Goal: Communication & Community: Answer question/provide support

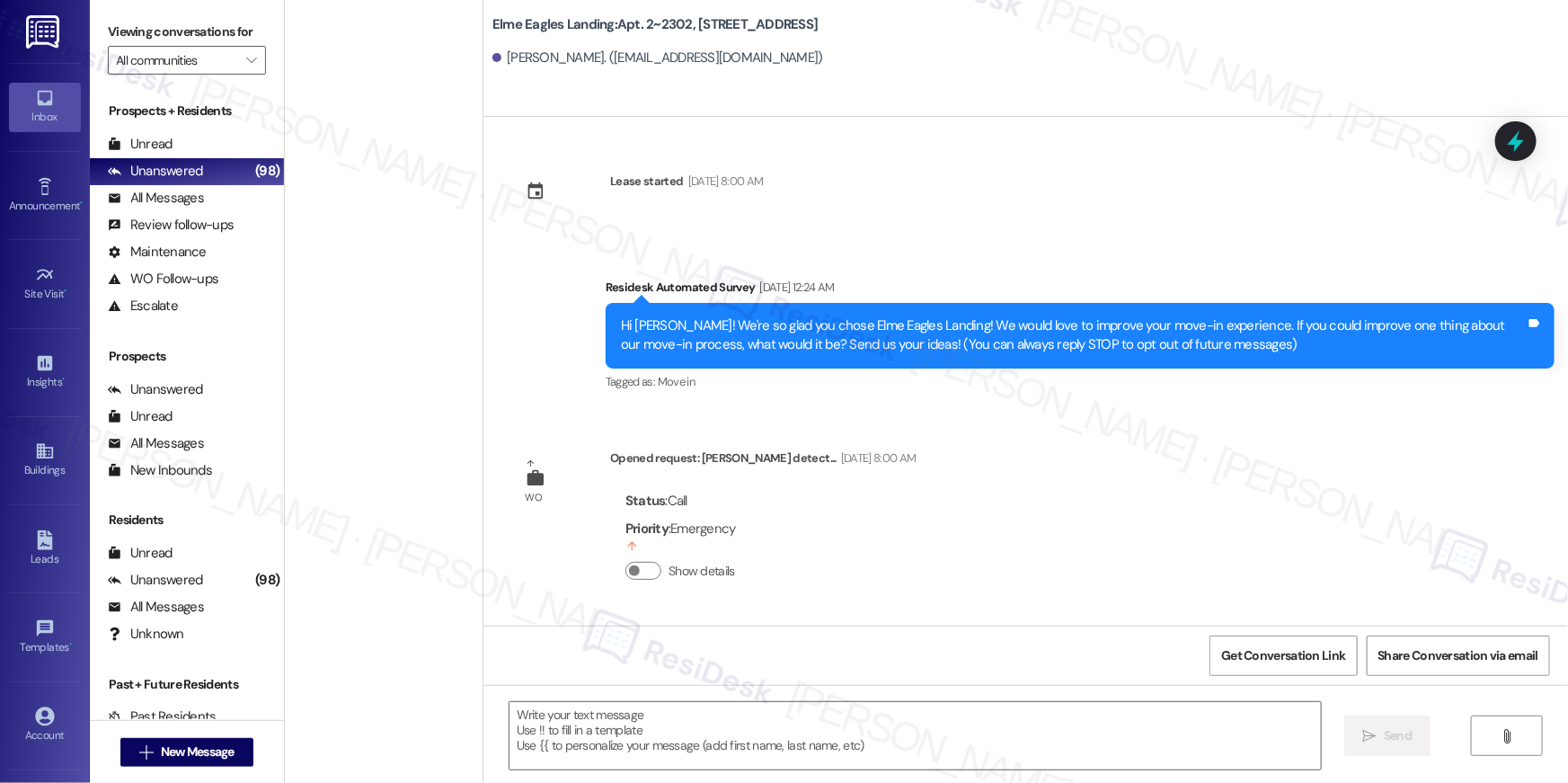
scroll to position [488, 0]
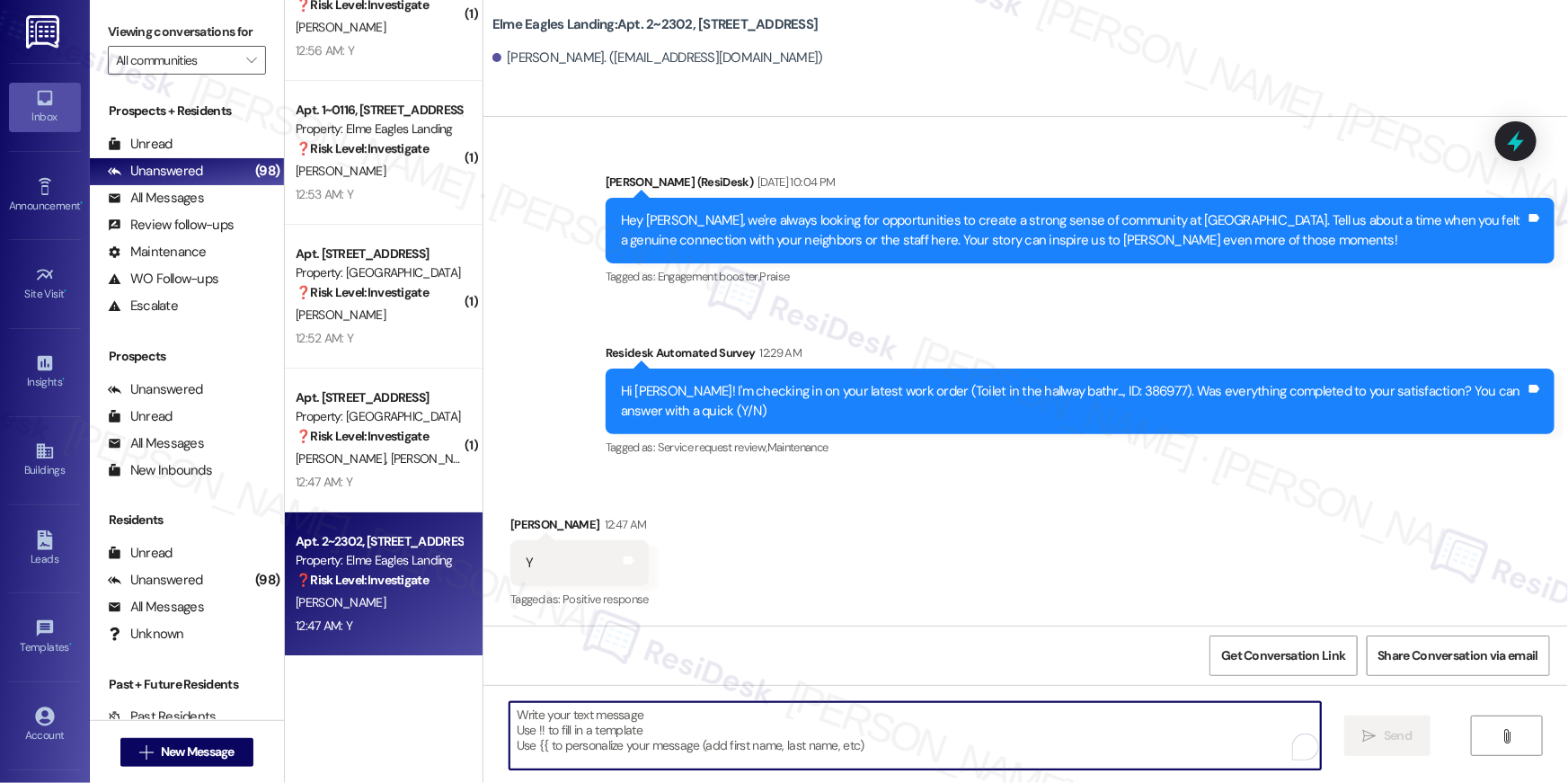
click at [891, 737] on textarea "To enrich screen reader interactions, please activate Accessibility in Grammarl…" at bounding box center [915, 735] width 811 height 67
paste textarea "Hi {{first_name}}, I’m truly delighted to hear that your work order has been su…"
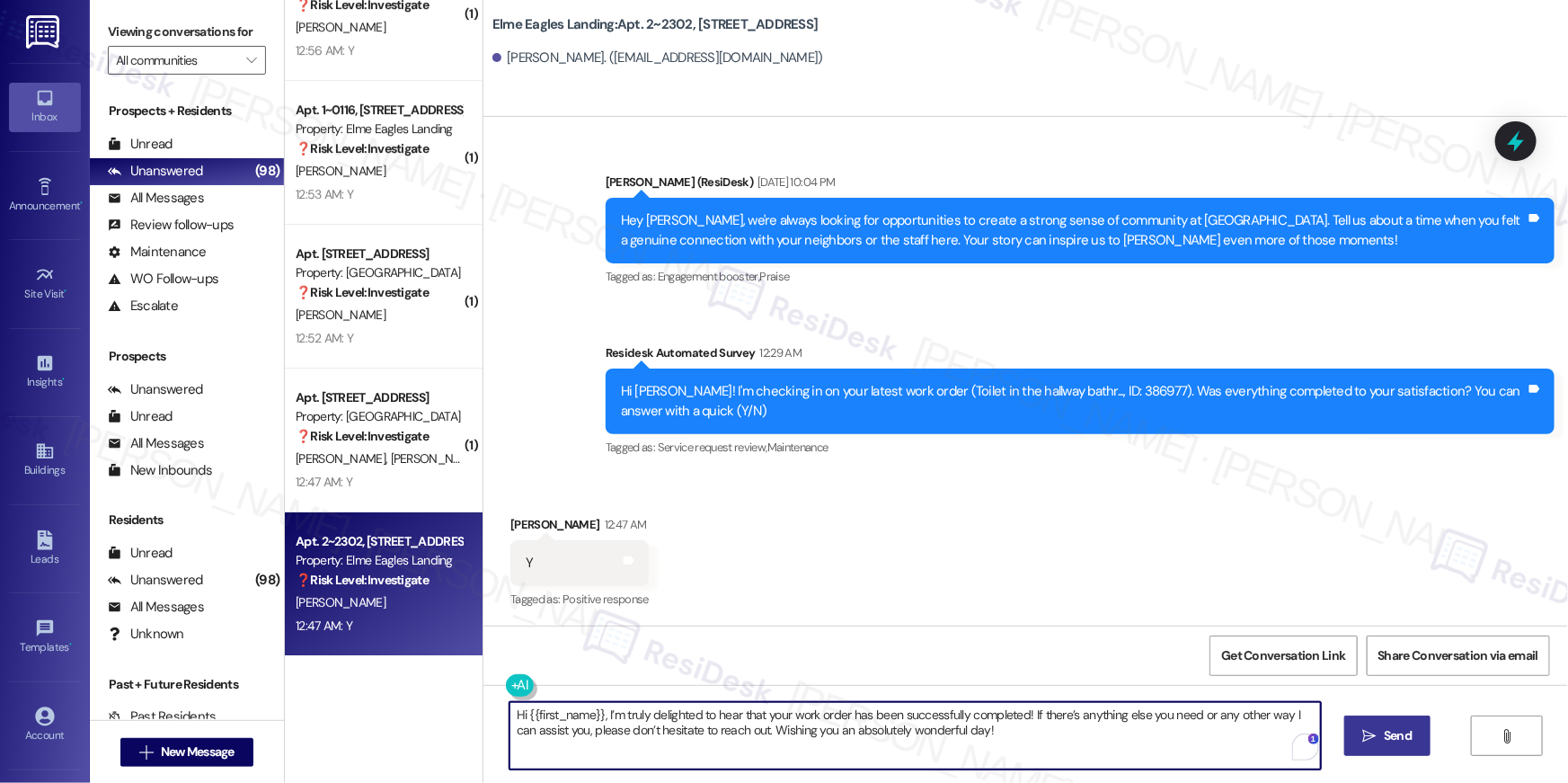
type textarea "Hi {{first_name}}, I’m truly delighted to hear that your work order has been su…"
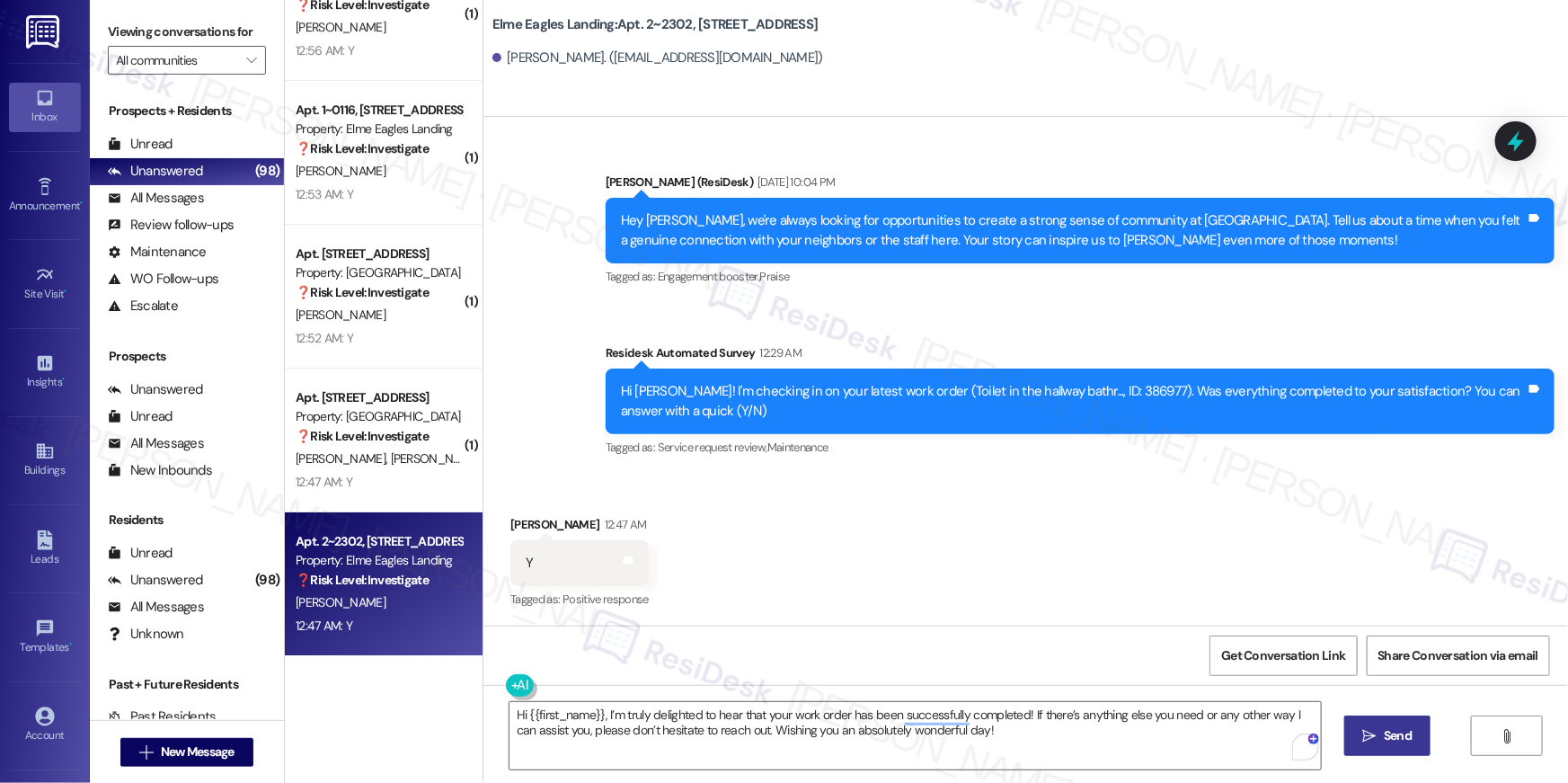
click at [1365, 729] on icon "" at bounding box center [1370, 736] width 14 height 15
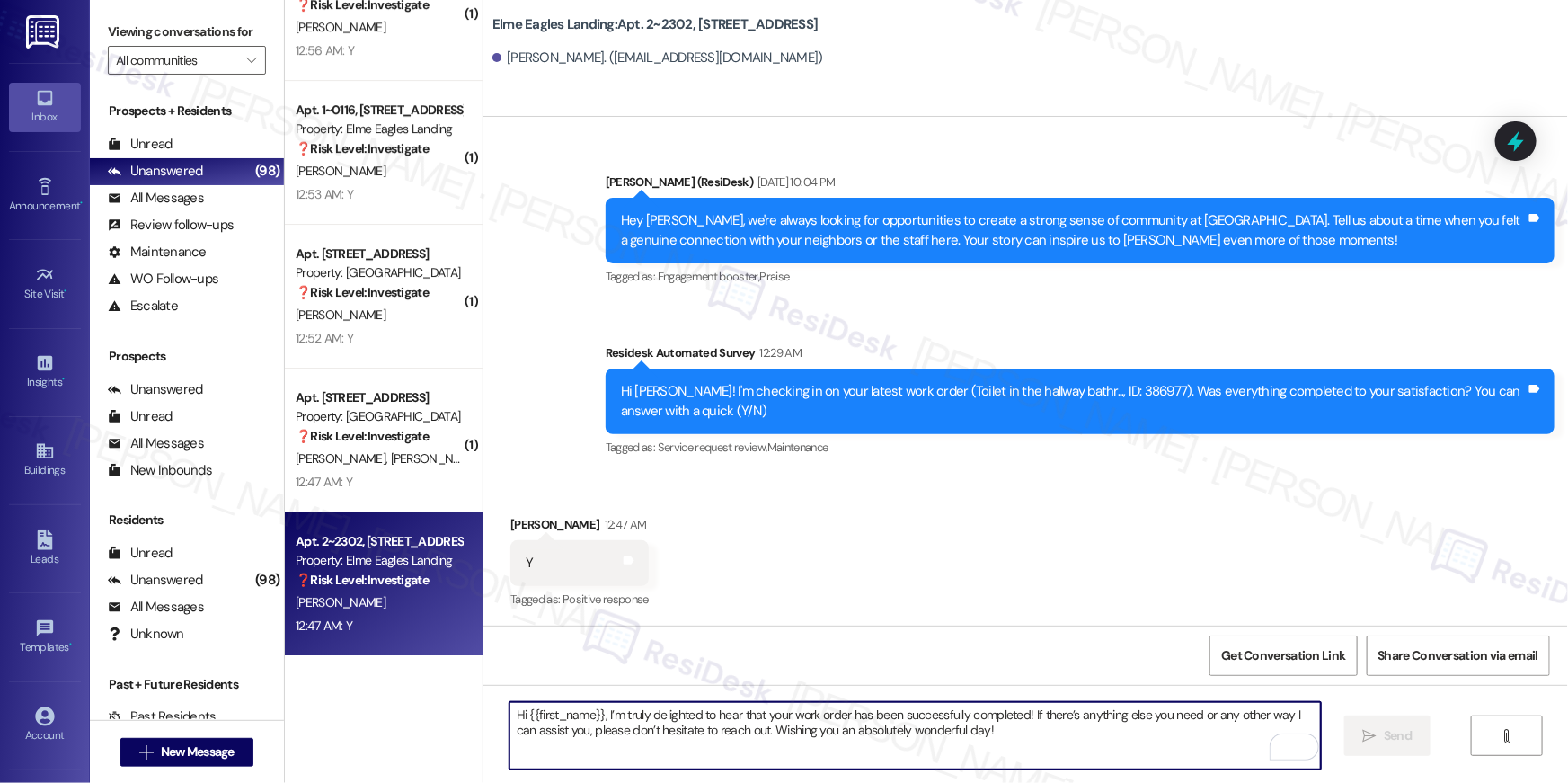
click at [1155, 741] on textarea "Hi {{first_name}}, I’m truly delighted to hear that your work order has been su…" at bounding box center [915, 735] width 811 height 67
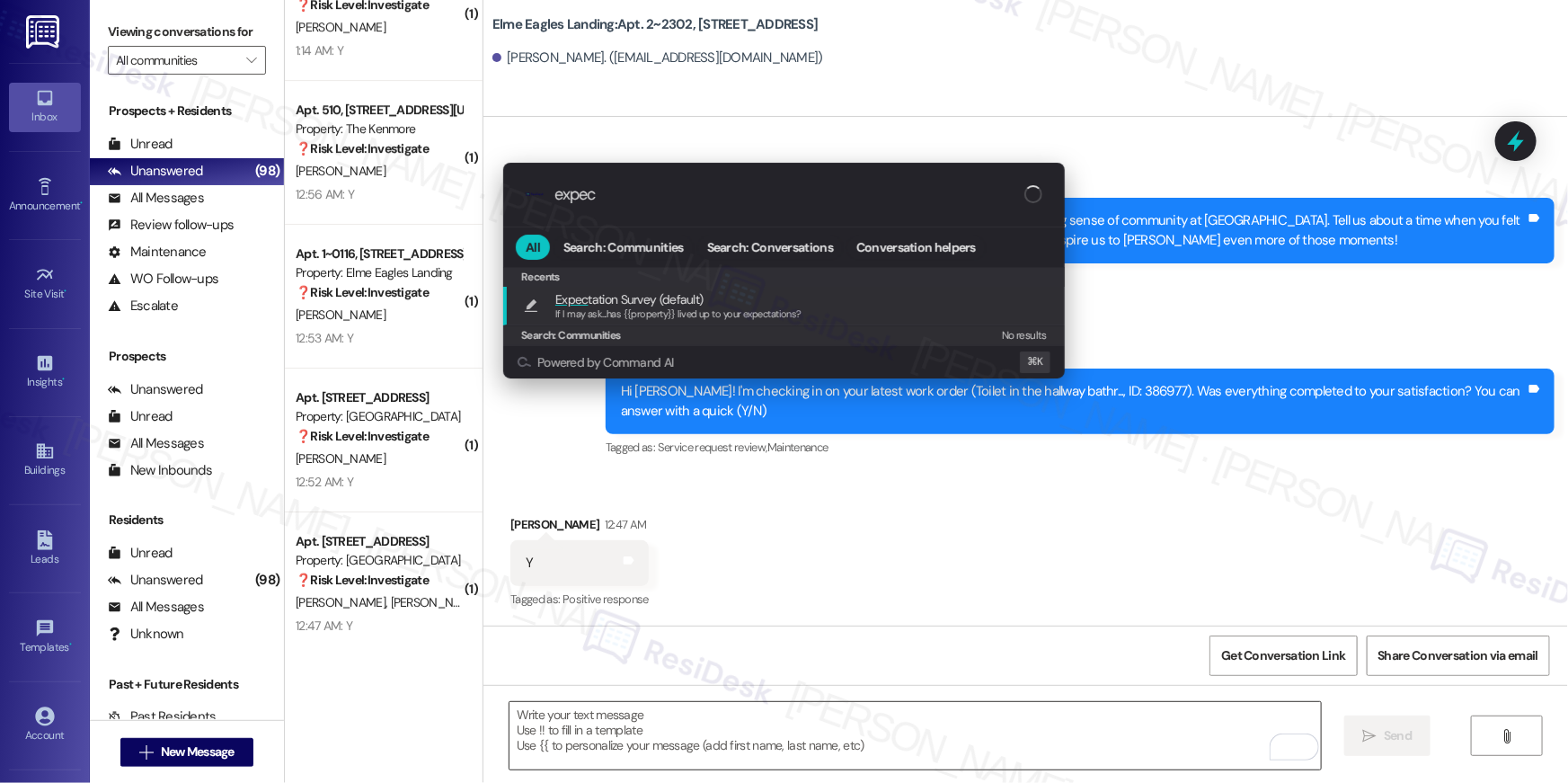
type input "expect"
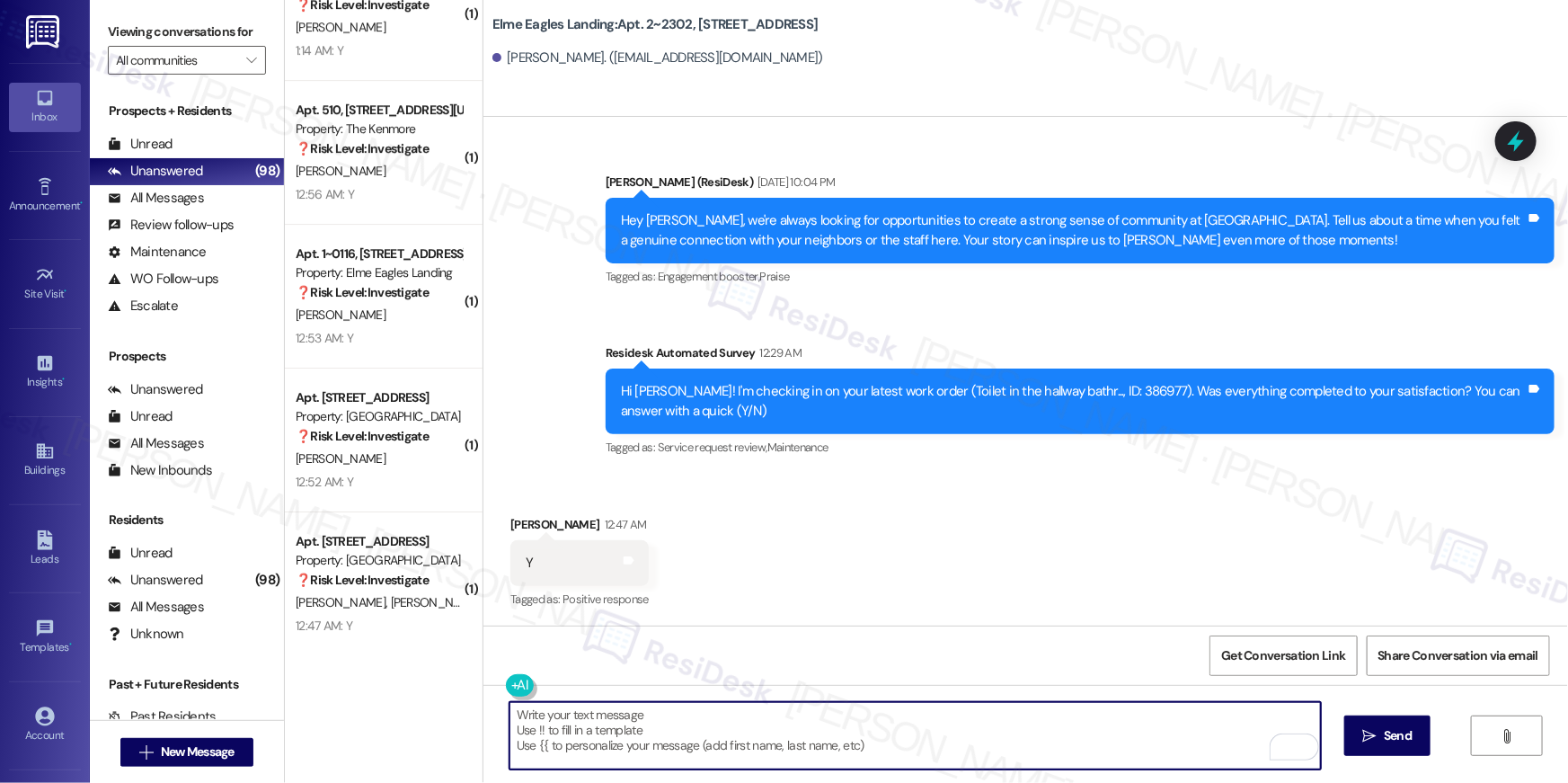
type textarea "If I may ask...has {{property}} lived up to your expectations?"
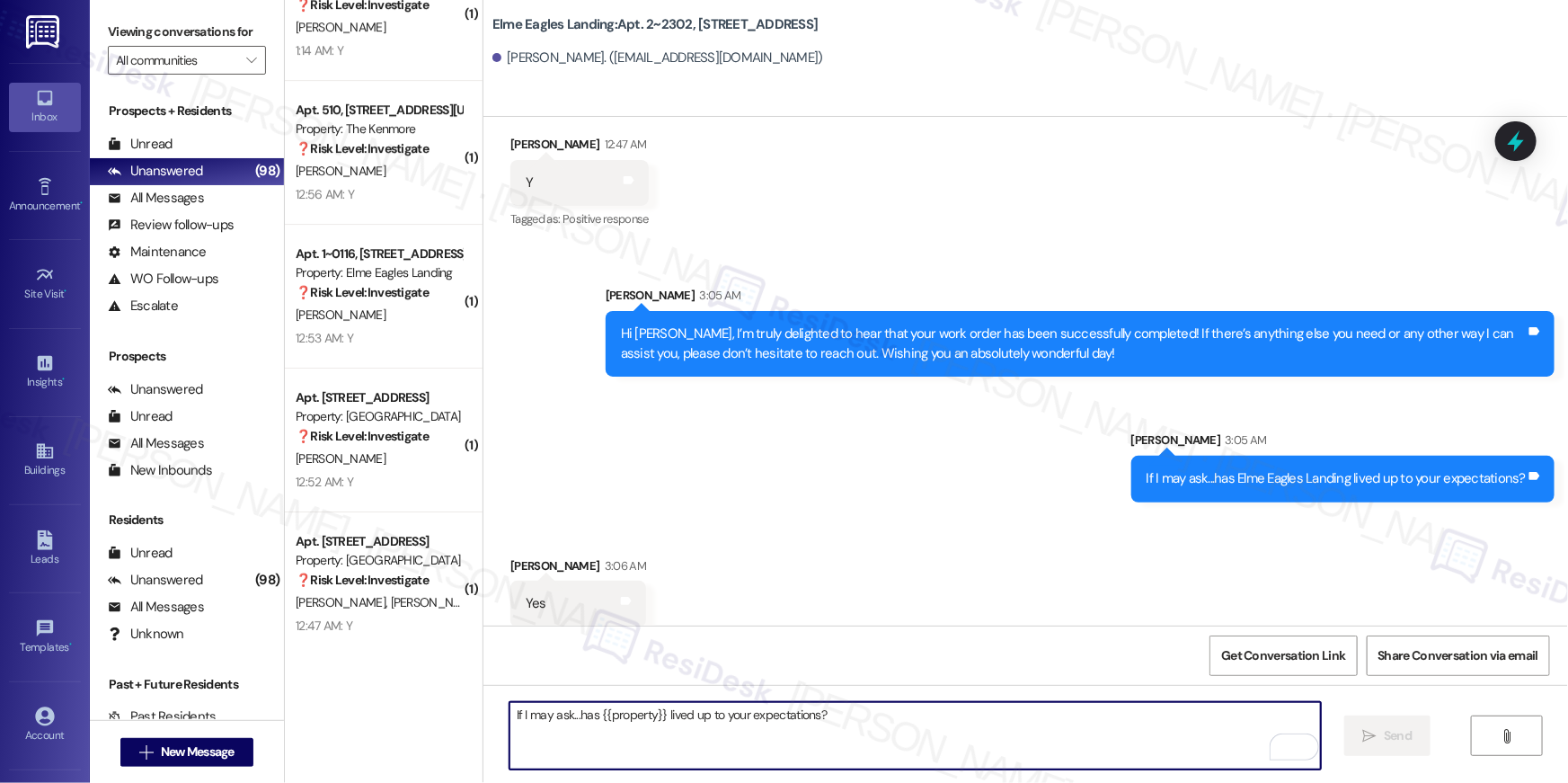
scroll to position [882, 0]
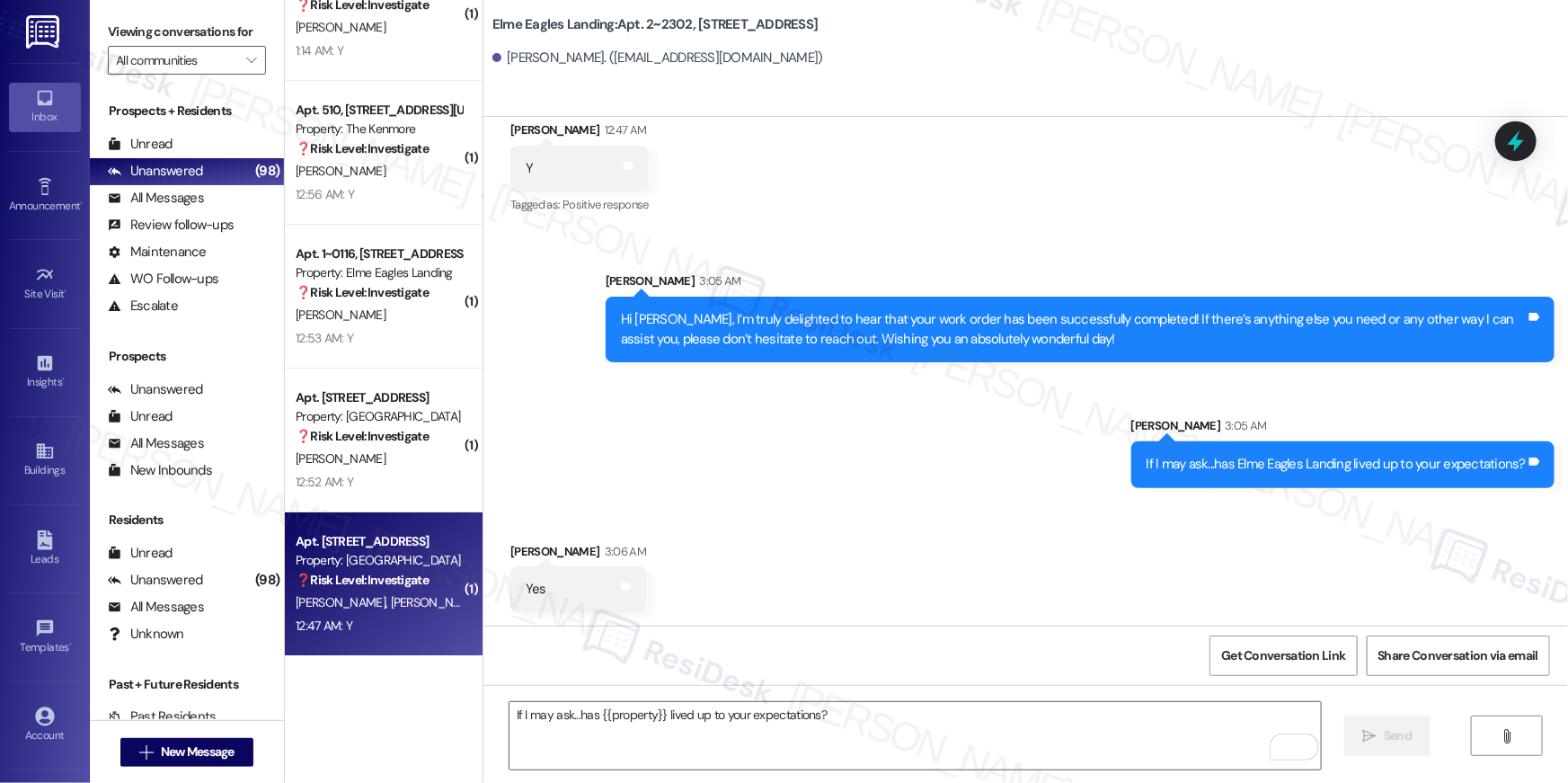
click at [360, 644] on div "Apt. 7732, 10519 Lariat Lane Property: Elme Manassas ❓ Risk Level: Investigate …" at bounding box center [384, 584] width 197 height 144
type textarea "Fetching suggested responses. Please feel free to read through the conversation…"
click at [375, 618] on div "12:47 AM: Y 12:47 AM: Y" at bounding box center [378, 626] width 170 height 22
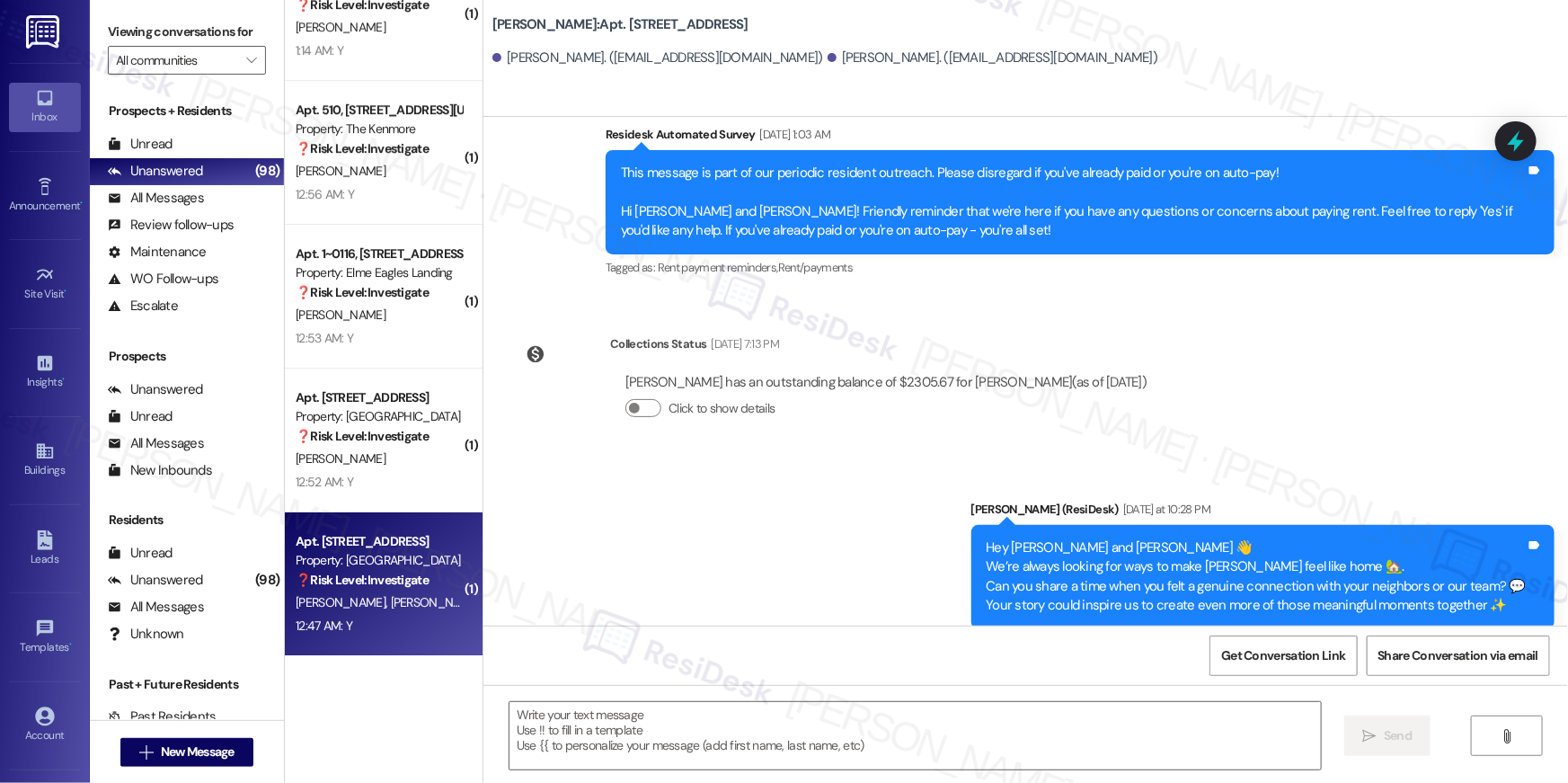
type textarea "Fetching suggested responses. Please feel free to read through the conversation…"
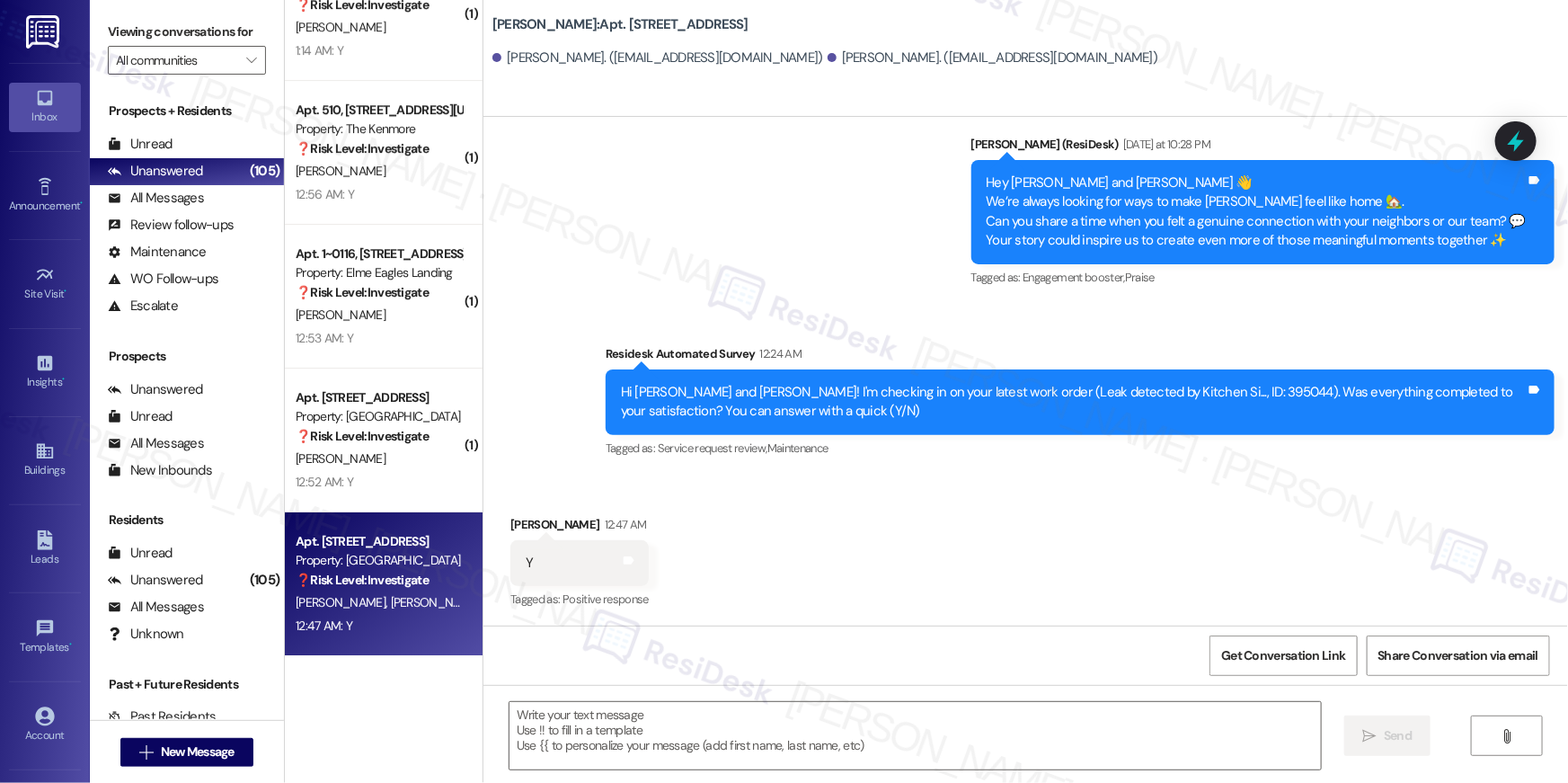
scroll to position [690, 0]
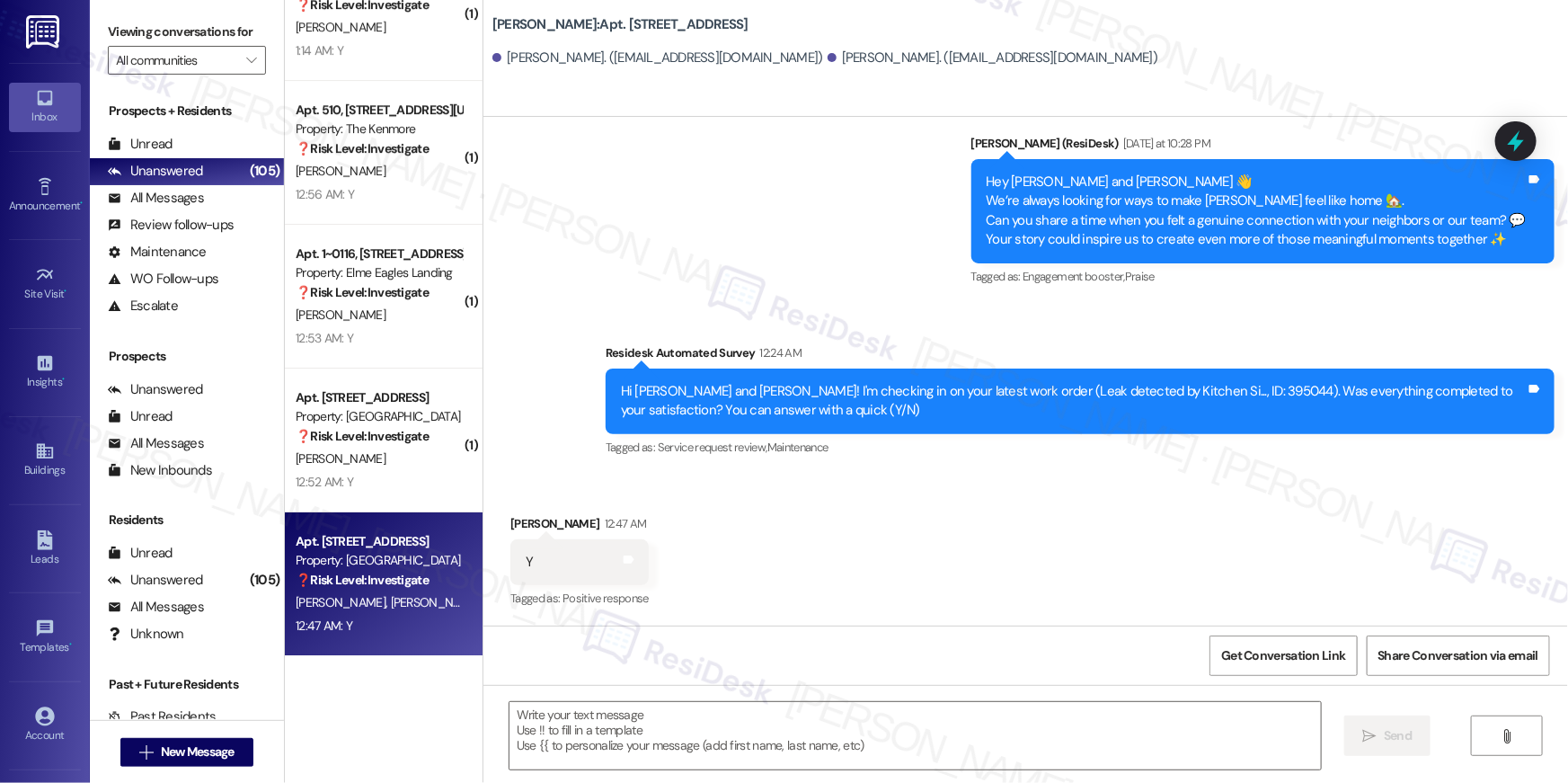
click at [1124, 513] on div "Received via SMS Ralph Acosta 12:47 AM Y Tags and notes Tagged as: Positive res…" at bounding box center [1025, 549] width 1084 height 152
click at [768, 729] on textarea at bounding box center [915, 735] width 811 height 67
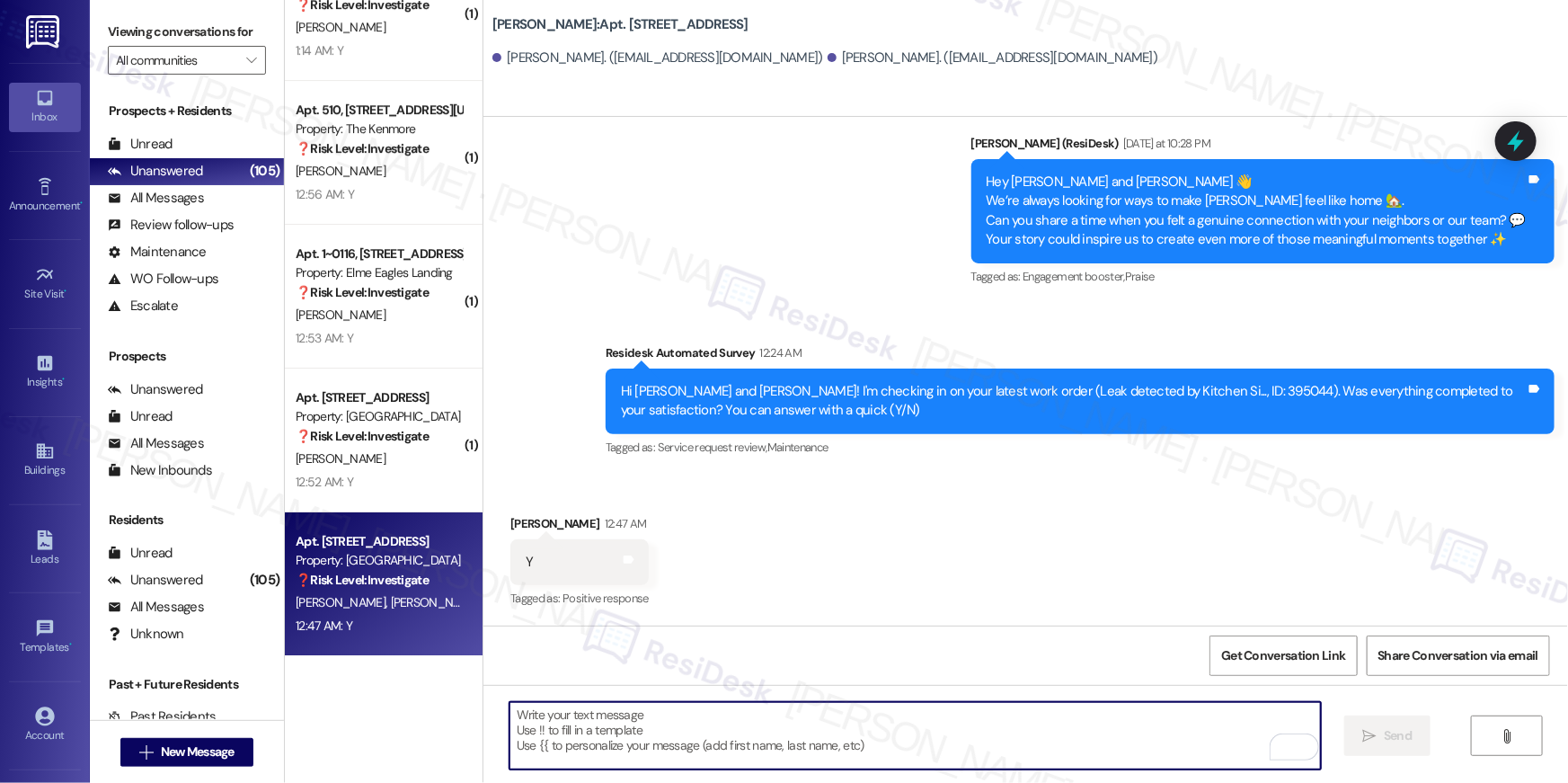
click at [996, 729] on textarea "To enrich screen reader interactions, please activate Accessibility in Grammarl…" at bounding box center [915, 735] width 811 height 67
paste textarea "Hi {{first_name}}, I’m truly delighted to hear that your work order has been su…"
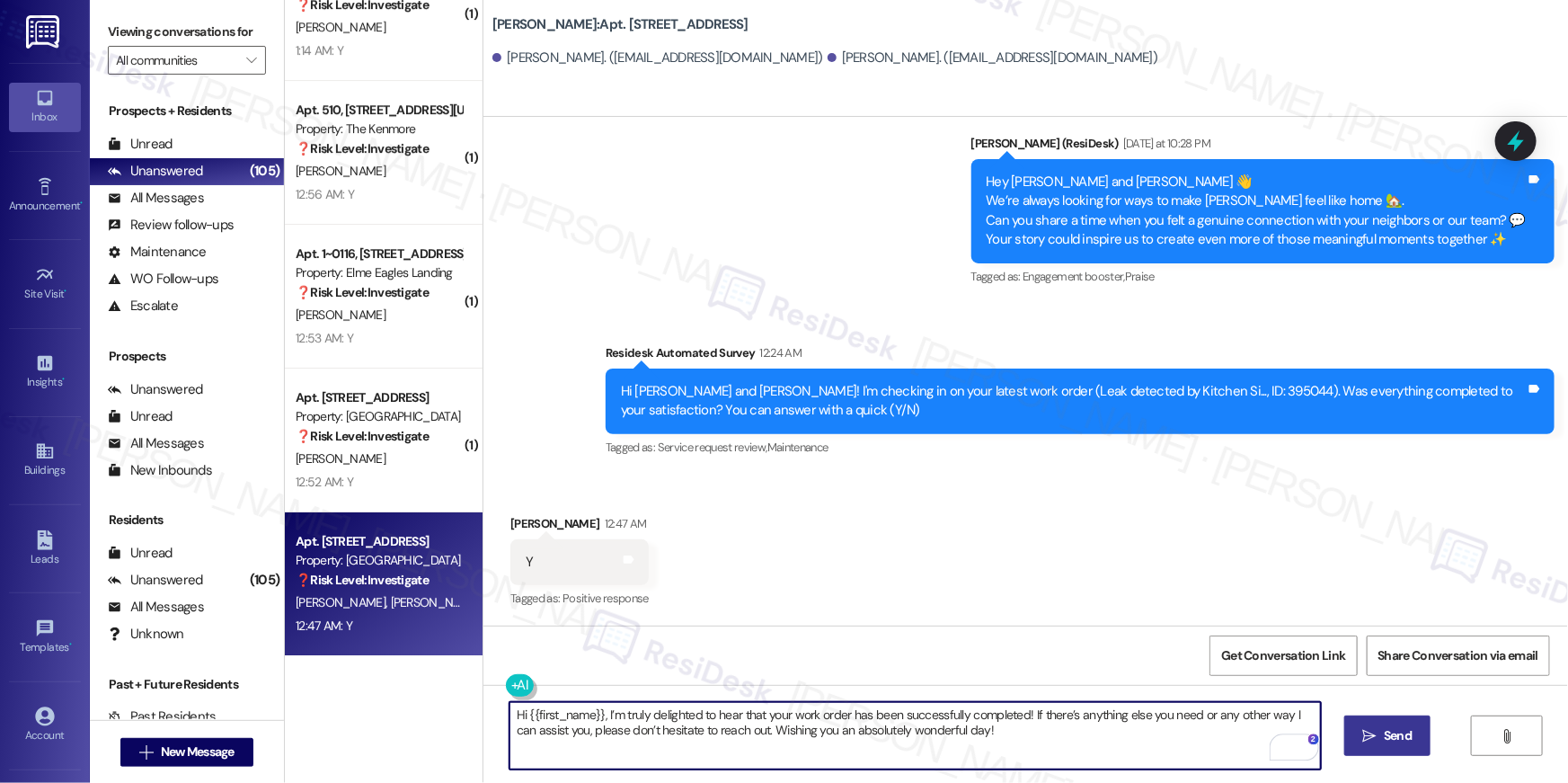
type textarea "Hi {{first_name}}, I’m truly delighted to hear that your work order has been su…"
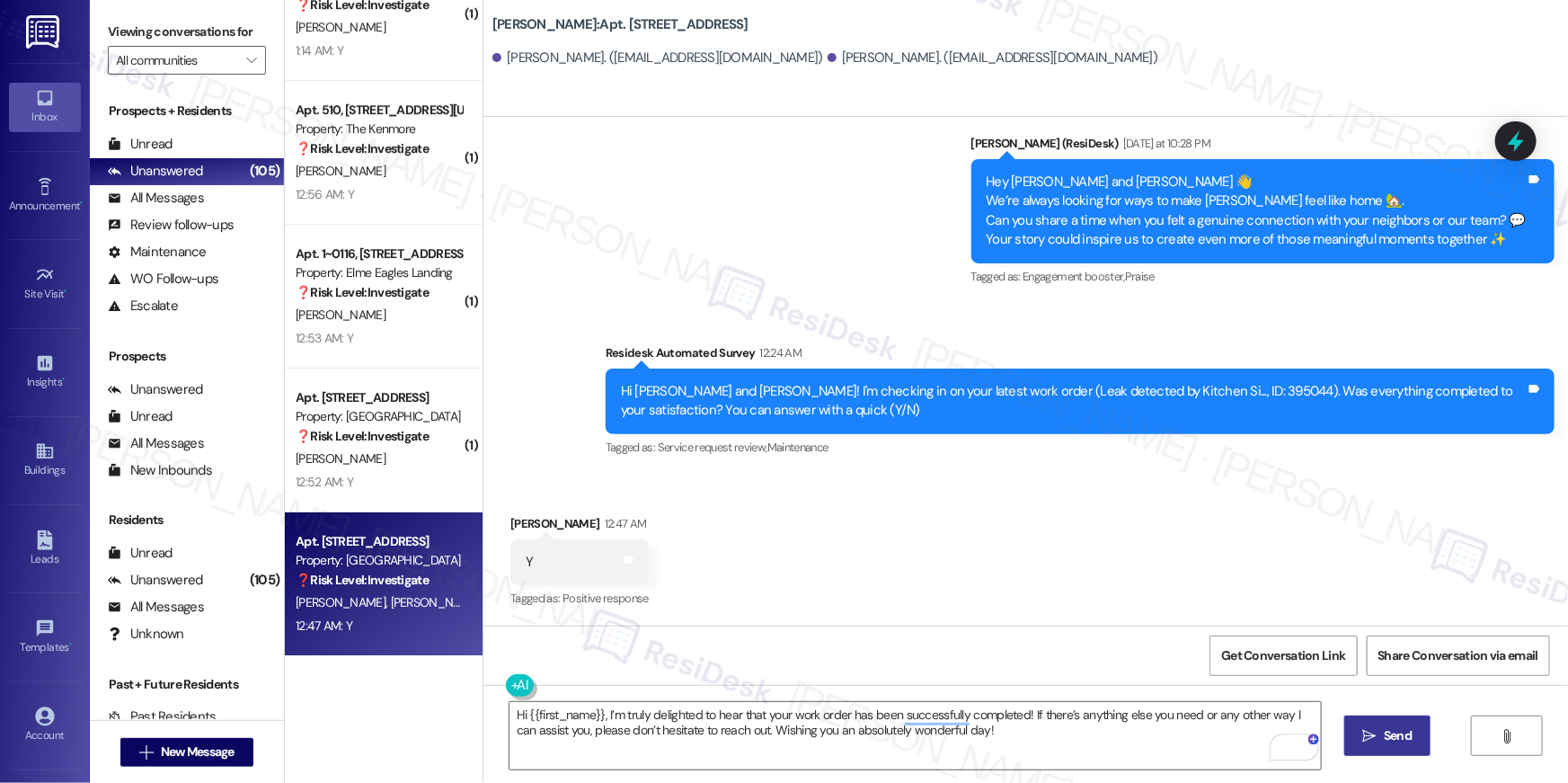
click at [1359, 737] on span " Send" at bounding box center [1387, 735] width 56 height 18
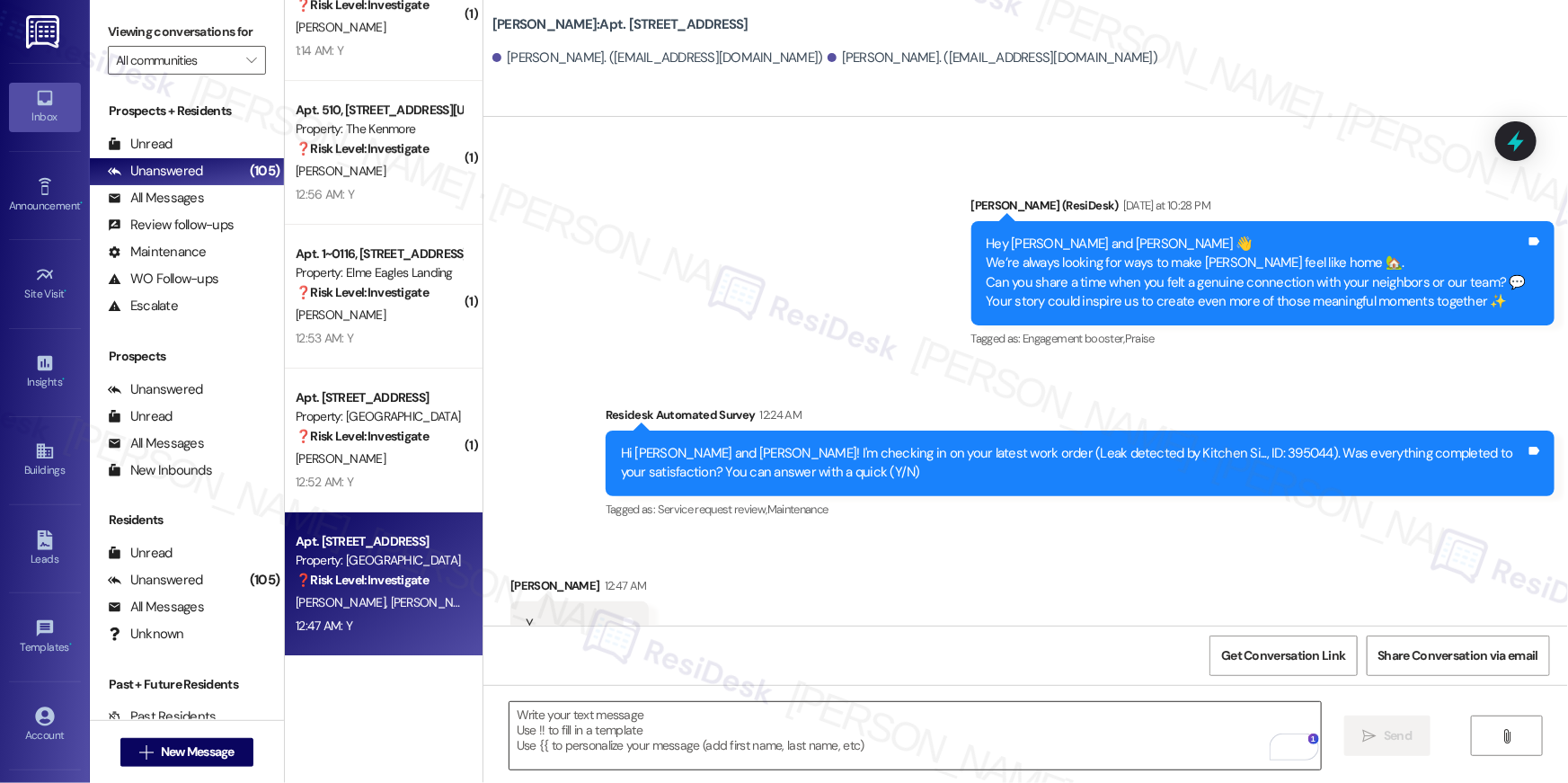
scroll to position [689, 0]
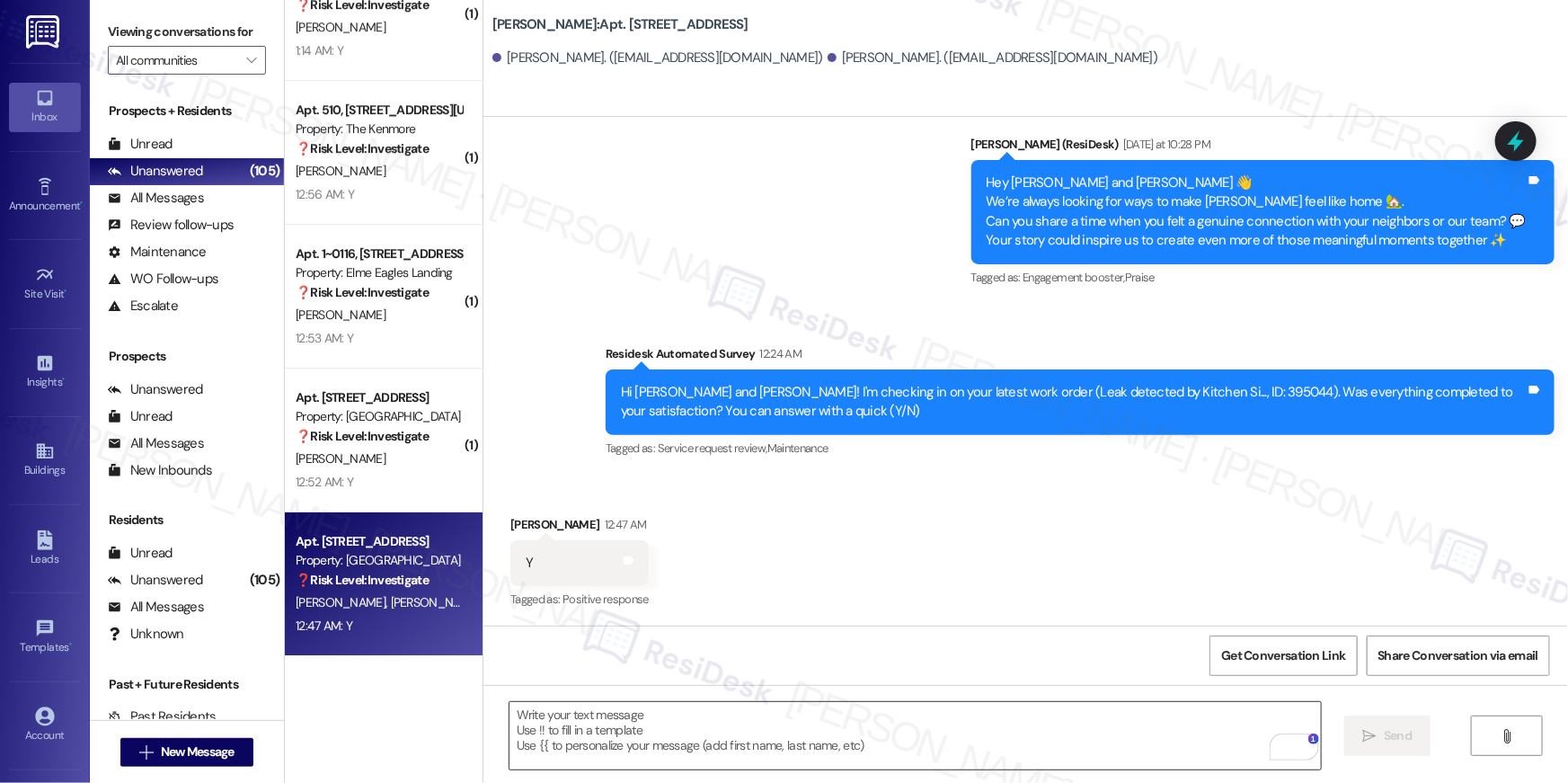
click at [1095, 739] on textarea "To enrich screen reader interactions, please activate Accessibility in Grammarl…" at bounding box center [915, 735] width 811 height 67
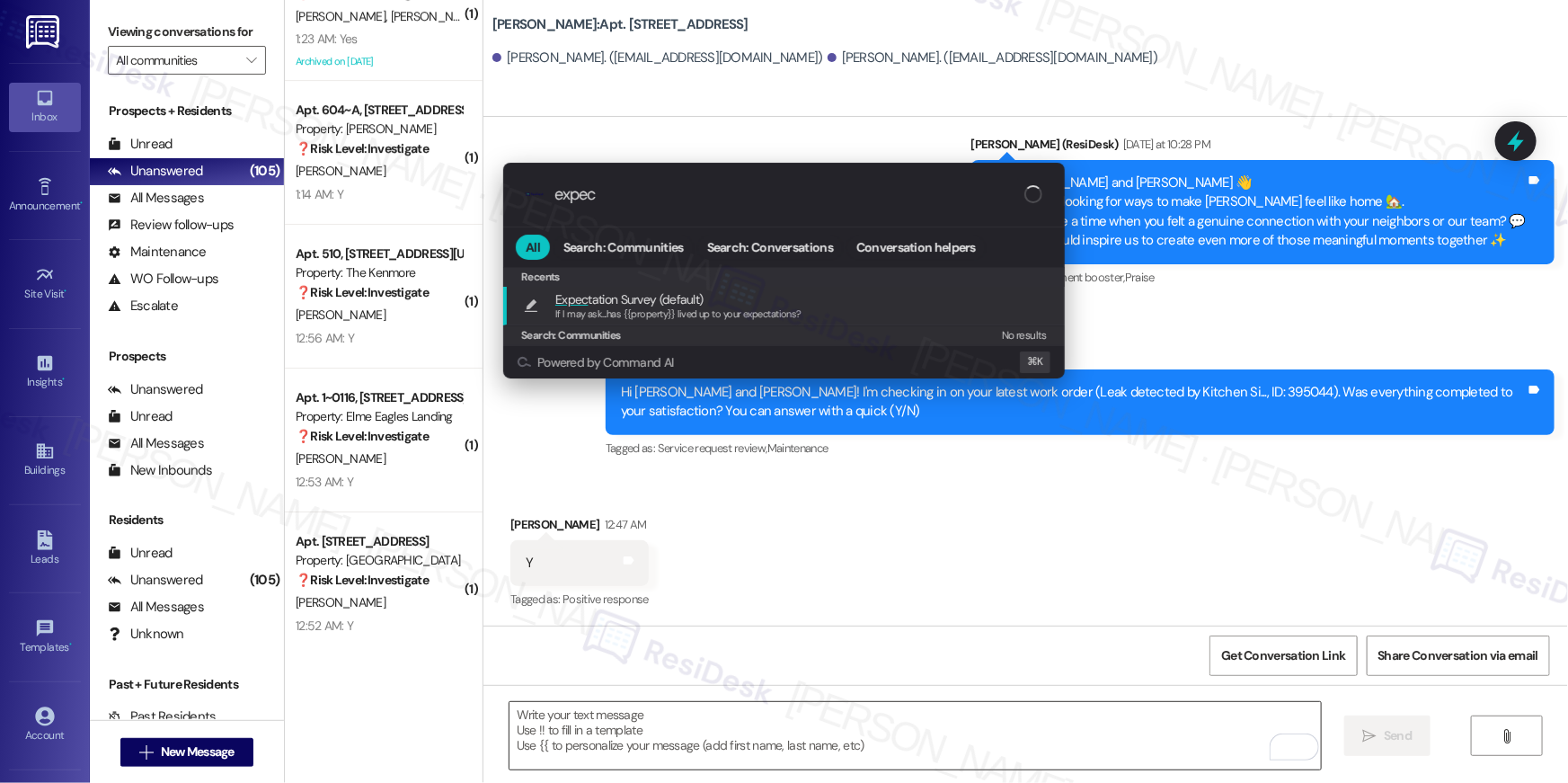
type input "expect"
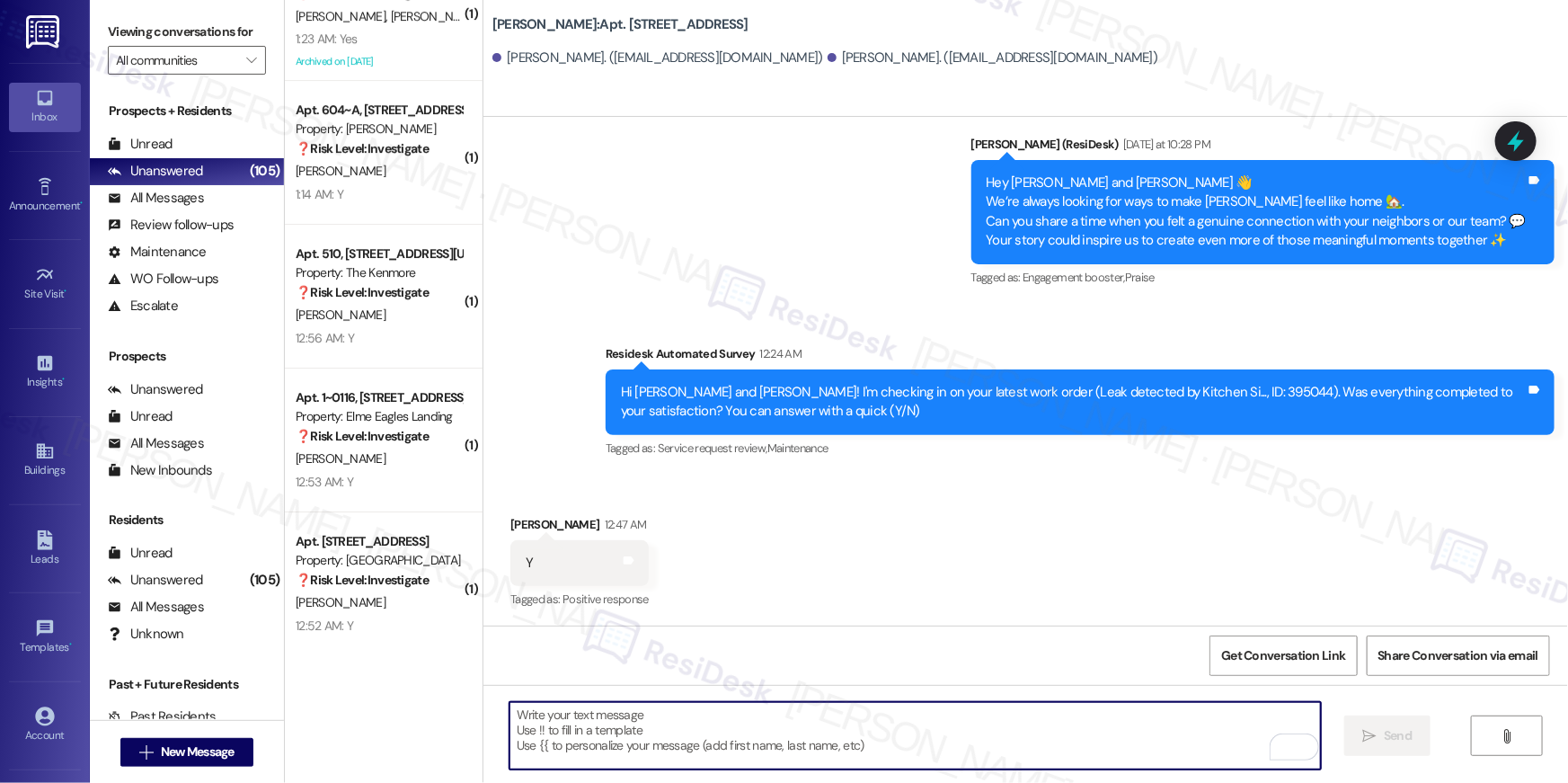
type textarea "If I may ask...has {{property}} lived up to your expectations?"
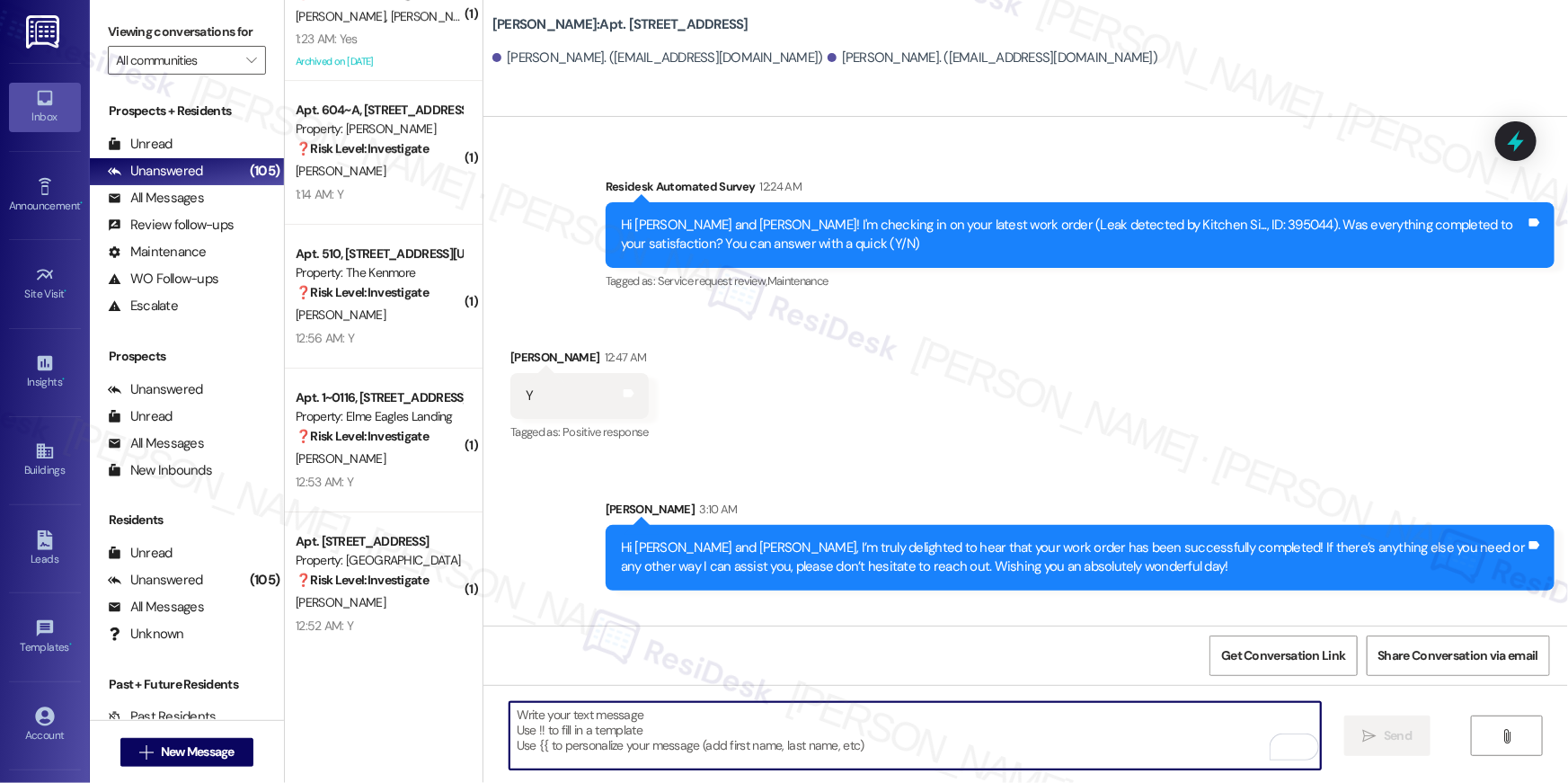
scroll to position [959, 0]
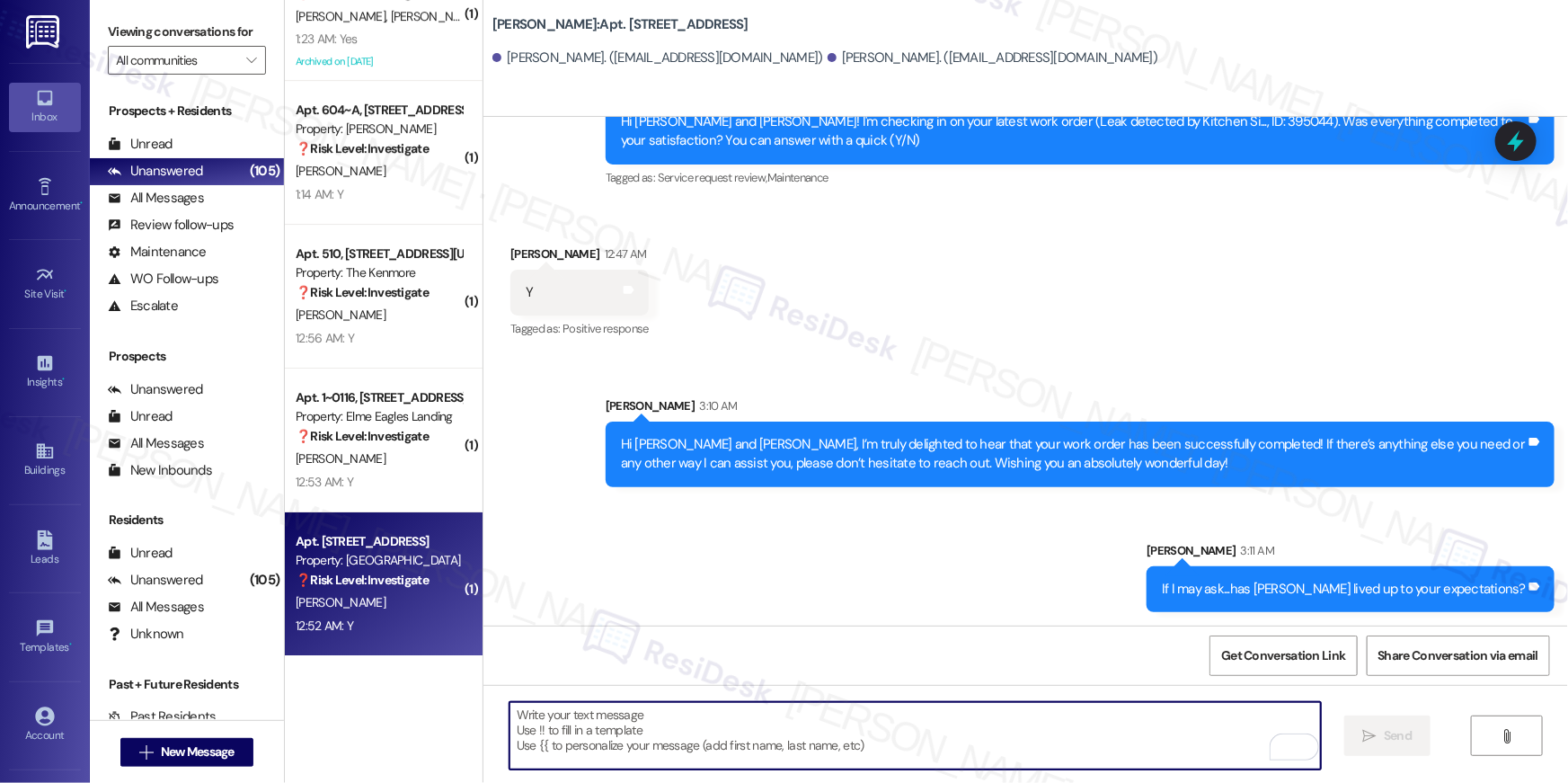
click at [387, 620] on div "12:52 AM: Y 12:52 AM: Y" at bounding box center [378, 626] width 170 height 22
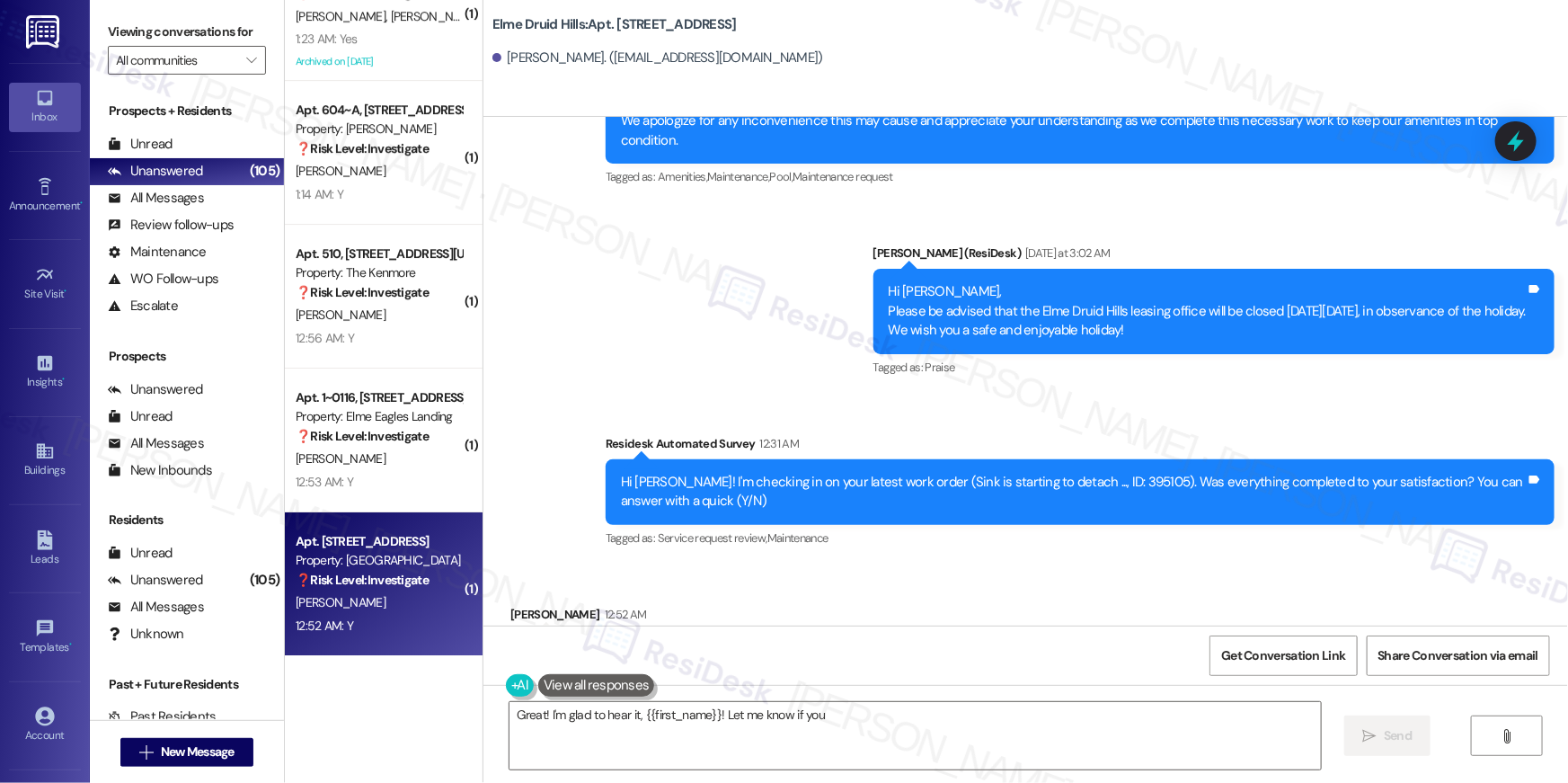
scroll to position [34830, 0]
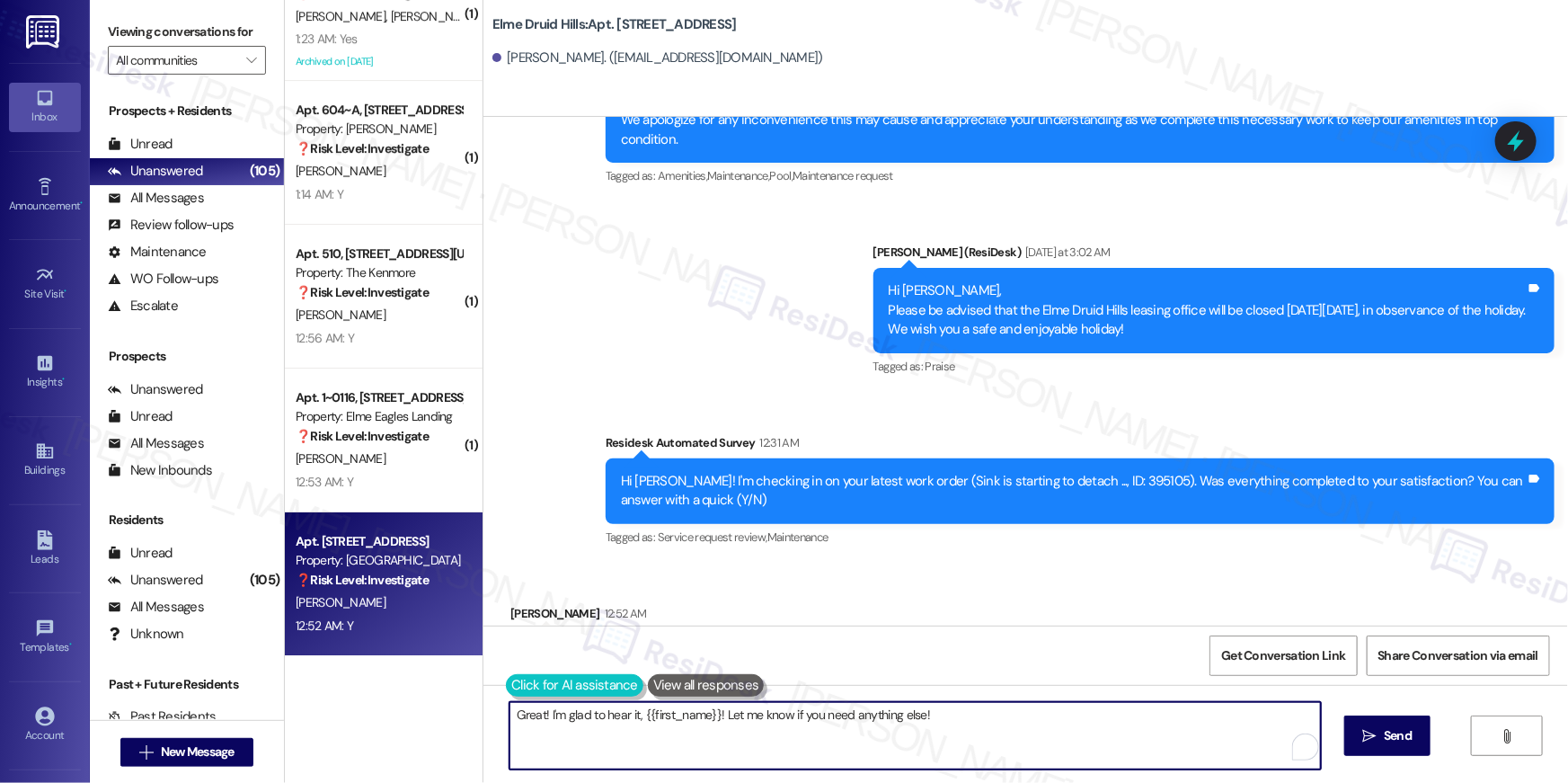
drag, startPoint x: 940, startPoint y: 711, endPoint x: 508, endPoint y: 696, distance: 432.3
click at [508, 701] on div "Great! I'm glad to hear it, {{first_name}}! Let me know if you need anything el…" at bounding box center [905, 735] width 813 height 69
paste textarea "Hi {{first_name}}, I’m truly delighted to hear that your work order has been su…"
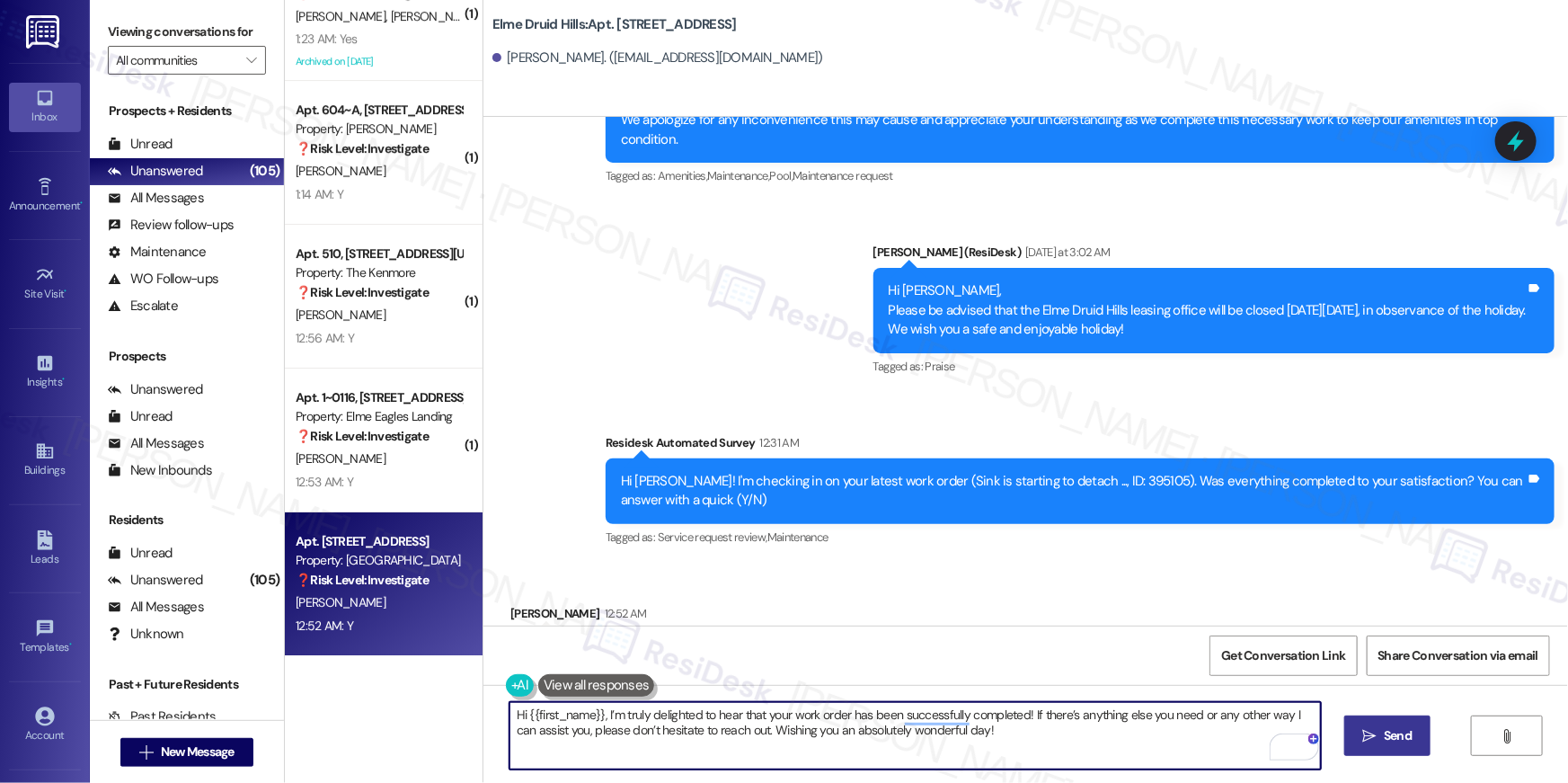
type textarea "Hi {{first_name}}, I’m truly delighted to hear that your work order has been su…"
click at [1401, 741] on span "Send" at bounding box center [1397, 735] width 28 height 18
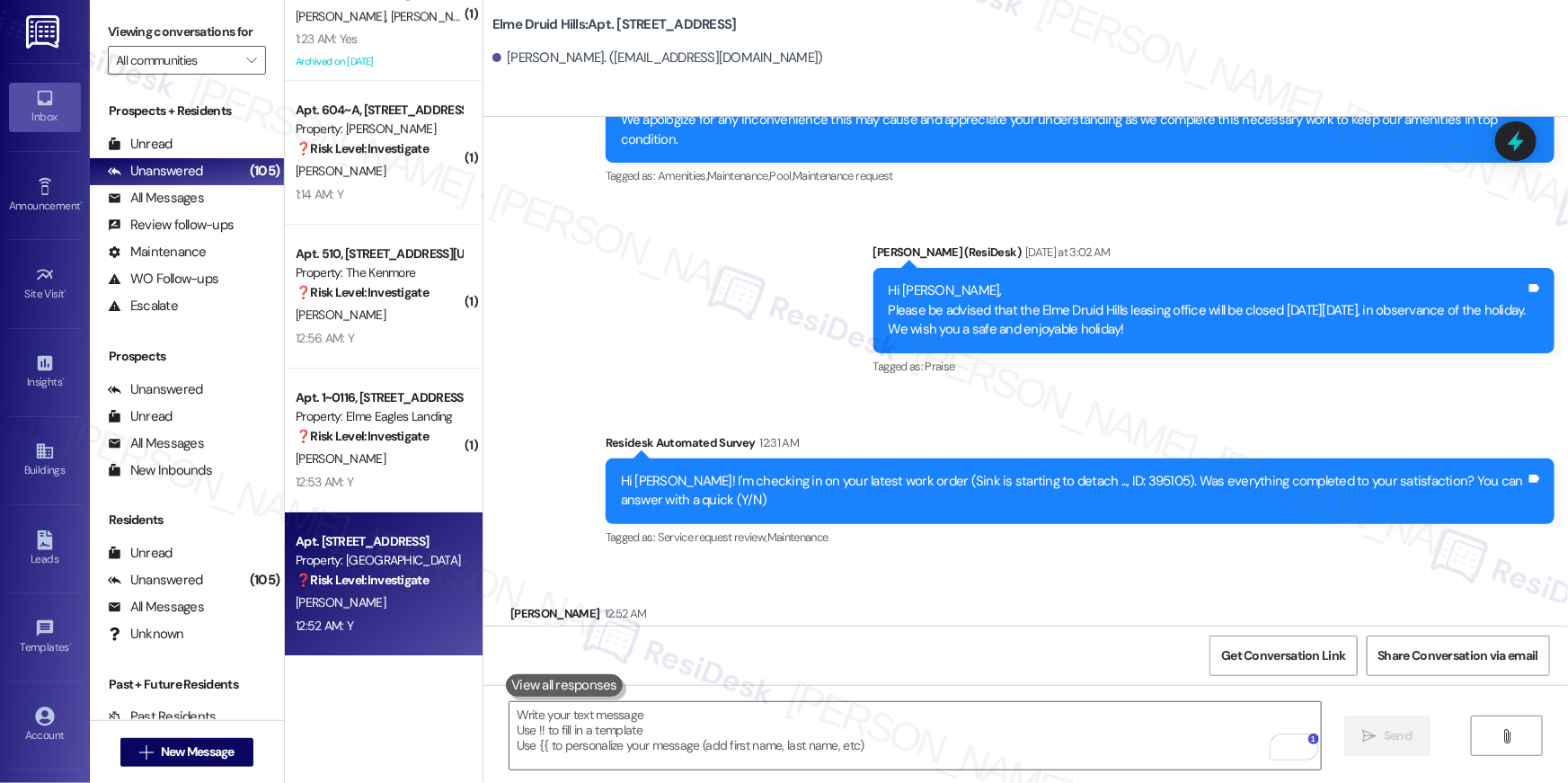
scroll to position [34829, 0]
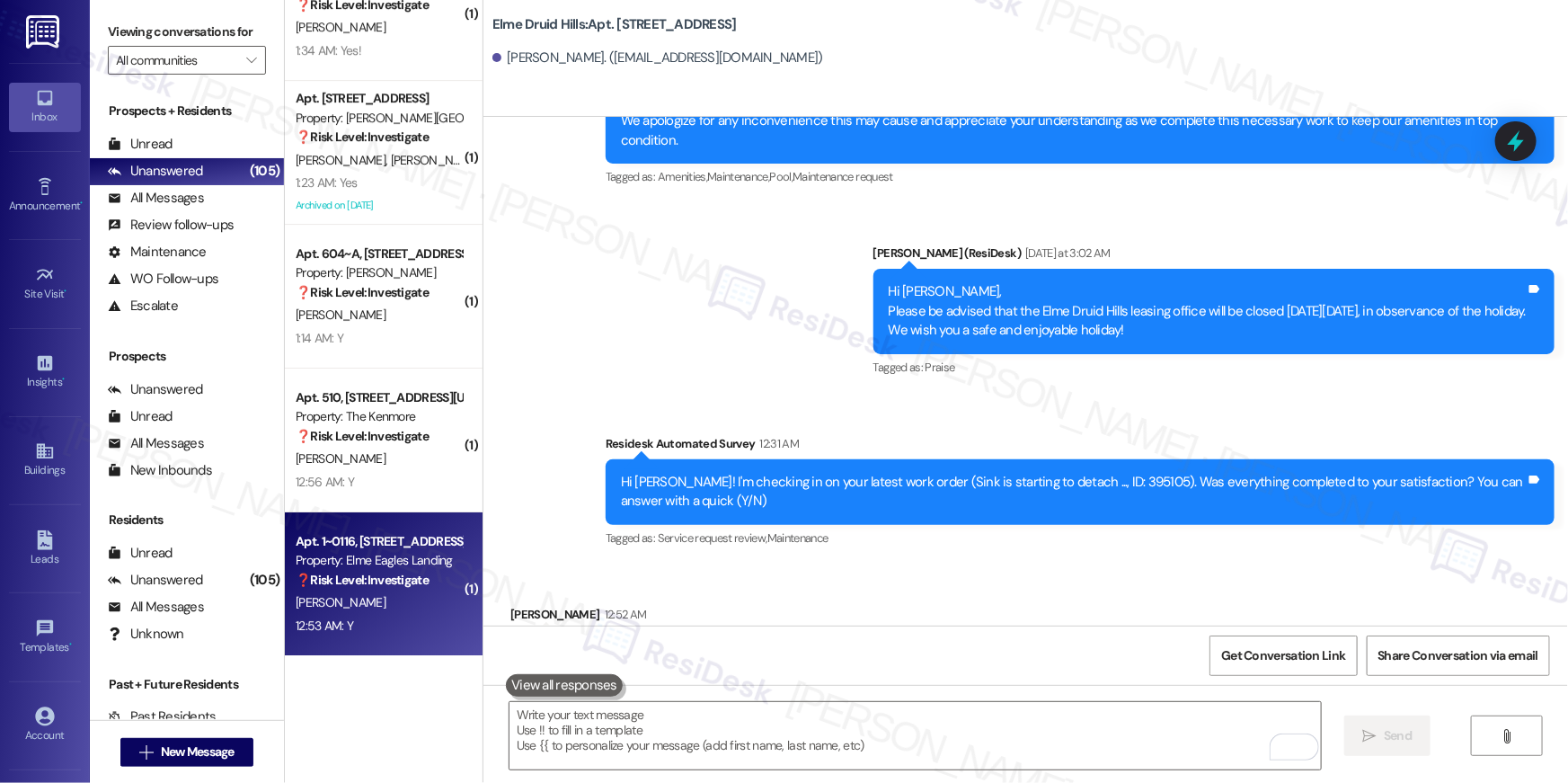
click at [428, 585] on div "❓ Risk Level: Investigate" at bounding box center [378, 580] width 166 height 18
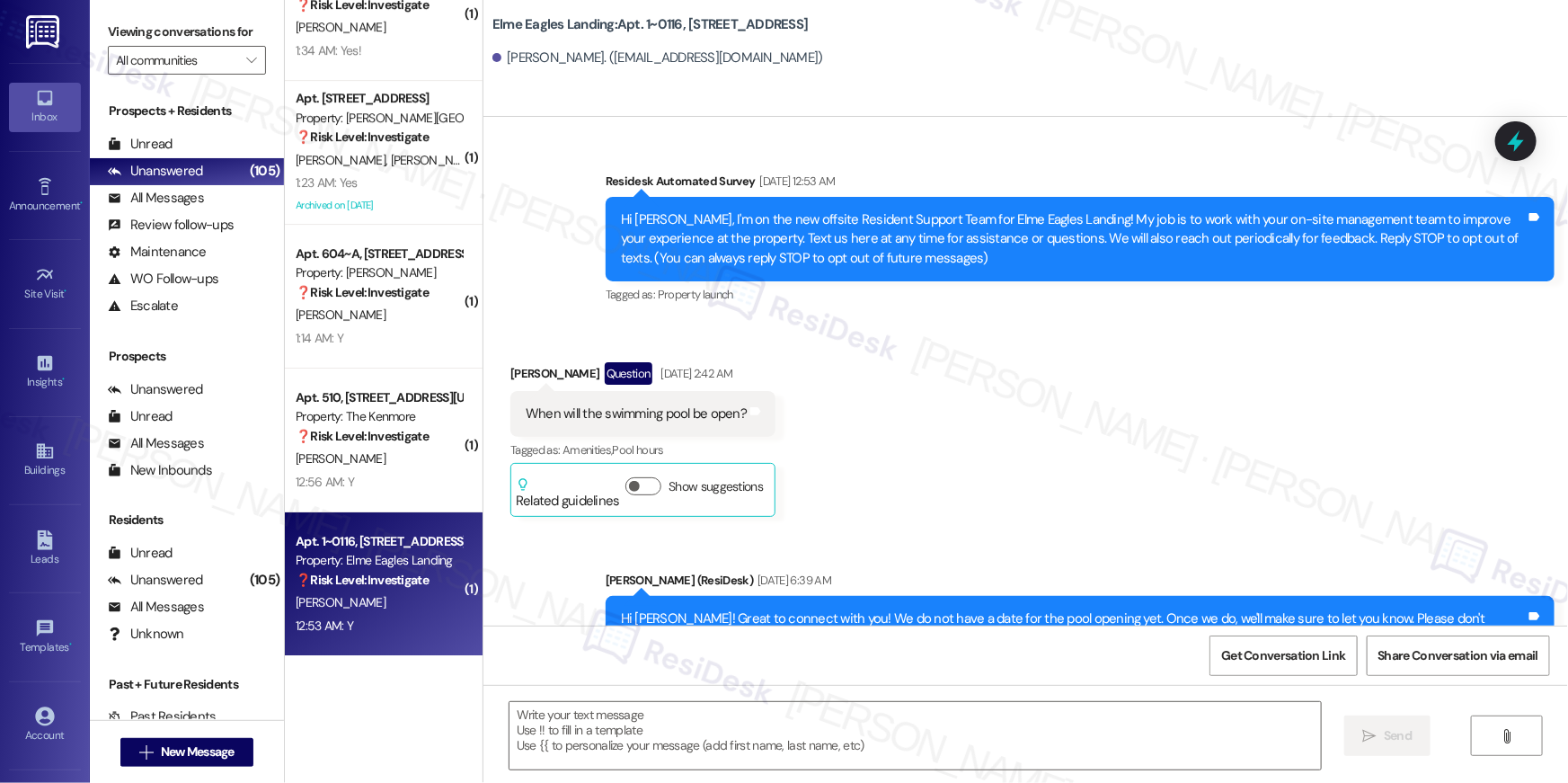
scroll to position [6264, 0]
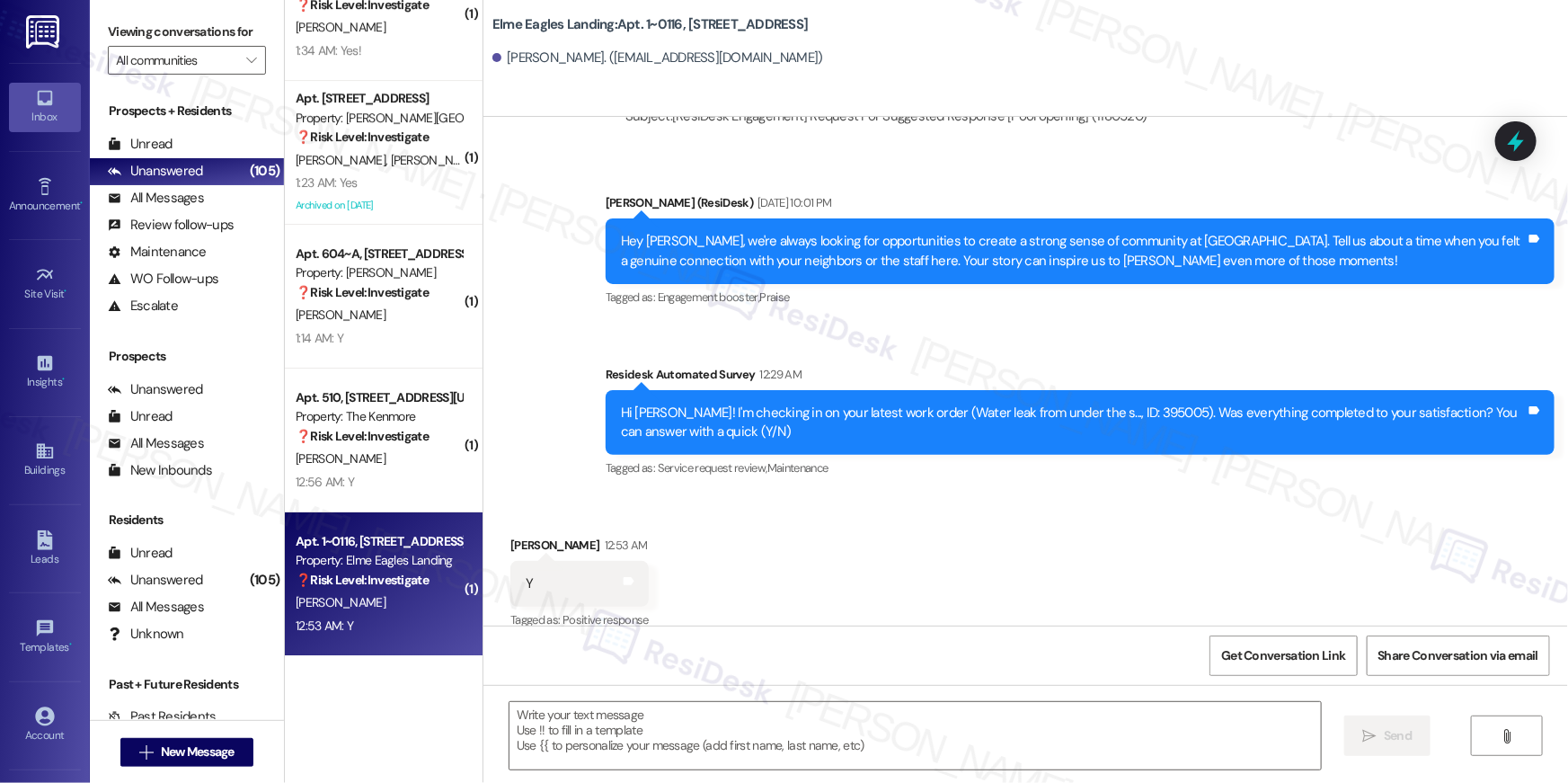
type textarea "Fetching suggested responses. Please feel free to read through the conversation…"
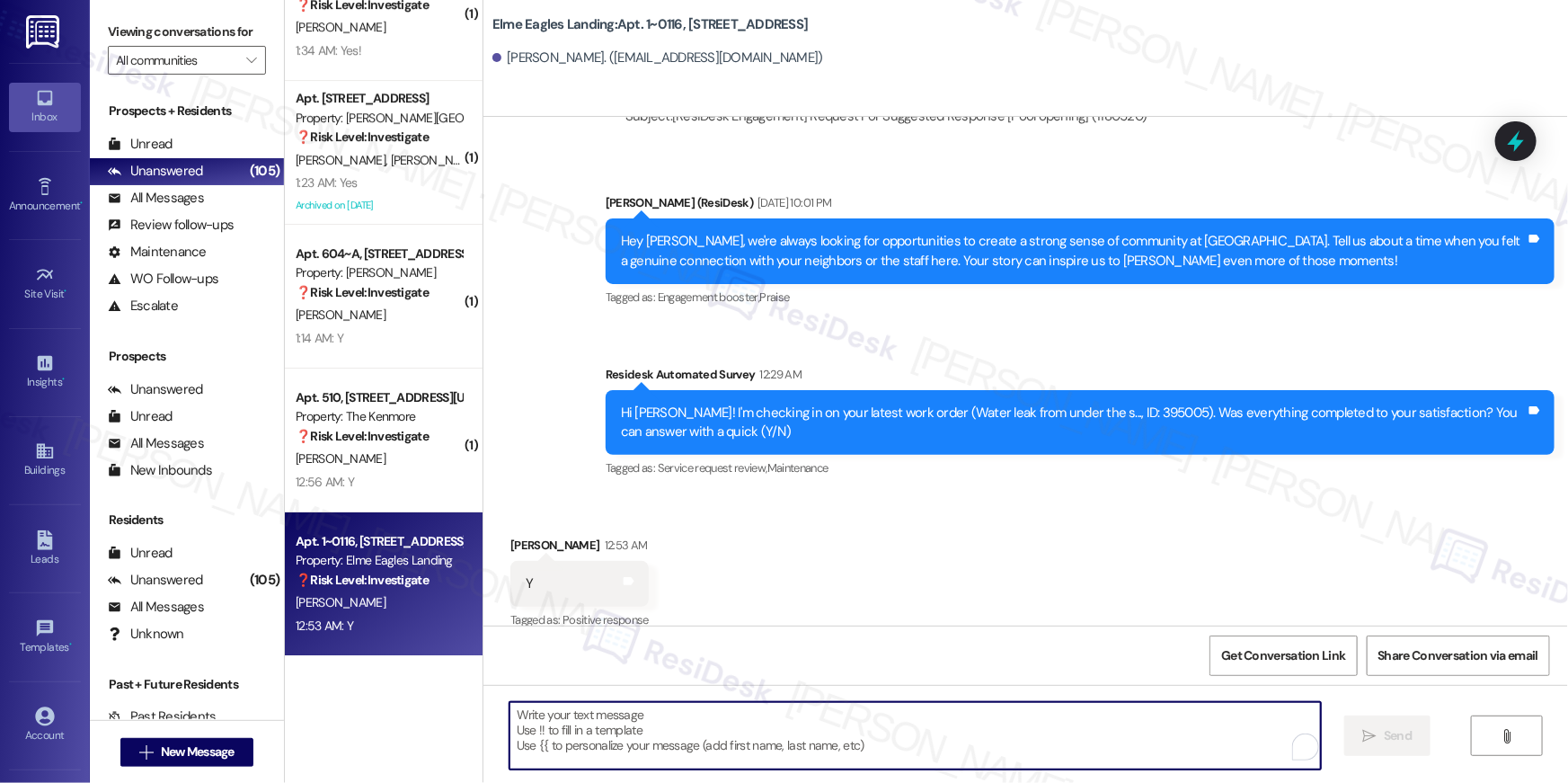
click at [1009, 730] on textarea "To enrich screen reader interactions, please activate Accessibility in Grammarl…" at bounding box center [915, 735] width 811 height 67
paste textarea "Hi {{first_name}}, I’m truly delighted to hear that your work order has been su…"
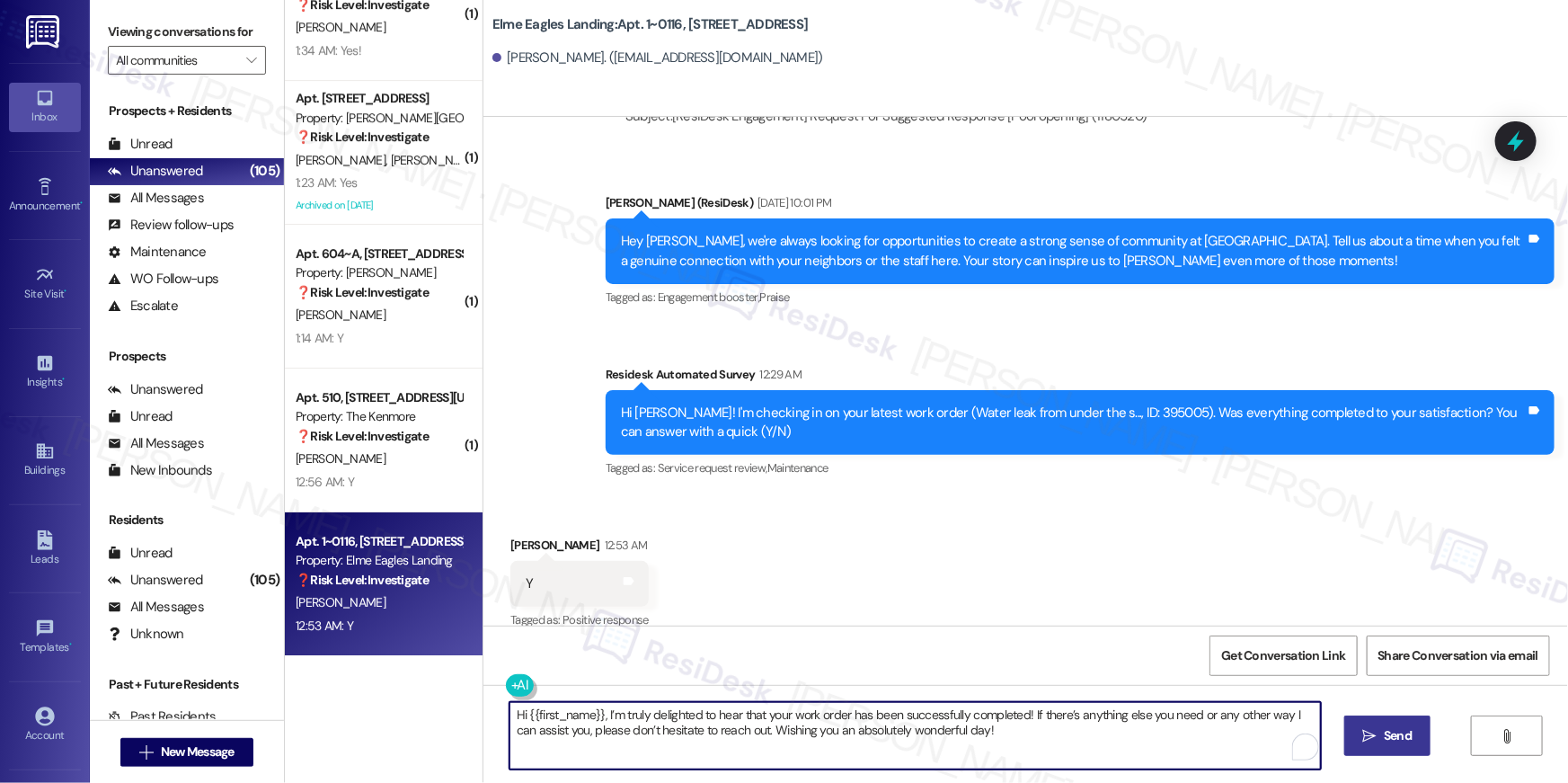
type textarea "Hi {{first_name}}, I’m truly delighted to hear that your work order has been su…"
click at [1359, 737] on span " Send" at bounding box center [1387, 735] width 56 height 18
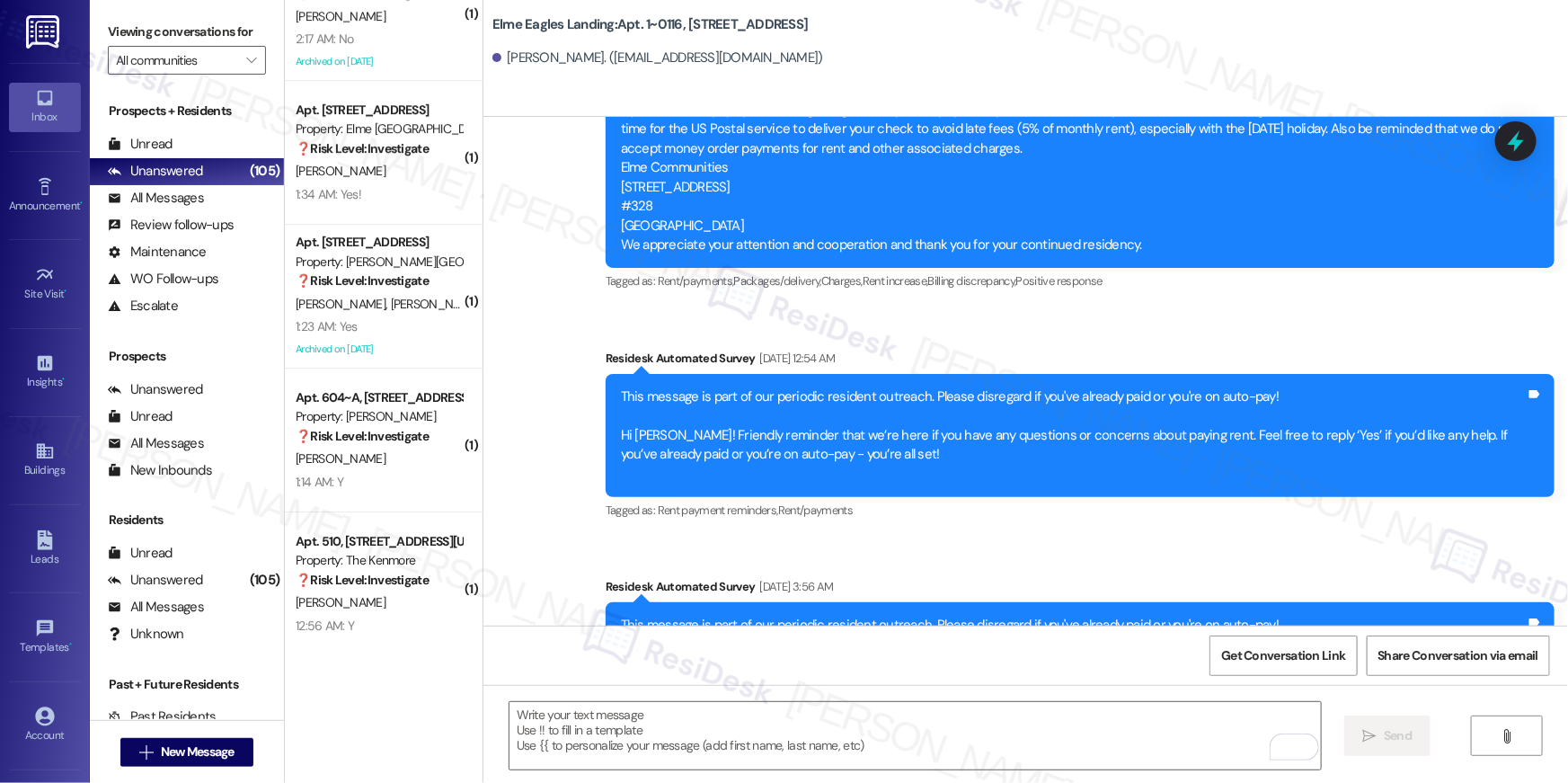
scroll to position [702, 0]
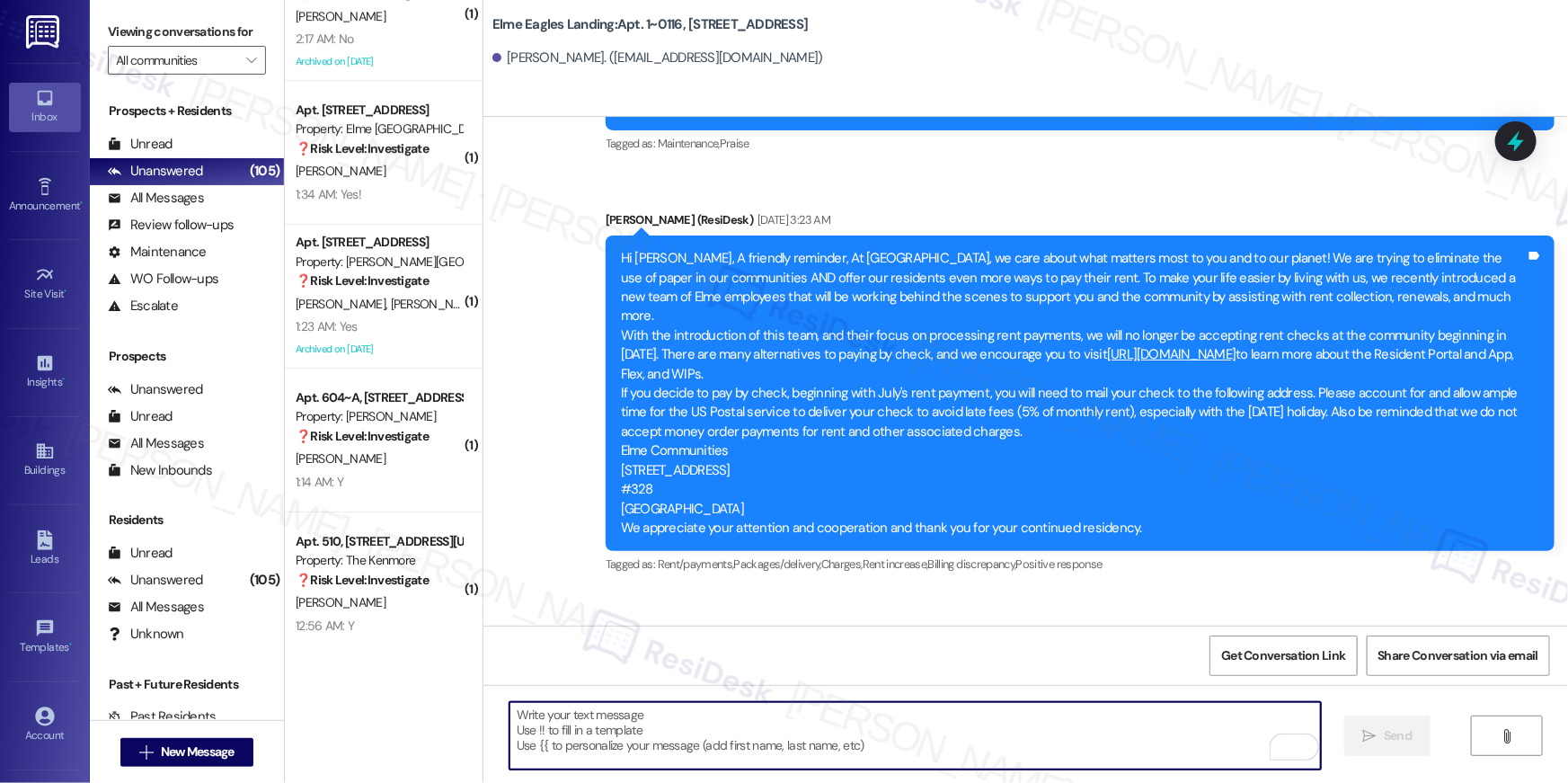
click at [947, 740] on textarea "To enrich screen reader interactions, please activate Accessibility in Grammarl…" at bounding box center [915, 735] width 811 height 67
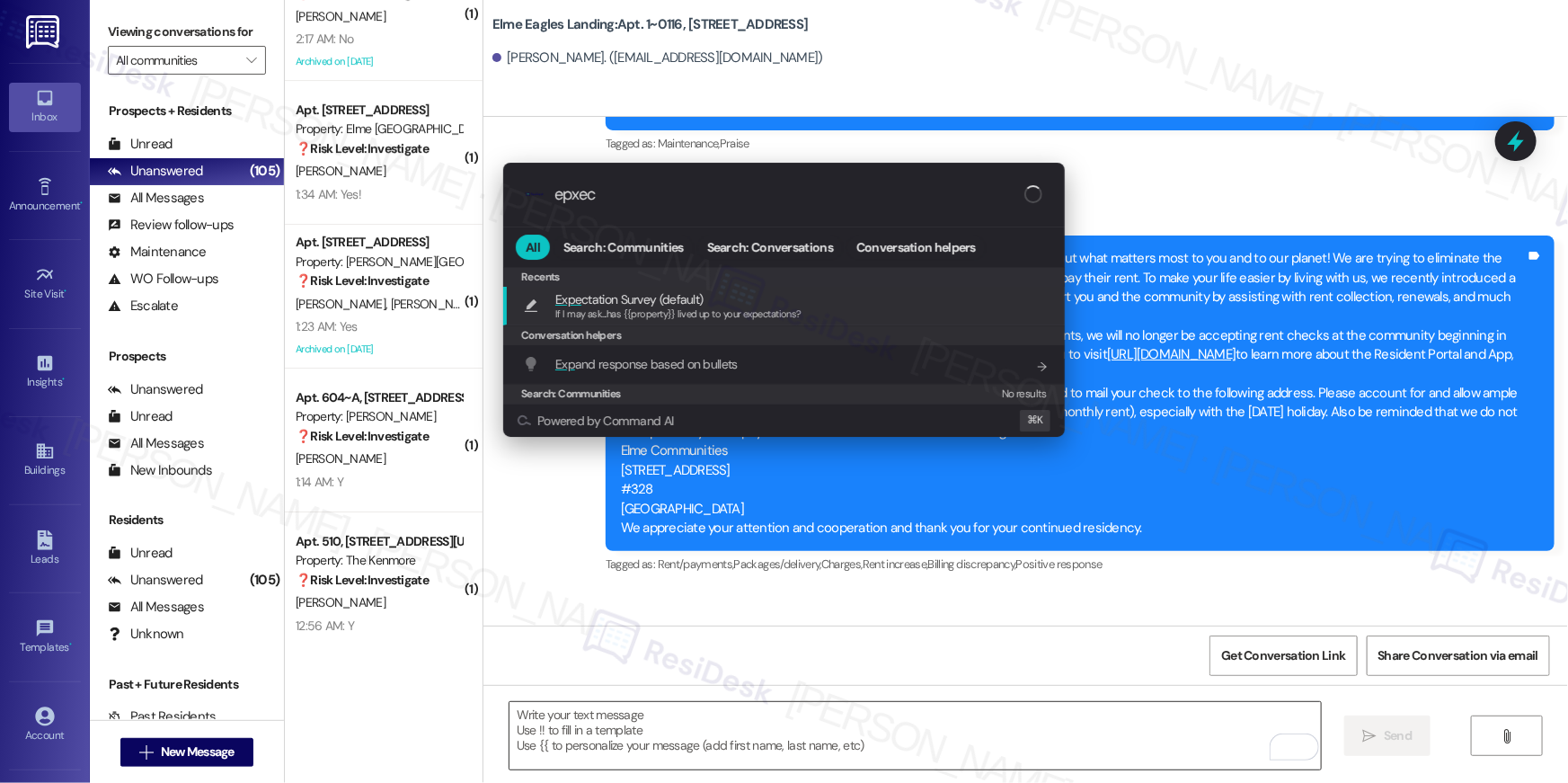
type input "epxect"
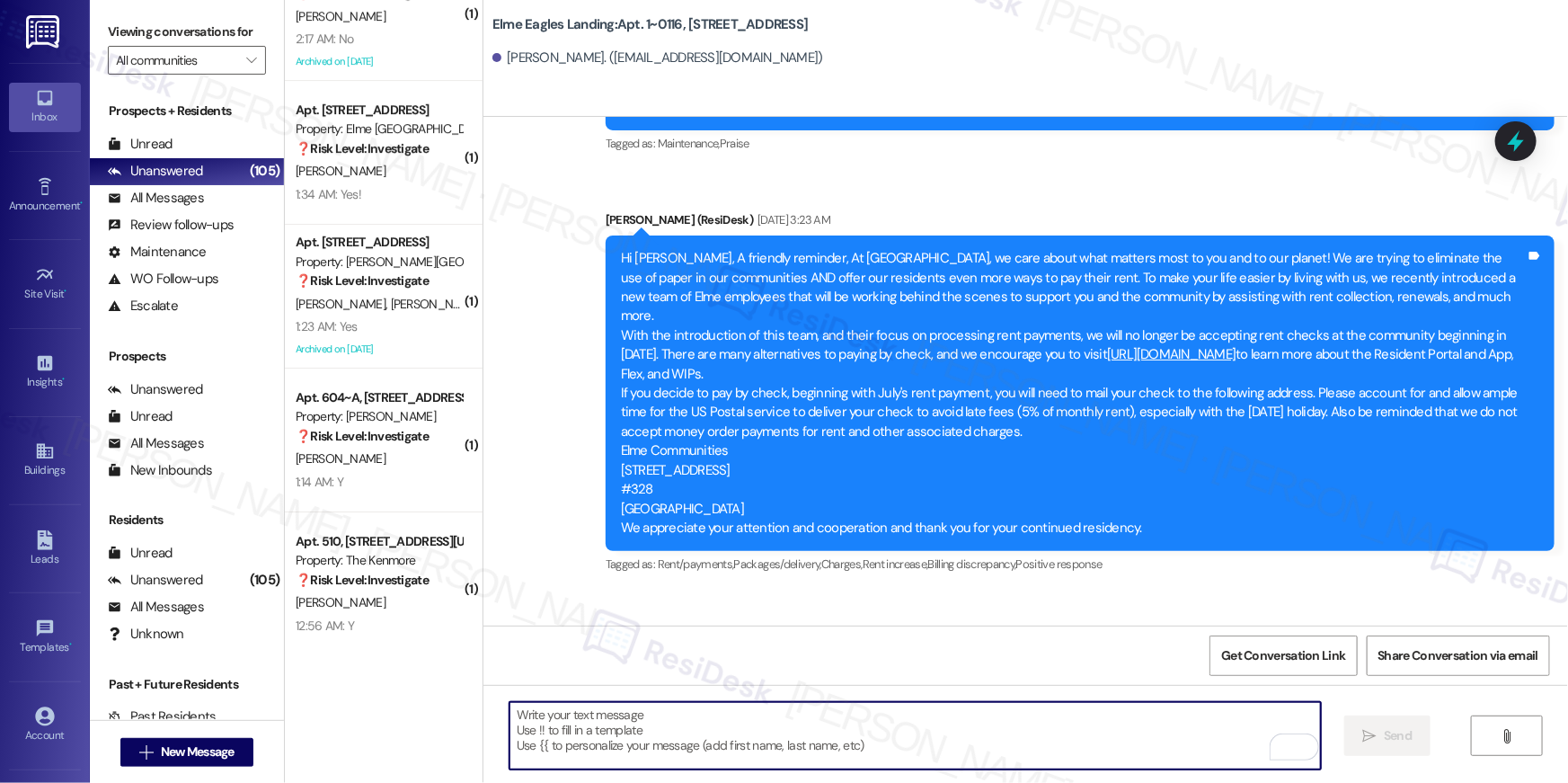
type textarea "If I may ask...has {{property}} lived up to your expectations?"
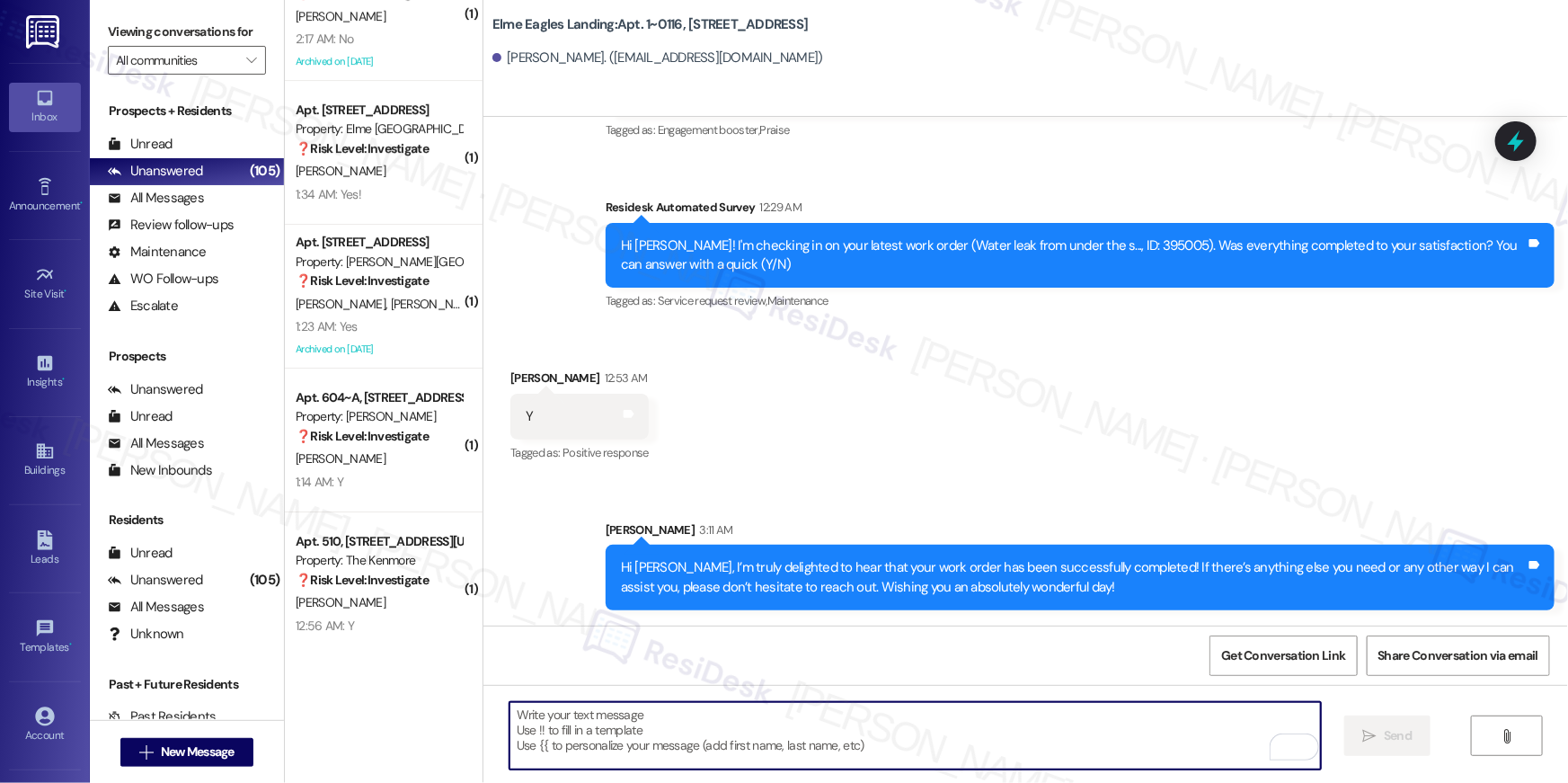
scroll to position [6535, 0]
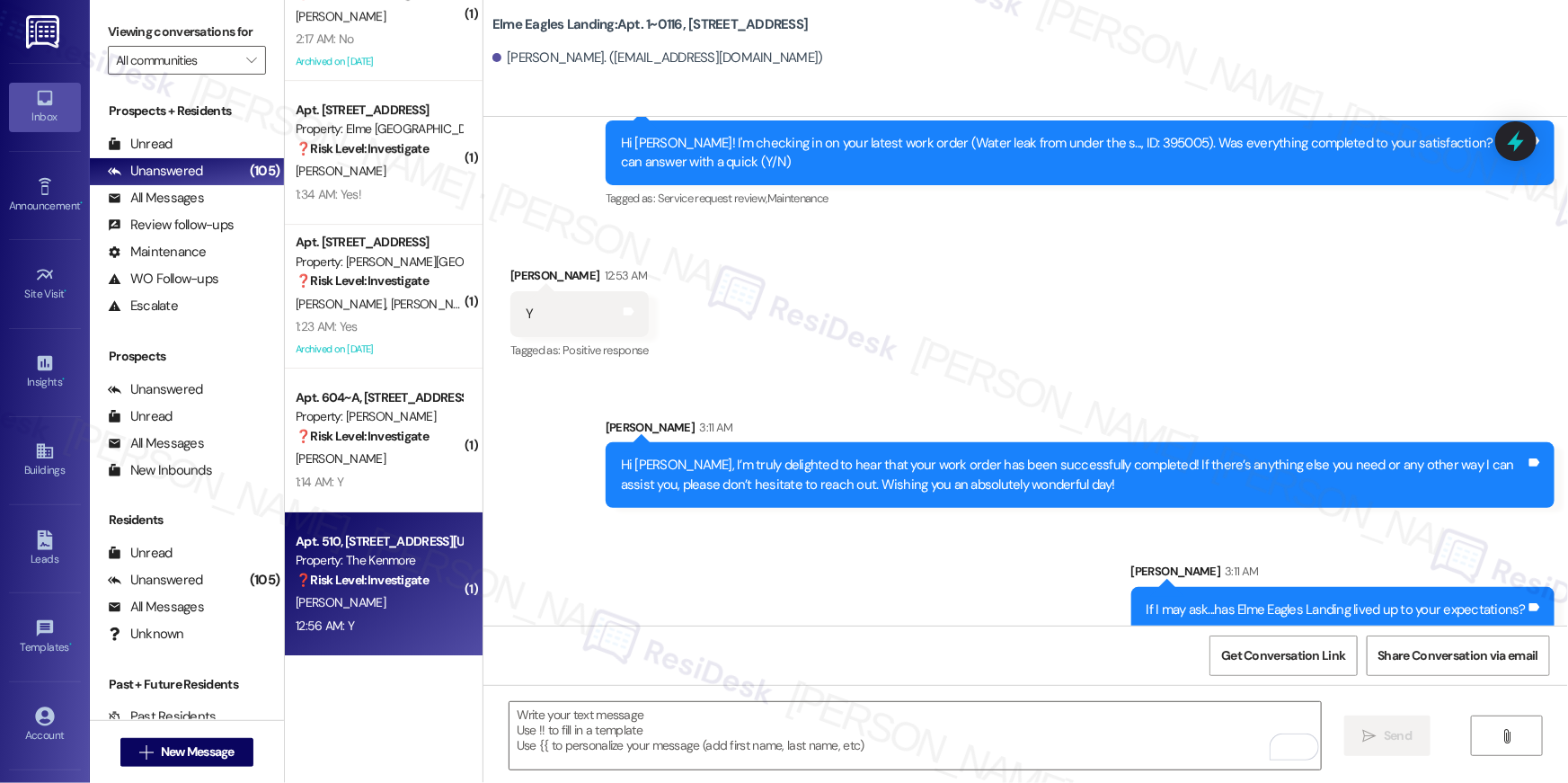
click at [399, 605] on div "[PERSON_NAME]" at bounding box center [378, 602] width 170 height 22
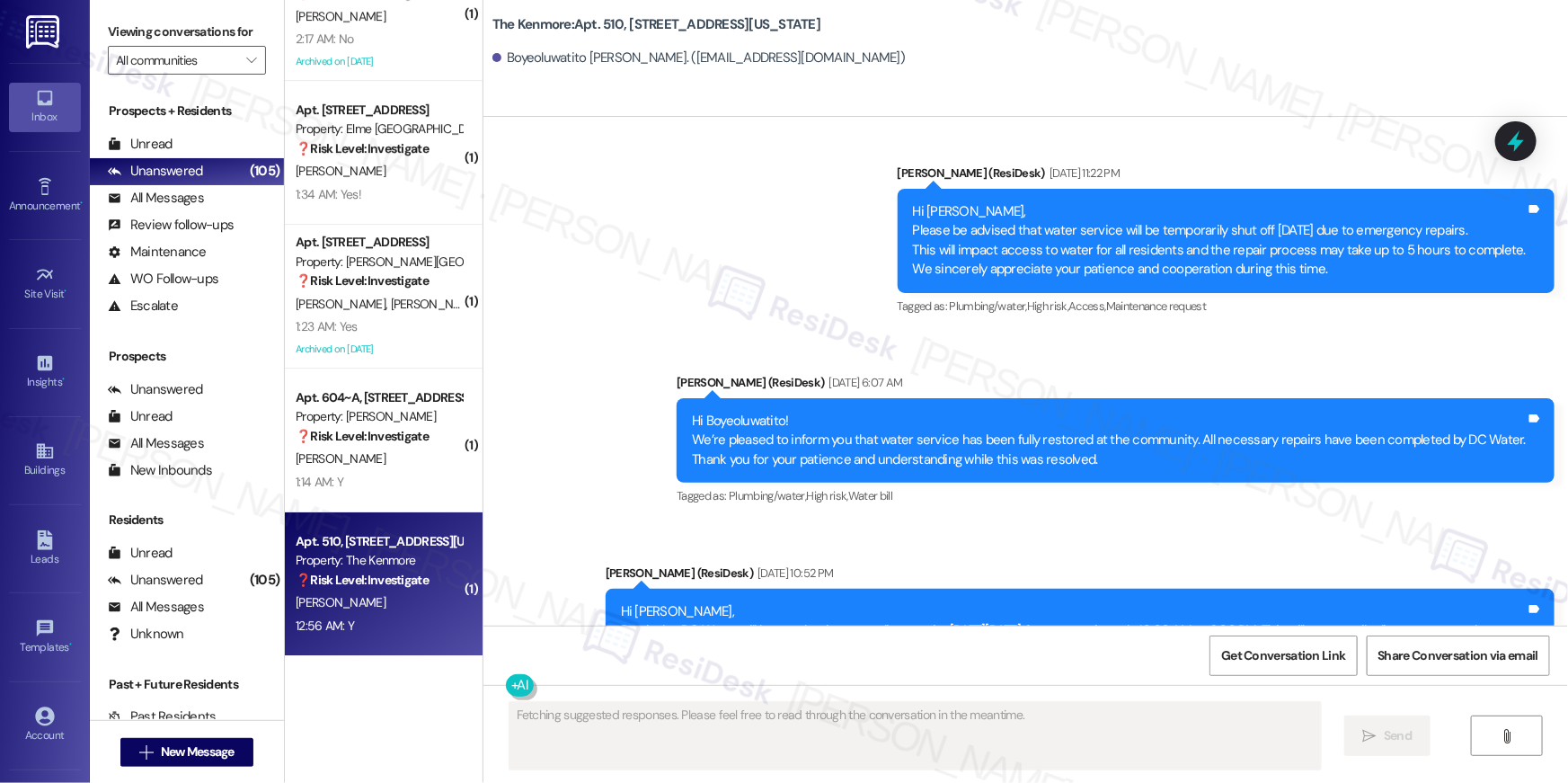
scroll to position [7000, 0]
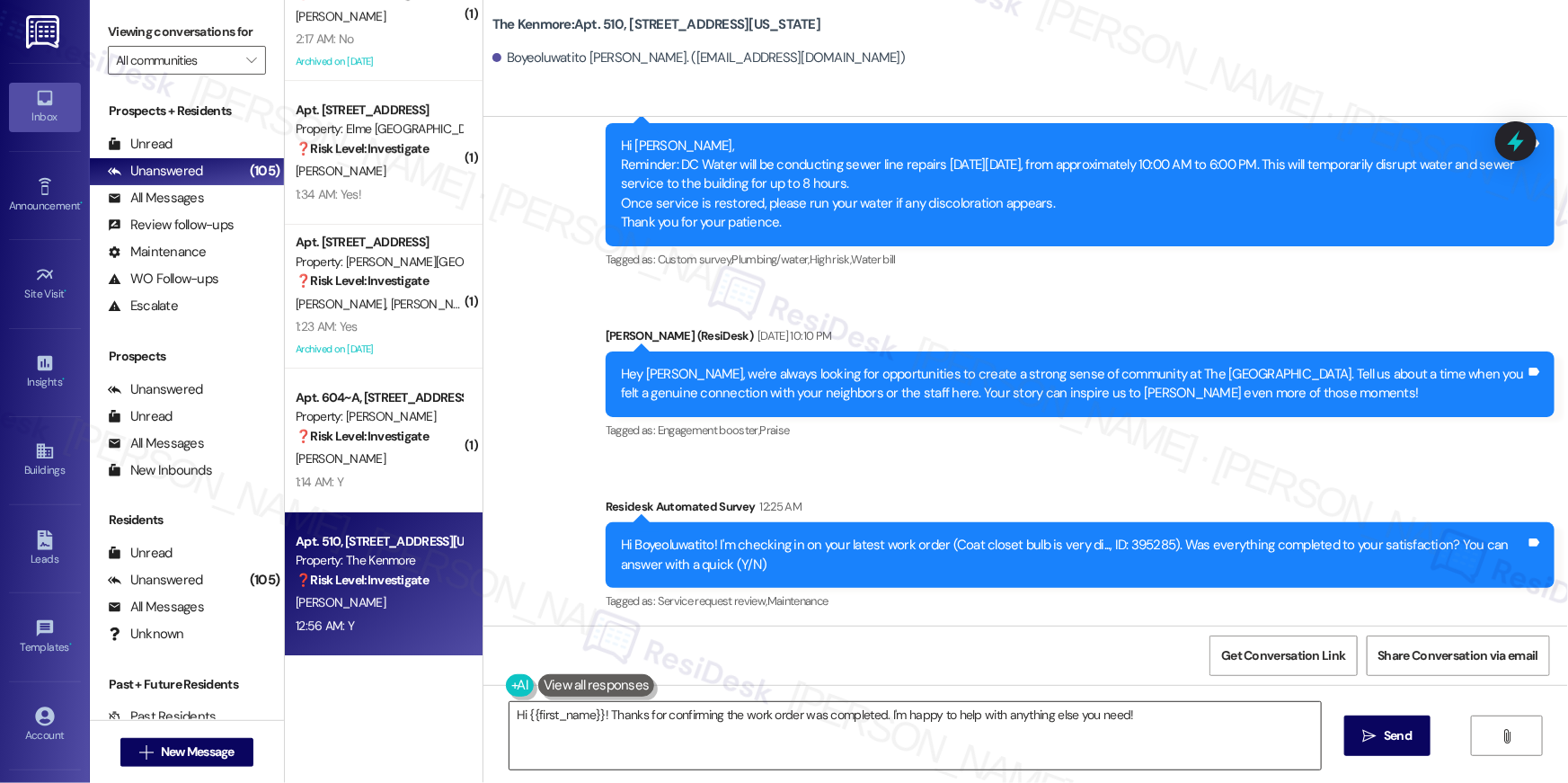
click at [745, 743] on textarea "Hi {{first_name}}! Thanks for confirming the work order was completed. I'm happ…" at bounding box center [915, 735] width 811 height 67
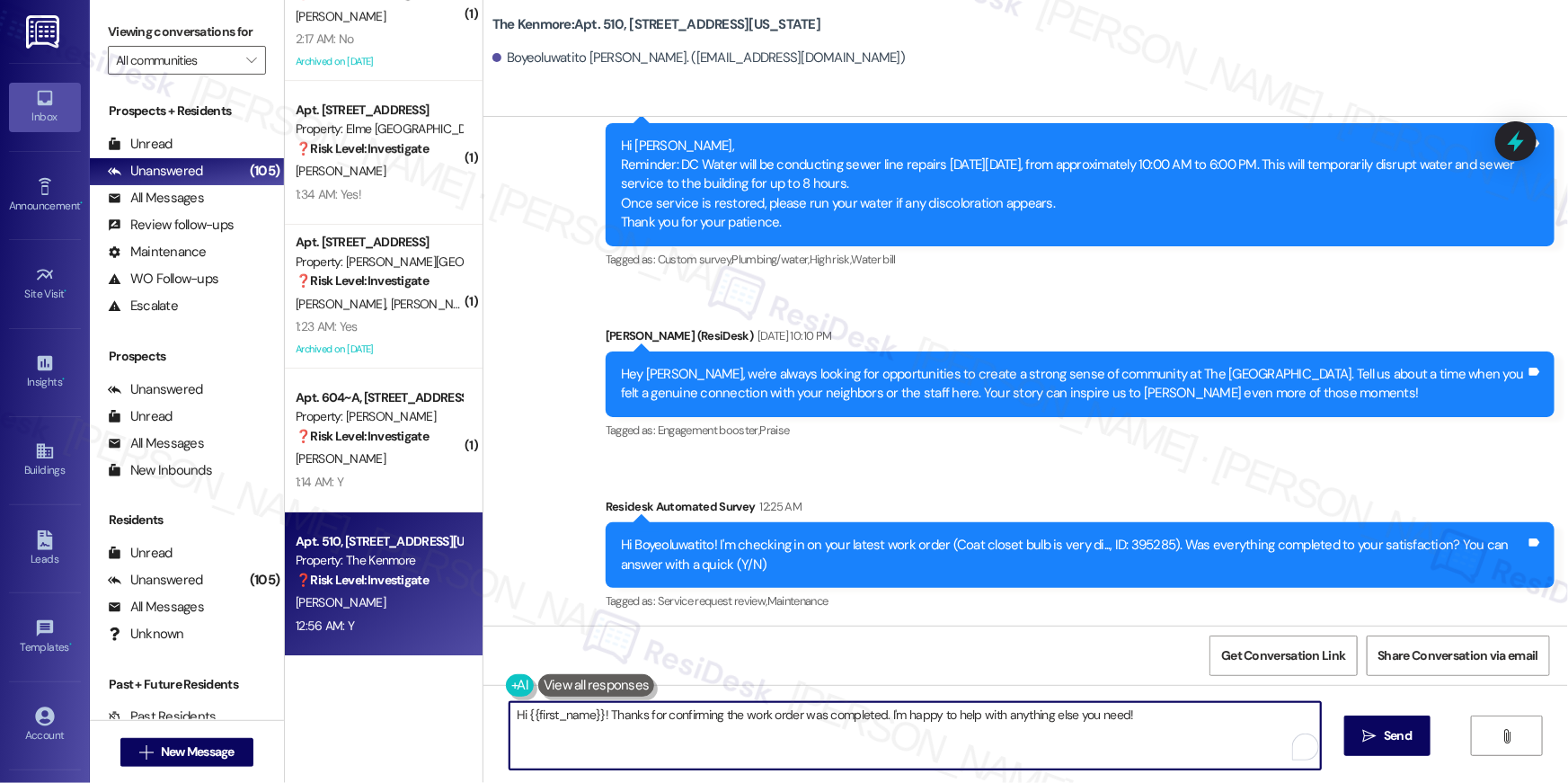
click at [746, 743] on textarea "Hi {{first_name}}! Thanks for confirming the work order was completed. I'm happ…" at bounding box center [915, 735] width 811 height 67
paste textarea ", I’m truly delighted to hear that your work order has been successfully comple…"
type textarea "Hi {{first_name}}, I’m truly delighted to hear that your work order has been su…"
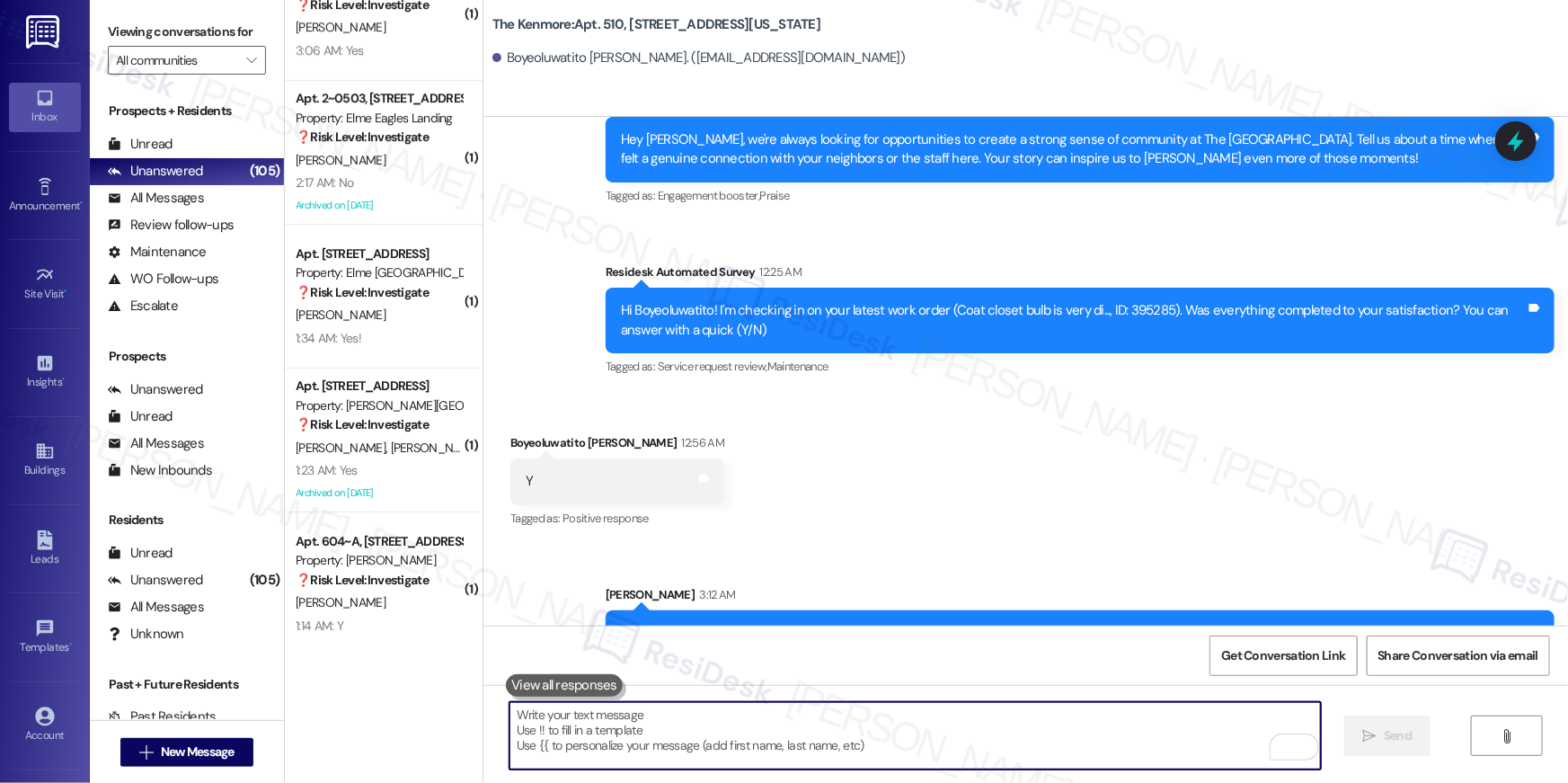
scroll to position [7277, 0]
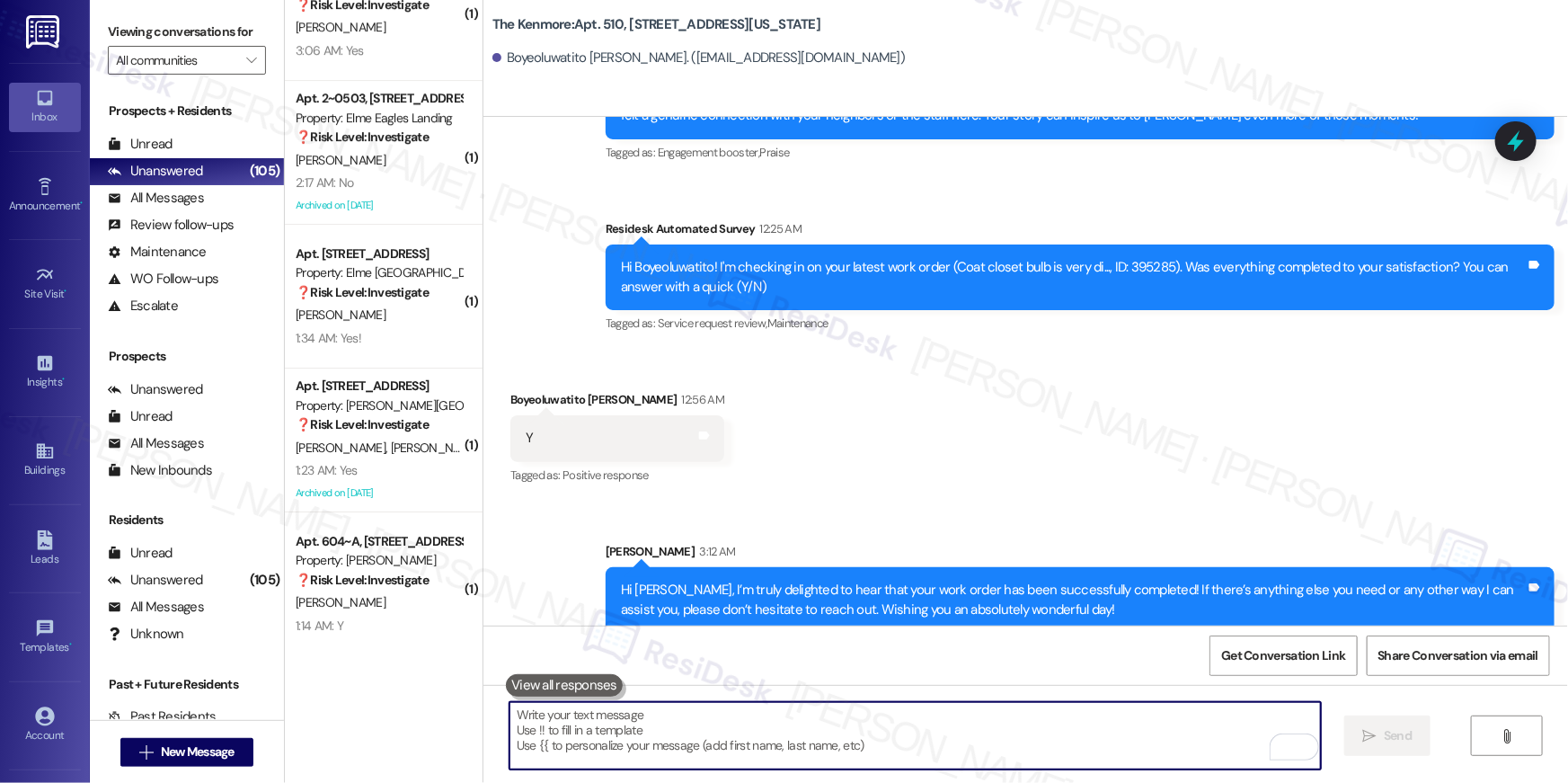
click at [960, 726] on textarea "To enrich screen reader interactions, please activate Accessibility in Grammarl…" at bounding box center [915, 735] width 811 height 67
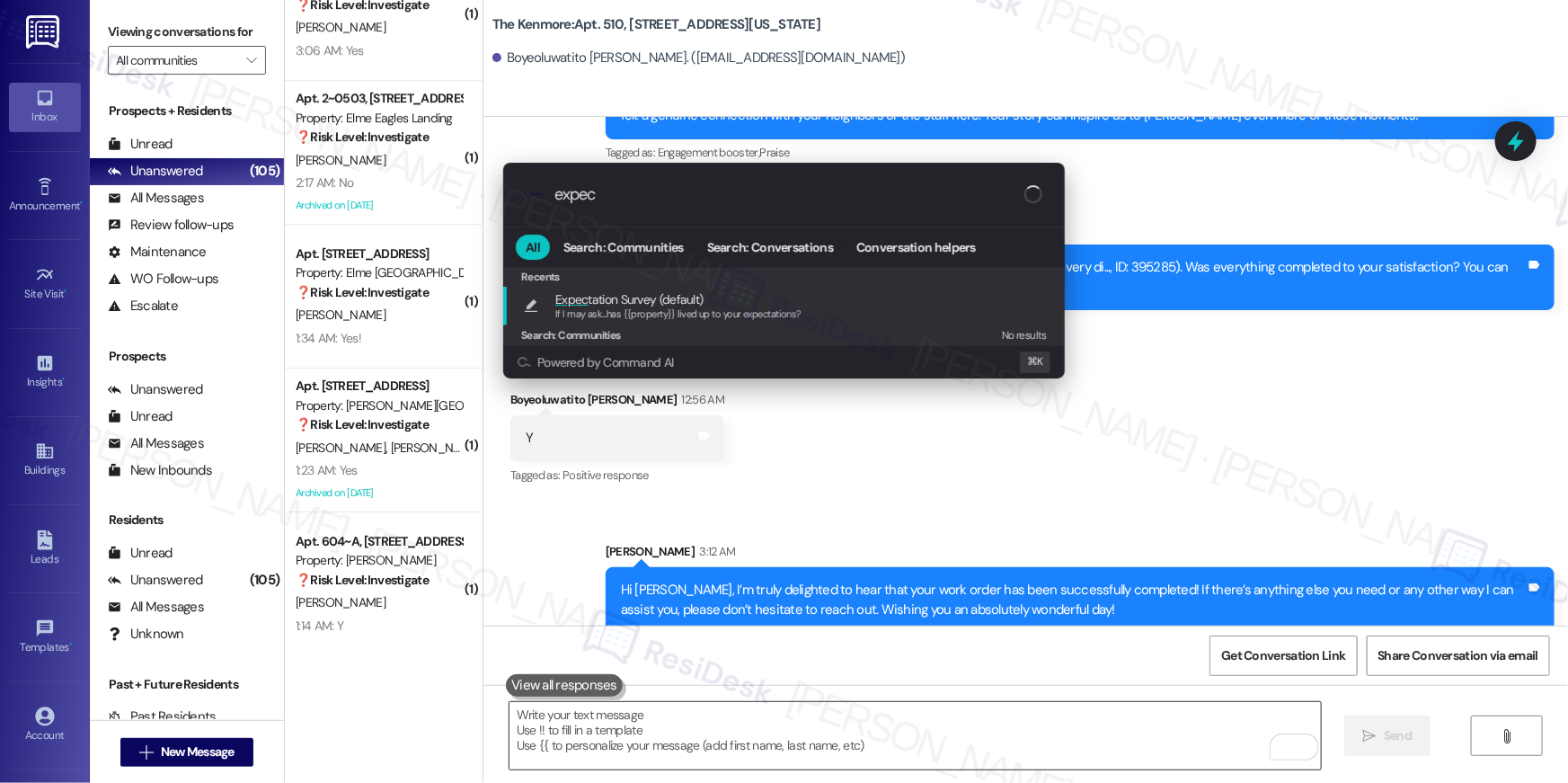
type input "expect"
type textarea "If I may ask...has {{property}} lived up to your expectations?"
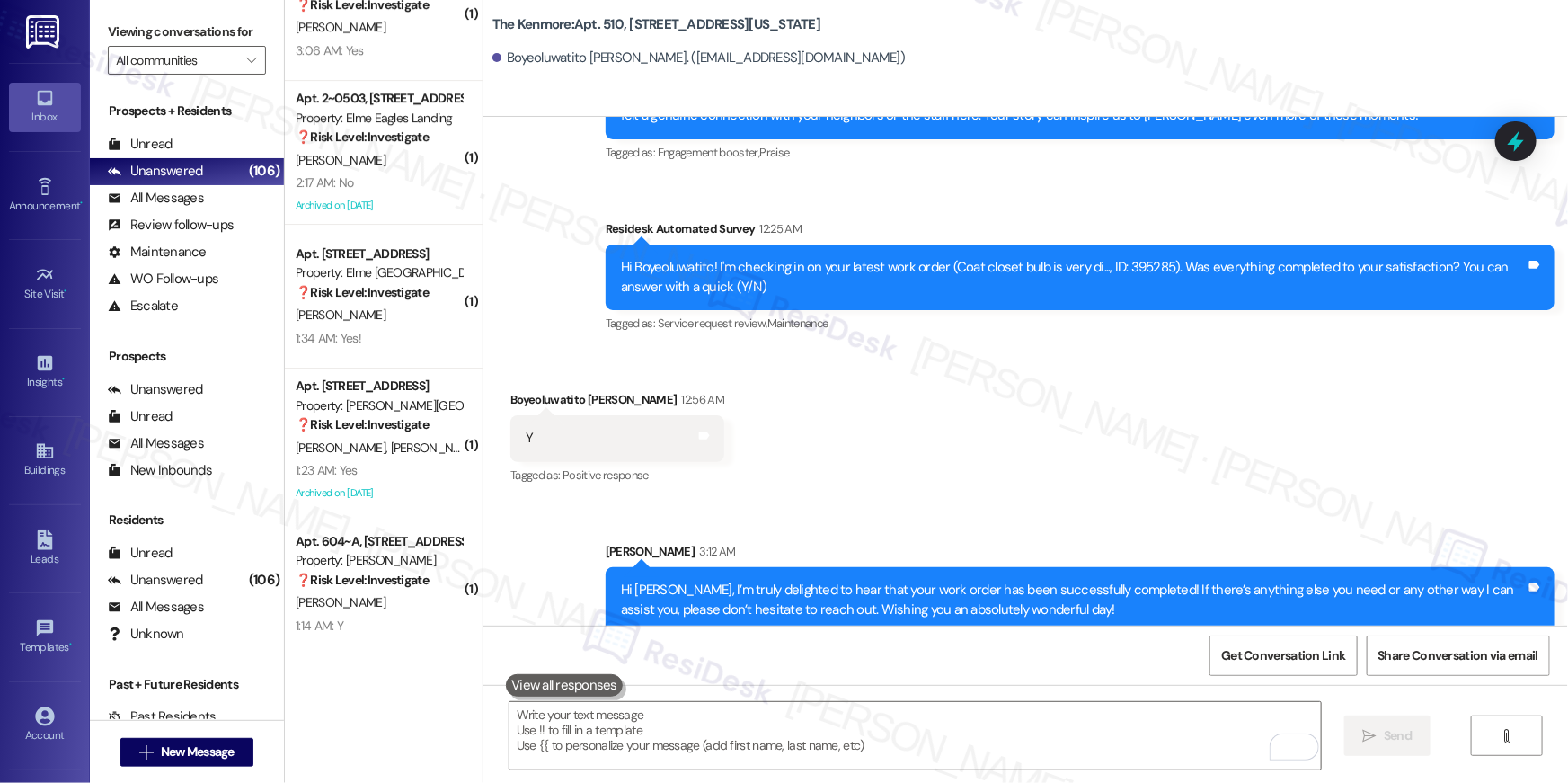
click at [401, 625] on div "1:14 AM: Y 1:14 AM: Y" at bounding box center [378, 626] width 170 height 22
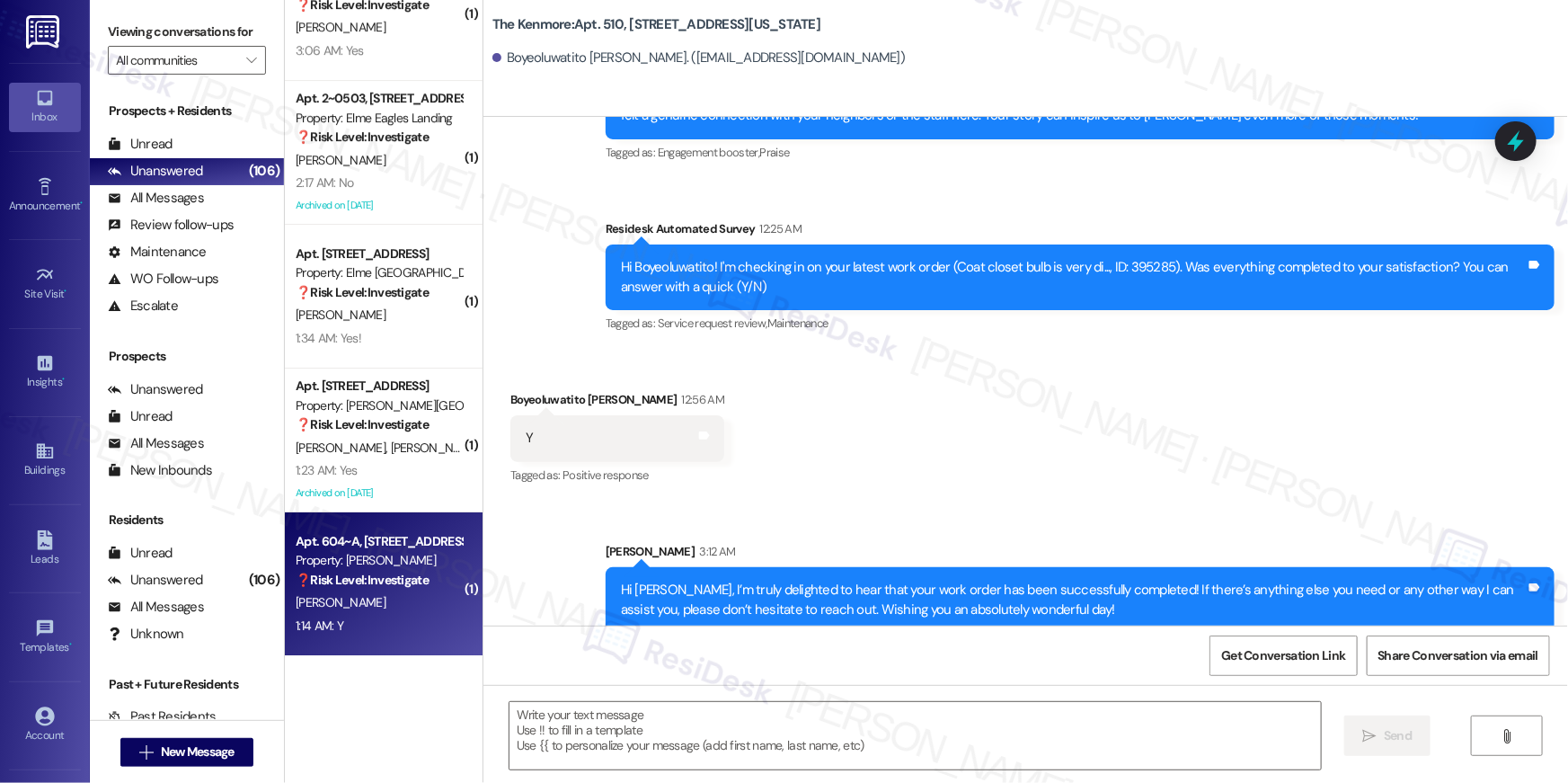
type textarea "Fetching suggested responses. Please feel free to read through the conversation…"
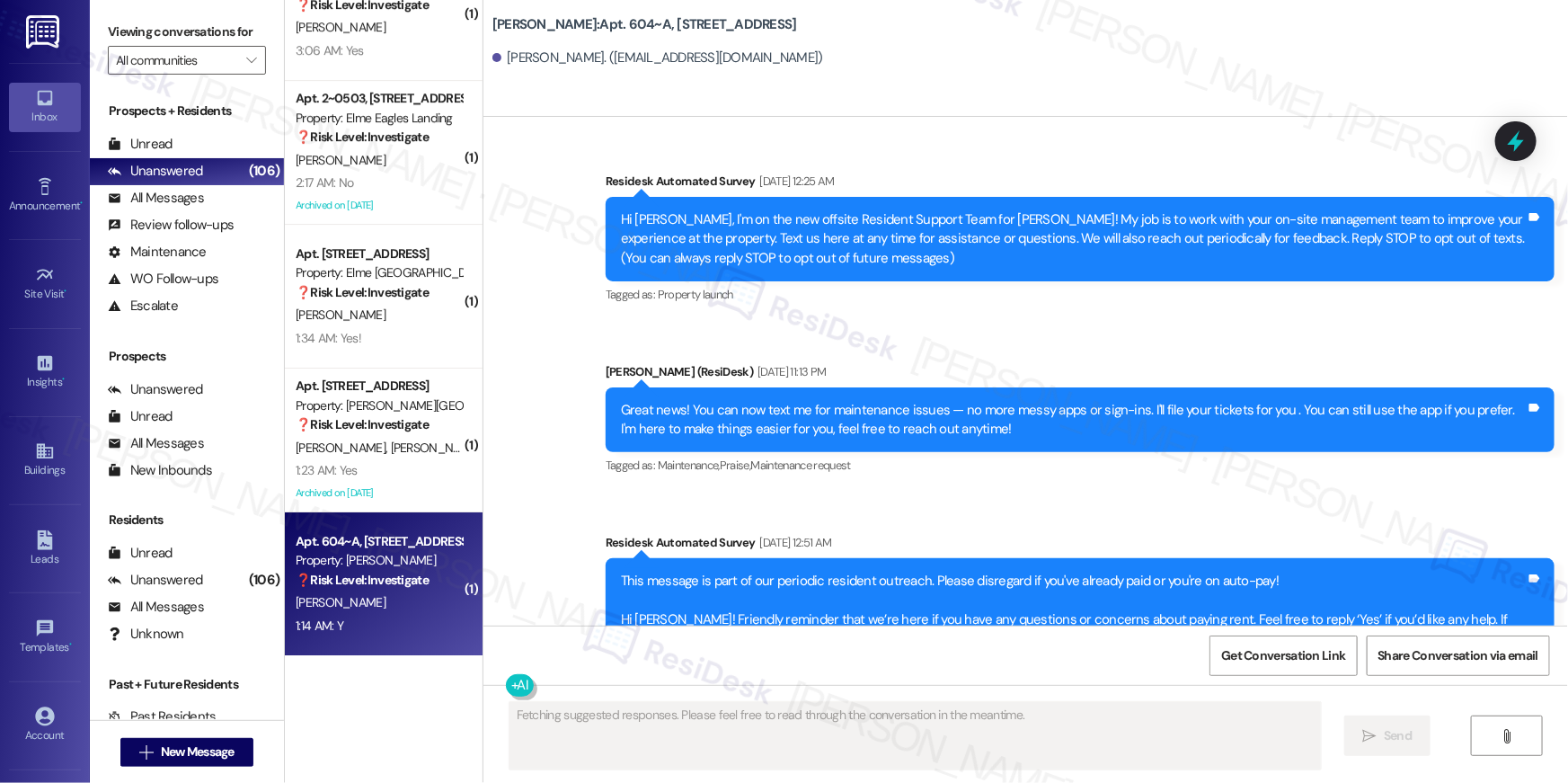
scroll to position [11900, 0]
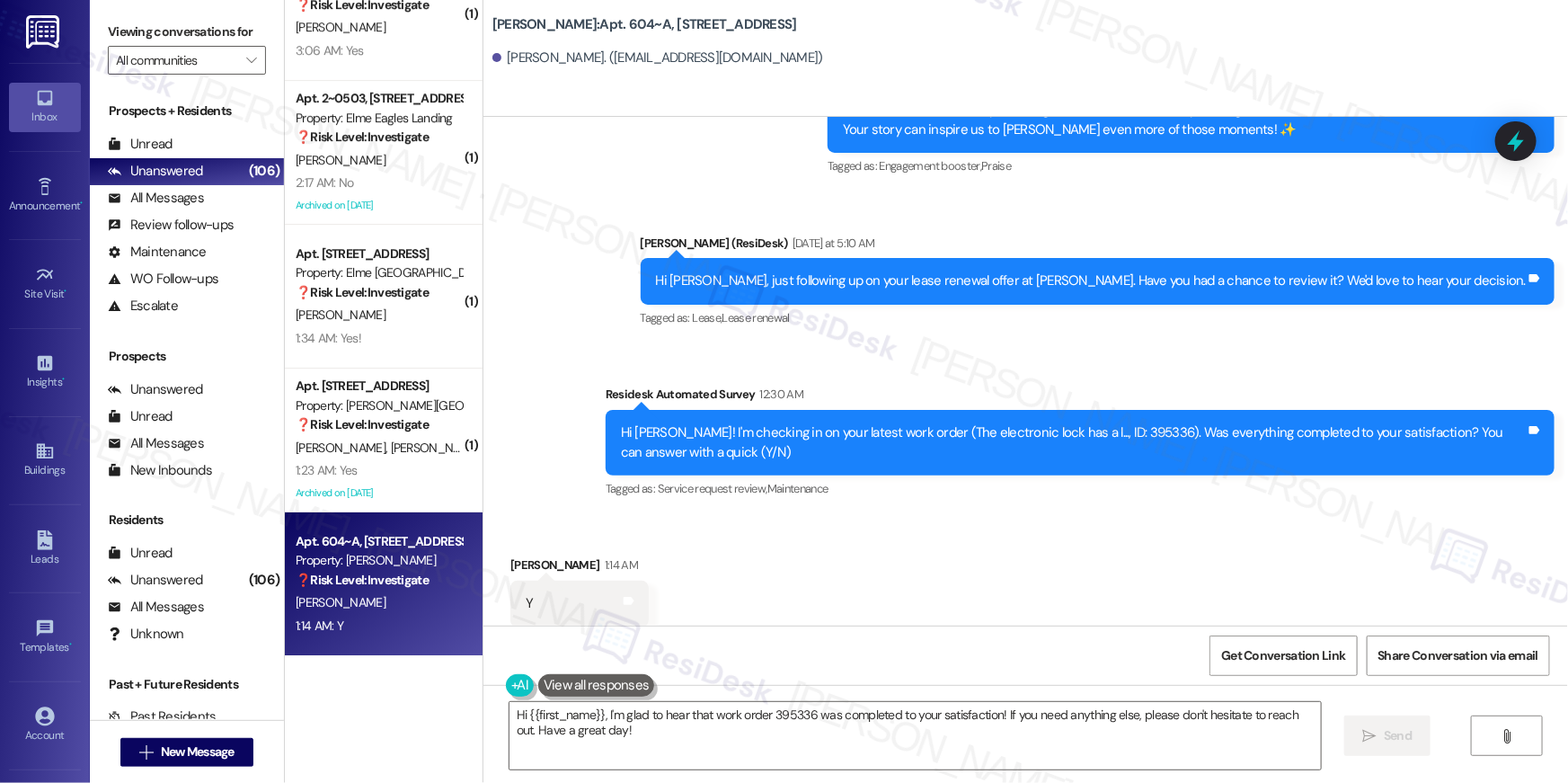
click at [1139, 547] on div "Received via SMS Jeffrey Benkovic 1:14 AM Y Tags and notes Tagged as: Positive …" at bounding box center [1025, 591] width 1084 height 152
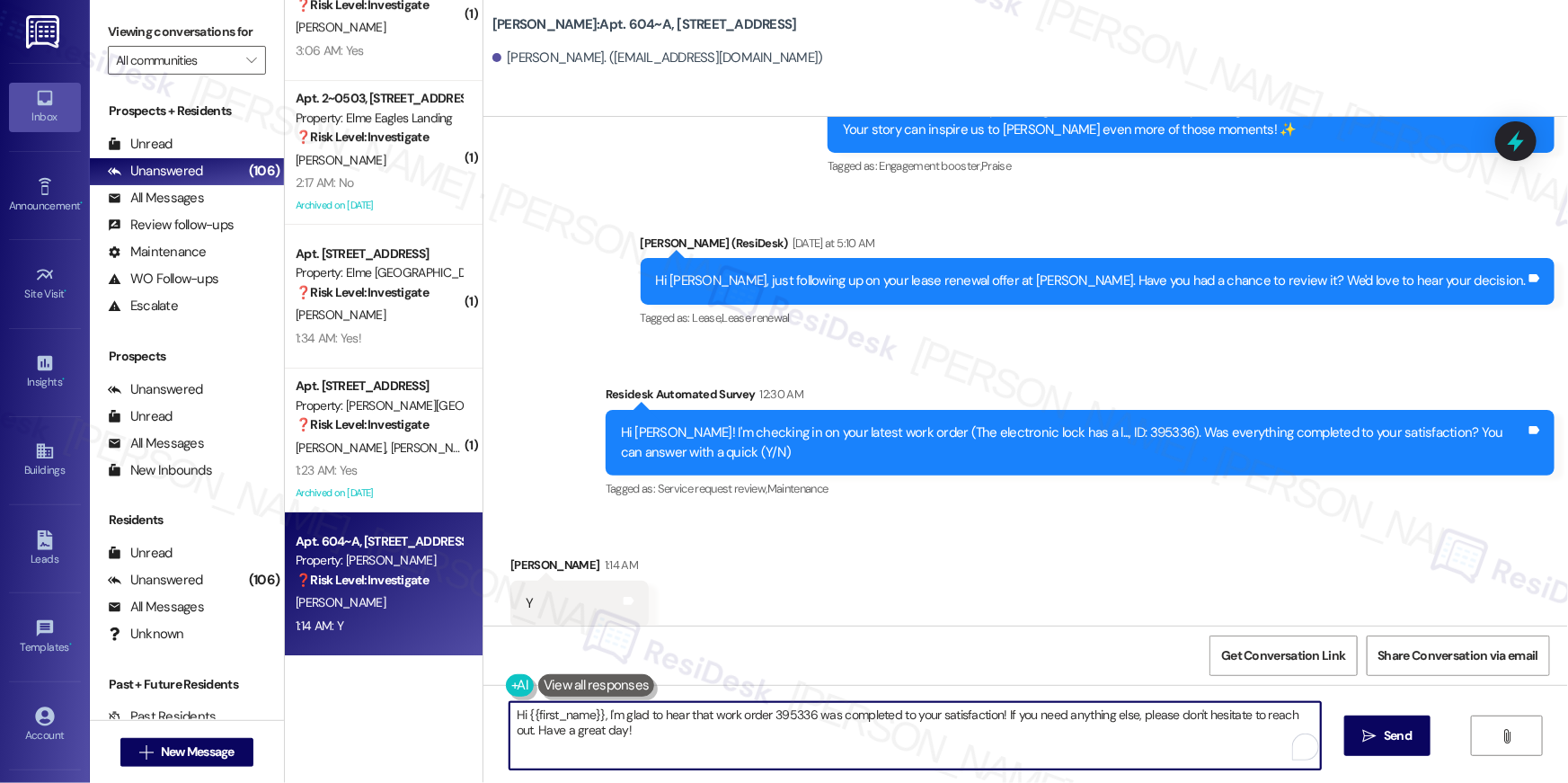
click at [1084, 749] on textarea "Hi {{first_name}}, I'm glad to hear that work order 395336 was completed to you…" at bounding box center [915, 735] width 811 height 67
paste textarea "’m truly delighted to hear that your work order has been successfully completed…"
type textarea "Hi {{first_name}}, I’m truly delighted to hear that your work order has been su…"
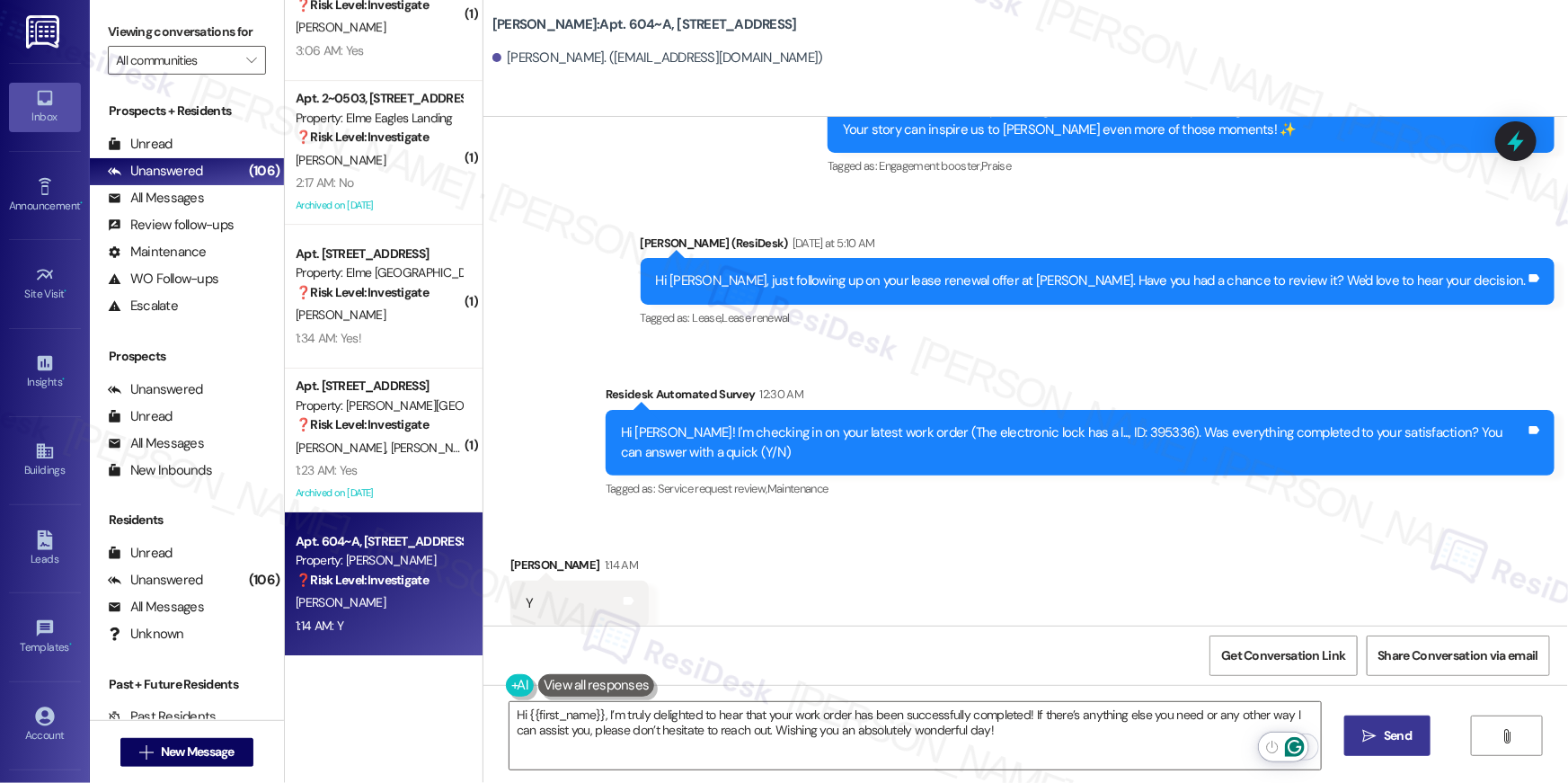
click at [1387, 741] on span "Send" at bounding box center [1397, 735] width 28 height 18
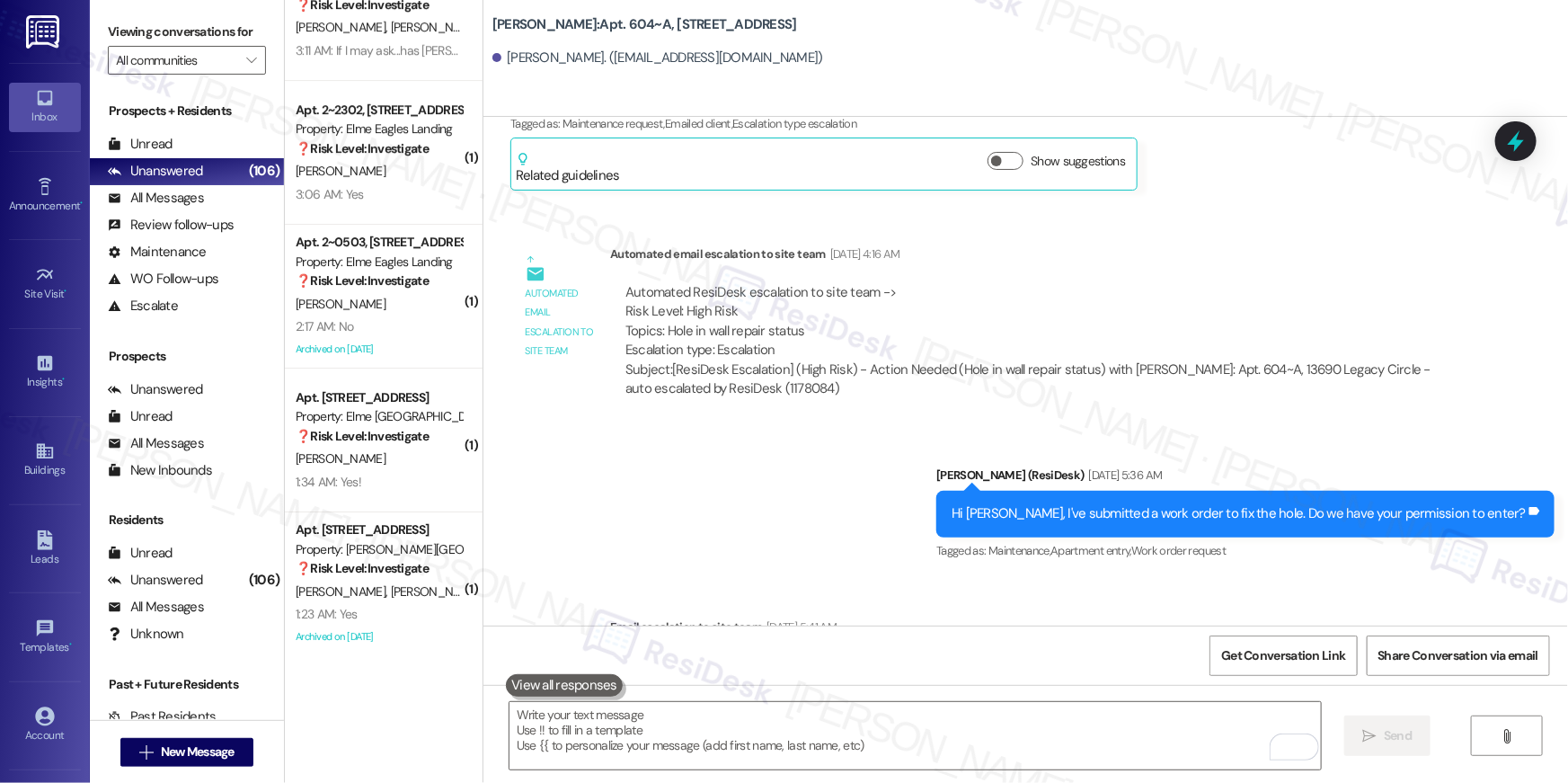
scroll to position [8819, 0]
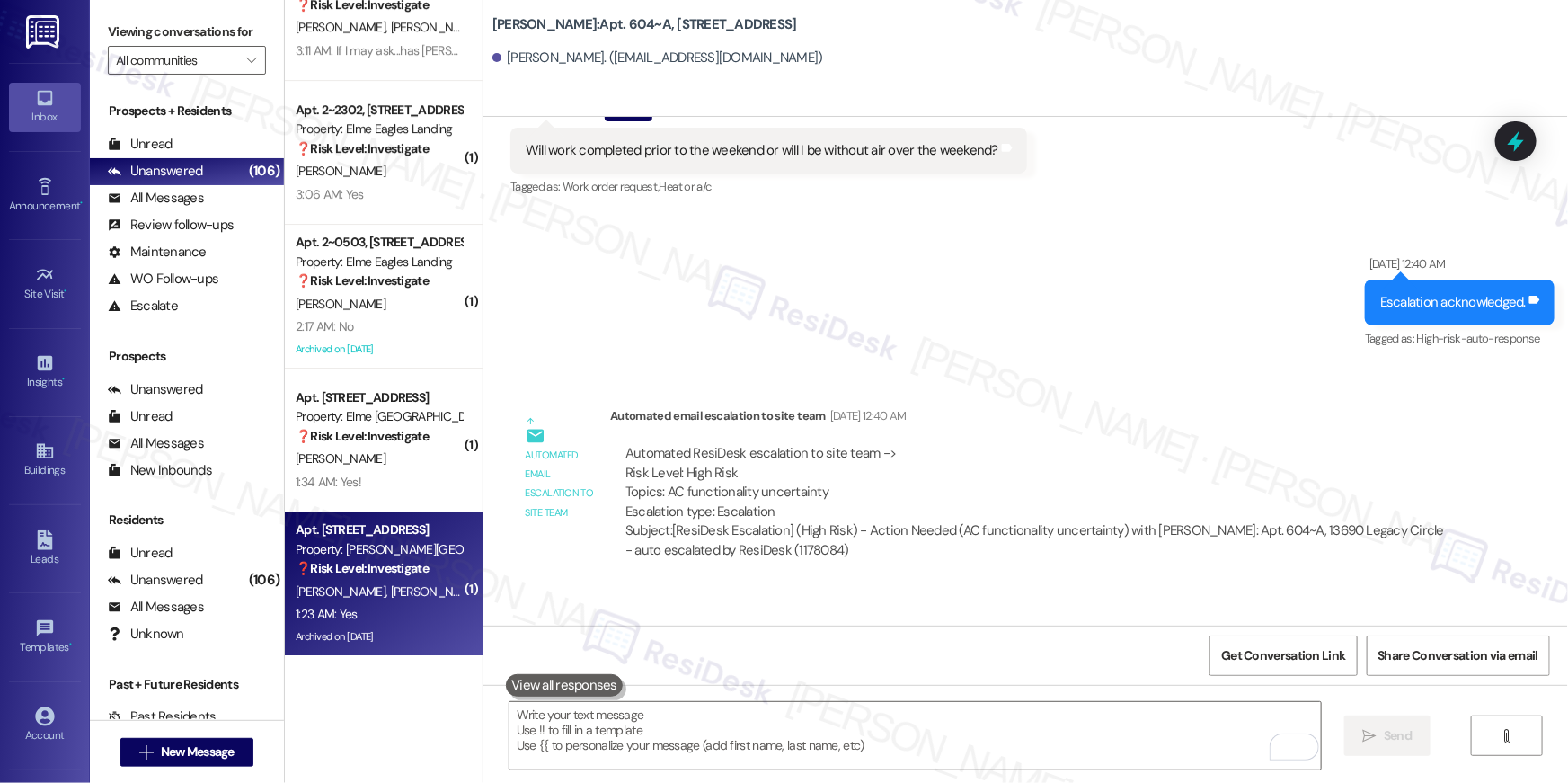
click at [432, 594] on div "M. Bah A. Nguessan" at bounding box center [378, 592] width 170 height 22
type textarea "Fetching suggested responses. Please feel free to read through the conversation…"
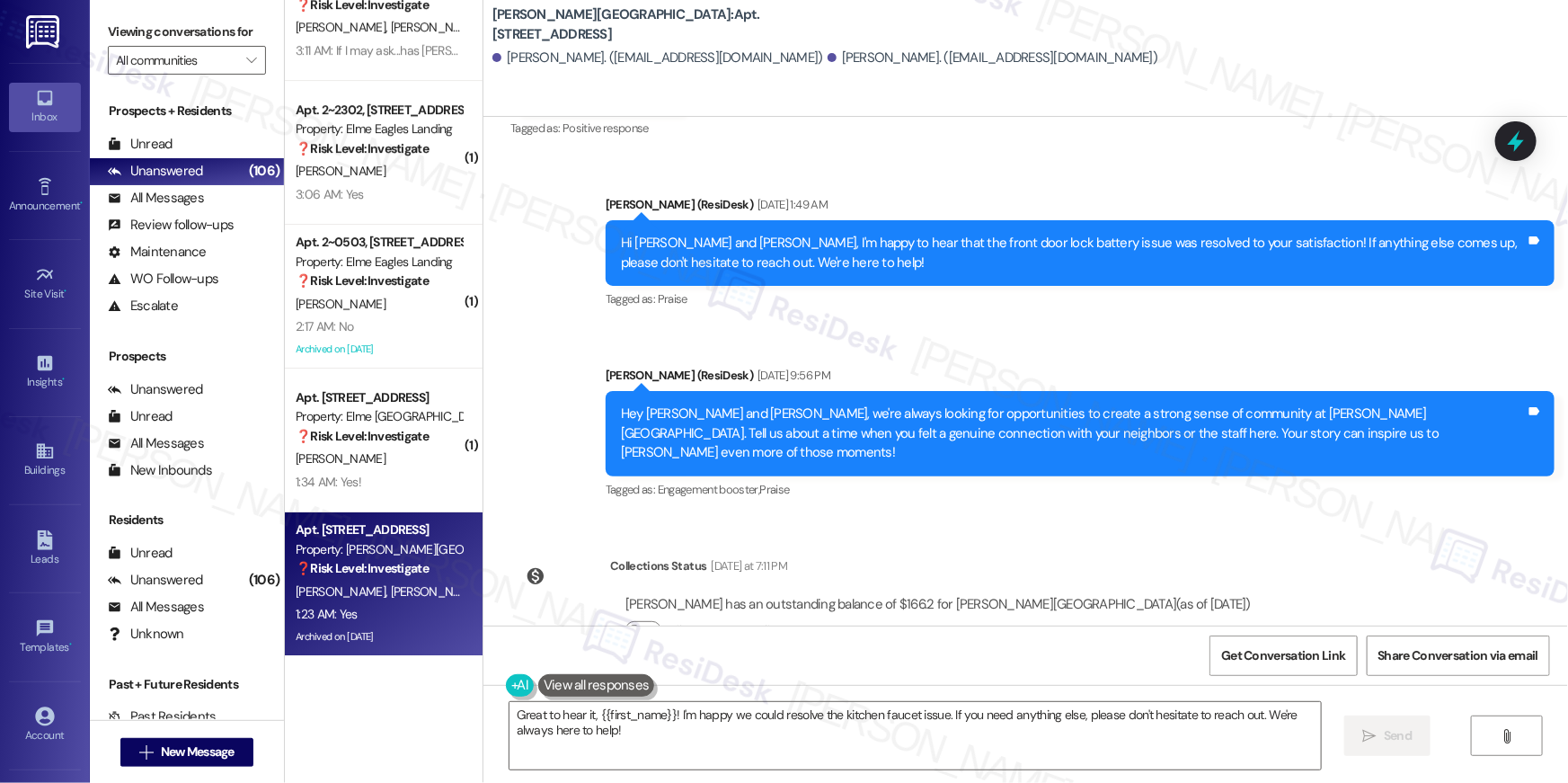
scroll to position [17714, 0]
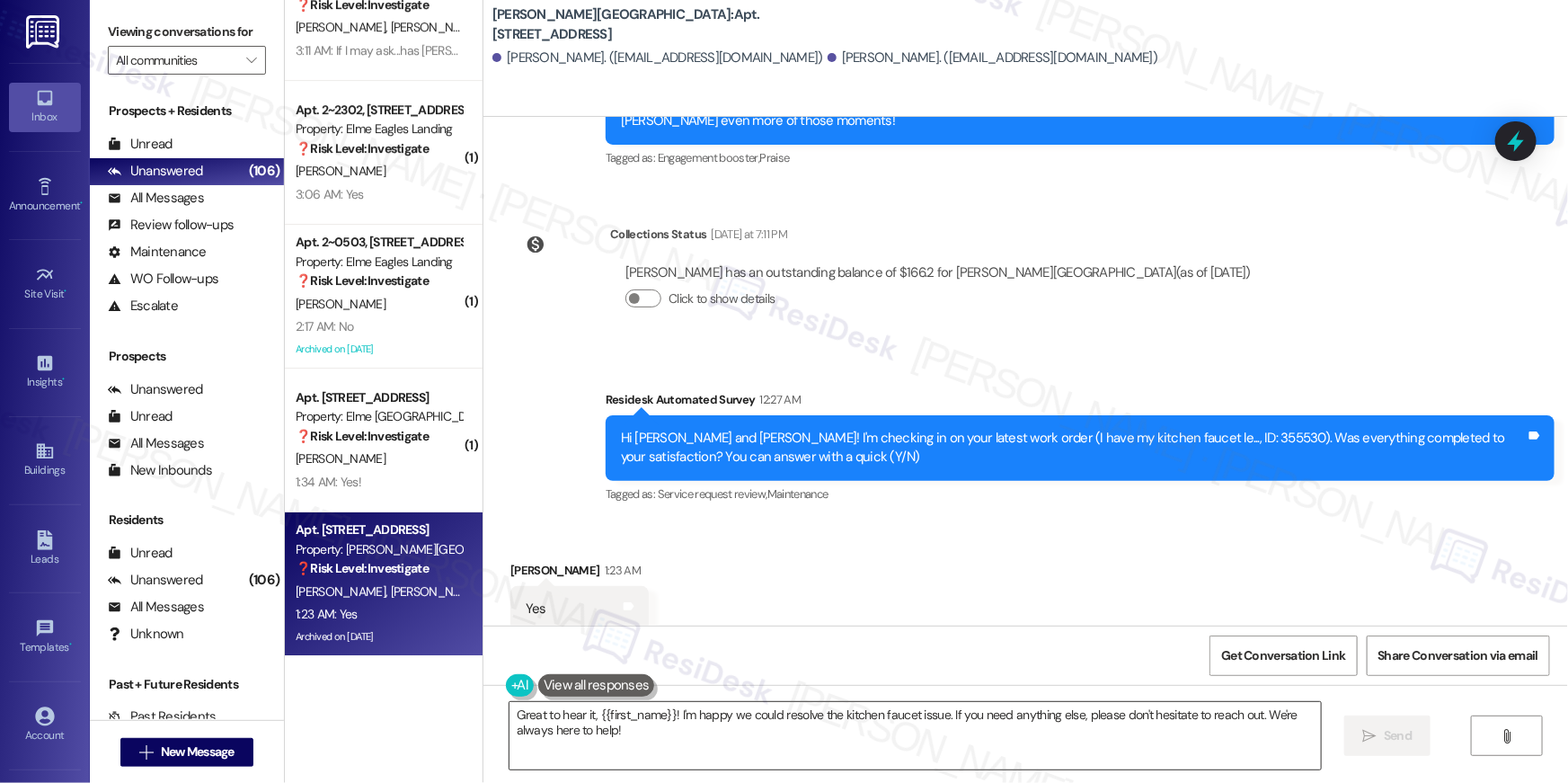
click at [812, 735] on textarea "Great to hear it, {{first_name}}! I'm happy we could resolve the kitchen faucet…" at bounding box center [915, 735] width 811 height 67
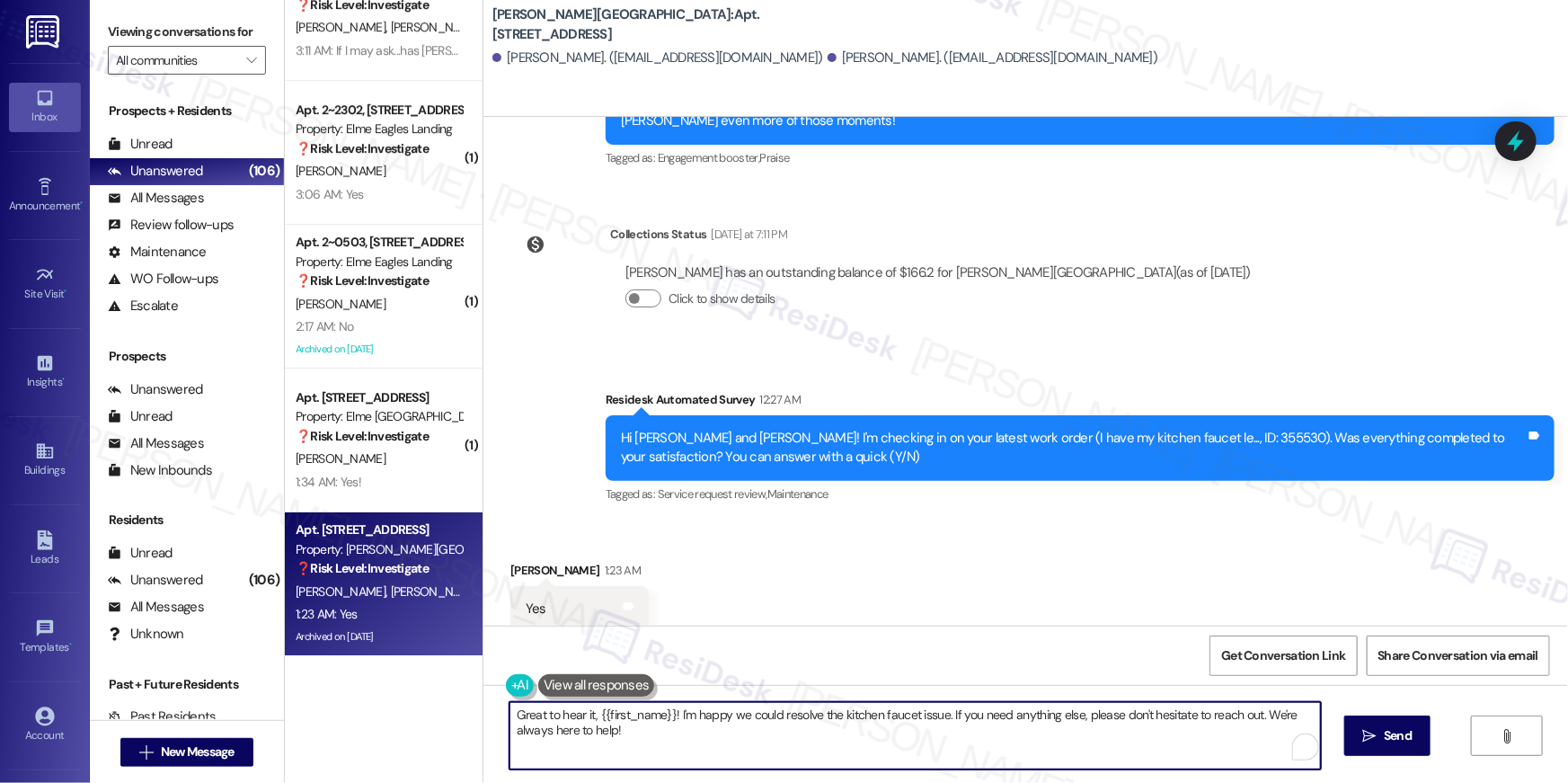
paste textarea "Hi {{first_name}}, I’m truly delighted to hear that your work order has been su…"
click at [993, 753] on textarea "Hi {{first_name}}, I’m truly delighted to hear that your work order has been su…" at bounding box center [915, 735] width 811 height 67
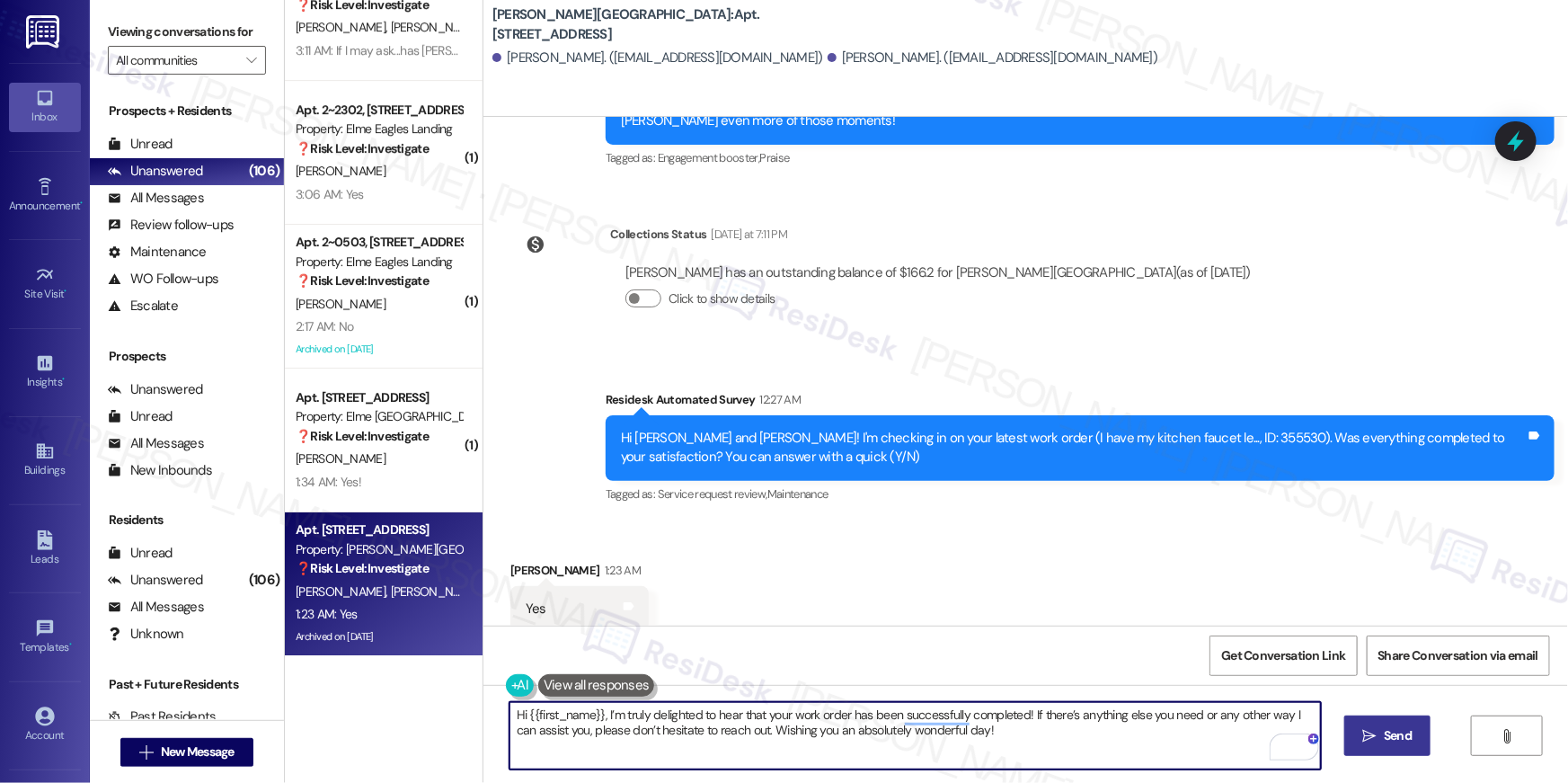
type textarea "Hi {{first_name}}, I’m truly delighted to hear that your work order has been su…"
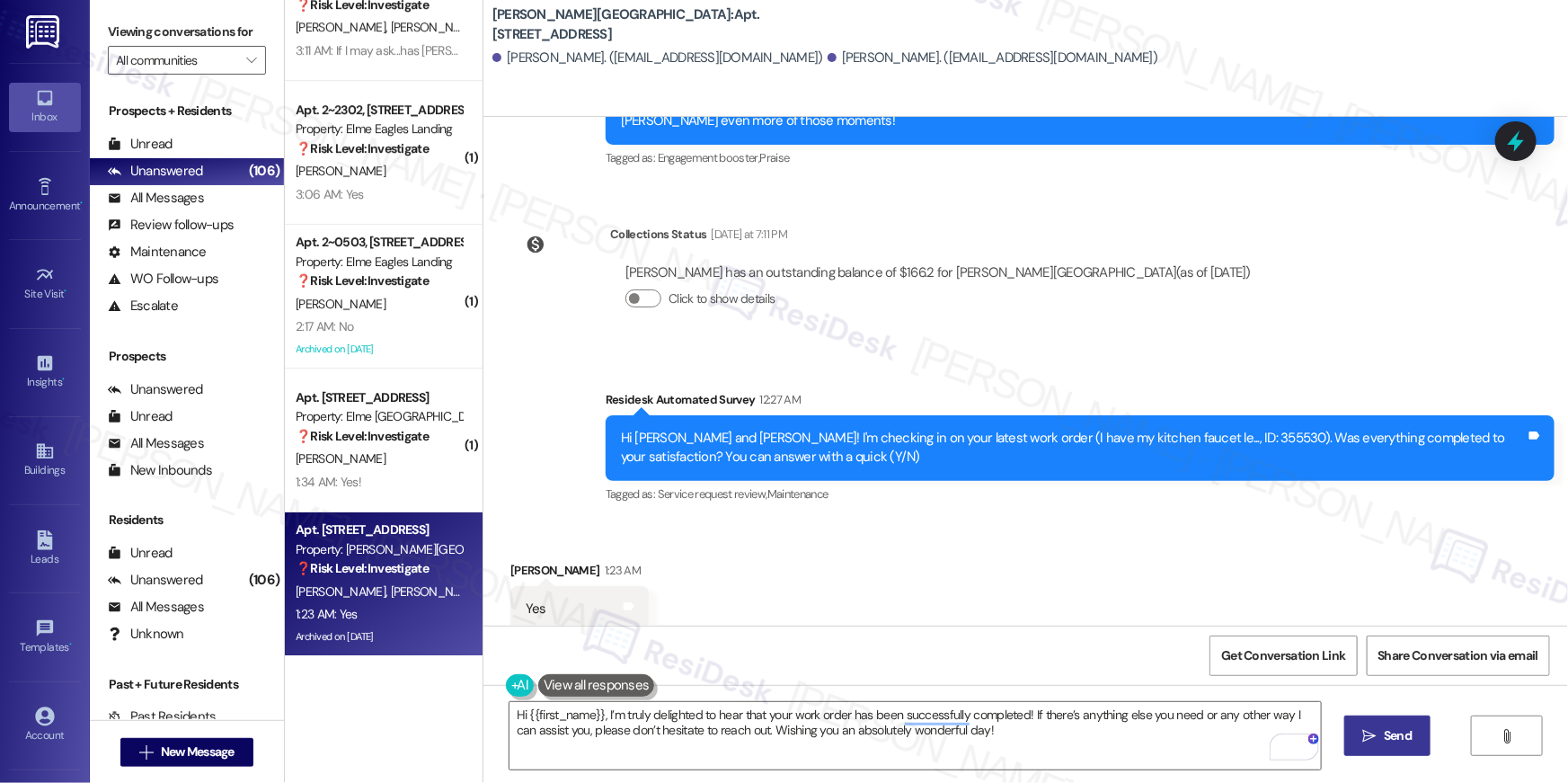
click at [1406, 743] on span "Send" at bounding box center [1397, 735] width 28 height 18
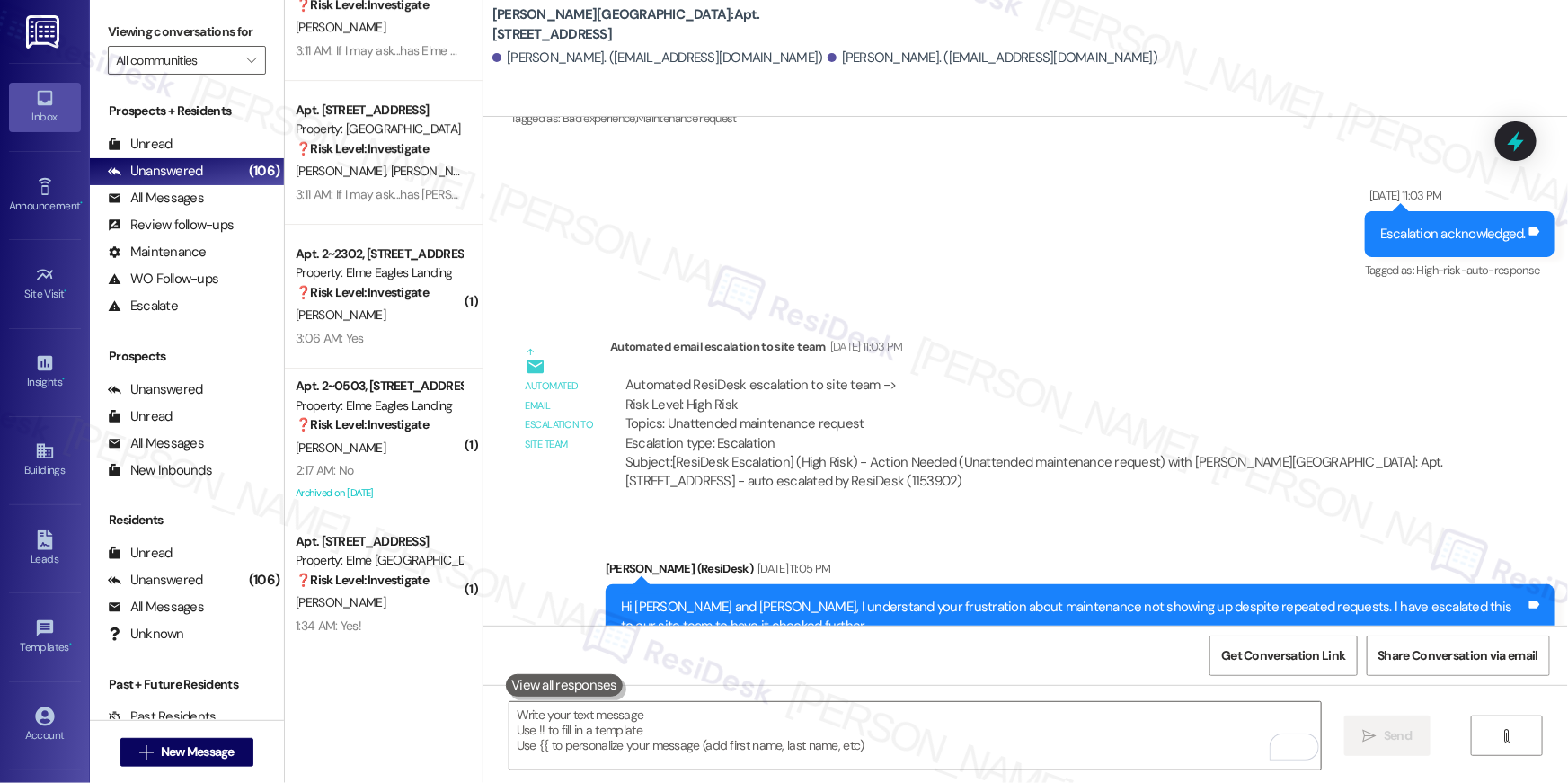
scroll to position [16002, 0]
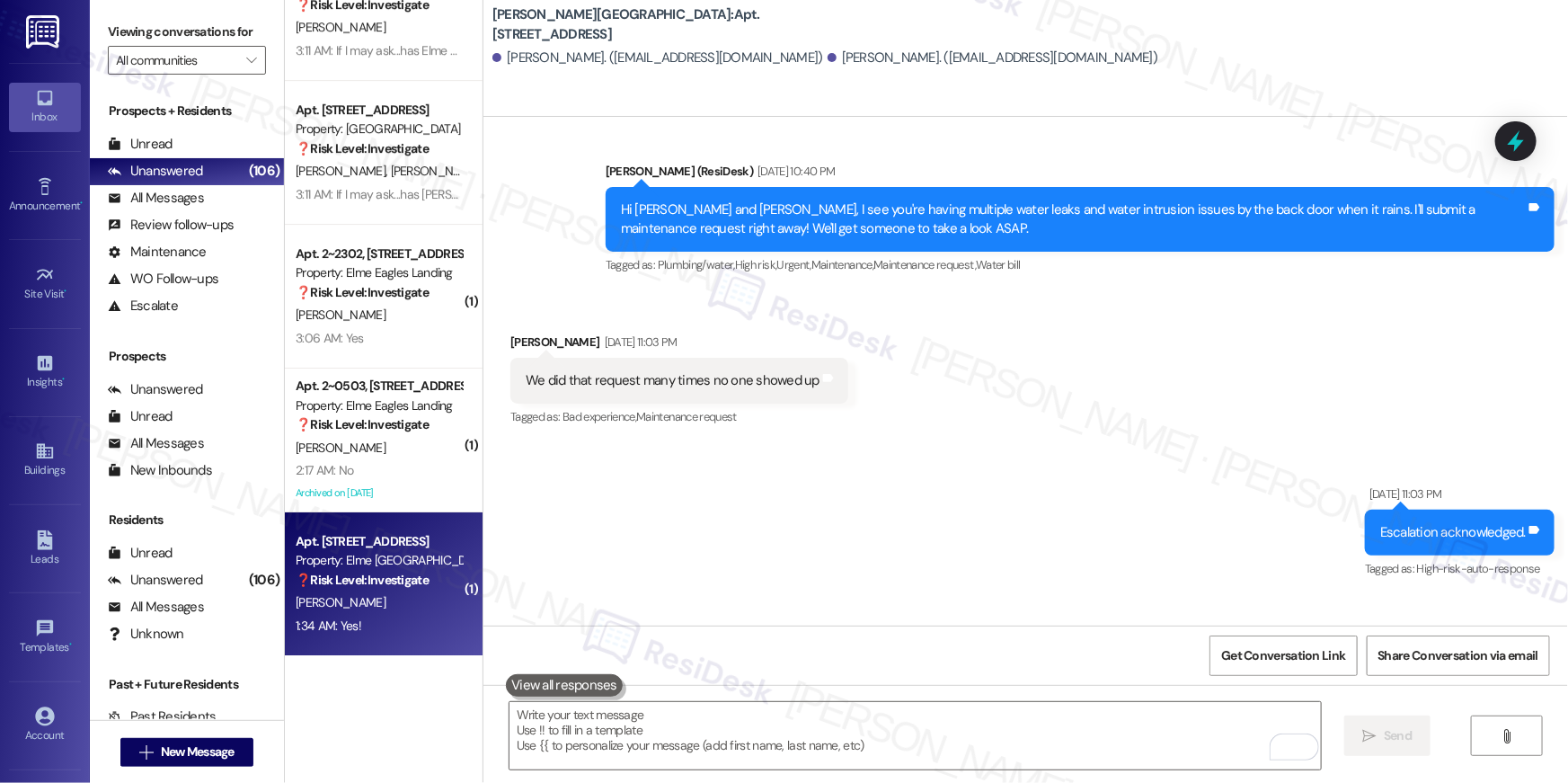
click at [389, 573] on strong "❓ Risk Level: Investigate" at bounding box center [362, 580] width 133 height 17
type textarea "Fetching suggested responses. Please feel free to read through the conversation…"
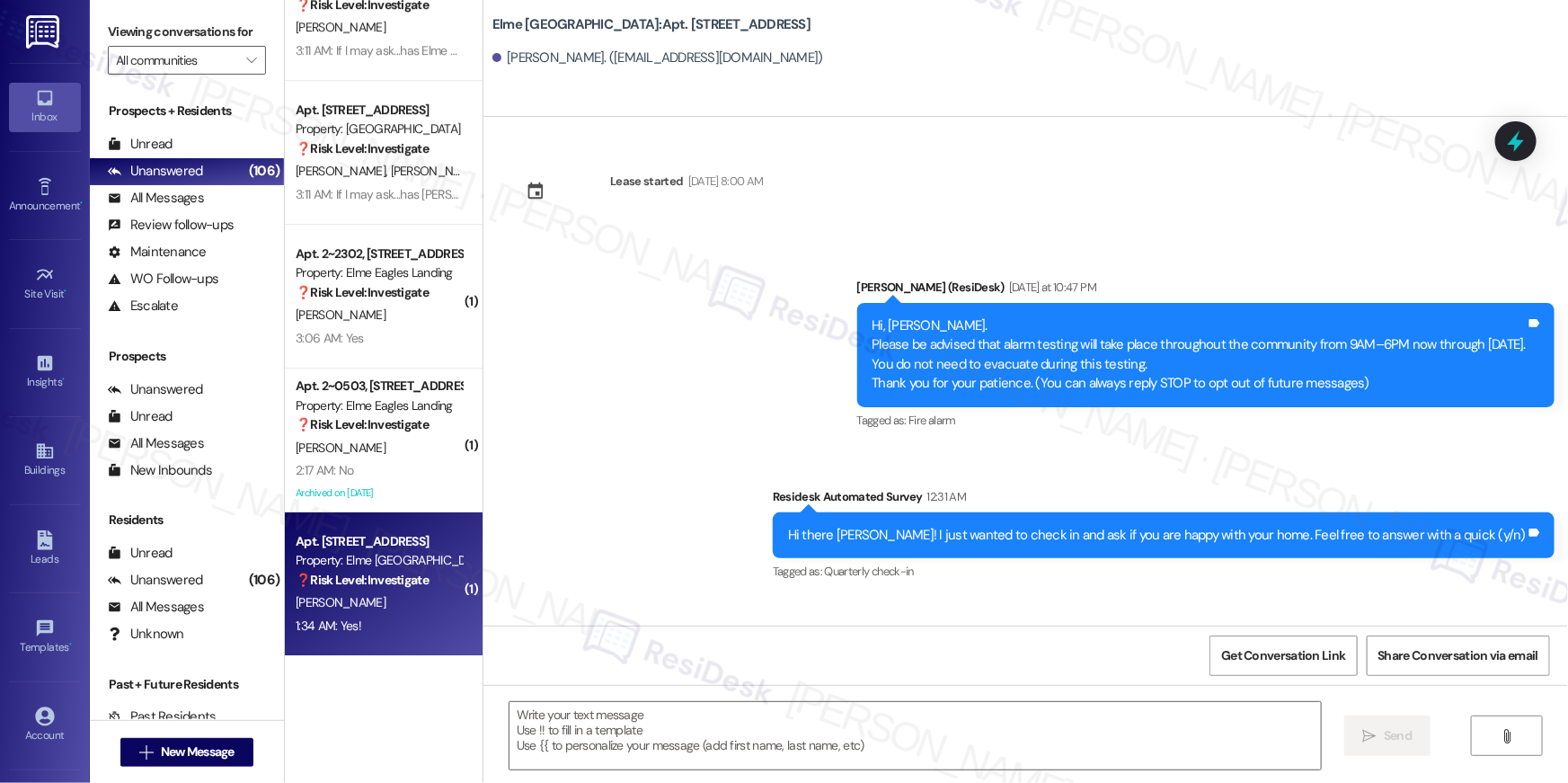
type textarea "Fetching suggested responses. Please feel free to read through the conversation…"
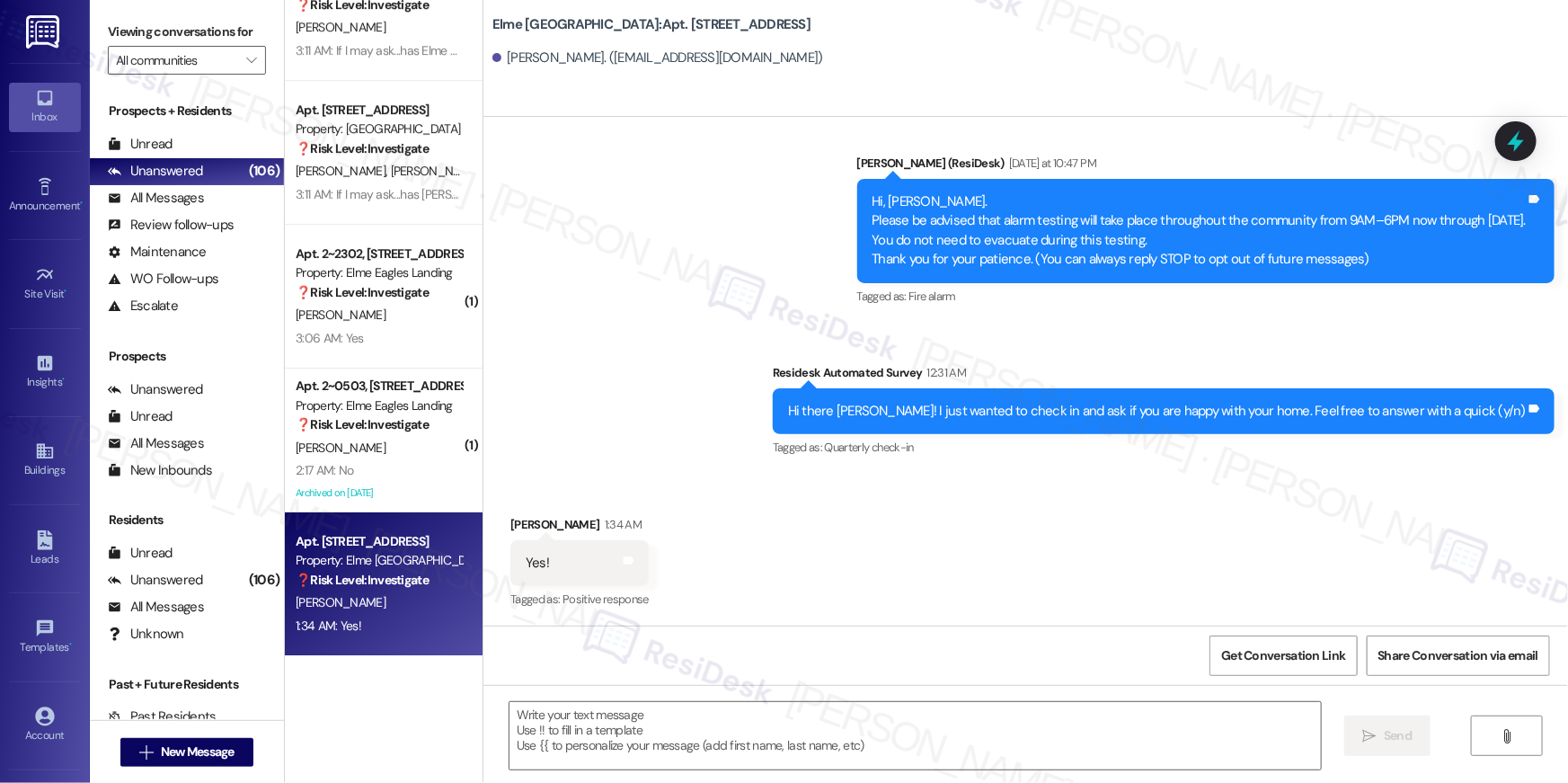
scroll to position [125, 0]
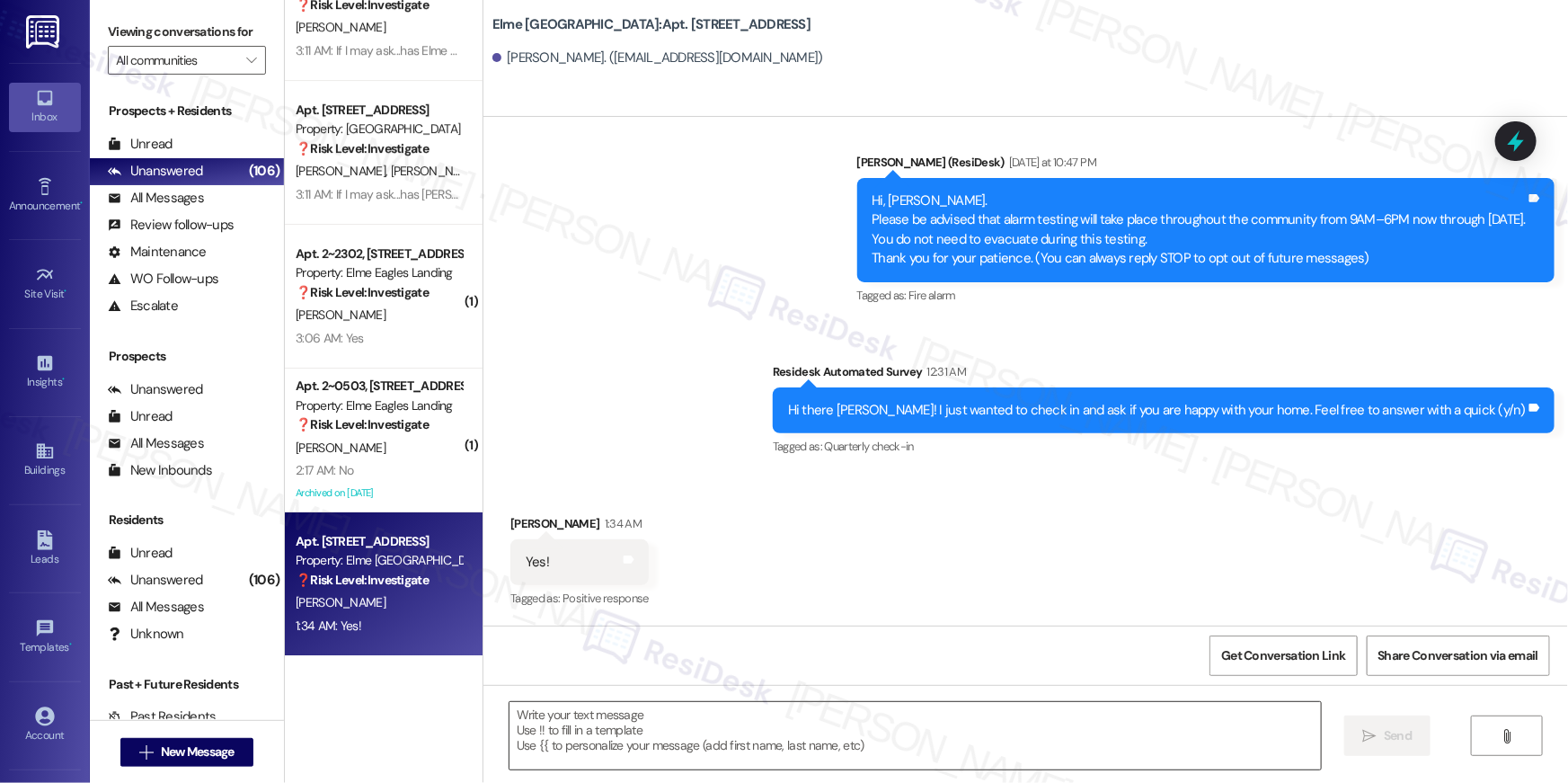
click at [1013, 707] on textarea at bounding box center [915, 735] width 811 height 67
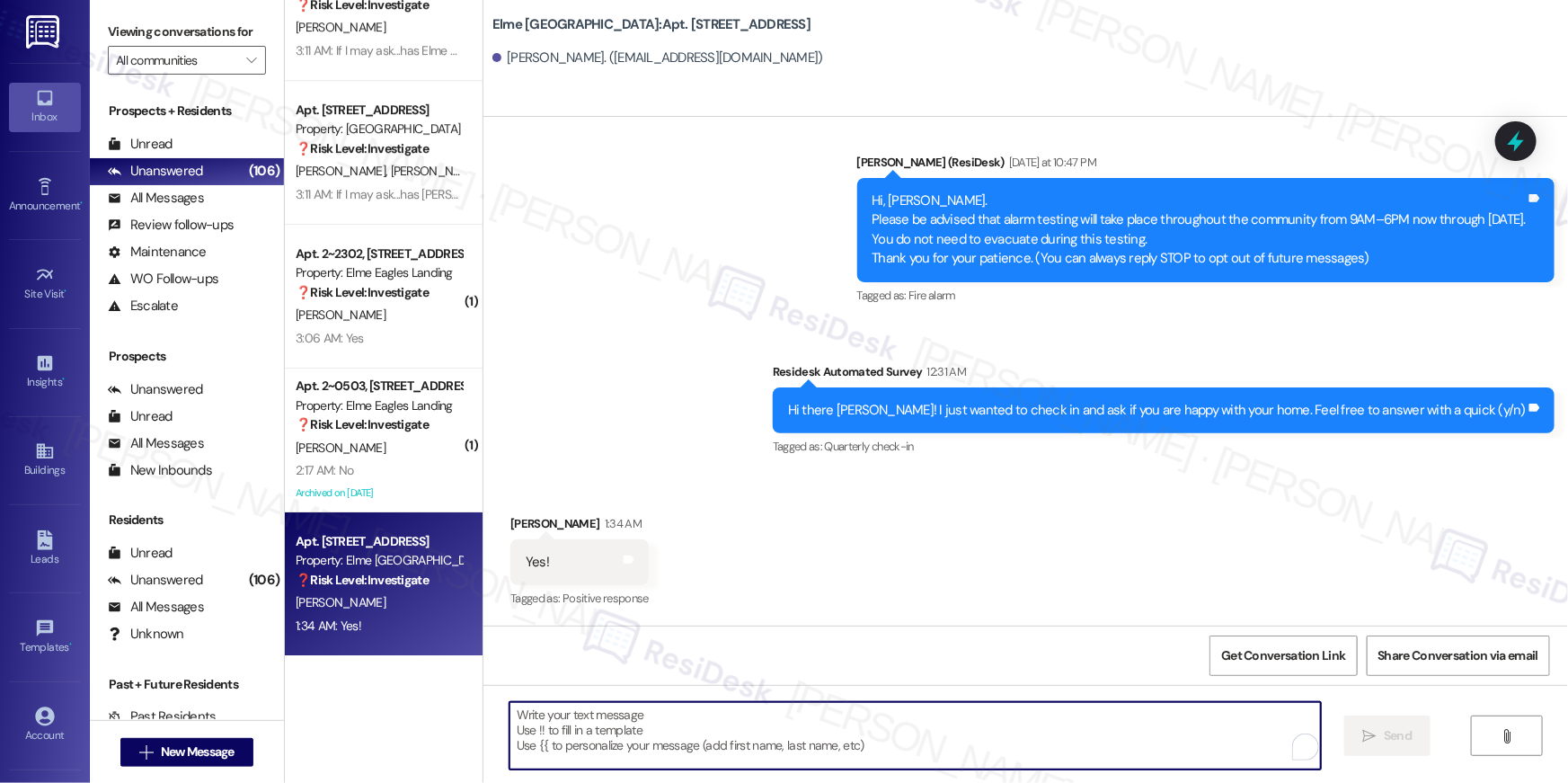
paste textarea "Thank you, {{first_name}}! I’m so glad to hear you’re enjoying your home. We tr…"
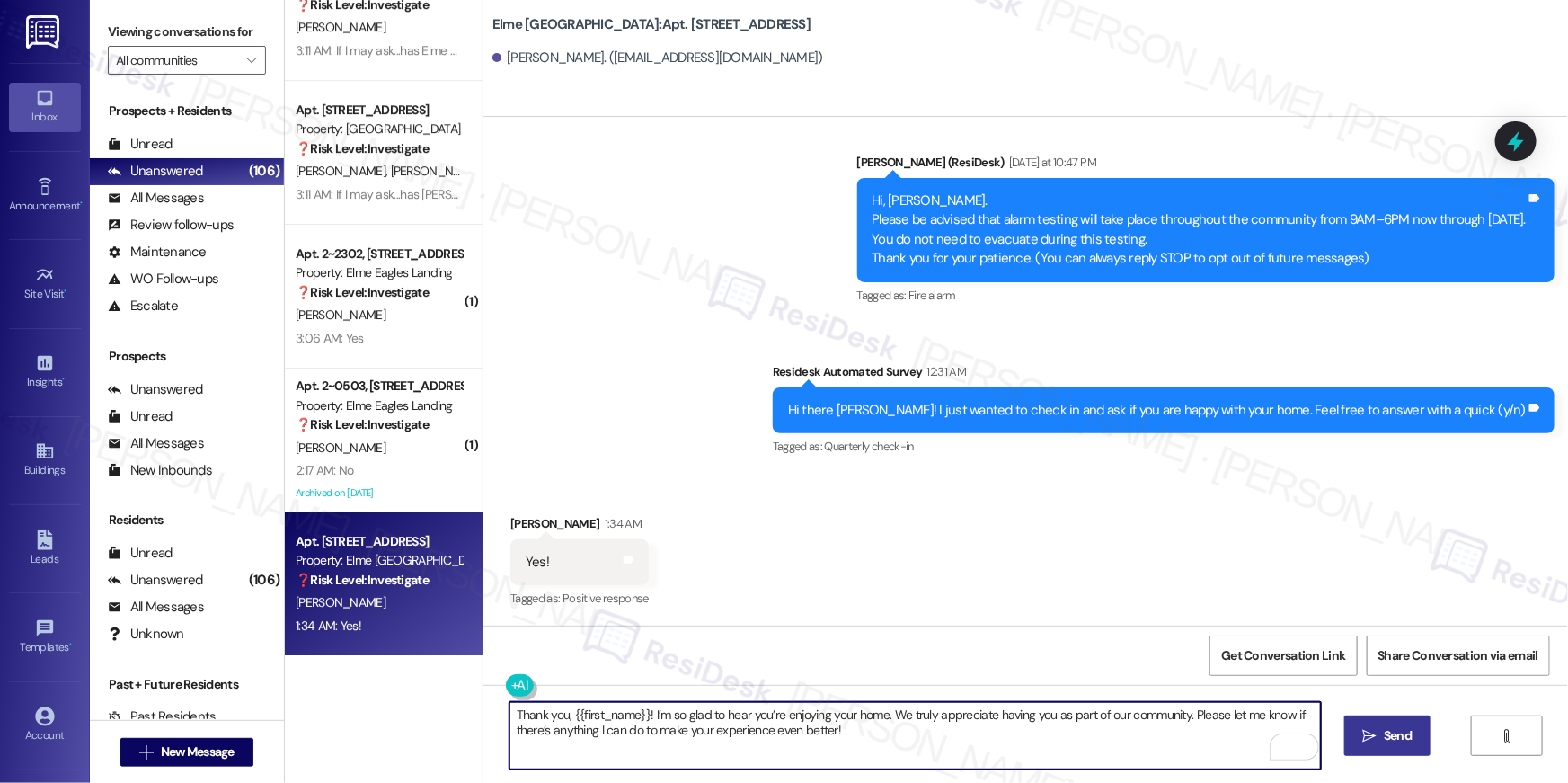
type textarea "Thank you, {{first_name}}! I’m so glad to hear you’re enjoying your home. We tr…"
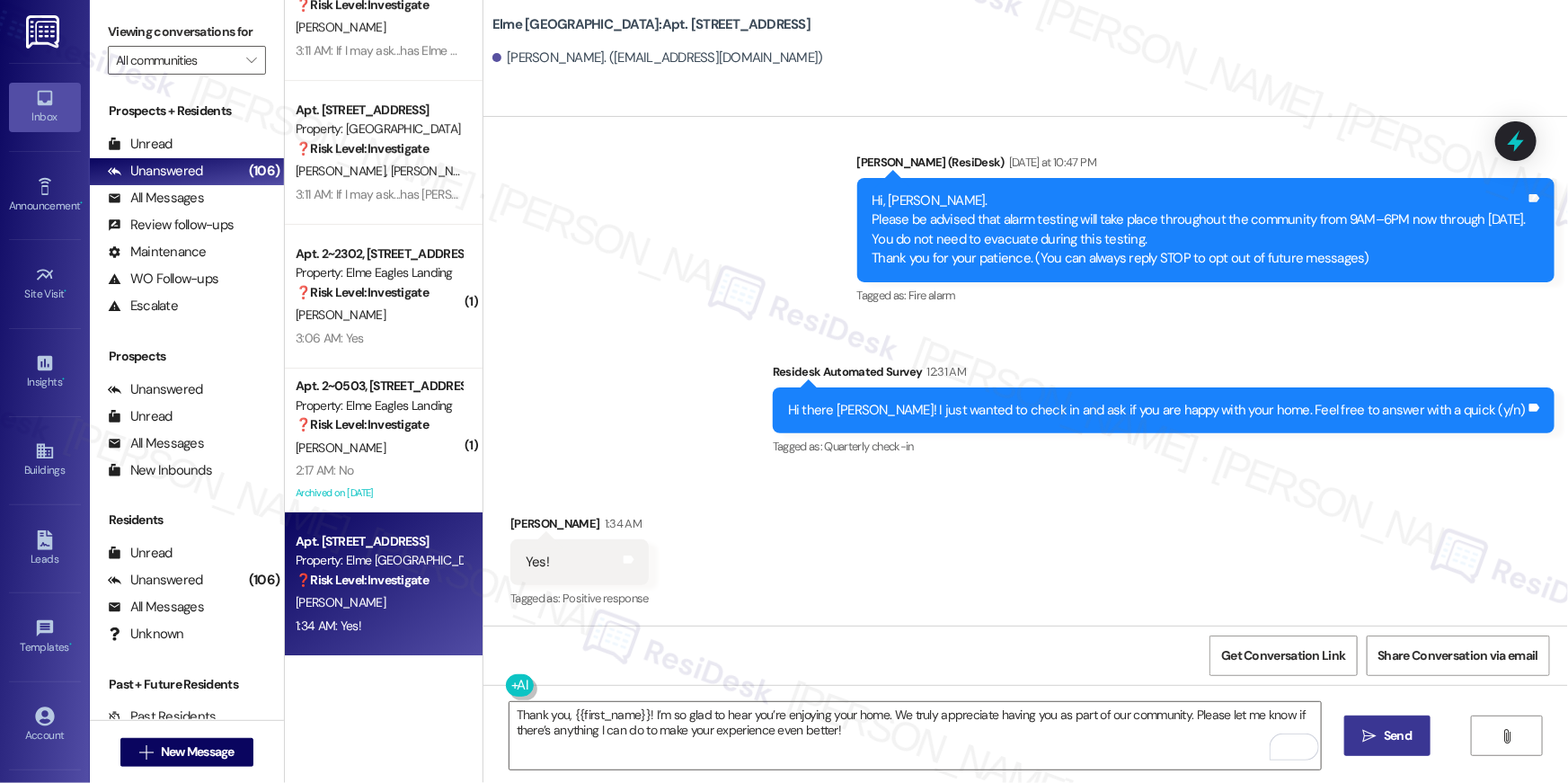
click at [1369, 724] on button " Send" at bounding box center [1387, 736] width 87 height 41
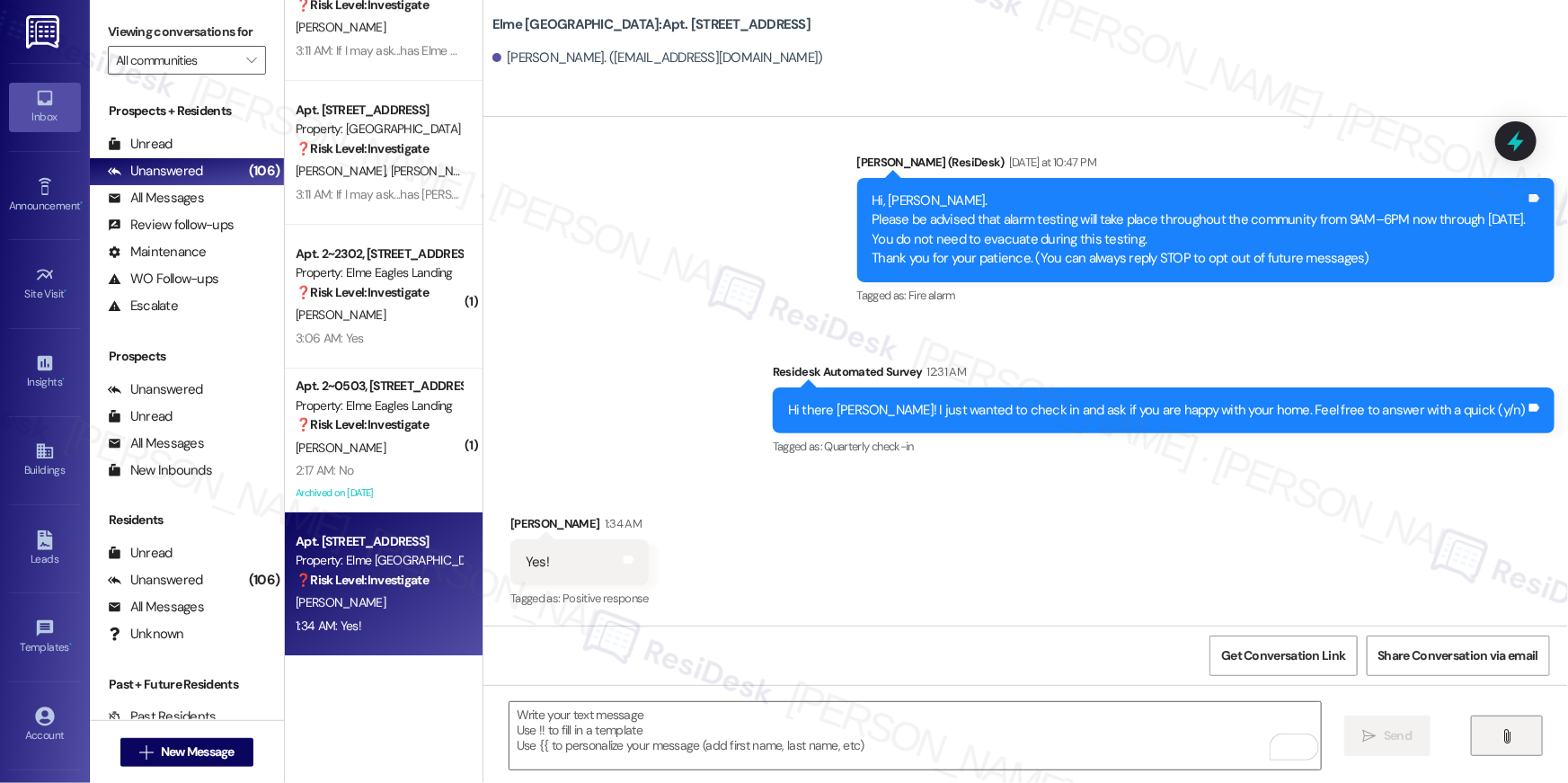
scroll to position [124, 0]
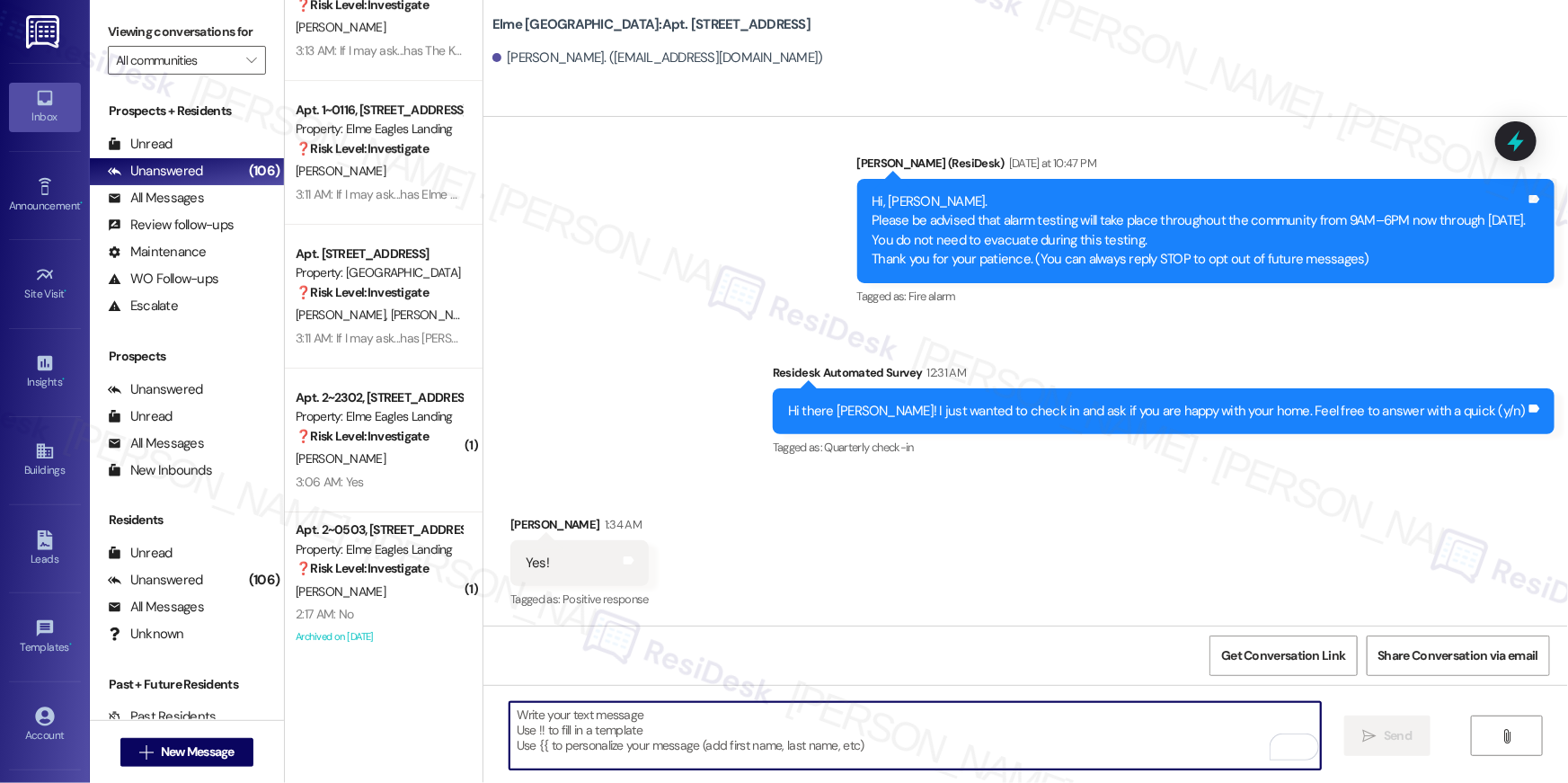
click at [881, 740] on textarea "To enrich screen reader interactions, please activate Accessibility in Grammarl…" at bounding box center [915, 735] width 811 height 67
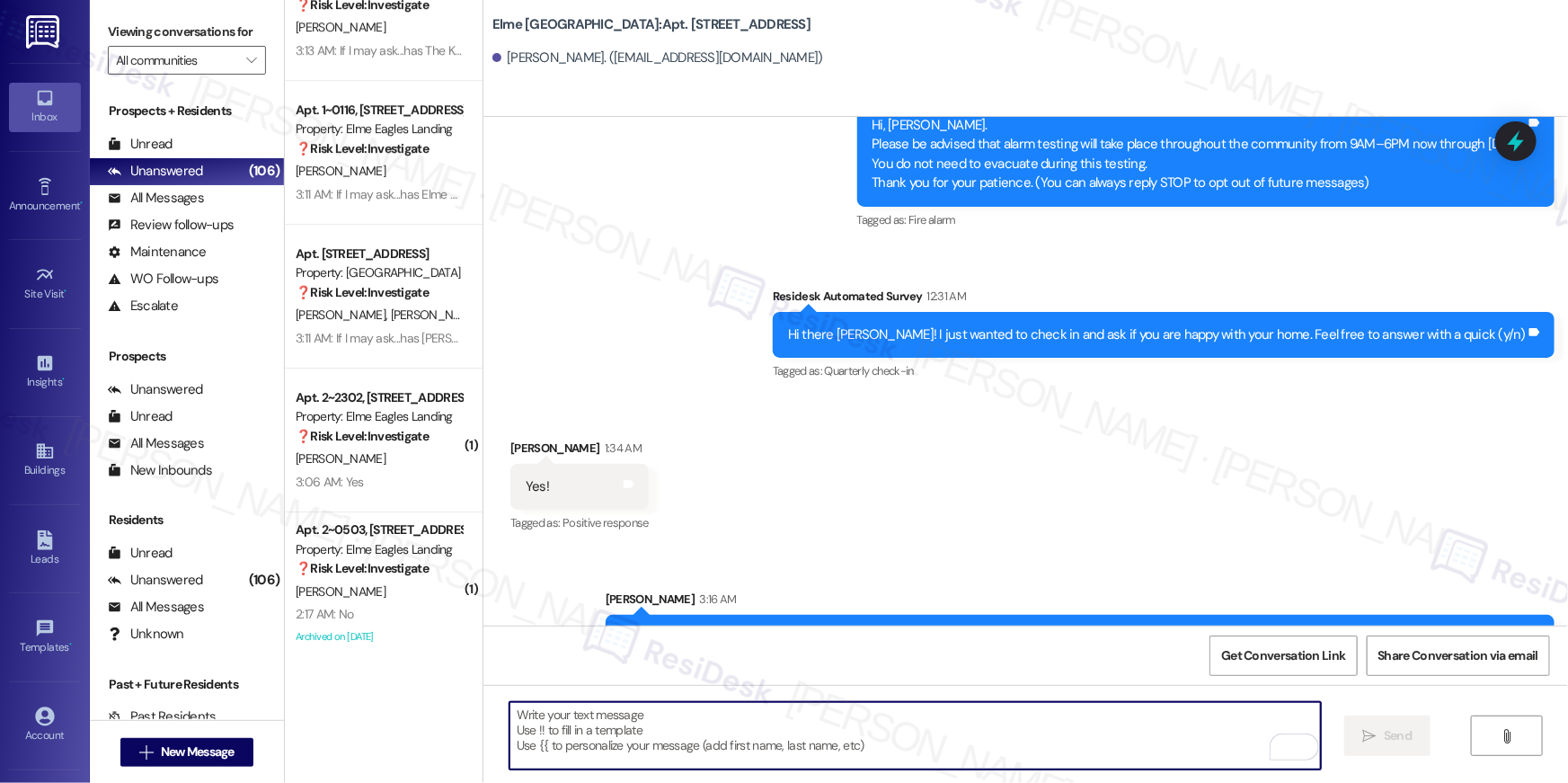
scroll to position [270, 0]
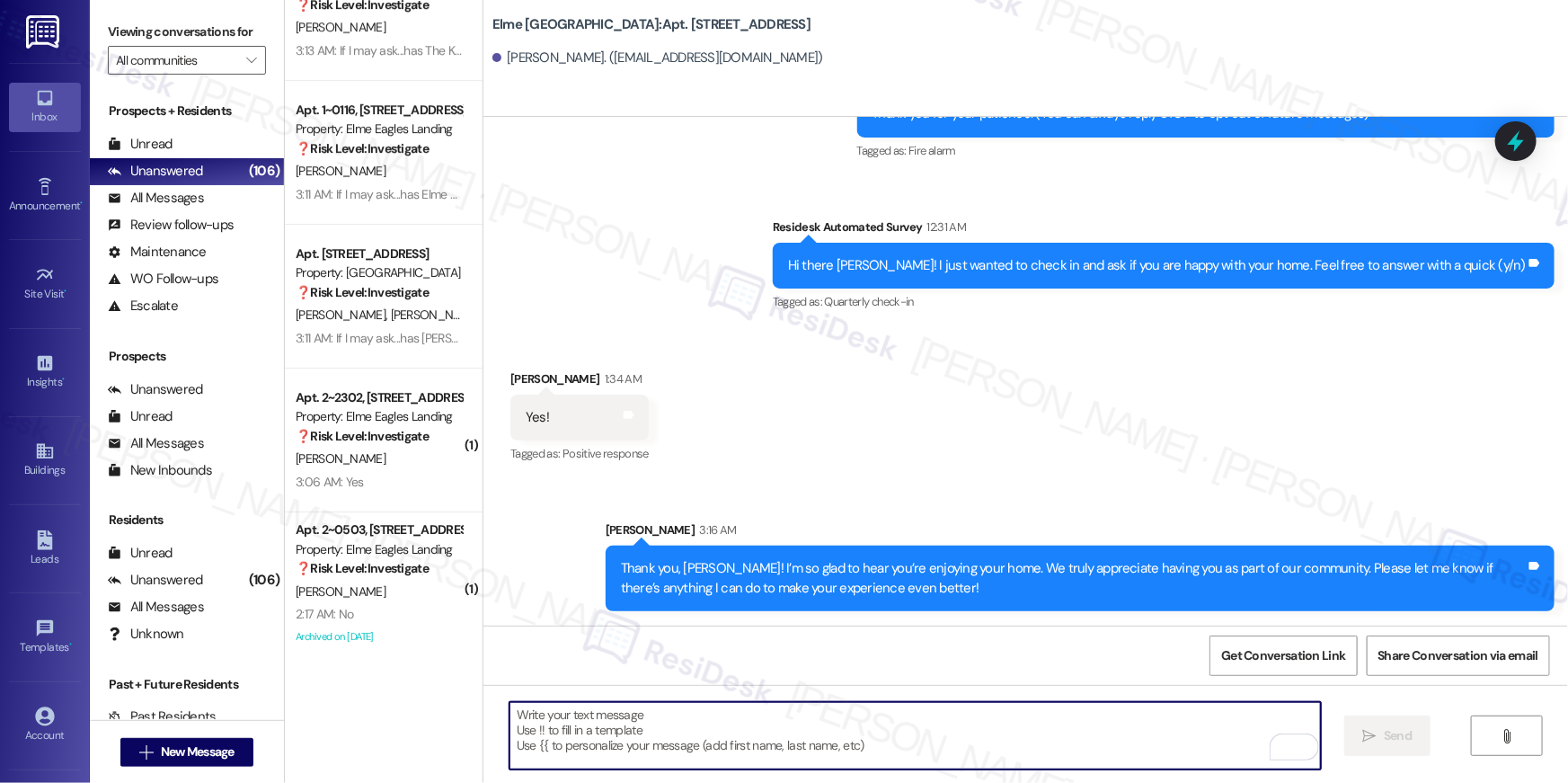
click at [885, 729] on textarea "To enrich screen reader interactions, please activate Accessibility in Grammarl…" at bounding box center [915, 735] width 811 height 67
paste textarea "I hope you don’t mind me asking a quick favor—would you be willing to leave us …"
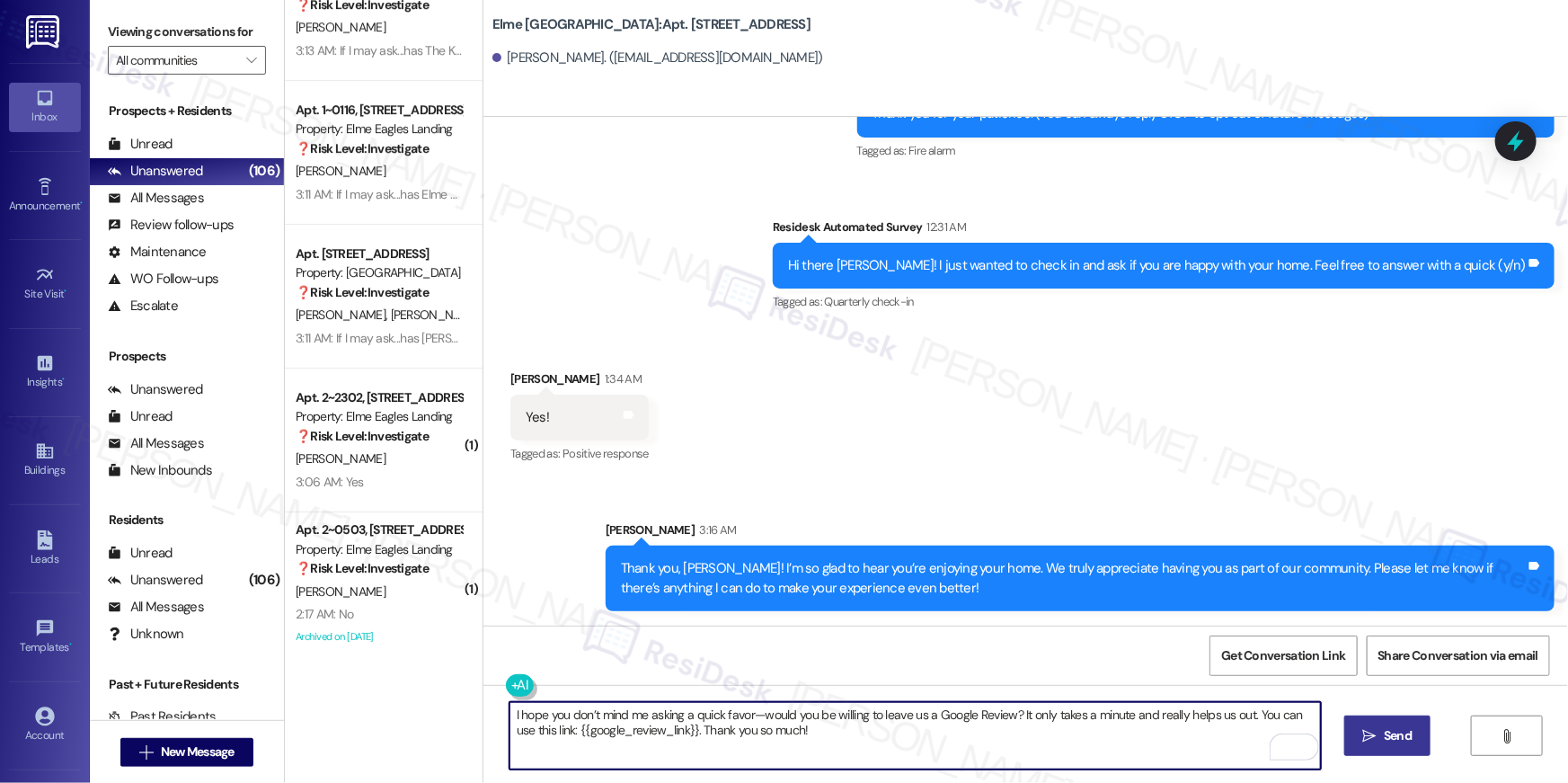
type textarea "I hope you don’t mind me asking a quick favor—would you be willing to leave us …"
click at [1392, 732] on span "Send" at bounding box center [1397, 735] width 28 height 18
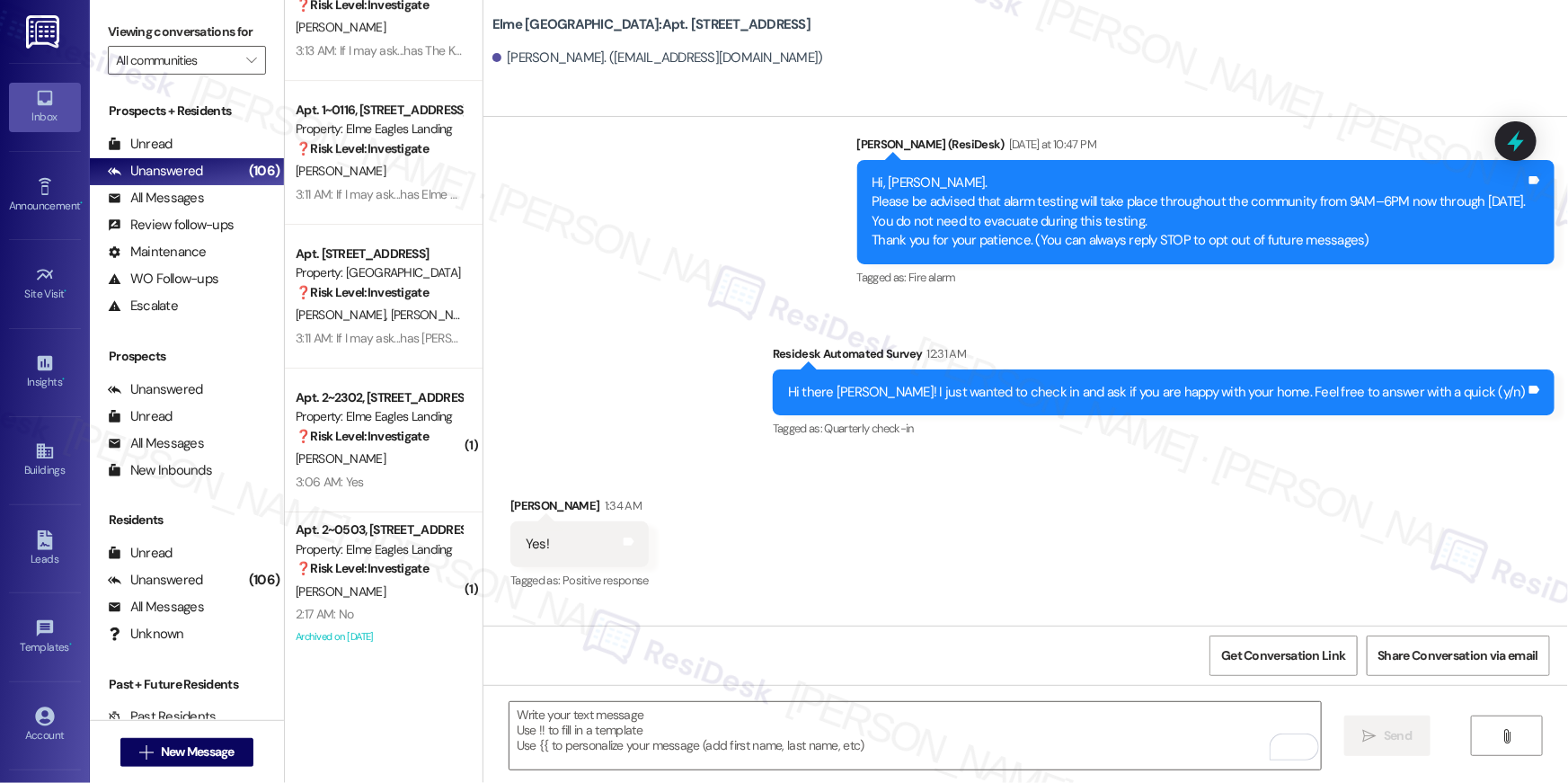
scroll to position [124, 0]
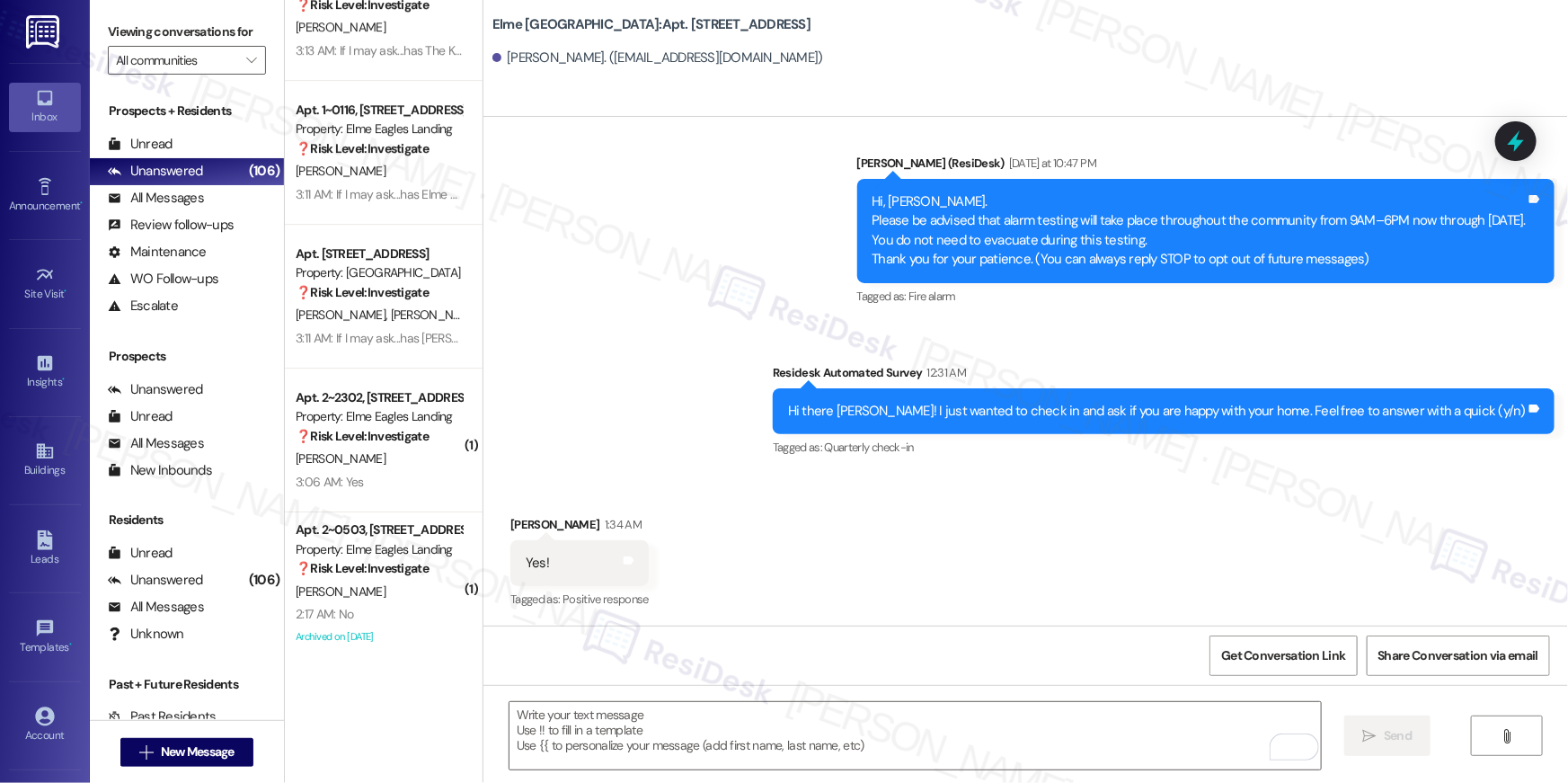
click at [366, 486] on div "3:06 AM: Yes 3:06 AM: Yes" at bounding box center [378, 482] width 170 height 22
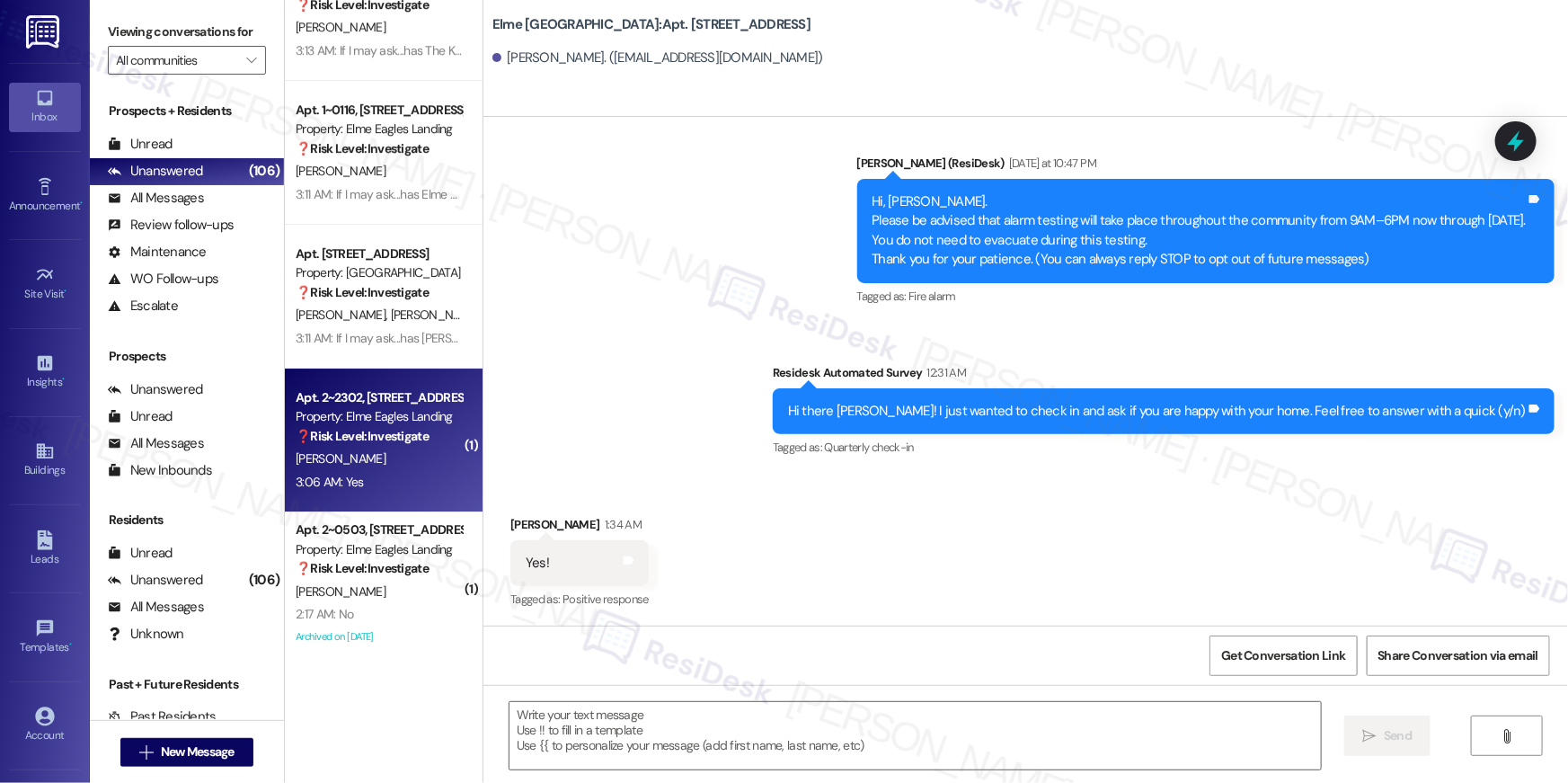
type textarea "Fetching suggested responses. Please feel free to read through the conversation…"
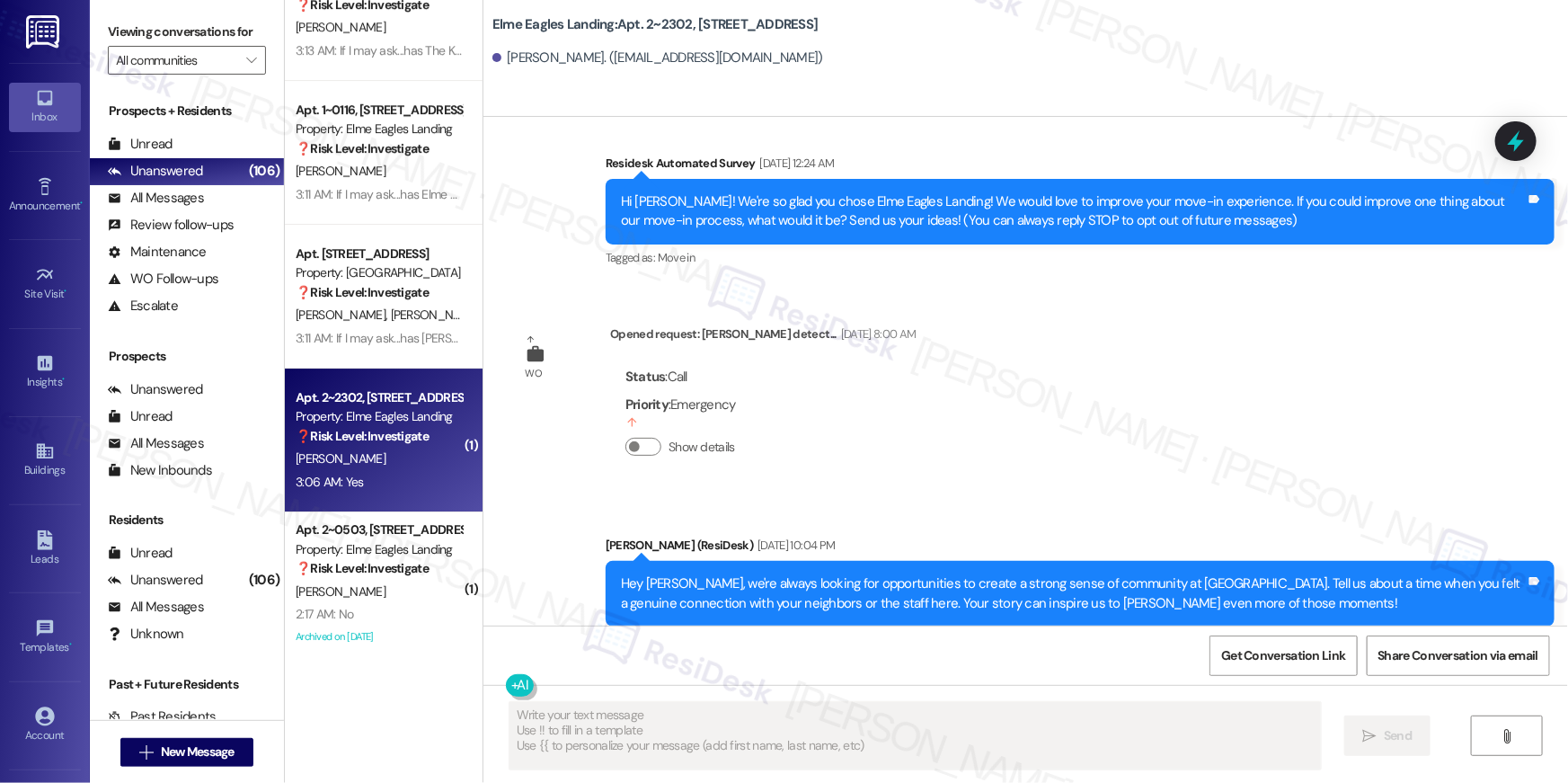
scroll to position [935, 0]
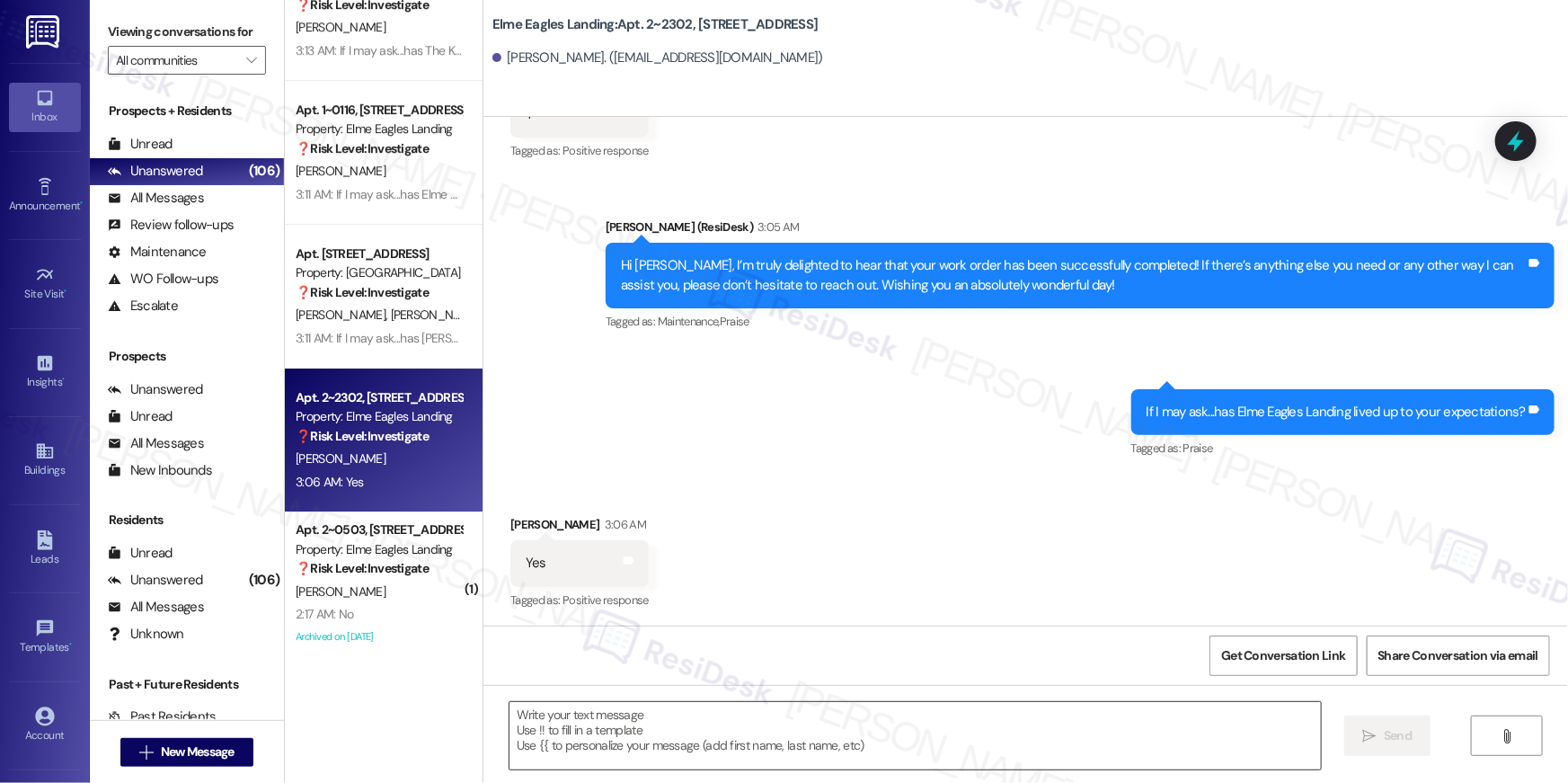
click at [1146, 721] on textarea at bounding box center [915, 735] width 811 height 67
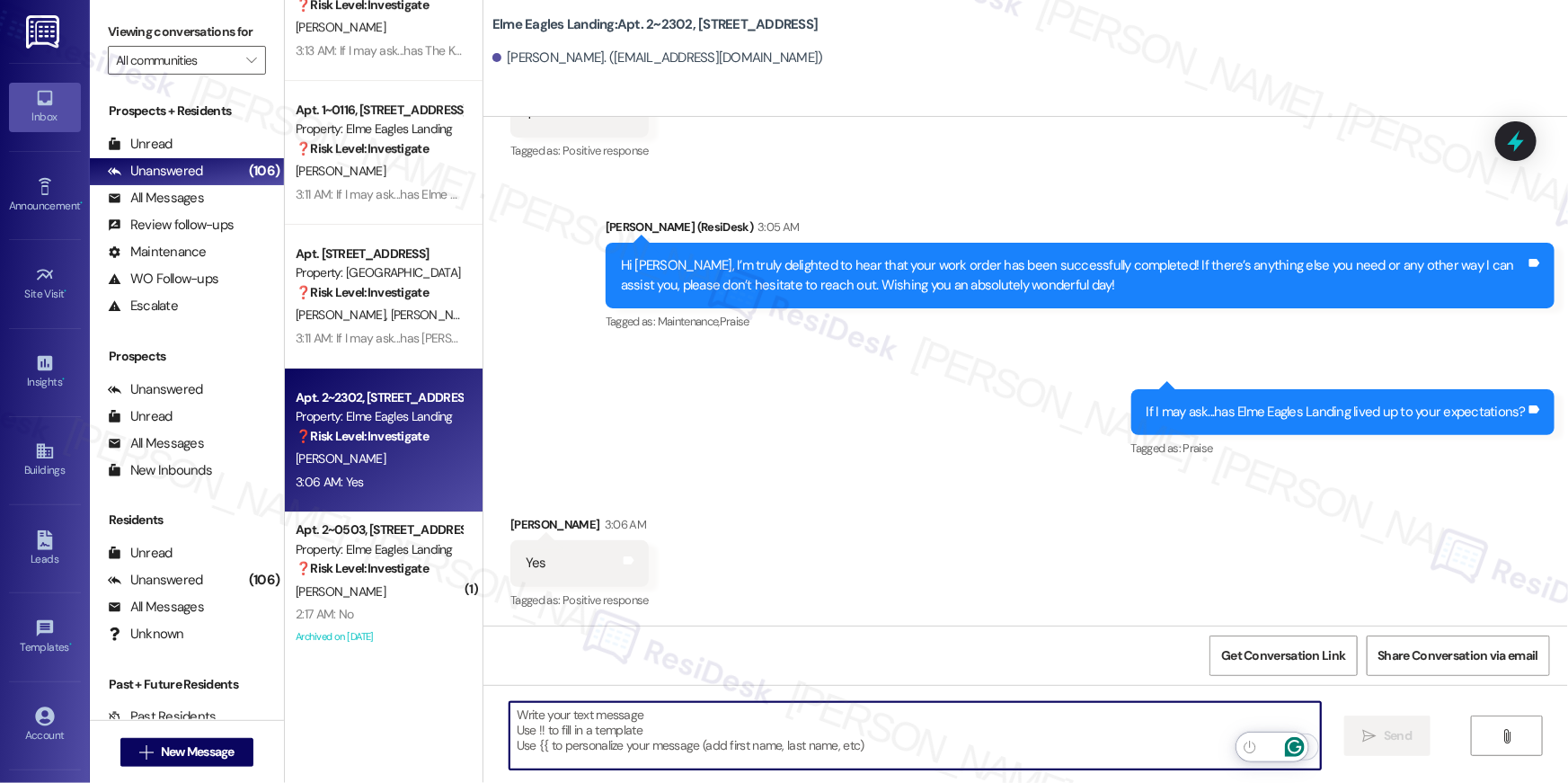
paste textarea "Thank you, {{first_name}}! I'm so glad to hear that the property has lived up t…"
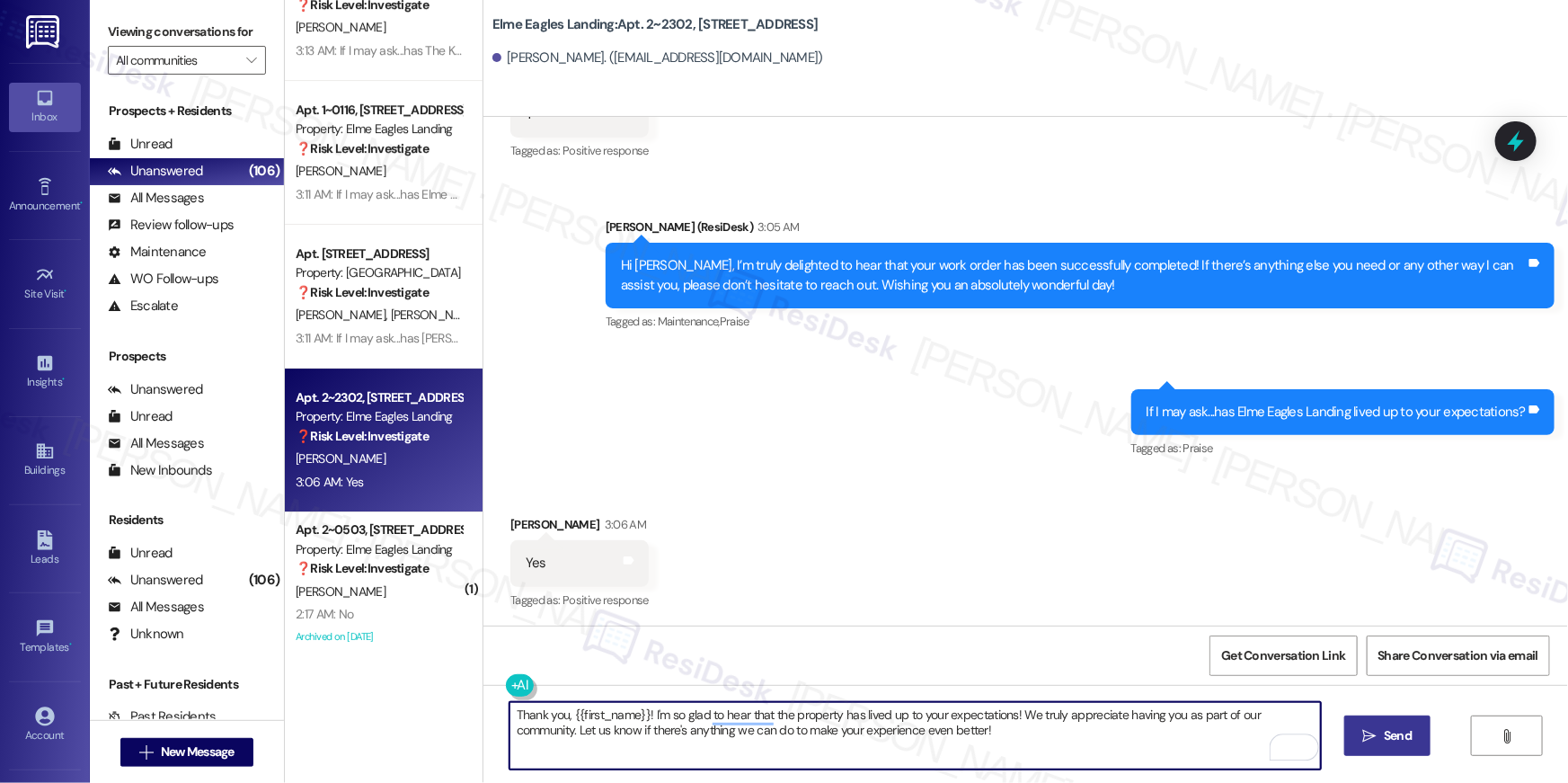
type textarea "Thank you, {{first_name}}! I'm so glad to hear that the property has lived up t…"
click at [1412, 734] on span "Send" at bounding box center [1397, 735] width 35 height 18
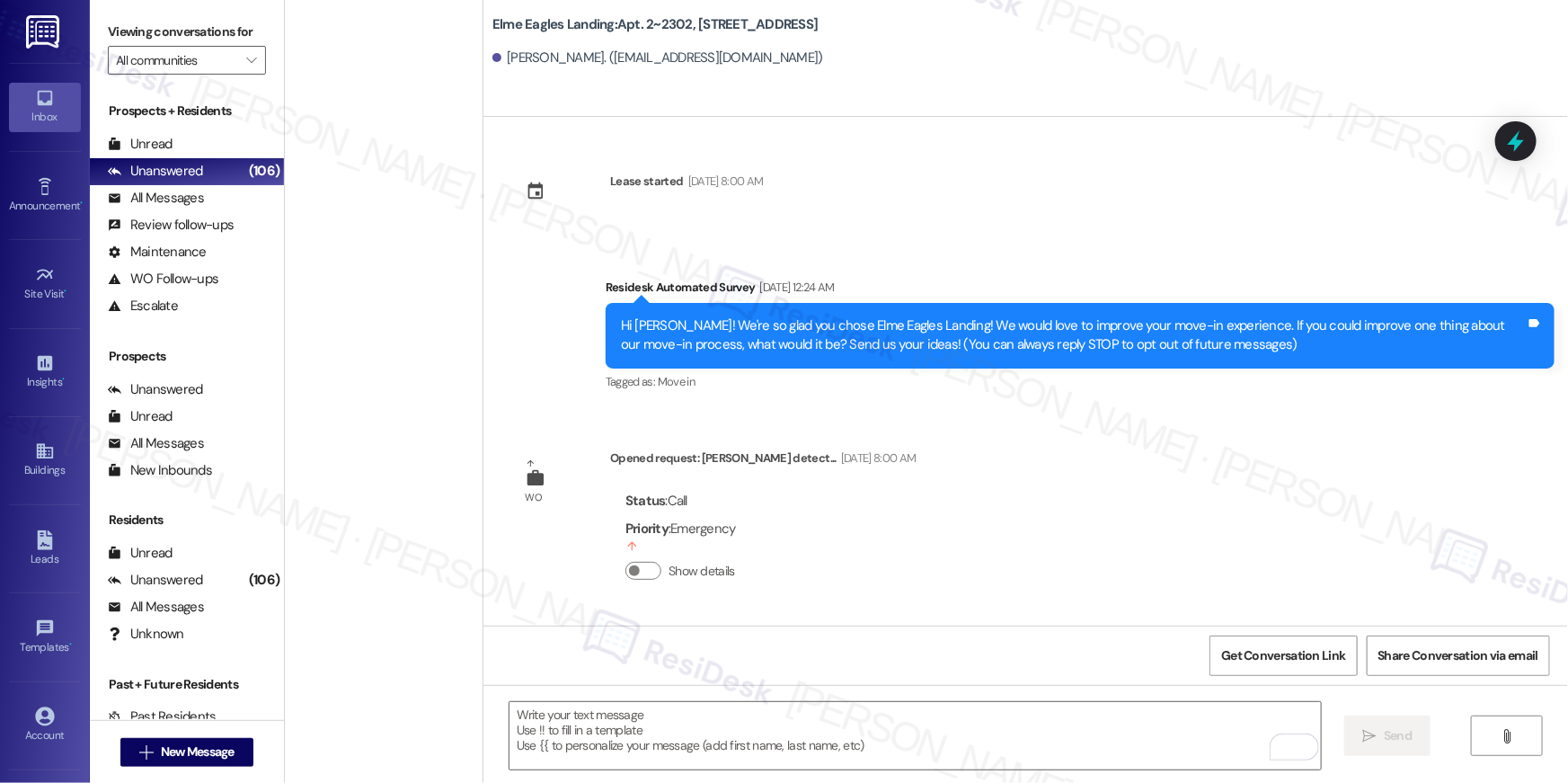
scroll to position [6535, 0]
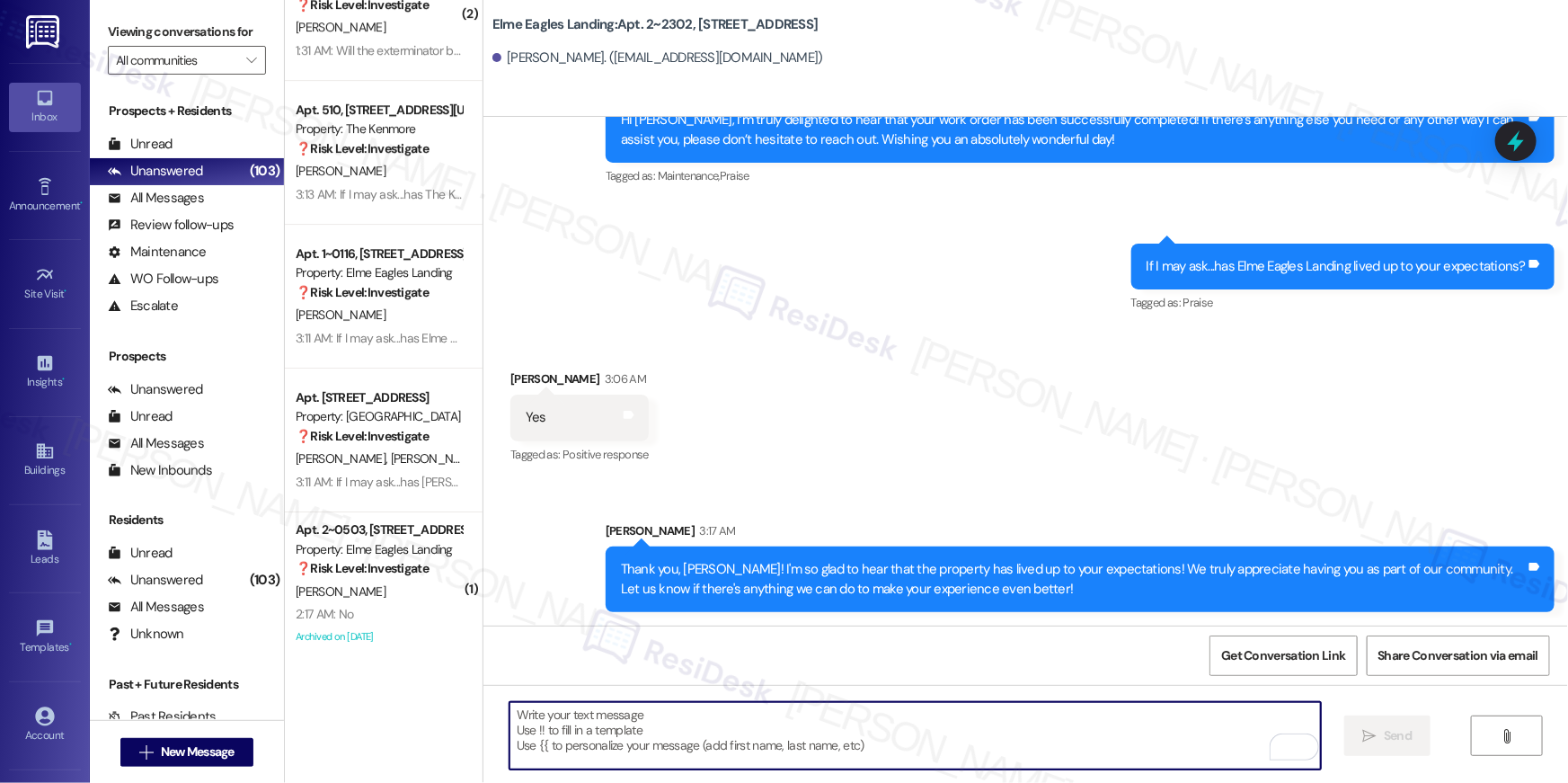
click at [872, 730] on textarea "To enrich screen reader interactions, please activate Accessibility in Grammarl…" at bounding box center [915, 735] width 811 height 67
click at [771, 709] on textarea "To enrich screen reader interactions, please activate Accessibility in Grammarl…" at bounding box center [915, 735] width 811 height 67
paste textarea "I hope you don’t mind me asking a quick favor—would you be willing to leave us …"
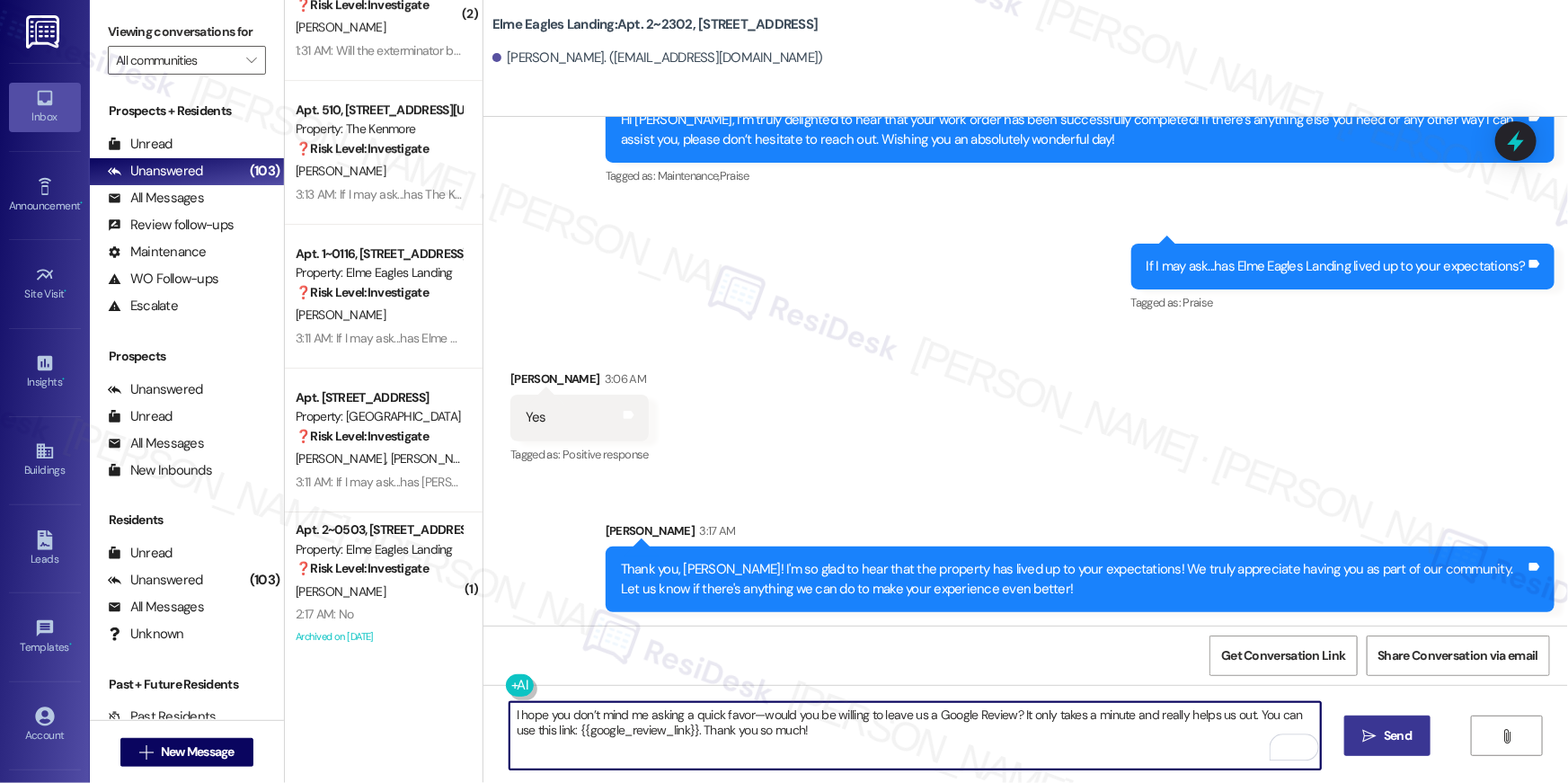
type textarea "I hope you don’t mind me asking a quick favor—would you be willing to leave us …"
click at [1396, 738] on span "Send" at bounding box center [1397, 735] width 28 height 18
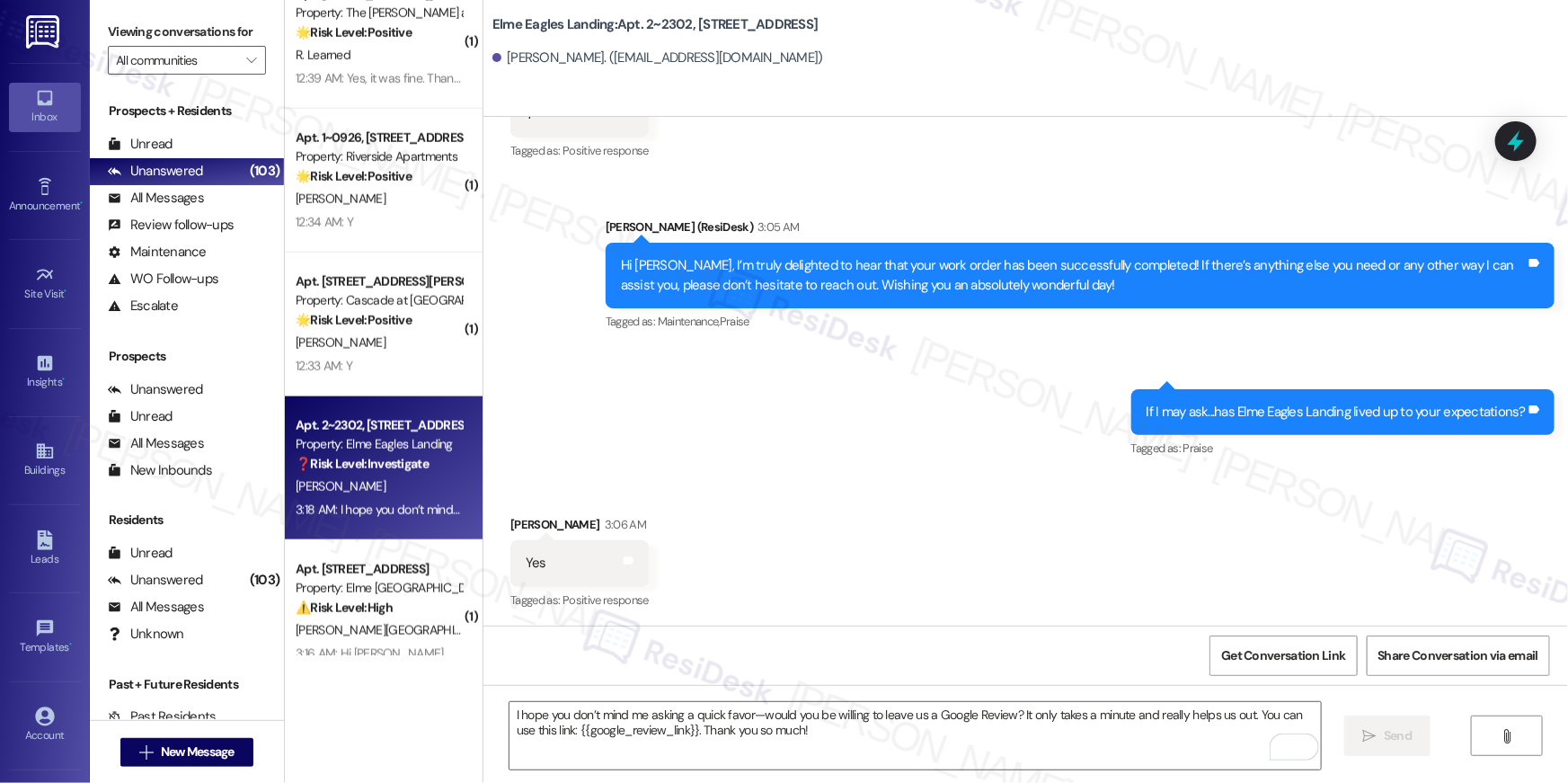
scroll to position [4308, 0]
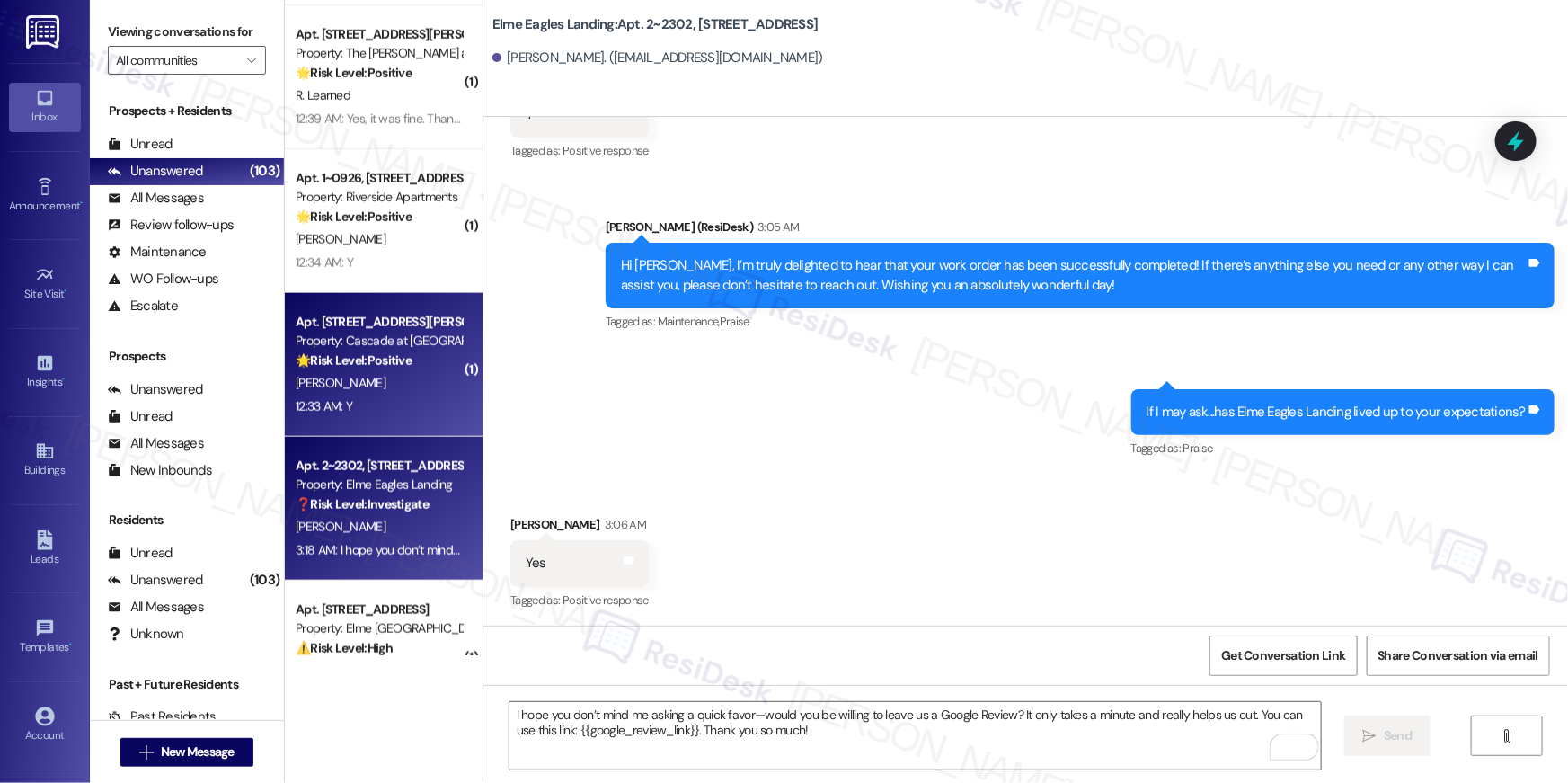
click at [377, 383] on div "[PERSON_NAME]" at bounding box center [378, 383] width 170 height 22
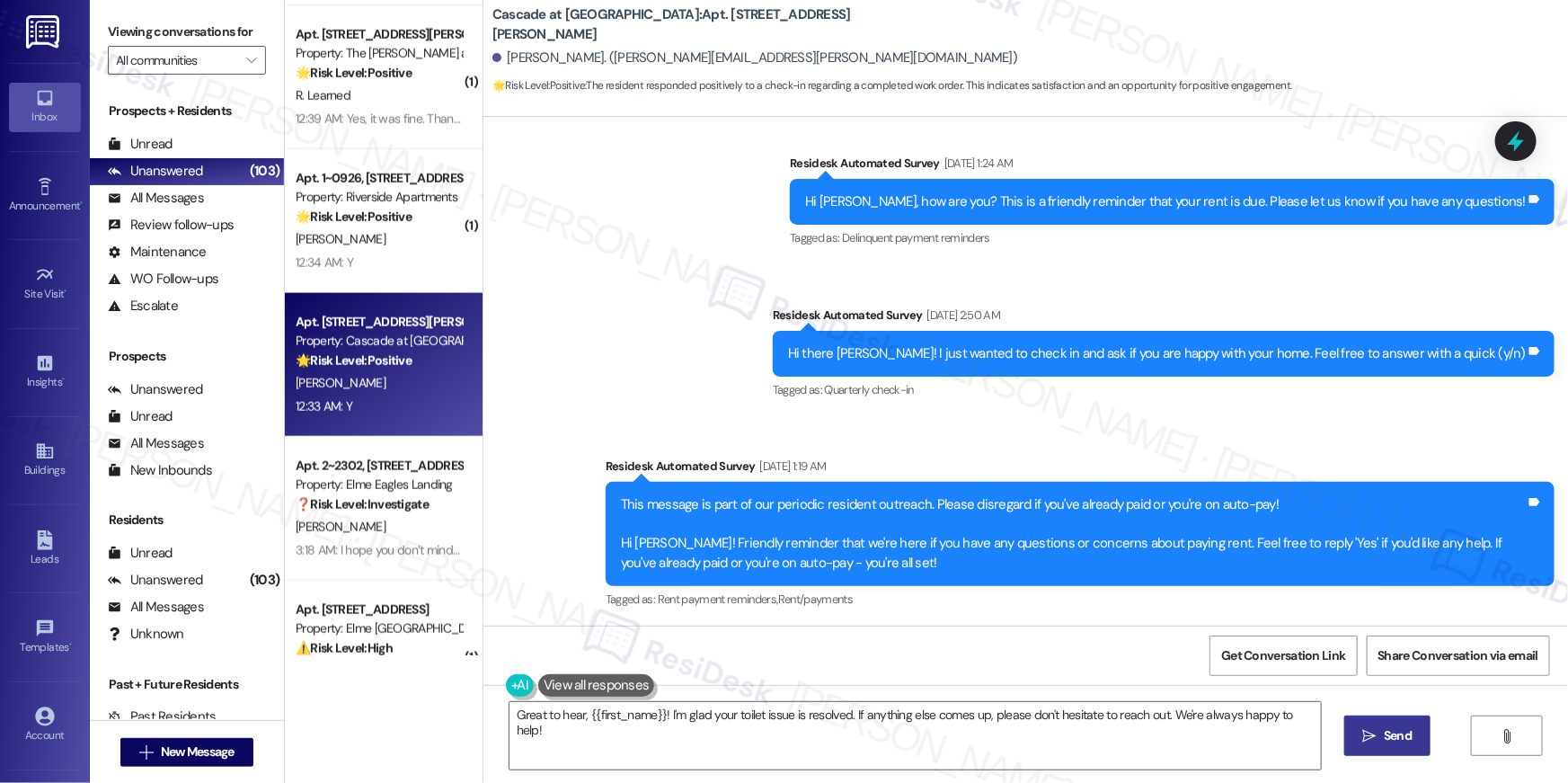
scroll to position [1125, 0]
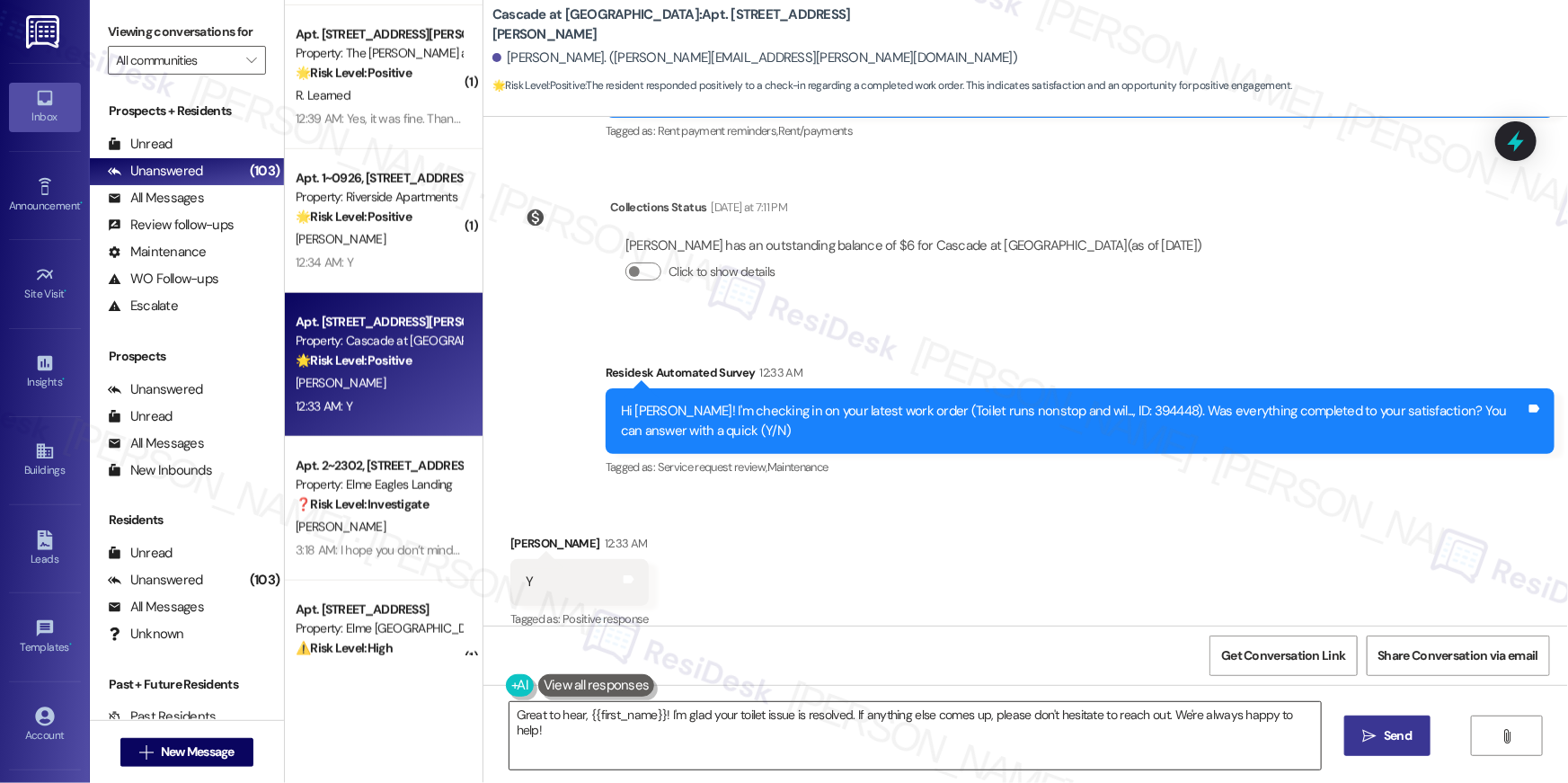
click at [920, 753] on textarea "Great to hear, {{first_name}}! I'm glad your toilet issue is resolved. If anyth…" at bounding box center [915, 735] width 811 height 67
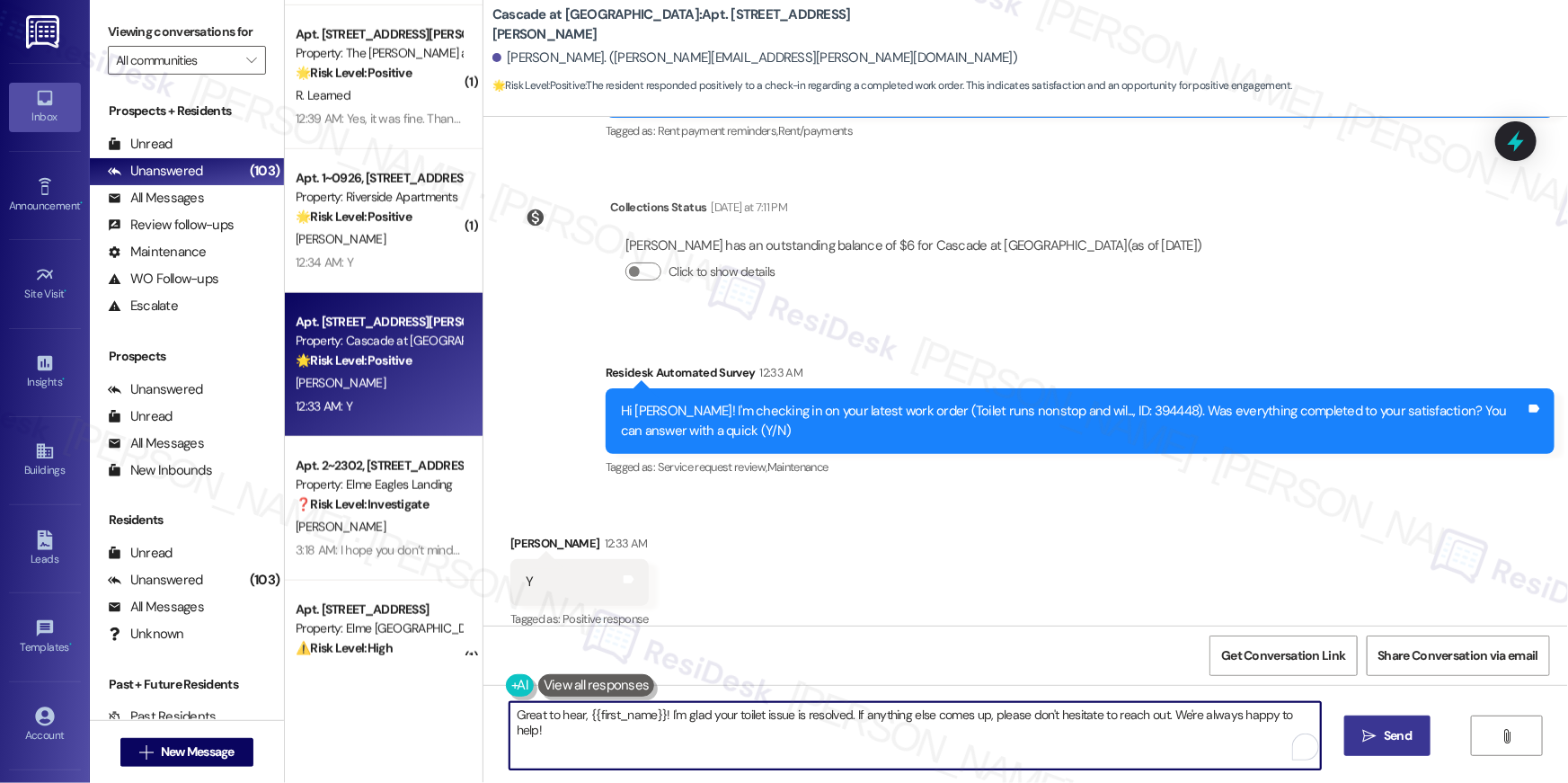
click at [920, 753] on textarea "Great to hear, {{first_name}}! I'm glad your toilet issue is resolved. If anyth…" at bounding box center [915, 735] width 811 height 67
paste textarea "Hi {{first_name}}, I’m truly delighted to hear that your work order has been su…"
type textarea "Hi {{first_name}}, I’m truly delighted to hear that your work order has been su…"
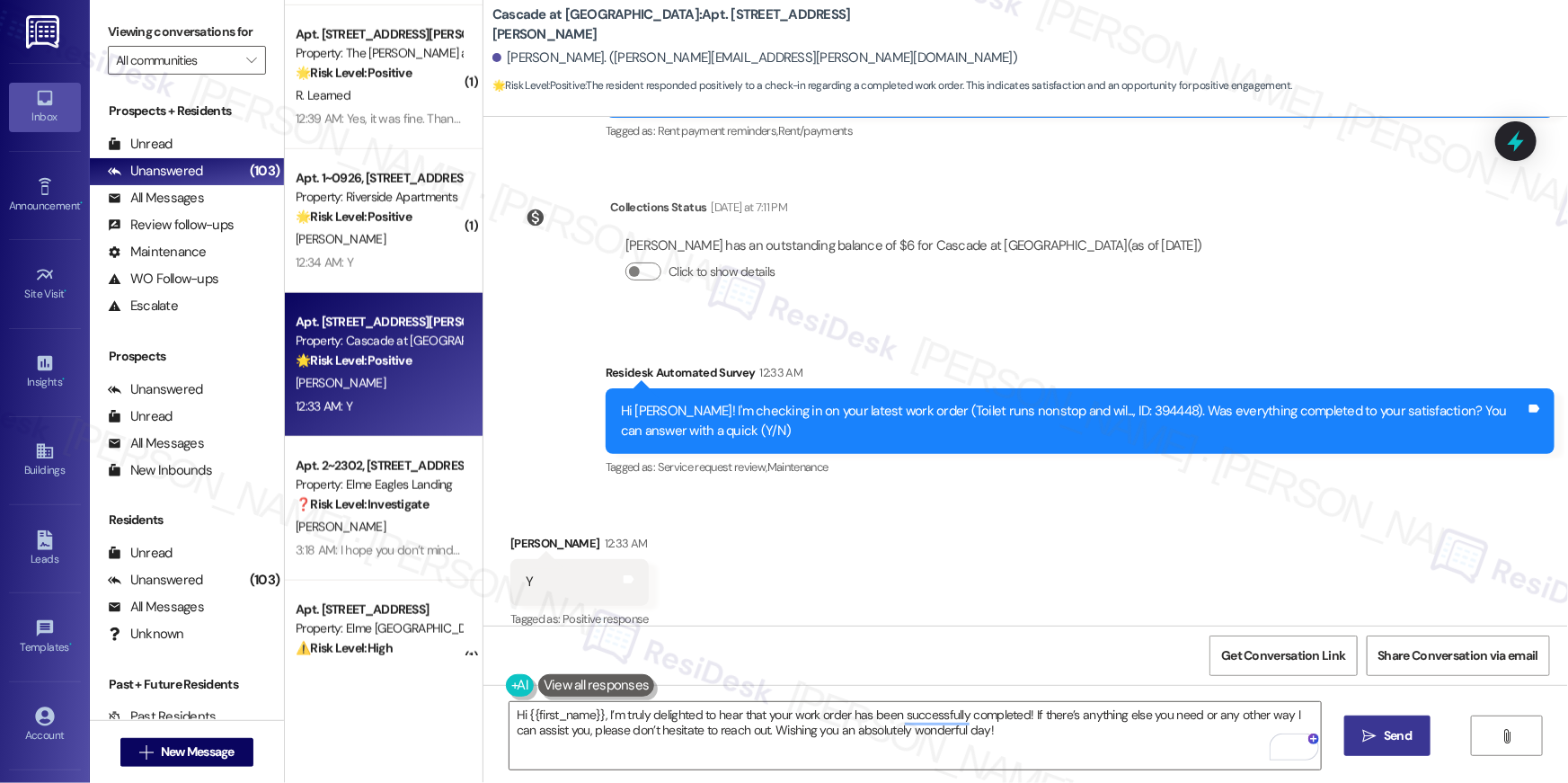
click at [1374, 741] on icon "" at bounding box center [1370, 736] width 14 height 15
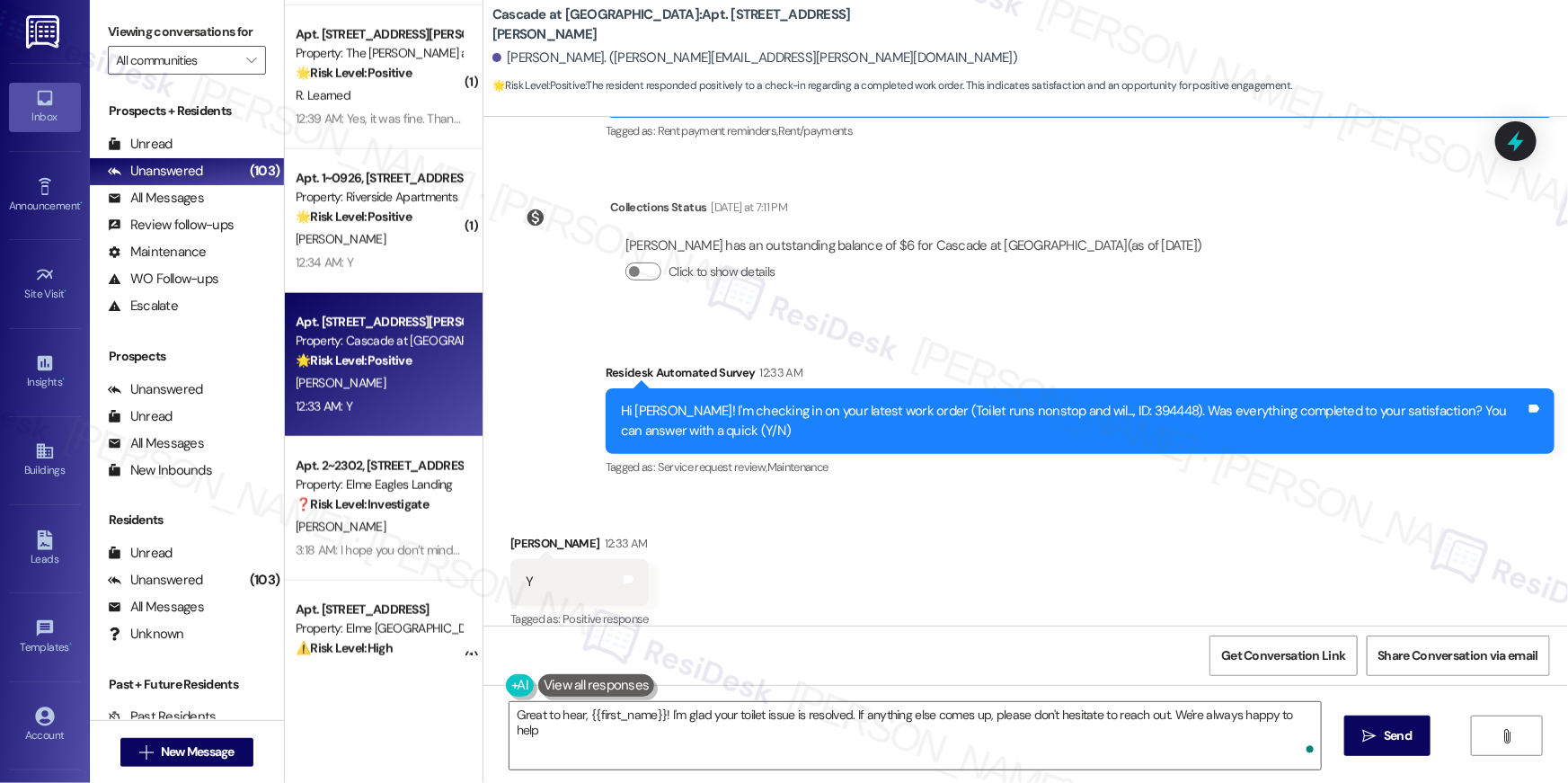
type textarea "Great to hear, {{first_name}}! I'm glad your toilet issue is resolved. If anyth…"
click at [923, 733] on textarea "Great to hear, {{first_name}}! I'm glad your toilet issue is resolved. If anyth…" at bounding box center [915, 735] width 811 height 67
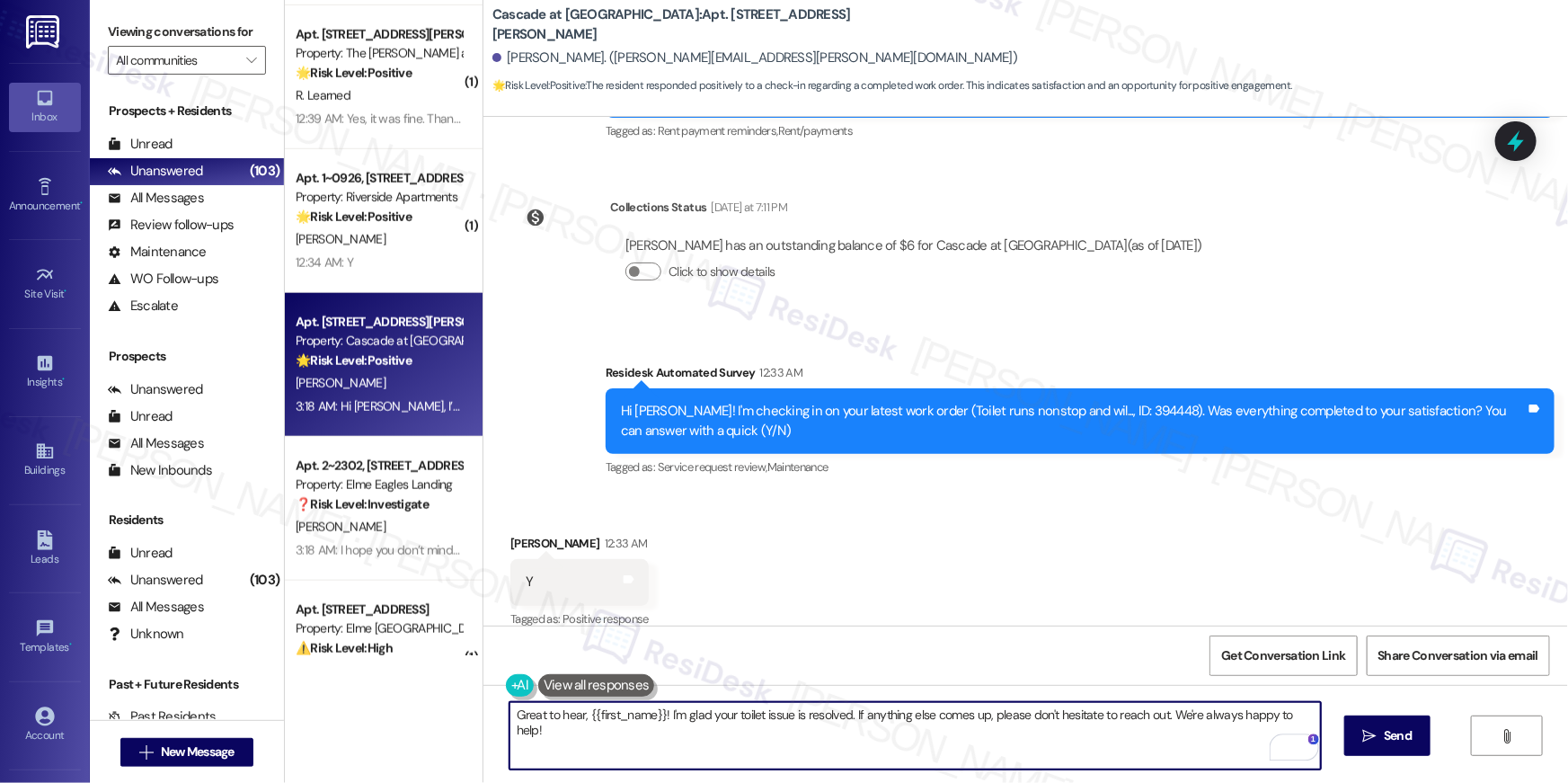
scroll to position [1269, 0]
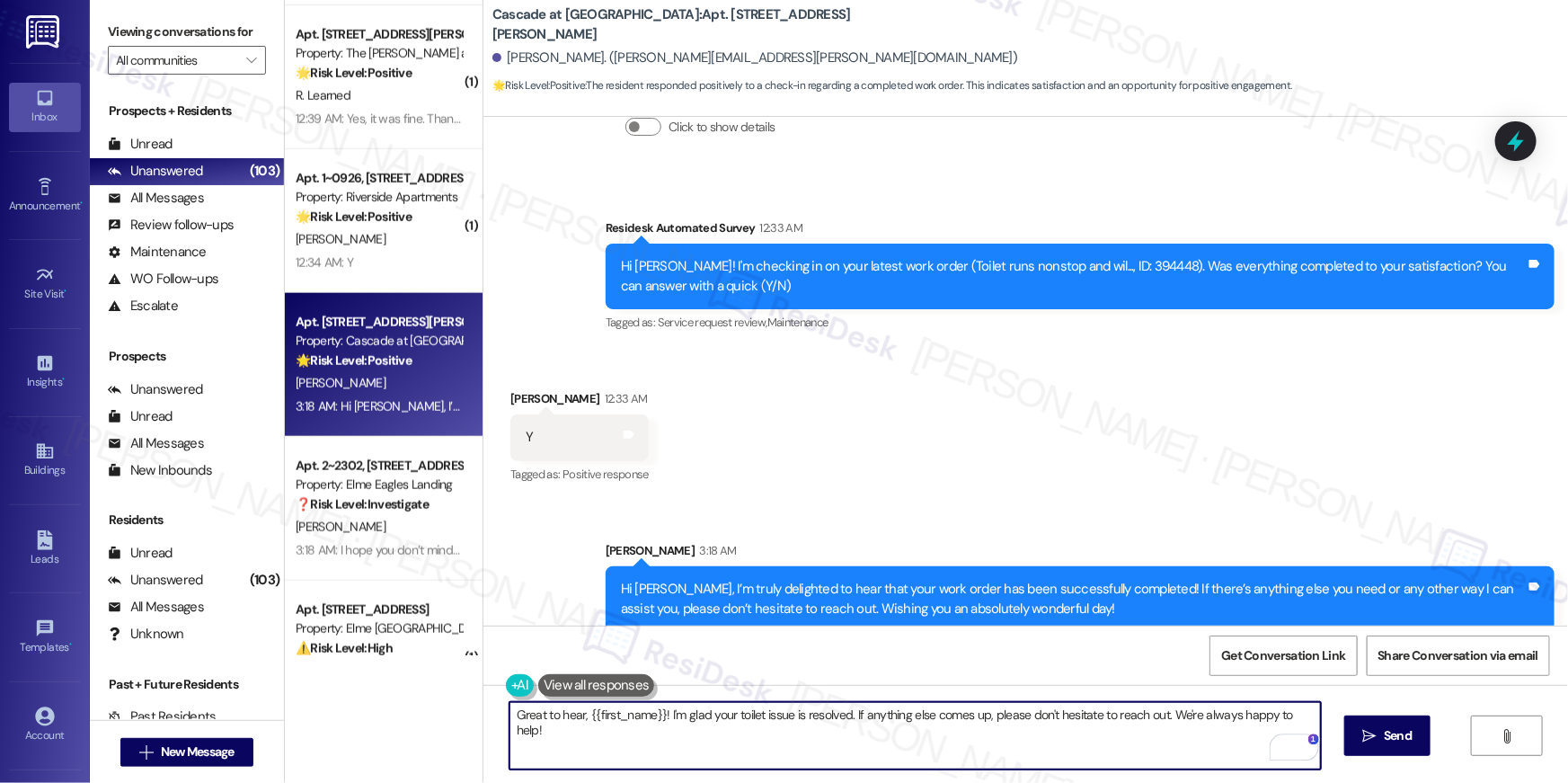
click at [981, 735] on textarea "Great to hear, {{first_name}}! I'm glad your toilet issue is resolved. If anyth…" at bounding box center [915, 735] width 811 height 67
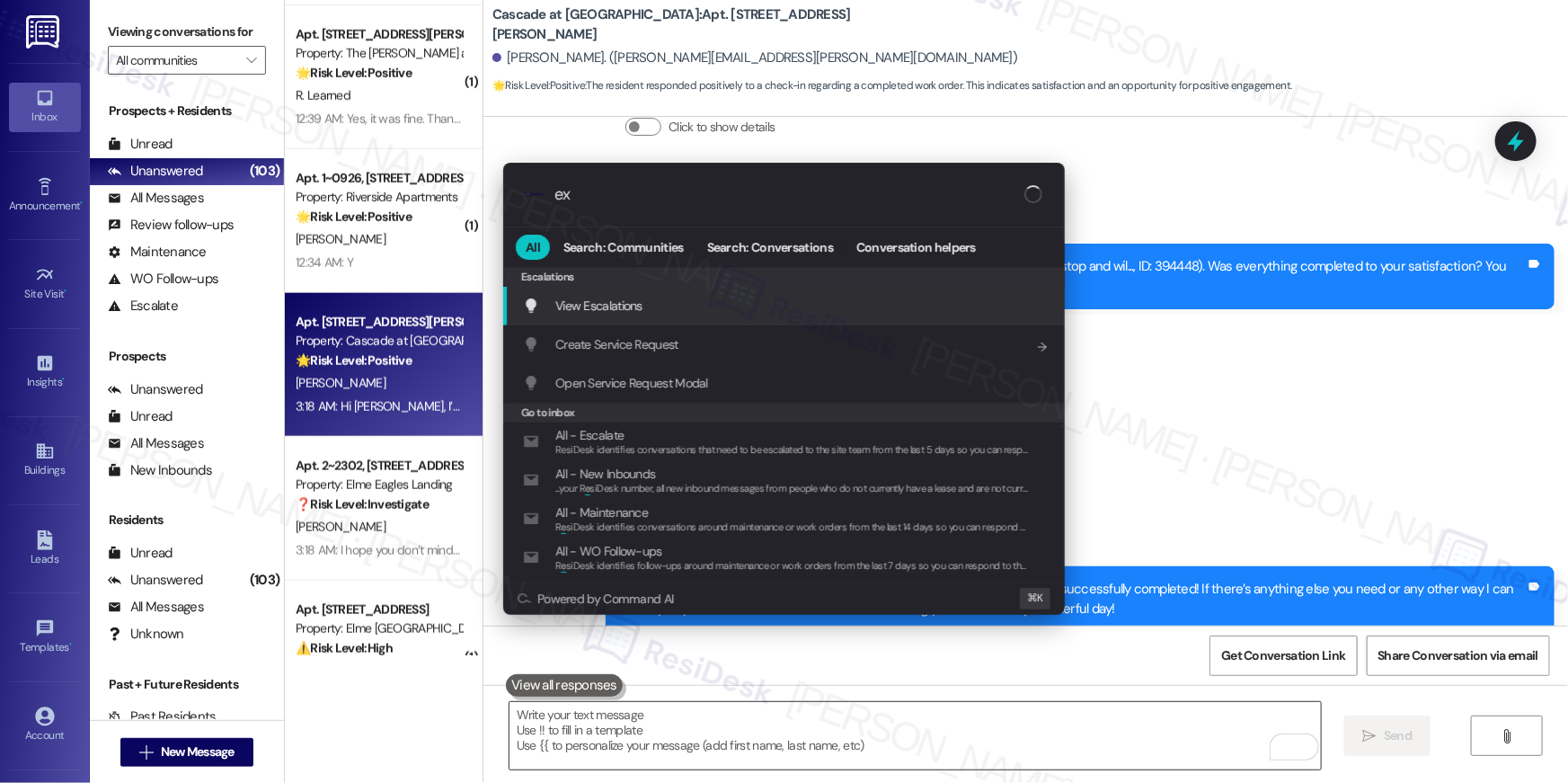
type input "exp"
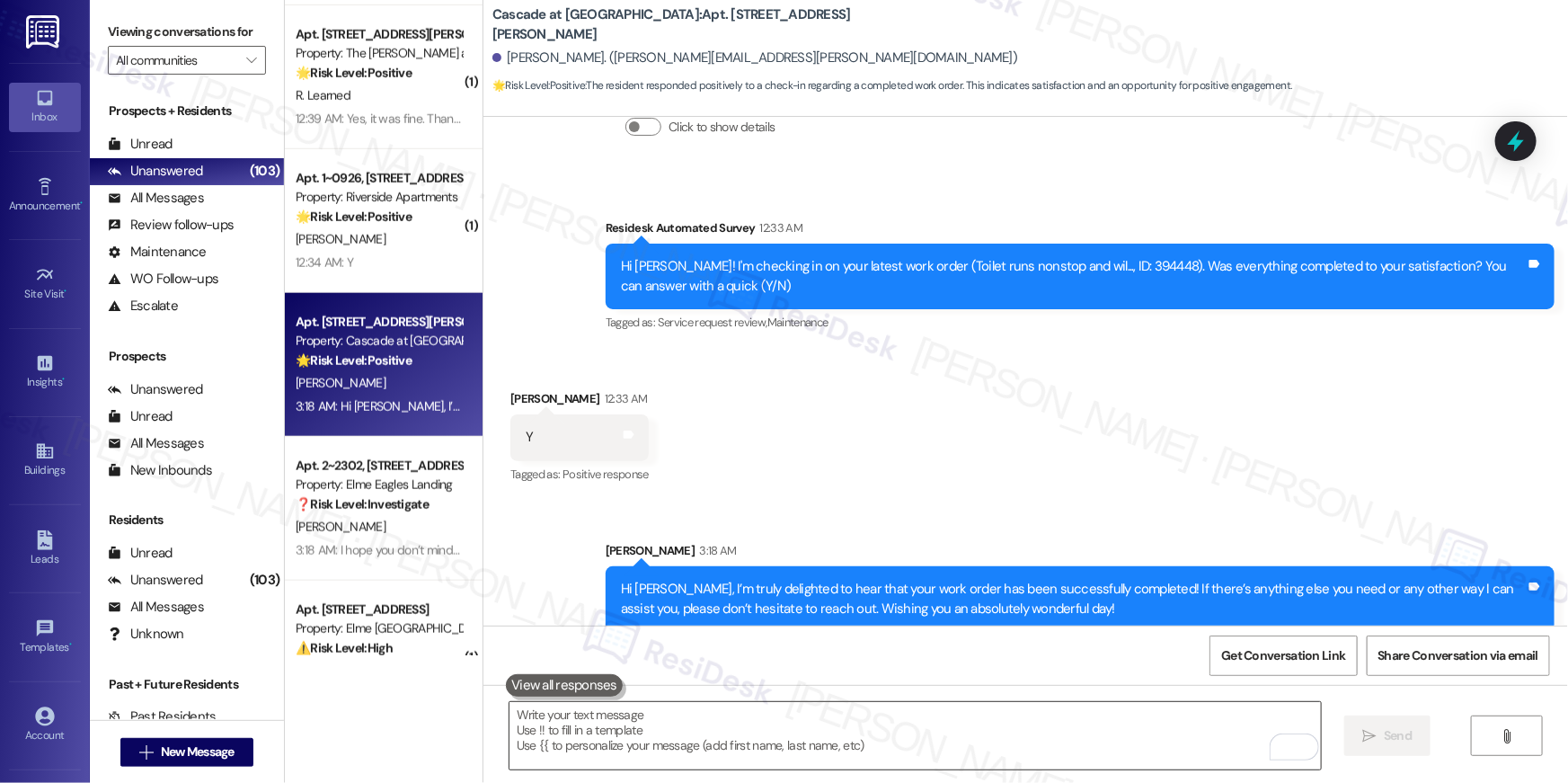
type textarea "If I may ask...has {{property}} lived up to your expectations?"
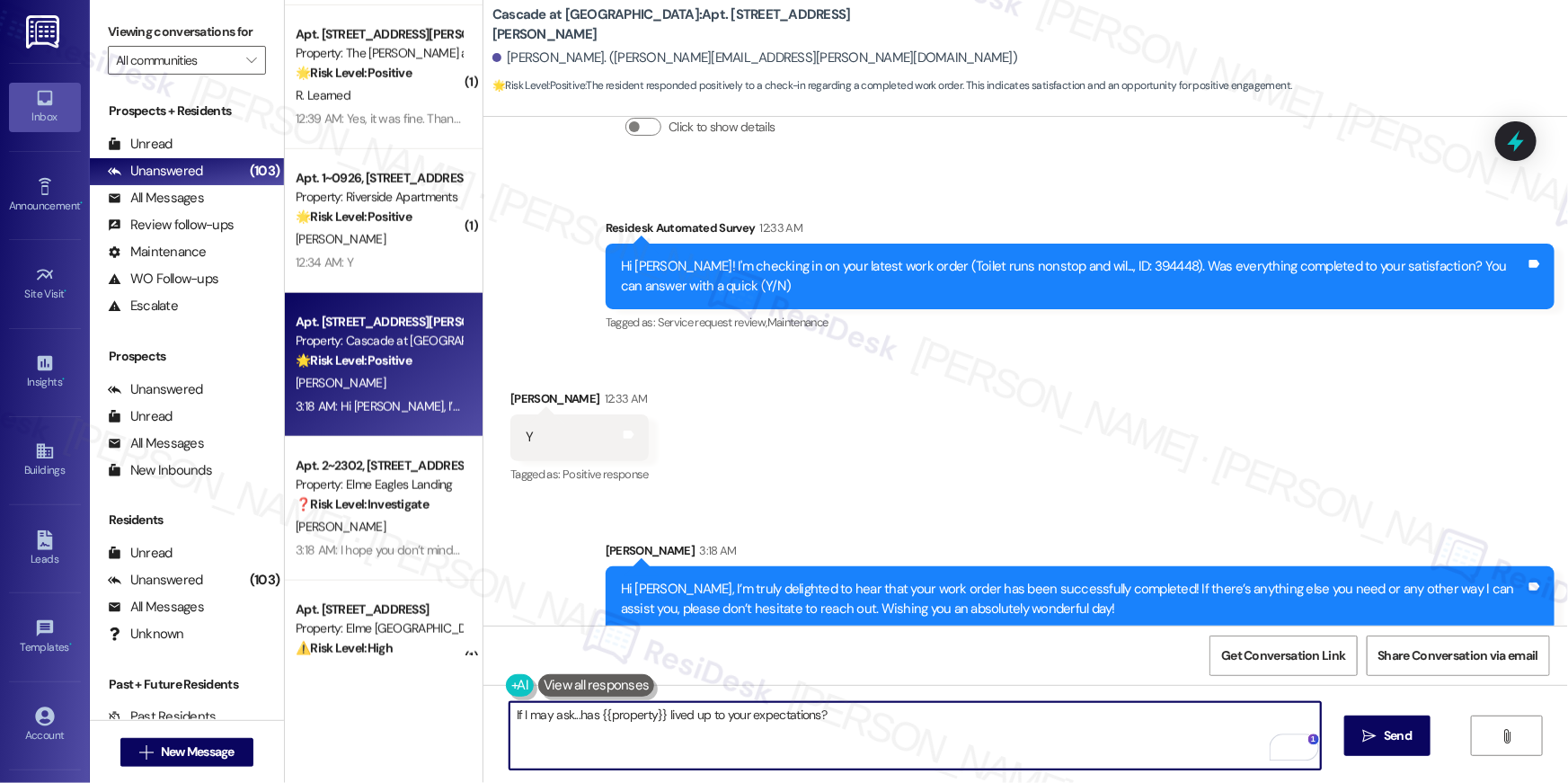
click at [1140, 717] on textarea "If I may ask...has {{property}} lived up to your expectations?" at bounding box center [915, 735] width 811 height 67
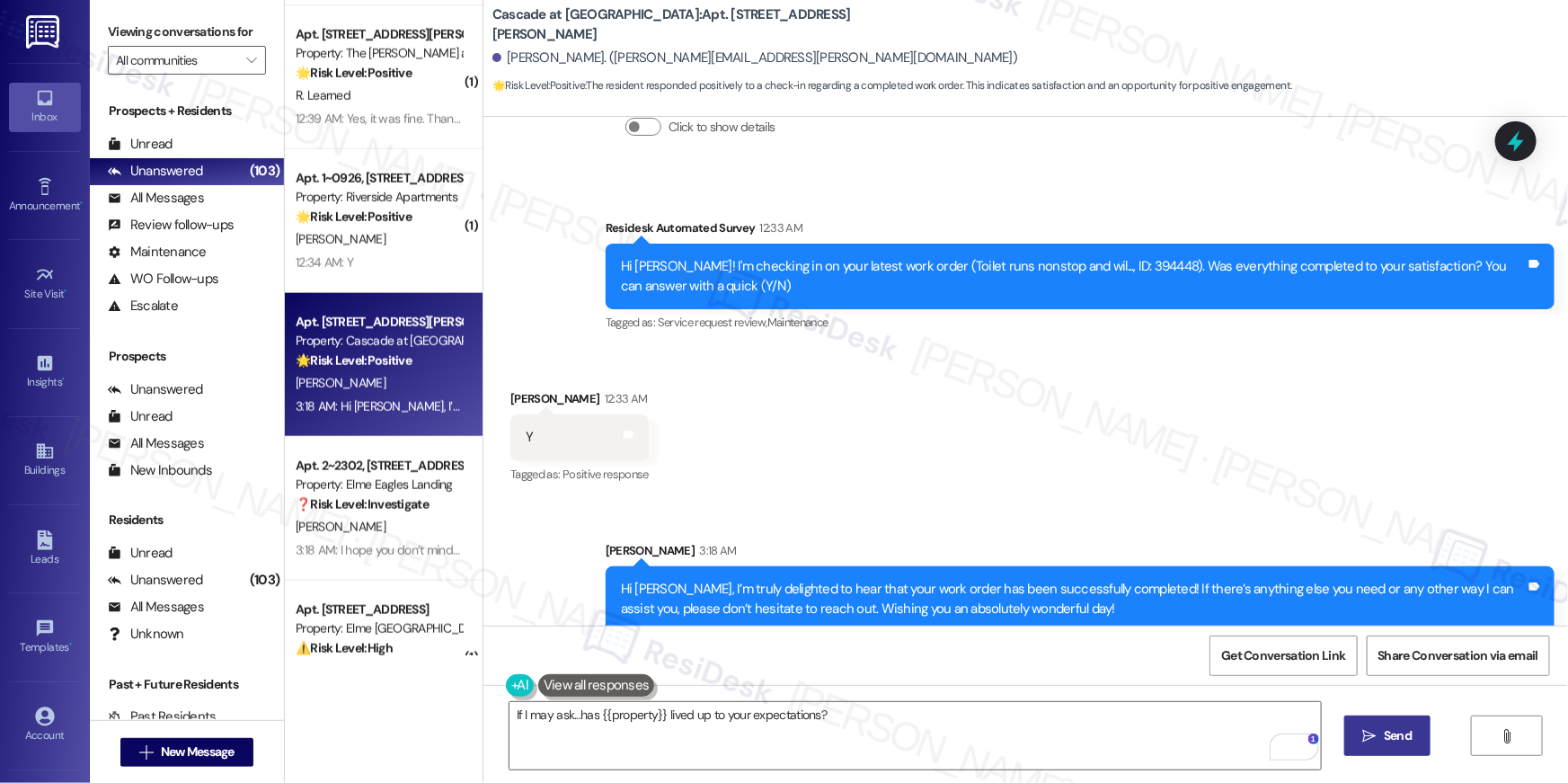
click at [1395, 724] on button " Send" at bounding box center [1387, 736] width 87 height 41
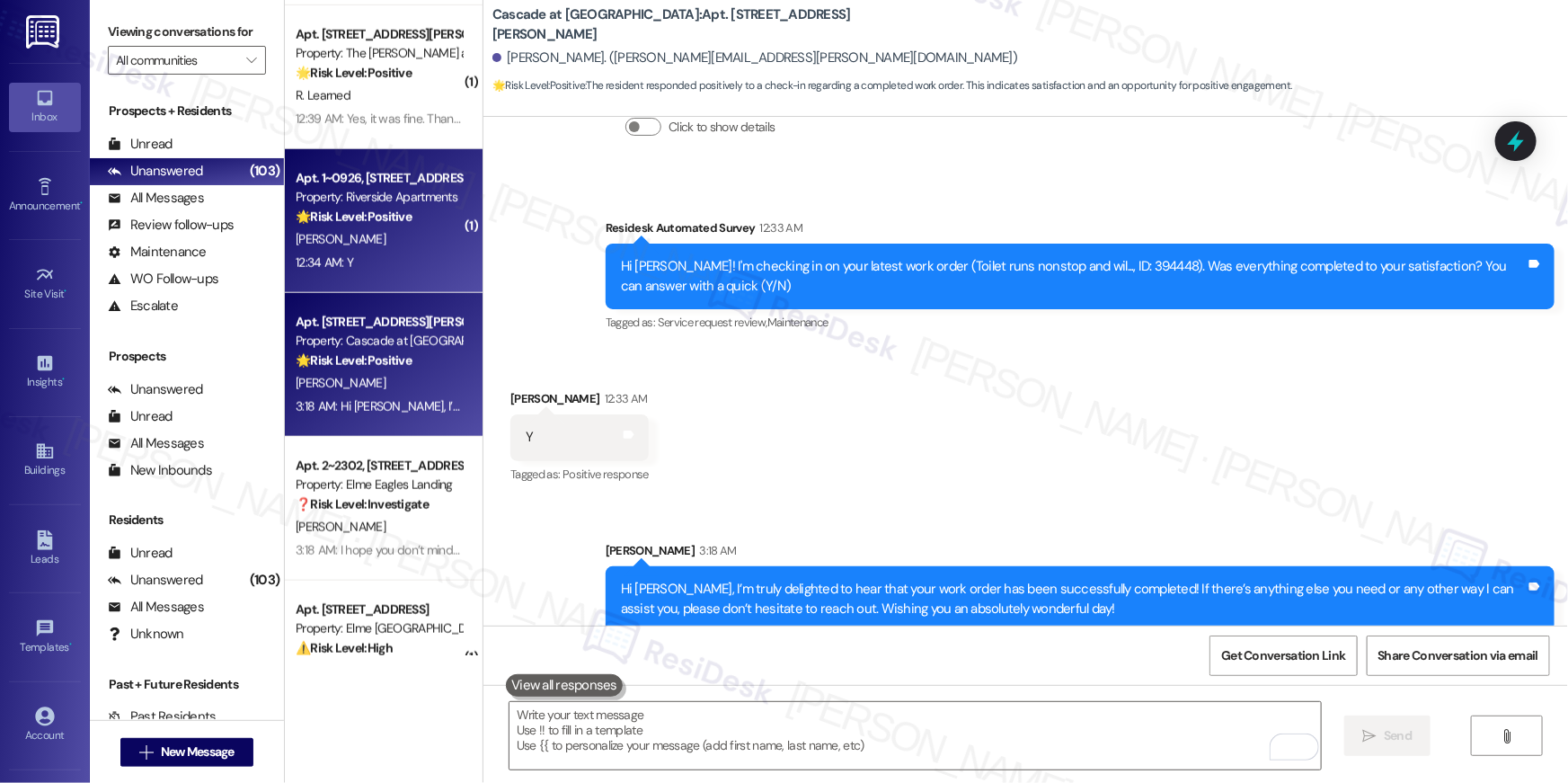
click at [373, 228] on div "G. Buchanan" at bounding box center [378, 239] width 170 height 22
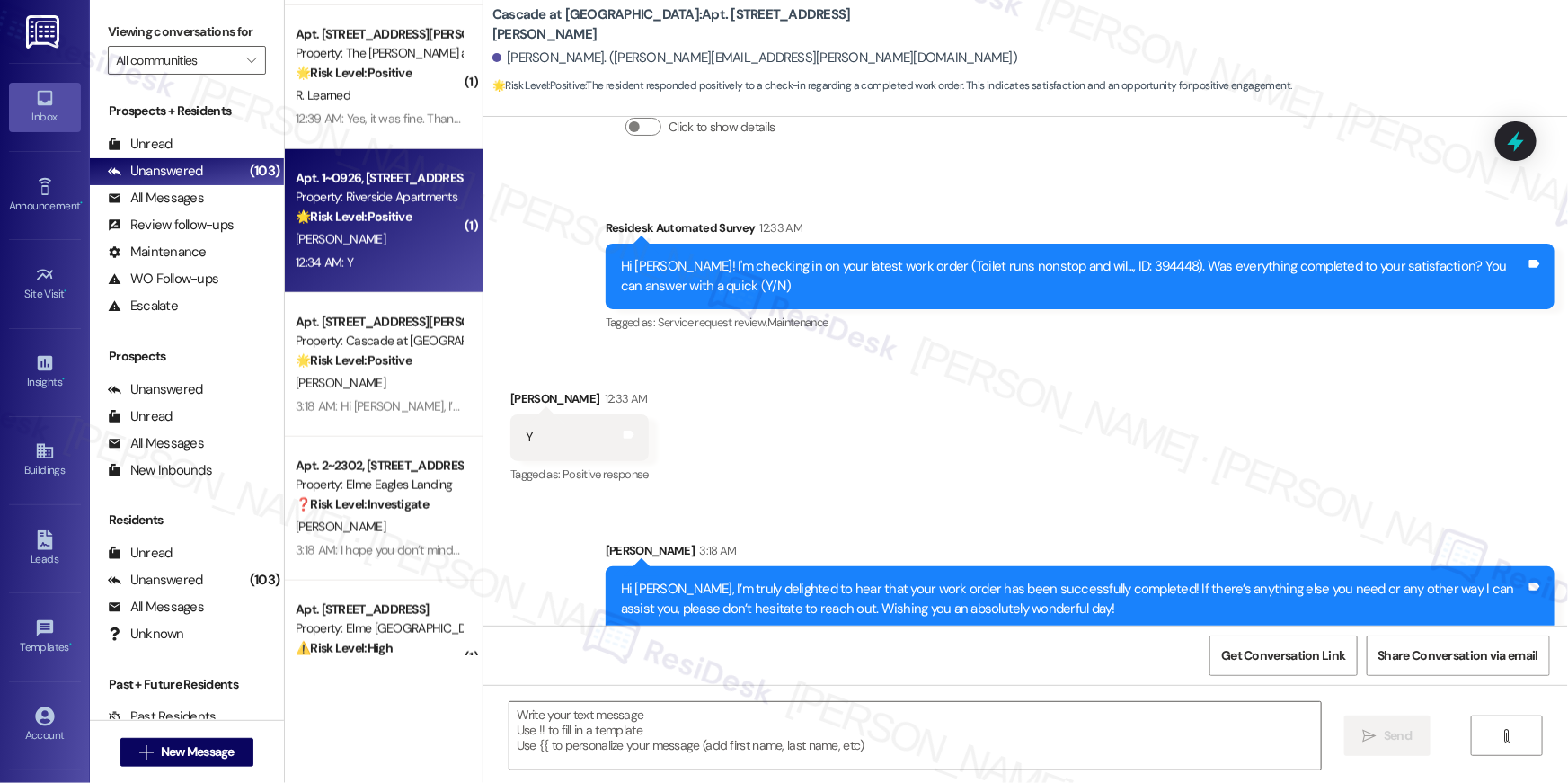
type textarea "Fetching suggested responses. Please feel free to read through the conversation…"
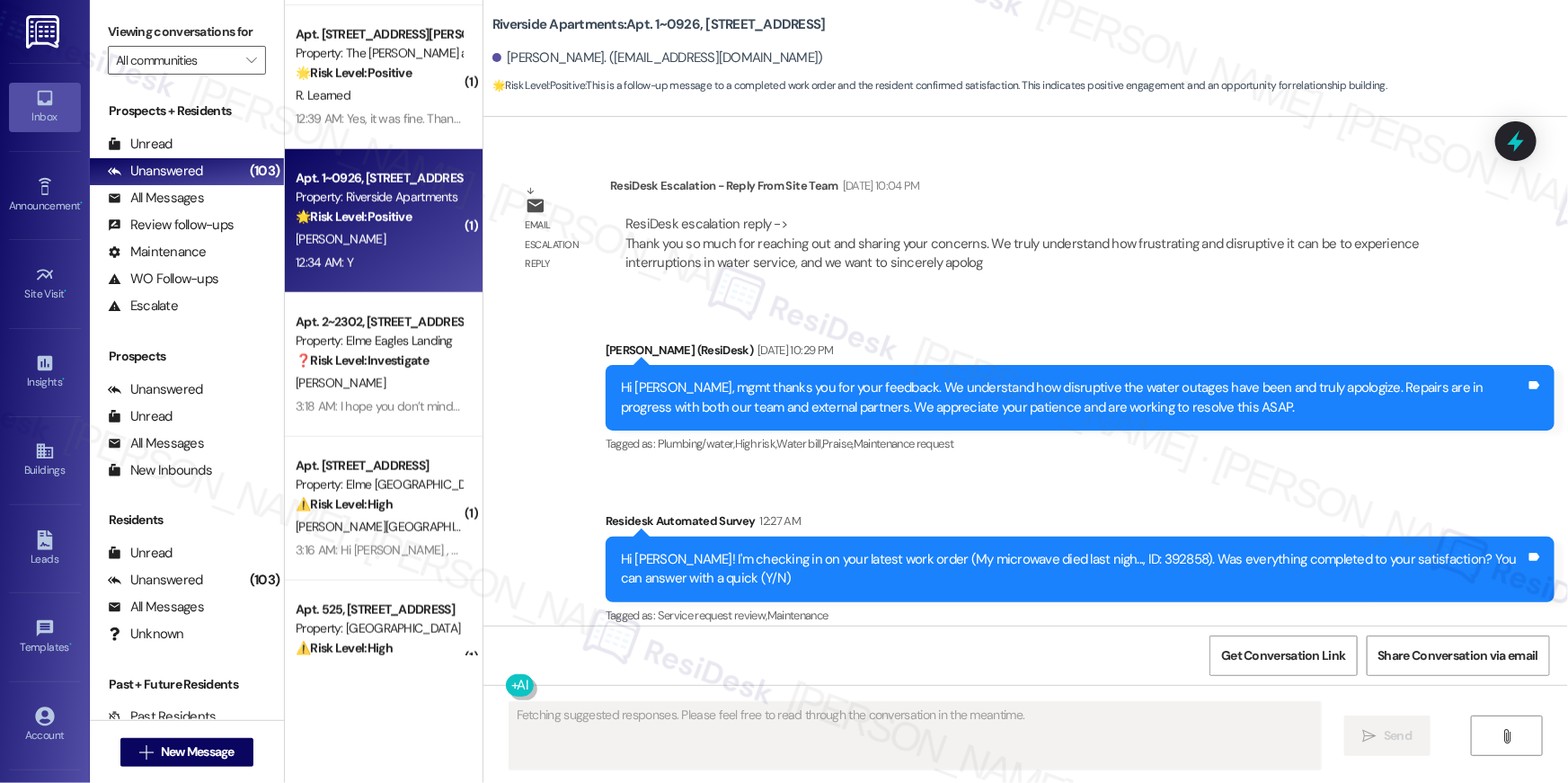
scroll to position [10497, 0]
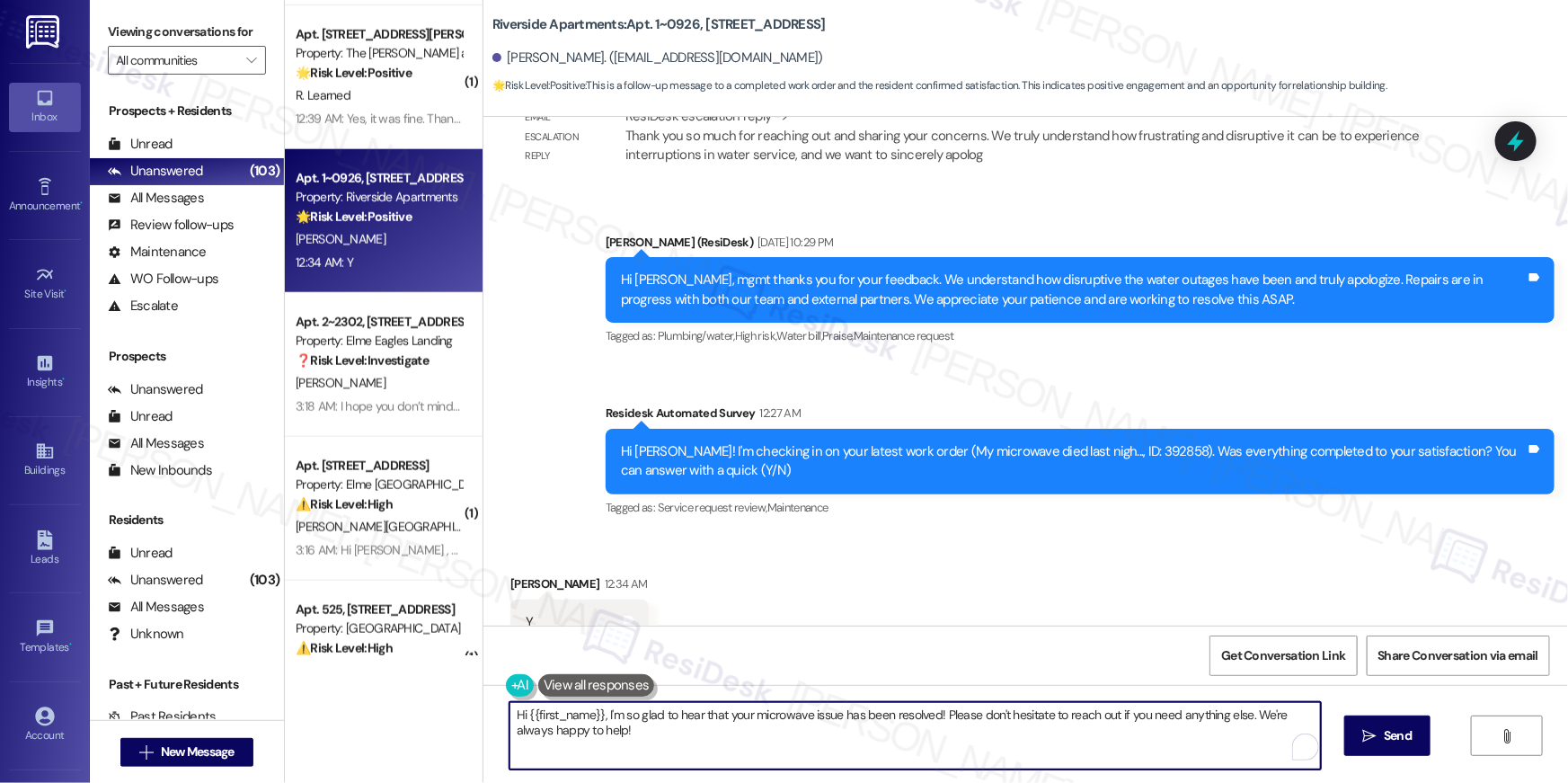
click at [1066, 754] on textarea "Hi {{first_name}}, I'm so glad to hear that your microwave issue has been resol…" at bounding box center [915, 735] width 811 height 67
paste textarea "’m truly delighted to hear that your work order has been successfully completed…"
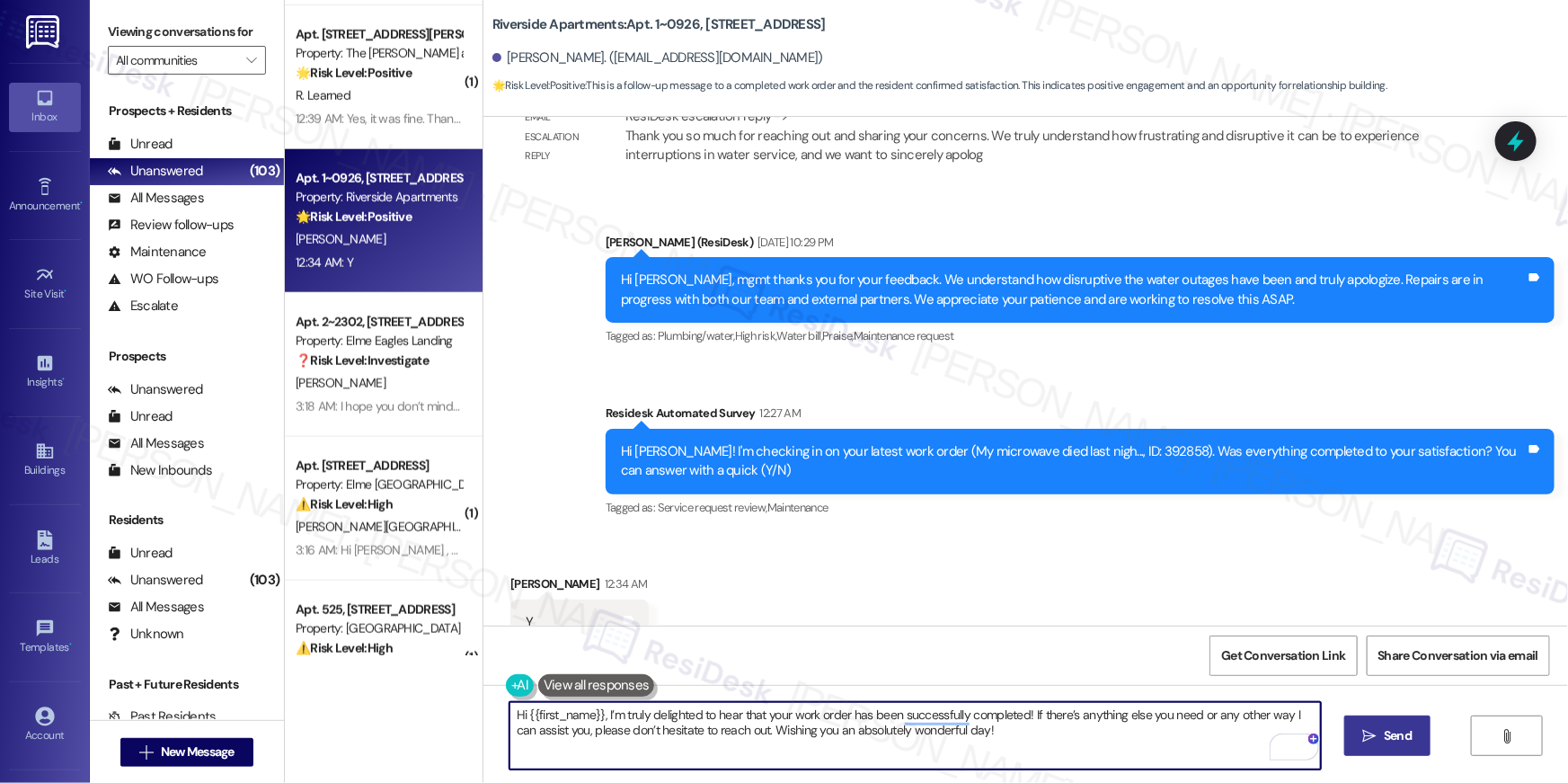
type textarea "Hi {{first_name}}, I’m truly delighted to hear that your work order has been su…"
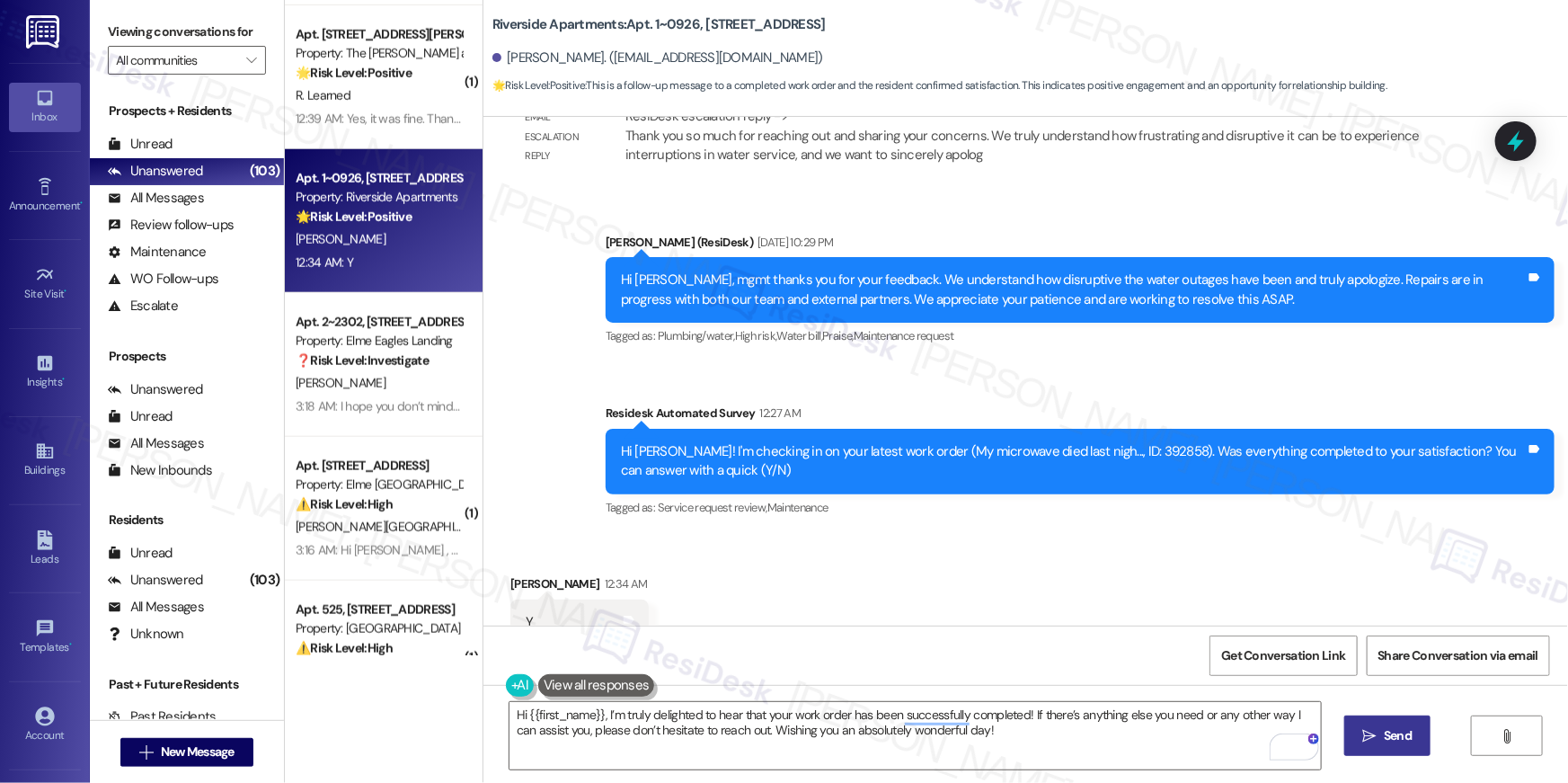
click at [1380, 741] on span "Send" at bounding box center [1397, 735] width 35 height 18
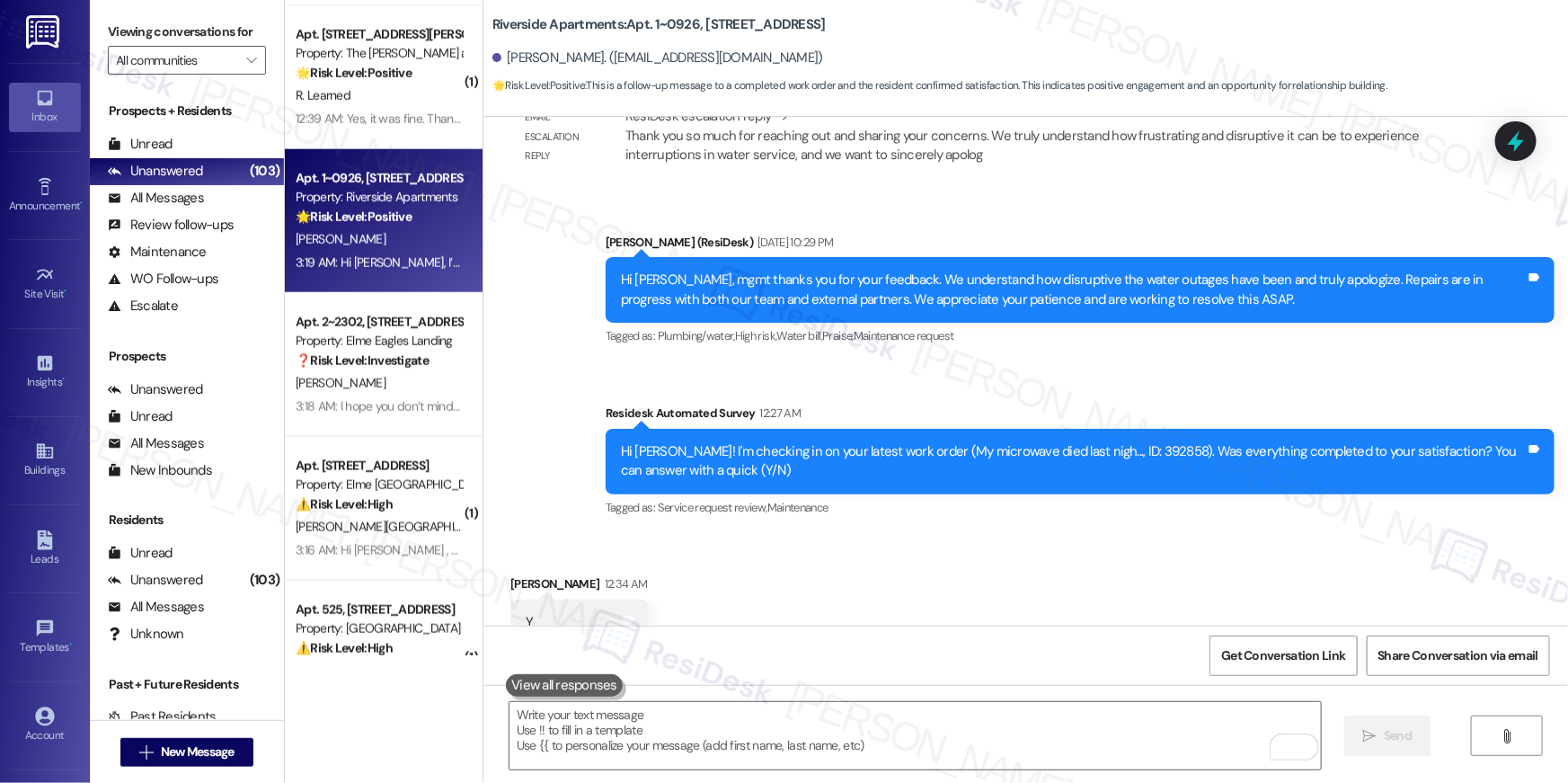
click at [1366, 494] on div "Tagged as: Service request review , Click to highlight conversations about Serv…" at bounding box center [1080, 507] width 949 height 26
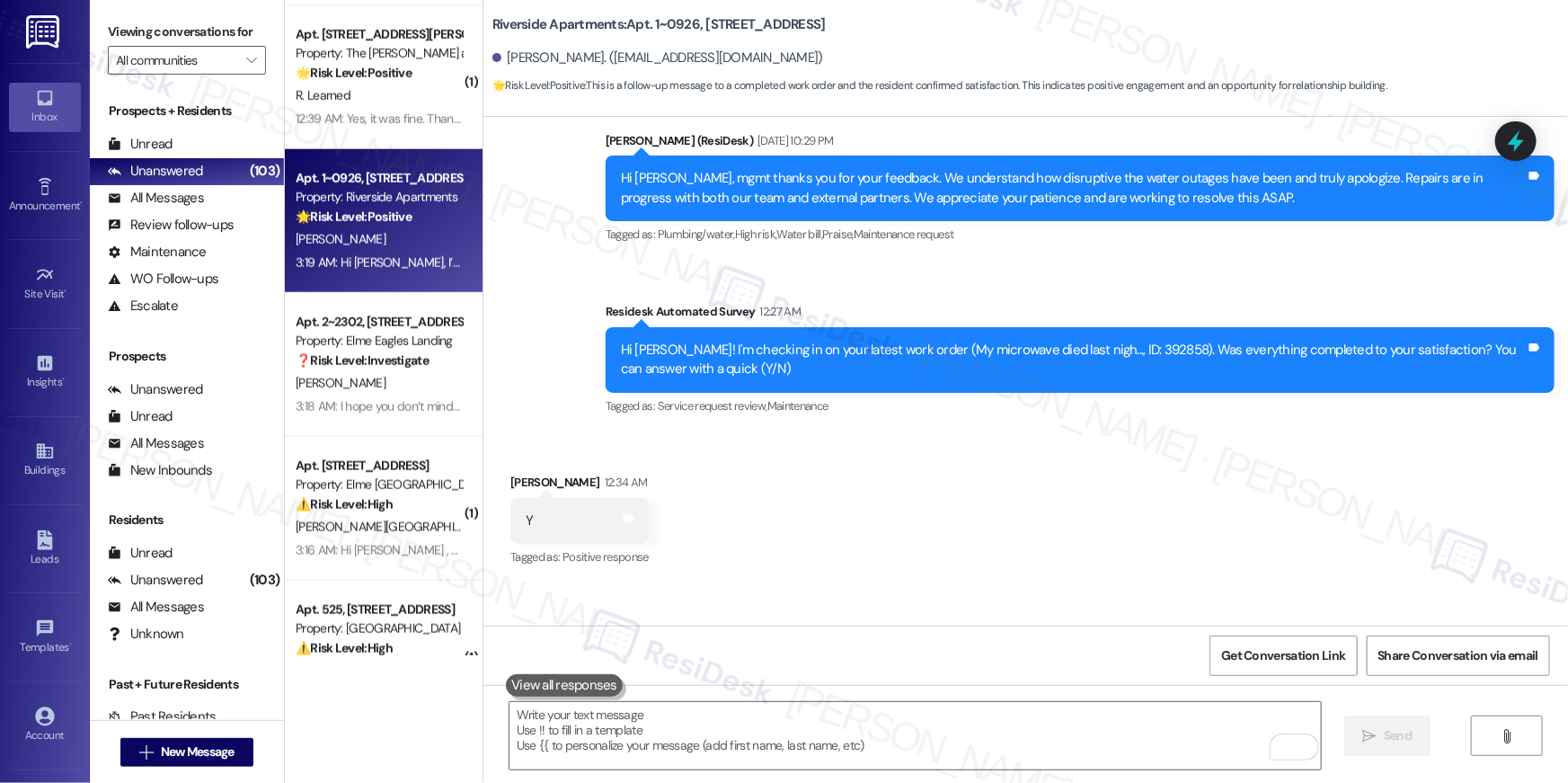
scroll to position [10642, 0]
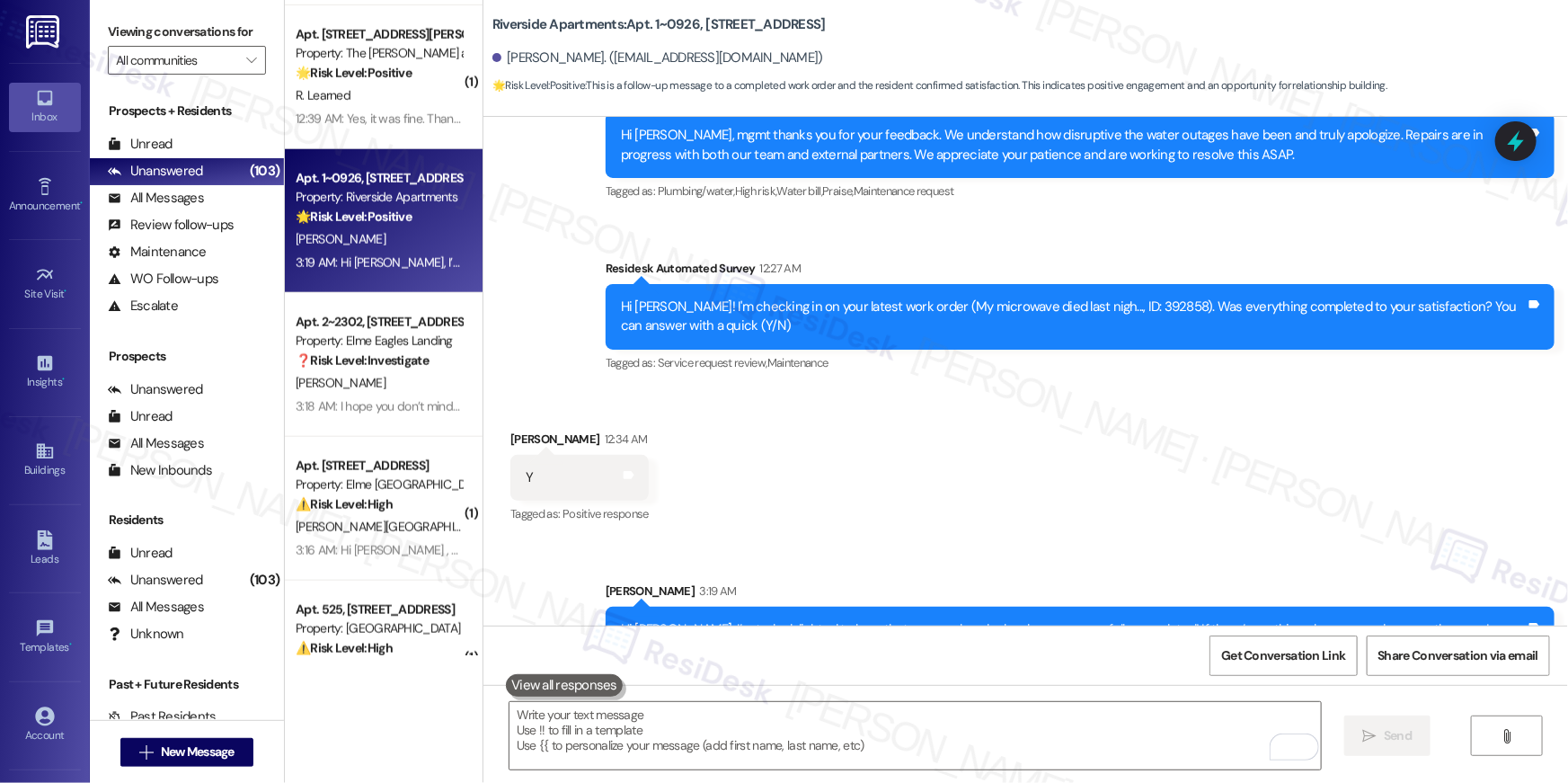
click at [942, 431] on div "Received via SMS Gary Buchanan 12:34 AM Y Tags and notes Tagged as: Positive re…" at bounding box center [1025, 464] width 1084 height 152
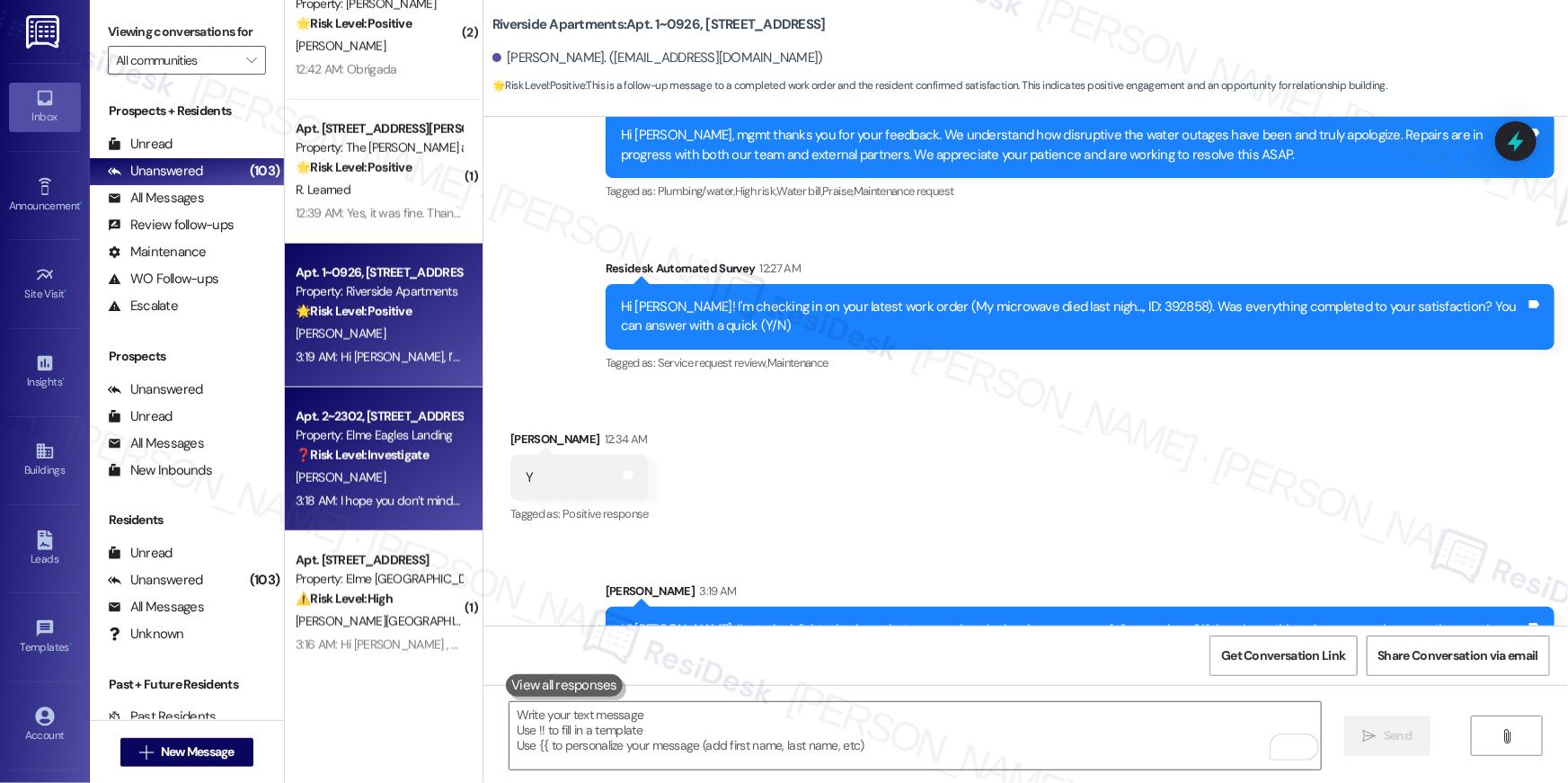
scroll to position [4179, 0]
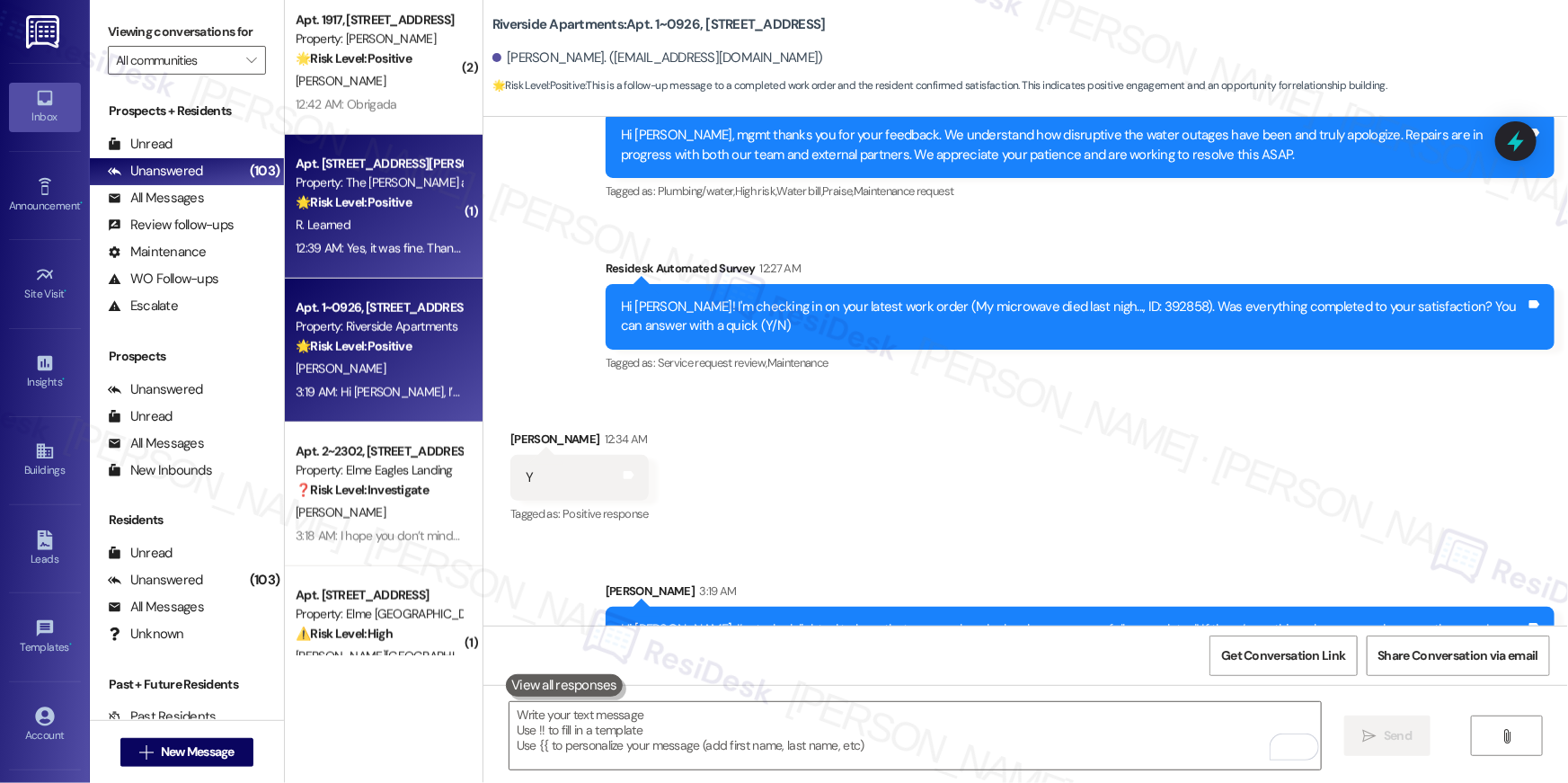
click at [361, 251] on div "12:39 AM: Yes, it was fine. Thank you. 12:39 AM: Yes, it was fine. Thank you." at bounding box center [389, 248] width 186 height 17
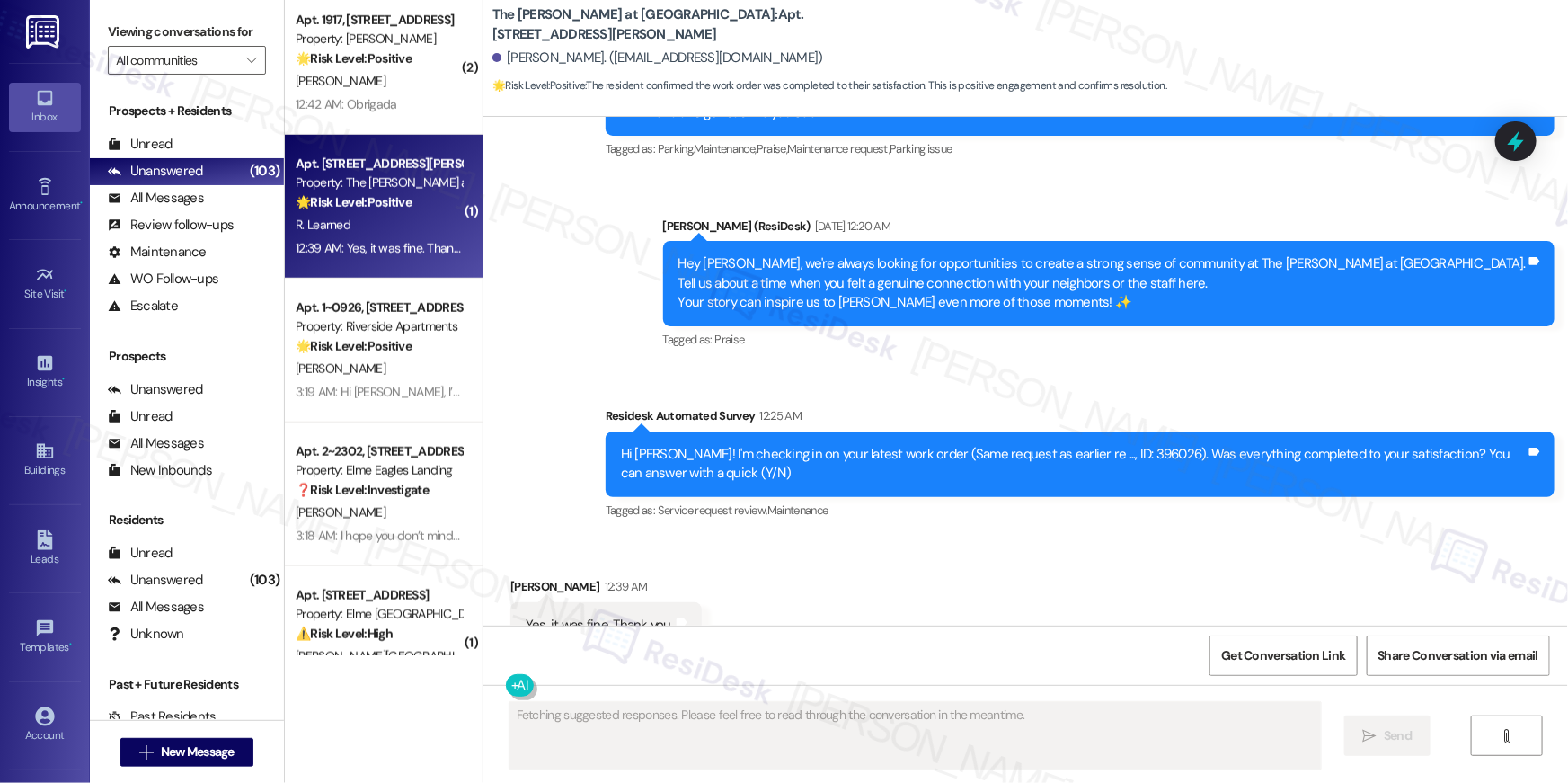
scroll to position [1513, 0]
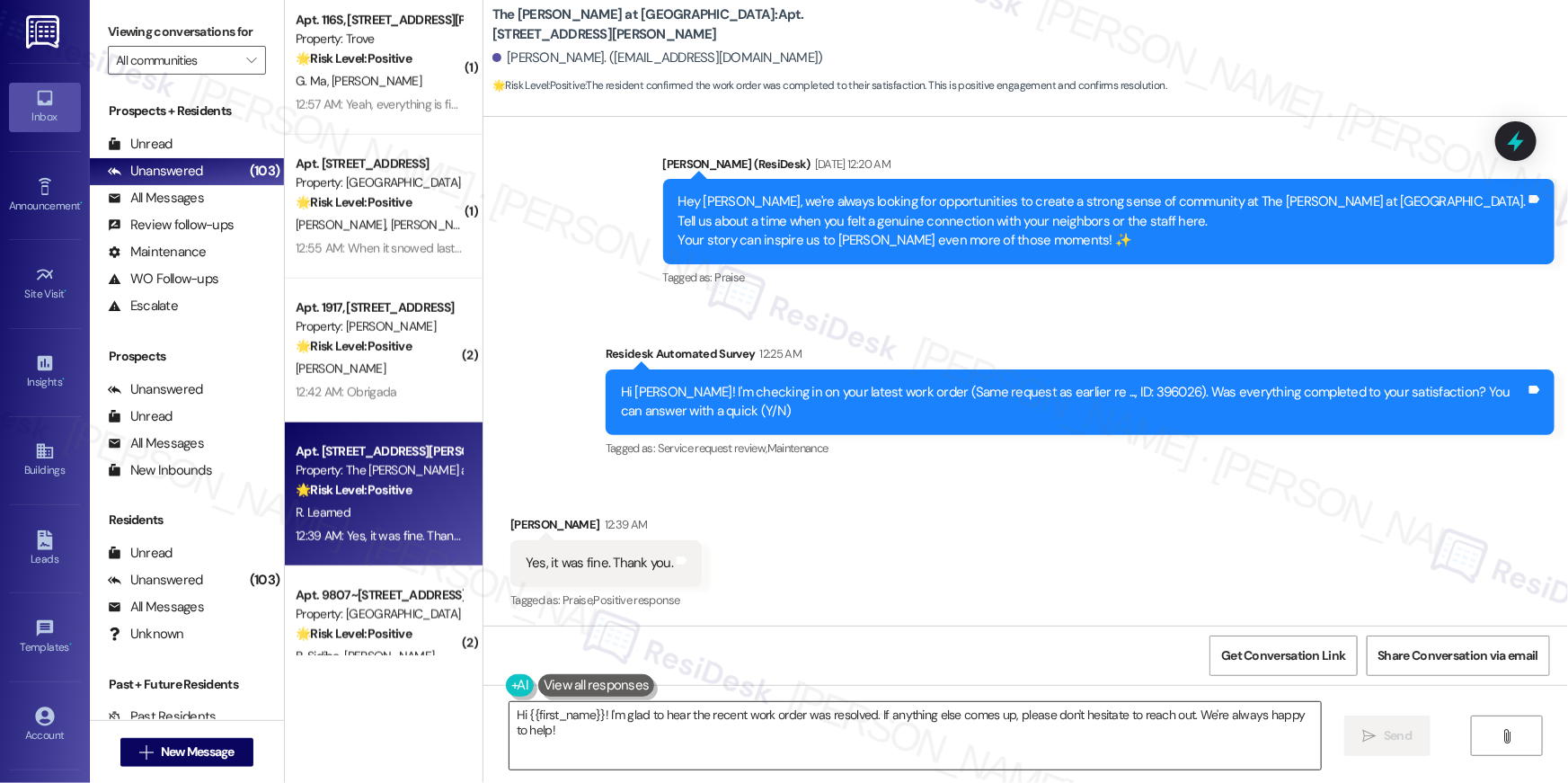
click at [919, 734] on textarea "Hi {{first_name}}! I'm glad to hear the recent work order was resolved. If anyt…" at bounding box center [915, 735] width 811 height 67
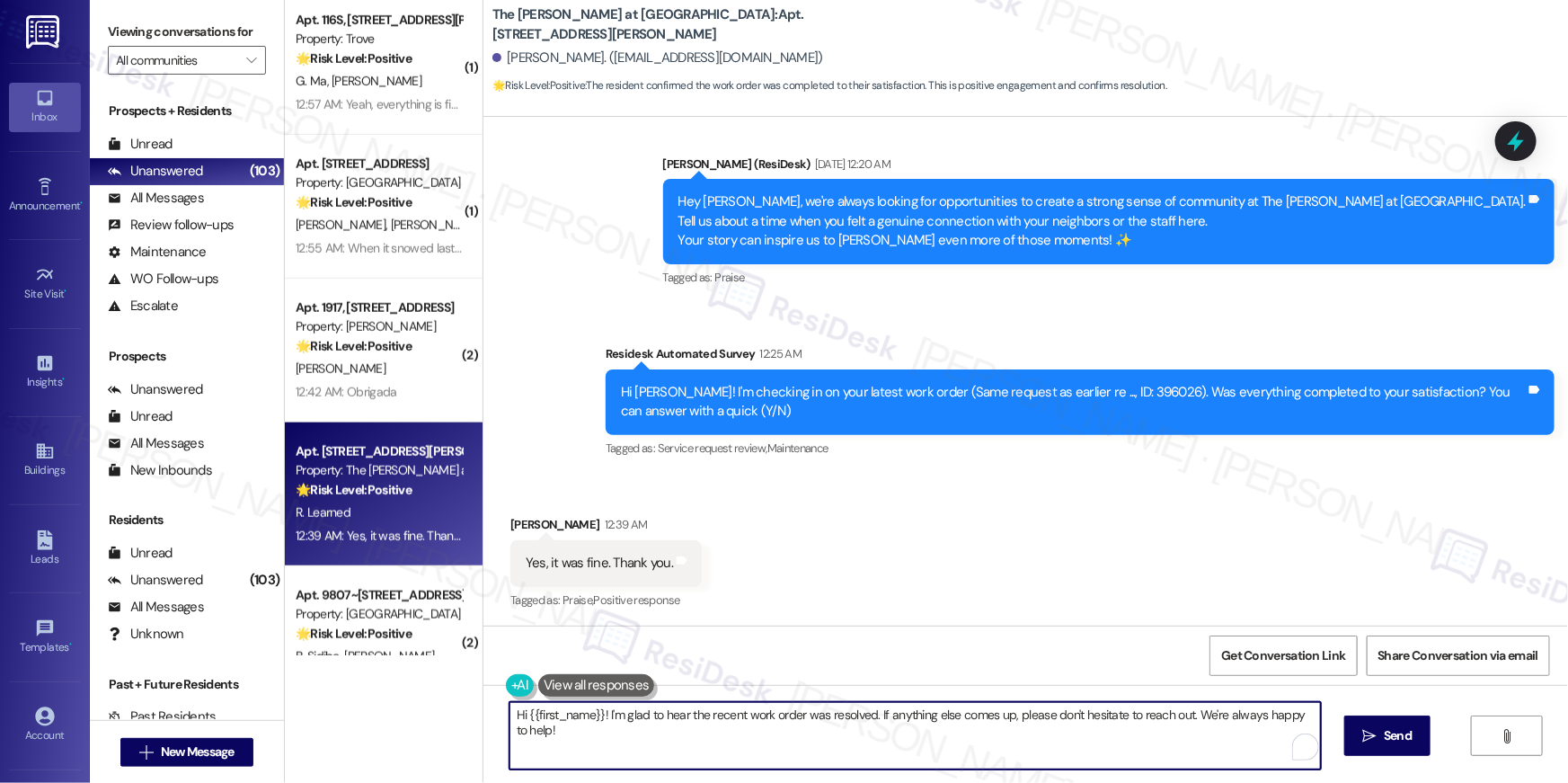
paste textarea ", I’m truly delighted to hear that your work order has been successfully comple…"
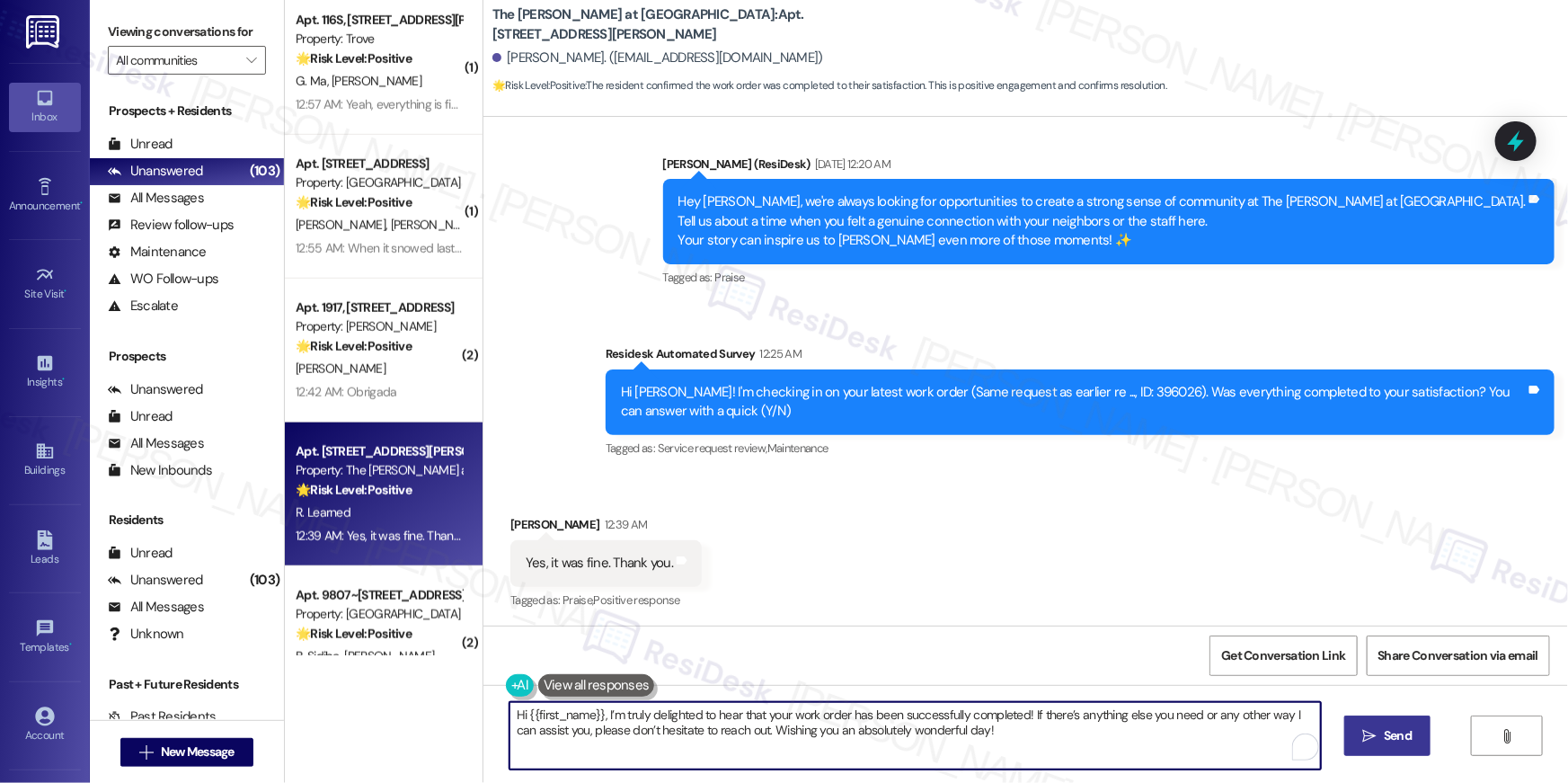
type textarea "Hi {{first_name}}, I’m truly delighted to hear that your work order has been su…"
click at [1416, 727] on button " Send" at bounding box center [1387, 736] width 87 height 41
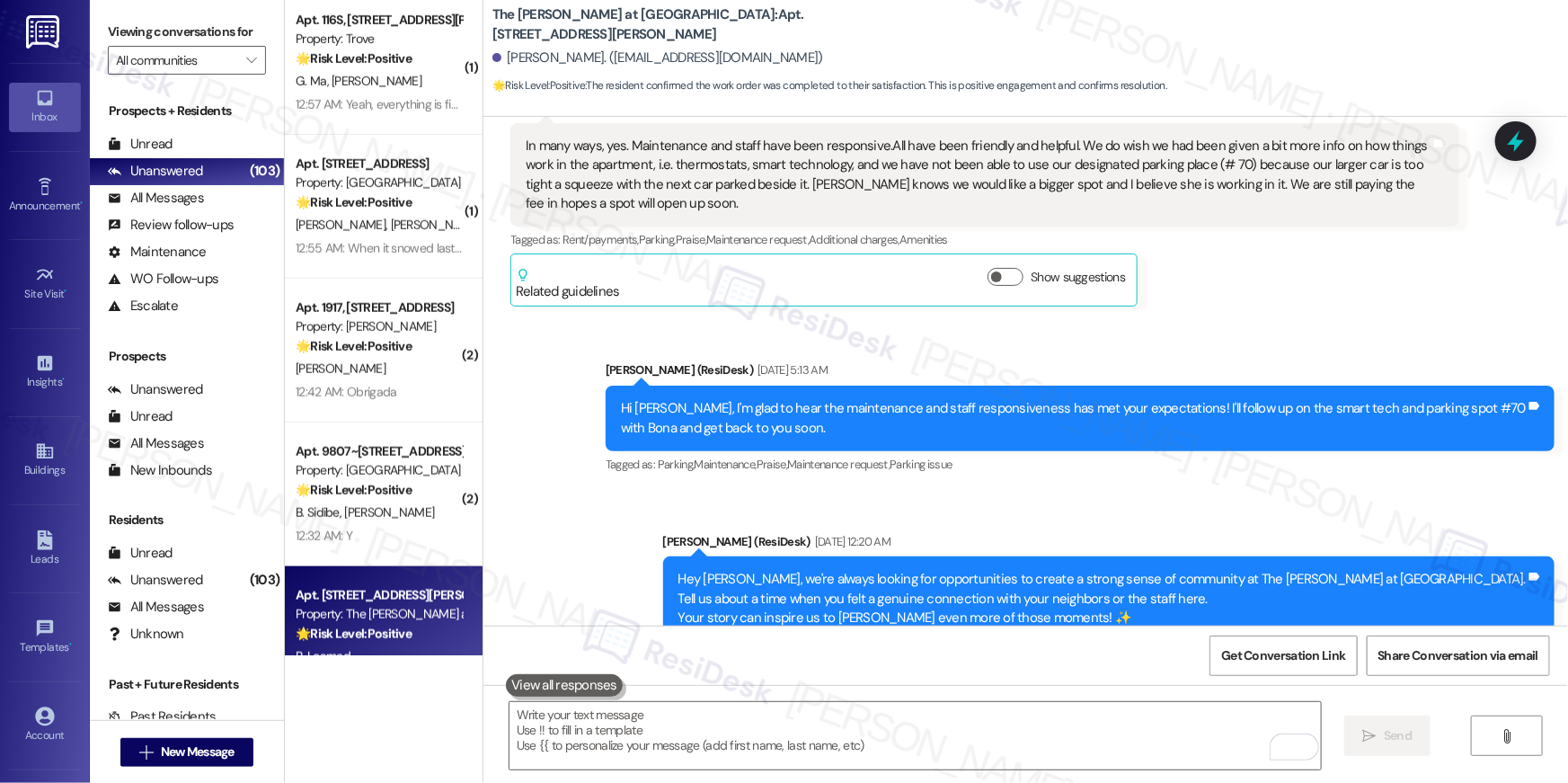
scroll to position [1135, 0]
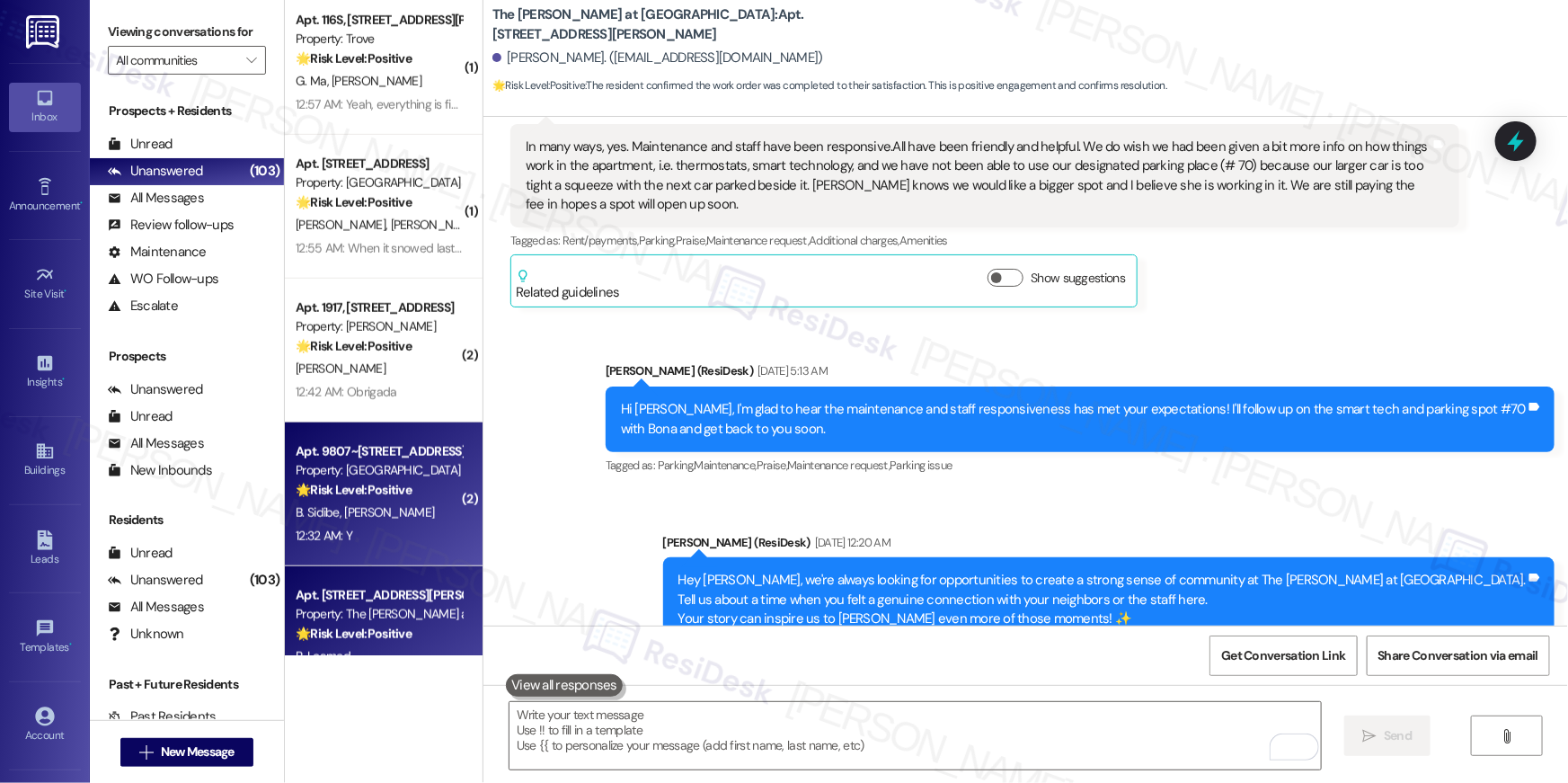
click at [377, 522] on div "B. Sidibe S. Diallo" at bounding box center [378, 512] width 170 height 22
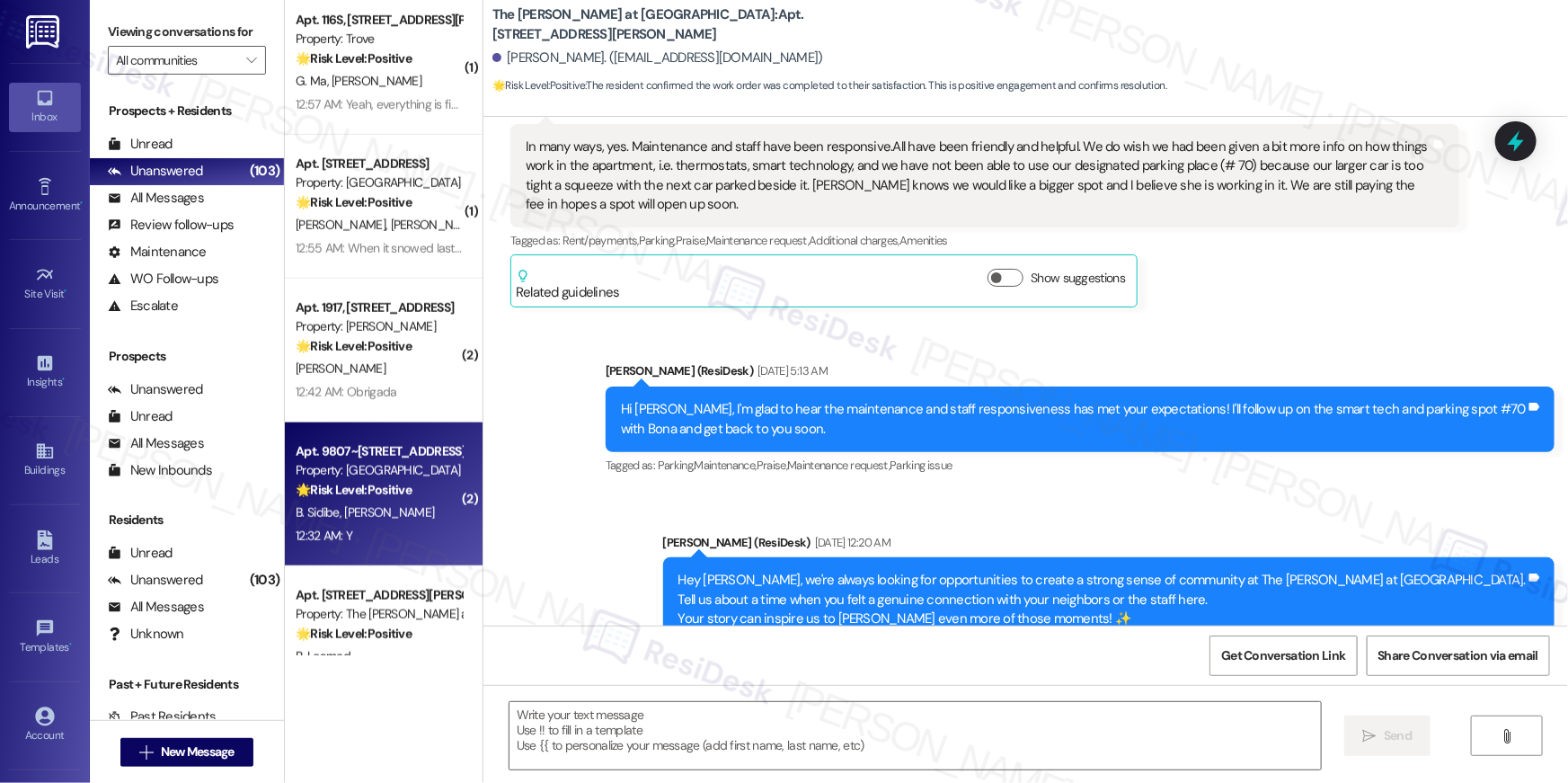
type textarea "Fetching suggested responses. Please feel free to read through the conversation…"
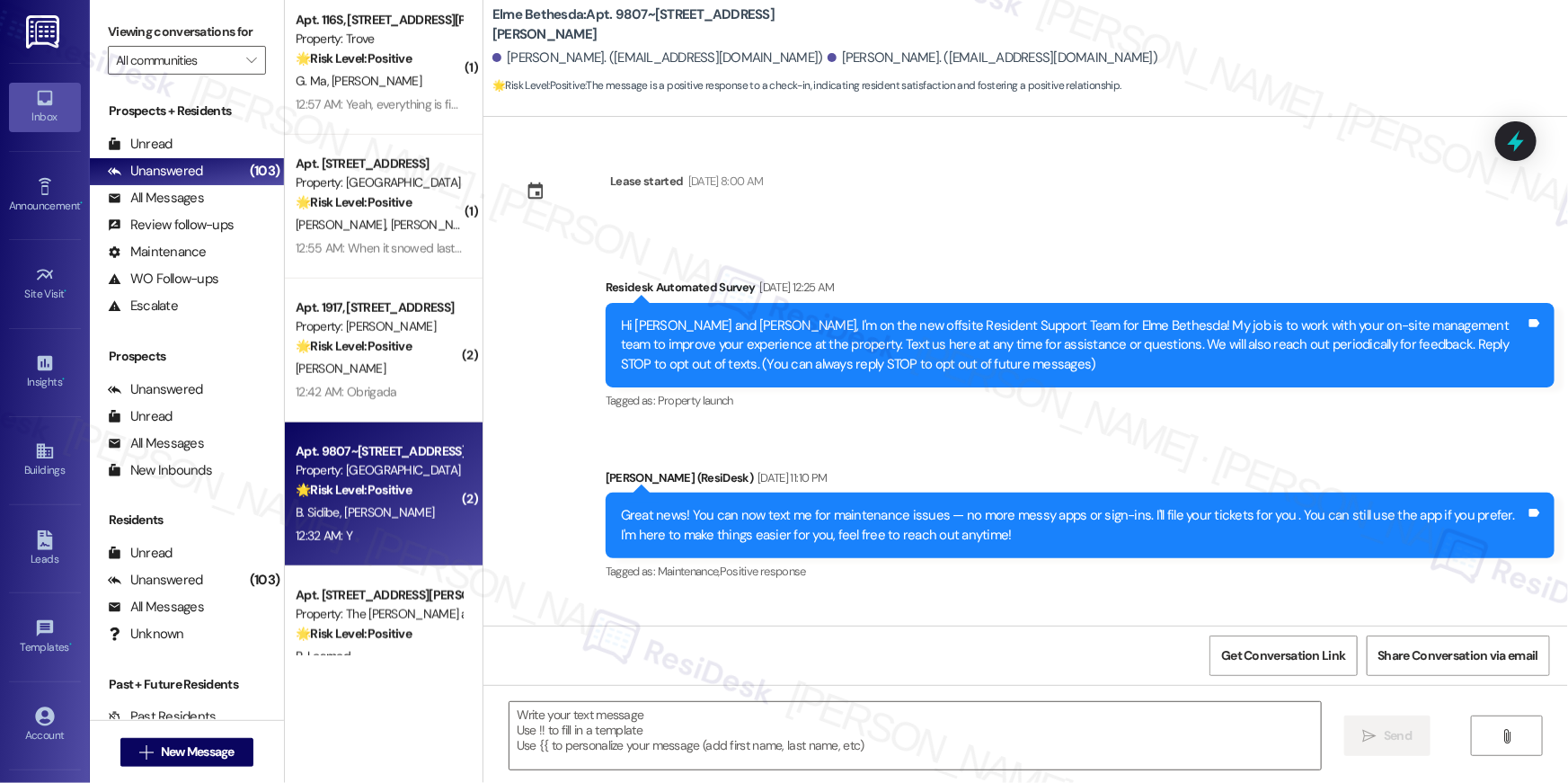
scroll to position [10803, 0]
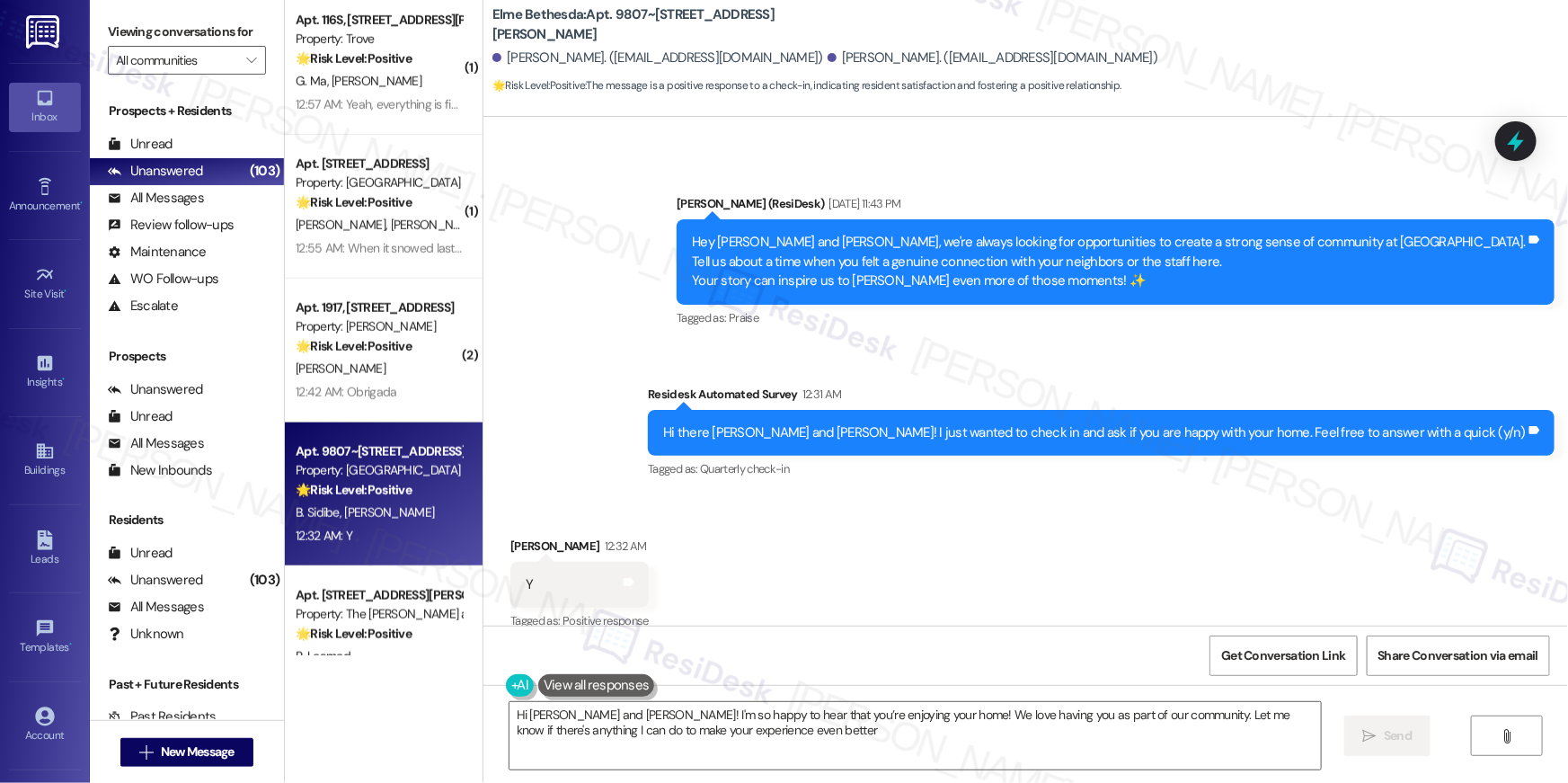
type textarea "Hi Seybou and Bintou! I'm so happy to hear that you’re enjoying your home! We l…"
click at [889, 745] on textarea "Hi Seybou and Bintou! I'm so happy to hear that you’re enjoying your home! We l…" at bounding box center [915, 735] width 811 height 67
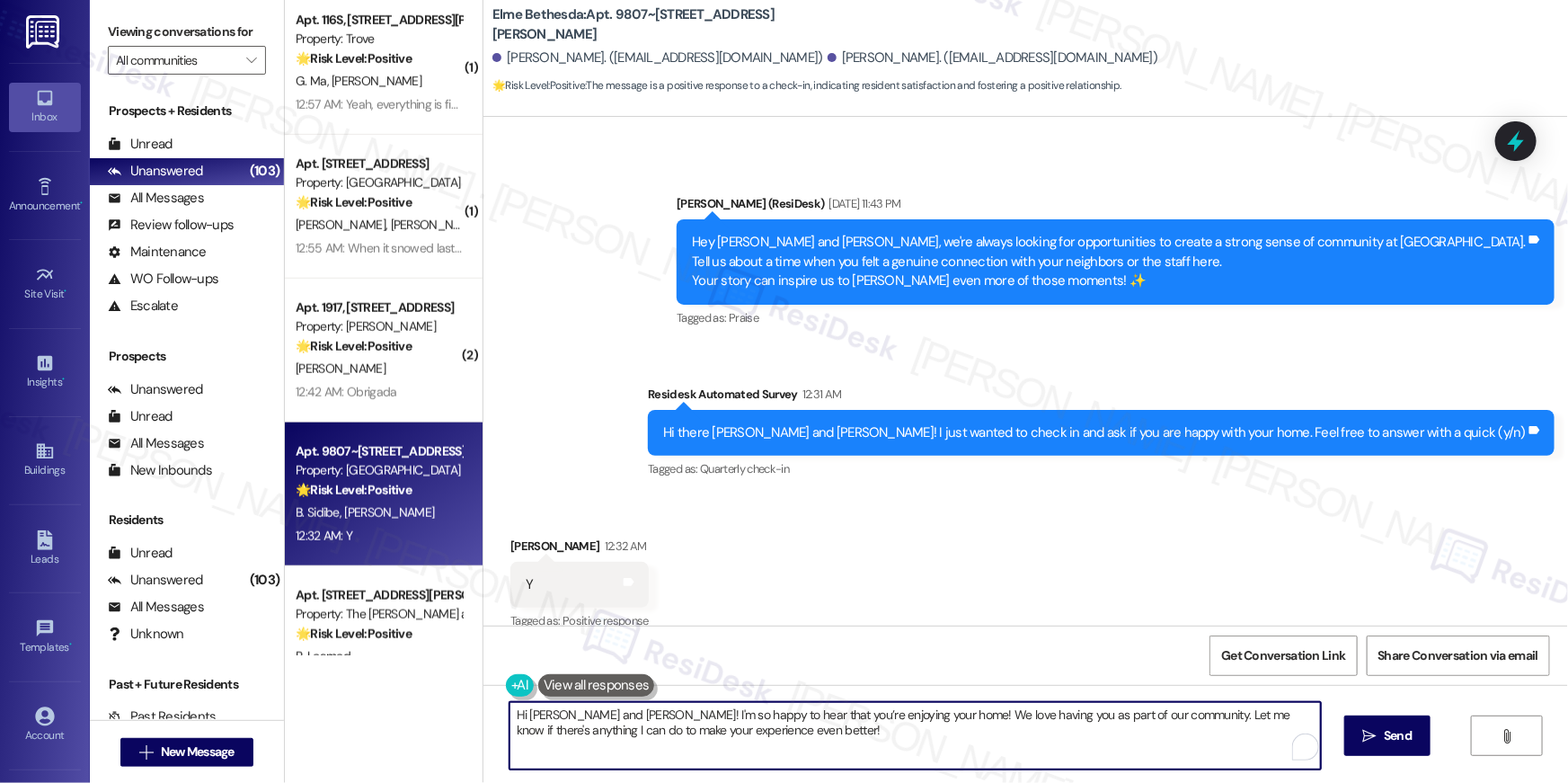
click at [889, 745] on textarea "Hi Seybou and Bintou! I'm so happy to hear that you’re enjoying your home! We l…" at bounding box center [915, 735] width 811 height 67
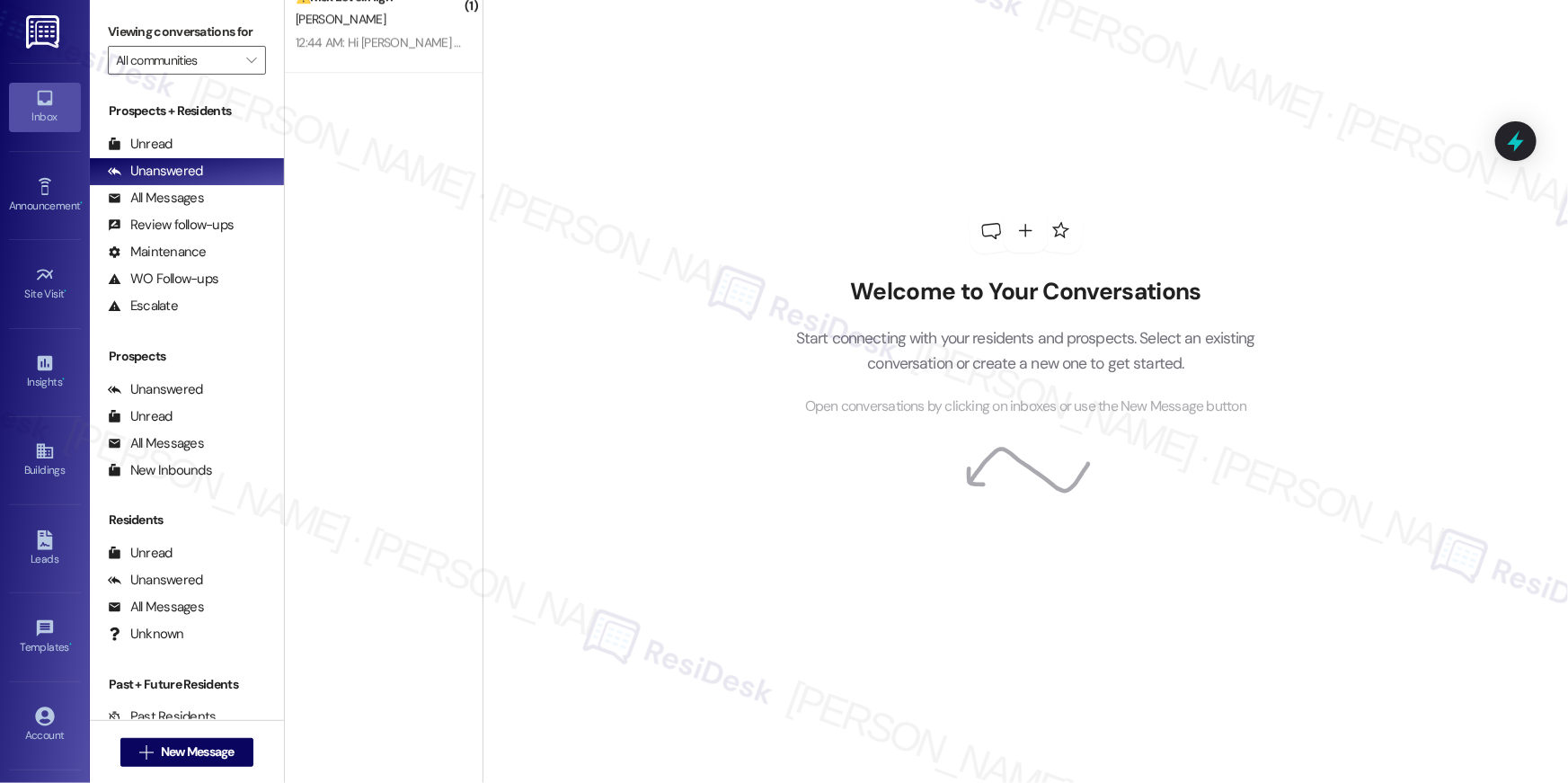
scroll to position [6535, 0]
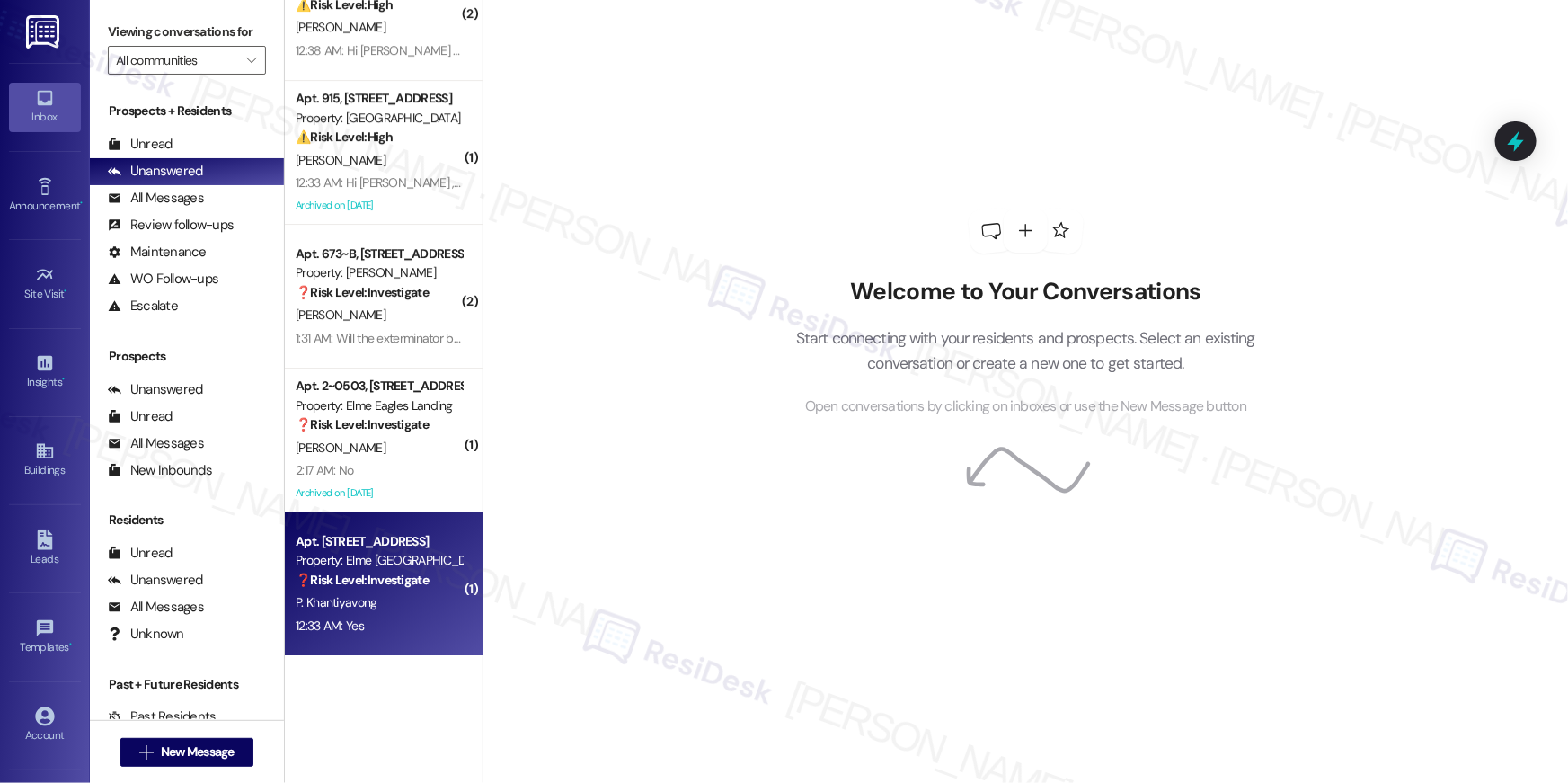
click at [393, 546] on div "Apt. 1214, 205 Century Place" at bounding box center [378, 541] width 166 height 18
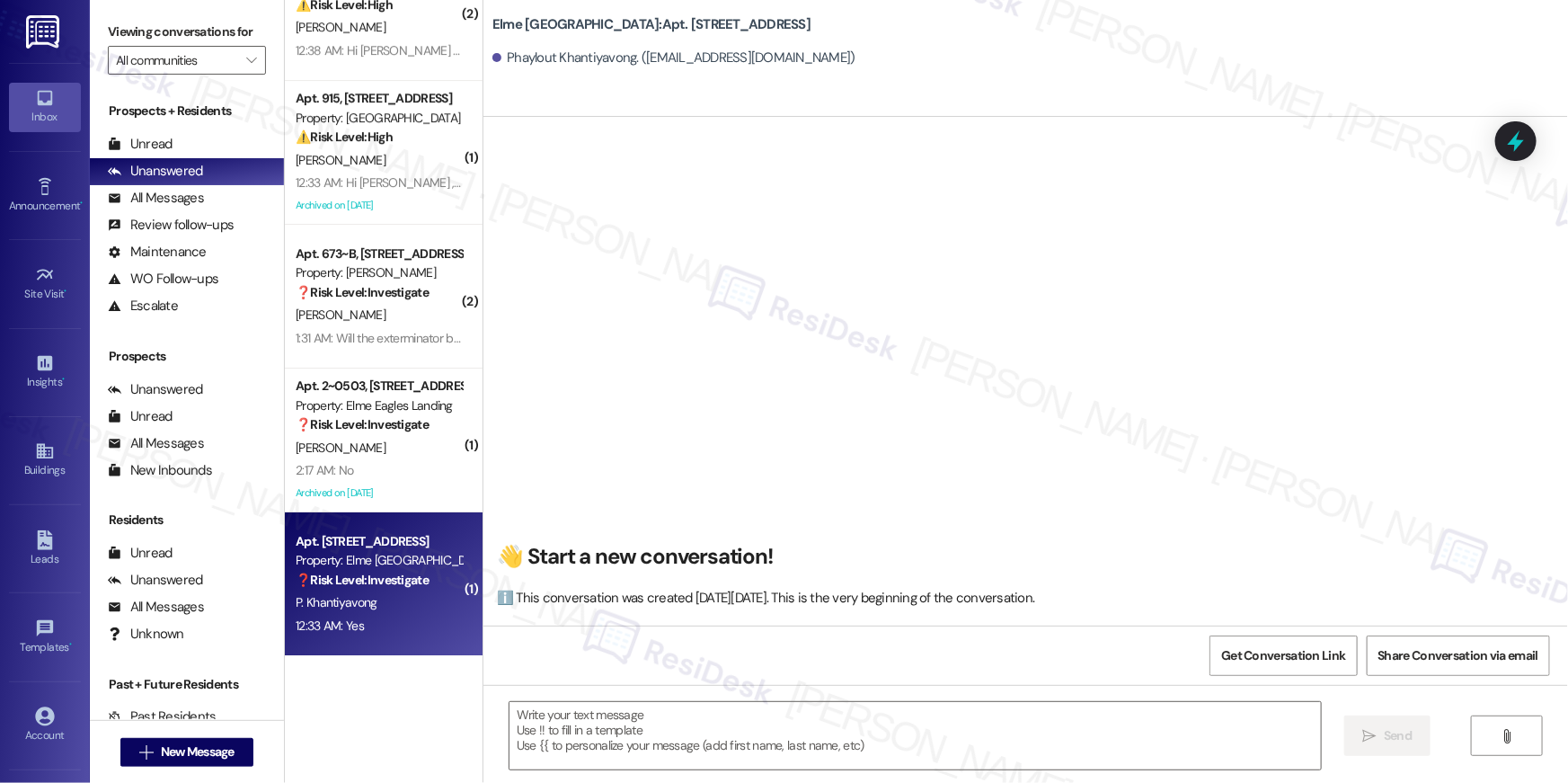
click at [393, 546] on div "Apt. 1214, 205 Century Place" at bounding box center [378, 541] width 166 height 18
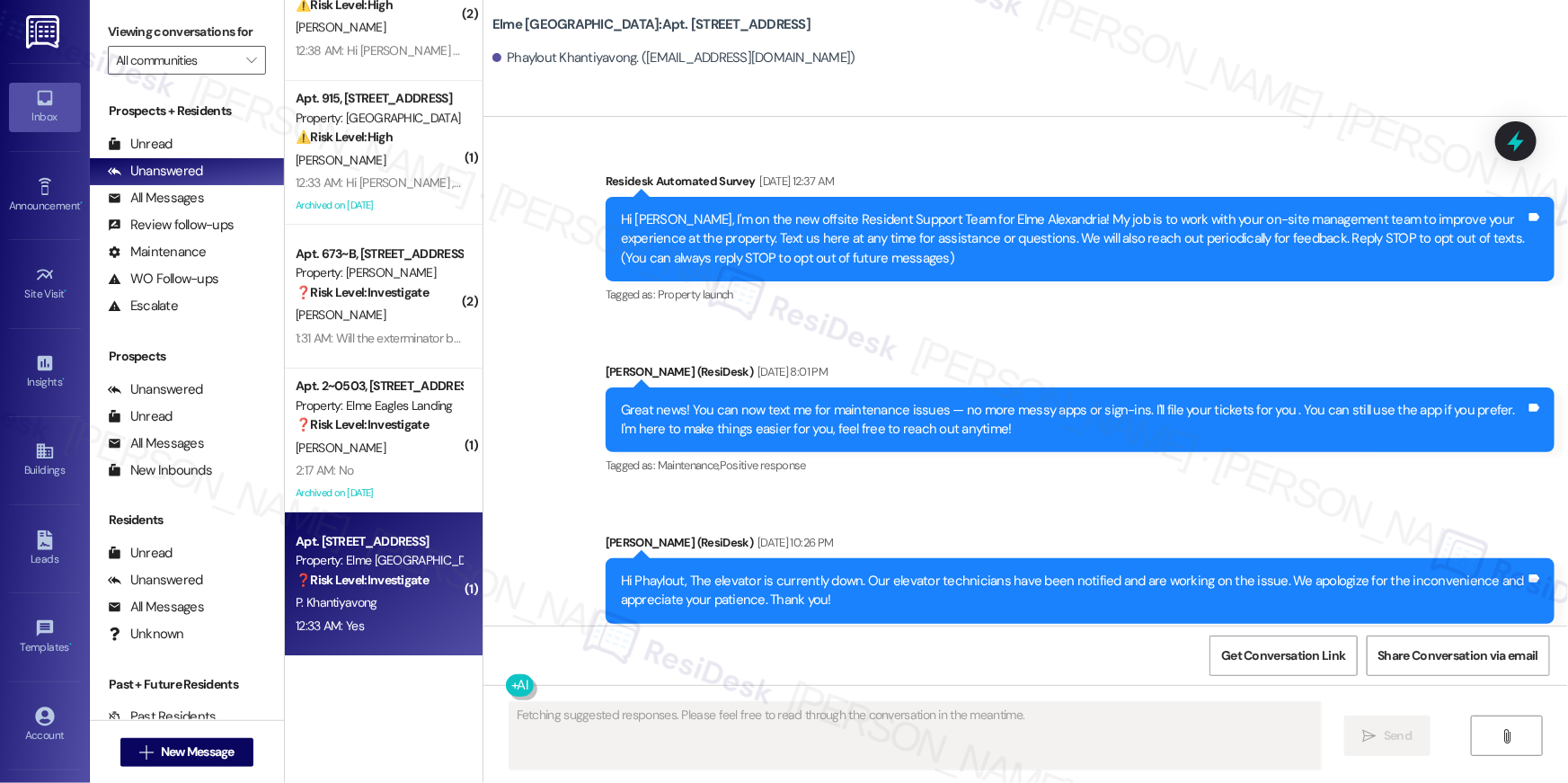
scroll to position [28294, 0]
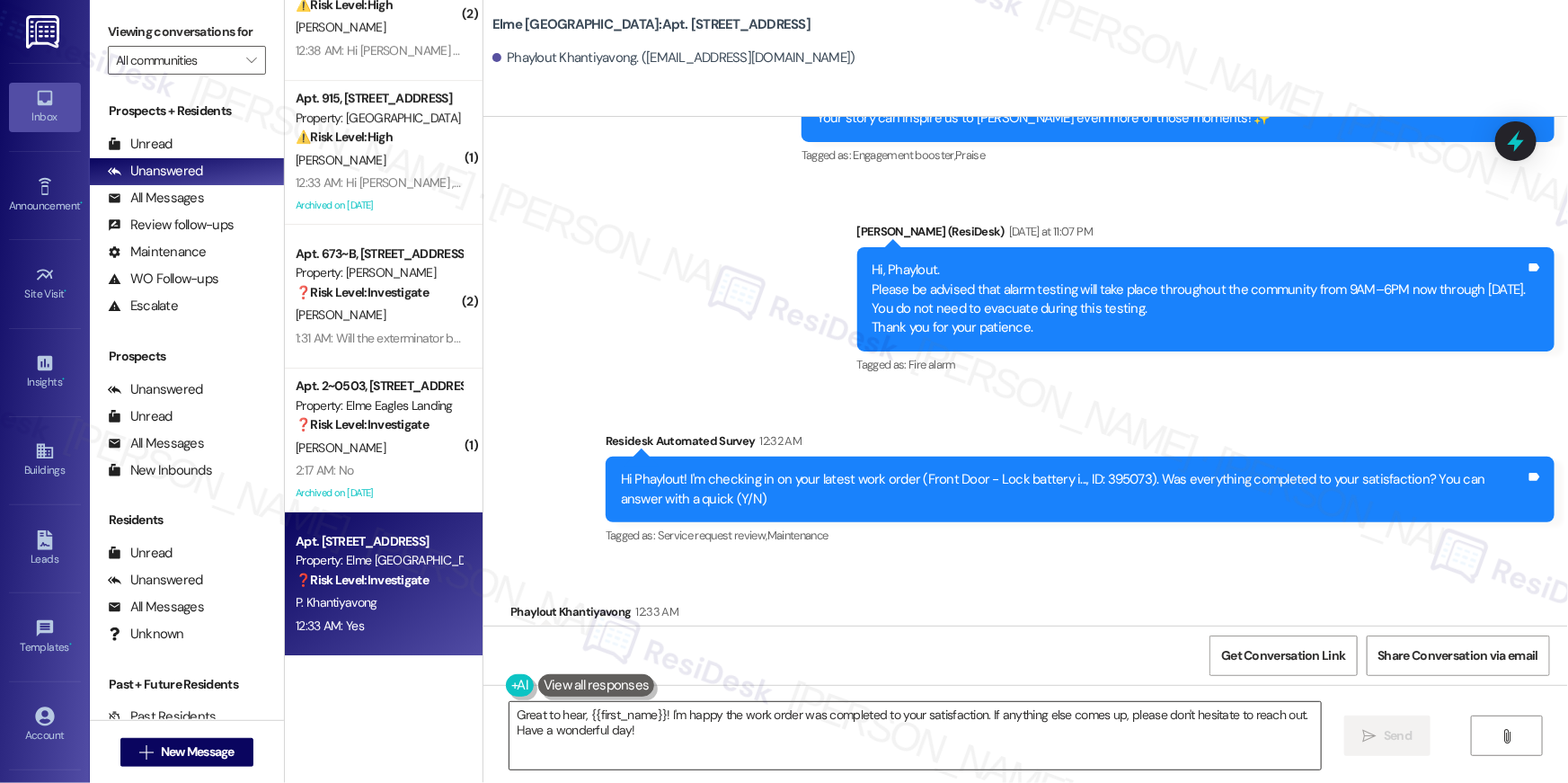
click at [839, 744] on textarea "Great to hear, {{first_name}}! I'm happy the work order was completed to your s…" at bounding box center [915, 735] width 811 height 67
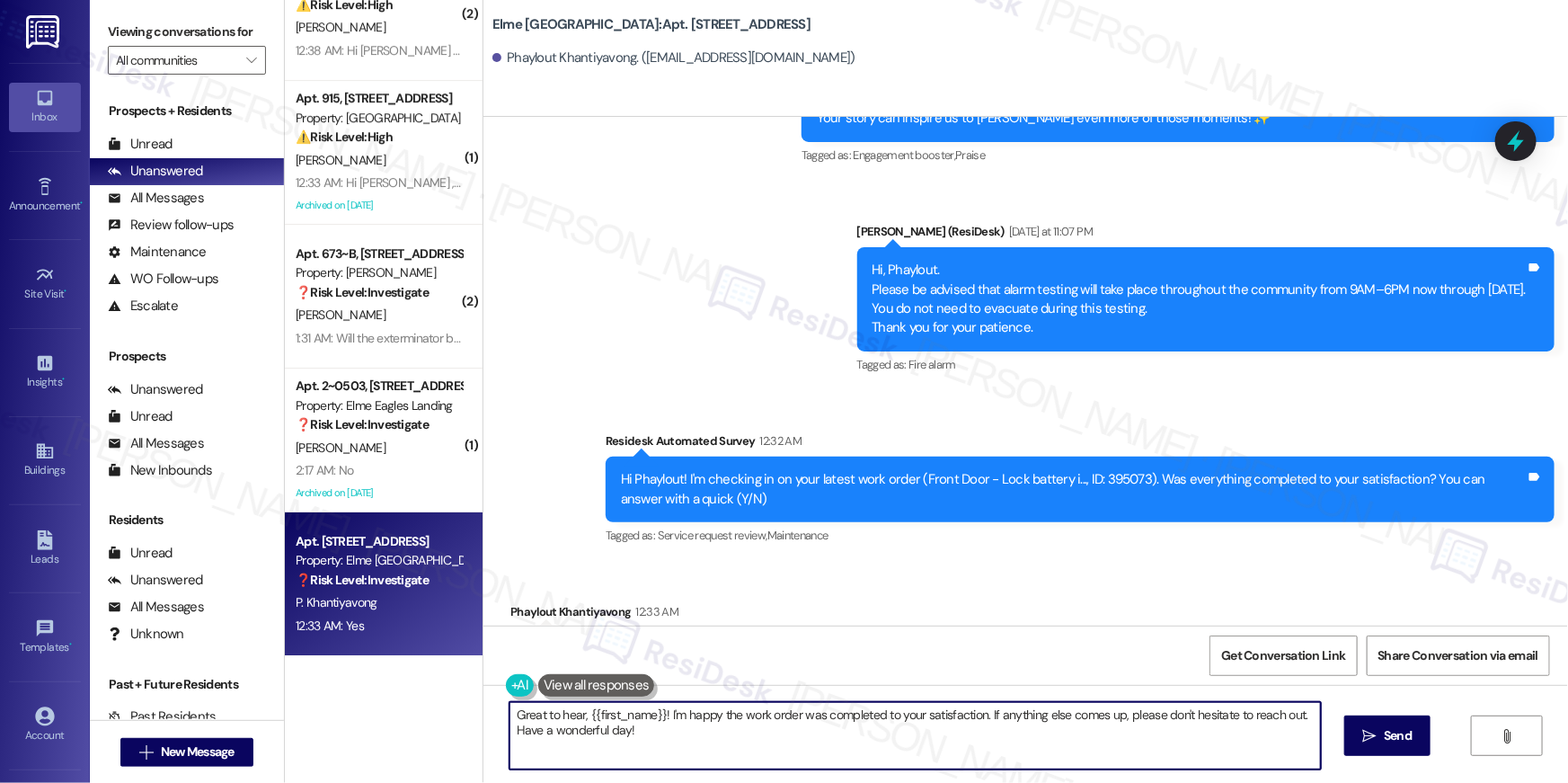
paste textarea "Hi {{first_name}}, I’m truly delighted to hear that your work order has been su…"
type textarea "Hi {{first_name}}, I’m truly delighted to hear that your work order has been su…"
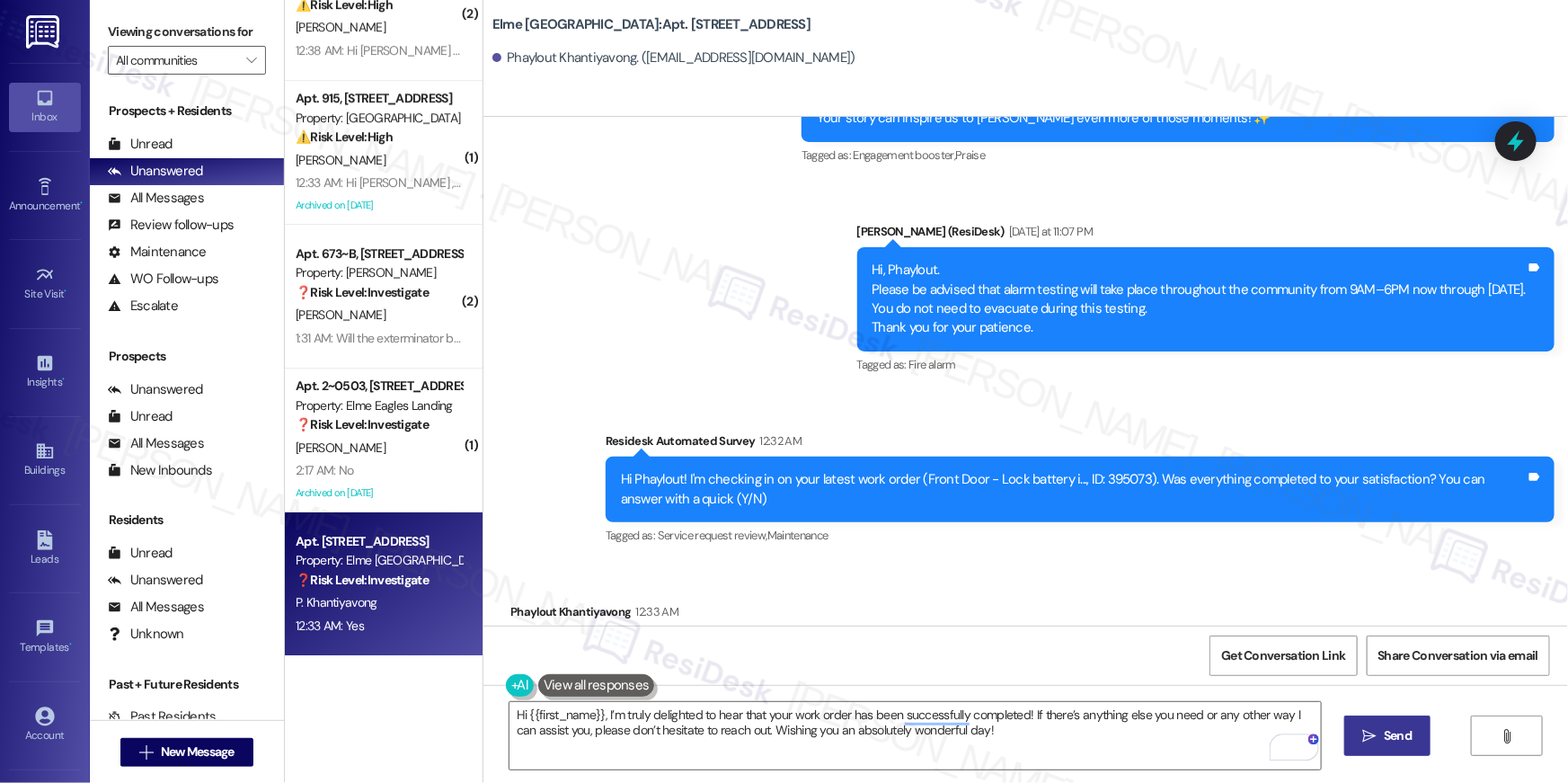
click at [1371, 731] on icon "" at bounding box center [1370, 736] width 14 height 15
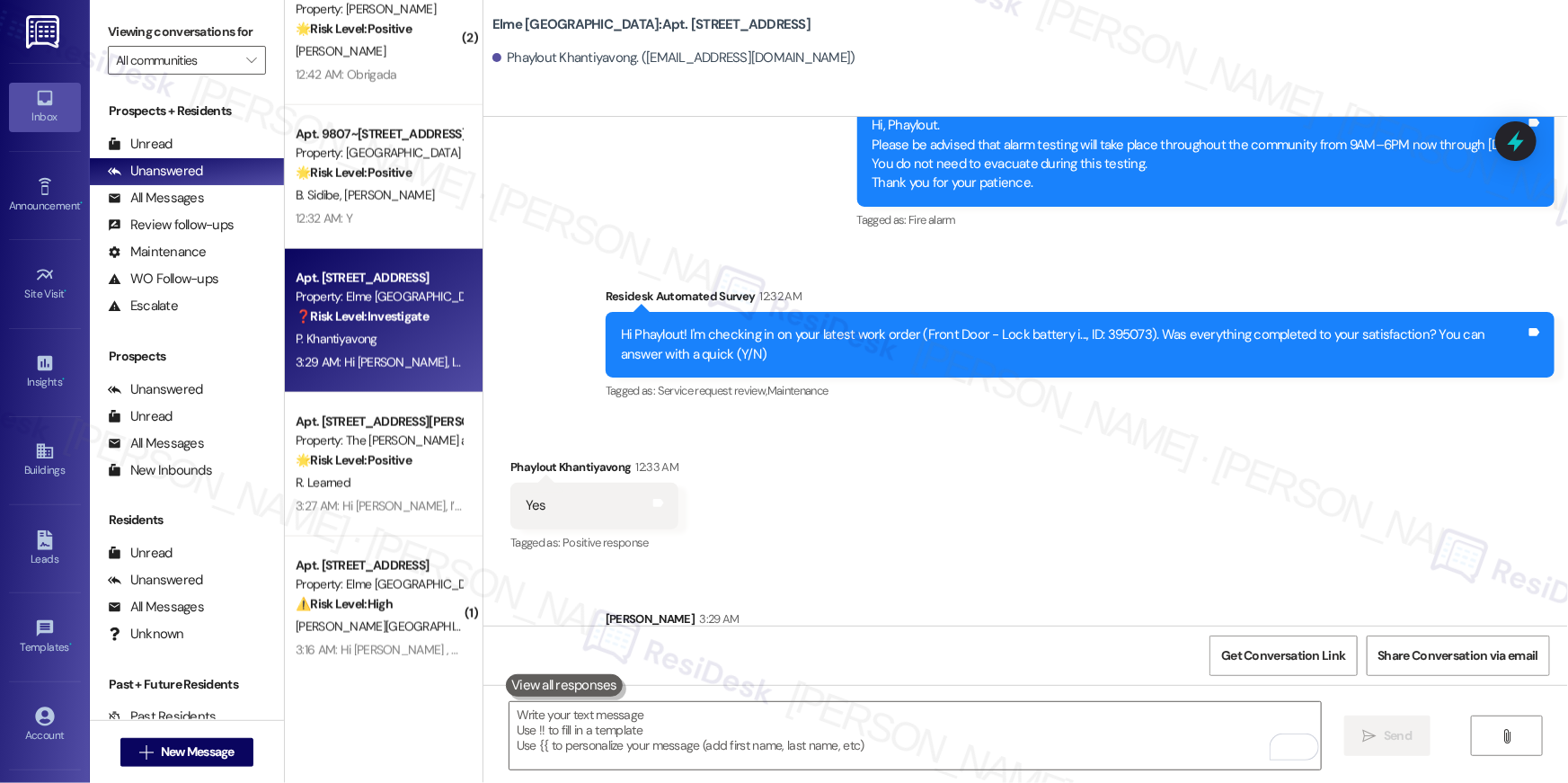
scroll to position [4450, 0]
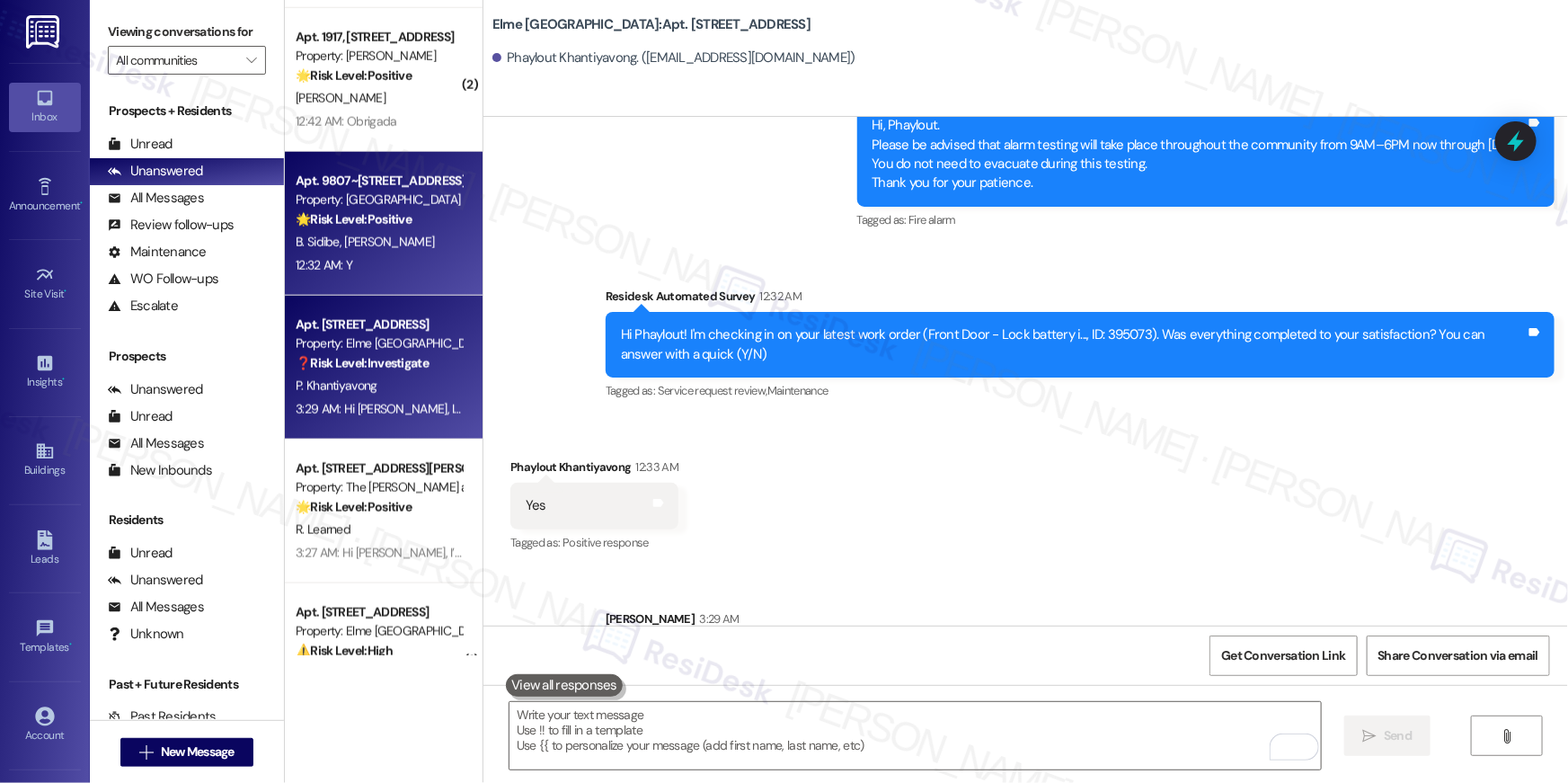
click at [377, 248] on div "B. Sidibe [PERSON_NAME]" at bounding box center [378, 242] width 170 height 22
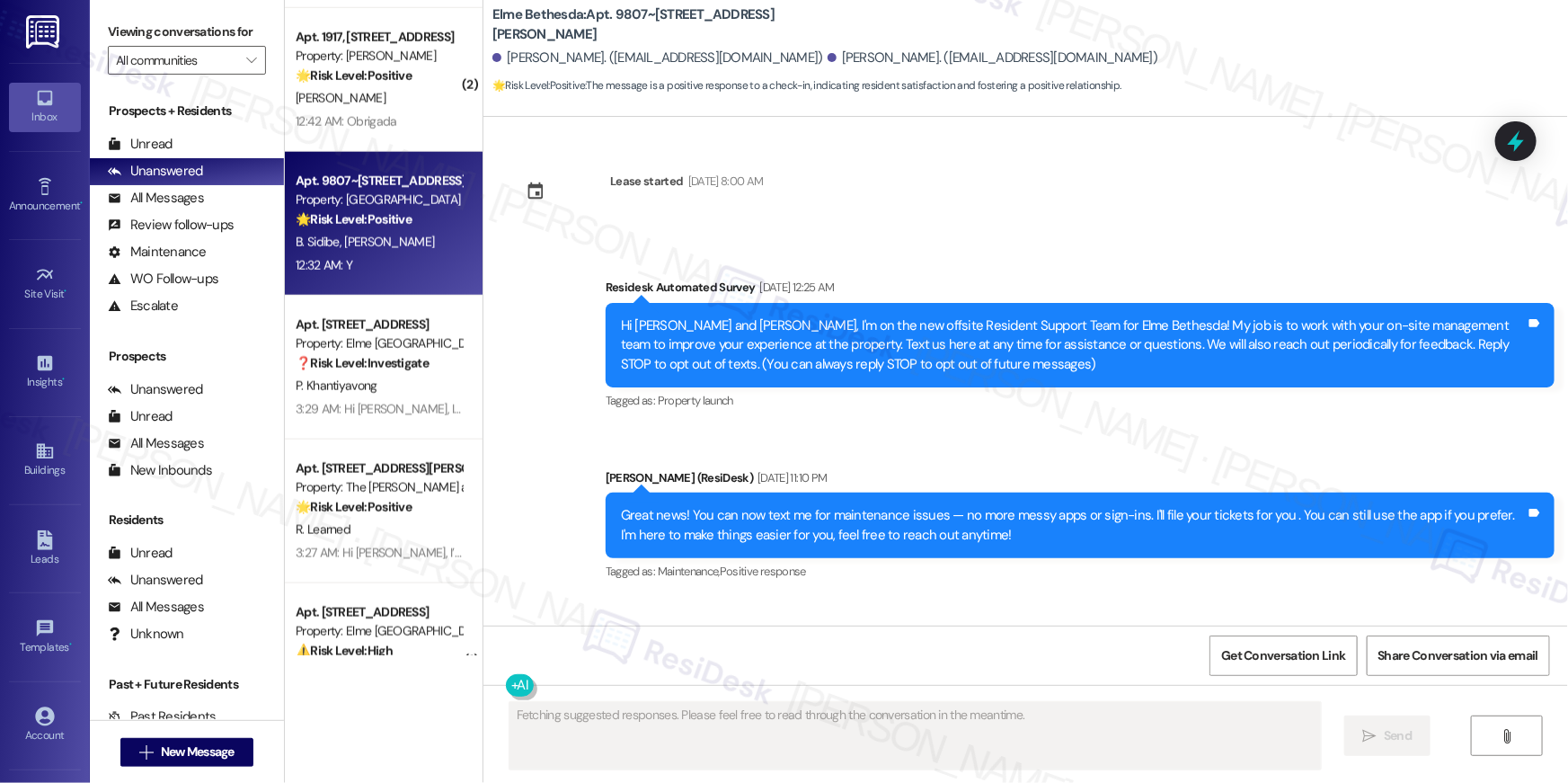
scroll to position [10803, 0]
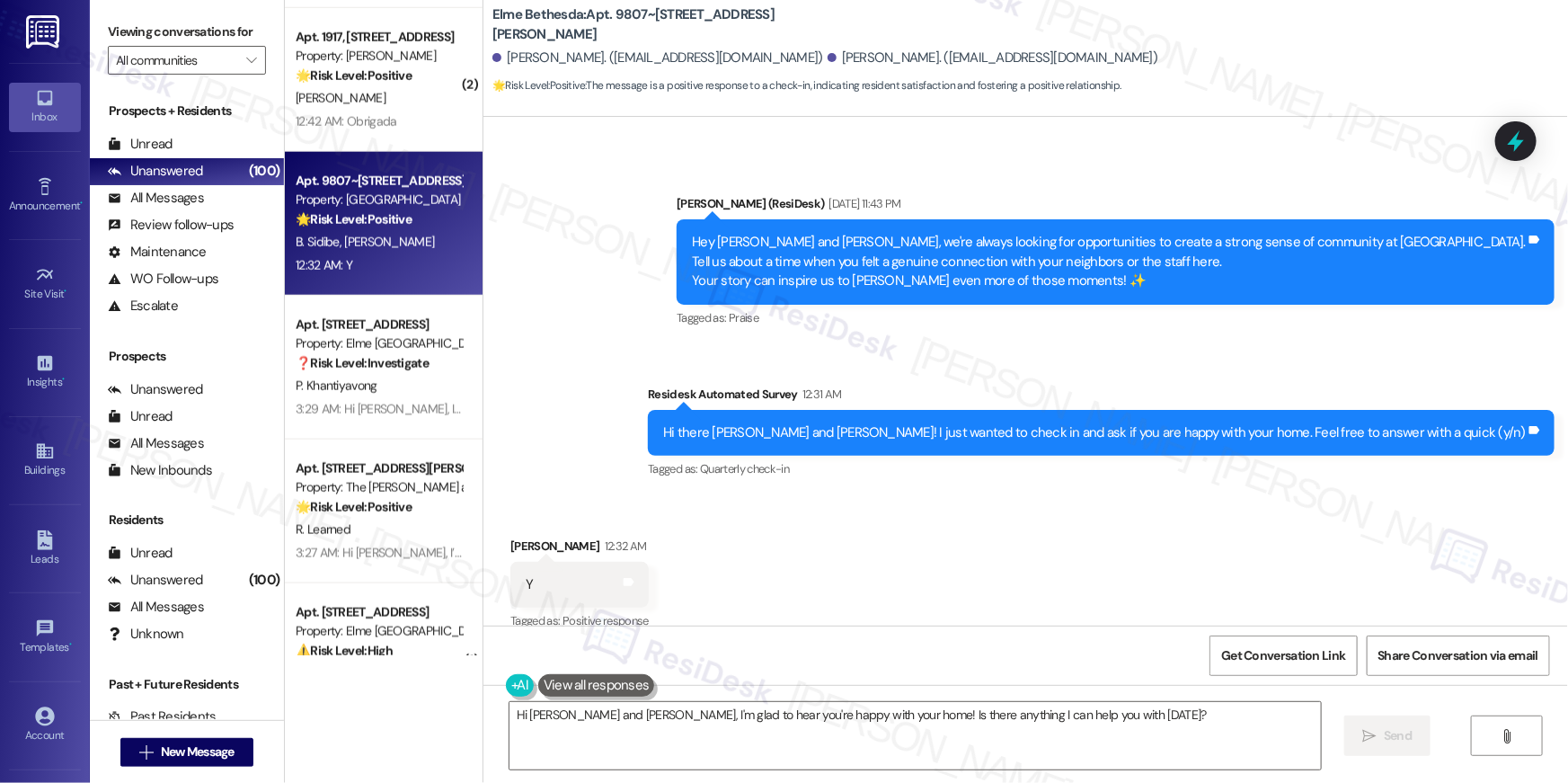
click at [884, 550] on div "Received via SMS Seybou Diallo 12:32 AM Y Tags and notes Tagged as: Positive re…" at bounding box center [1025, 572] width 1084 height 152
click at [1183, 729] on textarea "Hi Seybou and Bintou, I'm glad to hear you're happy with your home! Is there an…" at bounding box center [915, 735] width 811 height 67
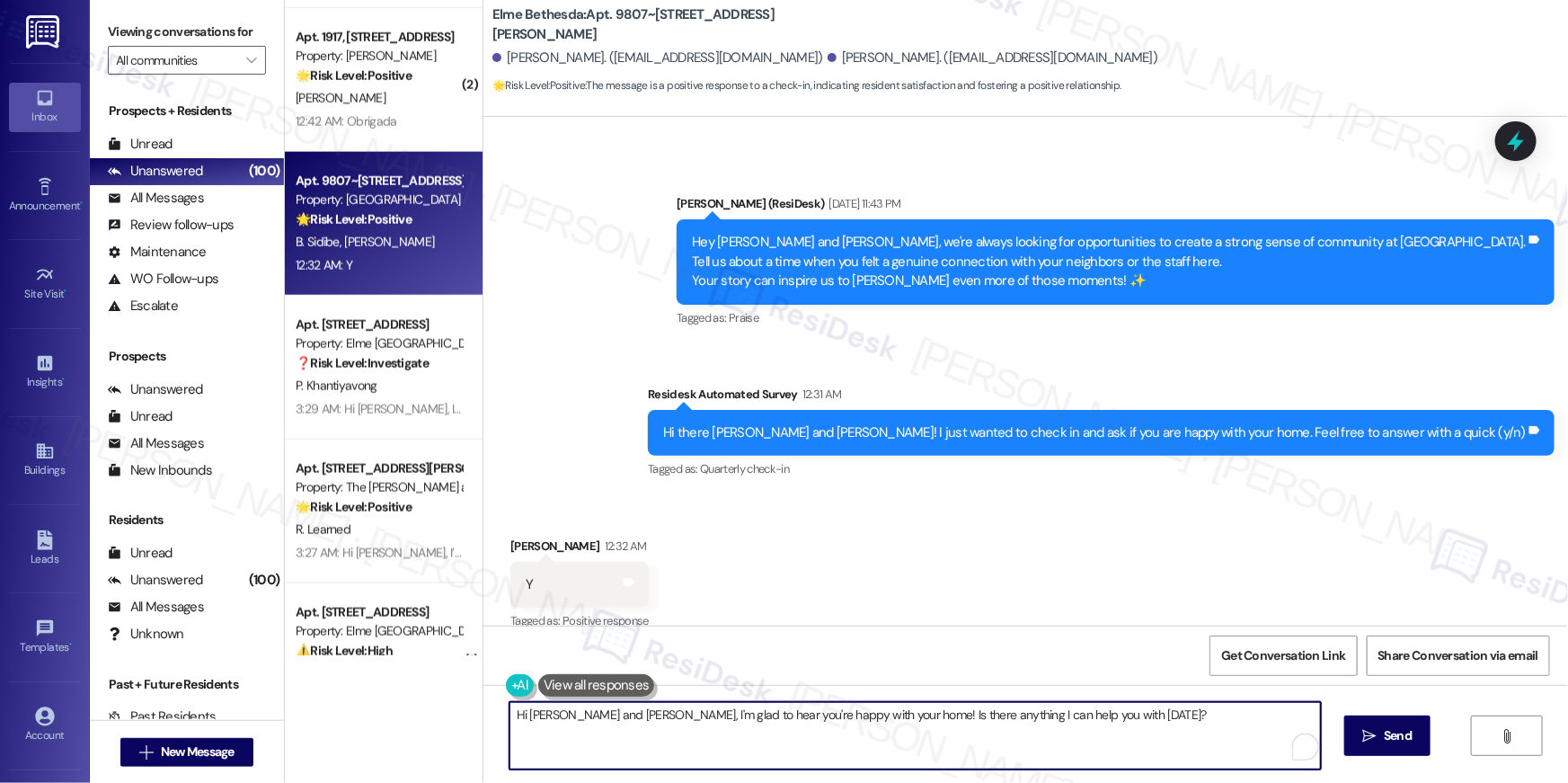
click at [1183, 729] on textarea "Hi Seybou and Bintou, I'm glad to hear you're happy with your home! Is there an…" at bounding box center [915, 735] width 811 height 67
paste textarea "Thank you so much, {{first_name}}! I'm really glad to hear you're enjoying your…"
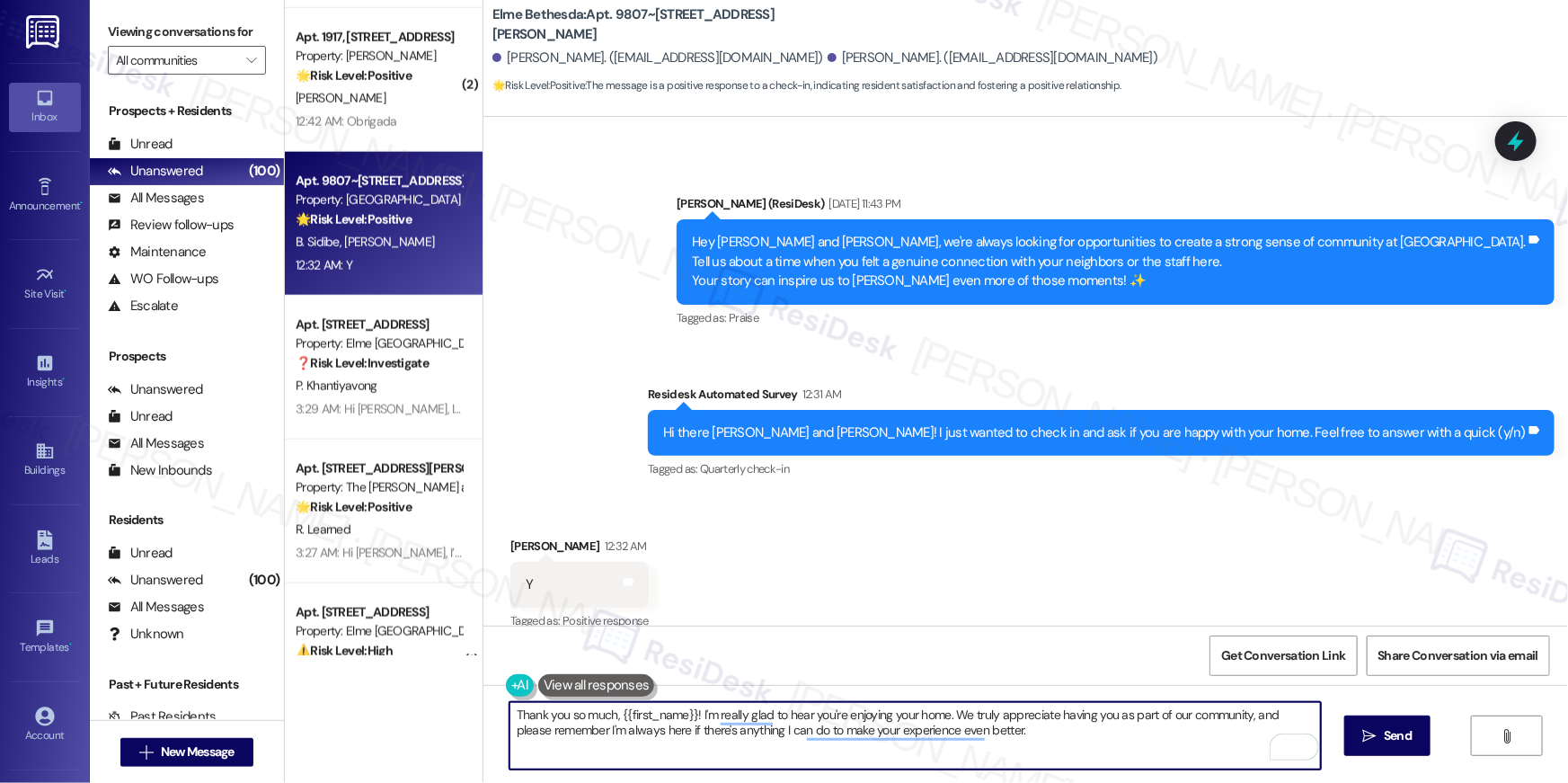
click at [688, 711] on textarea "Thank you so much, {{first_name}}! I'm really glad to hear you're enjoying your…" at bounding box center [915, 735] width 811 height 67
drag, startPoint x: 688, startPoint y: 713, endPoint x: 613, endPoint y: 717, distance: 75.1
click at [613, 717] on textarea "Thank you so much, {{first_name}}! I'm really glad to hear you're enjoying your…" at bounding box center [915, 735] width 811 height 67
click at [1000, 743] on textarea "Thank you so much, [PERSON_NAME]! I'm really glad to hear you're enjoying your …" at bounding box center [915, 735] width 811 height 67
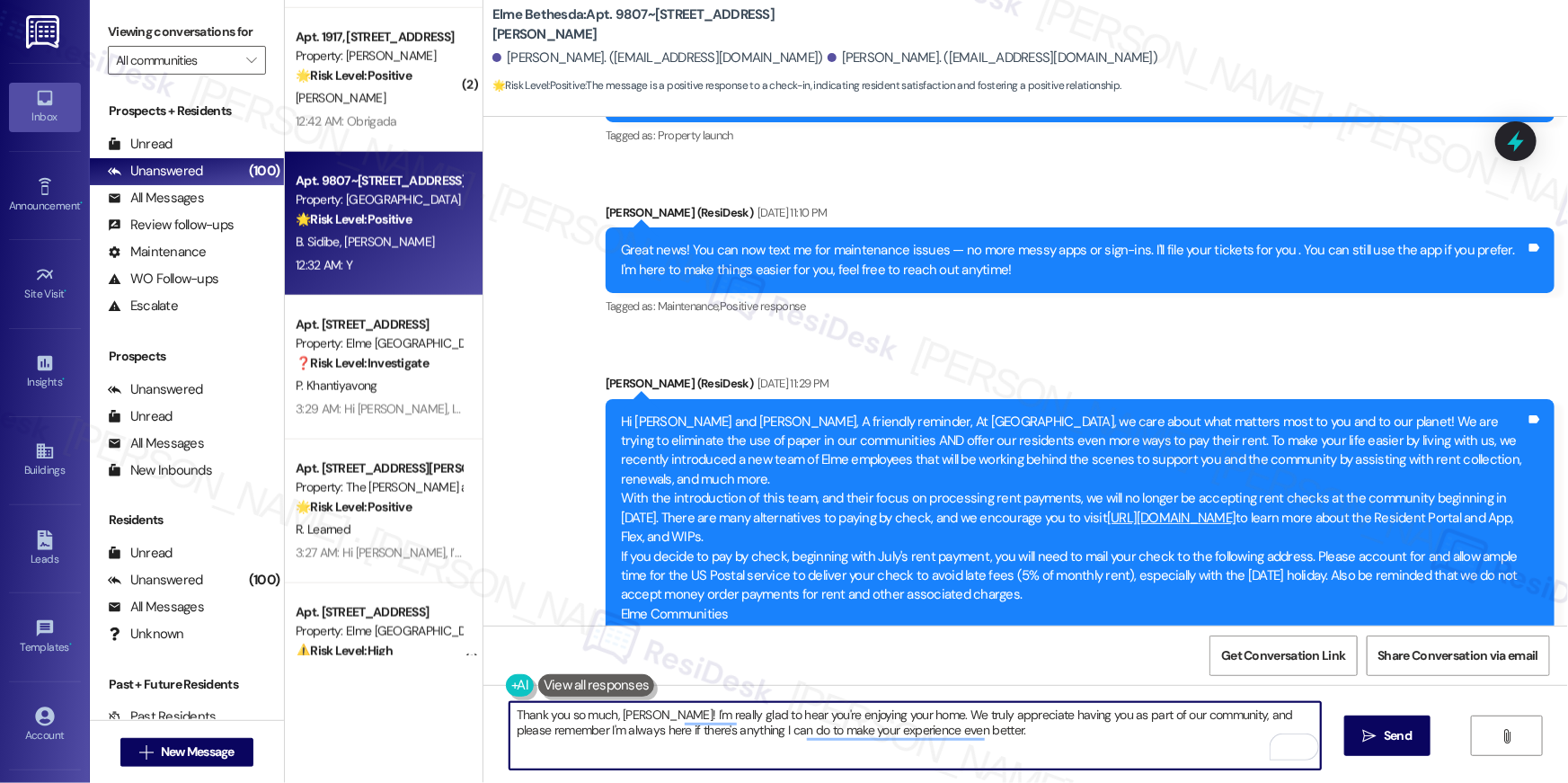
scroll to position [0, 0]
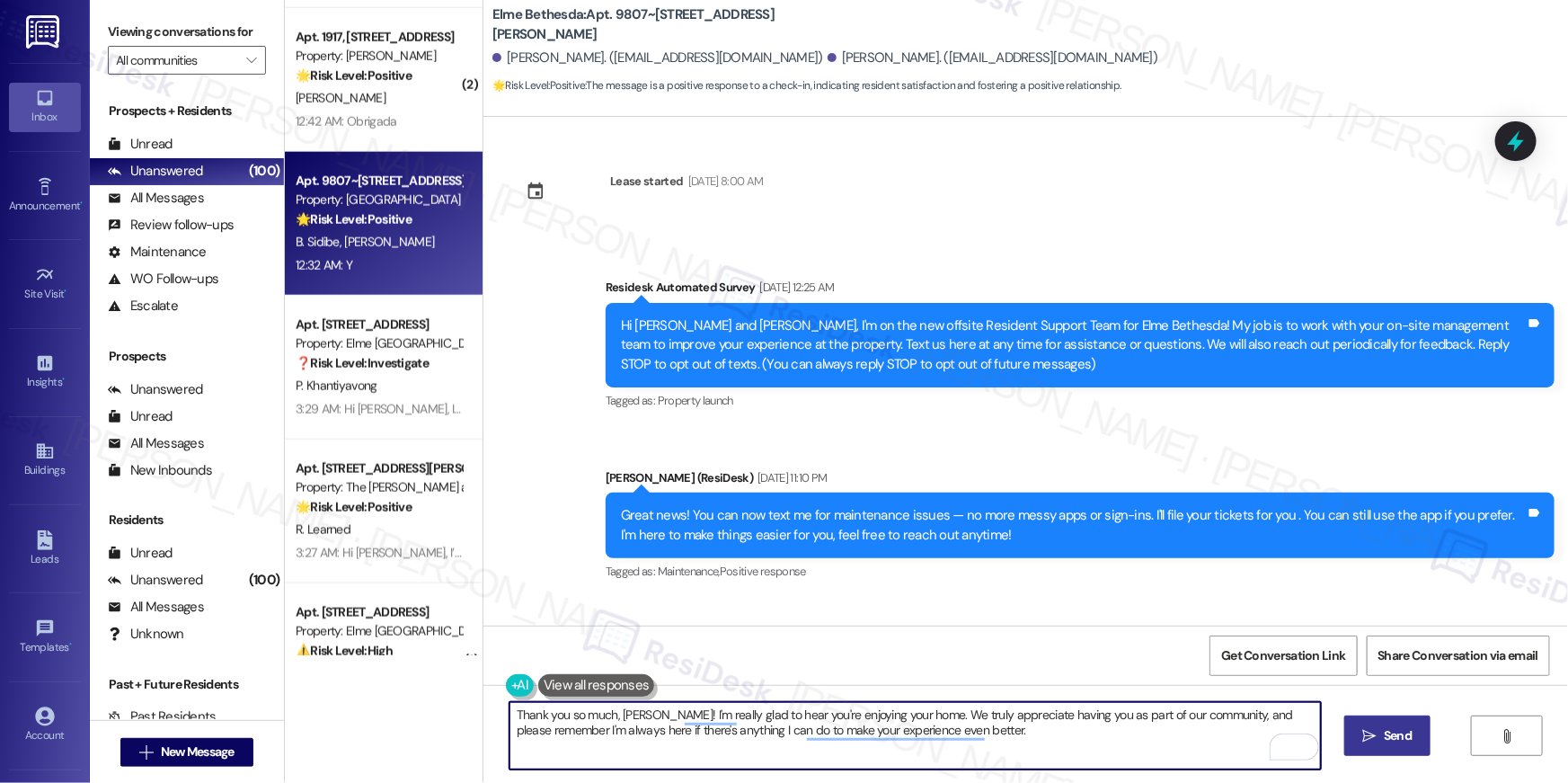
type textarea "Thank you so much, [PERSON_NAME]! I'm really glad to hear you're enjoying your …"
click at [1359, 738] on span " Send" at bounding box center [1387, 735] width 56 height 18
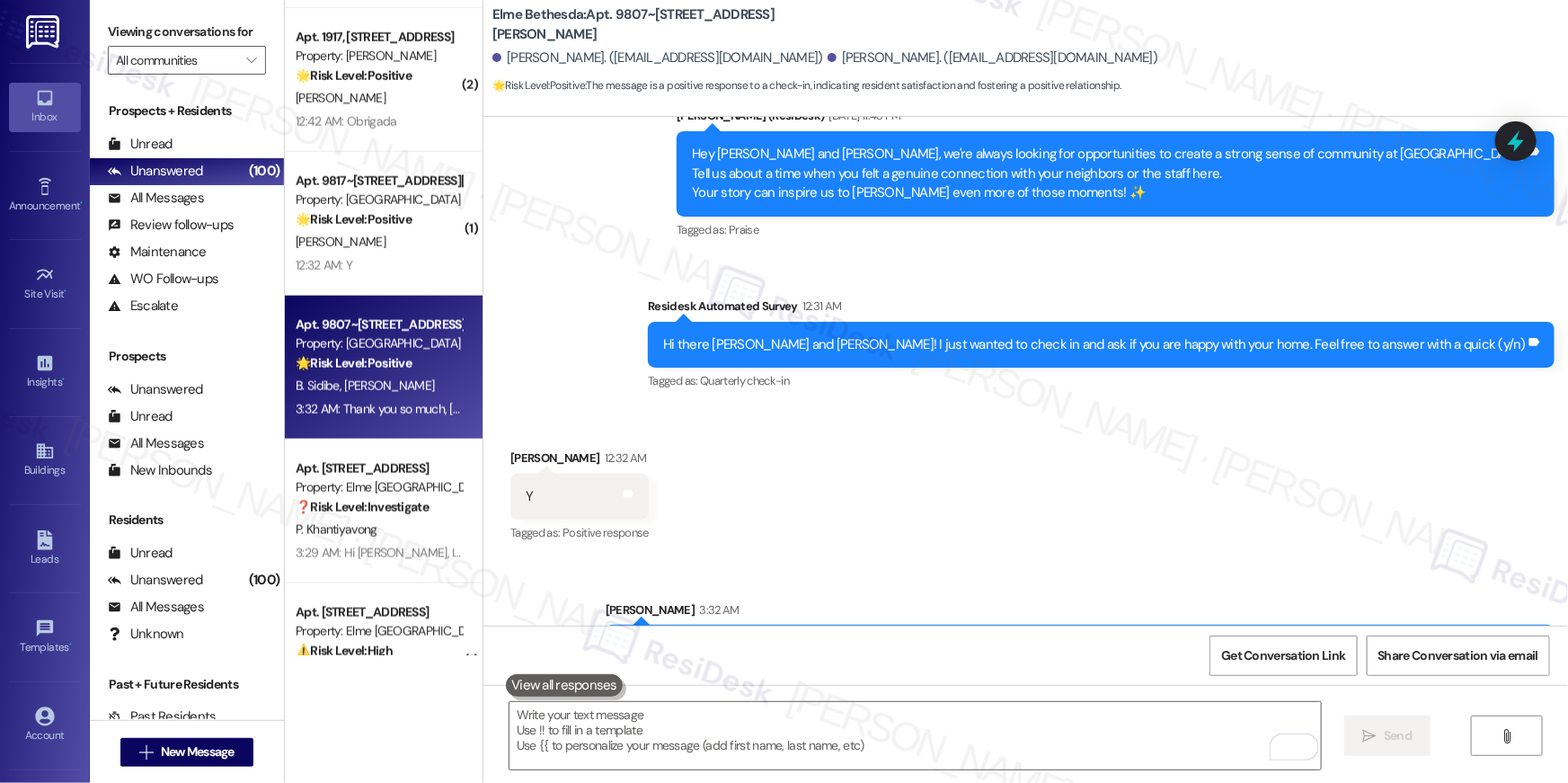
scroll to position [10947, 0]
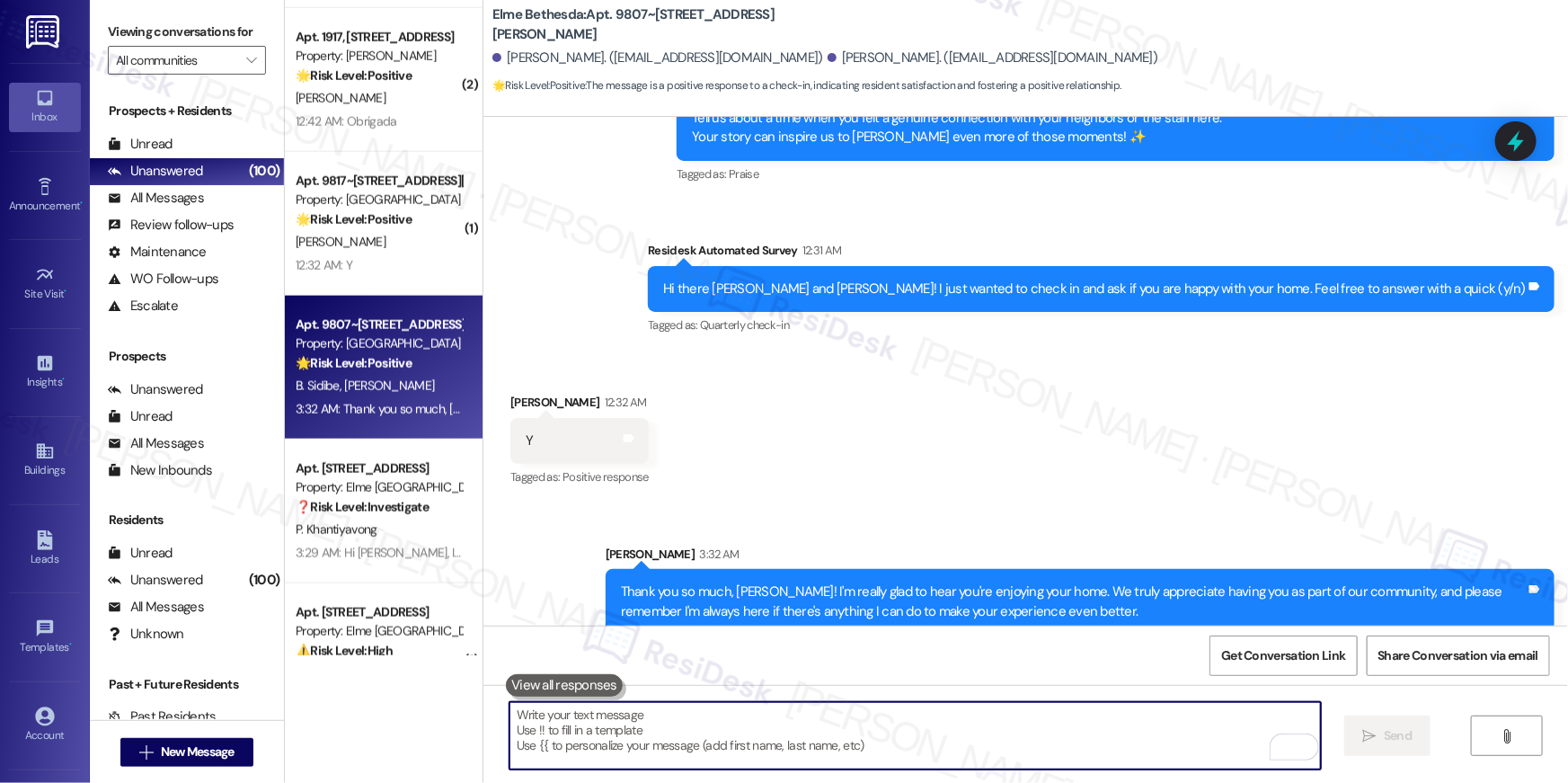
click at [927, 716] on textarea "To enrich screen reader interactions, please activate Accessibility in Grammarl…" at bounding box center [915, 735] width 811 height 67
paste textarea "I hope you don’t mind me asking a quick favor—would you be willing to leave us …"
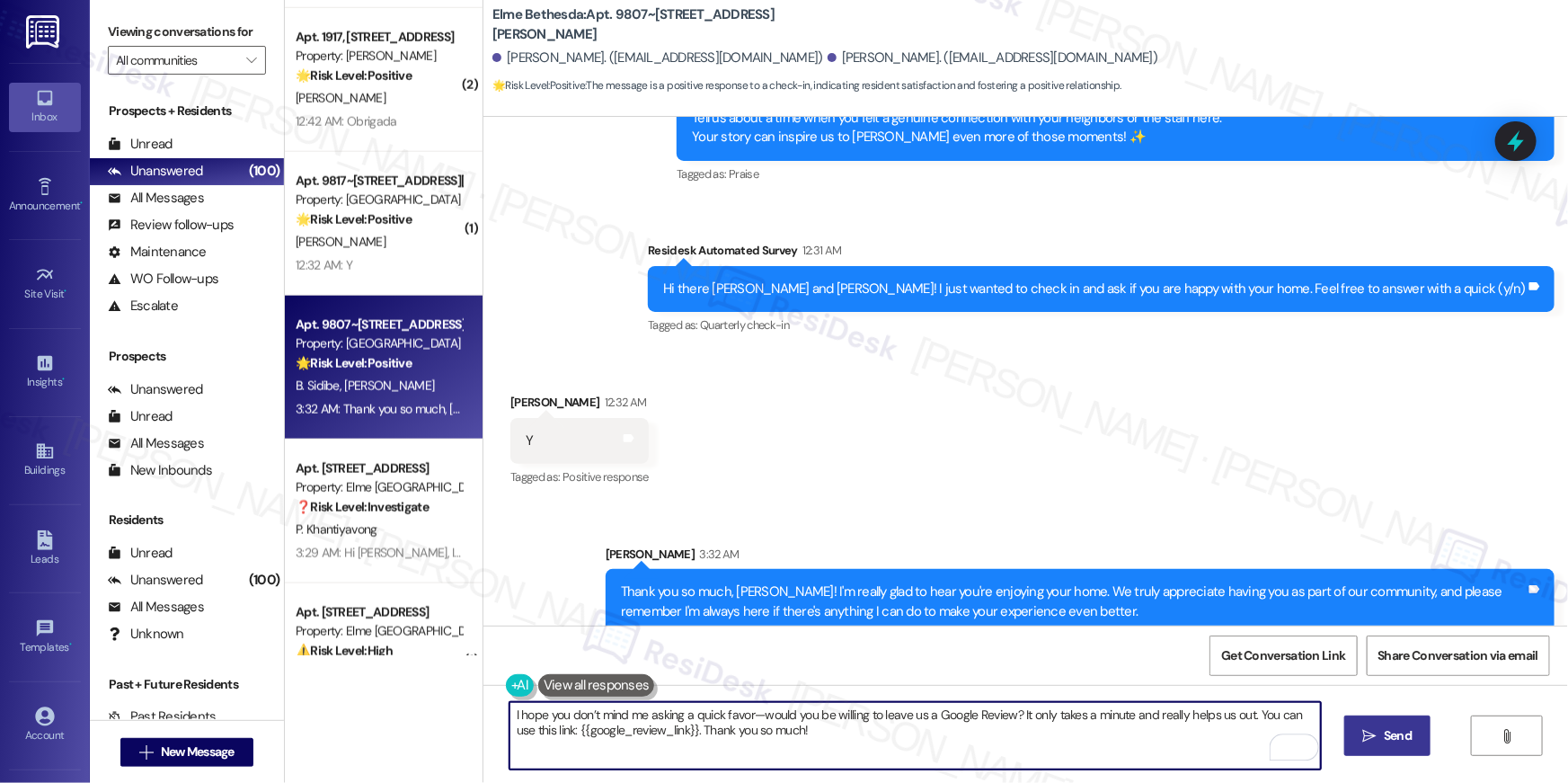
type textarea "I hope you don’t mind me asking a quick favor—would you be willing to leave us …"
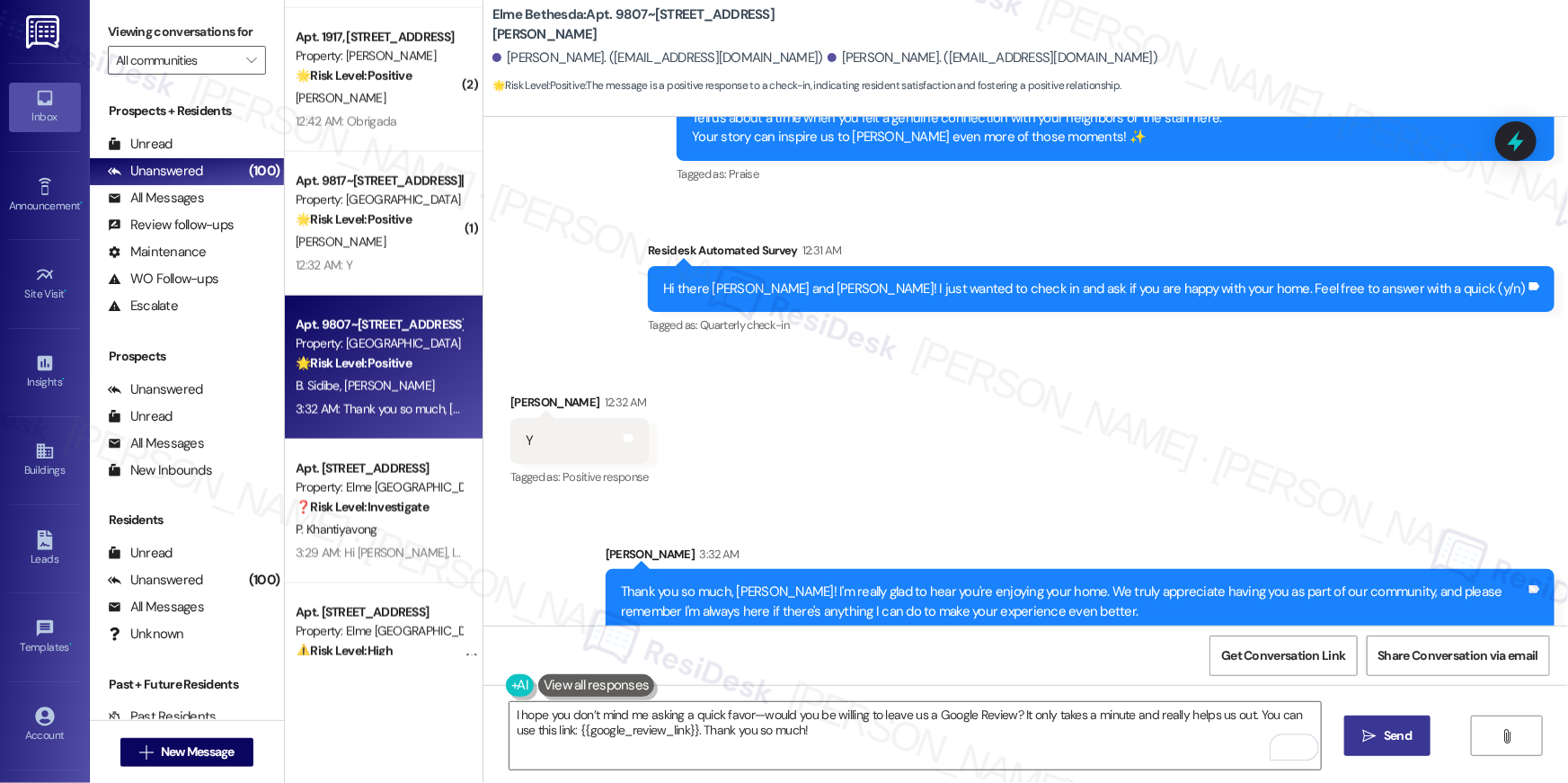
click at [1407, 728] on span "Send" at bounding box center [1397, 735] width 28 height 18
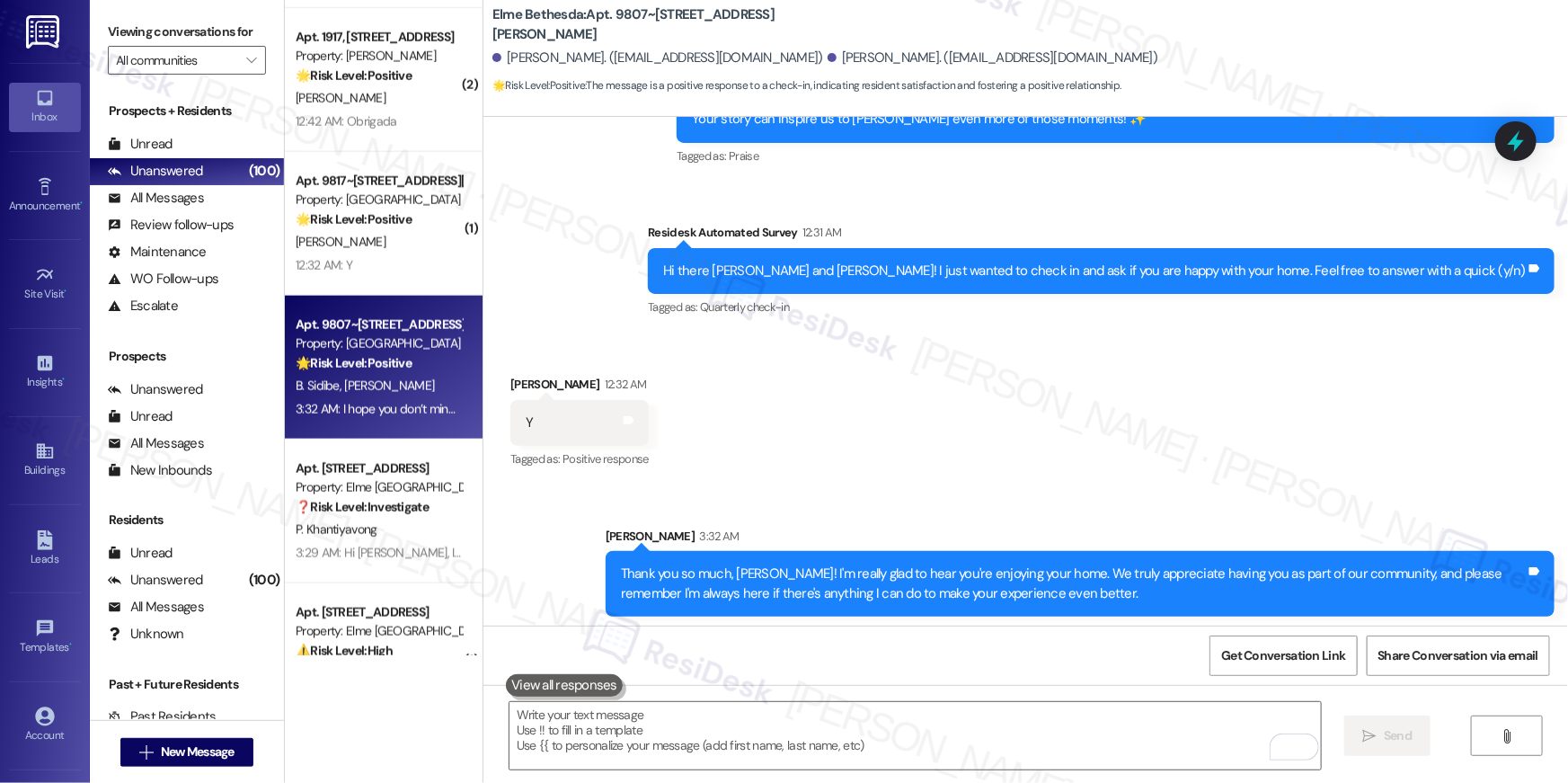
scroll to position [11092, 0]
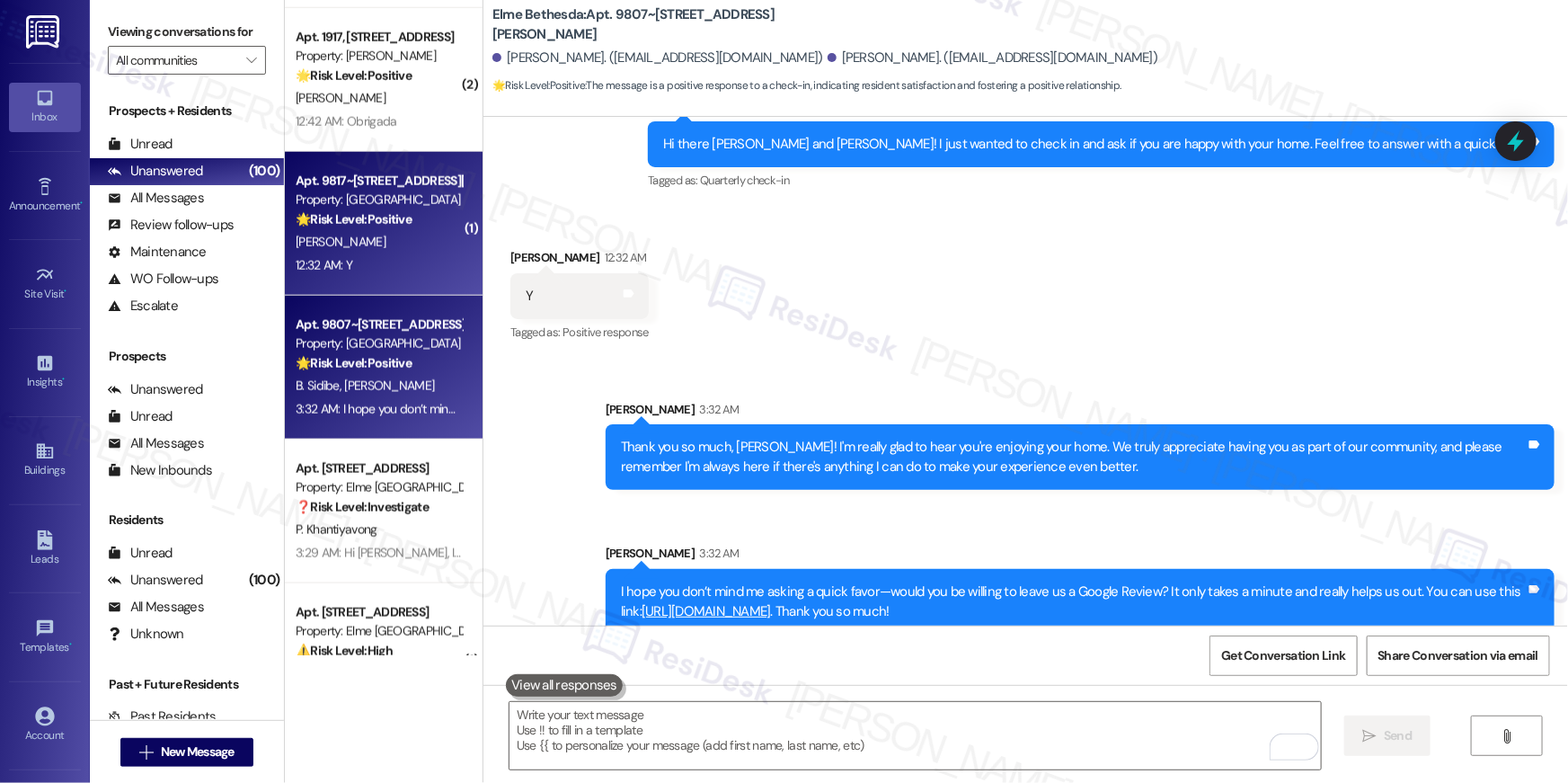
click at [341, 258] on div "12:32 AM: Y 12:32 AM: Y" at bounding box center [323, 265] width 56 height 17
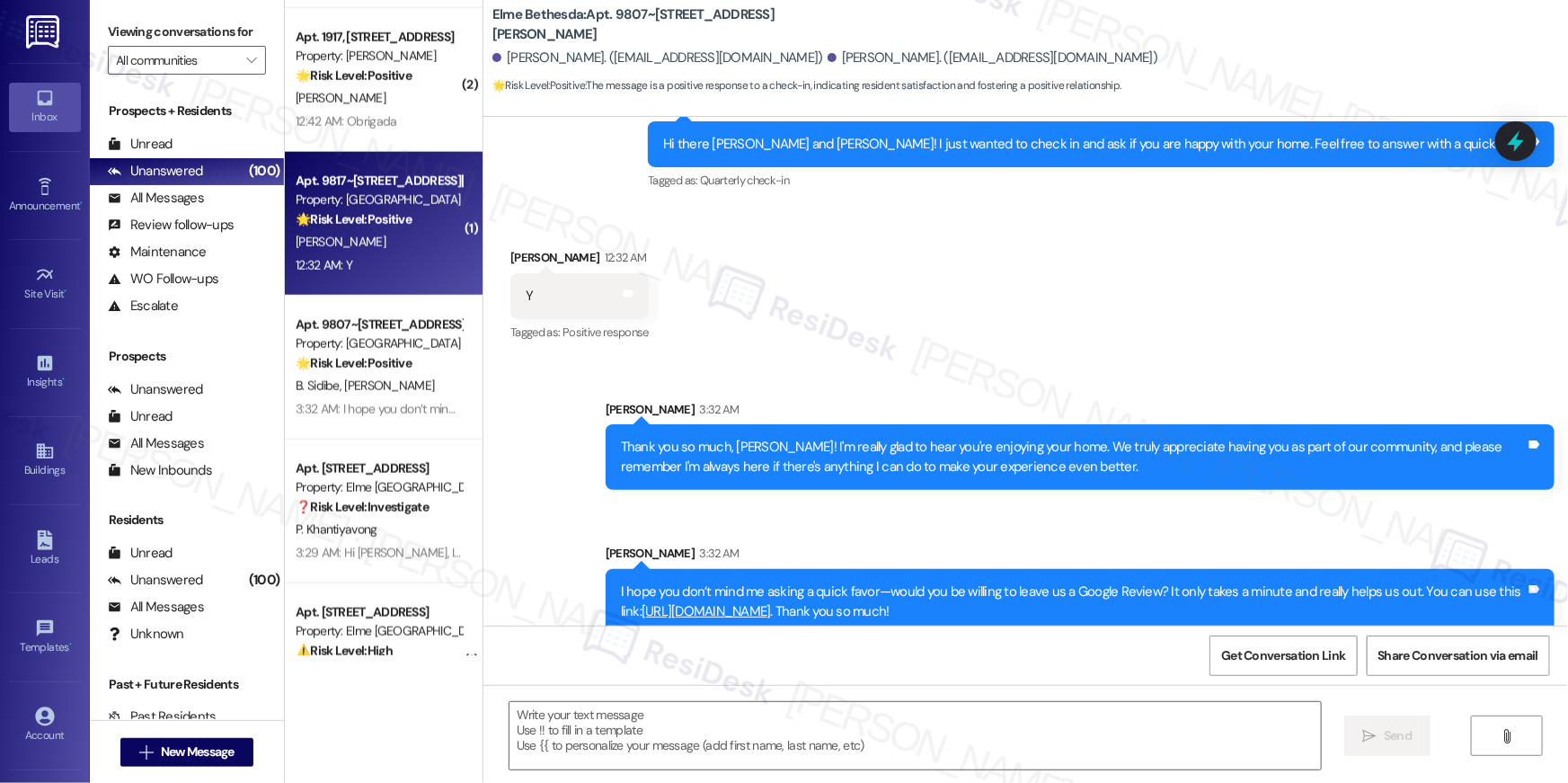
type textarea "Fetching suggested responses. Please feel free to read through the conversation…"
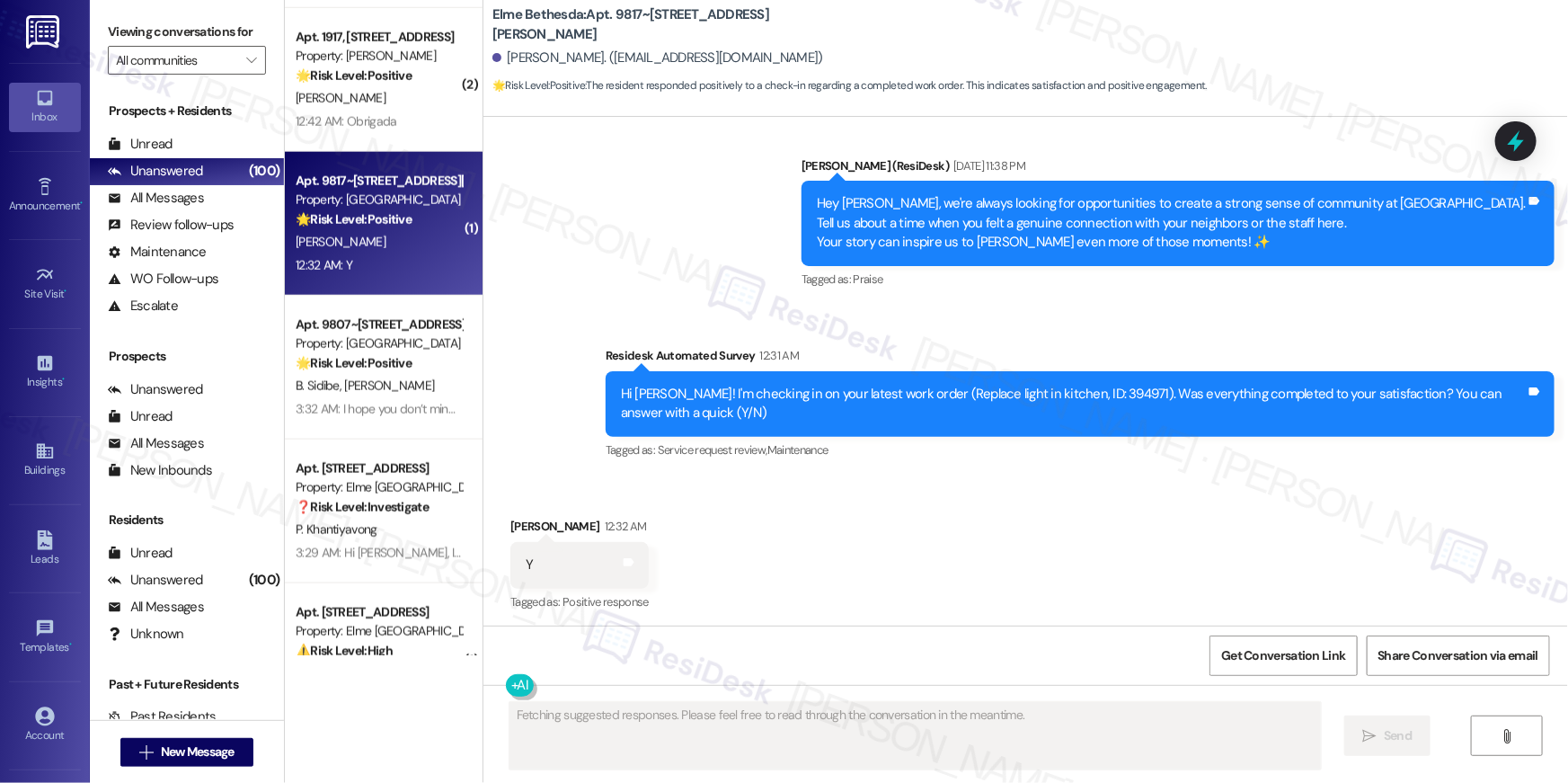
scroll to position [1723, 0]
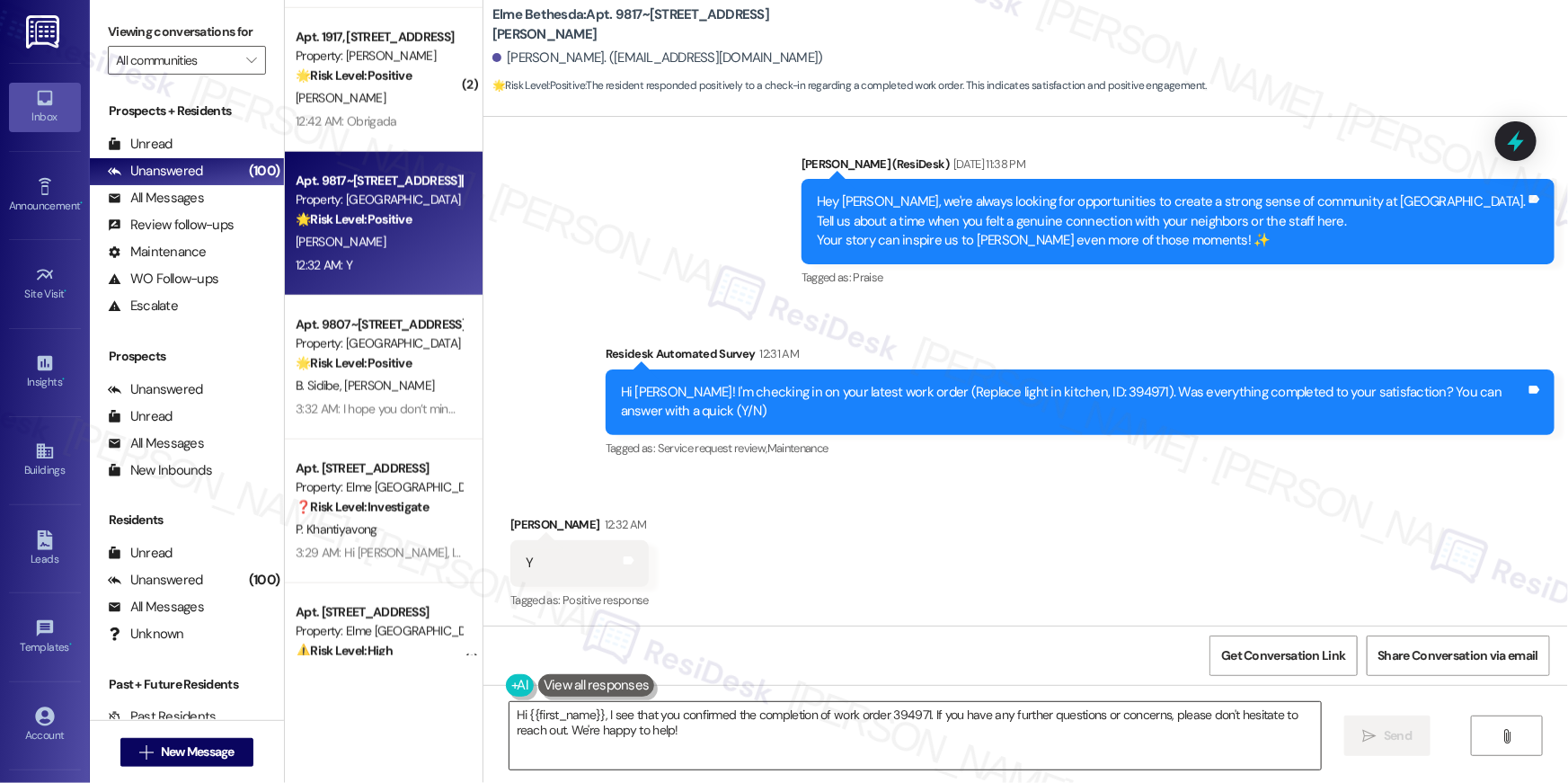
click at [953, 725] on textarea "Hi {{first_name}}, I see that you confirmed the completion of work order 394971…" at bounding box center [915, 735] width 811 height 67
paste textarea "’m truly delighted to hear that your work order has been successfully completed…"
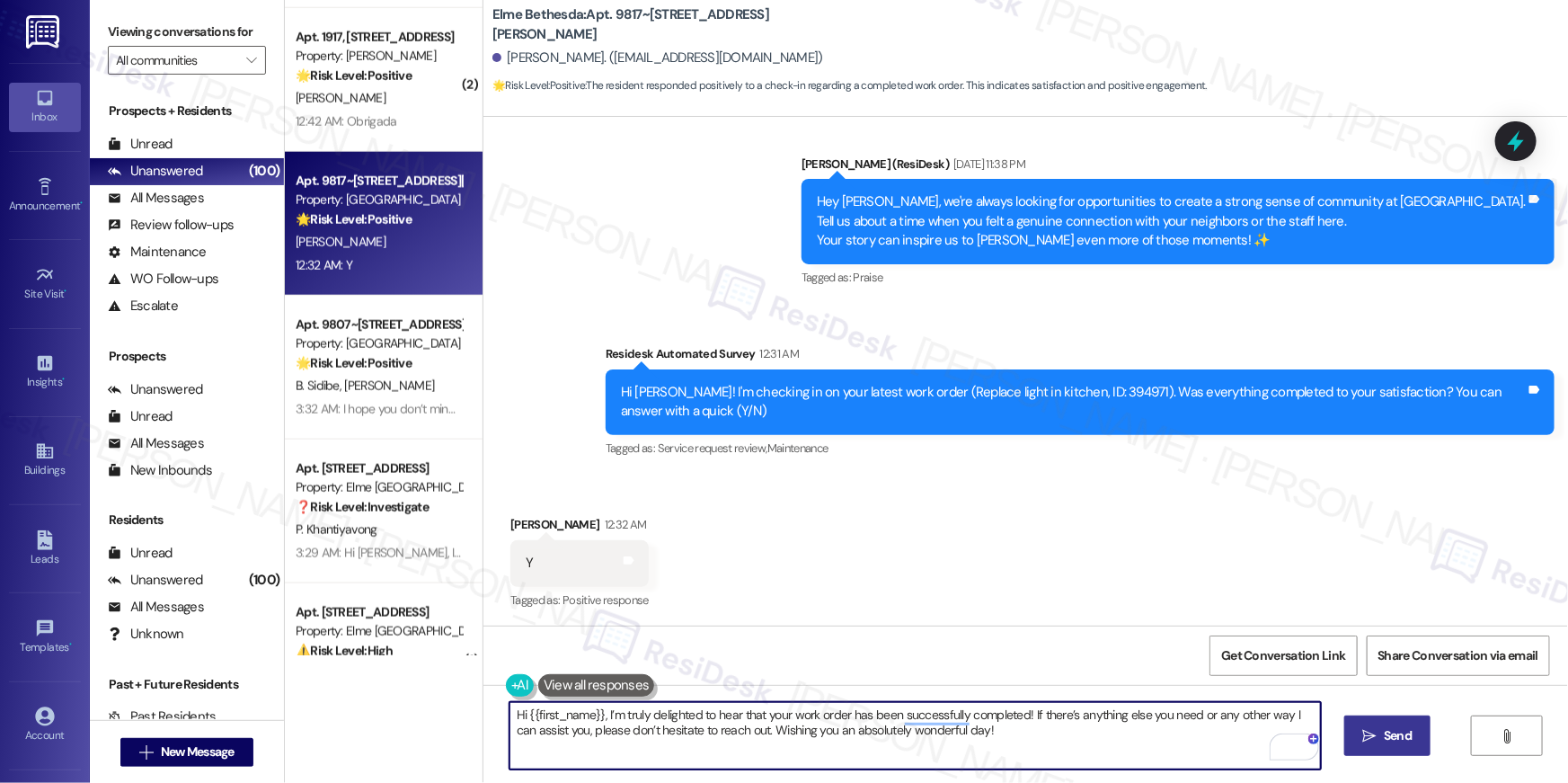
type textarea "Hi {{first_name}}, I’m truly delighted to hear that your work order has been su…"
click at [1374, 735] on icon "" at bounding box center [1370, 736] width 14 height 15
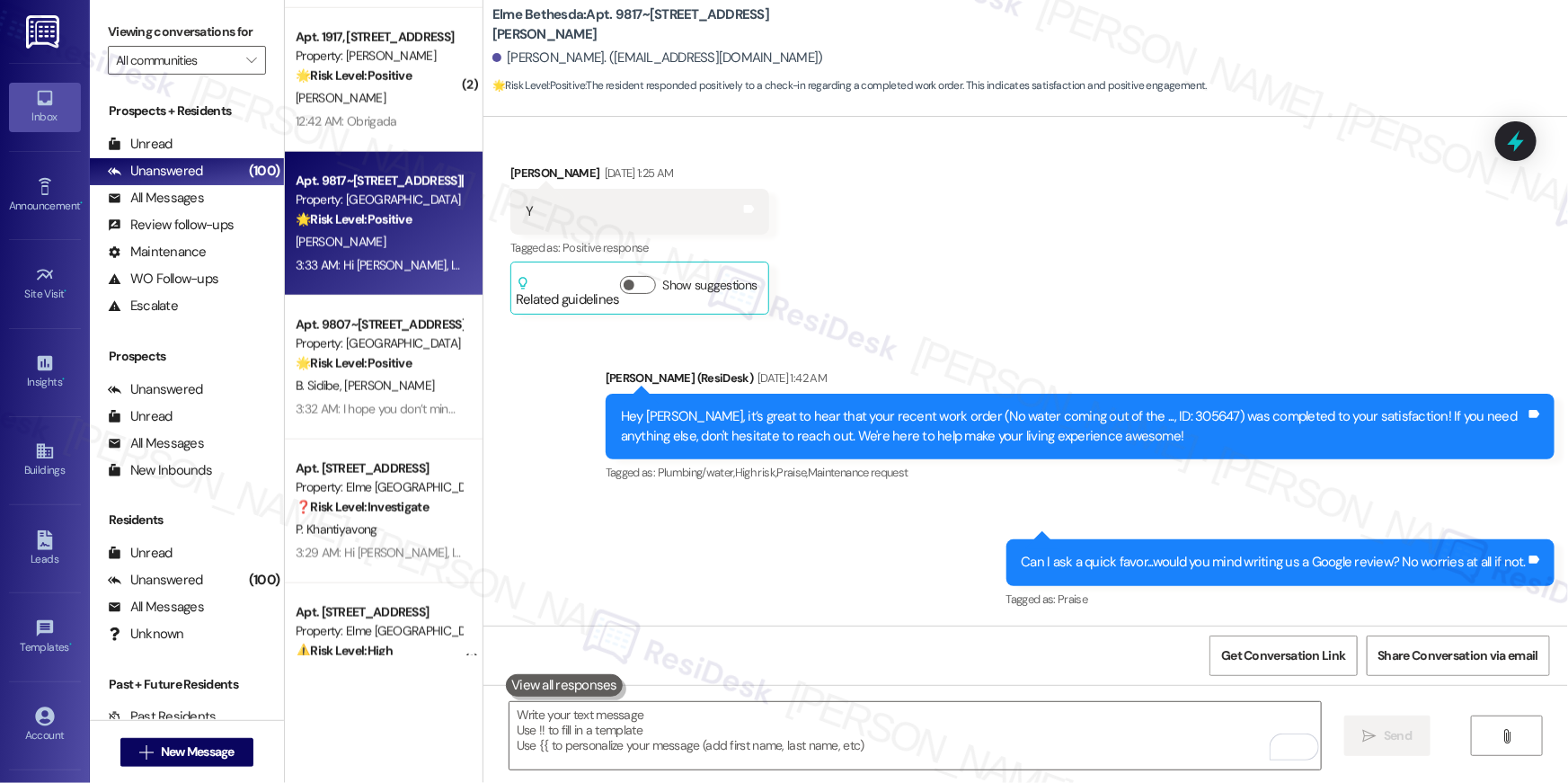
scroll to position [235, 0]
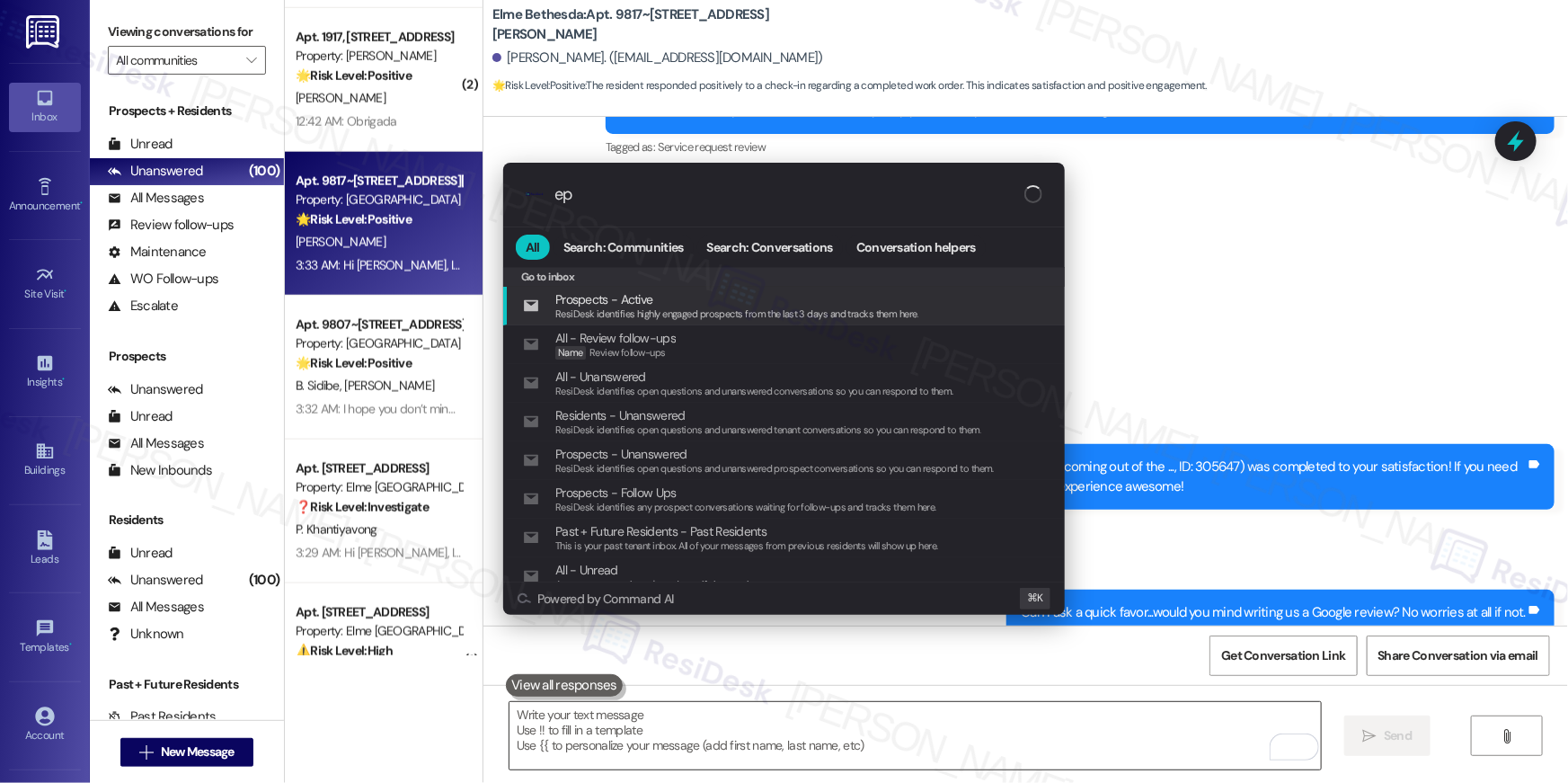
type input "epx"
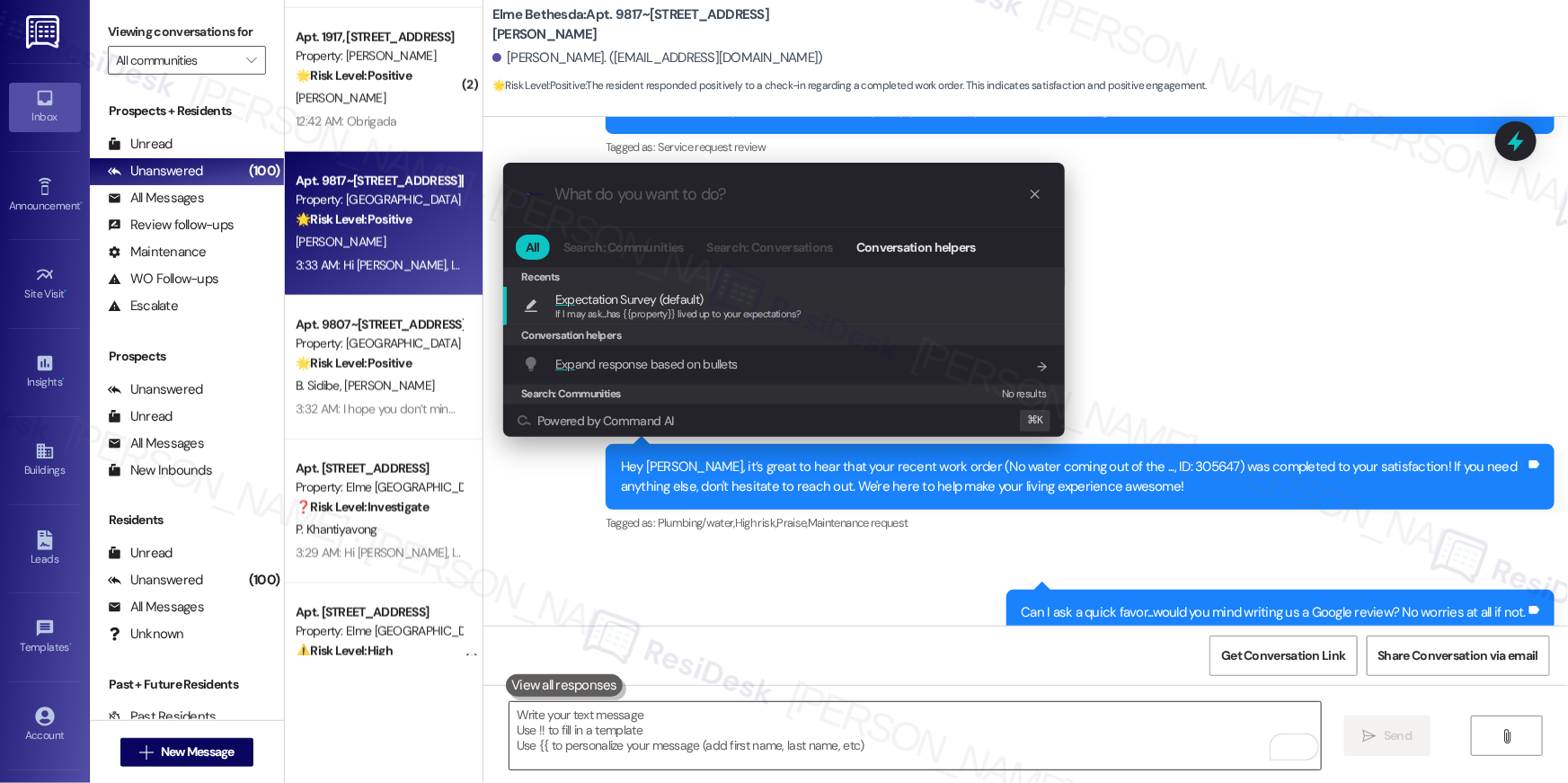
type textarea "If I may ask...has {{property}} lived up to your expectations?"
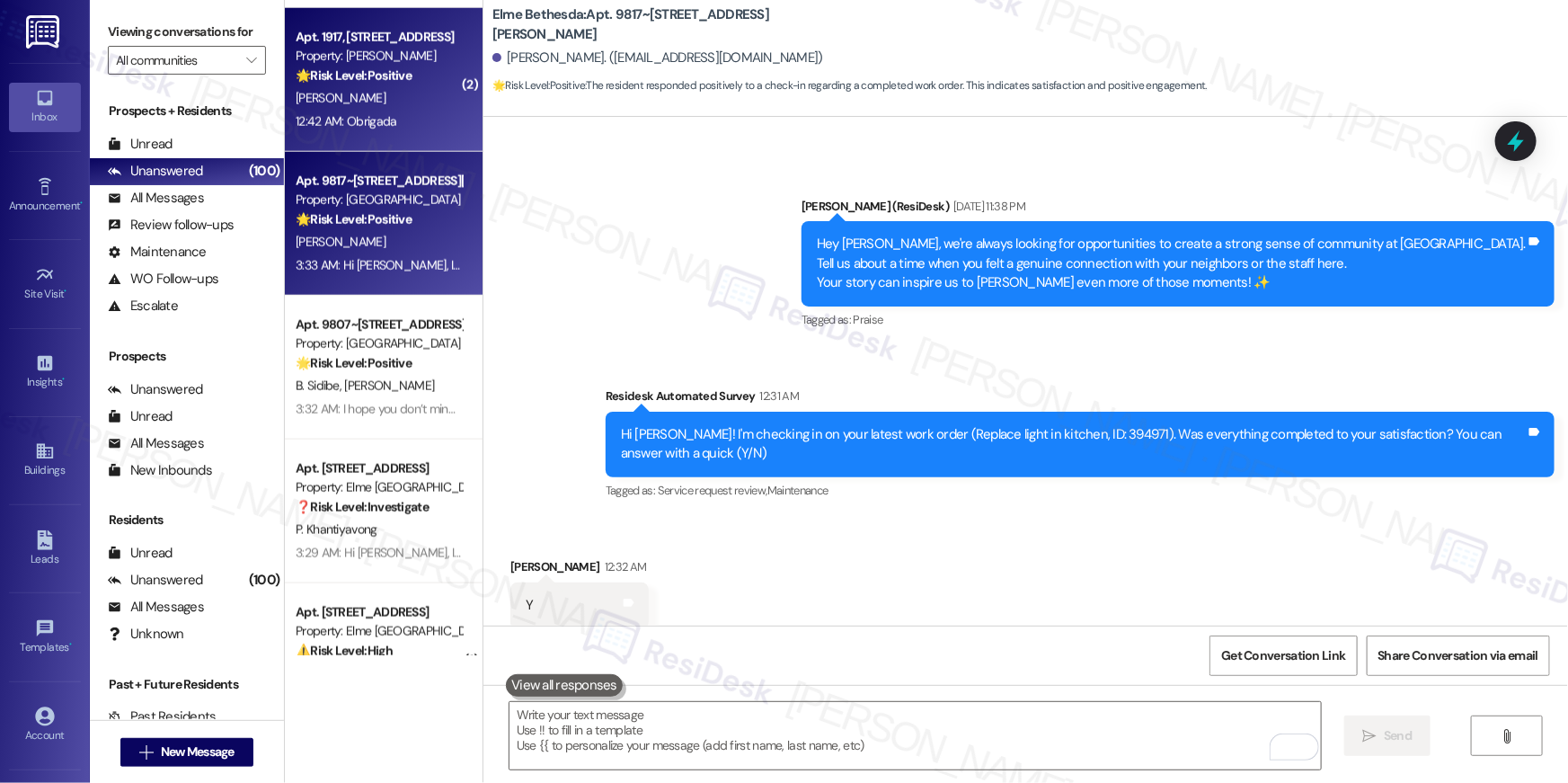
click at [358, 90] on div "[PERSON_NAME]" at bounding box center [378, 98] width 170 height 22
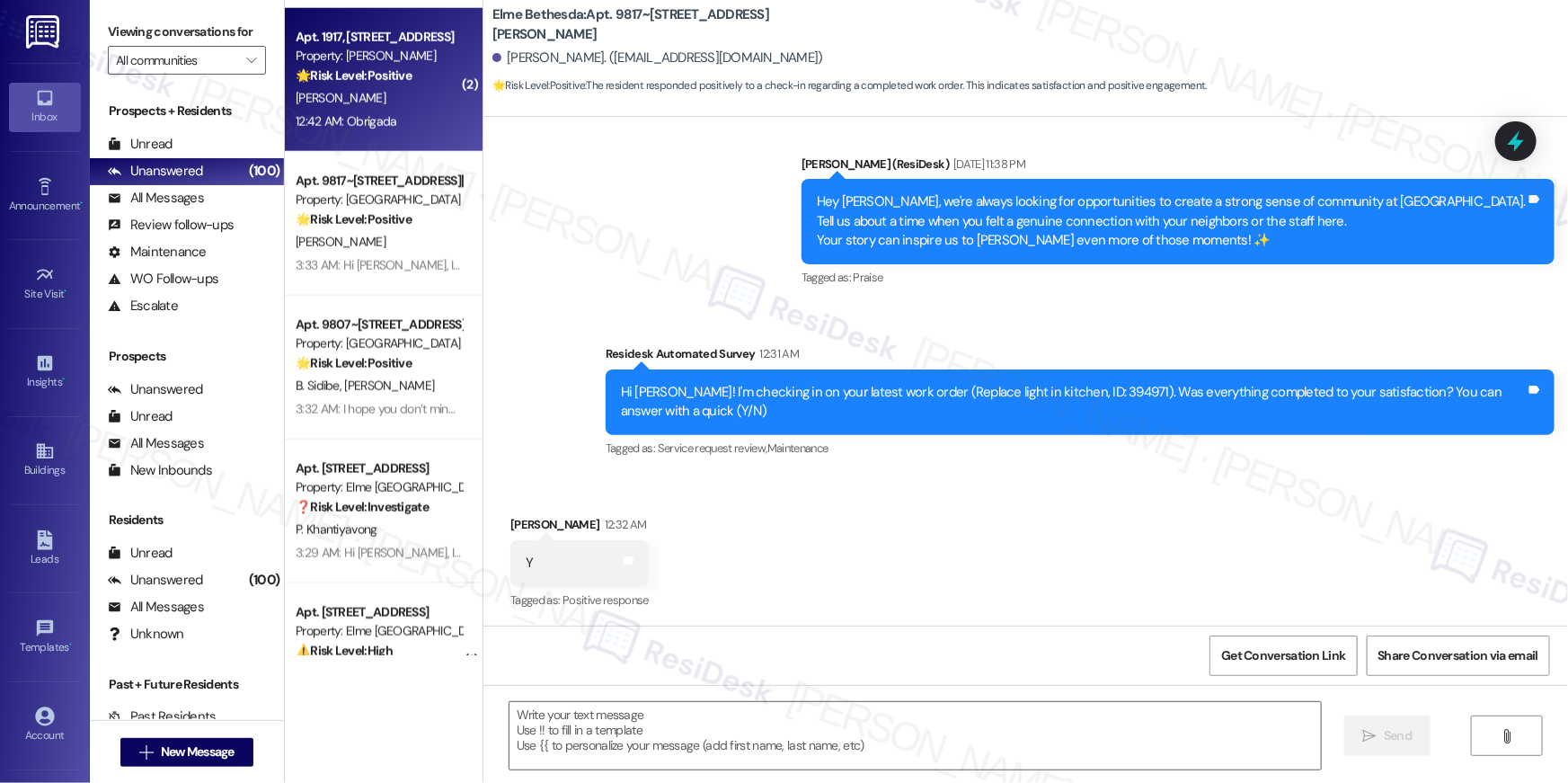
type textarea "Fetching suggested responses. Please feel free to read through the conversation…"
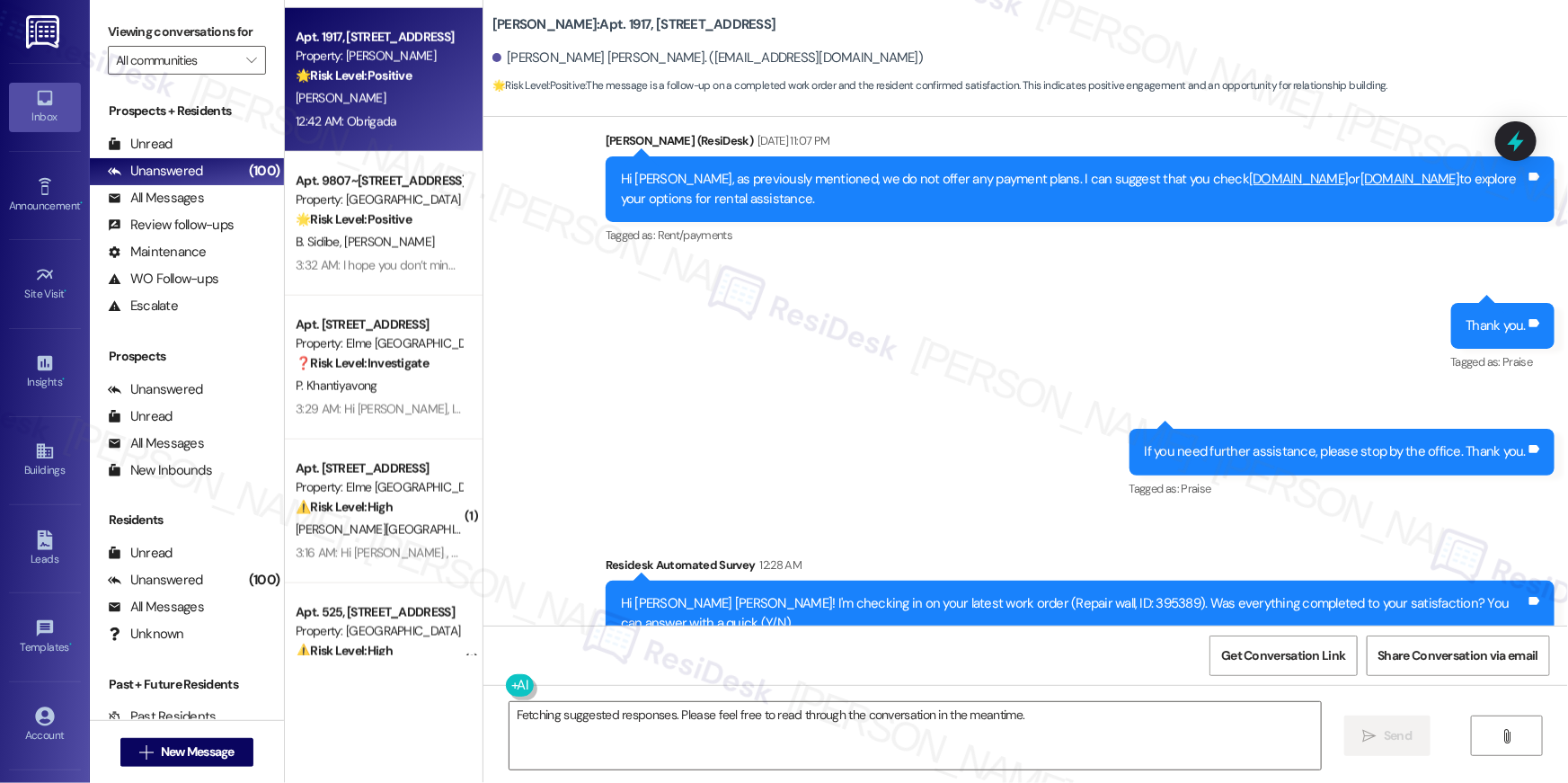
scroll to position [7856, 0]
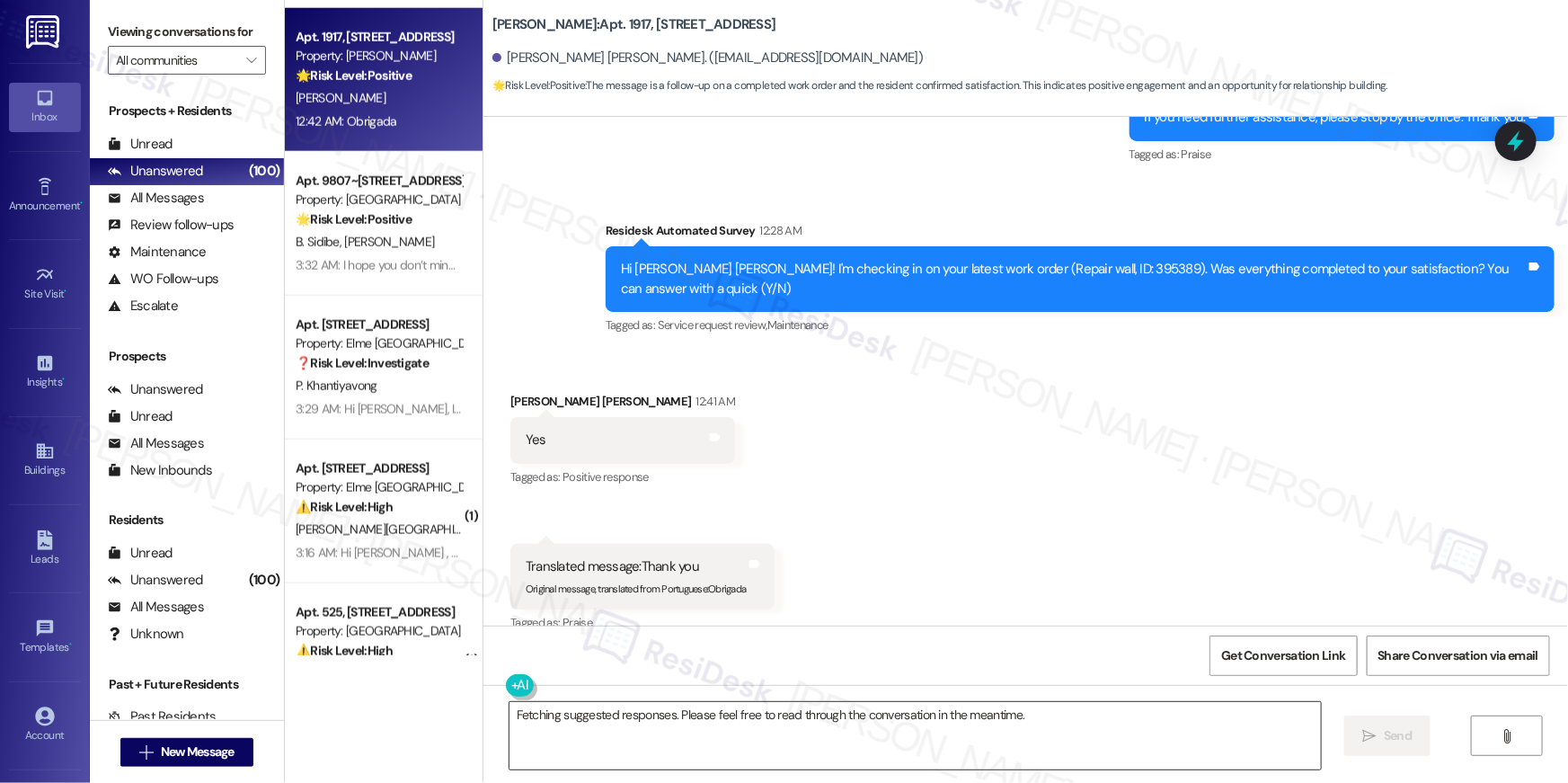
click at [959, 750] on textarea "Fetching suggested responses. Please feel free to read through the conversation…" at bounding box center [915, 735] width 811 height 67
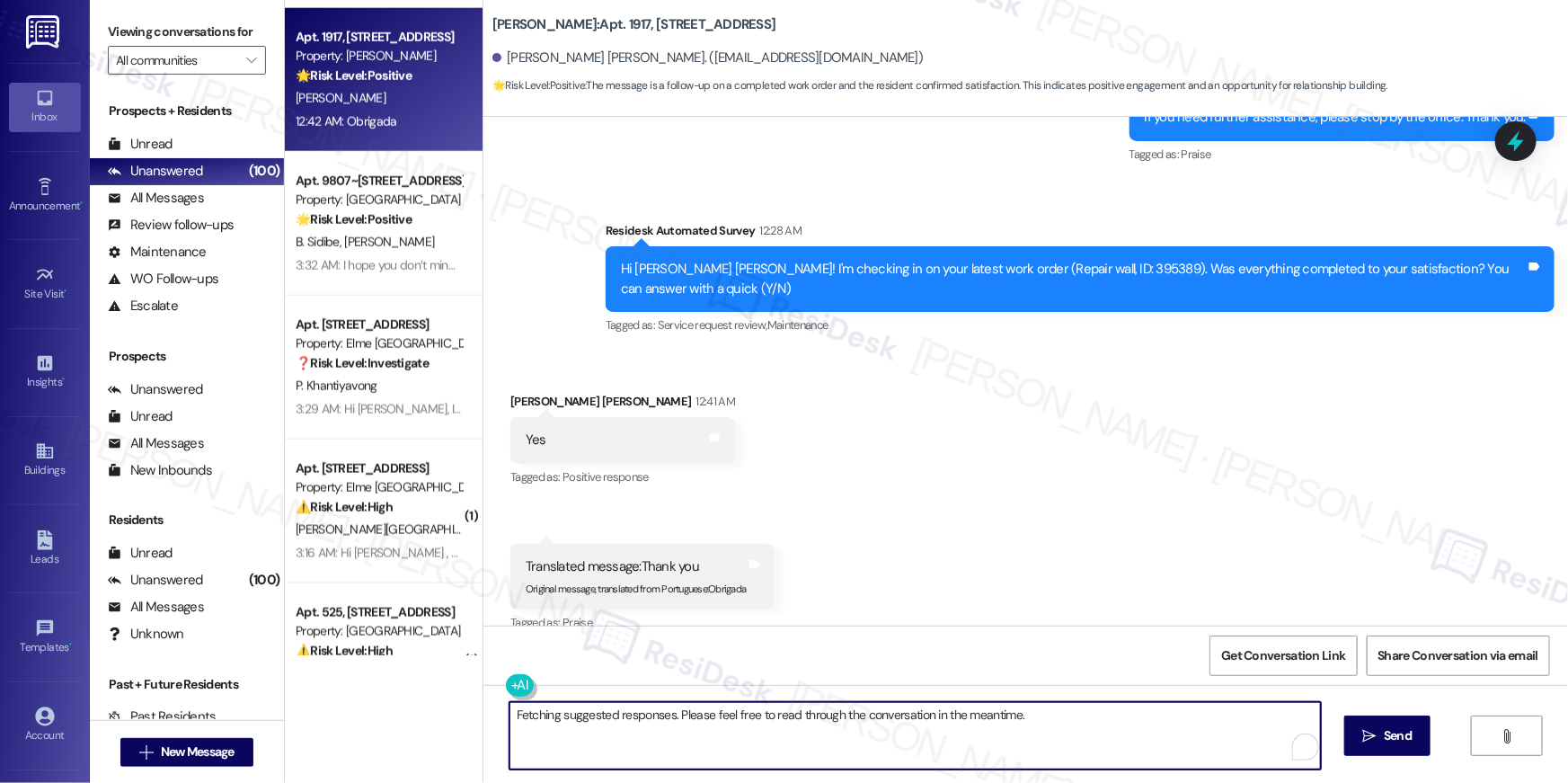
paste textarea "Hi {{first_name}}, I’m truly delighted to hear that your work order has been su…"
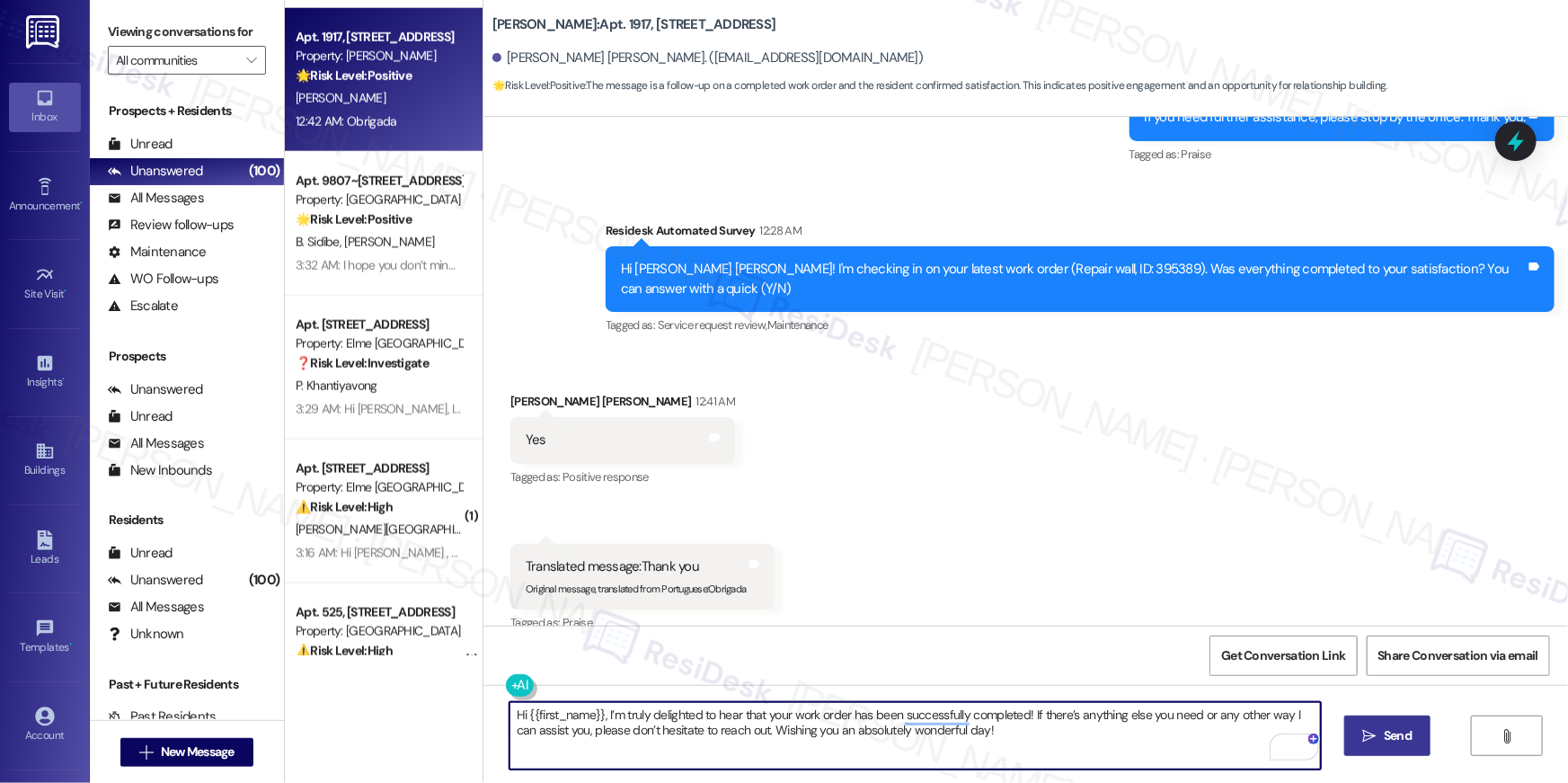
type textarea "Hi {{first_name}}, I’m truly delighted to hear that your work order has been su…"
click at [1387, 740] on span "Send" at bounding box center [1397, 735] width 28 height 18
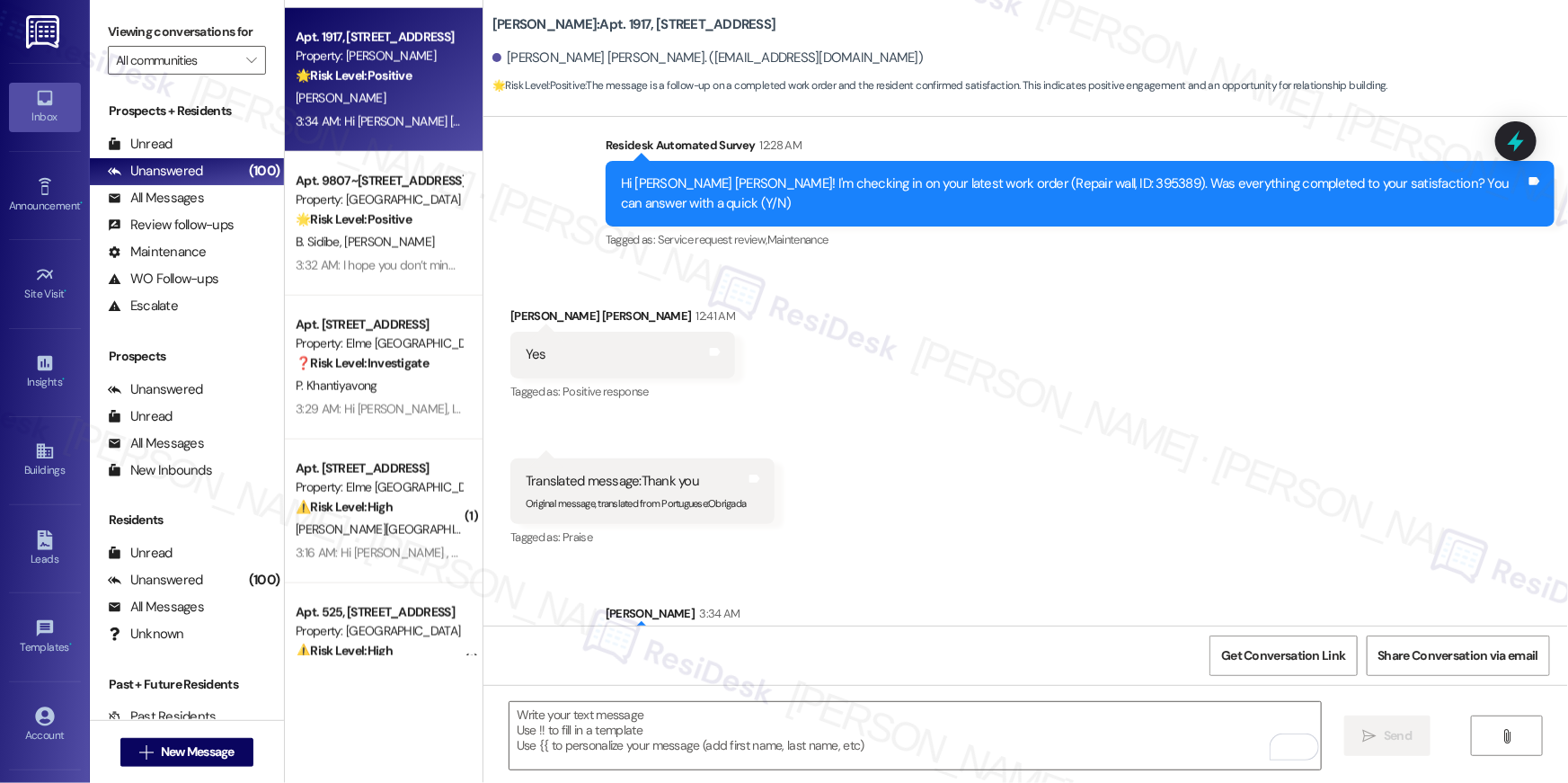
scroll to position [8001, 0]
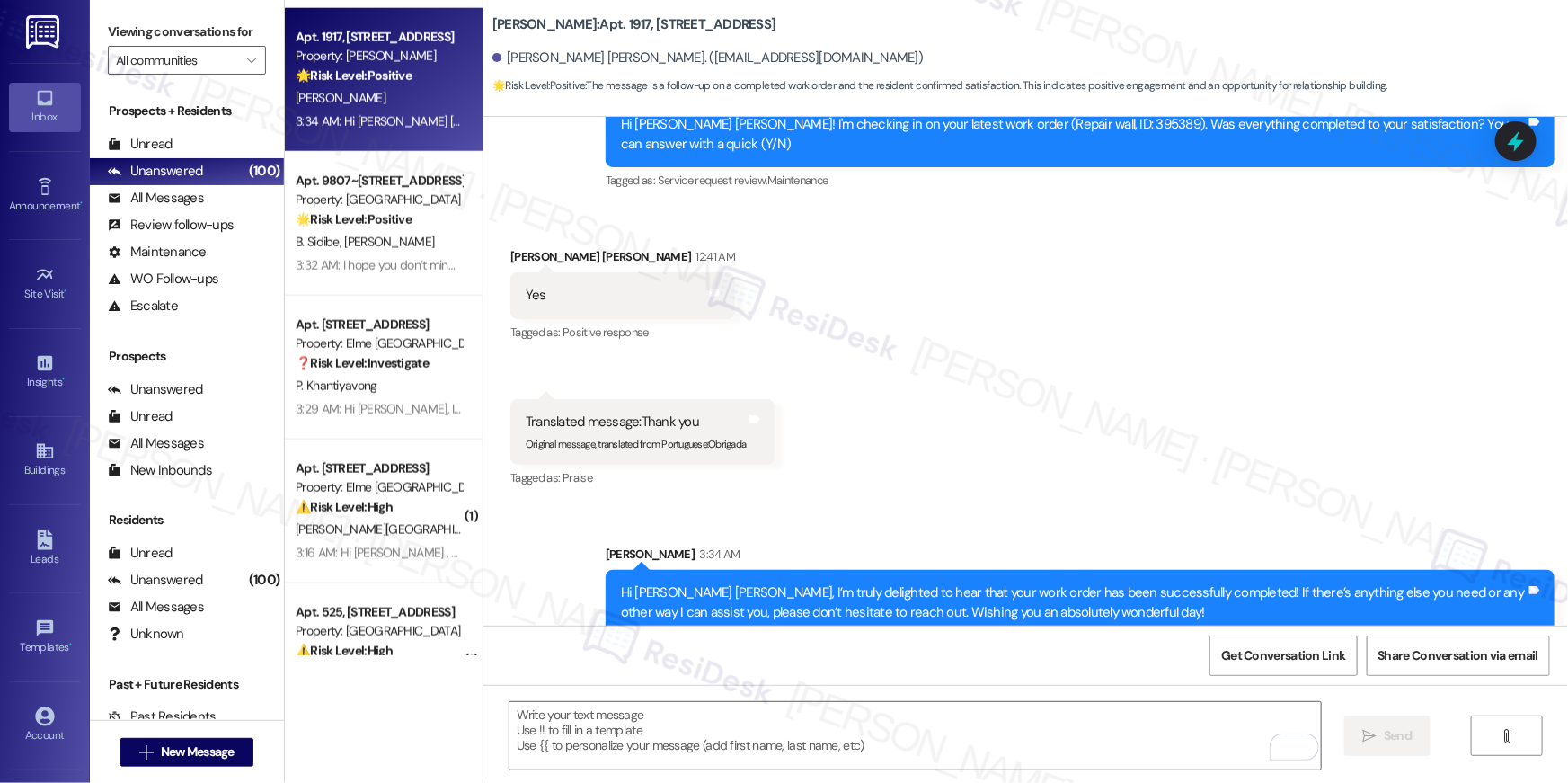
click at [964, 404] on div "Received via SMS Lara Victoria Souza Araujo 12:41 AM Yes Tags and notes Tagged …" at bounding box center [1025, 355] width 1084 height 297
click at [1048, 752] on textarea "To enrich screen reader interactions, please activate Accessibility in Grammarl…" at bounding box center [915, 735] width 811 height 67
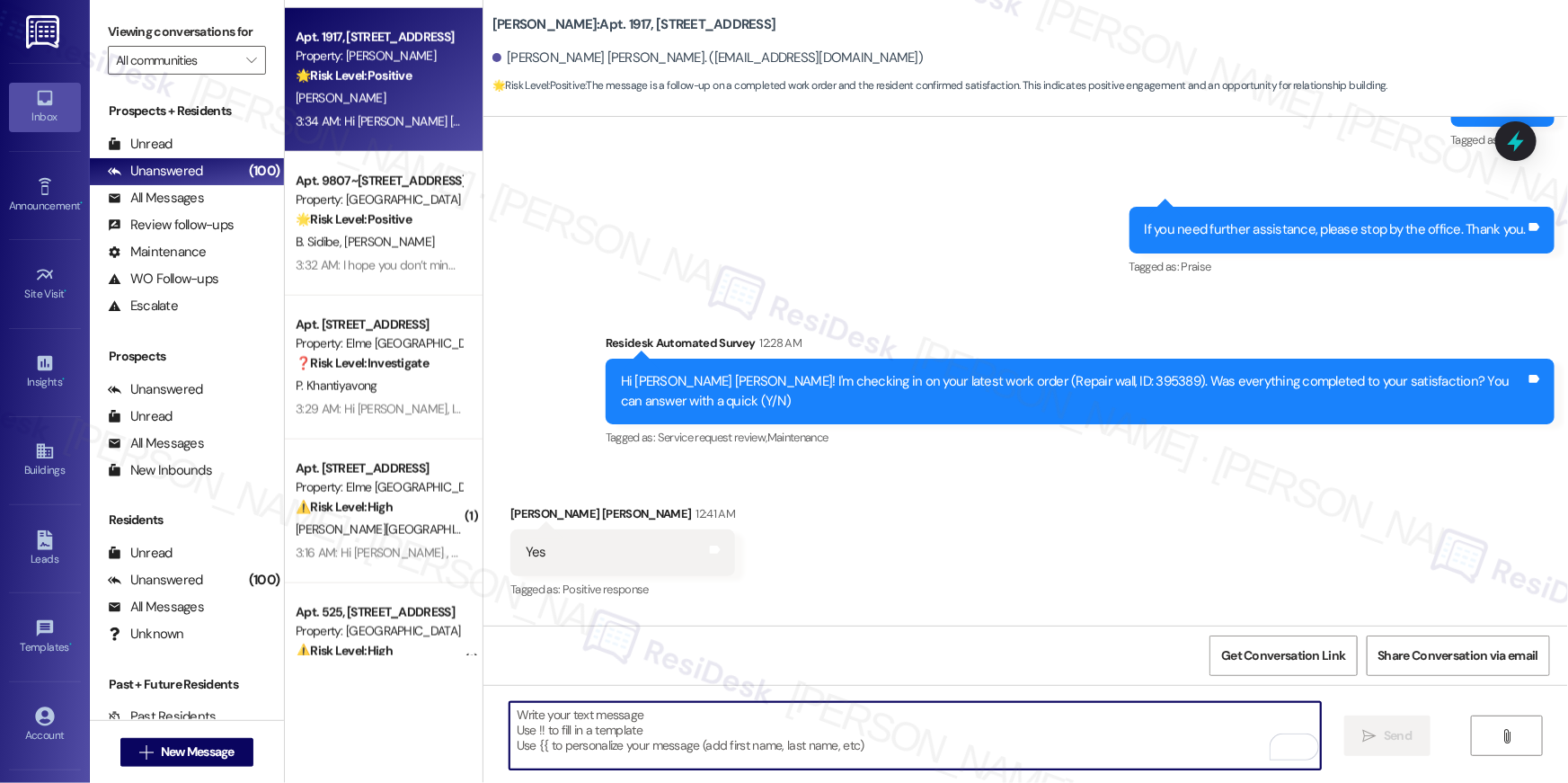
scroll to position [7739, 0]
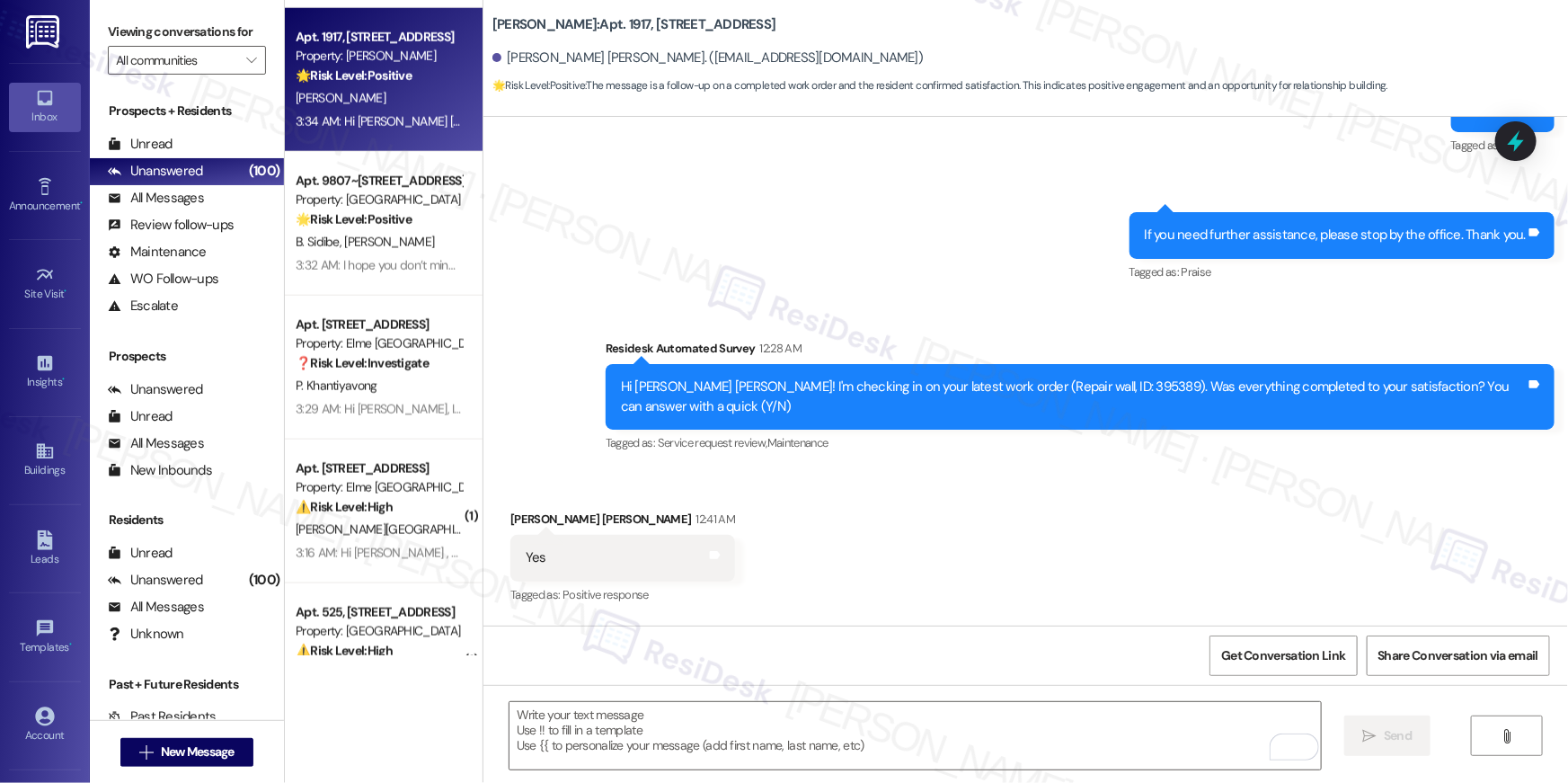
click at [1161, 562] on div "Received via SMS Lara Victoria Souza Araujo 12:41 AM Yes Tags and notes Tagged …" at bounding box center [1025, 618] width 1084 height 297
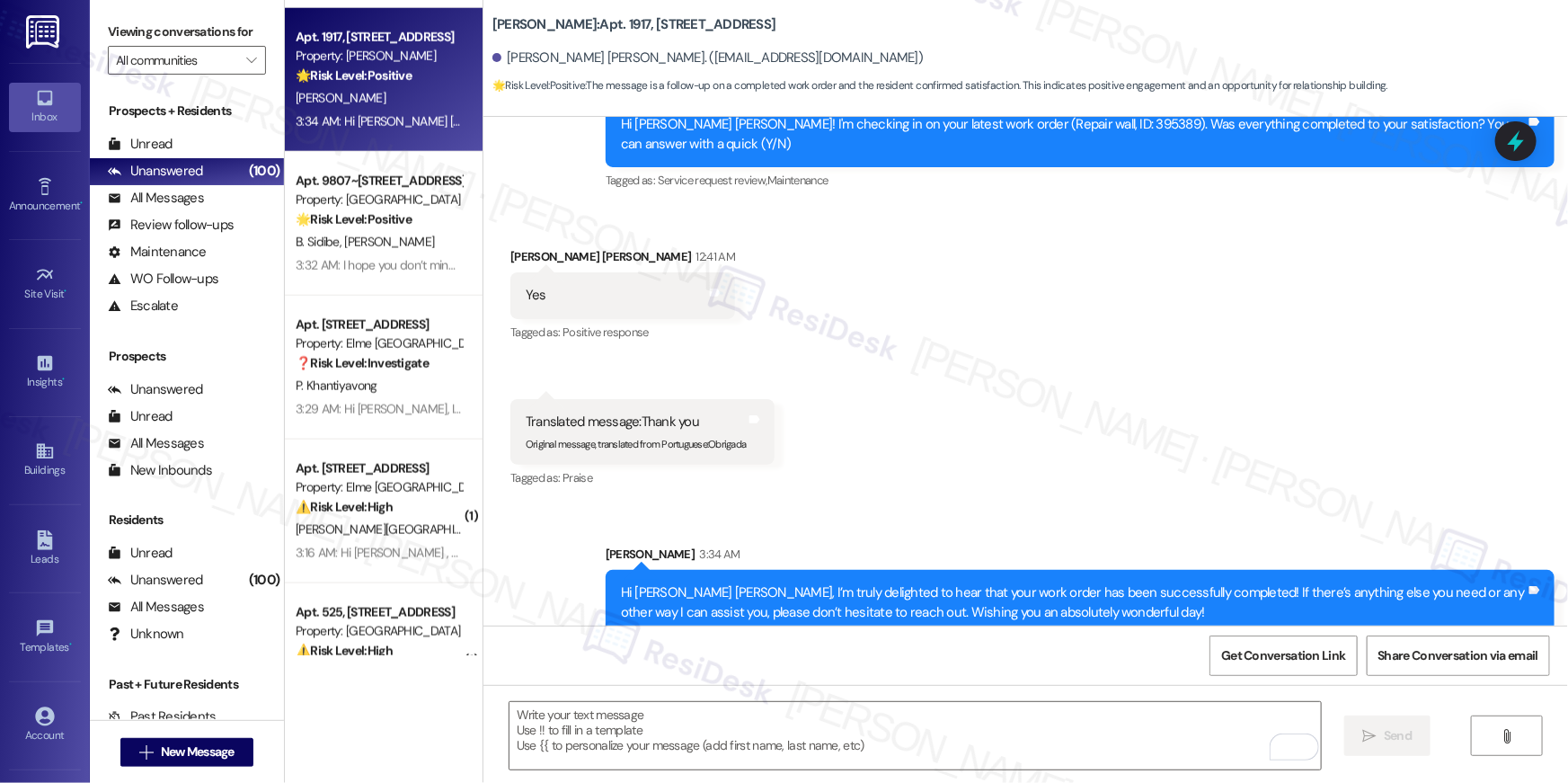
click at [865, 367] on div "Received via SMS Lara Victoria Souza Araujo 12:41 AM Yes Tags and notes Tagged …" at bounding box center [1025, 355] width 1084 height 297
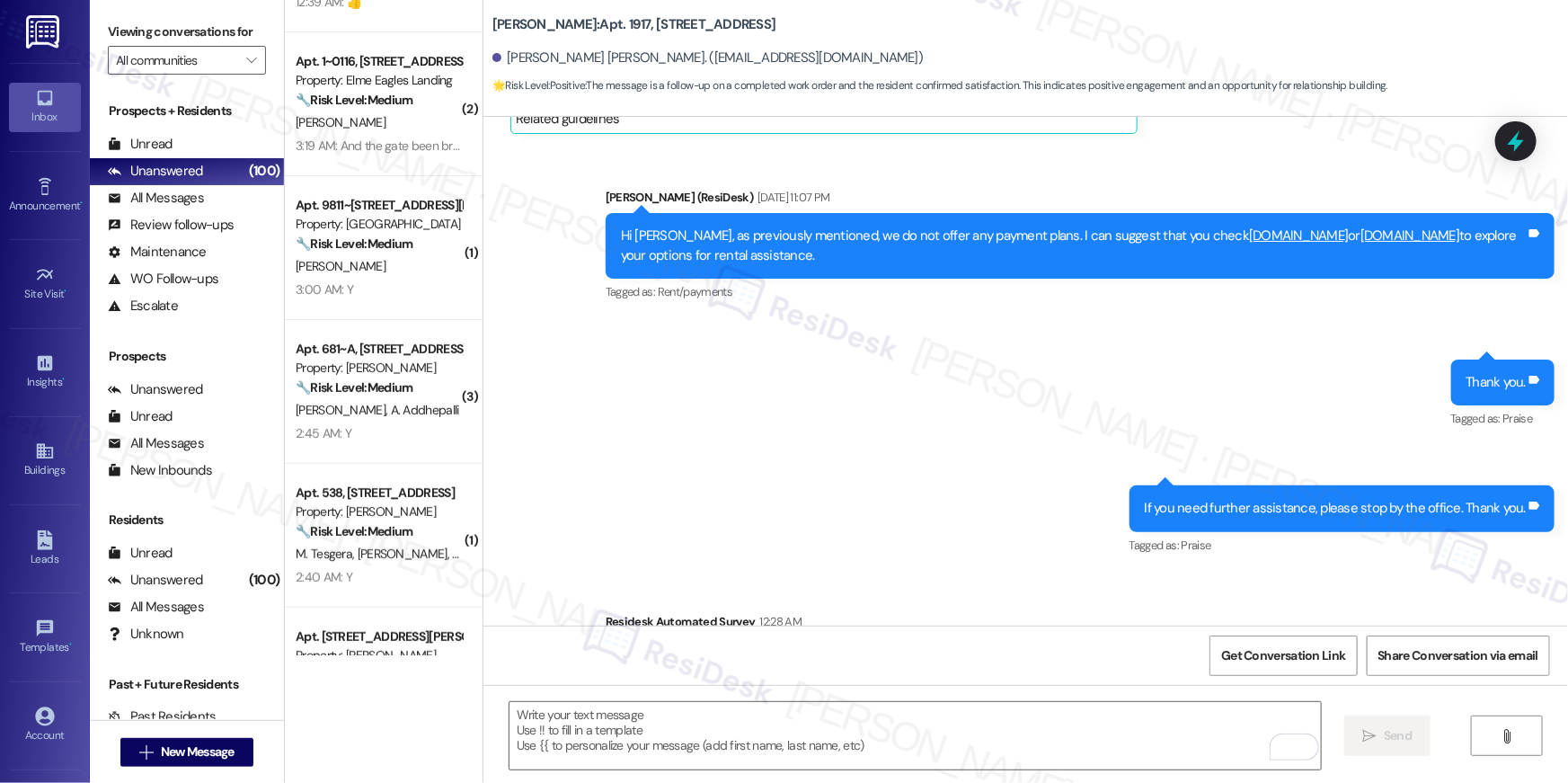
scroll to position [0, 0]
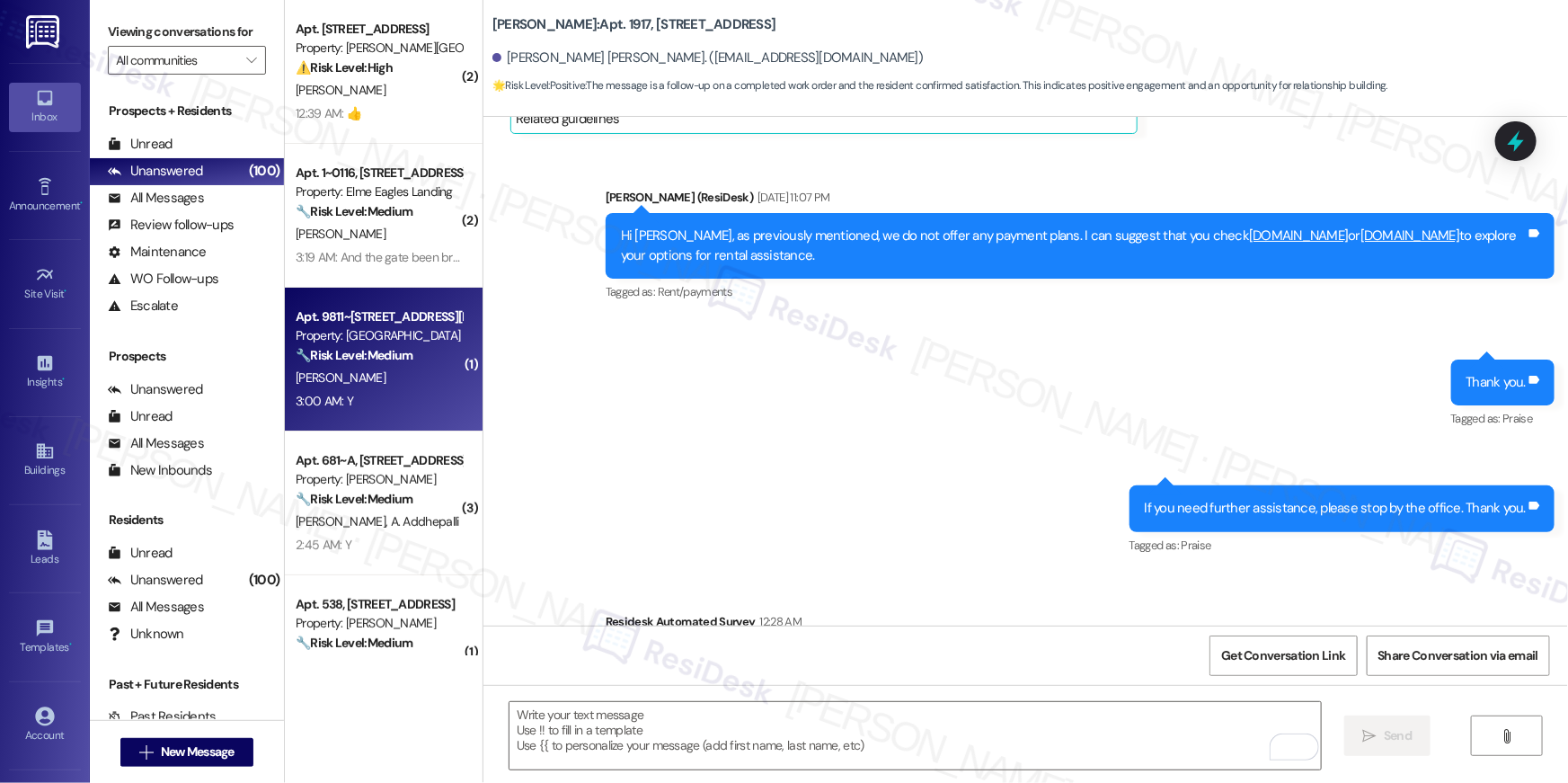
click at [405, 376] on div "T. Naoum" at bounding box center [378, 378] width 170 height 22
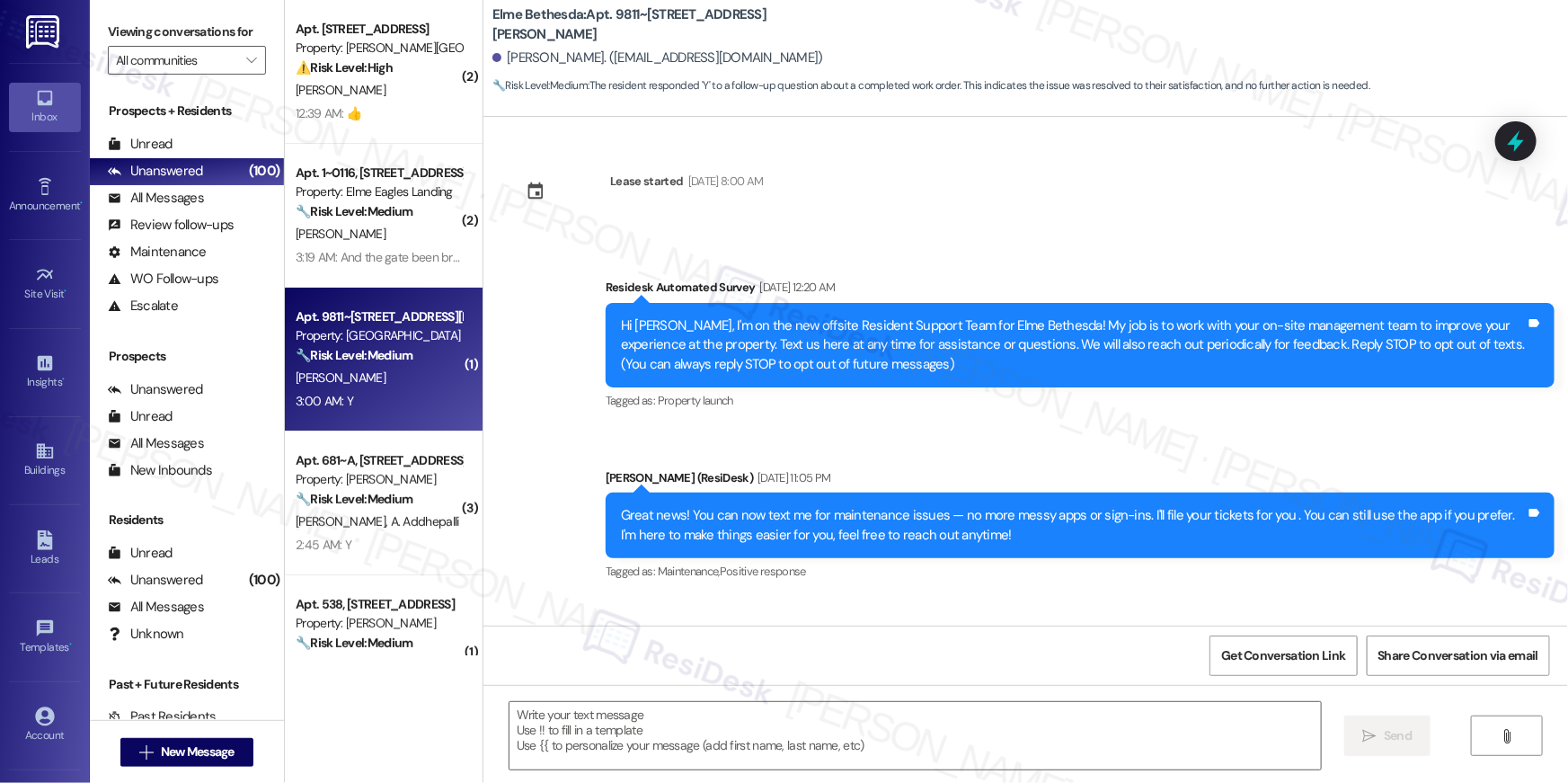
scroll to position [6292, 0]
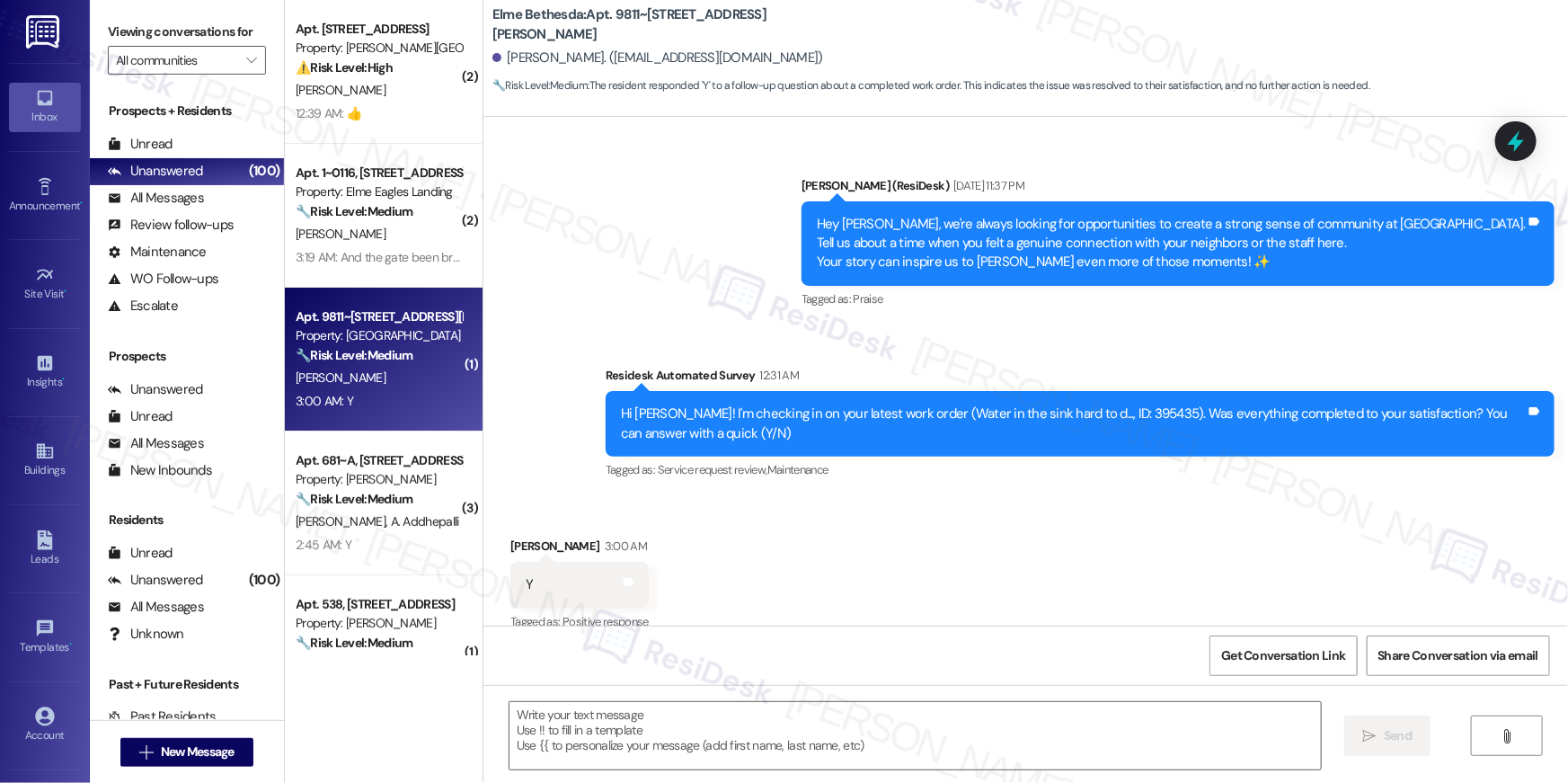
type textarea "Fetching suggested responses. Please feel free to read through the conversation…"
click at [950, 533] on div "Received via SMS Toma Naoum 3:00 AM Y Tags and notes Tagged as: Positive respon…" at bounding box center [1025, 572] width 1084 height 152
click at [1001, 570] on div "Received via SMS Toma Naoum 3:00 AM Y Tags and notes Tagged as: Positive respon…" at bounding box center [1025, 572] width 1084 height 152
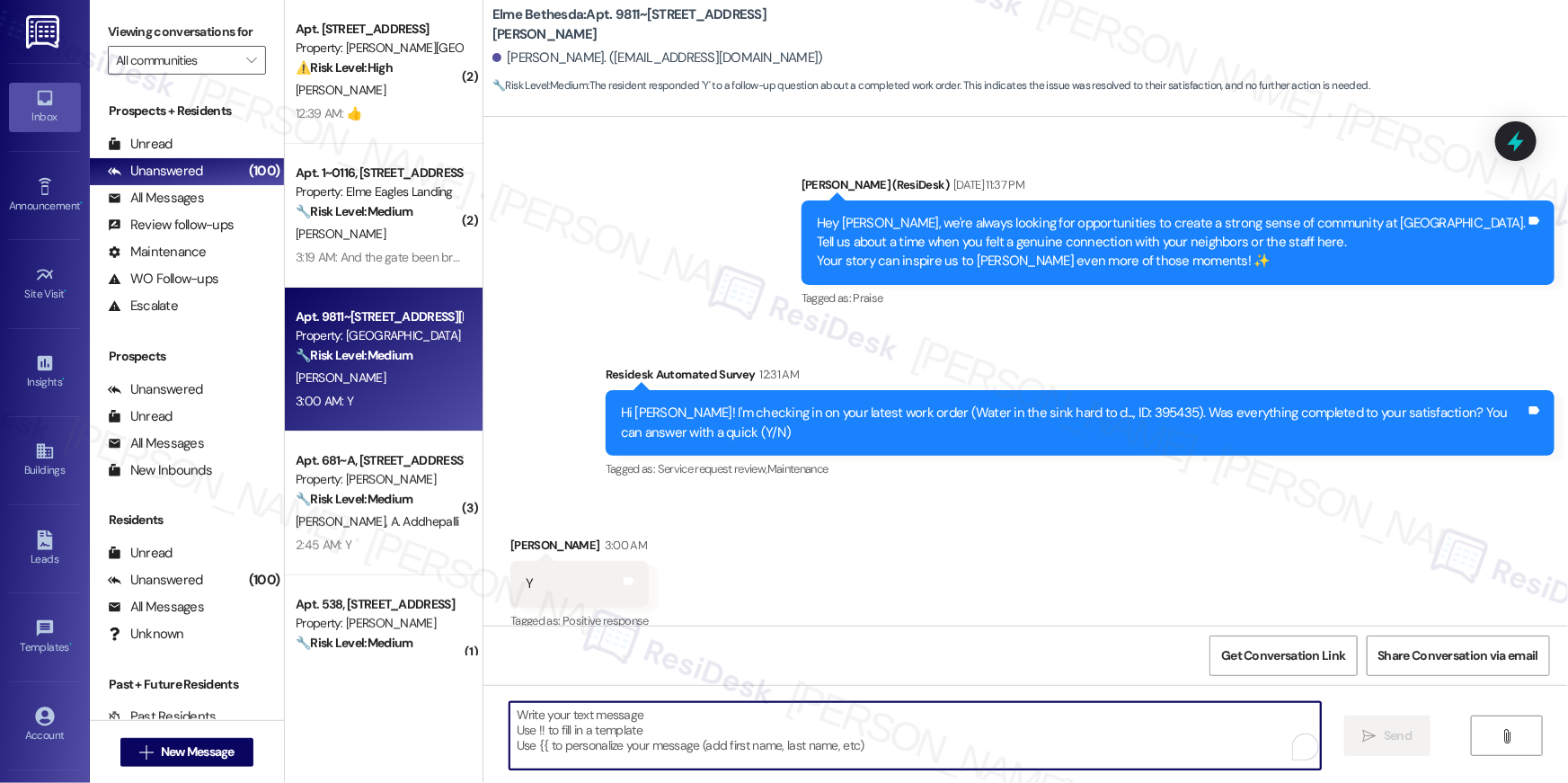
click at [1242, 733] on textarea "To enrich screen reader interactions, please activate Accessibility in Grammarl…" at bounding box center [915, 735] width 811 height 67
paste textarea "Hi {{first_name}}, I’m truly delighted to hear that your work order has been su…"
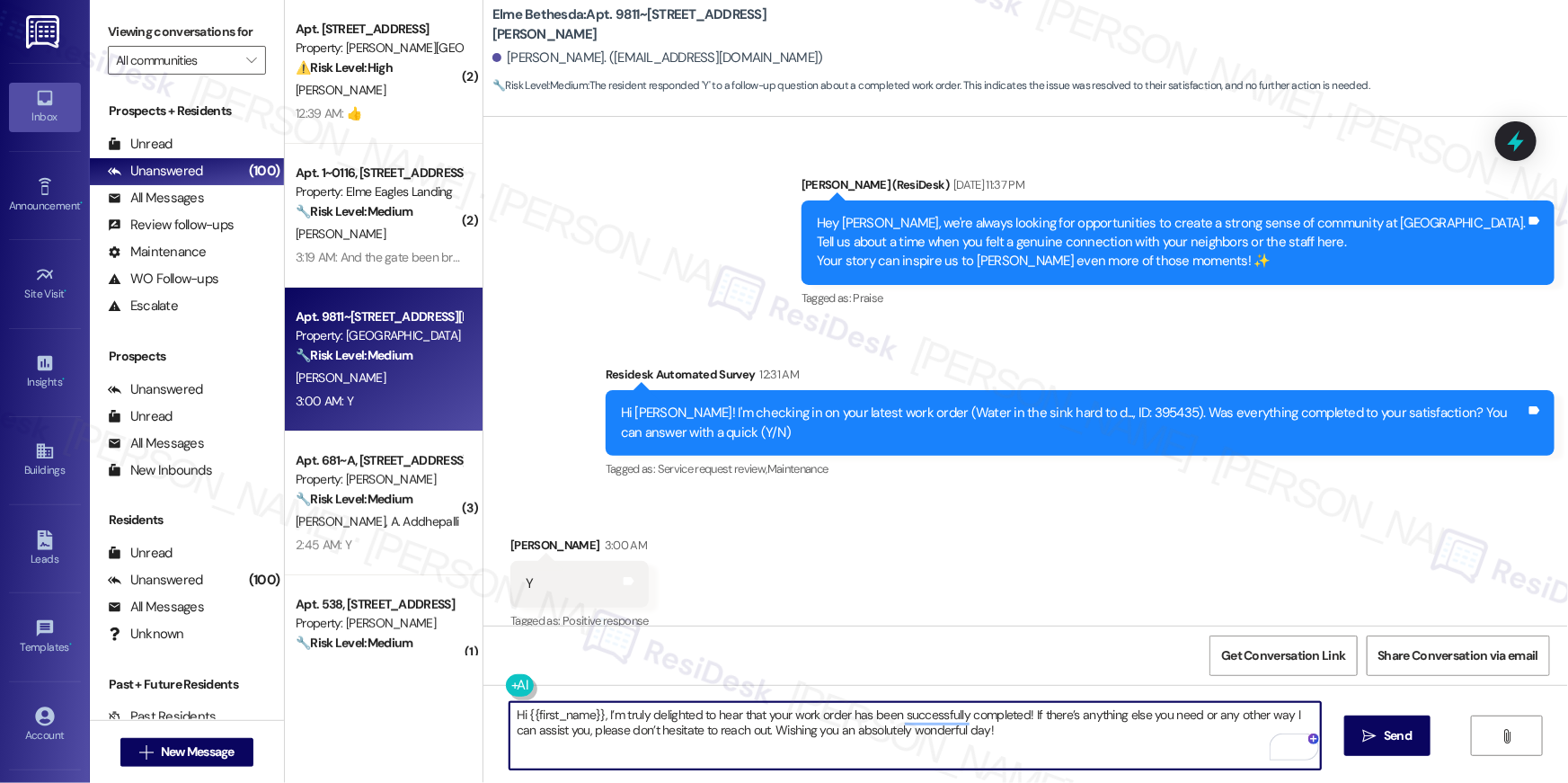
type textarea "Hi {{first_name}}, I’m truly delighted to hear that your work order has been su…"
click at [1390, 563] on div "Received via SMS Toma Naoum 3:00 AM Y Tags and notes Tagged as: Positive respon…" at bounding box center [1025, 571] width 1084 height 152
click at [1203, 729] on textarea "Hi {{first_name}}, I’m truly delighted to hear that your work order has been su…" at bounding box center [915, 735] width 811 height 67
click at [1083, 734] on textarea "Hi {{first_name}}, I’m truly delighted to hear that your work order has been su…" at bounding box center [915, 735] width 811 height 67
click at [1367, 738] on icon "" at bounding box center [1370, 736] width 14 height 15
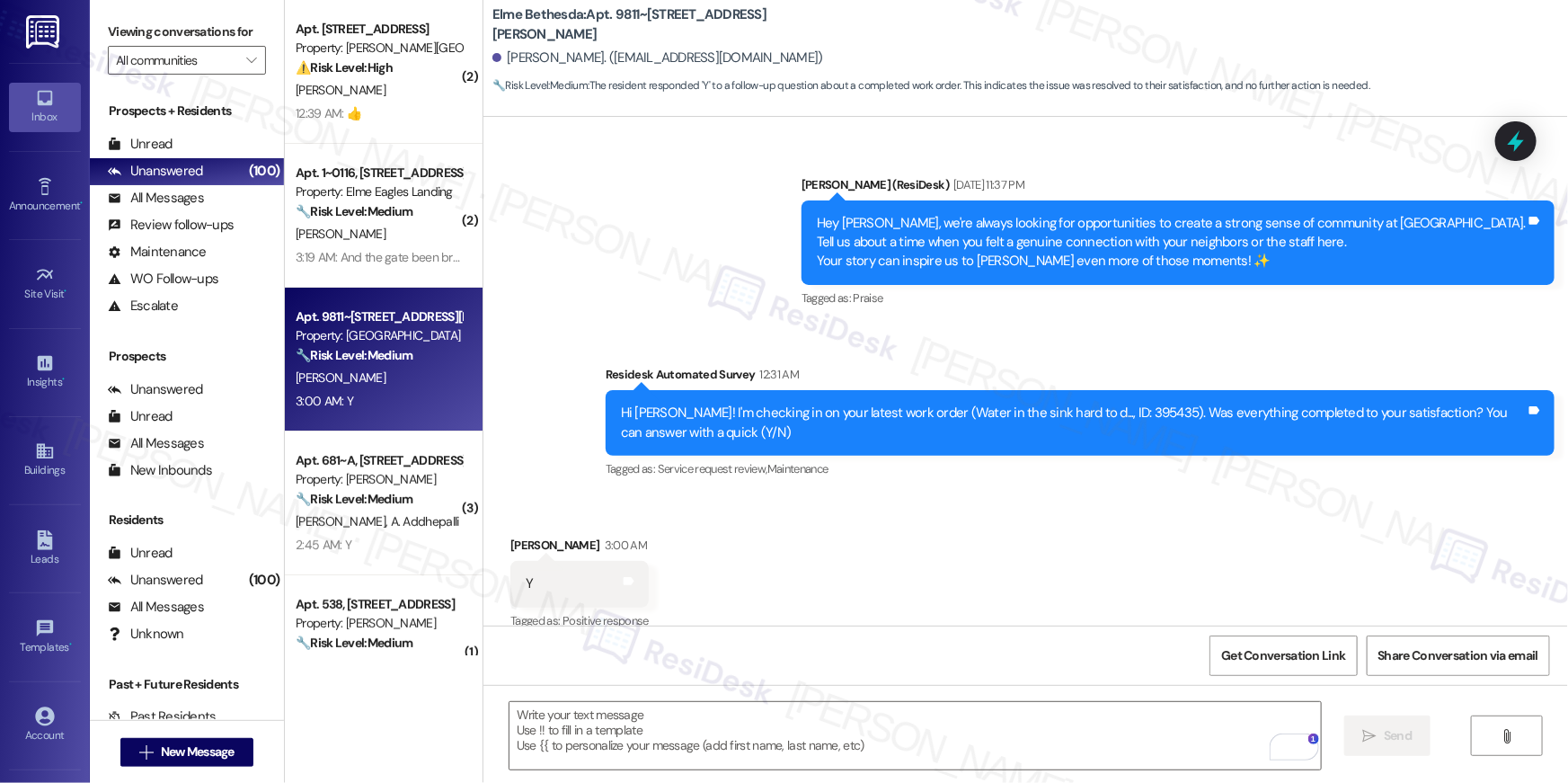
scroll to position [6292, 0]
click at [383, 400] on div "2:45 AM: Y 2:45 AM: Y" at bounding box center [378, 401] width 170 height 22
type textarea "Fetching suggested responses. Please feel free to read through the conversation…"
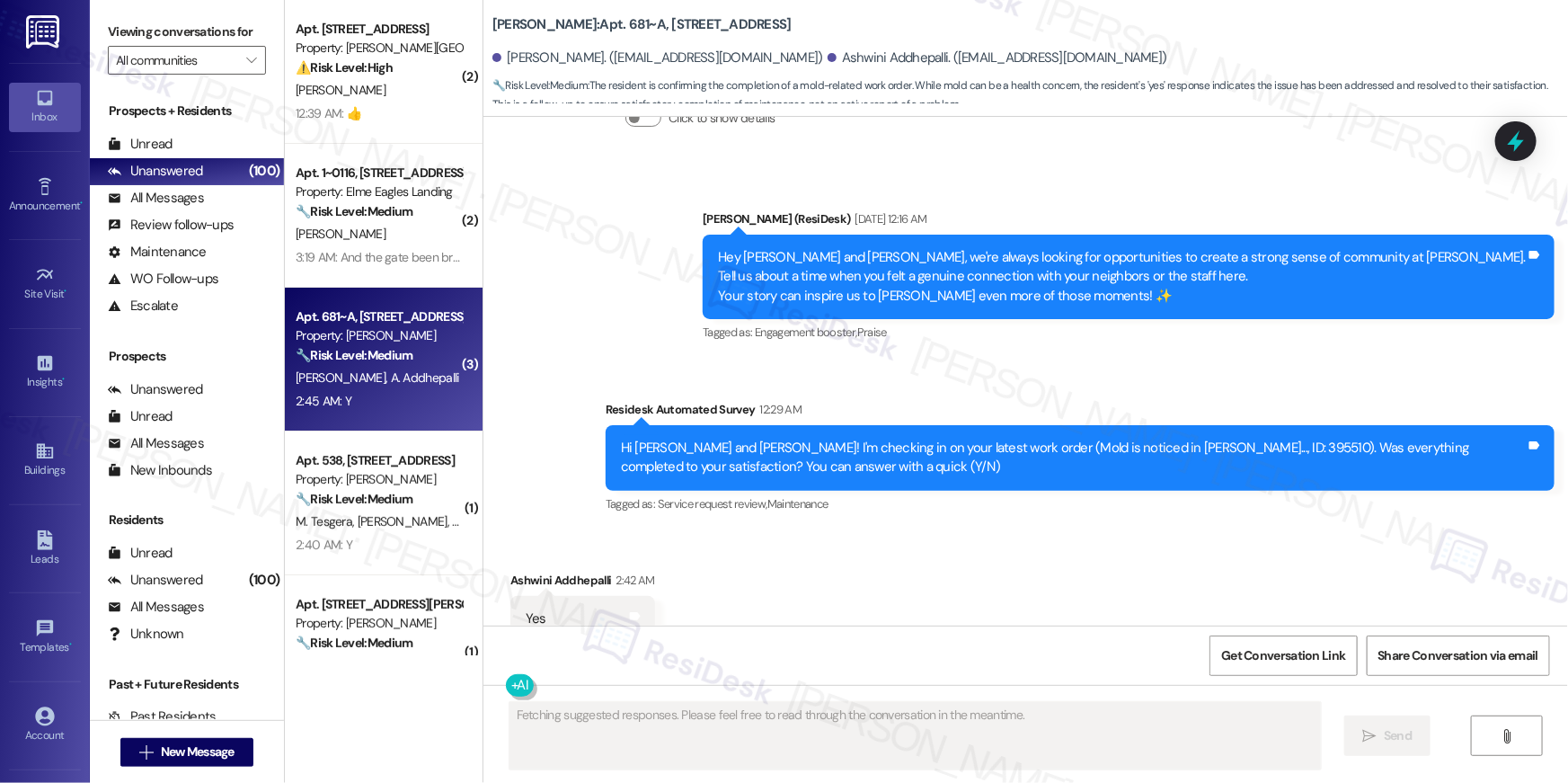
scroll to position [8948, 0]
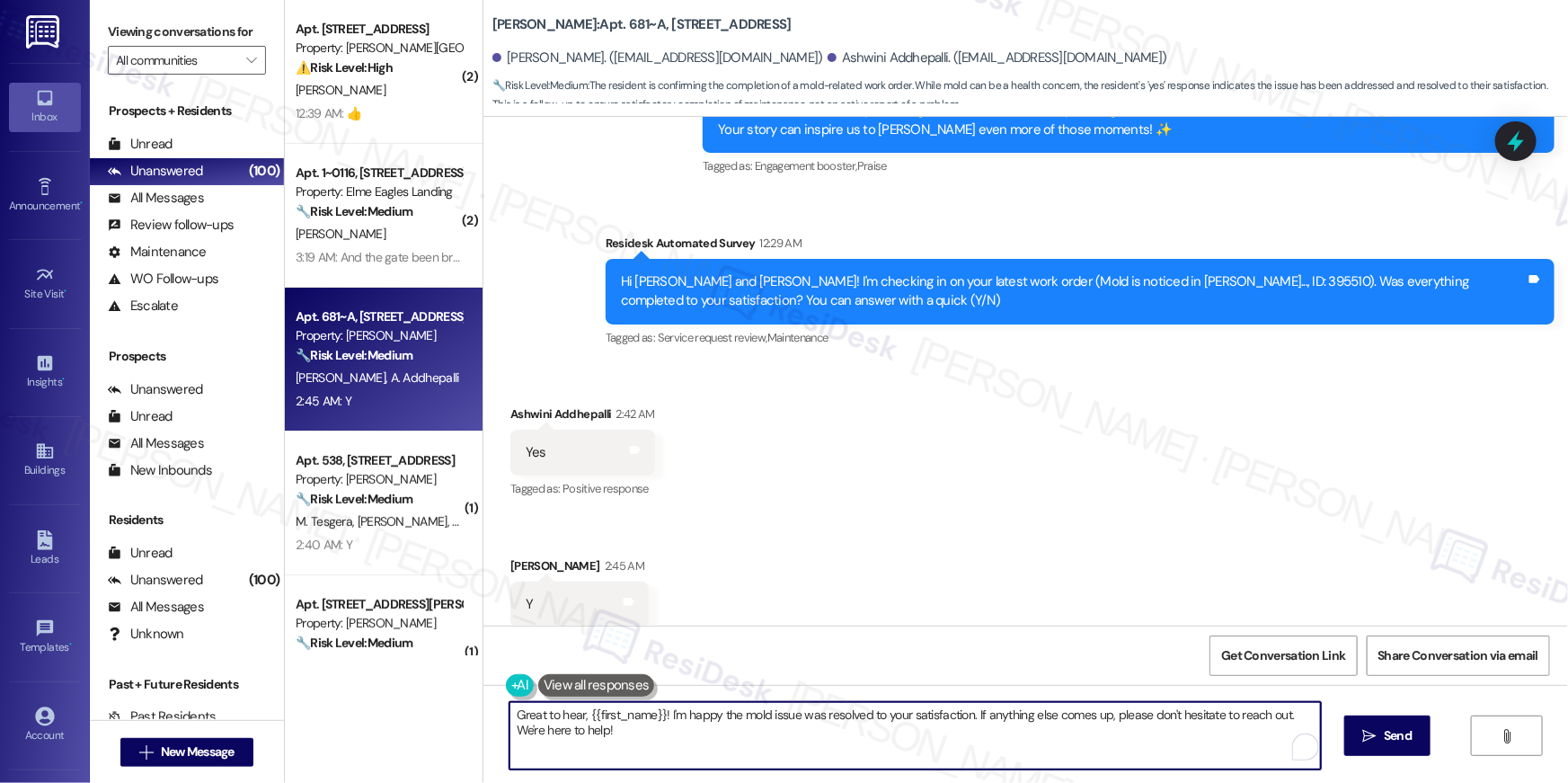
click at [983, 739] on textarea "Great to hear, {{first_name}}! I'm happy the mold issue was resolved to your sa…" at bounding box center [915, 735] width 811 height 67
paste textarea "Hi {{first_name}}, I’m truly delighted to hear that your work order has been su…"
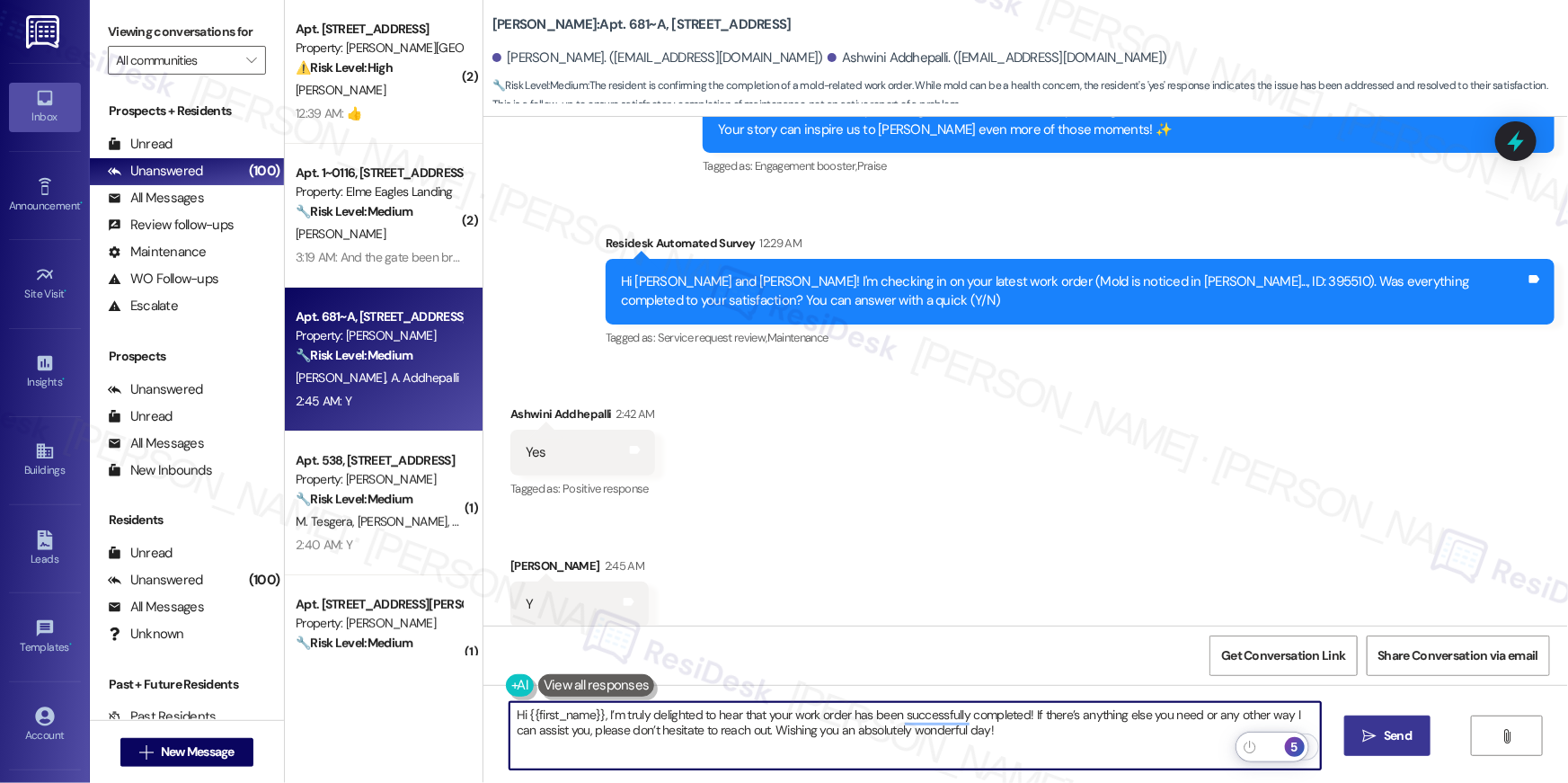
type textarea "Hi {{first_name}}, I’m truly delighted to hear that your work order has been su…"
click at [1395, 736] on span "Send" at bounding box center [1397, 735] width 28 height 18
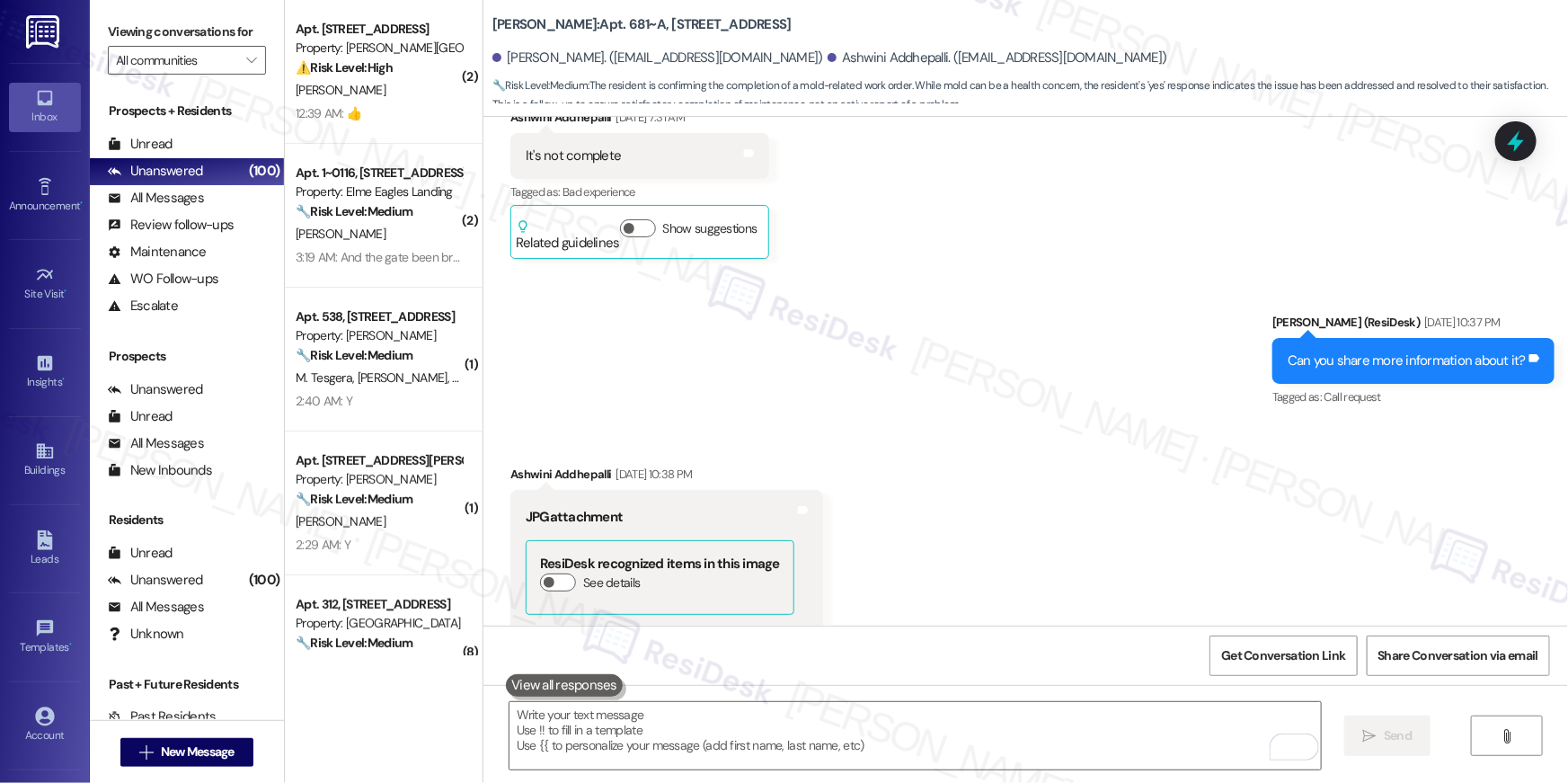
scroll to position [5643, 0]
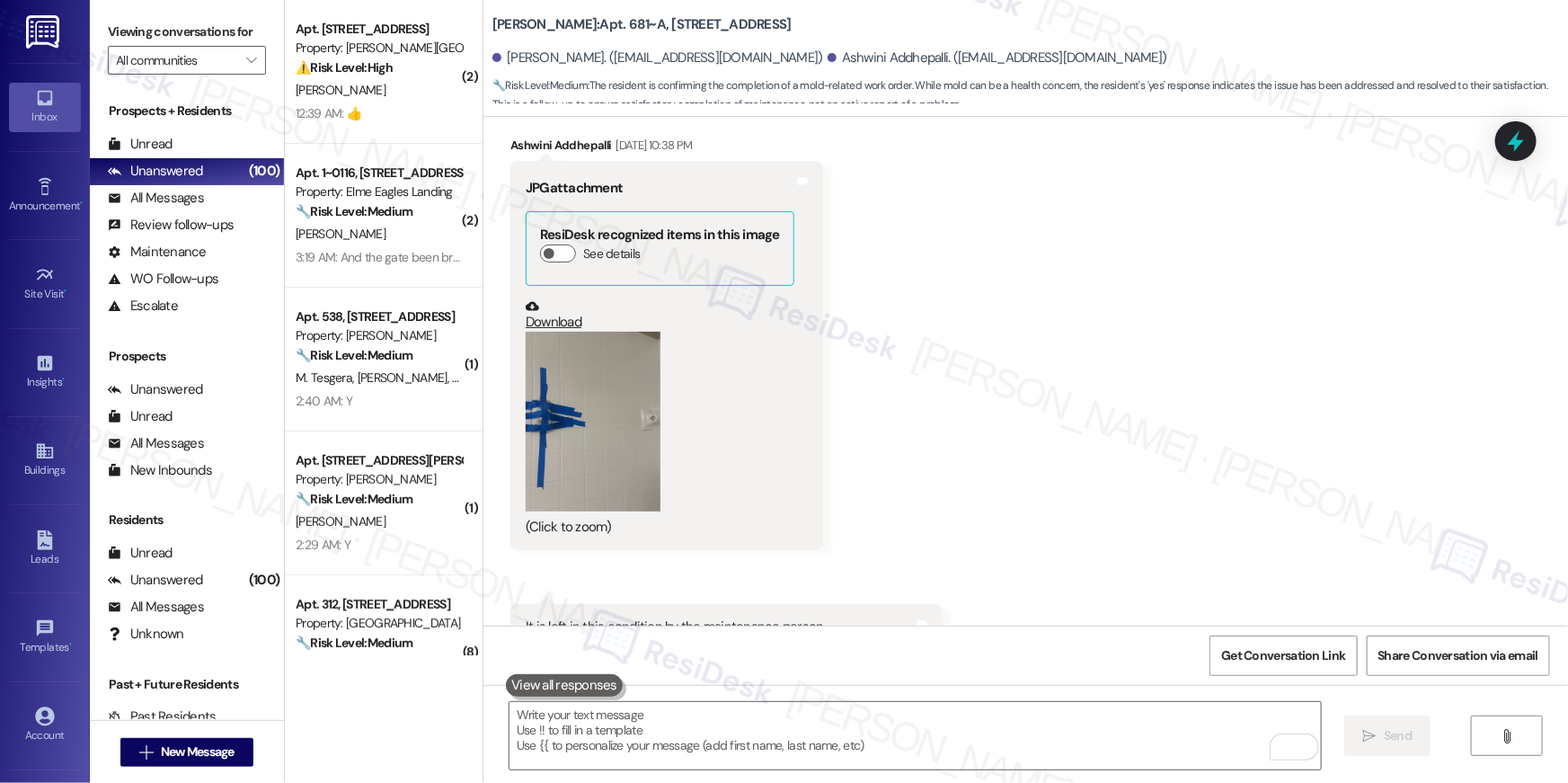
click at [558, 418] on button "Zoom image" at bounding box center [592, 421] width 135 height 180
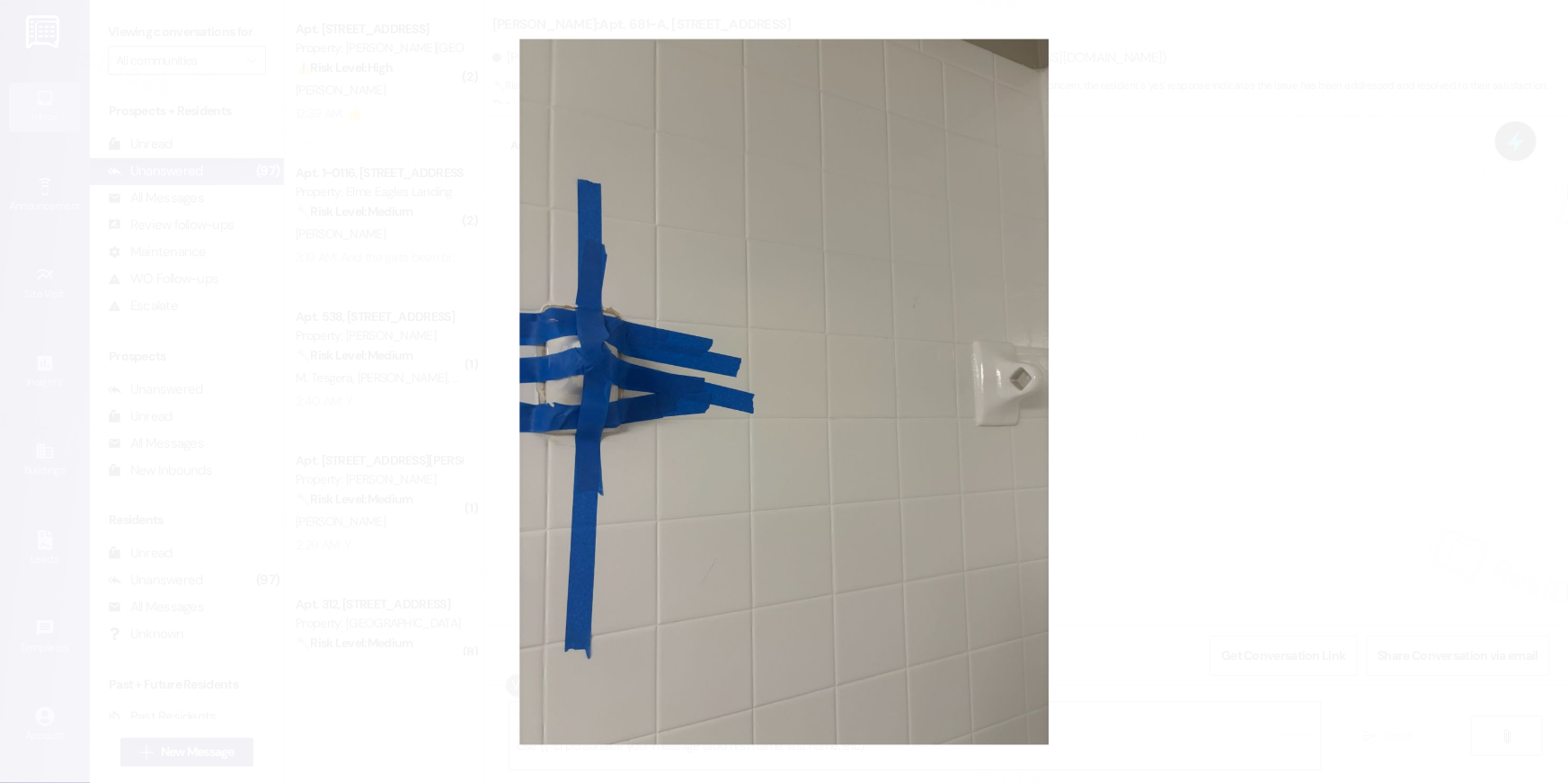
click at [1304, 459] on button "Unzoom image" at bounding box center [784, 392] width 1568 height 783
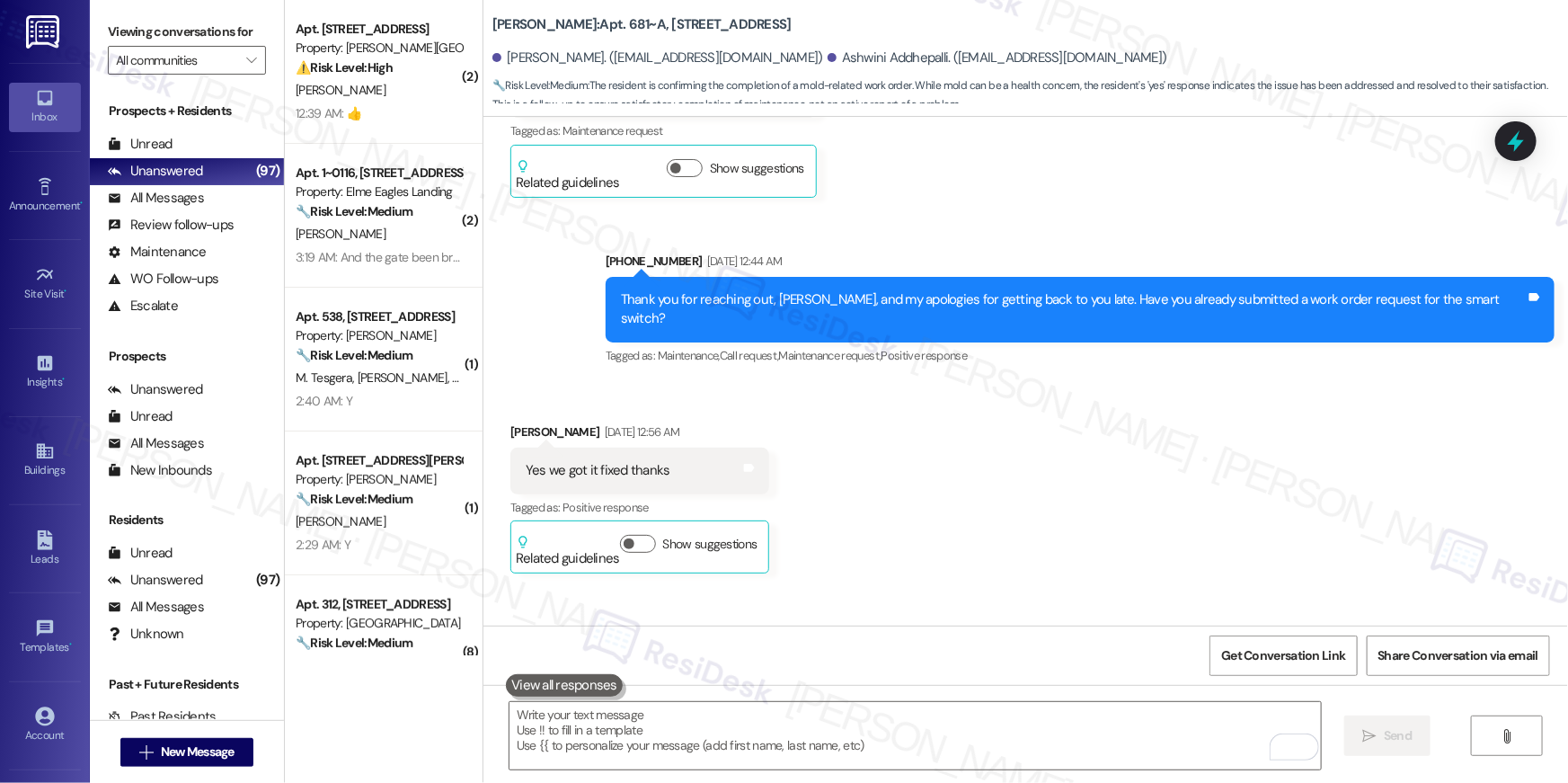
scroll to position [0, 0]
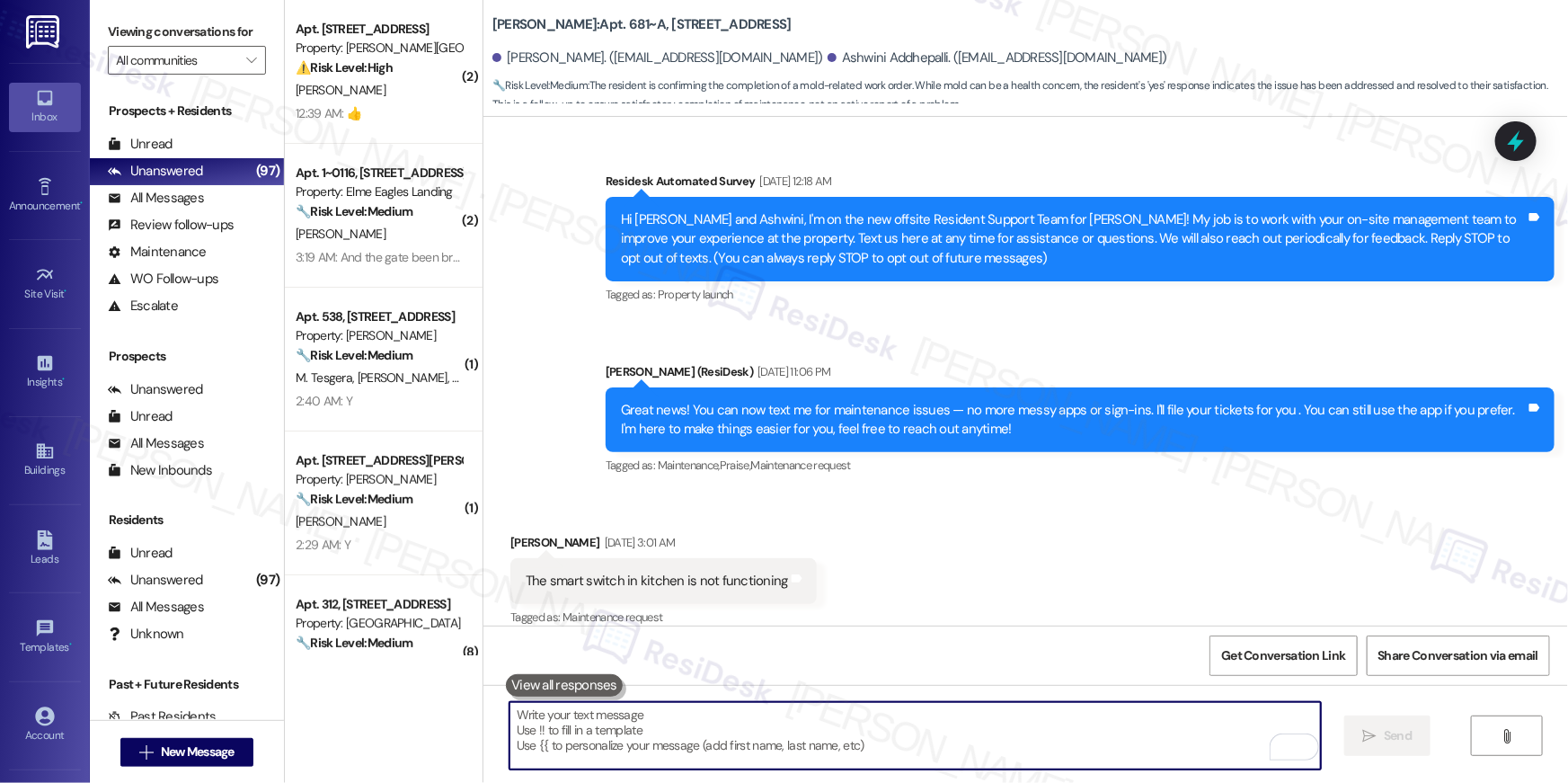
click at [1131, 726] on textarea "To enrich screen reader interactions, please activate Accessibility in Grammarl…" at bounding box center [915, 735] width 811 height 67
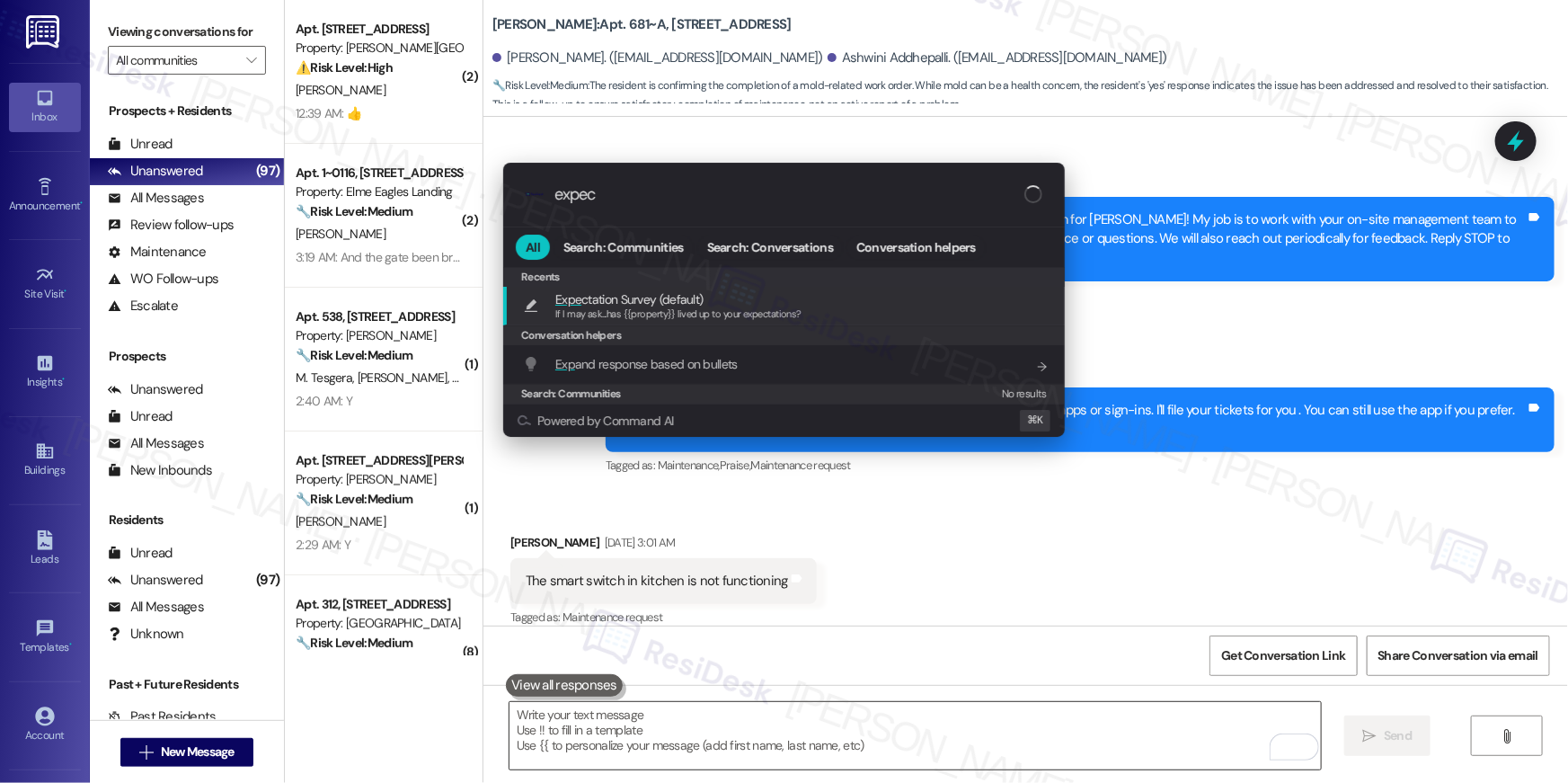
type input "expect"
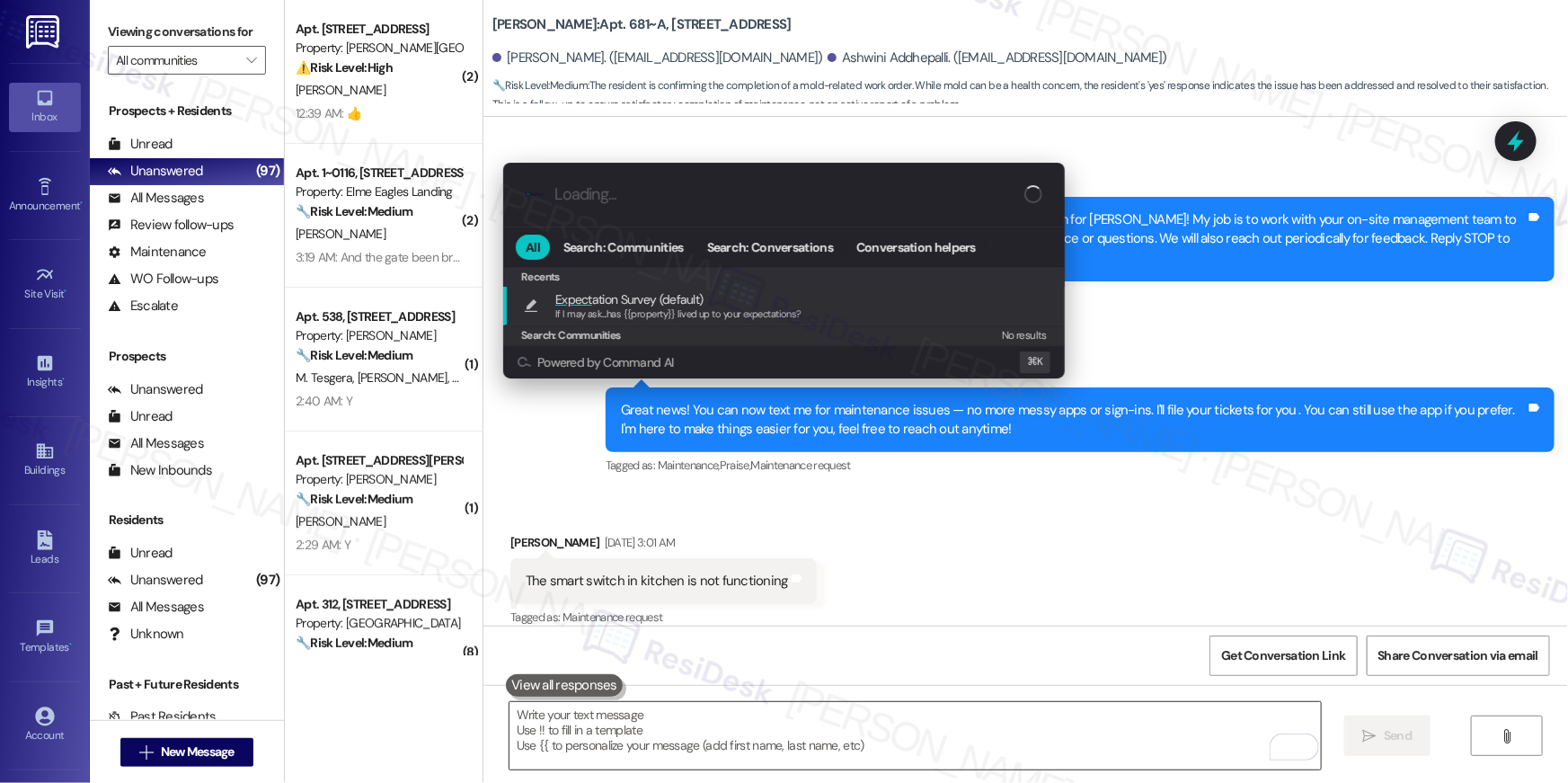
type textarea "If I may ask...has {{property}} lived up to your expectations?"
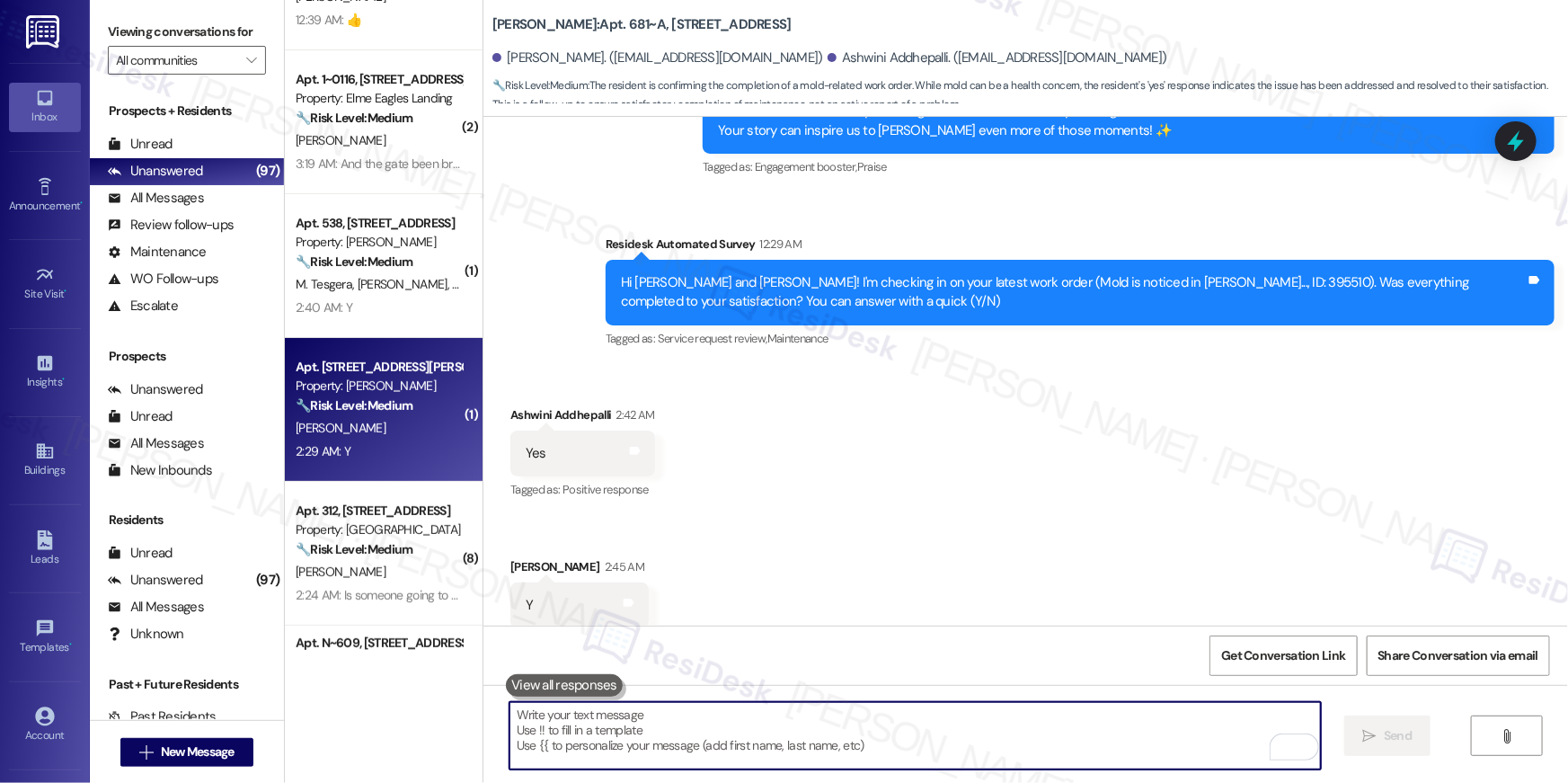
scroll to position [285, 0]
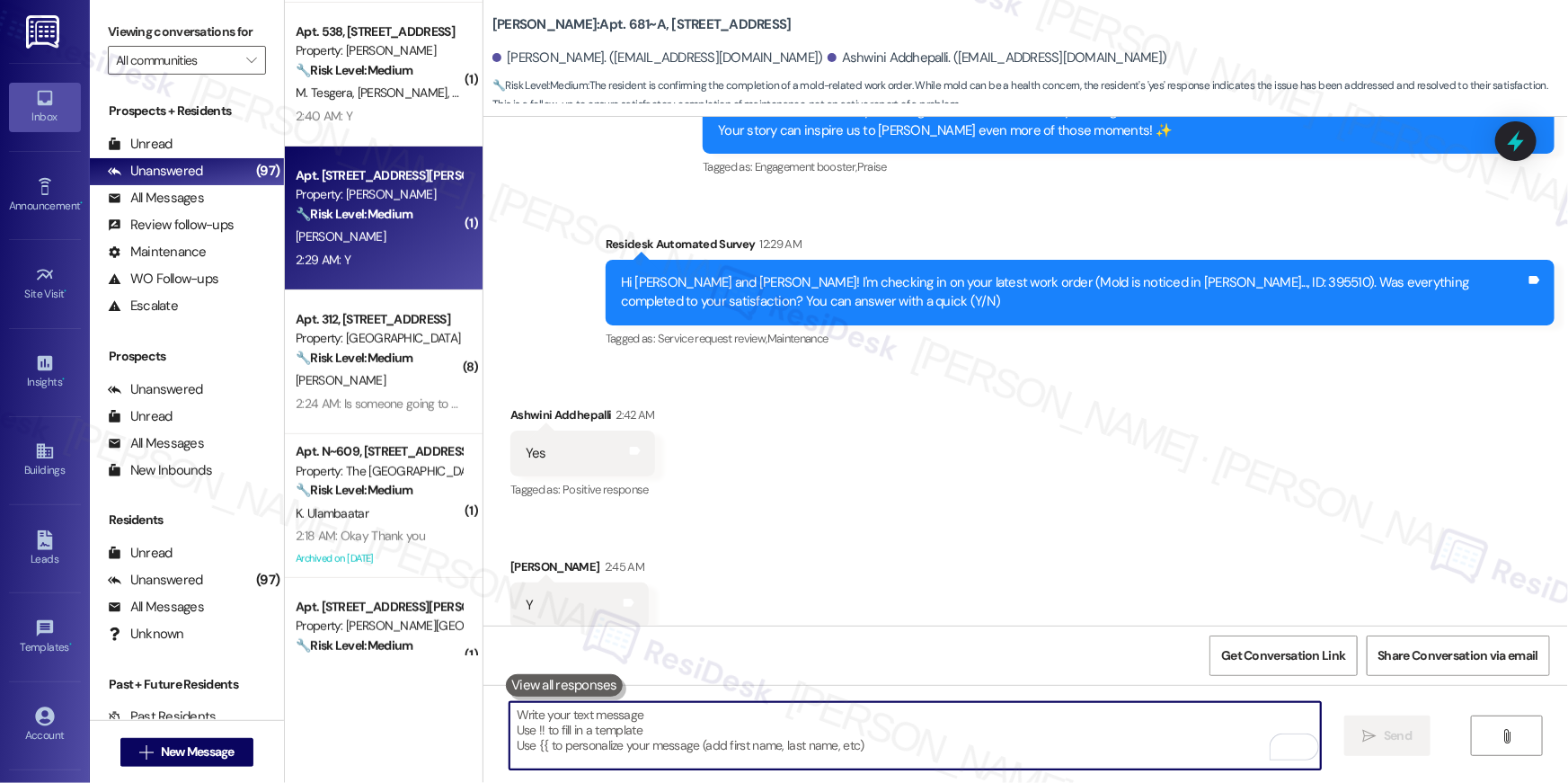
click at [405, 230] on div "D. Oneal-Dorton" at bounding box center [378, 236] width 170 height 22
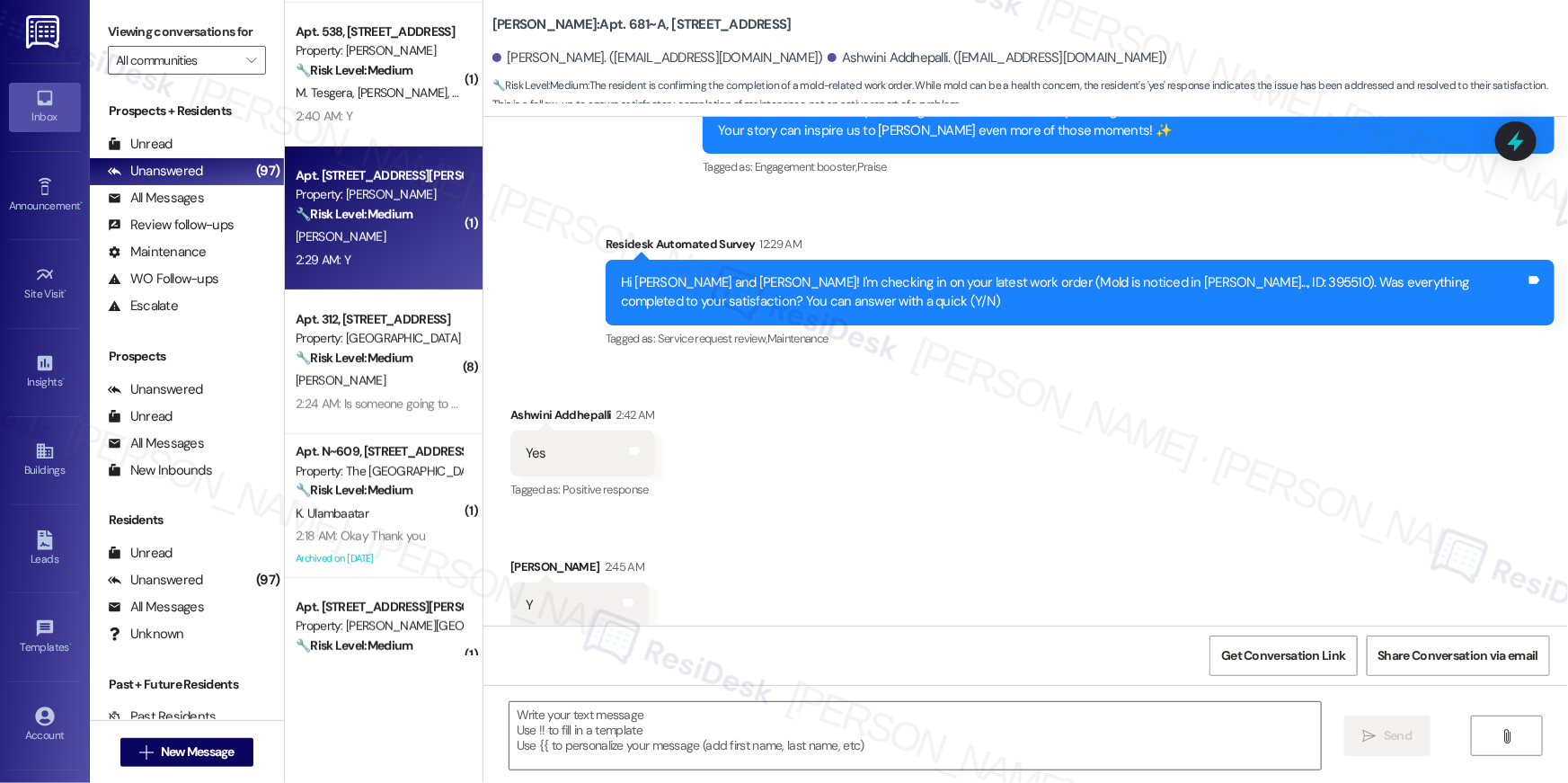
type textarea "Fetching suggested responses. Please feel free to read through the conversation…"
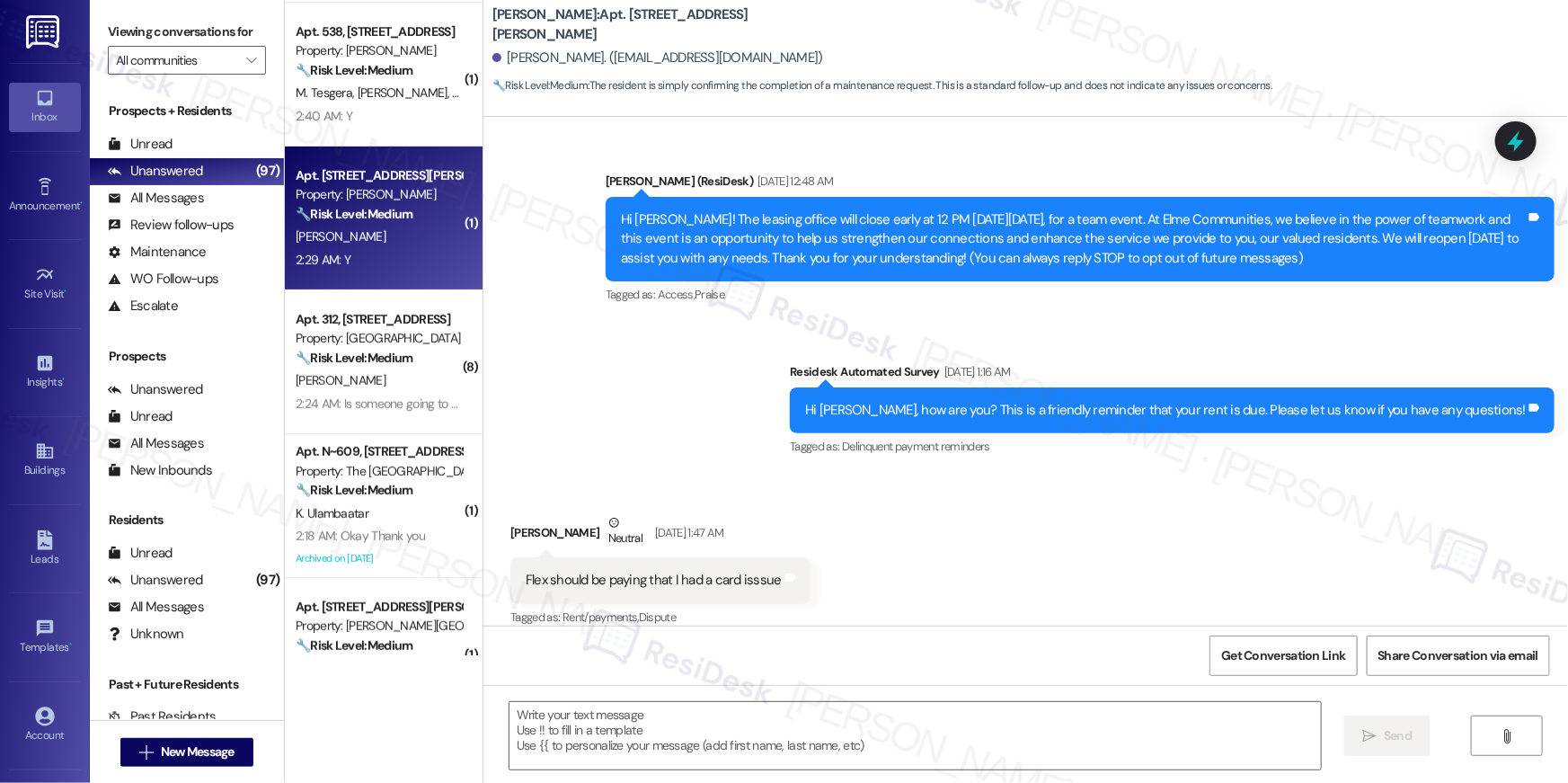
scroll to position [13233, 0]
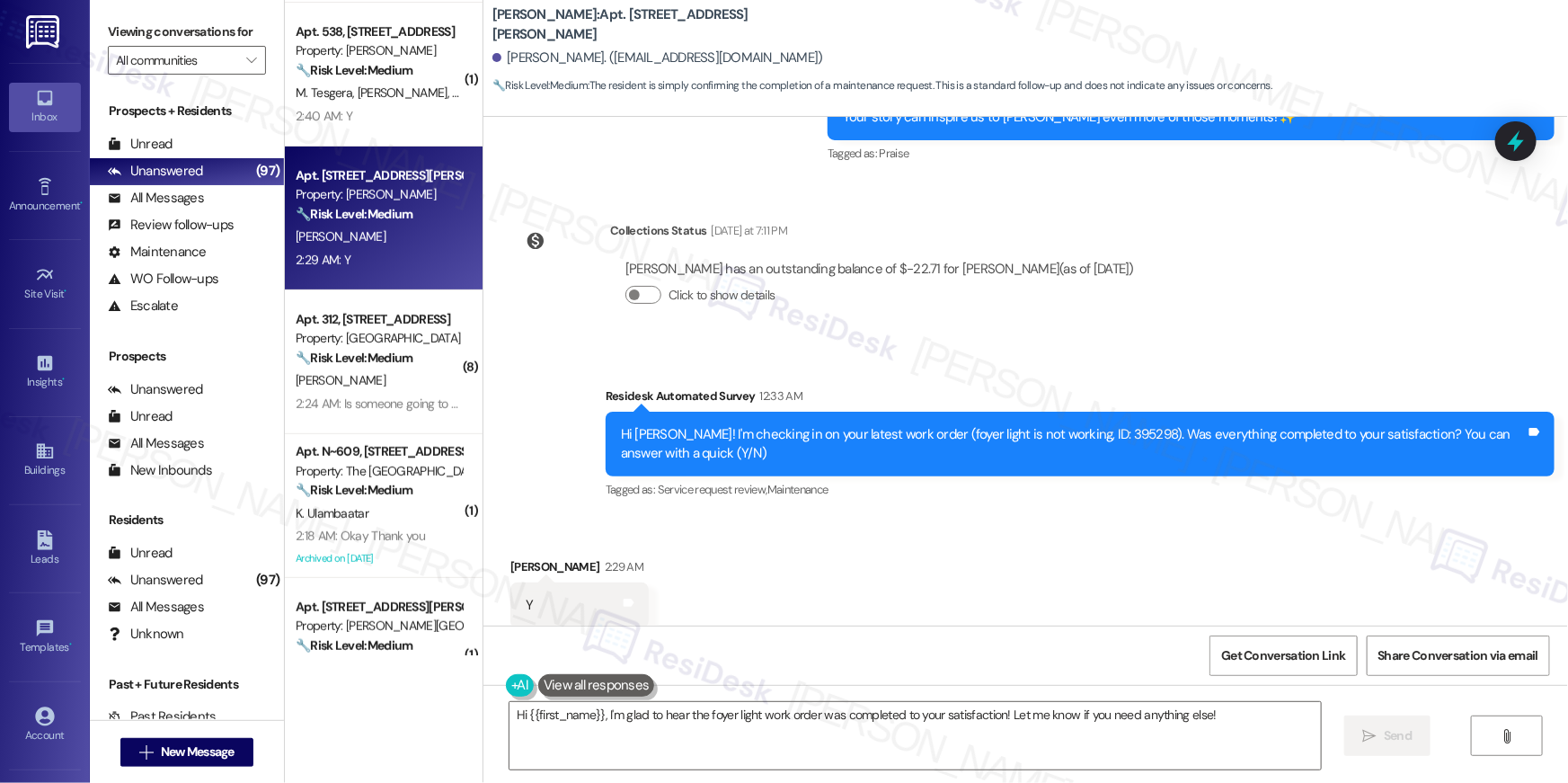
click at [969, 517] on div "Received via SMS David Oneal-Dorton 2:29 AM Y Tags and notes Tagged as: Positiv…" at bounding box center [1025, 593] width 1084 height 152
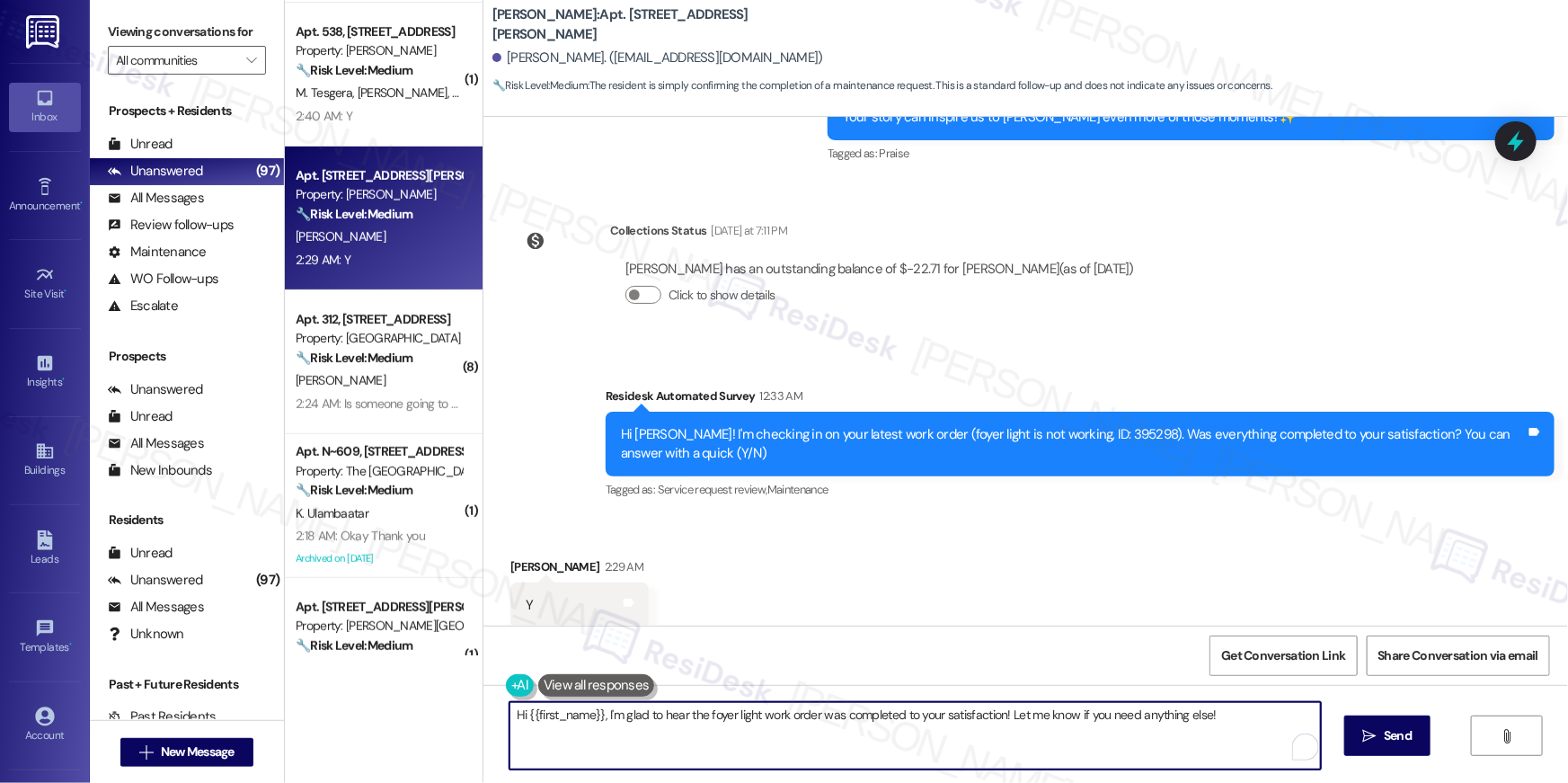
click at [989, 757] on textarea "Hi {{first_name}}, I'm glad to hear the foyer light work order was completed to…" at bounding box center [915, 735] width 811 height 67
paste textarea "’m truly delighted to hear that your work order has been successfully completed…"
type textarea "Hi {{first_name}}, I’m truly delighted to hear that your work order has been su…"
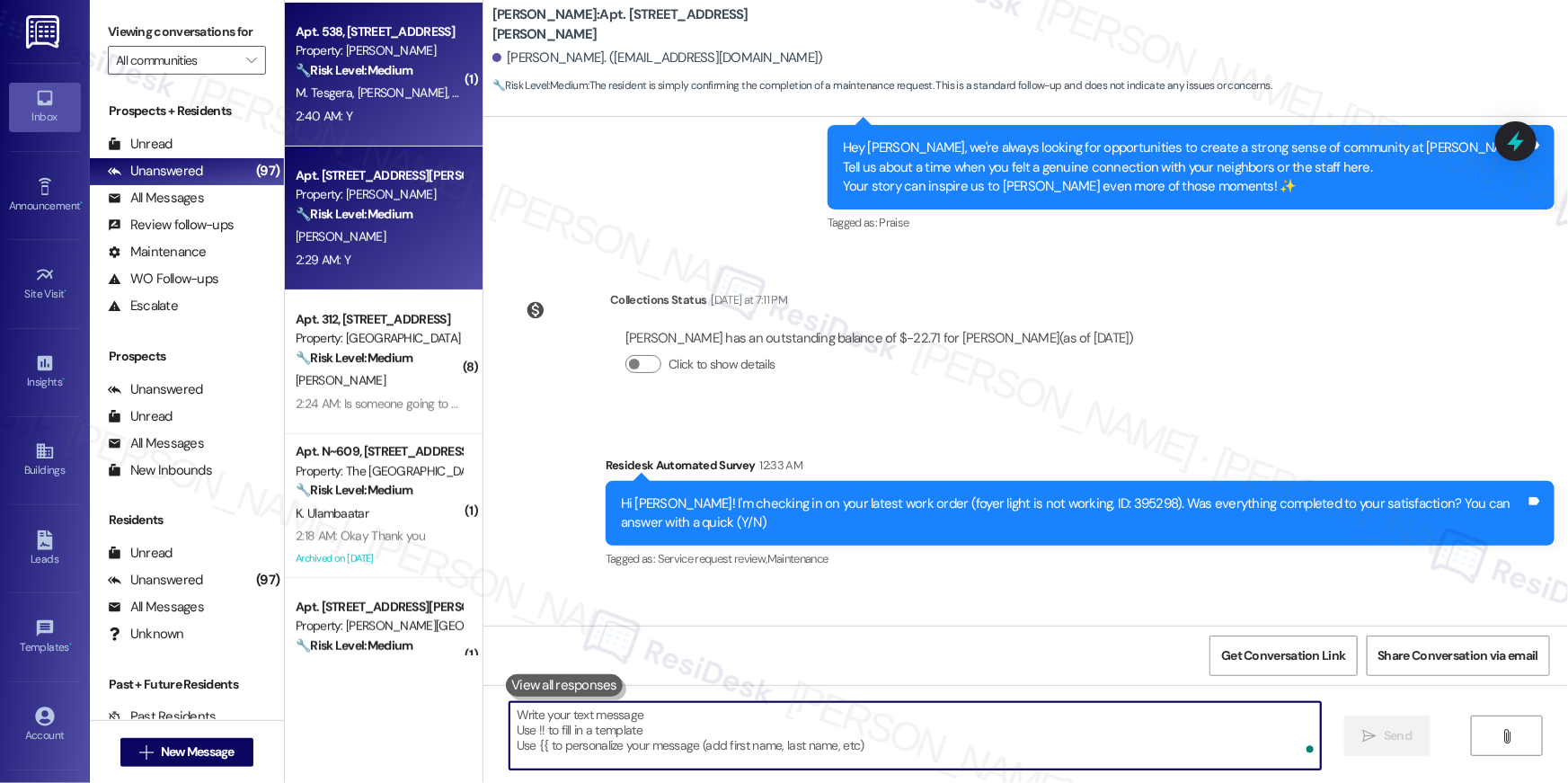
scroll to position [13233, 0]
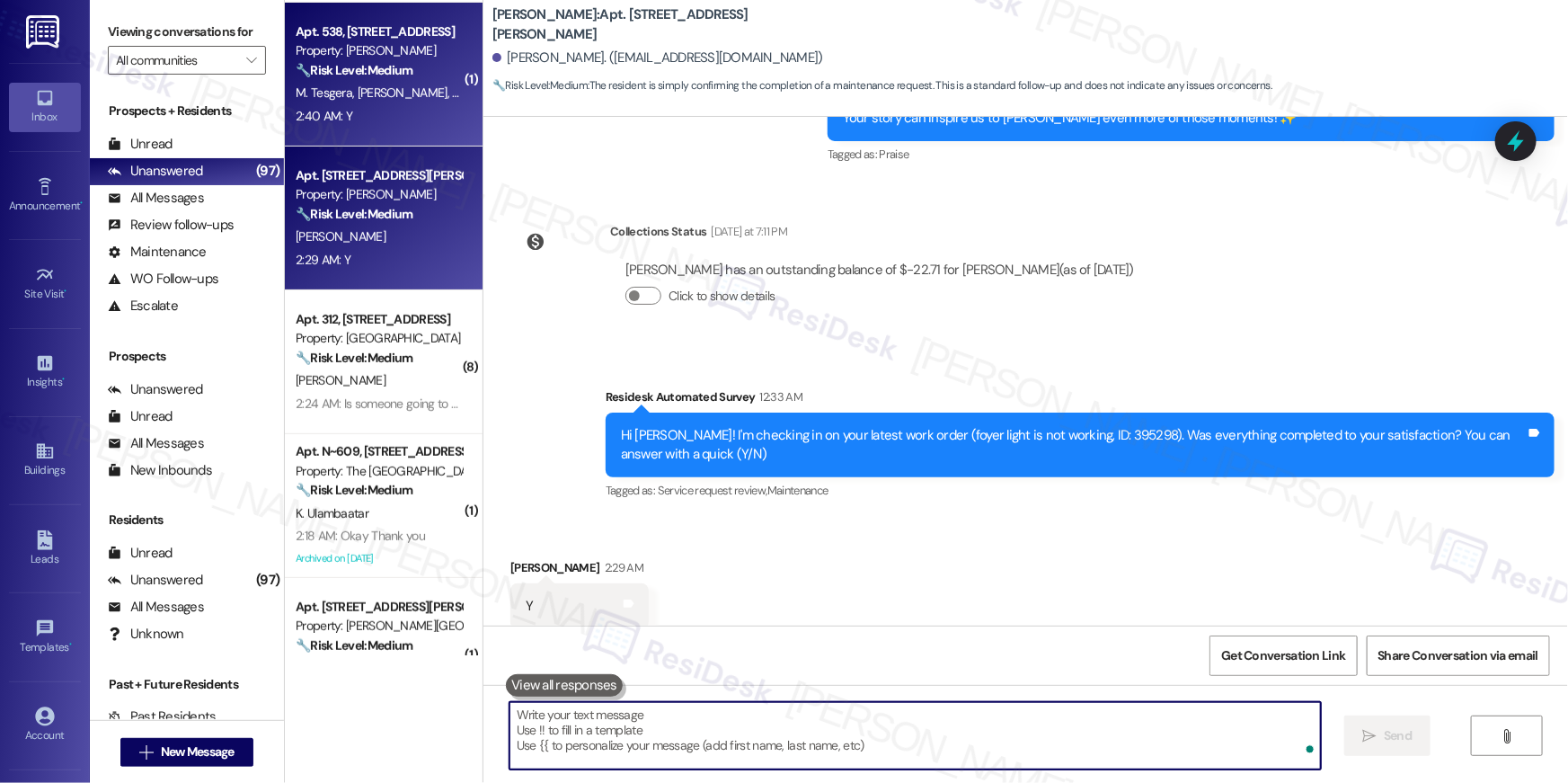
click at [377, 137] on div "Apt. 538, 2511 Farmcrest Drive Property: Elme Herndon 🔧 Risk Level: Medium The …" at bounding box center [384, 75] width 197 height 144
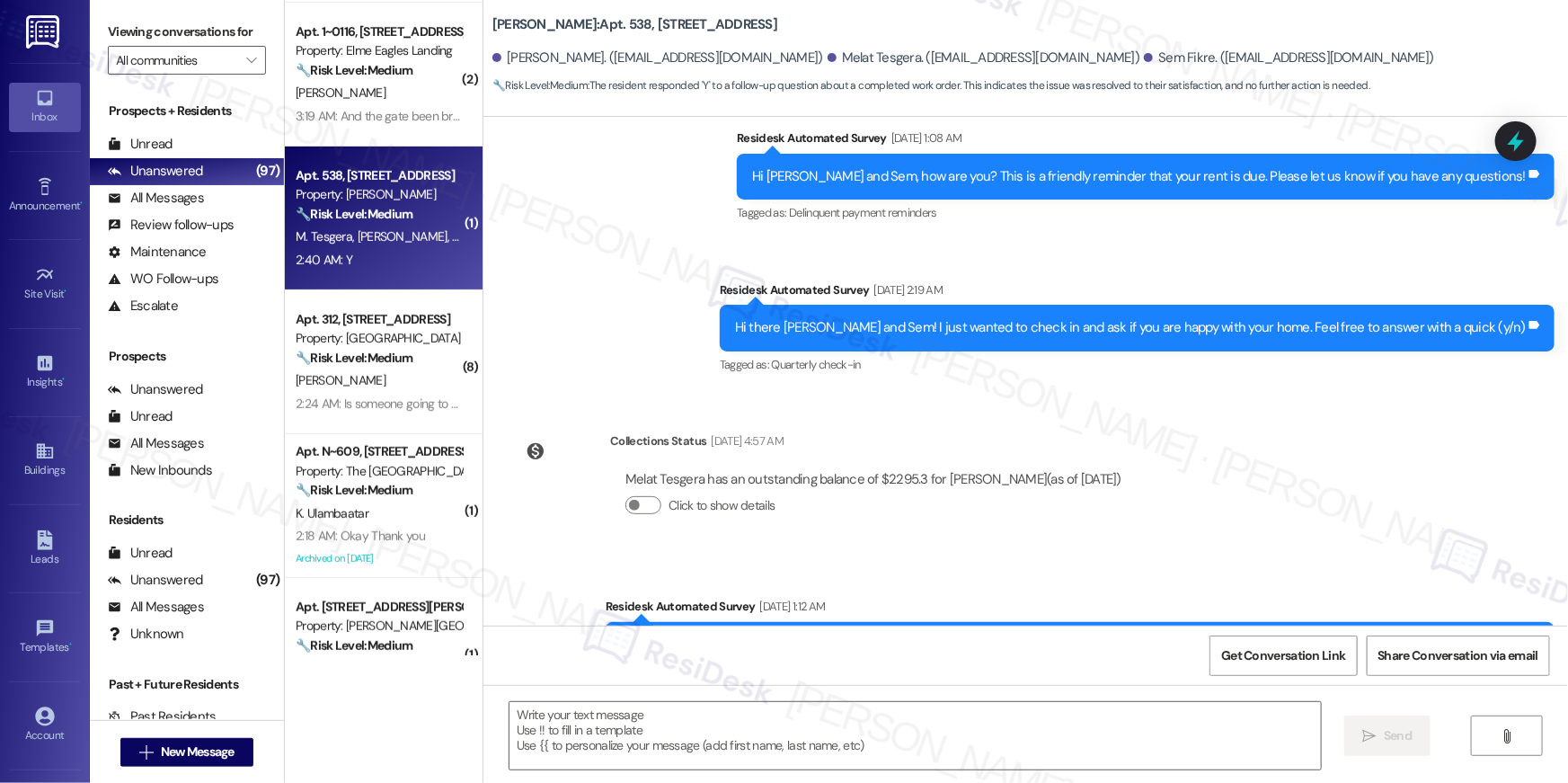
type textarea "Fetching suggested responses. Please feel free to read through the conversation…"
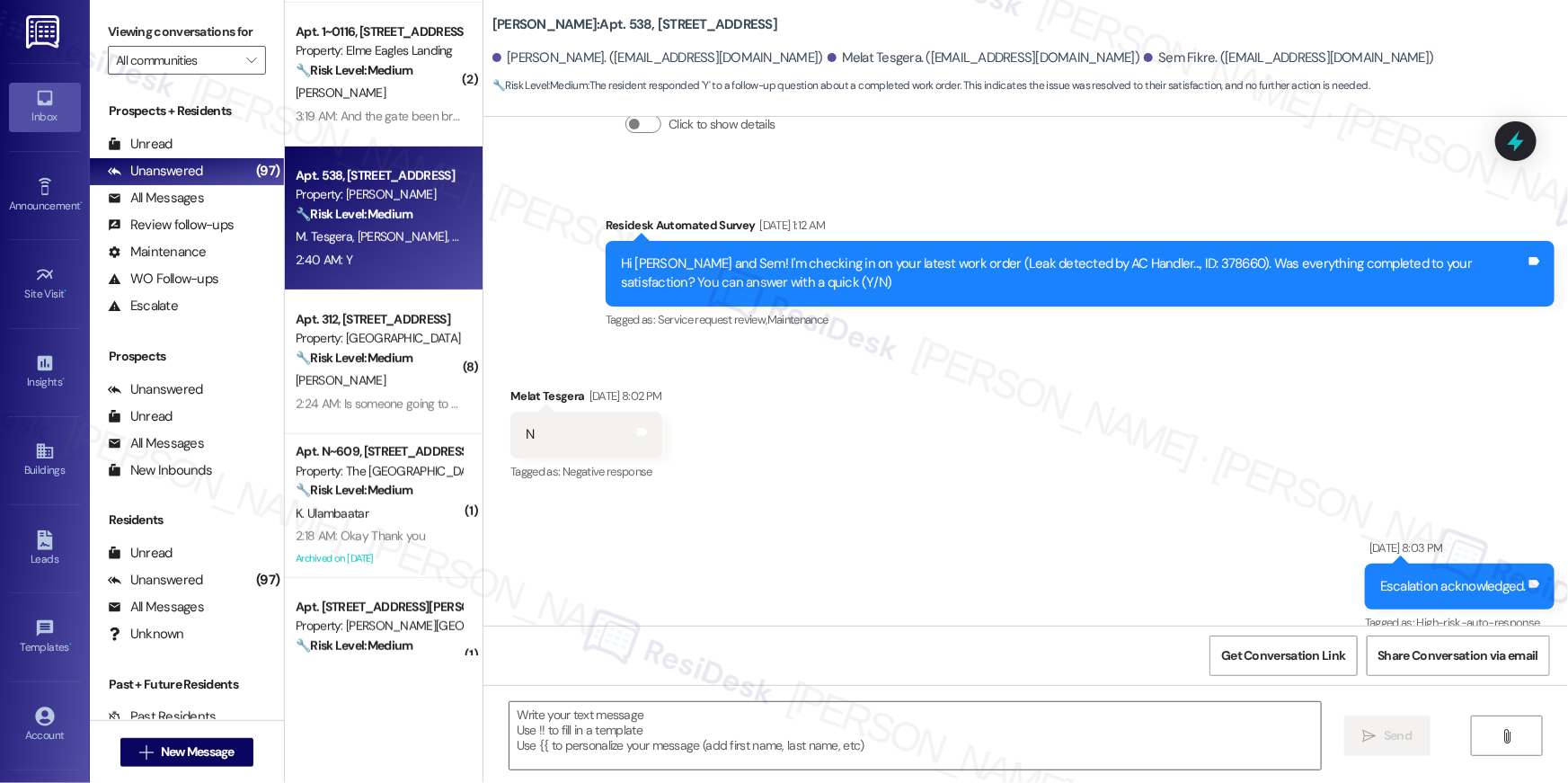
scroll to position [772, 0]
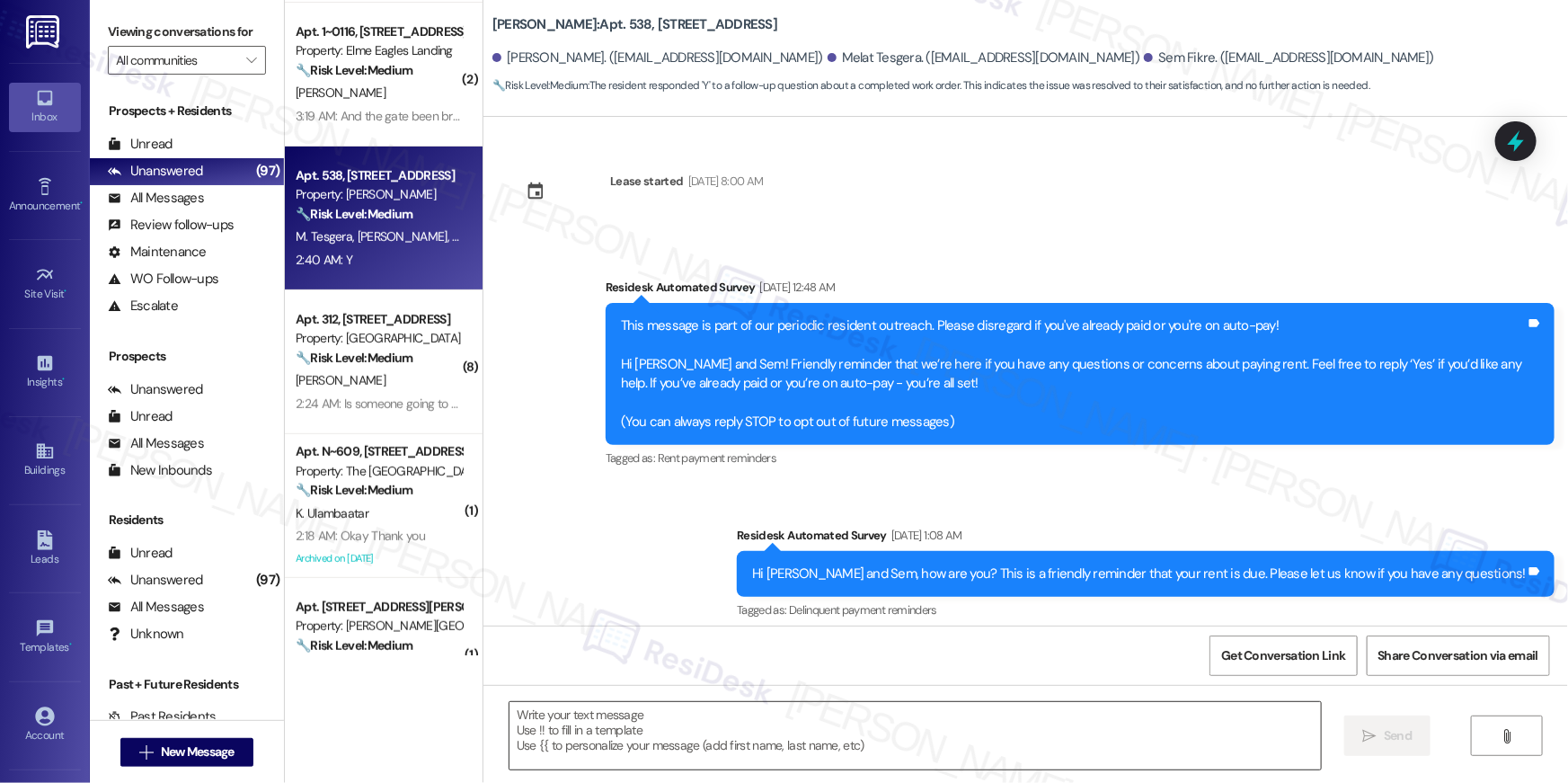
click at [897, 729] on textarea at bounding box center [915, 735] width 811 height 67
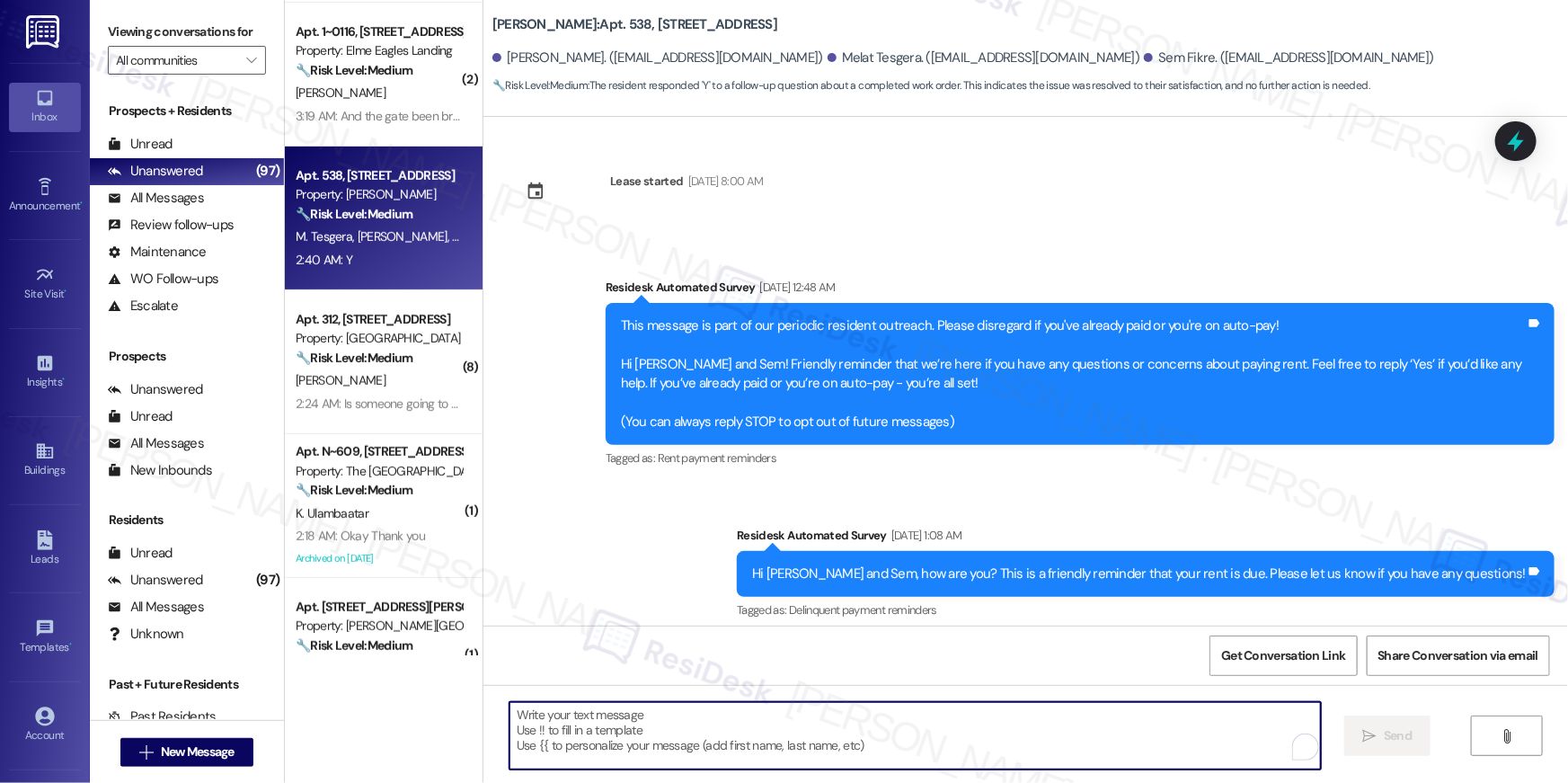
paste textarea "Hi {{first_name}}, I’m truly delighted to hear that your work order has been su…"
type textarea "Hi {{first_name}}, I’m truly delighted to hear that your work order has been su…"
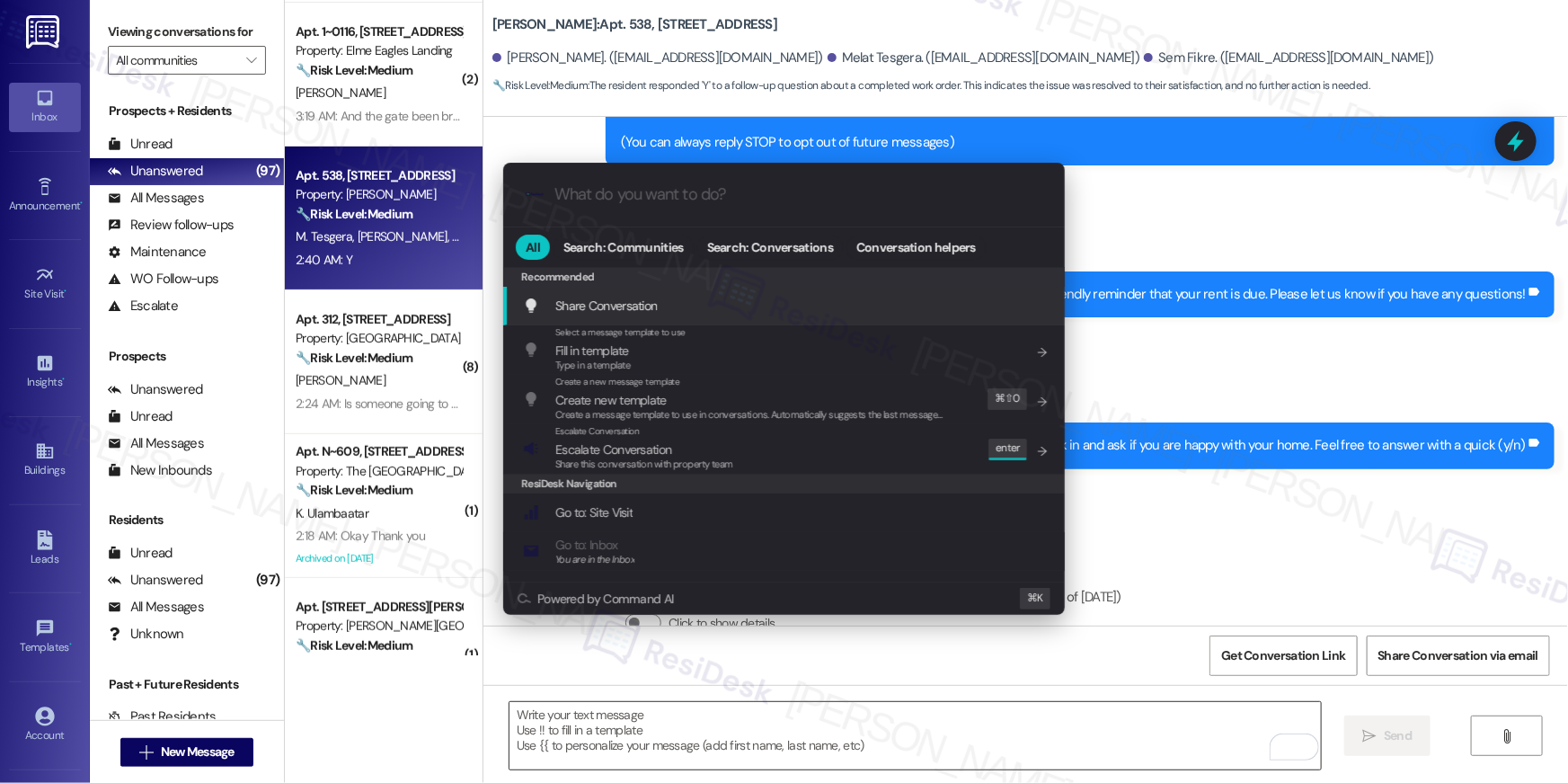
scroll to position [1977, 0]
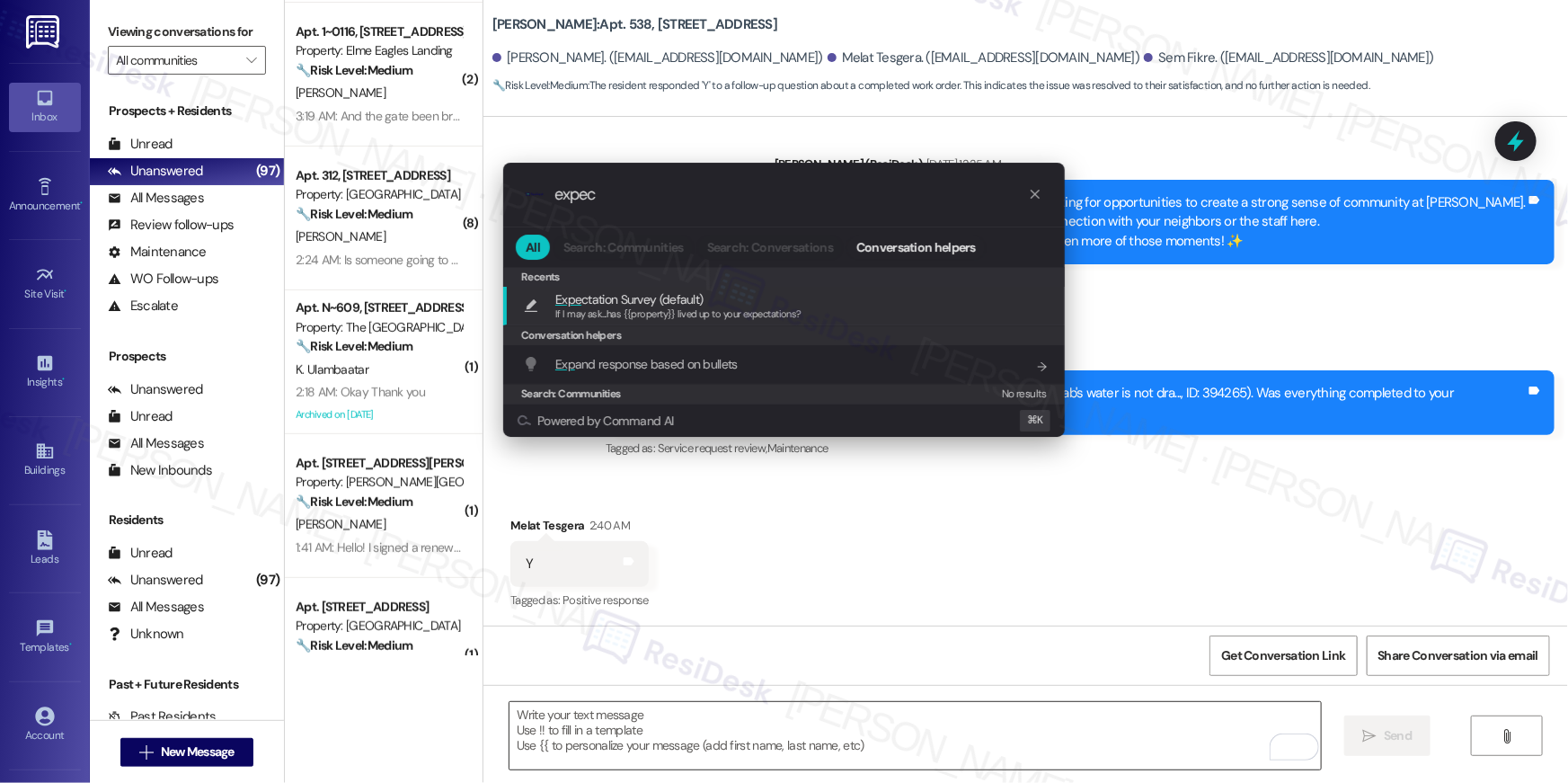
type input "expect"
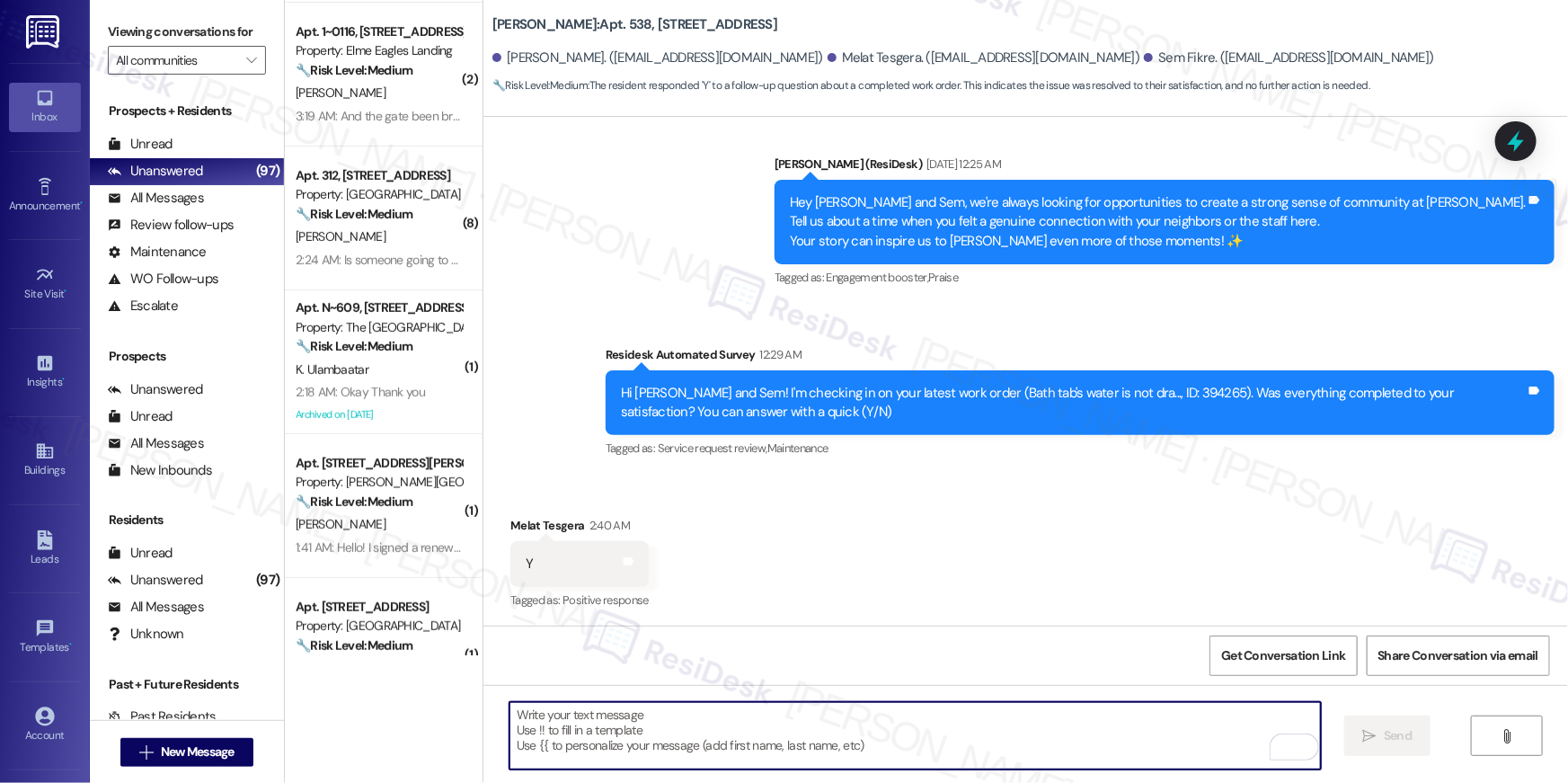
type textarea "If I may ask...has {{property}} lived up to your expectations?"
click at [921, 443] on div "Tagged as: Service request review , Click to highlight conversations about Serv…" at bounding box center [1080, 448] width 949 height 26
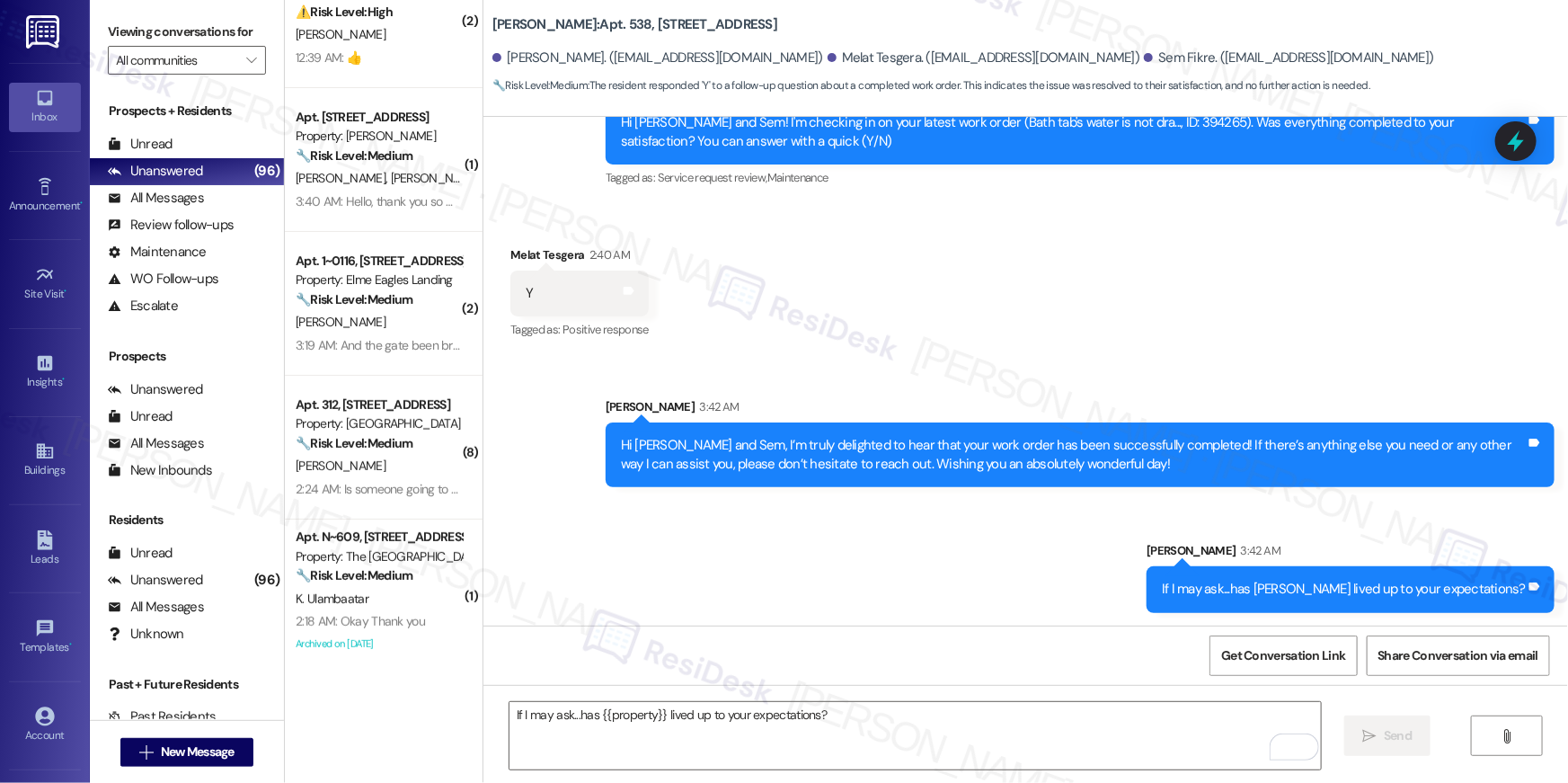
scroll to position [0, 0]
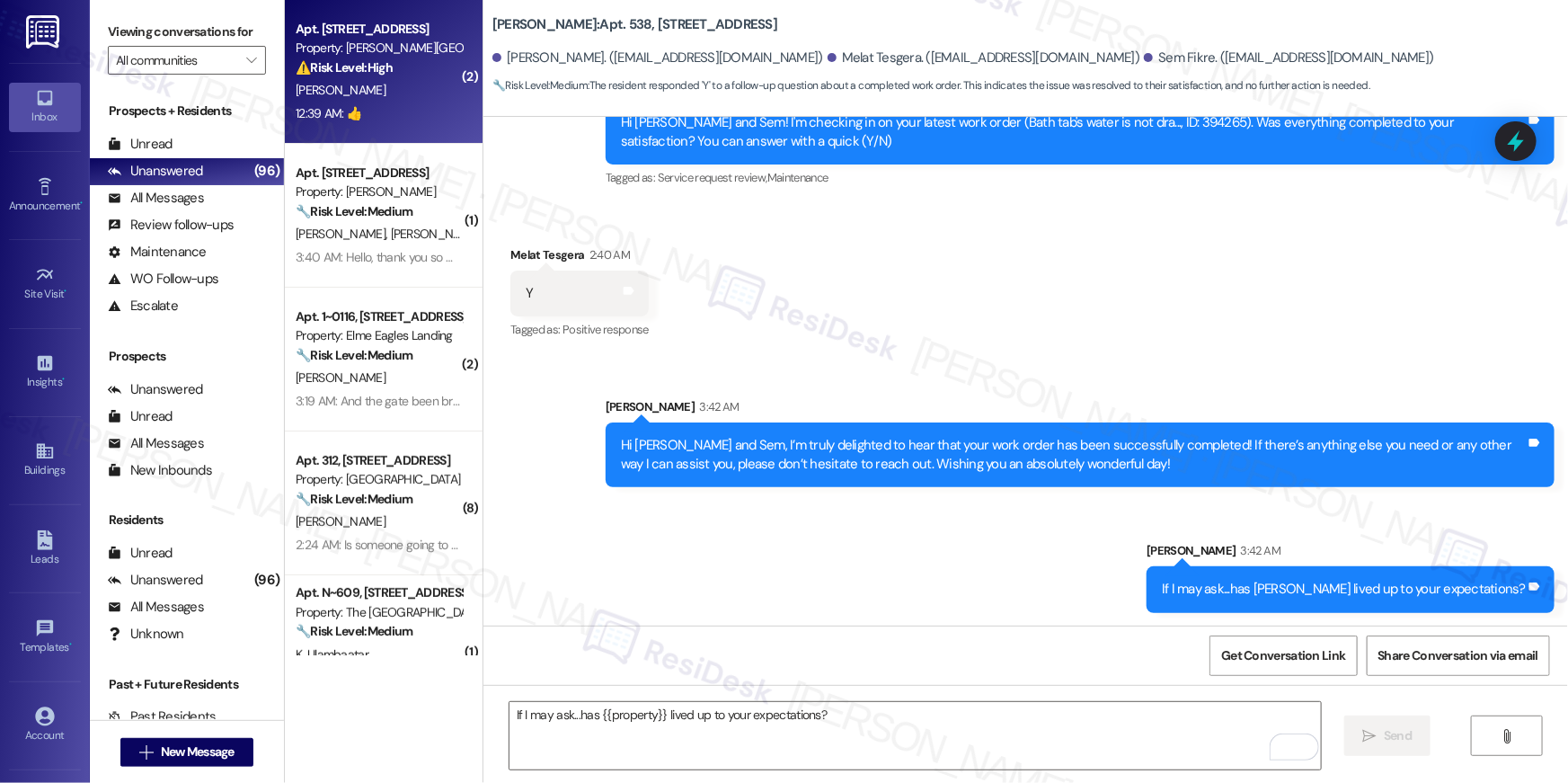
click at [387, 130] on div "Apt. 2903, 501 North River Parkway Property: Elme Sandy Springs ⚠️ Risk Level: …" at bounding box center [384, 72] width 197 height 144
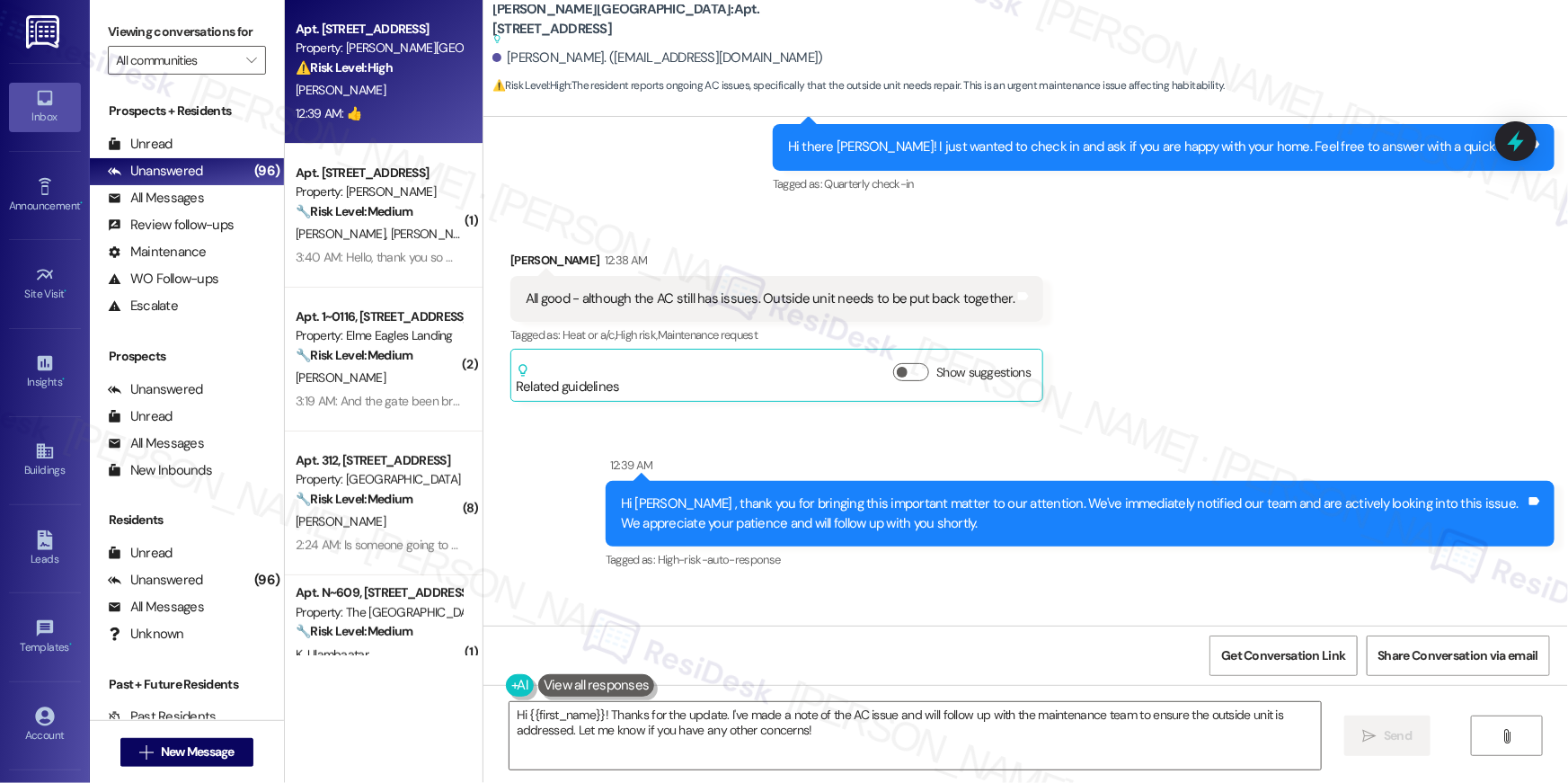
scroll to position [3163, 0]
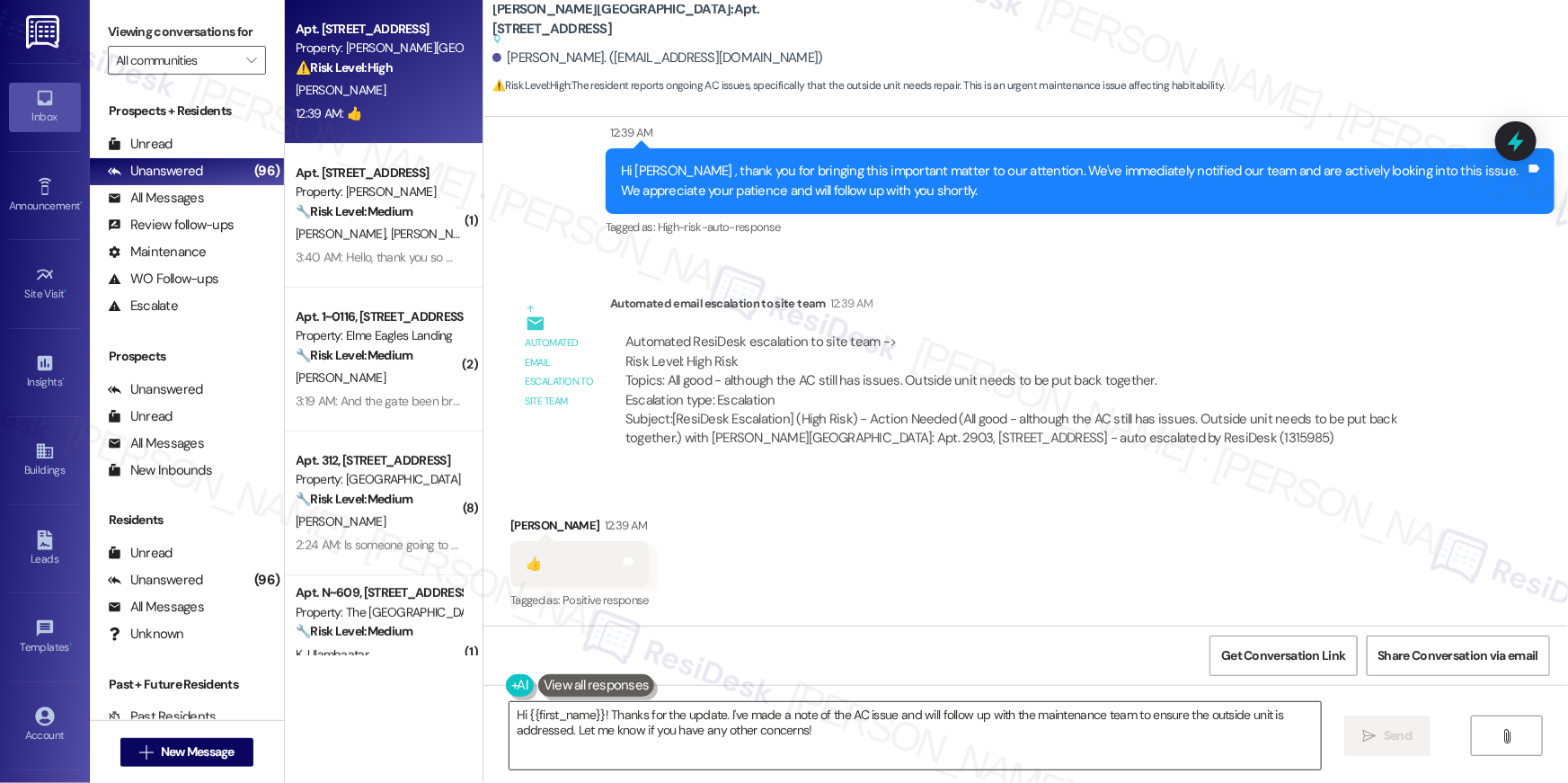
click at [953, 731] on textarea "Hi {{first_name}}! Thanks for the update. I've made a note of the AC issue and …" at bounding box center [915, 735] width 811 height 67
click at [952, 731] on textarea "Hi {{first_name}}! Thanks for the update. I've made a note of the AC issue and …" at bounding box center [915, 735] width 811 height 67
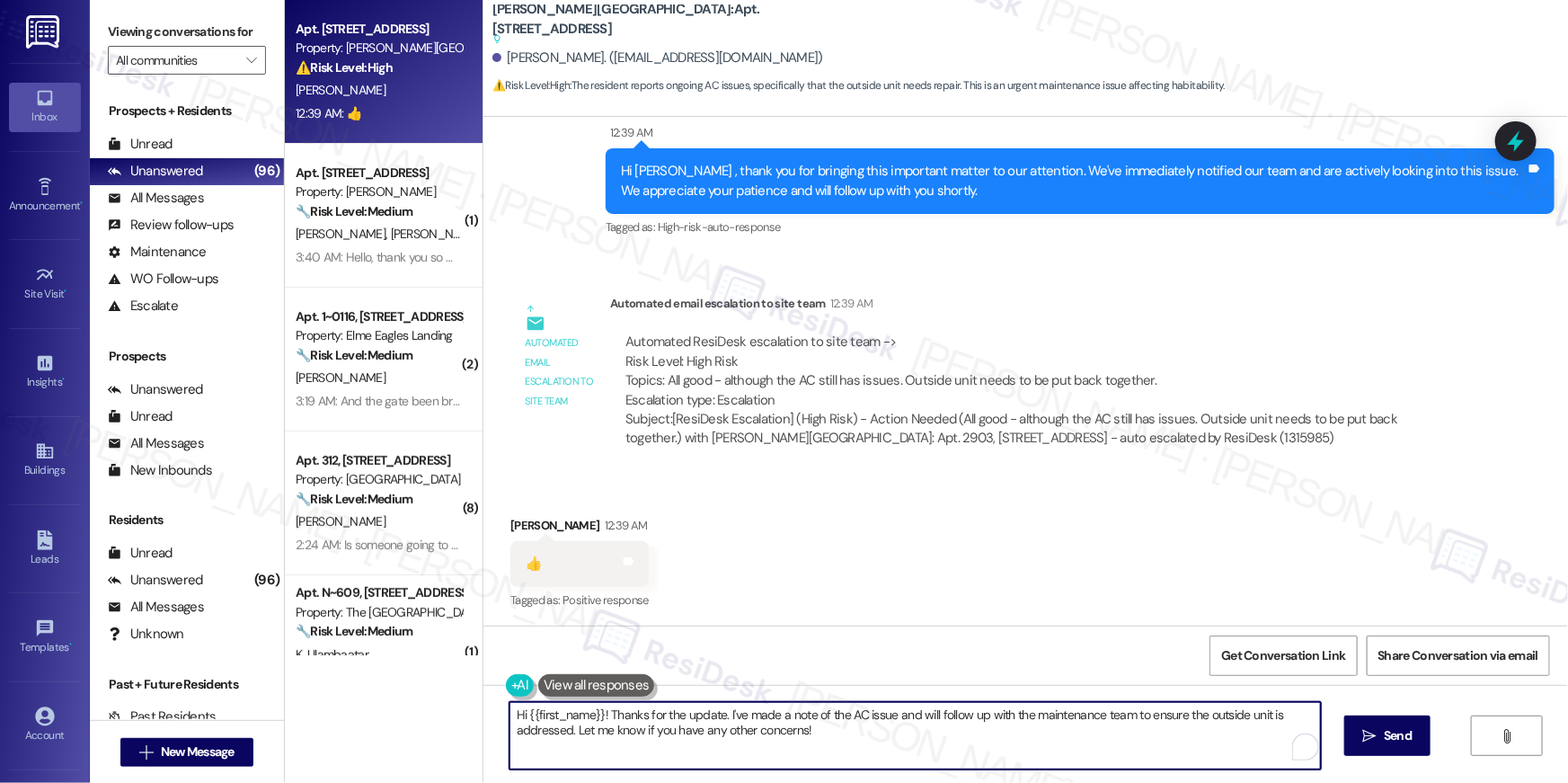
click at [956, 741] on textarea "Hi {{first_name}}! Thanks for the update. I've made a note of the AC issue and …" at bounding box center [915, 735] width 811 height 67
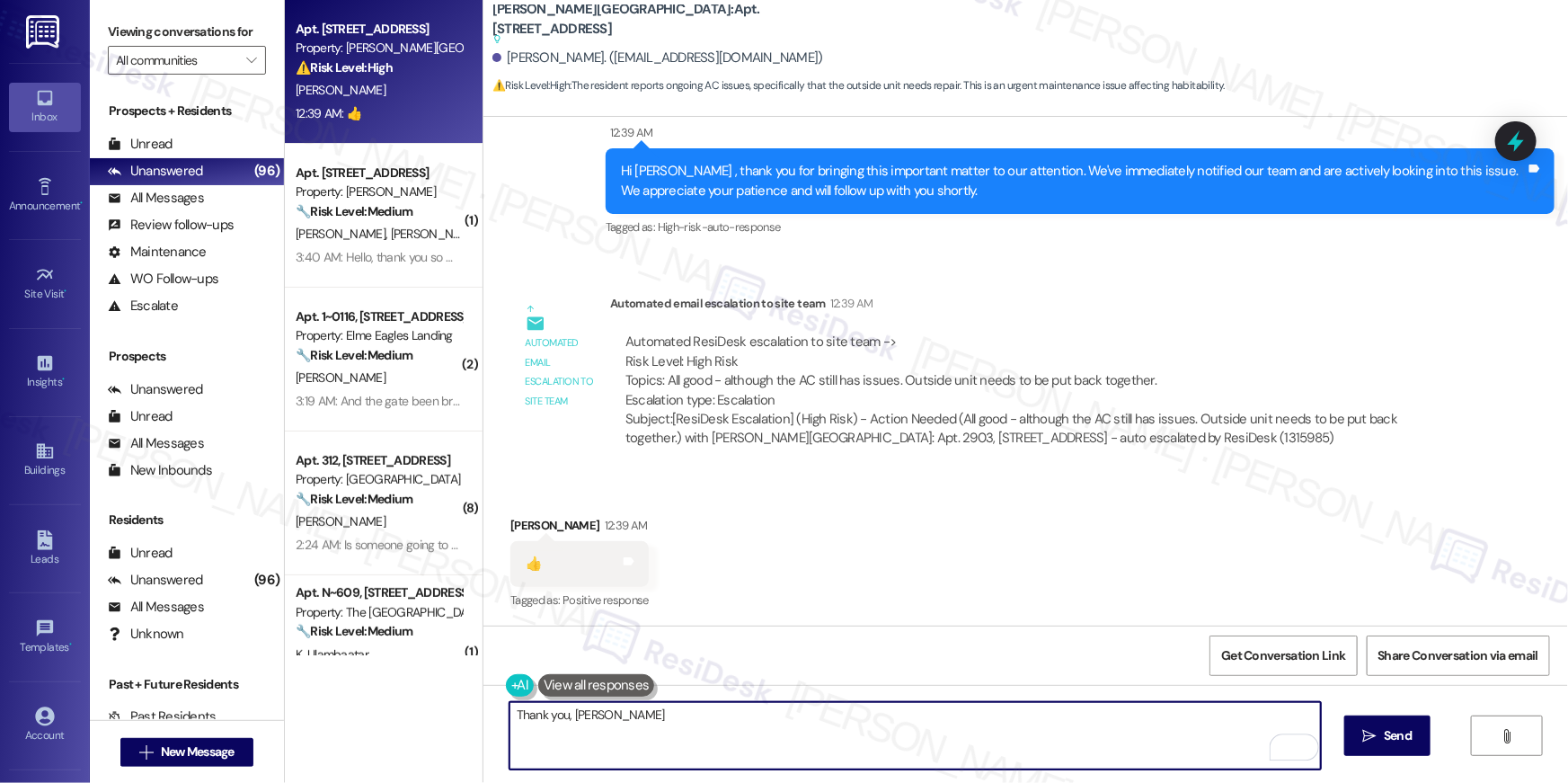
type textarea "Thank you, Cynthia."
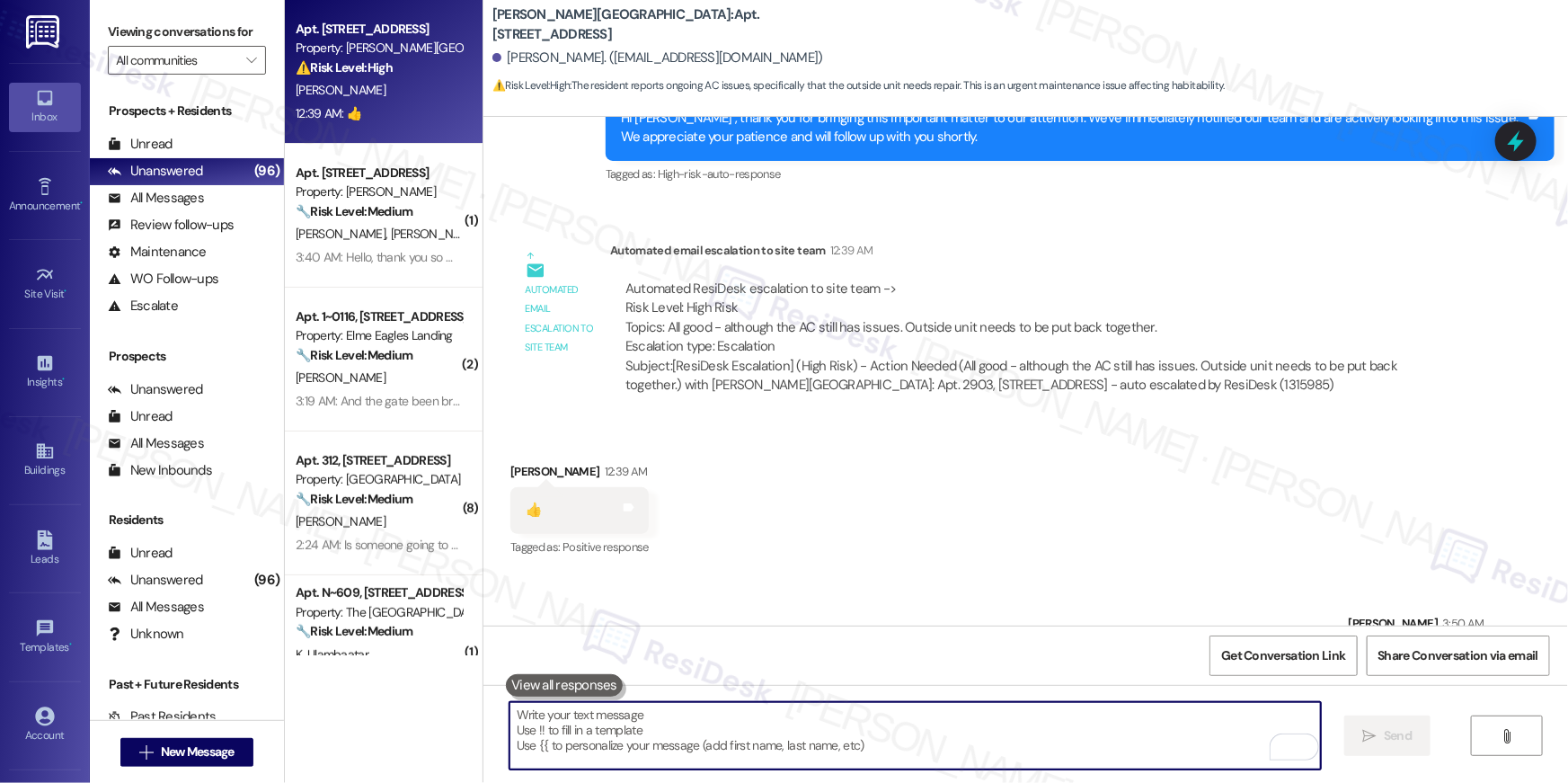
scroll to position [3110, 0]
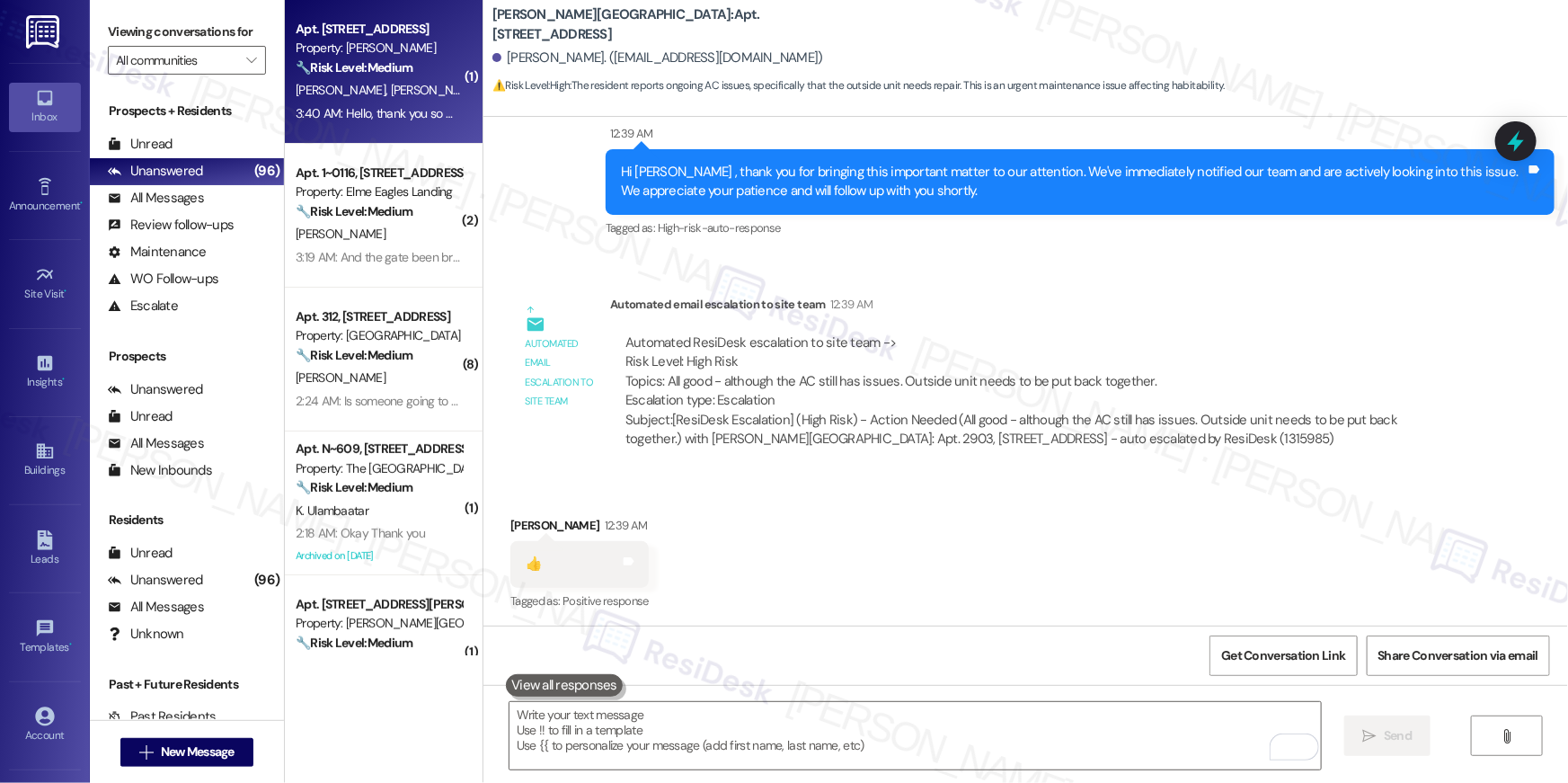
click at [389, 111] on div "3:40 AM: Hello, thank you so much for reaching out. I would love some ideas as …" at bounding box center [1167, 114] width 1744 height 17
type textarea "Fetching suggested responses. Please feel free to read through the conversation…"
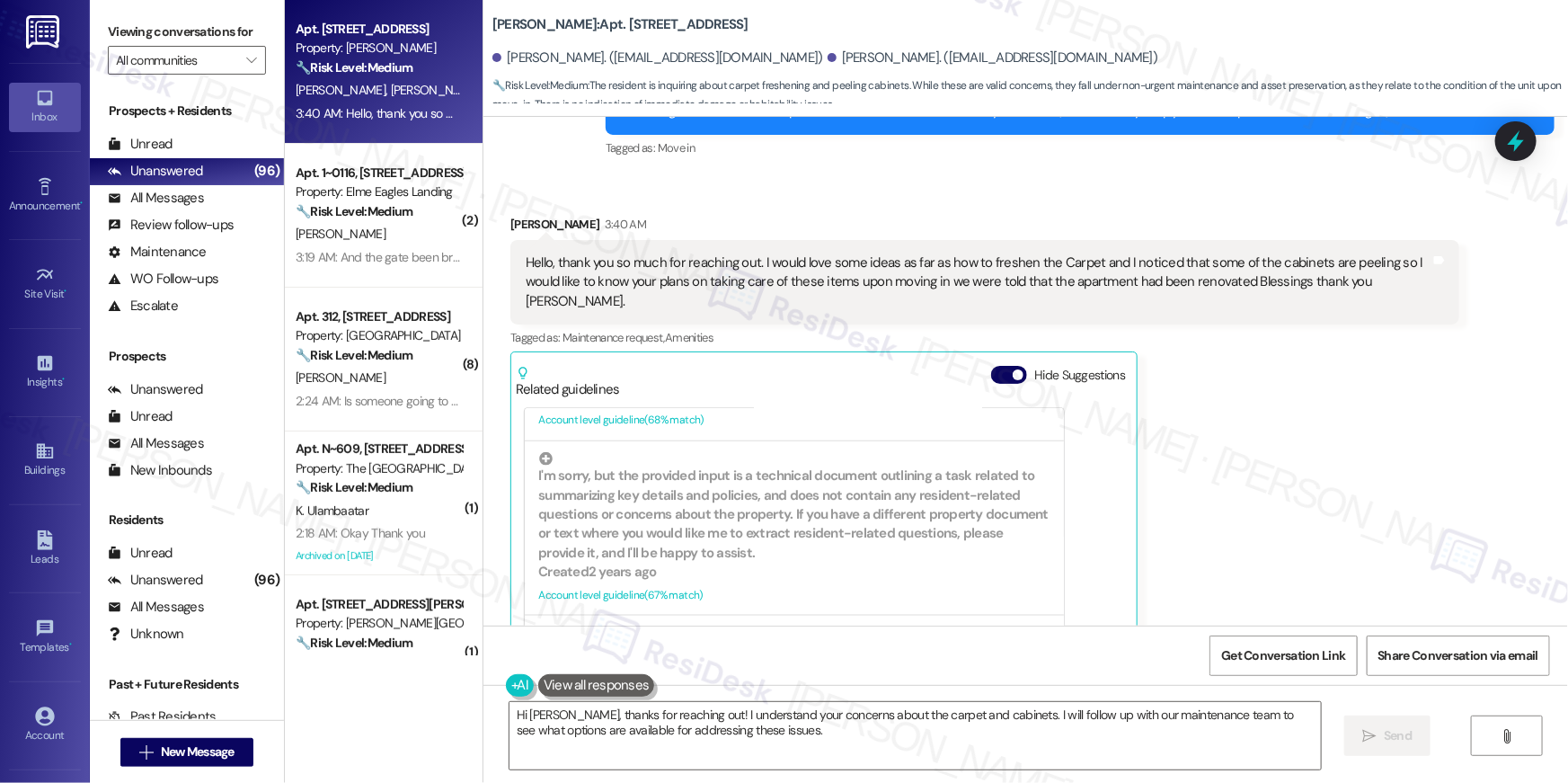
scroll to position [320, 0]
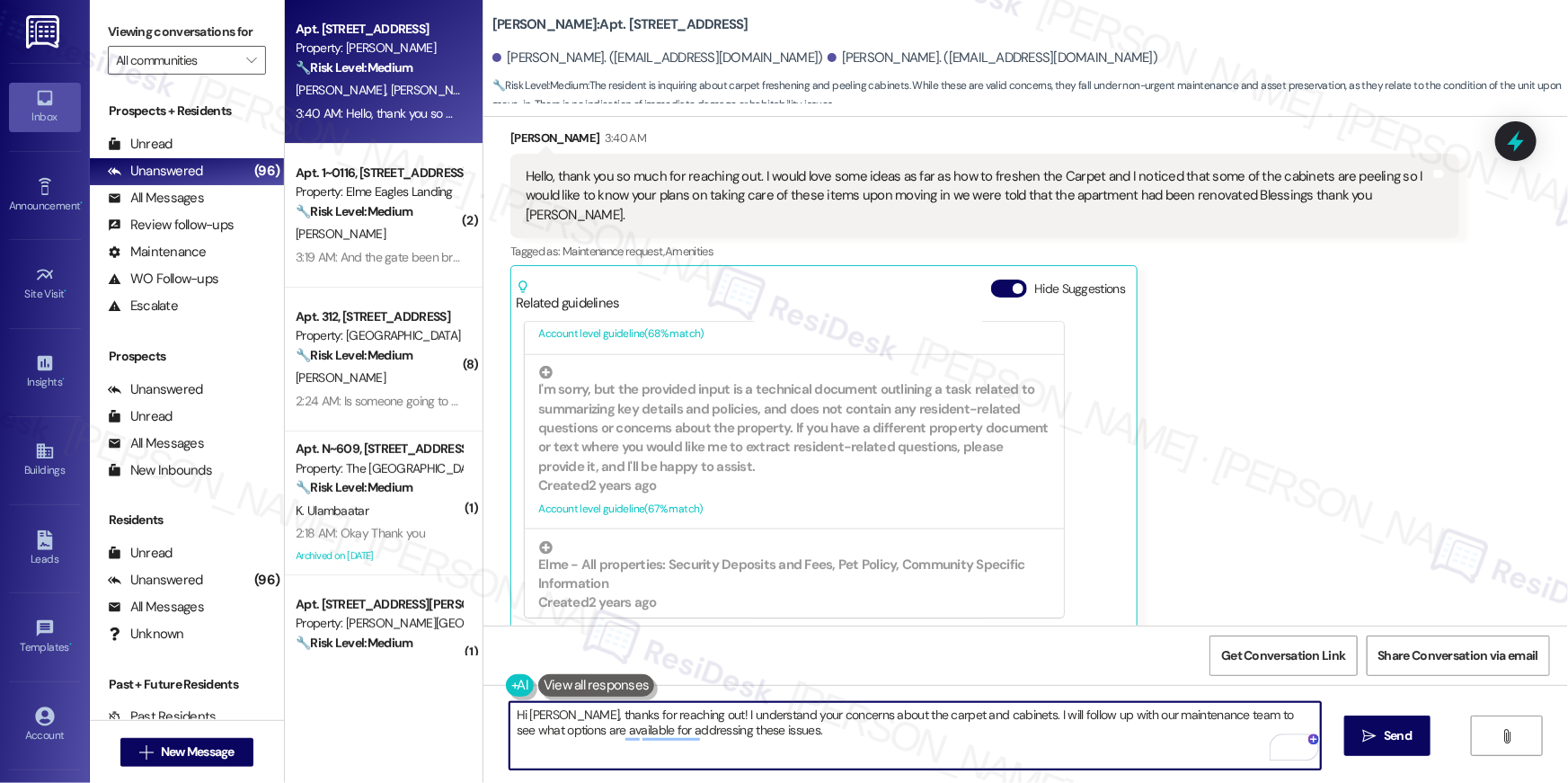
drag, startPoint x: 770, startPoint y: 729, endPoint x: 1019, endPoint y: 719, distance: 249.2
click at [1019, 719] on textarea "Hi Mrs. Sterling, thanks for reaching out! I understand your concerns about the…" at bounding box center [915, 735] width 811 height 67
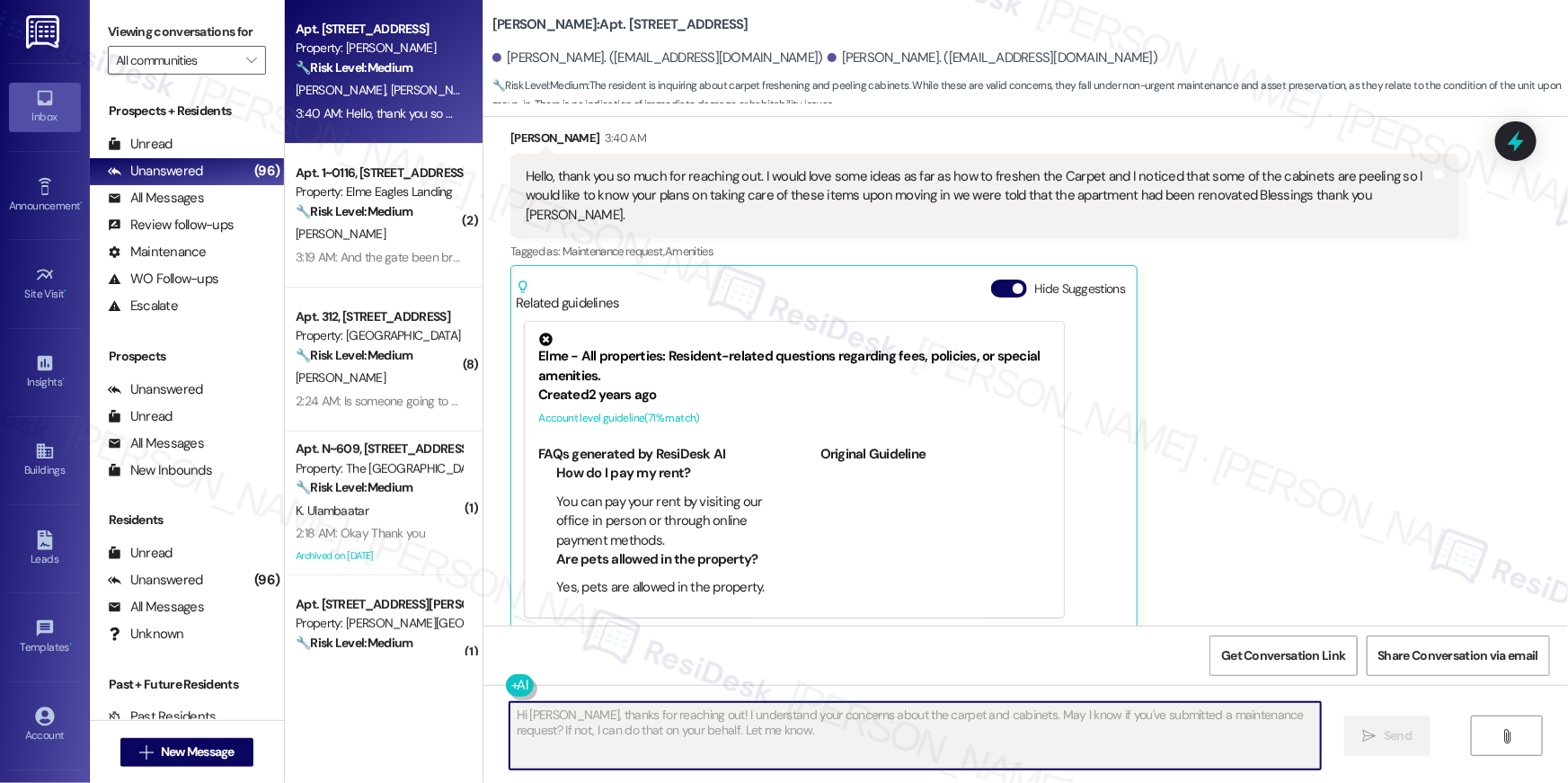
type textarea "Fetching suggested responses. Please feel free to read through the conversation…"
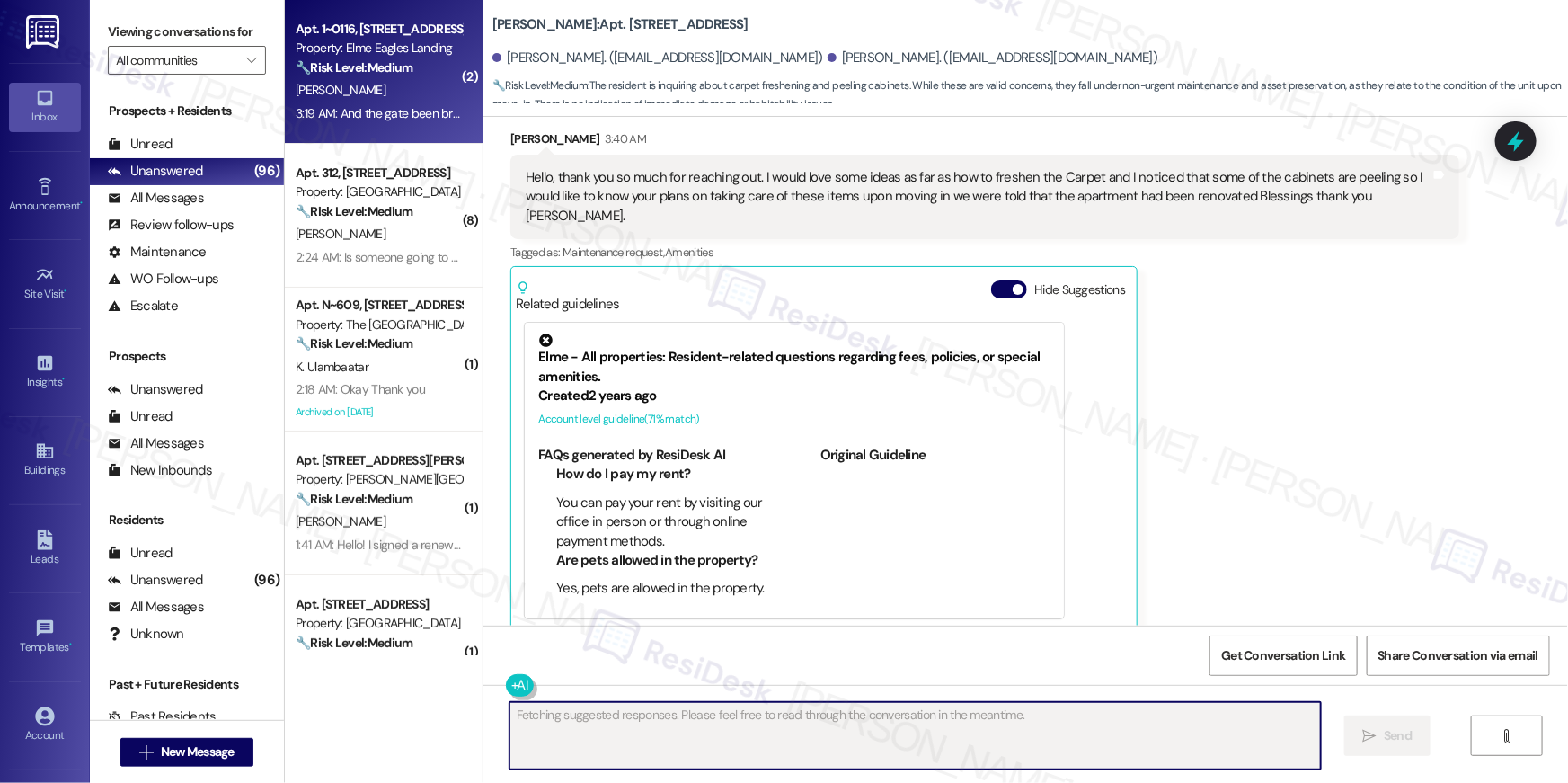
click at [445, 97] on div "[PERSON_NAME]" at bounding box center [378, 90] width 170 height 22
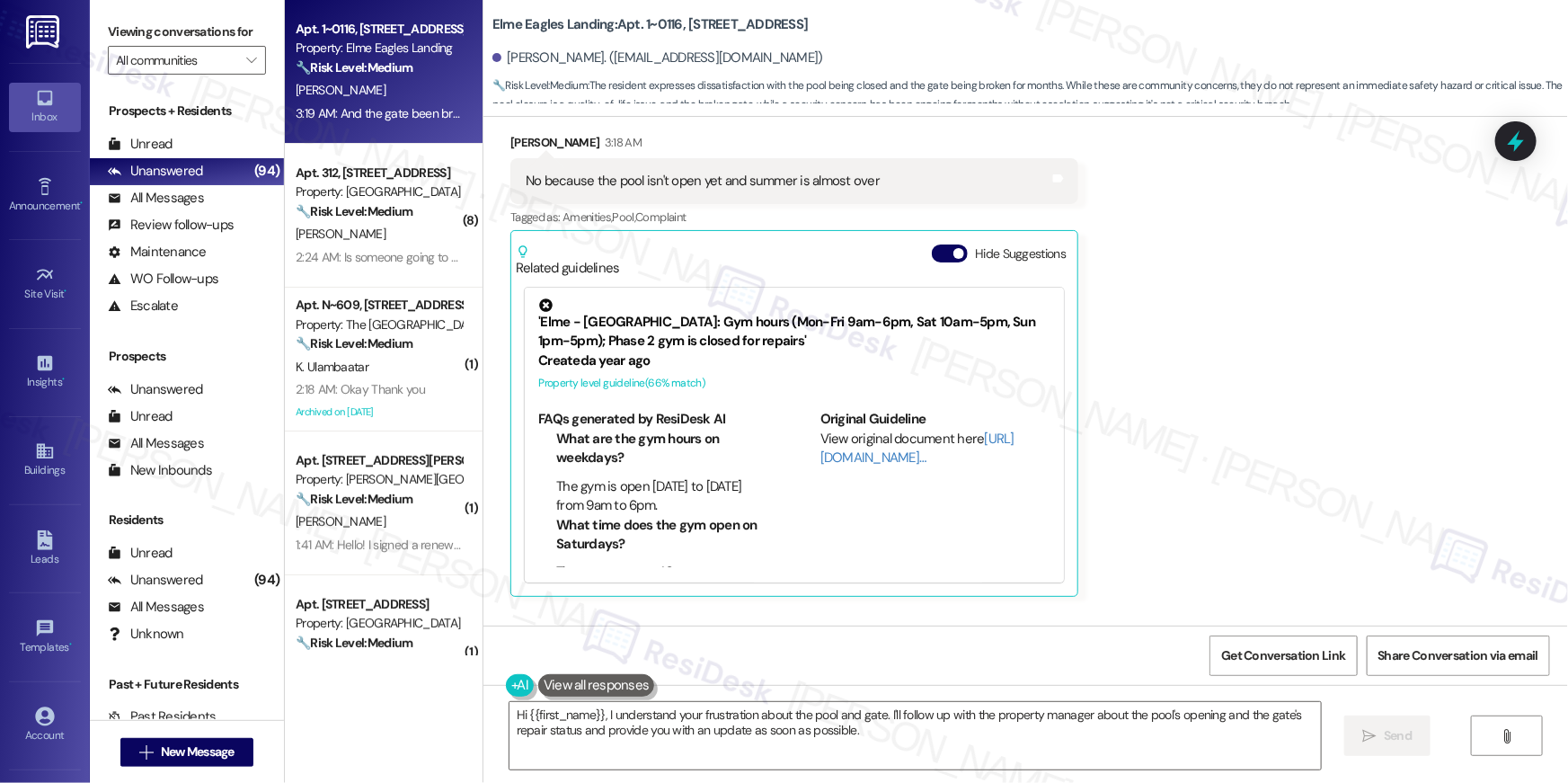
scroll to position [7208, 0]
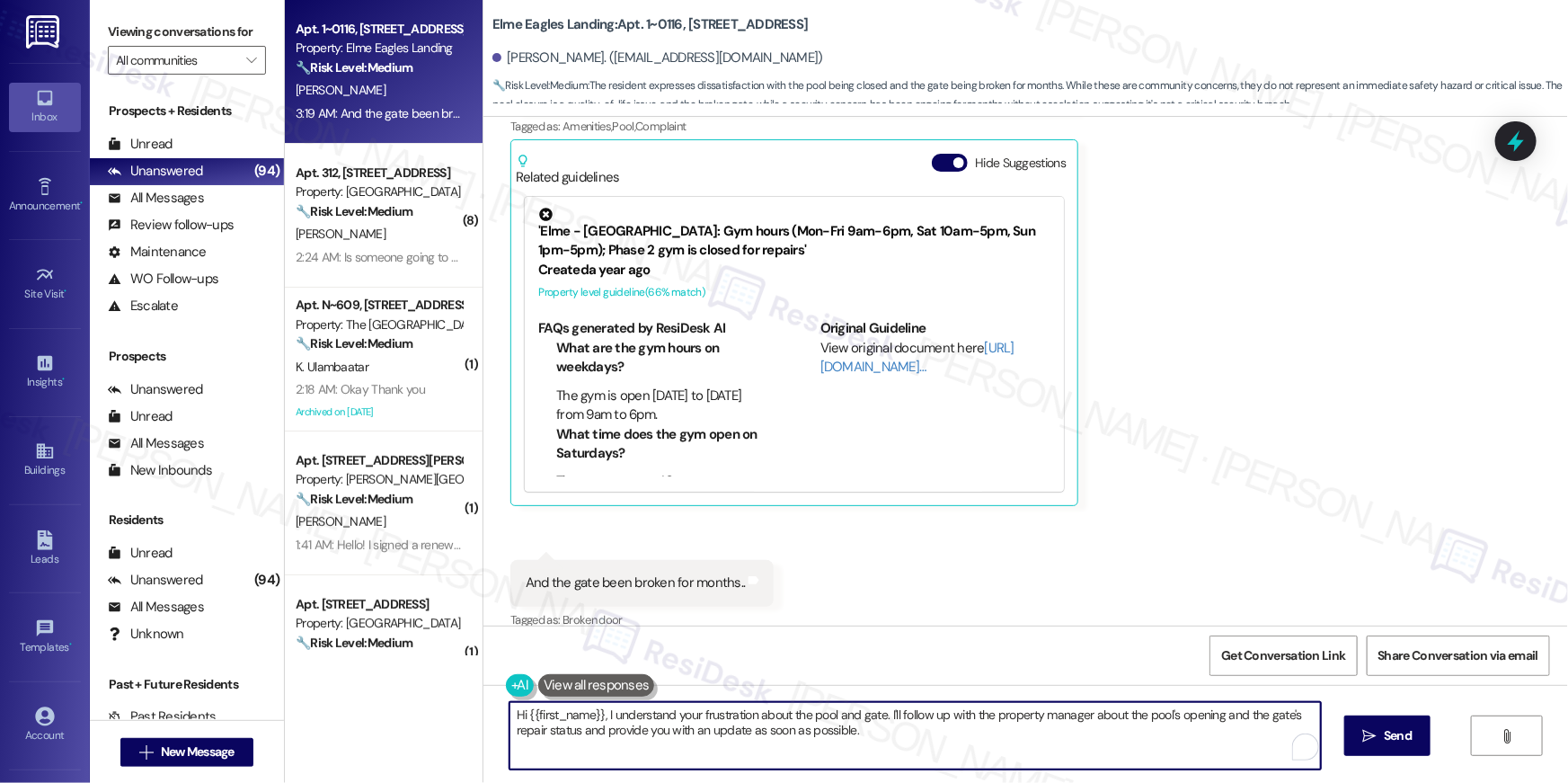
click at [905, 732] on textarea "Hi {{first_name}}, I understand your frustration about the pool and gate. I'll …" at bounding box center [915, 735] width 811 height 67
click at [1063, 714] on textarea "Hi {{first_name}}, I understand your frustration about the pool and gate. I'll …" at bounding box center [915, 735] width 811 height 67
type textarea "Hi {{first_name}}, I understand your frustration about the pool and gate. I'll …"
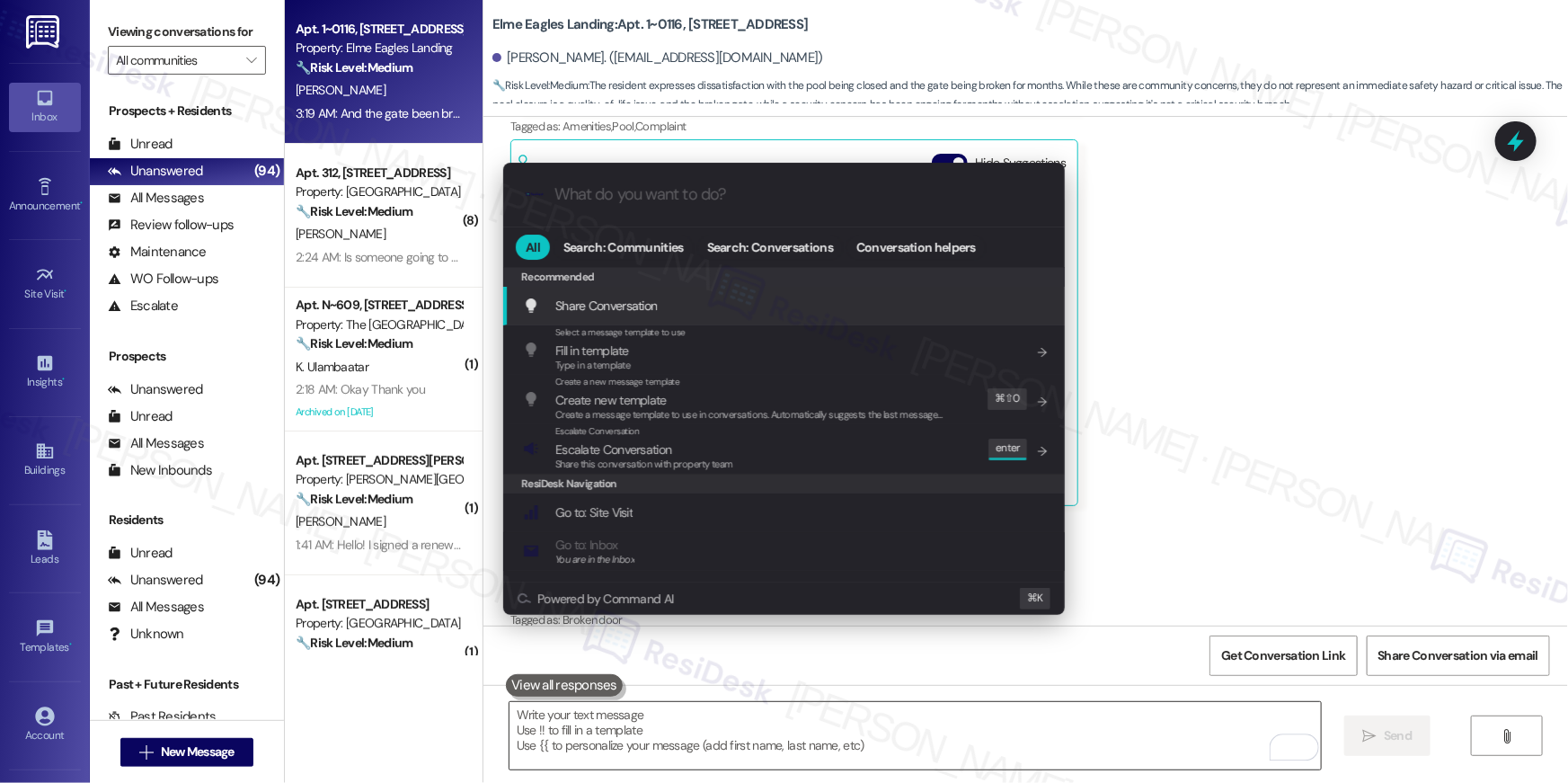
scroll to position [7207, 0]
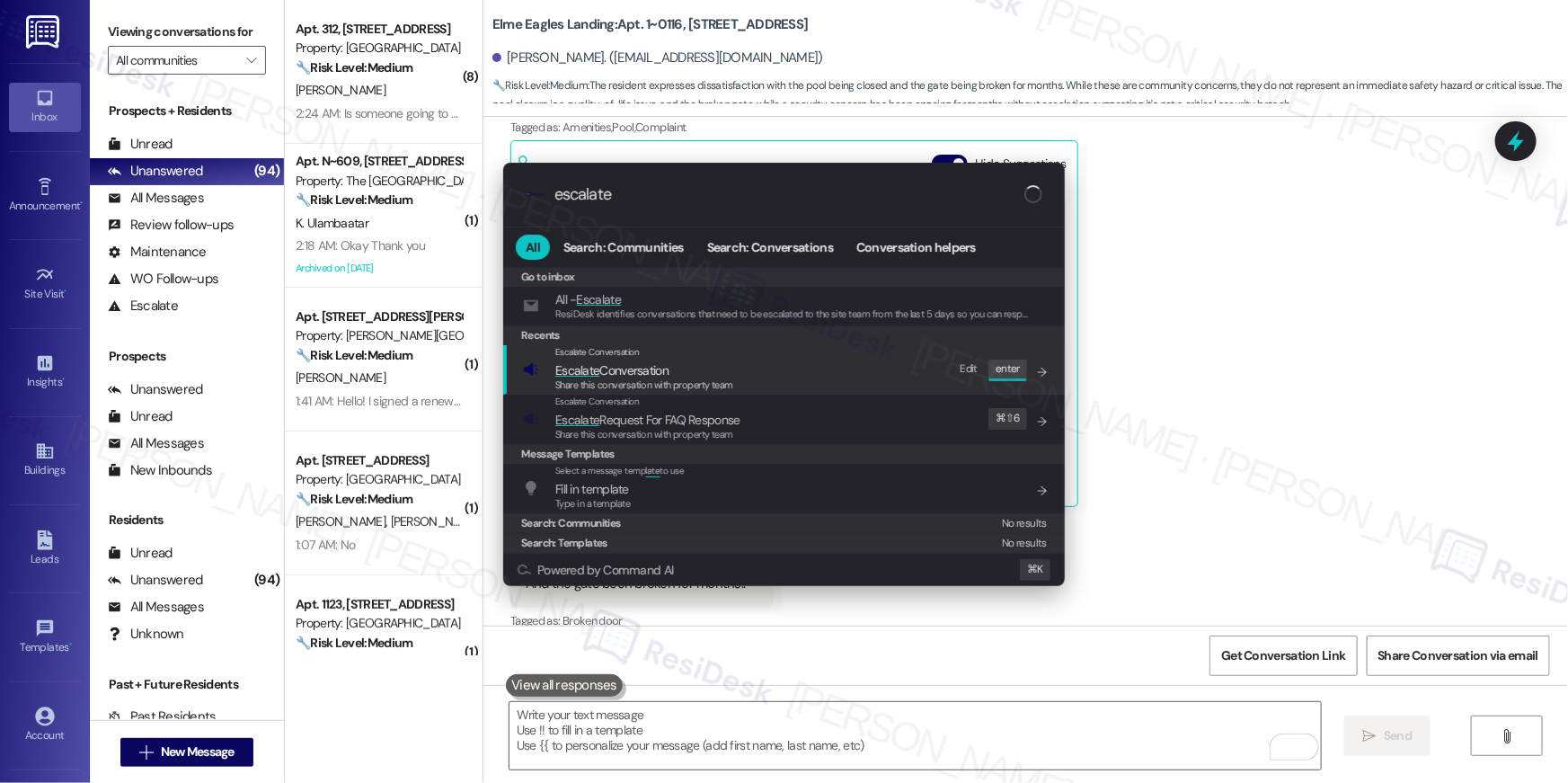
type input "escalate"
click at [705, 379] on span "Share this conversation with property team" at bounding box center [644, 385] width 178 height 13
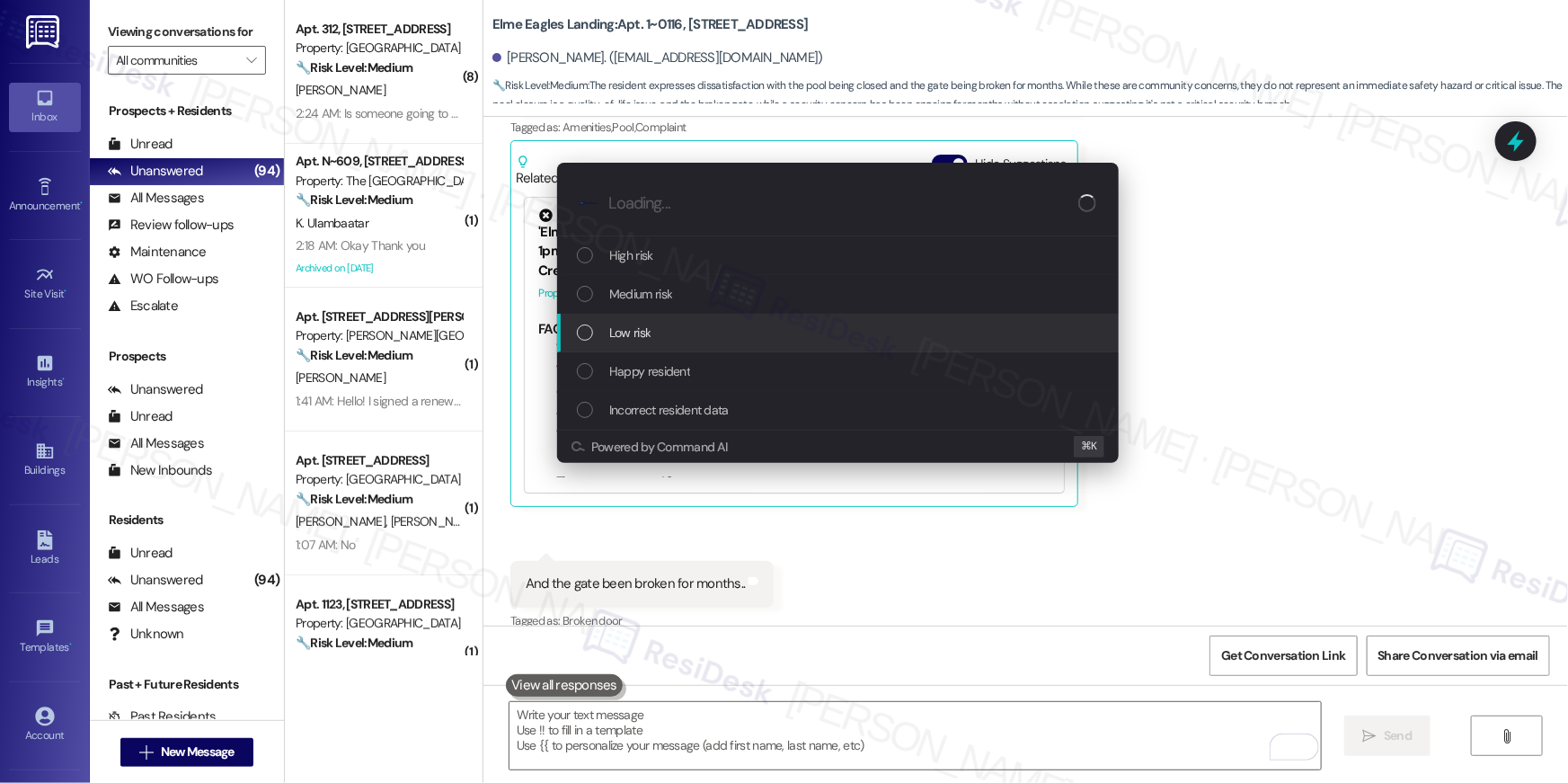
click at [670, 334] on div "Low risk" at bounding box center [839, 331] width 525 height 19
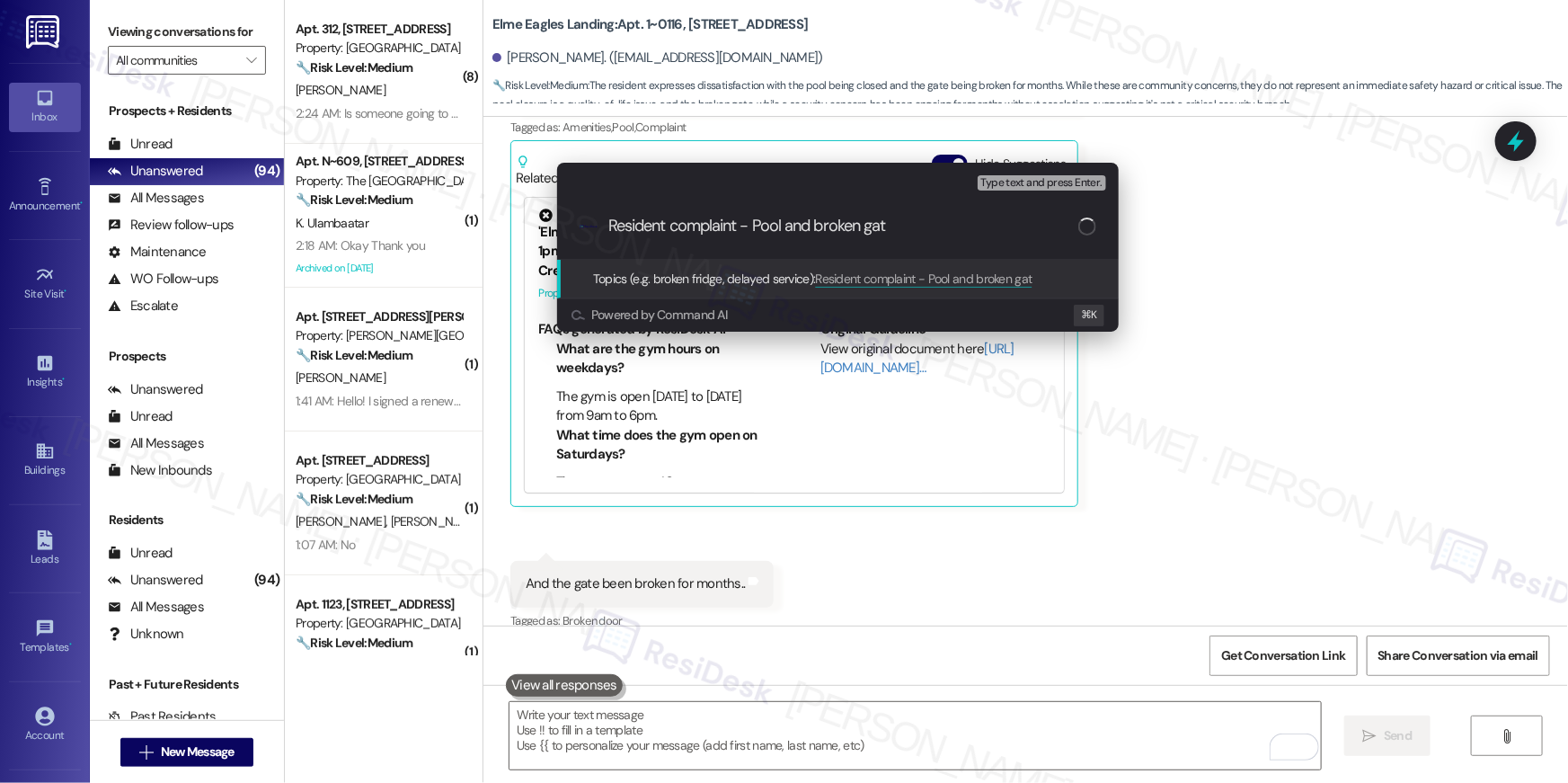
type input "Resident complaint - Pool and broken gate"
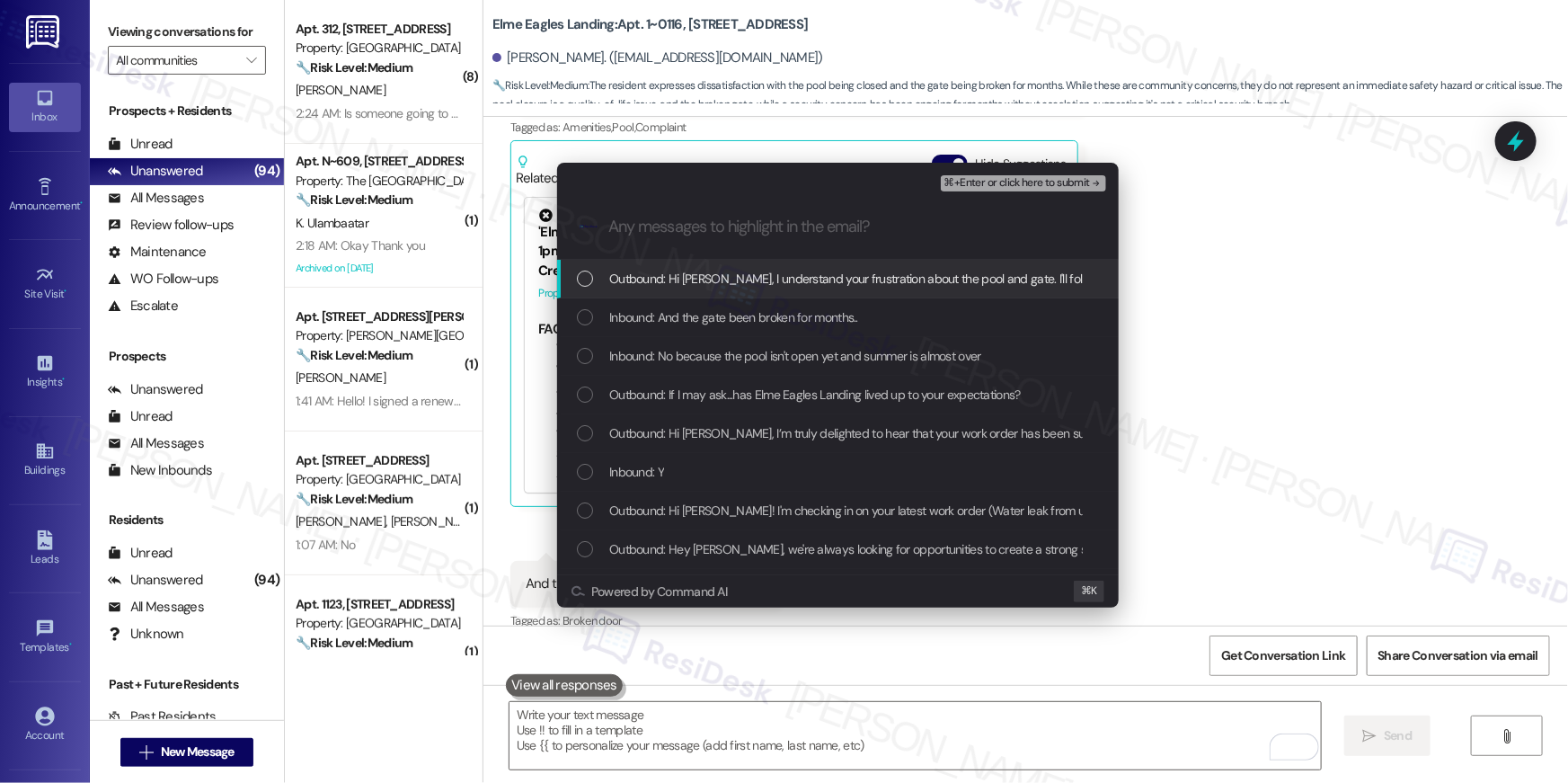
click at [760, 284] on span "Outbound: Hi Kendrea, I understand your frustration about the pool and gate. I'…" at bounding box center [1200, 278] width 1182 height 19
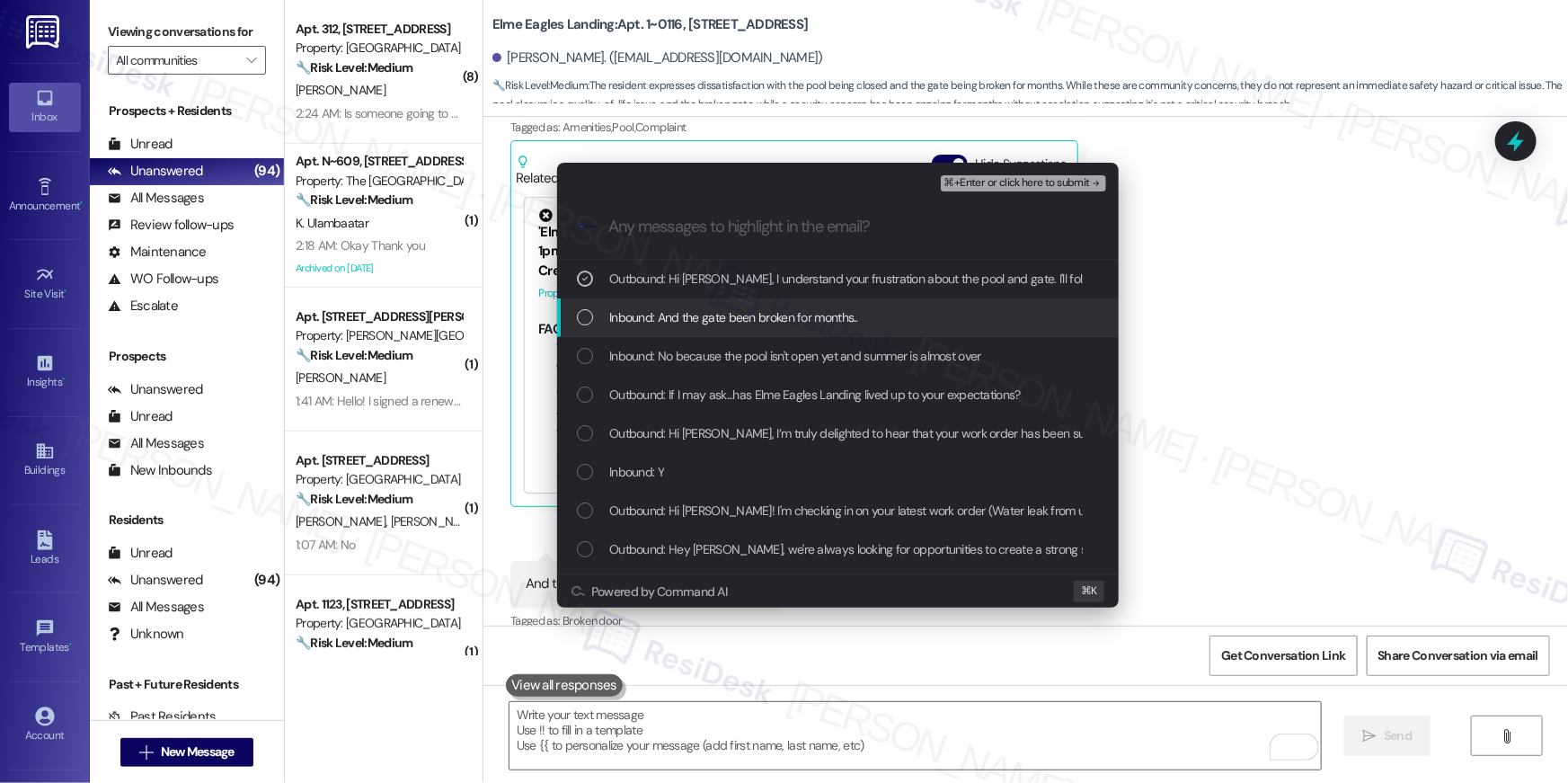
click at [760, 310] on span "Inbound: And the gate been broken for months.." at bounding box center [734, 317] width 249 height 19
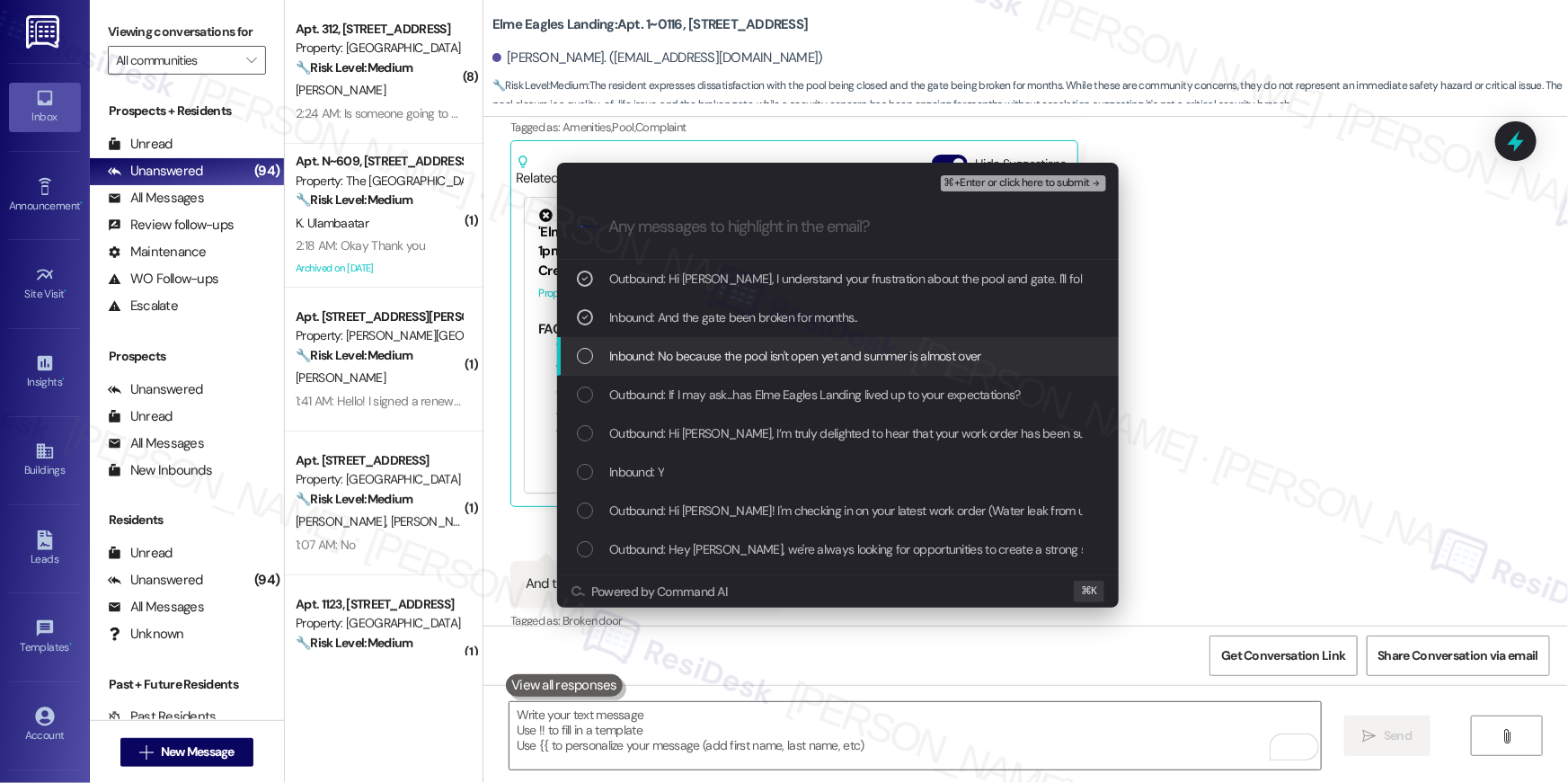
drag, startPoint x: 691, startPoint y: 358, endPoint x: 696, endPoint y: 382, distance: 24.5
click at [691, 358] on span "Inbound: No because the pool isn't open yet and summer is almost over" at bounding box center [795, 355] width 372 height 19
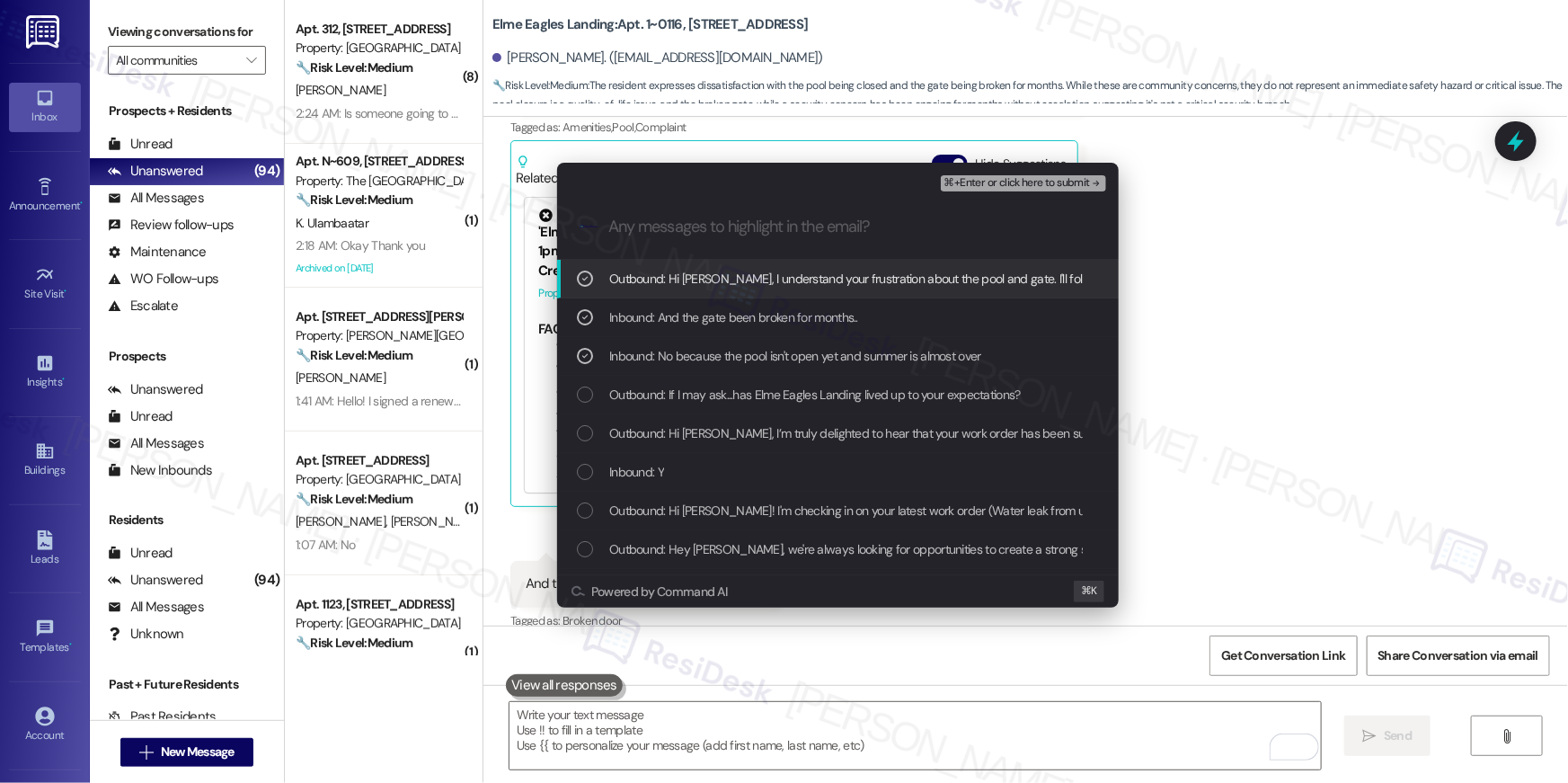
click at [1045, 187] on span "⌘+Enter or click here to submit" at bounding box center [1017, 184] width 146 height 13
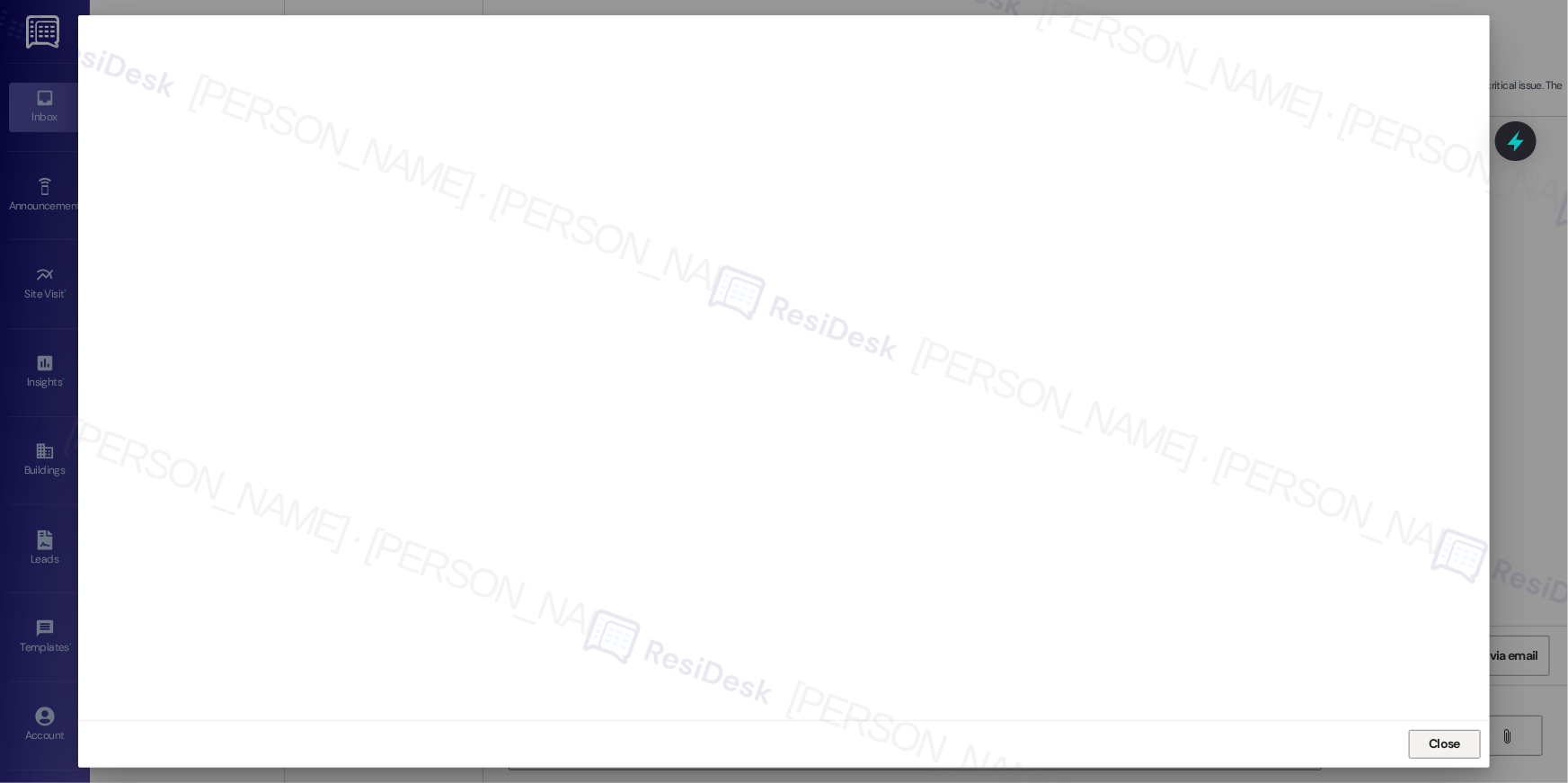
click at [1430, 745] on span "Close" at bounding box center [1444, 743] width 31 height 18
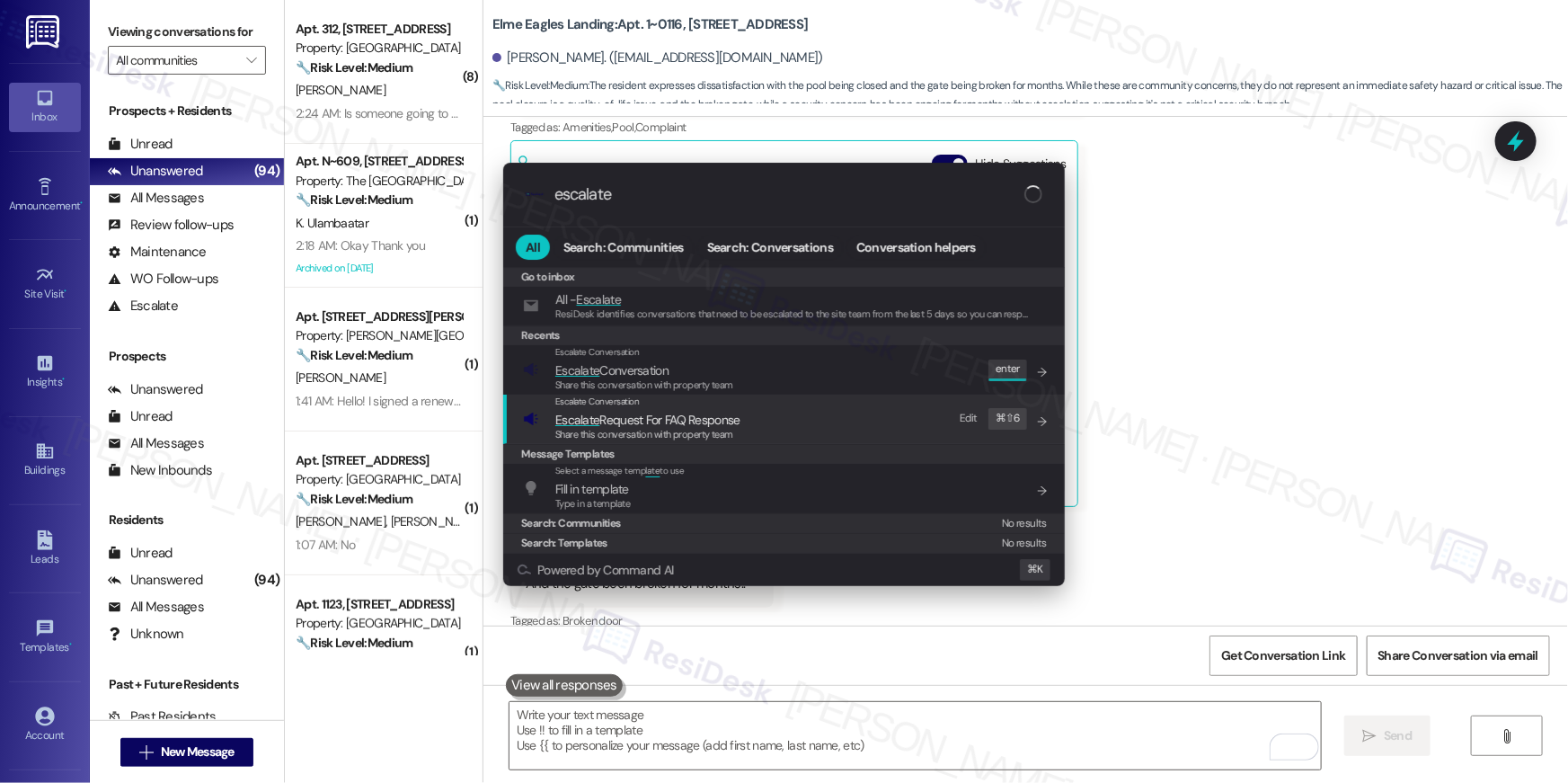
type input "escalate"
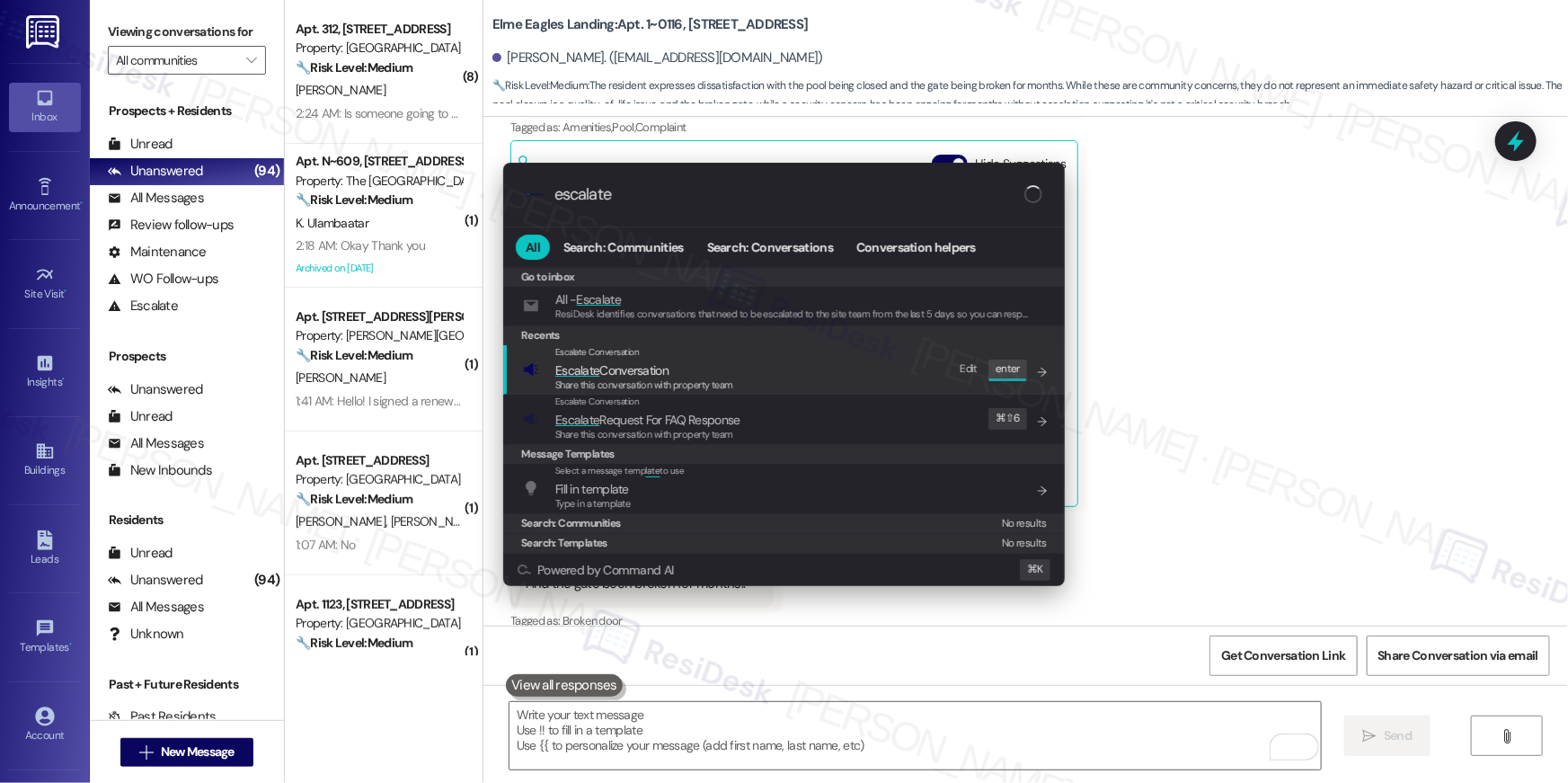
click at [725, 380] on span "Share this conversation with property team" at bounding box center [644, 385] width 178 height 13
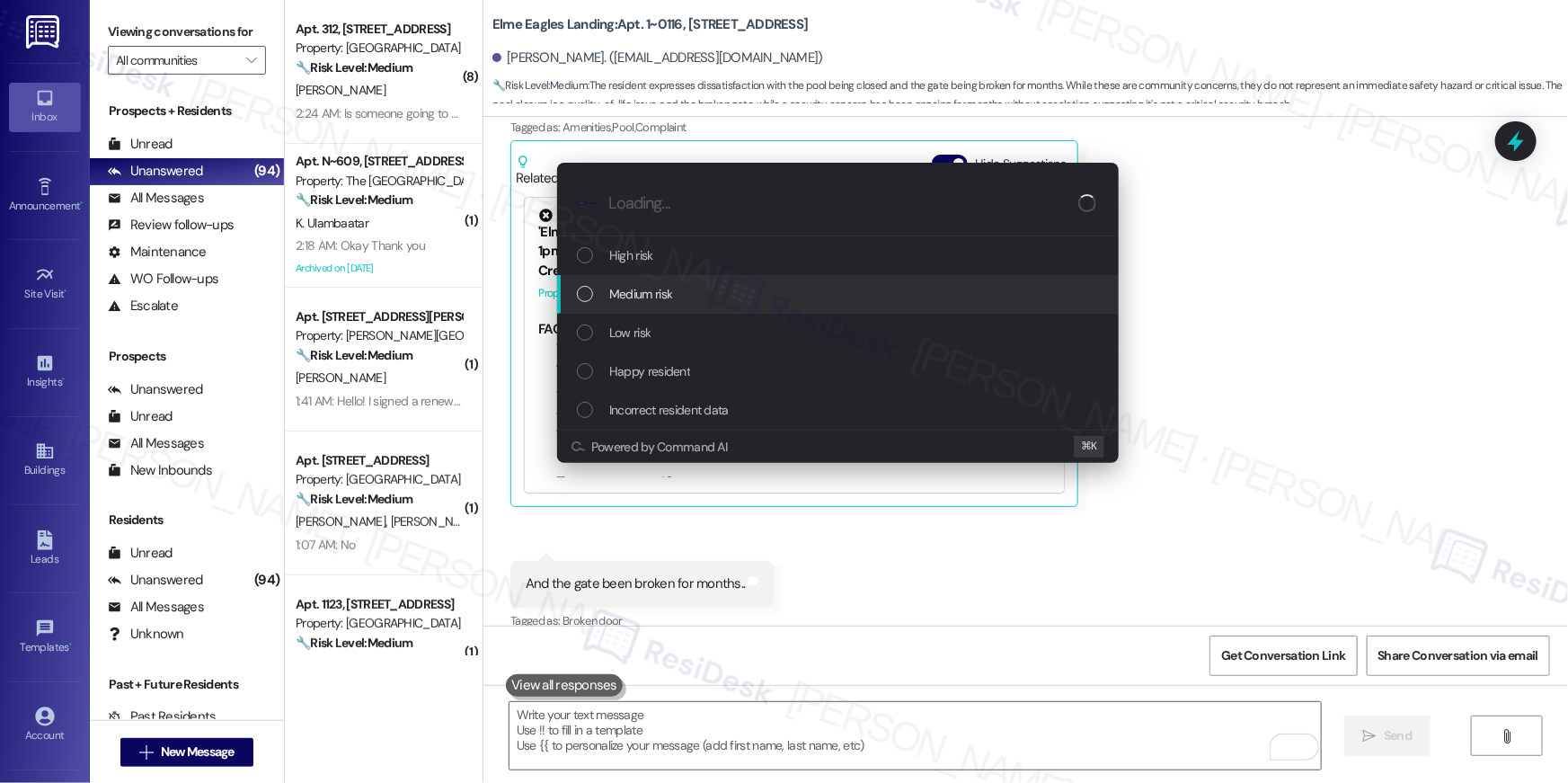
click at [669, 290] on span "Medium risk" at bounding box center [640, 294] width 63 height 19
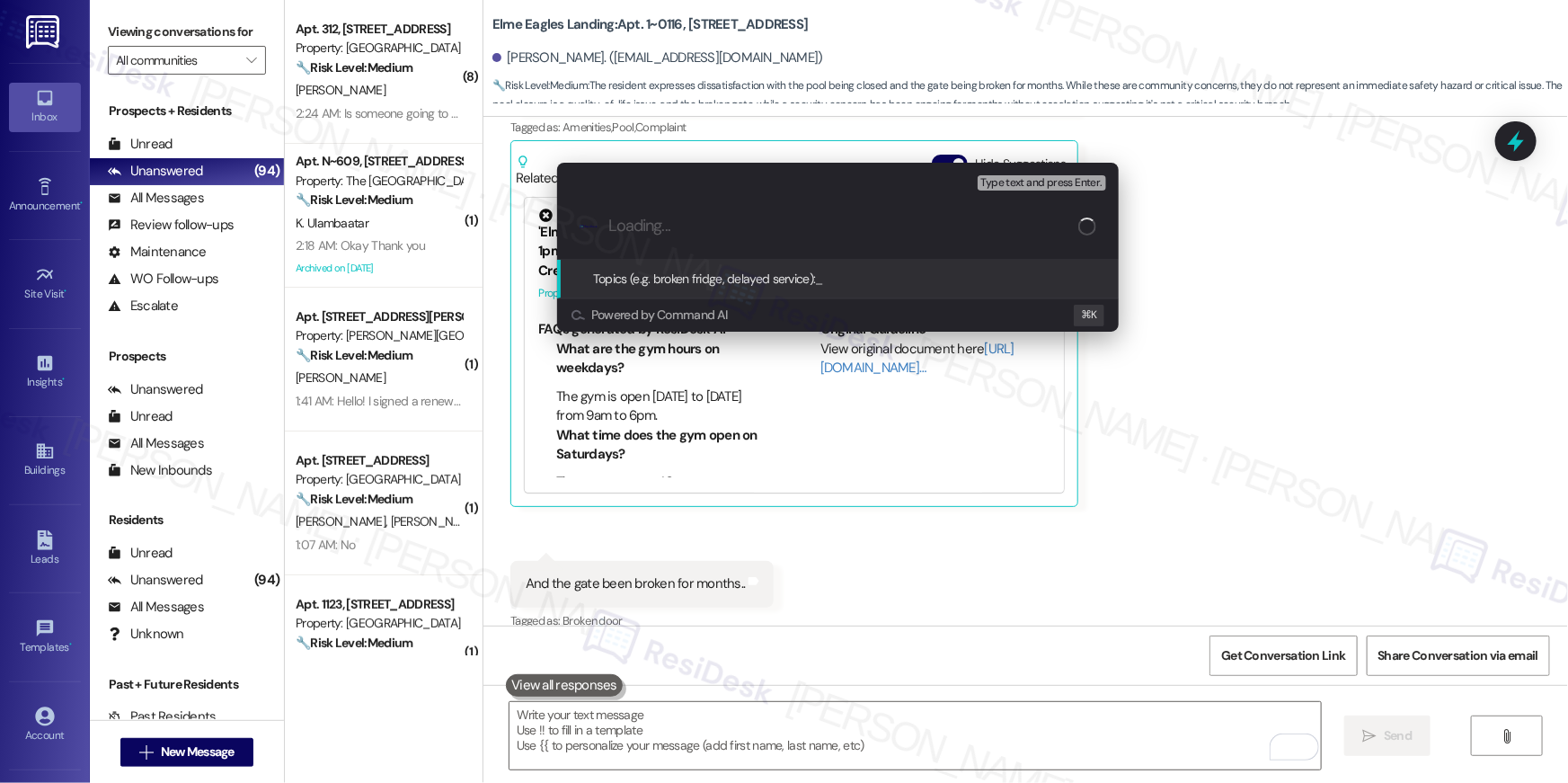
paste input "Resident complaint - Pool and broken gate"
type input "Resident complaint - Pool and broken gate"
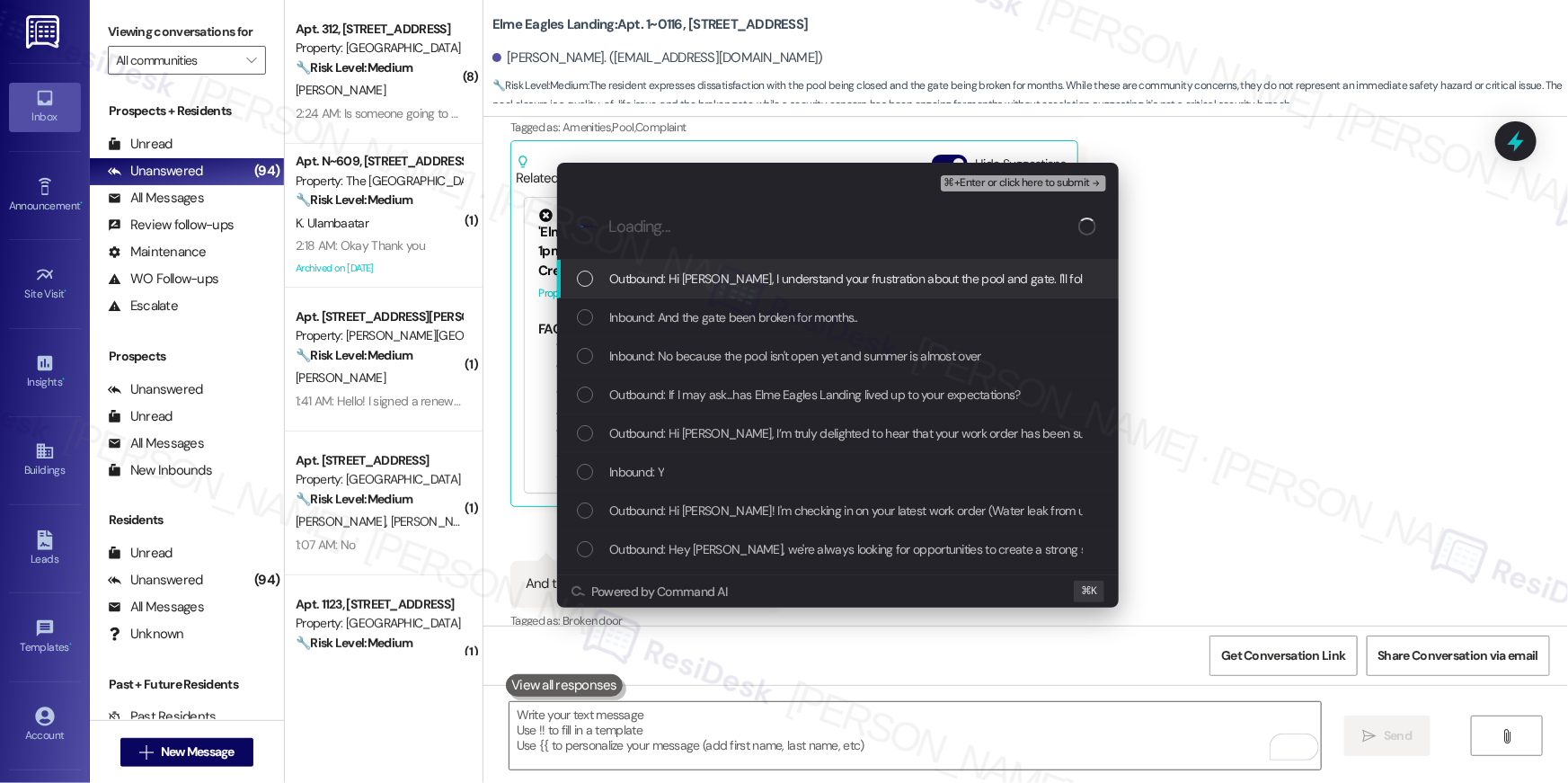
click at [725, 289] on div "Outbound: Hi Kendrea, I understand your frustration about the pool and gate. I'…" at bounding box center [837, 279] width 561 height 39
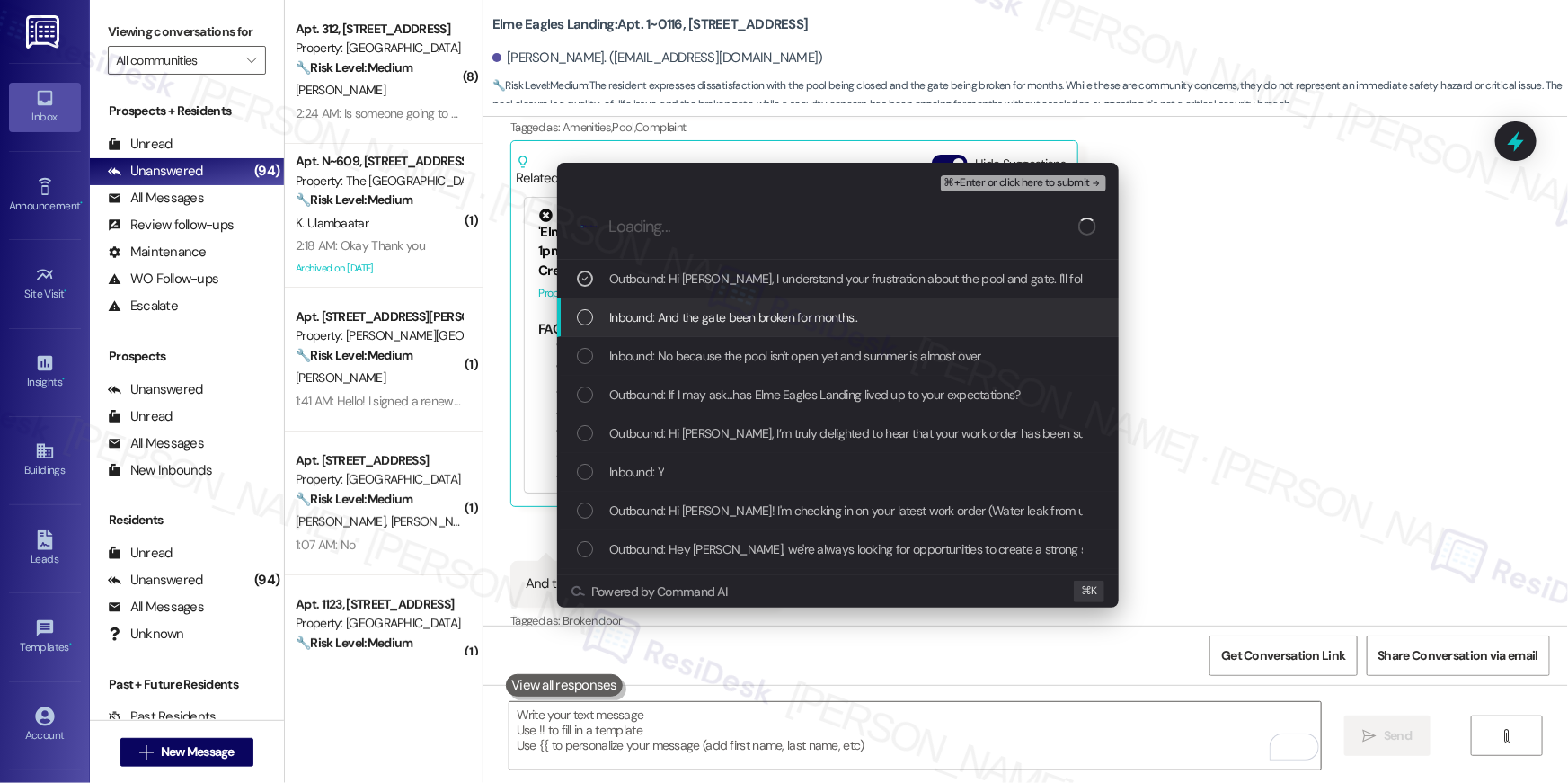
drag, startPoint x: 725, startPoint y: 331, endPoint x: 722, endPoint y: 357, distance: 26.2
click at [725, 331] on div "Inbound: And the gate been broken for months.." at bounding box center [837, 318] width 561 height 39
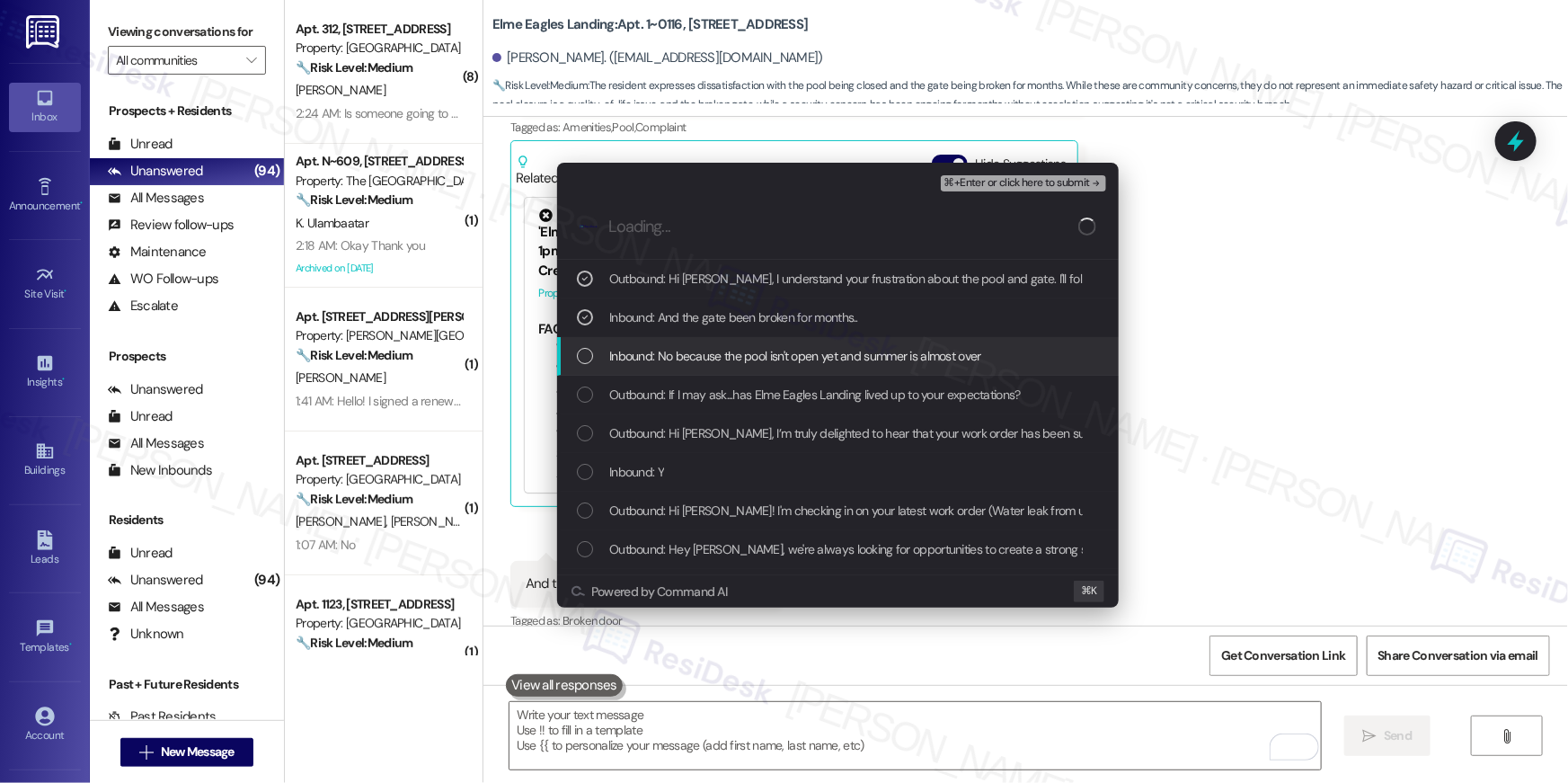
click at [721, 366] on div "Inbound: No because the pool isn't open yet and summer is almost over" at bounding box center [837, 356] width 561 height 39
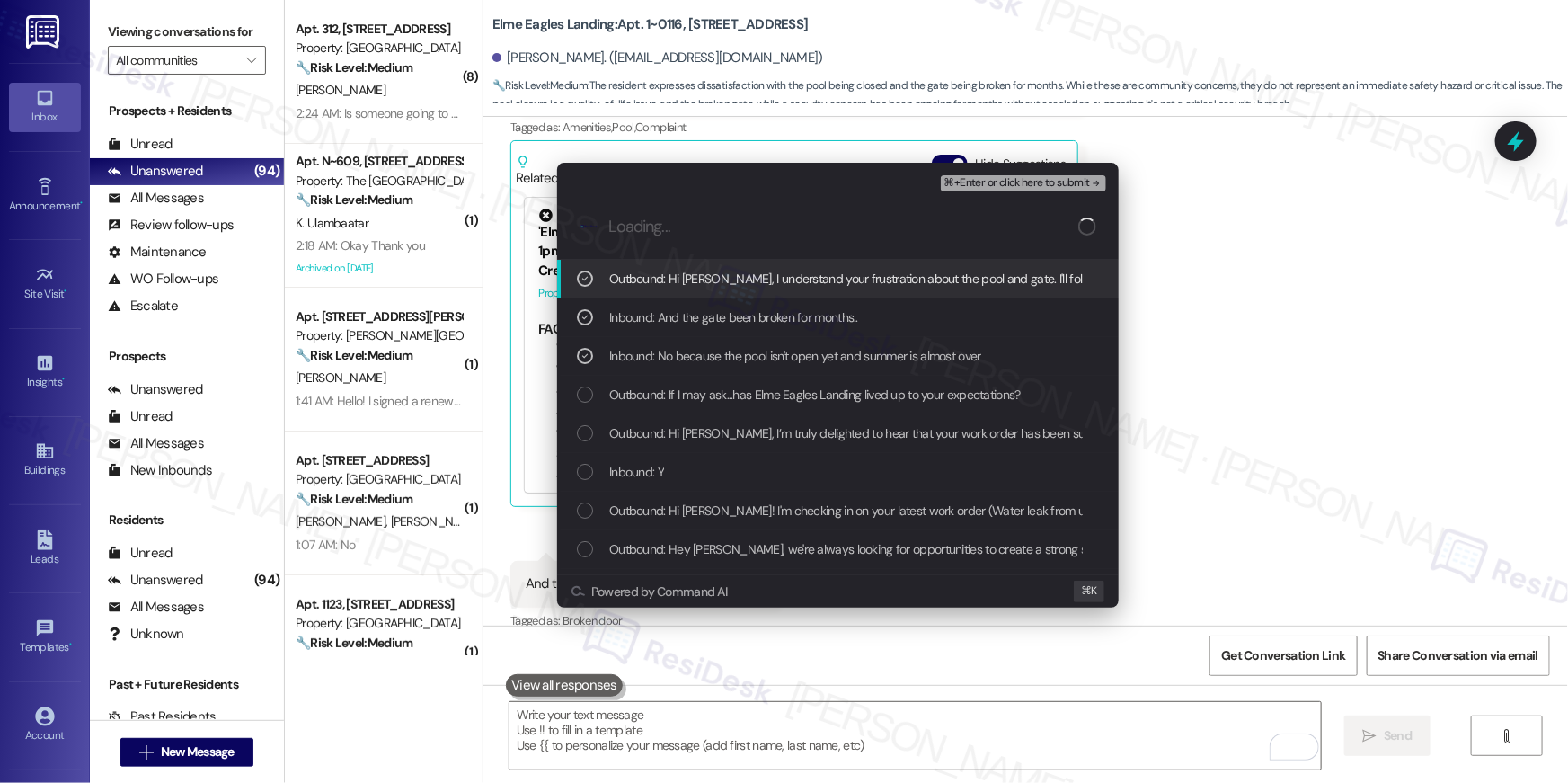
click at [1023, 180] on span "⌘+Enter or click here to submit" at bounding box center [1017, 184] width 146 height 13
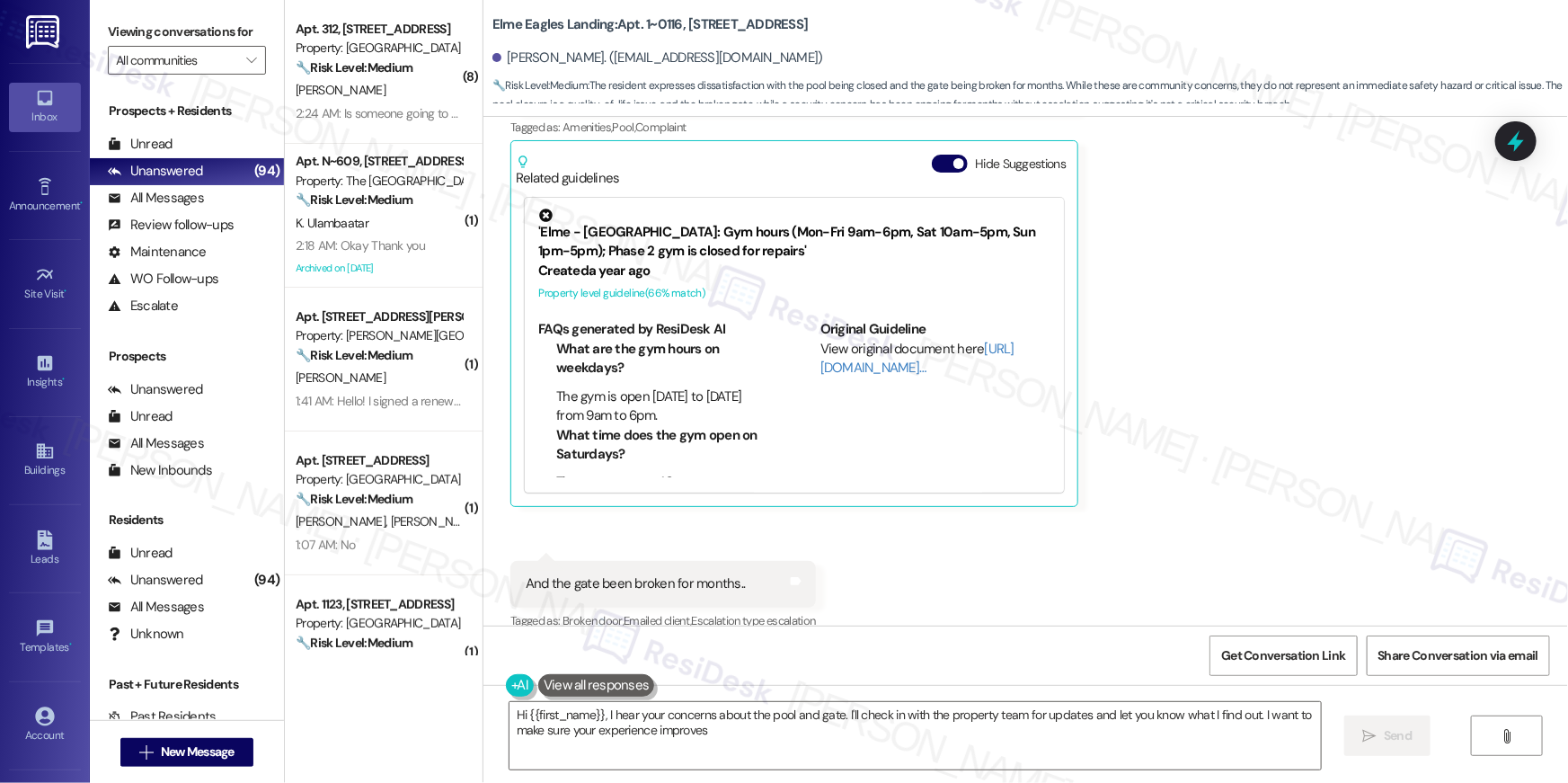
type textarea "Hi {{first_name}}, I hear your concerns about the pool and gate. I'll check in …"
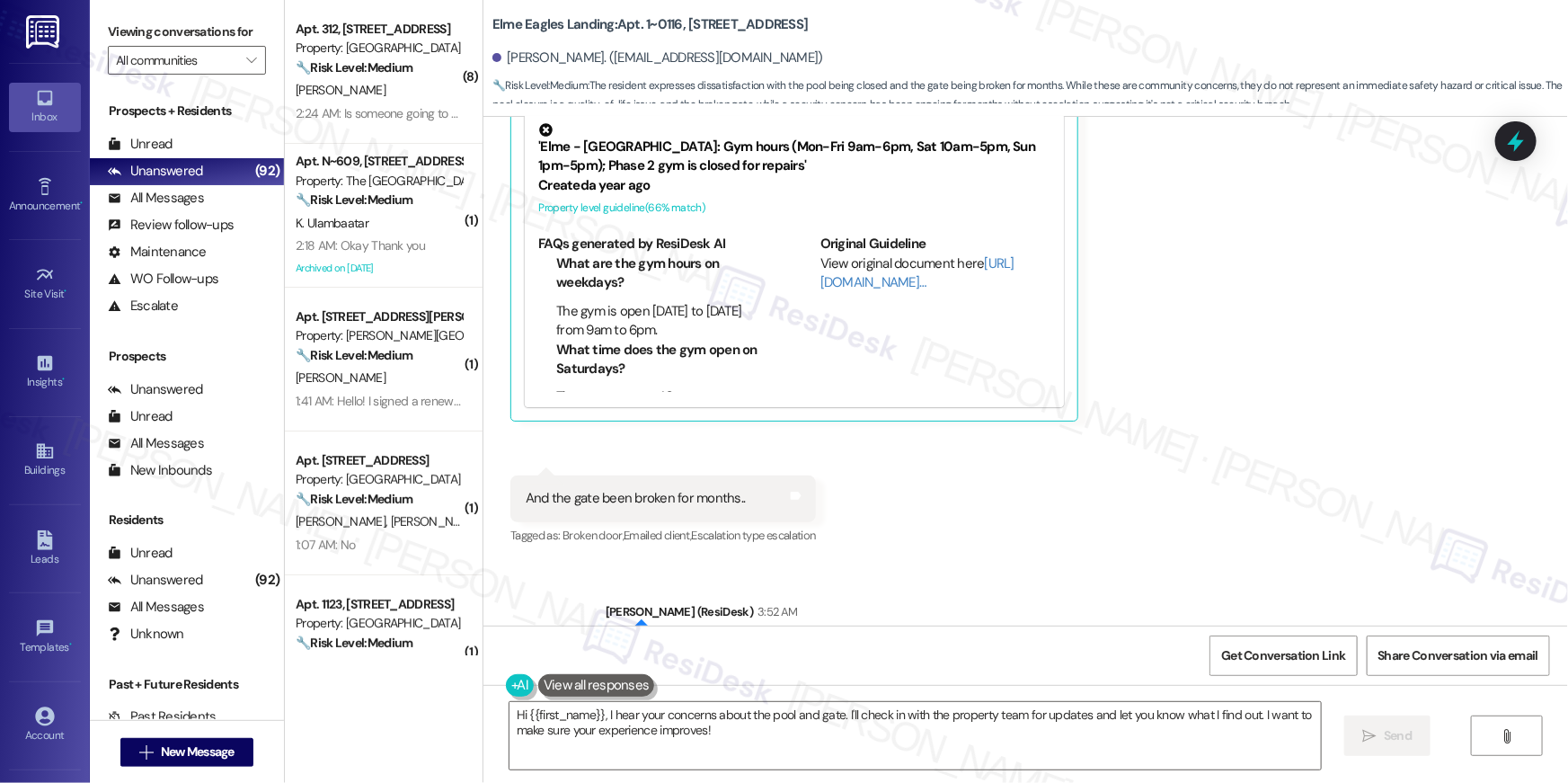
scroll to position [7378, 0]
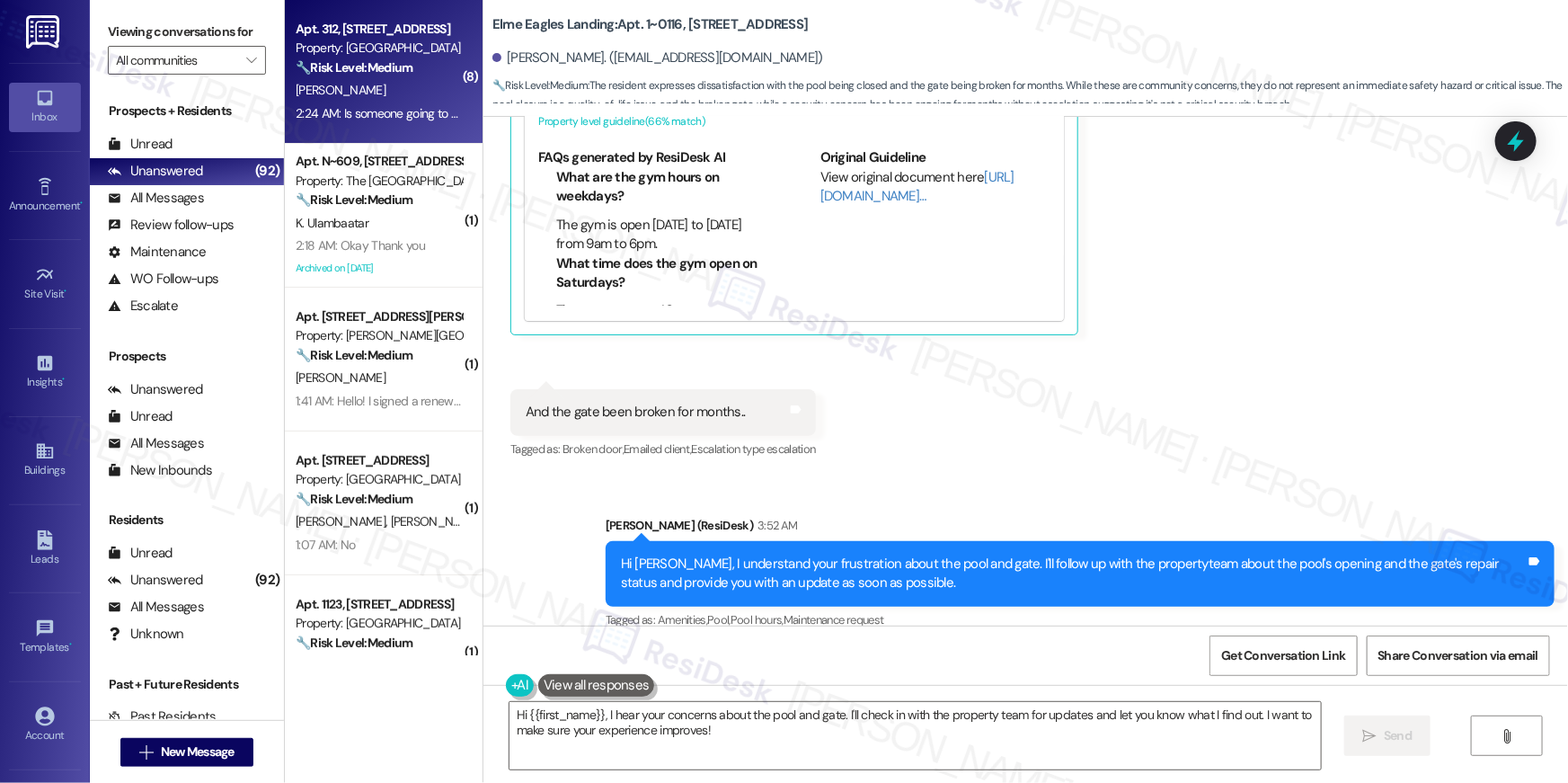
click at [402, 83] on div "K. Bennett" at bounding box center [378, 90] width 170 height 22
type textarea "Fetching suggested responses. Please feel free to read through the conversation…"
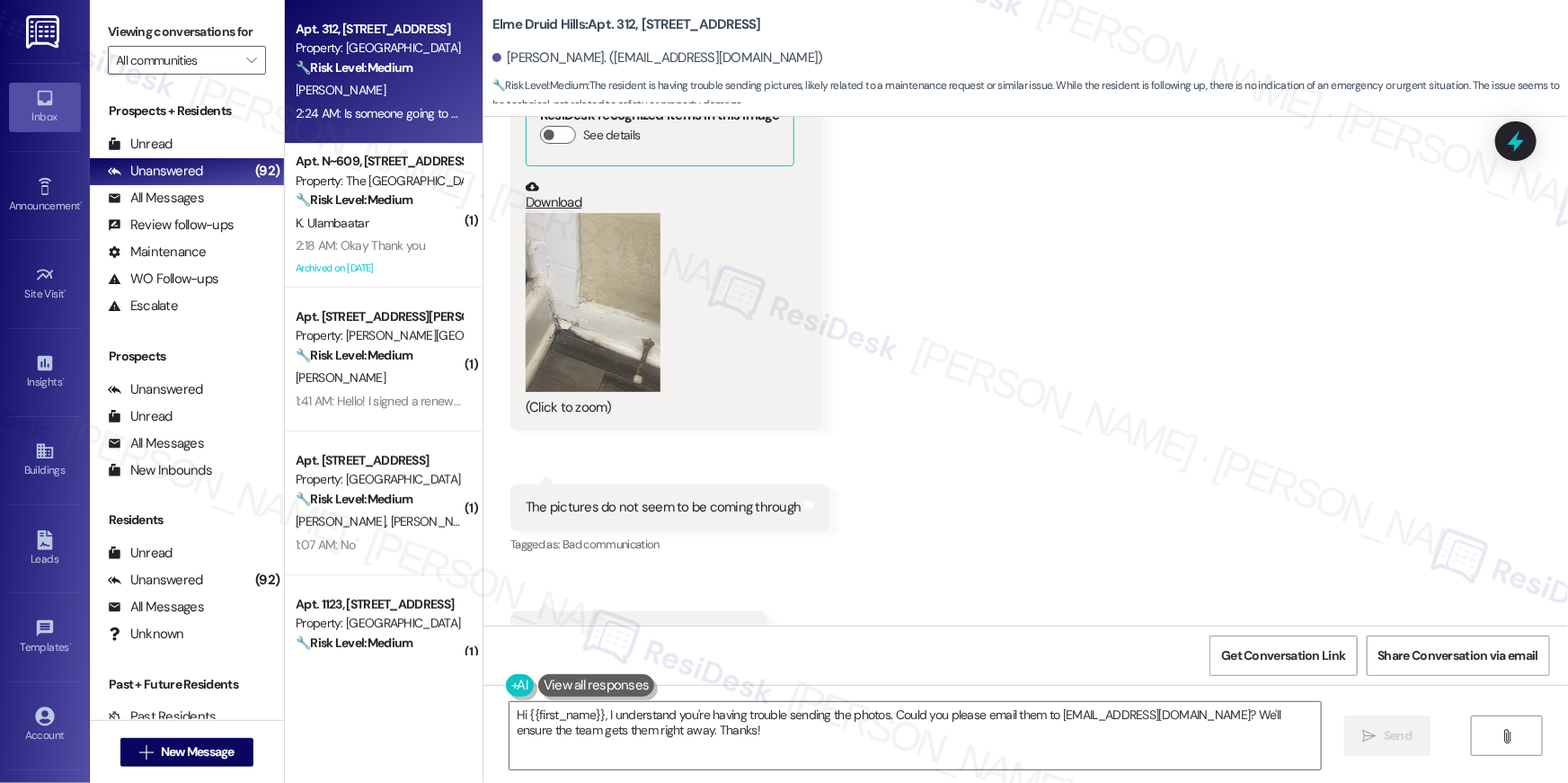
scroll to position [38818, 0]
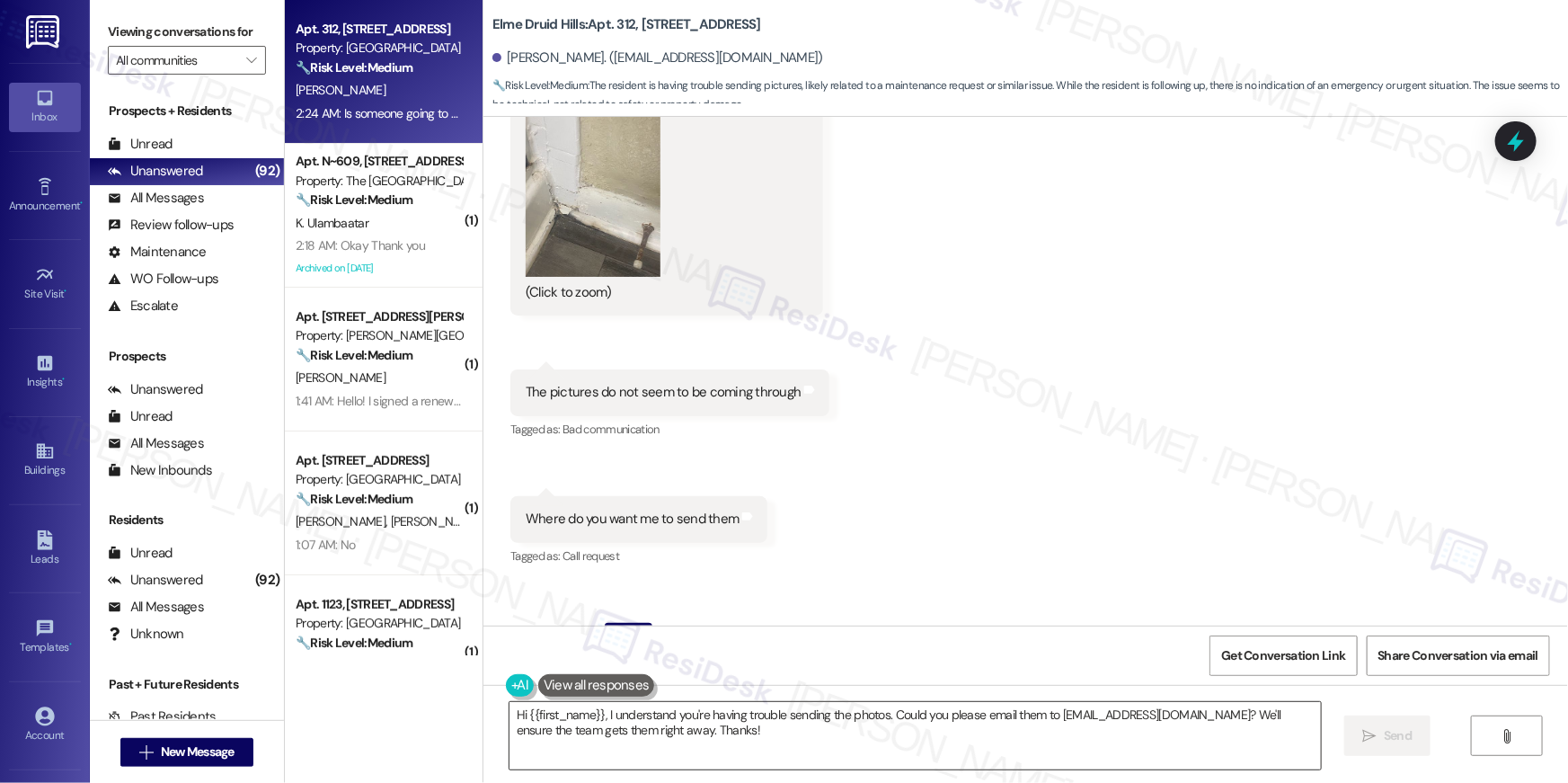
click at [792, 717] on textarea "Hi {{first_name}}, I understand you're having trouble sending the photos. Could…" at bounding box center [915, 735] width 811 height 67
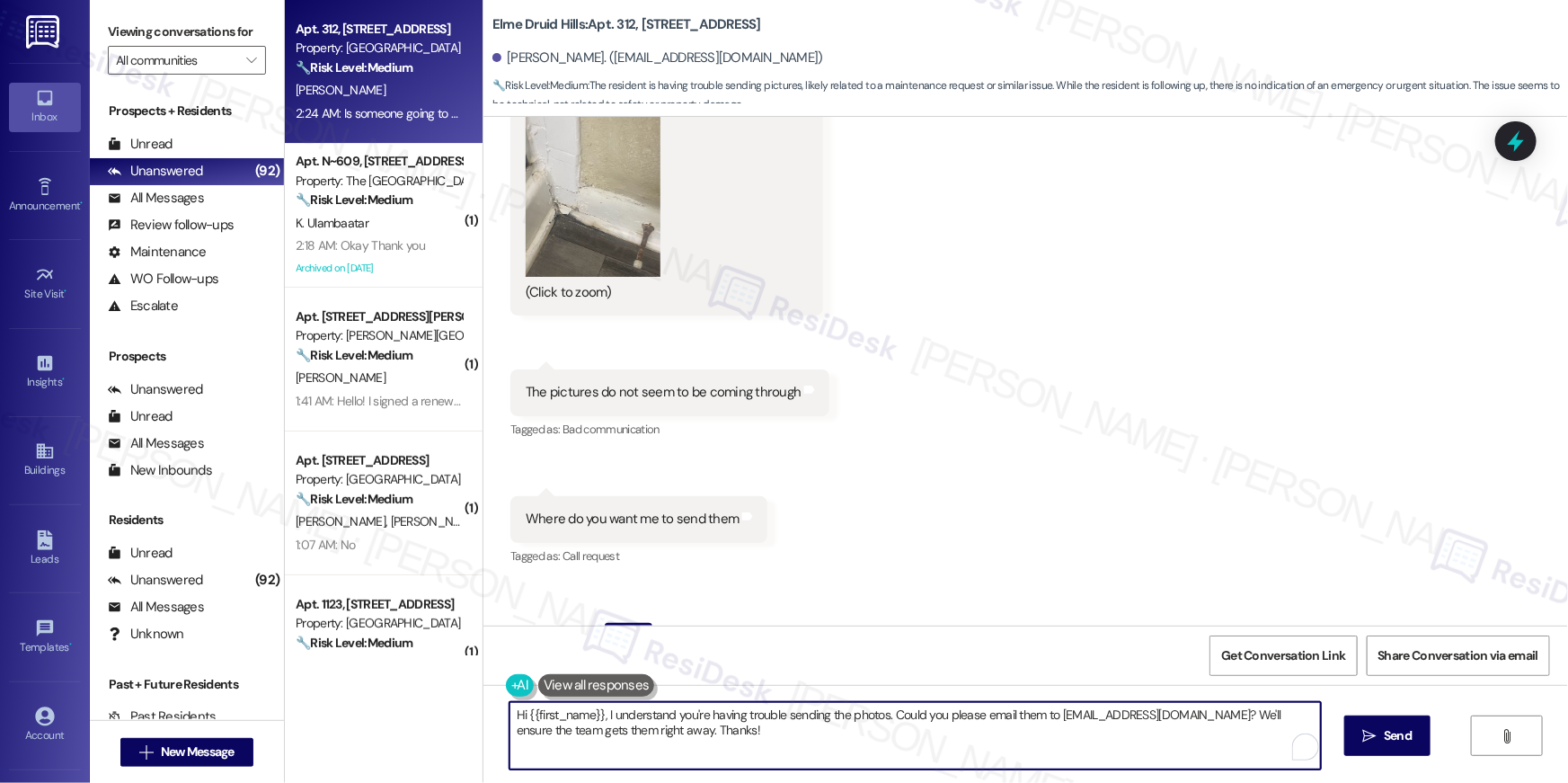
click at [604, 714] on textarea "Hi {{first_name}}, I understand you're having trouble sending the photos. Could…" at bounding box center [915, 735] width 811 height 67
type textarea "Hi {{first_name}}, I received the photos, thank you! Let me submit a work order…"
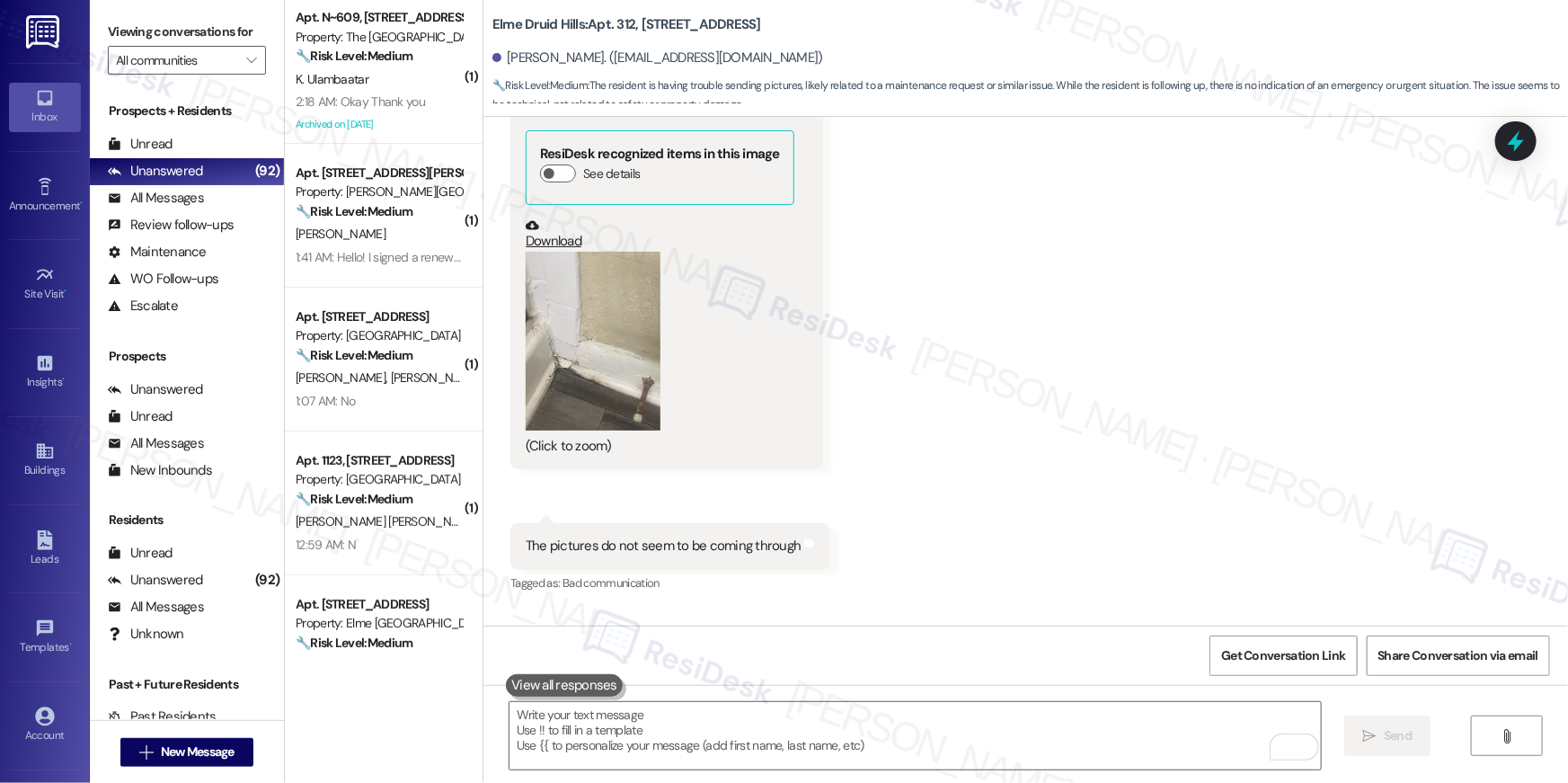
scroll to position [38943, 0]
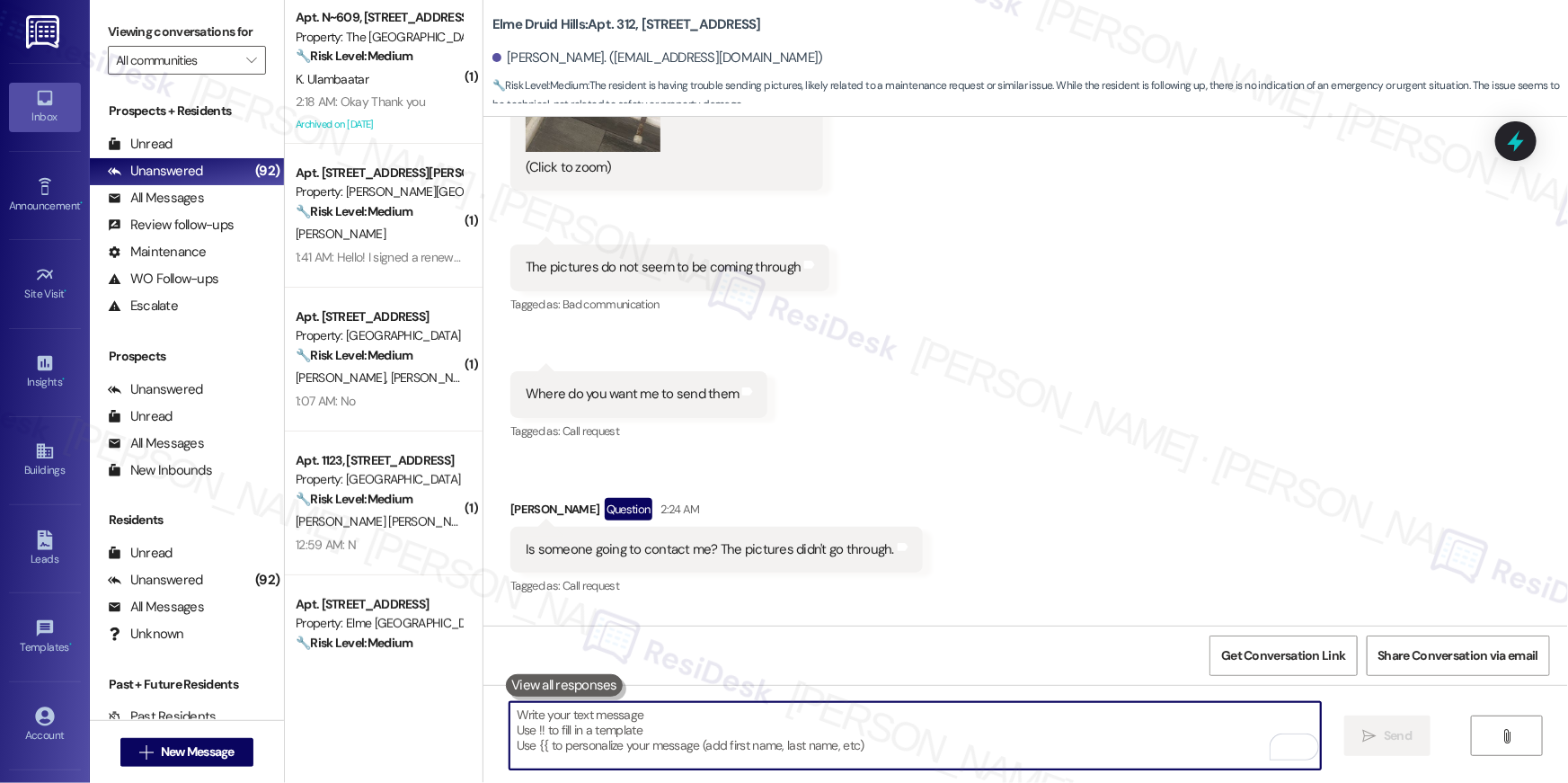
click at [1193, 723] on textarea "To enrich screen reader interactions, please activate Accessibility in Grammarl…" at bounding box center [915, 735] width 811 height 67
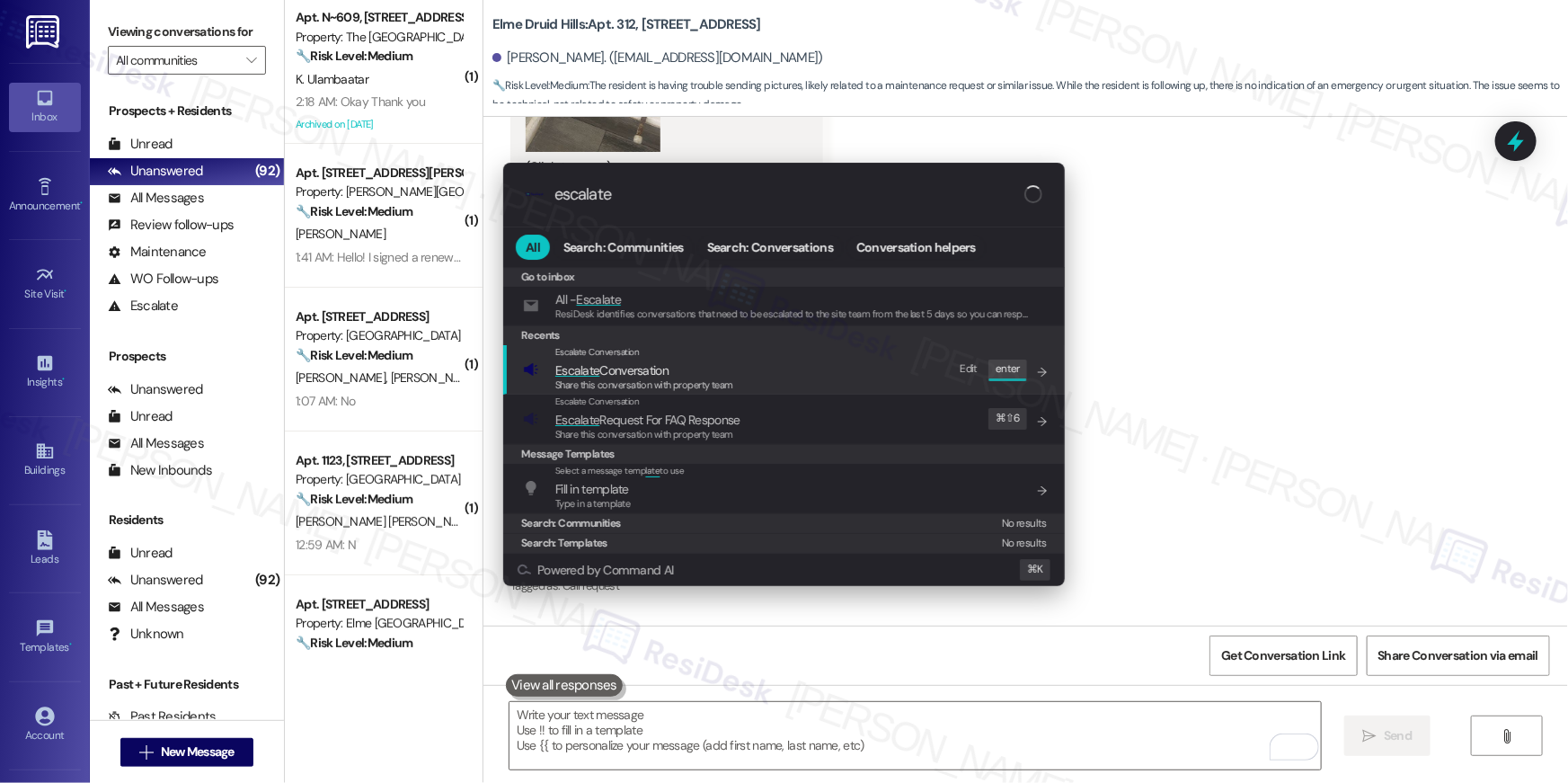
type input "escalate"
click at [652, 383] on span "Share this conversation with property team" at bounding box center [644, 385] width 178 height 13
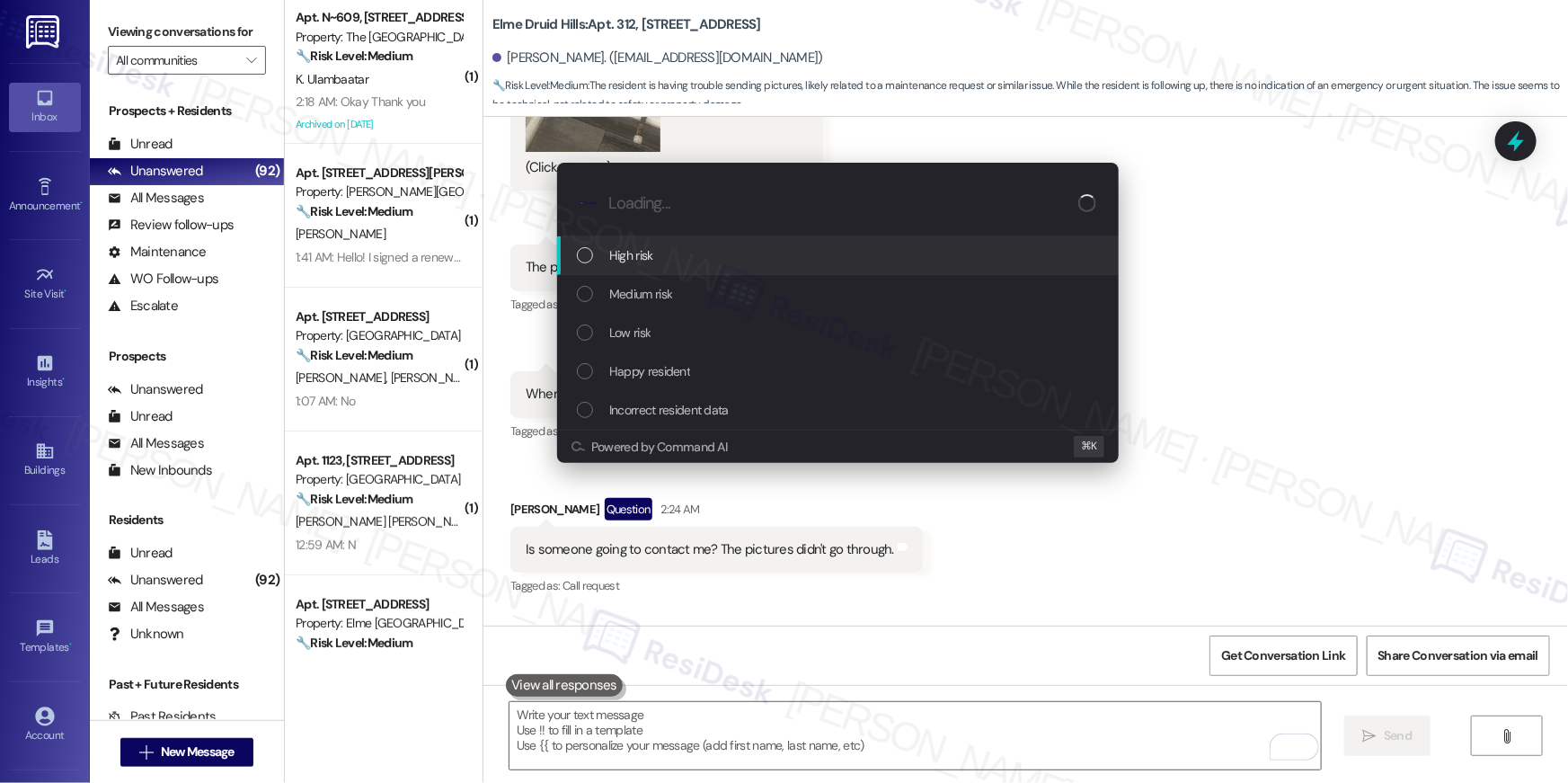
drag, startPoint x: 635, startPoint y: 295, endPoint x: 642, endPoint y: 272, distance: 24.0
click at [642, 272] on div "High risk Medium risk Low risk Happy resident Incorrect resident data" at bounding box center [837, 332] width 561 height 193
click at [642, 272] on div "High risk" at bounding box center [837, 256] width 561 height 39
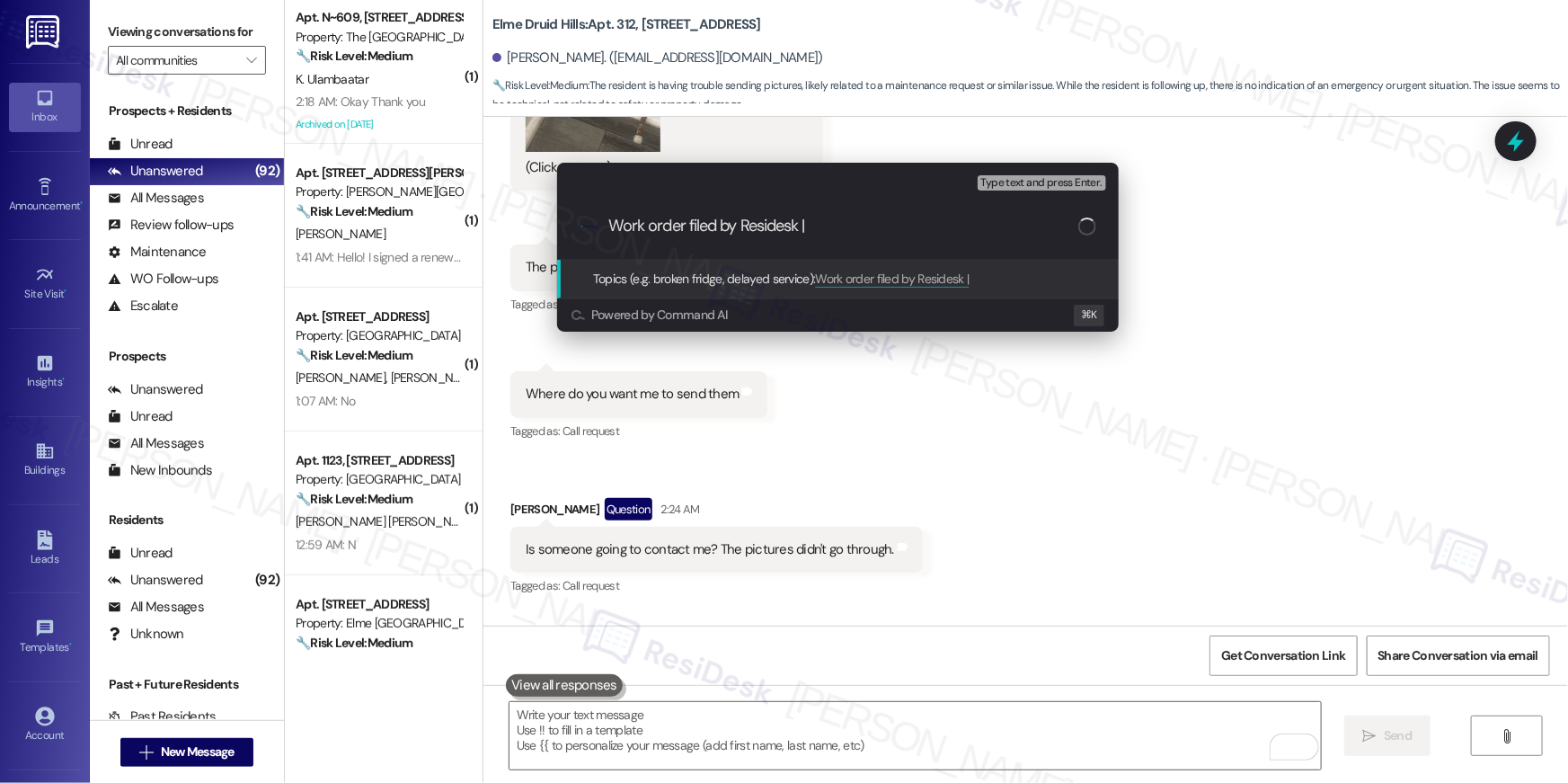
paste input "Work Order # 396687 Organic growth"
type input "Work order filed by Residesk | Work Order # 396687 Organic growth"
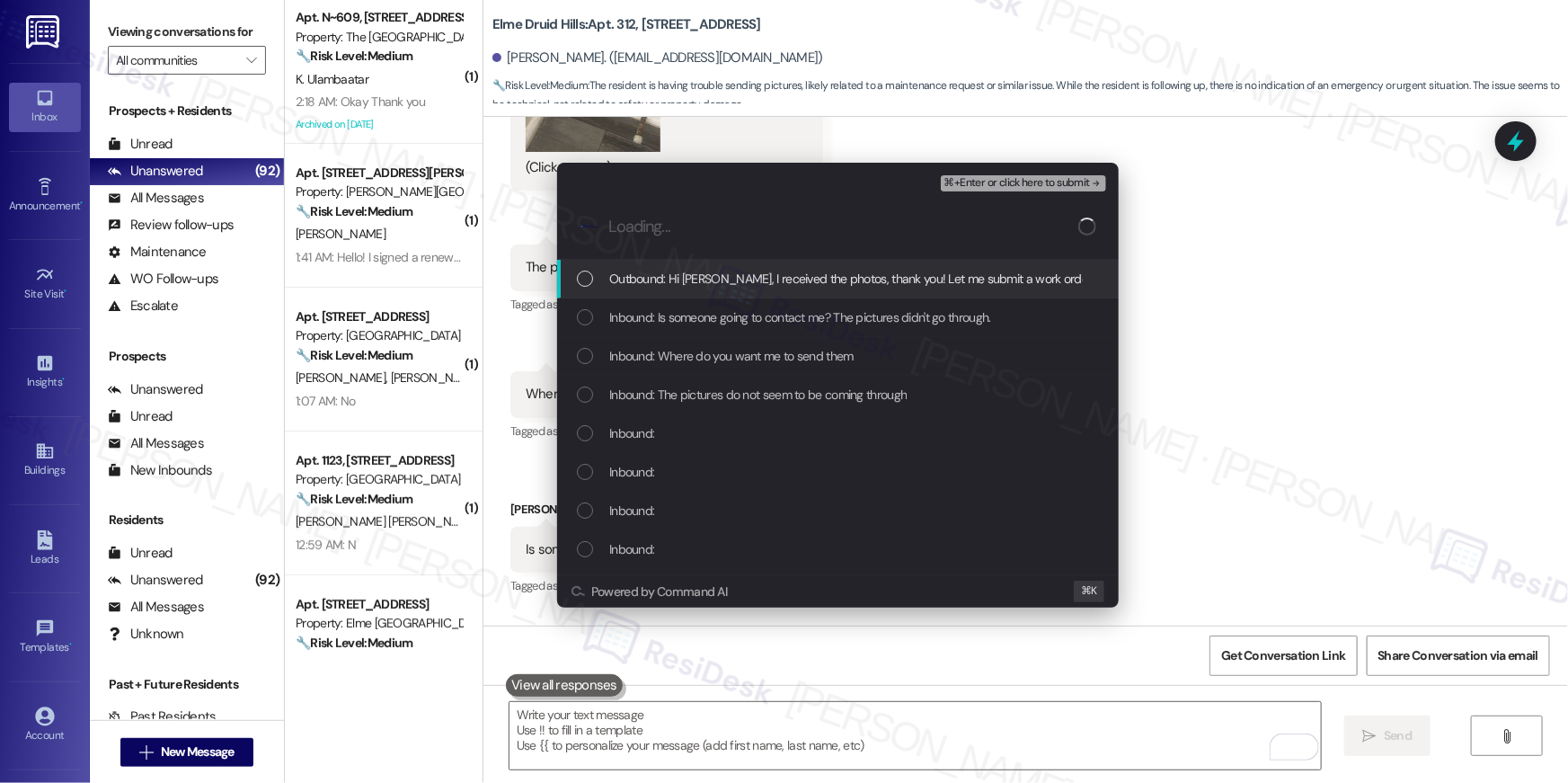
click at [624, 290] on div "Outbound: Hi Kathryn, I received the photos, thank you! Let me submit a work or…" at bounding box center [837, 279] width 561 height 39
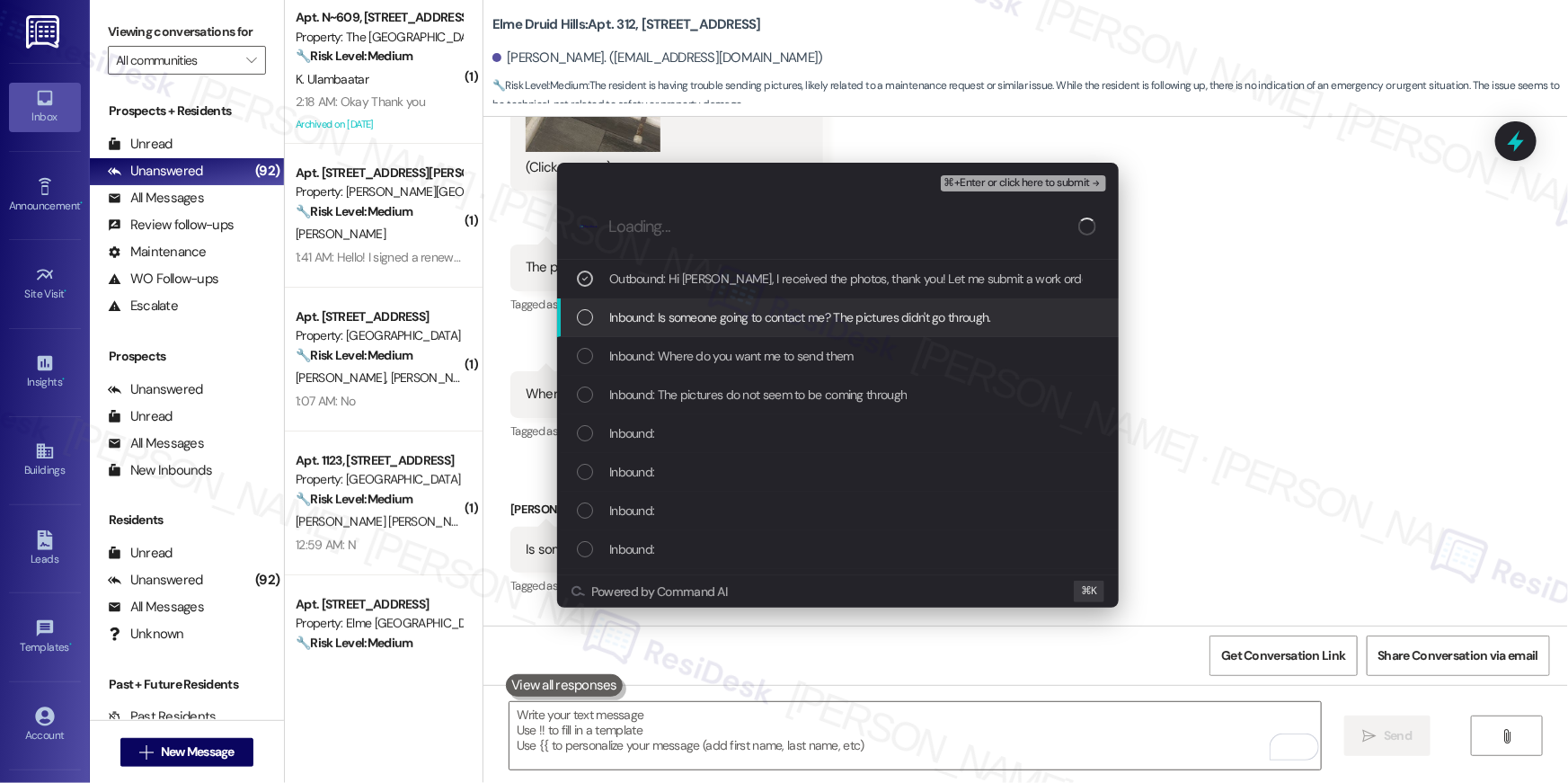
click at [629, 310] on span "Inbound: Is someone going to contact me? The pictures didn't go through." at bounding box center [800, 317] width 382 height 19
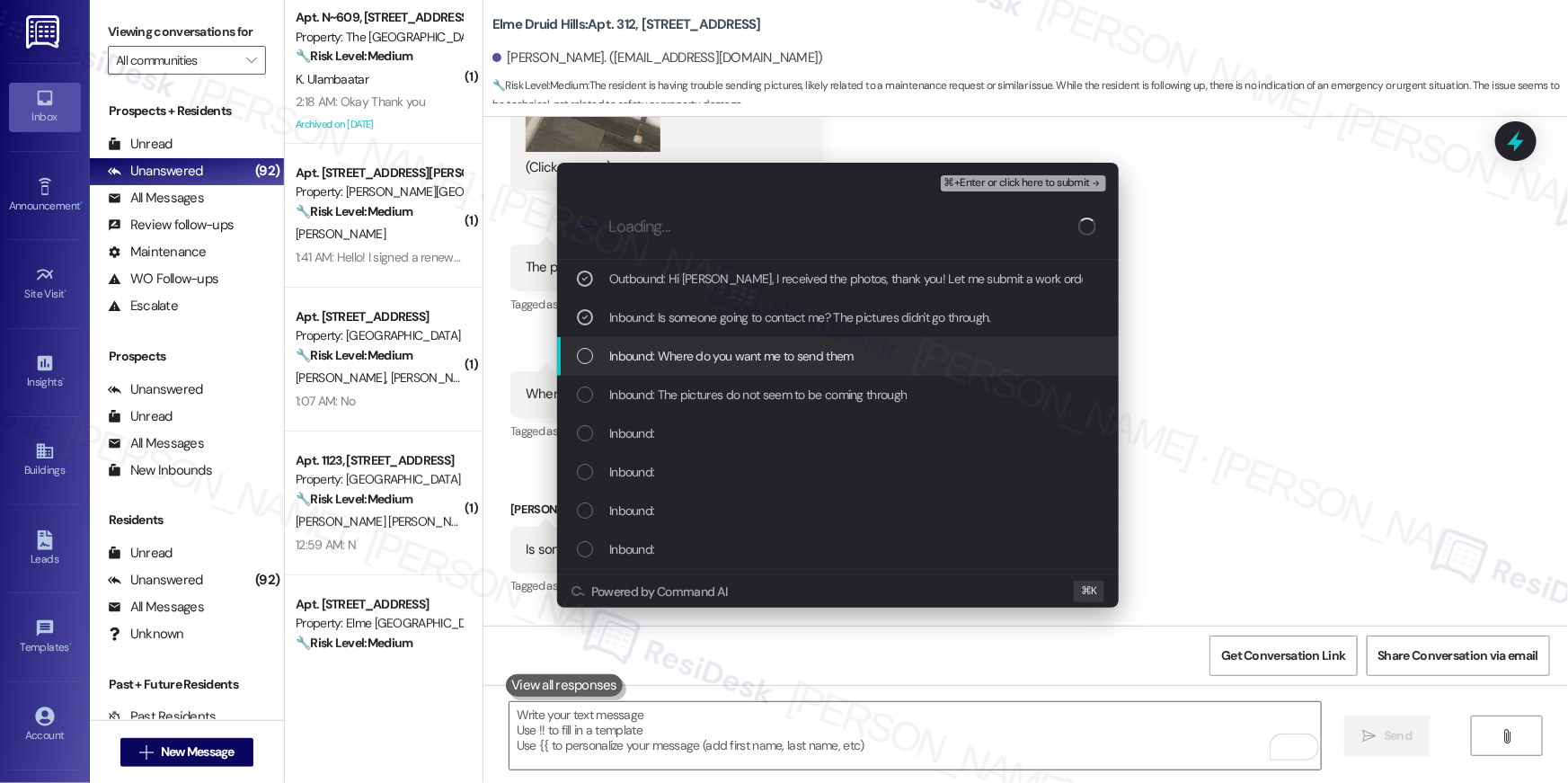
click at [638, 346] on span "Inbound: Where do you want me to send them" at bounding box center [731, 355] width 245 height 19
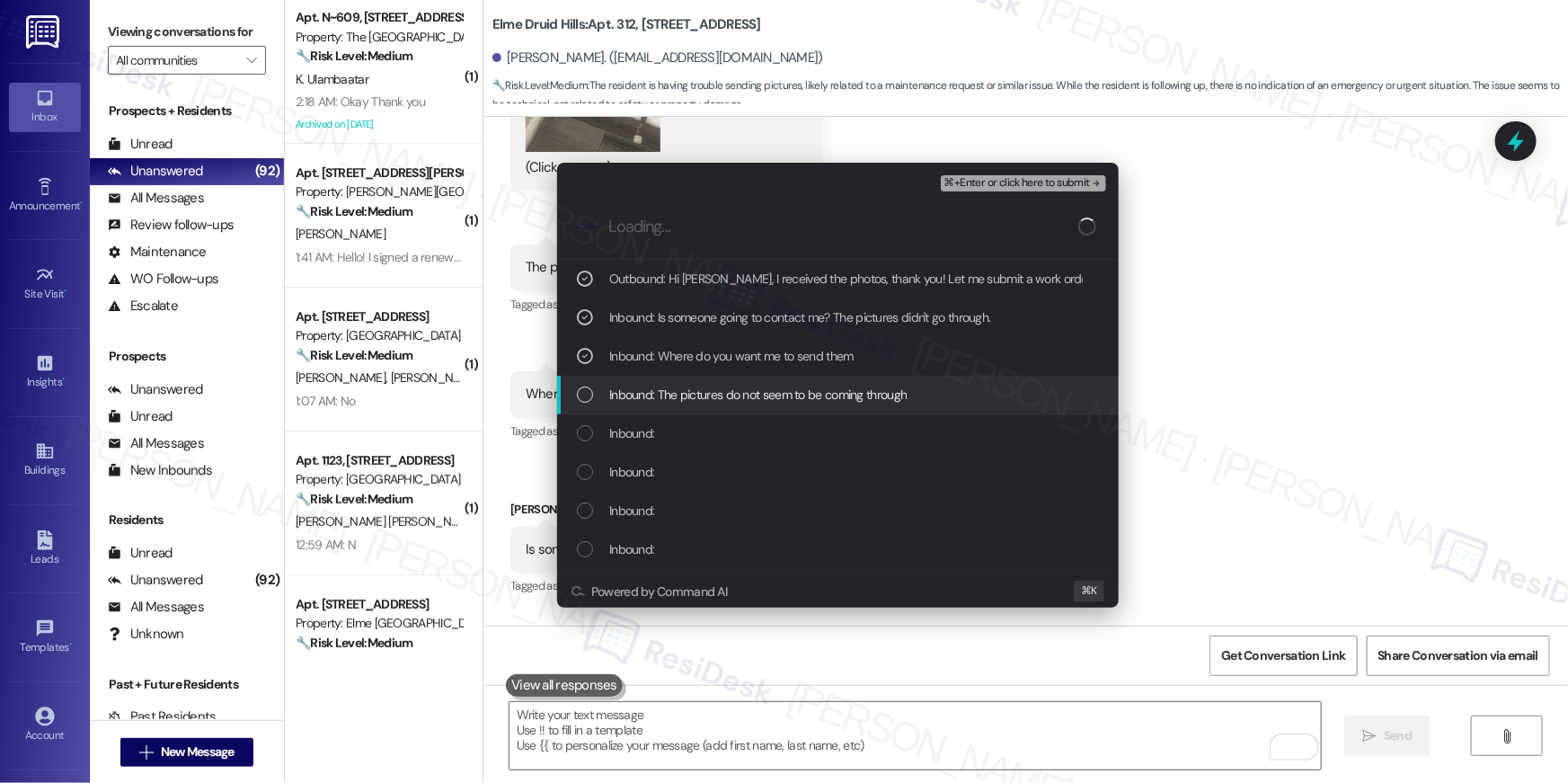
click at [615, 390] on span "Inbound: The pictures do not seem to be coming through" at bounding box center [758, 394] width 297 height 19
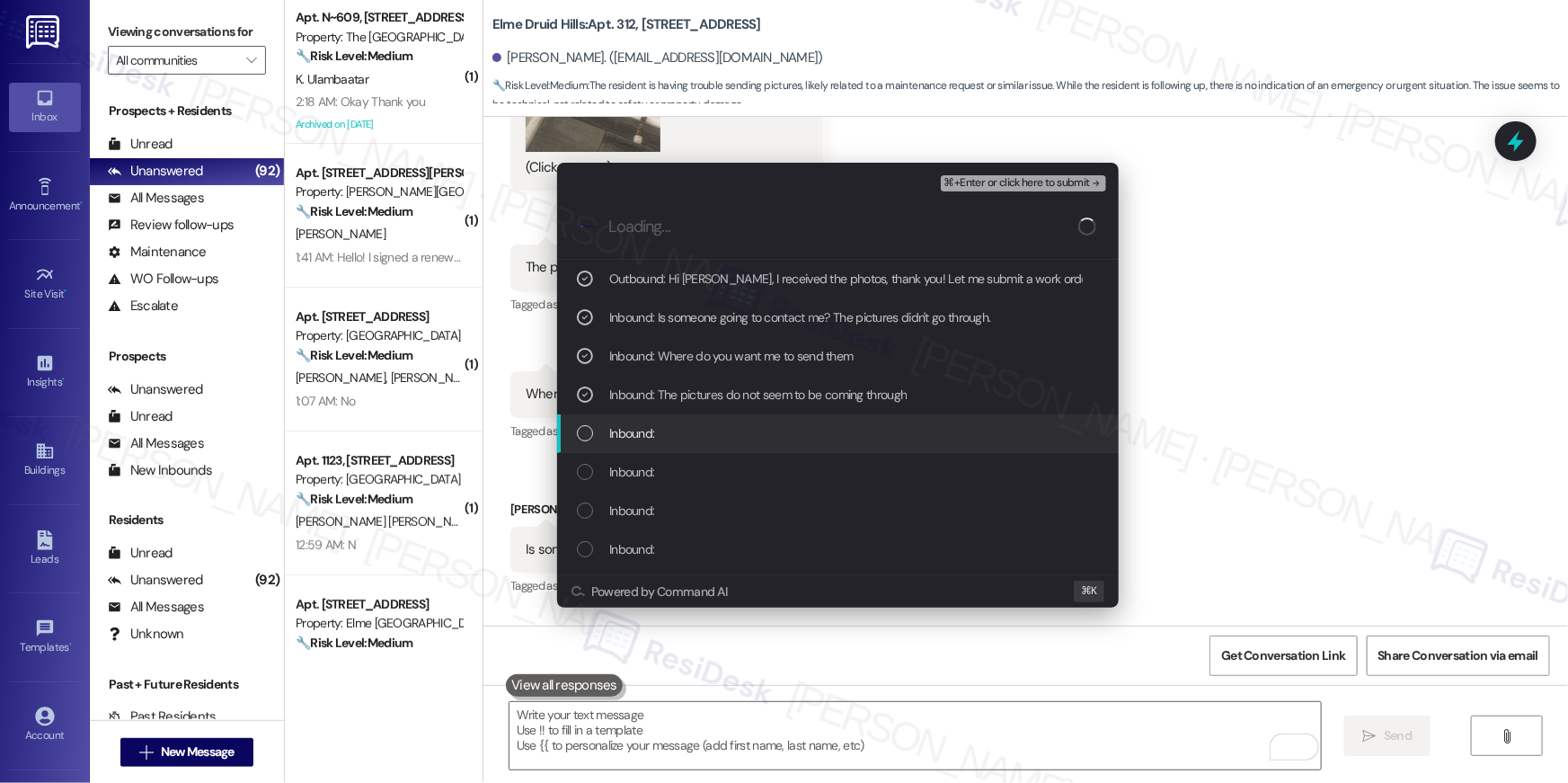
click at [616, 430] on span "Inbound:" at bounding box center [631, 432] width 45 height 19
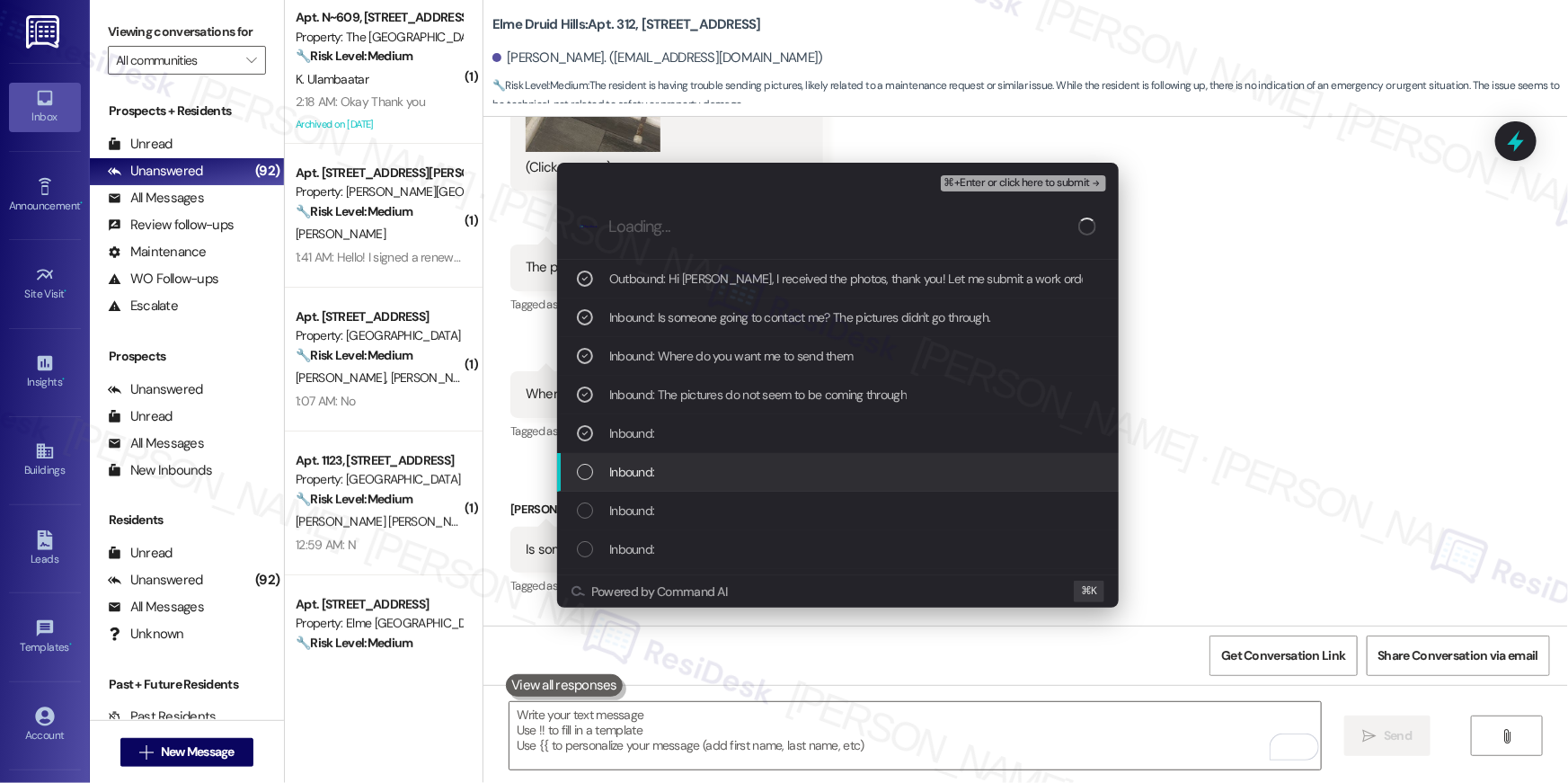
drag, startPoint x: 607, startPoint y: 475, endPoint x: 606, endPoint y: 504, distance: 29.0
click at [607, 476] on div "Inbound:" at bounding box center [839, 471] width 525 height 19
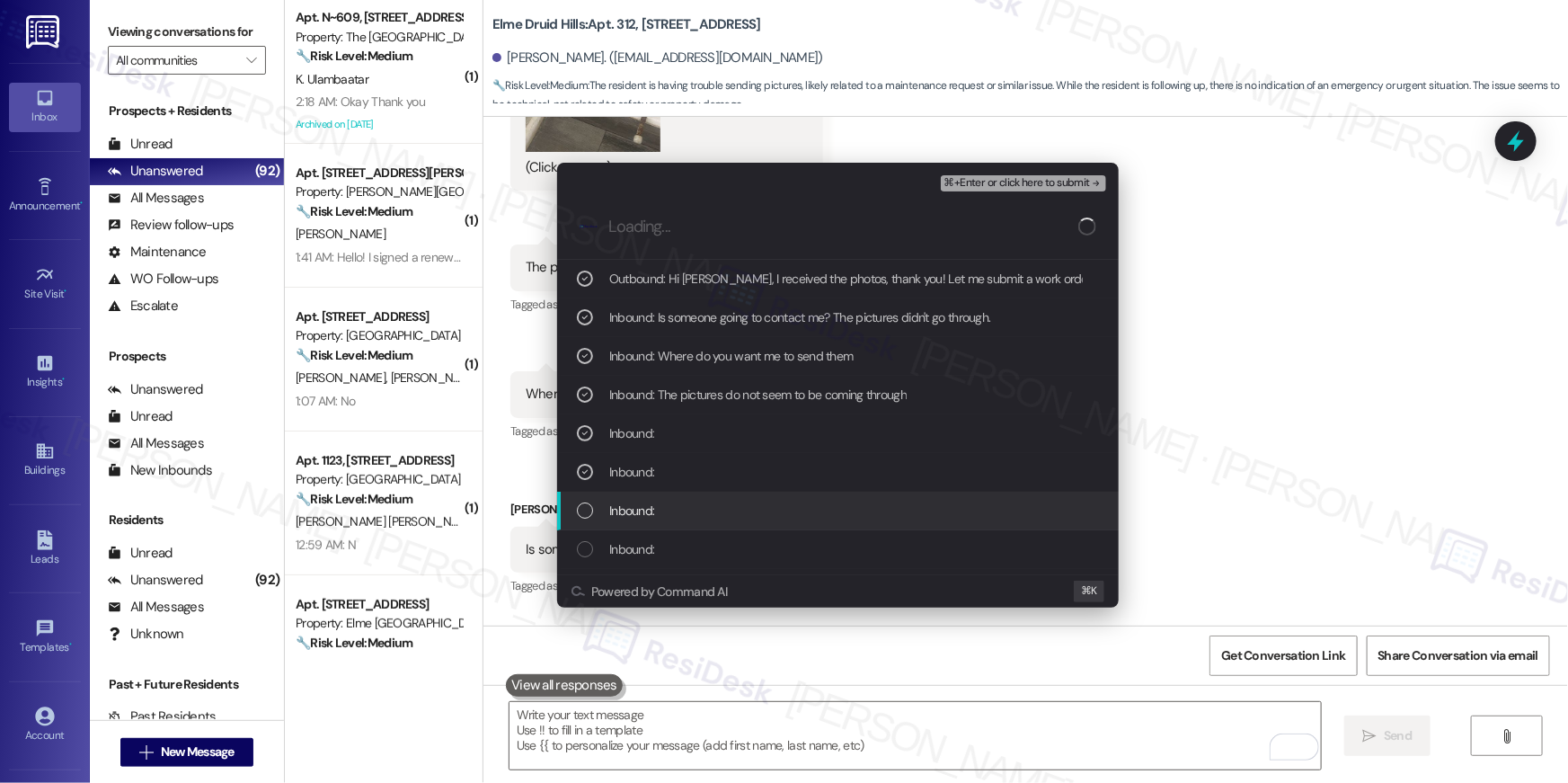
click at [606, 506] on div "Inbound:" at bounding box center [839, 510] width 525 height 19
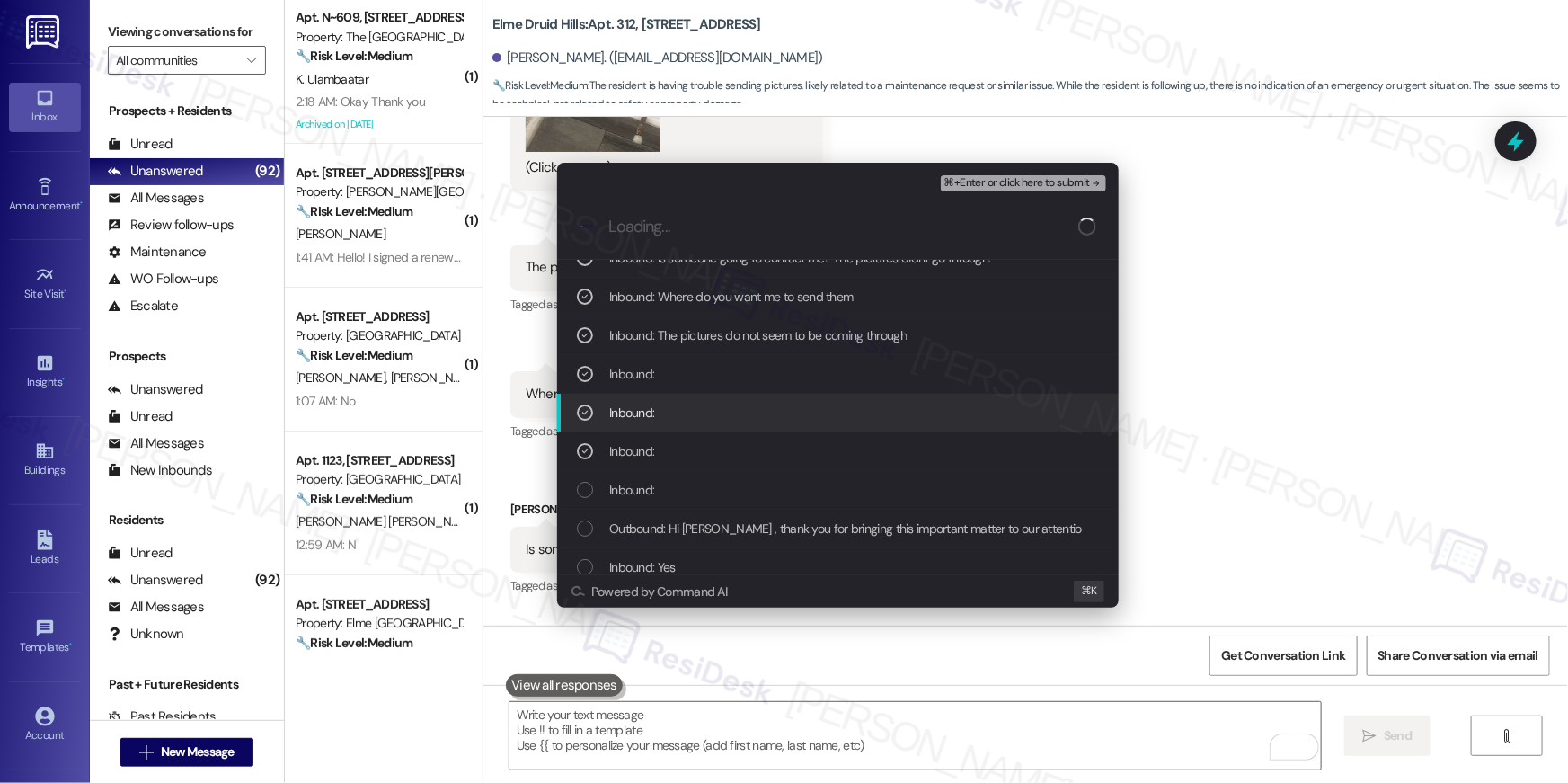
scroll to position [63, 0]
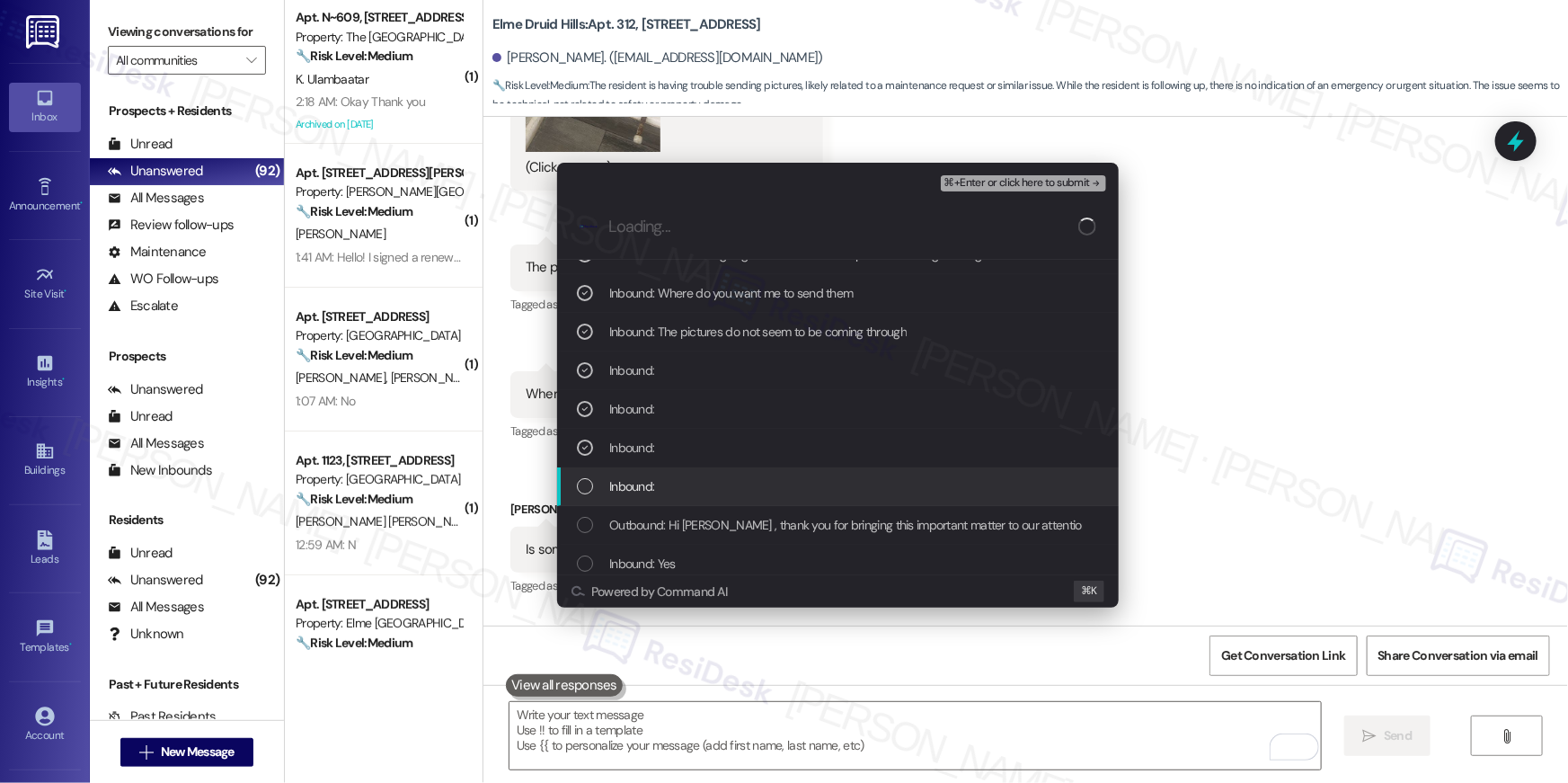
click at [628, 488] on span "Inbound:" at bounding box center [631, 486] width 45 height 19
click at [634, 511] on div "Outbound: Hi Kathryn , thank you for bringing this important matter to our atte…" at bounding box center [837, 525] width 561 height 39
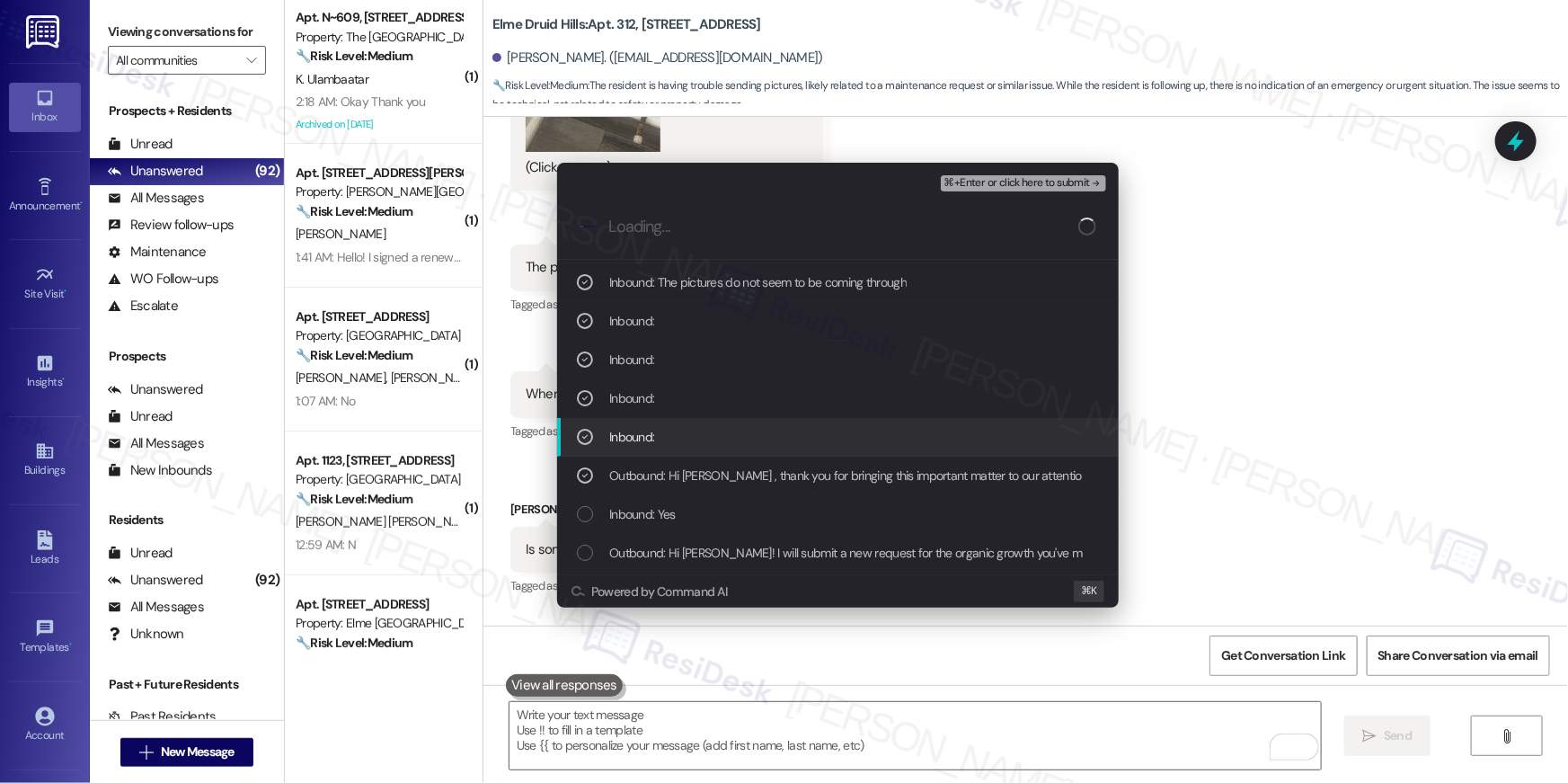
scroll to position [136, 0]
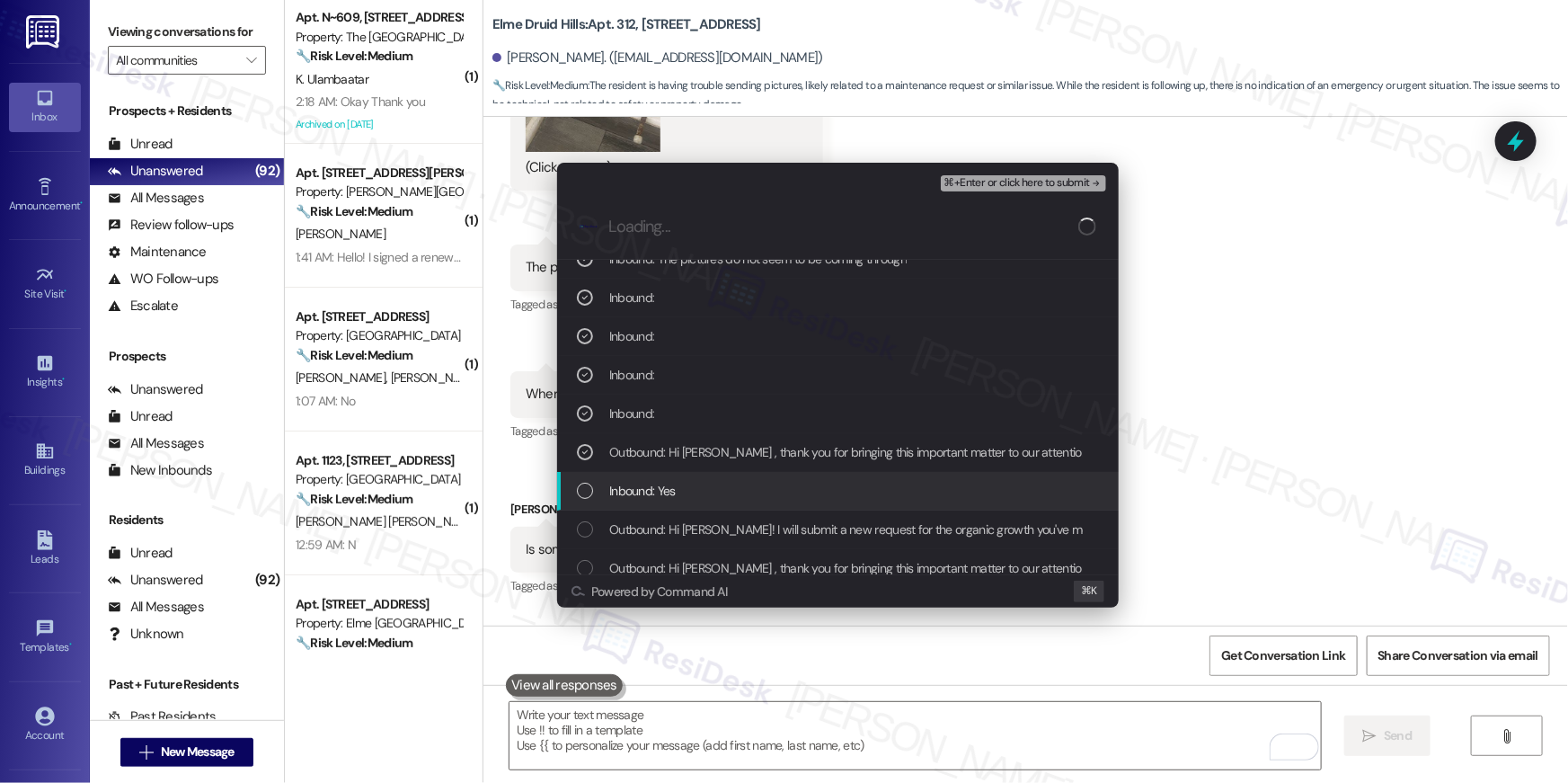
drag, startPoint x: 667, startPoint y: 488, endPoint x: 664, endPoint y: 525, distance: 37.1
click at [666, 489] on span "Inbound: Yes" at bounding box center [642, 490] width 66 height 19
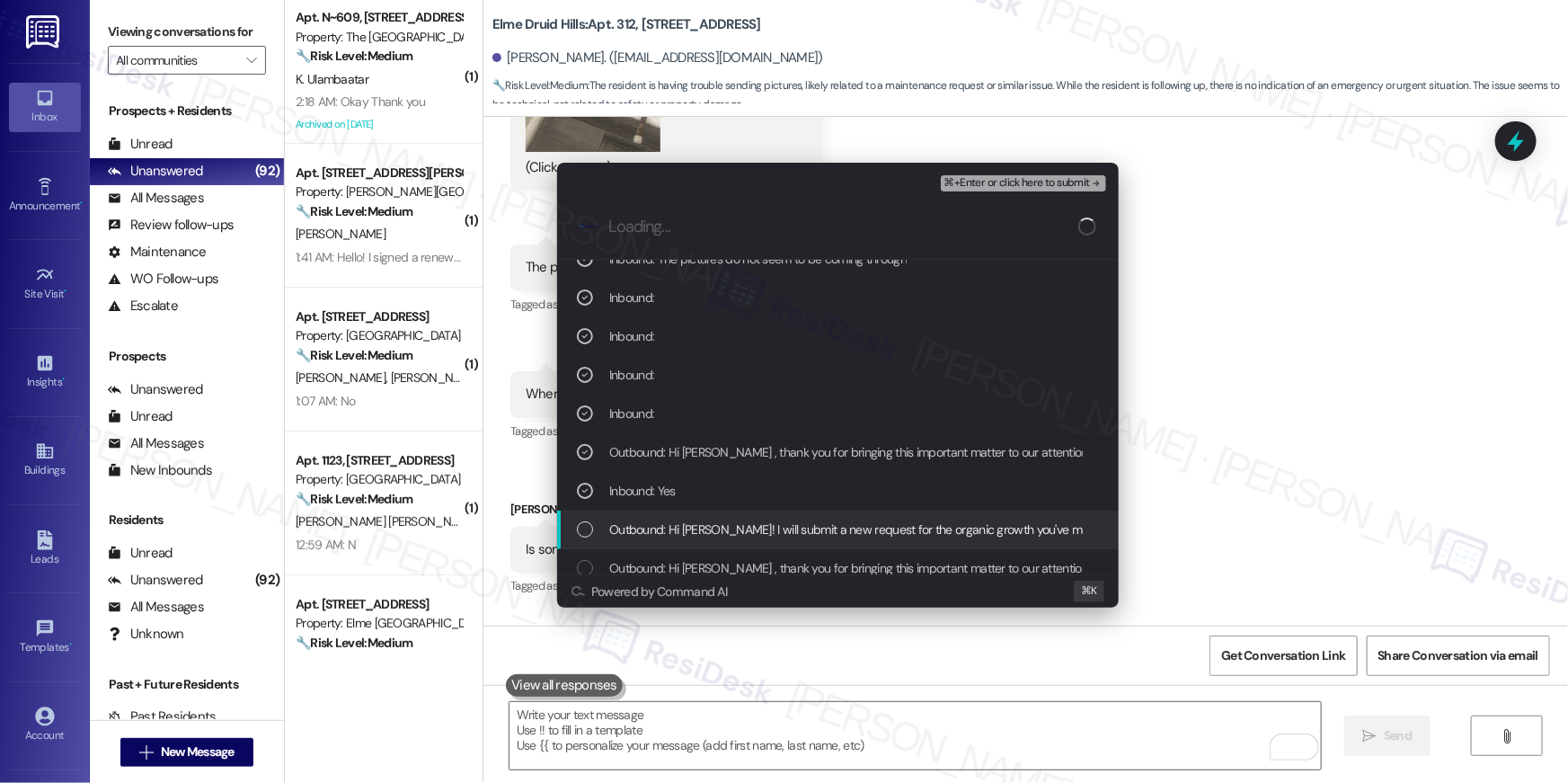
click at [664, 531] on span "Outbound: Hi Kathryn! I will submit a new request for the organic growth you've…" at bounding box center [938, 529] width 657 height 19
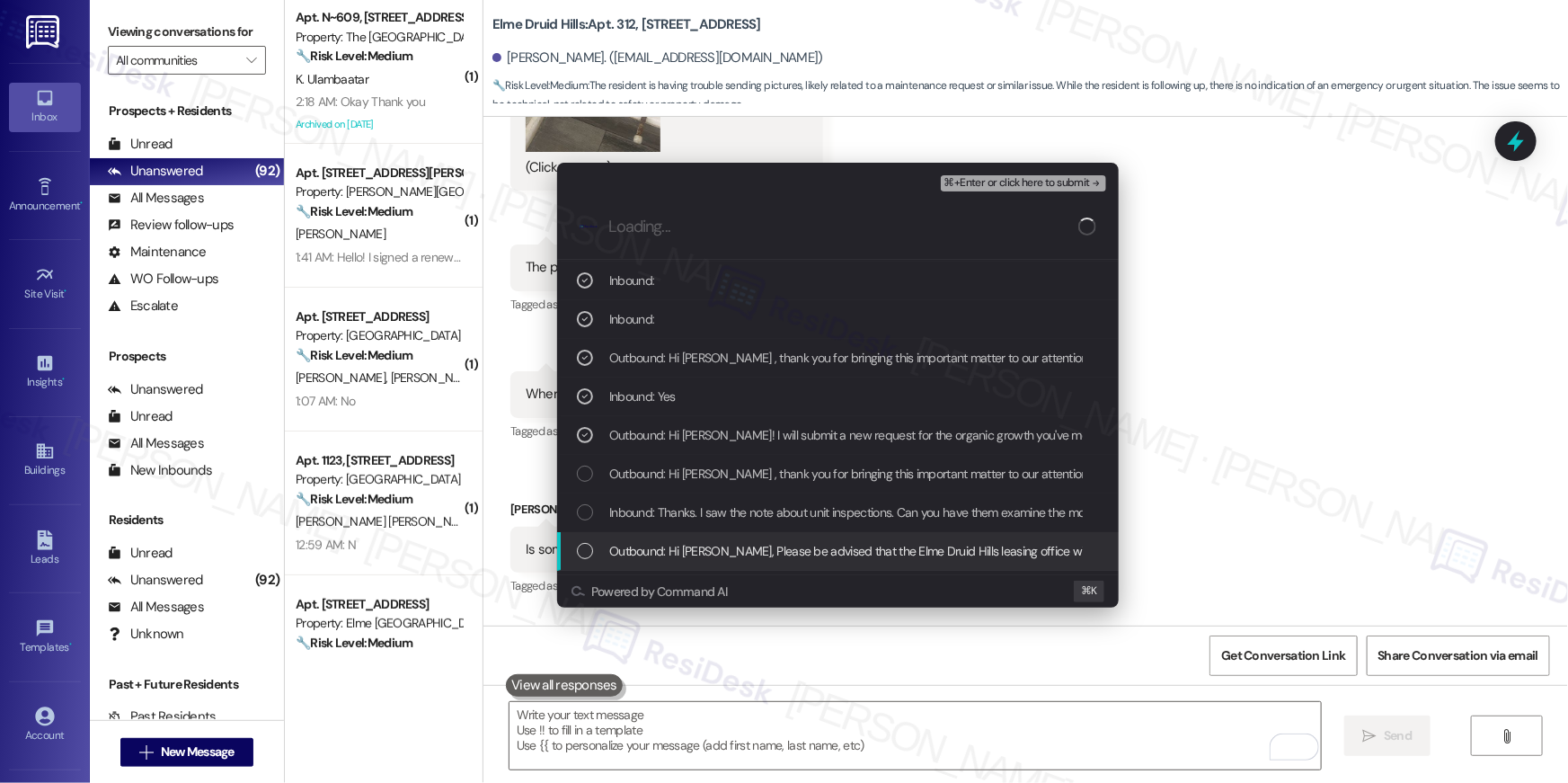
scroll to position [355, 0]
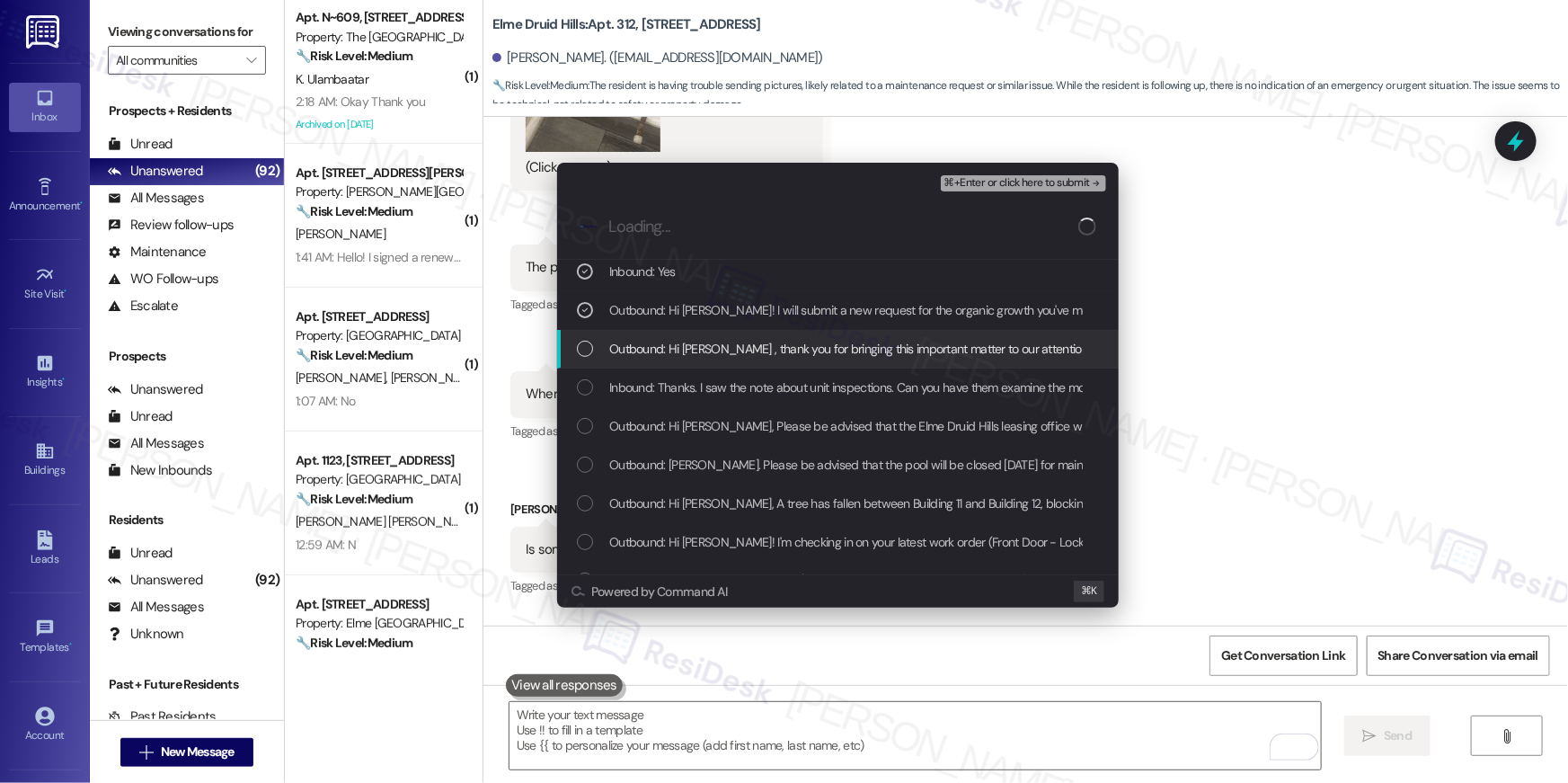
click at [704, 343] on span "Outbound: Hi Kathryn , thank you for bringing this important matter to our atte…" at bounding box center [1212, 348] width 1206 height 19
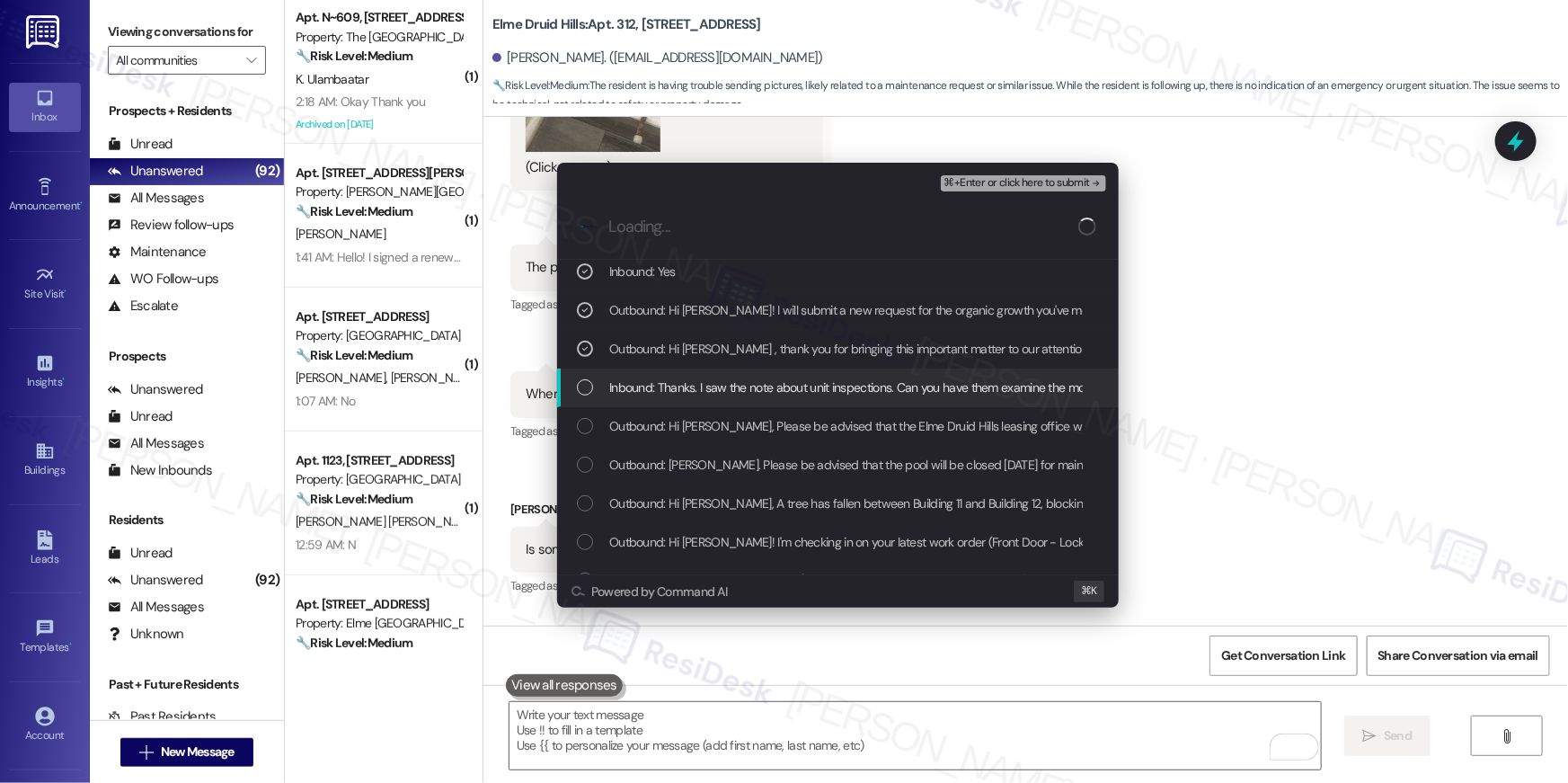
click at [844, 399] on div "Inbound: Thanks. I saw the note about unit inspections. Can you have them exami…" at bounding box center [837, 388] width 561 height 39
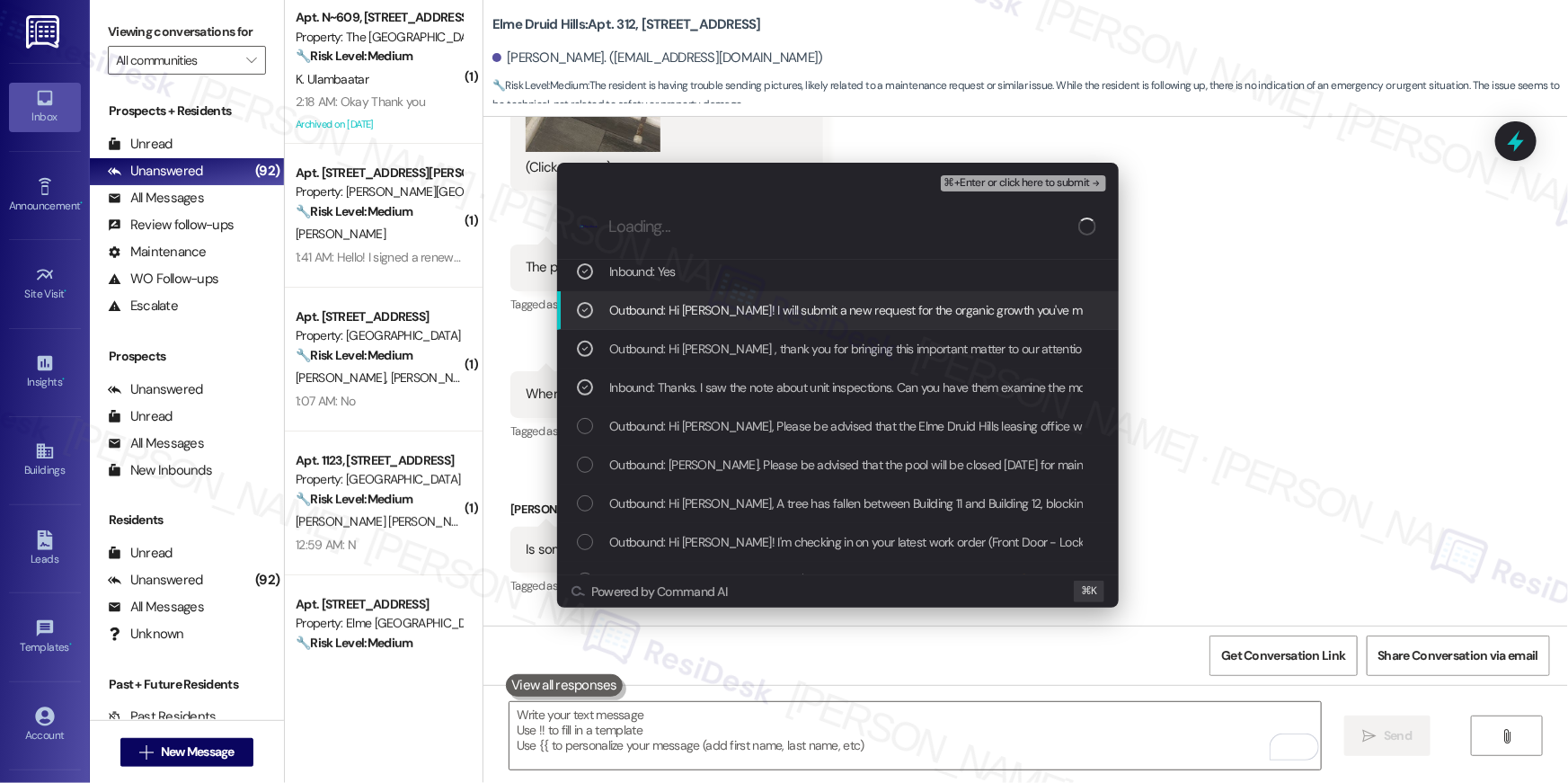
click at [1041, 186] on span "⌘+Enter or click here to submit" at bounding box center [1017, 184] width 146 height 13
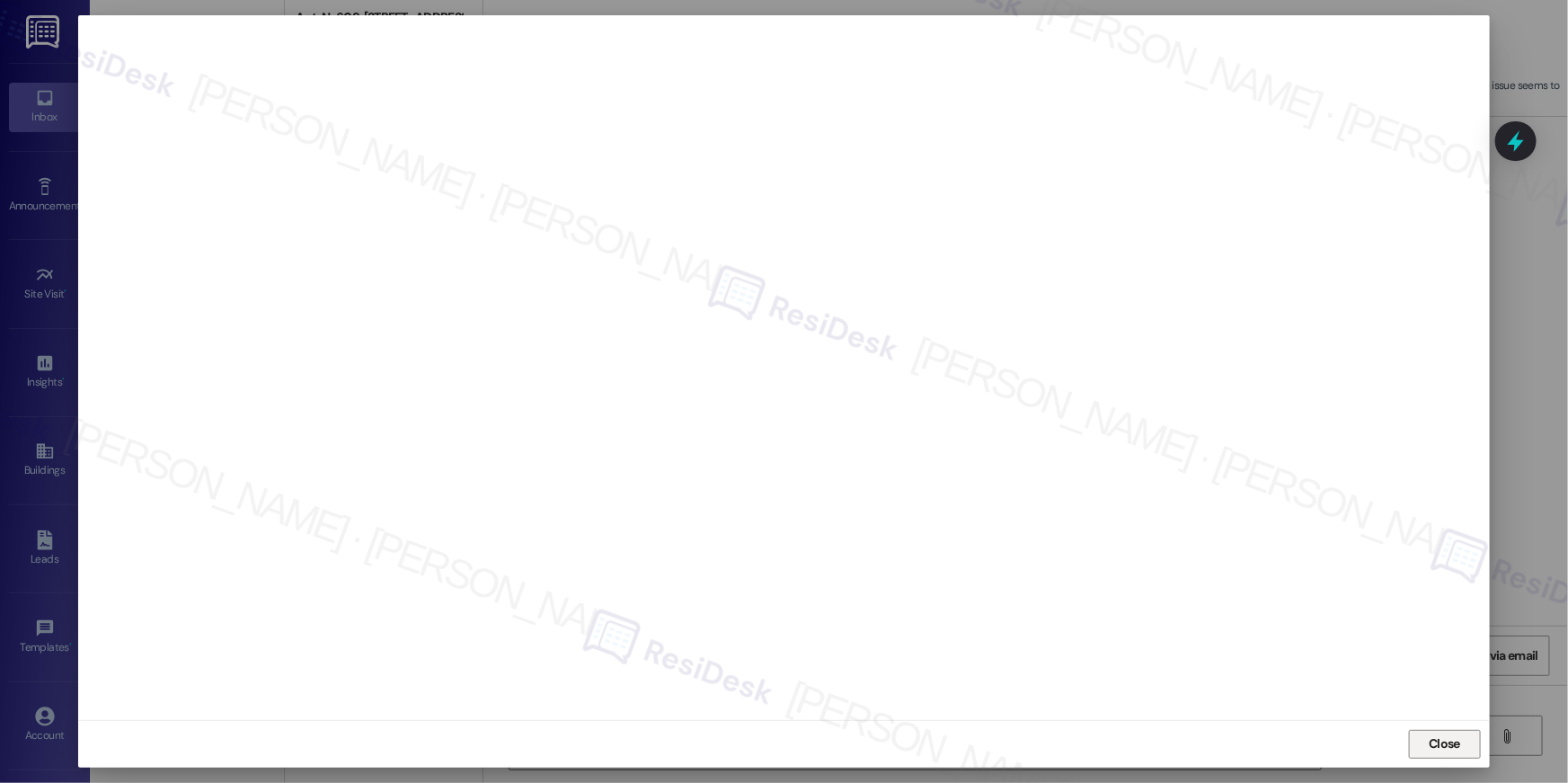
click at [1434, 738] on span "Close" at bounding box center [1444, 743] width 31 height 18
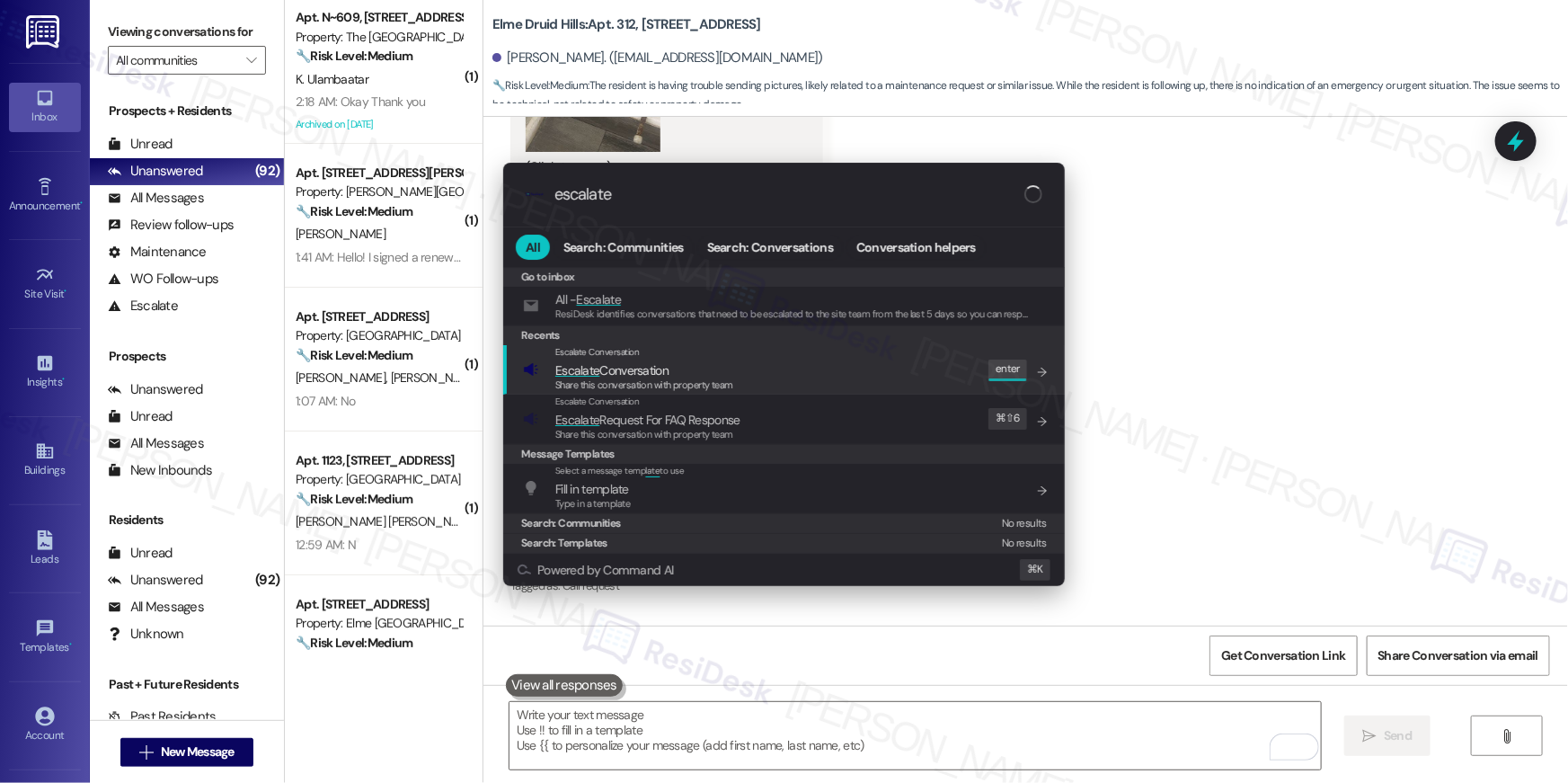
type input "escalate"
click at [787, 380] on div "Escalate Conversation Escalate Conversation Share this conversation with proper…" at bounding box center [785, 369] width 525 height 49
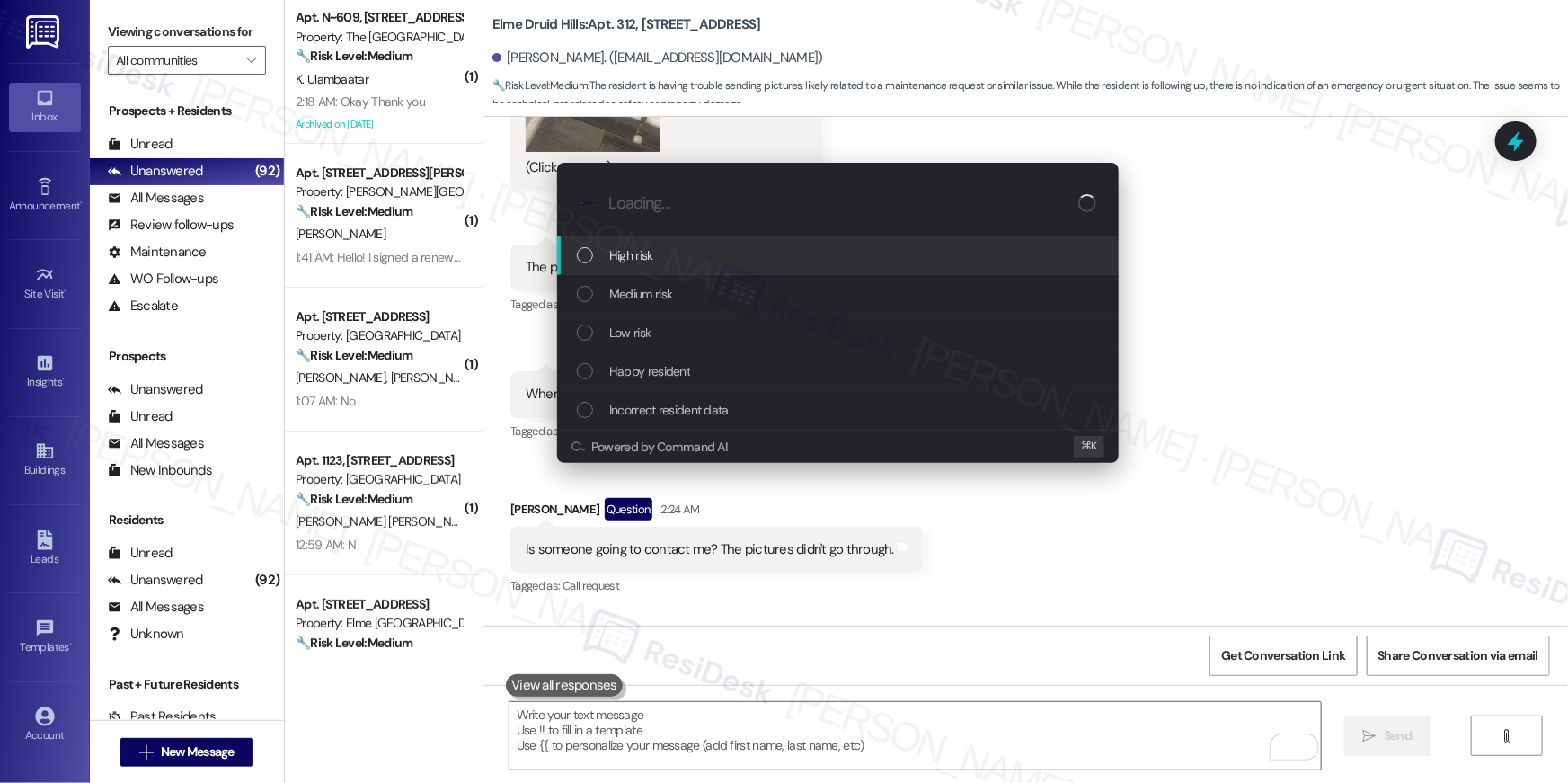
click at [746, 262] on div "High risk" at bounding box center [839, 255] width 525 height 19
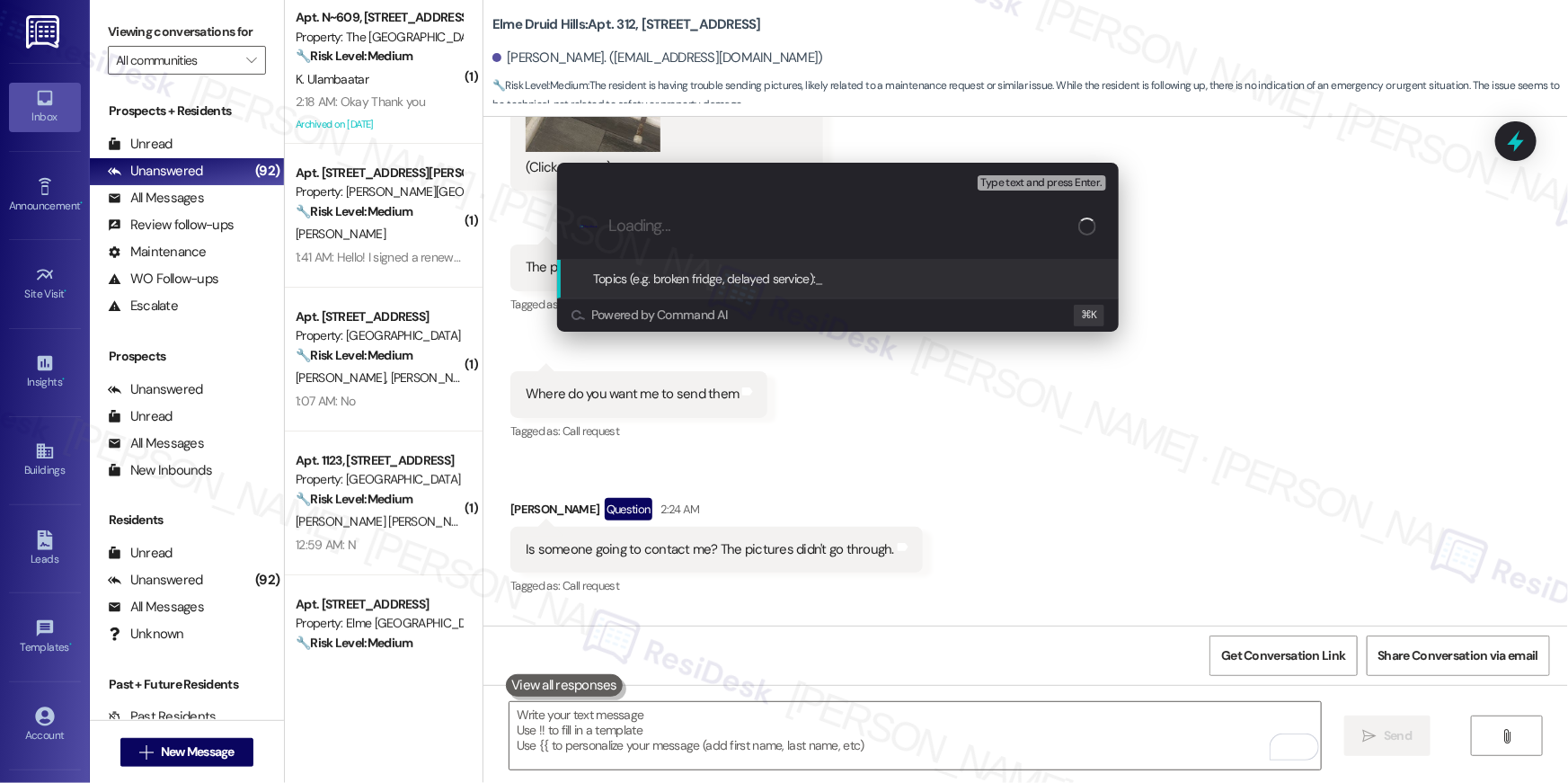
paste input "Work order filed by Residesk | Work Order # 396687 Organic growth"
type input "Work order filed by Residesk | Work Order # 396687 Organic growth"
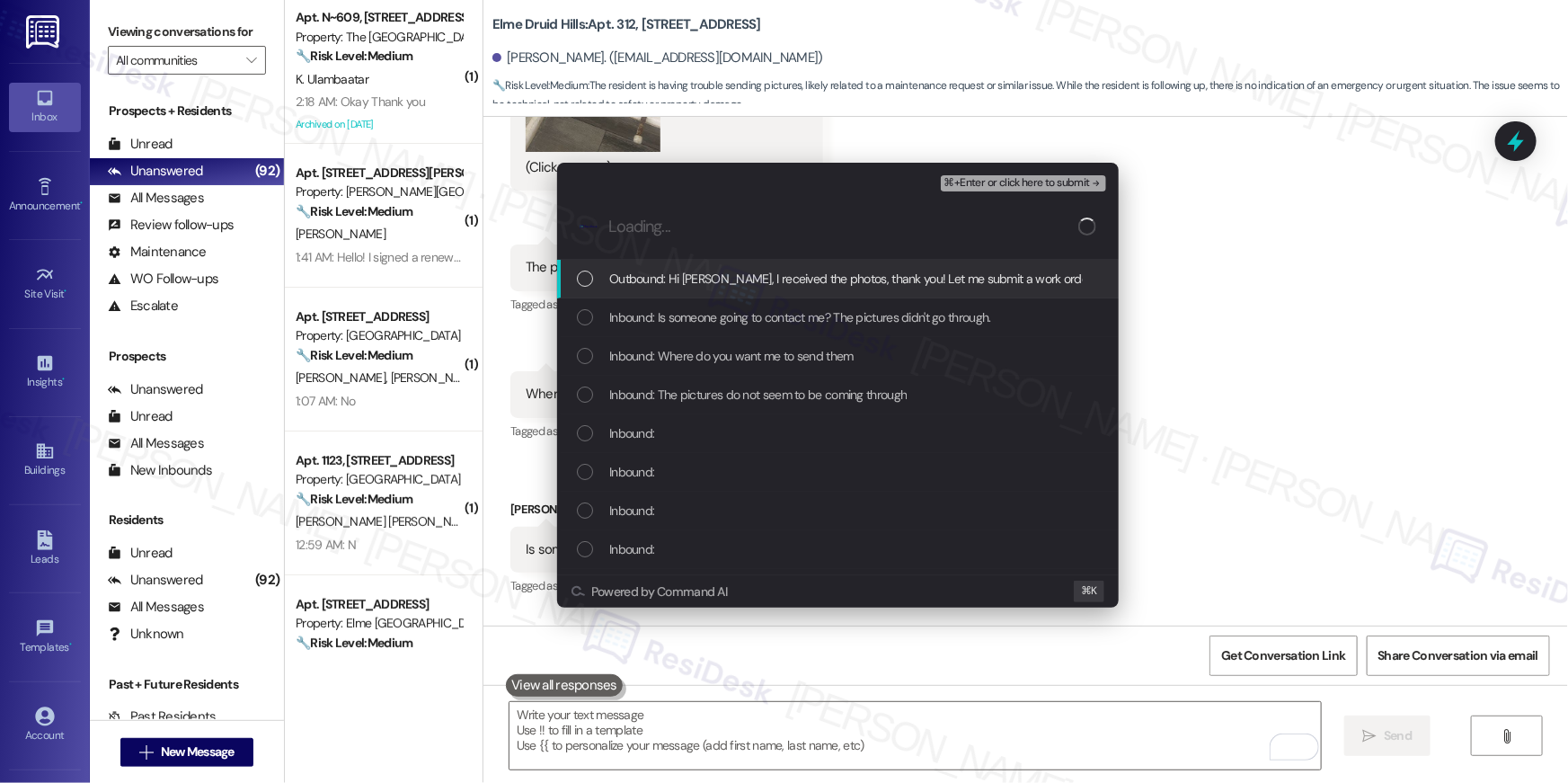
click at [742, 274] on span "Outbound: Hi Kathryn, I received the photos, thank you! Let me submit a work or…" at bounding box center [1022, 278] width 826 height 19
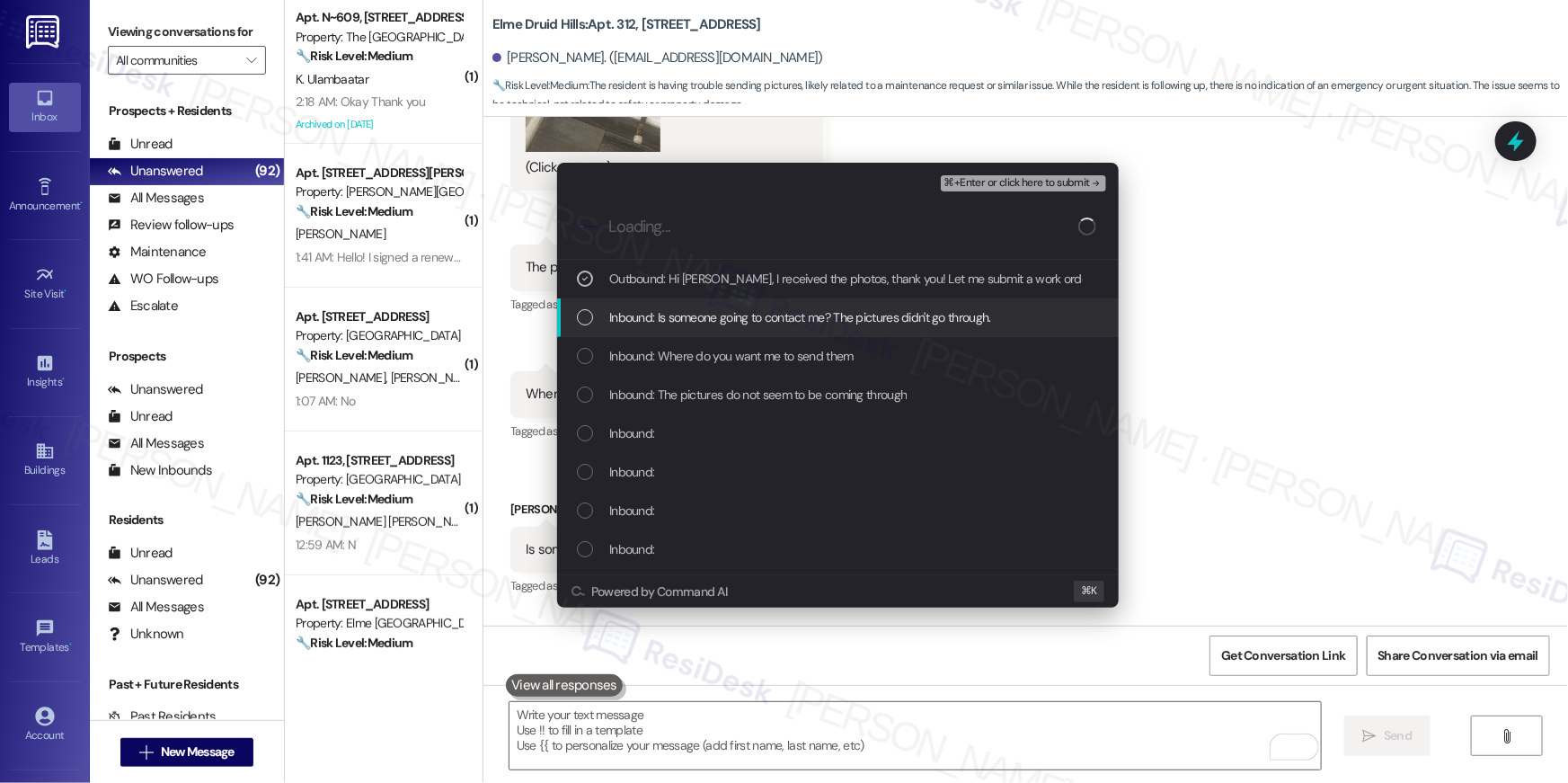
click at [727, 327] on div "Inbound: Is someone going to contact me? The pictures didn't go through." at bounding box center [837, 318] width 561 height 39
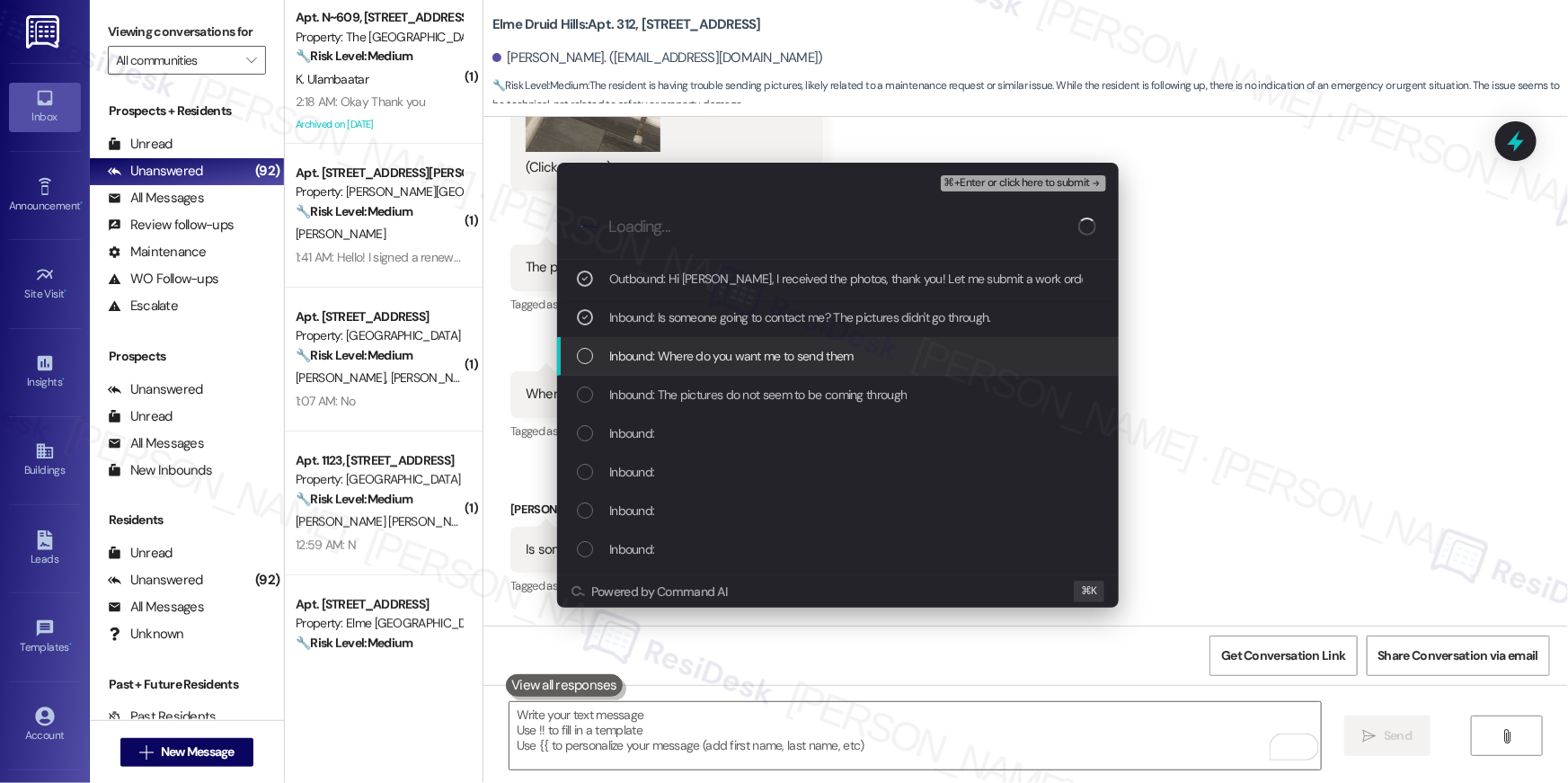
drag, startPoint x: 719, startPoint y: 372, endPoint x: 719, endPoint y: 387, distance: 15.0
click at [719, 372] on div "Inbound: Where do you want me to send them" at bounding box center [837, 356] width 561 height 39
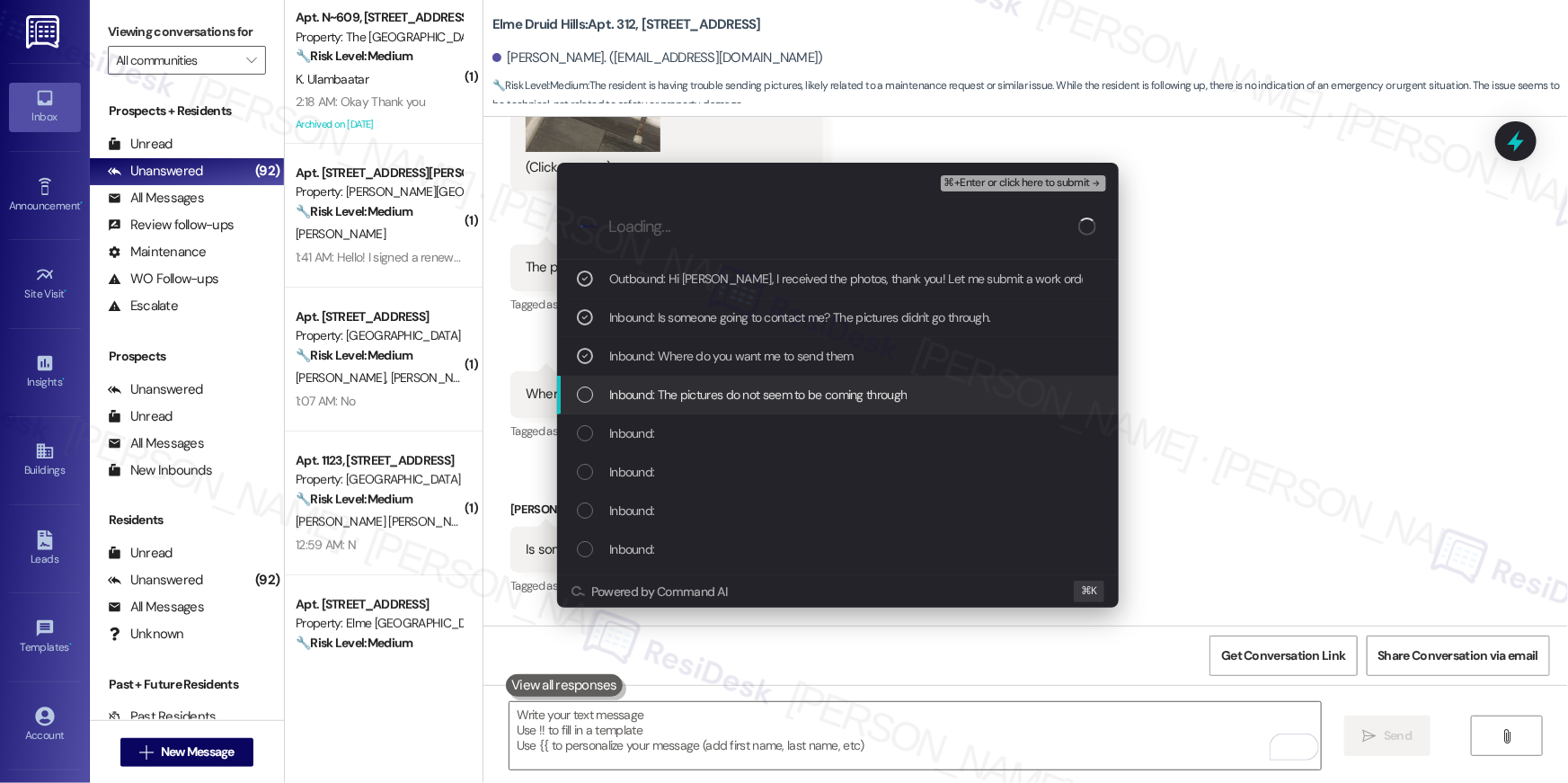
drag, startPoint x: 717, startPoint y: 395, endPoint x: 704, endPoint y: 428, distance: 35.5
click at [717, 398] on span "Inbound: The pictures do not seem to be coming through" at bounding box center [758, 394] width 297 height 19
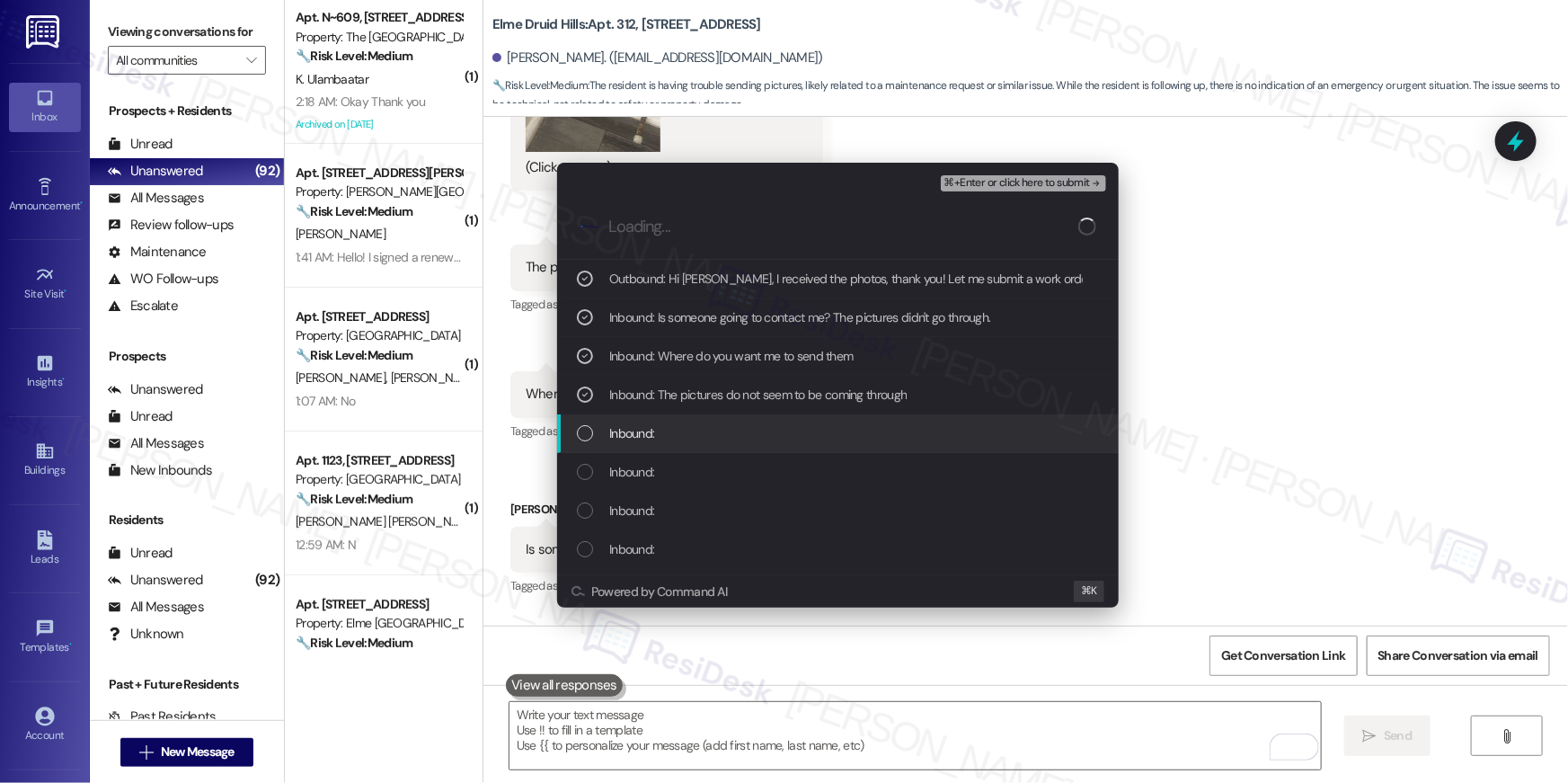
drag, startPoint x: 703, startPoint y: 432, endPoint x: 704, endPoint y: 459, distance: 27.0
click at [703, 435] on div "Inbound:" at bounding box center [839, 432] width 525 height 19
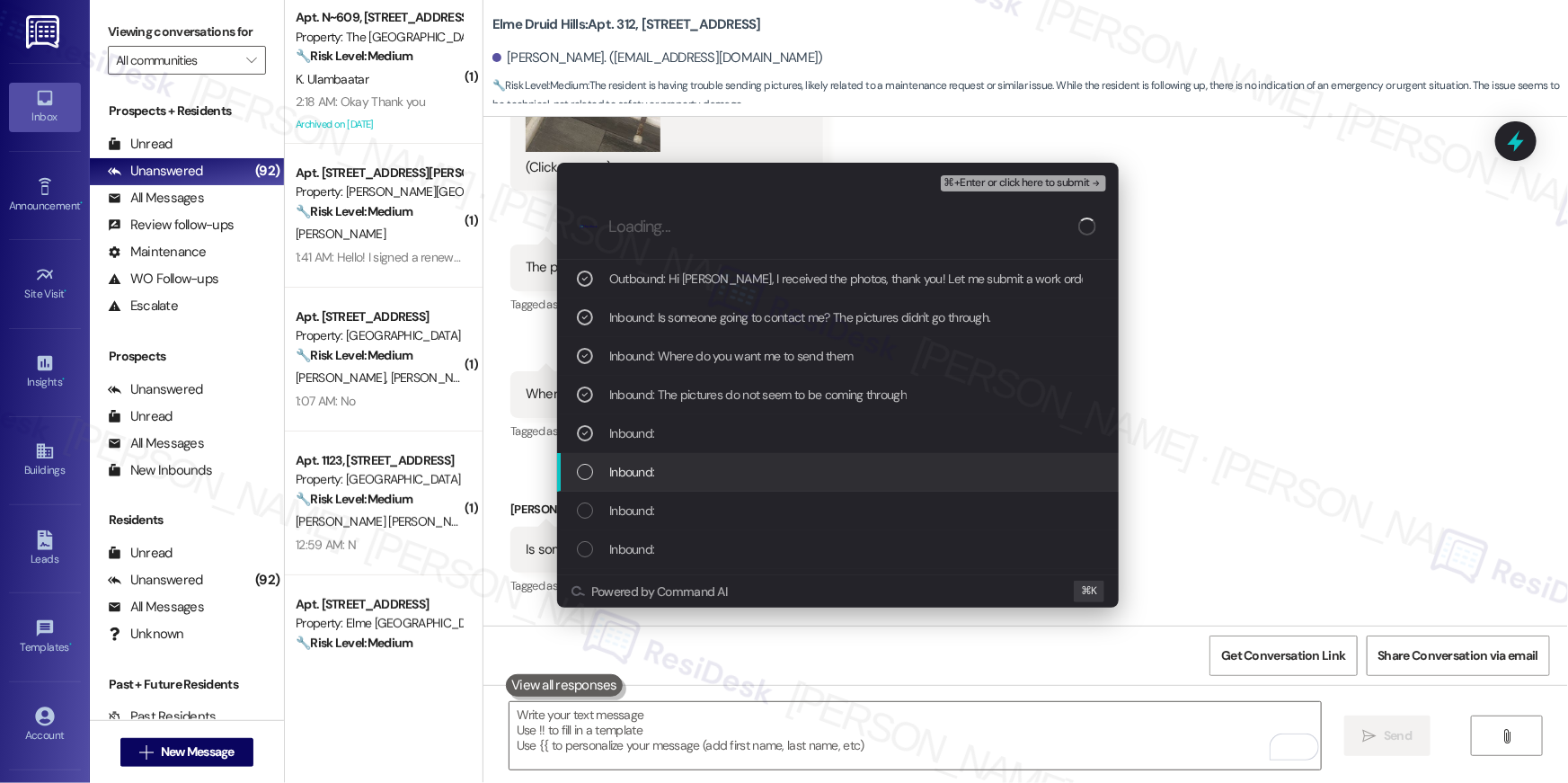
click at [705, 464] on div "Inbound:" at bounding box center [839, 471] width 525 height 19
click at [703, 500] on div "Inbound:" at bounding box center [839, 510] width 525 height 19
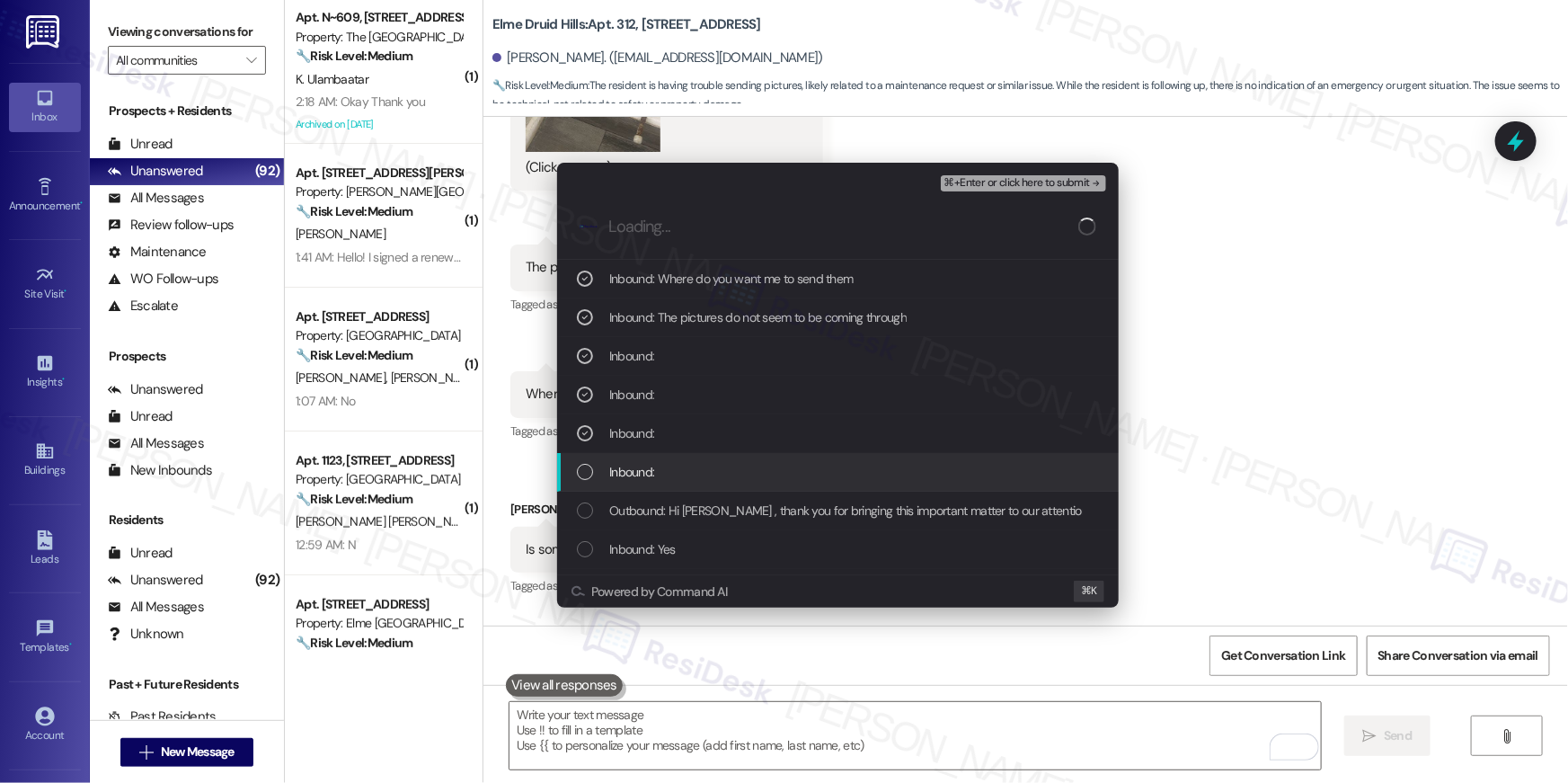
scroll to position [156, 0]
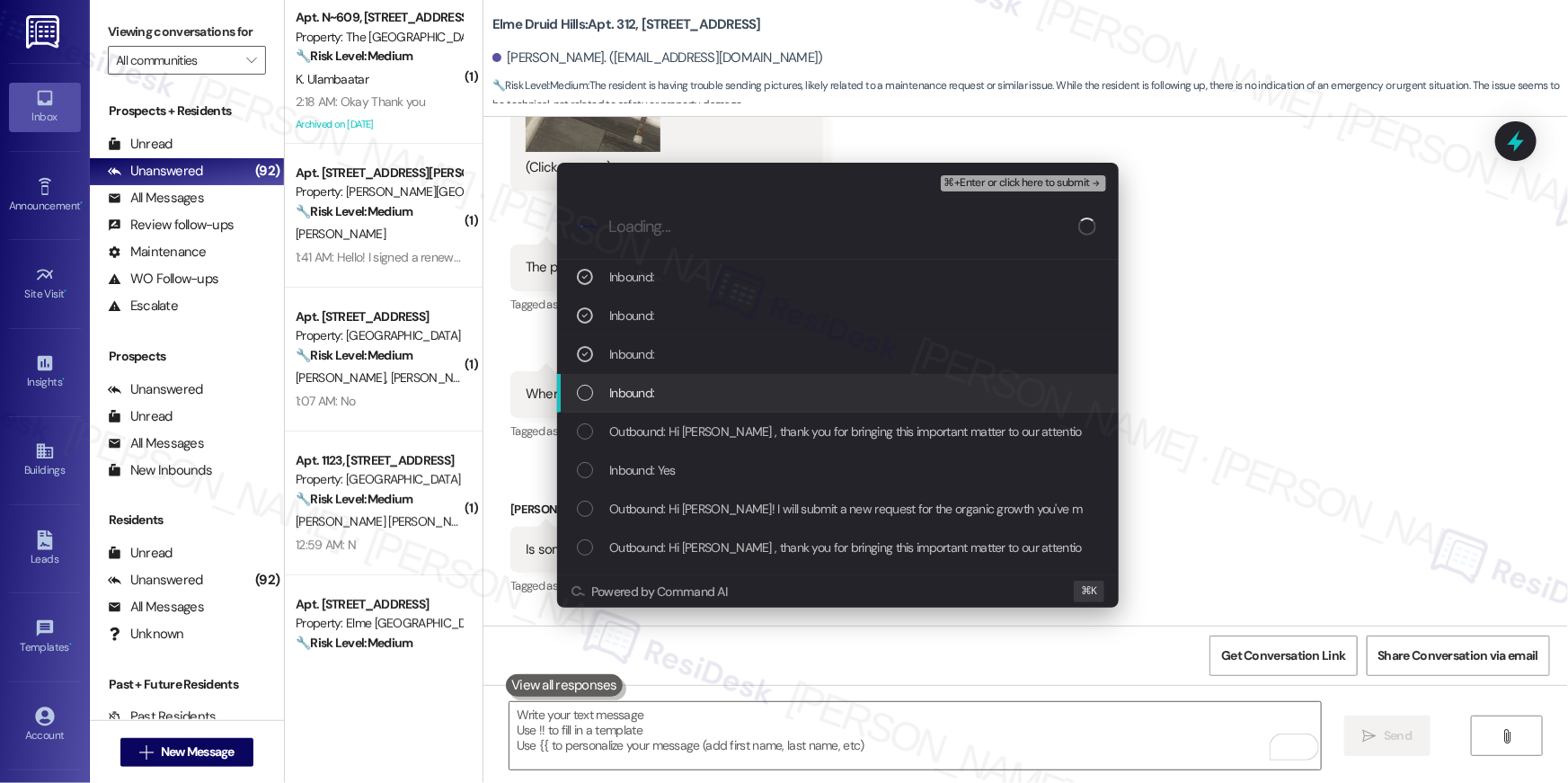
click at [678, 397] on div "Inbound:" at bounding box center [839, 392] width 525 height 19
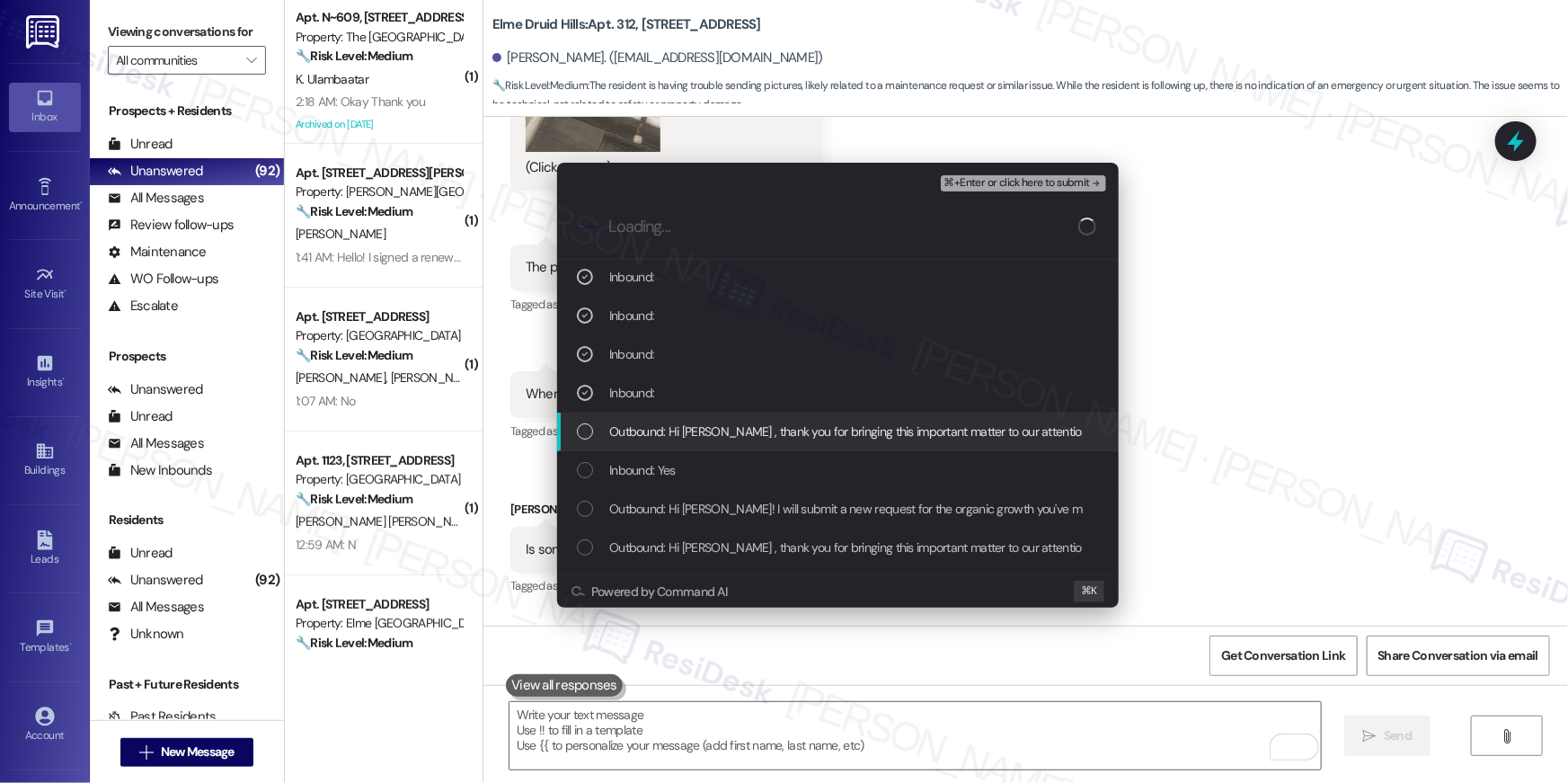
click at [675, 427] on span "Outbound: Hi Kathryn , thank you for bringing this important matter to our atte…" at bounding box center [1212, 431] width 1206 height 19
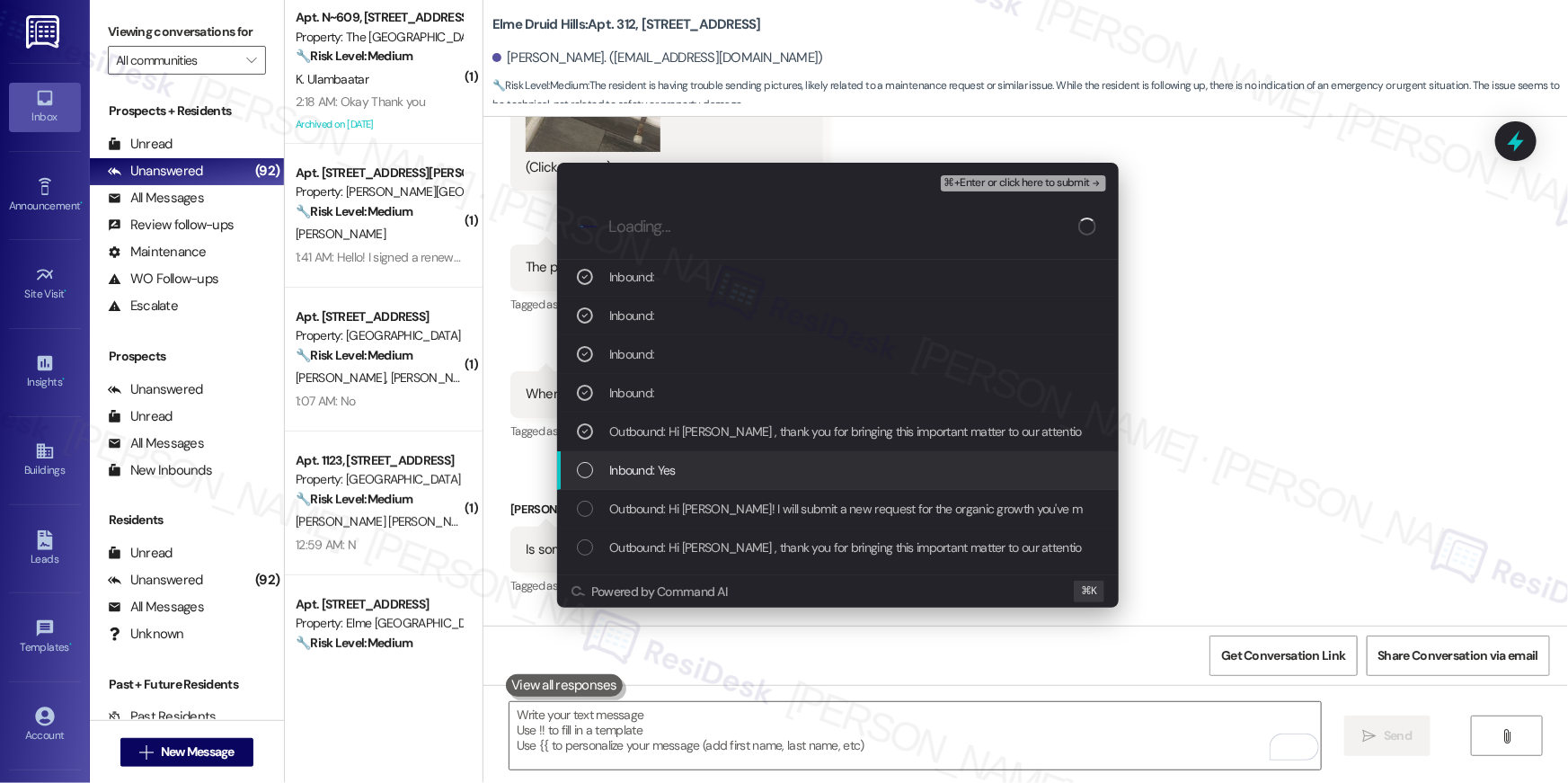
click at [661, 464] on span "Inbound: Yes" at bounding box center [642, 469] width 66 height 19
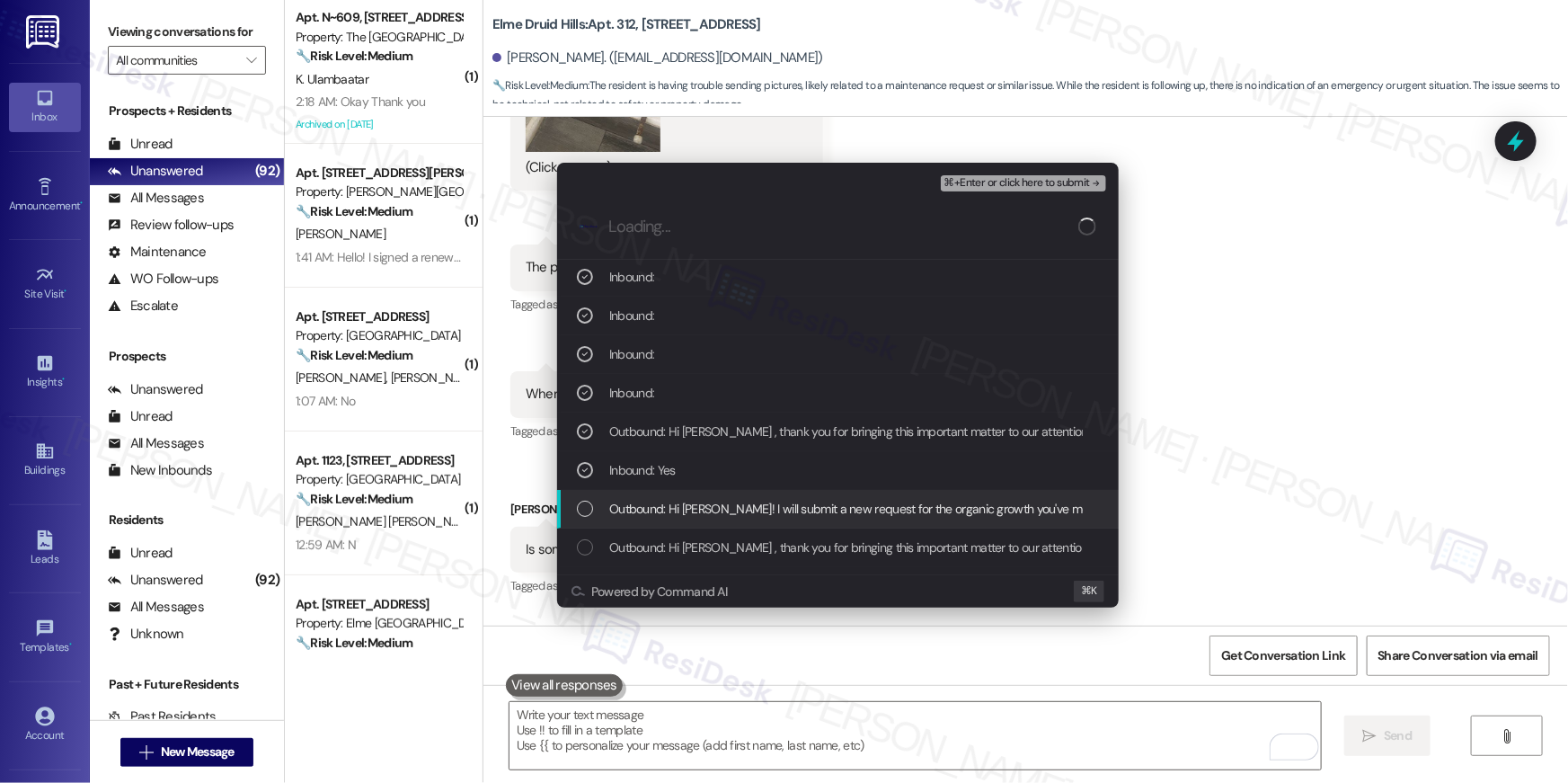
drag, startPoint x: 662, startPoint y: 512, endPoint x: 660, endPoint y: 549, distance: 37.1
click at [662, 518] on span "Outbound: Hi Kathryn! I will submit a new request for the organic growth you've…" at bounding box center [938, 508] width 657 height 19
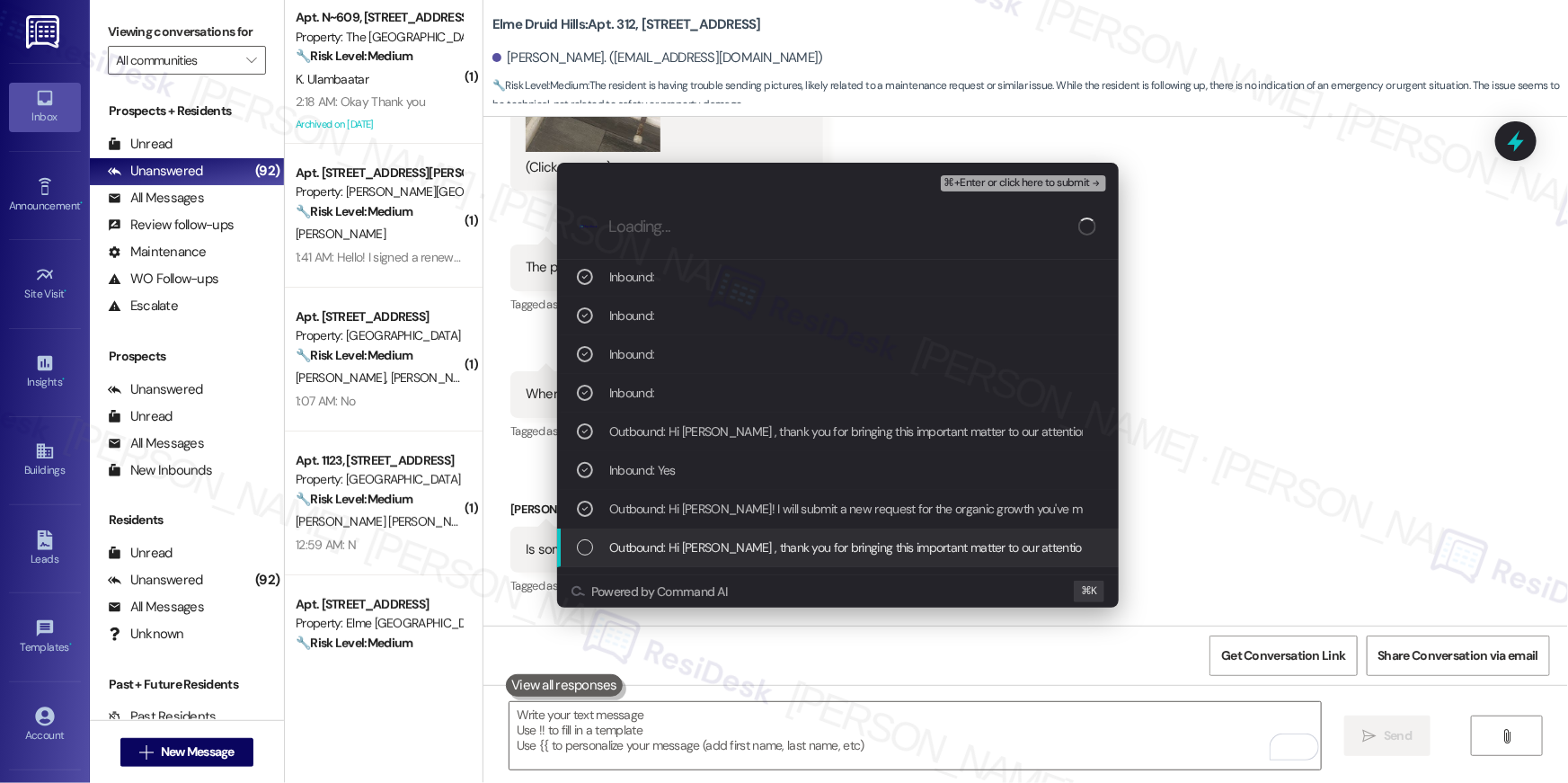
drag, startPoint x: 660, startPoint y: 549, endPoint x: 667, endPoint y: 538, distance: 13.0
click at [660, 549] on span "Outbound: Hi Kathryn , thank you for bringing this important matter to our atte…" at bounding box center [1212, 547] width 1206 height 19
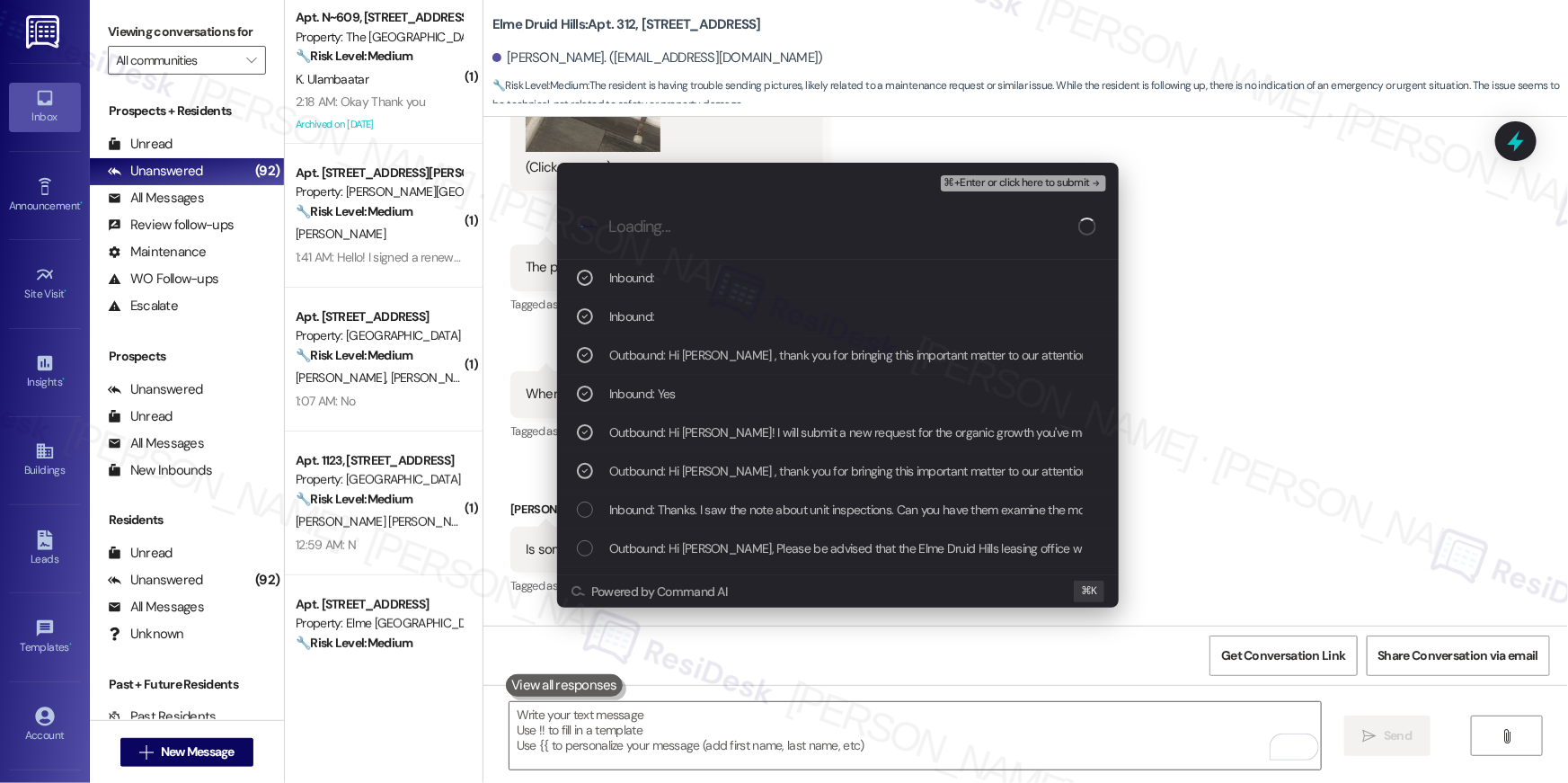
scroll to position [376, 0]
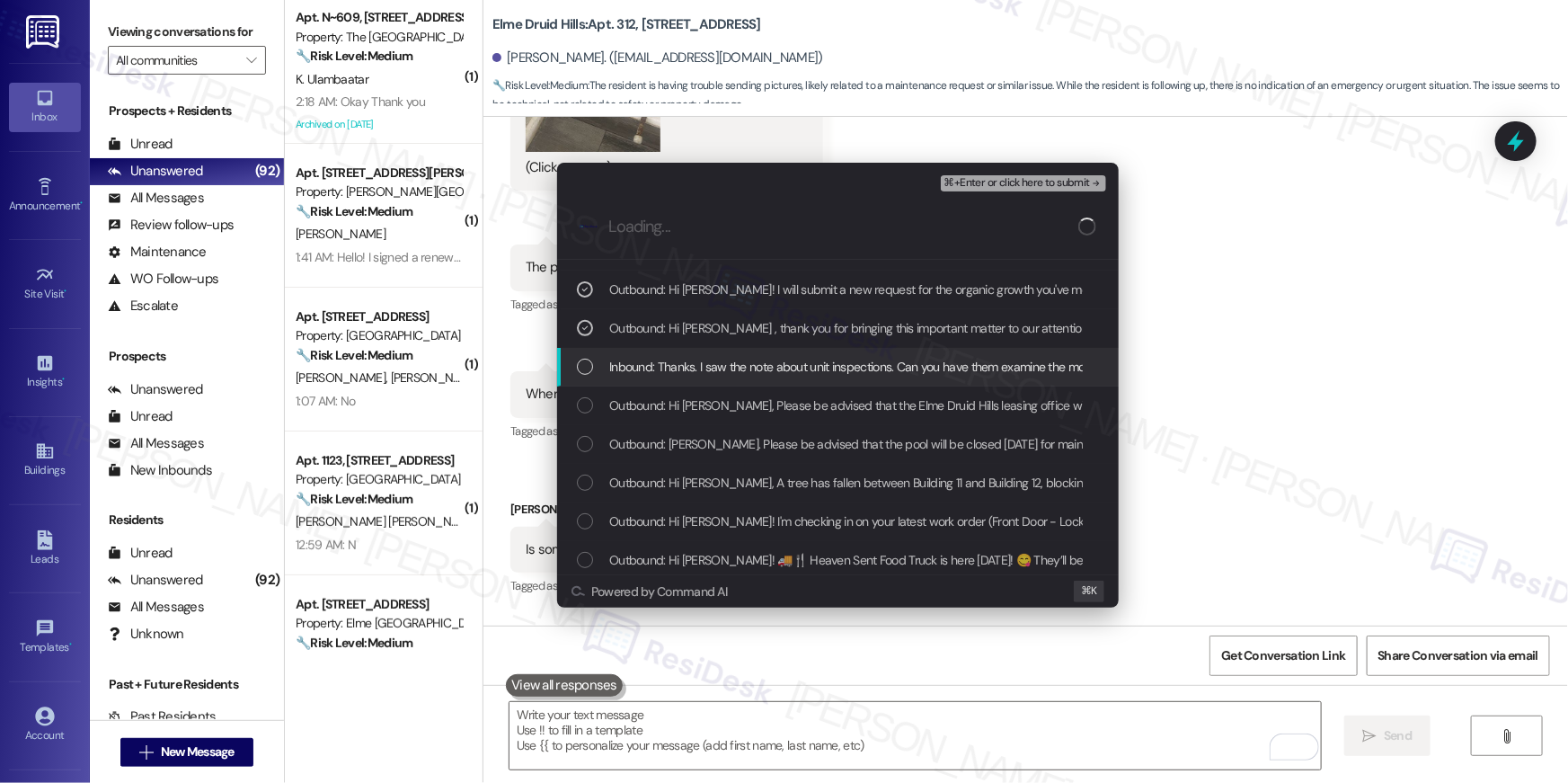
click at [694, 374] on span "Inbound: Thanks. I saw the note about unit inspections. Can you have them exami…" at bounding box center [951, 366] width 683 height 19
click at [985, 178] on span "⌘+Enter or click here to submit" at bounding box center [1017, 184] width 146 height 13
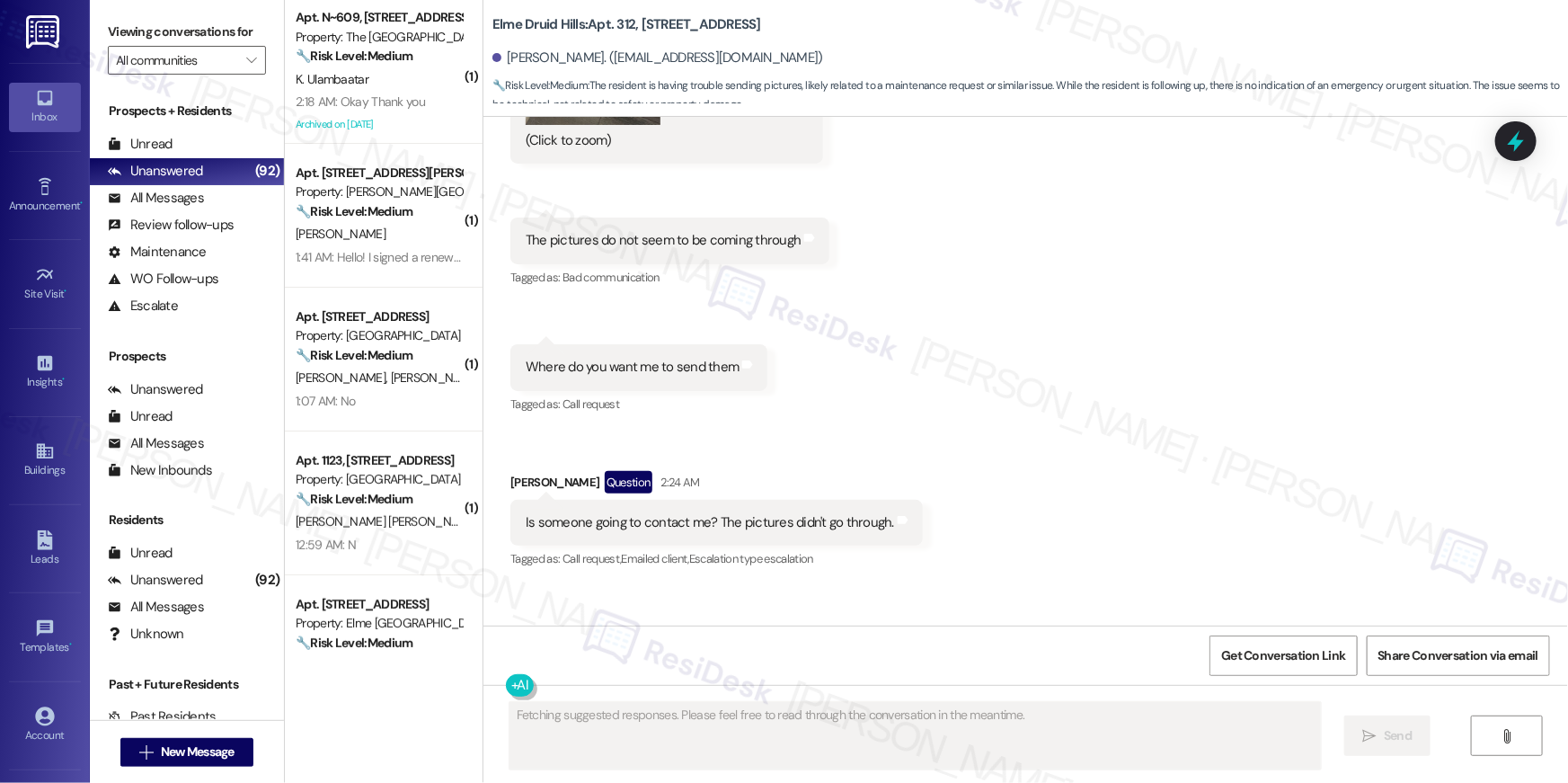
scroll to position [38970, 0]
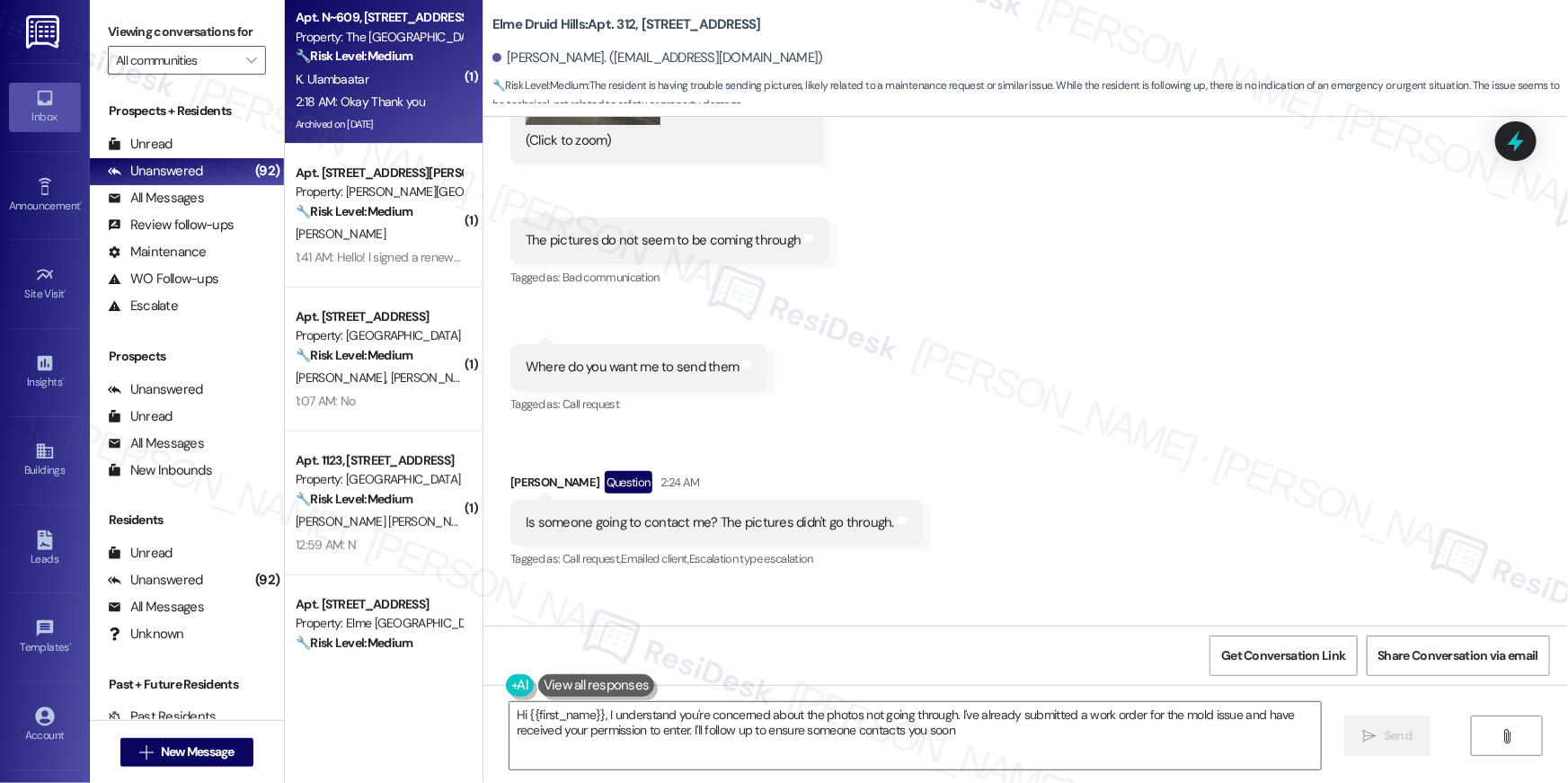
type textarea "Hi {{first_name}}, I understand you're concerned about the photos not going thr…"
click at [350, 84] on span "K. Ulambaatar" at bounding box center [331, 79] width 73 height 17
type textarea "Fetching suggested responses. Please feel free to read through the conversation…"
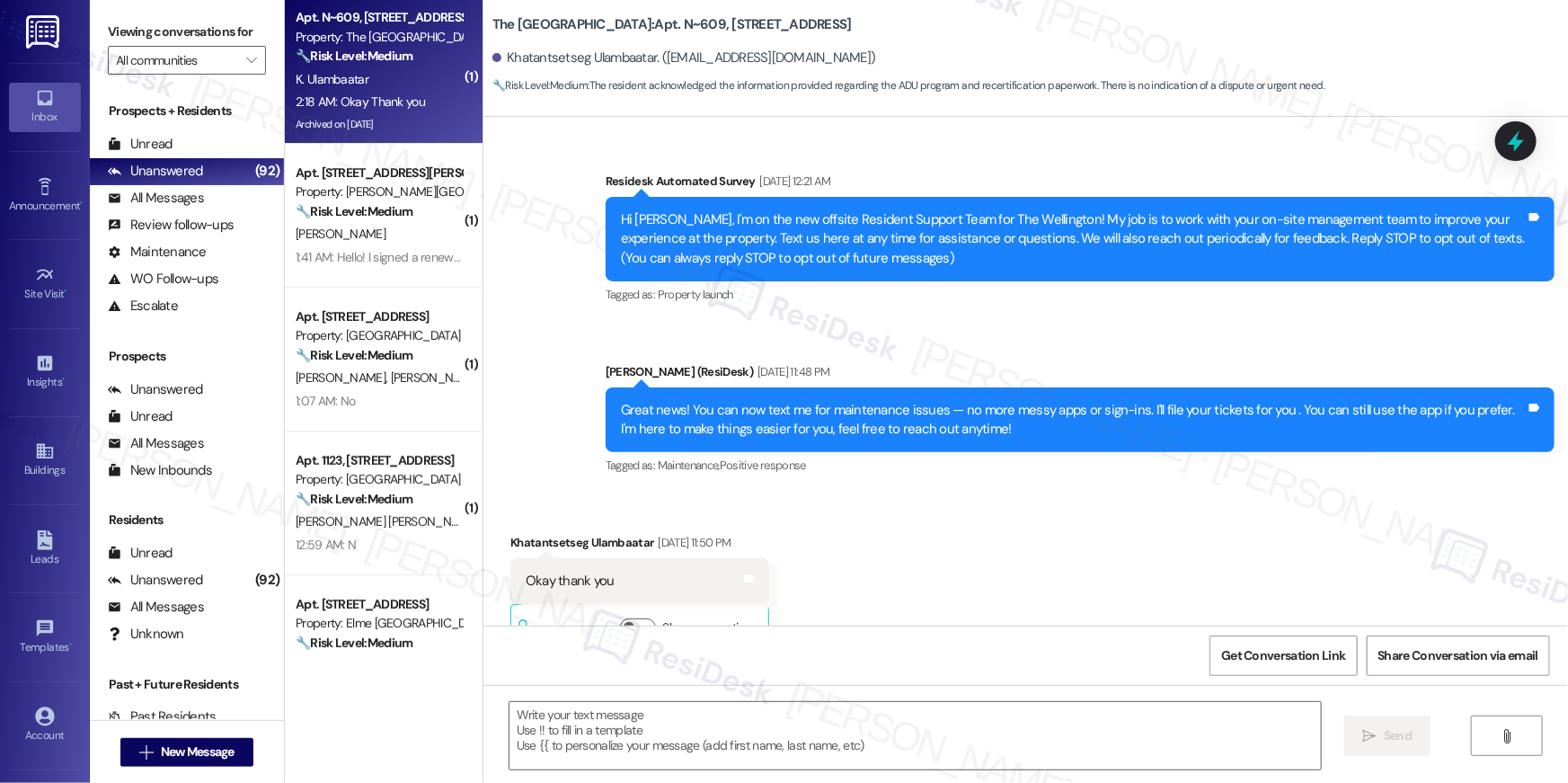
scroll to position [21996, 0]
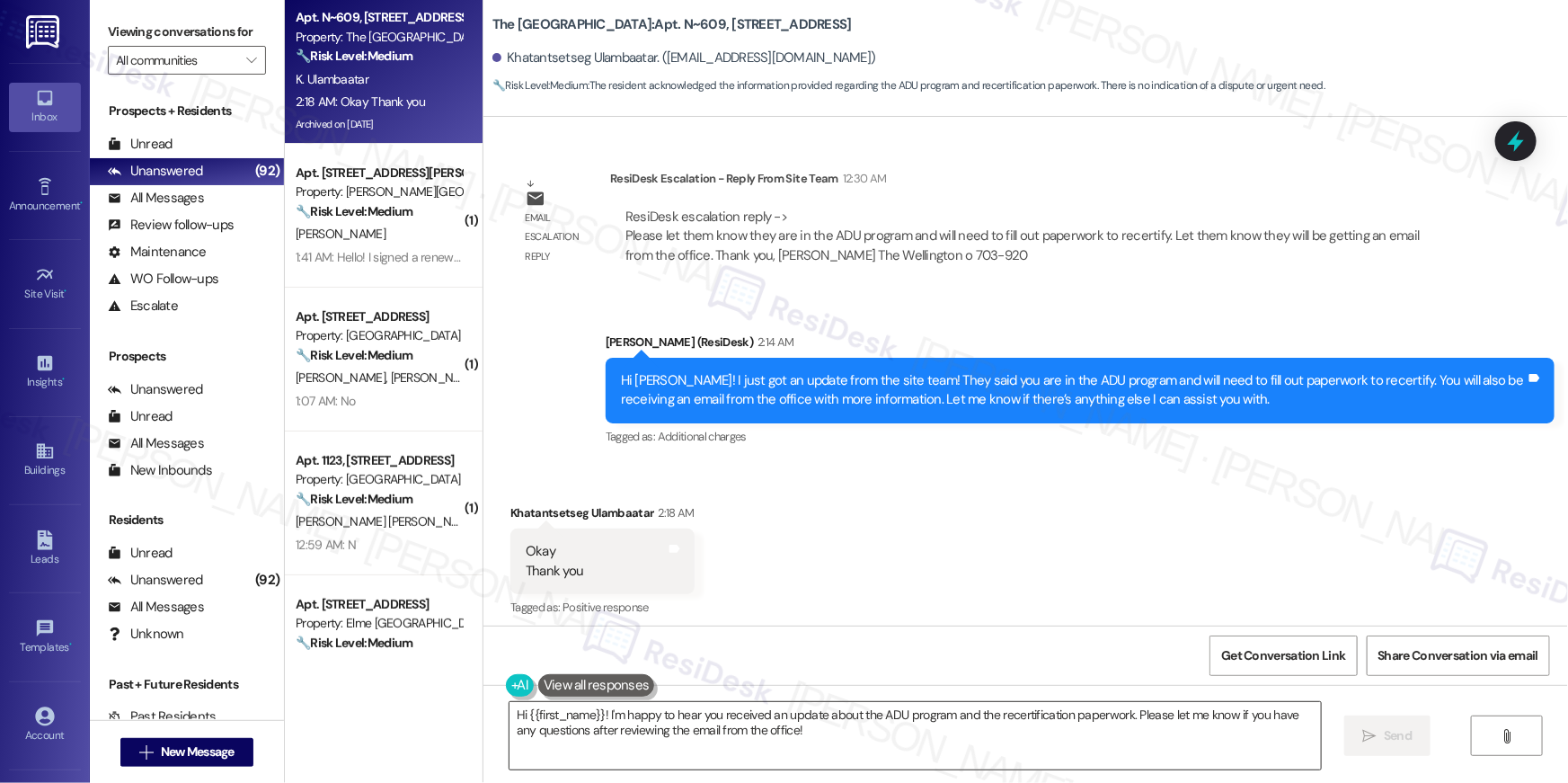
click at [1029, 735] on textarea "Hi {{first_name}}! I'm happy to hear you received an update about the ADU progr…" at bounding box center [915, 735] width 811 height 67
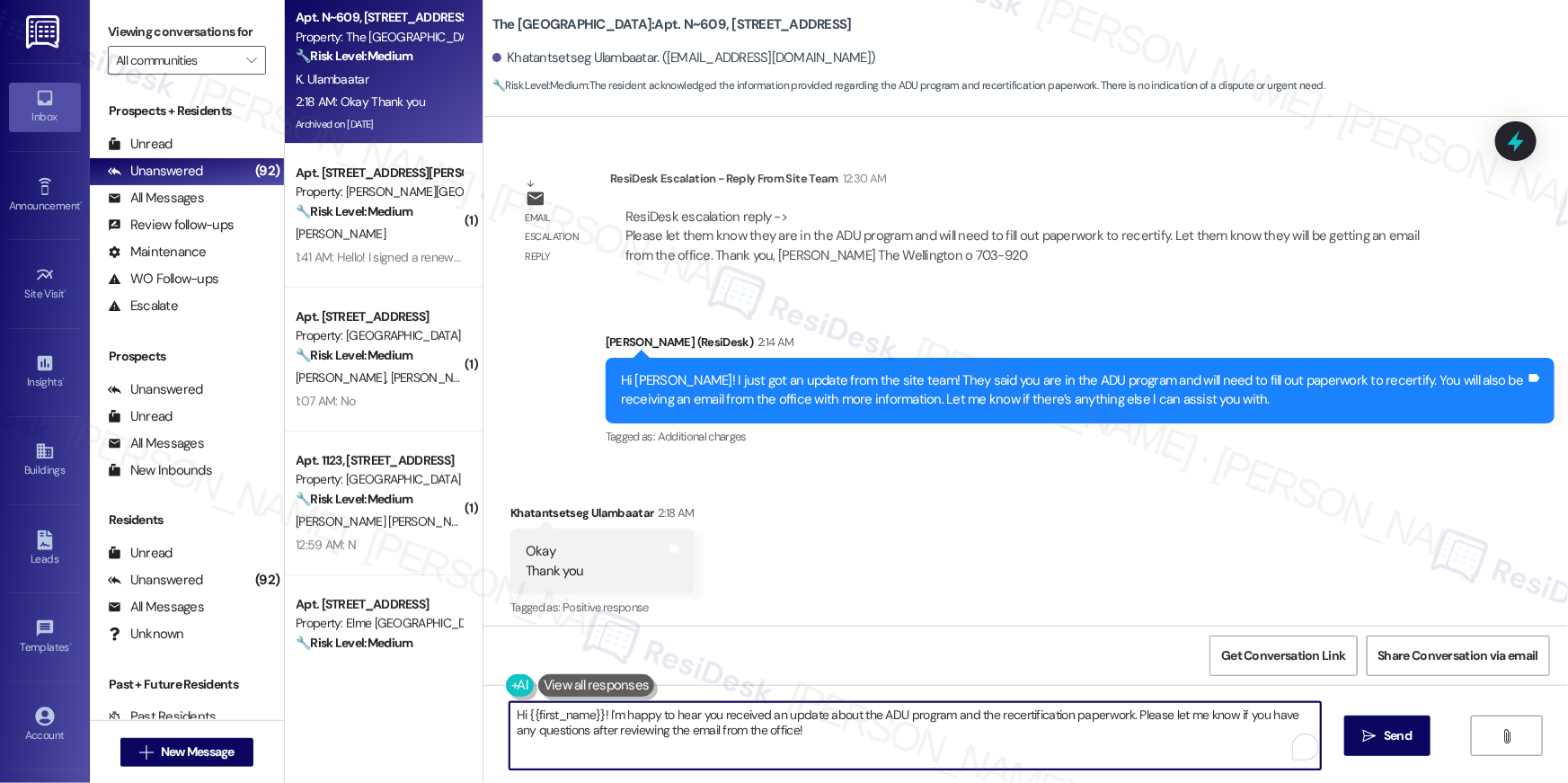
click at [1029, 735] on textarea "Hi {{first_name}}! I'm happy to hear you received an update about the ADU progr…" at bounding box center [915, 735] width 811 height 67
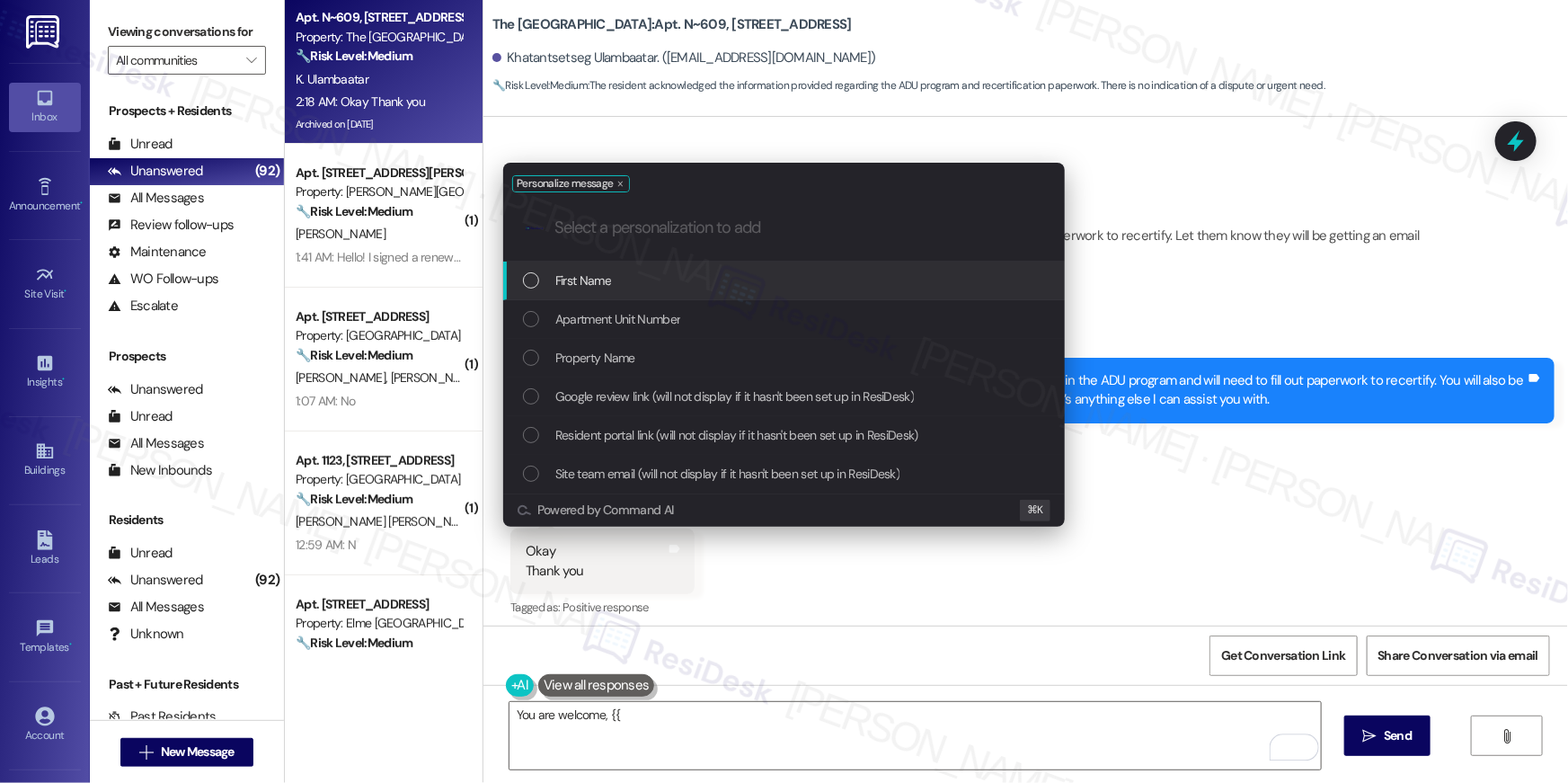
click at [912, 275] on div "First Name" at bounding box center [785, 280] width 525 height 19
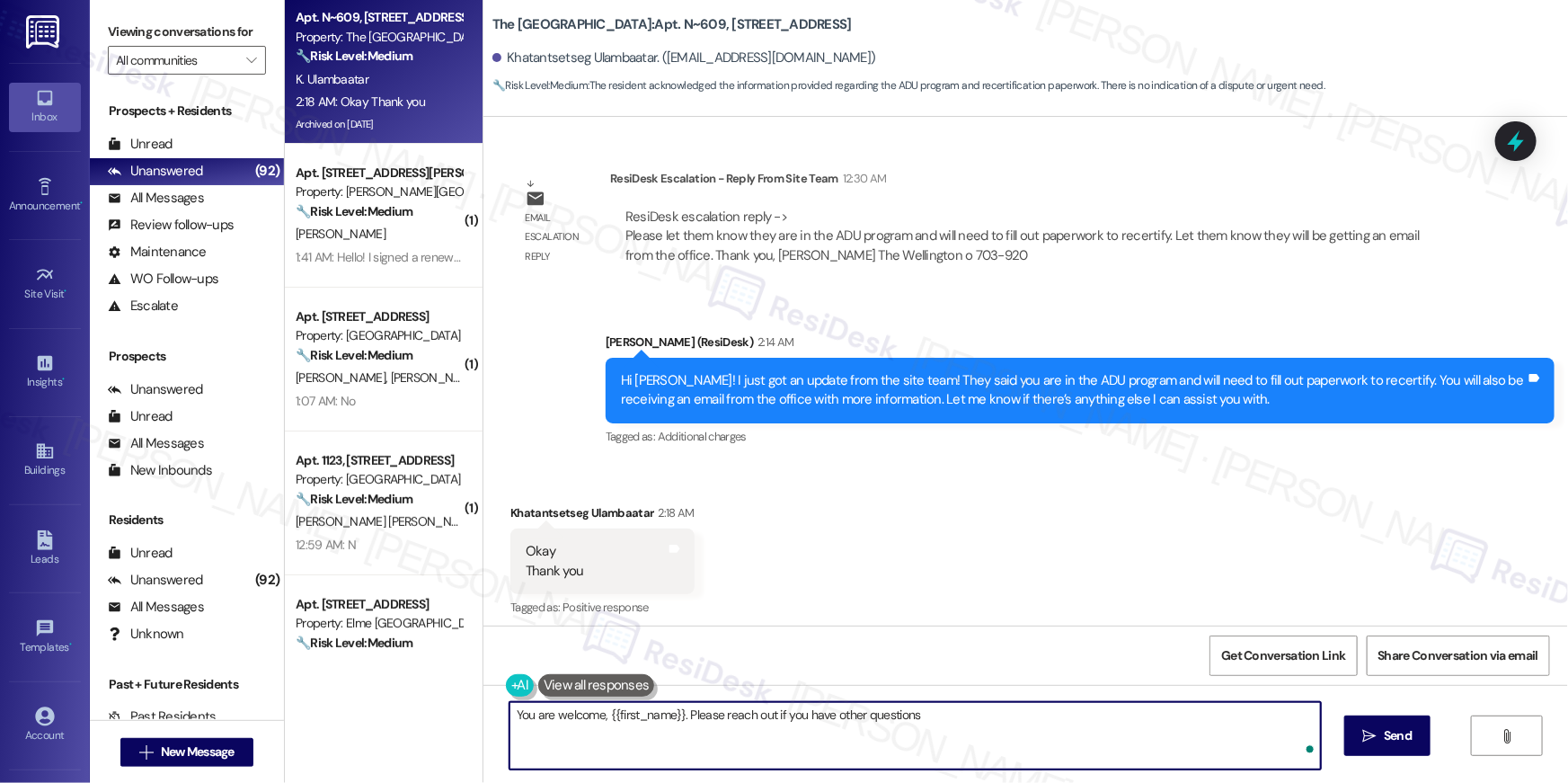
type textarea "You are welcome, {{first_name}}. Please reach out if you have other questions!"
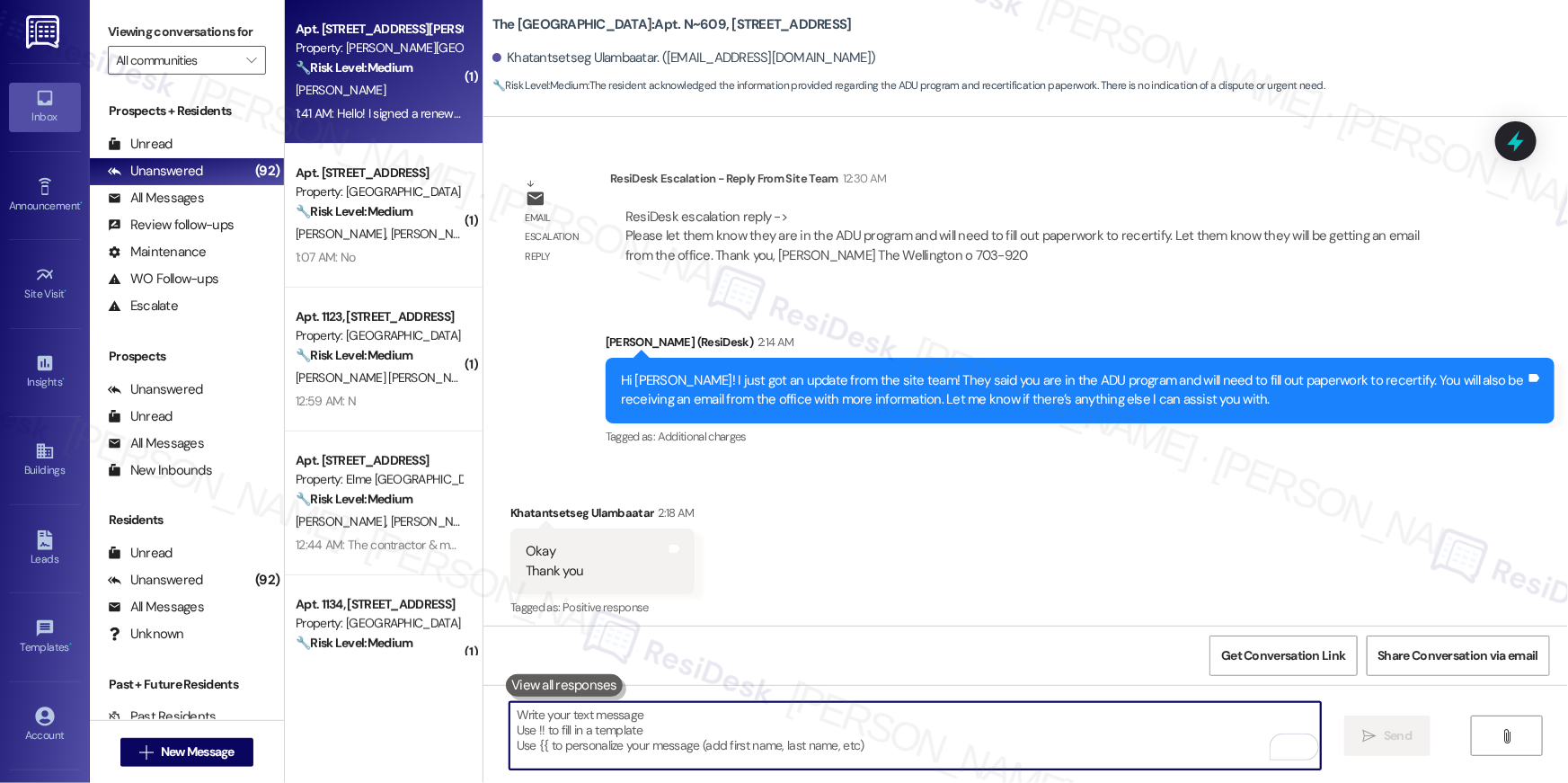
click at [339, 79] on div "D. Flynn" at bounding box center [378, 90] width 170 height 22
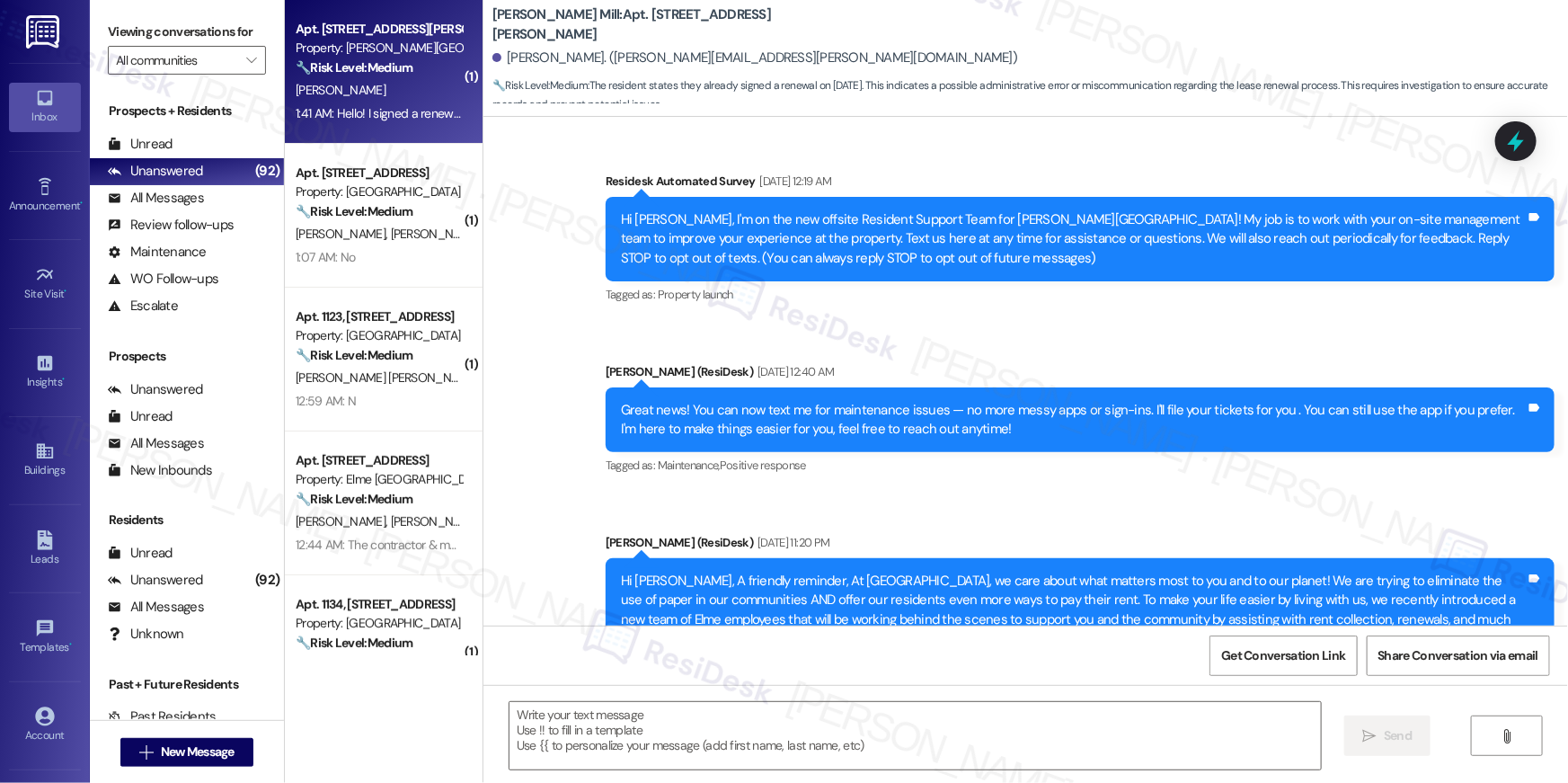
scroll to position [6351, 0]
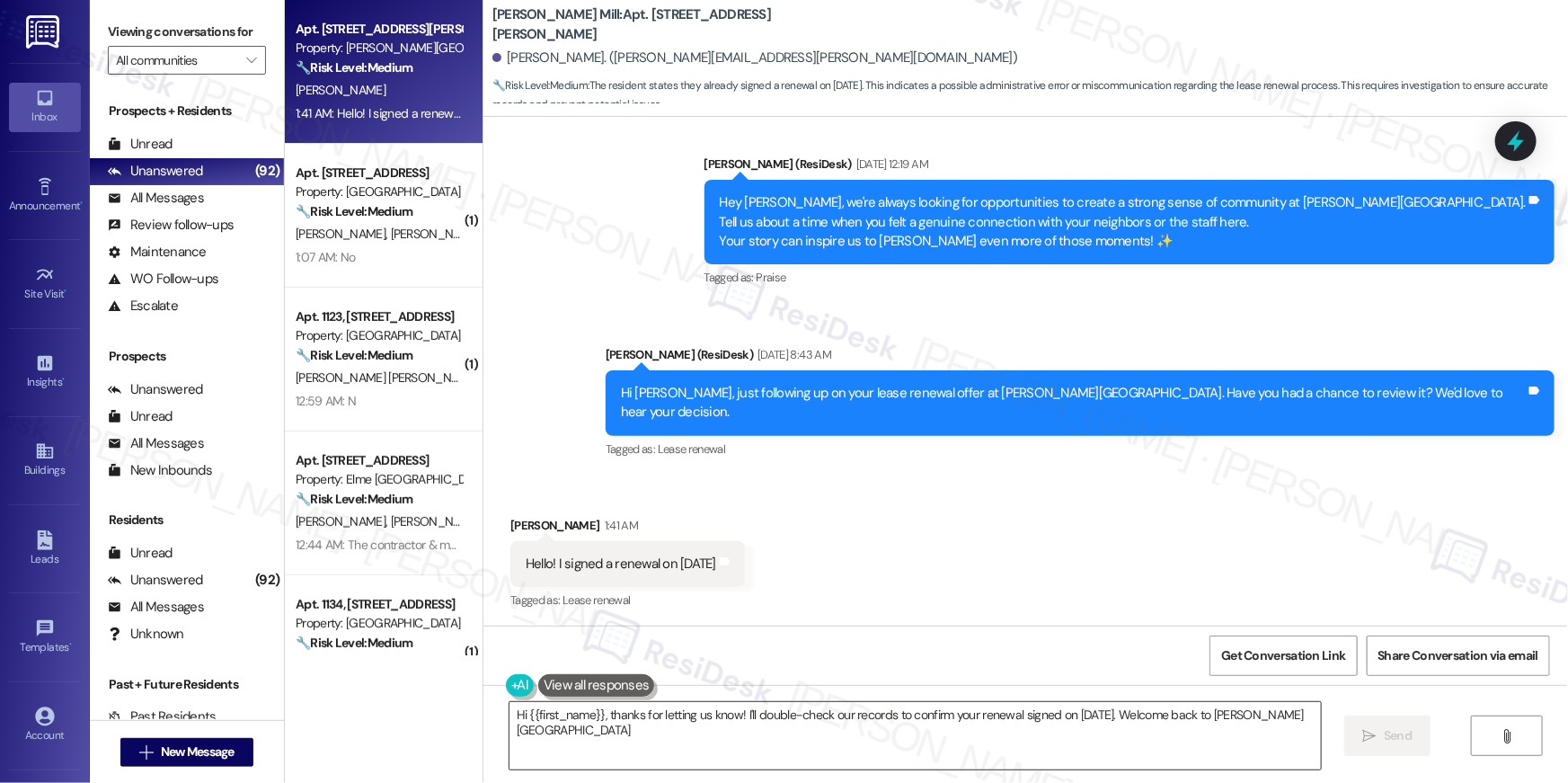
type textarea "Hi {{first_name}}, thanks for letting us know! I'll double-check our records to…"
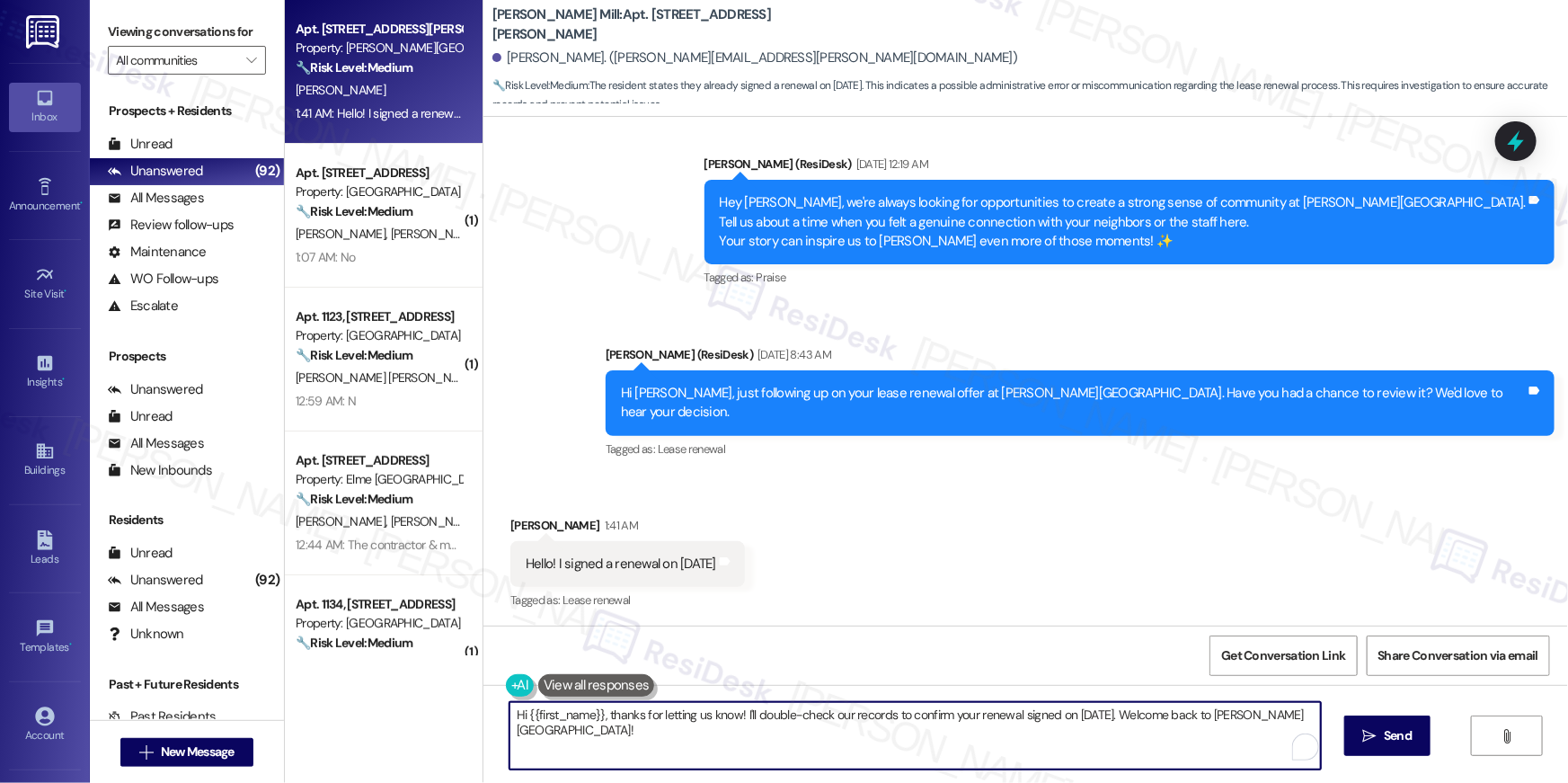
drag, startPoint x: 739, startPoint y: 717, endPoint x: 745, endPoint y: 736, distance: 19.9
click at [745, 736] on textarea "Hi {{first_name}}, thanks for letting us know! I'll double-check our records to…" at bounding box center [915, 735] width 811 height 67
click at [736, 721] on textarea "Hi {{first_name}}, thanks for letting us know! I'll double-check our records to…" at bounding box center [915, 735] width 811 height 67
drag, startPoint x: 735, startPoint y: 719, endPoint x: 743, endPoint y: 747, distance: 29.1
click at [743, 747] on textarea "Hi {{first_name}}, thanks for letting us know! I'll double-check our records to…" at bounding box center [915, 735] width 811 height 67
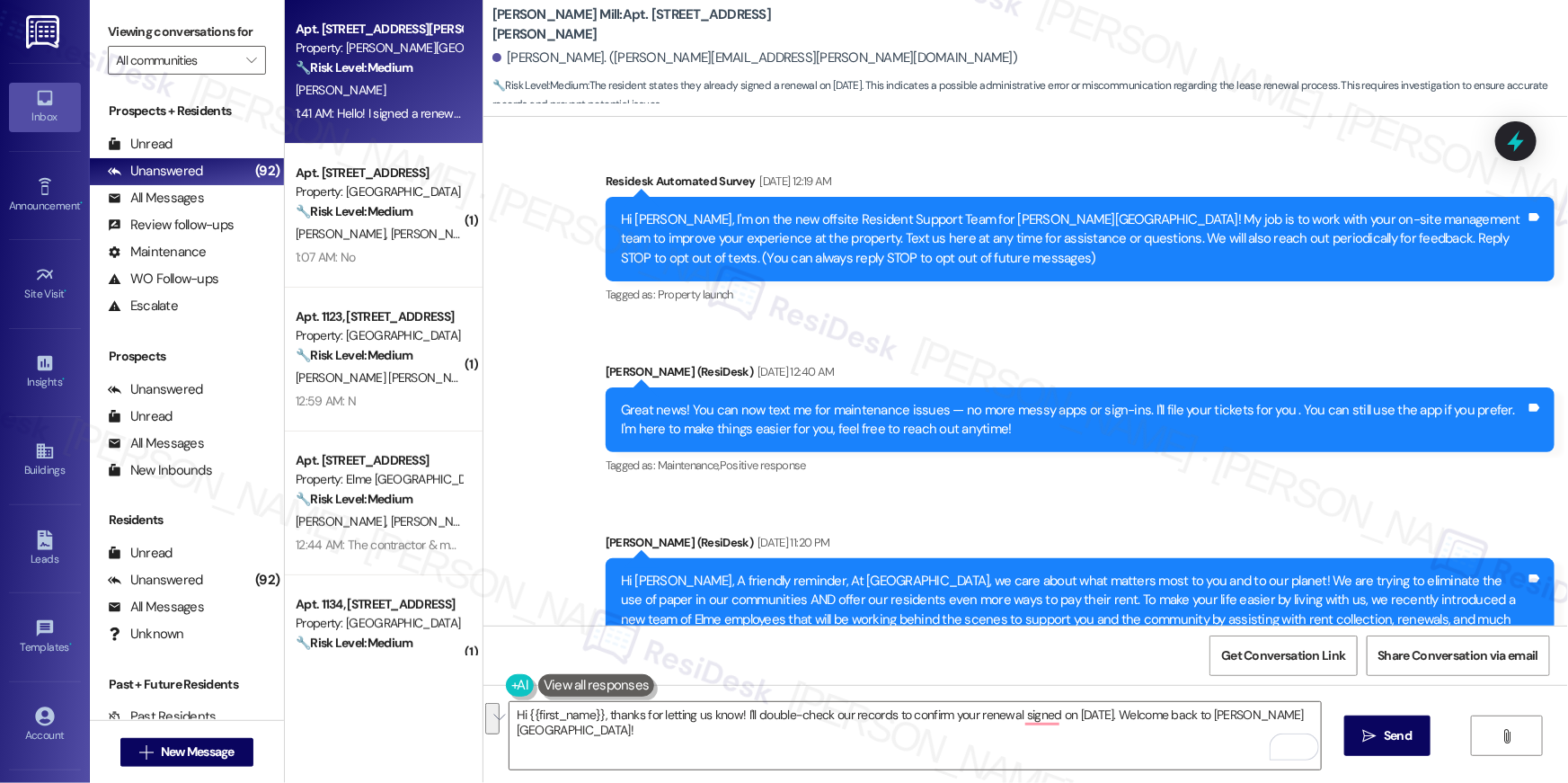
scroll to position [6351, 0]
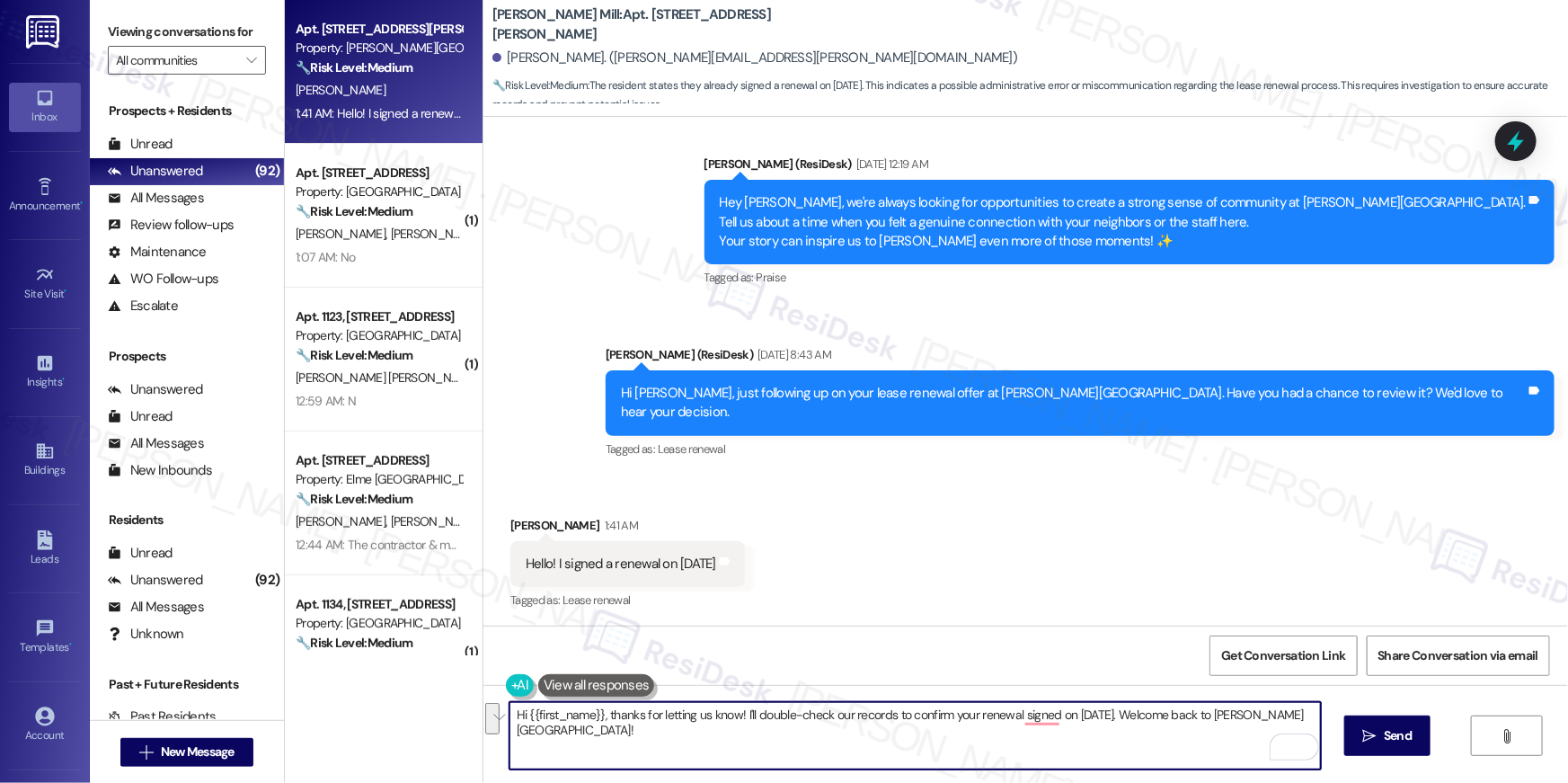
click at [672, 749] on textarea "Hi {{first_name}}, thanks for letting us know! I'll double-check our records to…" at bounding box center [915, 735] width 811 height 67
click at [692, 754] on textarea "Hi {{first_name}}, thanks for letting us know! I'll double-check our records to…" at bounding box center [915, 735] width 811 height 67
paste textarea "That’s wonderful news, {{first_name}}! We’re so glad you’ve chosen to renew you…"
type textarea "That’s wonderful news, {{first_name}}! We’re so glad you’ve chosen to renew you…"
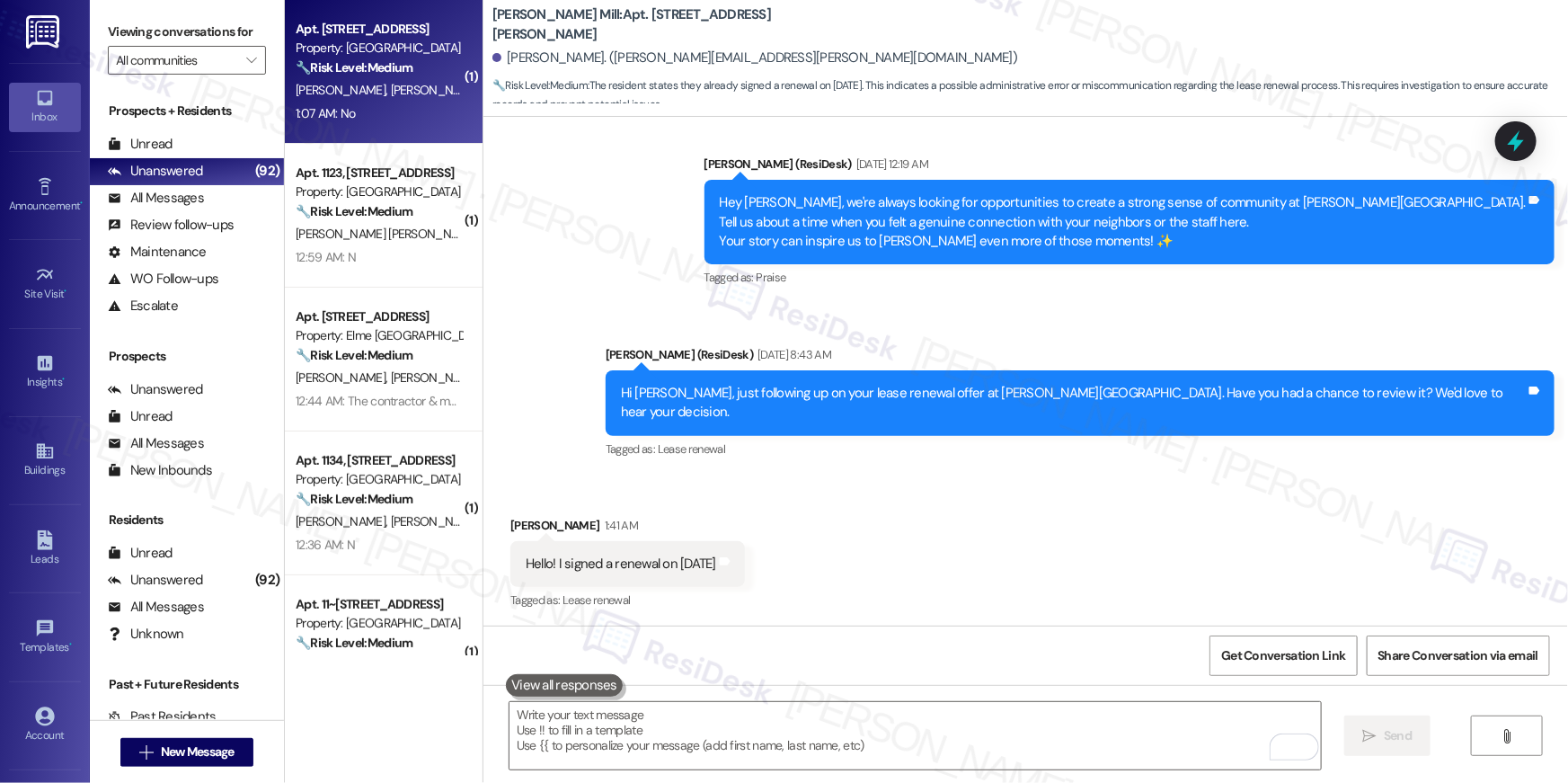
click at [358, 59] on strong "🔧 Risk Level: Medium" at bounding box center [353, 67] width 117 height 17
type textarea "Fetching suggested responses. Please feel free to read through the conversation…"
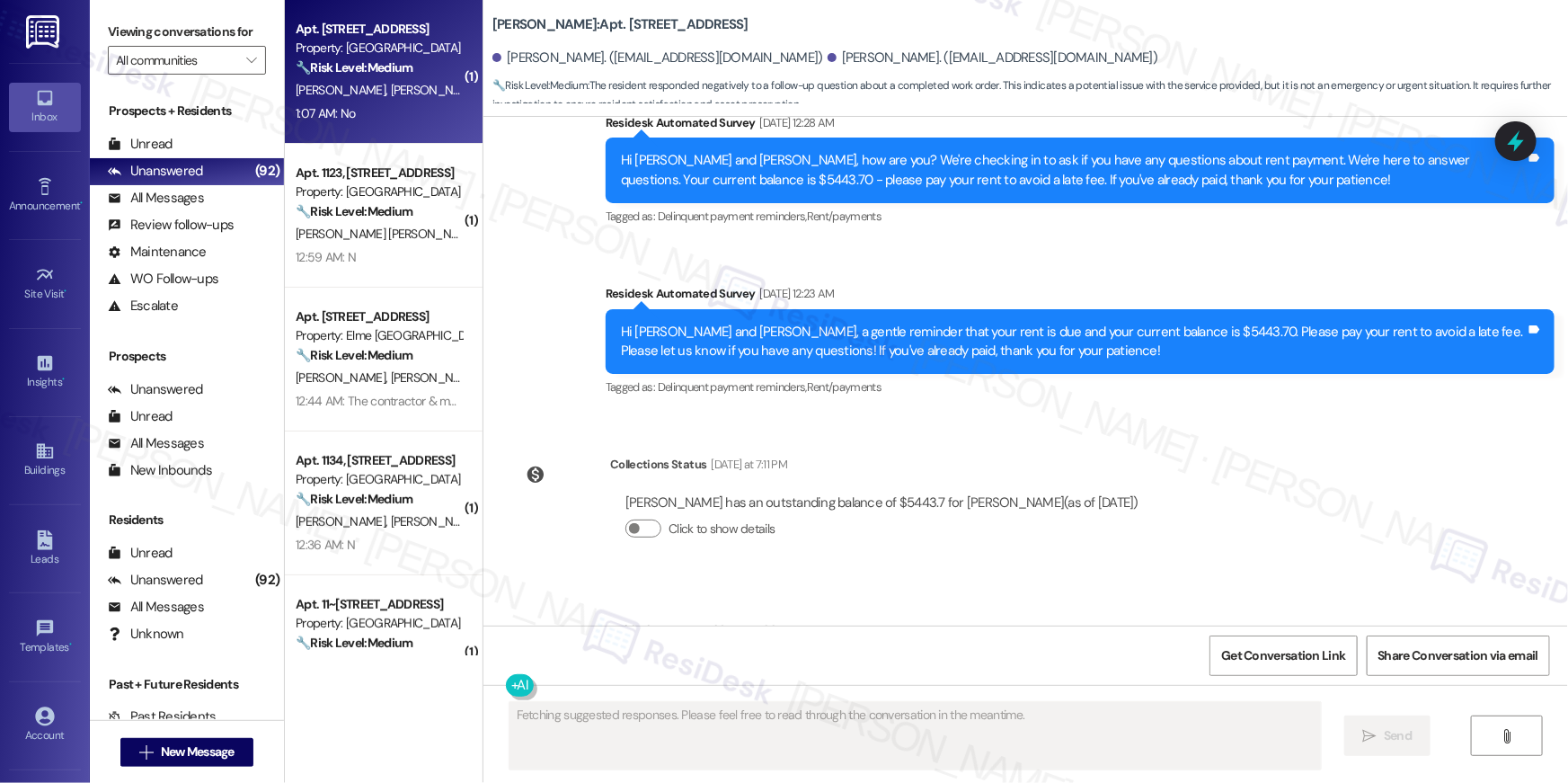
scroll to position [4877, 0]
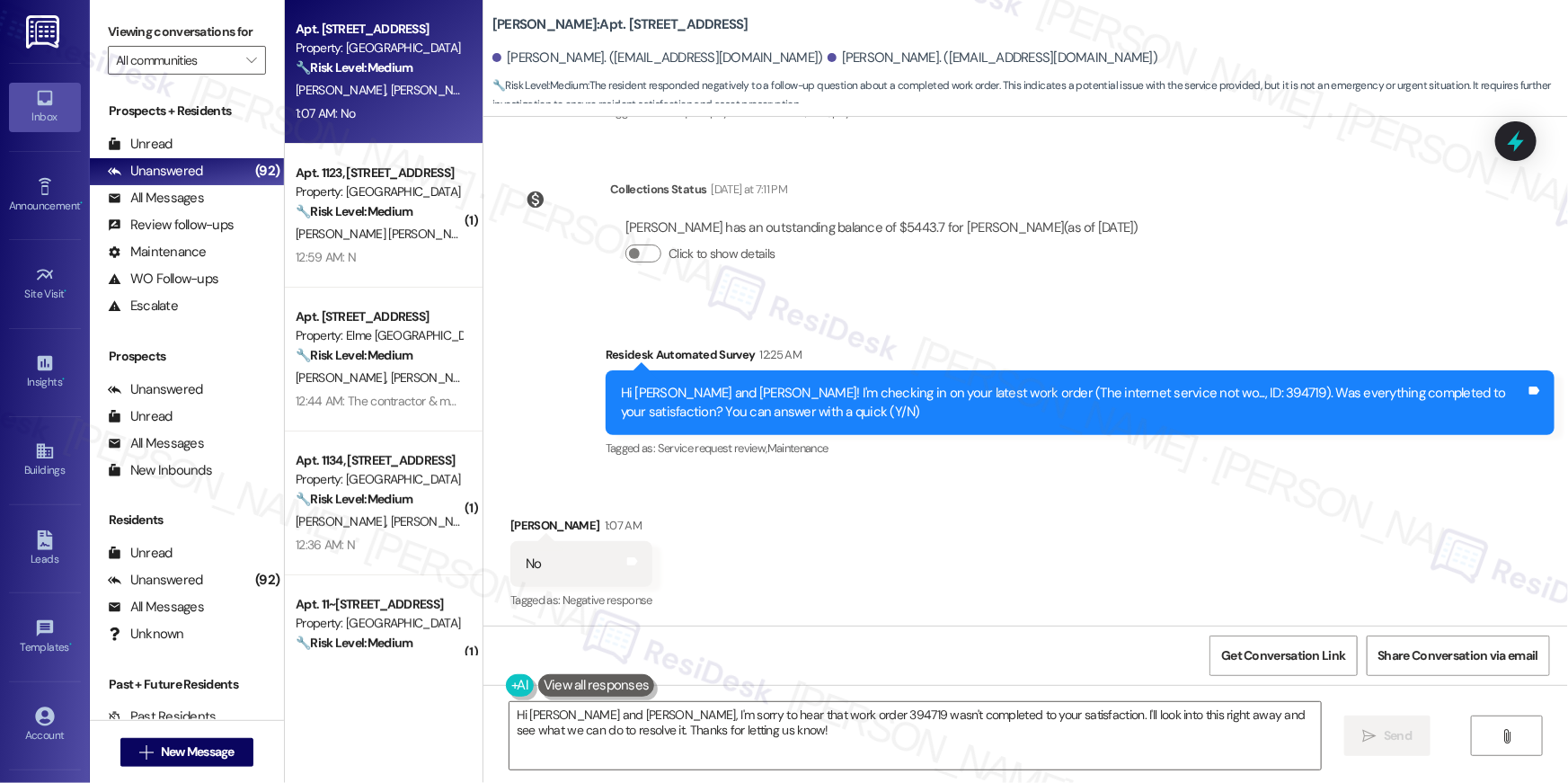
click at [1146, 396] on div "Hi [PERSON_NAME] and [PERSON_NAME]! I'm checking in on your latest work order (…" at bounding box center [1073, 404] width 904 height 39
copy div "394719"
drag, startPoint x: 709, startPoint y: 733, endPoint x: 719, endPoint y: 735, distance: 10.2
click at [709, 733] on textarea "Hi [PERSON_NAME] and [PERSON_NAME], I'm sorry to hear that work order 394719 wa…" at bounding box center [915, 735] width 811 height 67
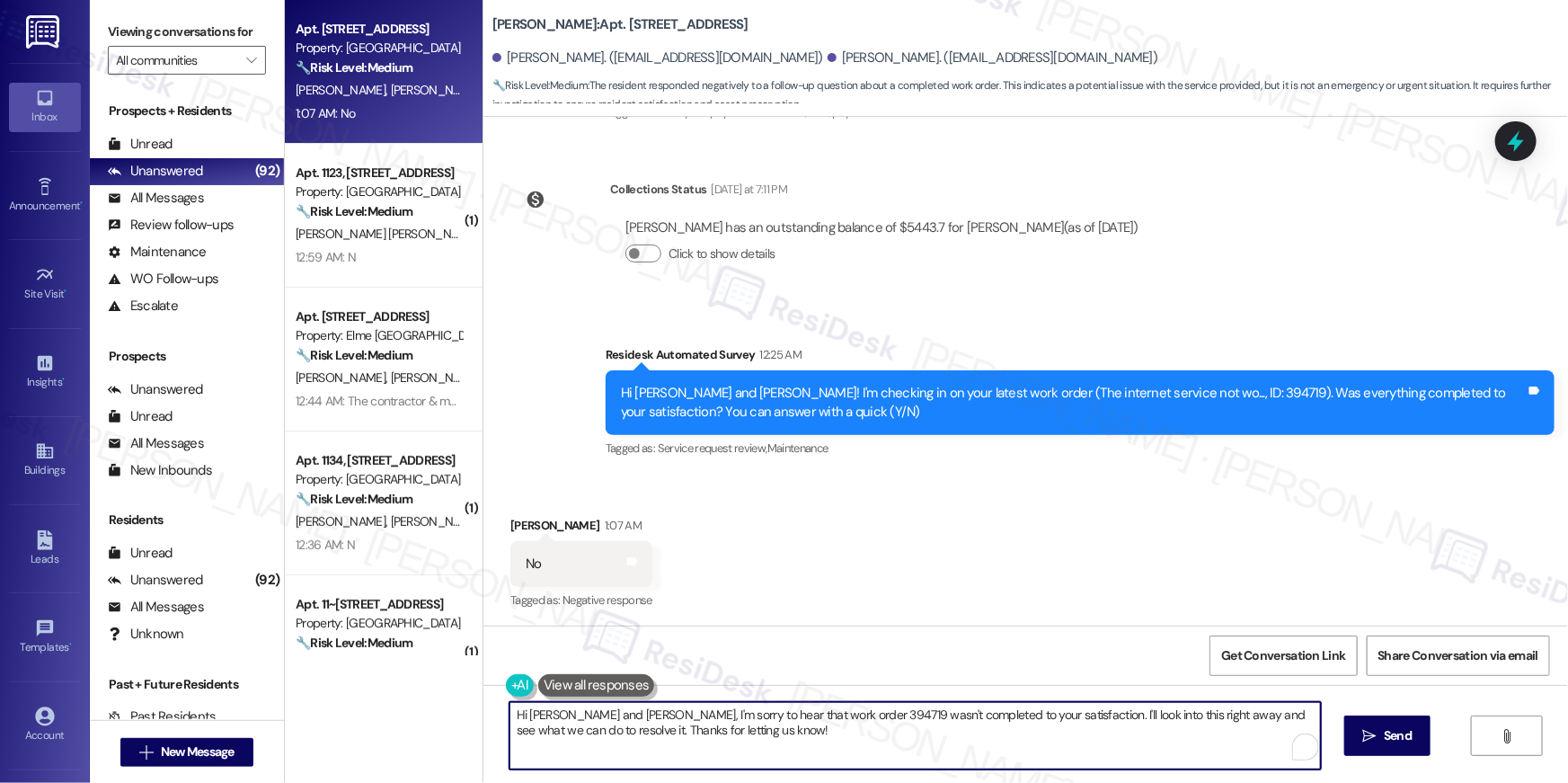
drag, startPoint x: 719, startPoint y: 735, endPoint x: 547, endPoint y: 716, distance: 173.0
click at [547, 716] on textarea "Hi [PERSON_NAME] and [PERSON_NAME], I'm sorry to hear that work order 394719 wa…" at bounding box center [915, 735] width 811 height 67
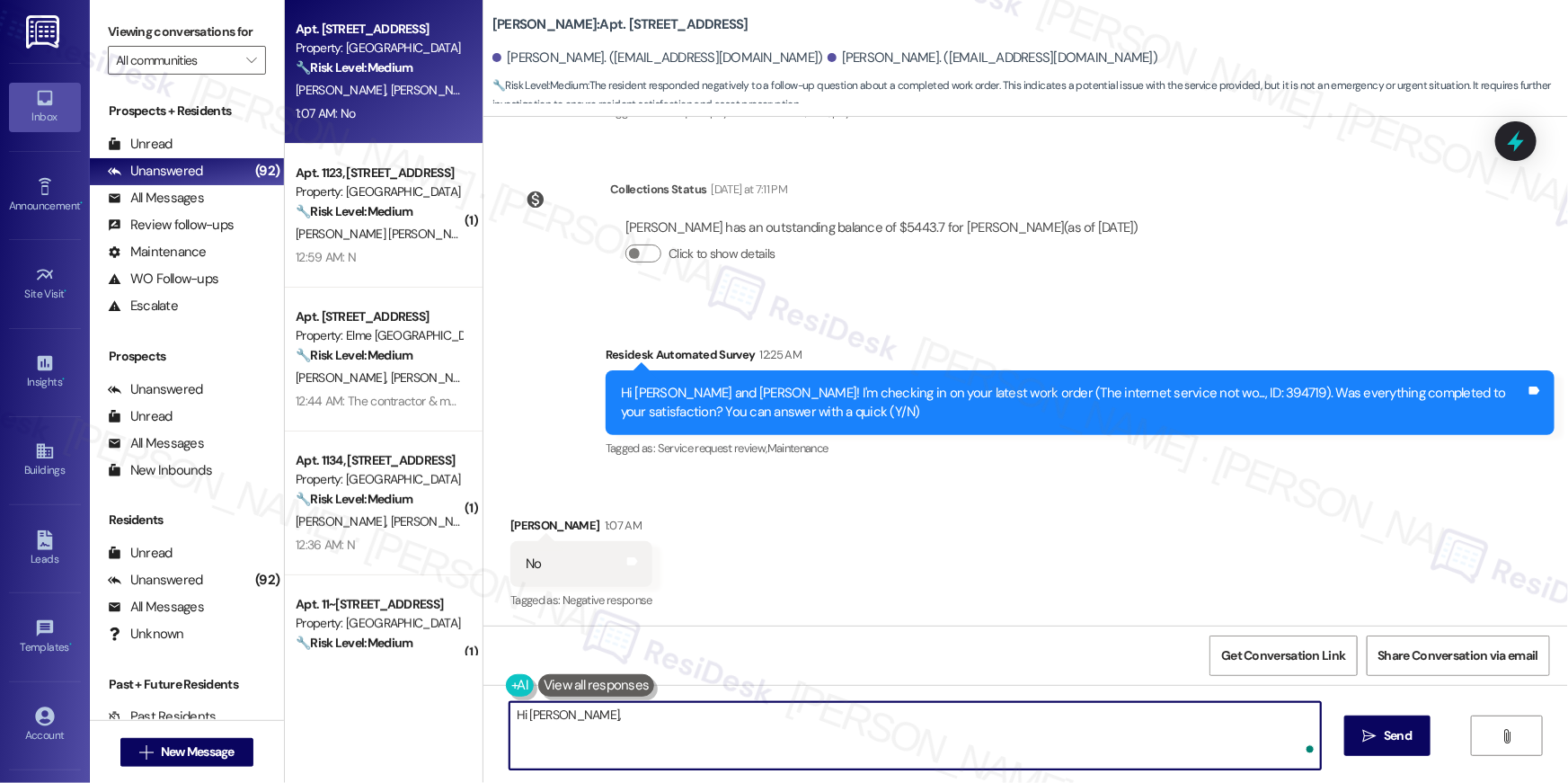
paste textarea "I just got an update from the site team! They said to please contact Elauwit Su…"
type textarea "Hi [PERSON_NAME], I just got an update from the site team! They said to please …"
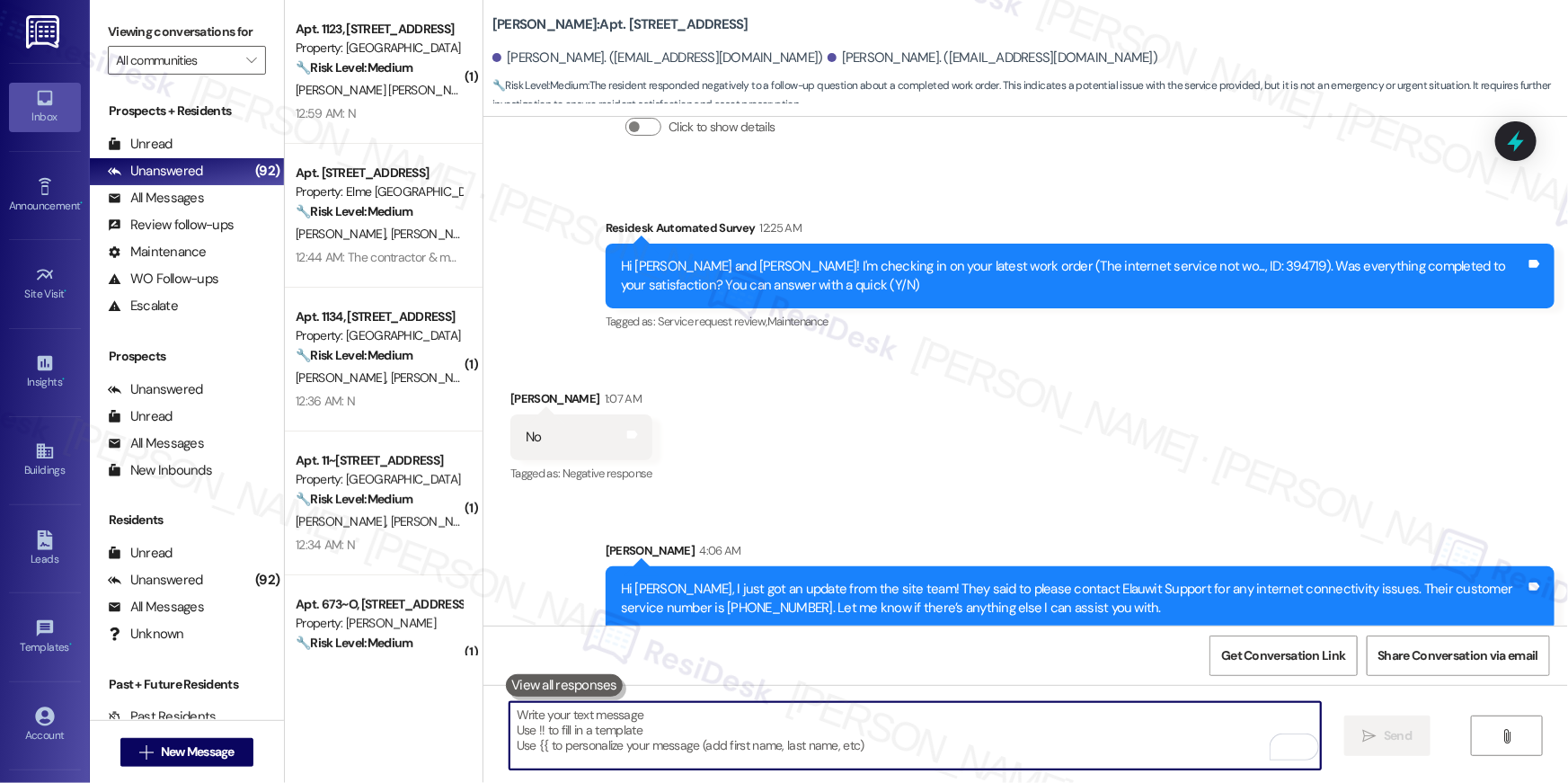
scroll to position [5022, 0]
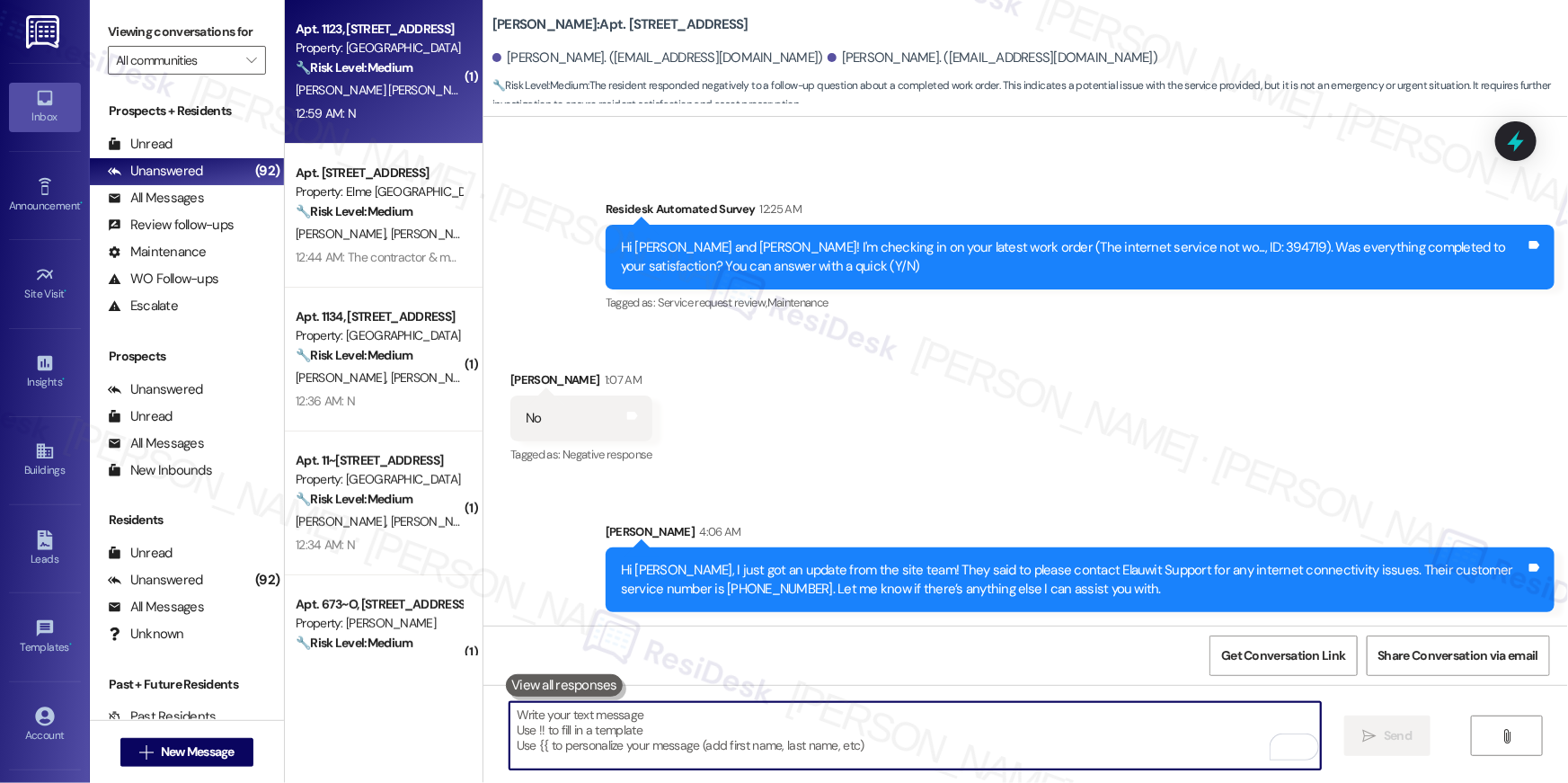
click at [360, 92] on span "[PERSON_NAME] [PERSON_NAME]" at bounding box center [387, 90] width 183 height 17
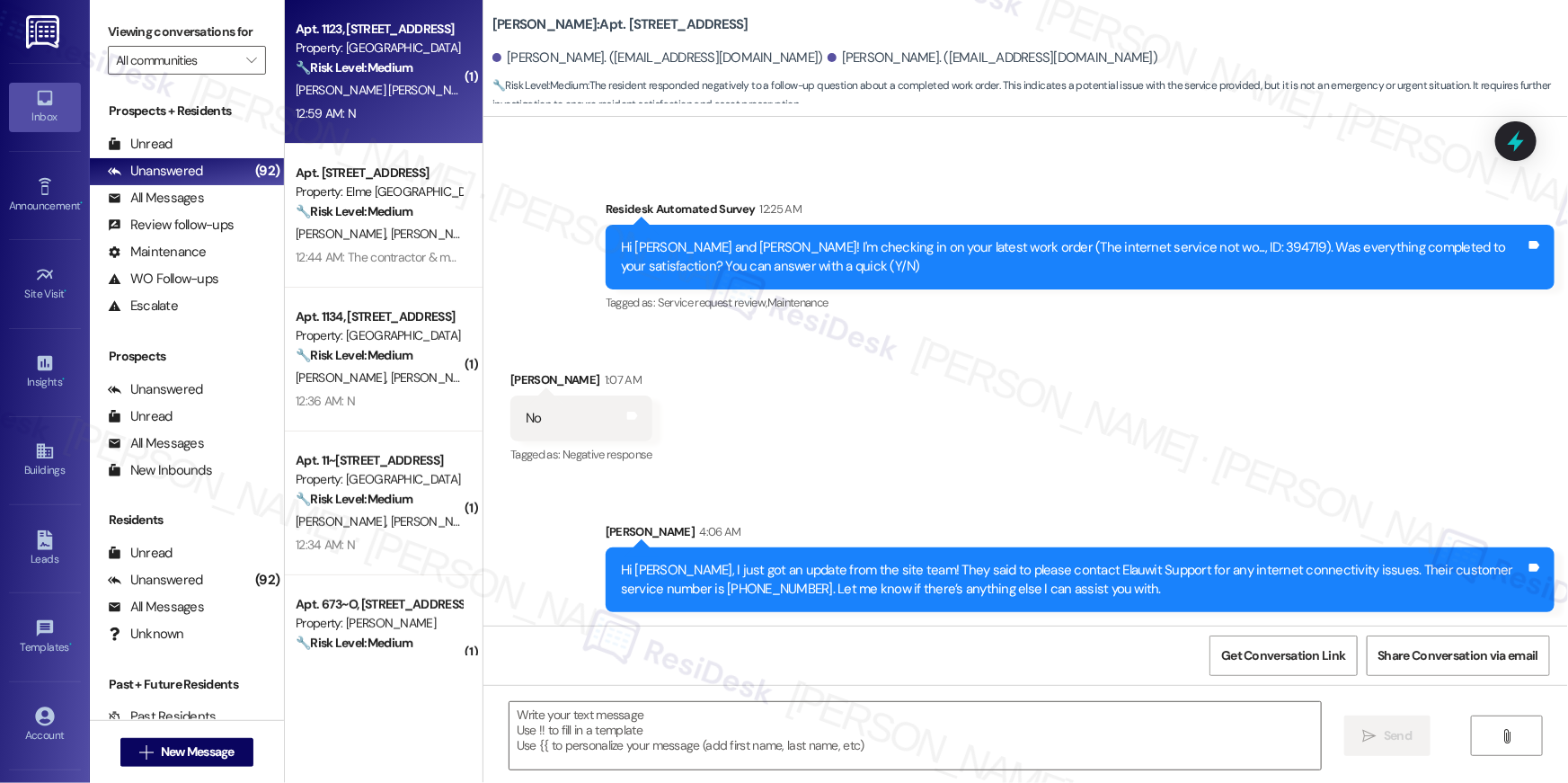
type textarea "Fetching suggested responses. Please feel free to read through the conversation…"
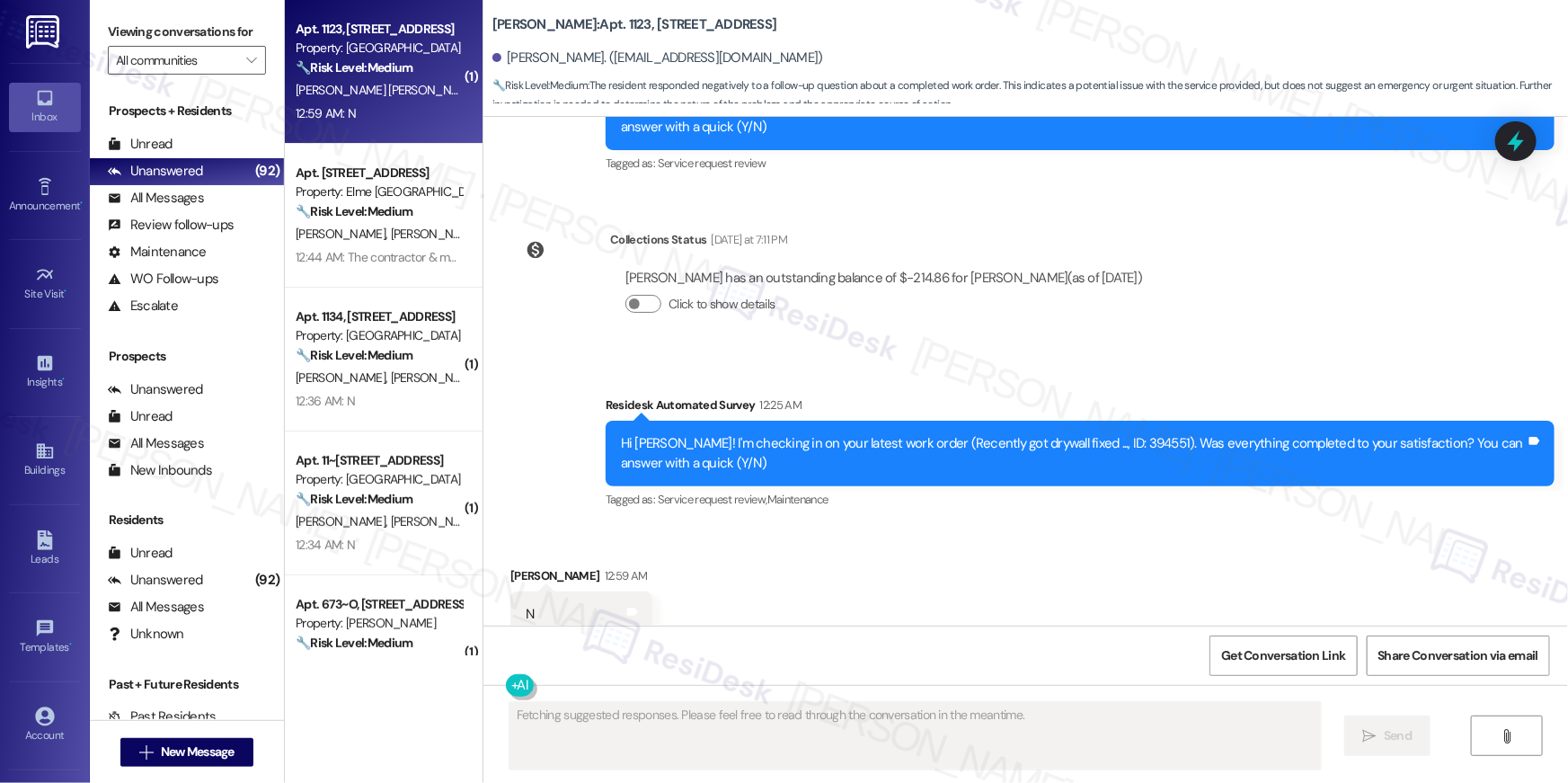
scroll to position [5029, 0]
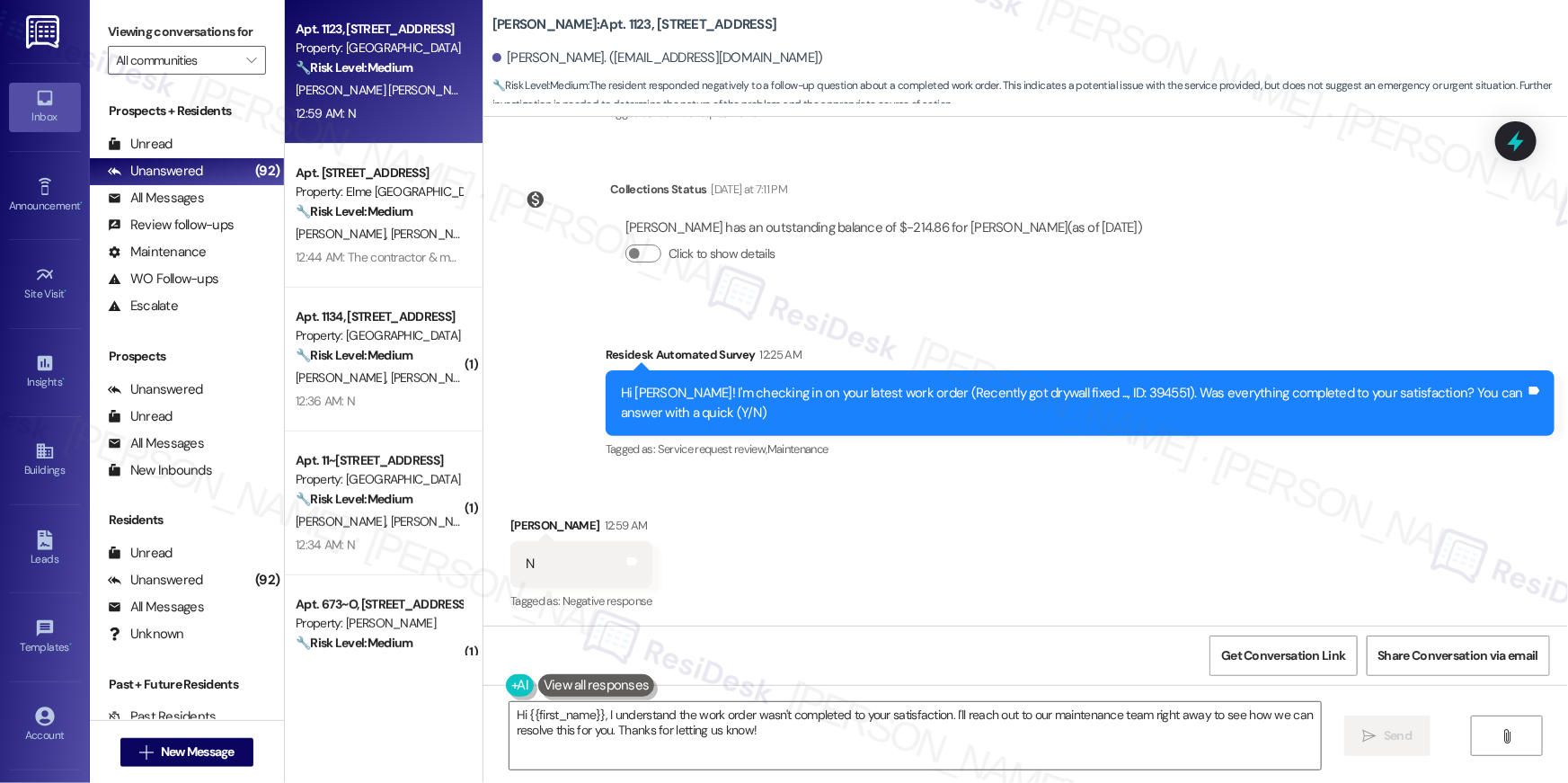
click at [1089, 389] on div "Hi [PERSON_NAME]! I'm checking in on your latest work order (Recently got drywa…" at bounding box center [1073, 404] width 904 height 39
copy div "394551"
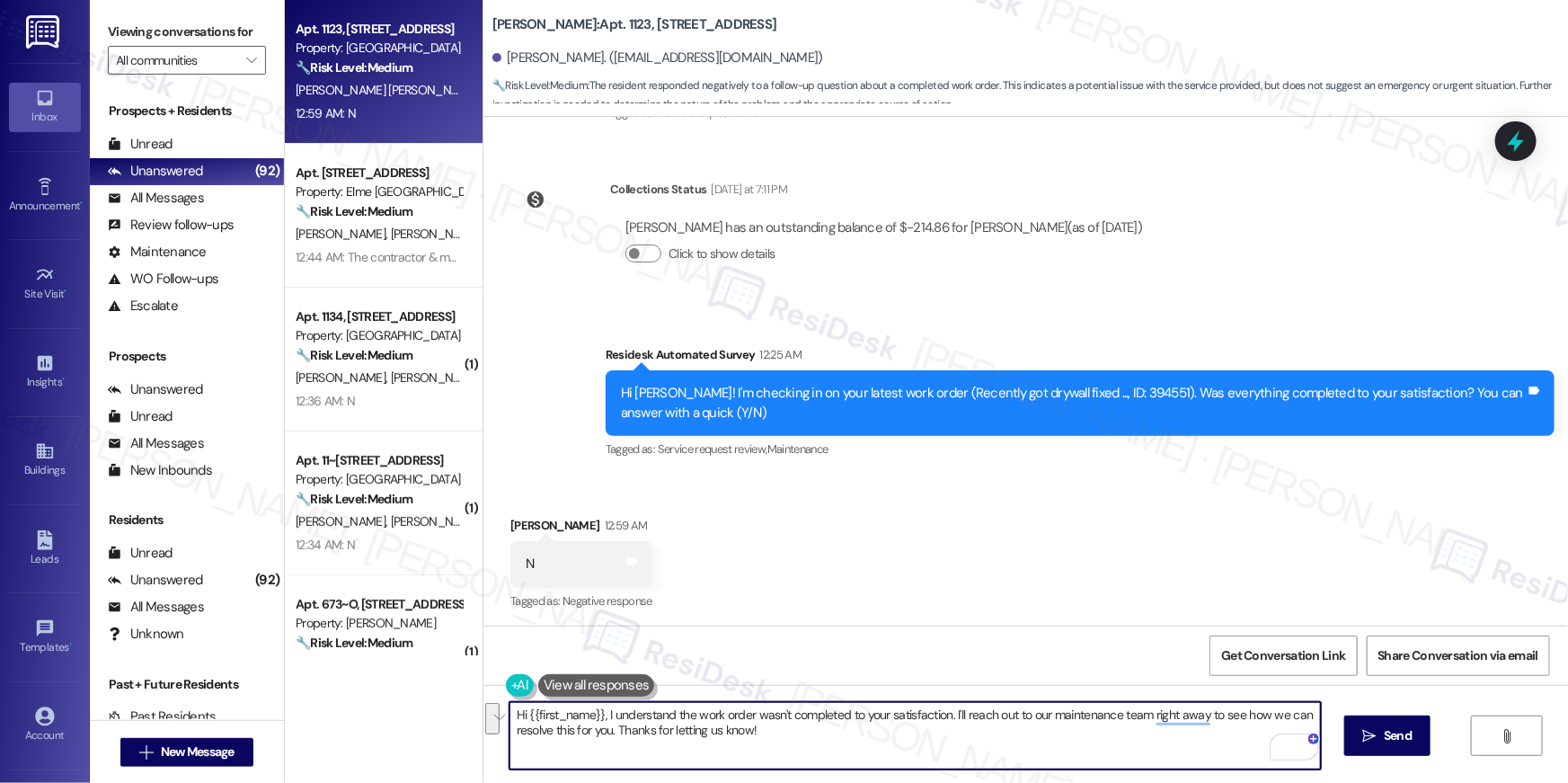
drag, startPoint x: 658, startPoint y: 709, endPoint x: 943, endPoint y: 717, distance: 285.1
click at [943, 717] on textarea "Hi {{first_name}}, I understand the work order wasn't completed to your satisfa…" at bounding box center [915, 735] width 811 height 67
paste textarea "Maintenance completed. Drywall repair was completed by contractor."
type textarea "Hi {{first_name}}, I understand the work order wasn't completed to your satisfa…"
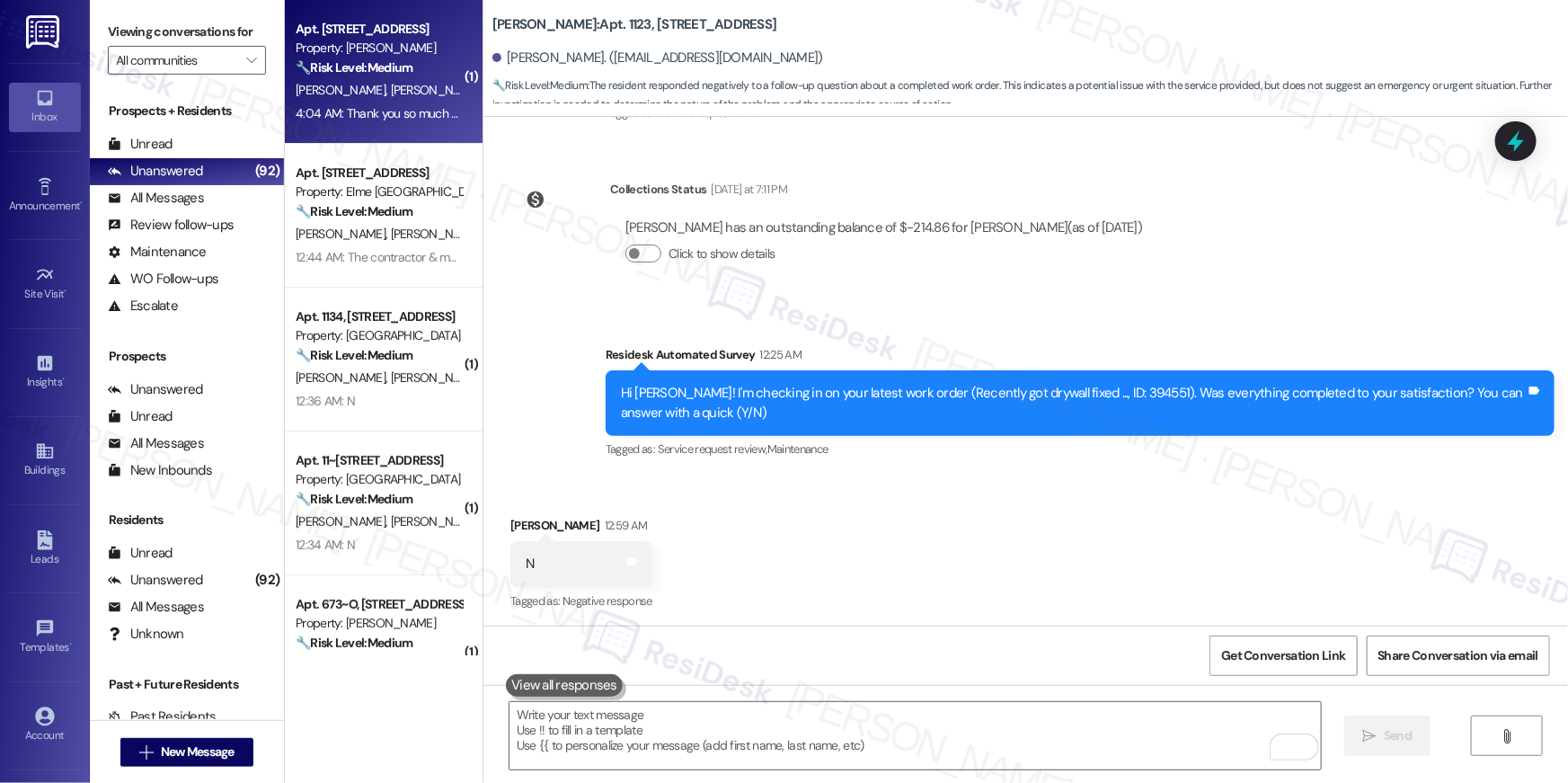
click at [397, 90] on div "[PERSON_NAME] [PERSON_NAME]" at bounding box center [378, 90] width 170 height 22
type textarea "Fetching suggested responses. Please feel free to read through the conversation…"
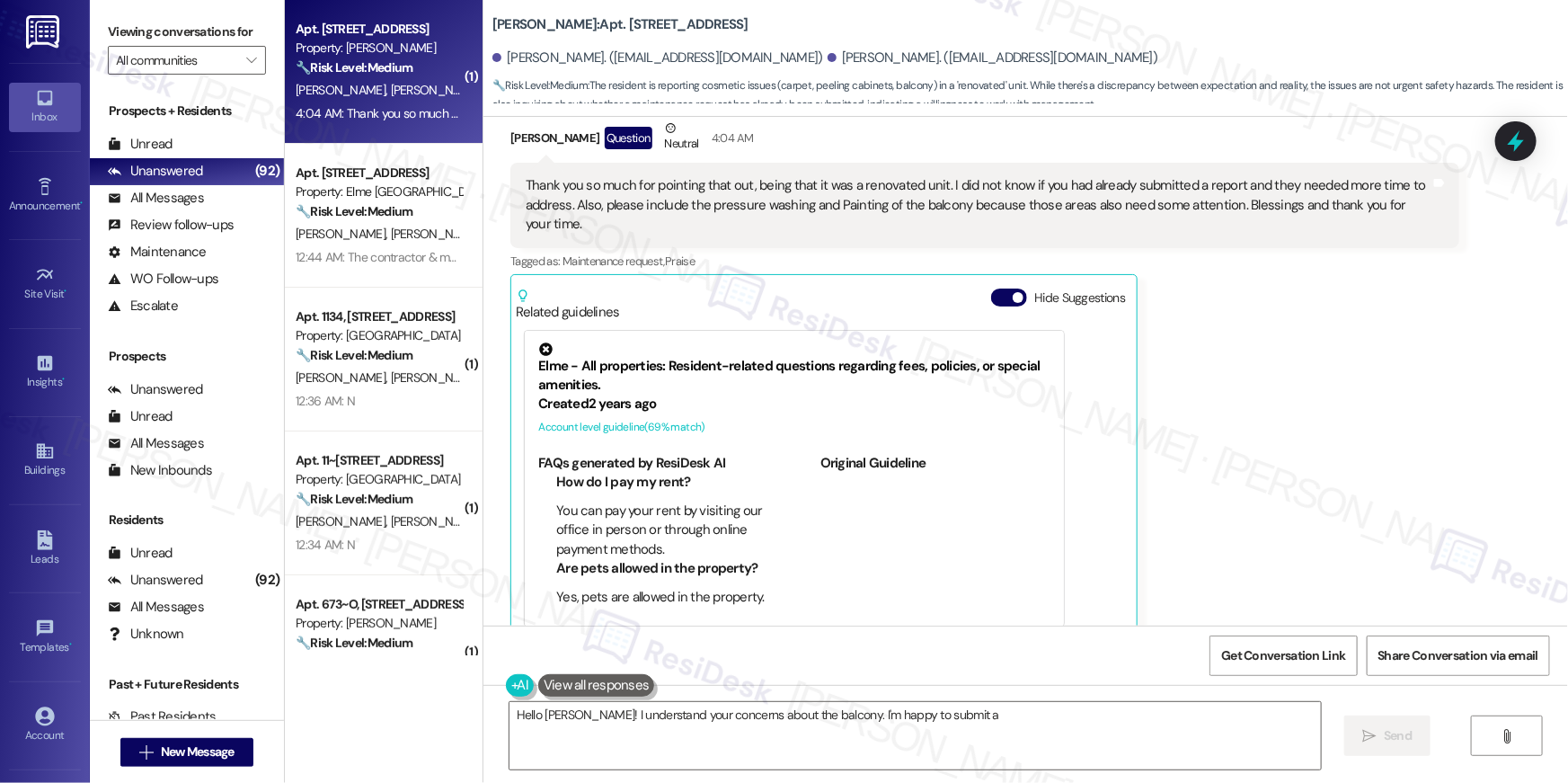
scroll to position [753, 0]
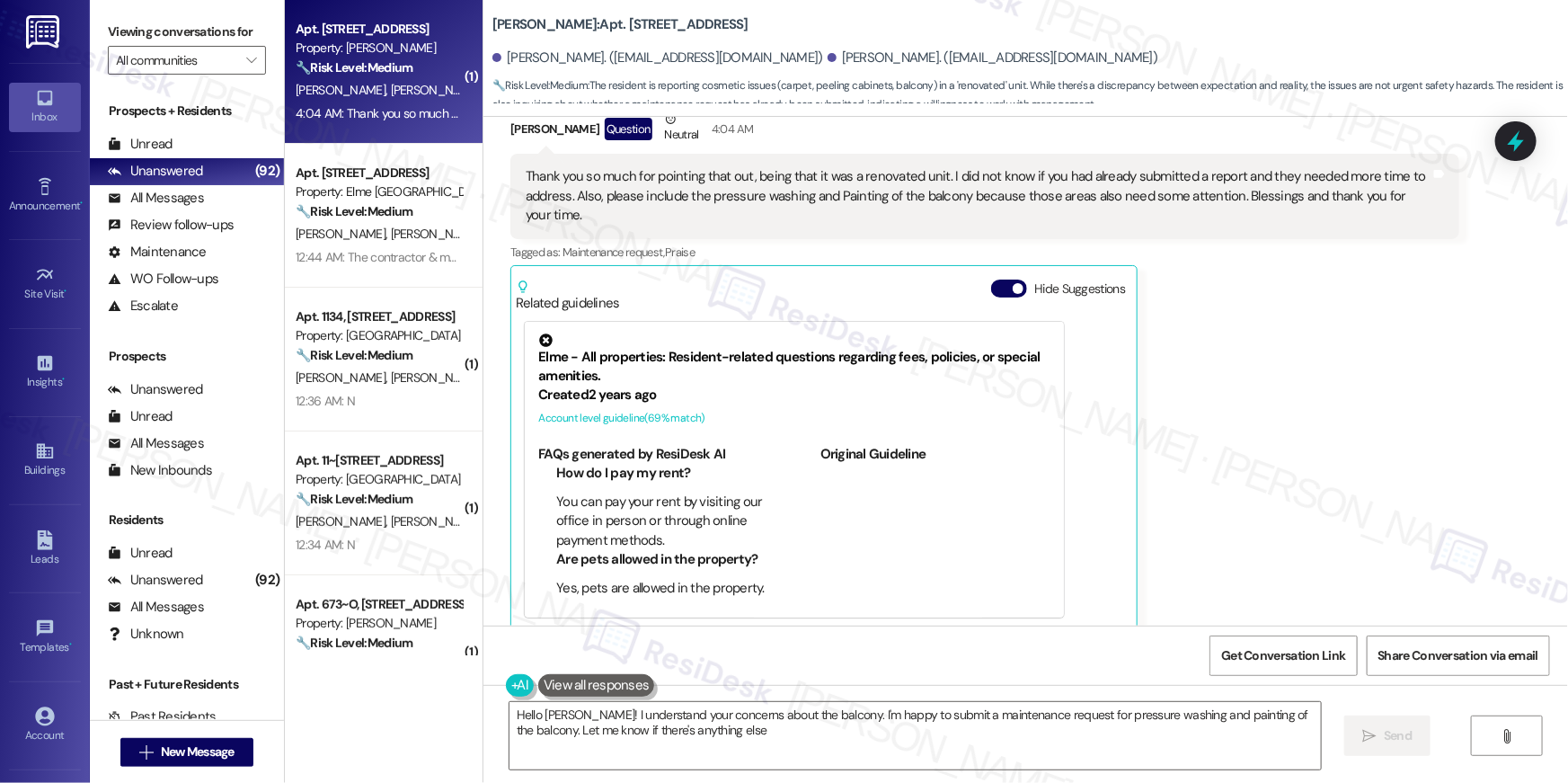
type textarea "Hello [PERSON_NAME]! I understand your concerns about the balcony. I'm happy to…"
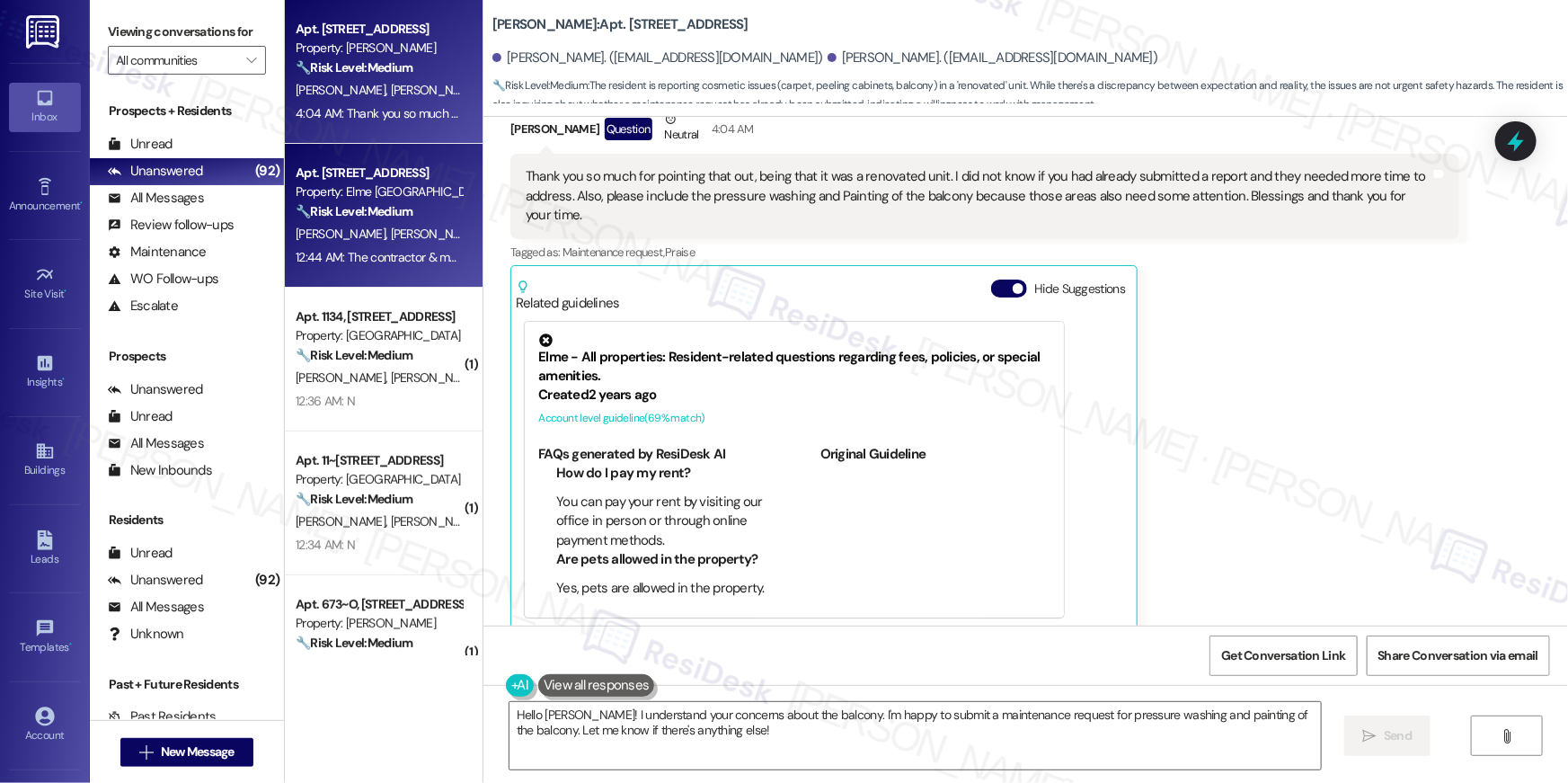
click at [305, 241] on span "[PERSON_NAME]" at bounding box center [342, 234] width 95 height 17
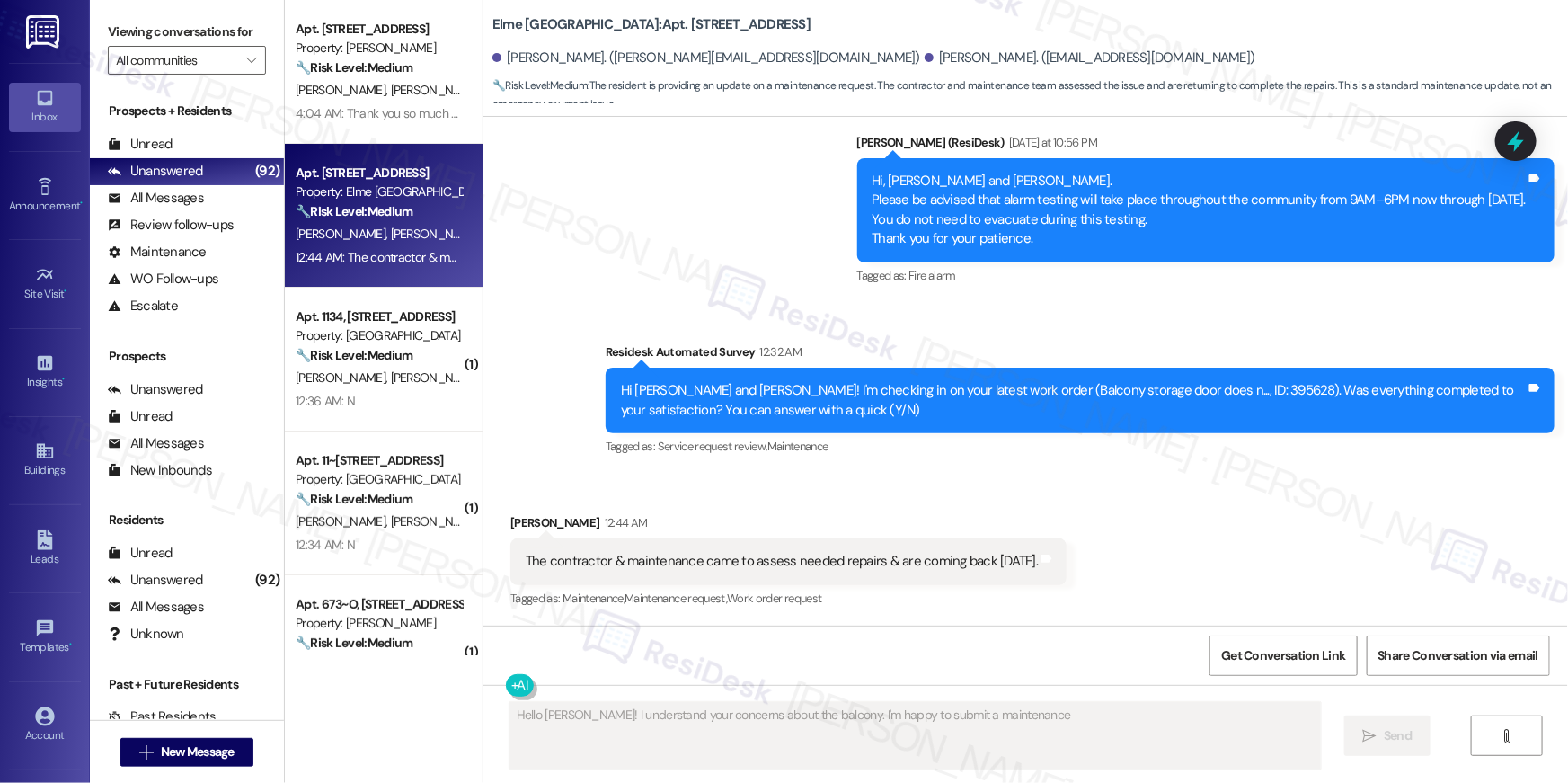
scroll to position [524, 0]
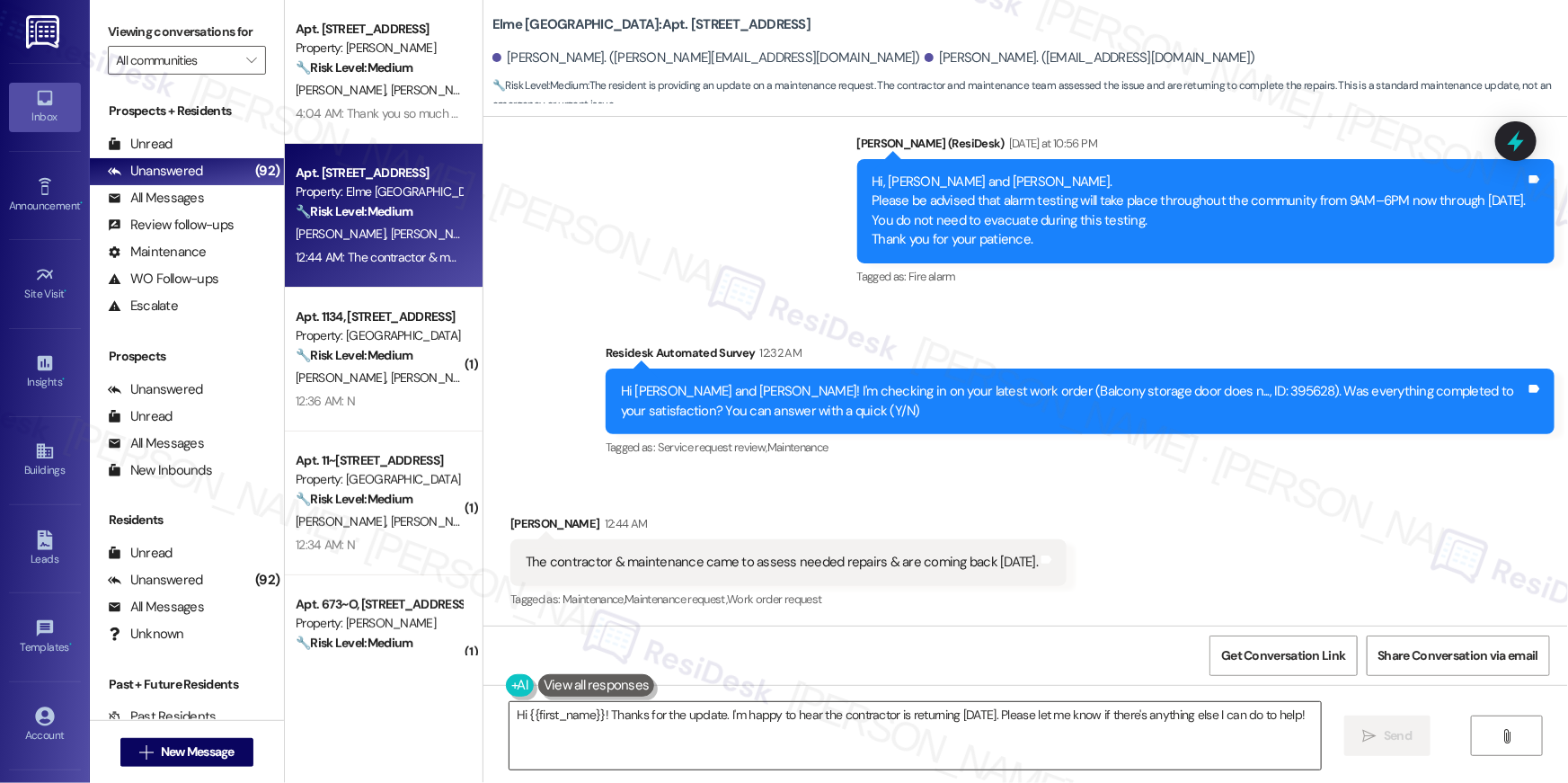
click at [752, 742] on textarea "Hi {{first_name}}! Thanks for the update. I'm happy to hear the contractor is r…" at bounding box center [915, 735] width 811 height 67
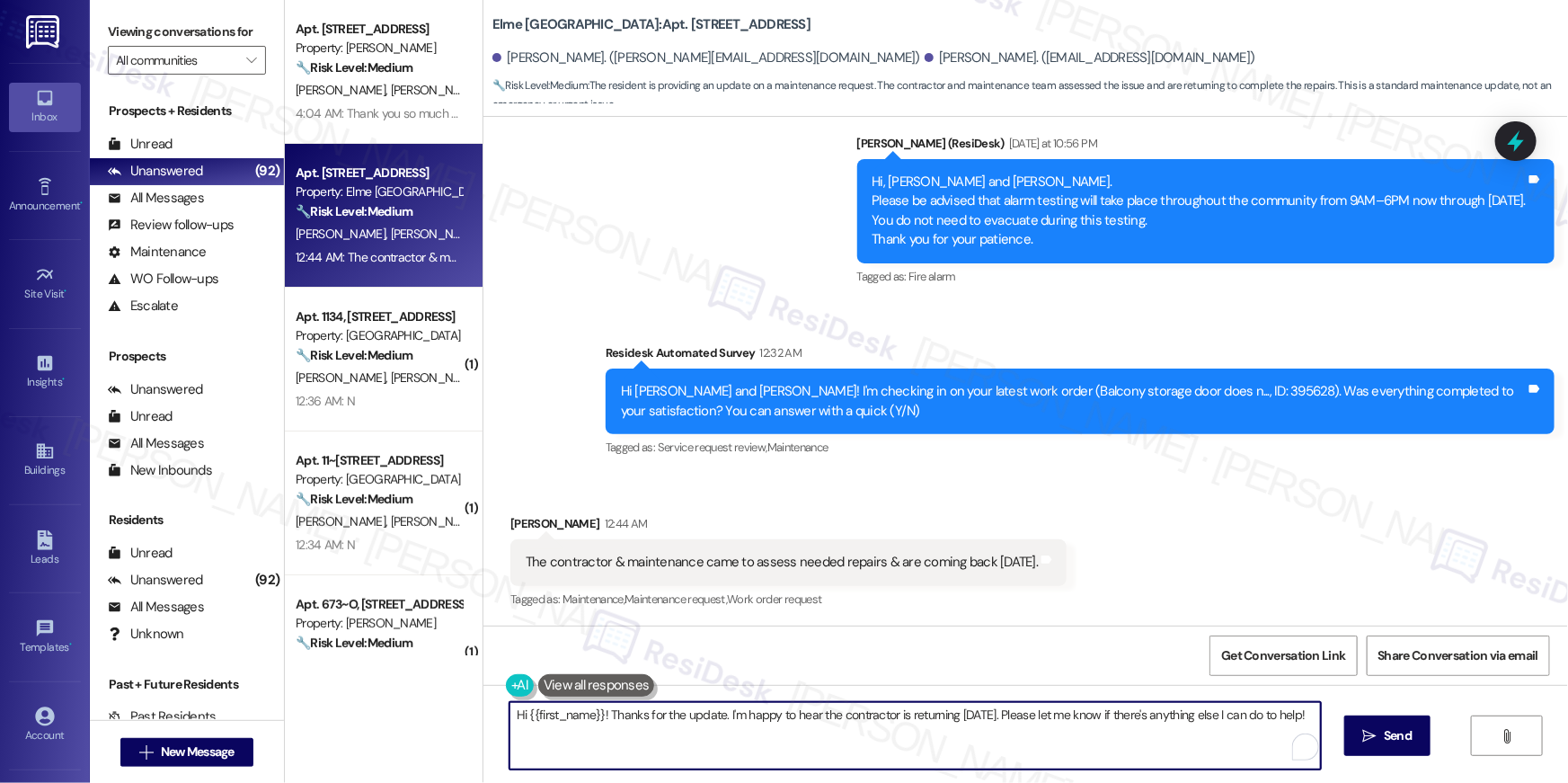
click at [752, 742] on textarea "Hi {{first_name}}! Thanks for the update. I'm happy to hear the contractor is r…" at bounding box center [915, 735] width 811 height 67
type textarea "Appreciate the update, [PERSON_NAME]. Please let me know how it goes."
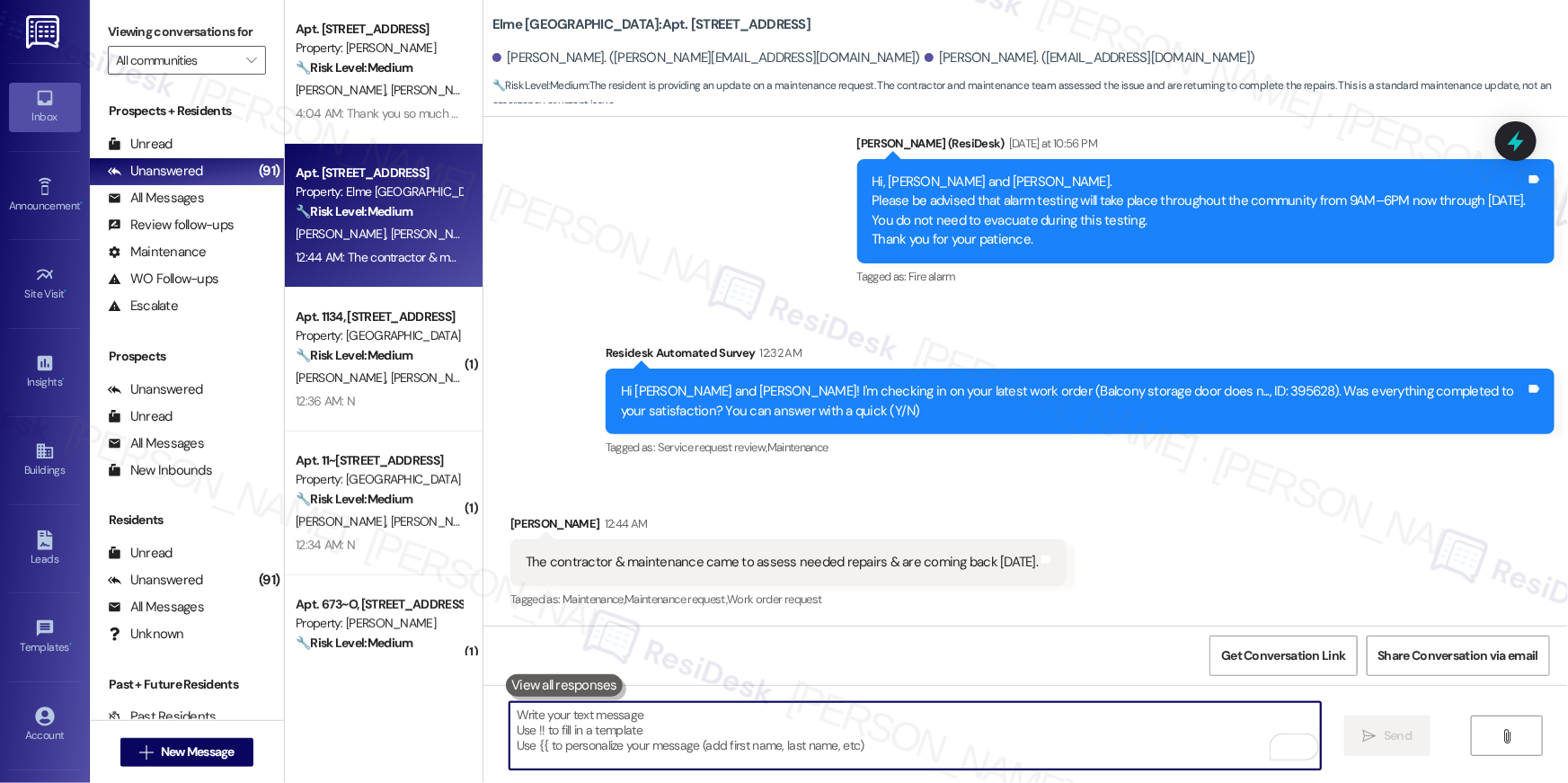
scroll to position [649, 0]
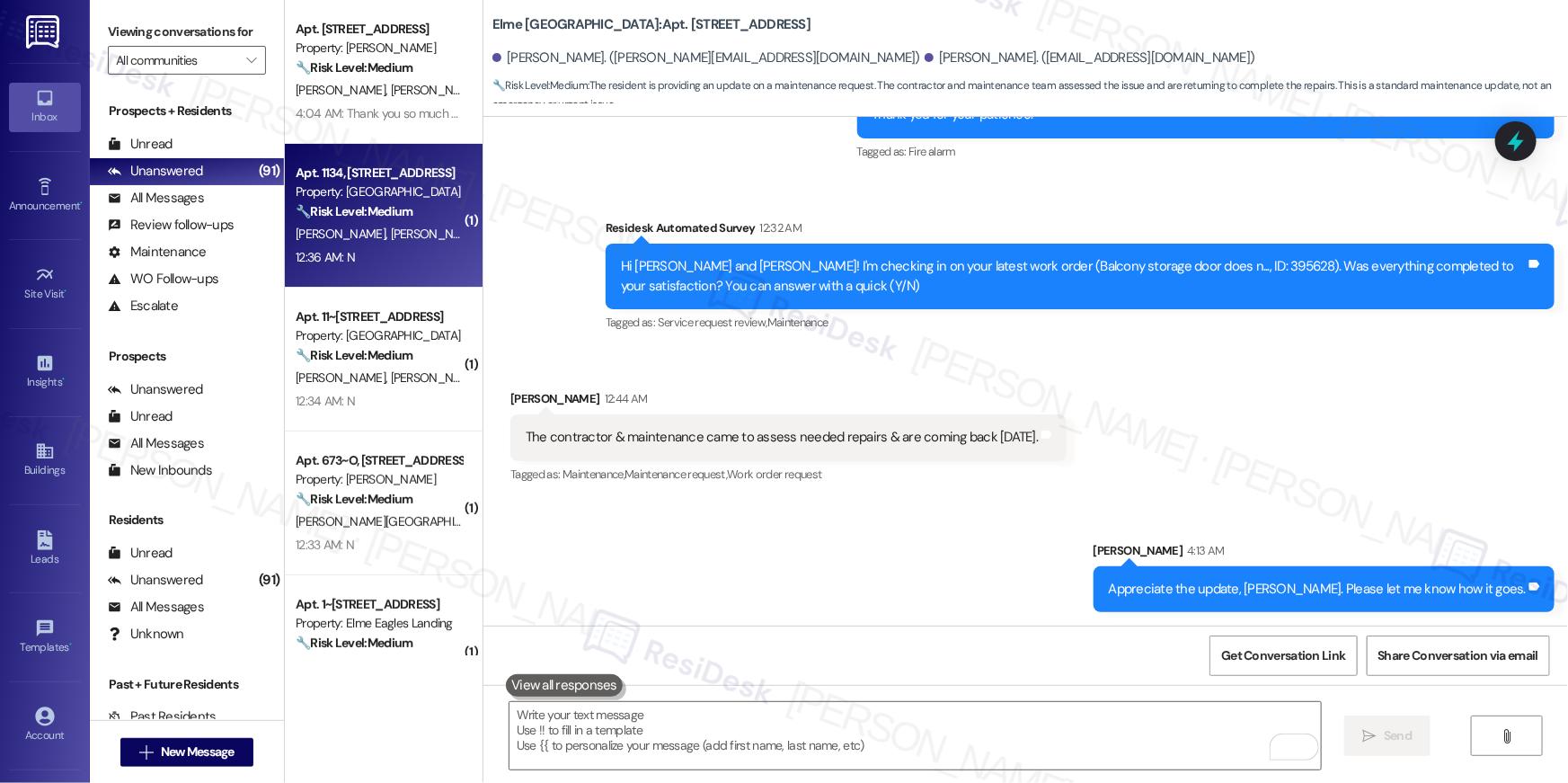
click at [377, 233] on div "[PERSON_NAME] [PERSON_NAME]" at bounding box center [378, 234] width 170 height 22
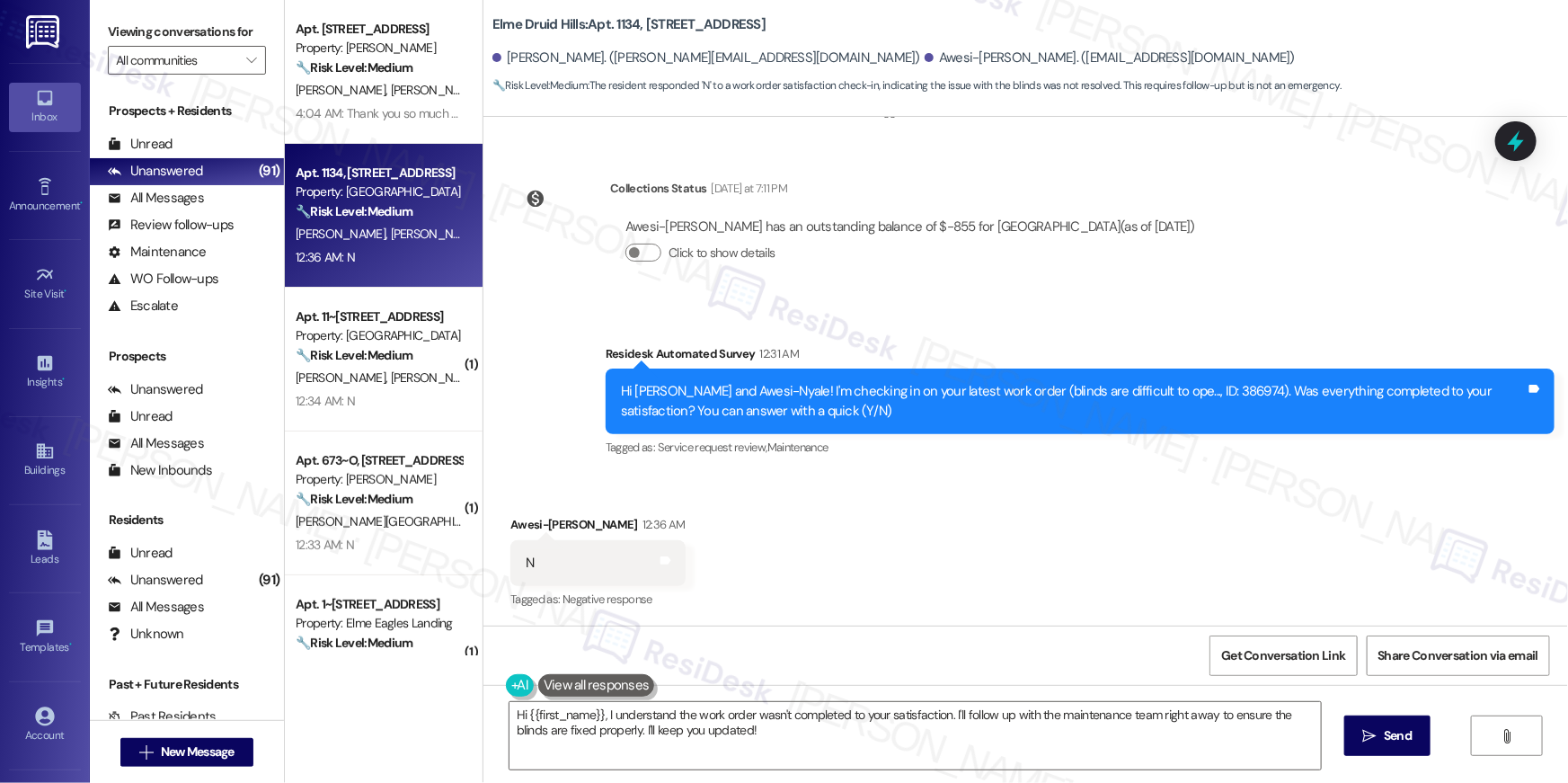
scroll to position [1202, 0]
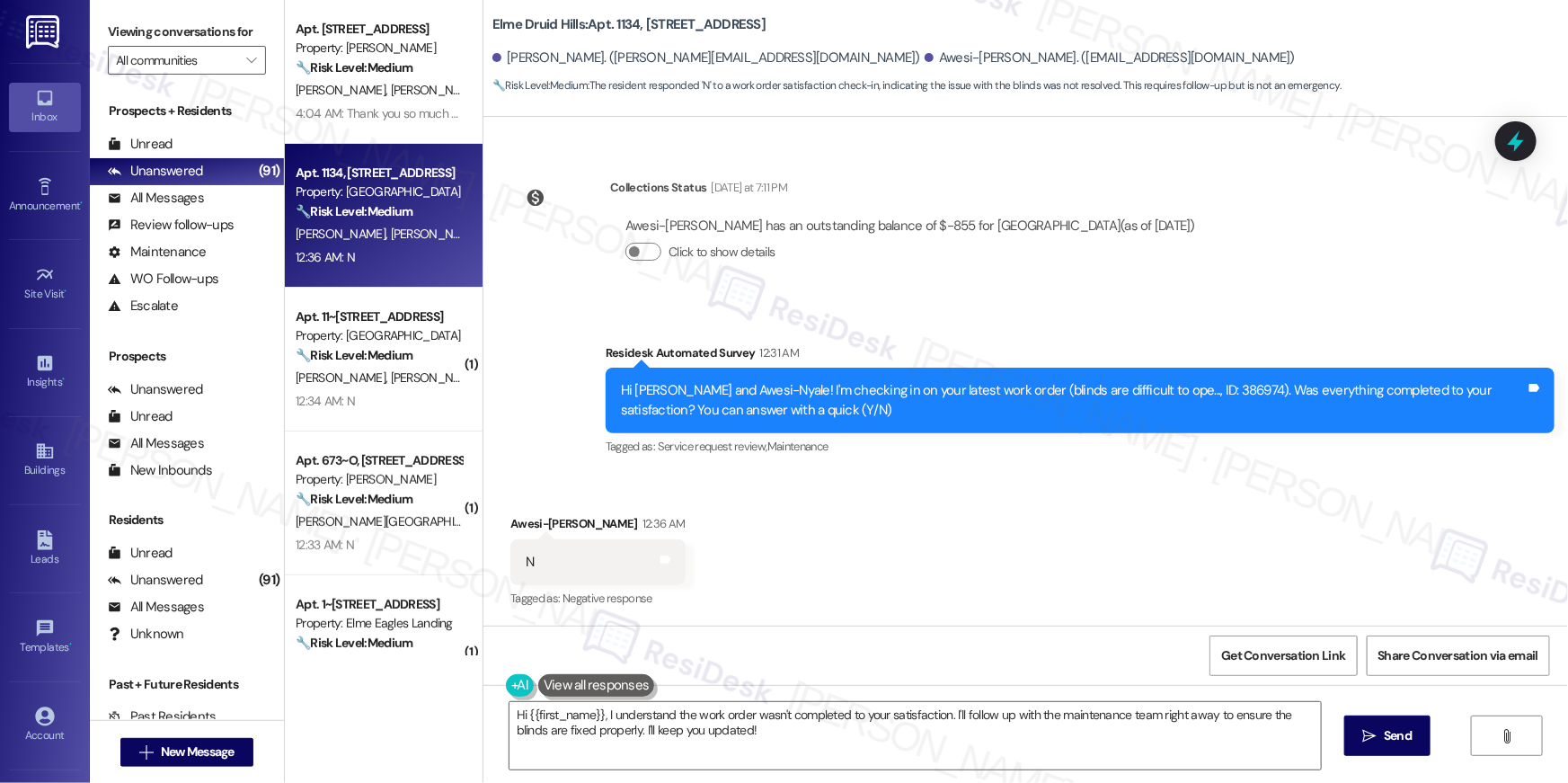
click at [1157, 496] on div "Received via SMS Awesi-[PERSON_NAME] 12:36 AM N Tags and notes Tagged as: Negat…" at bounding box center [1025, 549] width 1084 height 152
click at [1179, 396] on div "Hi [PERSON_NAME] and Awesi-Nyale! I'm checking in on your latest work order (bl…" at bounding box center [1073, 401] width 904 height 39
copy div "386974"
click at [783, 724] on textarea "Hi {{first_name}}, I understand the work order wasn't completed to your satisfa…" at bounding box center [915, 735] width 811 height 67
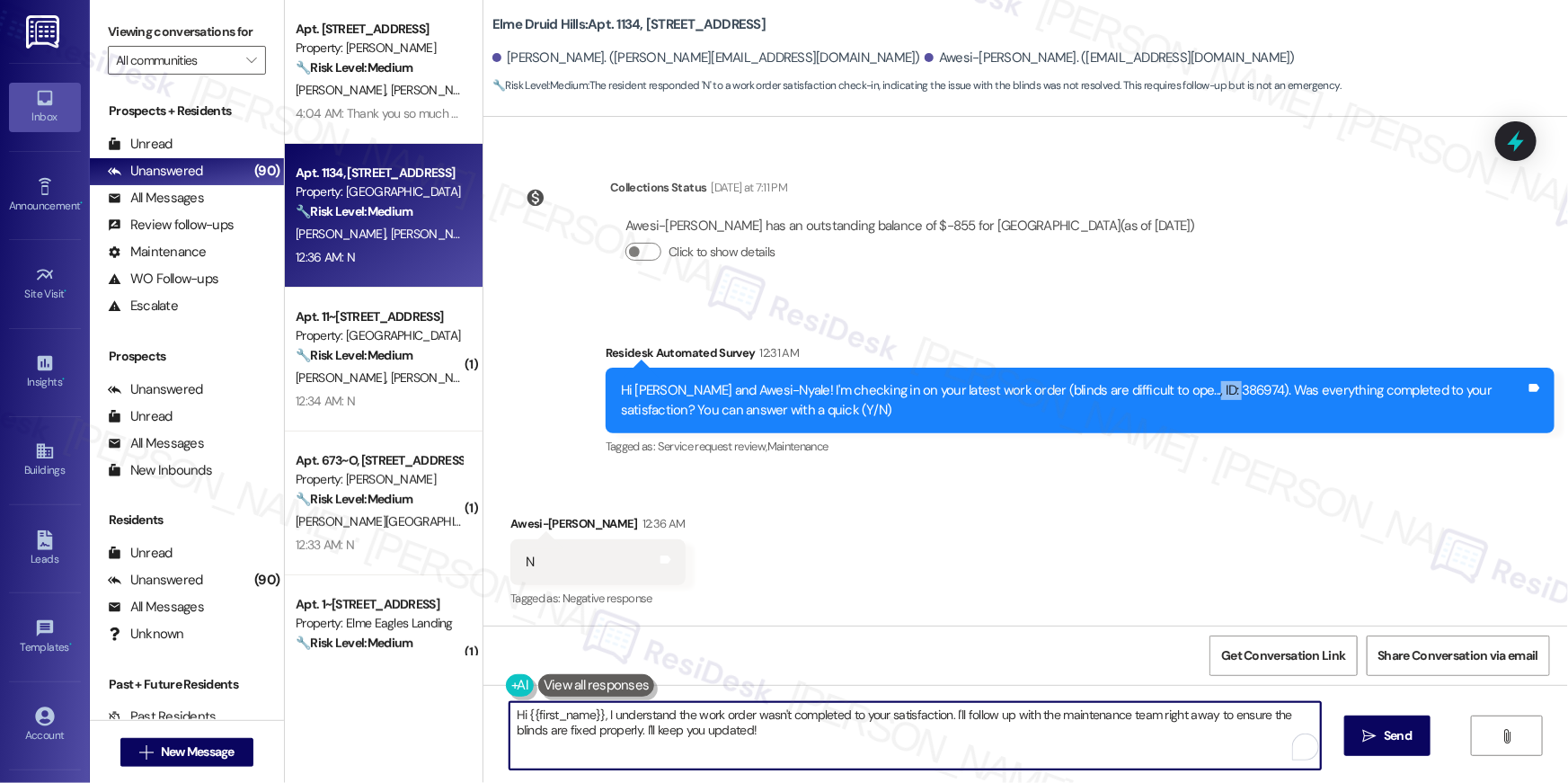
click at [939, 741] on textarea "Hi {{first_name}}, I understand the work order wasn't completed to your satisfa…" at bounding box center [915, 735] width 811 height 67
click at [1008, 755] on textarea "Hi {{first_name}}, I understand the work order wasn't completed to your satisfa…" at bounding box center [915, 735] width 811 height 67
paste textarea "’m sorry to hear your work order is still not complete. Could you please share …"
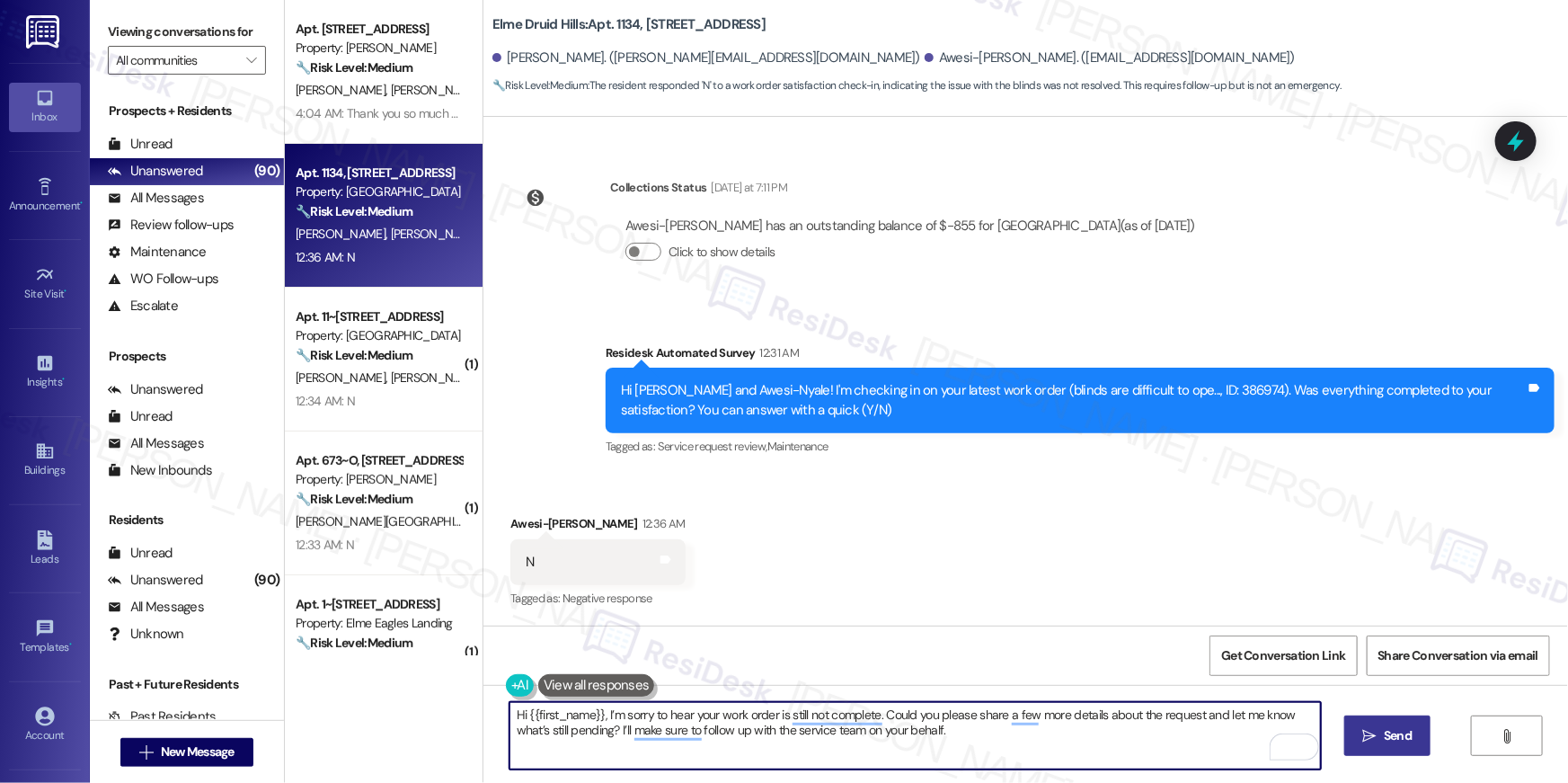
type textarea "Hi {{first_name}}, I’m sorry to hear your work order is still not complete. Cou…"
click at [1392, 734] on span "Send" at bounding box center [1397, 735] width 28 height 18
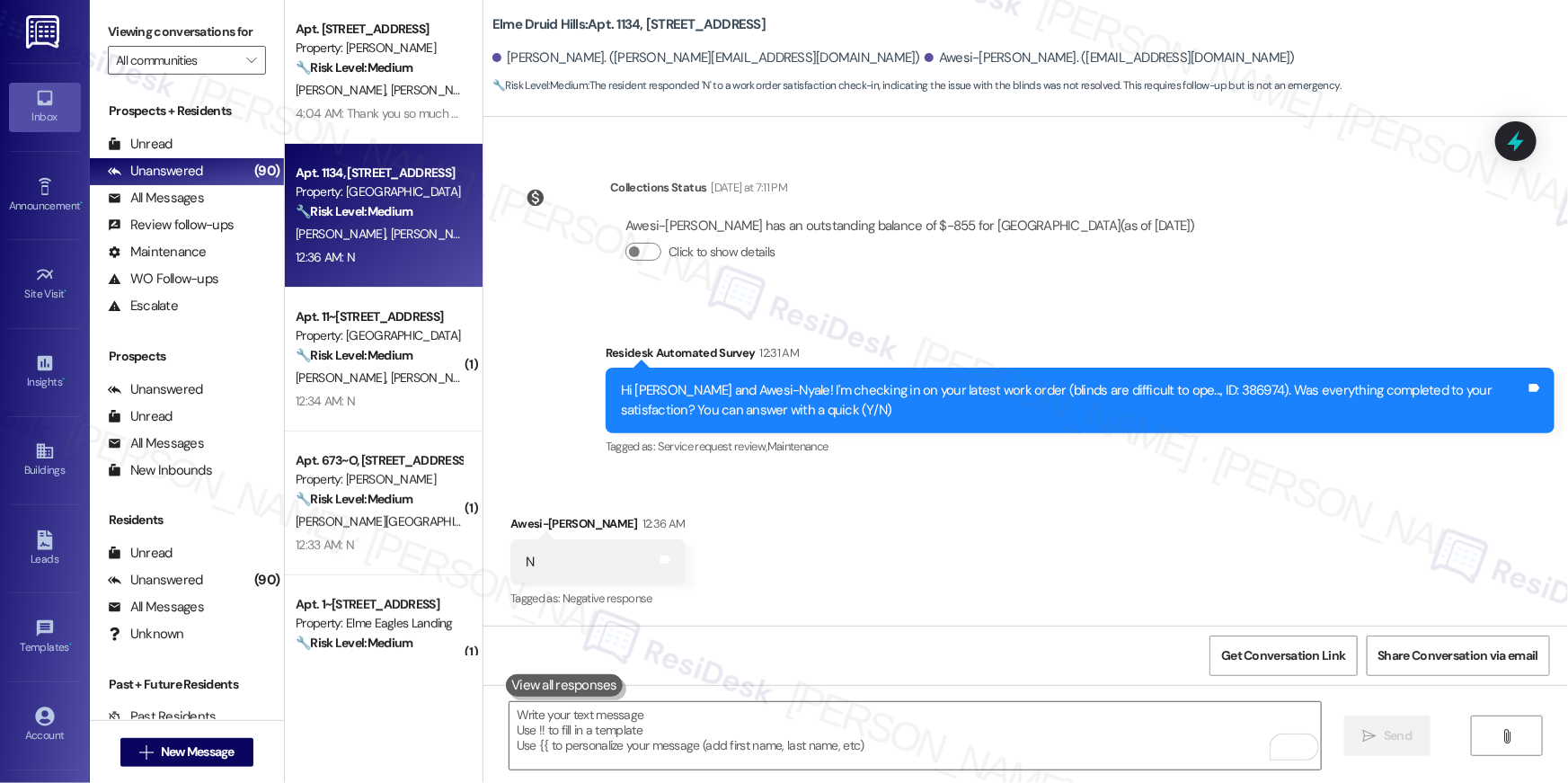
scroll to position [1201, 0]
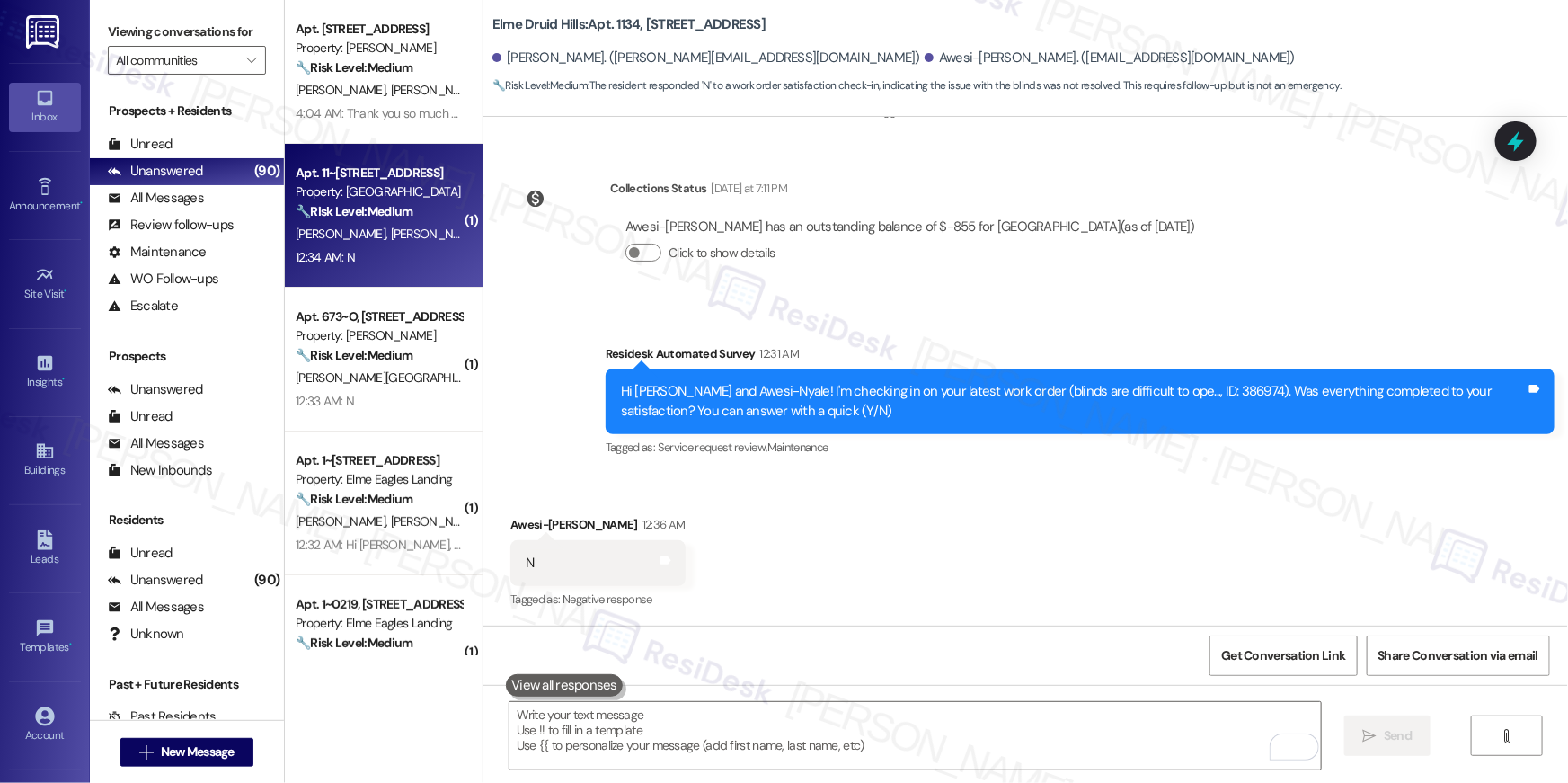
click at [376, 199] on div "Property: Elme Cumberland" at bounding box center [378, 192] width 166 height 18
type textarea "Fetching suggested responses. Please feel free to read through the conversation…"
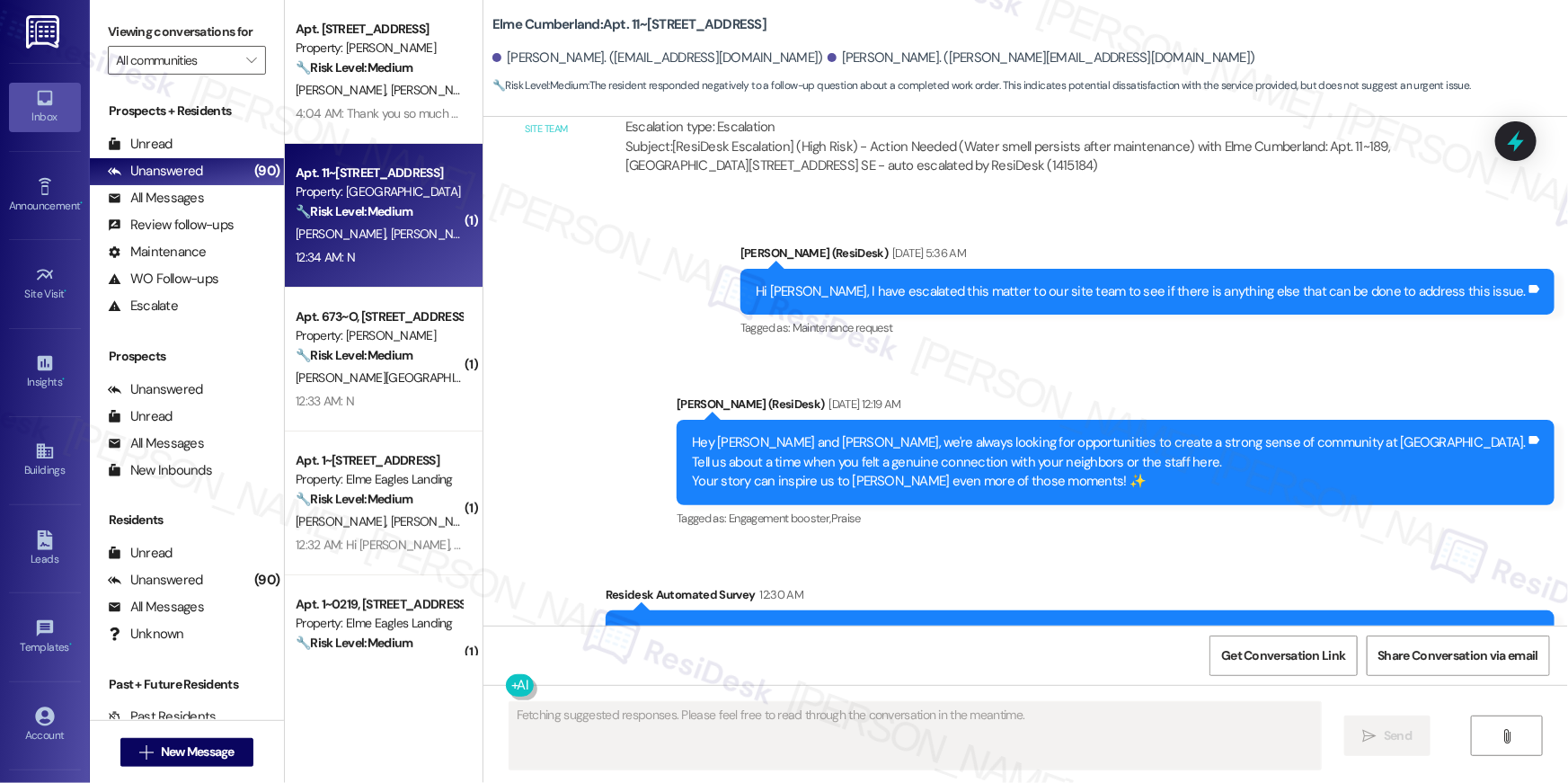
scroll to position [4312, 0]
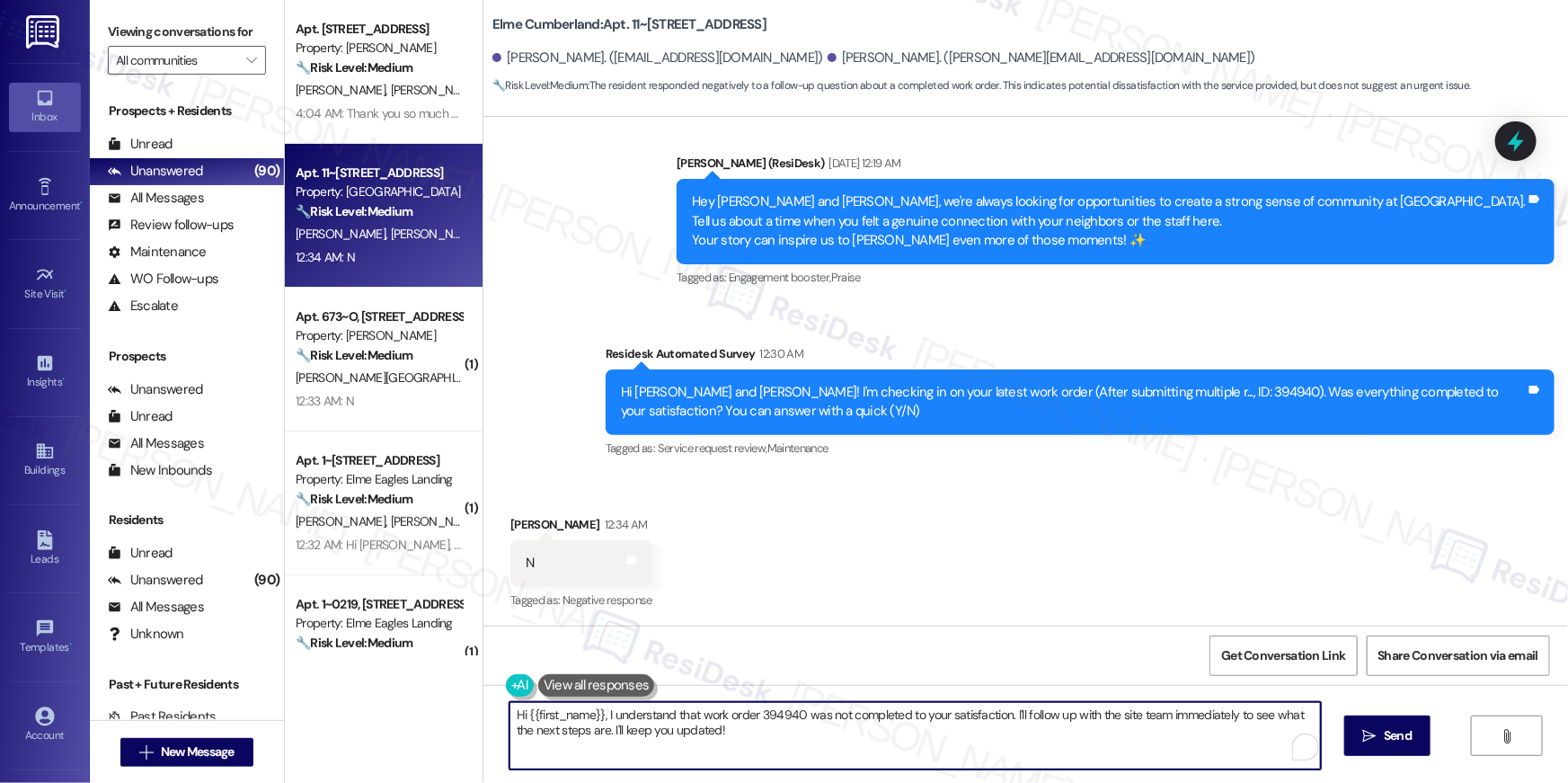
click at [870, 724] on textarea "Hi {{first_name}}, I understand that work order 394940 was not completed to you…" at bounding box center [915, 735] width 811 height 67
click at [869, 725] on textarea "Hi {{first_name}}, I understand that work order 394940 was not completed to you…" at bounding box center [915, 735] width 811 height 67
paste textarea "’m sorry to hear your work order is still not complete. Could you please share …"
click at [559, 708] on textarea "Hi {{first_name}}, I’m sorry to hear your work order is still not complete. Cou…" at bounding box center [915, 735] width 811 height 67
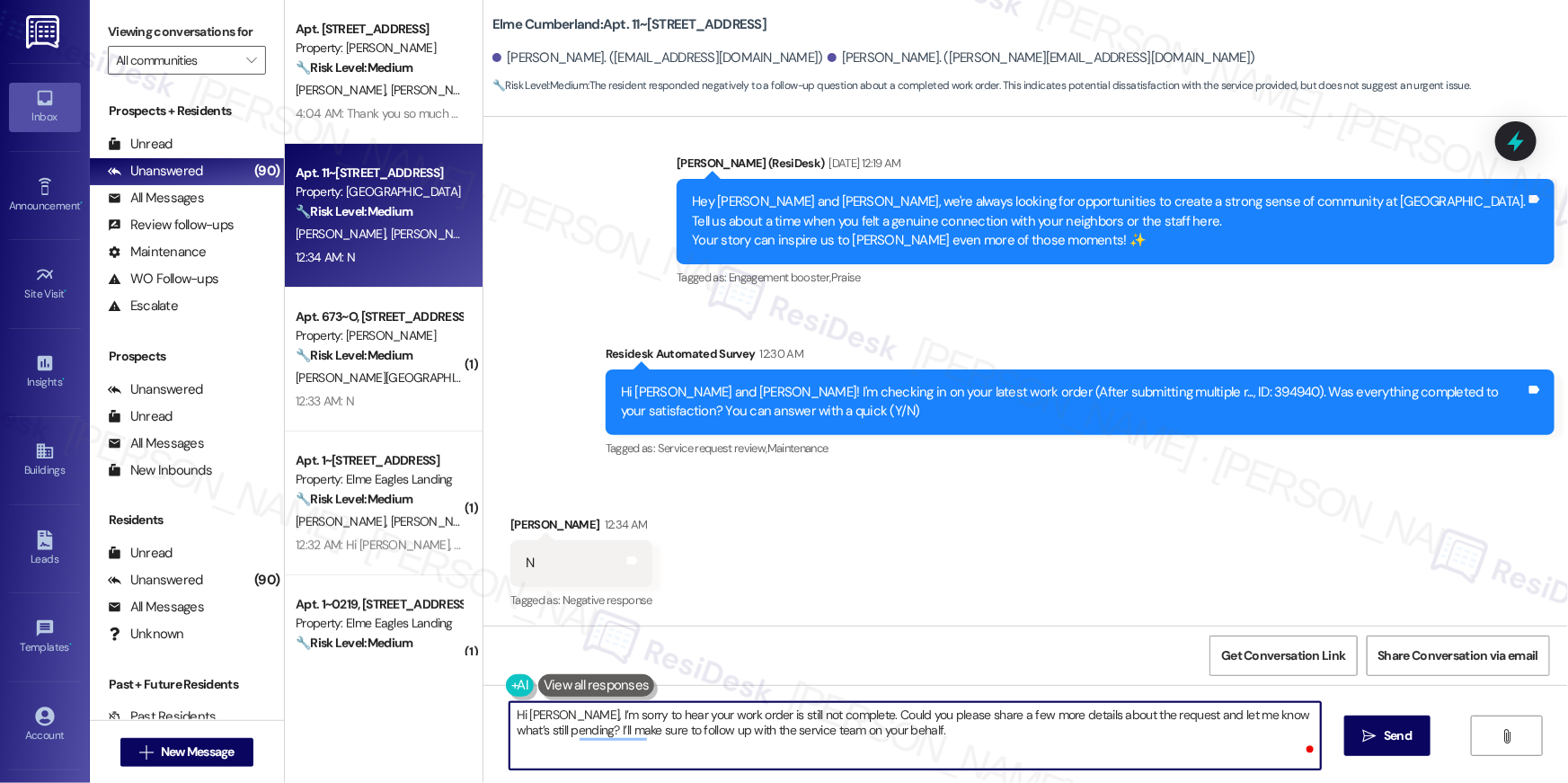
type textarea "Hi Lillie, I’m sorry to hear your work order is still not complete. Could you p…"
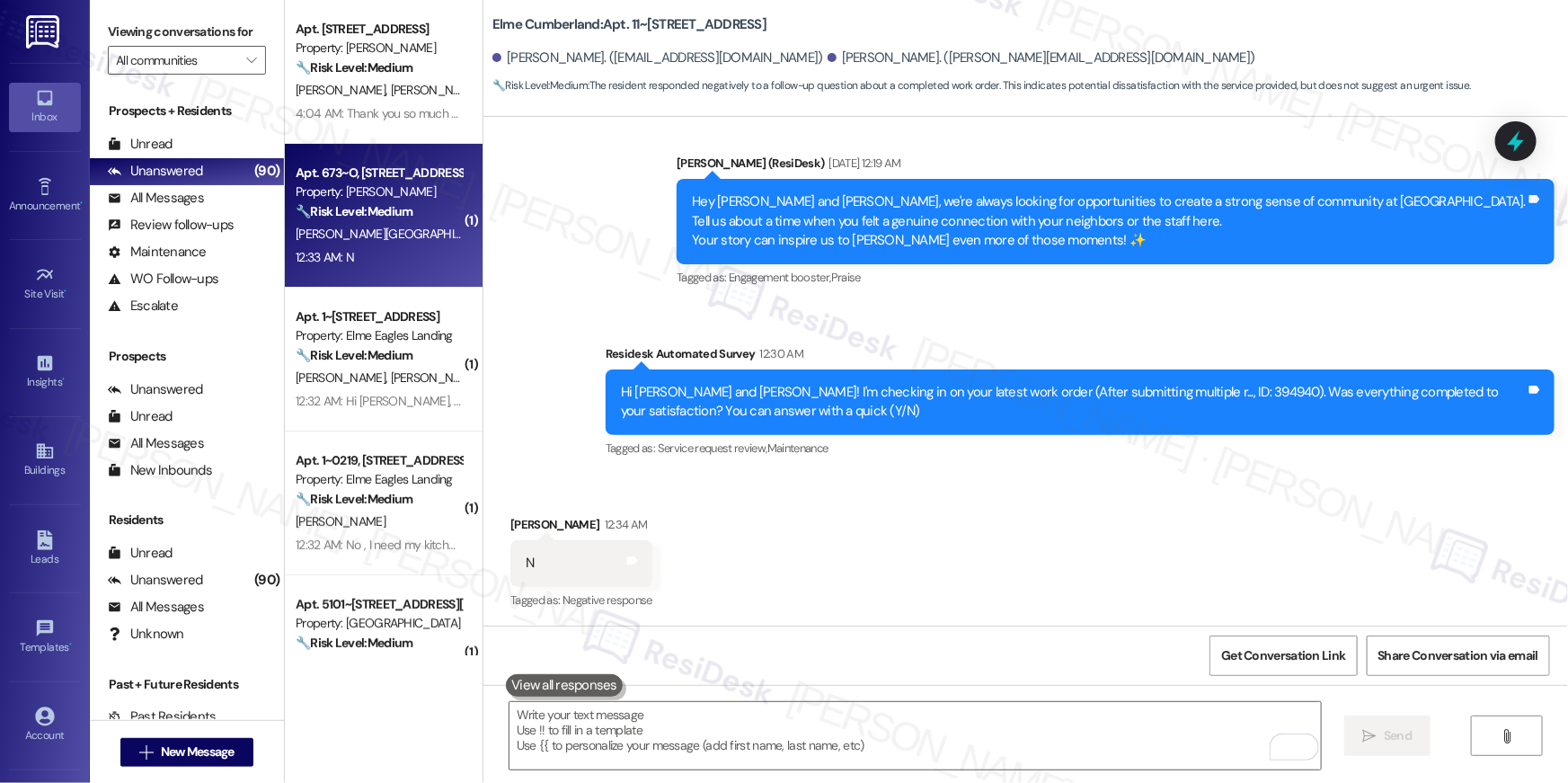
click at [418, 247] on div "12:33 AM: N 12:33 AM: N" at bounding box center [378, 258] width 170 height 22
type textarea "Fetching suggested responses. Please feel free to read through the conversation…"
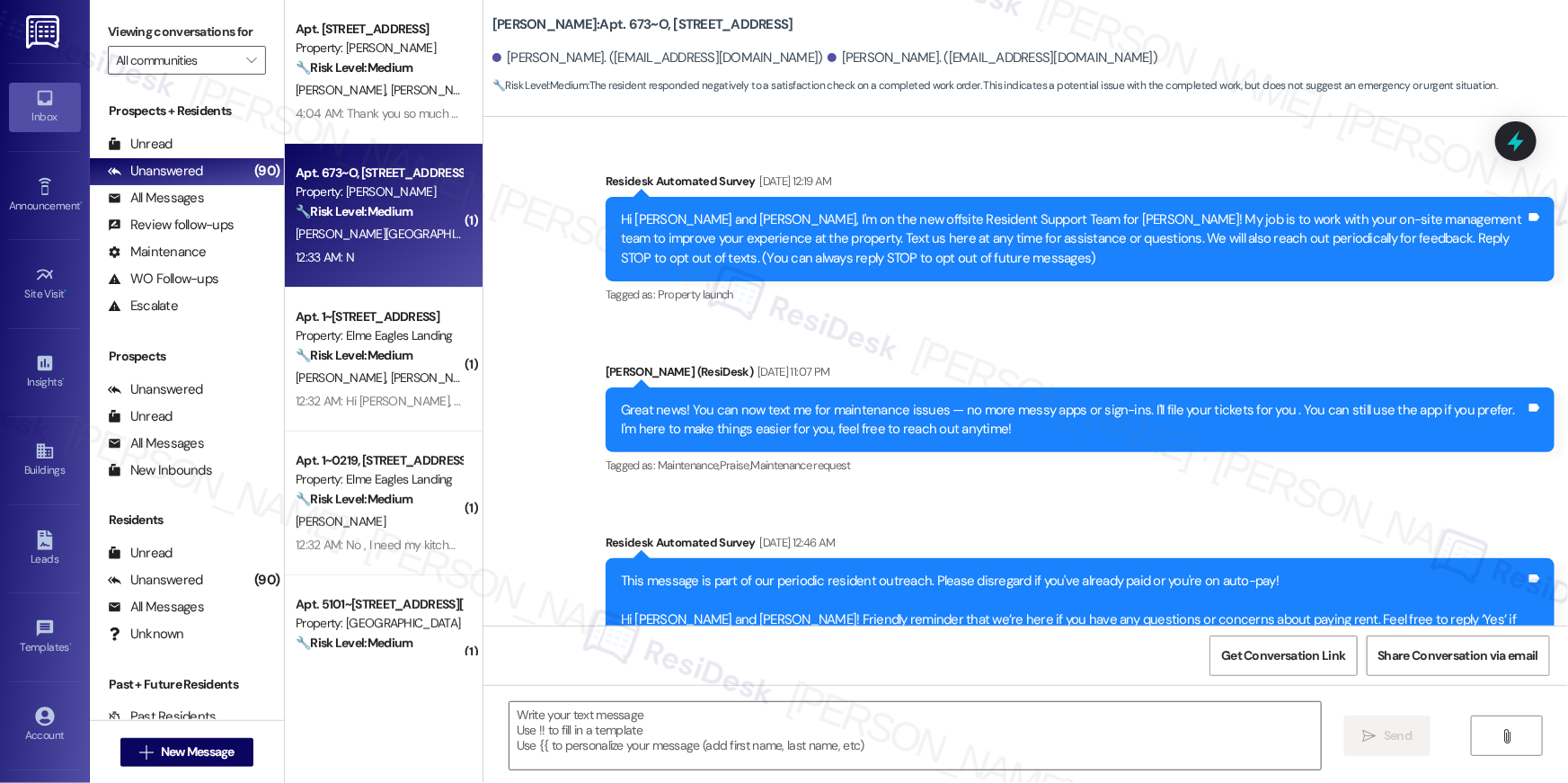
scroll to position [12543, 0]
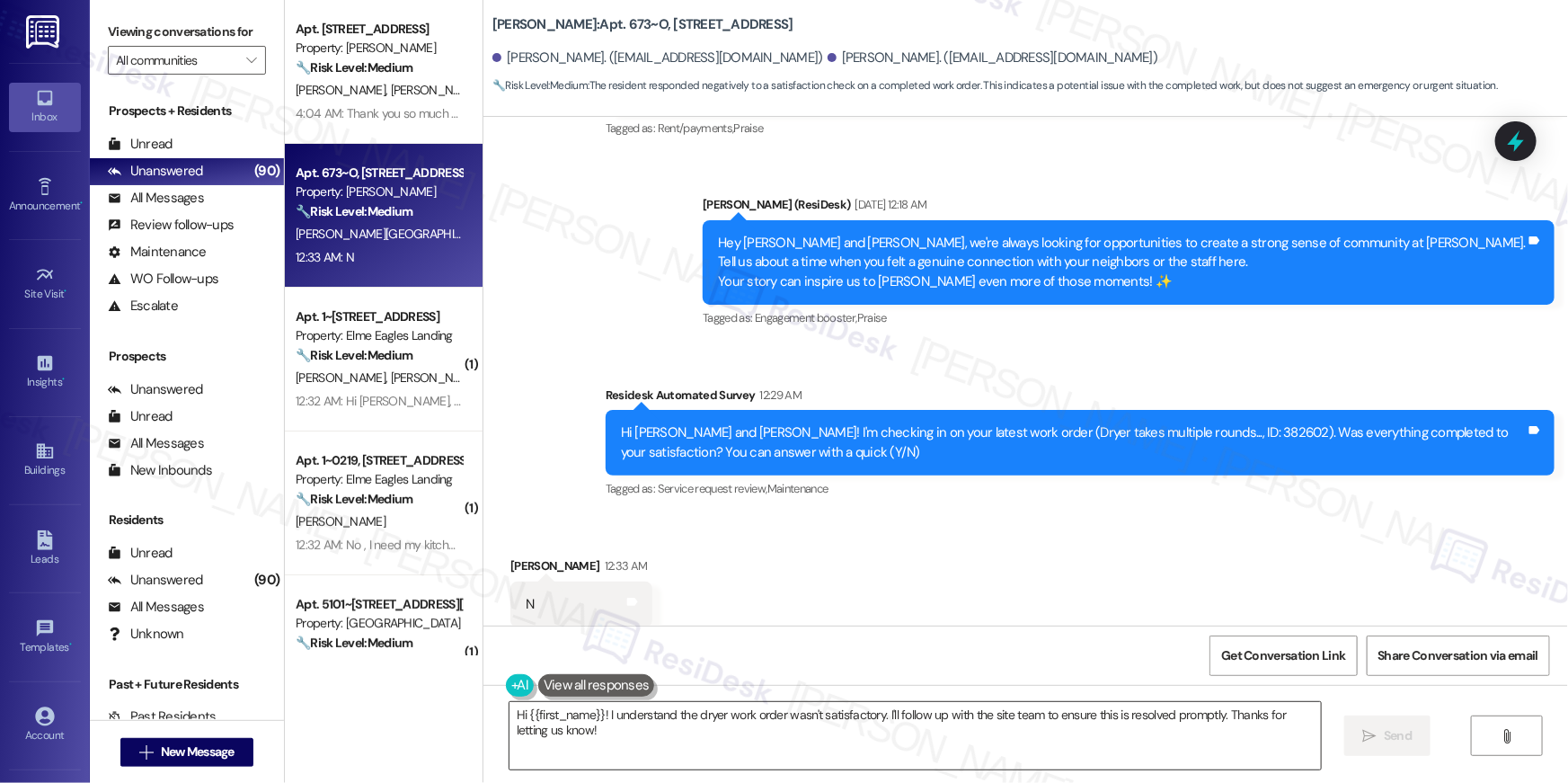
click at [1017, 739] on textarea "Hi {{first_name}}! I understand the dryer work order wasn't satisfactory. I'll …" at bounding box center [915, 735] width 811 height 67
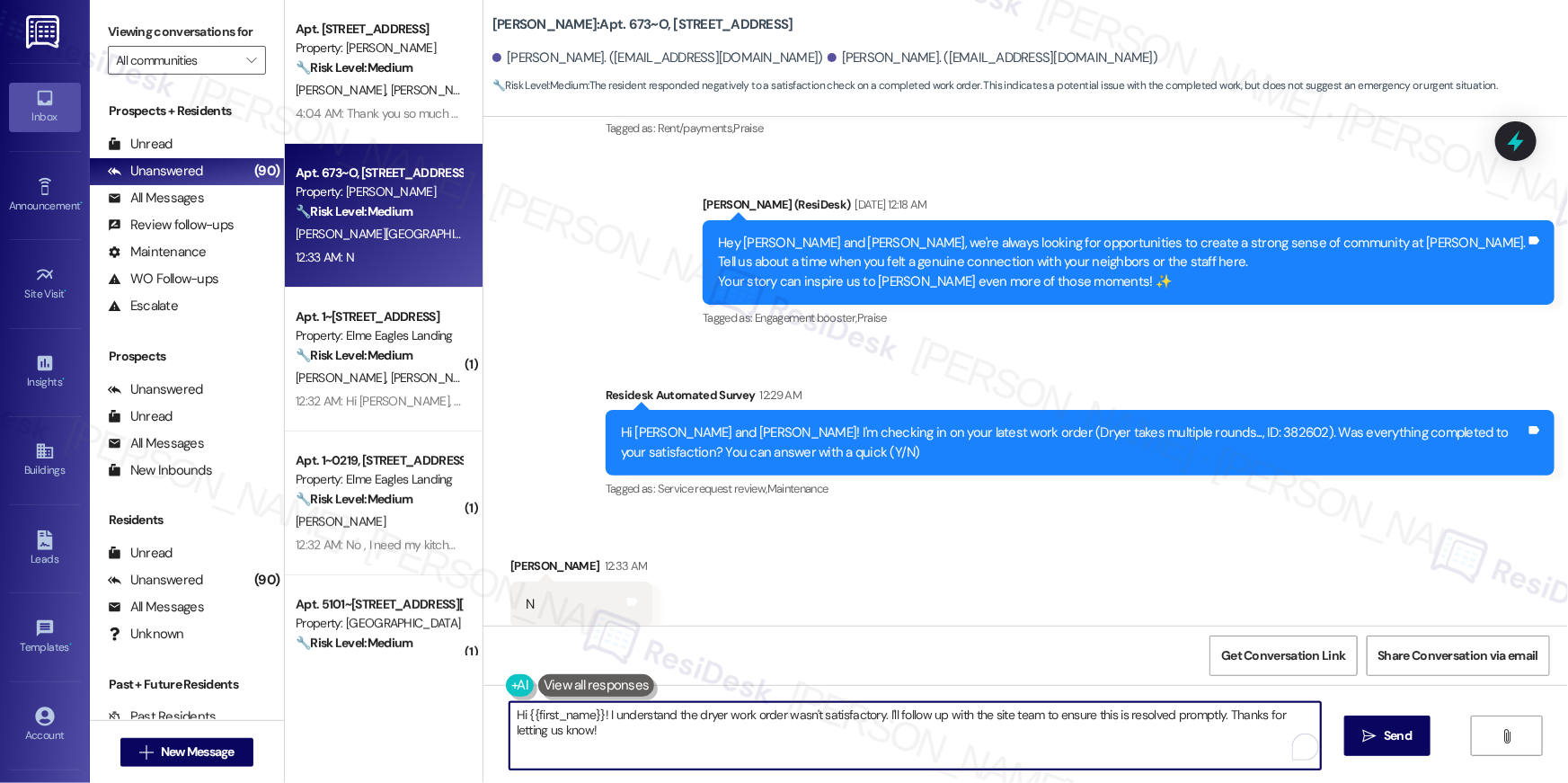
paste textarea ", I’m sorry to hear your work order is still not complete. Could you please sha…"
type textarea "Hi {{first_name}}, I’m sorry to hear your work order is still not complete. Cou…"
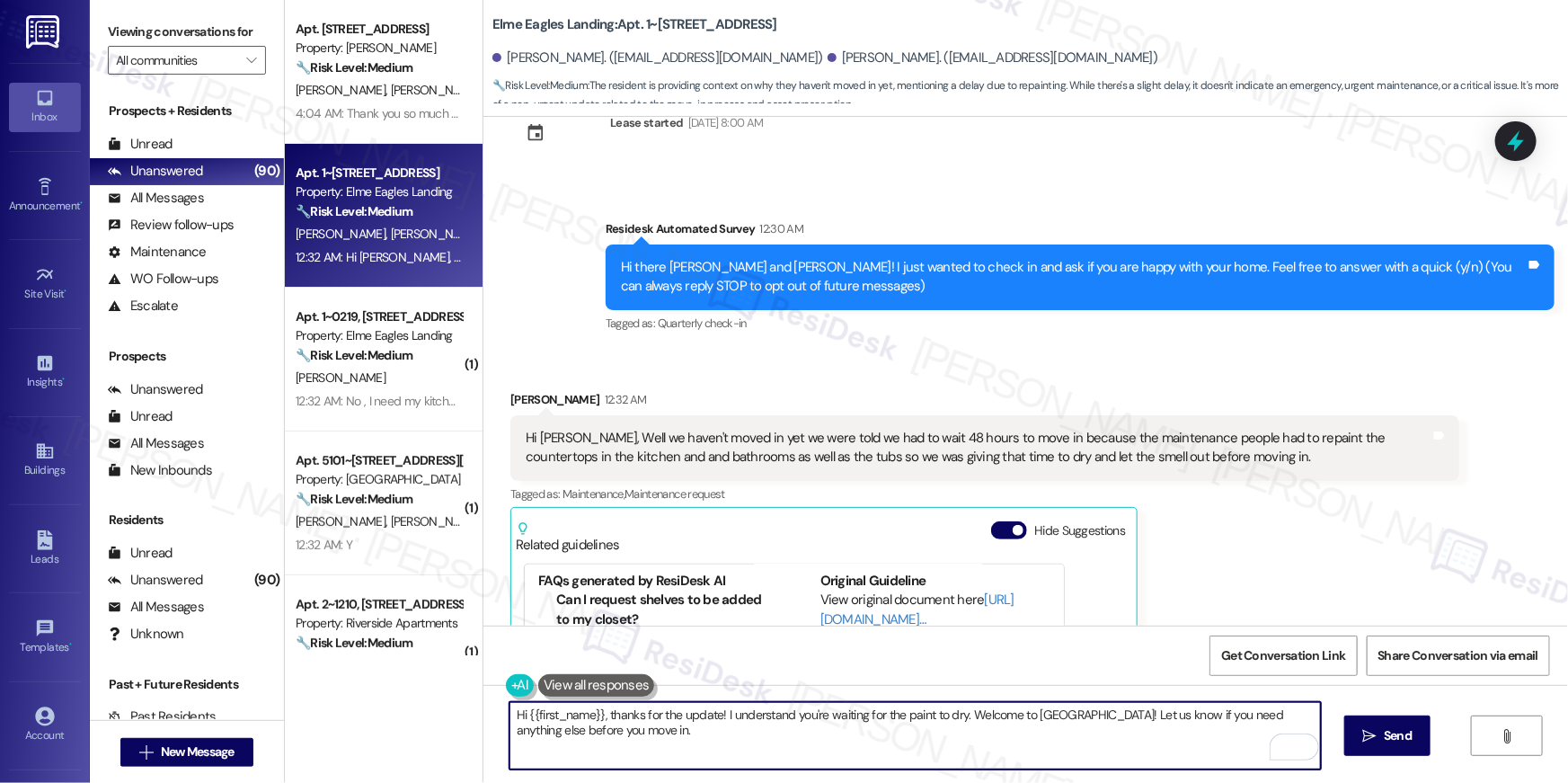
scroll to position [291, 0]
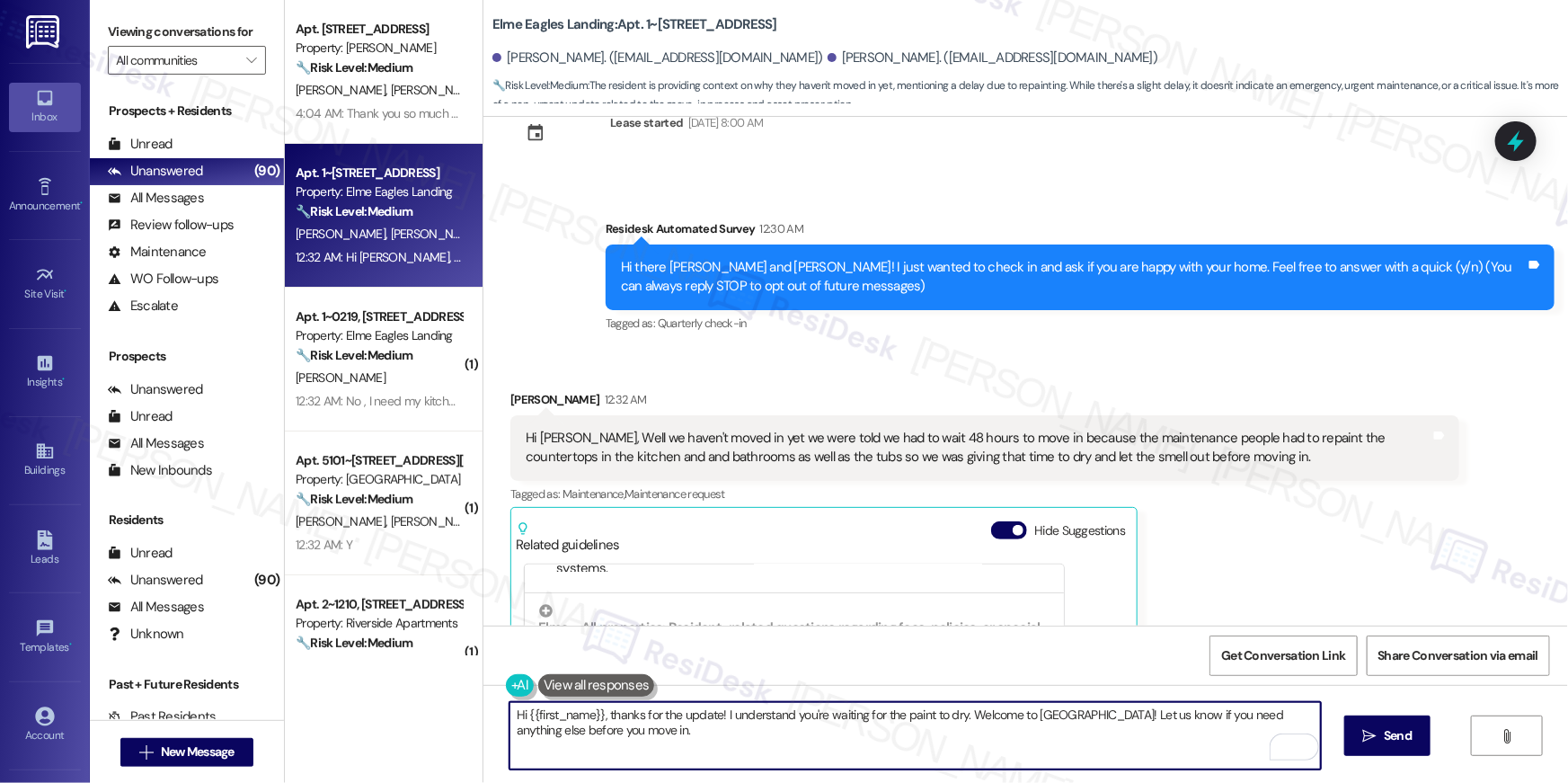
click at [723, 748] on textarea "Hi {{first_name}}, thanks for the update! I understand you're waiting for the p…" at bounding box center [915, 735] width 811 height 67
drag, startPoint x: 712, startPoint y: 715, endPoint x: 718, endPoint y: 723, distance: 10.0
click at [717, 760] on textarea "Hi {{first_name}}, thanks for the update! I understand you're waiting for the p…" at bounding box center [915, 735] width 811 height 67
drag, startPoint x: 718, startPoint y: 709, endPoint x: 731, endPoint y: 740, distance: 33.6
click at [731, 740] on textarea "Hi {{first_name}}, thanks for the update! I understand you're waiting for the p…" at bounding box center [915, 735] width 811 height 67
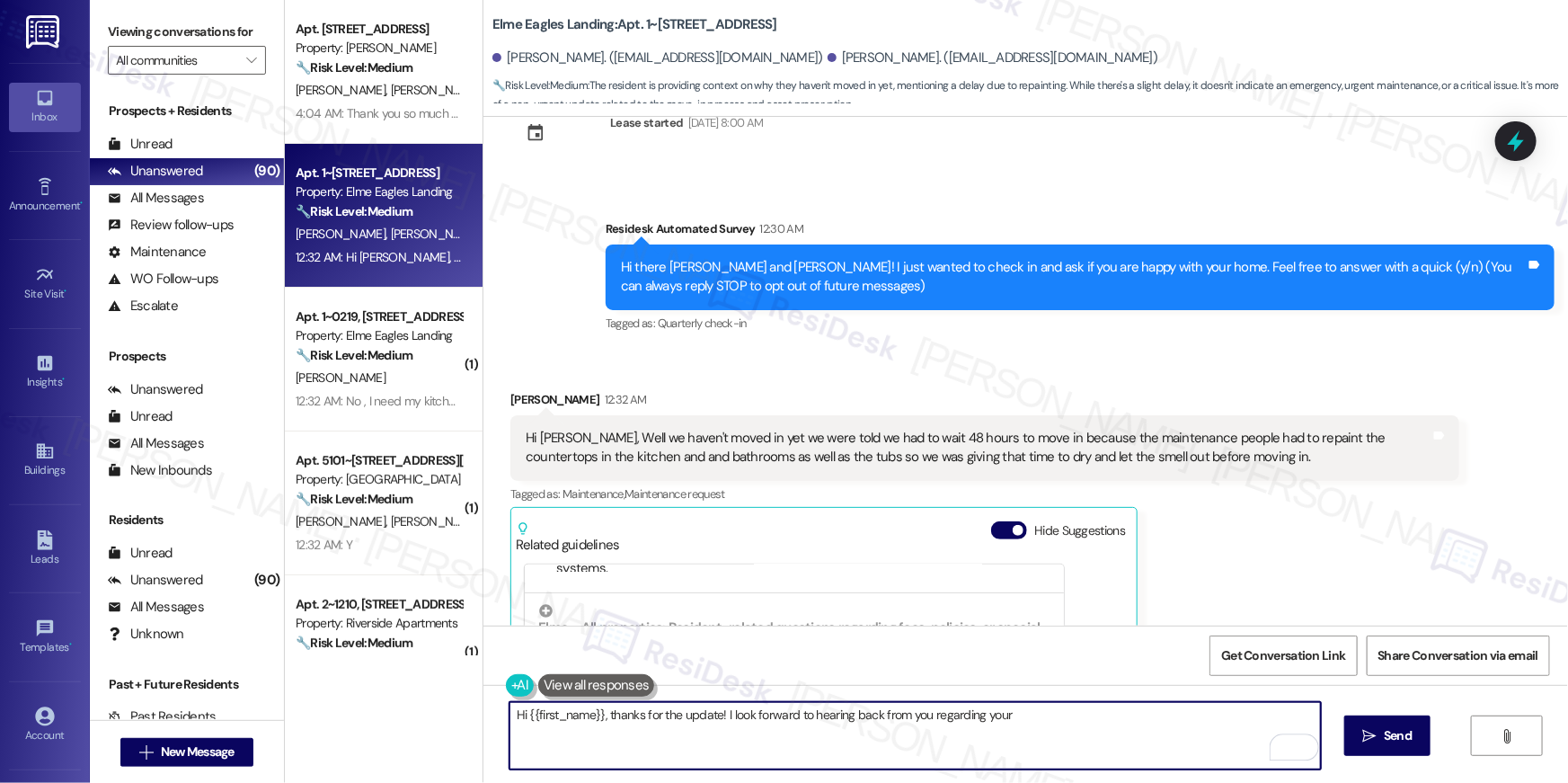
click at [721, 717] on textarea "Hi {{first_name}}, thanks for the update! I look forward to hearing back from y…" at bounding box center [915, 735] width 811 height 67
type textarea "Hi {{first_name}}, thanks for the update! If there's anything else I can assist…"
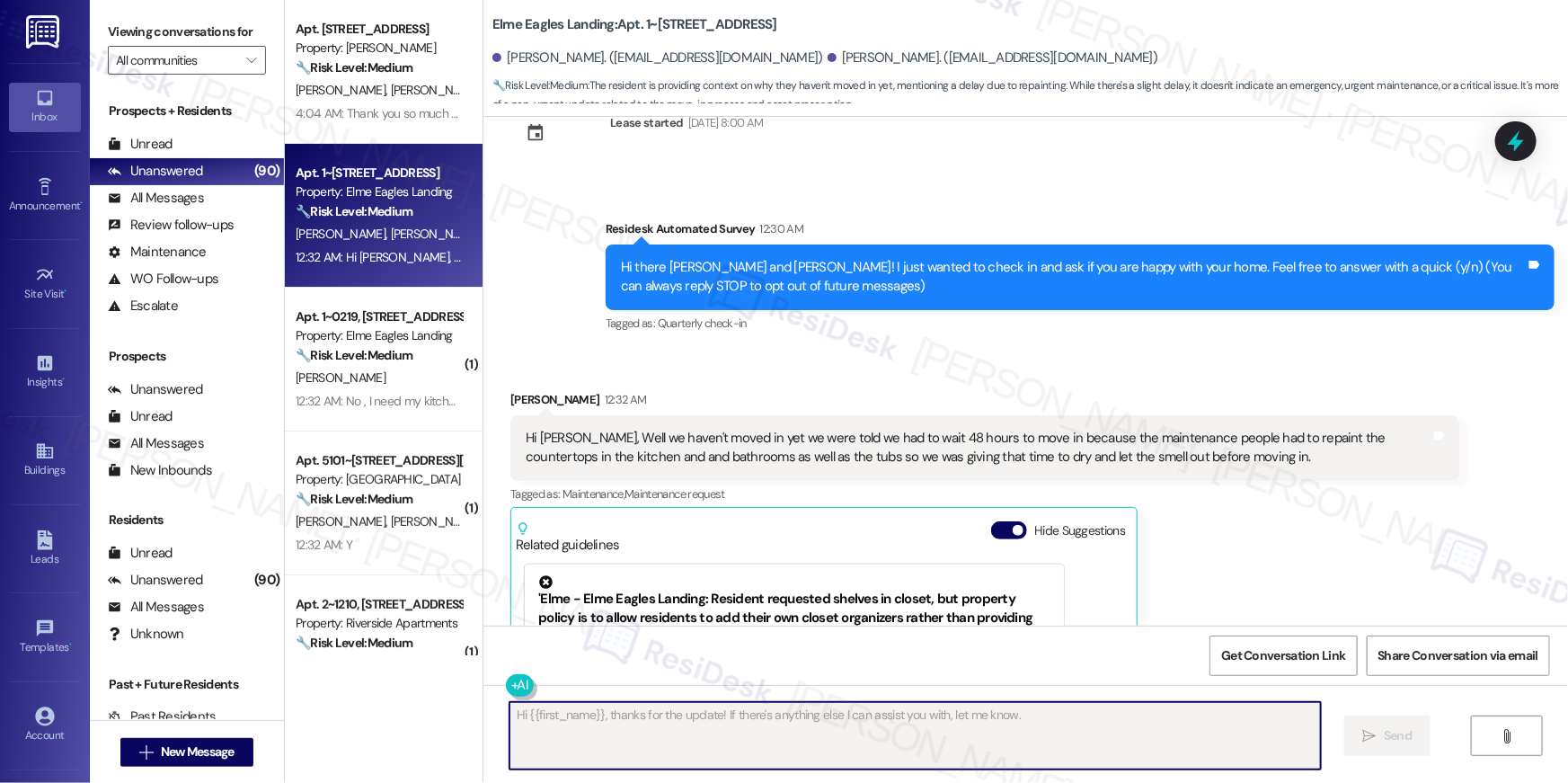
scroll to position [319, 0]
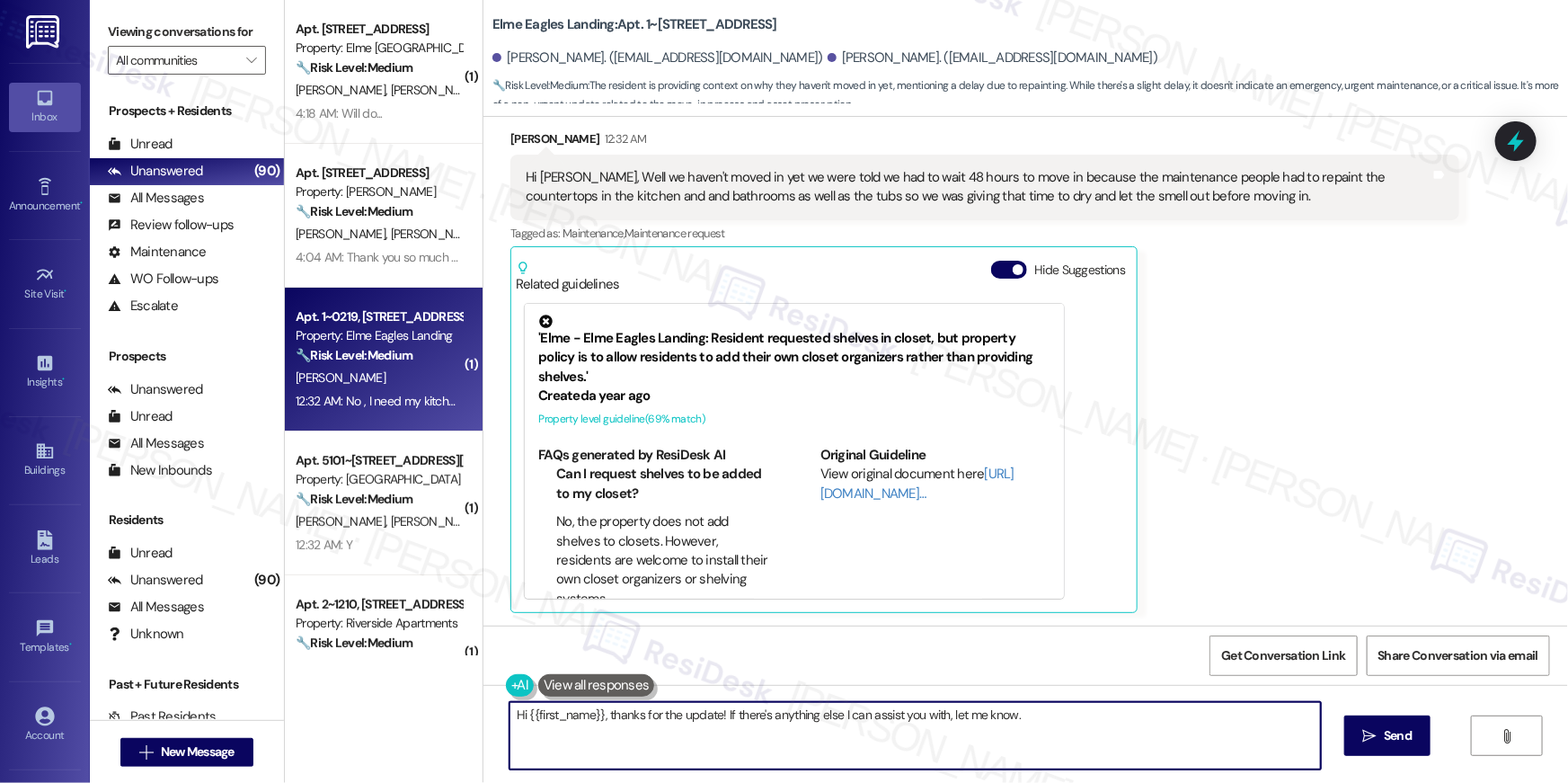
click at [401, 354] on strong "🔧 Risk Level: Medium" at bounding box center [353, 355] width 117 height 17
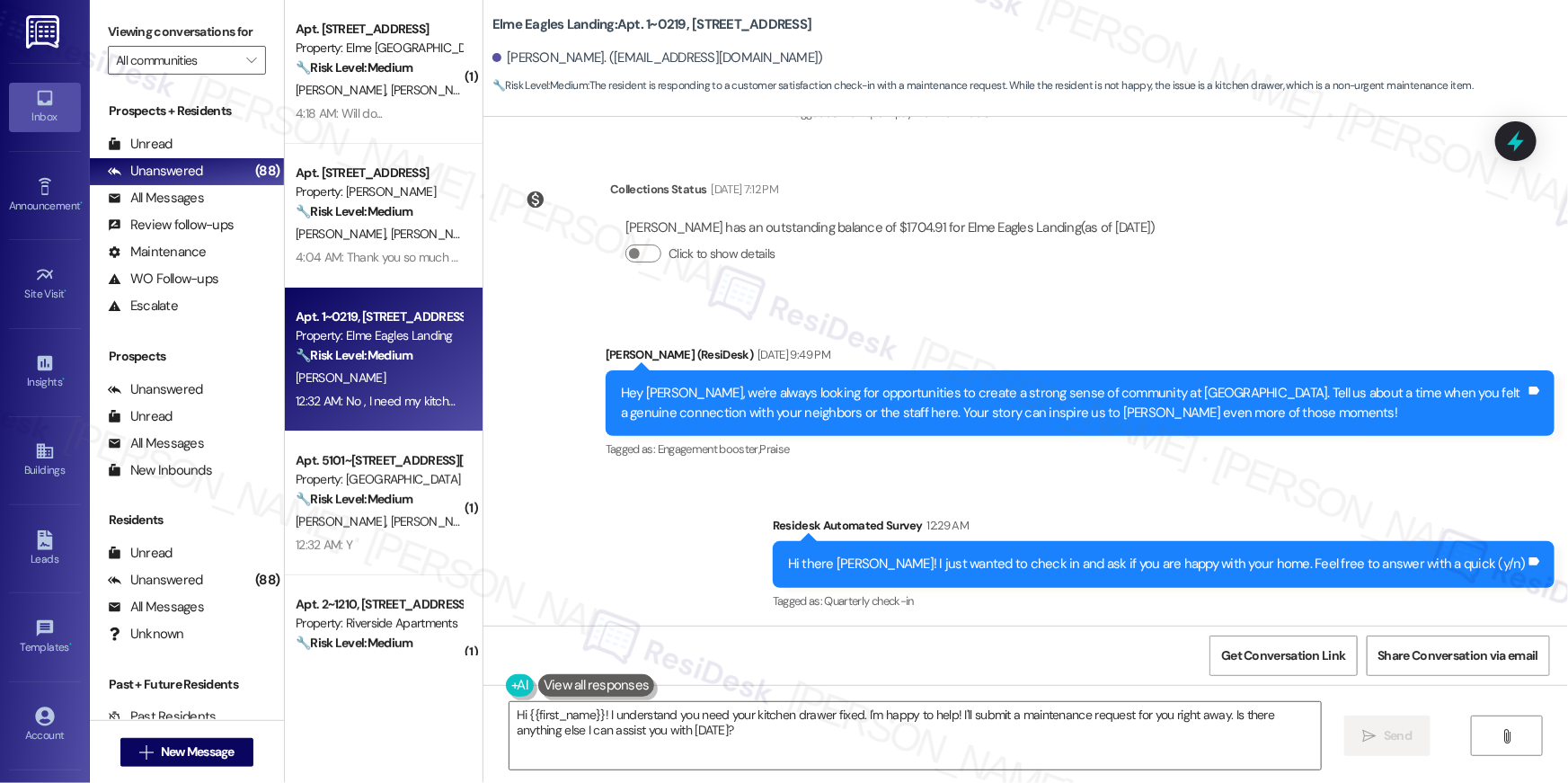
scroll to position [9763, 0]
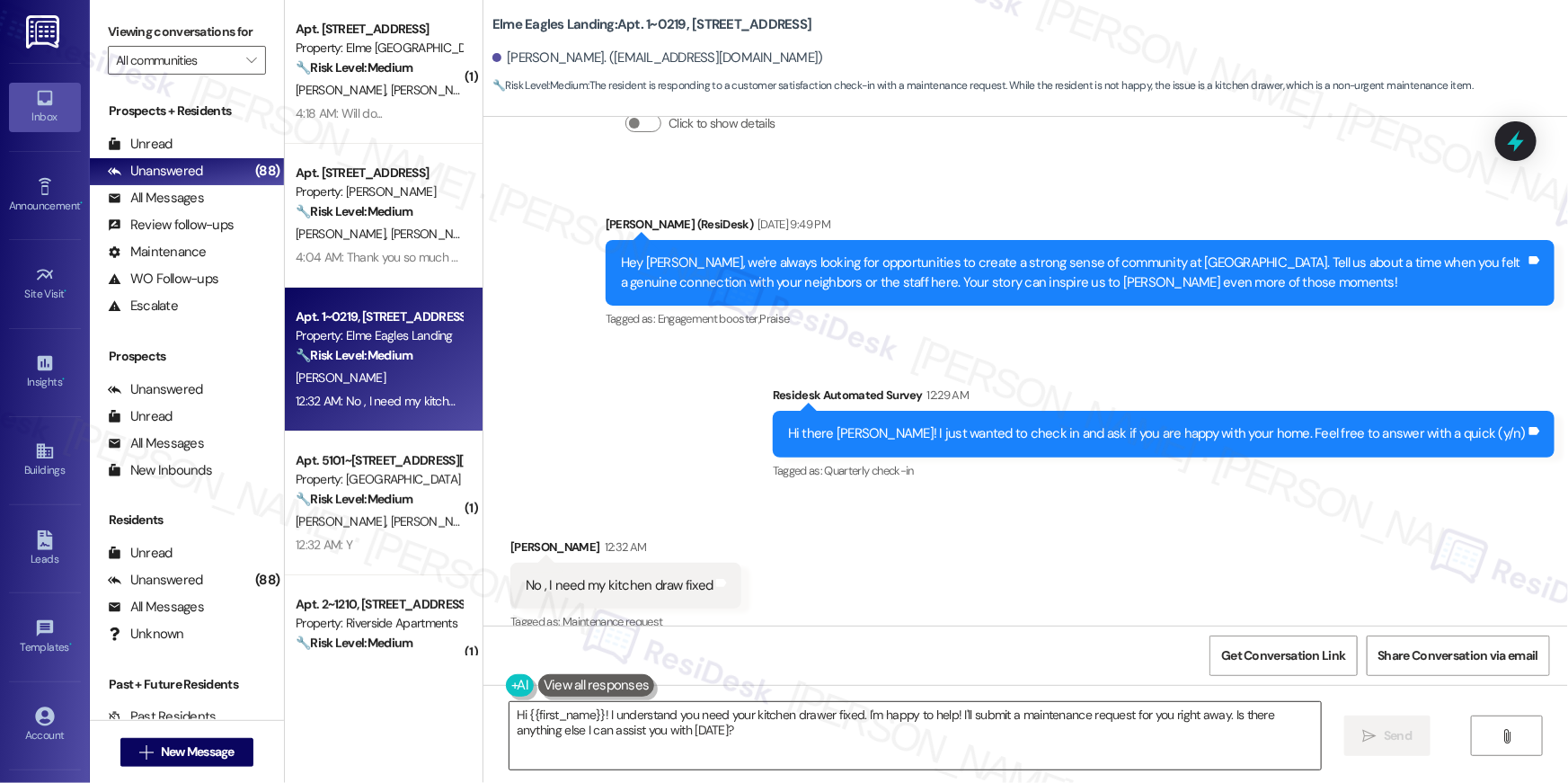
click at [748, 720] on textarea "Hi {{first_name}}! I understand you need your kitchen drawer fixed. I'm happy t…" at bounding box center [915, 735] width 811 height 67
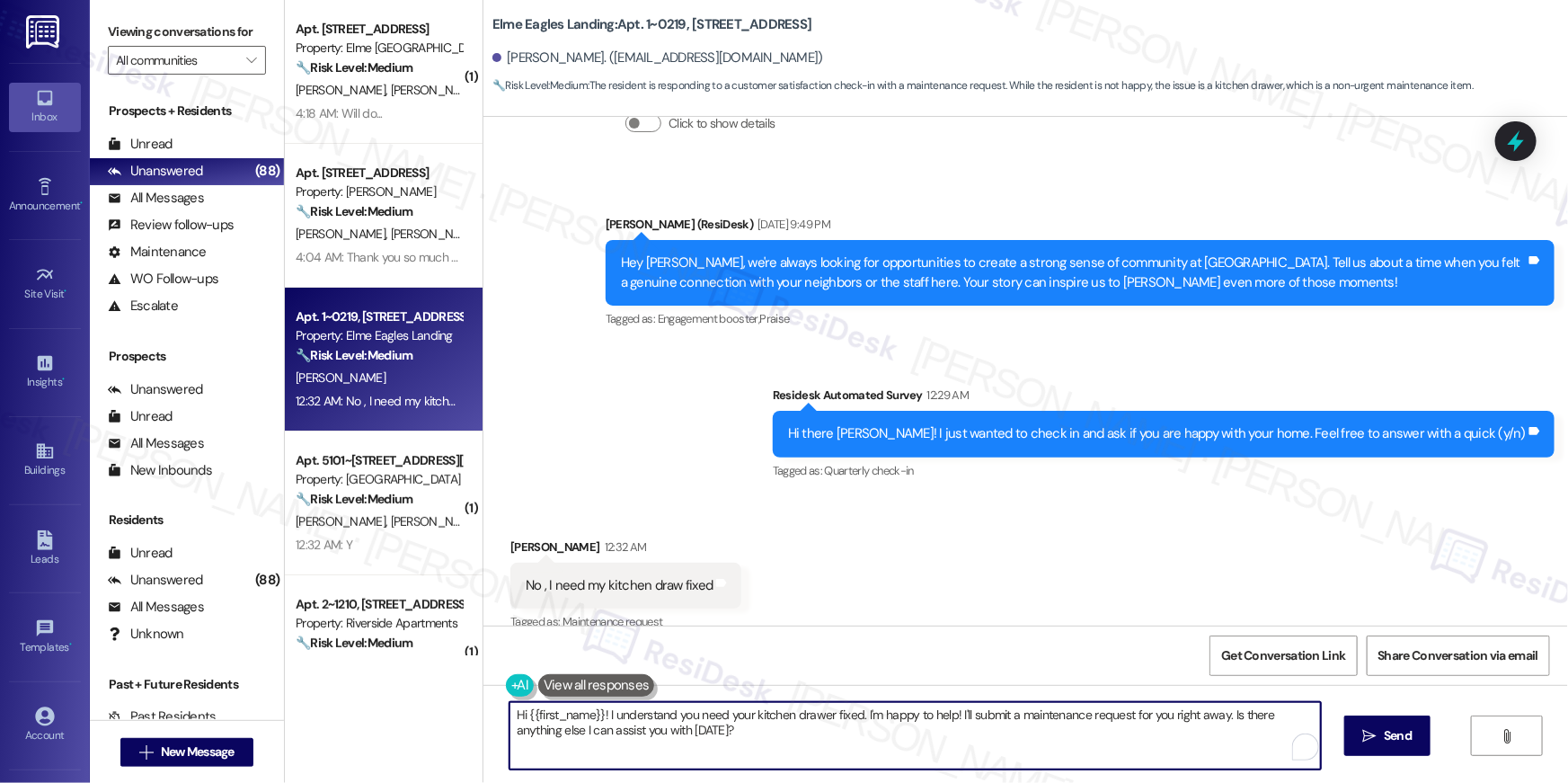
click at [823, 731] on textarea "Hi {{first_name}}! I understand you need your kitchen drawer fixed. I'm happy t…" at bounding box center [915, 735] width 811 height 67
click at [868, 737] on textarea "Hi {{first_name}}! I understand you need your kitchen drawer fixed. I'm happy t…" at bounding box center [915, 735] width 811 height 67
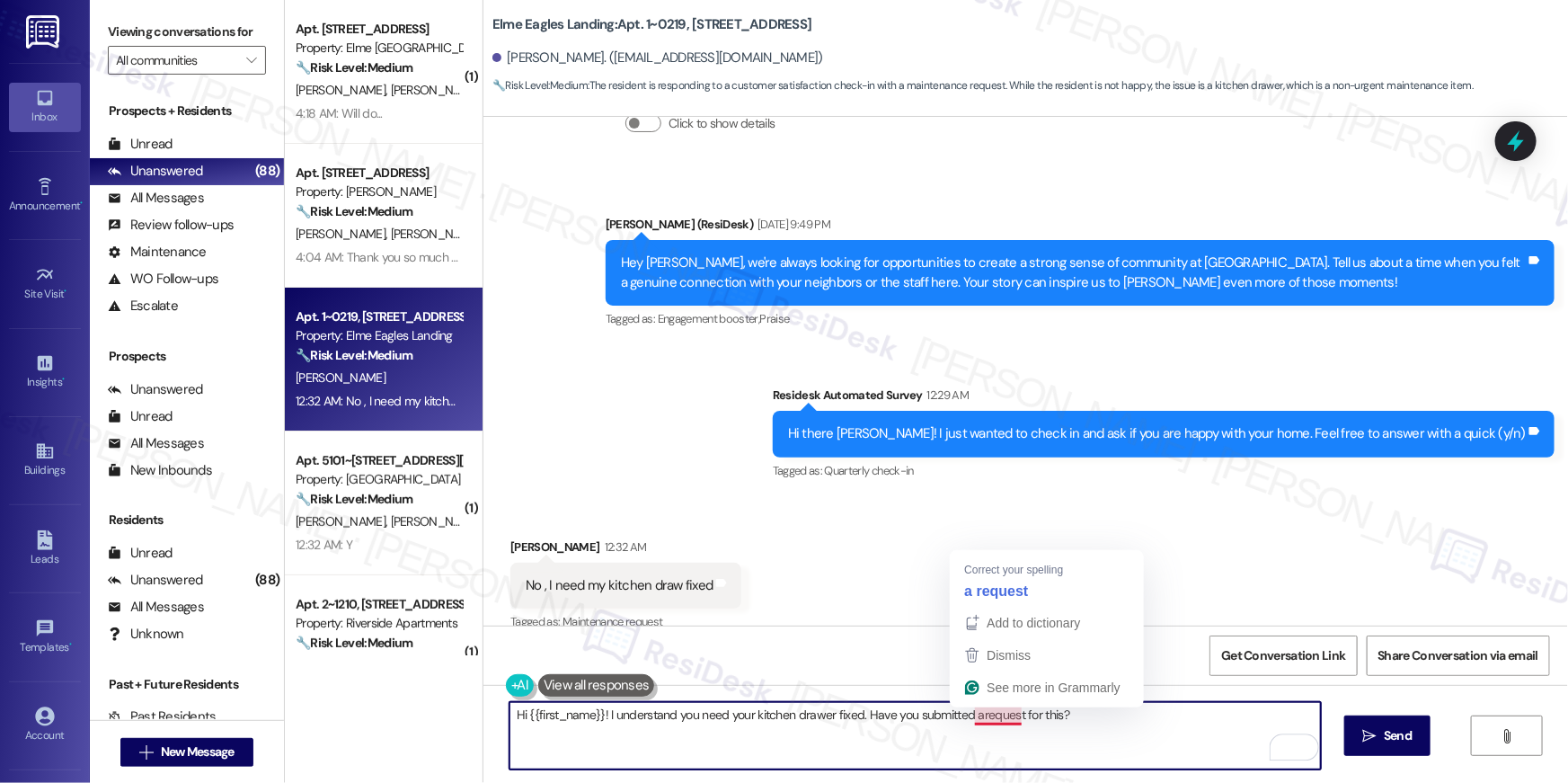
click at [974, 717] on textarea "Hi {{first_name}}! I understand you need your kitchen drawer fixed. Have you su…" at bounding box center [915, 735] width 811 height 67
click at [971, 711] on textarea "Hi {{first_name}}! I understand you need your kitchen drawer fixed. Have you su…" at bounding box center [915, 735] width 811 height 67
click at [1147, 704] on textarea "Hi {{first_name}}! I understand you need your kitchen drawer fixed. Have you su…" at bounding box center [915, 735] width 811 height 67
click at [1152, 707] on textarea "Hi {{first_name}}! I understand you need your kitchen drawer fixed. Have you su…" at bounding box center [915, 735] width 811 height 67
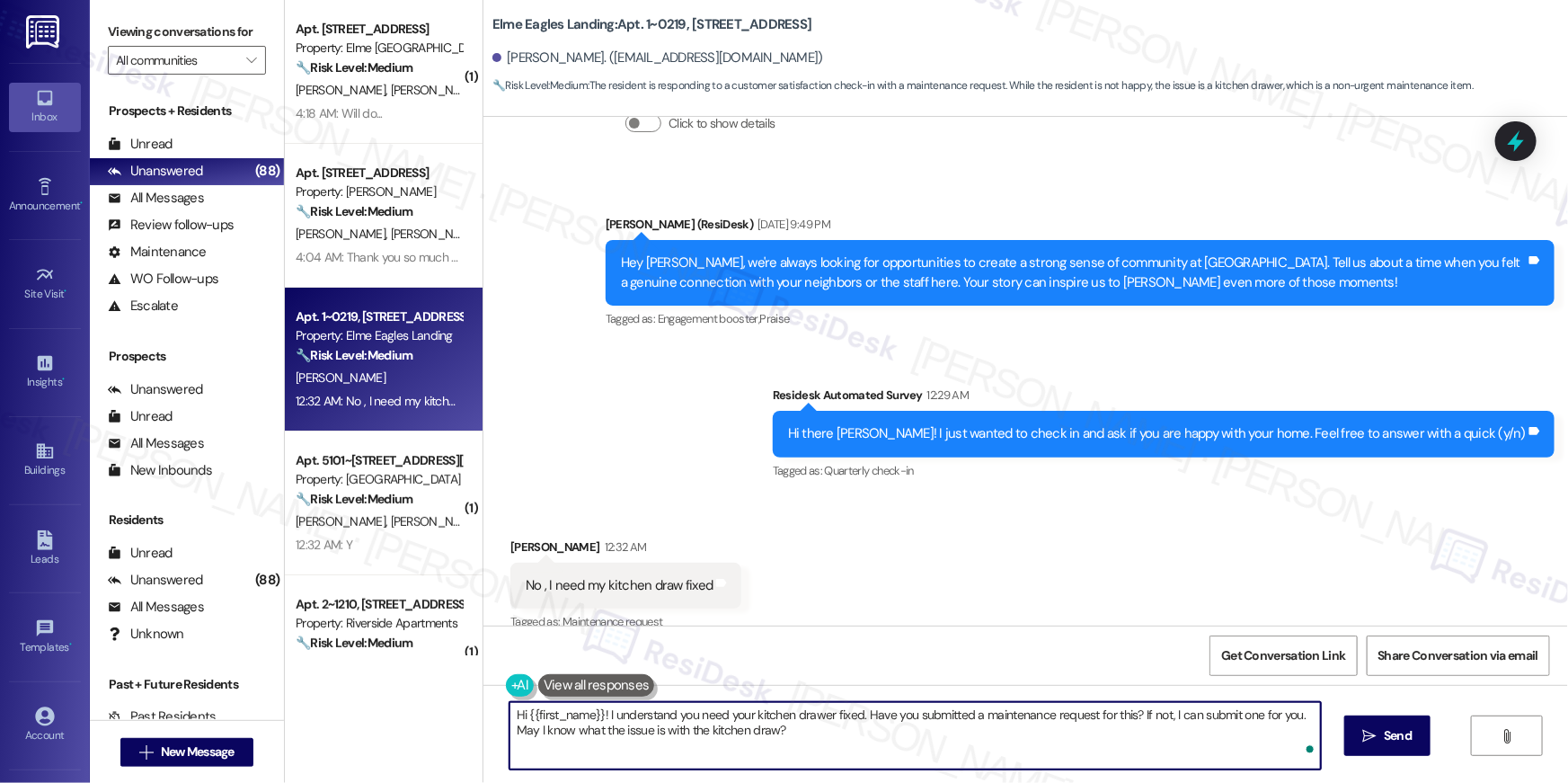
type textarea "Hi {{first_name}}! I understand you need your kitchen drawer fixed. Have you su…"
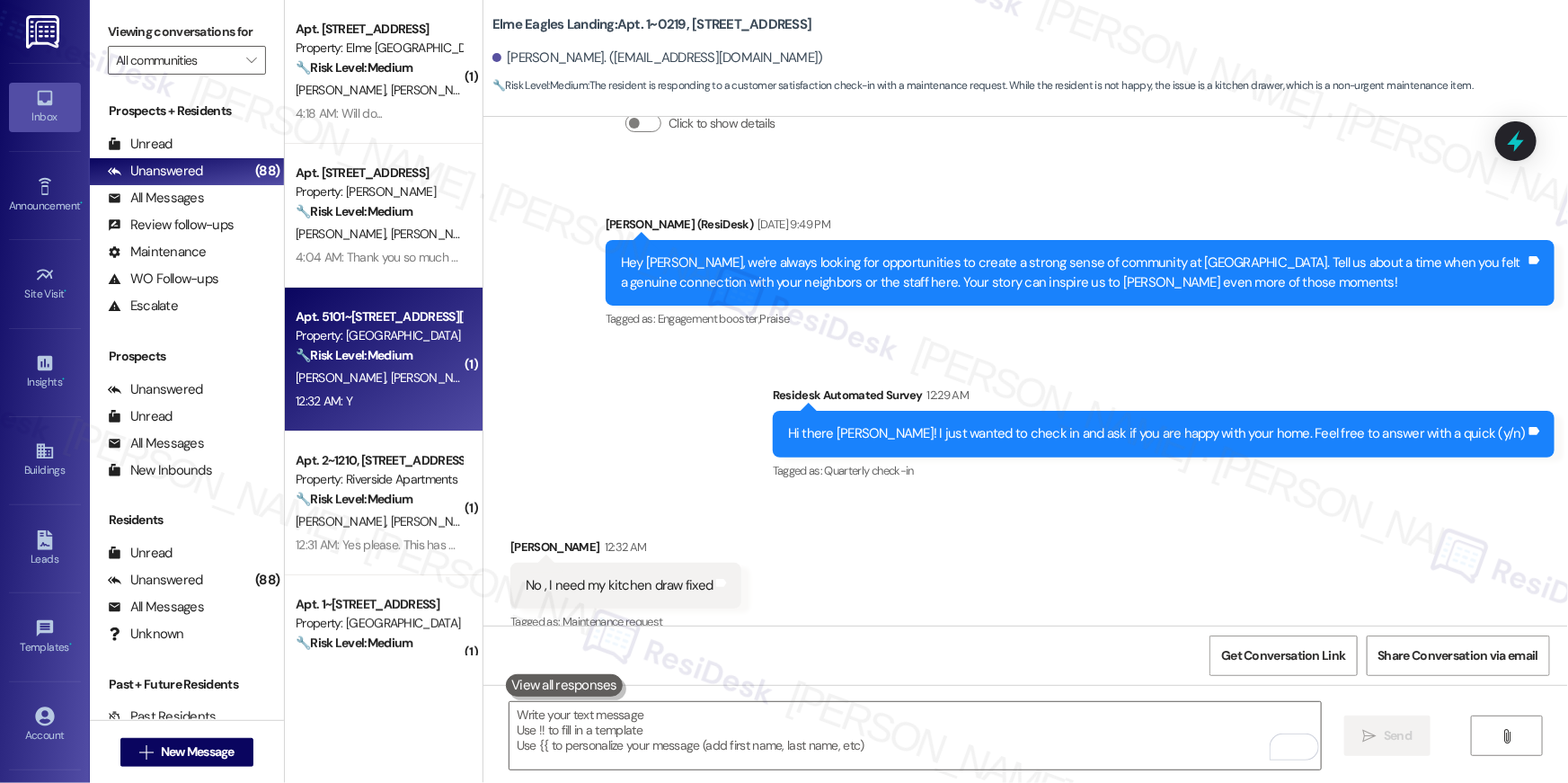
click at [390, 369] on span "M. Zeigler" at bounding box center [435, 378] width 90 height 17
type textarea "Fetching suggested responses. Please feel free to read through the conversation…"
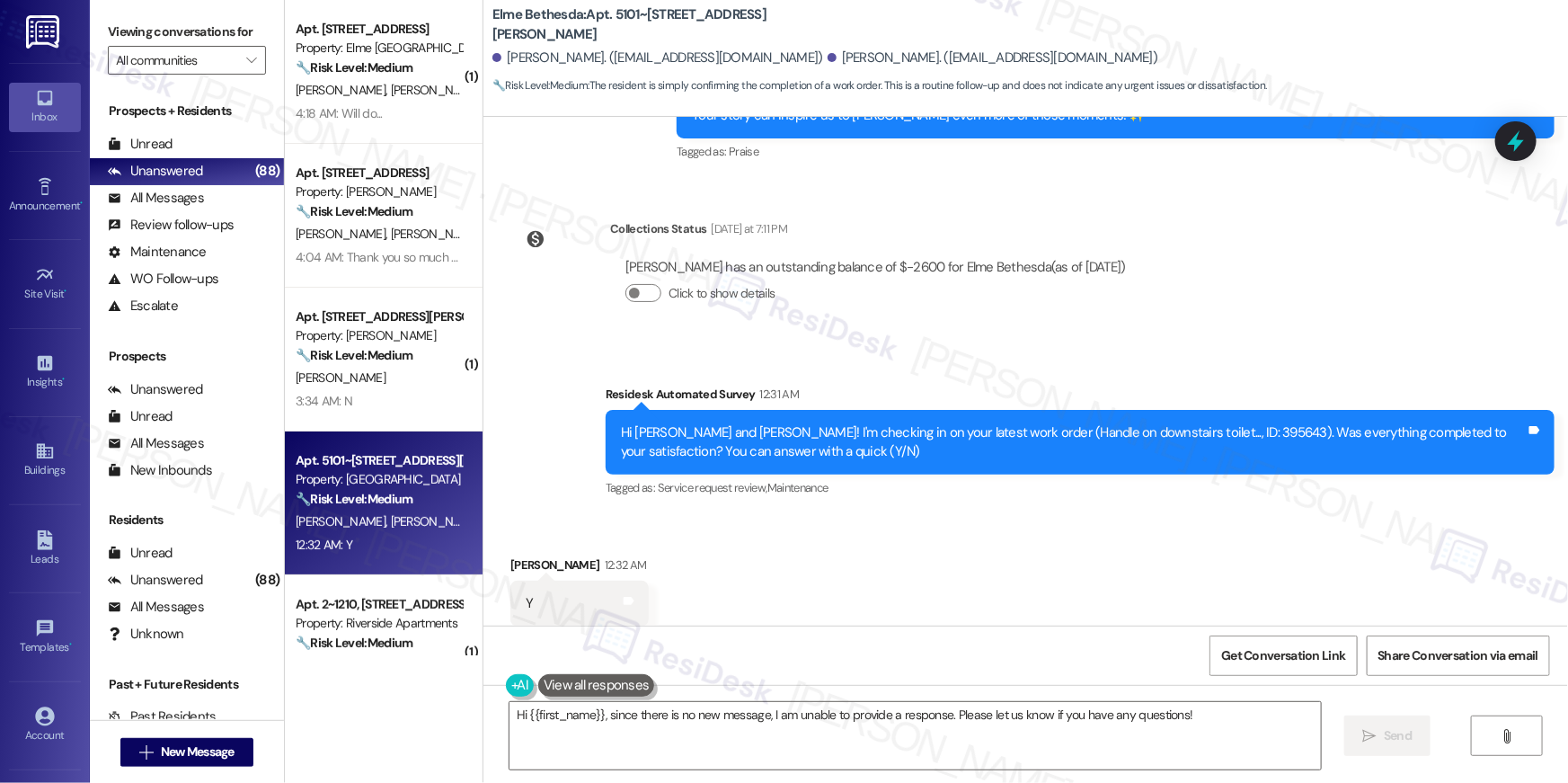
scroll to position [4443, 0]
click at [1017, 514] on div "Received via SMS Tracy Zeigler 12:32 AM Y Tags and notes Tagged as: Positive re…" at bounding box center [1025, 590] width 1084 height 152
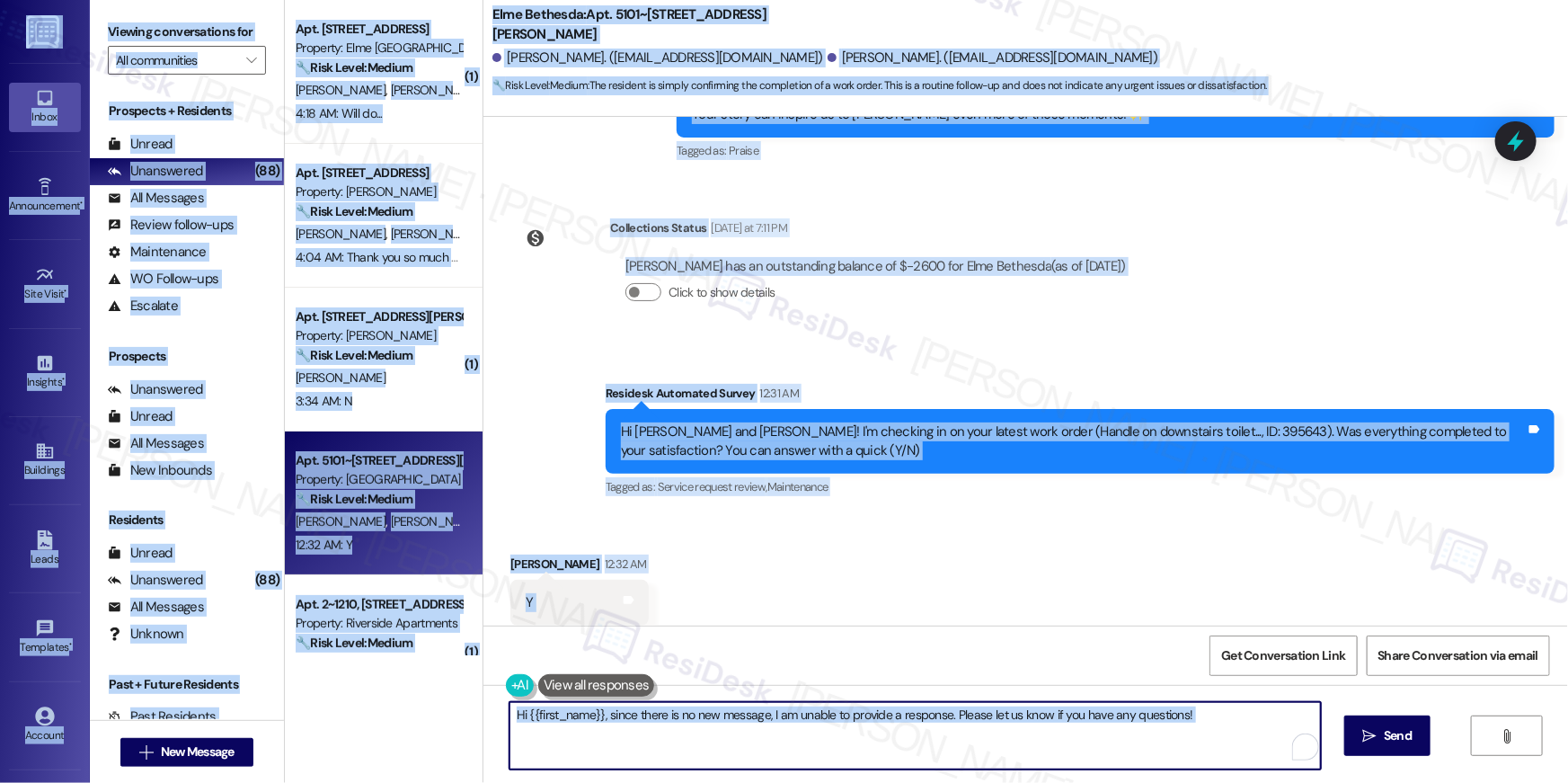
click at [1201, 745] on textarea "Hi {{first_name}}, since there is no new message, I am unable to provide a resp…" at bounding box center [915, 735] width 811 height 67
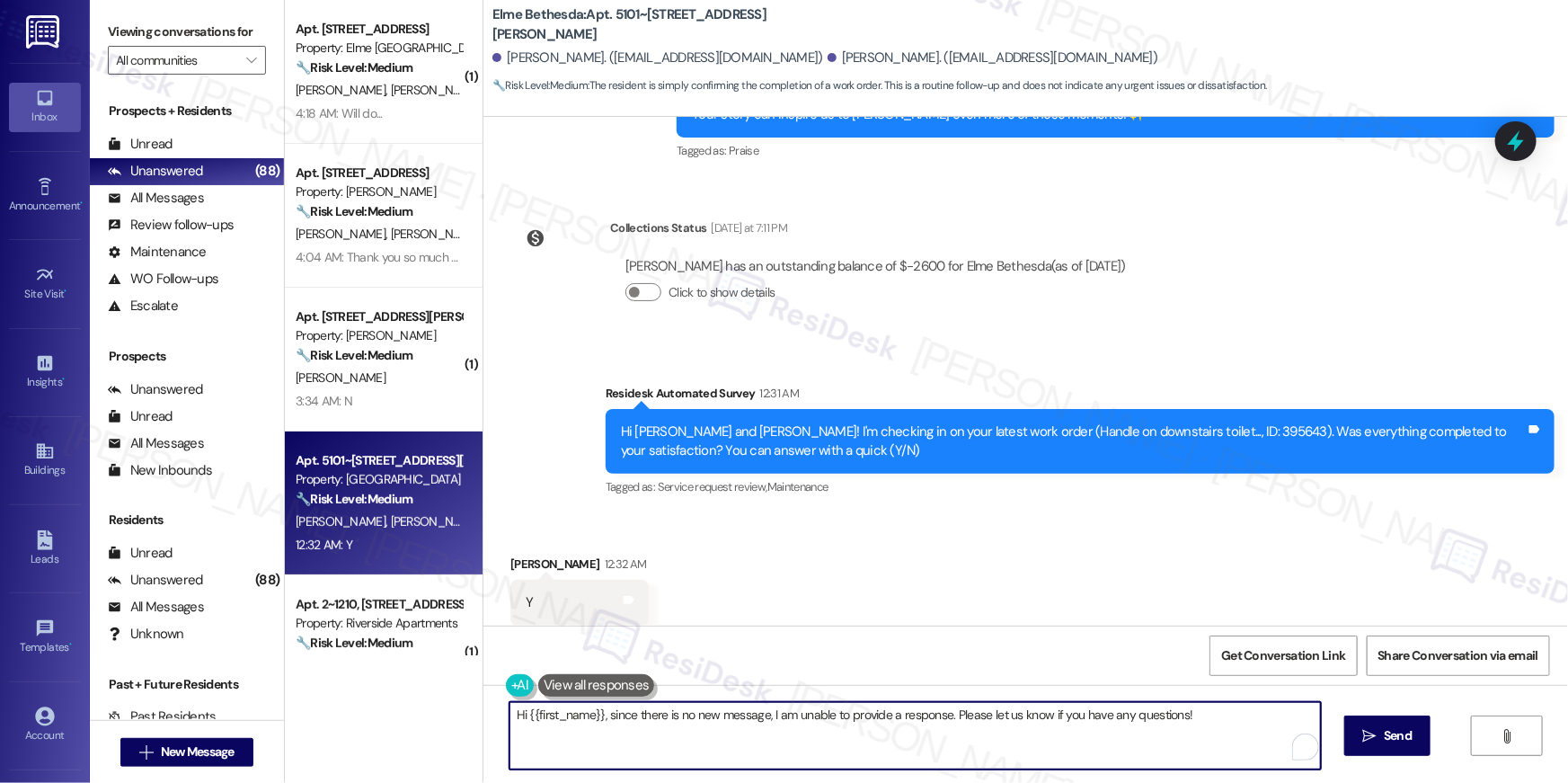
click at [1229, 746] on textarea "Hi {{first_name}}, since there is no new message, I am unable to provide a resp…" at bounding box center [915, 735] width 811 height 67
paste textarea "I’m truly delighted to hear that your work order has been successfully complete…"
type textarea "Hi {{first_name}}, I’m truly delighted to hear that your work order has been su…"
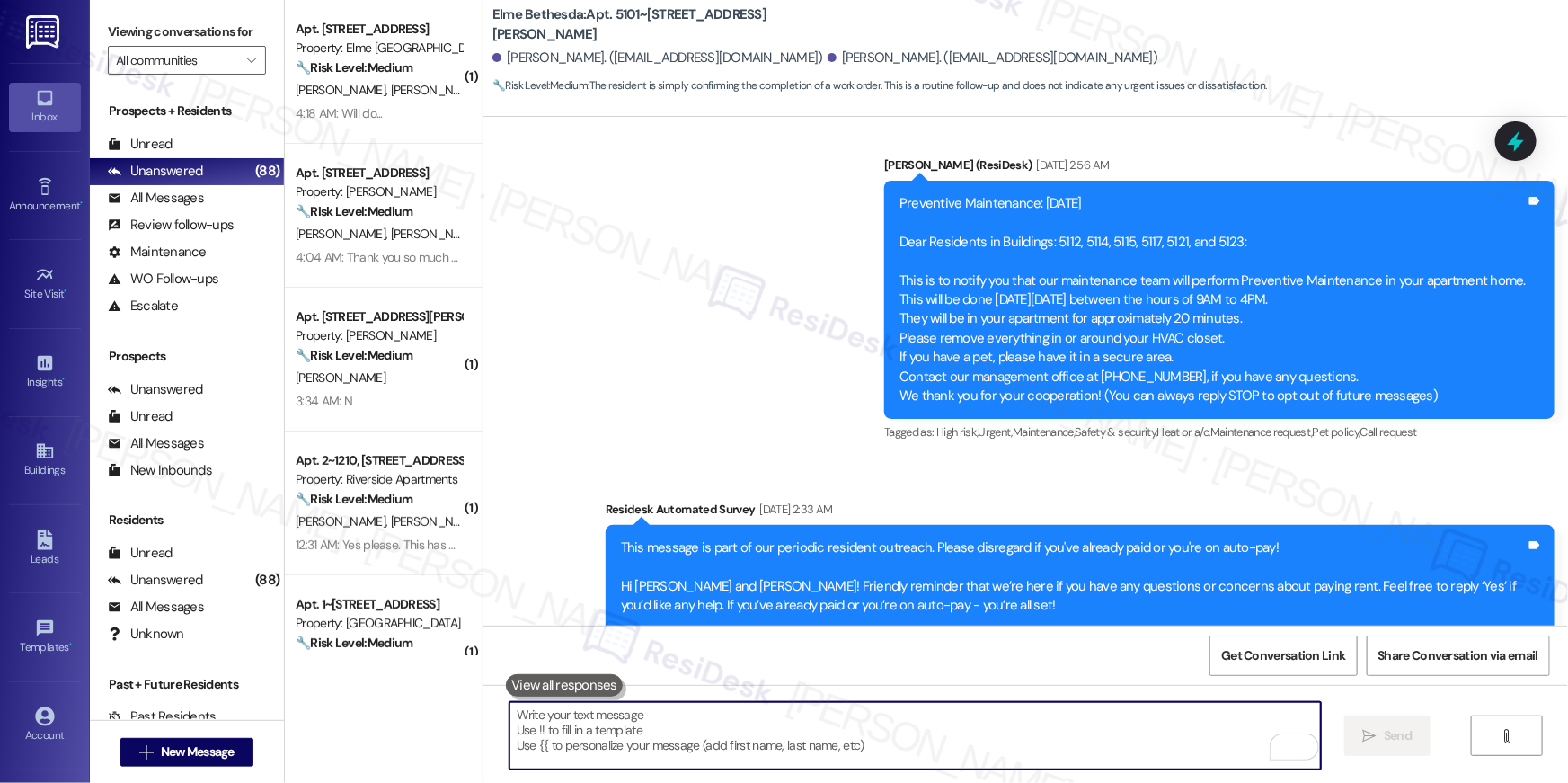
scroll to position [0, 0]
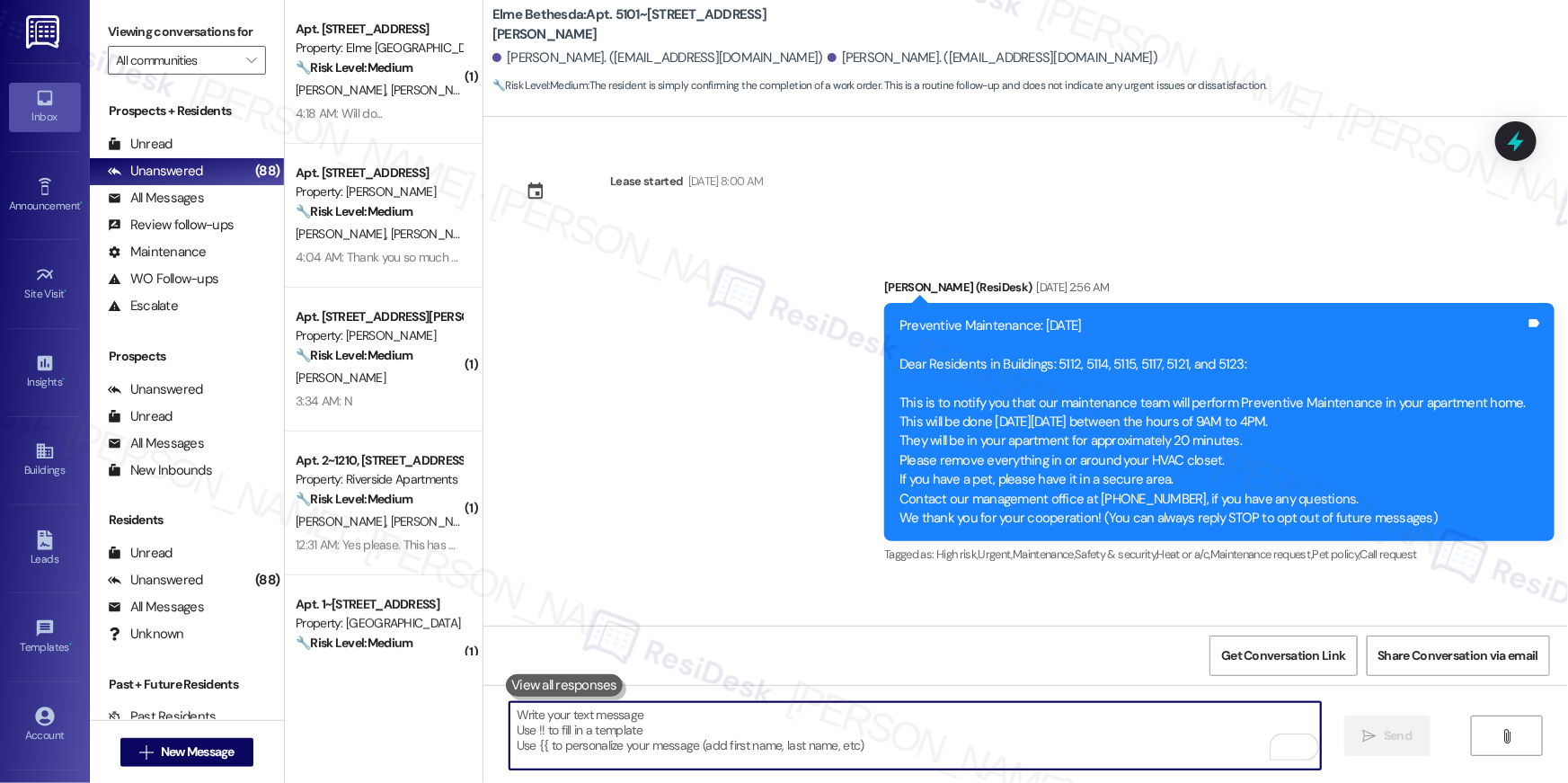
click at [1133, 709] on textarea "To enrich screen reader interactions, please activate Accessibility in Grammarl…" at bounding box center [915, 735] width 811 height 67
click at [1138, 717] on textarea "To enrich screen reader interactions, please activate Accessibility in Grammarl…" at bounding box center [915, 735] width 811 height 67
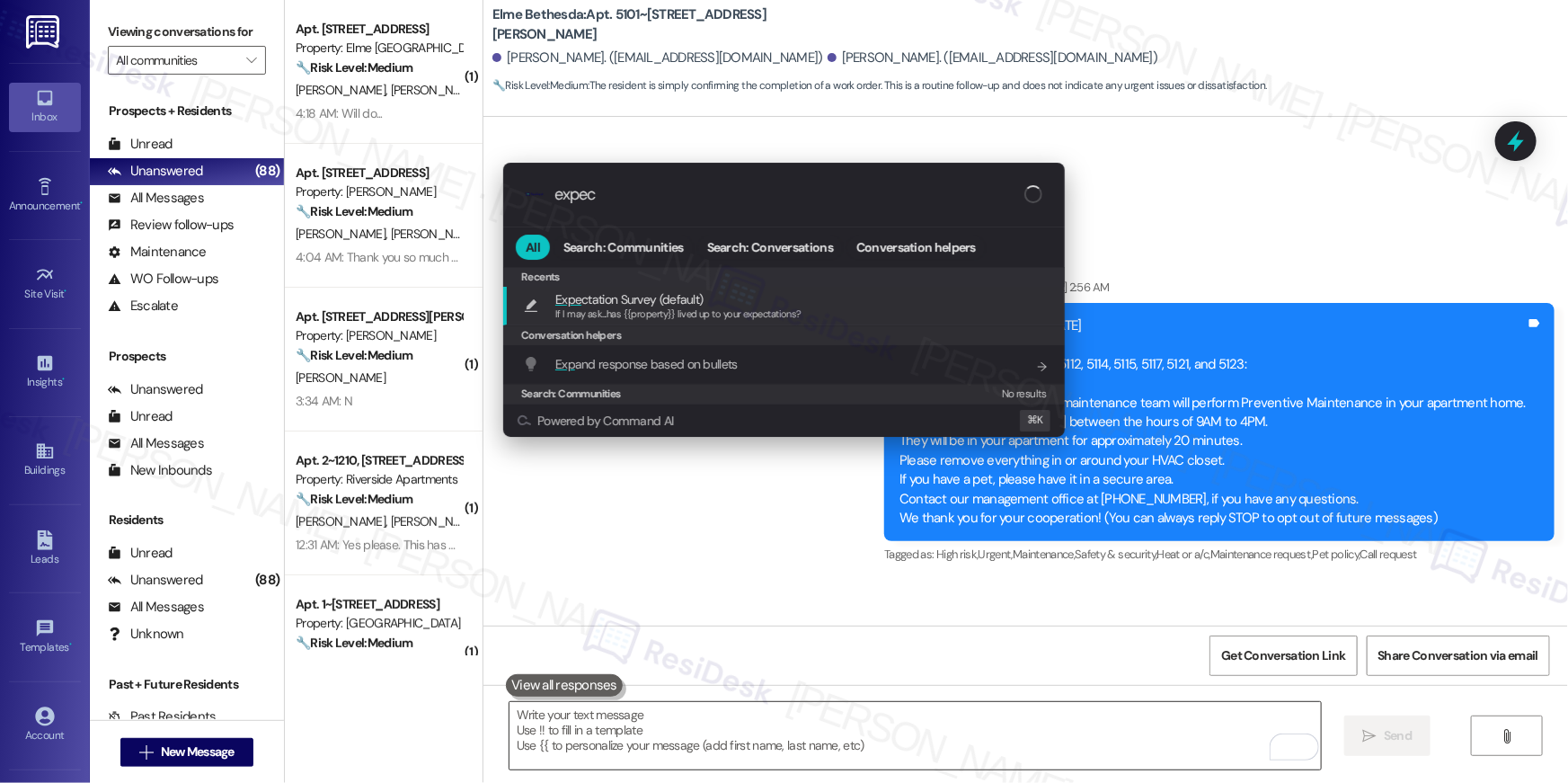
type input "expect"
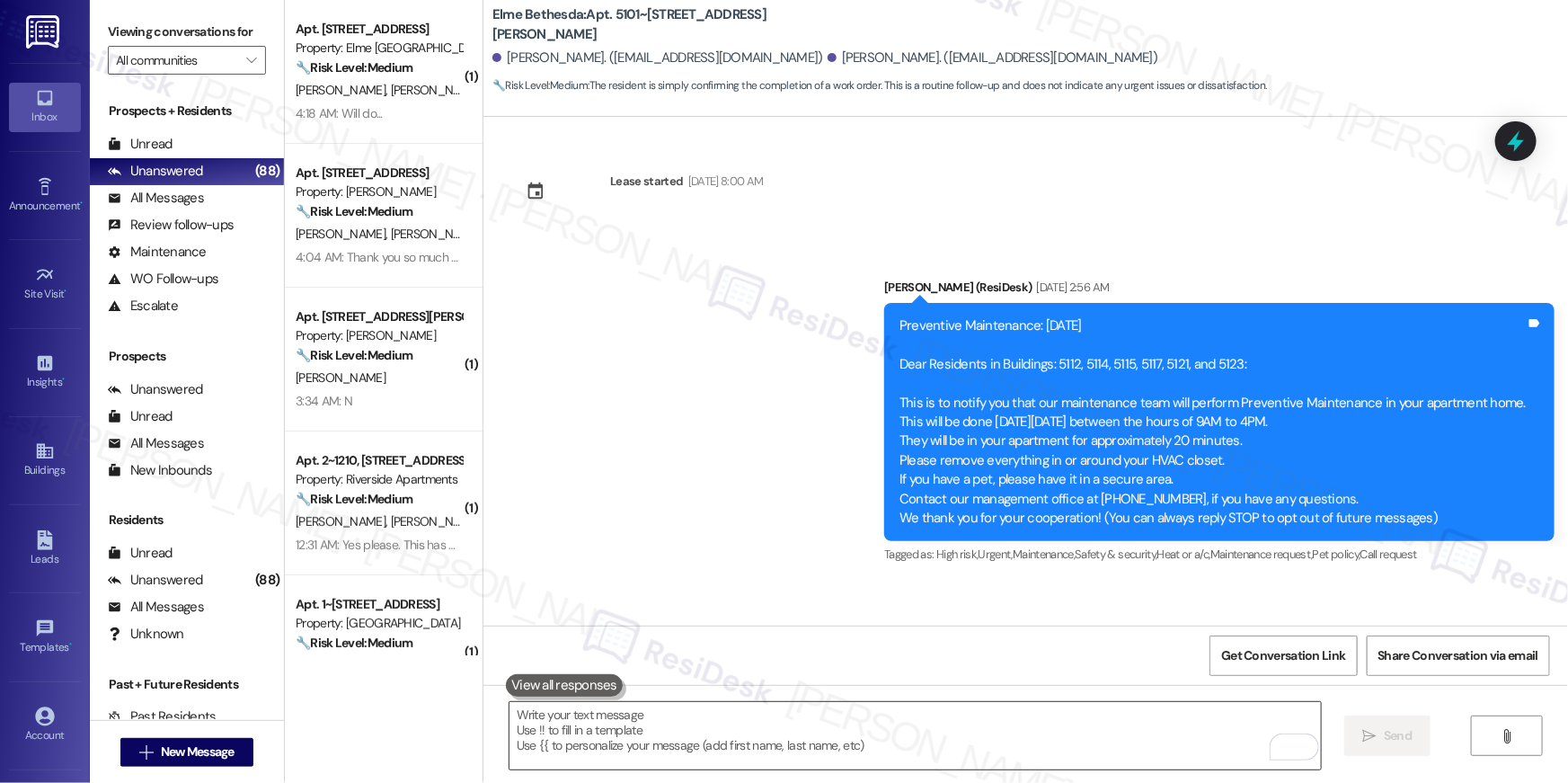
type textarea "If I may ask...has {{property}} lived up to your expectations?"
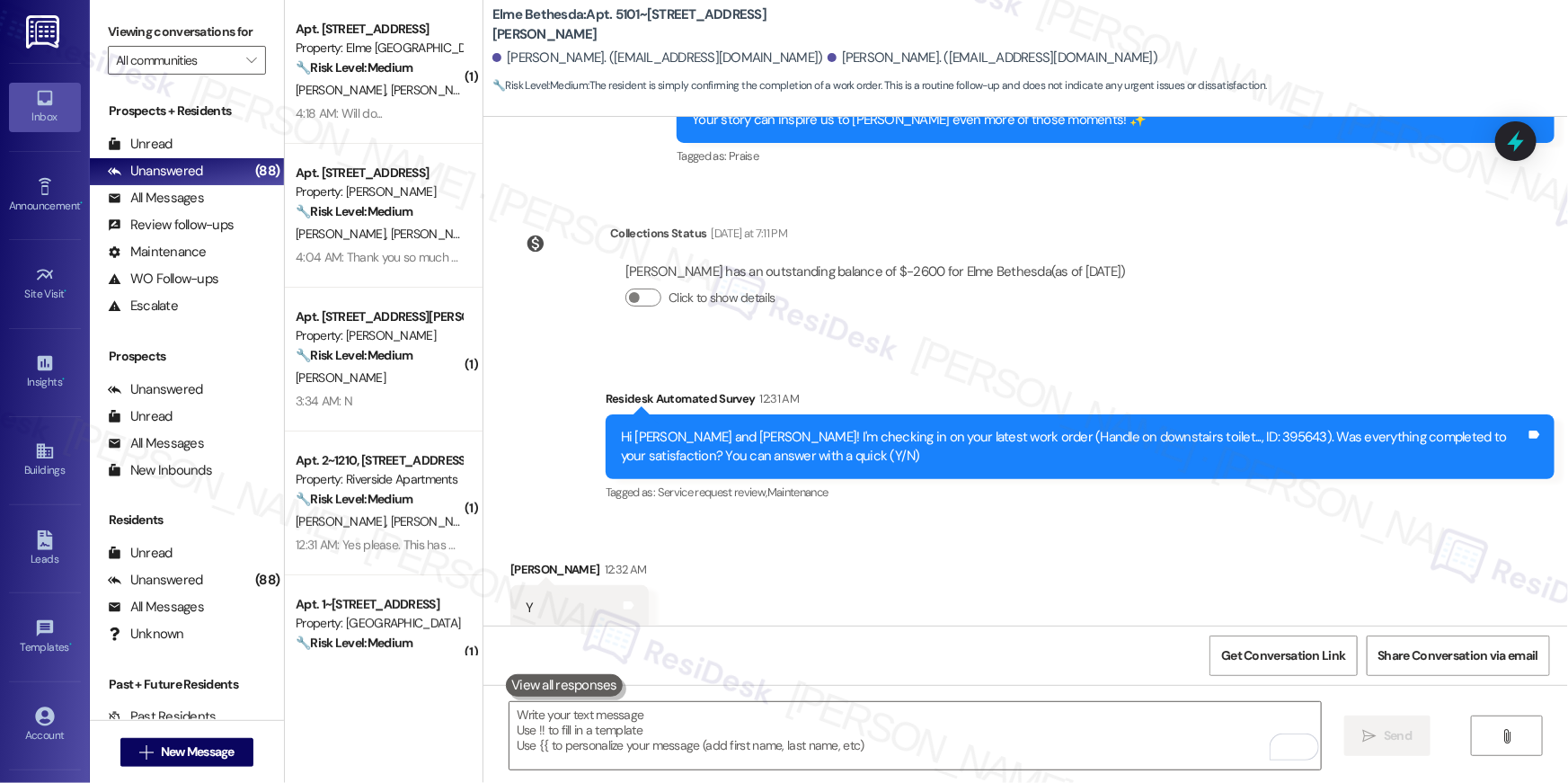
click at [404, 404] on div "3:34 AM: N 3:34 AM: N" at bounding box center [378, 401] width 170 height 22
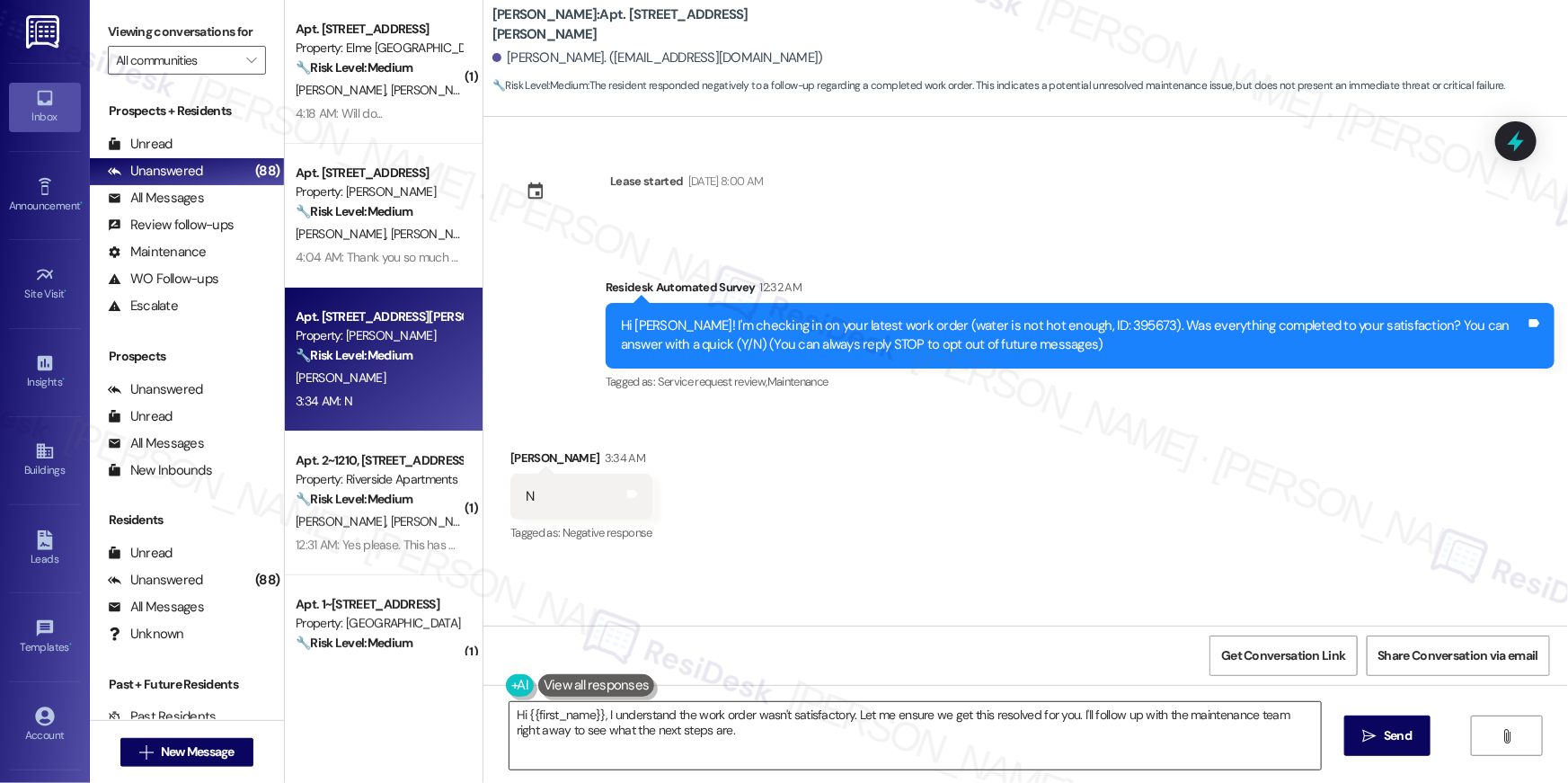
click at [1107, 741] on textarea "Hi {{first_name}}, I understand the work order wasn't satisfactory. Let me ensu…" at bounding box center [915, 735] width 811 height 67
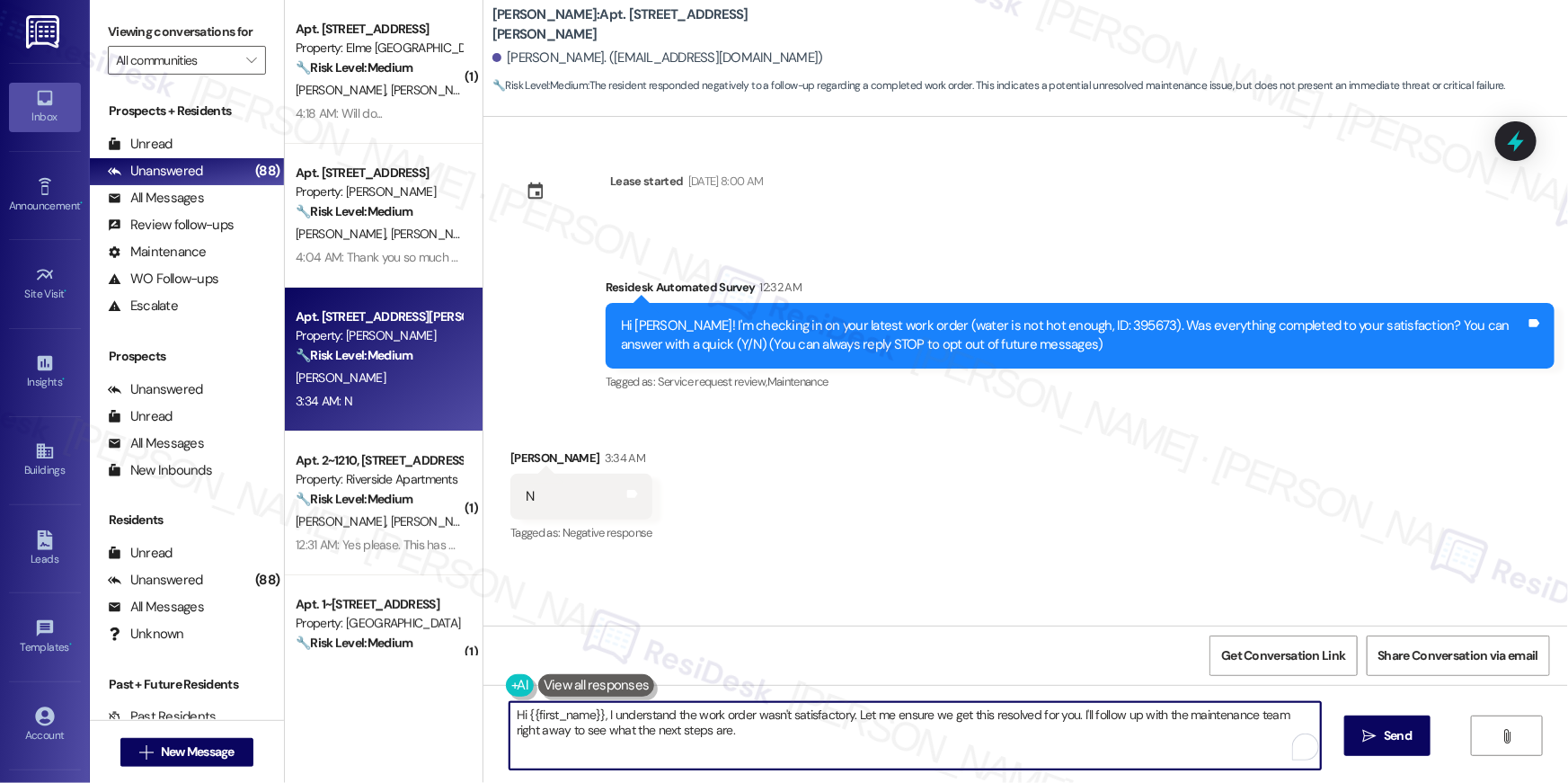
paste textarea "’m sorry to hear your work order is still not complete. Could you please share …"
type textarea "Hi {{first_name}}, I’m sorry to hear your work order is still not complete. Cou…"
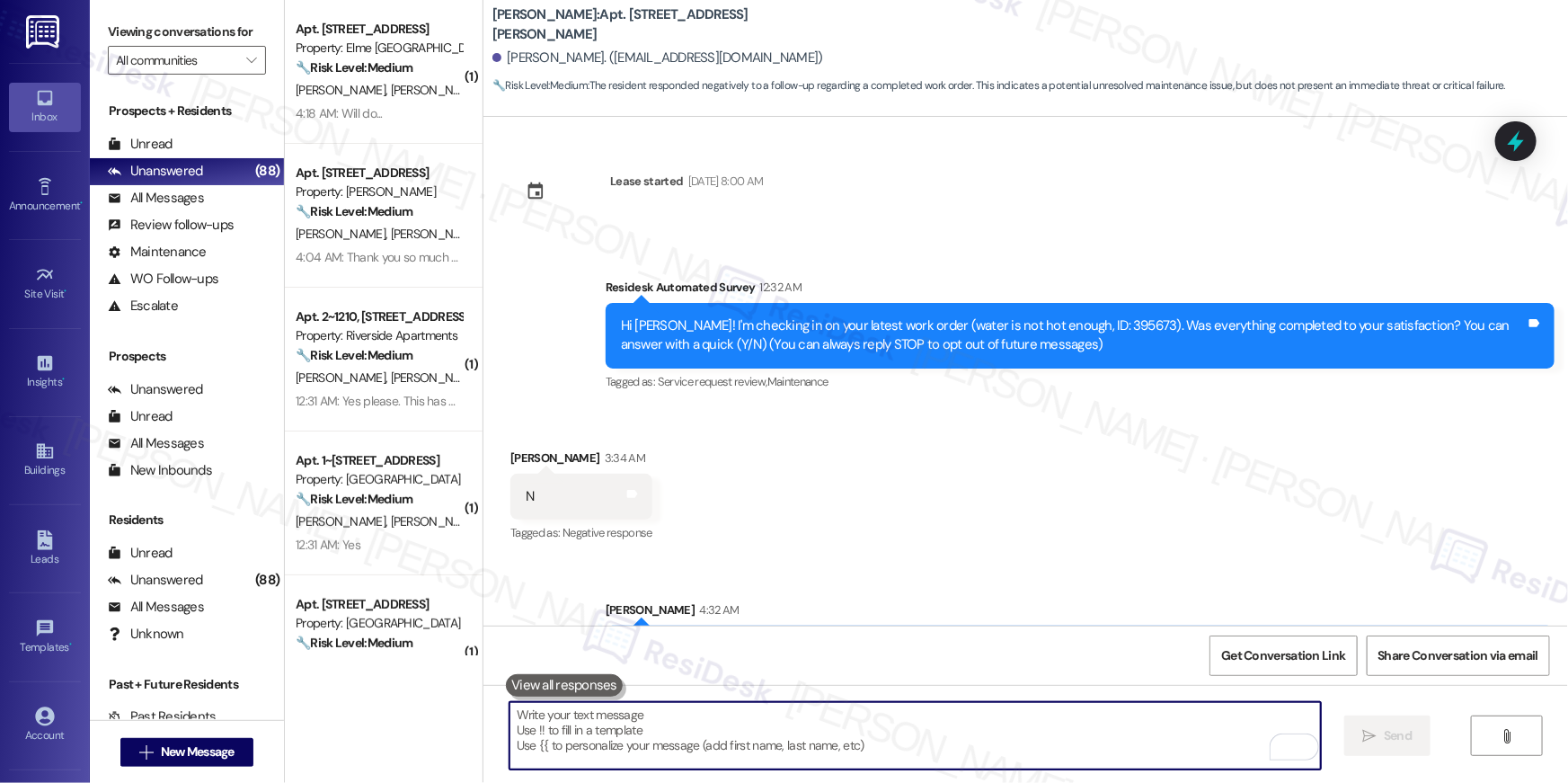
scroll to position [79, 0]
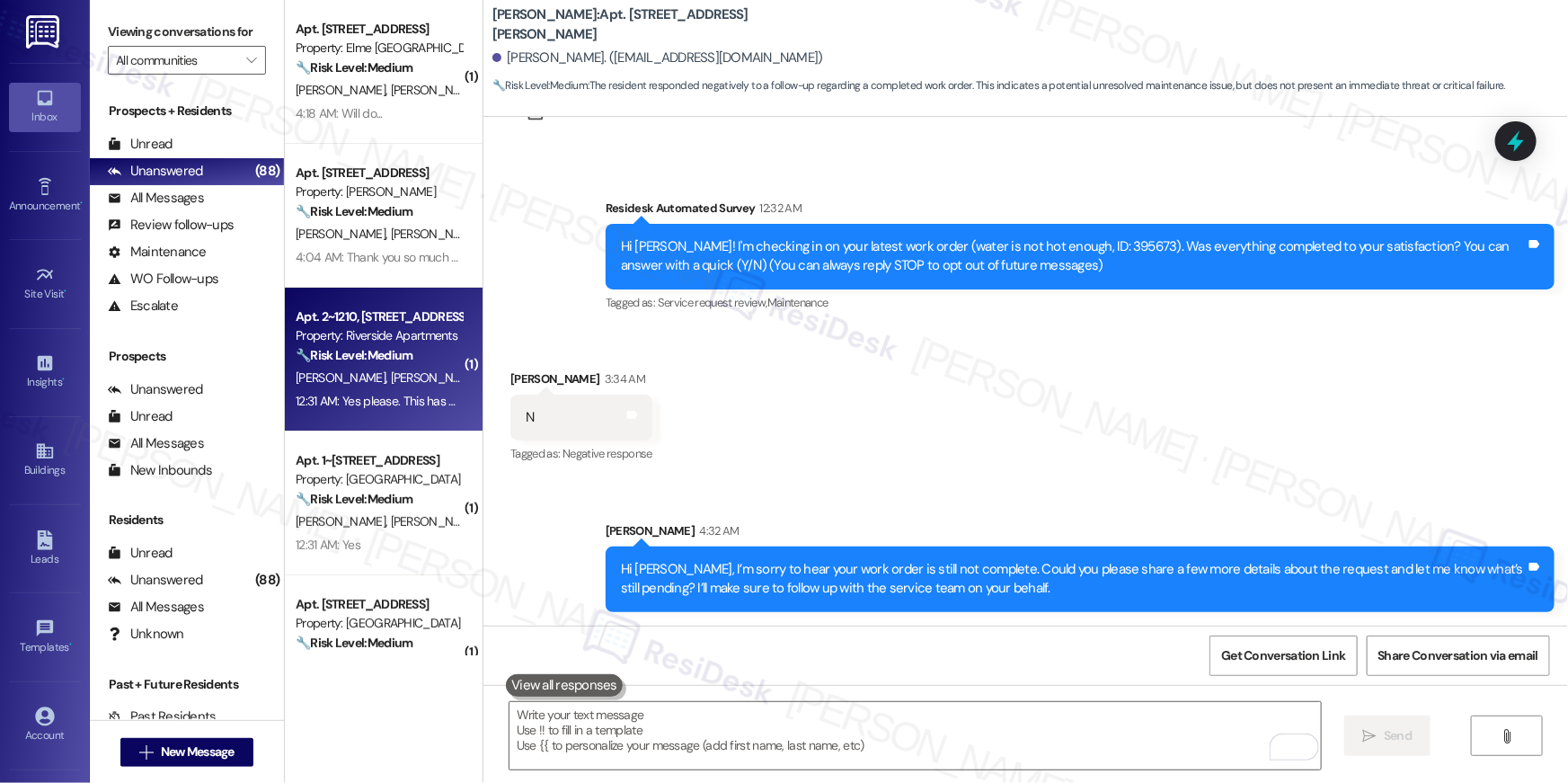
click at [392, 339] on div "Property: Riverside Apartments" at bounding box center [378, 335] width 166 height 18
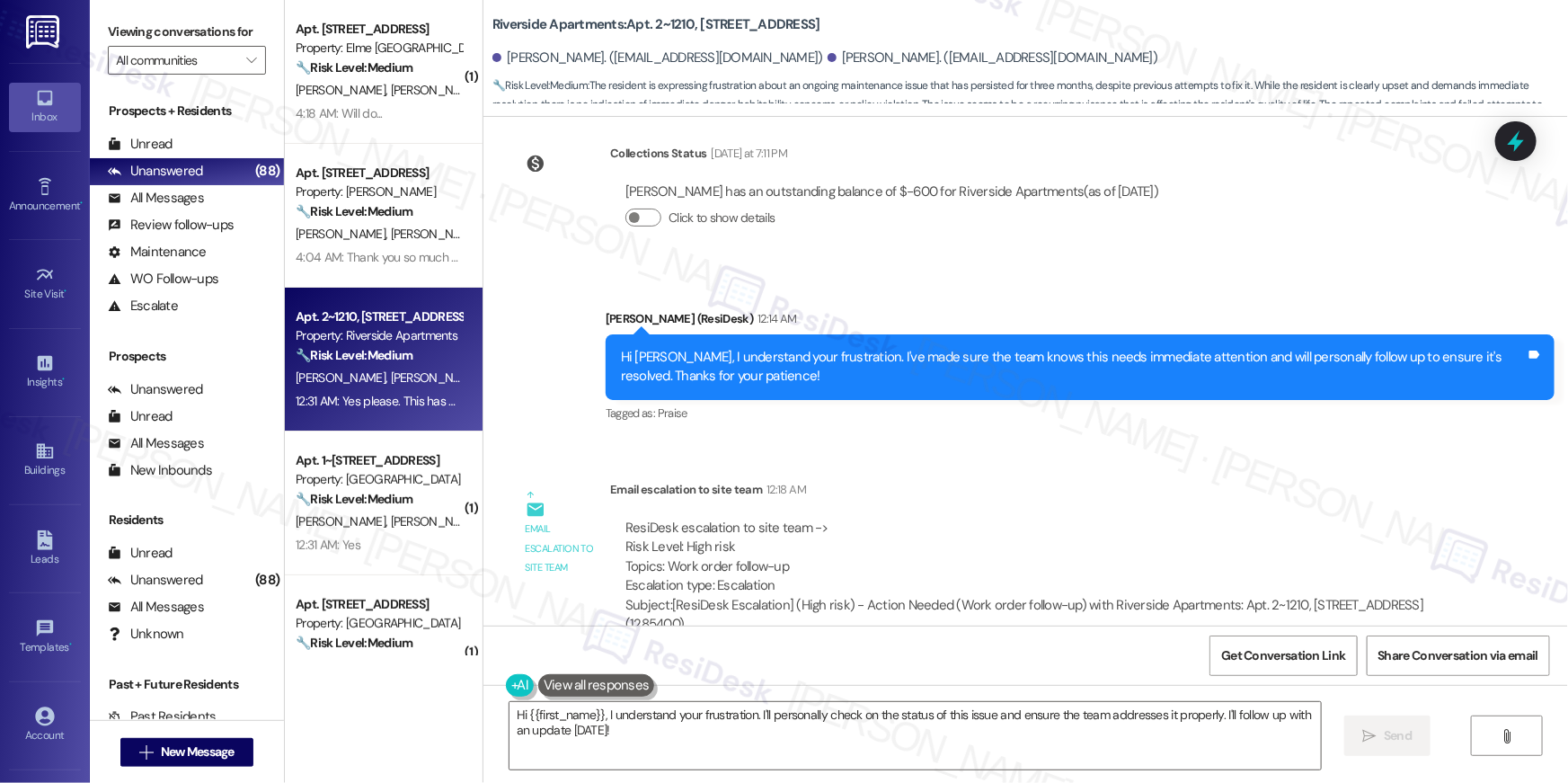
scroll to position [18312, 0]
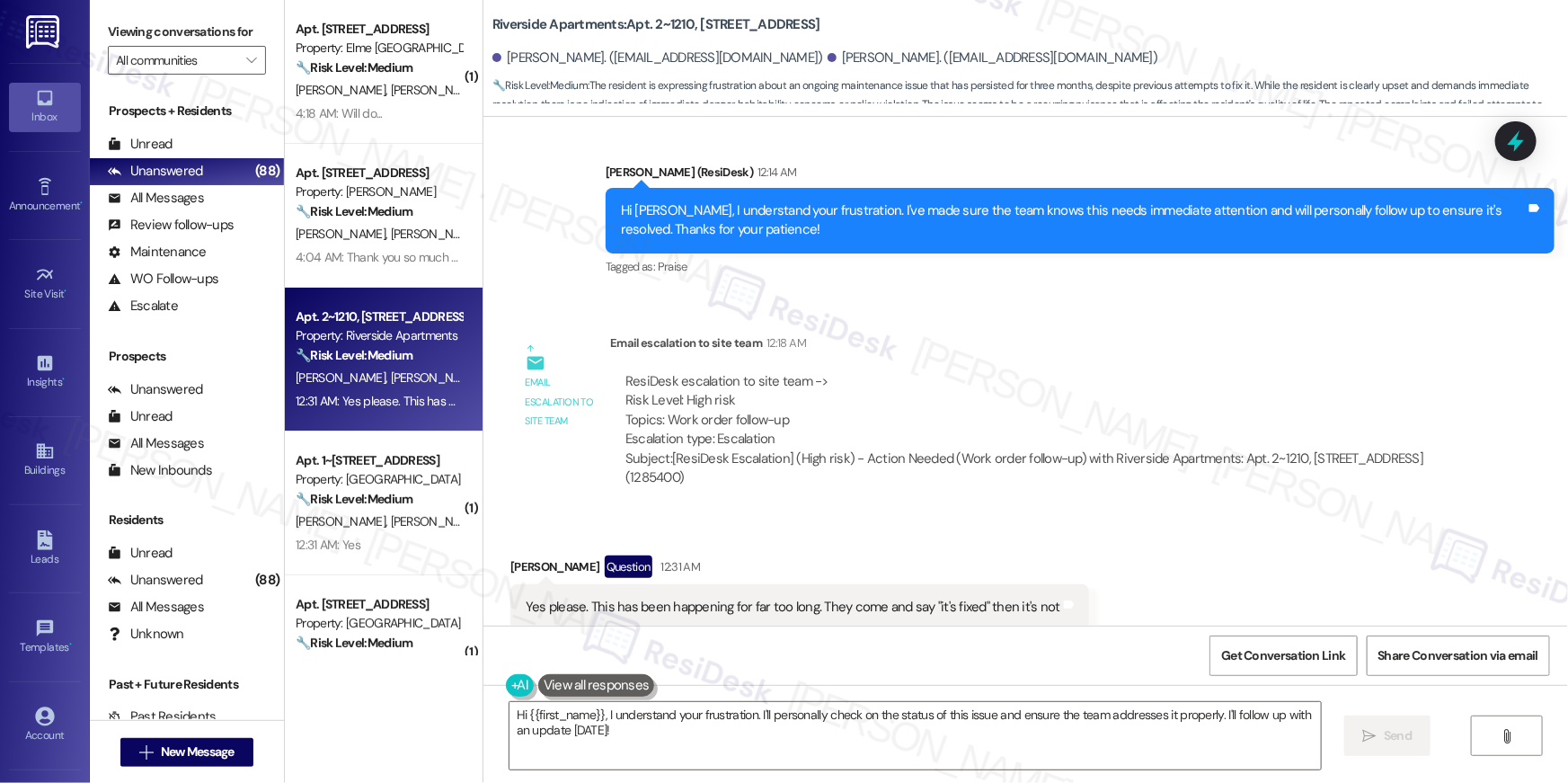
click at [1232, 581] on div "Received via SMS Jaylene Kennedy Question 12:31 AM Yes please. This has been ha…" at bounding box center [1025, 593] width 1084 height 155
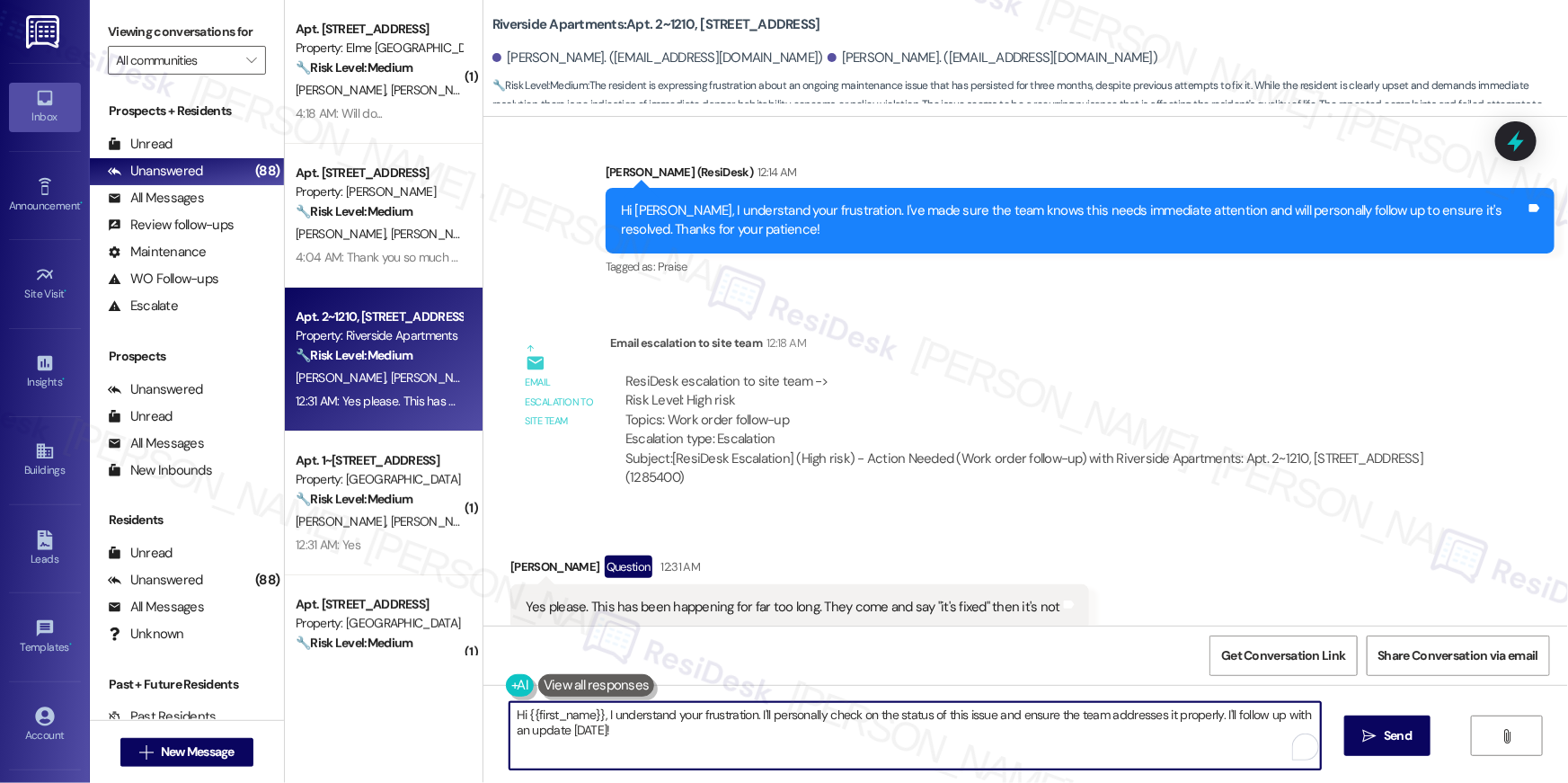
click at [982, 741] on textarea "Hi {{first_name}}, I understand your frustration. I'll personally check on the …" at bounding box center [915, 735] width 811 height 67
type textarea "I have escalated this with the site team, Jaylene. I apologize for the delay an…"
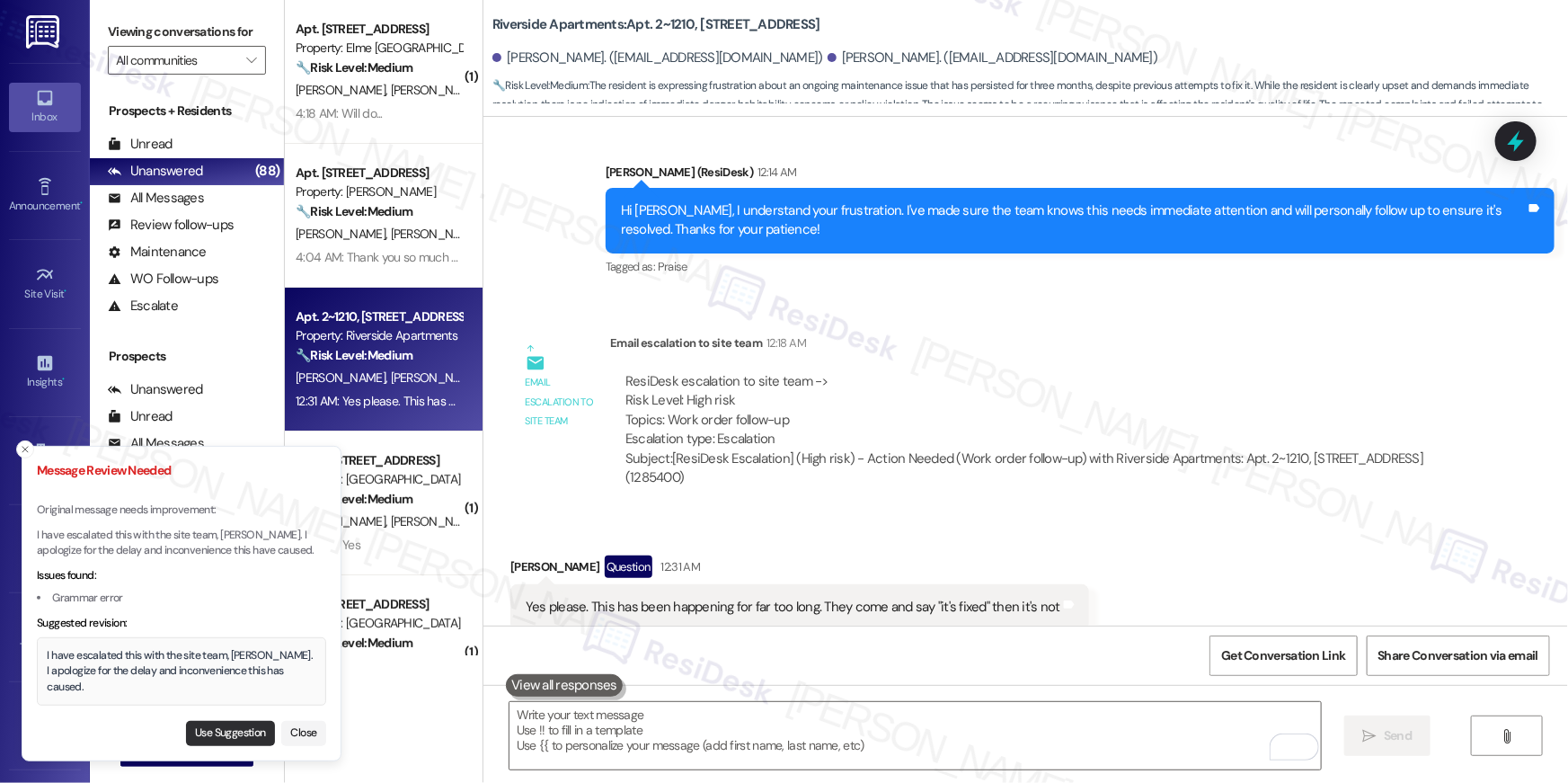
click at [245, 735] on button "Use Suggestion" at bounding box center [230, 733] width 89 height 25
type textarea "I have escalated this with the site team, Jaylene. I apologize for the delay an…"
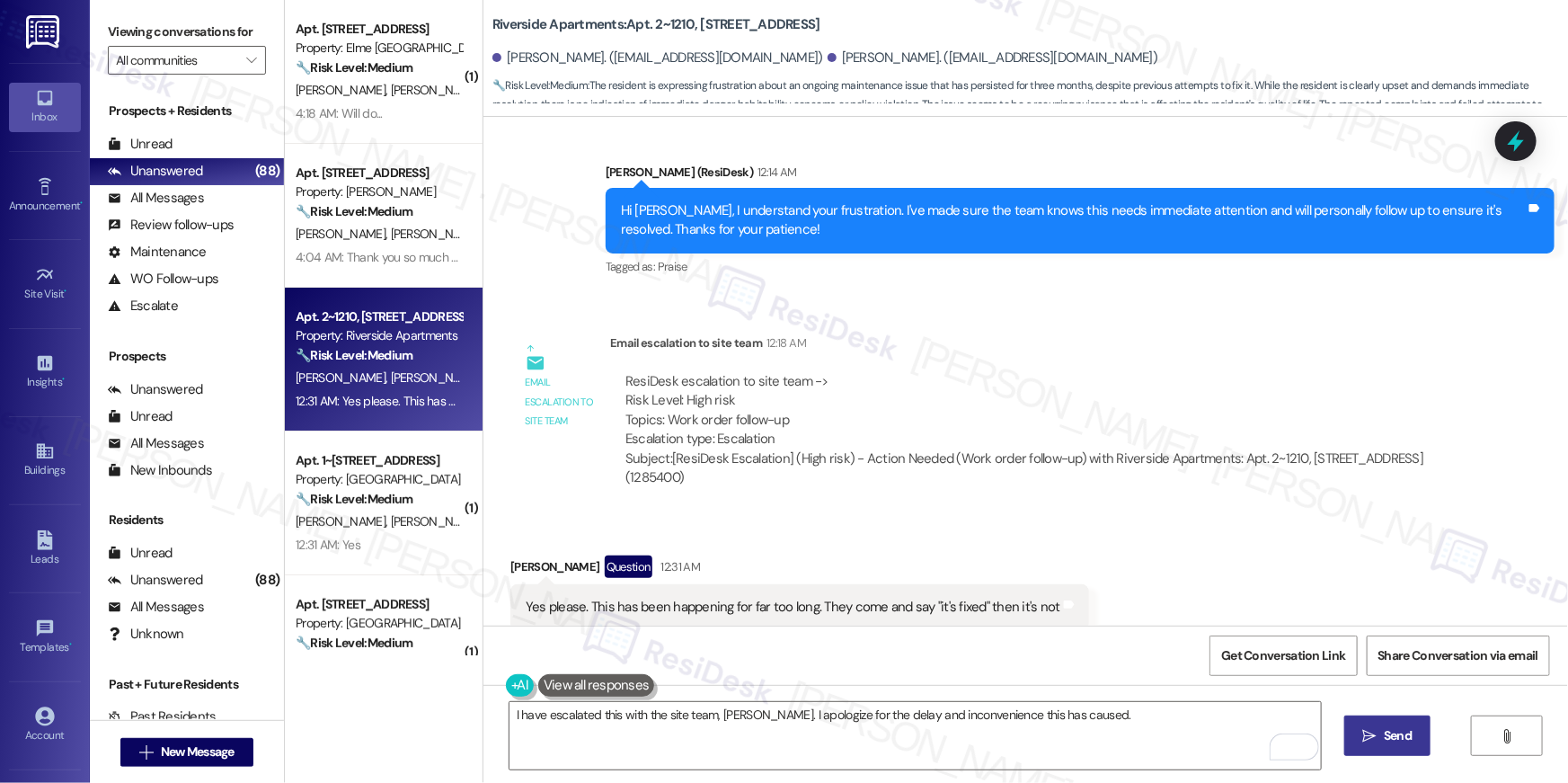
click at [1370, 741] on icon "" at bounding box center [1370, 736] width 14 height 15
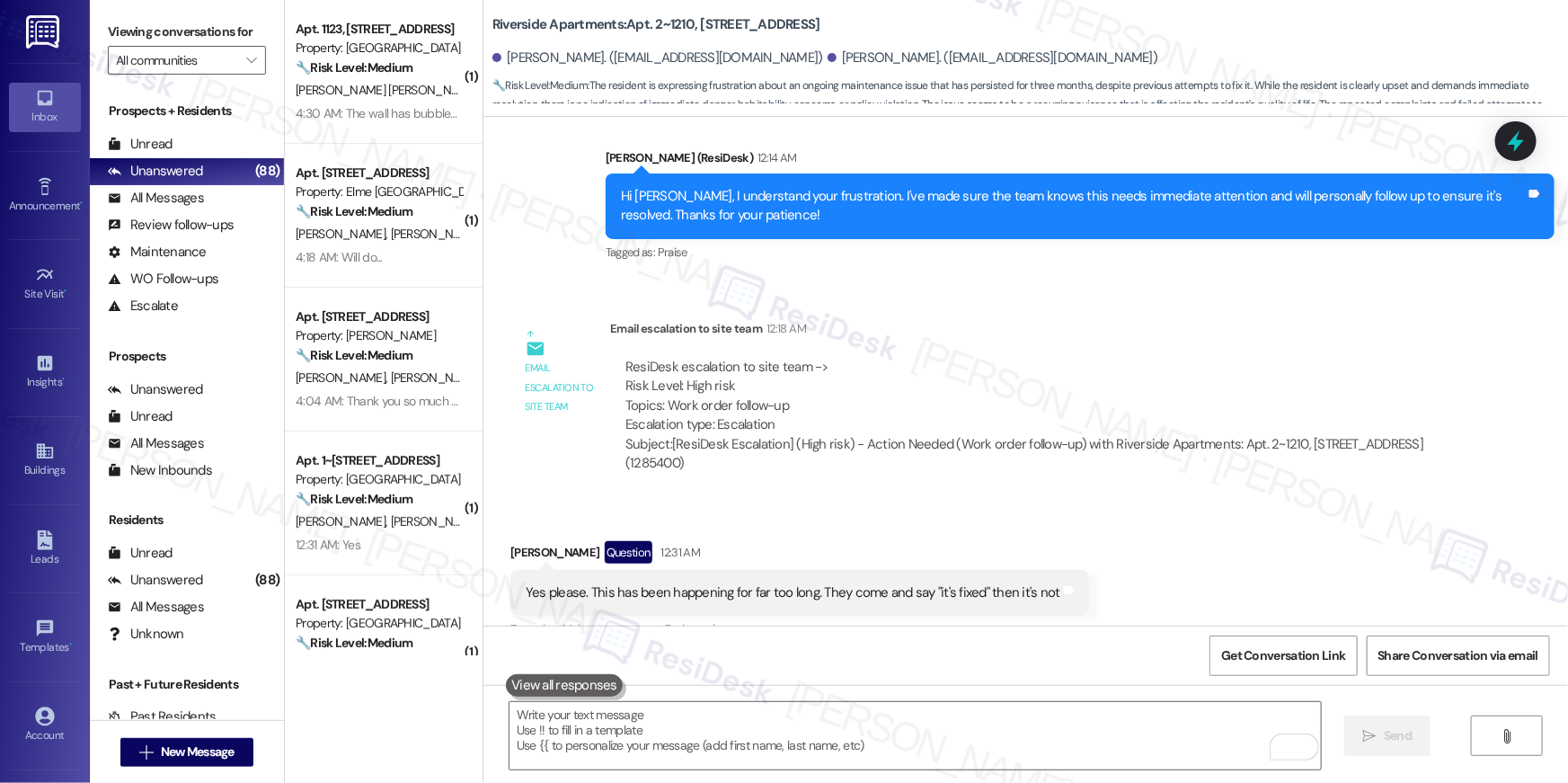
scroll to position [18352, 0]
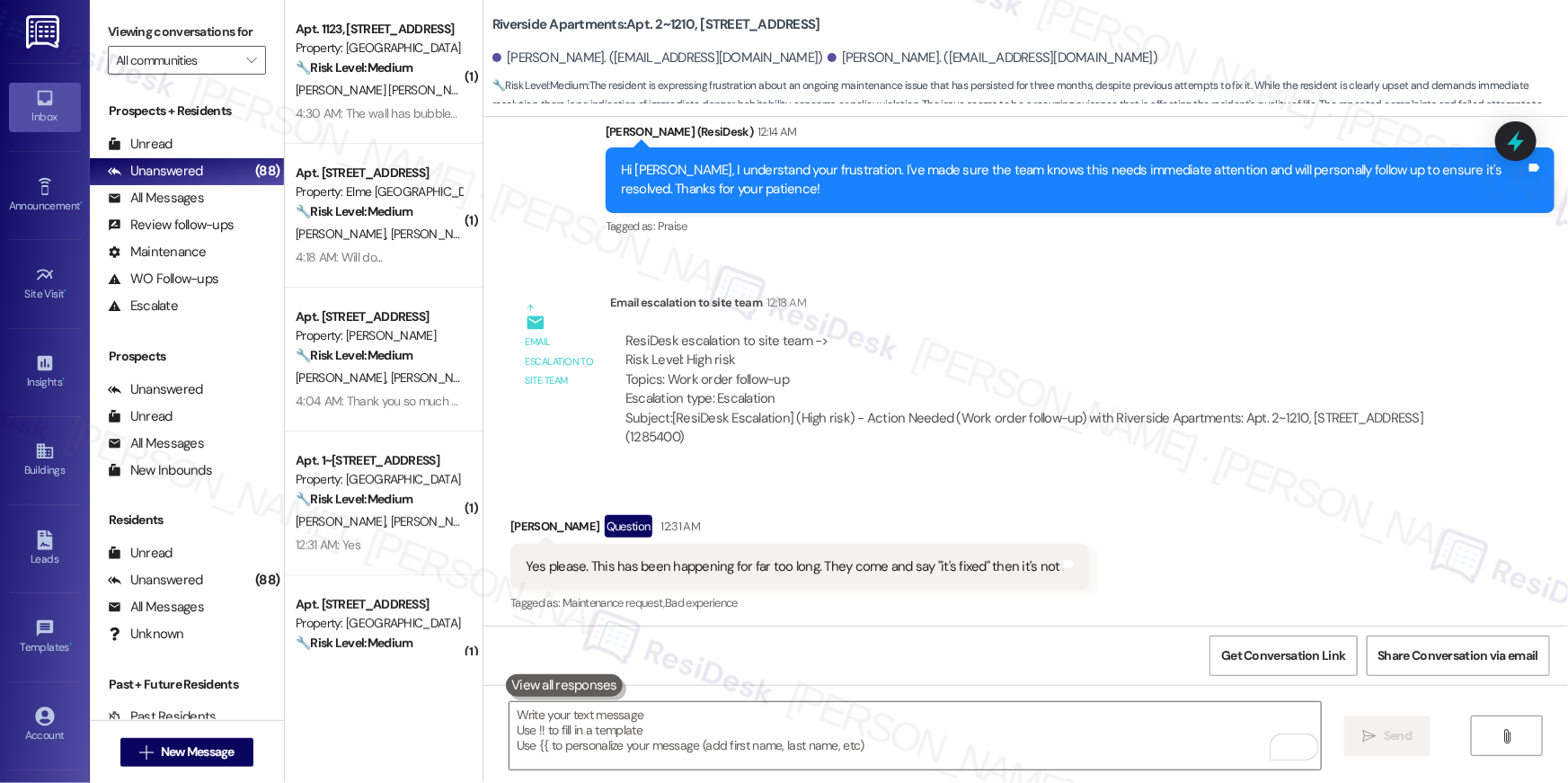
click at [1182, 495] on div "Received via SMS Jaylene Kennedy Question 12:31 AM Yes please. This has been ha…" at bounding box center [1025, 552] width 1084 height 155
click at [1268, 545] on div "Received via SMS Jaylene Kennedy Question 12:31 AM Yes please. This has been ha…" at bounding box center [1025, 552] width 1084 height 155
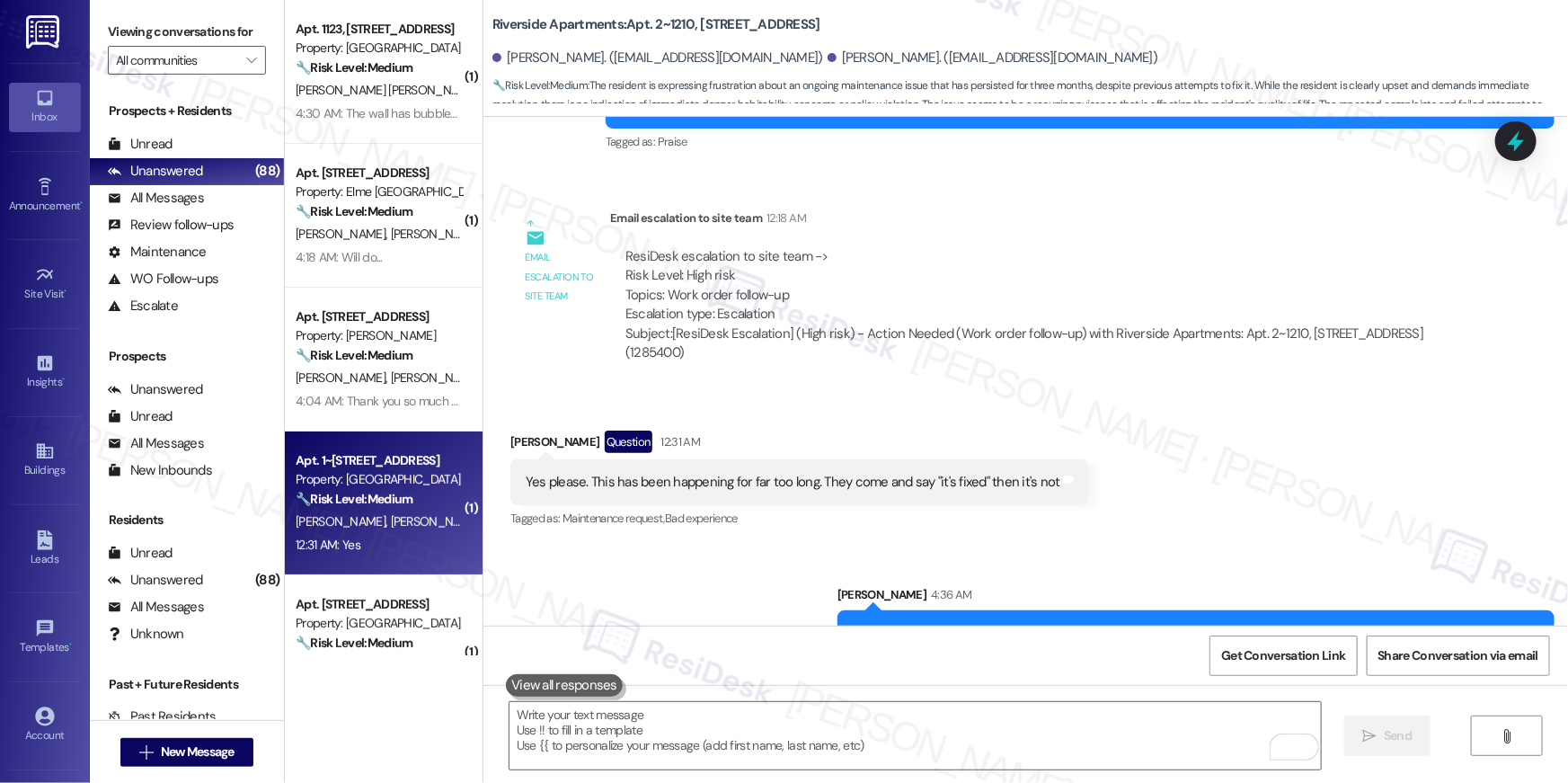
click at [402, 482] on div "Property: Elme Germantown" at bounding box center [378, 479] width 166 height 18
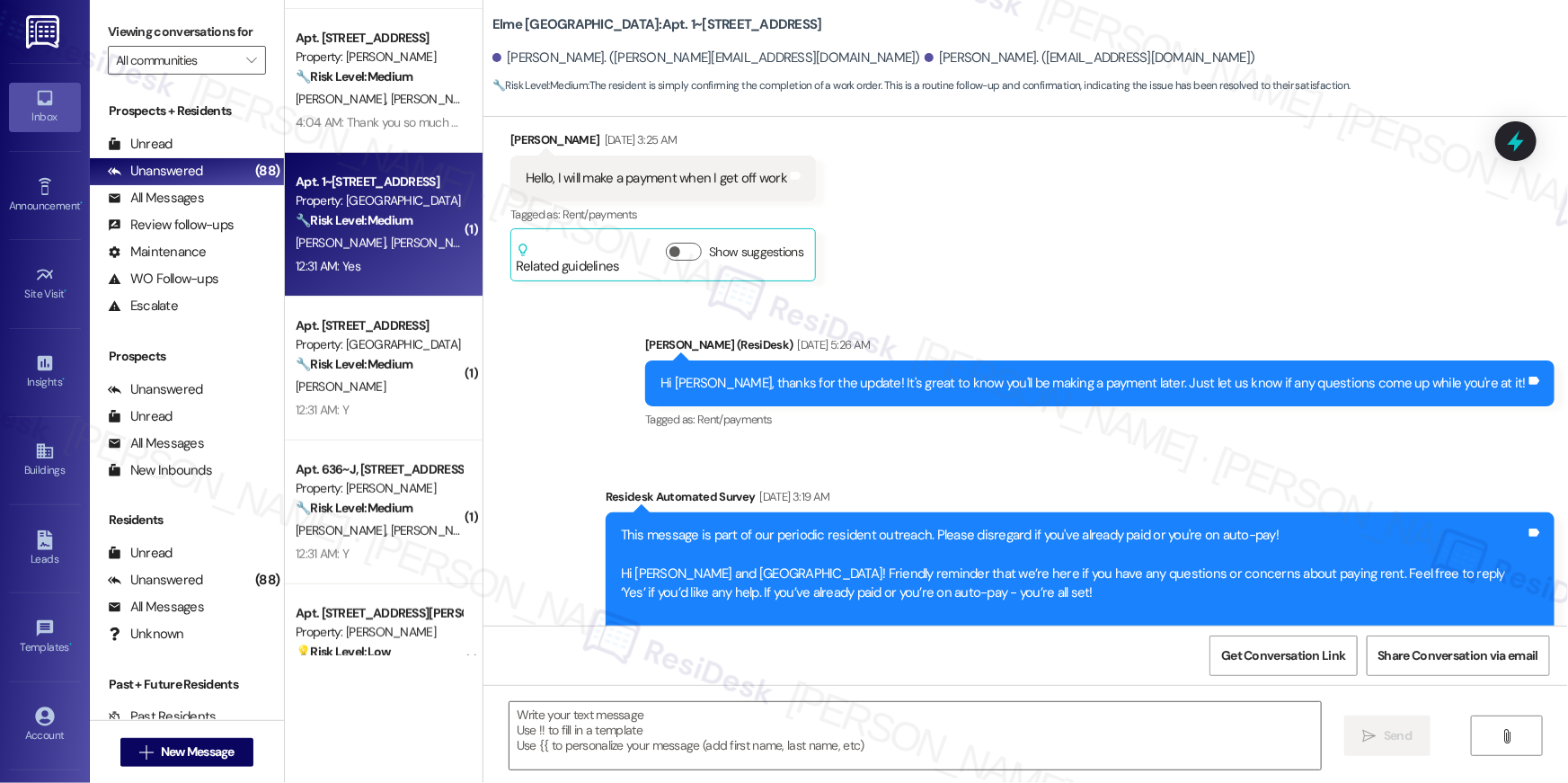
scroll to position [281, 0]
type textarea "Fetching suggested responses. Please feel free to read through the conversation…"
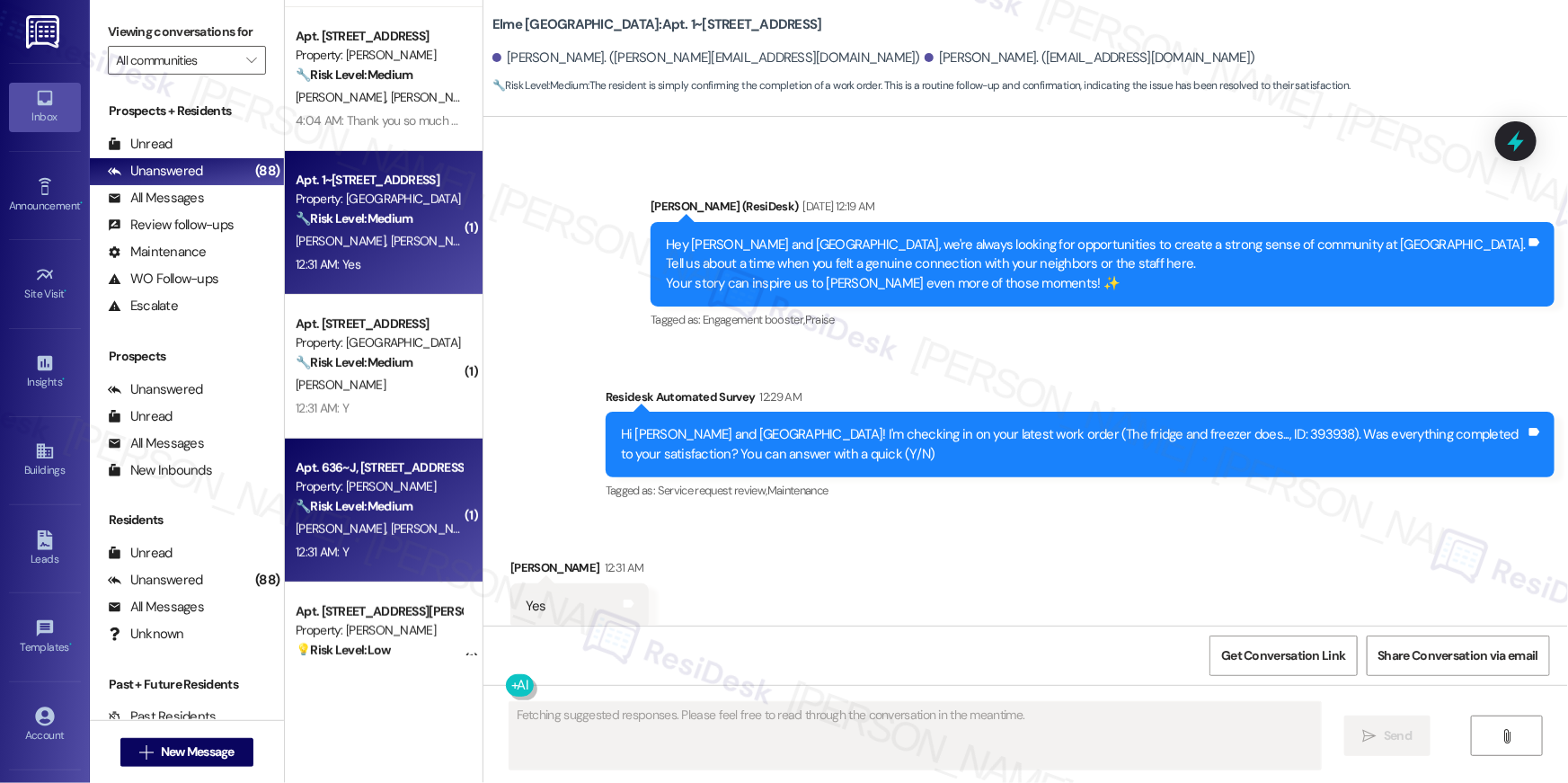
scroll to position [2335, 0]
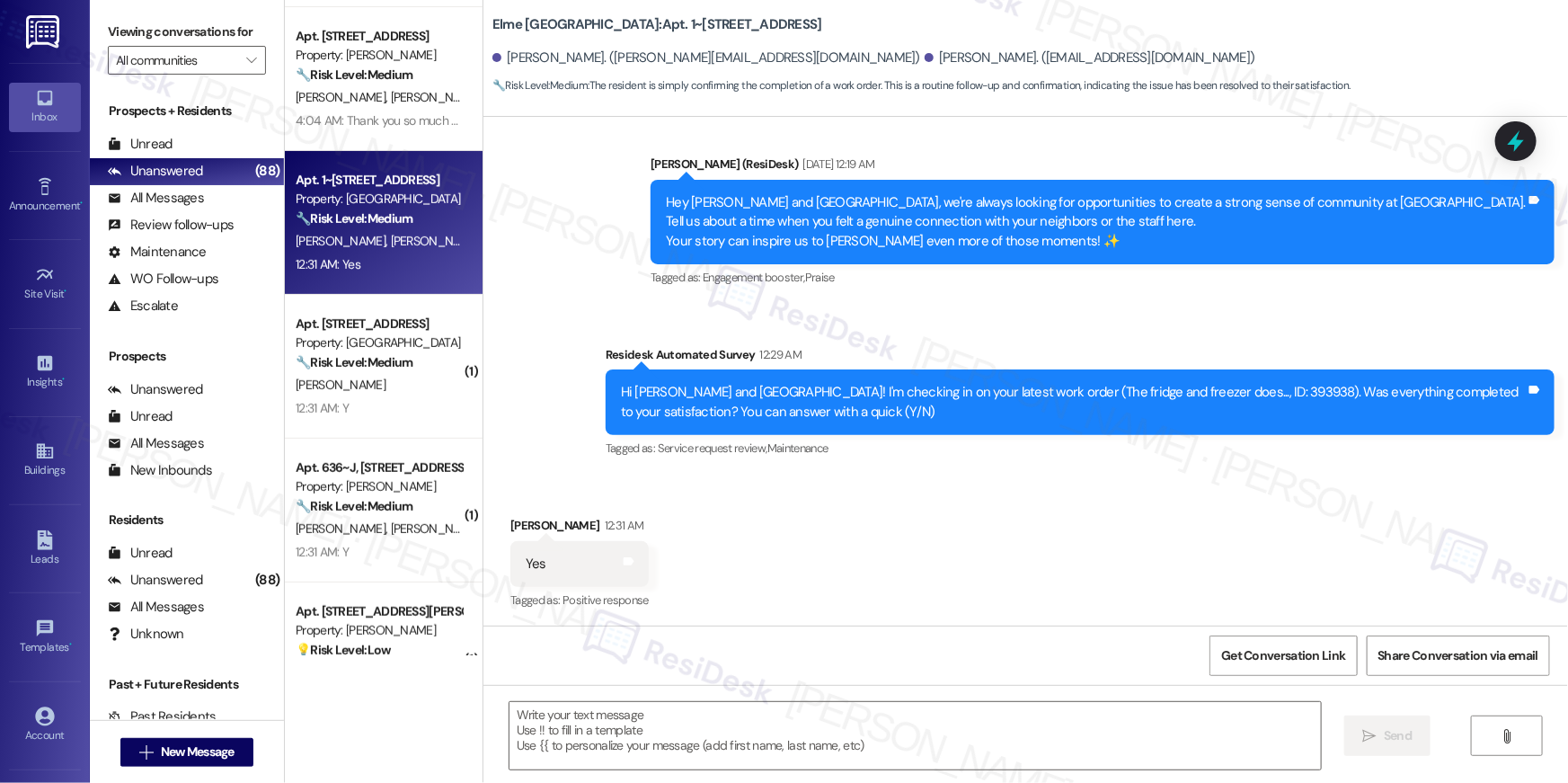
click at [991, 731] on textarea at bounding box center [915, 735] width 811 height 67
paste textarea "Hi {{first_name}}, I’m truly delighted to hear that your work order has been su…"
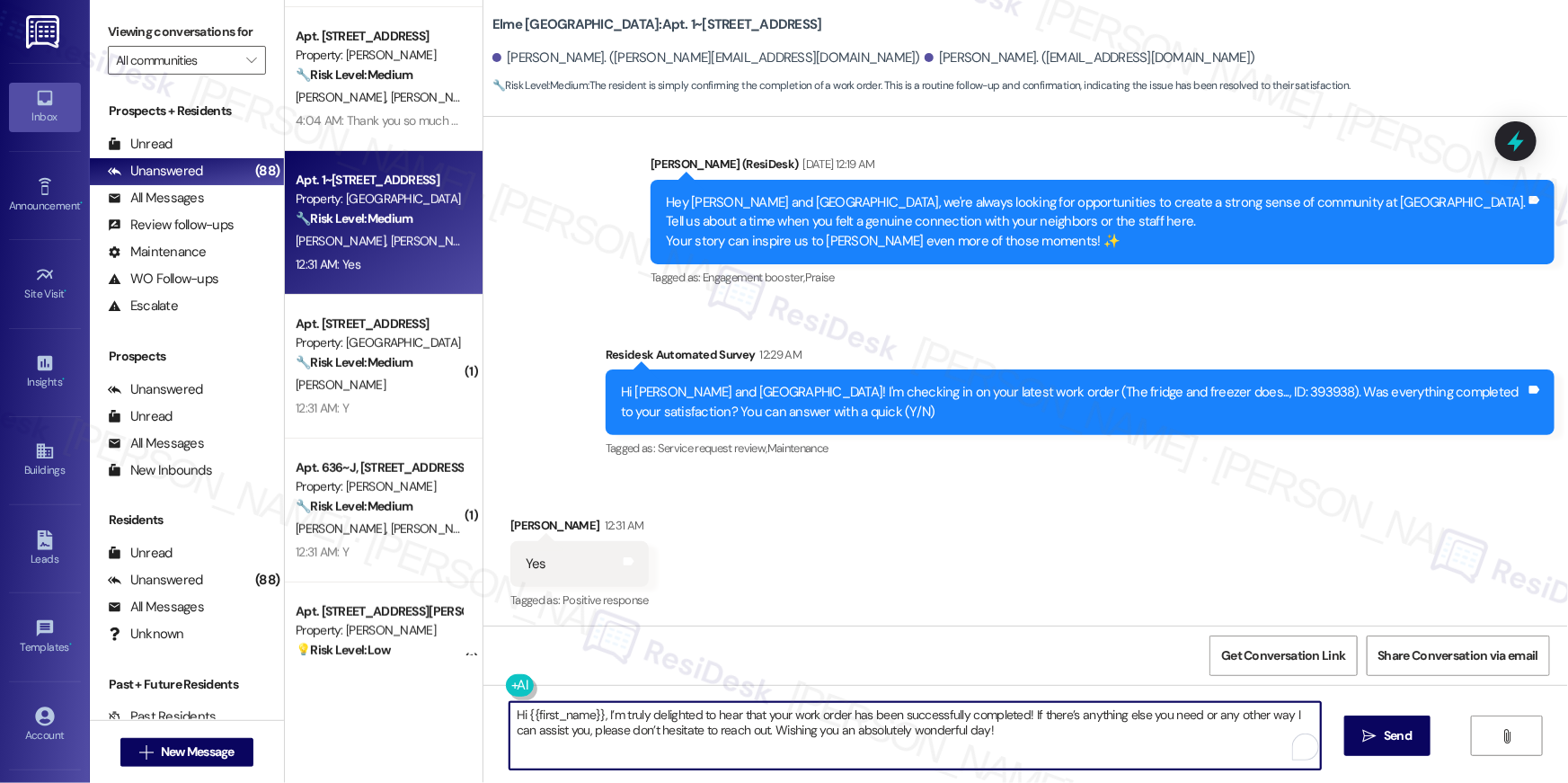
scroll to position [2336, 0]
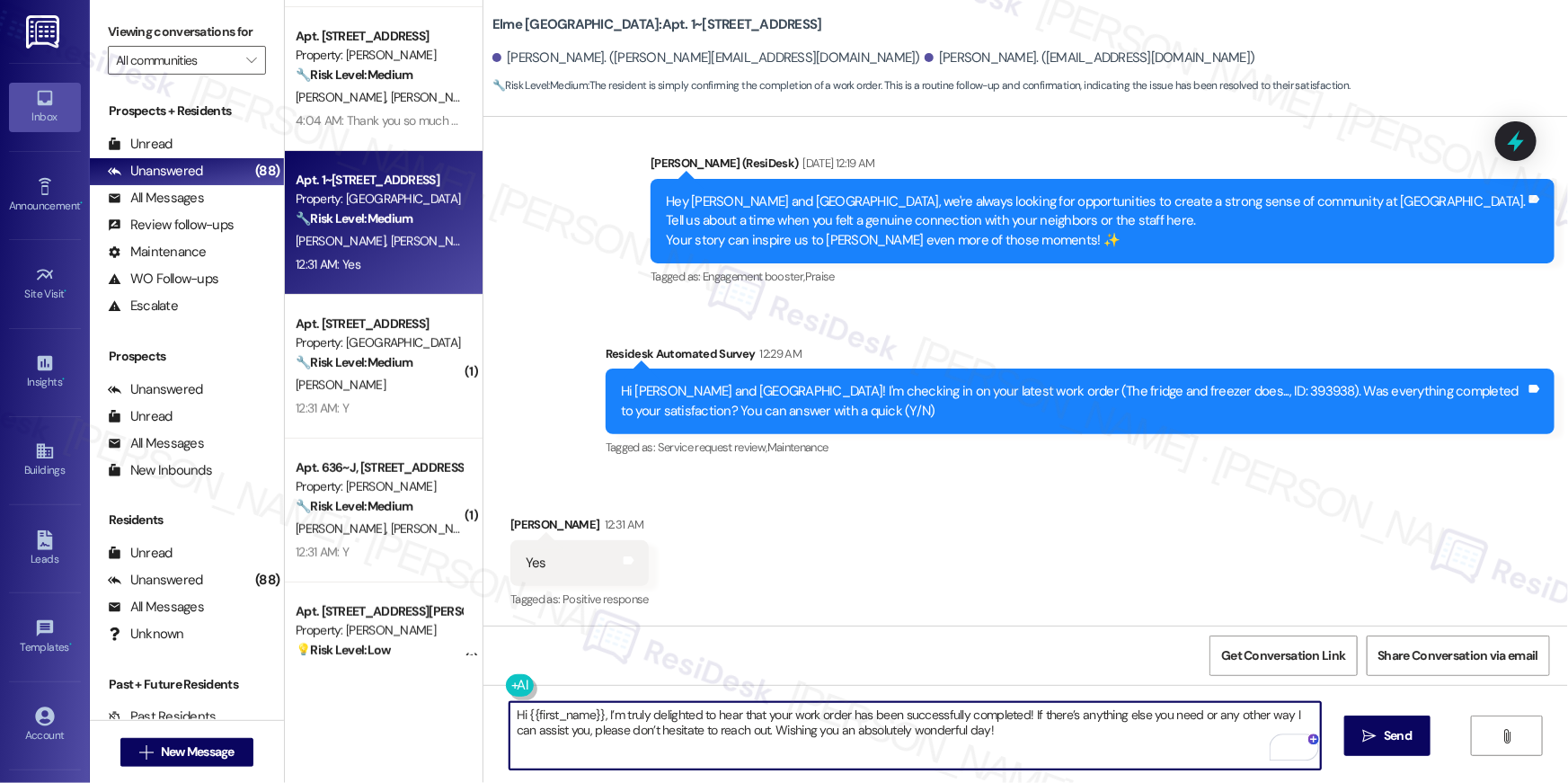
click at [1131, 734] on textarea "Hi {{first_name}}, I’m truly delighted to hear that your work order has been su…" at bounding box center [915, 735] width 811 height 67
type textarea "Hi {{first_name}}, I’m truly delighted to hear that your work order has been su…"
click at [1371, 731] on icon "" at bounding box center [1370, 736] width 14 height 15
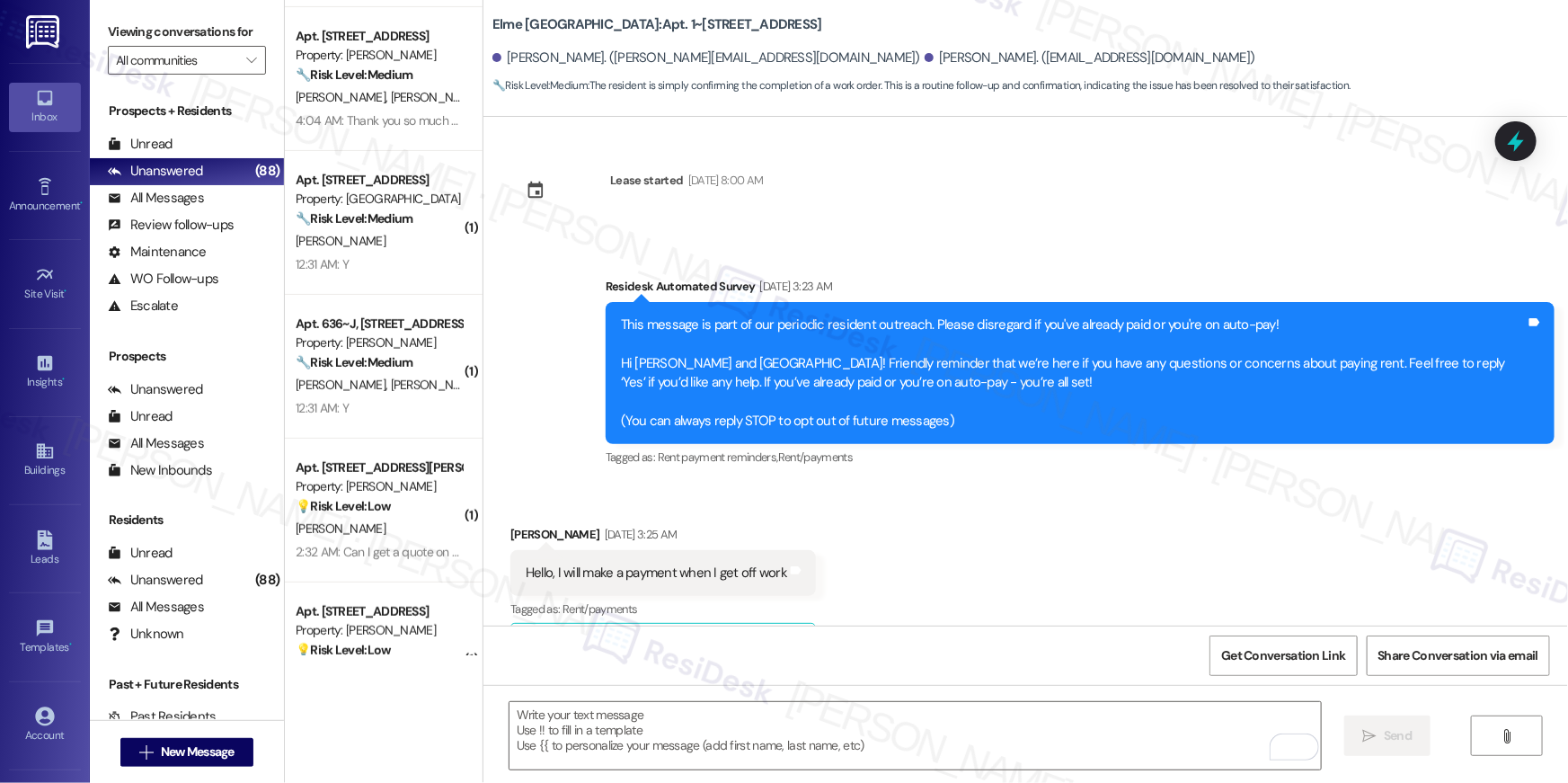
scroll to position [0, 0]
click at [1063, 752] on textarea "To enrich screen reader interactions, please activate Accessibility in Grammarl…" at bounding box center [915, 735] width 811 height 67
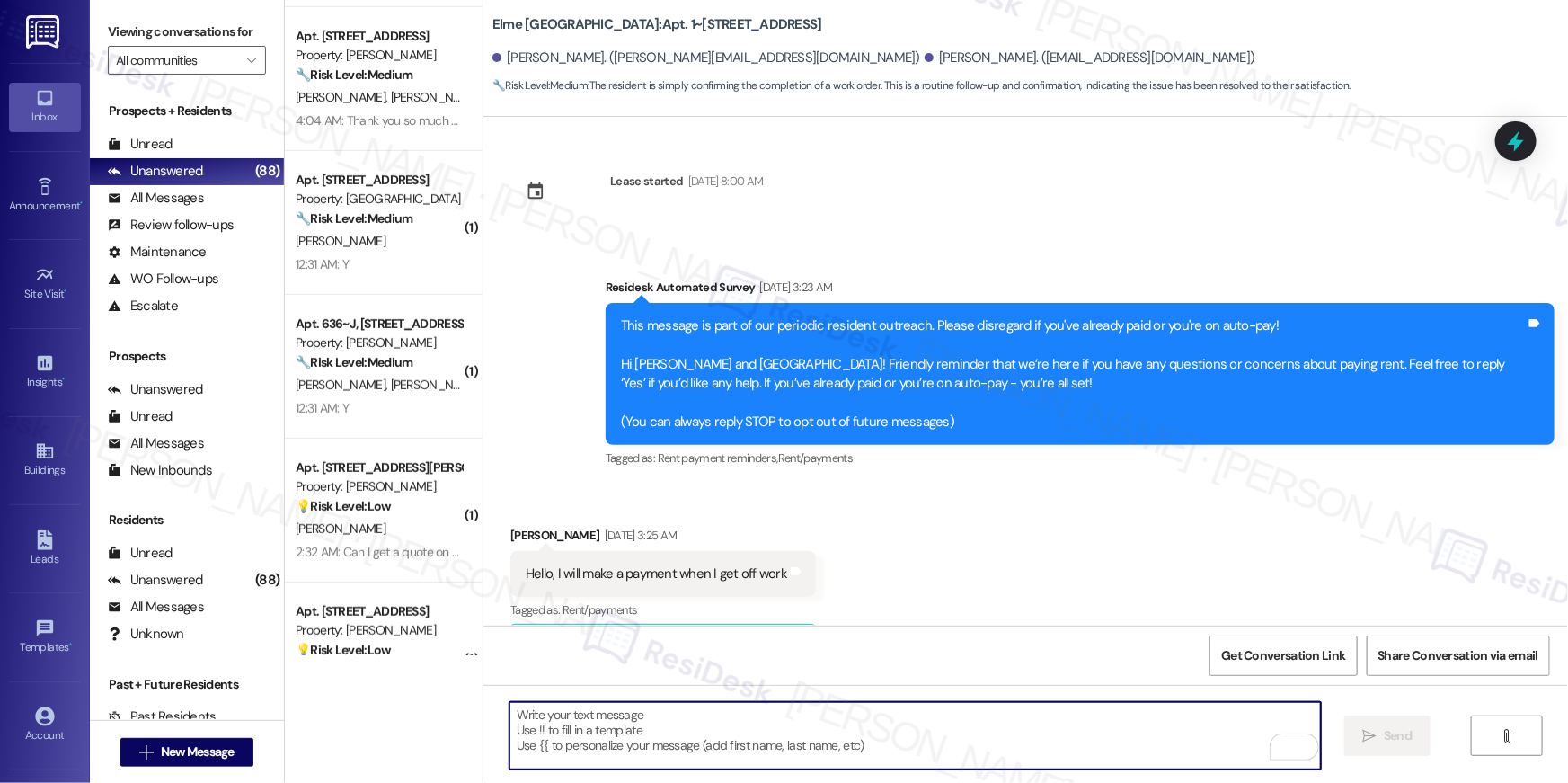
click at [1063, 752] on textarea "To enrich screen reader interactions, please activate Accessibility in Grammarl…" at bounding box center [915, 735] width 811 height 67
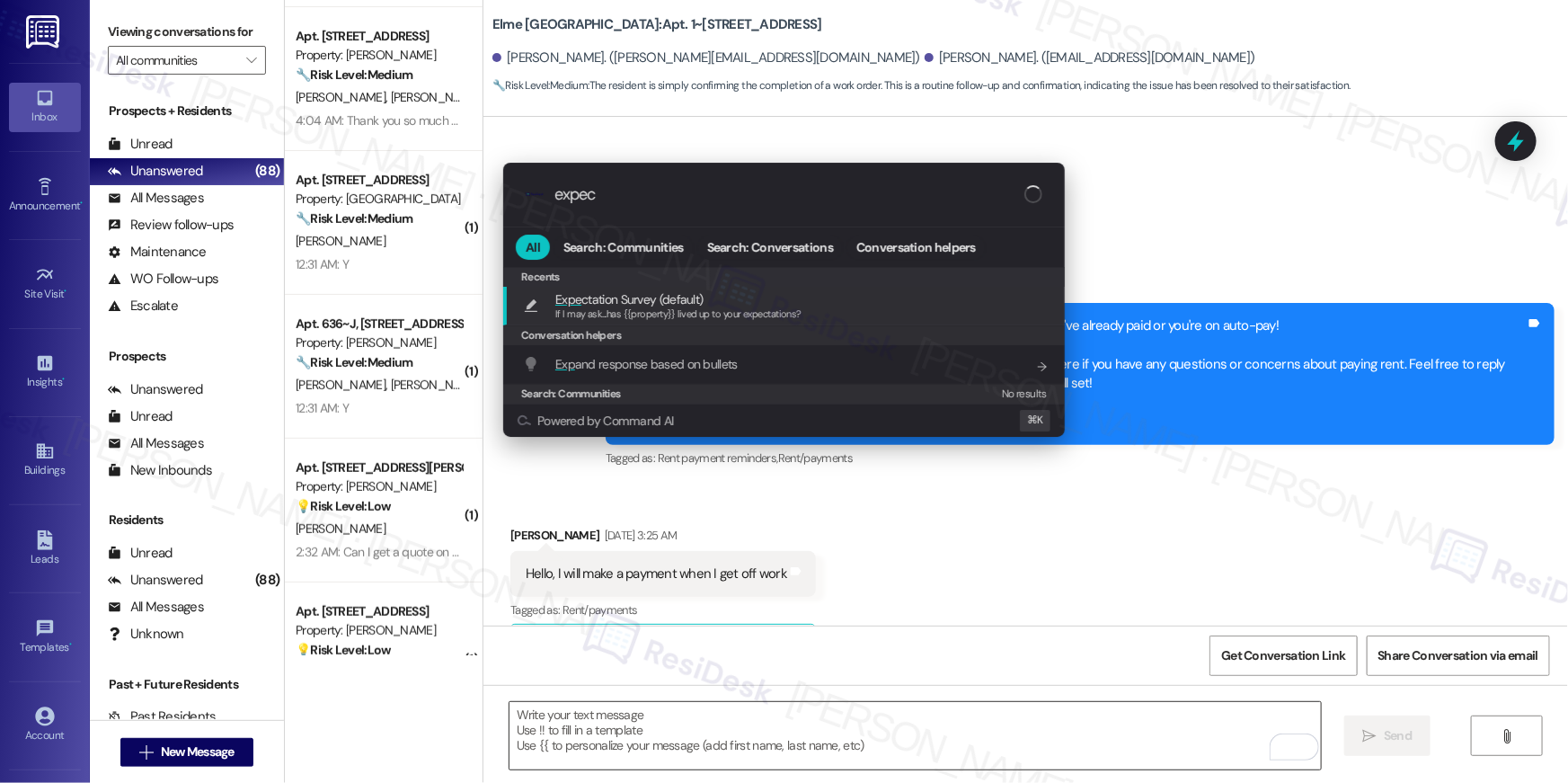
type input "expect"
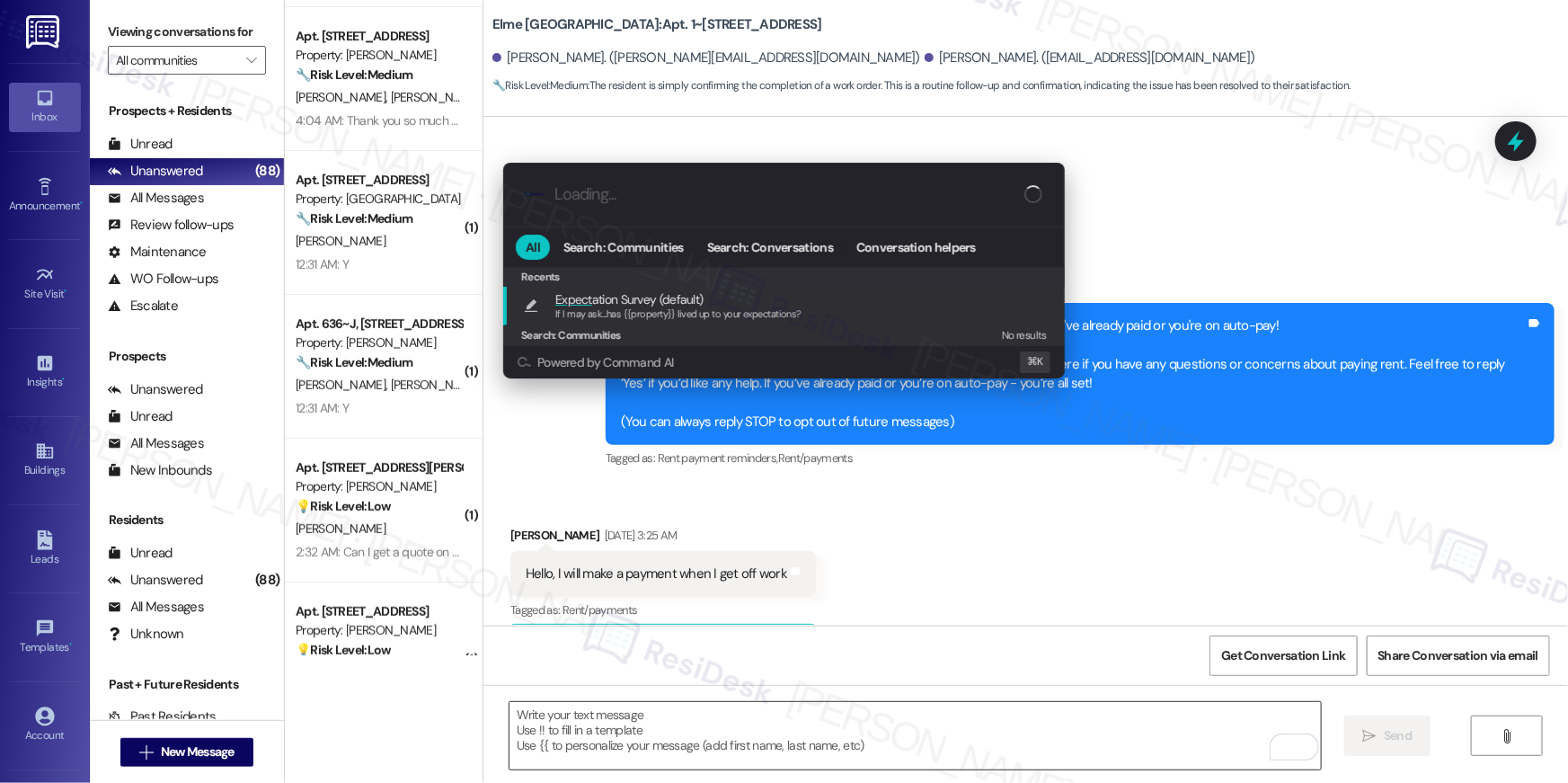
type textarea "If I may ask...has {{property}} lived up to your expectations?"
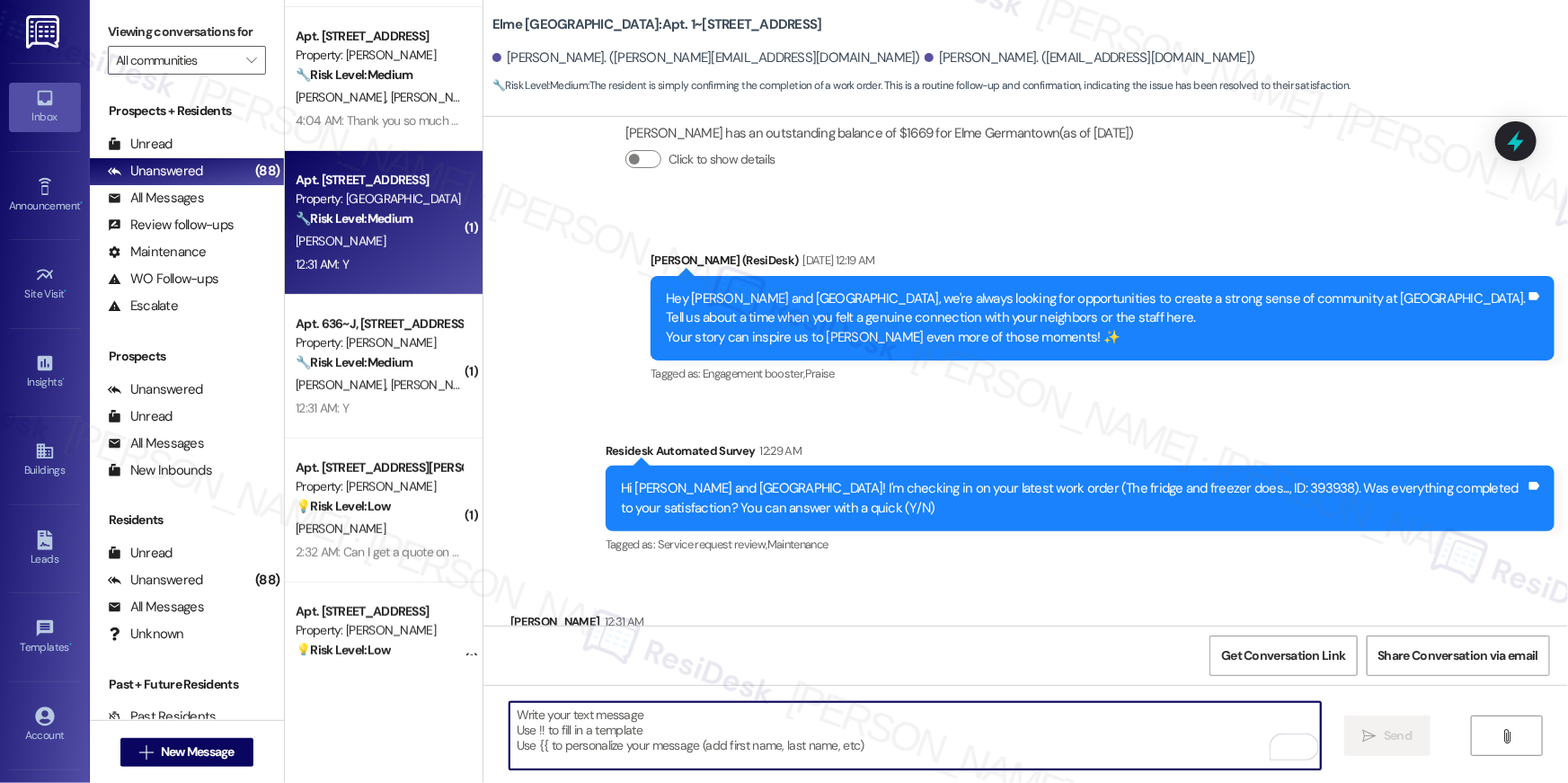
scroll to position [2335, 0]
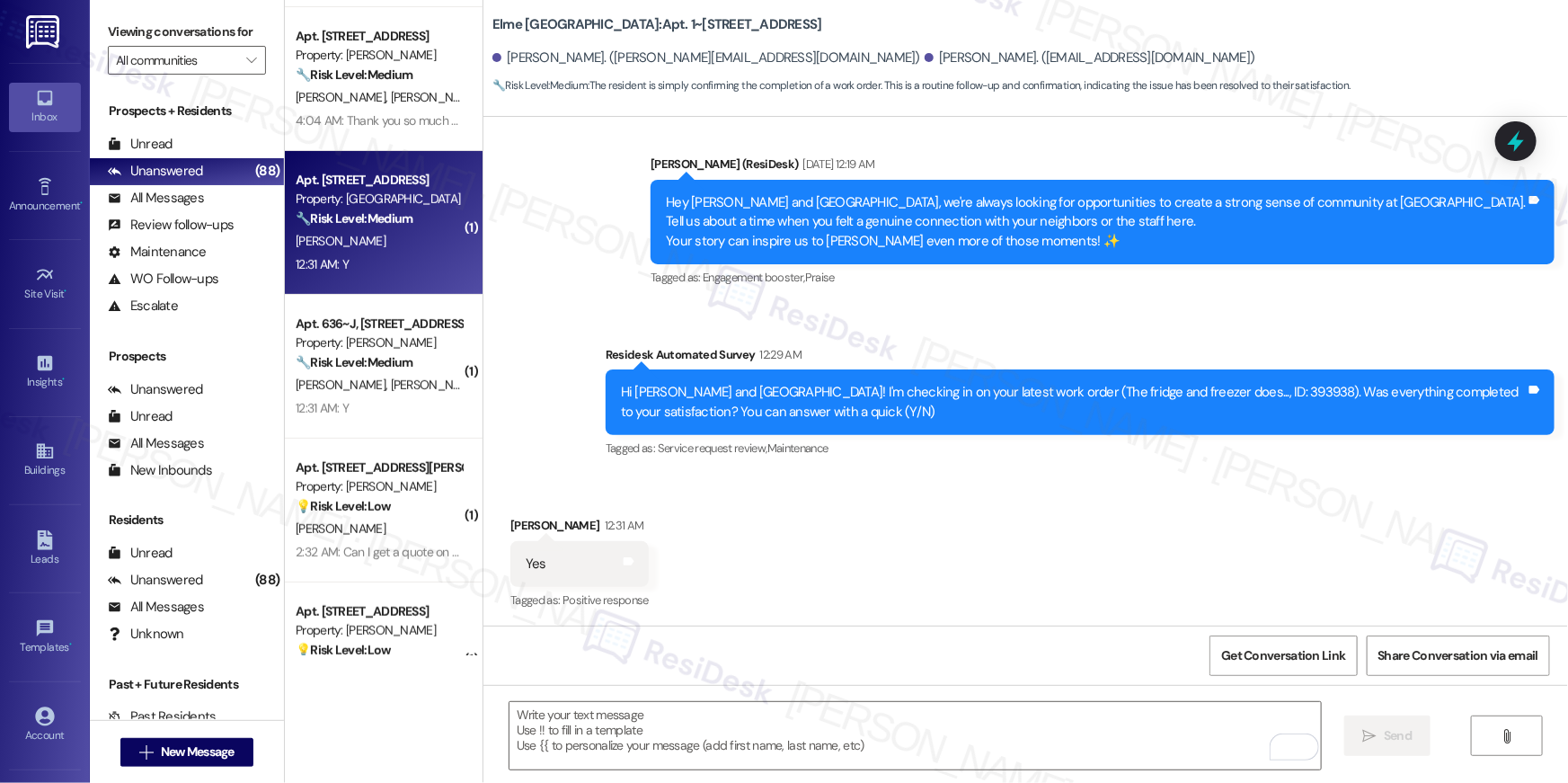
click at [381, 232] on div "J. Durr-Cannon" at bounding box center [378, 241] width 170 height 22
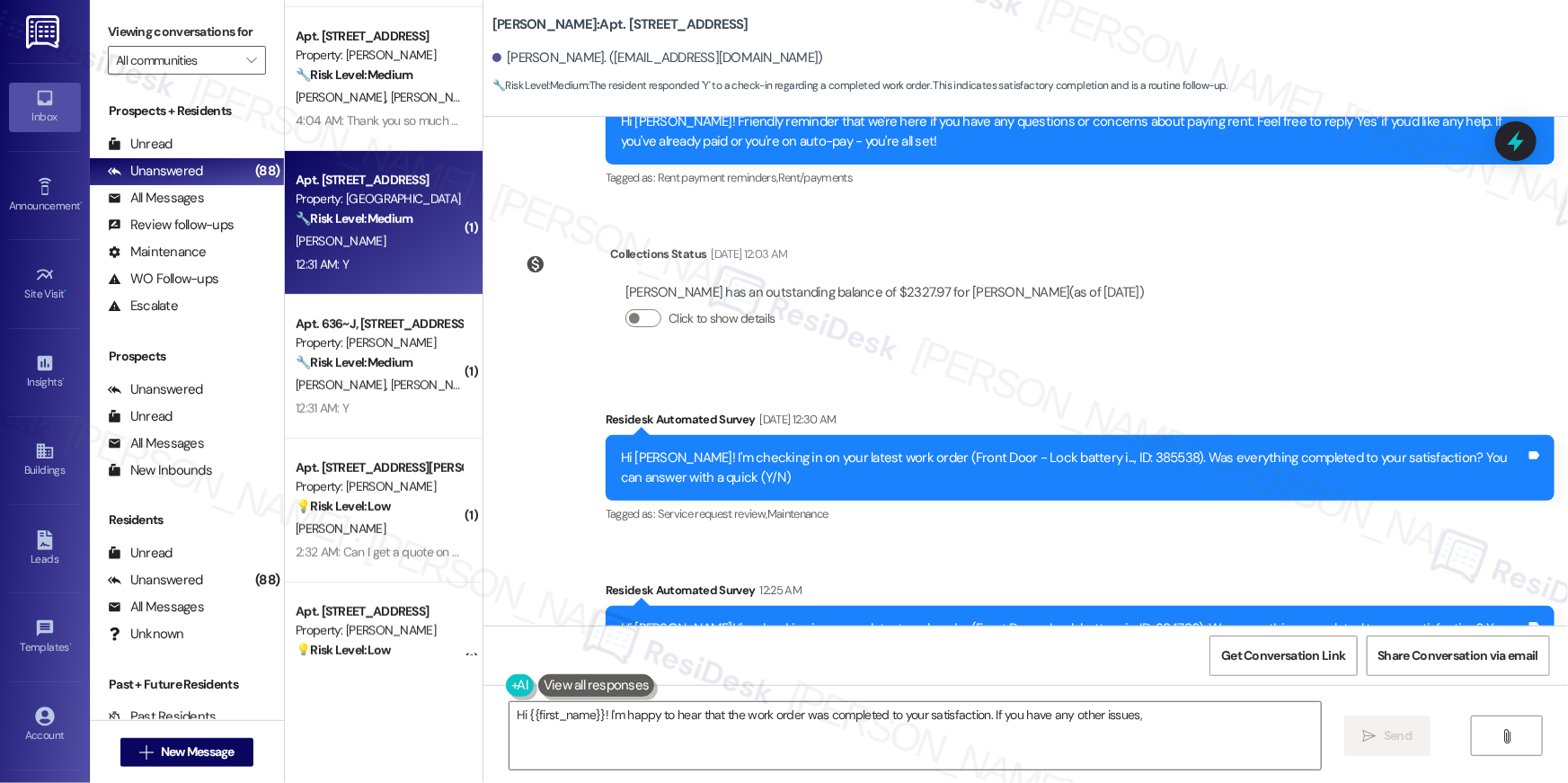
scroll to position [2034, 0]
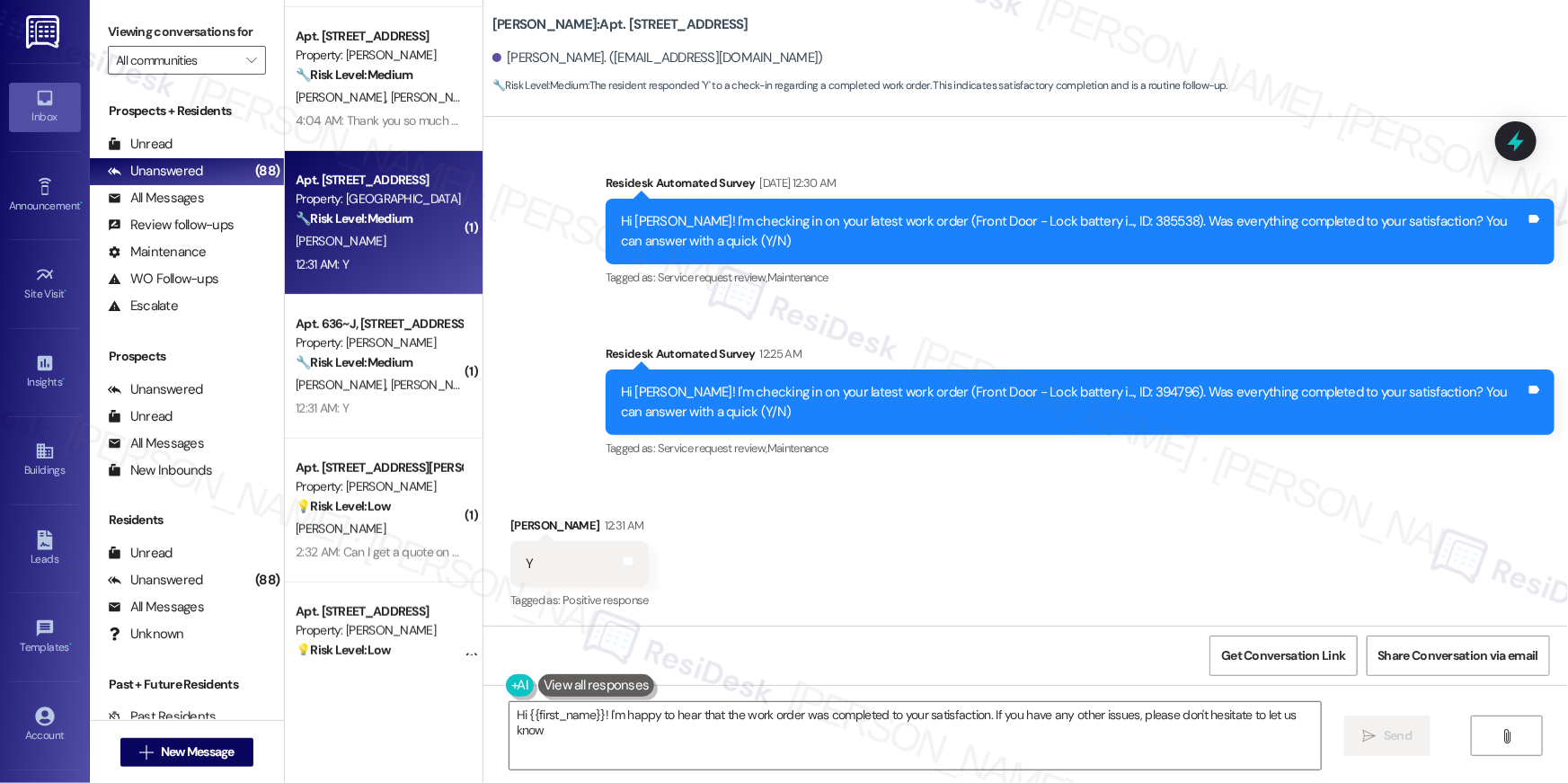
type textarea "Hi {{first_name}}! I'm happy to hear that the work order was completed to your …"
click at [831, 553] on div "Received via SMS Javonte Durr-Cannon 12:31 AM Y Tags and notes Tagged as: Posit…" at bounding box center [1025, 551] width 1084 height 152
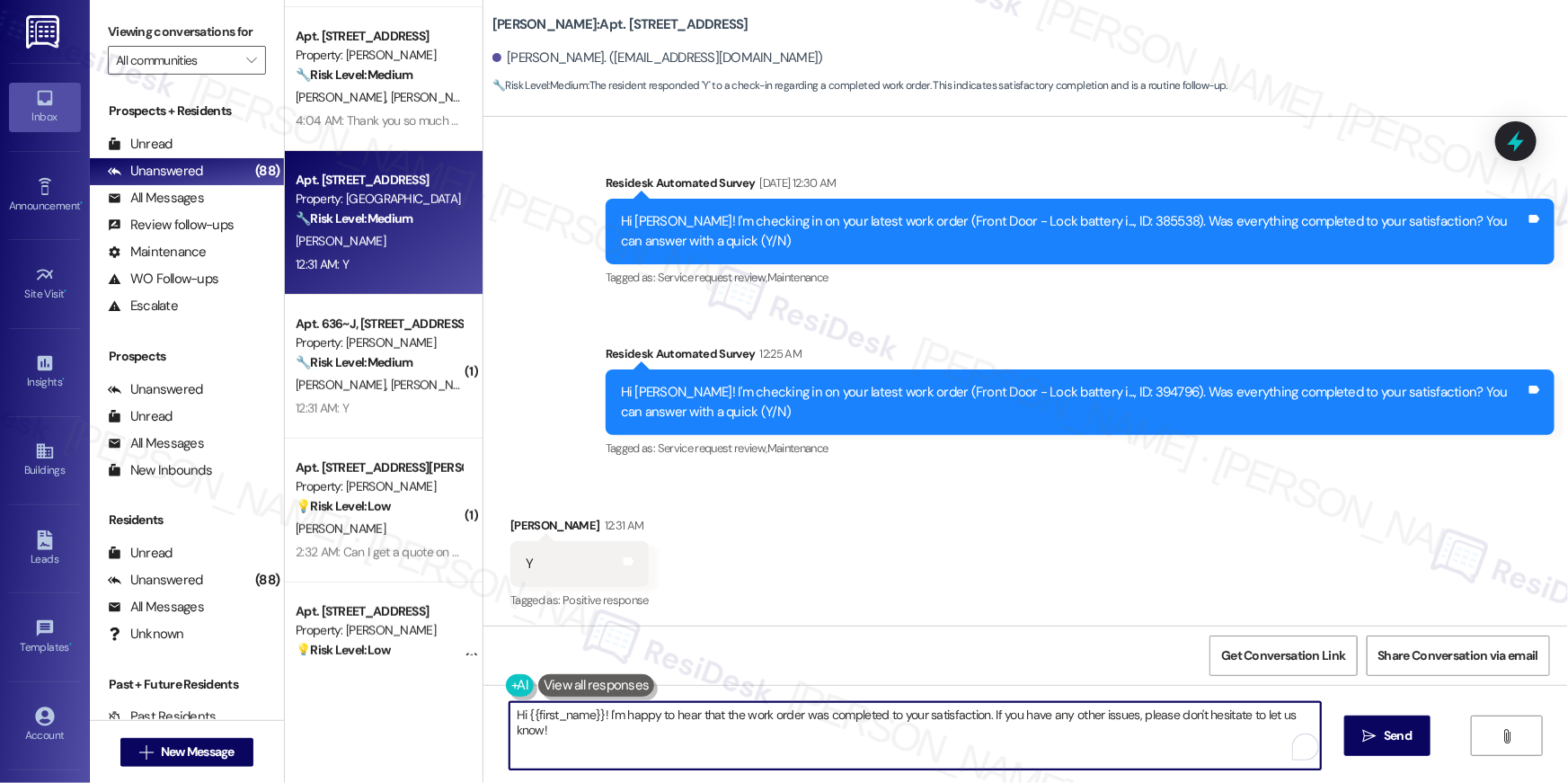
click at [714, 722] on textarea "Hi {{first_name}}! I'm happy to hear that the work order was completed to your …" at bounding box center [915, 735] width 811 height 67
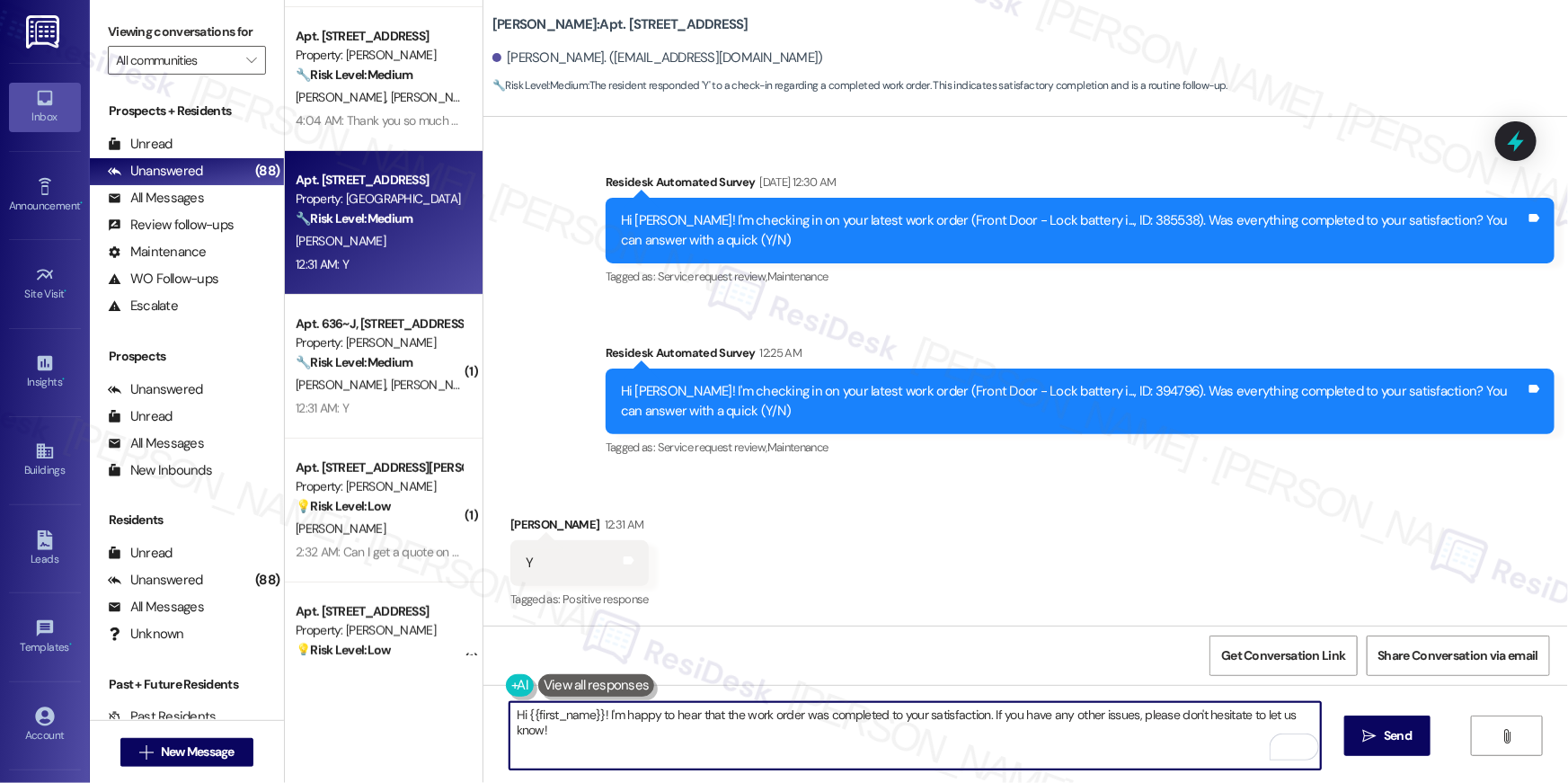
click at [733, 730] on textarea "Hi {{first_name}}! I'm happy to hear that the work order was completed to your …" at bounding box center [915, 735] width 811 height 67
click at [1162, 739] on textarea "Hi {{first_name}}! I'm happy to hear that the work order was completed to your …" at bounding box center [915, 735] width 811 height 67
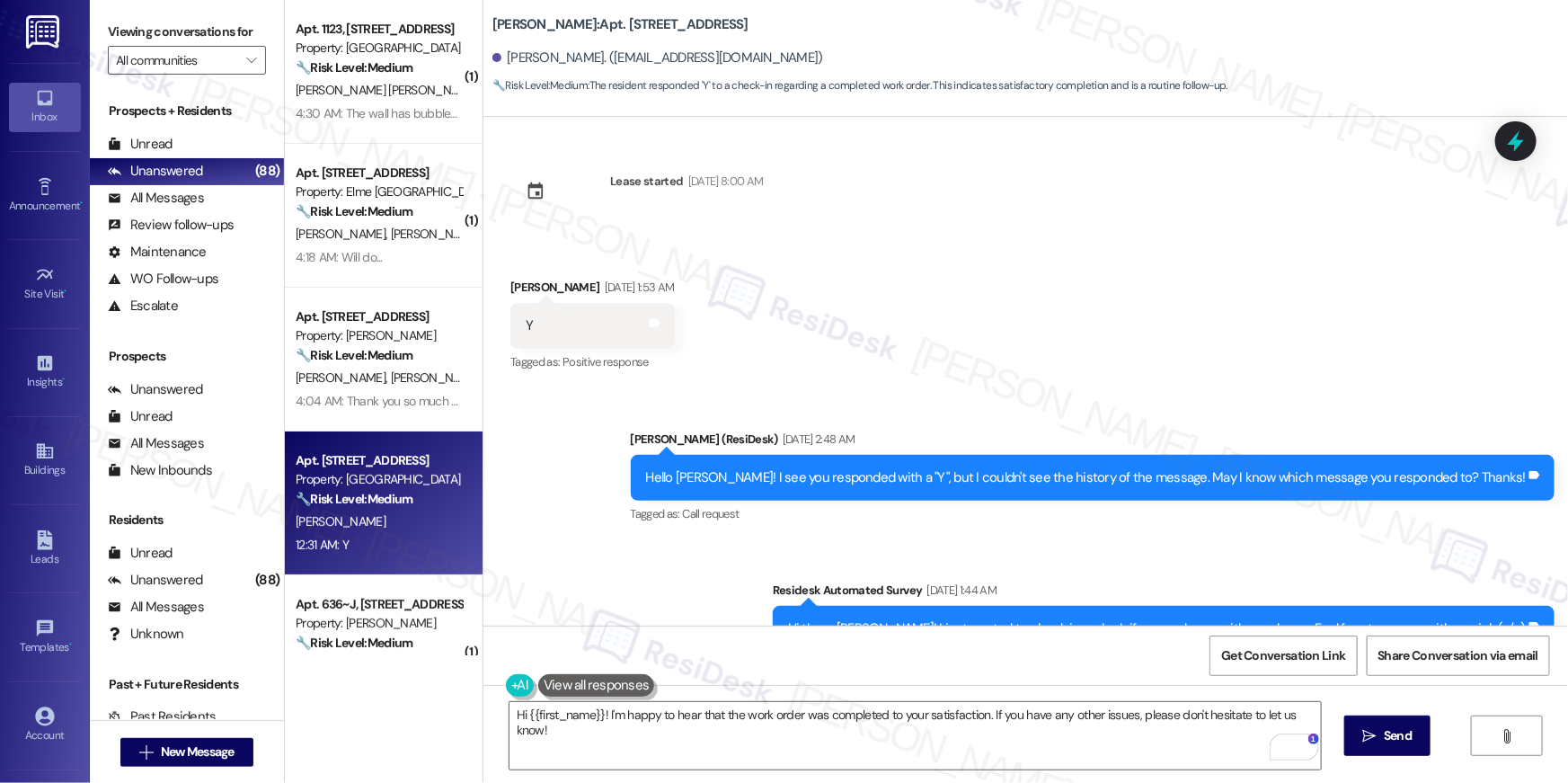
scroll to position [2035, 0]
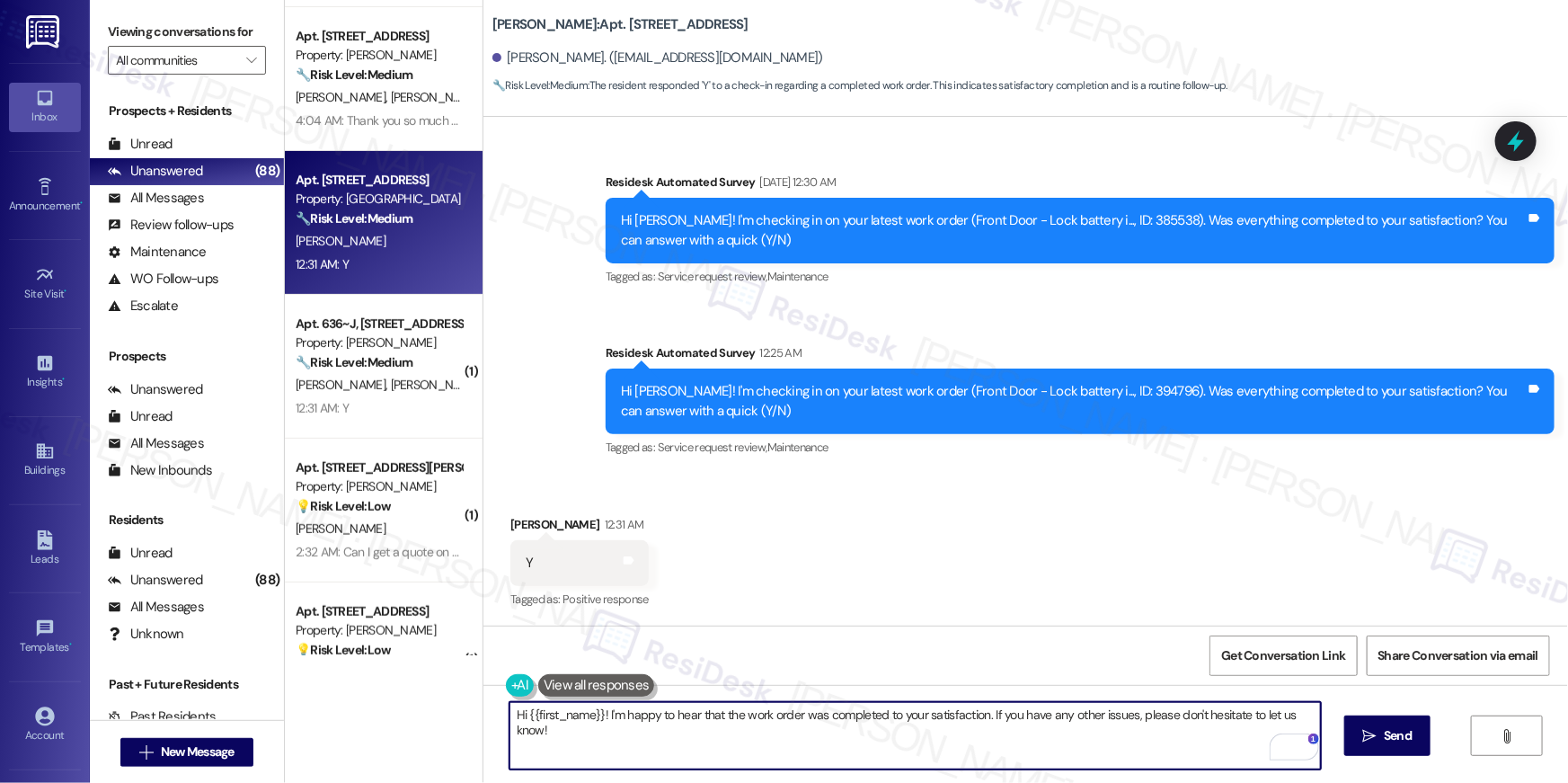
click at [931, 742] on textarea "Hi {{first_name}}! I'm happy to hear that the work order was completed to your …" at bounding box center [915, 735] width 811 height 67
paste textarea ", I’m truly delighted to hear that your work order has been successfully comple…"
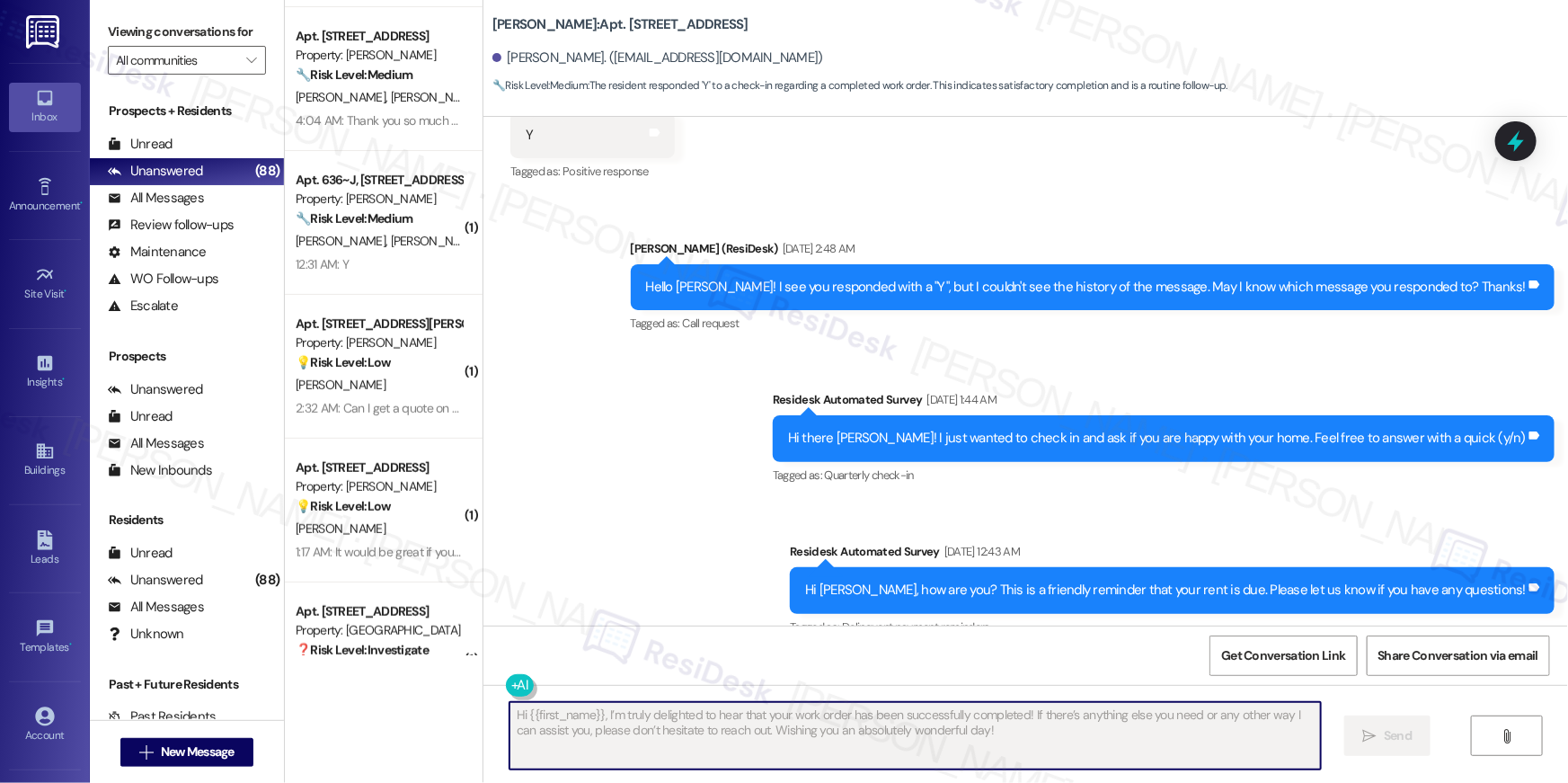
scroll to position [322, 0]
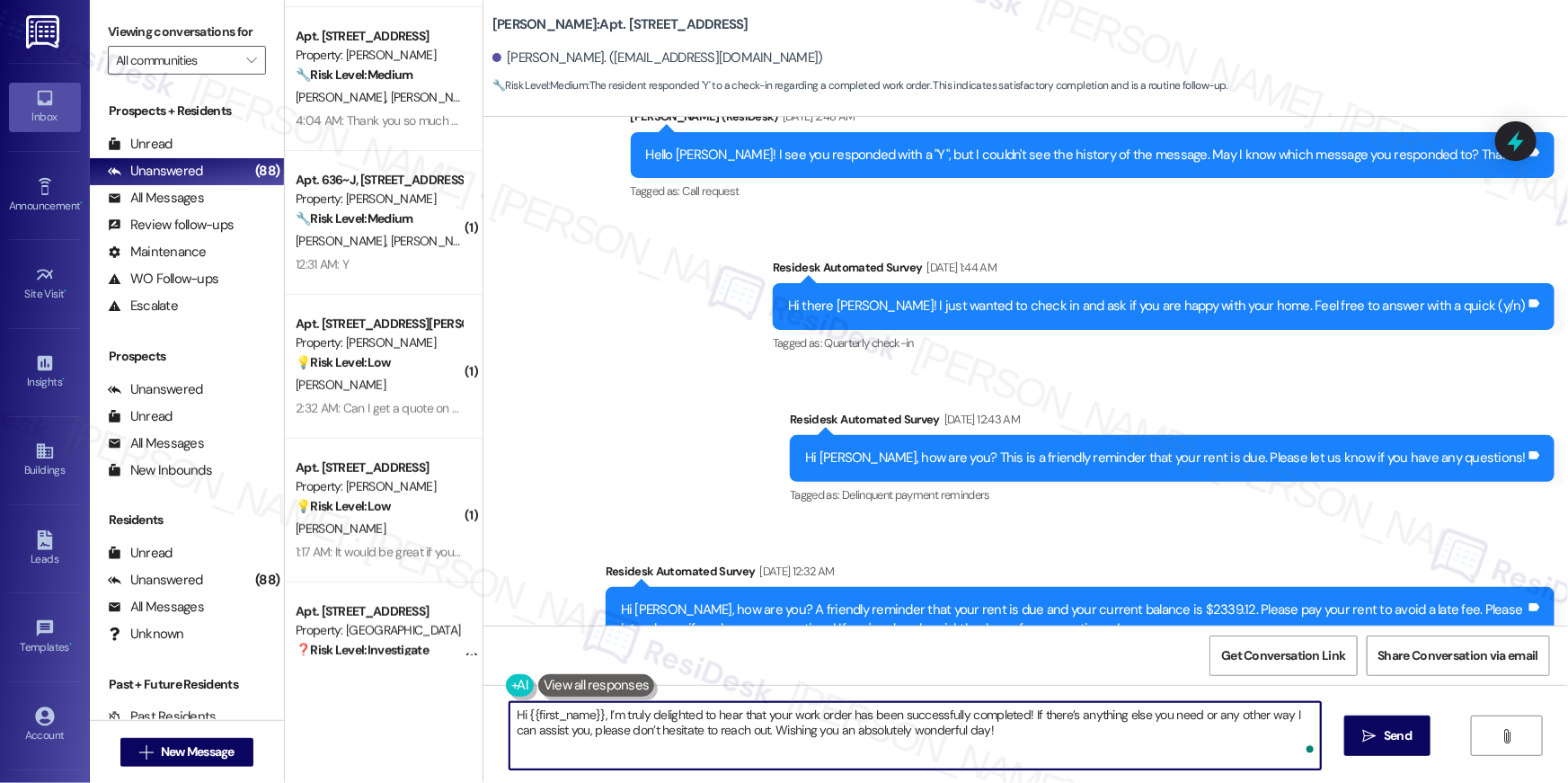
type textarea "Hi {{first_name}}, I'm so glad to hear that your work order was completed to yo…"
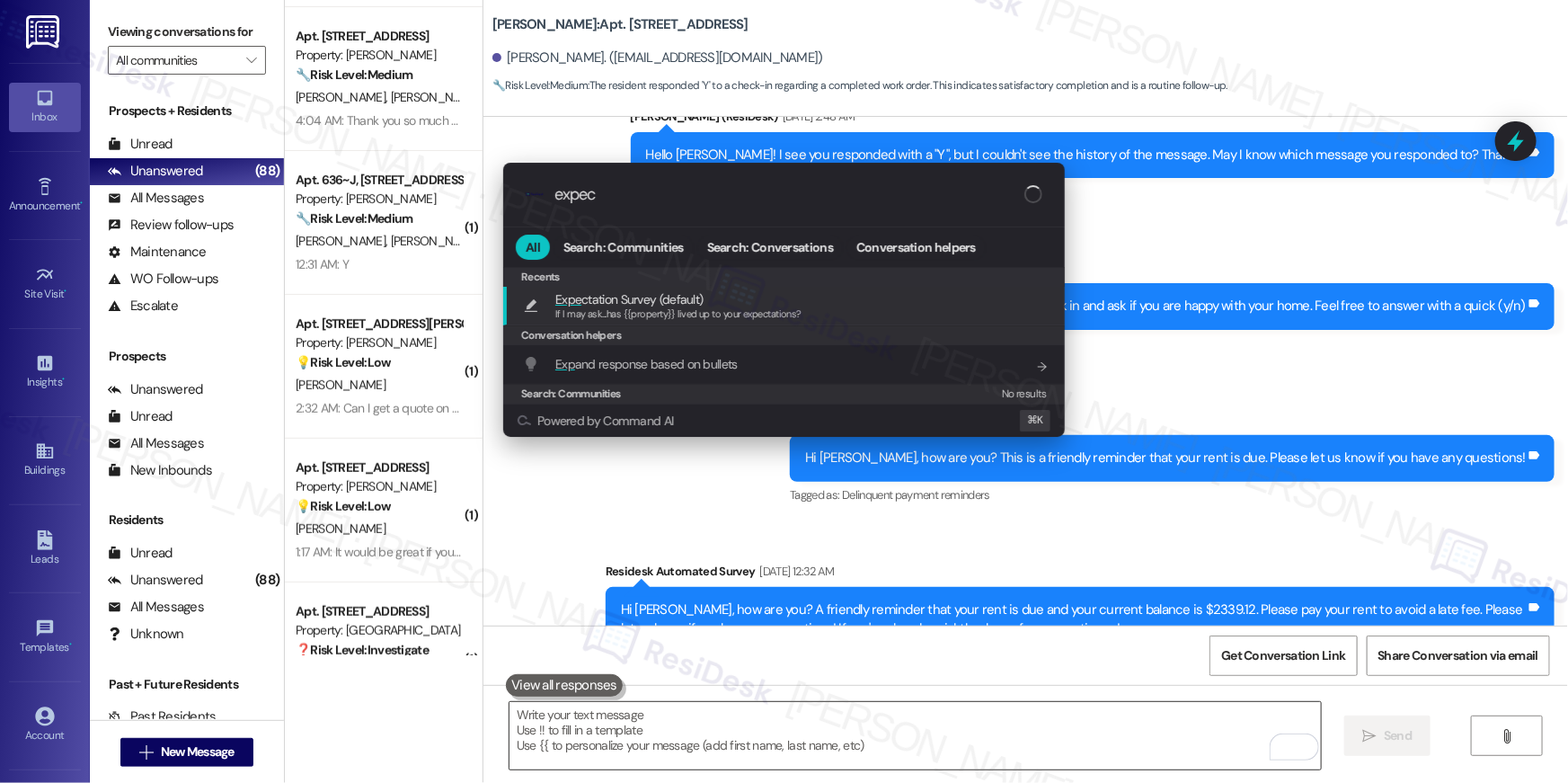
type input "expect"
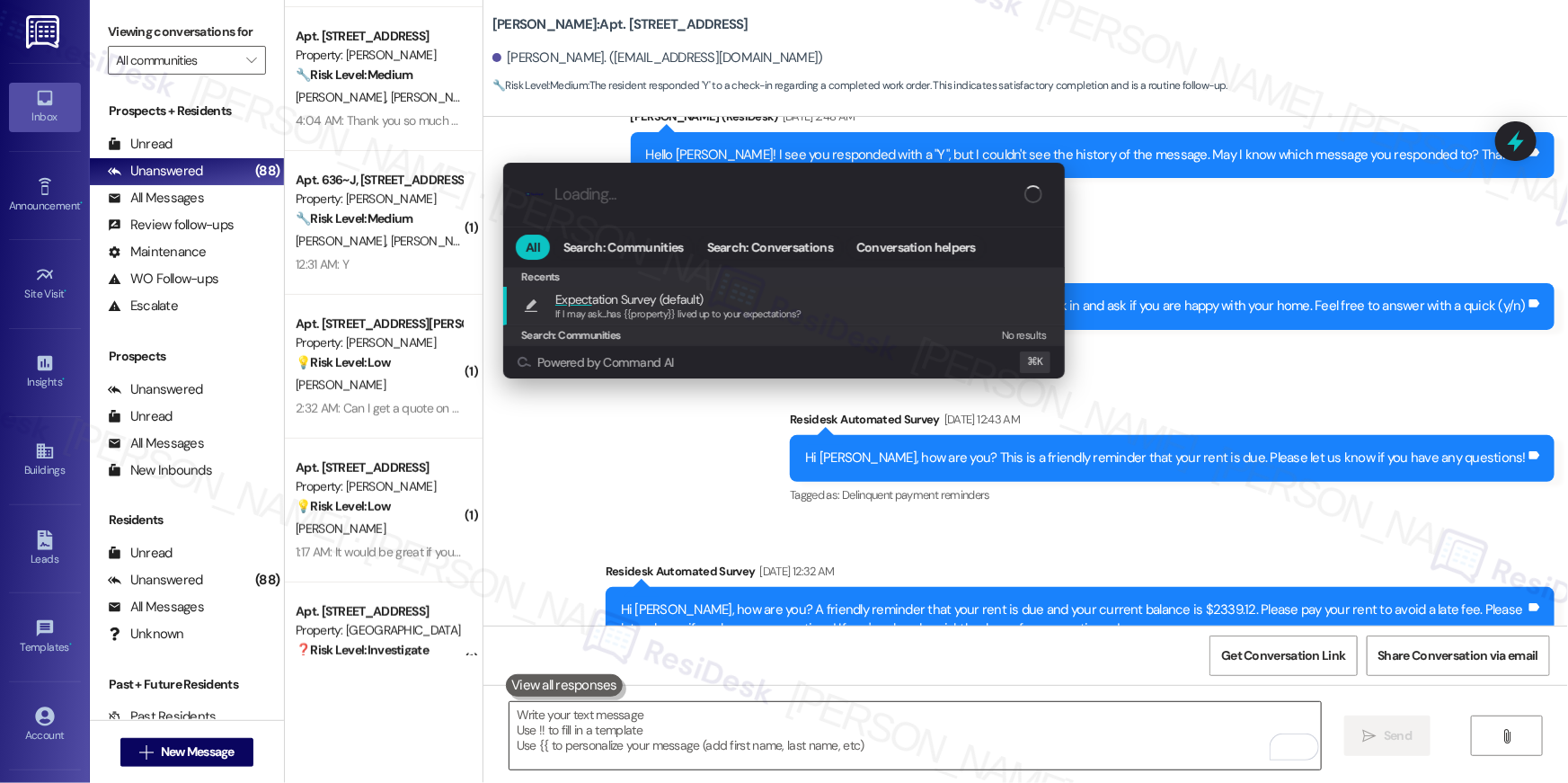
type textarea "If I may ask...has {{property}} lived up to your expectations?"
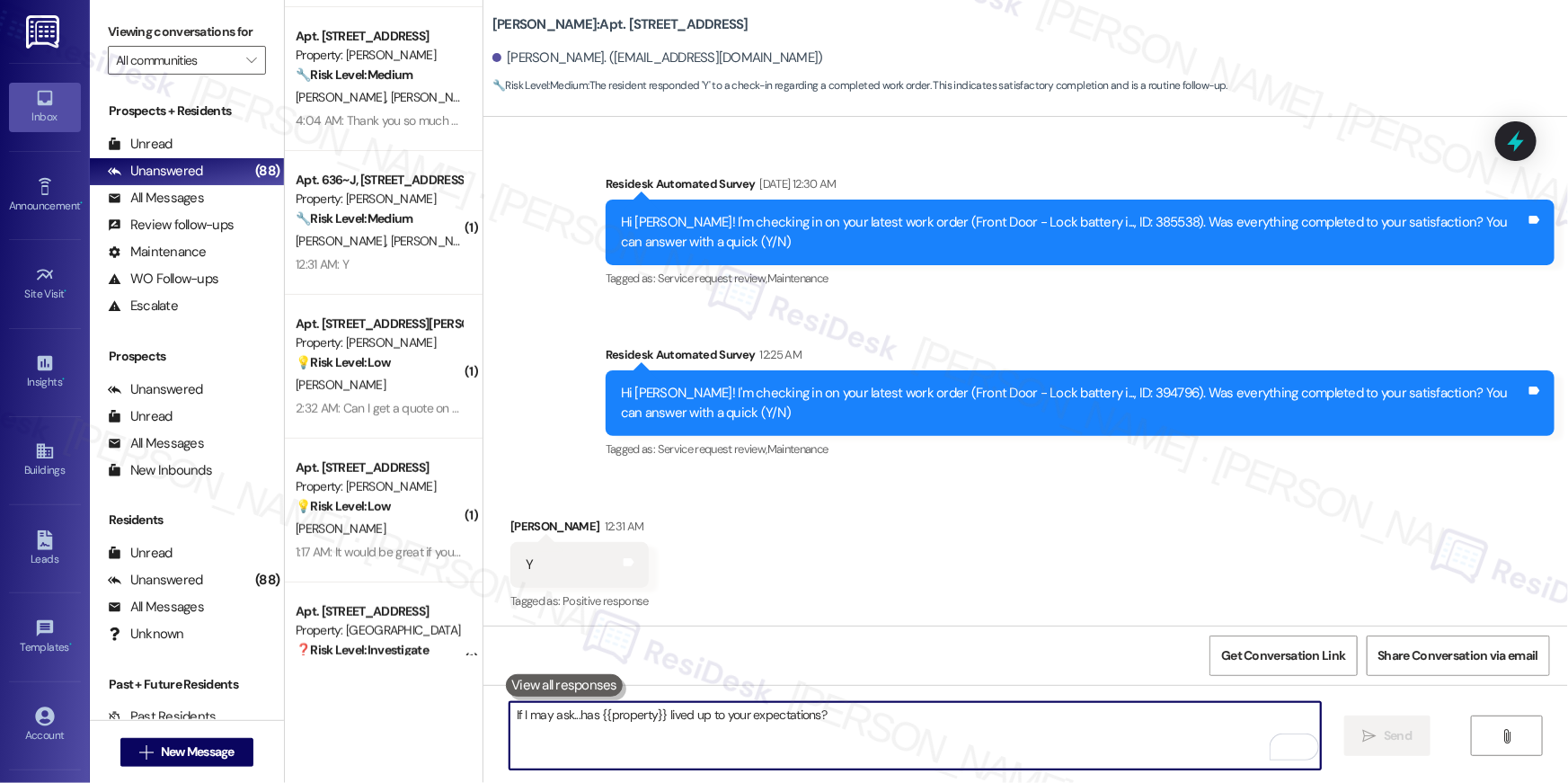
scroll to position [2034, 0]
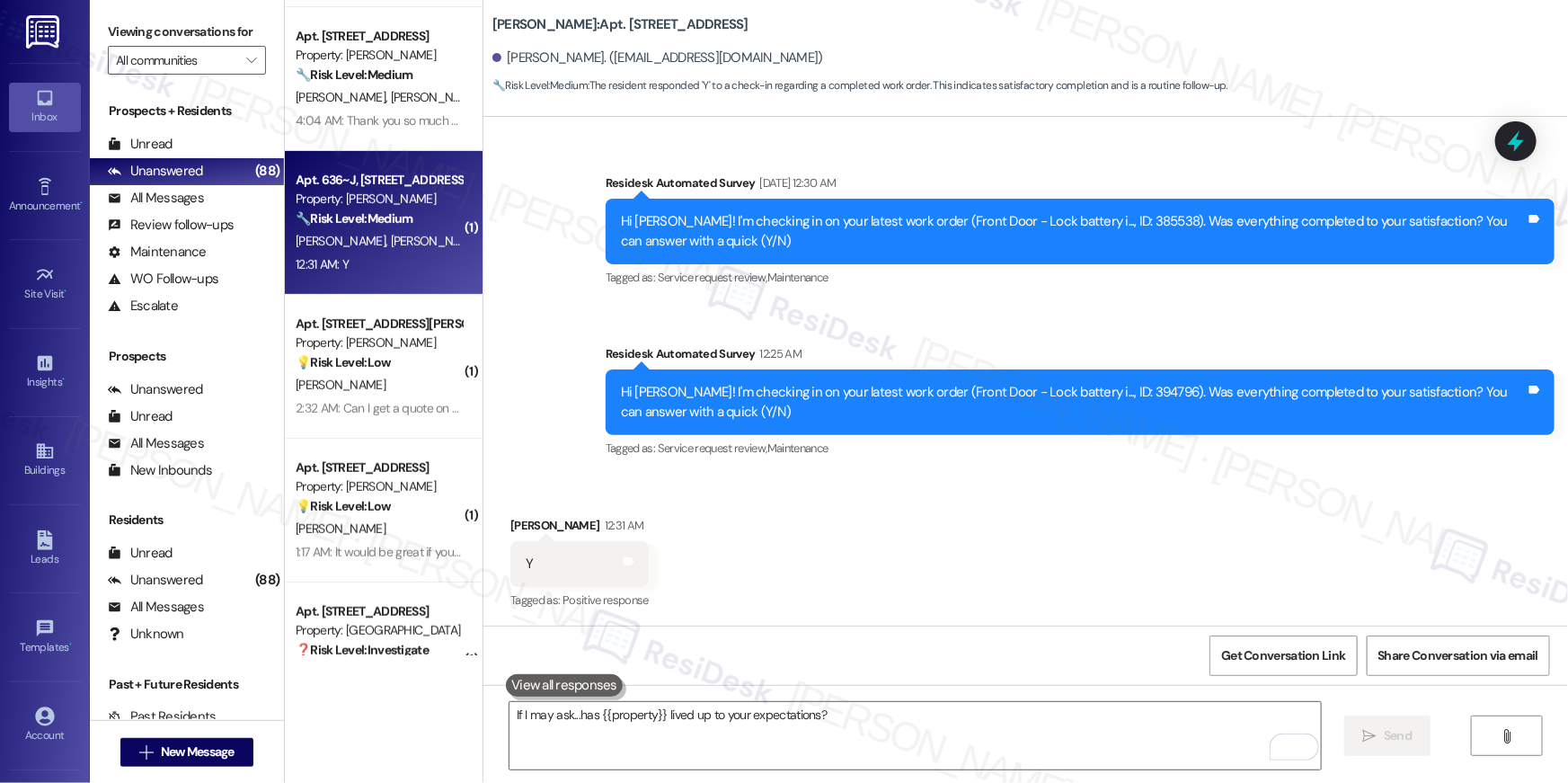
click at [401, 230] on div "[PERSON_NAME] [PERSON_NAME] [PERSON_NAME]" at bounding box center [378, 241] width 170 height 22
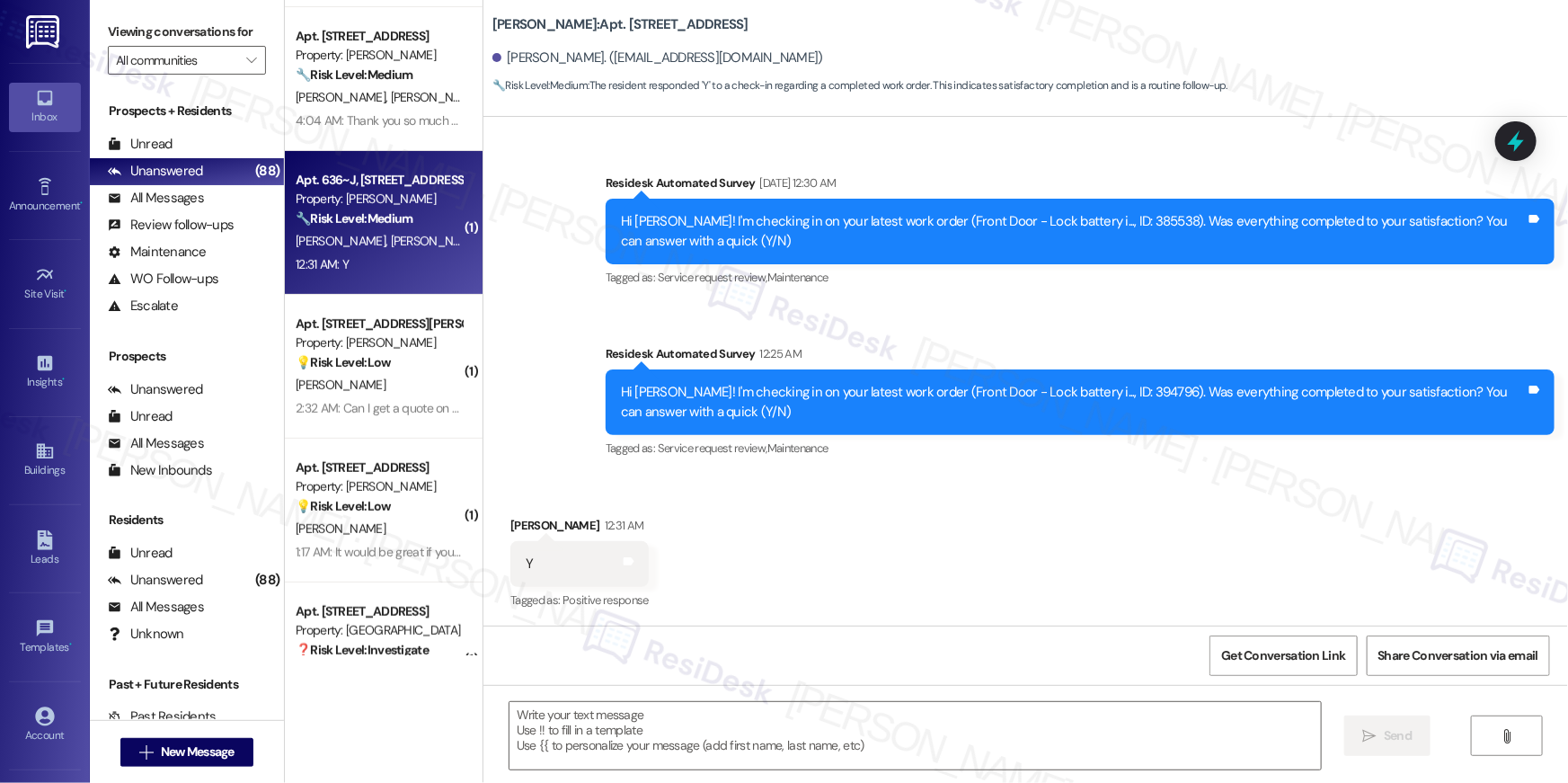
type textarea "Fetching suggested responses. Please feel free to read through the conversation…"
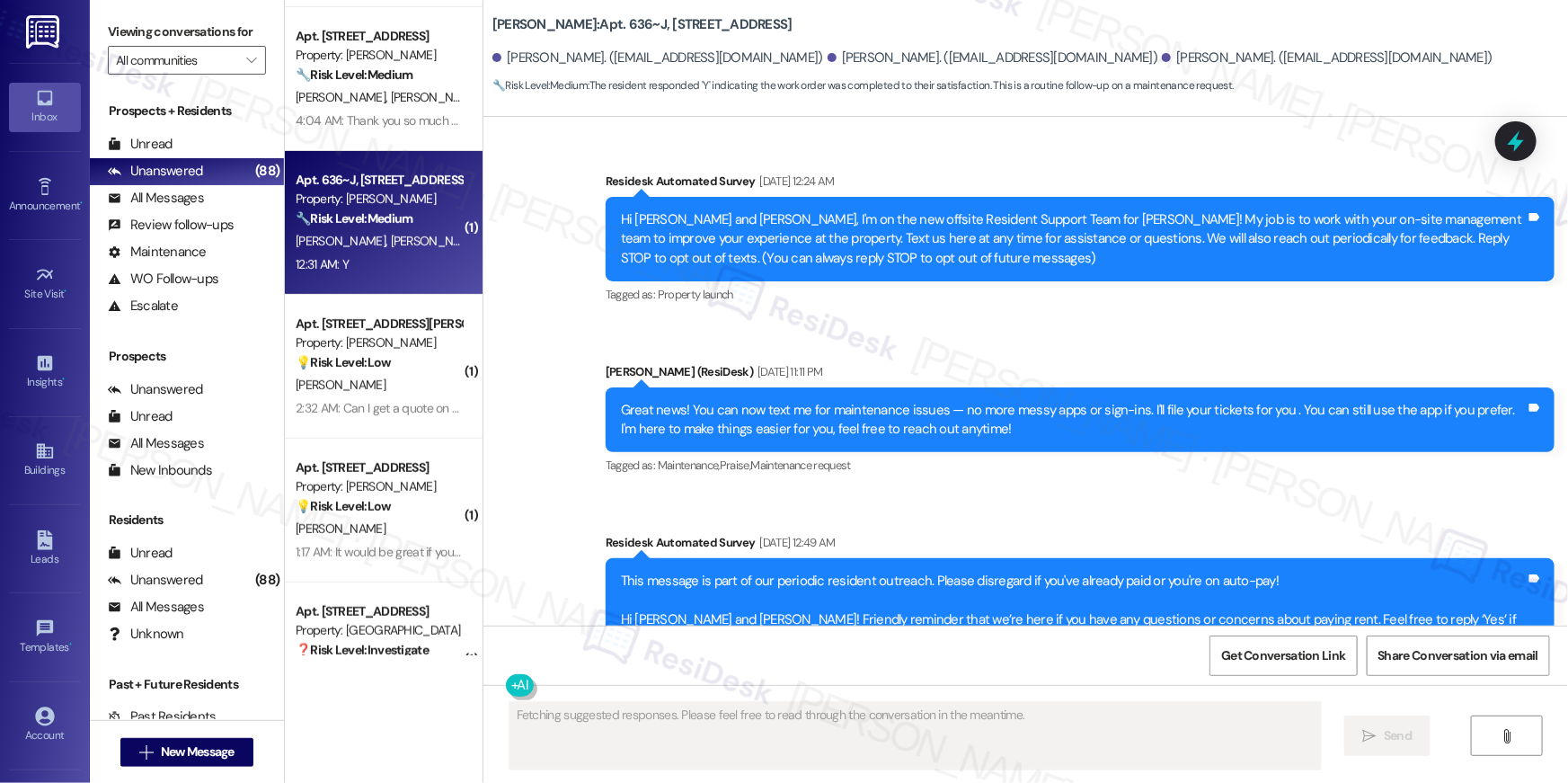
scroll to position [7651, 0]
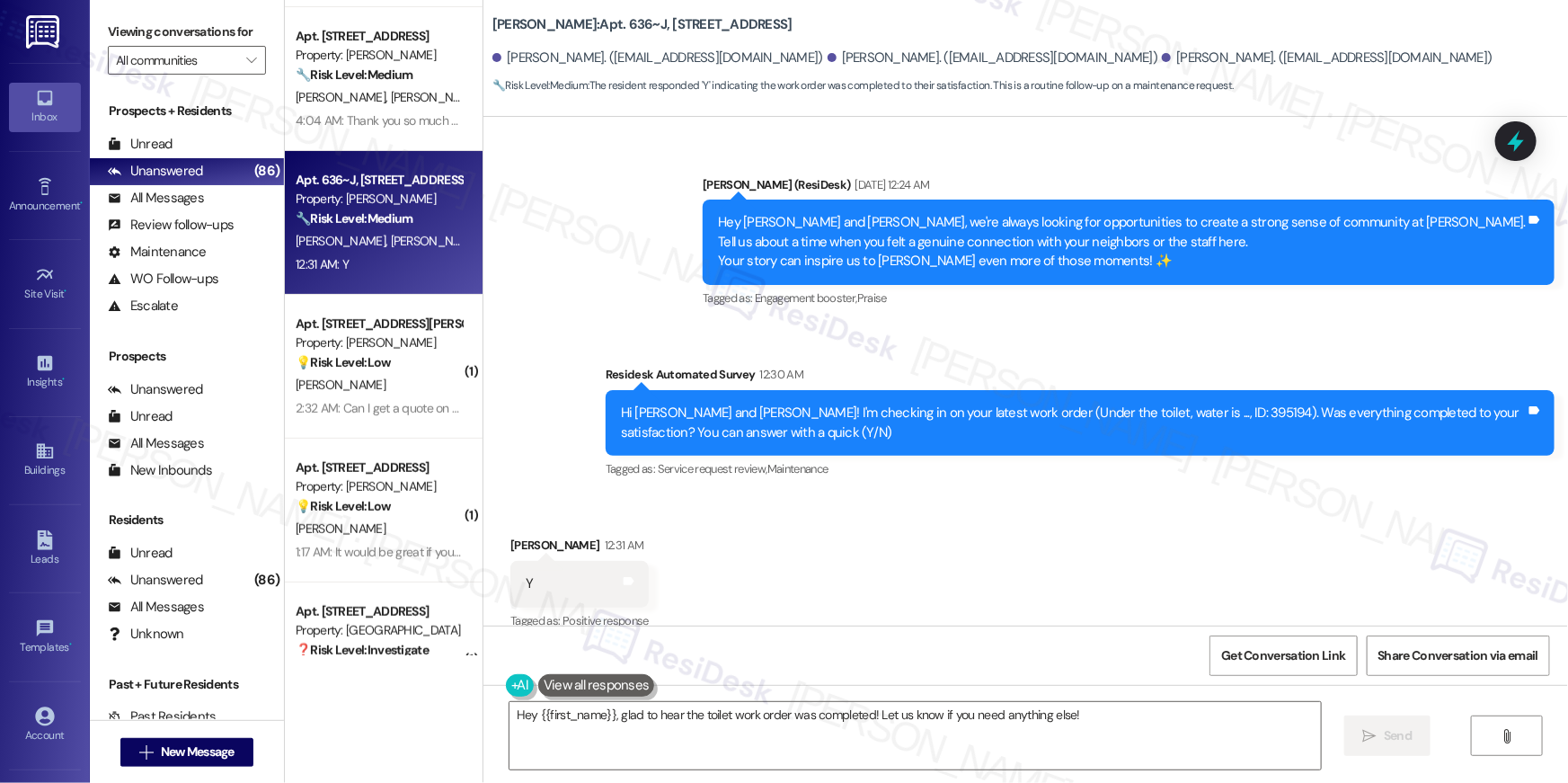
click at [815, 619] on div "Received via SMS [PERSON_NAME] 12:31 AM Y Tags and notes Tagged as: Positive re…" at bounding box center [1025, 571] width 1084 height 152
click at [857, 749] on textarea "Hey {{first_name}}, glad to hear the toilet work order was completed! Let us kn…" at bounding box center [915, 735] width 811 height 67
click at [856, 749] on textarea "Hey {{first_name}}, glad to hear the toilet work order was completed! Let us kn…" at bounding box center [915, 735] width 811 height 67
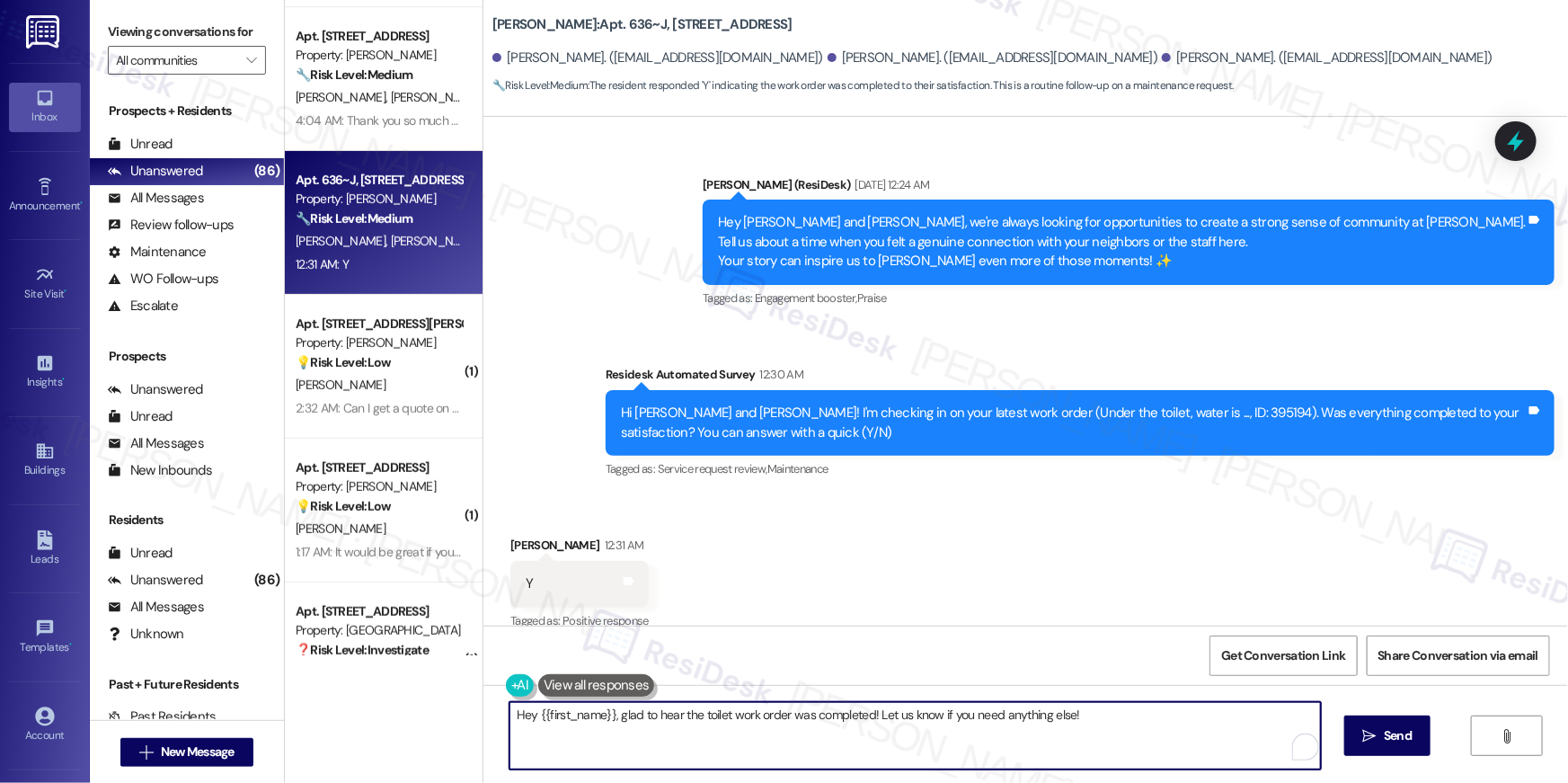
paste textarea "i {{first_name}}, I’m truly delighted to hear that your work order has been suc…"
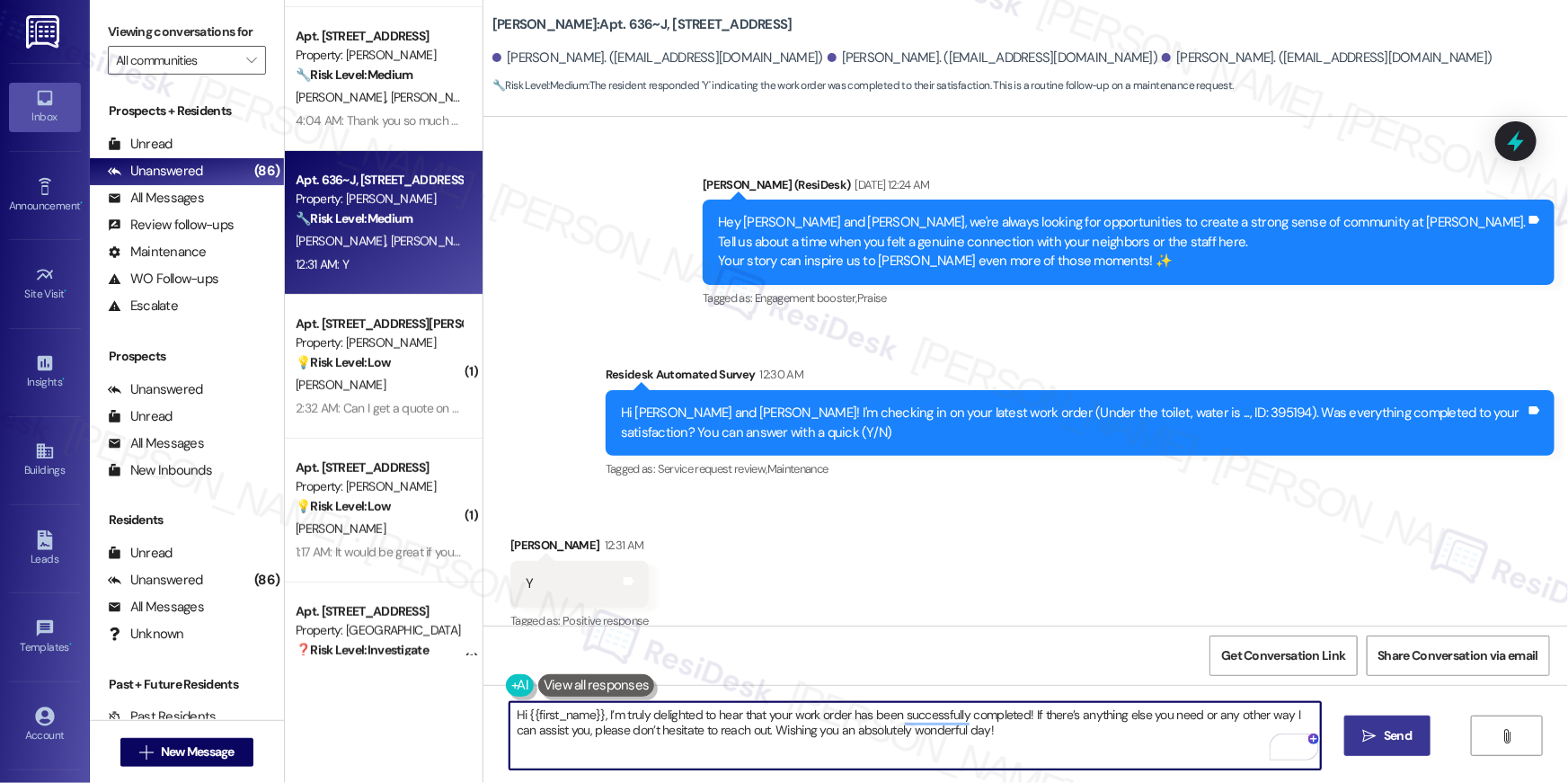
type textarea "Hi {{first_name}}, I’m truly delighted to hear that your work order has been su…"
click at [1369, 740] on icon "" at bounding box center [1370, 736] width 14 height 15
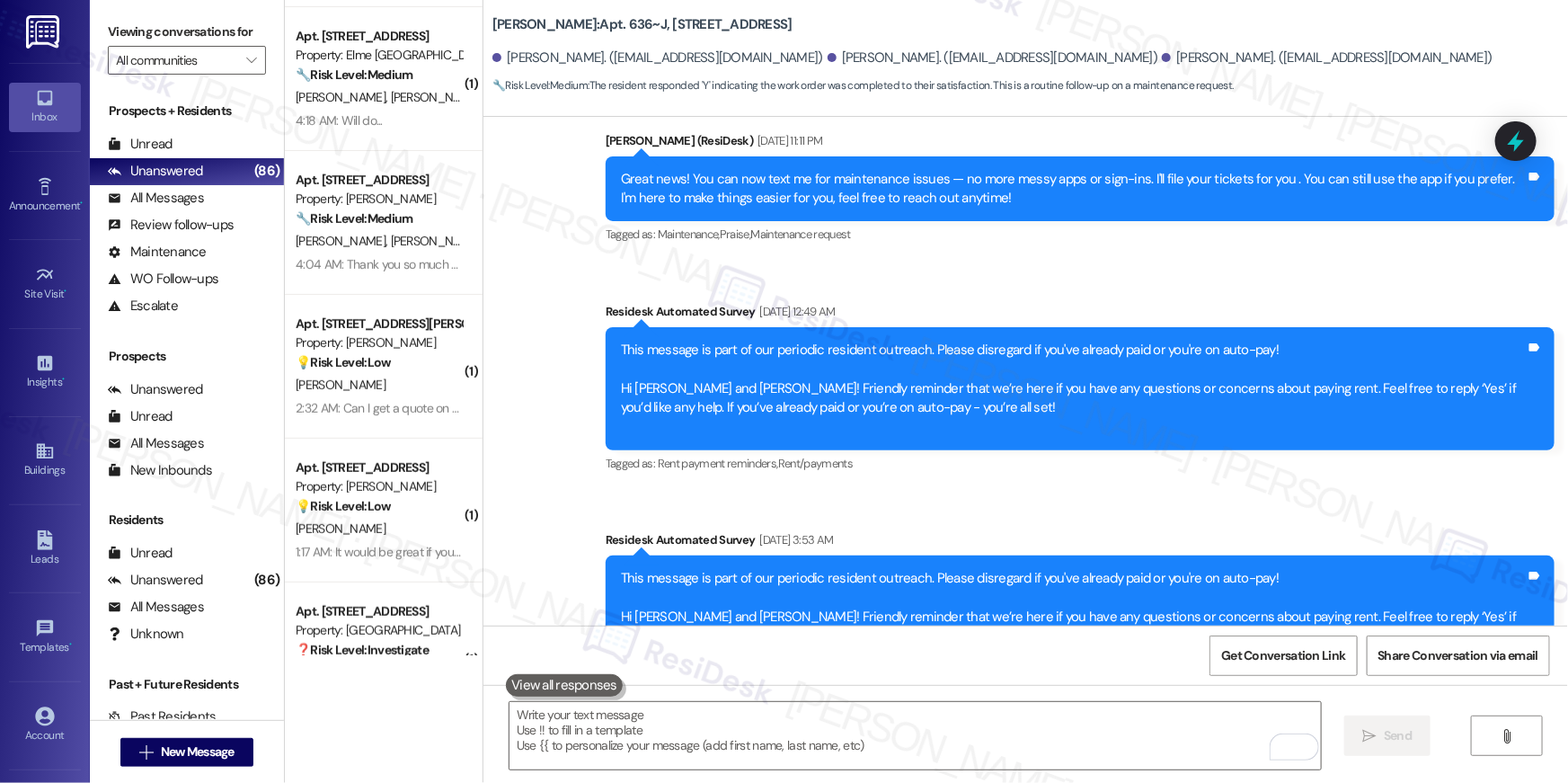
scroll to position [0, 0]
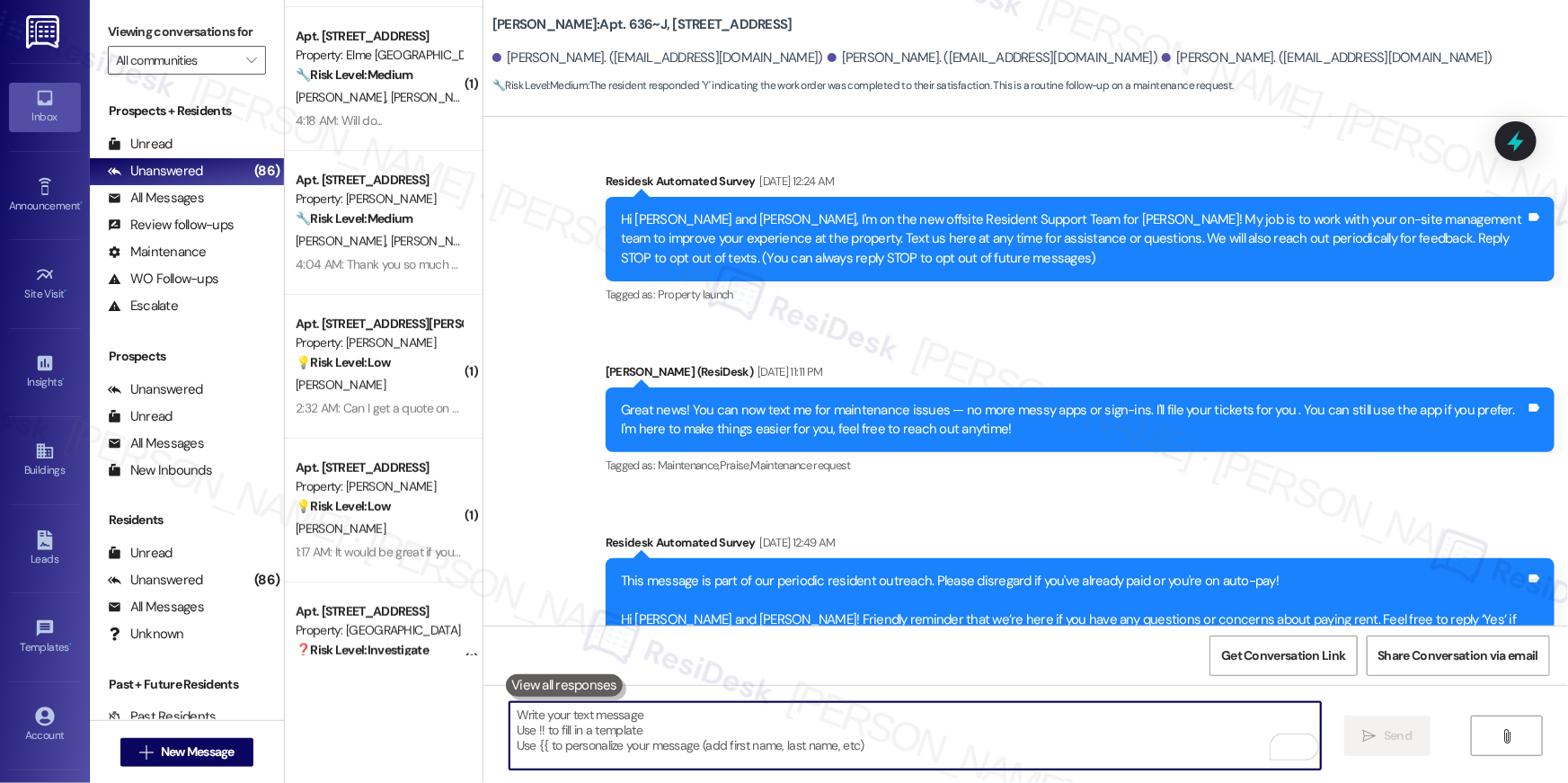
click at [779, 757] on textarea "To enrich screen reader interactions, please activate Accessibility in Grammarl…" at bounding box center [915, 735] width 811 height 67
click at [786, 751] on textarea "To enrich screen reader interactions, please activate Accessibility in Grammarl…" at bounding box center [915, 735] width 811 height 67
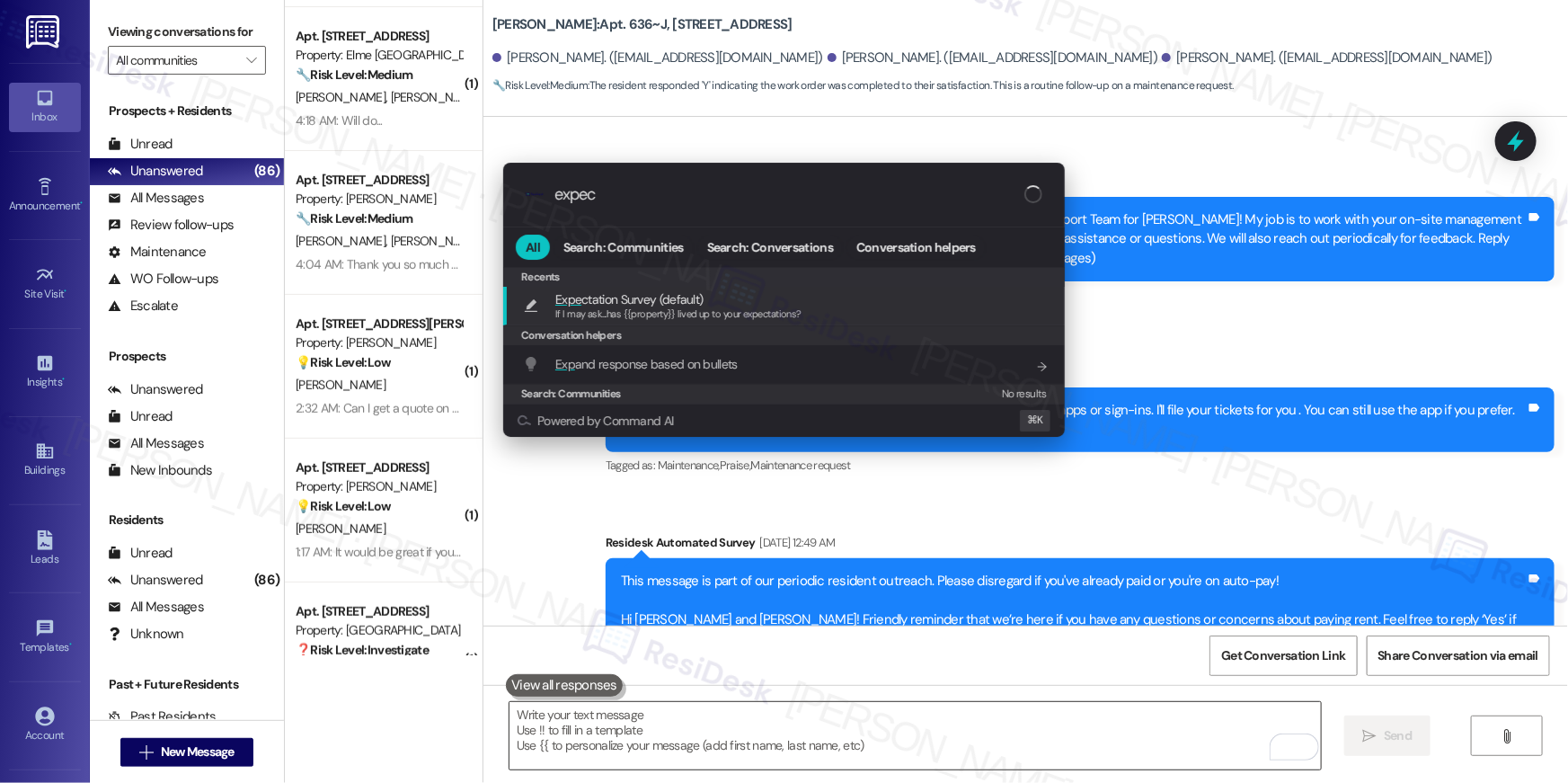
type input "expect"
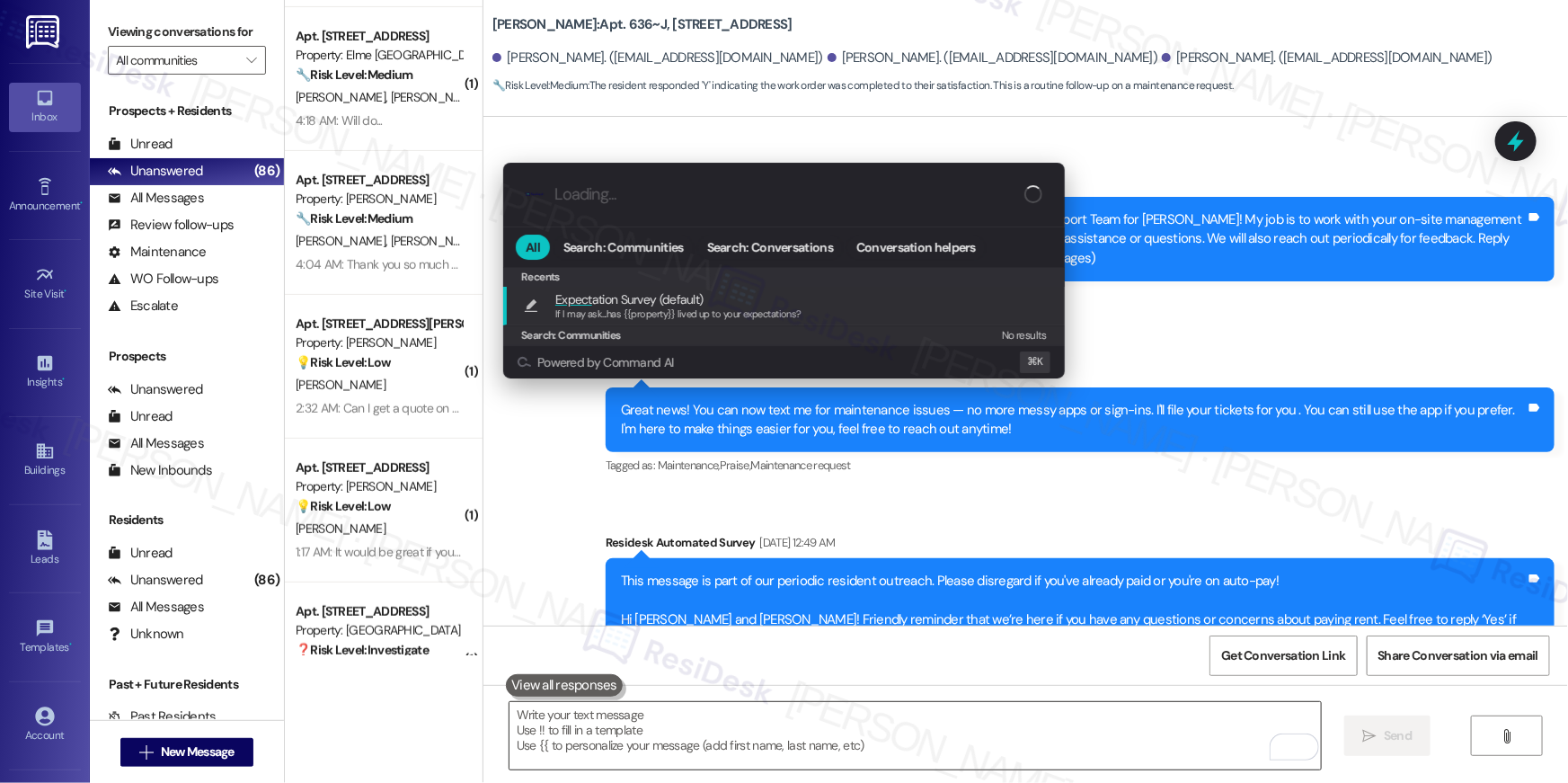
type textarea "If I may ask...has {{property}} lived up to your expectations?"
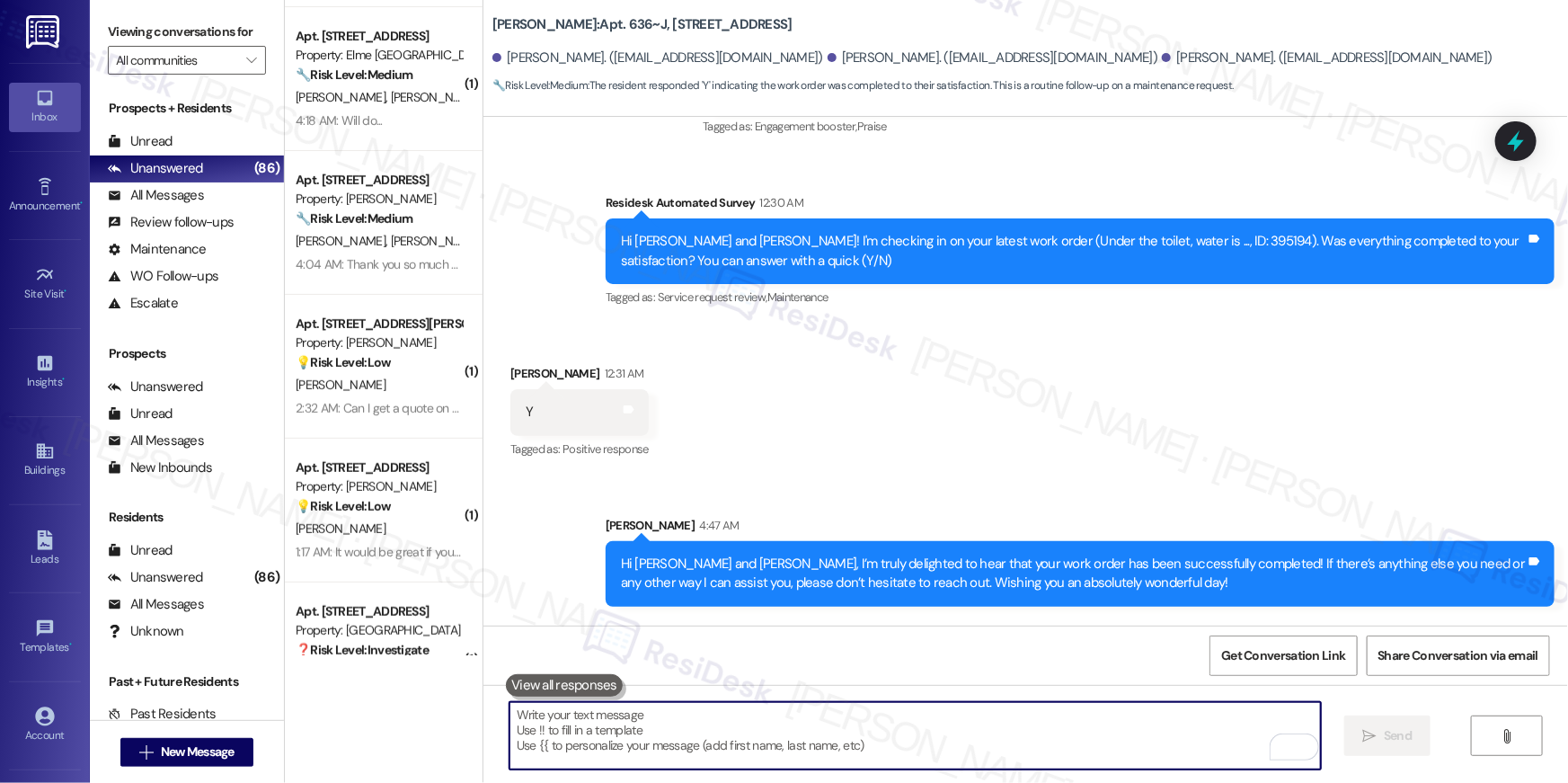
scroll to position [7920, 0]
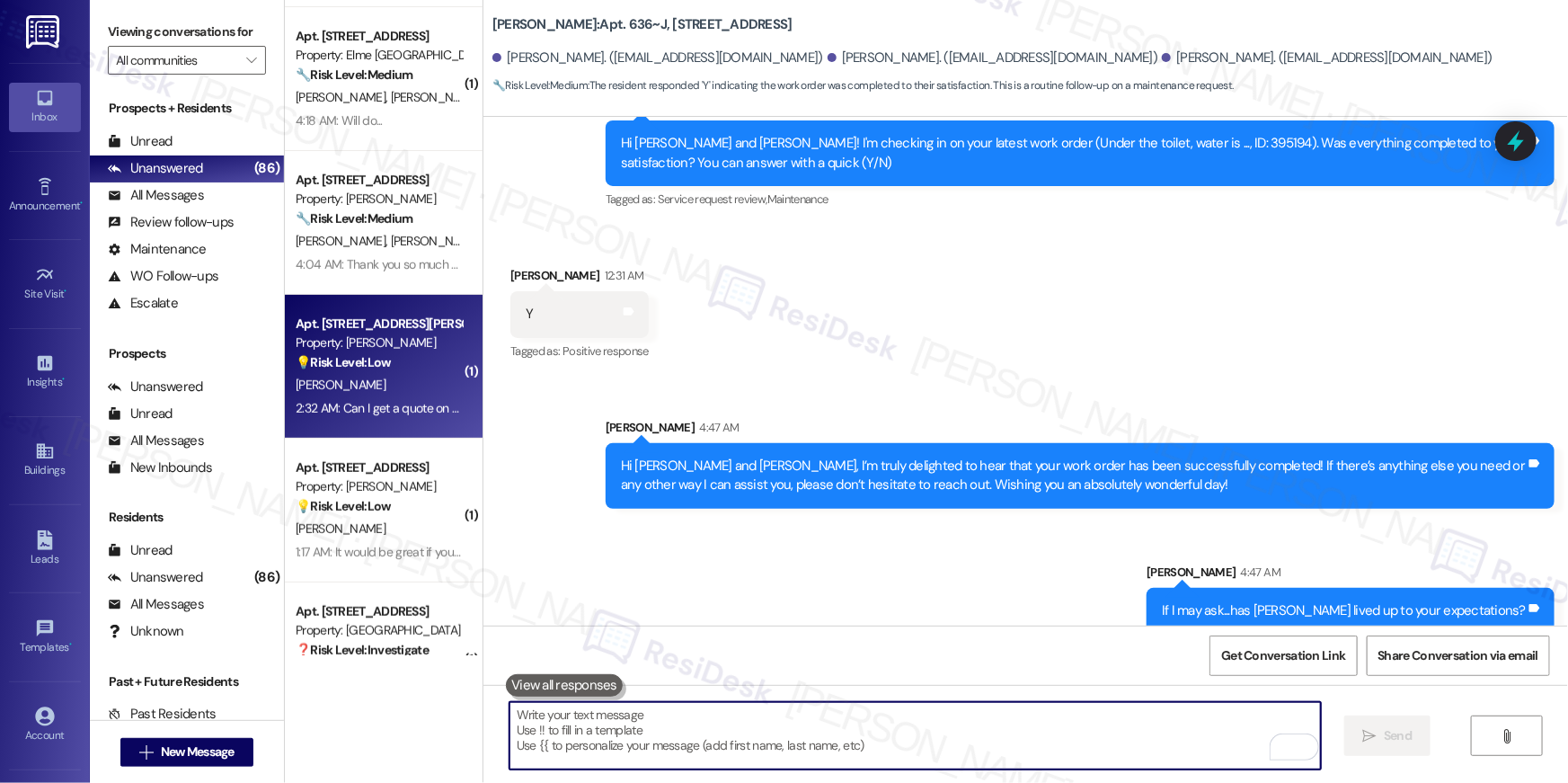
click at [349, 374] on div "[PERSON_NAME]" at bounding box center [378, 385] width 170 height 22
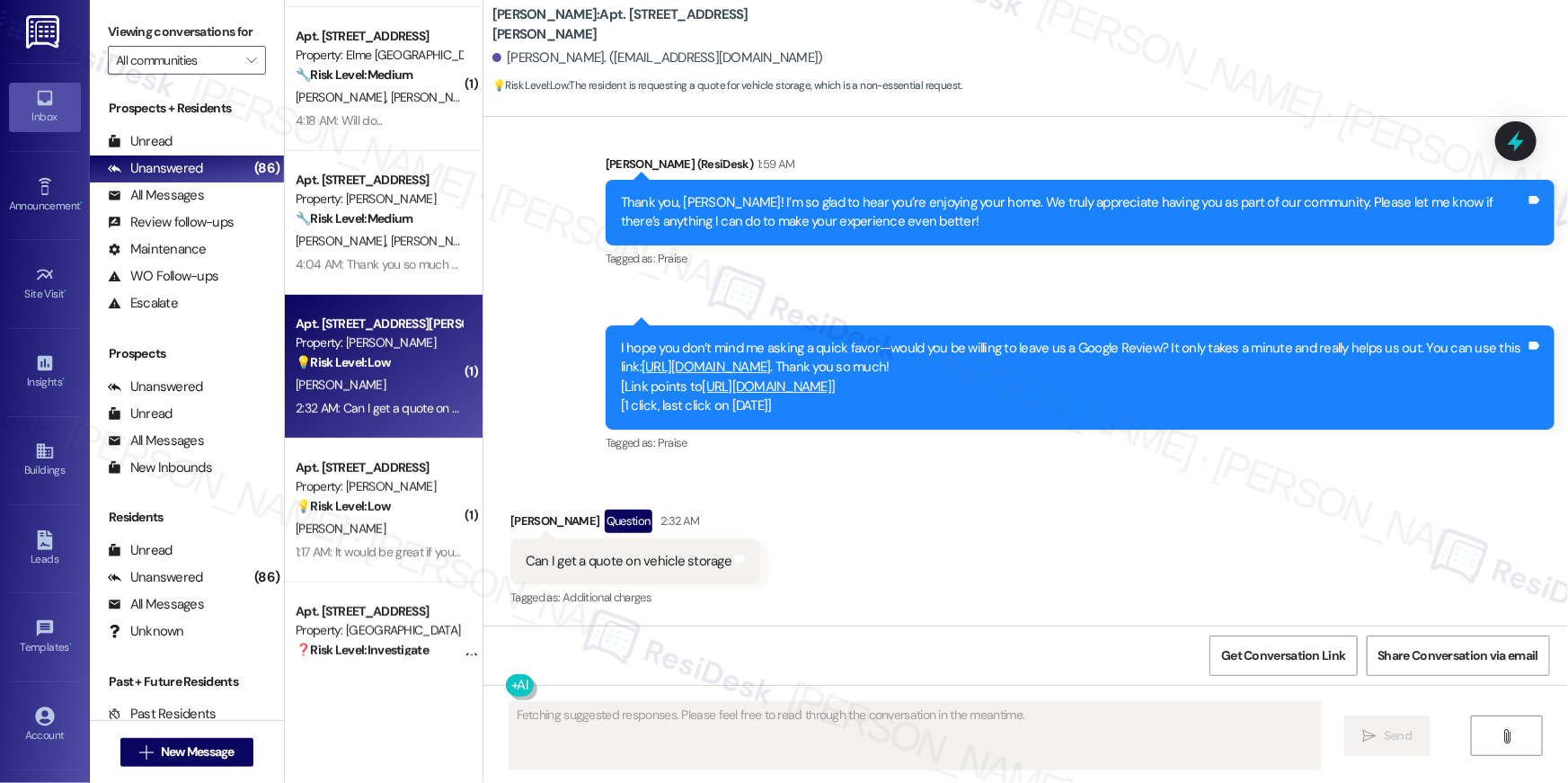
scroll to position [1312, 0]
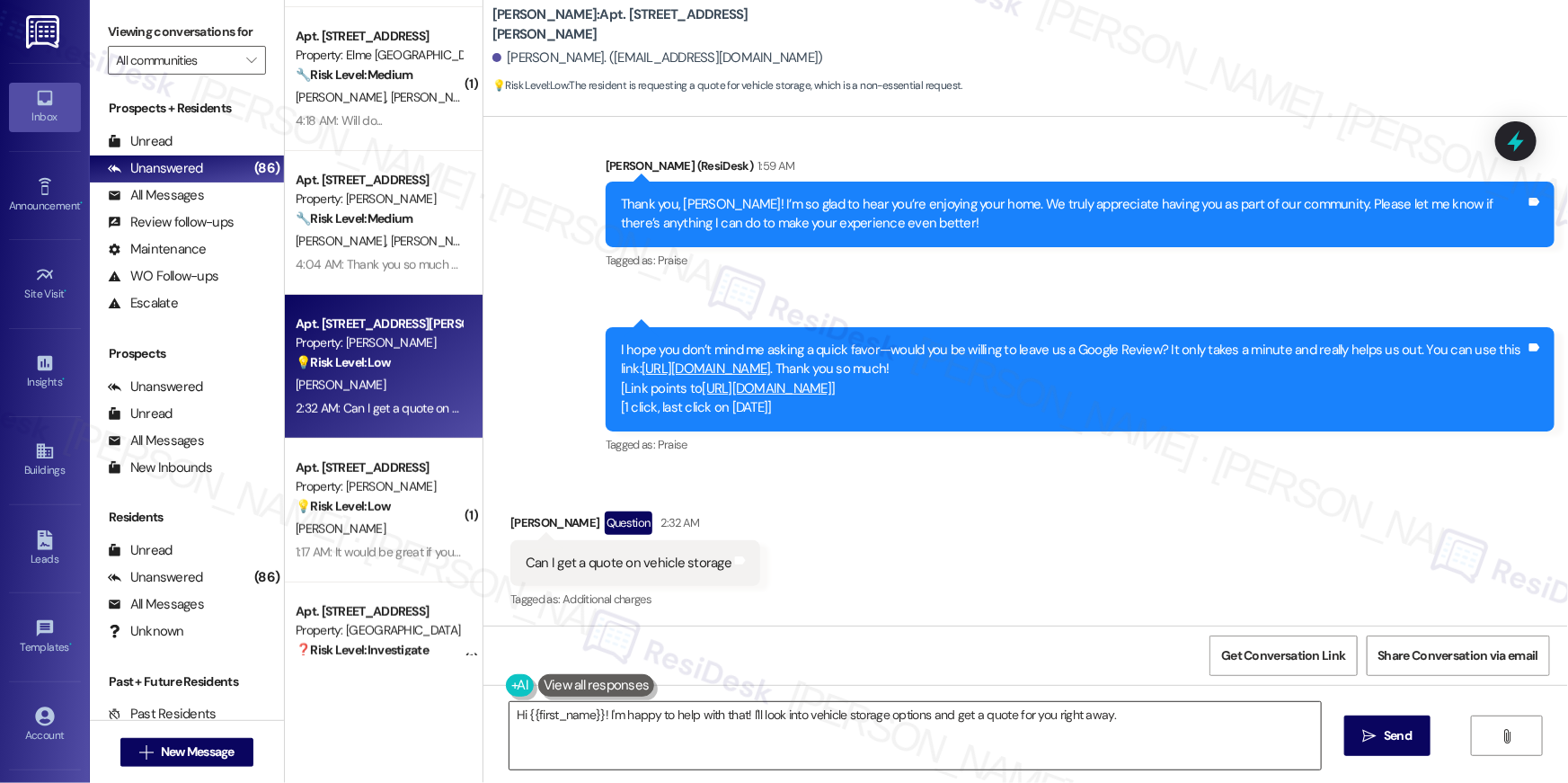
click at [698, 723] on textarea "Hi {{first_name}}! I'm happy to help with that! I'll look into vehicle storage …" at bounding box center [915, 735] width 811 height 67
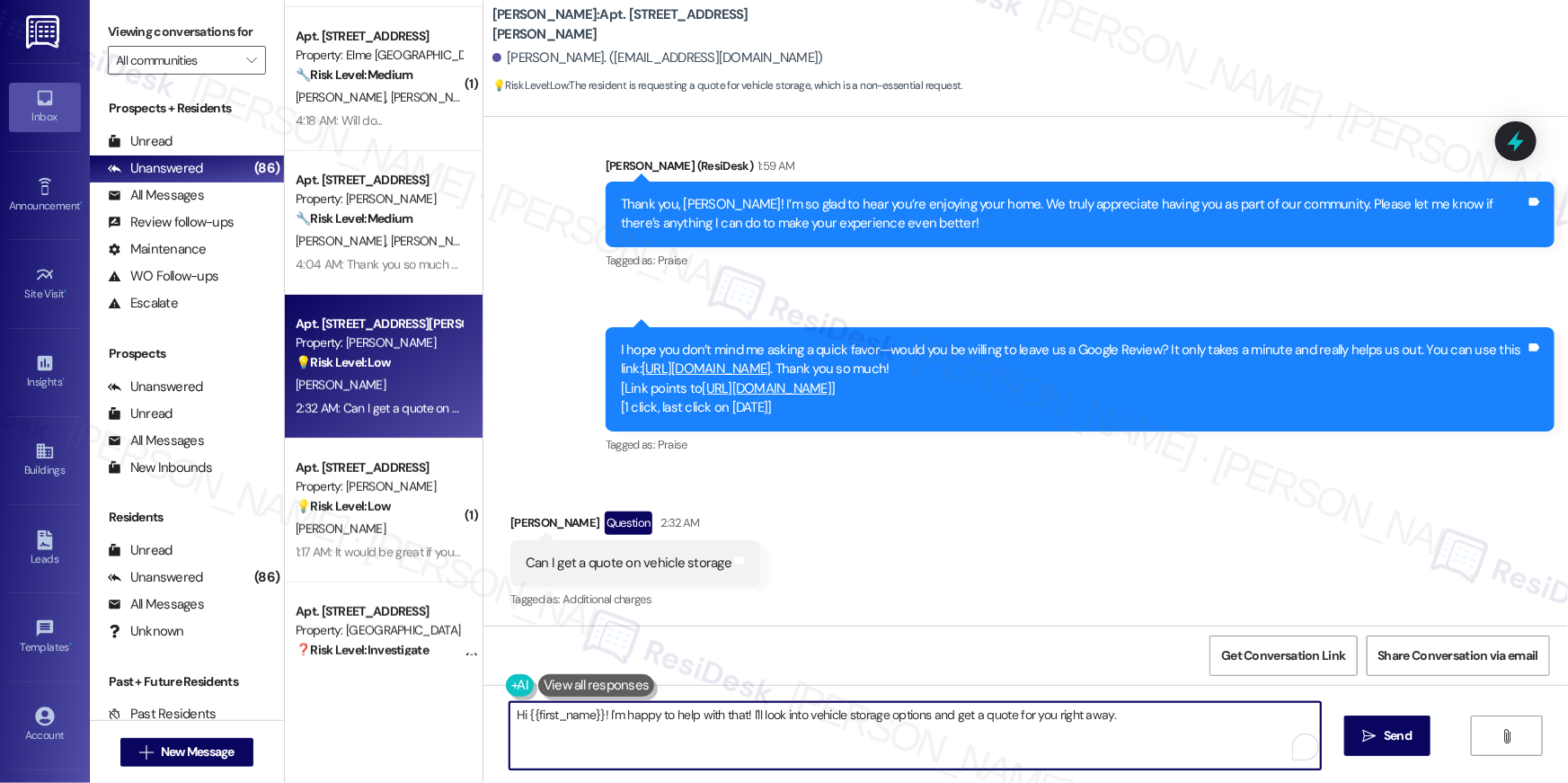
click at [927, 743] on textarea "Hi {{first_name}}! I'm happy to help with that! I'll look into vehicle storage …" at bounding box center [915, 735] width 811 height 67
drag, startPoint x: 746, startPoint y: 712, endPoint x: 795, endPoint y: 724, distance: 50.4
click at [795, 724] on textarea "Hi {{first_name}}! I'm happy to help with that! I'll look into vehicle storage …" at bounding box center [915, 735] width 811 height 67
click at [797, 717] on textarea "Hi {{first_name}}! I'm happy to help with that! I'll look into vehicle storage …" at bounding box center [915, 735] width 811 height 67
drag, startPoint x: 743, startPoint y: 713, endPoint x: 1141, endPoint y: 727, distance: 398.2
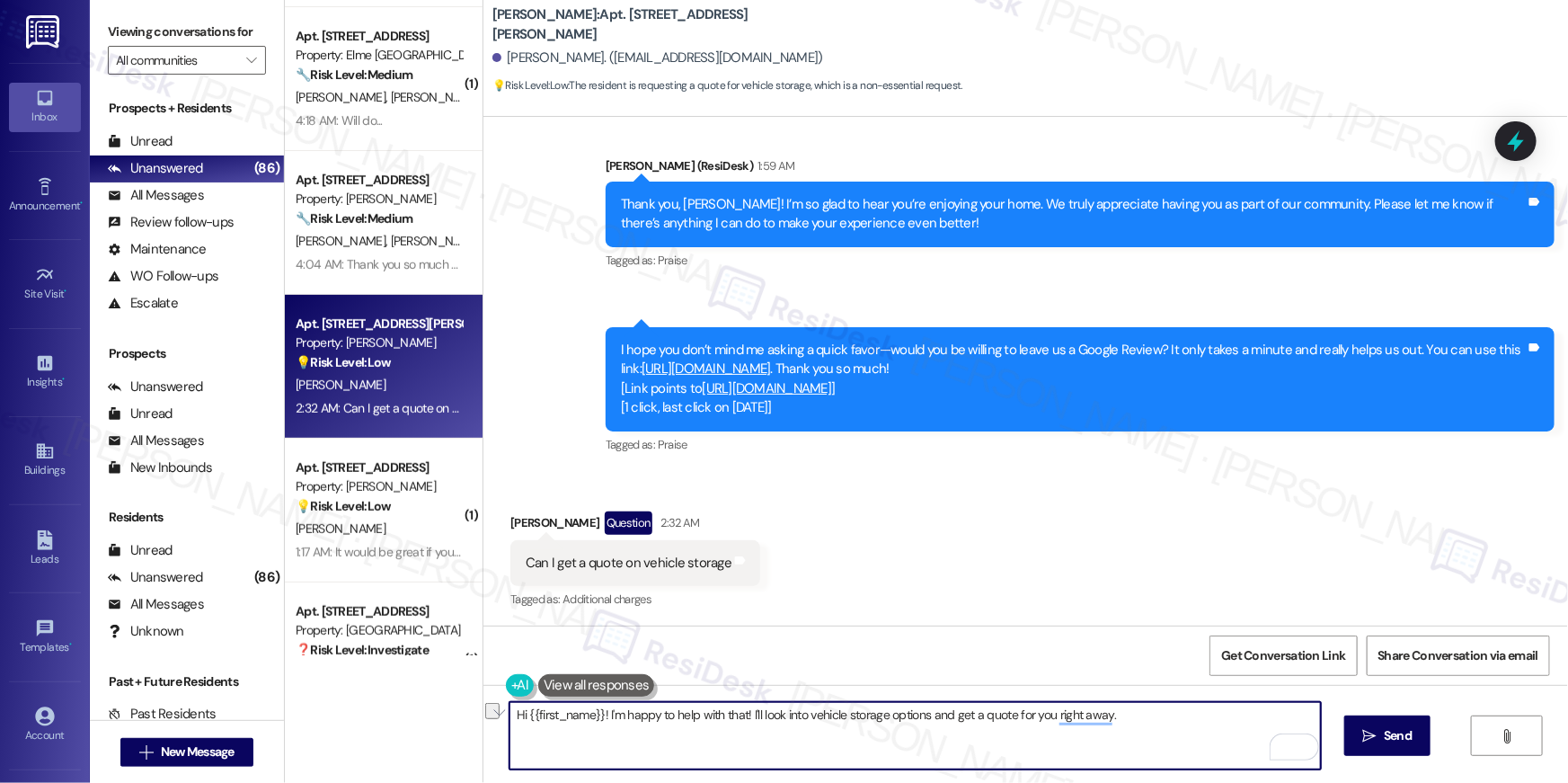
click at [1141, 727] on textarea "Hi {{first_name}}! I'm happy to help with that! I'll look into vehicle storage …" at bounding box center [915, 735] width 811 height 67
type textarea "Hi {{first_name}}! I'm happy to help with that! I'll check this with the site t…"
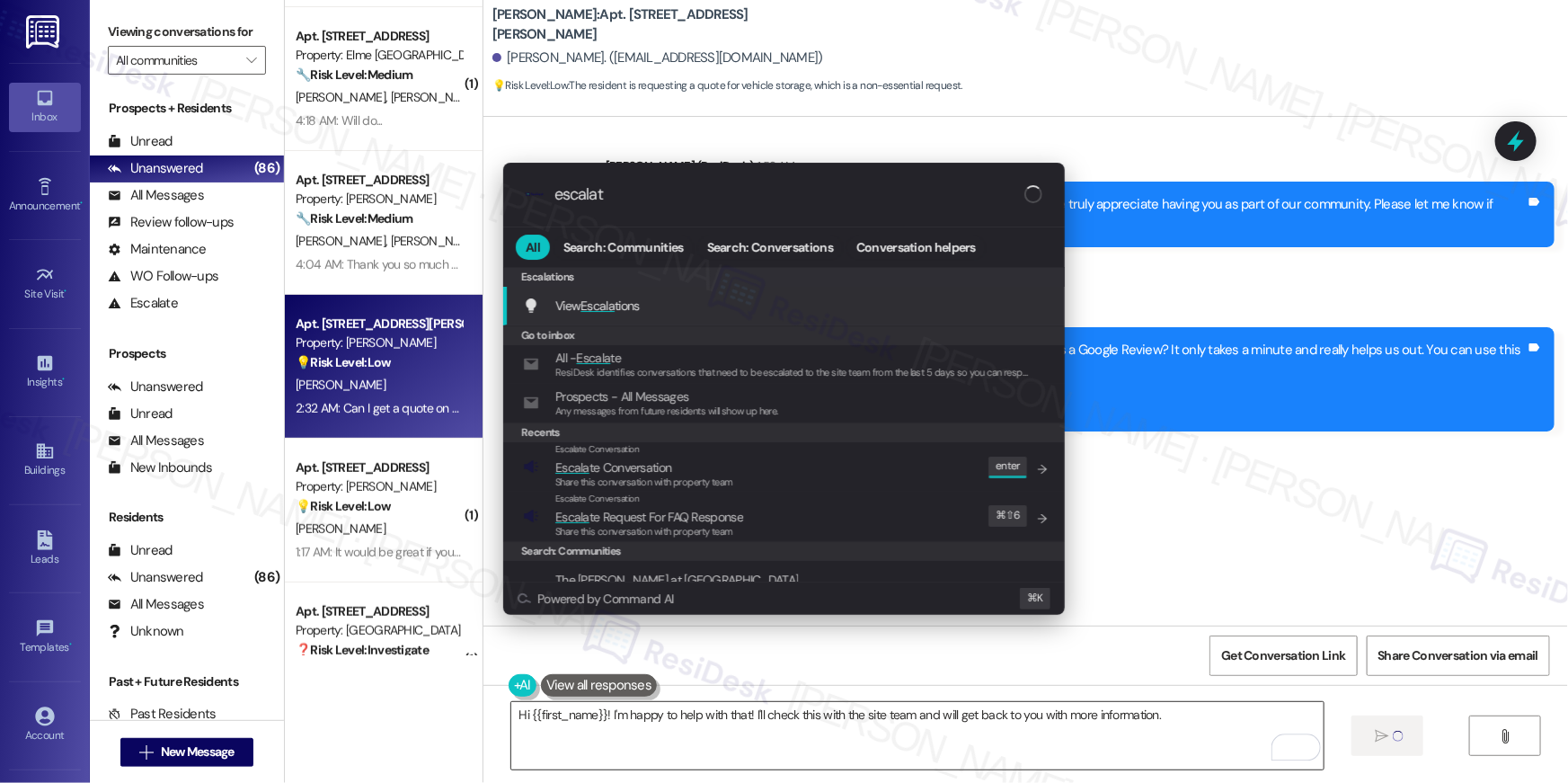
type input "escalate"
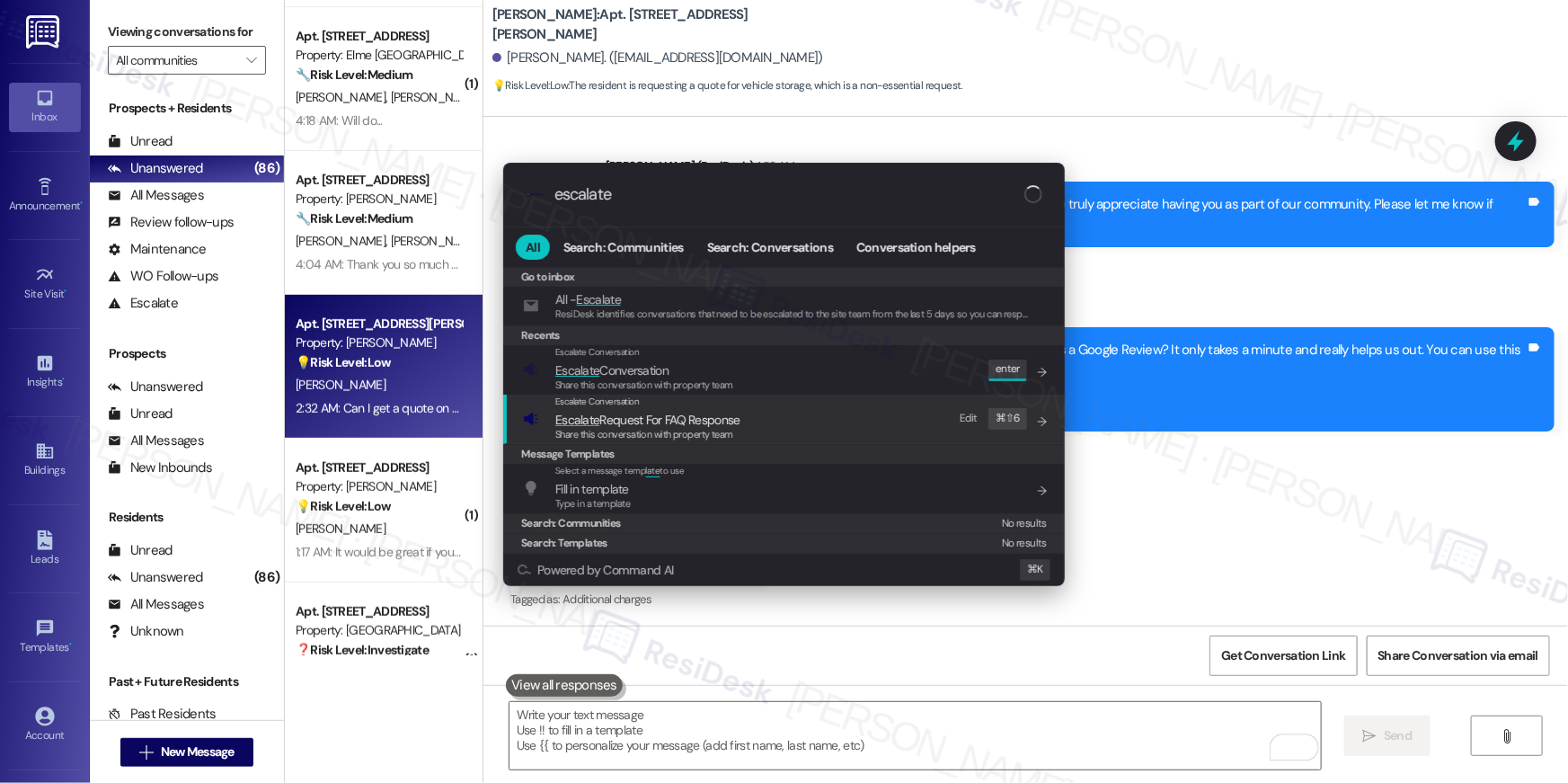
type input "escalate"
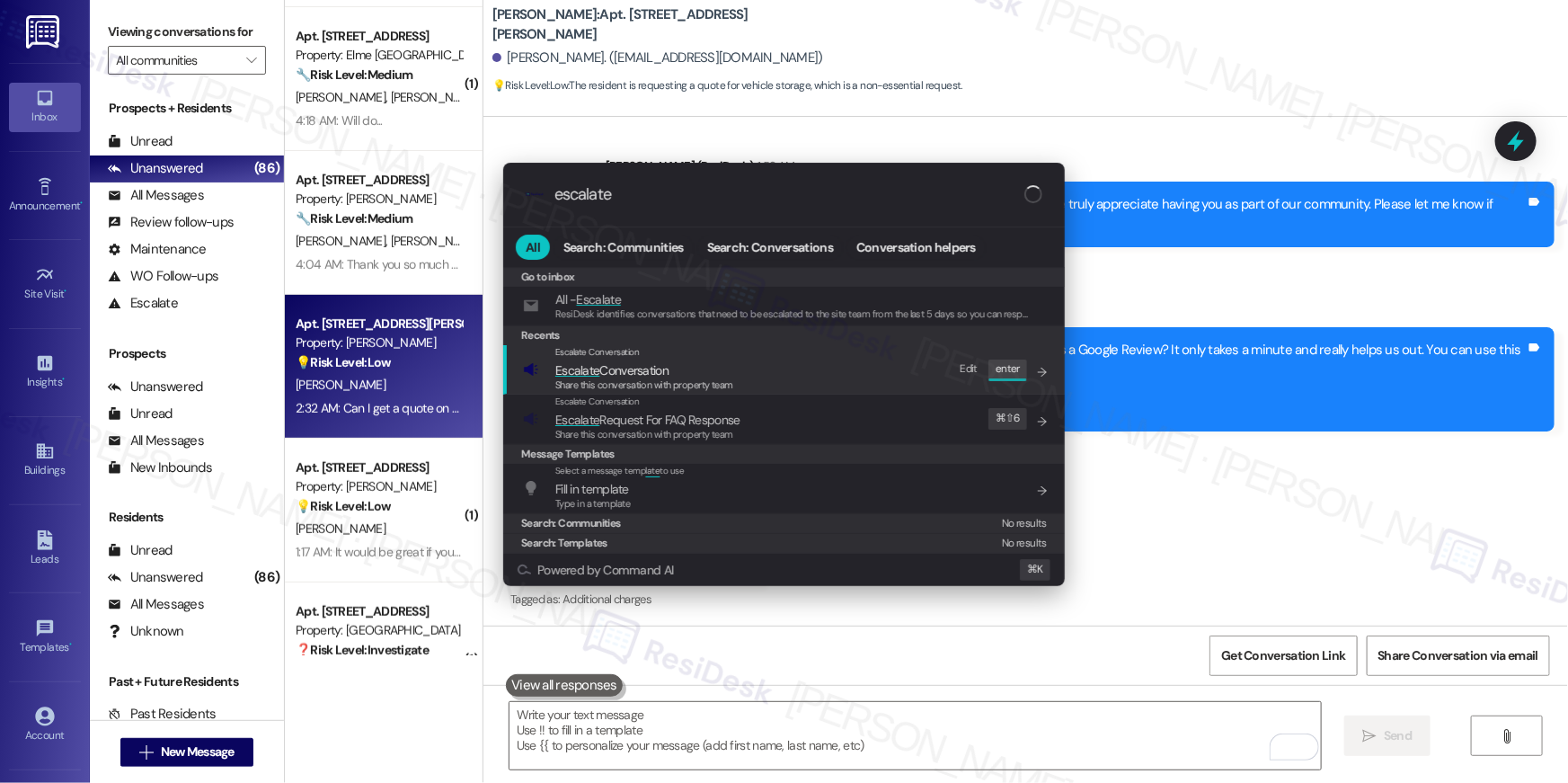
click at [727, 373] on span "Escalate Conversation" at bounding box center [644, 369] width 178 height 19
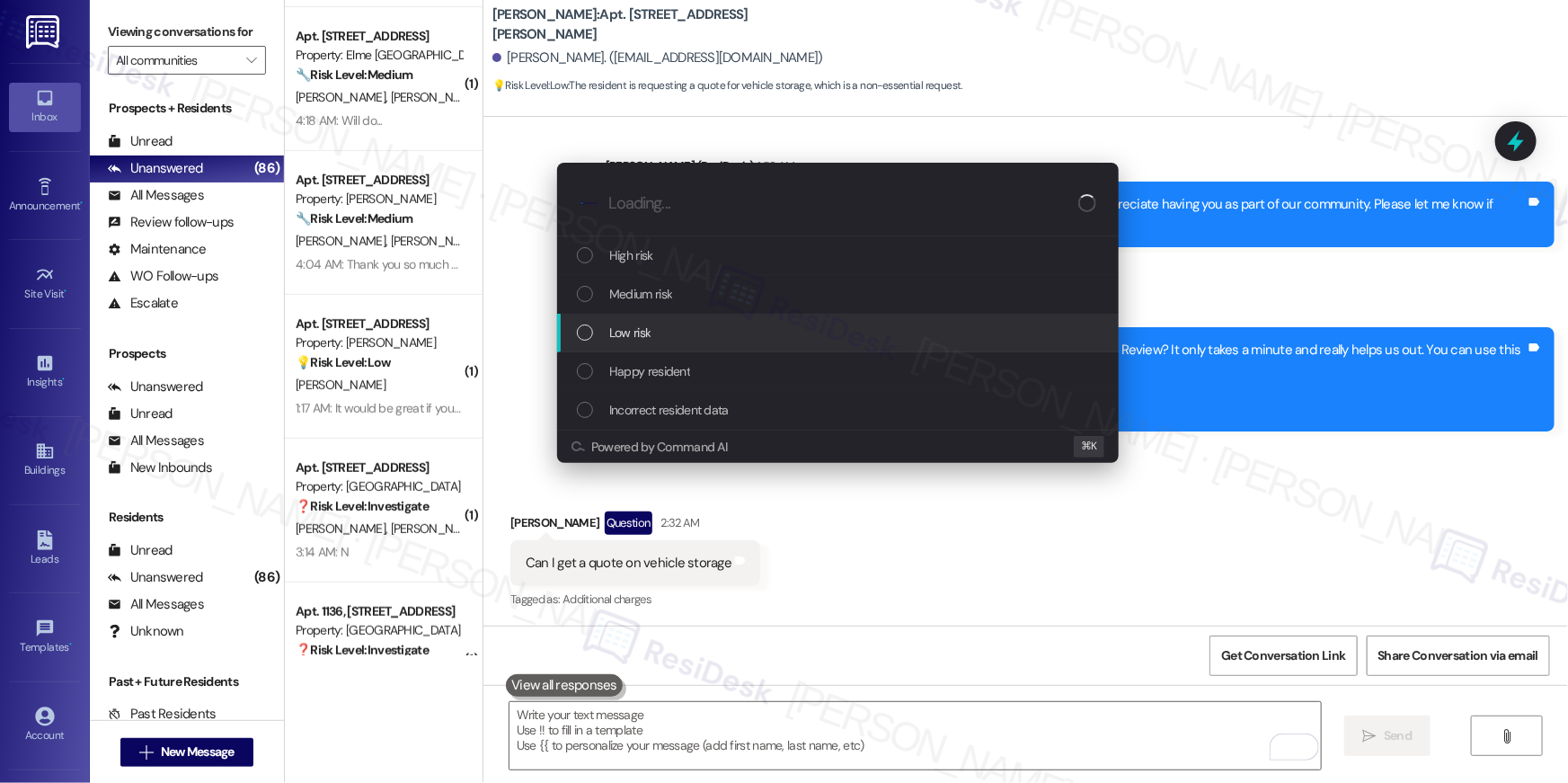
click at [666, 328] on div "Low risk" at bounding box center [839, 331] width 525 height 19
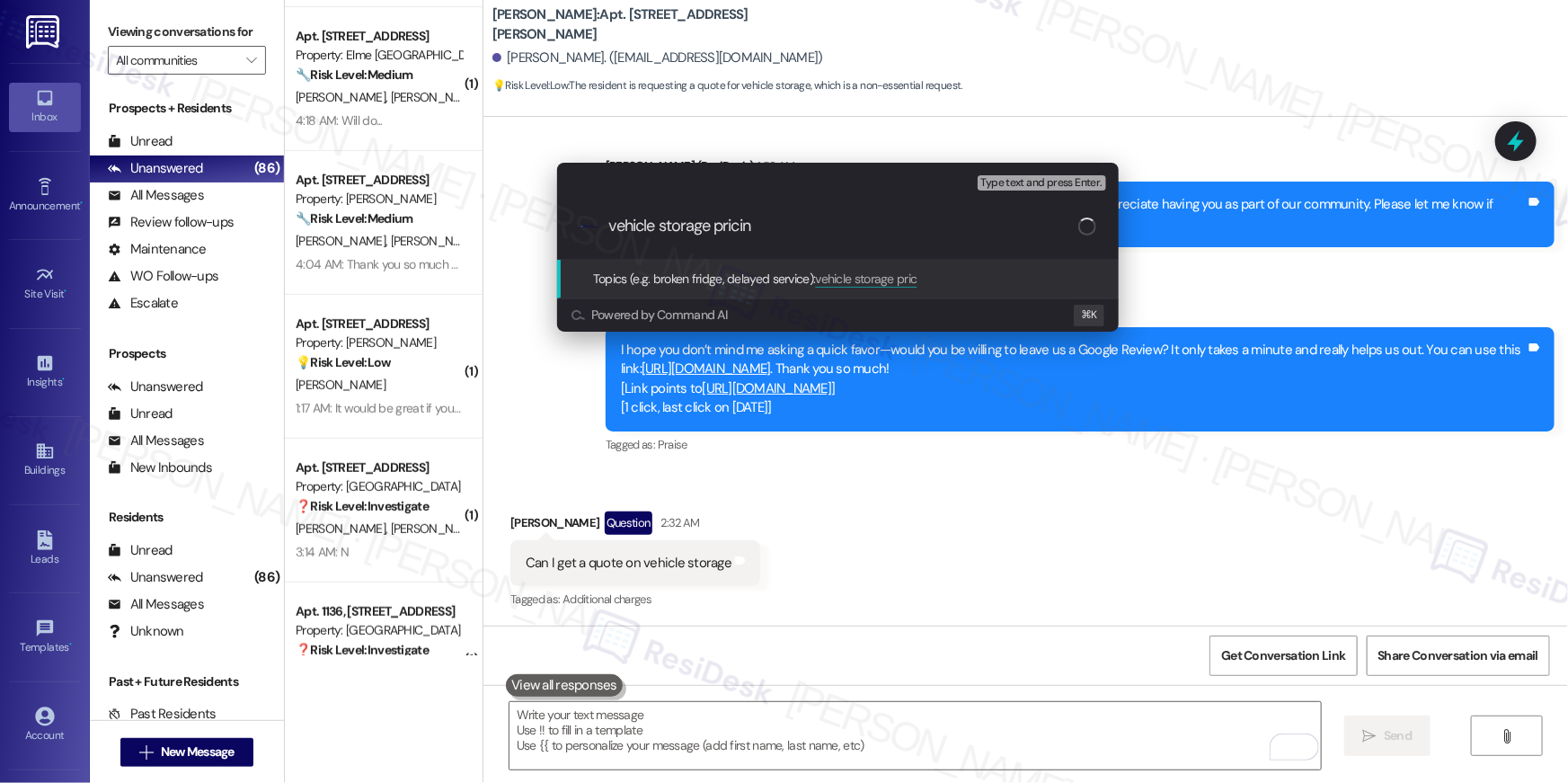
type input "vehicle storage pricing"
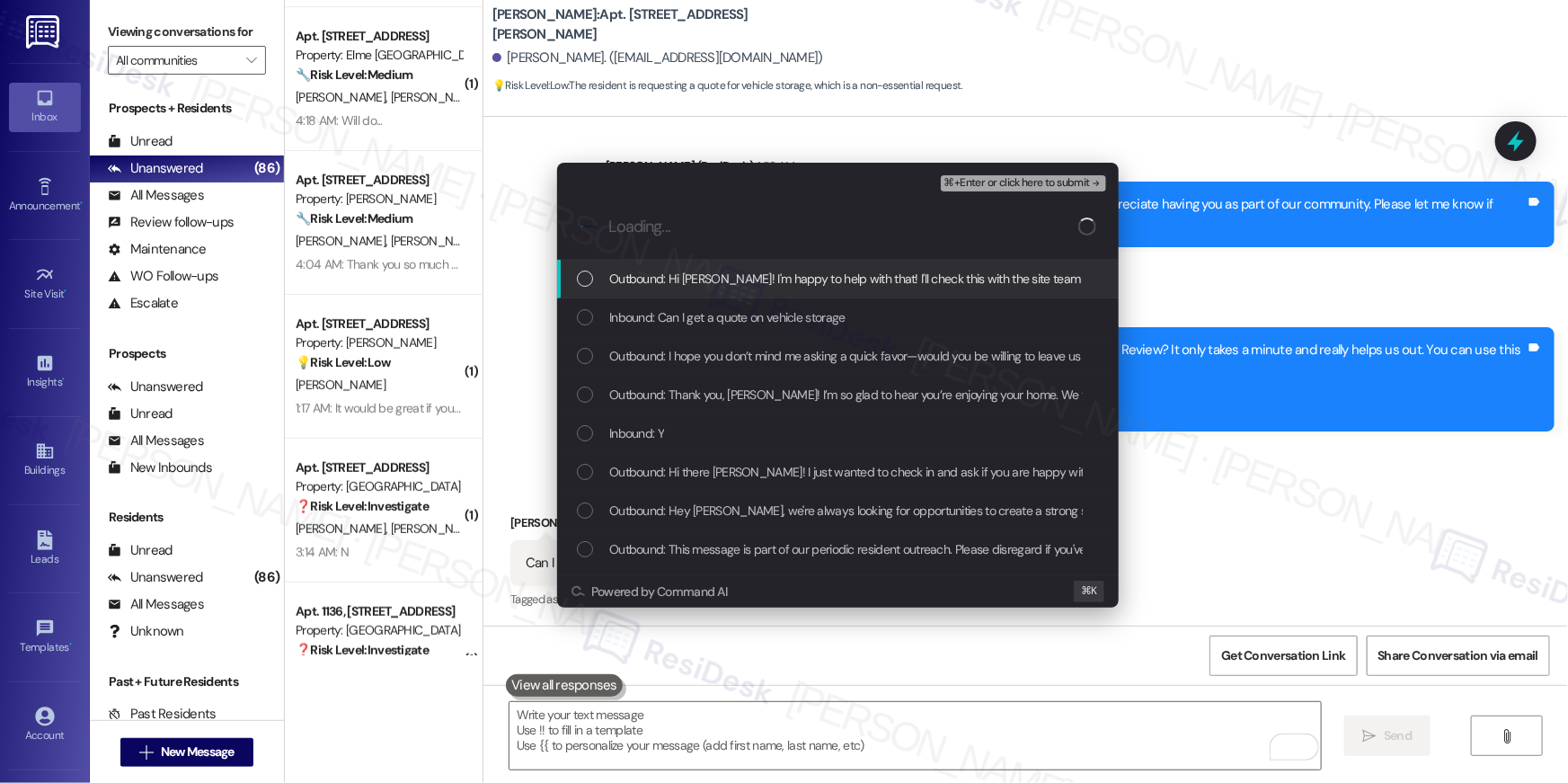
click at [644, 279] on span "Outbound: Hi [PERSON_NAME]! I'm happy to help with that! I'll check this with t…" at bounding box center [967, 278] width 716 height 19
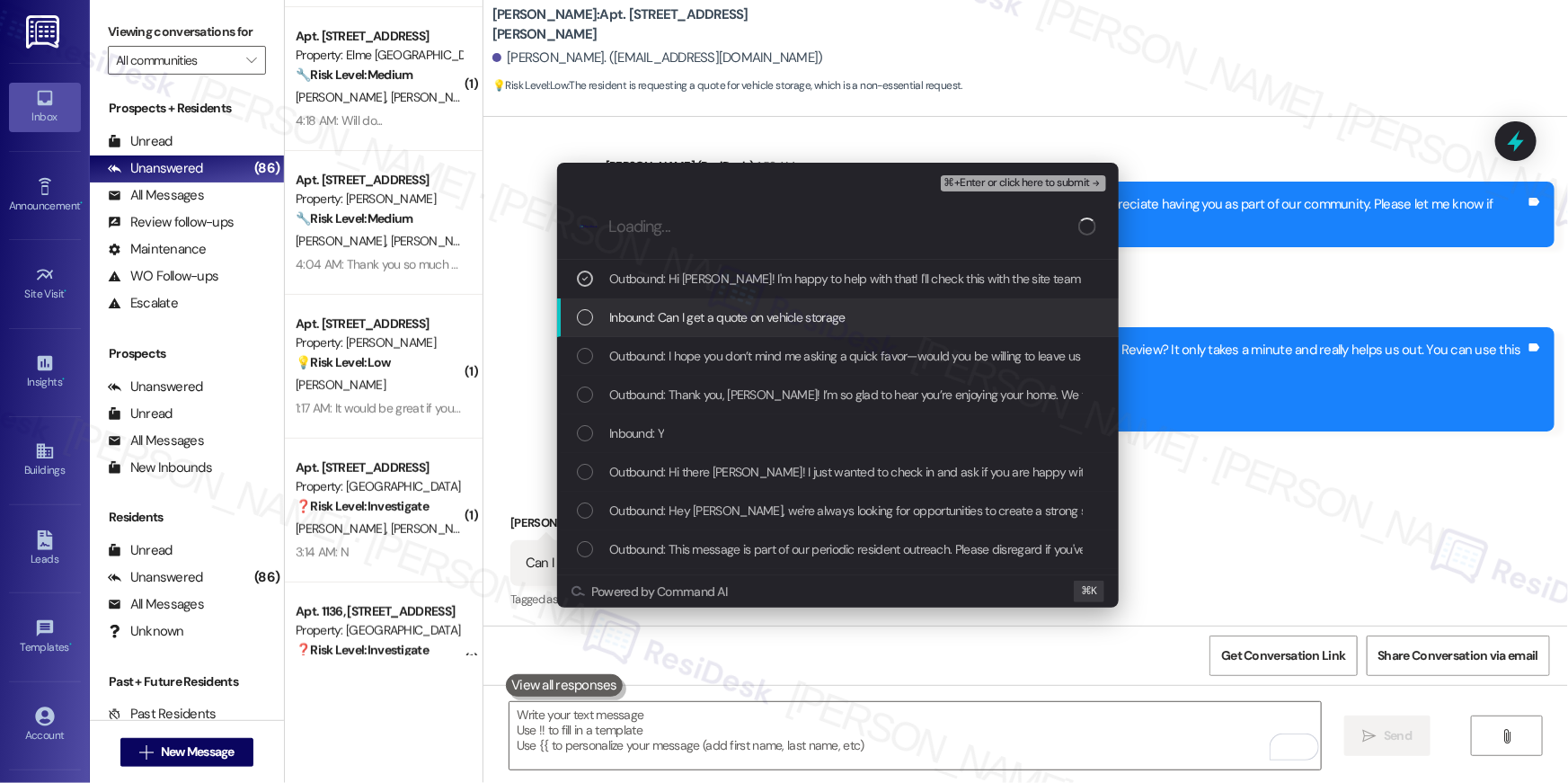
click at [662, 317] on span "Inbound: Can I get a quote on vehicle storage" at bounding box center [727, 317] width 236 height 19
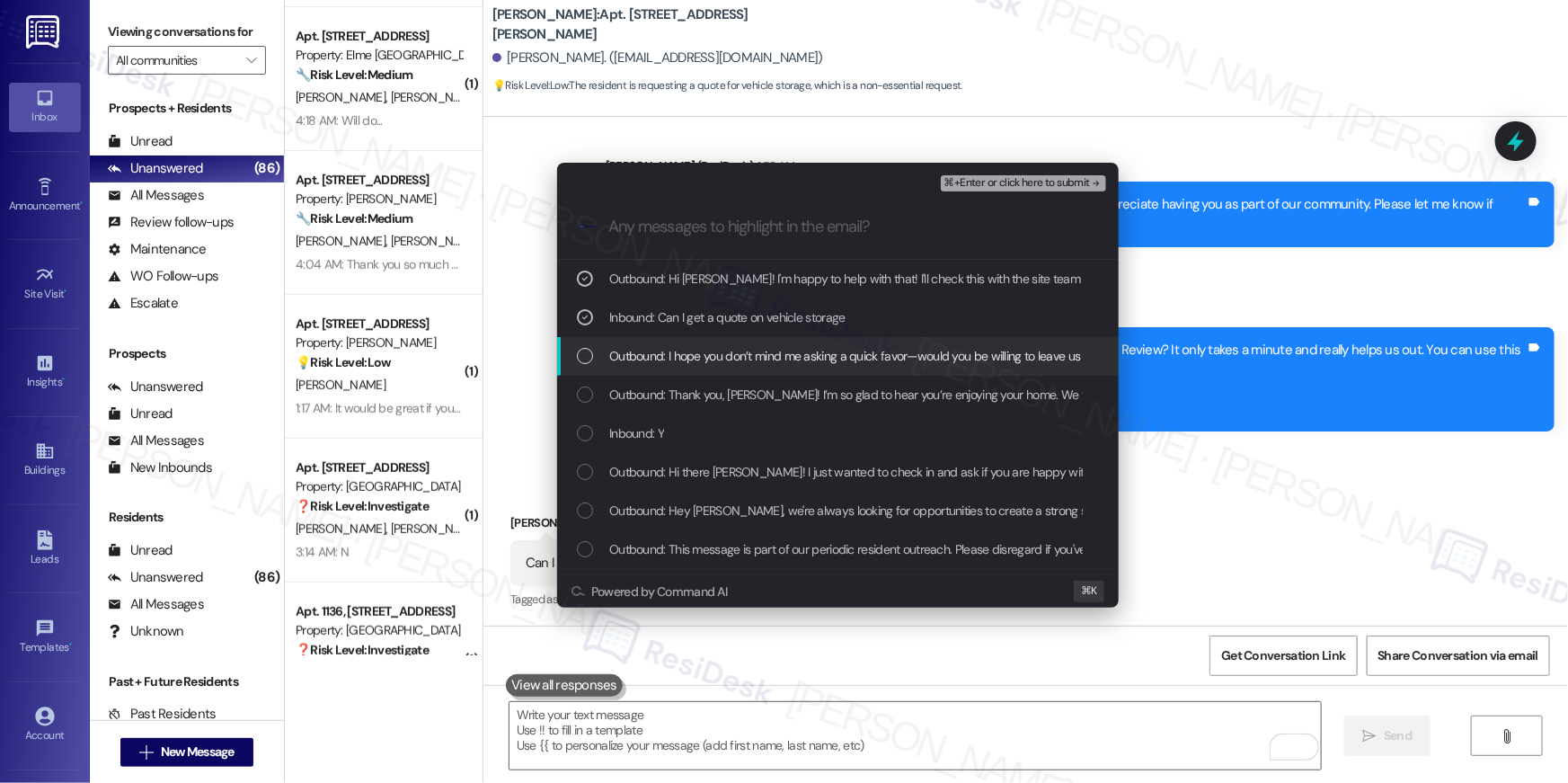
click at [687, 357] on span "Outbound: I hope you don’t mind me asking a quick favor—would you be willing to…" at bounding box center [1347, 355] width 1476 height 19
click at [688, 365] on span "Outbound: I hope you don’t mind me asking a quick favor—would you be willing to…" at bounding box center [1347, 355] width 1476 height 19
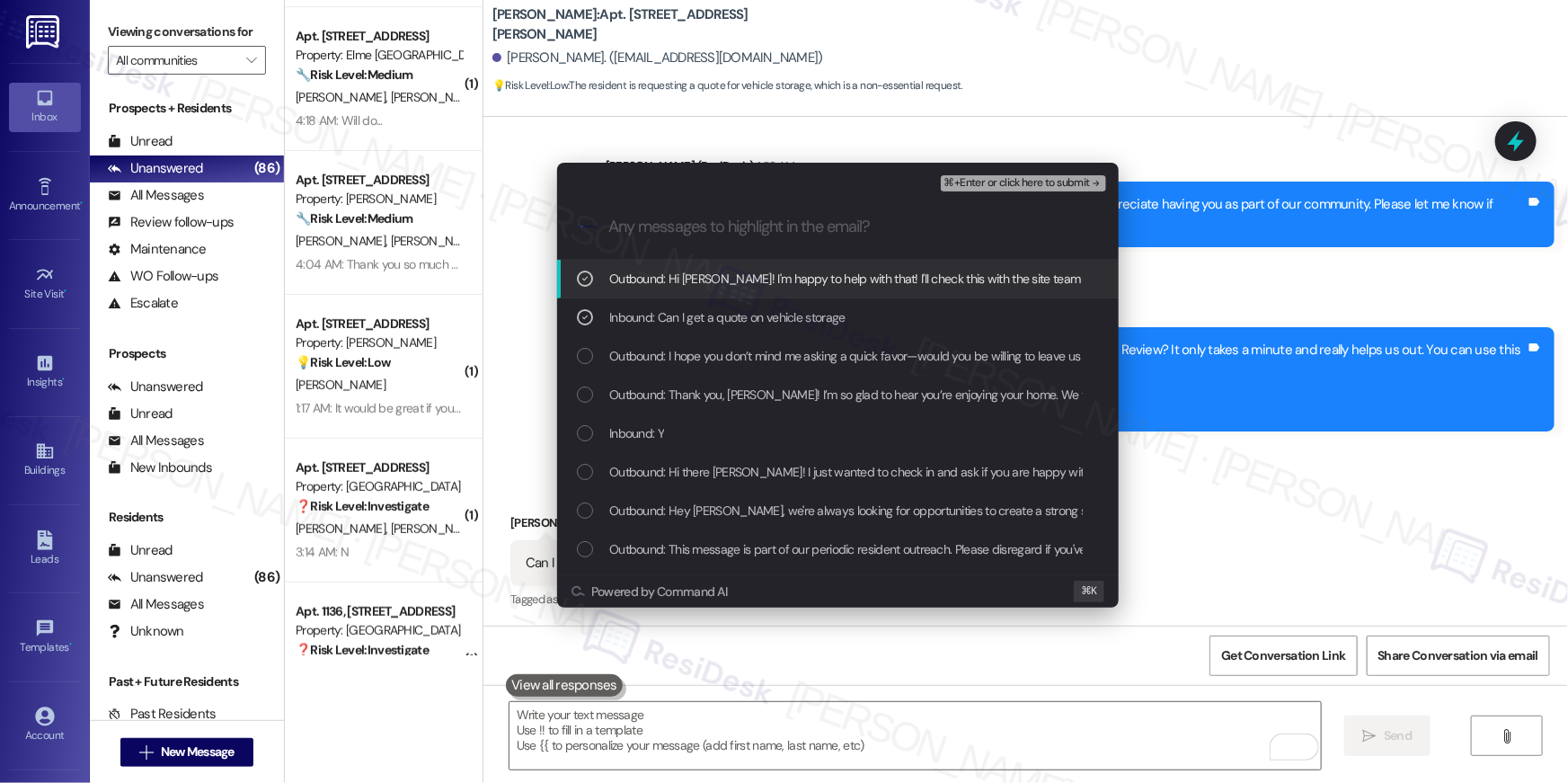
click at [1016, 180] on span "⌘+Enter or click here to submit" at bounding box center [1017, 184] width 146 height 13
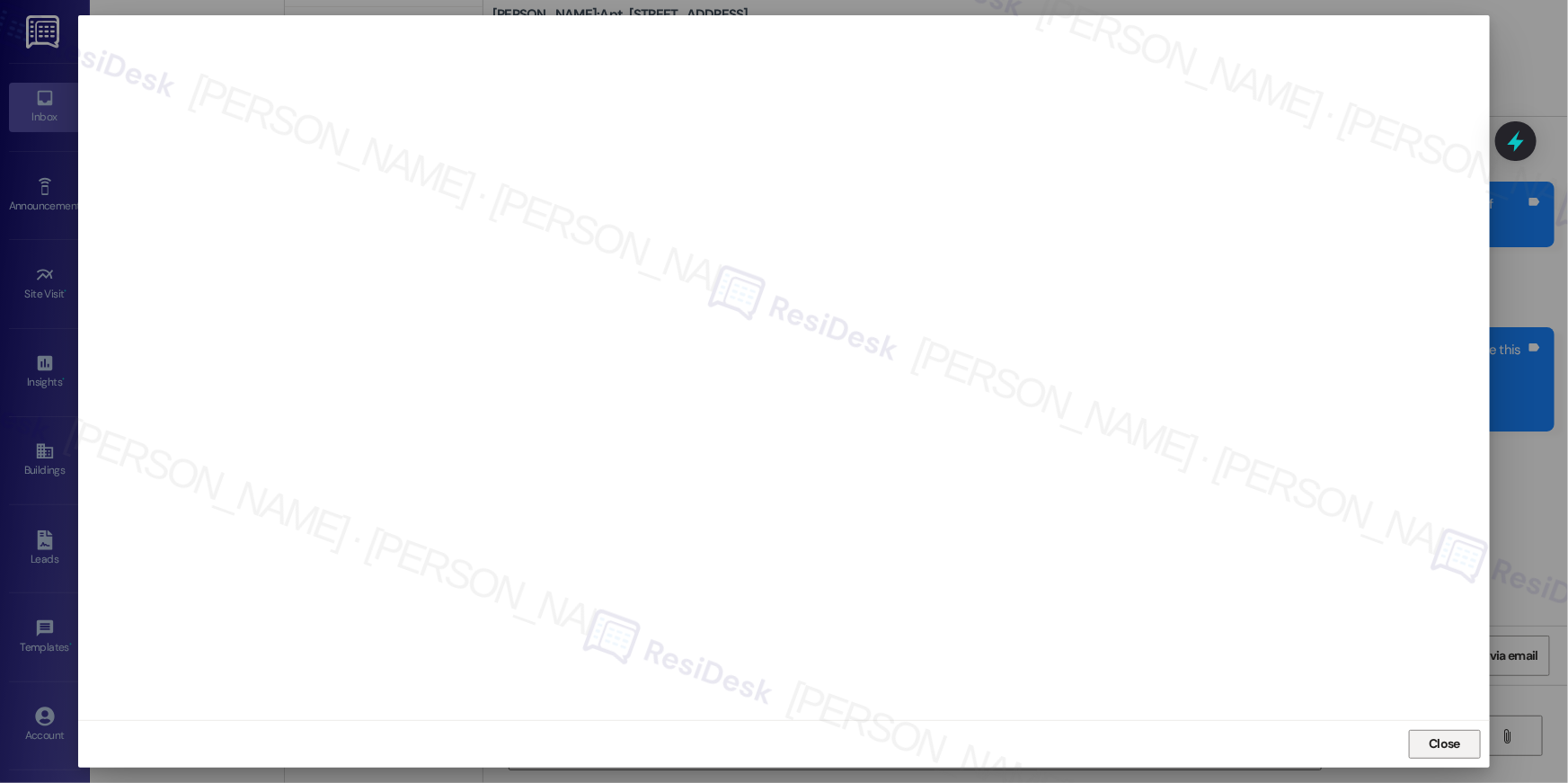
click at [1438, 741] on span "Close" at bounding box center [1444, 743] width 31 height 18
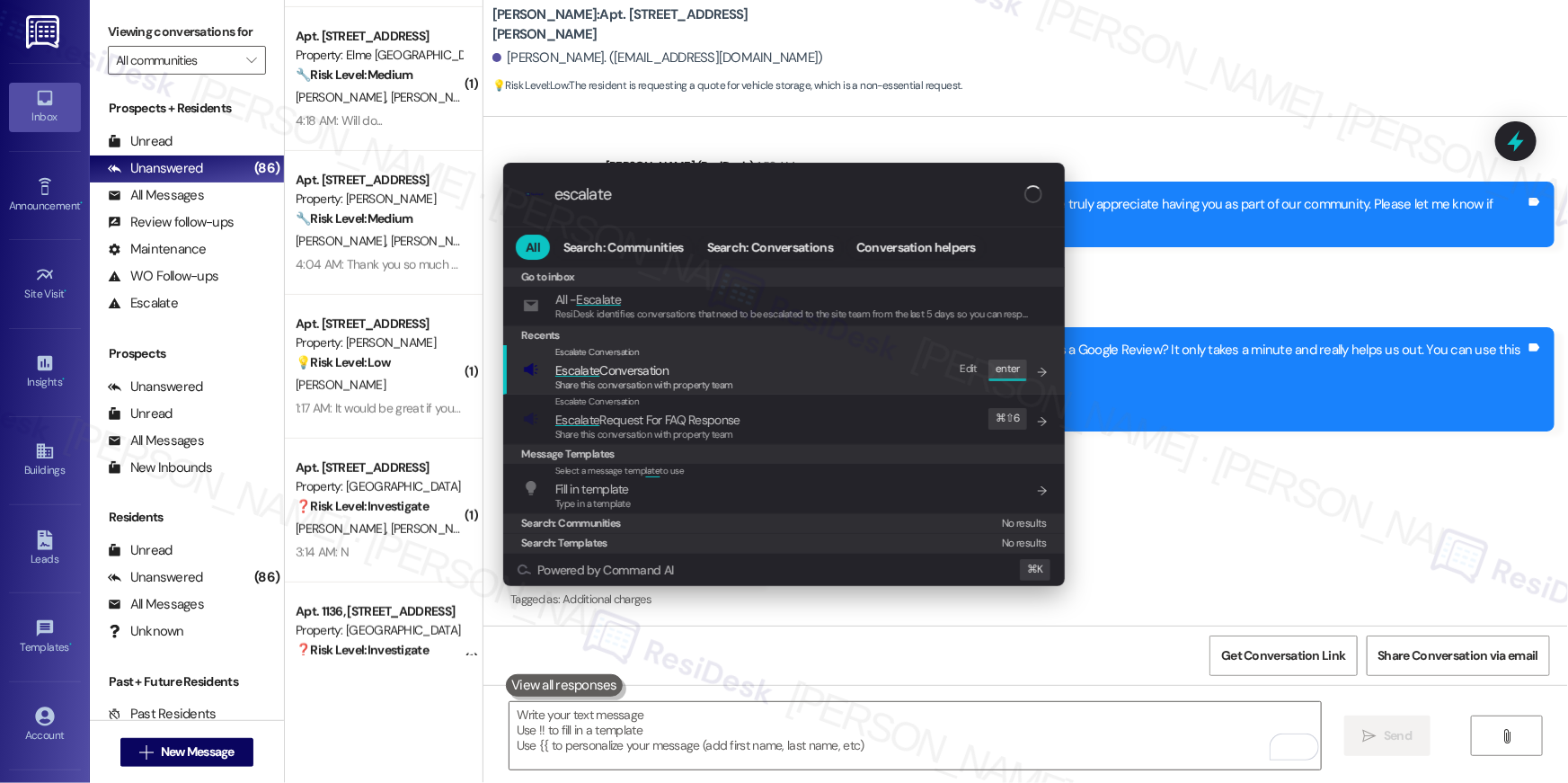
type input "escalate"
click at [796, 373] on div "Escalate Conversation Escalate Conversation Share this conversation with proper…" at bounding box center [785, 369] width 525 height 49
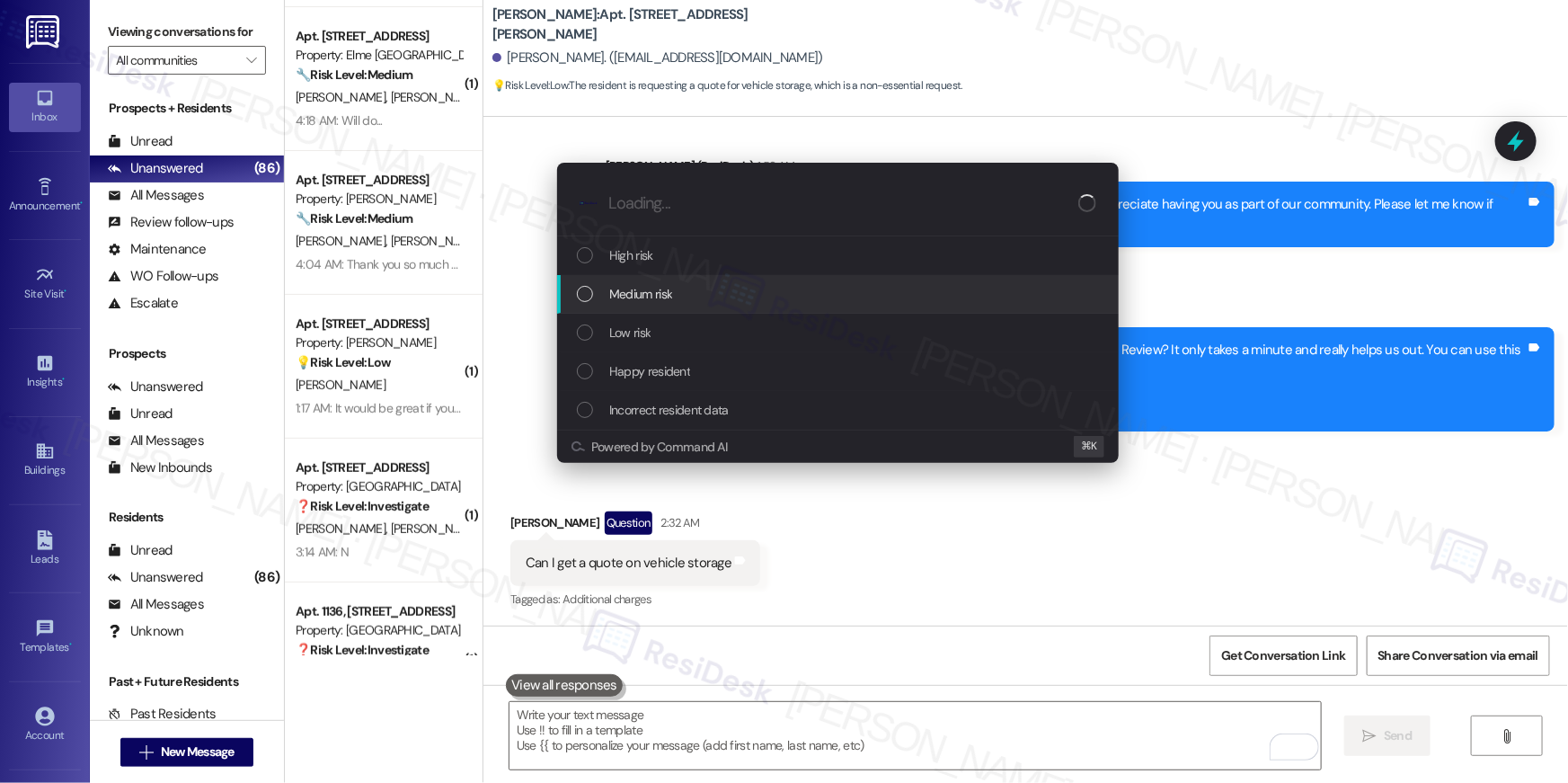
click at [760, 302] on div "Medium risk" at bounding box center [839, 294] width 525 height 19
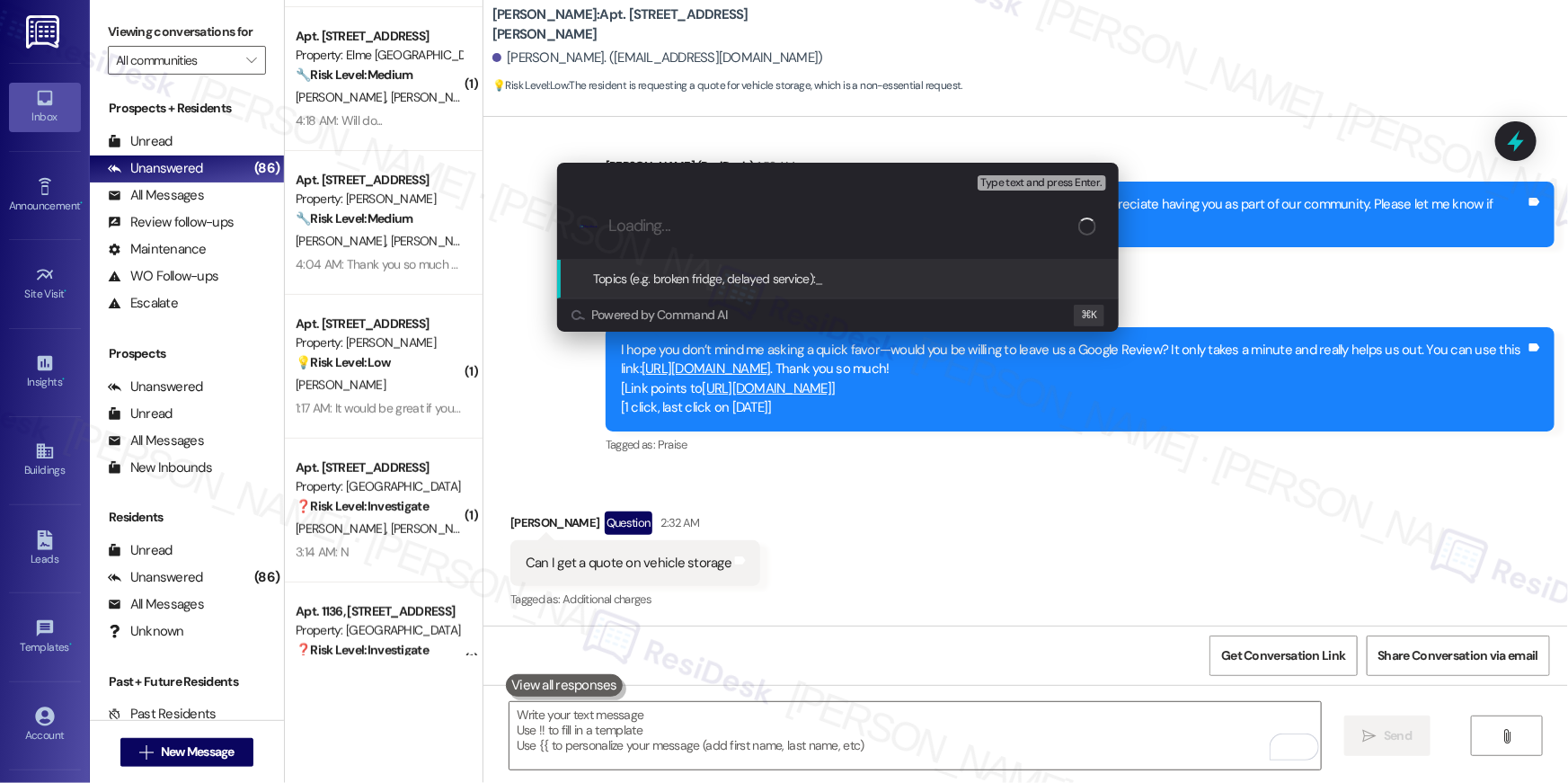
paste input "vehicle storage pricing"
type input "vehicle storage pricing"
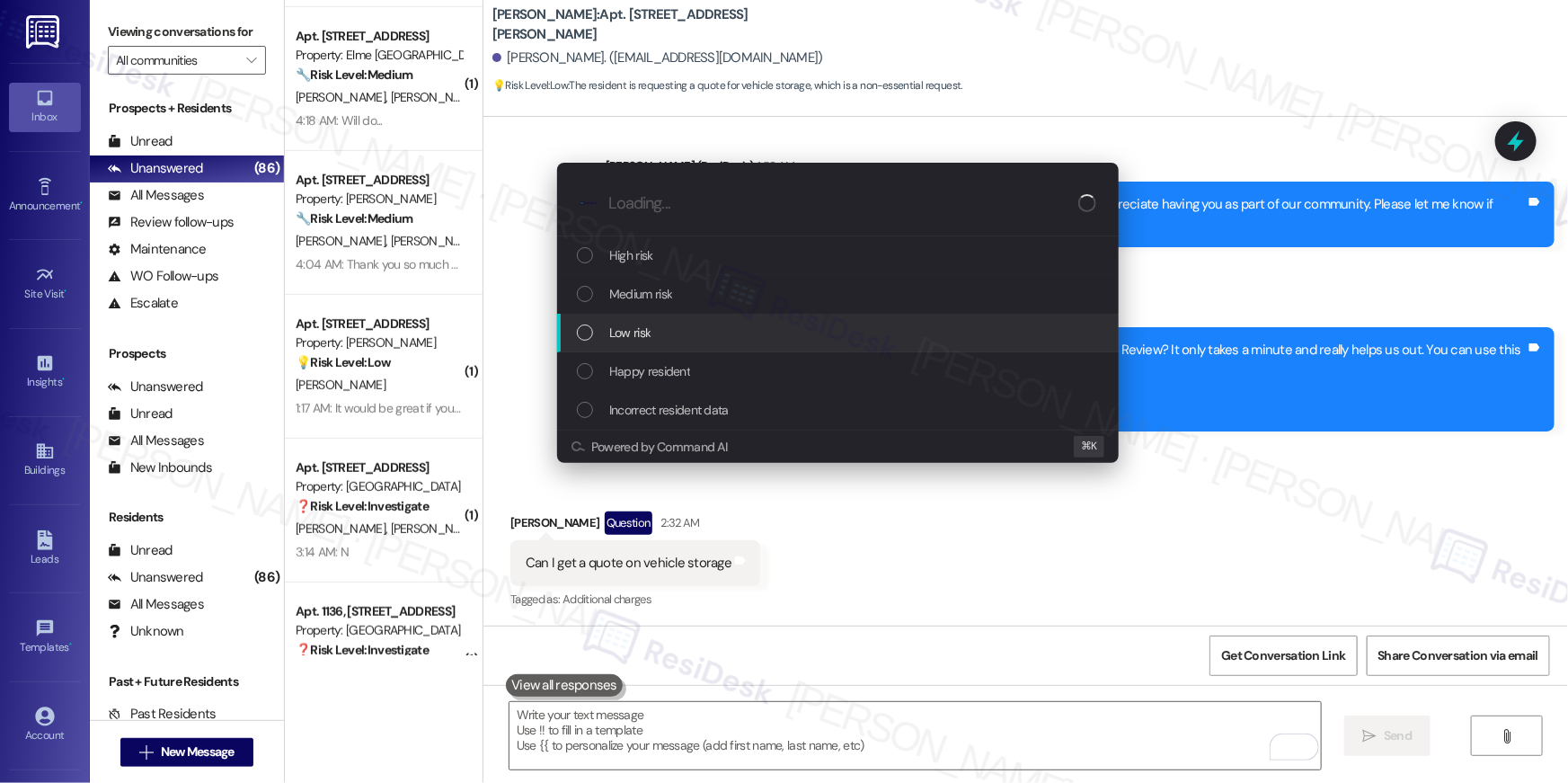
click at [667, 339] on div "Low risk" at bounding box center [839, 331] width 525 height 19
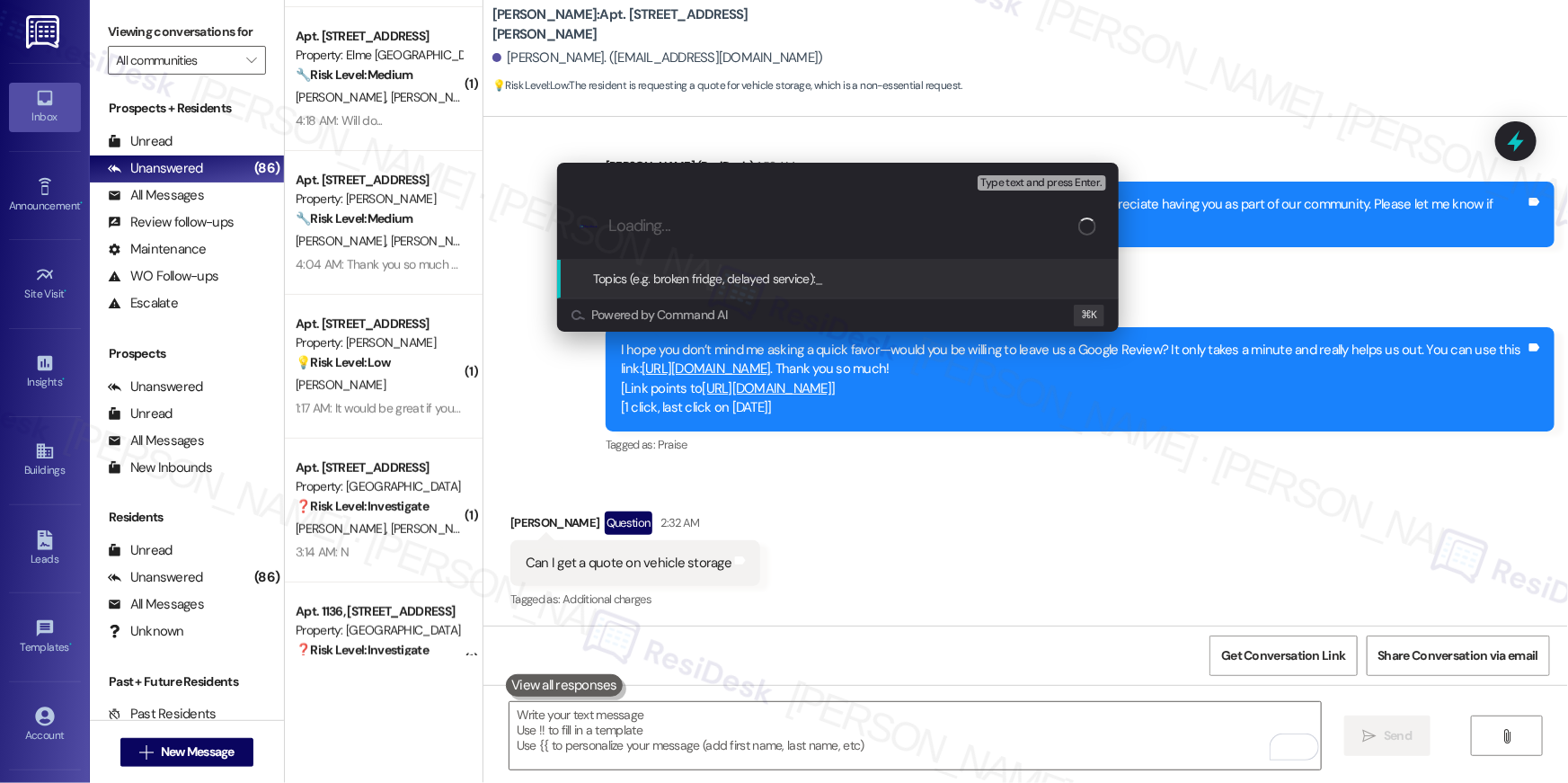
paste input "vehicle storage pricing"
type input "vehicle storage pricing"
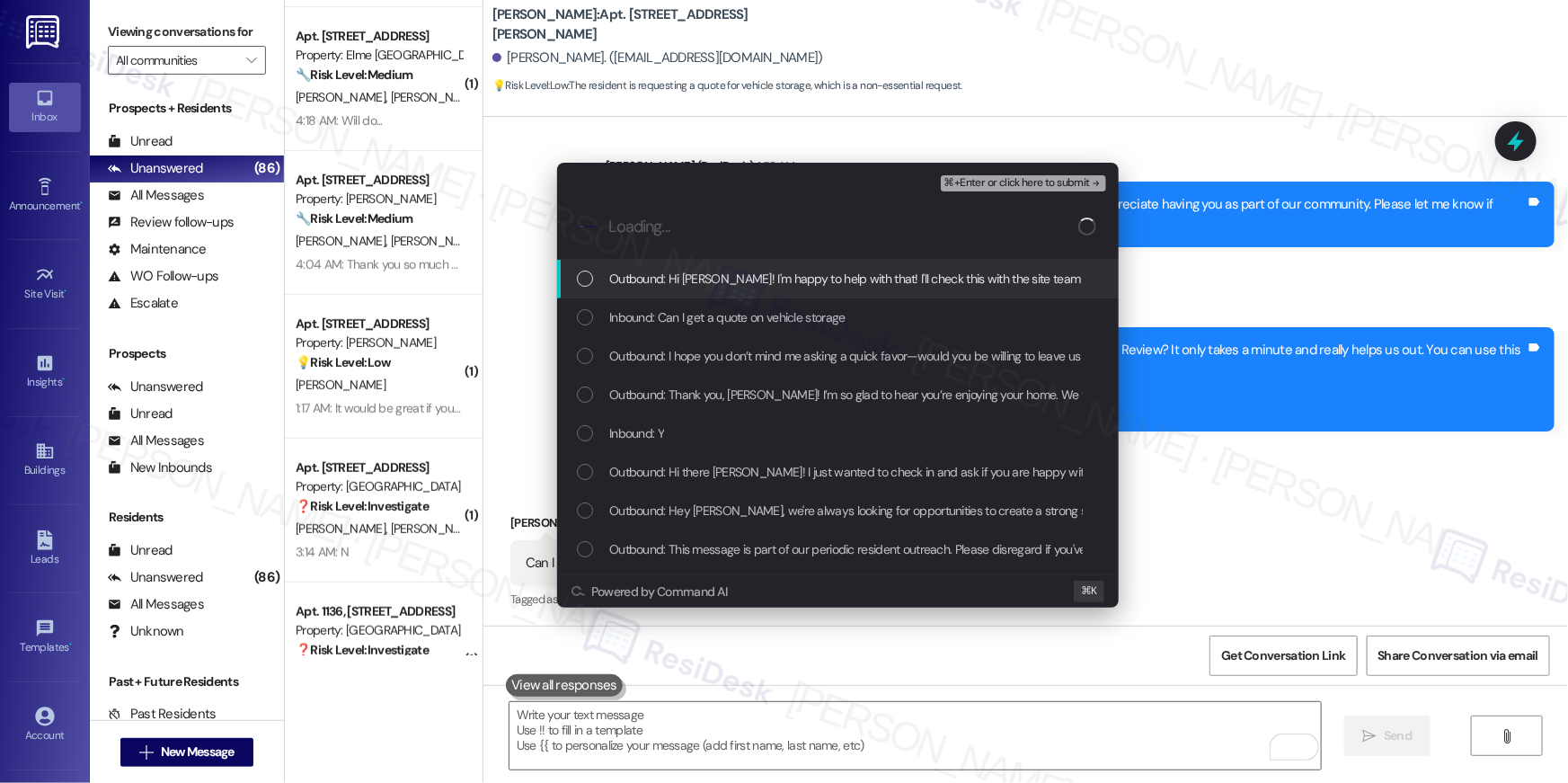
click at [711, 284] on span "Outbound: Hi Marcus! I'm happy to help with that! I'll check this with the site…" at bounding box center [967, 278] width 716 height 19
drag, startPoint x: 708, startPoint y: 308, endPoint x: 711, endPoint y: 342, distance: 34.1
click at [708, 311] on span "Inbound: Can I get a quote on vehicle storage" at bounding box center [727, 317] width 236 height 19
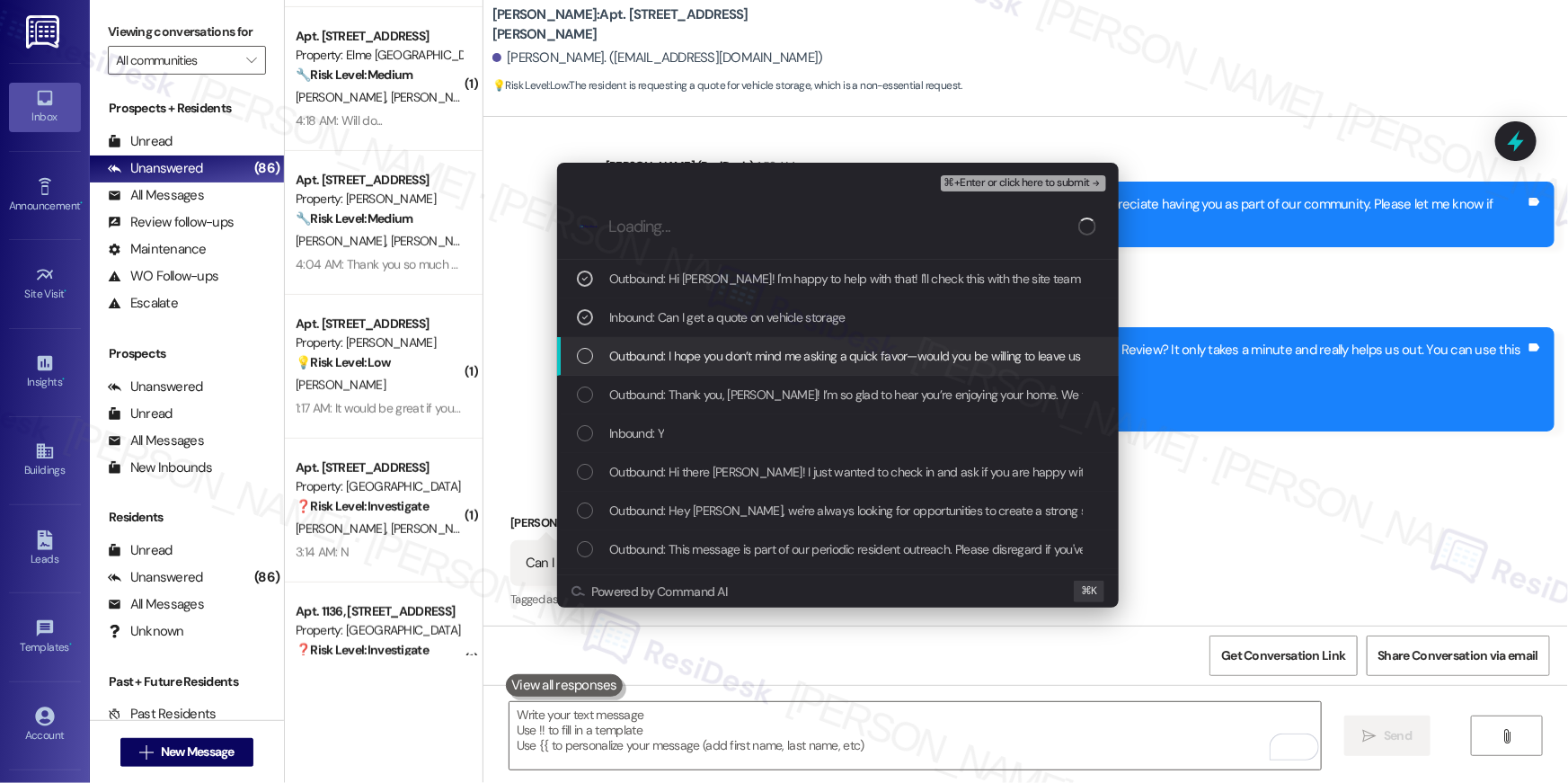
drag, startPoint x: 712, startPoint y: 355, endPoint x: 869, endPoint y: 310, distance: 163.3
click at [712, 355] on span "Outbound: I hope you don’t mind me asking a quick favor—would you be willing to…" at bounding box center [1347, 355] width 1476 height 19
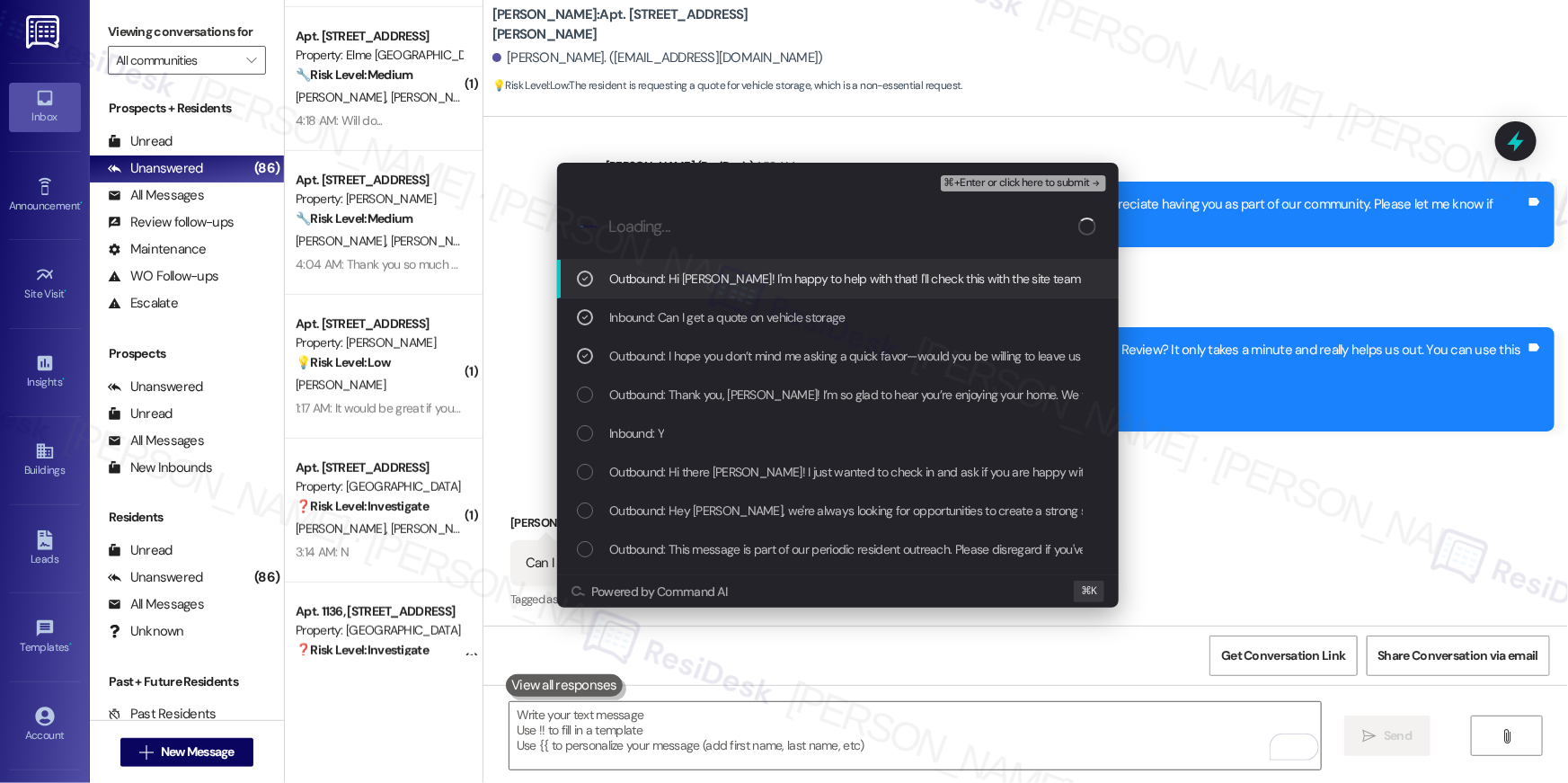
click at [1032, 186] on span "⌘+Enter or click here to submit" at bounding box center [1017, 184] width 146 height 13
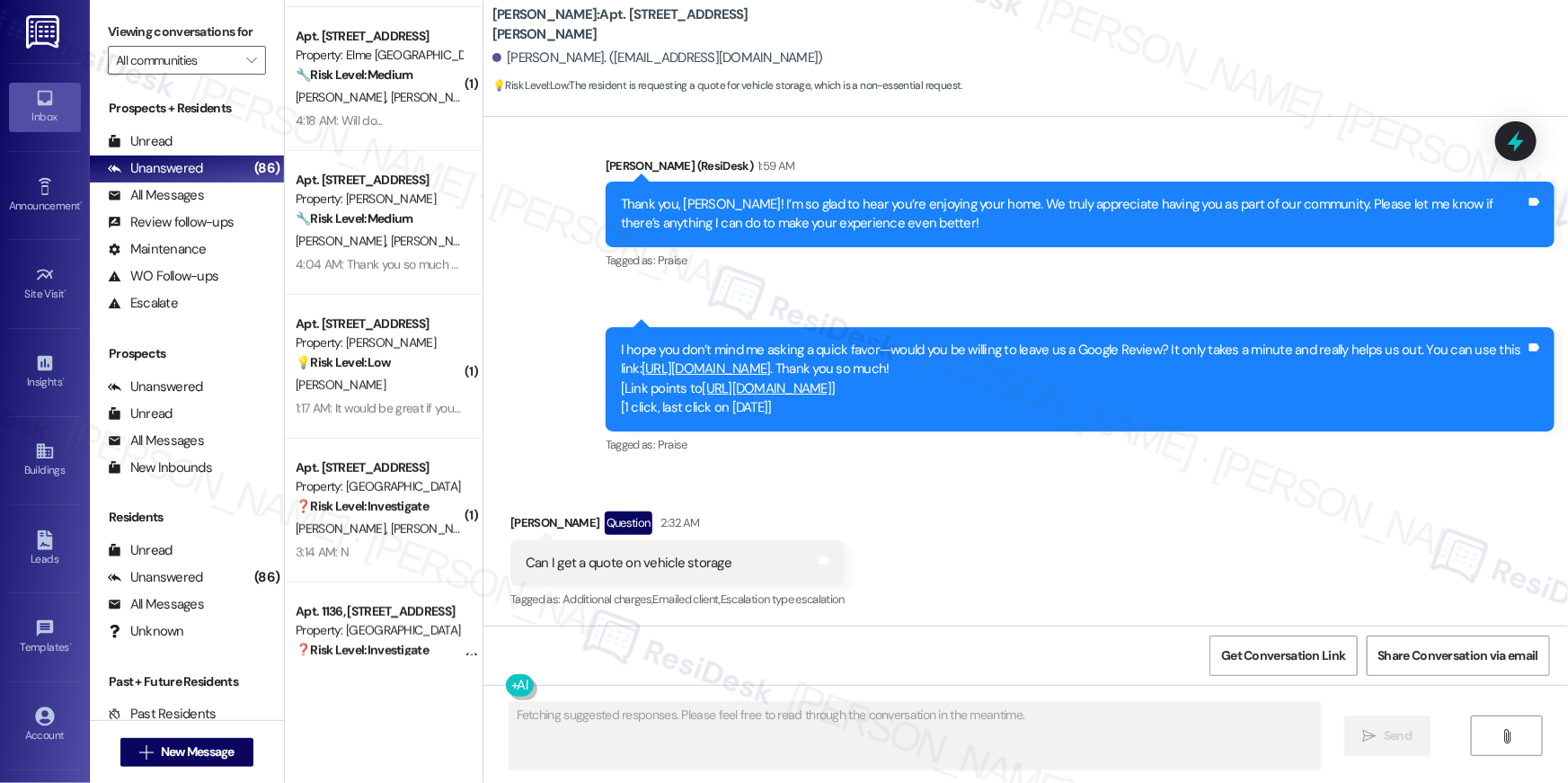
click at [771, 367] on link "https://www.theresidesk.com/links/review-KruMxqZIb" at bounding box center [706, 367] width 129 height 18
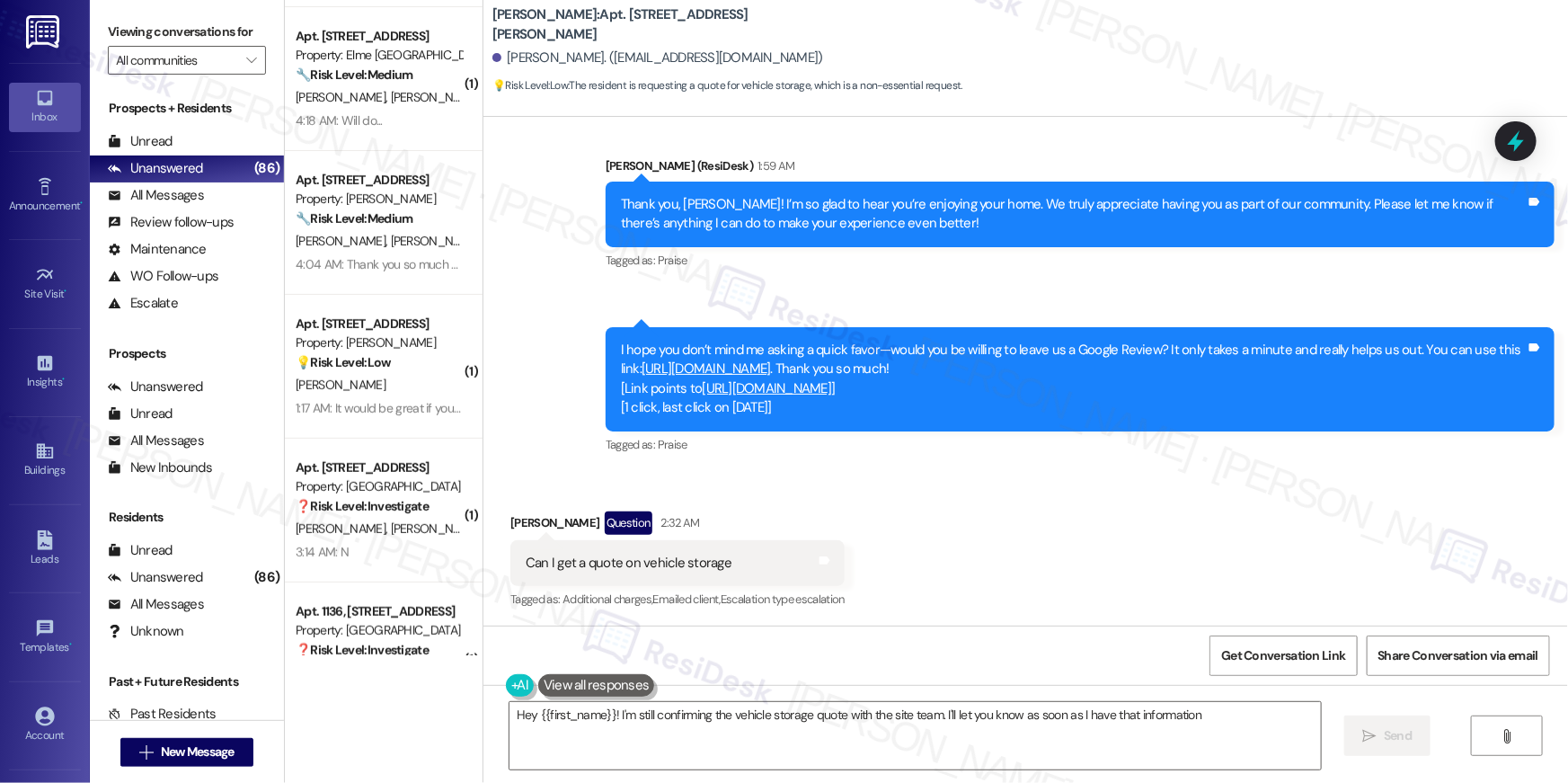
type textarea "Hey {{first_name}}! I'm still confirming the vehicle storage quote with the sit…"
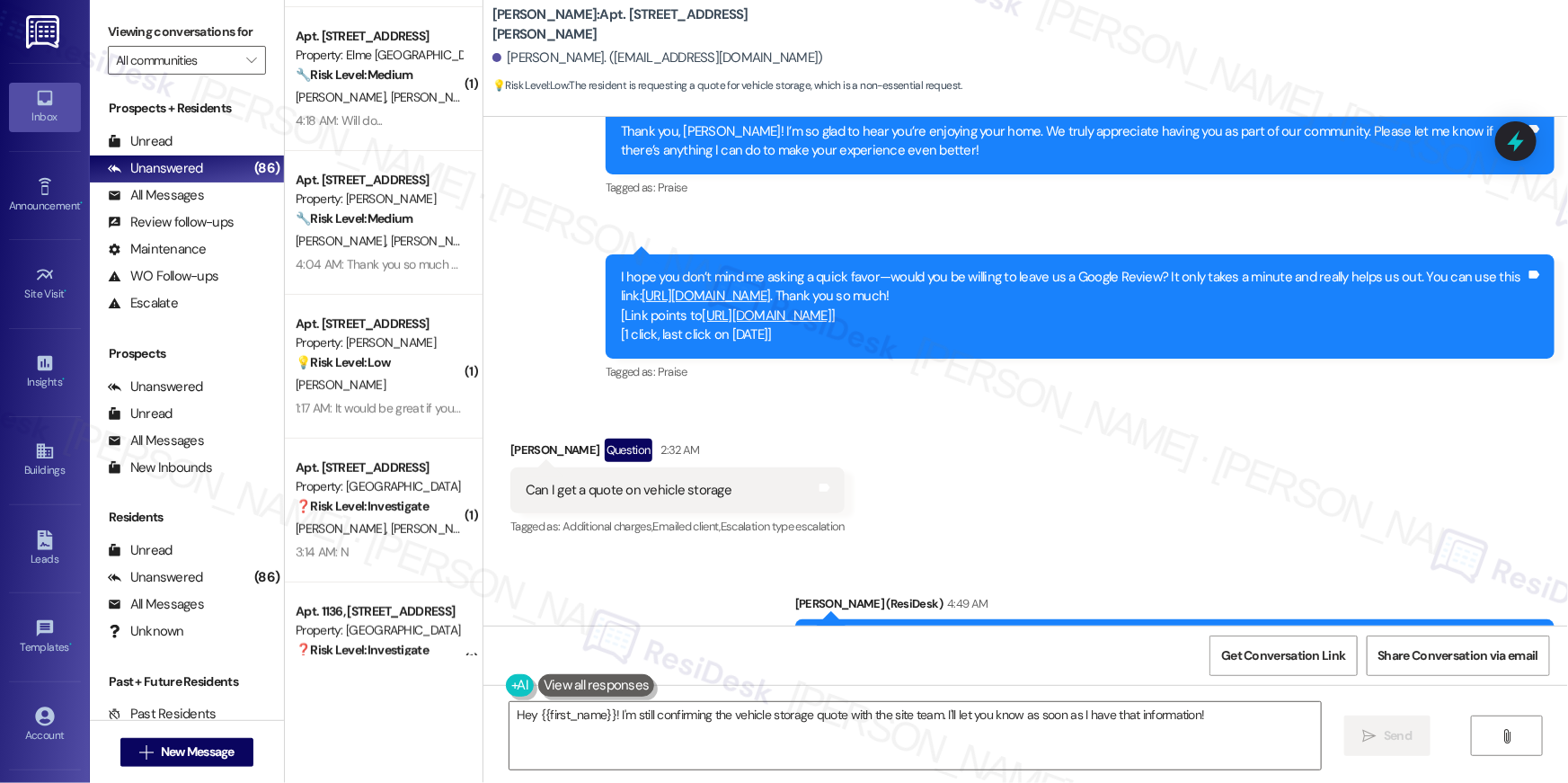
scroll to position [1465, 0]
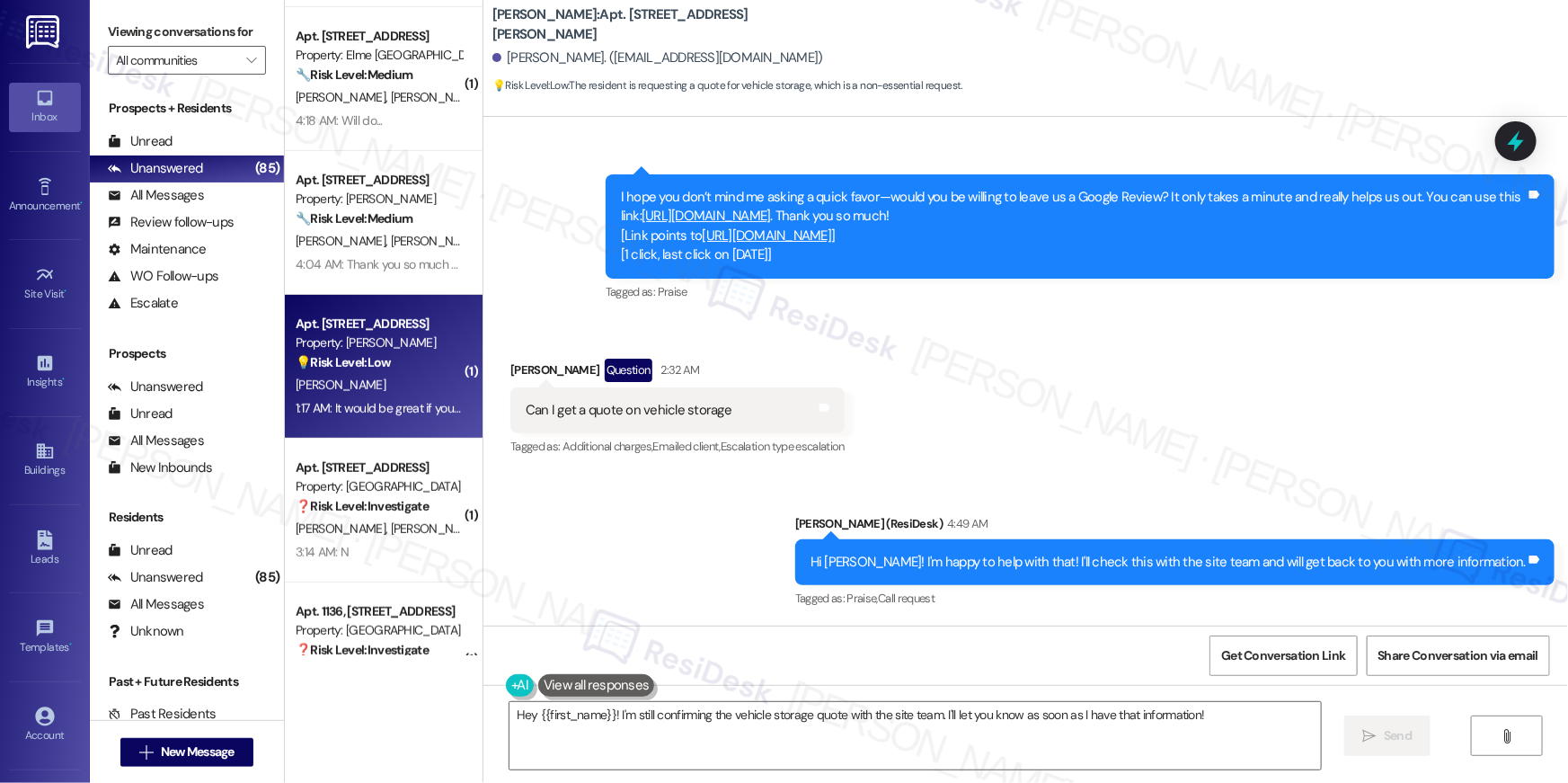
click at [350, 369] on strong "💡 Risk Level: Low" at bounding box center [342, 363] width 95 height 17
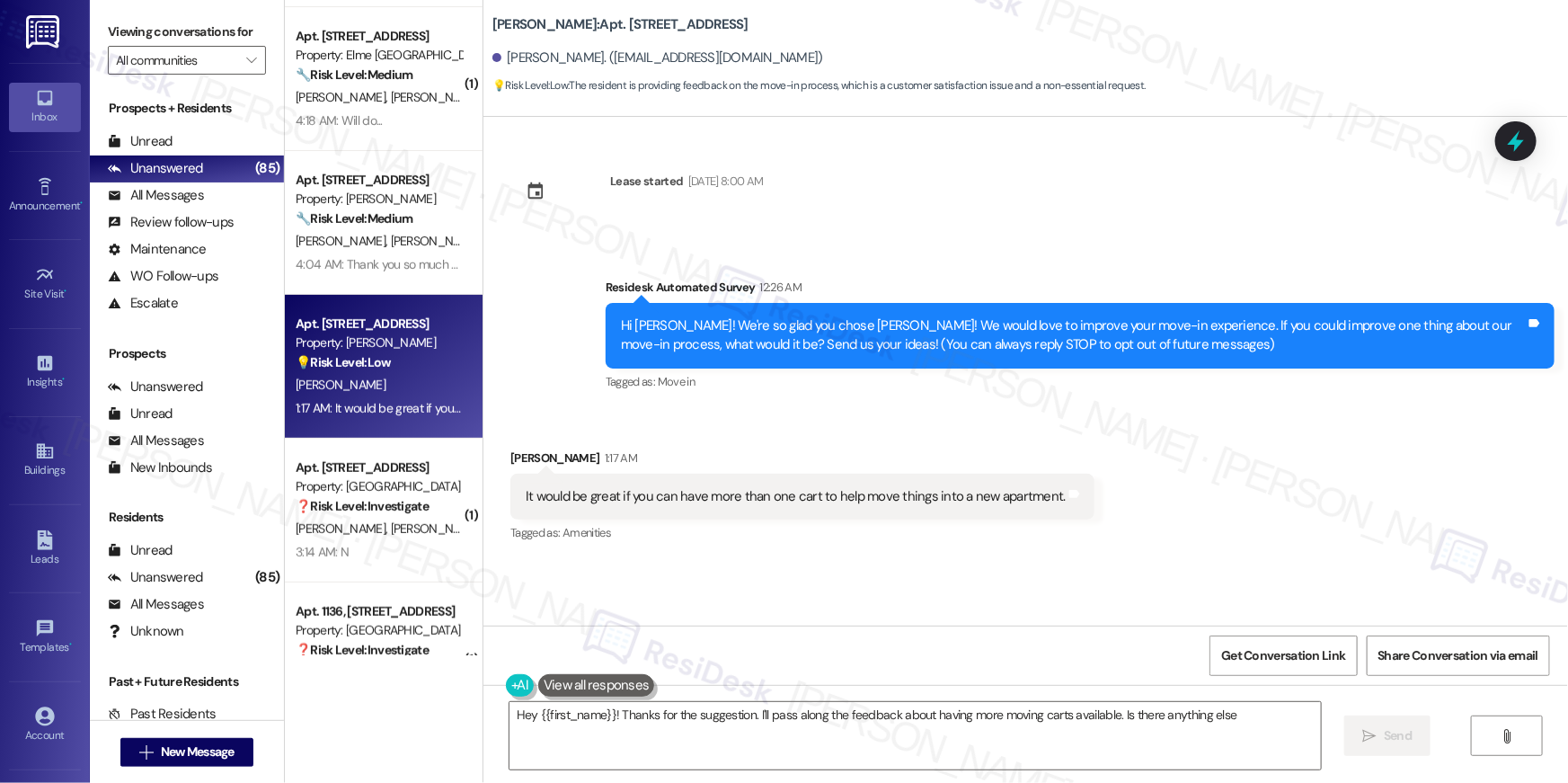
scroll to position [600, 0]
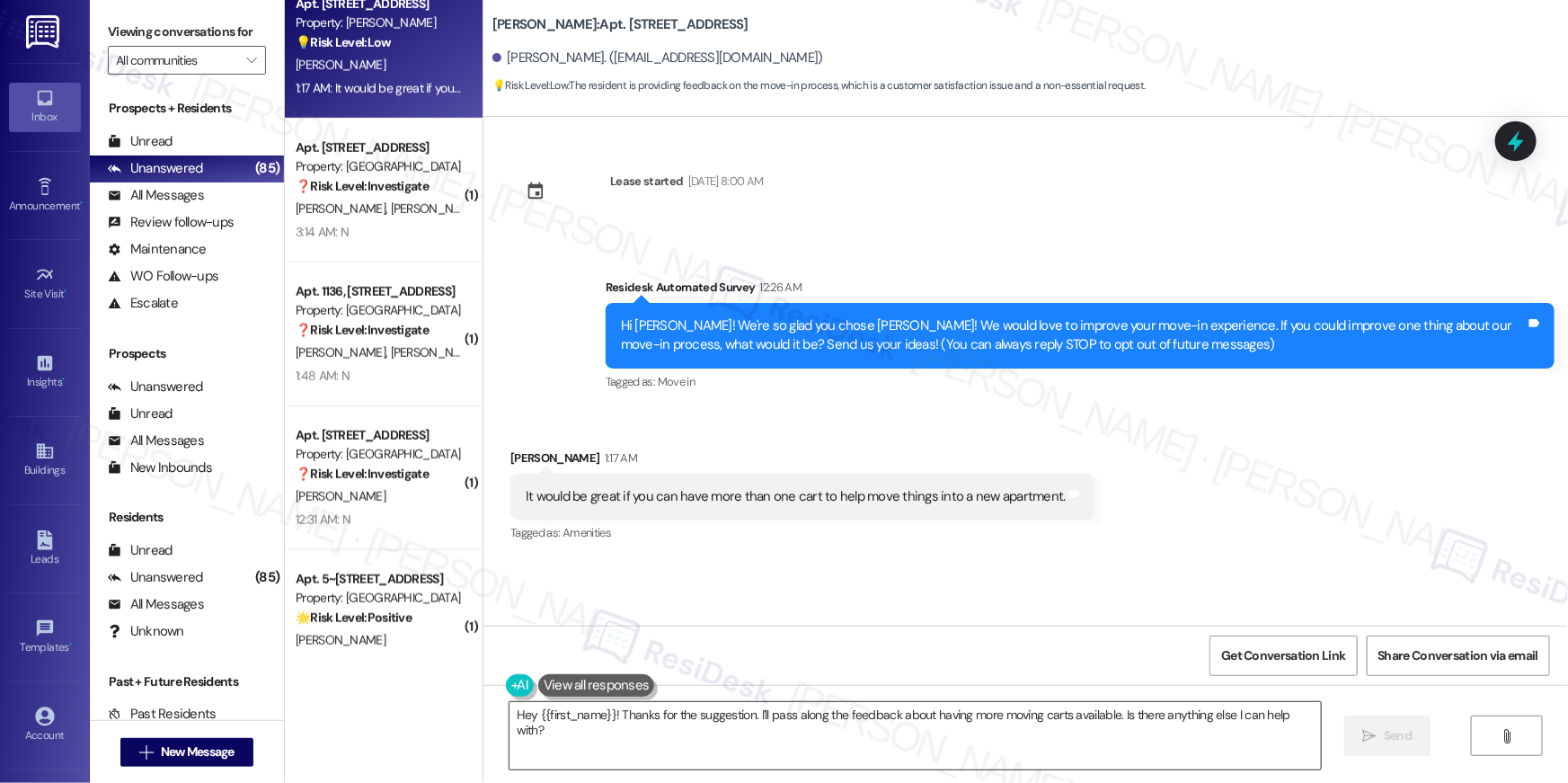
click at [1050, 750] on textarea "Hey {{first_name}}! Thanks for the suggestion. I'll pass along the feedback abo…" at bounding box center [915, 735] width 811 height 67
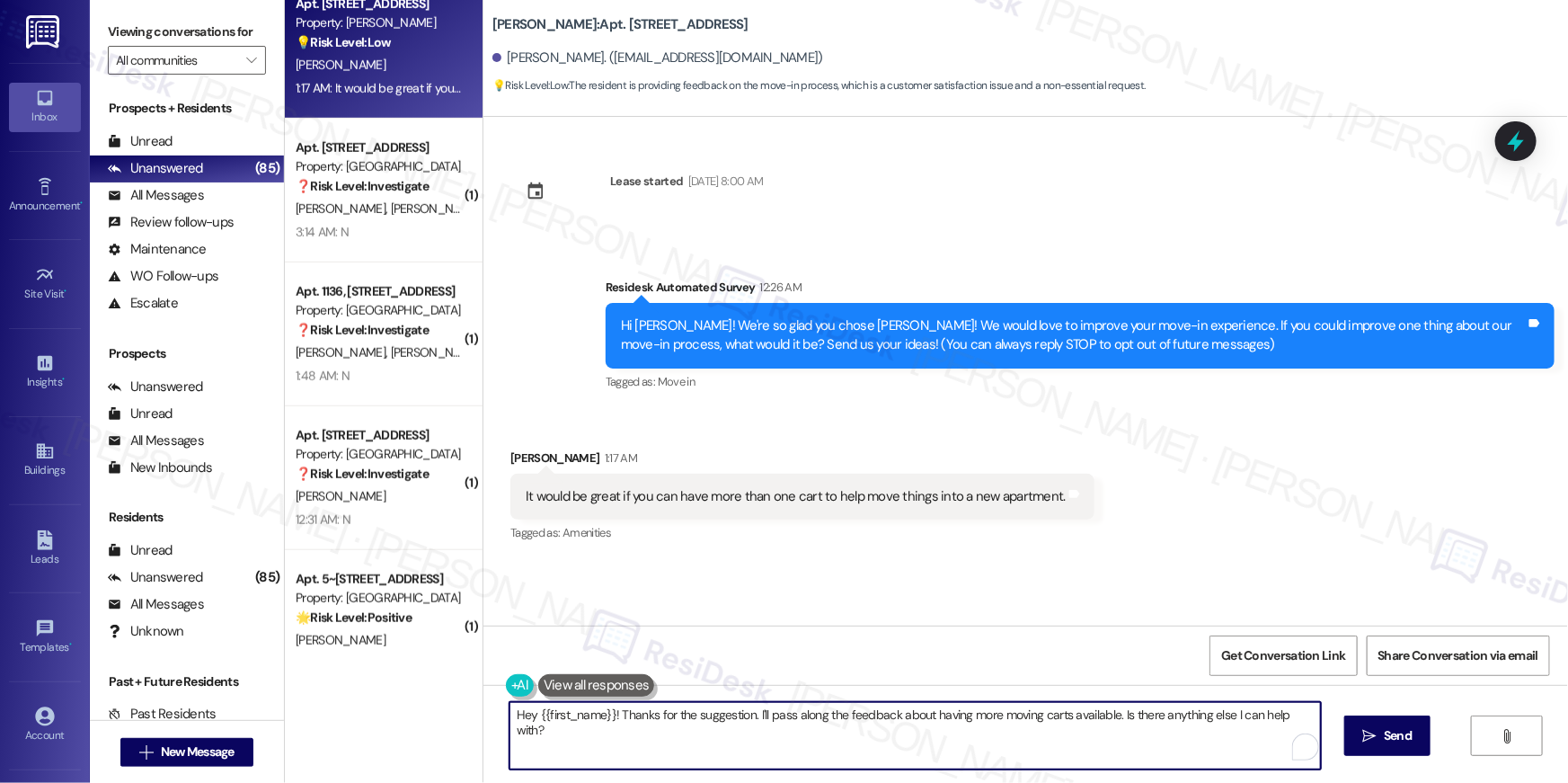
click at [866, 767] on textarea "Hey {{first_name}}! Thanks for the suggestion. I'll pass along the feedback abo…" at bounding box center [915, 735] width 811 height 67
drag, startPoint x: 1111, startPoint y: 722, endPoint x: 1131, endPoint y: 746, distance: 31.2
click at [1142, 756] on textarea "Hey {{first_name}}! Thanks for the suggestion. I'll pass along the feedback abo…" at bounding box center [915, 735] width 811 height 67
drag, startPoint x: 1114, startPoint y: 718, endPoint x: 1128, endPoint y: 754, distance: 38.6
click at [1128, 754] on textarea "Hey {{first_name}}! Thanks for the suggestion. I'll pass along the feedback abo…" at bounding box center [915, 735] width 811 height 67
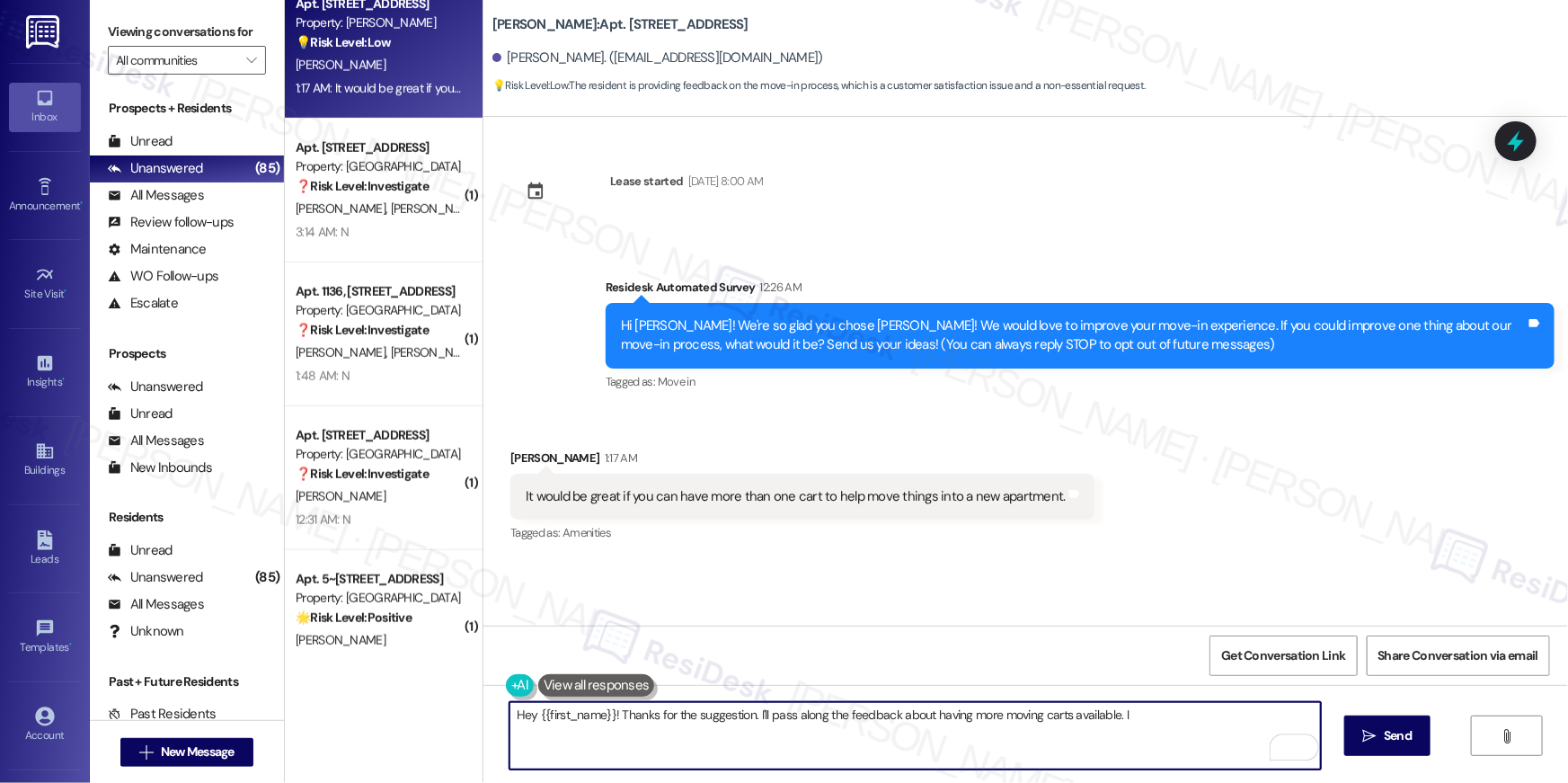
type textarea "Hey {{first_name}}! Thanks for the suggestion. I'll pass along the feedback abo…"
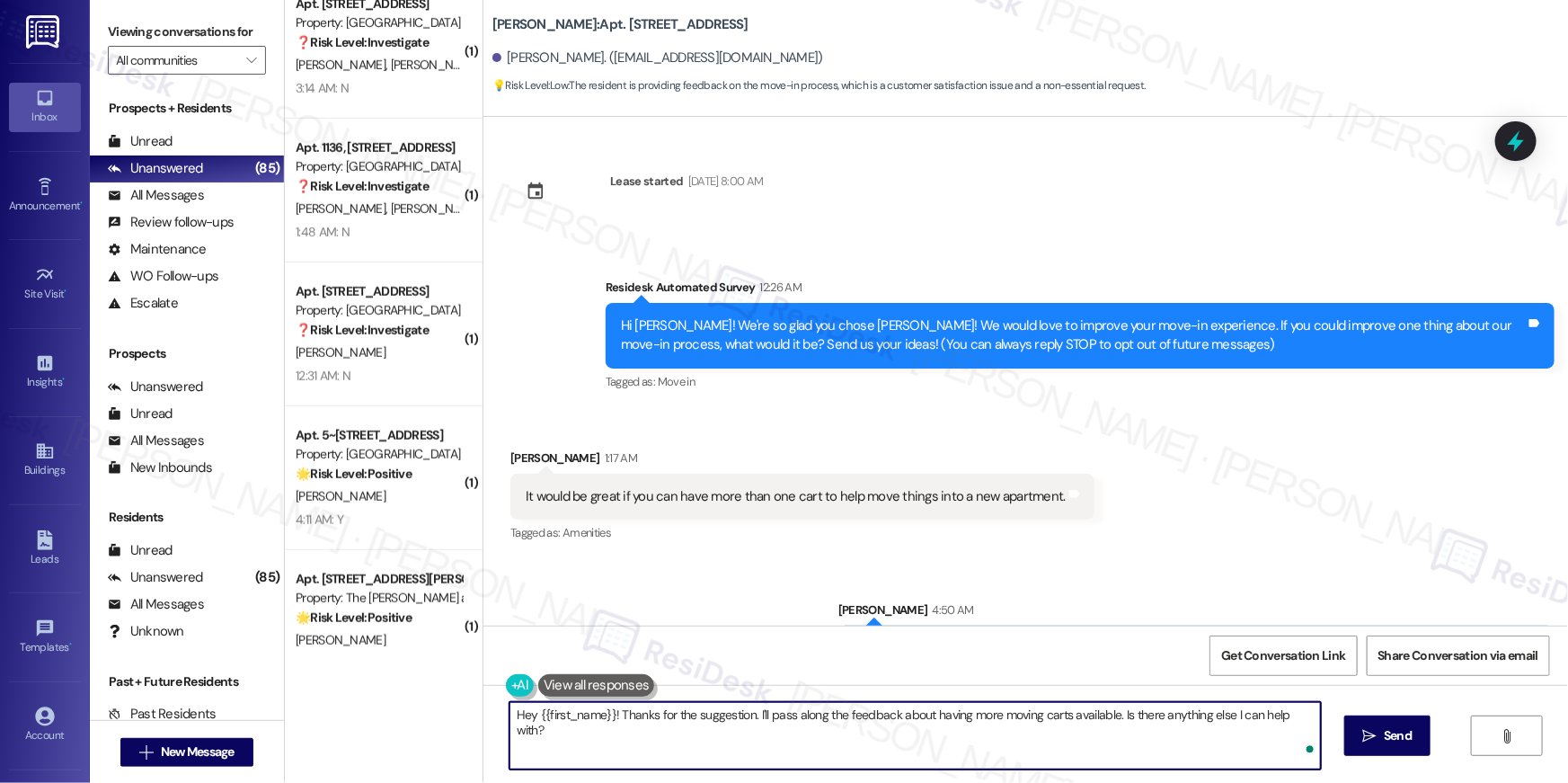
click at [1143, 753] on textarea "Hey {{first_name}}! Thanks for the suggestion. I'll pass along the feedback abo…" at bounding box center [915, 735] width 811 height 67
type textarea "If you have other concerns or feedback, please do let me know!"
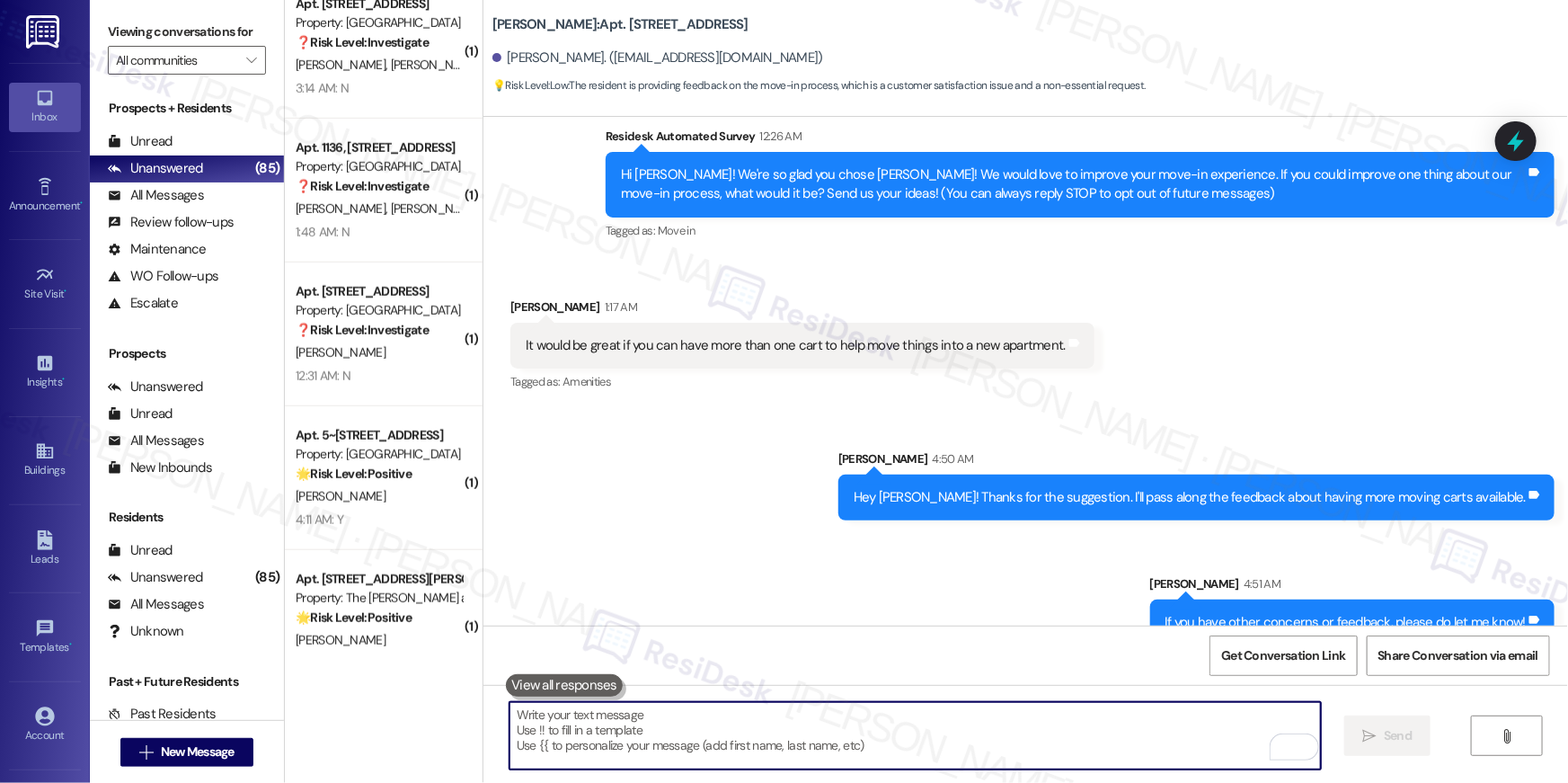
scroll to position [186, 0]
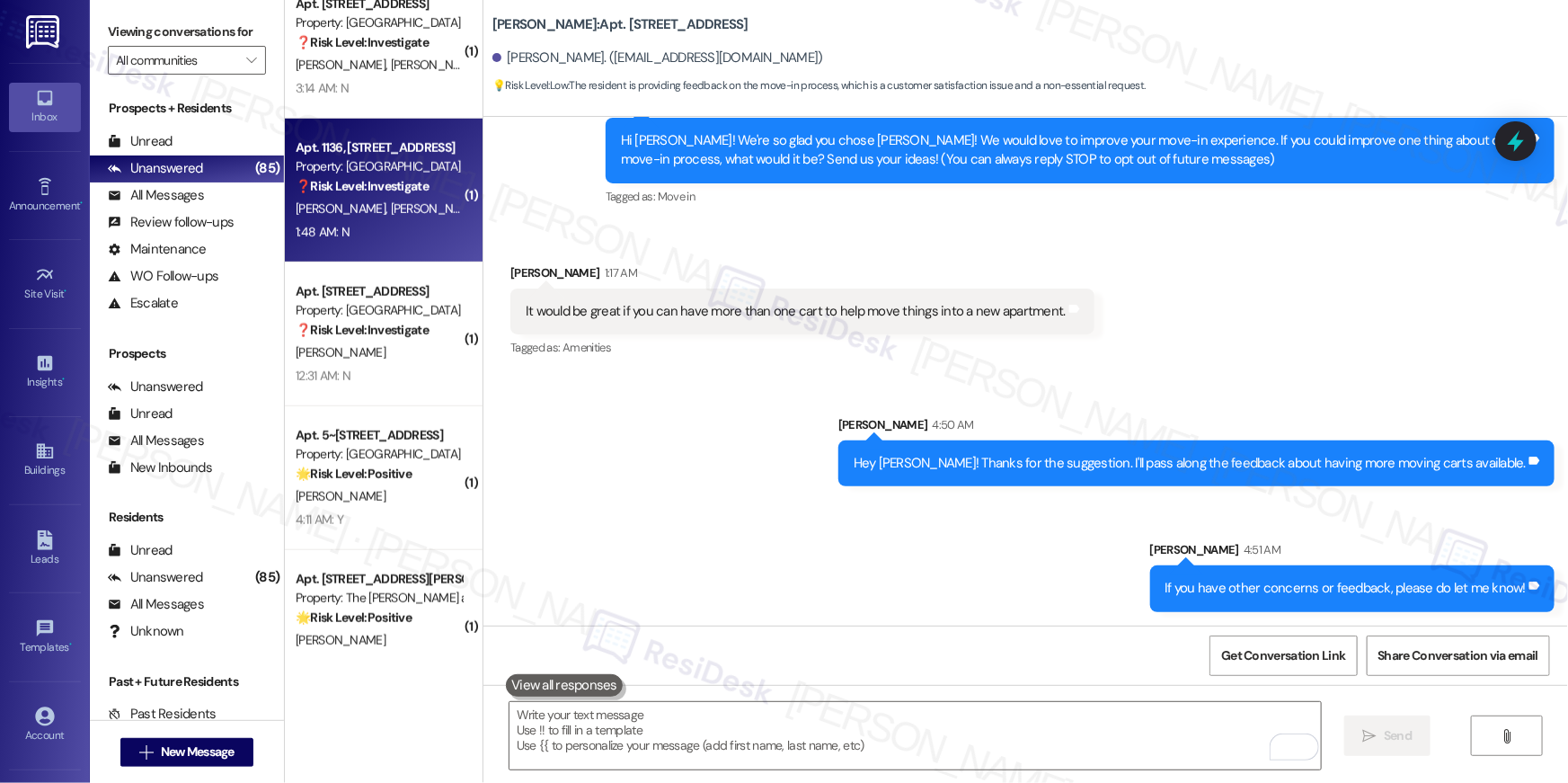
click at [354, 185] on strong "❓ Risk Level: Investigate" at bounding box center [362, 187] width 133 height 17
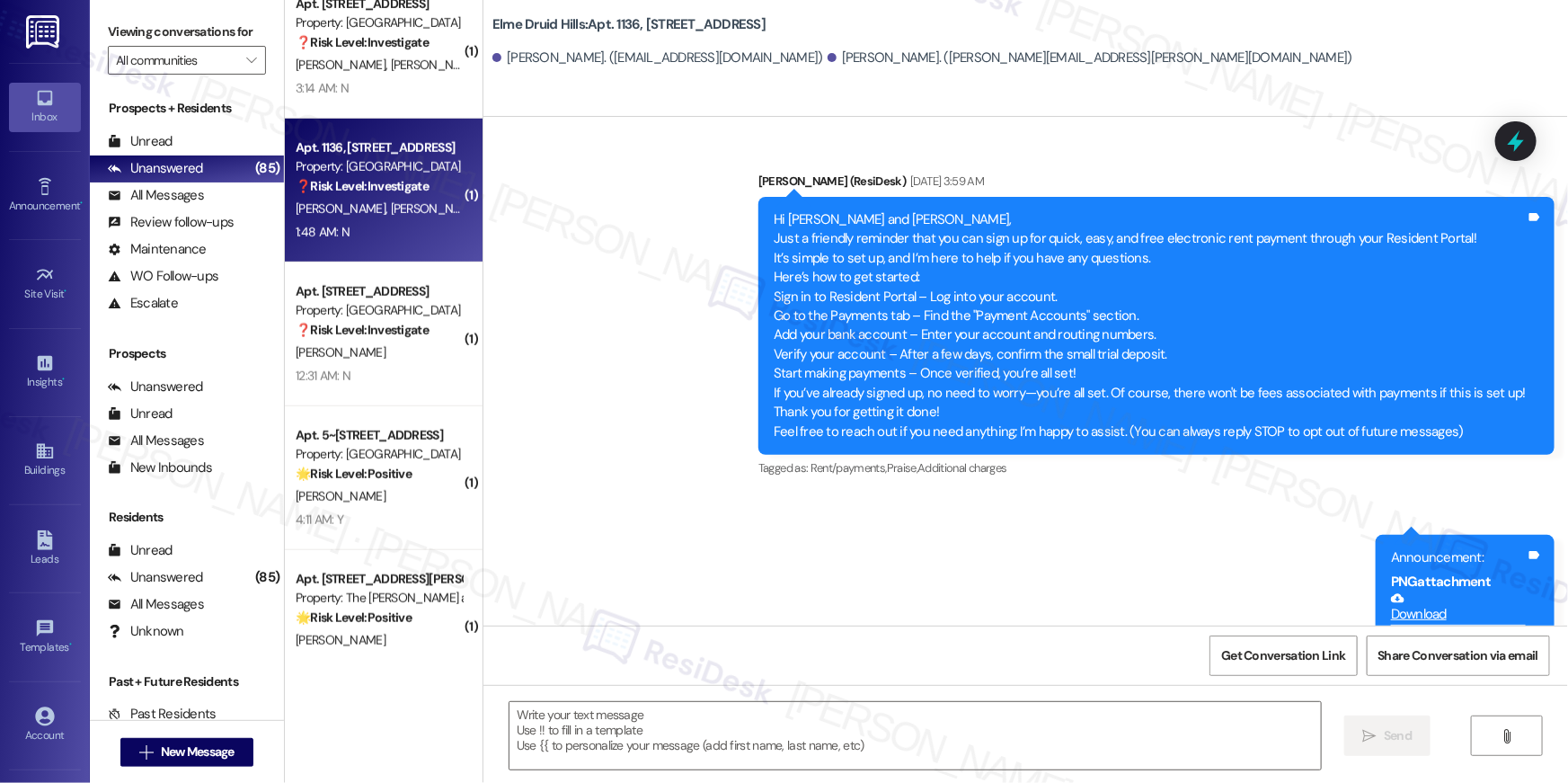
scroll to position [33045, 0]
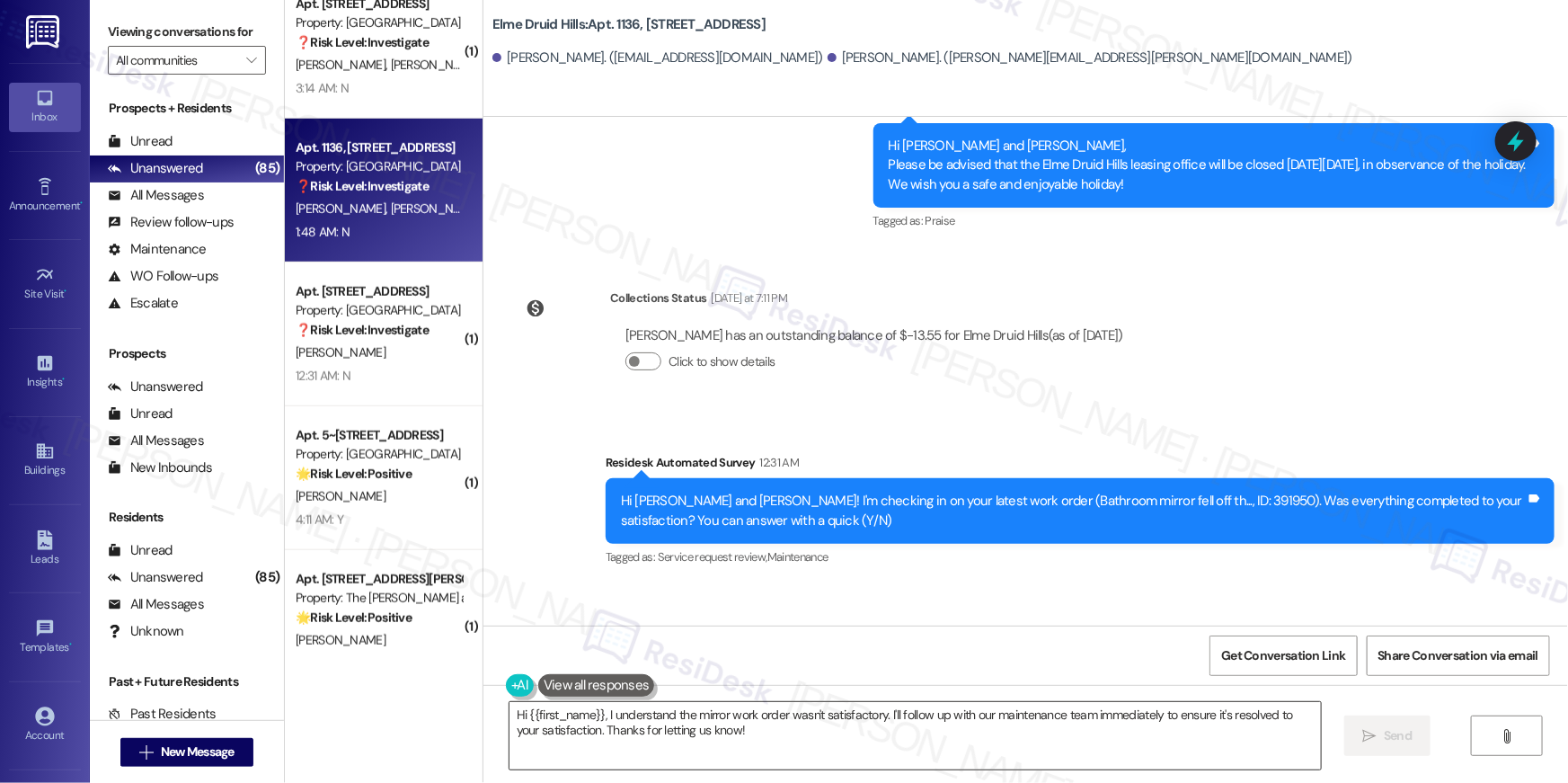
click at [1251, 748] on textarea "Hi {{first_name}}, I understand the mirror work order wasn't satisfactory. I'll…" at bounding box center [915, 735] width 811 height 67
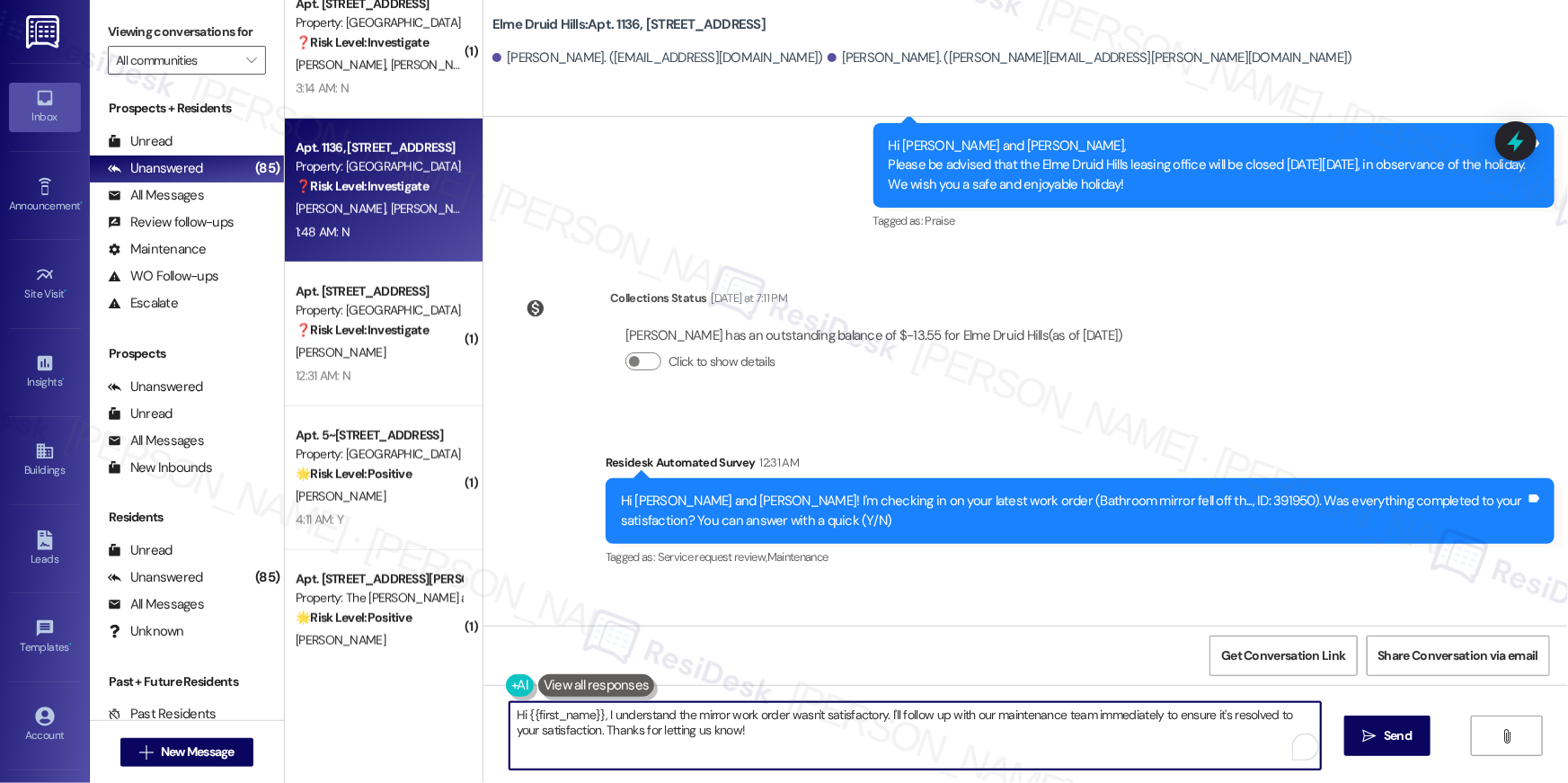
paste textarea "’m sorry to hear your work order is still not complete. Could you please share …"
type textarea "Hi {{first_name}}, I’m sorry to hear your work order is still not complete. Cou…"
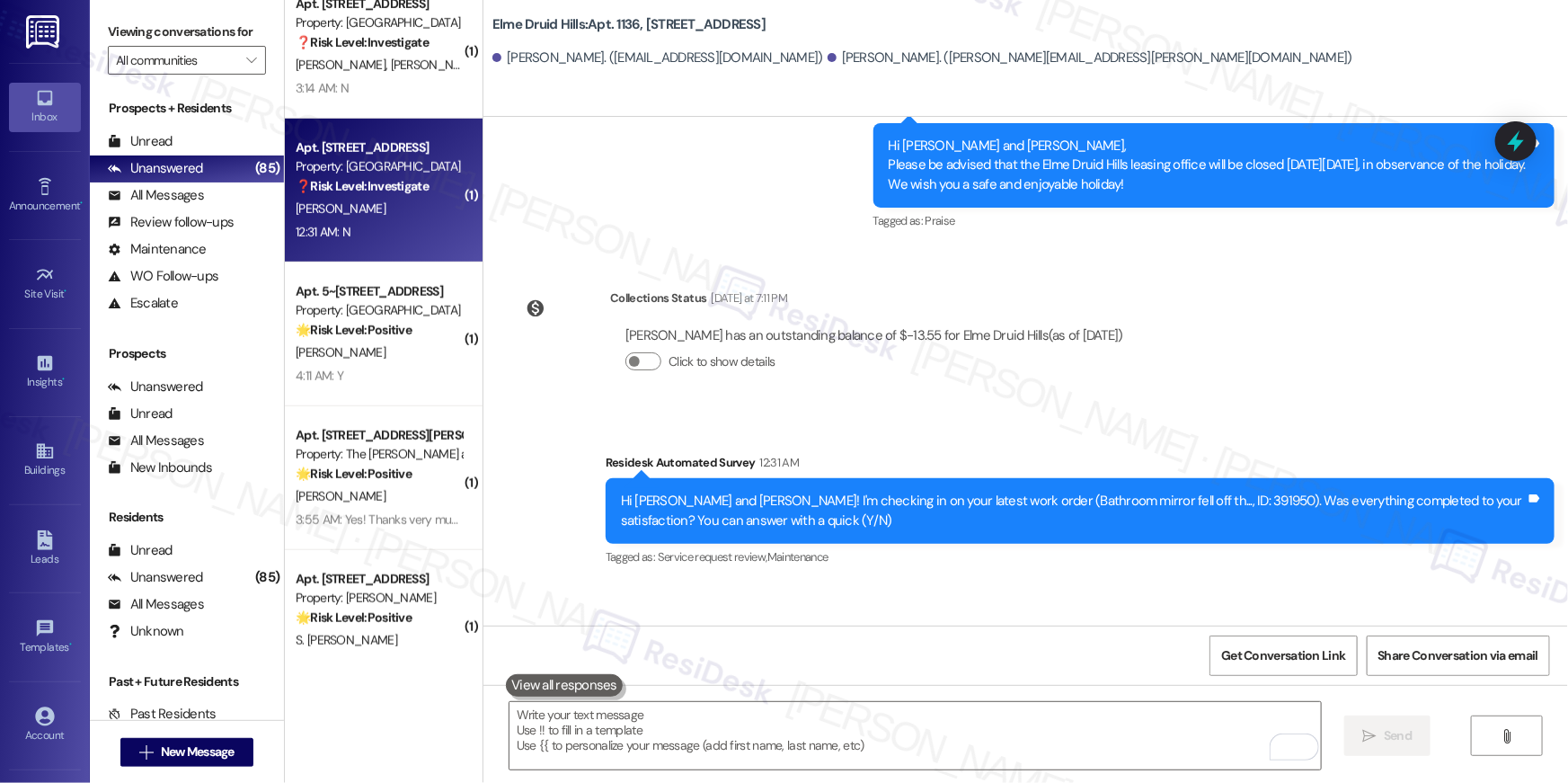
click at [372, 193] on div "❓ Risk Level: Investigate" at bounding box center [378, 187] width 166 height 18
type textarea "Fetching suggested responses. Please feel free to read through the conversation…"
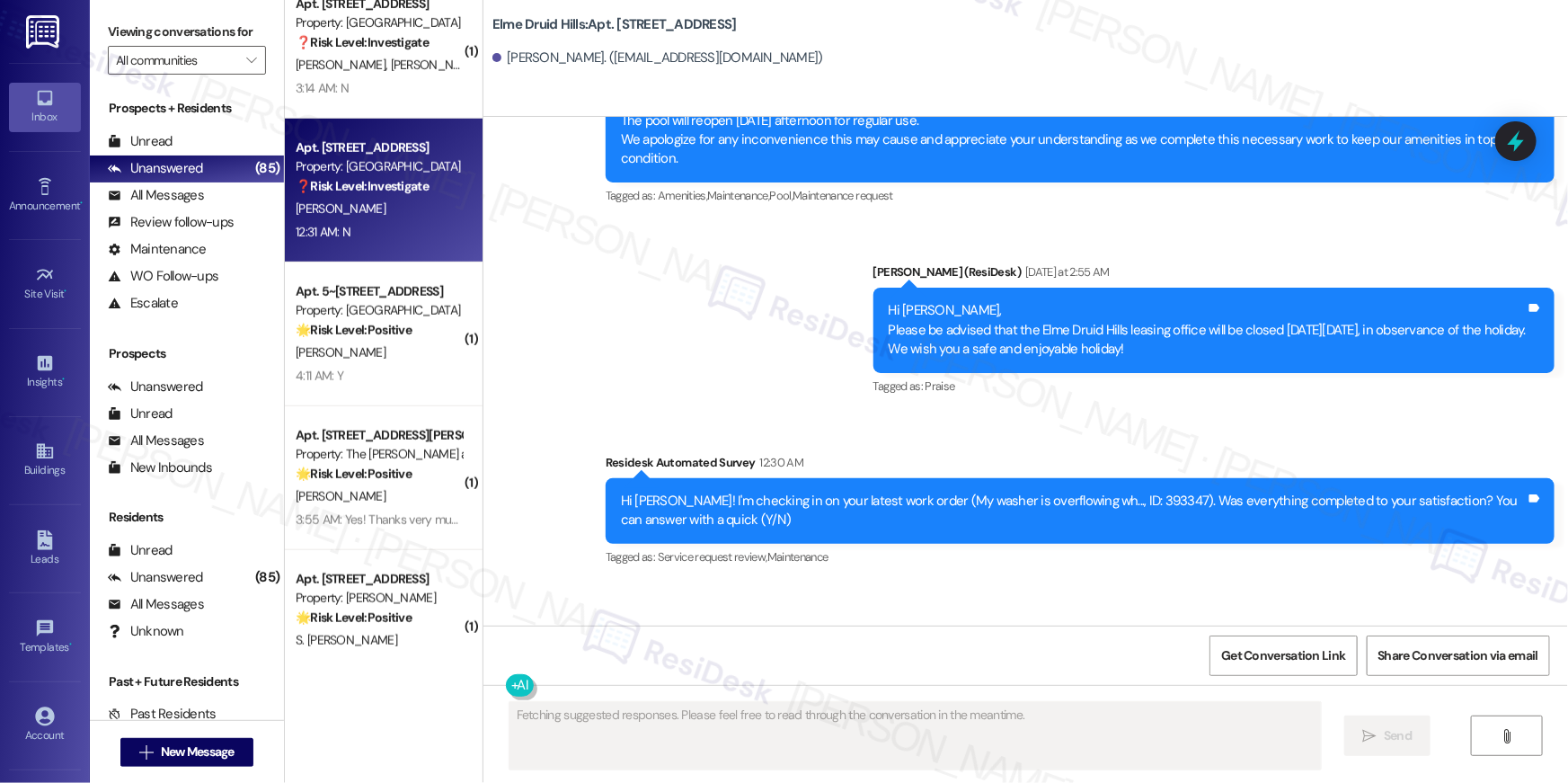
scroll to position [35058, 0]
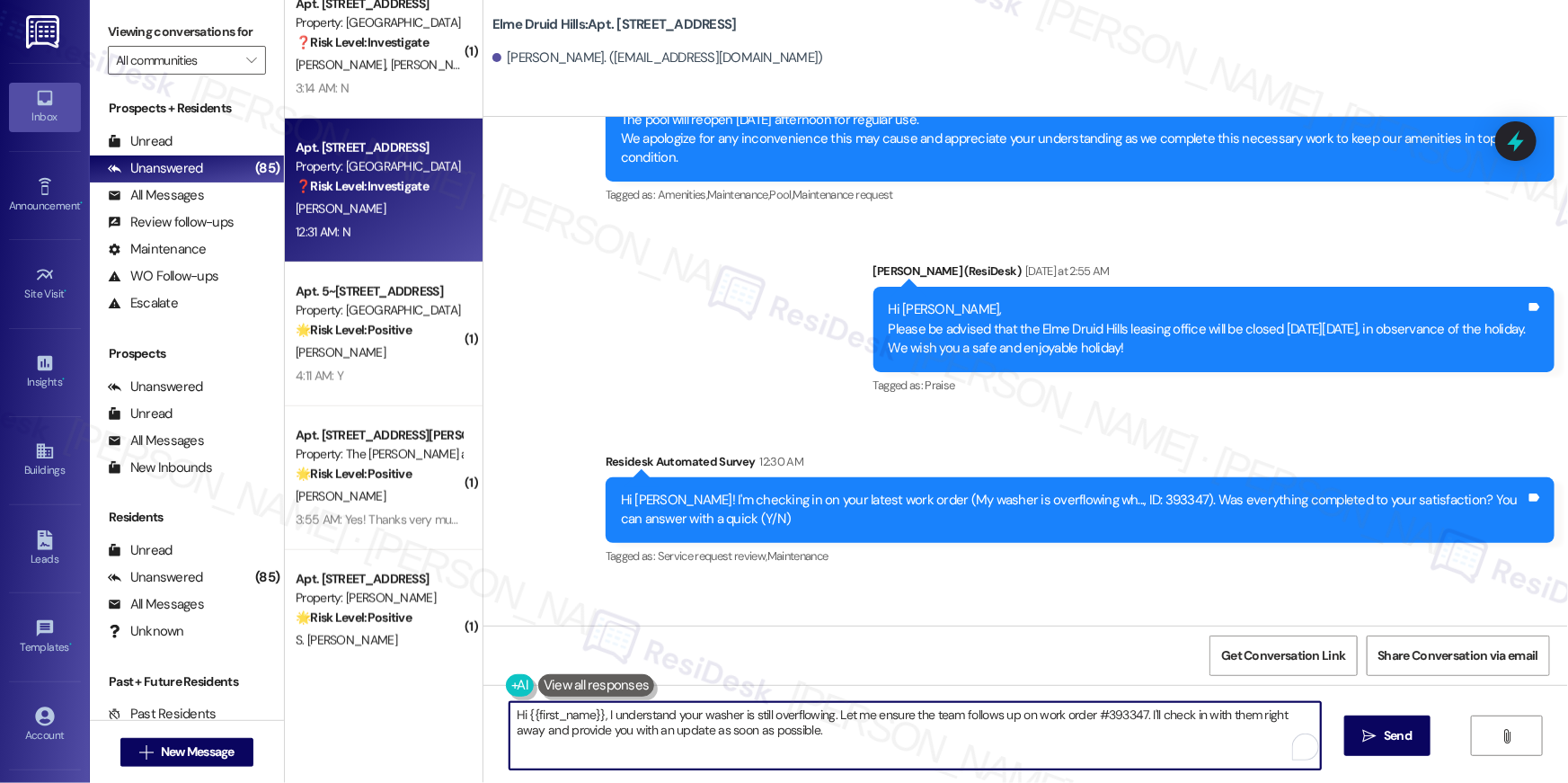
click at [840, 719] on textarea "Hi {{first_name}}, I understand your washer is still overflowing. Let me ensure…" at bounding box center [915, 735] width 811 height 67
paste textarea "’m sorry to hear your work order is still not complete. Could you please share …"
type textarea "Hi {{first_name}}, I’m sorry to hear your work order is still not complete. Cou…"
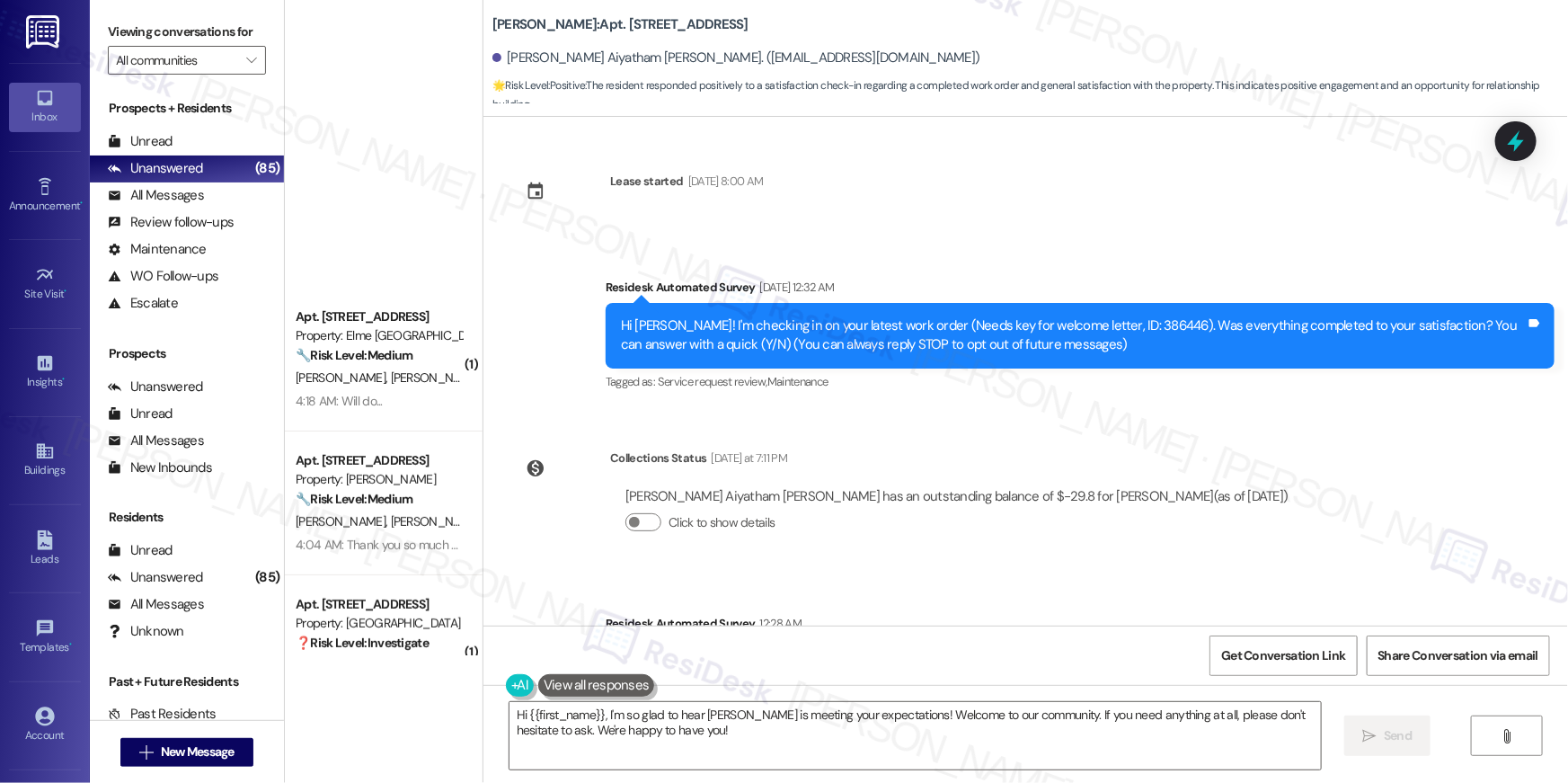
scroll to position [719, 0]
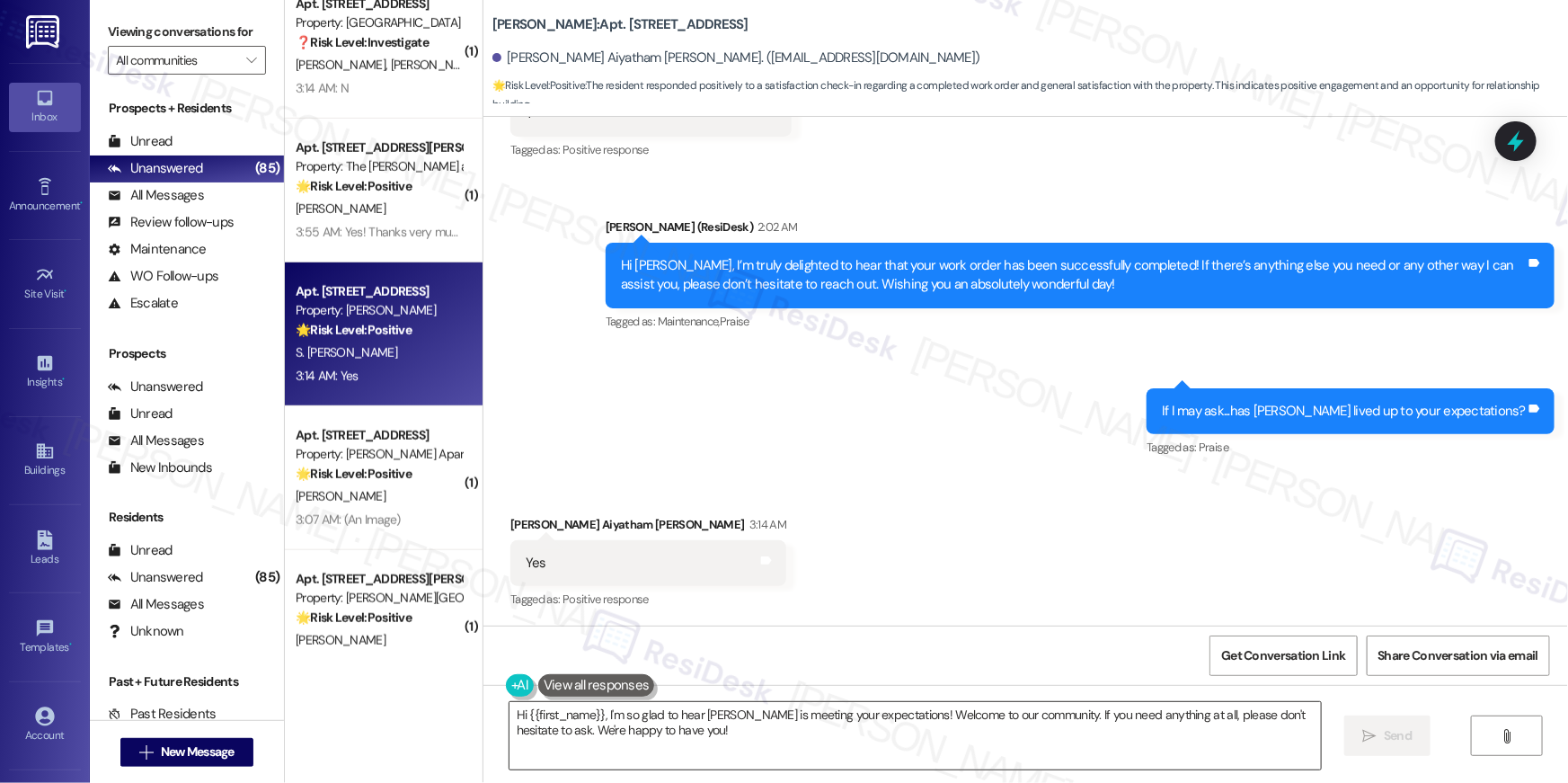
click at [1005, 733] on textarea "Hi {{first_name}}, I'm so glad to hear [PERSON_NAME] is meeting your expectatio…" at bounding box center [915, 735] width 811 height 67
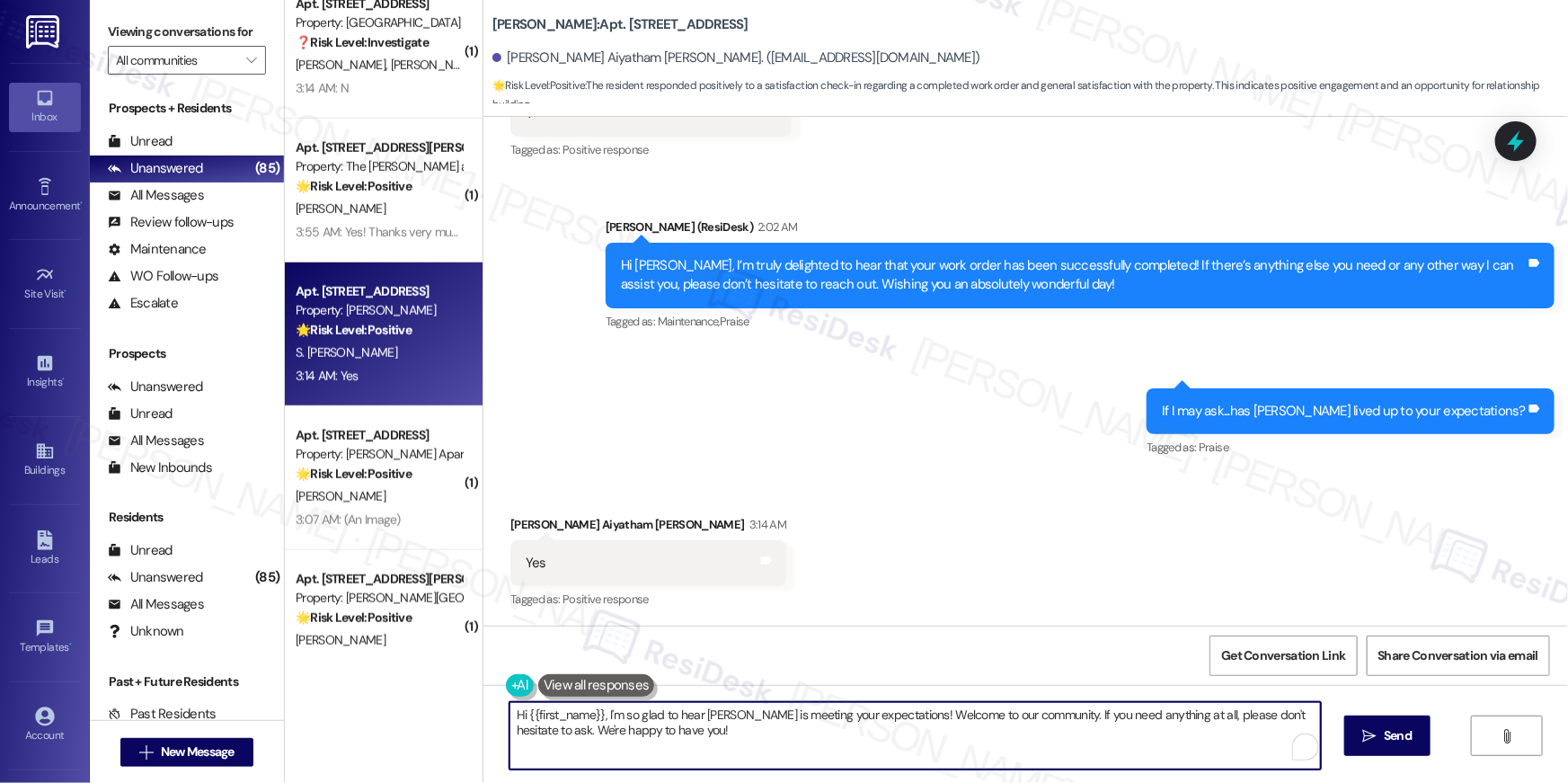
click at [1005, 733] on textarea "Hi {{first_name}}, I'm so glad to hear [PERSON_NAME] is meeting your expectatio…" at bounding box center [915, 735] width 811 height 67
paste textarea "Thank you, {{first_name}}! I'm so glad to hear that the property has lived up t…"
type textarea "Thank you, {{first_name}}! I'm so glad to hear that the property has lived up t…"
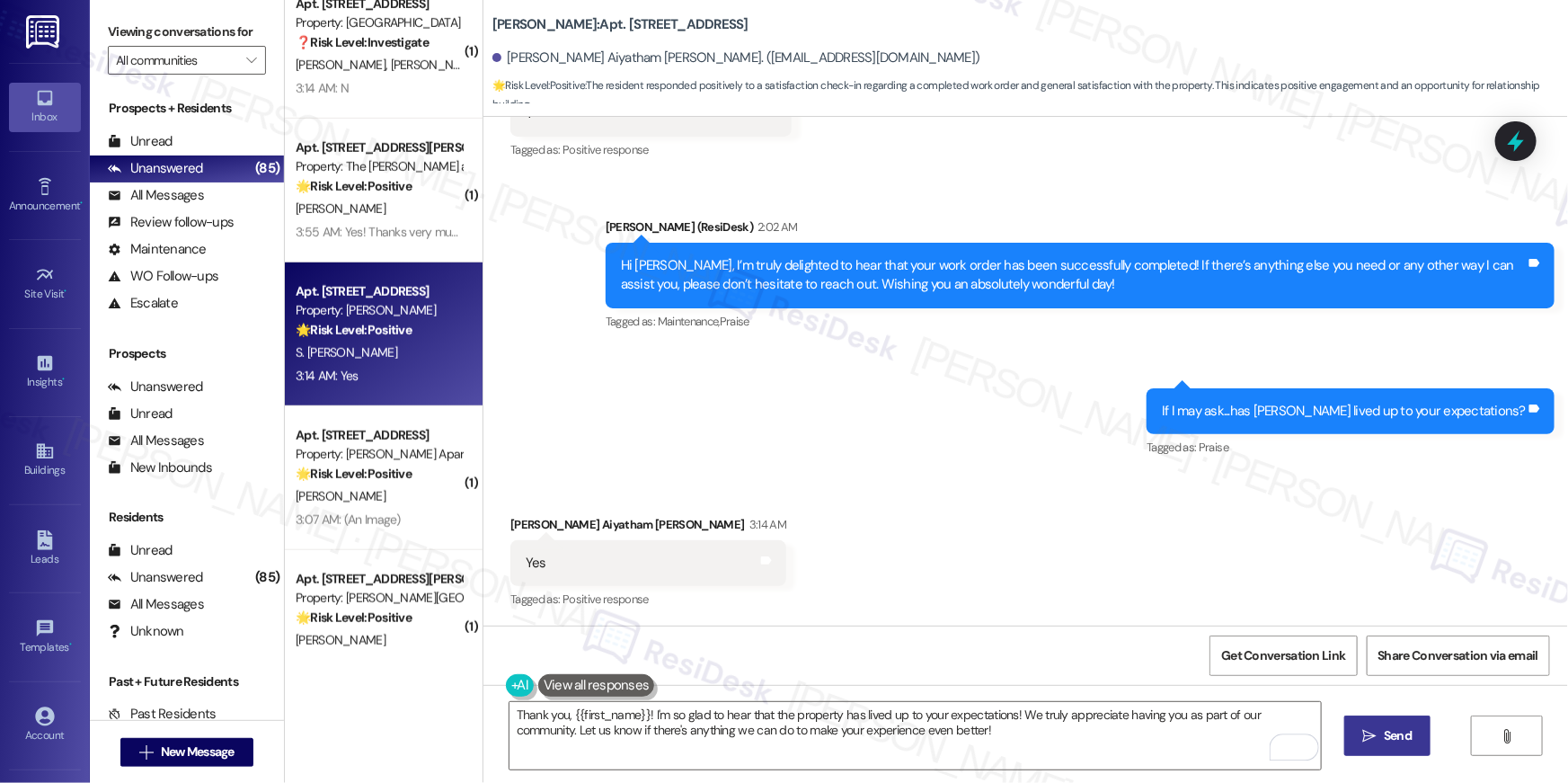
click at [1410, 731] on span "Send" at bounding box center [1397, 735] width 35 height 18
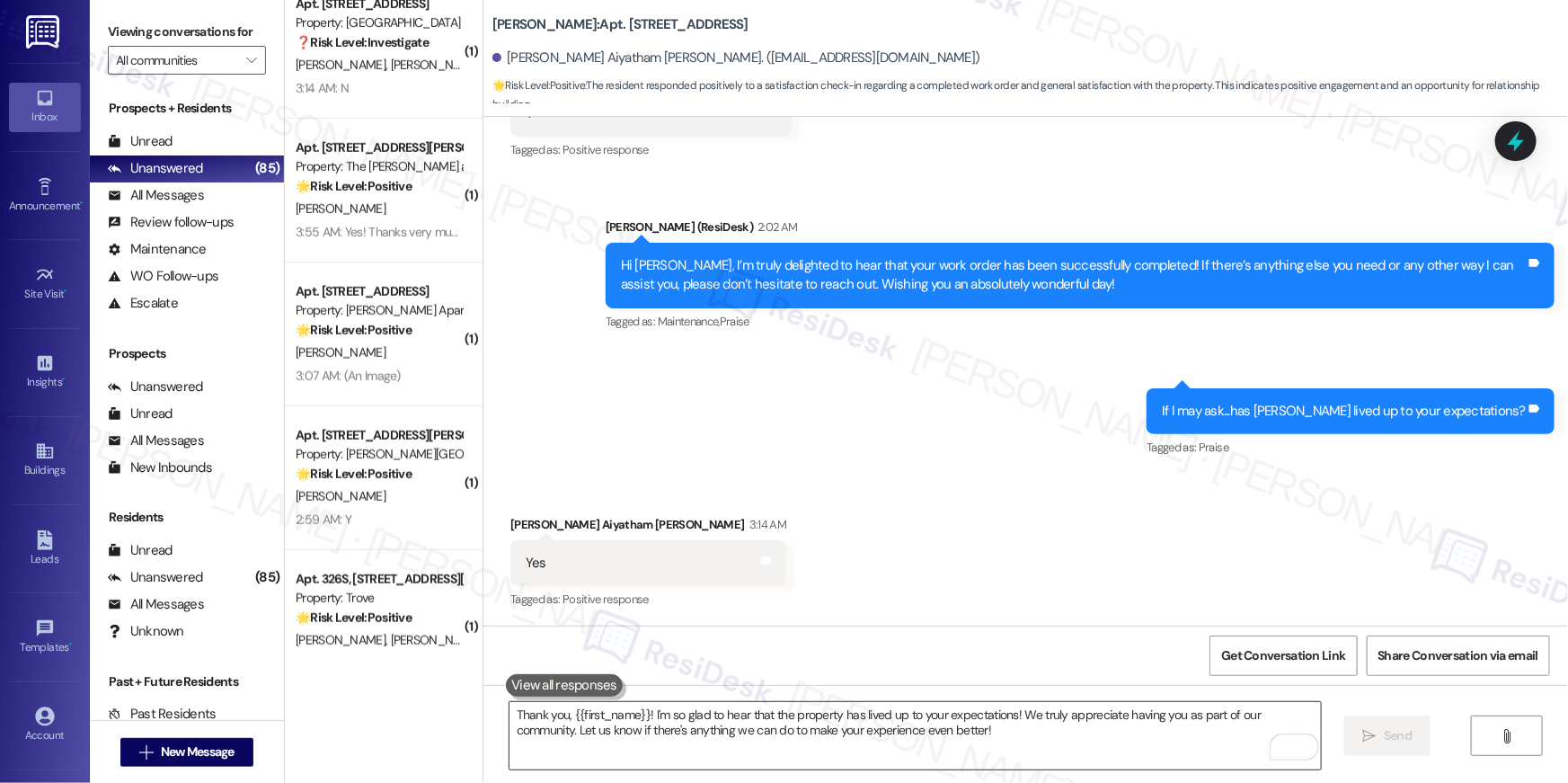
click at [1140, 741] on textarea "Thank you, {{first_name}}! I'm so glad to hear that the property has lived up t…" at bounding box center [915, 735] width 811 height 67
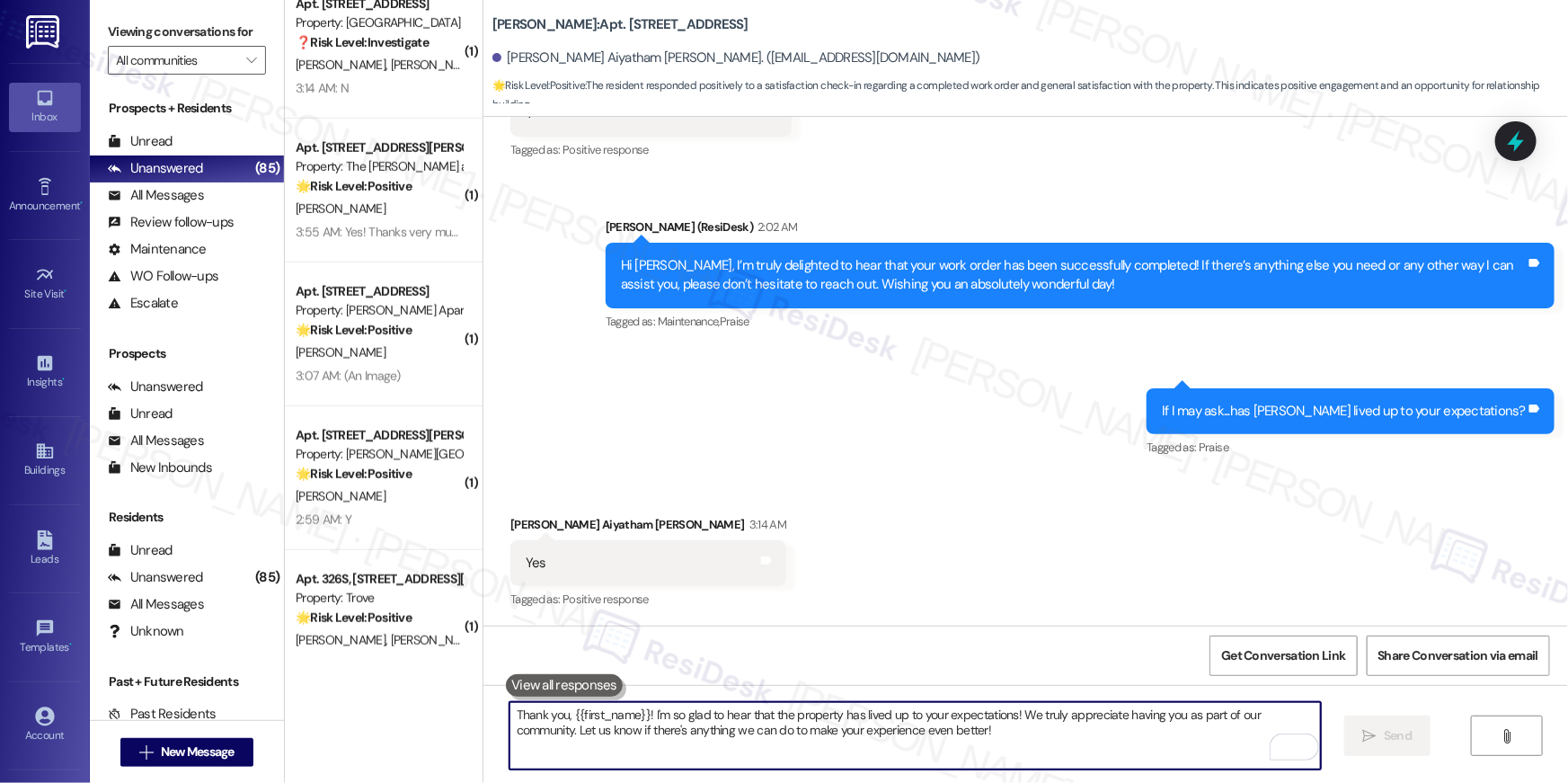
click at [1140, 741] on textarea "Thank you, {{first_name}}! I'm so glad to hear that the property has lived up t…" at bounding box center [915, 735] width 811 height 67
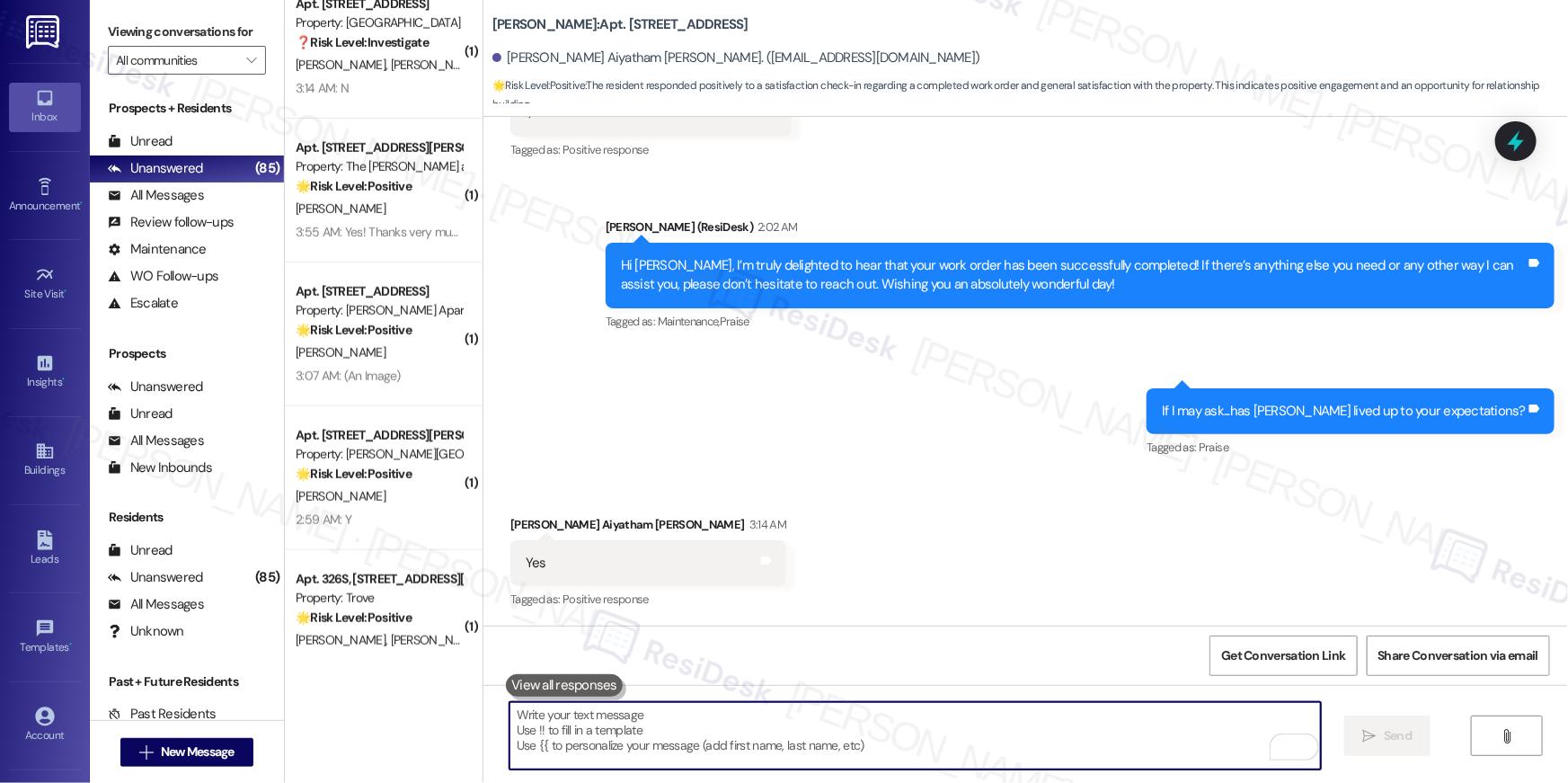
paste textarea "I hope you don’t mind me asking a quick favor—would you be willing to leave us …"
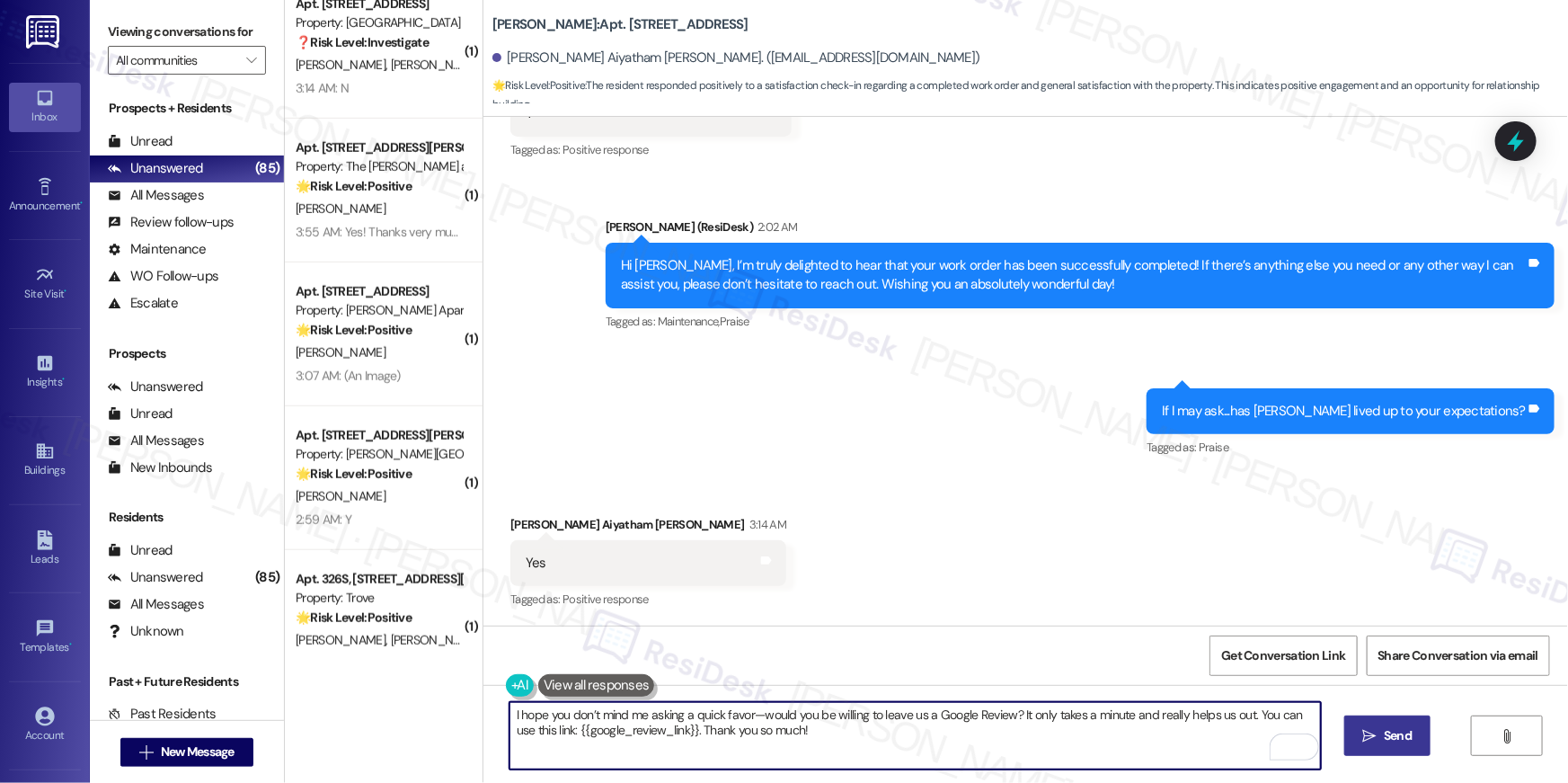
type textarea "I hope you don’t mind me asking a quick favor—would you be willing to leave us …"
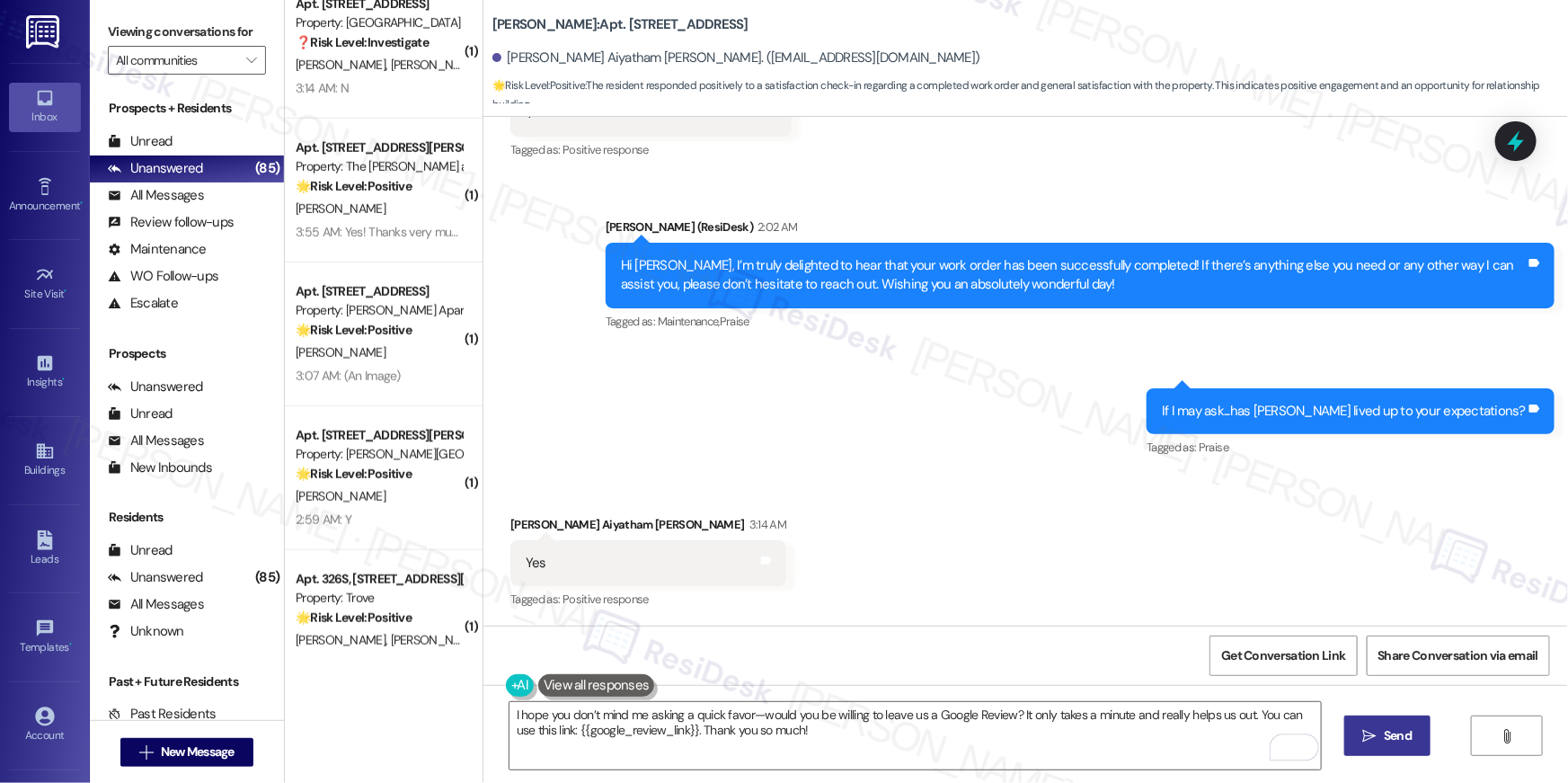
click at [1373, 741] on icon "" at bounding box center [1370, 736] width 14 height 15
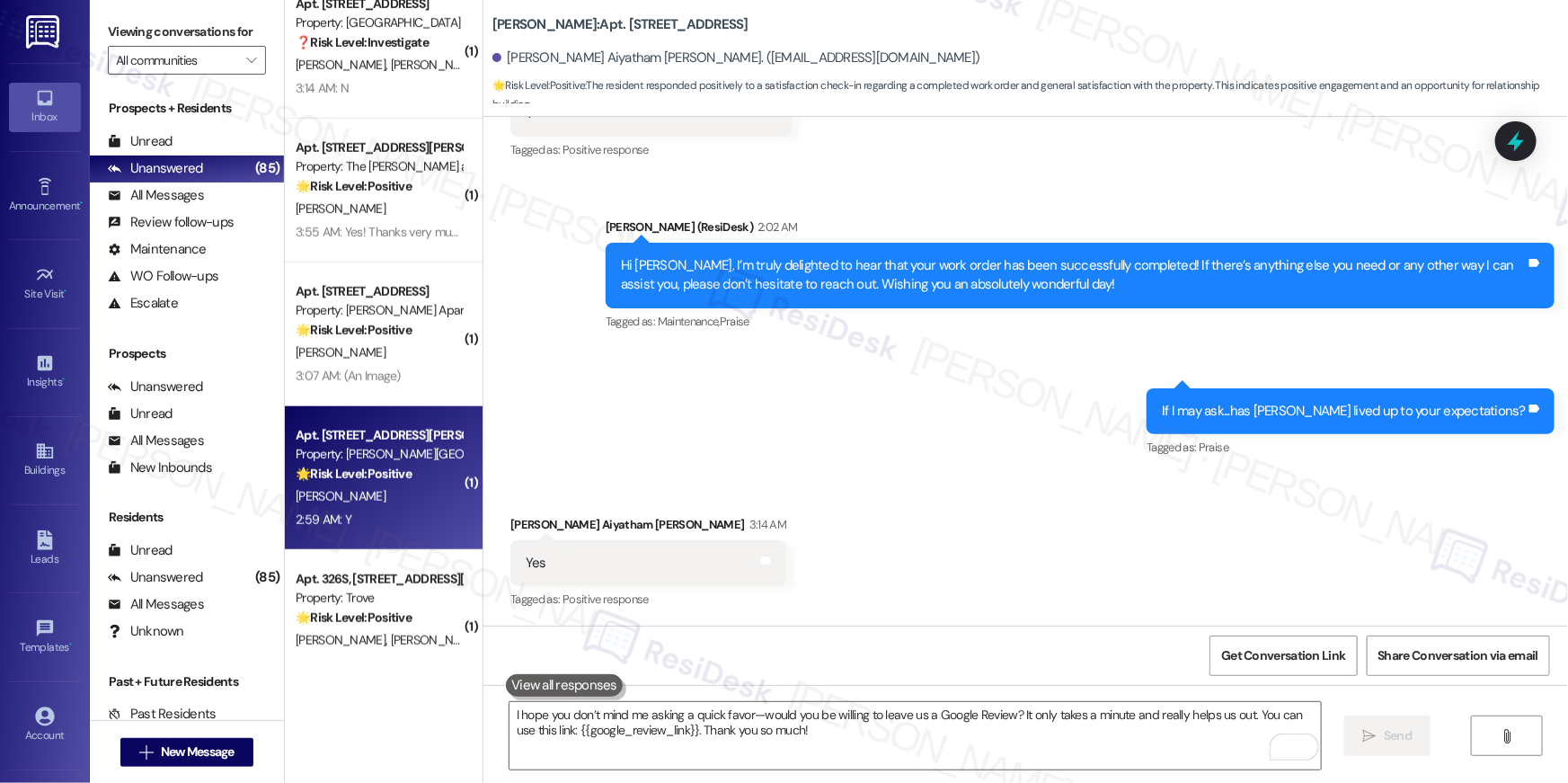
click at [380, 465] on strong "🌟 Risk Level: Positive" at bounding box center [353, 474] width 116 height 17
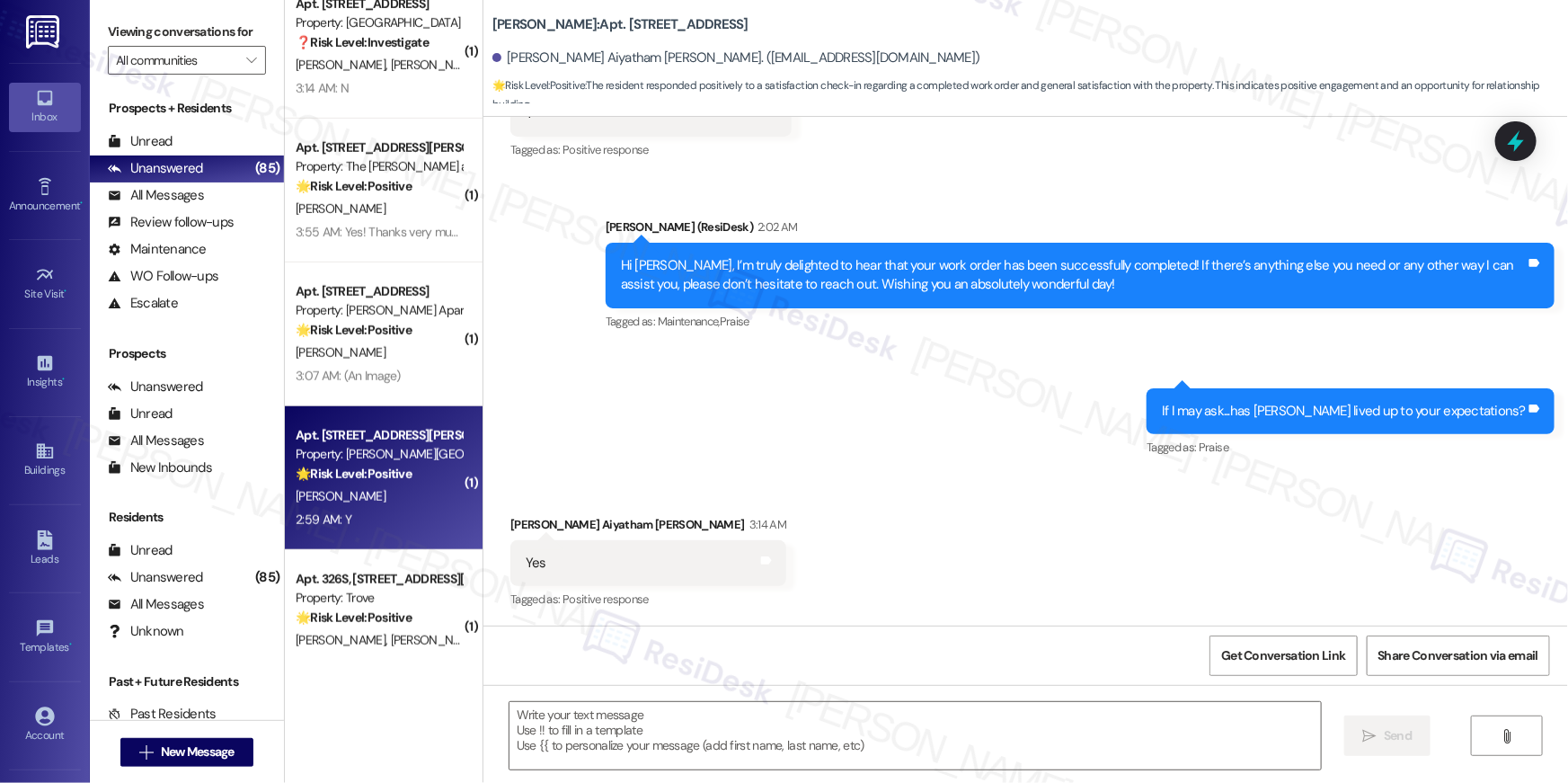
type textarea "Fetching suggested responses. Please feel free to read through the conversation…"
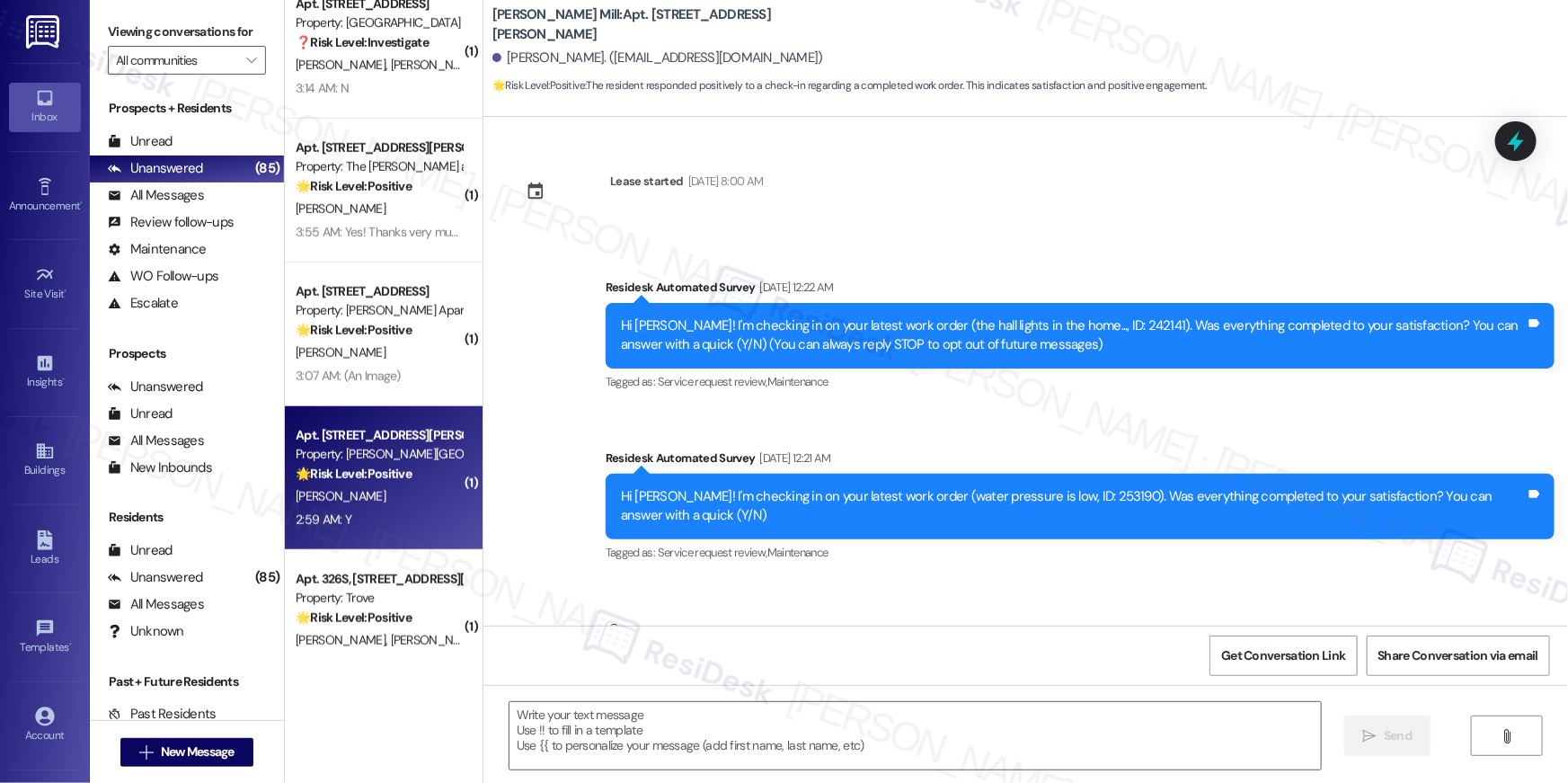
scroll to position [6542, 0]
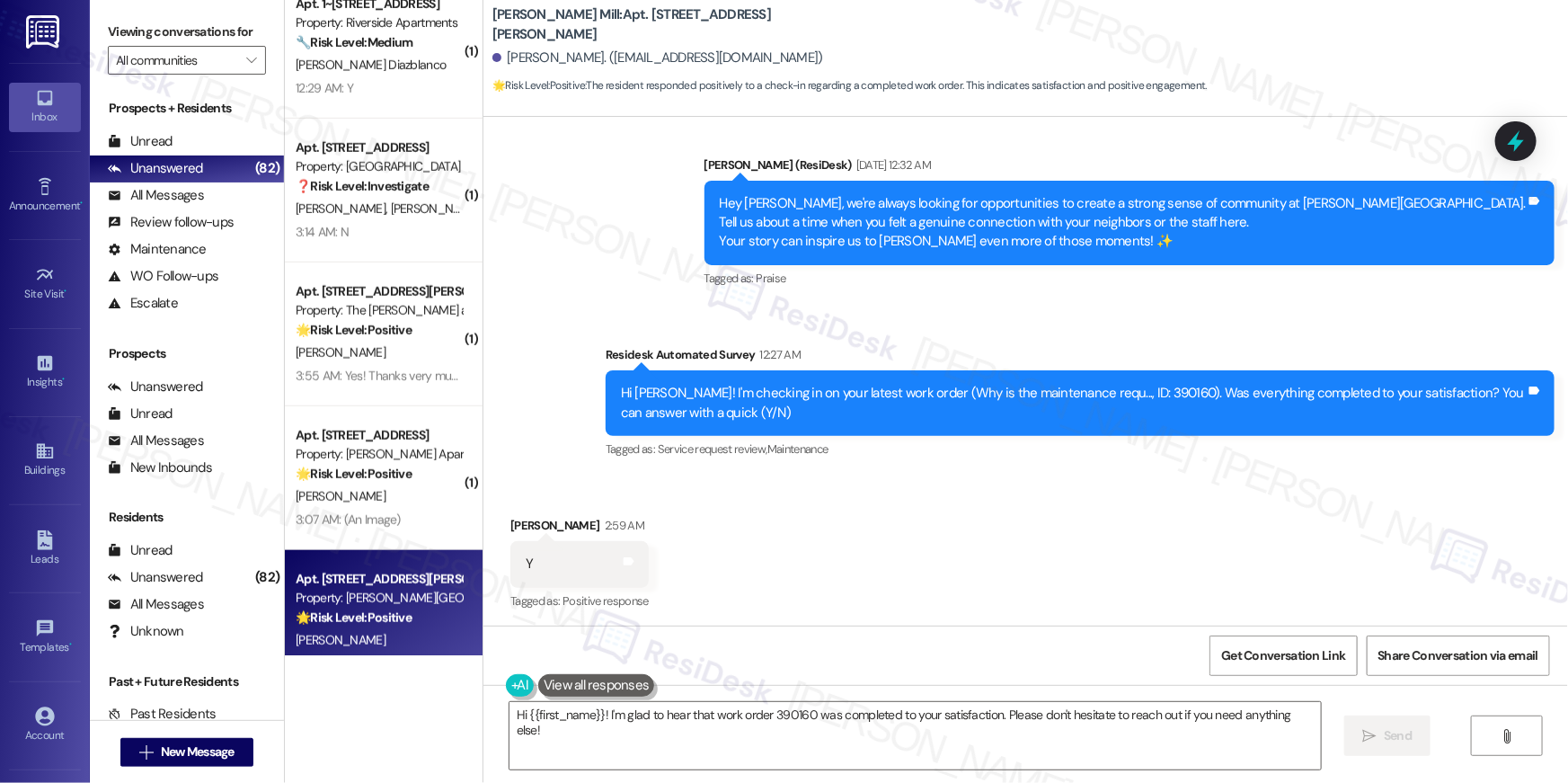
click at [917, 562] on div "Received via SMS Paulette Lee 2:59 AM Y Tags and notes Tagged as: Positive resp…" at bounding box center [1025, 551] width 1084 height 152
click at [1014, 744] on textarea "Hi {{first_name}}! I'm glad to hear that work order 390160 was completed to you…" at bounding box center [915, 735] width 811 height 67
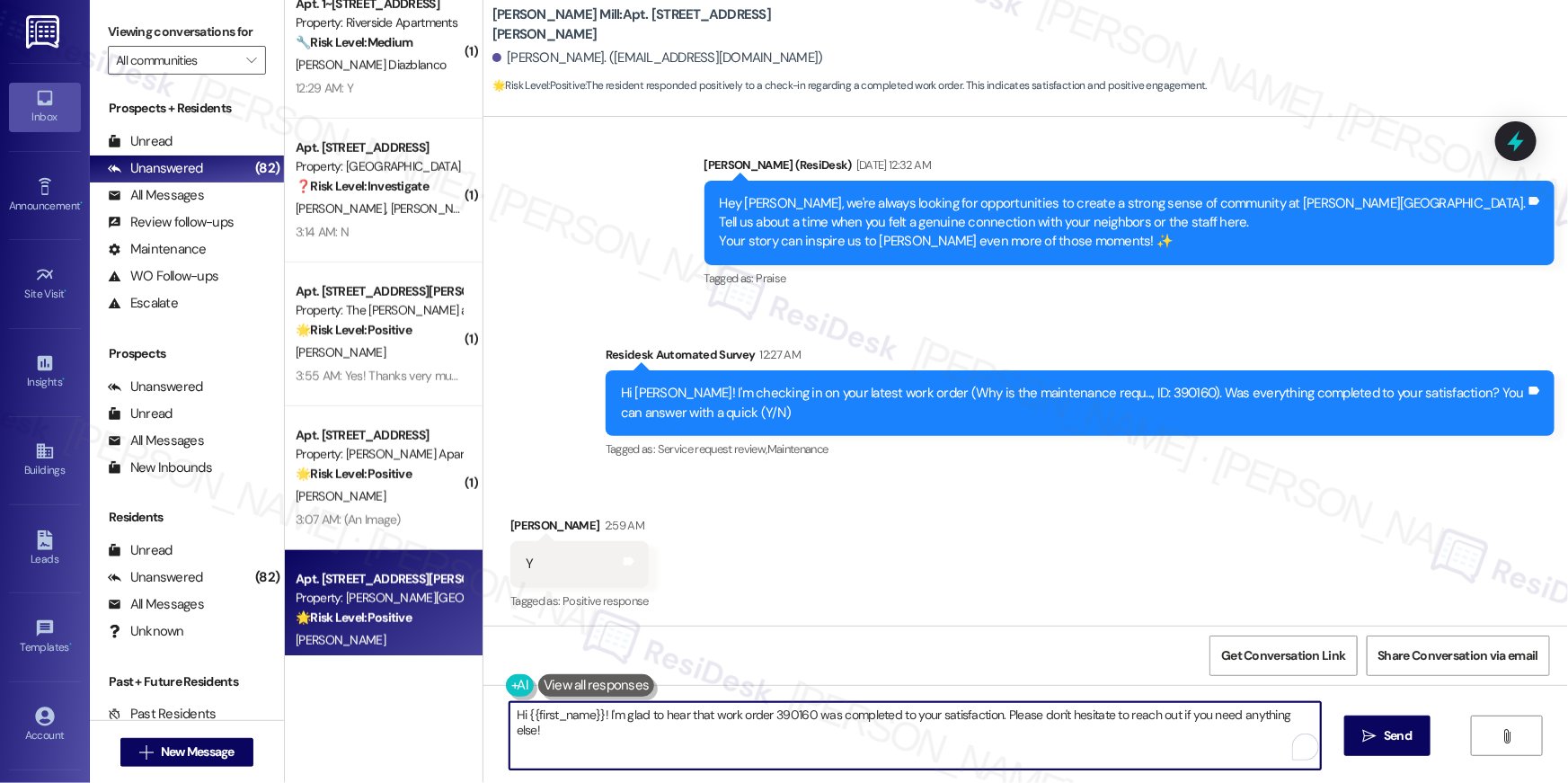
paste textarea ", I’m truly delighted to hear that your work order has been successfully comple…"
type textarea "Hi {{first_name}}, I’m truly delighted to hear that your work order has been su…"
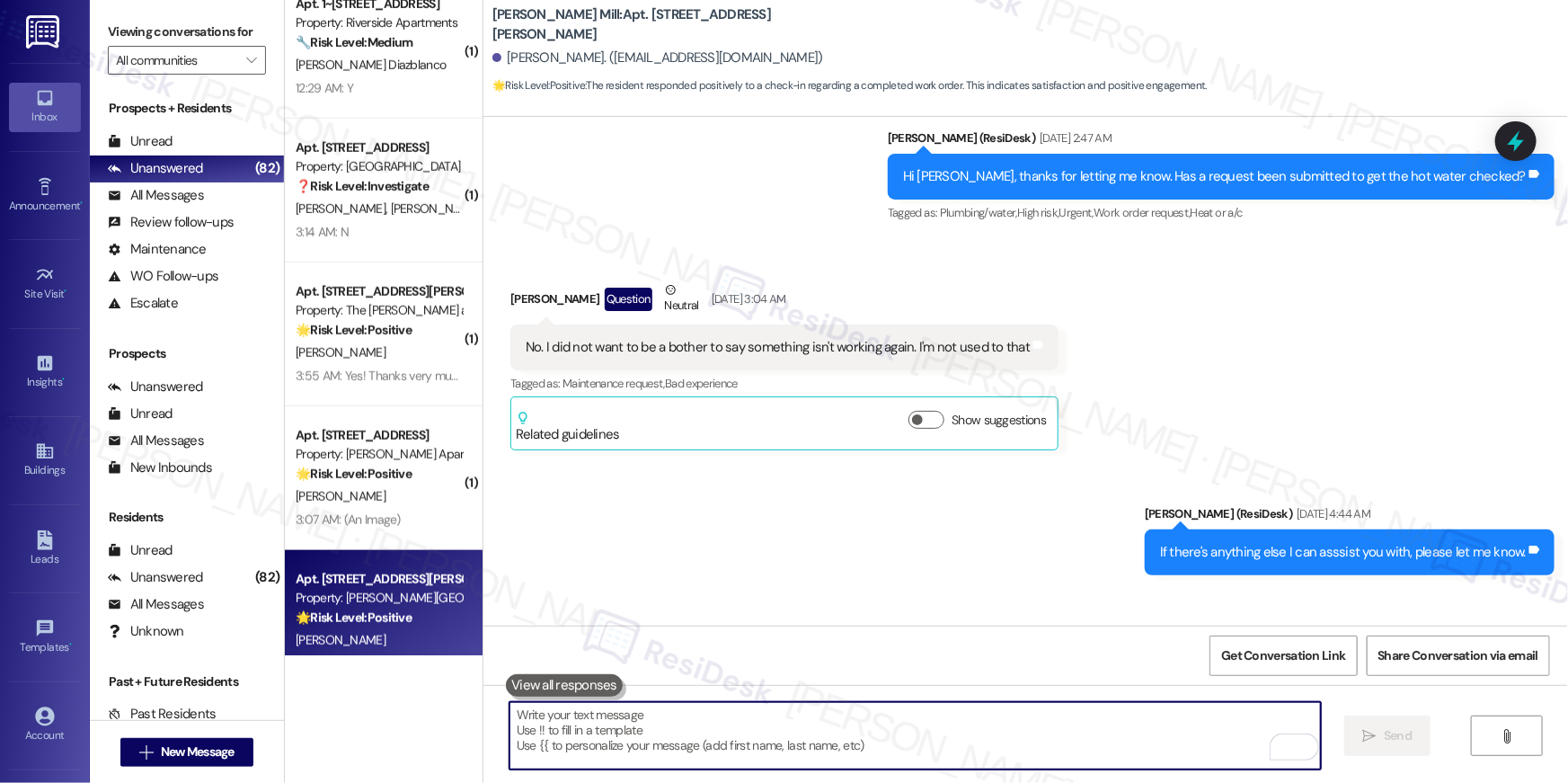
scroll to position [815, 0]
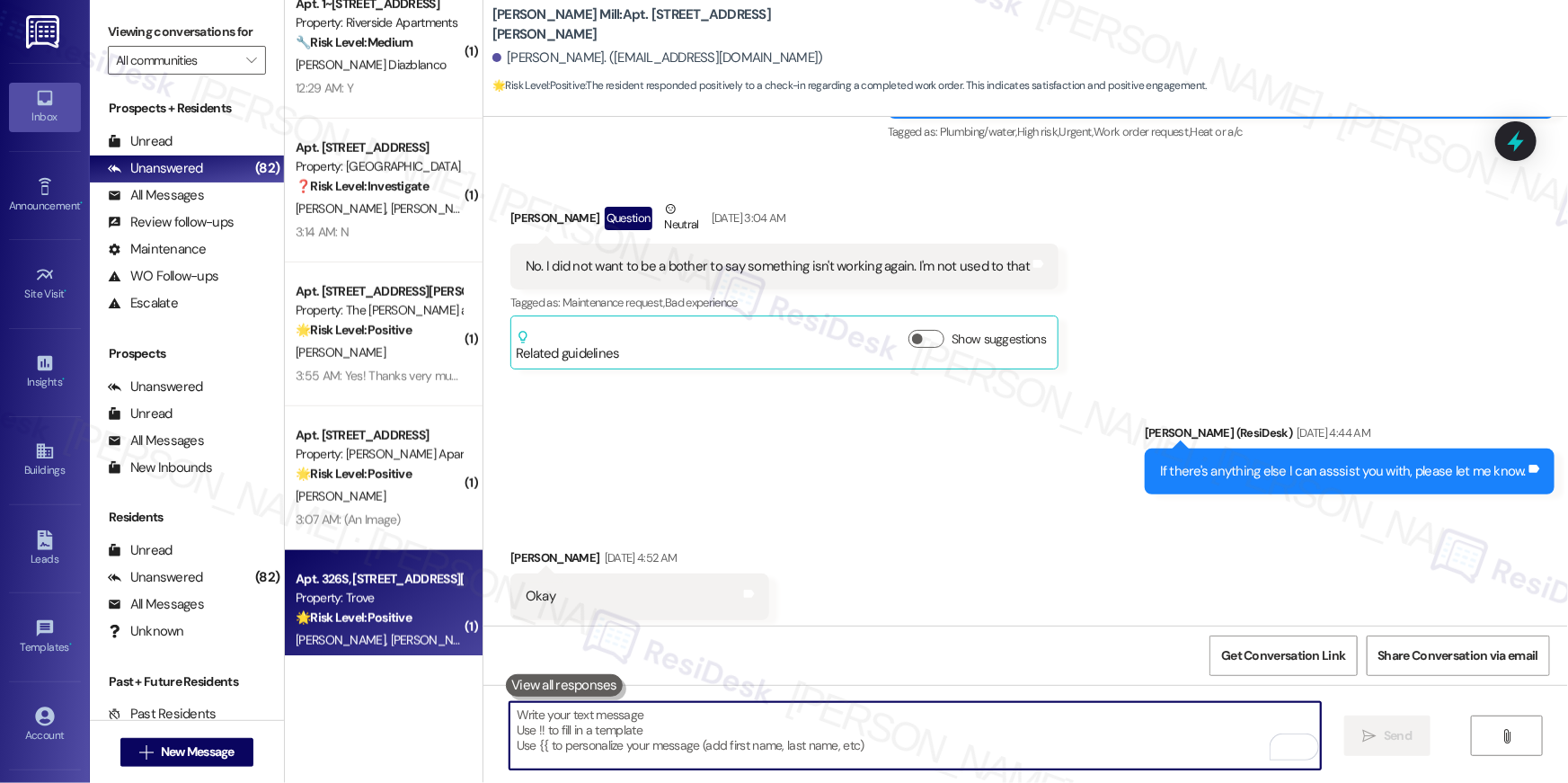
click at [414, 613] on div "🌟 Risk Level: Positive The resident responded positively to the work order comp…" at bounding box center [378, 618] width 166 height 18
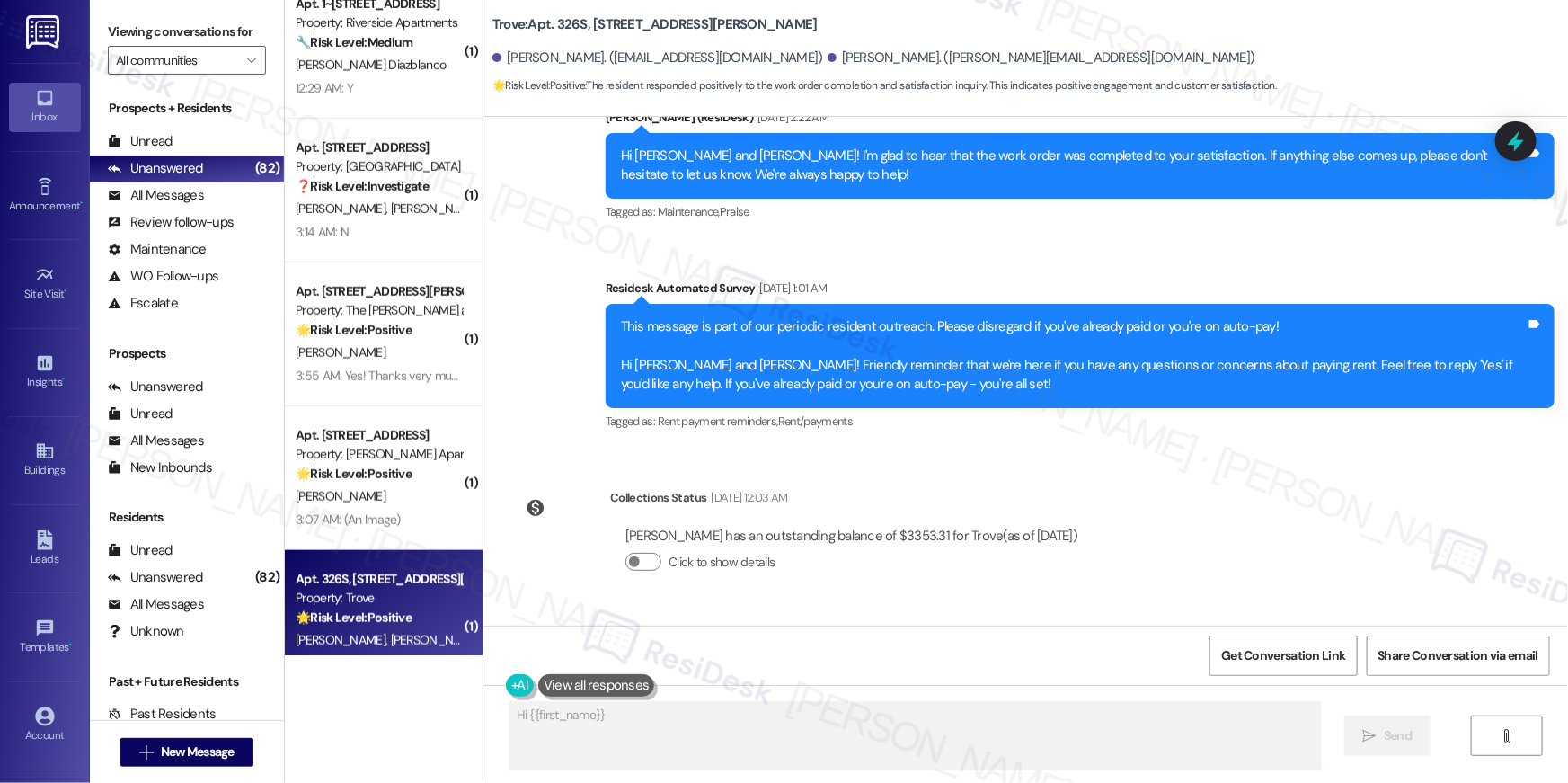
scroll to position [1744, 0]
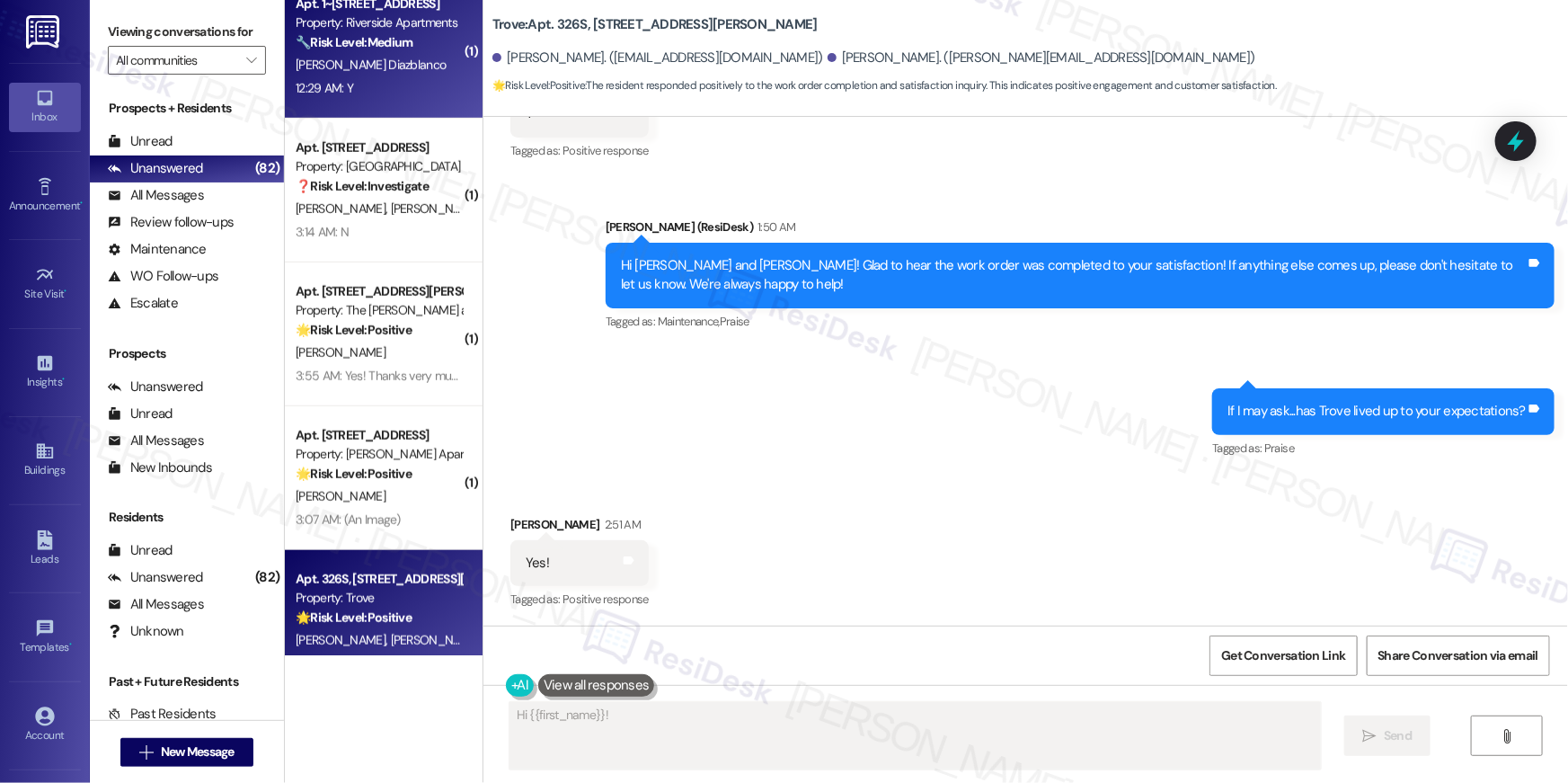
type textarea "Hi {{first_name}}! I'm"
click at [324, 93] on div "12:29 AM: Y 12:29 AM: Y" at bounding box center [324, 89] width 57 height 17
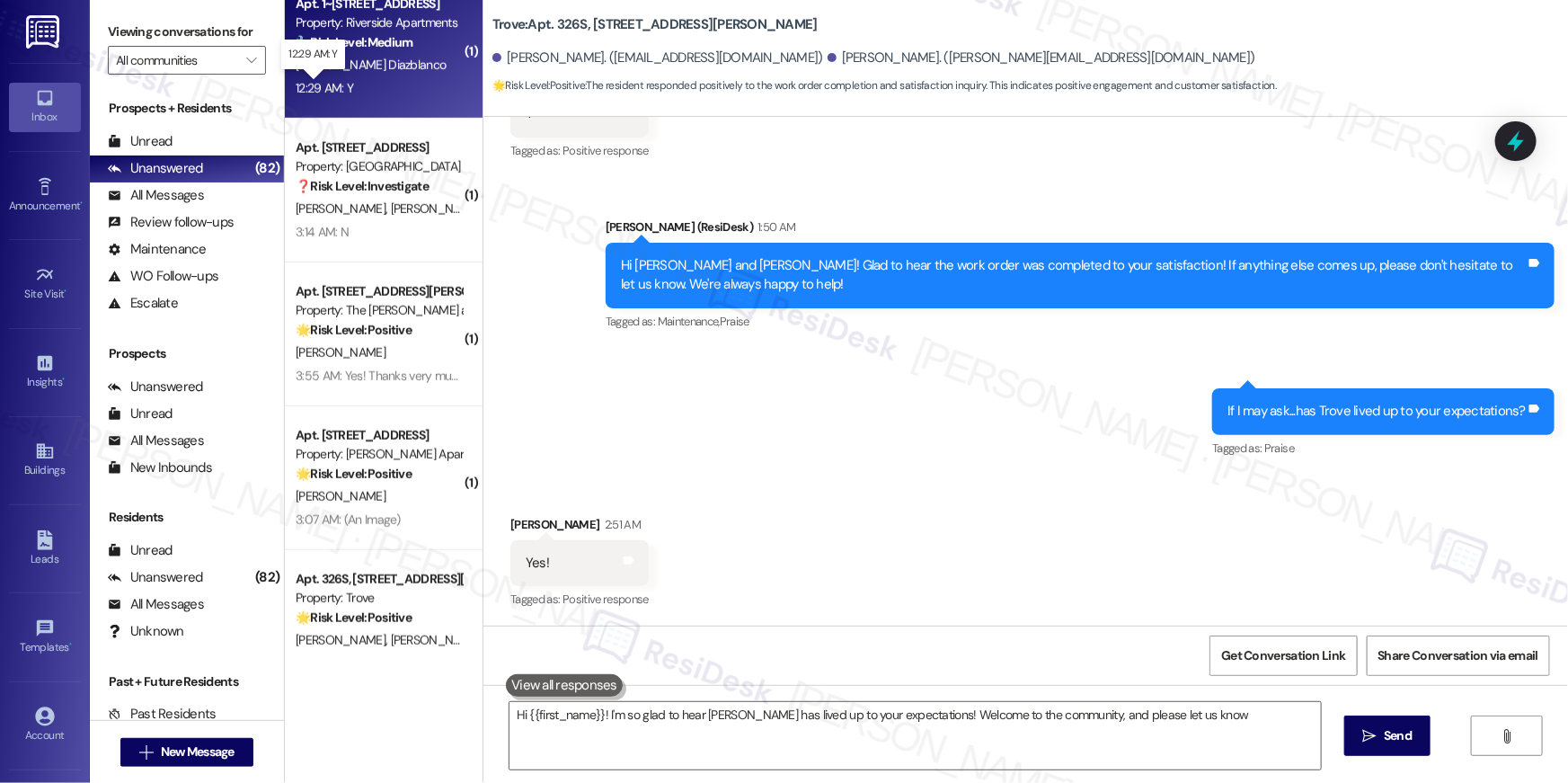
type textarea "Hi {{first_name}}! I'm so glad to hear Trove has lived up to your expectations!…"
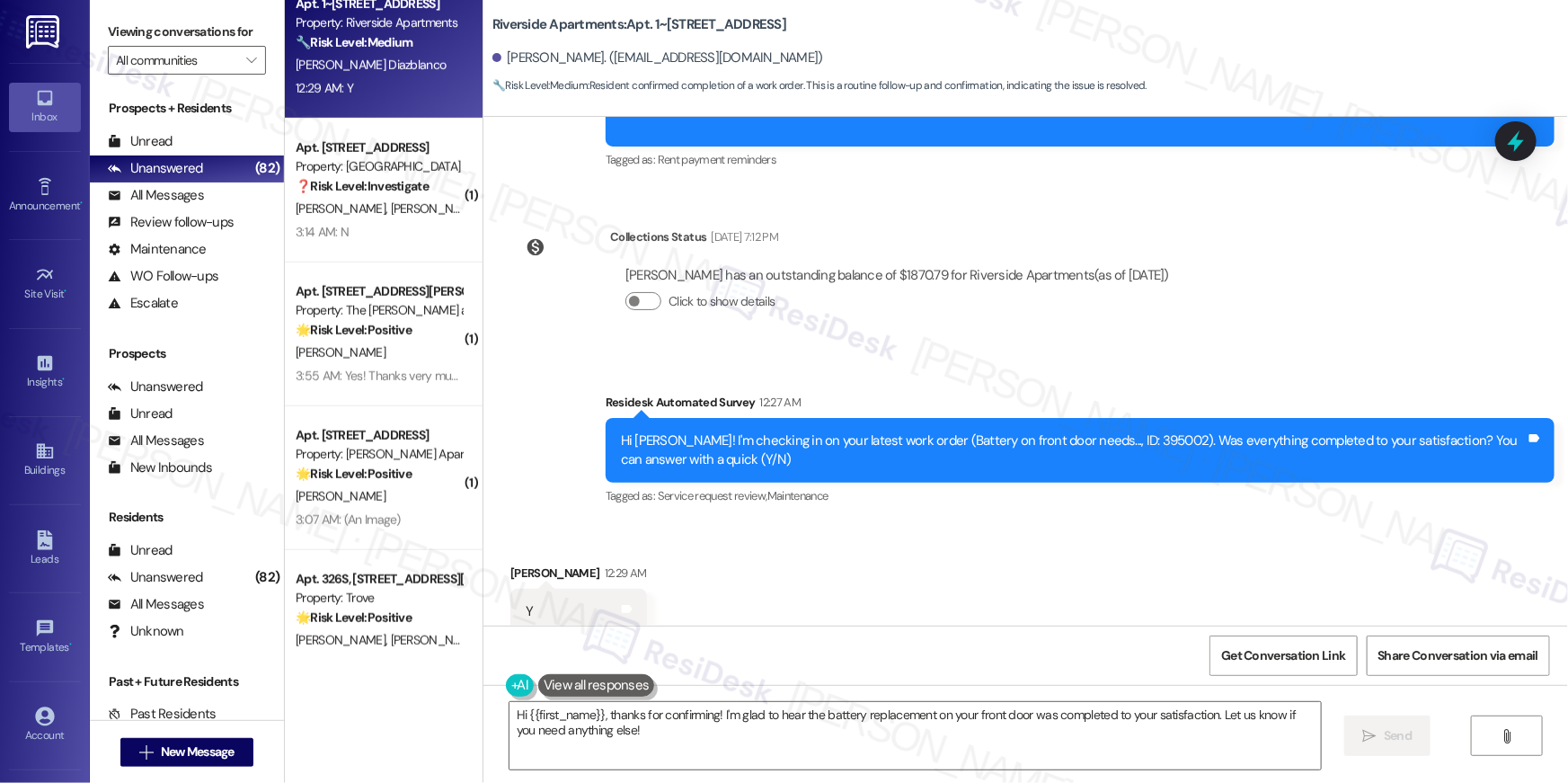
scroll to position [7785, 0]
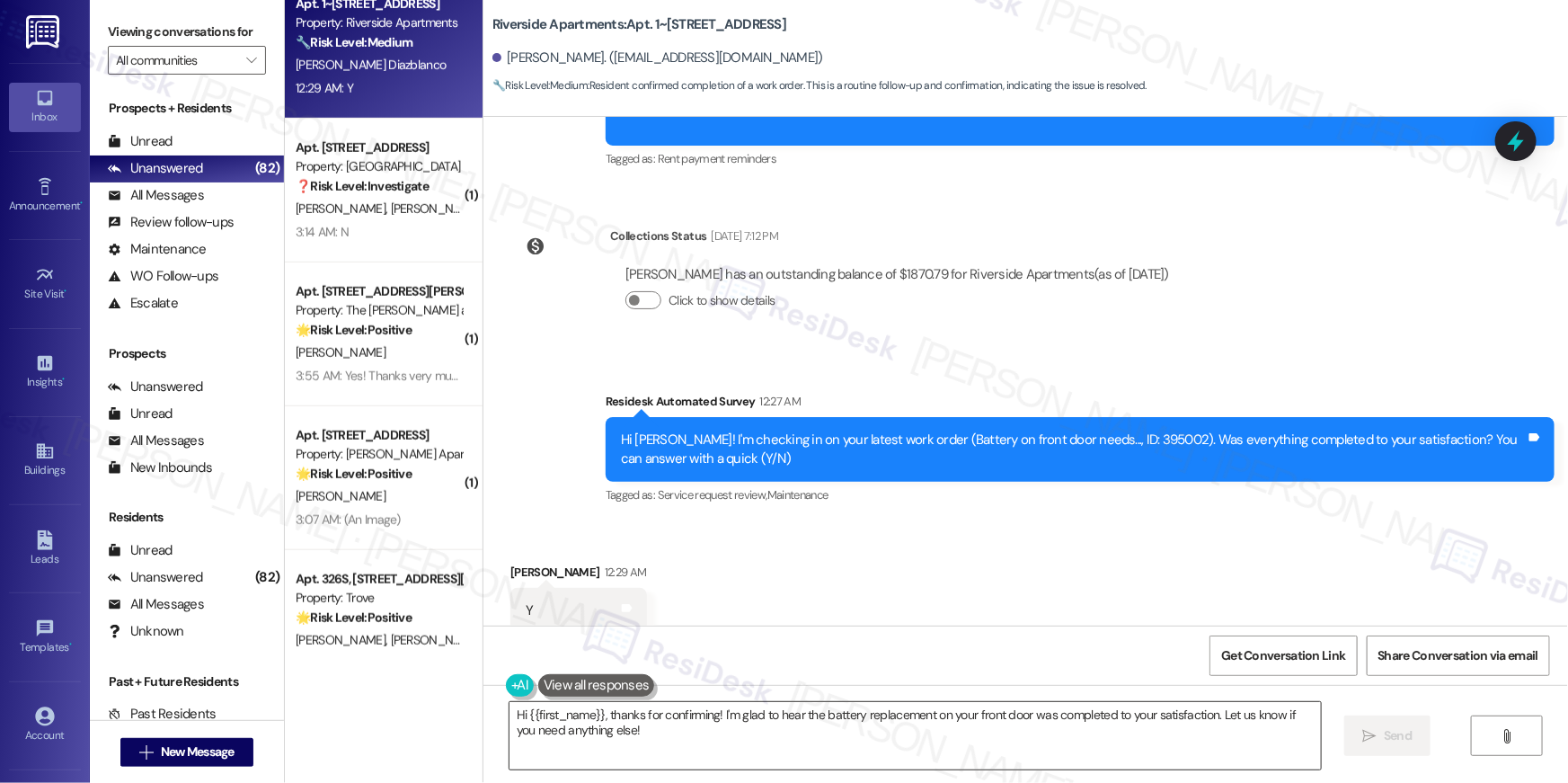
click at [1152, 720] on textarea "Hi {{first_name}}, thanks for confirming! I'm glad to hear the battery replacem…" at bounding box center [915, 735] width 811 height 67
click at [1153, 723] on textarea "Hi {{first_name}}, thanks for confirming! I'm glad to hear the battery replacem…" at bounding box center [915, 735] width 811 height 67
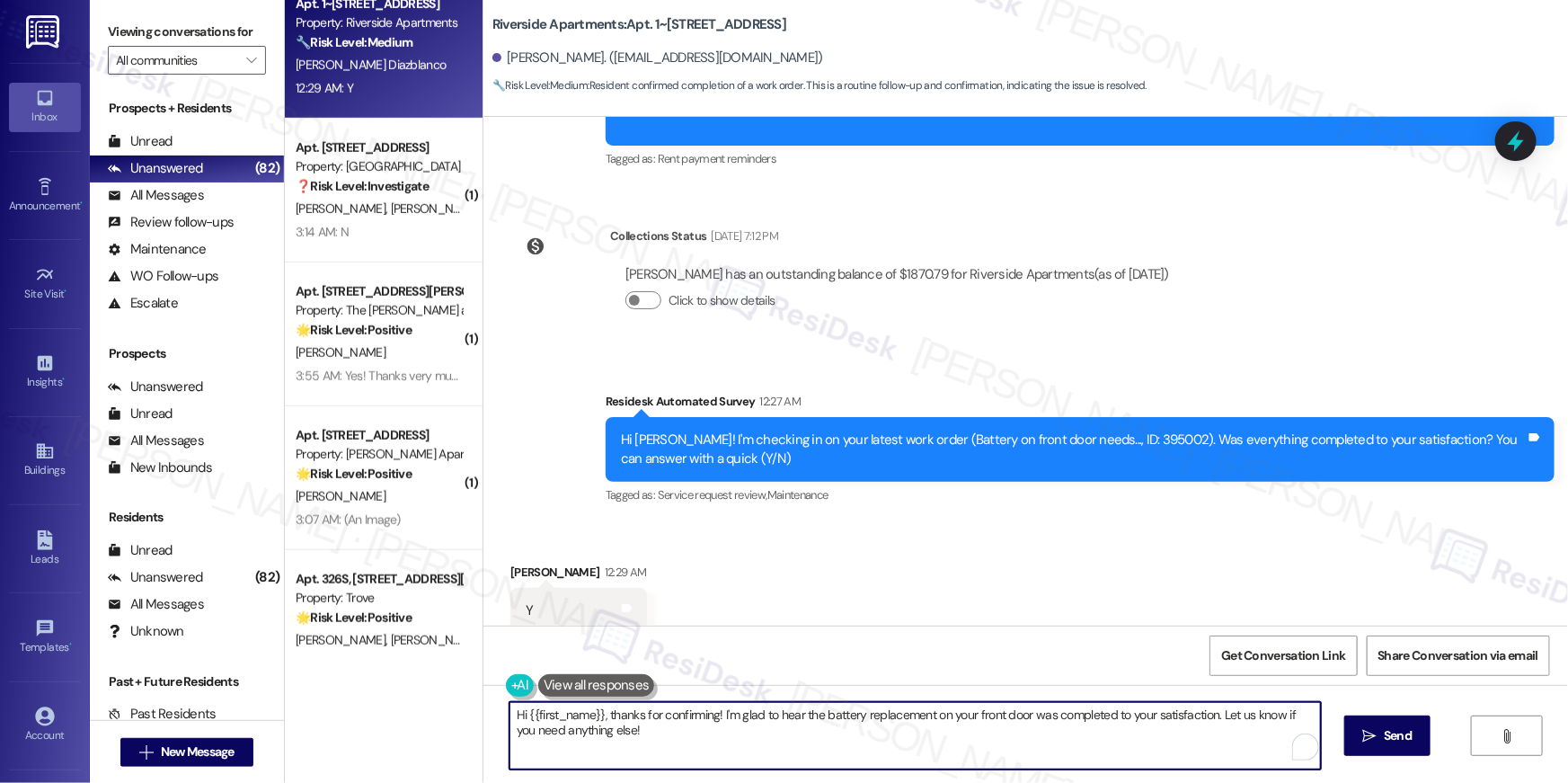
paste textarea "I’m truly delighted to hear that your work order has been successfully complete…"
click at [1040, 733] on textarea "Hi {{first_name}}, I’m truly delighted to hear that your work order has been su…" at bounding box center [915, 735] width 811 height 67
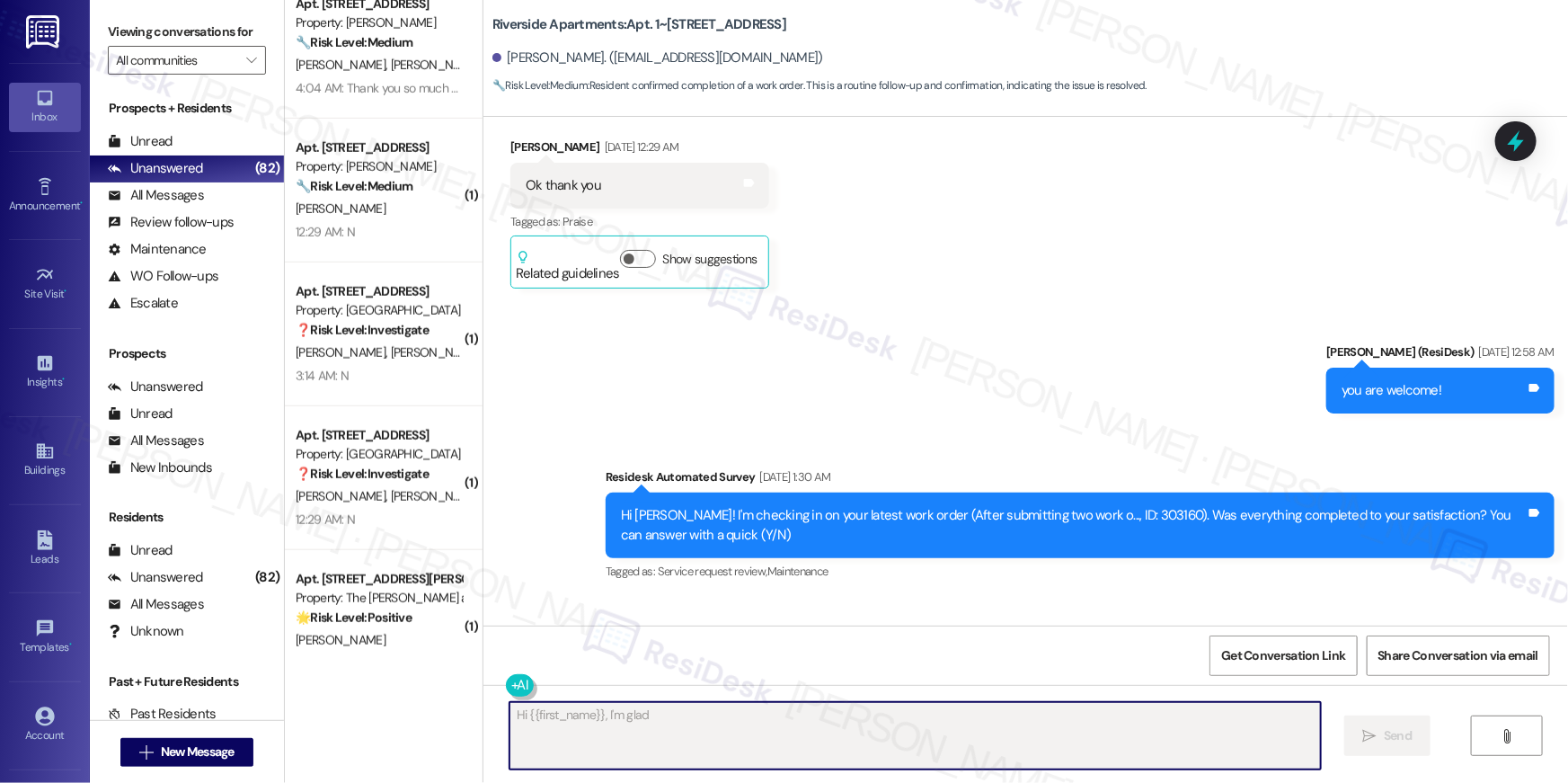
scroll to position [5607, 0]
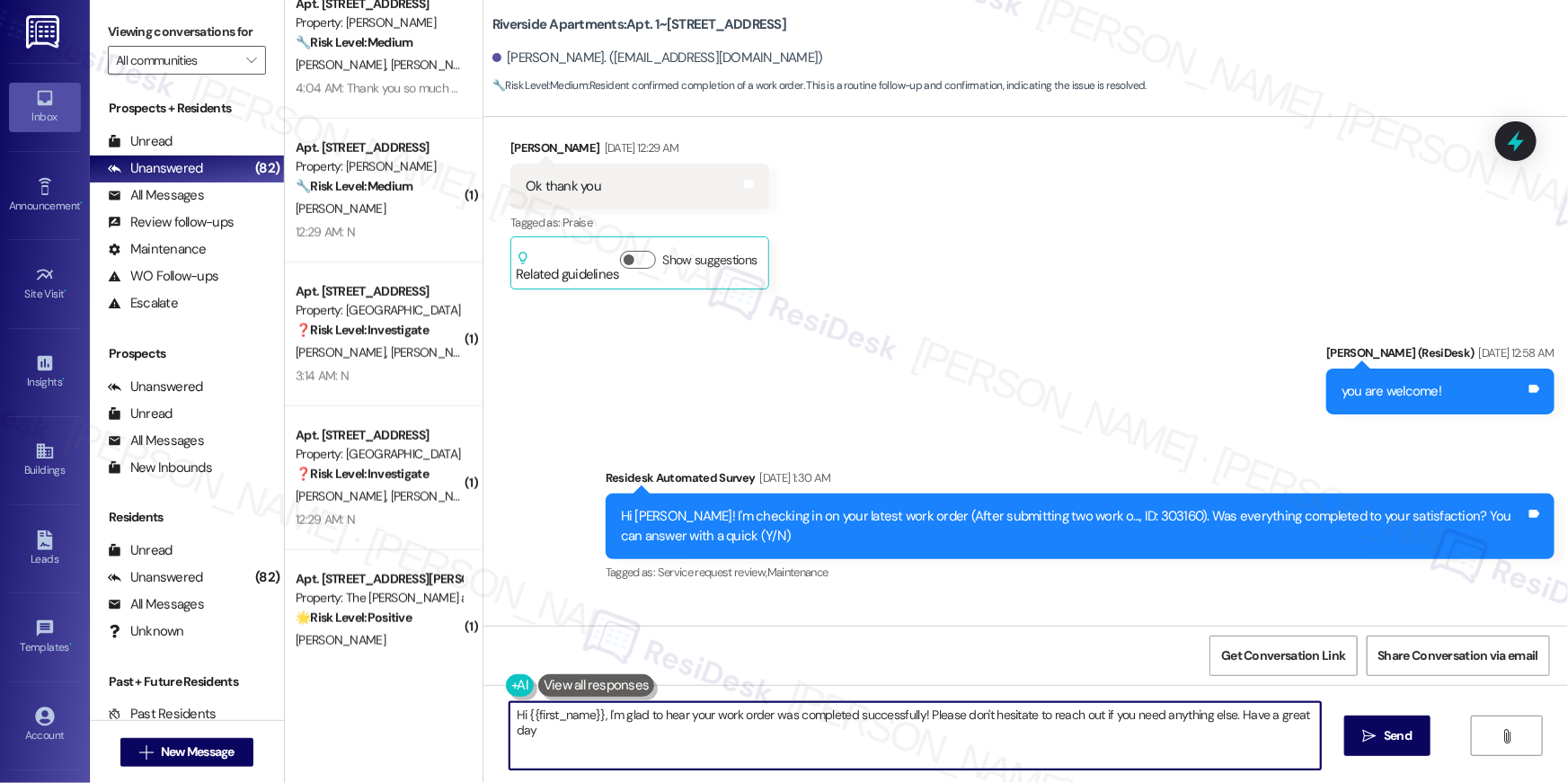
type textarea "Hi {{first_name}}, I'm glad to hear your work order was completed successfully!…"
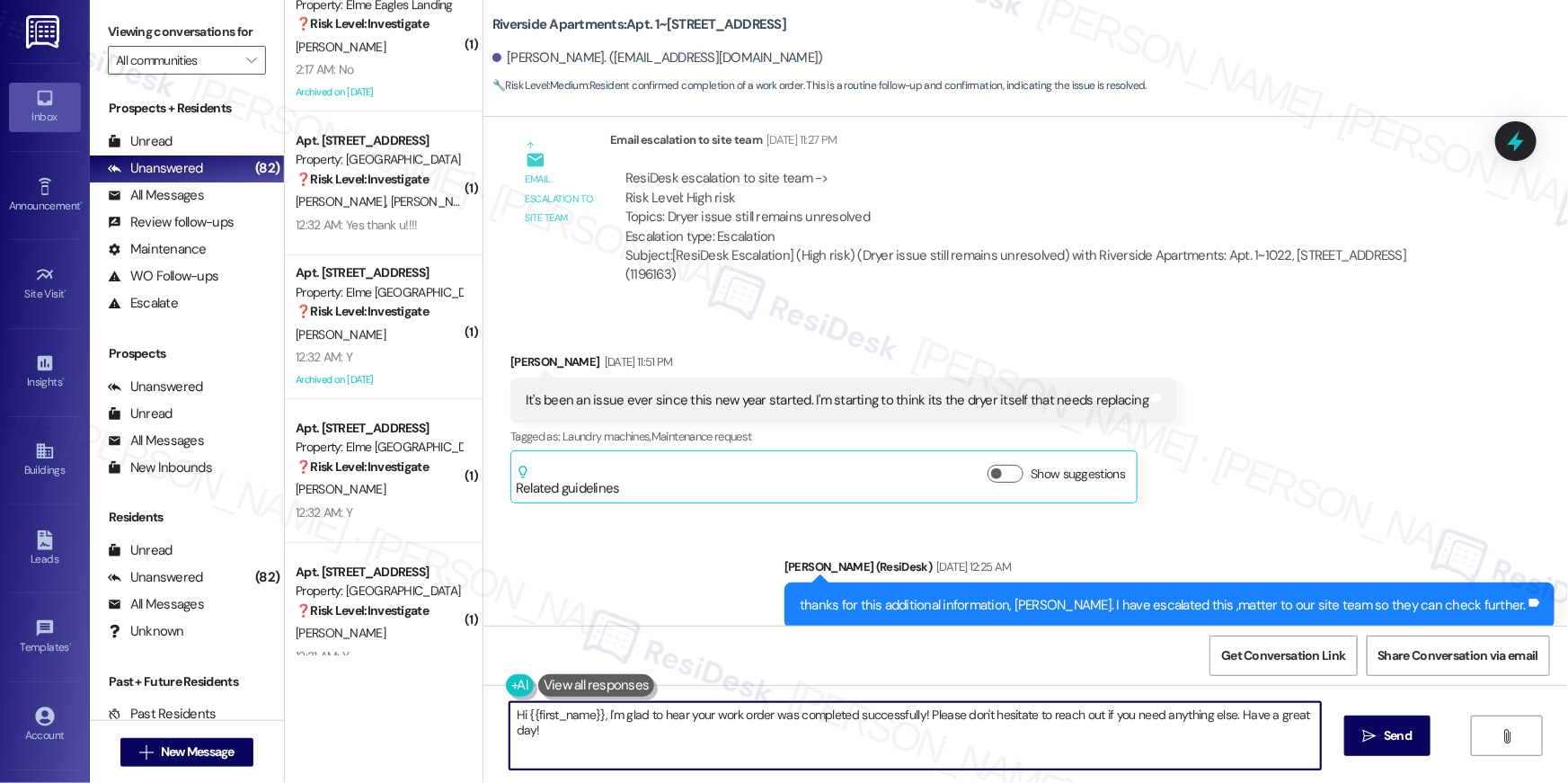
scroll to position [6535, 0]
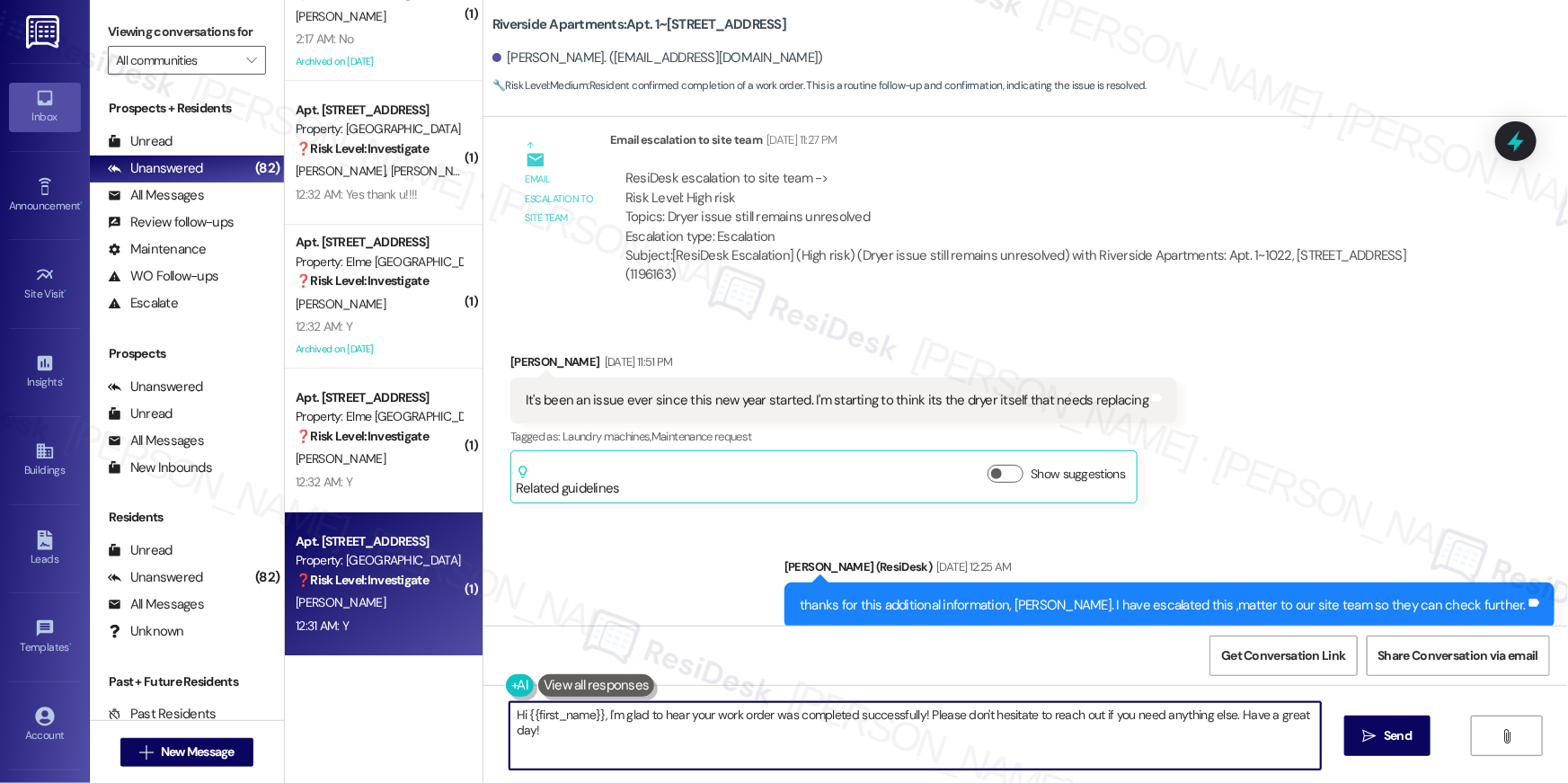
click at [380, 606] on div "A. Bigby" at bounding box center [378, 602] width 170 height 22
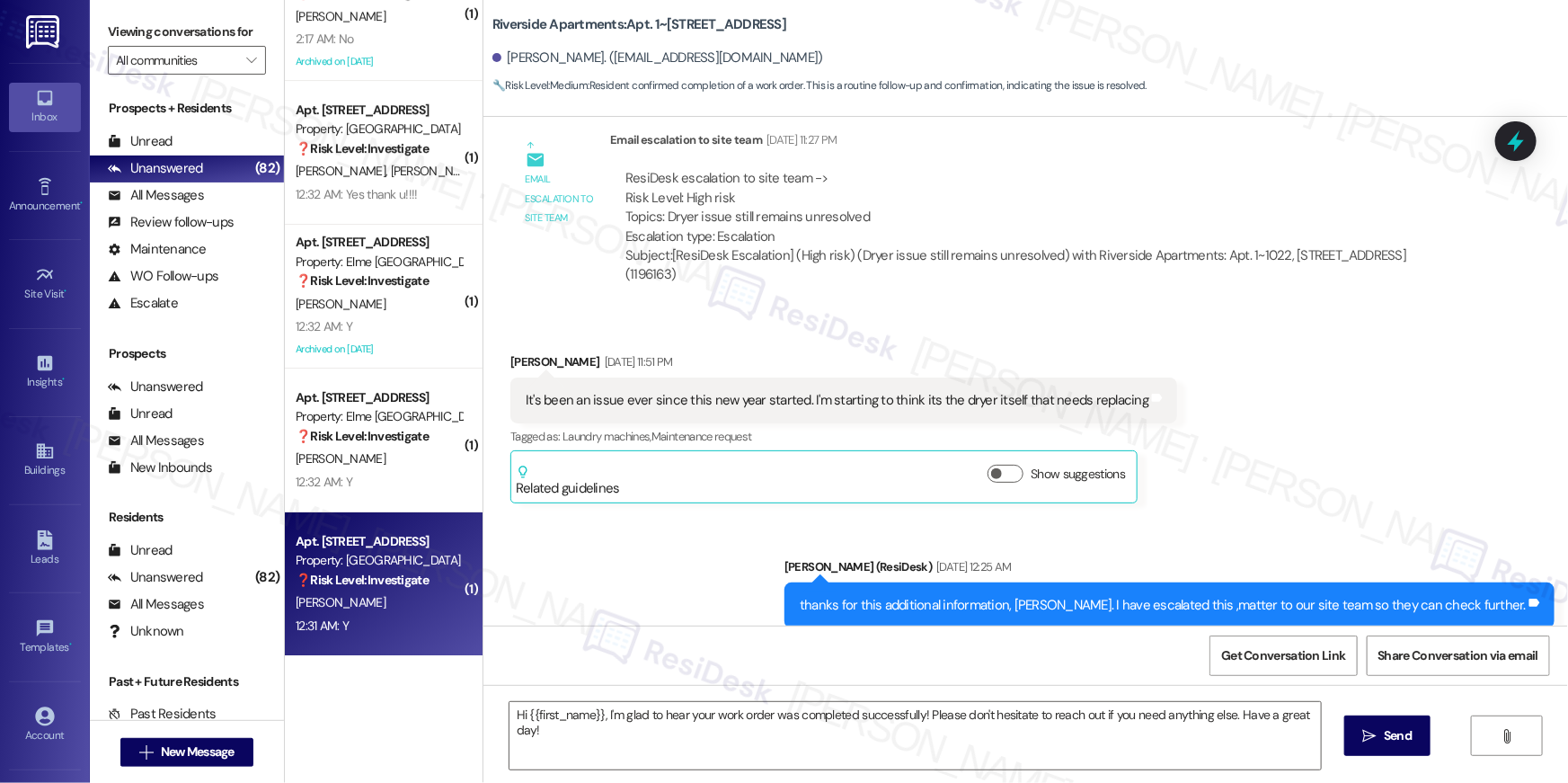
type textarea "Fetching suggested responses. Please feel free to read through the conversation…"
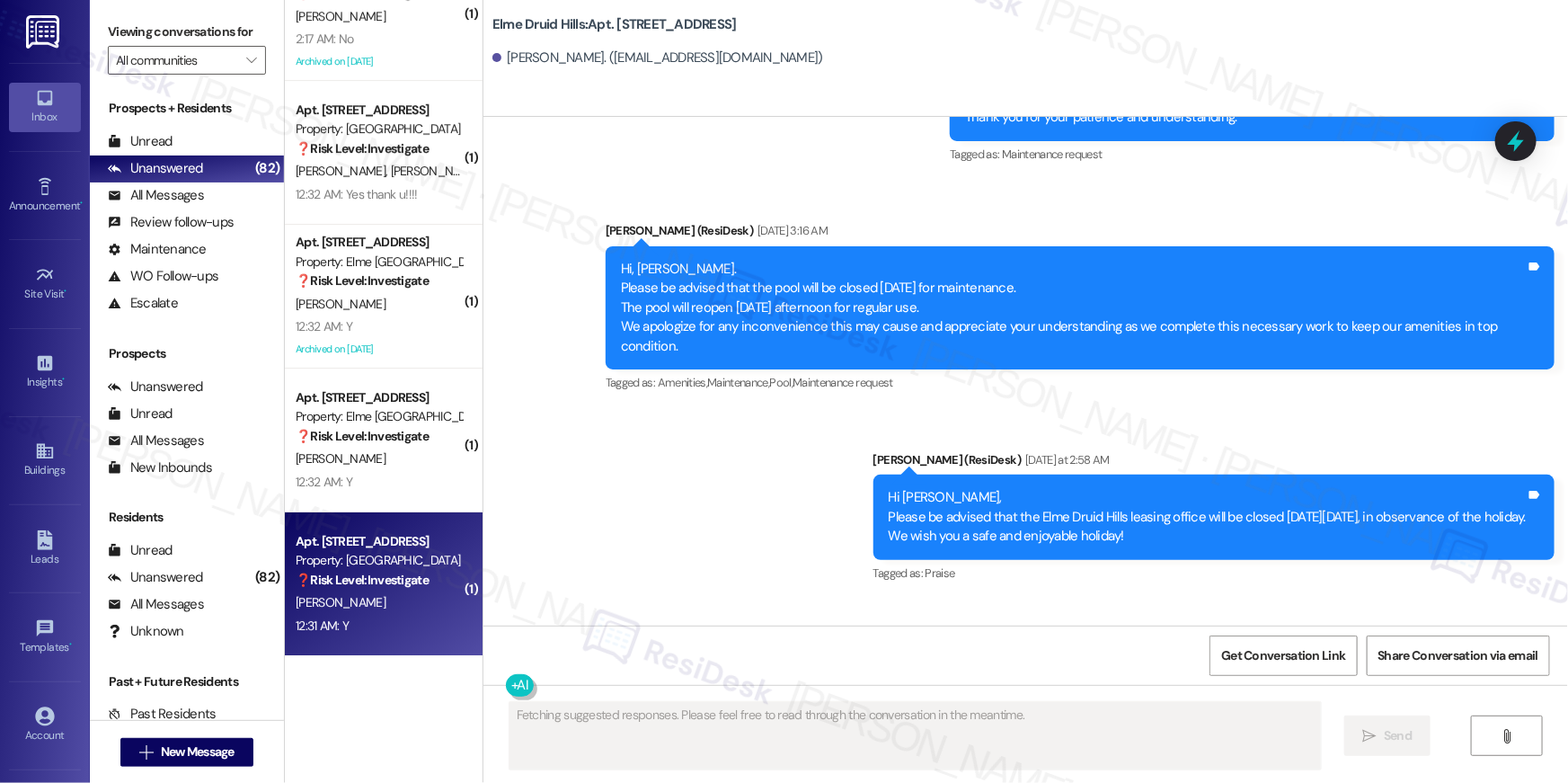
scroll to position [40382, 0]
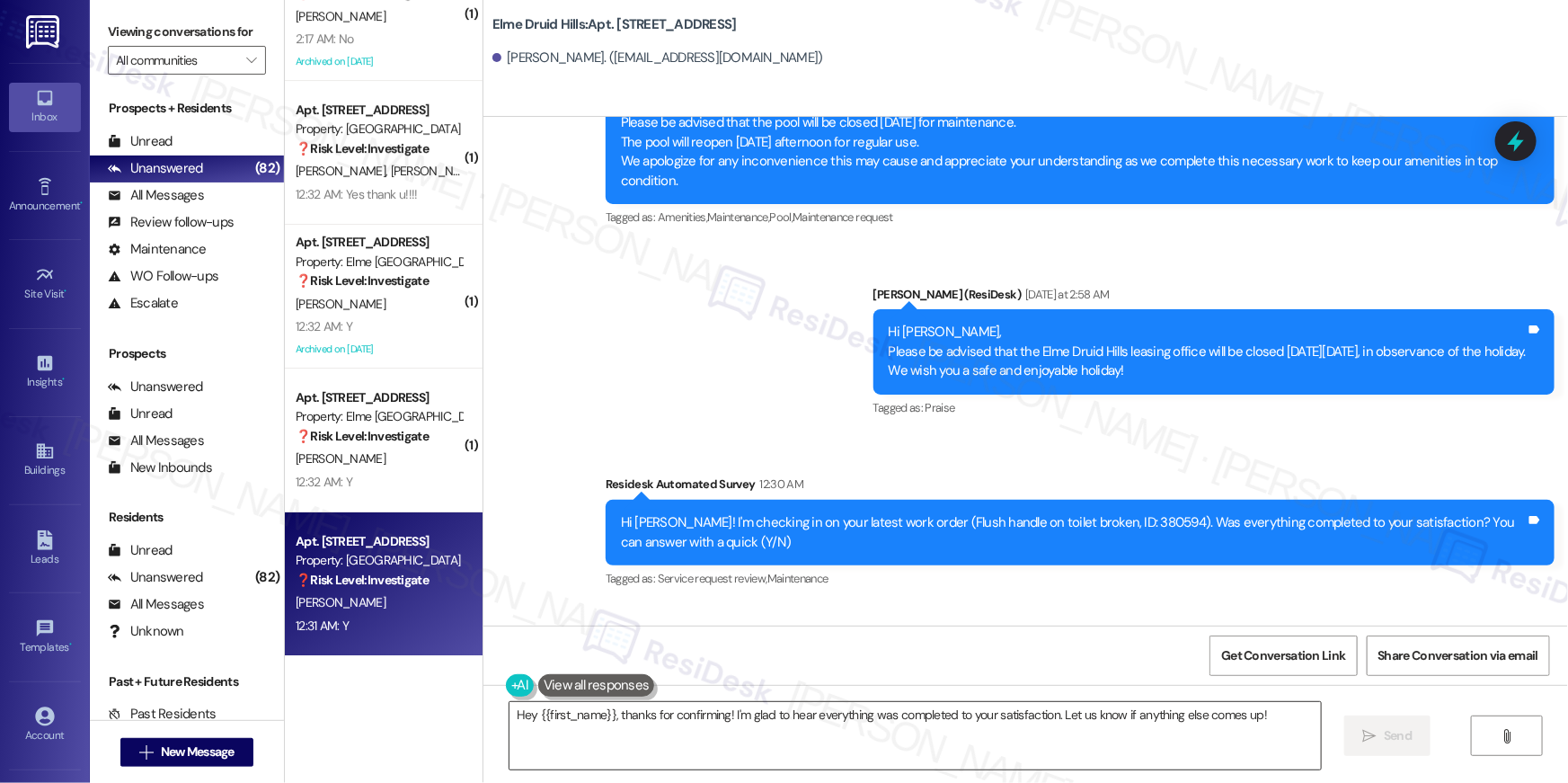
click at [1150, 728] on textarea "Hey {{first_name}}, thanks for confirming! I'm glad to hear everything was comp…" at bounding box center [915, 735] width 811 height 67
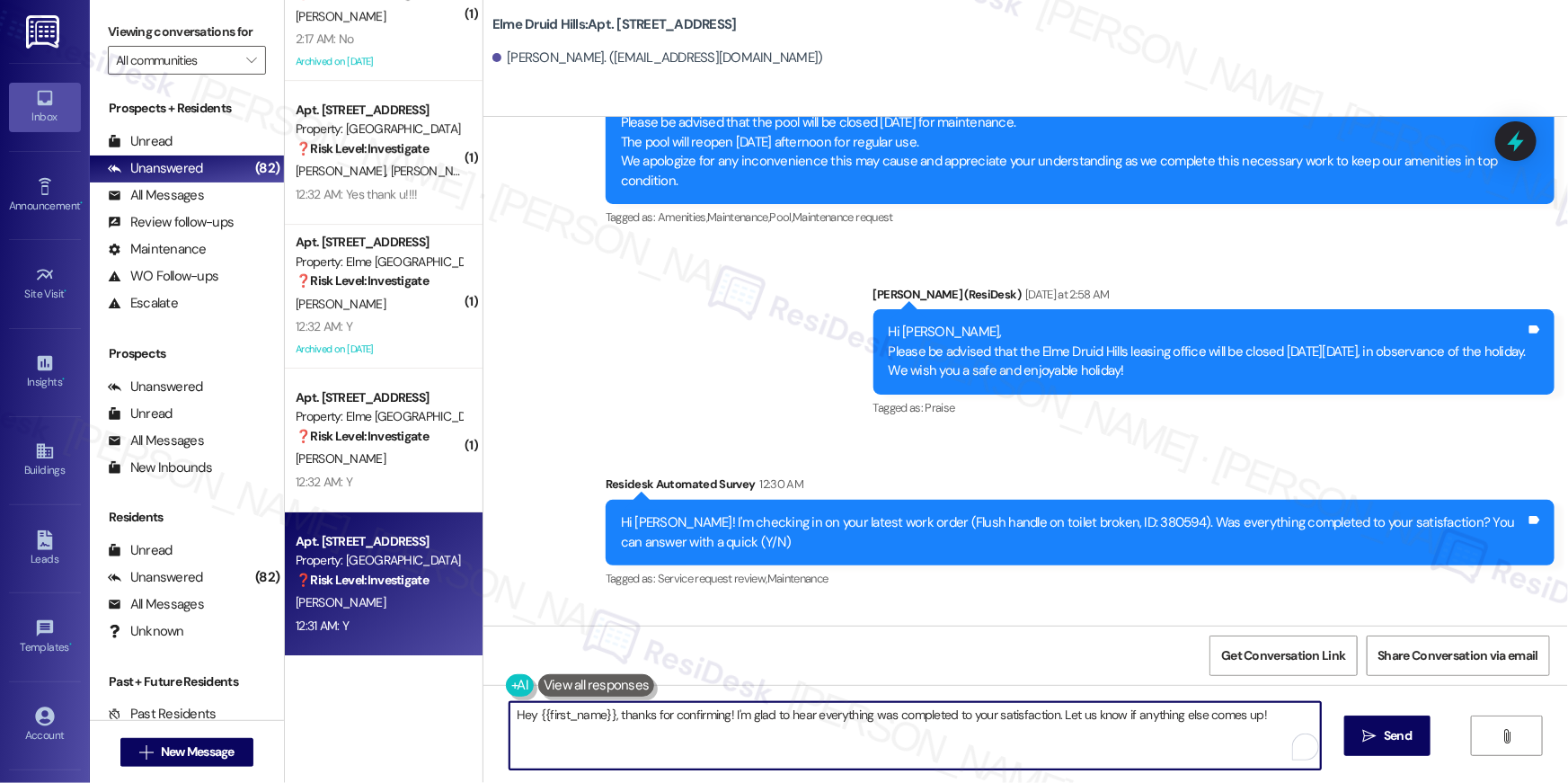
paste textarea "i {{first_name}}, I’m truly delighted to hear that your work order has been suc…"
type textarea "Hi {{first_name}}, I’m truly delighted to hear that your work order has been su…"
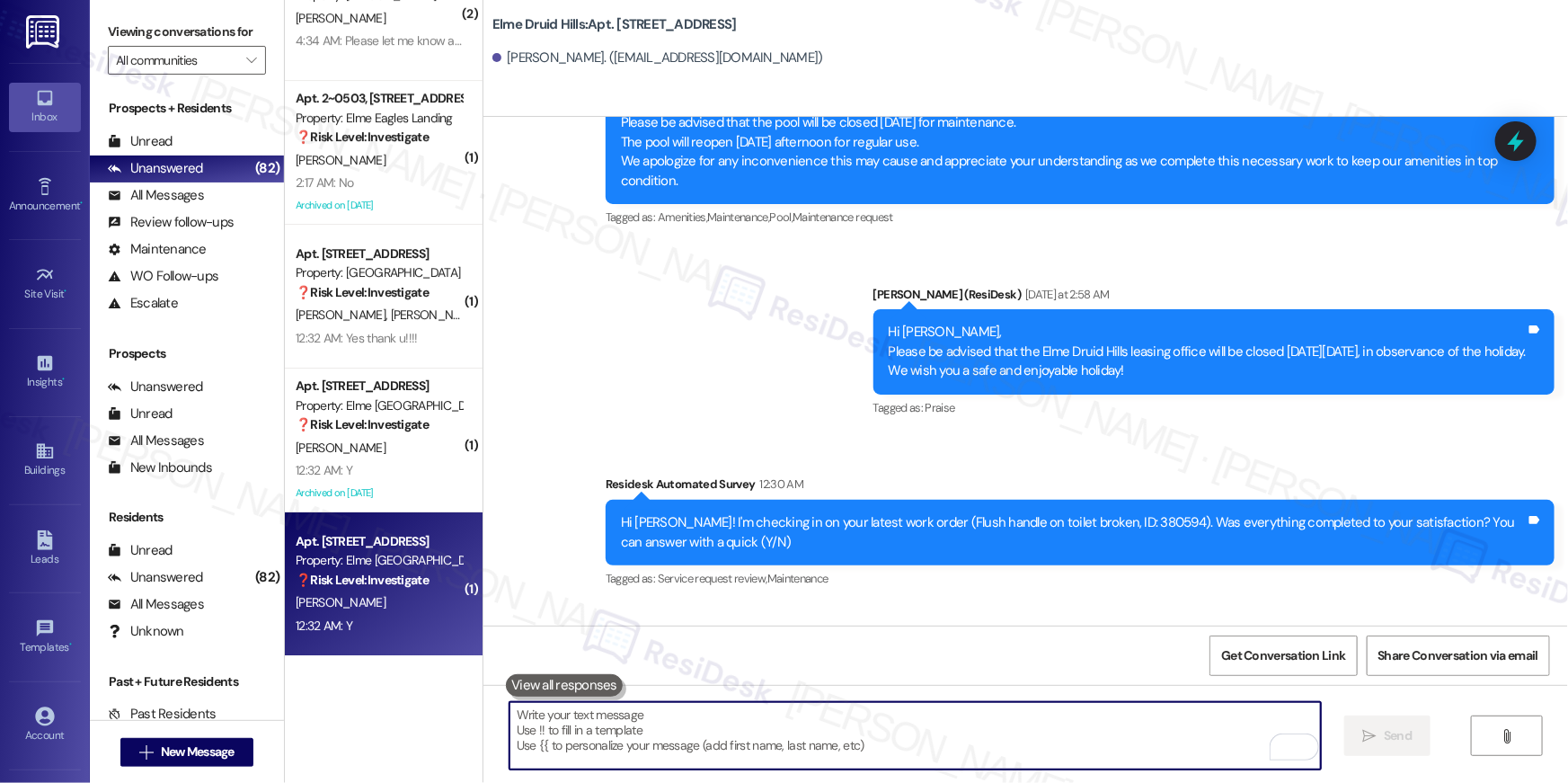
click at [373, 576] on strong "❓ Risk Level: Investigate" at bounding box center [362, 580] width 133 height 17
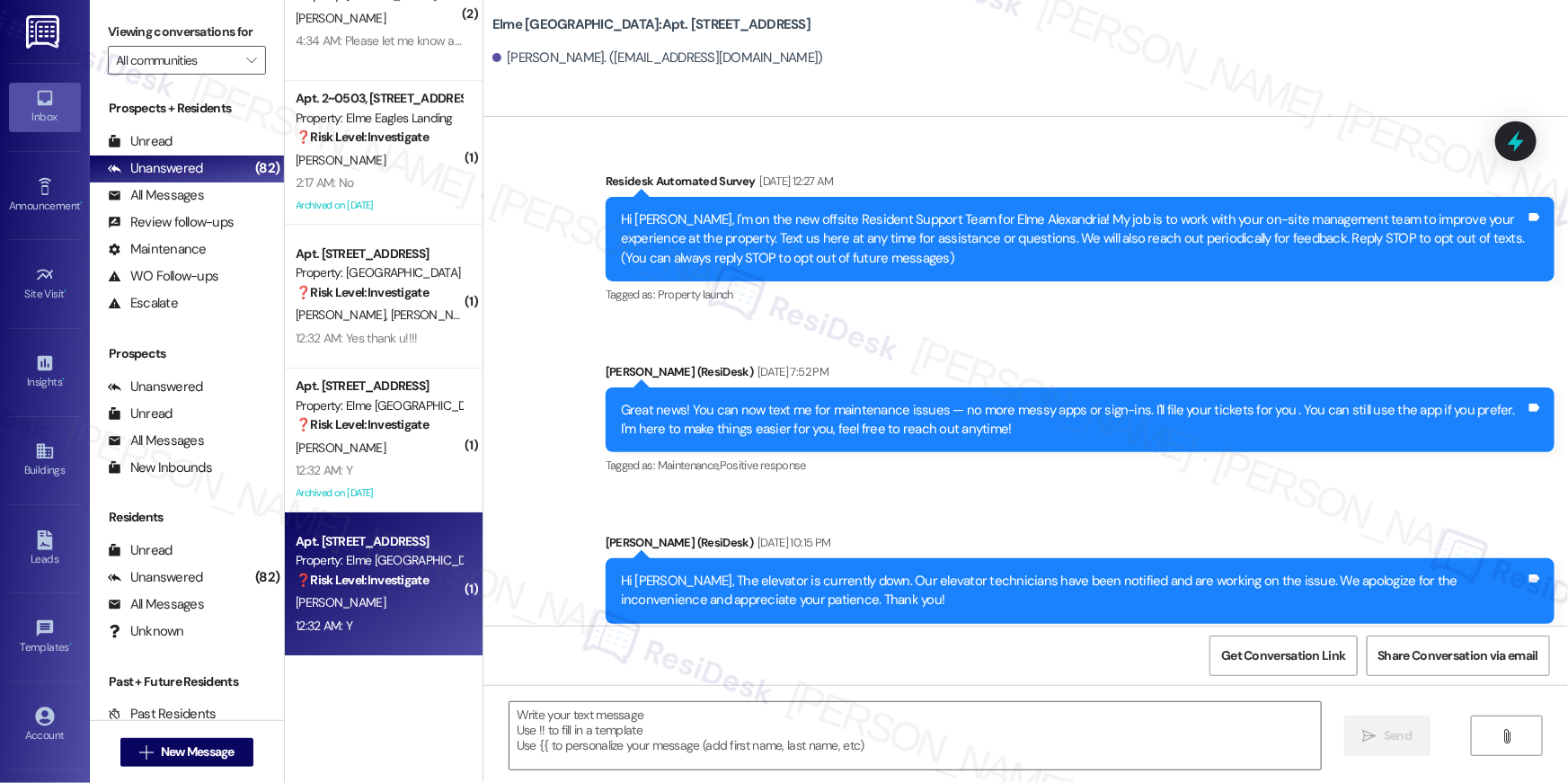
scroll to position [17943, 0]
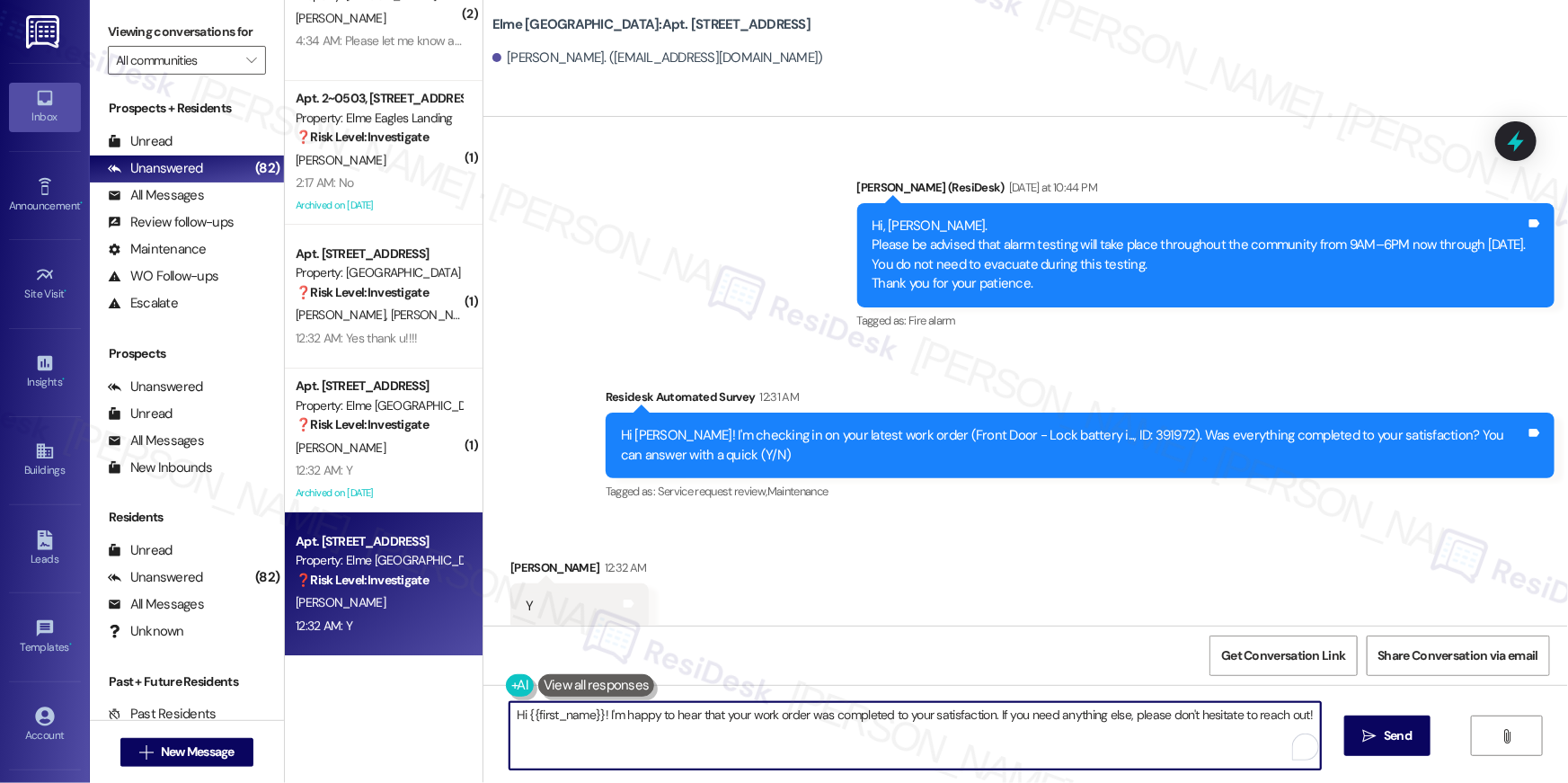
click at [1093, 746] on textarea "Hi {{first_name}}! I'm happy to hear that your work order was completed to your…" at bounding box center [915, 735] width 811 height 67
paste textarea ", I’m truly delighted to hear that your work order has been successfully comple…"
type textarea "Hi {{first_name}}, I’m truly delighted to hear that your work order has been su…"
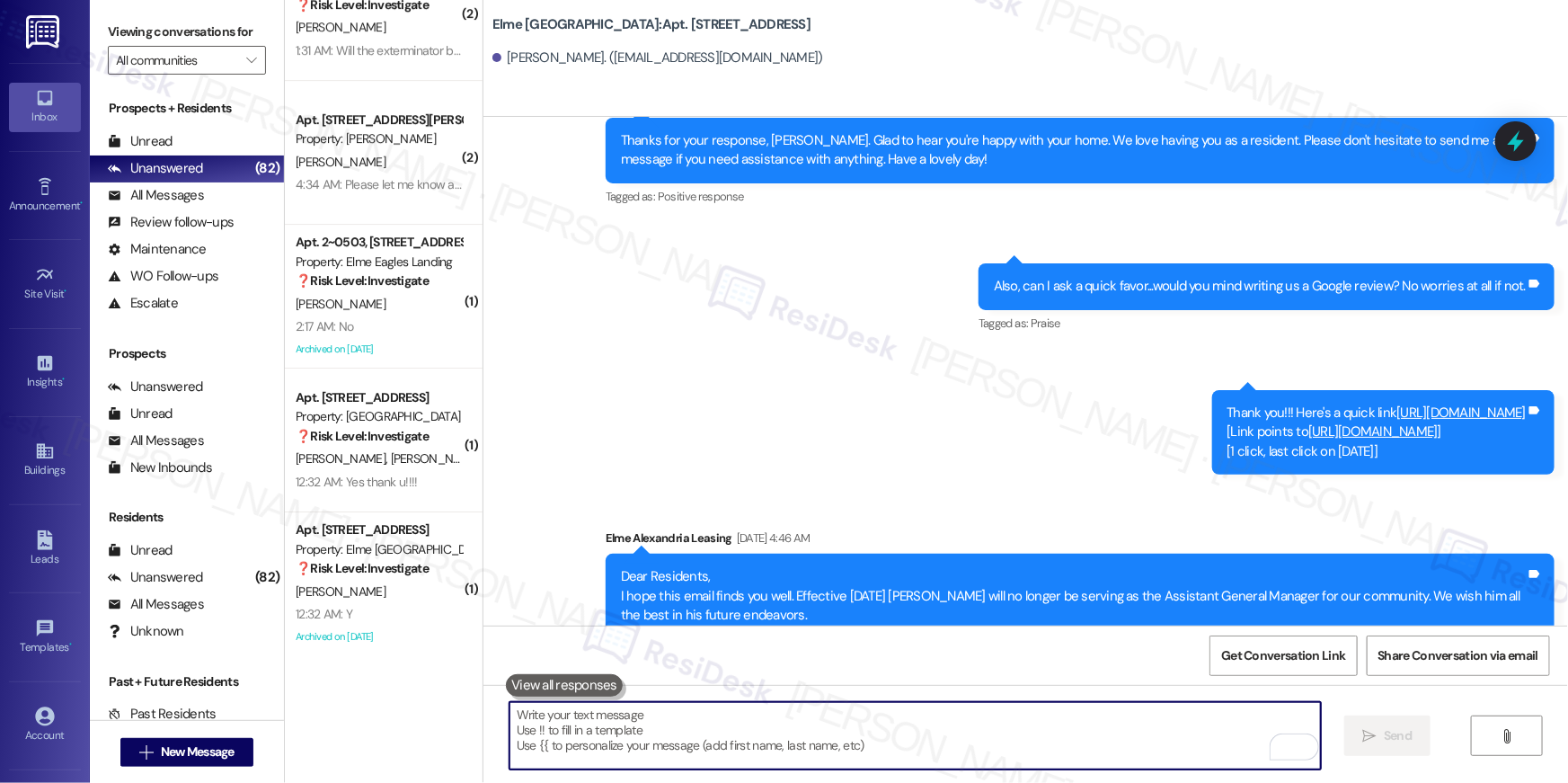
scroll to position [937, 0]
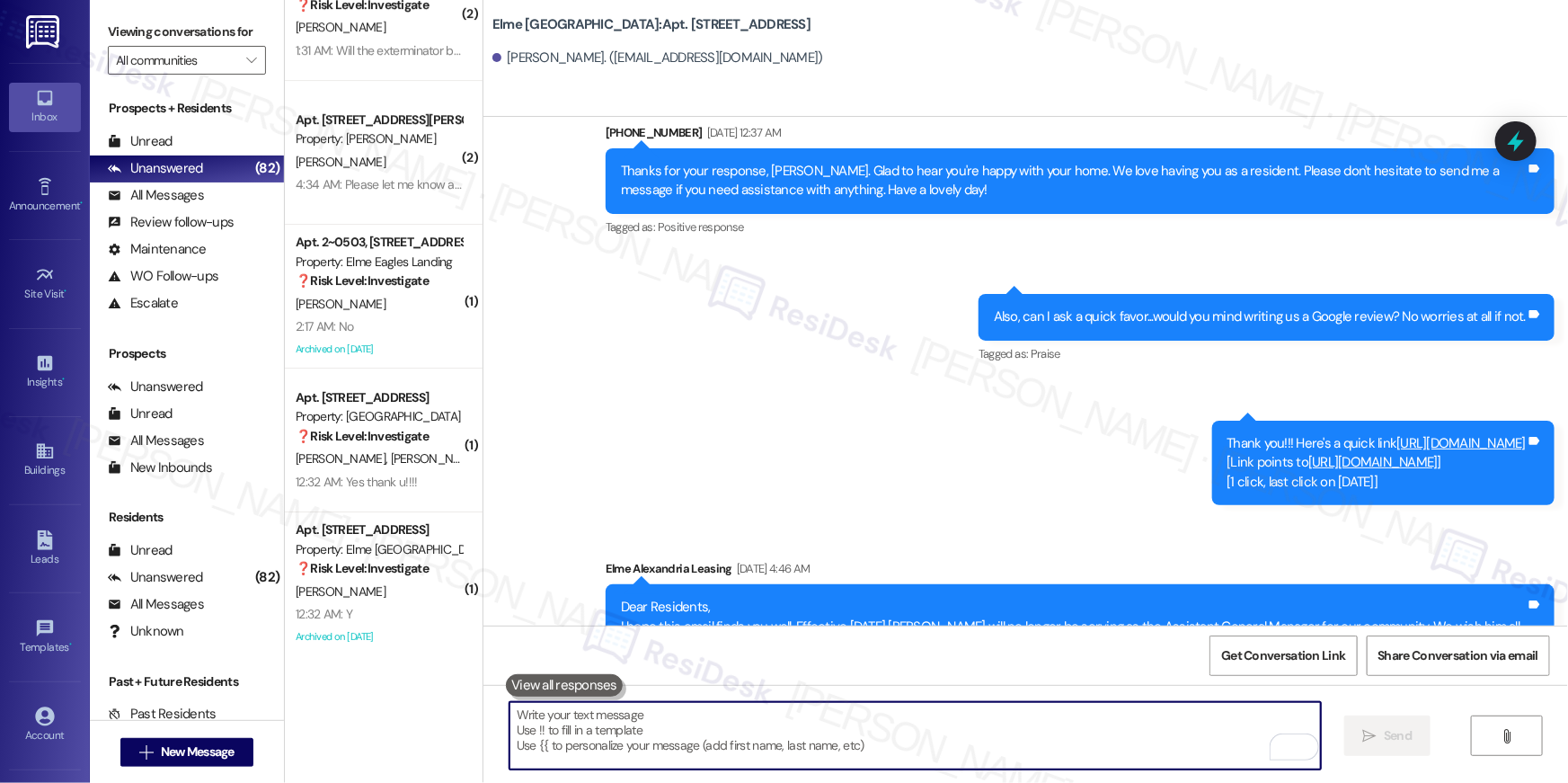
click at [1079, 740] on textarea "To enrich screen reader interactions, please activate Accessibility in Grammarl…" at bounding box center [915, 735] width 811 height 67
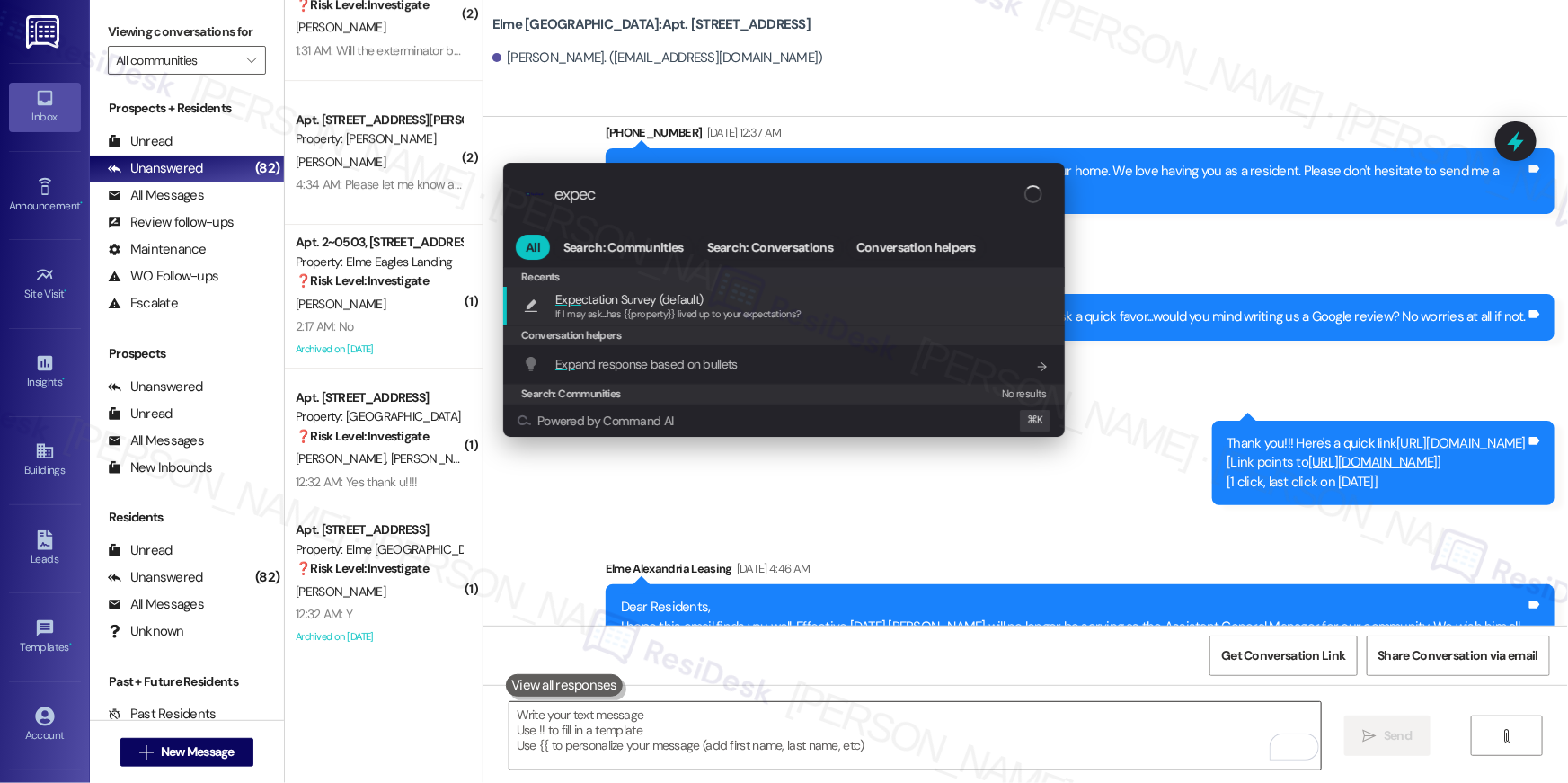
type input "expect"
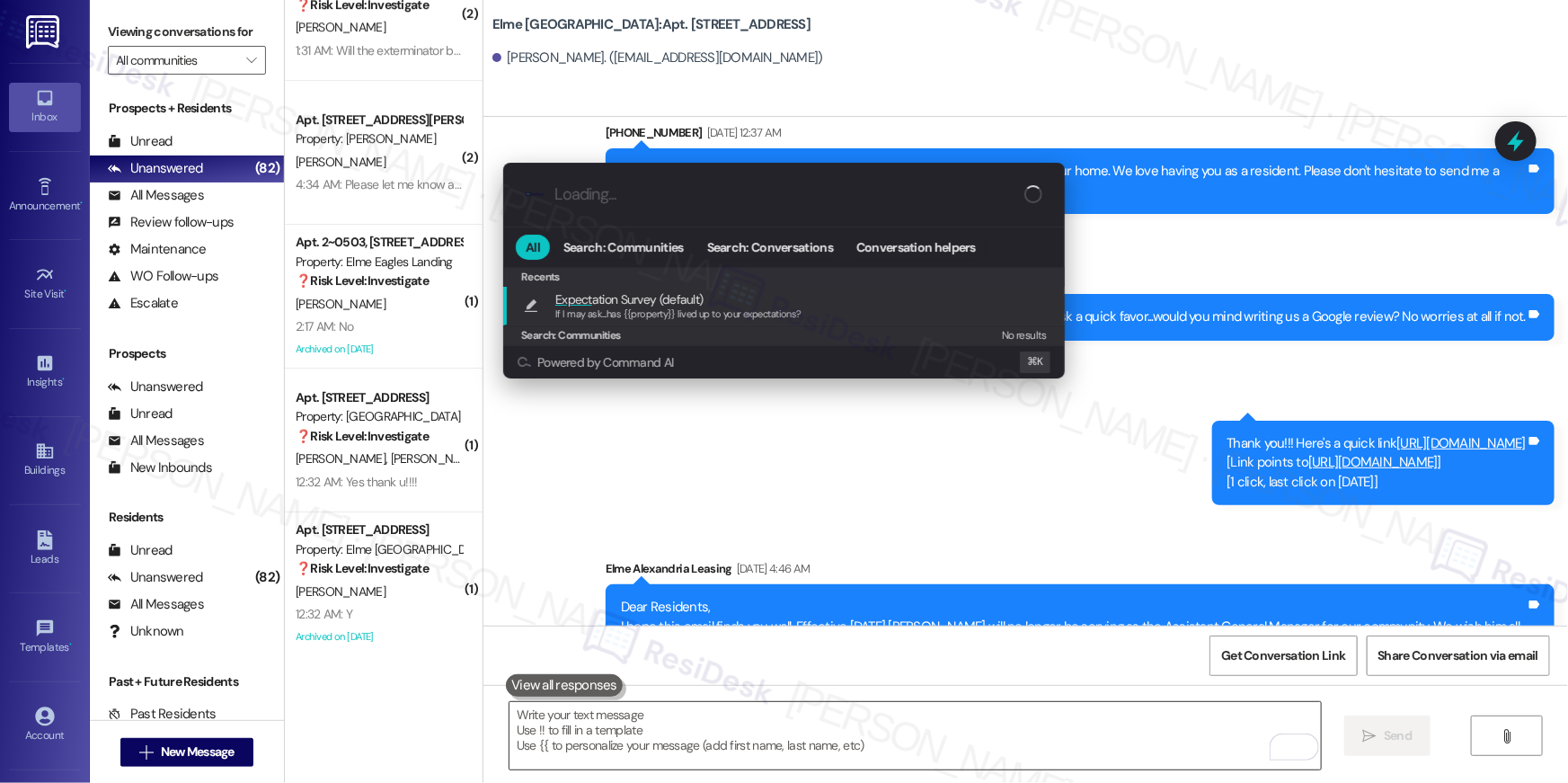
type textarea "If I may ask...has {{property}} lived up to your expectations?"
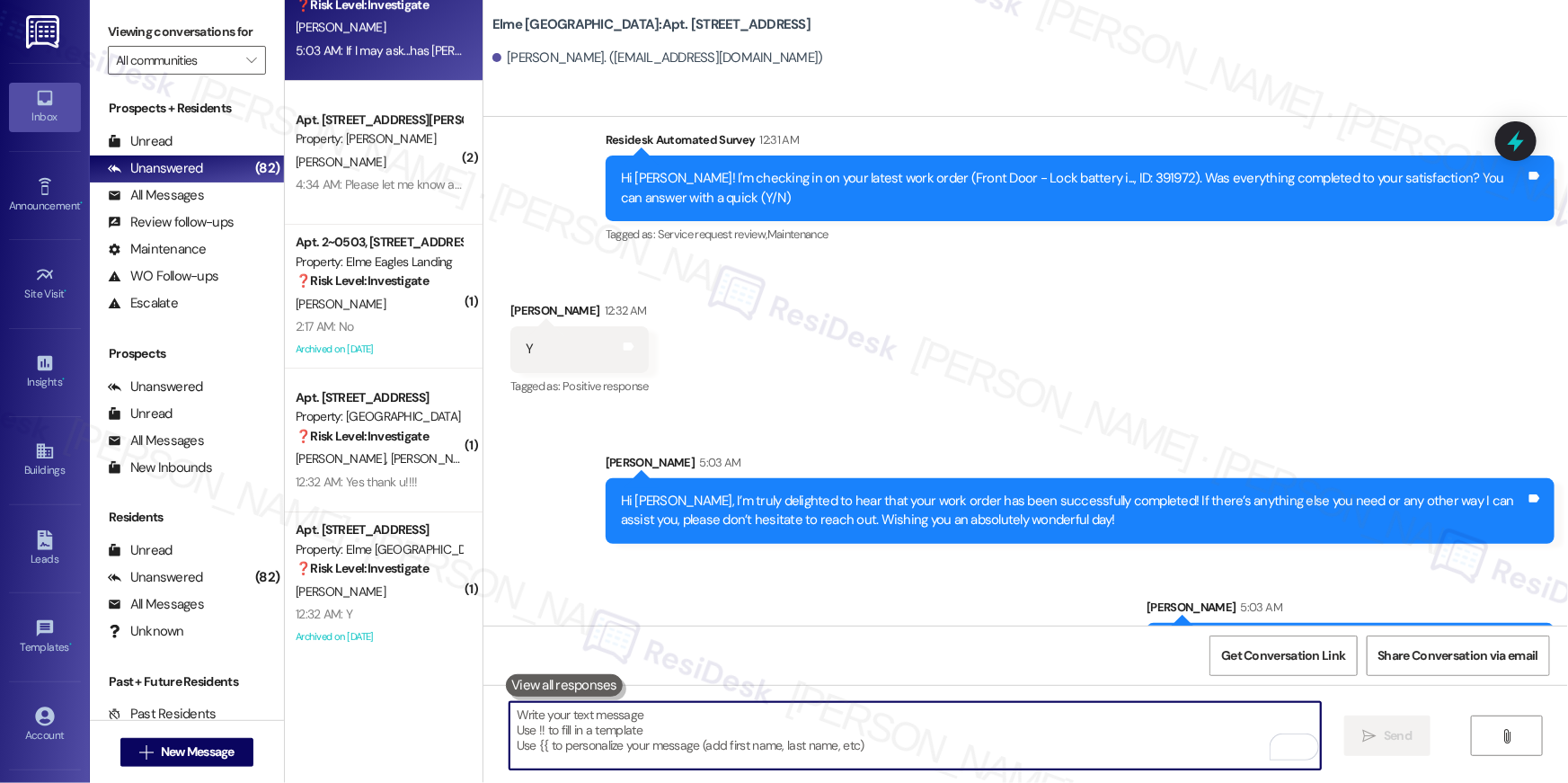
scroll to position [18214, 0]
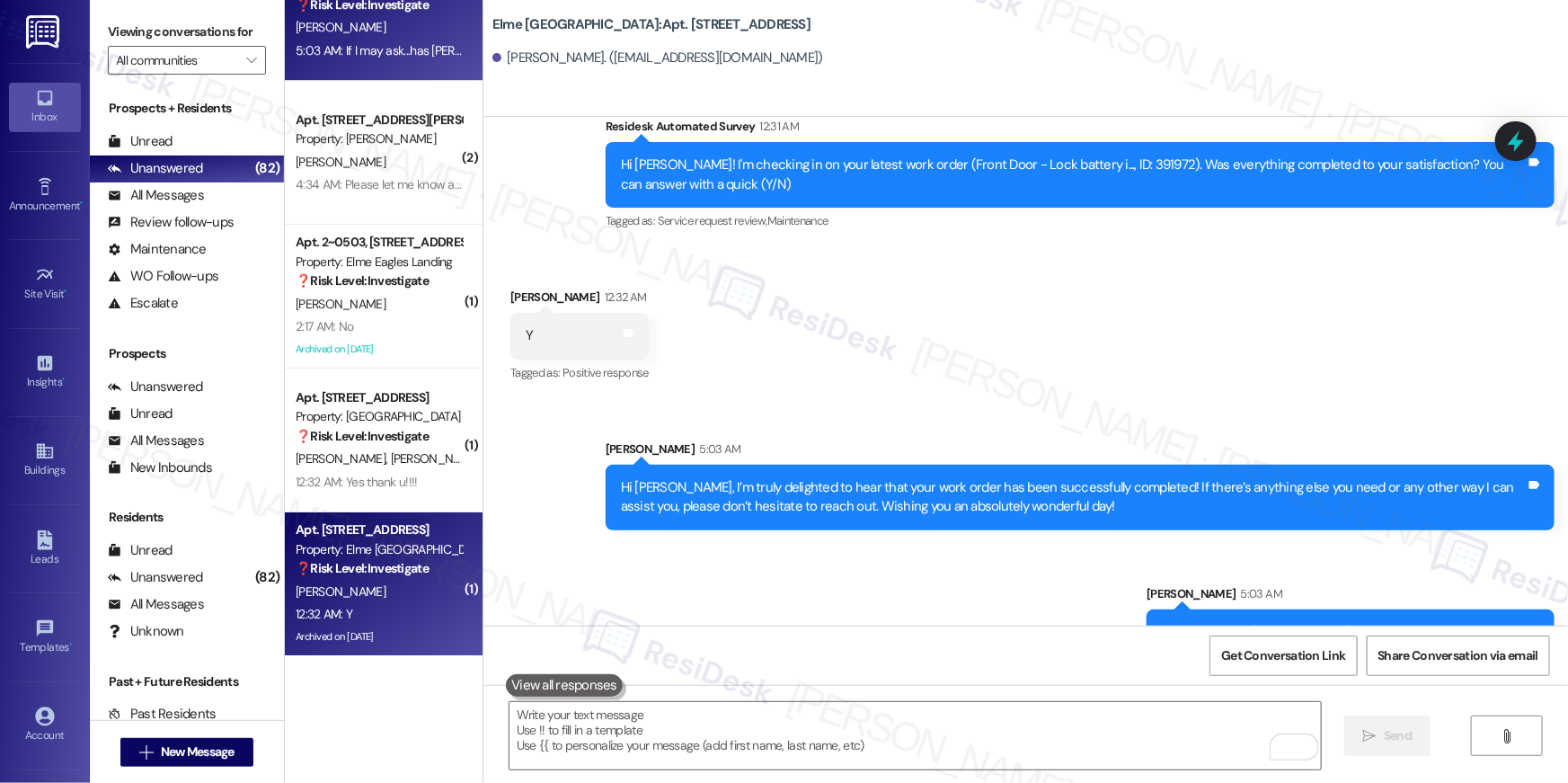
click at [389, 578] on div "Apt. 7110, 205 Century Place Property: Elme Alexandria ❓ Risk Level: Investigate" at bounding box center [378, 549] width 170 height 61
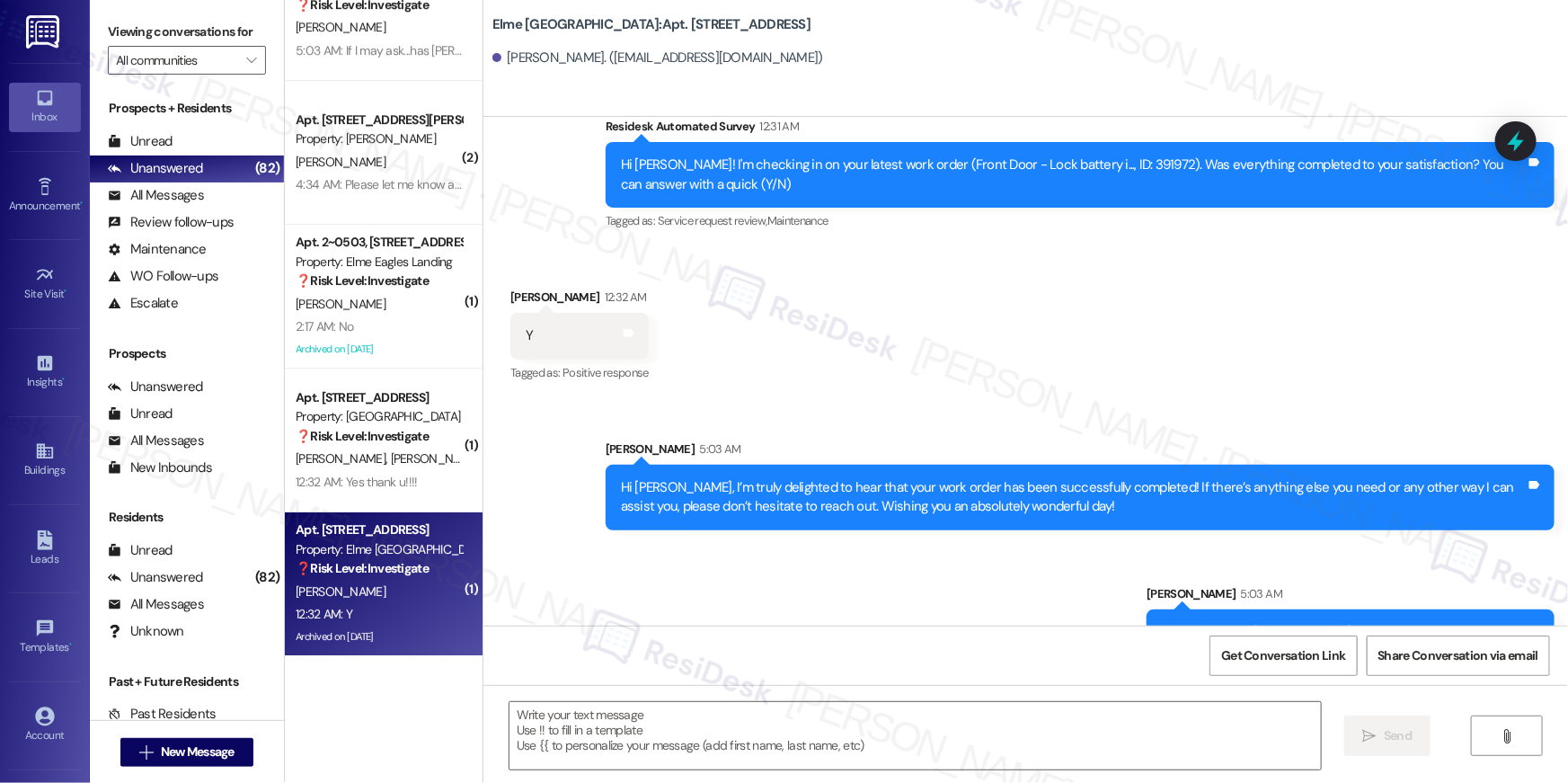
type textarea "Fetching suggested responses. Please feel free to read through the conversation…"
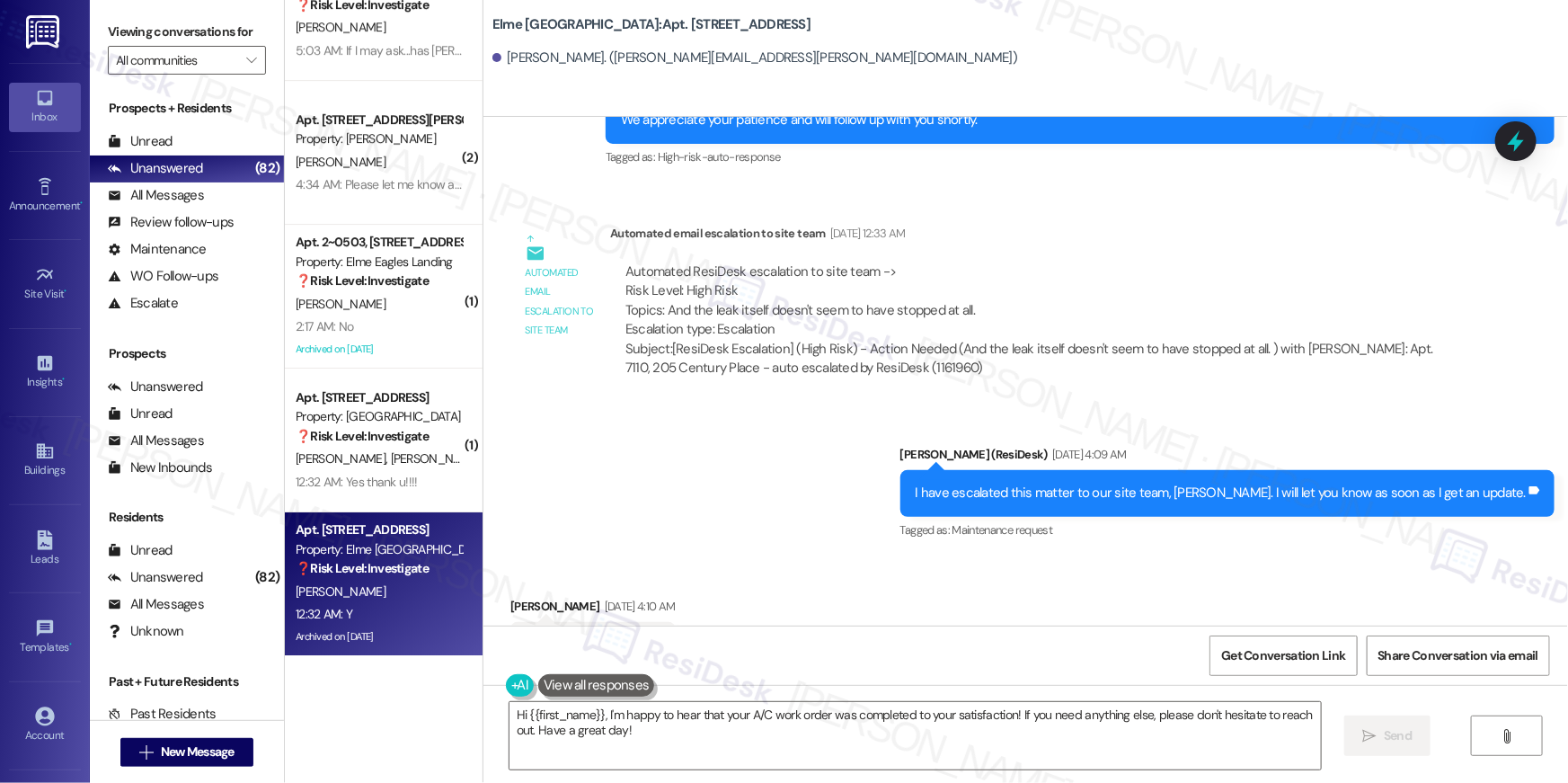
scroll to position [20687, 0]
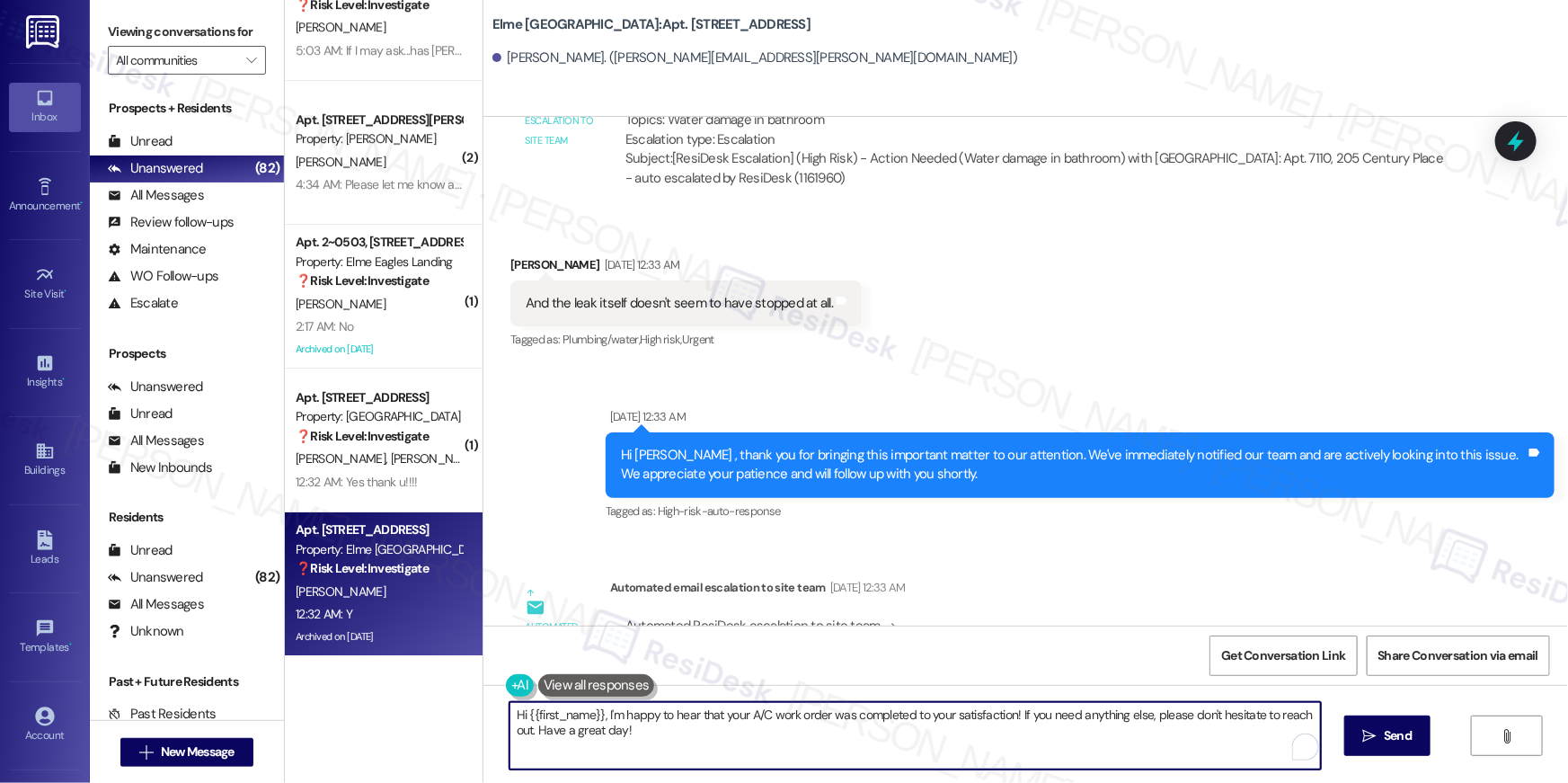
click at [1084, 729] on textarea "Hi {{first_name}}, I'm happy to hear that your A/C work order was completed to …" at bounding box center [915, 735] width 811 height 67
paste textarea "’m truly delighted to hear that your work order has been successfully completed…"
type textarea "Hi {{first_name}}, I’m truly delighted to hear that your work order has been su…"
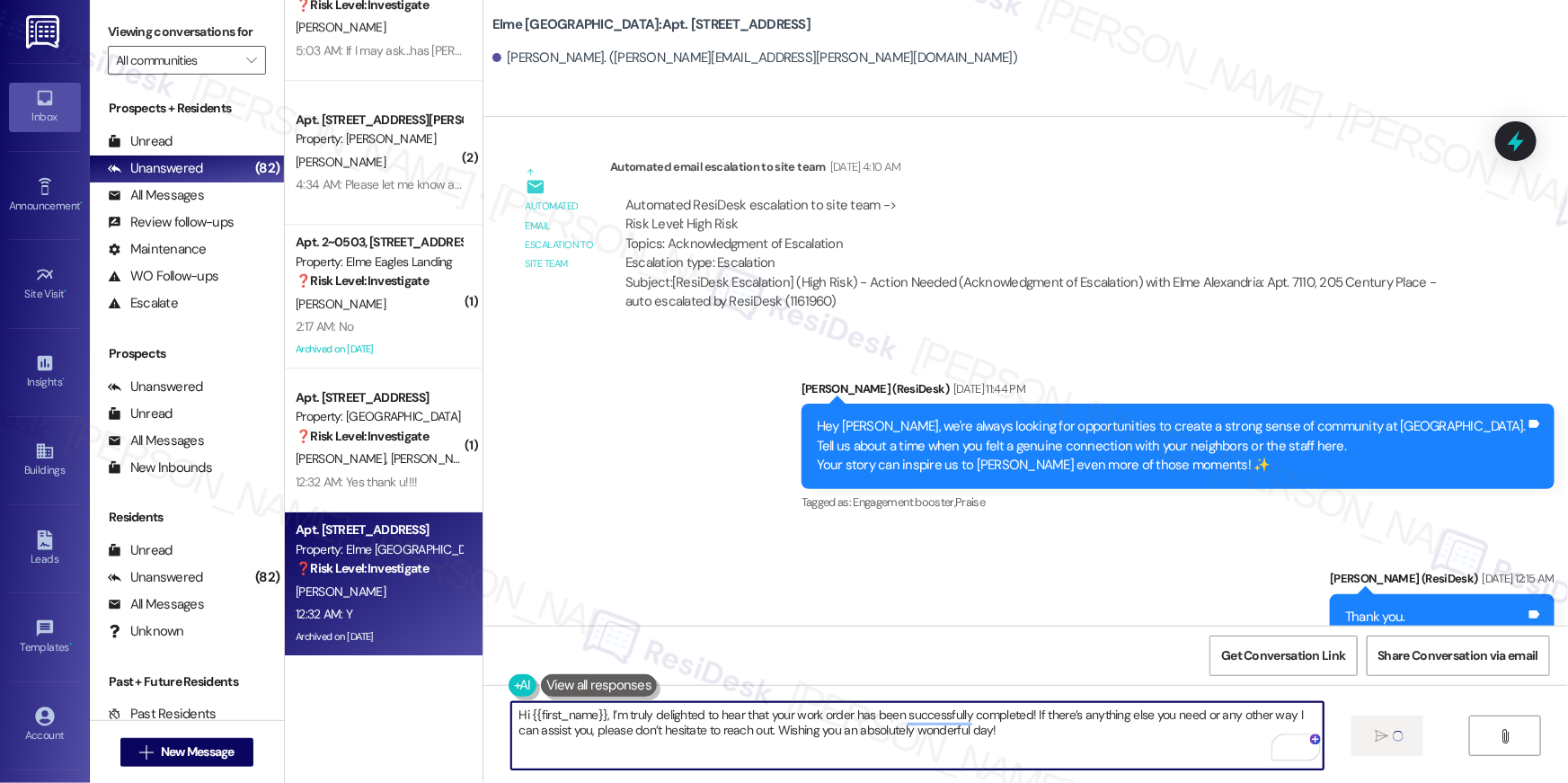
scroll to position [22326, 0]
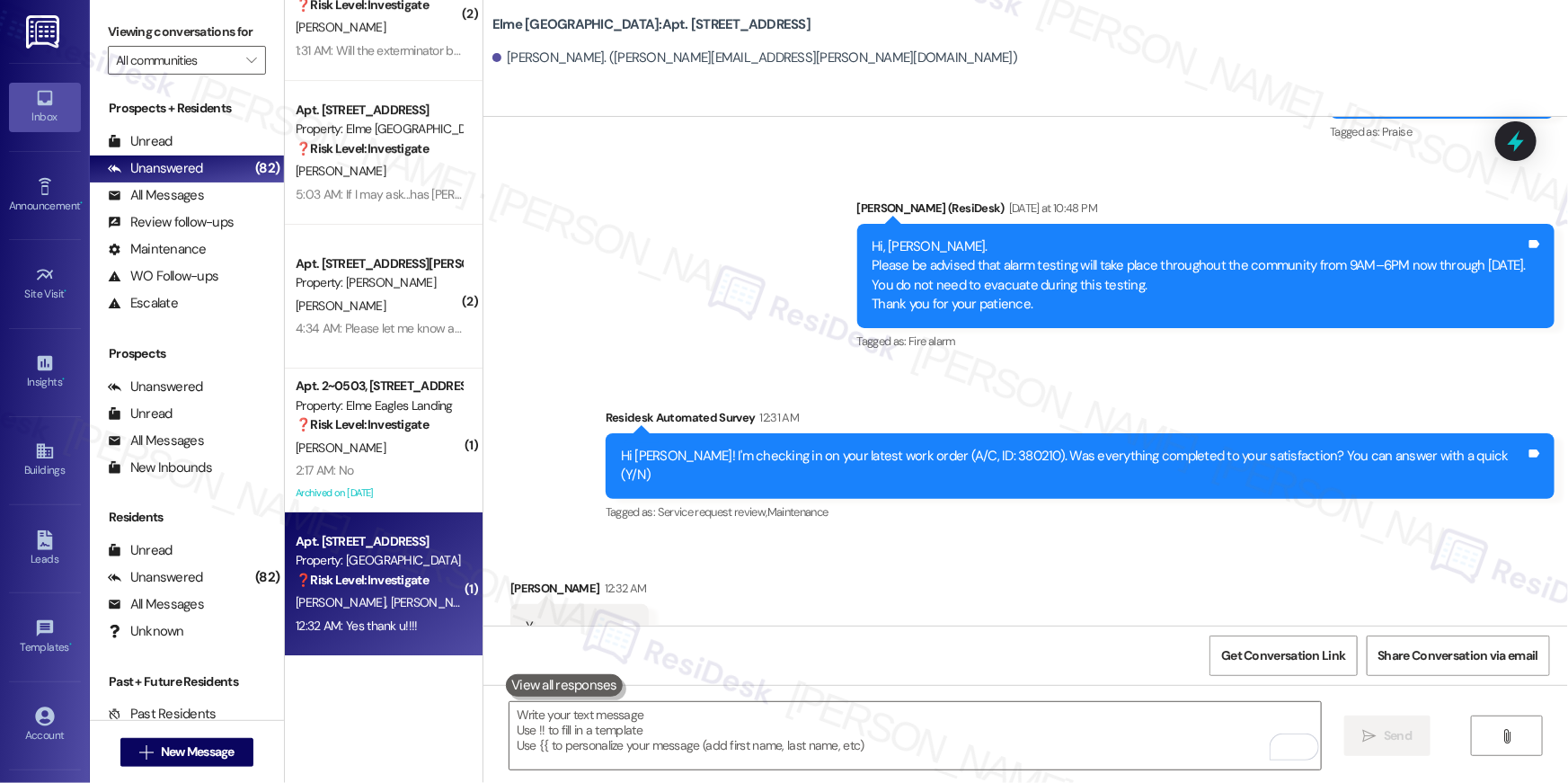
click at [353, 615] on div "12:32 AM: Yes thank u!!!! 12:32 AM: Yes thank u!!!!" at bounding box center [378, 626] width 170 height 22
type textarea "Fetching suggested responses. Please feel free to read through the conversation…"
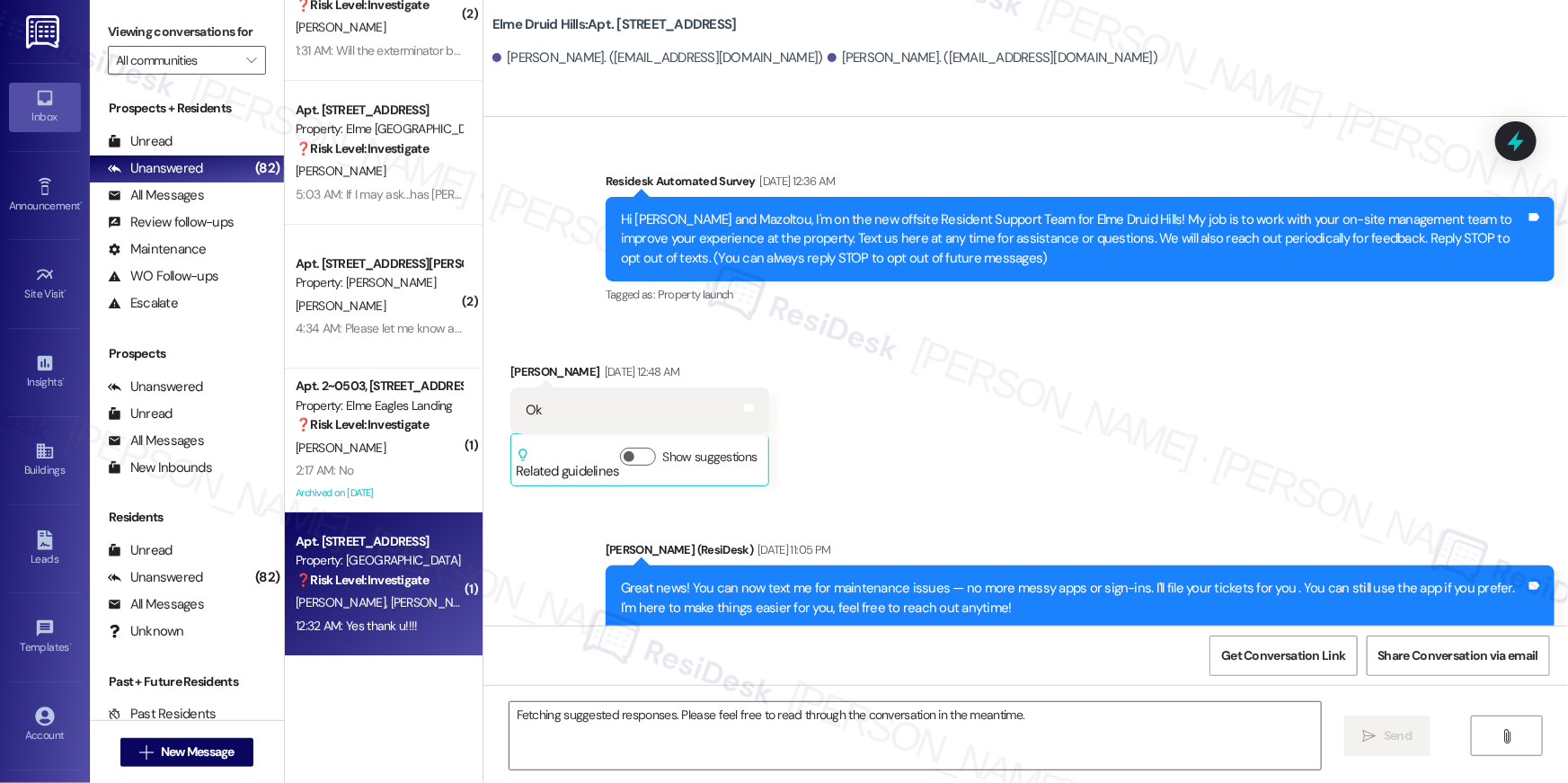
scroll to position [34876, 0]
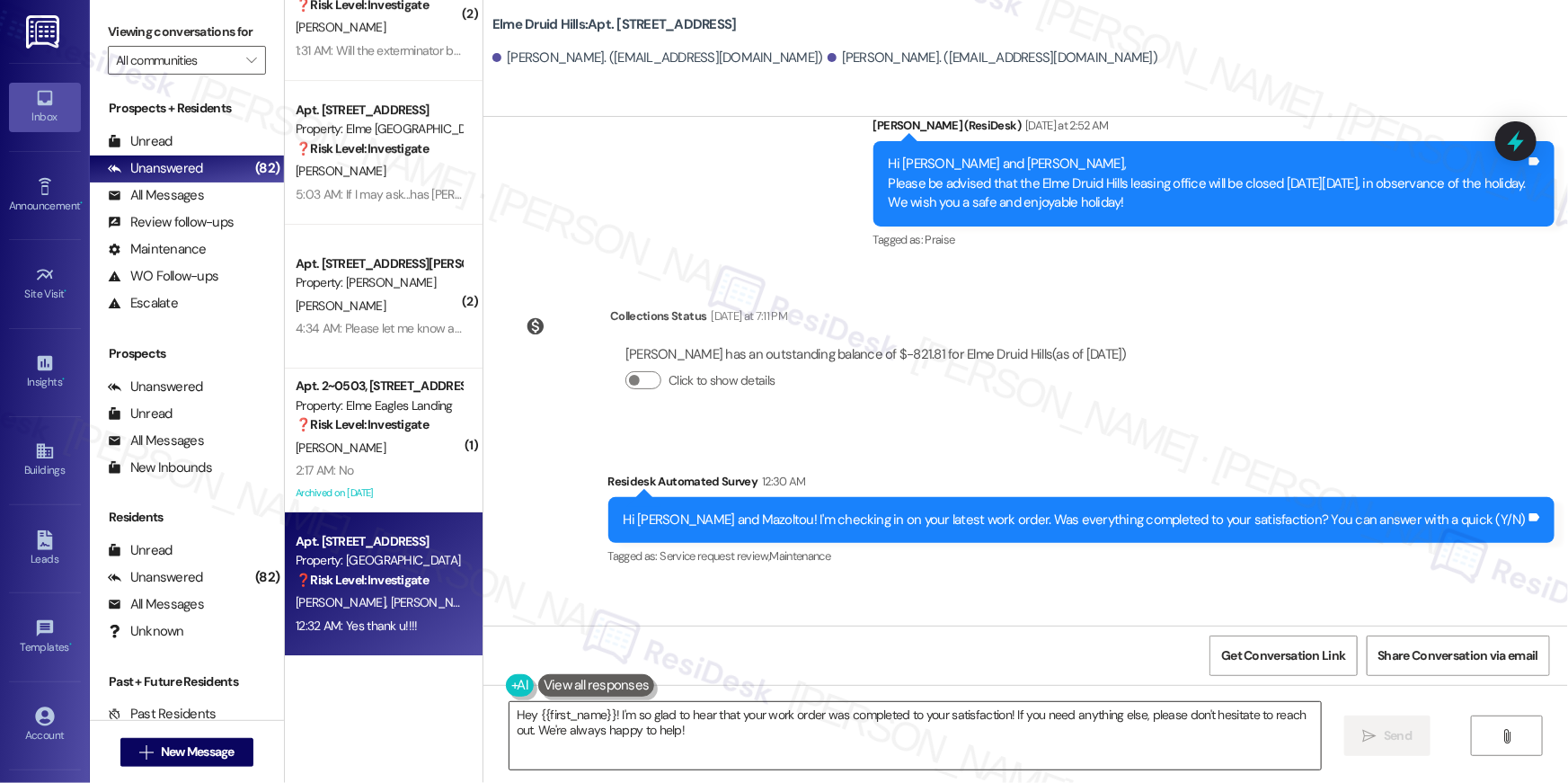
click at [1020, 741] on textarea "Hey {{first_name}}! I'm so glad to hear that your work order was completed to y…" at bounding box center [915, 735] width 811 height 67
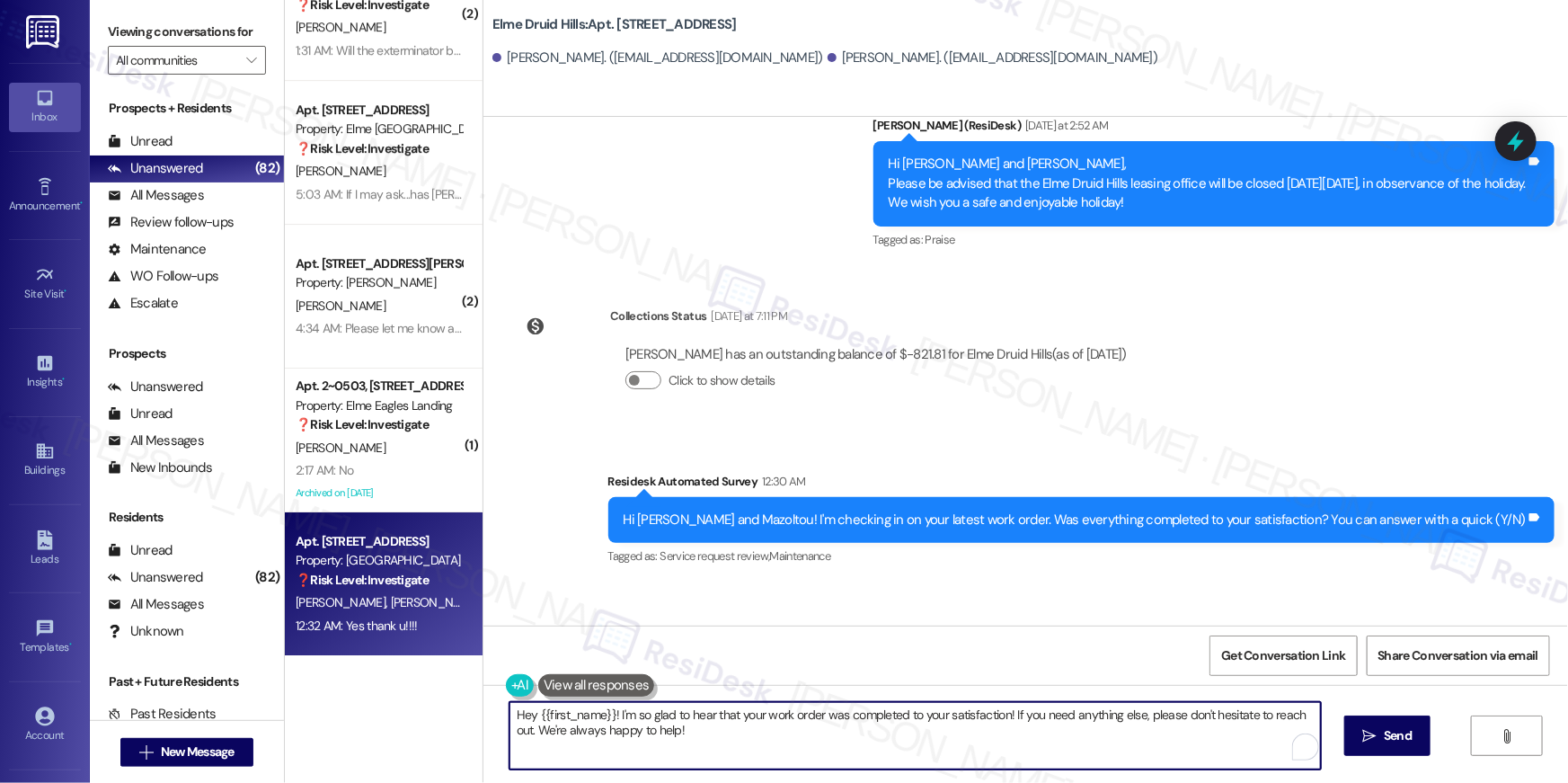
paste textarea "i {{first_name}}, I’m truly delighted to hear that your work order has been suc…"
type textarea "Hi {{first_name}}, I’m truly delighted to hear that your work order has been su…"
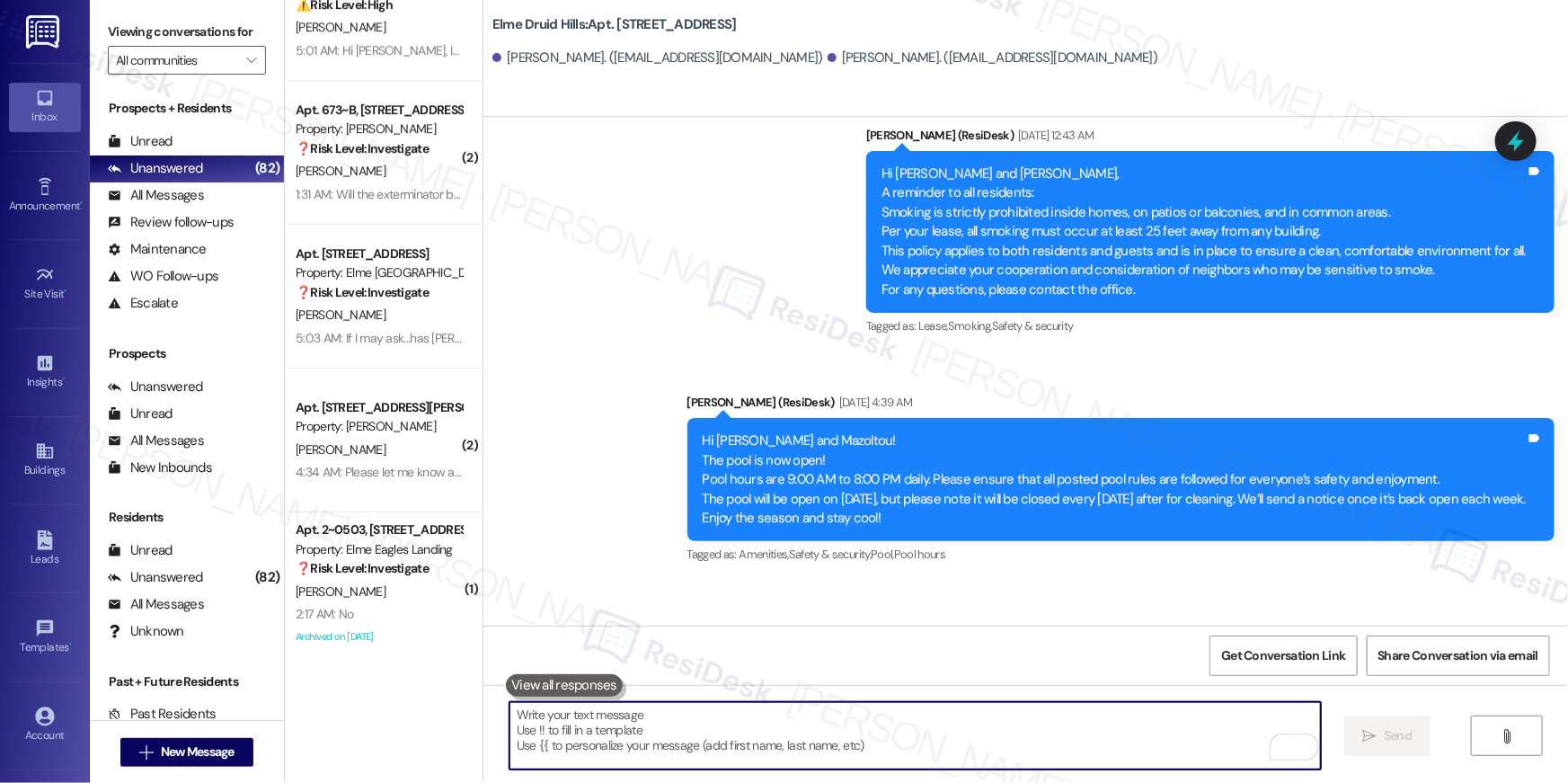
scroll to position [22930, 0]
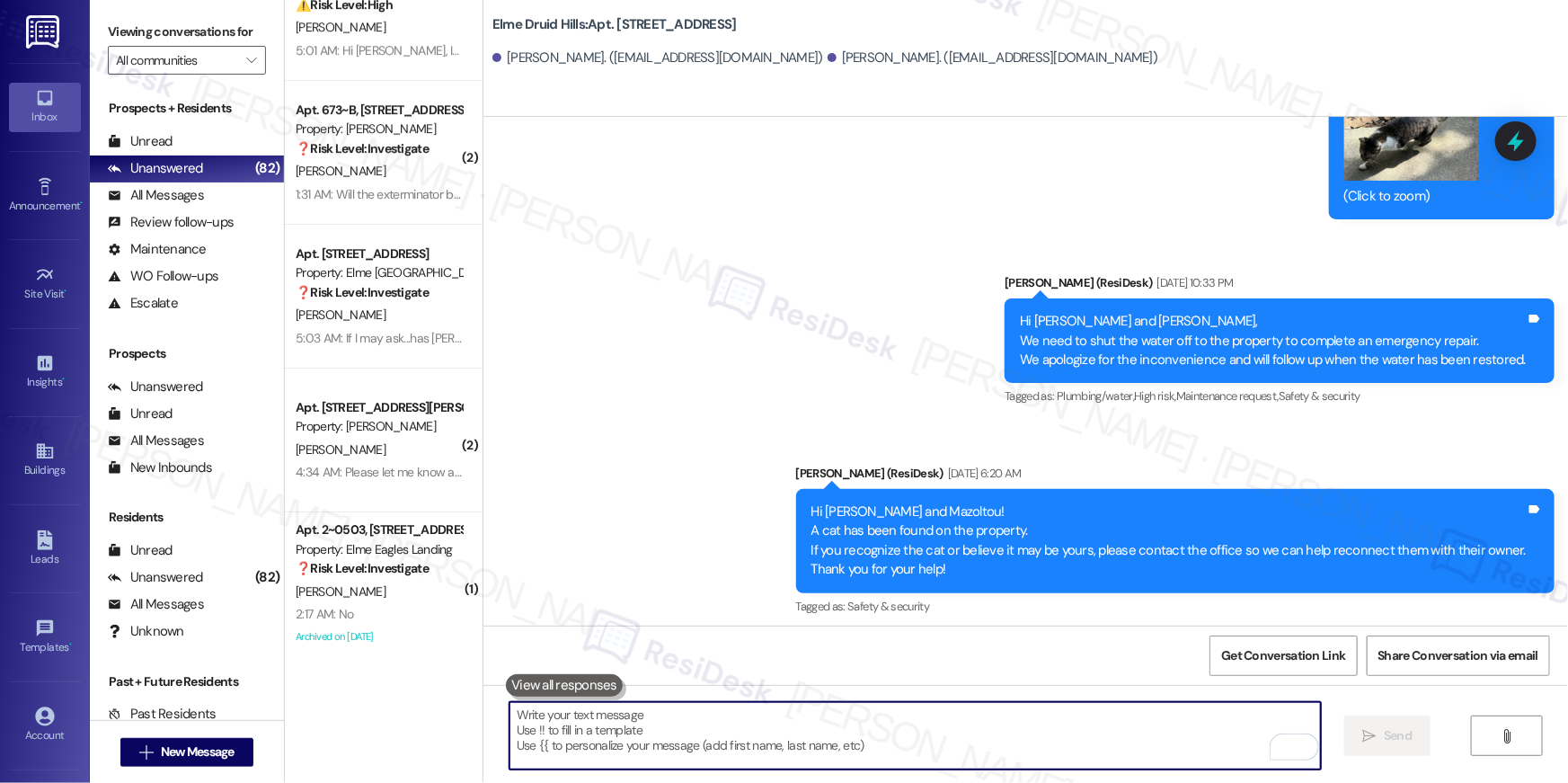
click at [862, 736] on textarea "To enrich screen reader interactions, please activate Accessibility in Grammarl…" at bounding box center [915, 735] width 811 height 67
paste textarea "I hope you don’t mind me asking a quick favor—would you be willing to leave us …"
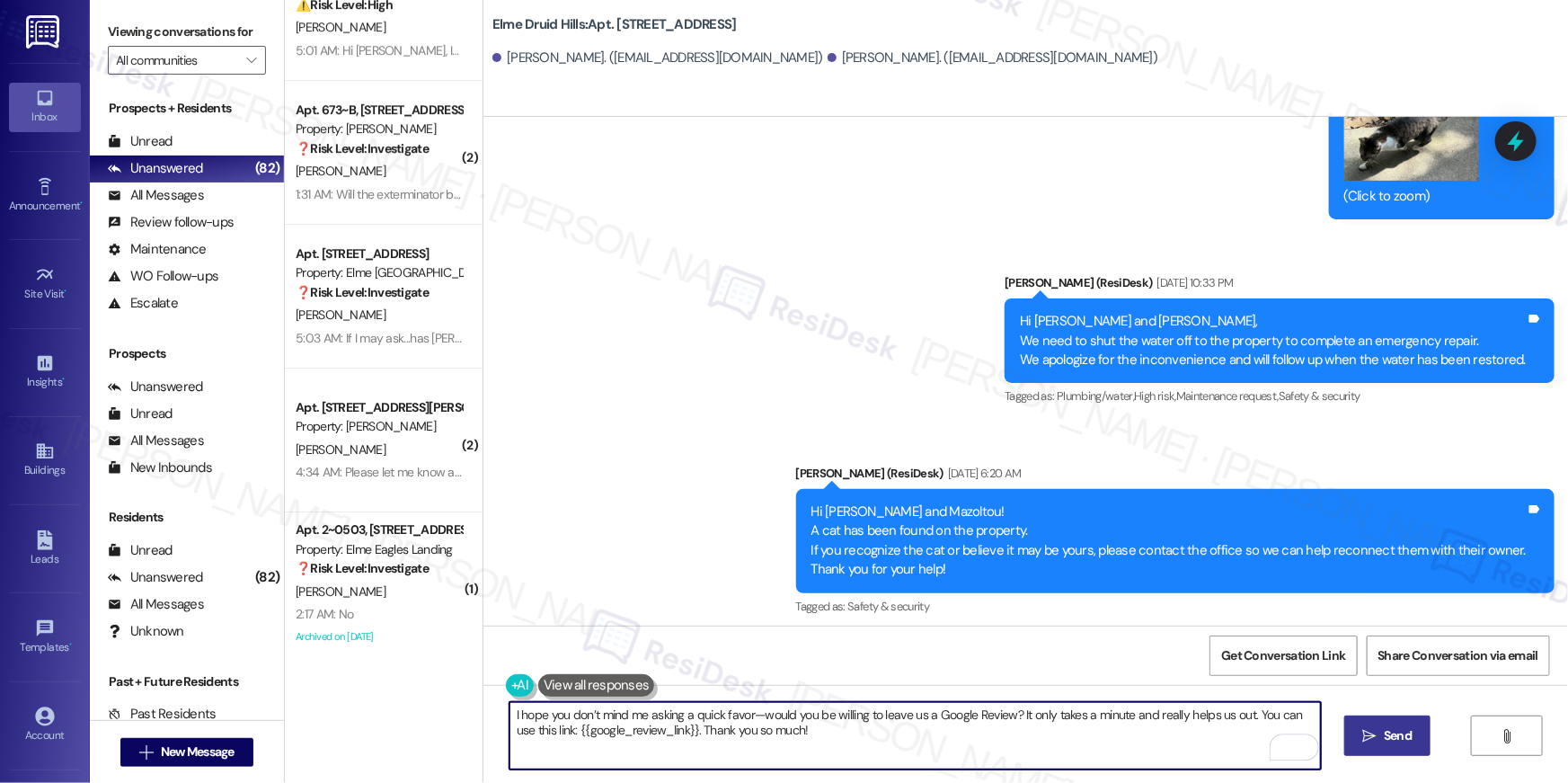
type textarea "I hope you don’t mind me asking a quick favor—would you be willing to leave us …"
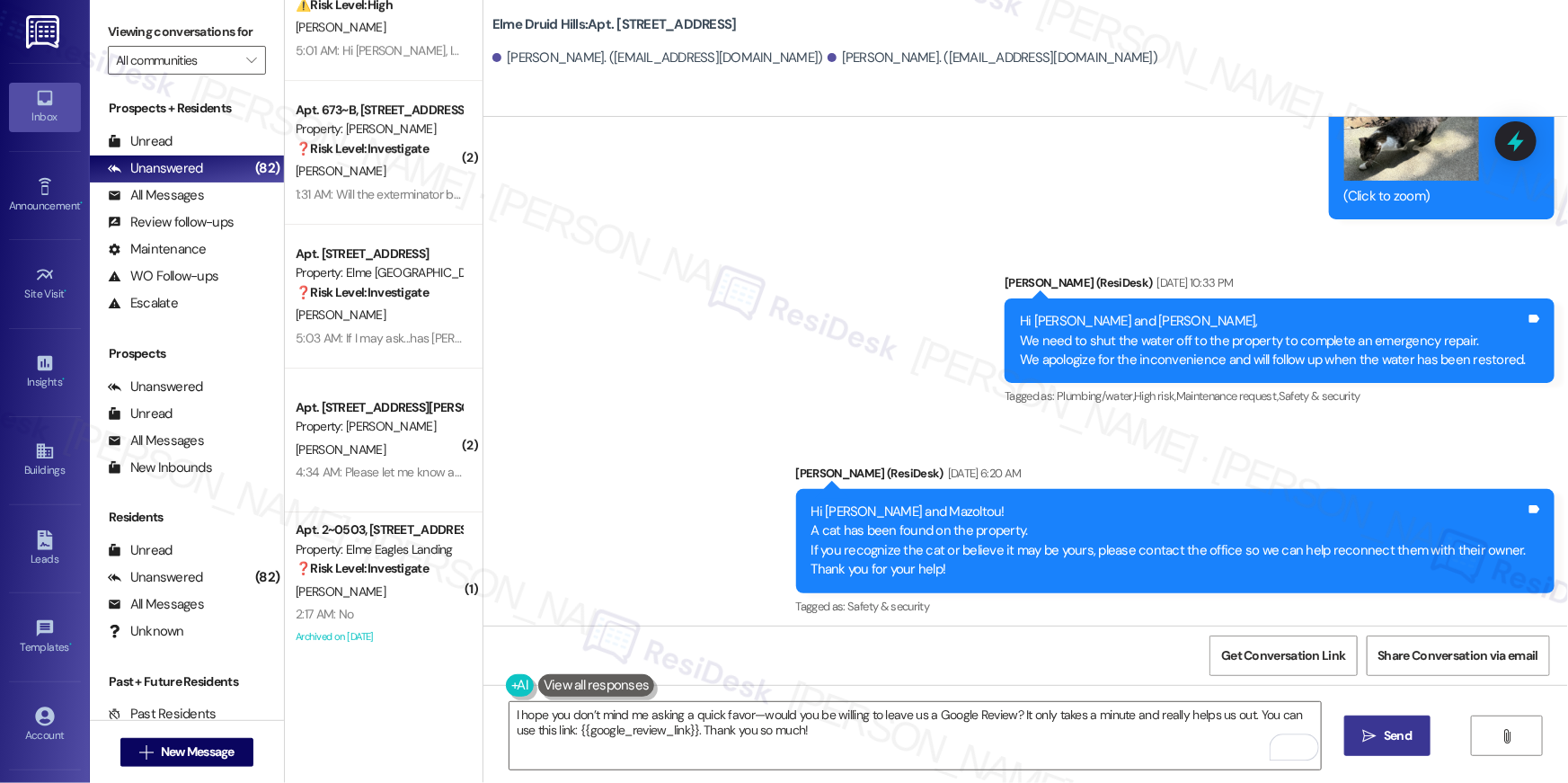
click at [1383, 735] on span "Send" at bounding box center [1397, 735] width 28 height 18
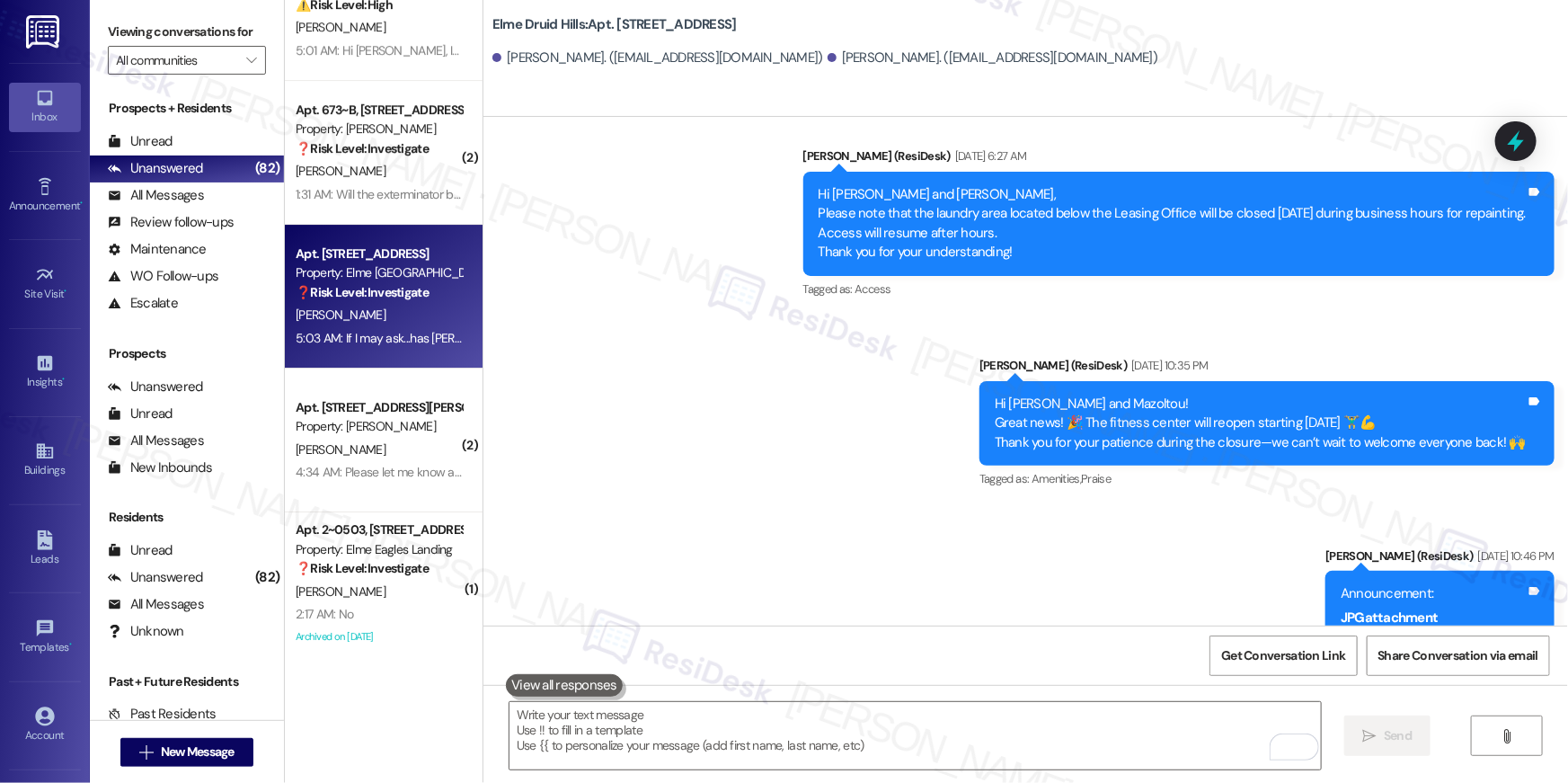
scroll to position [34876, 0]
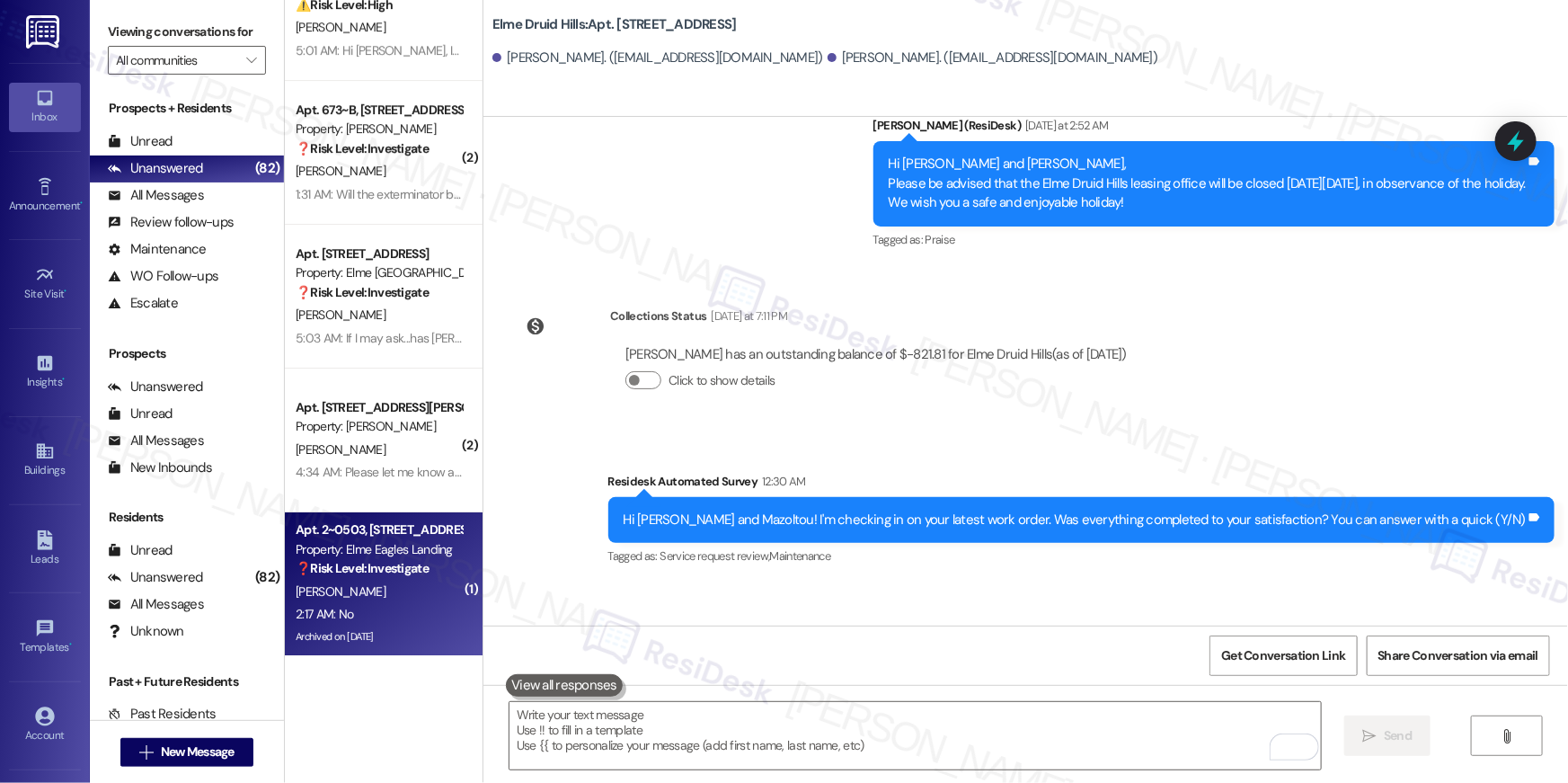
click at [392, 567] on strong "❓ Risk Level: Investigate" at bounding box center [362, 568] width 133 height 17
type textarea "Fetching suggested responses. Please feel free to read through the conversation…"
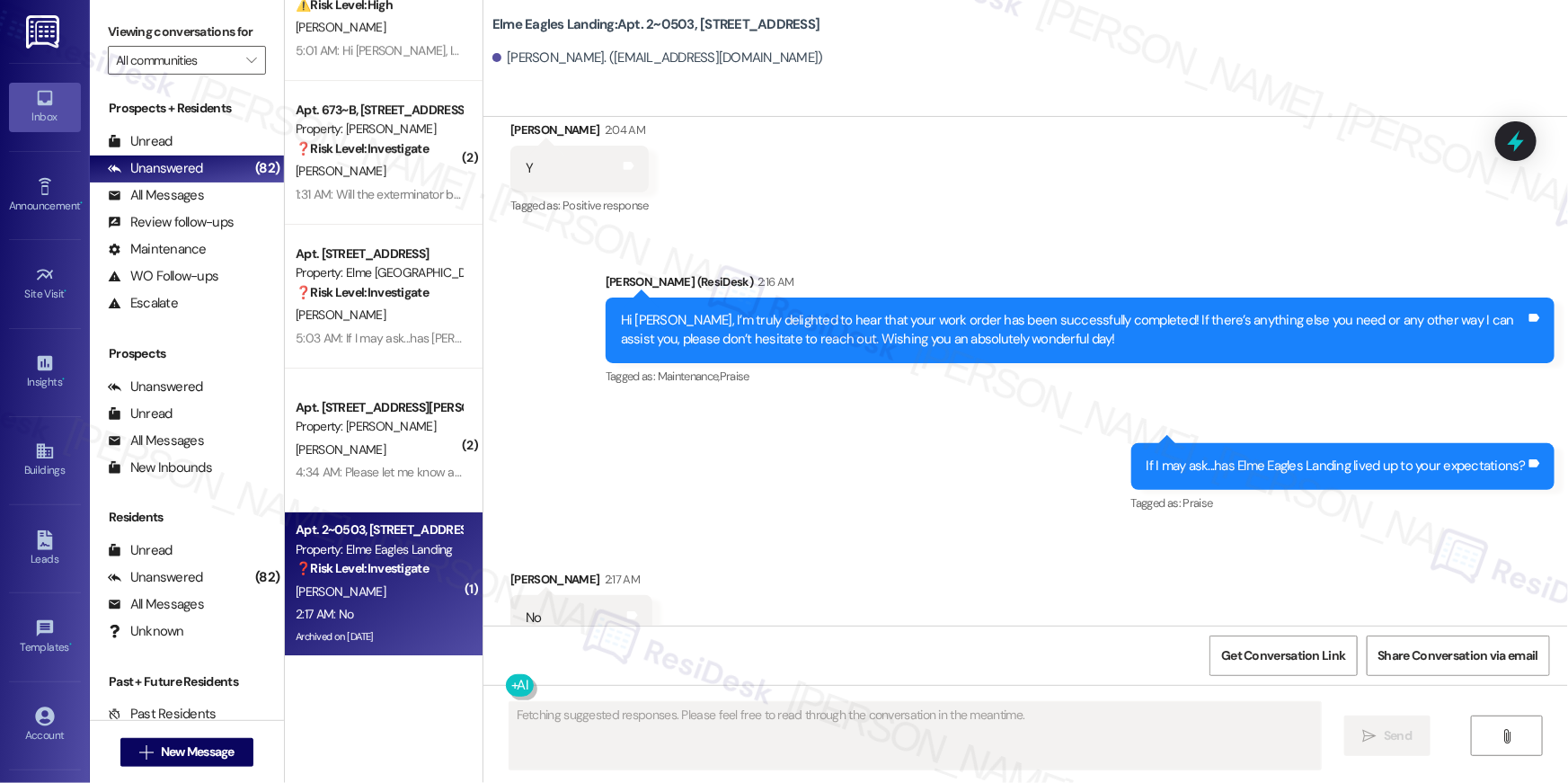
scroll to position [10433, 0]
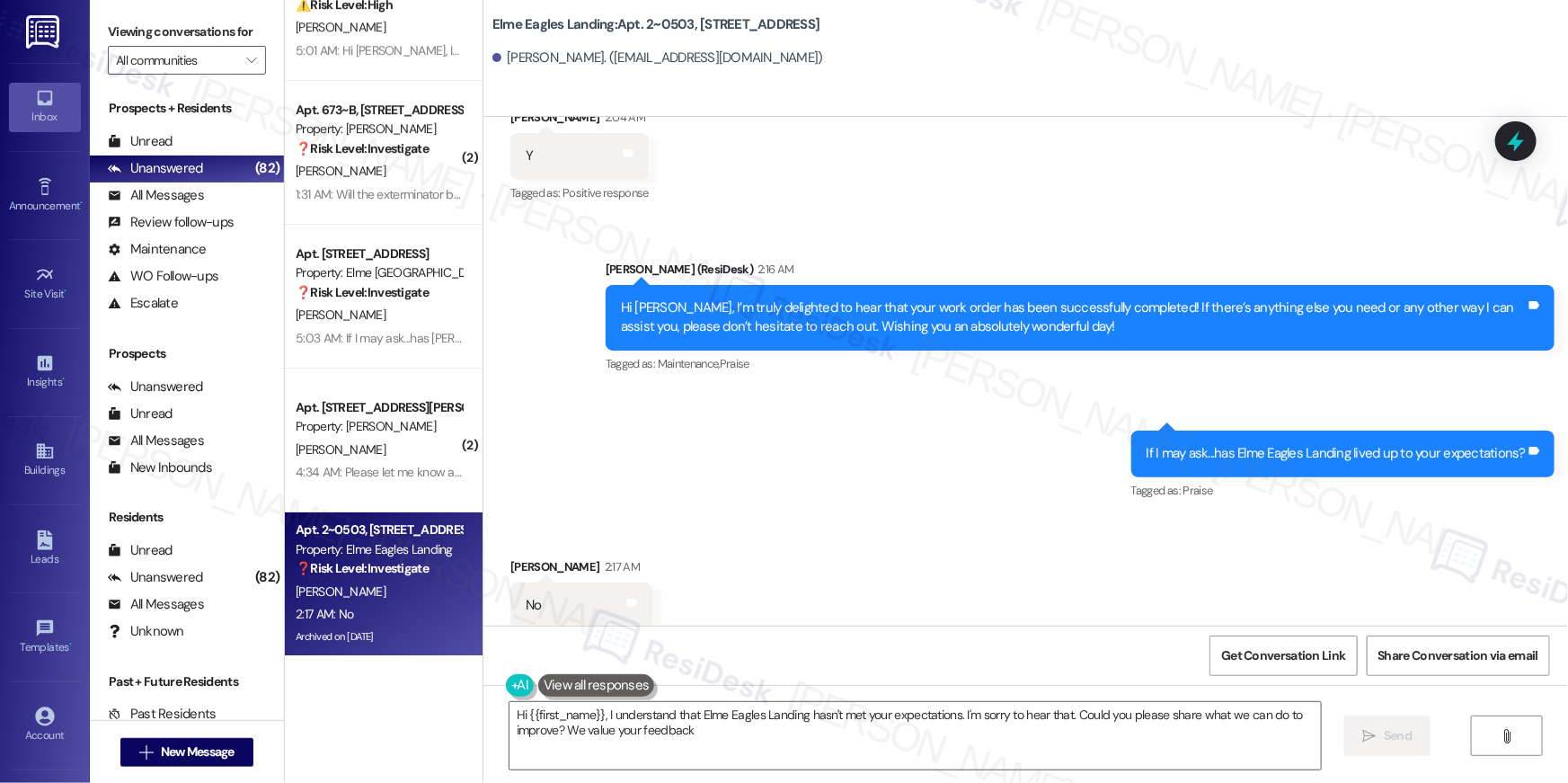
type textarea "Hi {{first_name}}, I understand that Elme Eagles Landing hasn't met your expect…"
click at [1114, 757] on textarea "Hi {{first_name}}, I understand that Elme Eagles Landing hasn't met your expect…" at bounding box center [915, 735] width 811 height 67
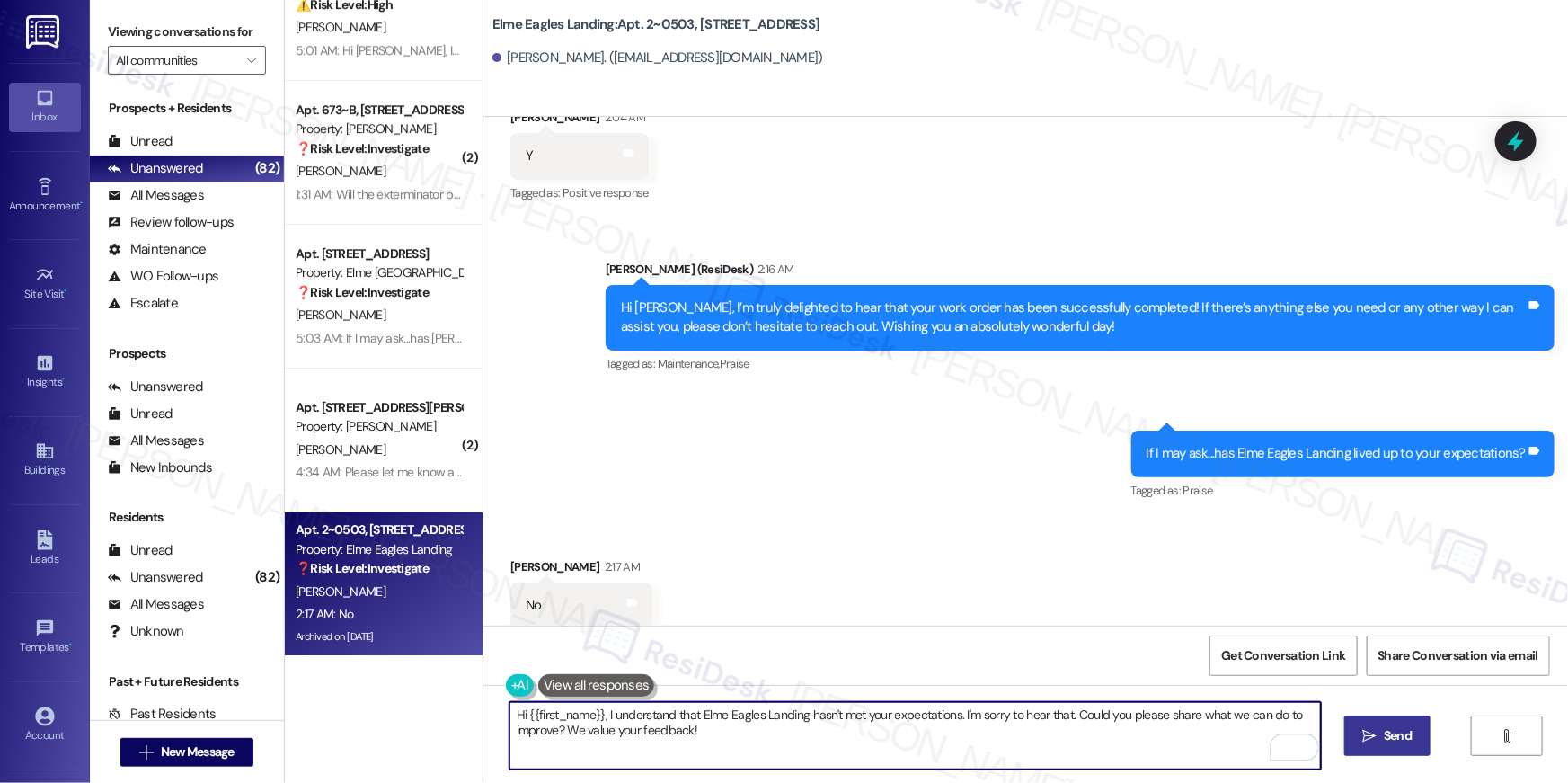
click at [1375, 735] on span " Send" at bounding box center [1387, 735] width 56 height 18
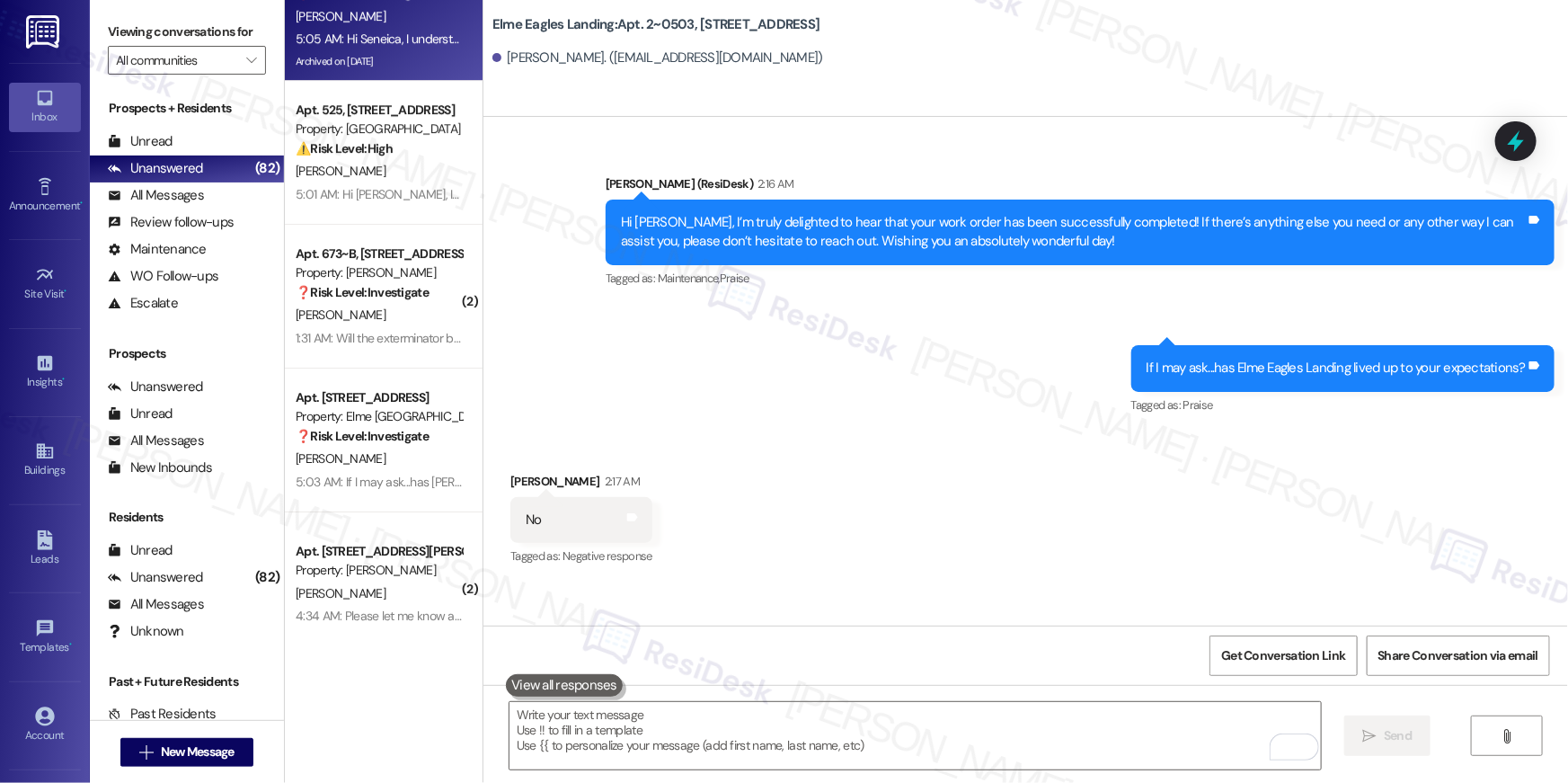
scroll to position [10579, 0]
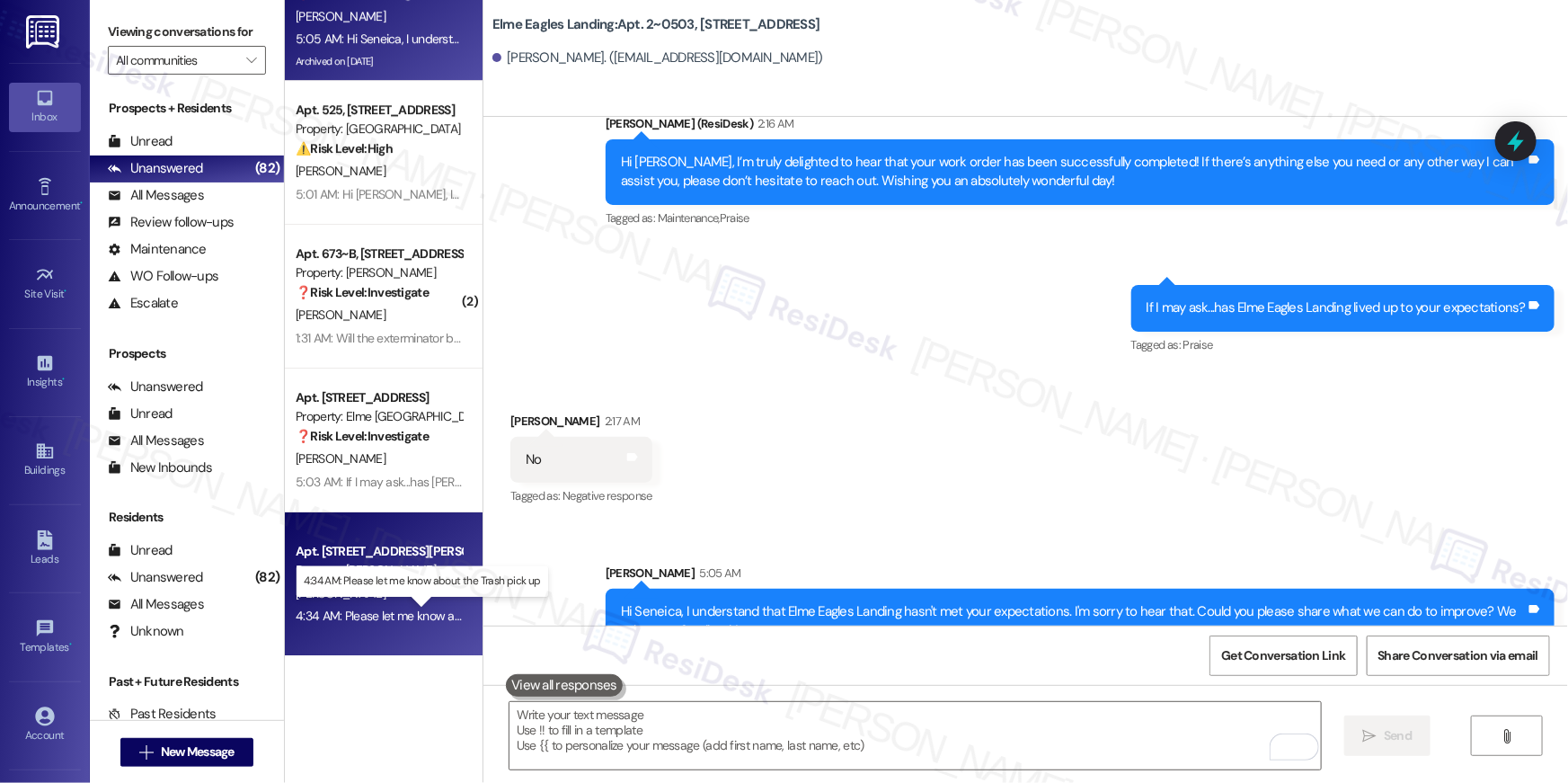
click at [402, 616] on div "4:34 AM: Please let me know about the Trash pick up 4:34 AM: Please let me know…" at bounding box center [433, 616] width 276 height 17
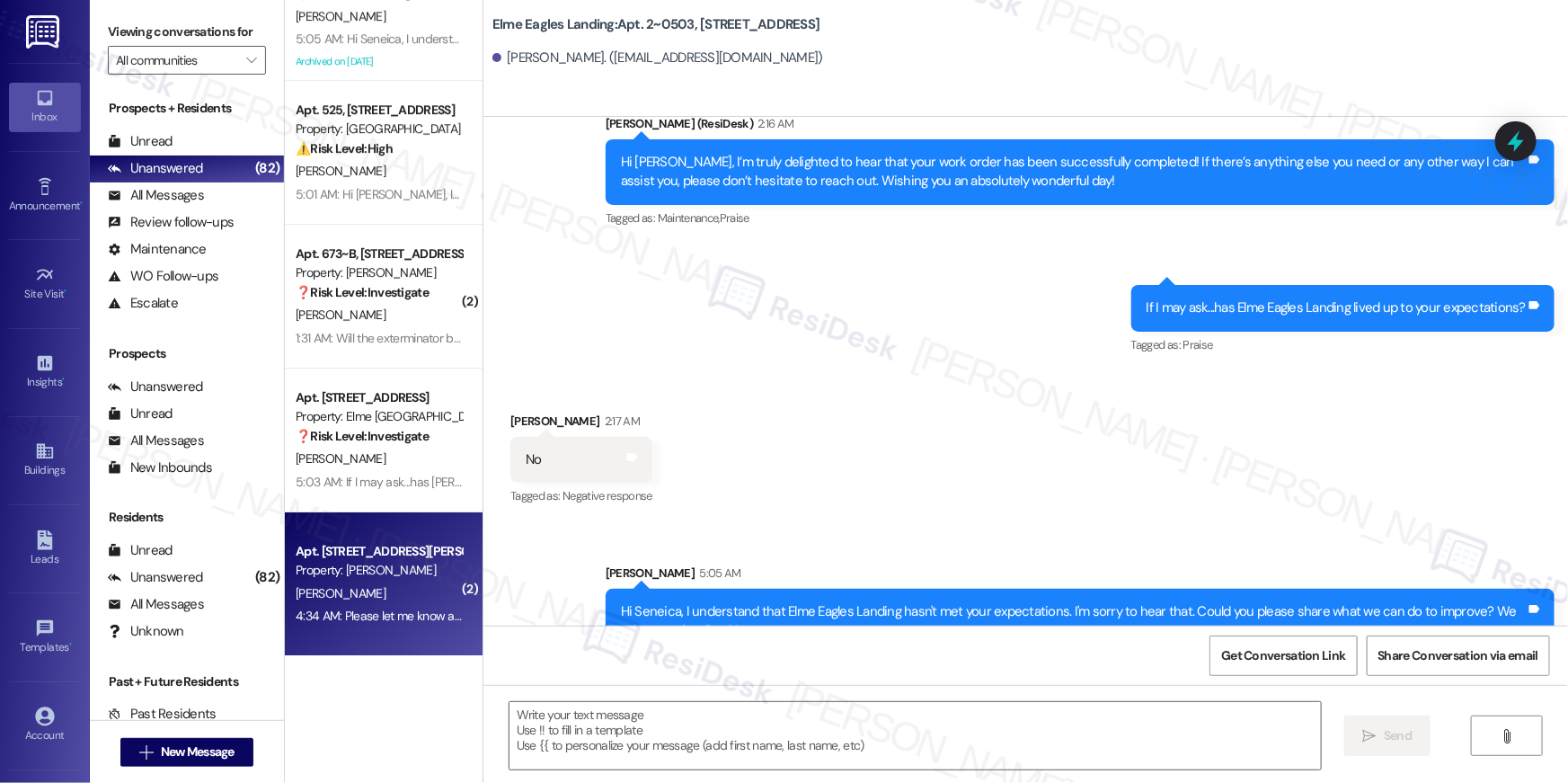
type textarea "Fetching suggested responses. Please feel free to read through the conversation…"
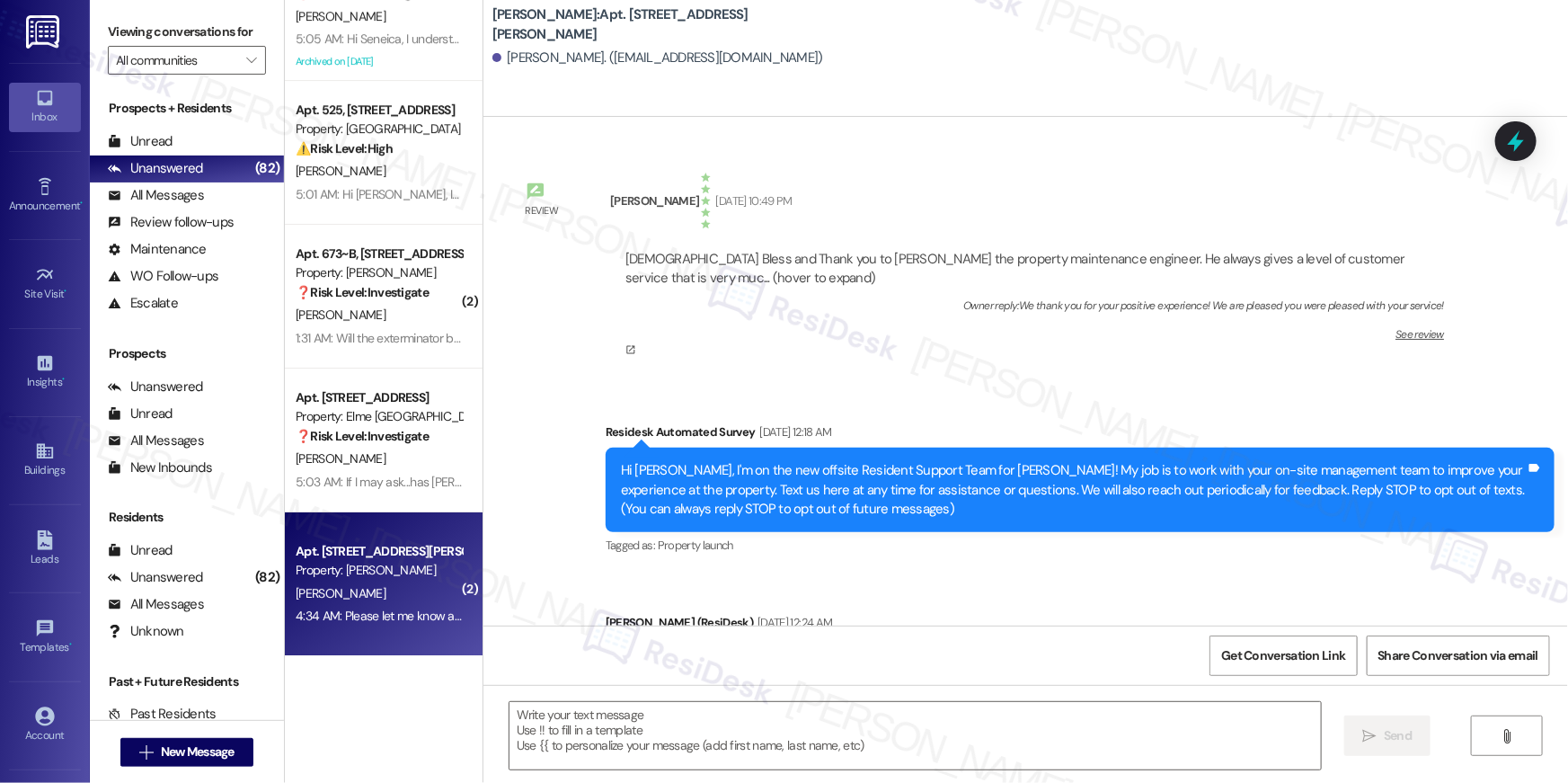
scroll to position [8649, 0]
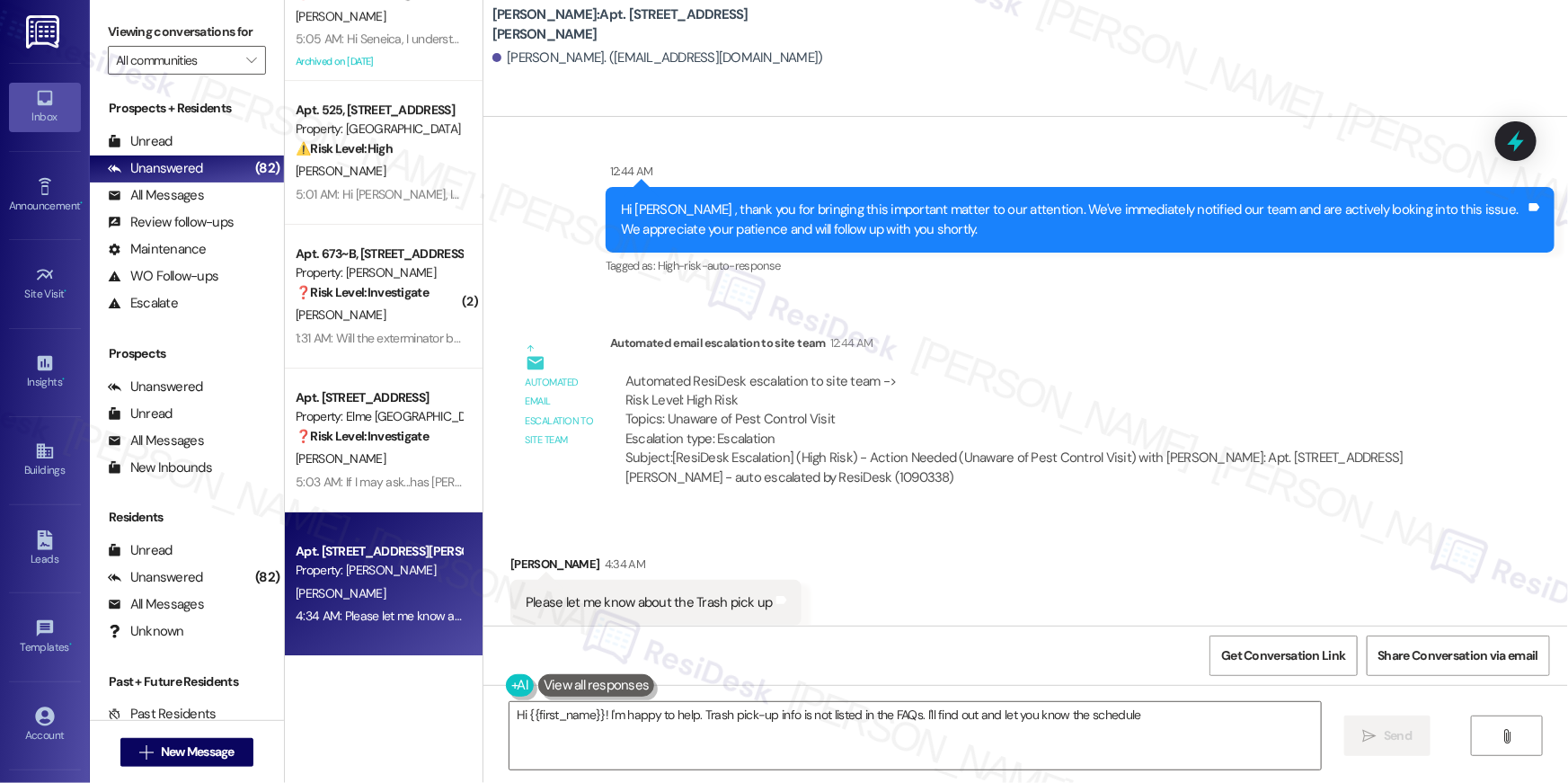
type textarea "Hi {{first_name}}! I'm happy to help. Trash pick-up info is not listed in the F…"
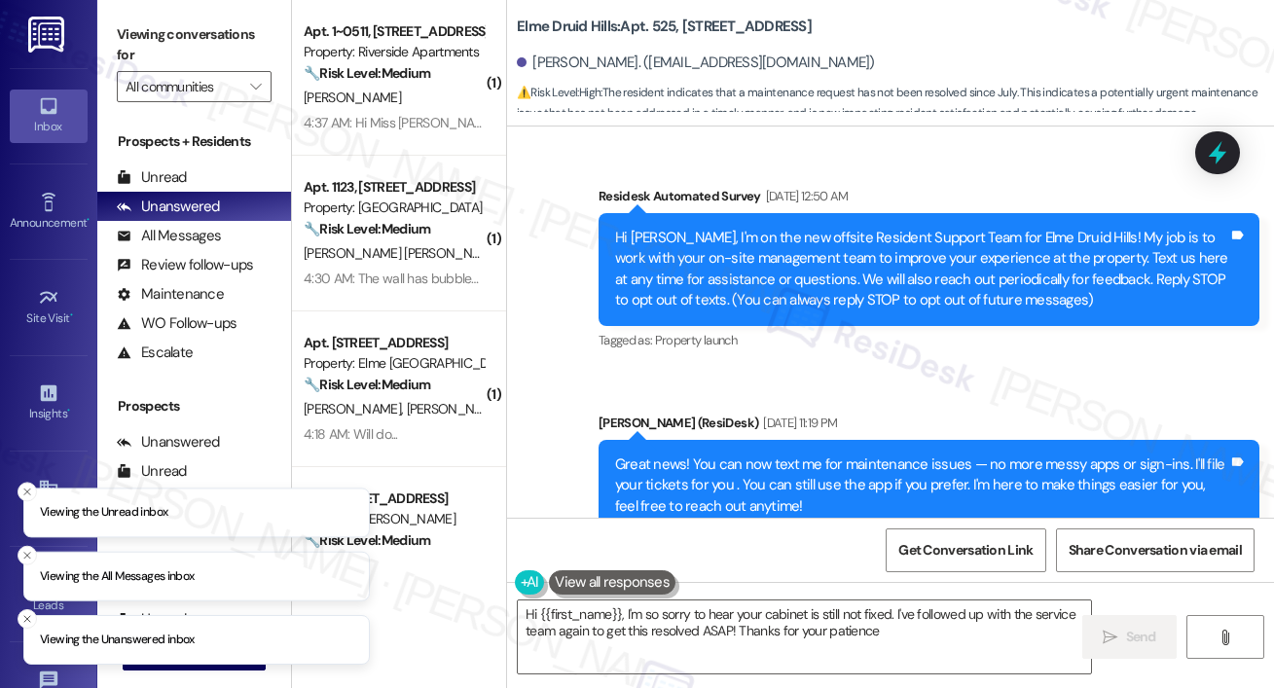
type textarea "Hi {{first_name}}, I'm so sorry to hear your cabinet is still not fixed. I've f…"
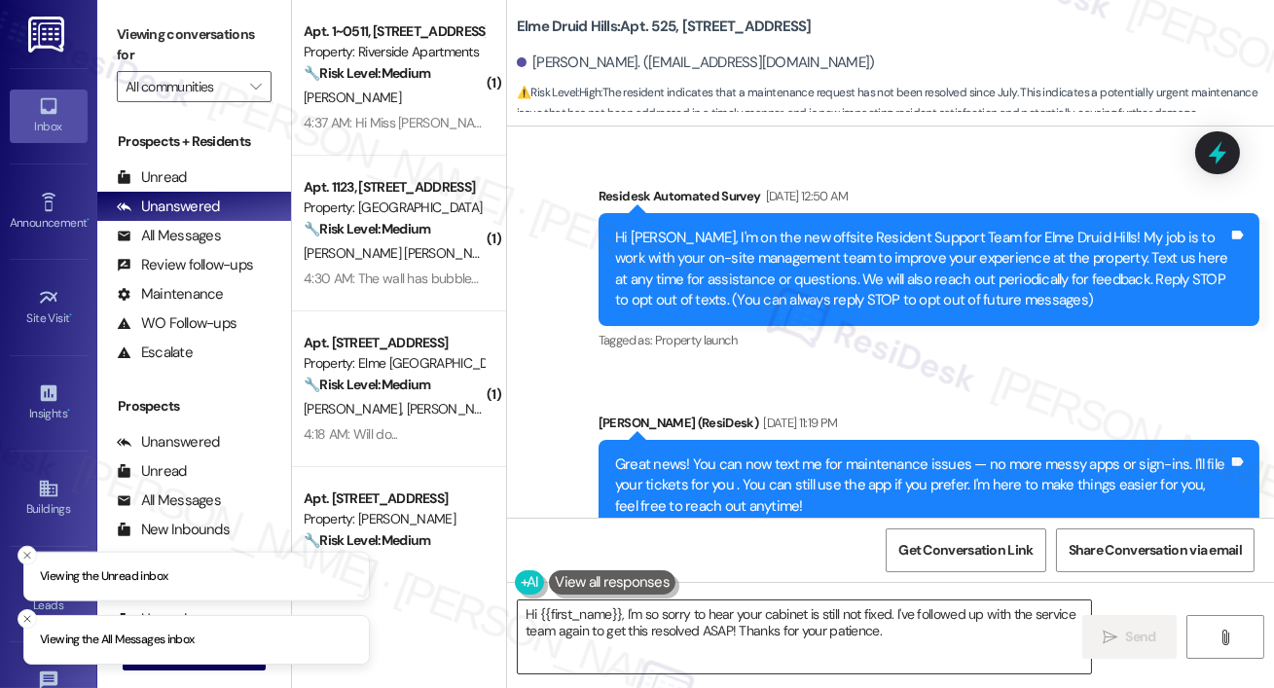
scroll to position [52630, 0]
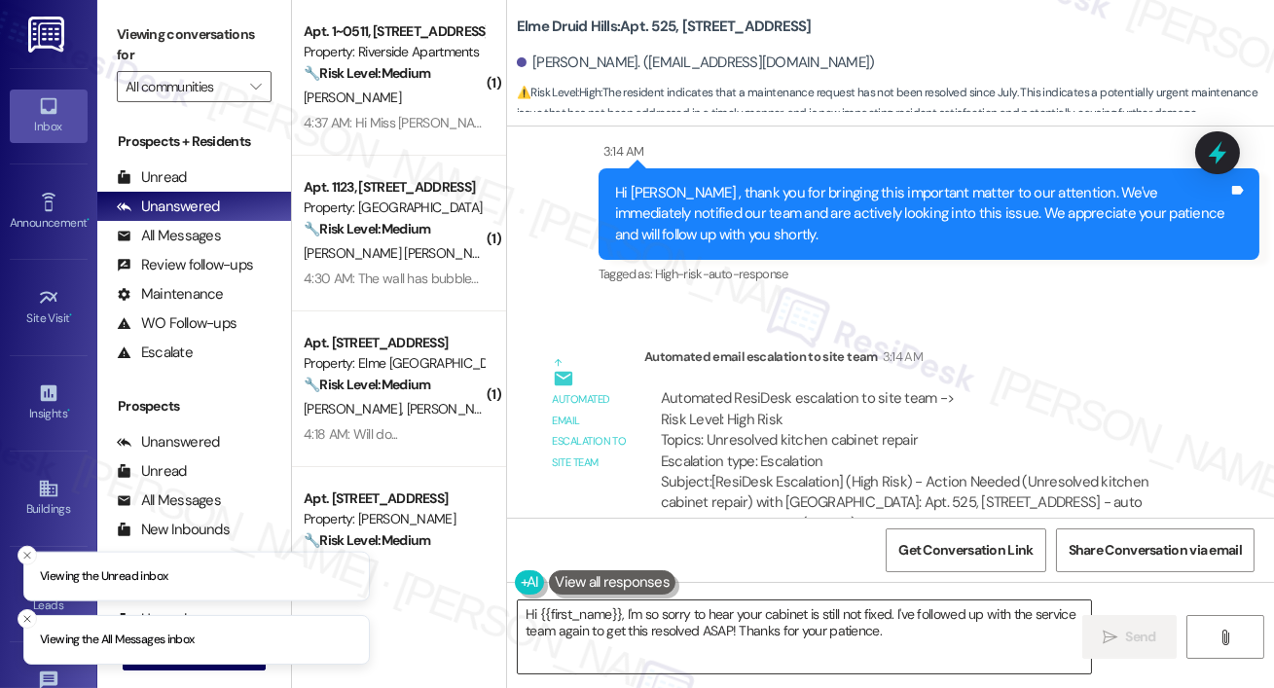
click at [619, 638] on textarea "Hi {{first_name}}, I'm so sorry to hear your cabinet is still not fixed. I've f…" at bounding box center [804, 637] width 573 height 73
click at [661, 639] on textarea "Hi {{first_name}}, I'm so sorry to hear your cabinet is still not fixed. I've f…" at bounding box center [804, 637] width 573 height 73
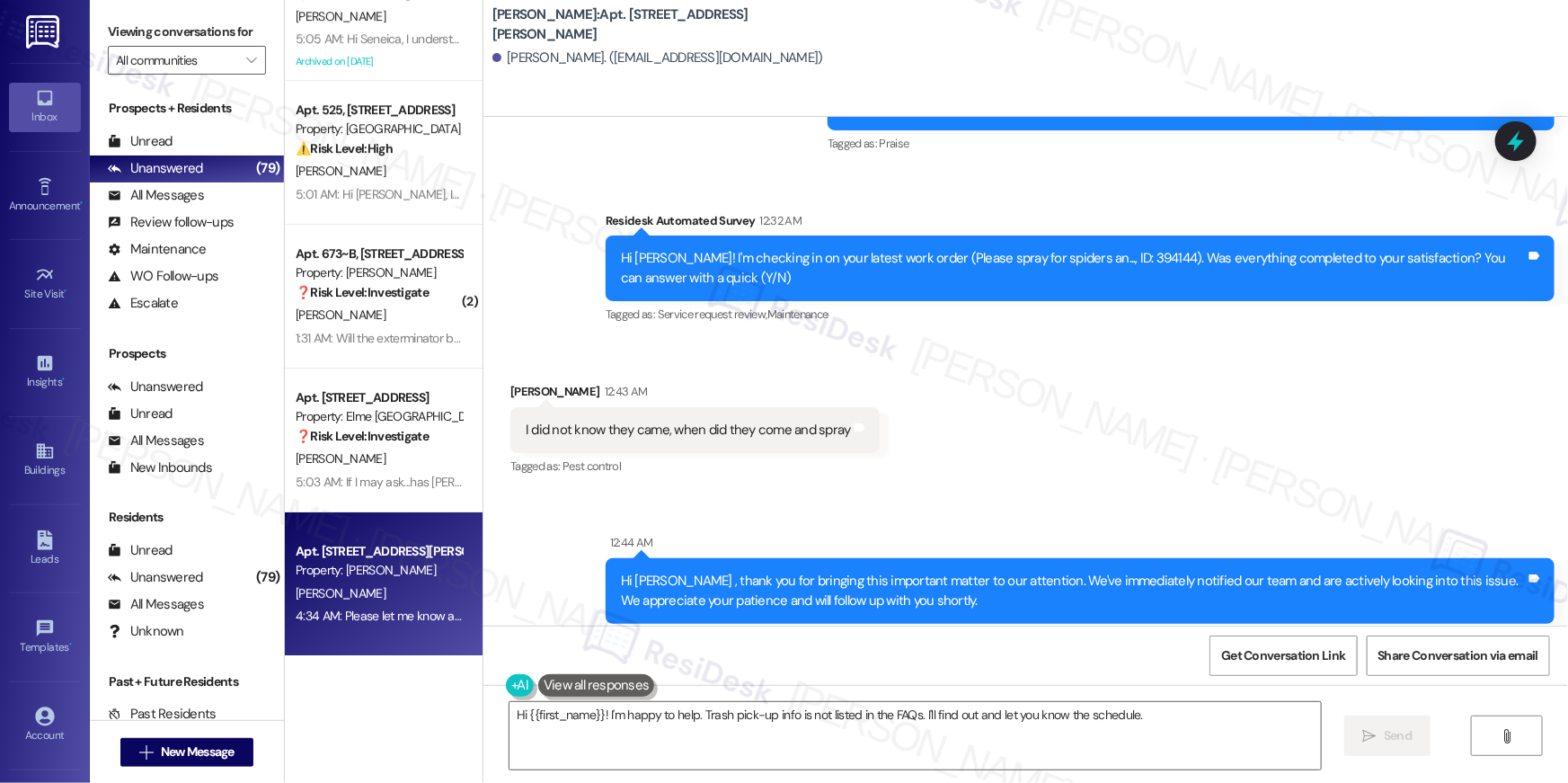
scroll to position [8212, 0]
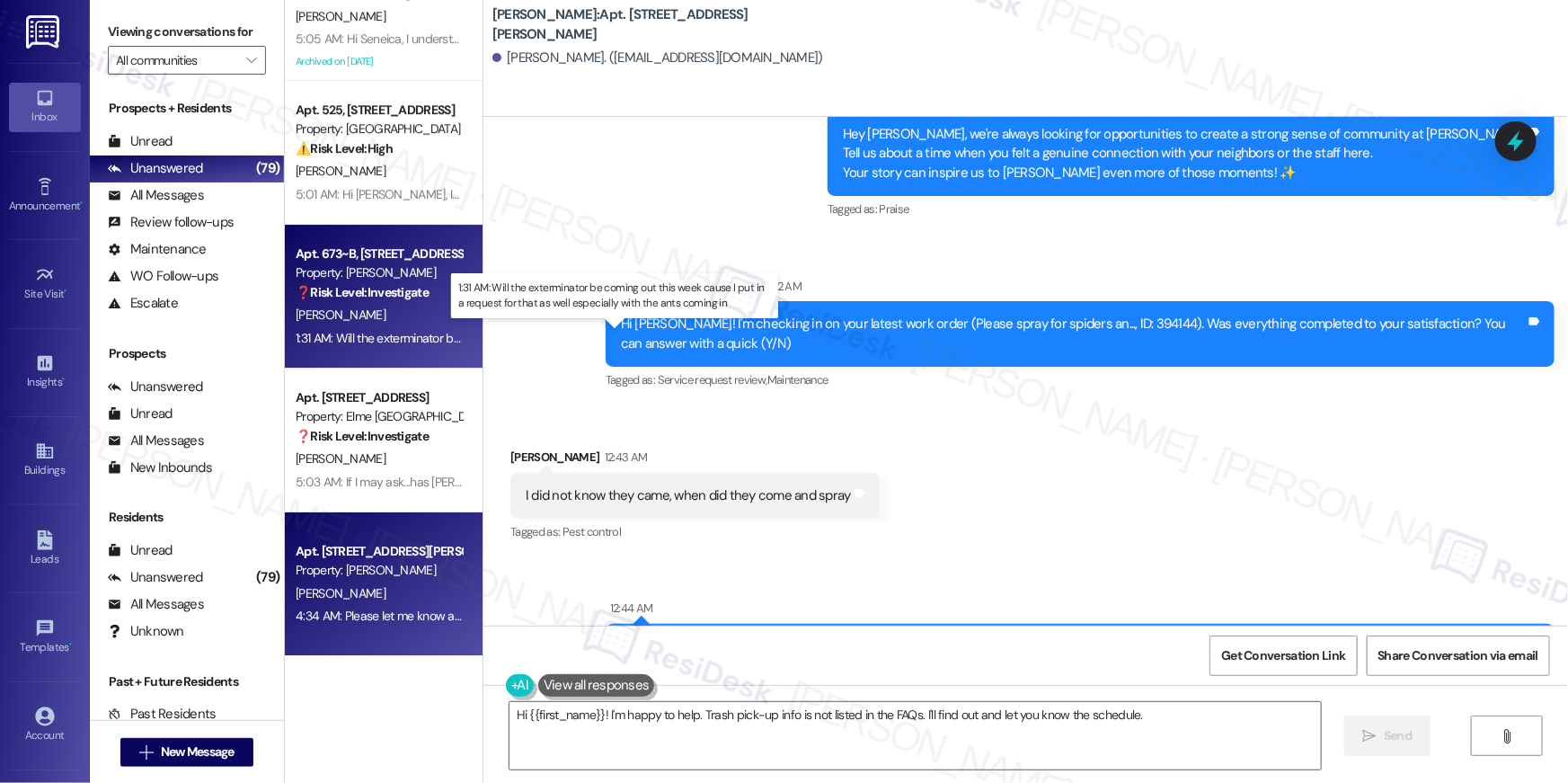
click at [327, 331] on div "1:31 AM: Will the exterminator be coming out this week cause I put in a request…" at bounding box center [625, 338] width 660 height 17
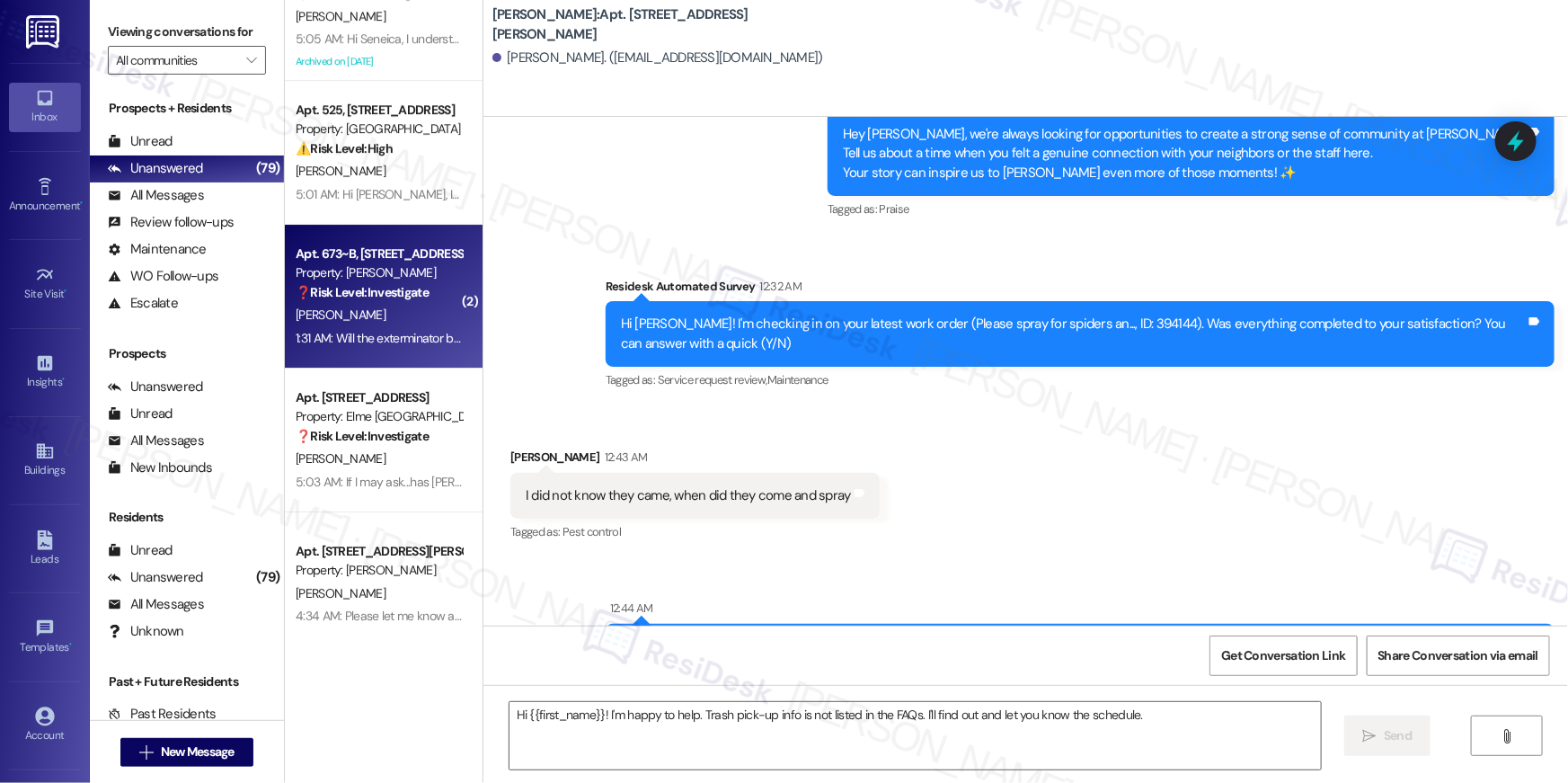
type textarea "Fetching suggested responses. Please feel free to read through the conversation…"
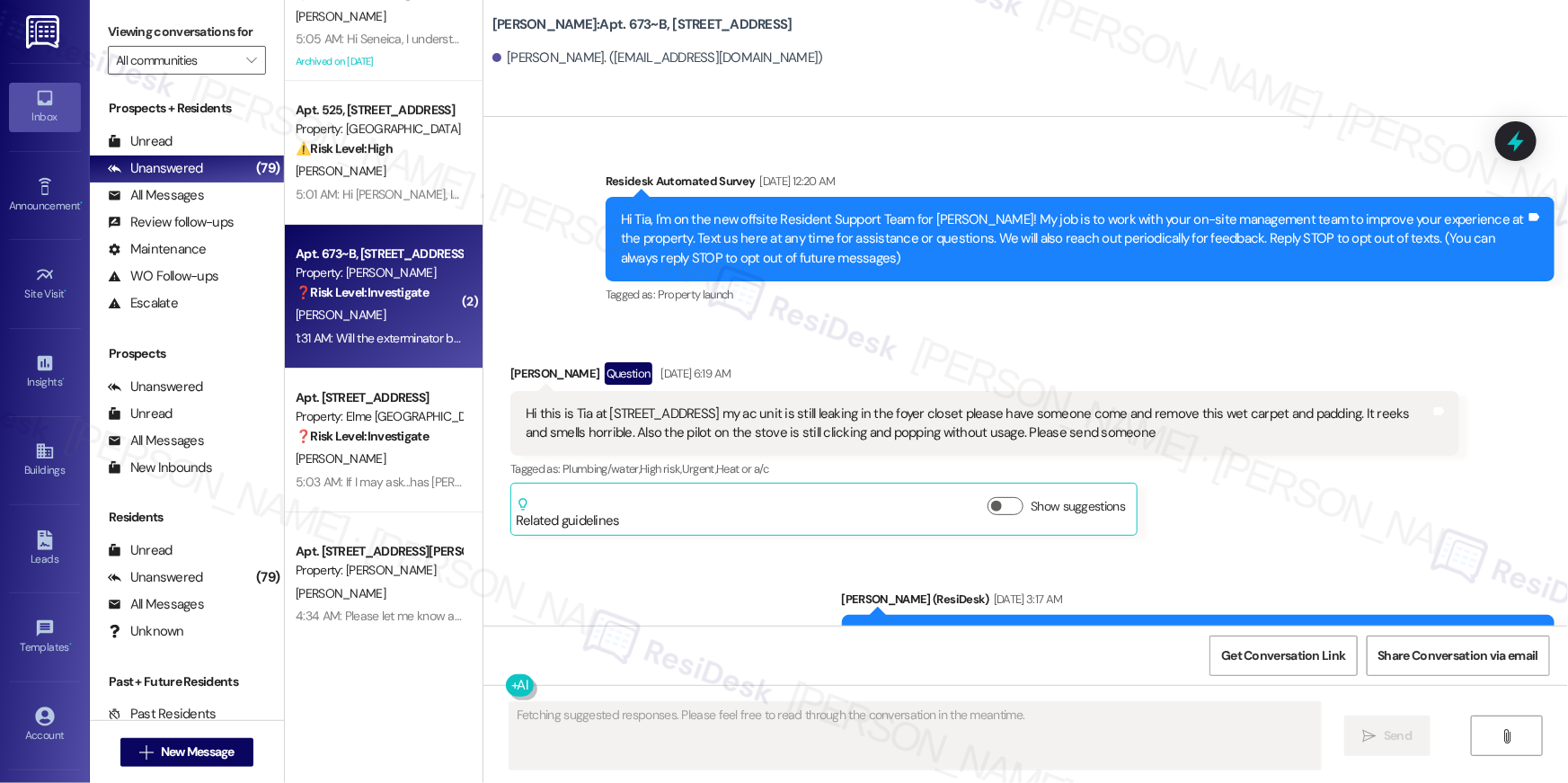
scroll to position [29499, 0]
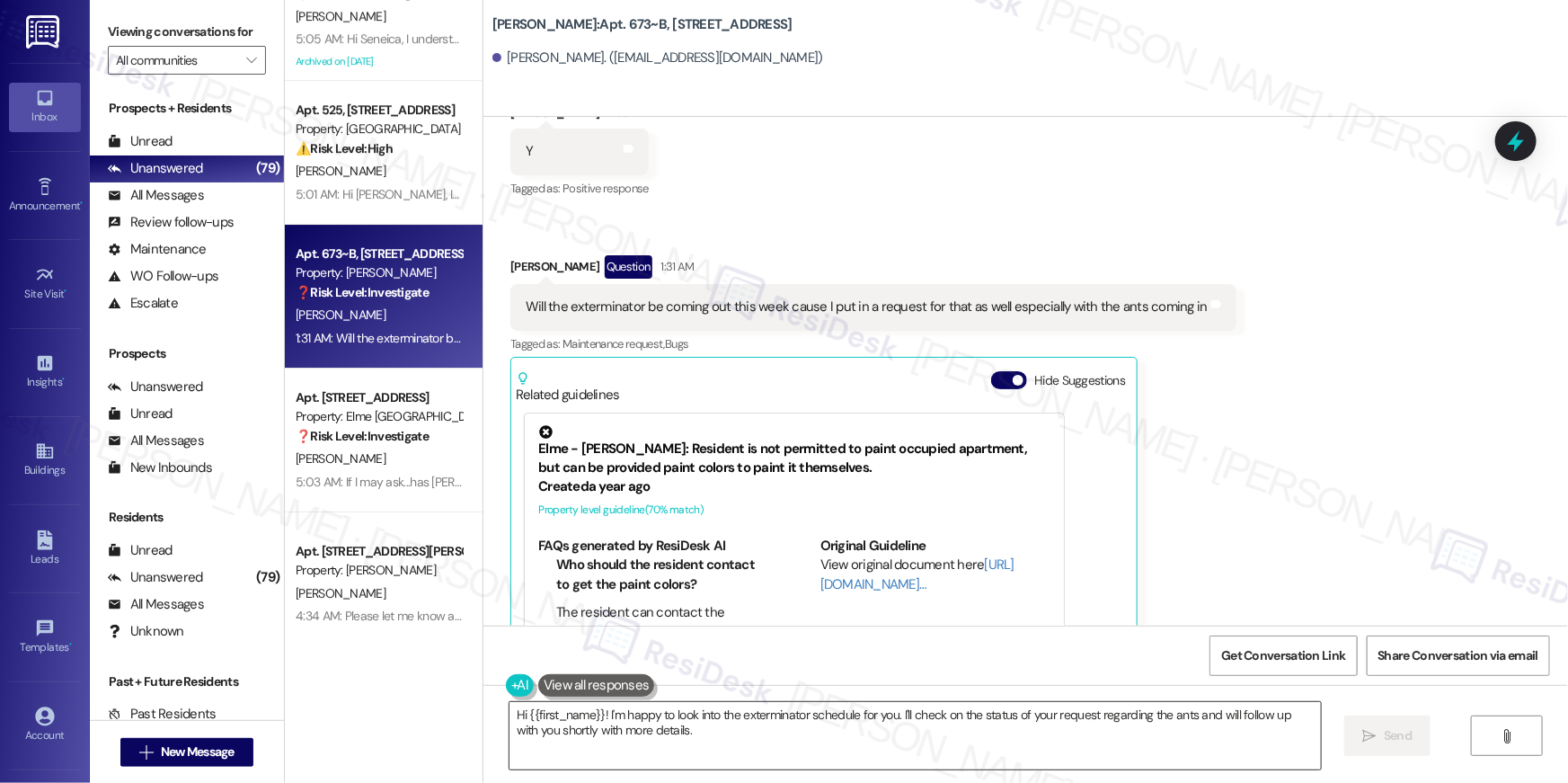
click at [727, 738] on textarea "Hi {{first_name}}! I'm happy to look into the exterminator schedule for you. I'…" at bounding box center [915, 735] width 811 height 67
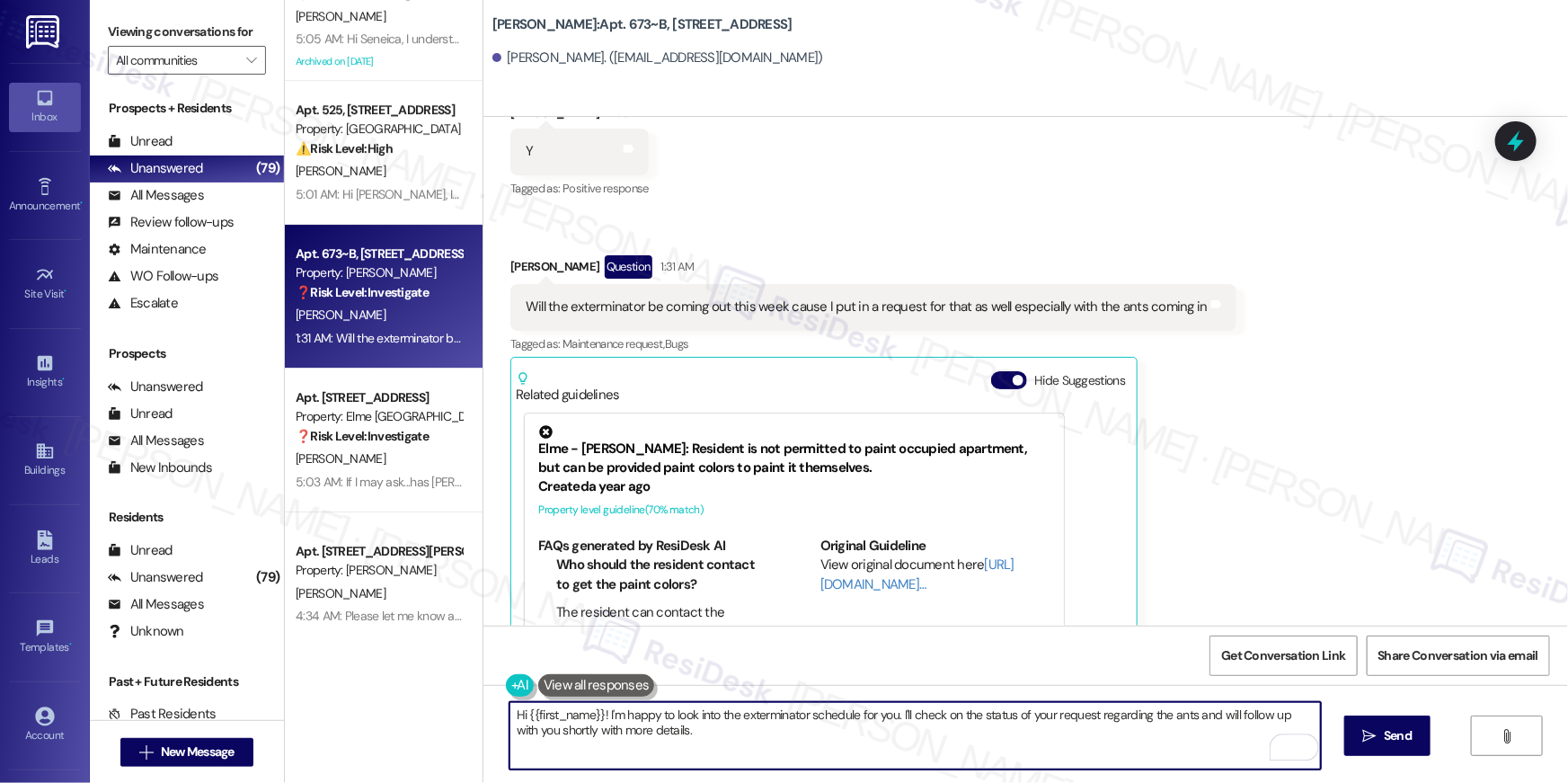
drag, startPoint x: 601, startPoint y: 716, endPoint x: 627, endPoint y: 741, distance: 36.1
click at [627, 741] on textarea "Hi {{first_name}}! I'm happy to look into the exterminator schedule for you. I'…" at bounding box center [915, 735] width 811 height 67
type textarea "Hi {{first_name}}! The pest control team is scheduled to be there tomorrow, Thu…"
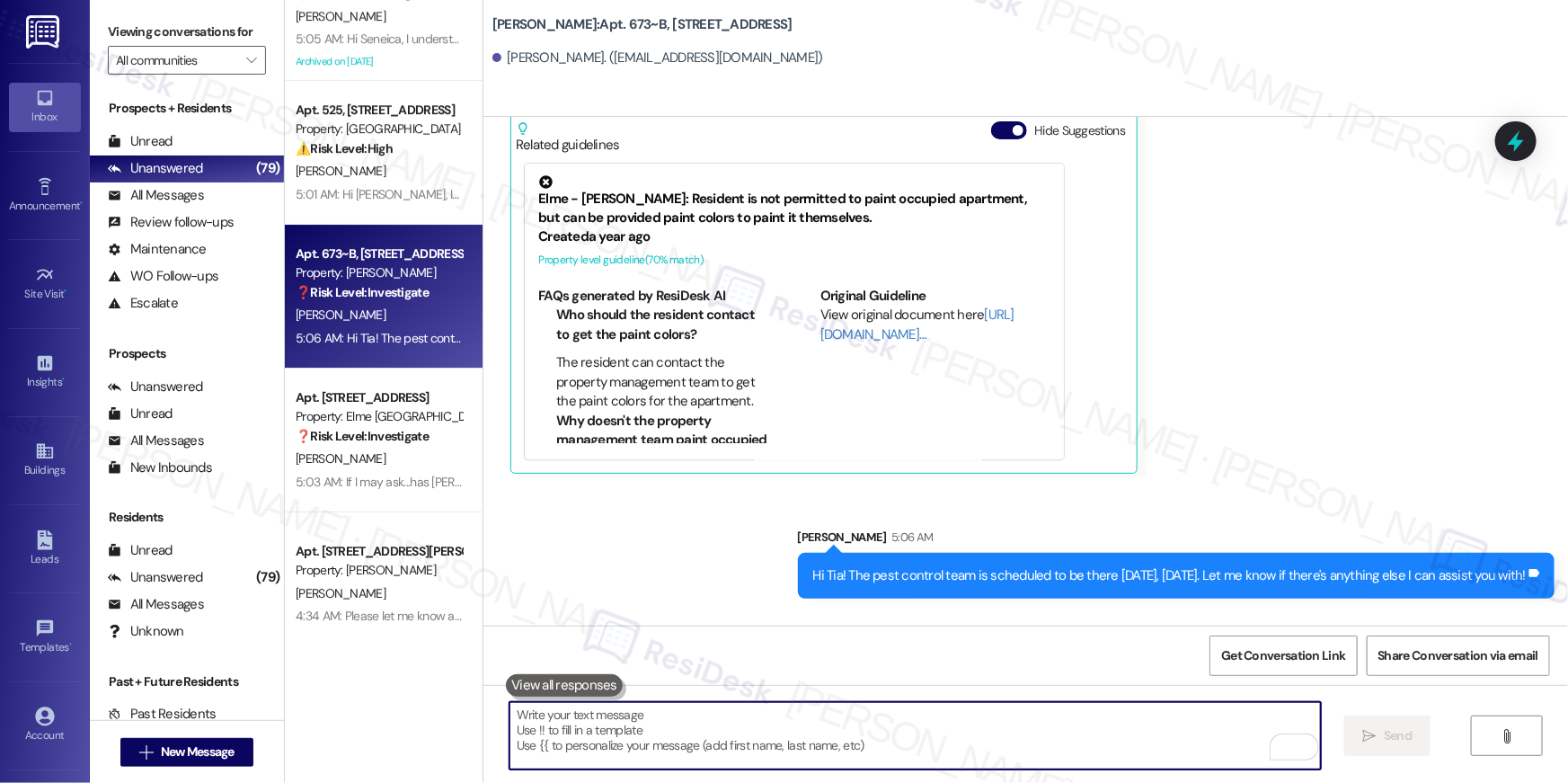
scroll to position [29749, 0]
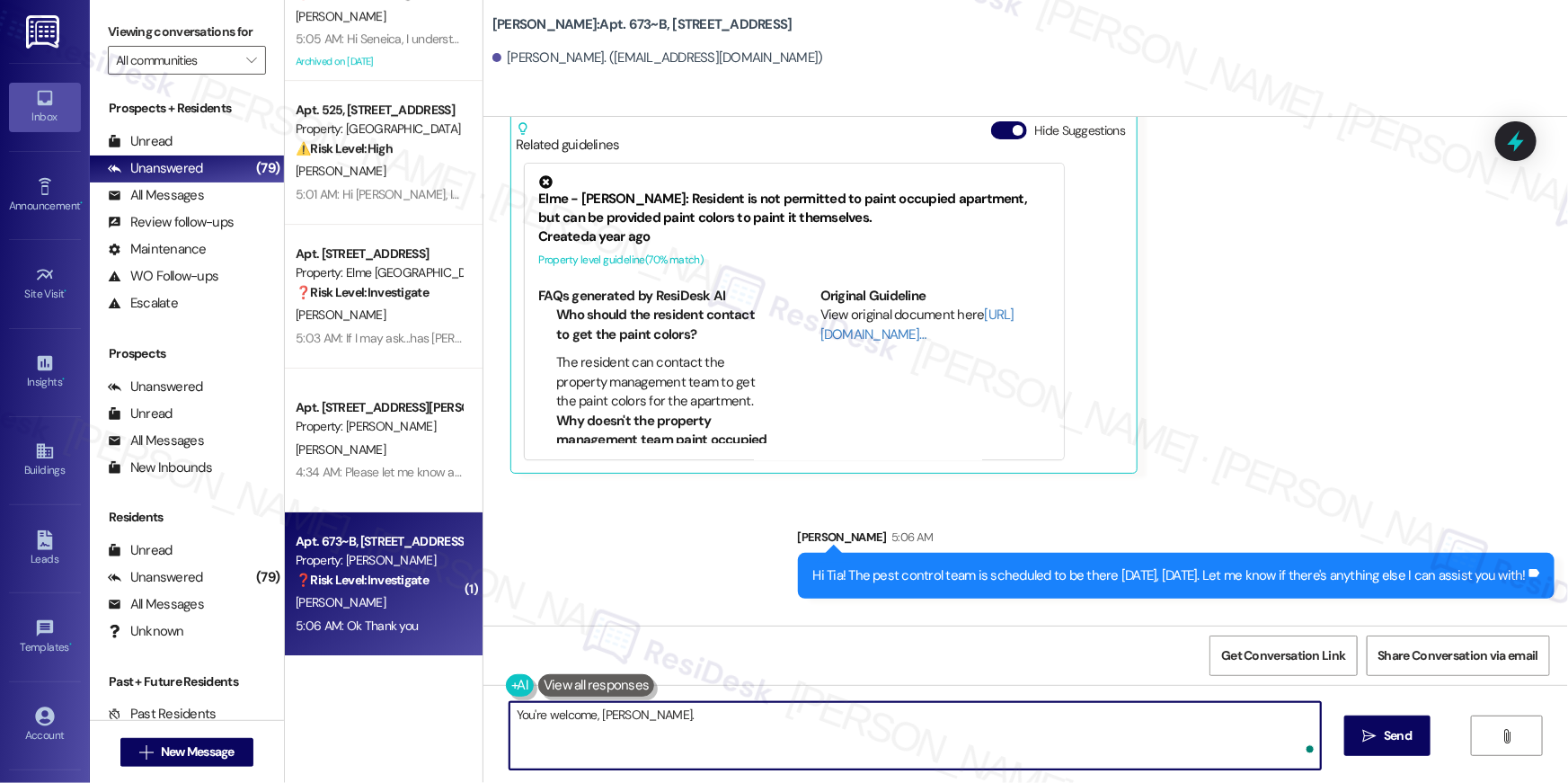
type textarea "You're welcome, Tia."
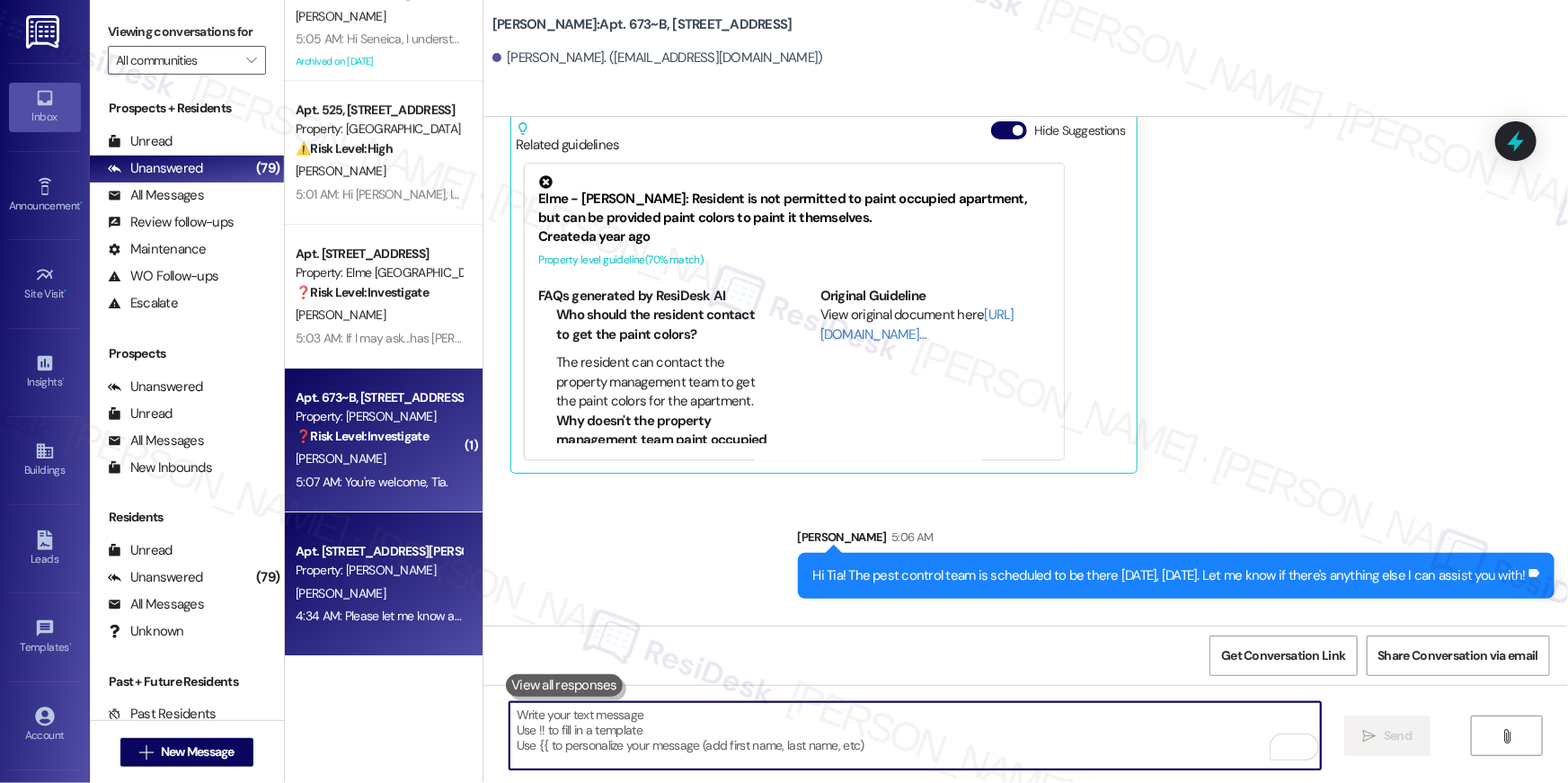
click at [401, 611] on div "4:34 AM: Please let me know about the Trash pick up 4:34 AM: Please let me know…" at bounding box center [433, 616] width 276 height 17
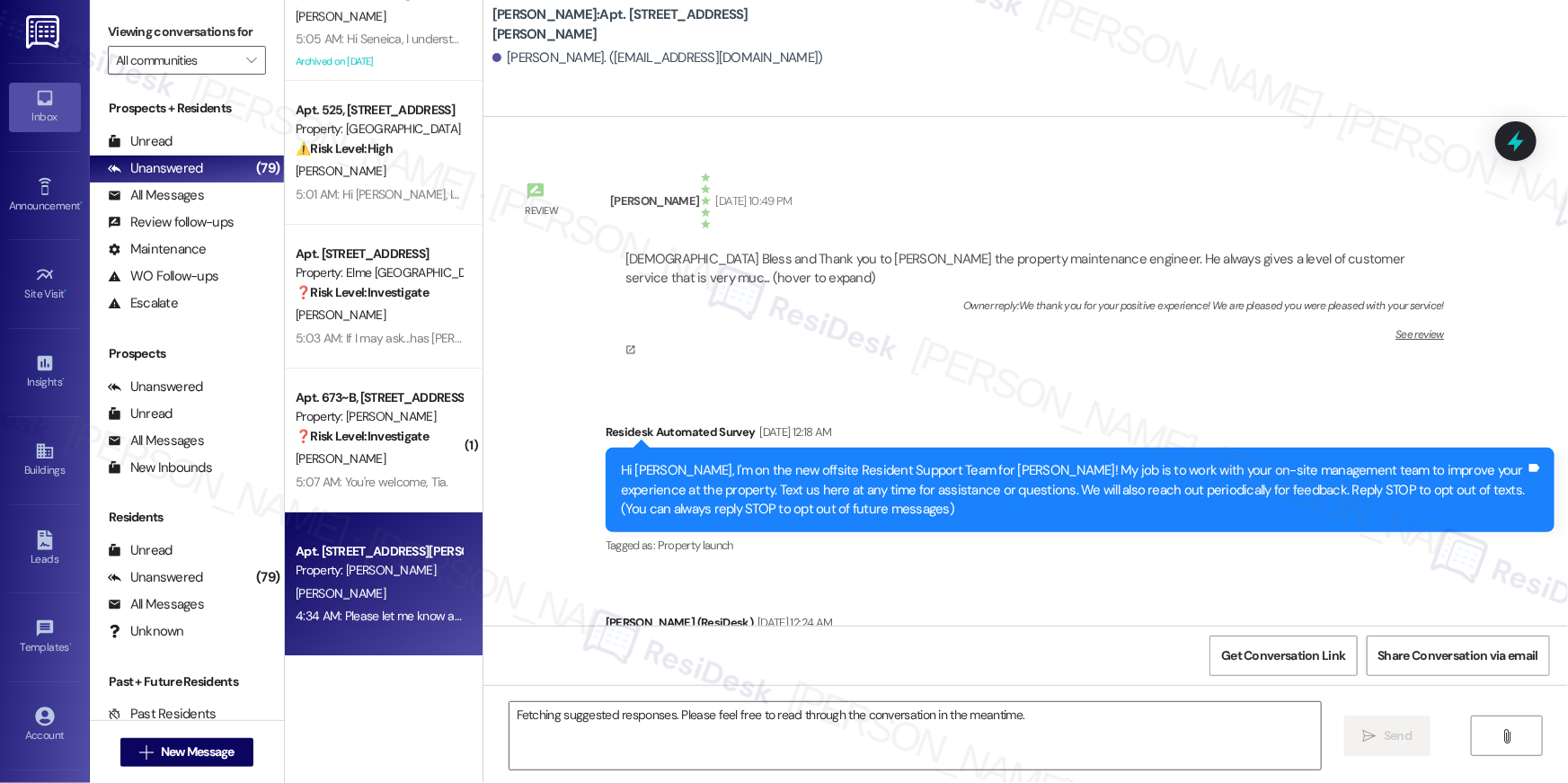
scroll to position [8649, 0]
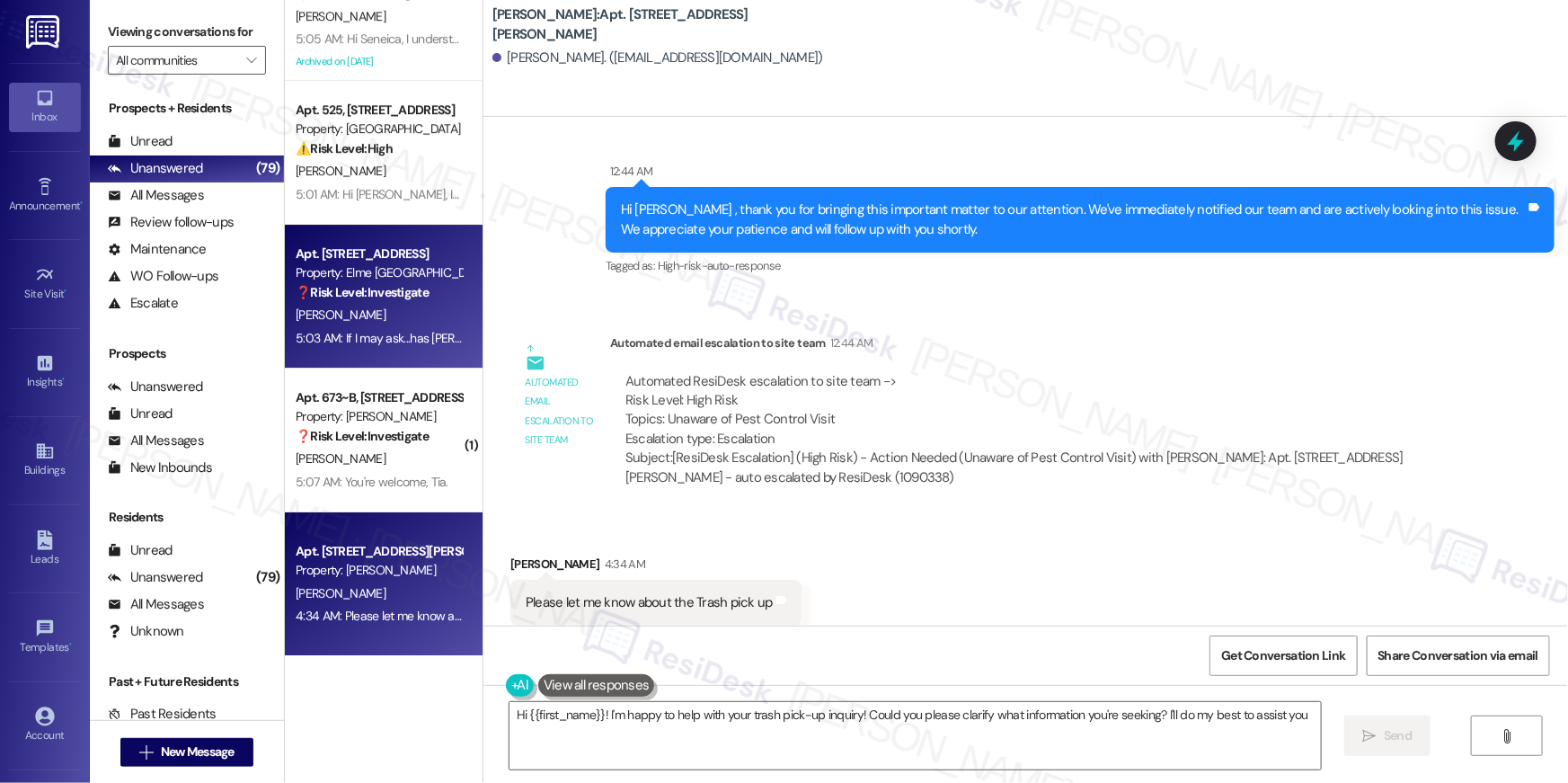
type textarea "Hi {{first_name}}! I'm happy to help with your trash pick-up inquiry! Could you…"
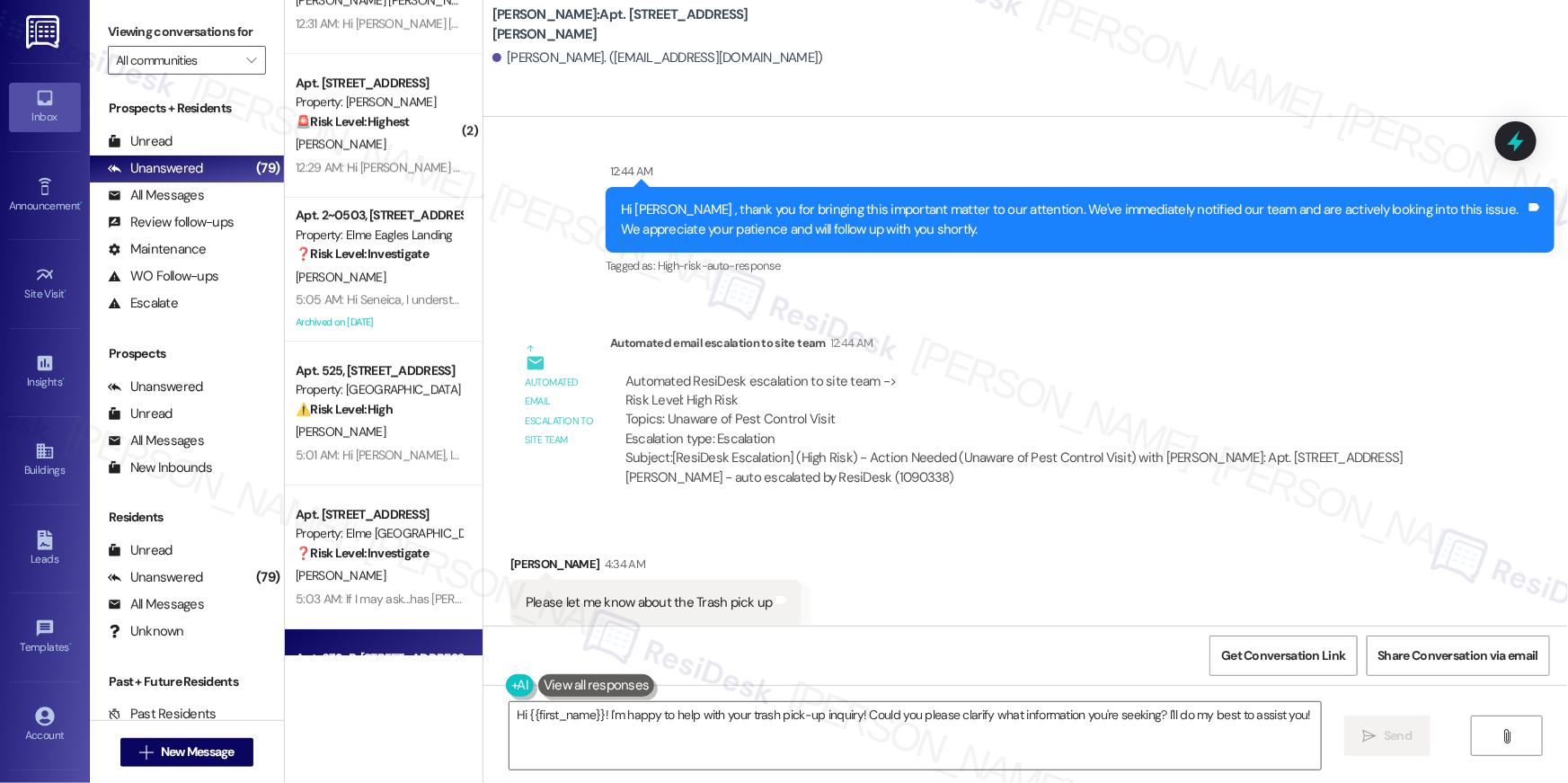
scroll to position [6270, 0]
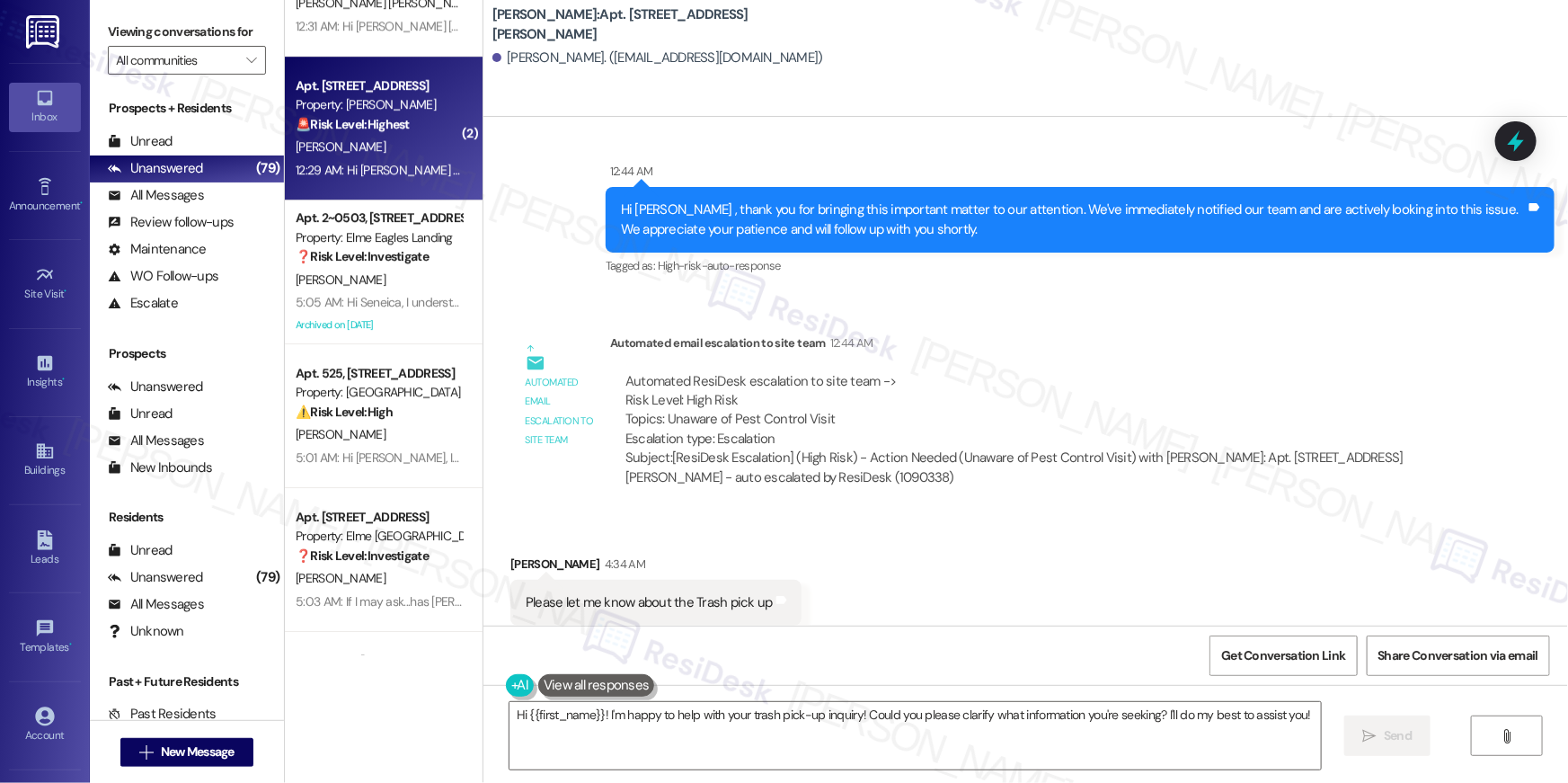
click at [365, 165] on div "12:29 AM: Hi Anderson , thank you for bringing this important matter to our att…" at bounding box center [894, 170] width 1198 height 17
type textarea "Fetching suggested responses. Please feel free to read through the conversation…"
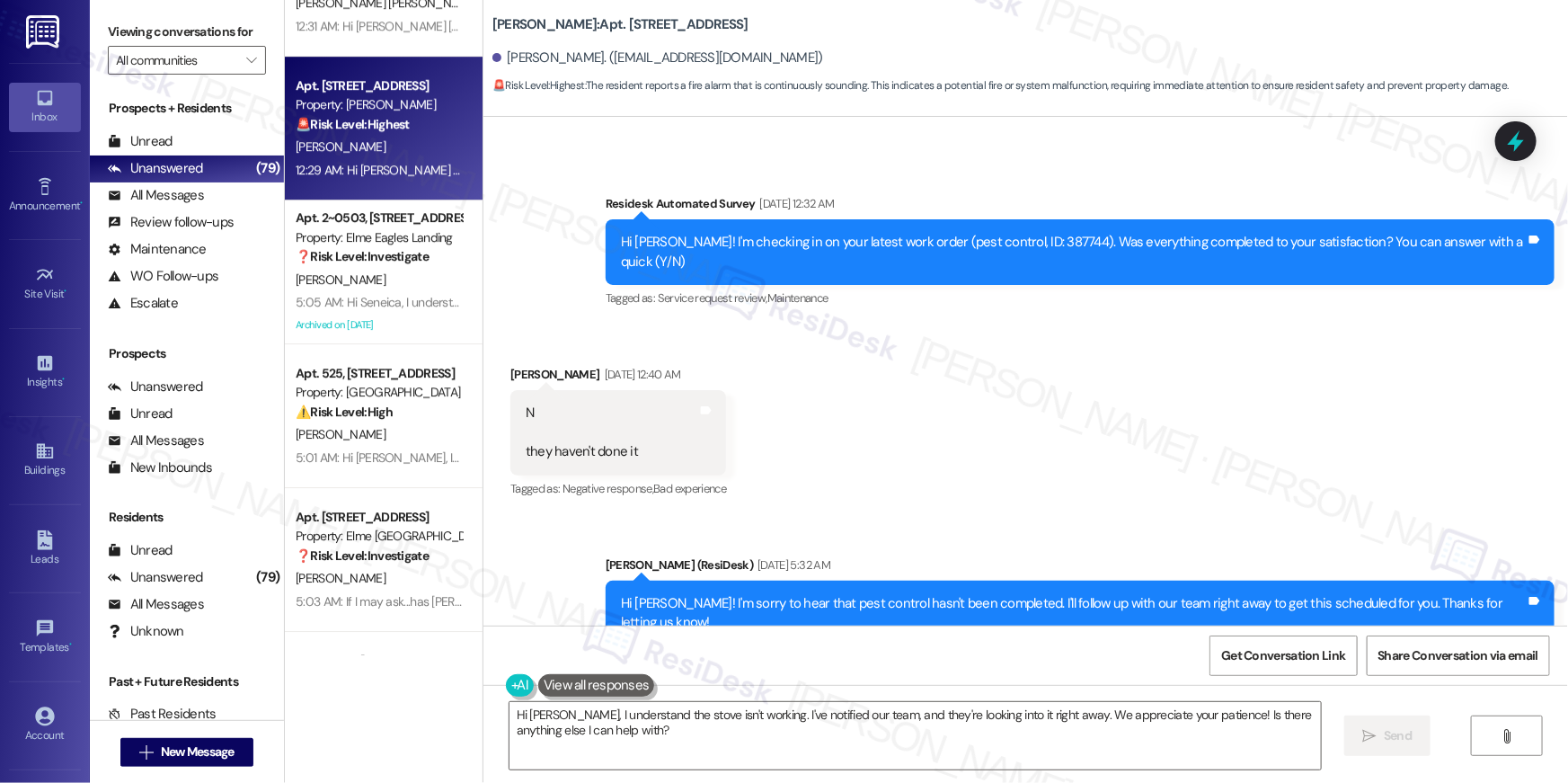
scroll to position [11982, 0]
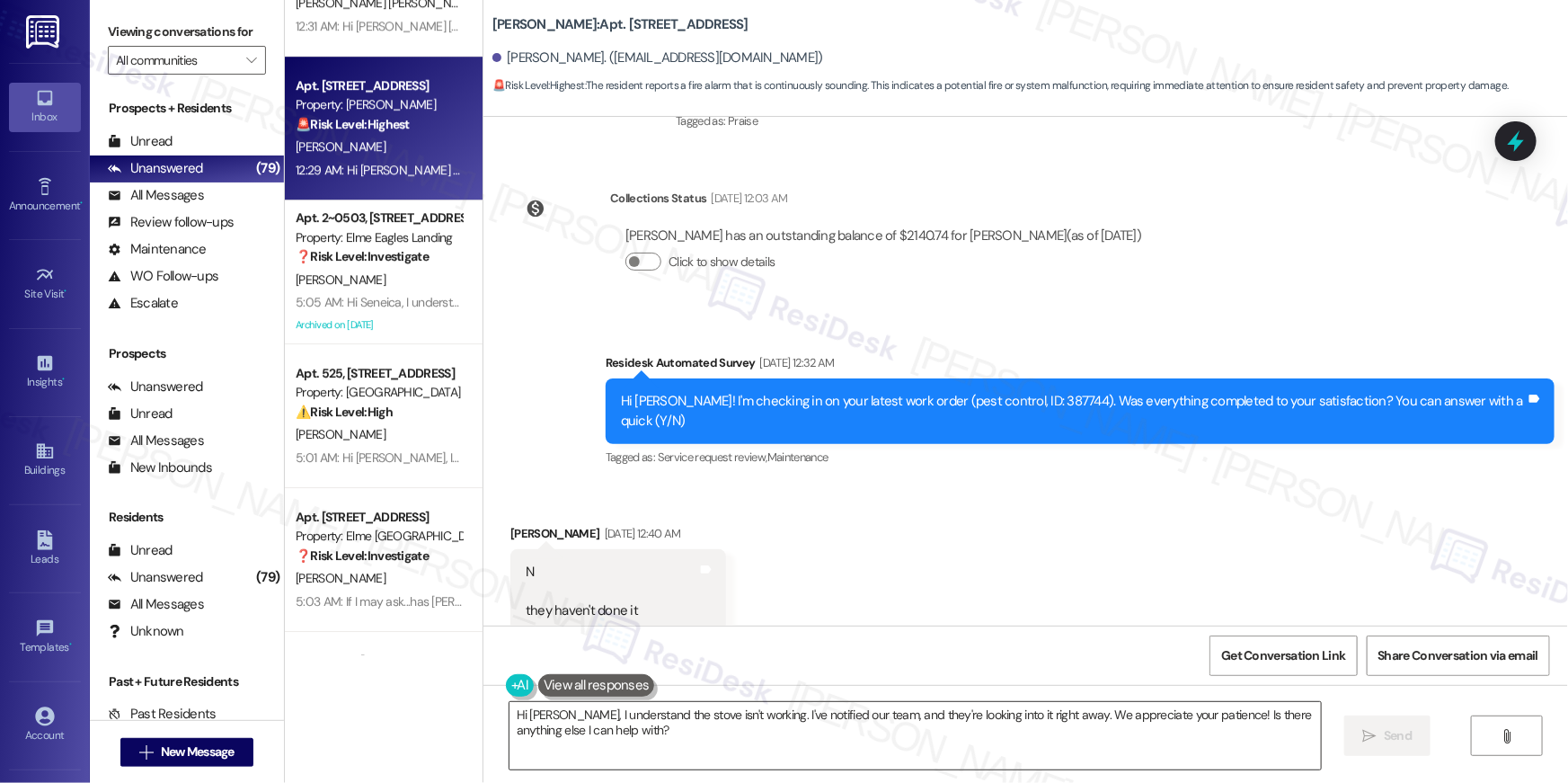
click at [651, 740] on textarea "Hi Anderson, I understand the stove isn't working. I've notified our team, and …" at bounding box center [915, 735] width 811 height 67
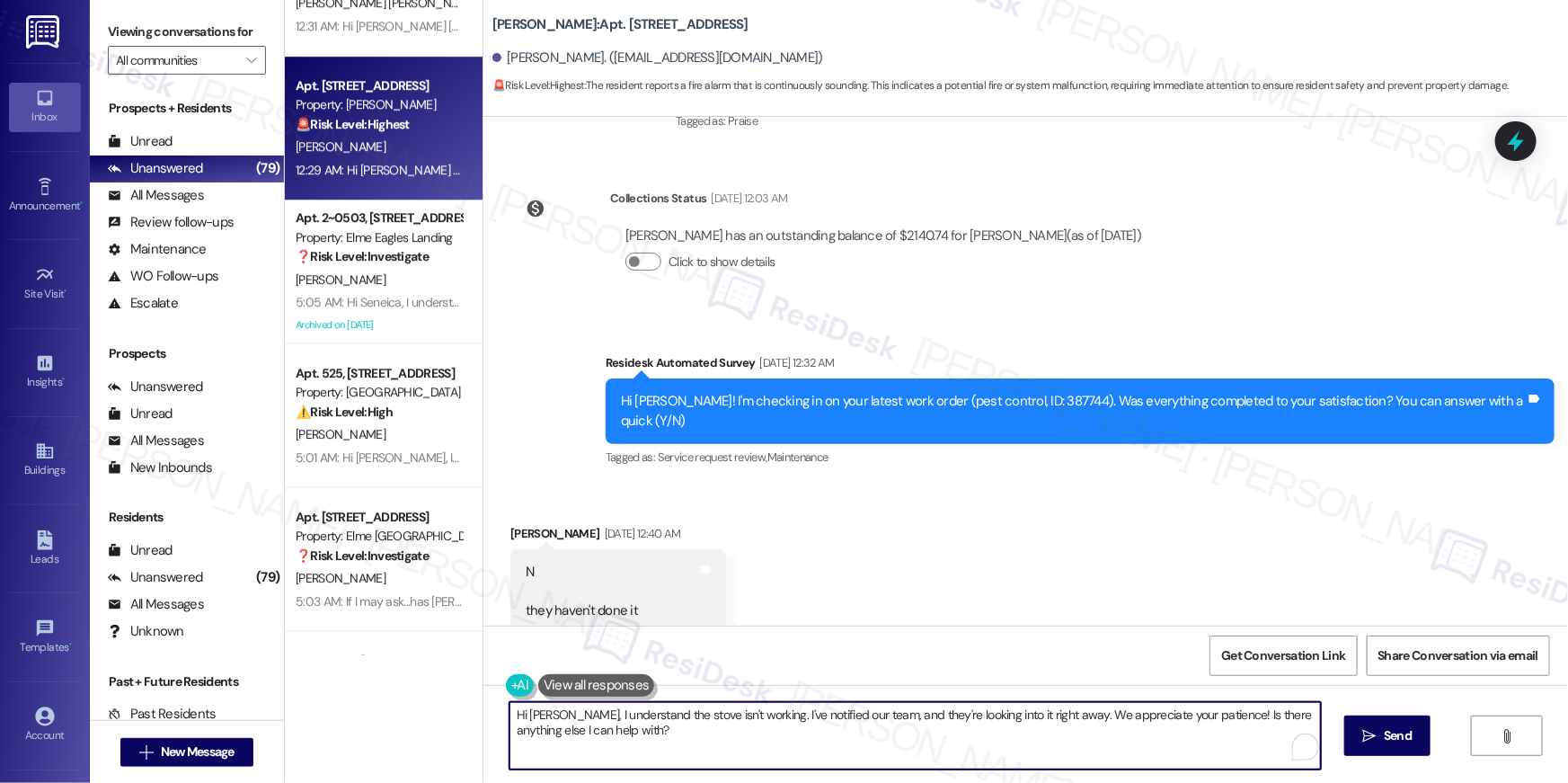
click at [651, 740] on textarea "Hi Anderson, I understand the stove isn't working. I've notified our team, and …" at bounding box center [915, 735] width 811 height 67
click at [857, 746] on textarea "Hi Anderson, I understand the stove isn't working. I've notified our team, and …" at bounding box center [915, 735] width 811 height 67
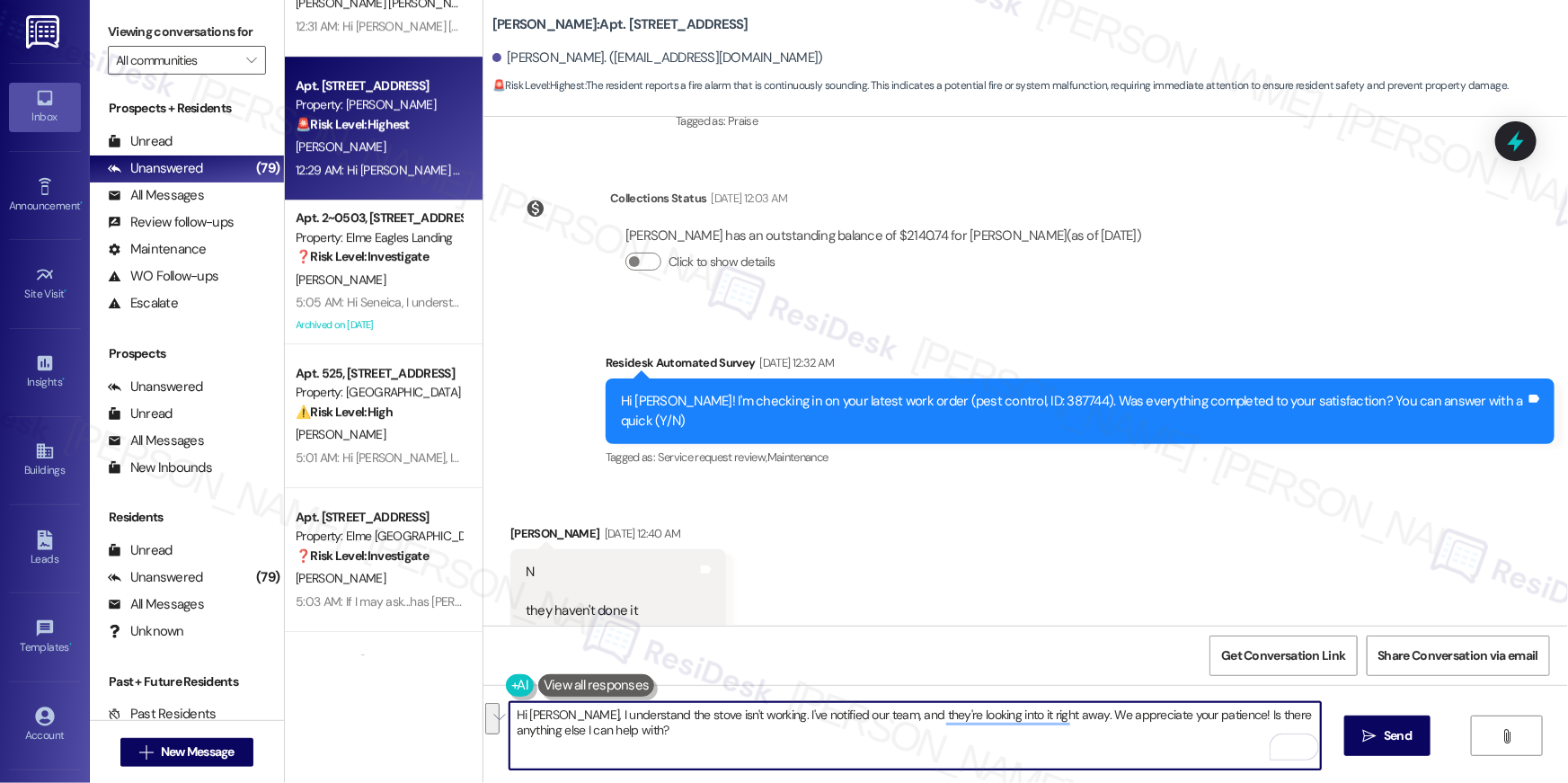
paste textarea "Thank you, {{first_name}}! I’ve submitted your request, and our maintenance tea…"
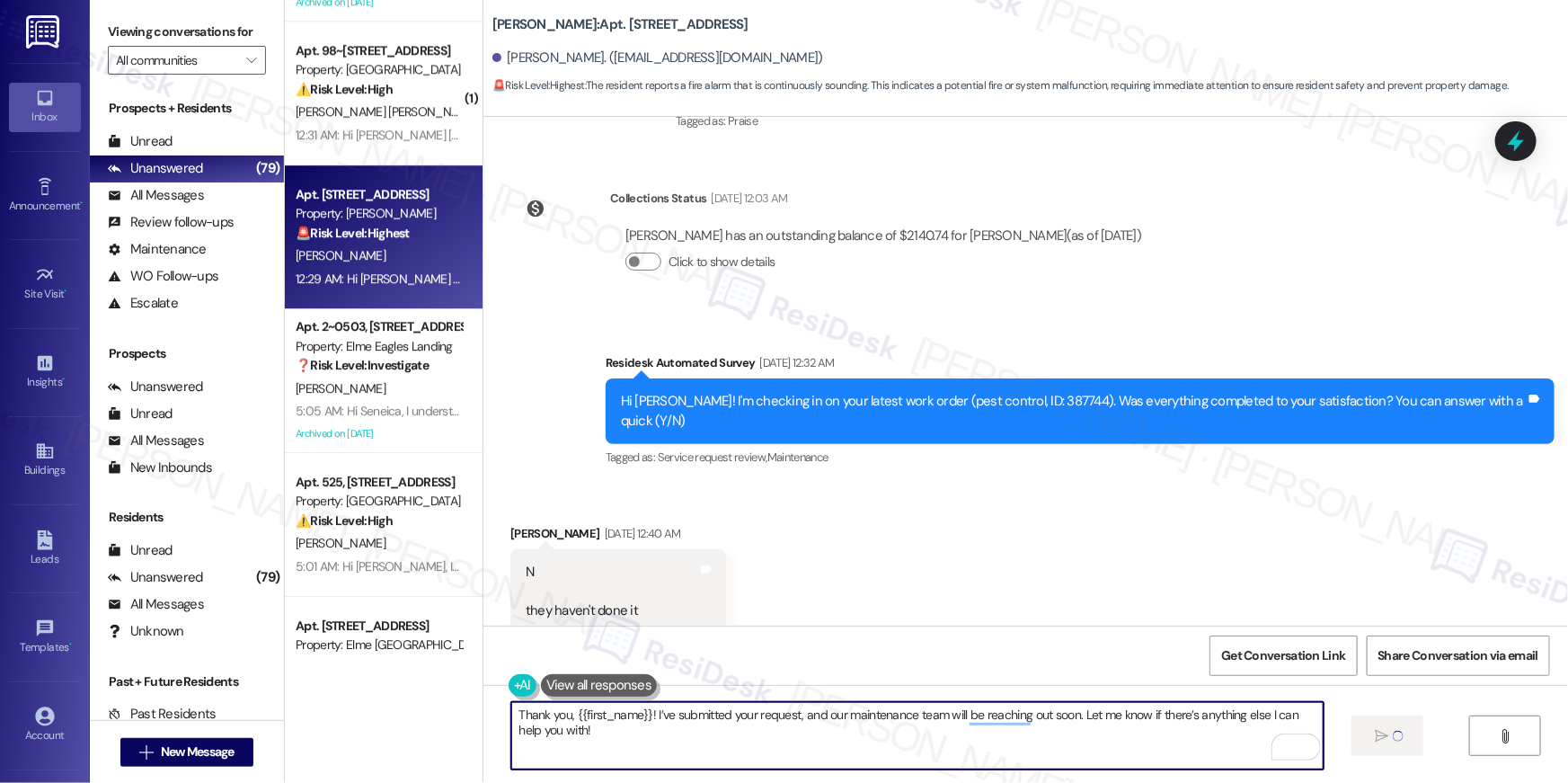
scroll to position [5687, 0]
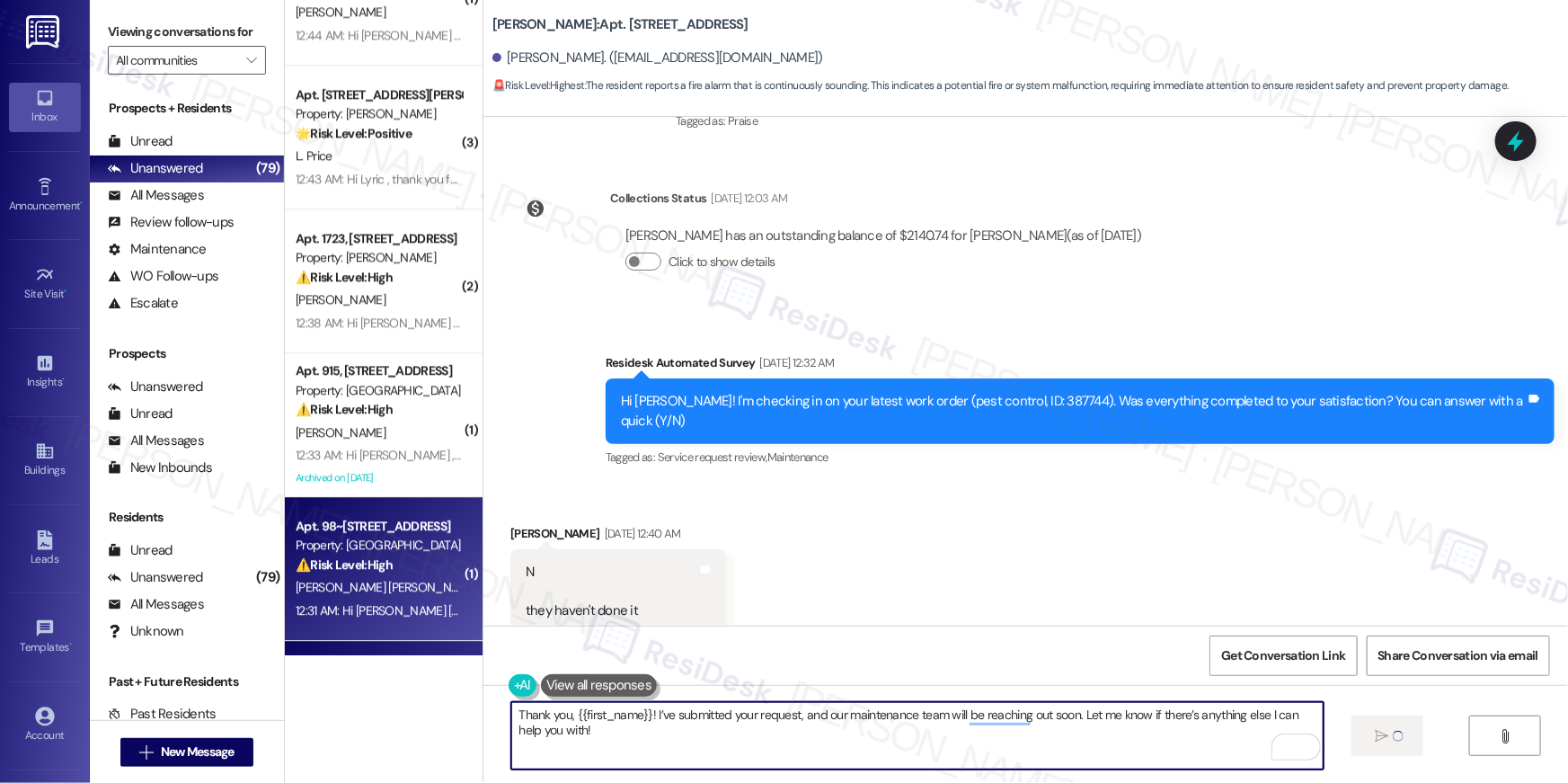
type textarea "Thank you, {{first_name}}! I’ve submitted your request, and our maintenance tea…"
click at [392, 567] on div "⚠️ Risk Level: High The resident indicates that the work order has not been com…" at bounding box center [378, 565] width 166 height 18
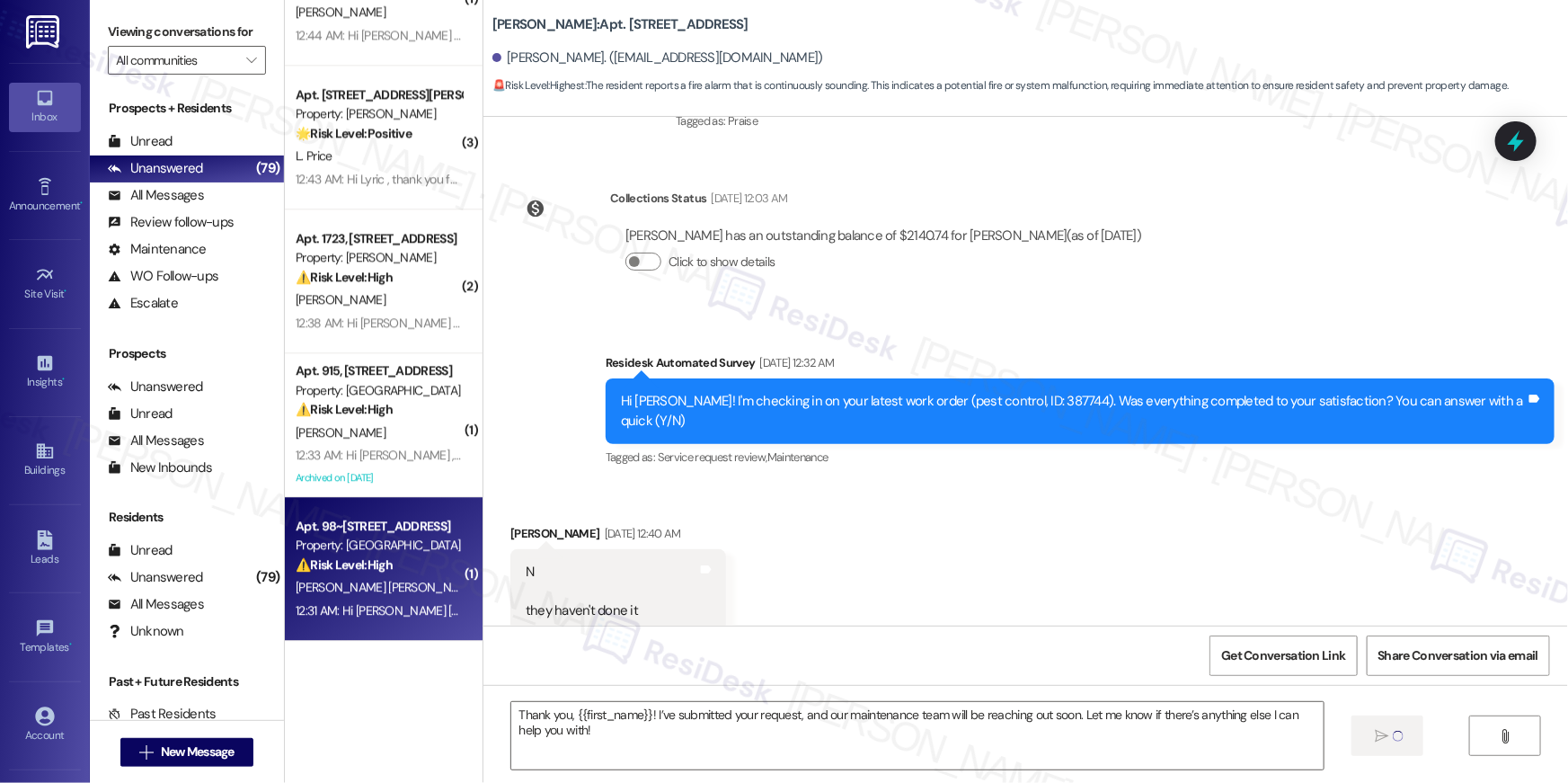
type textarea "Fetching suggested responses. Please feel free to read through the conversation…"
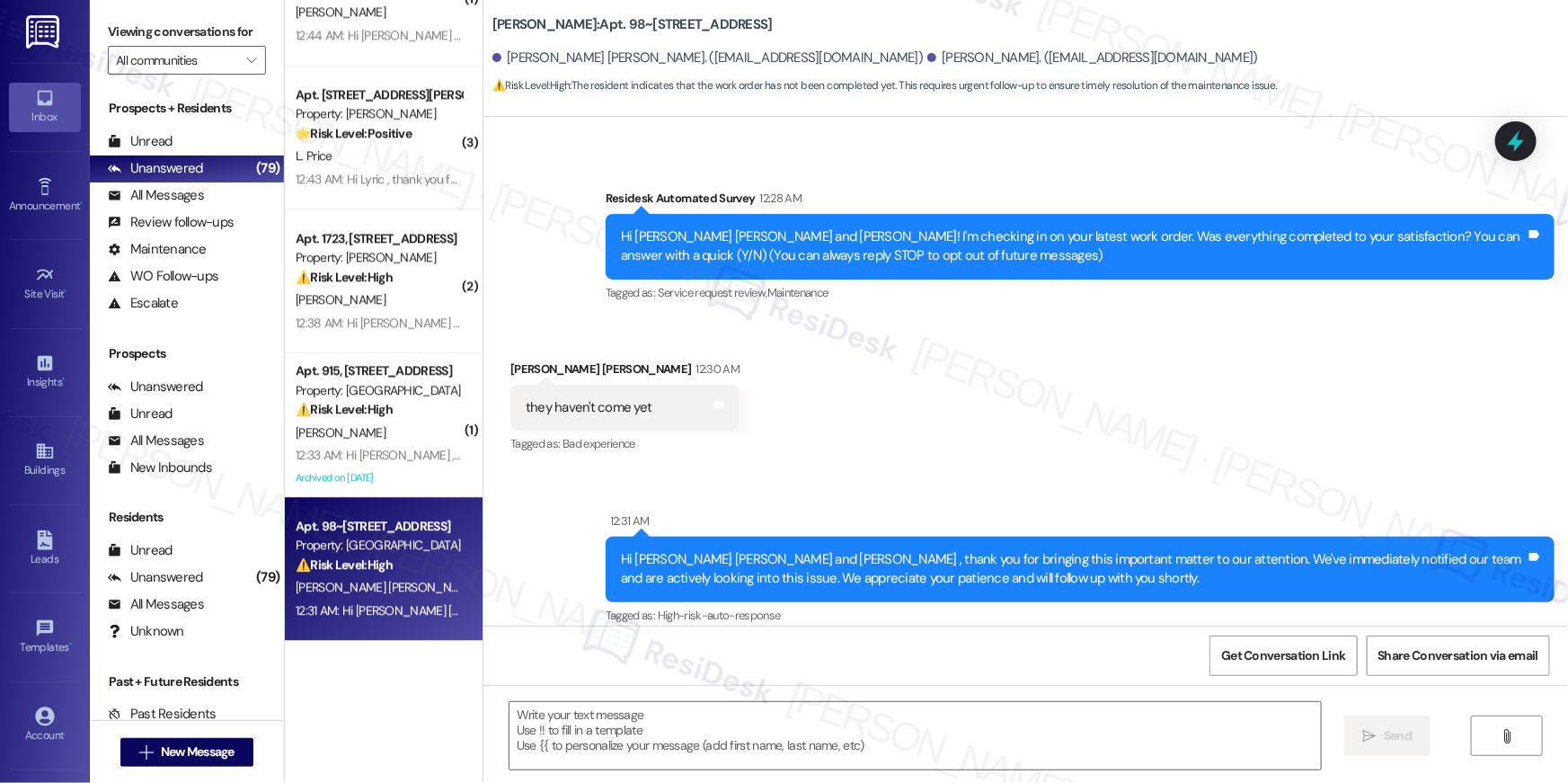
scroll to position [0, 0]
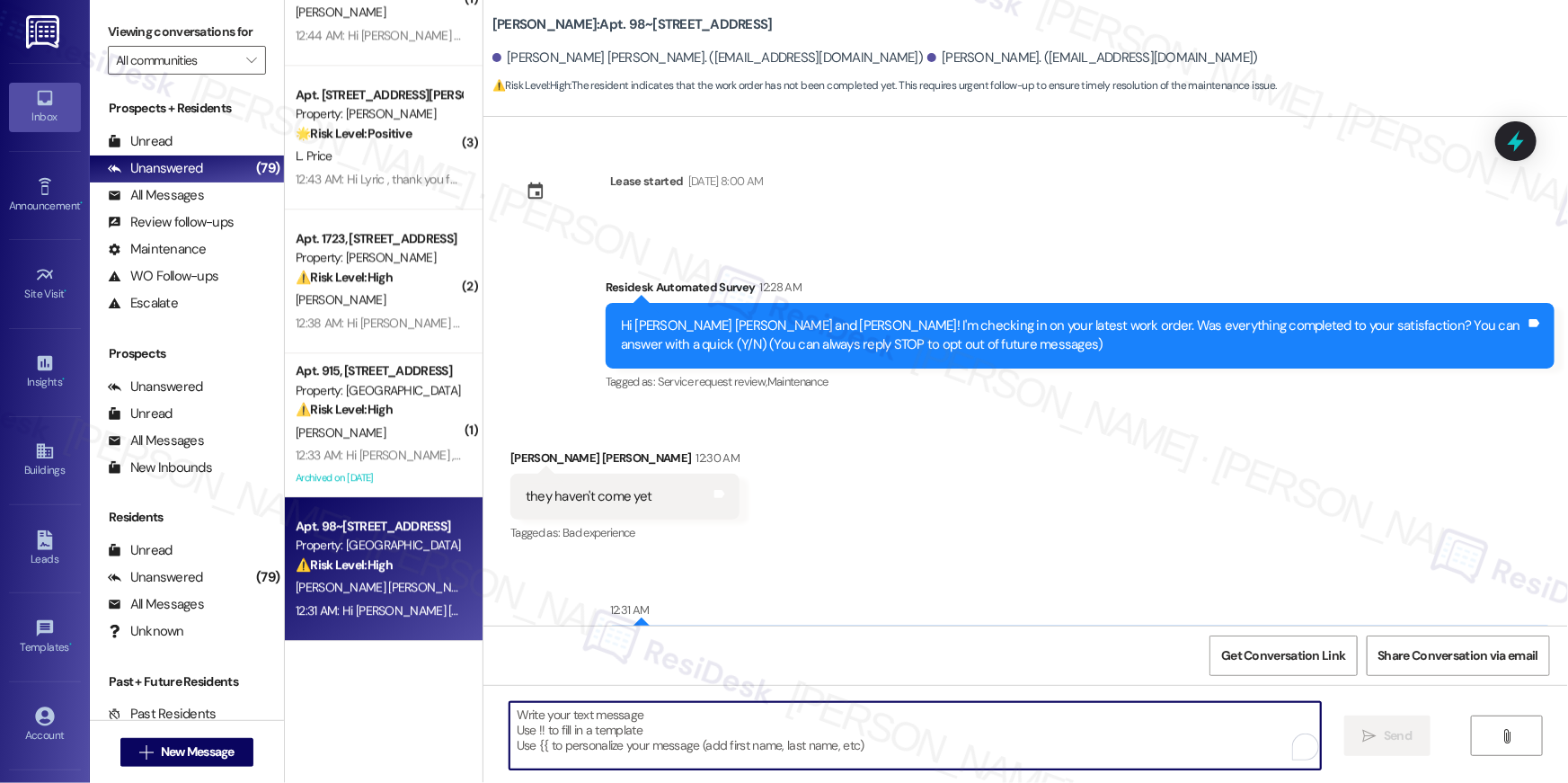
click at [687, 721] on textarea "To enrich screen reader interactions, please activate Accessibility in Grammarl…" at bounding box center [915, 735] width 811 height 67
click at [938, 737] on textarea "Hi Wendy," at bounding box center [915, 735] width 811 height 67
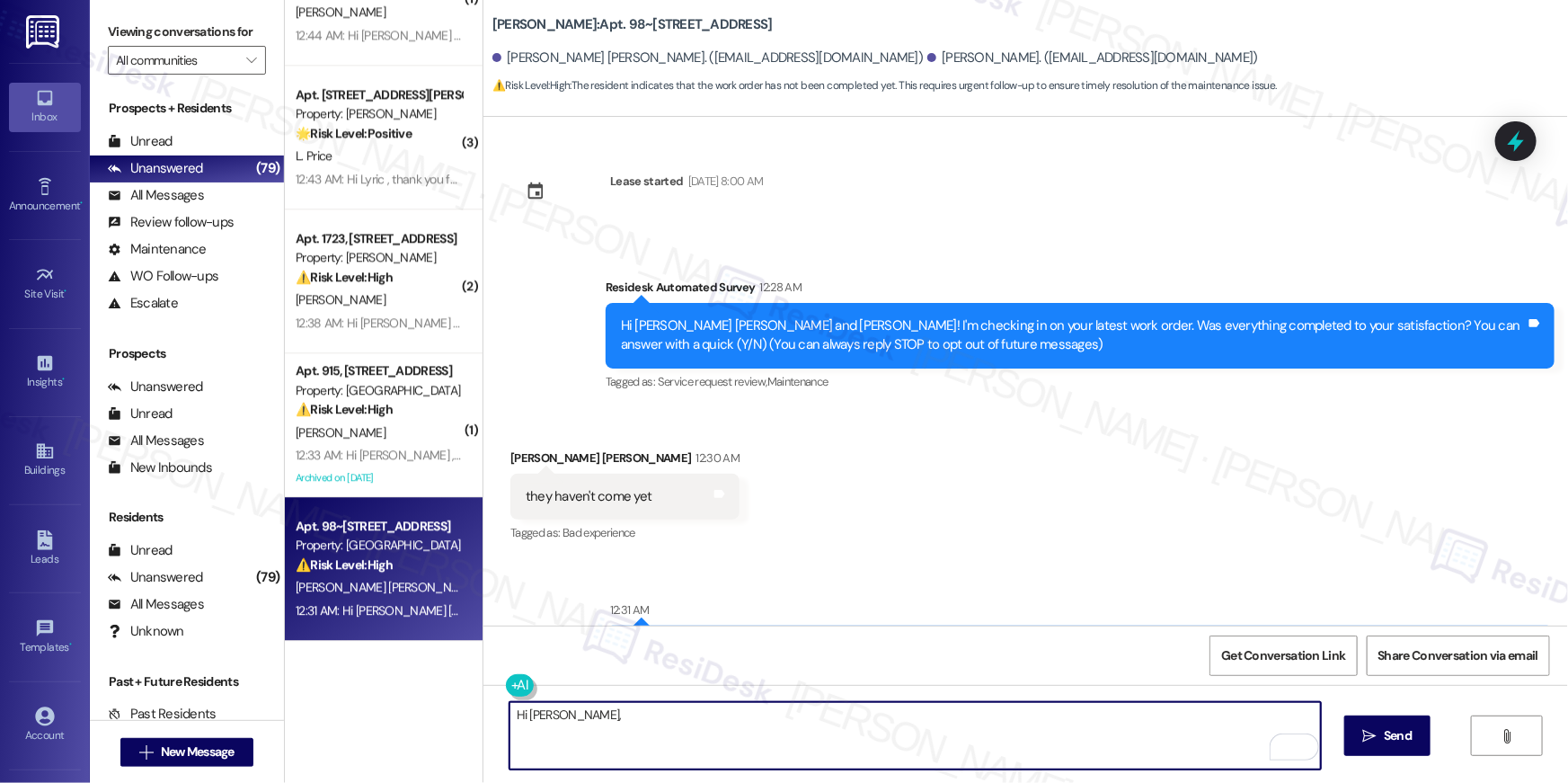
click at [938, 737] on textarea "Hi Wendy," at bounding box center [915, 735] width 811 height 67
paste textarea "{{first_name}}, I’m sorry to hear your work order is still not complete. Could …"
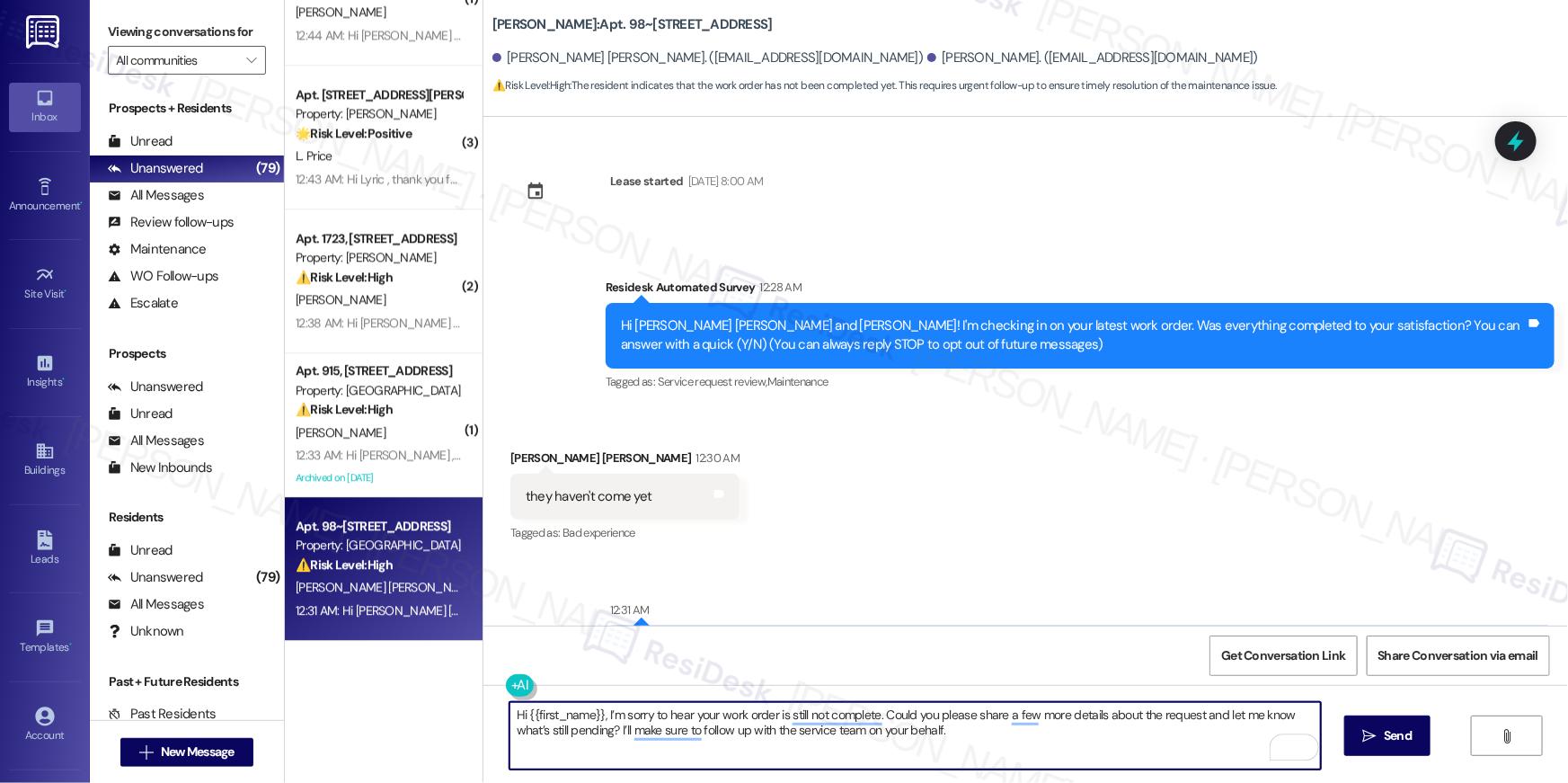
click at [558, 726] on textarea "Hi {{first_name}}, I’m sorry to hear your work order is still not complete. Cou…" at bounding box center [915, 735] width 811 height 67
click at [560, 714] on textarea "Hi {{first_name}}, I’m sorry to hear your work order is still not complete. Cou…" at bounding box center [915, 735] width 811 height 67
click at [838, 709] on textarea "Hi Wnedy, I’m sorry to hear your work order is still not complete. Could you pl…" at bounding box center [915, 735] width 811 height 67
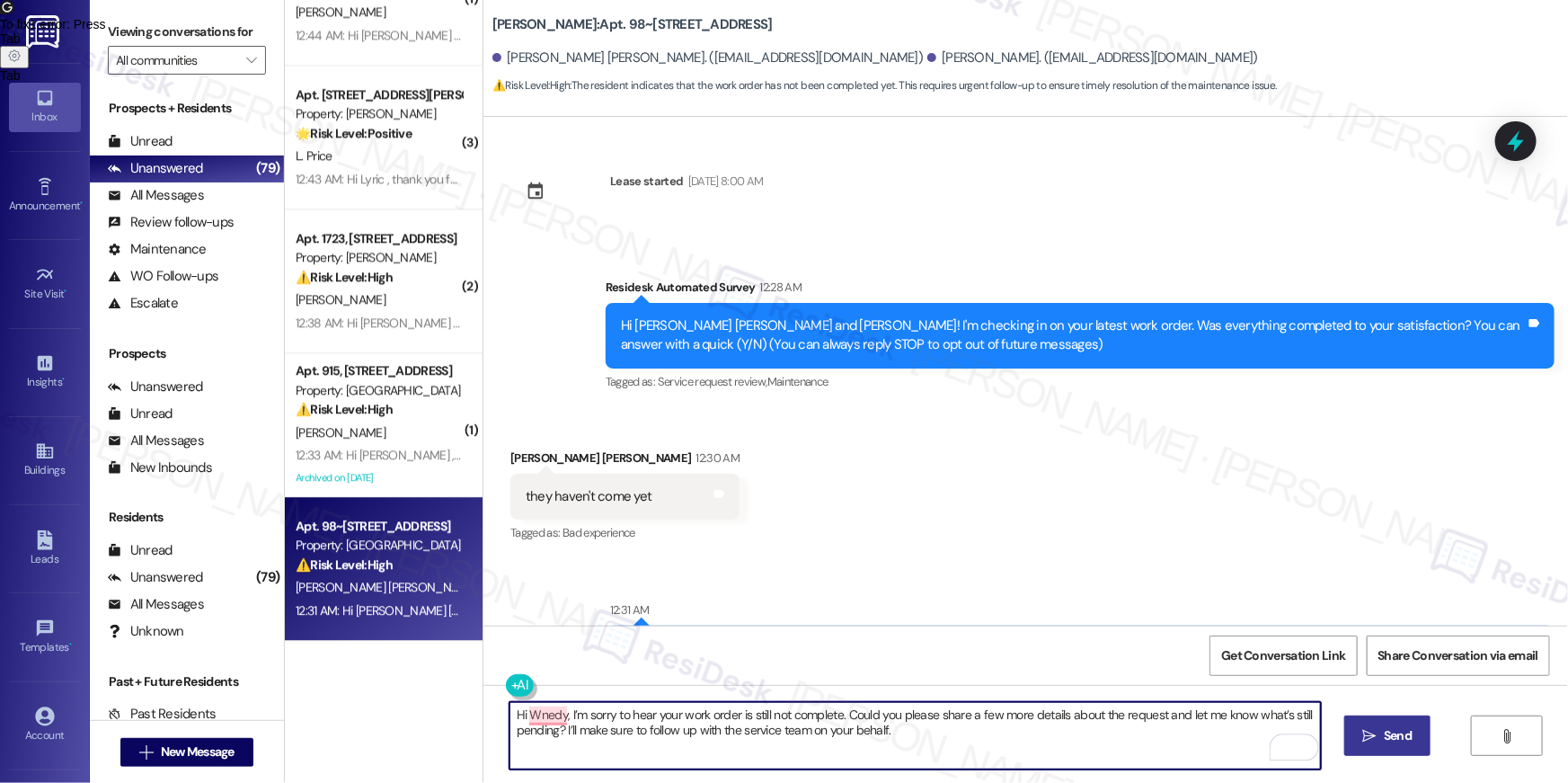
type textarea "Hi Wnedy, I’m sorry to hear your work order is still not complete. Could you pl…"
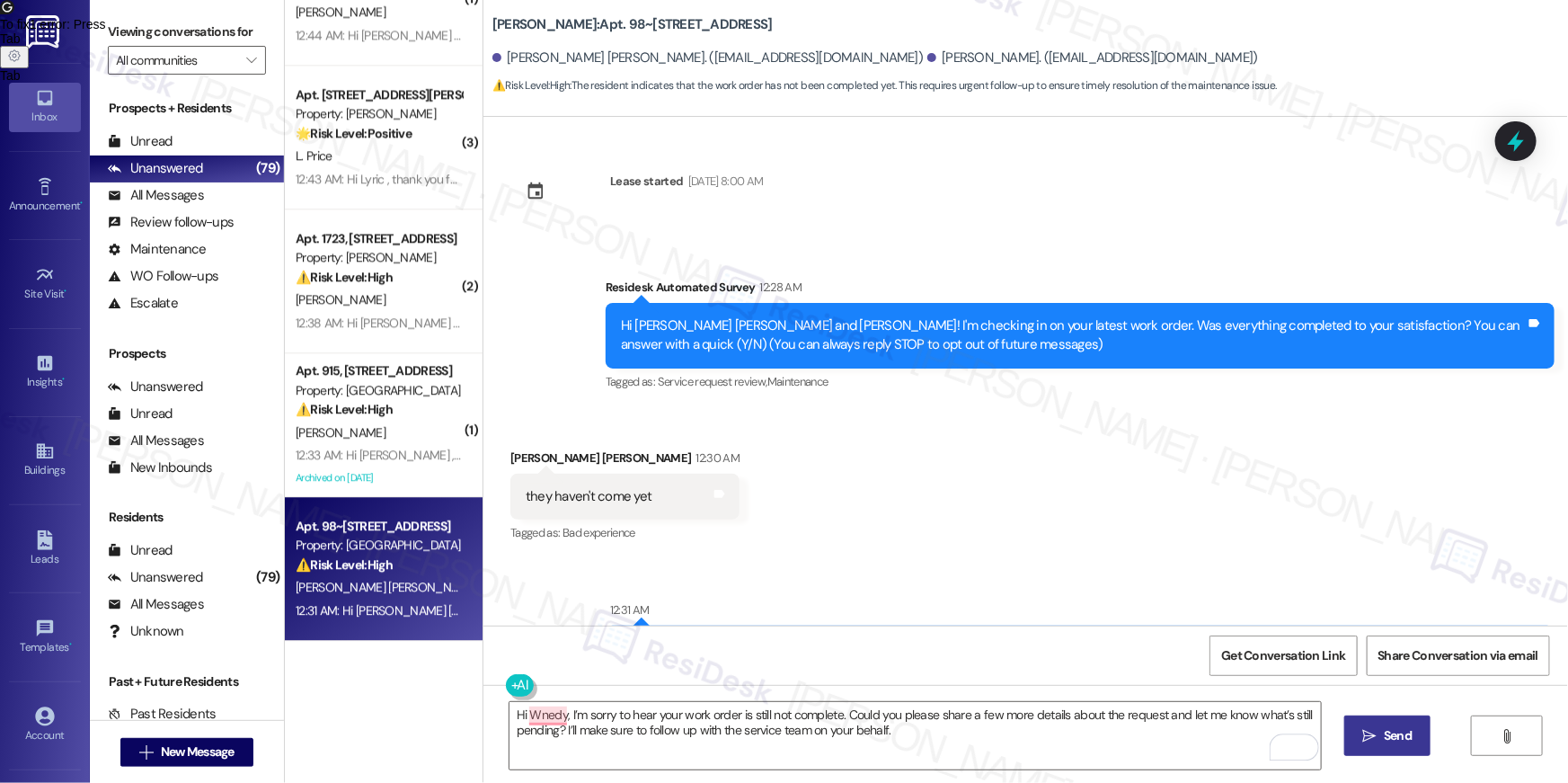
click at [1373, 743] on span " Send" at bounding box center [1387, 735] width 56 height 18
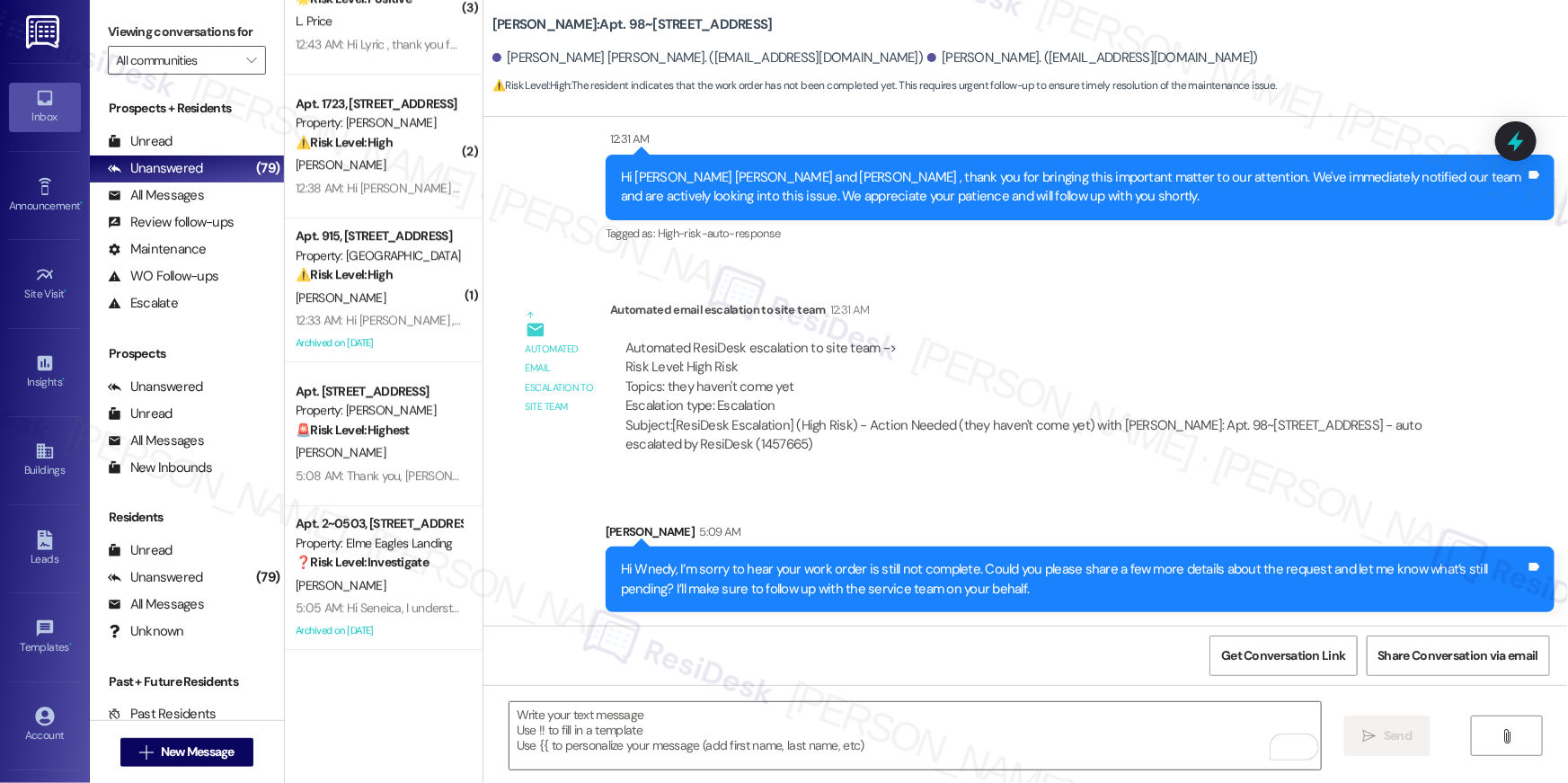
scroll to position [5906, 0]
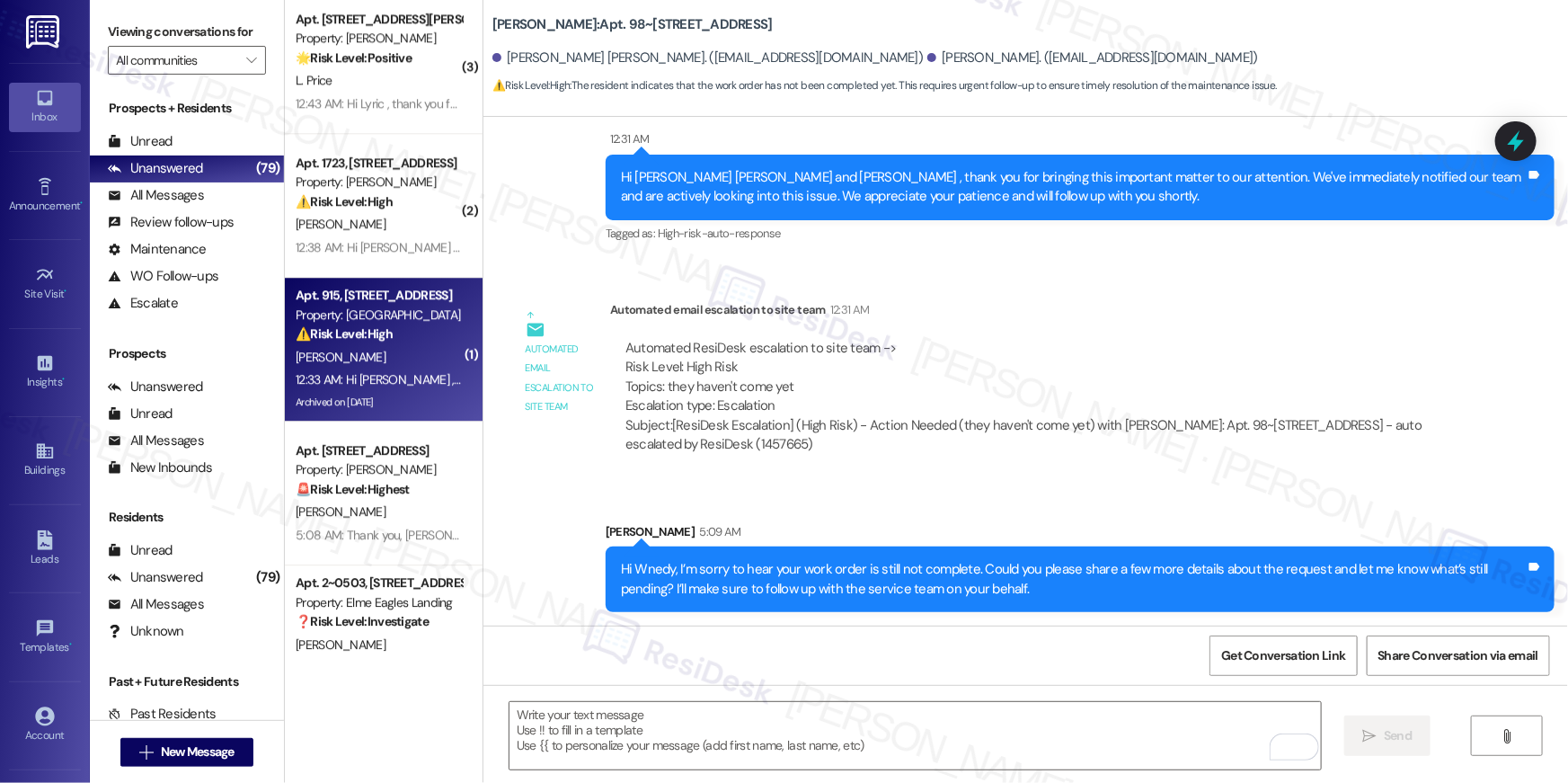
click at [382, 337] on strong "⚠️ Risk Level: High" at bounding box center [343, 333] width 97 height 17
type textarea "Fetching suggested responses. Please feel free to read through the conversation…"
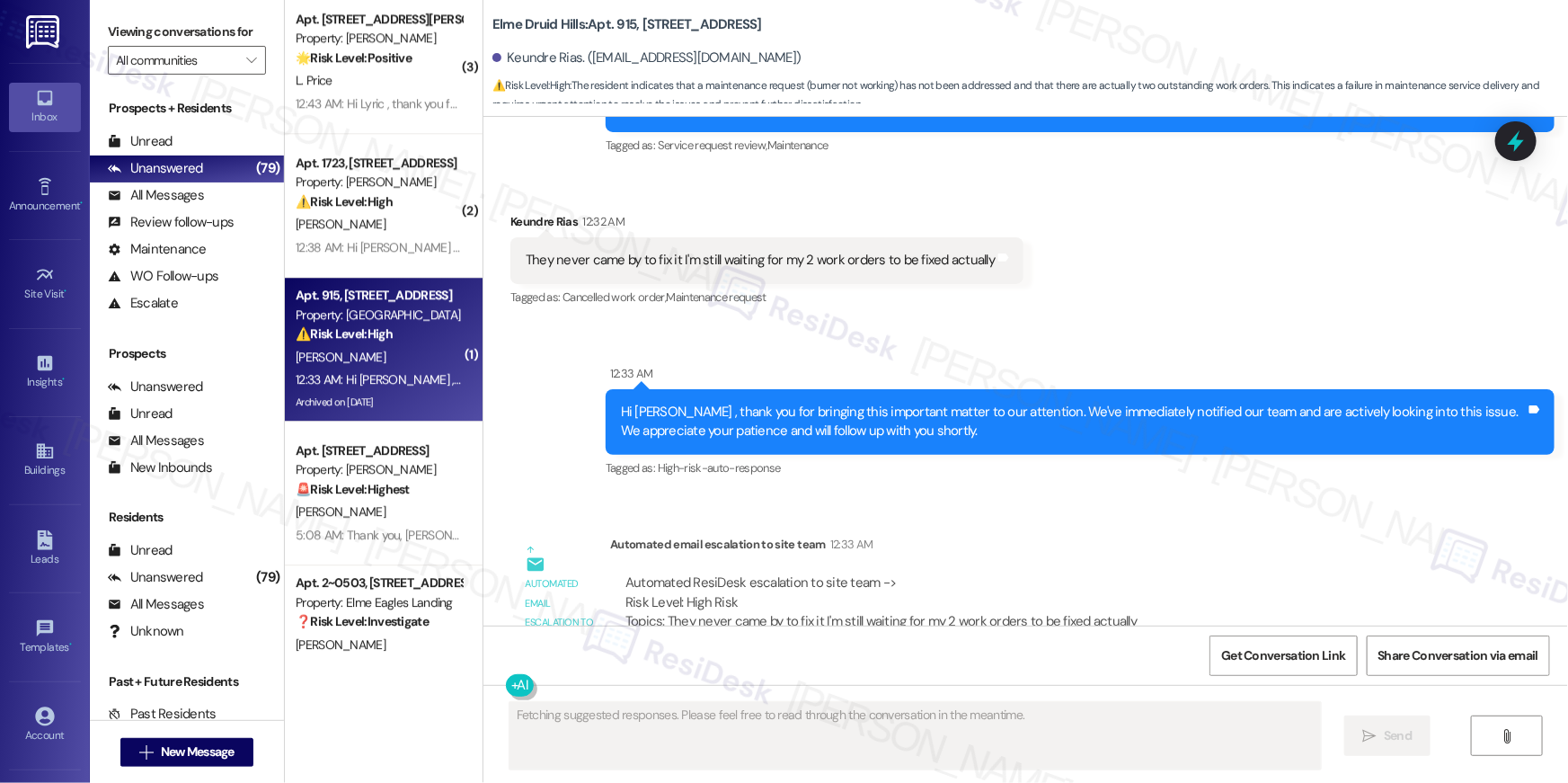
scroll to position [40028, 0]
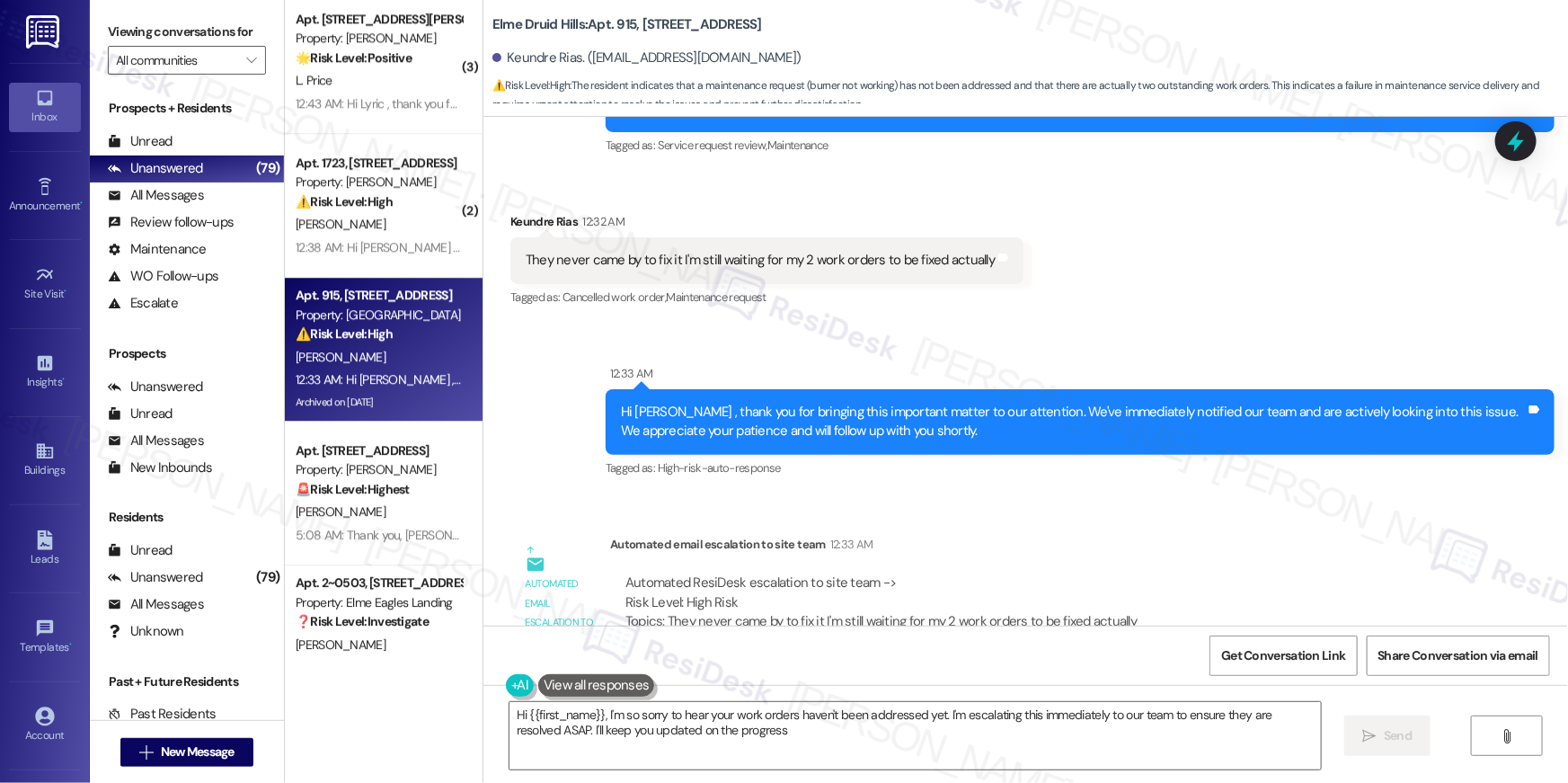
type textarea "Hi {{first_name}}, I'm so sorry to hear your work orders haven't been addressed…"
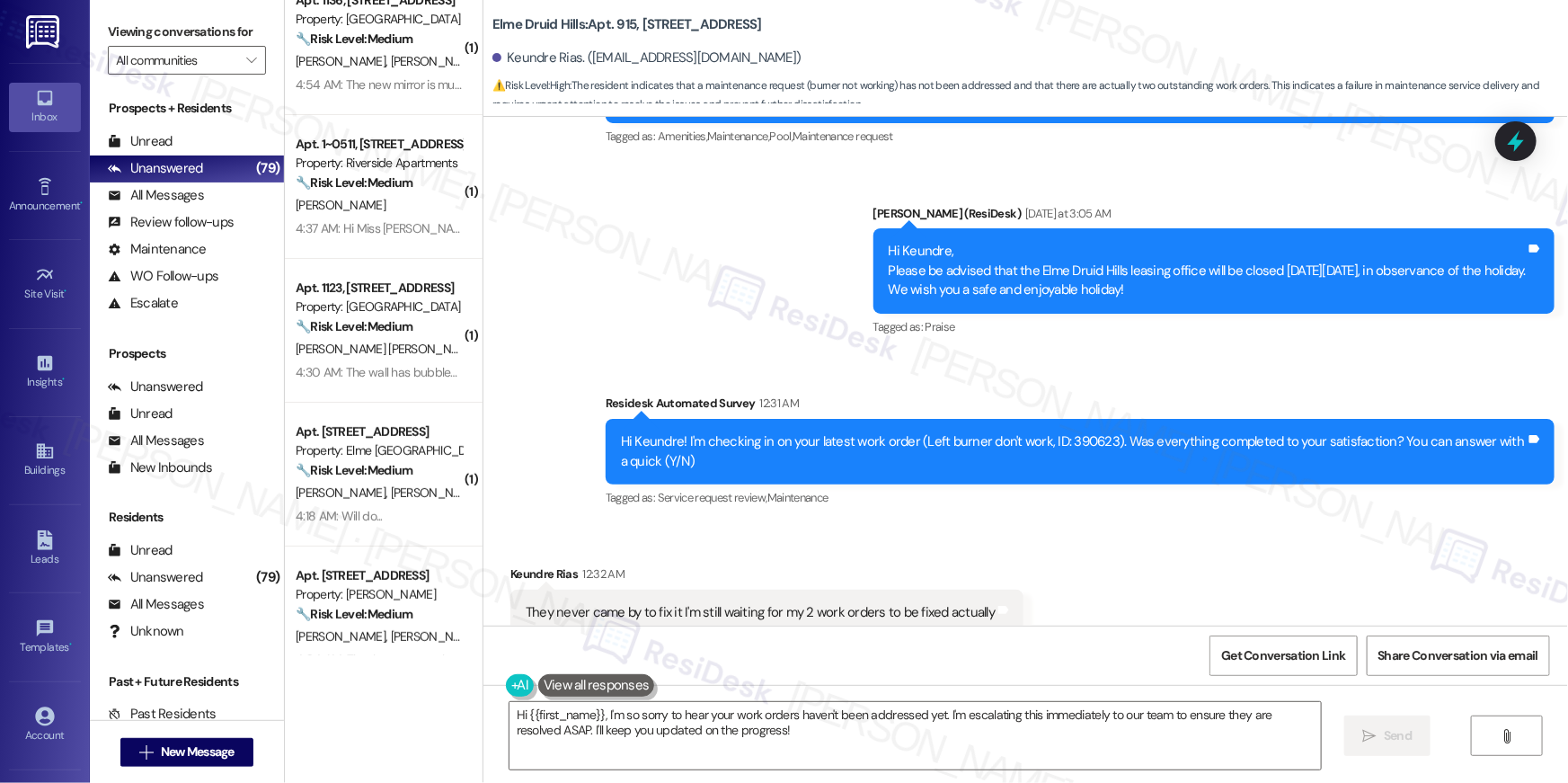
scroll to position [0, 0]
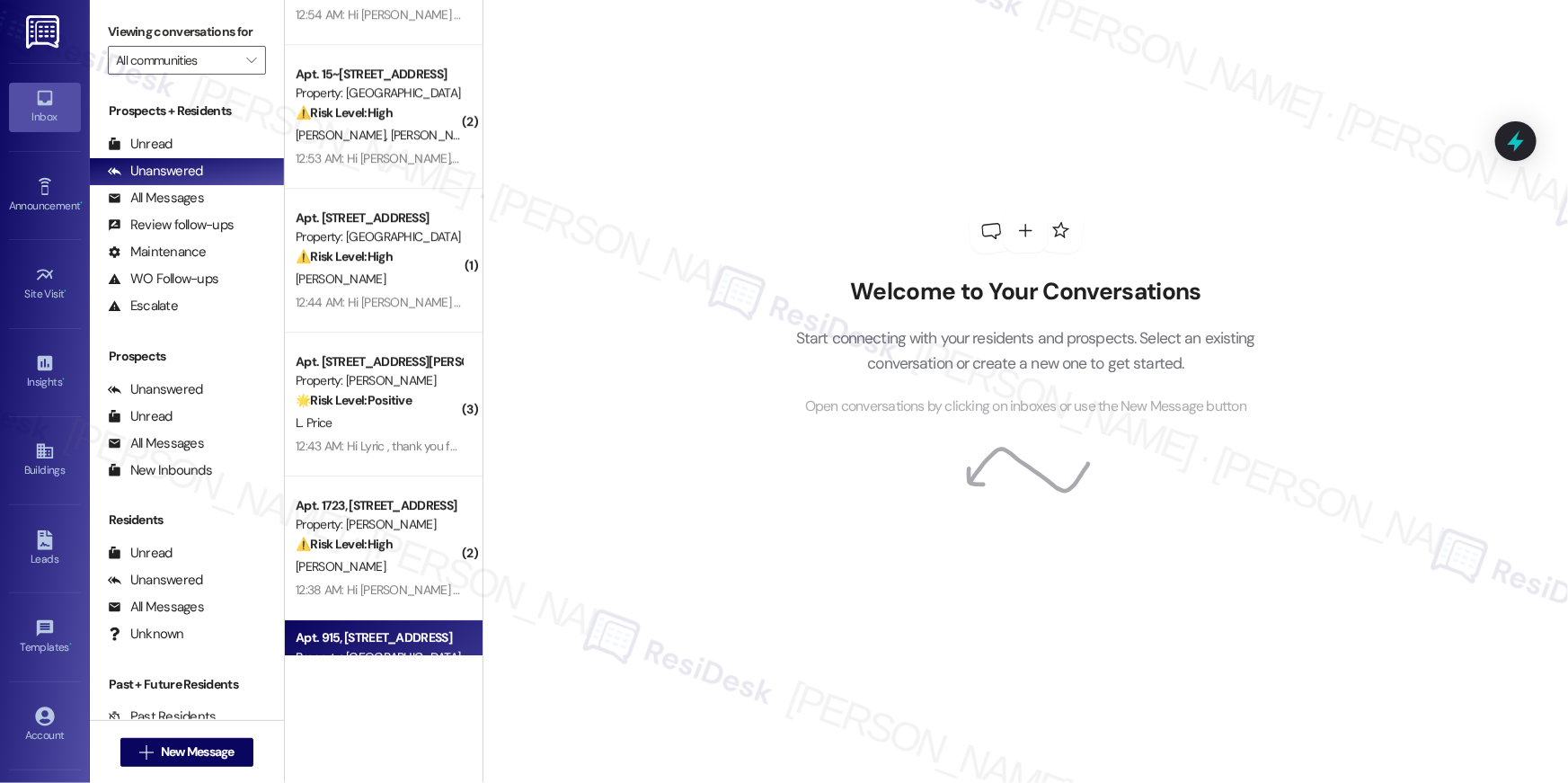
scroll to position [6535, 0]
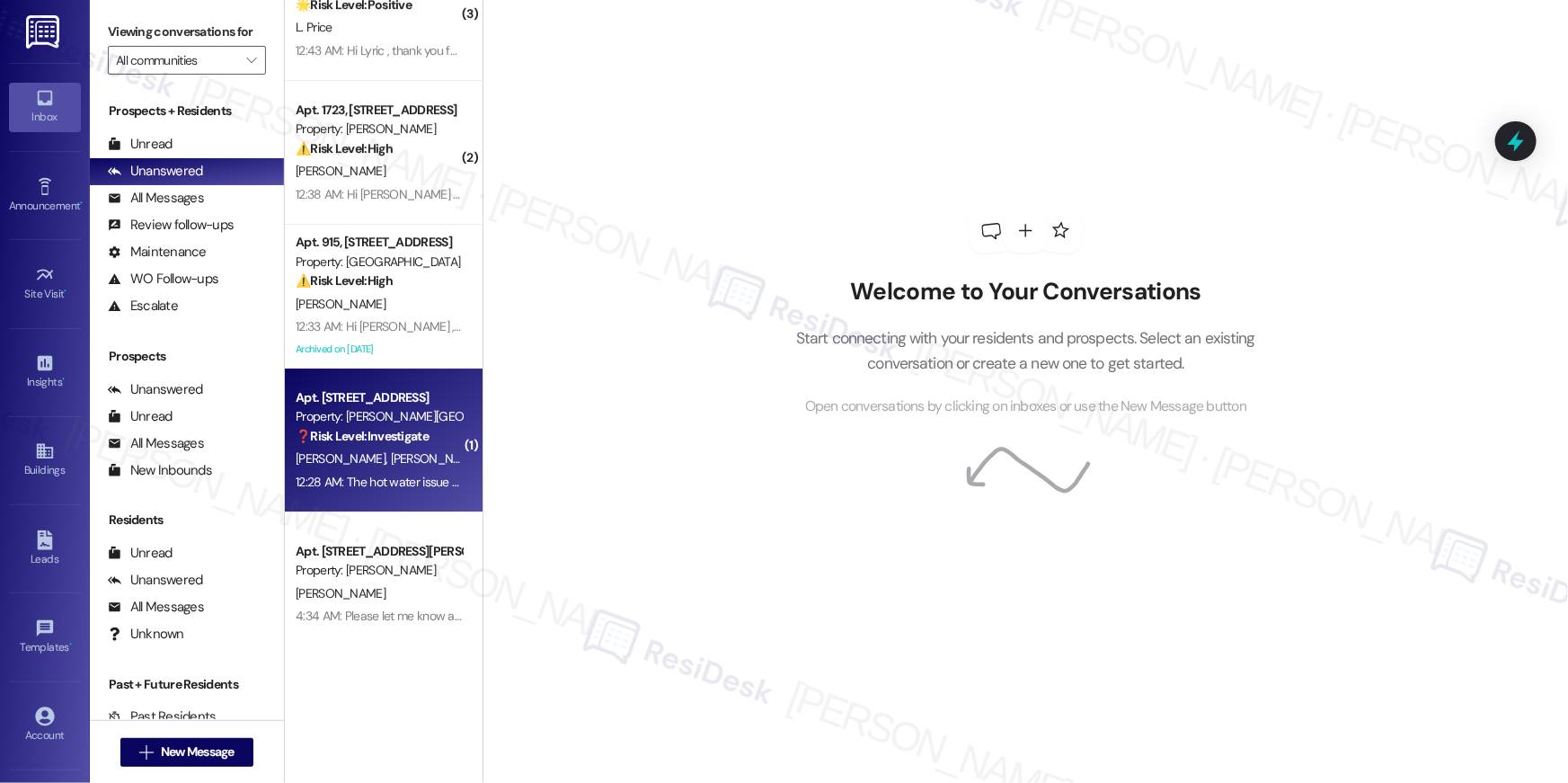
click at [358, 444] on div "❓ Risk Level: Investigate" at bounding box center [378, 436] width 166 height 18
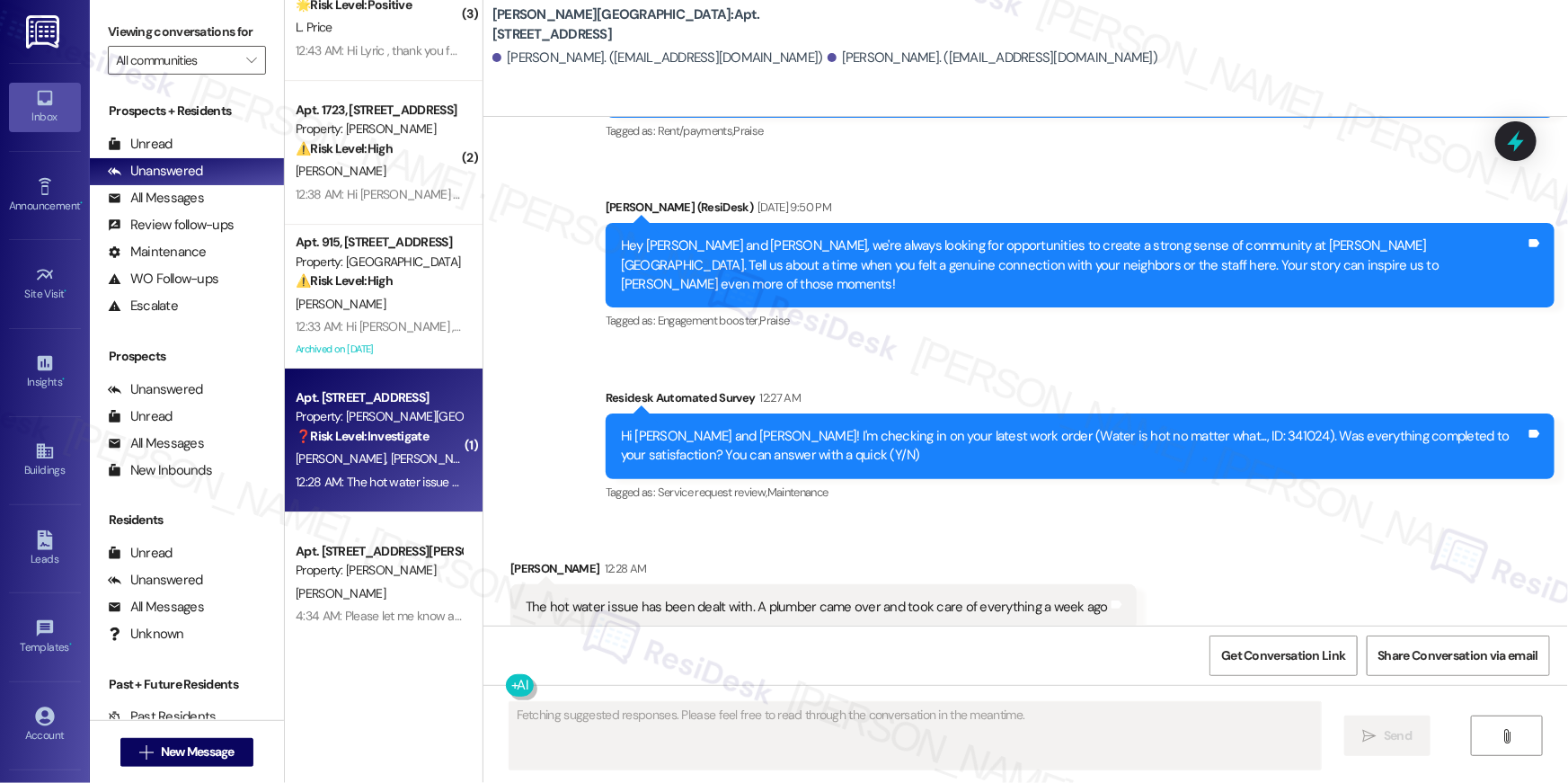
scroll to position [4258, 0]
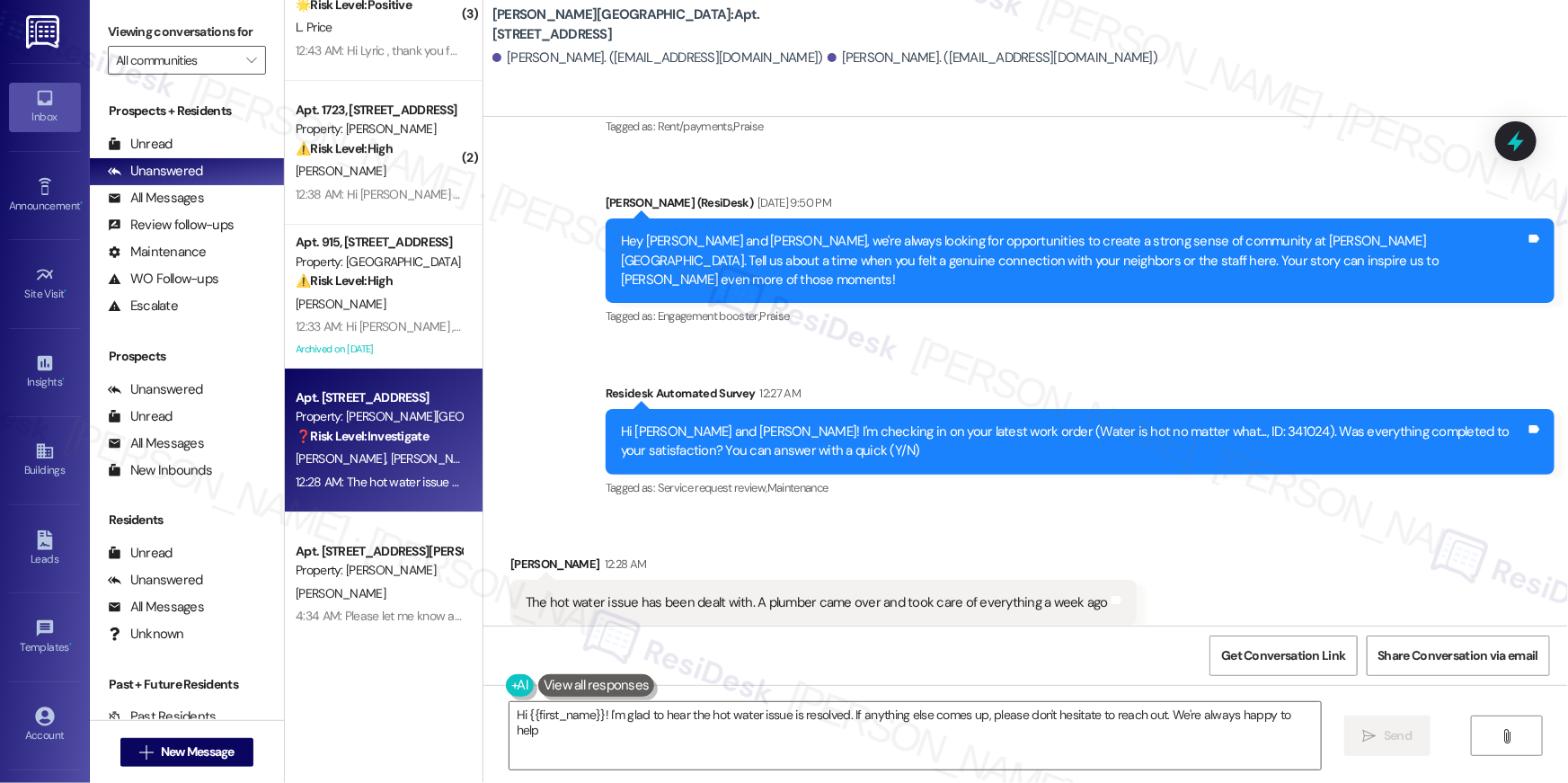
type textarea "Hi {{first_name}}! I'm glad to hear the hot water issue is resolved. If anythin…"
click at [1092, 747] on textarea "Hi {{first_name}}! I'm glad to hear the hot water issue is resolved. If anythin…" at bounding box center [915, 735] width 811 height 67
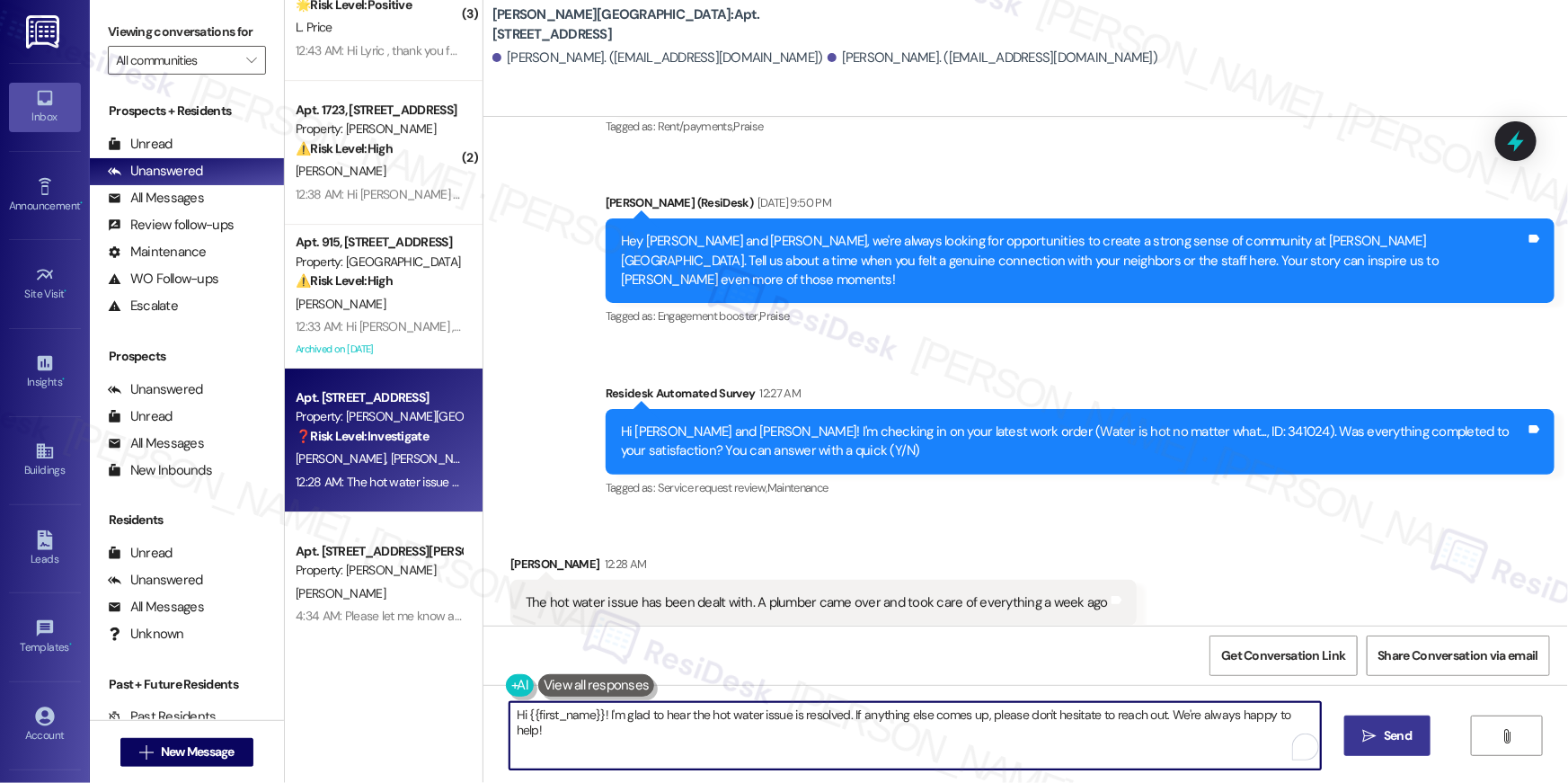
click at [1418, 748] on button " Send" at bounding box center [1387, 736] width 87 height 41
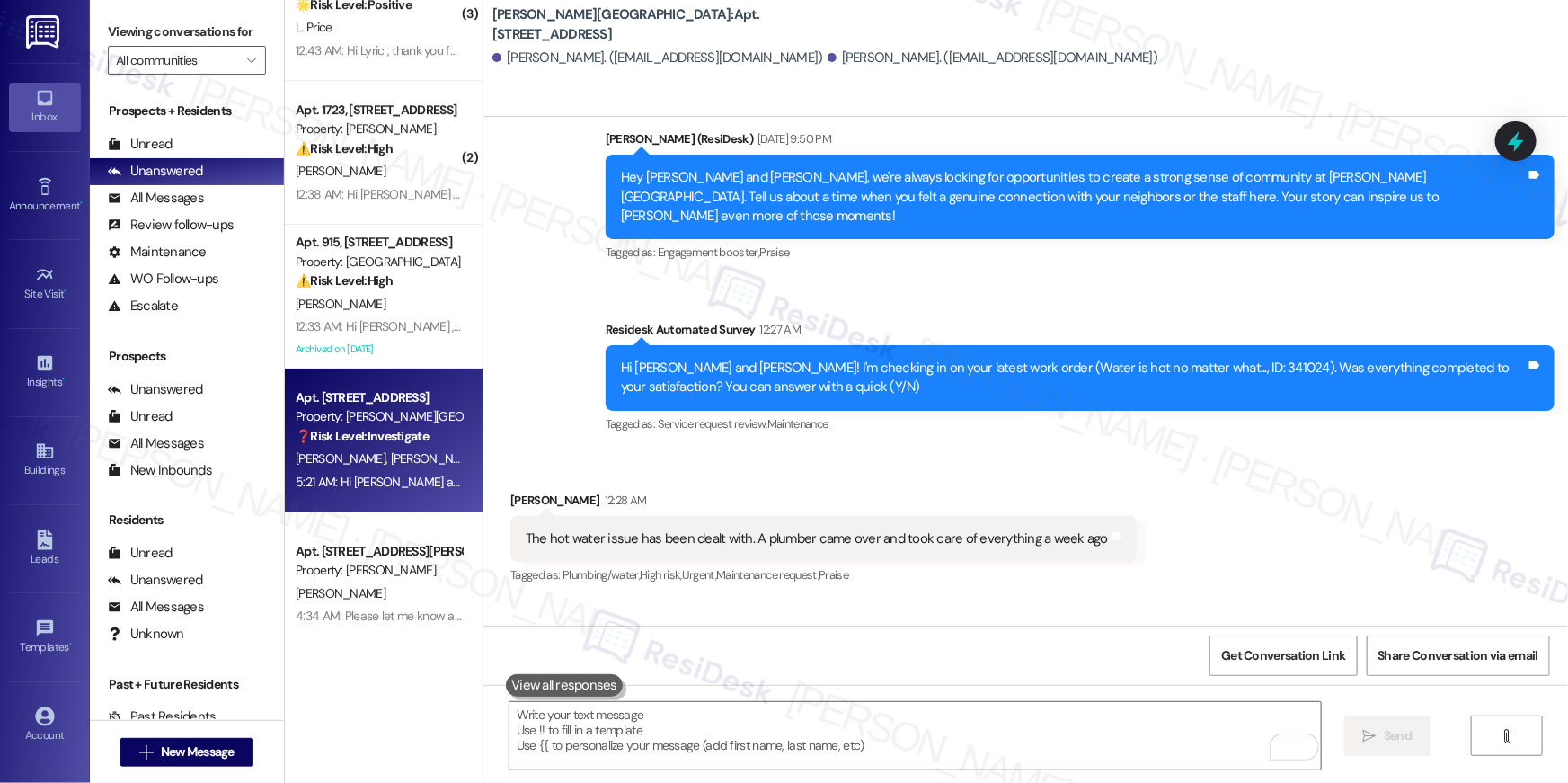
scroll to position [4384, 0]
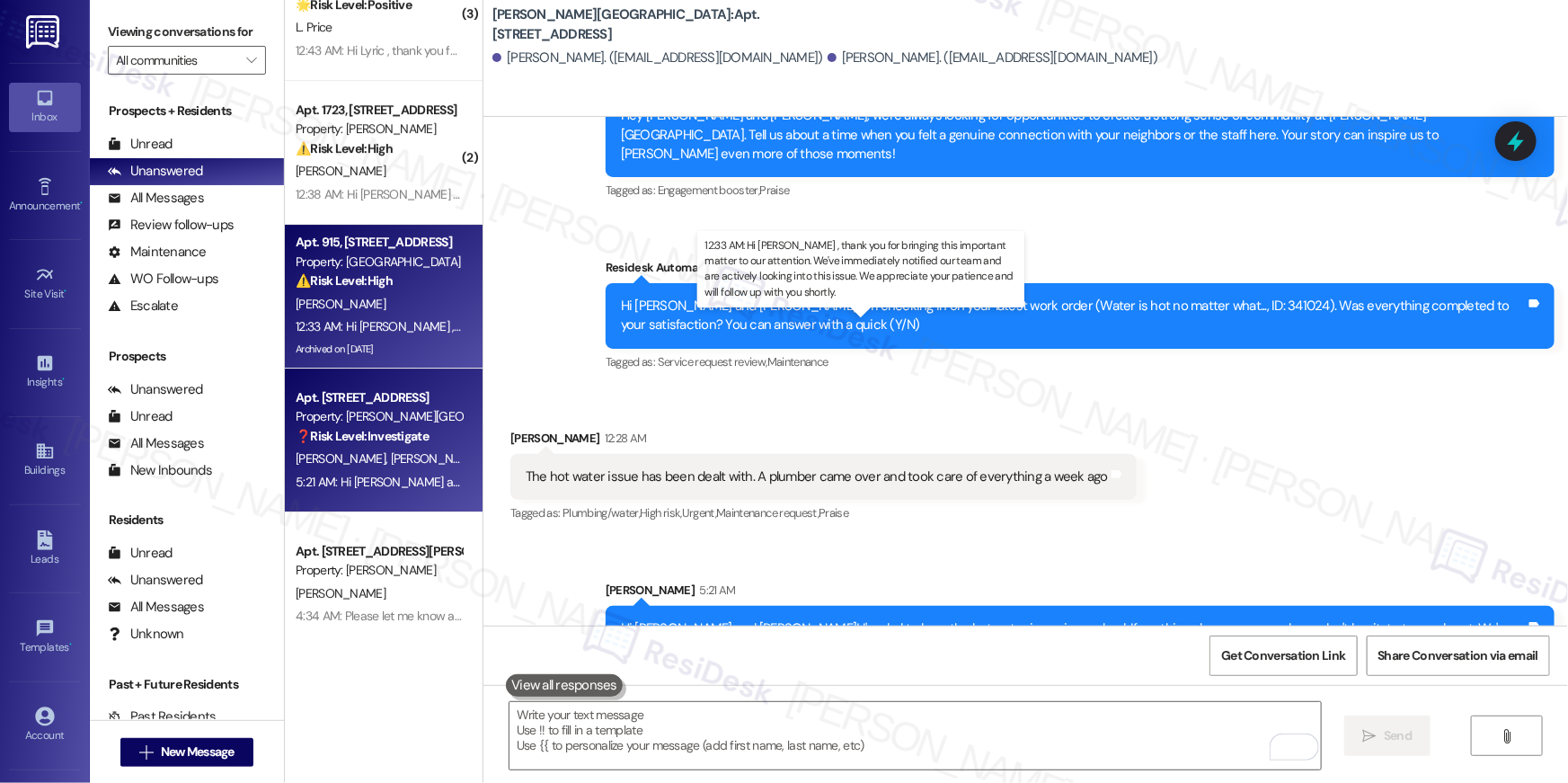
click at [354, 324] on div "12:33 AM: Hi [PERSON_NAME] , thank you for bringing this important matter to ou…" at bounding box center [894, 327] width 1198 height 17
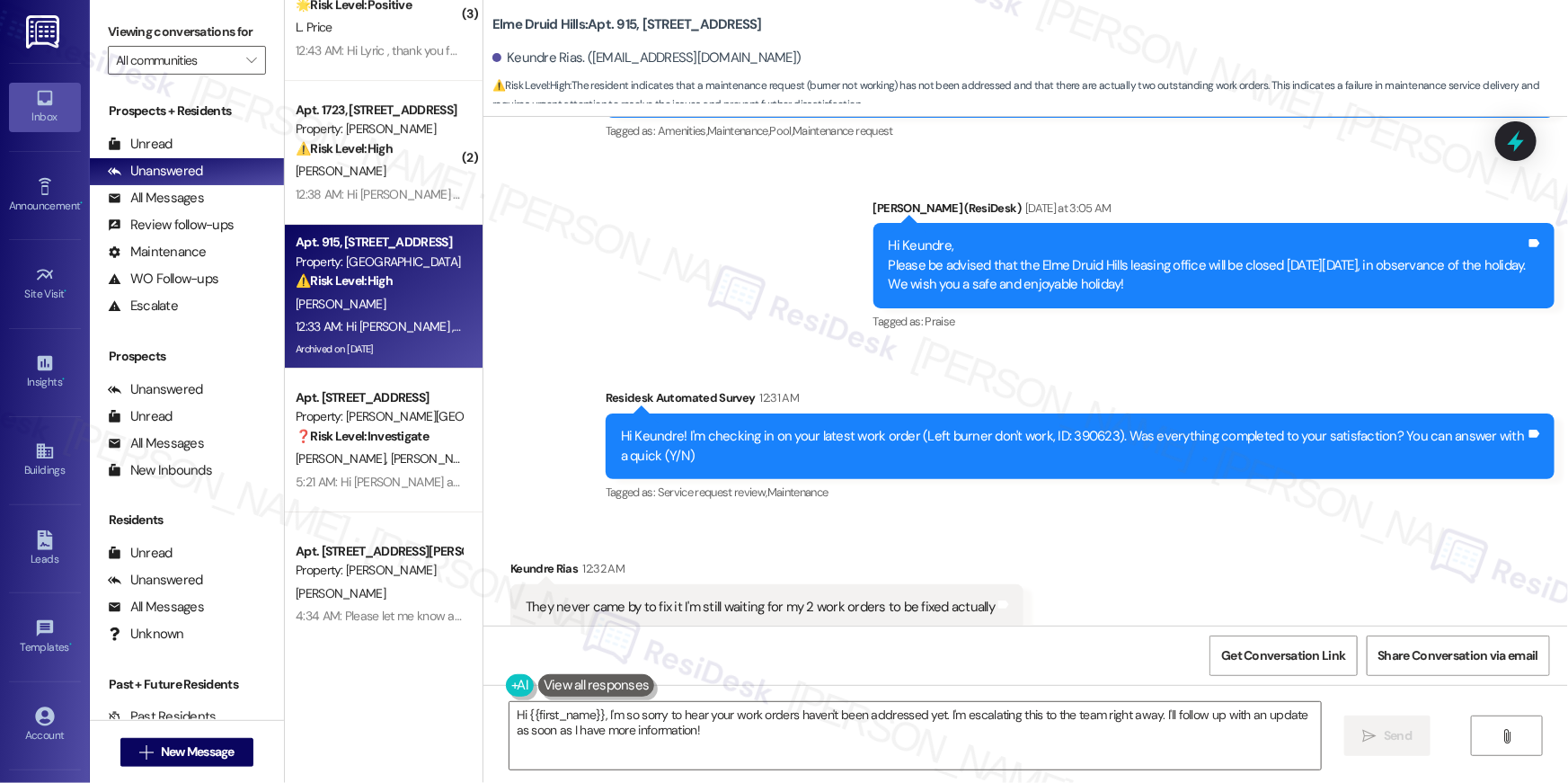
scroll to position [40028, 0]
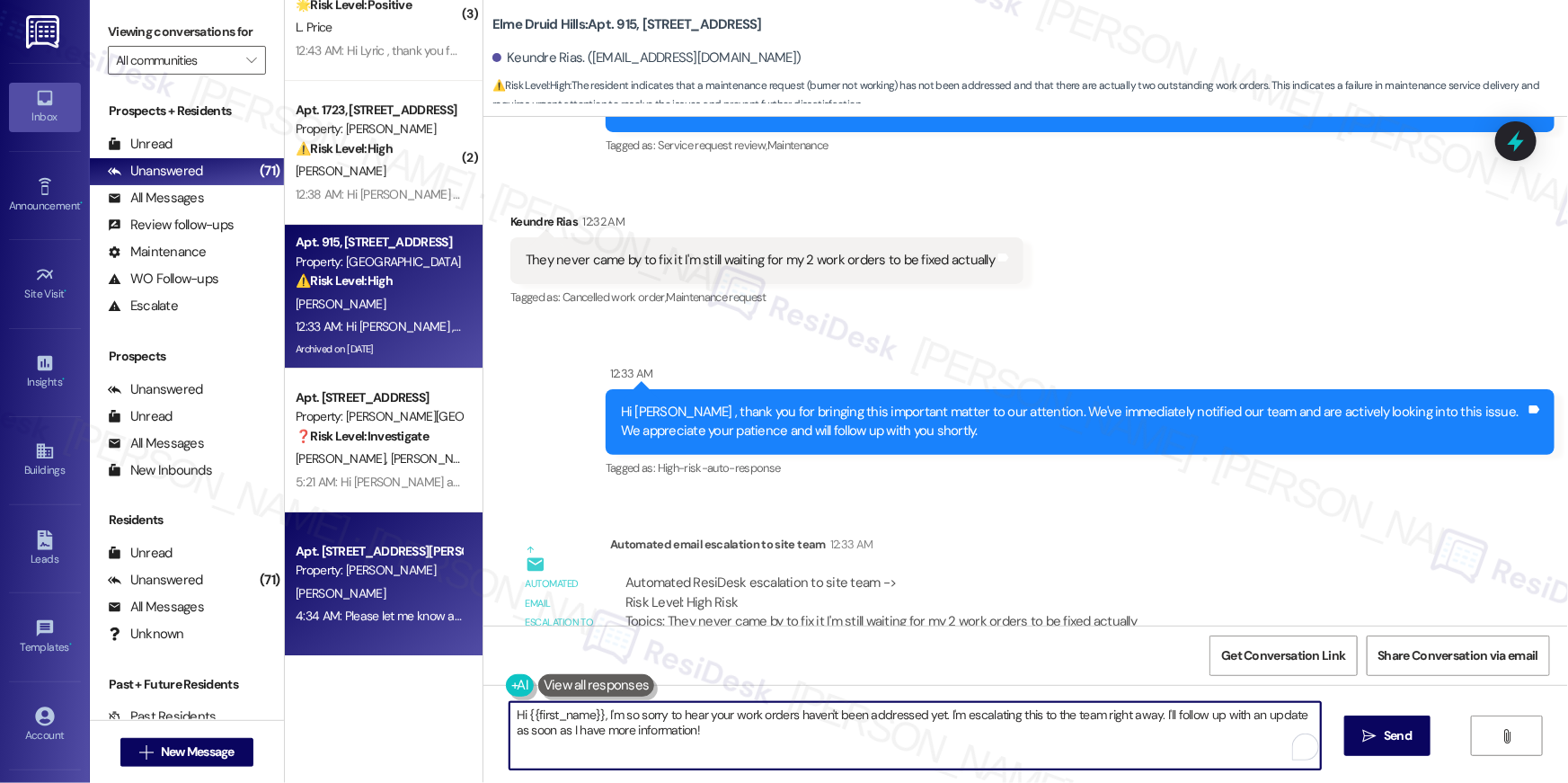
drag, startPoint x: 784, startPoint y: 745, endPoint x: 383, endPoint y: 648, distance: 412.6
click at [383, 648] on div "( 2 ) Apt. 15~46, [GEOGRAPHIC_DATA][STREET_ADDRESS] Property: Elme Cumberland ⚠…" at bounding box center [927, 392] width 1283 height 783
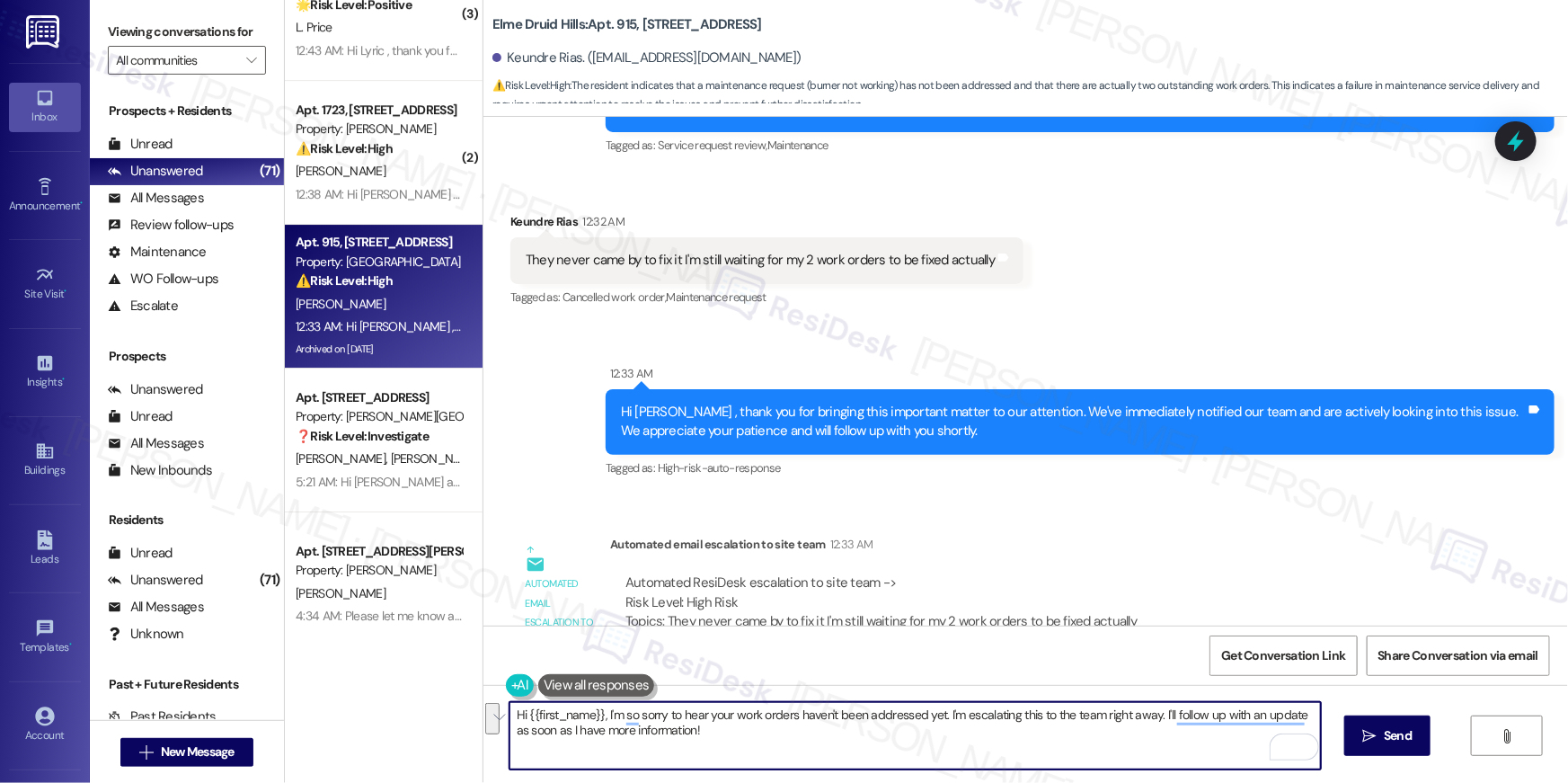
type textarea "J"
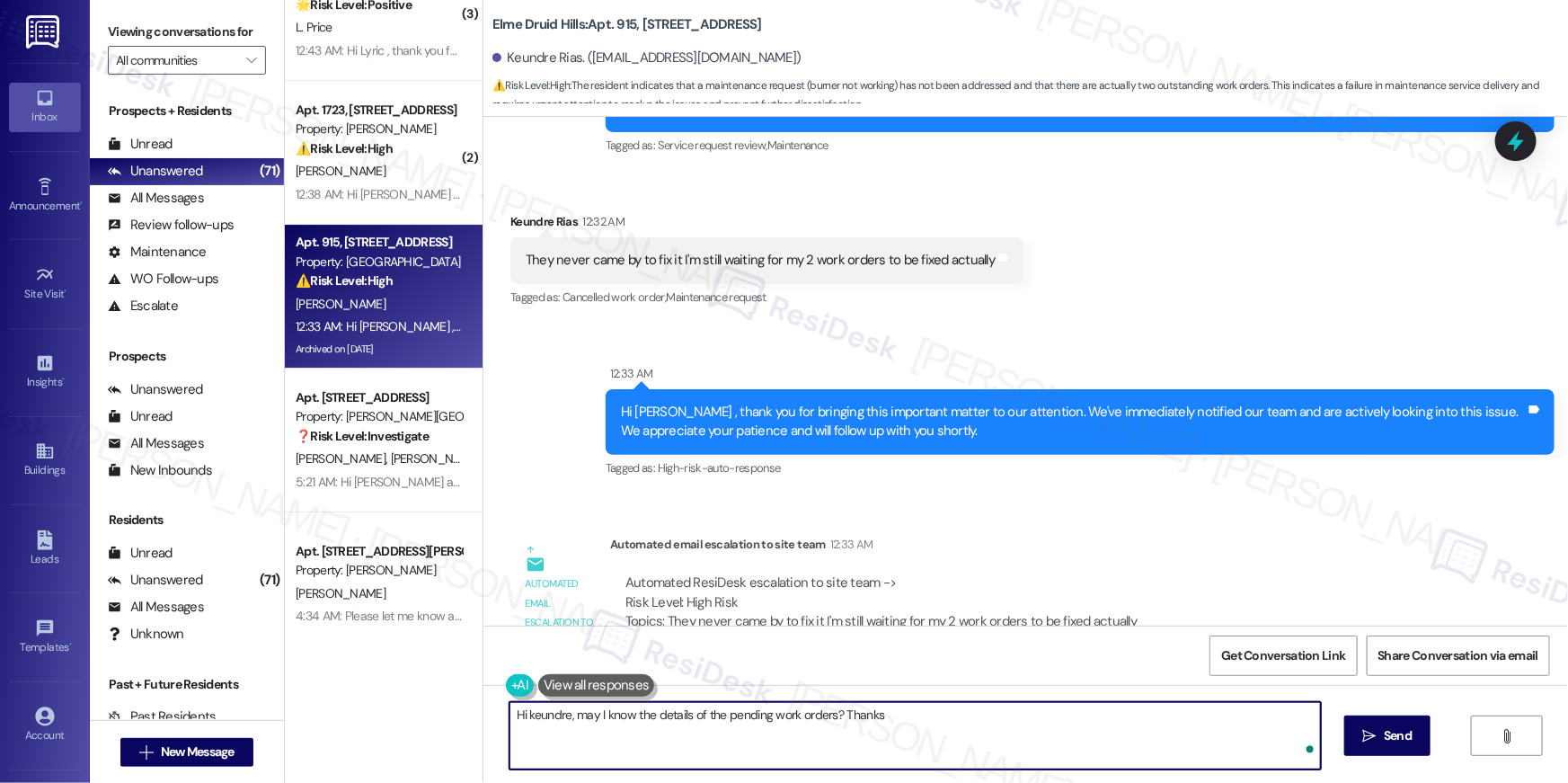
type textarea "Hi keundre, may I know the details of the pending work orders? Thanks!"
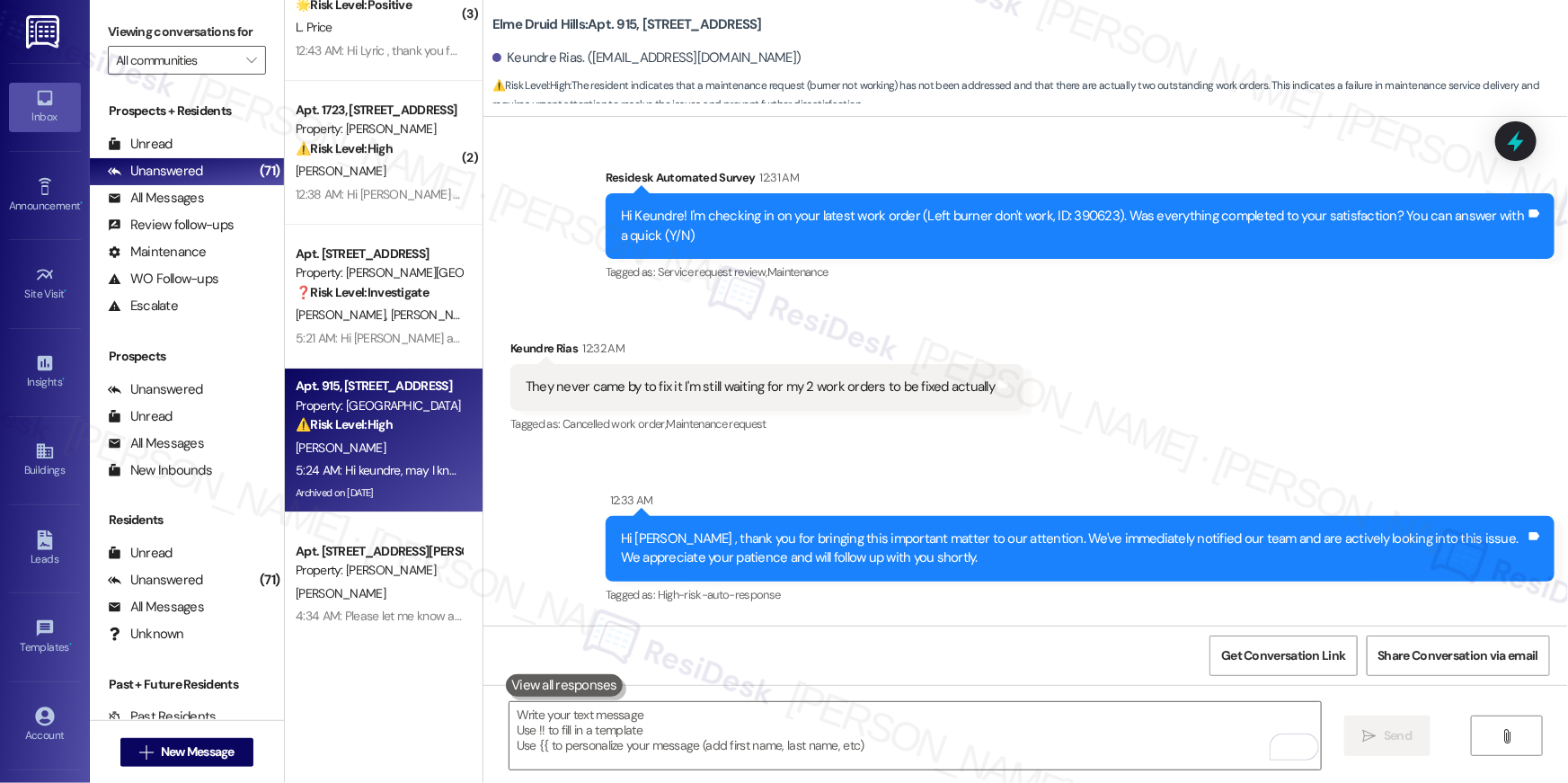
scroll to position [39963, 0]
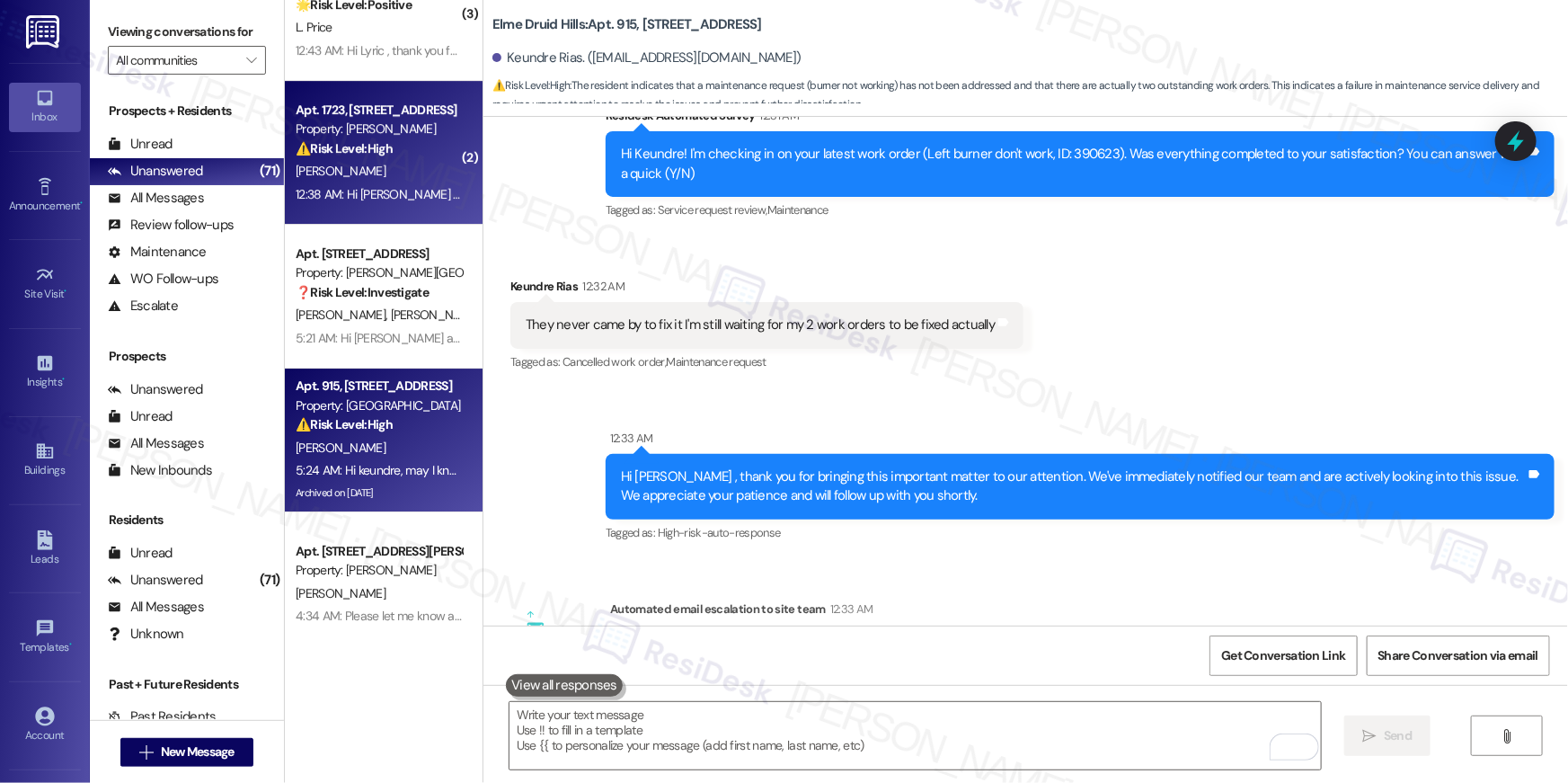
click at [361, 188] on div "12:38 AM: Hi [PERSON_NAME] , thank you for bringing this important matter to ou…" at bounding box center [894, 194] width 1198 height 17
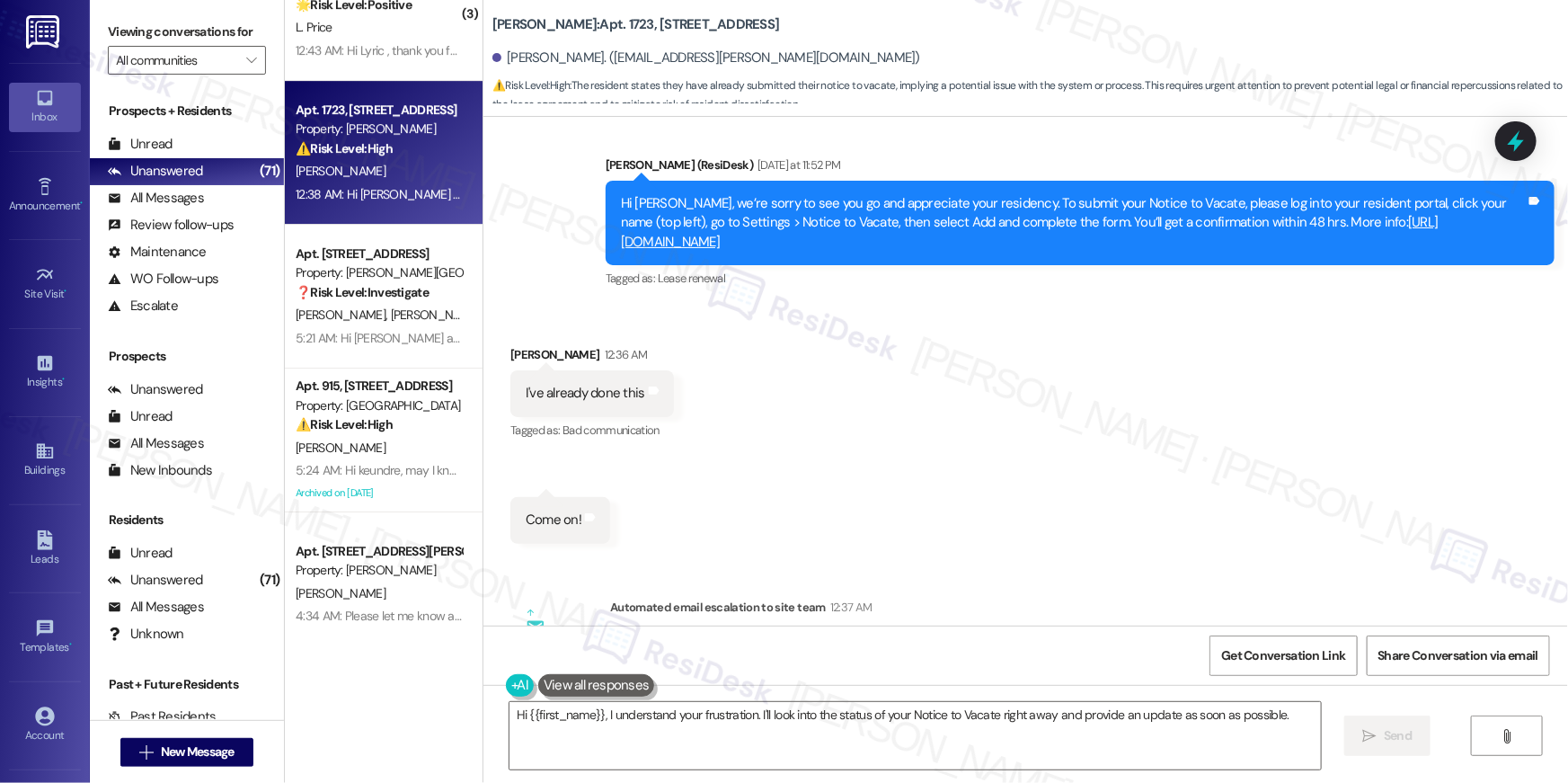
scroll to position [9256, 0]
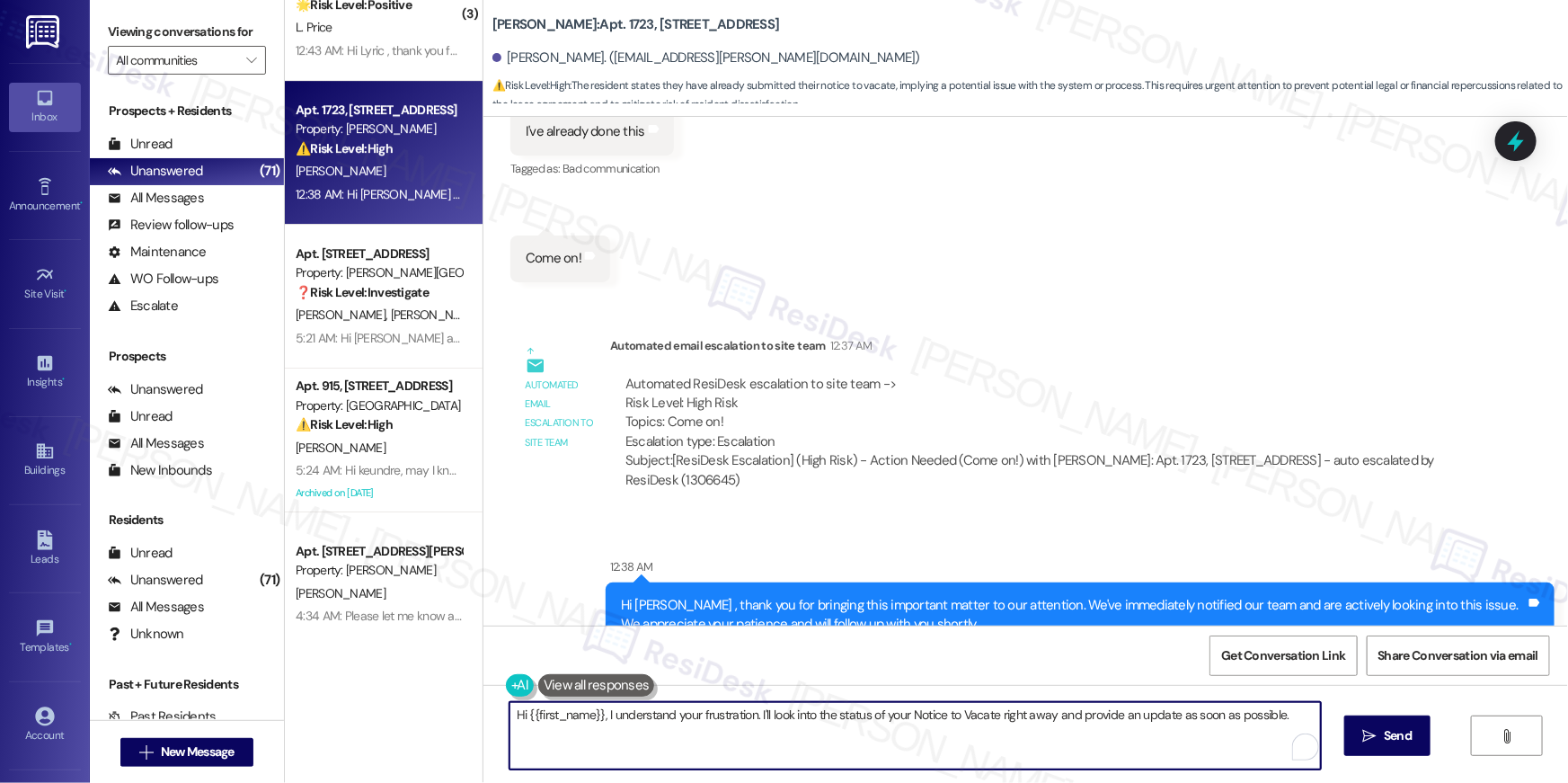
click at [651, 742] on textarea "Hi {{first_name}}, I understand your frustration. I'll look into the status of …" at bounding box center [915, 735] width 811 height 67
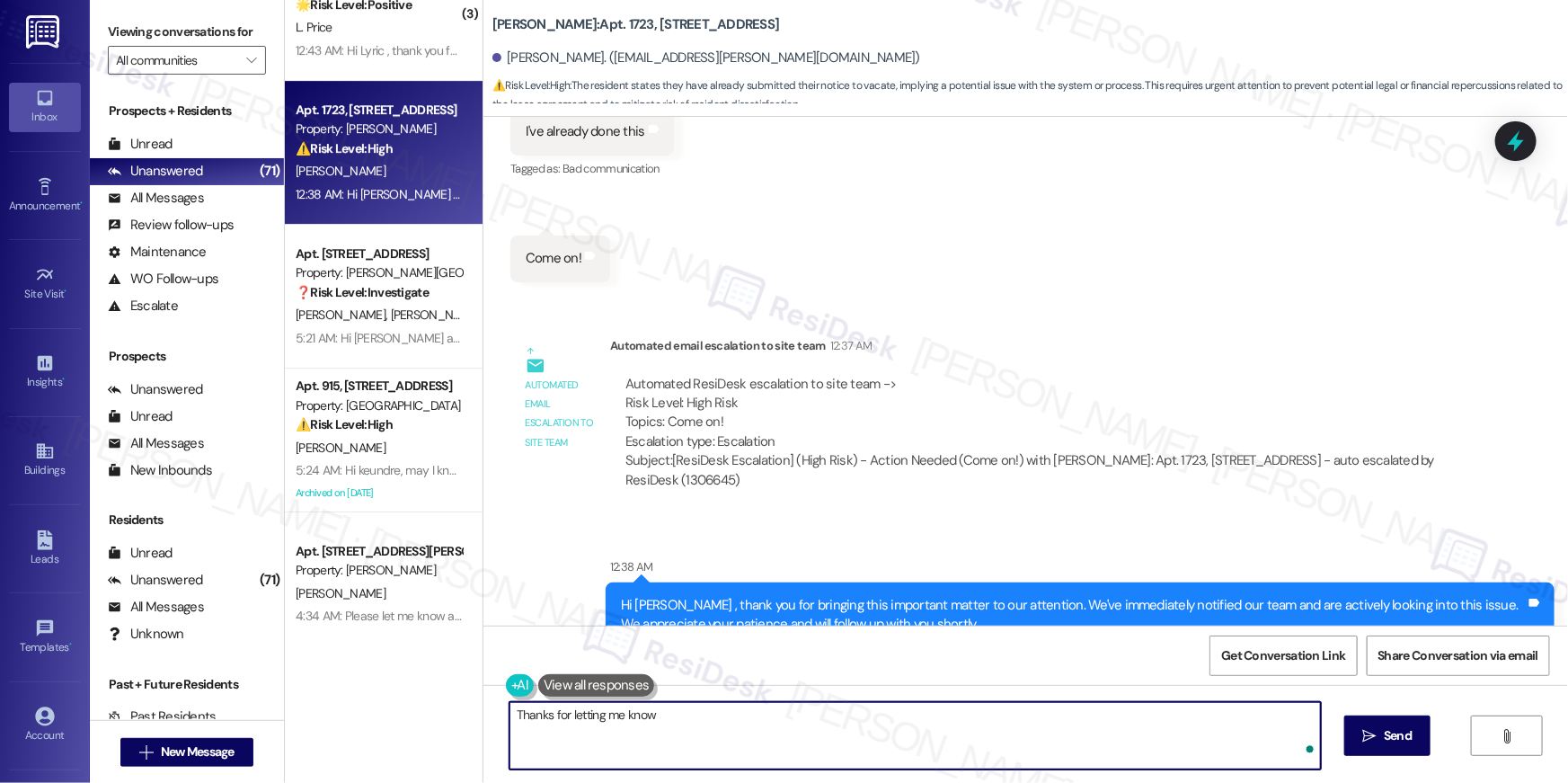
type textarea "Thanks for letting me know!"
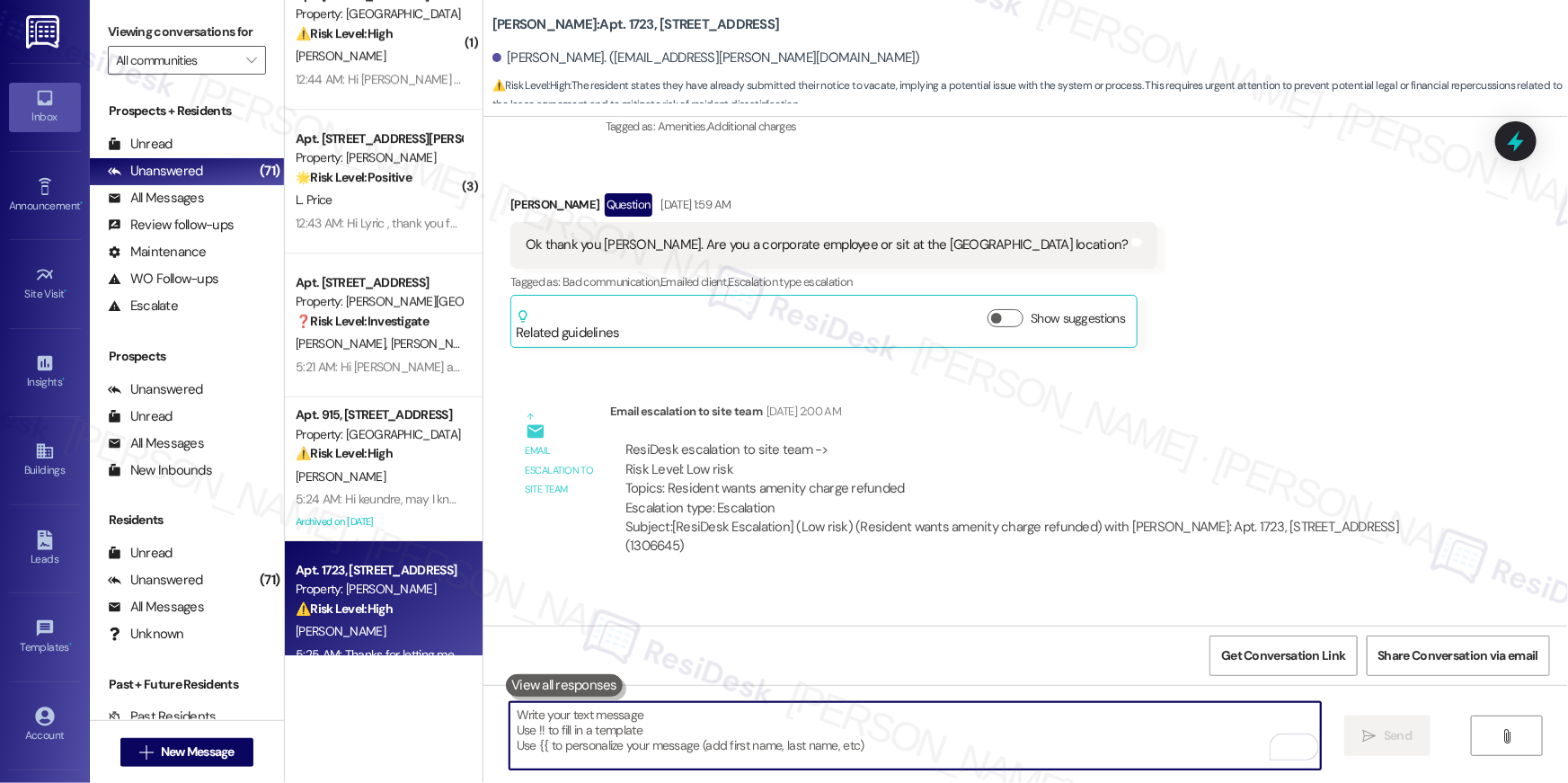
scroll to position [6242, 0]
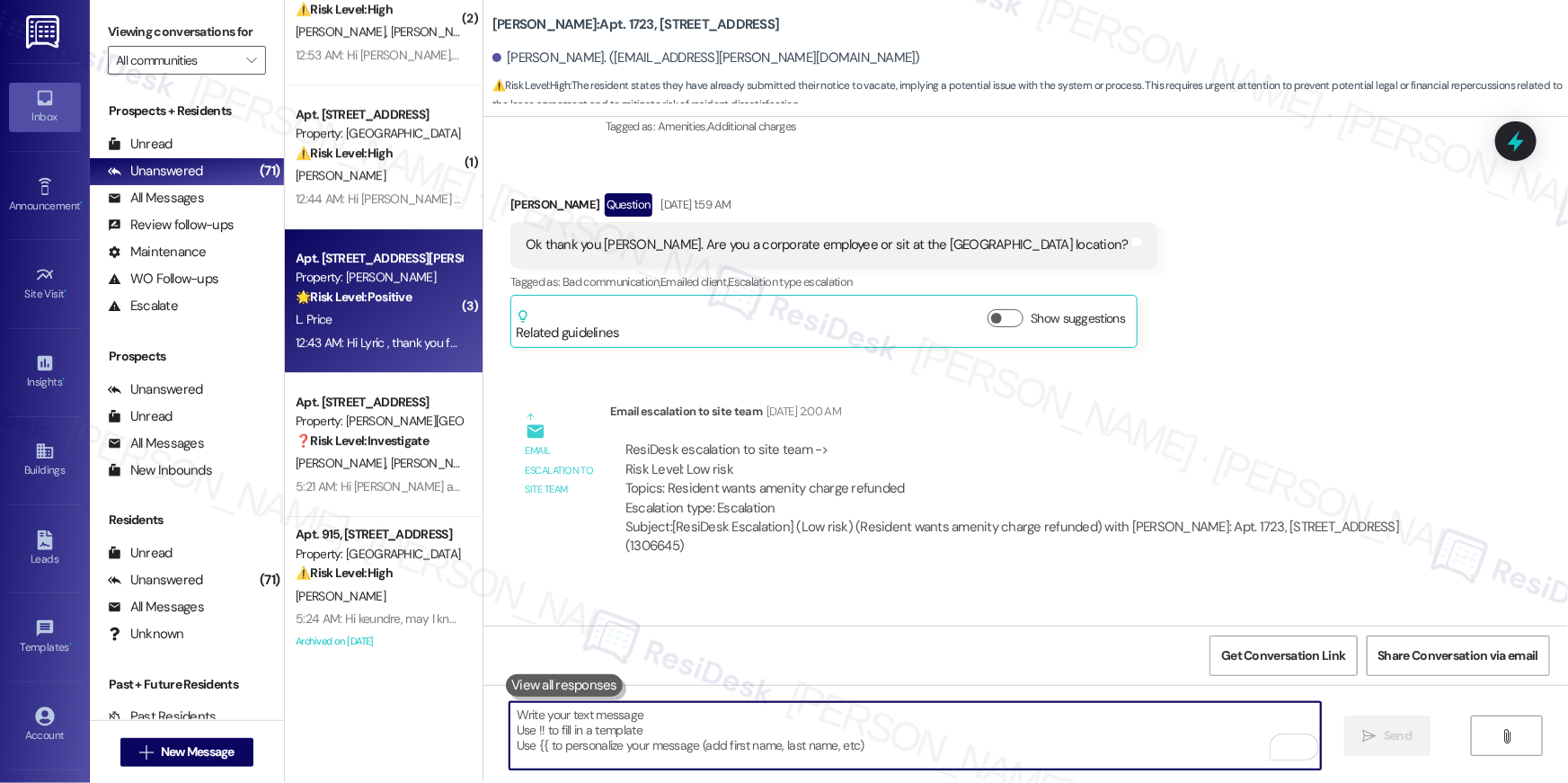
click at [380, 344] on div "12:43 AM: Hi Lyric , thank you for bringing this important matter to our attent…" at bounding box center [861, 343] width 1132 height 17
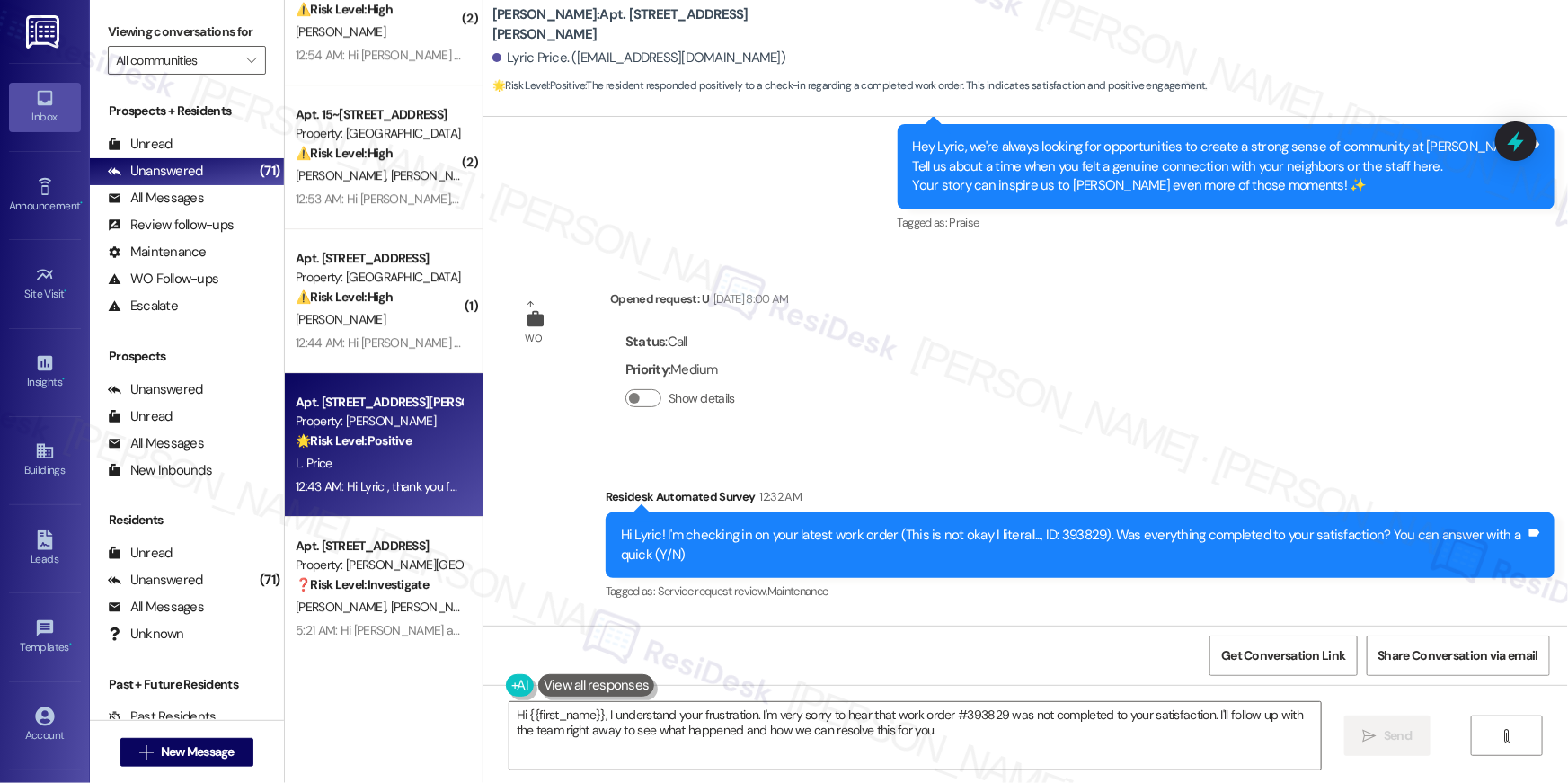
scroll to position [3751, 0]
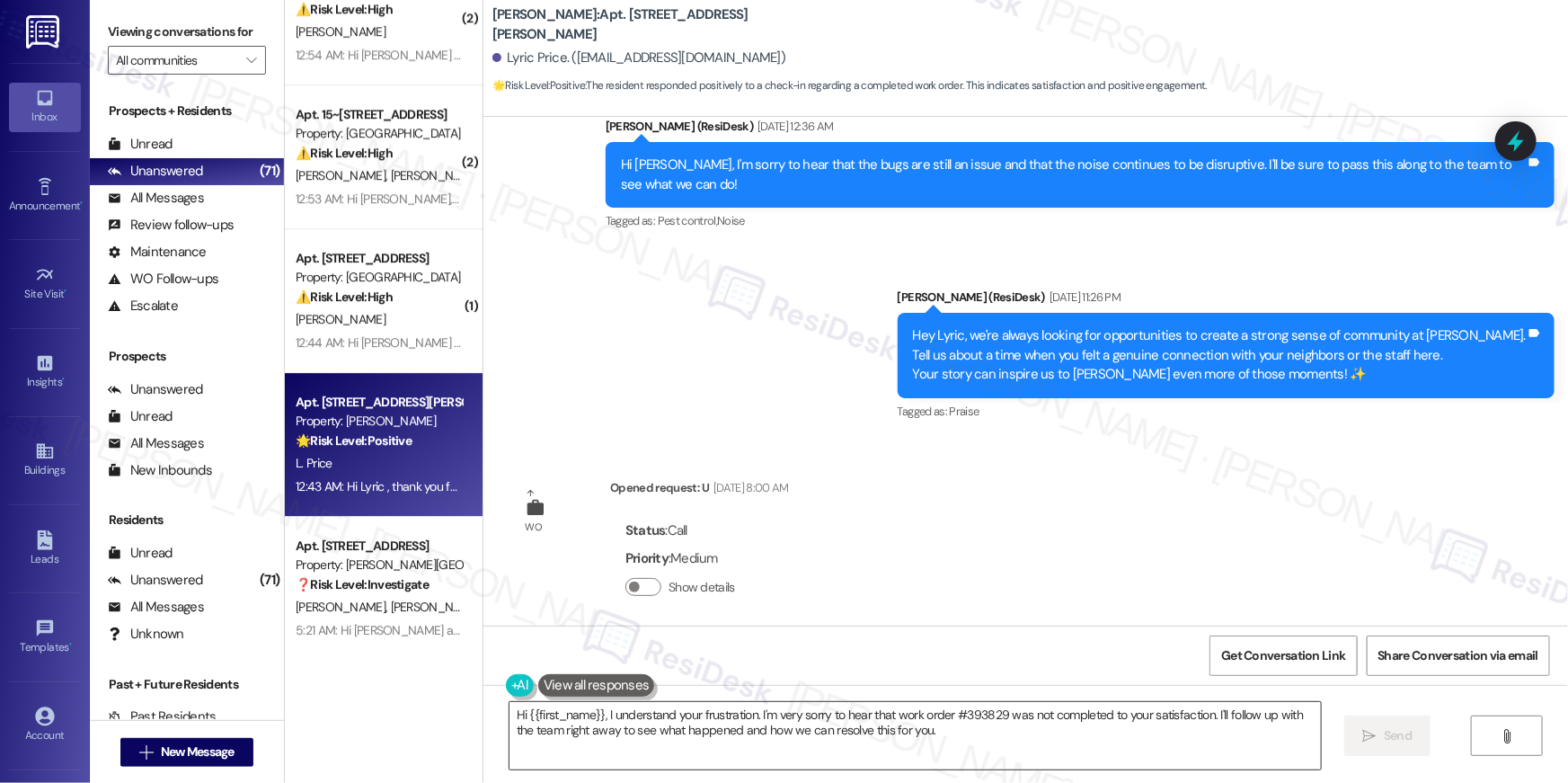
click at [1105, 733] on textarea "Hi {{first_name}}, I understand your frustration. I'm very sorry to hear that w…" at bounding box center [915, 735] width 811 height 67
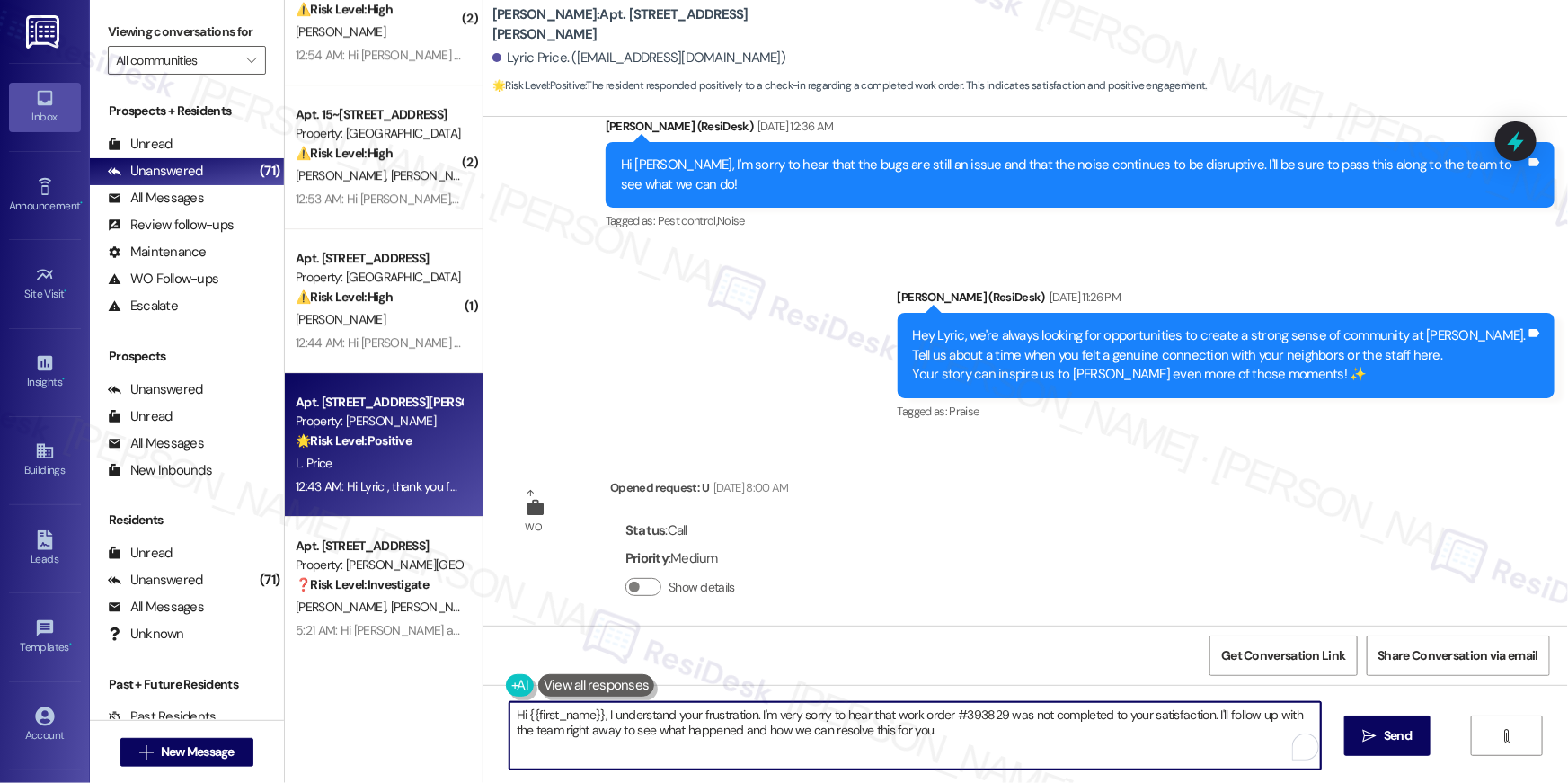
paste textarea "’m sorry to hear your work order is still not complete. Could you please share …"
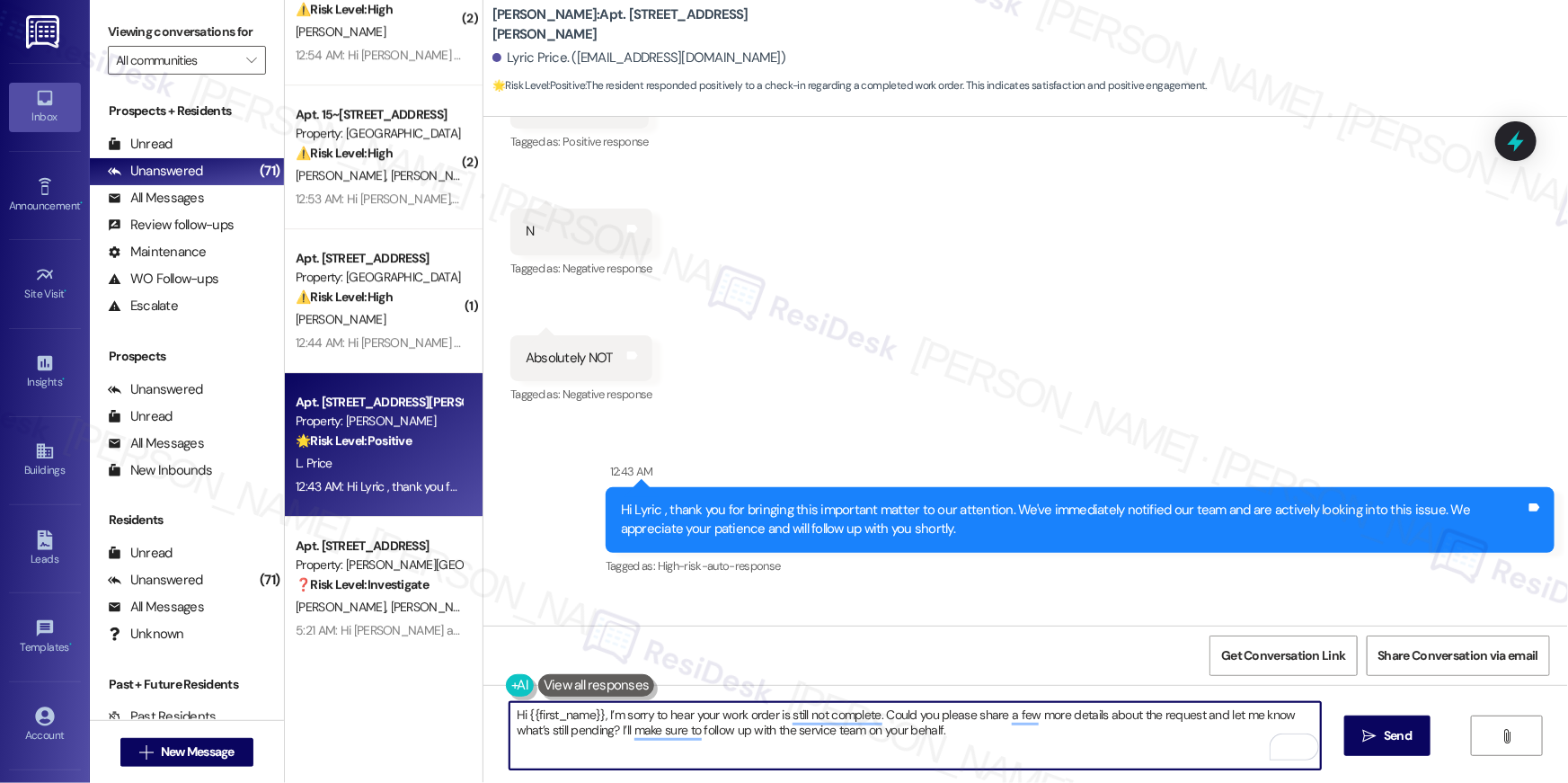
scroll to position [4709, 0]
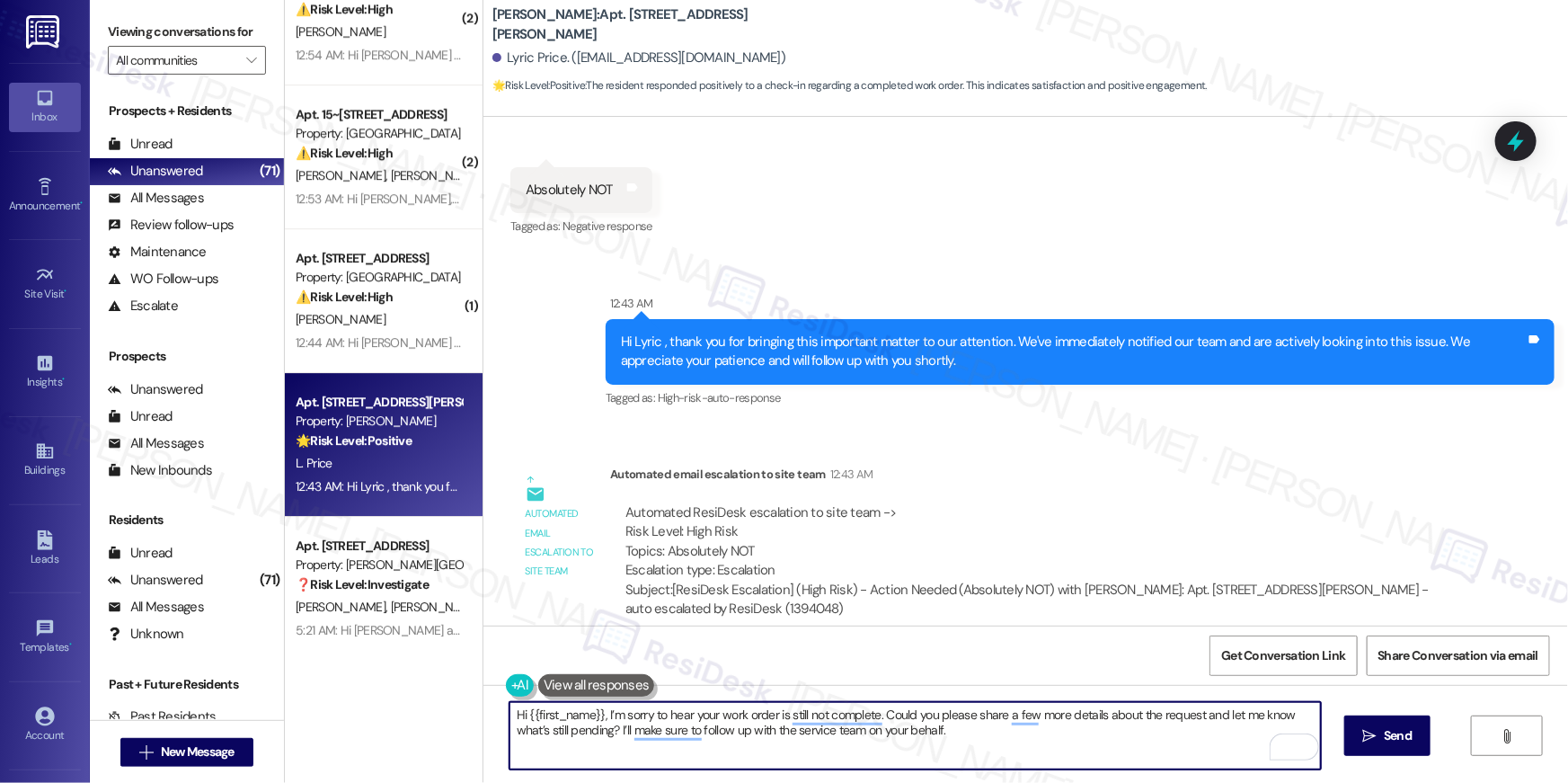
click at [1034, 766] on textarea "Hi {{first_name}}, I’m sorry to hear your work order is still not complete. Cou…" at bounding box center [915, 735] width 811 height 67
type textarea "Hi {{first_name}}, I’m sorry to hear your work order is still not complete. Cou…"
click at [1389, 741] on span "Send" at bounding box center [1397, 735] width 28 height 18
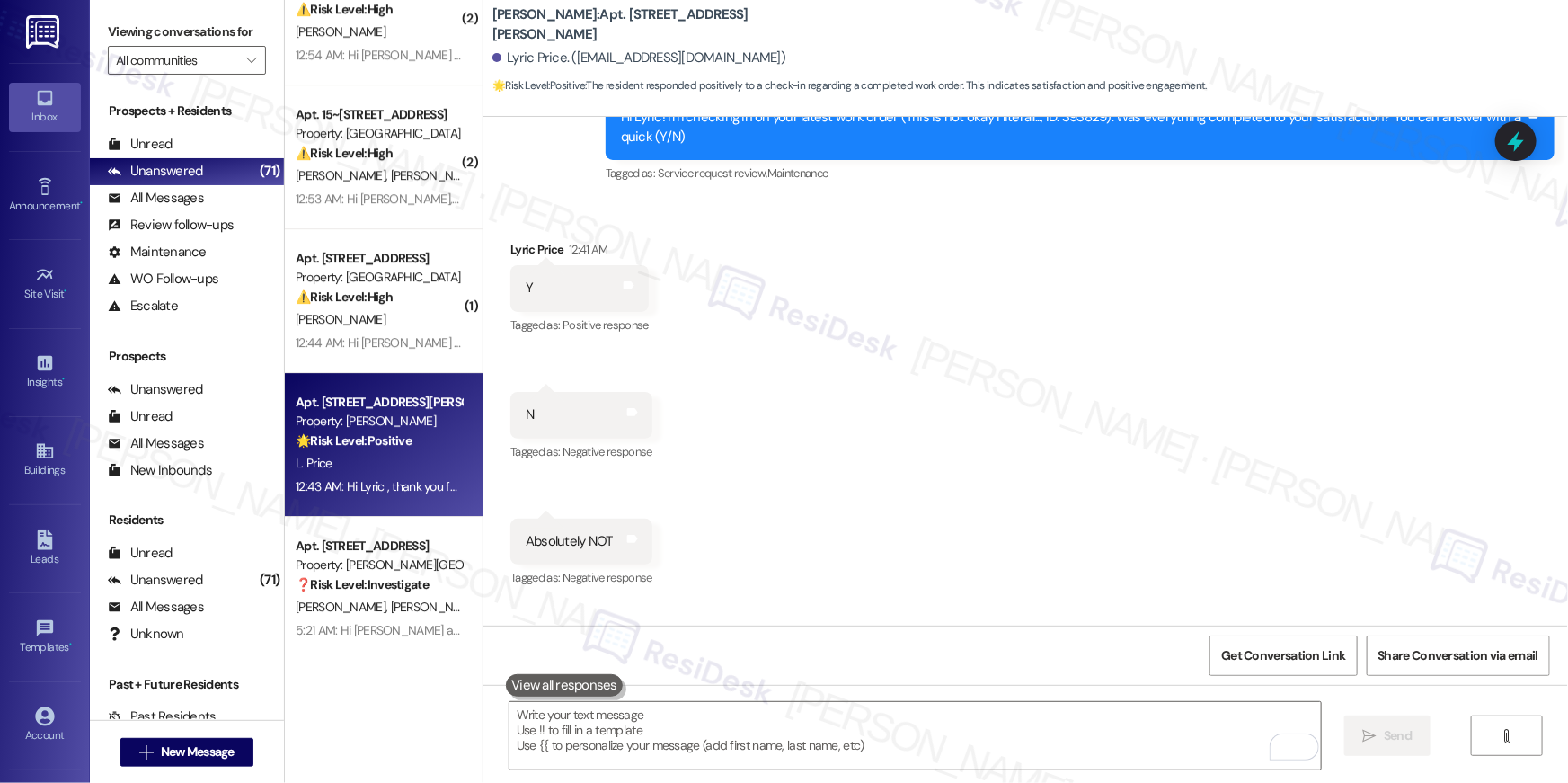
scroll to position [4315, 0]
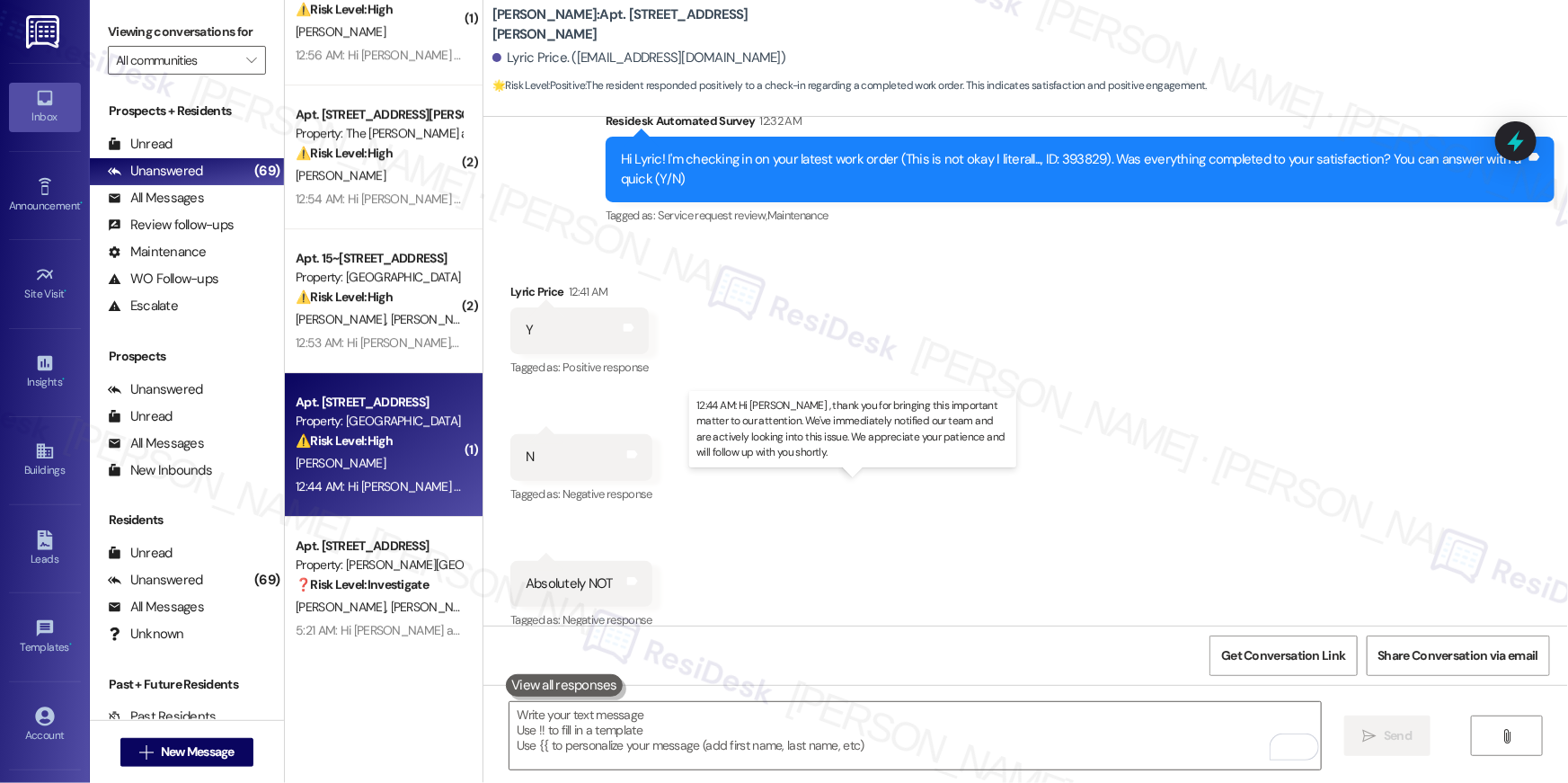
click at [389, 487] on div "12:44 AM: Hi [PERSON_NAME] , thank you for bringing this important matter to ou…" at bounding box center [894, 487] width 1199 height 17
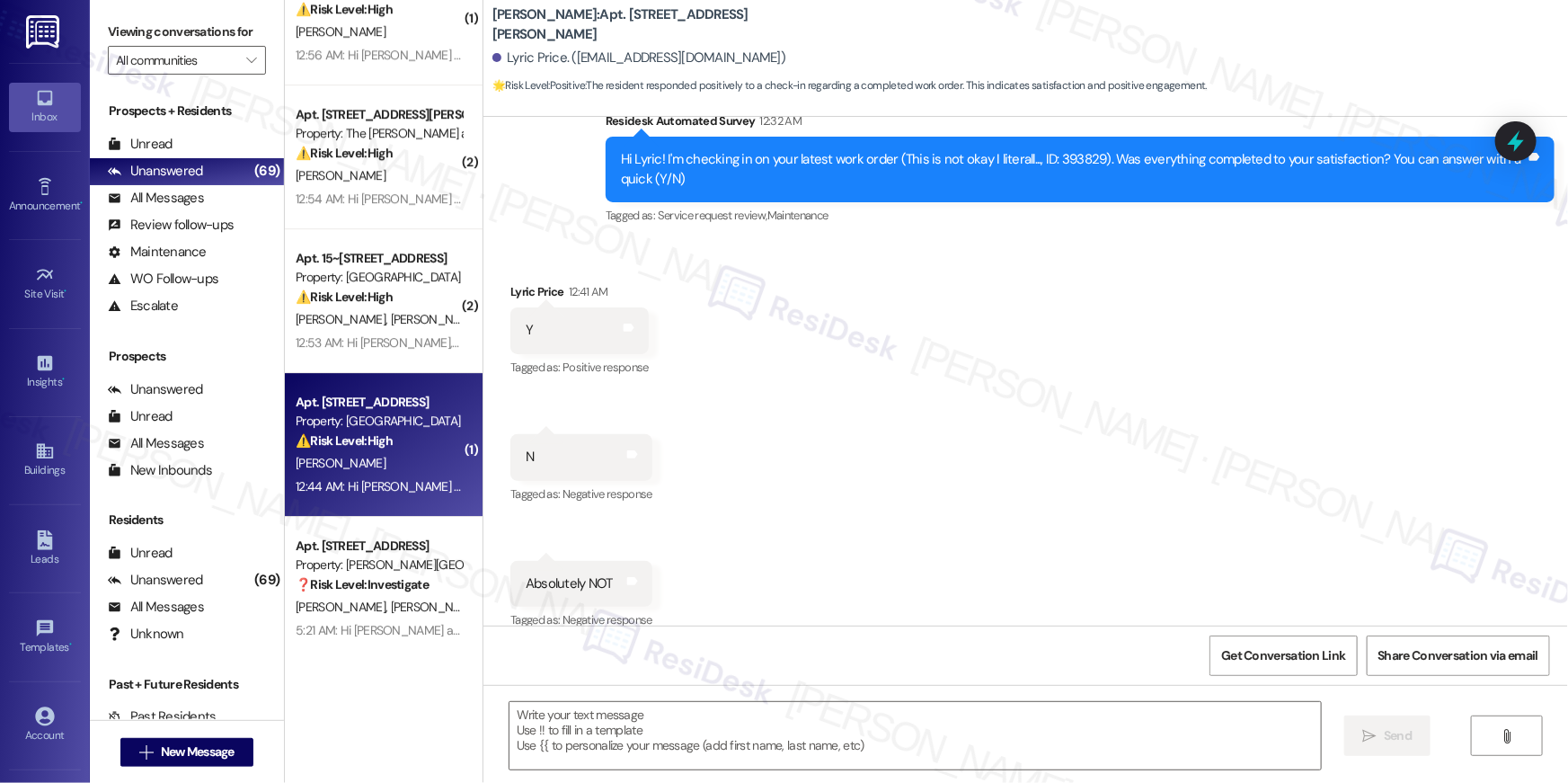
type textarea "Fetching suggested responses. Please feel free to read through the conversation…"
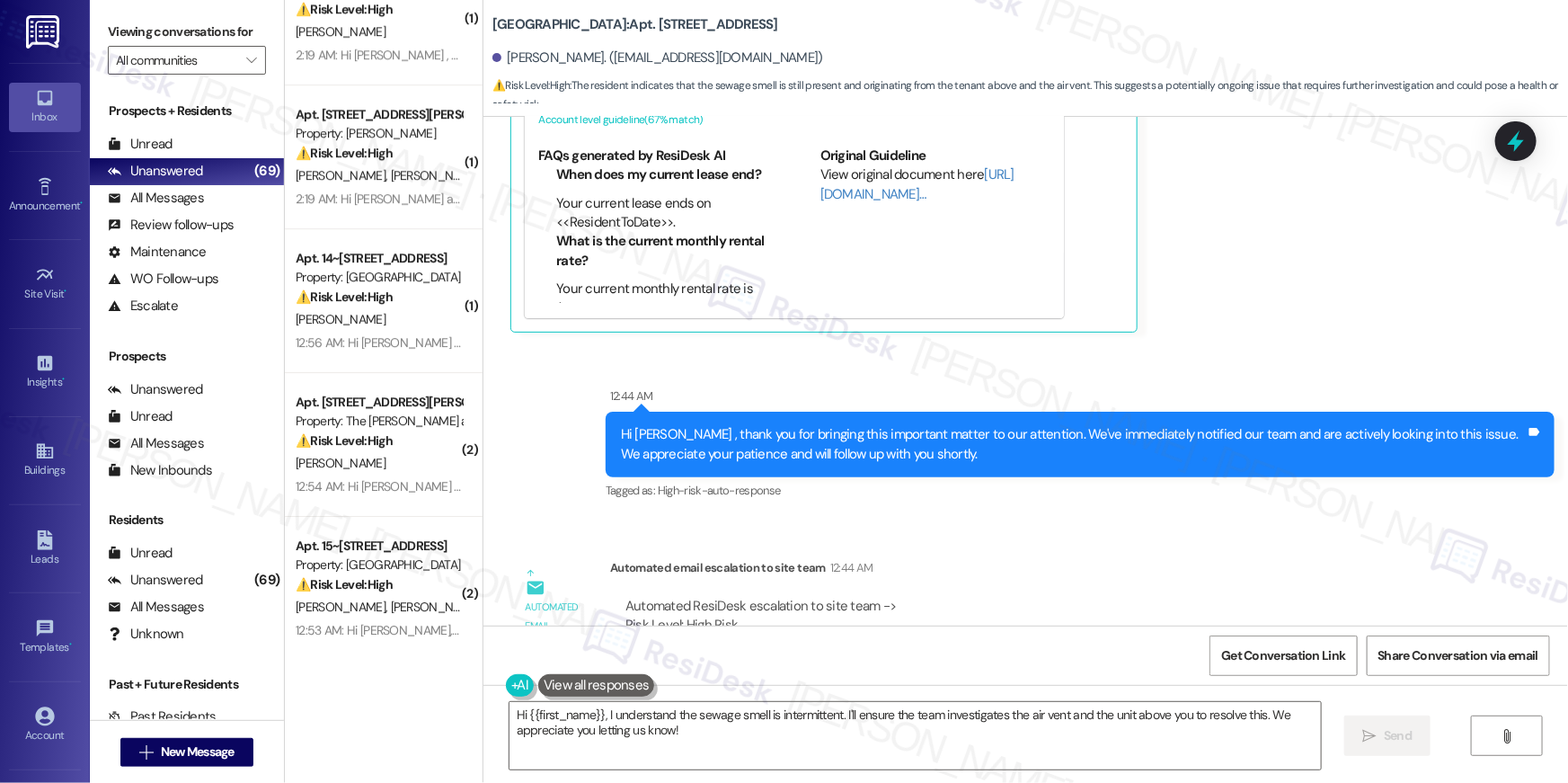
scroll to position [3903, 0]
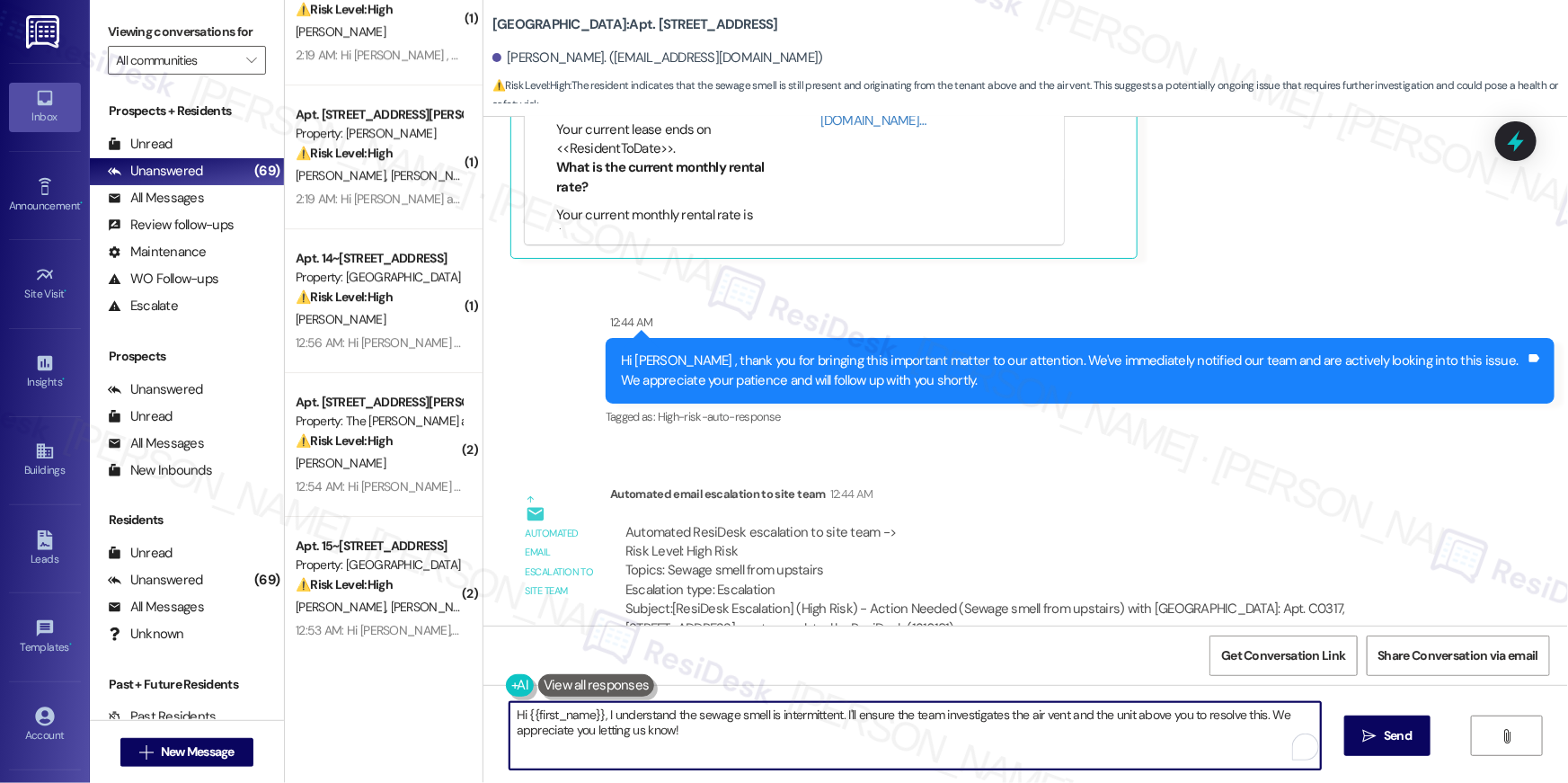
click at [850, 750] on textarea "Hi {{first_name}}, I understand the sewage smell is intermittent. I'll ensure t…" at bounding box center [915, 735] width 811 height 67
drag, startPoint x: 850, startPoint y: 750, endPoint x: 260, endPoint y: 698, distance: 592.3
click at [260, 698] on div "Viewing conversations for All communities  Prospects + Residents Unread (0) Un…" at bounding box center [828, 392] width 1478 height 783
type textarea "Thank you for letting me know, [PERSON_NAME]. If there's anything else I can as…"
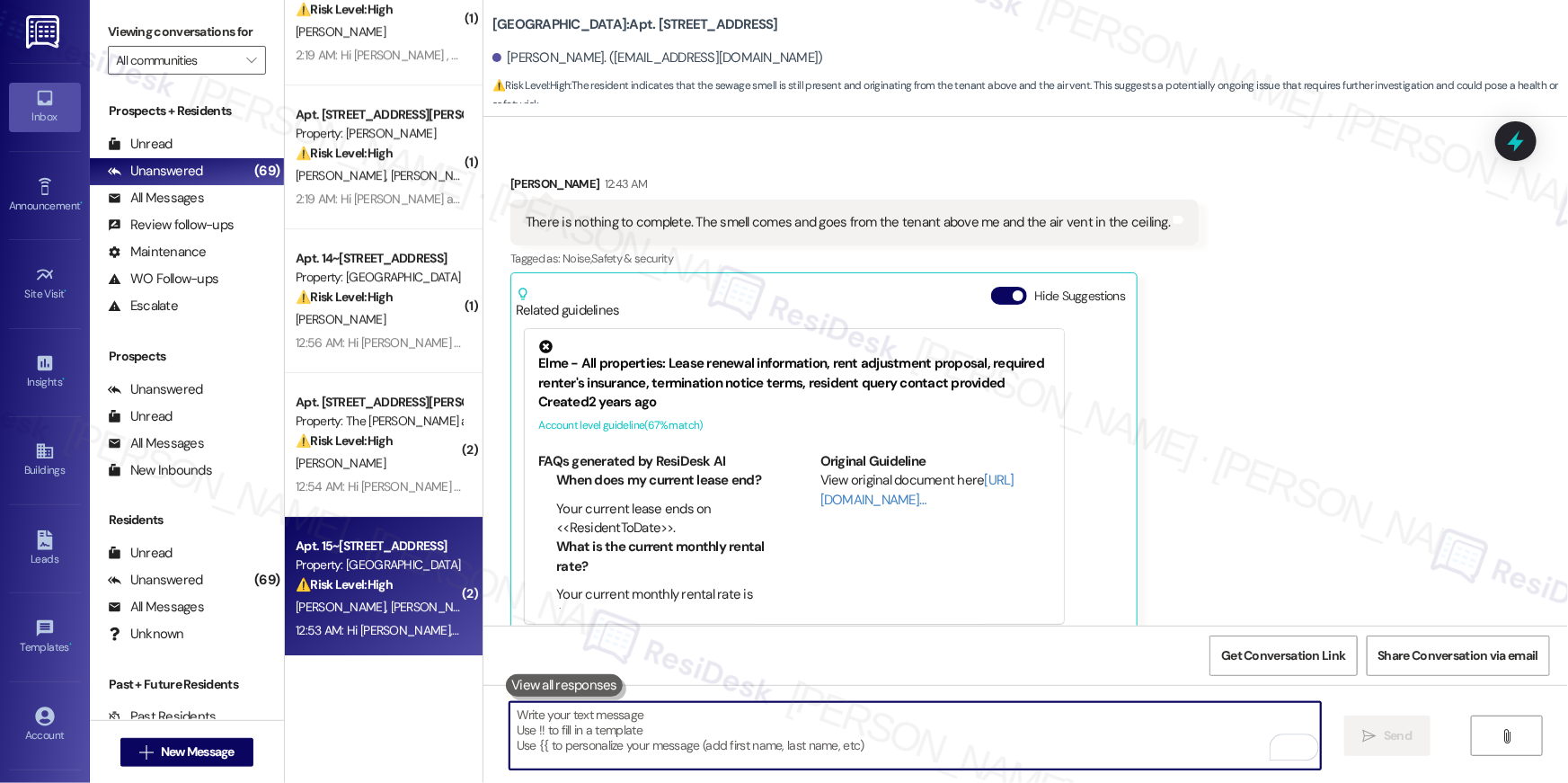
scroll to position [3511, 0]
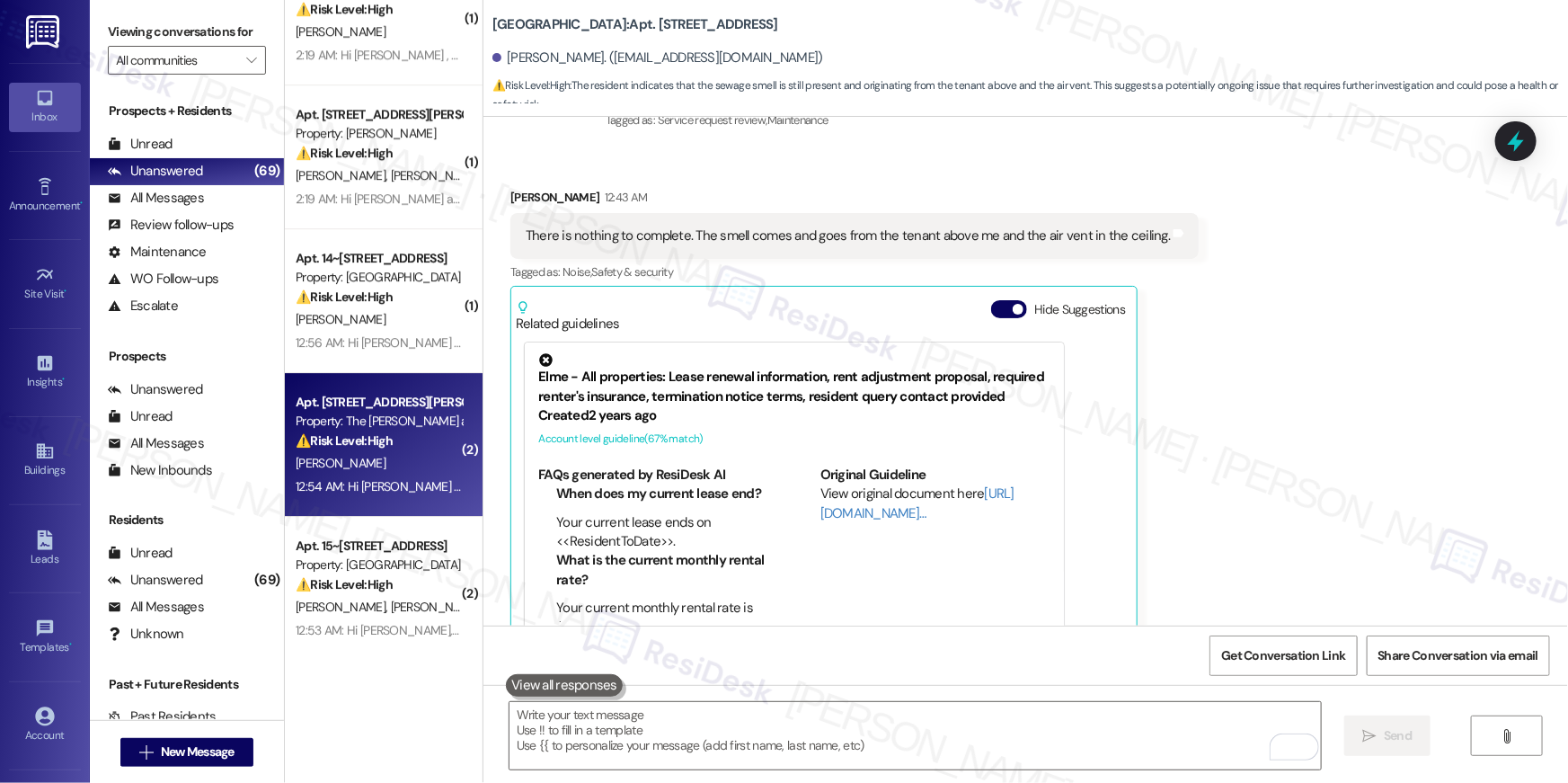
click at [373, 485] on div "12:54 AM: Hi [PERSON_NAME] , thank you for bringing this important matter to ou…" at bounding box center [894, 487] width 1199 height 17
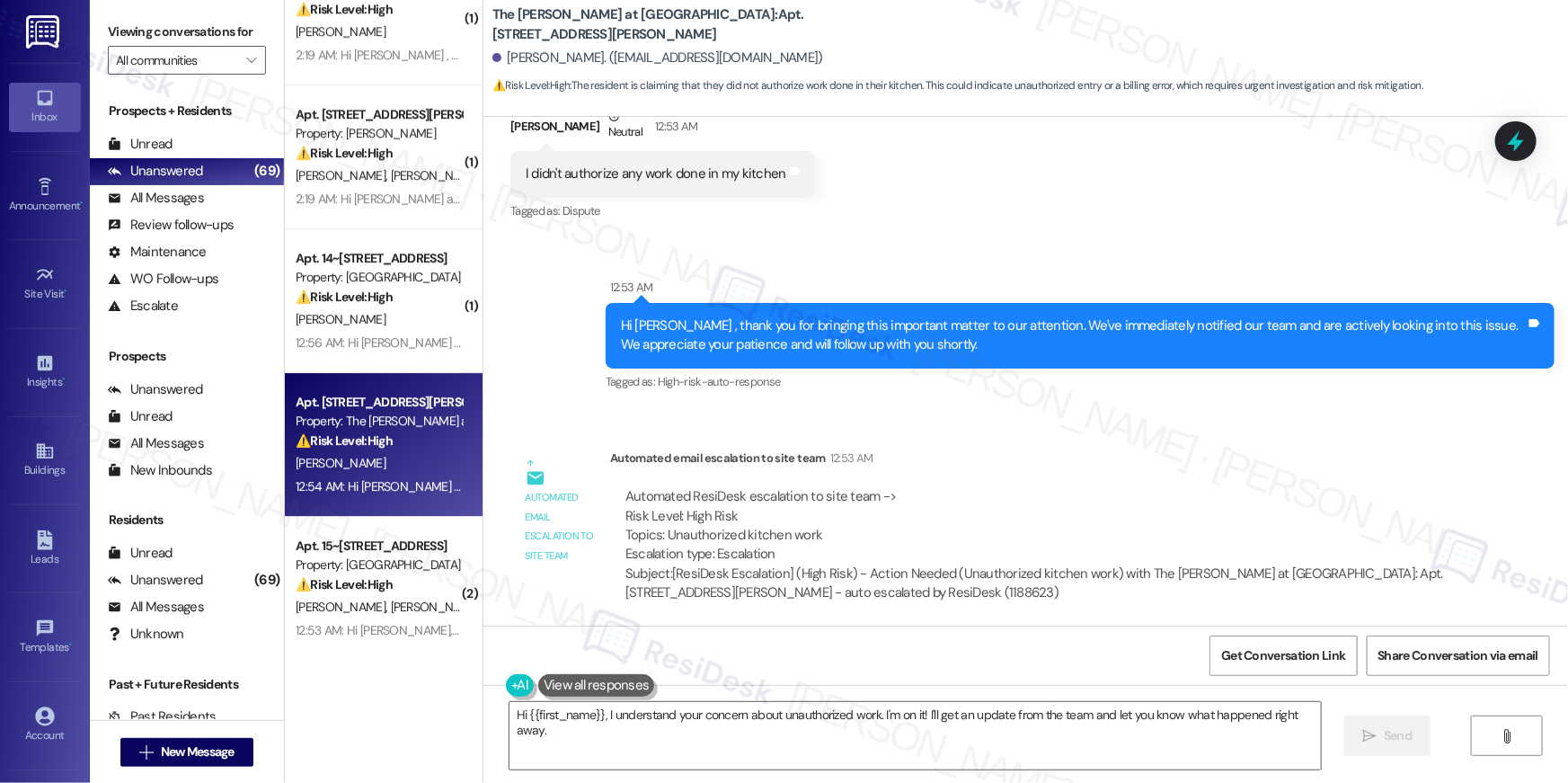
scroll to position [19143, 0]
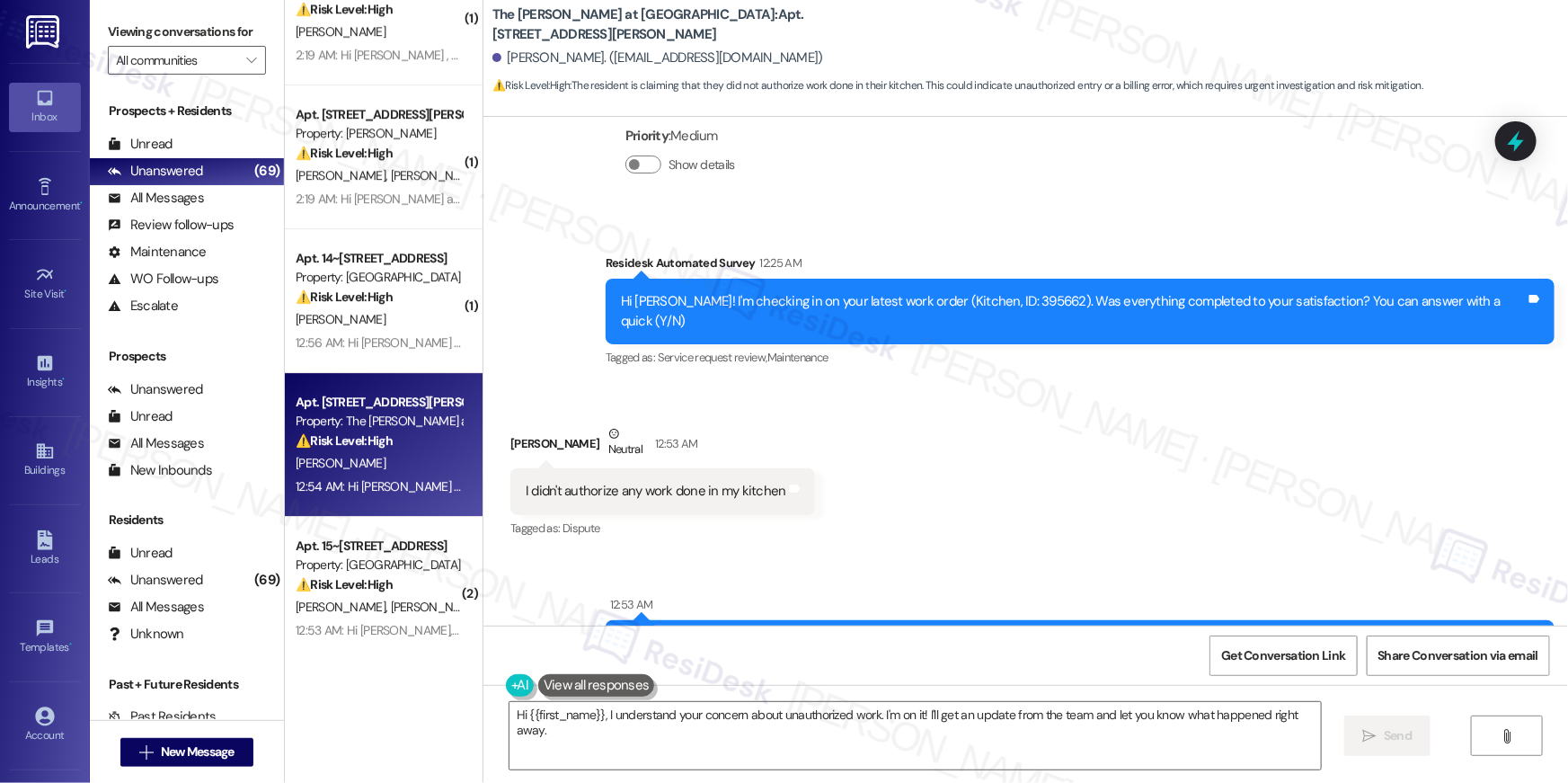
click at [1033, 292] on div "Hi Carol! I'm checking in on your latest work order (Kitchen, ID: 395662). Was …" at bounding box center [1073, 311] width 904 height 39
copy div "395662"
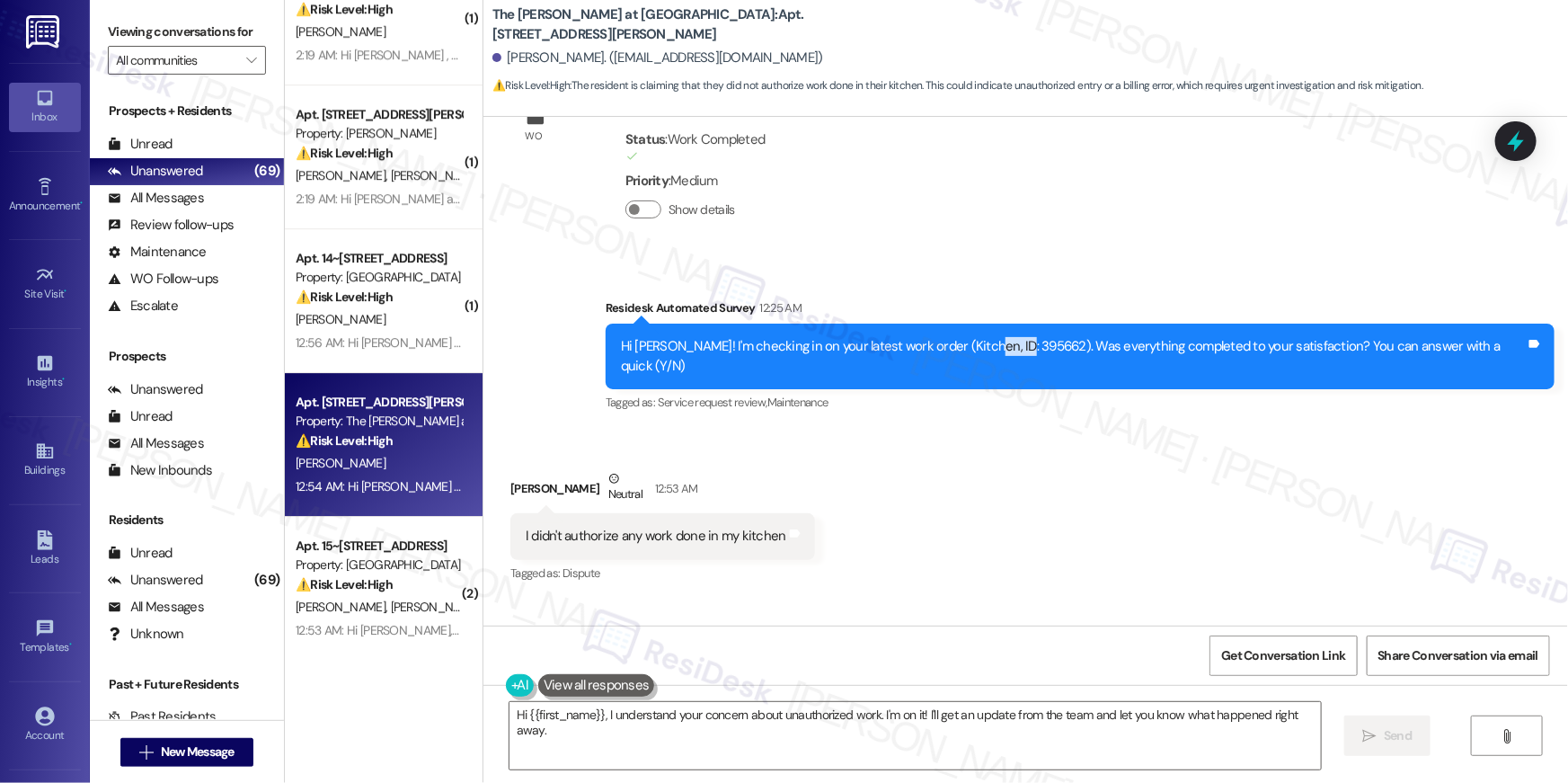
scroll to position [19269, 0]
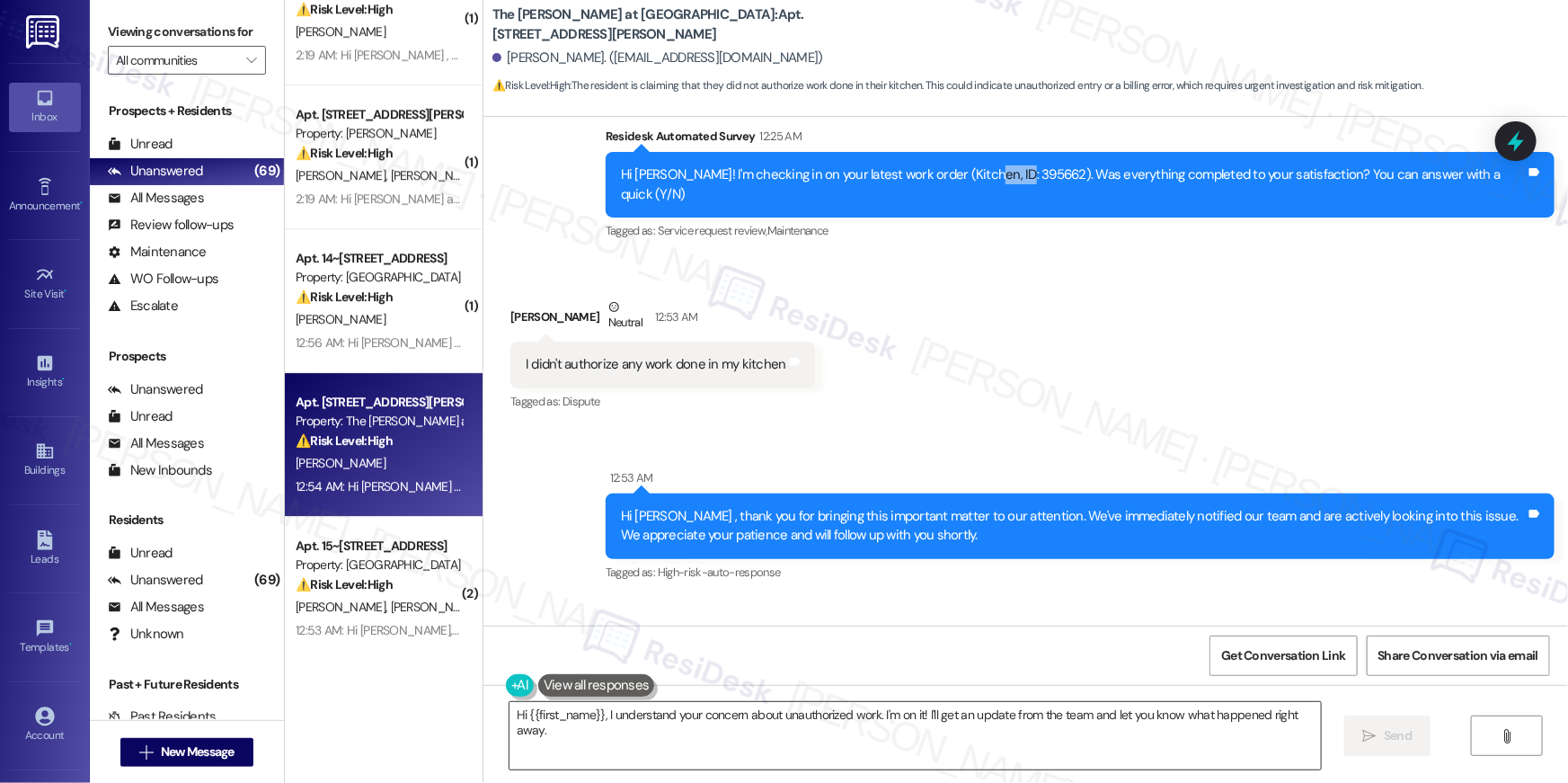
drag, startPoint x: 626, startPoint y: 731, endPoint x: 598, endPoint y: 722, distance: 29.4
click at [626, 731] on textarea "Hi {{first_name}}, I understand your concern about unauthorized work. I'm on it…" at bounding box center [915, 735] width 811 height 67
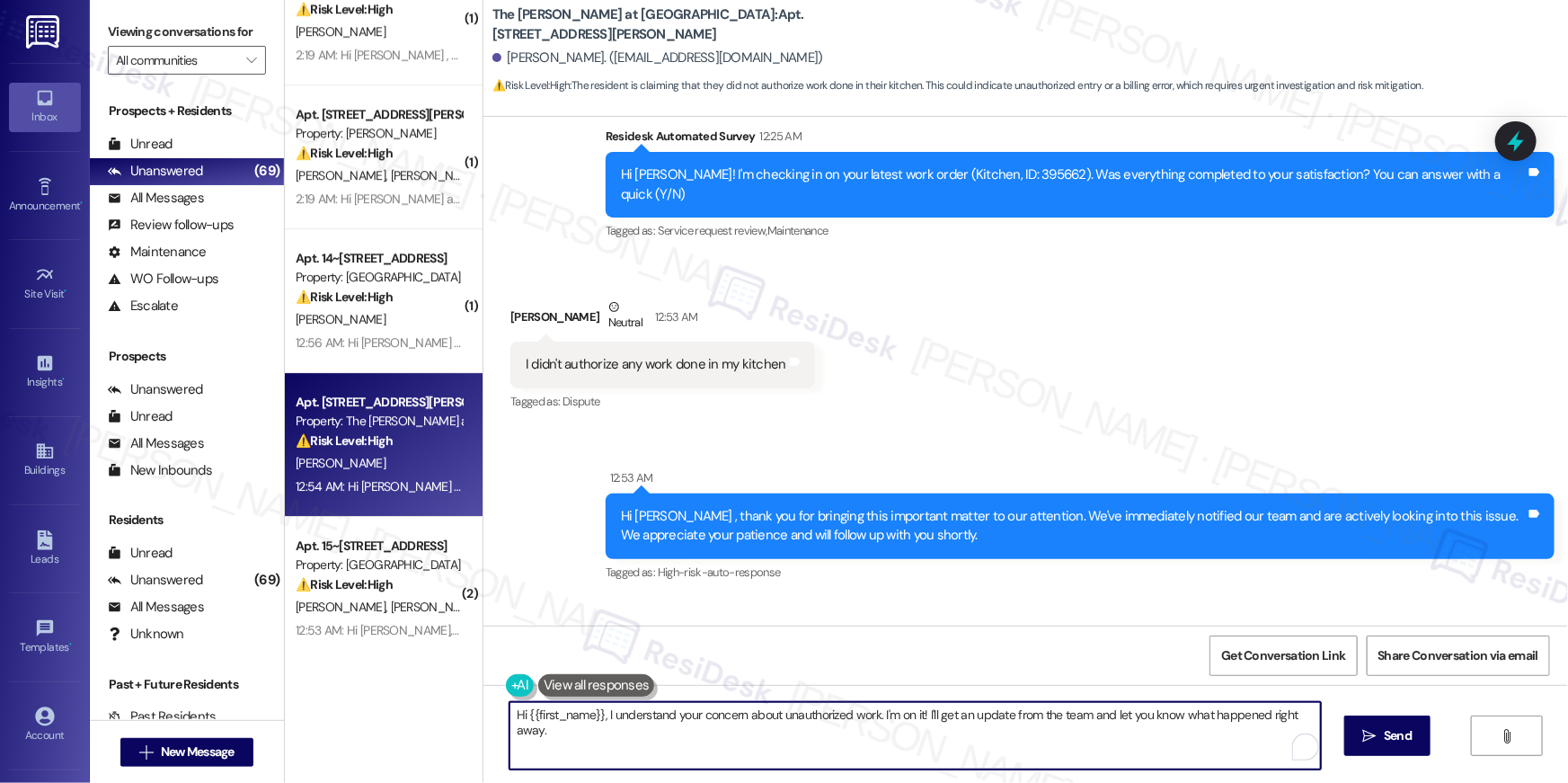
drag, startPoint x: 600, startPoint y: 718, endPoint x: 604, endPoint y: 742, distance: 24.3
click at [604, 742] on textarea "Hi {{first_name}}, I understand your concern about unauthorized work. I'm on it…" at bounding box center [915, 735] width 811 height 67
type textarea "Hi {{first_name}}, I apologize for the confusion. I believe it was for an inspe…"
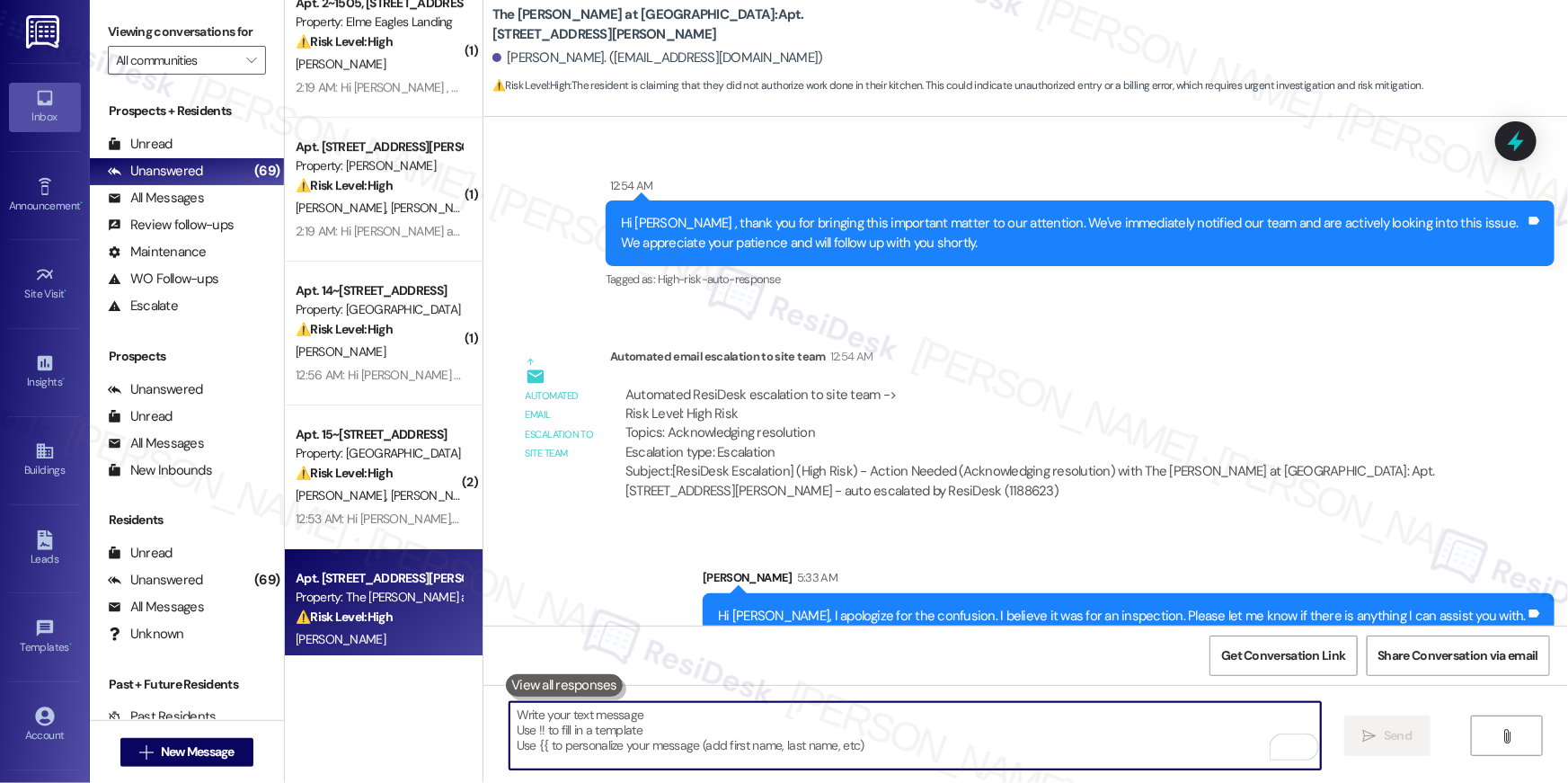
scroll to position [6535, 0]
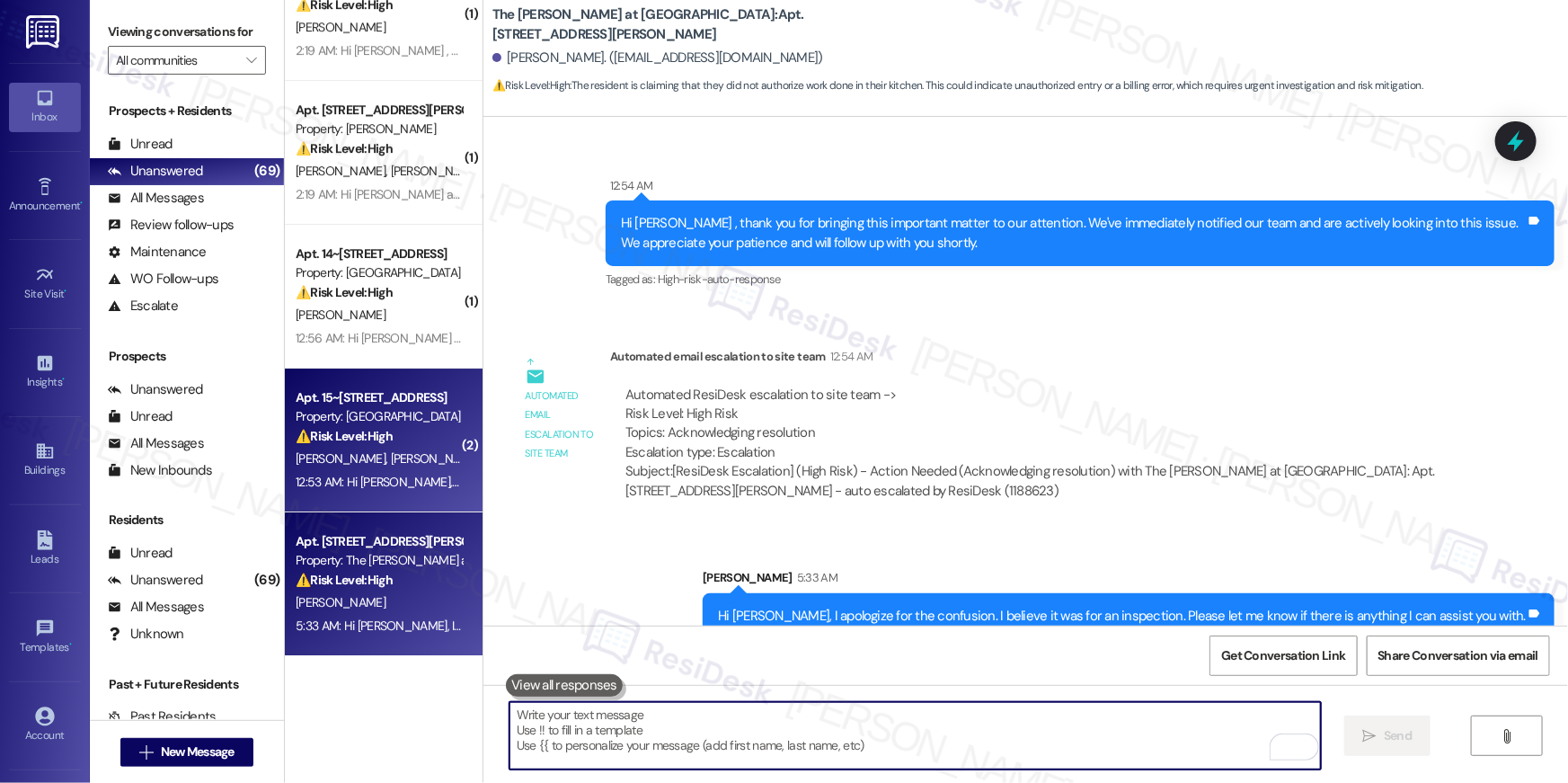
click at [372, 499] on div "Apt. 15~46, 8 Bldg 15 Cumberland Way SE Property: Elme Cumberland ⚠️ Risk Level…" at bounding box center [384, 440] width 197 height 144
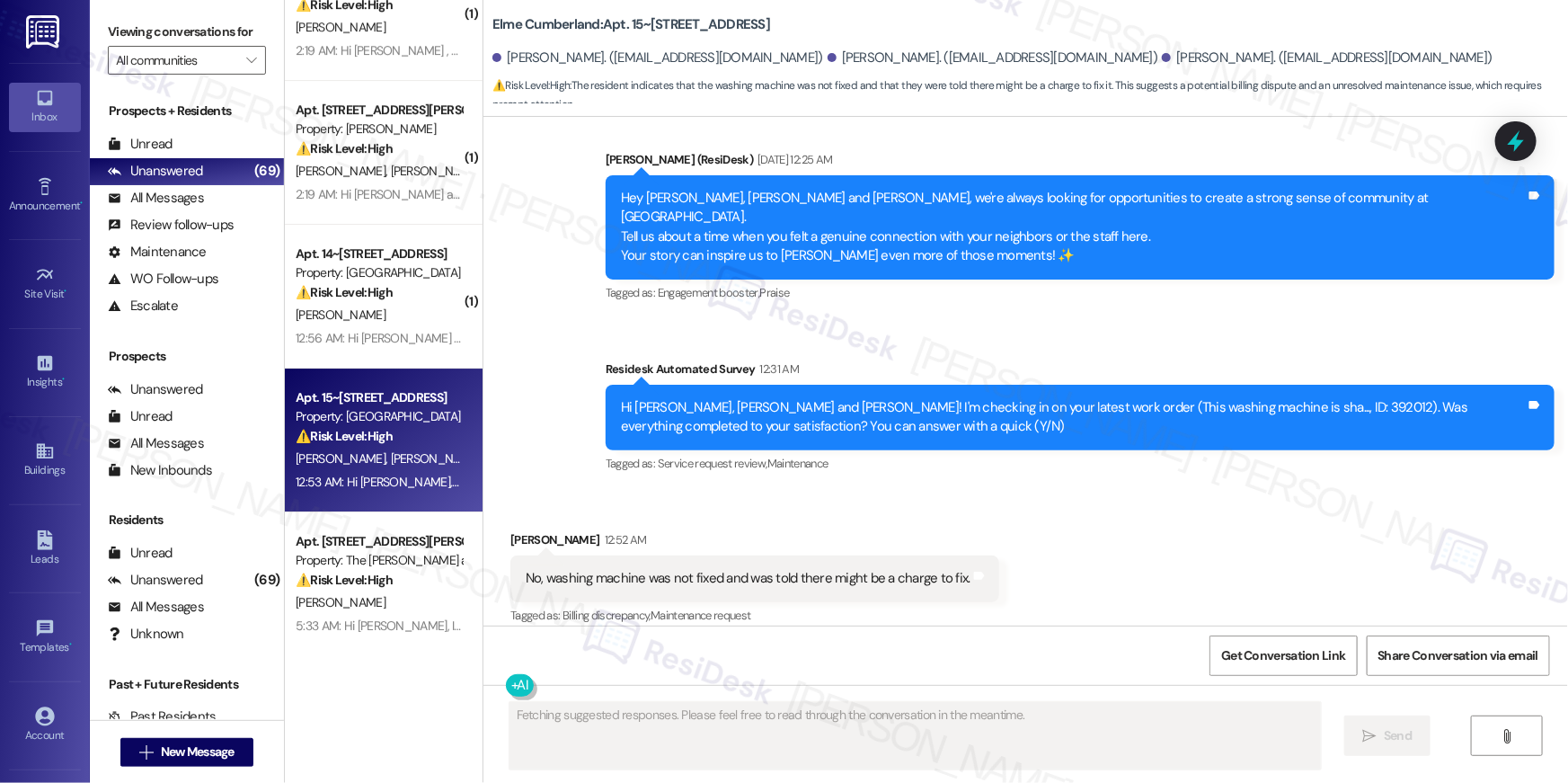
scroll to position [15767, 0]
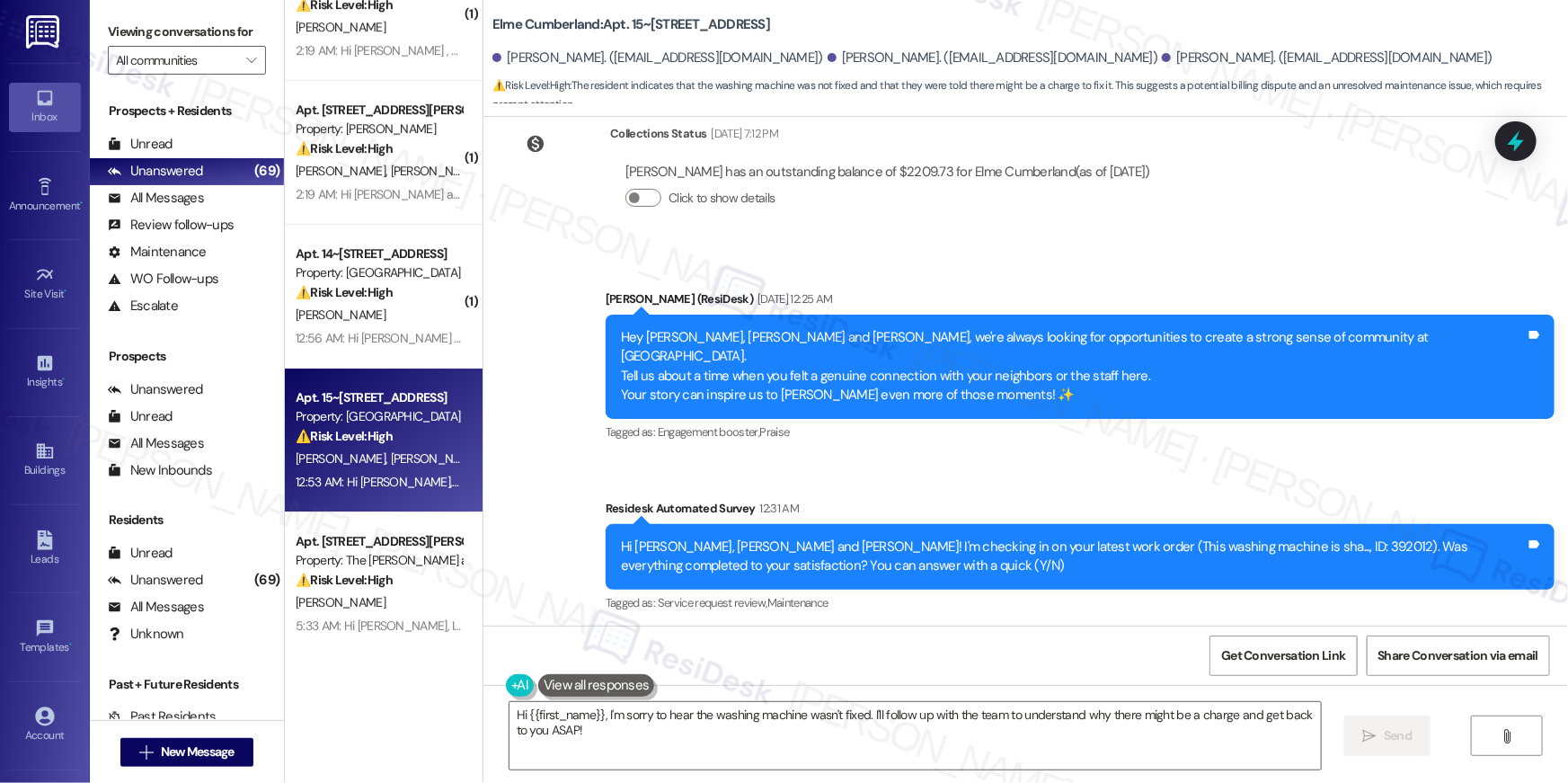
click at [1208, 537] on div "Hi Alistair, Tarique and Tena! I'm checking in on your latest work order (This …" at bounding box center [1073, 557] width 904 height 39
copy div "392012"
click at [790, 723] on textarea "Hi {{first_name}}, I'm sorry to hear the washing machine wasn't fixed. I'll fol…" at bounding box center [915, 735] width 811 height 67
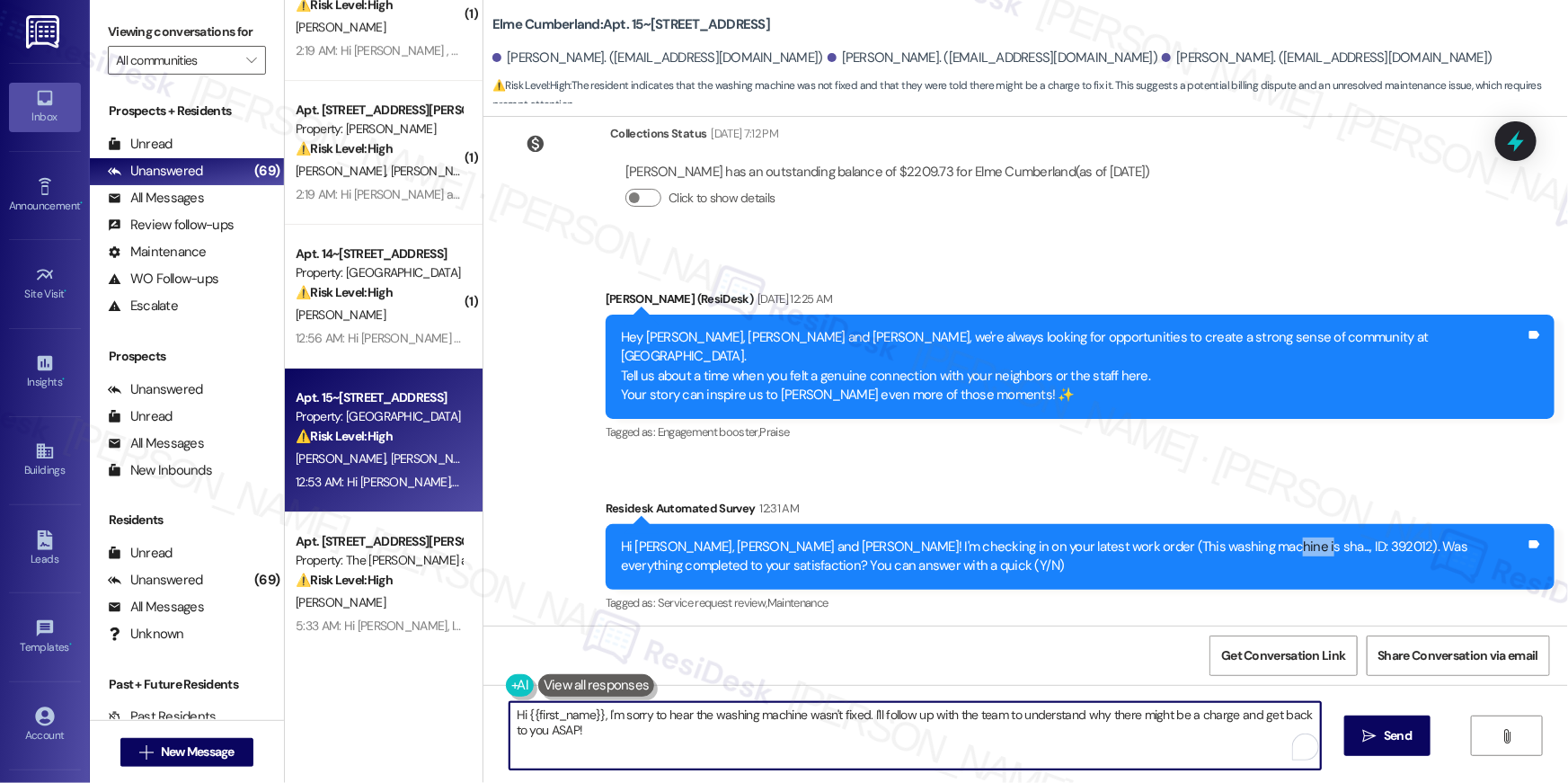
click at [872, 726] on textarea "Hi {{first_name}}, I'm sorry to hear the washing machine wasn't fixed. I'll fol…" at bounding box center [915, 735] width 811 height 67
drag, startPoint x: 862, startPoint y: 717, endPoint x: 870, endPoint y: 741, distance: 25.3
click at [870, 741] on textarea "Hi {{first_name}}, I'm sorry to hear the washing machine wasn't fixed. I'll fol…" at bounding box center [915, 735] width 811 height 67
type textarea "Hi {{first_name}}, I'm sorry to hear the washing machine wasn't fixed. Did they…"
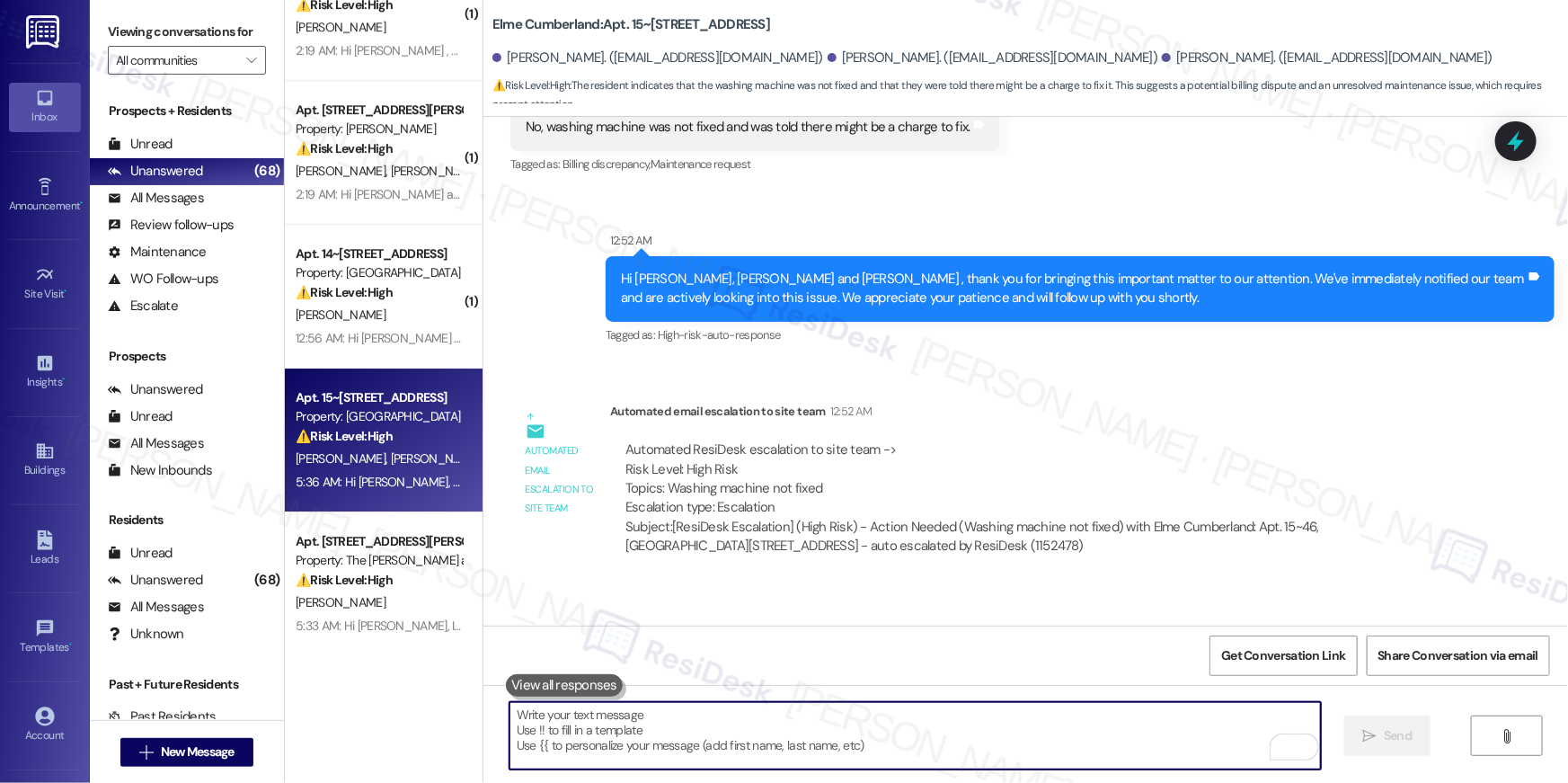
scroll to position [16709, 0]
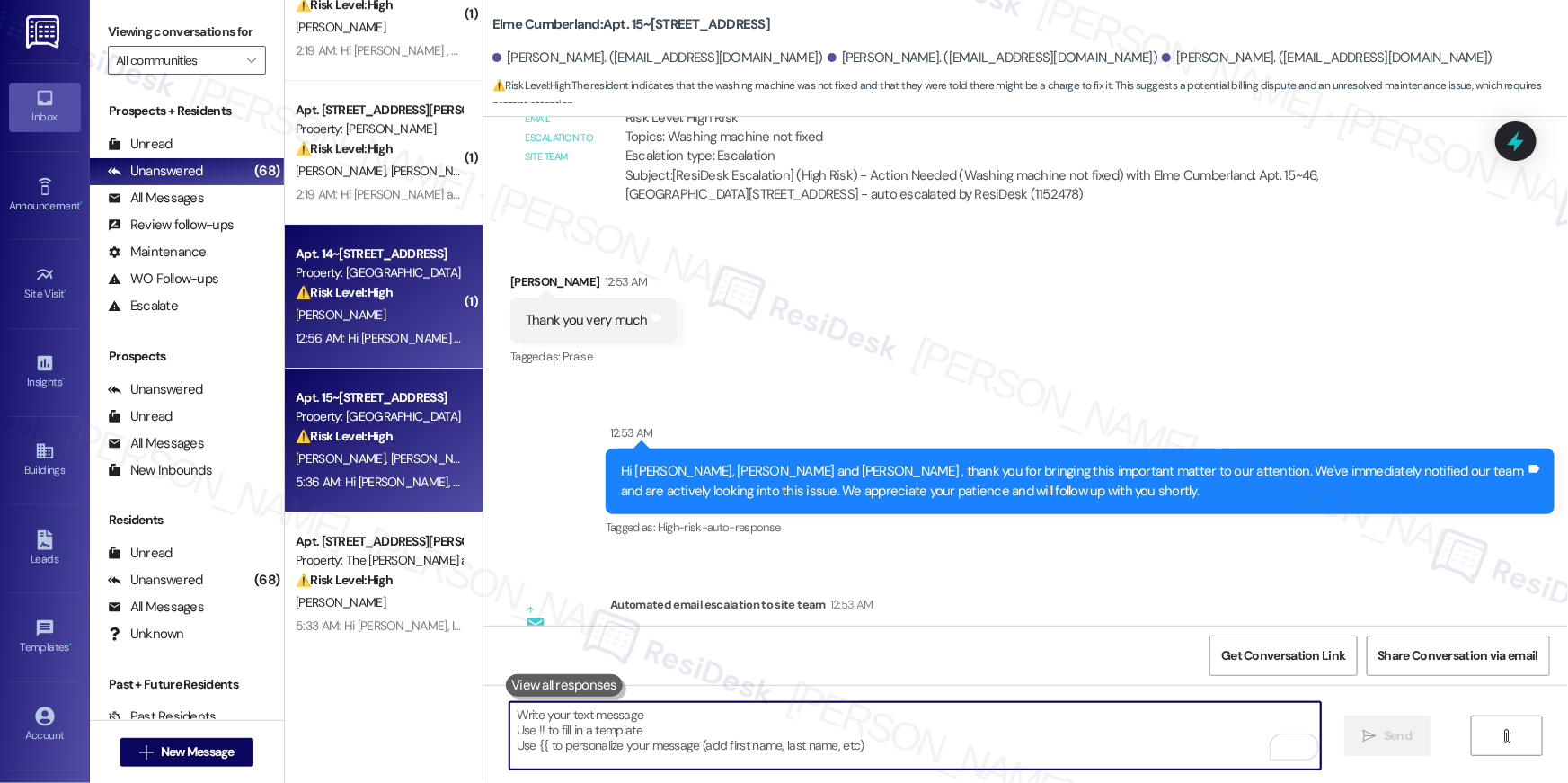
click at [411, 316] on div "L. Jones" at bounding box center [378, 315] width 170 height 22
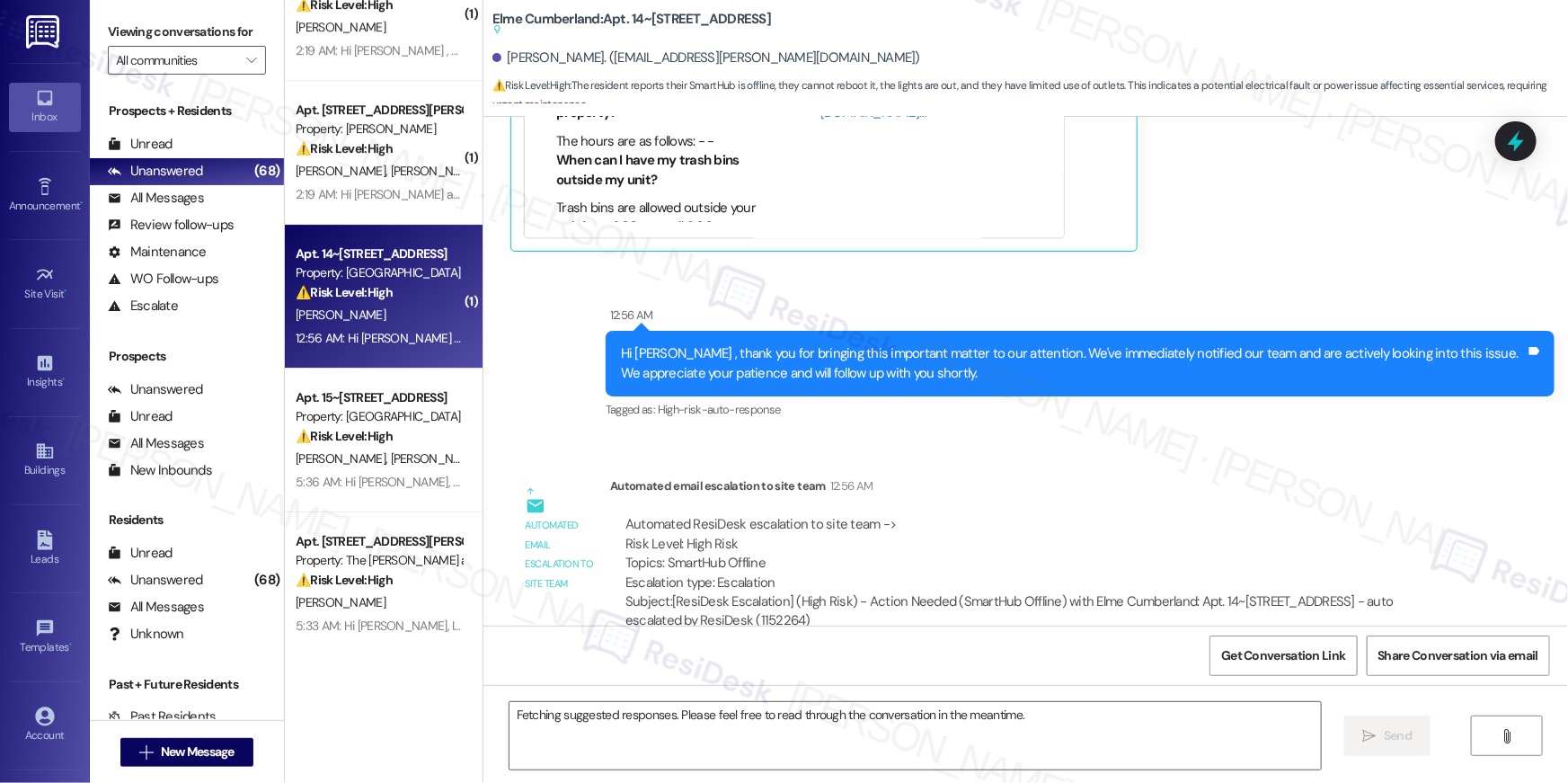
scroll to position [32503, 0]
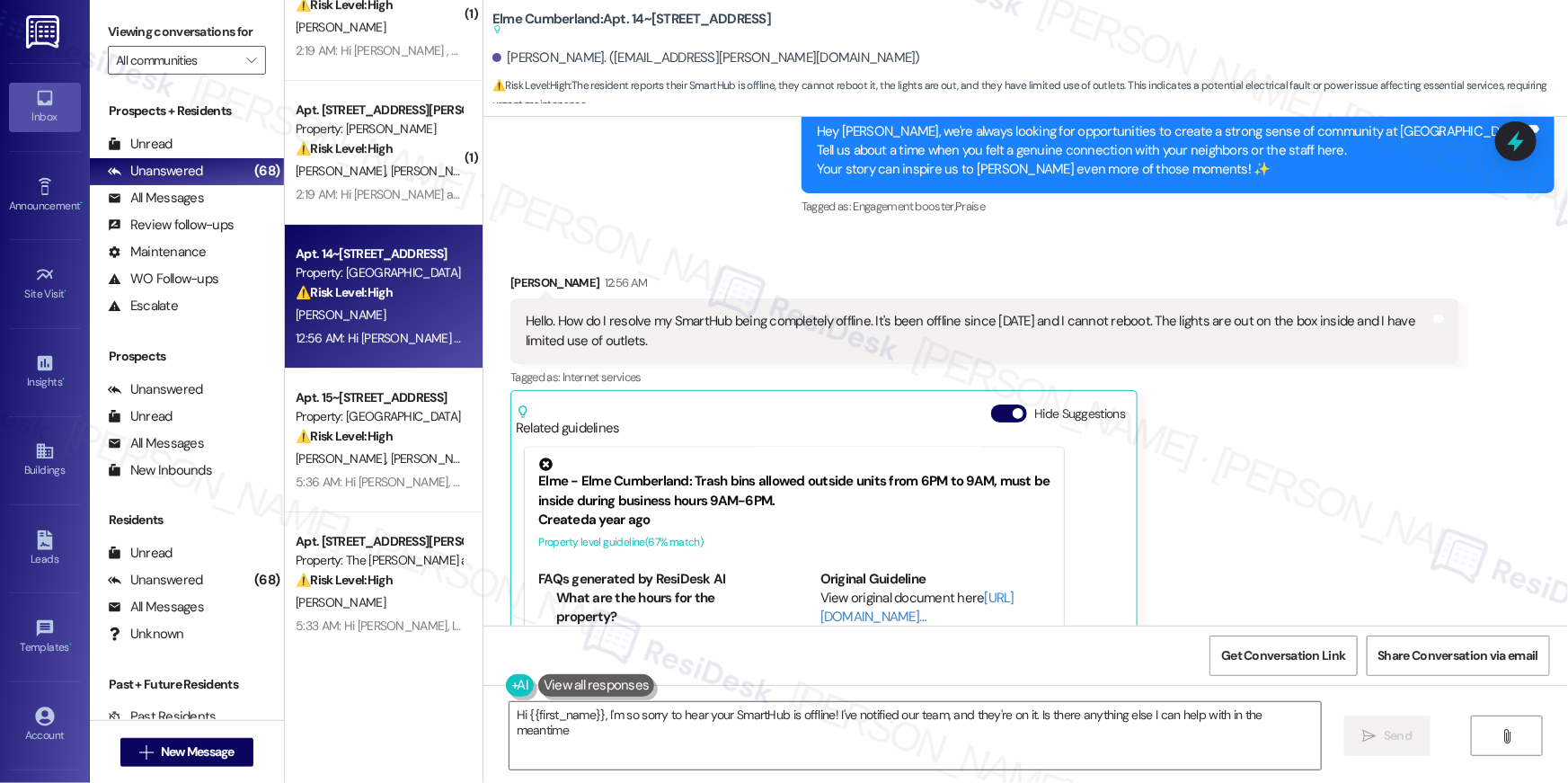
type textarea "Hi {{first_name}}, I'm so sorry to hear your SmartHub is offline! I've notified…"
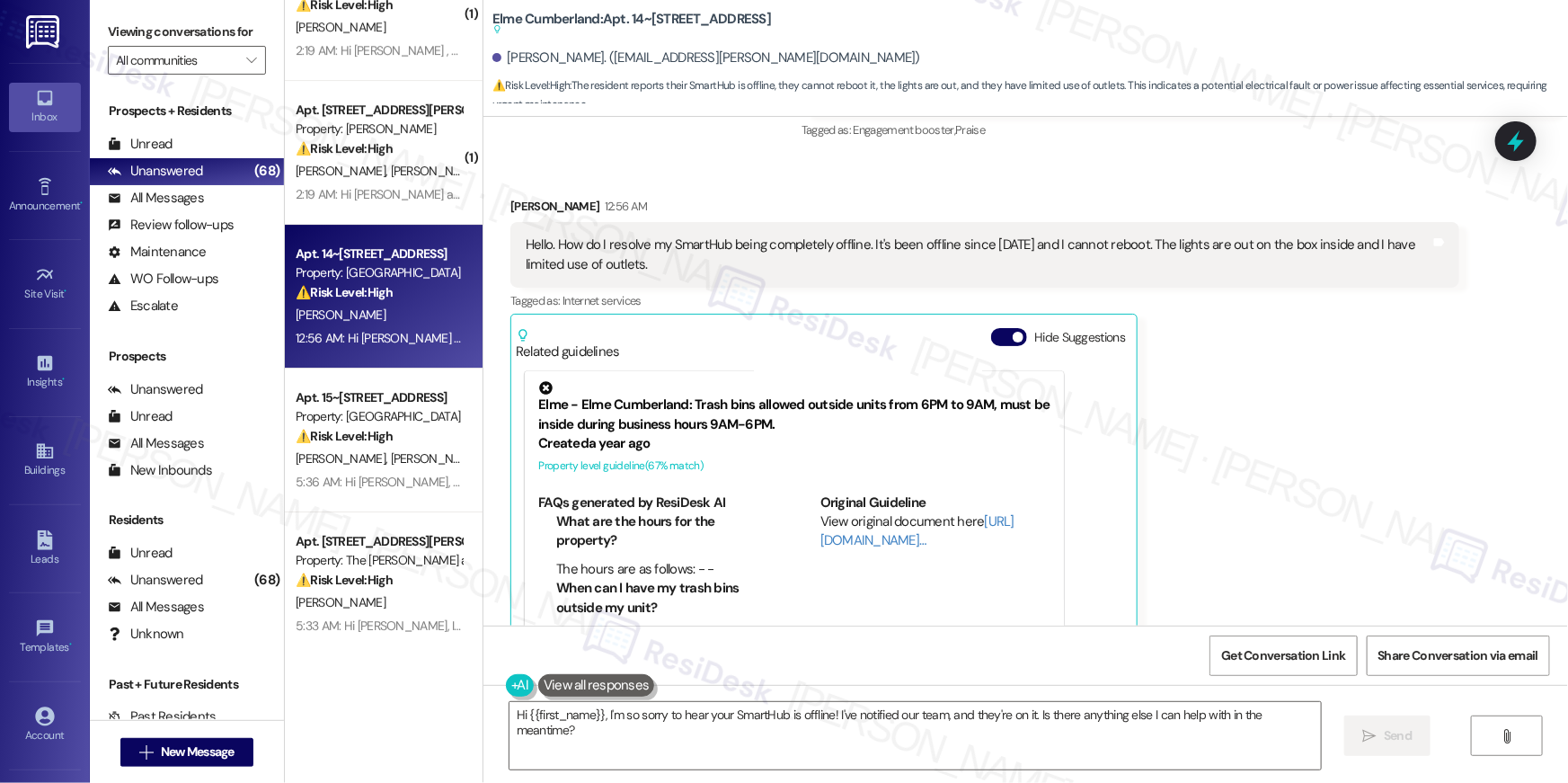
scroll to position [32576, 0]
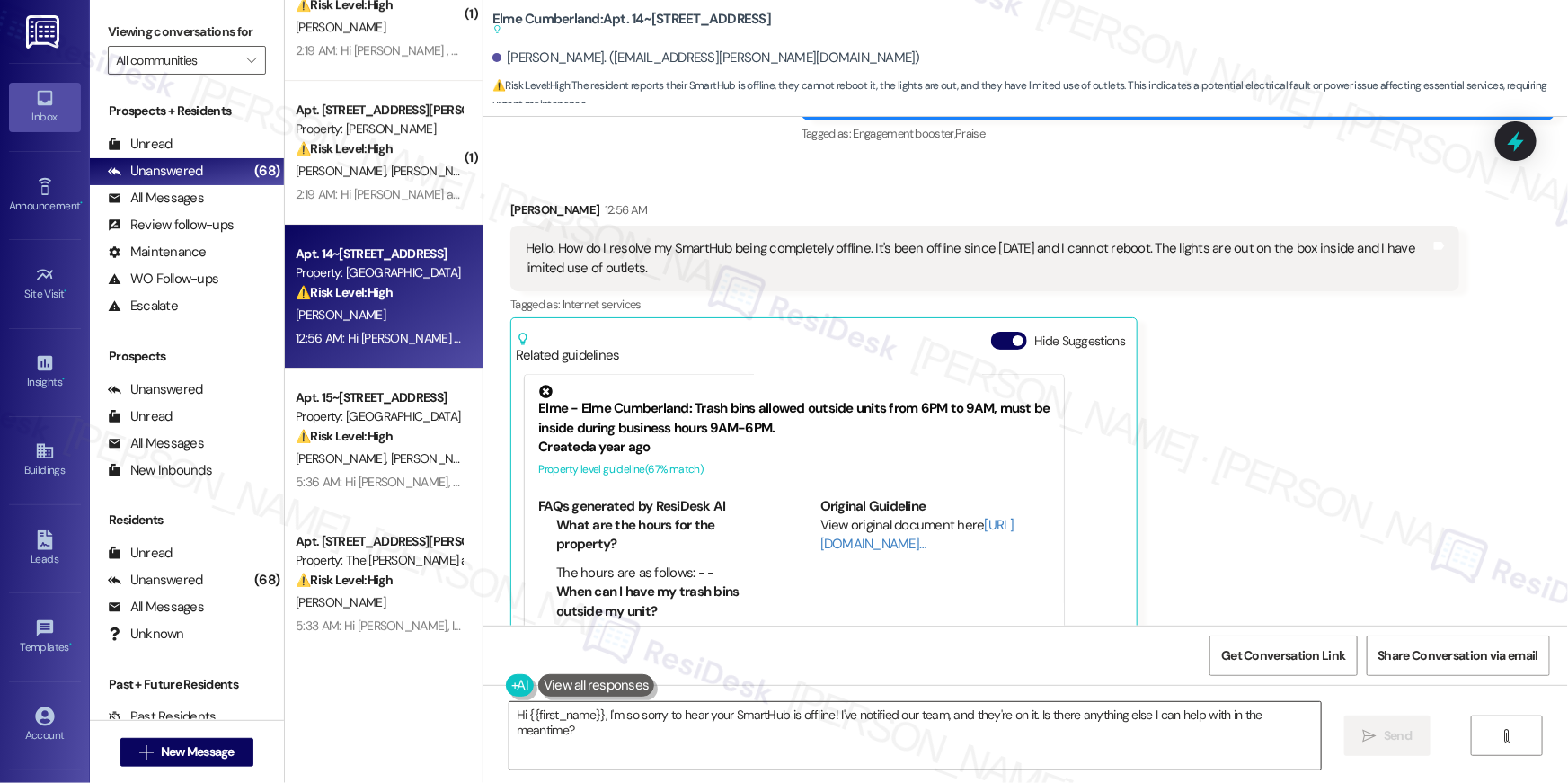
click at [674, 748] on textarea "Hi {{first_name}}, I'm so sorry to hear your SmartHub is offline! I've notified…" at bounding box center [915, 735] width 811 height 67
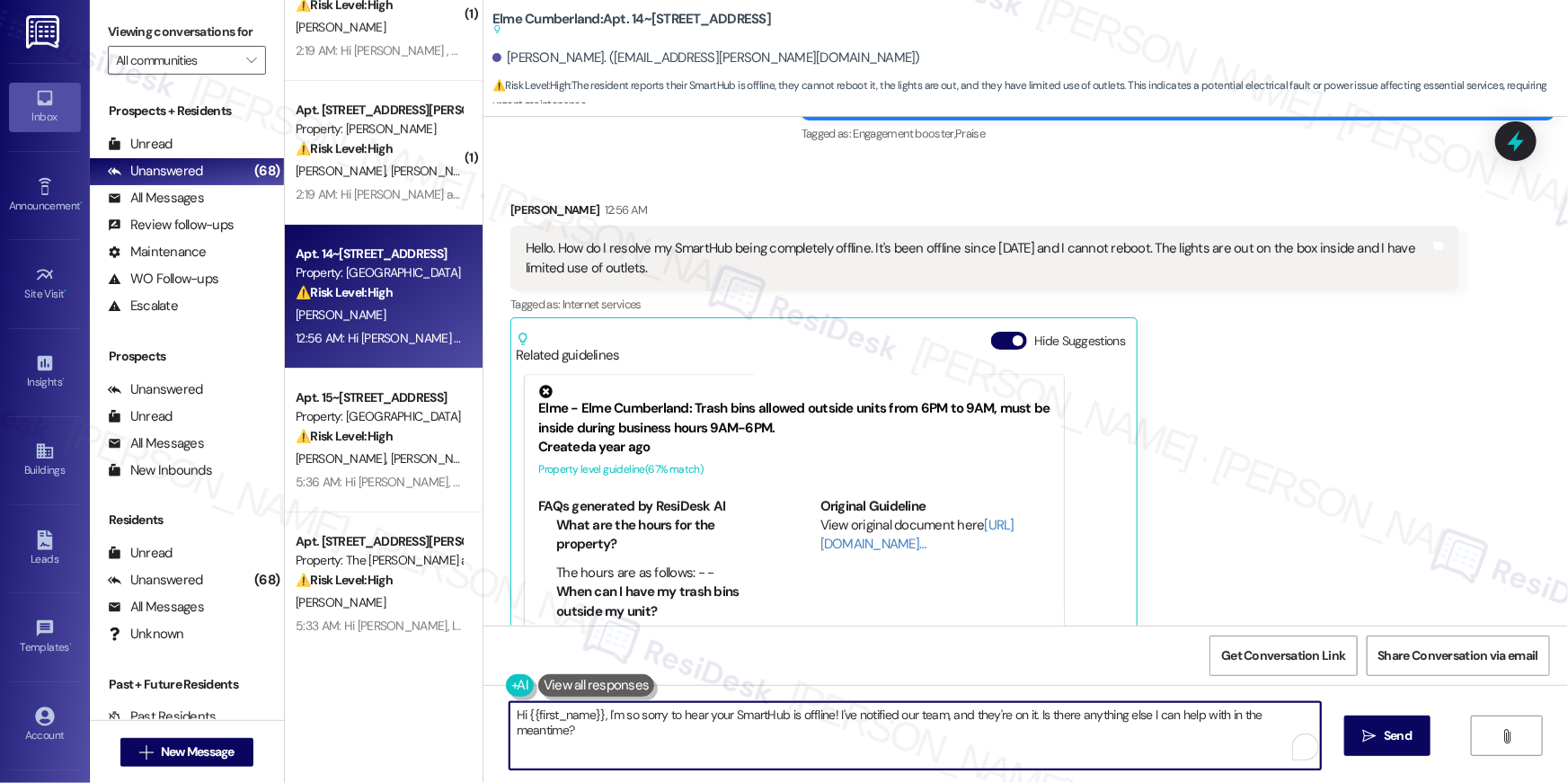
click at [772, 738] on textarea "Hi {{first_name}}, I'm so sorry to hear your SmartHub is offline! I've notified…" at bounding box center [915, 735] width 811 height 67
click at [920, 732] on textarea "Hi {{first_name}}, I'm so sorry to hear your SmartHub is offline! I've notified…" at bounding box center [915, 735] width 811 height 67
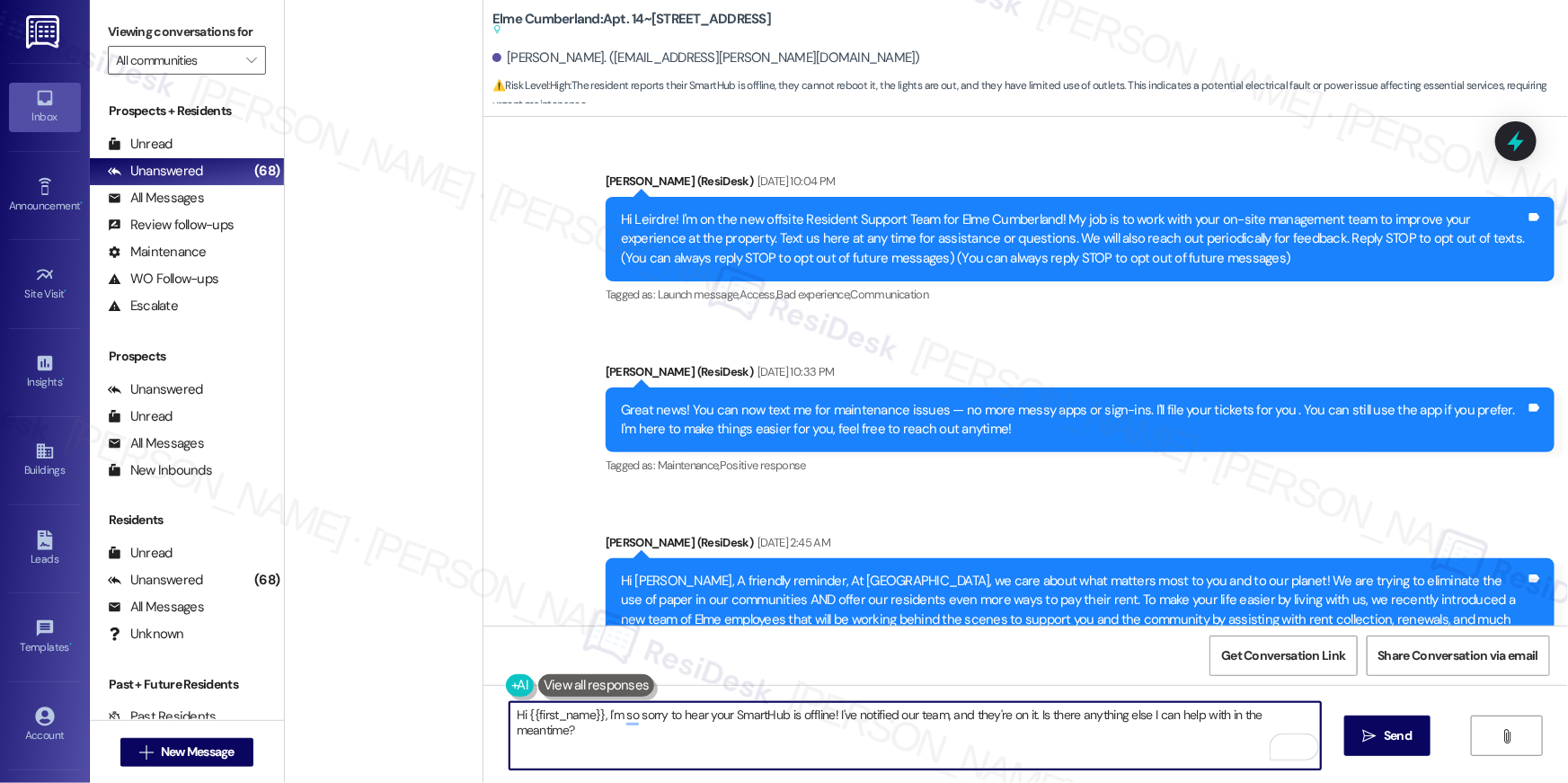
scroll to position [32576, 0]
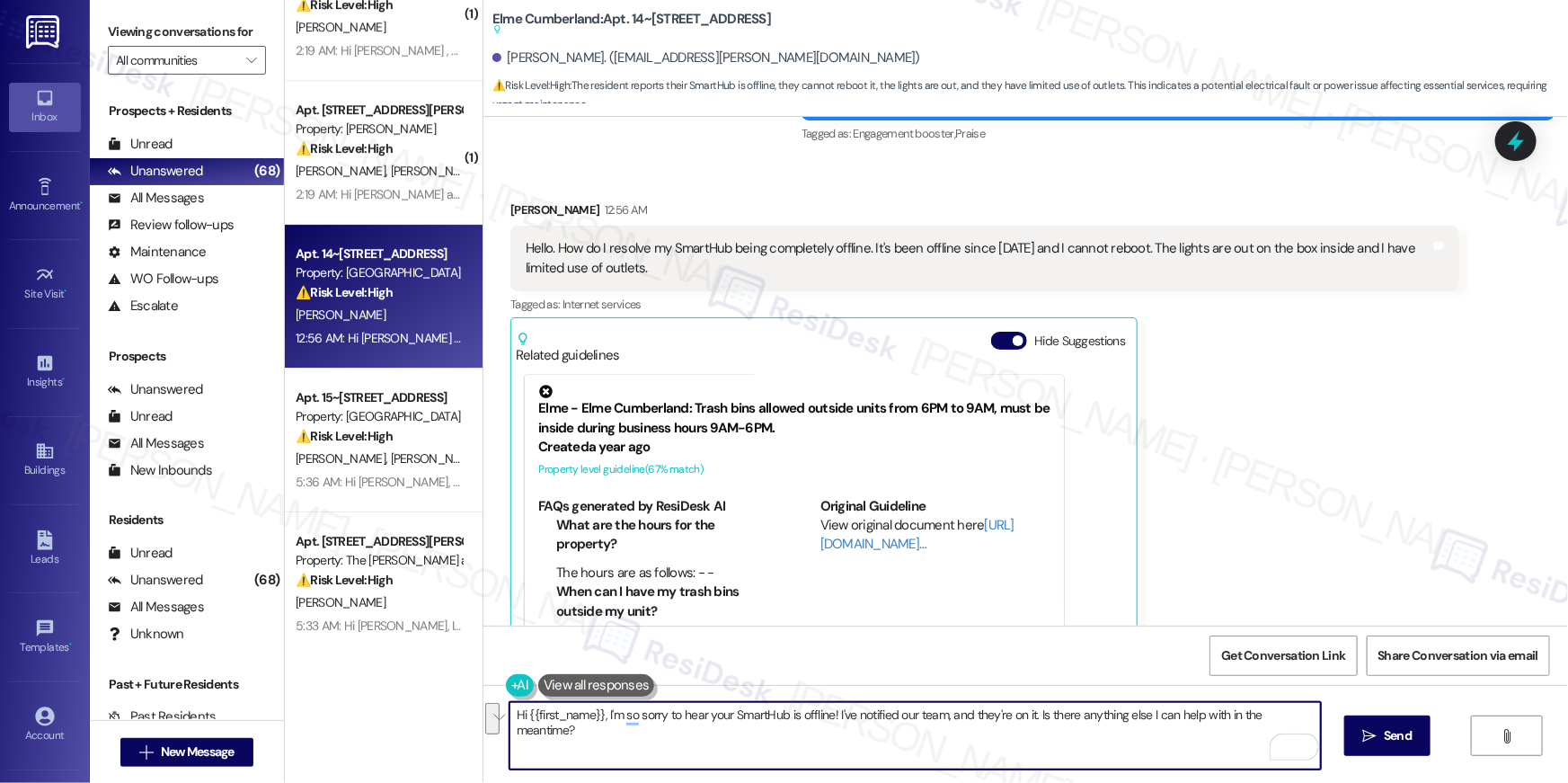
drag, startPoint x: 942, startPoint y: 718, endPoint x: 1035, endPoint y: 729, distance: 93.6
click at [1035, 729] on textarea "Hi {{first_name}}, I'm so sorry to hear your SmartHub is offline! I've notified…" at bounding box center [915, 735] width 811 height 67
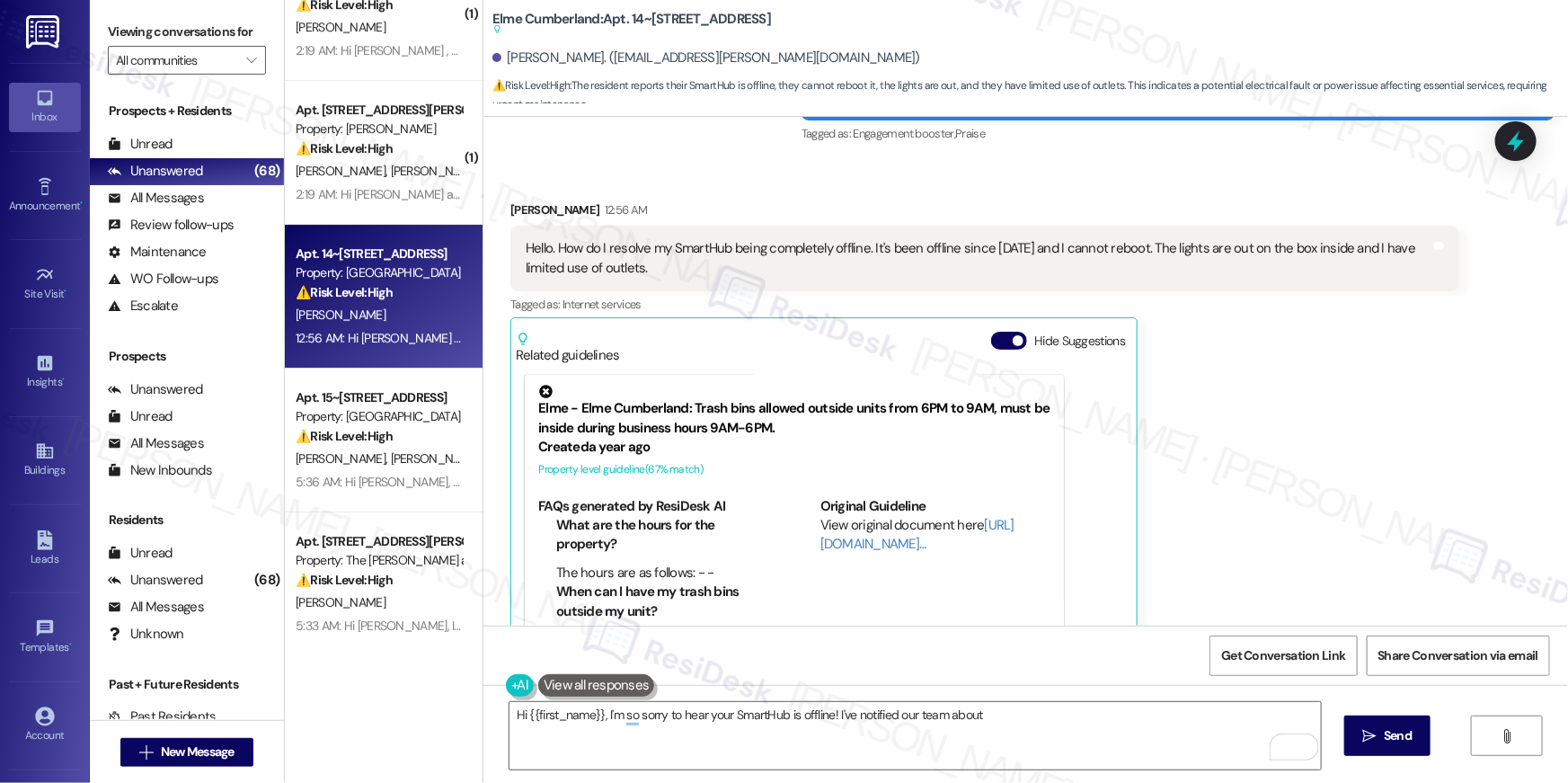
click at [1203, 443] on div "Leirdre Jones 12:56 AM Hello. How do I resolve my SmartHub being completely off…" at bounding box center [985, 442] width 949 height 484
click at [991, 729] on textarea "Hi {{first_name}}, I'm so sorry to hear your SmartHub is offline! I've notified…" at bounding box center [915, 735] width 811 height 67
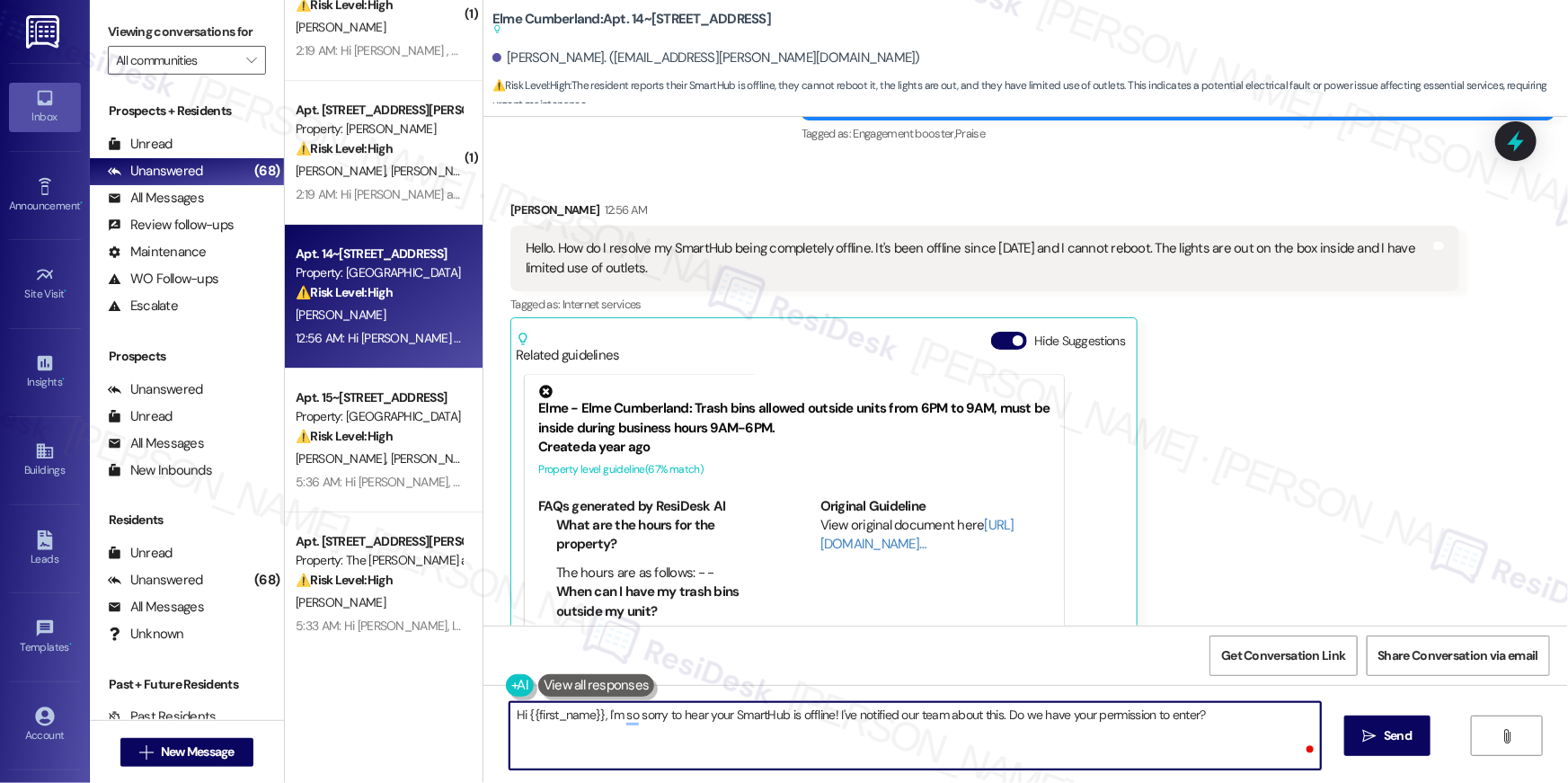
type textarea "Hi {{first_name}}, I'm so sorry to hear your SmartHub is offline! I've notified…"
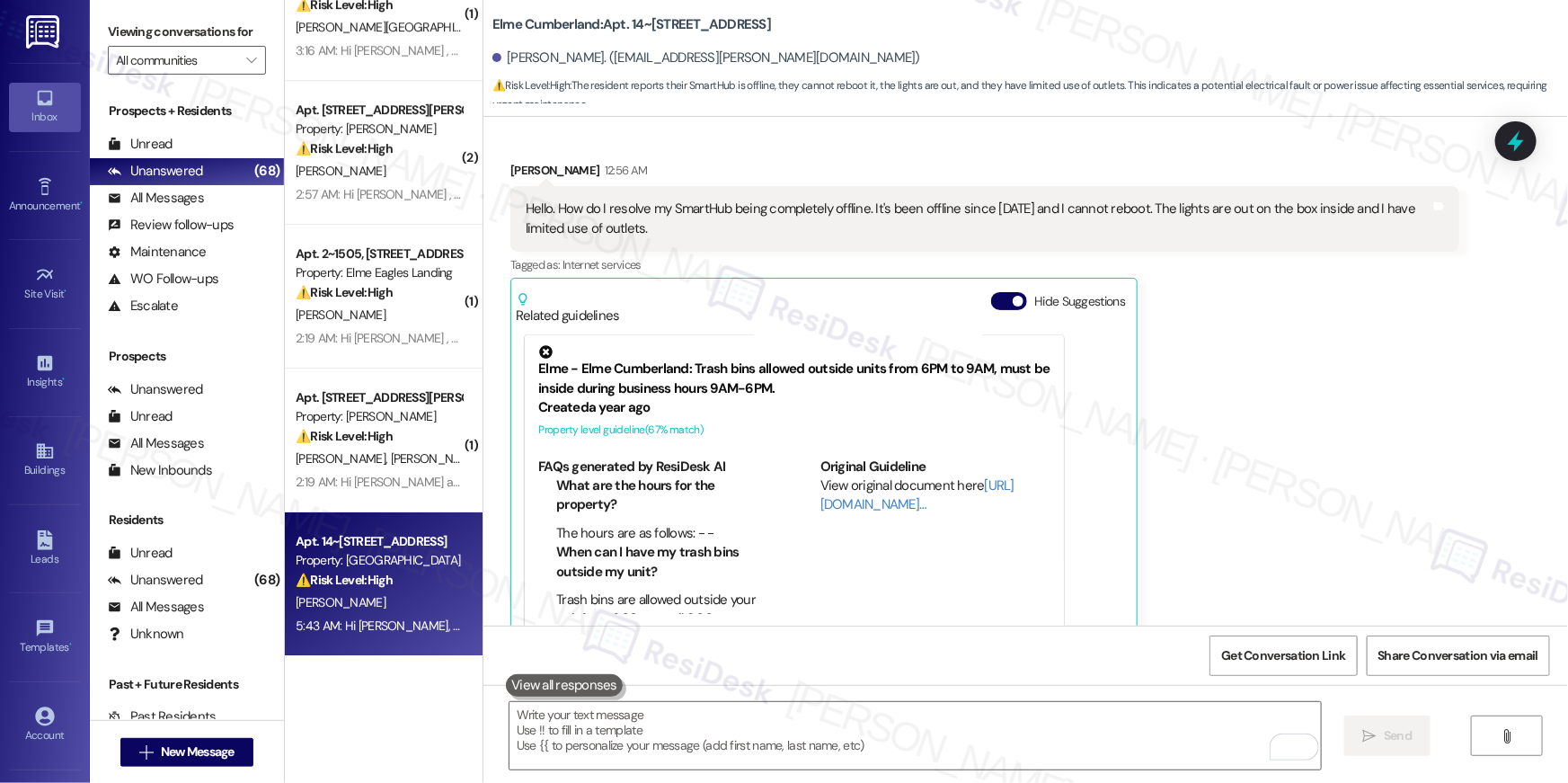
scroll to position [33133, 0]
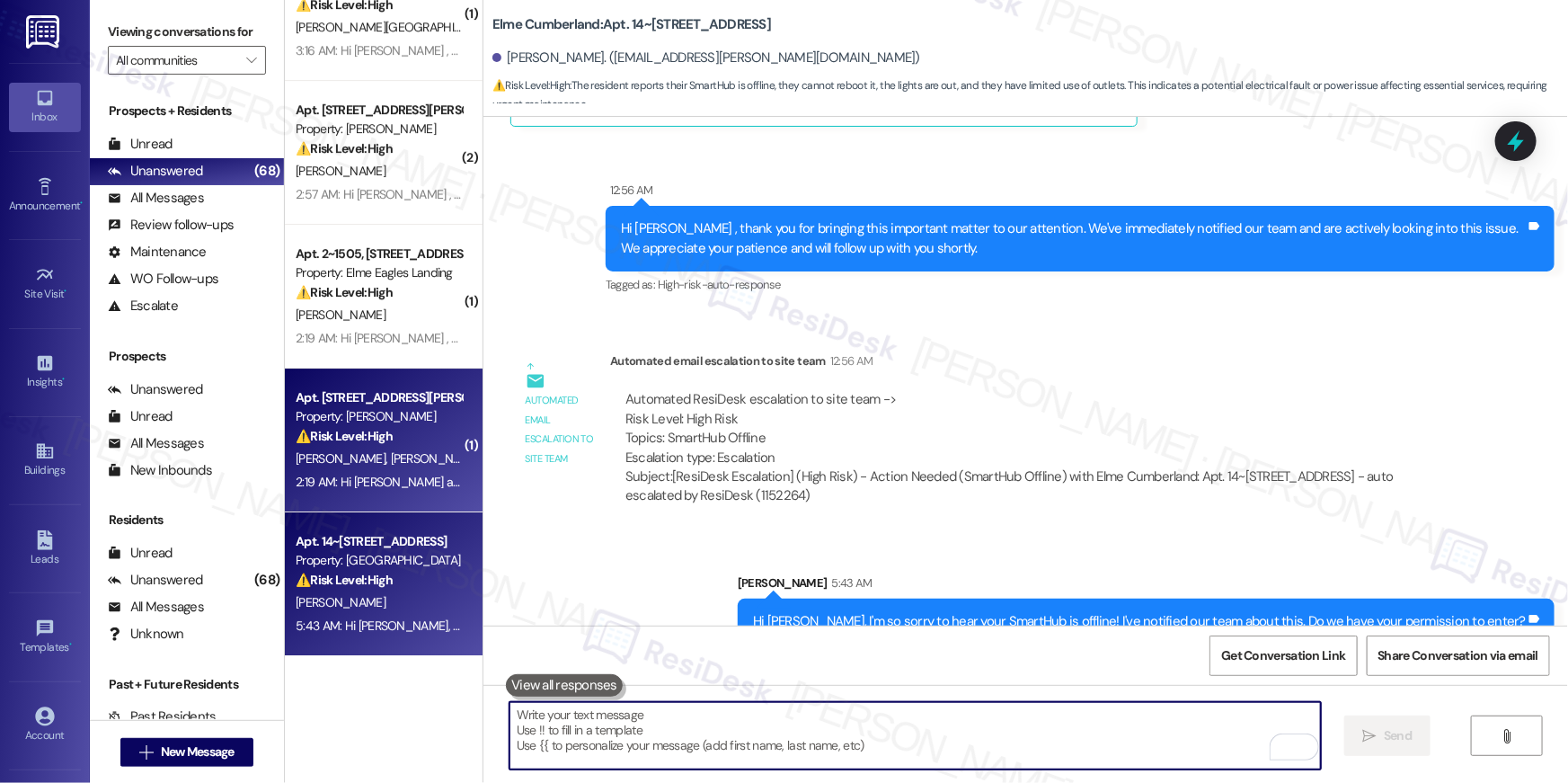
click at [354, 492] on div "Apt. 510, 50 Greenleaf Road Property: Elme Conyers ⚠️ Risk Level: High The resi…" at bounding box center [384, 440] width 197 height 144
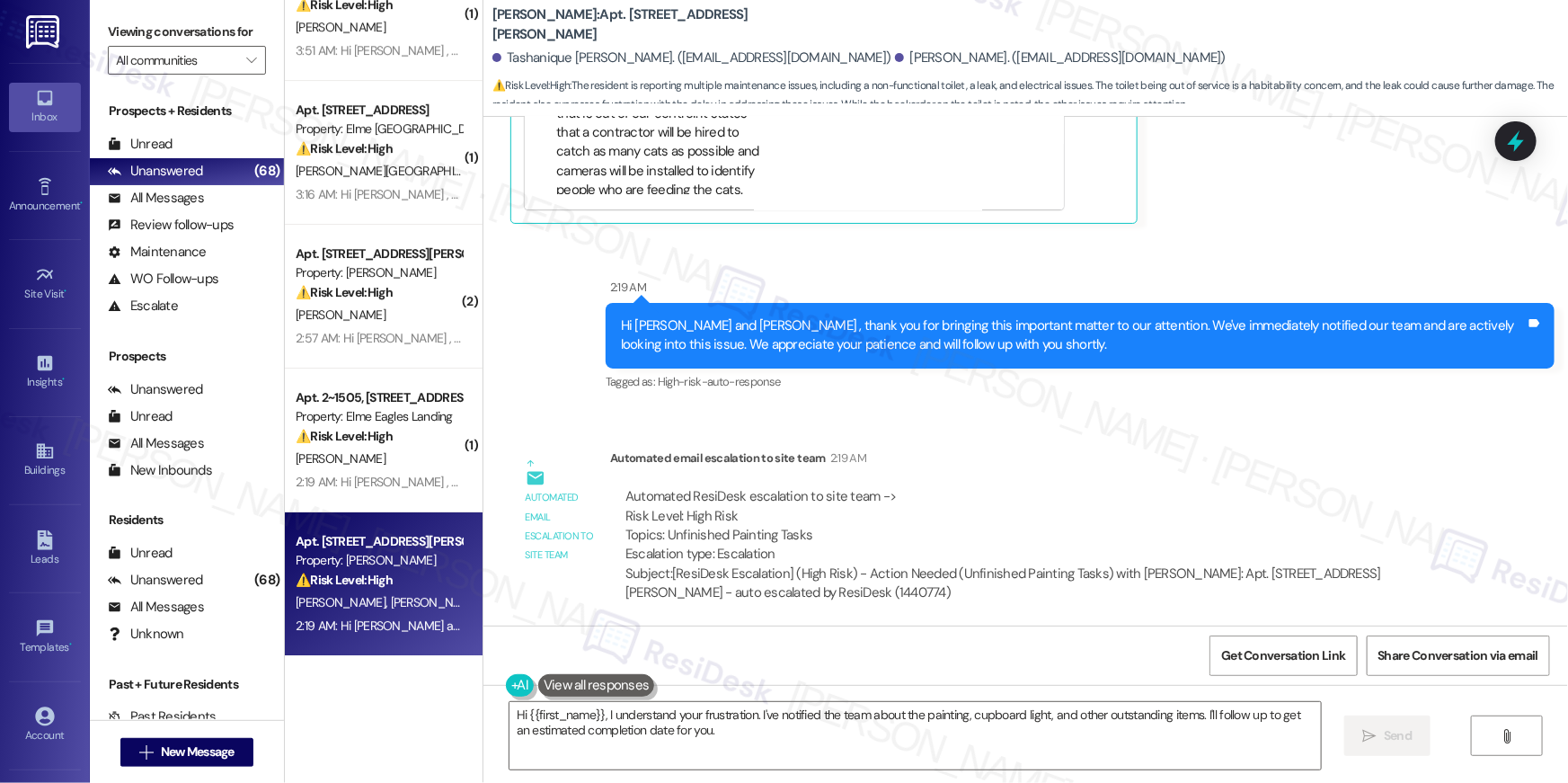
scroll to position [6635, 0]
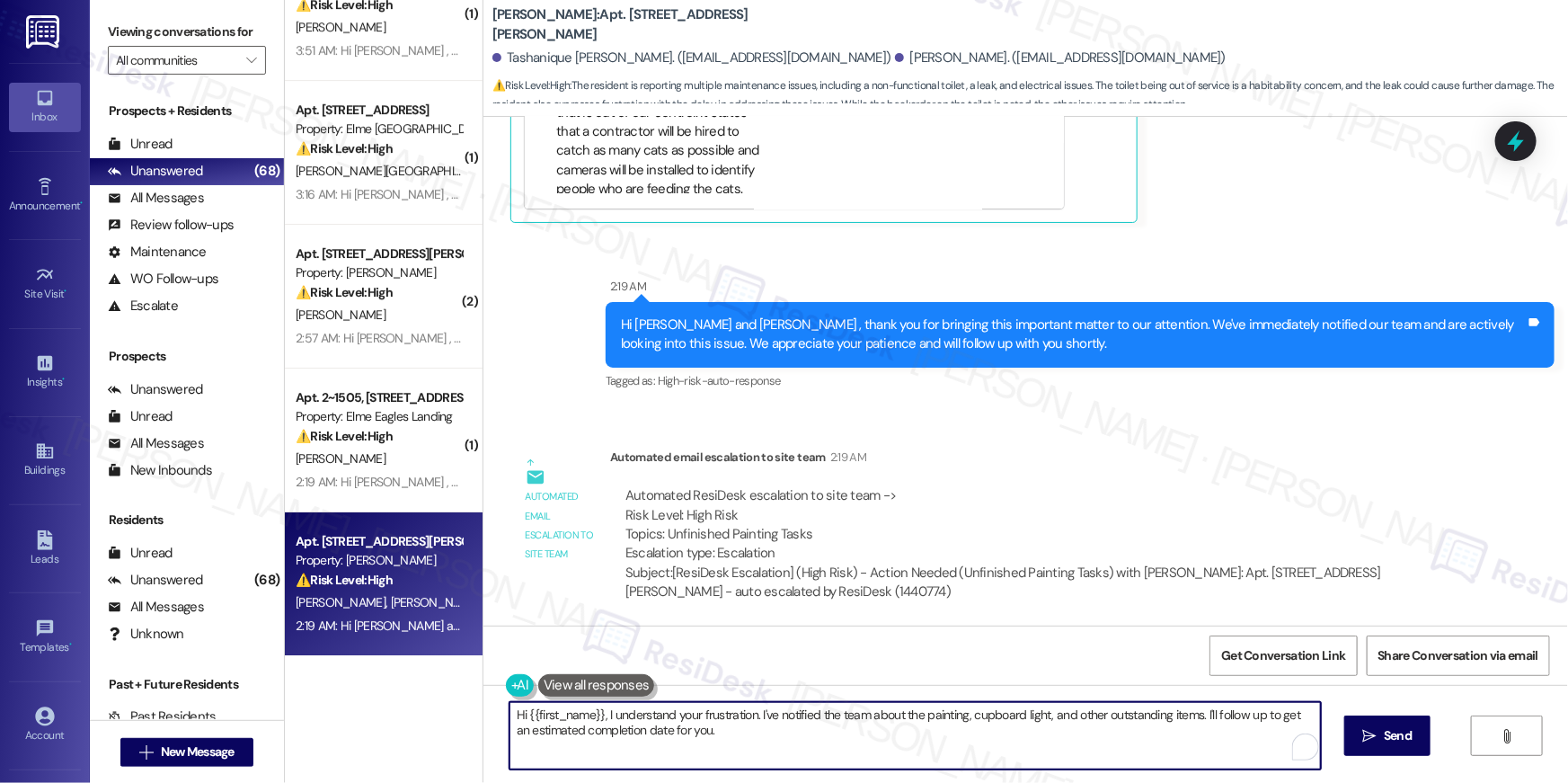
drag, startPoint x: 698, startPoint y: 730, endPoint x: 498, endPoint y: 703, distance: 201.8
click at [488, 694] on div "Hi {{first_name}}, I understand your frustration. I've notified the team about …" at bounding box center [1025, 753] width 1084 height 135
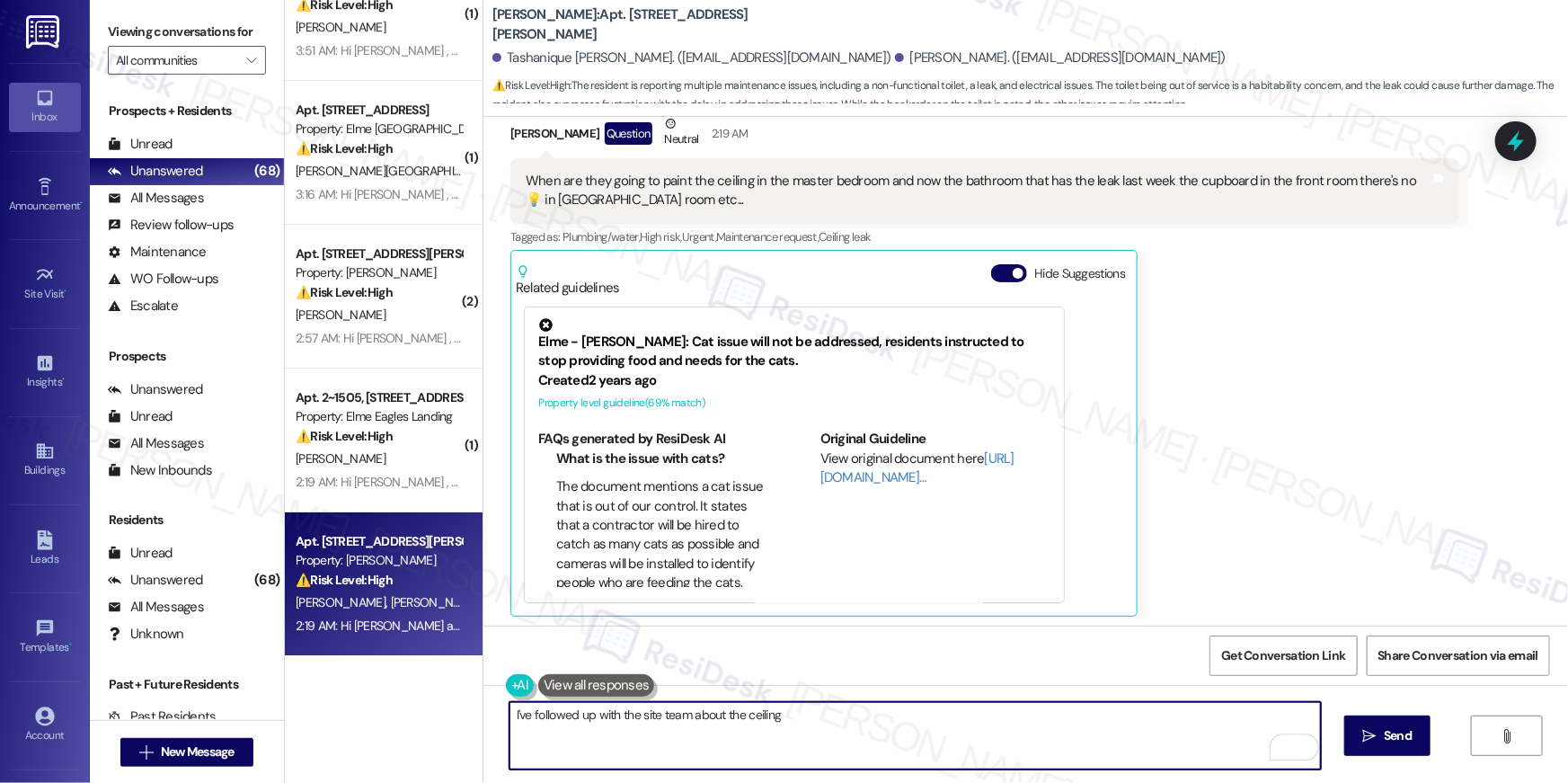
scroll to position [6078, 0]
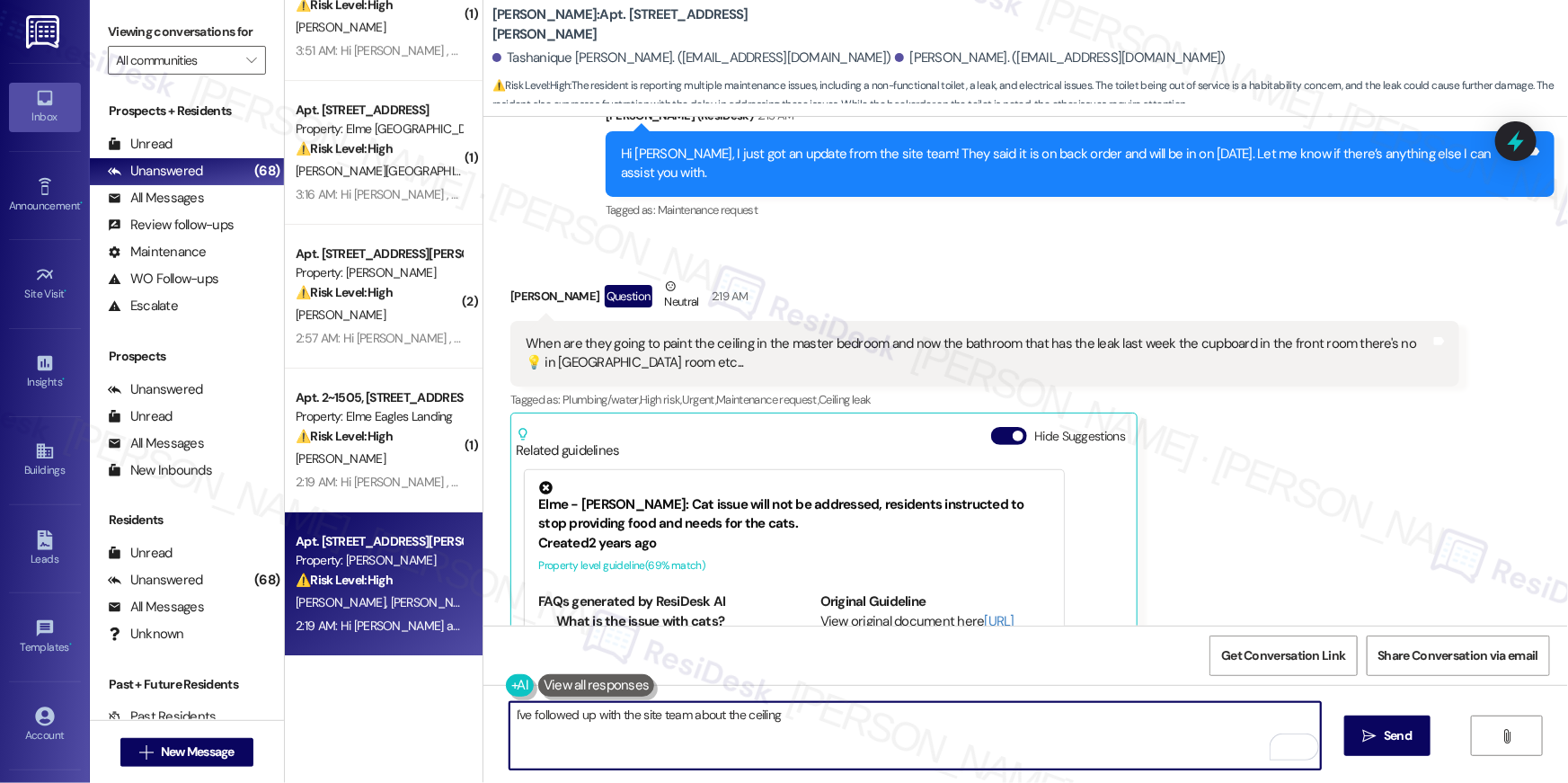
click at [957, 742] on textarea "I've followed up with the site team about the ceiling" at bounding box center [915, 735] width 811 height 67
type textarea "I've followed up with the site team about the ceiling. Have you submitted a wor…"
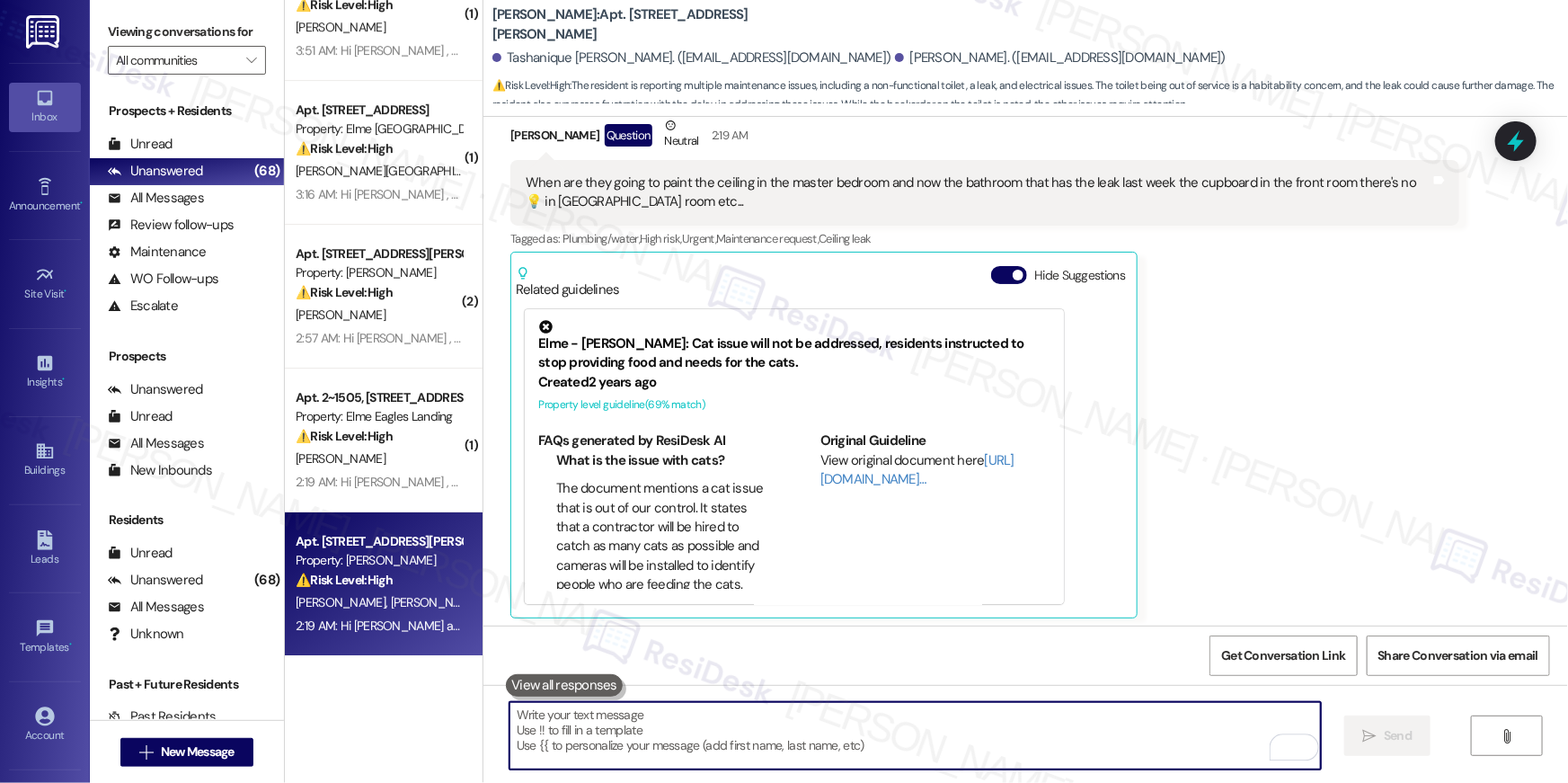
scroll to position [6242, 0]
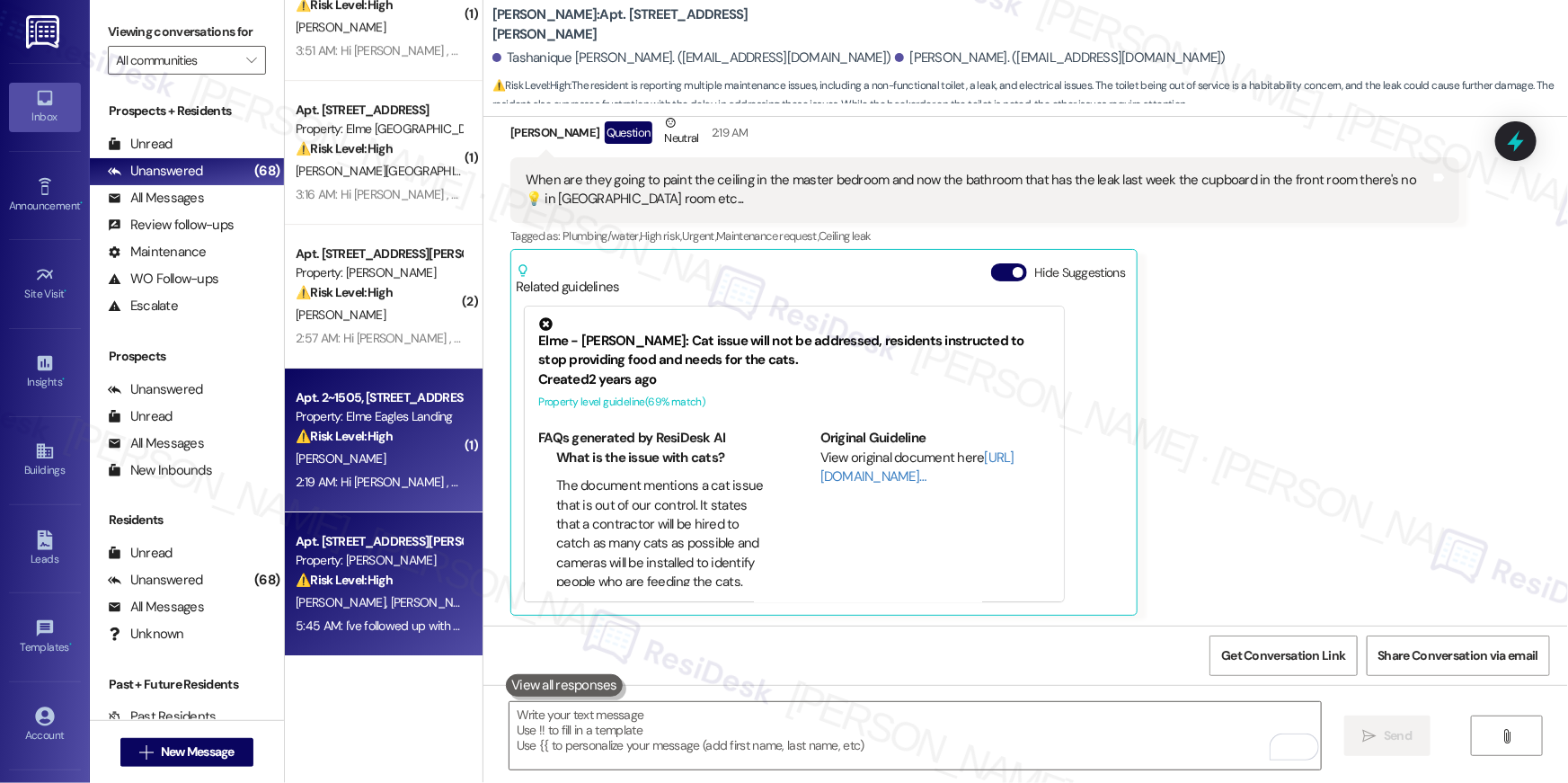
click at [341, 444] on div "⚠️ Risk Level: High The resident mentions an unresolved request and an urgent n…" at bounding box center [378, 436] width 166 height 18
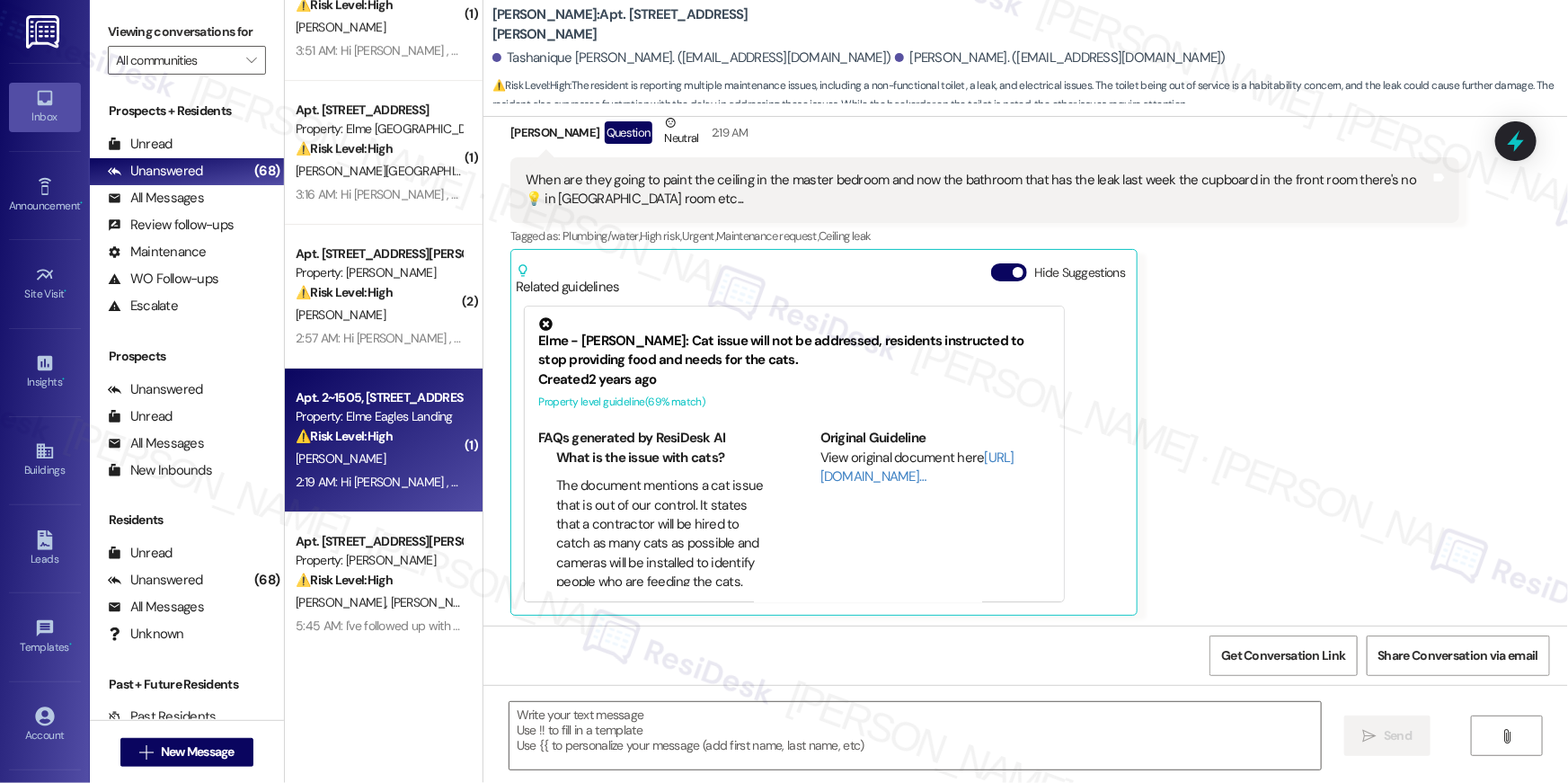
type textarea "Fetching suggested responses. Please feel free to read through the conversation…"
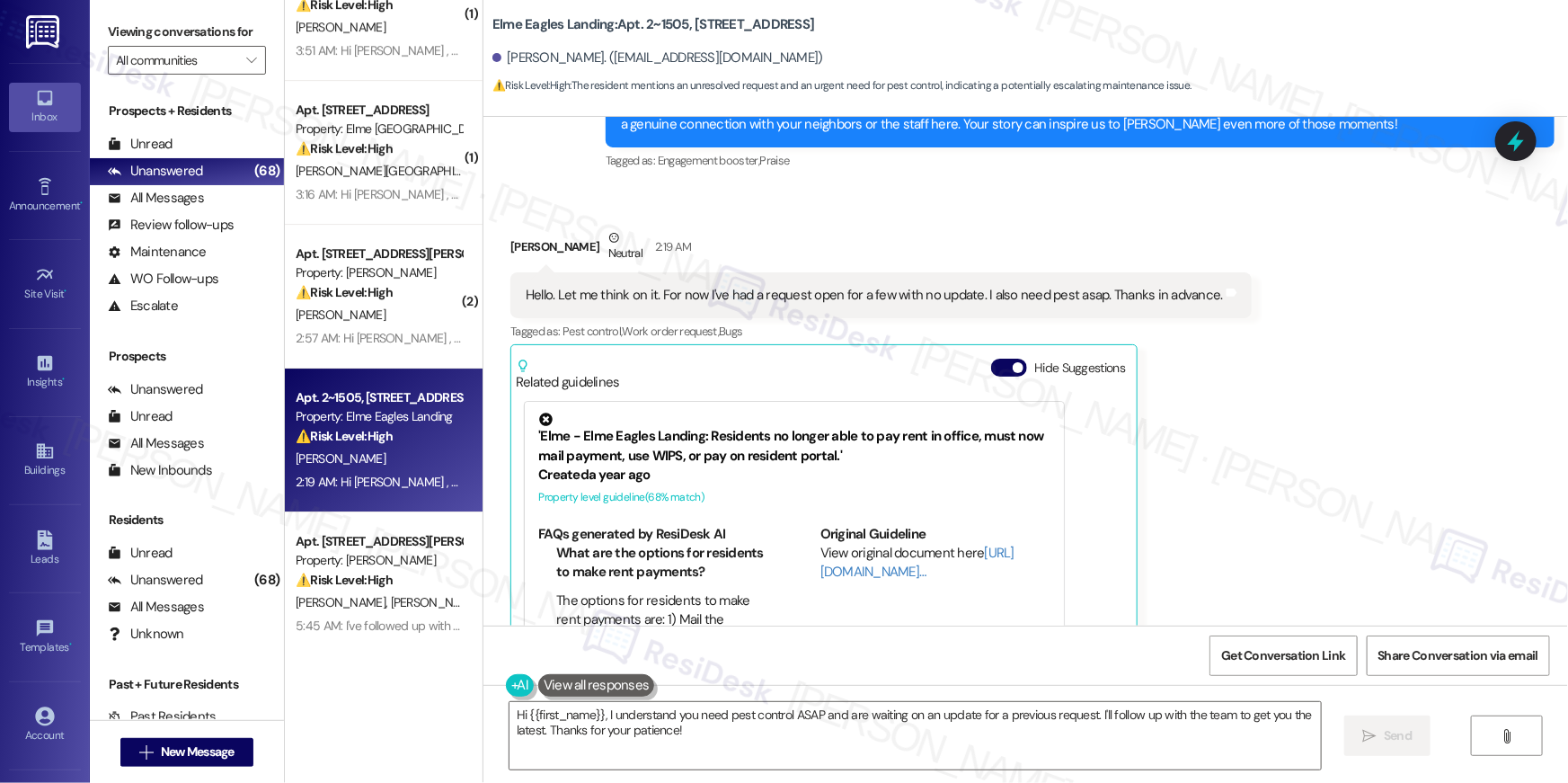
scroll to position [19873, 0]
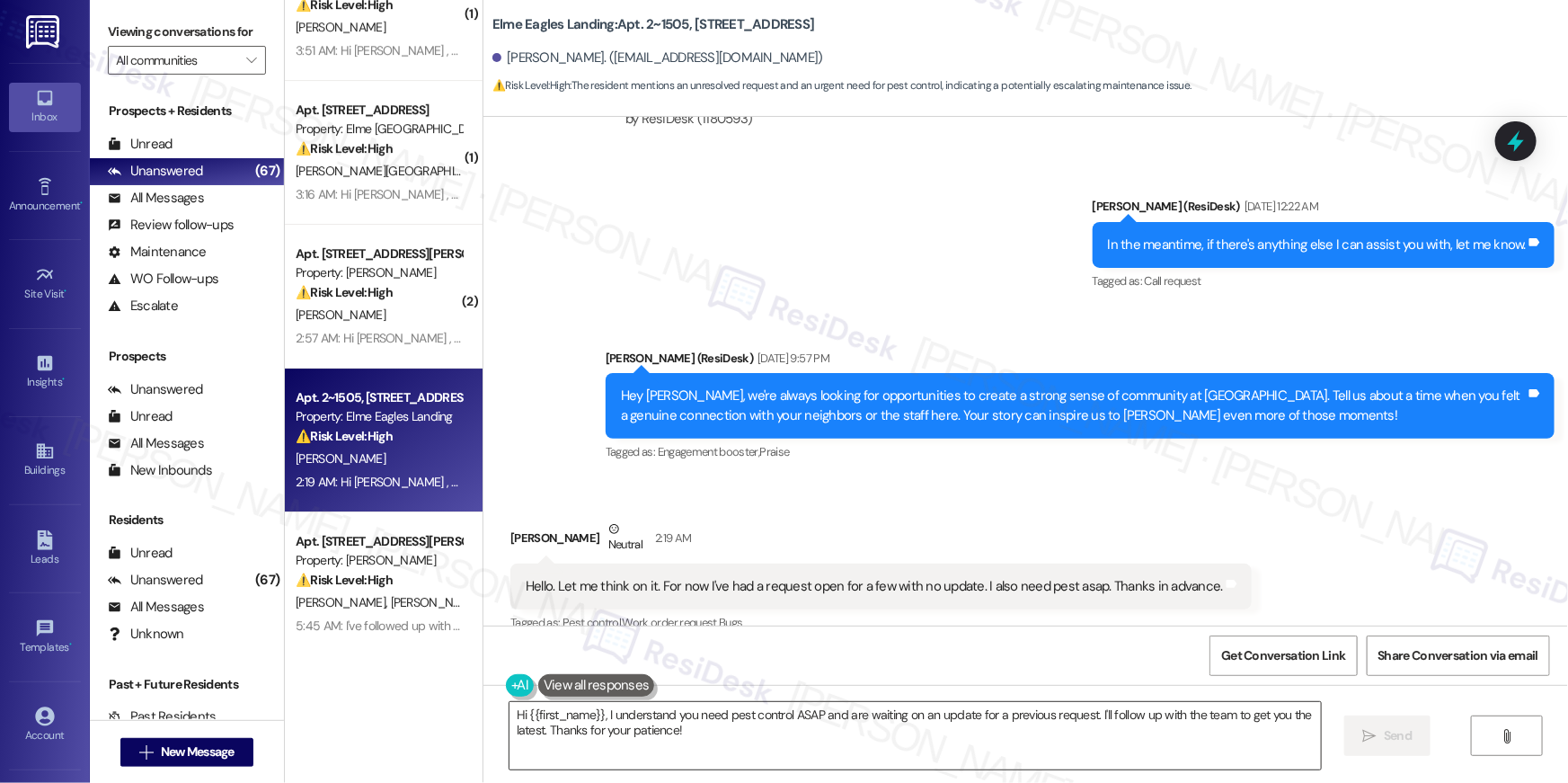
click at [798, 741] on textarea "Hi {{first_name}}, I understand you need pest control ASAP and are waiting on a…" at bounding box center [915, 735] width 811 height 67
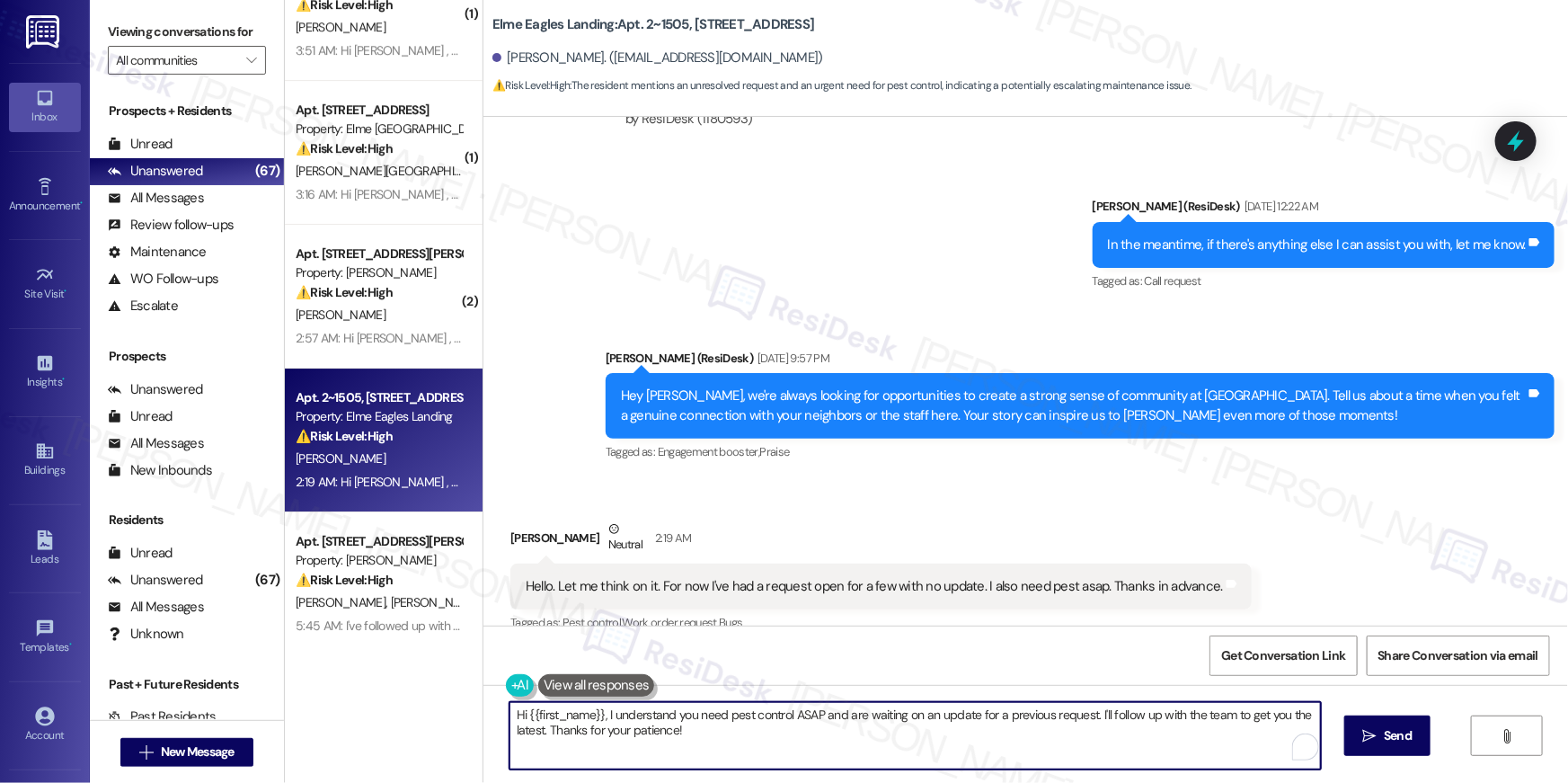
click at [798, 741] on textarea "Hi {{first_name}}, I understand you need pest control ASAP and are waiting on a…" at bounding box center [915, 735] width 811 height 67
type textarea "Hi Natola, sorry to hear about your open requests. Do you have the work order n…"
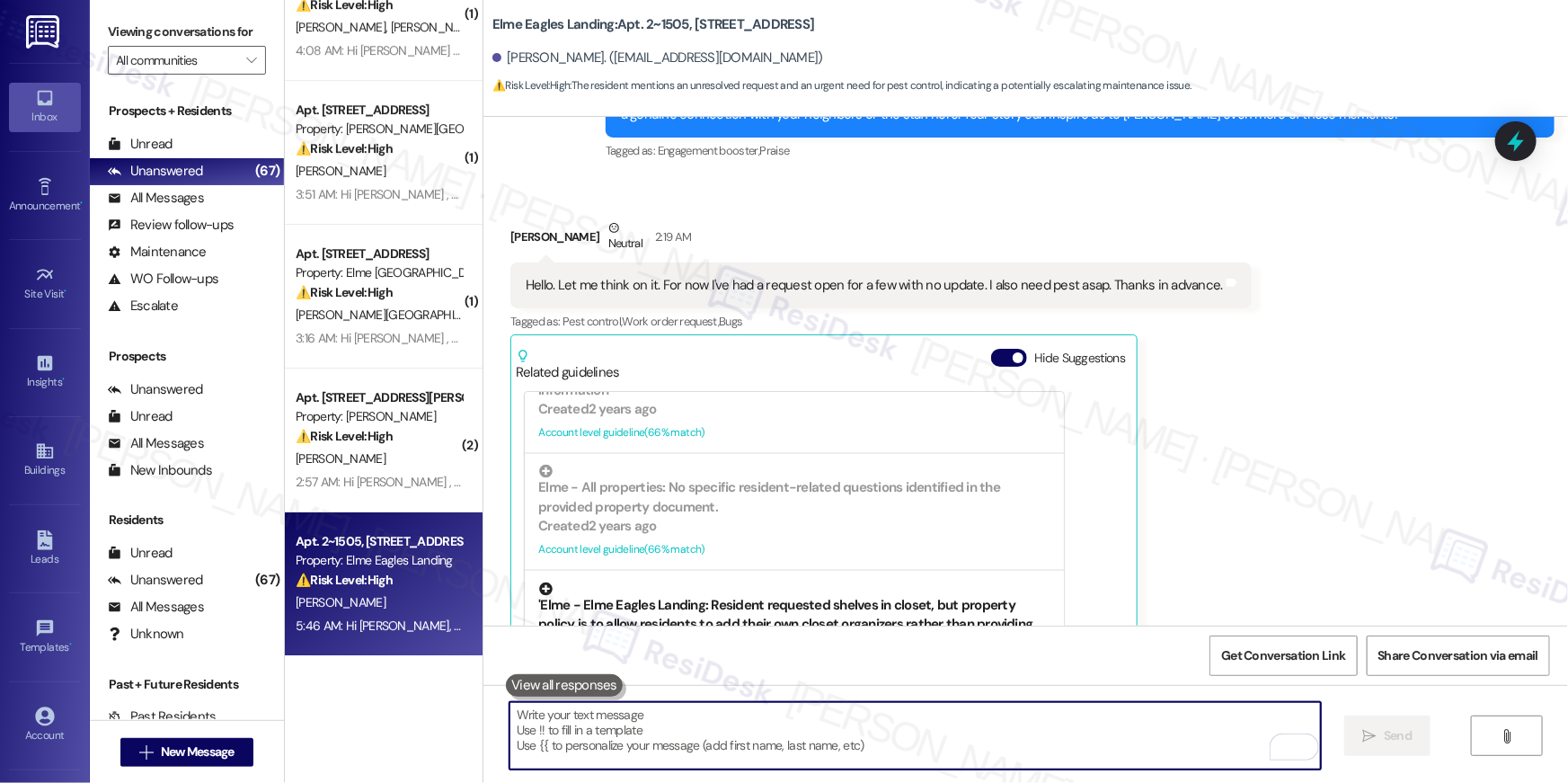
scroll to position [1893, 0]
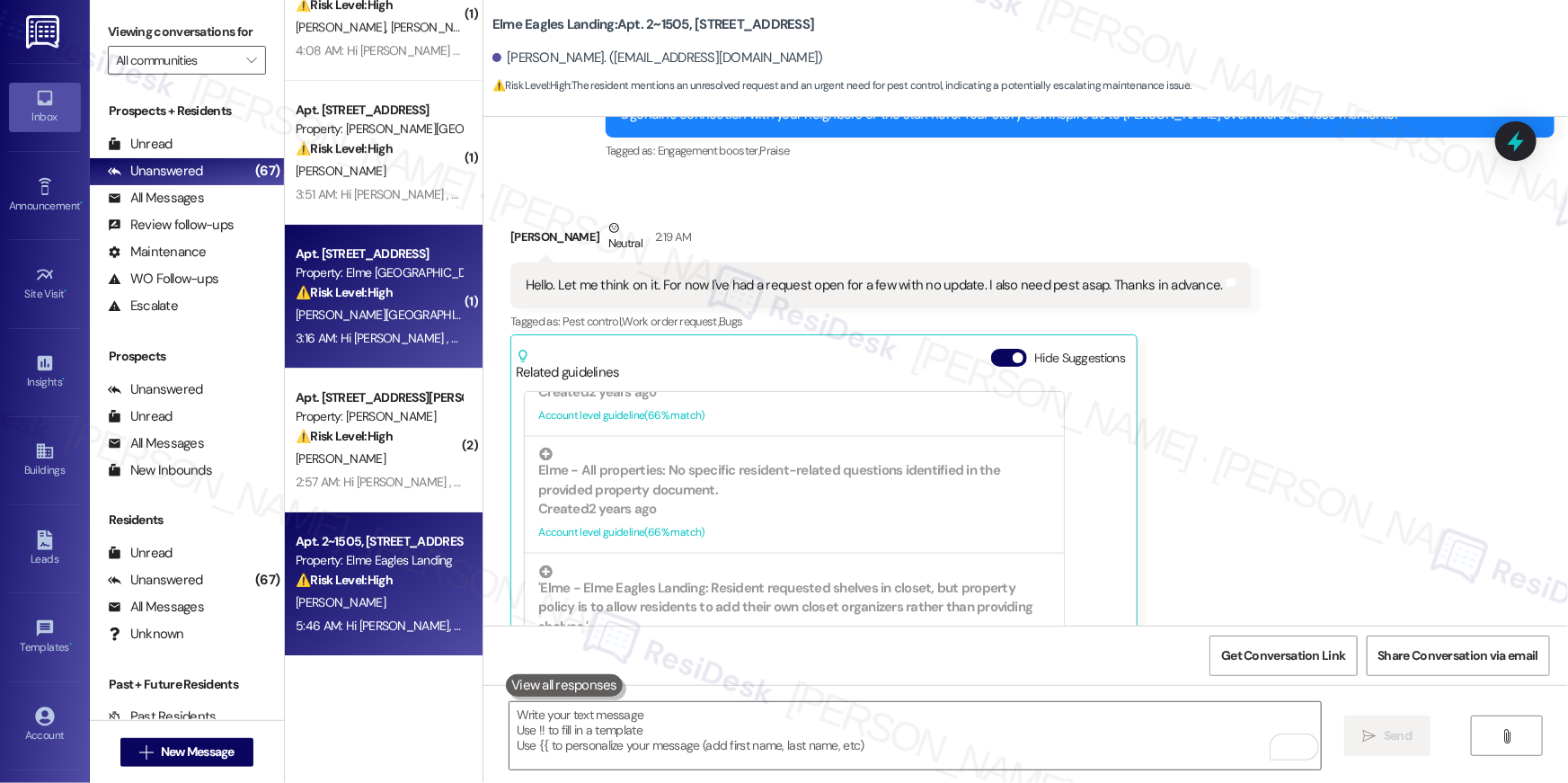
click at [394, 318] on div "[PERSON_NAME][GEOGRAPHIC_DATA]" at bounding box center [378, 315] width 170 height 22
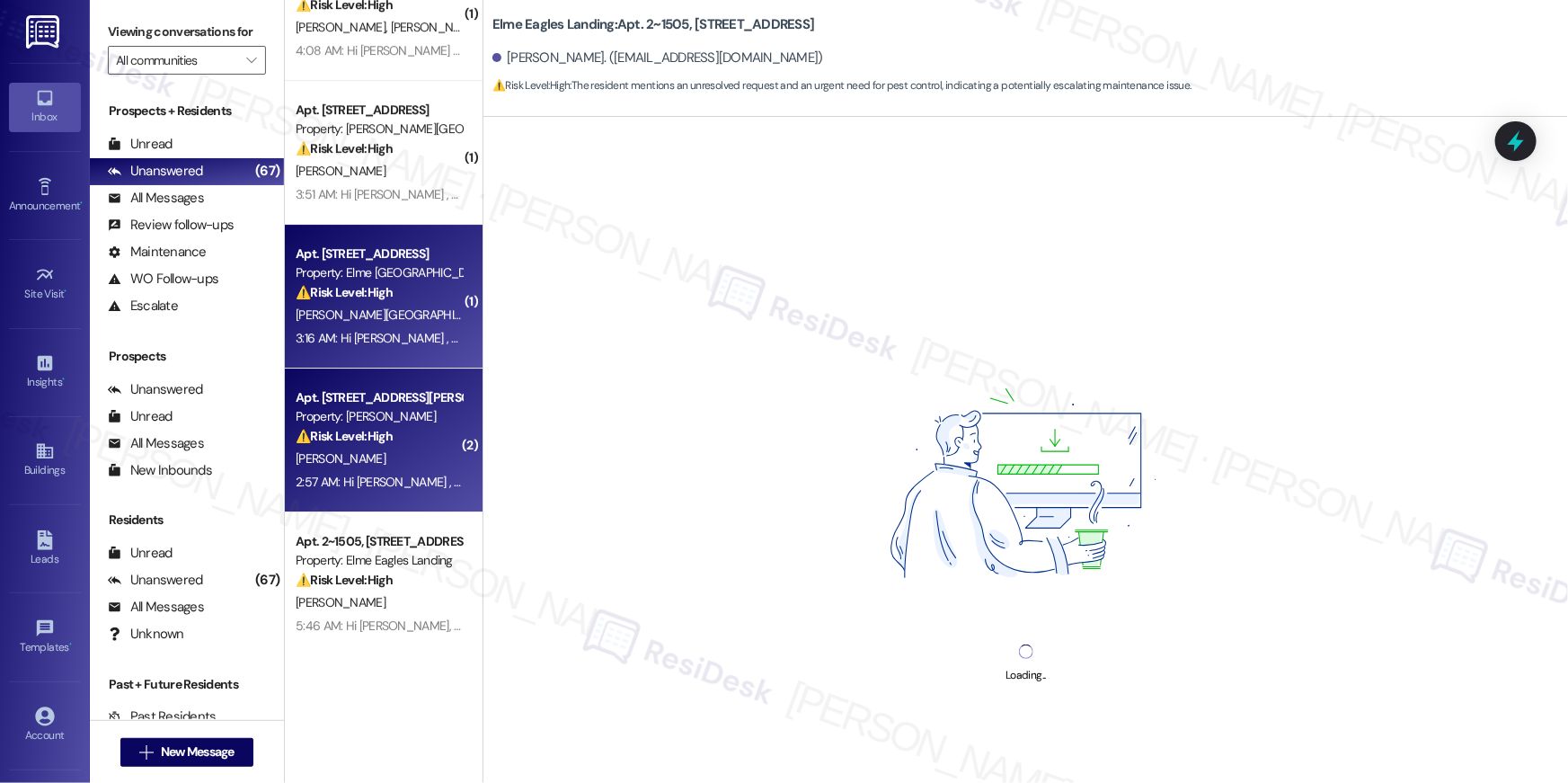
click at [387, 440] on div "⚠️ Risk Level: High The resident states they no longer live at the property. Th…" at bounding box center [378, 436] width 166 height 18
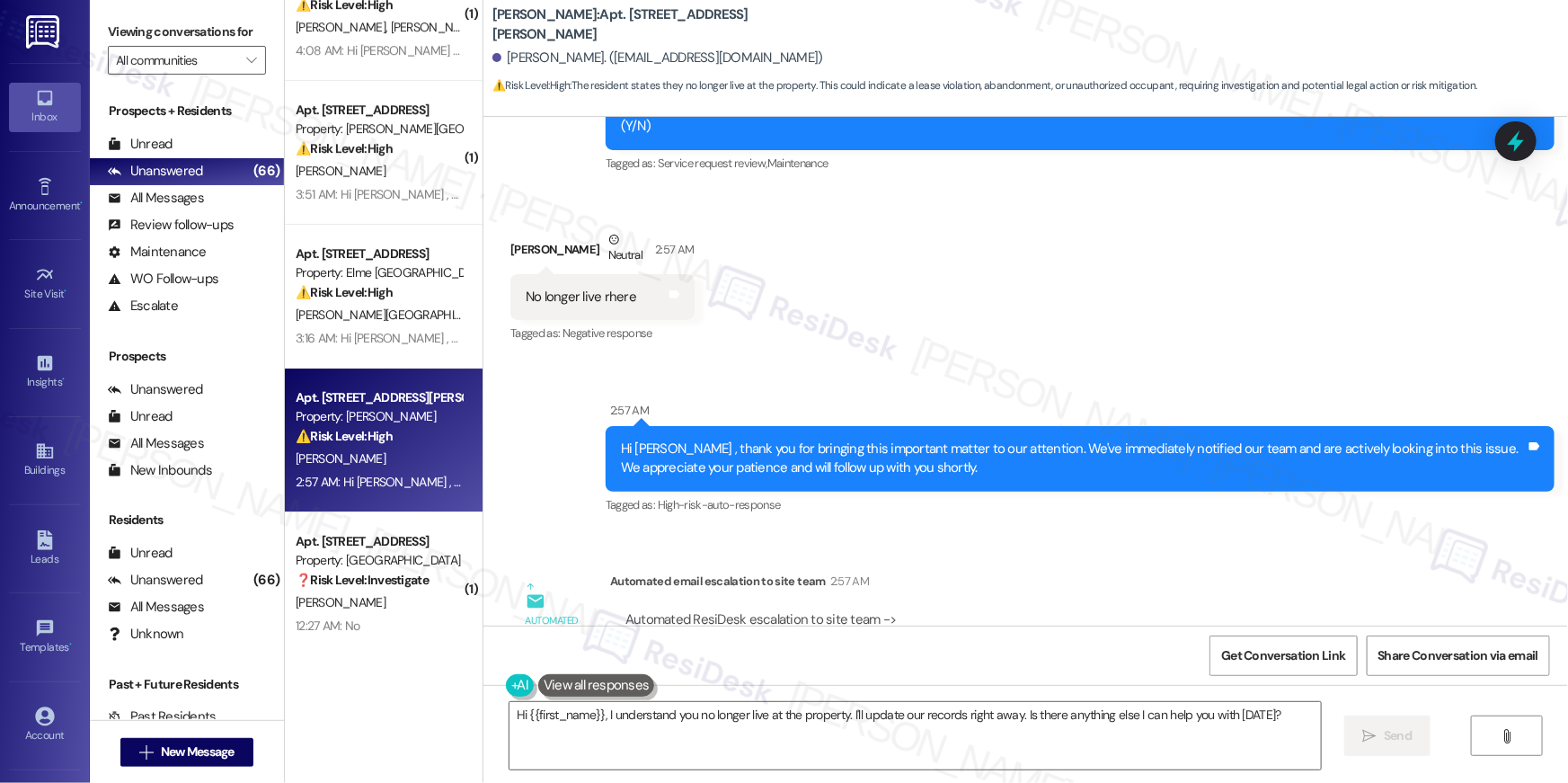
scroll to position [17202, 0]
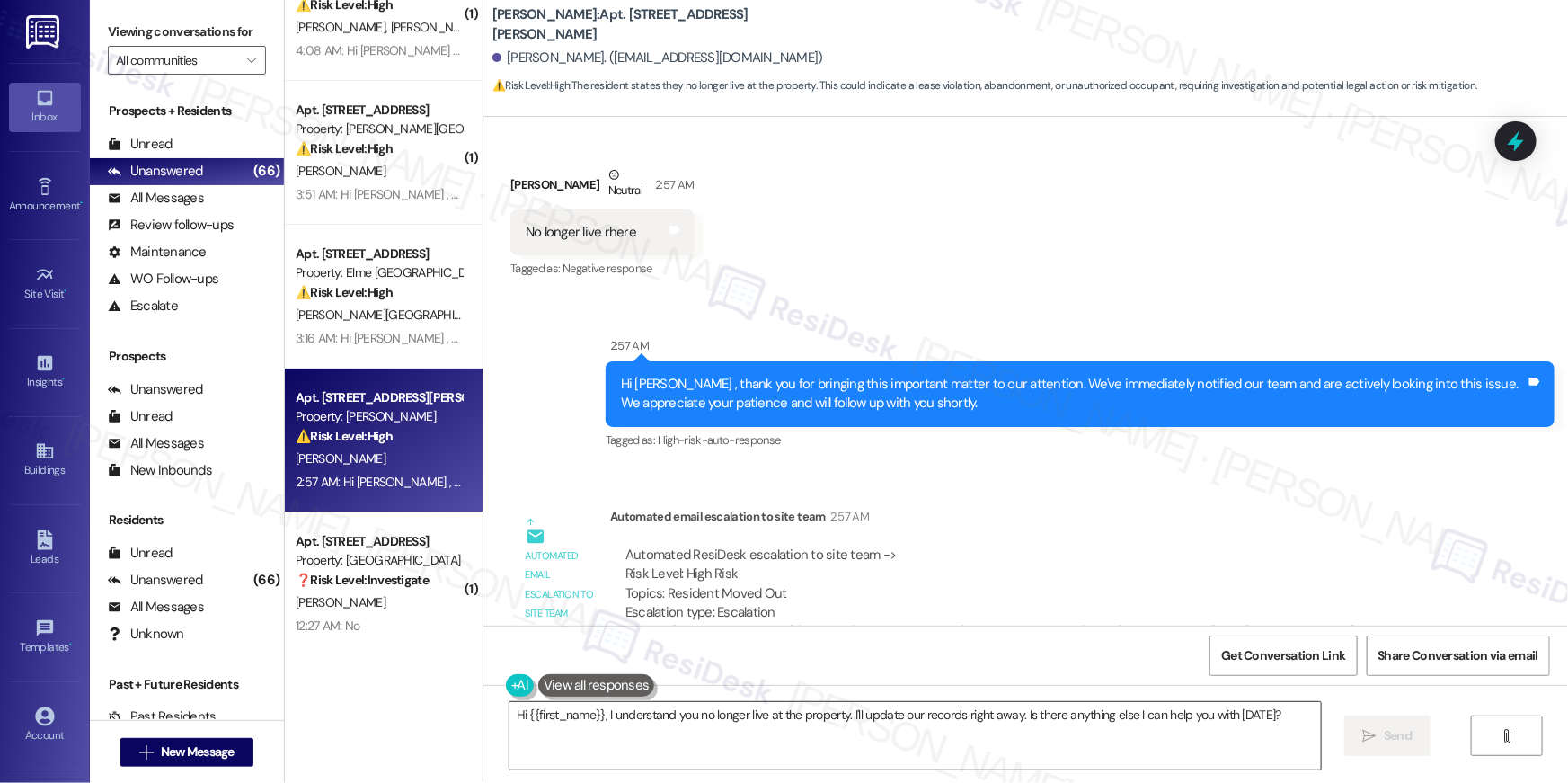
click at [661, 723] on textarea "Hi {{first_name}}, I understand you no longer live at the property. I'll update…" at bounding box center [915, 735] width 811 height 67
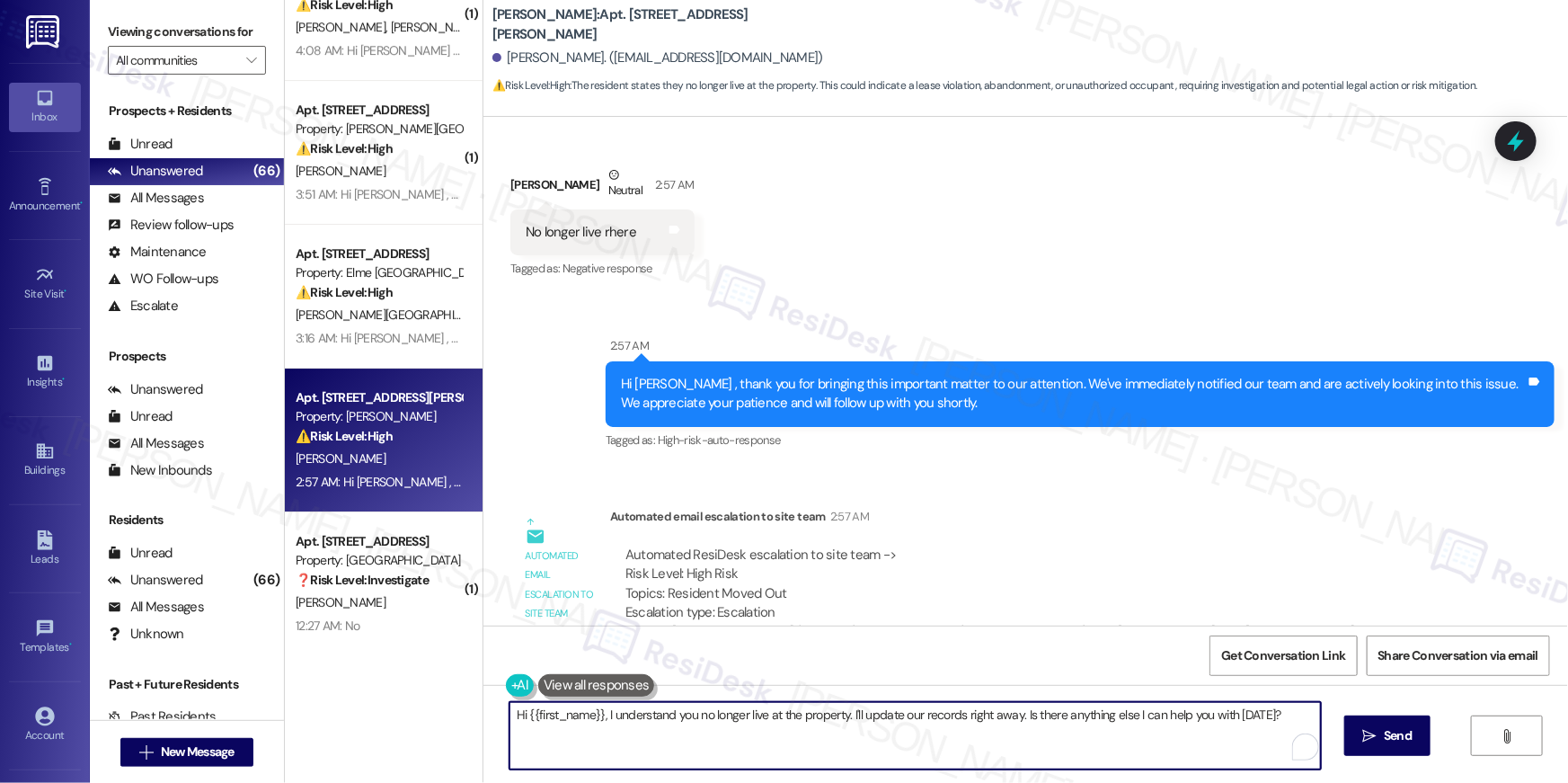
paste textarea "If you no longer want to receive these messages, please reply STOP (all in capi…"
type textarea "If you no longer want to receive these messages, please reply STOP (all in capi…"
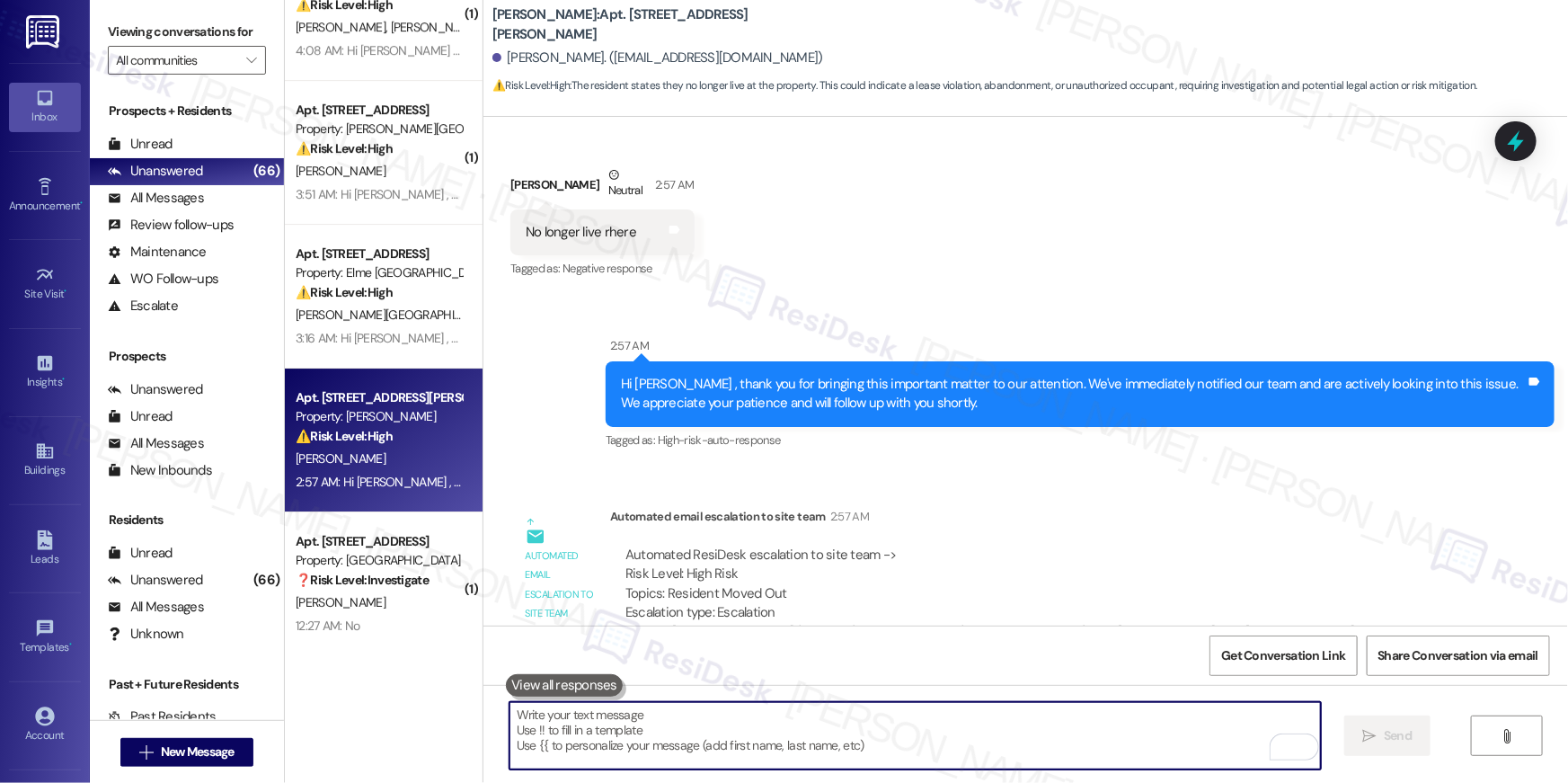
scroll to position [16808, 0]
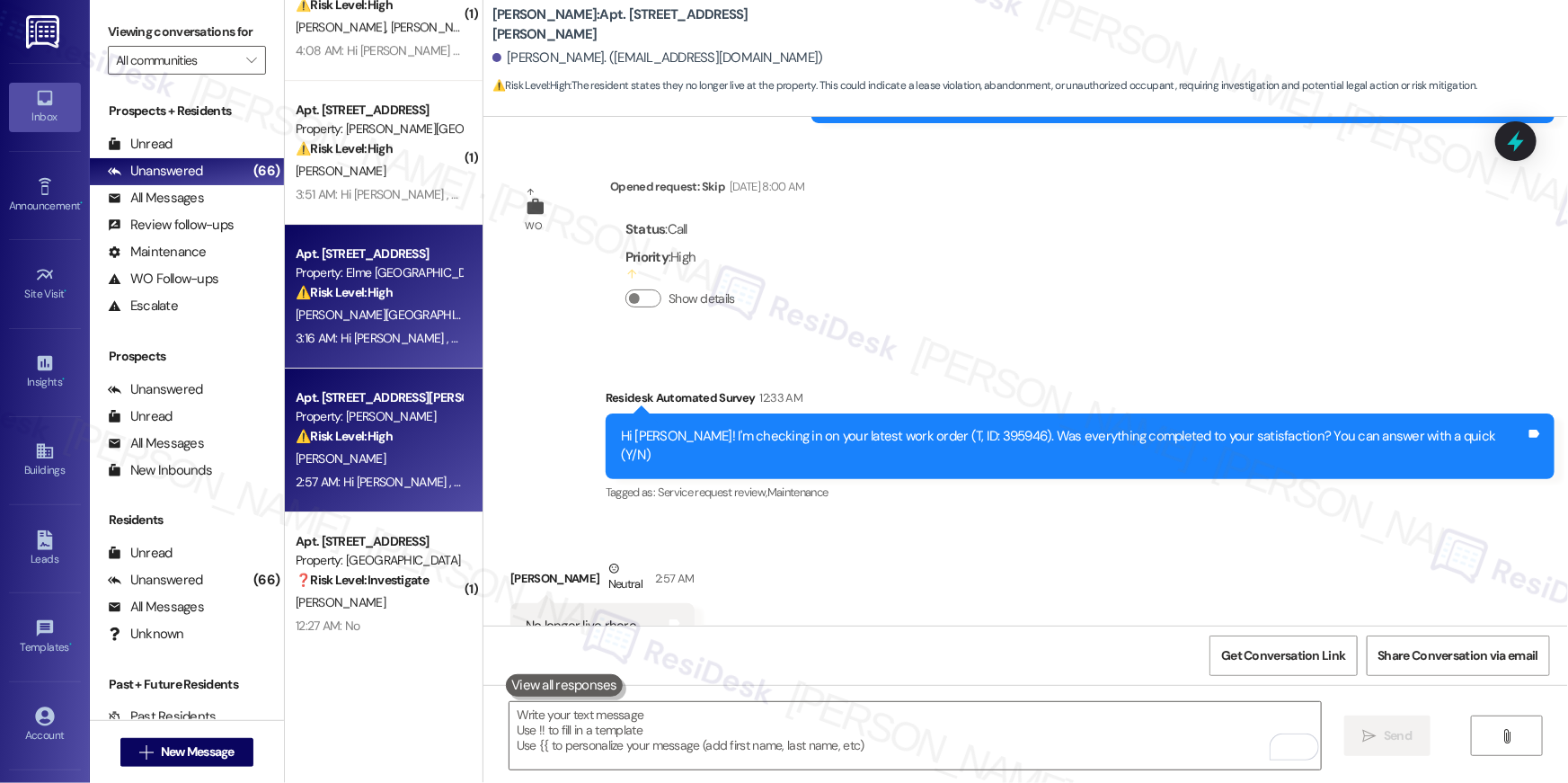
click at [422, 312] on div "[PERSON_NAME][GEOGRAPHIC_DATA]" at bounding box center [378, 315] width 170 height 22
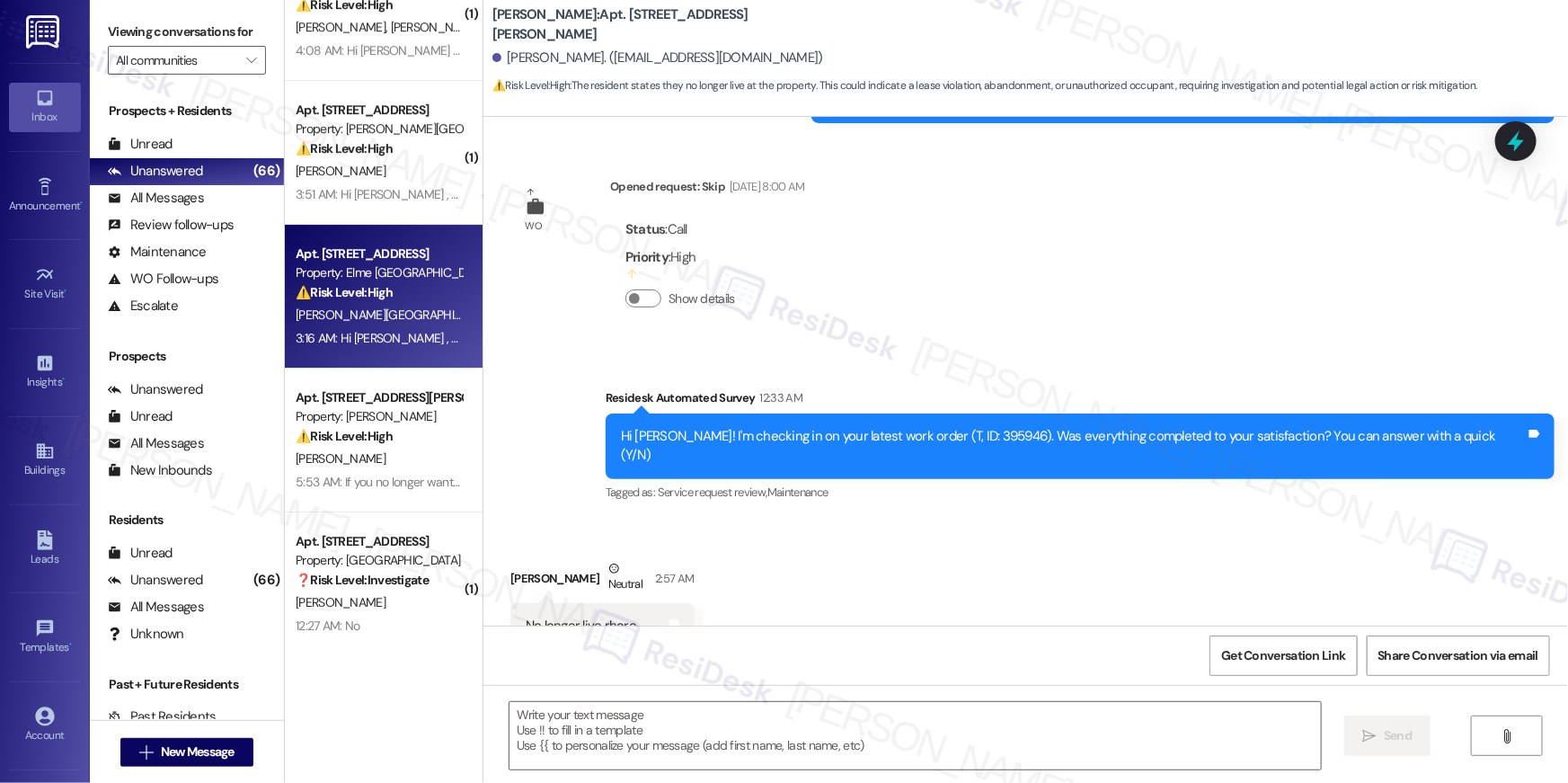
type textarea "Fetching suggested responses. Please feel free to read through the conversation…"
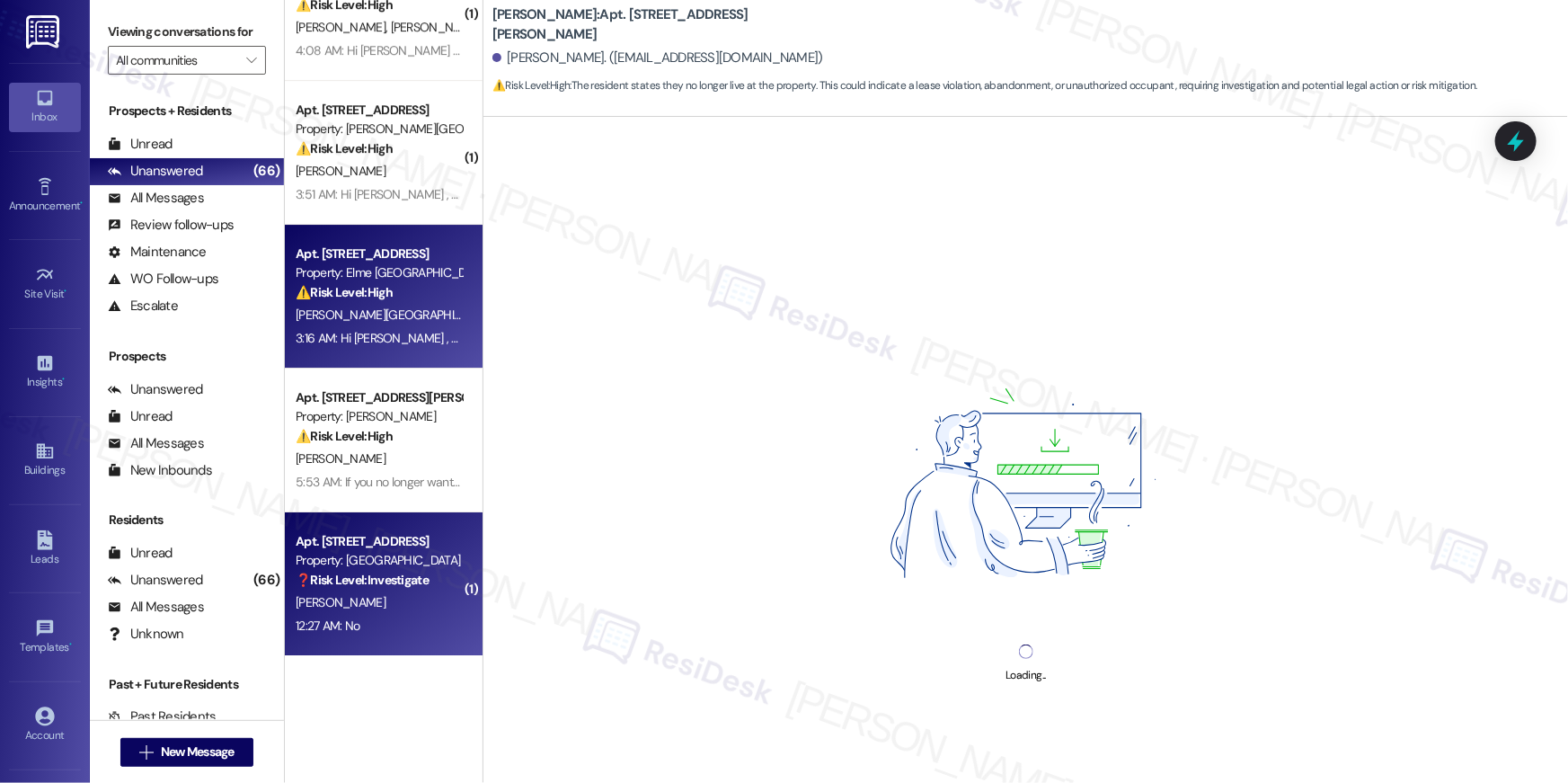
click at [411, 622] on div "12:27 AM: No 12:27 AM: No" at bounding box center [378, 626] width 170 height 22
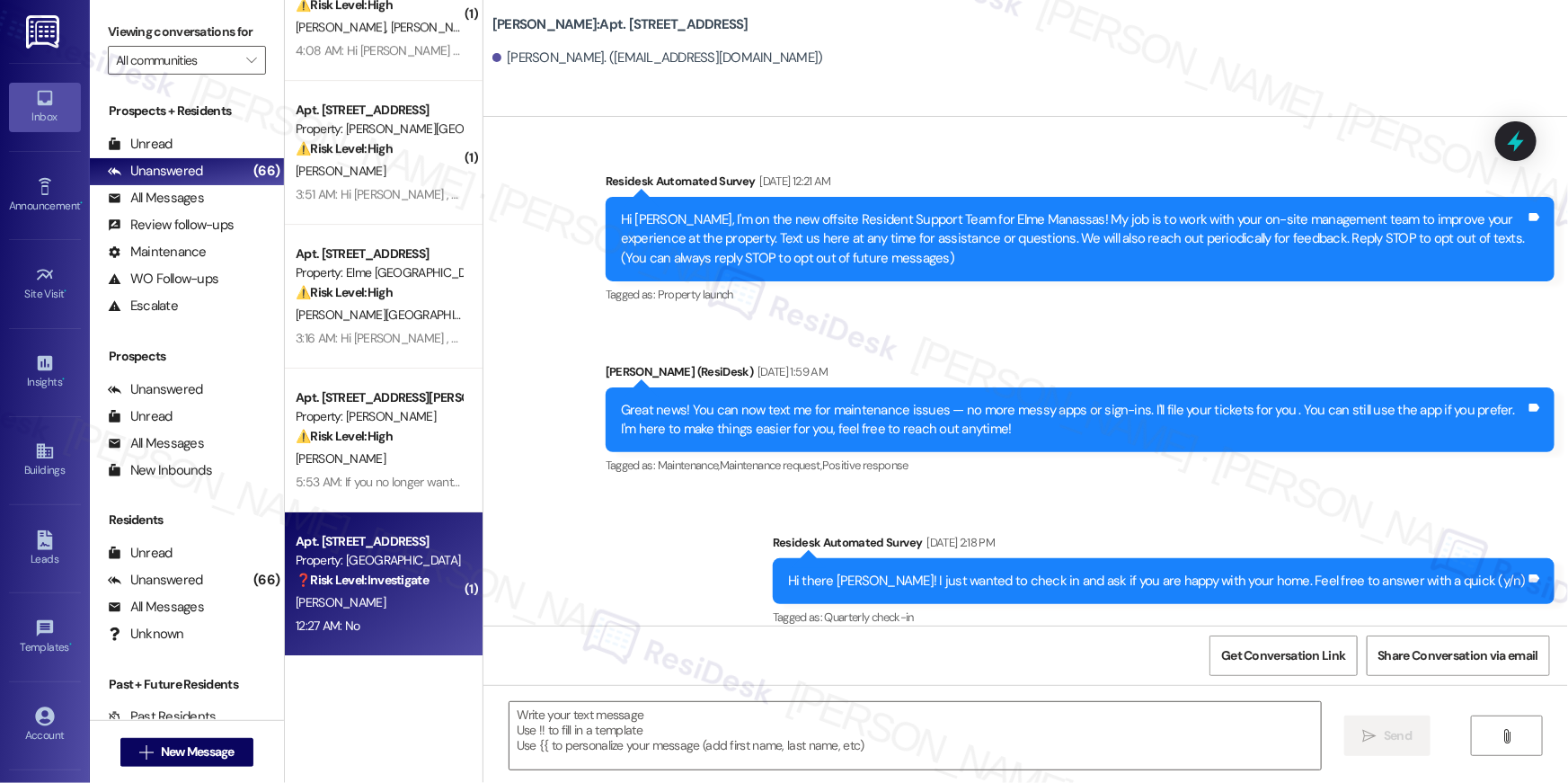
scroll to position [8841, 0]
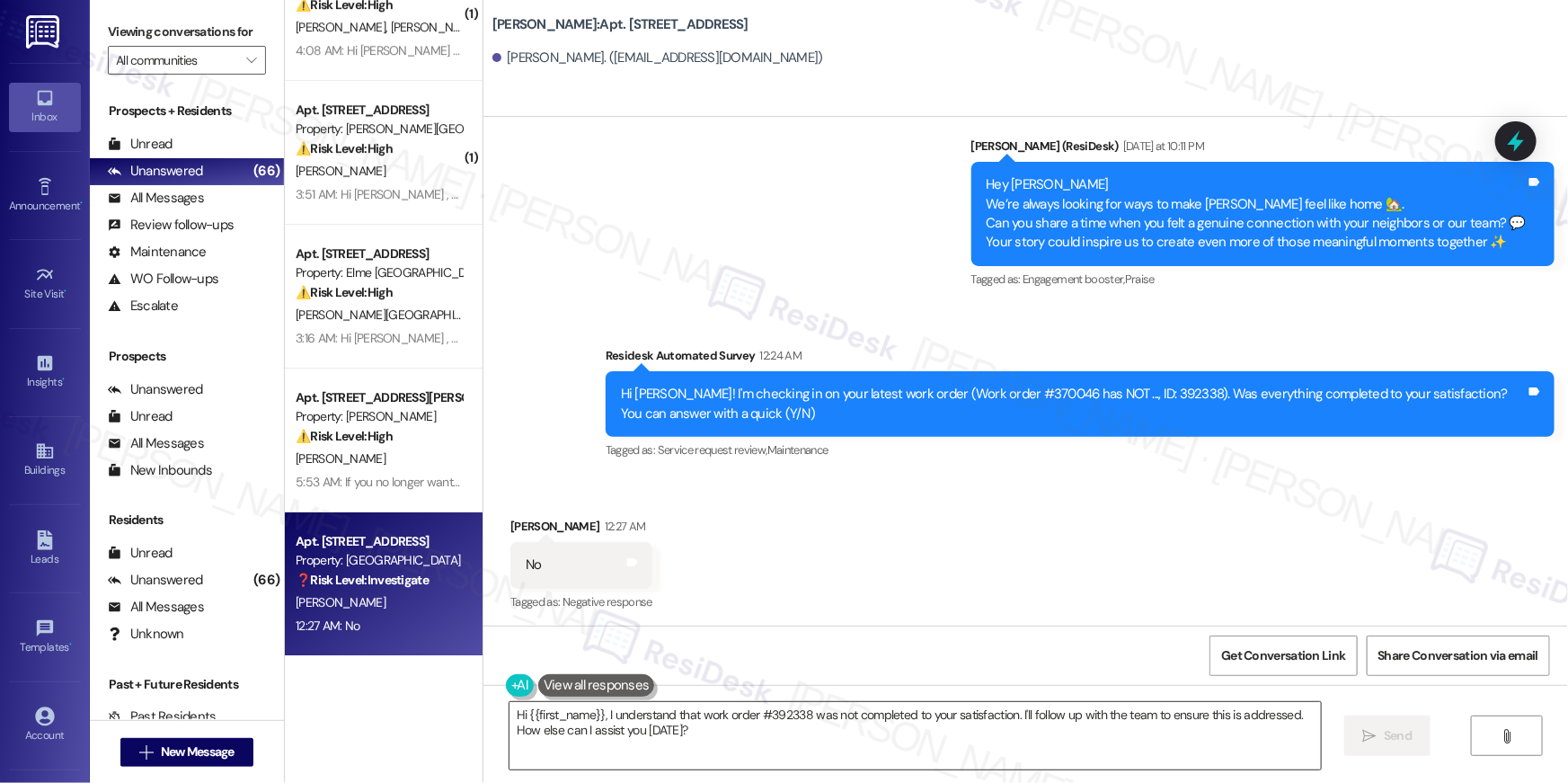
click at [946, 750] on textarea "Hi {{first_name}}, I understand that work order #392338 was not completed to yo…" at bounding box center [915, 735] width 811 height 67
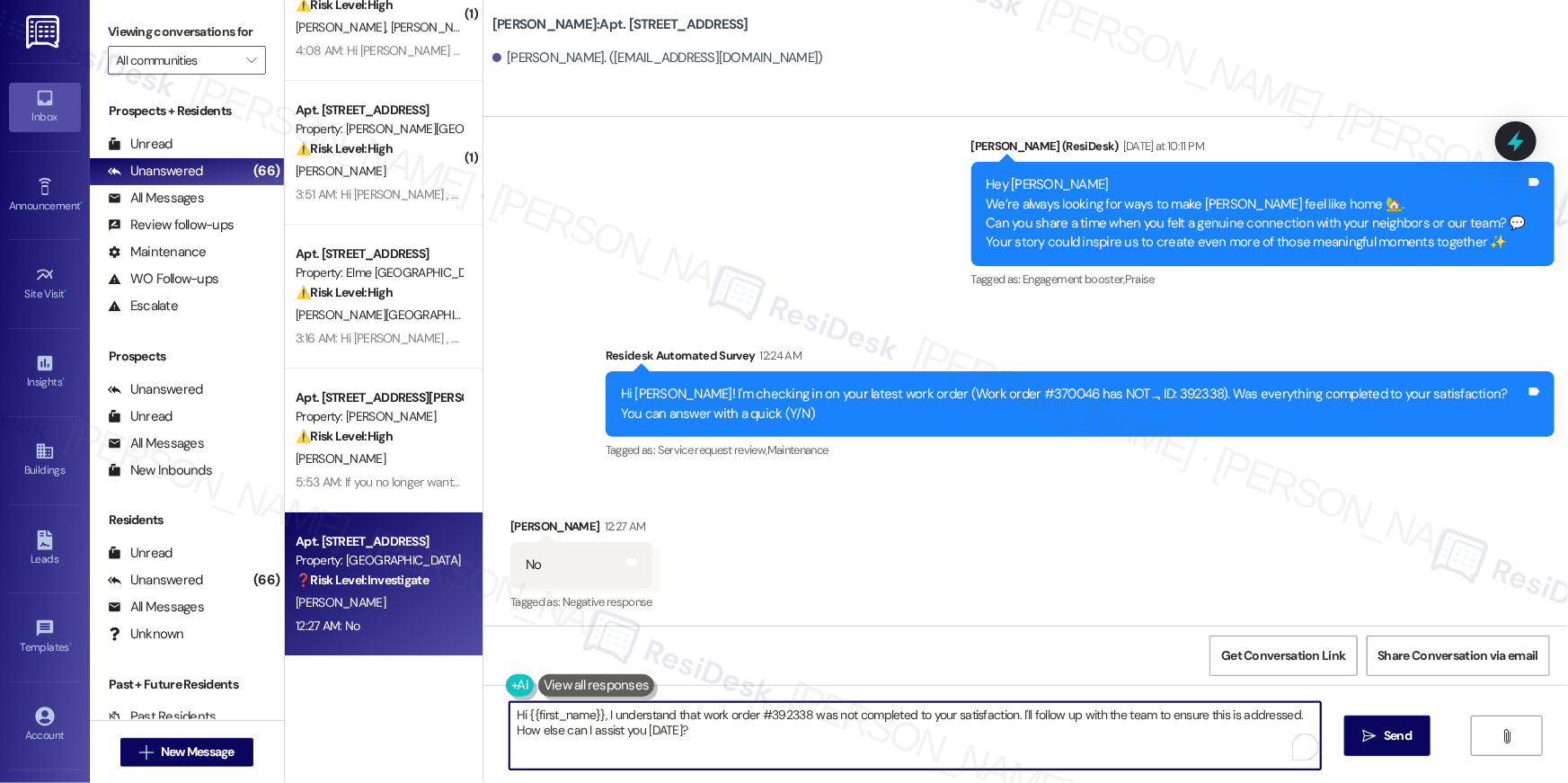
paste textarea "’m sorry to hear your work order is still not complete. Could you please share …"
type textarea "Hi {{first_name}}, I’m sorry to hear your work order is still not complete. Cou…"
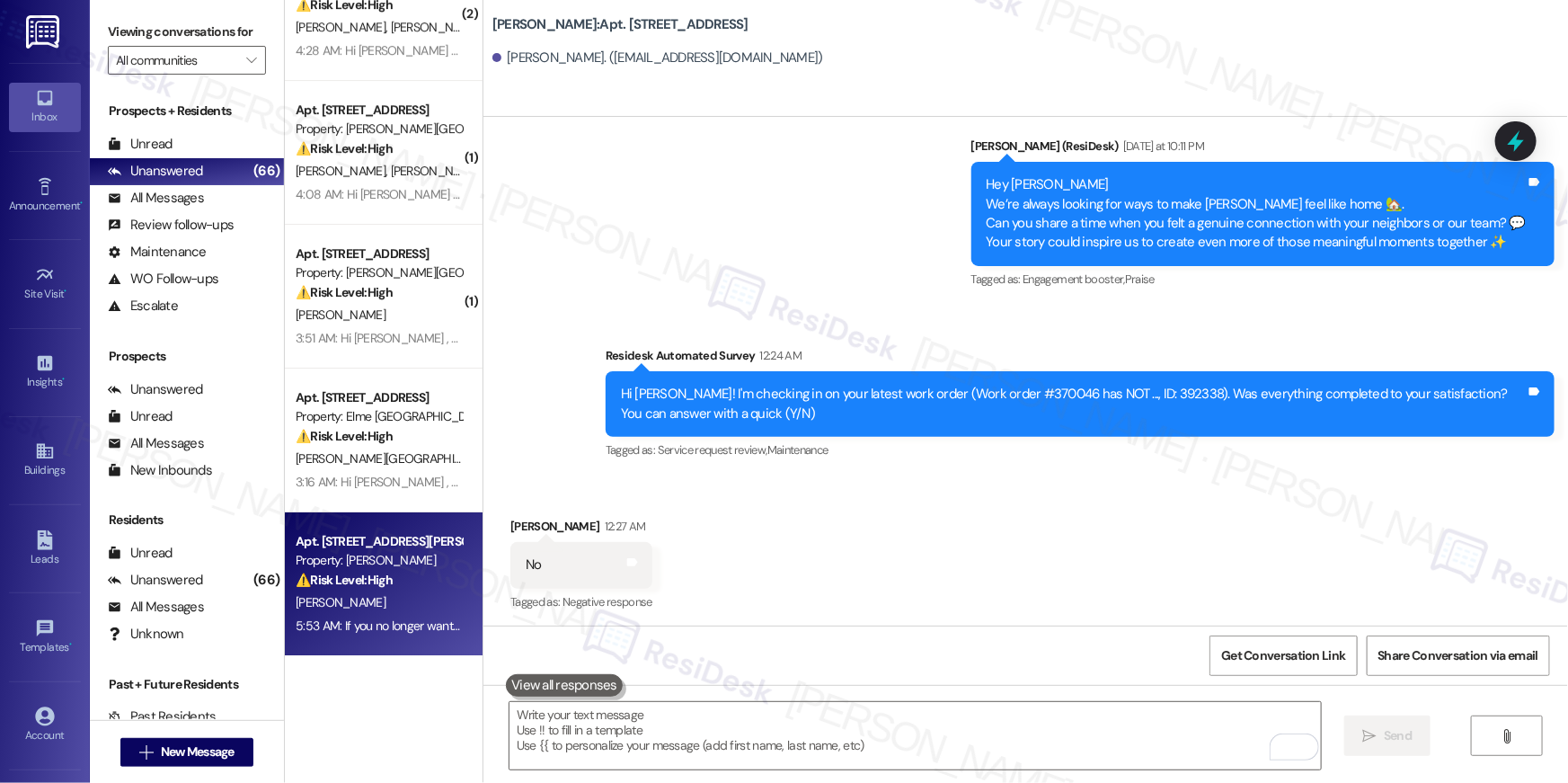
click at [411, 597] on div "C. Eubanks" at bounding box center [378, 602] width 170 height 22
type textarea "Fetching suggested responses. Please feel free to read through the conversation…"
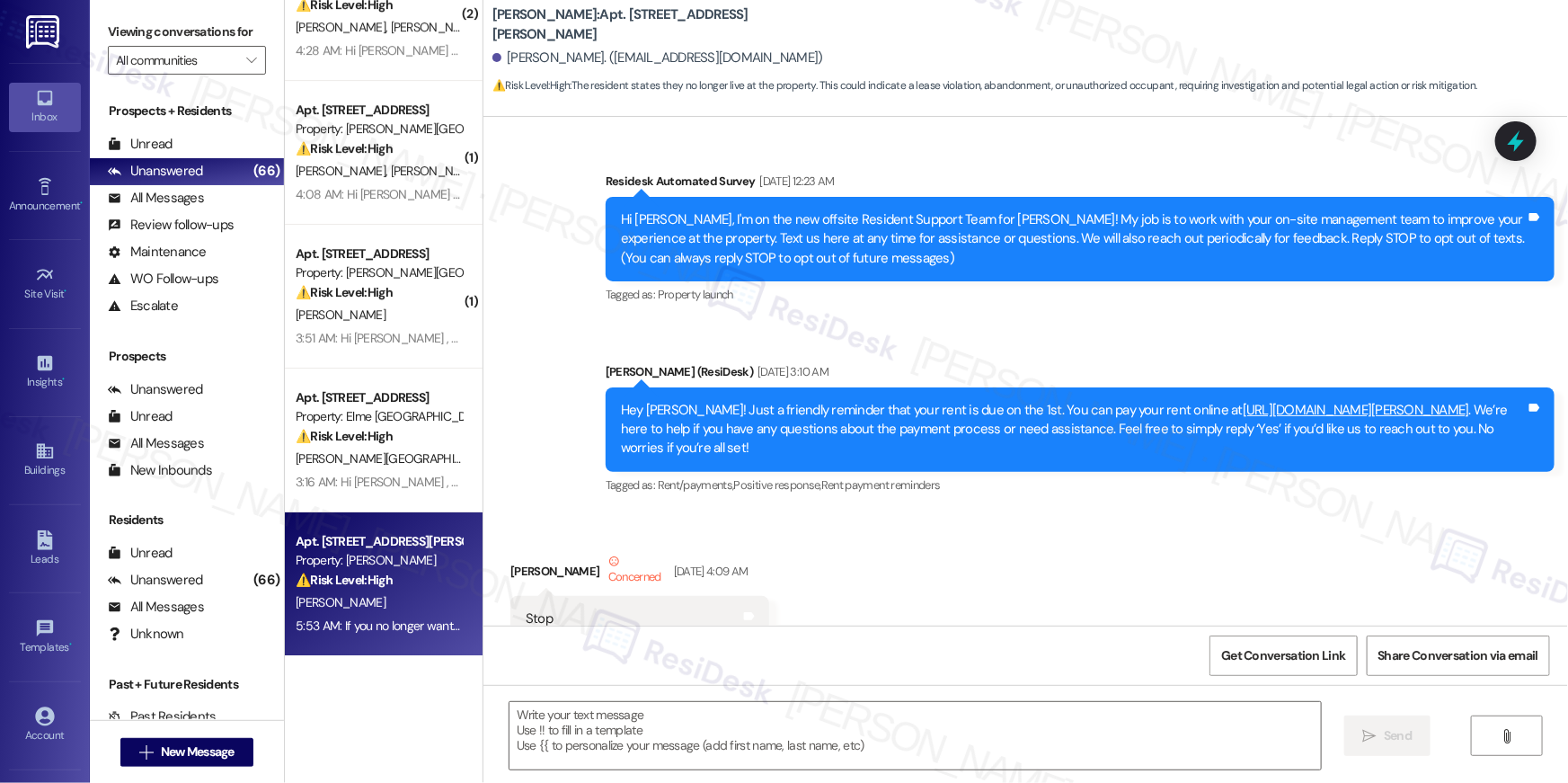
type textarea "Fetching suggested responses. Please feel free to read through the conversation…"
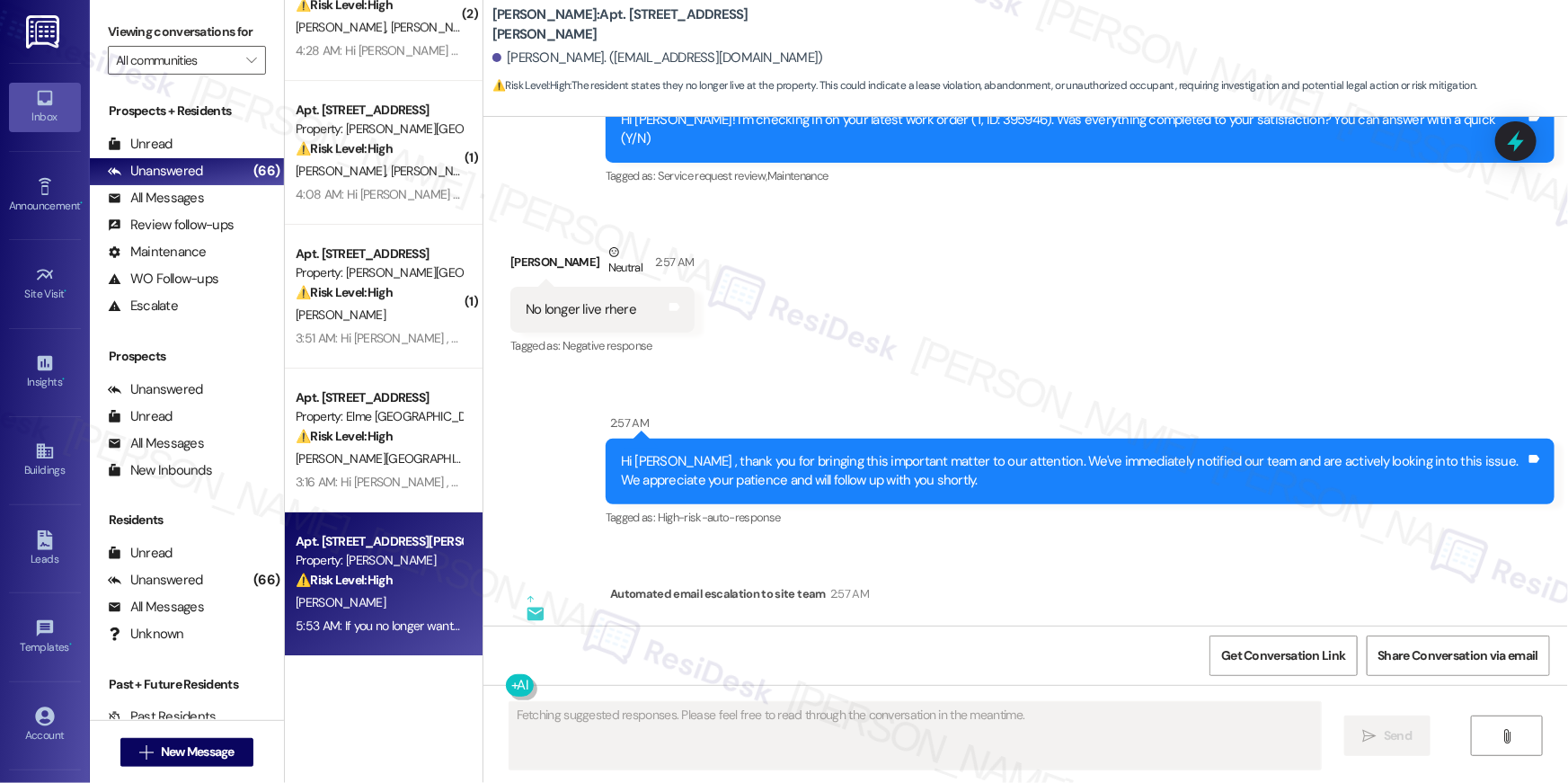
scroll to position [16808, 0]
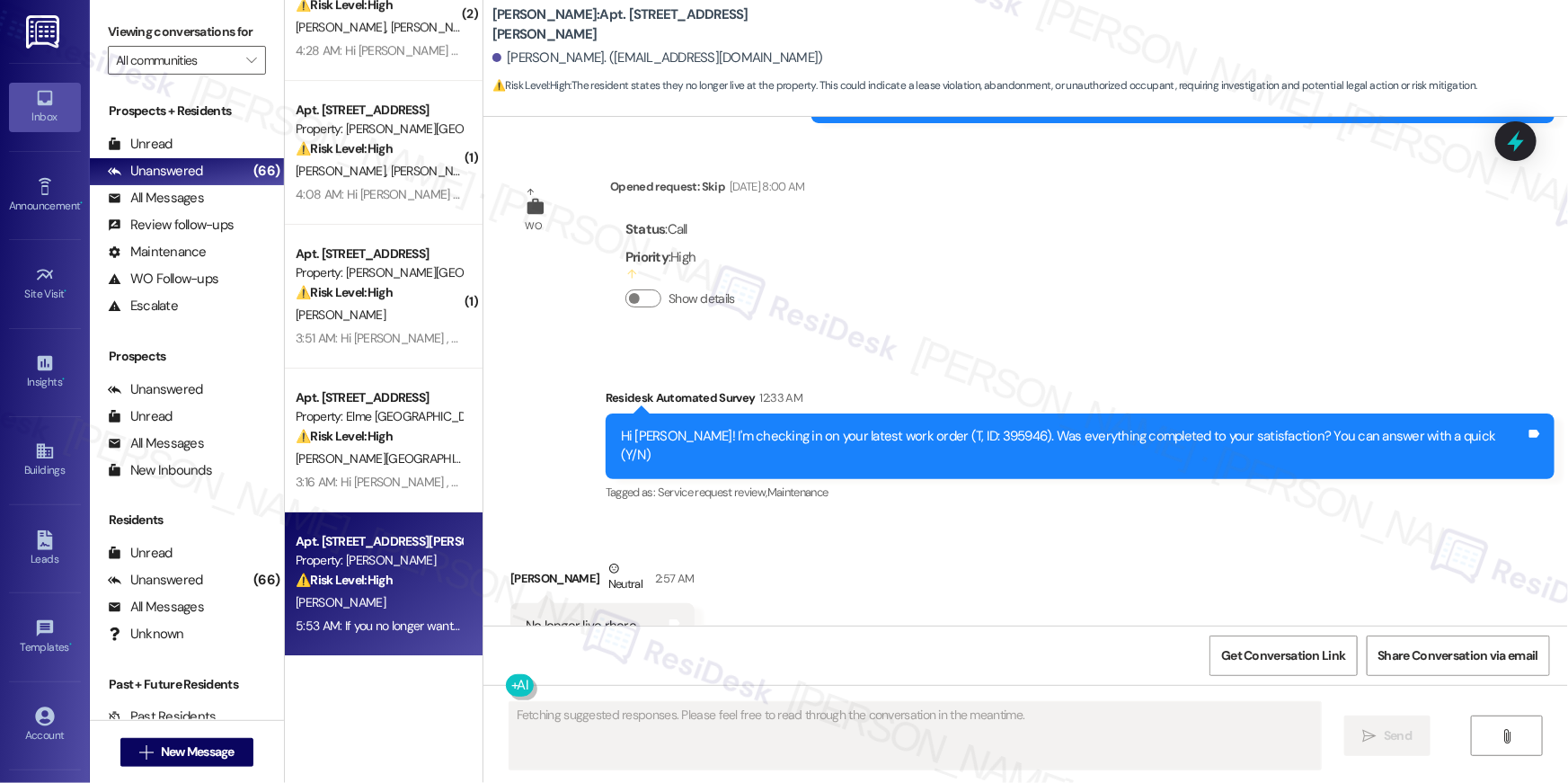
click at [401, 519] on div "Apt. 327, 50 Greenleaf Road Property: Elme Conyers ⚠️ Risk Level: High The resi…" at bounding box center [384, 584] width 197 height 144
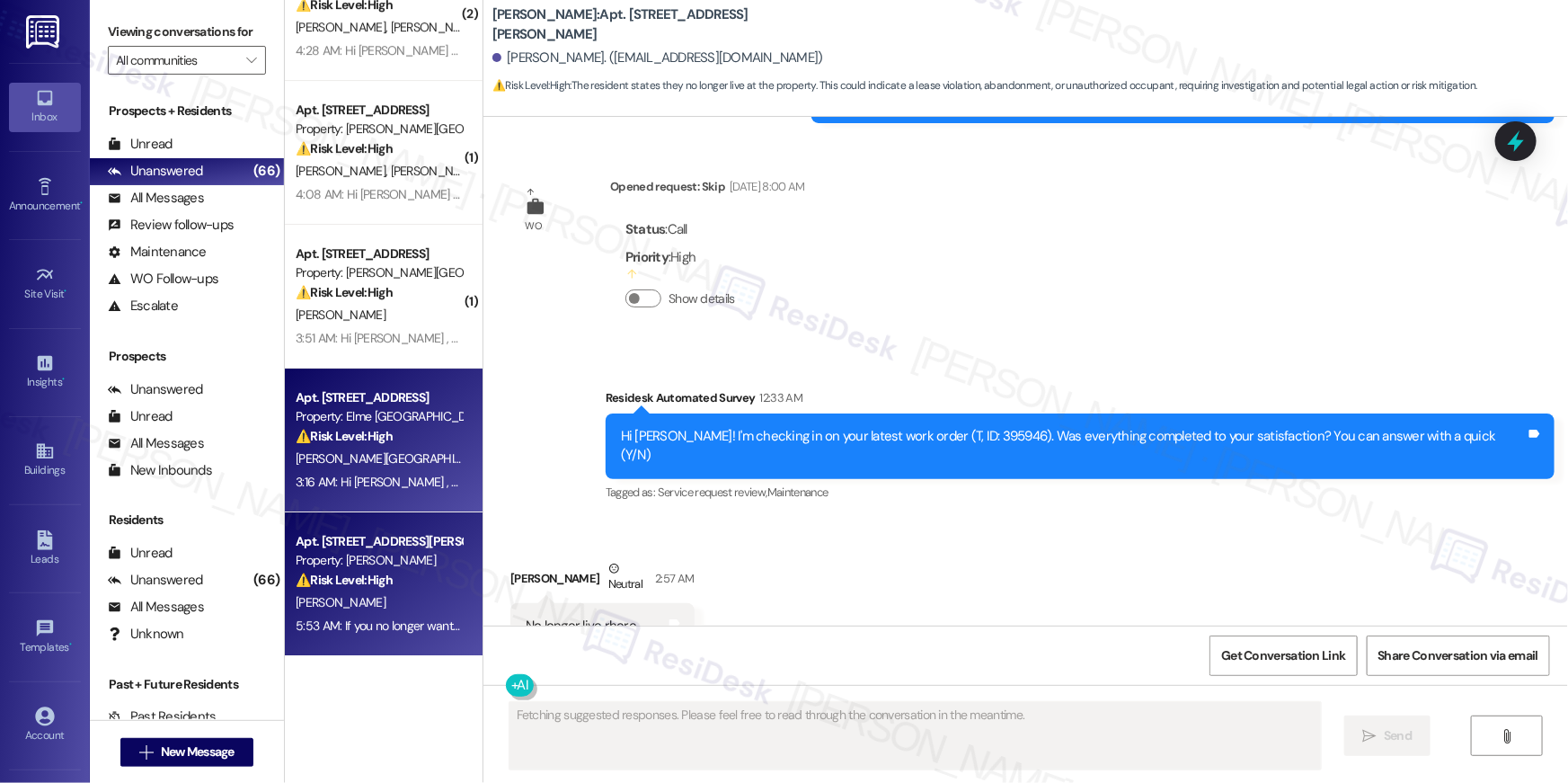
click at [397, 482] on div "3:16 AM: Hi Yeneneh , thank you for bringing this important matter to our atten…" at bounding box center [892, 482] width 1192 height 17
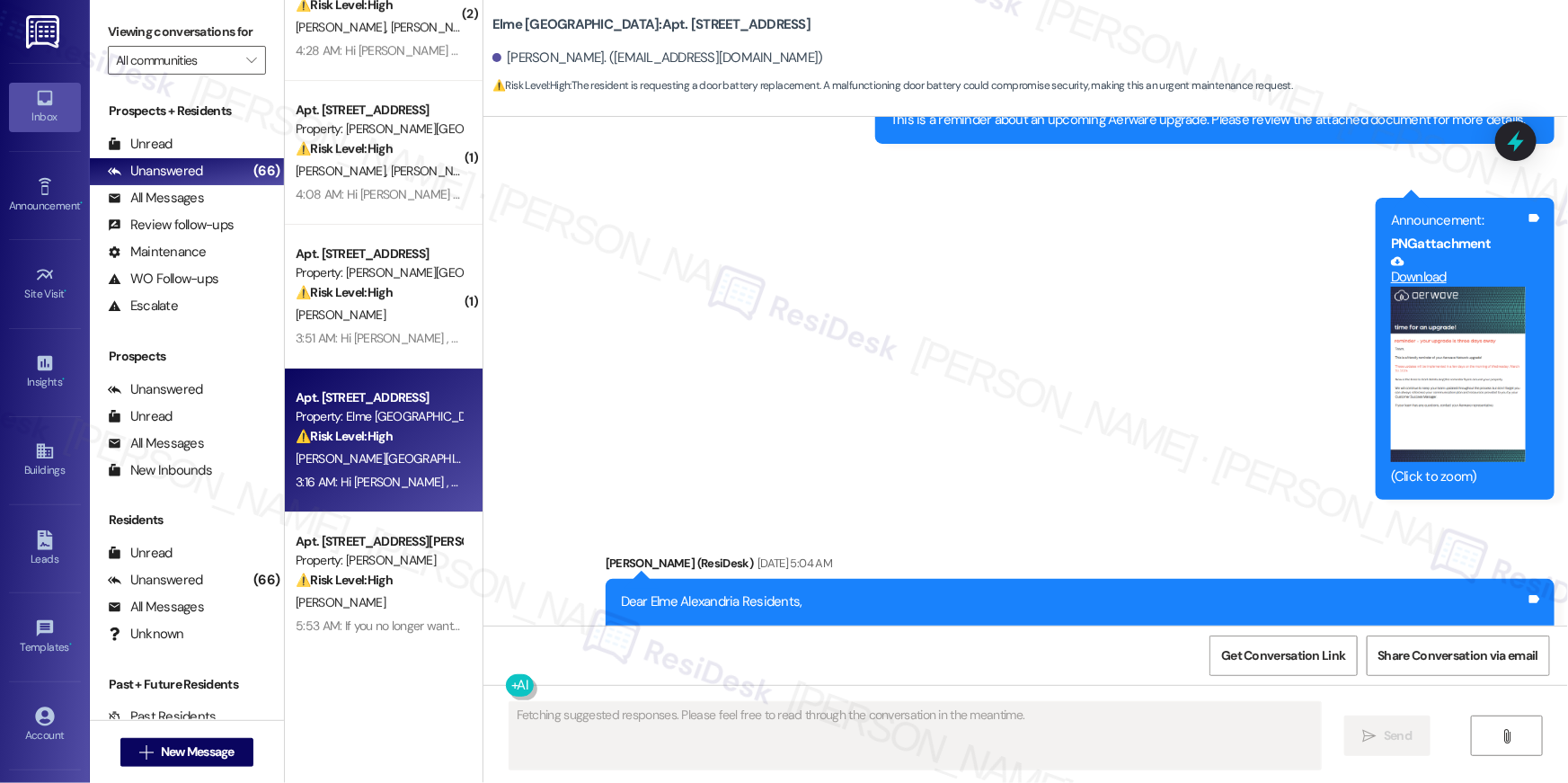
scroll to position [28182, 0]
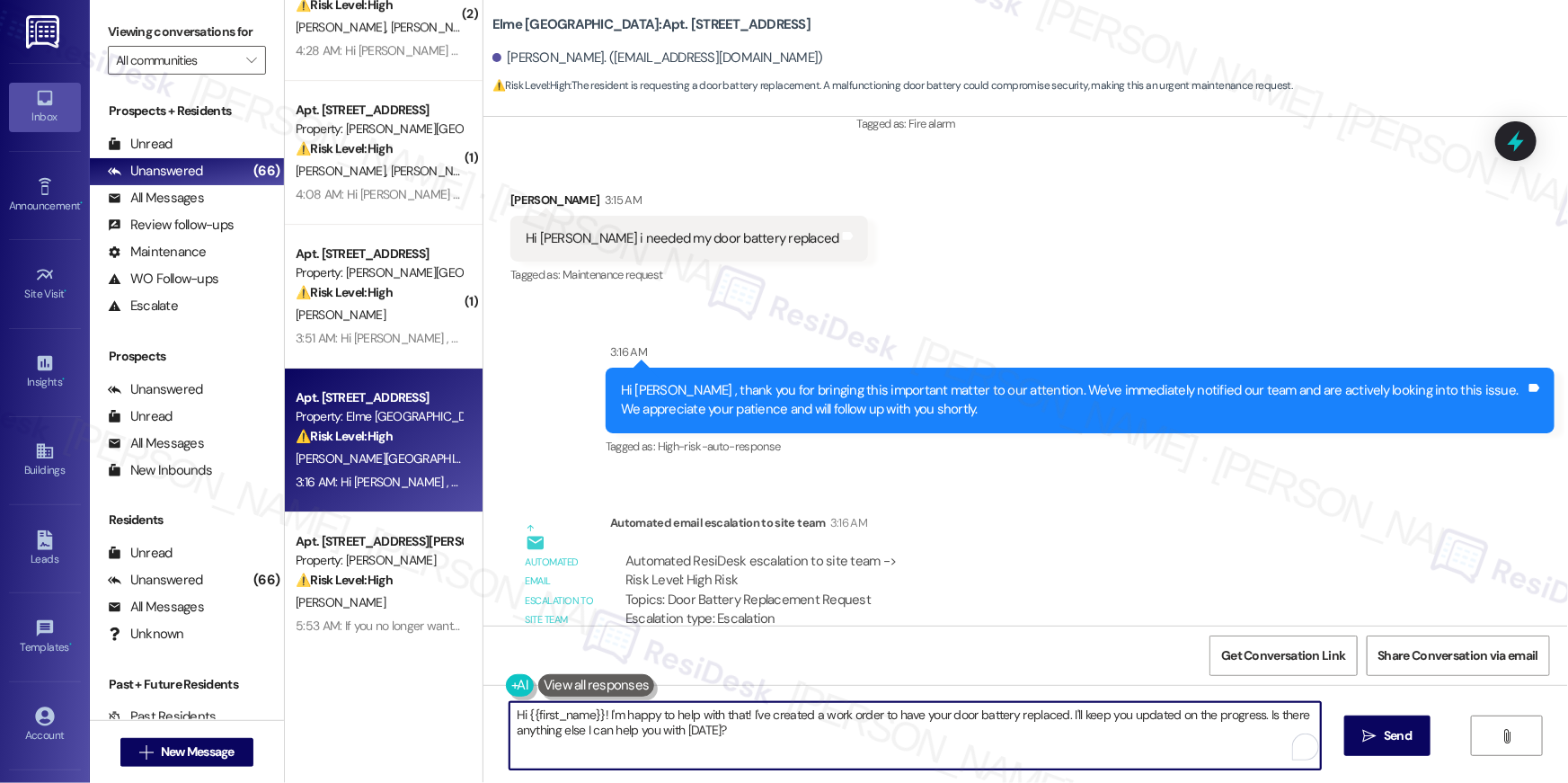
click at [835, 739] on textarea "Hi {{first_name}}! I'm happy to help with that! I've created a work order to ha…" at bounding box center [915, 735] width 811 height 67
click at [760, 725] on textarea "Hi {{first_name}}! I'm happy to help with that! I've created a work order to ha…" at bounding box center [915, 735] width 811 height 67
drag, startPoint x: 739, startPoint y: 717, endPoint x: 743, endPoint y: 736, distance: 19.4
click at [746, 736] on textarea "Hi {{first_name}}! I'm happy to help with that! I've created a work order to ha…" at bounding box center [915, 735] width 811 height 67
click at [700, 741] on textarea "Hi {{first_name}}! I'm happy to help with that! I've created a work order to ha…" at bounding box center [915, 735] width 811 height 67
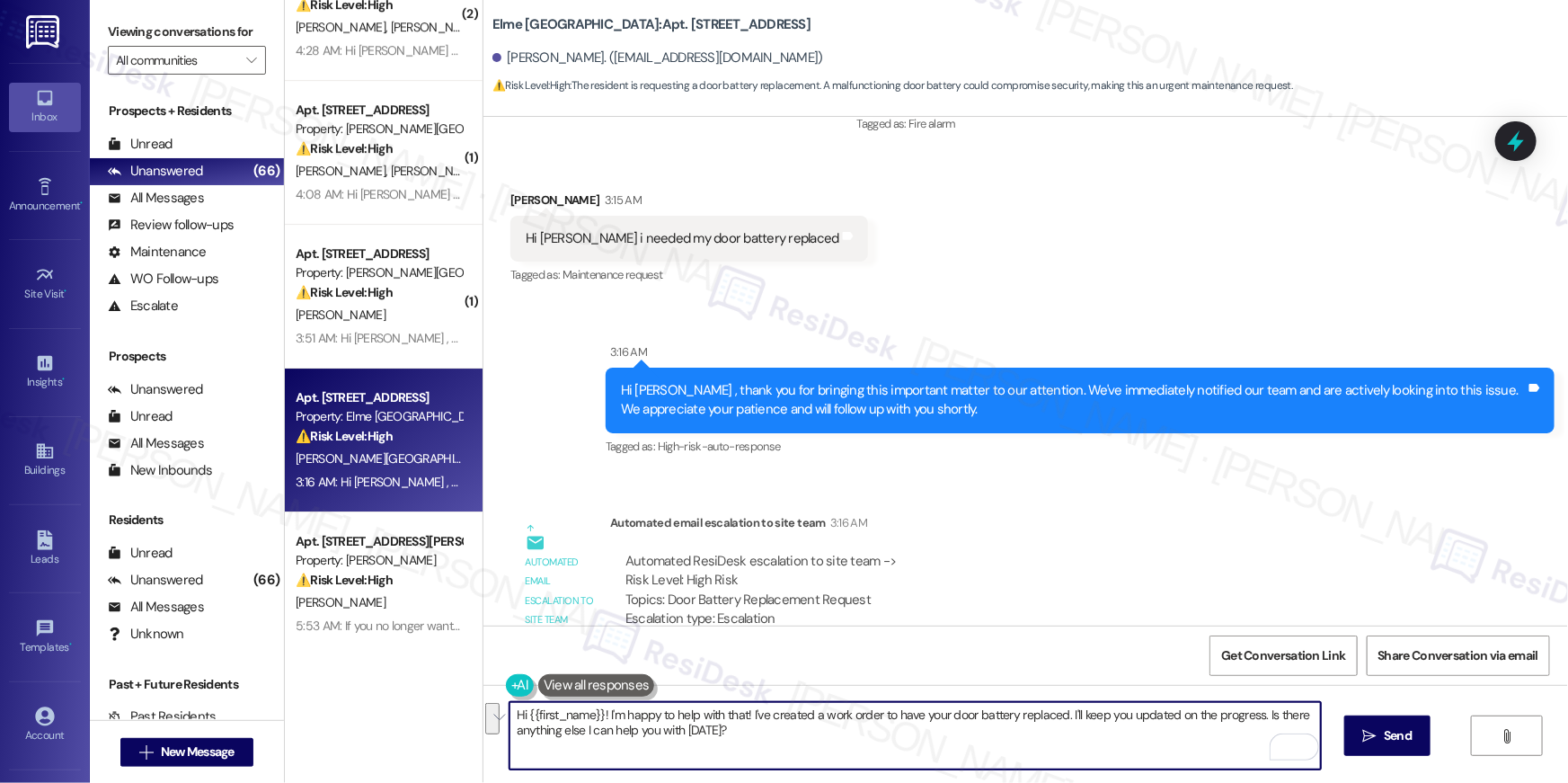
drag, startPoint x: 737, startPoint y: 741, endPoint x: 597, endPoint y: 710, distance: 143.4
click at [597, 710] on textarea "Hi {{first_name}}! I'm happy to help with that! I've created a work order to ha…" at bounding box center [915, 735] width 811 height 67
type textarea "Hi {{first_name}}! thanks for bringing this to my attention. Has a maintenance …"
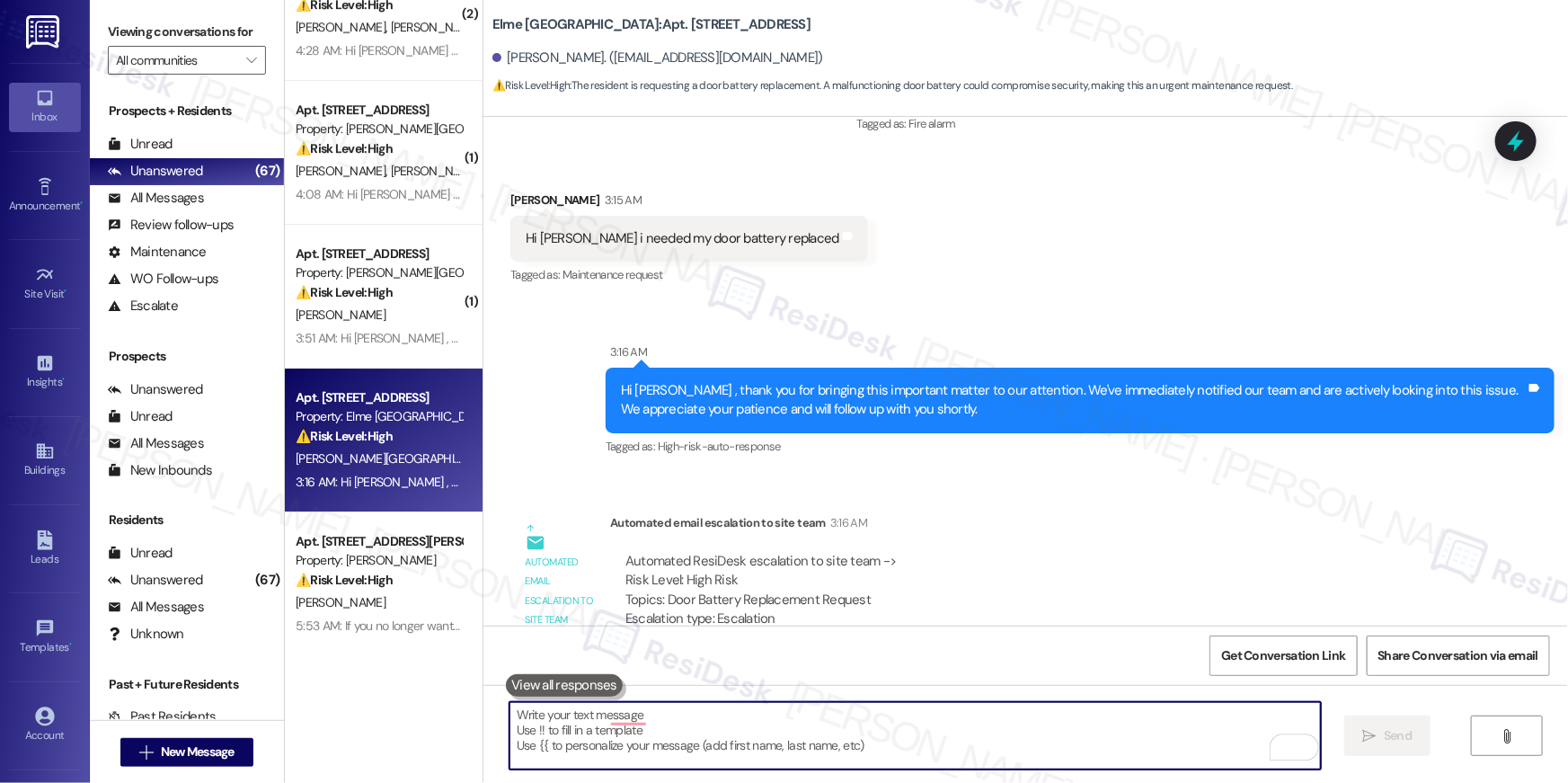
scroll to position [27789, 0]
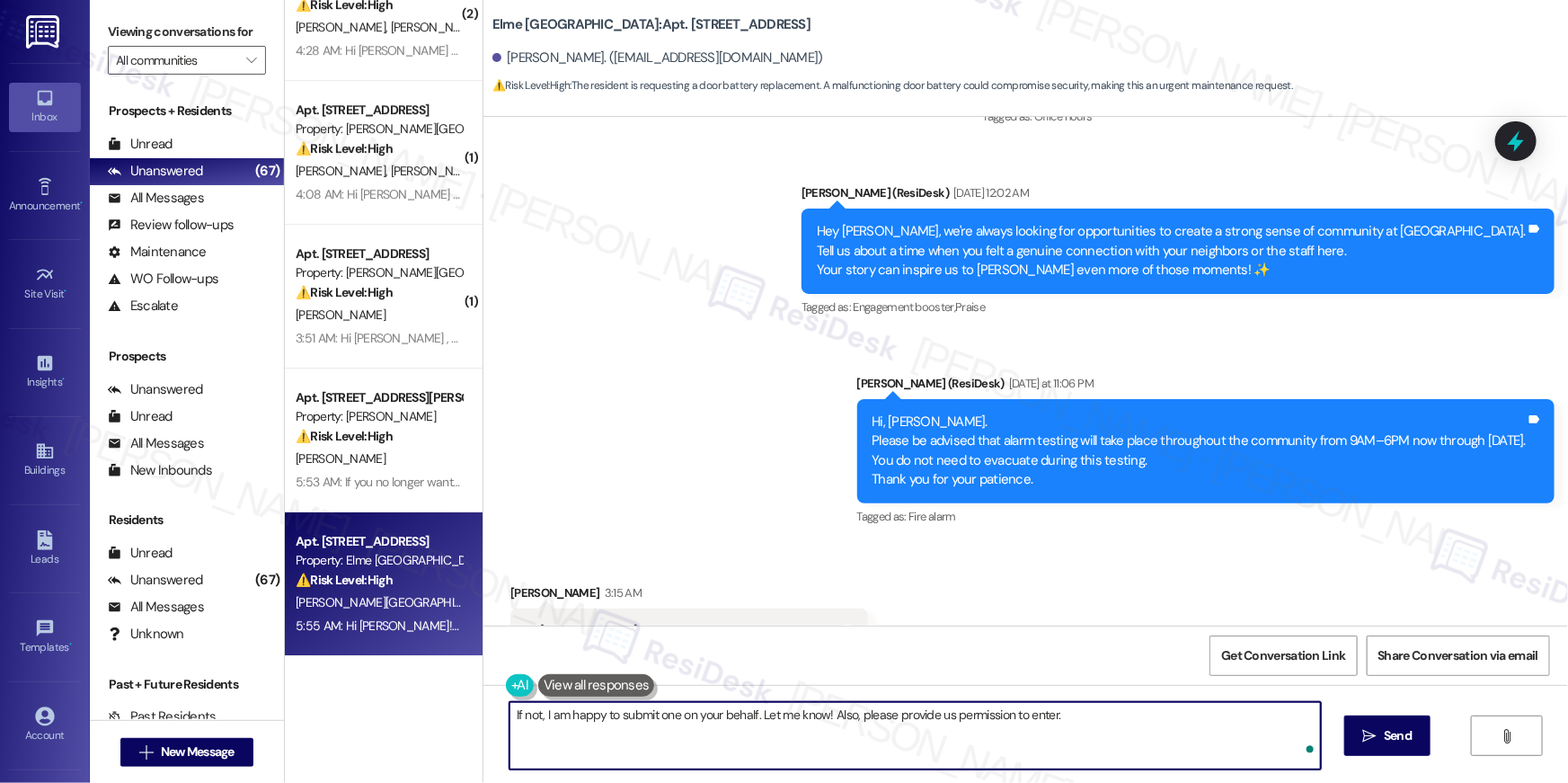
type textarea "If not, I am happy to submit one on your behalf. Let me know! Also, please prov…"
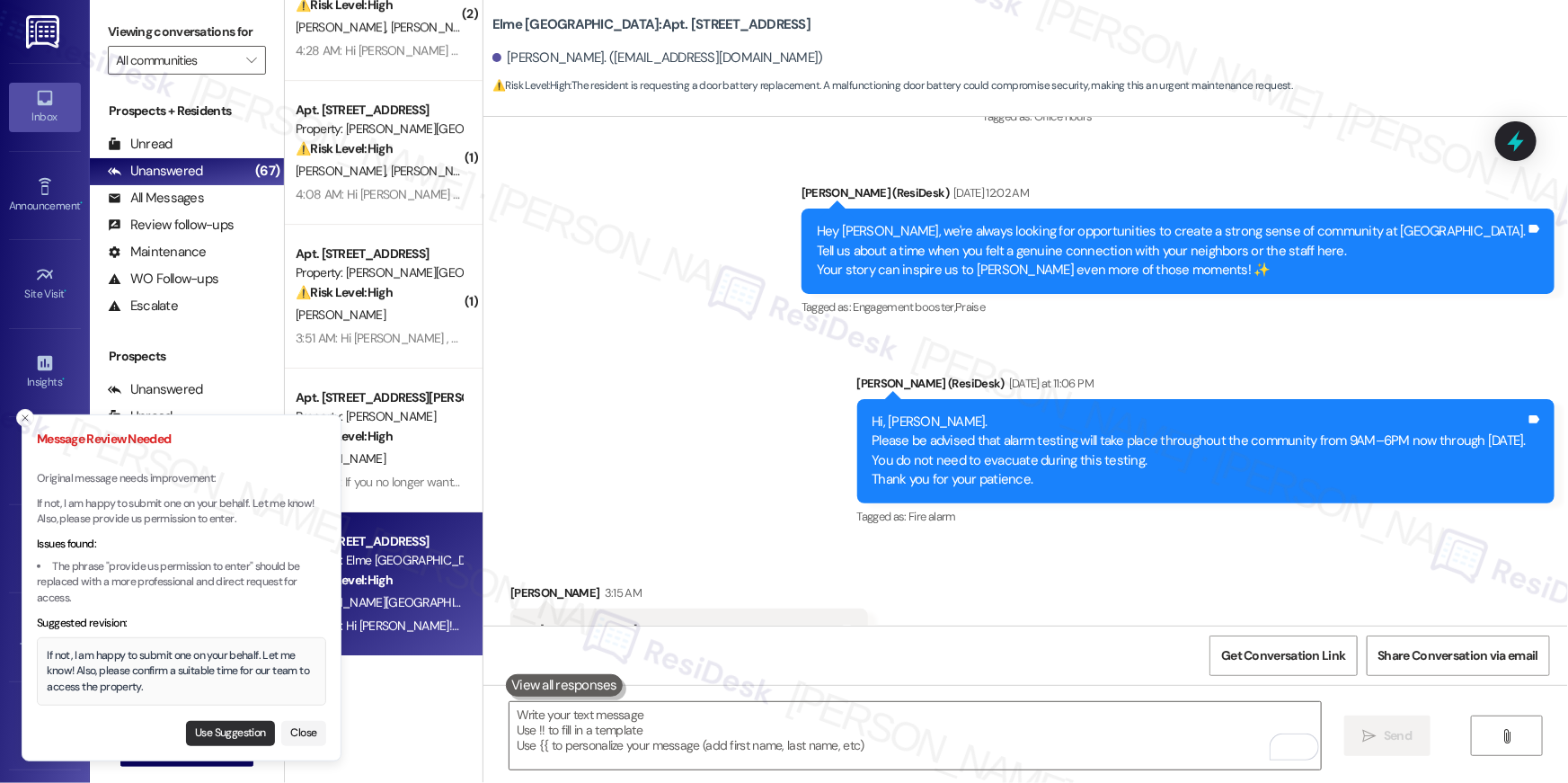
click at [243, 731] on button "Use Suggestion" at bounding box center [230, 733] width 89 height 25
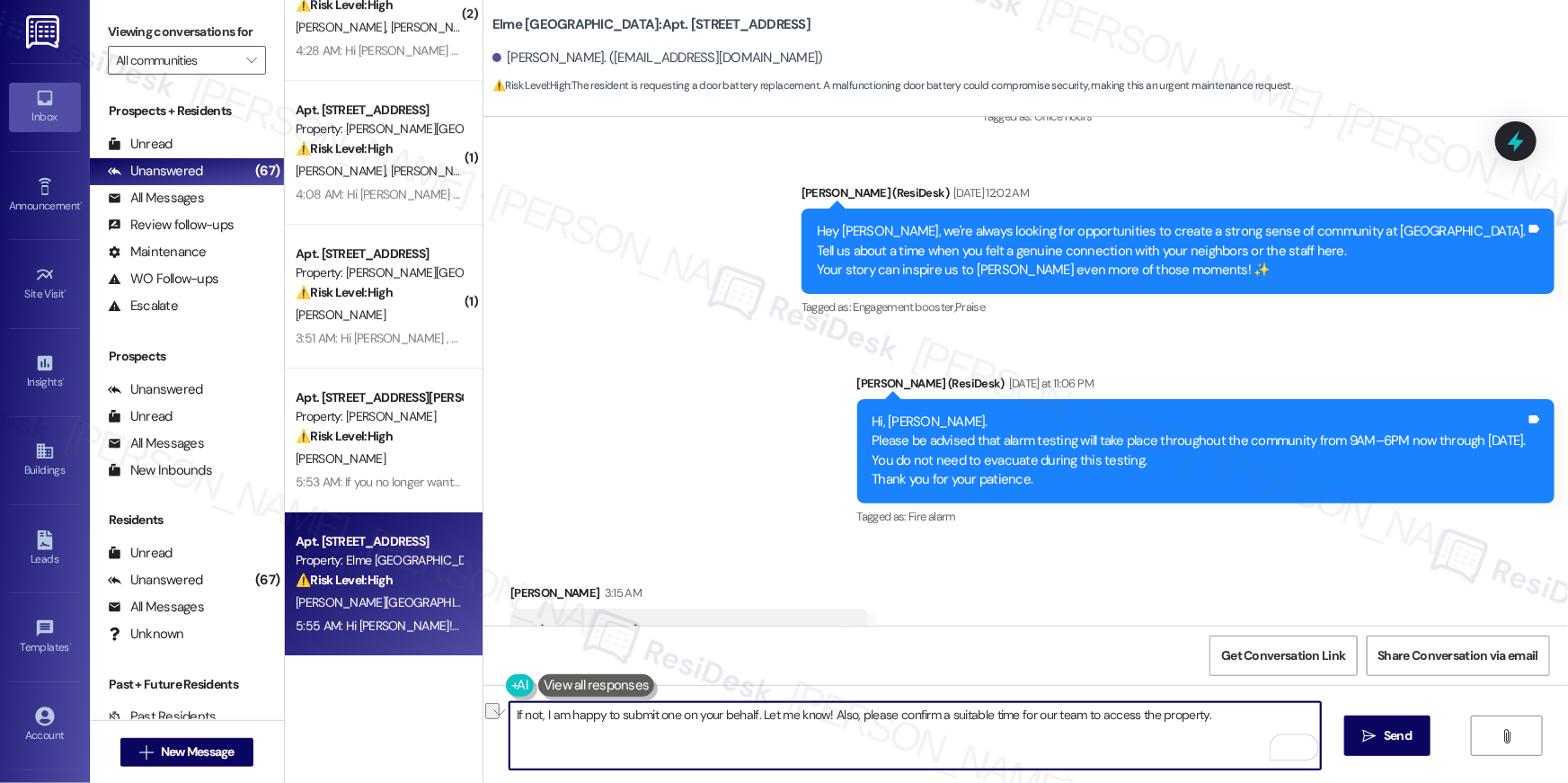
drag, startPoint x: 853, startPoint y: 717, endPoint x: 1221, endPoint y: 724, distance: 368.1
click at [1221, 724] on textarea "If not, I am happy to submit one on your behalf. Let me know! Also, please conf…" at bounding box center [915, 735] width 811 height 67
type textarea "If not, I am happy to submit one on your behalf. Let me know! Do we have your p…"
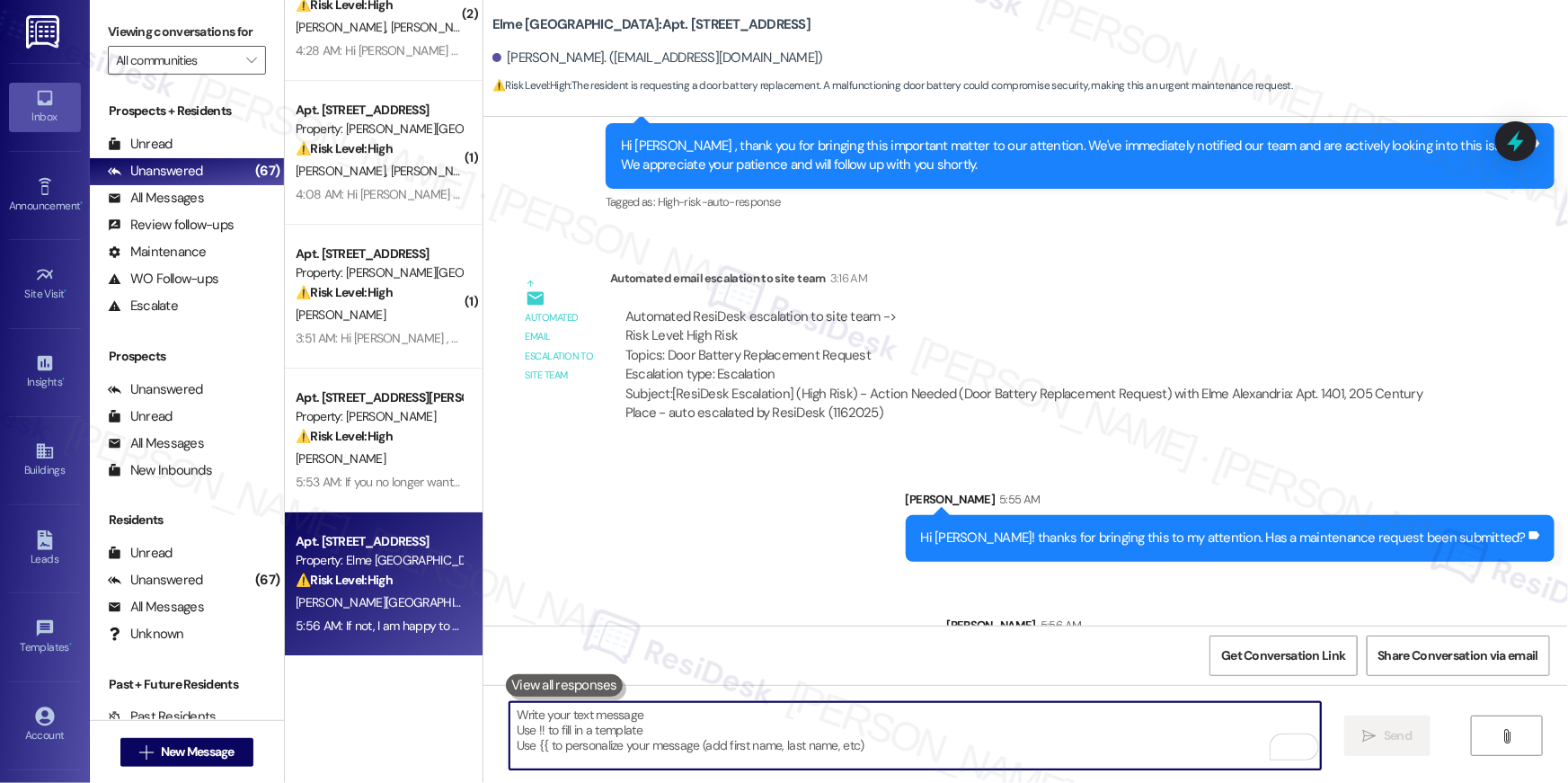
scroll to position [28433, 0]
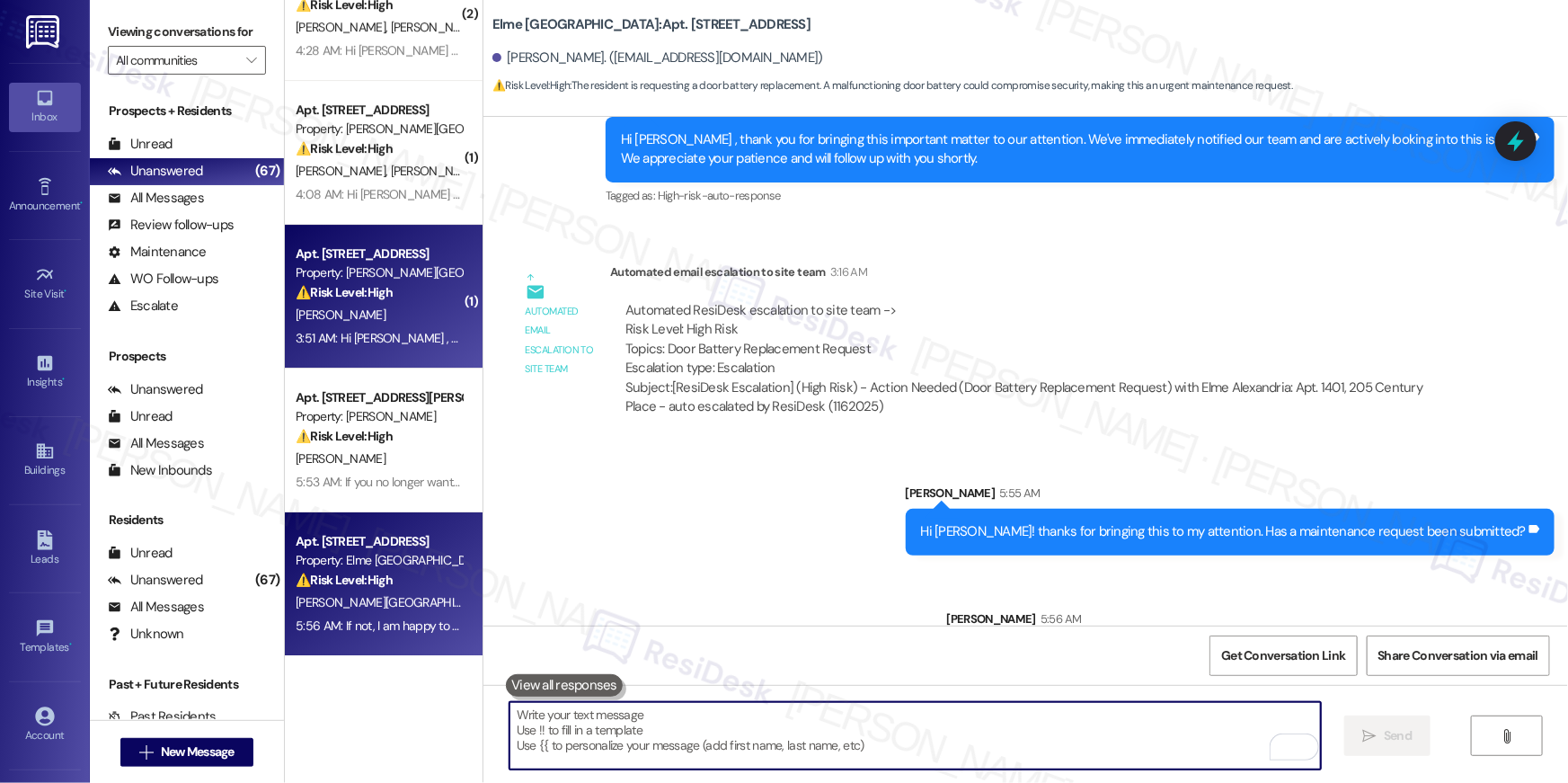
click at [395, 327] on div "3:51 AM: Hi Cynthia , thank you for bringing this important matter to our atten…" at bounding box center [378, 338] width 170 height 22
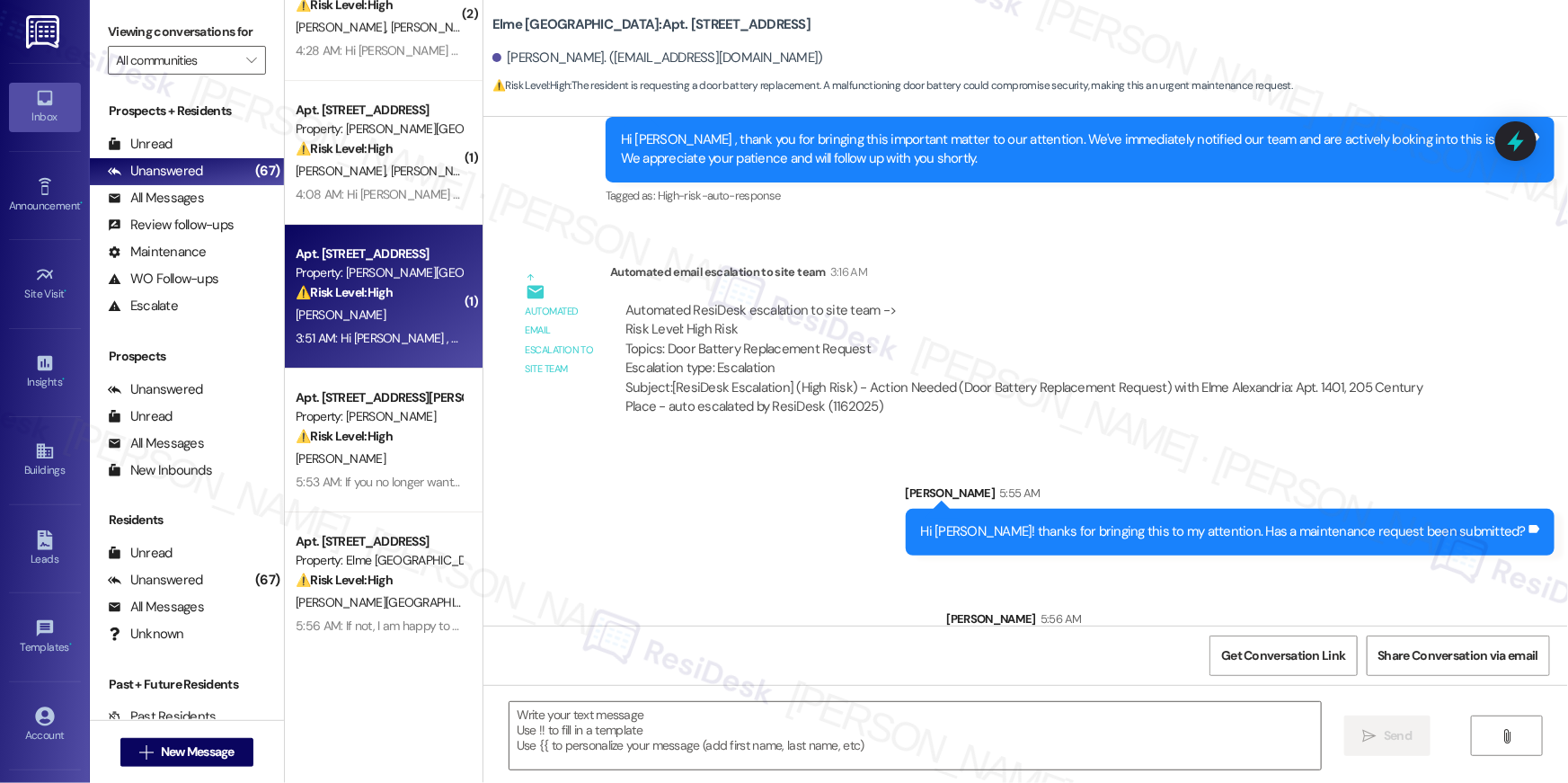
type textarea "Fetching suggested responses. Please feel free to read through the conversation…"
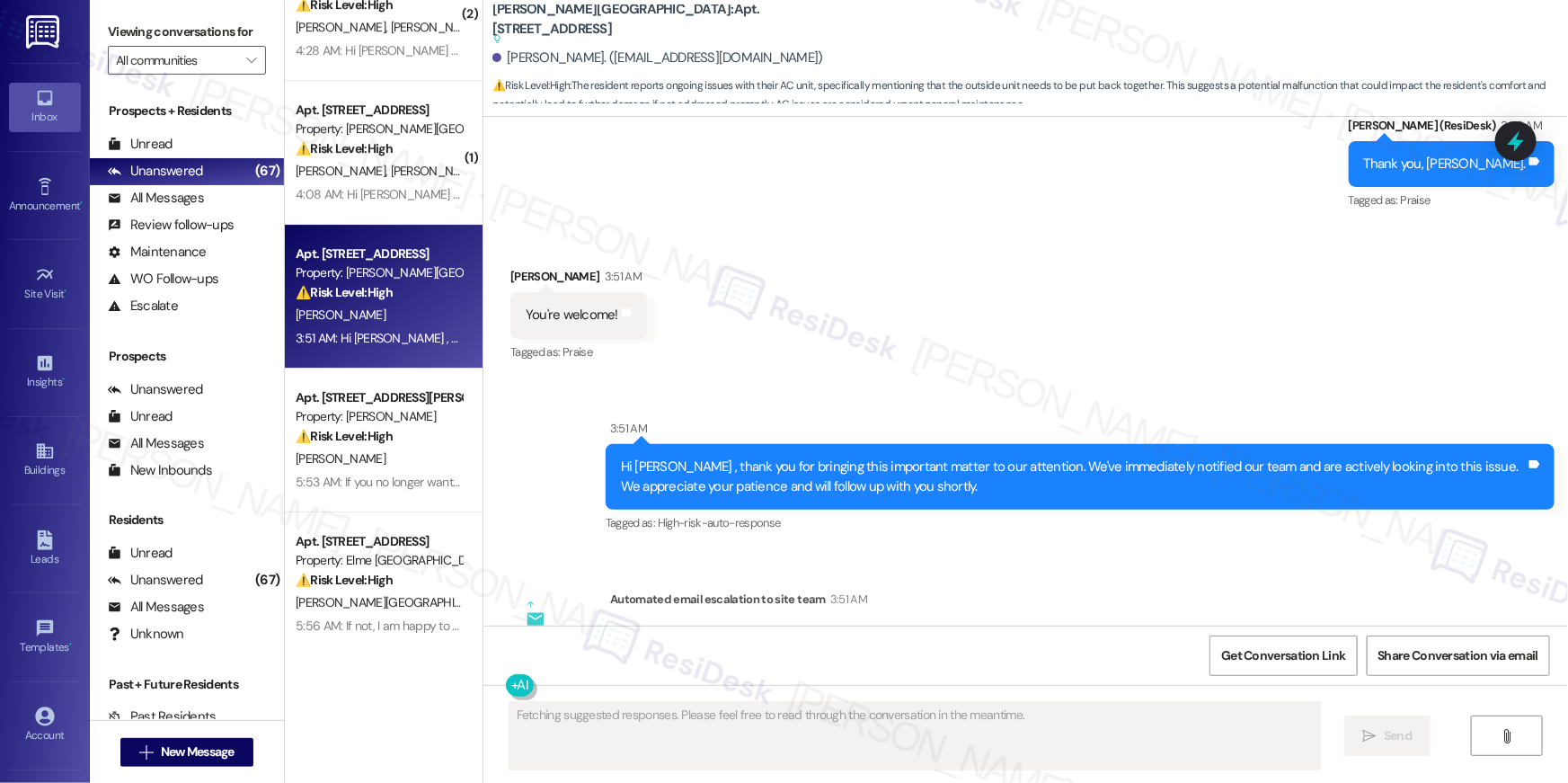
scroll to position [3861, 0]
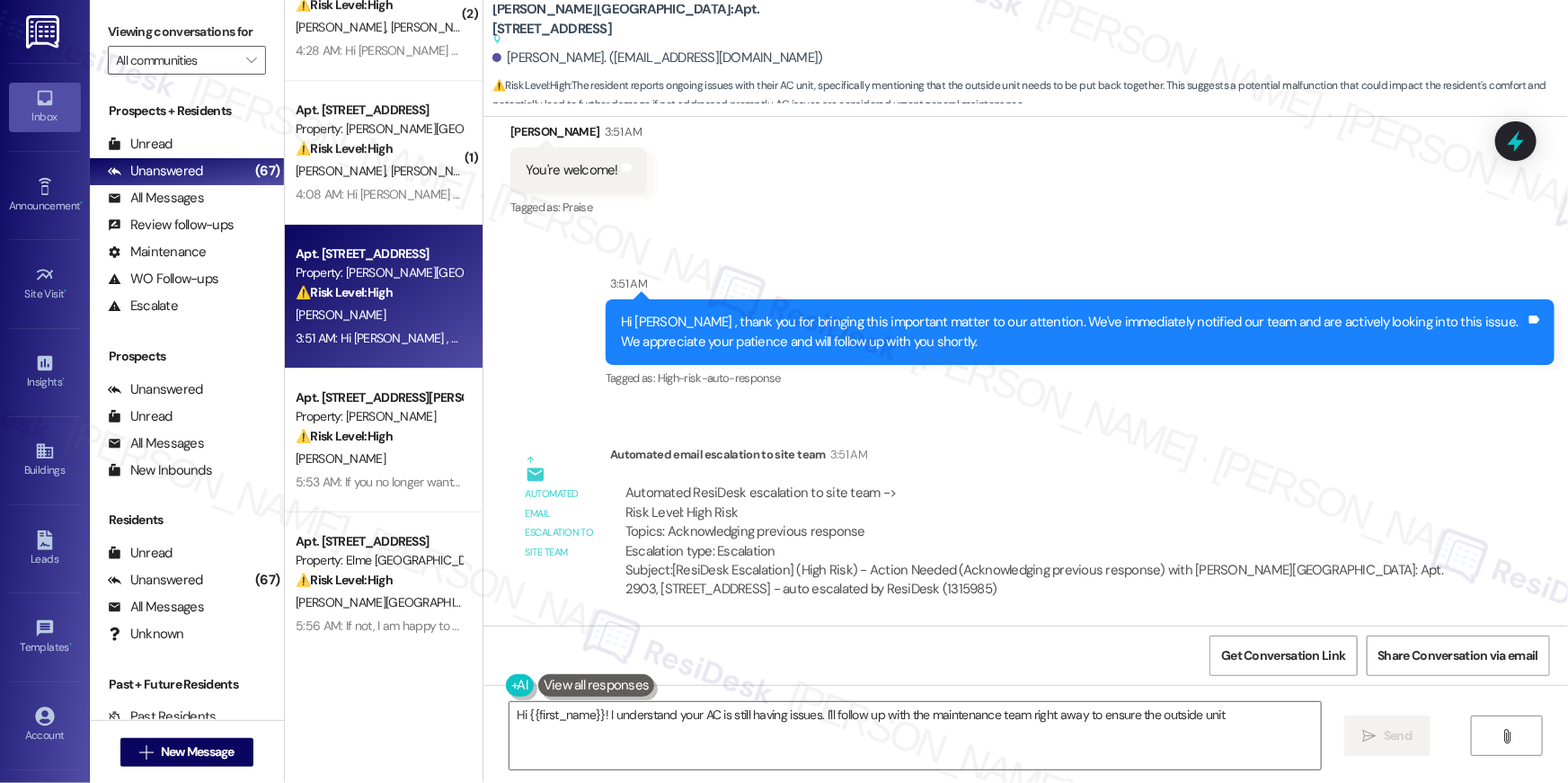
click at [816, 698] on div "Hi {{first_name}}! I understand your AC is still having issues. I'll follow up …" at bounding box center [1025, 753] width 1084 height 135
type textarea "Hi {{first_name}}! I understand your AC is still having issues. I'll follow up …"
click at [817, 729] on textarea "Hi {{first_name}}! I understand your AC is still having issues. I'll follow up …" at bounding box center [915, 735] width 811 height 67
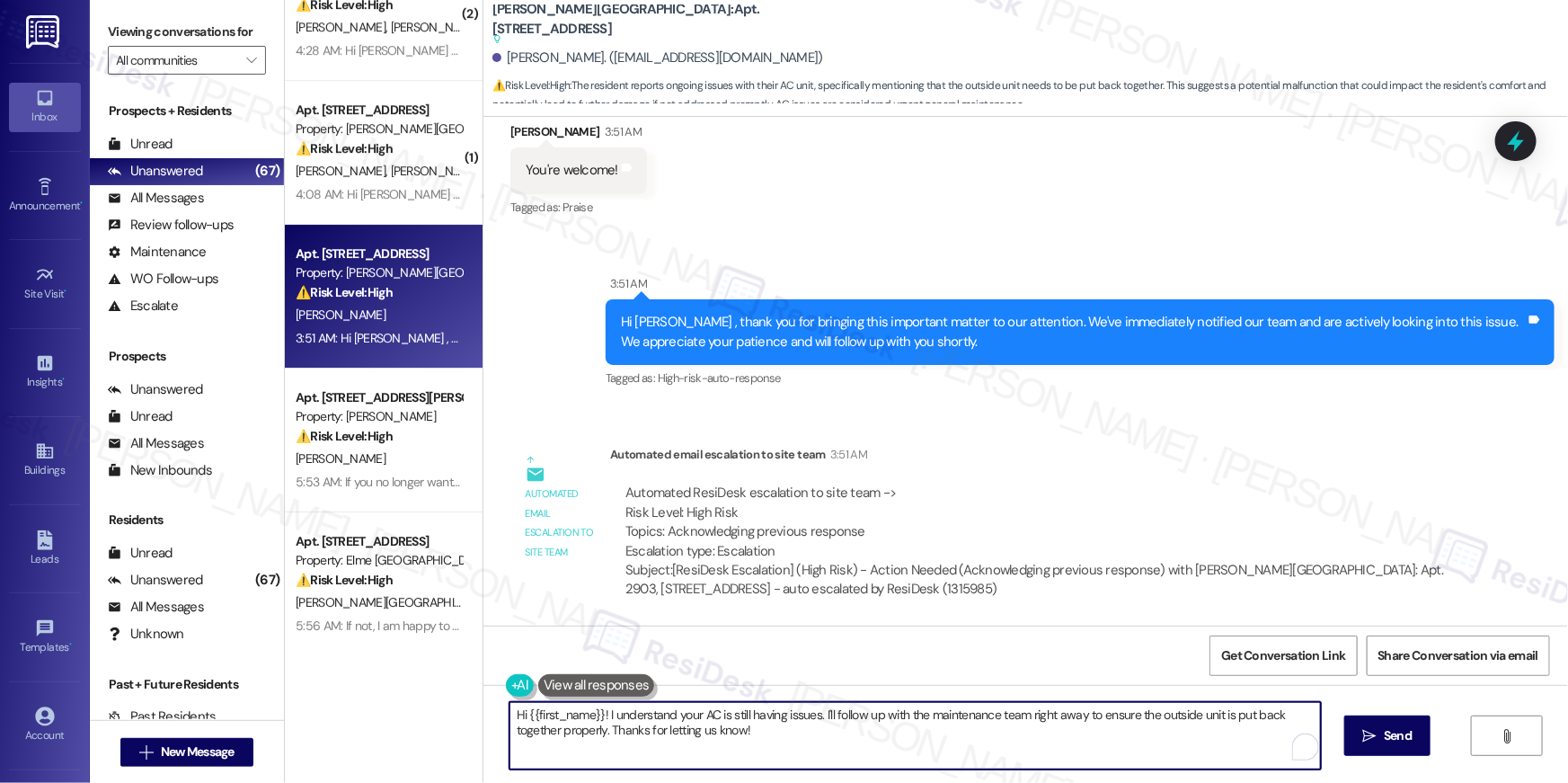
click at [817, 729] on textarea "Hi {{first_name}}! I understand your AC is still having issues. I'll follow up …" at bounding box center [915, 735] width 811 height 67
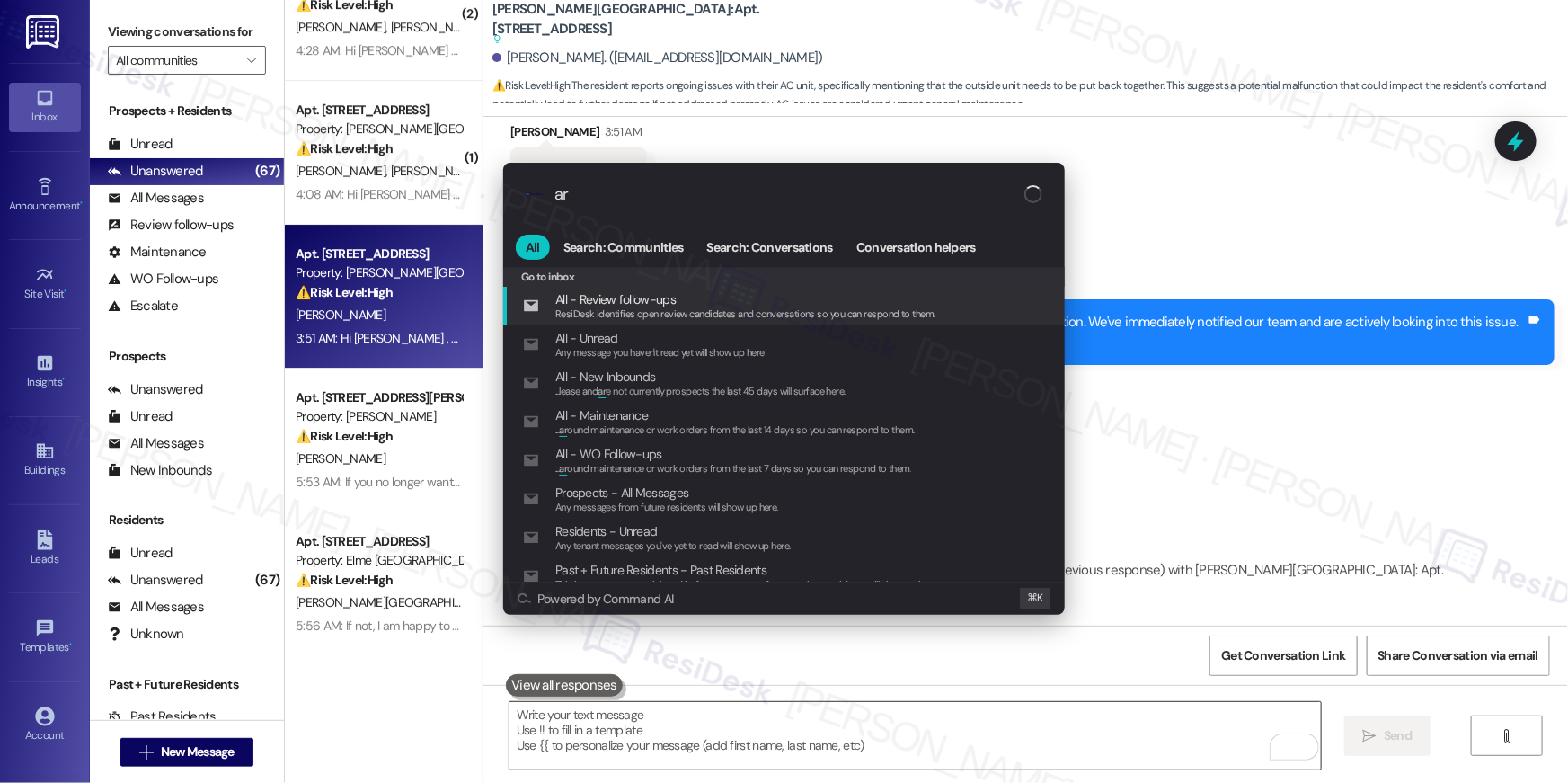
type input "arc"
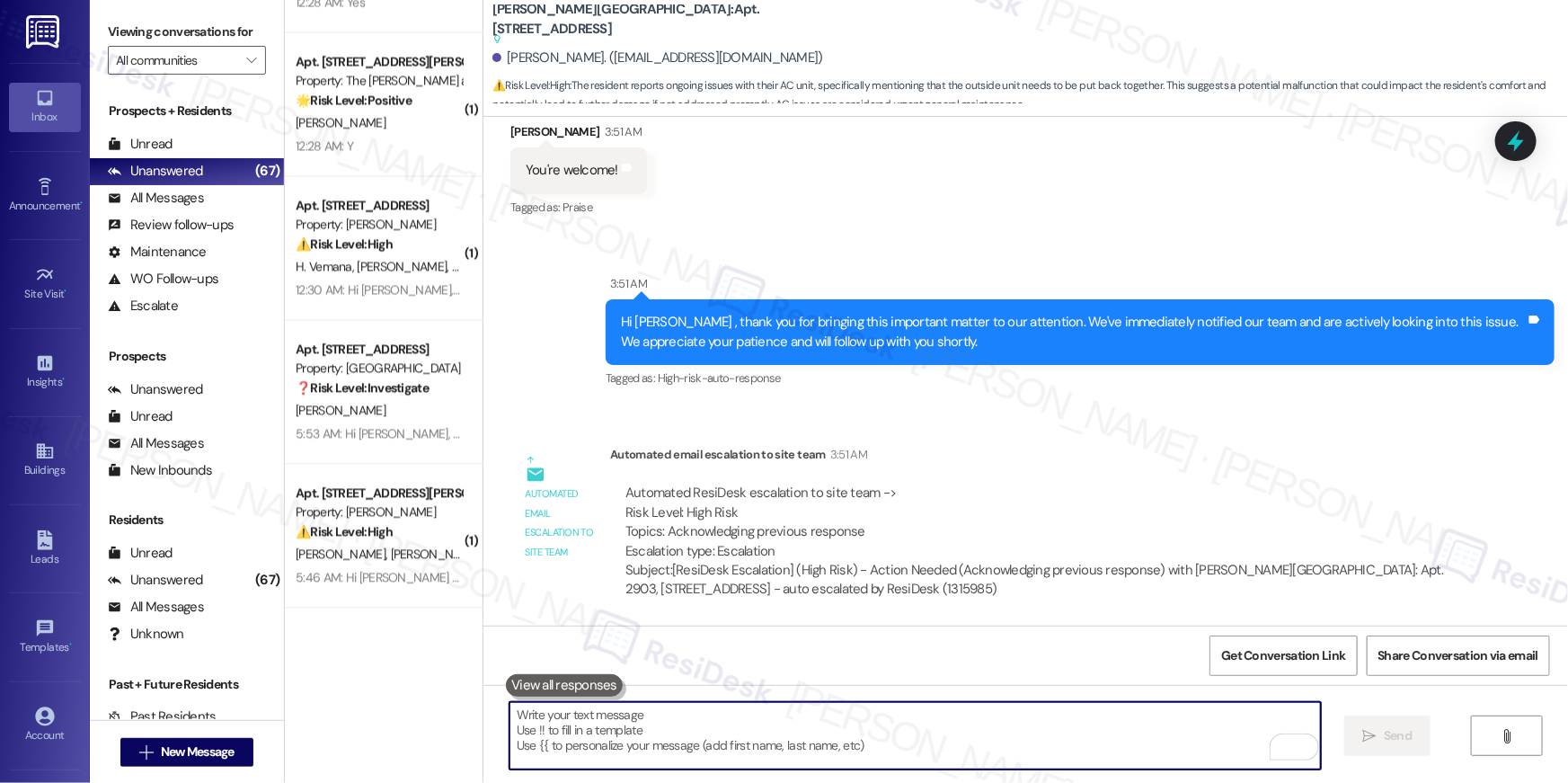
scroll to position [5049, 0]
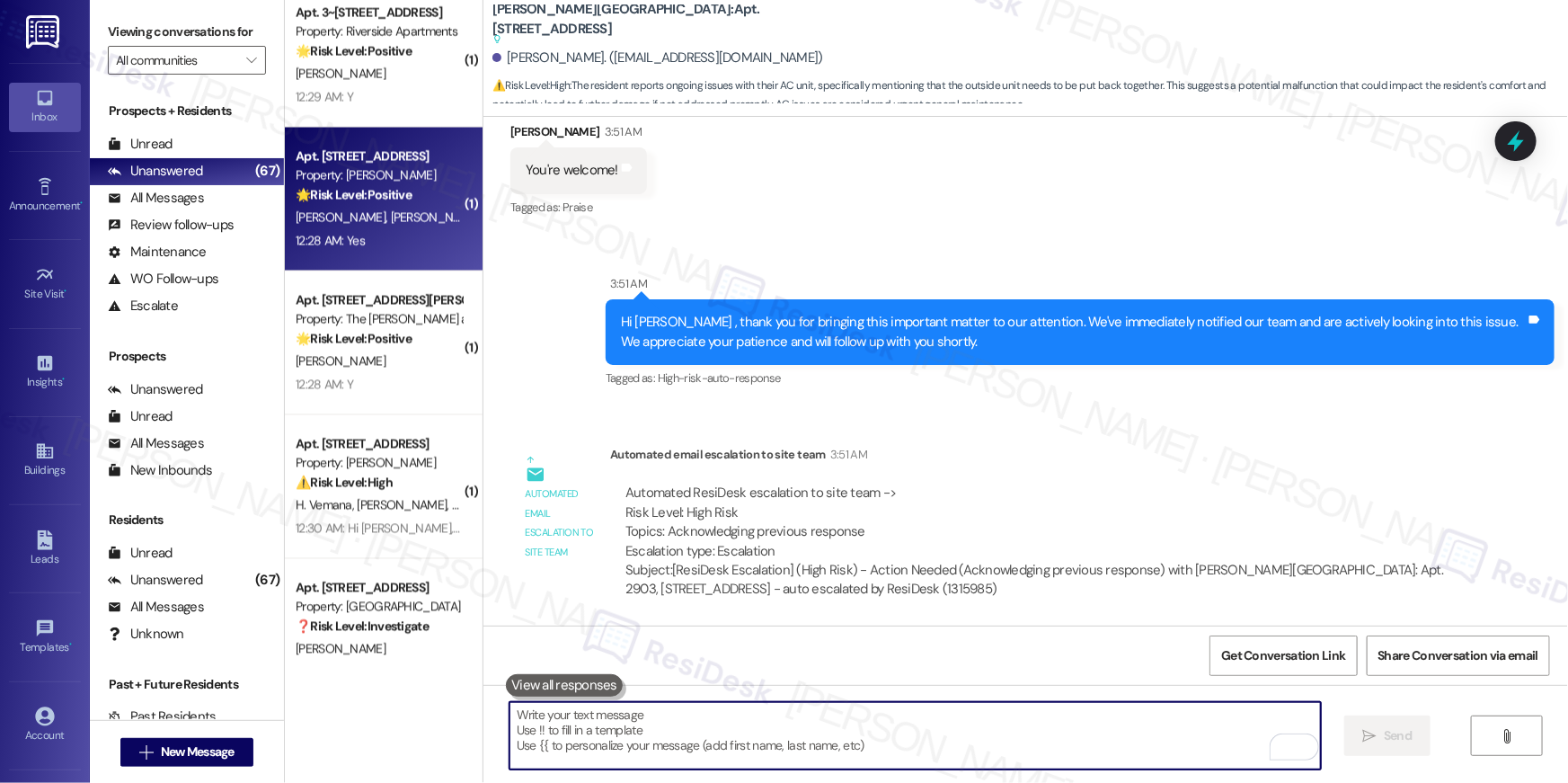
click at [356, 243] on div "12:28 AM: Yes 12:28 AM: Yes" at bounding box center [378, 241] width 170 height 22
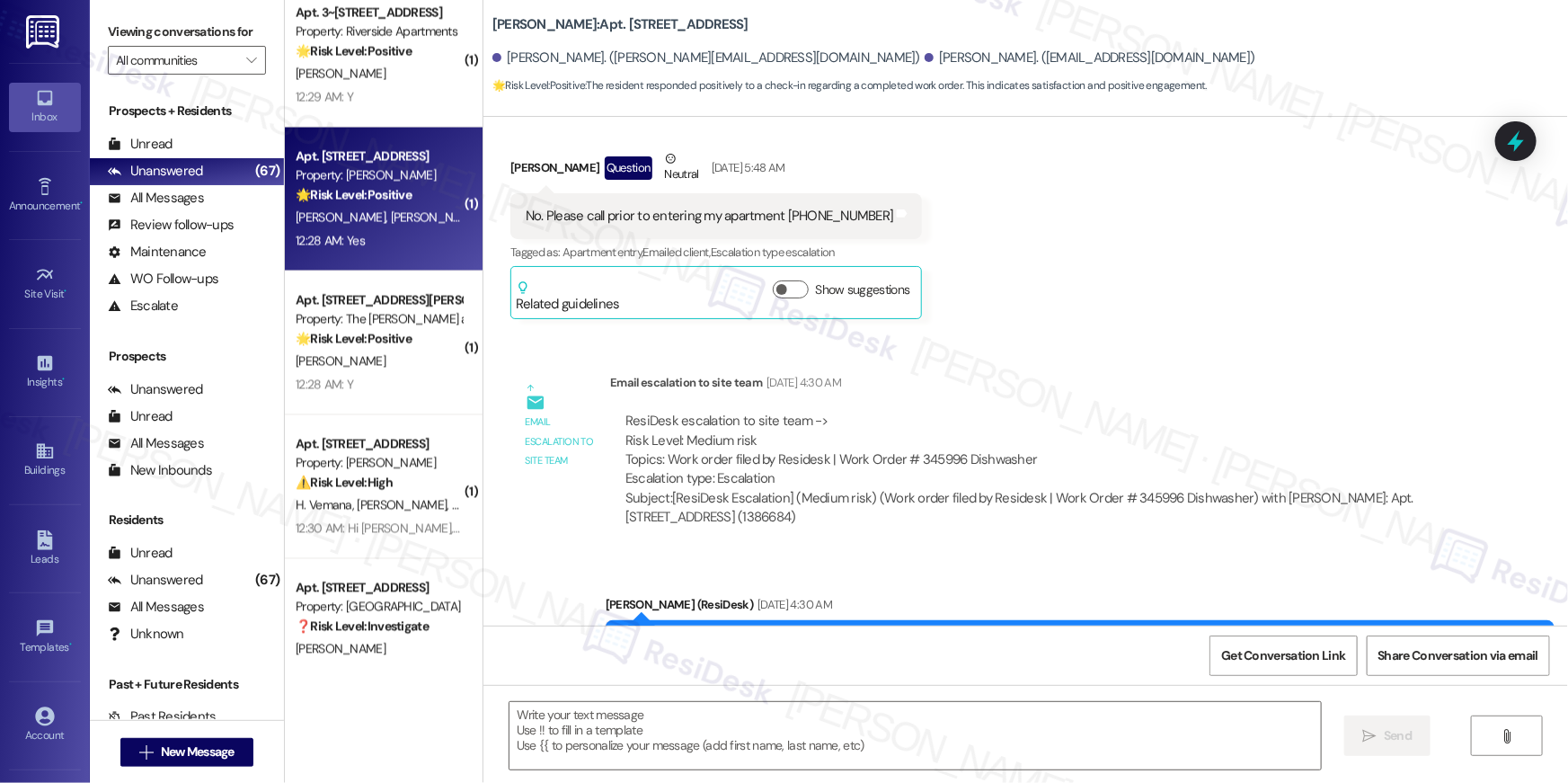
type textarea "Fetching suggested responses. Please feel free to read through the conversation…"
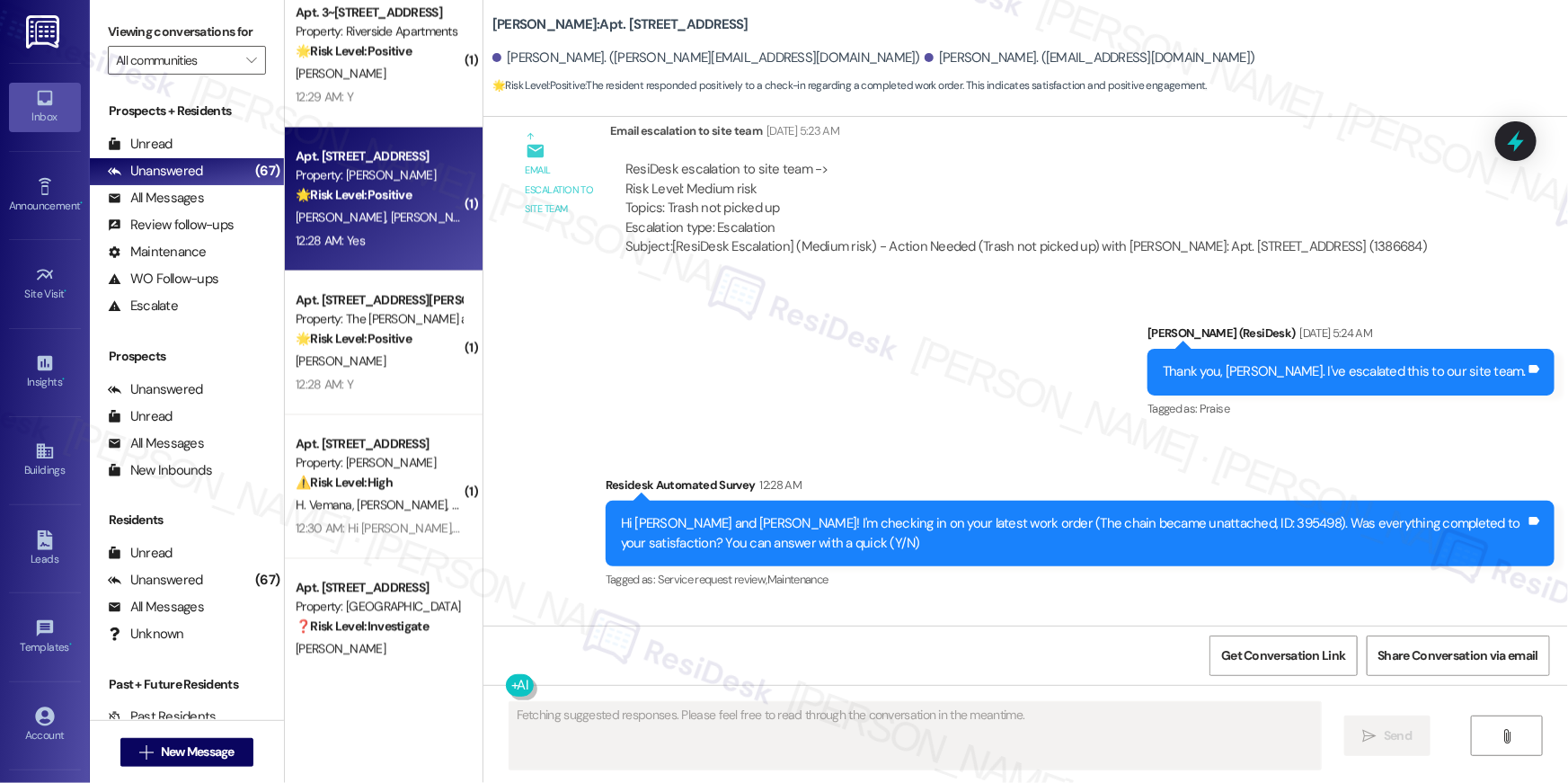
scroll to position [3996, 0]
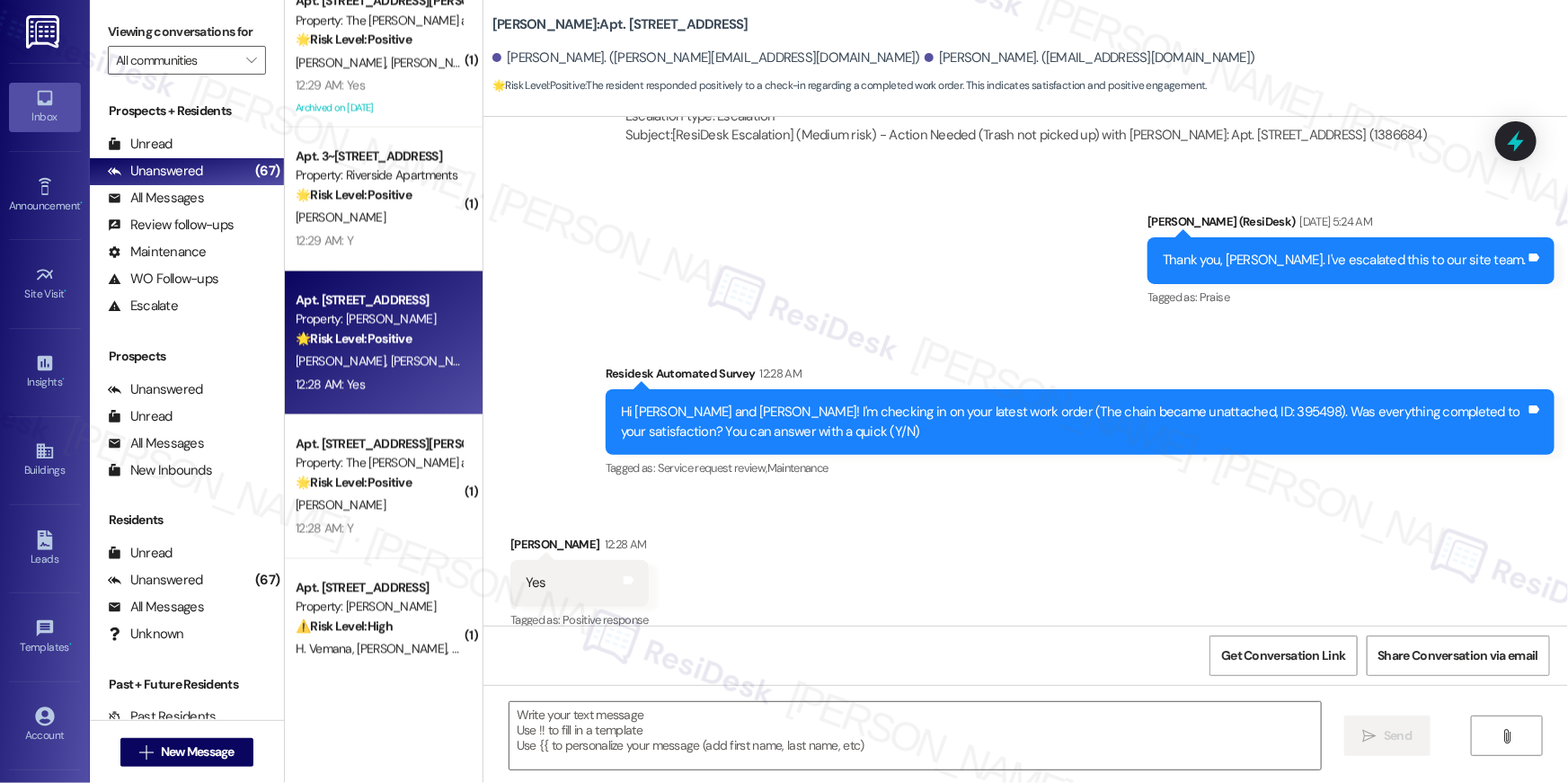
scroll to position [3997, 0]
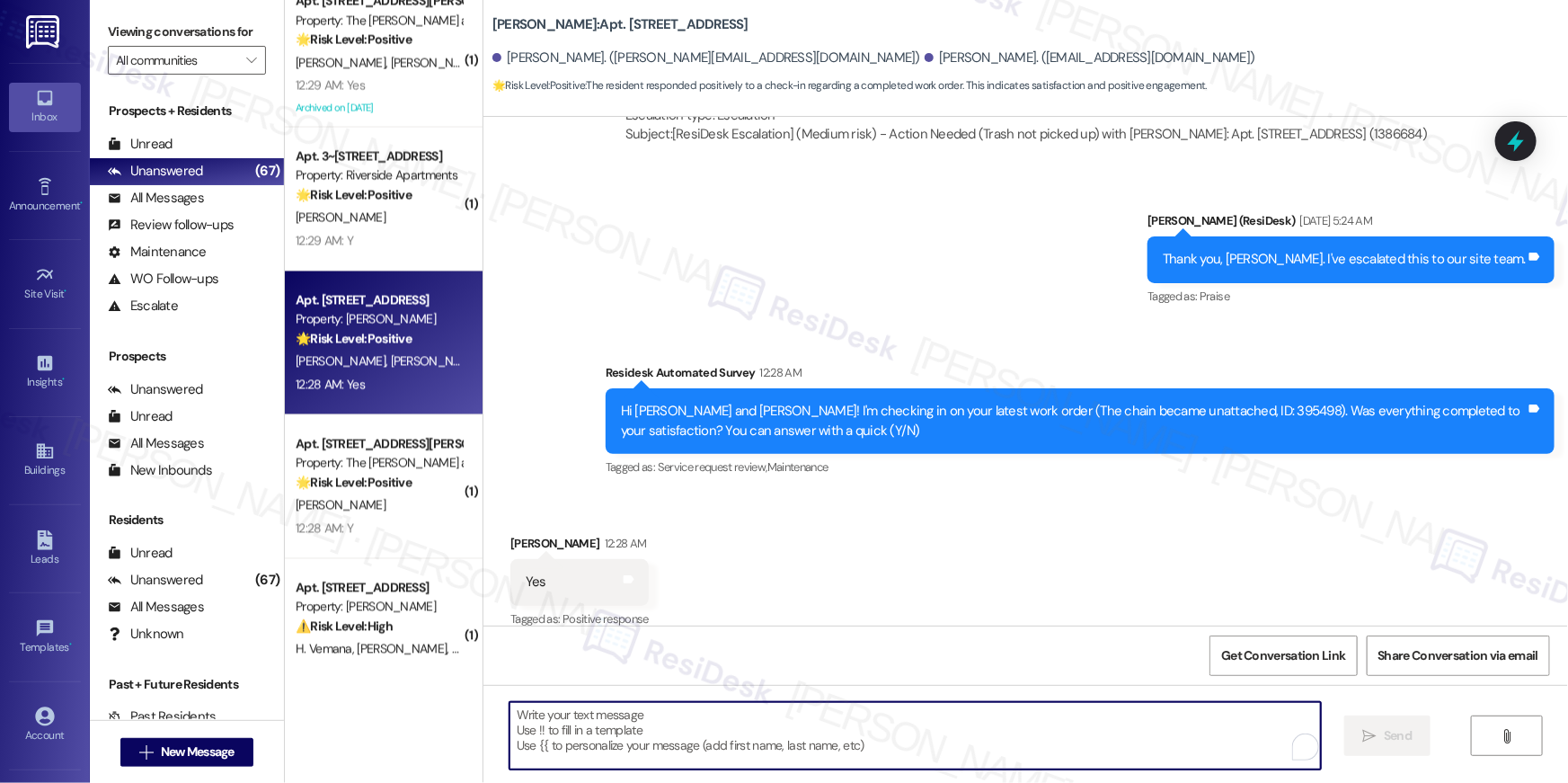
click at [925, 729] on textarea "To enrich screen reader interactions, please activate Accessibility in Grammarl…" at bounding box center [915, 735] width 811 height 67
paste textarea "Hi {{first_name}}, I’m truly delighted to hear that your work order has been su…"
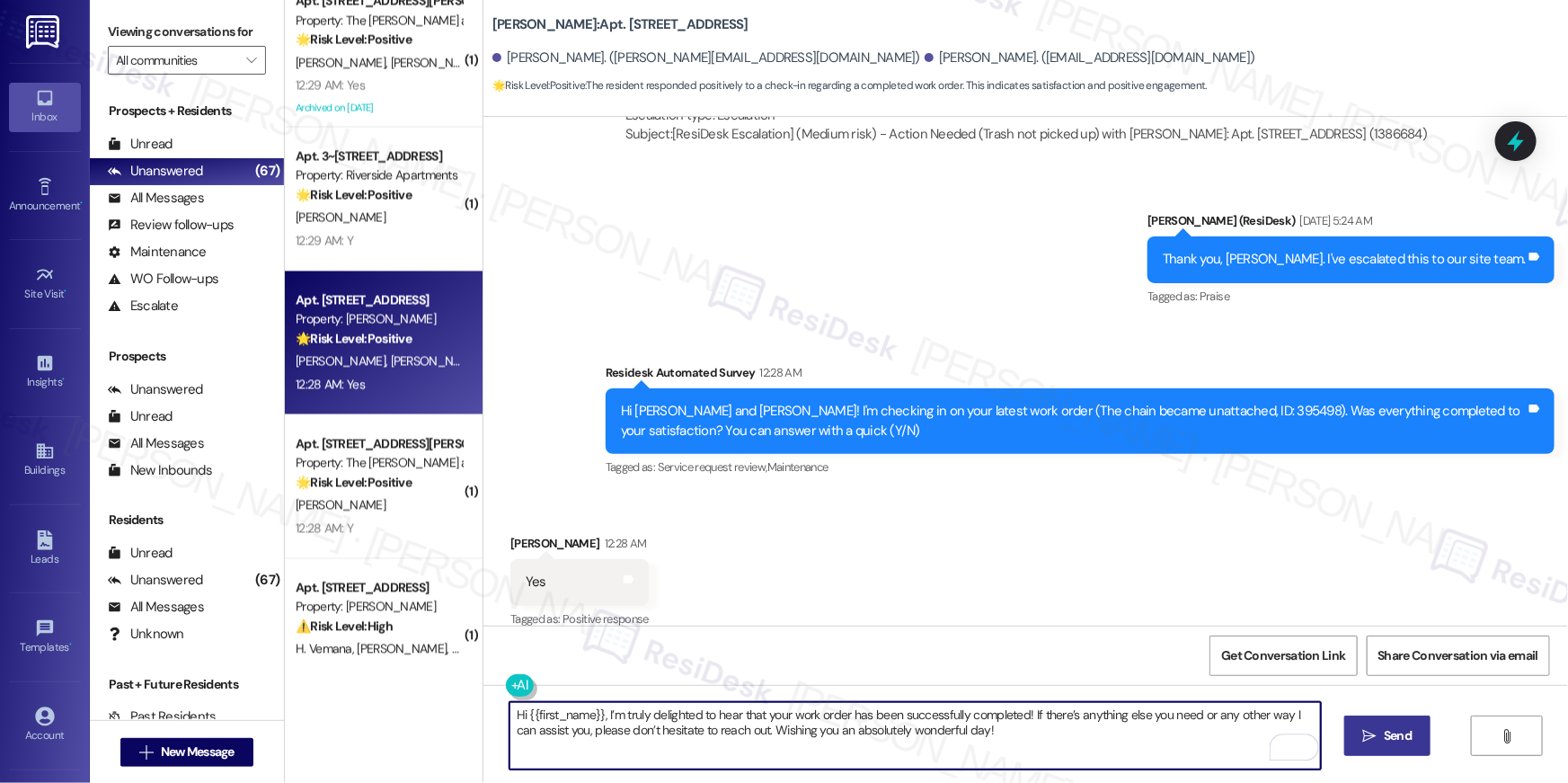
type textarea "Hi {{first_name}}, I’m truly delighted to hear that your work order has been su…"
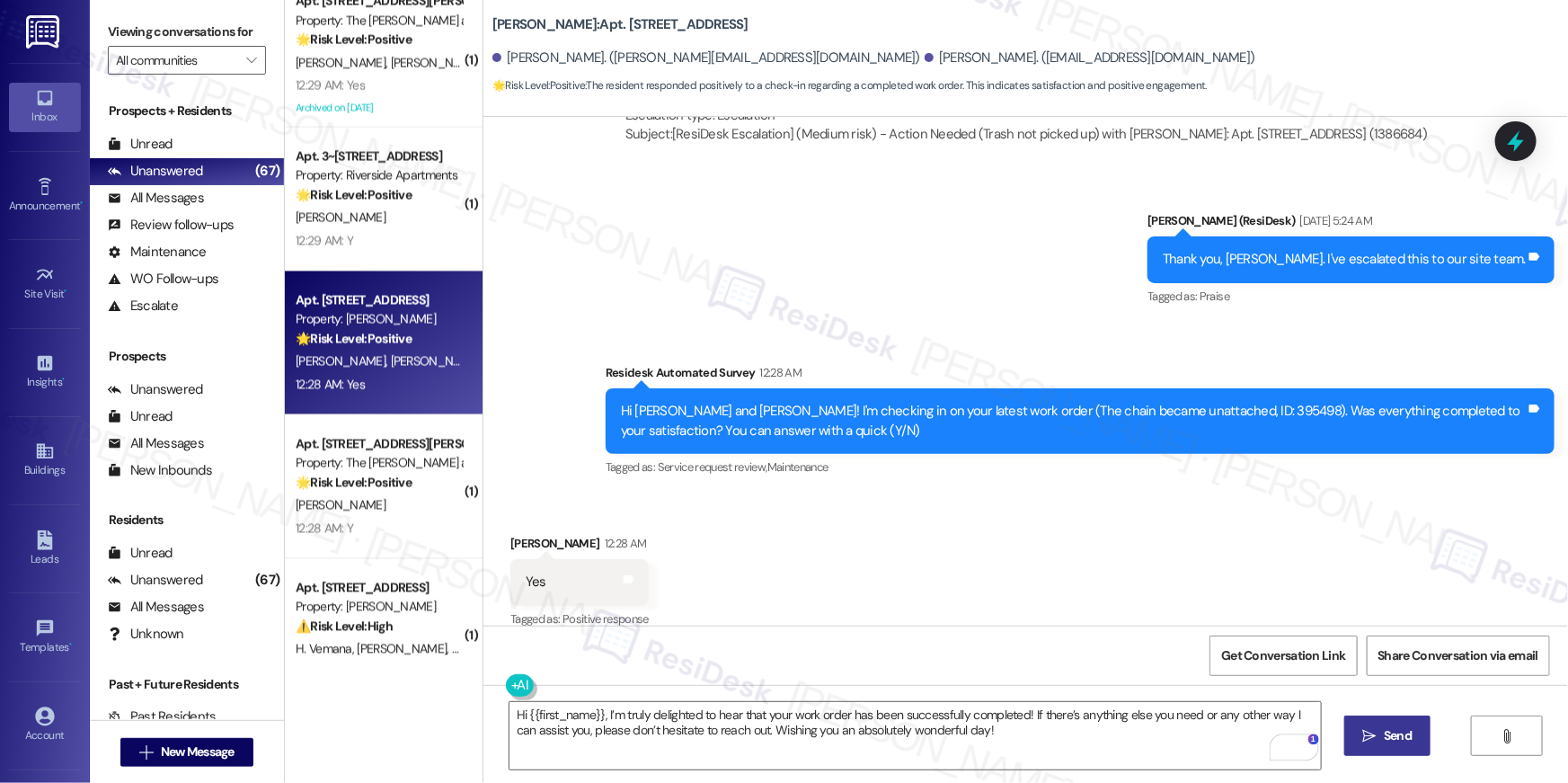
click at [1383, 734] on span "Send" at bounding box center [1397, 735] width 28 height 18
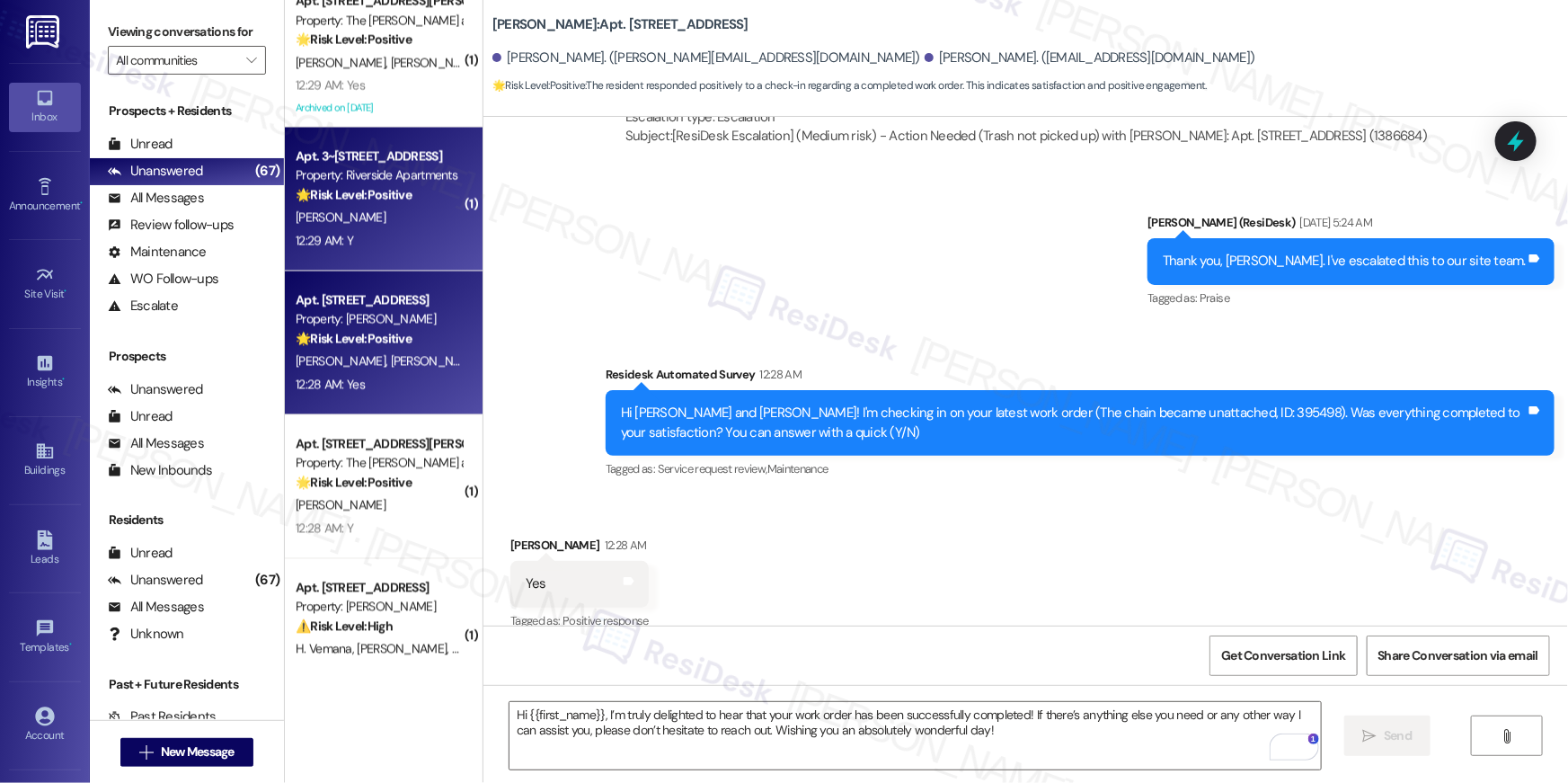
scroll to position [3996, 0]
click at [385, 258] on div "Apt. 3~1114, 5860 Cameron Run Terrace Property: Riverside Apartments 🌟 Risk Lev…" at bounding box center [384, 199] width 197 height 144
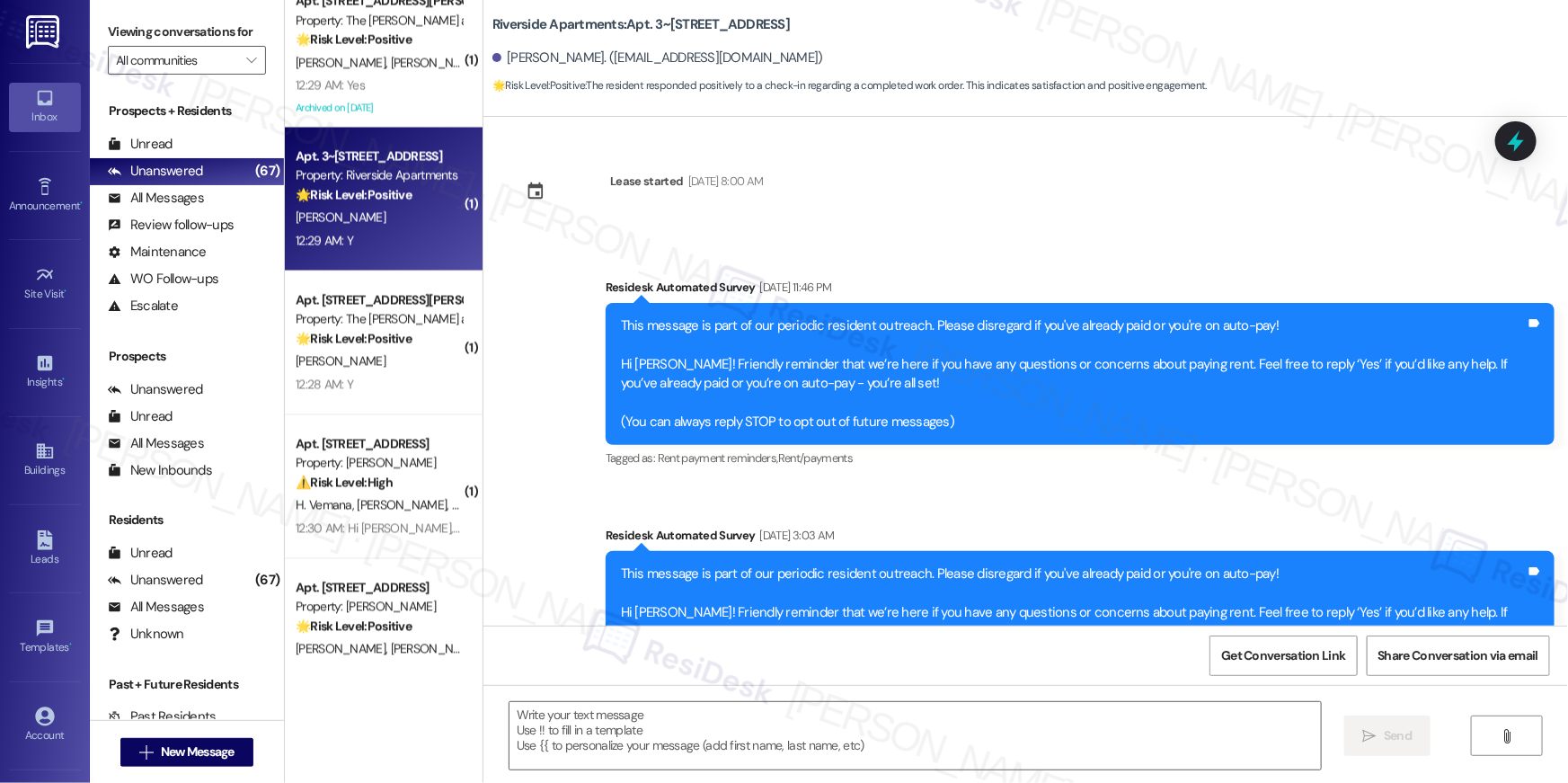
scroll to position [6920, 0]
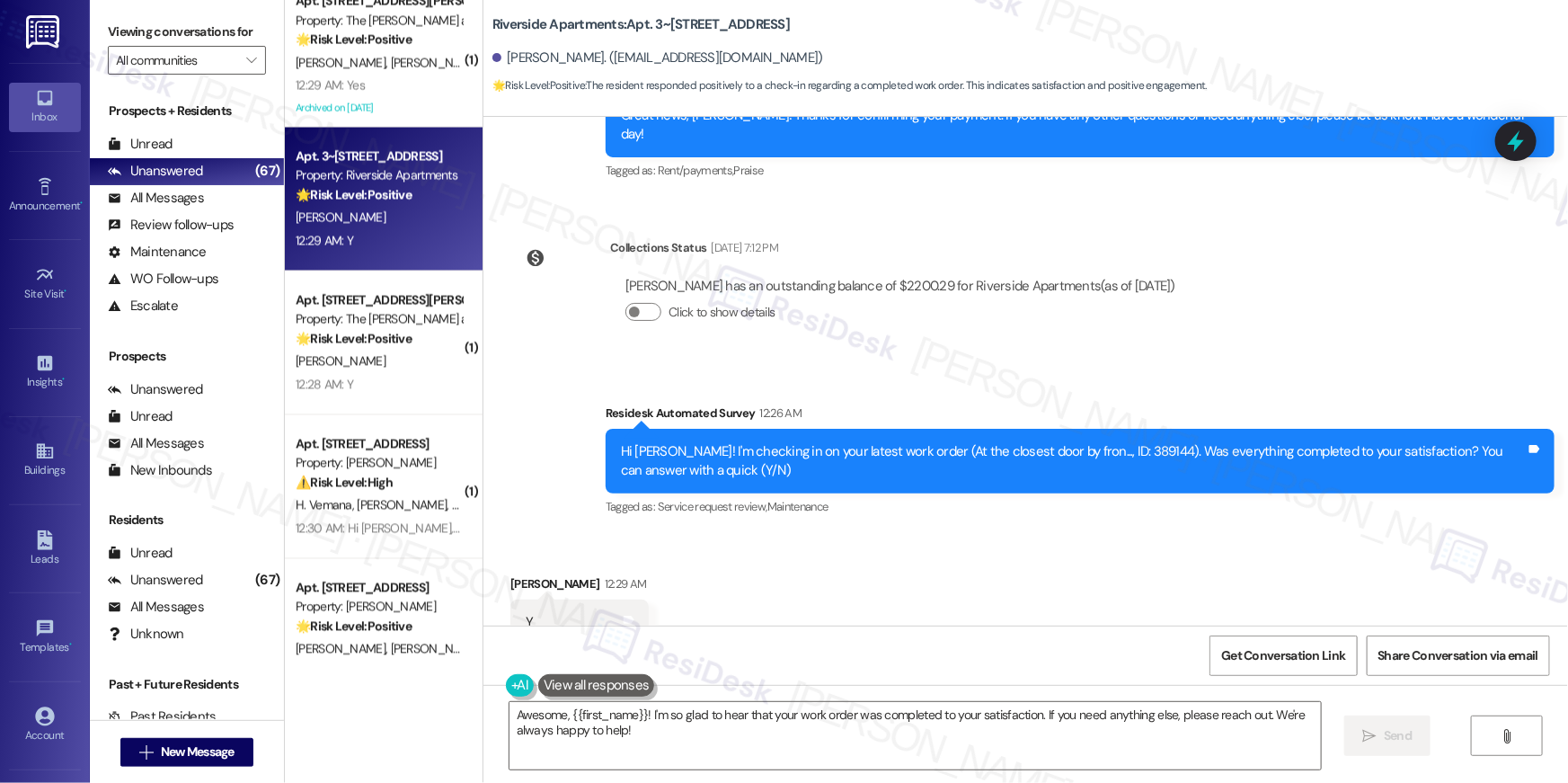
click at [897, 770] on div "Awesome, {{first_name}}! I'm so glad to hear that your work order was completed…" at bounding box center [1025, 753] width 1084 height 135
click at [894, 737] on textarea "Awesome, {{first_name}}! I'm so glad to hear that your work order was completed…" at bounding box center [915, 735] width 811 height 67
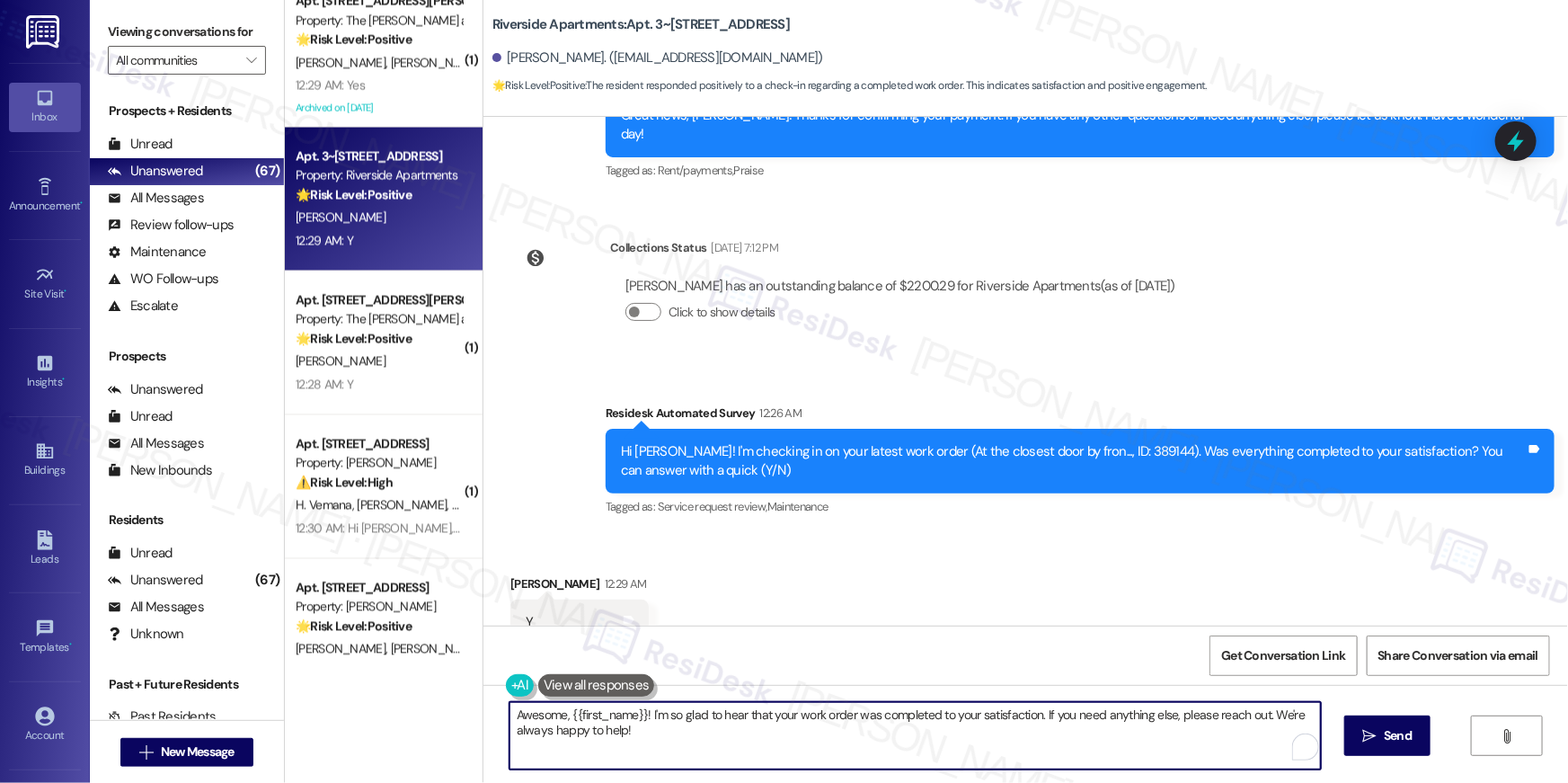
click at [894, 737] on textarea "Awesome, {{first_name}}! I'm so glad to hear that your work order was completed…" at bounding box center [915, 735] width 811 height 67
paste textarea "Hi {{first_name}}, I’m truly delighted to hear that your work order has been su…"
type textarea "Hi {{first_name}}, I’m truly delighted to hear that your work order has been su…"
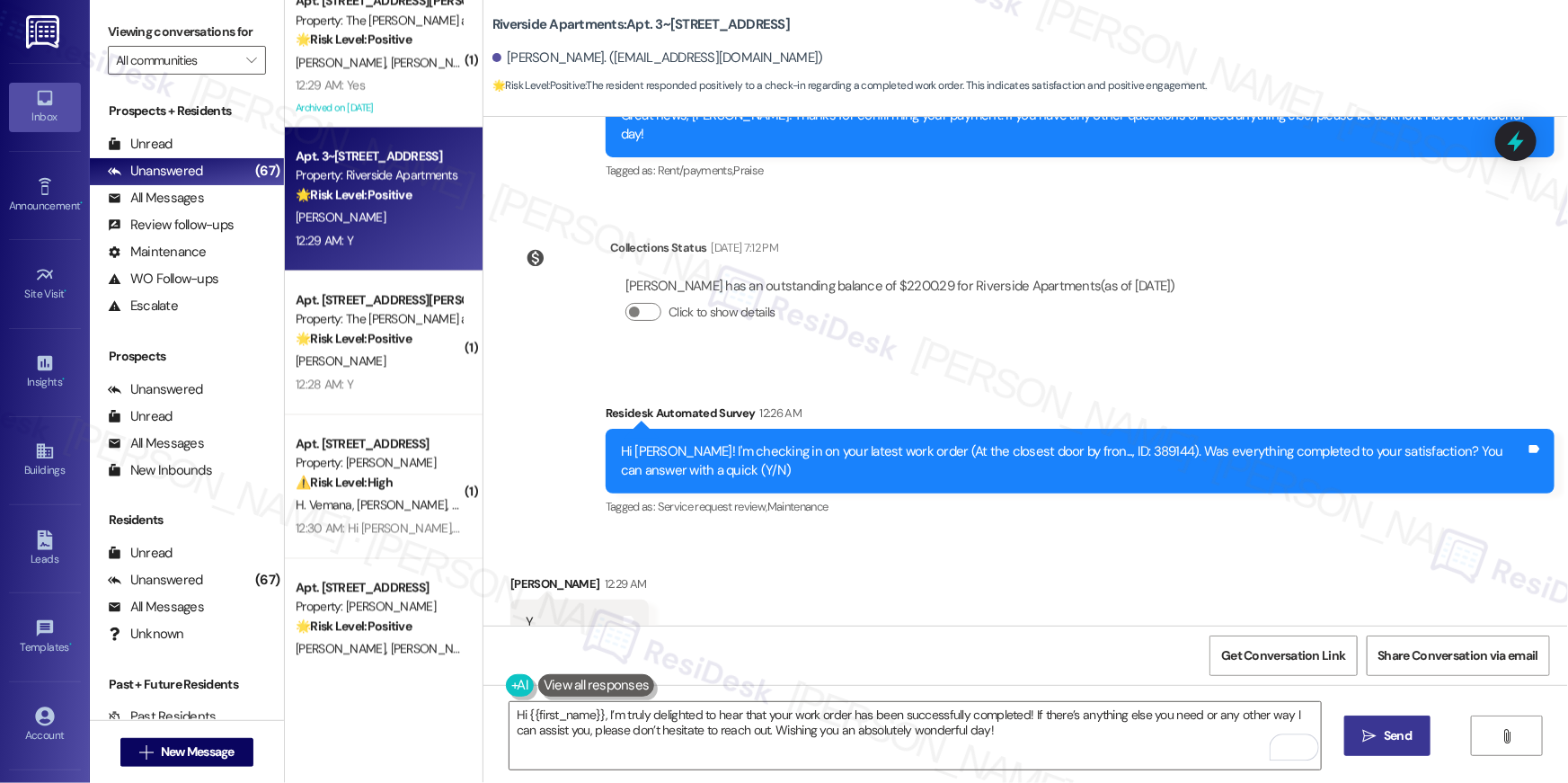
click at [1380, 727] on span "Send" at bounding box center [1397, 735] width 35 height 18
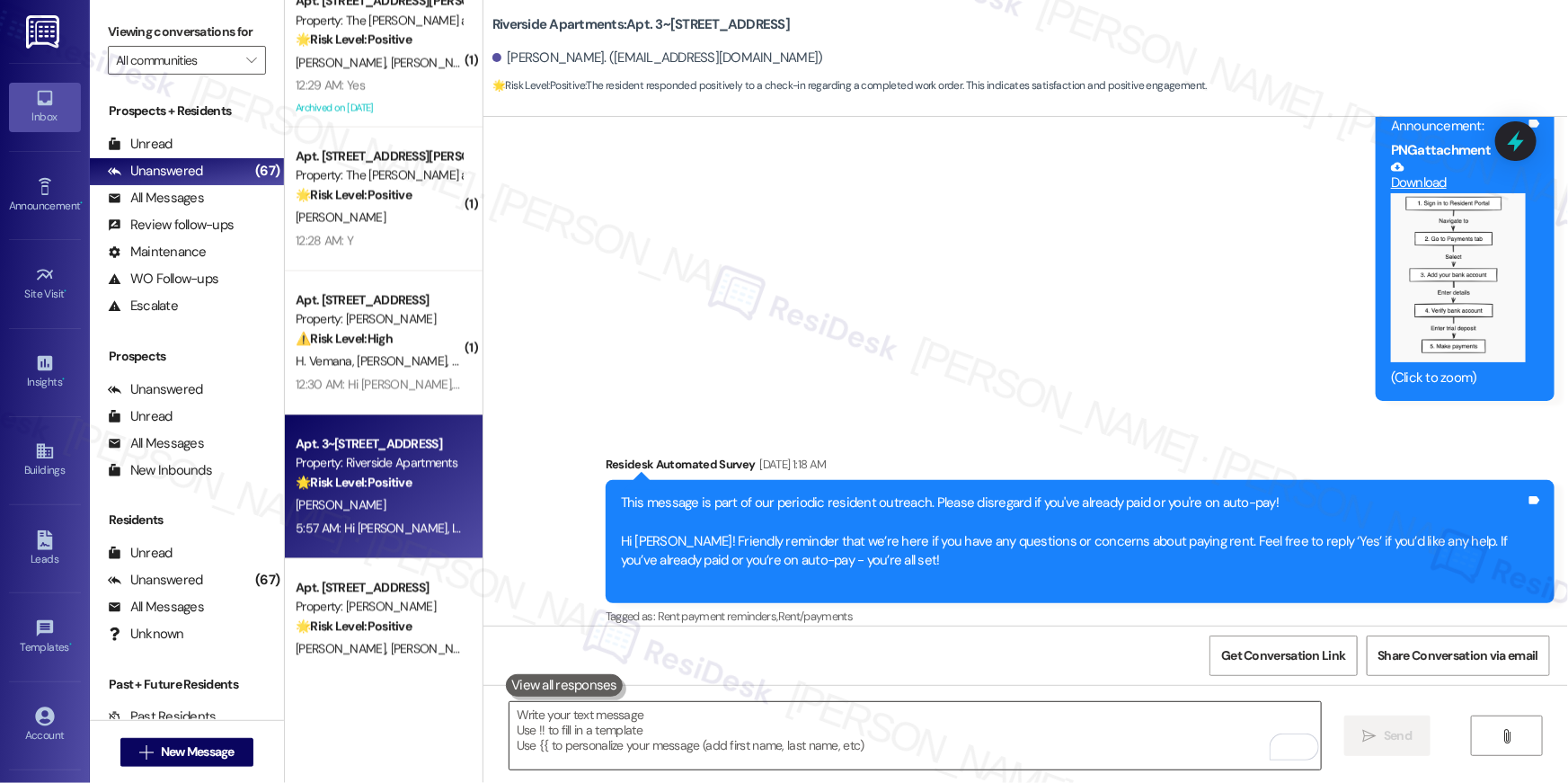
scroll to position [1829, 0]
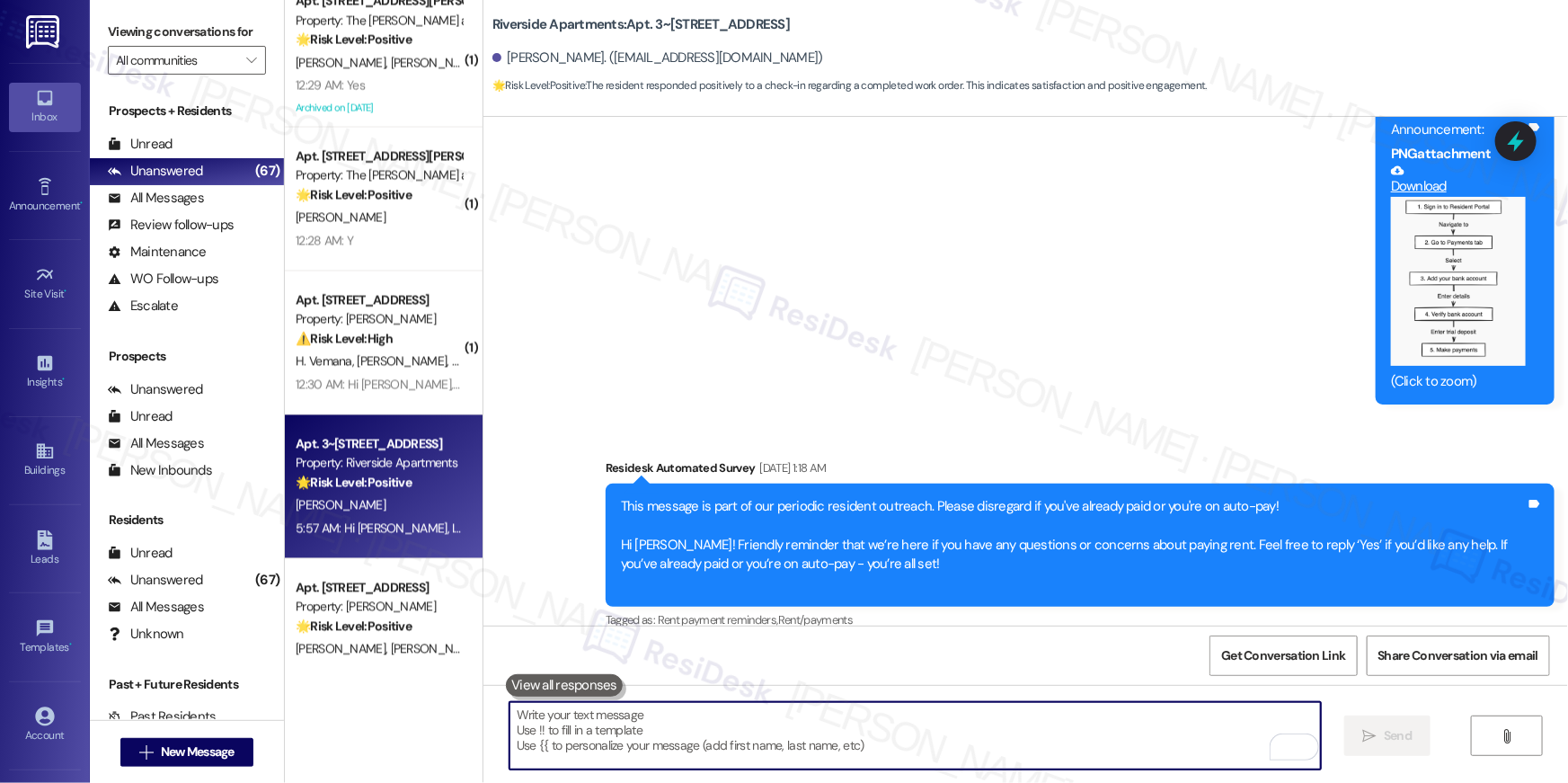
click at [1049, 735] on textarea "To enrich screen reader interactions, please activate Accessibility in Grammarl…" at bounding box center [915, 735] width 811 height 67
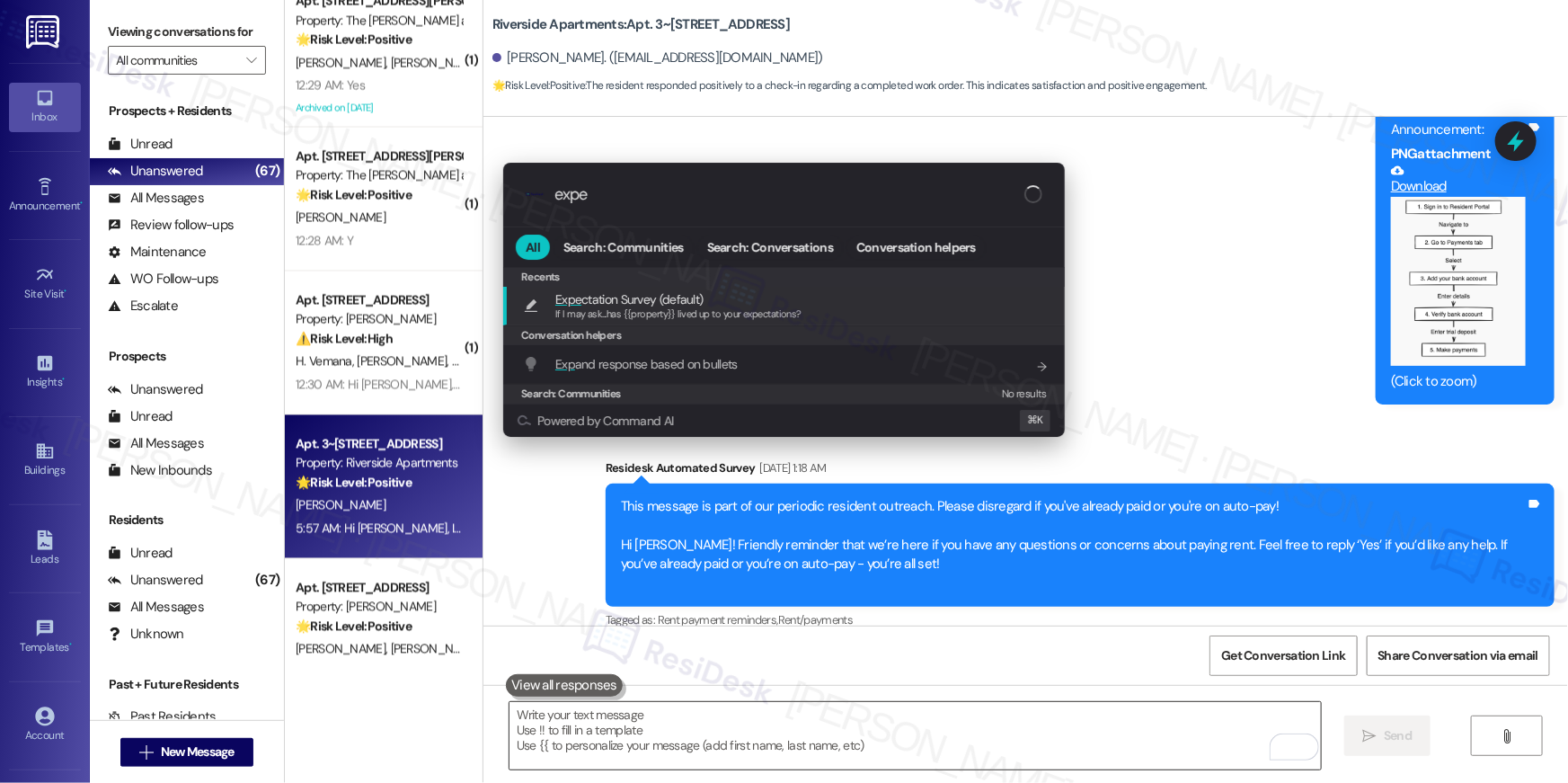
type input "expec"
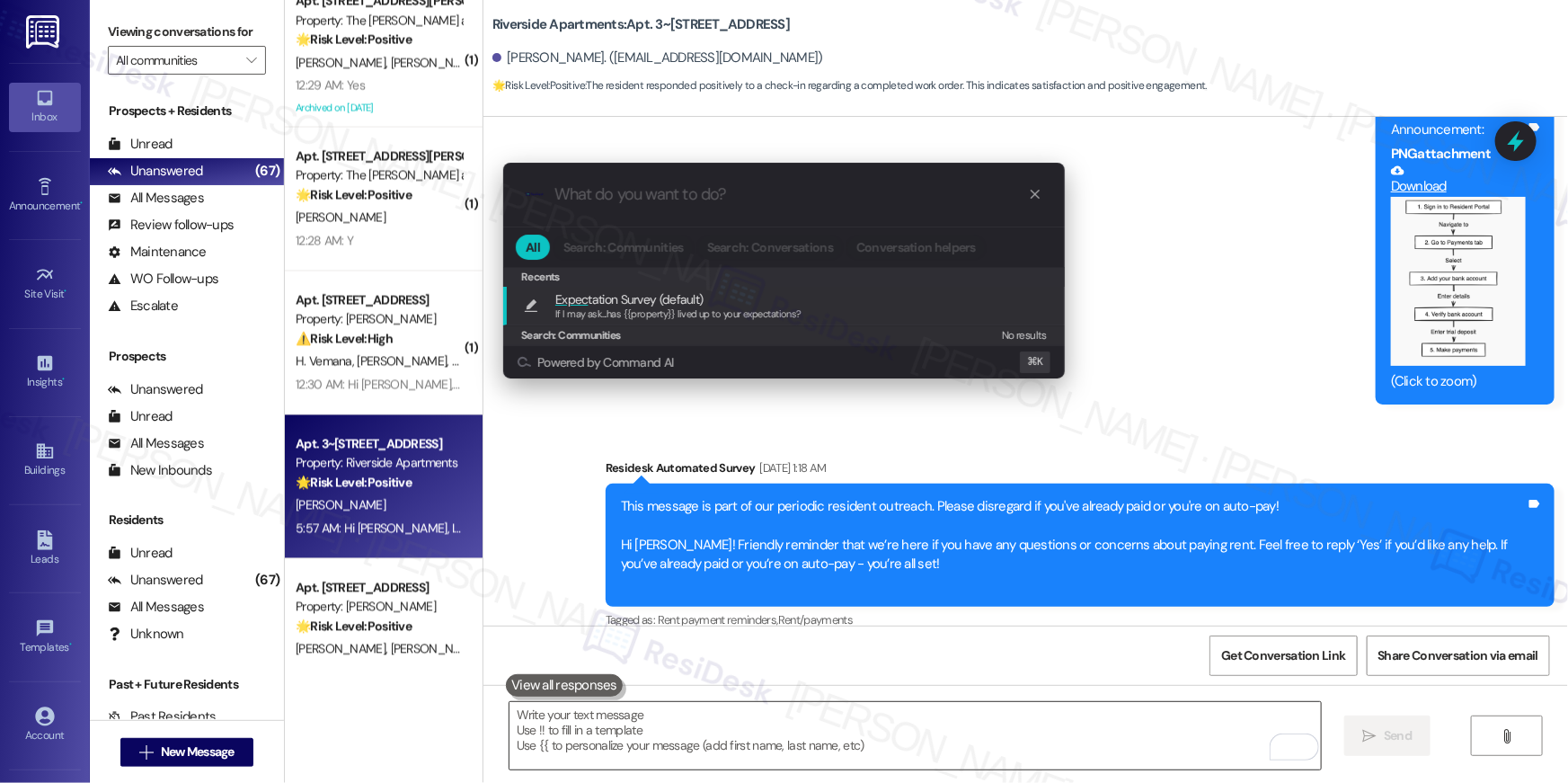
type textarea "If I may ask...has {{property}} lived up to your expectations?"
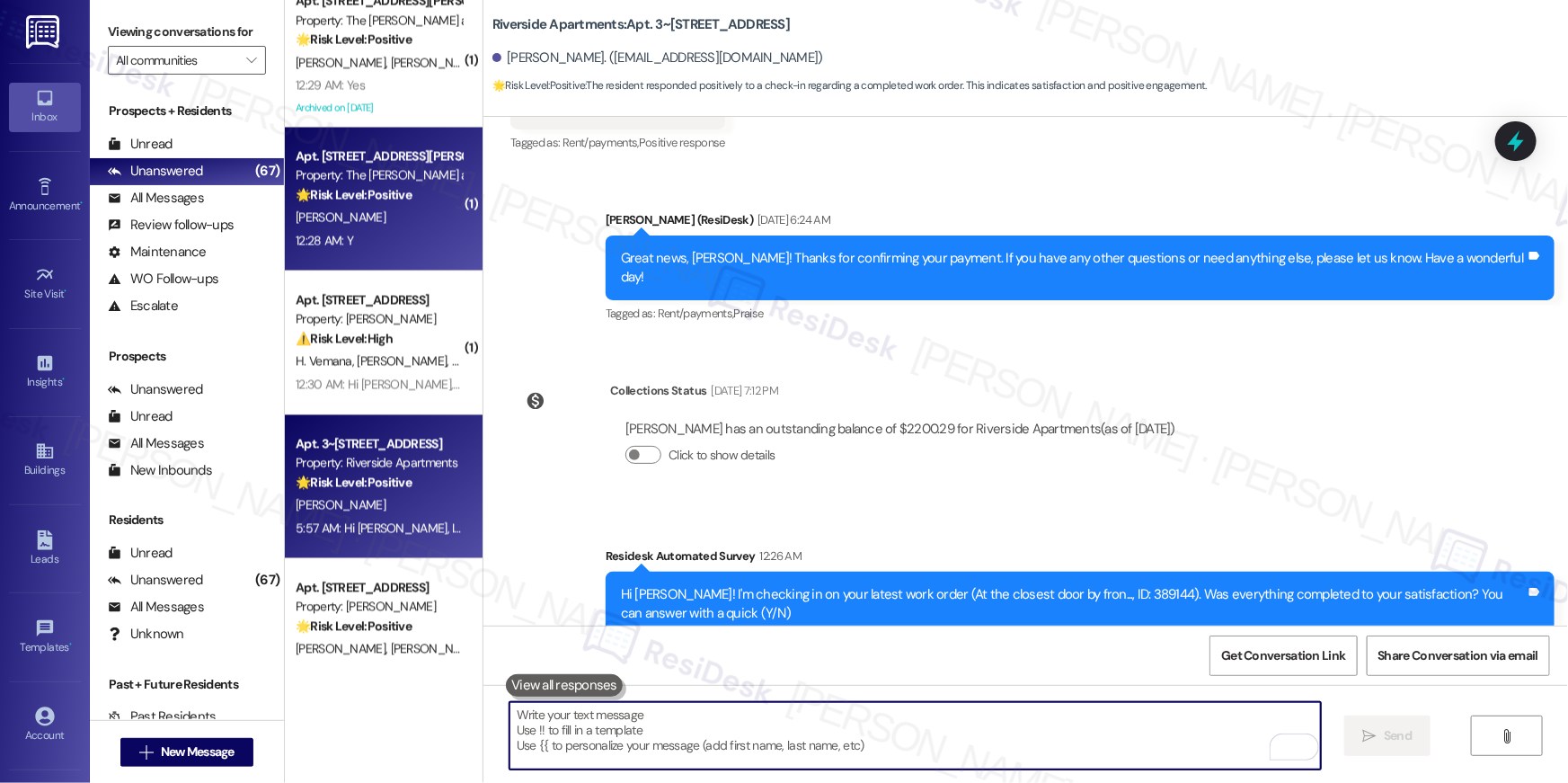
scroll to position [6920, 0]
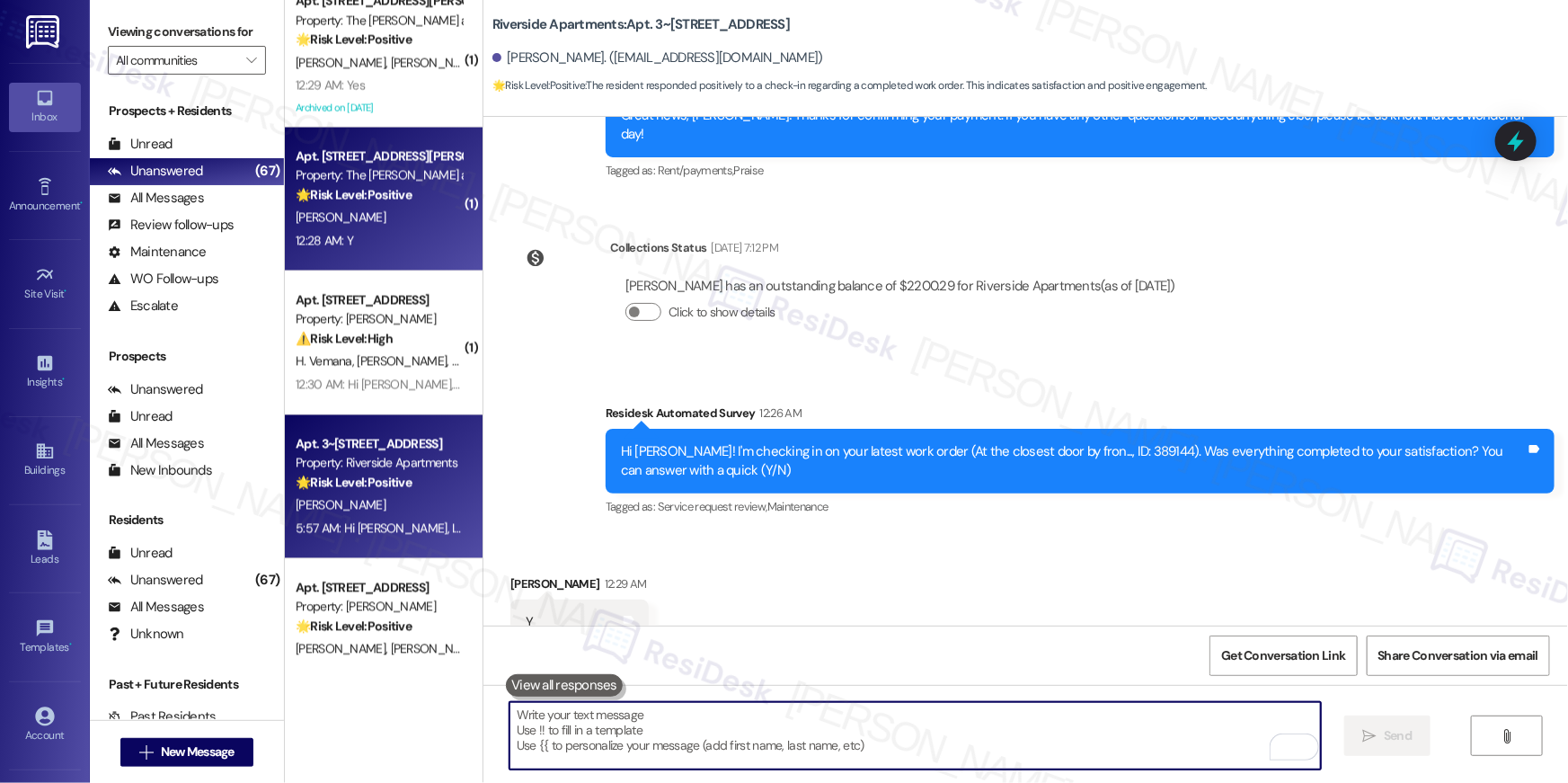
click at [401, 263] on div "Apt. 917, 1350 Beverly Road Property: The Ashby at McLean 🌟 Risk Level: Positiv…" at bounding box center [384, 199] width 197 height 144
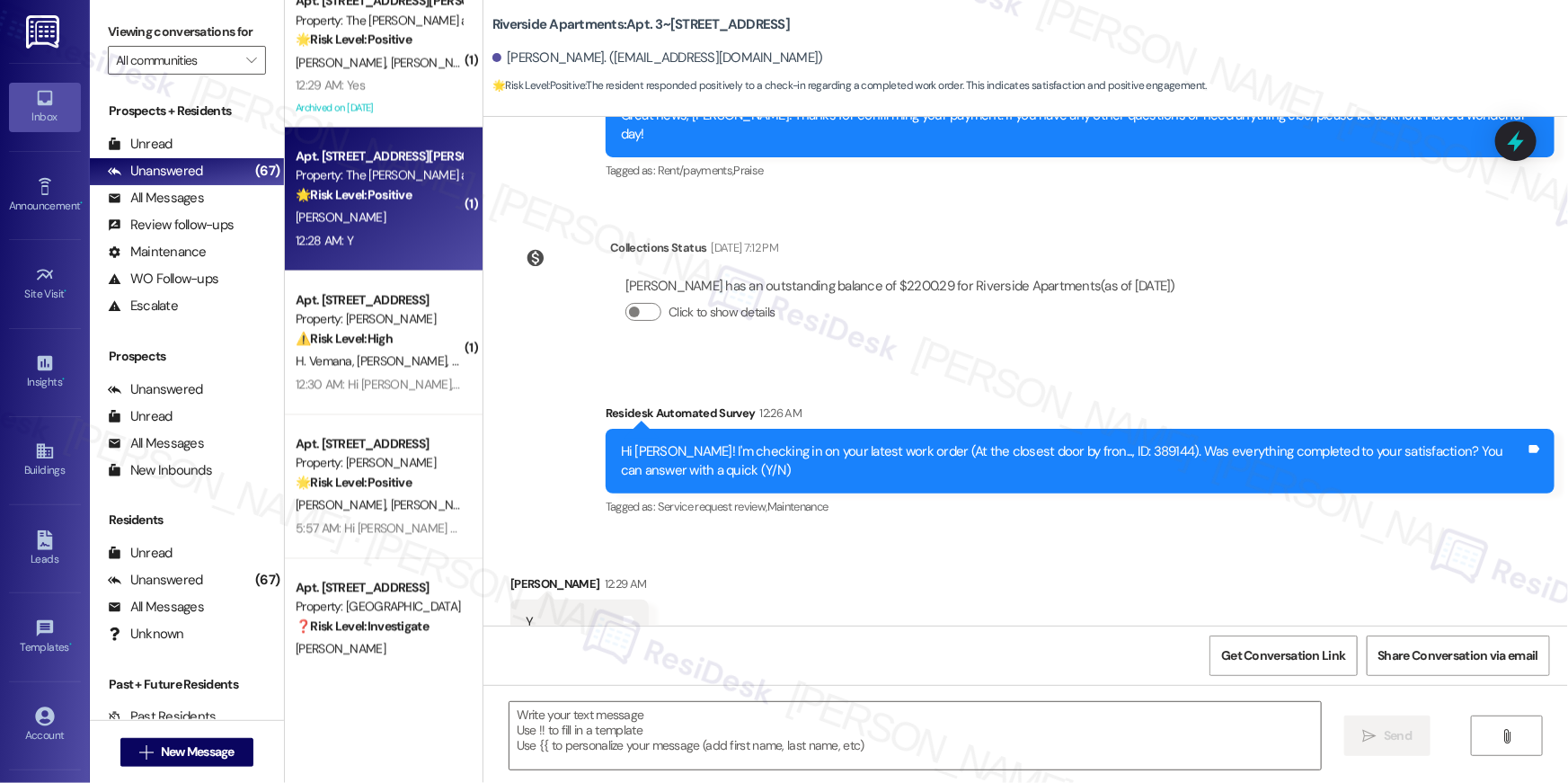
type textarea "Fetching suggested responses. Please feel free to read through the conversation…"
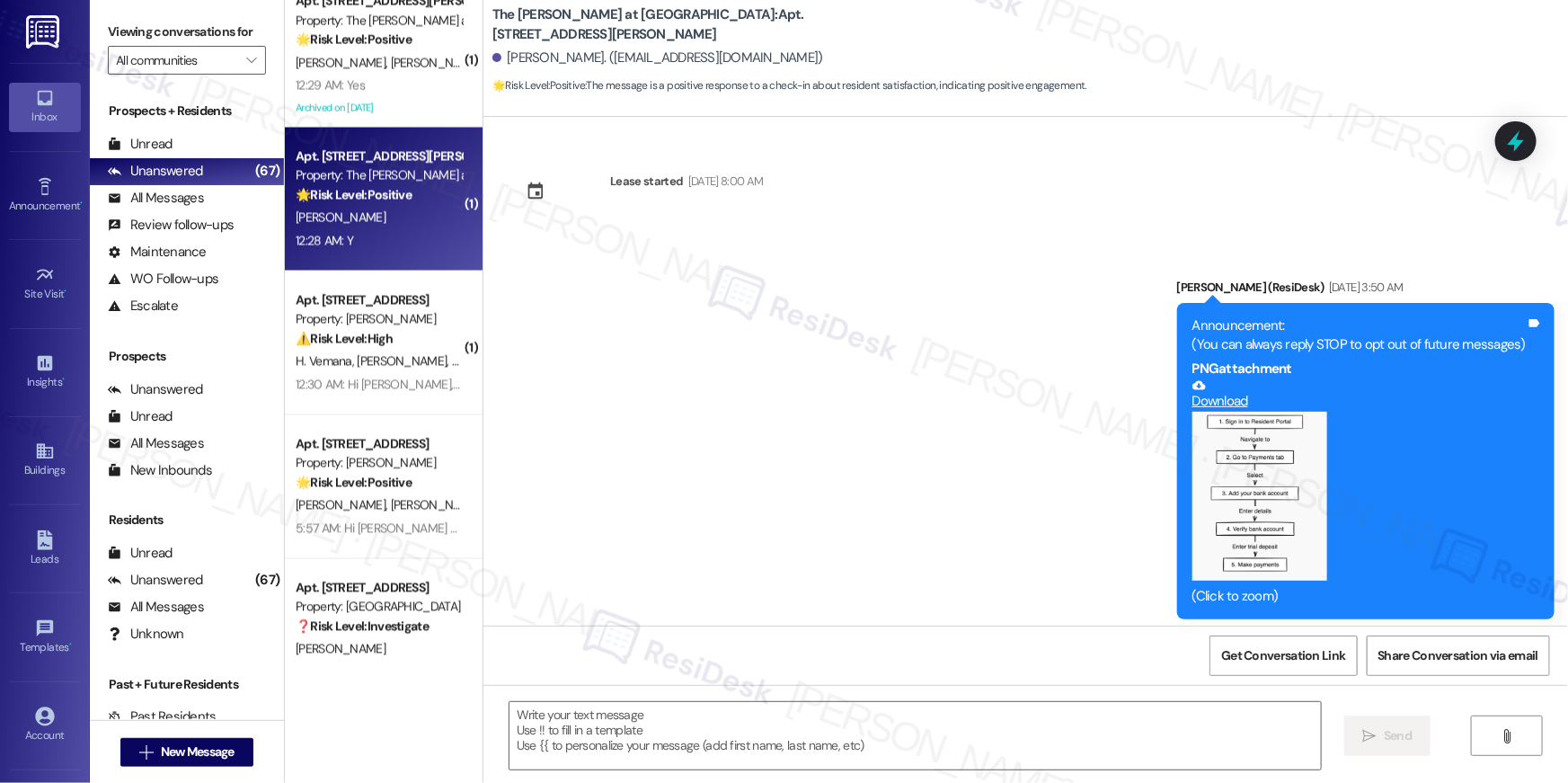
scroll to position [8741, 0]
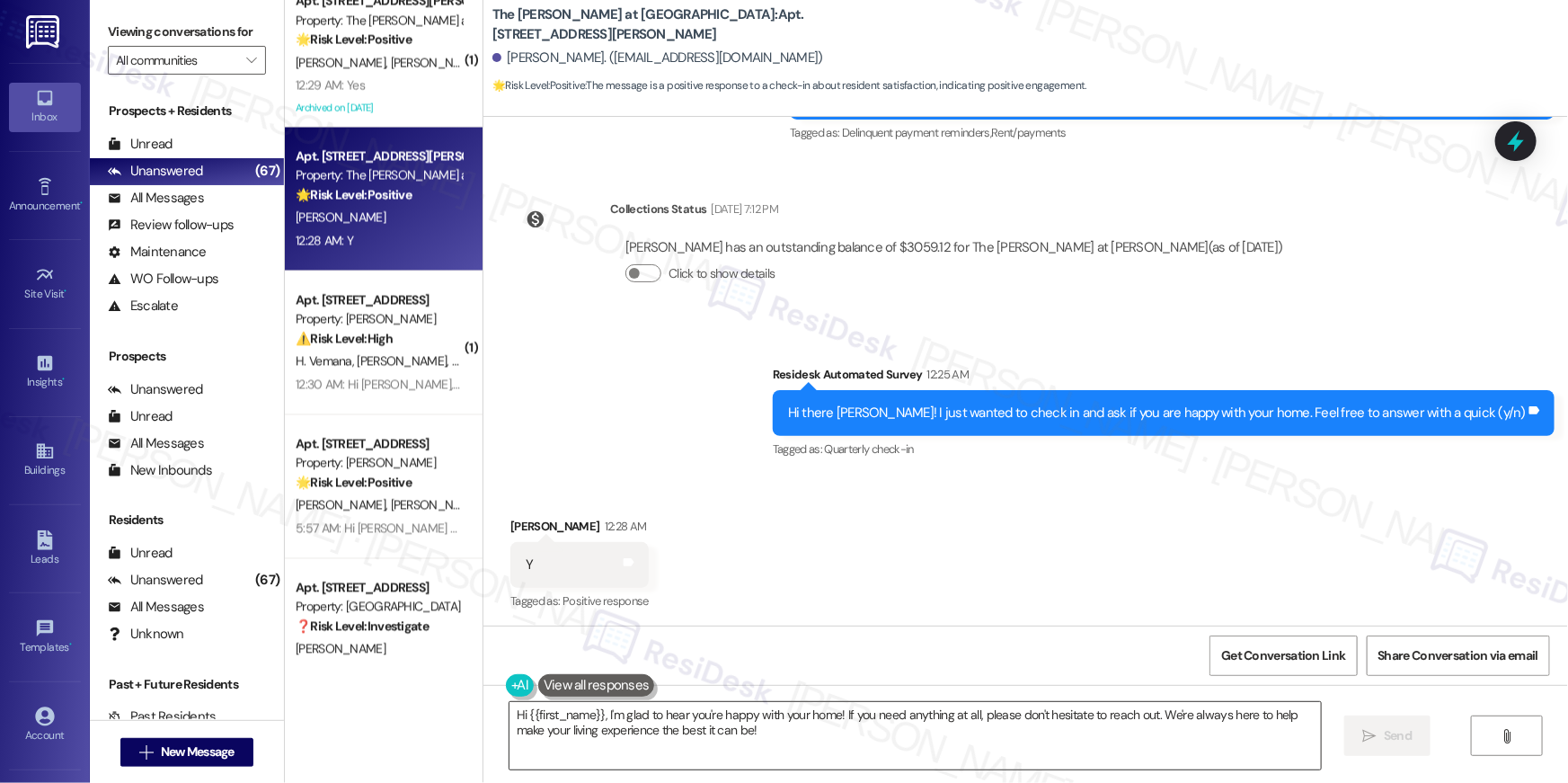
click at [879, 758] on textarea "Hi {{first_name}}, I'm glad to hear you're happy with your home! If you need an…" at bounding box center [915, 735] width 811 height 67
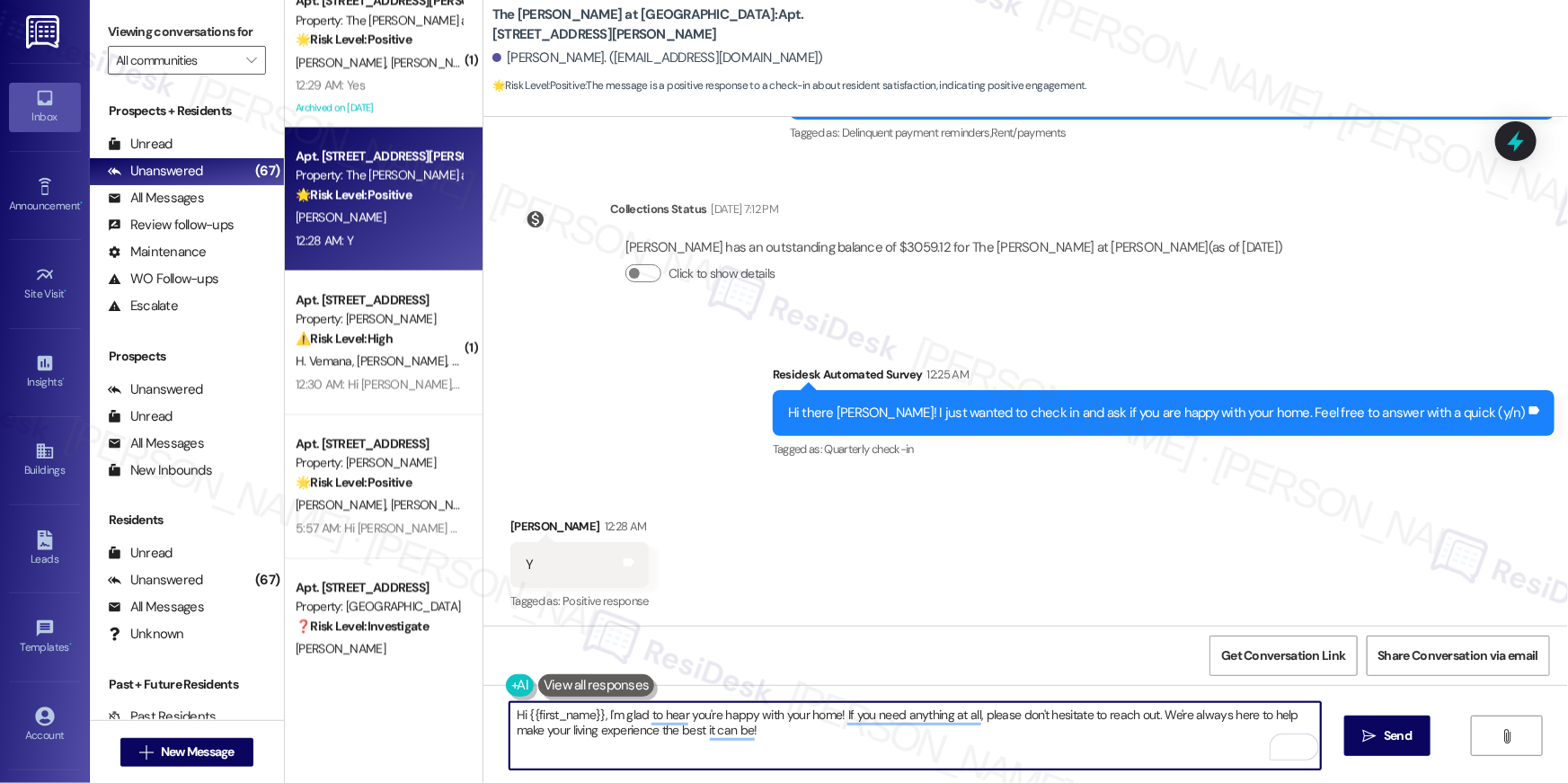
click at [943, 750] on textarea "Hi {{first_name}}, I'm glad to hear you're happy with your home! If you need an…" at bounding box center [915, 735] width 811 height 67
paste textarea "Thank you so much, {{first_name}}! I'm really glad to hear you're enjoying your…"
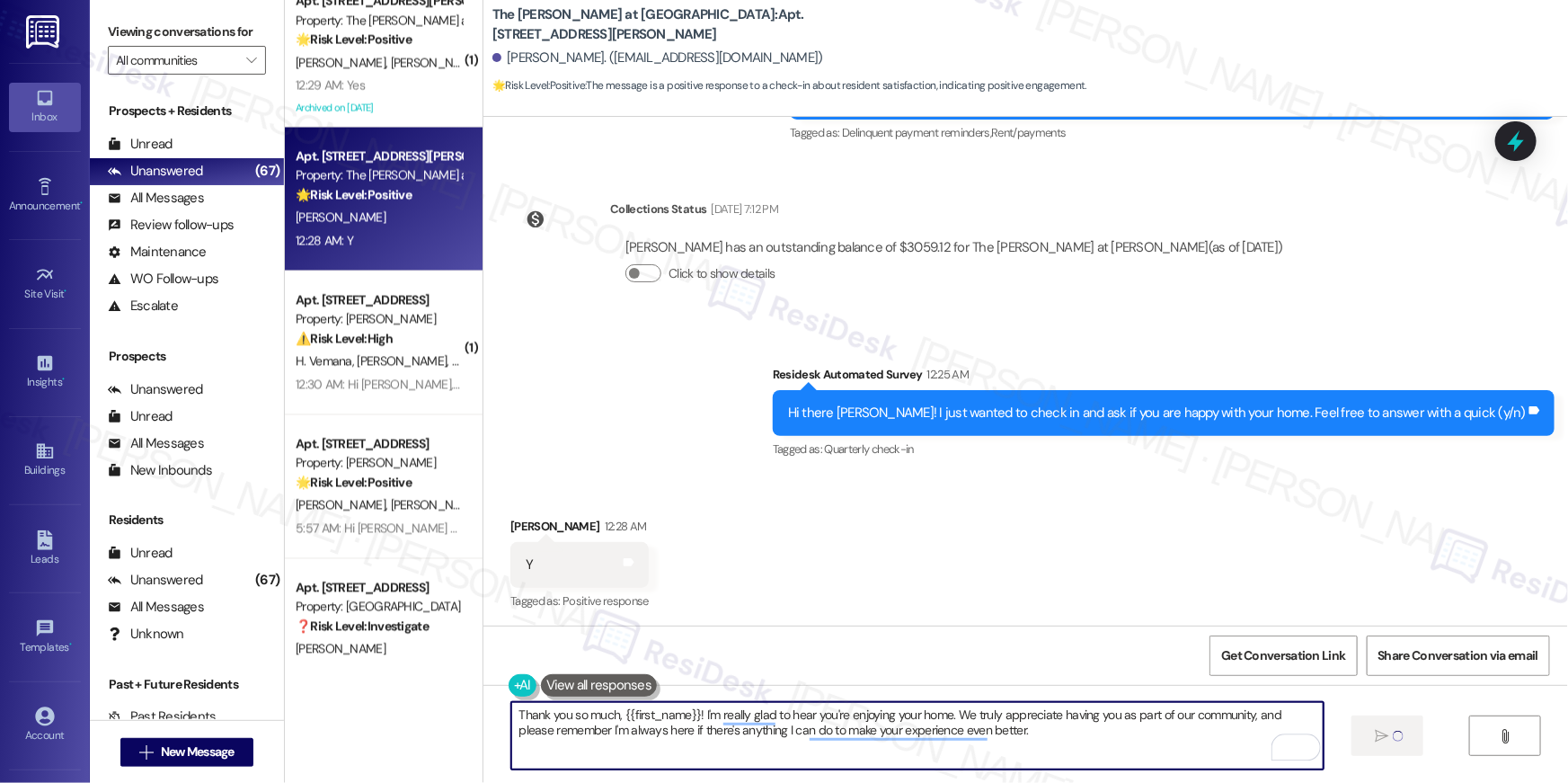
type textarea "Thank you so much, {{first_name}}! I'm really glad to hear you're enjoying your…"
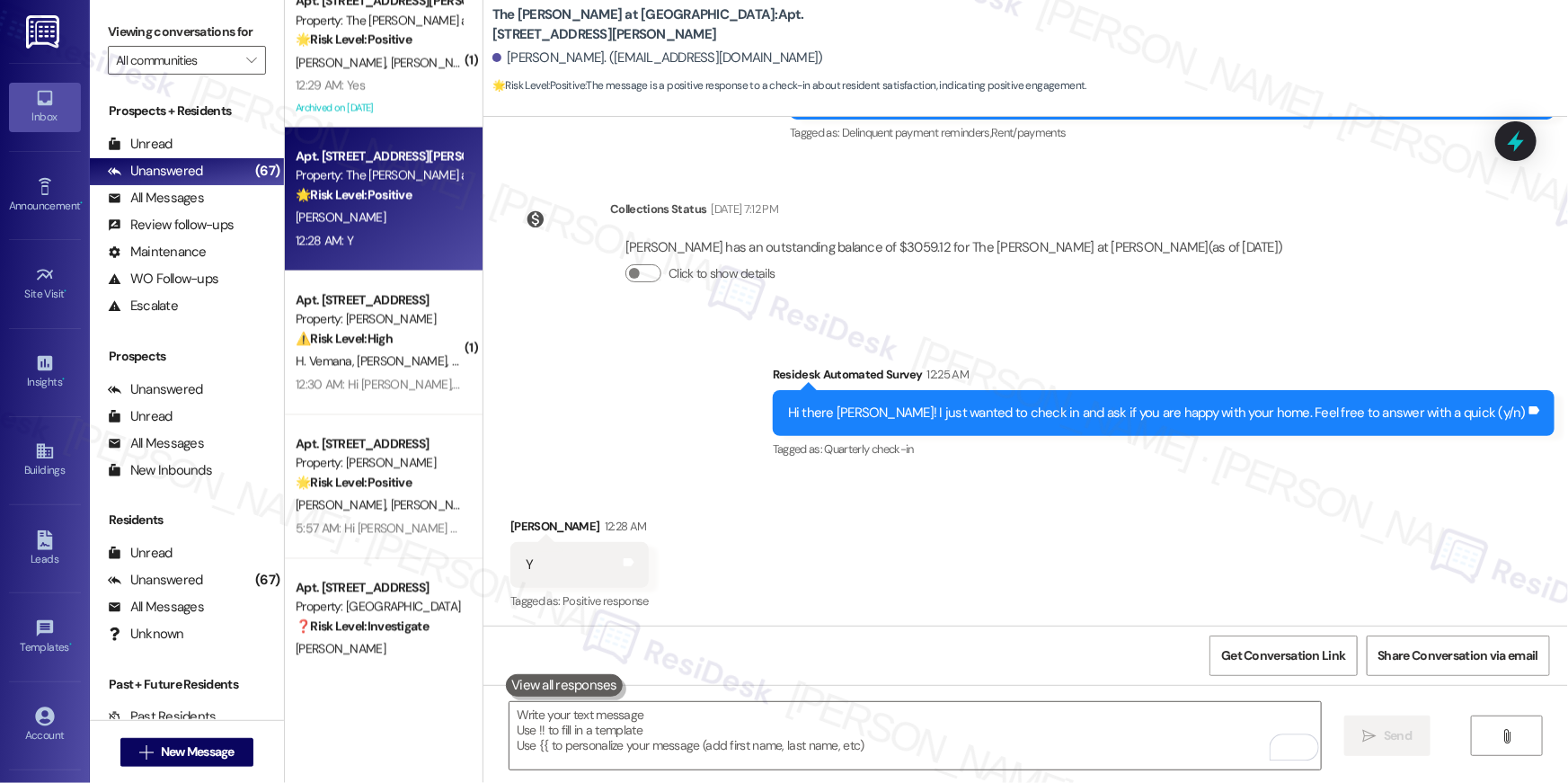
scroll to position [8740, 0]
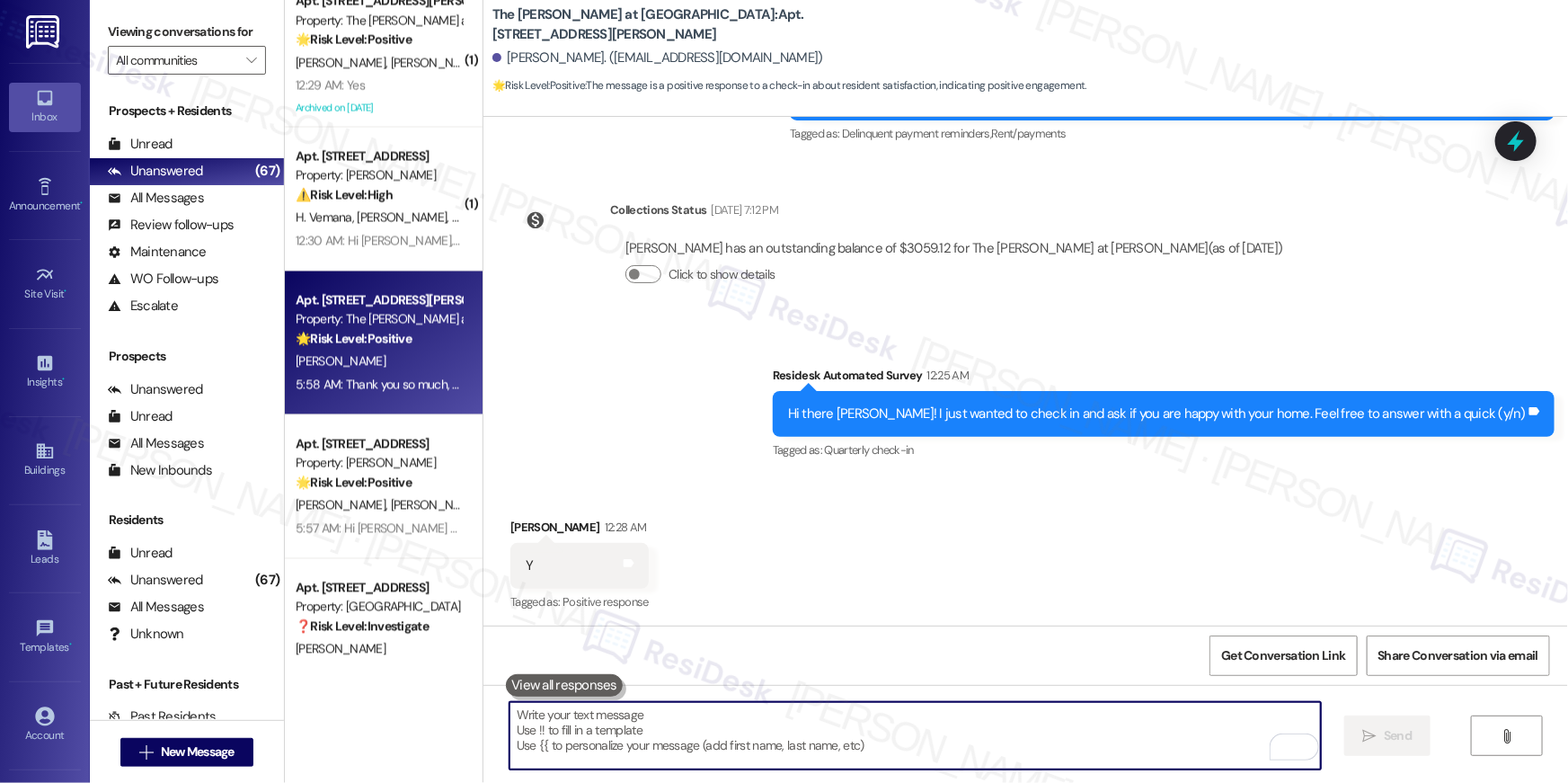
click at [991, 723] on textarea "To enrich screen reader interactions, please activate Accessibility in Grammarl…" at bounding box center [915, 735] width 811 height 67
paste textarea "I hope you don’t mind me asking a quick favor—would you be willing to leave us …"
type textarea "I hope you don’t mind me asking a quick favor—would you be willing to leave us …"
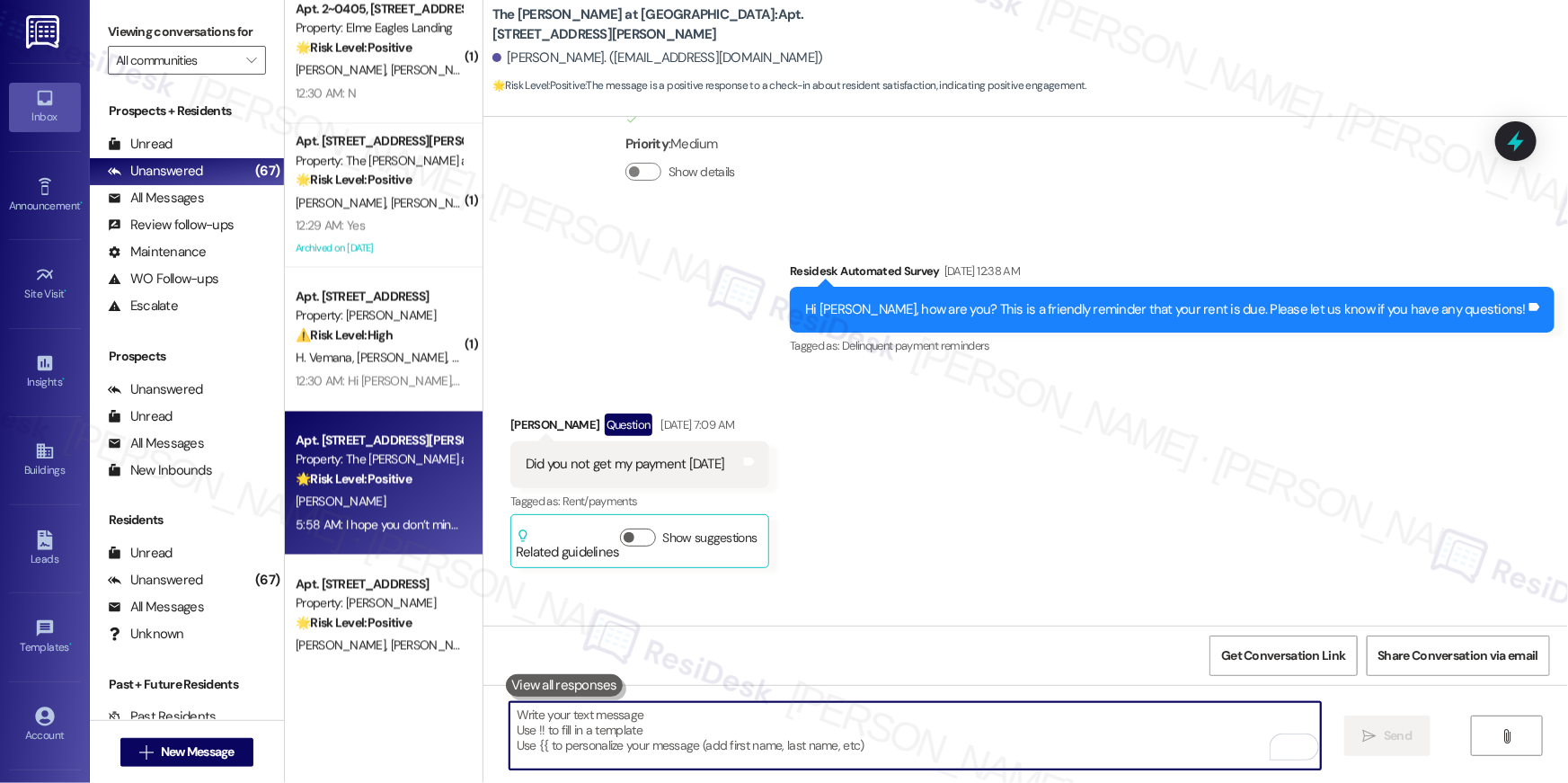
scroll to position [4737, 0]
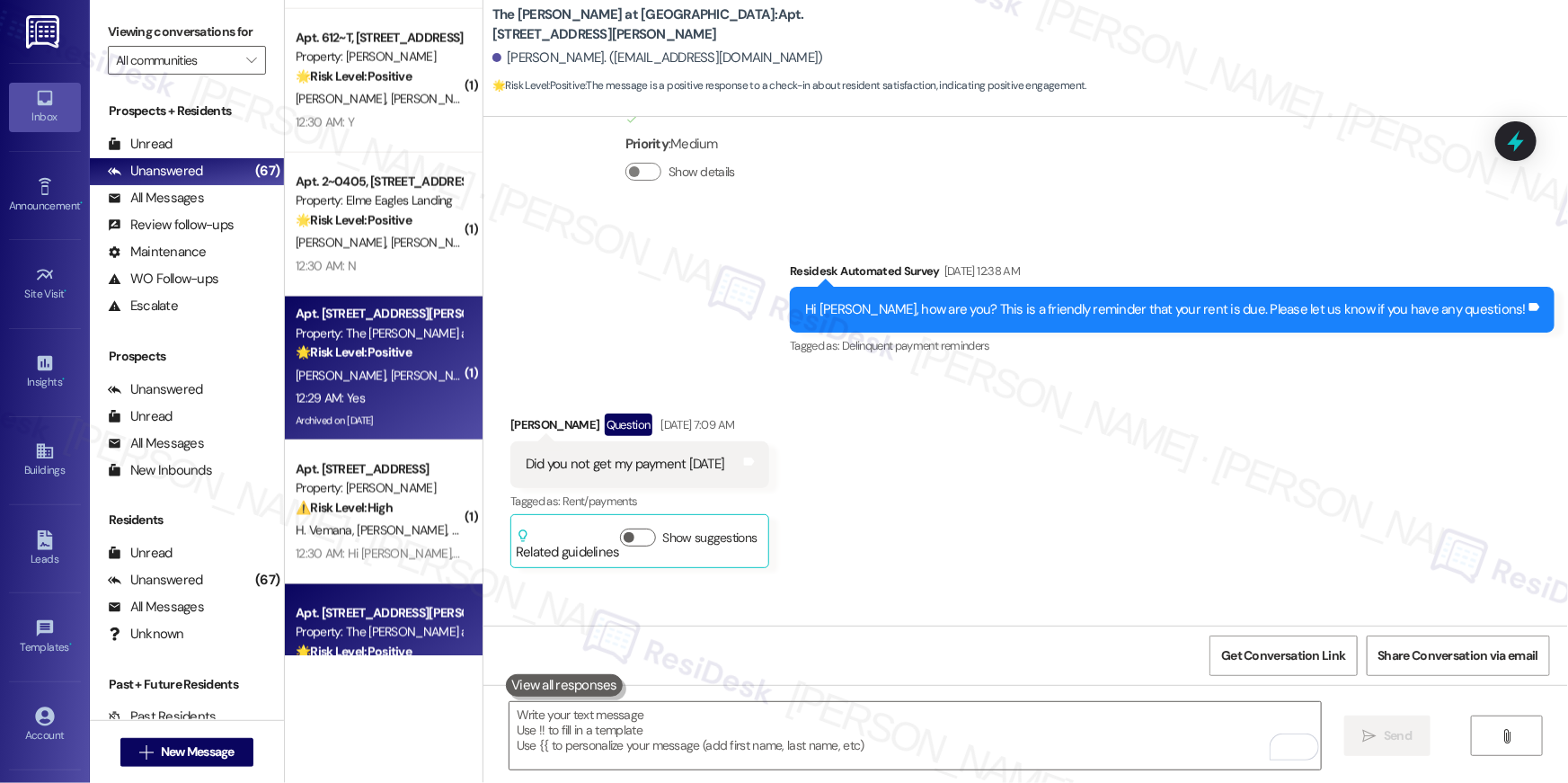
click at [371, 400] on div "12:29 AM: Yes 12:29 AM: Yes" at bounding box center [378, 399] width 170 height 22
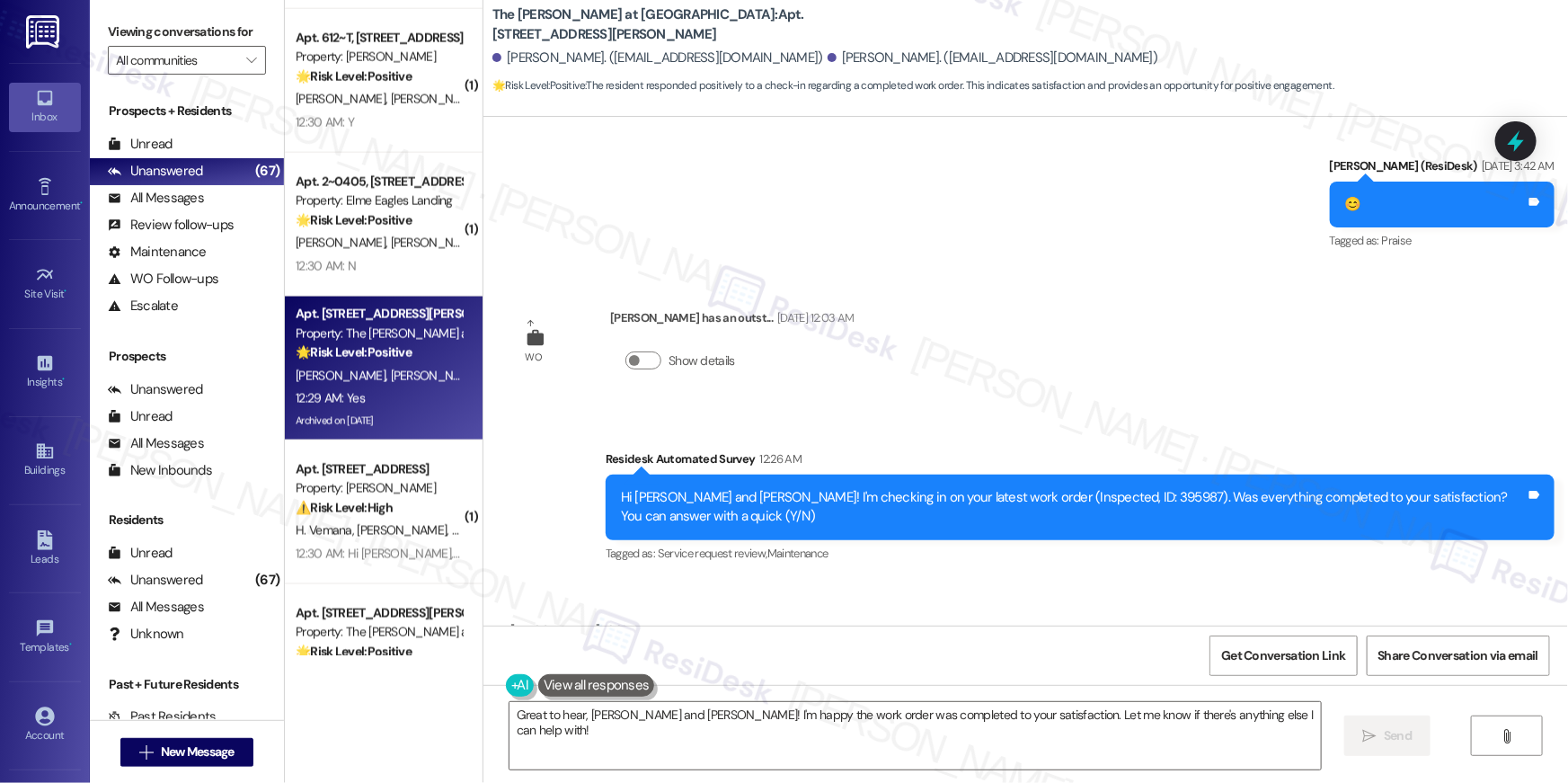
scroll to position [24099, 0]
click at [1002, 744] on textarea "Great to hear, Laurel and John! I'm happy the work order was completed to your …" at bounding box center [915, 735] width 811 height 67
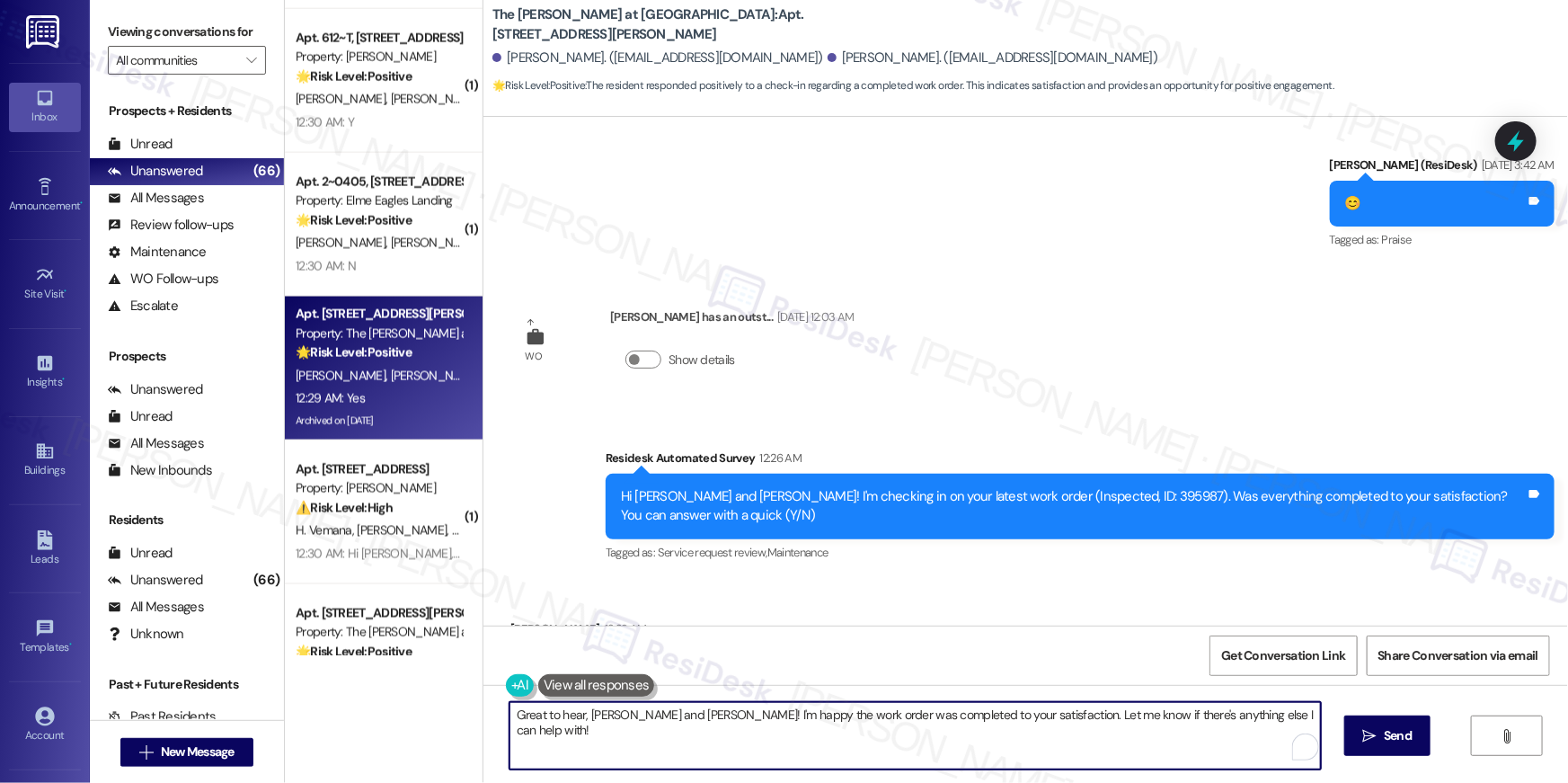
click at [1002, 744] on textarea "Great to hear, Laurel and John! I'm happy the work order was completed to your …" at bounding box center [915, 735] width 811 height 67
paste textarea "Hi {{first_name}}, I’m truly delighted to hear that your work order has been su…"
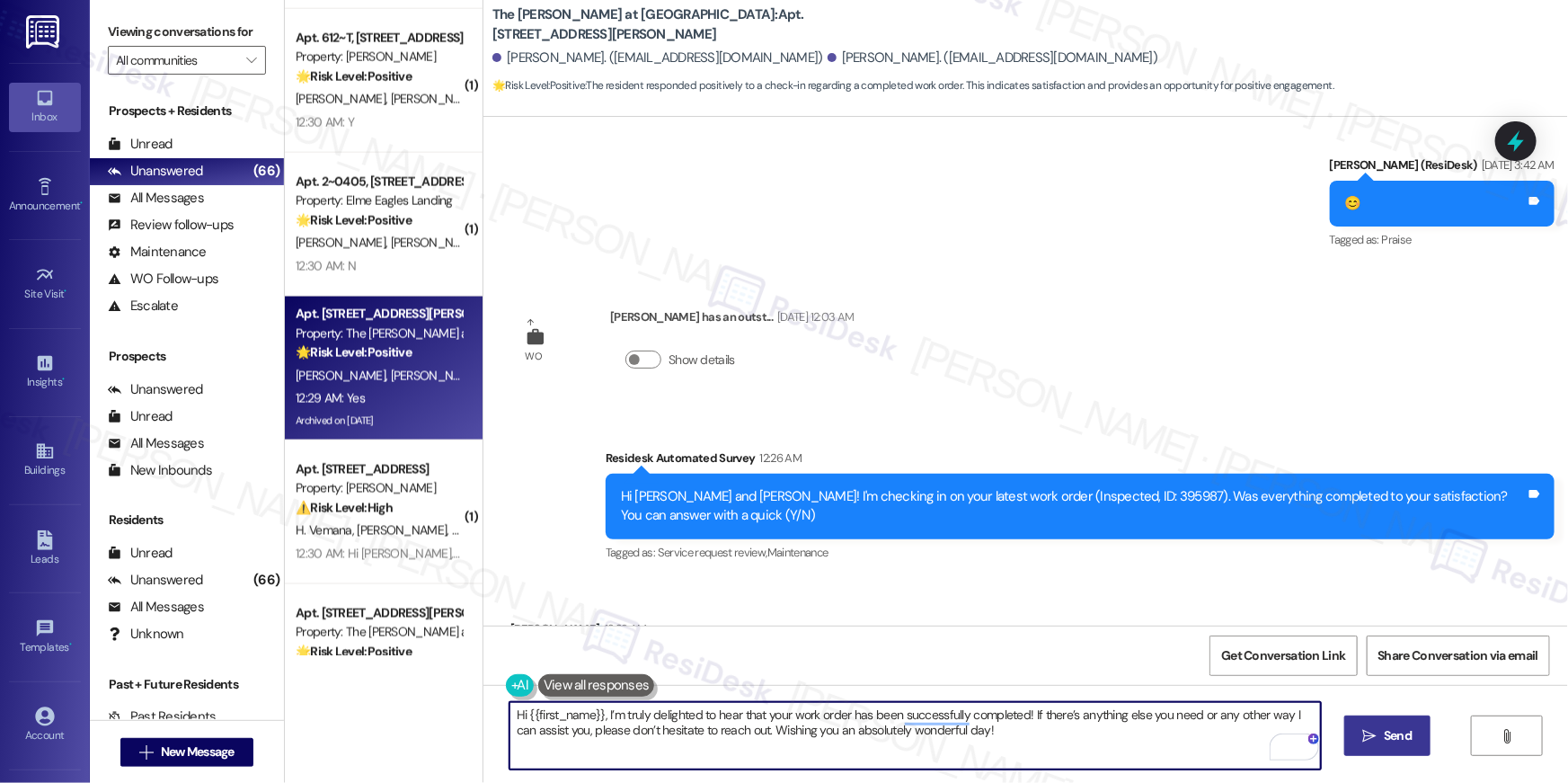
type textarea "Hi {{first_name}}, I’m truly delighted to hear that your work order has been su…"
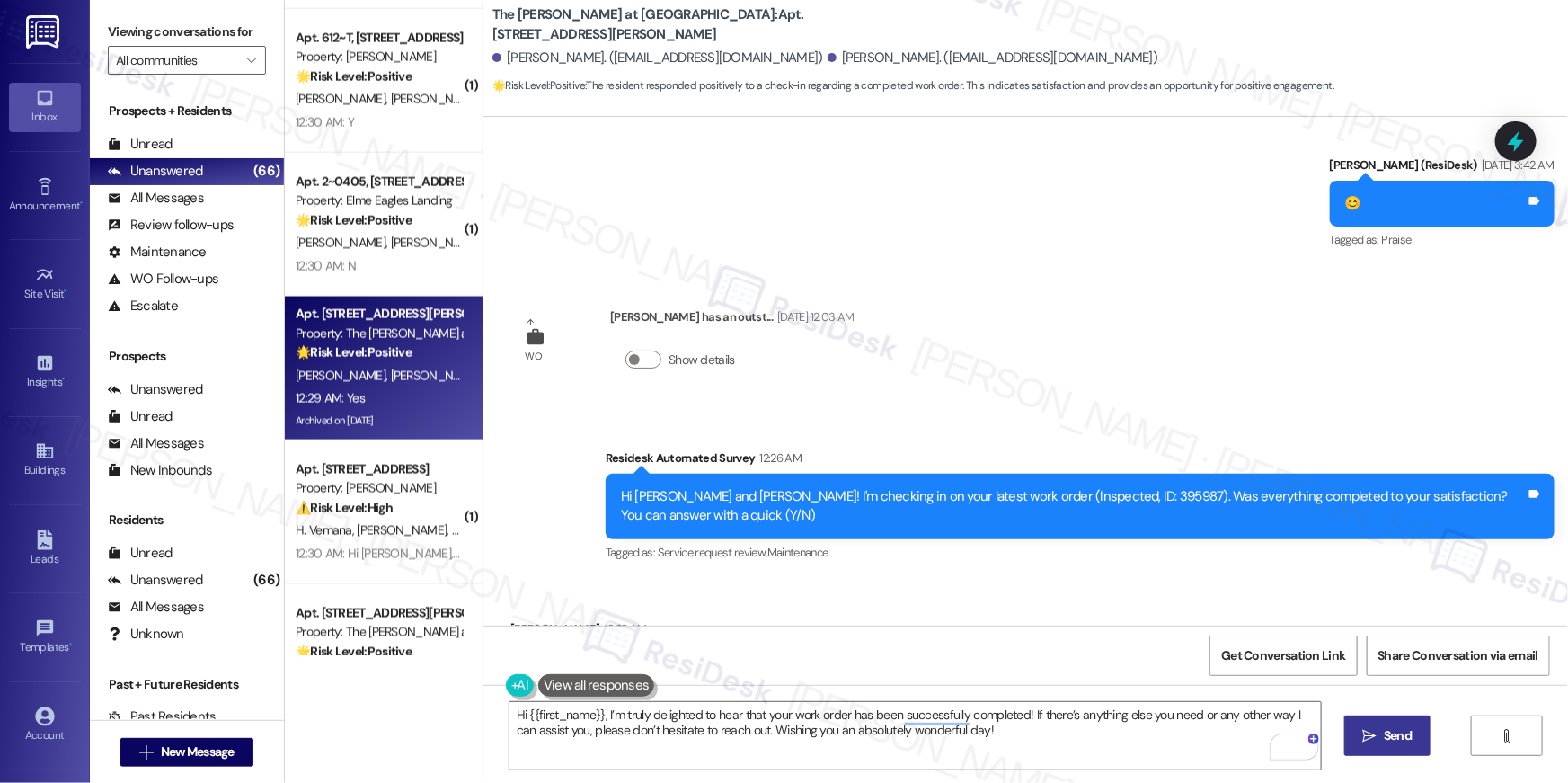
click at [1395, 737] on span "Send" at bounding box center [1397, 735] width 28 height 18
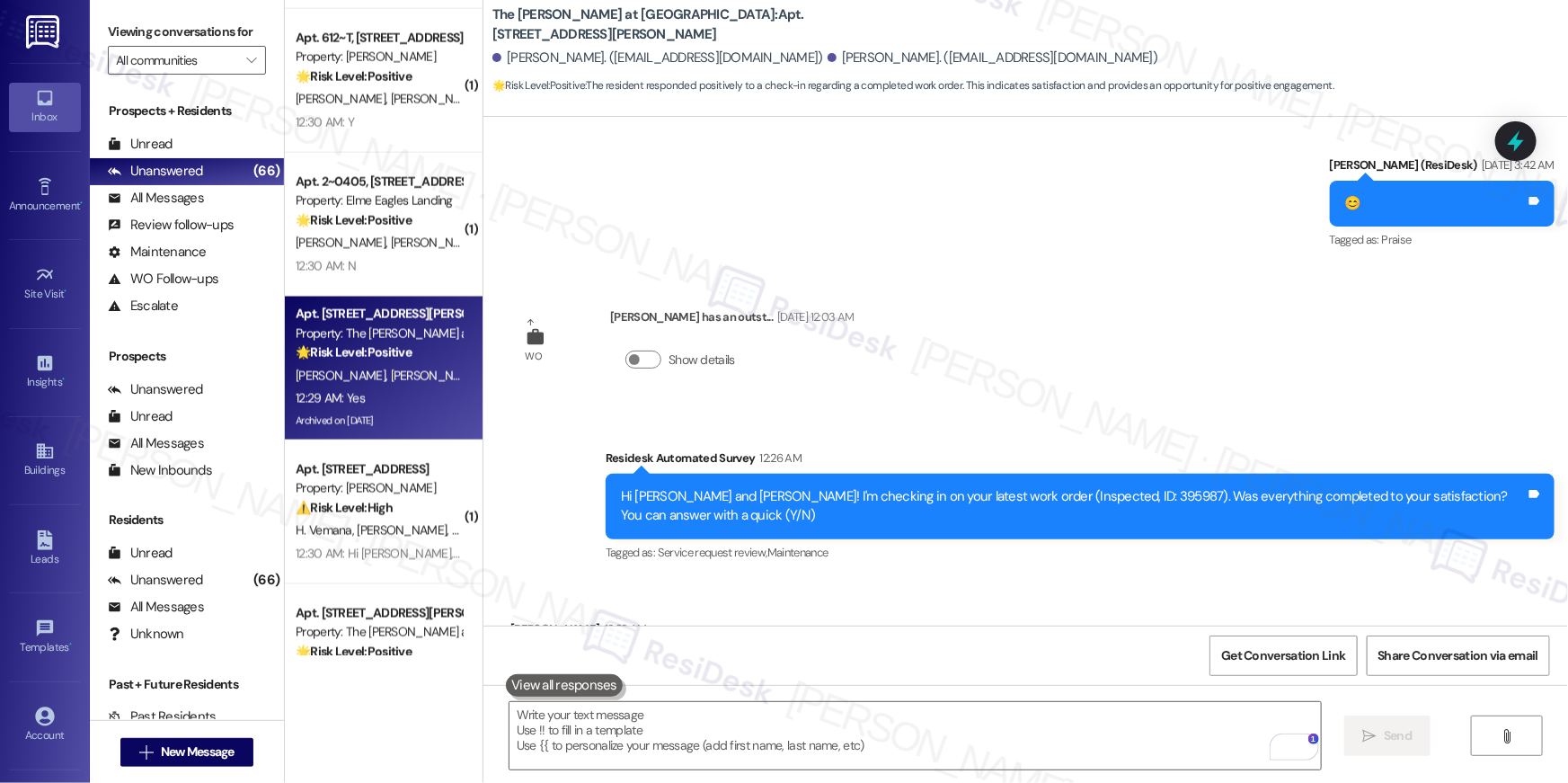
scroll to position [24098, 0]
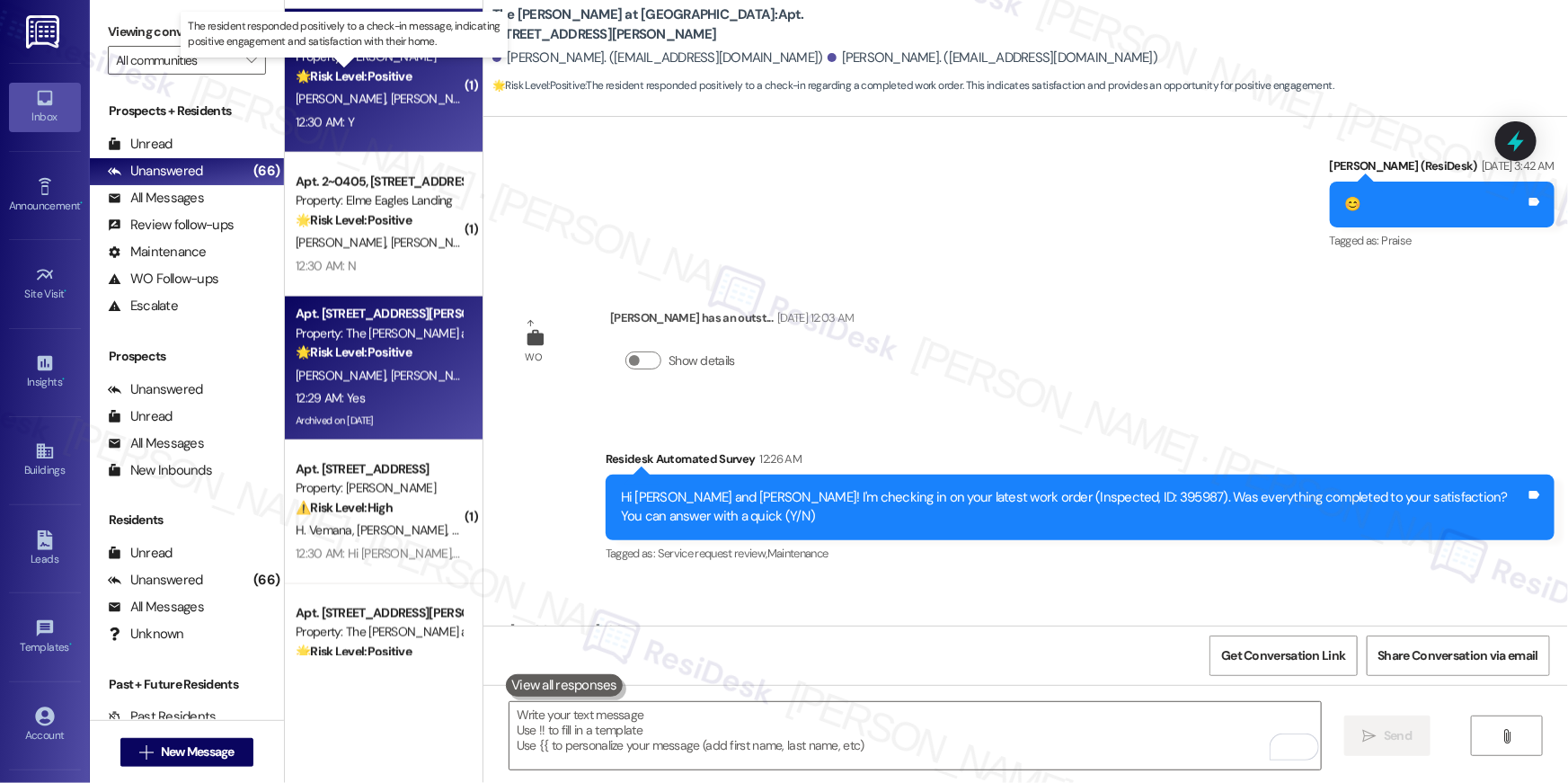
click at [319, 82] on strong "🌟 Risk Level: Positive" at bounding box center [353, 77] width 116 height 17
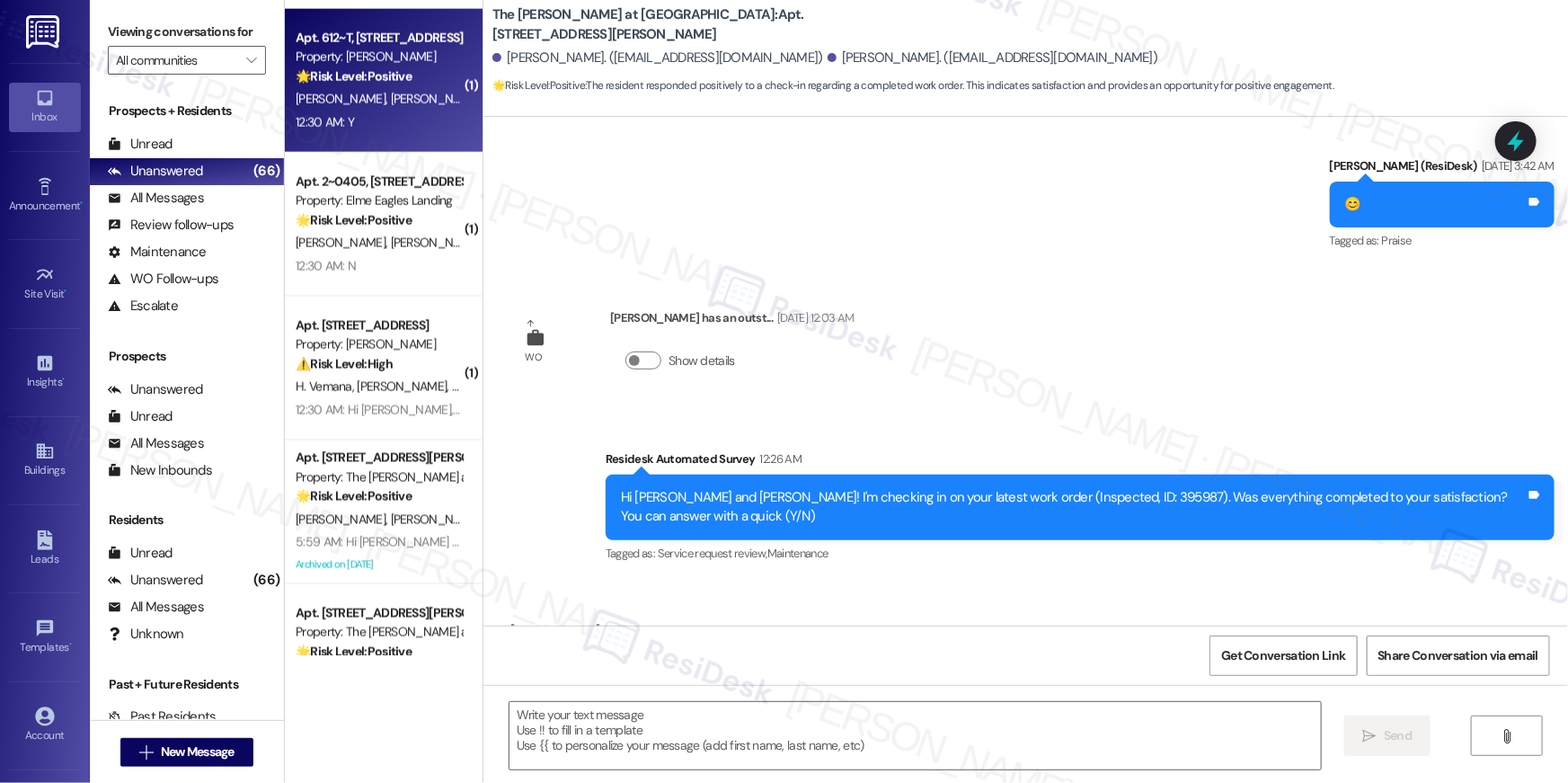
type textarea "Fetching suggested responses. Please feel free to read through the conversation…"
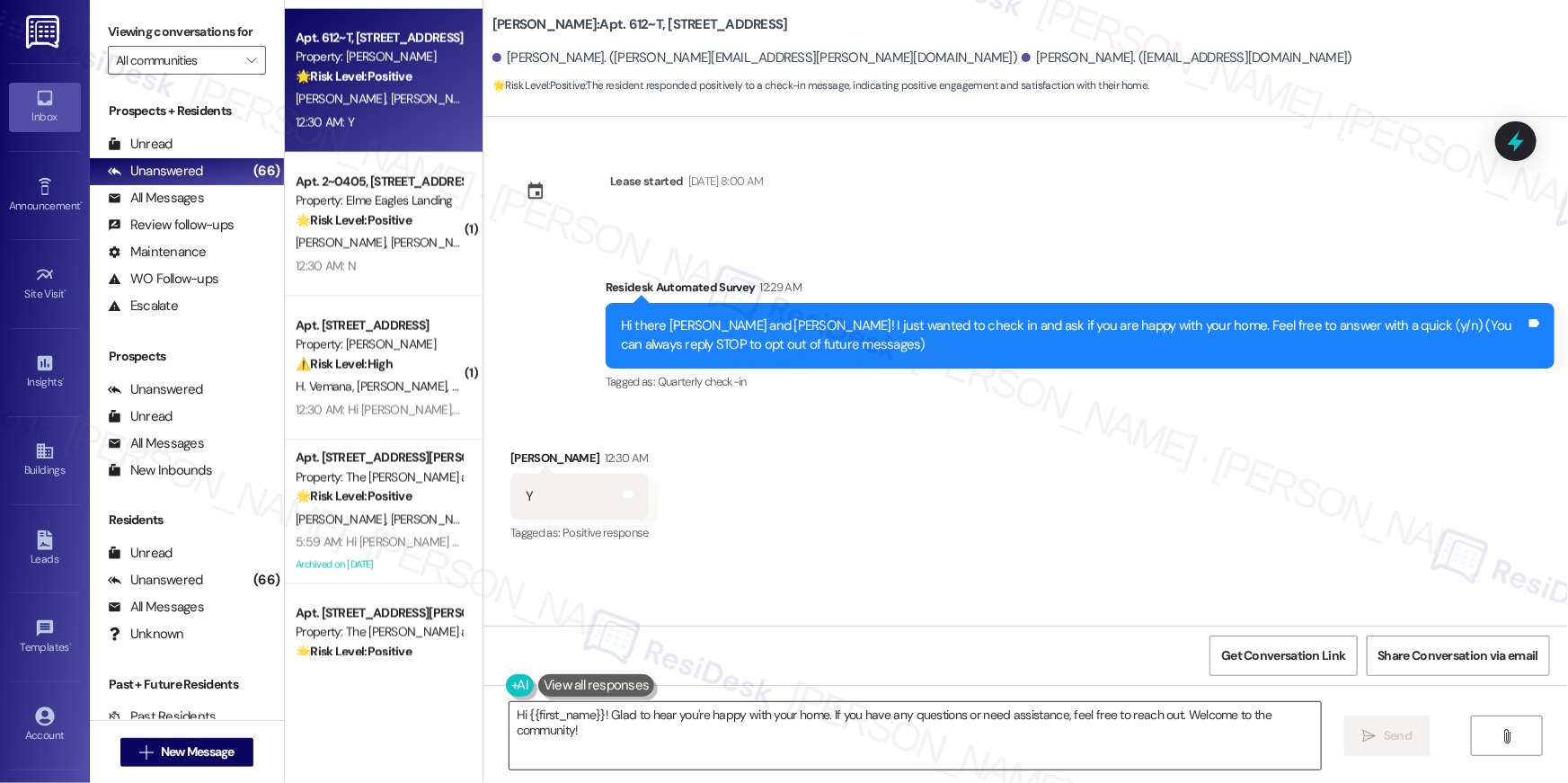
click at [911, 752] on textarea "Hi {{first_name}}! Glad to hear you're happy with your home. If you have any qu…" at bounding box center [915, 735] width 811 height 67
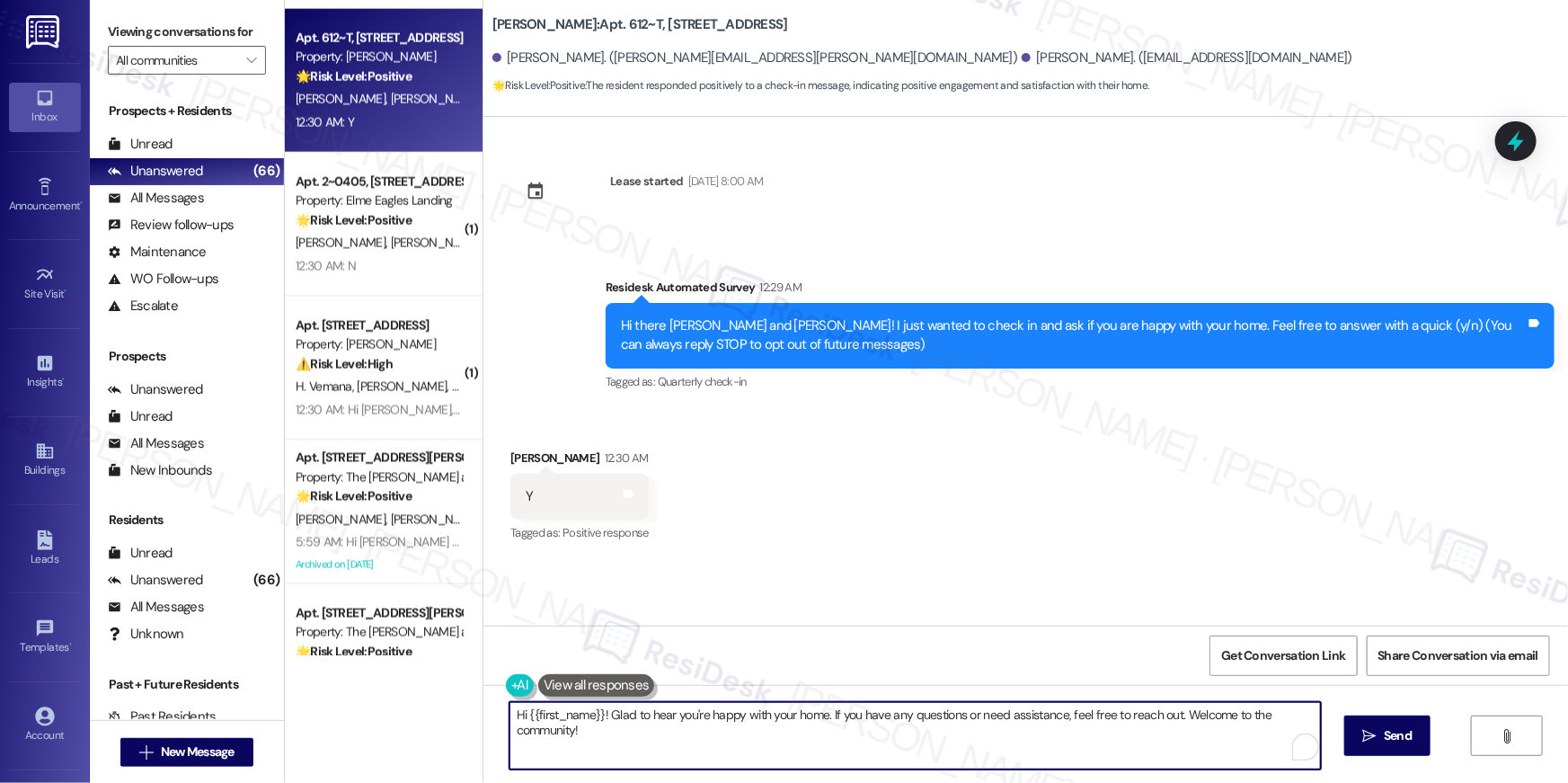
click at [911, 752] on textarea "Hi {{first_name}}! Glad to hear you're happy with your home. If you have any qu…" at bounding box center [915, 735] width 811 height 67
paste textarea "Thank you so much, {{first_name}}! I'm really glad to hear you're enjoying your…"
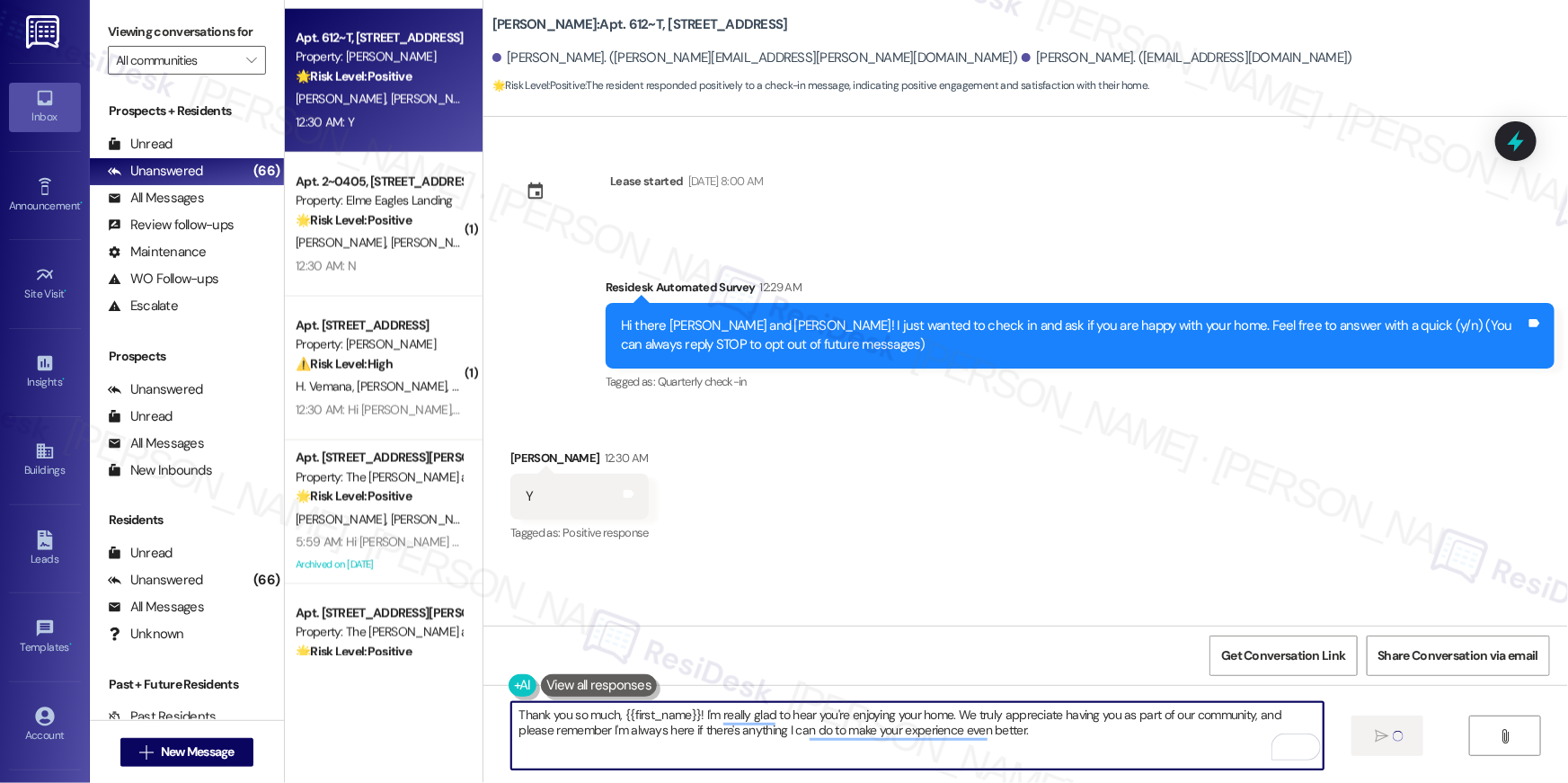
type textarea "Thank you so much, {{first_name}}! I'm really glad to hear you're enjoying your…"
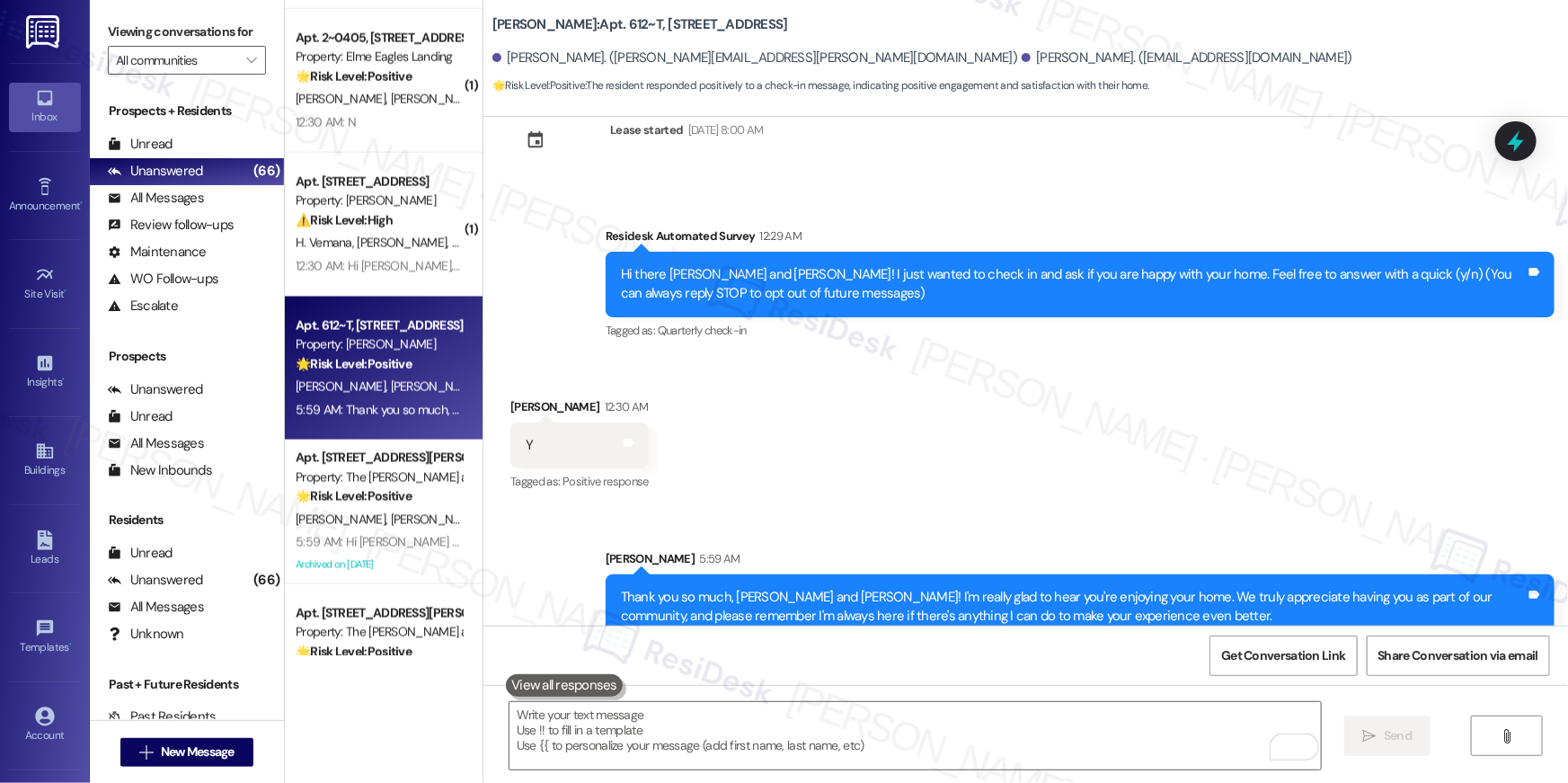
scroll to position [79, 0]
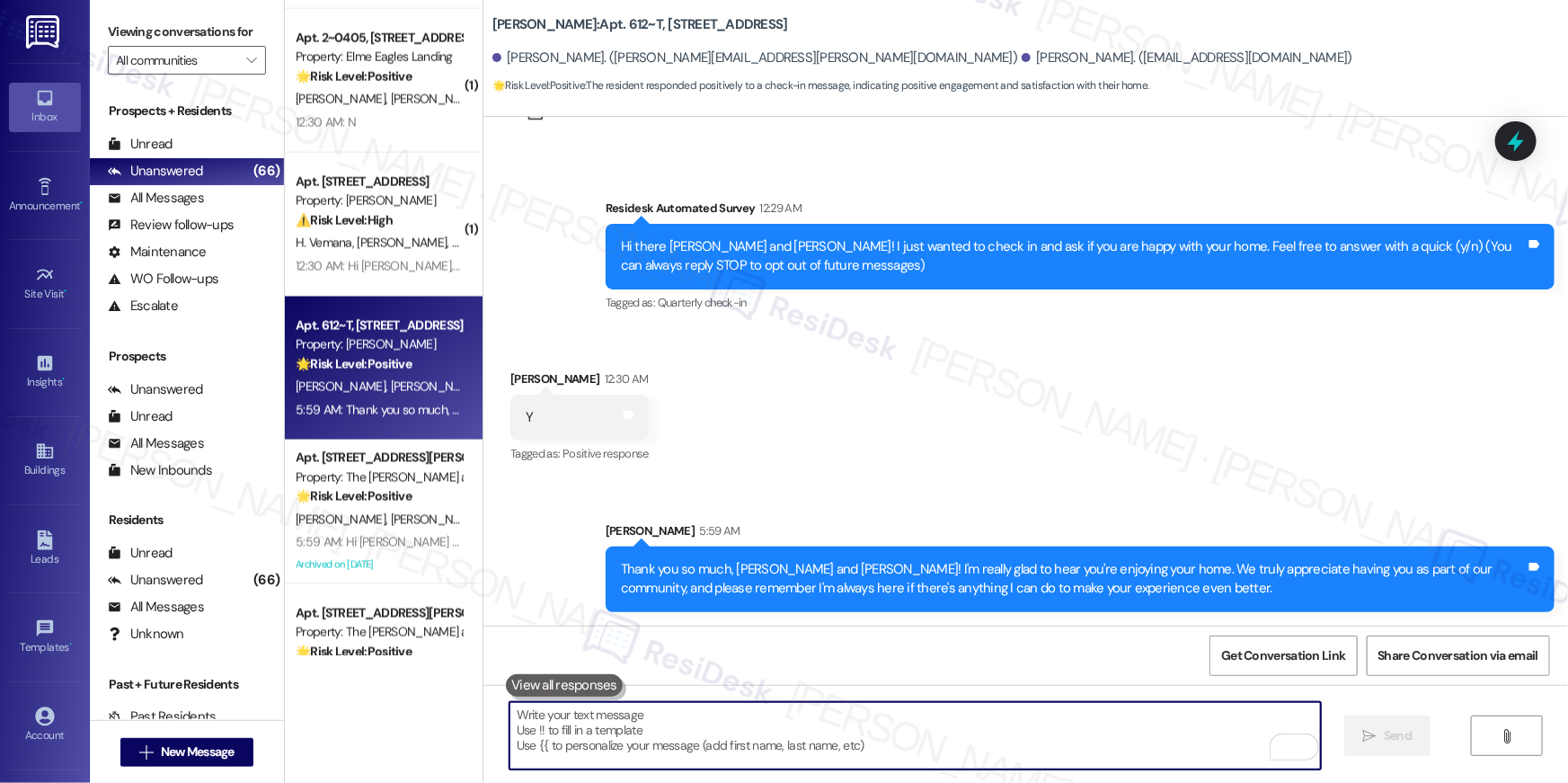
click at [839, 726] on textarea "To enrich screen reader interactions, please activate Accessibility in Grammarl…" at bounding box center [915, 735] width 811 height 67
paste textarea "I hope you don’t mind me asking a quick favor—would you be willing to leave us …"
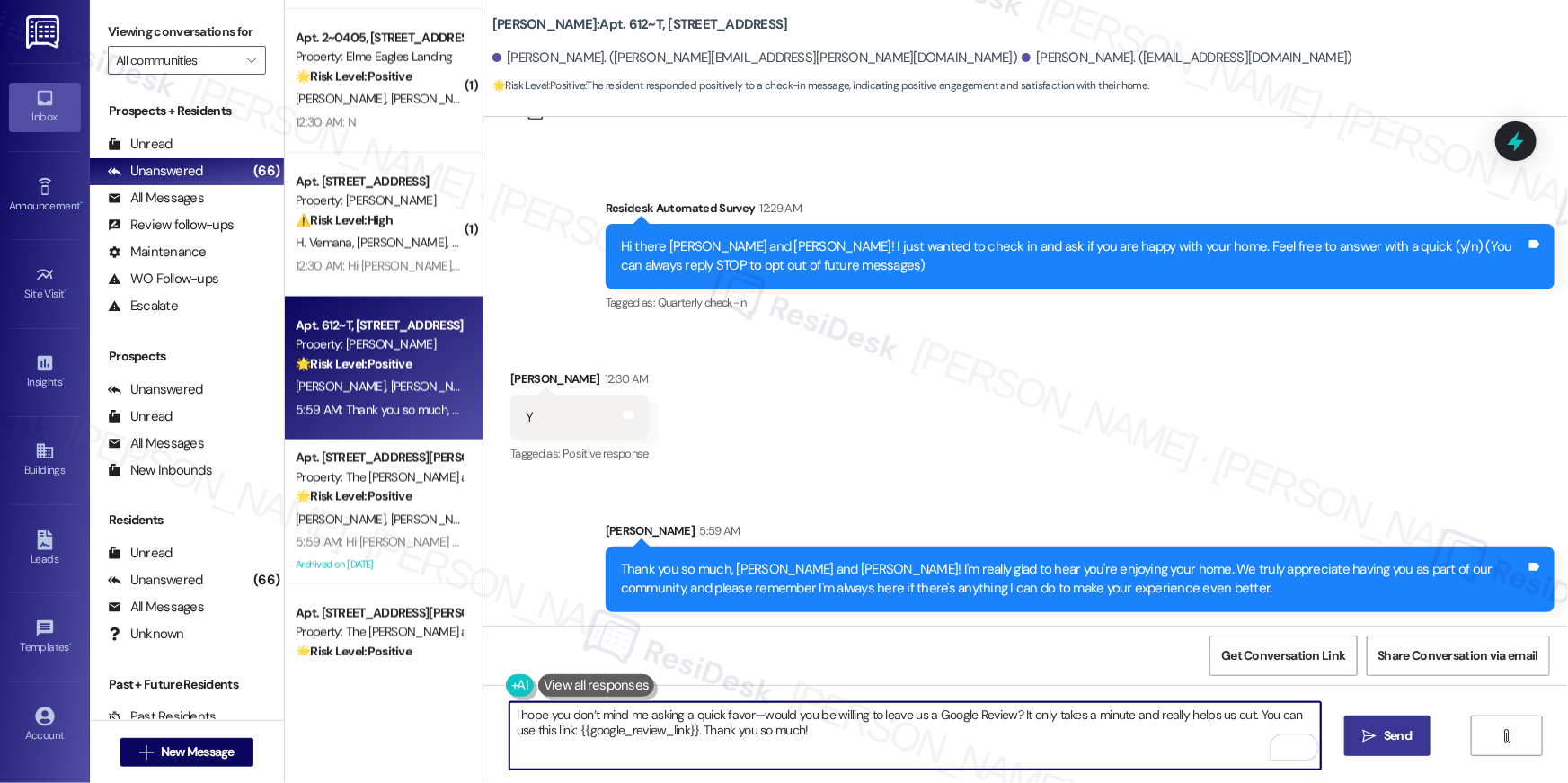
type textarea "I hope you don’t mind me asking a quick favor—would you be willing to leave us …"
click at [1363, 734] on icon "" at bounding box center [1370, 736] width 14 height 15
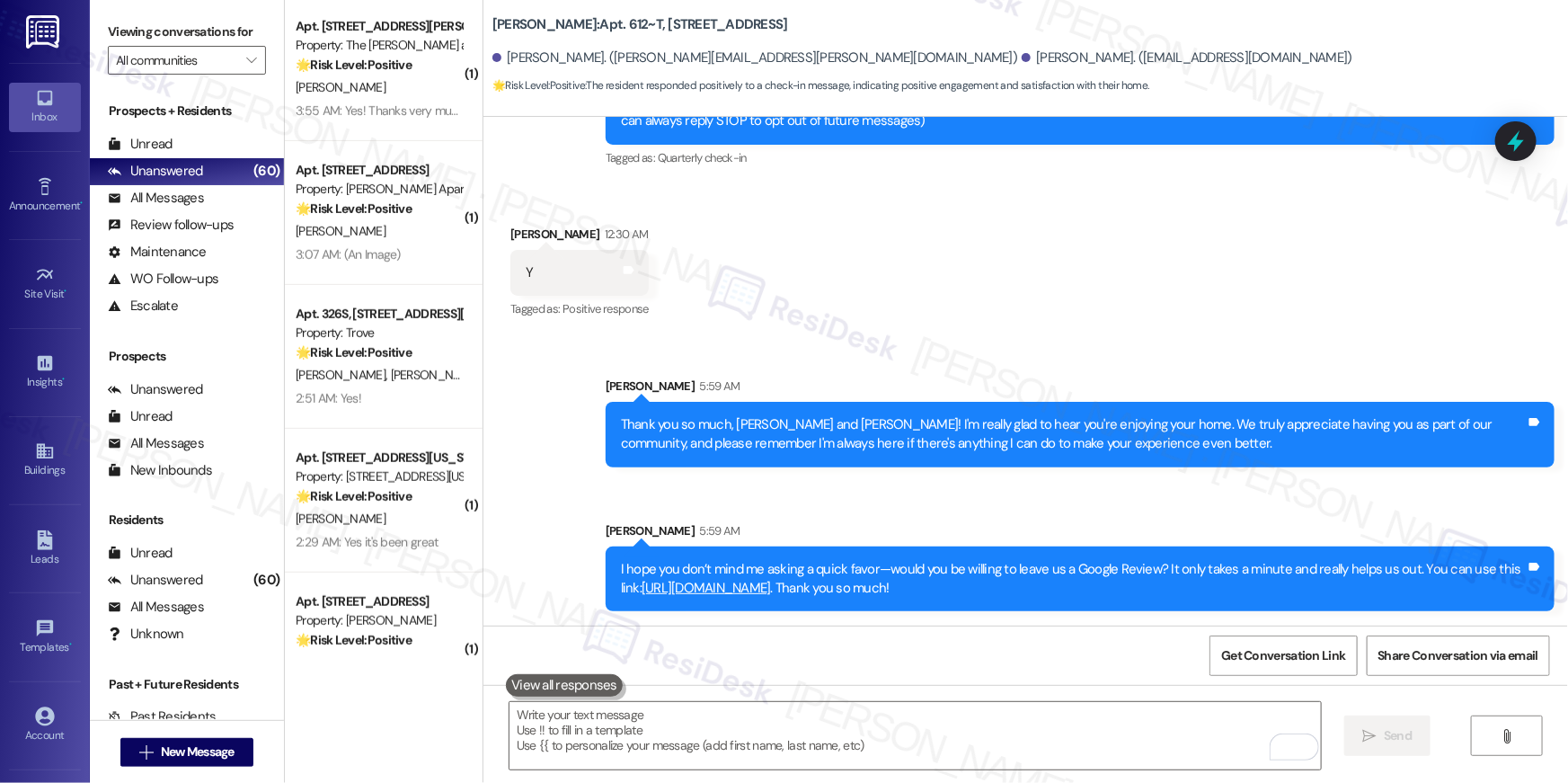
scroll to position [3558, 0]
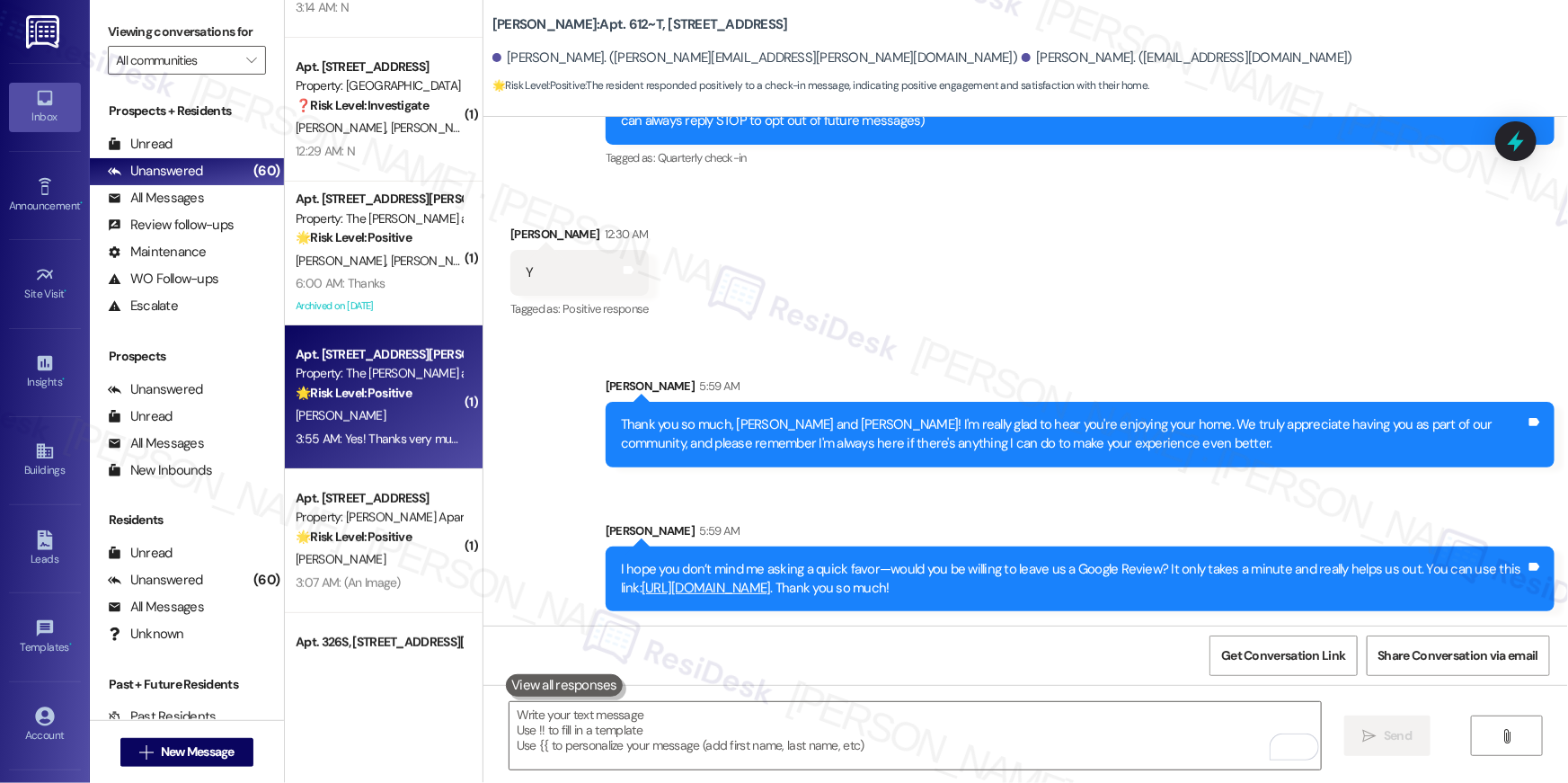
click at [397, 449] on div "3:55 AM: Yes! Thanks very much 3:55 AM: Yes! Thanks very much" at bounding box center [378, 439] width 170 height 22
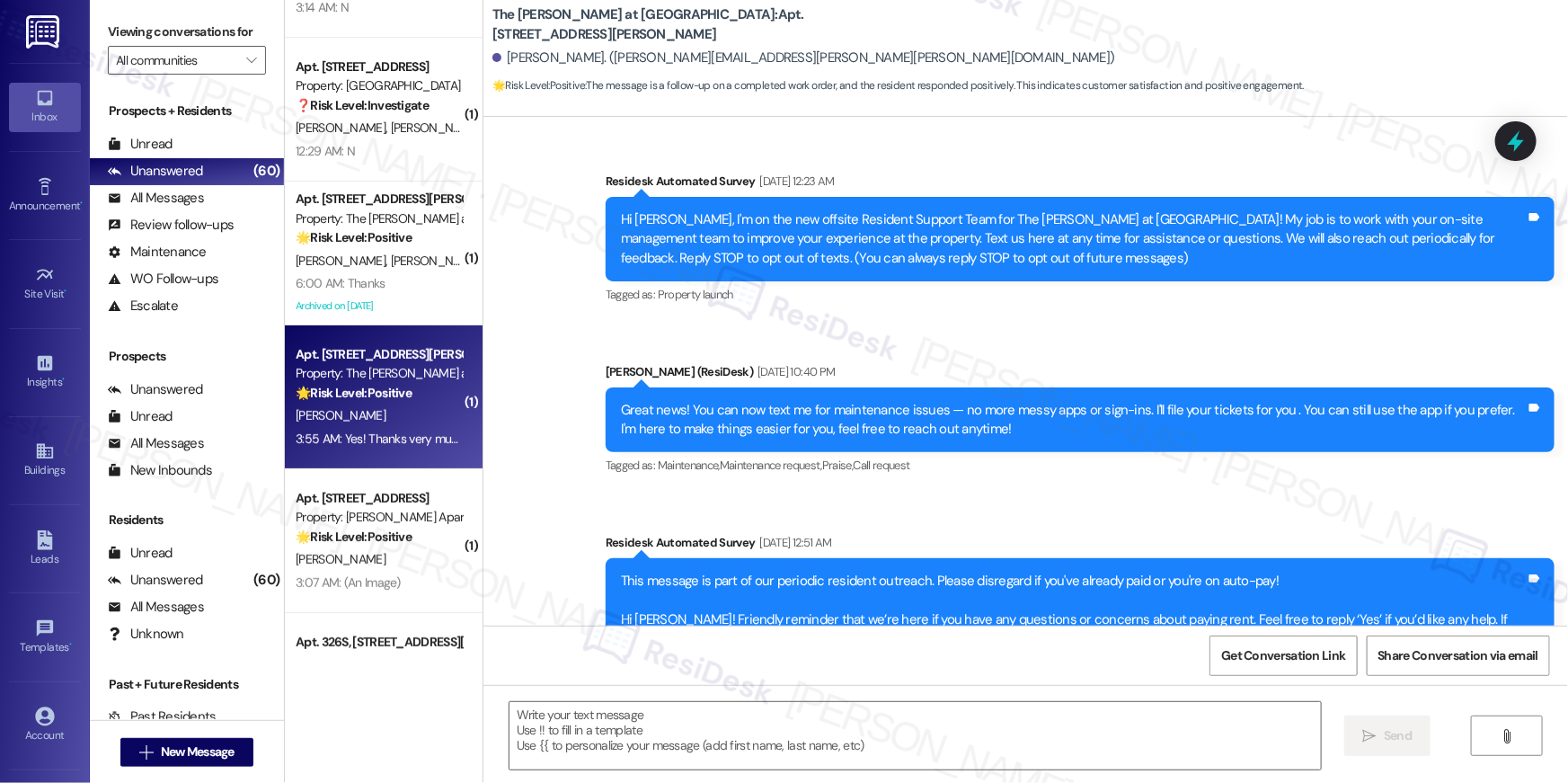
type textarea "Fetching suggested responses. Please feel free to read through the conversation…"
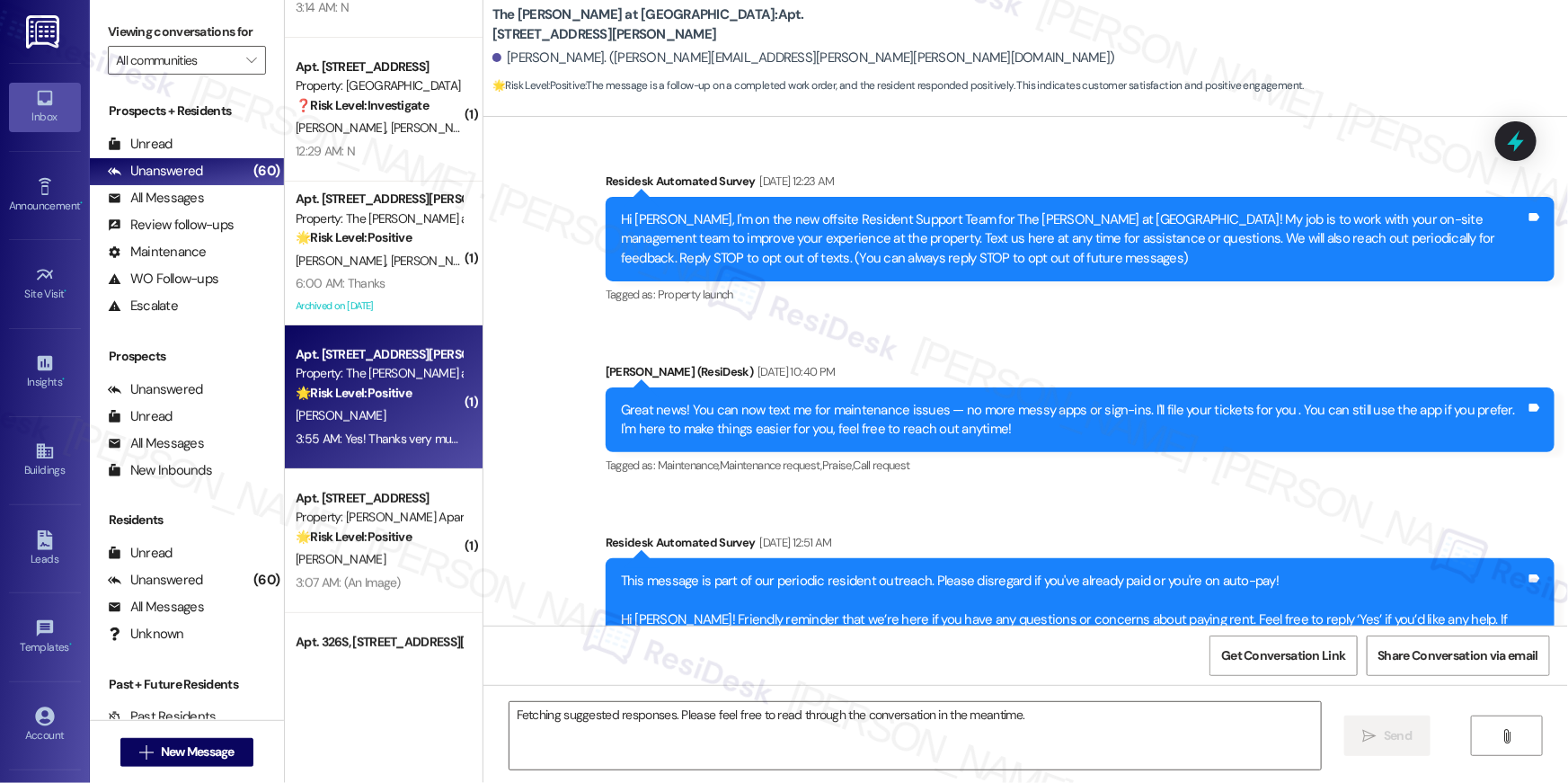
scroll to position [9913, 0]
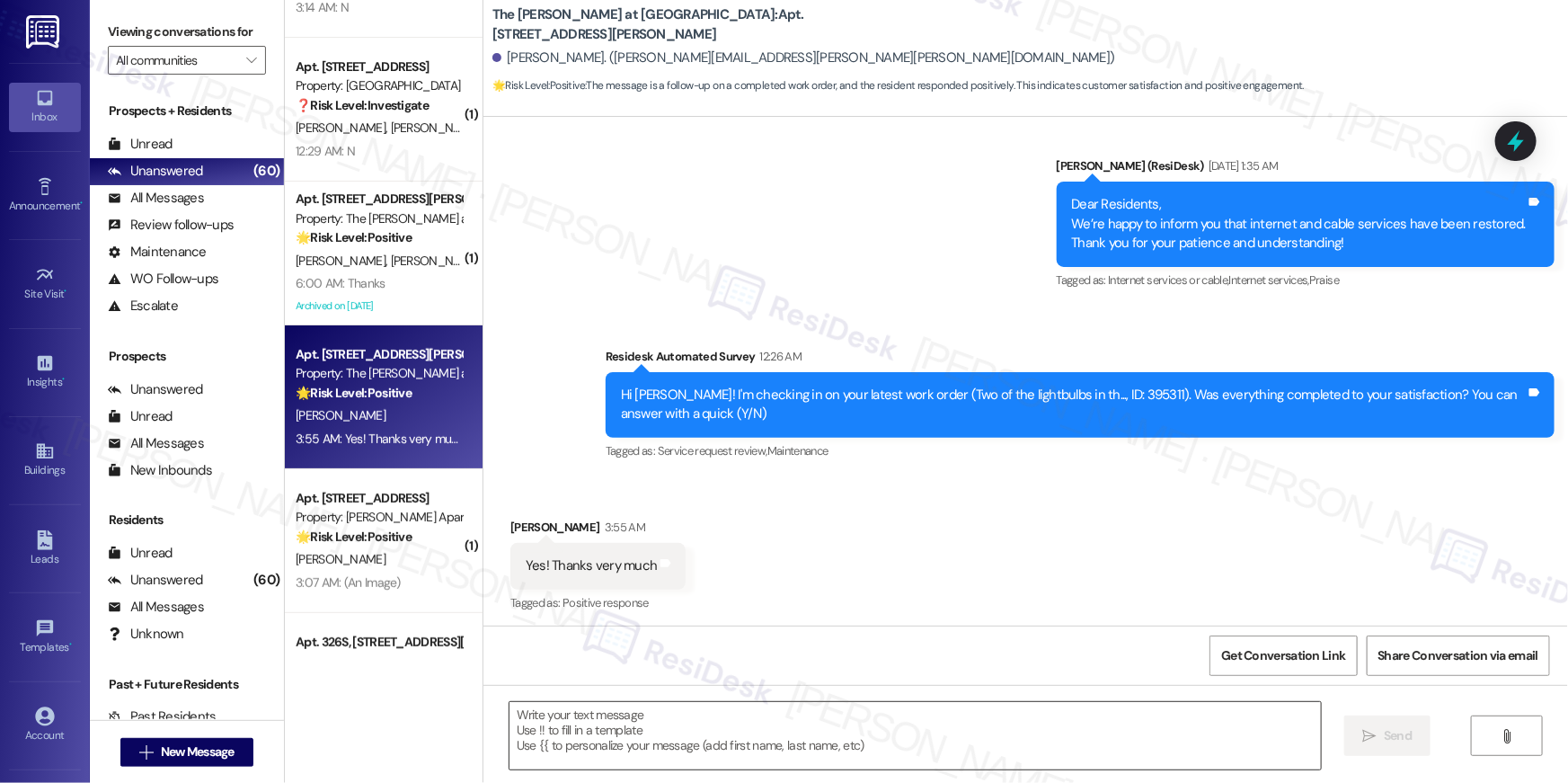
click at [1074, 759] on textarea at bounding box center [915, 735] width 811 height 67
click at [1074, 749] on textarea at bounding box center [915, 735] width 811 height 67
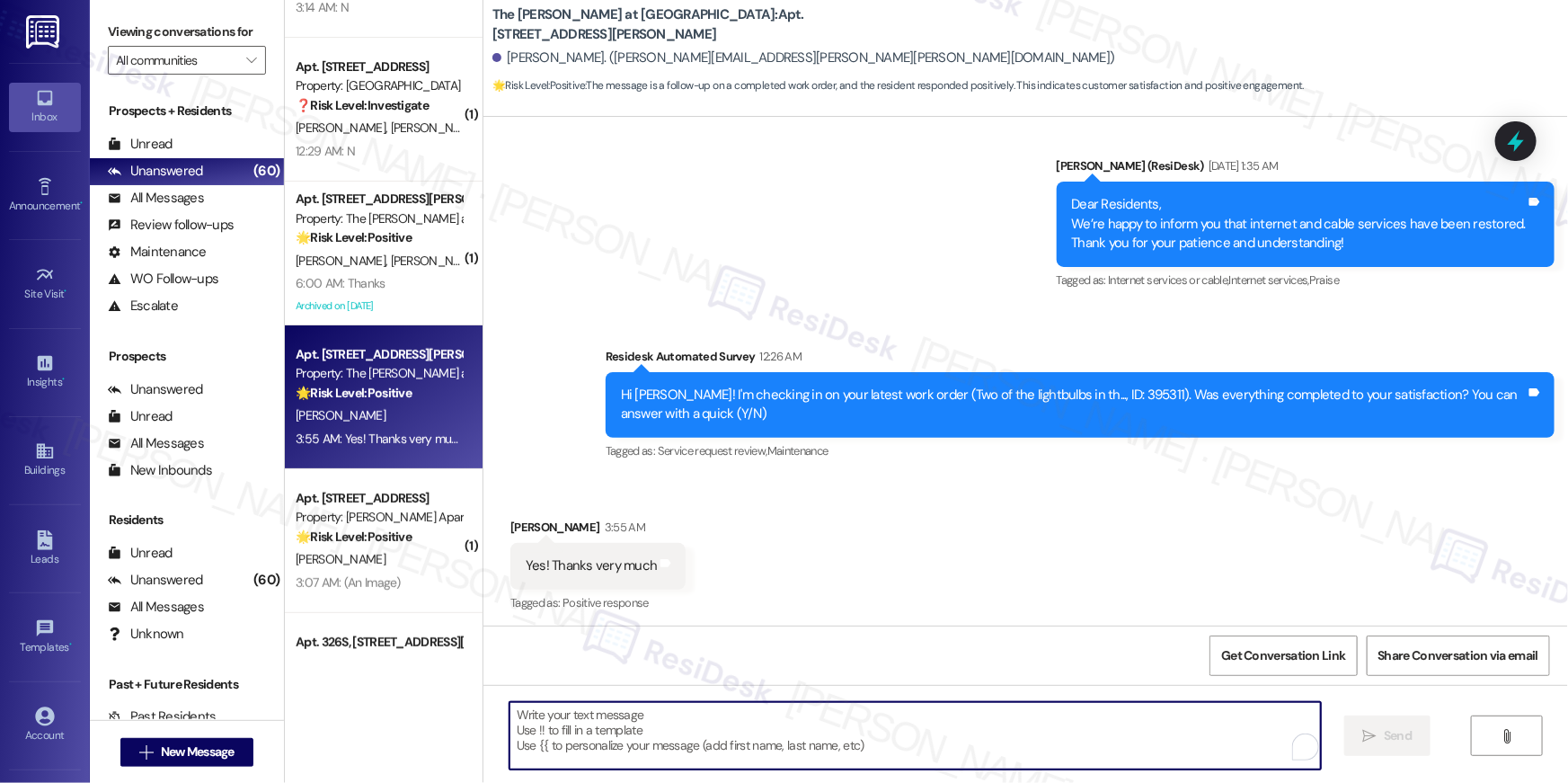
paste textarea "Hi {{first_name}}, I’m truly delighted to hear that your work order has been su…"
type textarea "Hi {{first_name}}, I’m truly delighted to hear that your work order has been su…"
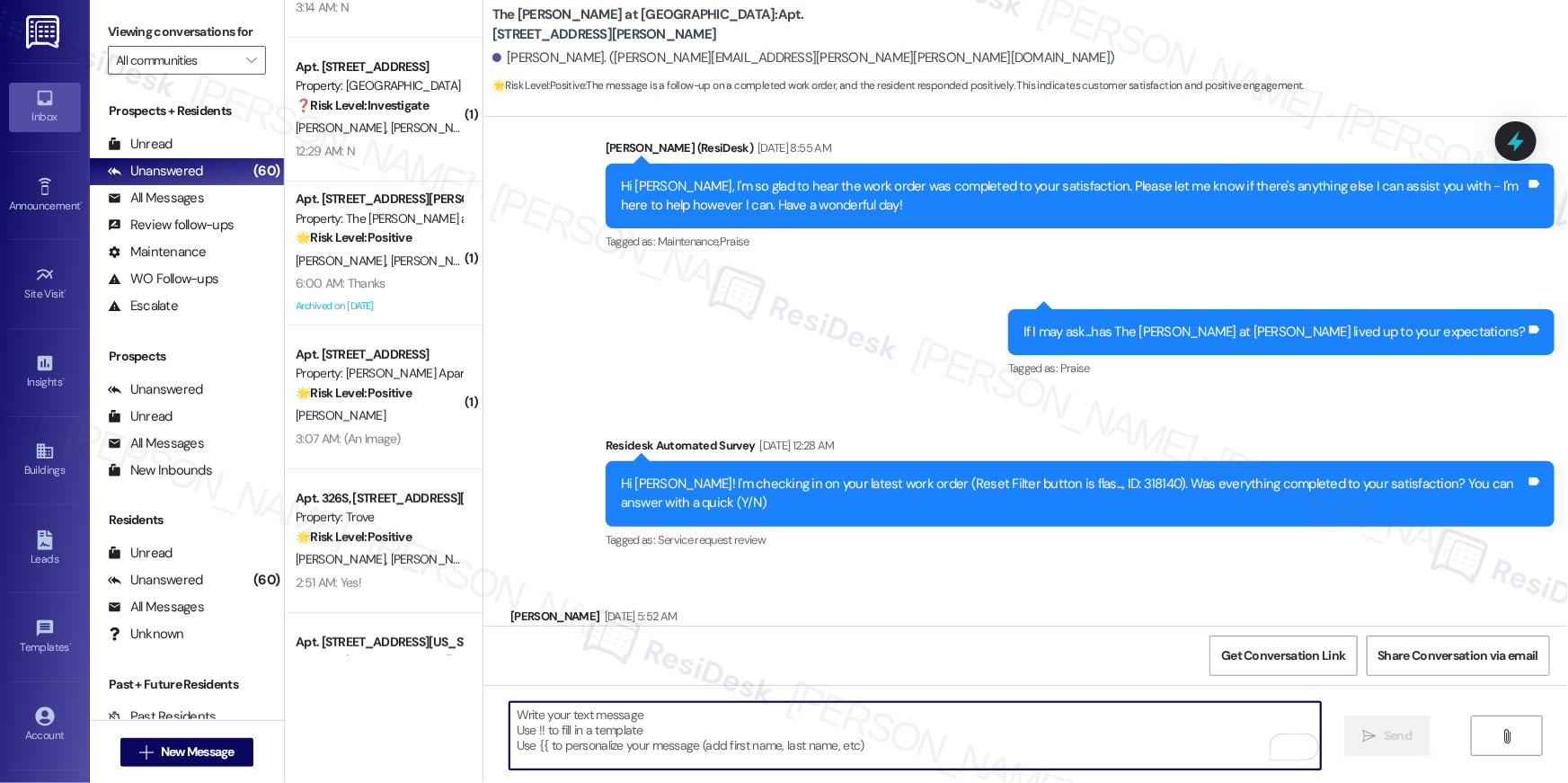
scroll to position [5959, 0]
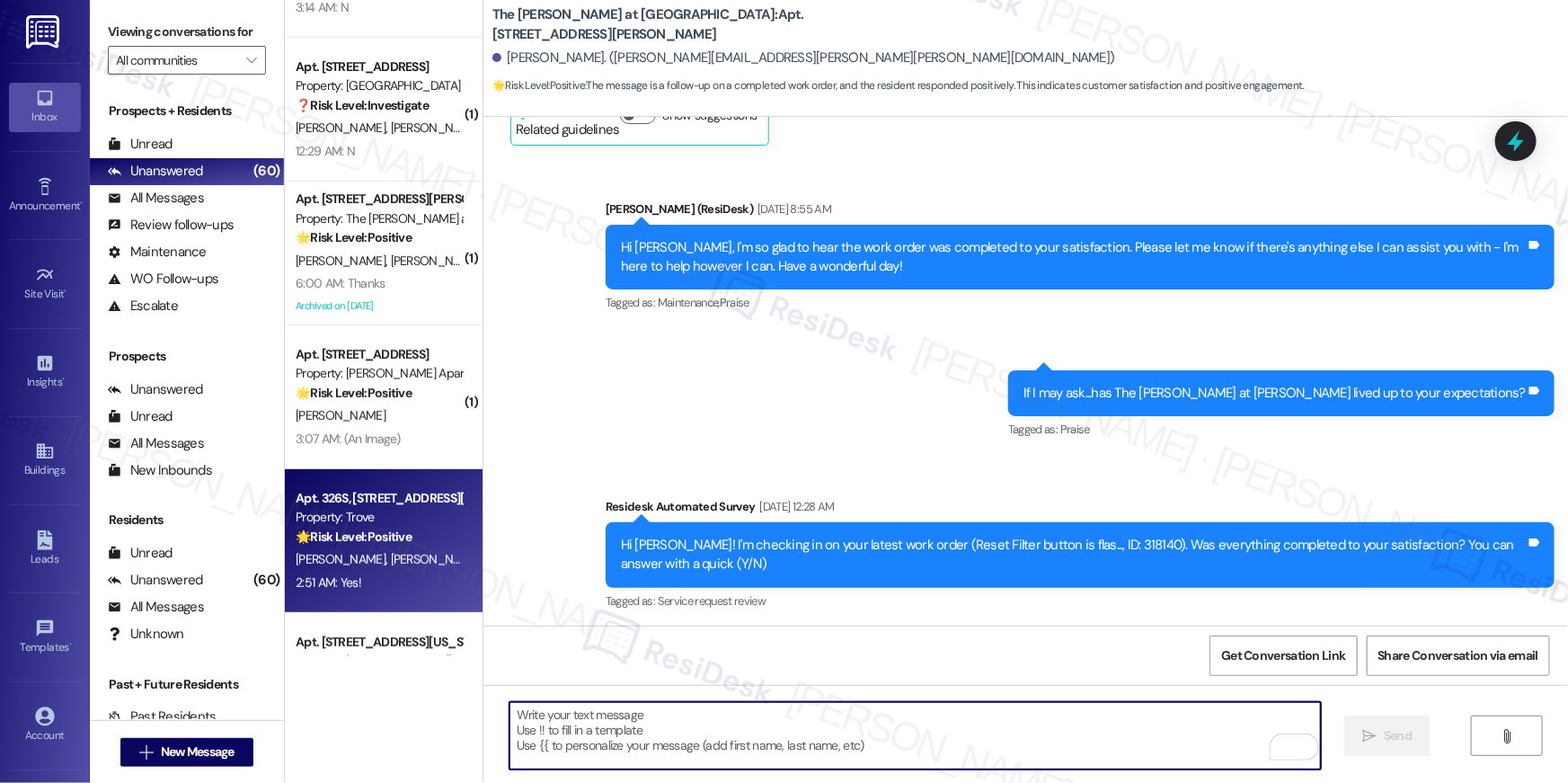
click at [407, 524] on div "Property: Trove" at bounding box center [378, 517] width 166 height 18
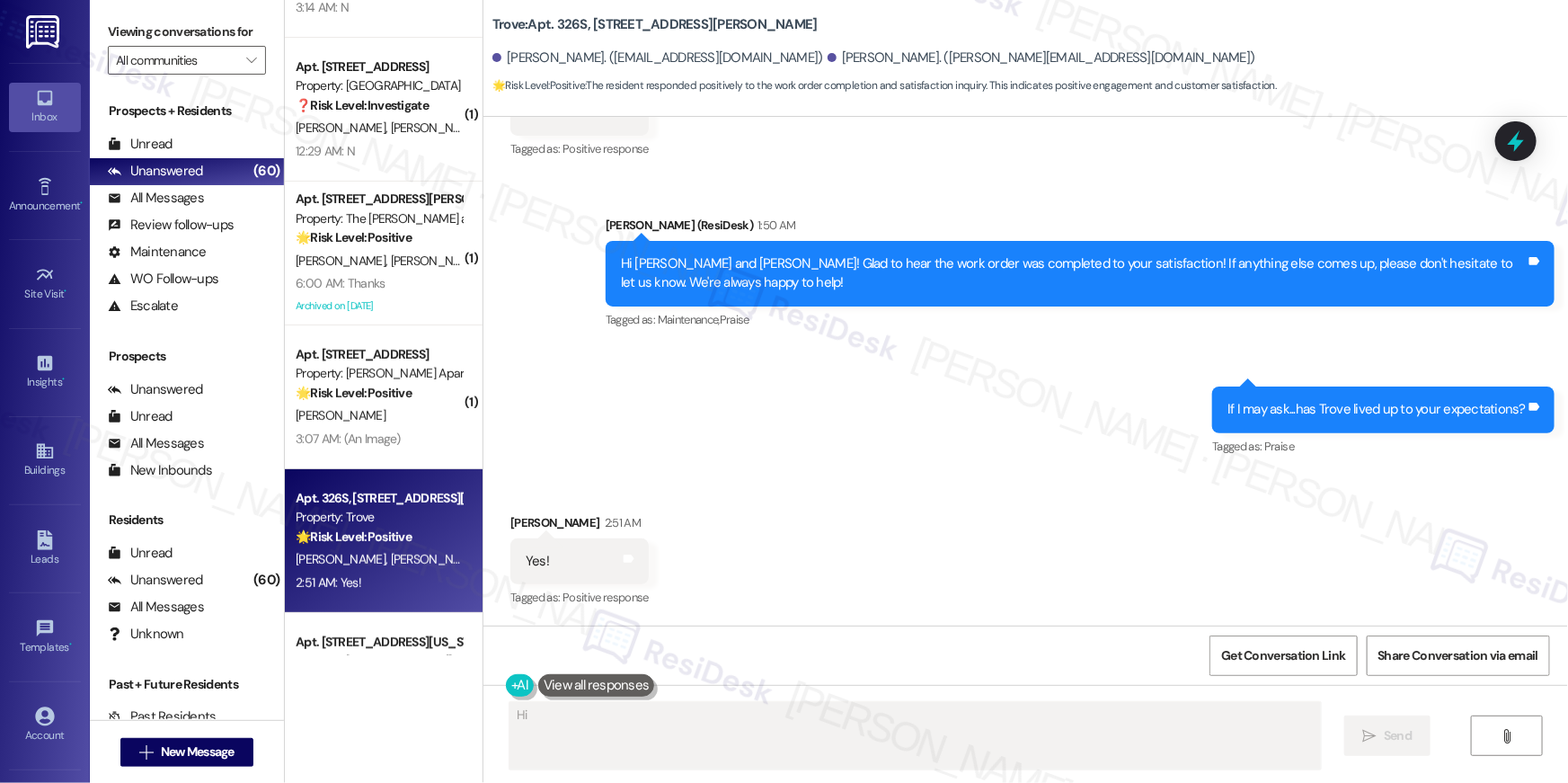
scroll to position [1744, 0]
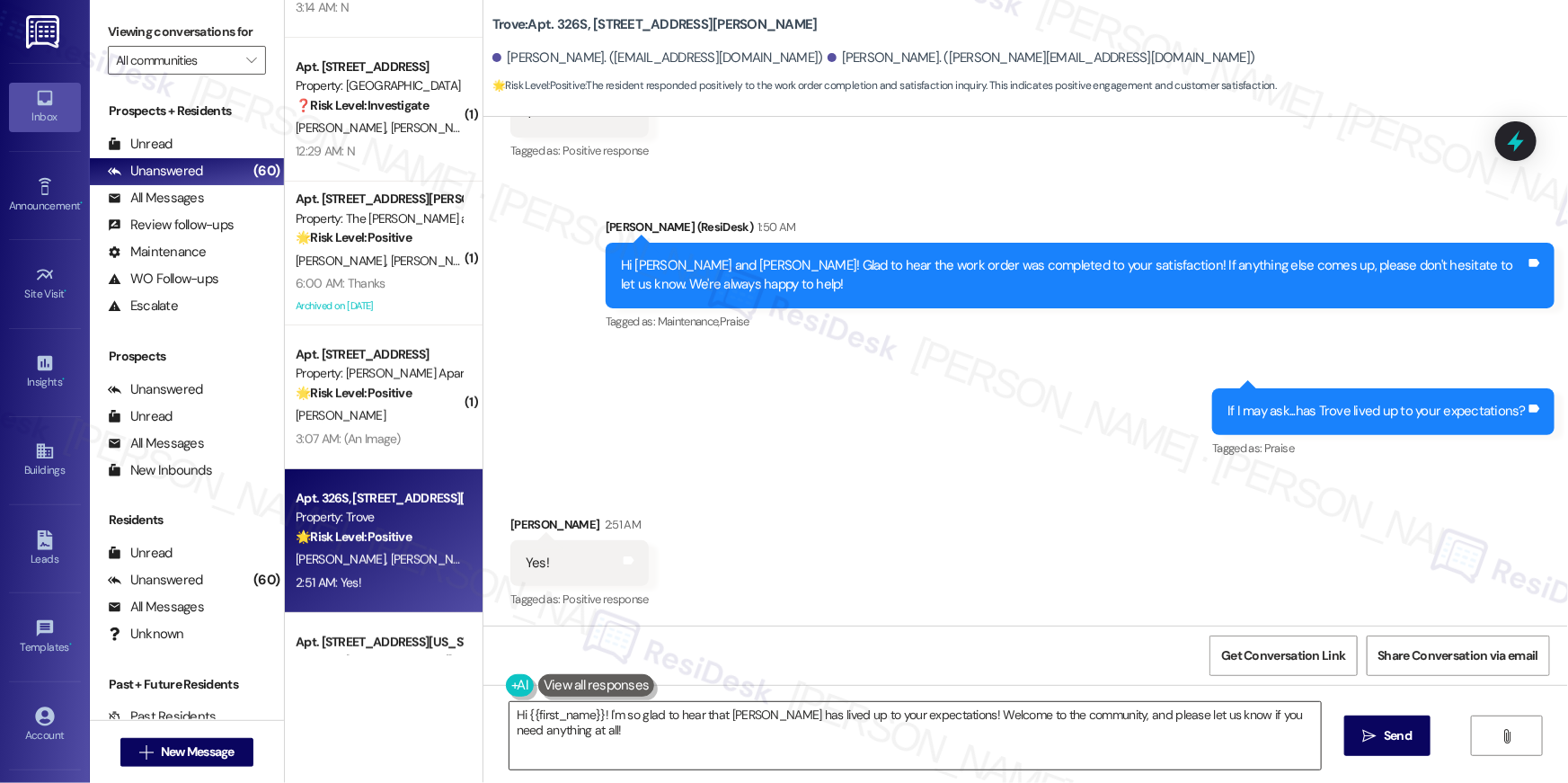
click at [831, 743] on textarea "Hi {{first_name}}! I'm so glad to hear that Trove has lived up to your expectat…" at bounding box center [915, 735] width 811 height 67
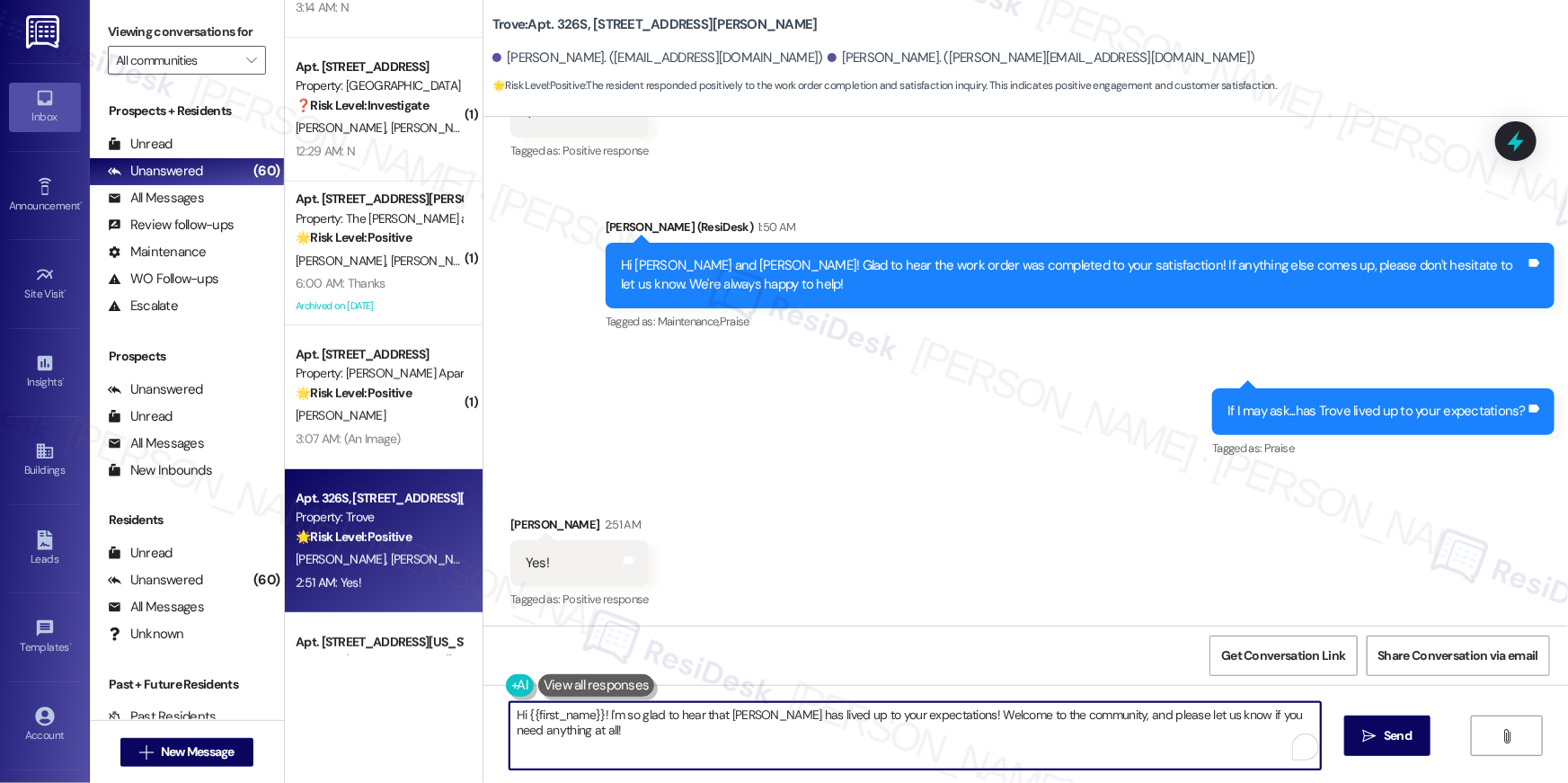
click at [831, 743] on textarea "Hi {{first_name}}! I'm so glad to hear that Trove has lived up to your expectat…" at bounding box center [915, 735] width 811 height 67
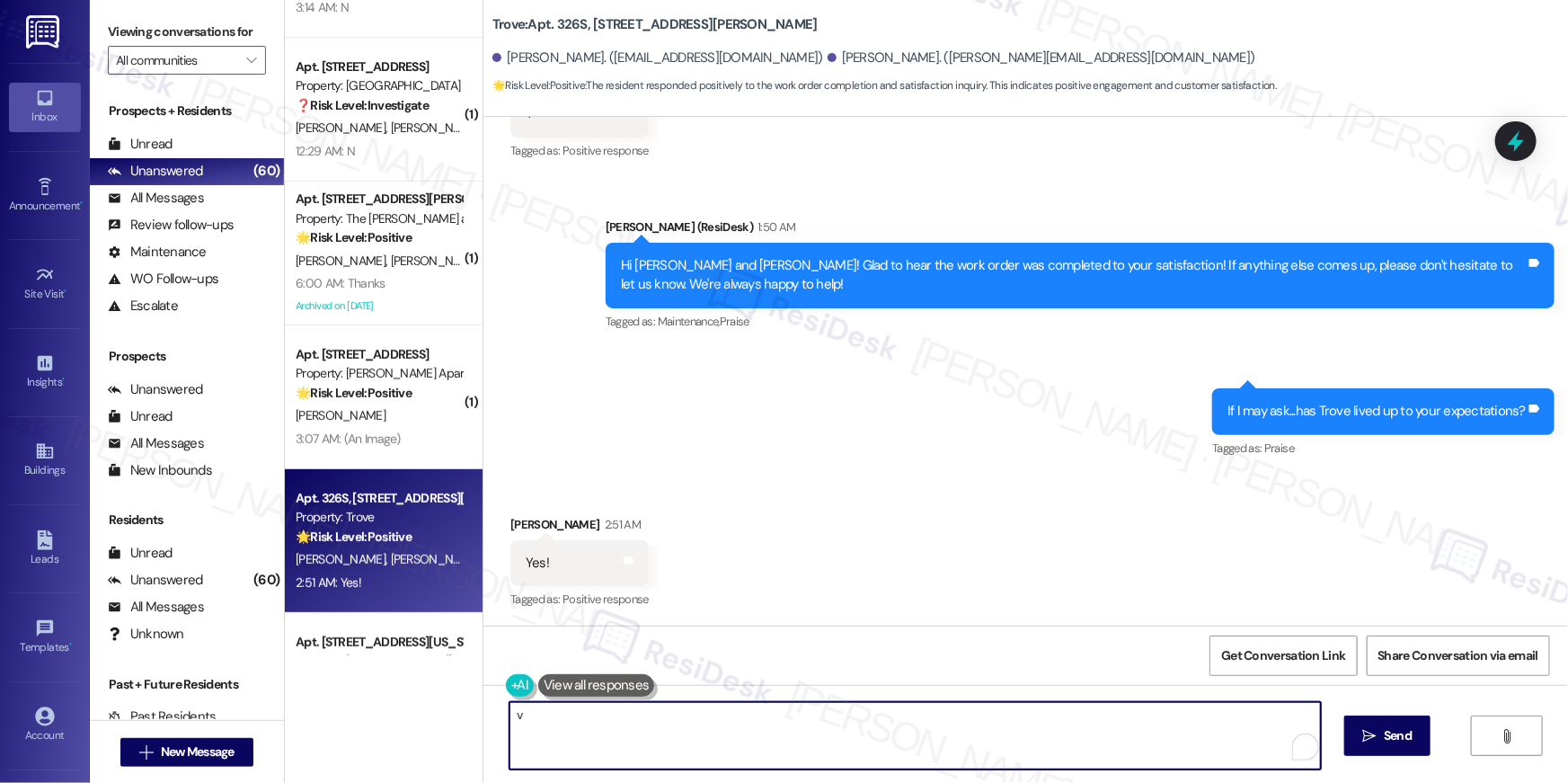
click at [882, 744] on textarea "v" at bounding box center [915, 735] width 811 height 67
paste textarea "Thank you, {{first_name}}! I'm so glad to hear that the property has lived up t…"
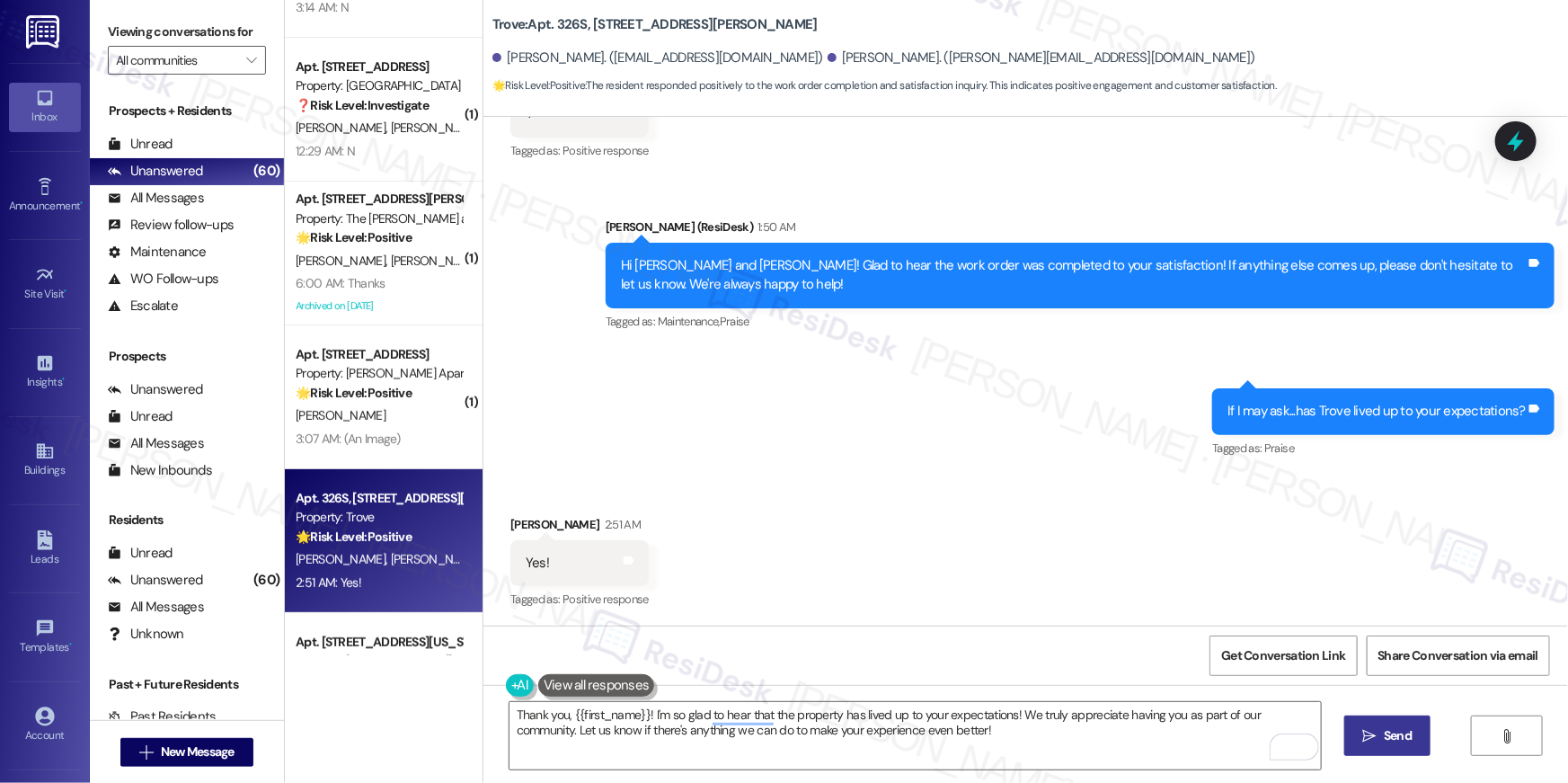
click at [1363, 751] on button " Send" at bounding box center [1387, 736] width 87 height 41
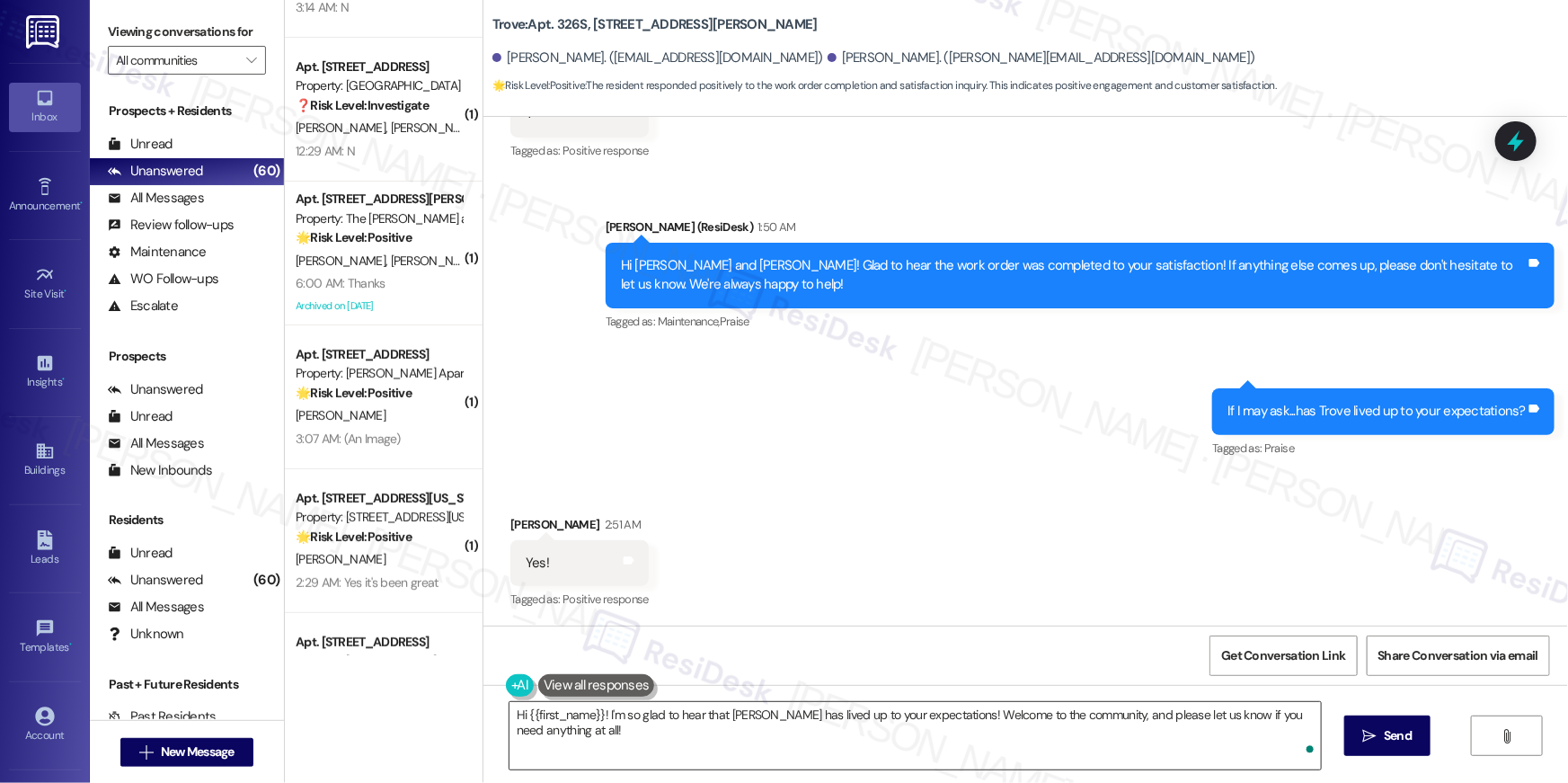
click at [1204, 750] on textarea "Hi {{first_name}}! I'm so glad to hear that Trove has lived up to your expectat…" at bounding box center [915, 735] width 811 height 67
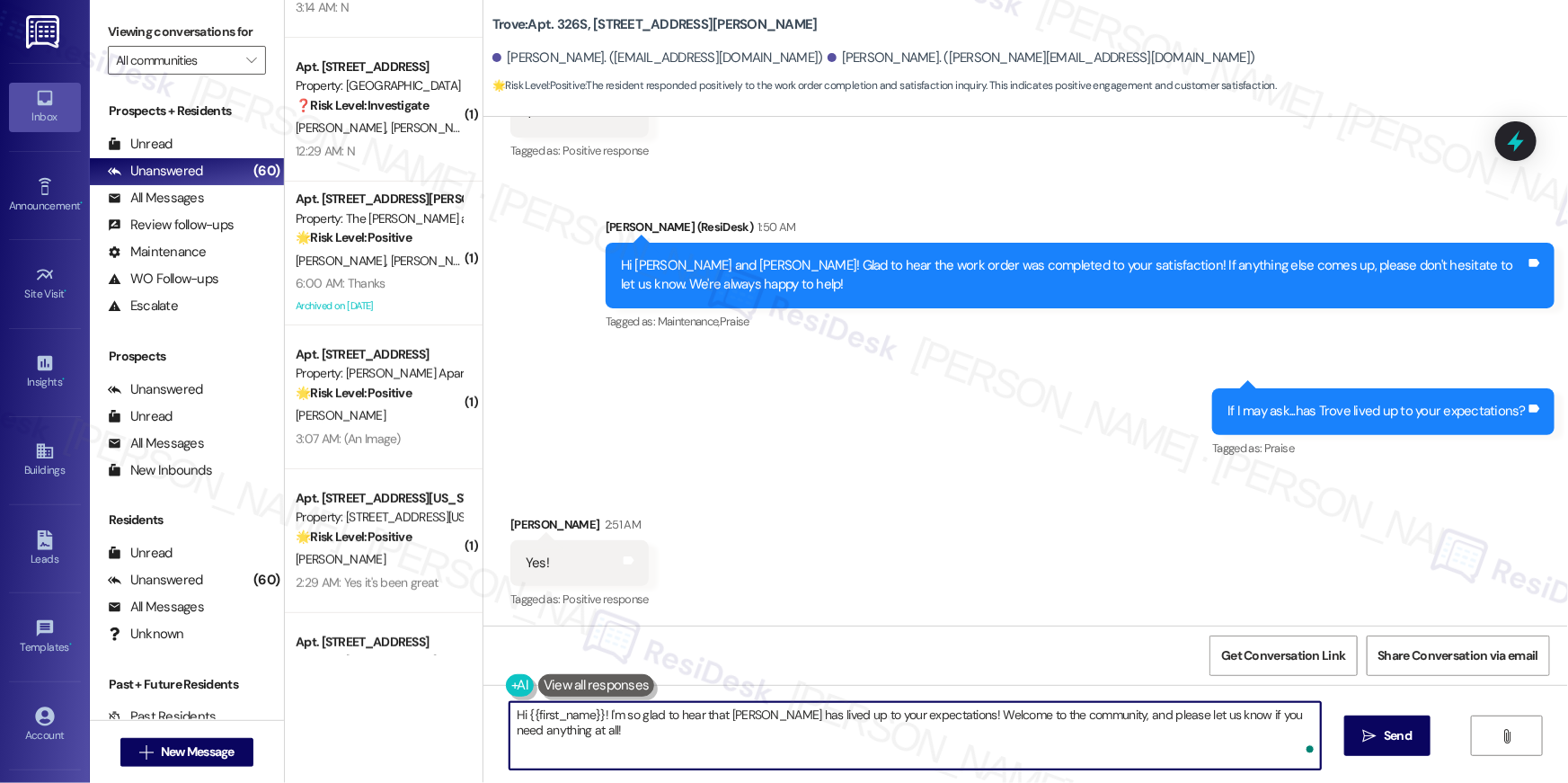
click at [1204, 750] on textarea "Hi {{first_name}}! I'm so glad to hear that Trove has lived up to your expectat…" at bounding box center [915, 735] width 811 height 67
paste textarea "I hope you don’t mind me asking a quick favor—would you be willing to leave us …"
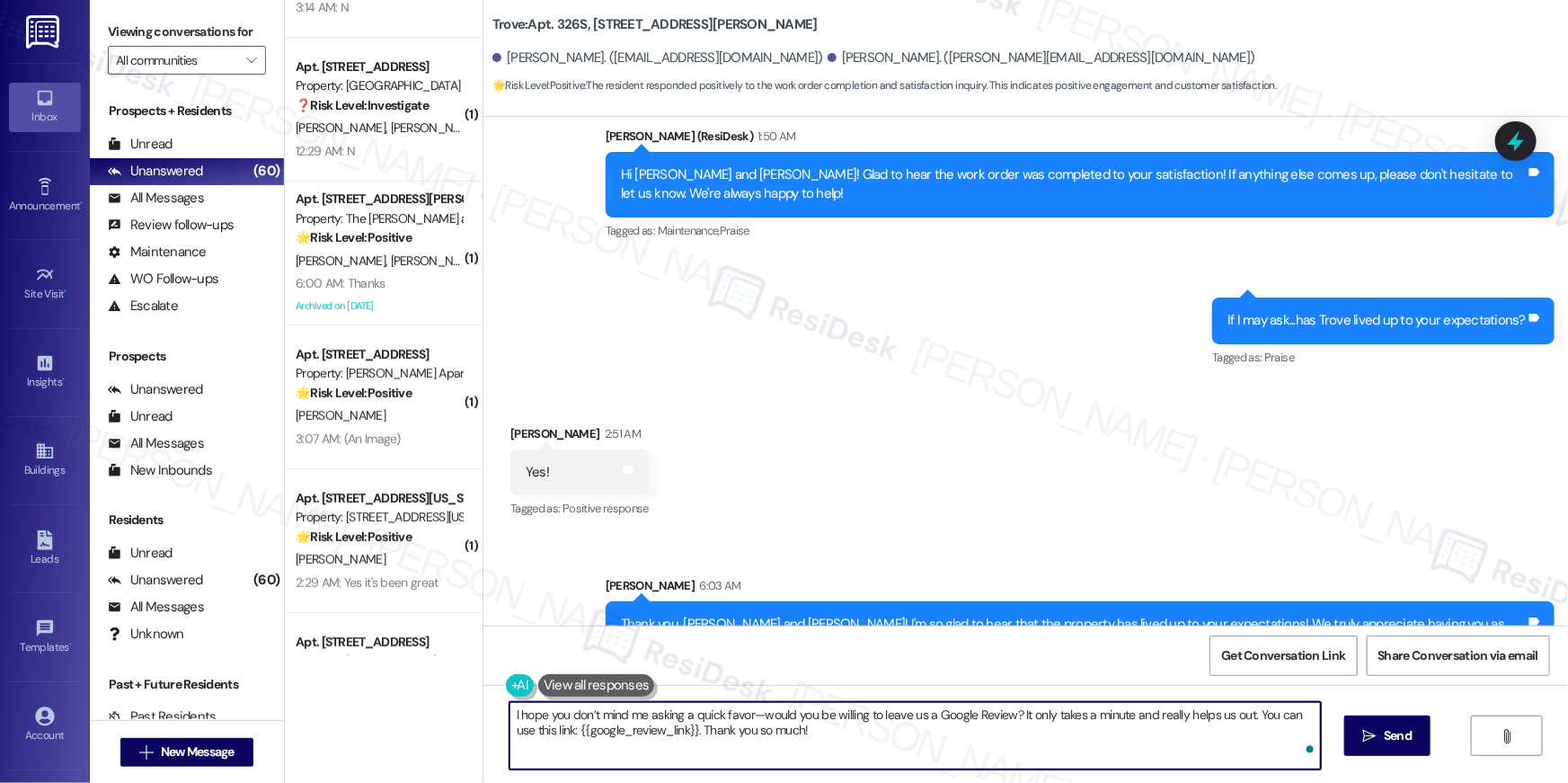
scroll to position [1889, 0]
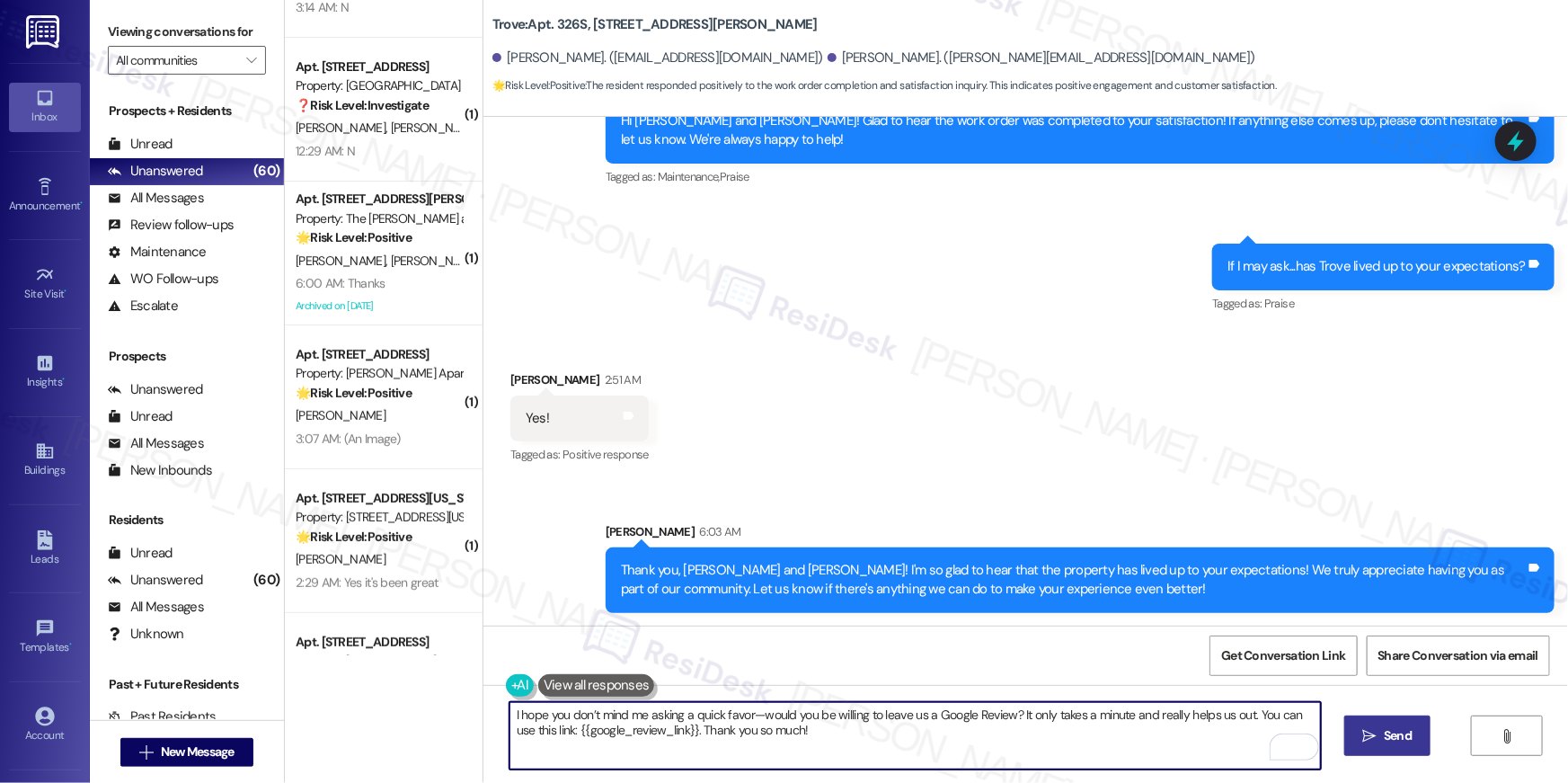
type textarea "I hope you don’t mind me asking a quick favor—would you be willing to leave us …"
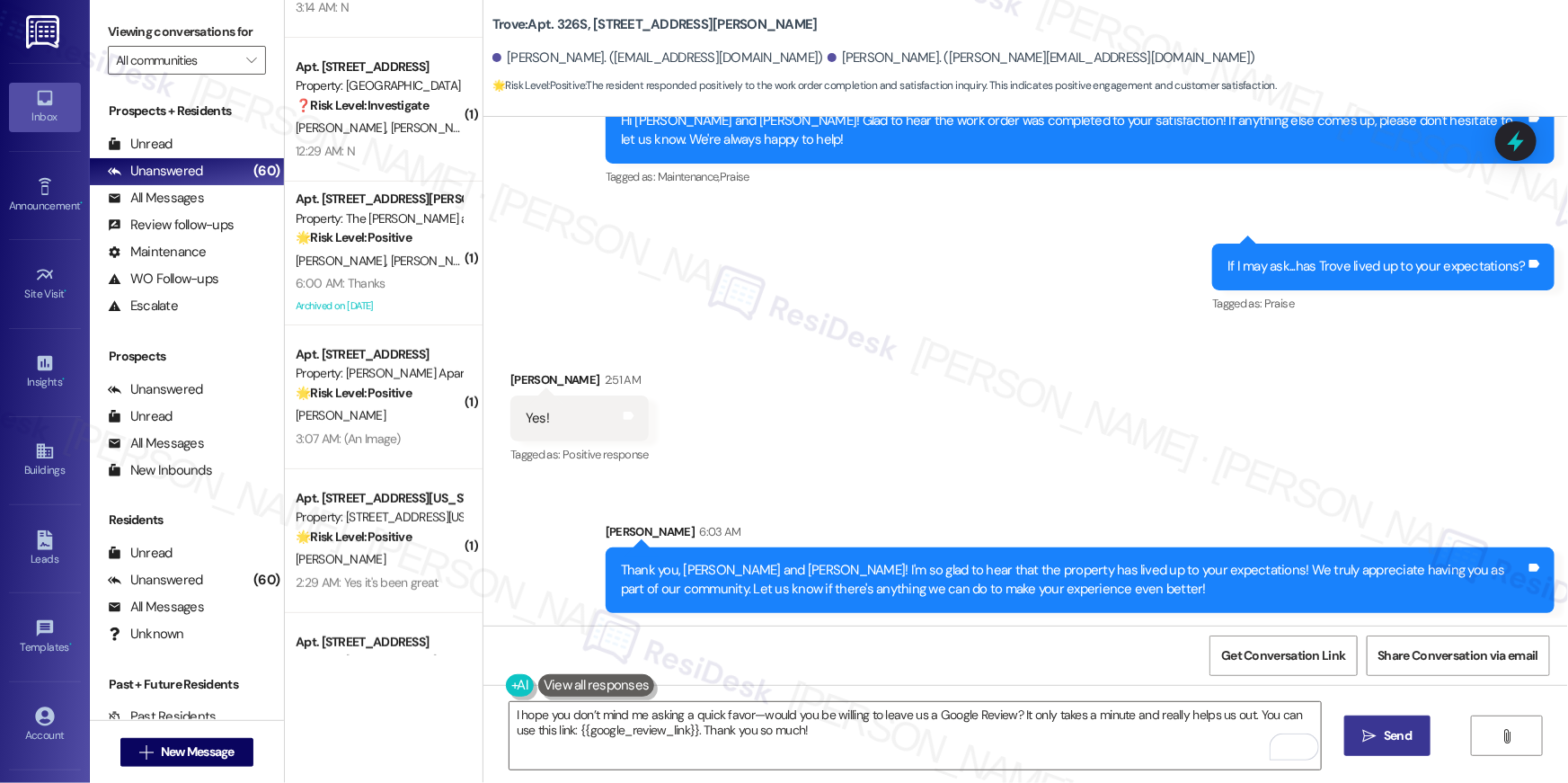
click at [1394, 740] on span "Send" at bounding box center [1397, 735] width 28 height 18
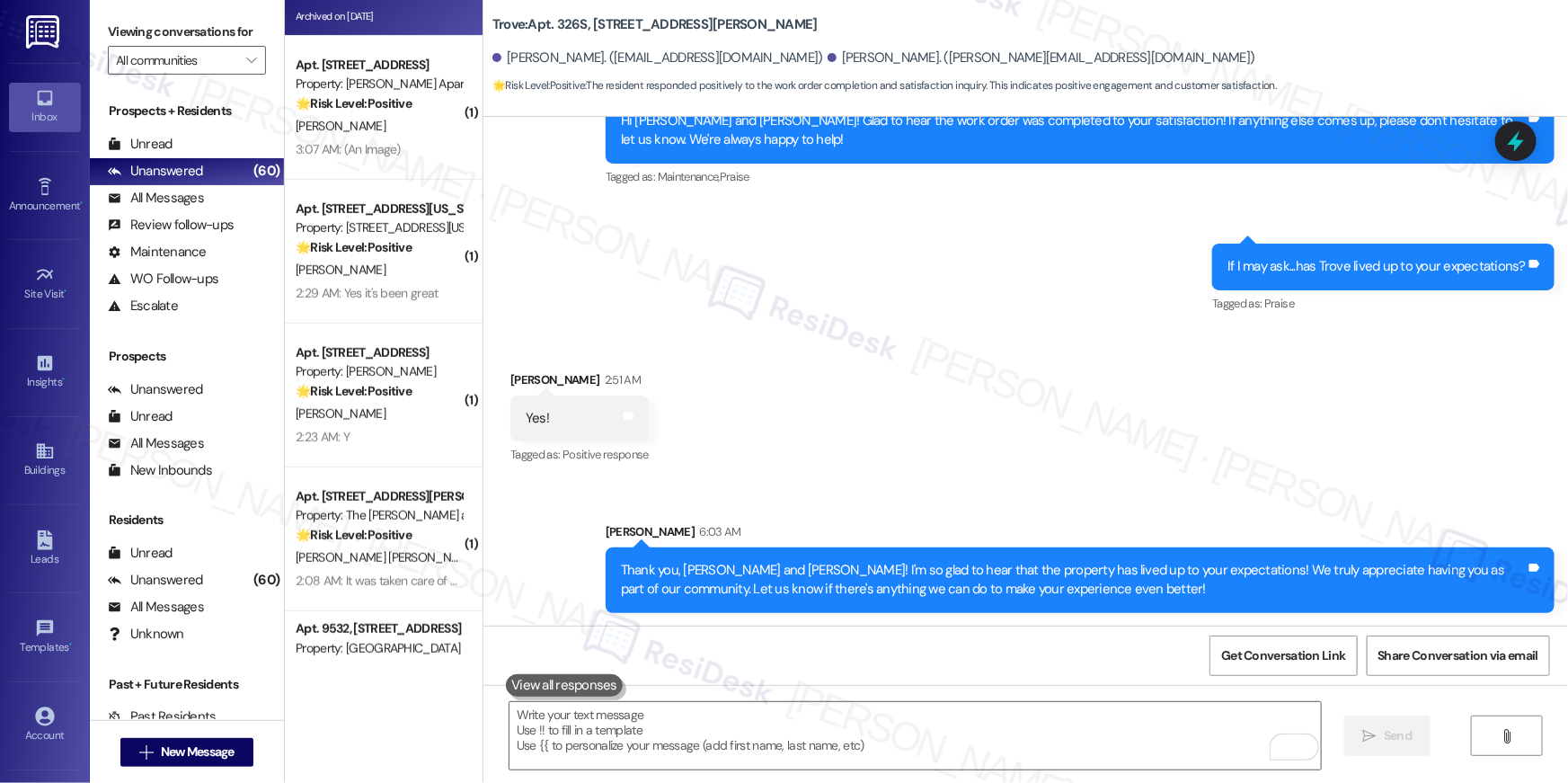
scroll to position [3879, 0]
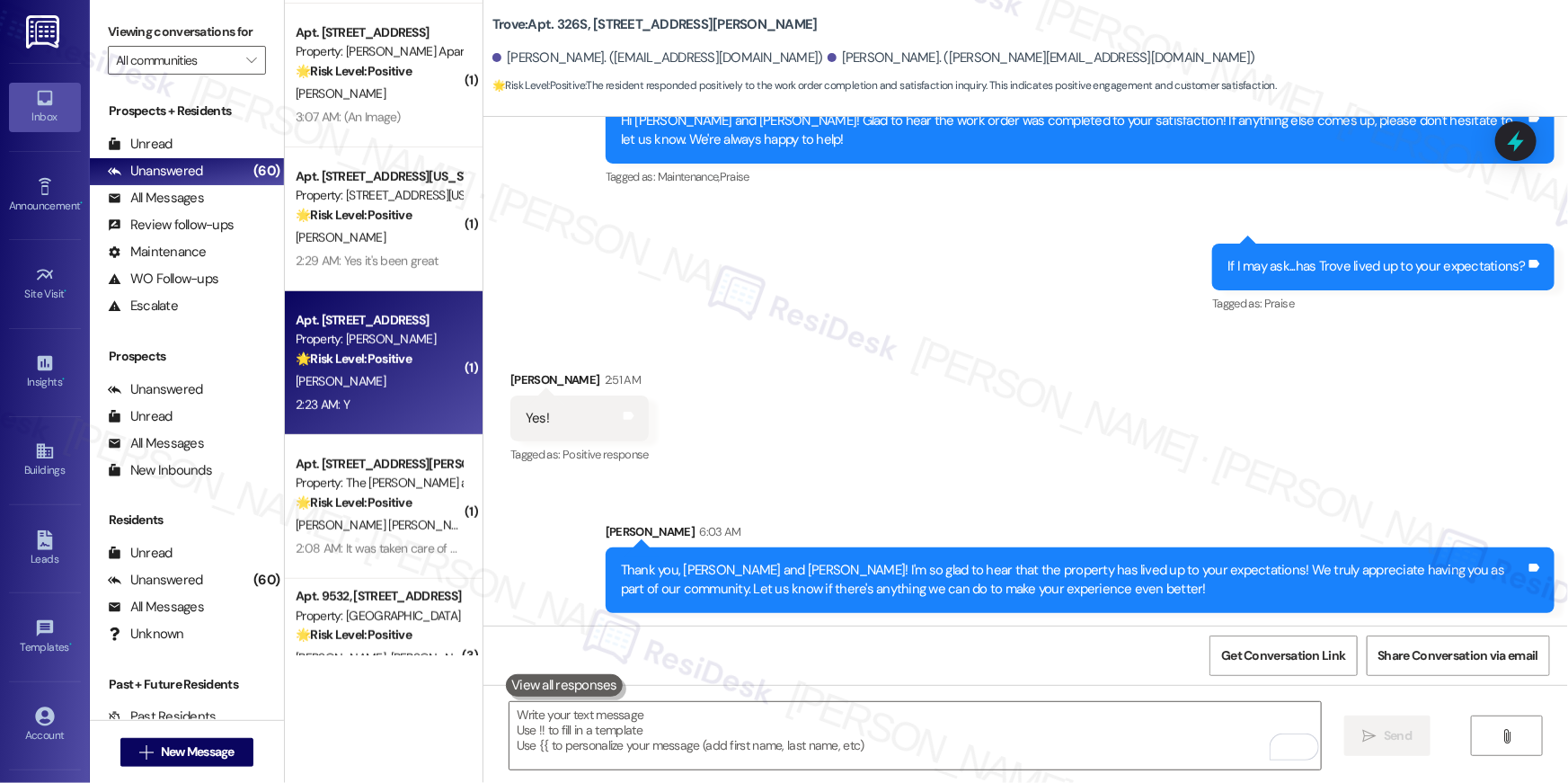
click at [382, 291] on div "Apt. 1415, 1113 Powers Ferry Place SE Property: Elme Marietta 🌟 Risk Level: Pos…" at bounding box center [384, 363] width 197 height 144
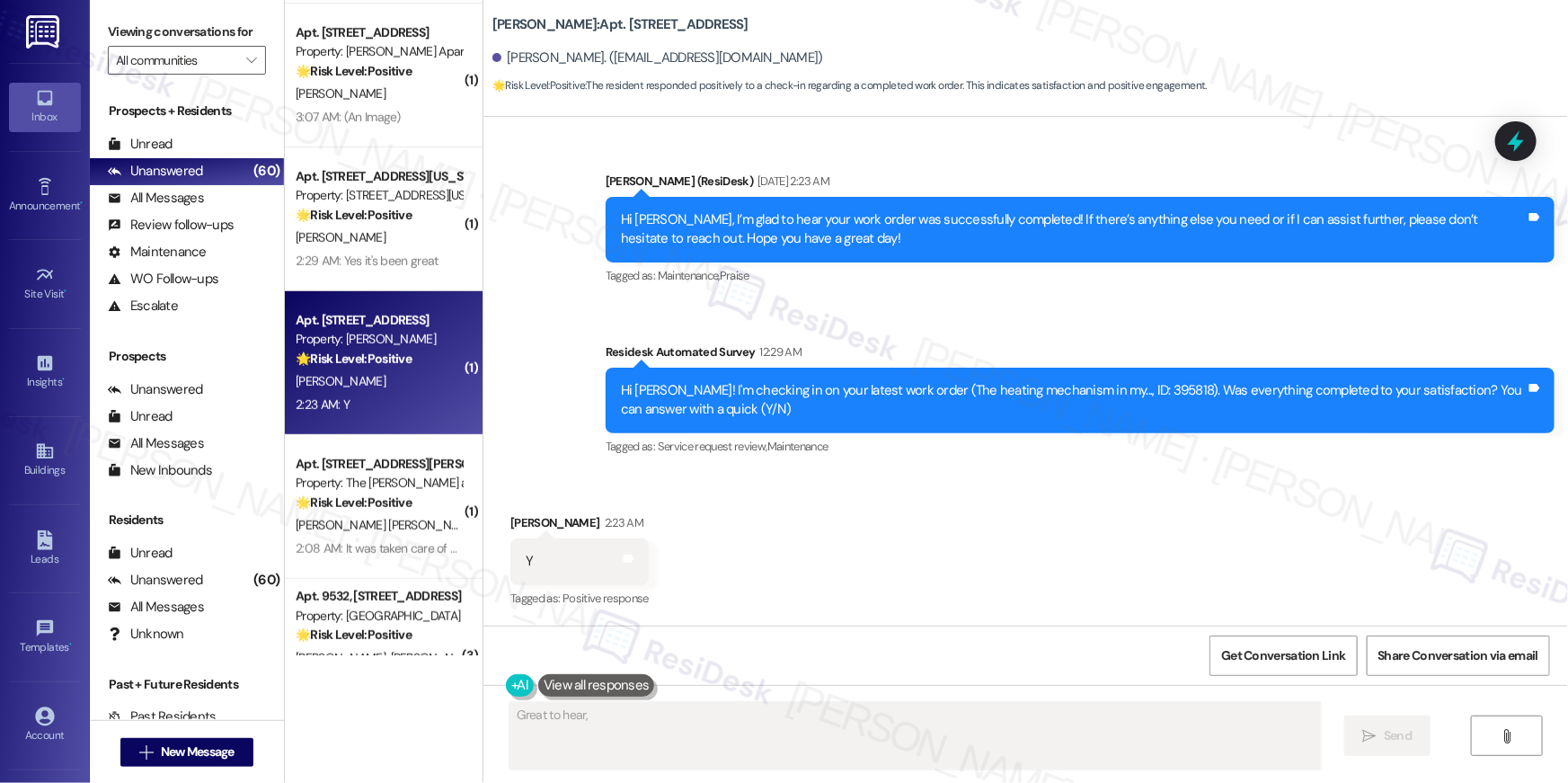
scroll to position [1087, 0]
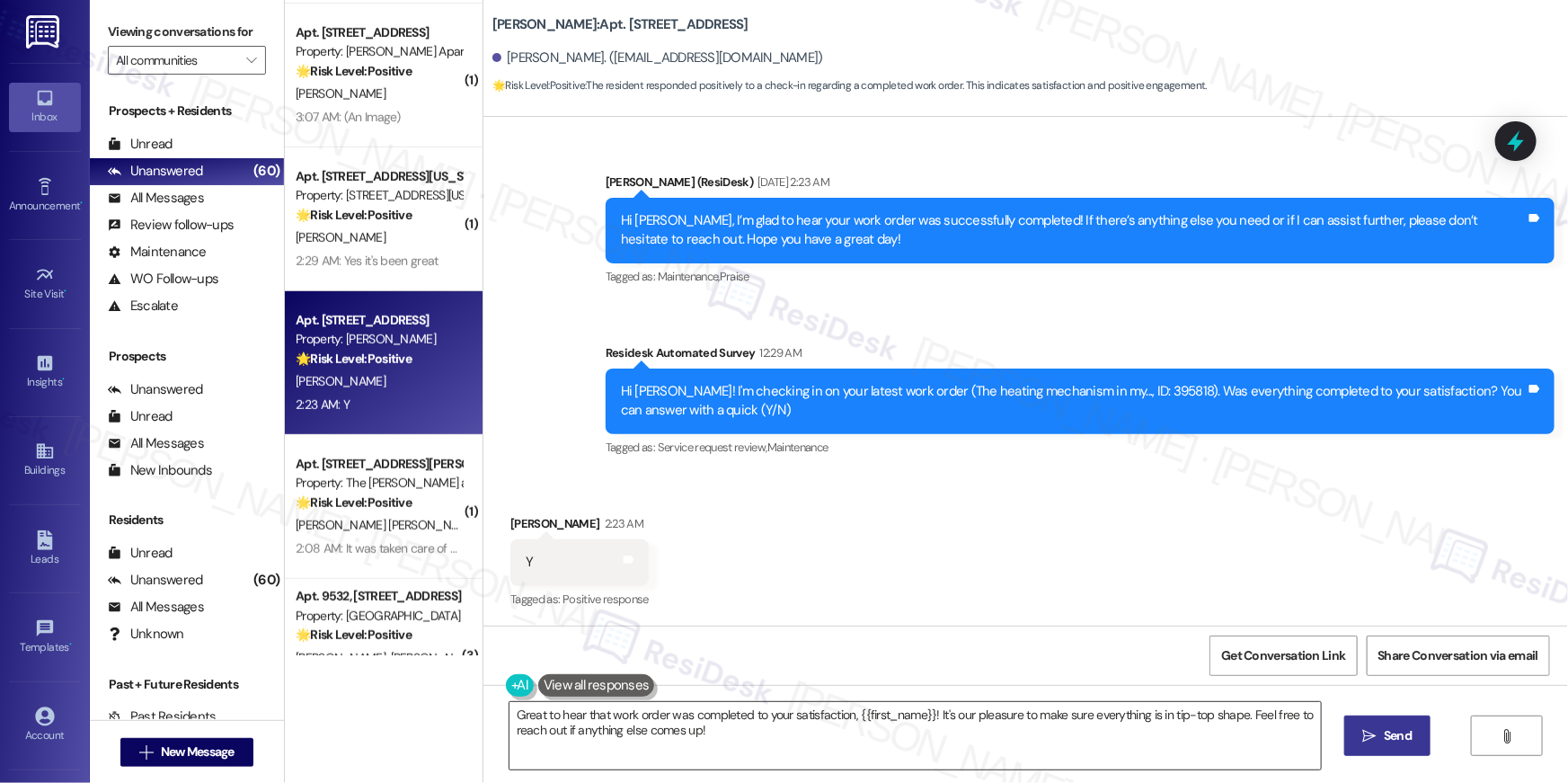
click at [807, 753] on textarea "Great to hear that work order was completed to your satisfaction, {{first_name}…" at bounding box center [915, 735] width 811 height 67
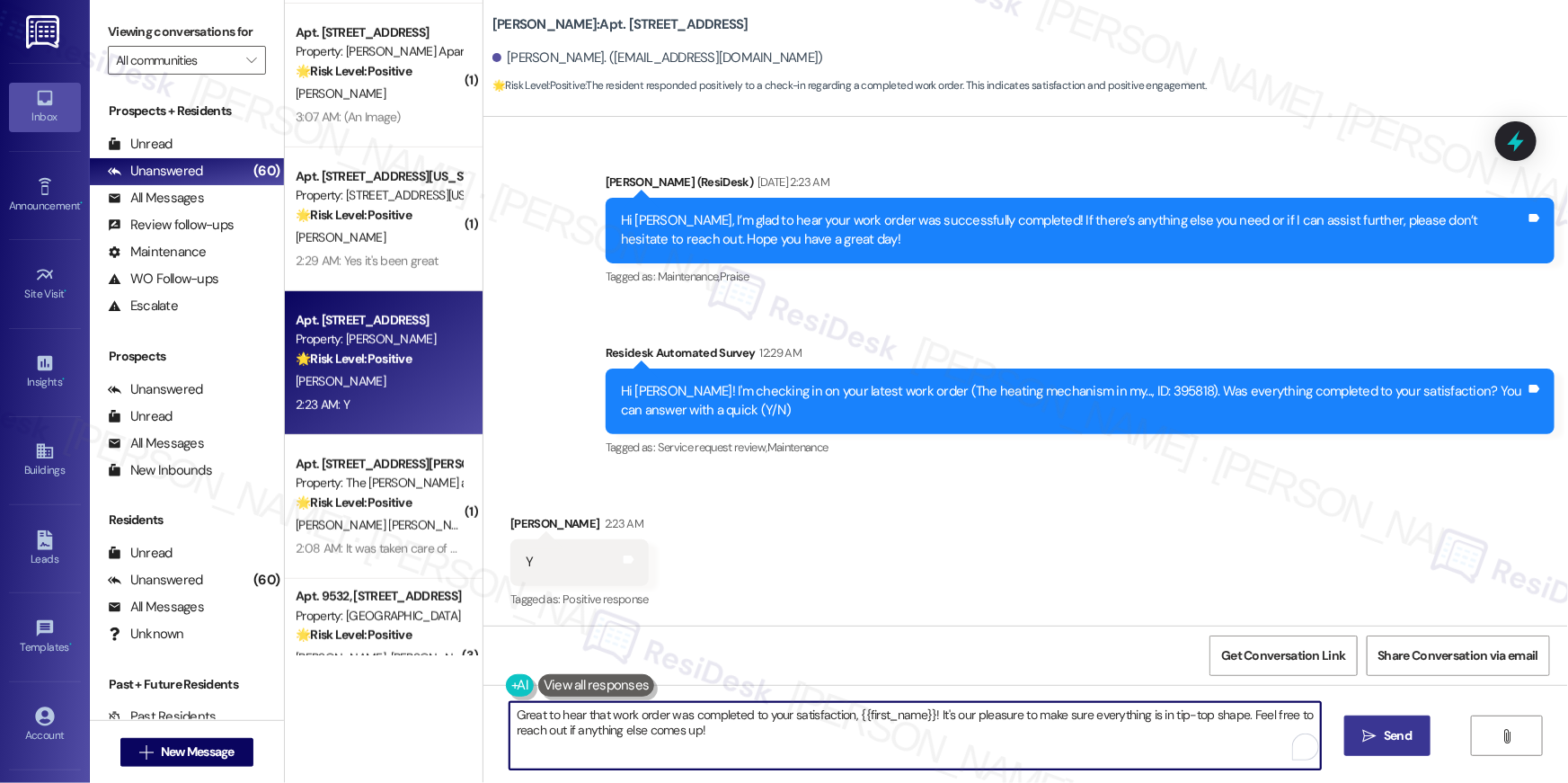
click at [807, 753] on textarea "Great to hear that work order was completed to your satisfaction, {{first_name}…" at bounding box center [915, 735] width 811 height 67
paste textarea "Hi {{first_name}}, I’m truly delighted to hear that your work order has been su…"
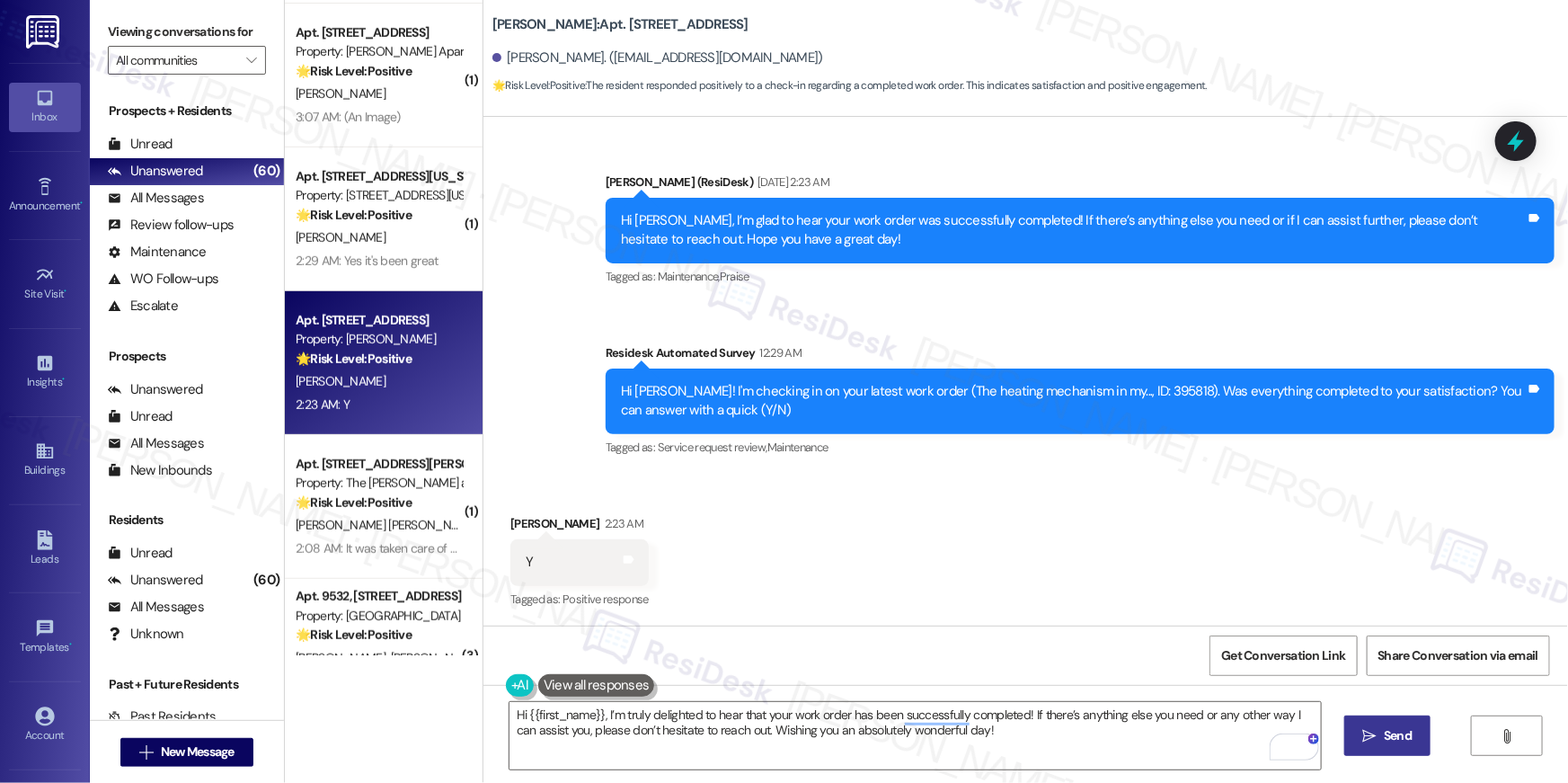
click at [1347, 728] on button " Send" at bounding box center [1387, 736] width 87 height 41
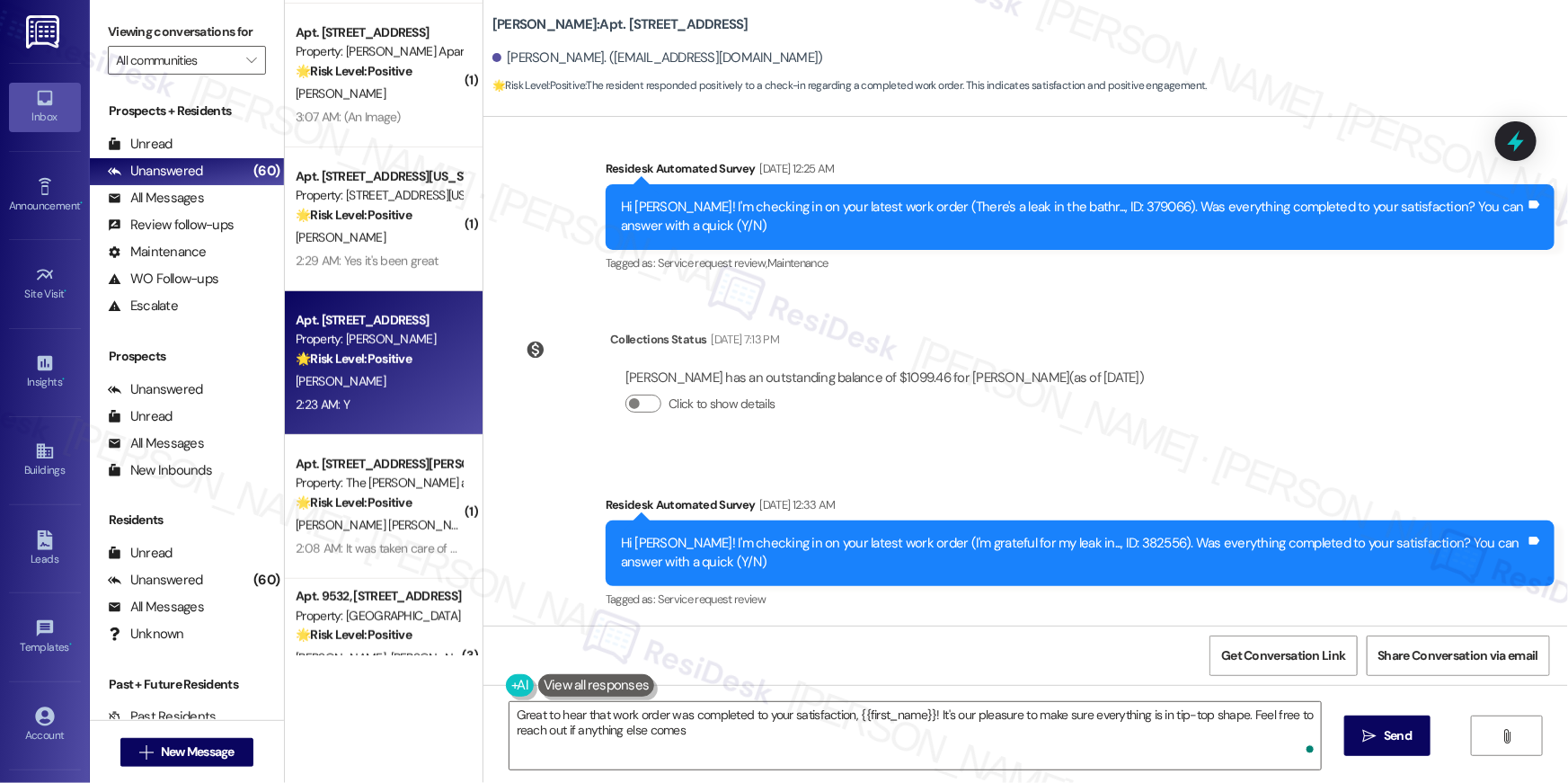
scroll to position [319, 0]
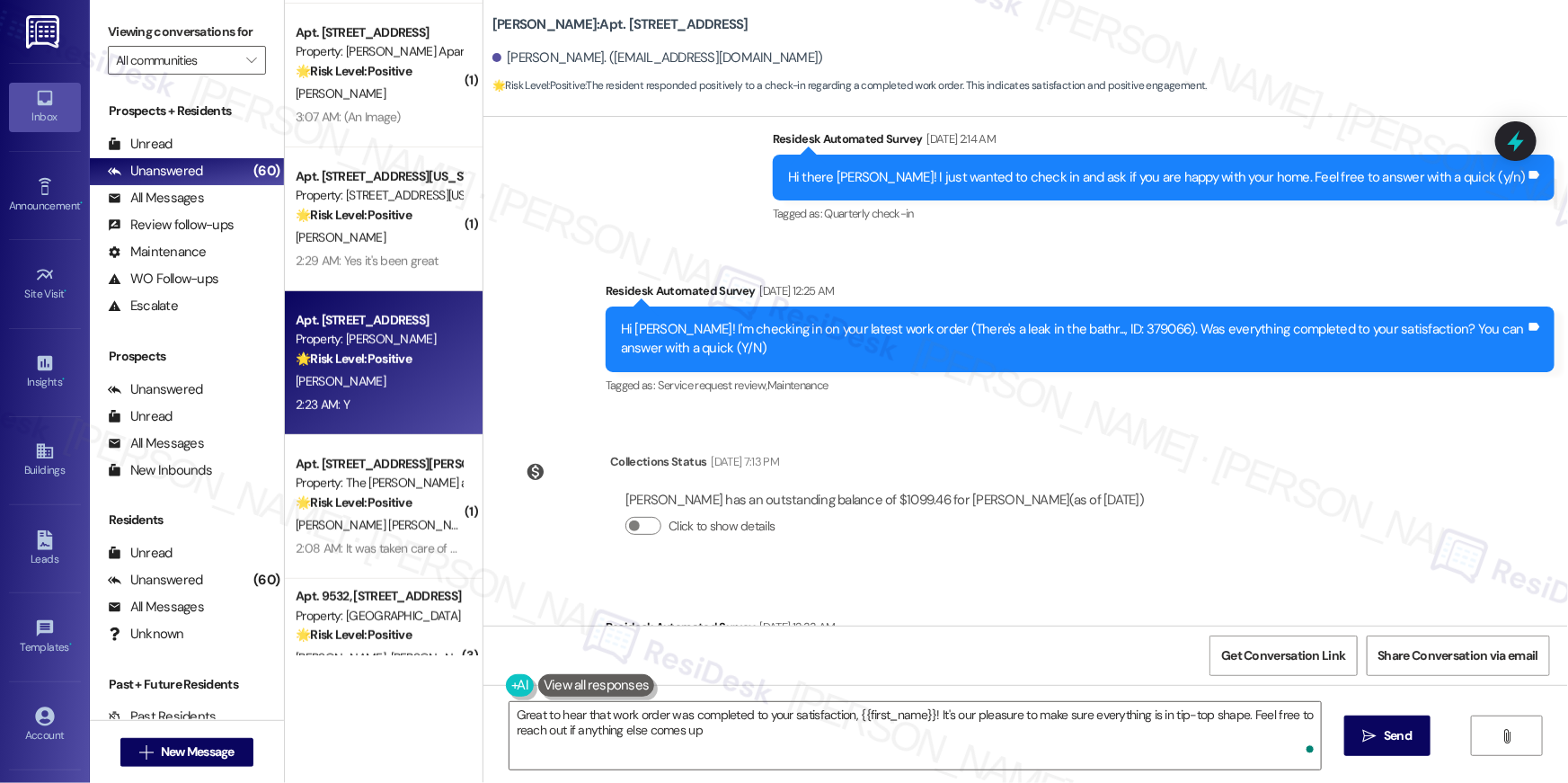
type textarea "Great to hear that work order was completed to your satisfaction, {{first_name}…"
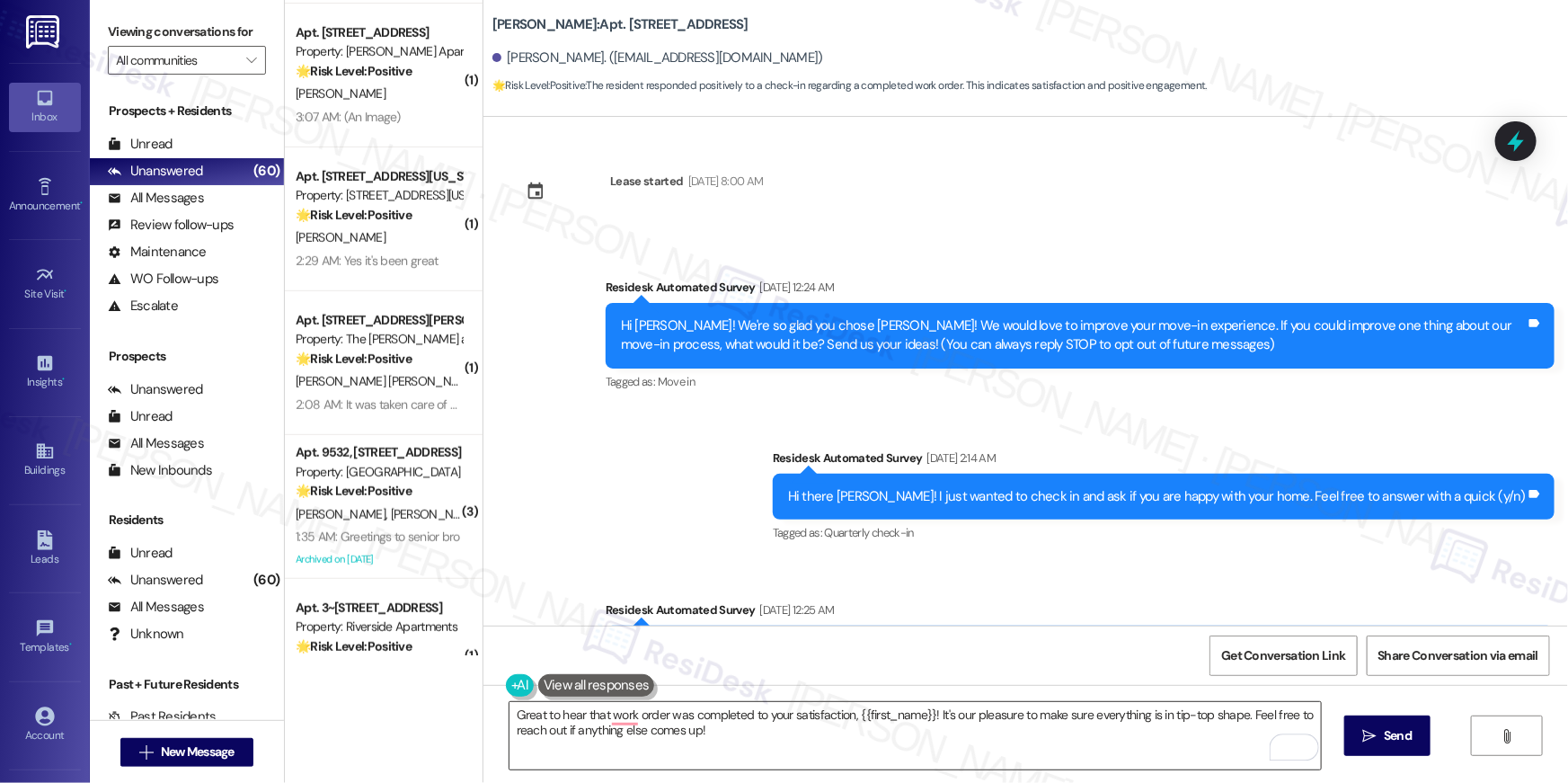
click at [1251, 753] on textarea "Great to hear that work order was completed to your satisfaction, {{first_name}…" at bounding box center [915, 735] width 811 height 67
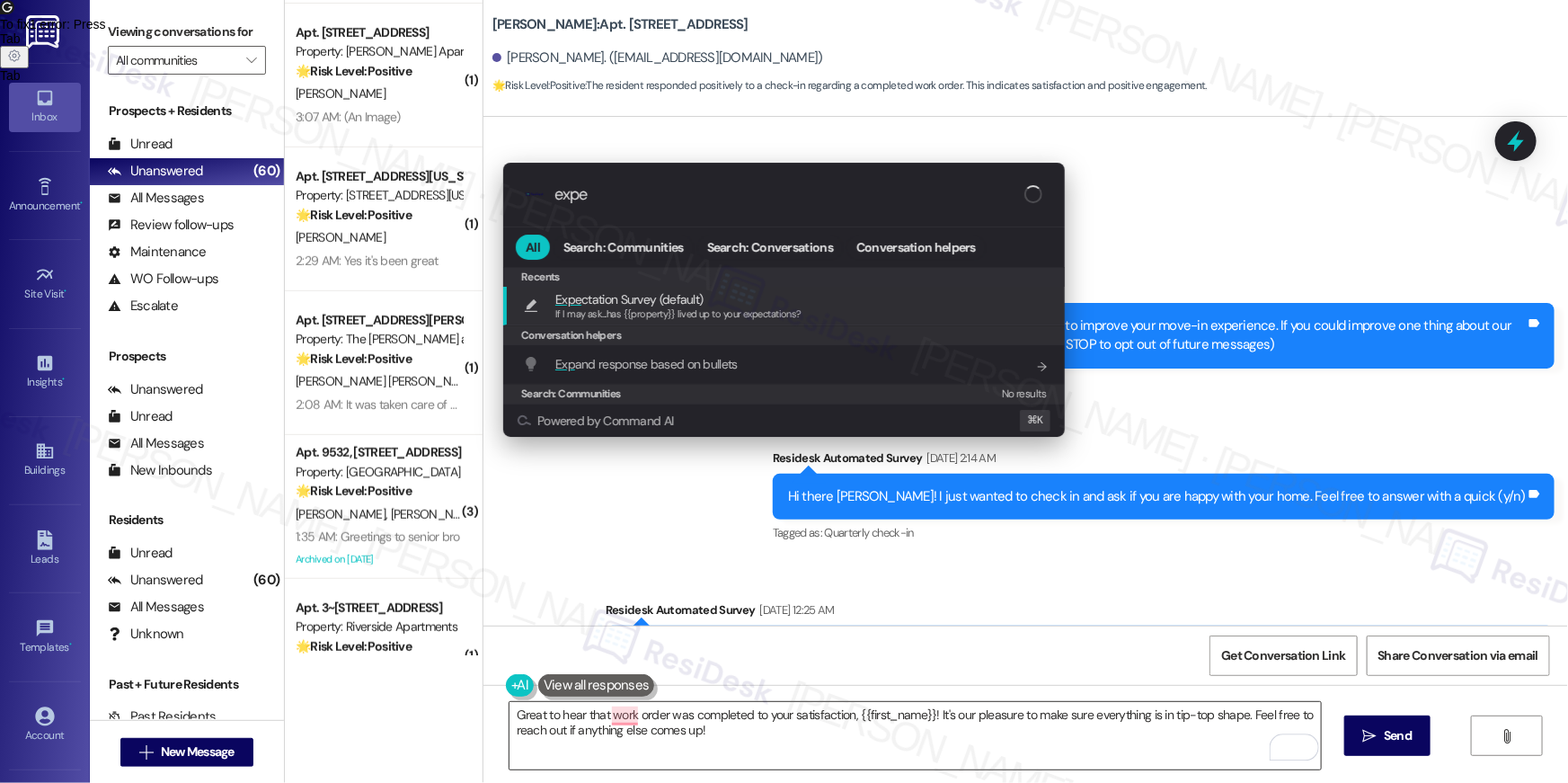
type input "expec"
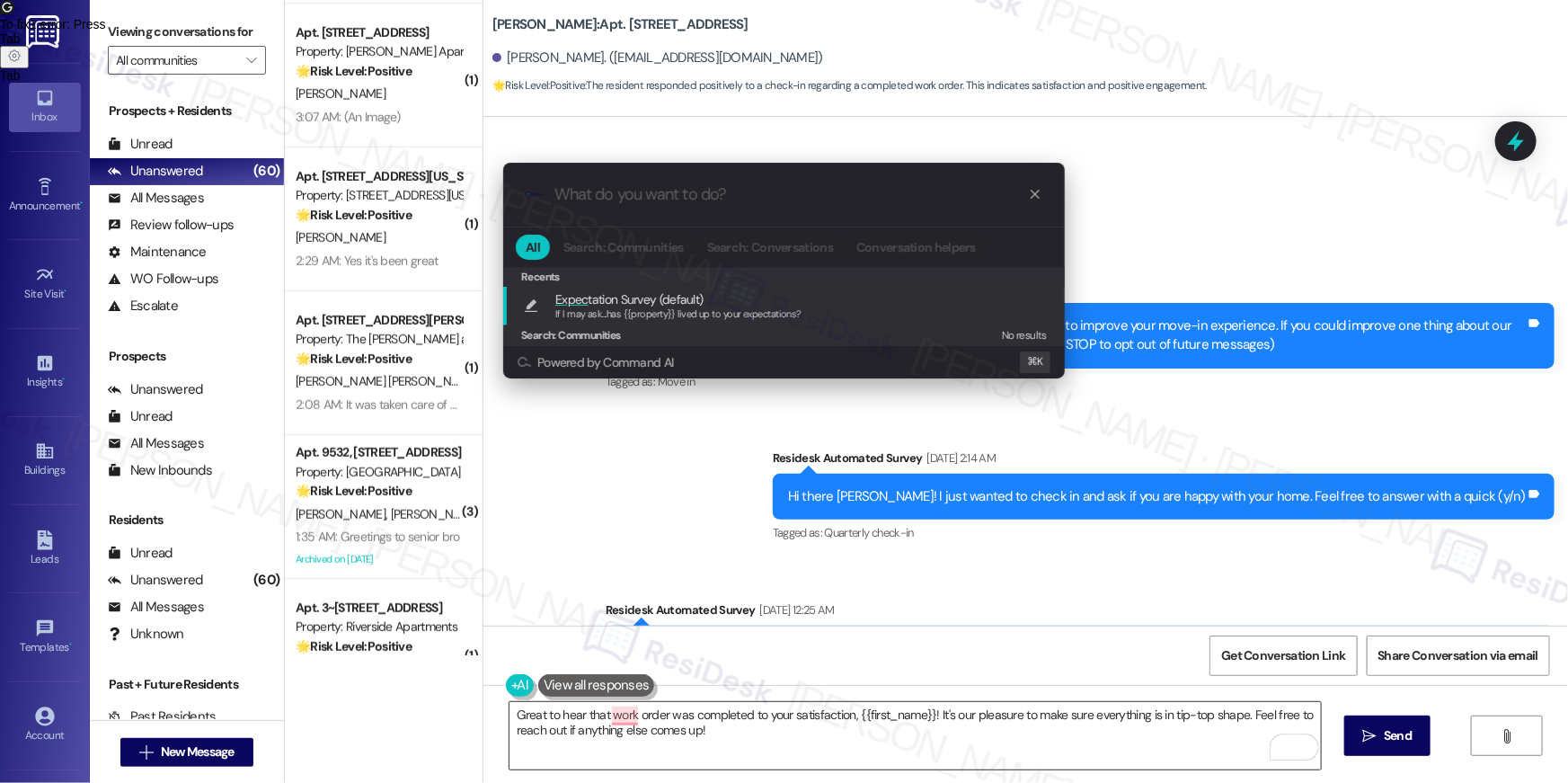
type textarea "If I may ask...has {{property}} lived up to your expectations?"
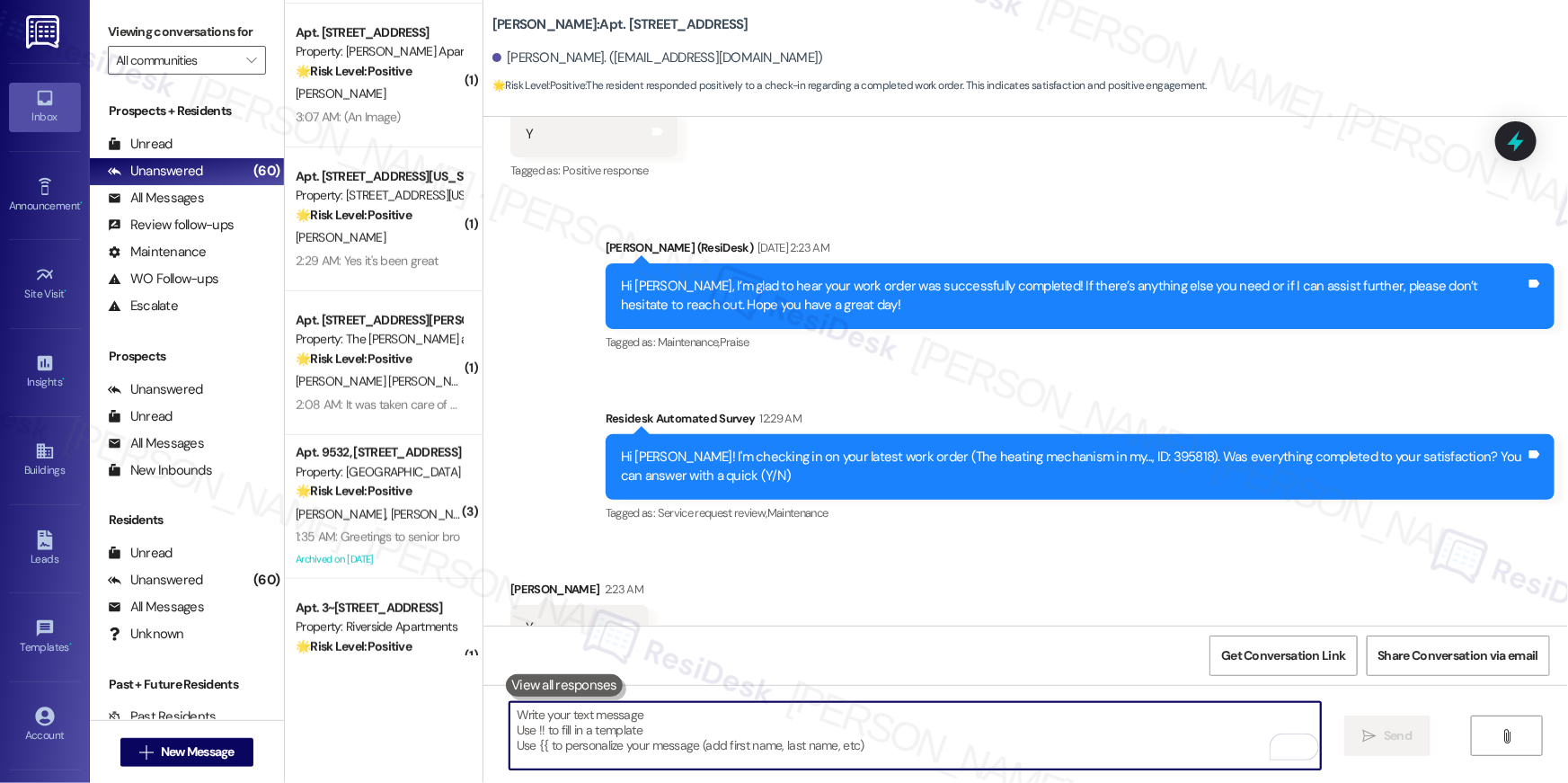
scroll to position [1356, 0]
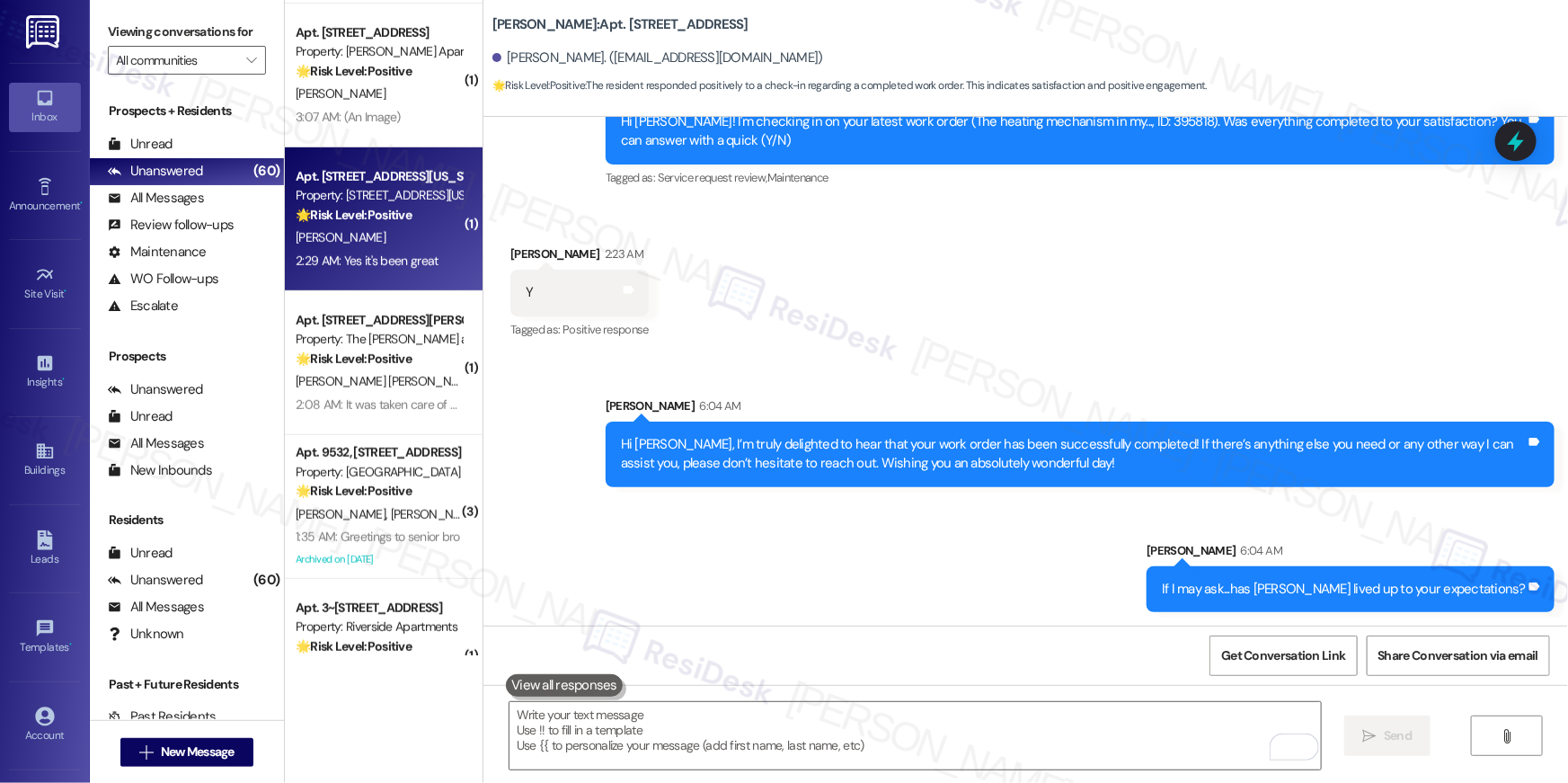
click at [390, 250] on div "2:29 AM: Yes it's been great 2:29 AM: Yes it's been great" at bounding box center [378, 261] width 170 height 22
type textarea "Fetching suggested responses. Please feel free to read through the conversation…"
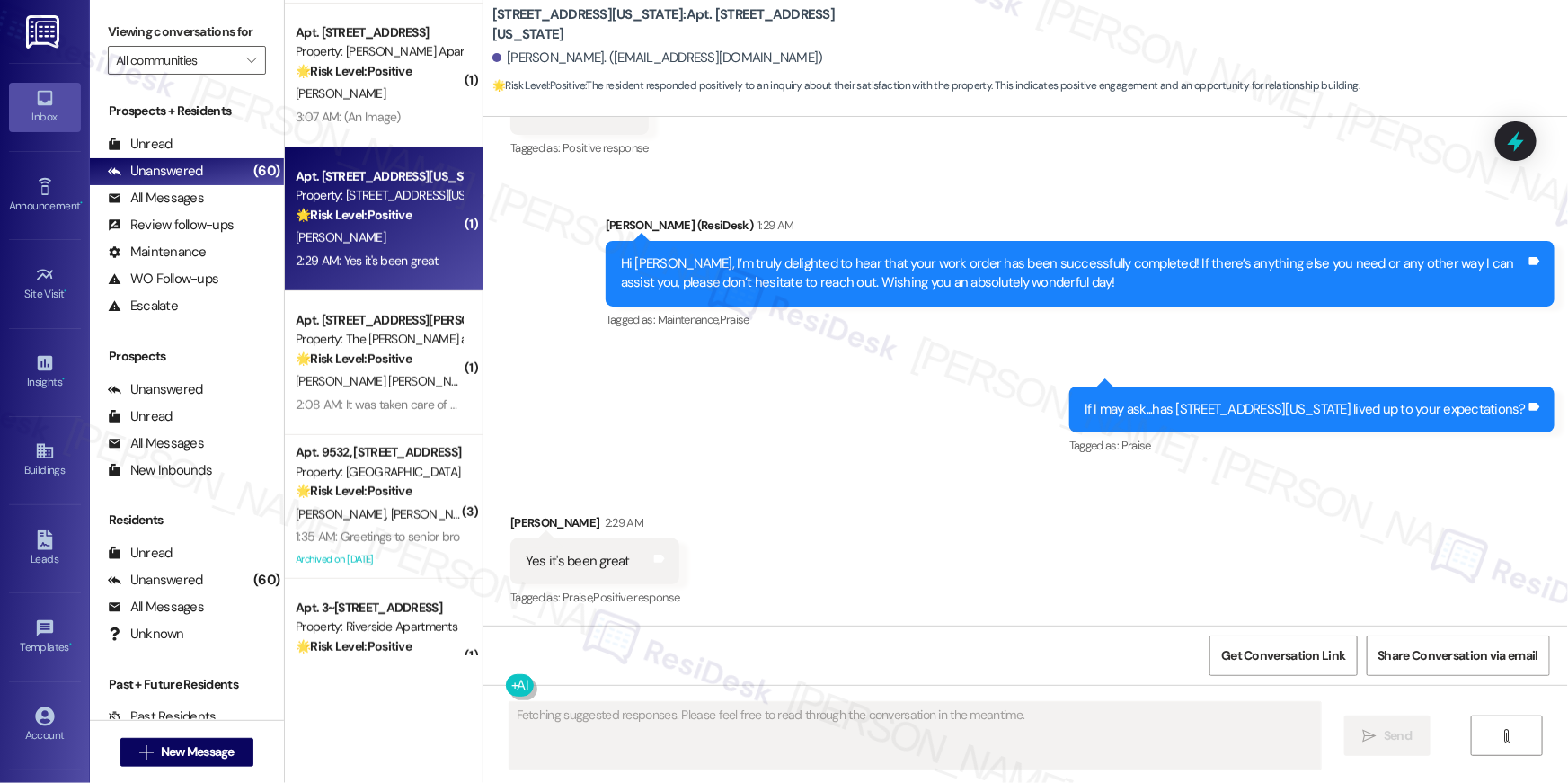
scroll to position [384, 0]
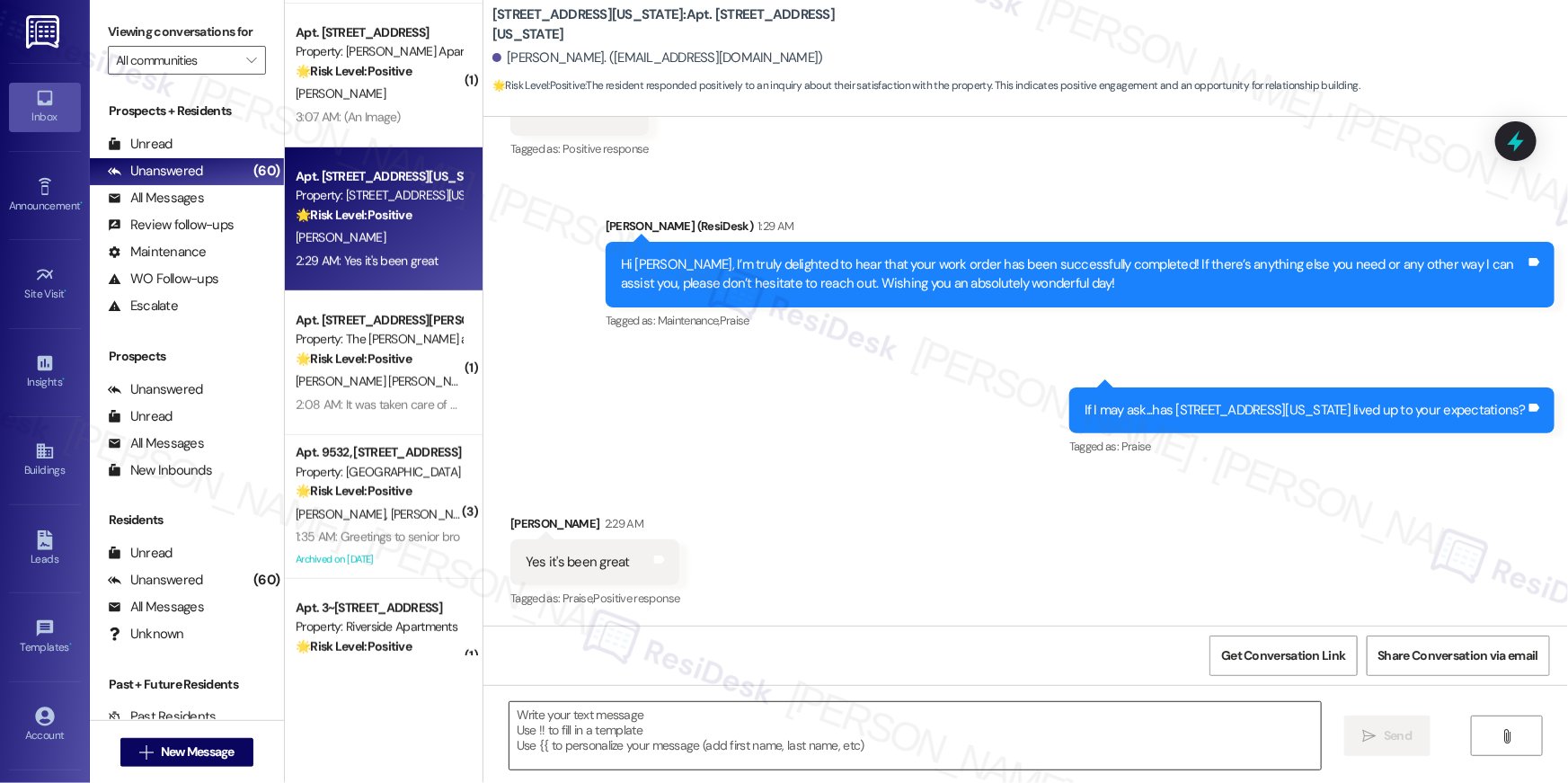
click at [1113, 711] on textarea at bounding box center [915, 735] width 811 height 67
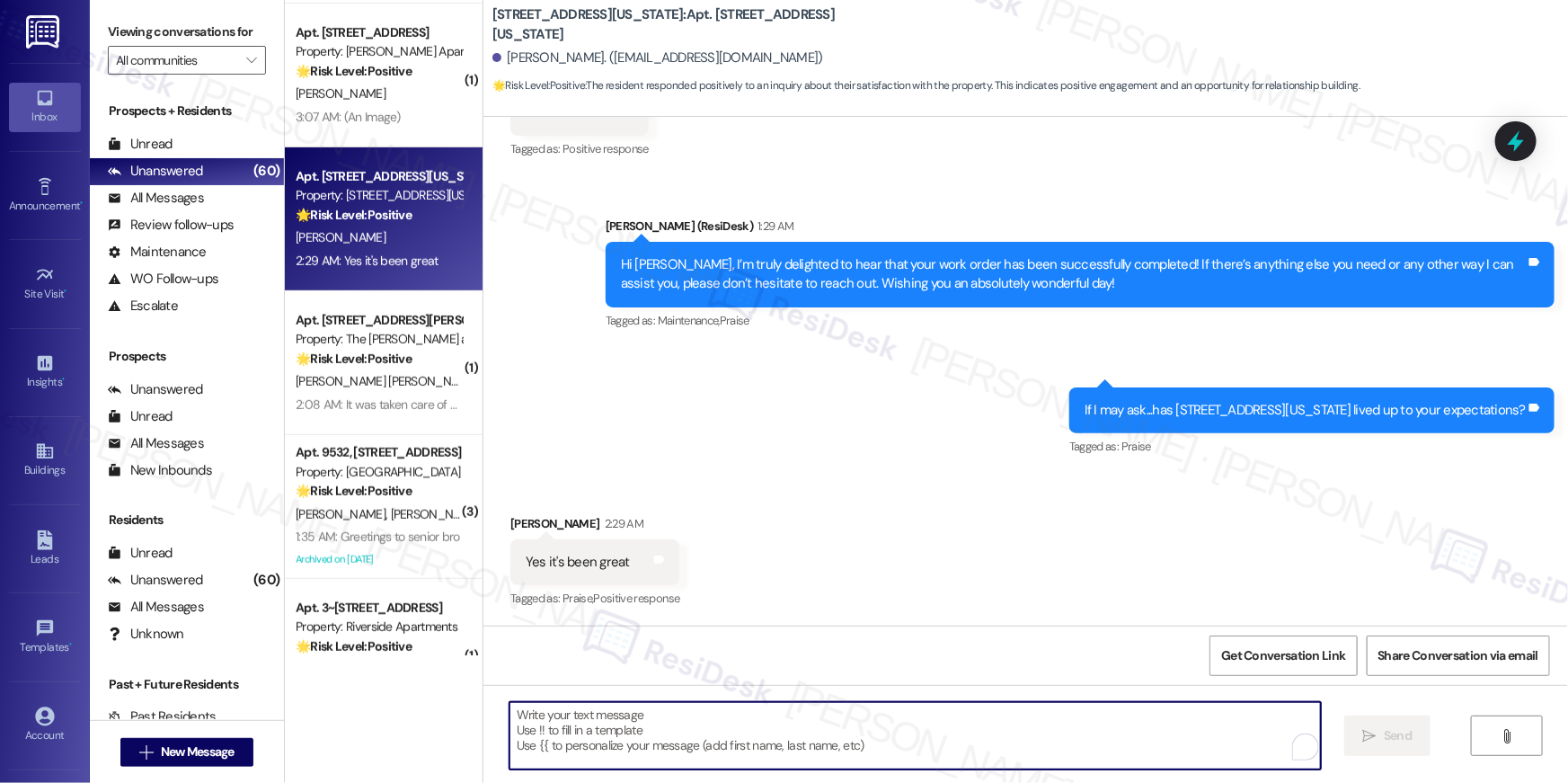
click at [1113, 711] on textarea "To enrich screen reader interactions, please activate Accessibility in Grammarl…" at bounding box center [915, 735] width 811 height 67
paste textarea "Thank you, {{first_name}}! I'm so glad to hear that the property has lived up t…"
type textarea "Thank you, {{first_name}}! I'm so glad to hear that the property has lived up t…"
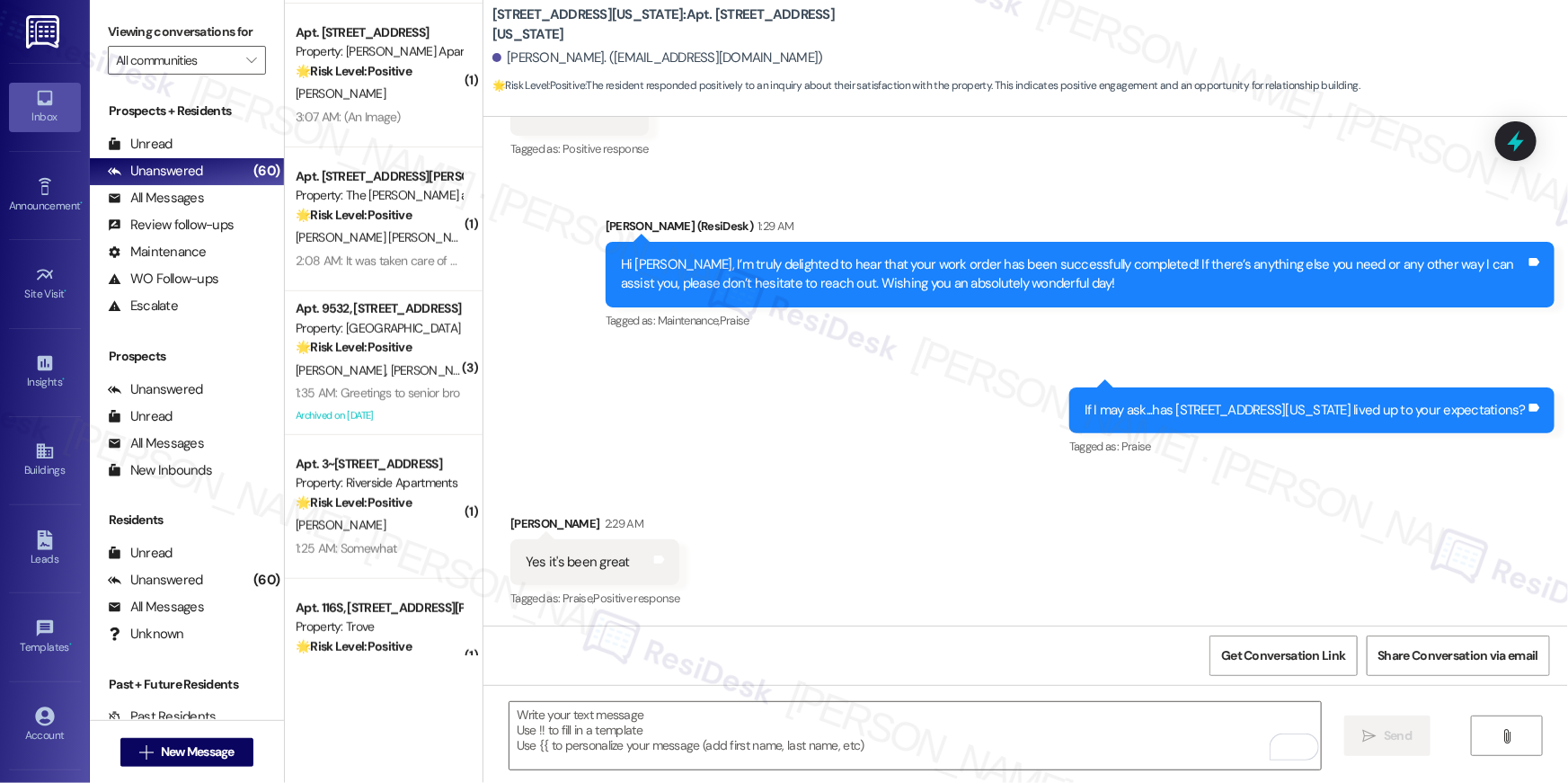
scroll to position [528, 0]
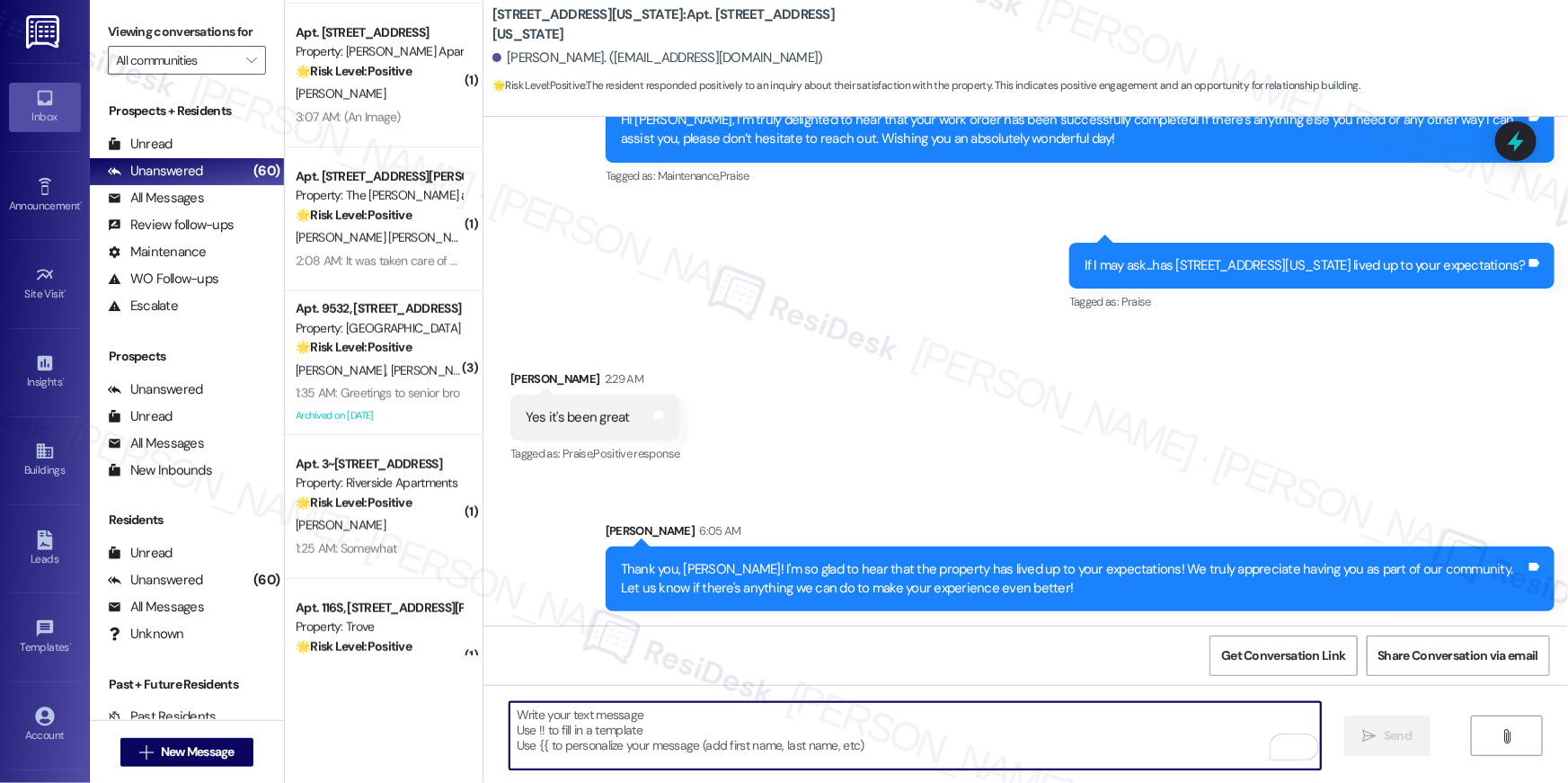
click at [976, 728] on textarea "To enrich screen reader interactions, please activate Accessibility in Grammarl…" at bounding box center [915, 735] width 811 height 67
paste textarea "I hope you don’t mind me asking a quick favor—would you be willing to leave us …"
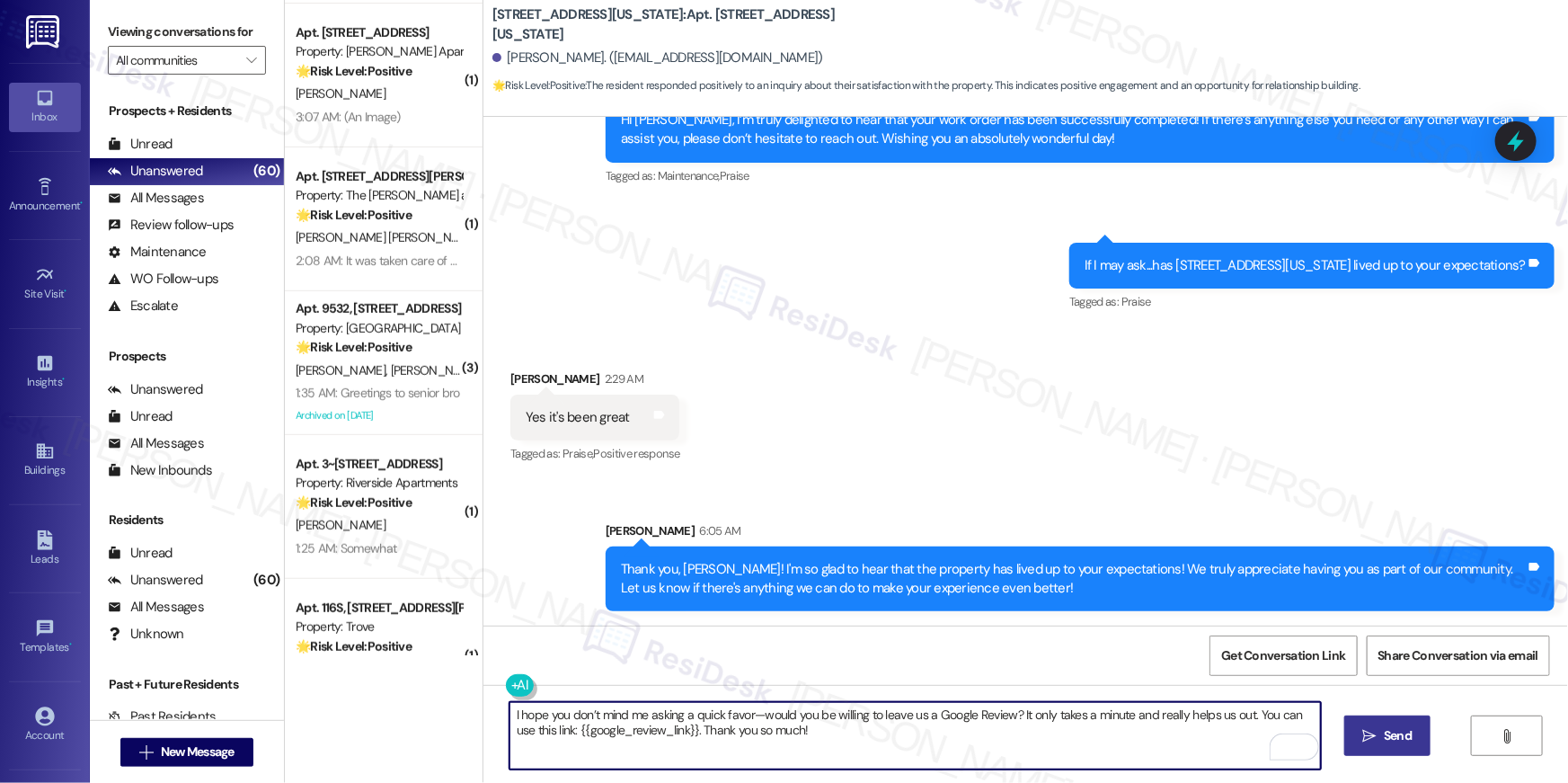
type textarea "I hope you don’t mind me asking a quick favor—would you be willing to leave us …"
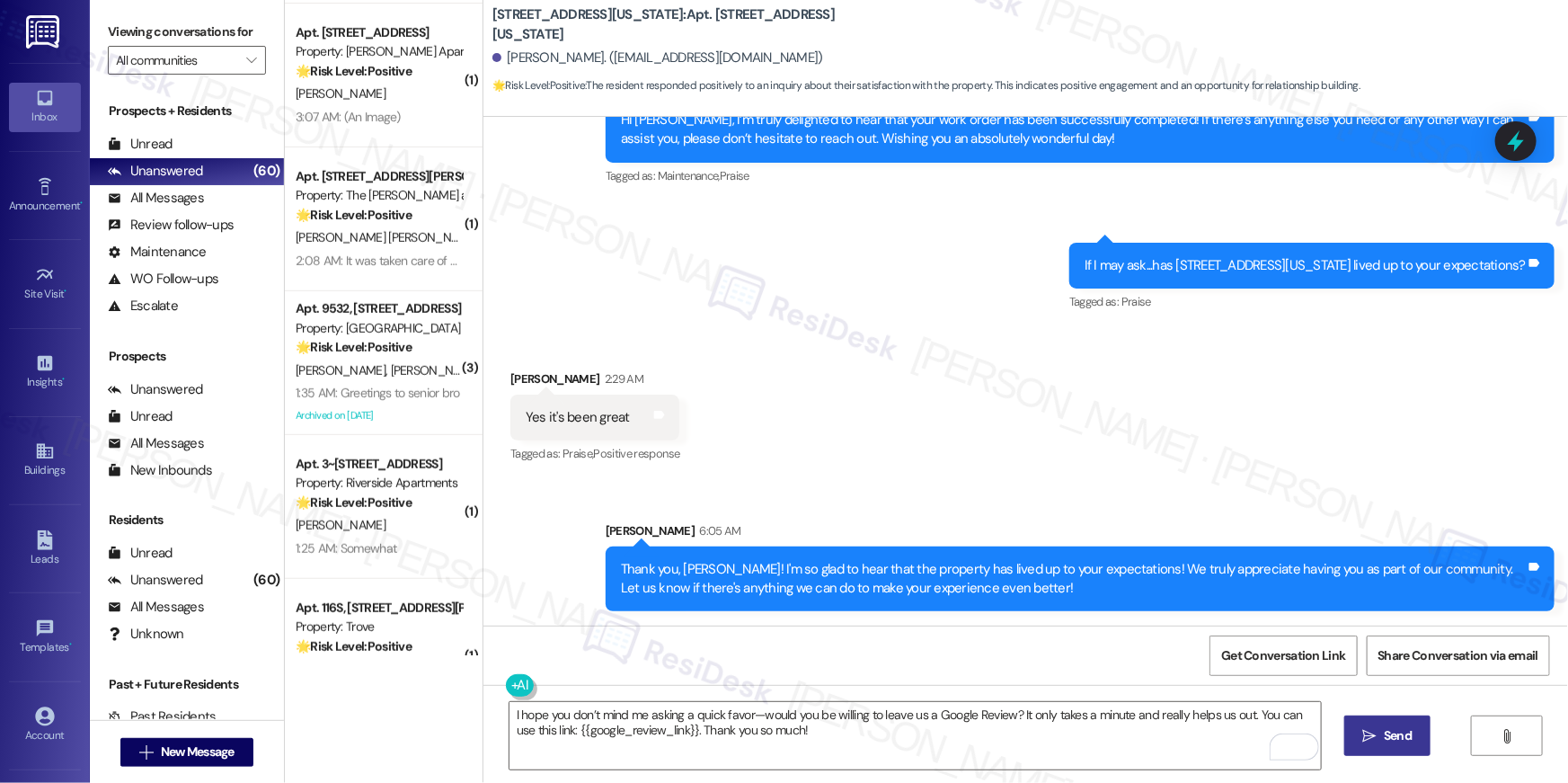
click at [1401, 736] on span "Send" at bounding box center [1397, 735] width 28 height 18
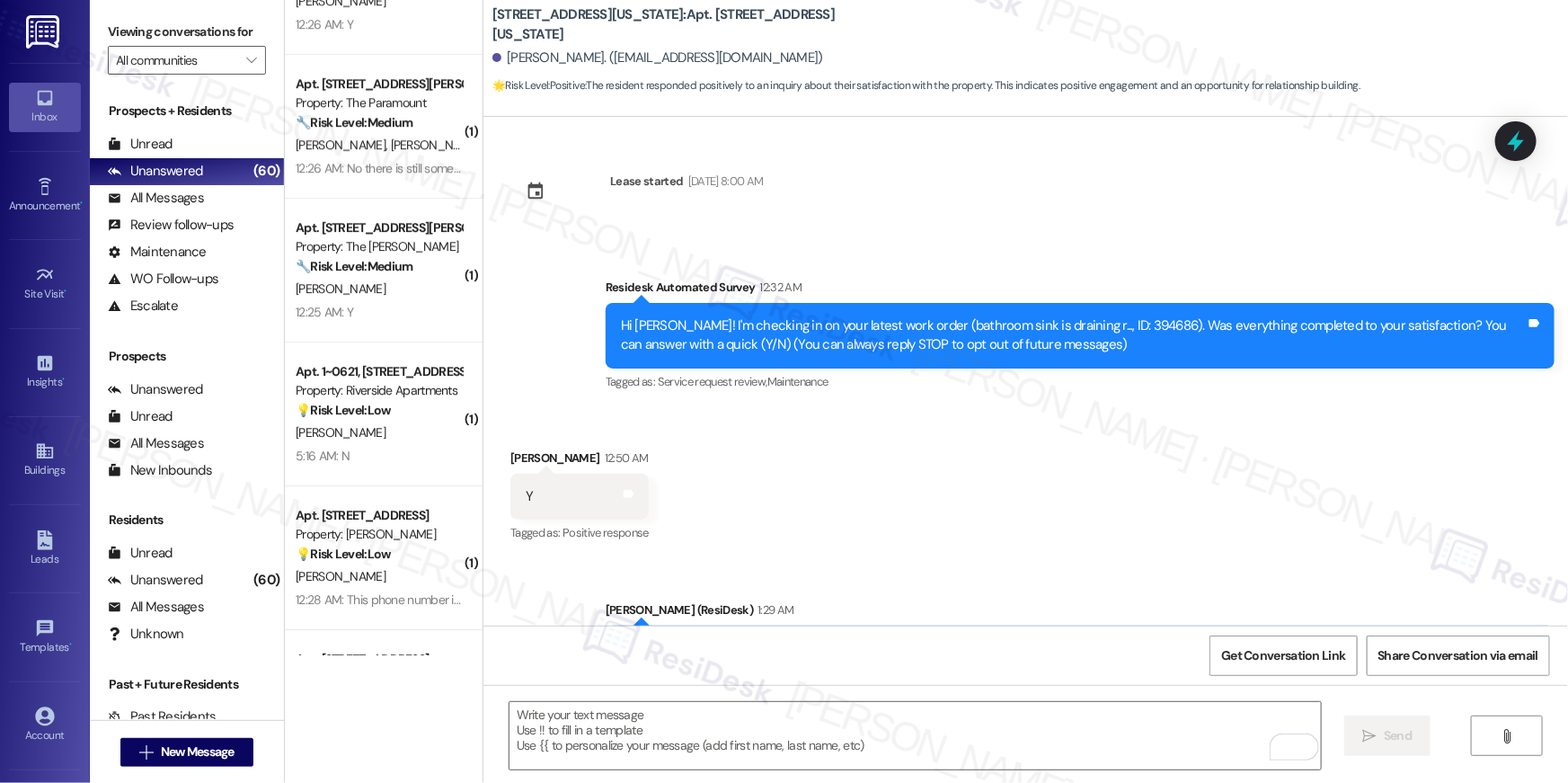
scroll to position [2771, 0]
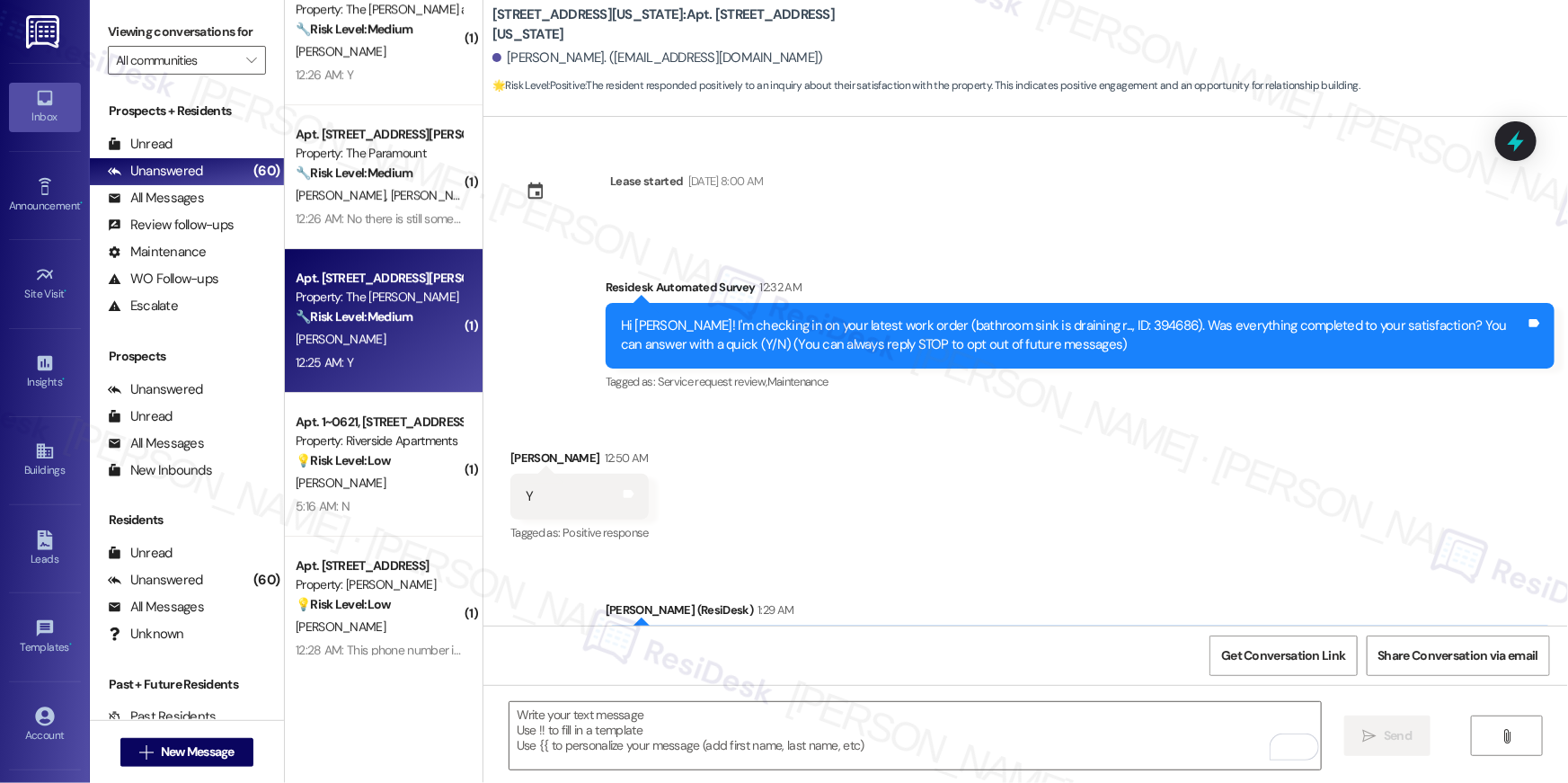
click at [388, 376] on div "Apt. [STREET_ADDRESS][PERSON_NAME] Property: The [PERSON_NAME] 🔧 Risk Level: Me…" at bounding box center [384, 321] width 197 height 144
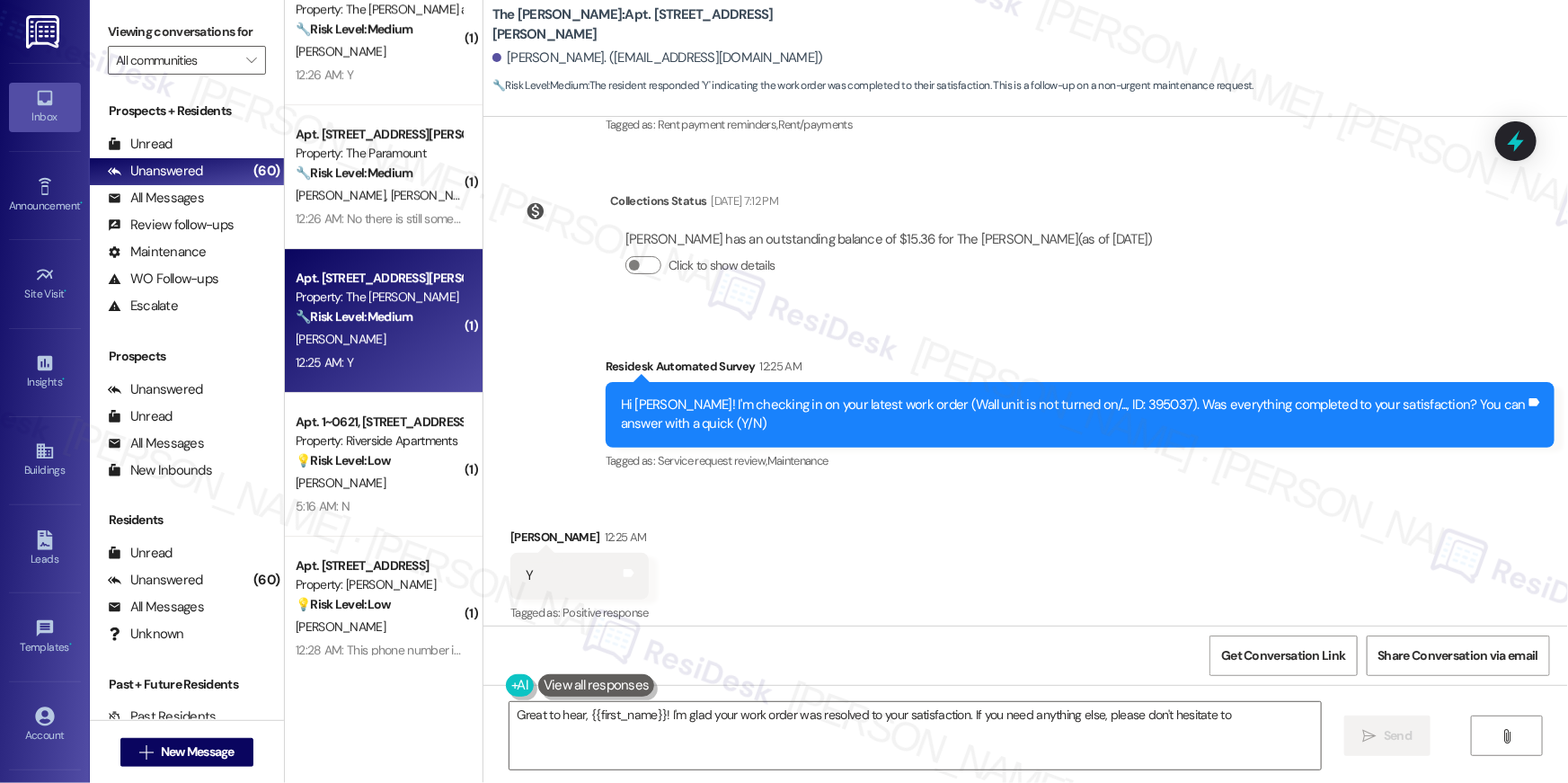
scroll to position [1054, 0]
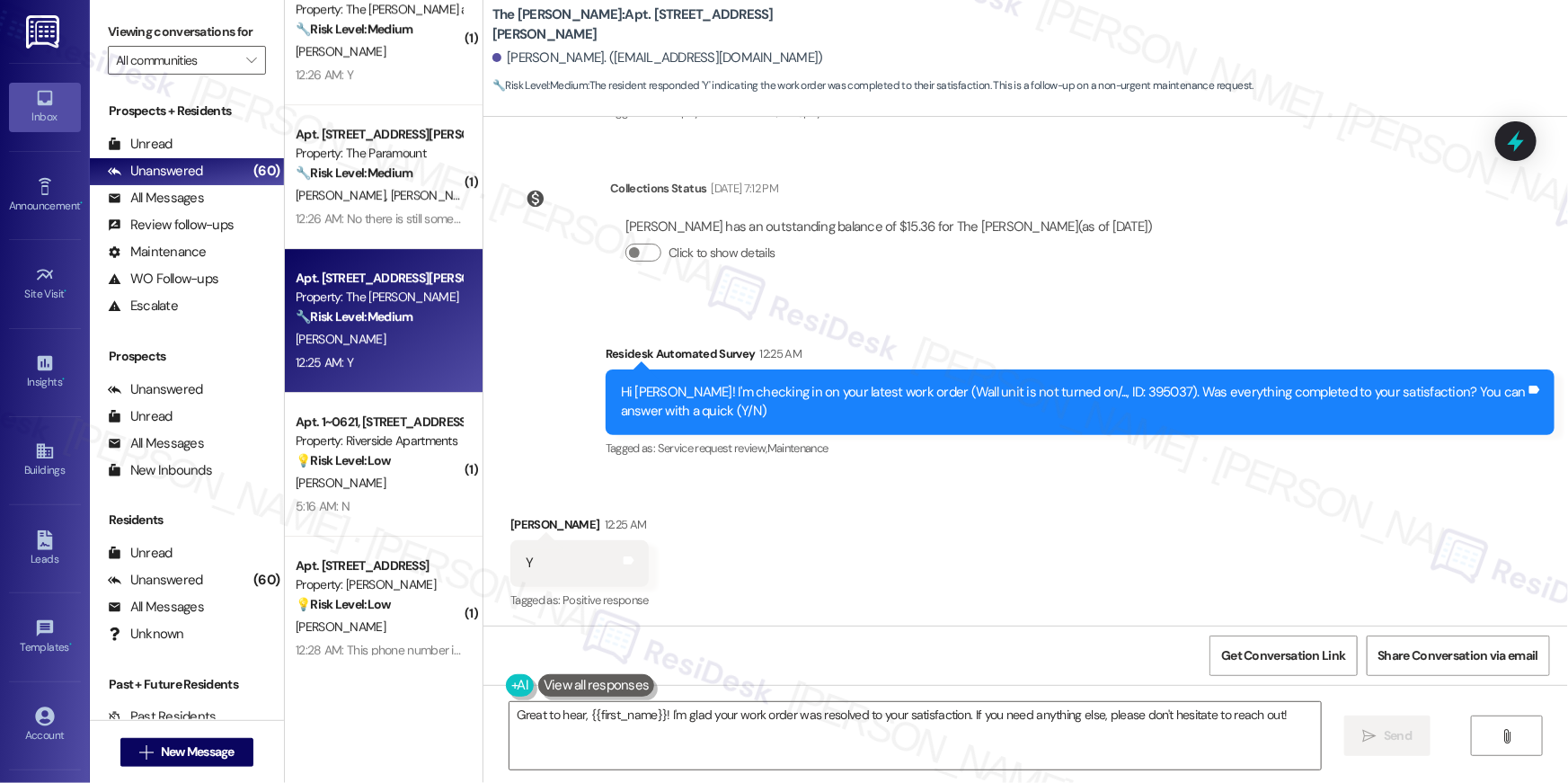
click at [952, 524] on div "Received via SMS [PERSON_NAME] 12:25 AM Y Tags and notes Tagged as: Positive re…" at bounding box center [1025, 550] width 1084 height 152
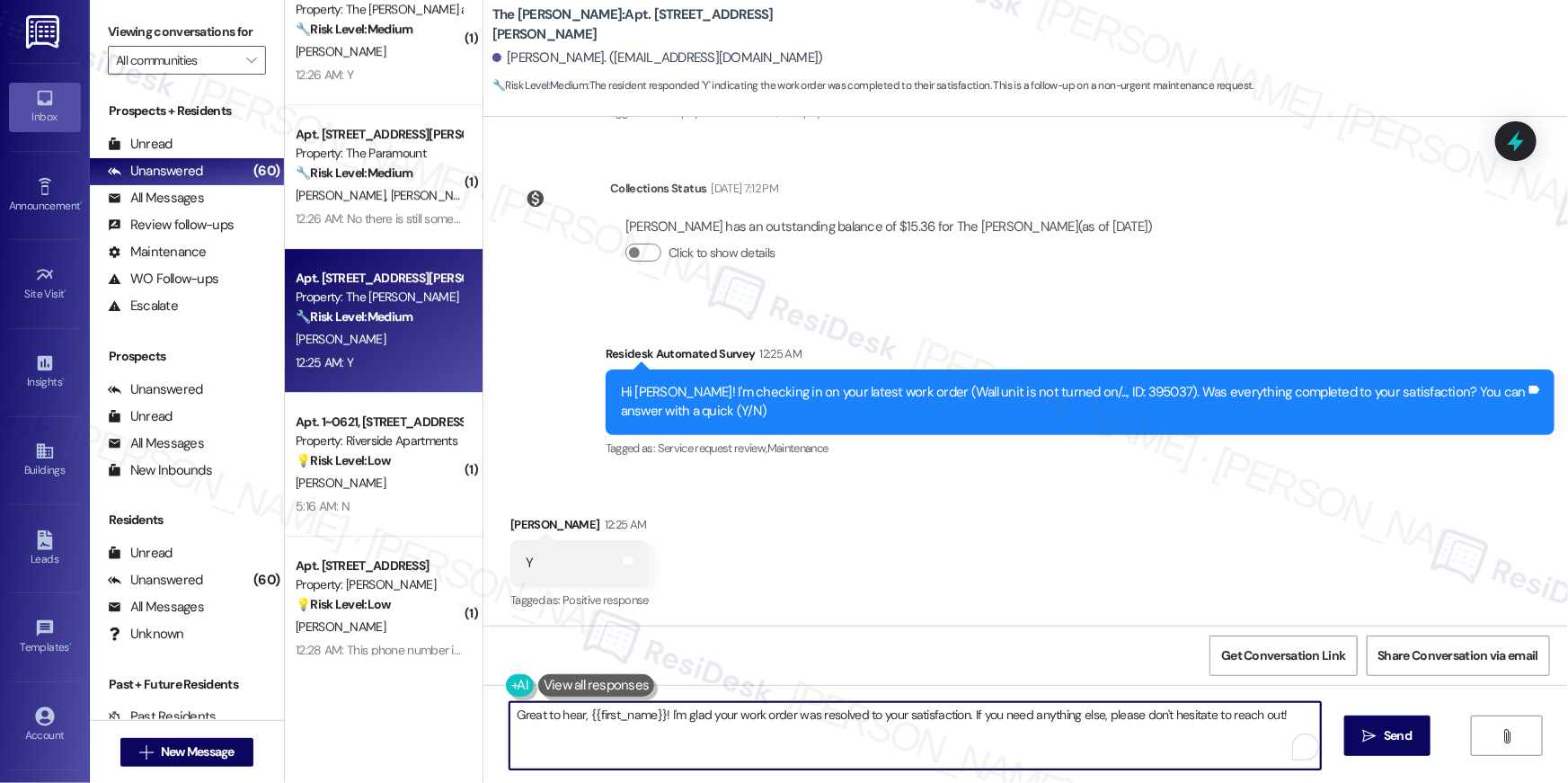
drag, startPoint x: 1112, startPoint y: 721, endPoint x: 1527, endPoint y: 582, distance: 437.7
click at [1112, 720] on textarea "Great to hear, {{first_name}}! I'm glad your work order was resolved to your sa…" at bounding box center [915, 735] width 811 height 67
click at [714, 725] on textarea "Great to hear, {{first_name}}! I'm glad your work order was resolved to your sa…" at bounding box center [915, 735] width 811 height 67
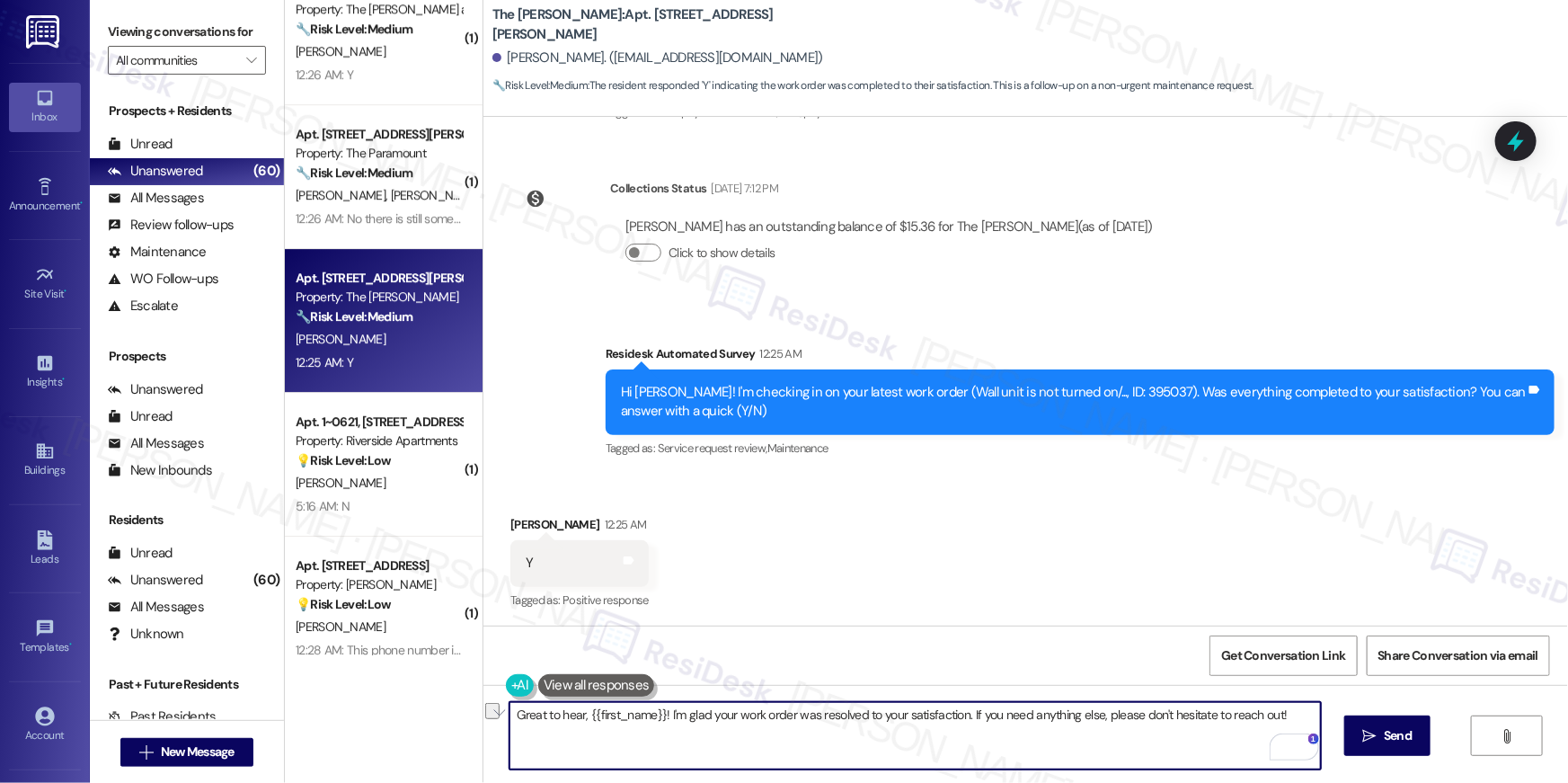
paste textarea "Hi {{first_name}}, I’m truly delighted to hear that your work order has been su…"
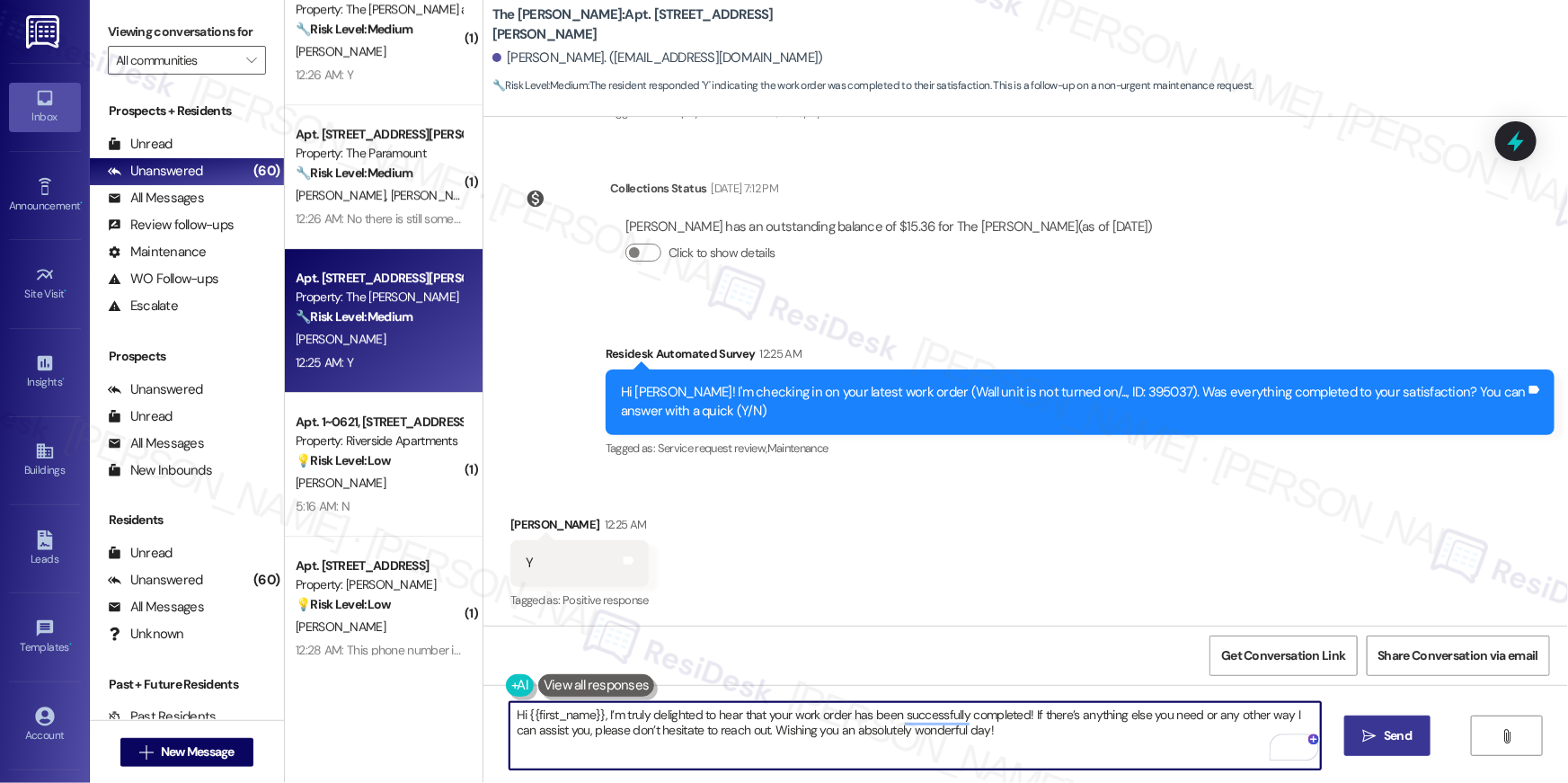
click at [1413, 737] on span "Send" at bounding box center [1397, 735] width 35 height 18
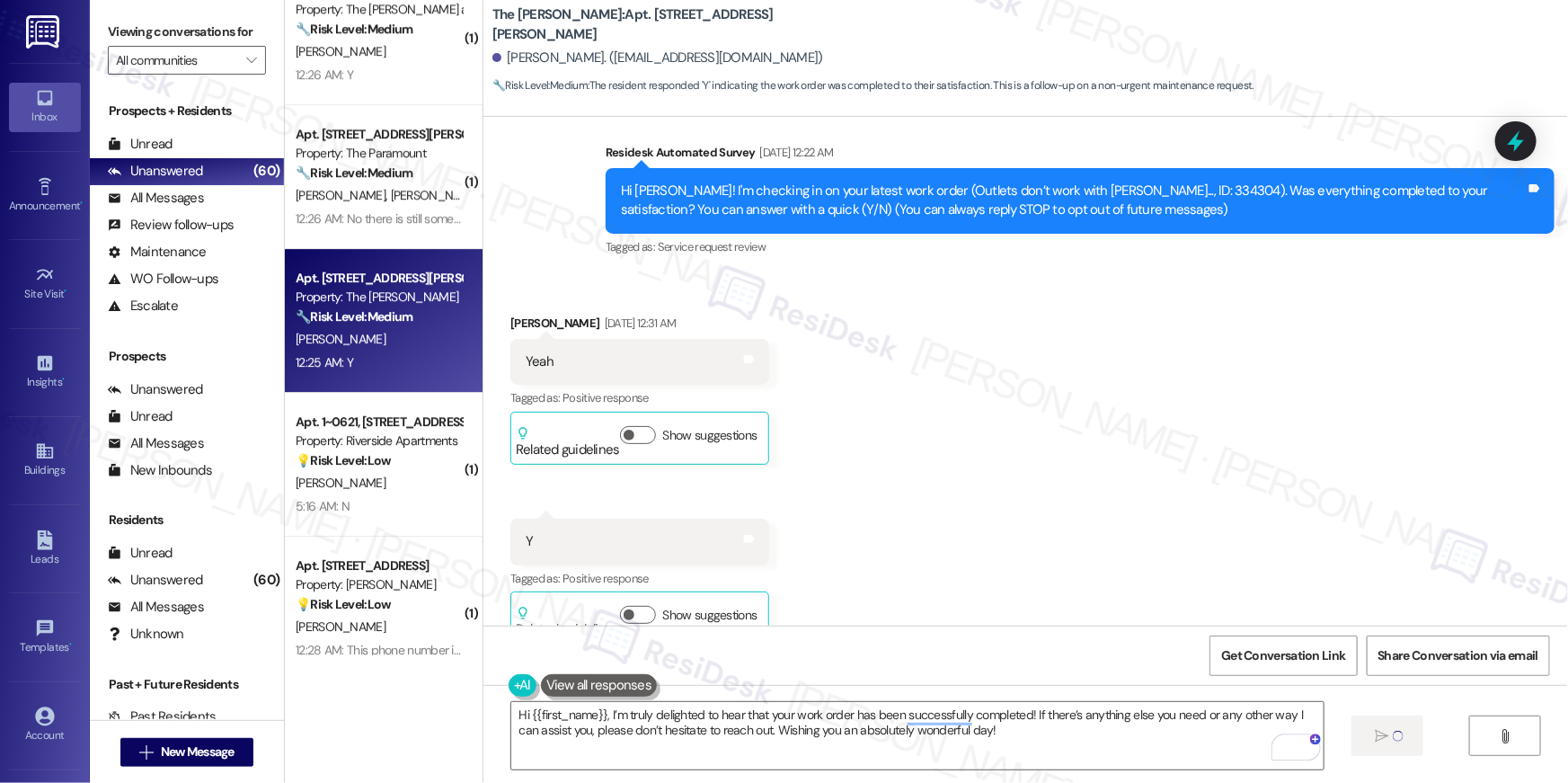
scroll to position [0, 0]
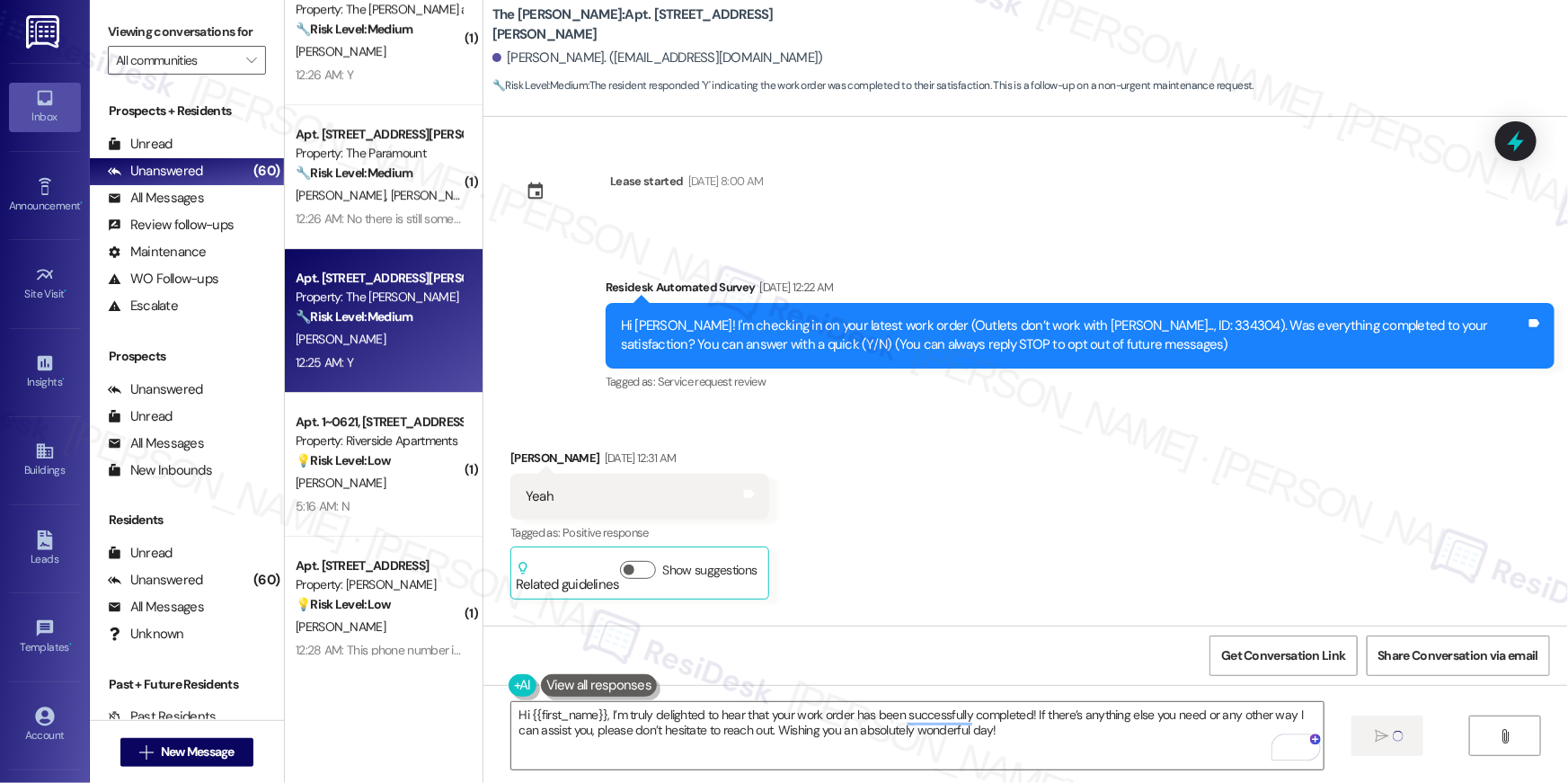
type textarea "Fetching suggested responses. Please feel free to read through the conversation…"
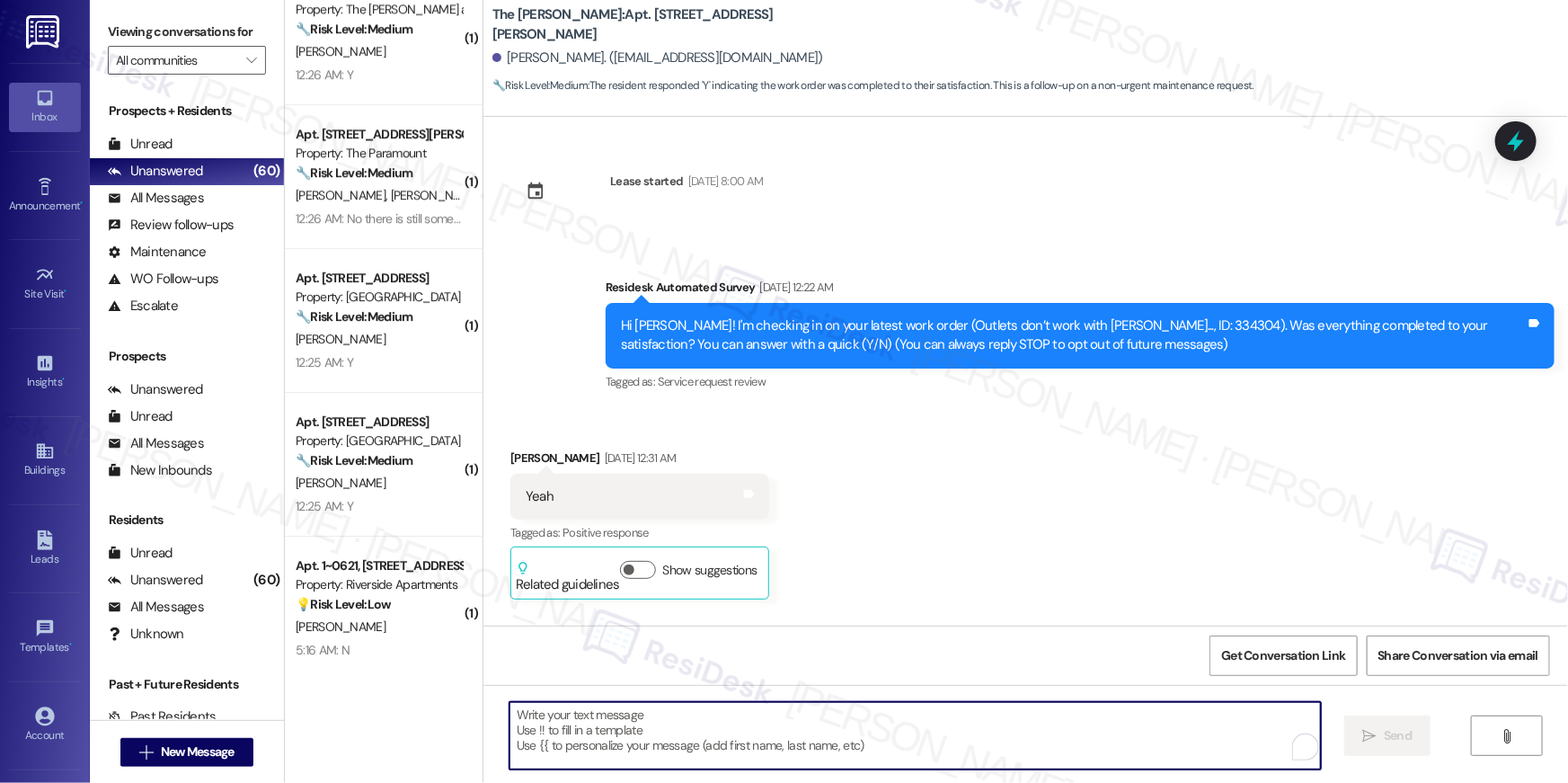
click at [1077, 745] on textarea "To enrich screen reader interactions, please activate Accessibility in Grammarl…" at bounding box center [915, 735] width 811 height 67
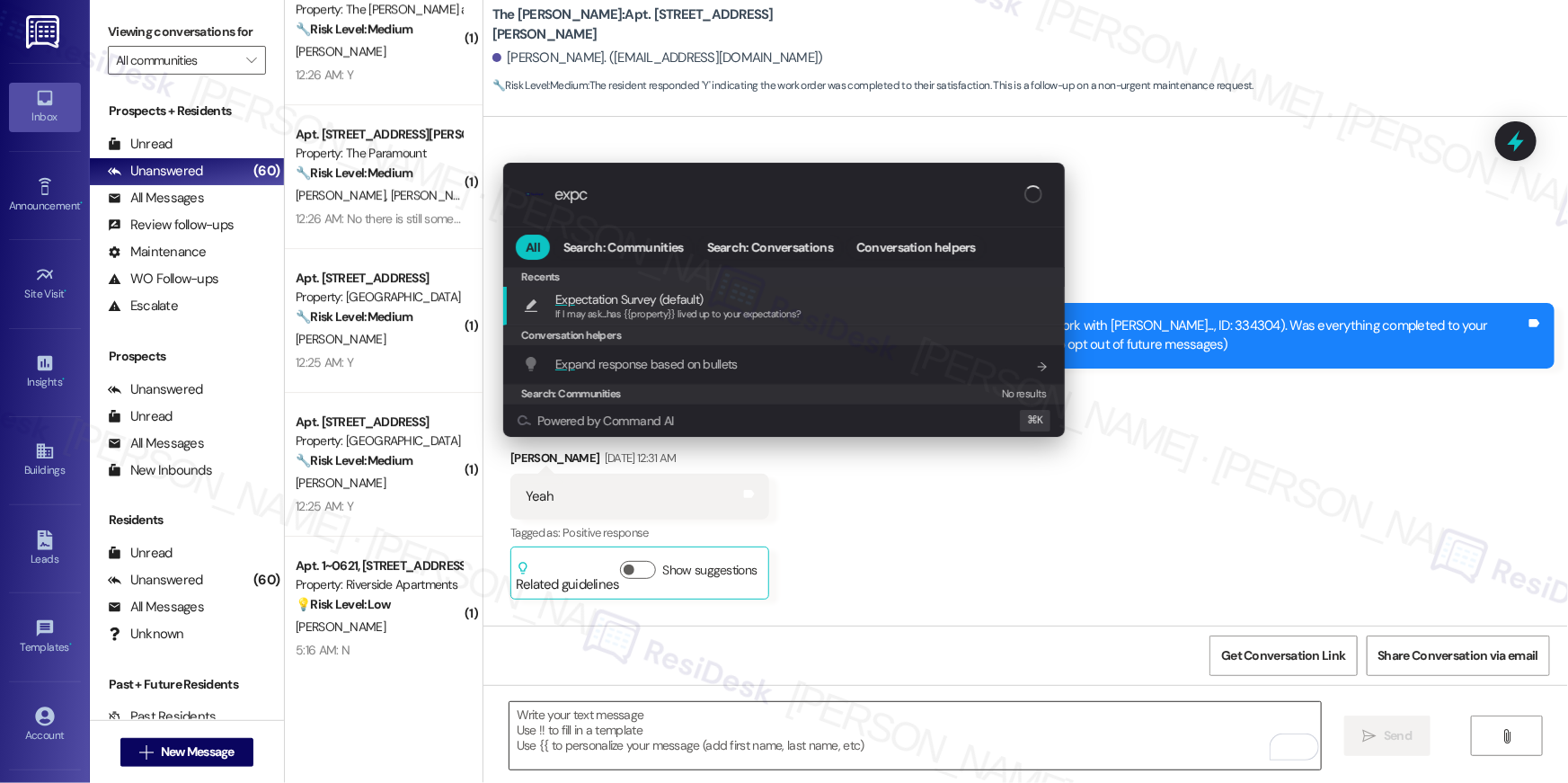
type input "expct"
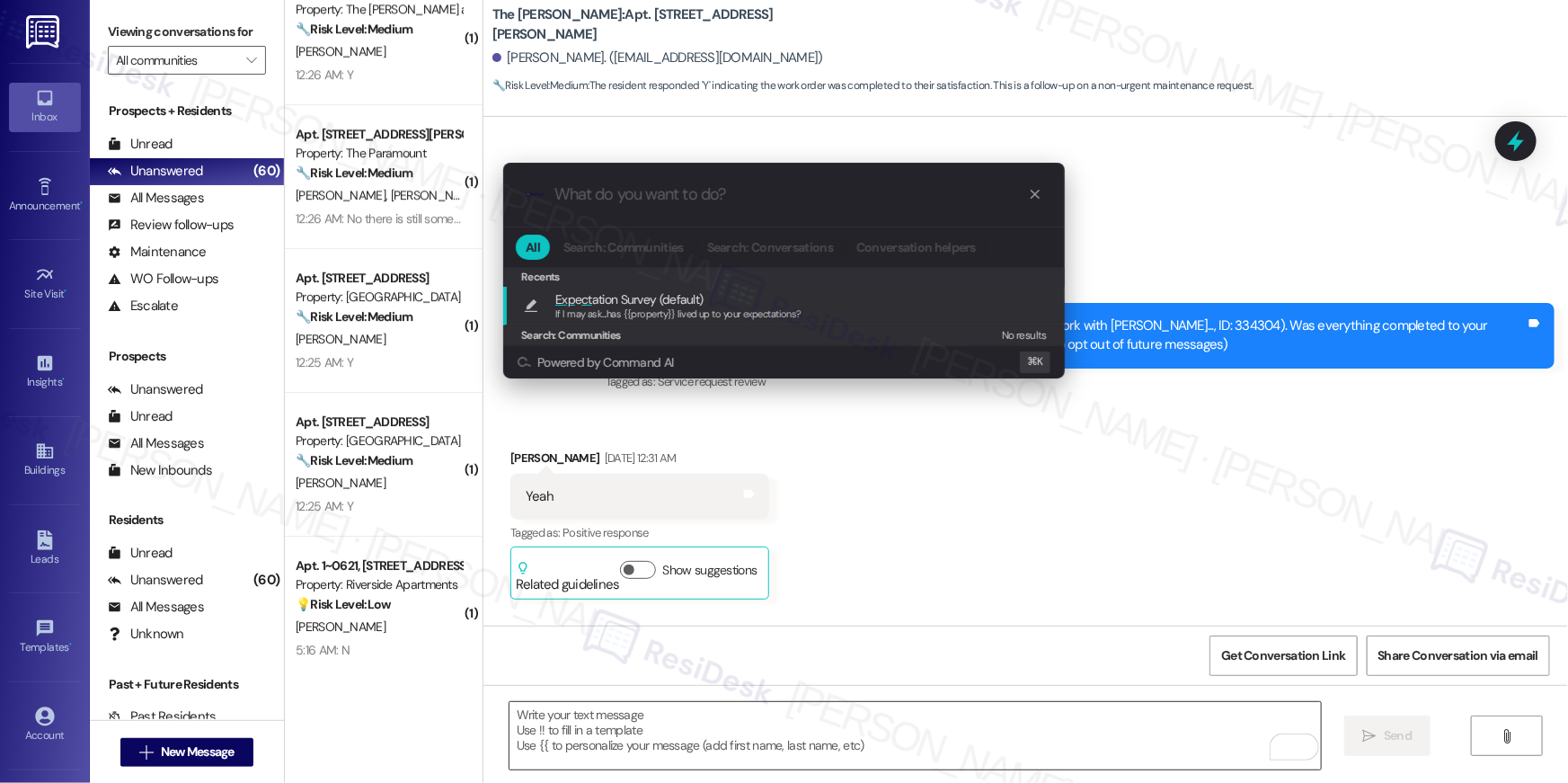
type textarea "If I may ask...has {{property}} lived up to your expectations?"
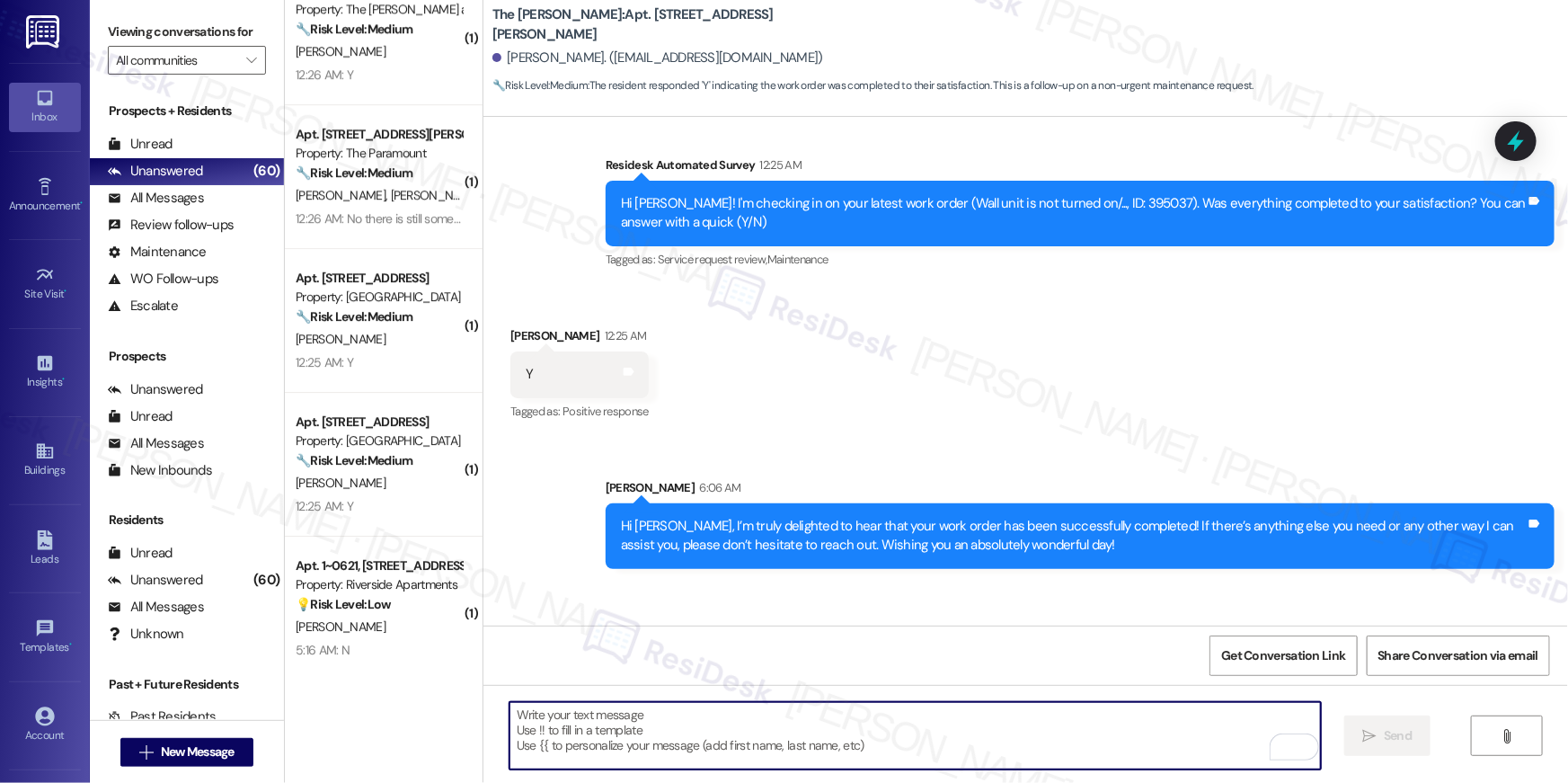
scroll to position [1324, 0]
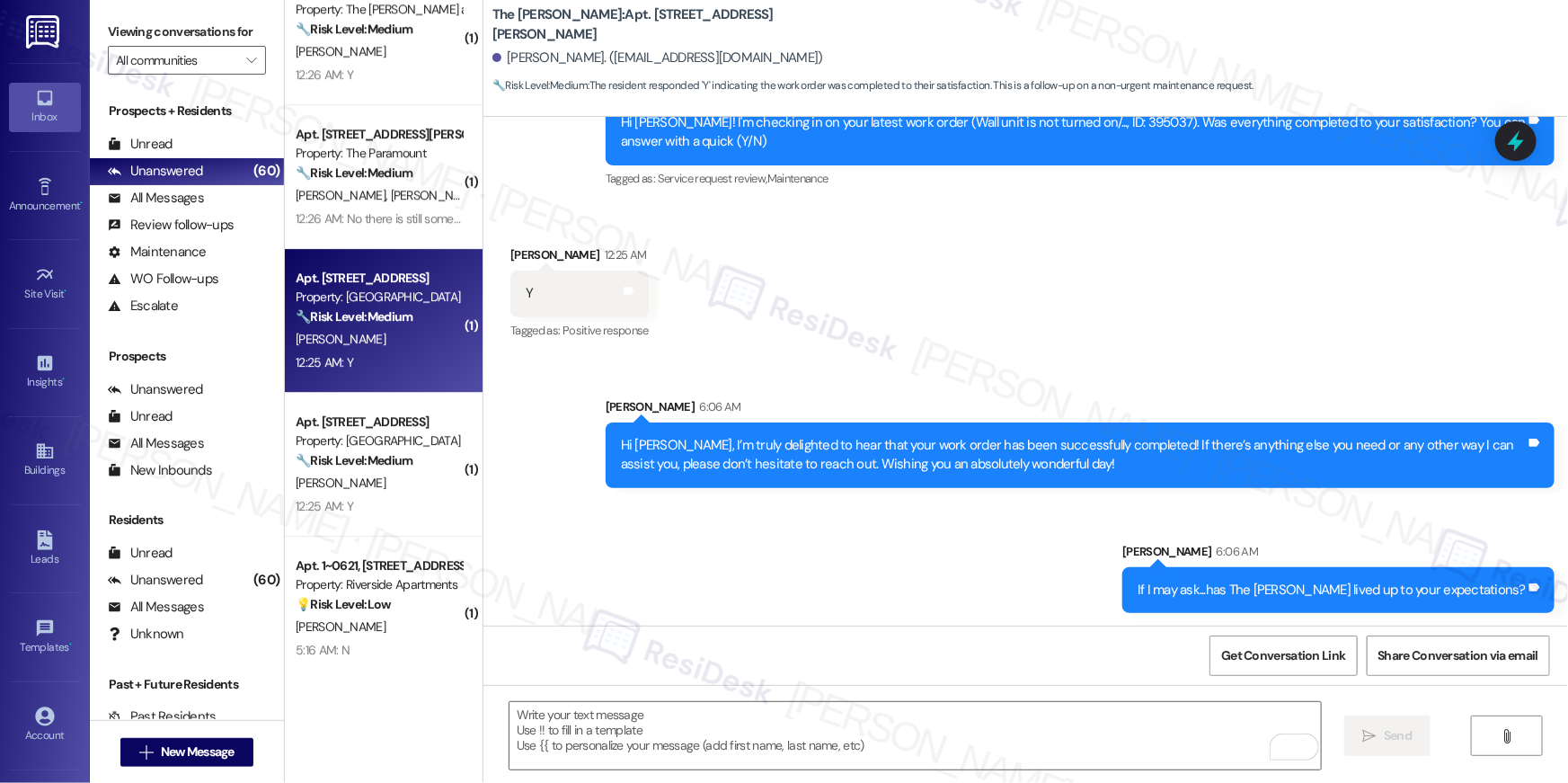
click at [341, 334] on div "[PERSON_NAME]" at bounding box center [378, 339] width 170 height 22
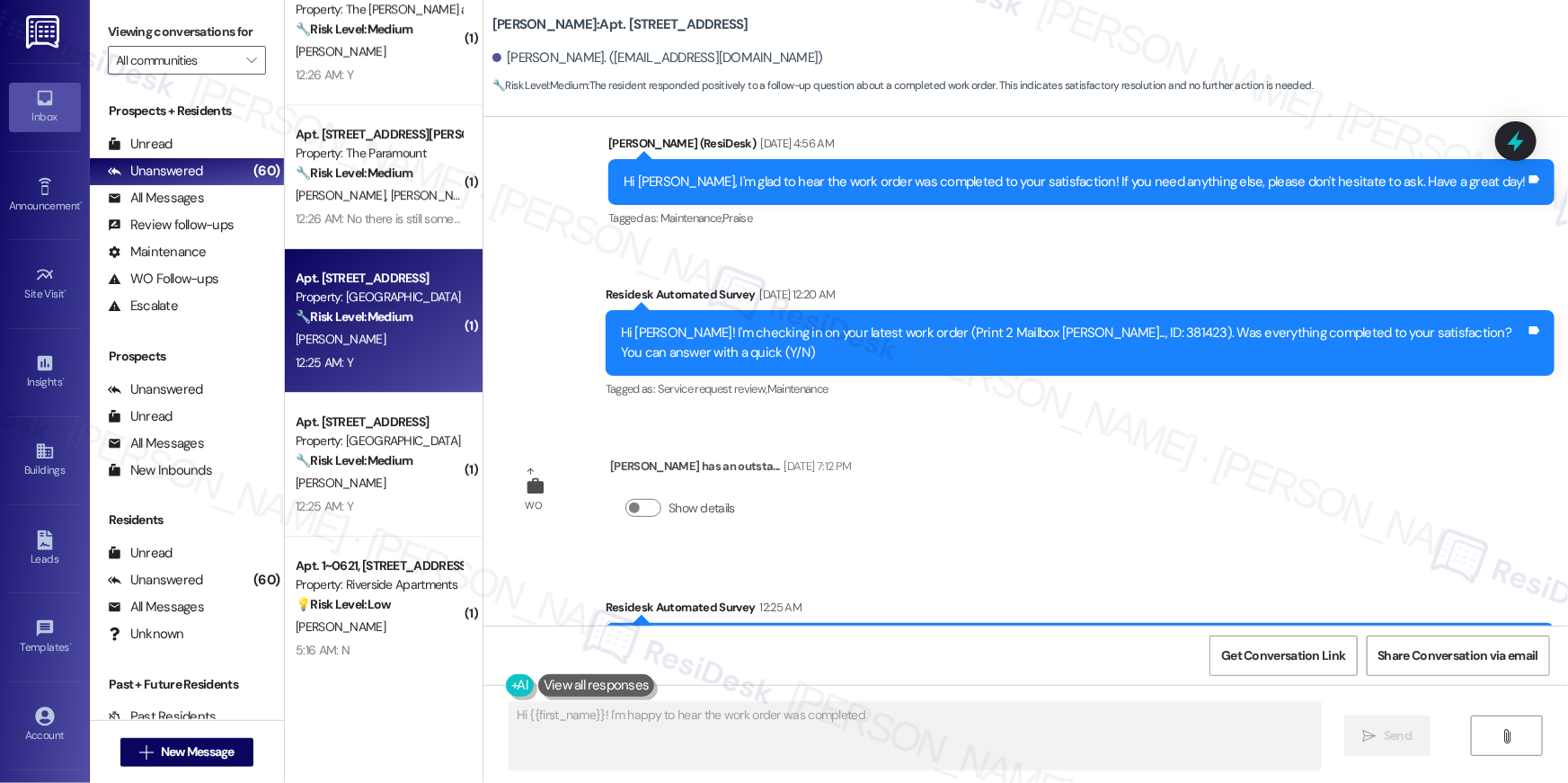
scroll to position [2024, 0]
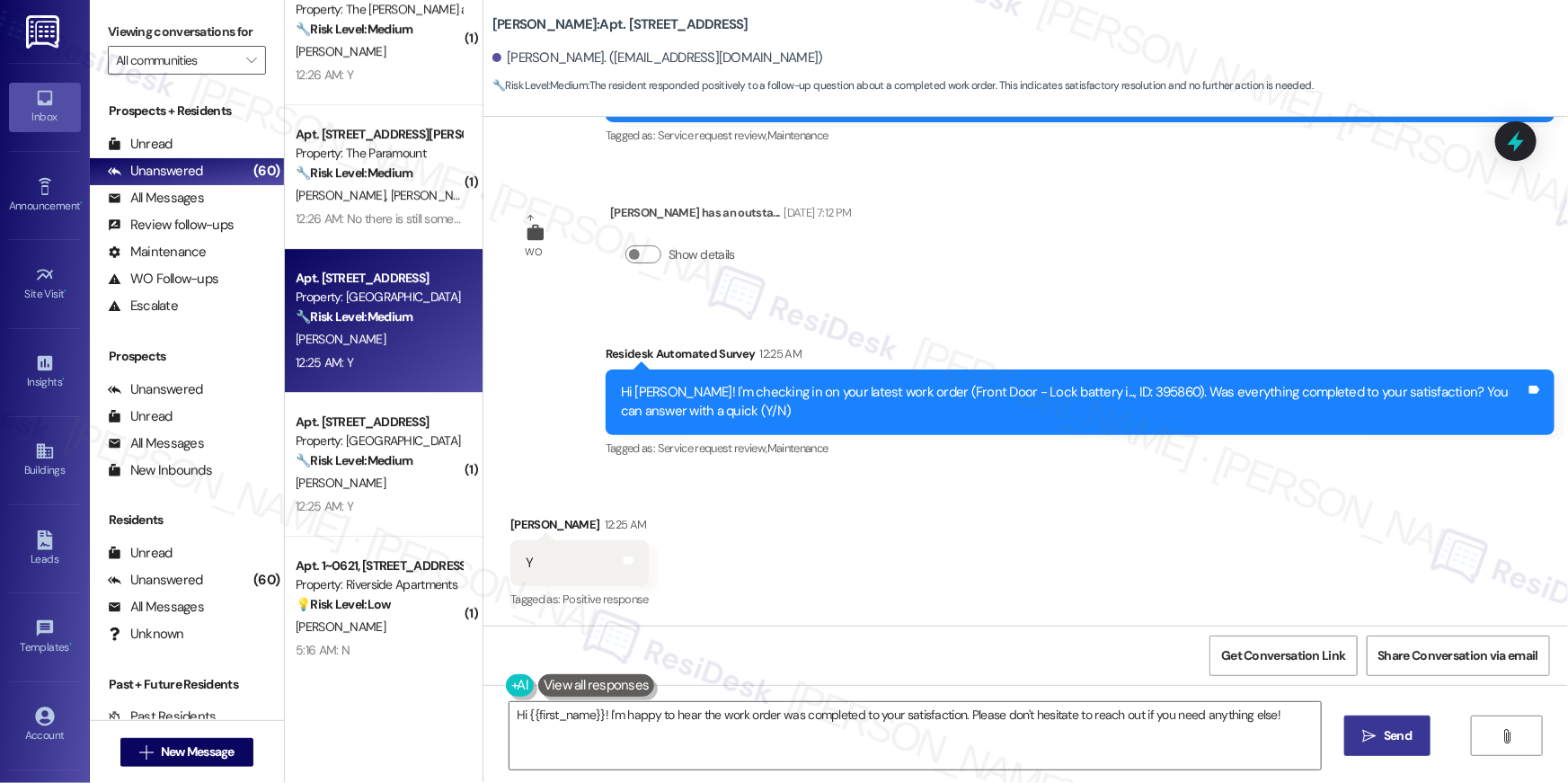
click at [820, 519] on div "Received via SMS [PERSON_NAME] 12:25 AM Y Tags and notes Tagged as: Positive re…" at bounding box center [1025, 550] width 1084 height 152
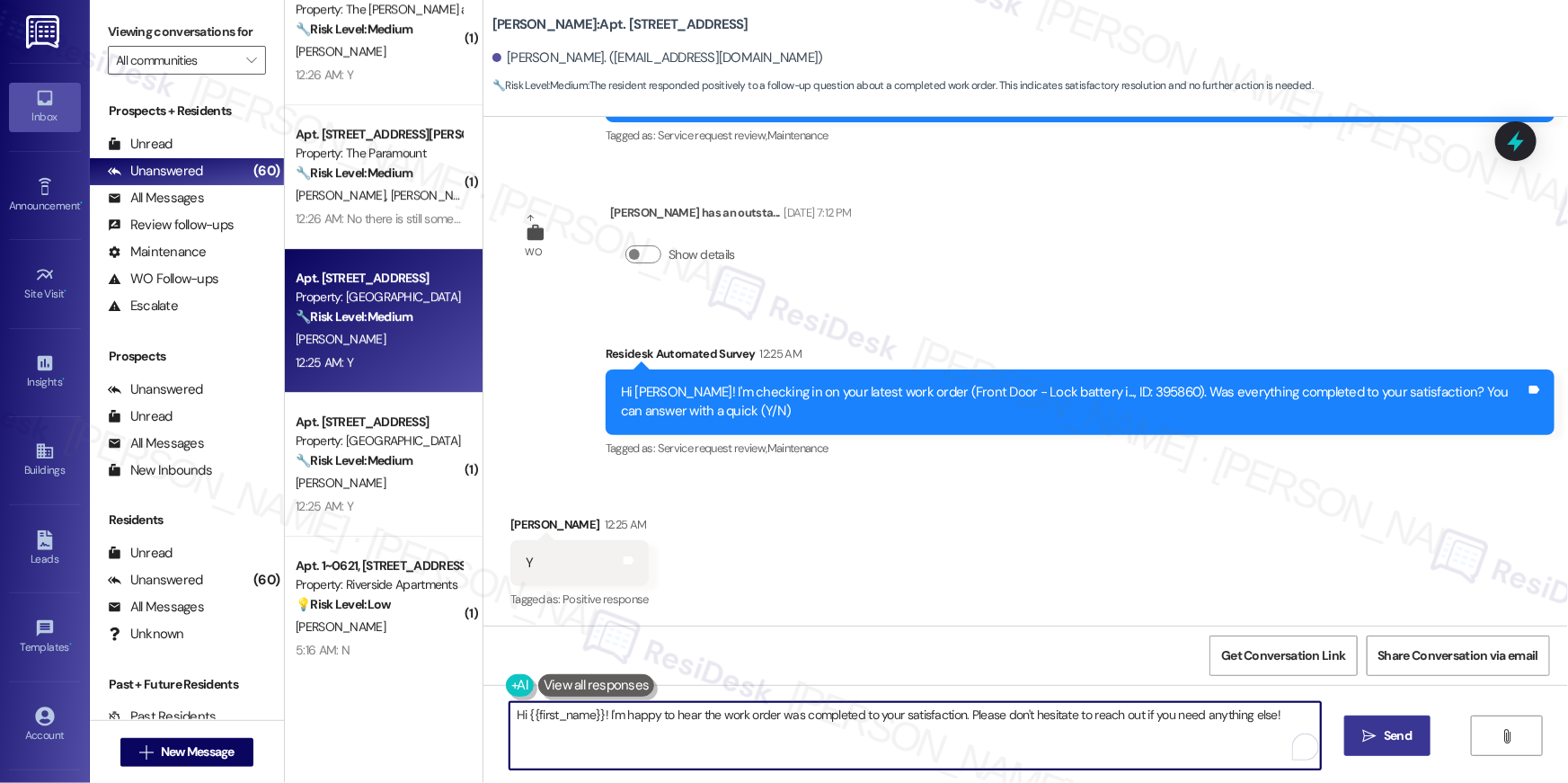
drag, startPoint x: 742, startPoint y: 753, endPoint x: 933, endPoint y: 736, distance: 191.8
click at [742, 753] on textarea "Hi {{first_name}}! I'm happy to hear the work order was completed to your satis…" at bounding box center [915, 735] width 811 height 67
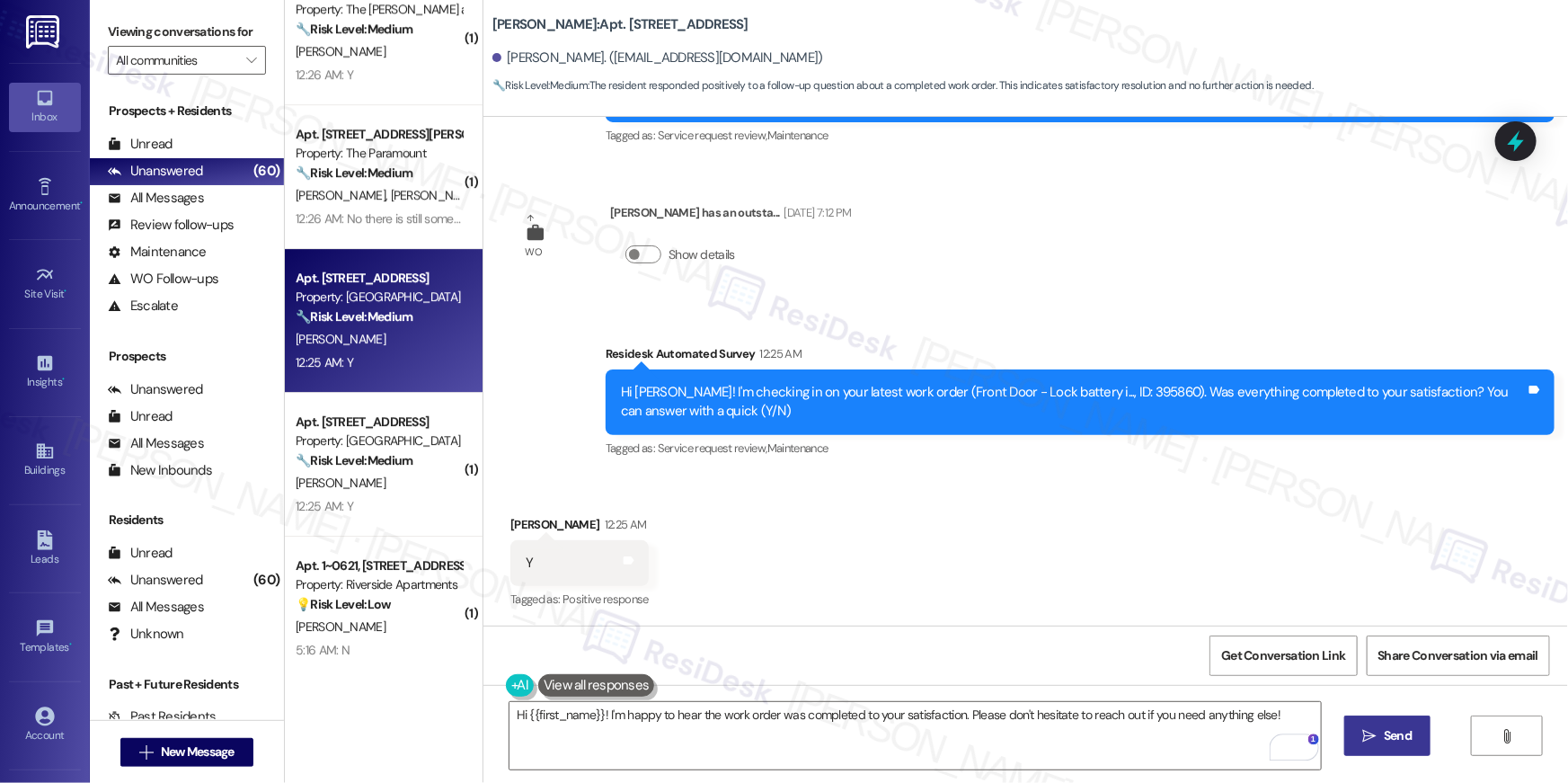
click at [1368, 739] on icon "" at bounding box center [1370, 736] width 14 height 15
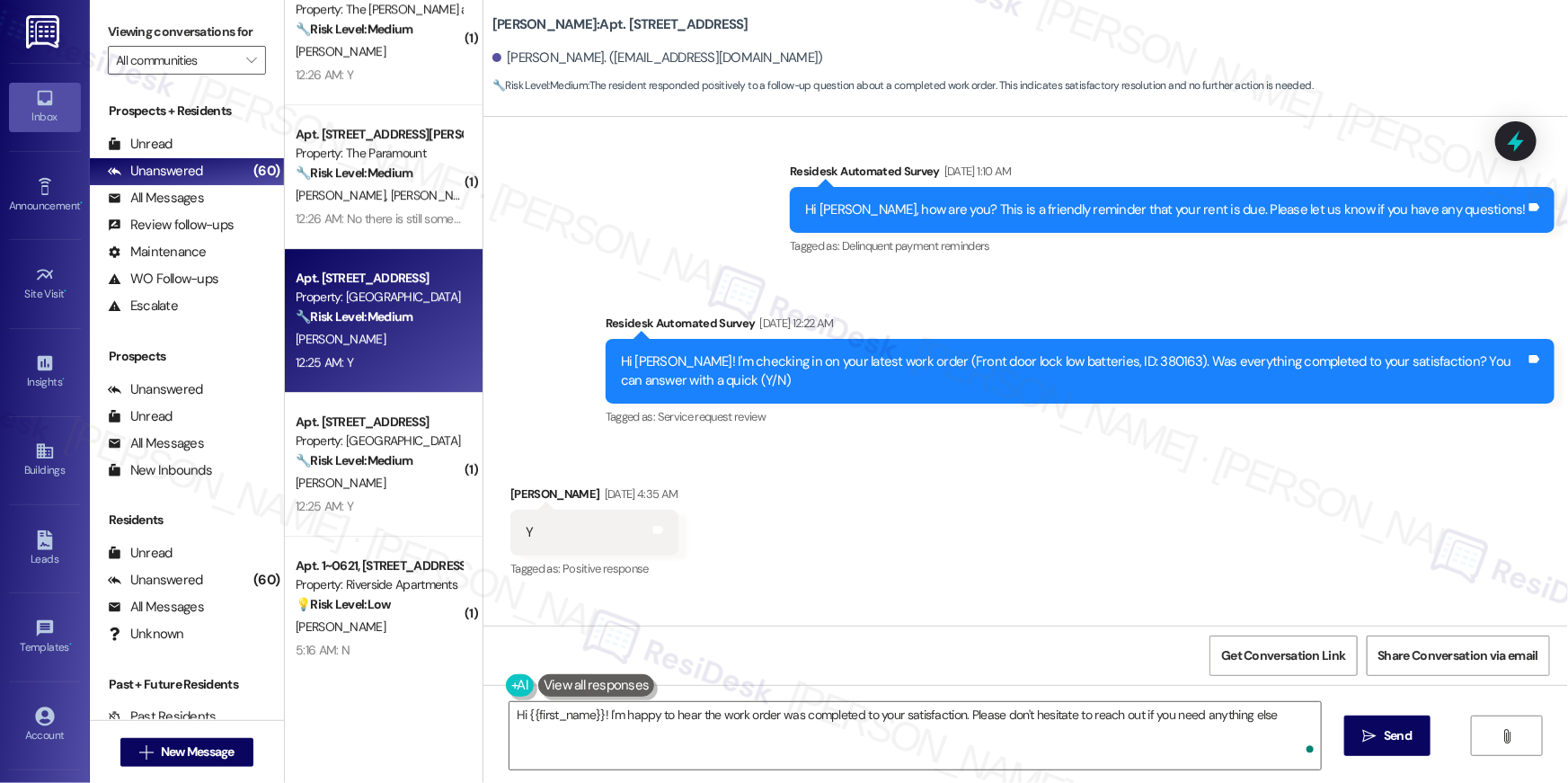
type textarea "Hi {{first_name}}! I'm happy to hear the work order was completed to your satis…"
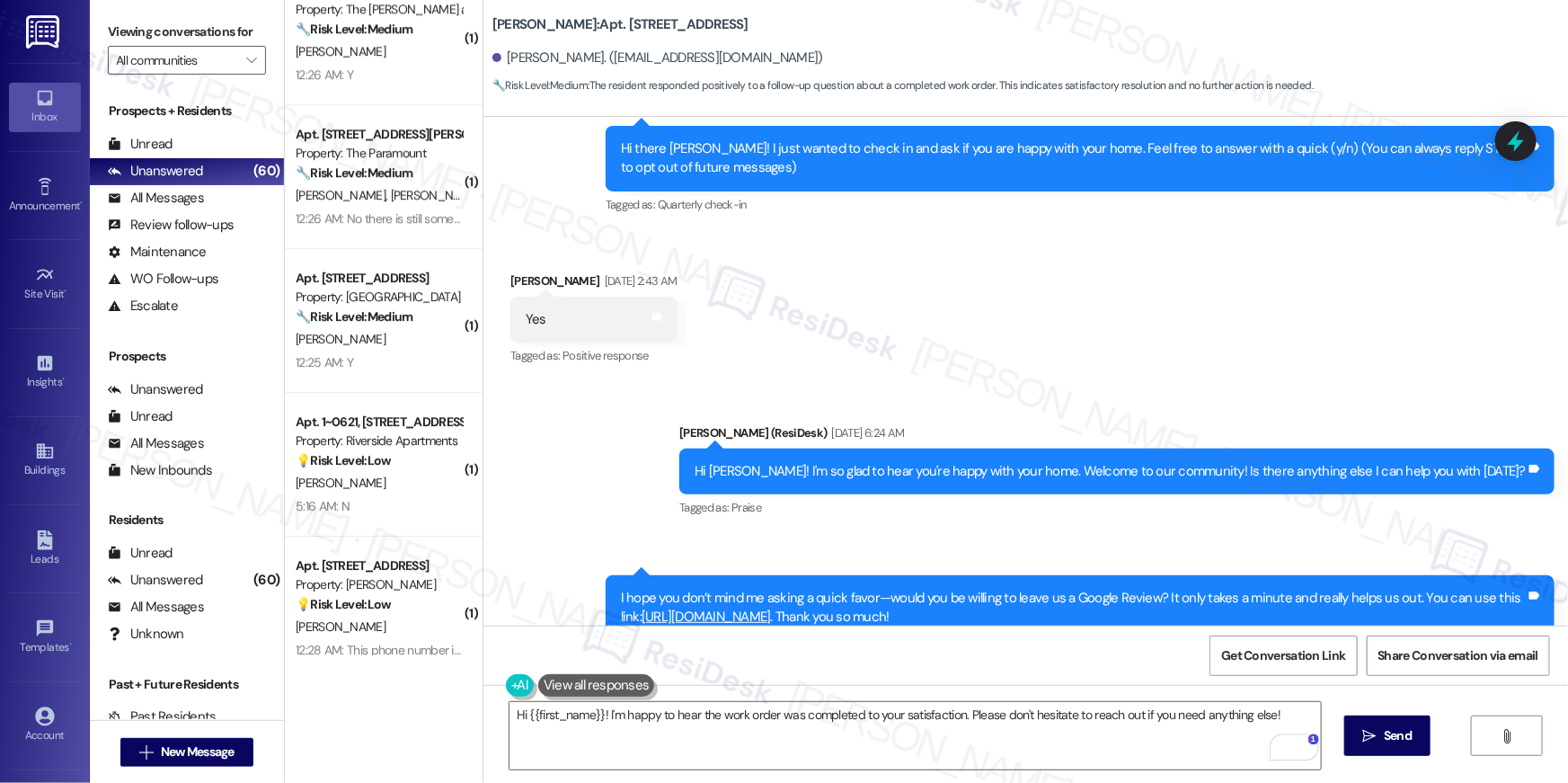
scroll to position [0, 0]
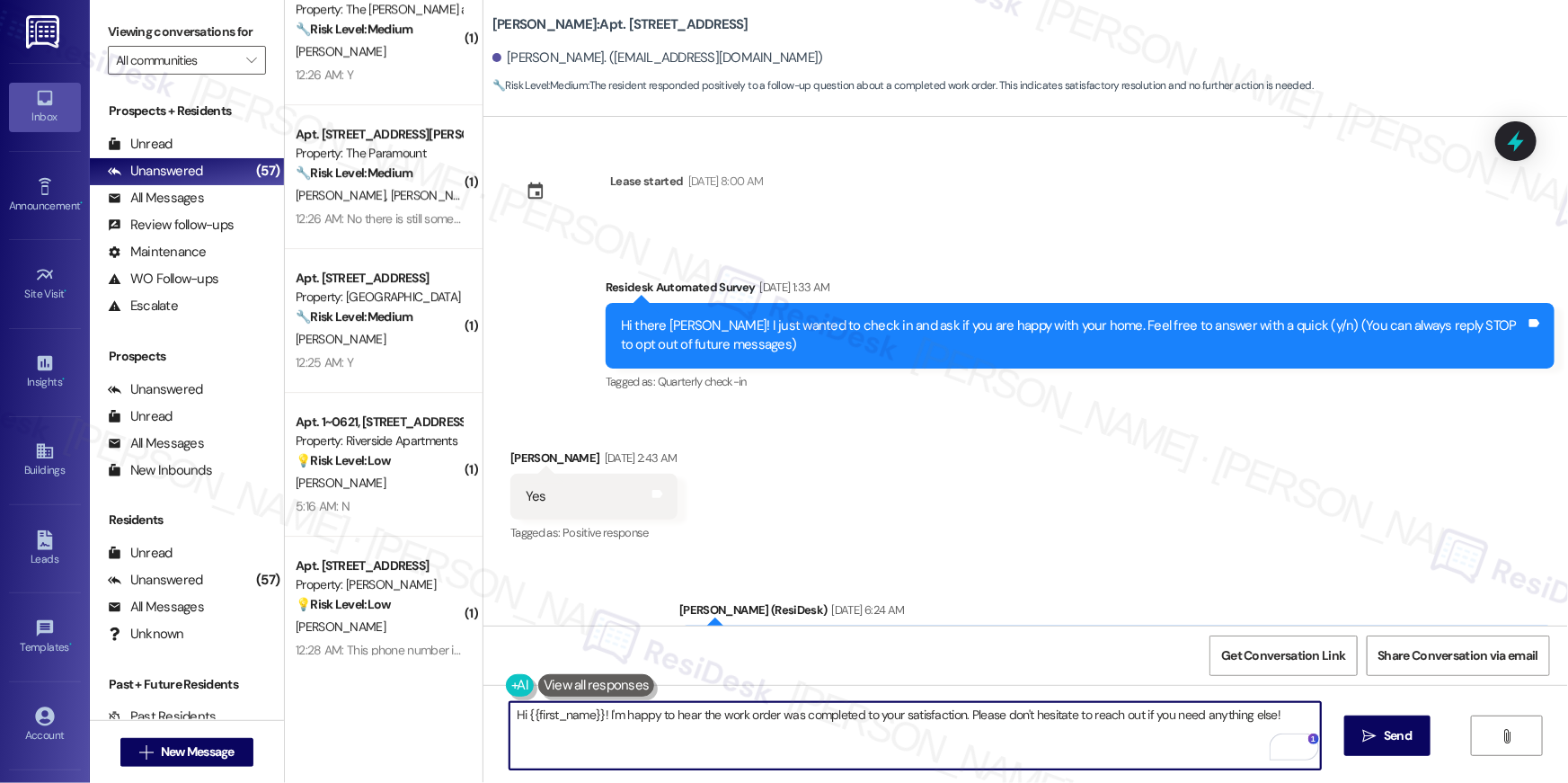
click at [996, 755] on textarea "Hi {{first_name}}! I'm happy to hear the work order was completed to your satis…" at bounding box center [915, 735] width 811 height 67
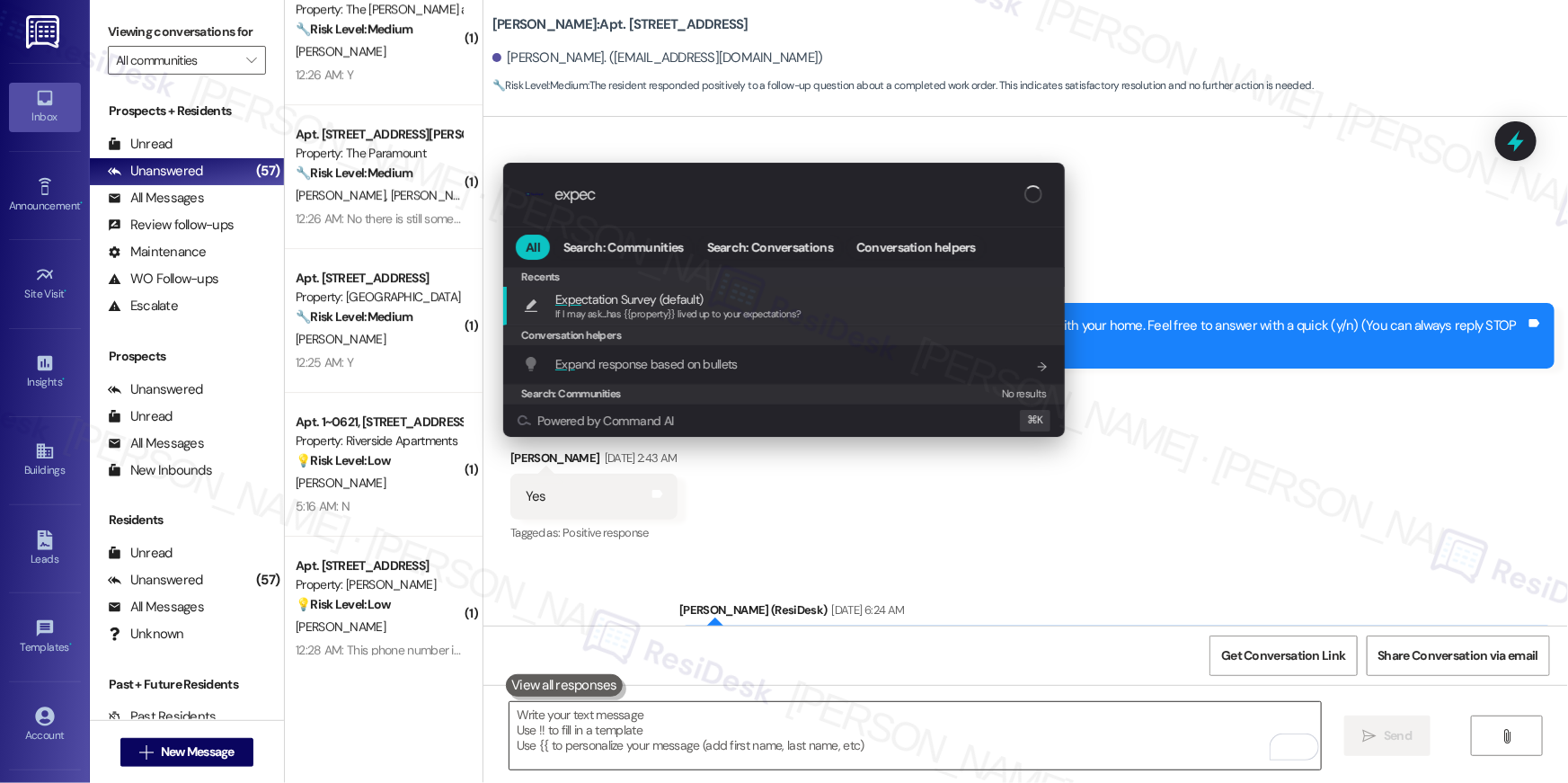
type input "expect"
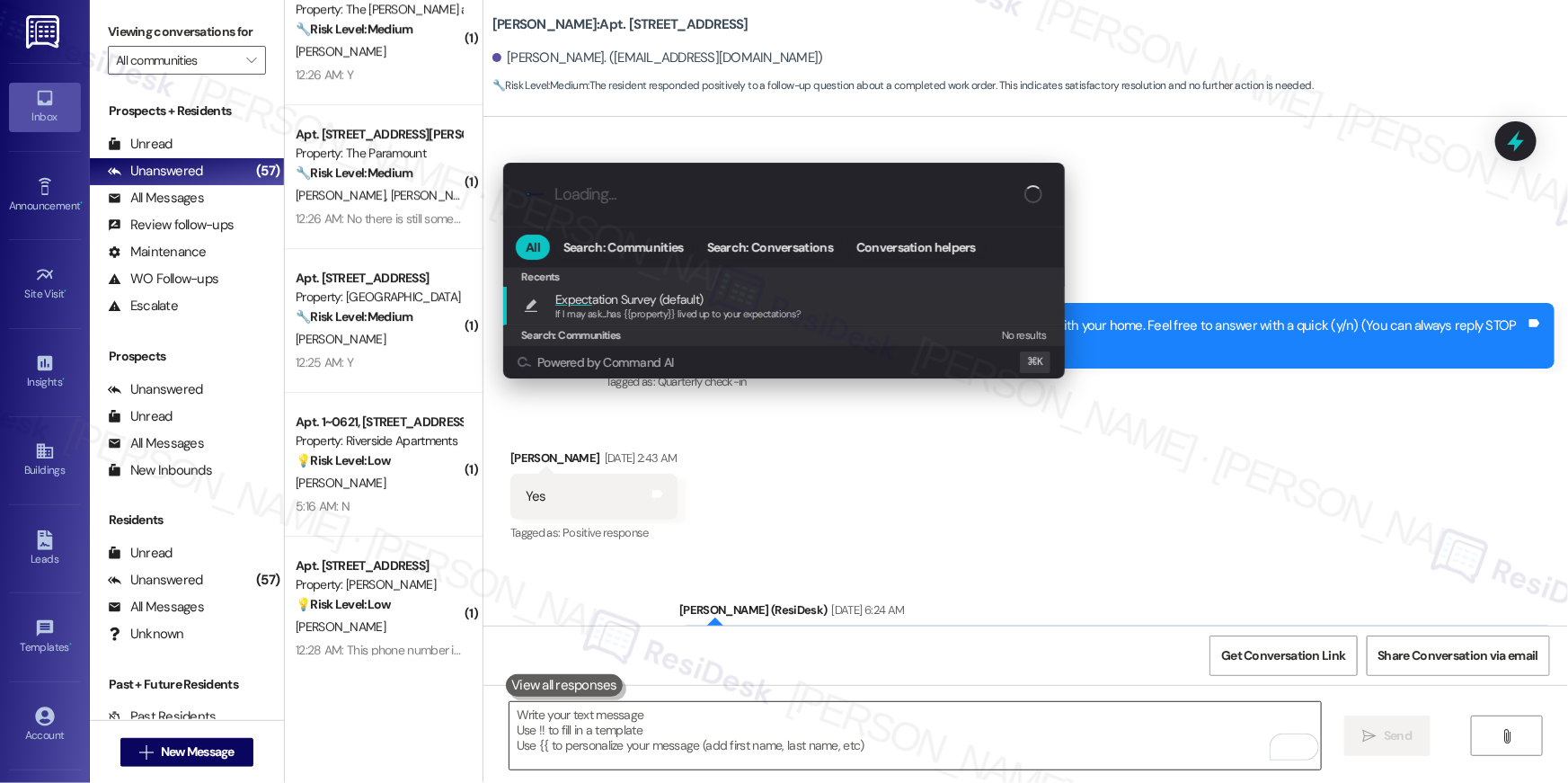
type textarea "If I may ask...has {{property}} lived up to your expectations?"
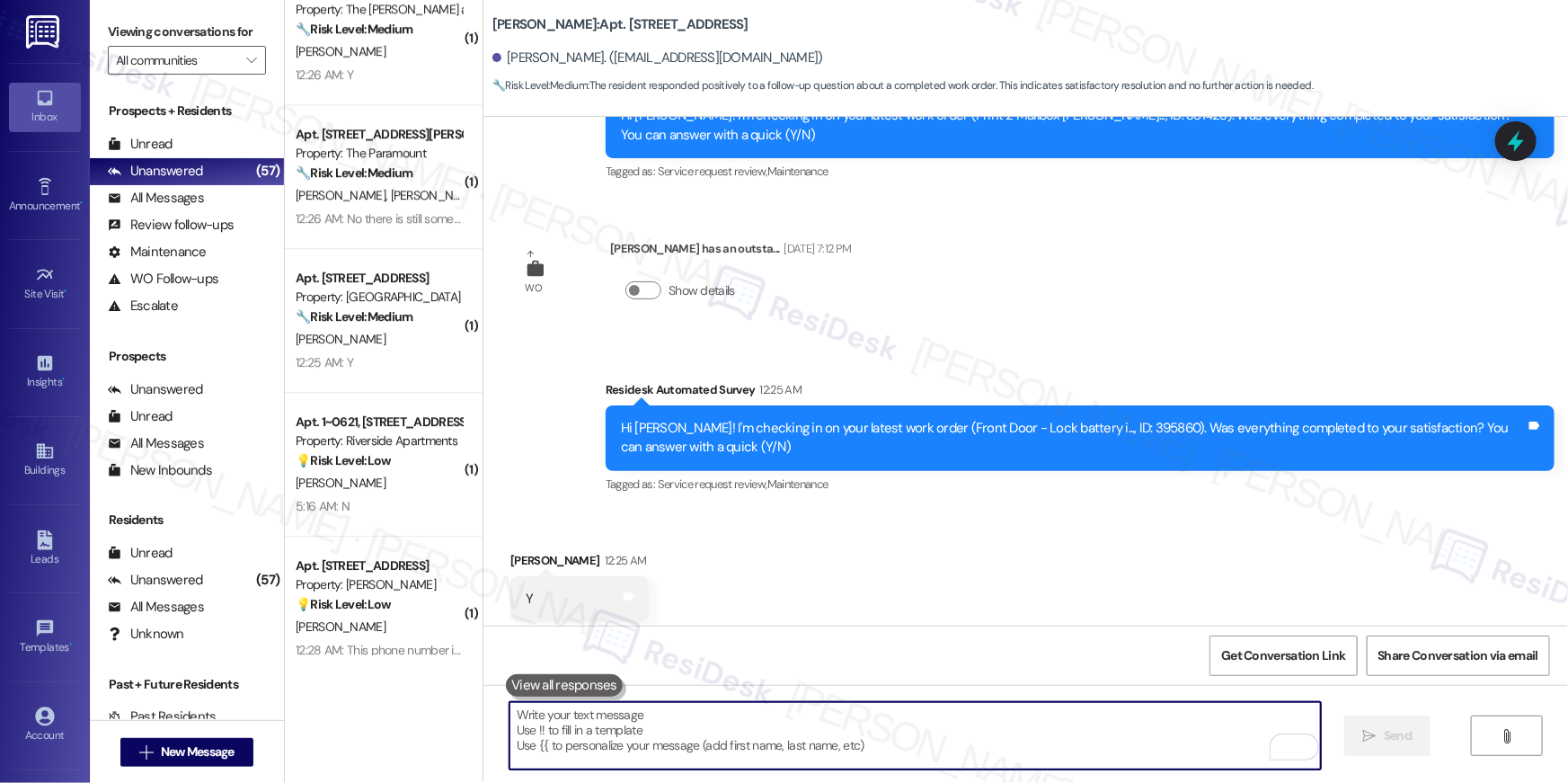
scroll to position [2024, 0]
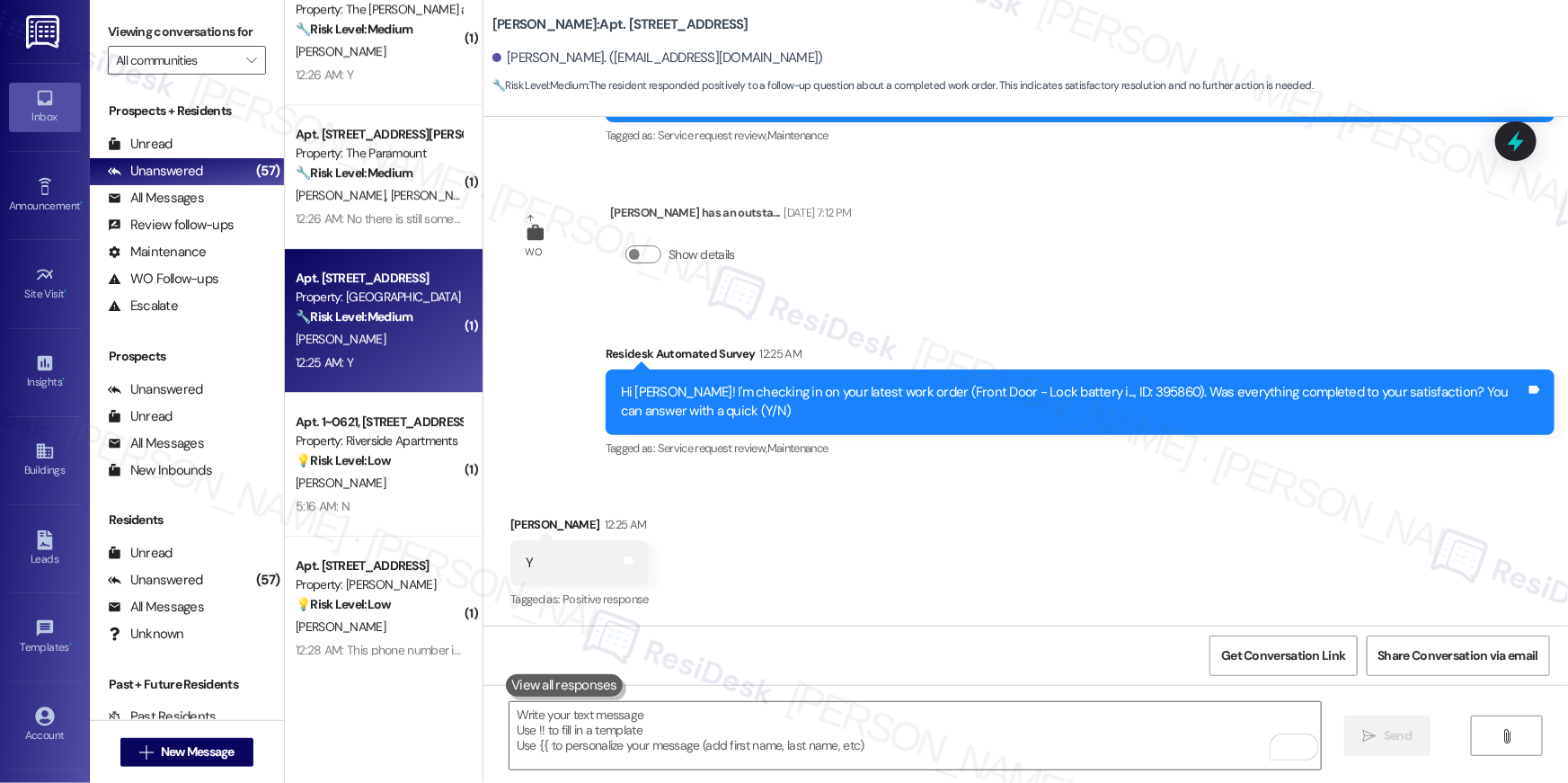
click at [289, 385] on div "Apt. [STREET_ADDRESS] Property: [PERSON_NAME] 🔧 Risk Level: Medium The resident…" at bounding box center [384, 321] width 197 height 144
type textarea "Fetching suggested responses. Please feel free to read through the conversation…"
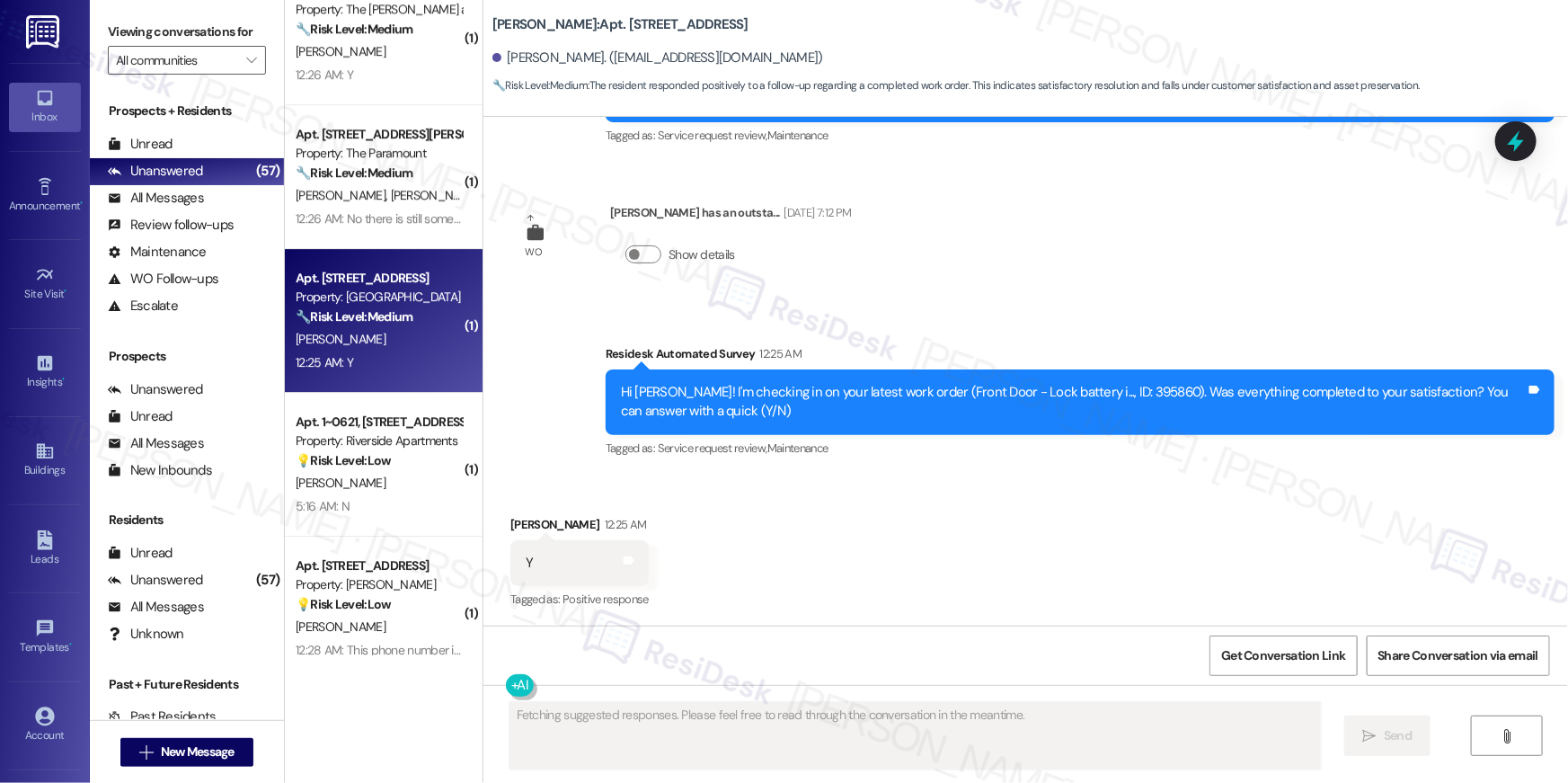
scroll to position [651, 0]
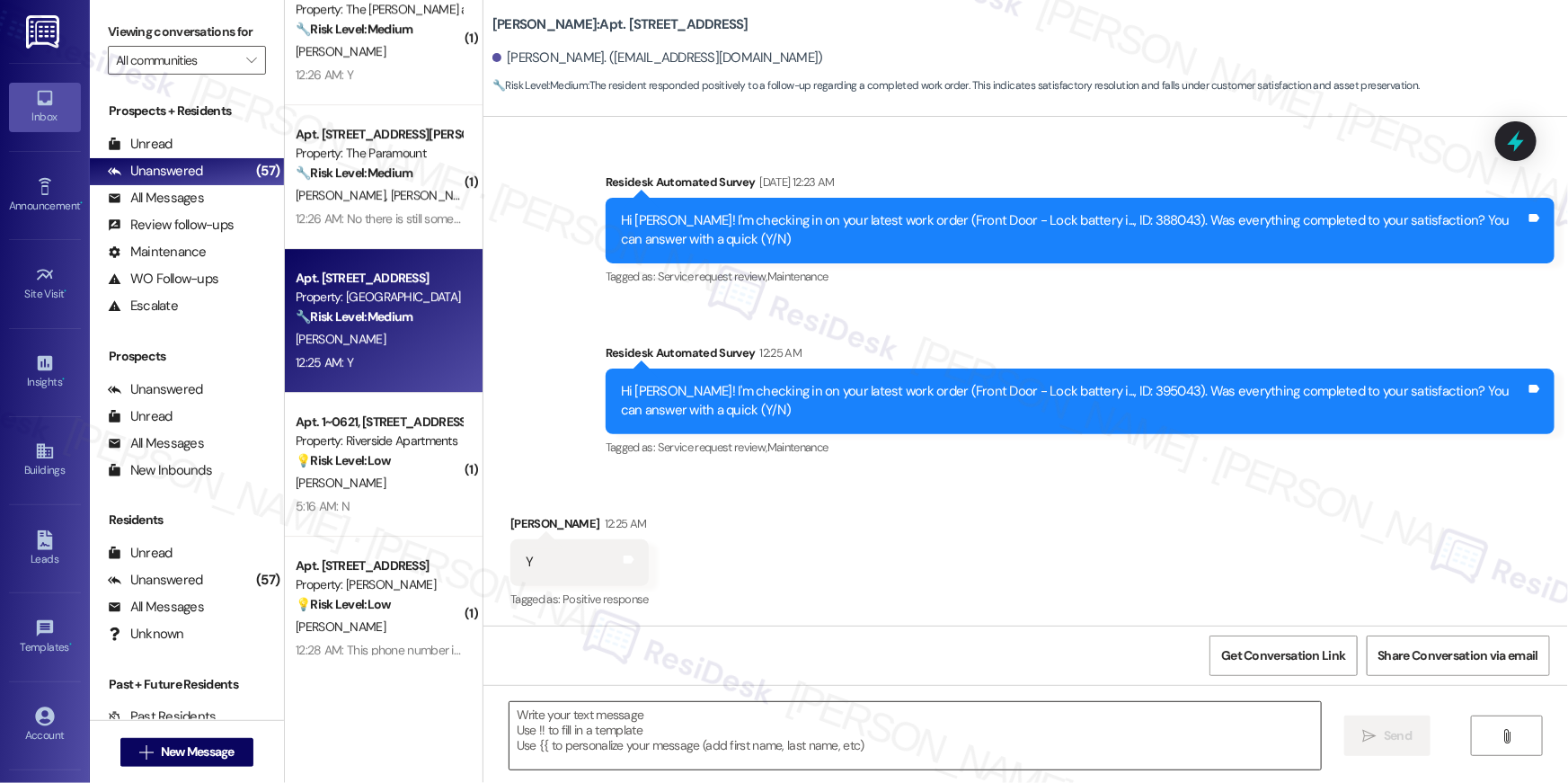
click at [807, 718] on textarea at bounding box center [915, 735] width 811 height 67
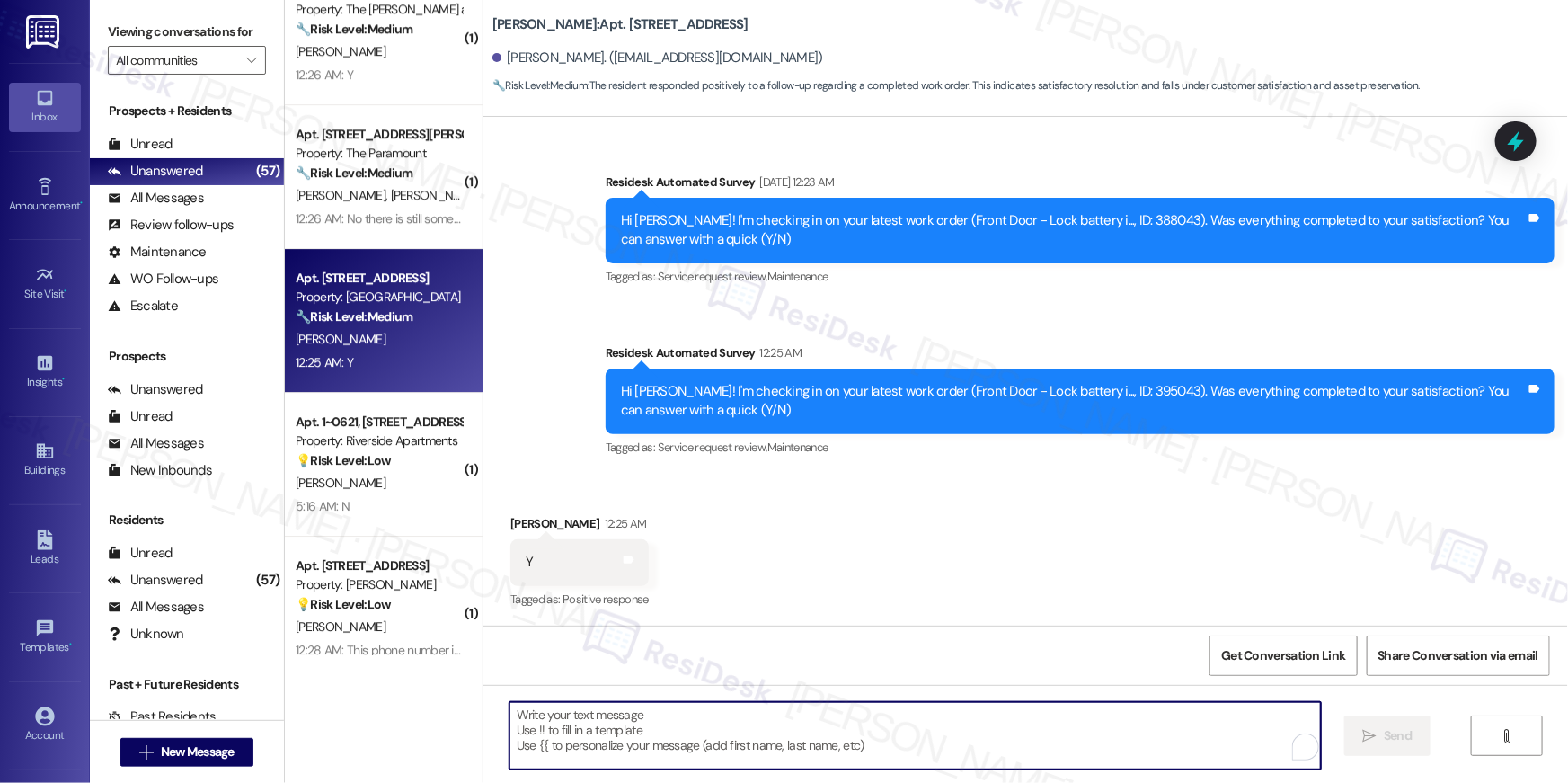
paste textarea "Hi {{first_name}}, I’m truly delighted to hear that your work order has been su…"
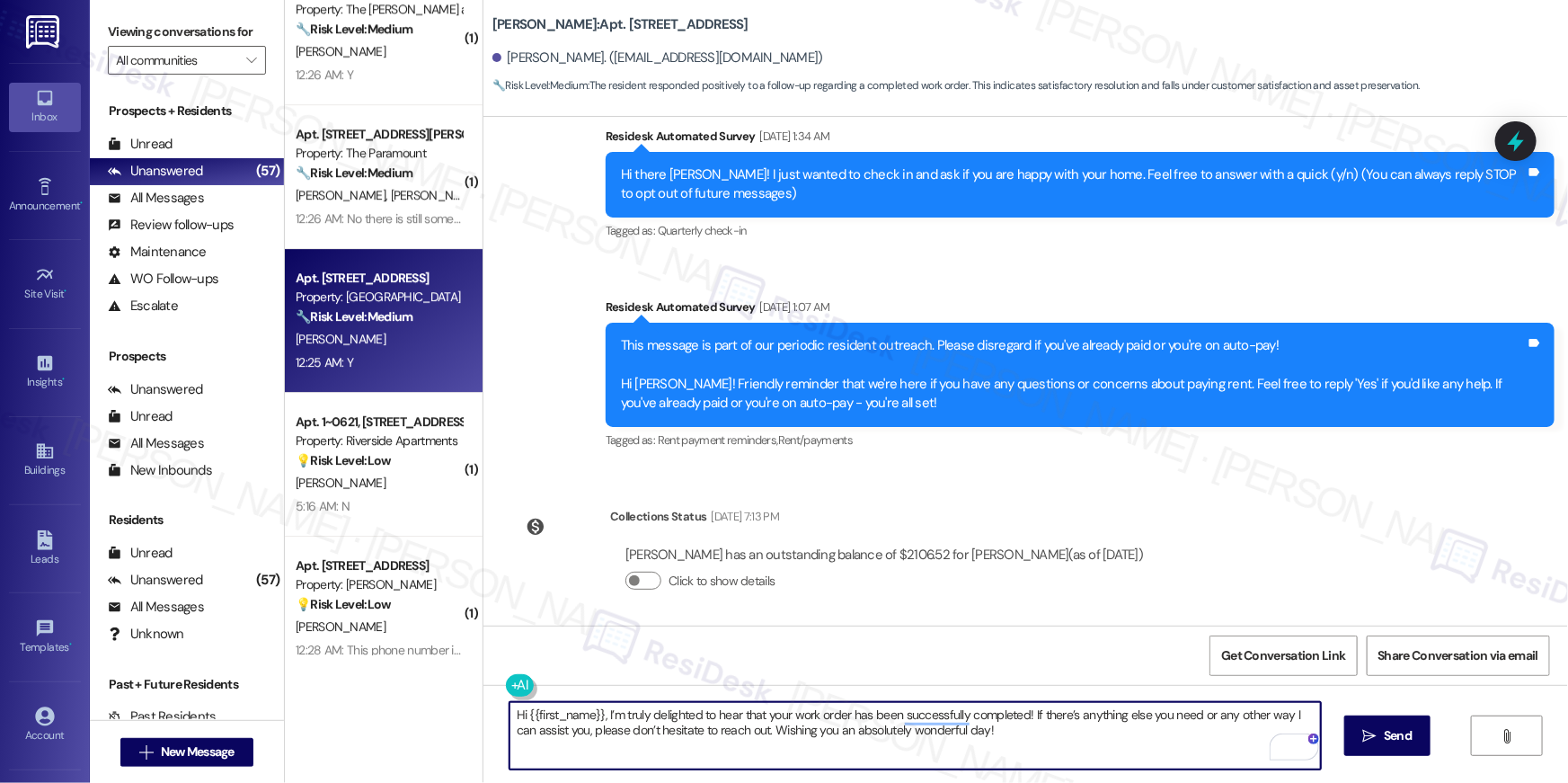
scroll to position [0, 0]
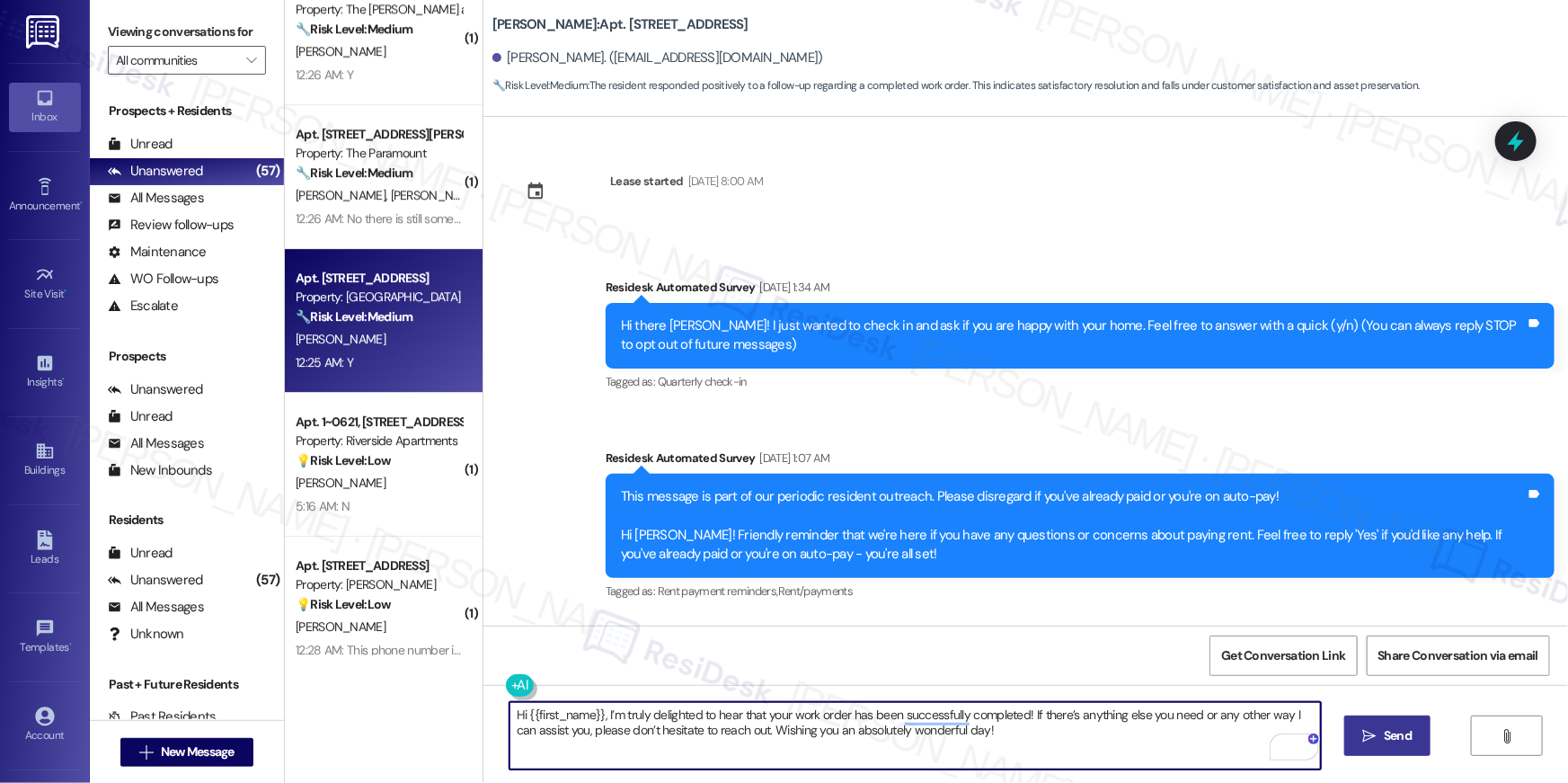
type textarea "Hi {{first_name}}, I’m truly delighted to hear that your work order has been su…"
click at [1372, 736] on icon "" at bounding box center [1370, 736] width 14 height 15
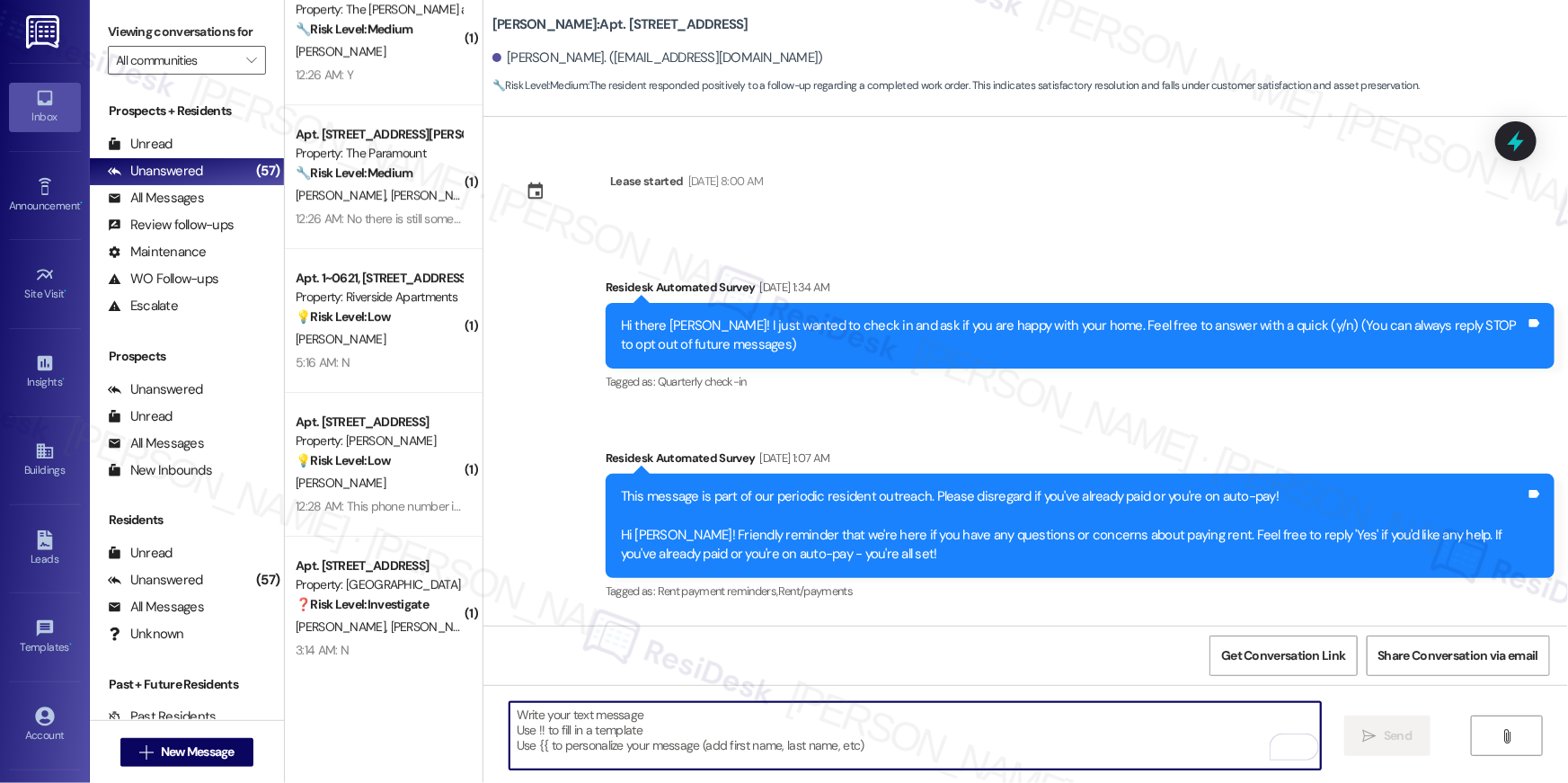
click at [1192, 746] on textarea "To enrich screen reader interactions, please activate Accessibility in Grammarl…" at bounding box center [915, 735] width 811 height 67
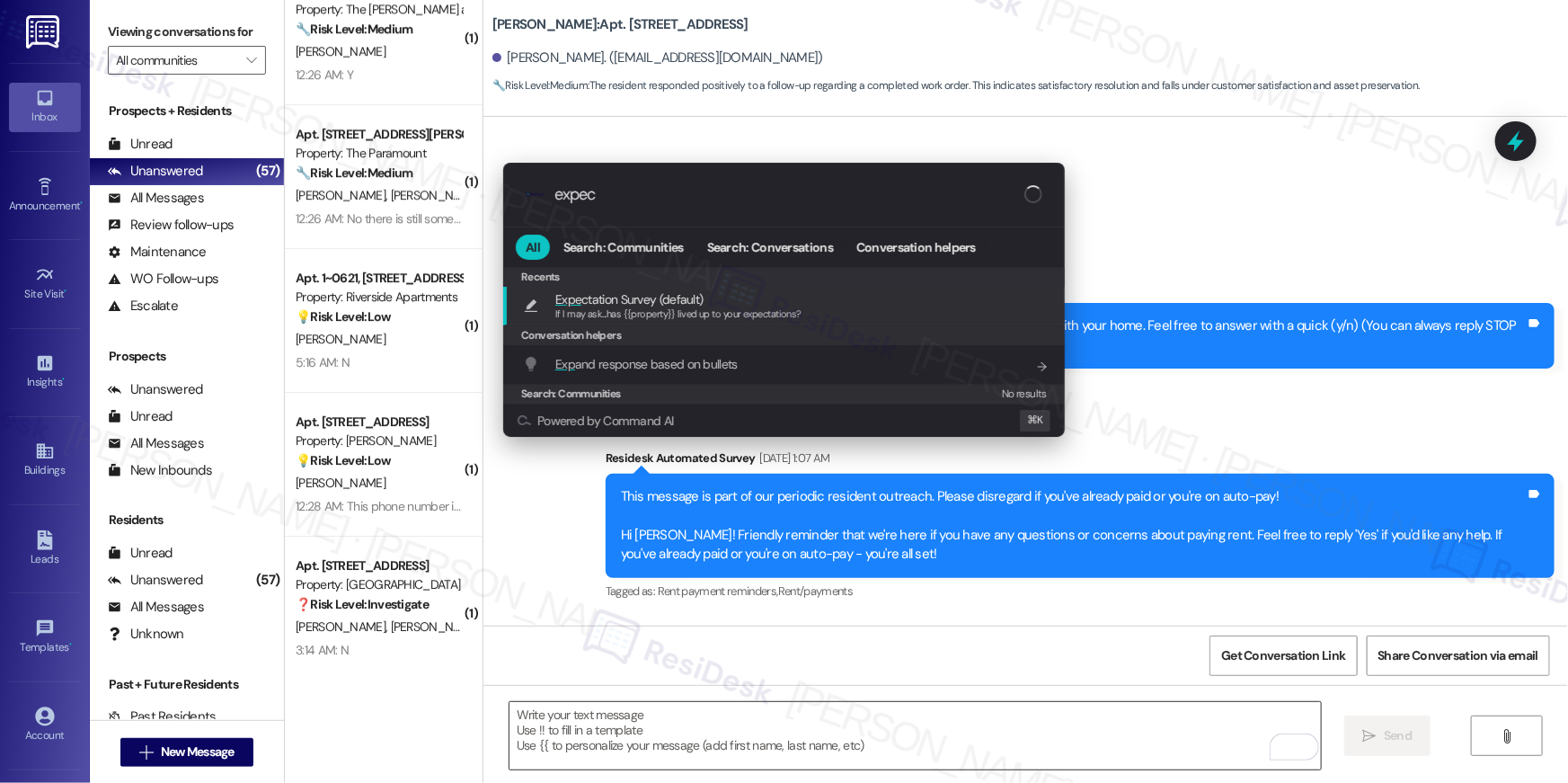
type input "expect"
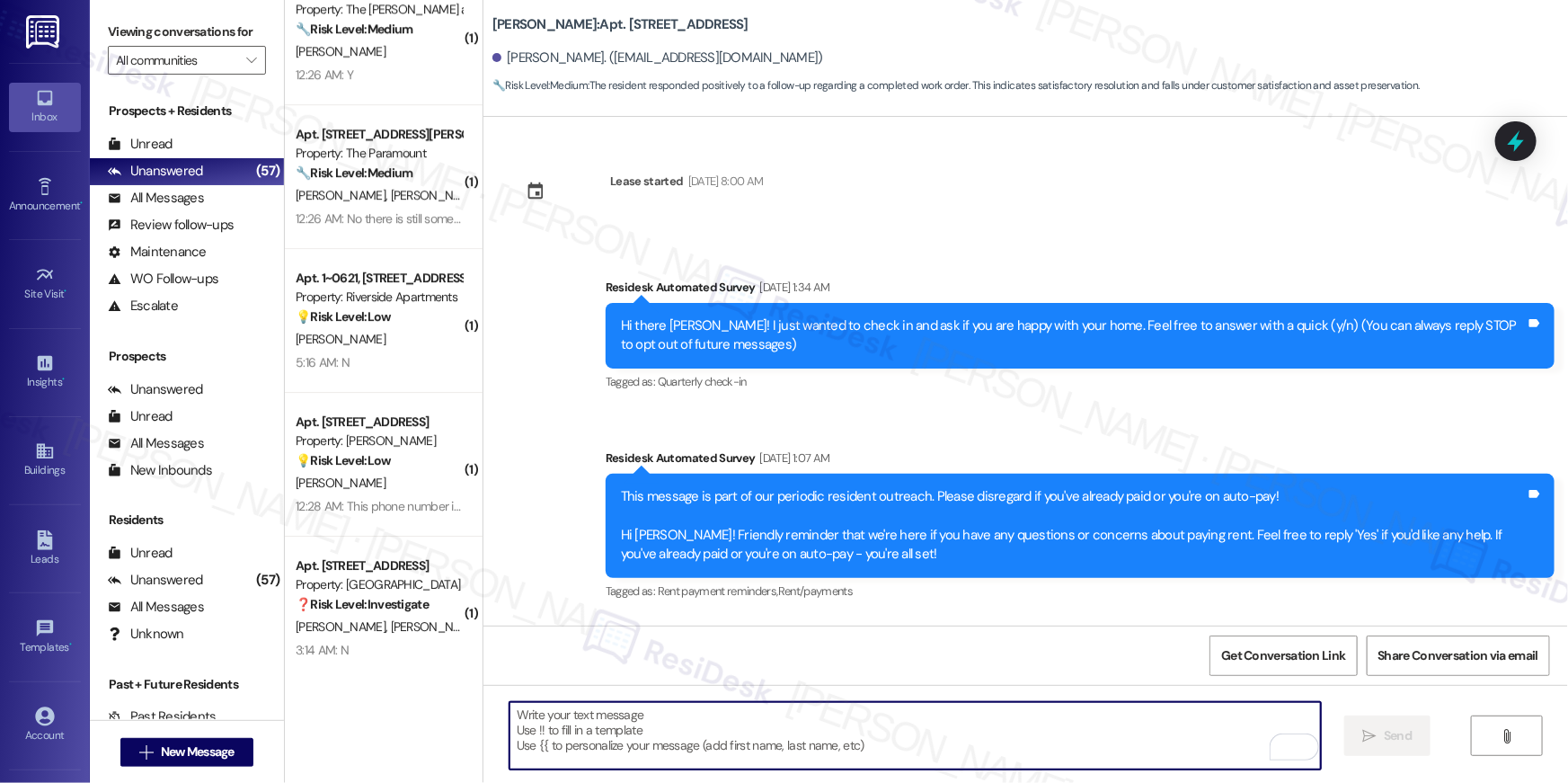
type textarea "If I may ask...has {{property}} lived up to your expectations?"
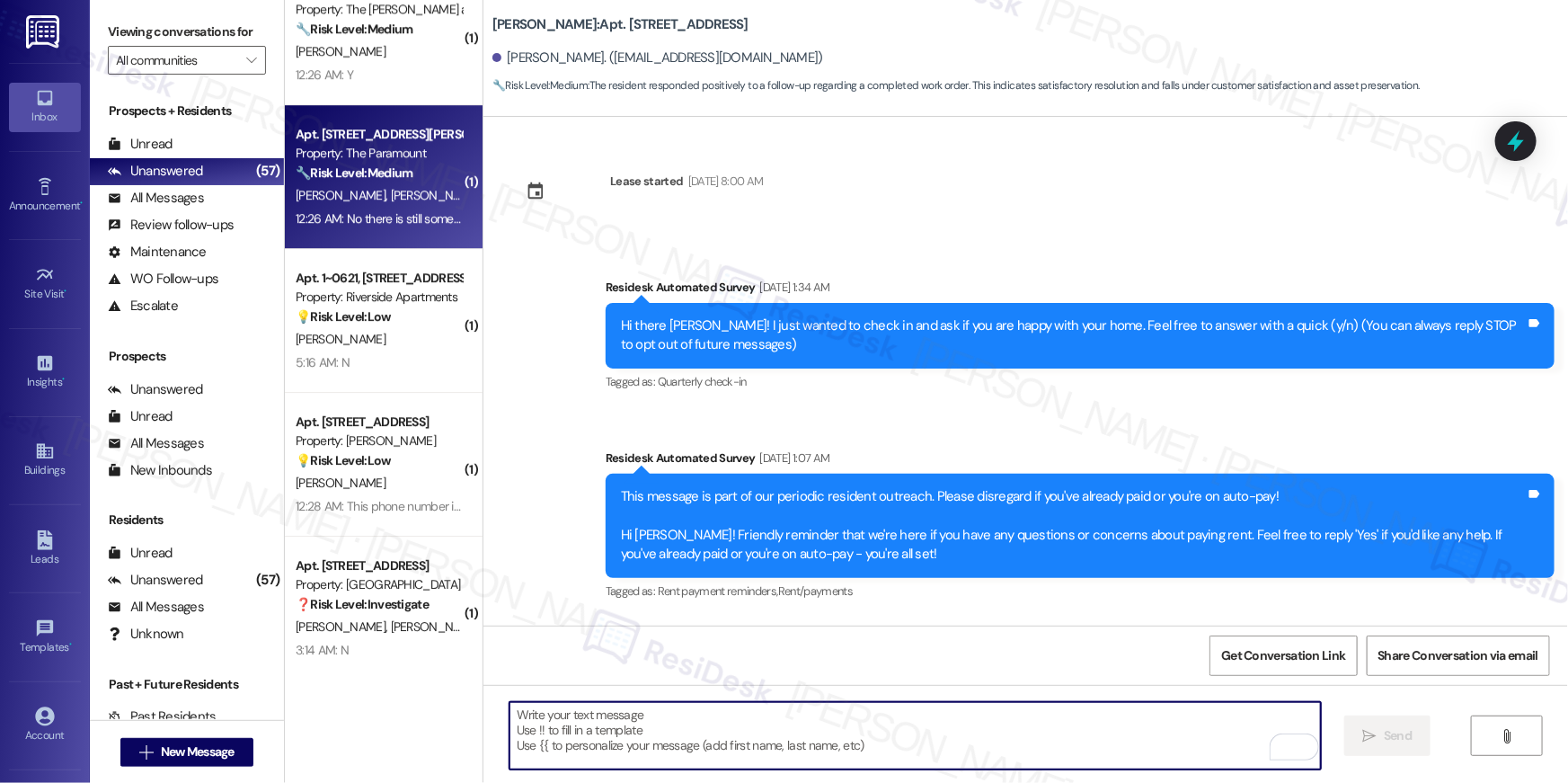
click at [419, 105] on div "Apt. 901, 1425 South Eads St Property: The Paramount 🔧 Risk Level: Medium The r…" at bounding box center [384, 177] width 197 height 144
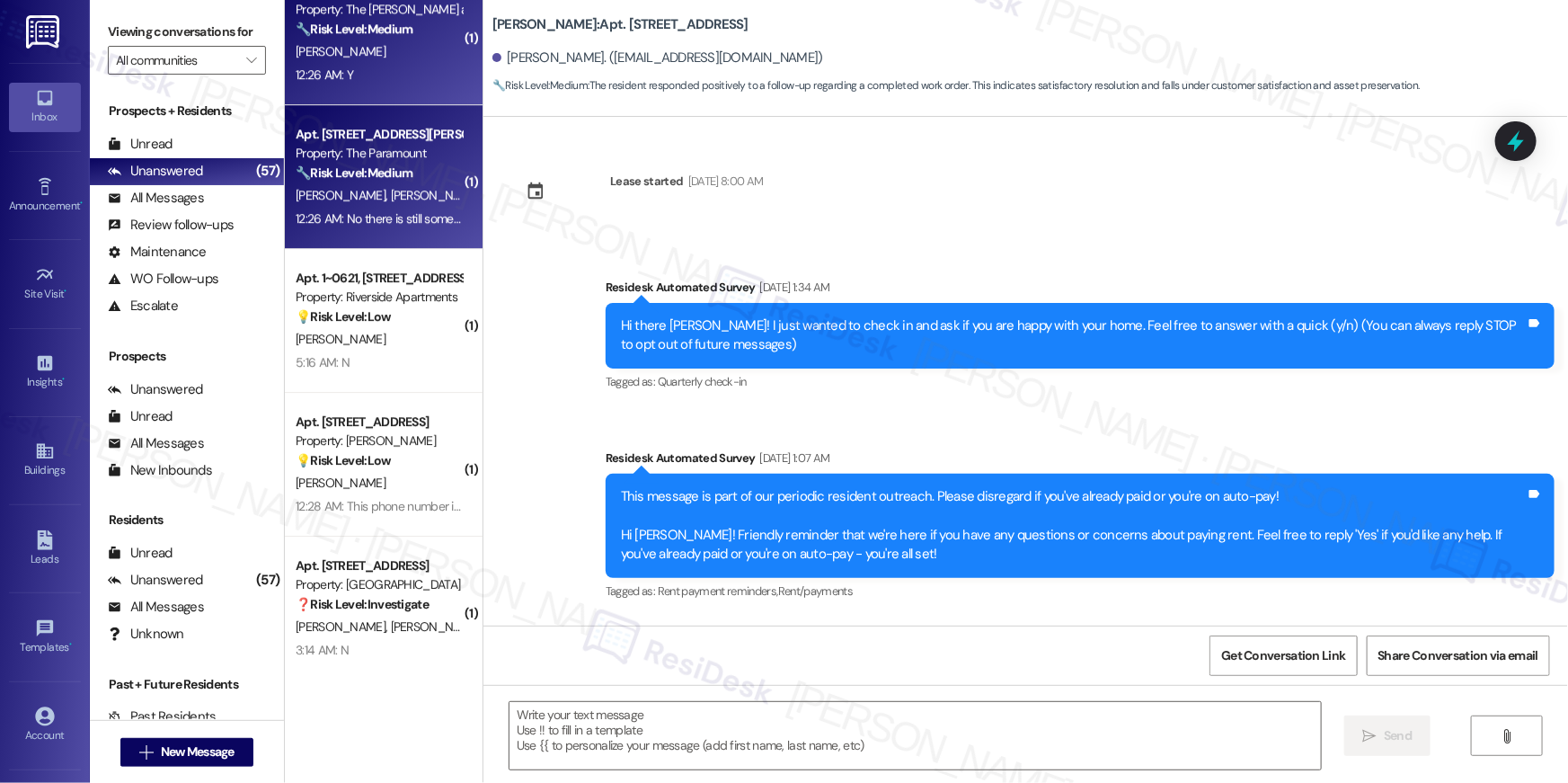
type textarea "Fetching suggested responses. Please feel free to read through the conversation…"
click at [422, 96] on div "Apt. 723, 1350 Beverly Road Property: The Ashby at McLean 🔧 Risk Level: Medium …" at bounding box center [384, 33] width 197 height 144
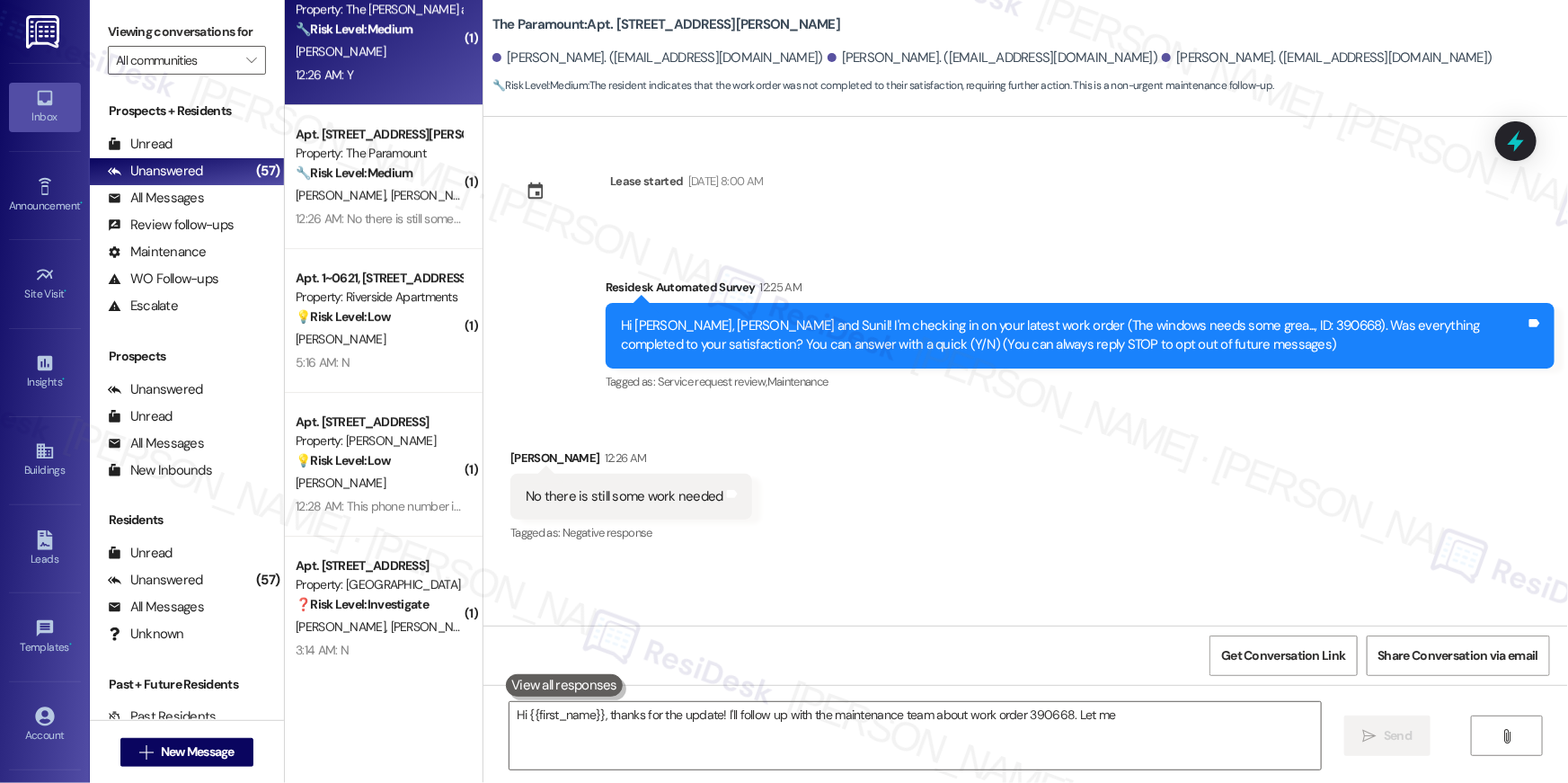
type textarea "Hi {{first_name}}, thanks for the update! I'll follow up with the maintenance t…"
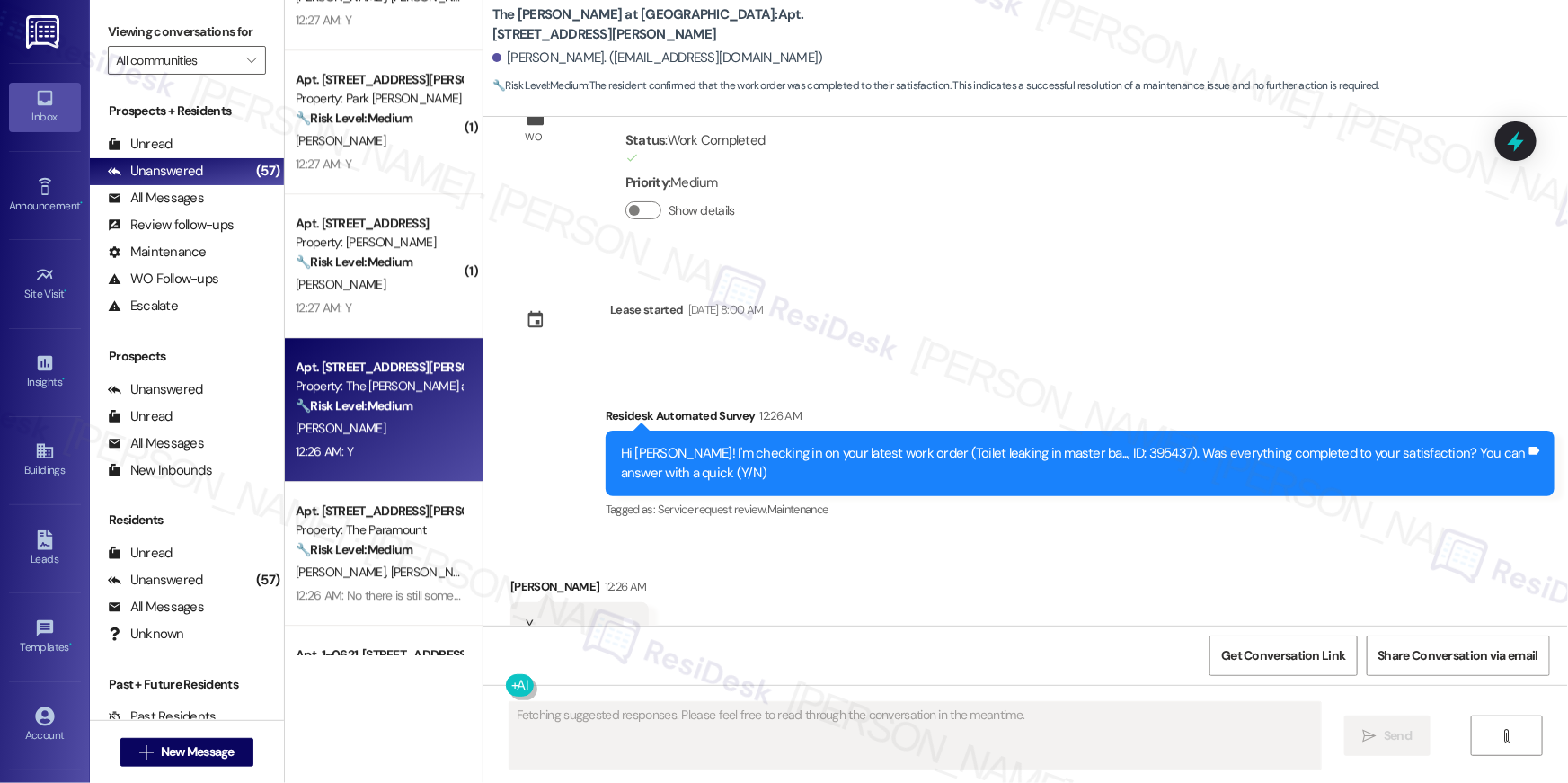
scroll to position [2372, 0]
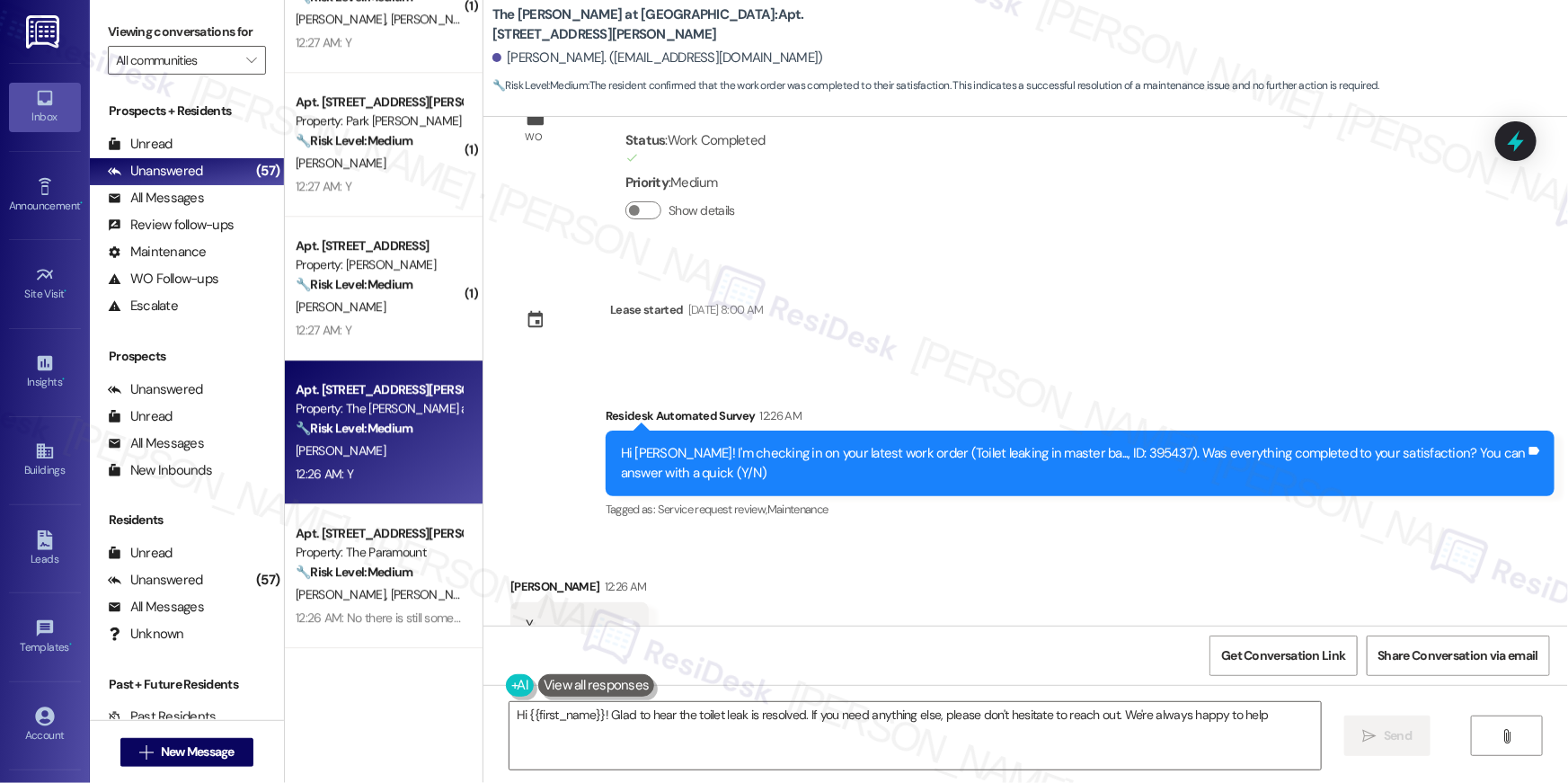
type textarea "Hi {{first_name}}! Glad to hear the toilet leak is resolved. If you need anythi…"
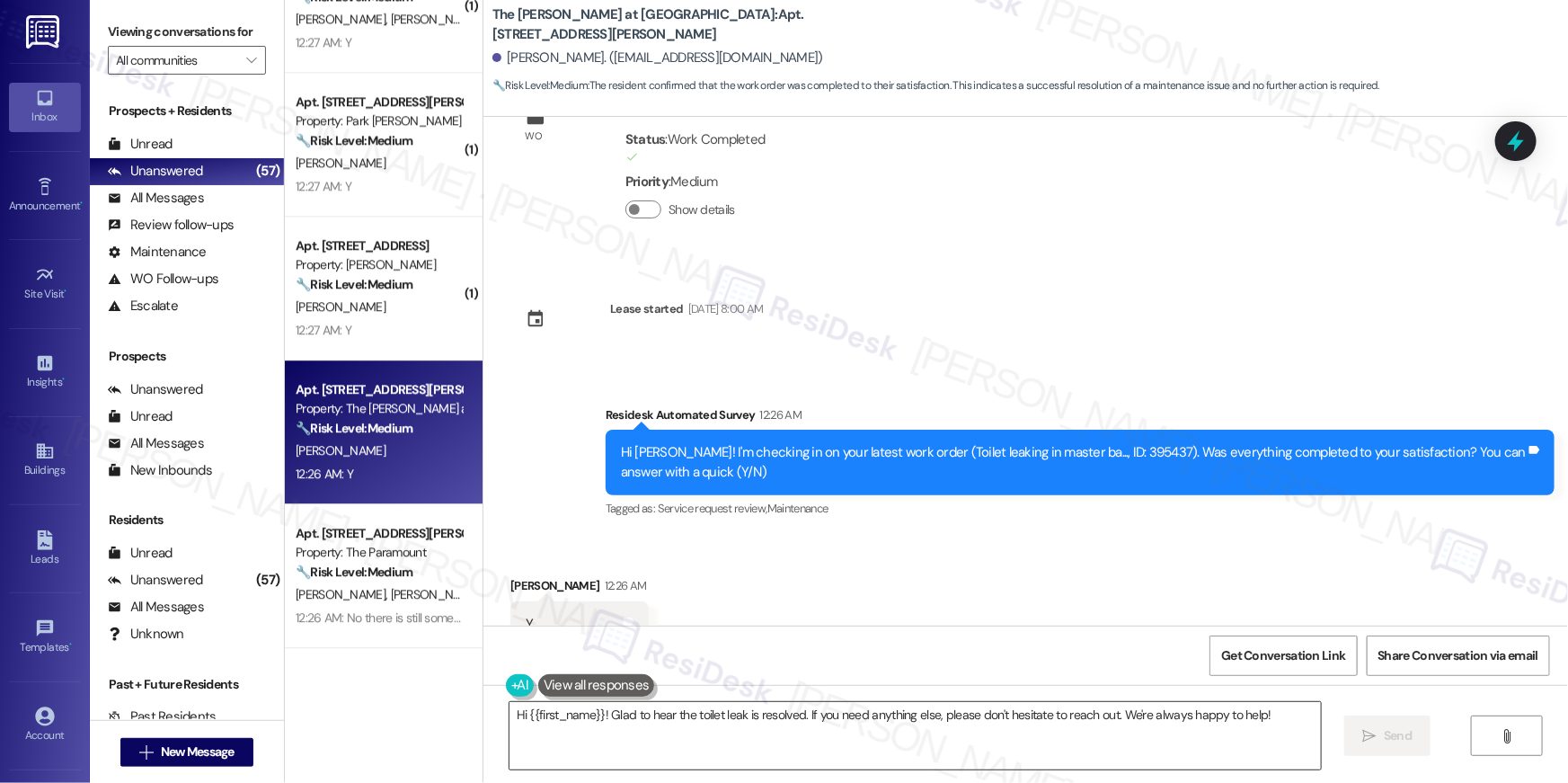
click at [1059, 744] on textarea "Hi {{first_name}}! Glad to hear the toilet leak is resolved. If you need anythi…" at bounding box center [915, 735] width 811 height 67
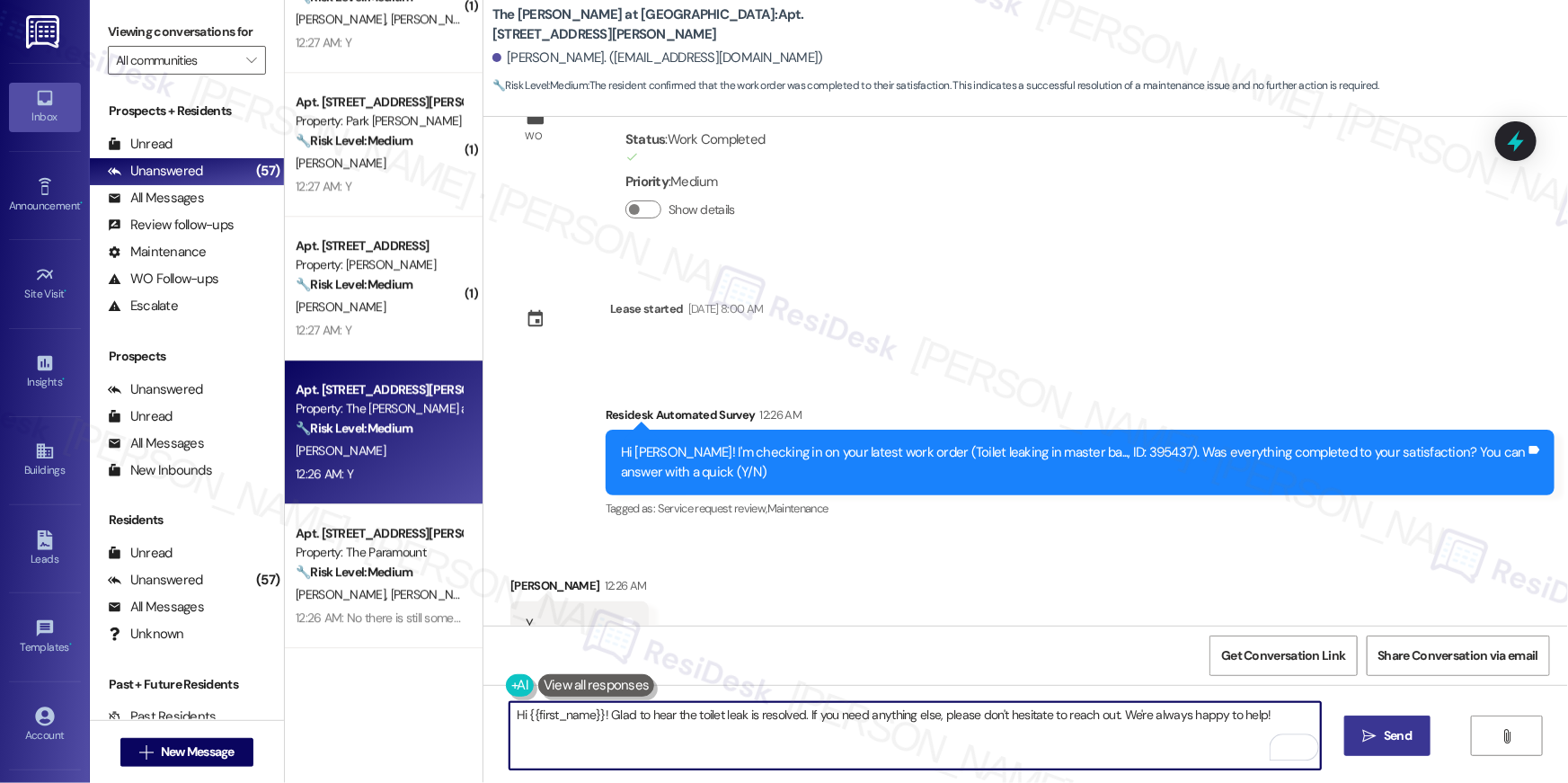
click at [1423, 731] on button " Send" at bounding box center [1387, 736] width 87 height 41
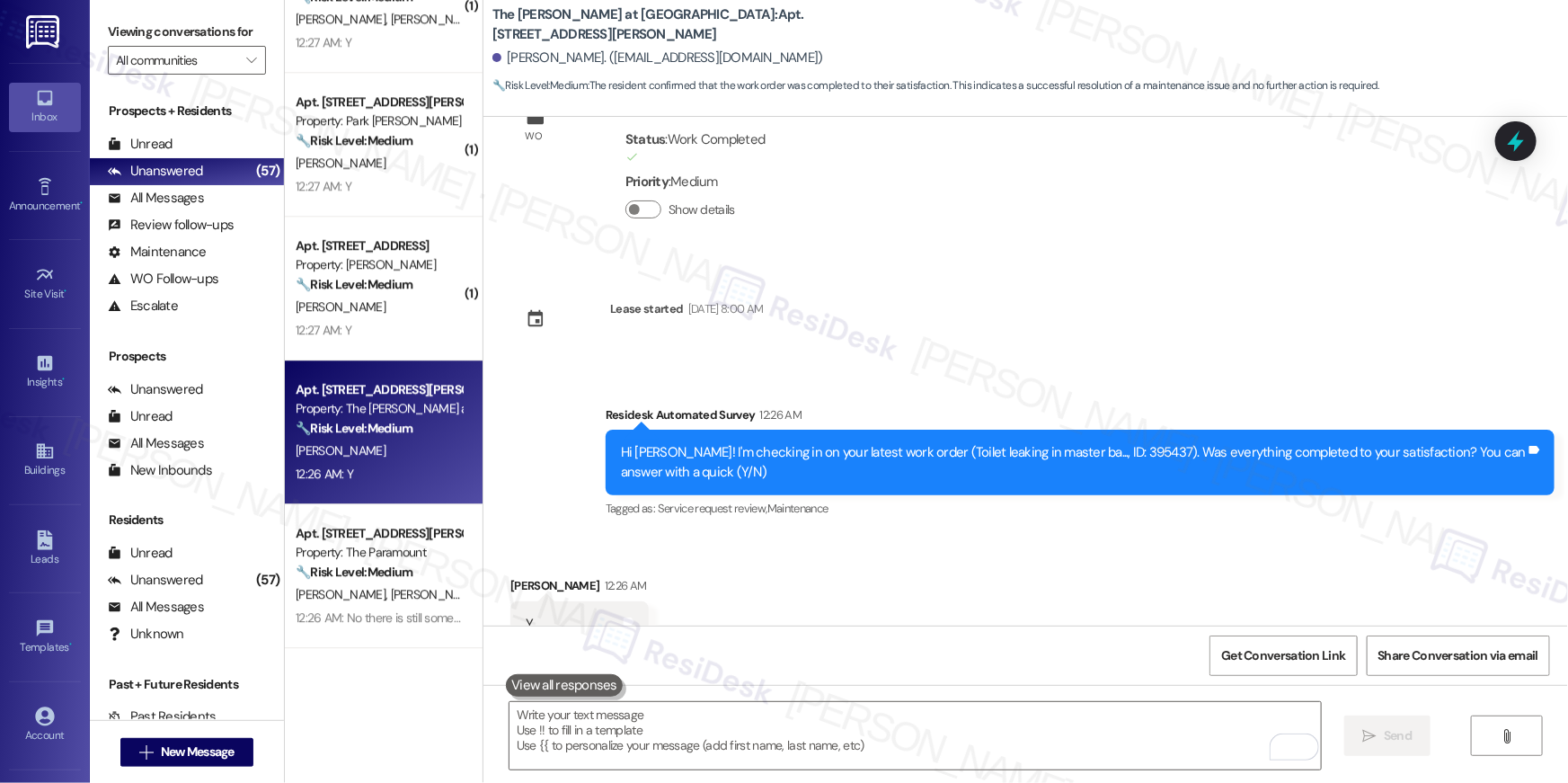
scroll to position [14907, 0]
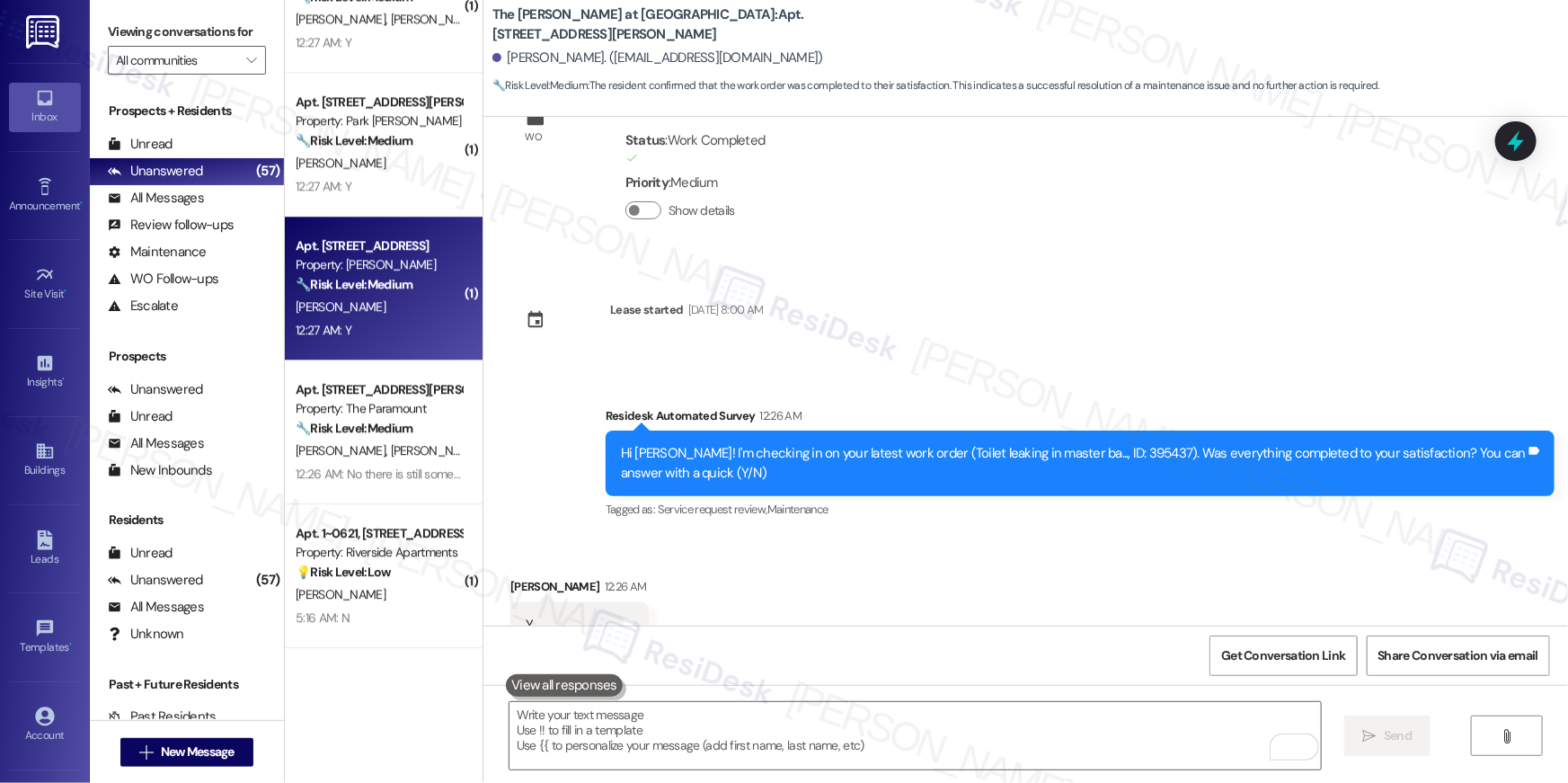
click at [368, 328] on div "12:27 AM: Y 12:27 AM: Y" at bounding box center [378, 331] width 170 height 22
type textarea "Fetching suggested responses. Please feel free to read through the conversation…"
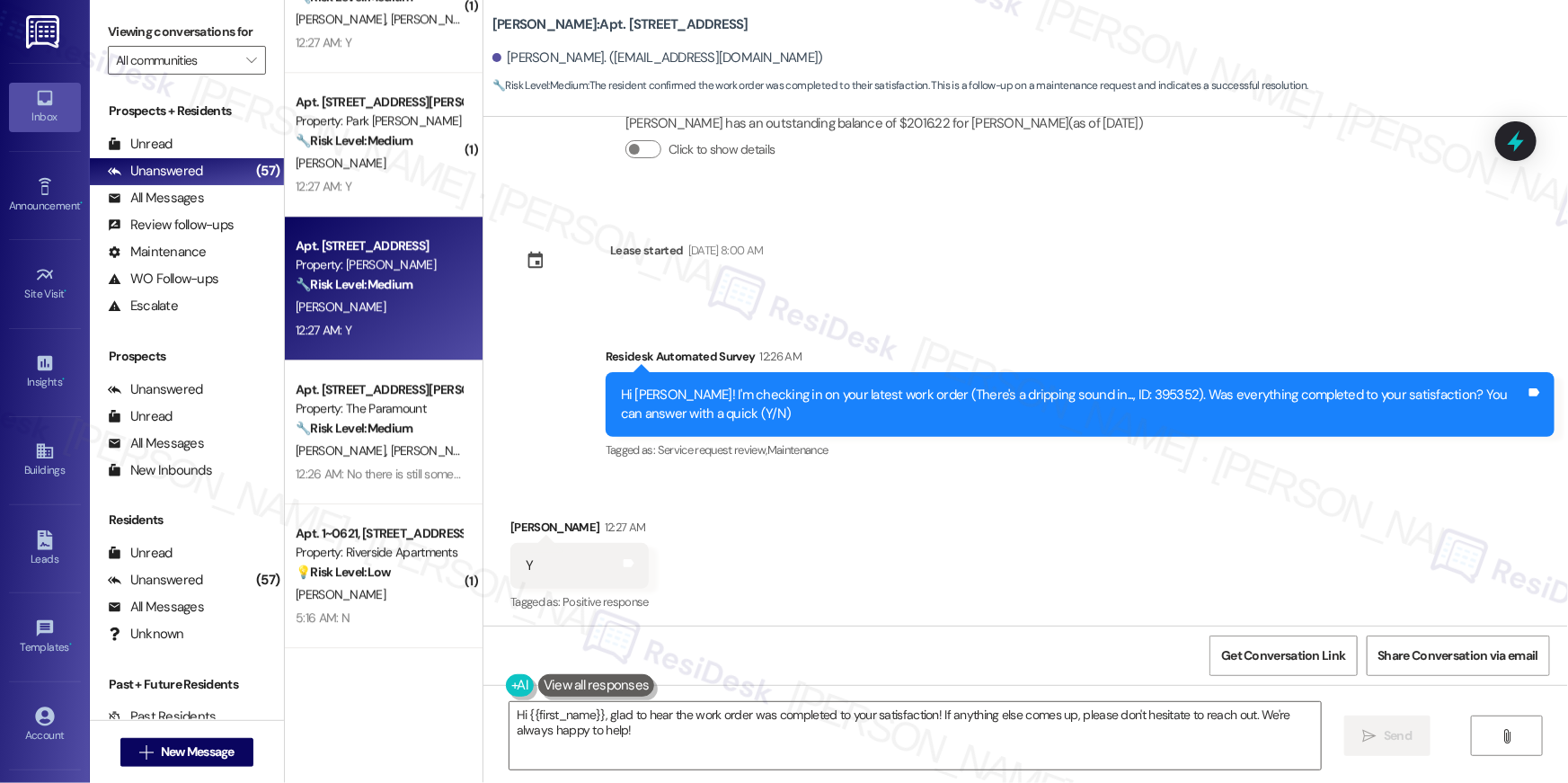
scroll to position [6194, 0]
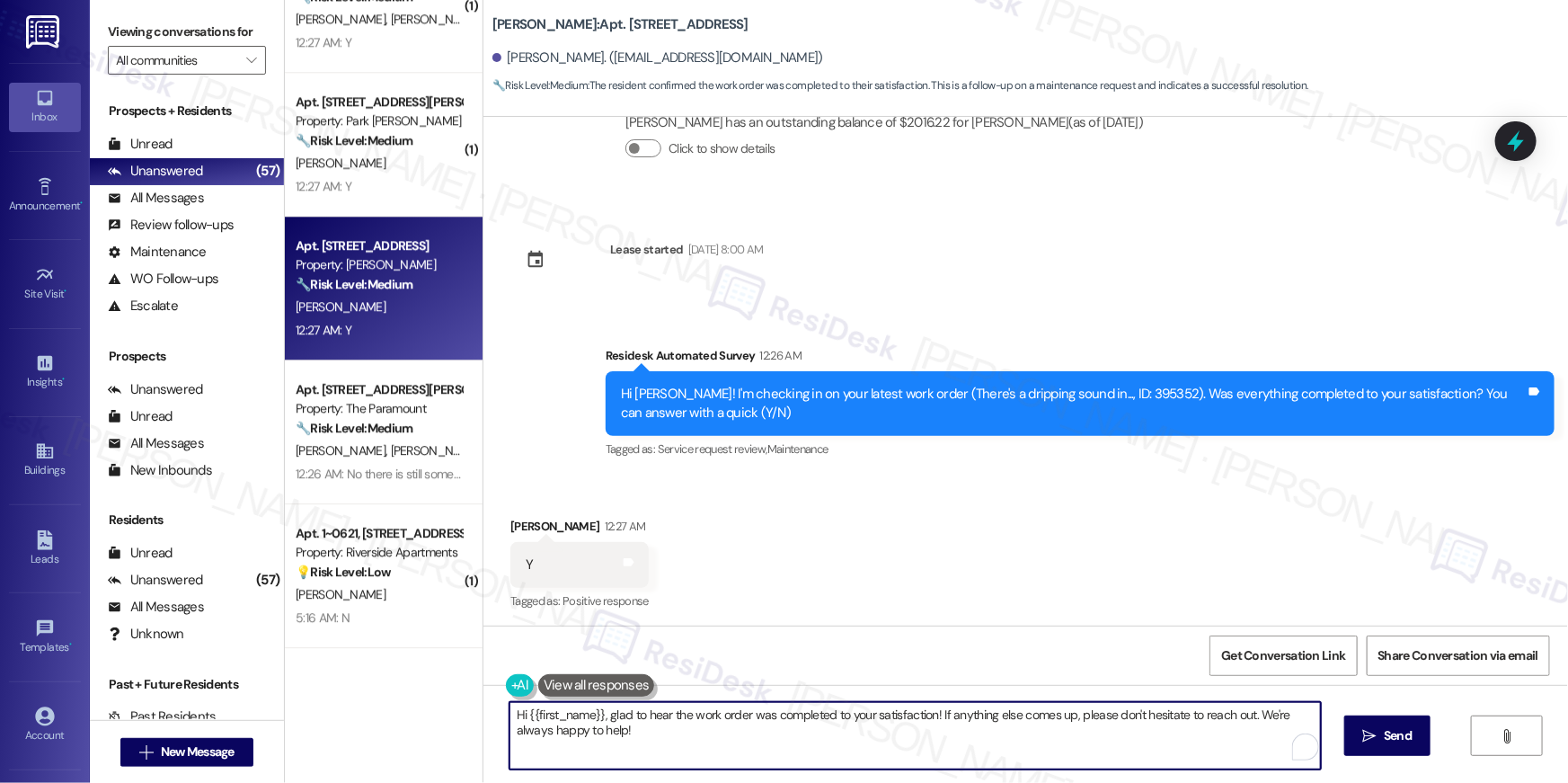
click at [1182, 729] on textarea "Hi {{first_name}}, glad to hear the work order was completed to your satisfacti…" at bounding box center [915, 735] width 811 height 67
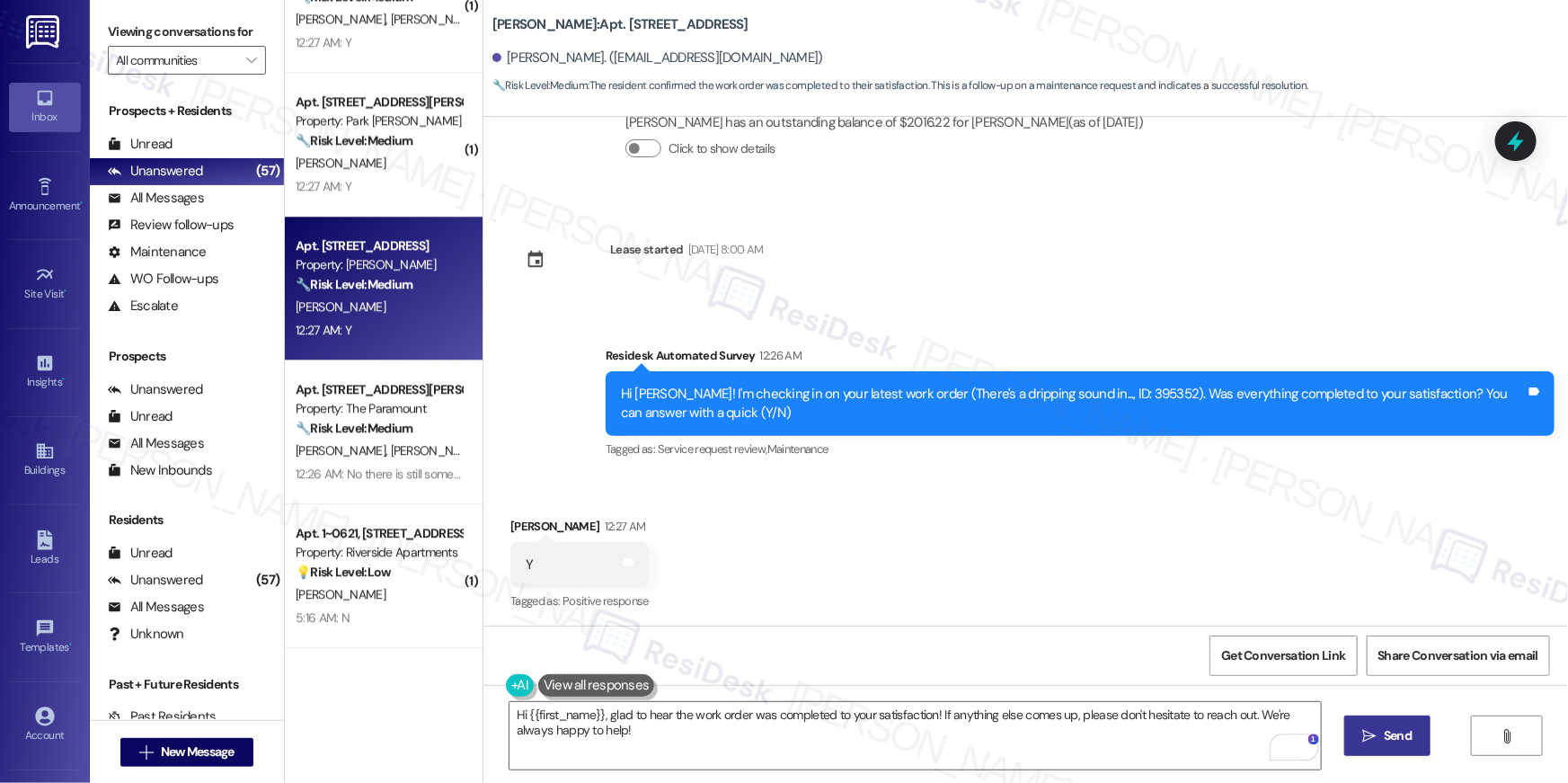
click at [1400, 730] on span "Send" at bounding box center [1397, 735] width 28 height 18
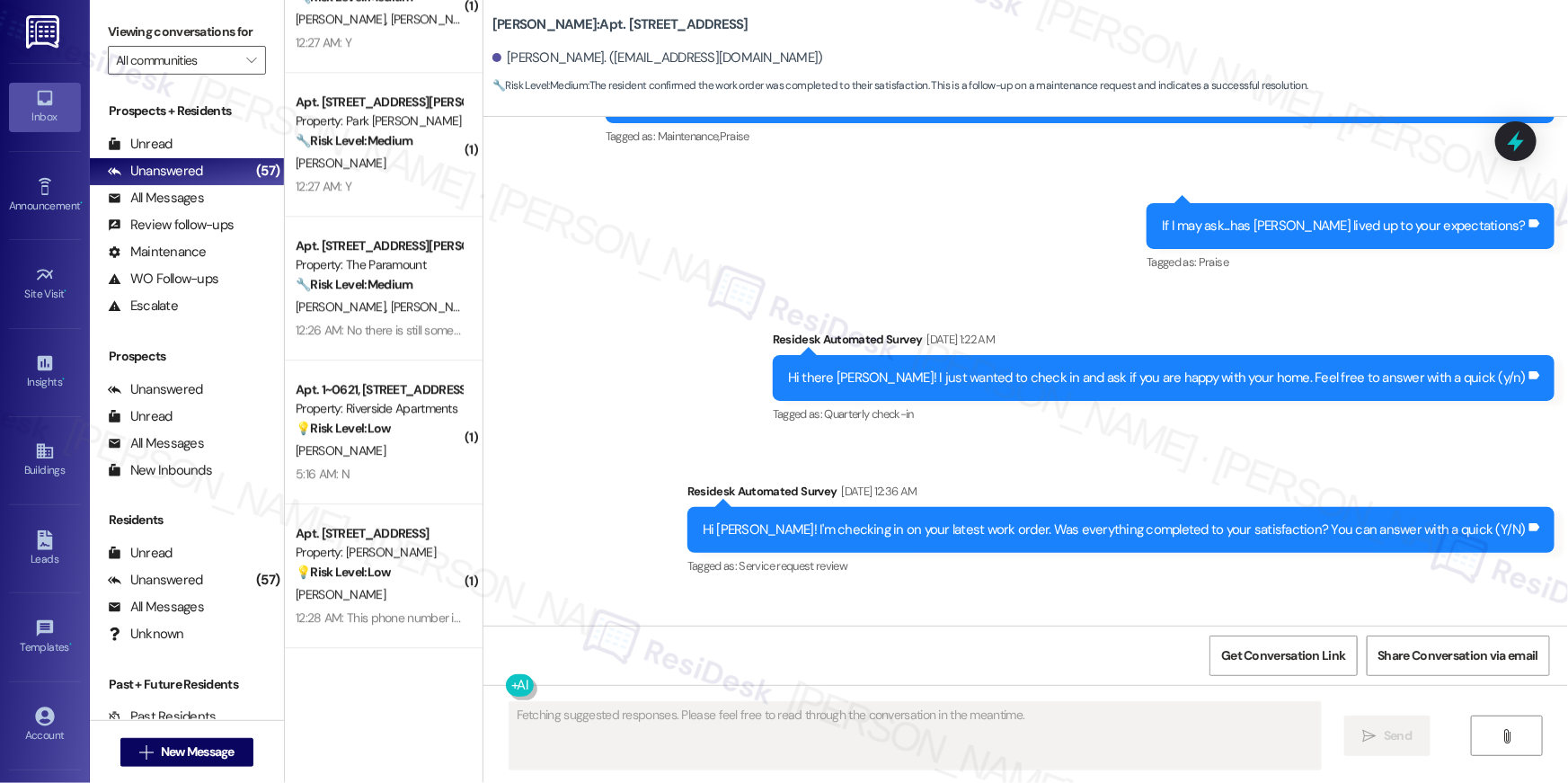
scroll to position [4762, 0]
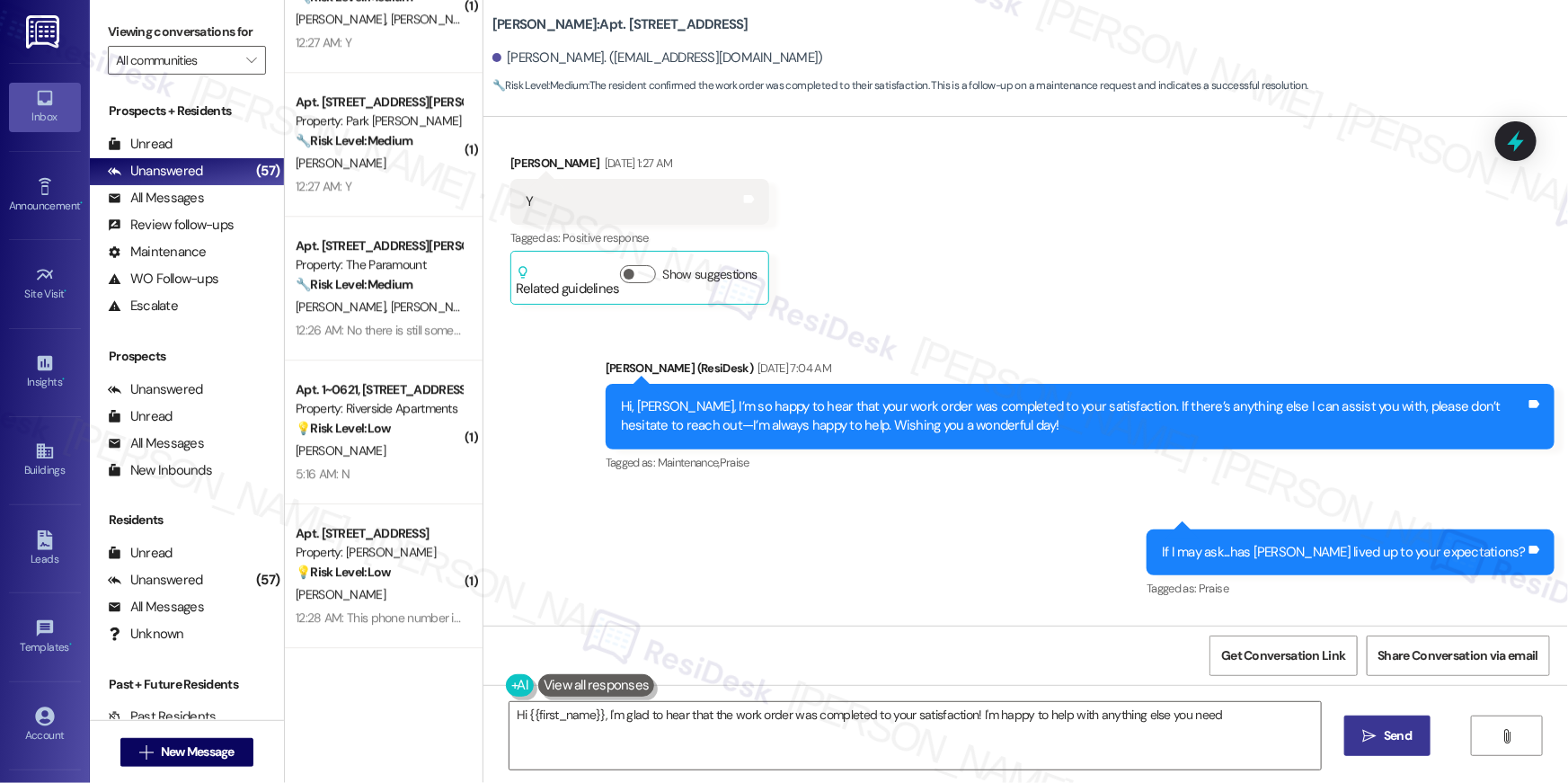
type textarea "Hi {{first_name}}, I'm glad to hear that the work order was completed to your s…"
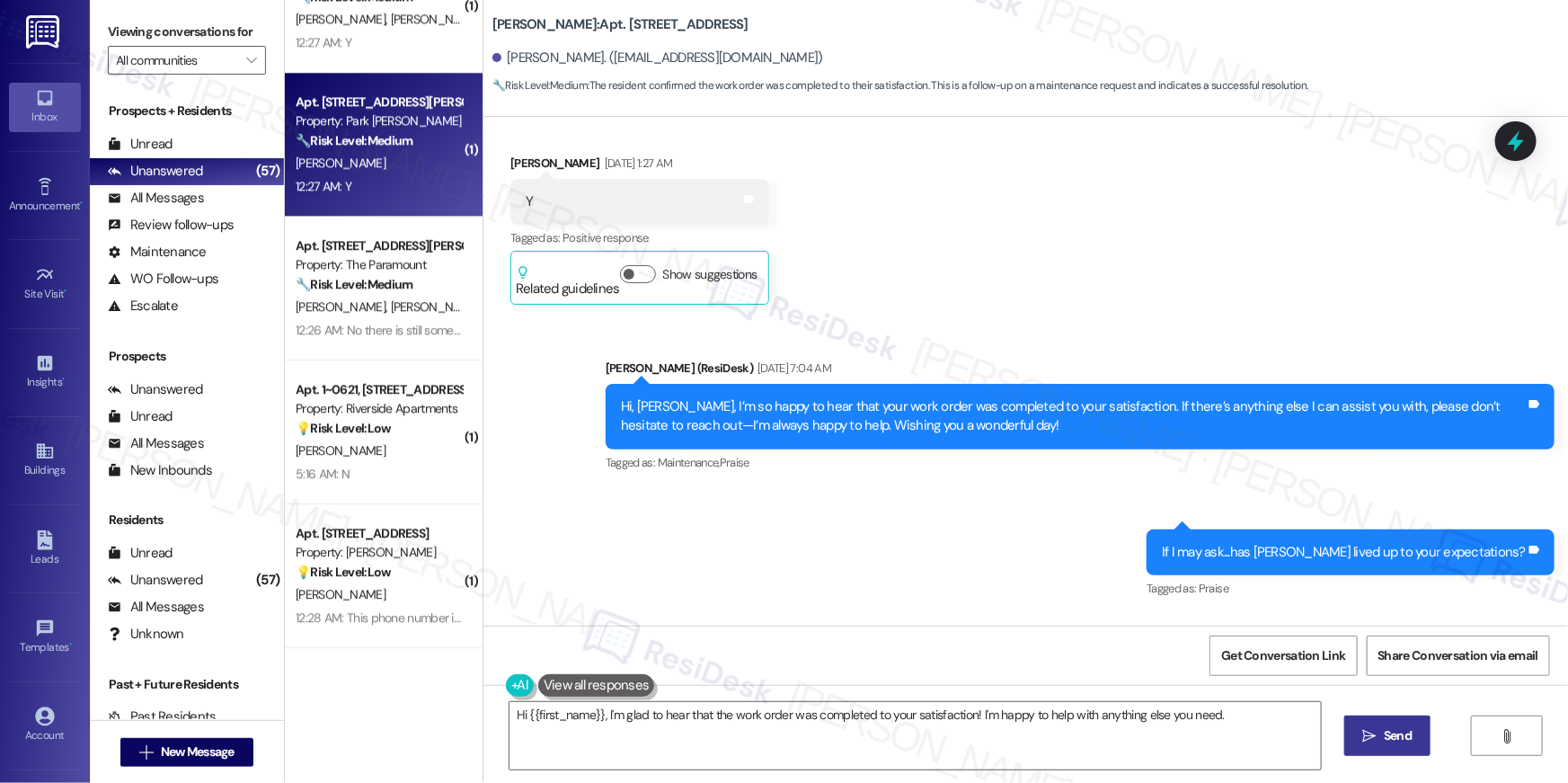
click at [395, 210] on div "Apt. [STREET_ADDRESS][PERSON_NAME] Property: [PERSON_NAME] Apartments 🔧 Risk Le…" at bounding box center [384, 145] width 197 height 144
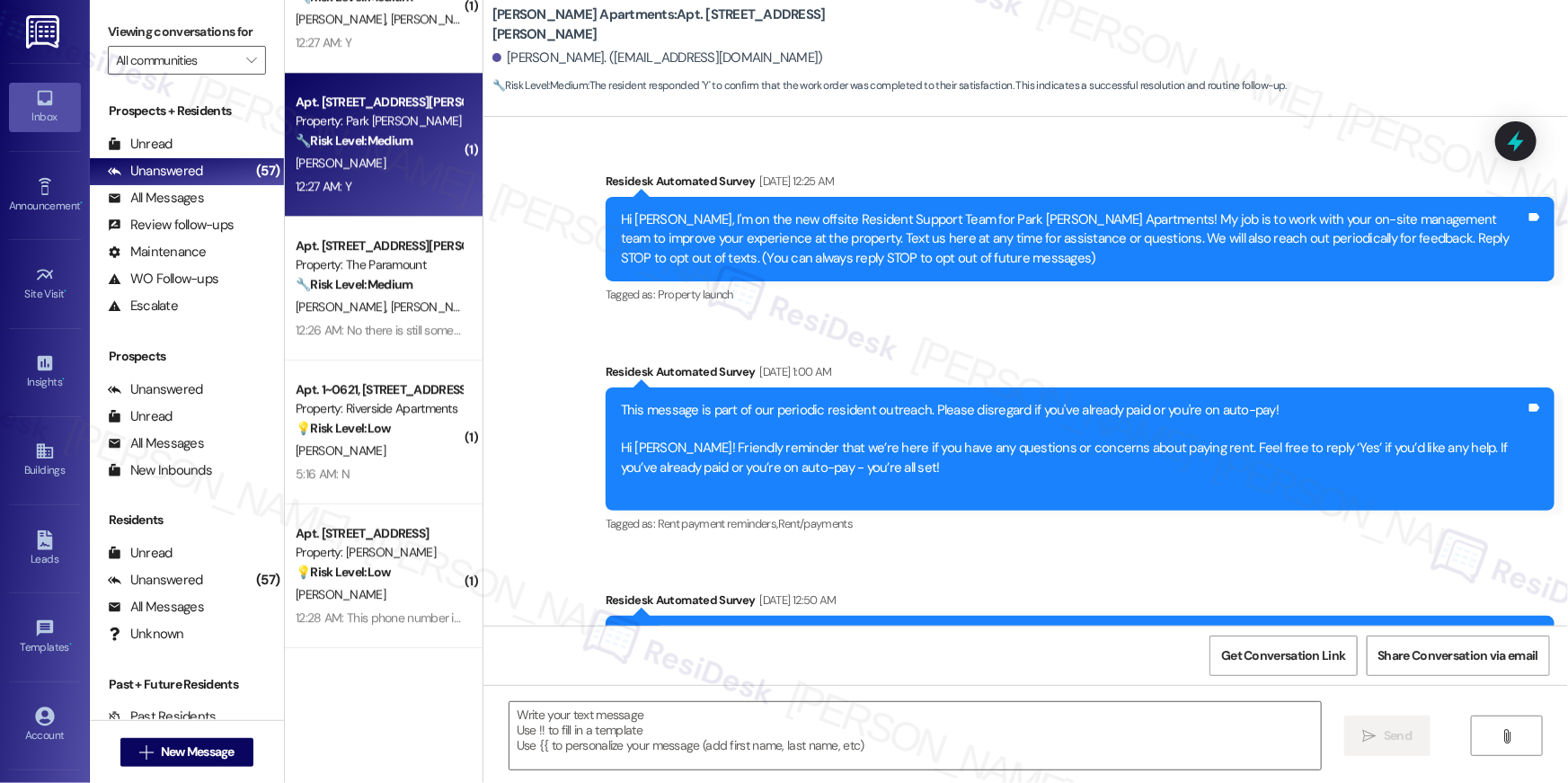
scroll to position [5243, 0]
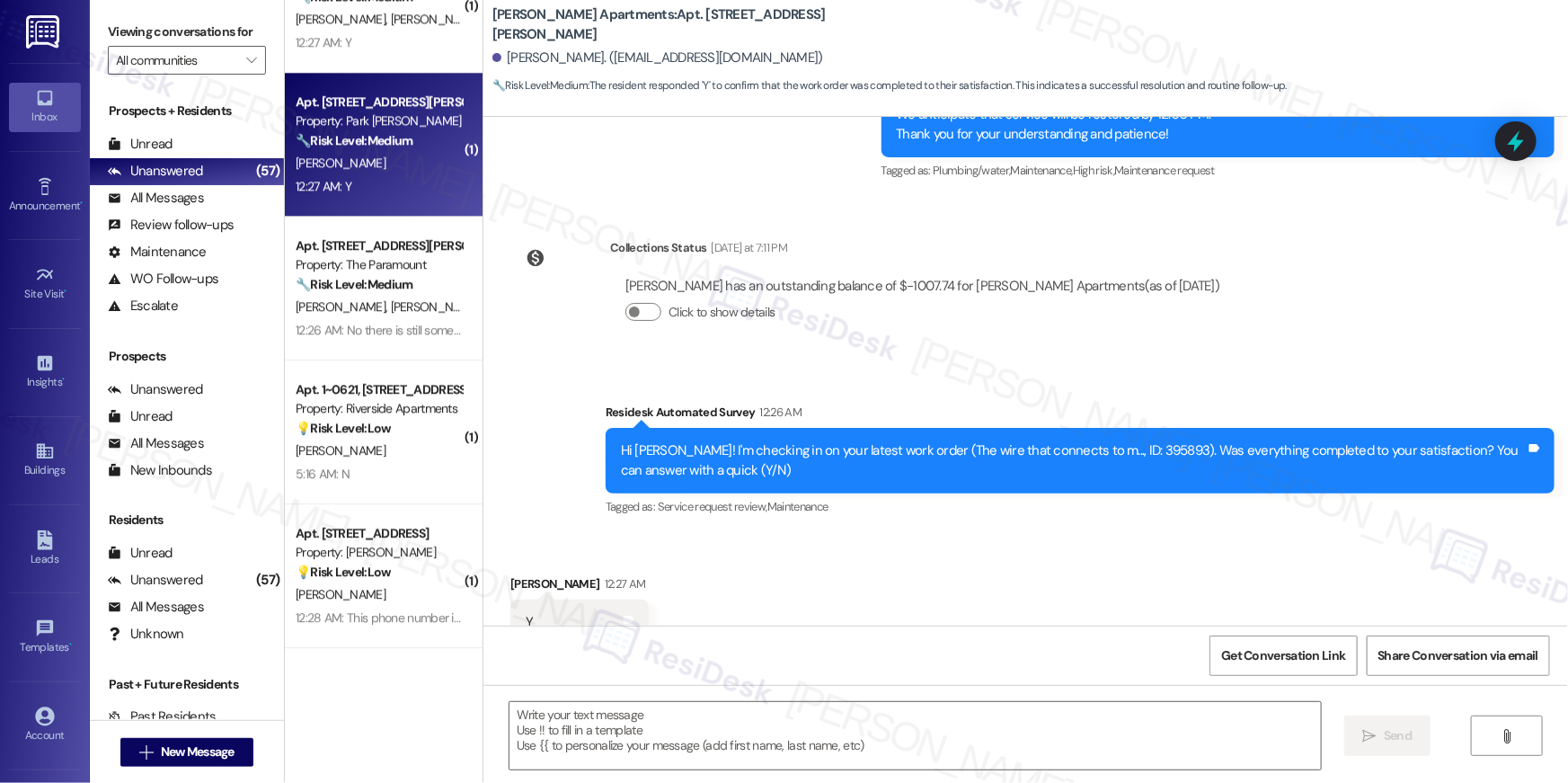
type textarea "Fetching suggested responses. Please feel free to read through the conversation…"
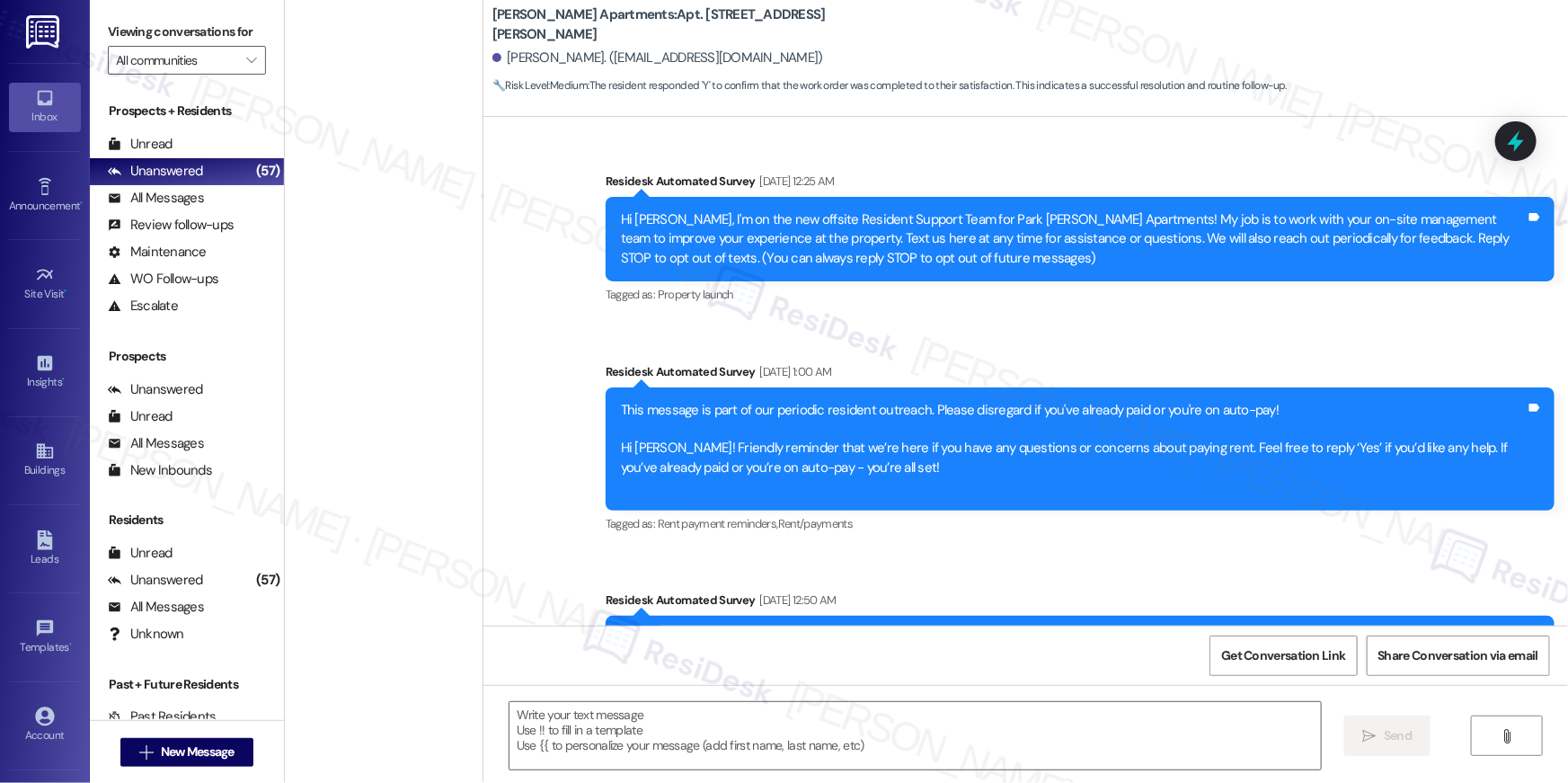
scroll to position [5243, 0]
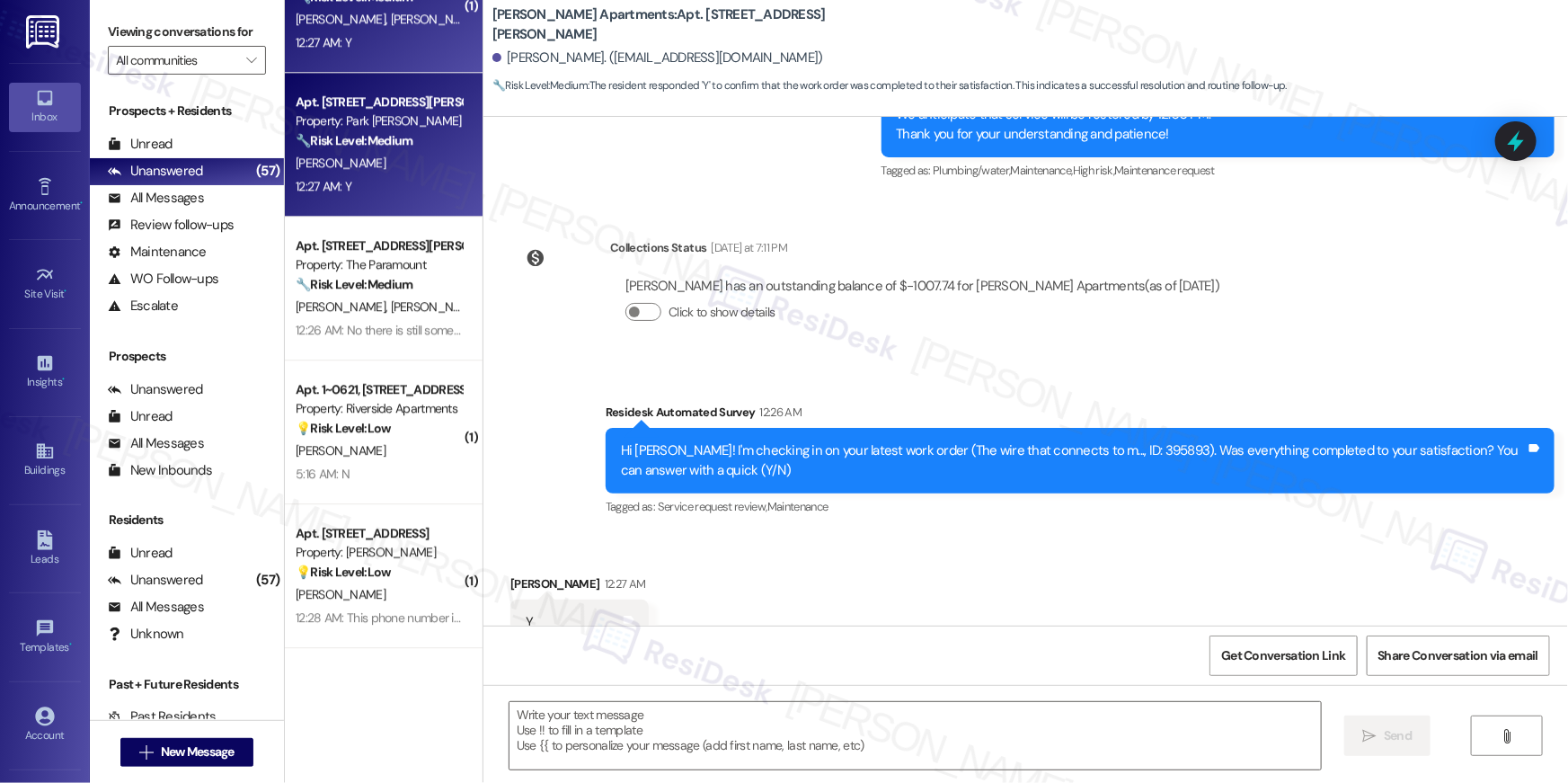
click at [375, 59] on div "Apt. 1~1415, [STREET_ADDRESS] Property: Riverside Apartments 🔧 Risk Level: Medi…" at bounding box center [384, 1] width 197 height 144
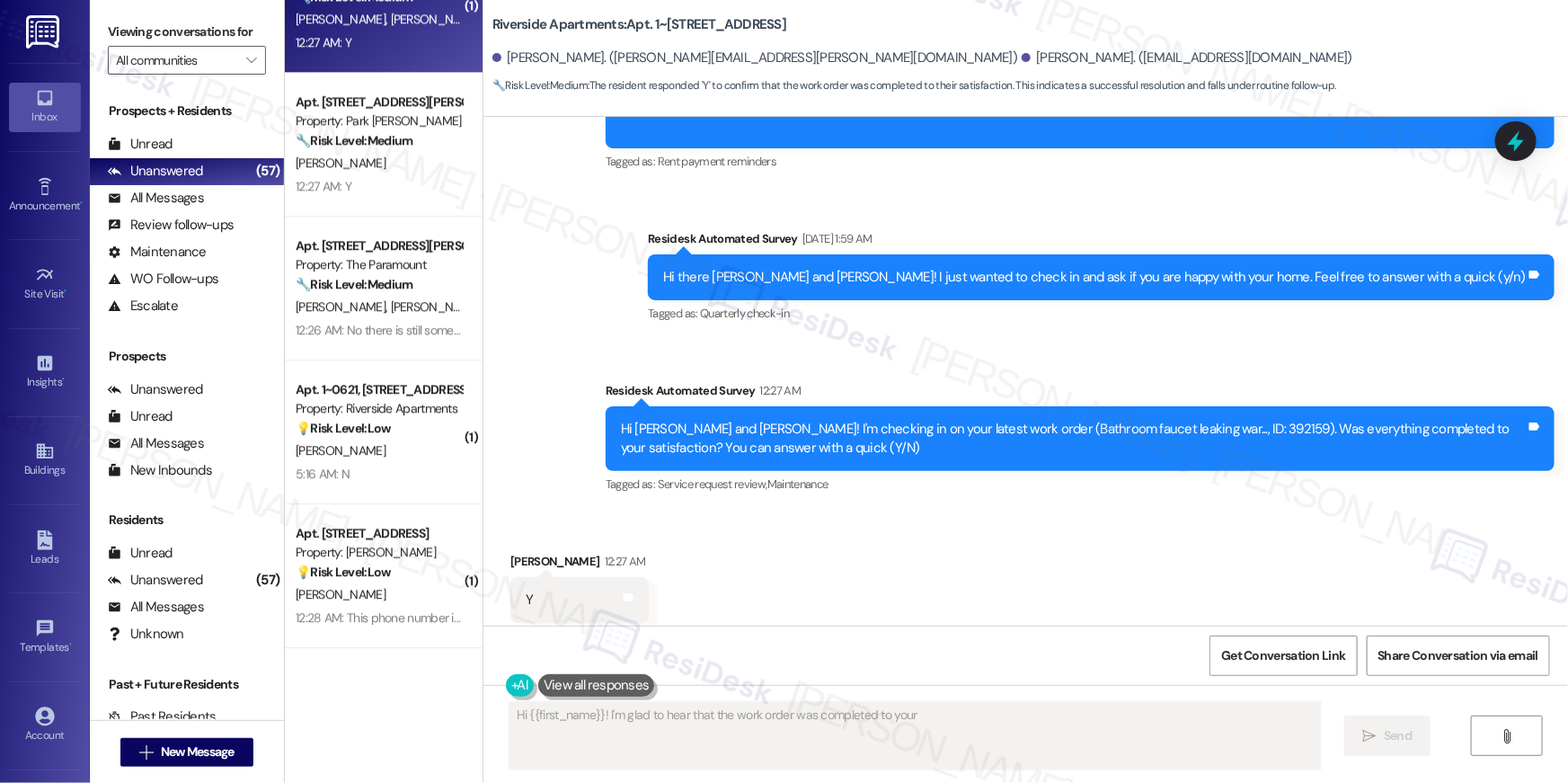
type textarea "Hi {{first_name}}! I'm glad to hear that the work order was completed to your s…"
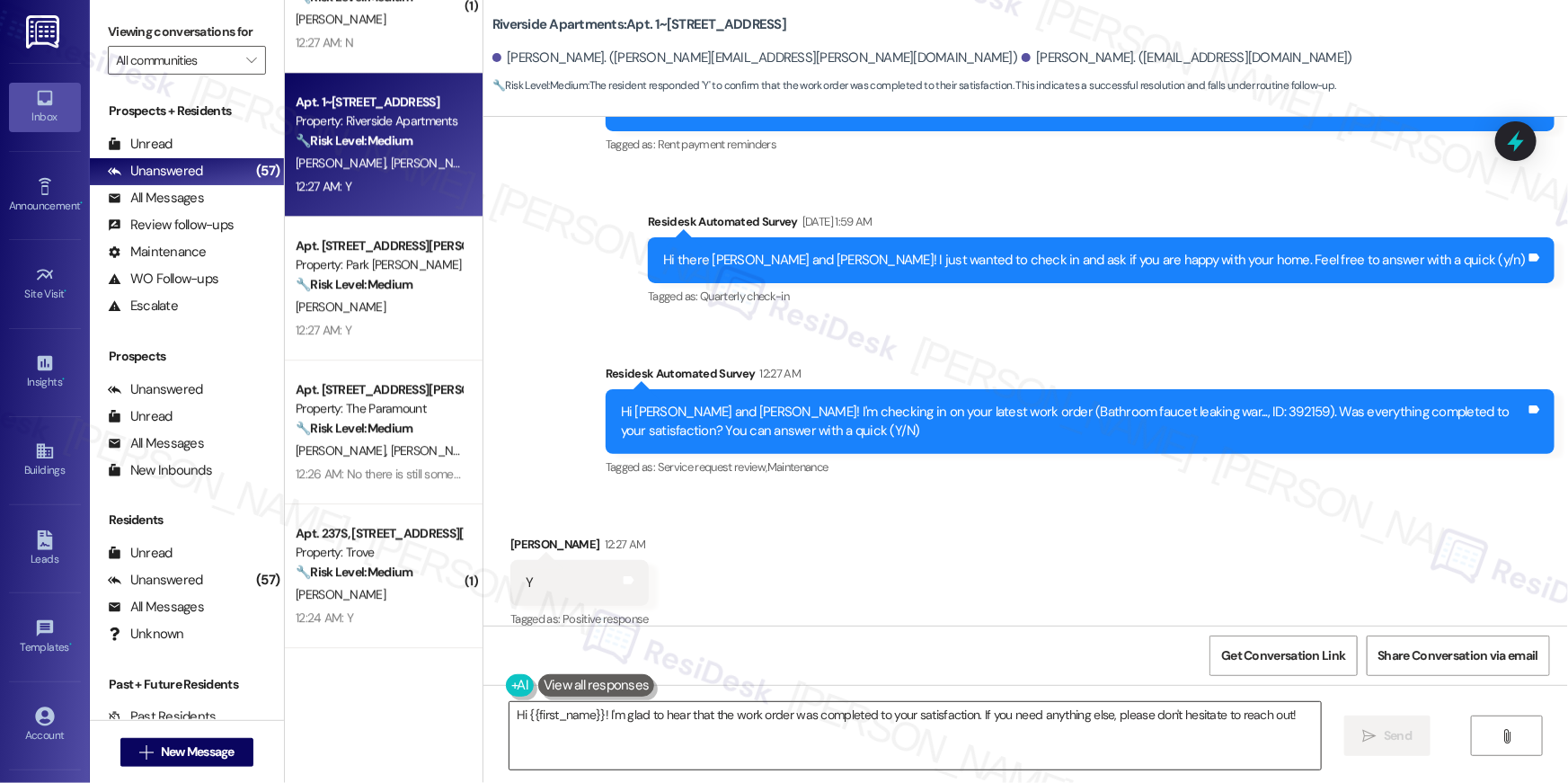
click at [929, 738] on textarea "Hi {{first_name}}! I'm glad to hear that the work order was completed to your s…" at bounding box center [915, 735] width 811 height 67
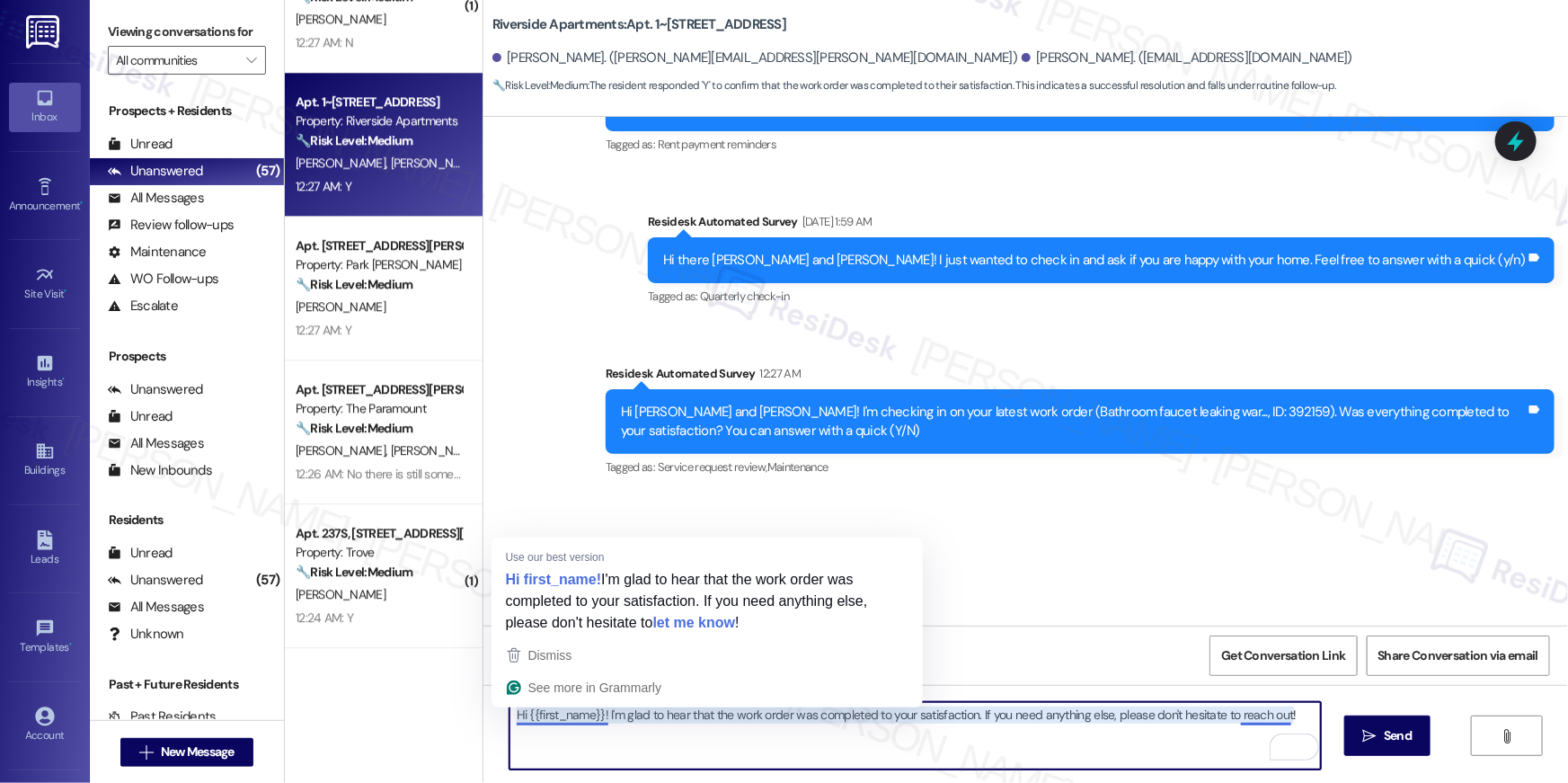
click at [578, 715] on textarea "Hi {{first_name}}! I'm glad to hear that the work order was completed to your s…" at bounding box center [915, 735] width 811 height 67
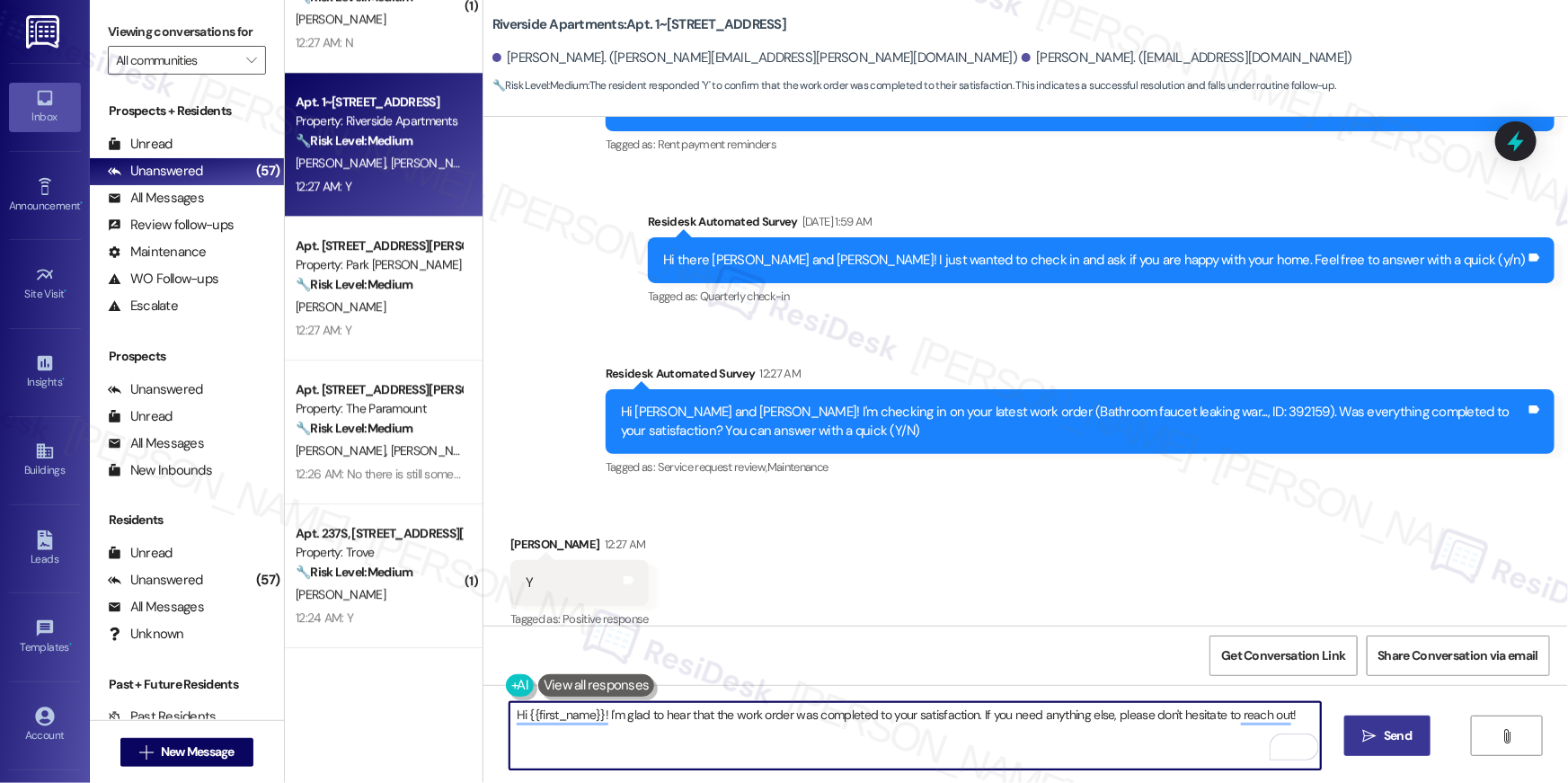
click at [1398, 734] on span "Send" at bounding box center [1397, 735] width 28 height 18
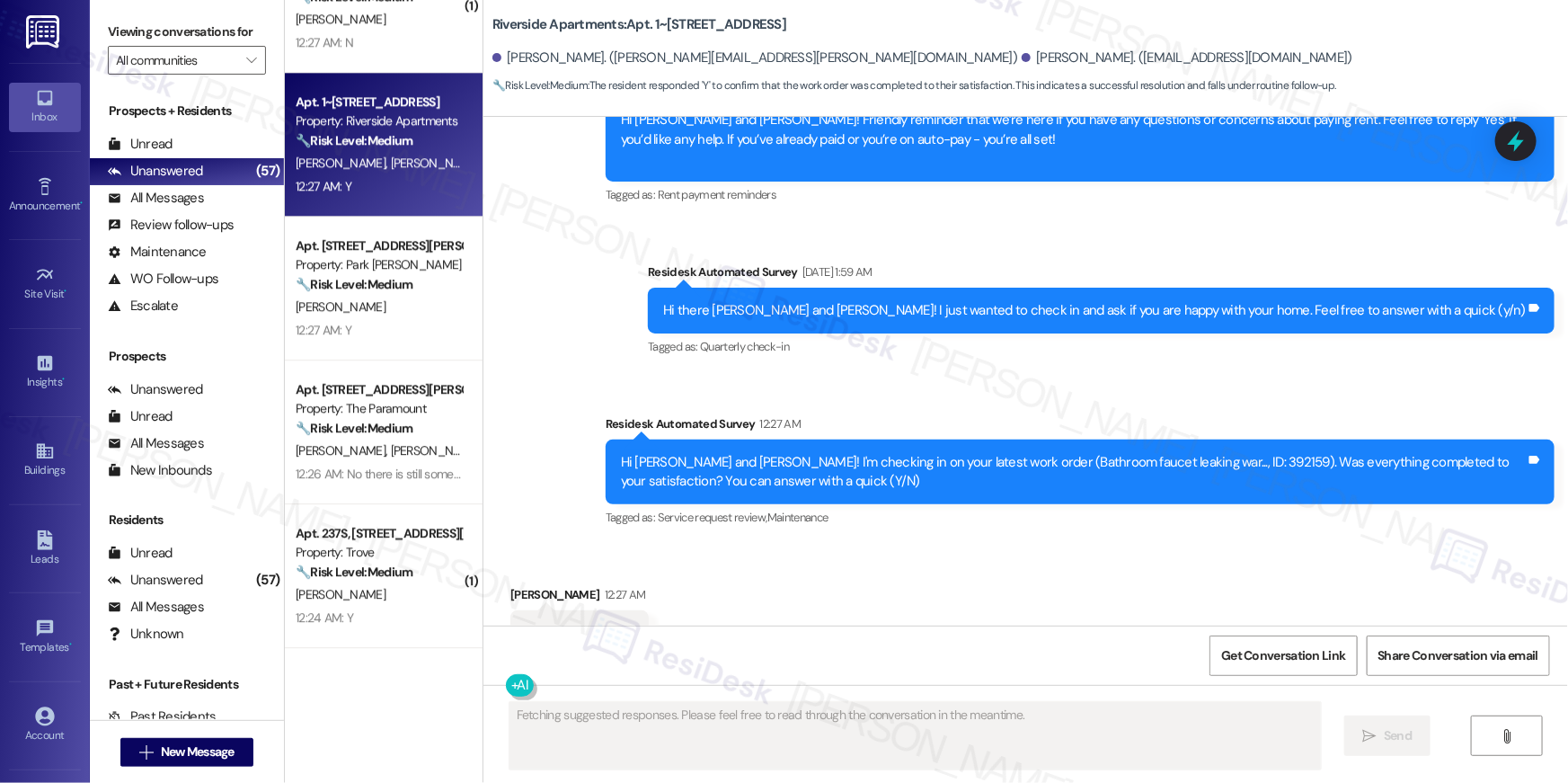
scroll to position [2004, 0]
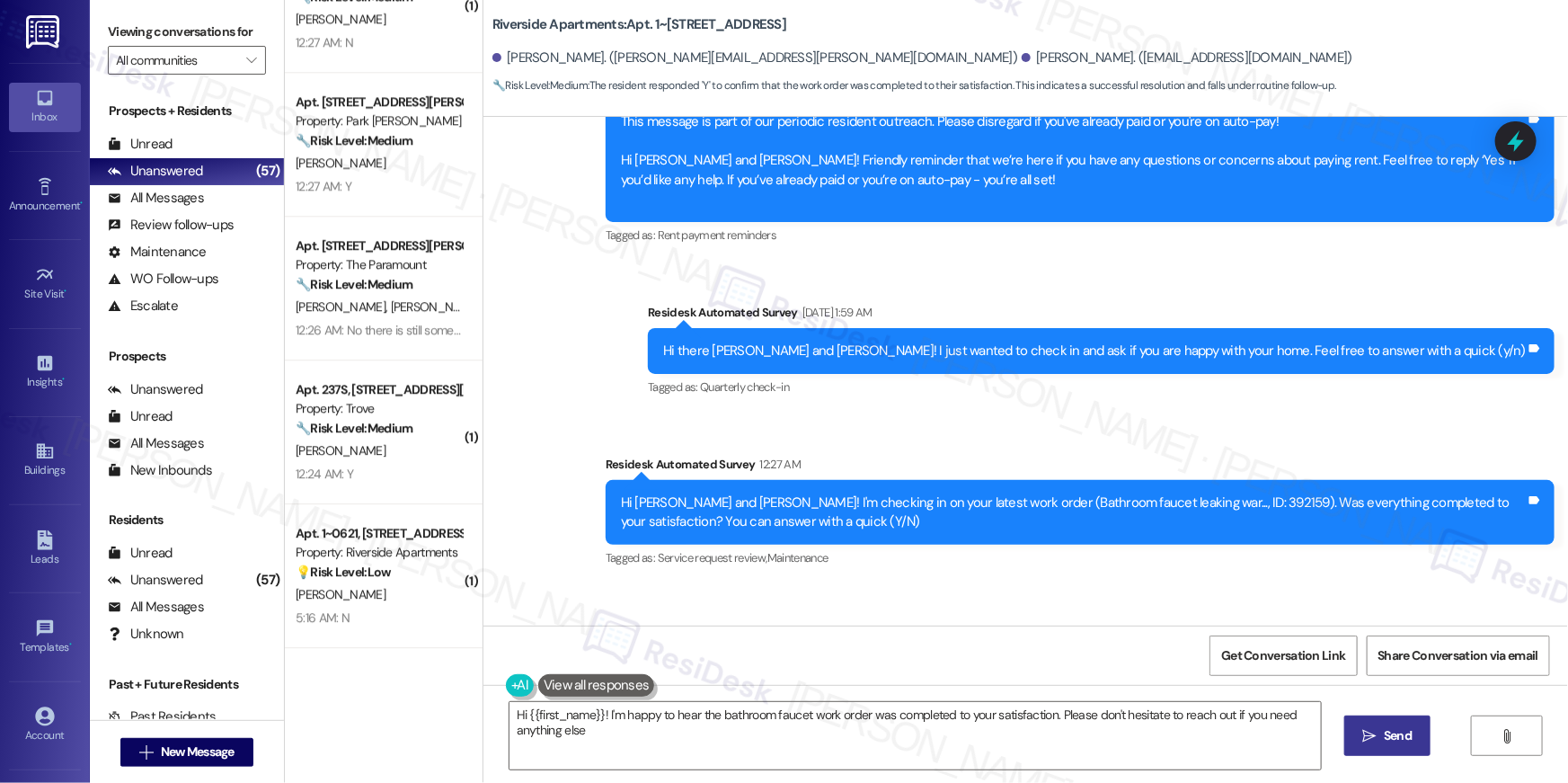
type textarea "Hi {{first_name}}! I'm happy to hear the bathroom faucet work order was complet…"
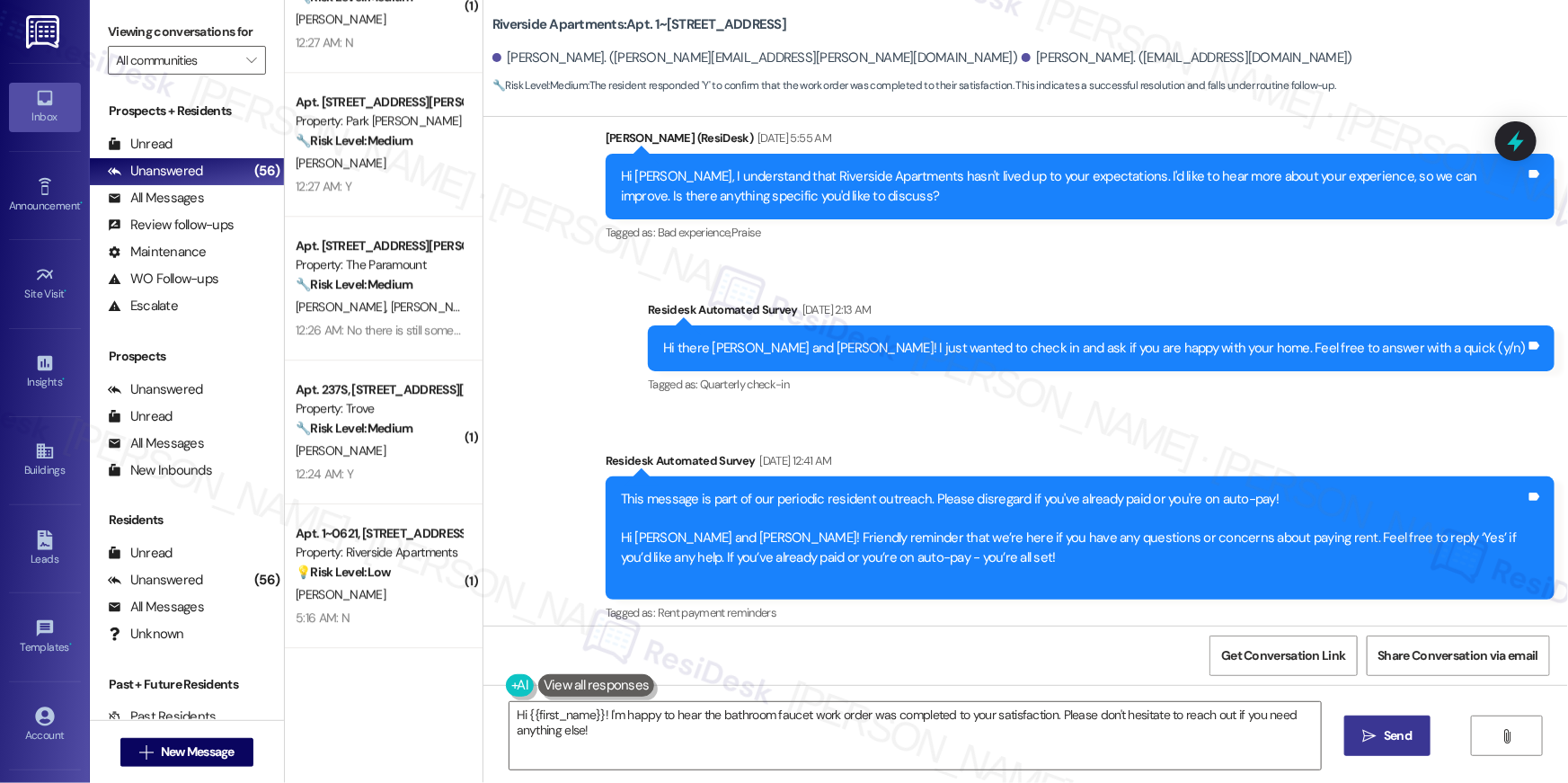
scroll to position [1265, 0]
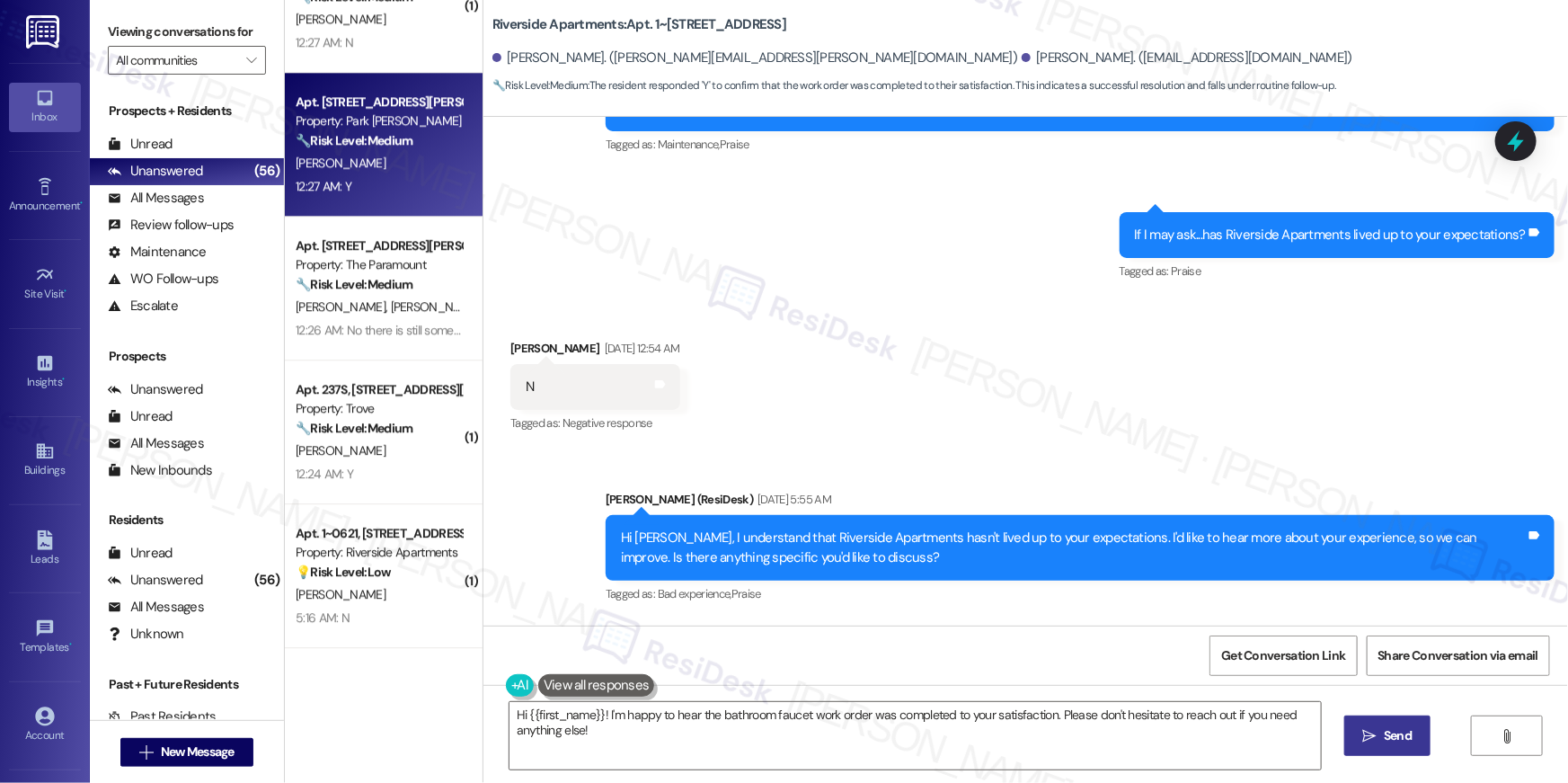
click at [432, 201] on div "Apt. 317, 2000 North Adams Street Property: Park Adams Apartments 🔧 Risk Level:…" at bounding box center [384, 145] width 197 height 144
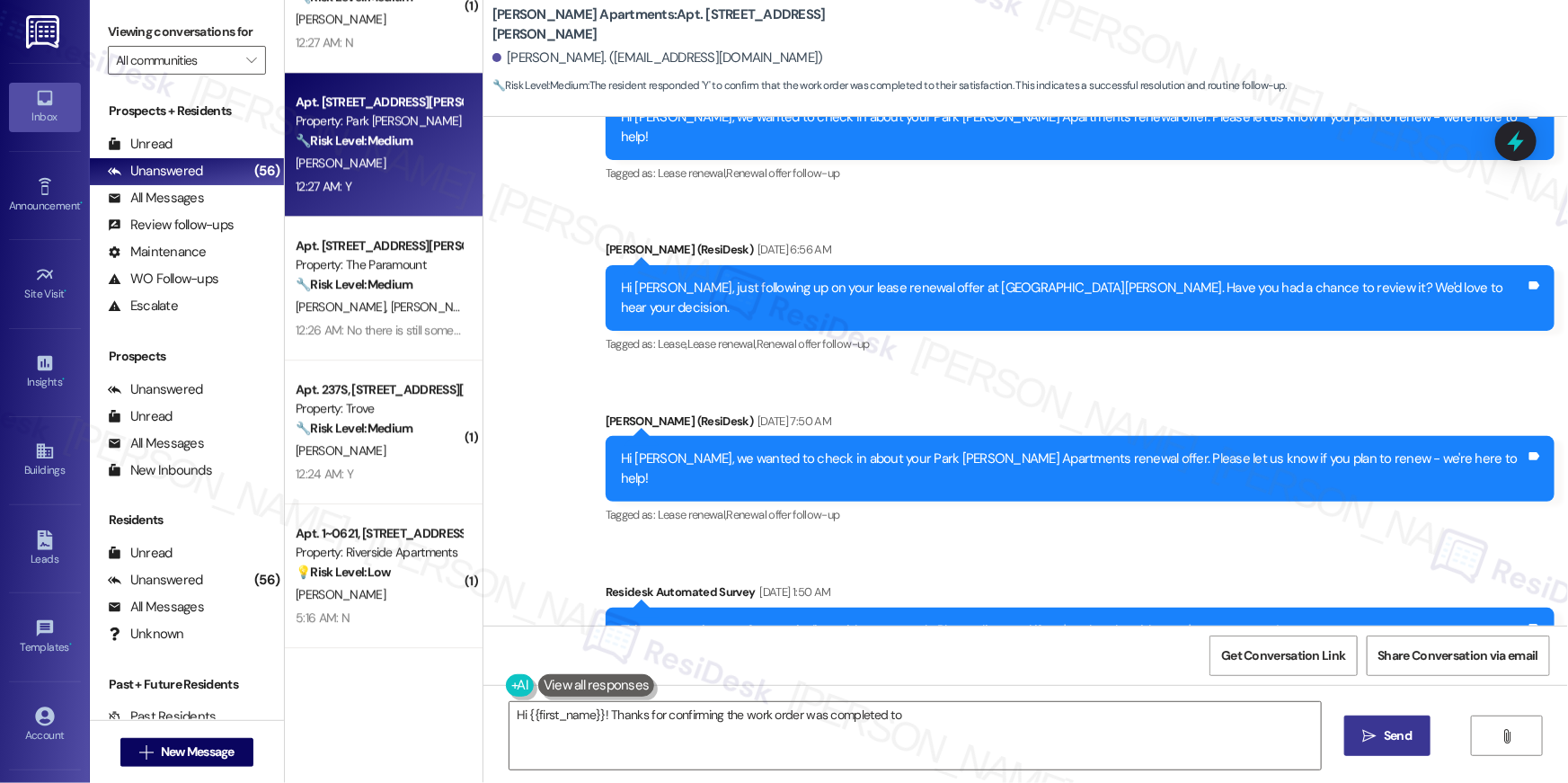
scroll to position [5243, 0]
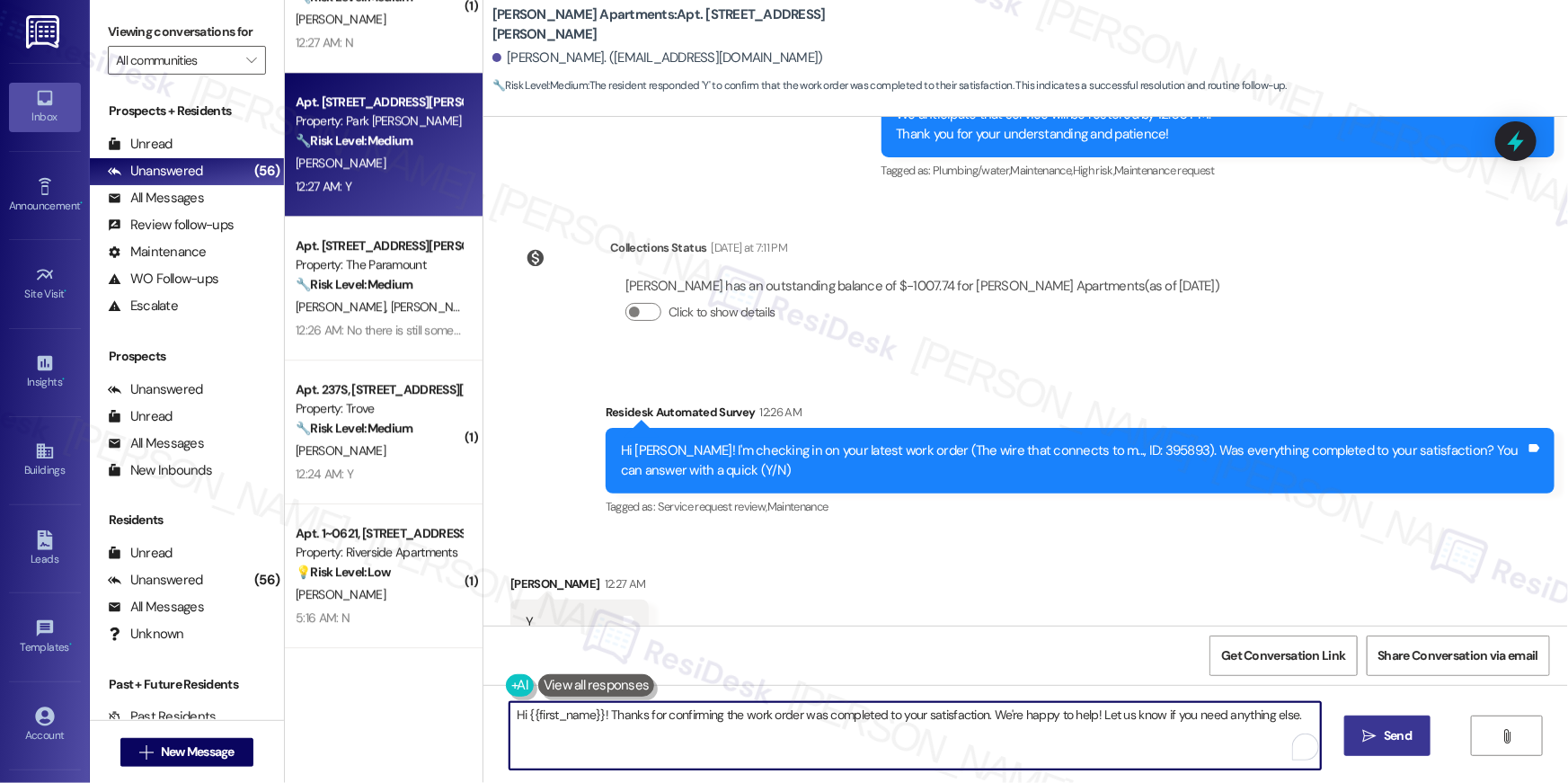
click at [952, 735] on textarea "Hi {{first_name}}! Thanks for confirming the work order was completed to your s…" at bounding box center [915, 735] width 811 height 67
click at [987, 745] on textarea "Hi {{first_name}}! Thanks for confirming the work order was completed to your s…" at bounding box center [915, 735] width 811 height 67
paste textarea ", I’m truly delighted to hear that your work order has been successfully comple…"
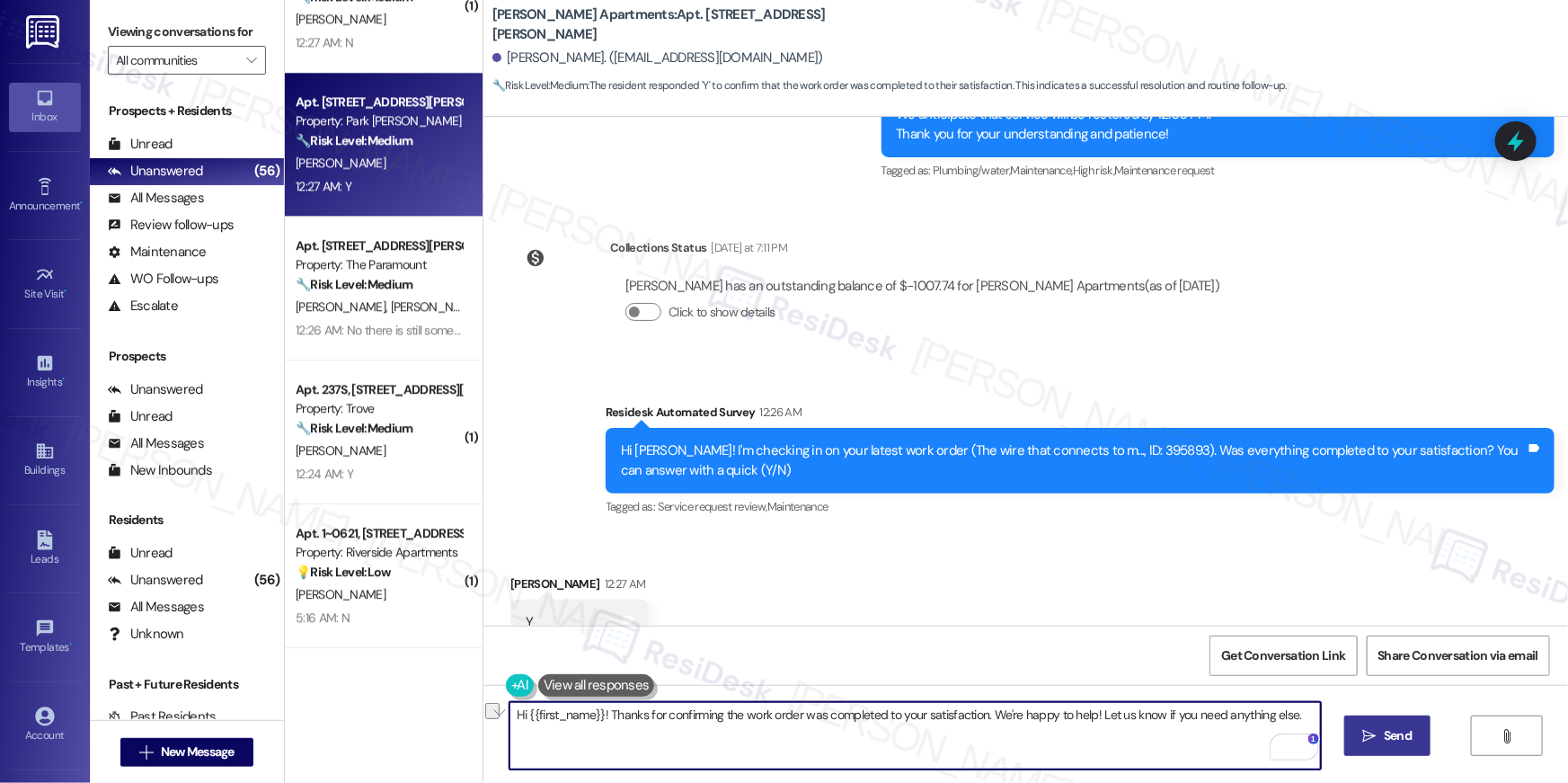
type textarea "Hi {{first_name}}, I’m truly delighted to hear that your work order has been su…"
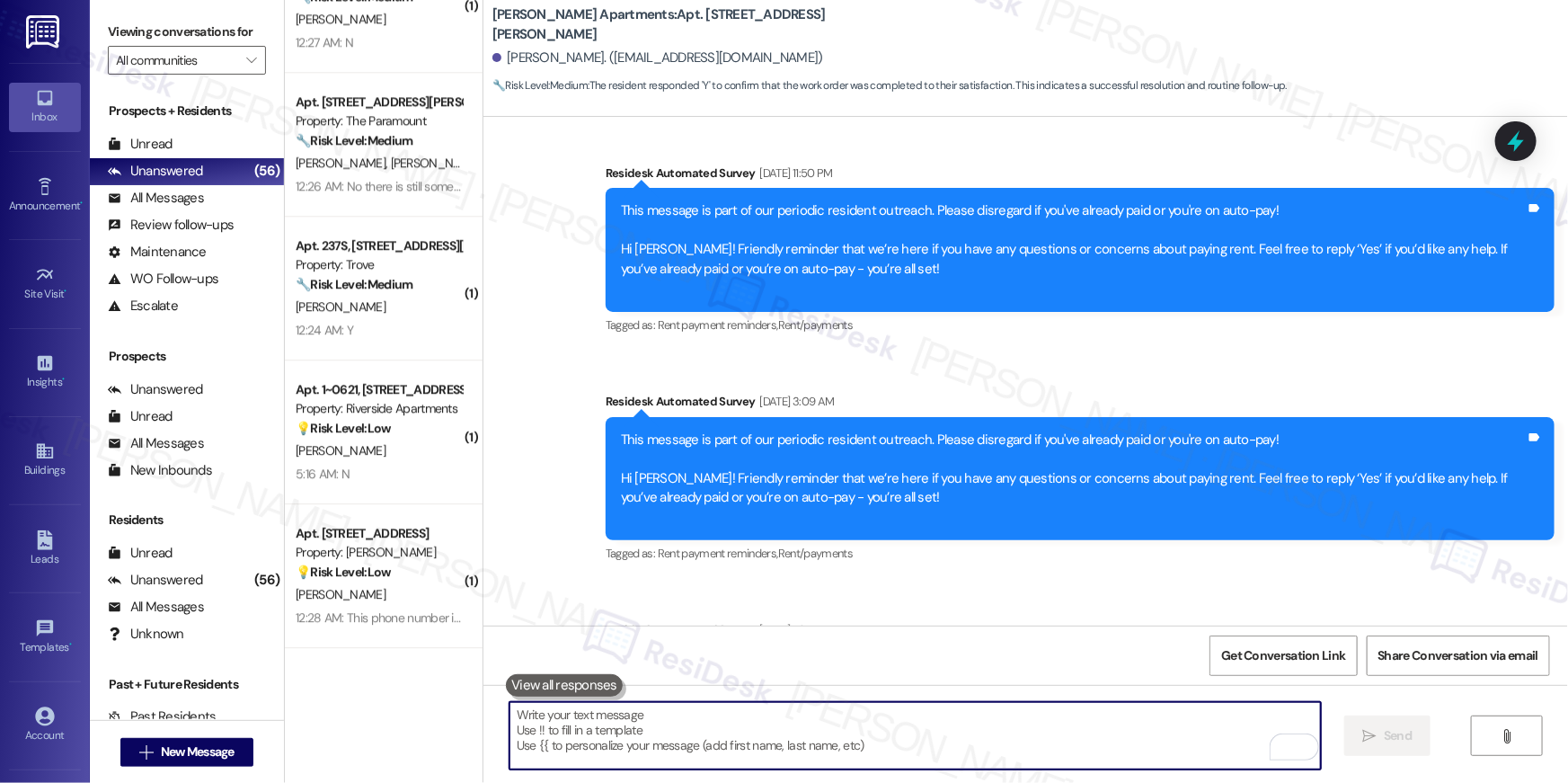
scroll to position [805, 0]
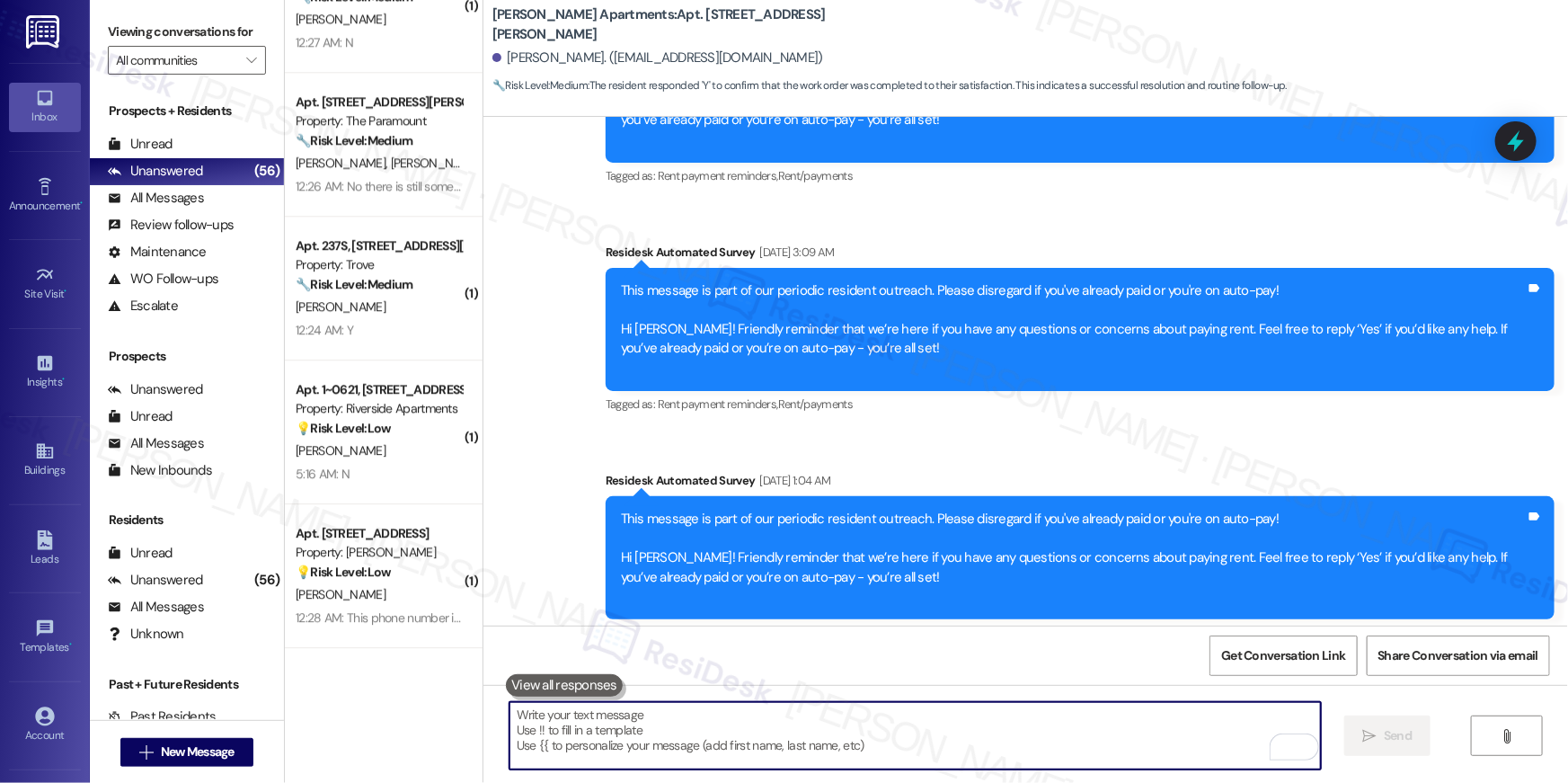
paste textarea "I hope you don’t mind me asking a quick favor—would you be willing to leave us …"
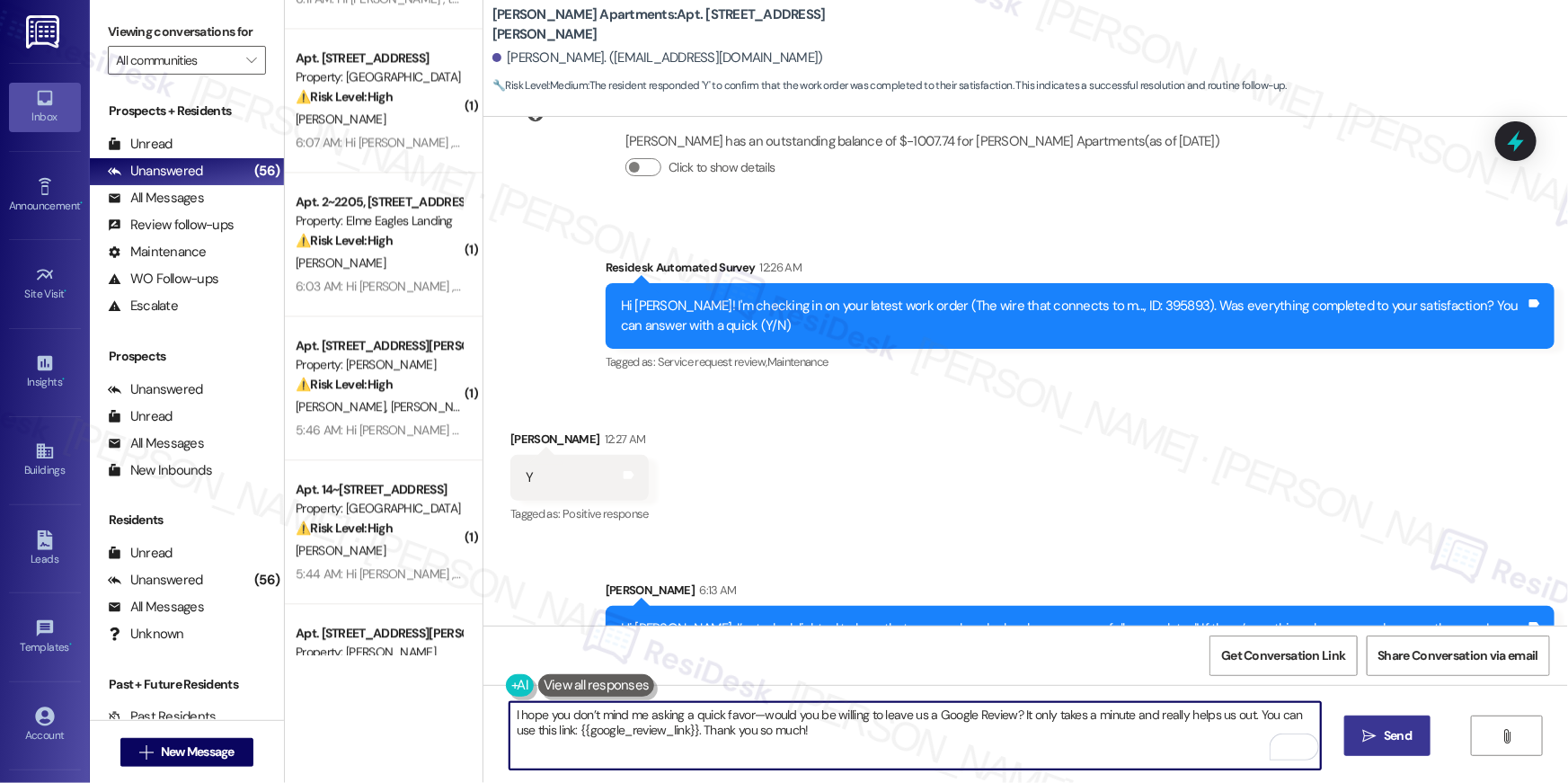
scroll to position [5414, 0]
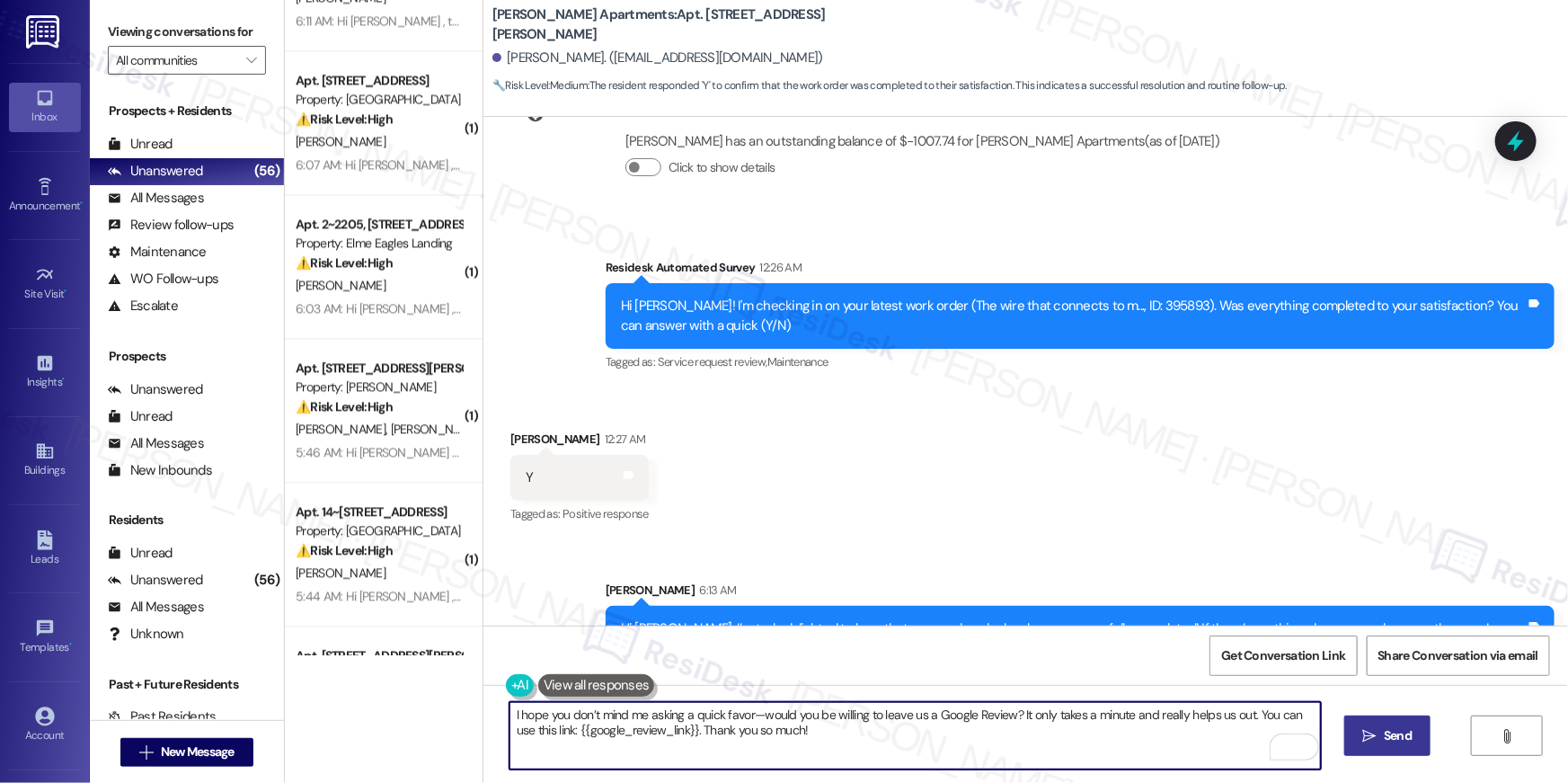
type textarea "I hope you don’t mind me asking a quick favor—would you be willing to leave us …"
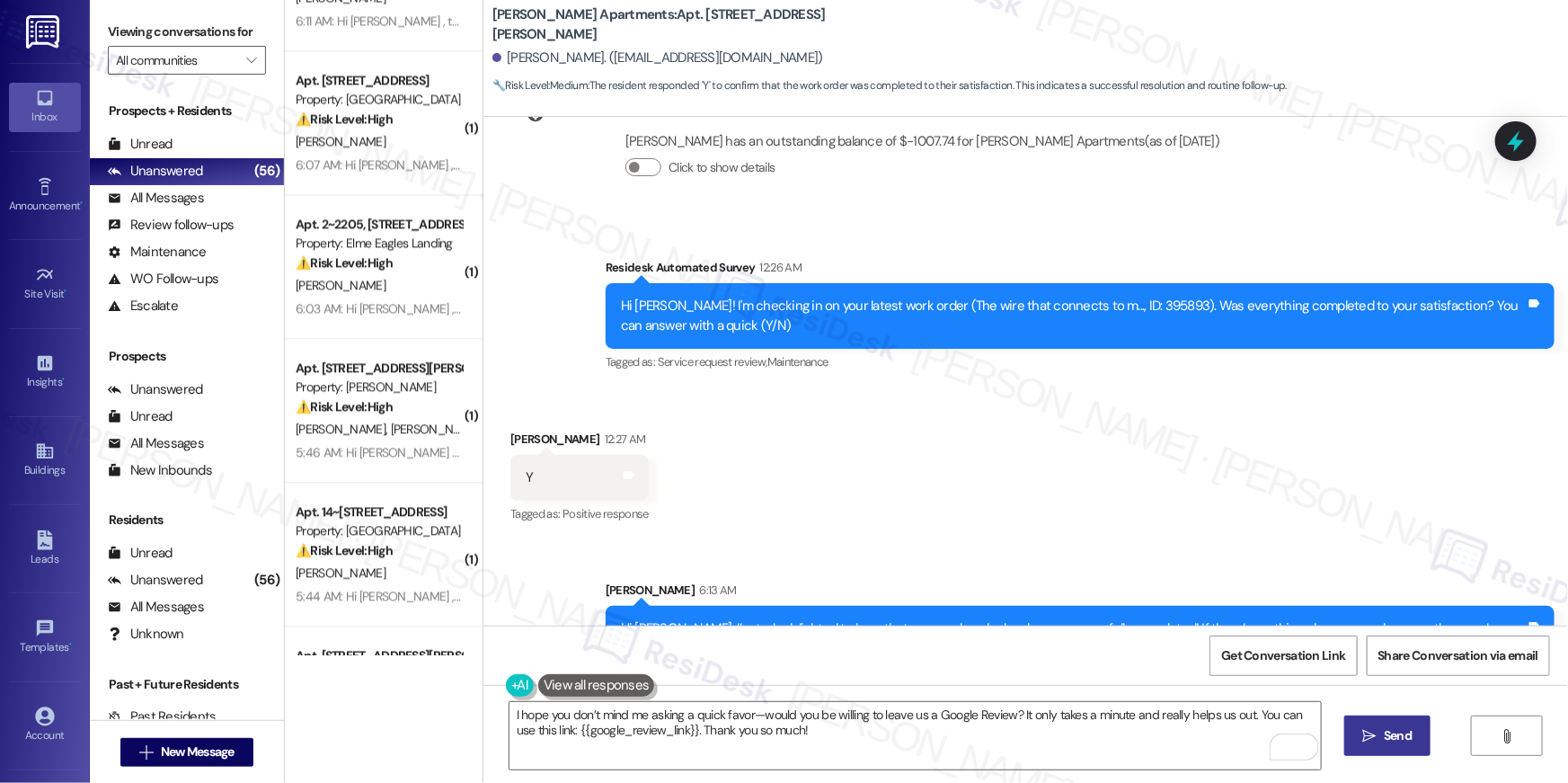
click at [875, 476] on div "Received via SMS Samaad Smith 12:27 AM Y Tags and notes Tagged as: Positive res…" at bounding box center [1025, 464] width 1084 height 152
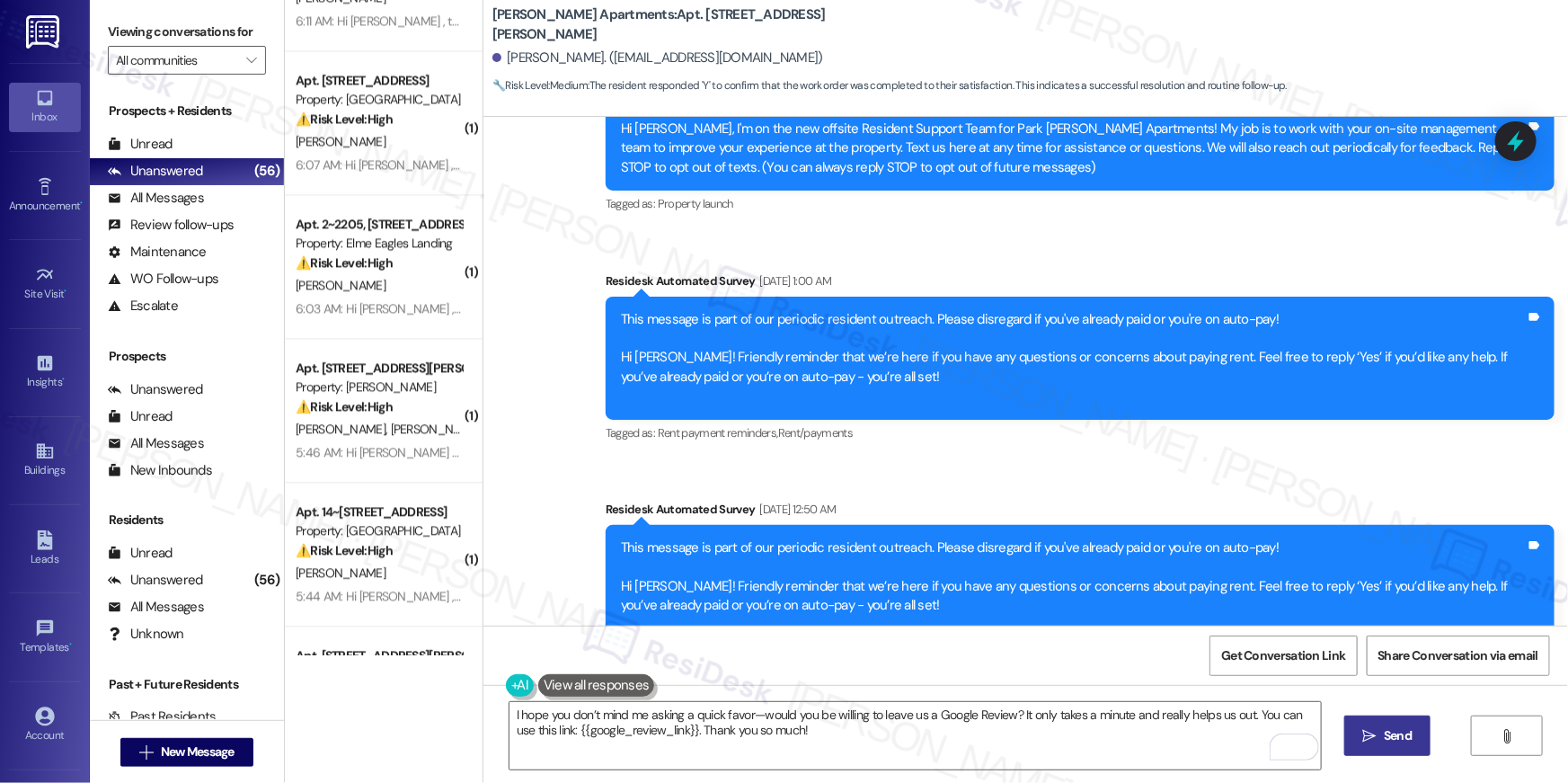
scroll to position [0, 0]
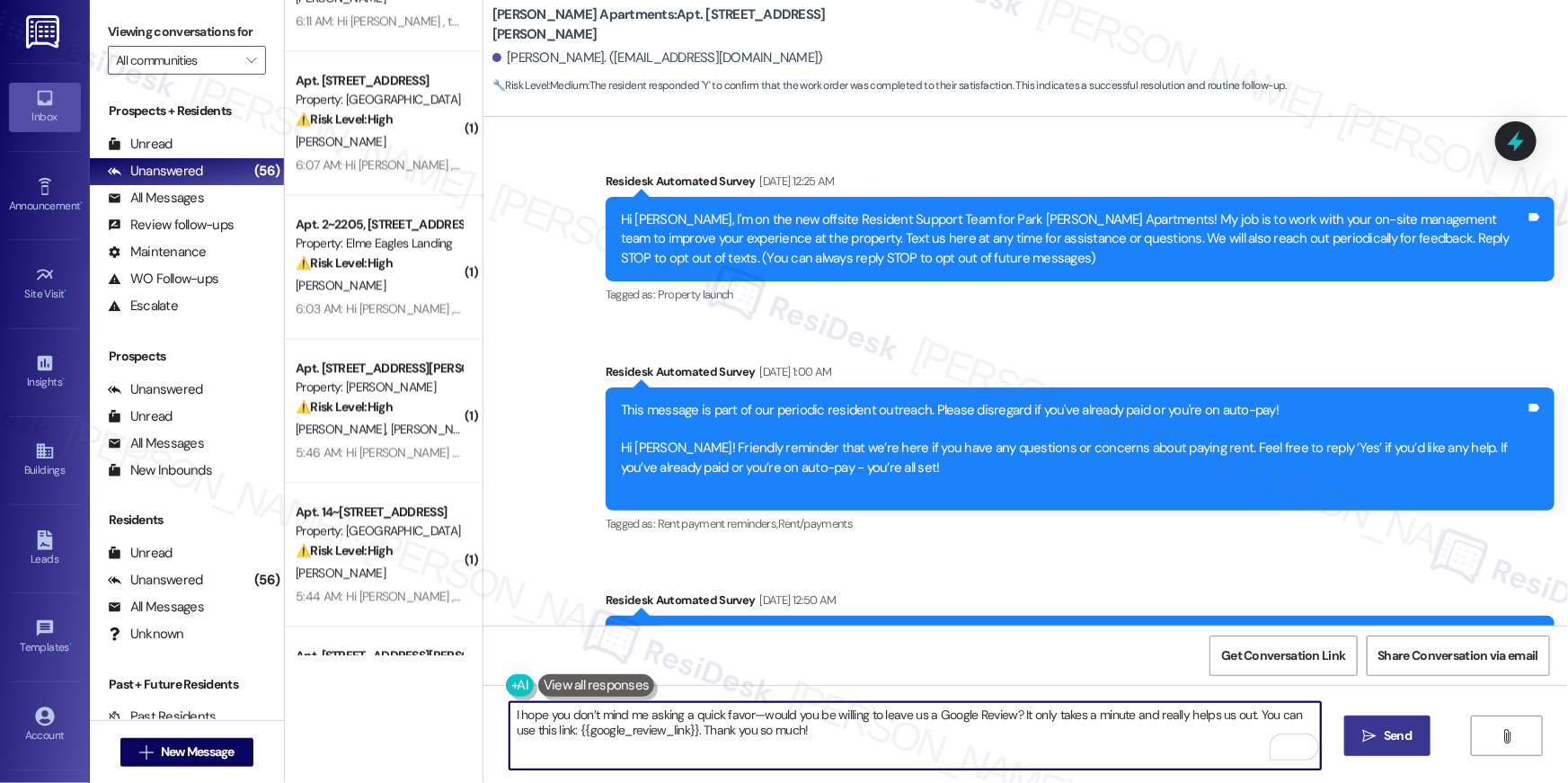
click at [1005, 731] on textarea "I hope you don’t mind me asking a quick favor—would you be willing to leave us …" at bounding box center [915, 735] width 811 height 67
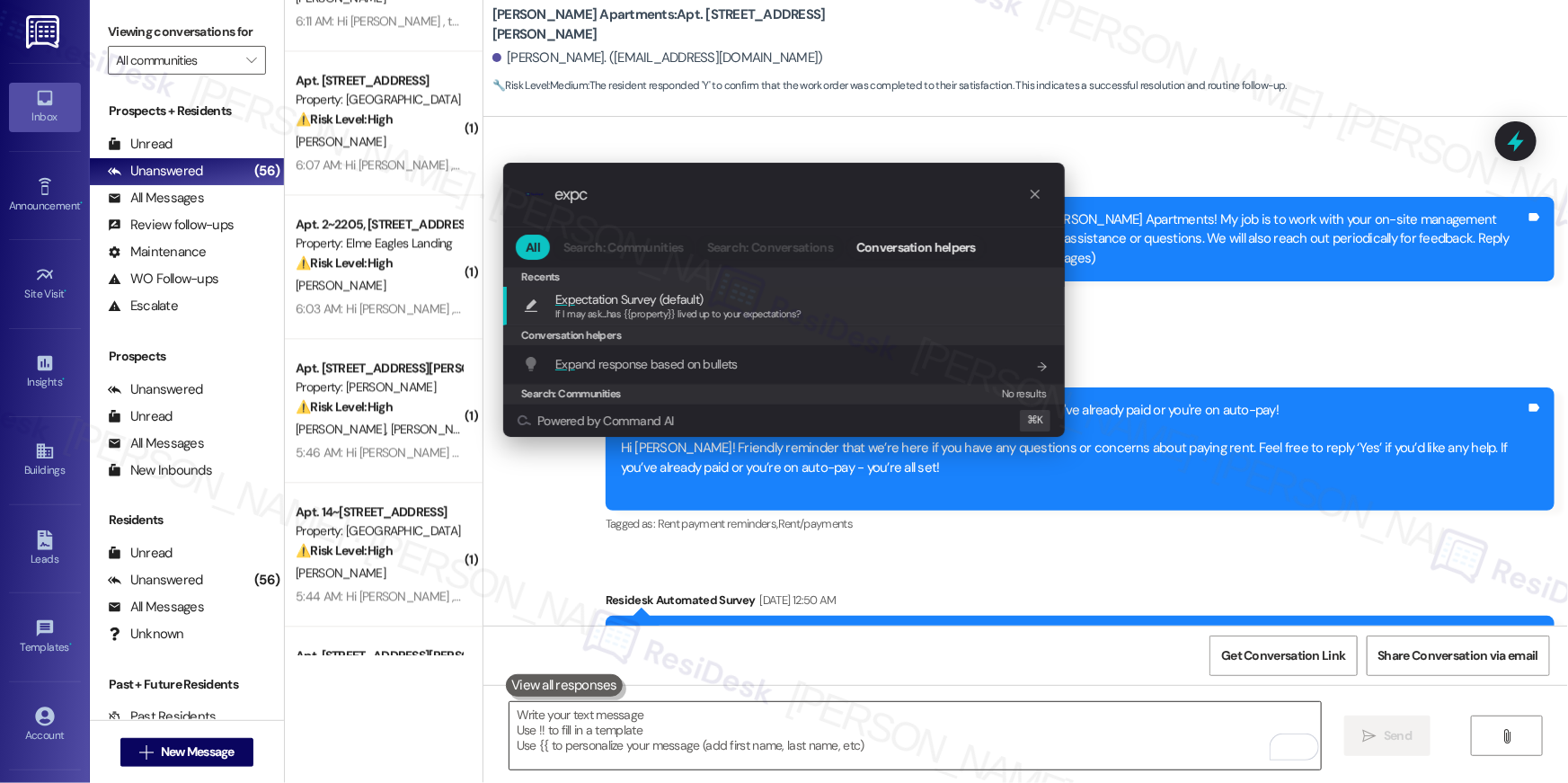
type input "expct"
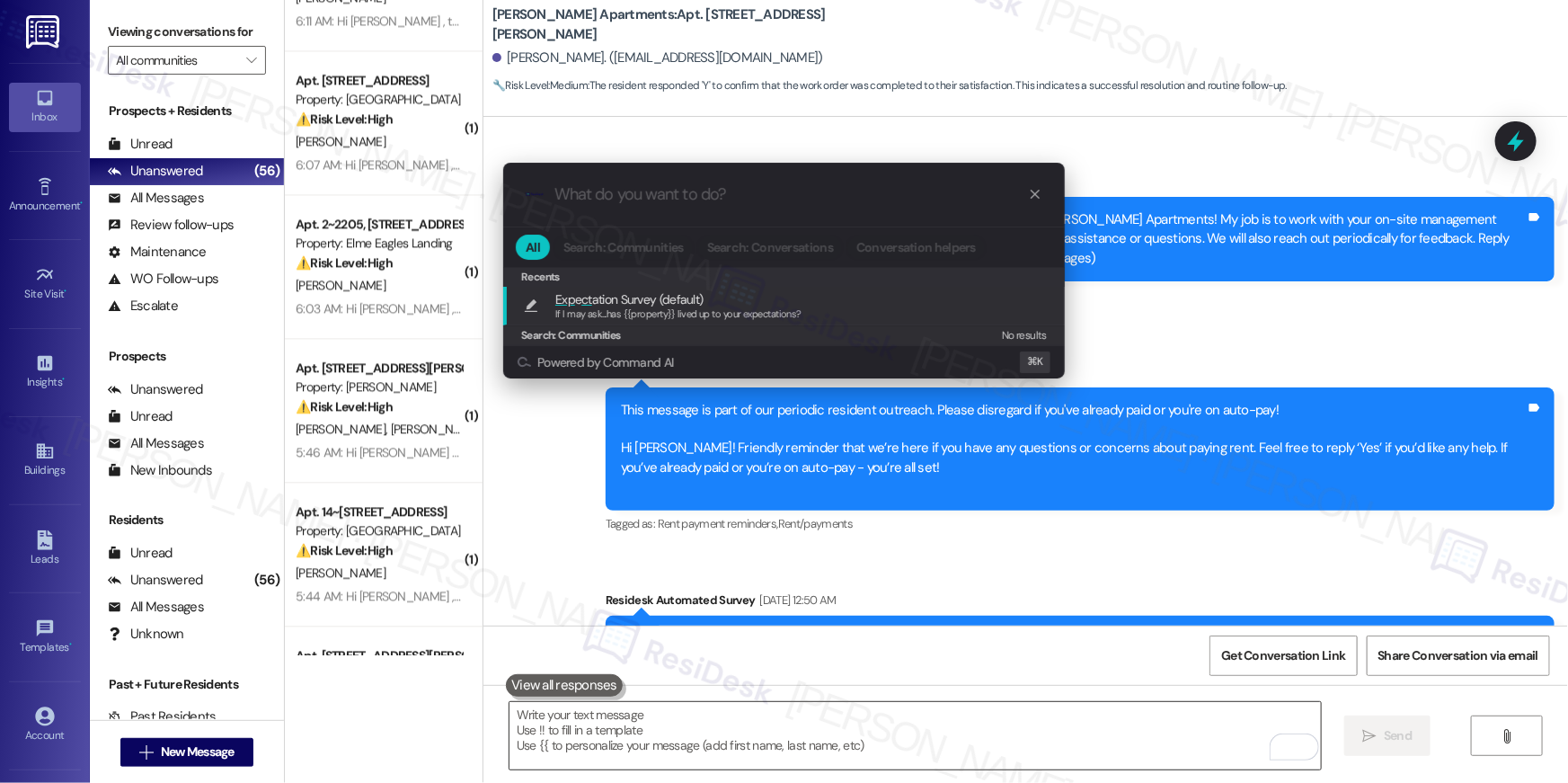
type textarea "If I may ask...has {{property}} lived up to your expectations?"
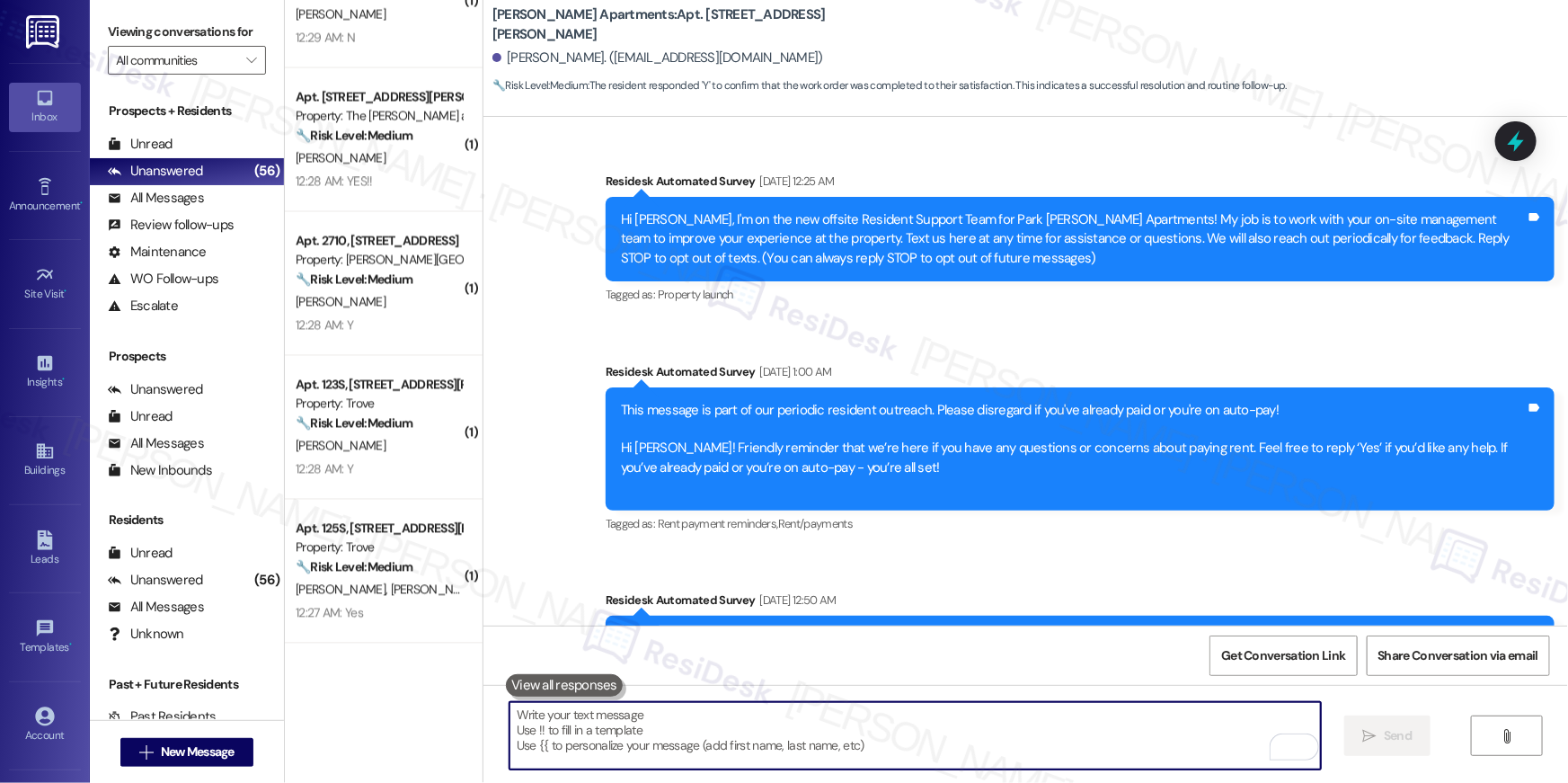
scroll to position [1594, 0]
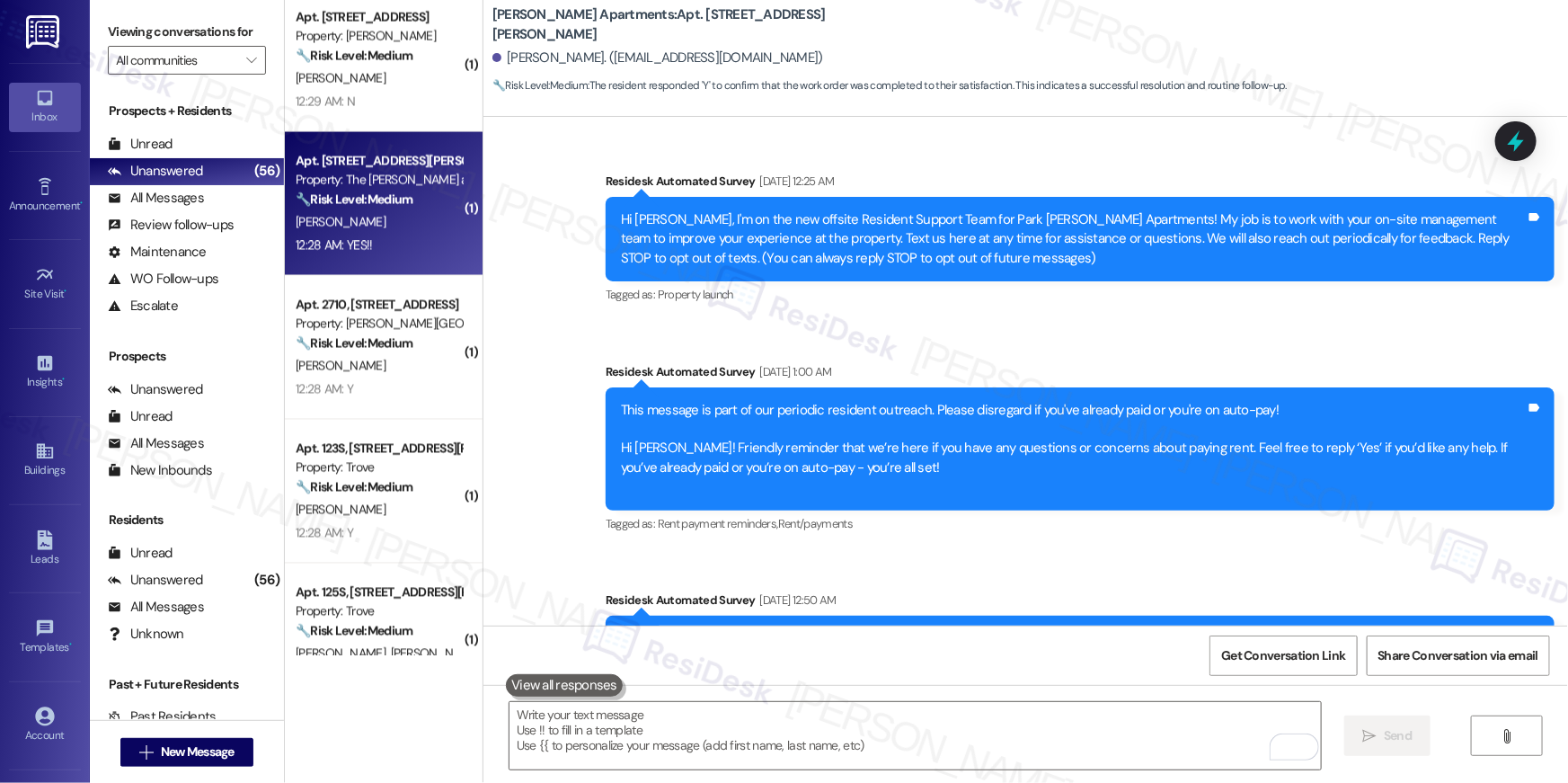
click at [377, 223] on div "J. Wagner" at bounding box center [378, 223] width 170 height 22
type textarea "Fetching suggested responses. Please feel free to read through the conversation…"
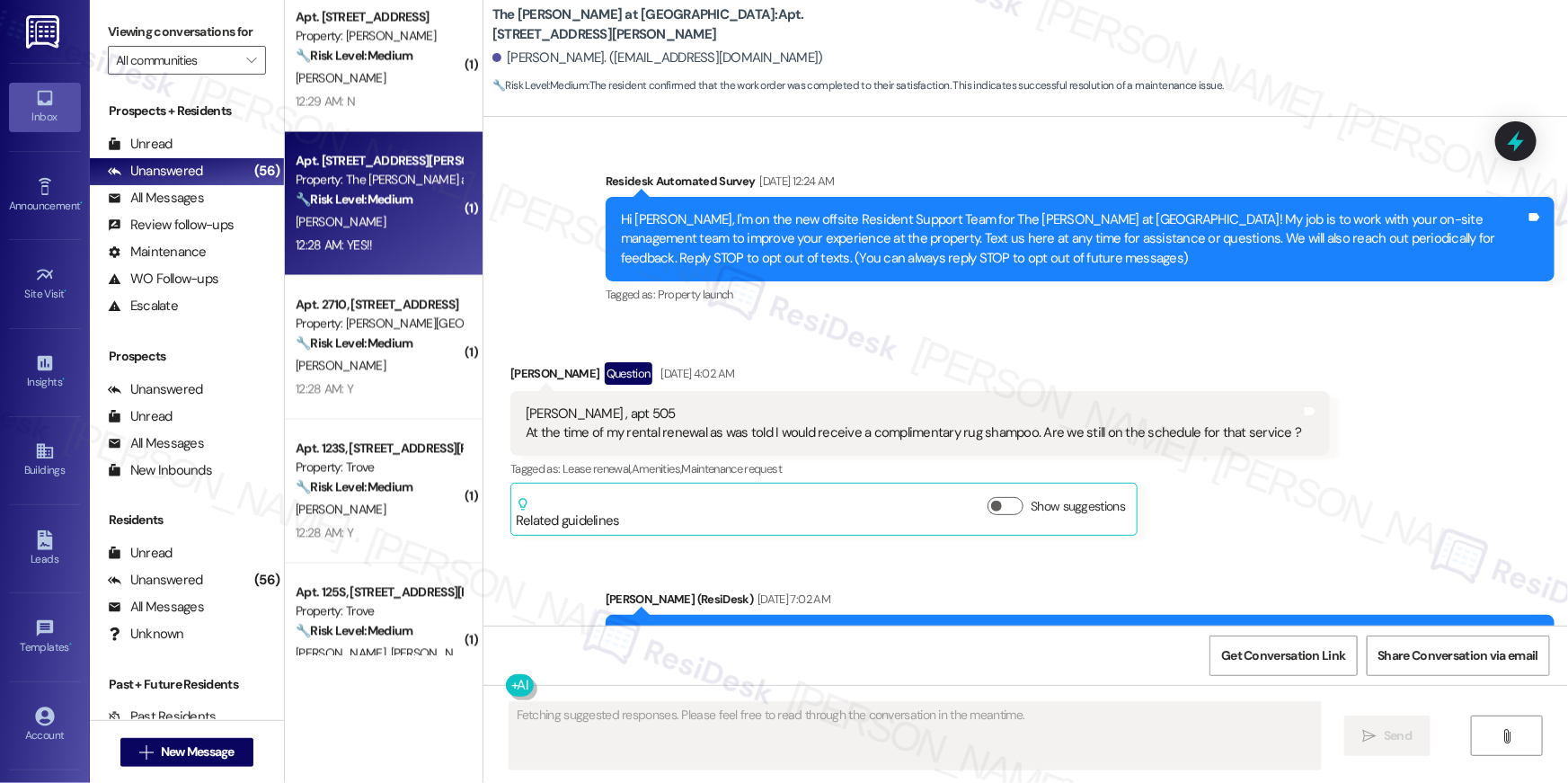
scroll to position [18951, 0]
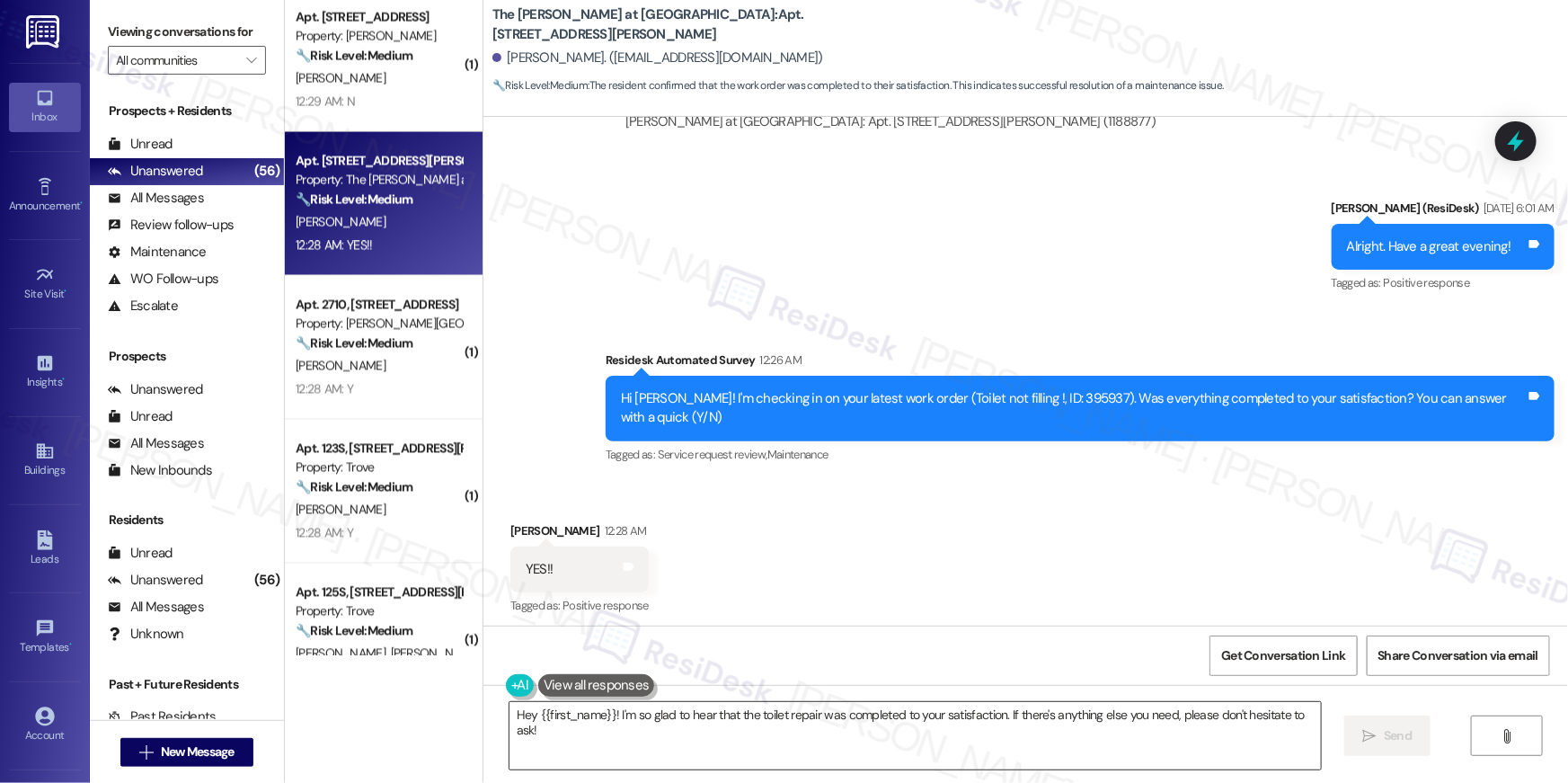
click at [1112, 737] on textarea "Hey {{first_name}}! I'm so glad to hear that the toilet repair was completed to…" at bounding box center [915, 735] width 811 height 67
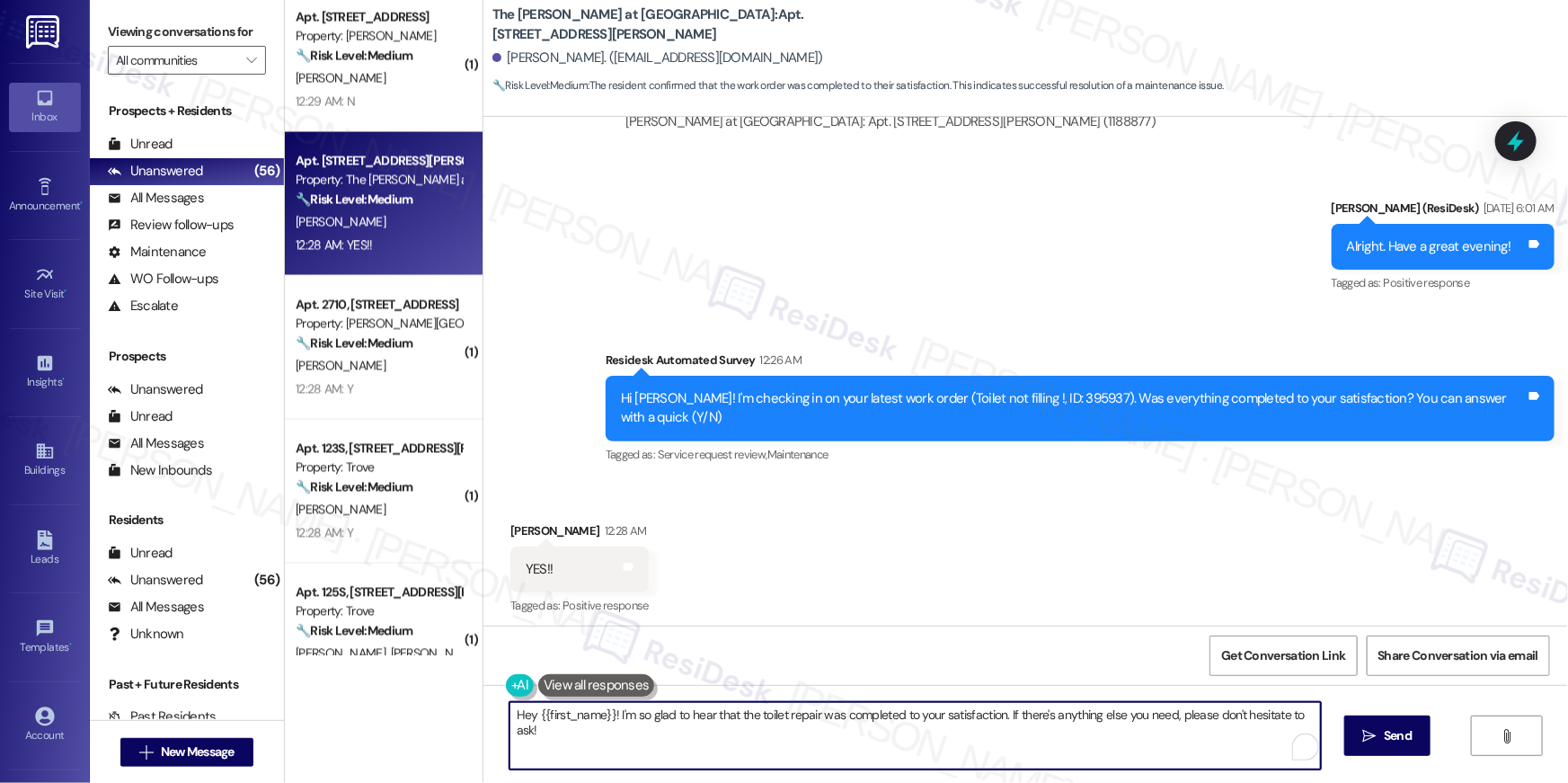
click at [1112, 737] on textarea "Hey {{first_name}}! I'm so glad to hear that the toilet repair was completed to…" at bounding box center [915, 735] width 811 height 67
paste textarea "i {{first_name}}, I’m truly delighted to hear that your work order has been suc…"
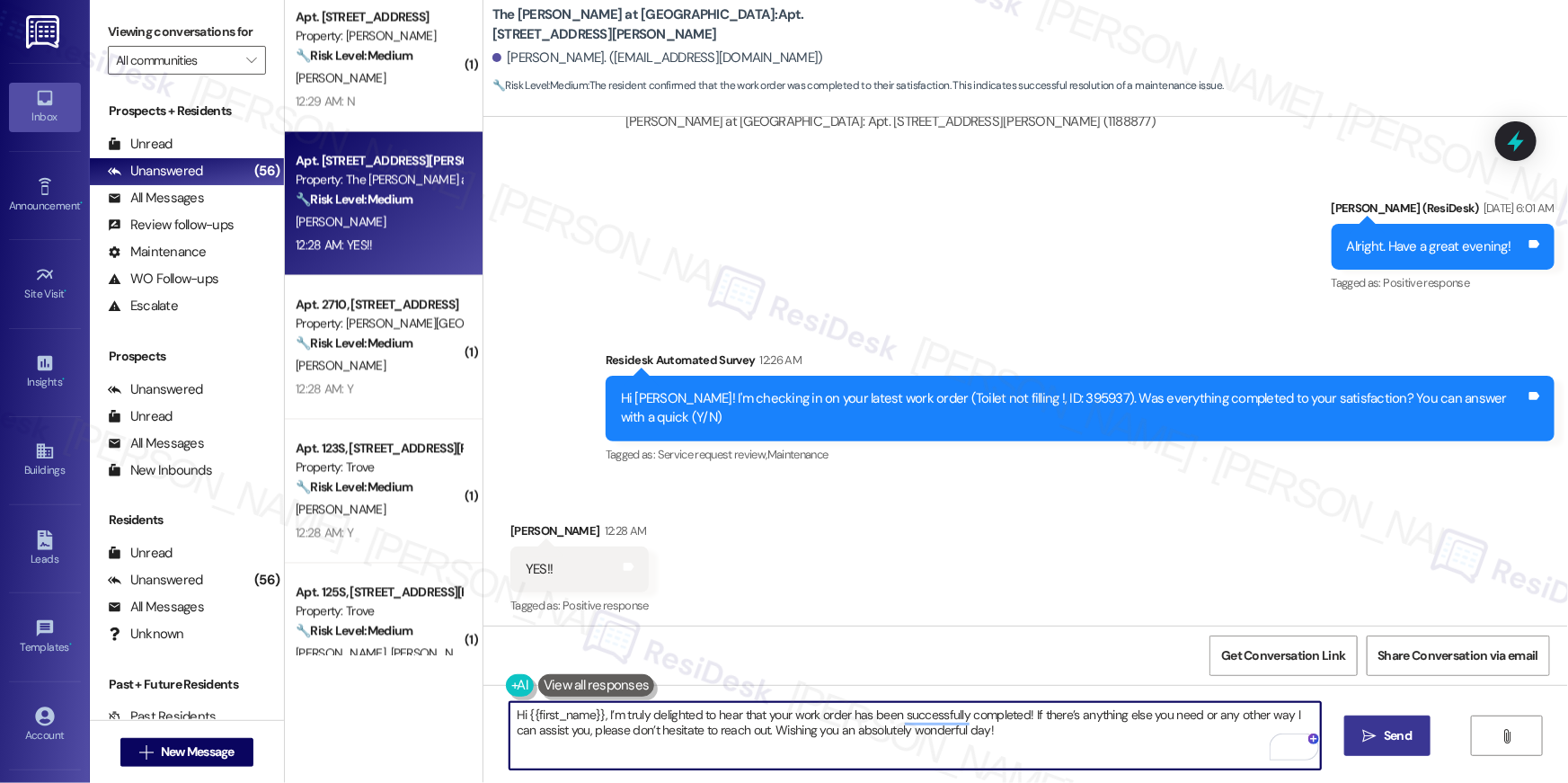
type textarea "Hi {{first_name}}, I’m truly delighted to hear that your work order has been su…"
click at [1363, 732] on icon "" at bounding box center [1370, 736] width 14 height 15
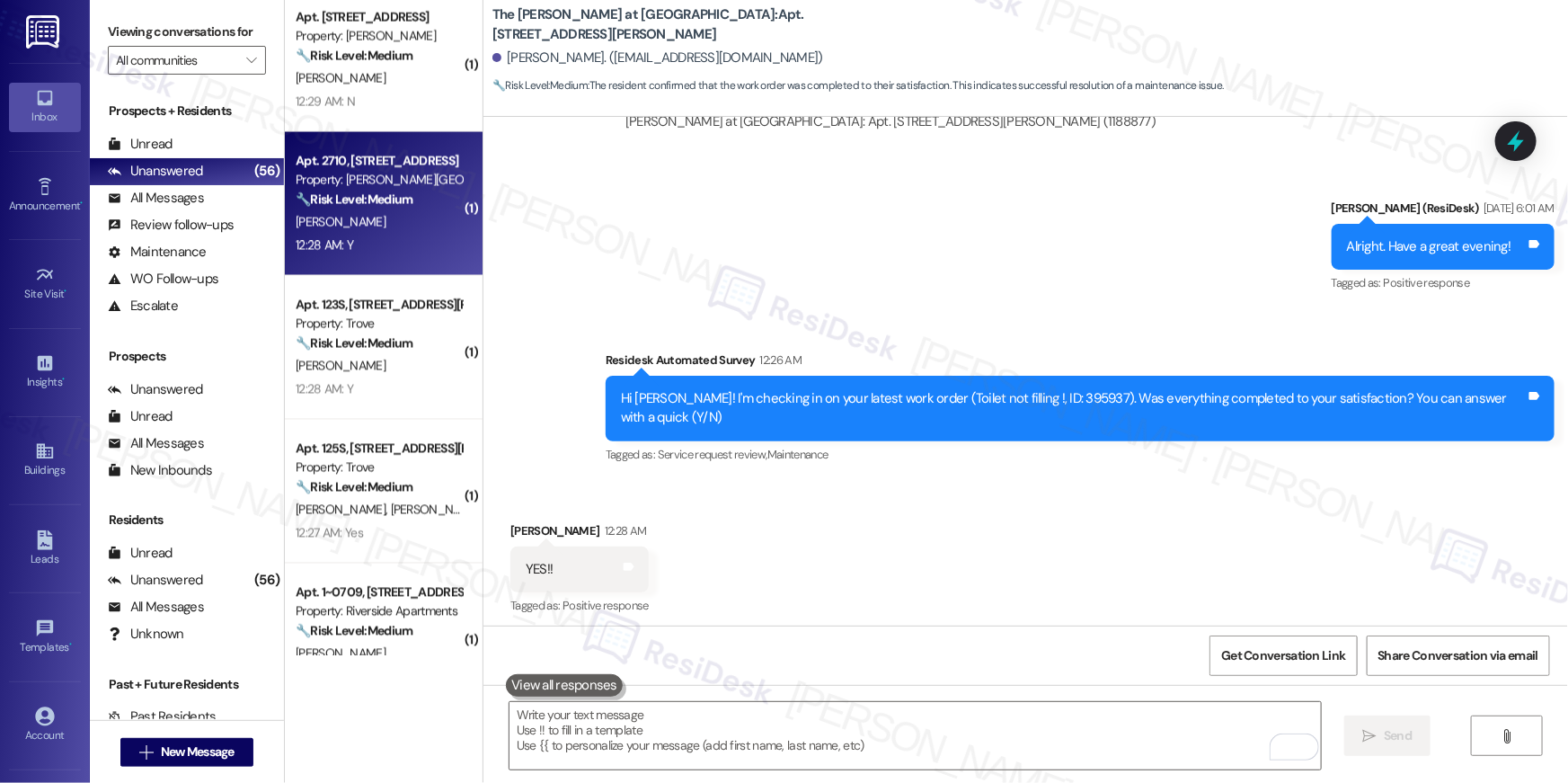
click at [295, 171] on div "Property: [PERSON_NAME][GEOGRAPHIC_DATA]" at bounding box center [378, 180] width 166 height 18
type textarea "Fetching suggested responses. Please feel free to read through the conversation…"
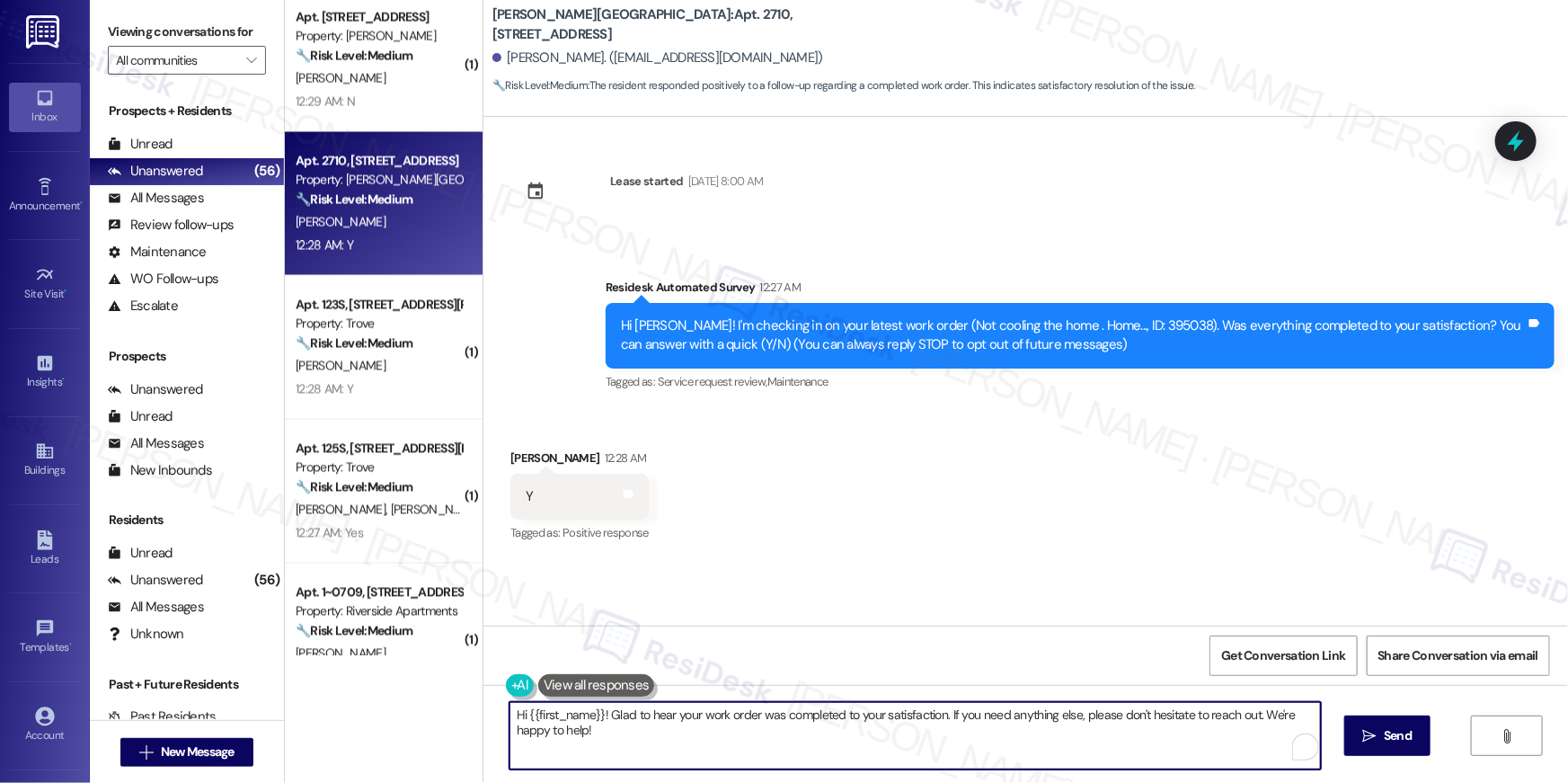
click at [945, 726] on textarea "Hi {{first_name}}! Glad to hear your work order was completed to your satisfact…" at bounding box center [915, 735] width 811 height 67
paste textarea ", I’m truly delighted to hear that your work order has been successfully comple…"
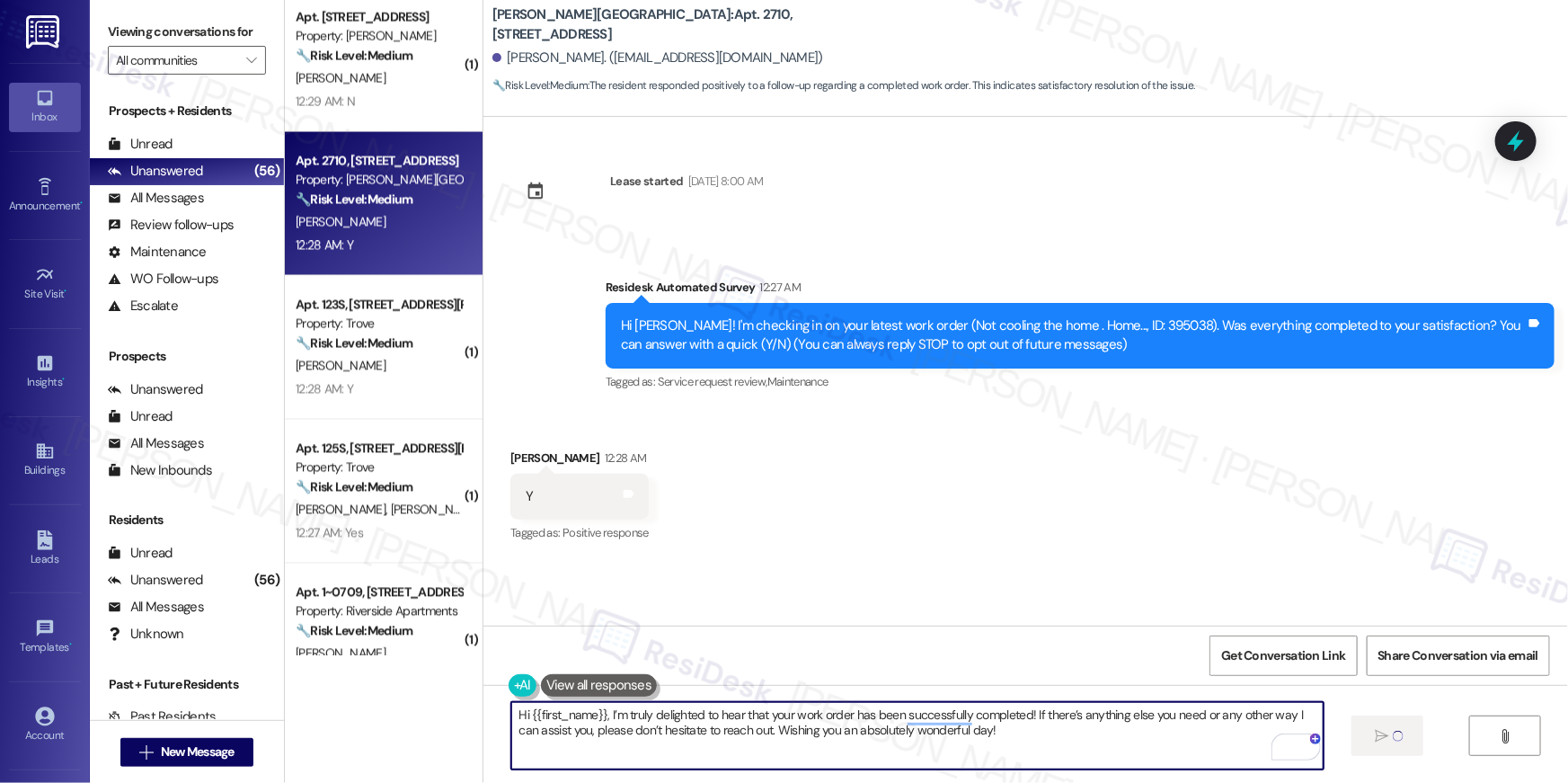
type textarea "Fetching suggested responses. Please feel free to read through the conversation…"
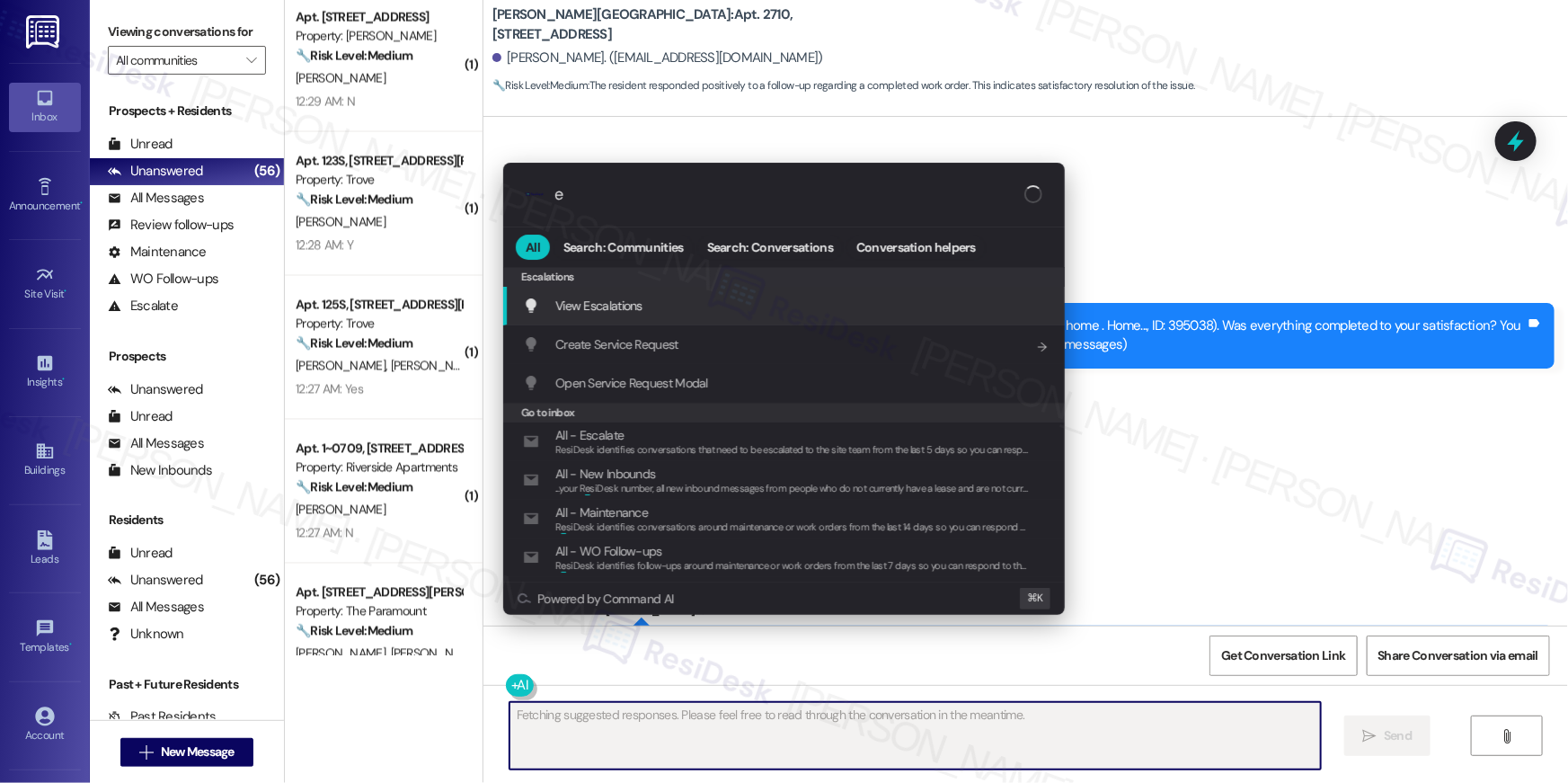
type input "ex"
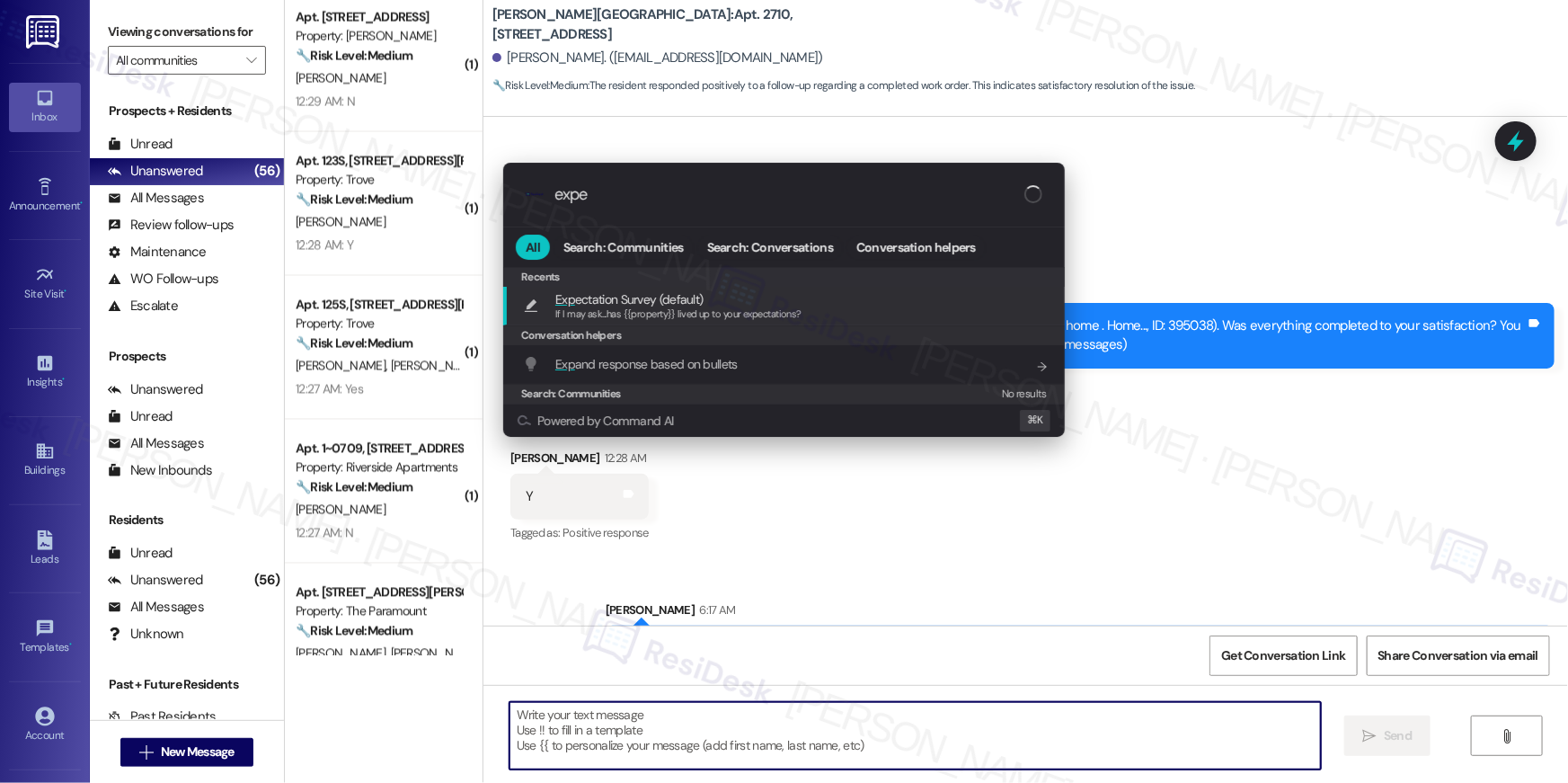
type input "expec"
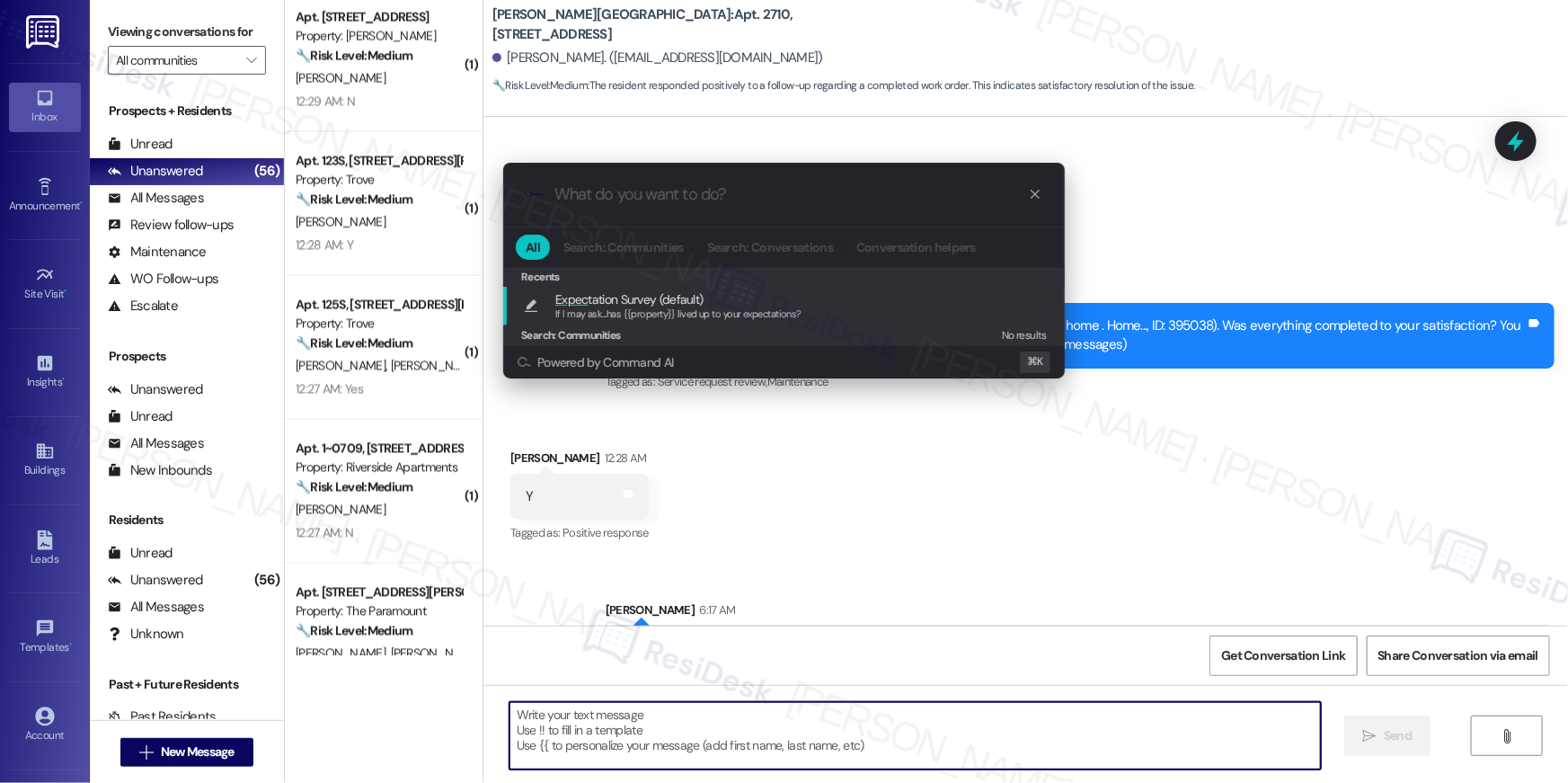
type textarea "If I may ask...has {{property}} lived up to your expectations?"
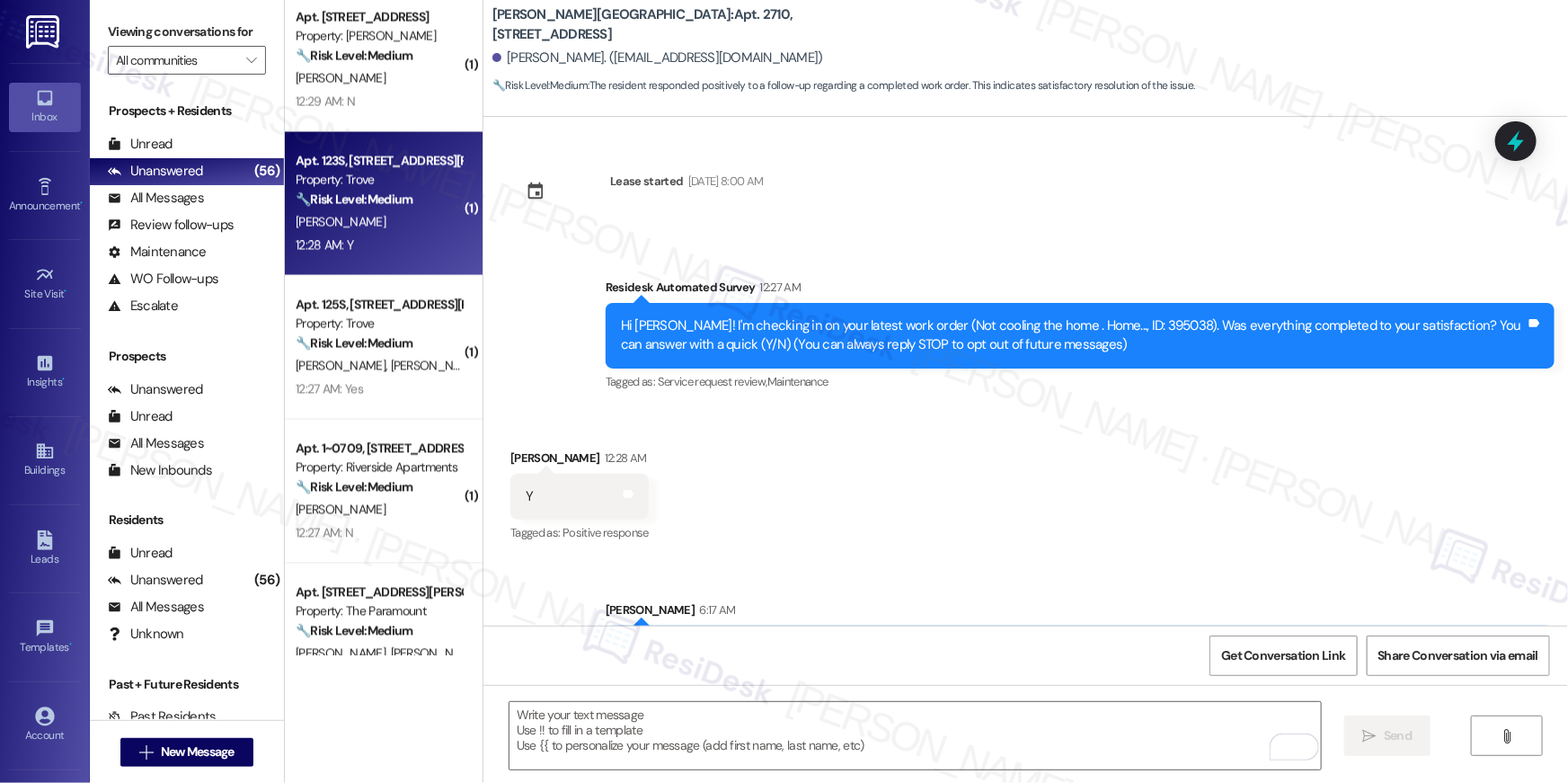
click at [342, 253] on div "12:28 AM: Y 12:28 AM: Y" at bounding box center [378, 246] width 170 height 22
type textarea "Fetching suggested responses. Please feel free to read through the conversation…"
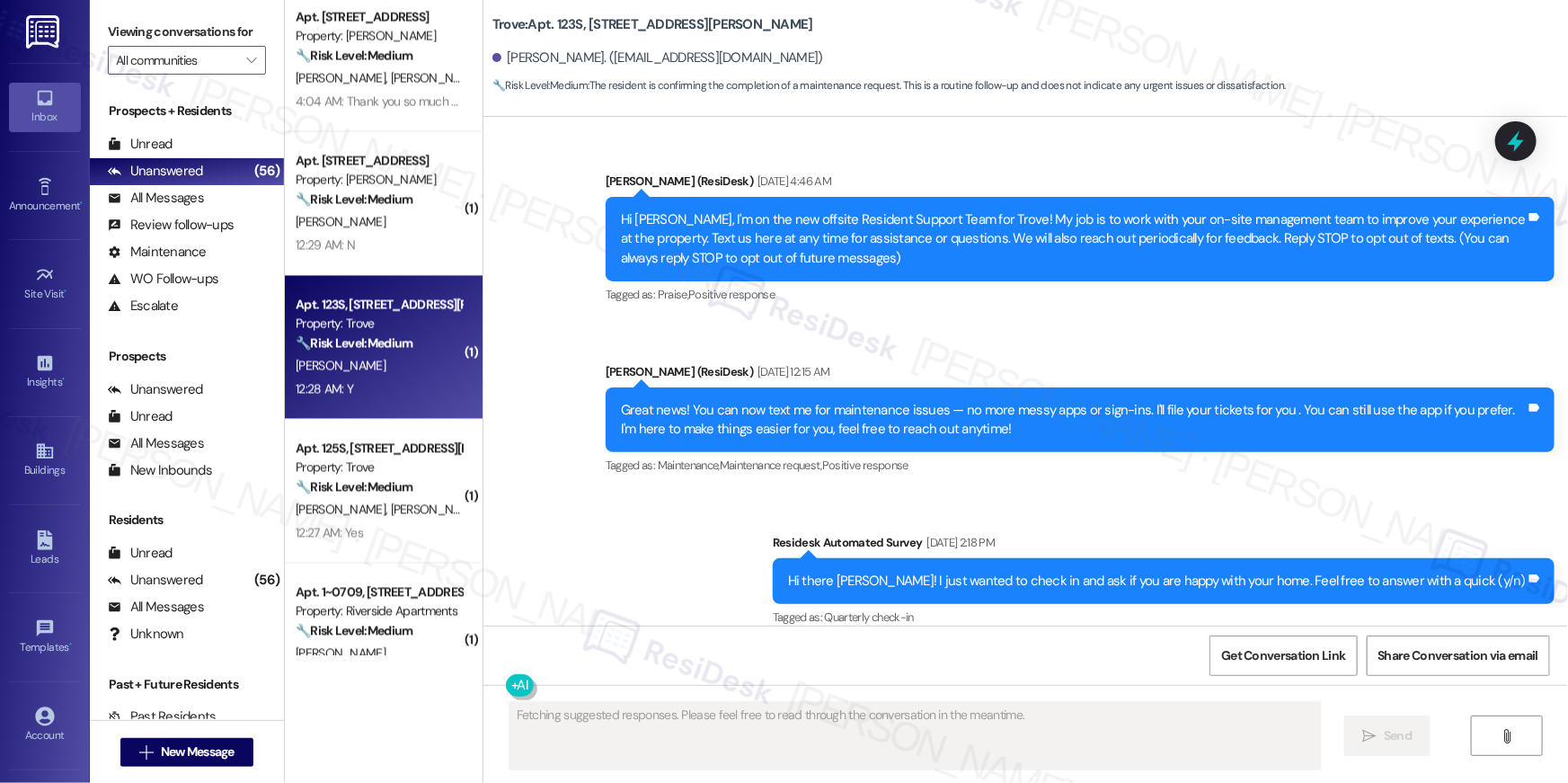
scroll to position [10498, 0]
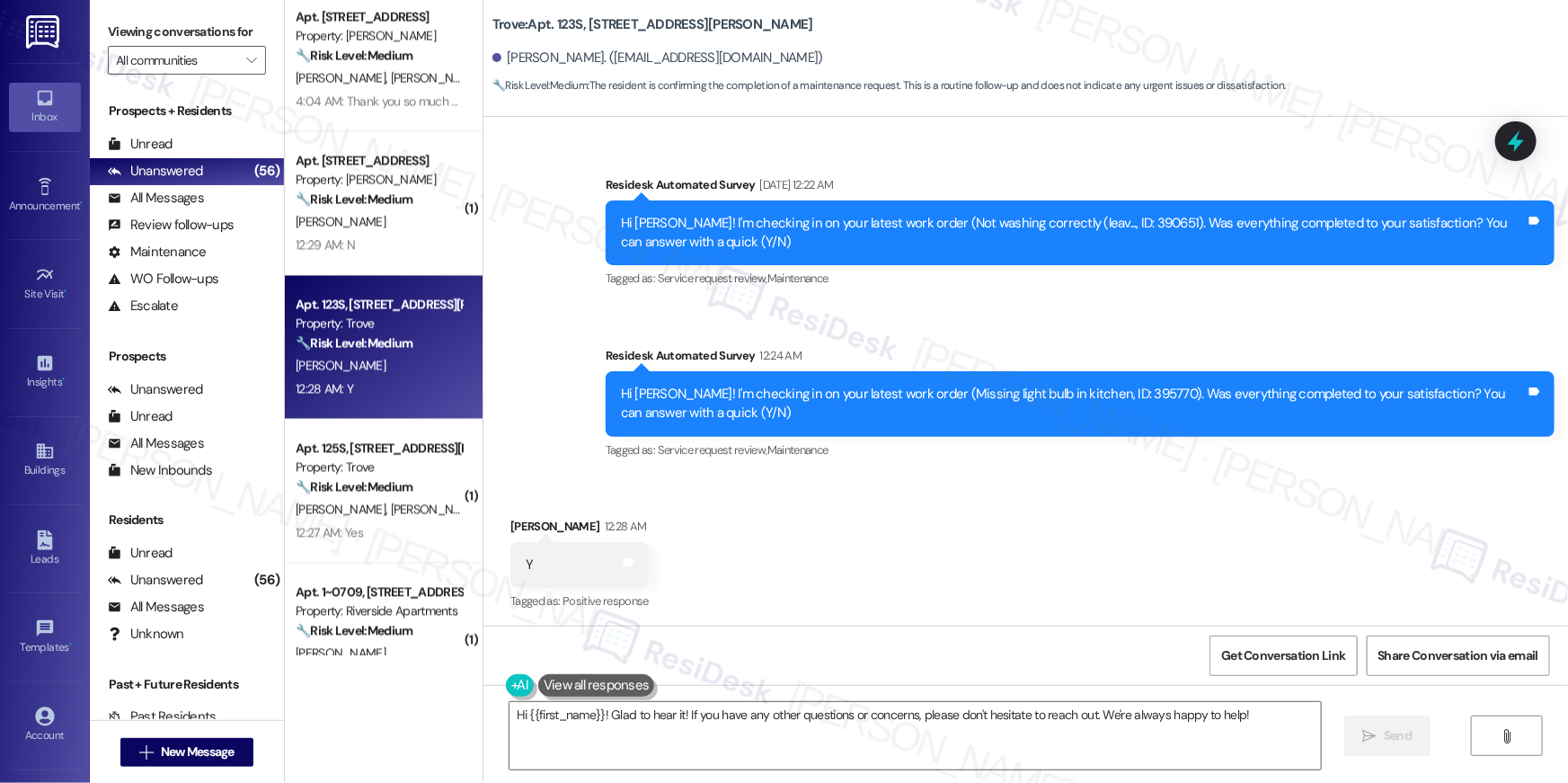
click at [844, 505] on div "Received via SMS Rafaello Carone 12:28 AM Y Tags and notes Tagged as: Positive …" at bounding box center [1025, 552] width 1084 height 152
click at [808, 746] on textarea "Hi {{first_name}}! Glad to hear it! If you have any other questions or concerns…" at bounding box center [915, 735] width 811 height 67
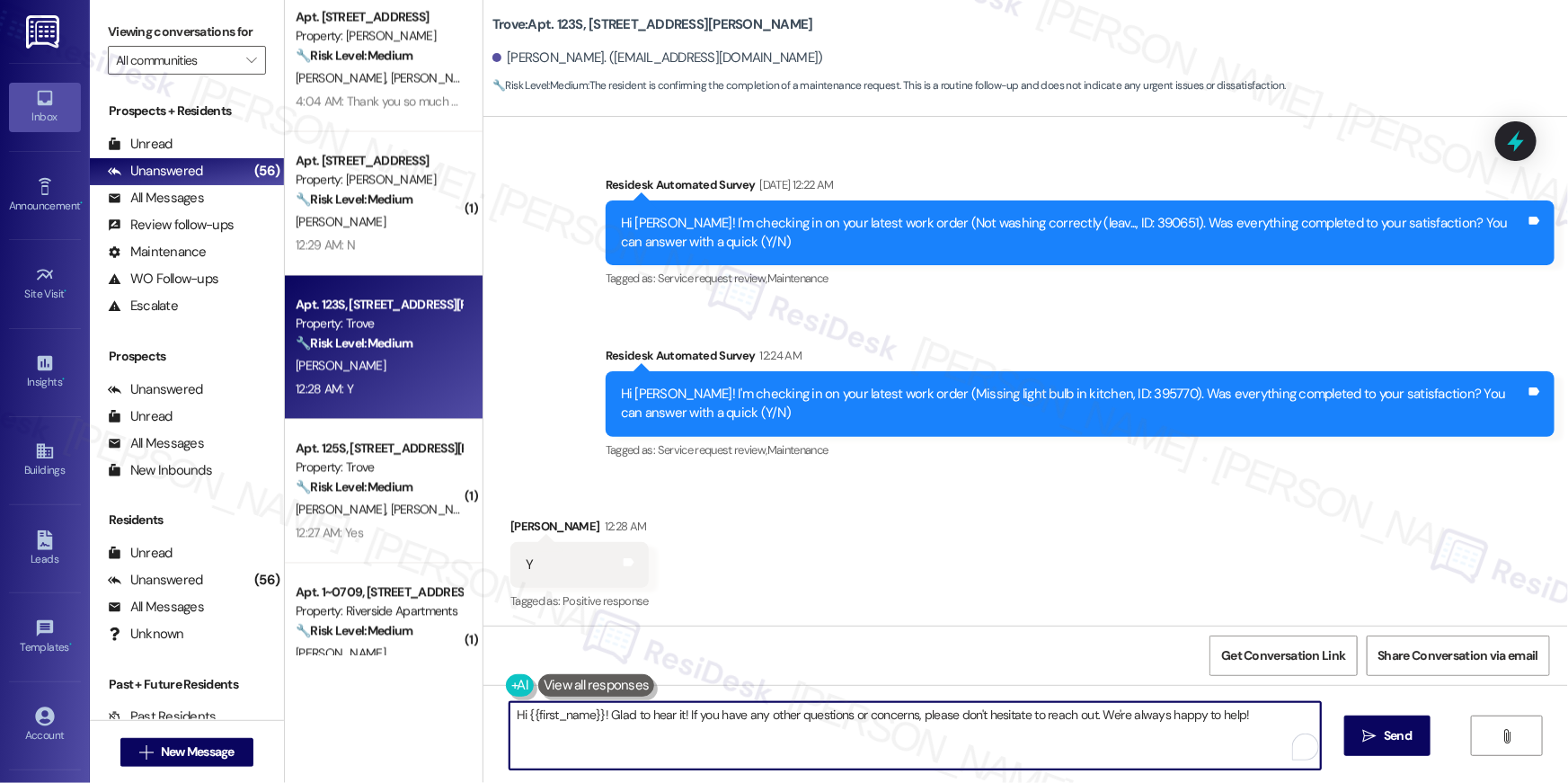
click at [808, 746] on textarea "Hi {{first_name}}! Glad to hear it! If you have any other questions or concerns…" at bounding box center [915, 735] width 811 height 67
paste textarea ", I’m truly delighted to hear that your work order has been successfully comple…"
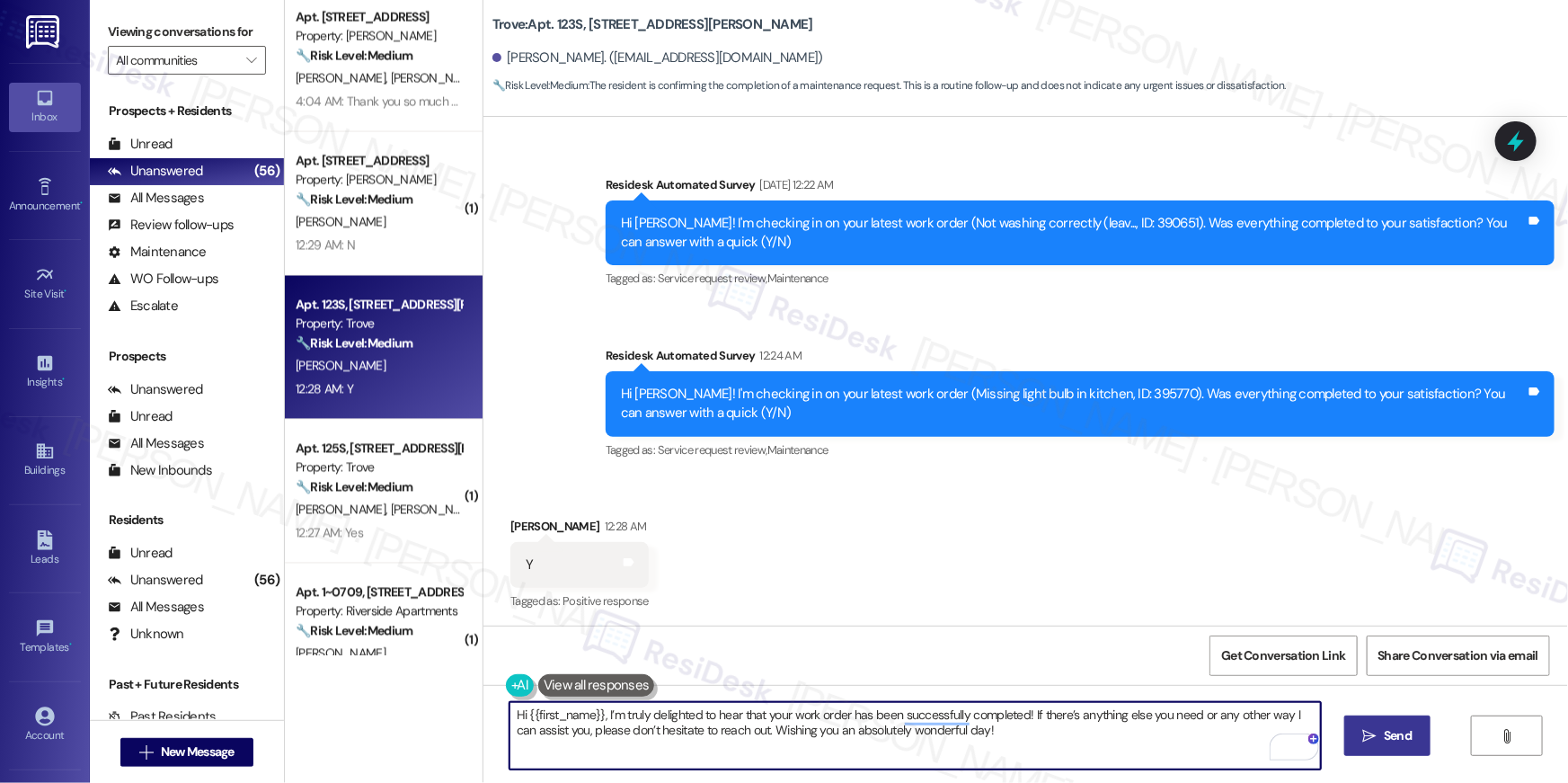
type textarea "Hi {{first_name}}, I’m truly delighted to hear that your work order has been su…"
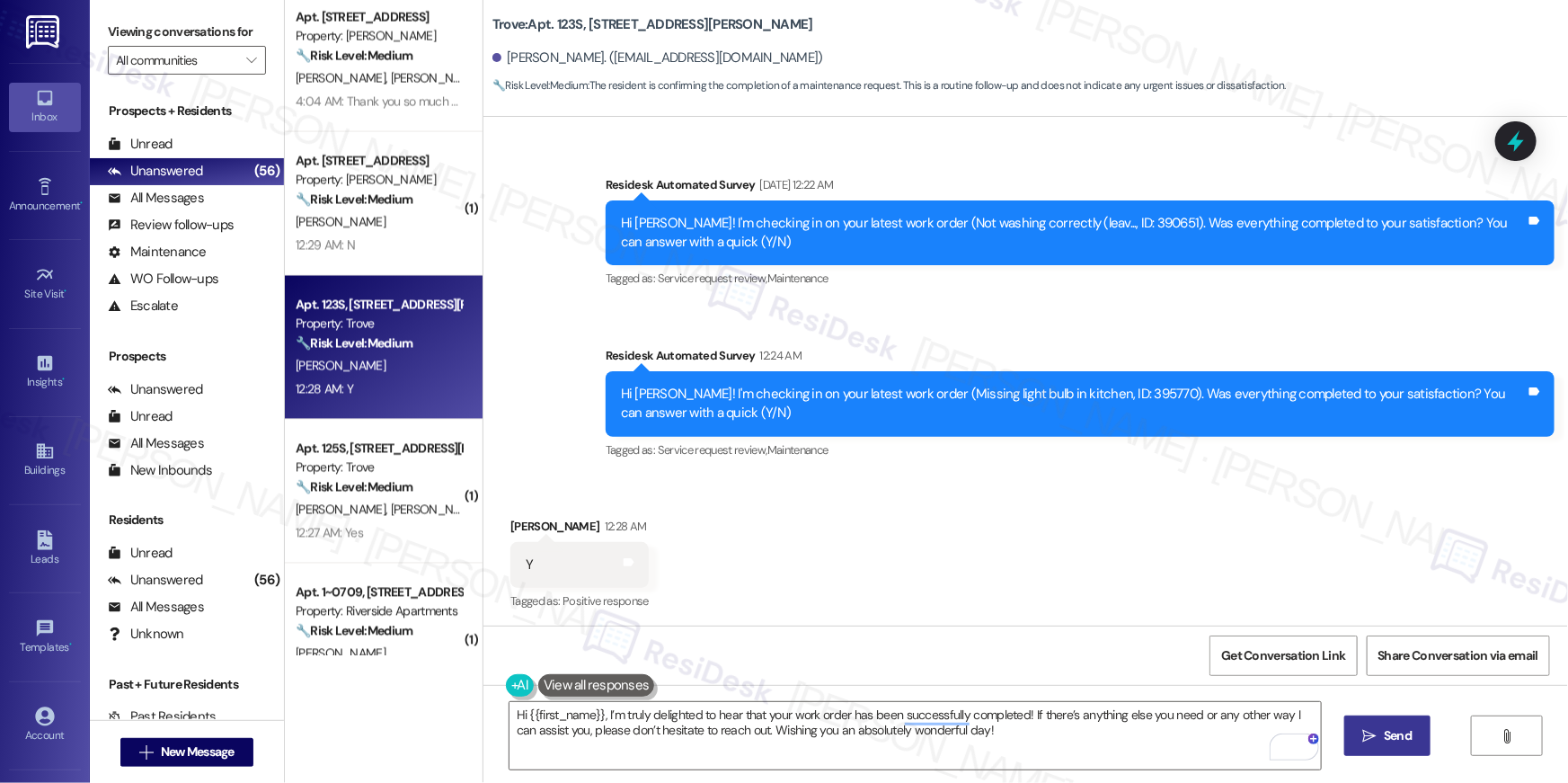
click at [1405, 734] on span "Send" at bounding box center [1397, 735] width 28 height 18
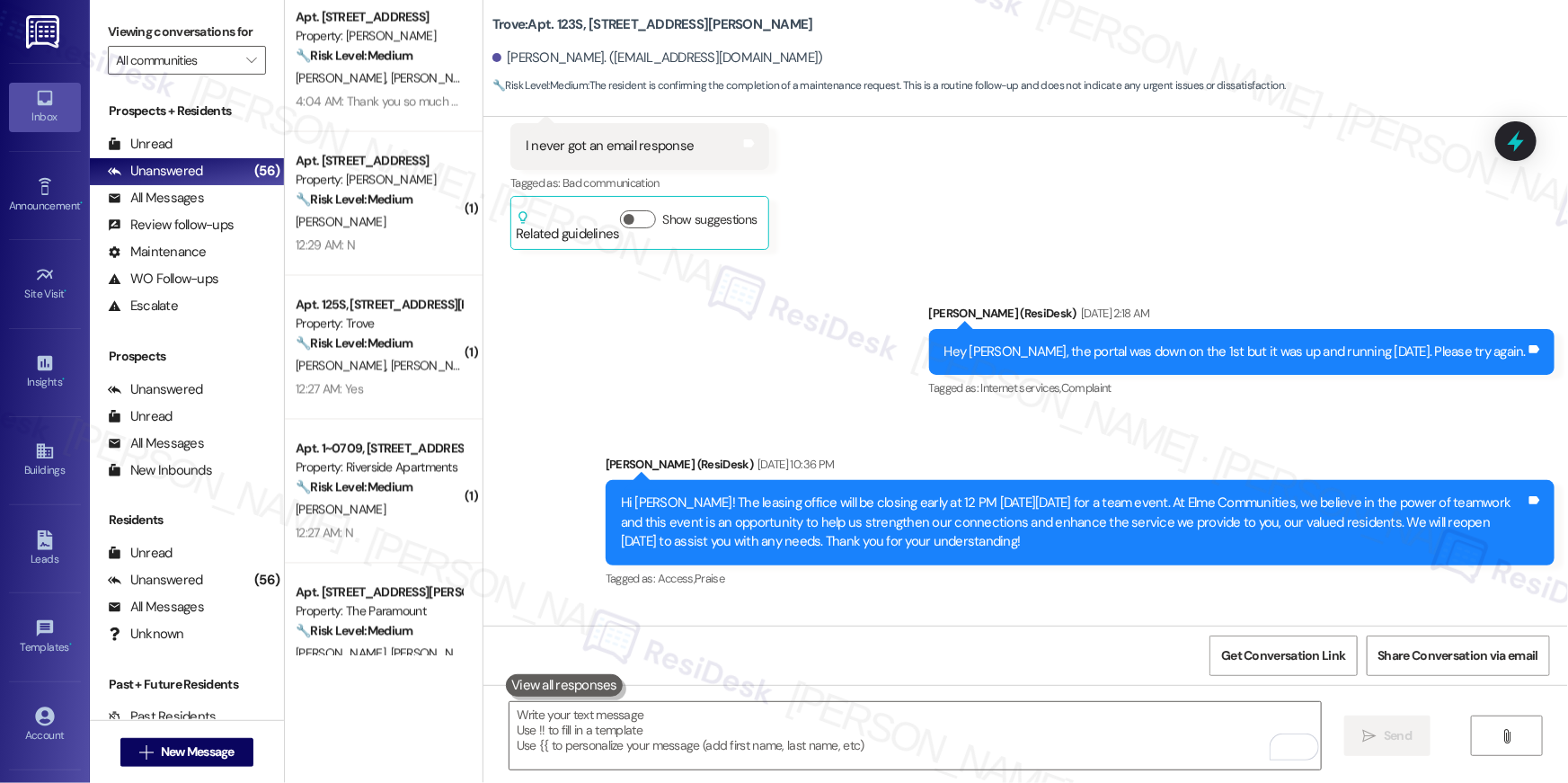
scroll to position [6550, 0]
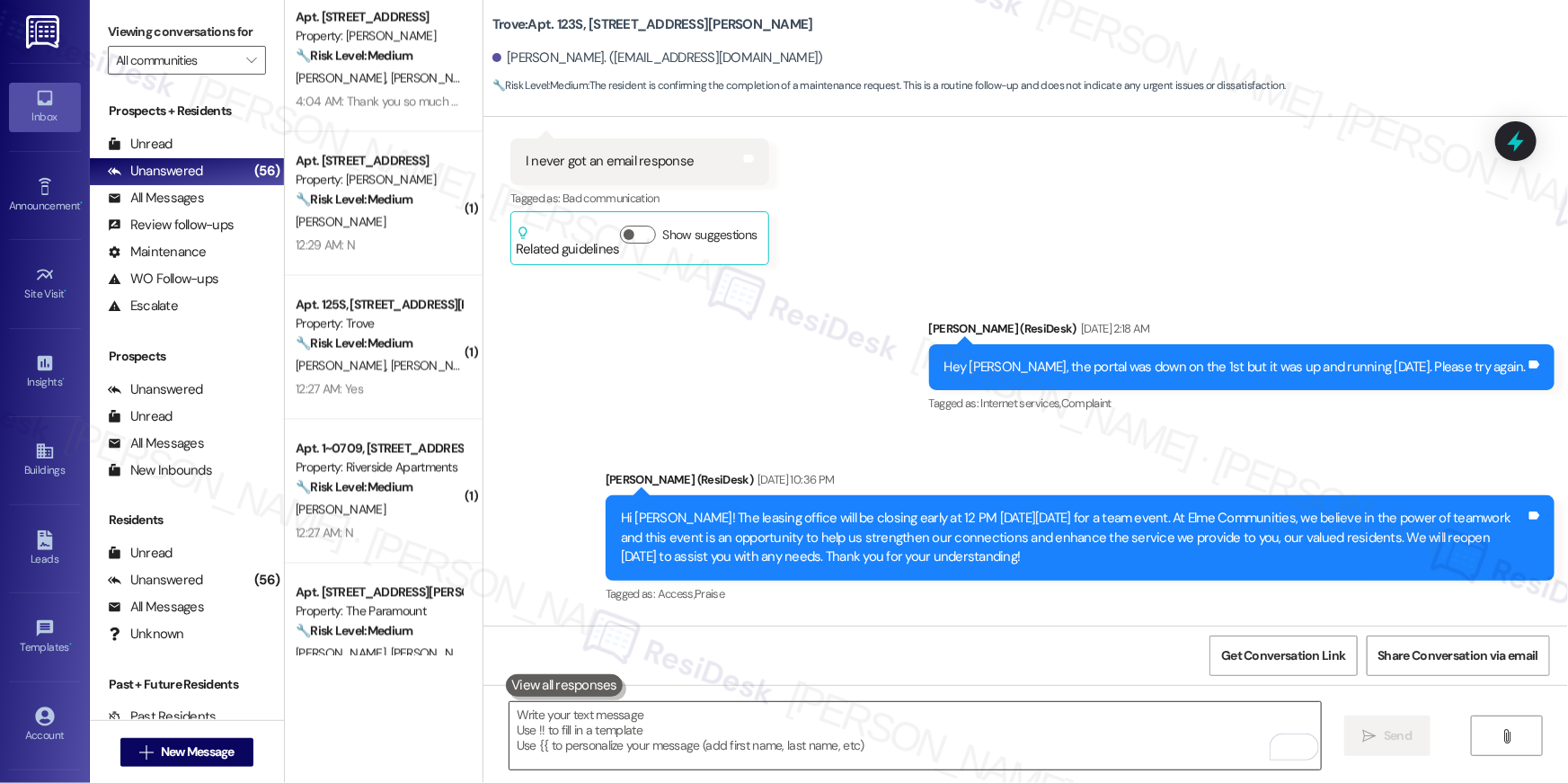
click at [784, 732] on textarea "To enrich screen reader interactions, please activate Accessibility in Grammarl…" at bounding box center [915, 735] width 811 height 67
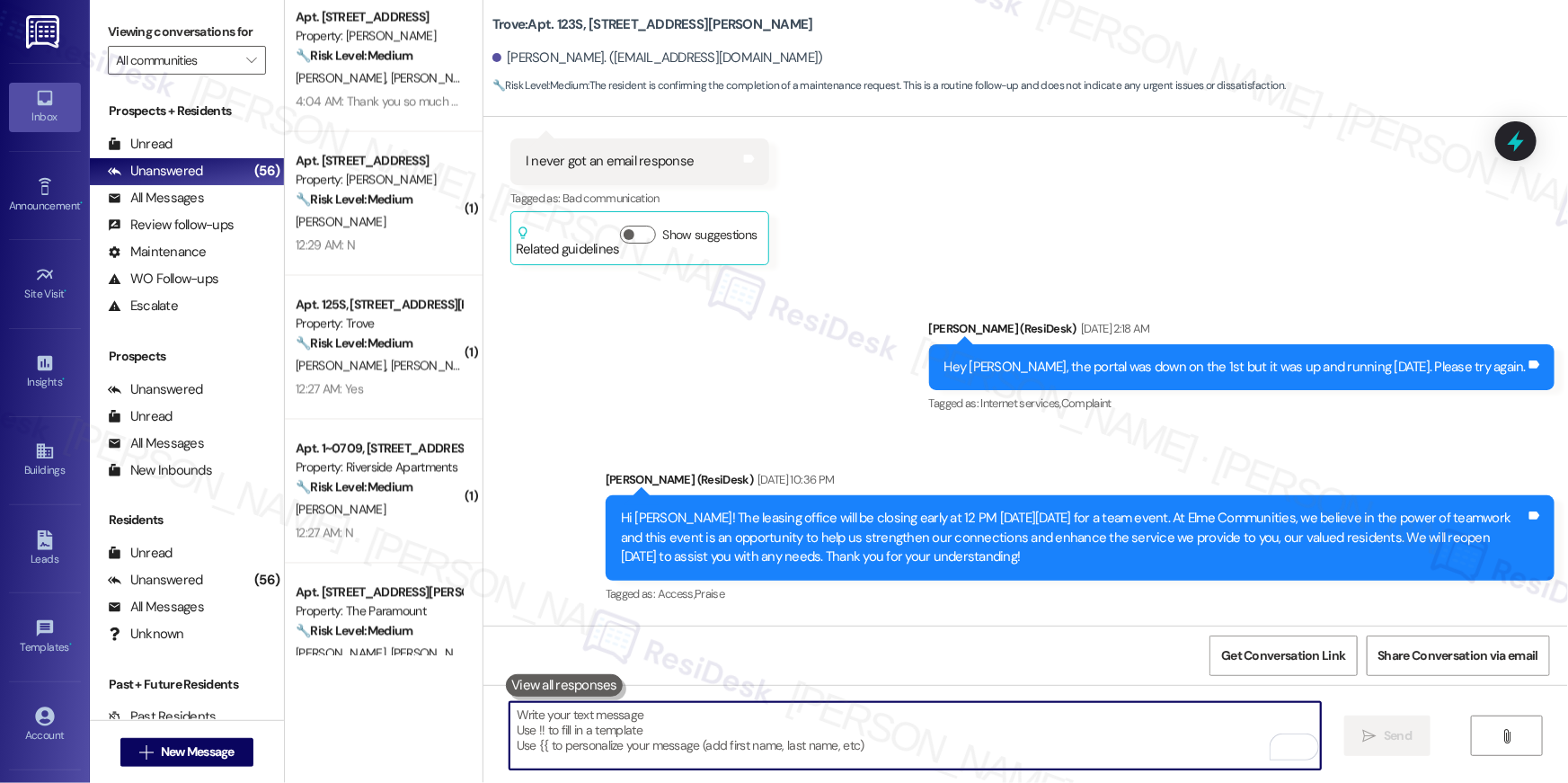
click at [784, 731] on textarea "To enrich screen reader interactions, please activate Accessibility in Grammarl…" at bounding box center [915, 735] width 811 height 67
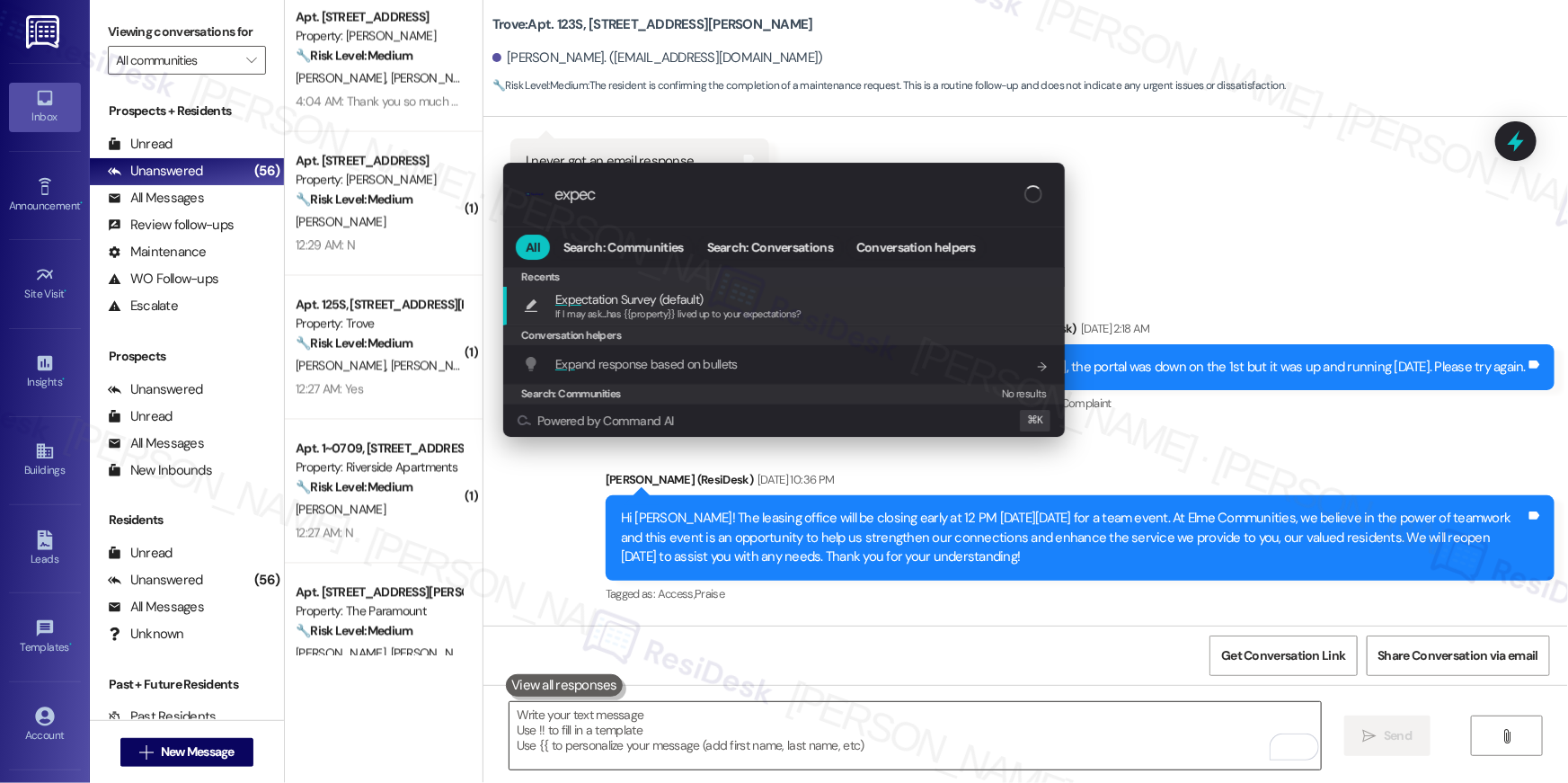
type input "expect"
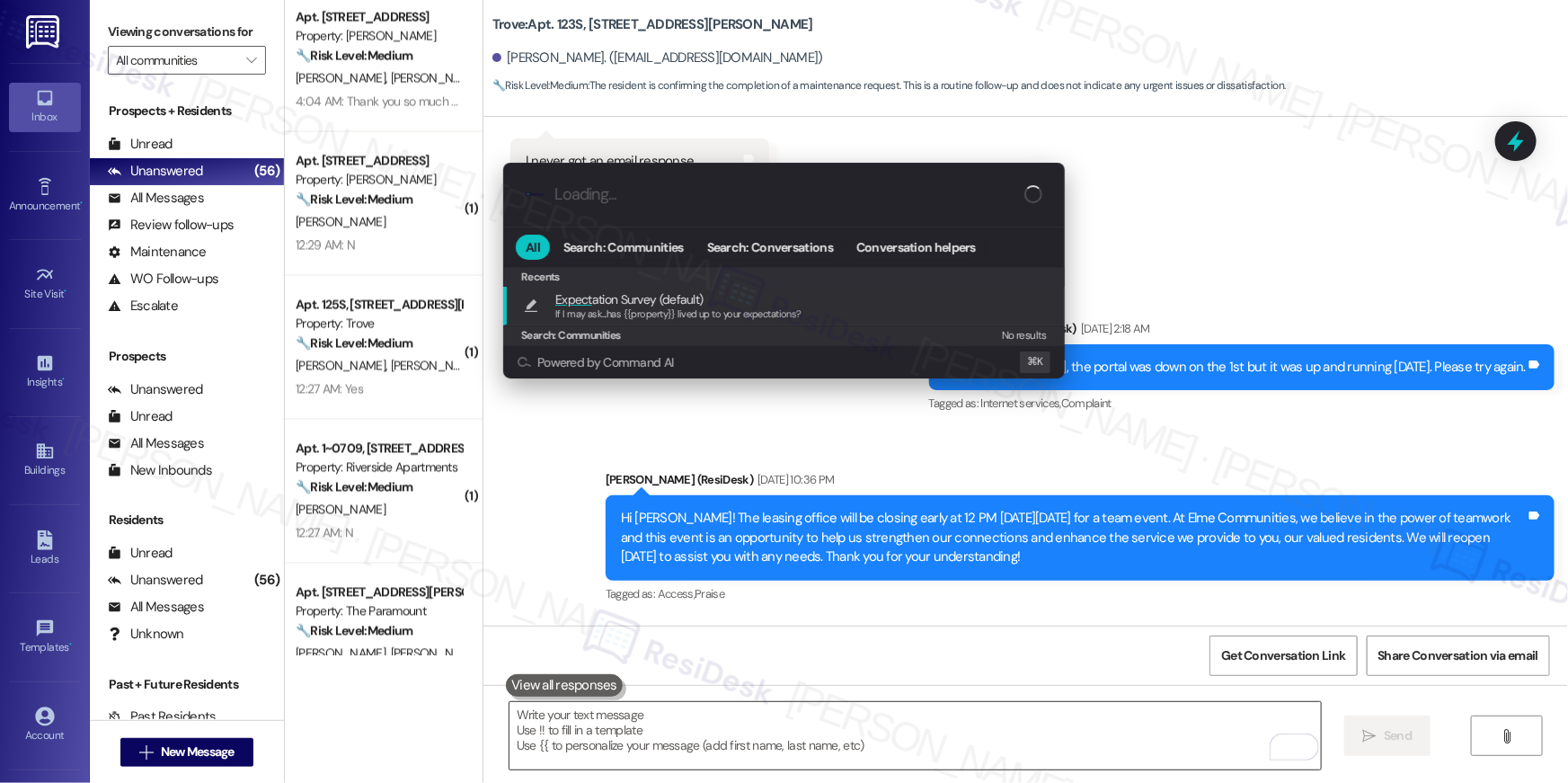
type textarea "If I may ask...has {{property}} lived up to your expectations?"
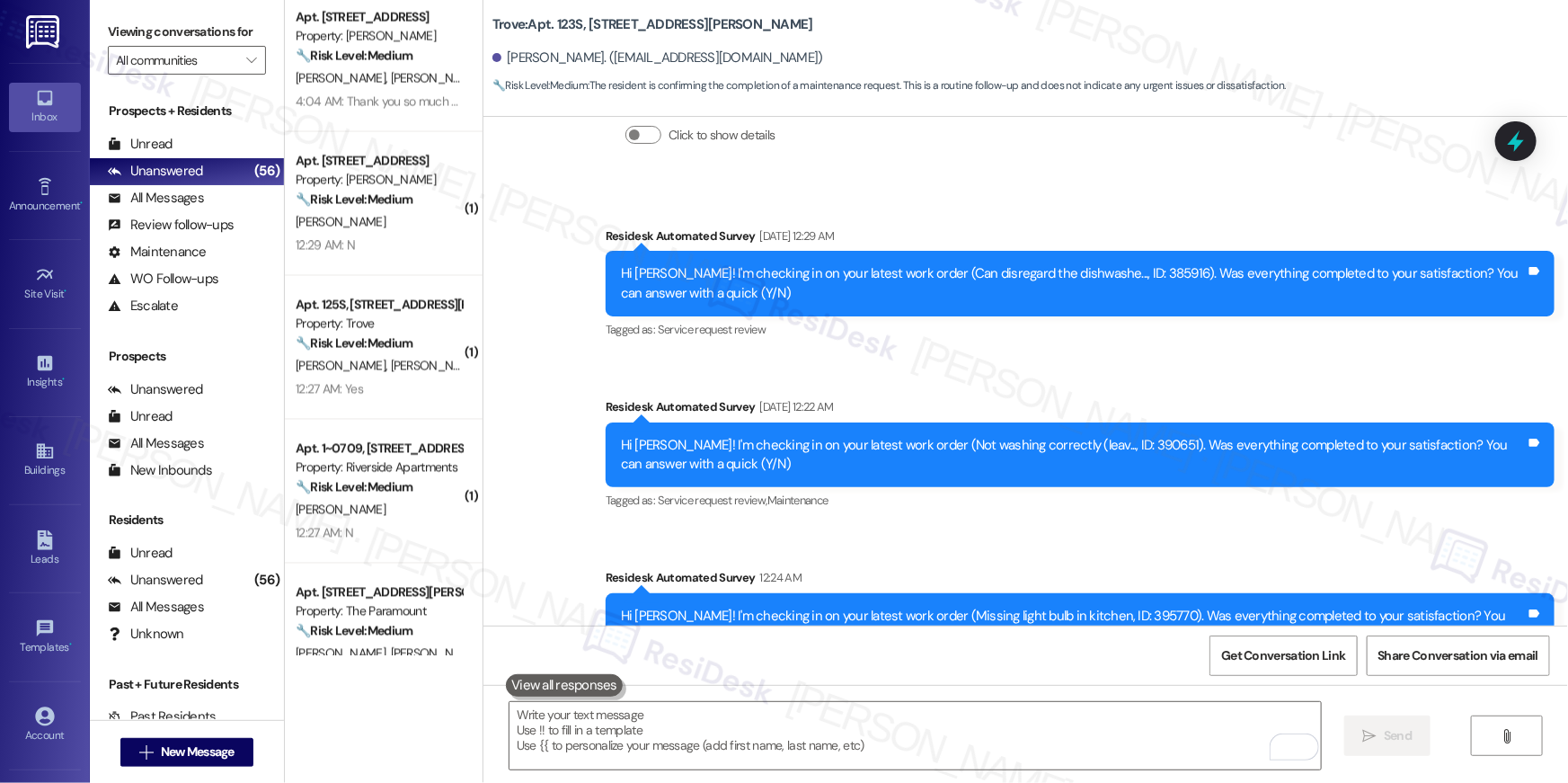
scroll to position [10497, 0]
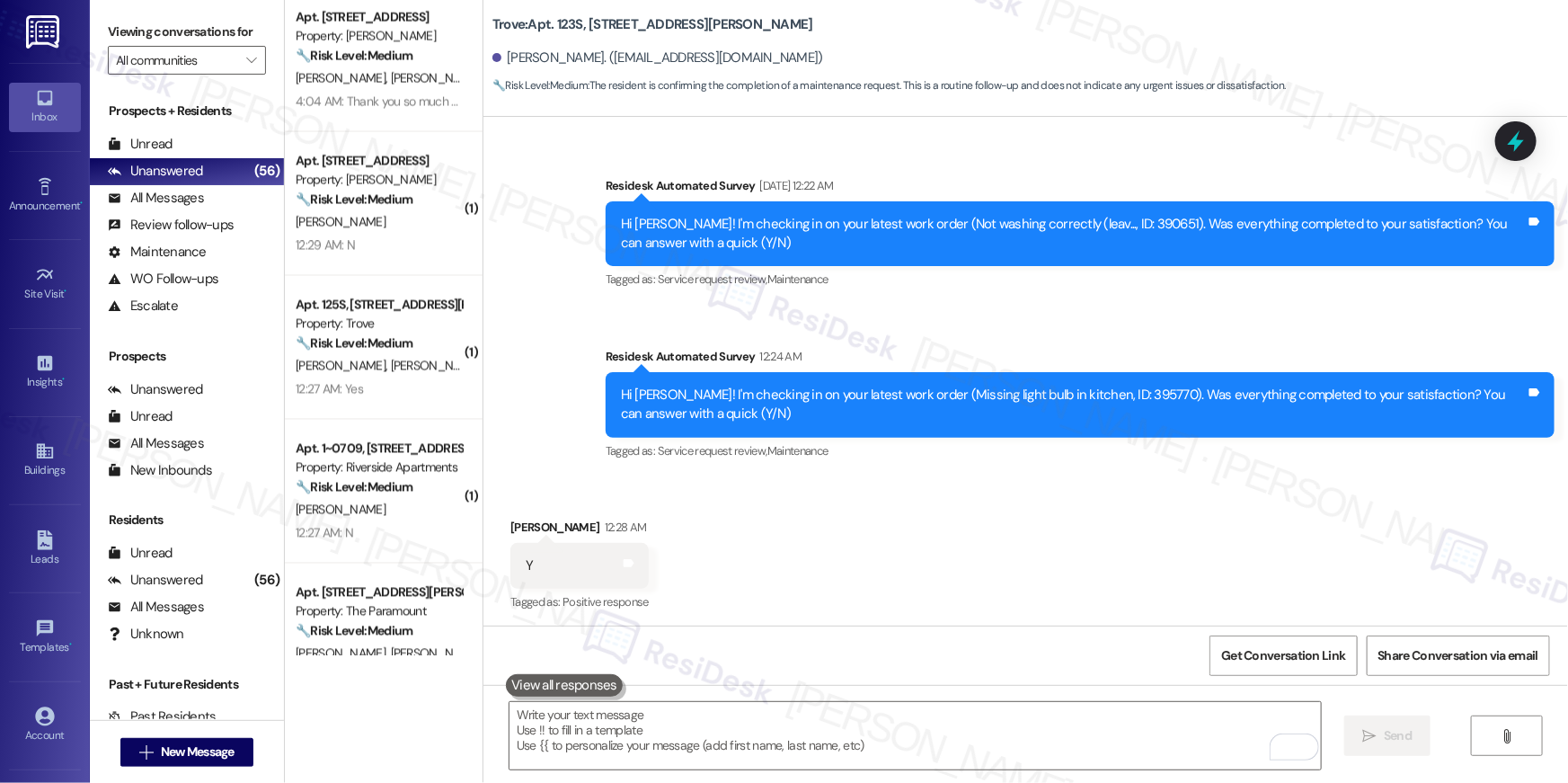
click at [332, 373] on div "B. Ismail M. Ismail" at bounding box center [378, 366] width 170 height 22
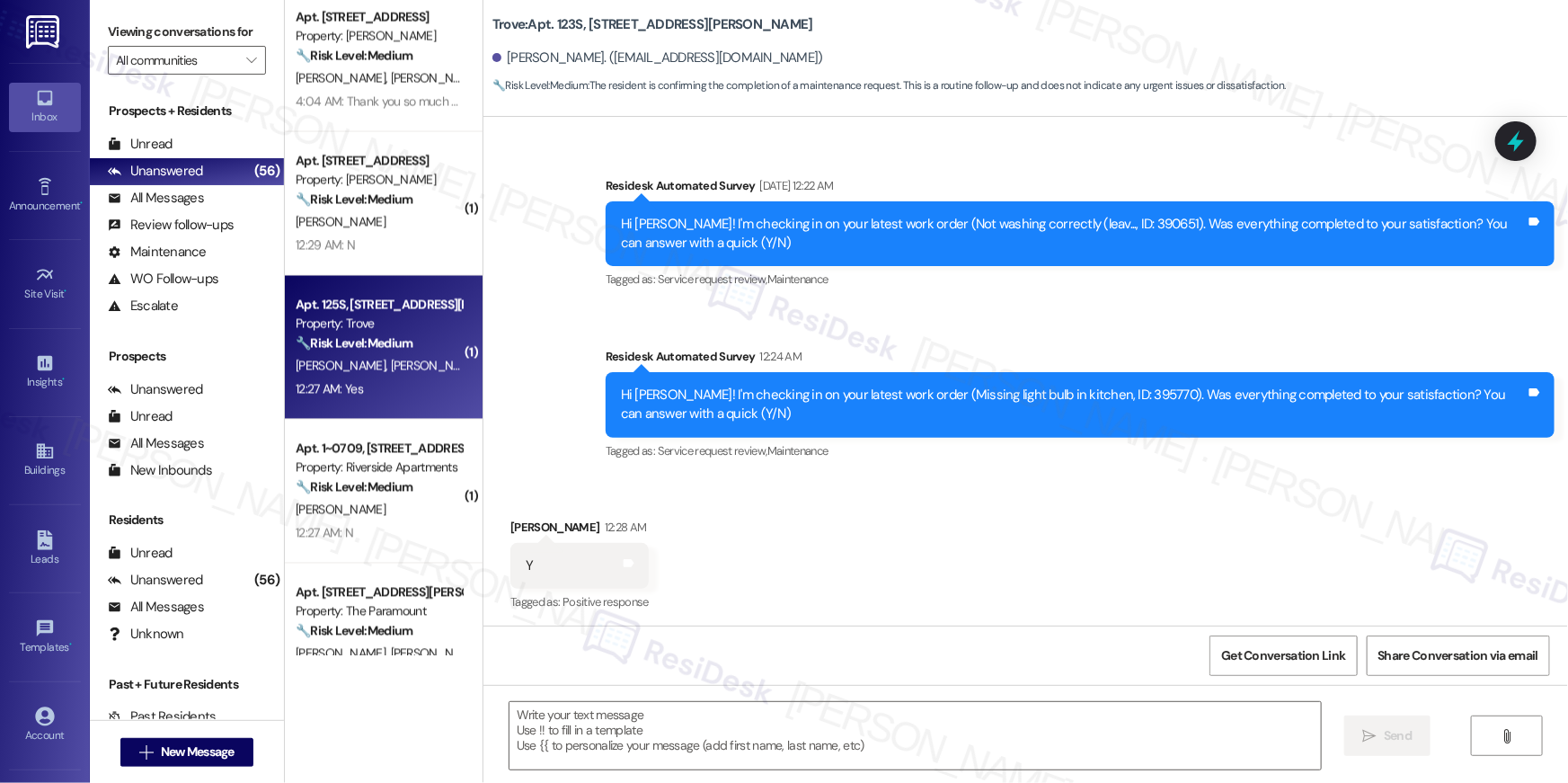
type textarea "Fetching suggested responses. Please feel free to read through the conversation…"
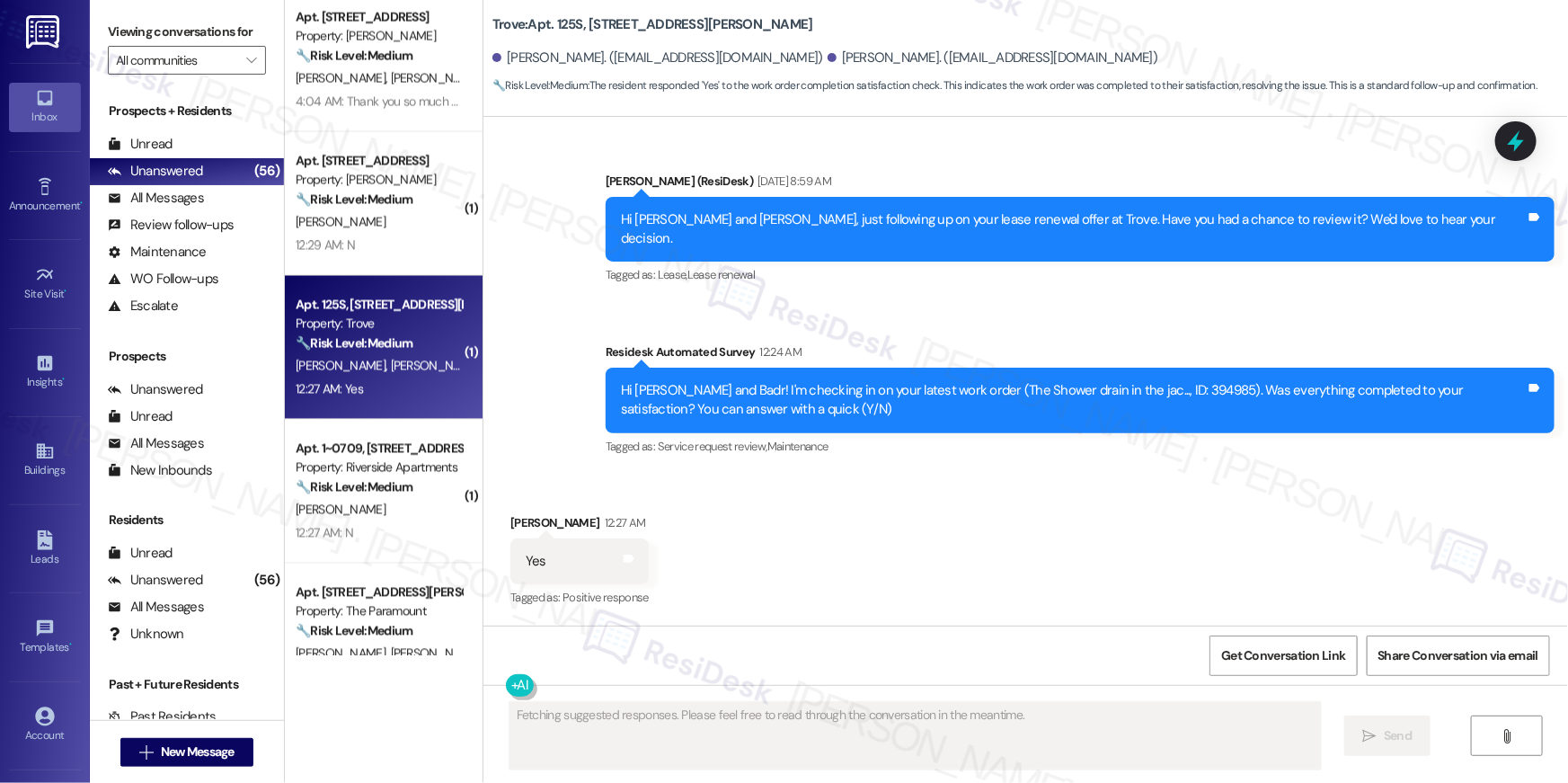
scroll to position [783, 0]
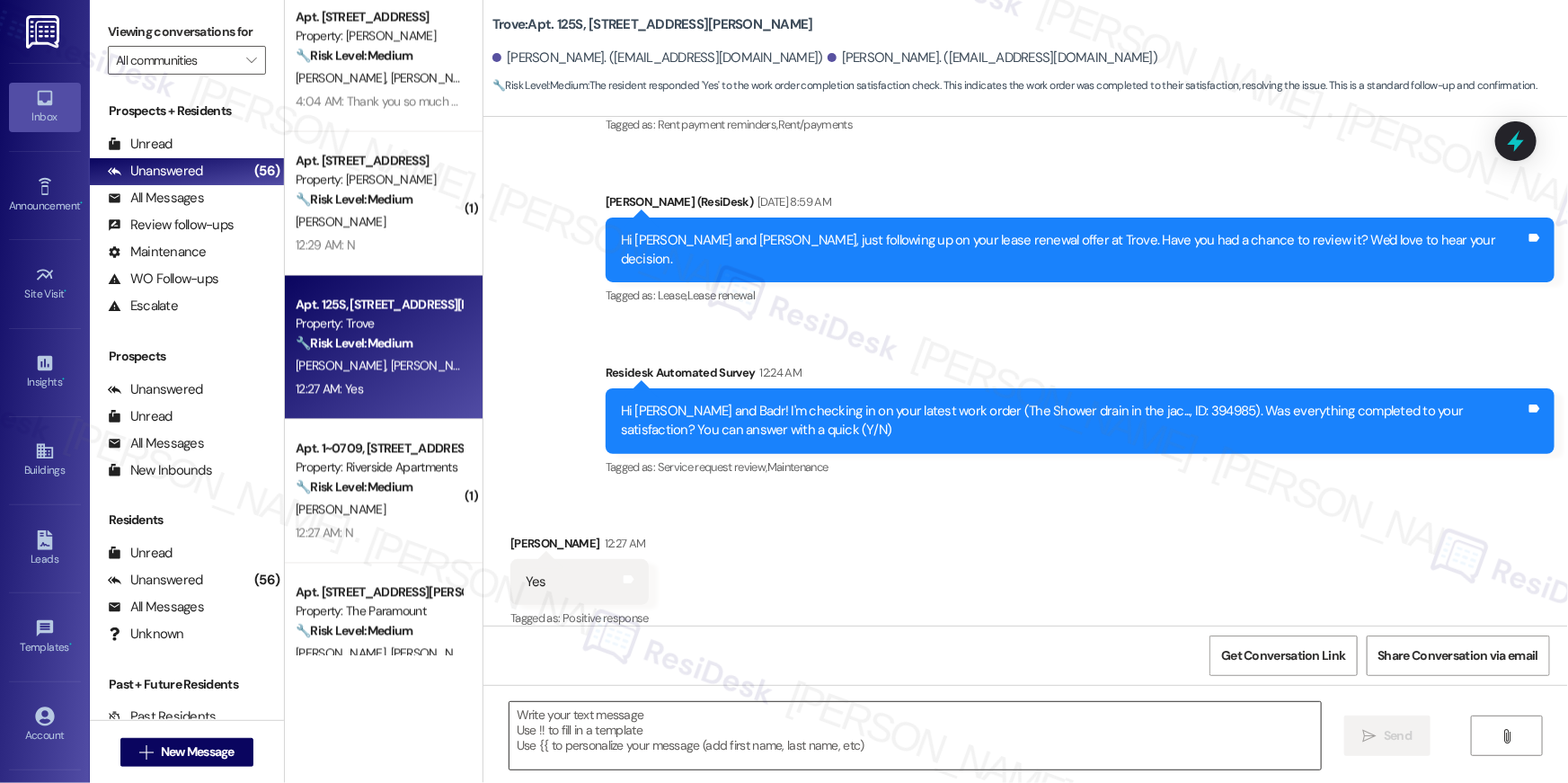
click at [933, 760] on textarea at bounding box center [915, 735] width 811 height 67
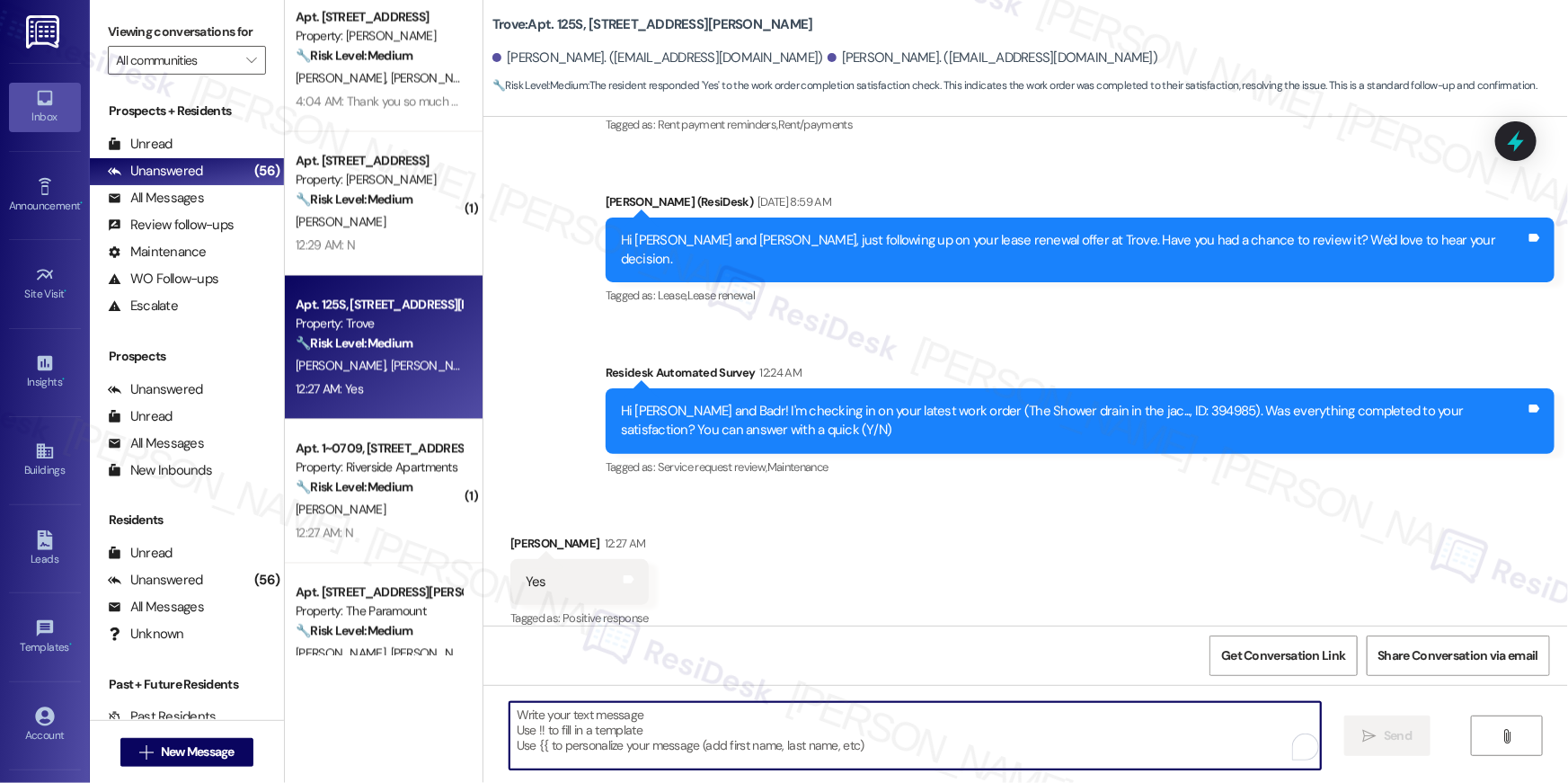
click at [933, 760] on textarea "To enrich screen reader interactions, please activate Accessibility in Grammarl…" at bounding box center [915, 735] width 811 height 67
paste textarea "Hi {{first_name}}, I’m truly delighted to hear that your work order has been su…"
type textarea "Hi {{first_name}}, I’m truly delighted to hear that your work order has been su…"
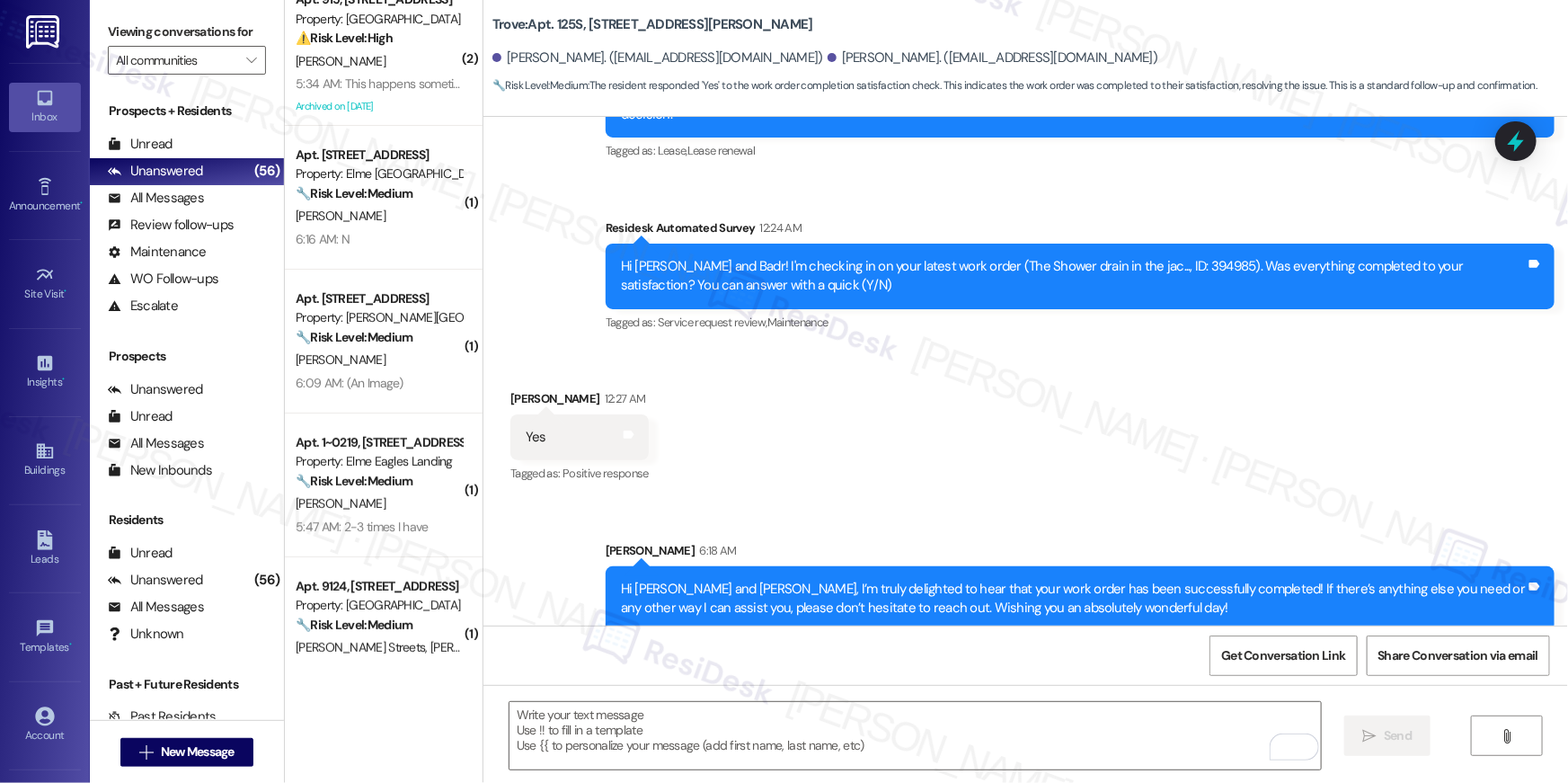
scroll to position [0, 0]
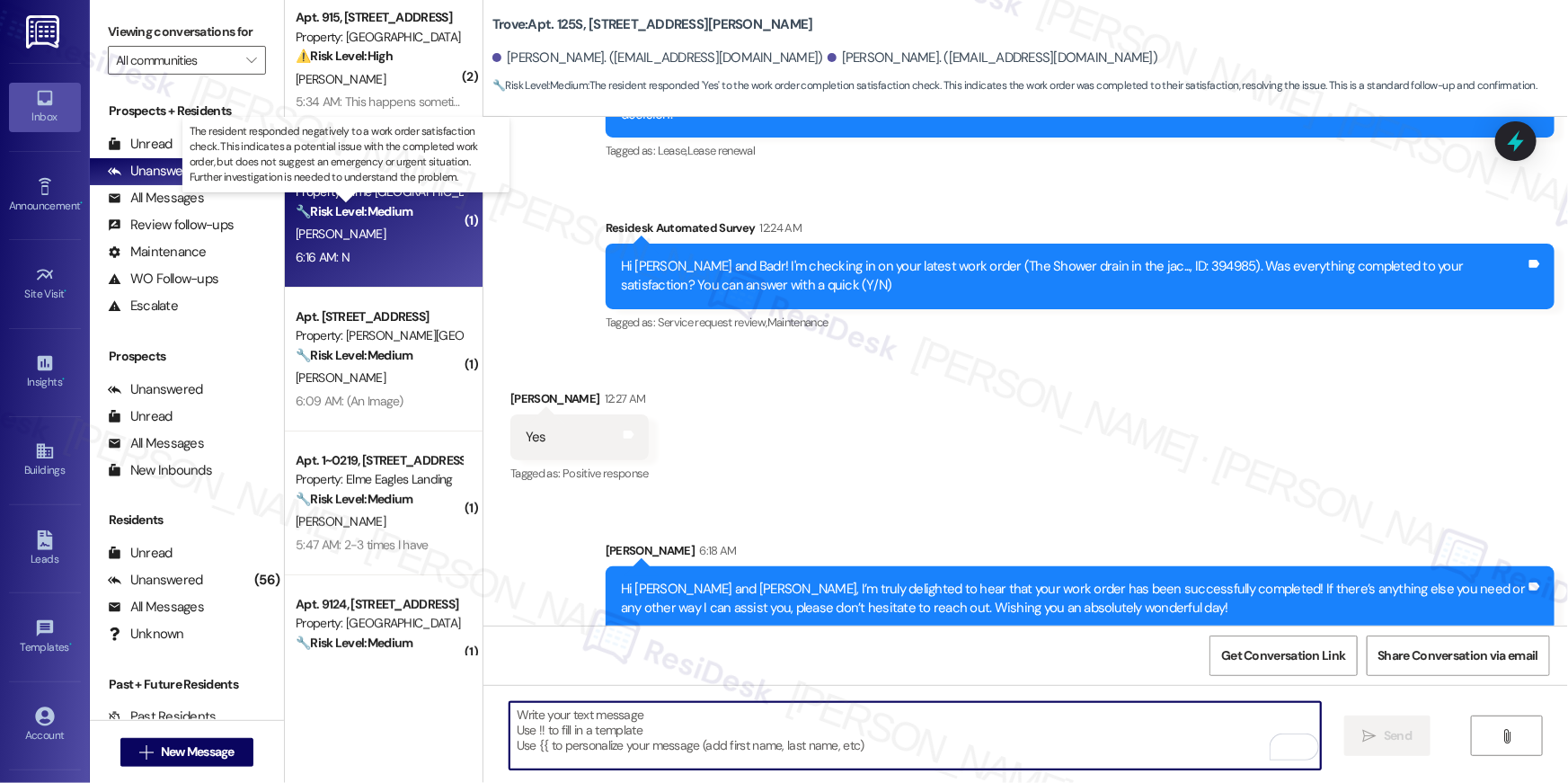
click at [378, 211] on strong "🔧 Risk Level: Medium" at bounding box center [353, 211] width 117 height 17
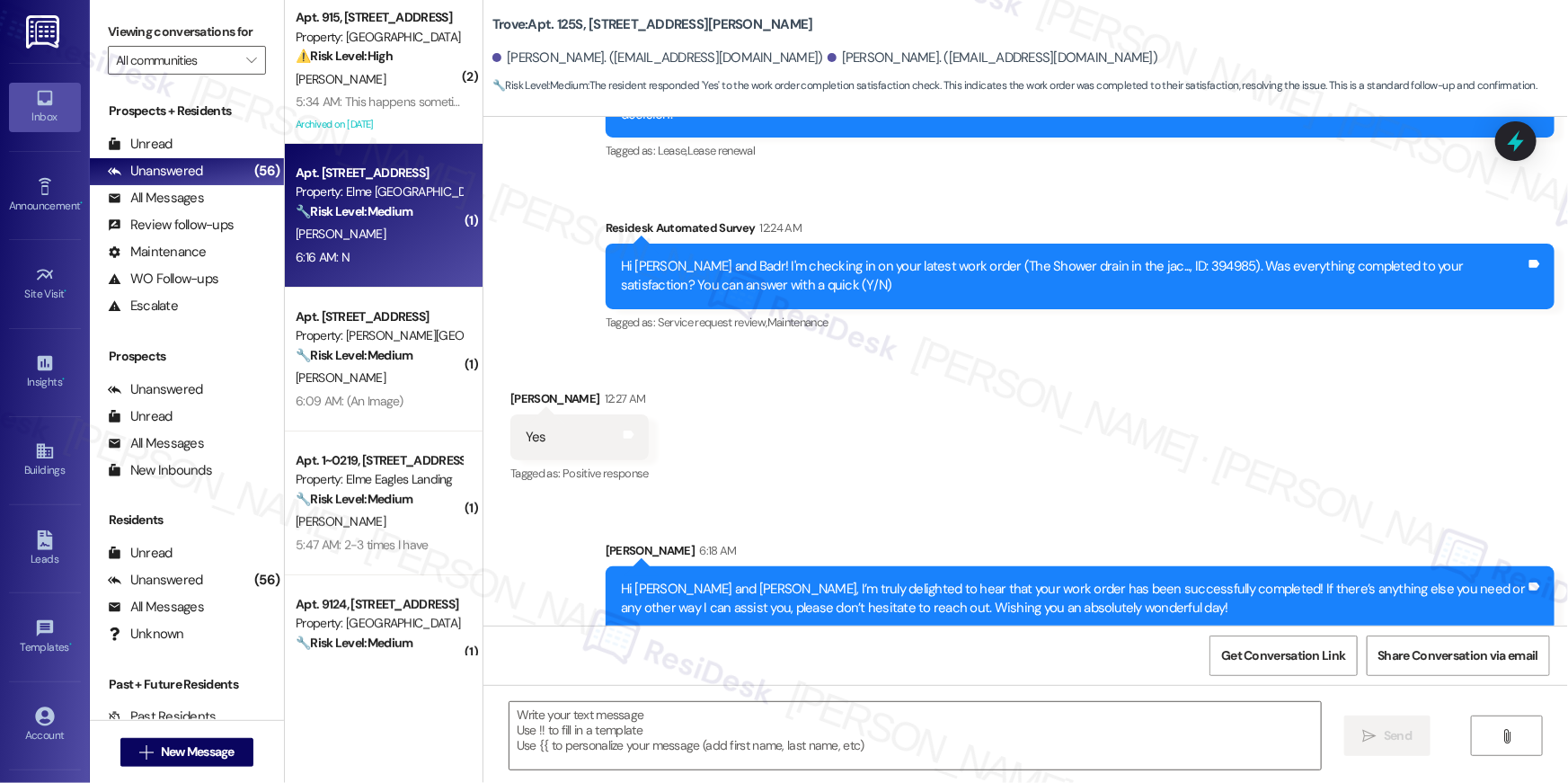
type textarea "Fetching suggested responses. Please feel free to read through the conversation…"
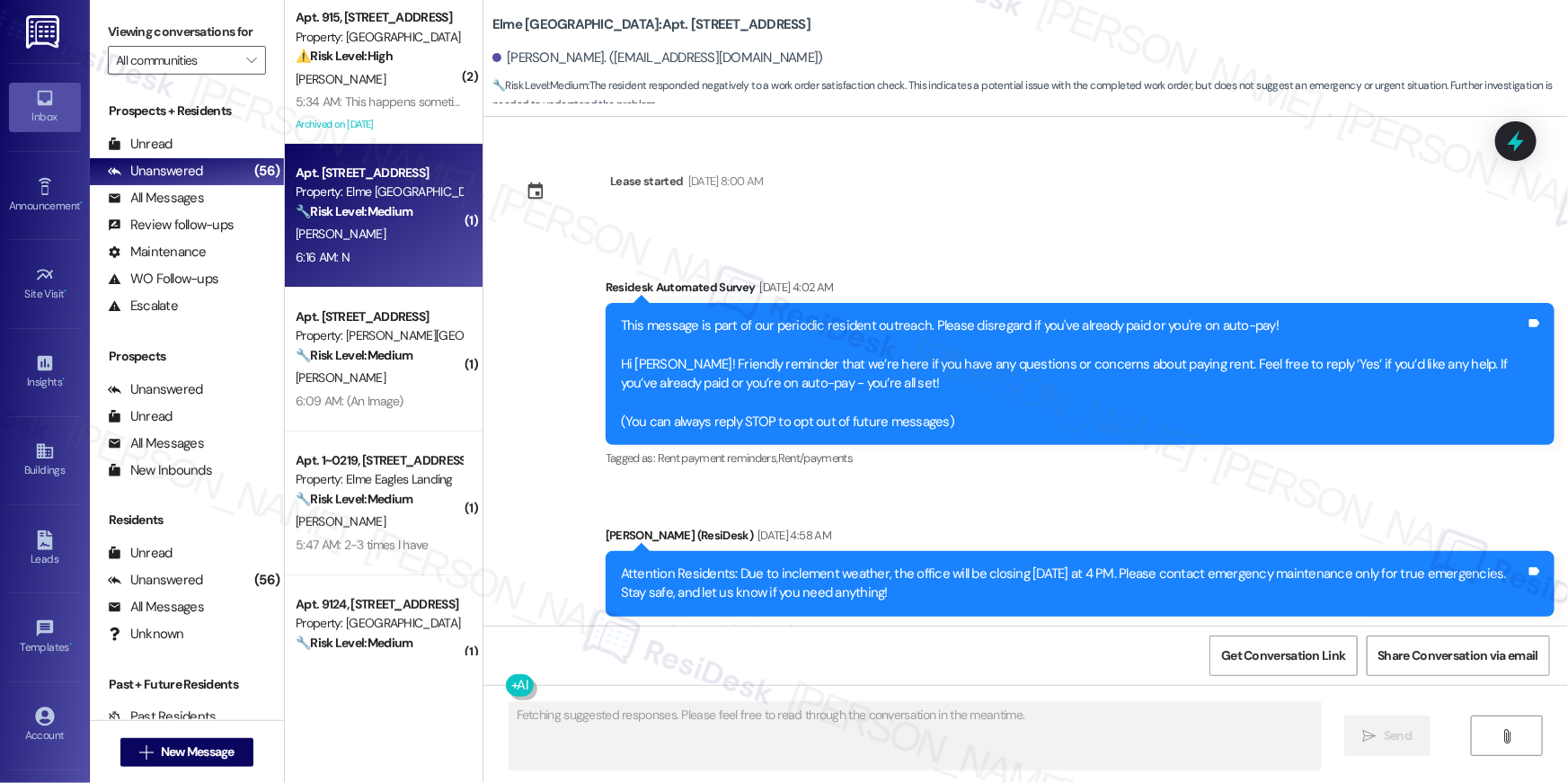
scroll to position [12621, 0]
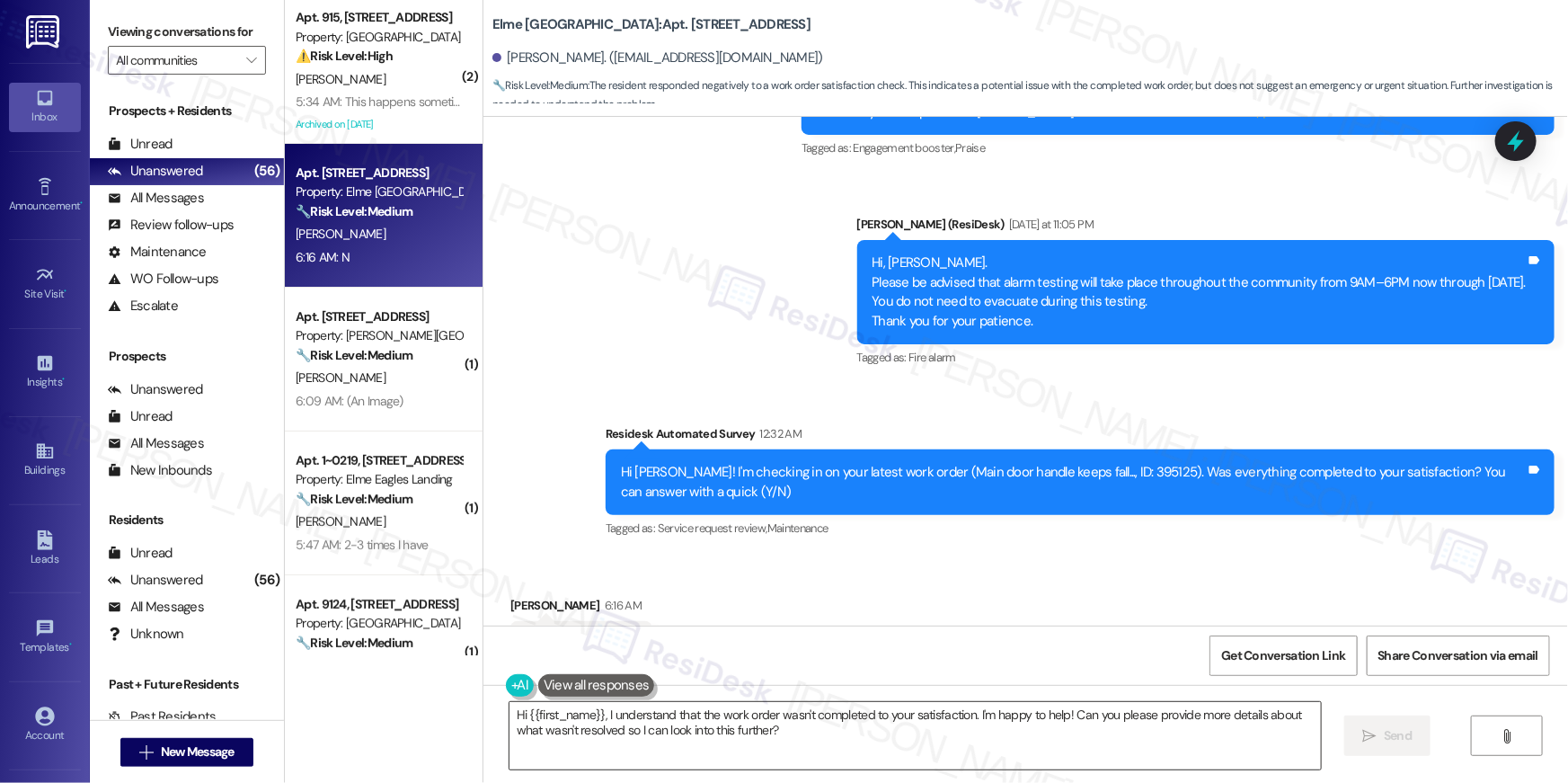
click at [1032, 731] on textarea "Hi {{first_name}}, I understand that the work order wasn't completed to your sa…" at bounding box center [915, 735] width 811 height 67
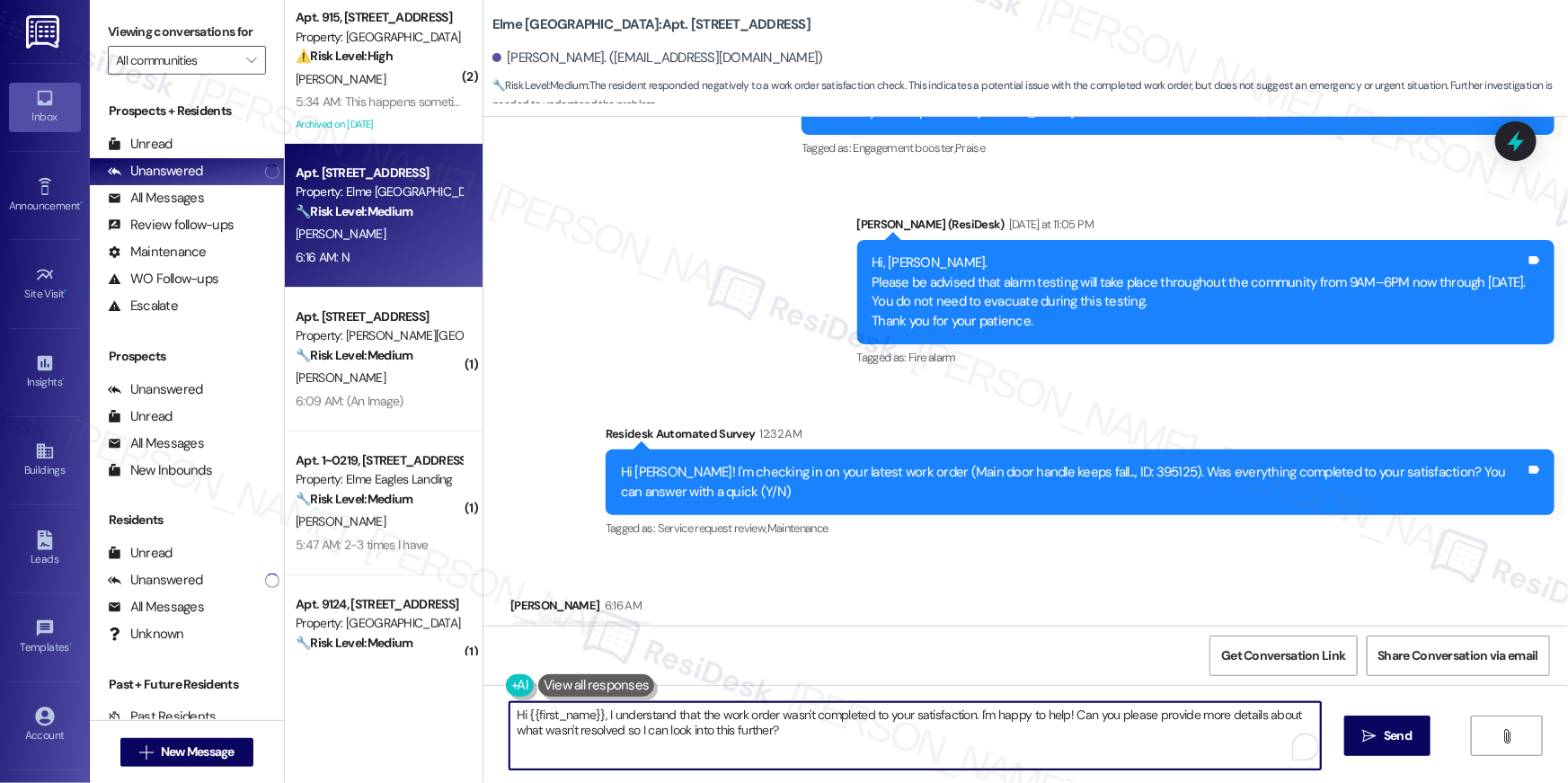
paste textarea "’m sorry to hear your work order is still not complete. Could you please share …"
type textarea "Hi {{first_name}}, I’m sorry to hear your work order is still not complete. Cou…"
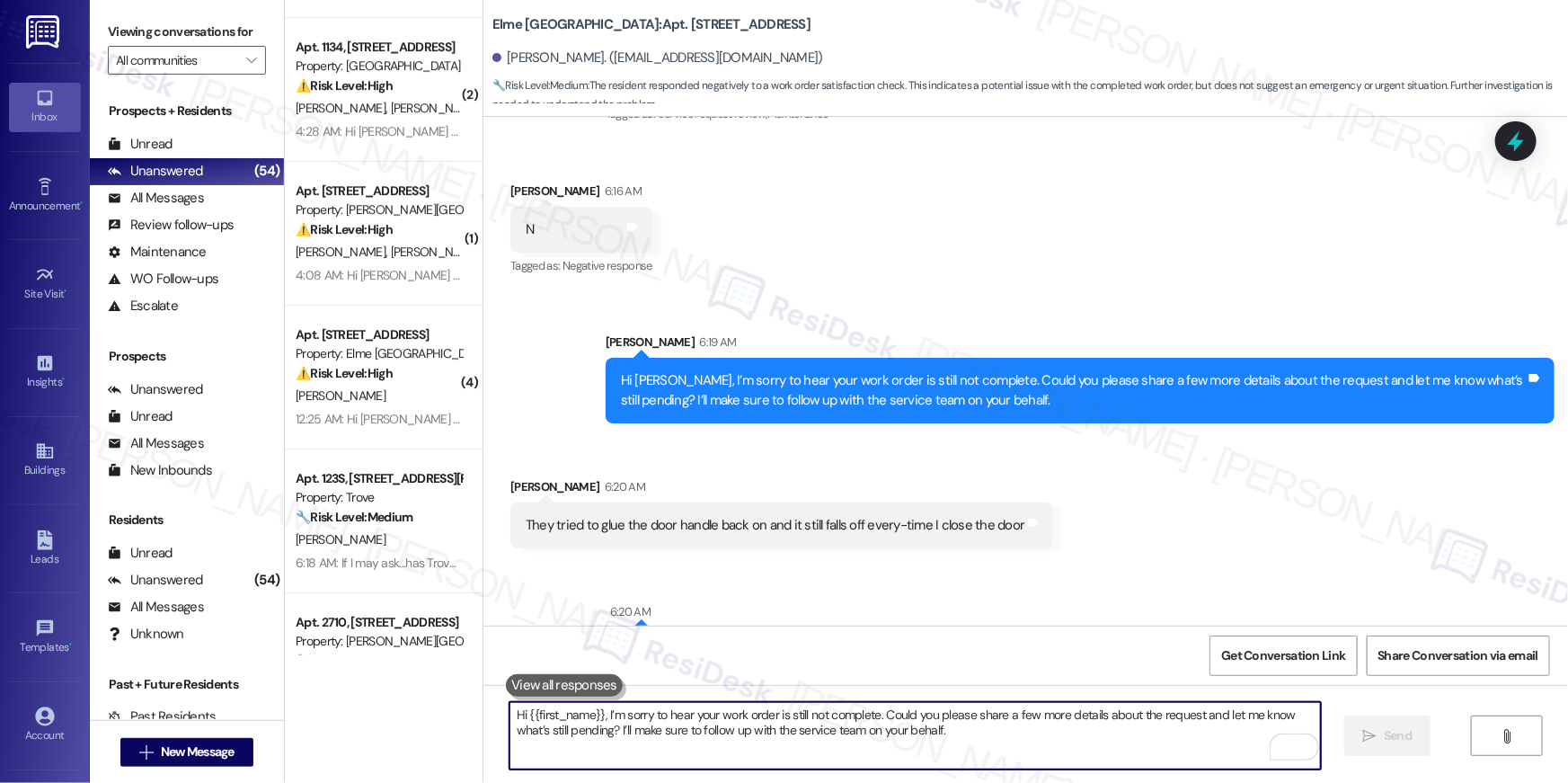
scroll to position [6535, 0]
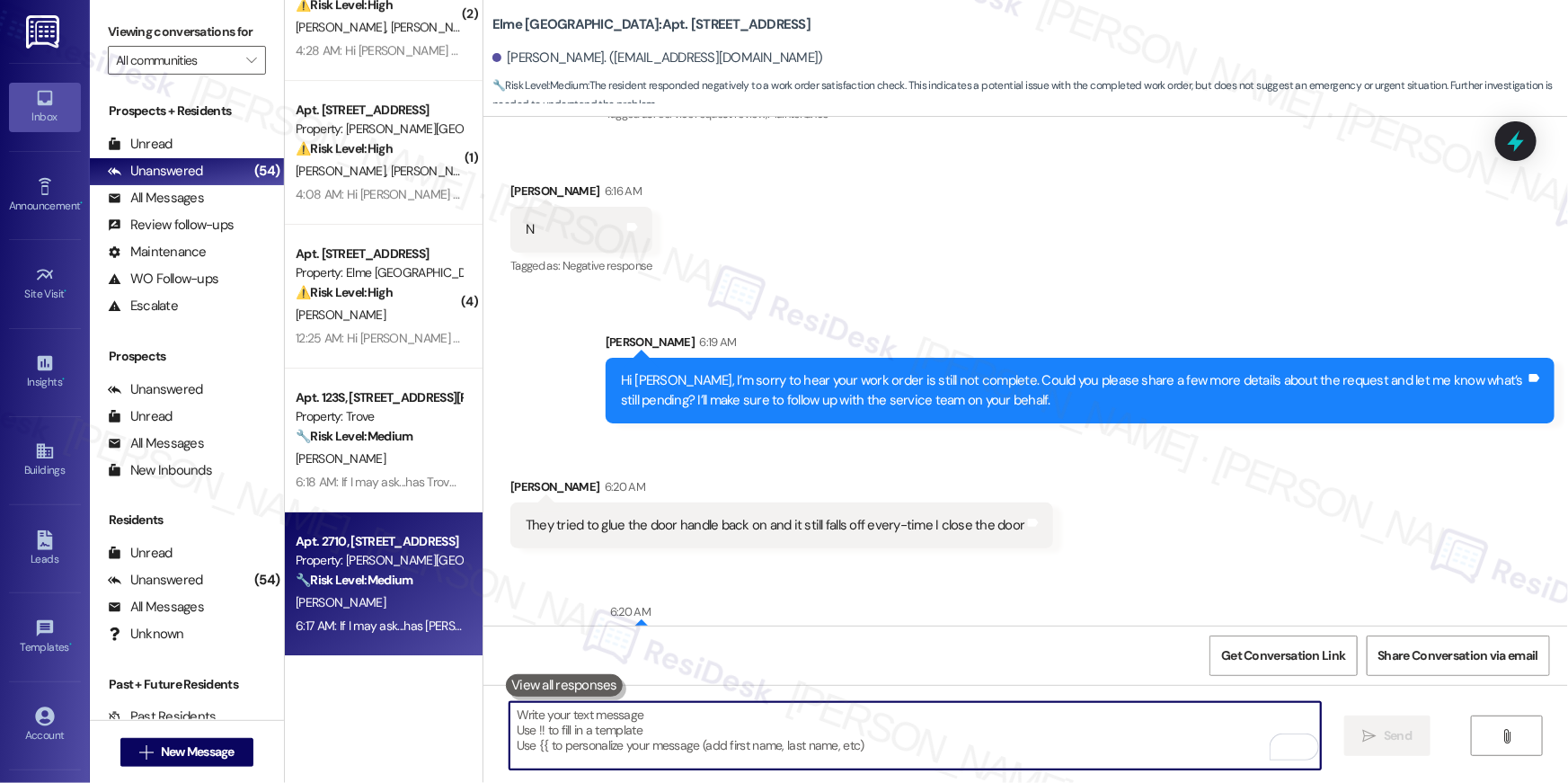
click at [404, 564] on div "Property: [PERSON_NAME][GEOGRAPHIC_DATA]" at bounding box center [378, 560] width 166 height 18
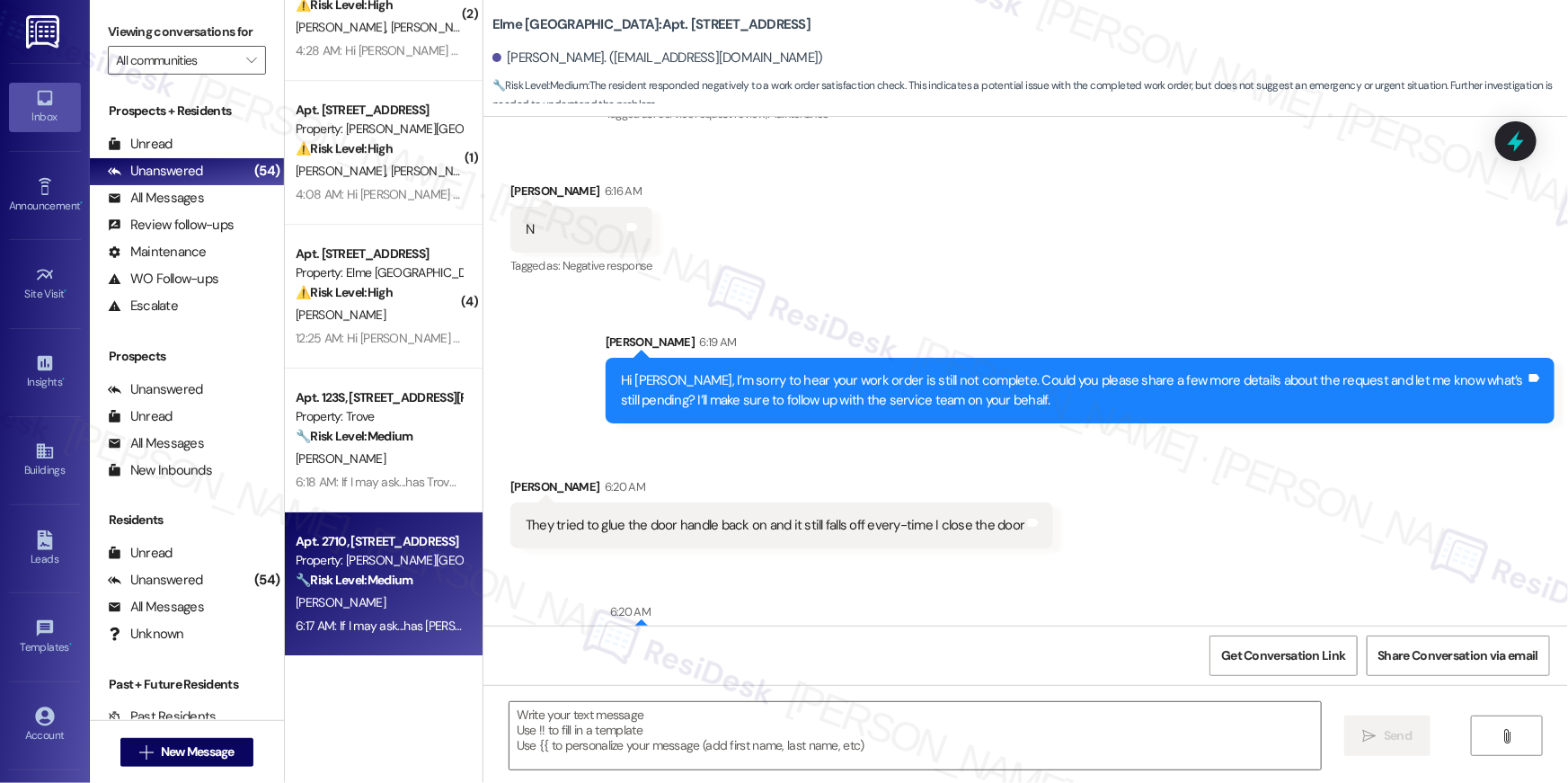
type textarea "Fetching suggested responses. Please feel free to read through the conversation…"
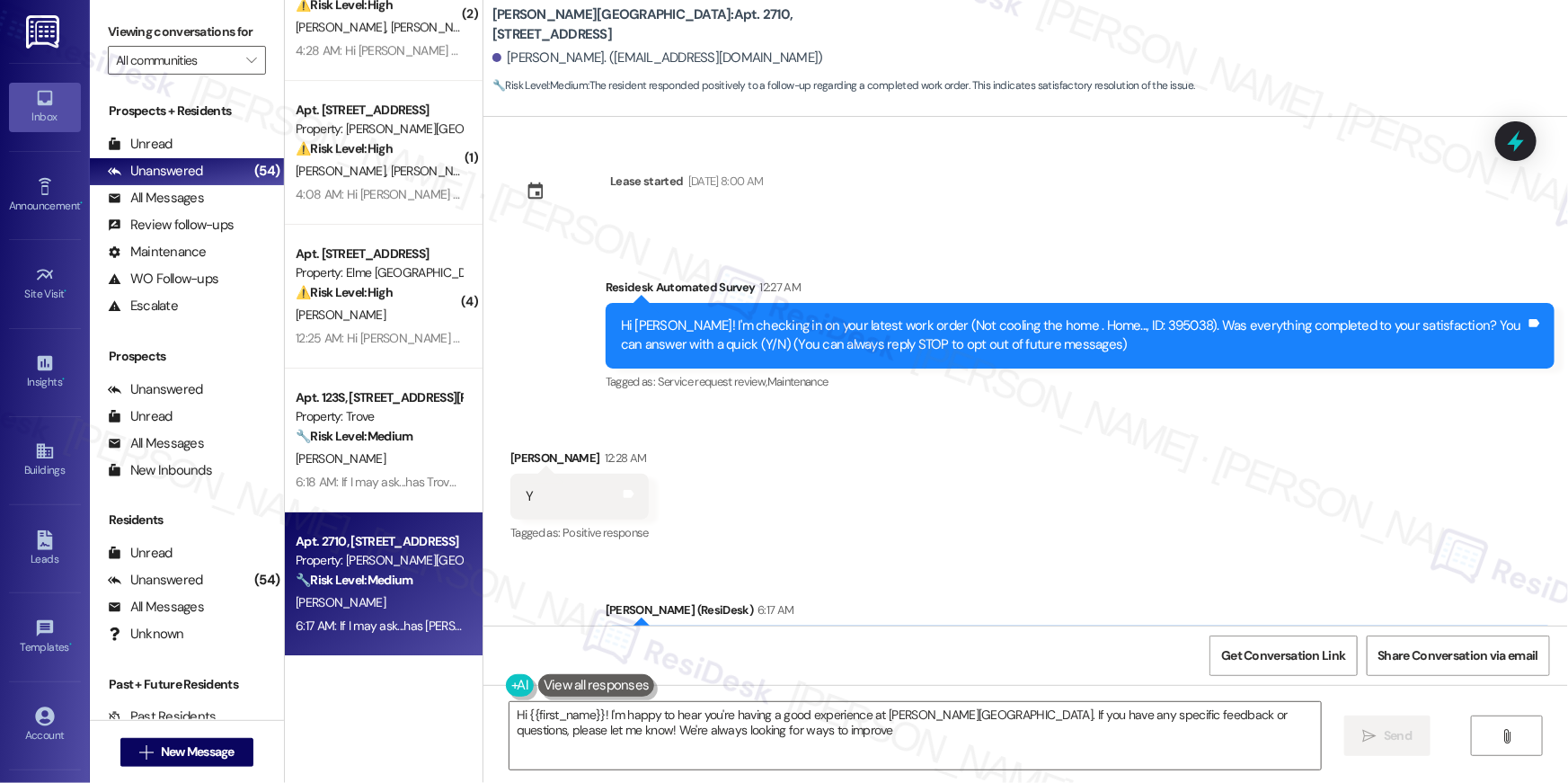
type textarea "Hi {{first_name}}! I'm happy to hear you're having a good experience at [PERSON…"
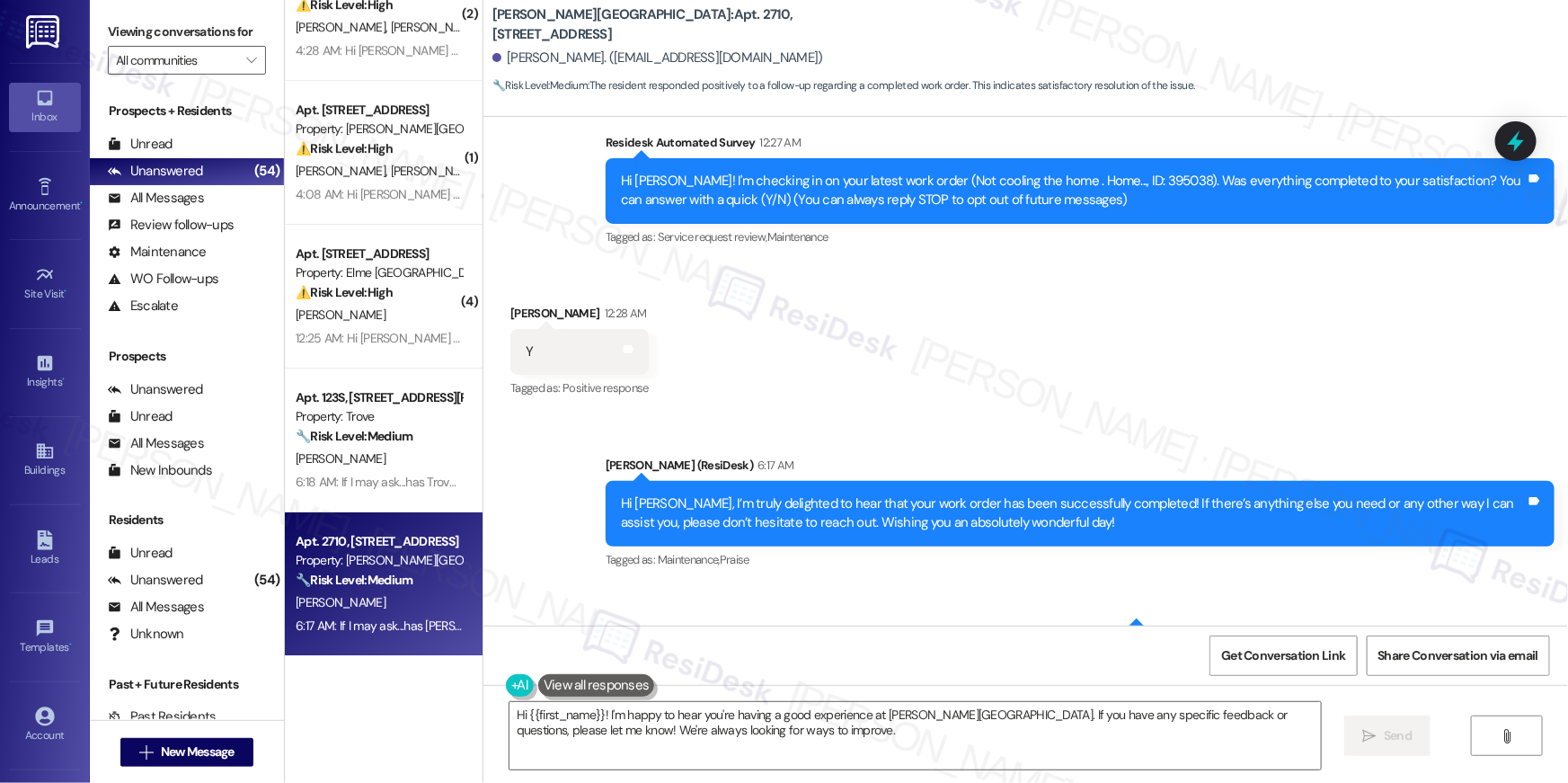
scroll to position [232, 0]
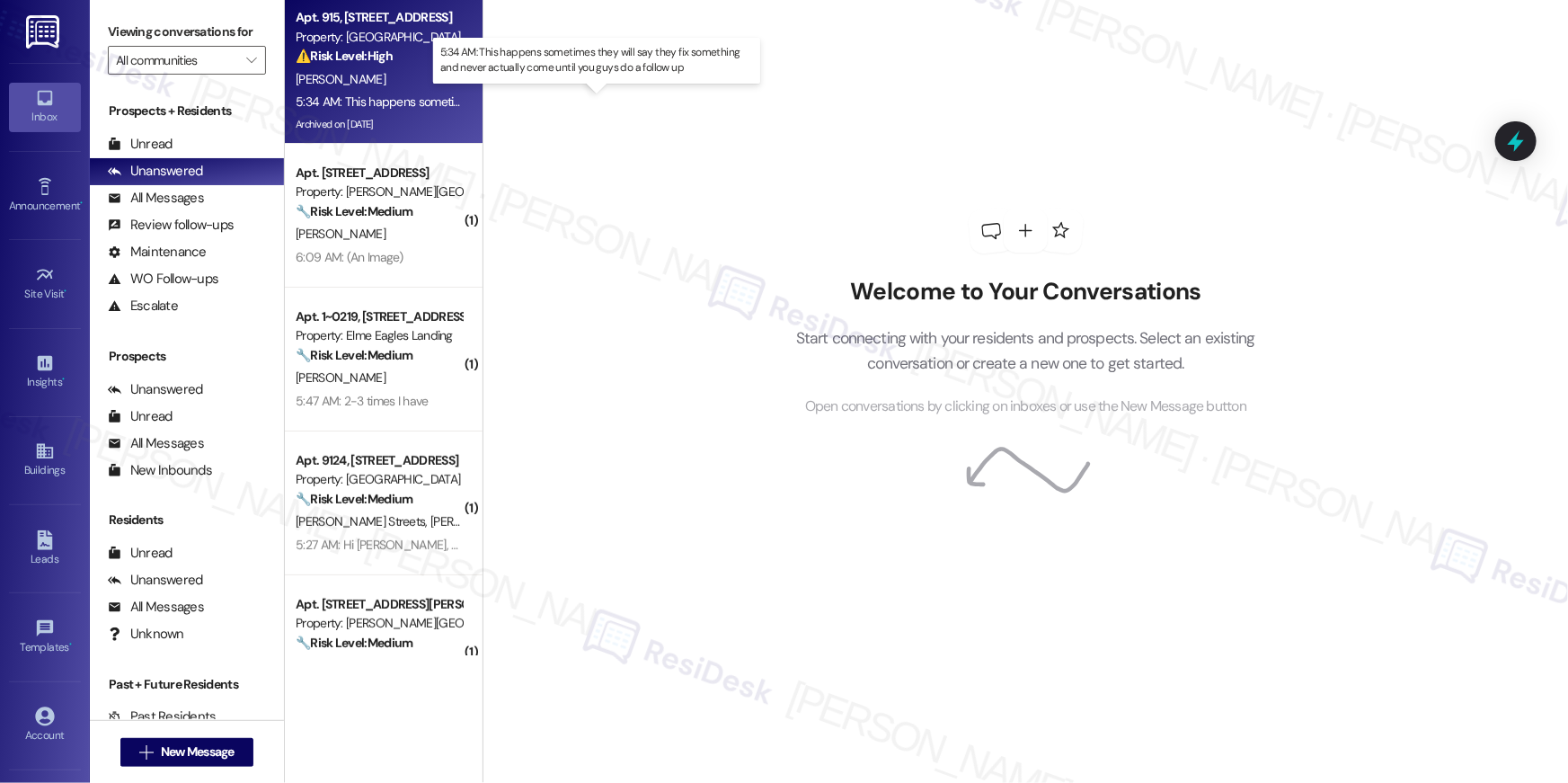
click at [344, 102] on div "5:34 AM: This happens sometimes they will say they fix something and never actu…" at bounding box center [609, 102] width 628 height 17
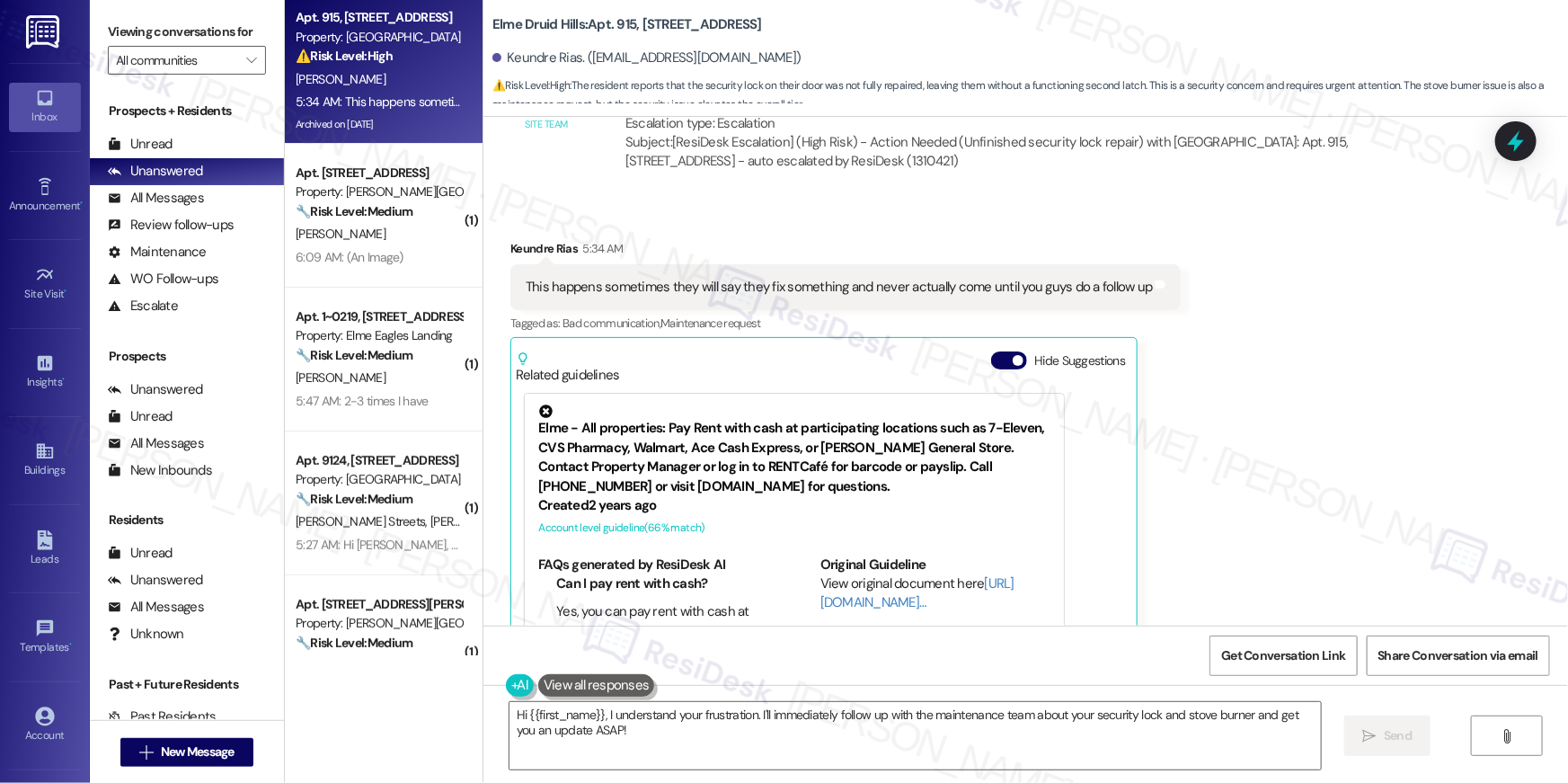
scroll to position [41047, 0]
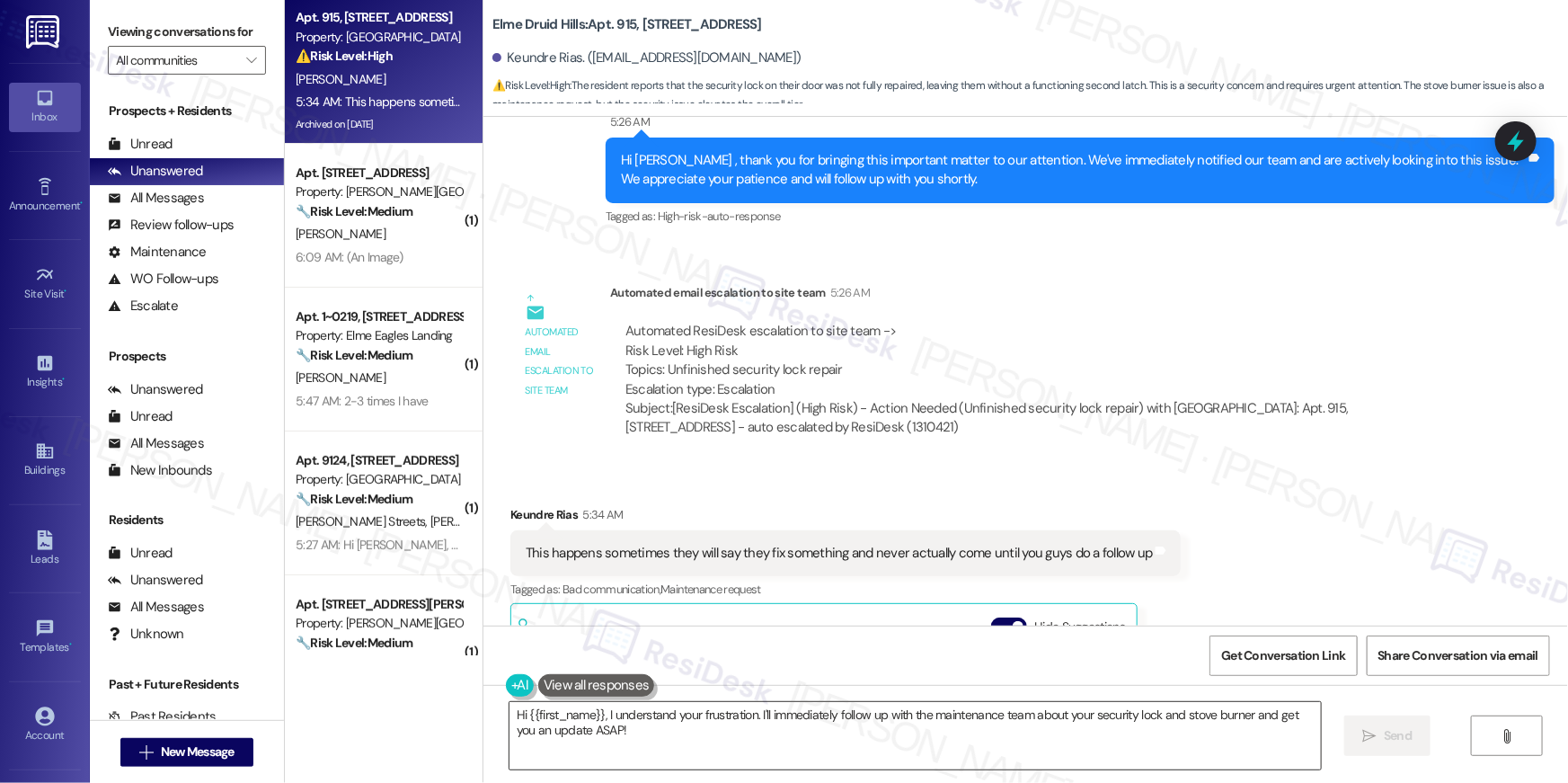
click at [709, 753] on textarea "Hi {{first_name}}, I understand your frustration. I'll immediately follow up wi…" at bounding box center [915, 735] width 811 height 67
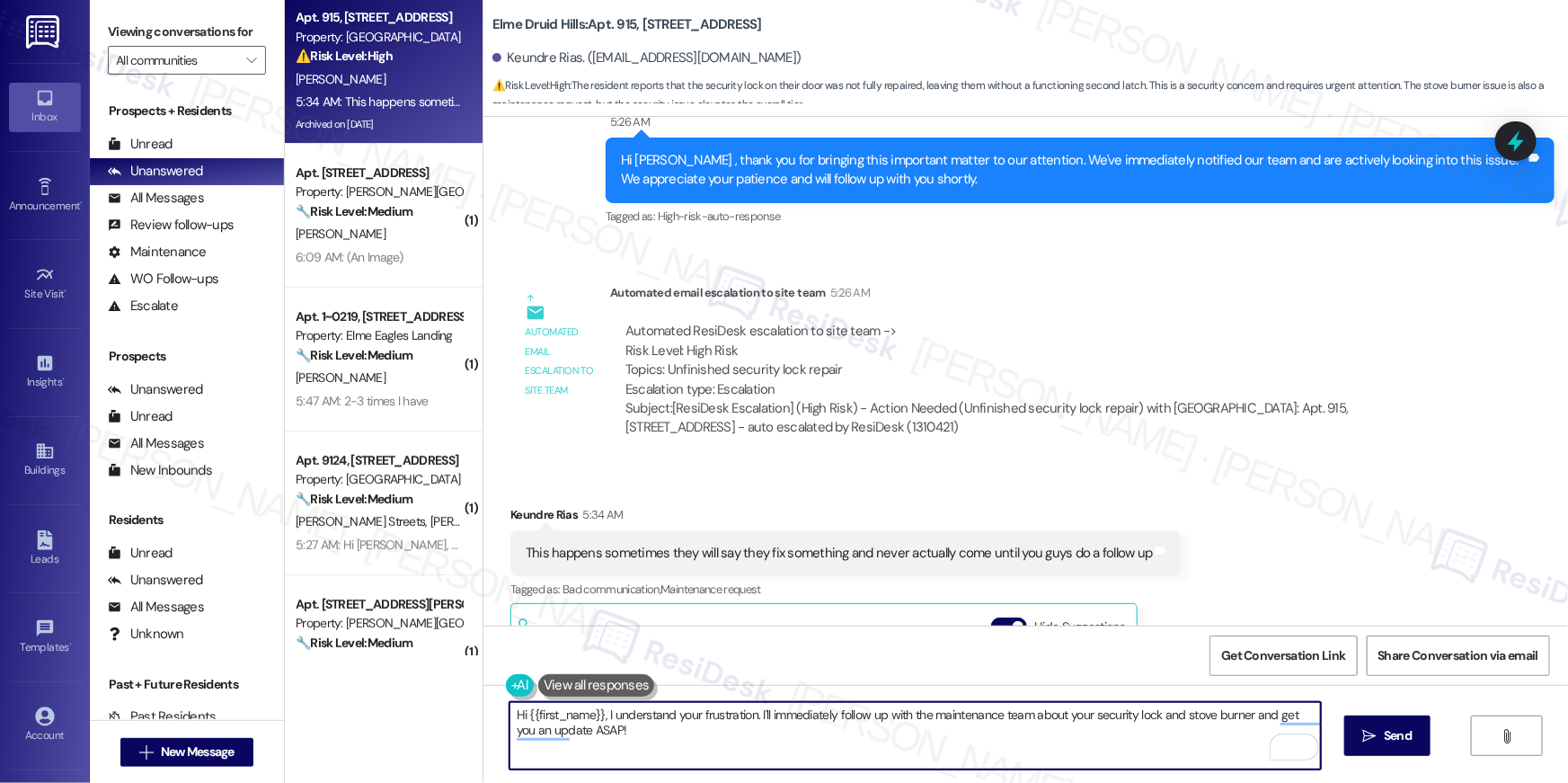
drag, startPoint x: 755, startPoint y: 711, endPoint x: 1264, endPoint y: 718, distance: 509.0
click at [1264, 718] on textarea "Hi {{first_name}}, I understand your frustration. I'll immediately follow up wi…" at bounding box center [915, 735] width 811 height 67
click at [595, 717] on textarea "Hi {{first_name}}, I understand your frustration. I'll immediately follow up wi…" at bounding box center [915, 735] width 811 height 67
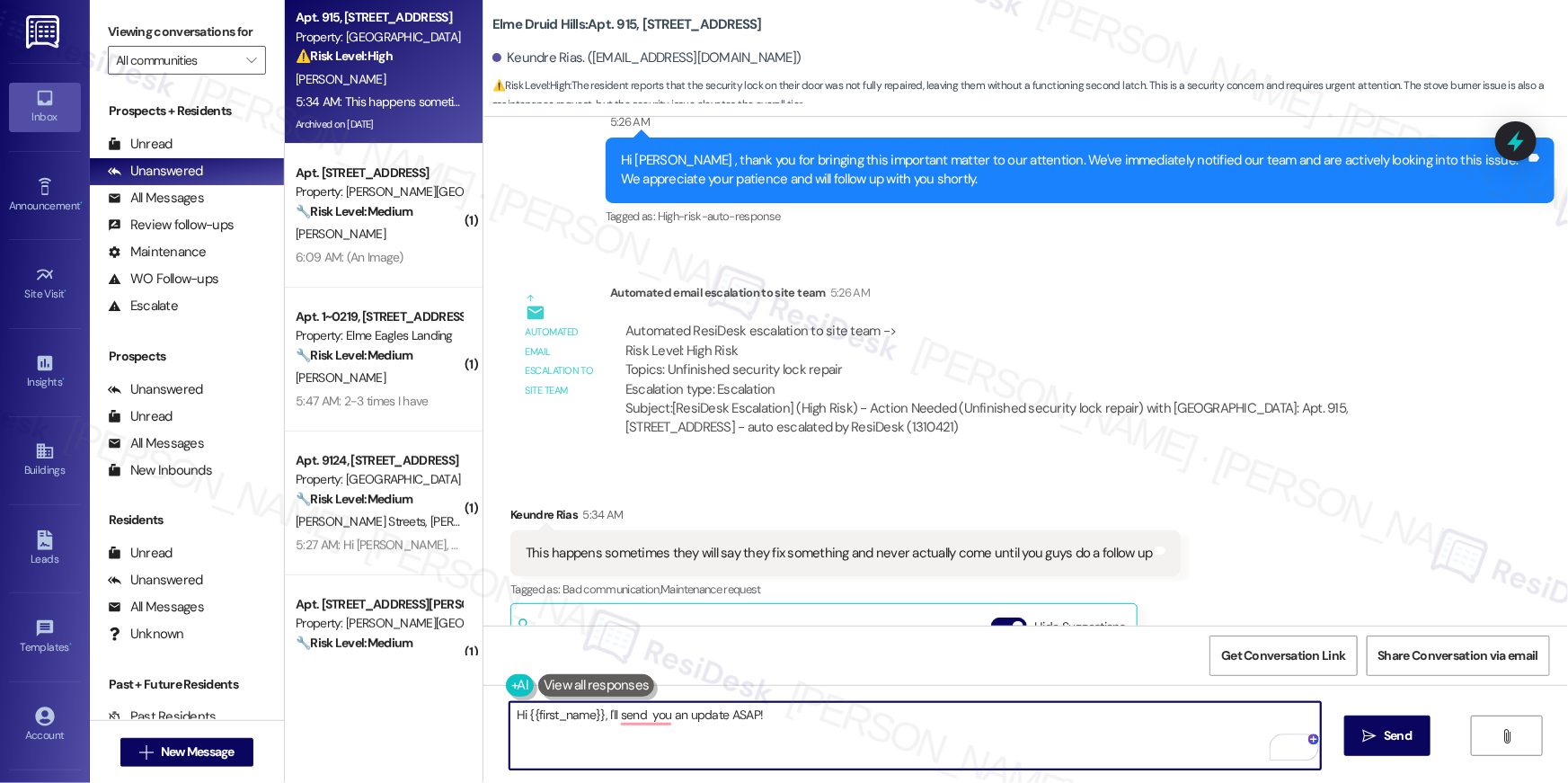
click at [739, 709] on textarea "Hi {{first_name}}, I'll send you an update ASAP!" at bounding box center [915, 735] width 811 height 67
click at [638, 710] on textarea "Hi {{first_name}}, I'll send you an update soon." at bounding box center [915, 735] width 811 height 67
drag, startPoint x: 522, startPoint y: 715, endPoint x: 464, endPoint y: 712, distance: 58.1
click at [464, 712] on div "Apt. 915, 2696 N Druid Hills Rd Property: Elme Druid Hills ⚠️ Risk Level: High …" at bounding box center [927, 392] width 1283 height 783
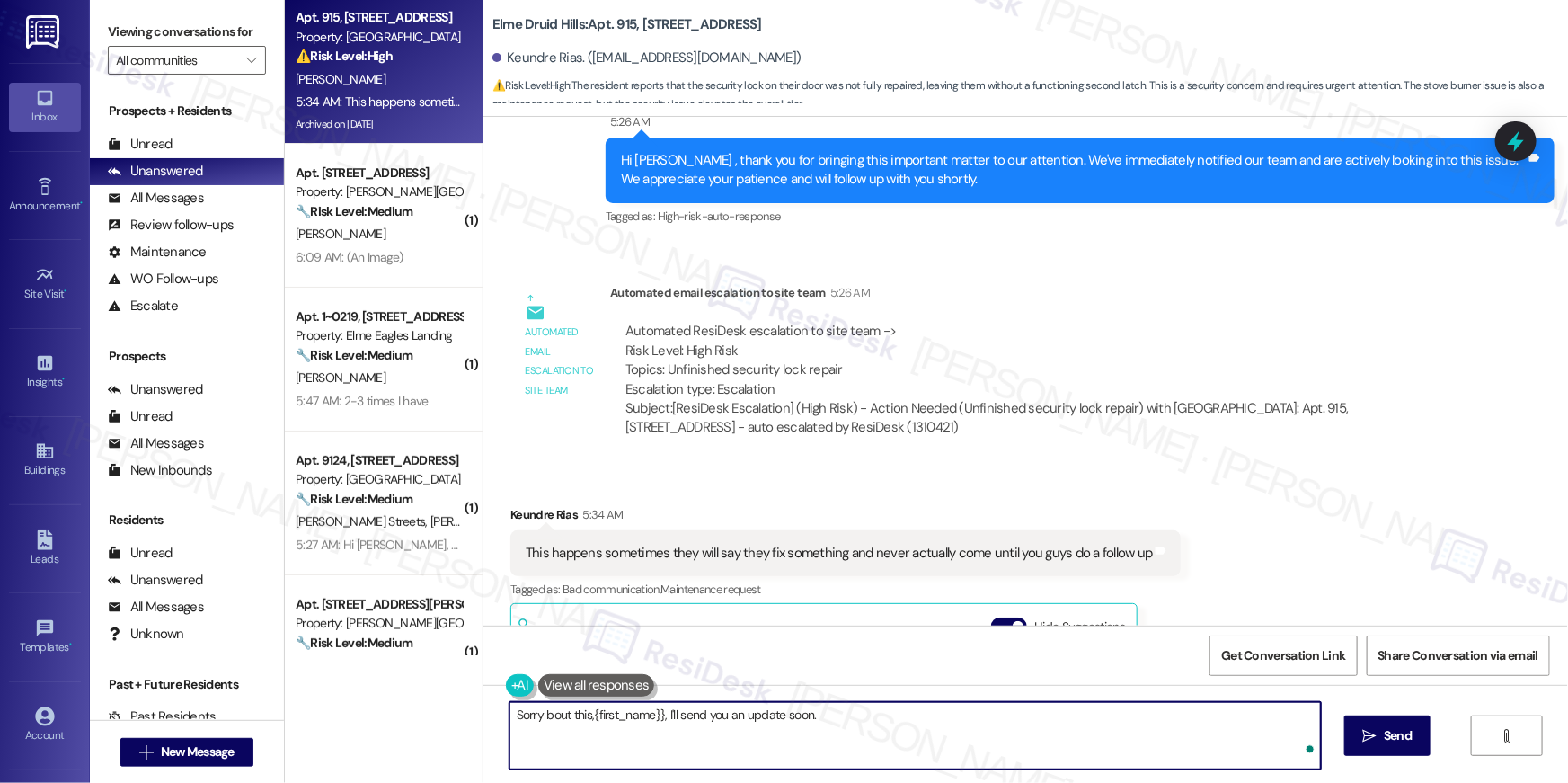
type textarea "Sorry bout this, {first_name}}, I'll send you an update soon."
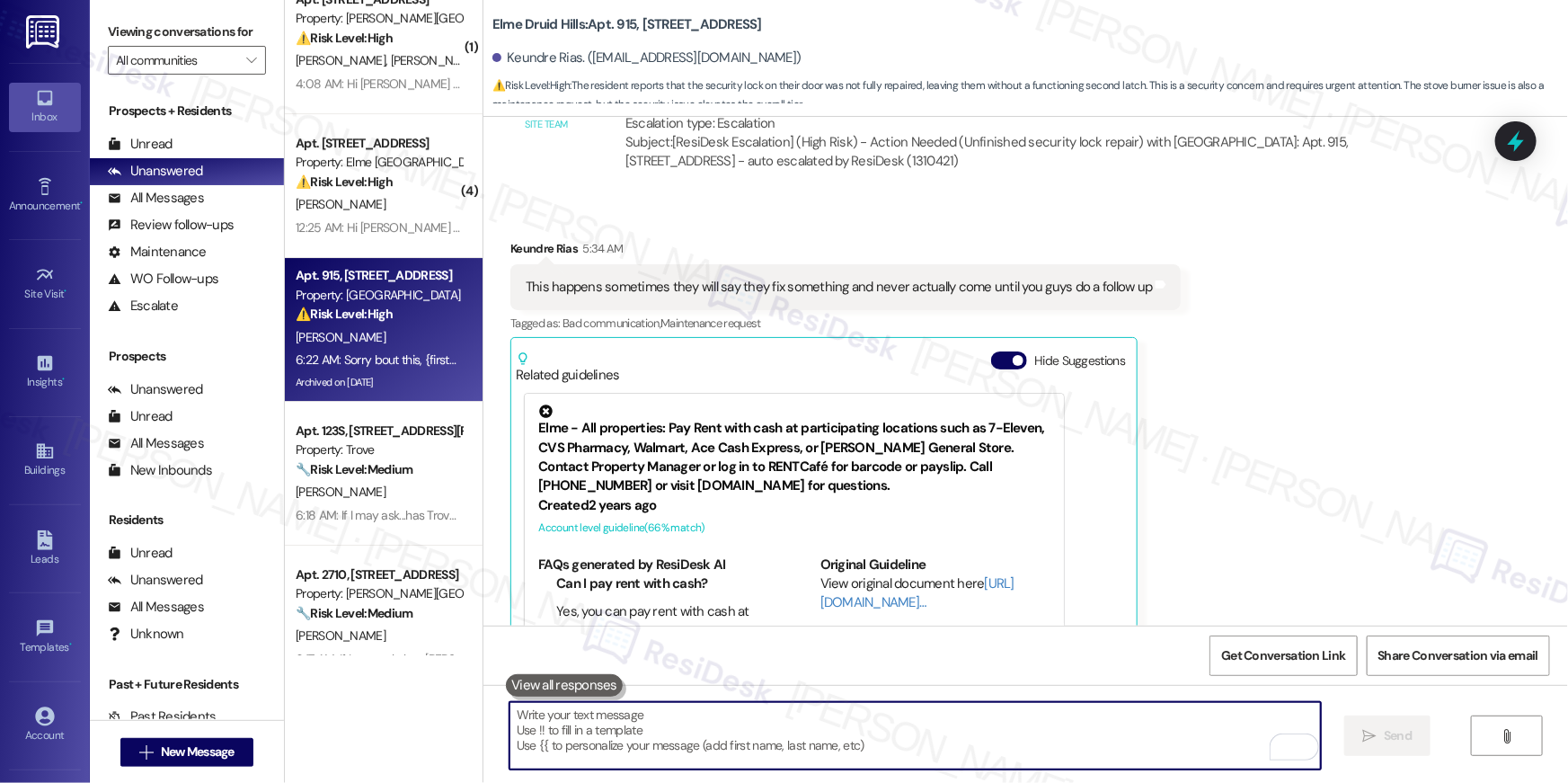
scroll to position [6535, 0]
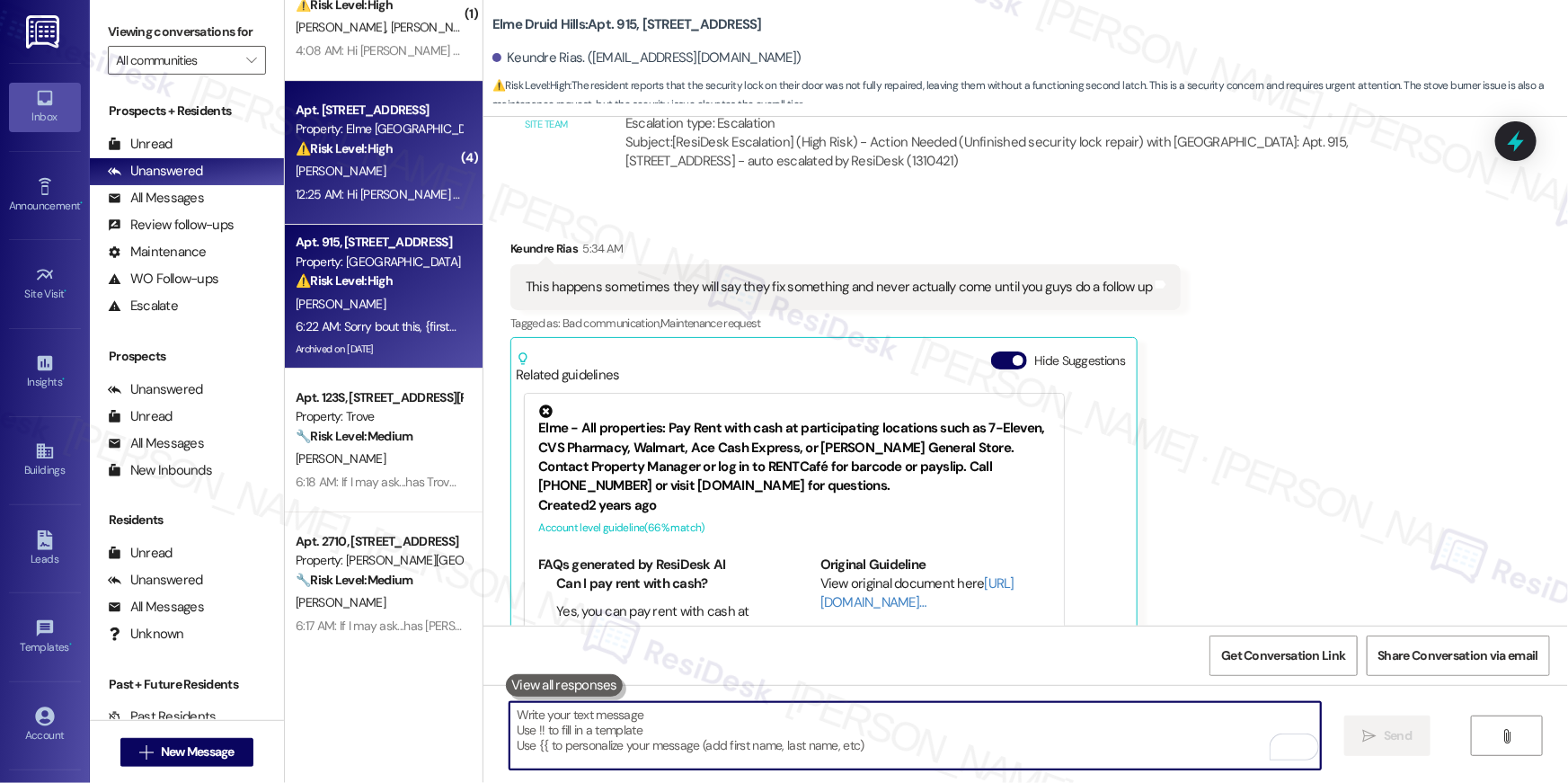
click at [358, 184] on div "12:25 AM: Hi Tequila , thank you for bringing this important matter to our atte…" at bounding box center [378, 195] width 170 height 22
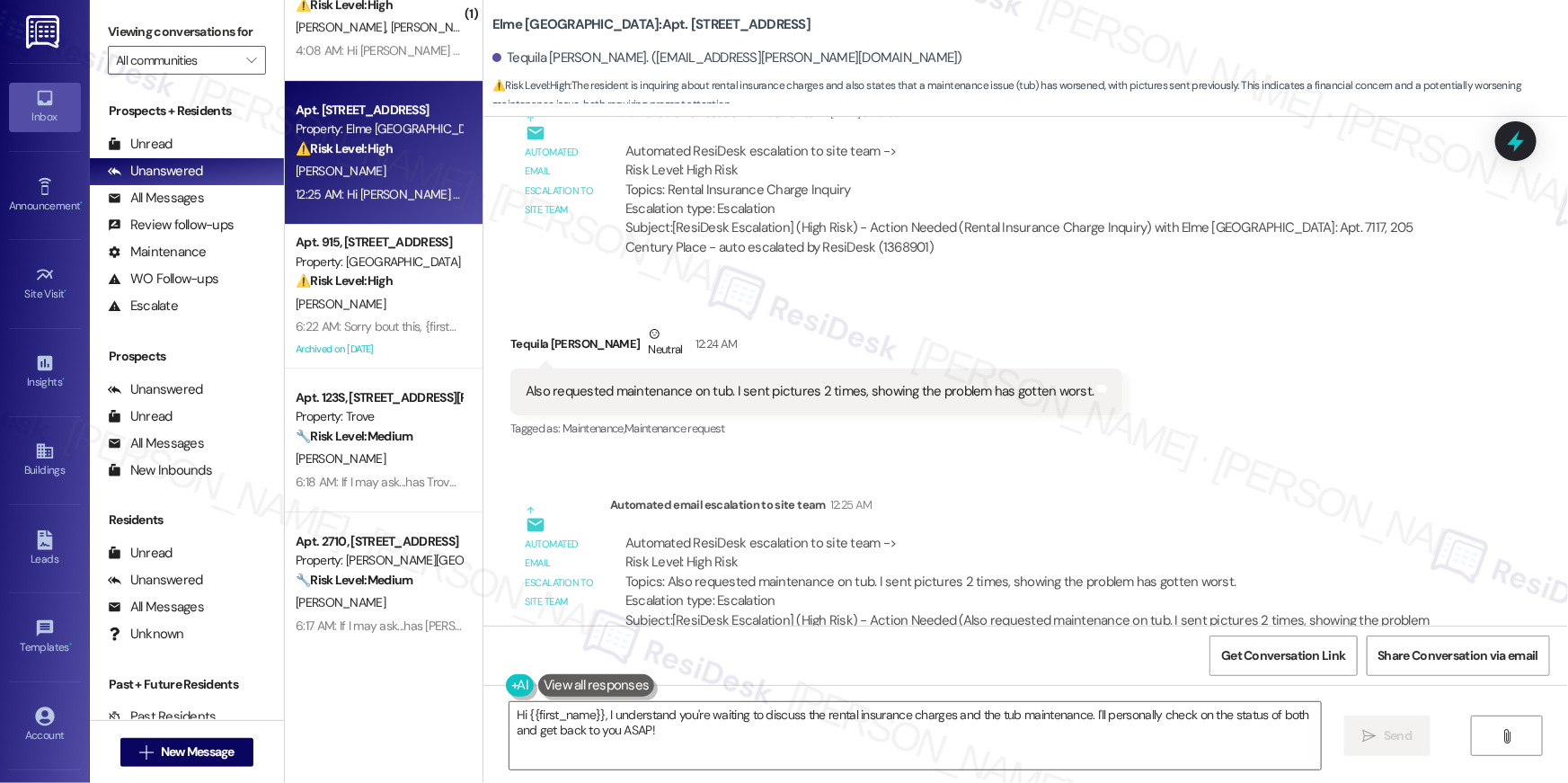
scroll to position [20703, 0]
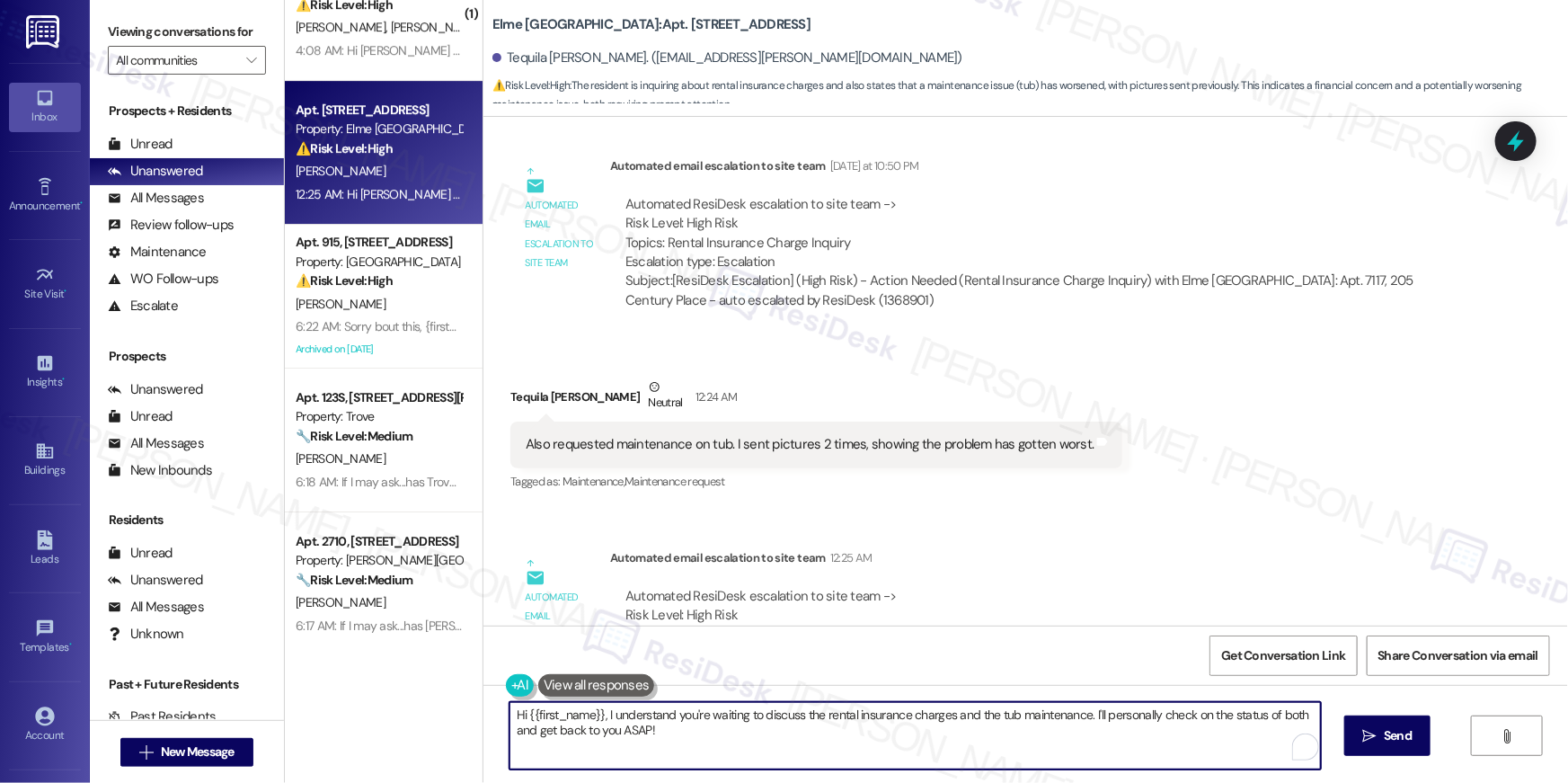
drag, startPoint x: 716, startPoint y: 751, endPoint x: 440, endPoint y: 737, distance: 276.4
click at [440, 737] on div "( 1 ) Apt. 832, 50 Greenleaf Road Property: Elme Conyers ⚠️ Risk Level: High Th…" at bounding box center [927, 392] width 1283 height 783
type textarea "Hey [PERSON_NAME], can I have the work order number for the tub so I can follow…"
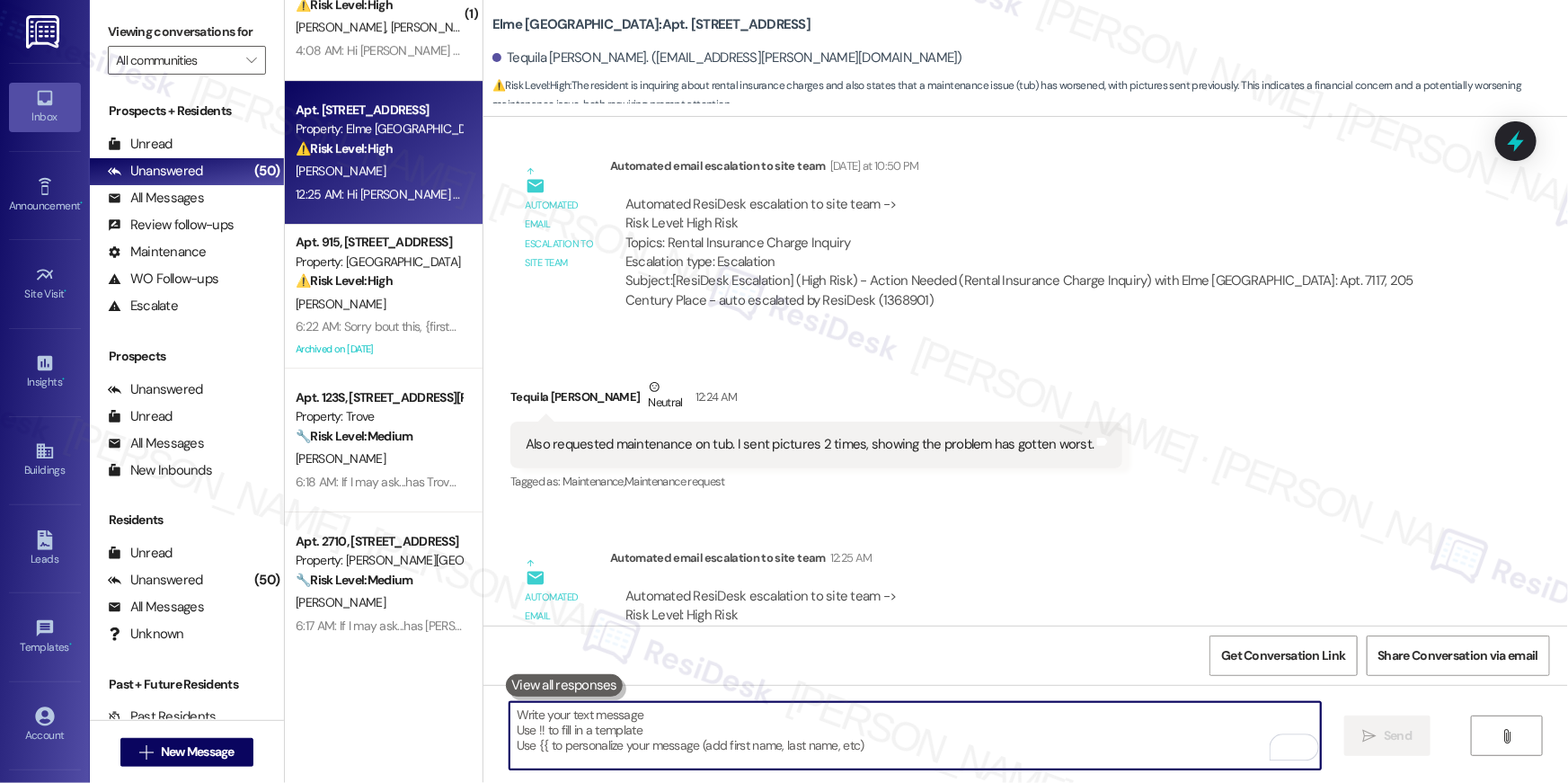
scroll to position [20557, 0]
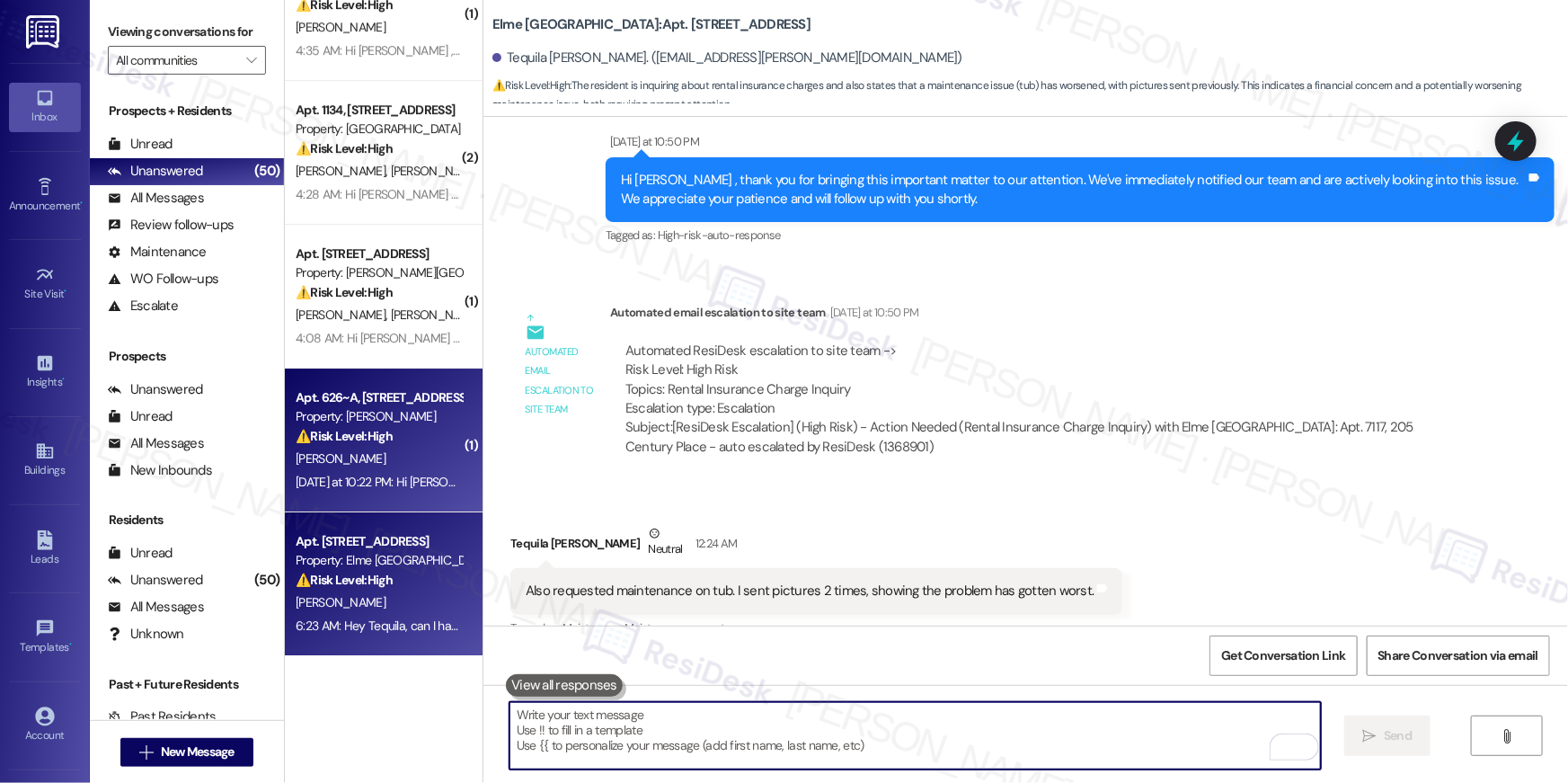
click at [380, 467] on div "A. Grant" at bounding box center [378, 459] width 170 height 22
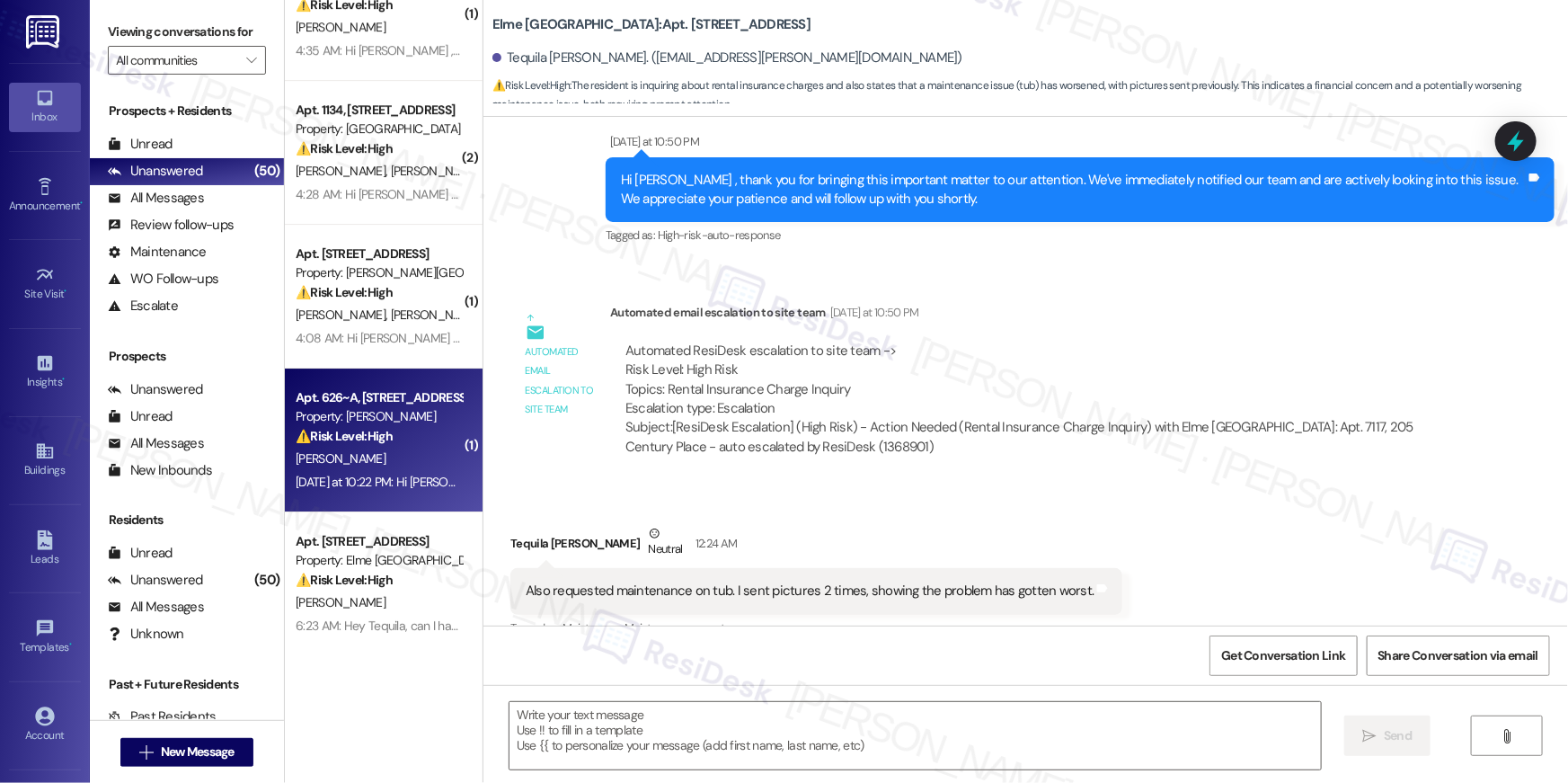
type textarea "Fetching suggested responses. Please feel free to read through the conversation…"
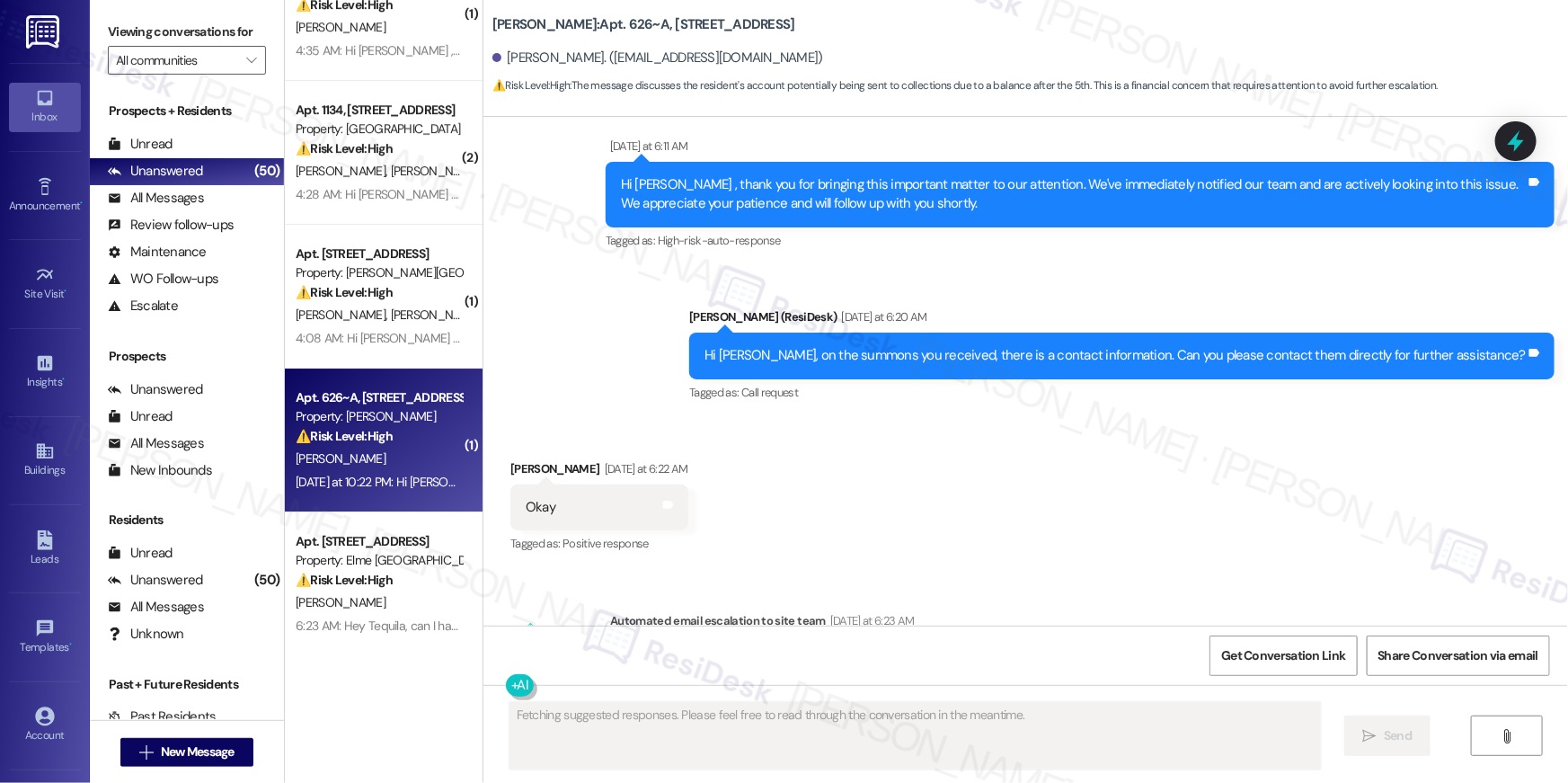
scroll to position [13195, 0]
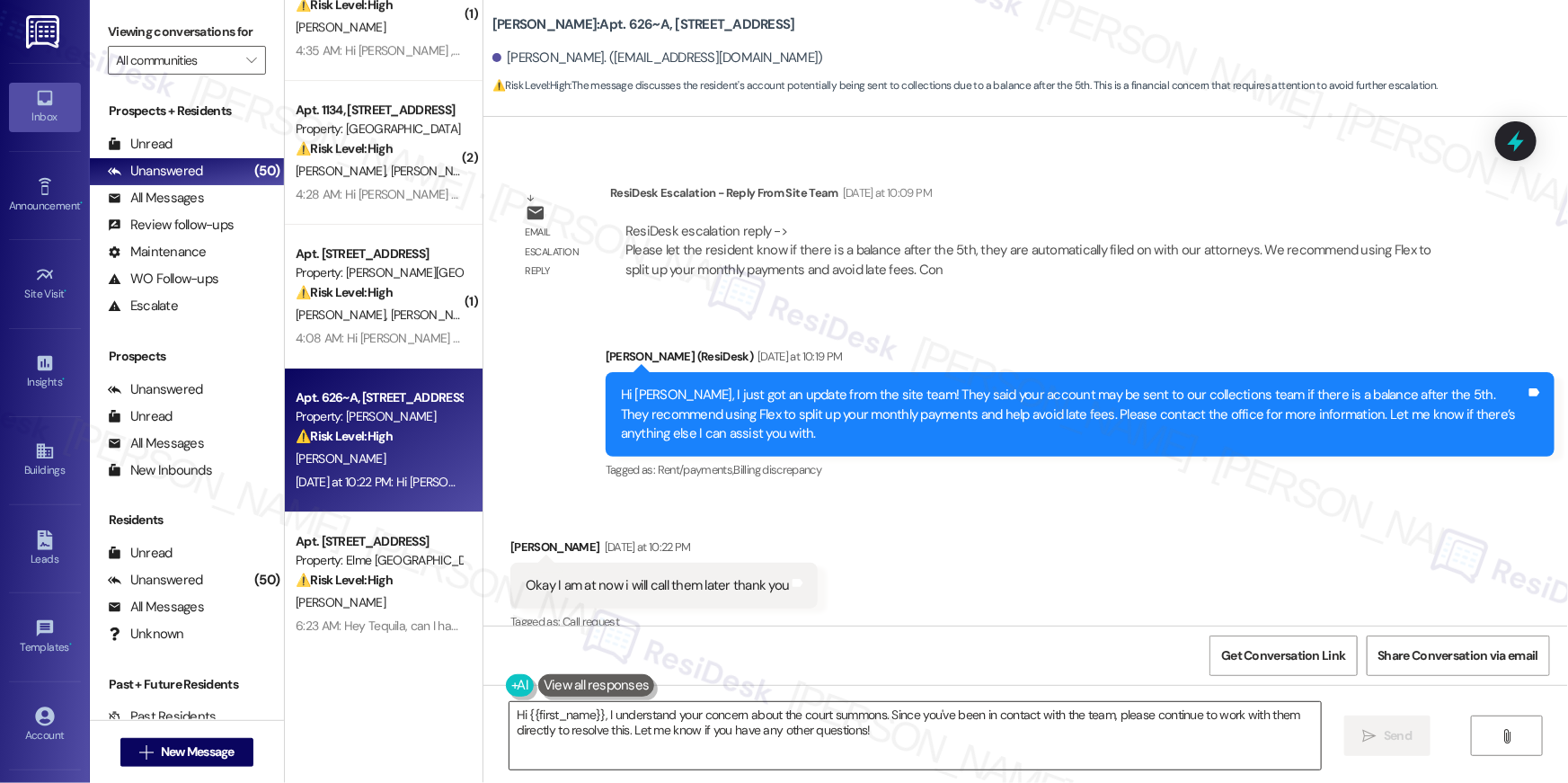
click at [673, 730] on textarea "Hi {{first_name}}, I understand your concern about the court summons. Since you…" at bounding box center [915, 735] width 811 height 67
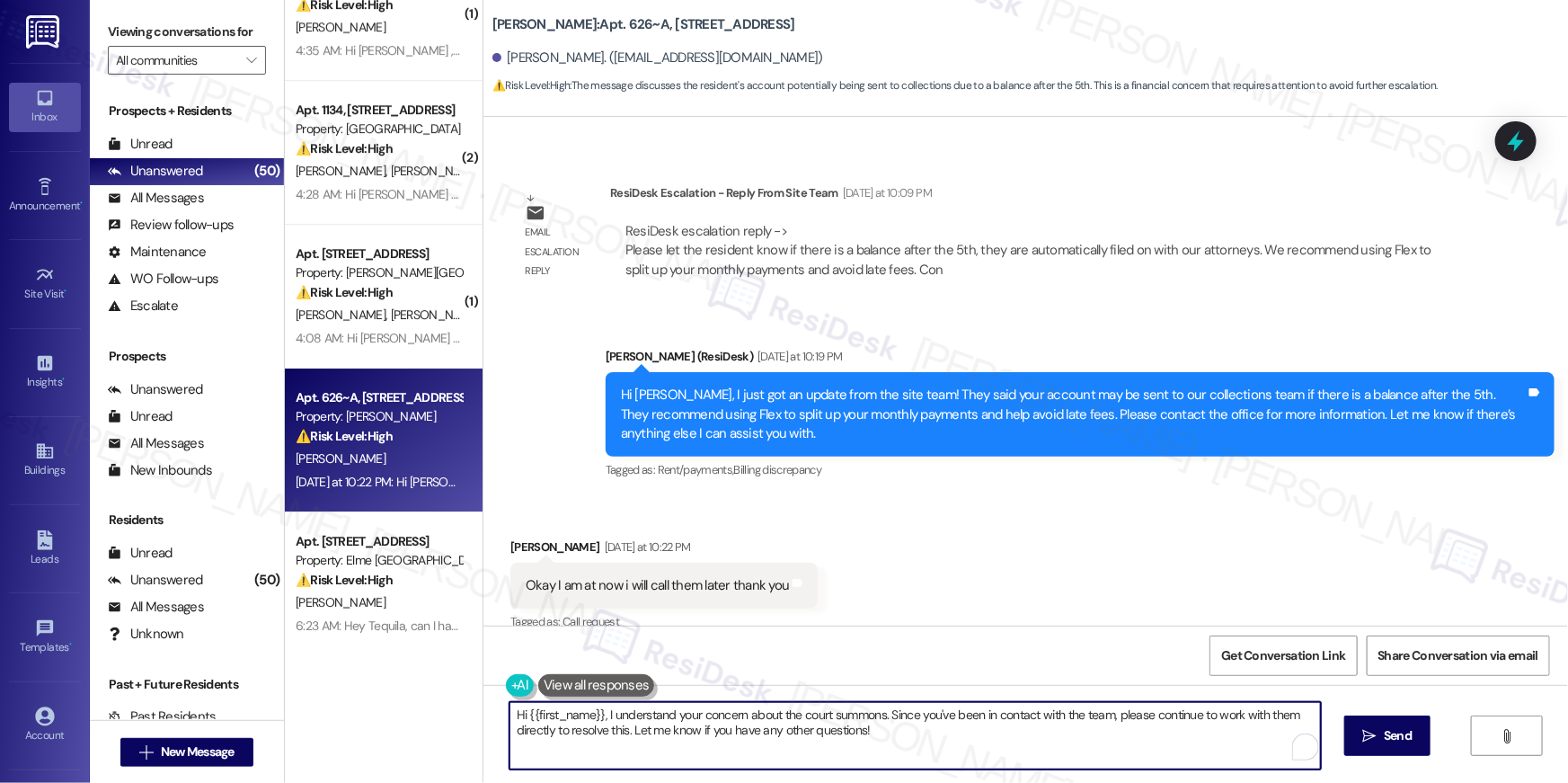
click at [673, 730] on textarea "Hi {{first_name}}, I understand your concern about the court summons. Since you…" at bounding box center [915, 735] width 811 height 67
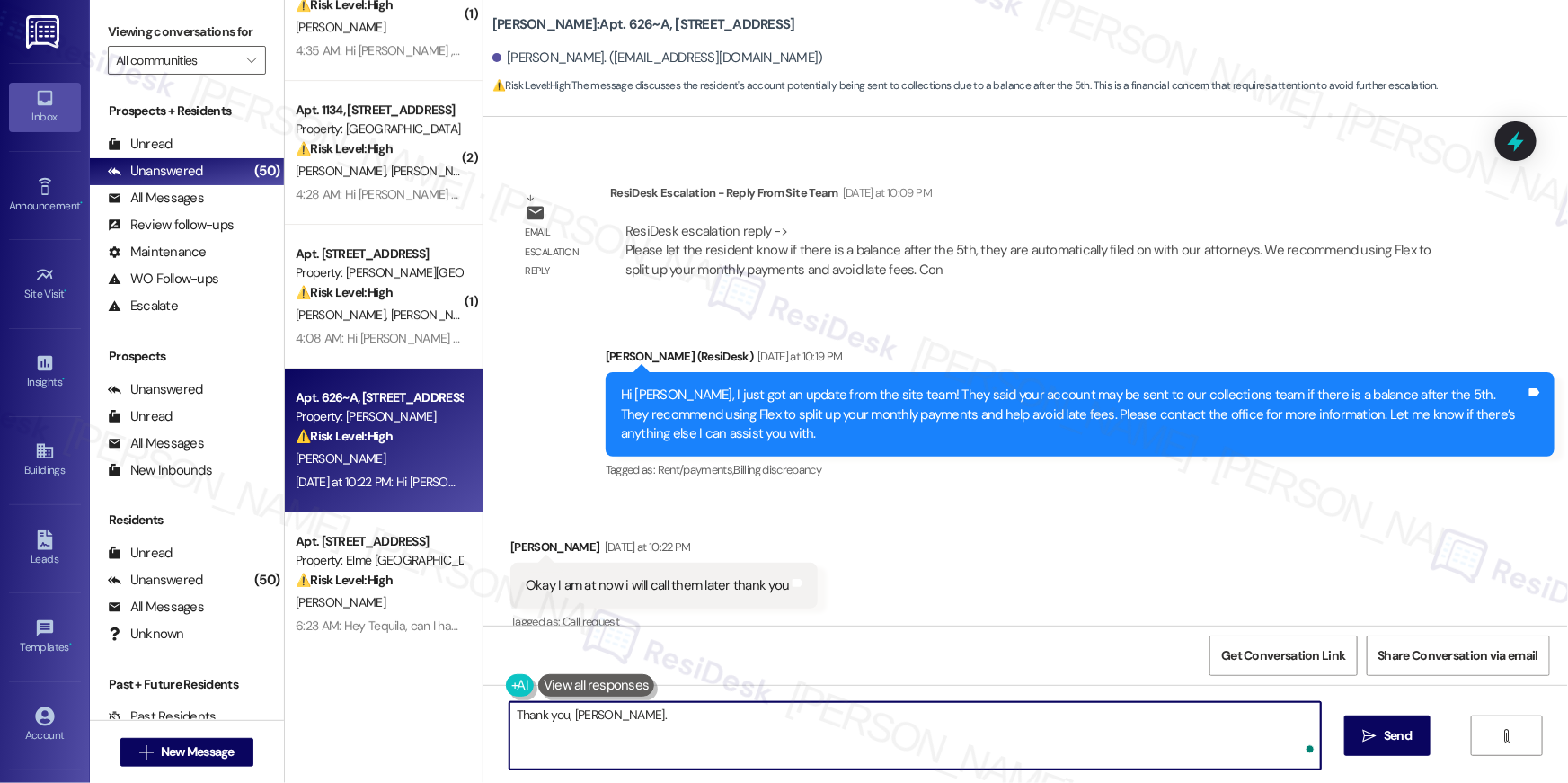
type textarea "Thank you, Angella."
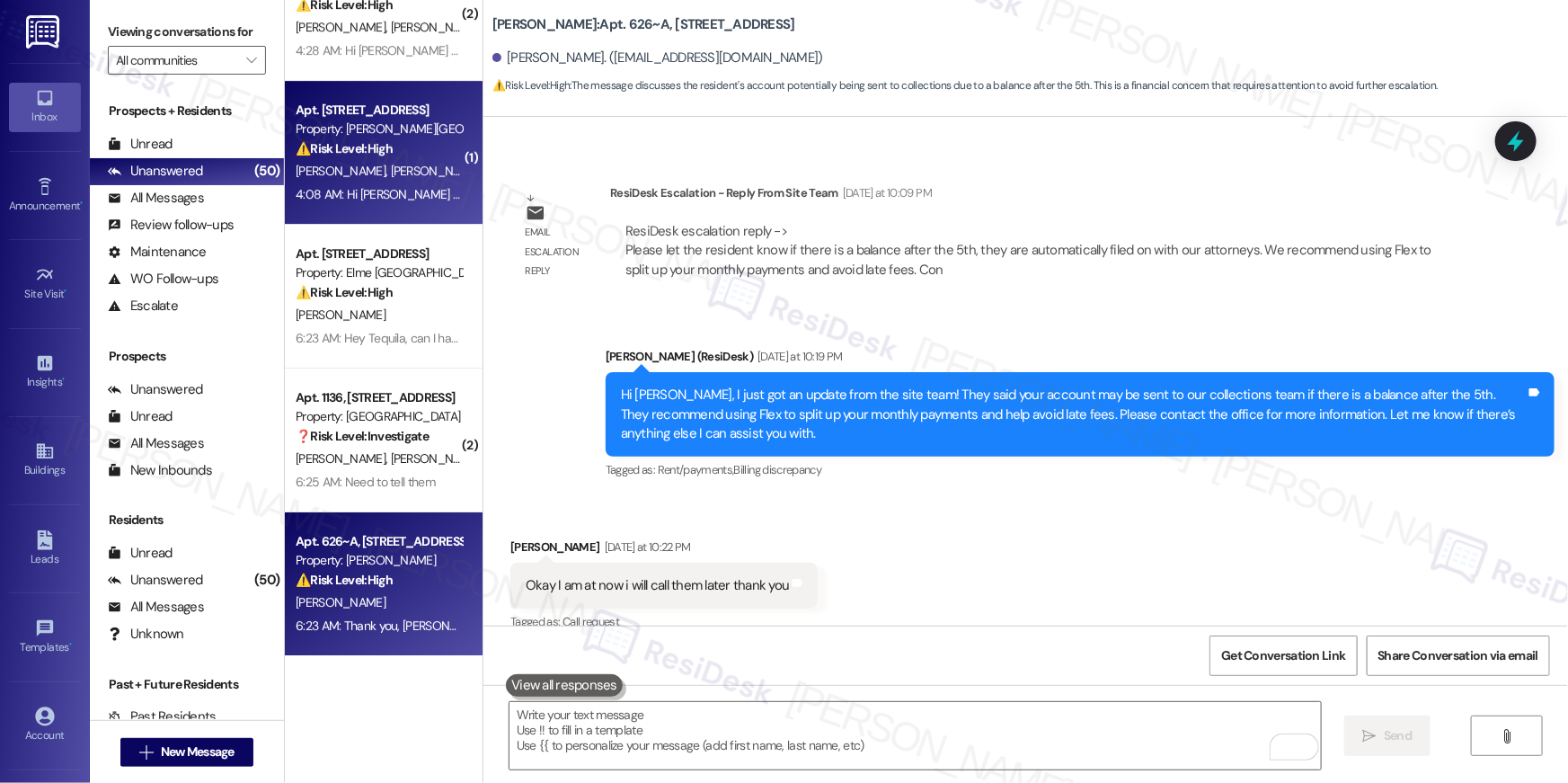
click at [360, 219] on div "Apt. 204, 501 North River Parkway Property: Elme Sandy Springs ⚠️ Risk Level: H…" at bounding box center [384, 153] width 197 height 144
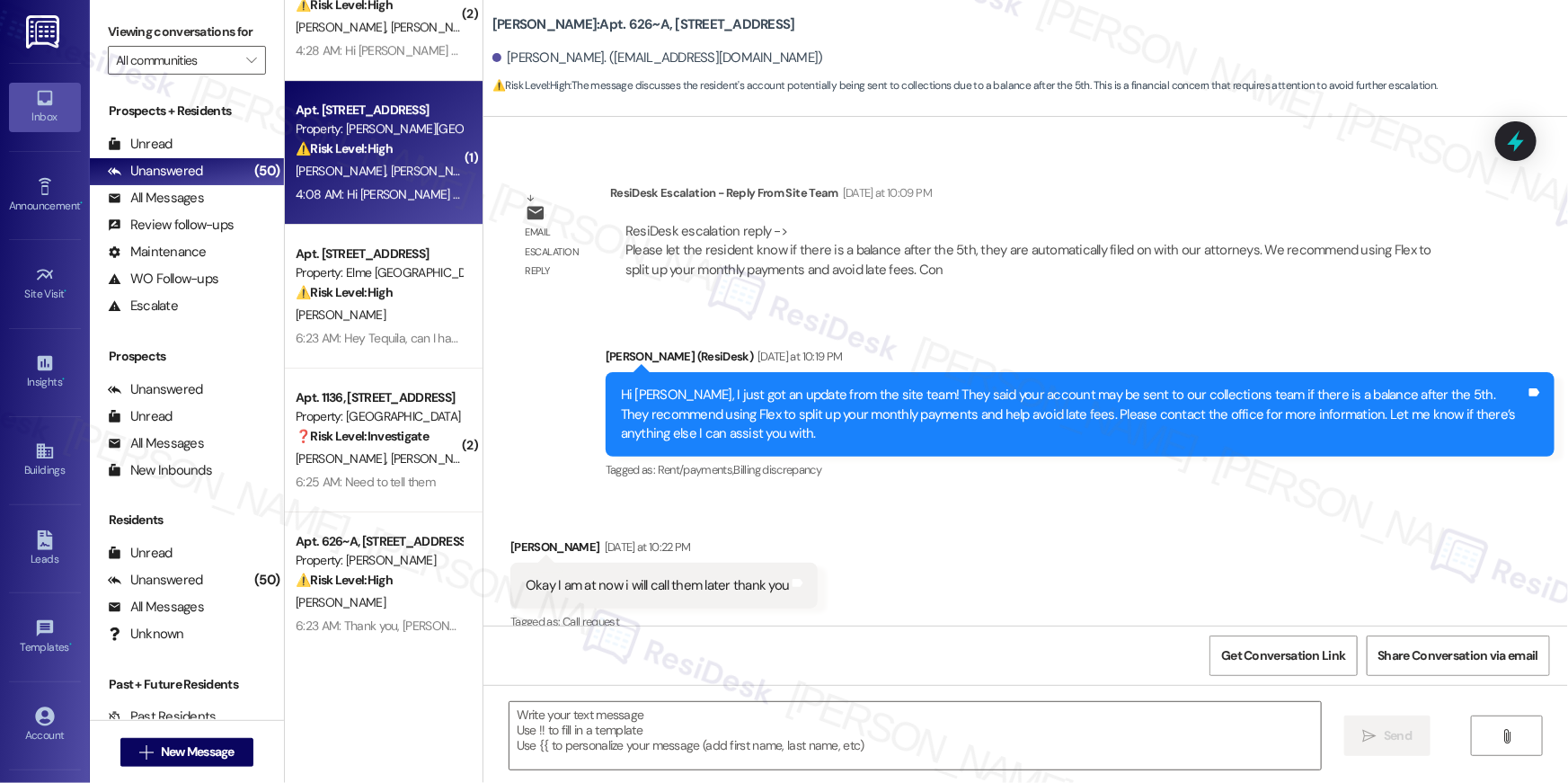
type textarea "Fetching suggested responses. Please feel free to read through the conversation…"
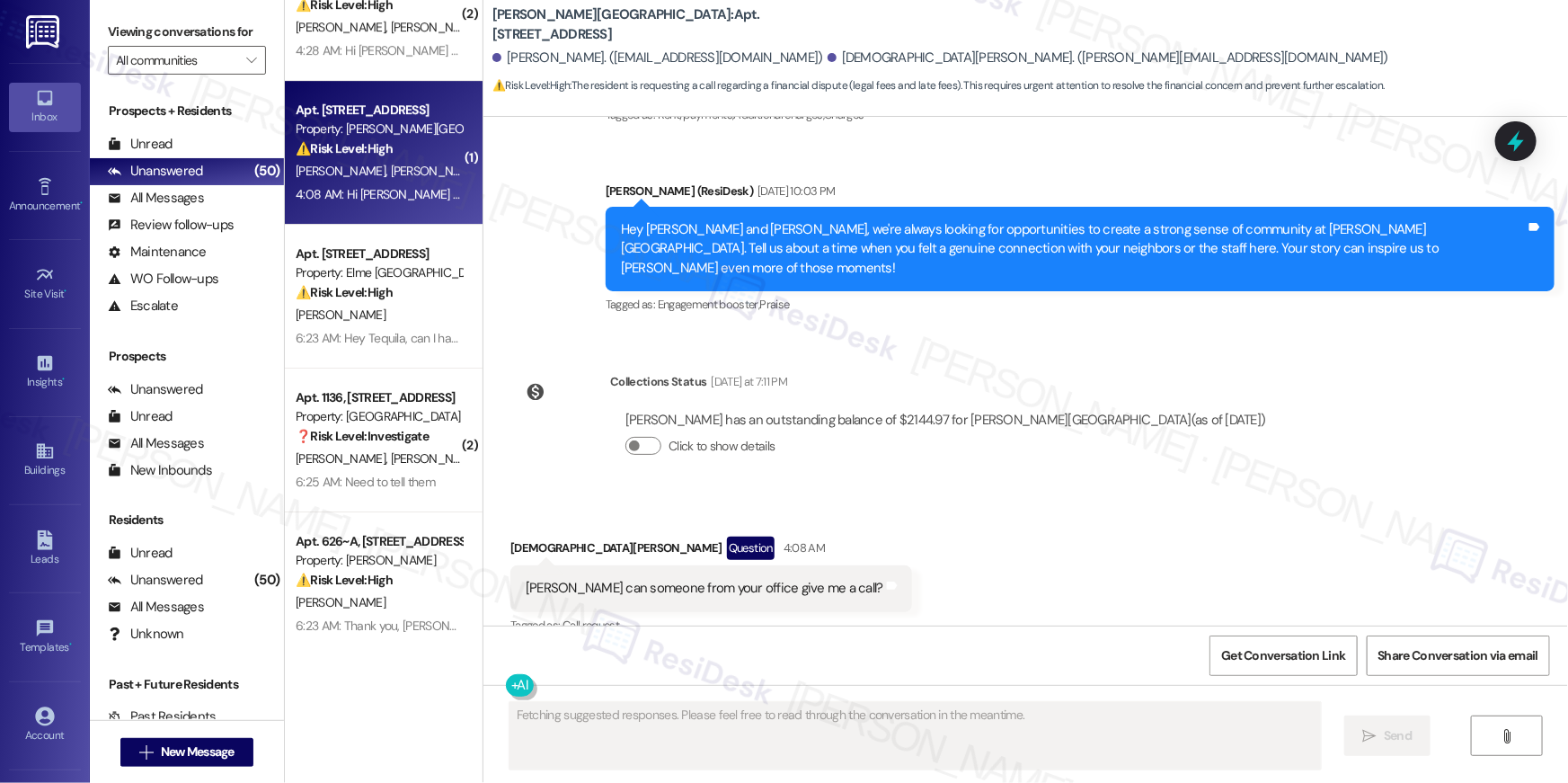
scroll to position [4768, 0]
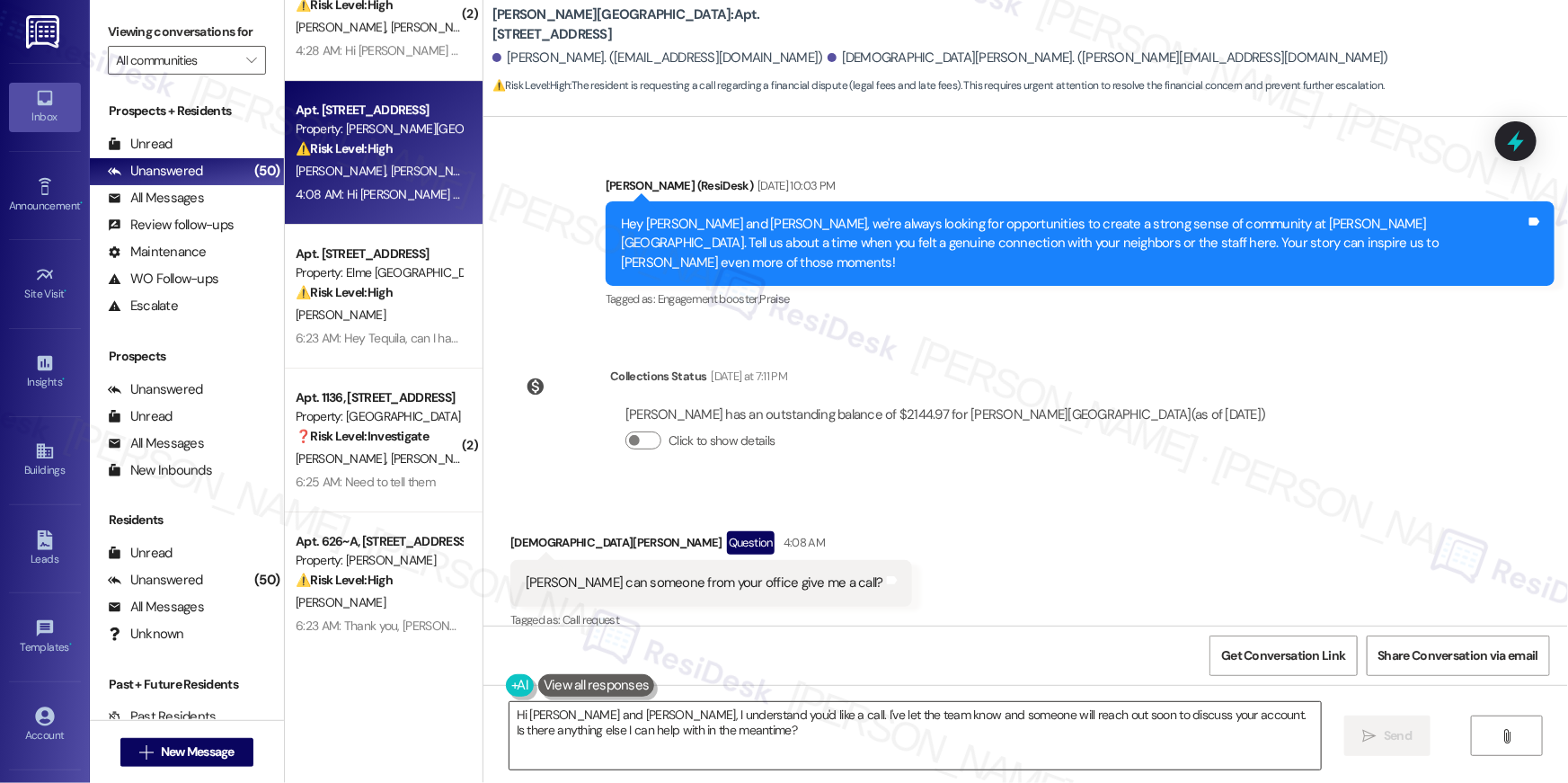
click at [539, 712] on textarea "Hi Crystal and Christian, I understand you'd like a call. I've let the team kno…" at bounding box center [915, 735] width 811 height 67
click at [540, 712] on textarea "Hi Crystal and Christian, I understand you'd like a call. I've let the team kno…" at bounding box center [915, 735] width 811 height 67
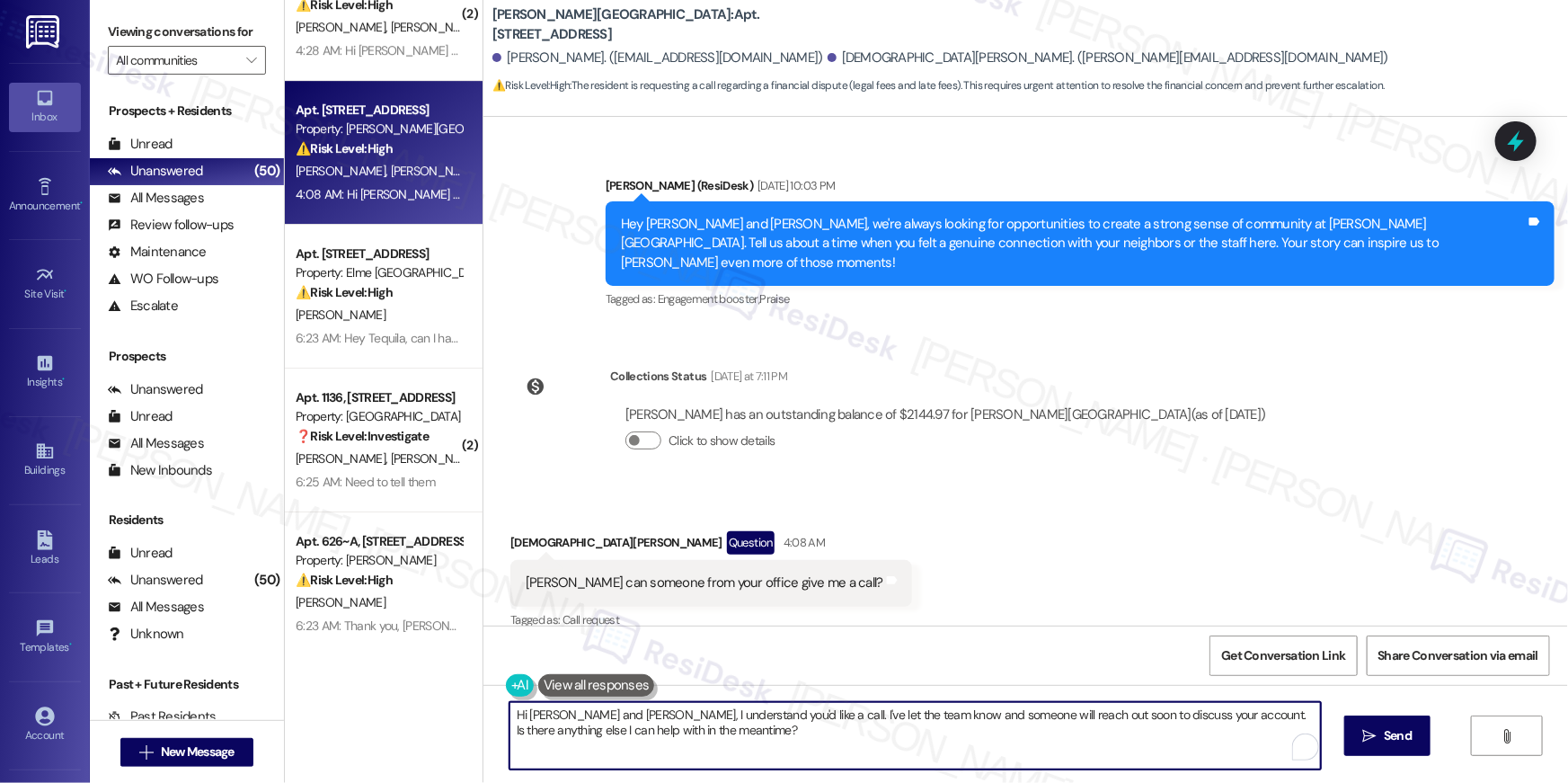
click at [540, 712] on textarea "Hi Crystal and Christian, I understand you'd like a call. I've let the team kno…" at bounding box center [915, 735] width 811 height 67
click at [588, 720] on textarea "Hi Christian, I understand you'd like a call. I've let the team know and someon…" at bounding box center [915, 735] width 811 height 67
click at [713, 720] on textarea "Hi Christian, I understand you'd like a call. I've let the team know and someon…" at bounding box center [915, 735] width 811 height 67
drag, startPoint x: 716, startPoint y: 717, endPoint x: 725, endPoint y: 758, distance: 42.0
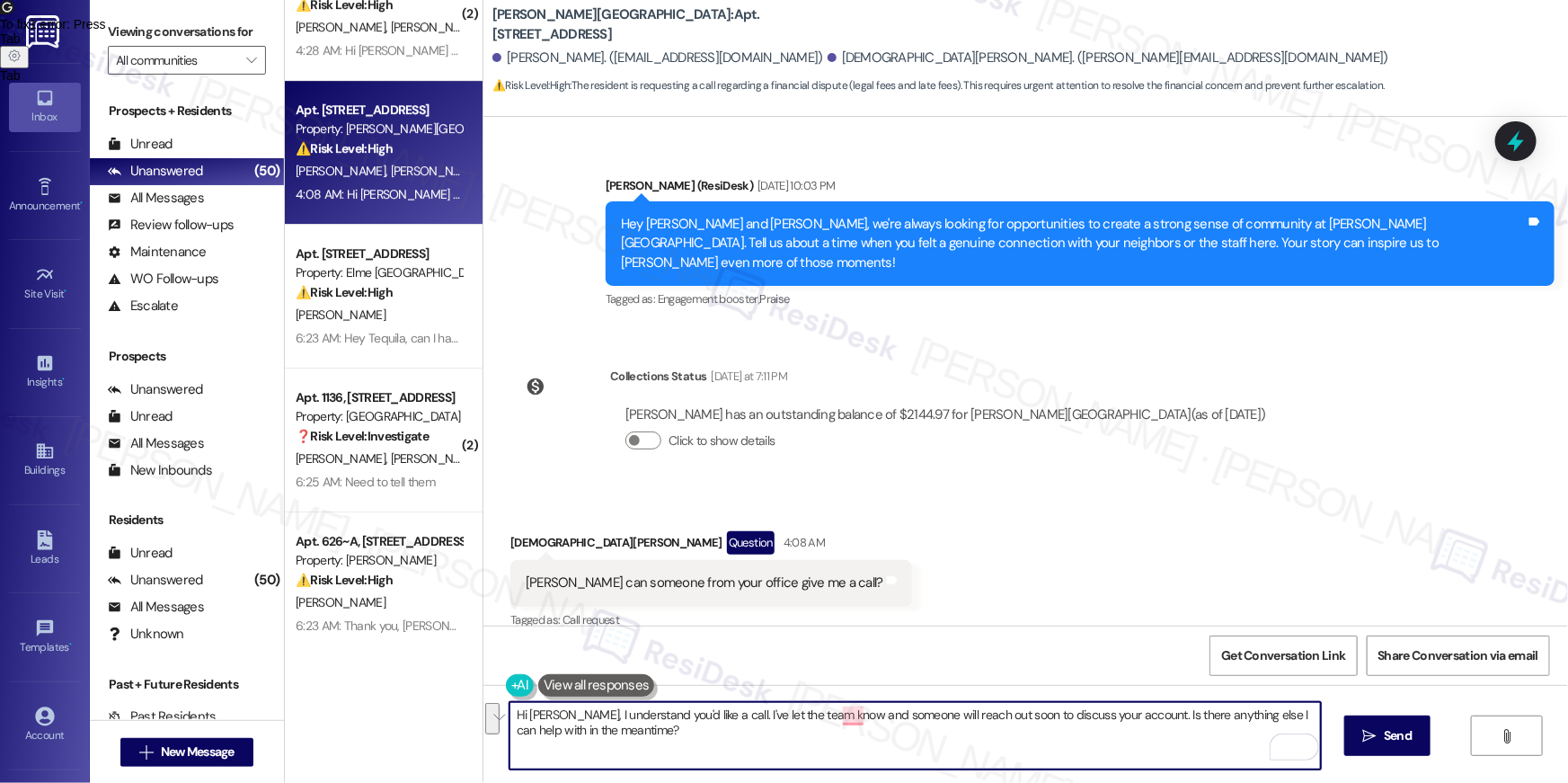
click at [725, 758] on textarea "Hi Christian, I understand you'd like a call. I've let the team know and someon…" at bounding box center [915, 735] width 811 height 67
click at [853, 712] on textarea "Hi Christian, I understand you'd like a call. I'll inform our sie team abot thi…" at bounding box center [915, 735] width 811 height 67
type textarea "Hi Christian, I understand you'd like a call. I'll inform our sie team about th…"
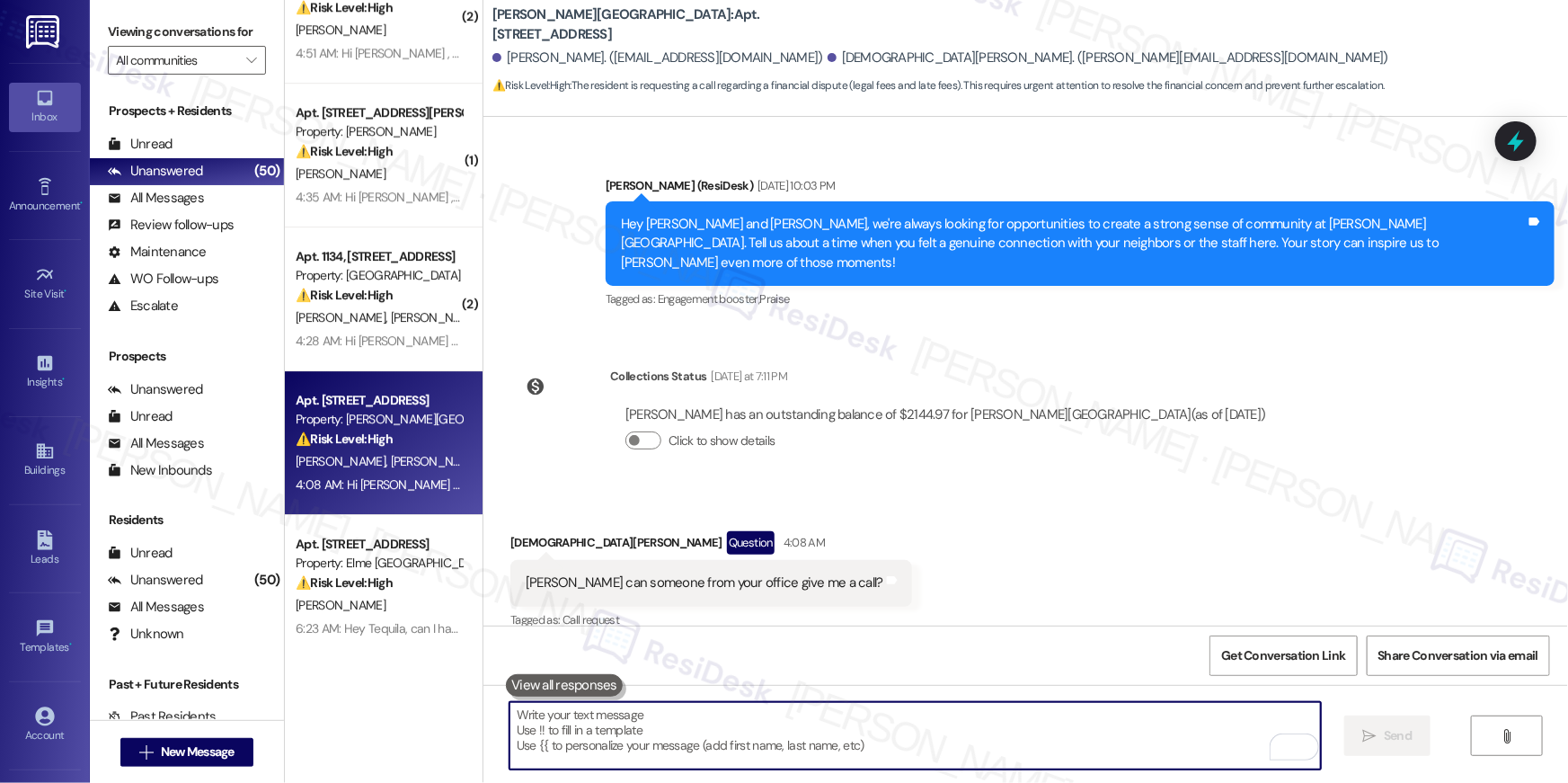
scroll to position [6243, 0]
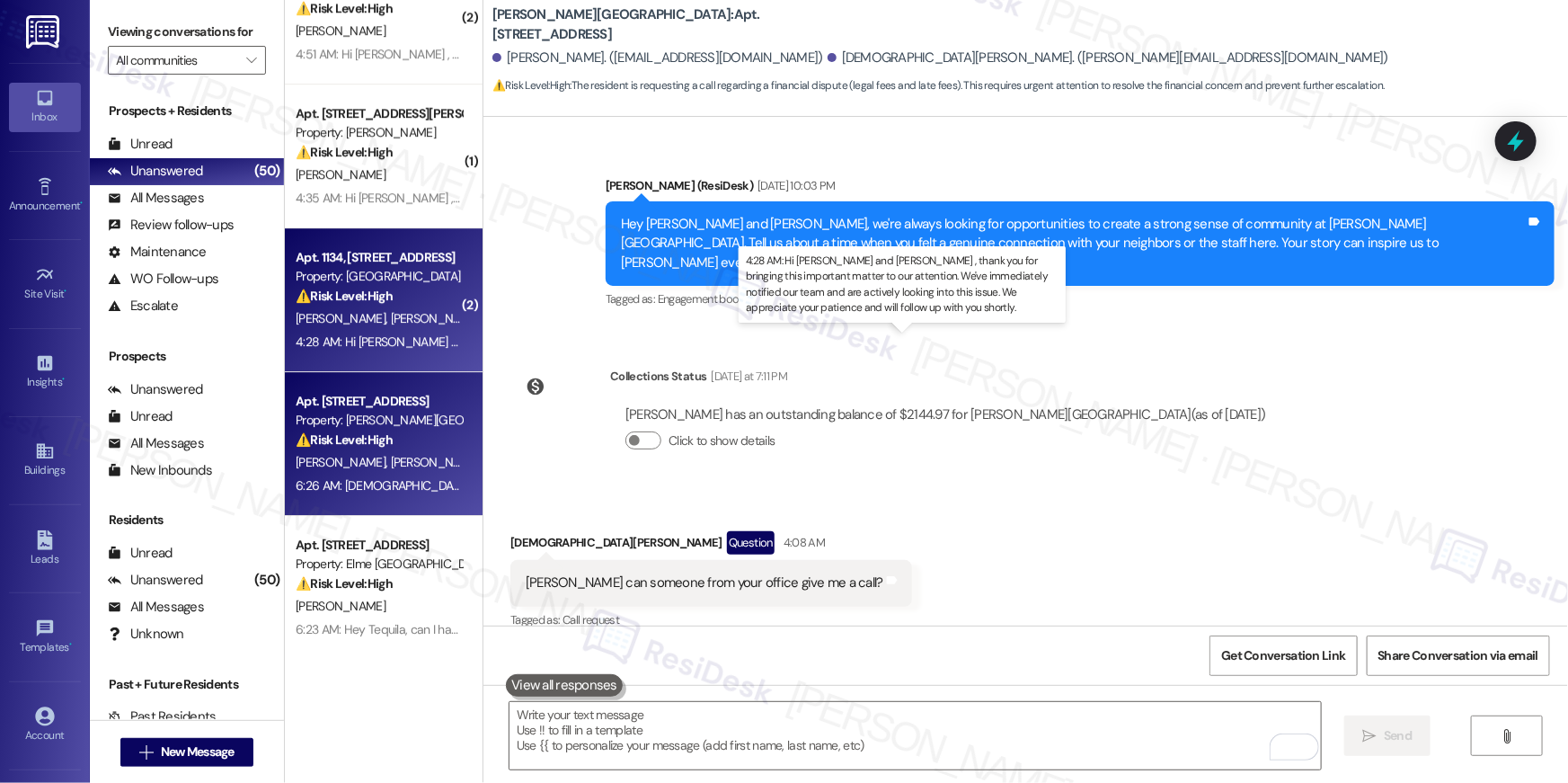
click at [382, 344] on div "4:28 AM: Hi Loretta and Awesi-Nyale , thank you for bringing this important mat…" at bounding box center [952, 342] width 1312 height 17
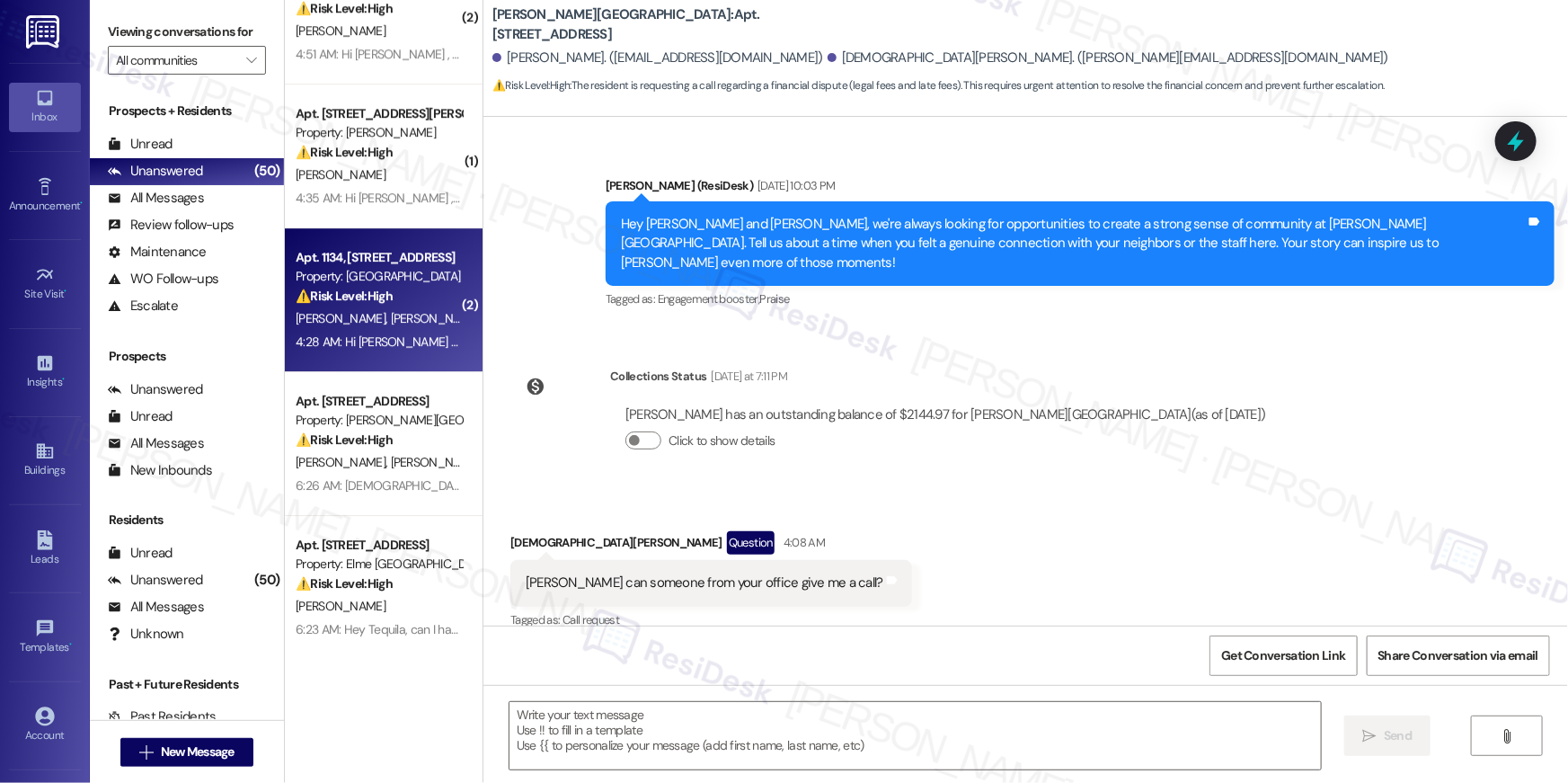
type textarea "Fetching suggested responses. Please feel free to read through the conversation…"
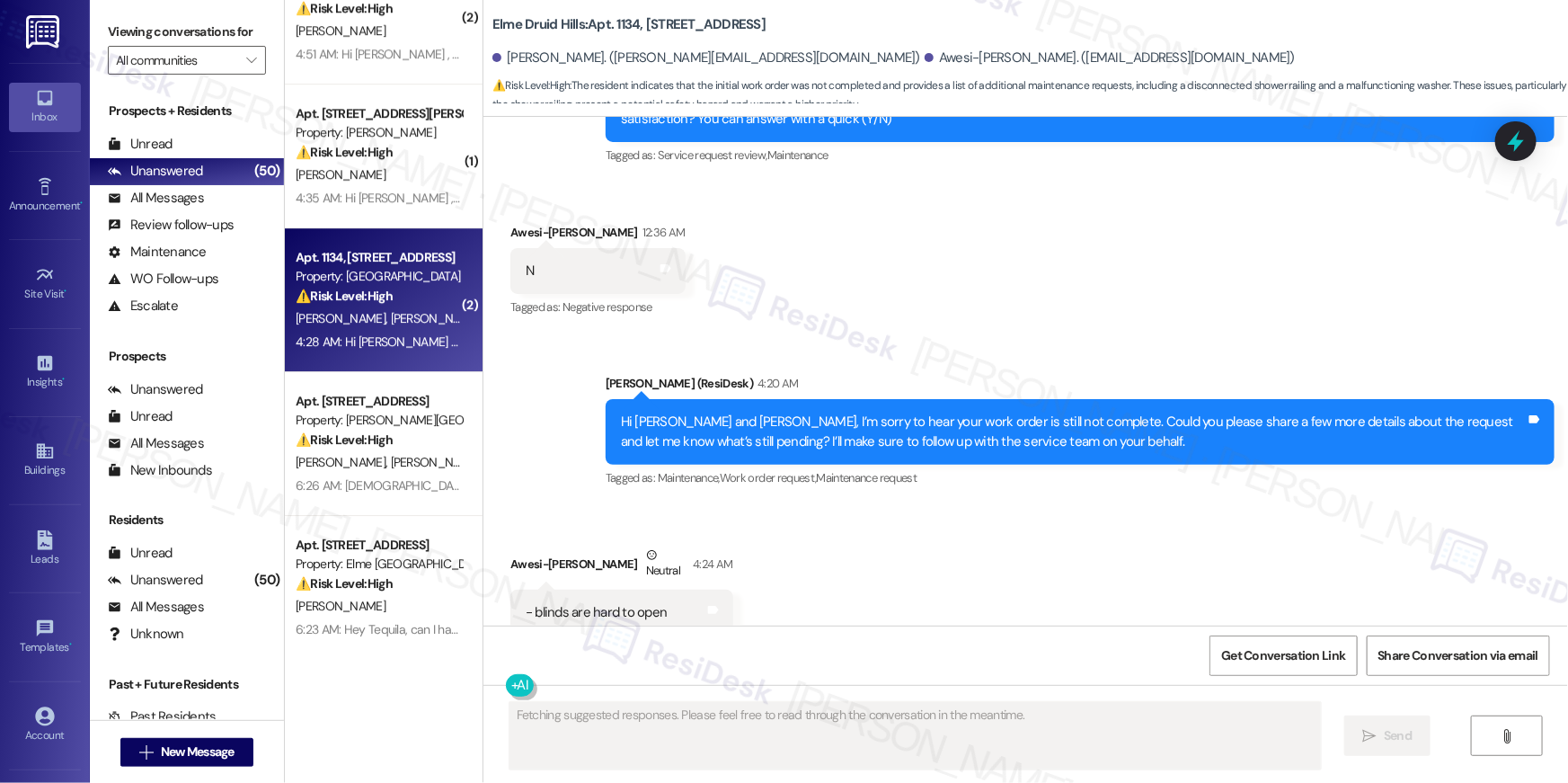
scroll to position [1800, 0]
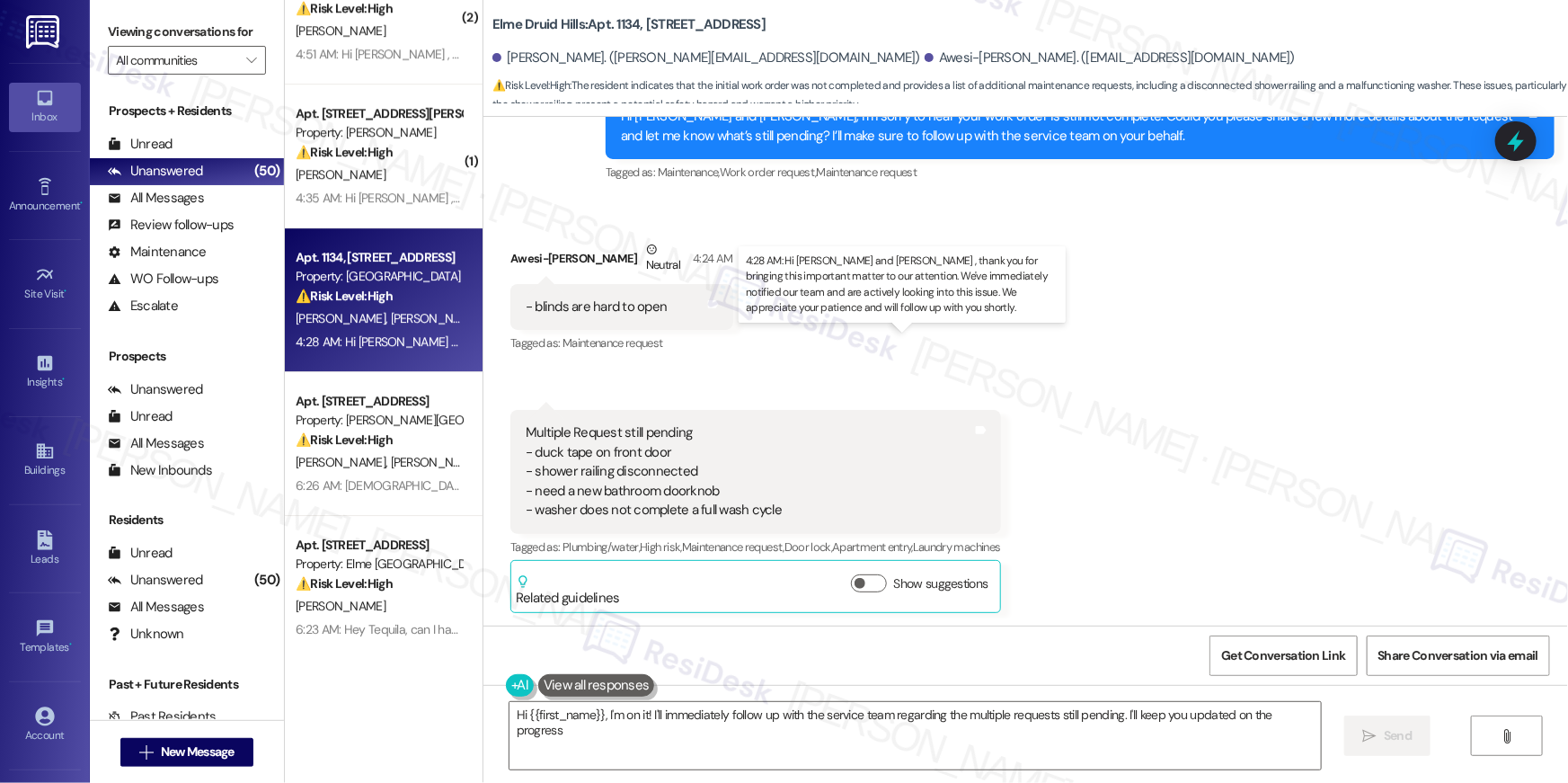
type textarea "Hi {{first_name}}, I'm on it! I'll immediately follow up with the service team …"
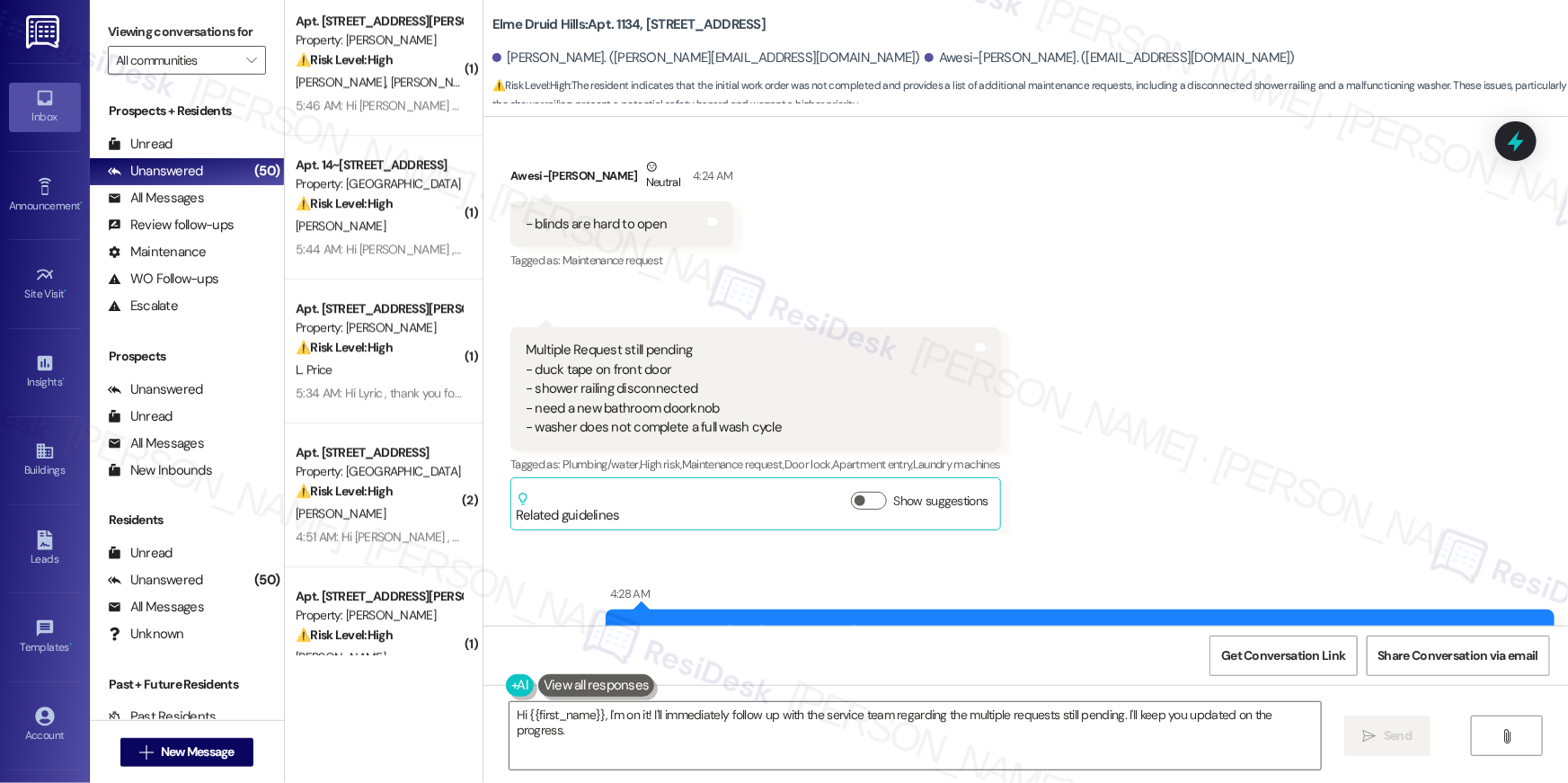
scroll to position [1911, 0]
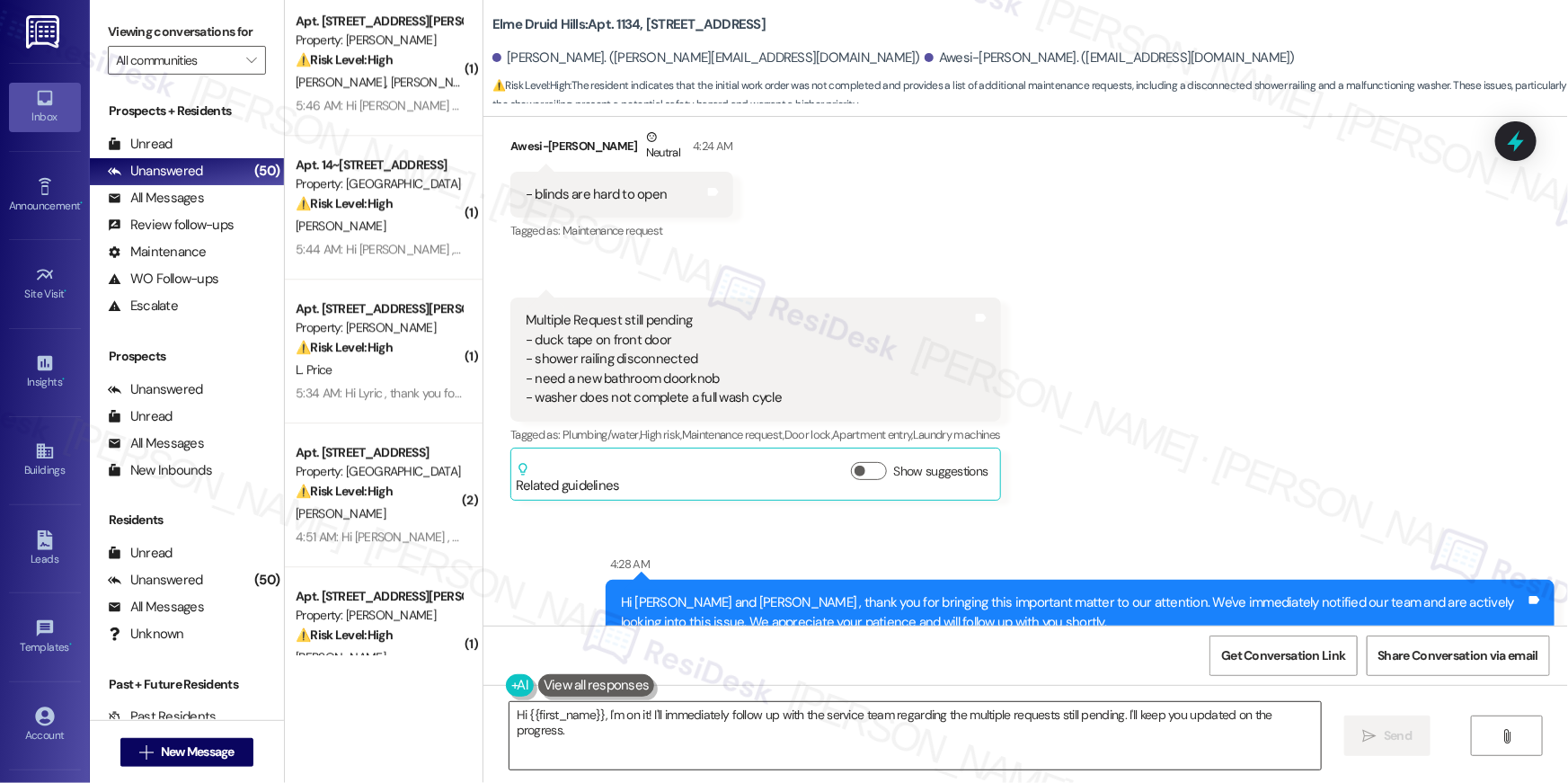
click at [707, 760] on textarea "Hi {{first_name}}, I'm on it! I'll immediately follow up with the service team …" at bounding box center [915, 735] width 811 height 67
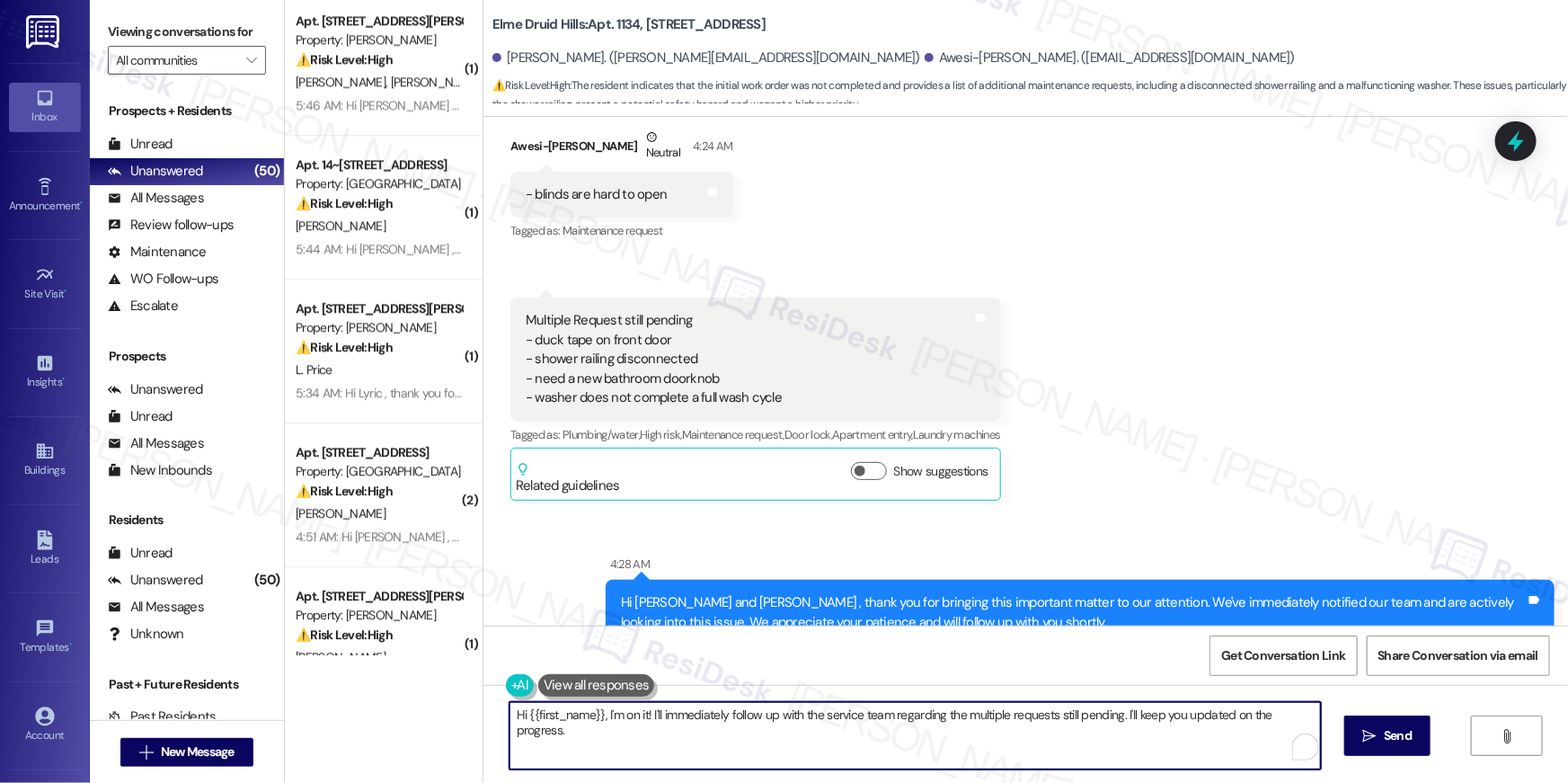
click at [705, 741] on textarea "Hi {{first_name}}, I'm on it! I'll immediately follow up with the service team …" at bounding box center [915, 735] width 811 height 67
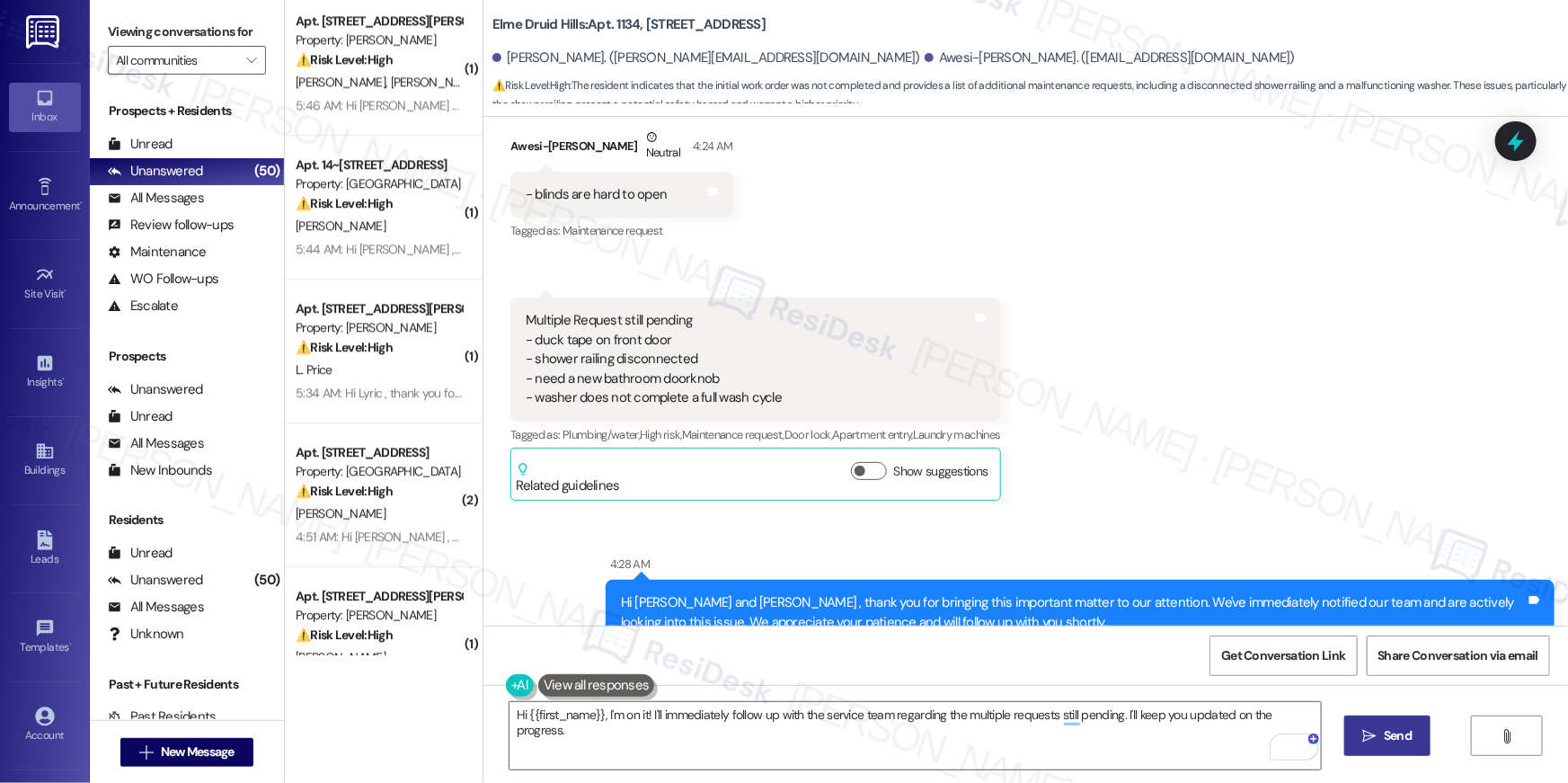
click at [1400, 729] on span "Send" at bounding box center [1397, 735] width 28 height 18
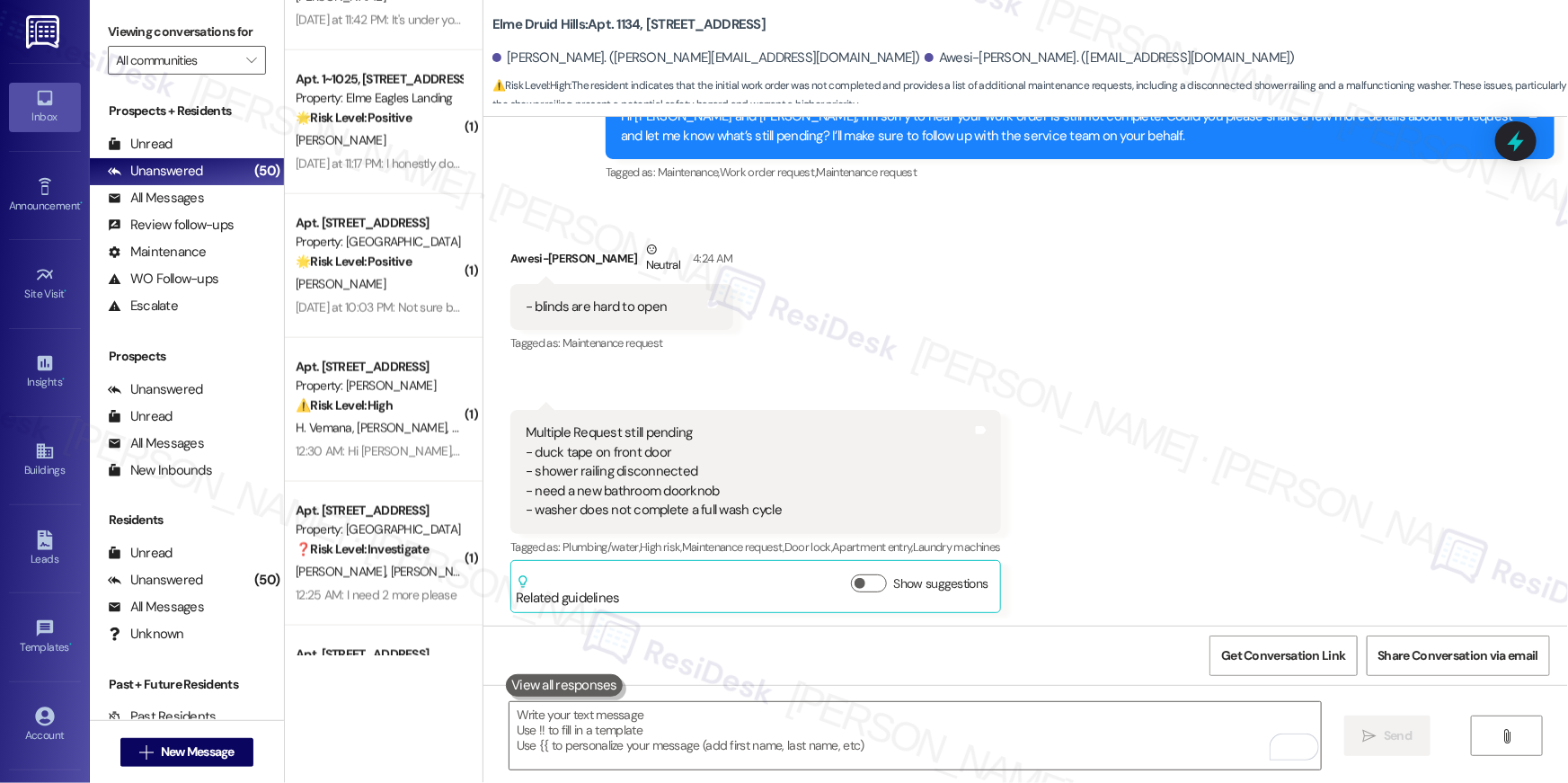
scroll to position [4092, 0]
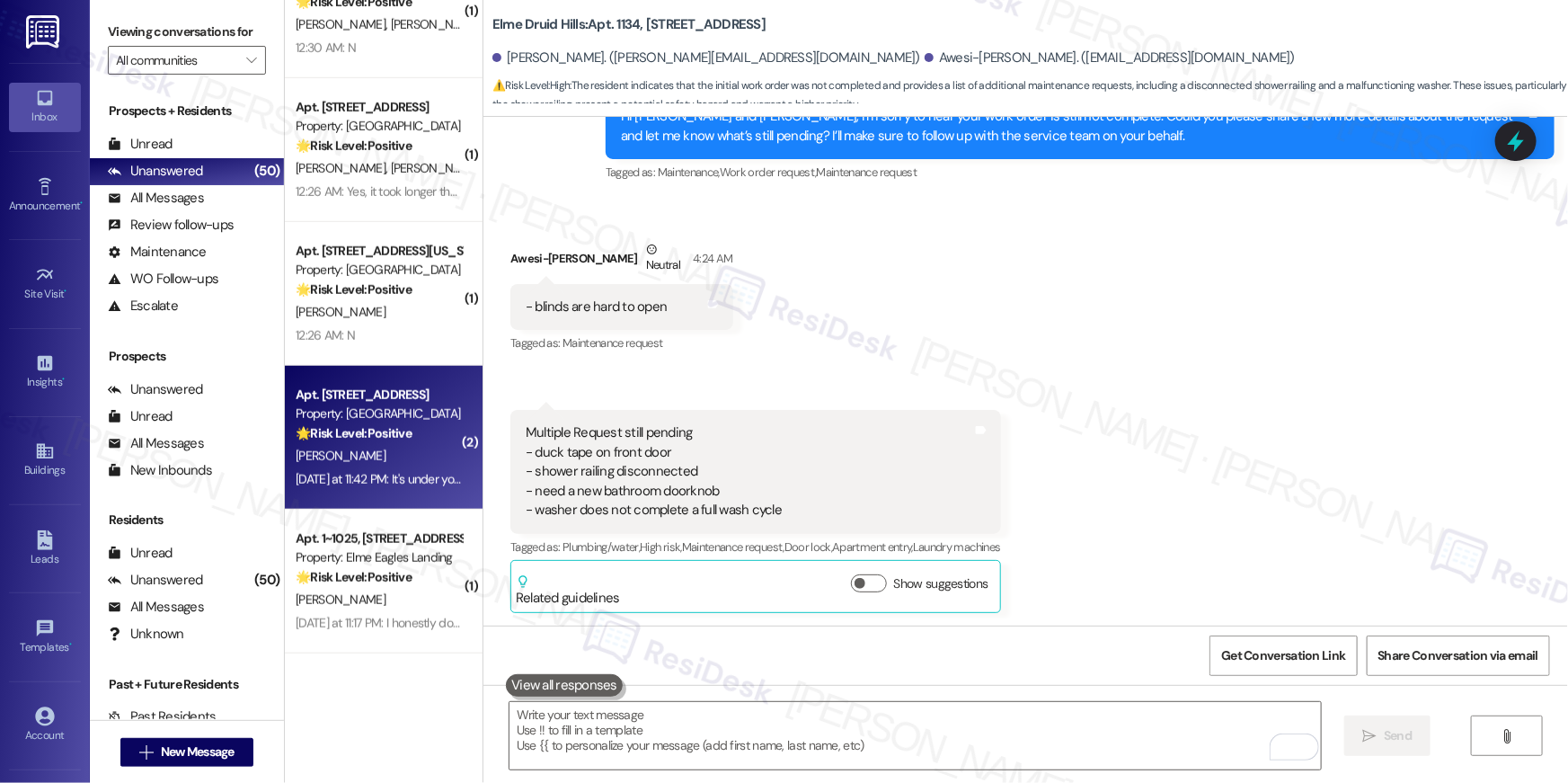
click at [421, 448] on div "B. Graham" at bounding box center [378, 456] width 170 height 22
type textarea "Fetching suggested responses. Please feel free to read through the conversation…"
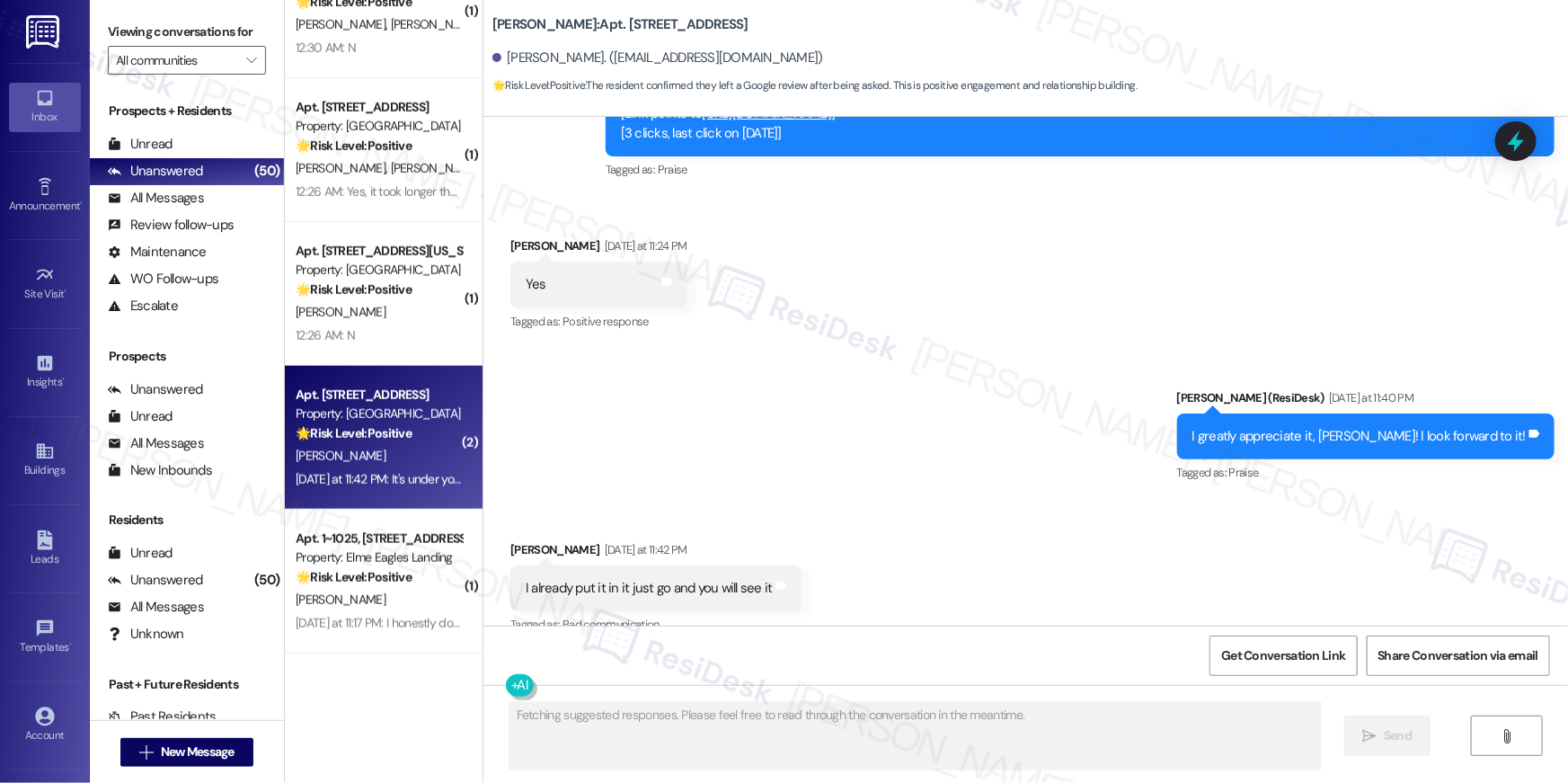
scroll to position [4442, 0]
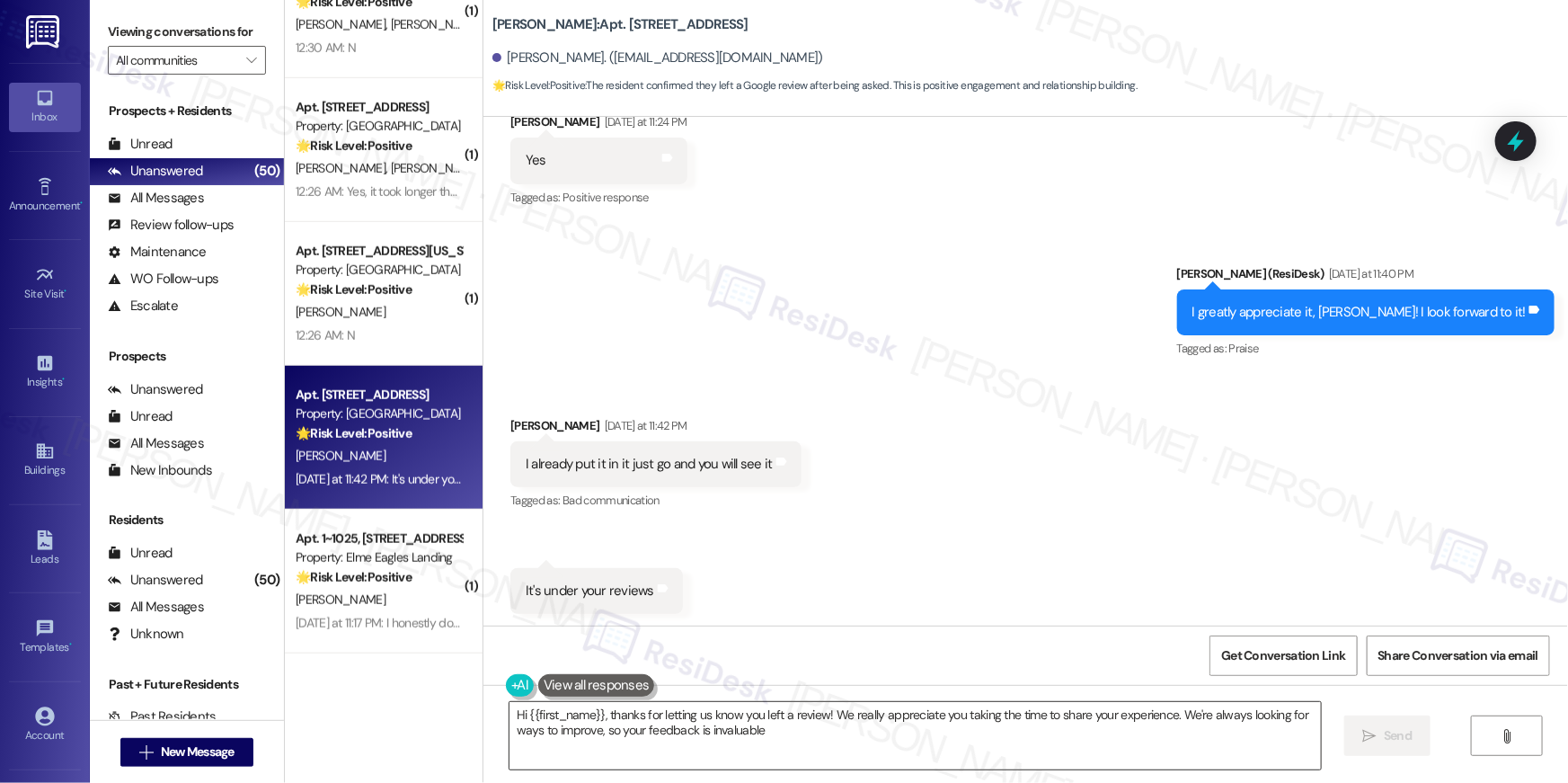
type textarea "Hi {{first_name}}, thanks for letting us know you left a review! We really appr…"
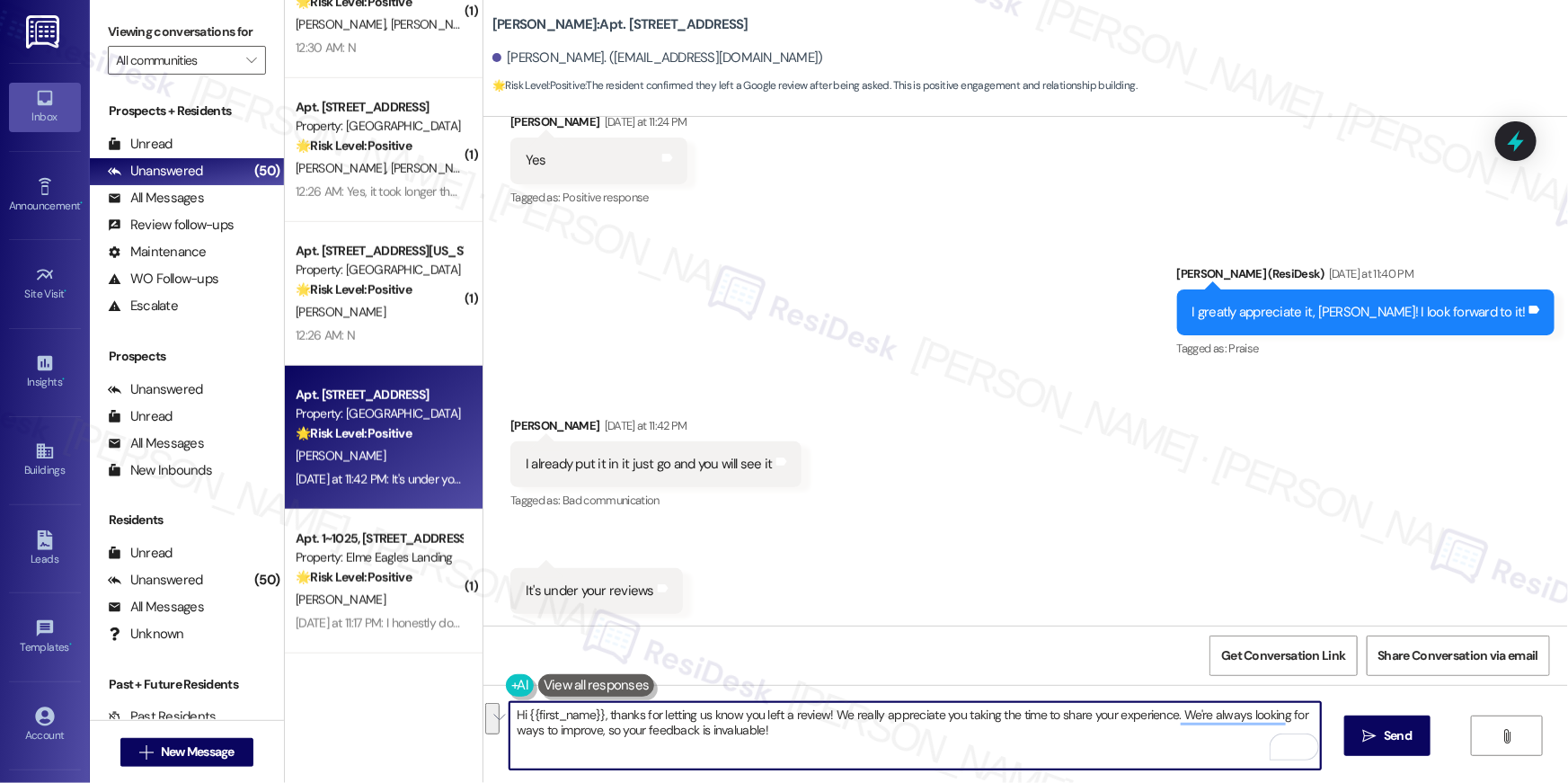
drag, startPoint x: 781, startPoint y: 731, endPoint x: 734, endPoint y: 708, distance: 52.3
click at [734, 708] on textarea "Hi {{first_name}}, thanks for letting us know you left a review! We really appr…" at bounding box center [915, 735] width 811 height 67
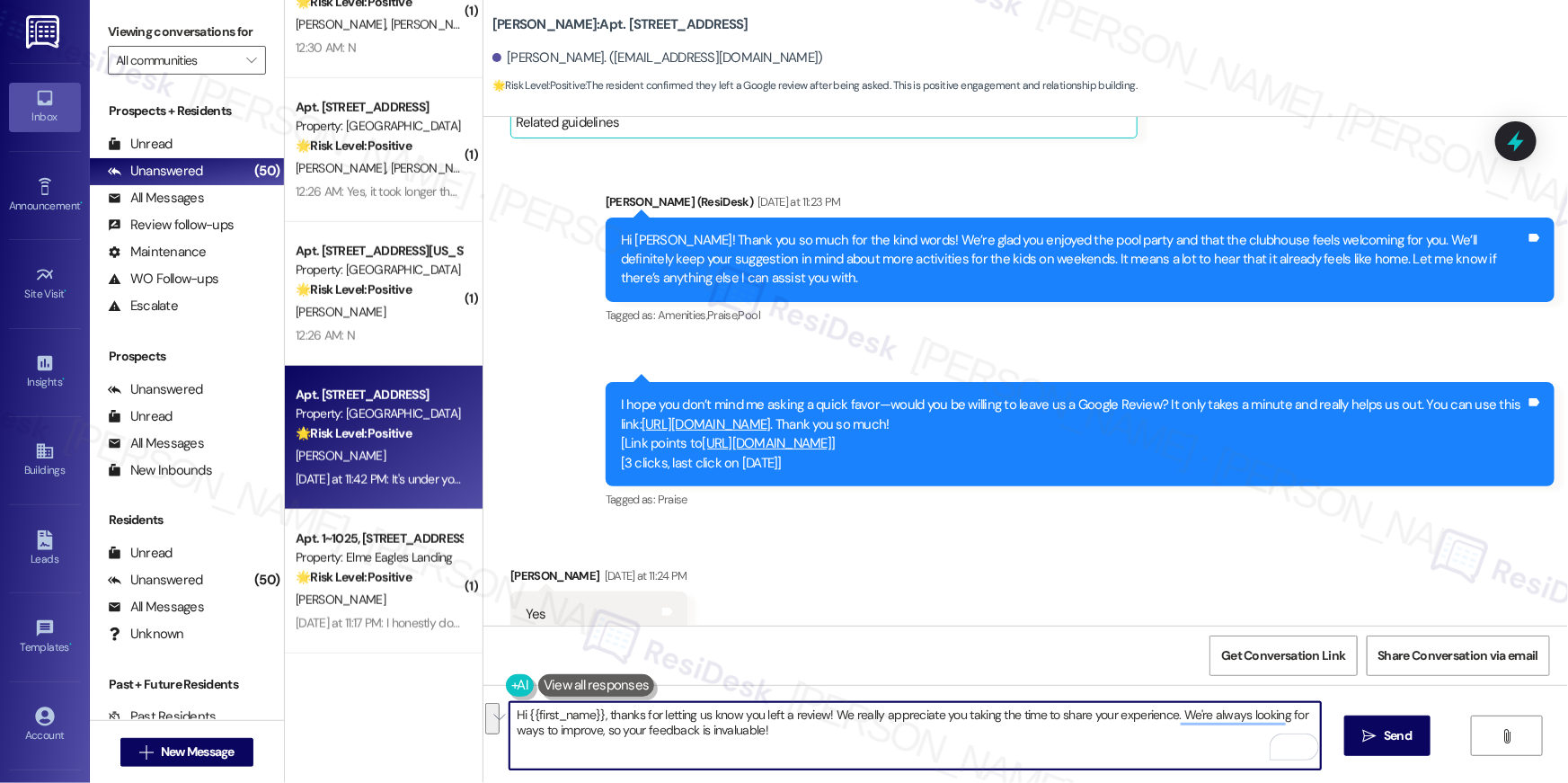
scroll to position [3993, 0]
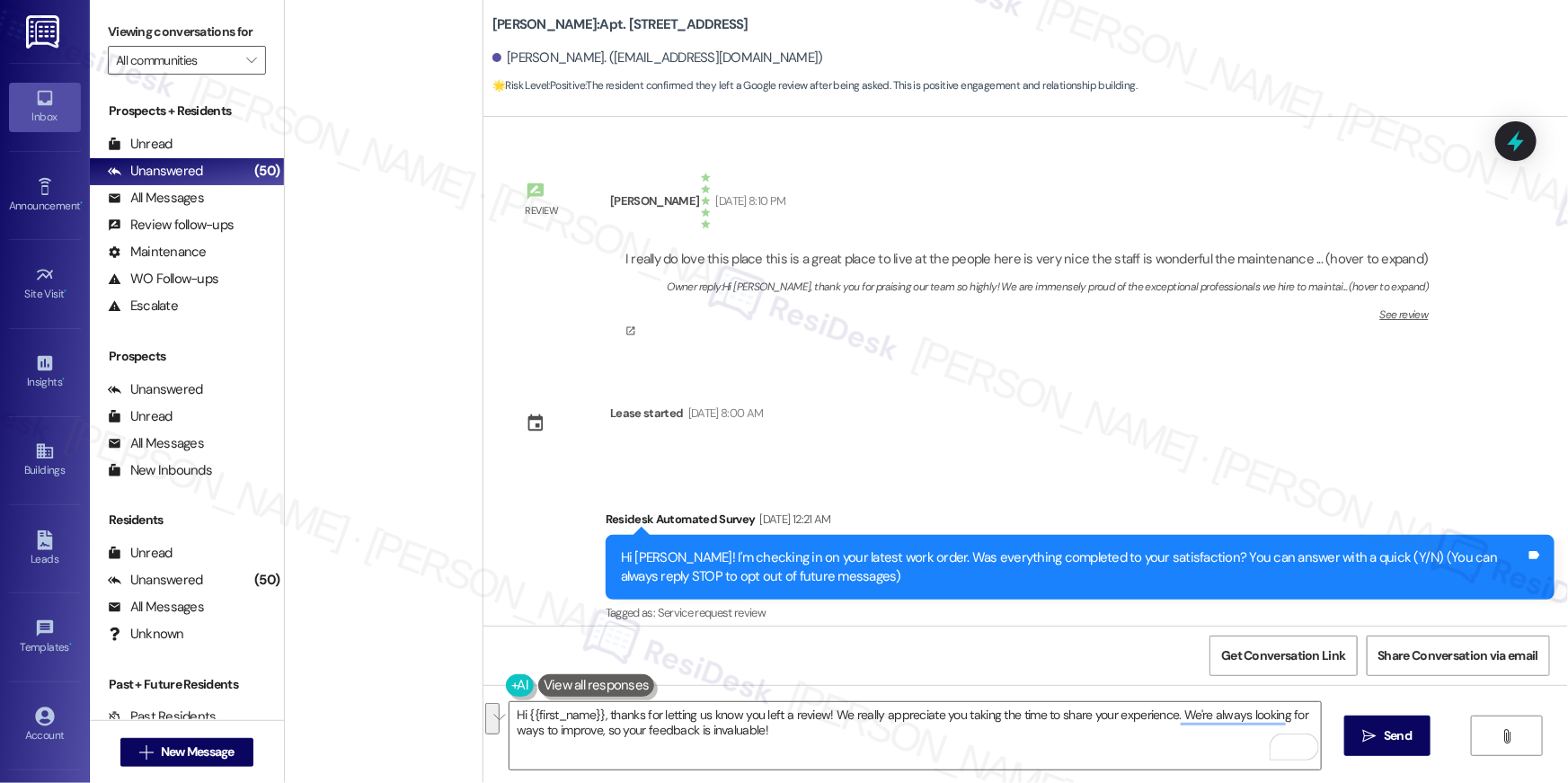
scroll to position [3993, 0]
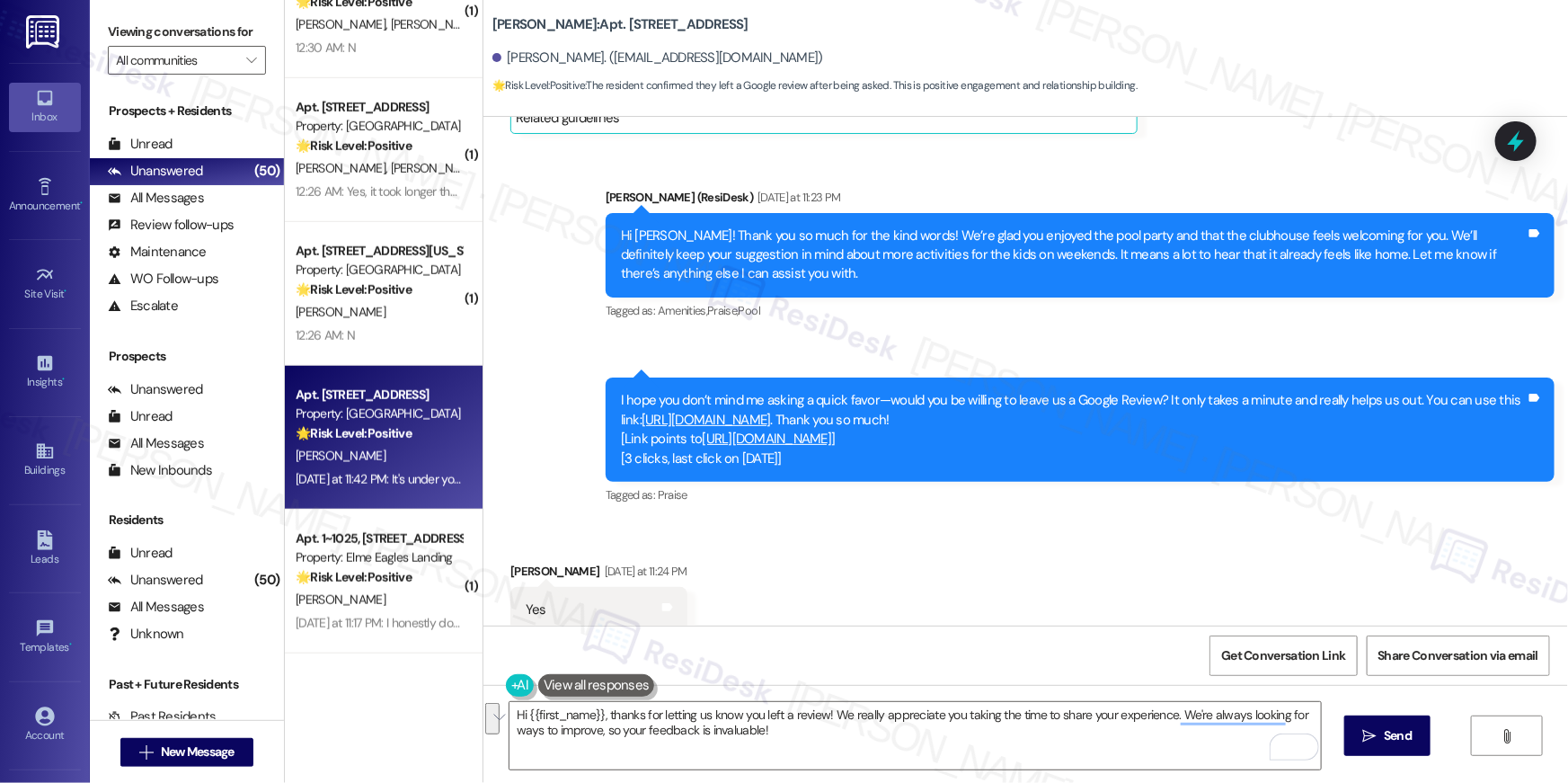
click at [771, 426] on link "[URL][DOMAIN_NAME]" at bounding box center [706, 419] width 129 height 18
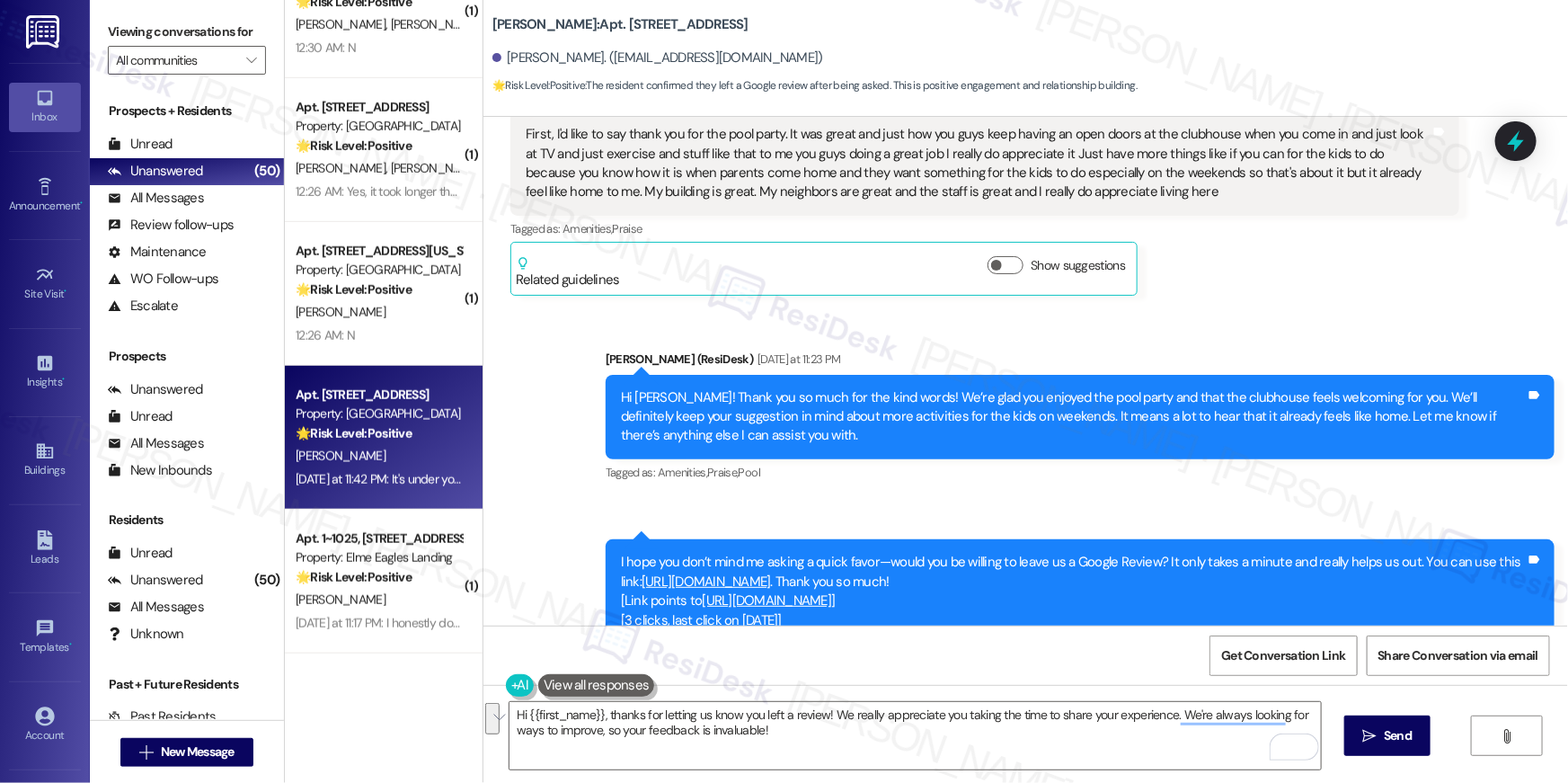
scroll to position [3835, 0]
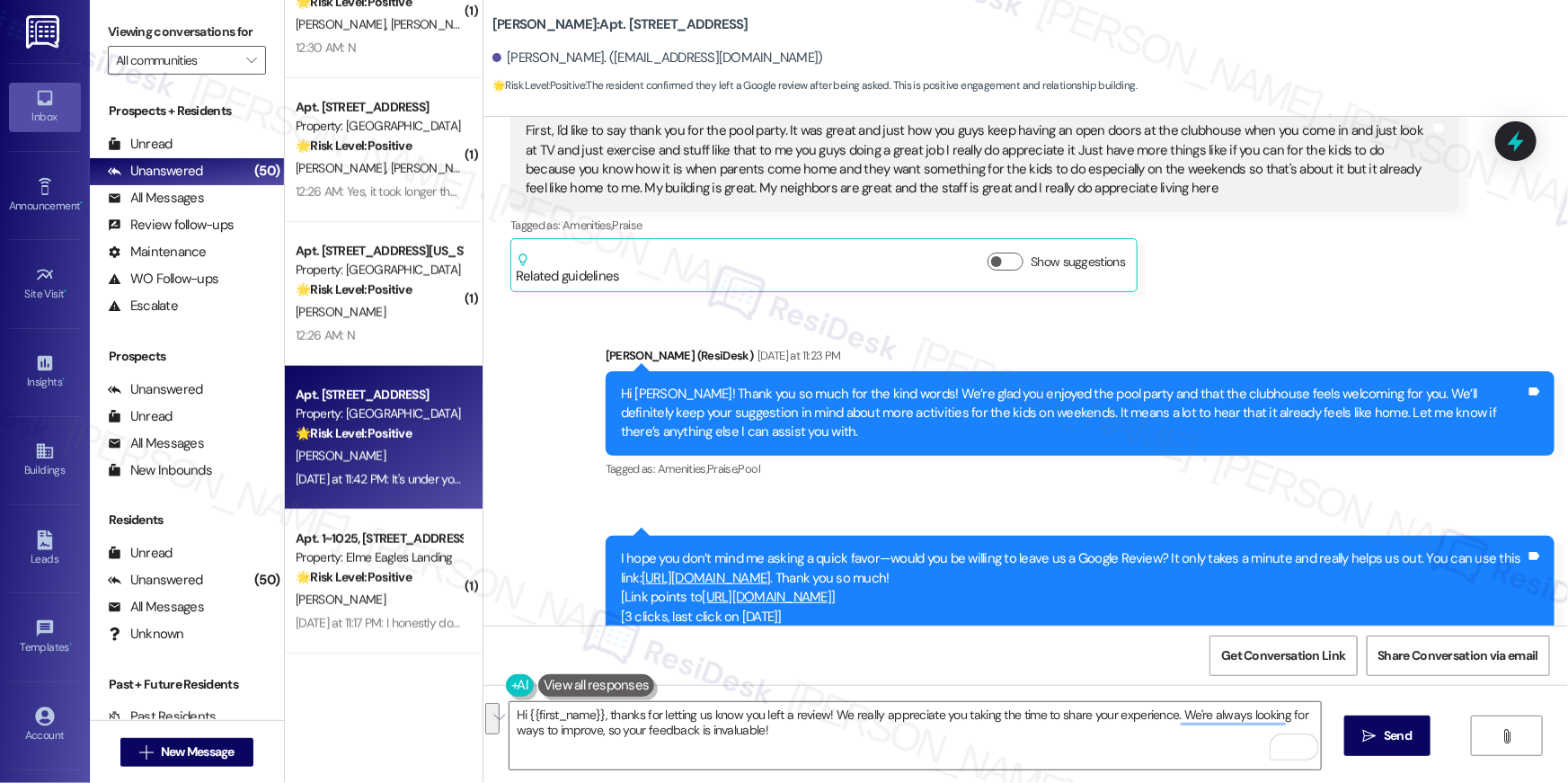
click at [600, 21] on b "[PERSON_NAME]: Apt. 9121, [STREET_ADDRESS]" at bounding box center [619, 25] width 256 height 18
copy div "[PERSON_NAME]: Apt. 9121, [STREET_ADDRESS]"
click at [1349, 658] on button "Get Conversation Link" at bounding box center [1283, 656] width 148 height 41
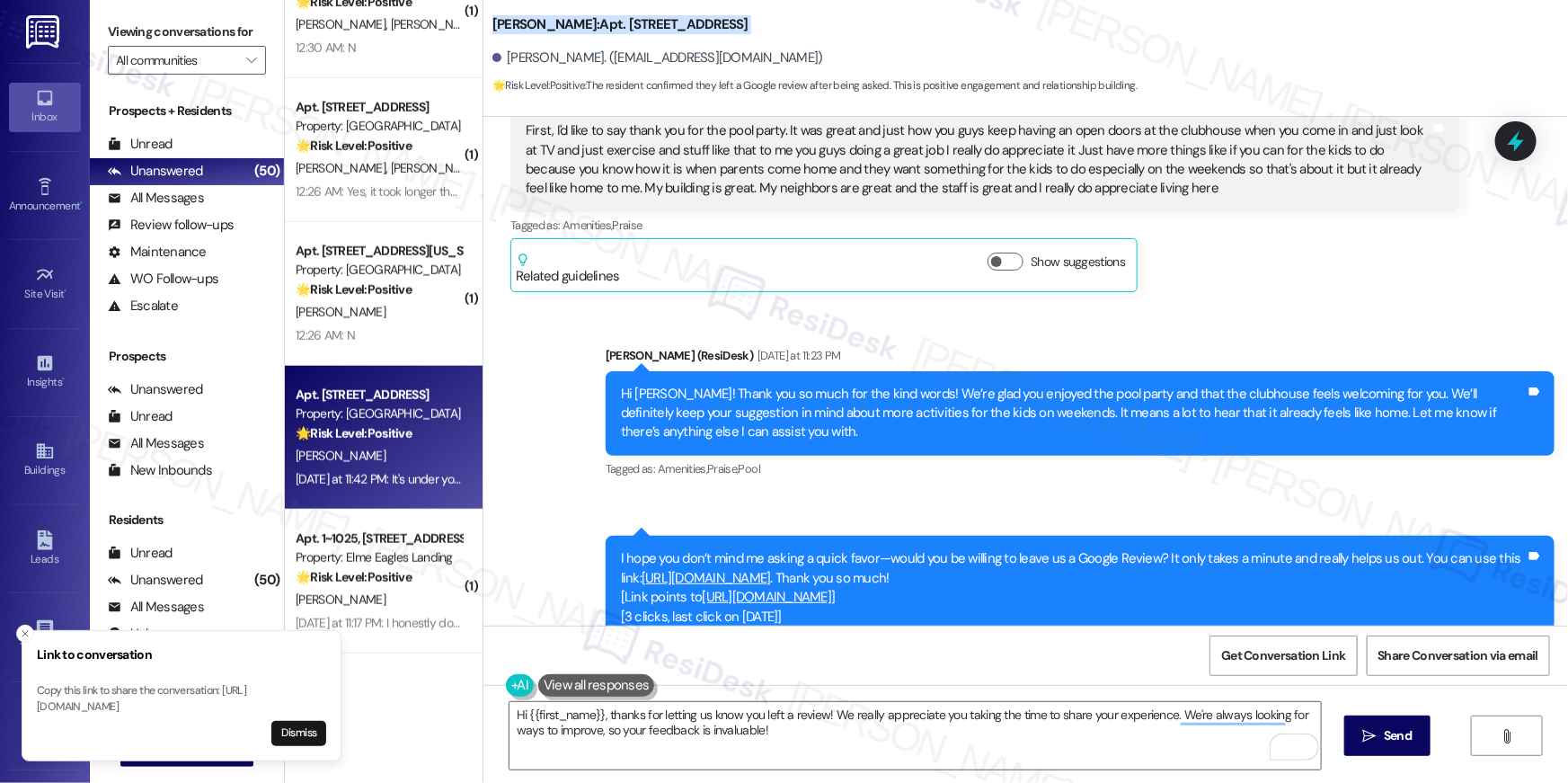
scroll to position [4443, 0]
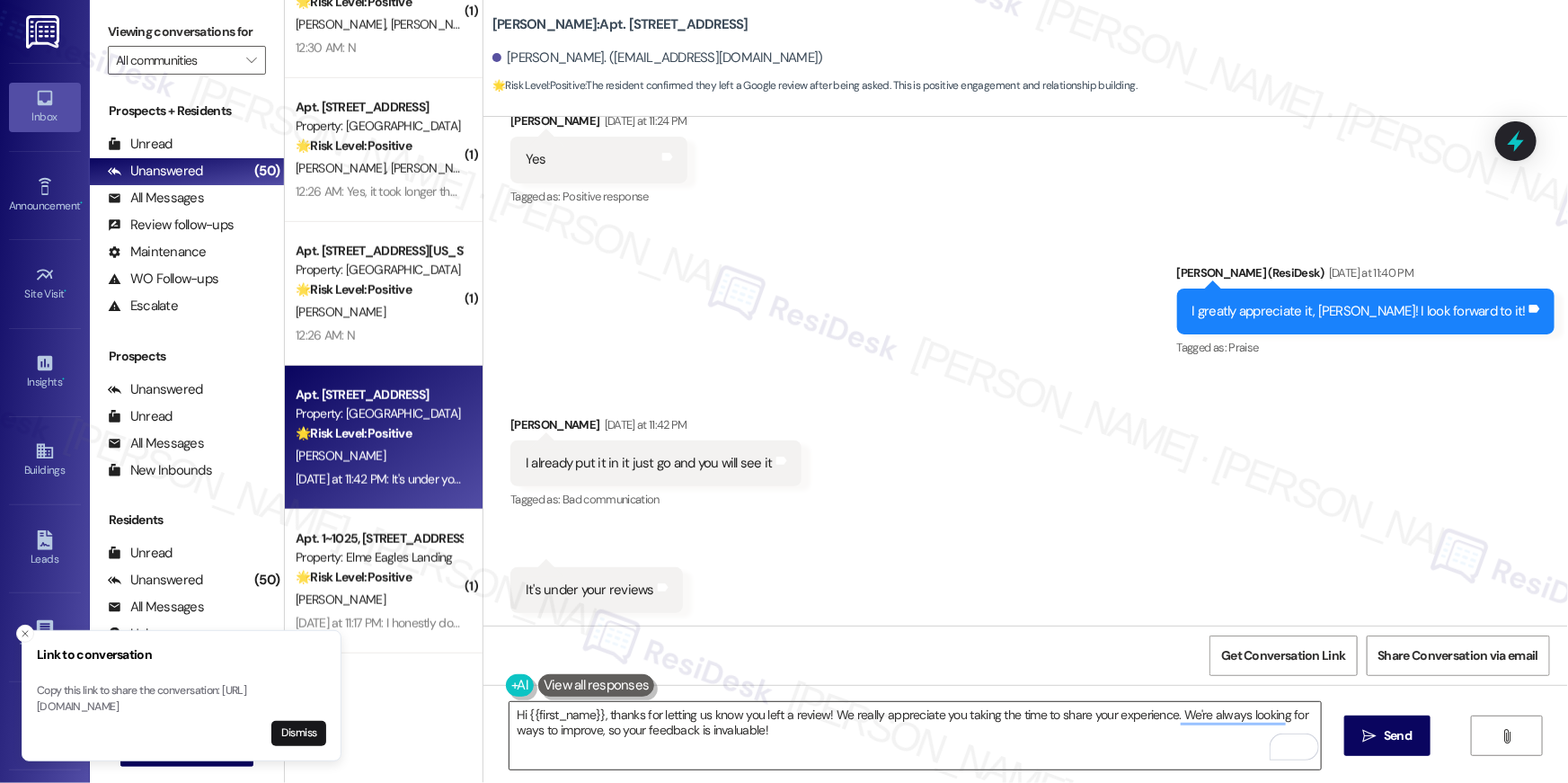
click at [829, 743] on textarea "Hi {{first_name}}, thanks for letting us know you left a review! We really appr…" at bounding box center [915, 735] width 811 height 67
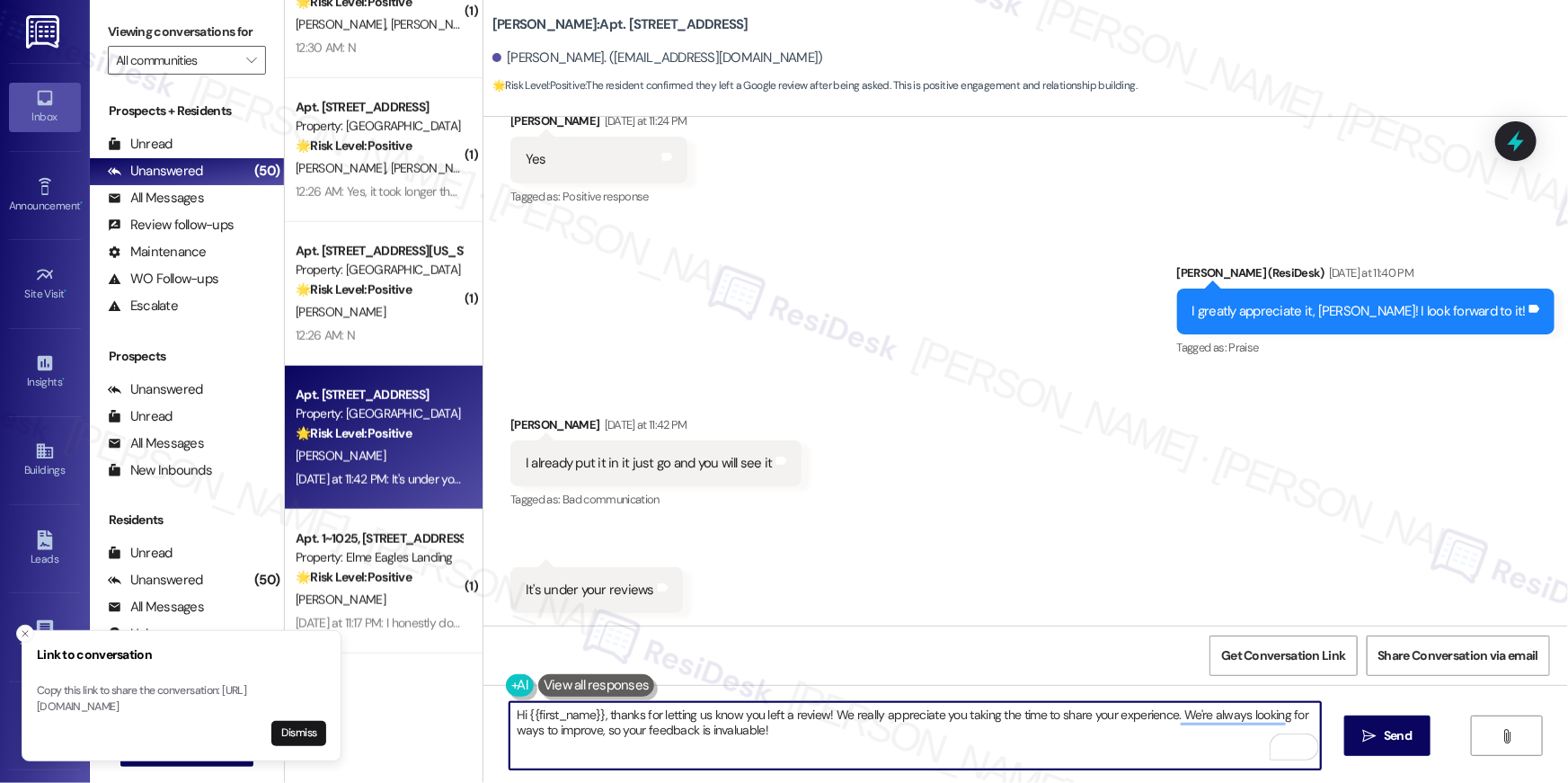
click at [1130, 729] on textarea "Hi {{first_name}}, thanks for letting us know you left a review! We really appr…" at bounding box center [915, 735] width 811 height 67
click at [1404, 742] on span "Send" at bounding box center [1397, 735] width 28 height 18
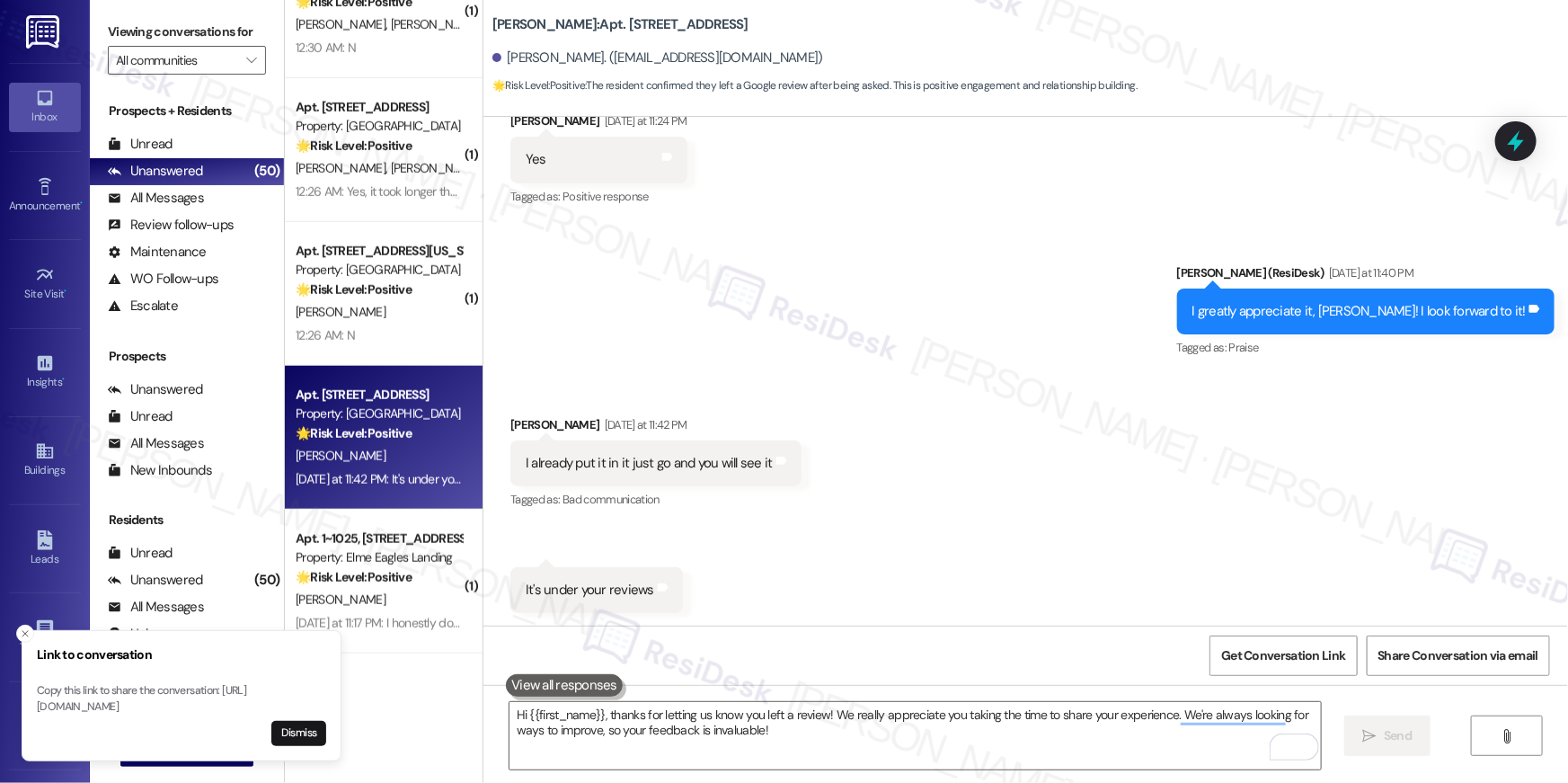
scroll to position [4442, 0]
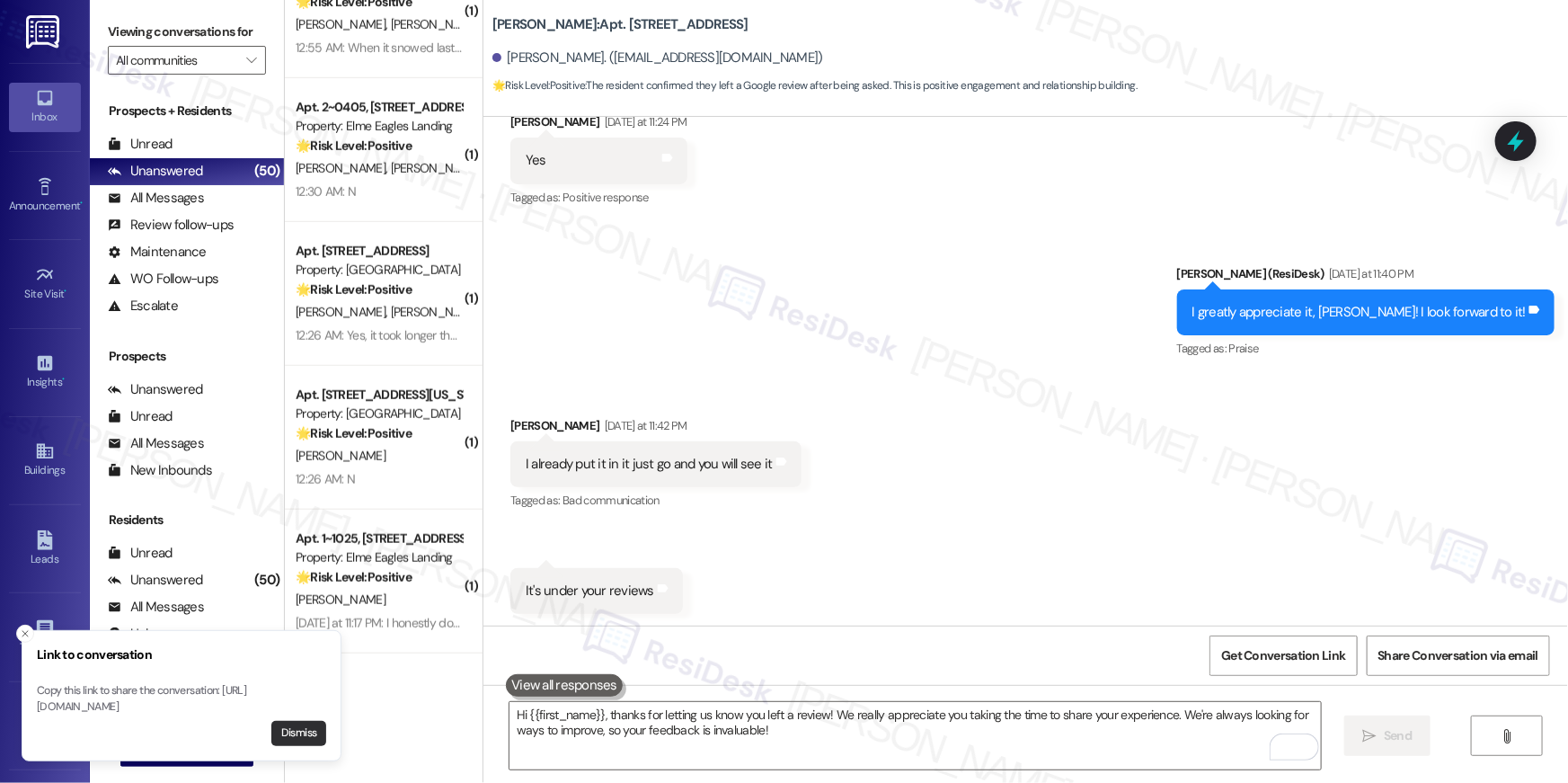
click at [301, 738] on button "Dismiss" at bounding box center [298, 733] width 54 height 25
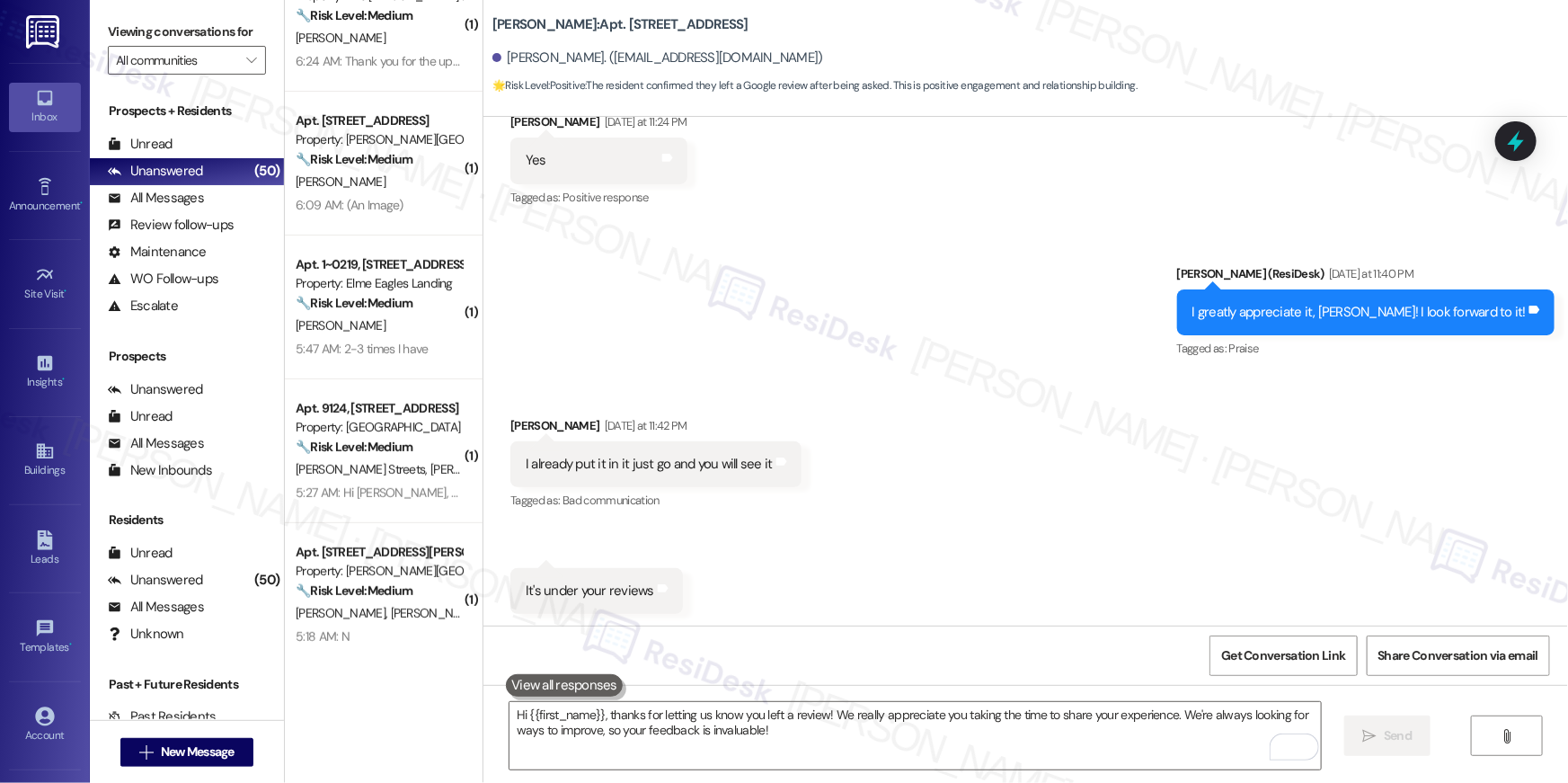
scroll to position [0, 0]
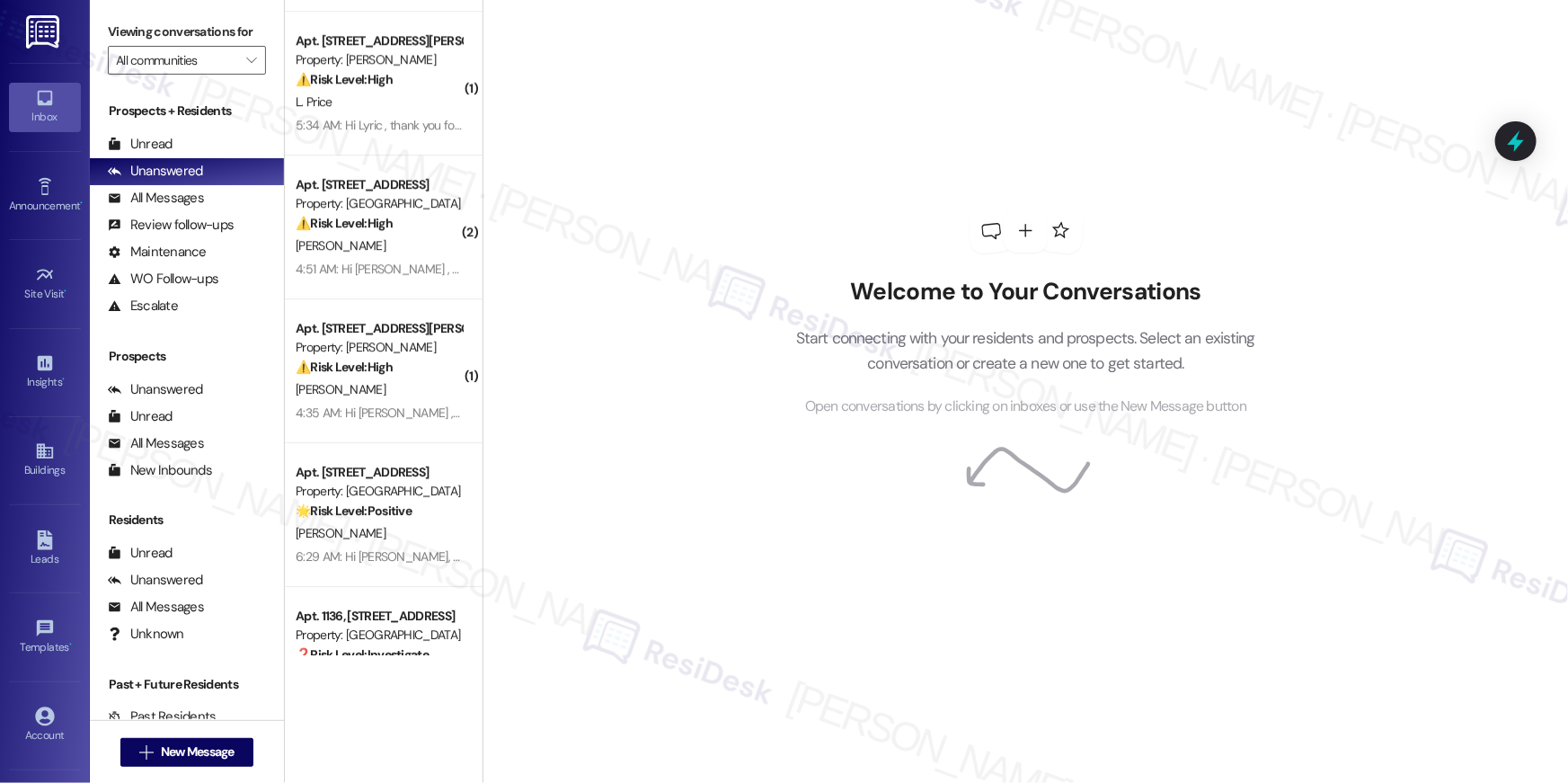
scroll to position [6246, 0]
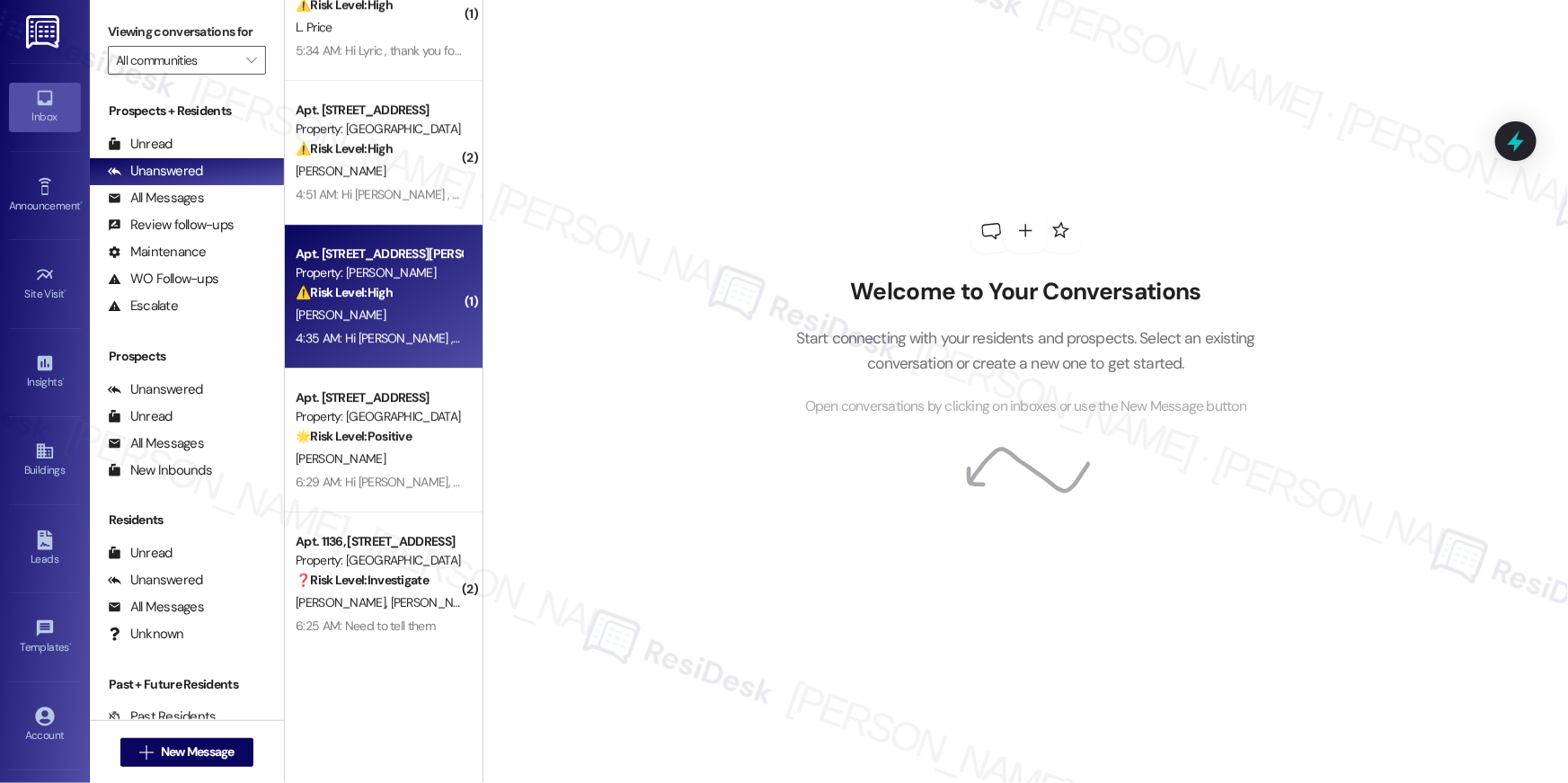
click at [395, 285] on div "⚠️ Risk Level: High The resident indicates that the water issue has not been re…" at bounding box center [378, 293] width 166 height 18
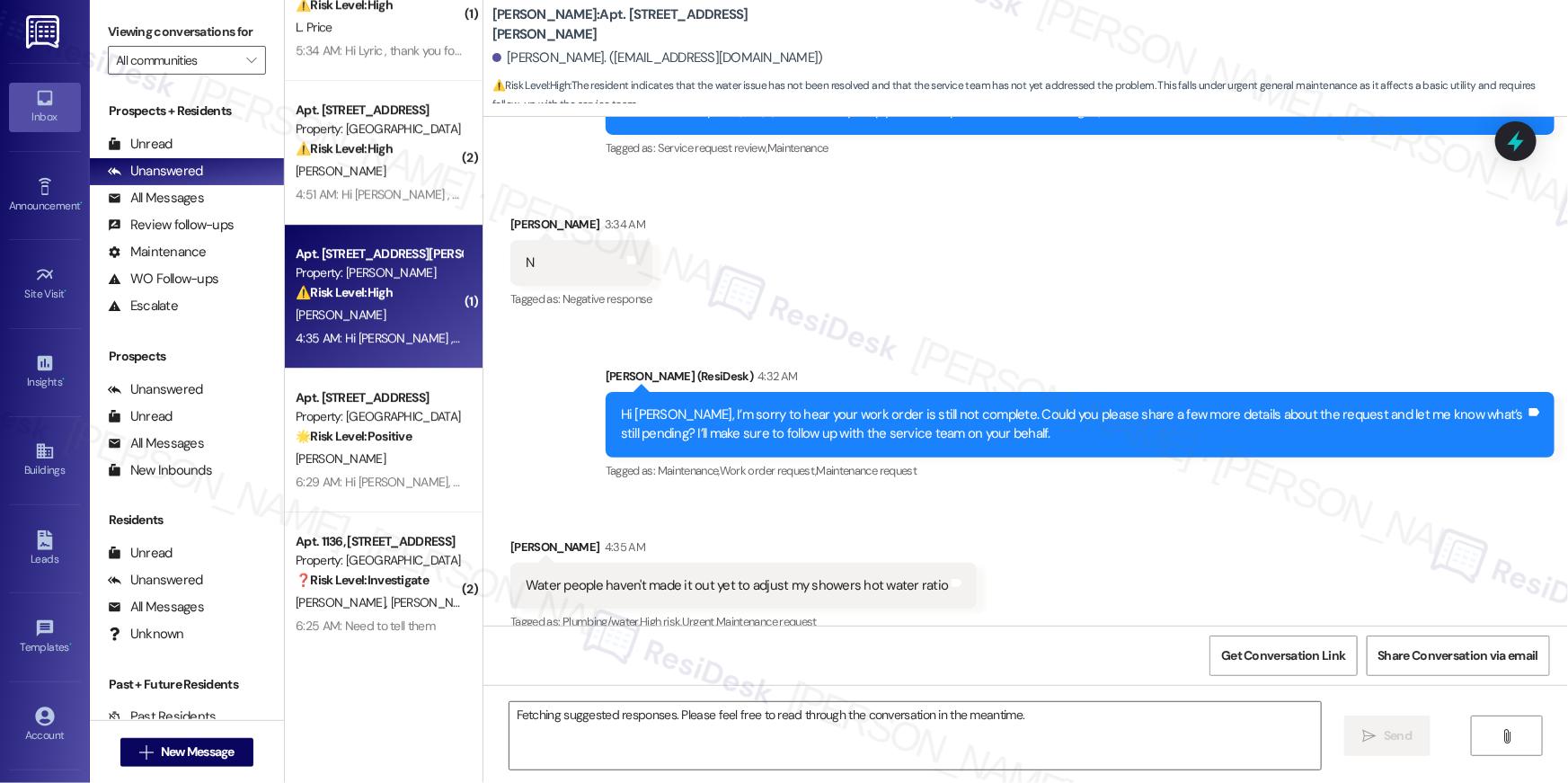
scroll to position [256, 0]
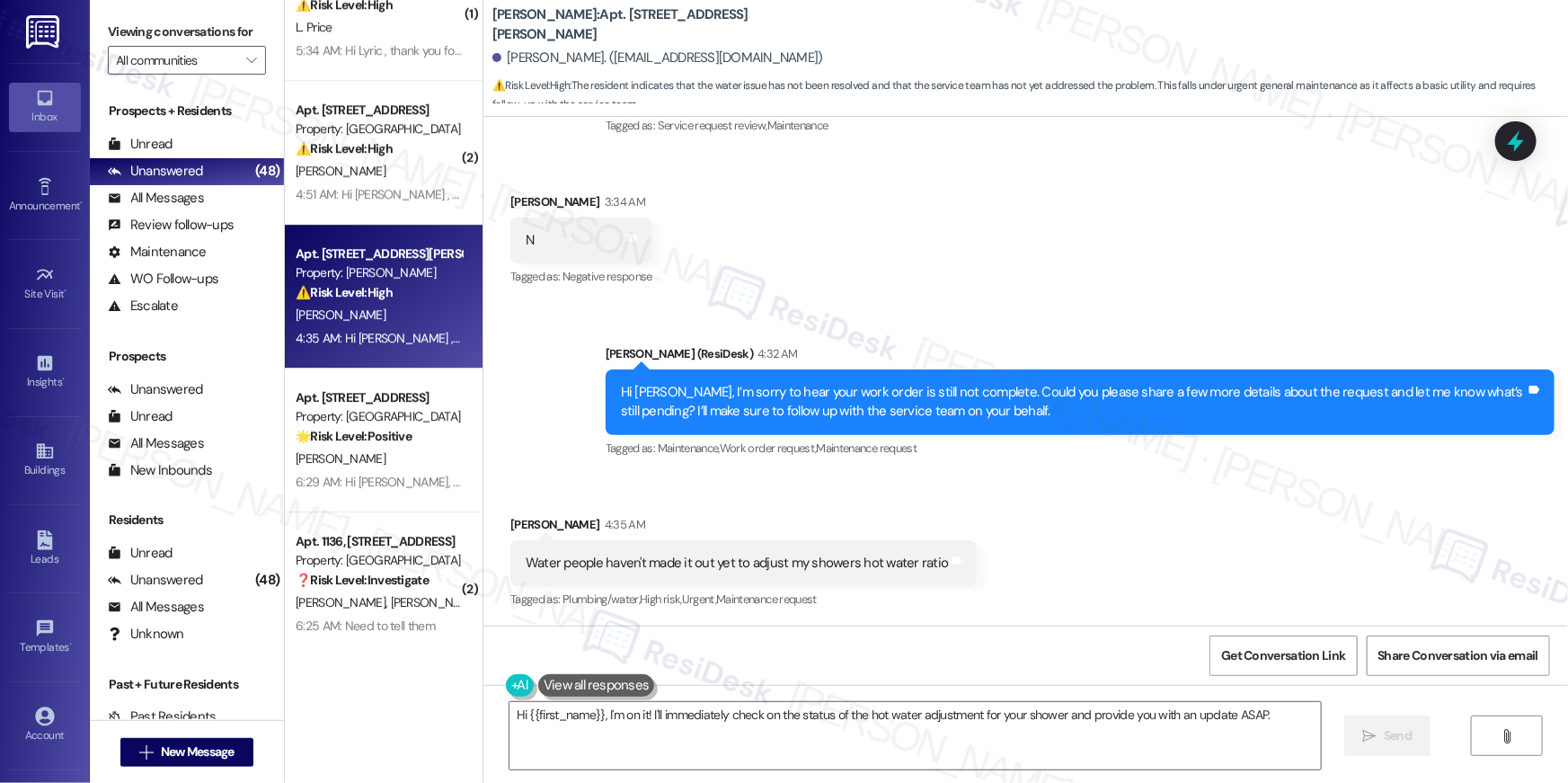
click at [924, 511] on div "Received via SMS [PERSON_NAME] 4:35 AM Water people haven't made it out yet to …" at bounding box center [743, 563] width 493 height 125
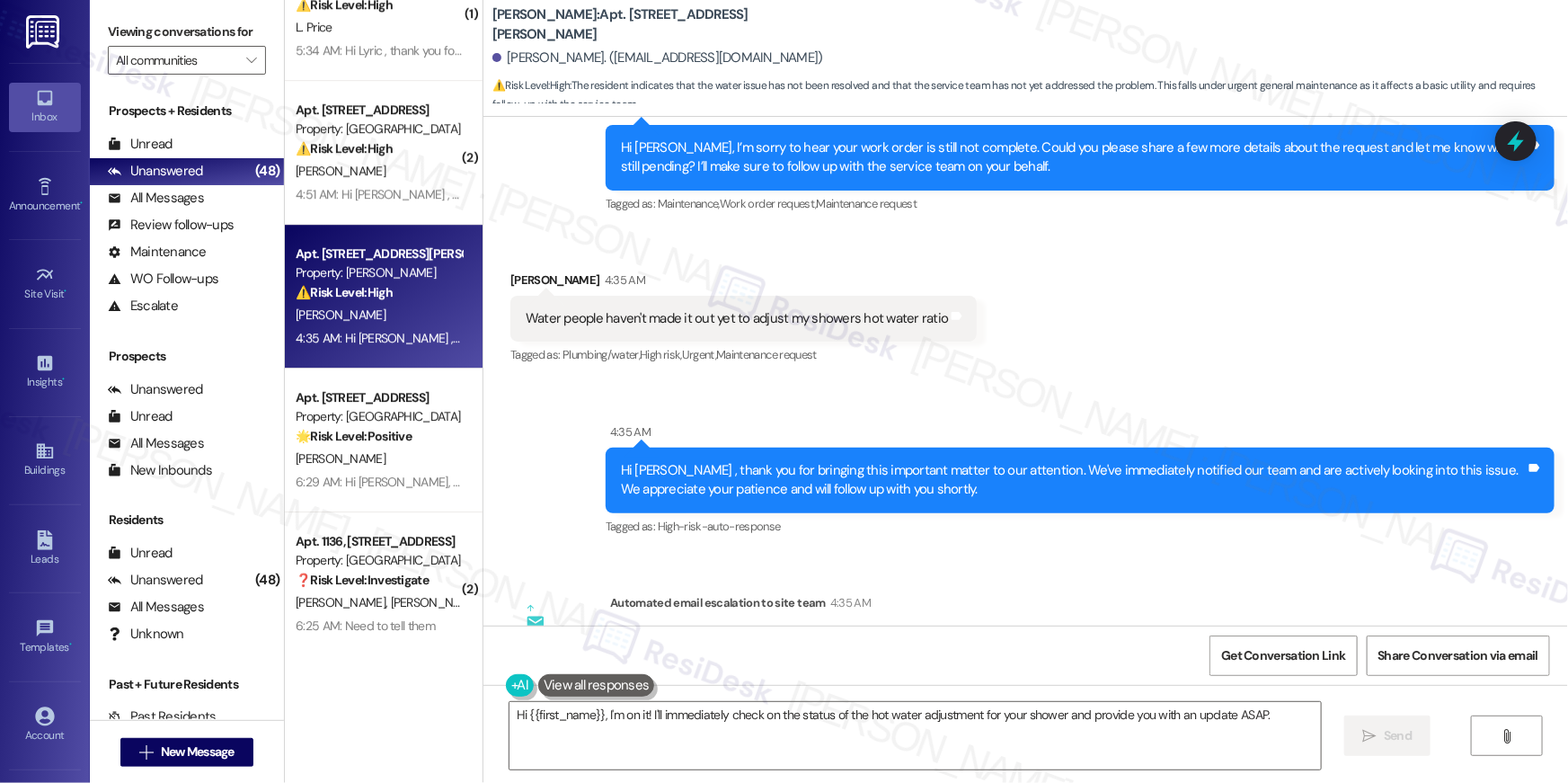
scroll to position [649, 0]
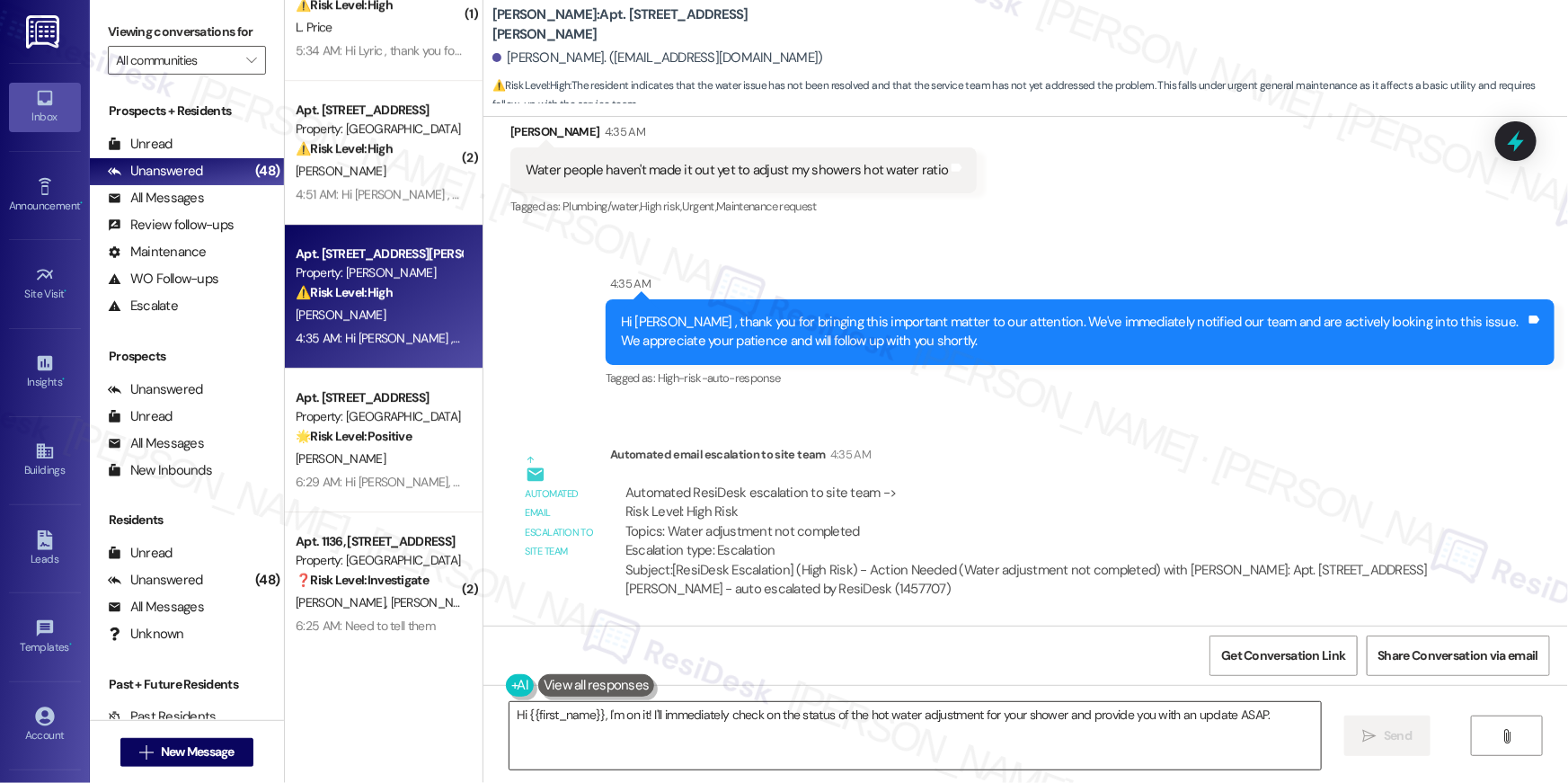
click at [638, 733] on textarea "Hi {{first_name}}, I'm on it! I'll immediately check on the status of the hot w…" at bounding box center [915, 735] width 811 height 67
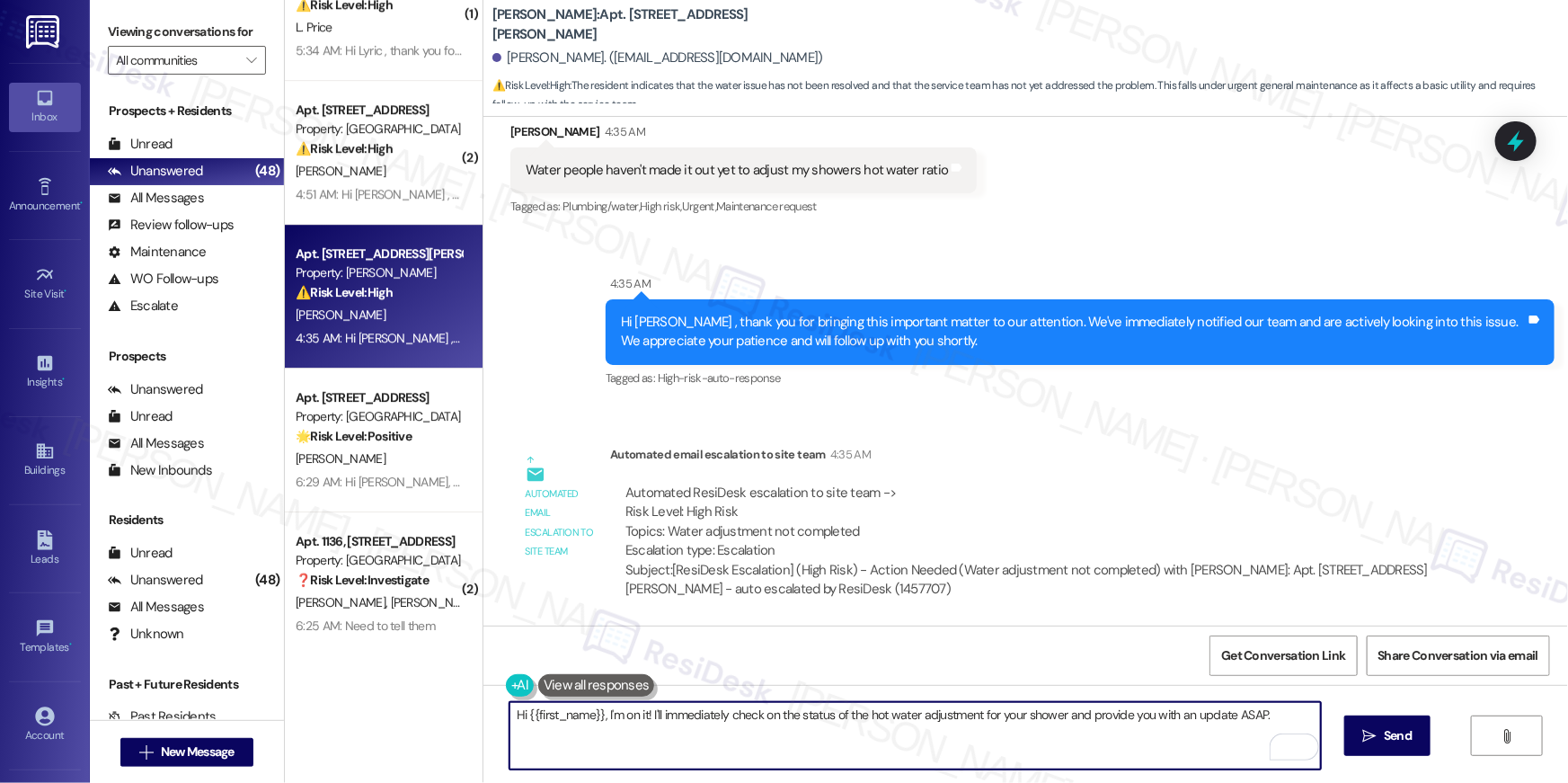
click at [1245, 709] on textarea "Hi {{first_name}}, I'm on it! I'll immediately check on the status of the hot w…" at bounding box center [915, 735] width 811 height 67
type textarea "Hi {{first_name}}, I'm on it! I'll immediately check on the status of the hot w…"
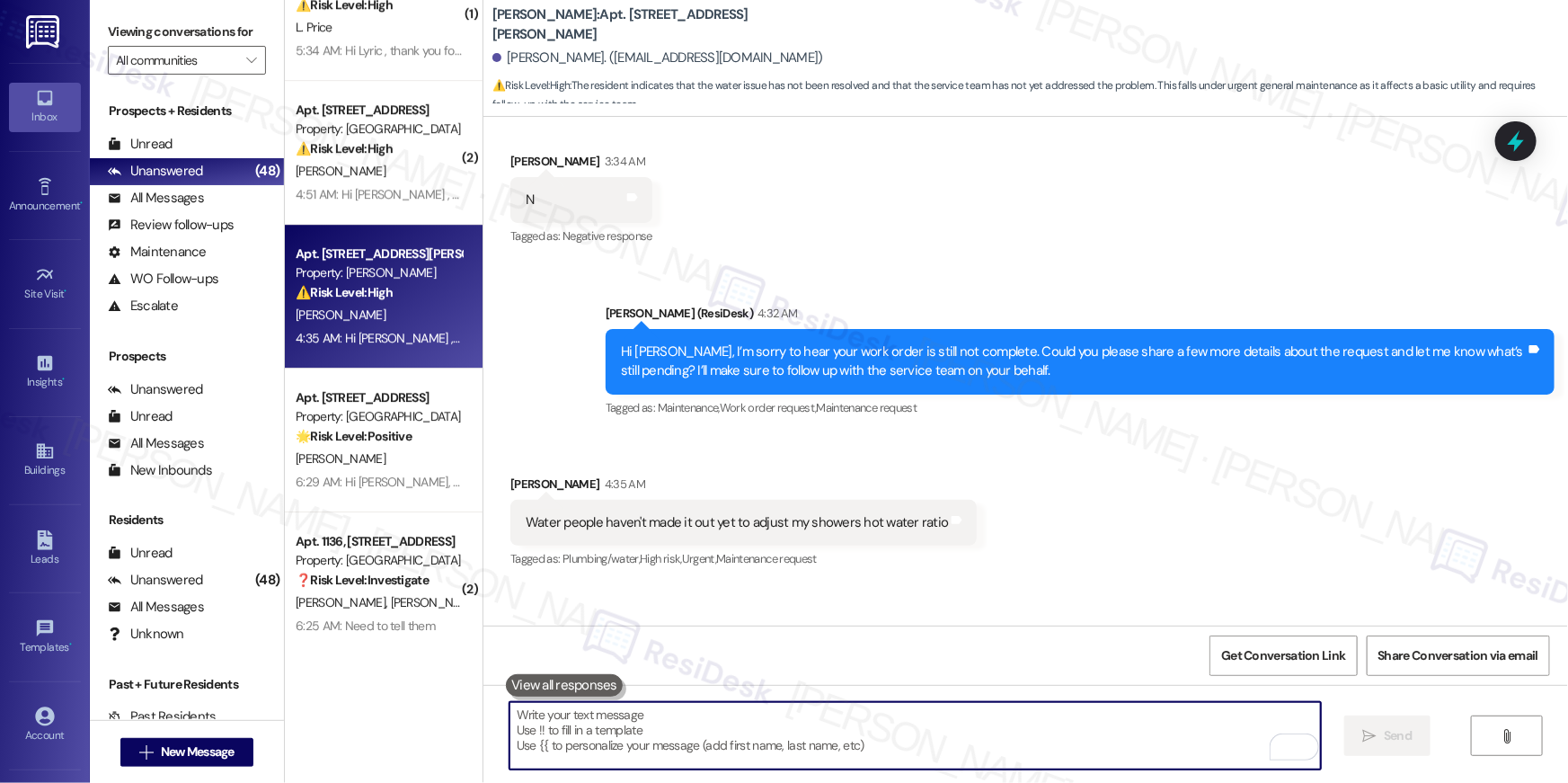
scroll to position [256, 0]
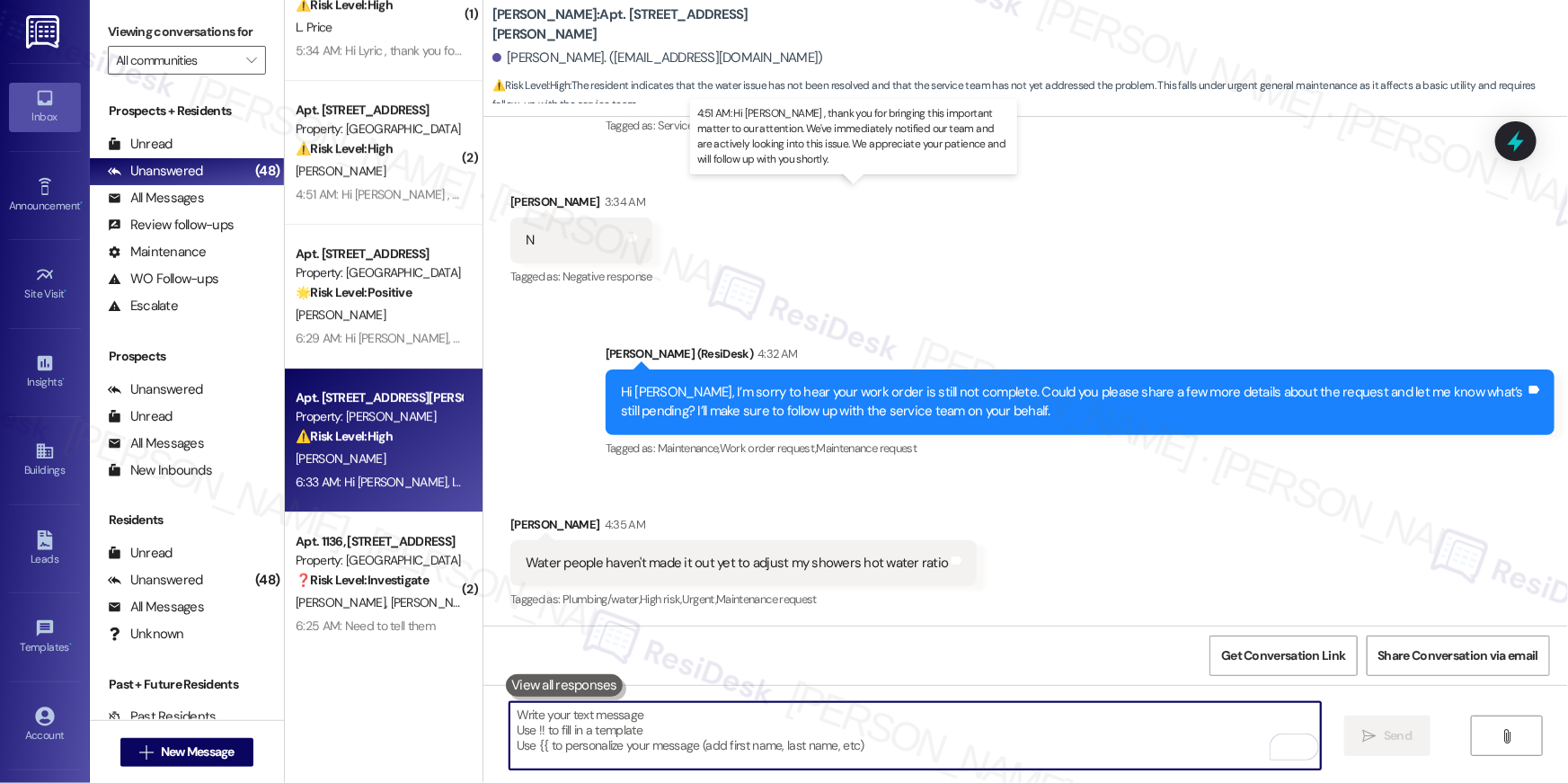
click at [389, 193] on div "4:51 AM: Hi [PERSON_NAME] , thank you for bringing this important matter to our…" at bounding box center [892, 194] width 1193 height 17
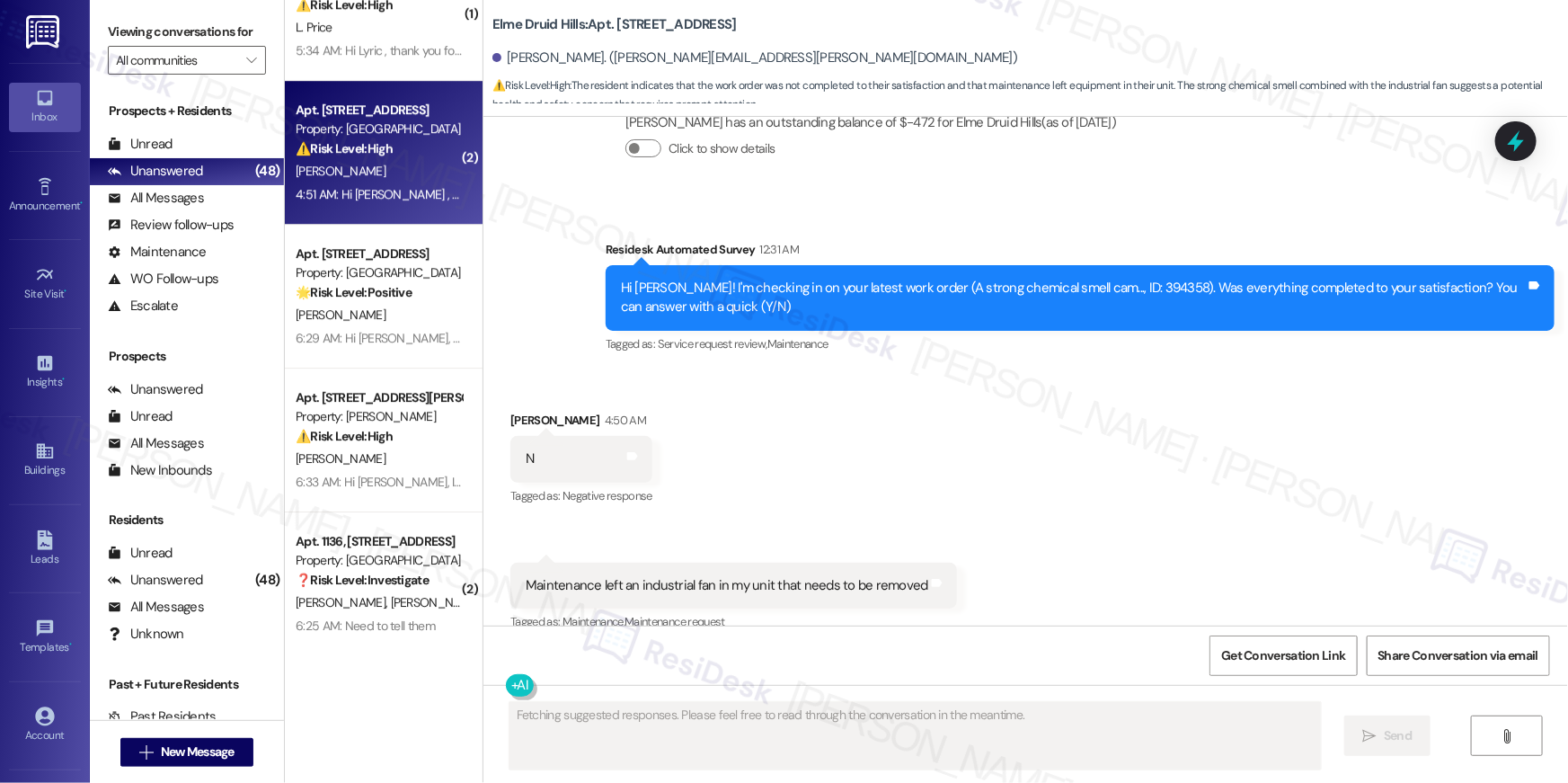
scroll to position [1025, 0]
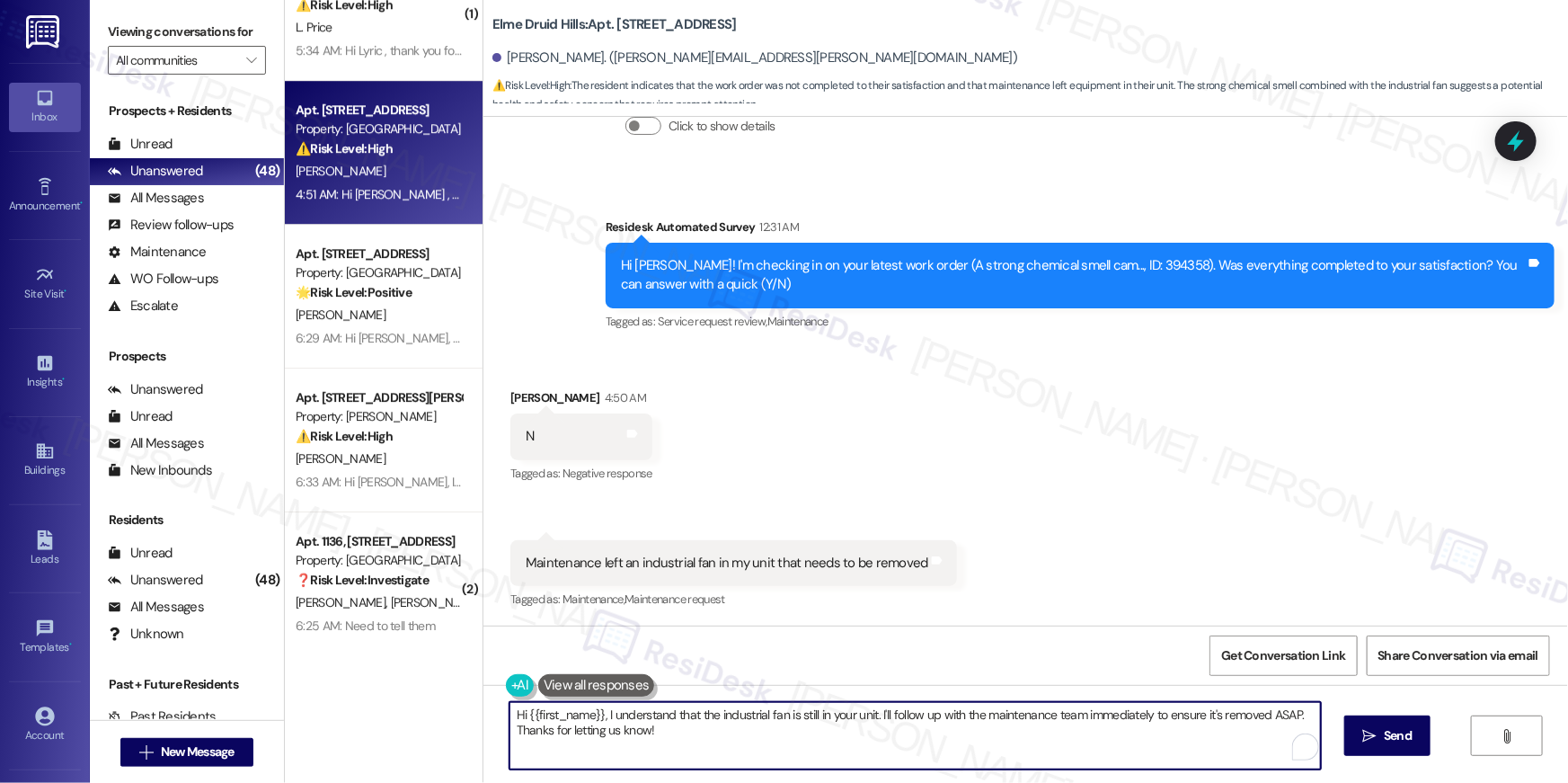
click at [736, 740] on textarea "Hi {{first_name}}, I understand that the industrial fan is still in your unit. …" at bounding box center [915, 735] width 811 height 67
click at [1283, 716] on textarea "Hi {{first_name}}, I understand that the industrial fan is still in your unit. …" at bounding box center [915, 735] width 811 height 67
type textarea "Hi {{first_name}}, I understand that the industrial fan is still in your unit. …"
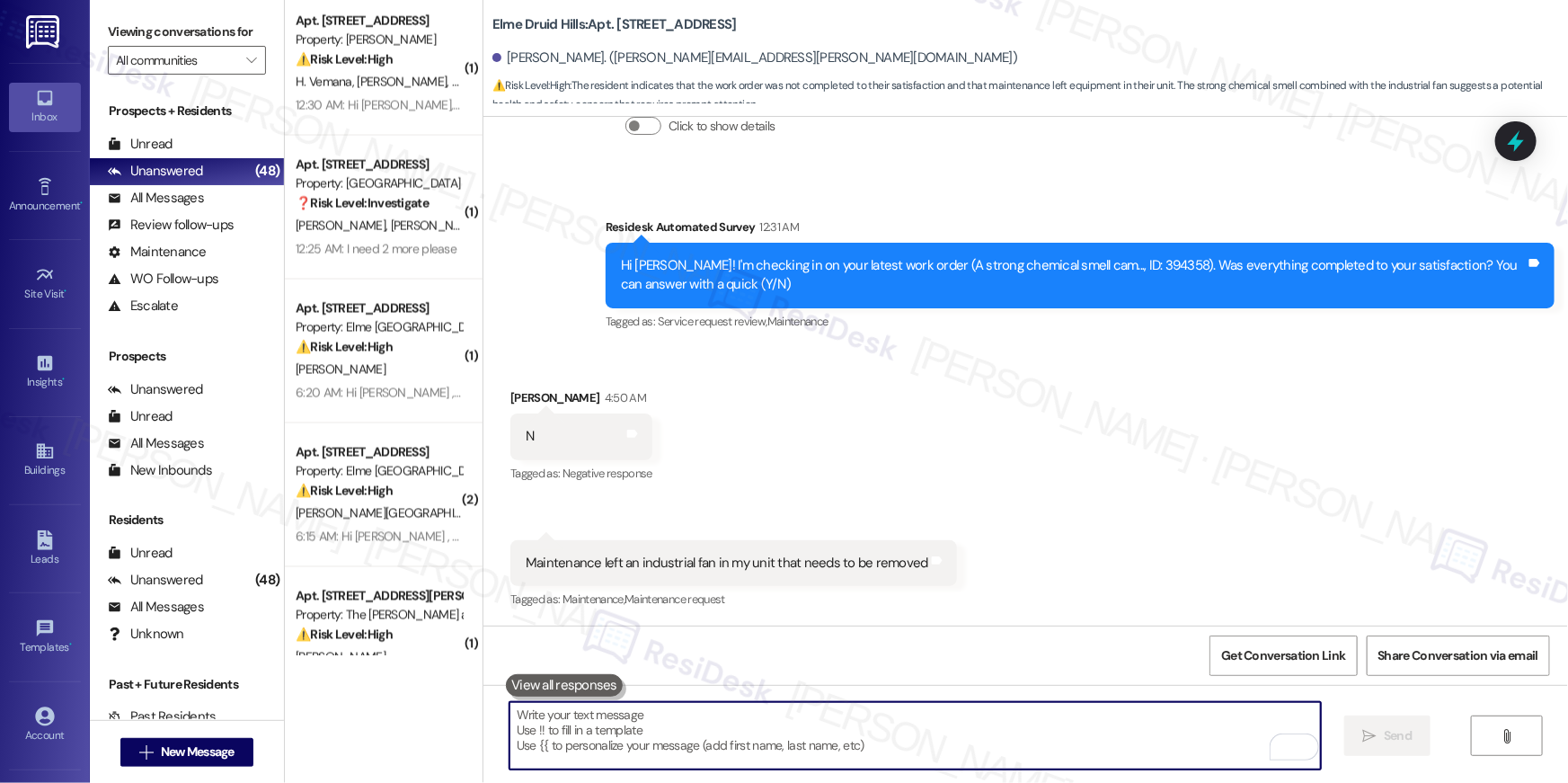
scroll to position [4897, 0]
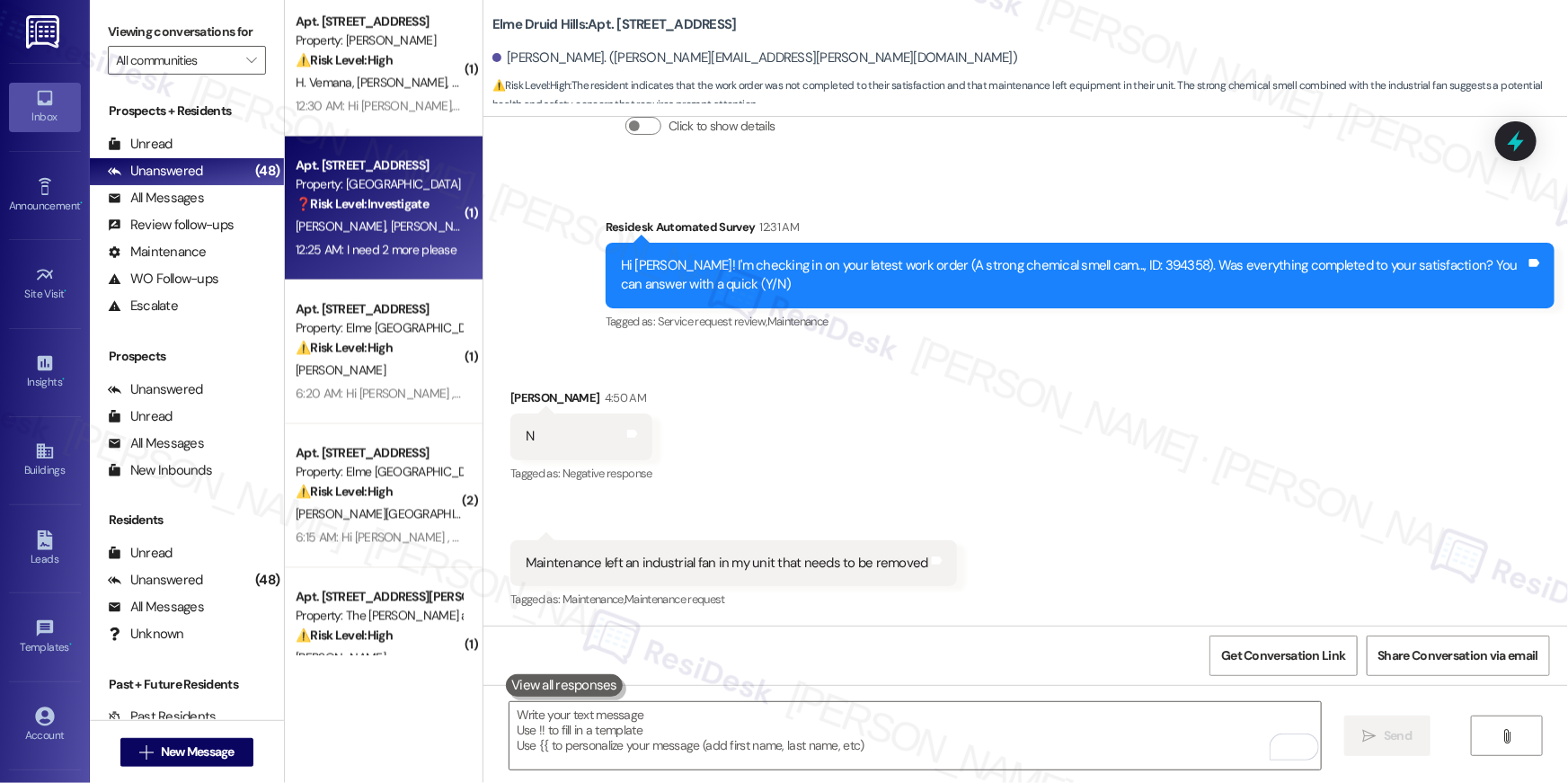
click at [418, 189] on div "Property: [GEOGRAPHIC_DATA]" at bounding box center [378, 185] width 166 height 18
type textarea "Fetching suggested responses. Please feel free to read through the conversation…"
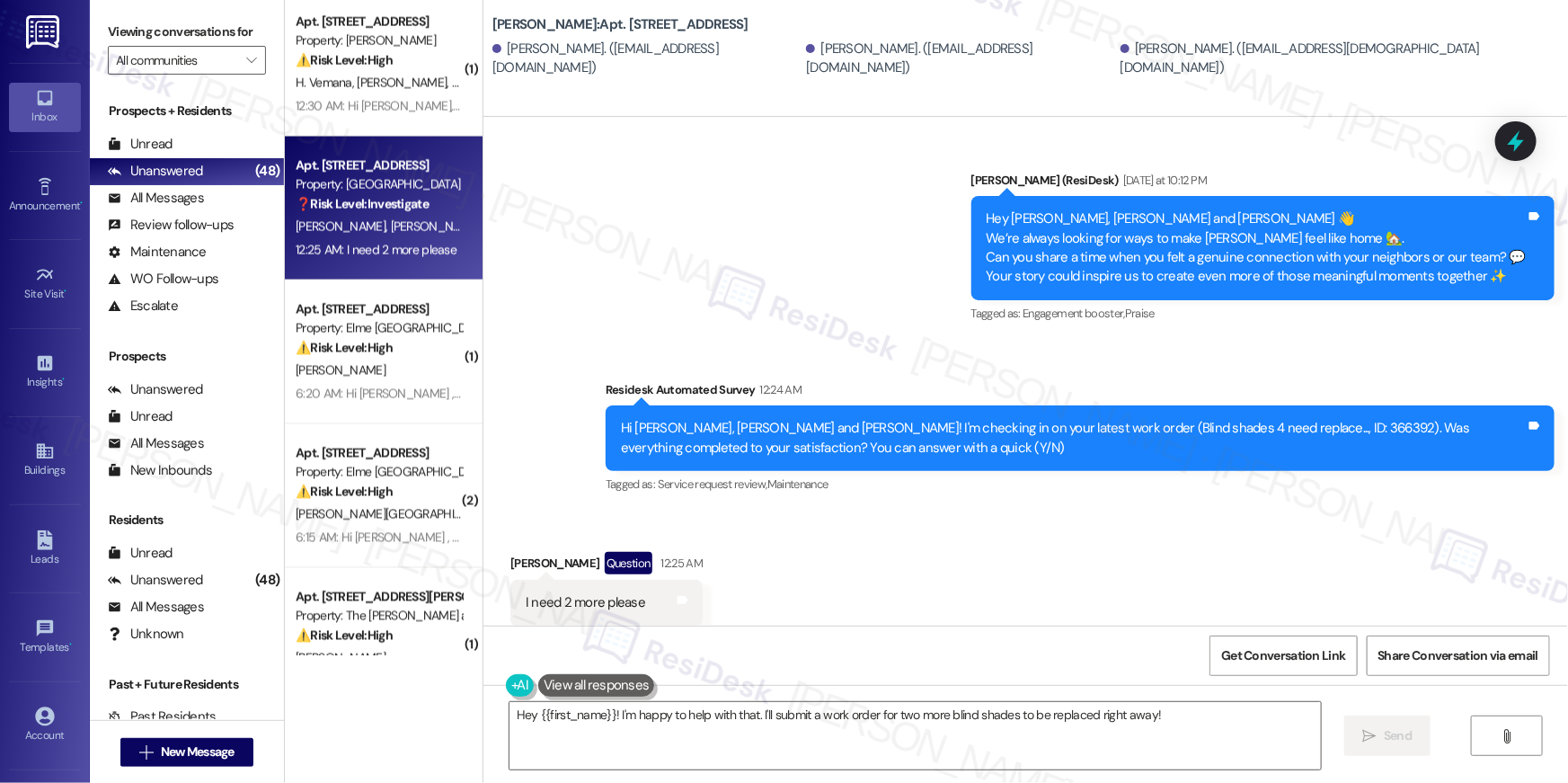
scroll to position [5290, 0]
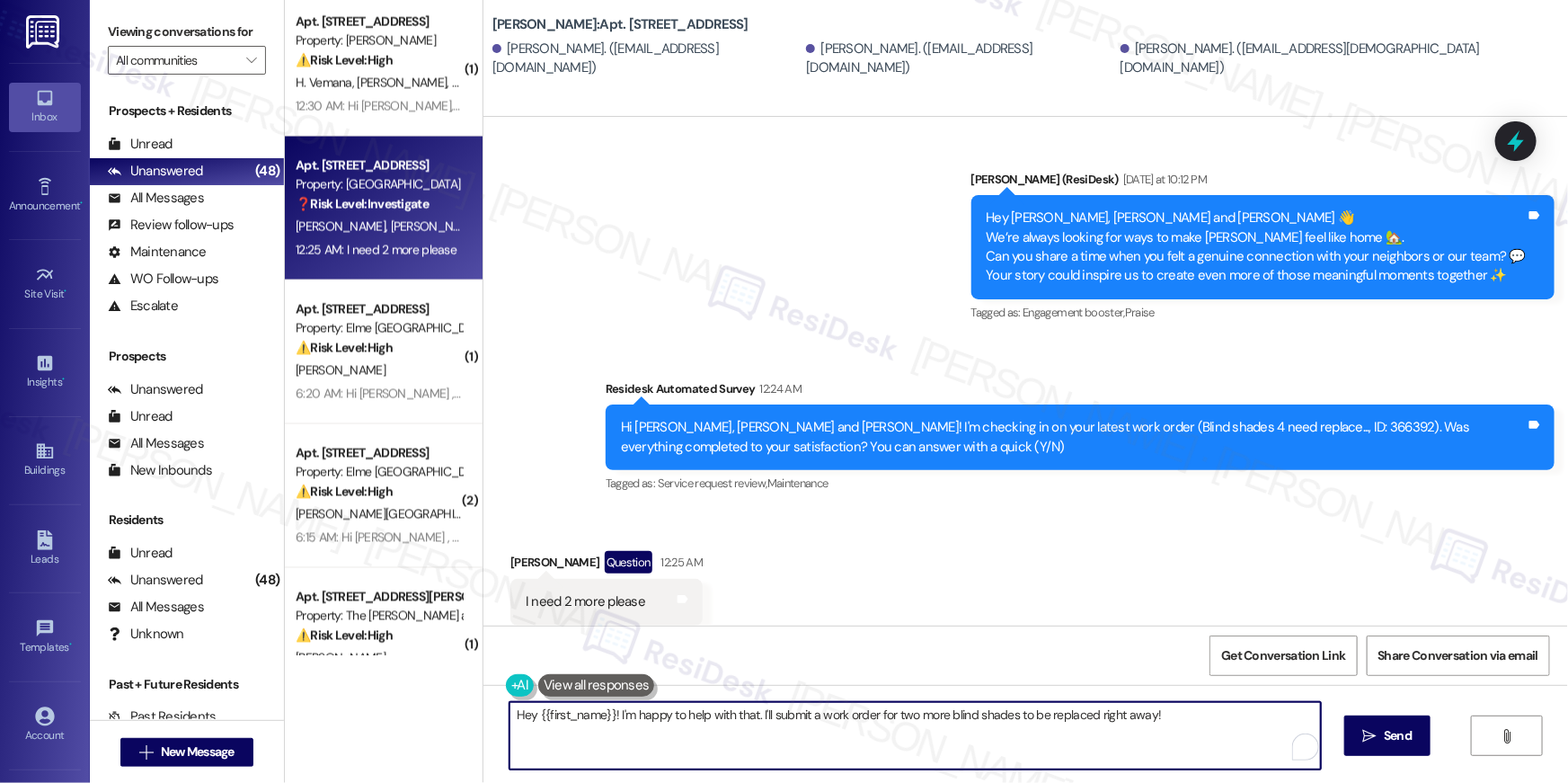
click at [918, 734] on textarea "Hey {{first_name}}! I'm happy to help with that. I'll submit a work order for t…" at bounding box center [915, 735] width 811 height 67
type textarea "Hi [PERSON_NAME], thanks for letting me know. Which windows are needing the bli…"
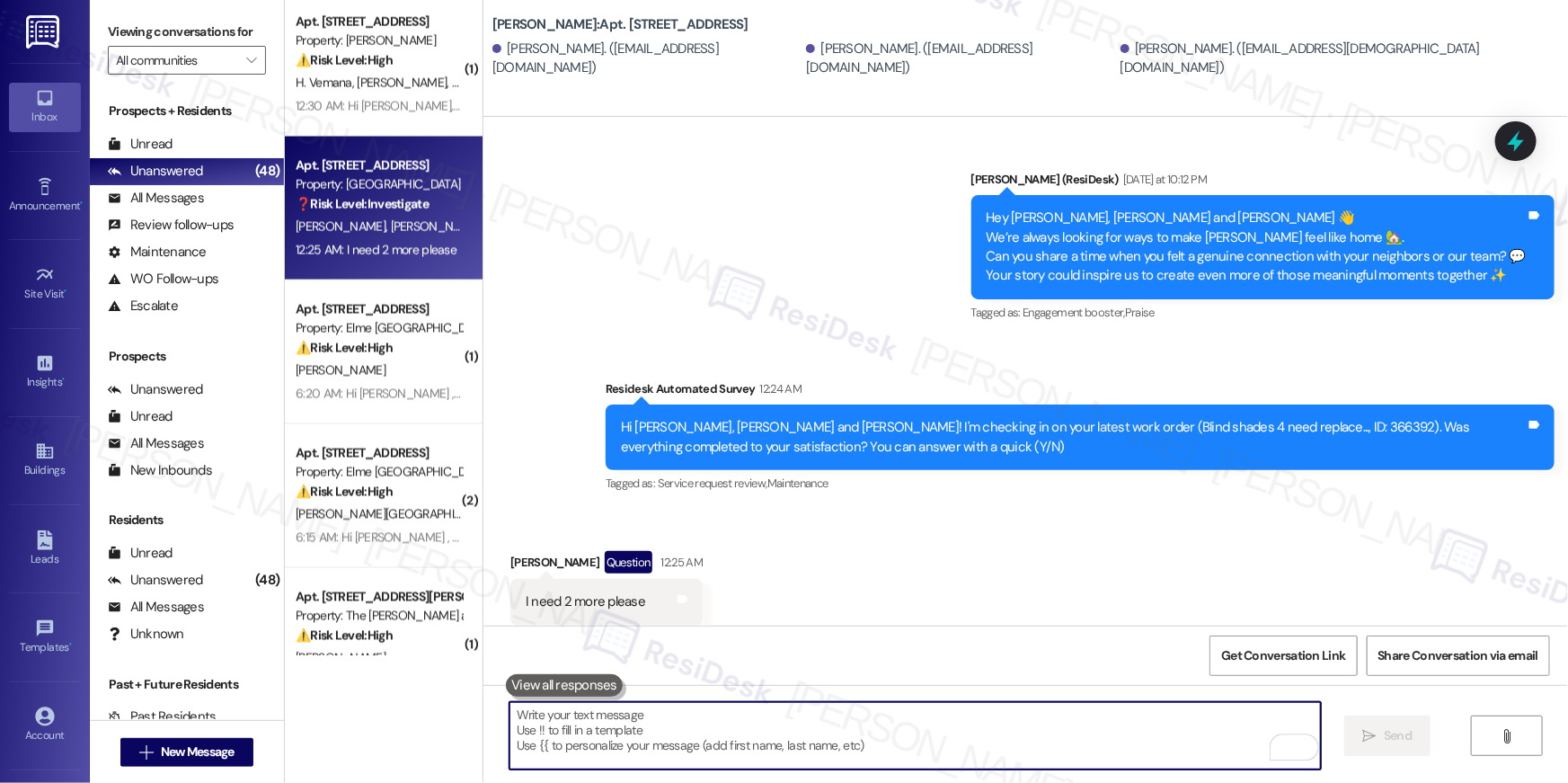
scroll to position [5289, 0]
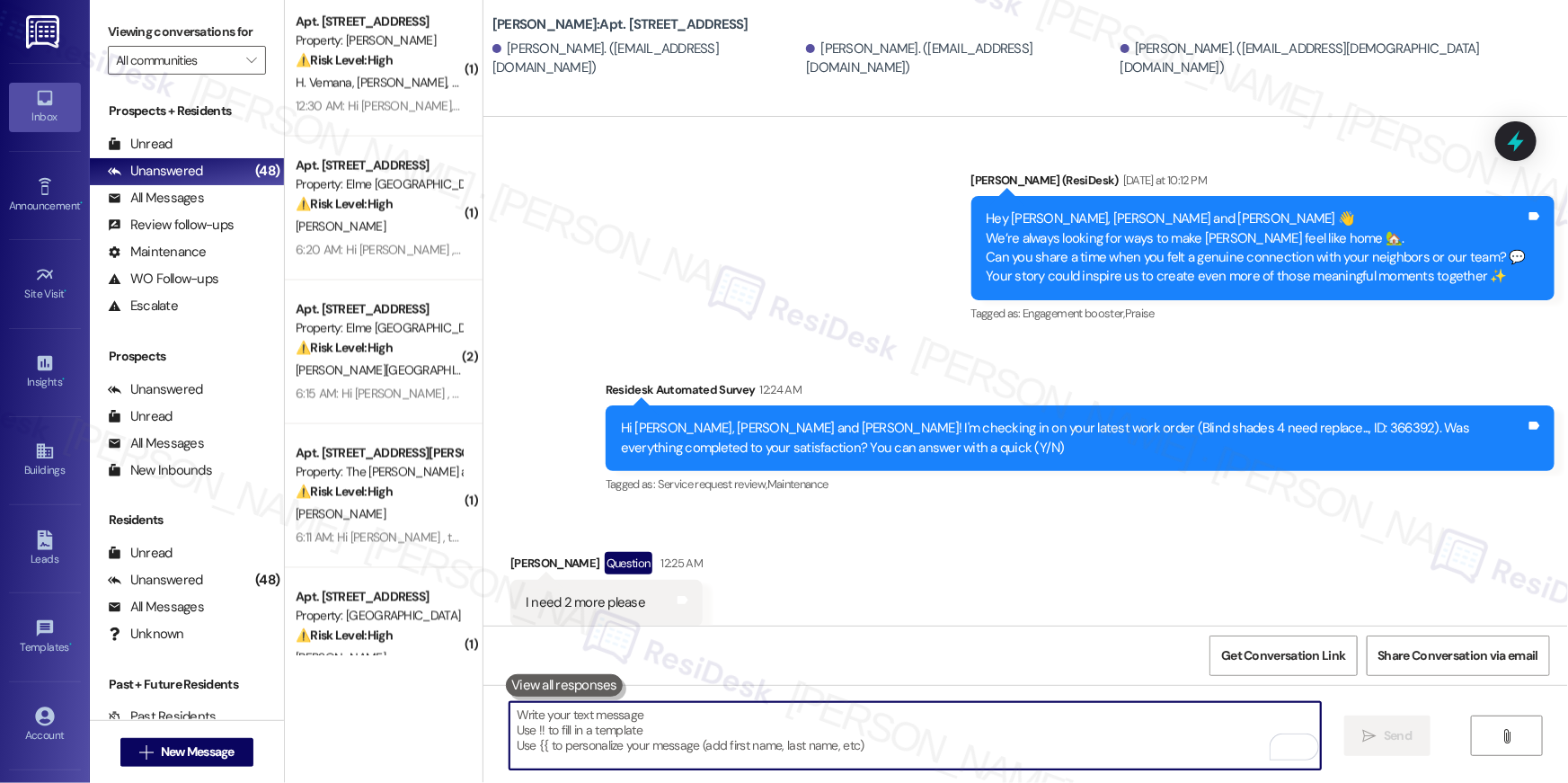
click at [987, 733] on textarea "To enrich screen reader interactions, please activate Accessibility in Grammarl…" at bounding box center [915, 735] width 811 height 67
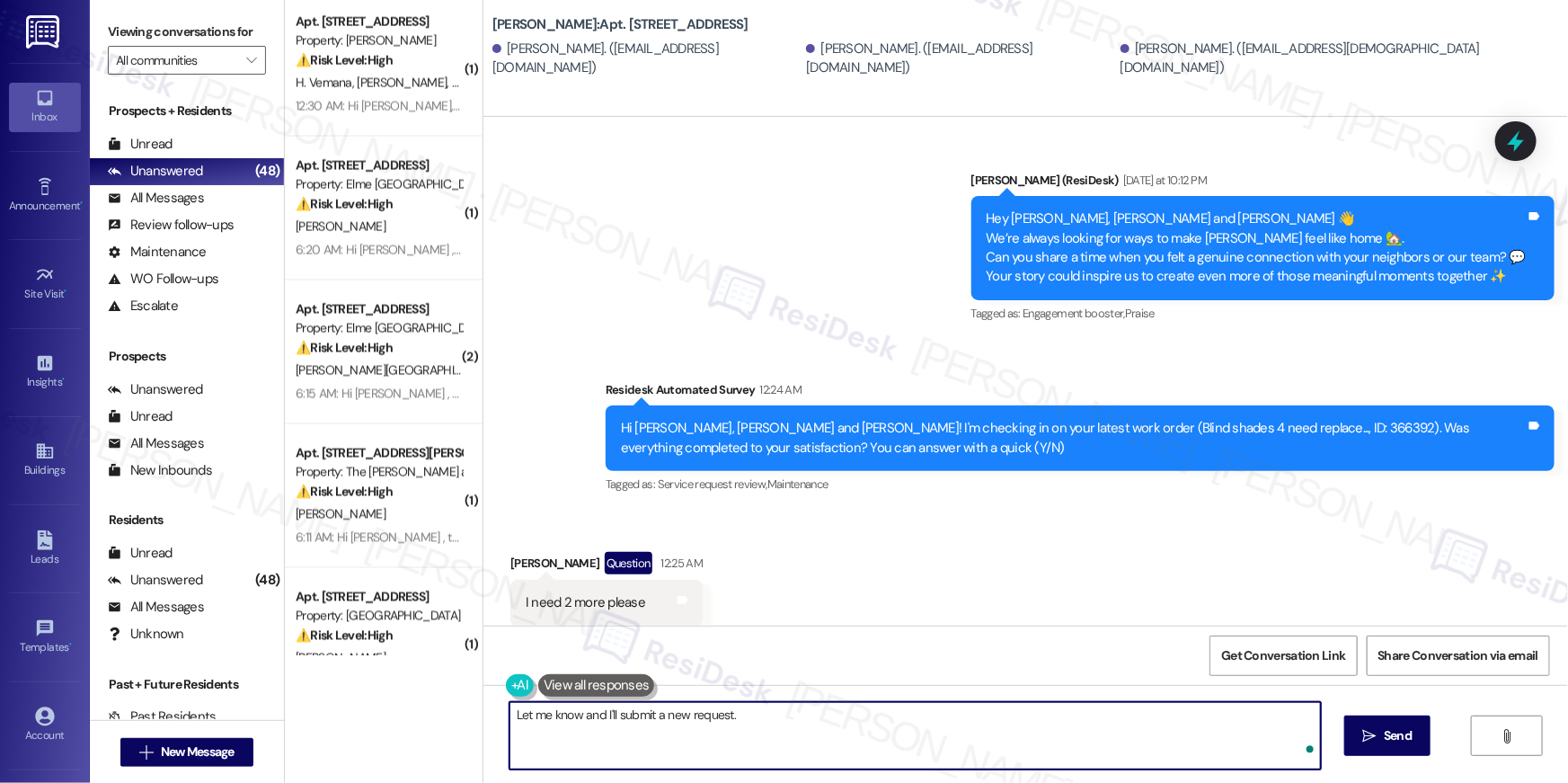
type textarea "Let me know and I'll submit a new request."
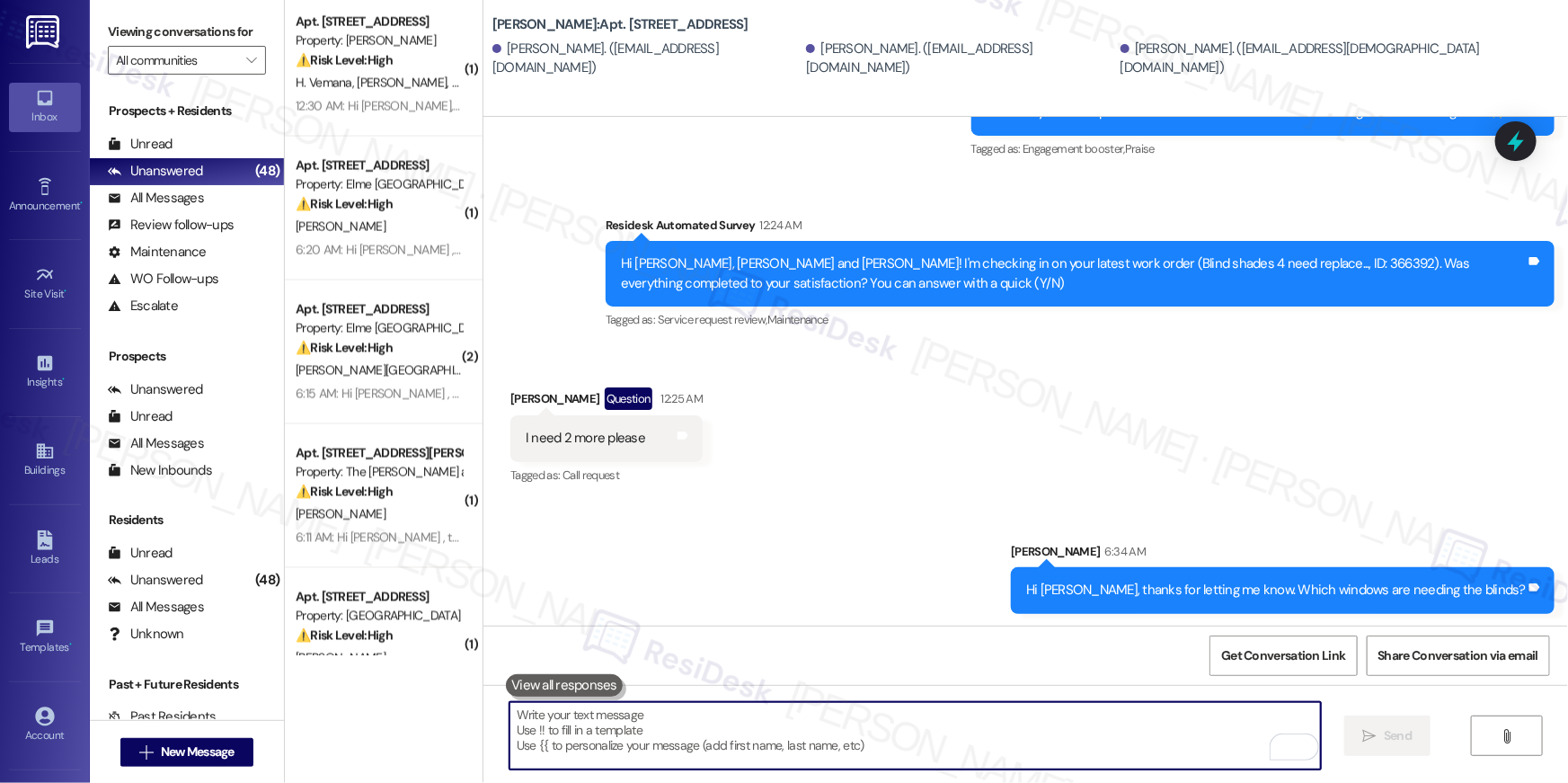
scroll to position [5540, 0]
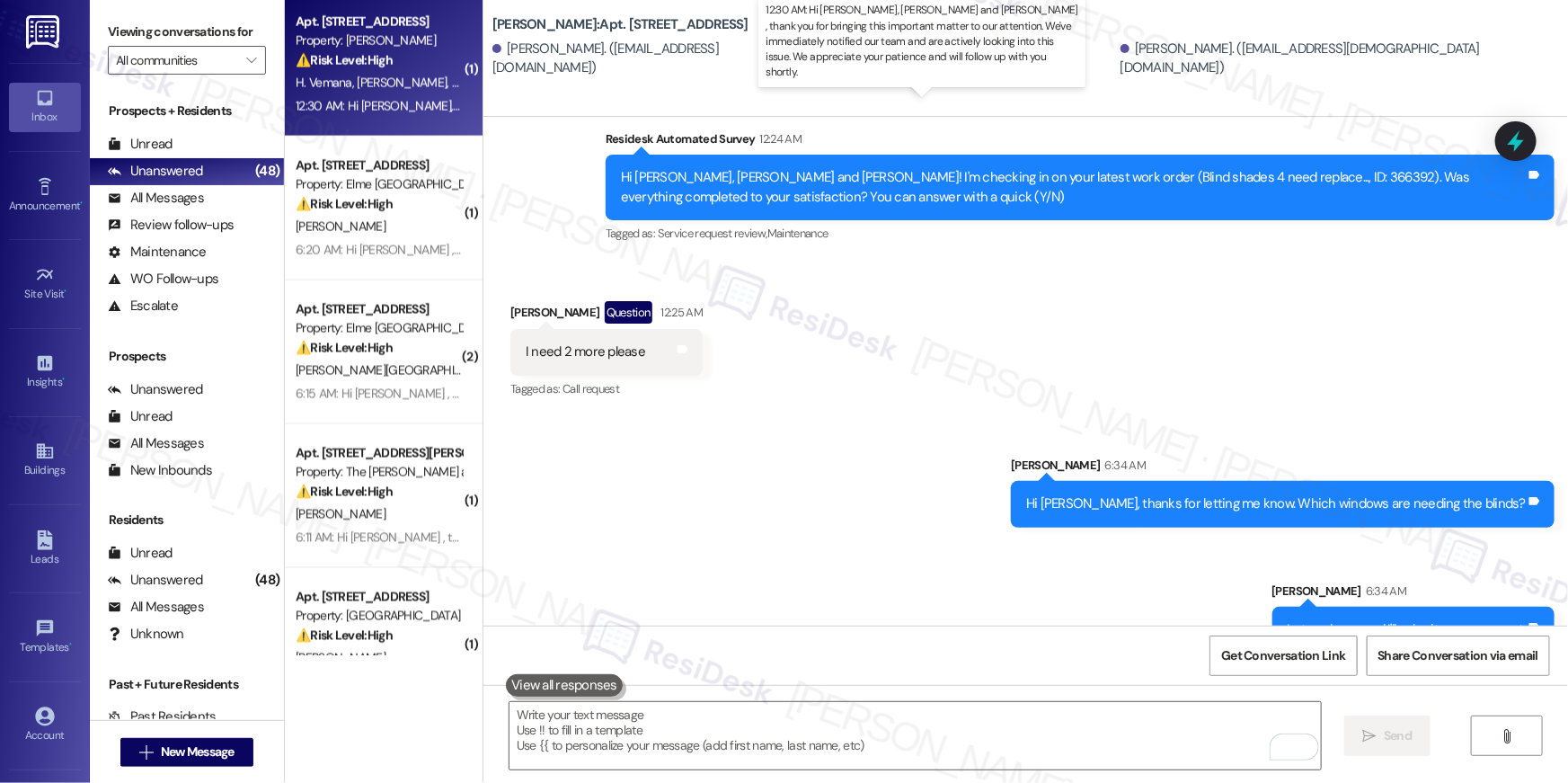
click at [339, 111] on div "12:30 AM: Hi [PERSON_NAME], [PERSON_NAME] and [PERSON_NAME] , thank you for bri…" at bounding box center [1000, 106] width 1410 height 17
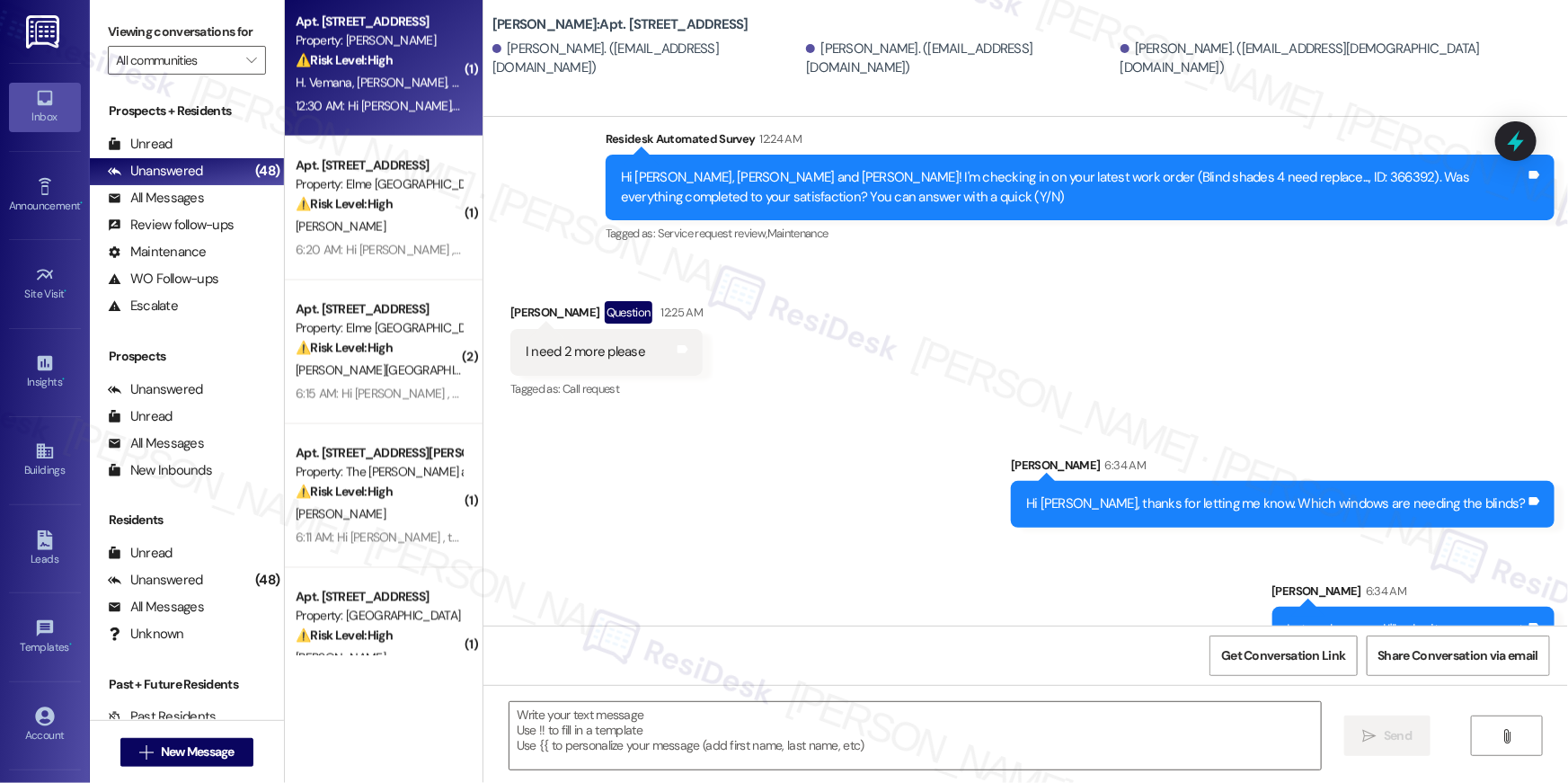
type textarea "Fetching suggested responses. Please feel free to read through the conversation…"
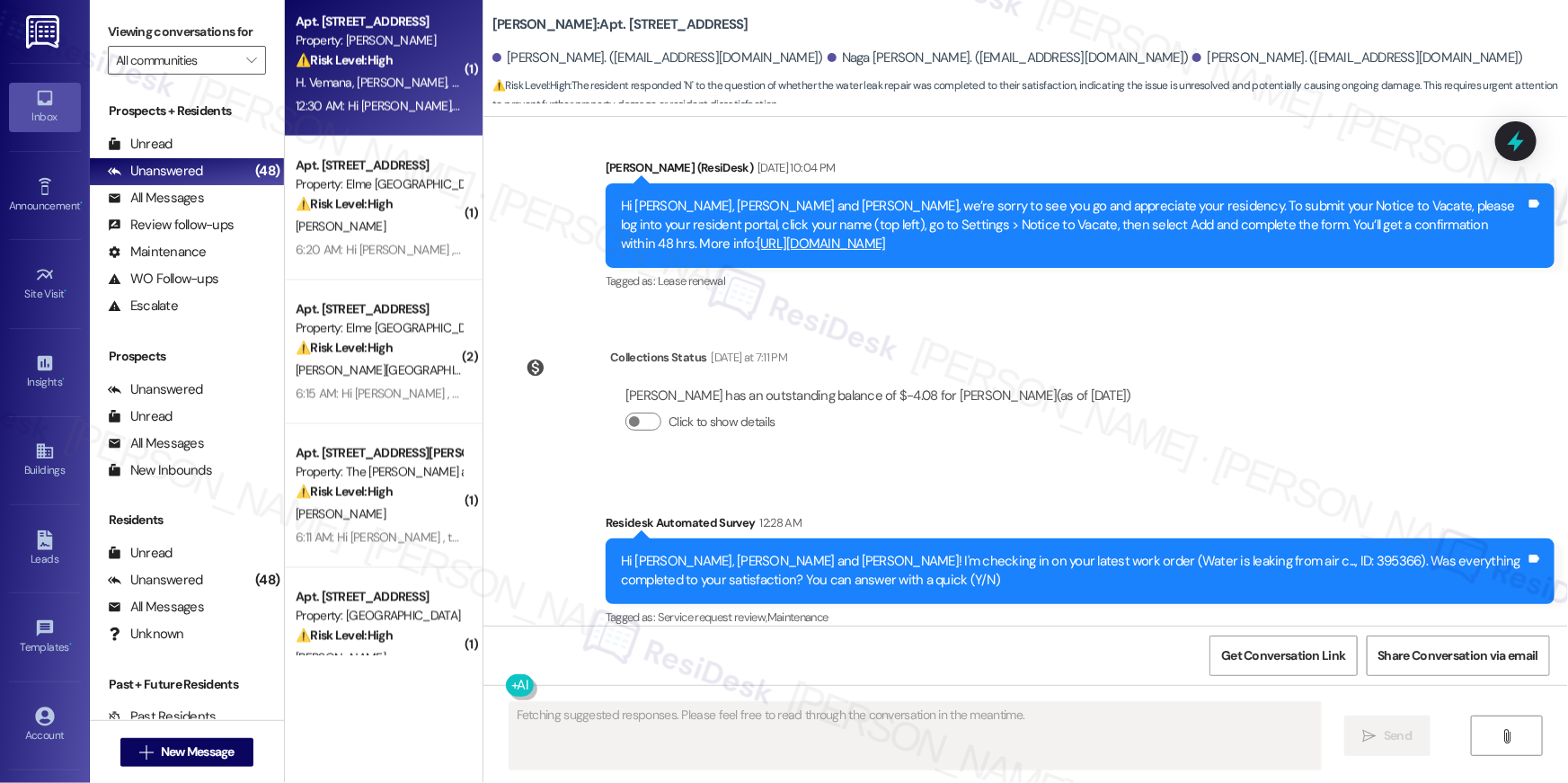
scroll to position [7304, 0]
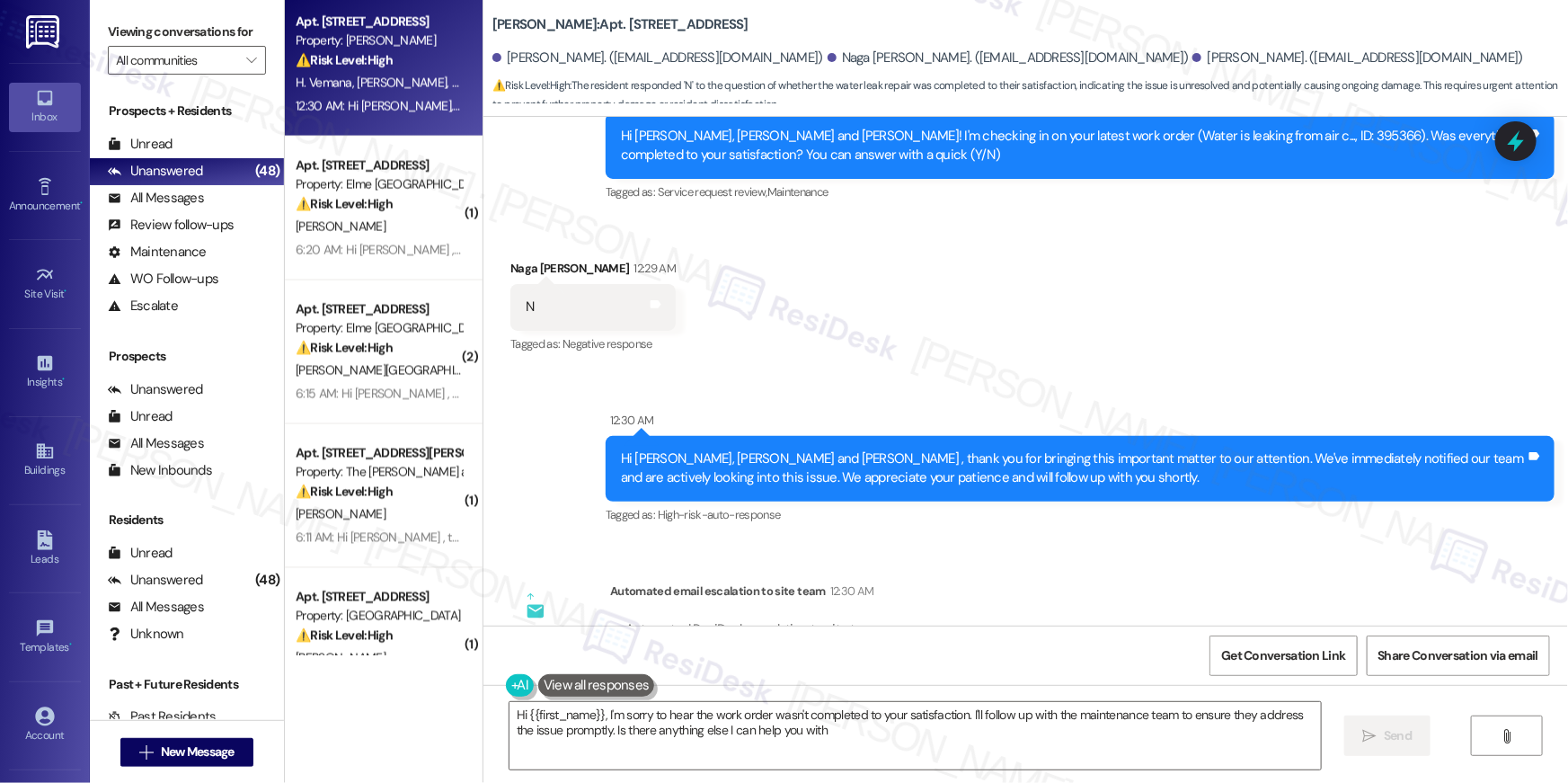
type textarea "Hi {{first_name}}, I'm sorry to hear the work order wasn't completed to your sa…"
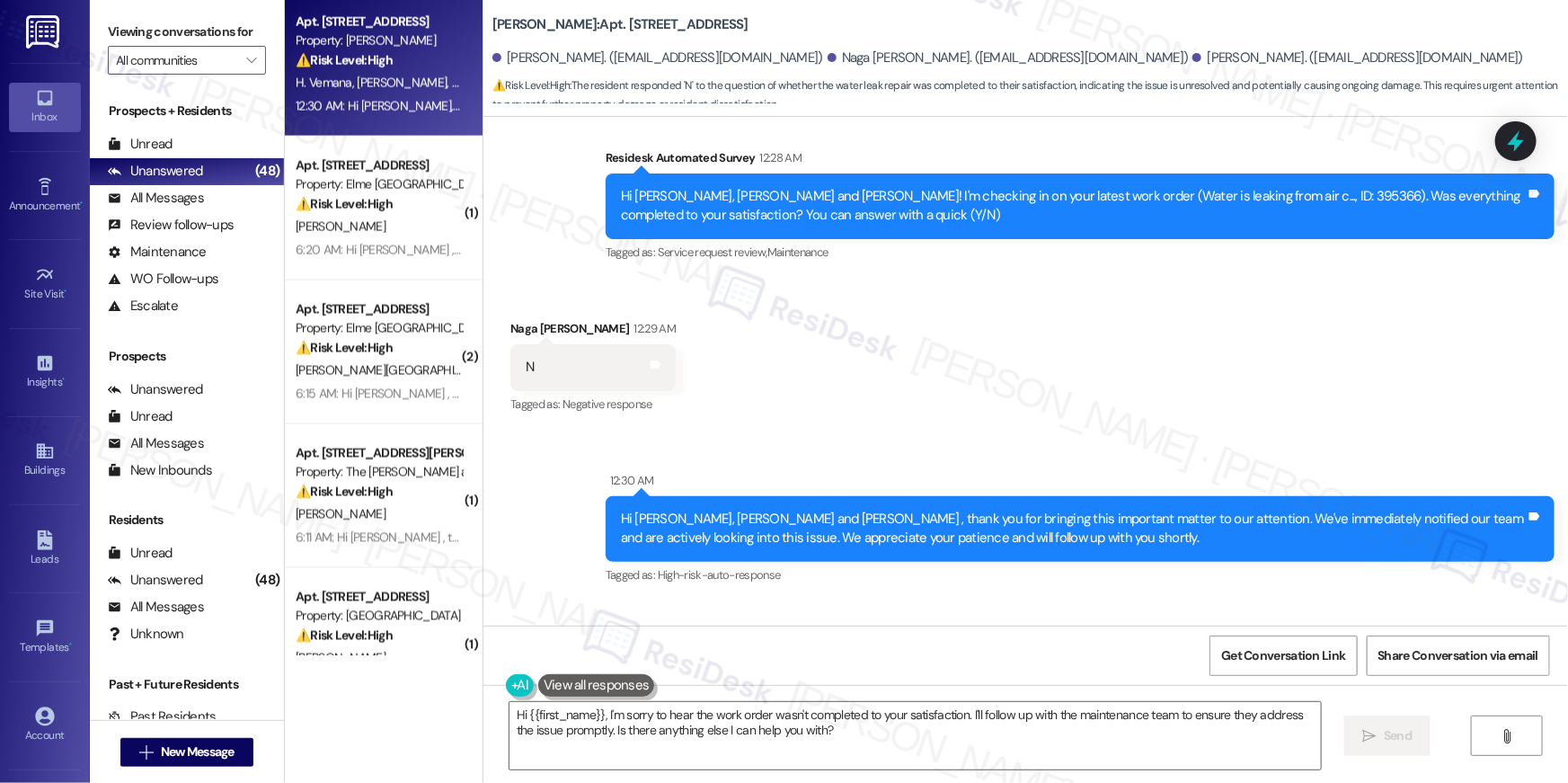
scroll to position [7438, 0]
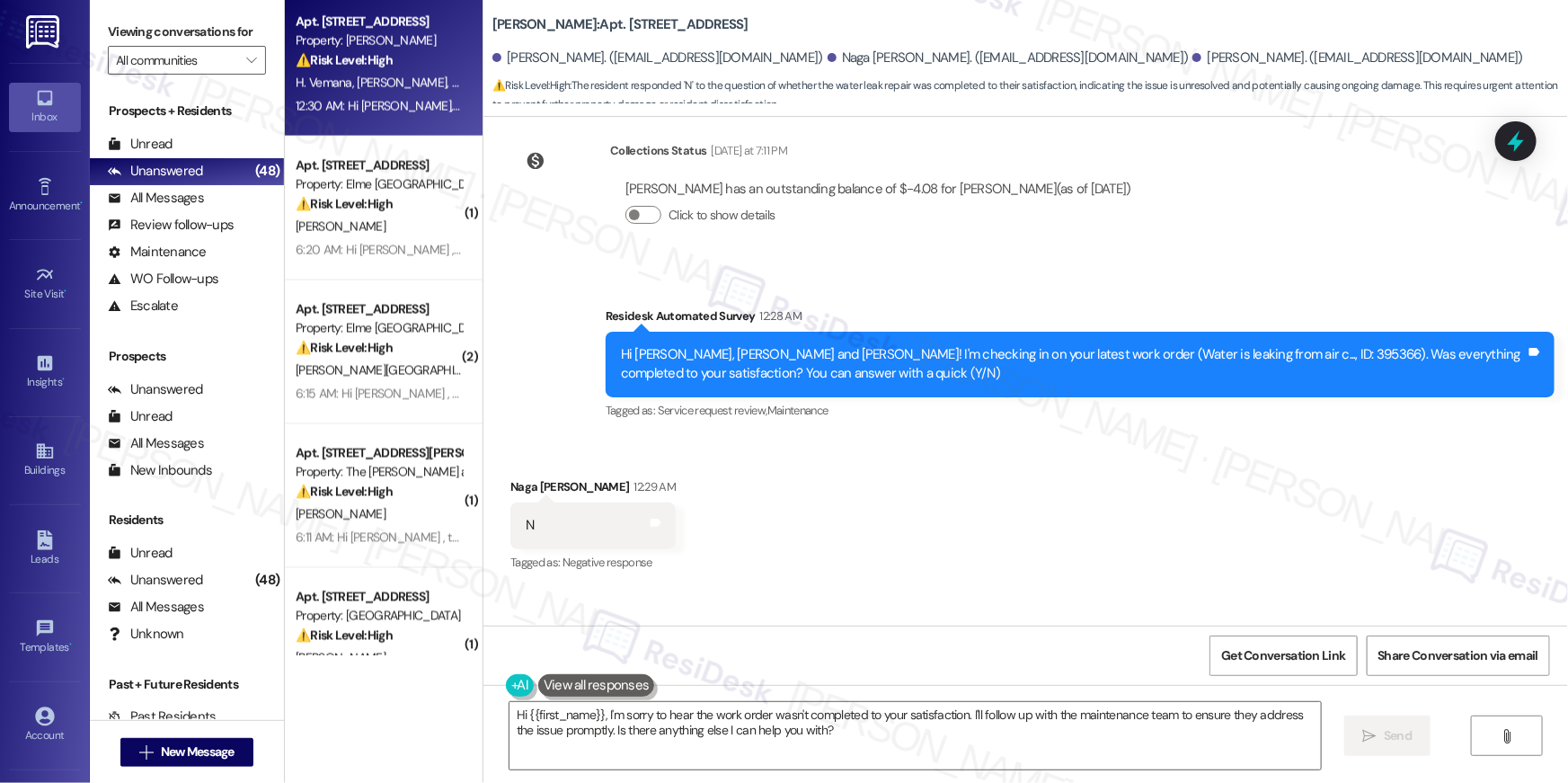
click at [1303, 345] on div "Hi [PERSON_NAME], [PERSON_NAME] and [PERSON_NAME]! I'm checking in on your late…" at bounding box center [1073, 365] width 904 height 39
copy div "395366"
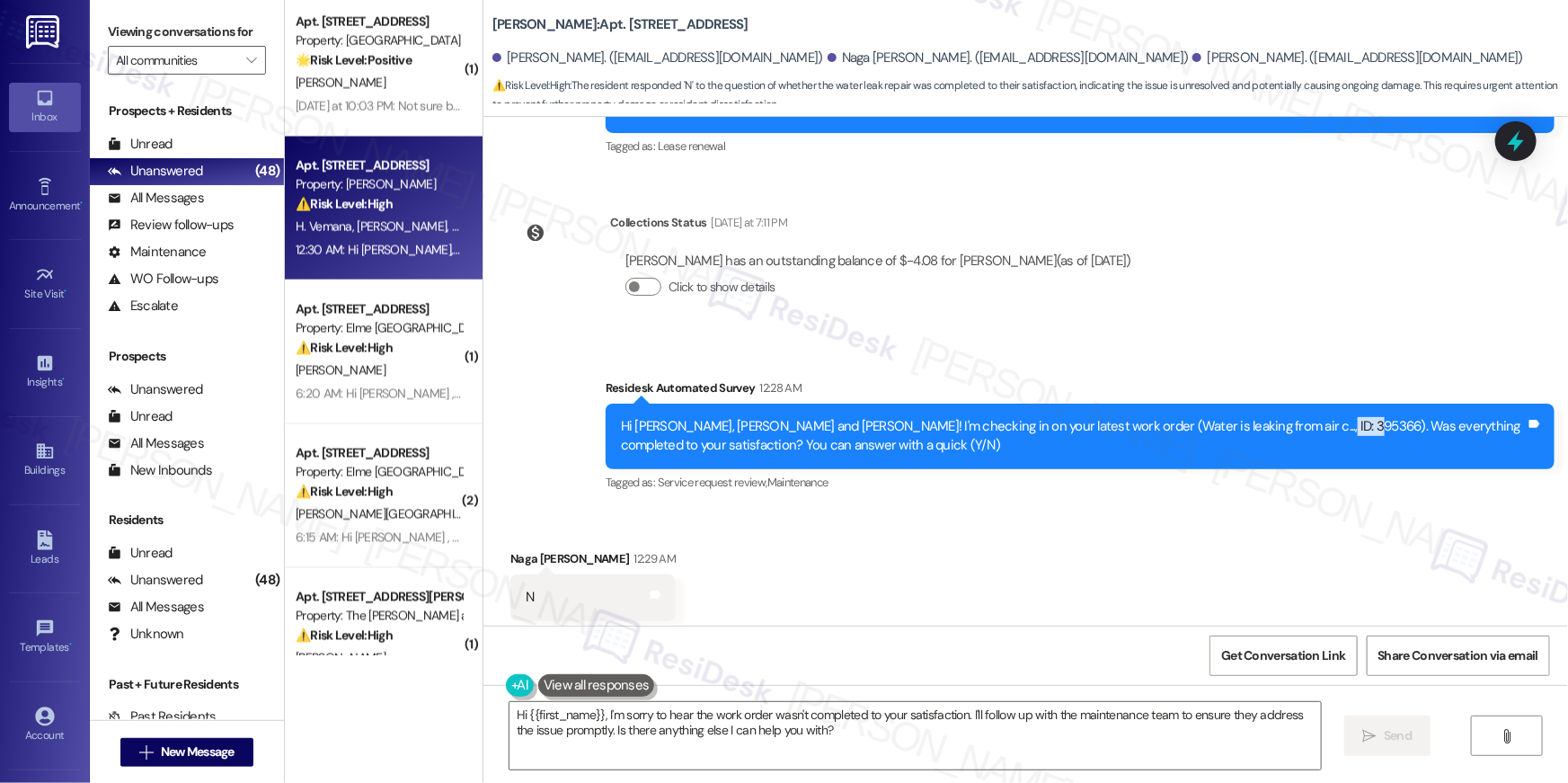
scroll to position [7366, 0]
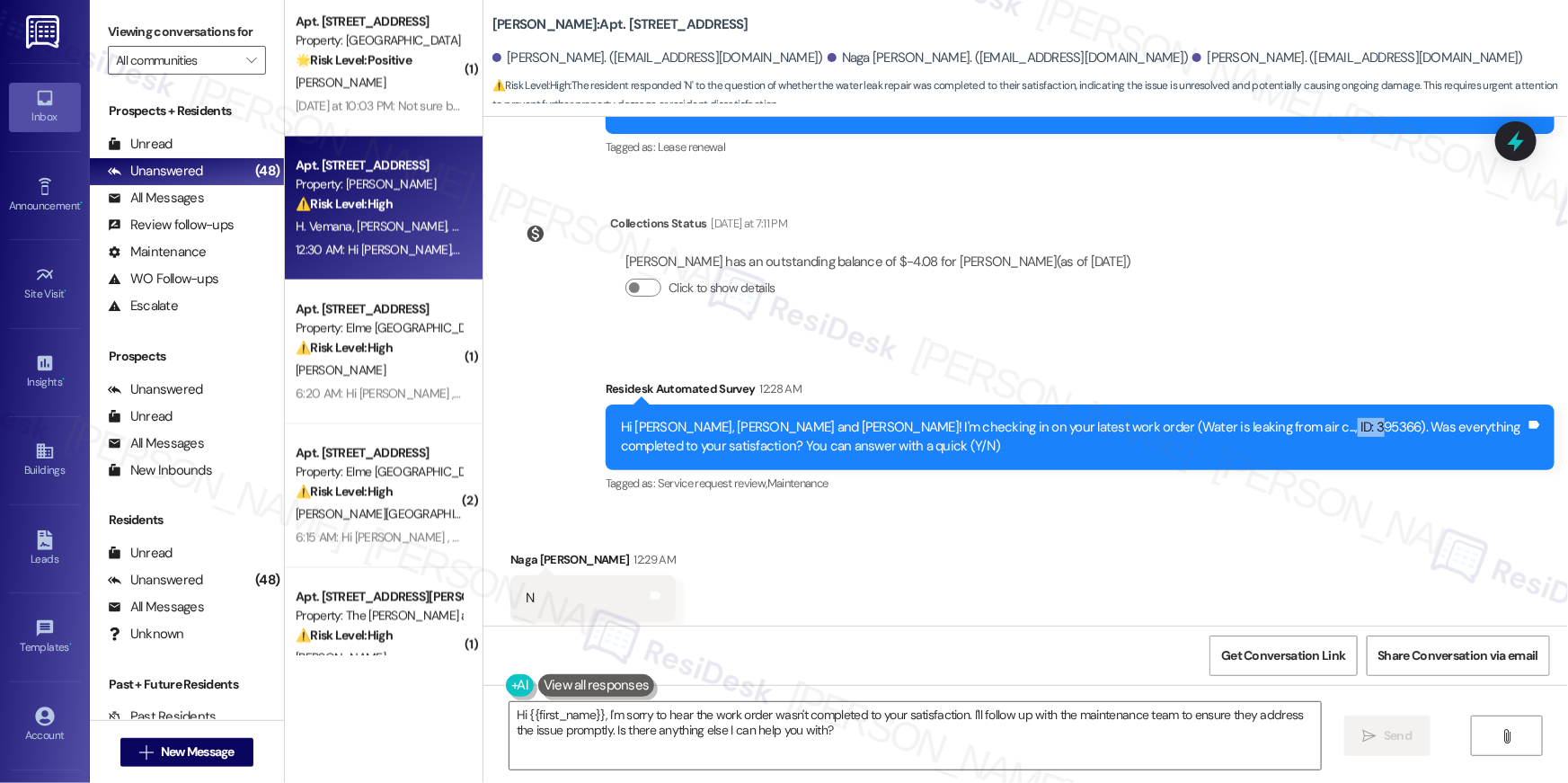
click at [1305, 418] on div "Hi [PERSON_NAME], [PERSON_NAME] and [PERSON_NAME]! I'm checking in on your late…" at bounding box center [1073, 438] width 904 height 39
click at [1215, 754] on textarea "Hi {{first_name}}, I'm sorry to hear the work order wasn't completed to your sa…" at bounding box center [915, 735] width 811 height 67
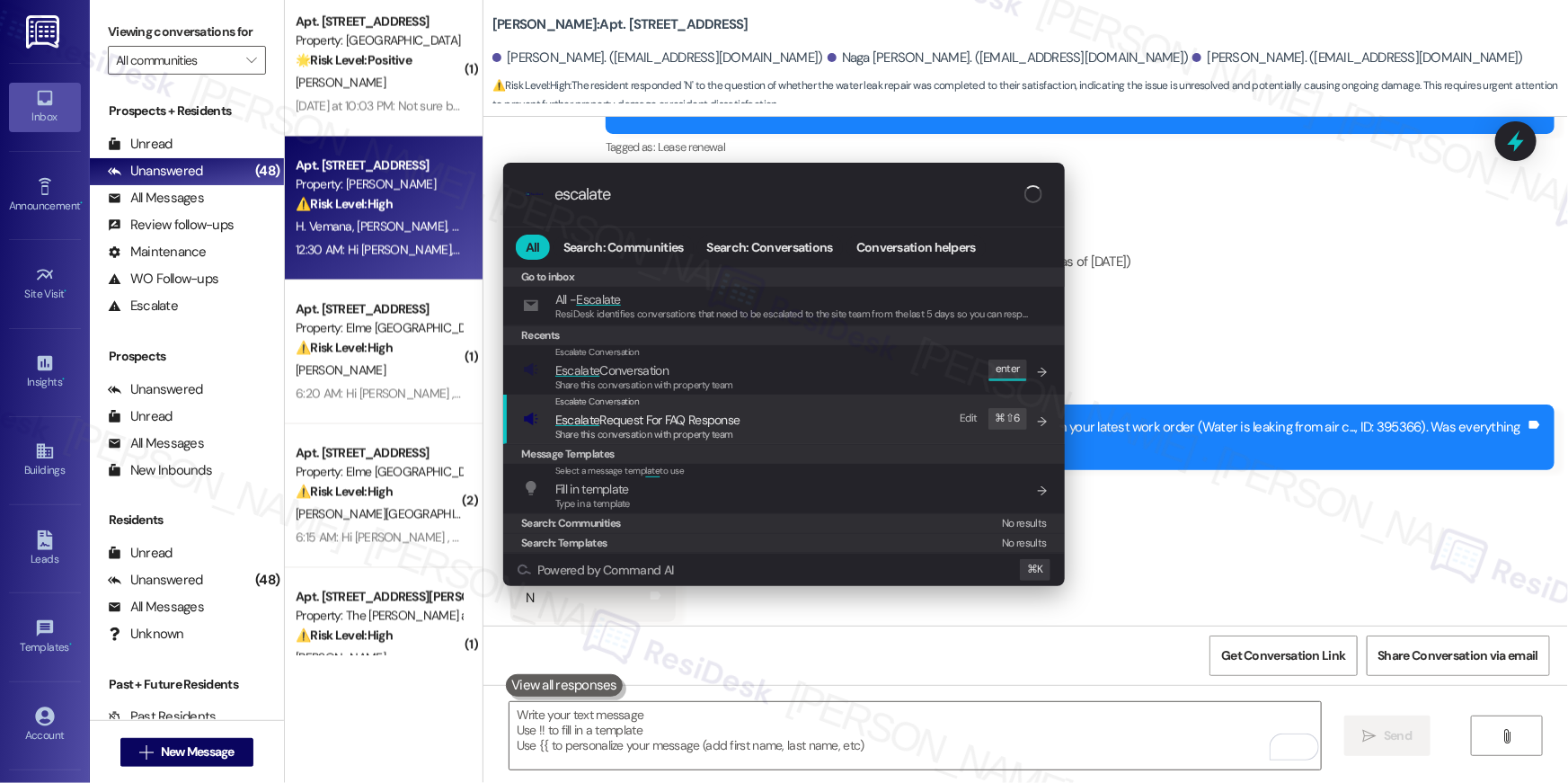
type input "escalate"
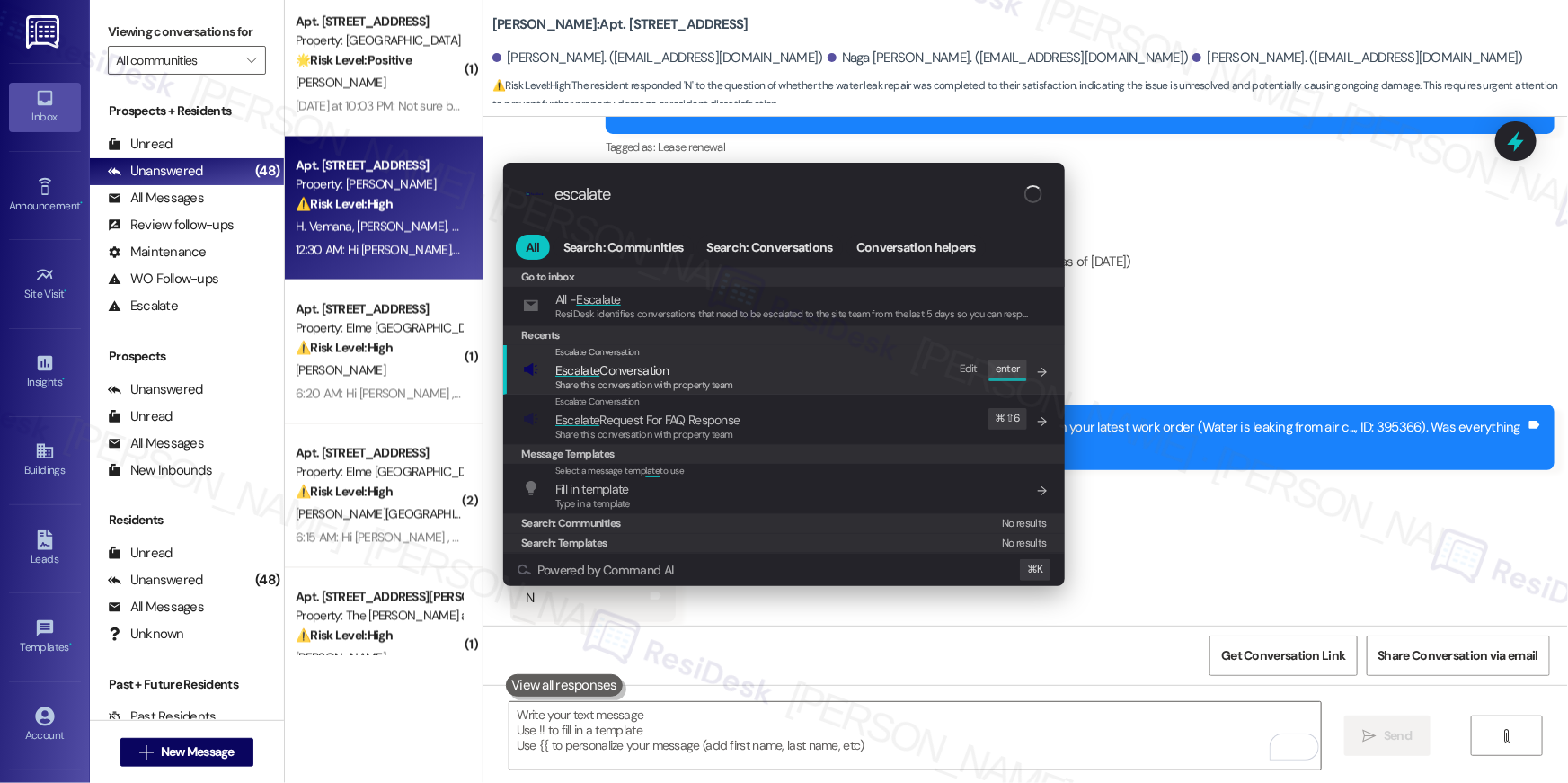
click at [652, 386] on span "Share this conversation with property team" at bounding box center [644, 385] width 178 height 13
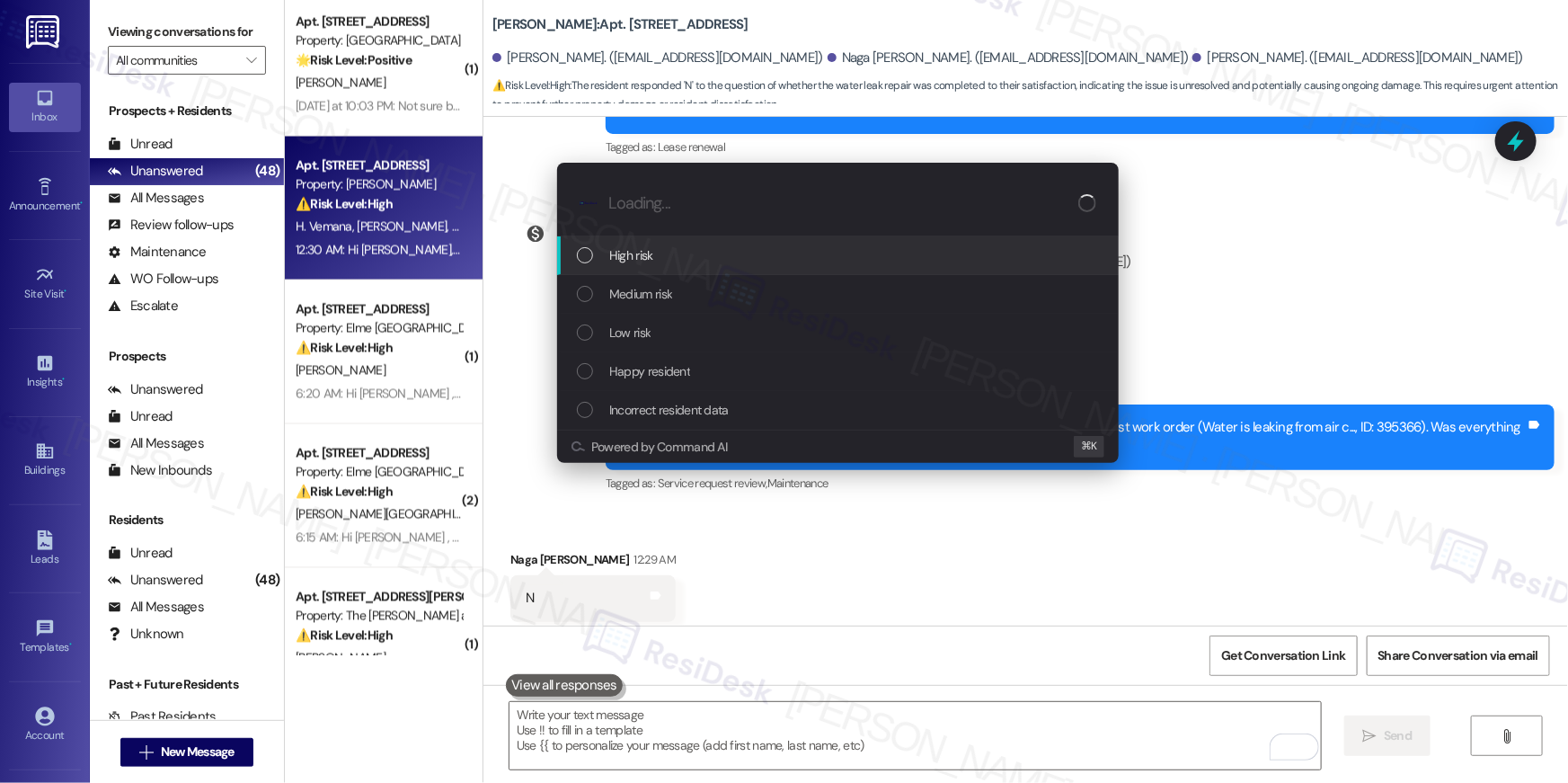
click at [649, 262] on span "High risk" at bounding box center [631, 255] width 44 height 19
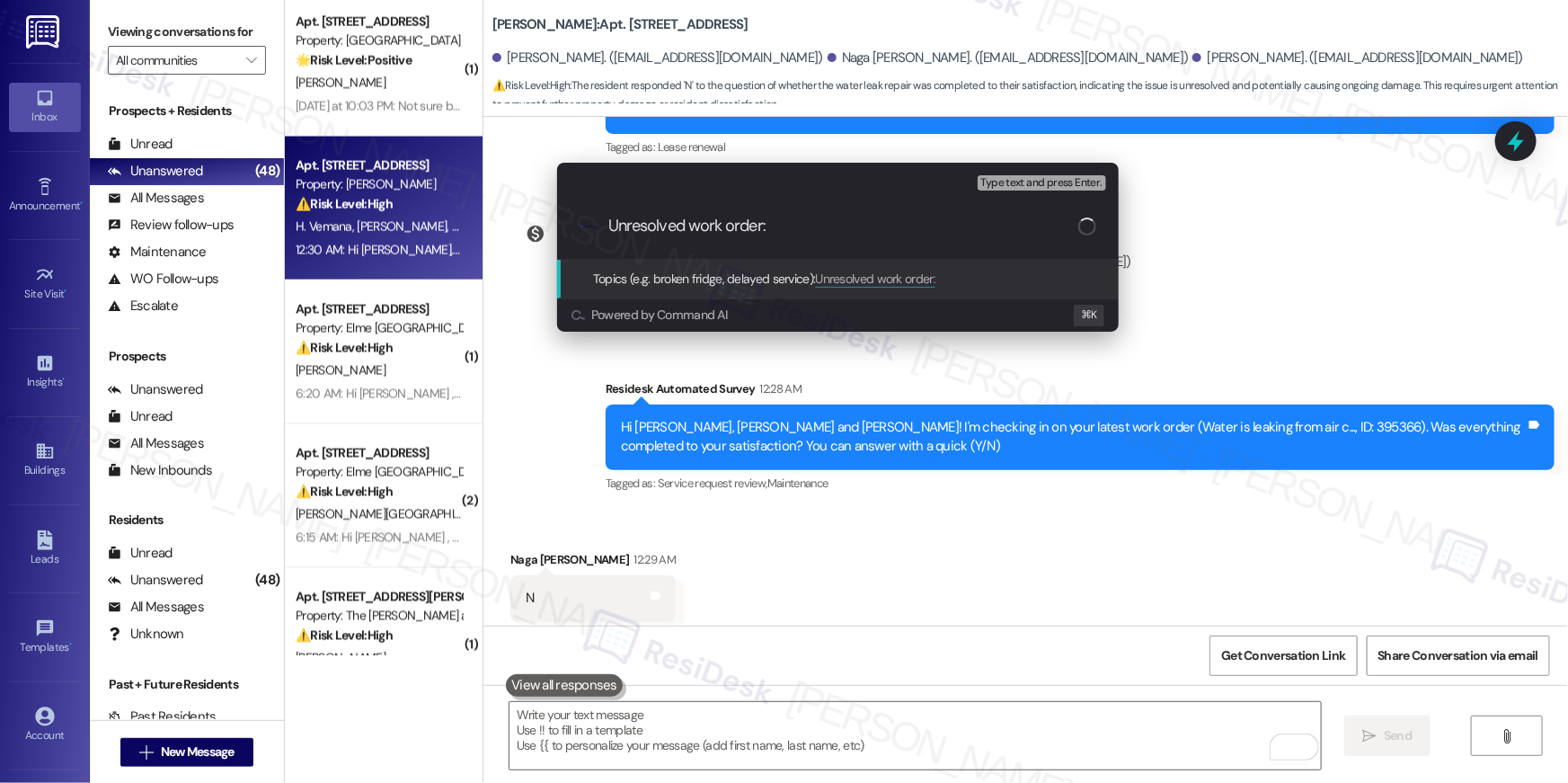
paste input "Work Order # 395366"
type input "Unresolved work order: Work Order # 395366"
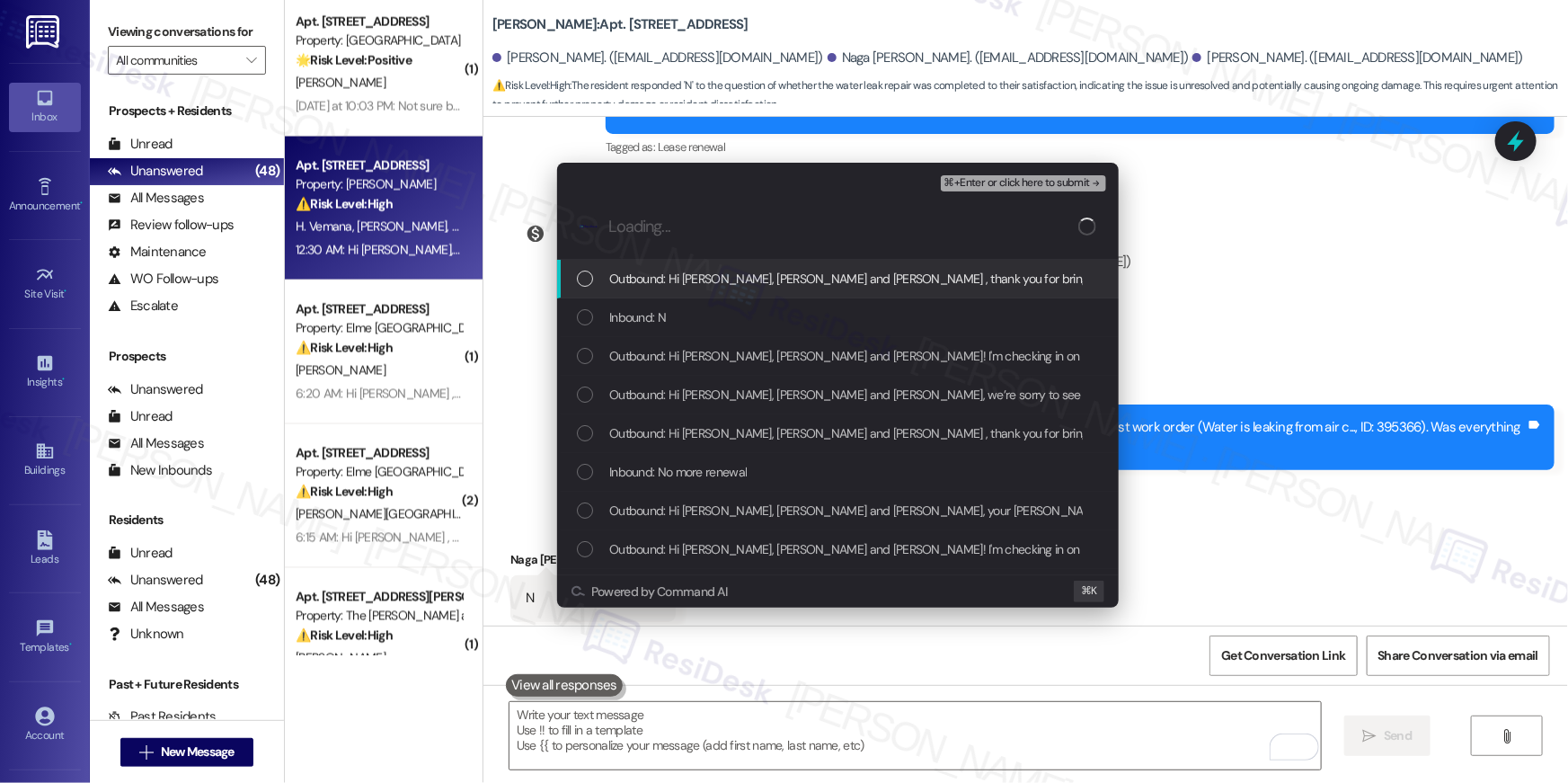
click at [692, 284] on span "Outbound: Hi [PERSON_NAME], [PERSON_NAME] and [PERSON_NAME] , thank you for bri…" at bounding box center [1318, 278] width 1418 height 19
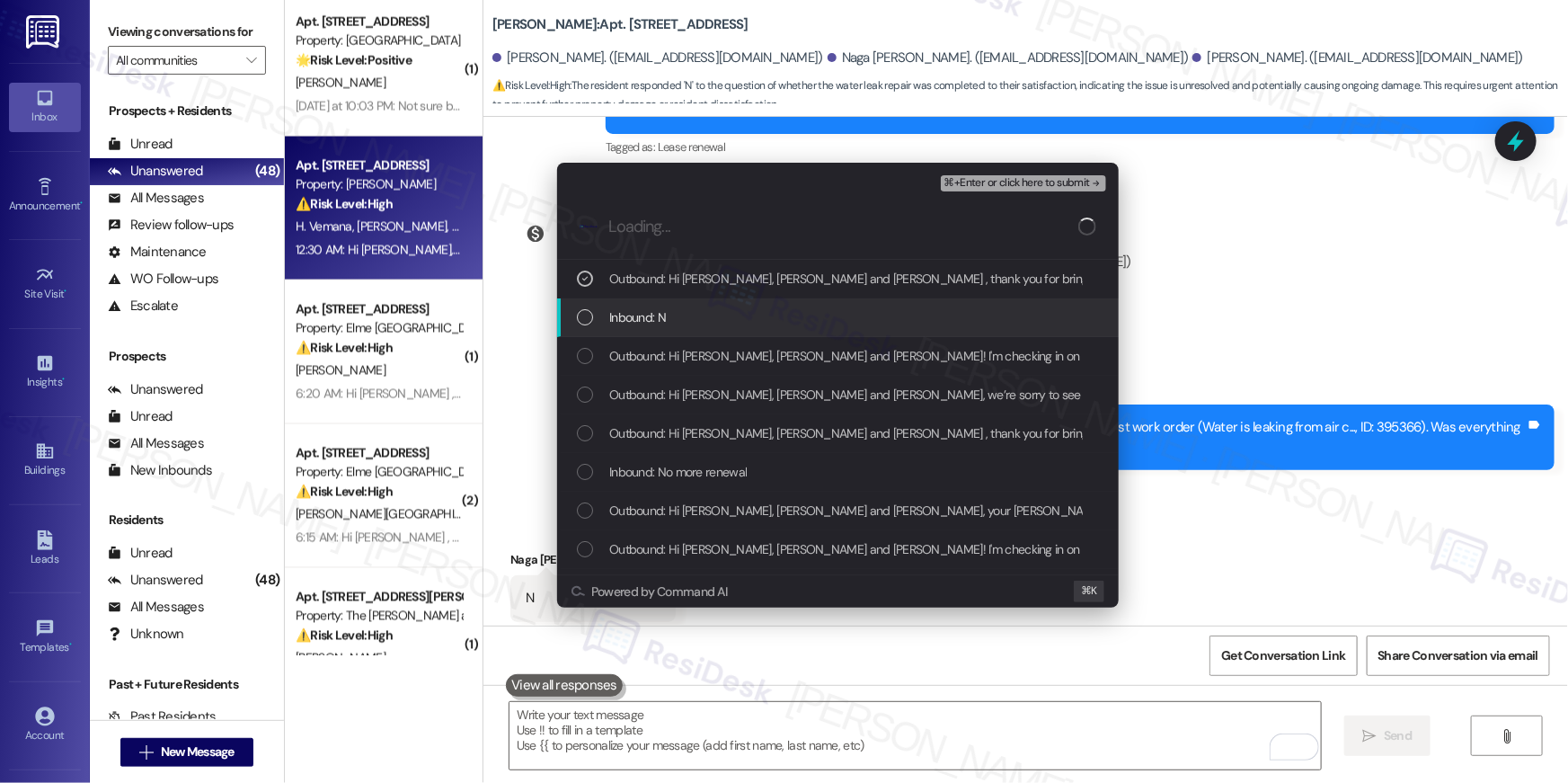
drag, startPoint x: 693, startPoint y: 327, endPoint x: 699, endPoint y: 359, distance: 32.6
click at [695, 330] on div "Inbound: N" at bounding box center [837, 318] width 561 height 39
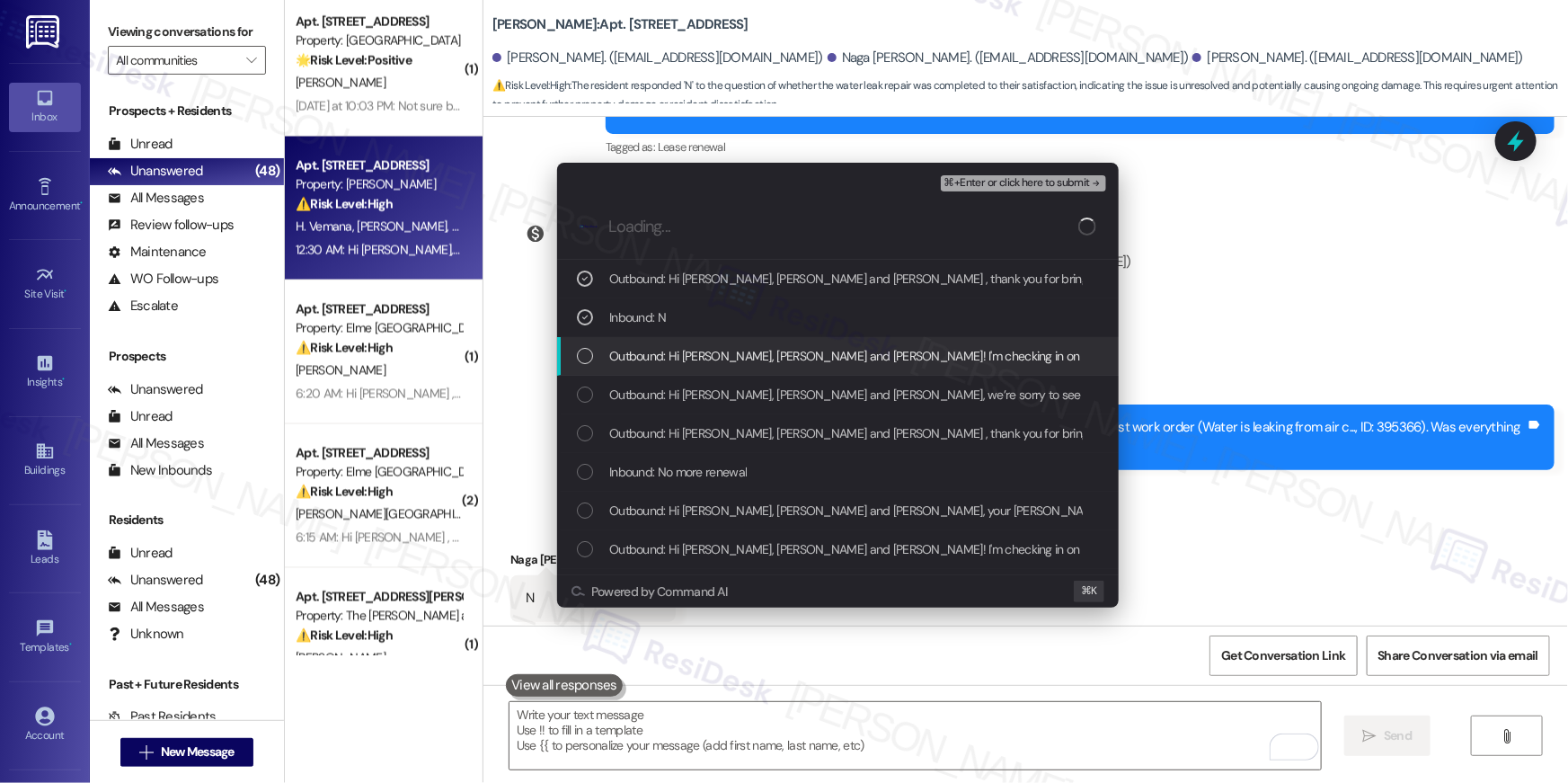
click at [699, 367] on div "Outbound: Hi Hema Priyanka, Naga Sai Sriram and Reshma! I'm checking in on your…" at bounding box center [837, 356] width 561 height 39
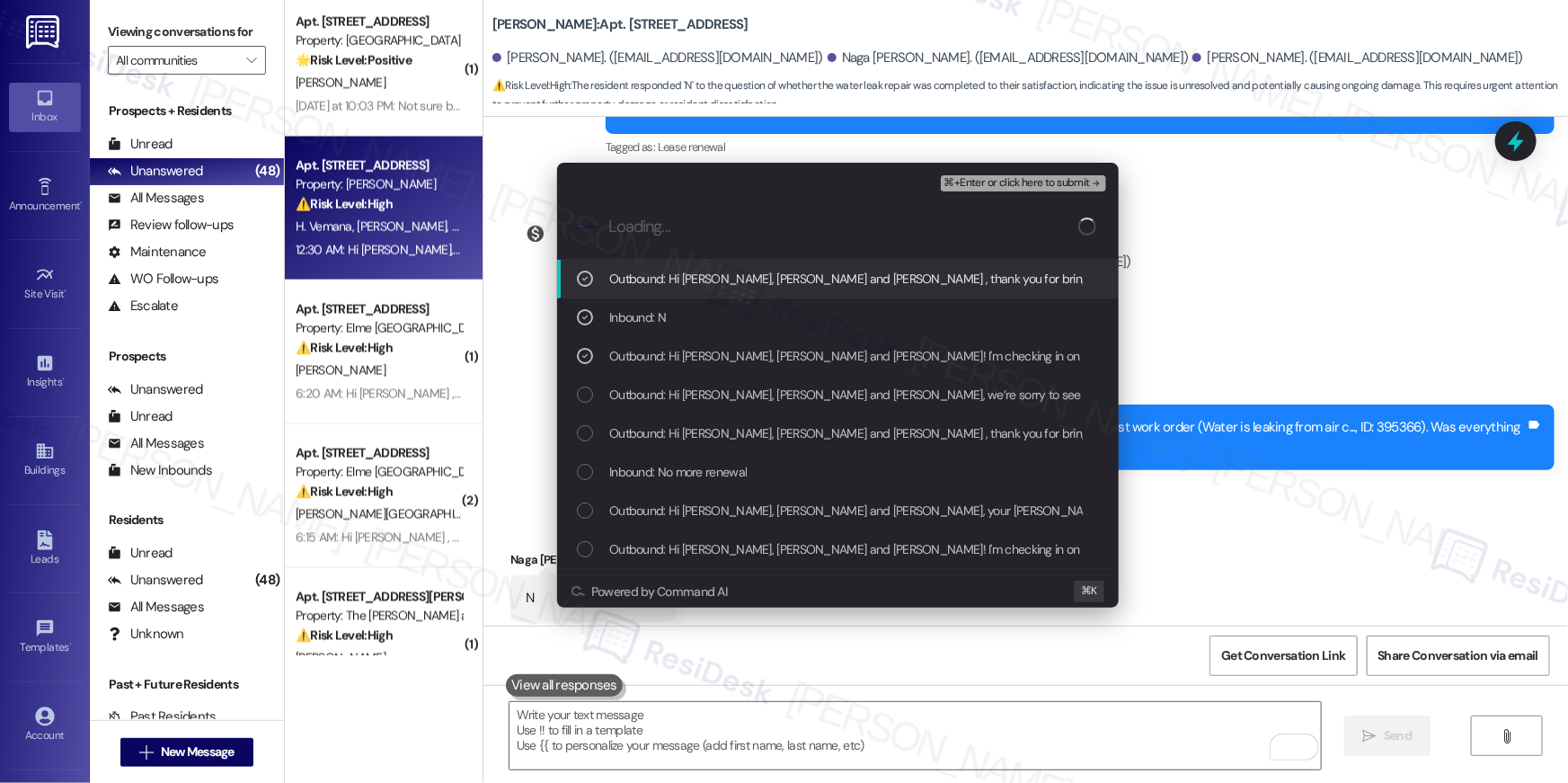
click at [1019, 186] on span "⌘+Enter or click here to submit" at bounding box center [1017, 184] width 146 height 13
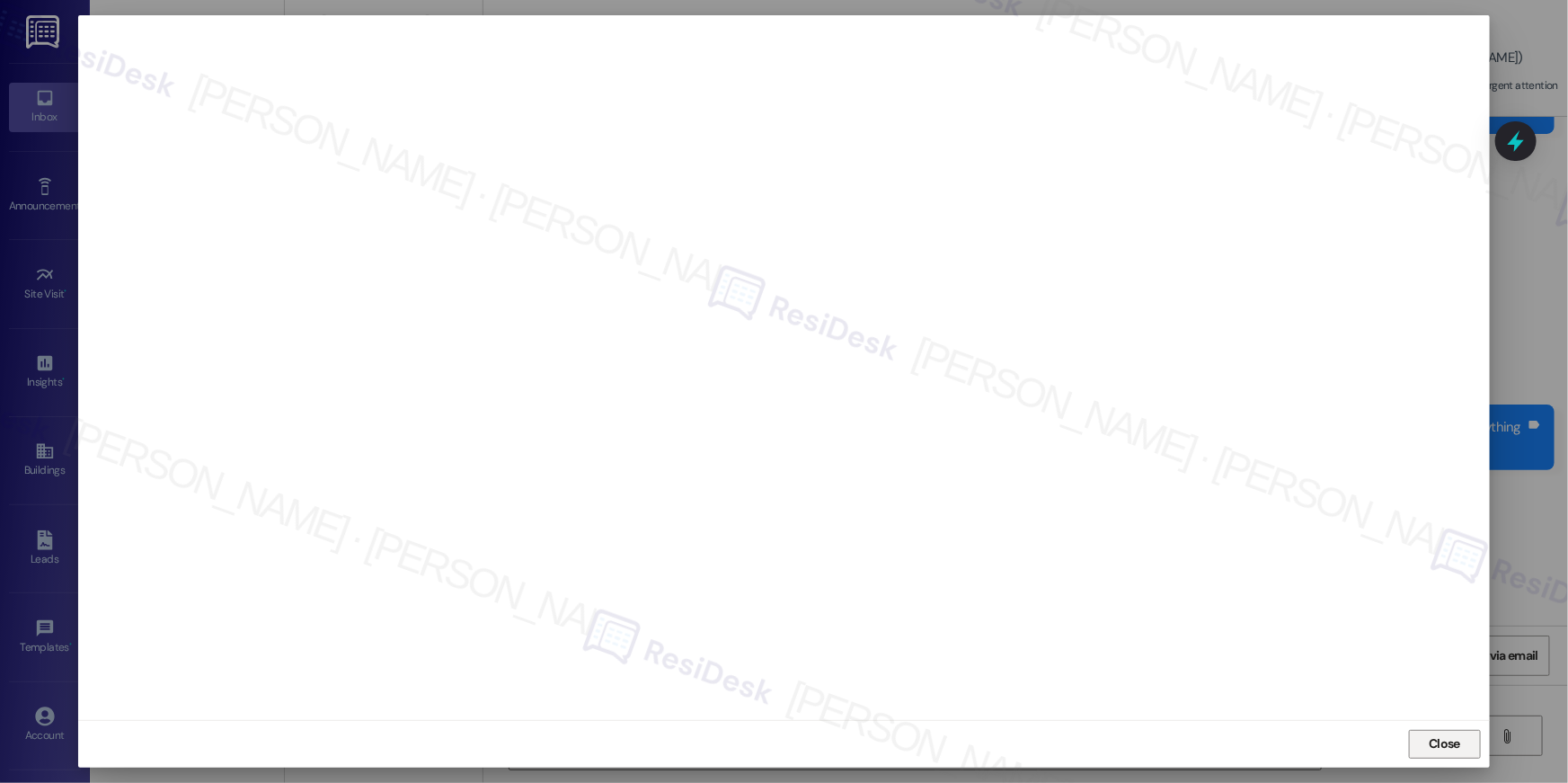
click at [1455, 741] on span "Close" at bounding box center [1444, 743] width 31 height 18
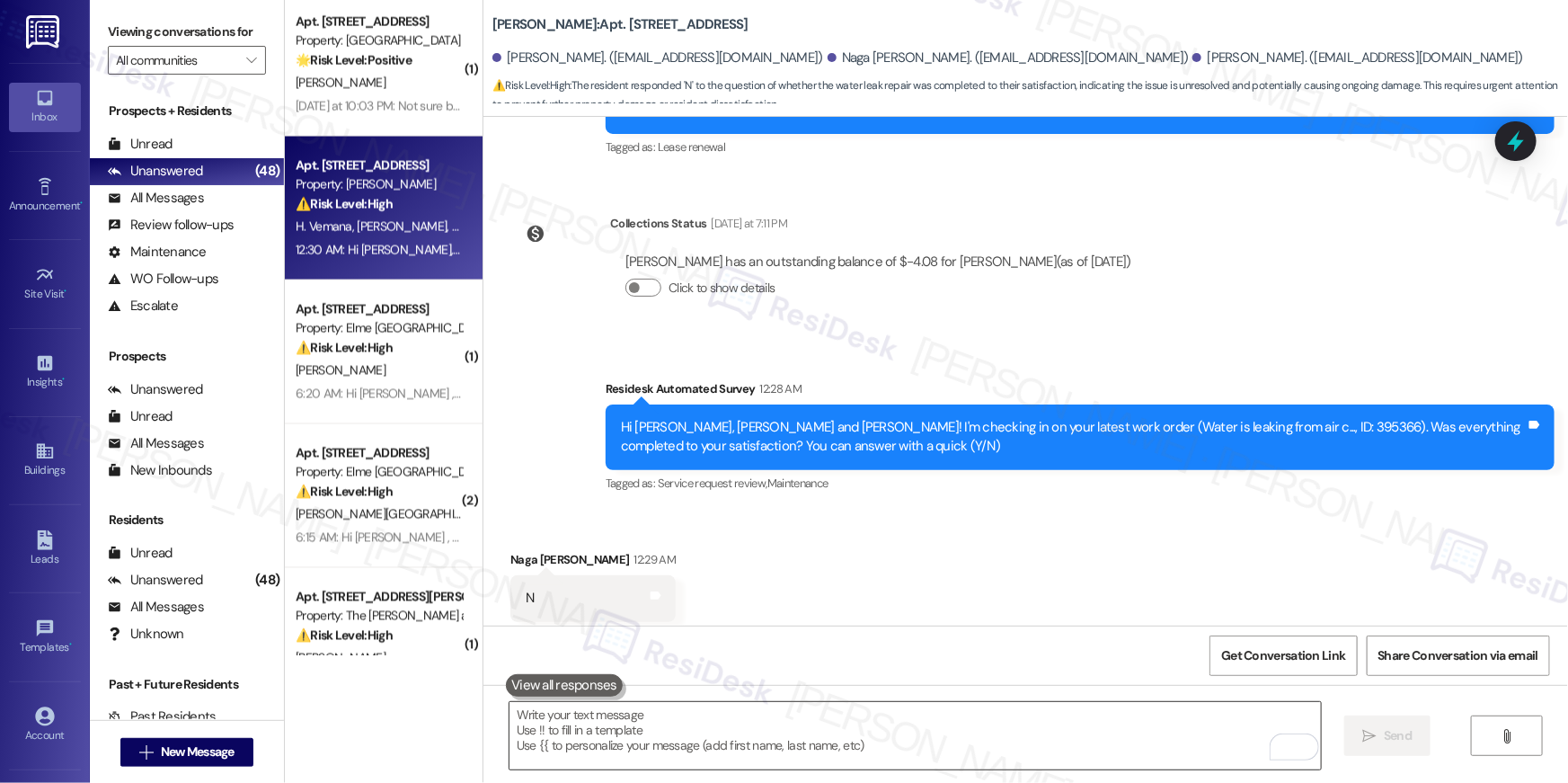
click at [1069, 760] on textarea "To enrich screen reader interactions, please activate Accessibility in Grammarl…" at bounding box center [915, 735] width 811 height 67
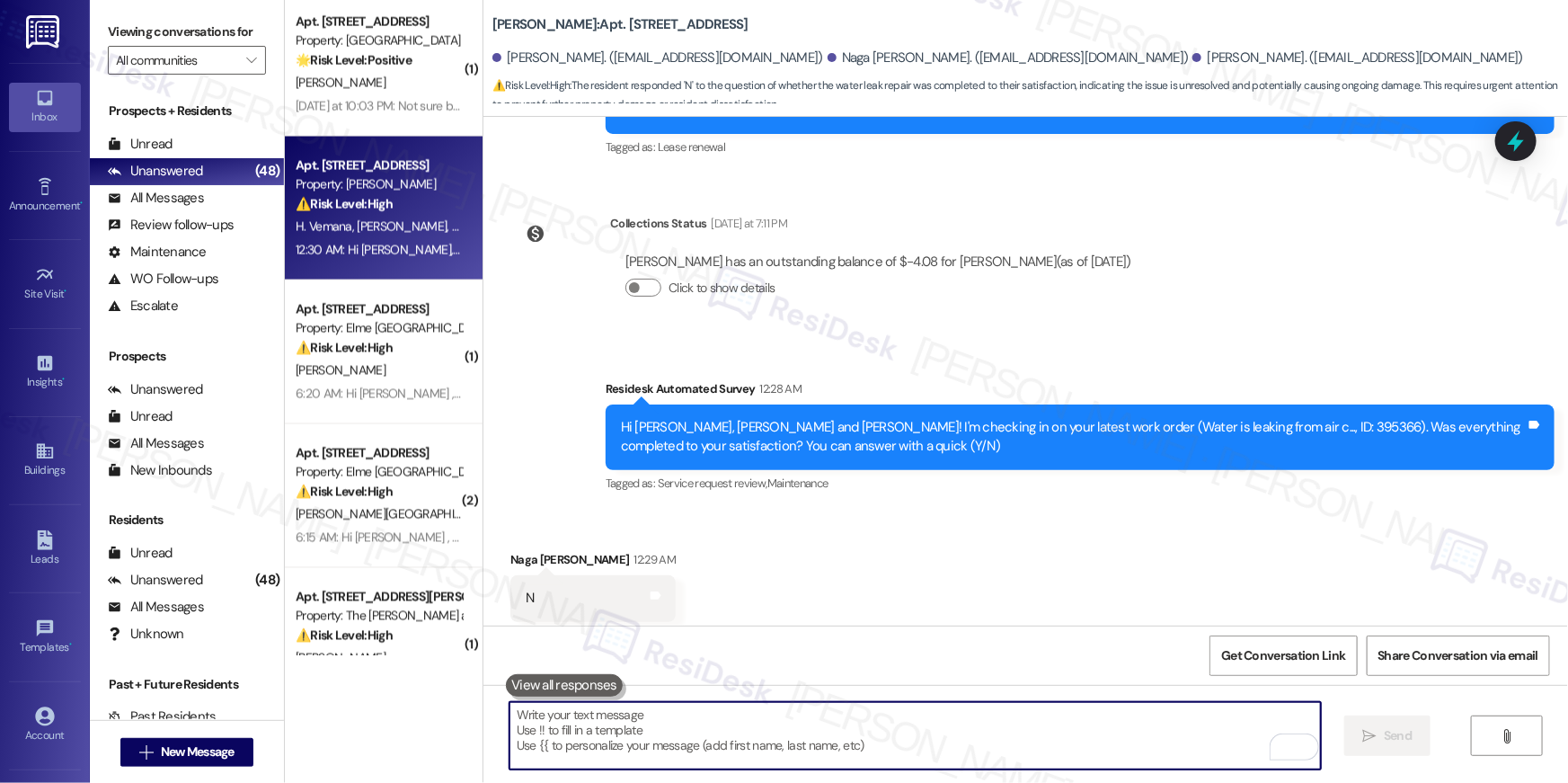
click at [1069, 760] on textarea "To enrich screen reader interactions, please activate Accessibility in Grammarl…" at bounding box center [915, 735] width 811 height 67
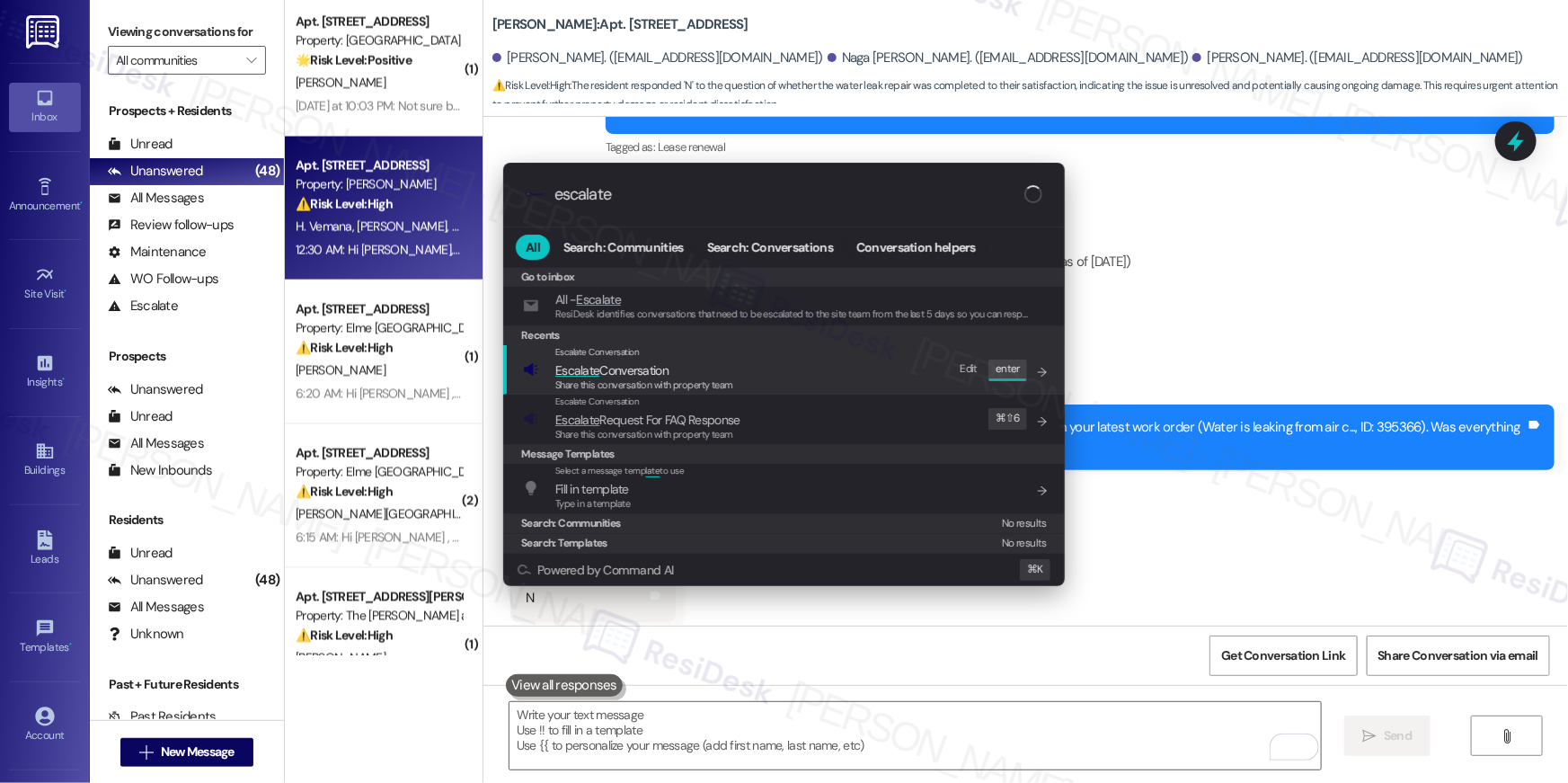
type input "escalate"
click at [726, 384] on span "Share this conversation with property team" at bounding box center [644, 385] width 178 height 13
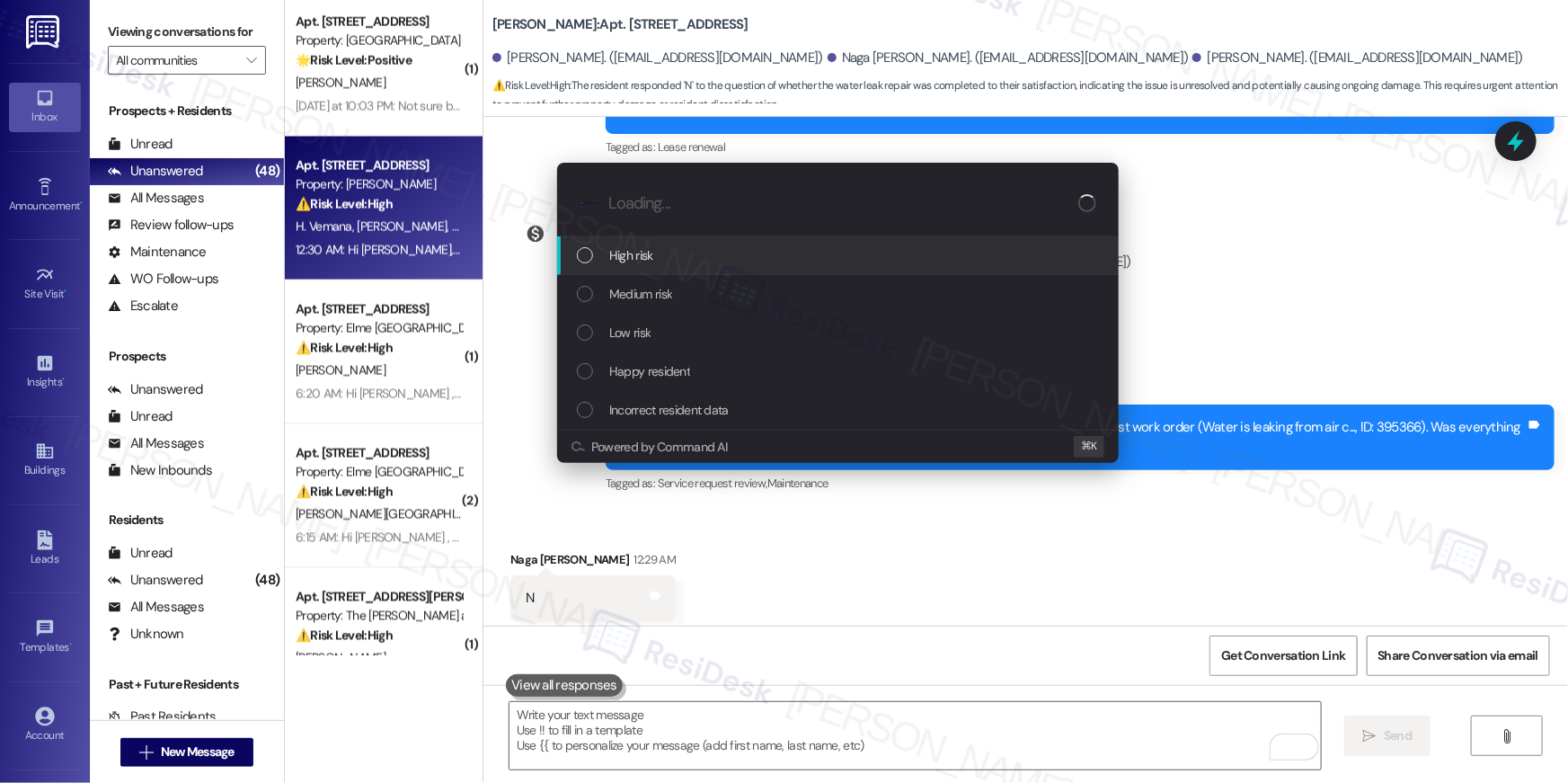
click at [702, 261] on div "High risk" at bounding box center [839, 255] width 525 height 19
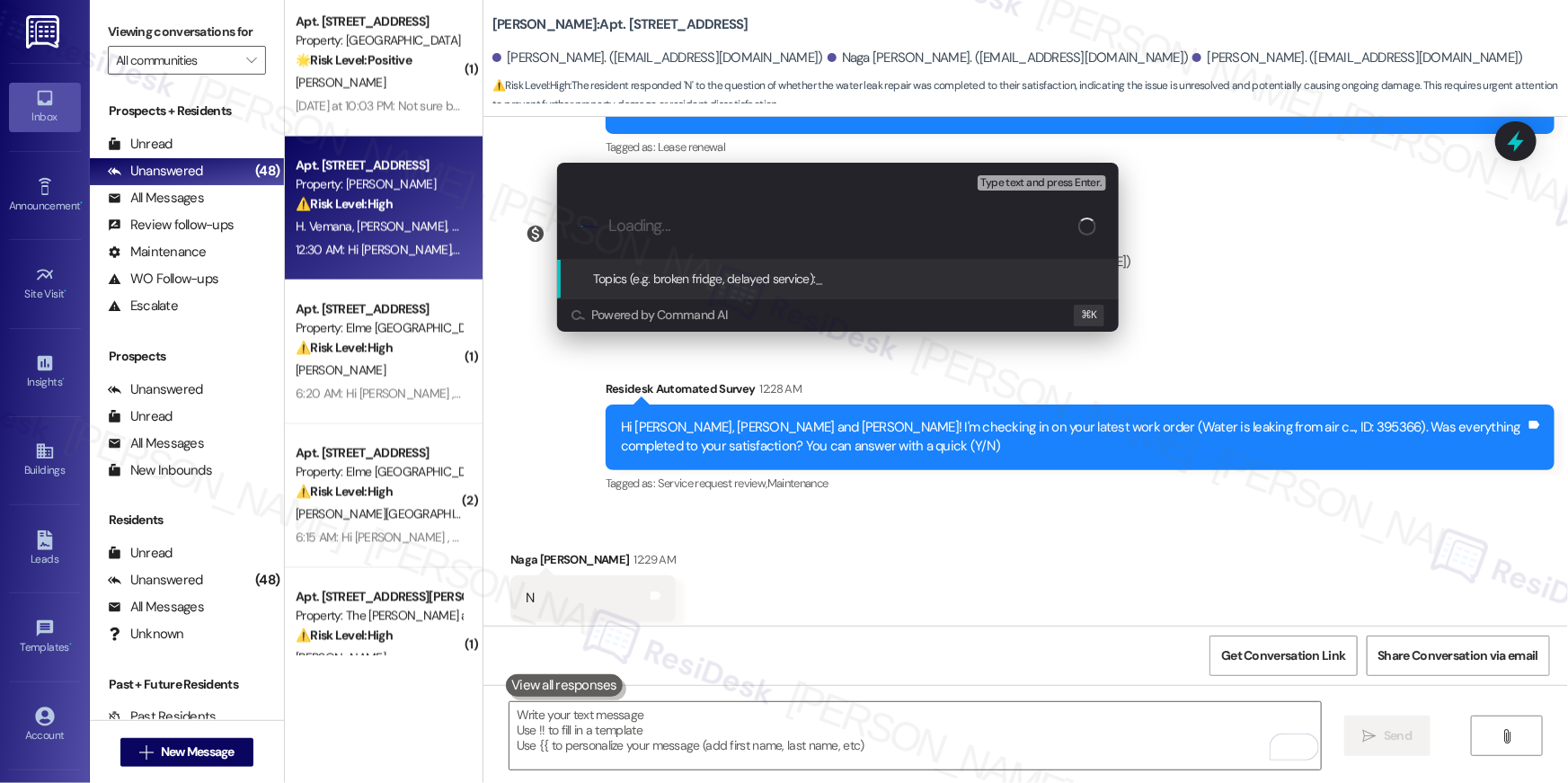
paste input "Unresolved work order: Work Order # 395366"
type input "Unresolved work order: Work Order # 395366"
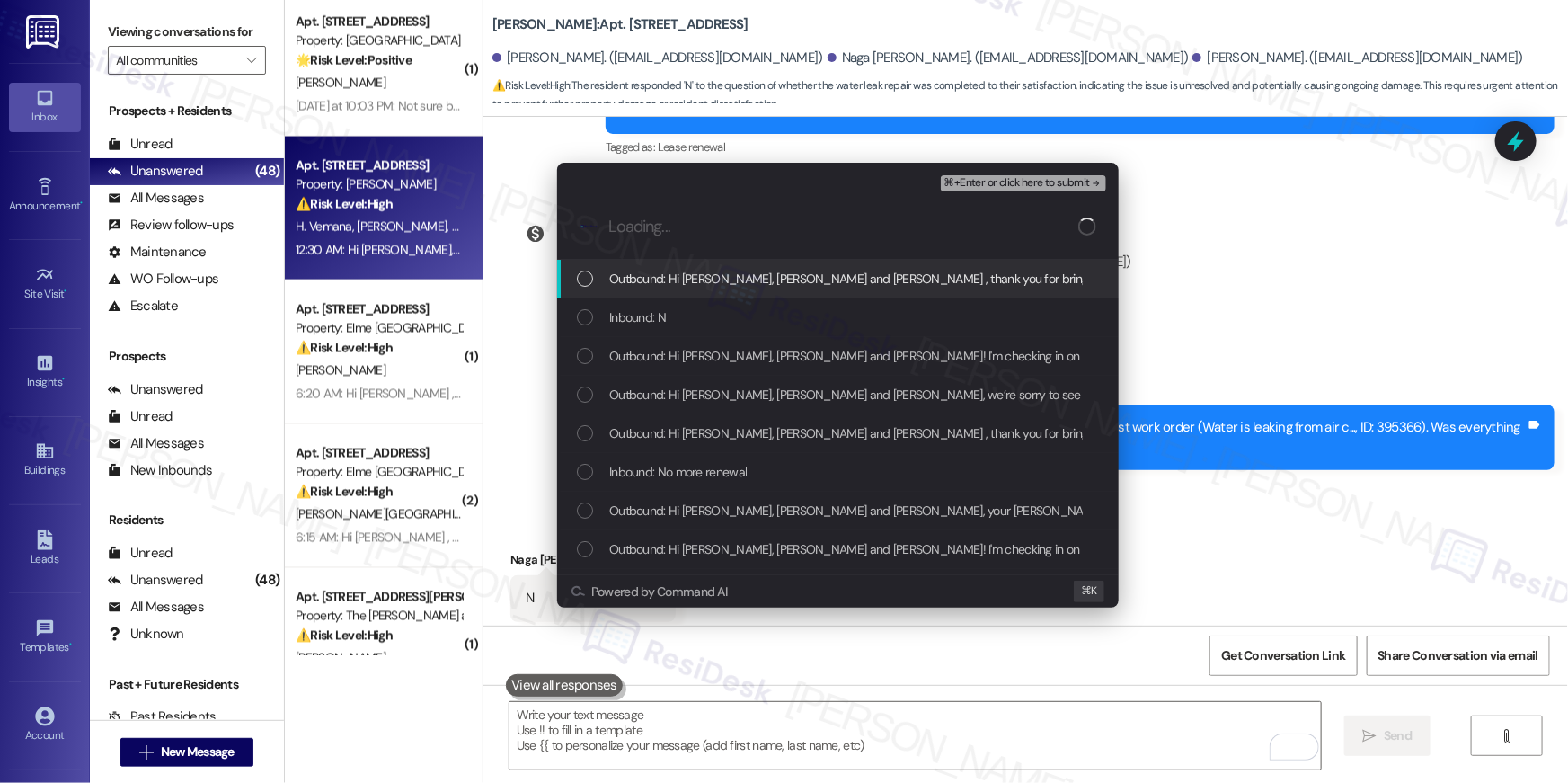
drag, startPoint x: 698, startPoint y: 279, endPoint x: 674, endPoint y: 311, distance: 40.0
click at [698, 279] on span "Outbound: Hi Hema Priyanka, Naga Sai Sriram and Reshma , thank you for bringing…" at bounding box center [1318, 278] width 1418 height 19
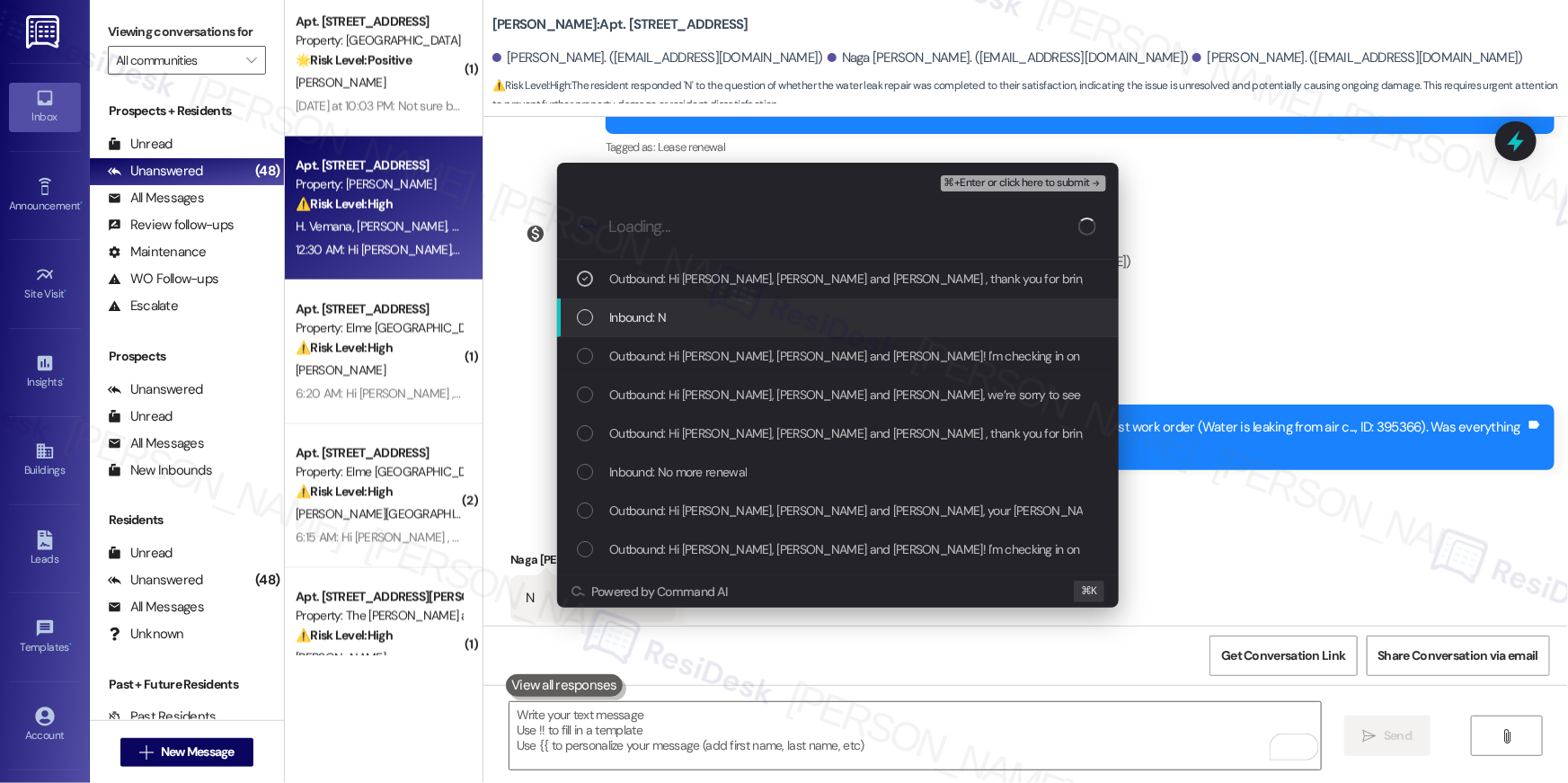
drag, startPoint x: 674, startPoint y: 311, endPoint x: 674, endPoint y: 345, distance: 34.0
click at [674, 315] on div "Inbound: N" at bounding box center [839, 317] width 525 height 19
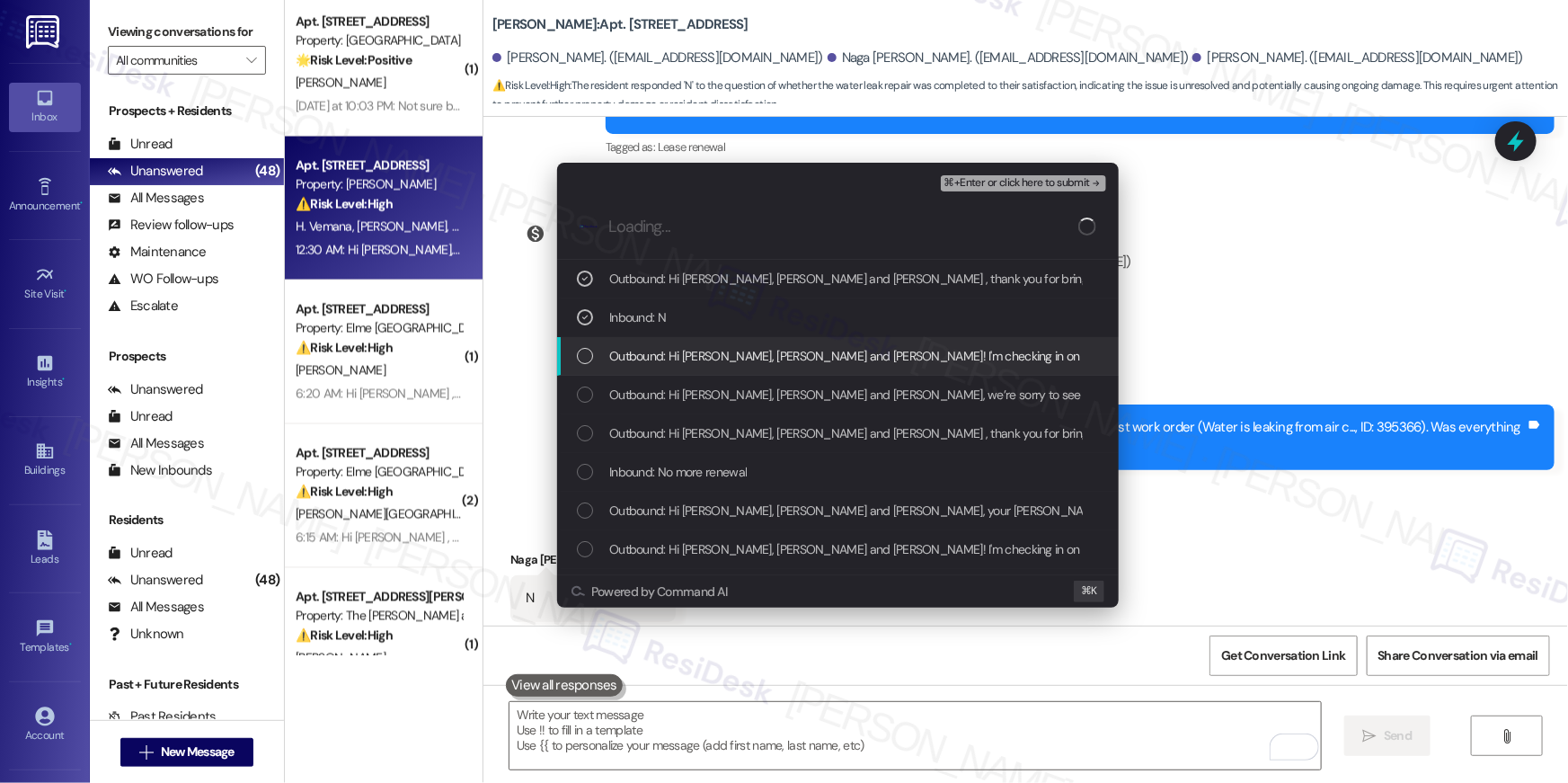
drag, startPoint x: 675, startPoint y: 345, endPoint x: 686, endPoint y: 387, distance: 43.4
click at [677, 360] on span "Outbound: Hi Hema Priyanka, Naga Sai Sriram and Reshma! I'm checking in on your…" at bounding box center [1227, 355] width 1236 height 19
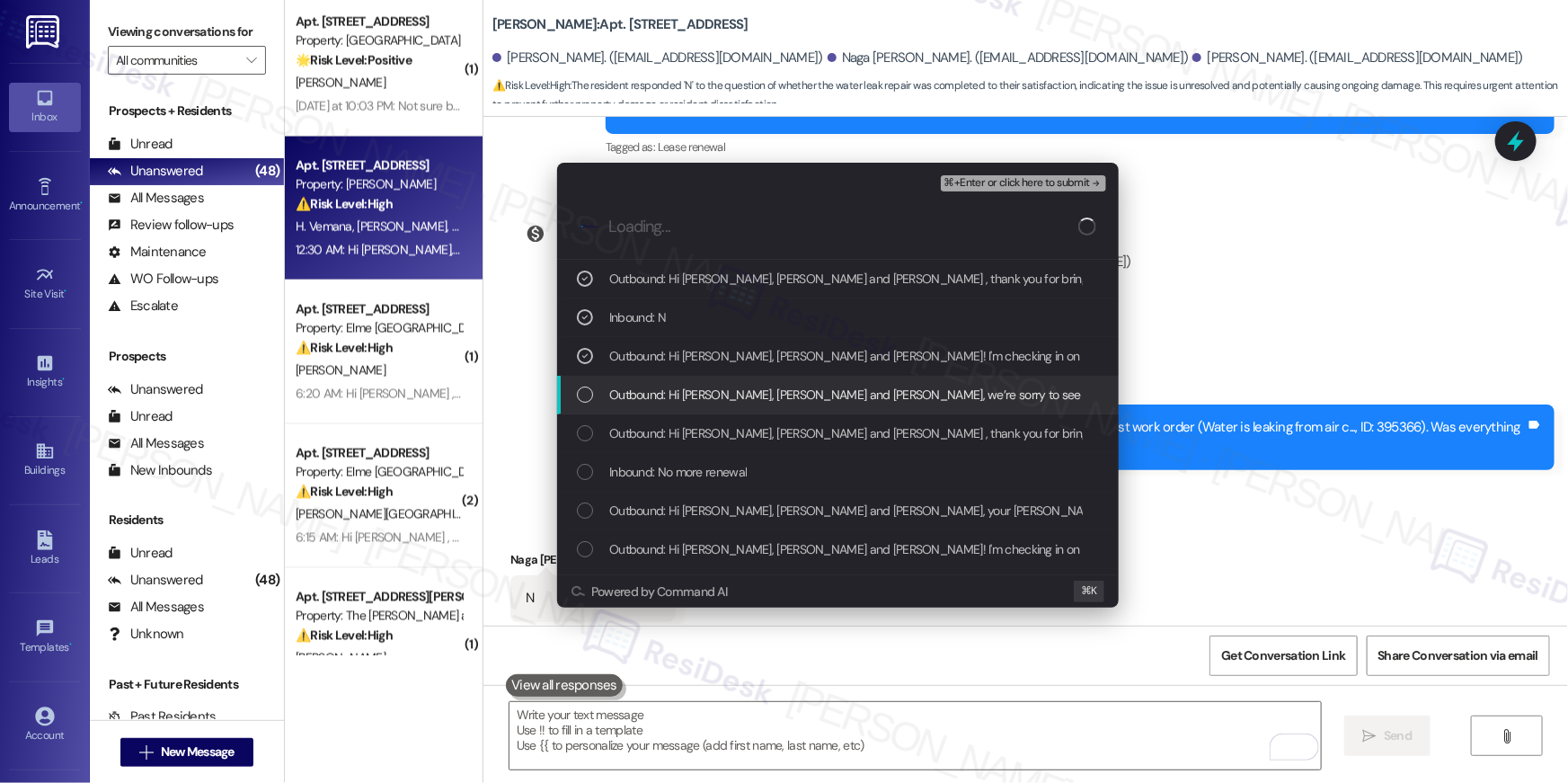
click at [686, 387] on span "Outbound: Hi Hema Priyanka, Naga Sai Sriram and Reshma, we’re sorry to see you …" at bounding box center [1571, 394] width 1924 height 19
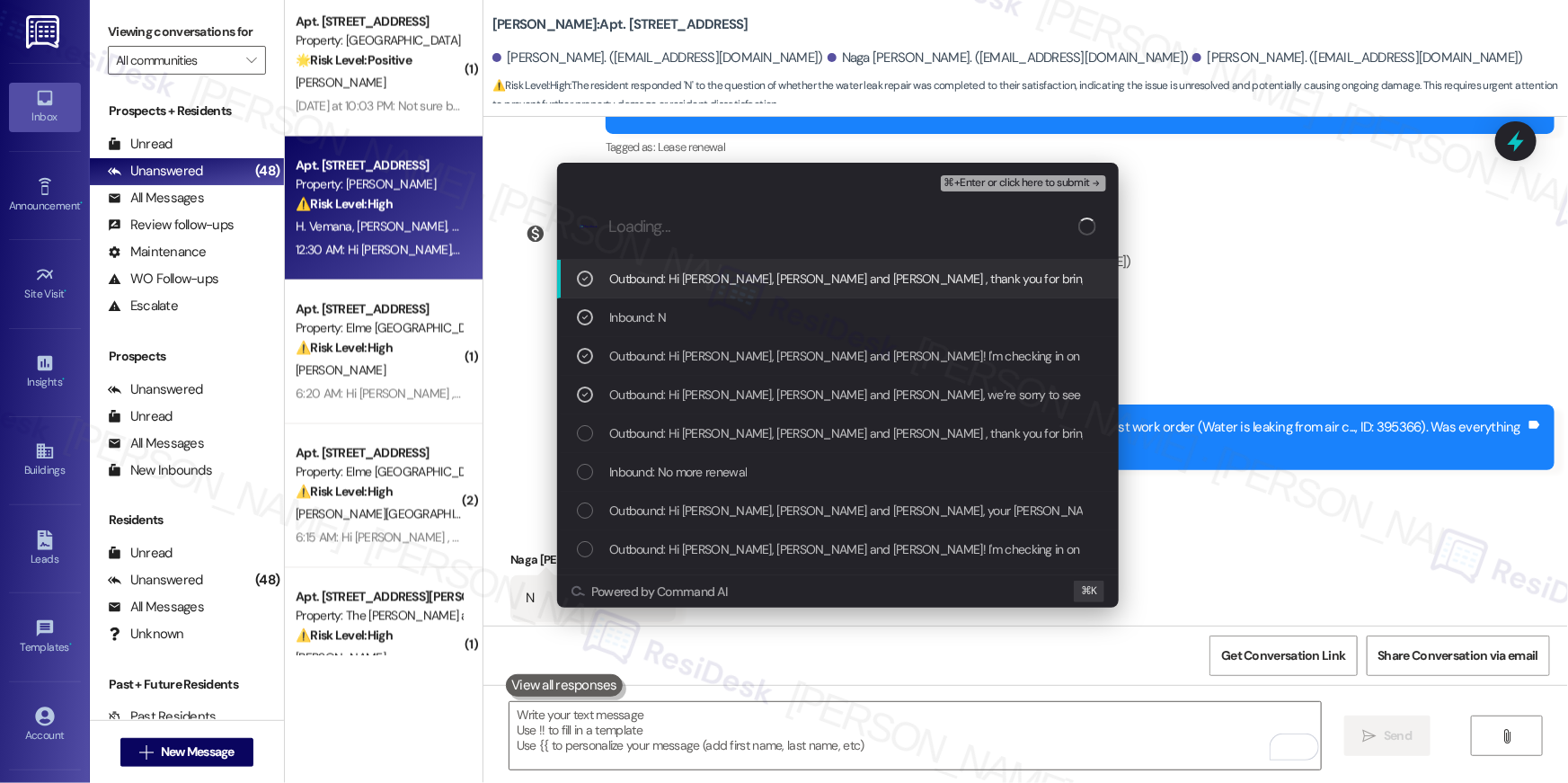
click at [1019, 182] on span "⌘+Enter or click here to submit" at bounding box center [1017, 184] width 146 height 13
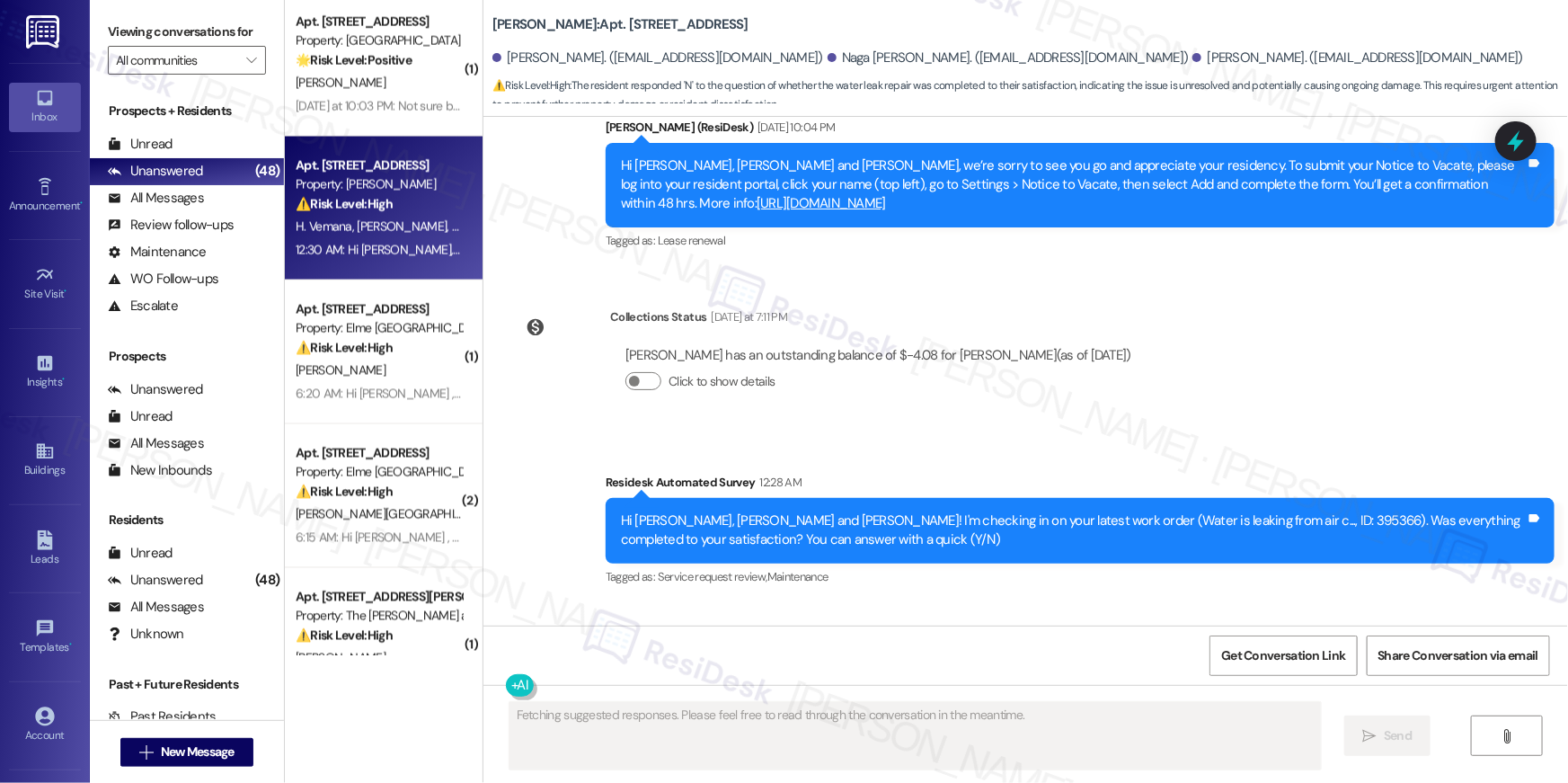
scroll to position [7304, 0]
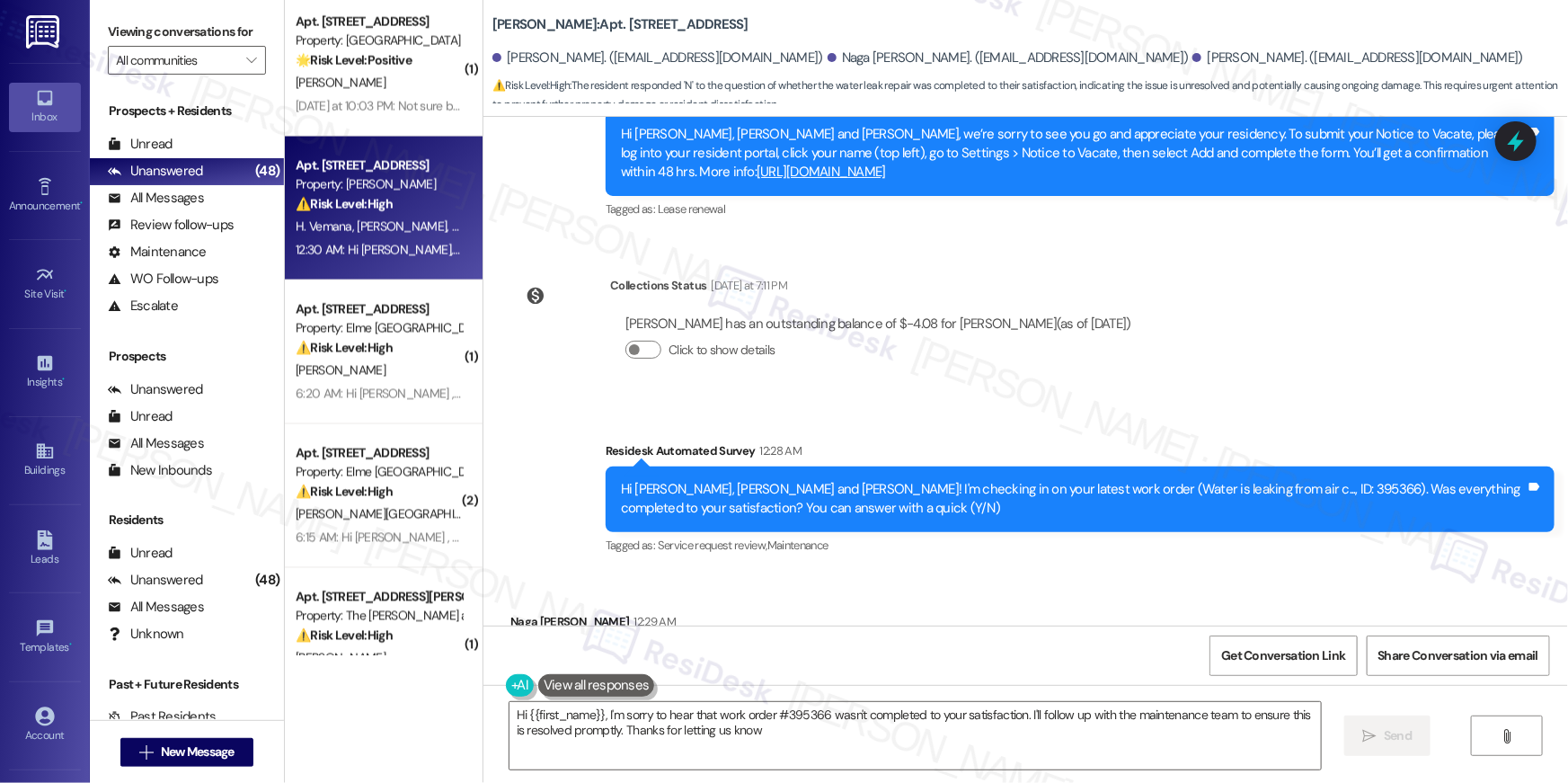
type textarea "Hi {{first_name}}, I'm sorry to hear that work order #395366 wasn't completed t…"
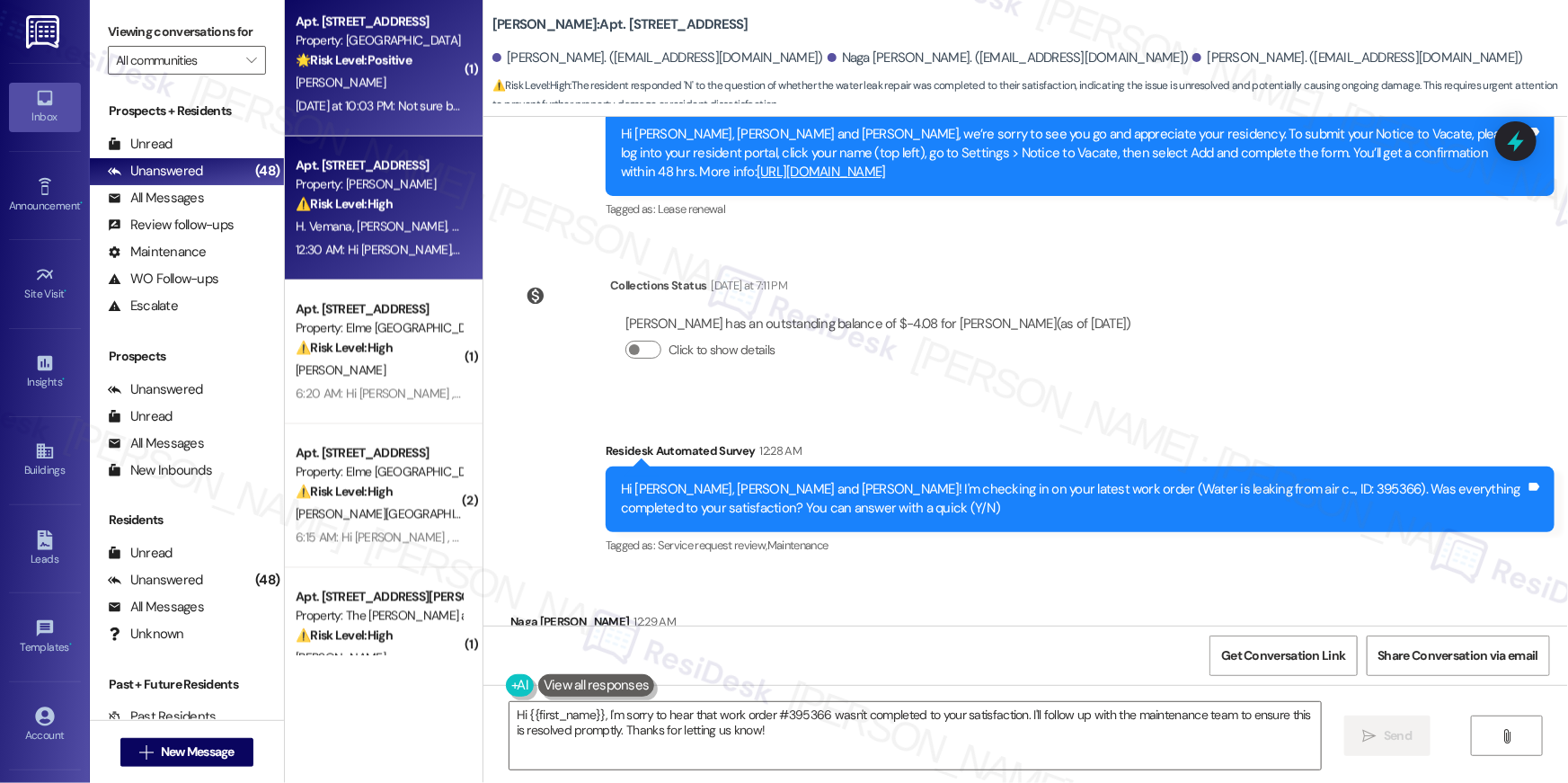
click at [380, 122] on div "Apt. 132, 10519 Lariat Lane Property: Elme Manassas 🌟 Risk Level: Positive The …" at bounding box center [384, 65] width 197 height 144
type textarea "Fetching suggested responses. Please feel free to read through the conversation…"
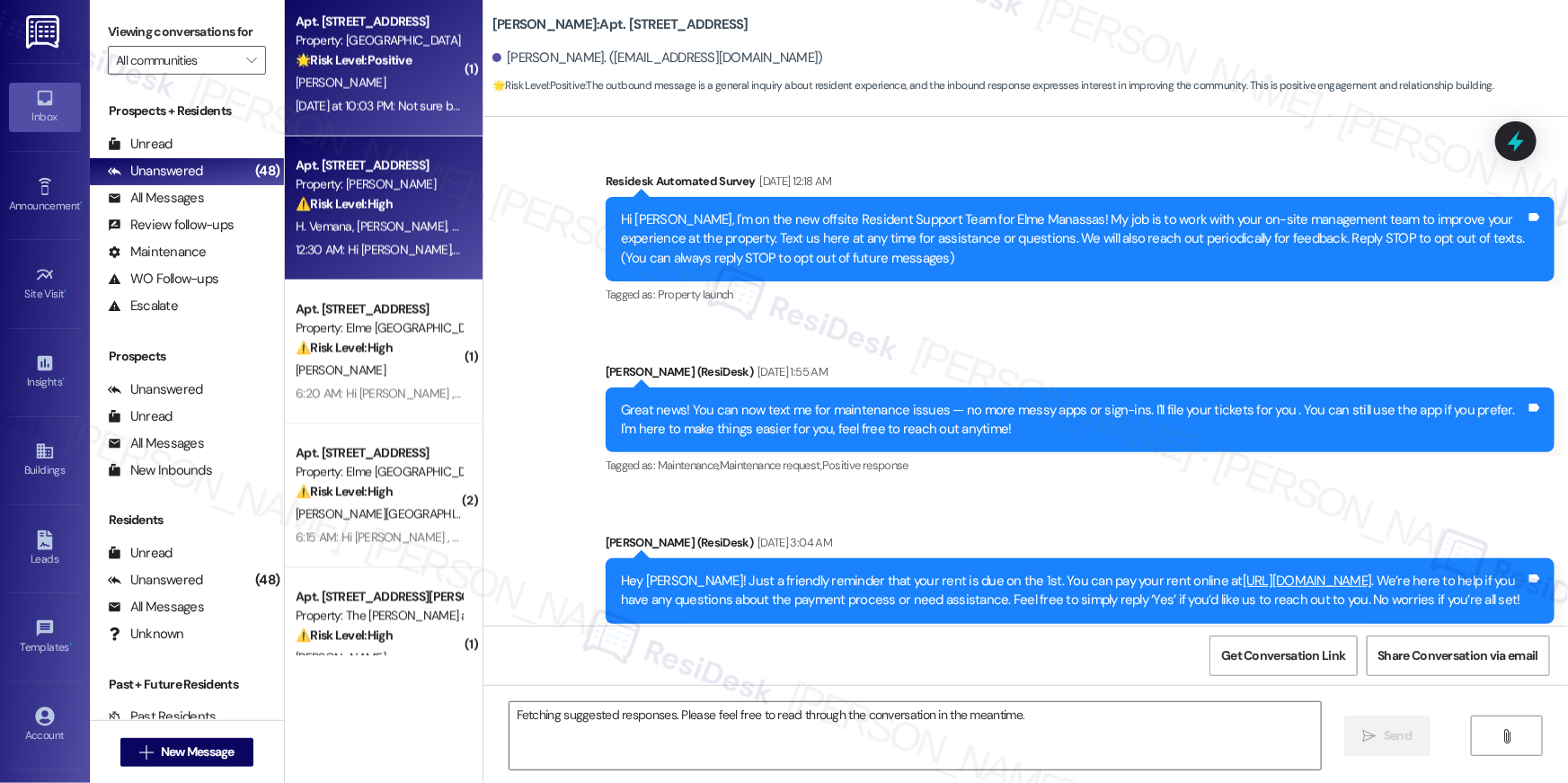
scroll to position [8666, 0]
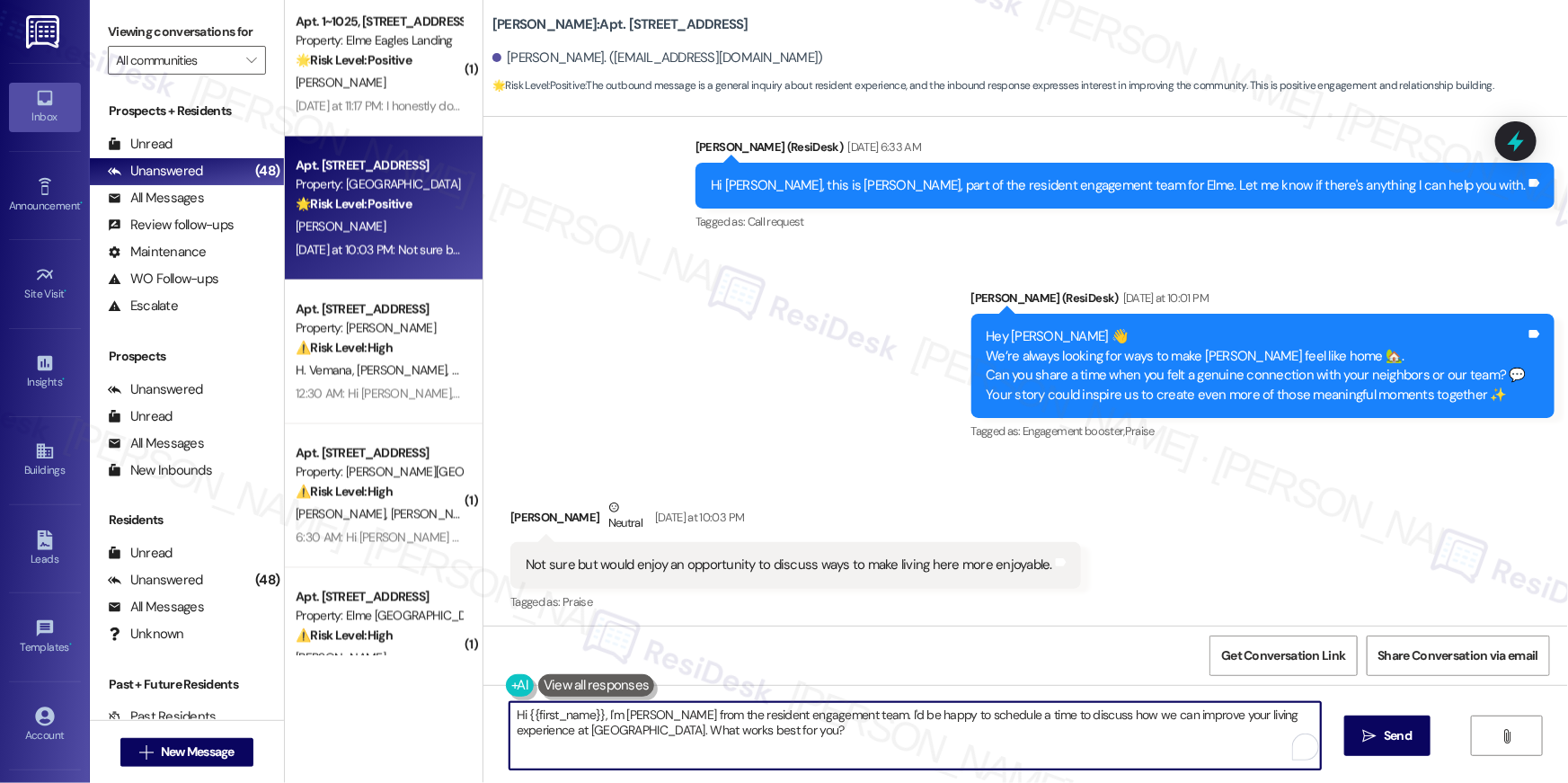
click at [746, 726] on textarea "Hi {{first_name}}, I'm Ella from the resident engagement team. I'd be happy to …" at bounding box center [915, 735] width 811 height 67
drag, startPoint x: 767, startPoint y: 730, endPoint x: 624, endPoint y: 714, distance: 143.9
click at [597, 715] on textarea "Hi {{first_name}}, I'm Ella from the resident engagement team. I'd be happy to …" at bounding box center [915, 735] width 811 height 67
type textarea "Hi {{first_name}}, thanks for letting me know! Feel free to share your feedback…"
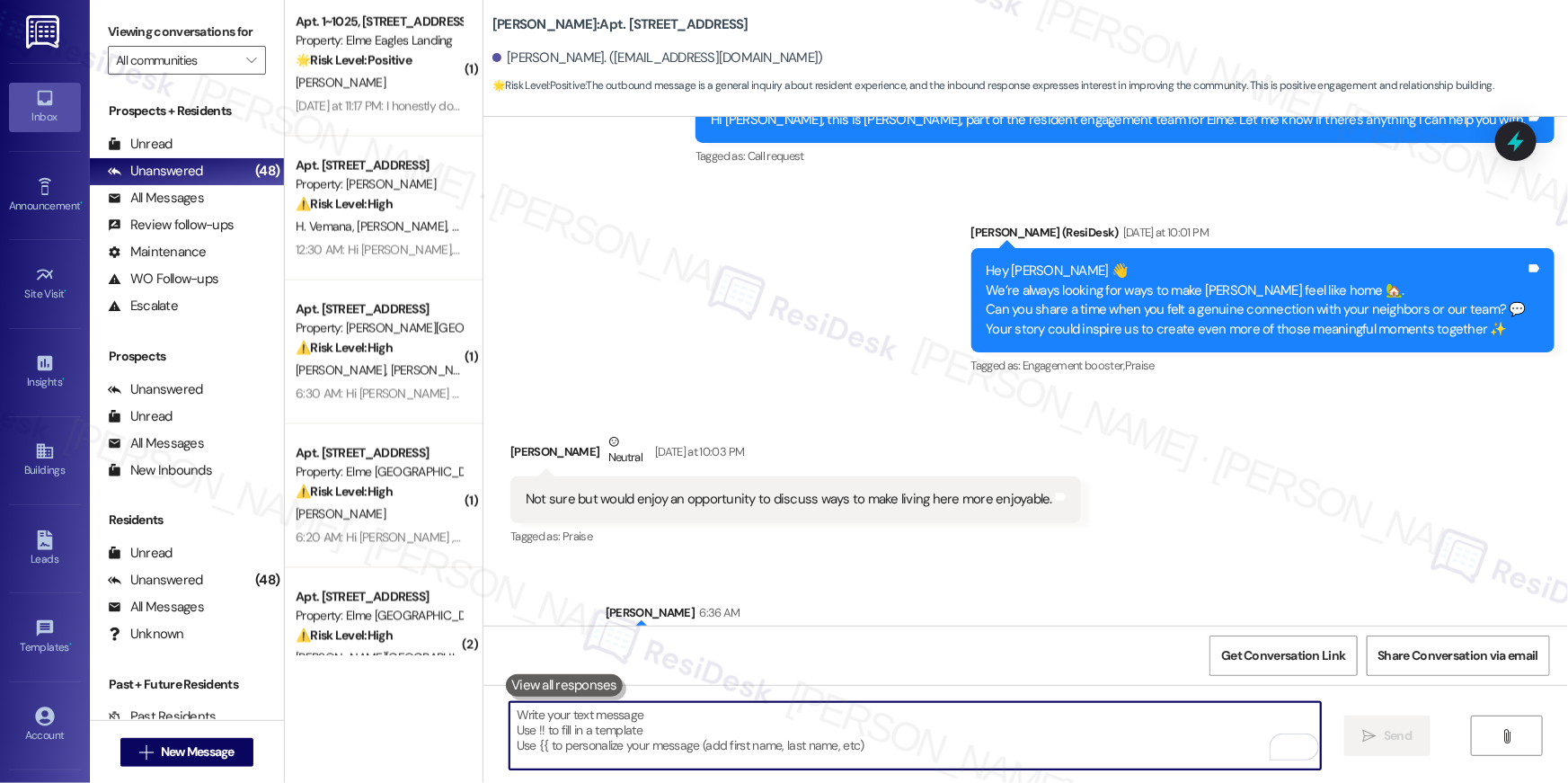
scroll to position [8791, 0]
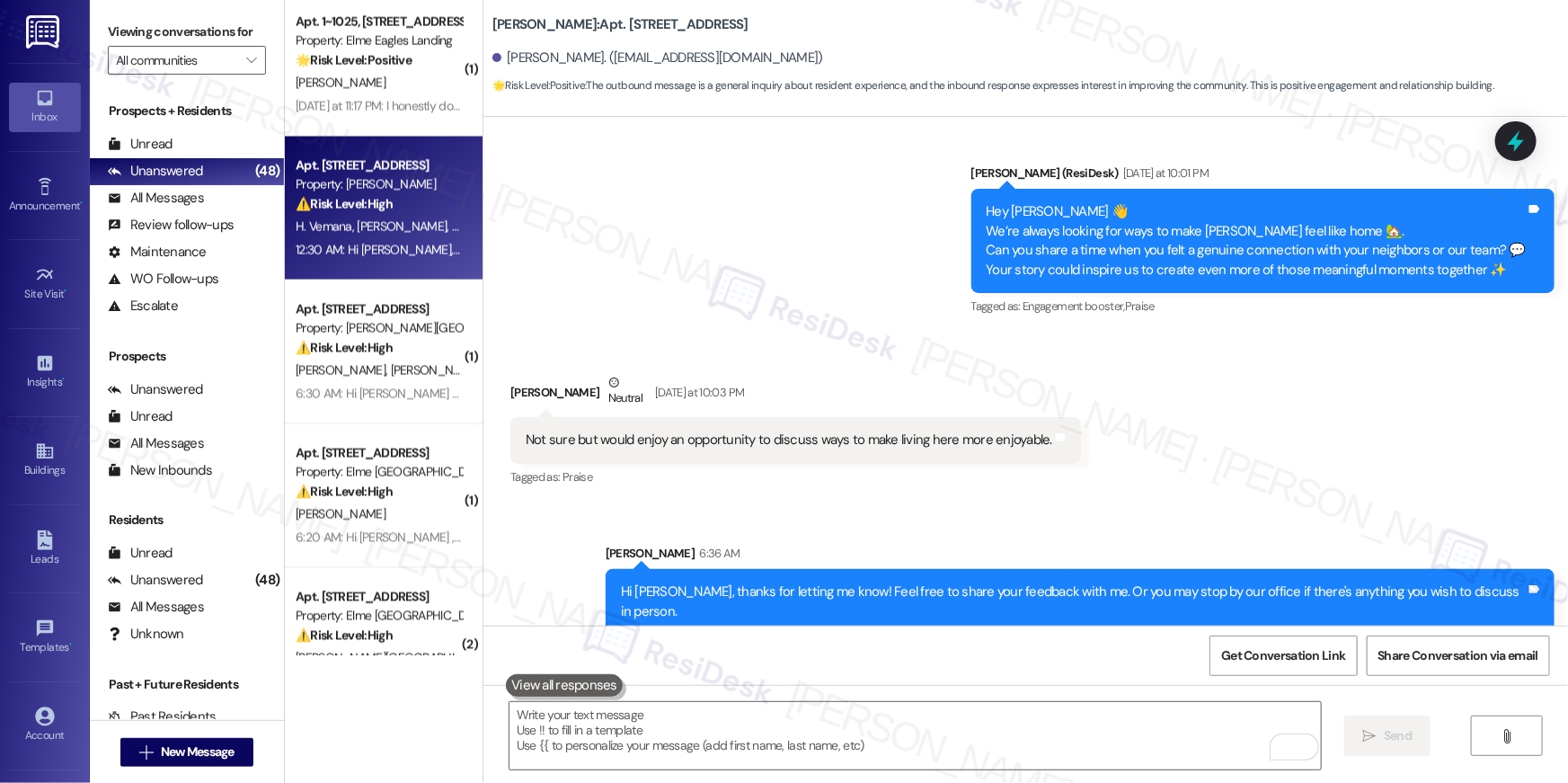
click at [379, 255] on div "12:30 AM: Hi Hema Priyanka, Naga Sai Sriram and Reshma , thank you for bringing…" at bounding box center [1000, 250] width 1410 height 17
type textarea "Fetching suggested responses. Please feel free to read through the conversation…"
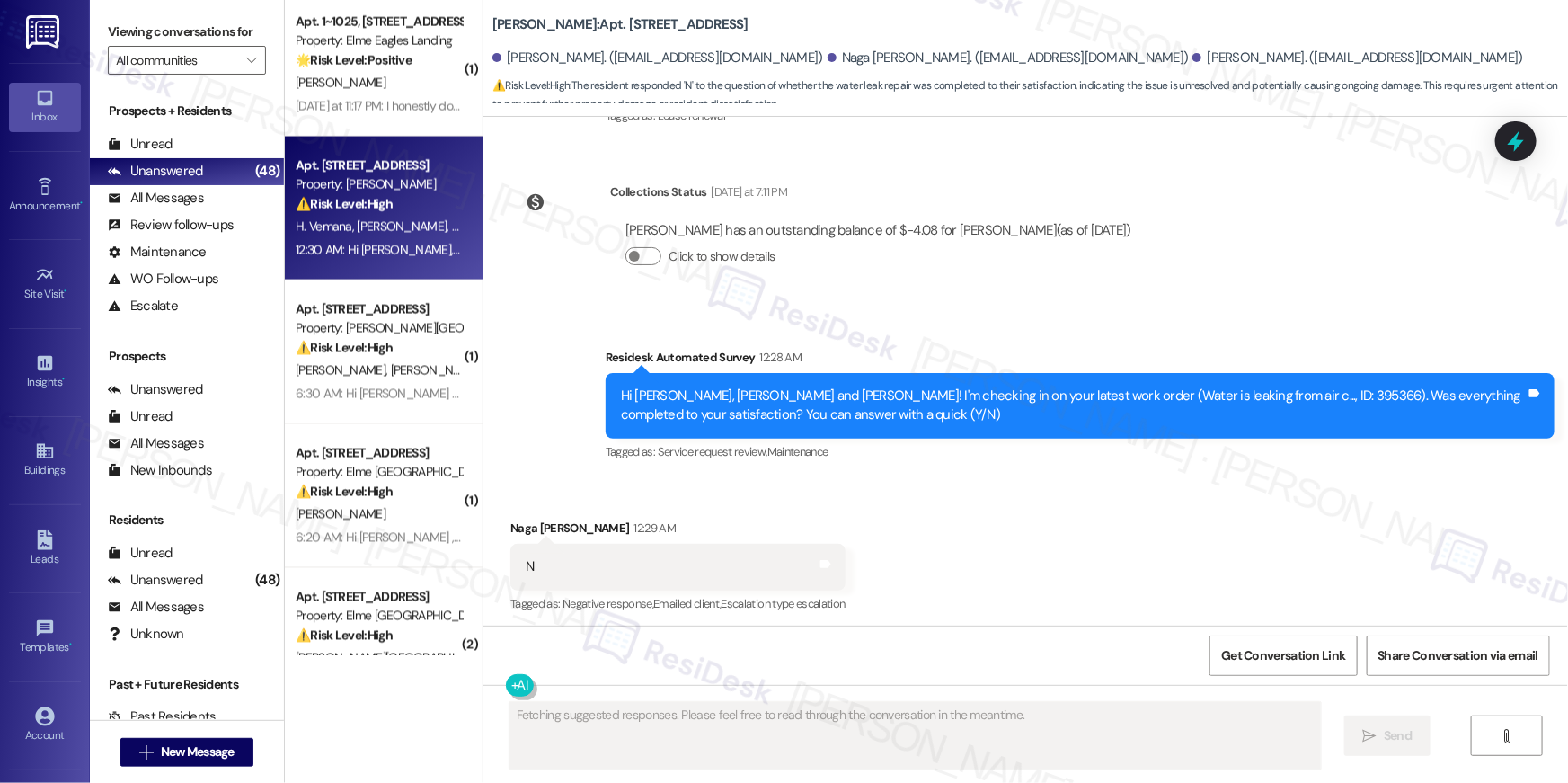
scroll to position [7919, 0]
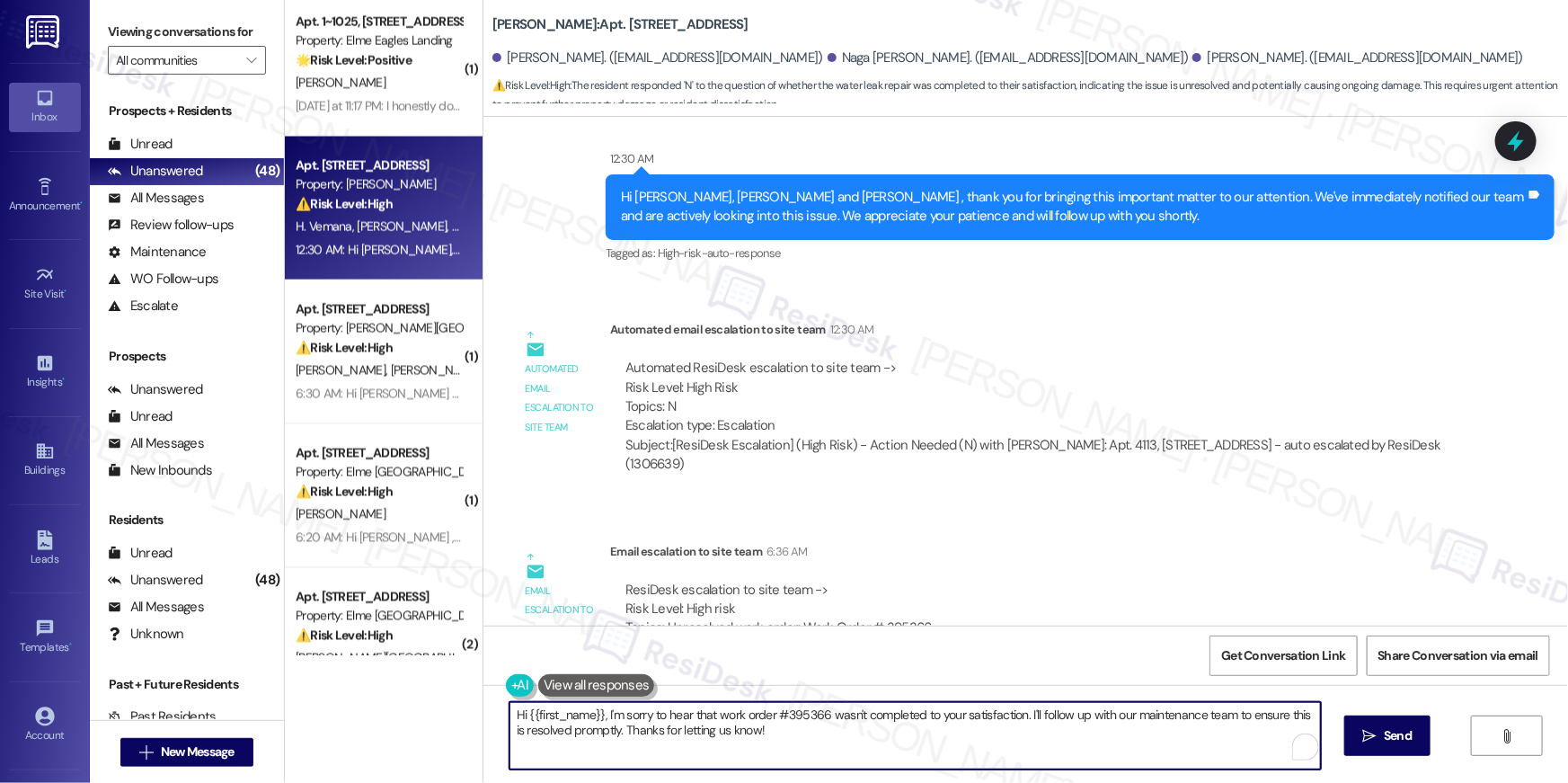
click at [805, 746] on textarea "Hi {{first_name}}, I'm sorry to hear that work order #395366 wasn't completed t…" at bounding box center [915, 735] width 811 height 67
click at [892, 735] on textarea "Hi {{first_name}}, I'm sorry to hear that work order #395366 wasn't completed t…" at bounding box center [915, 735] width 811 height 67
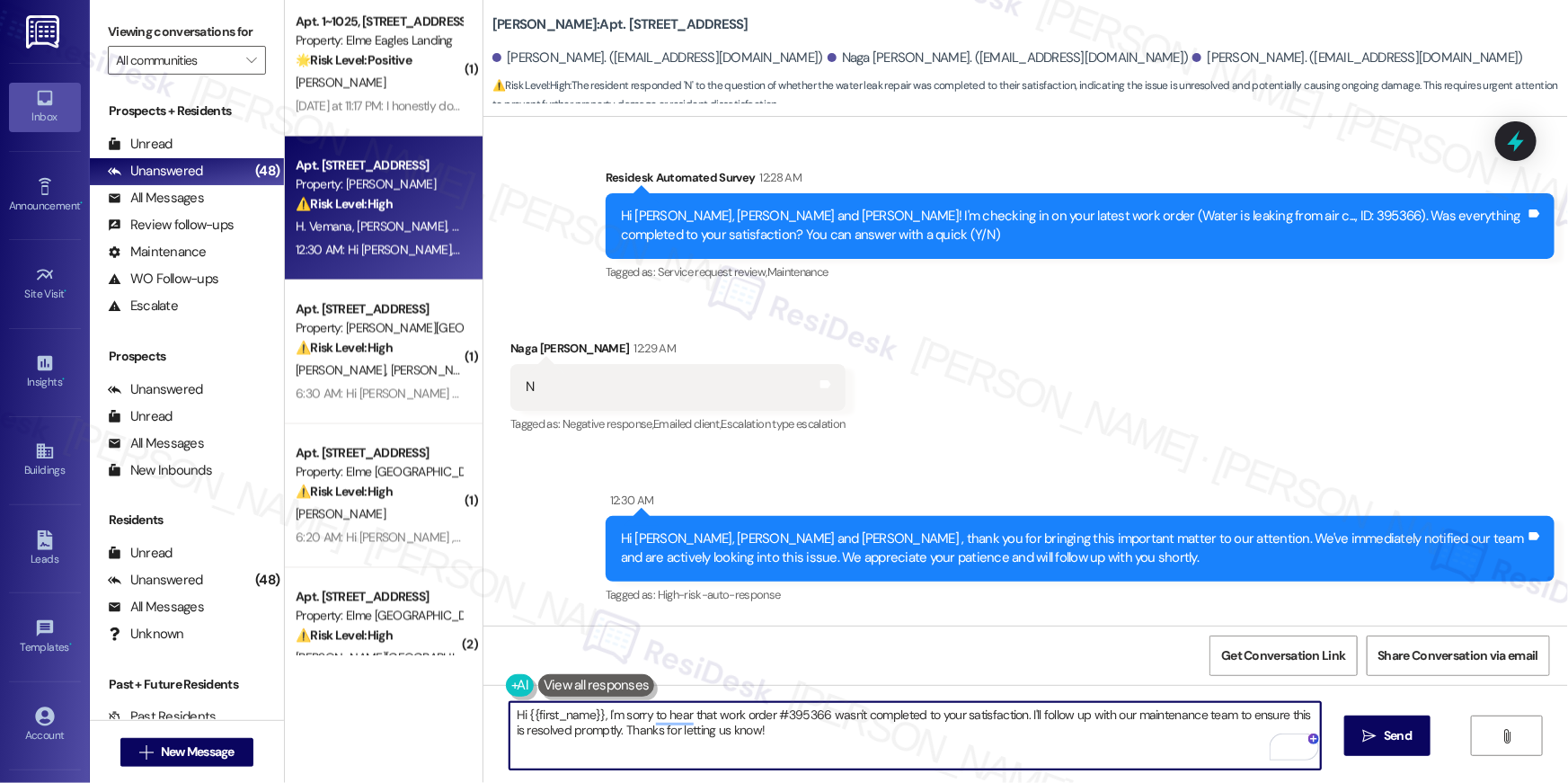
scroll to position [7553, 0]
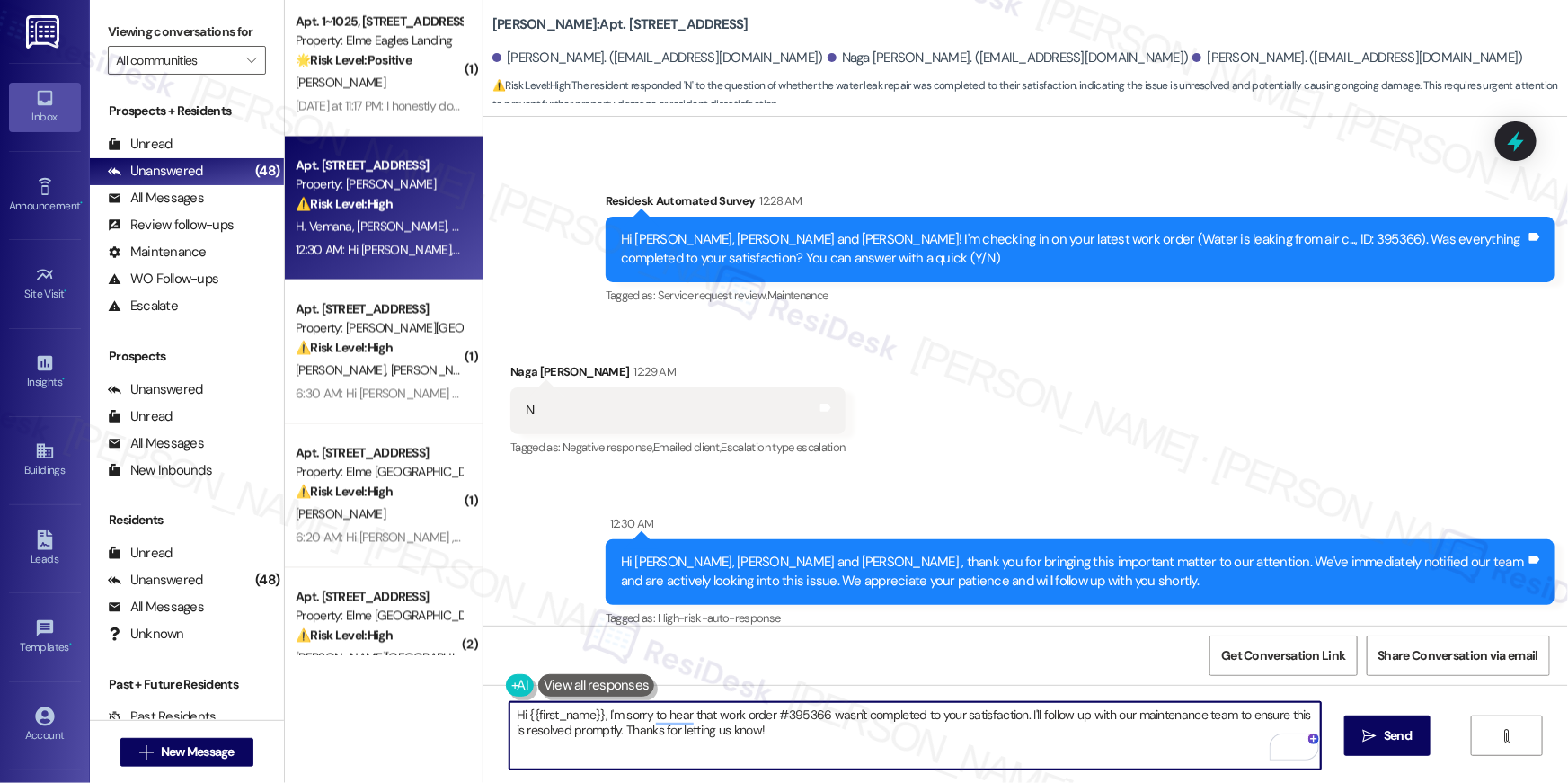
click at [737, 734] on textarea "Hi {{first_name}}, I'm sorry to hear that work order #395366 wasn't completed t…" at bounding box center [915, 735] width 811 height 67
drag, startPoint x: 780, startPoint y: 735, endPoint x: 272, endPoint y: 669, distance: 512.3
click at [272, 670] on div "Viewing conversations for All communities  Prospects + Residents Unread (0) Un…" at bounding box center [828, 392] width 1478 height 783
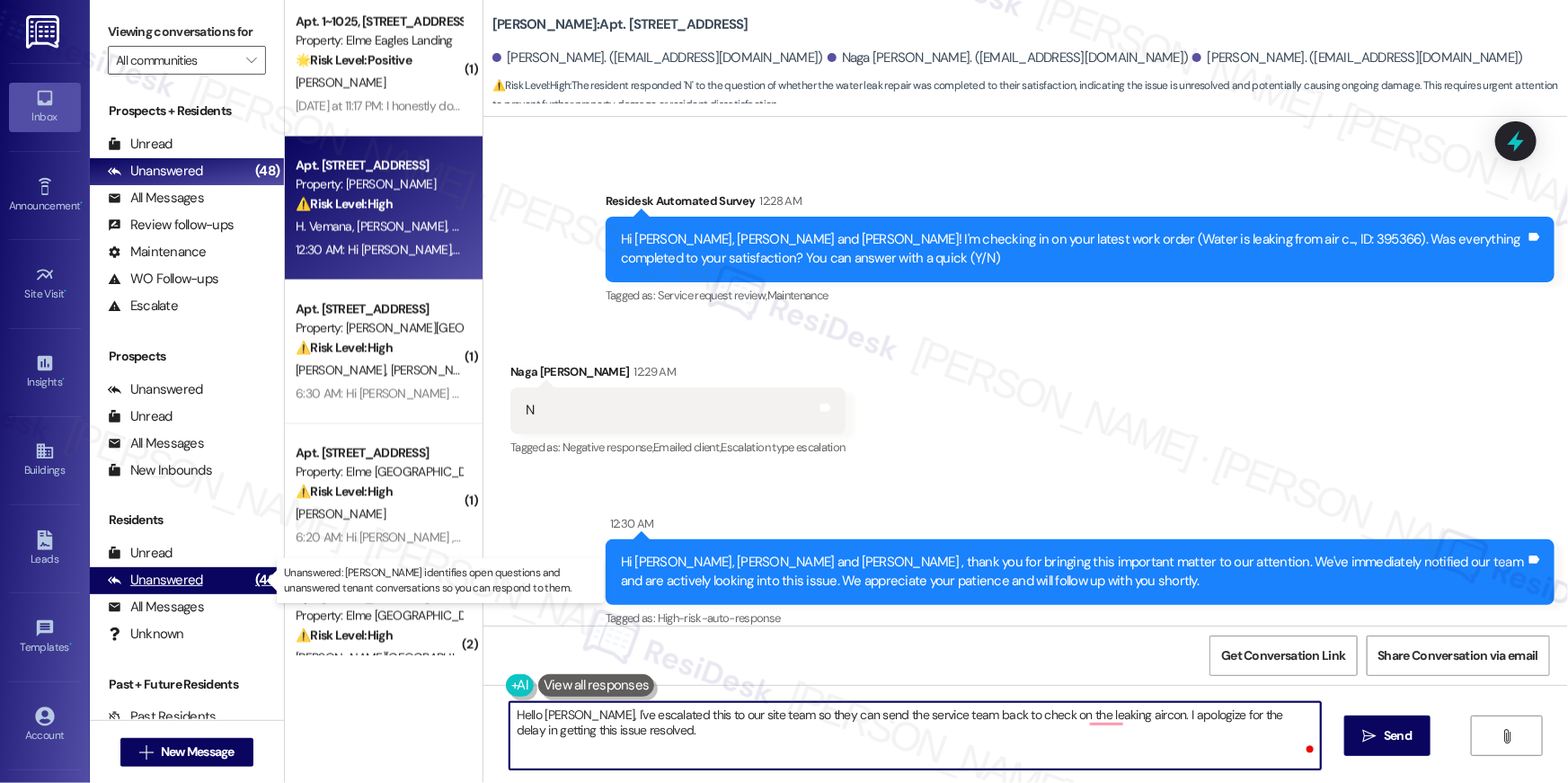
type textarea "Hello Naga, I've escalated this to our site team so they can send the service t…"
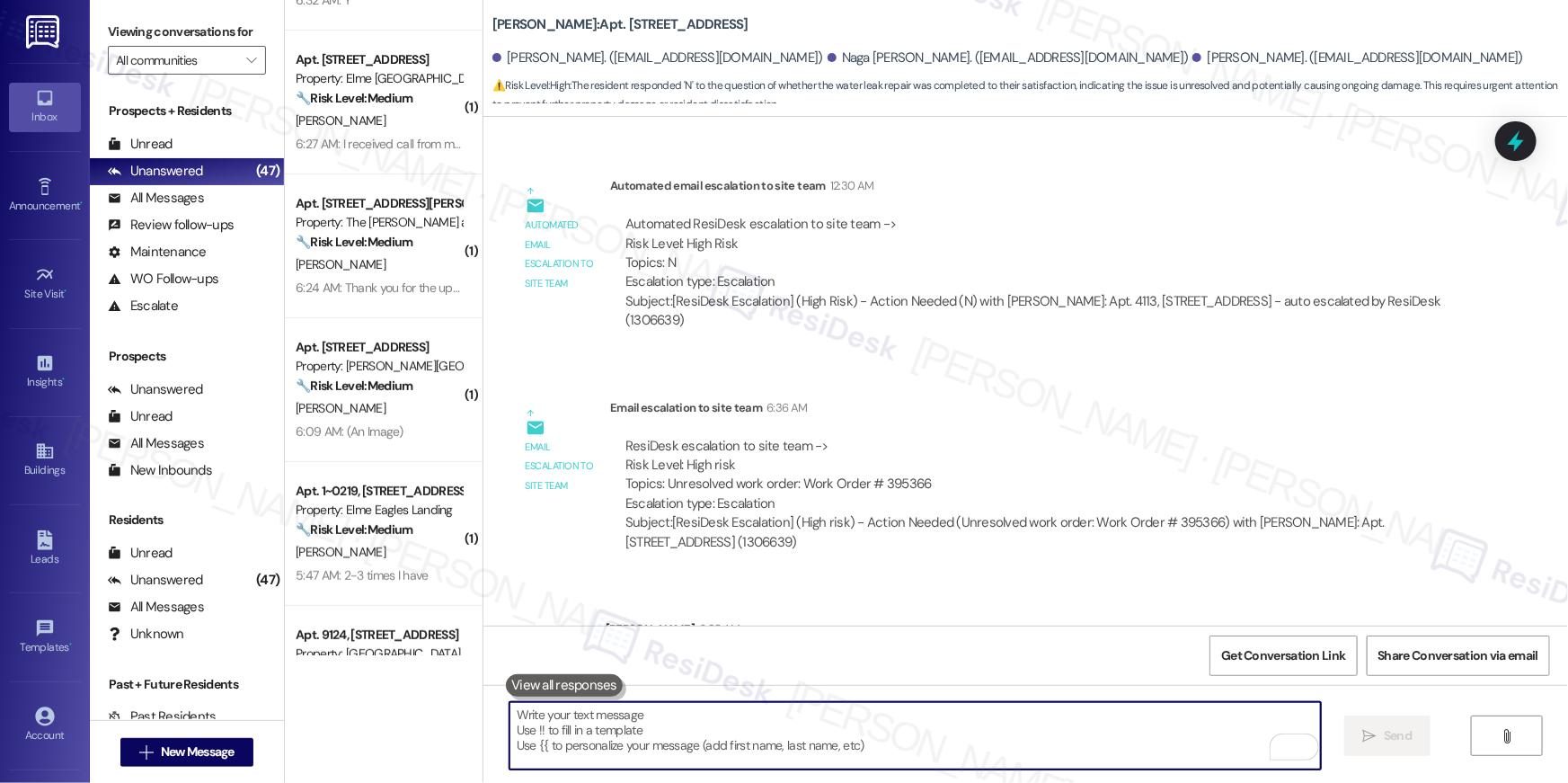
scroll to position [0, 0]
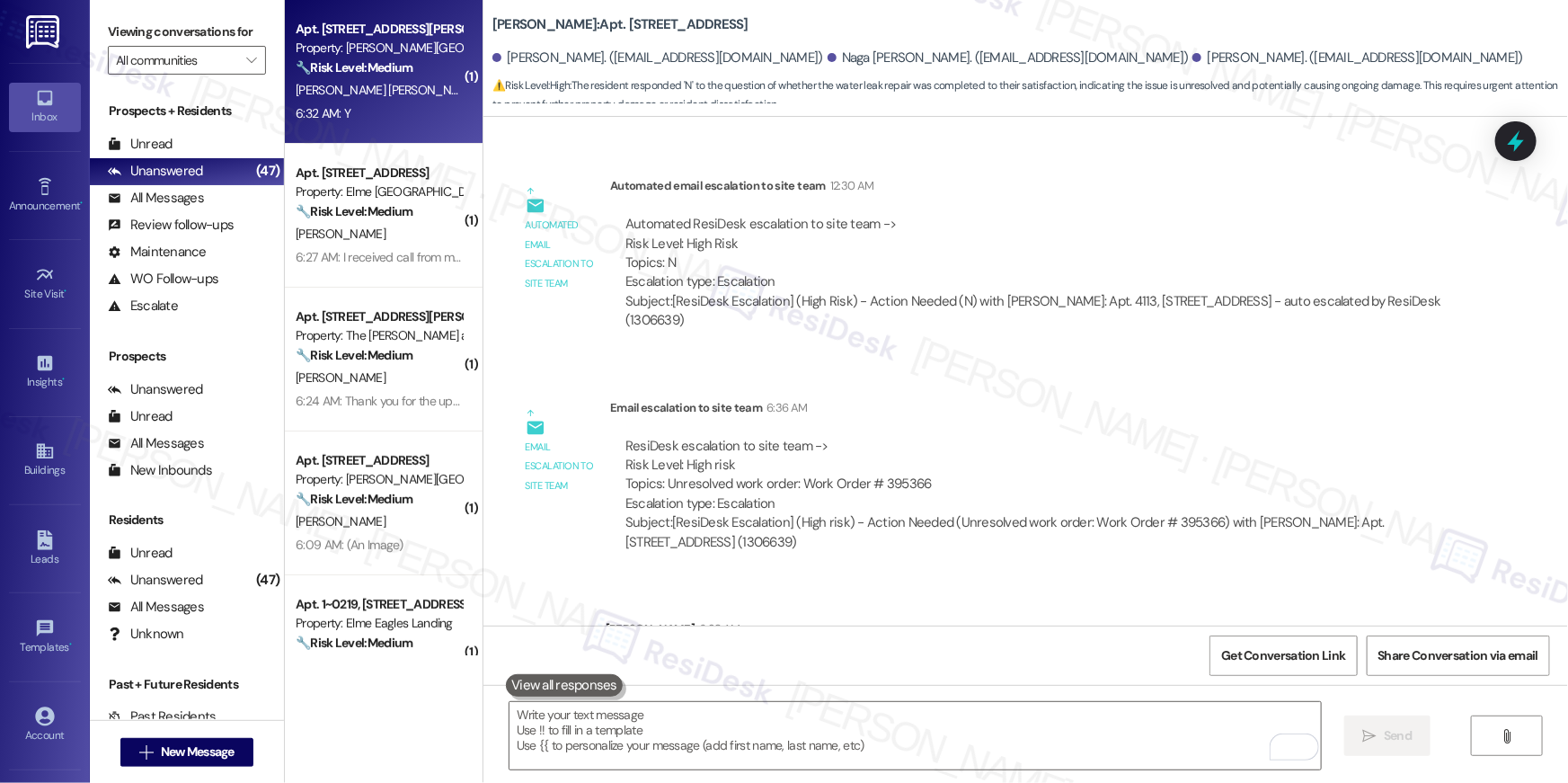
click at [337, 139] on div "Apt. 131E, 180 Watkins Station Circle Property: Elme Watkins Mill 🔧 Risk Level:…" at bounding box center [384, 72] width 197 height 144
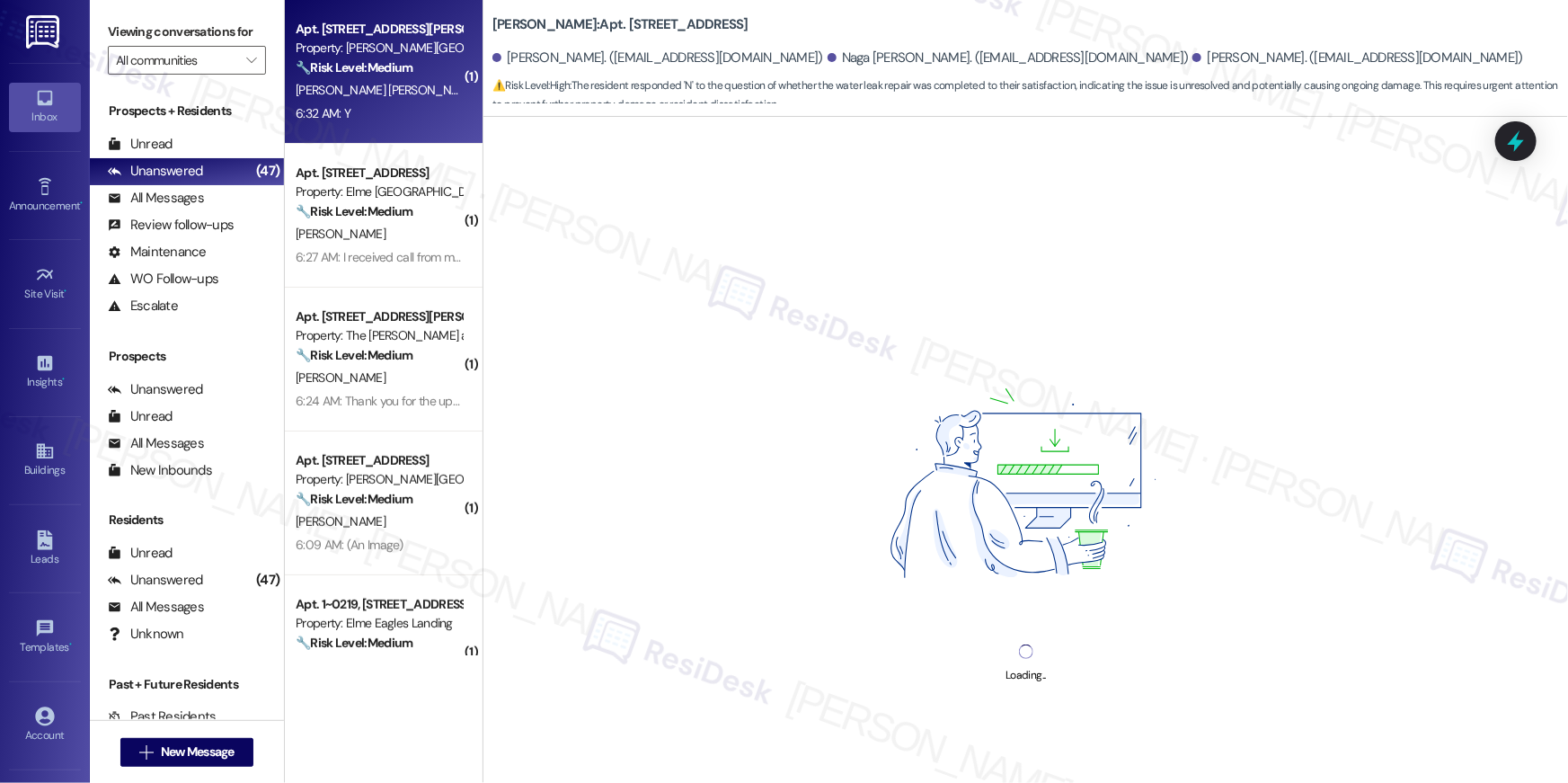
click at [387, 129] on div "Apt. 131E, 180 Watkins Station Circle Property: Elme Watkins Mill 🔧 Risk Level:…" at bounding box center [384, 72] width 197 height 144
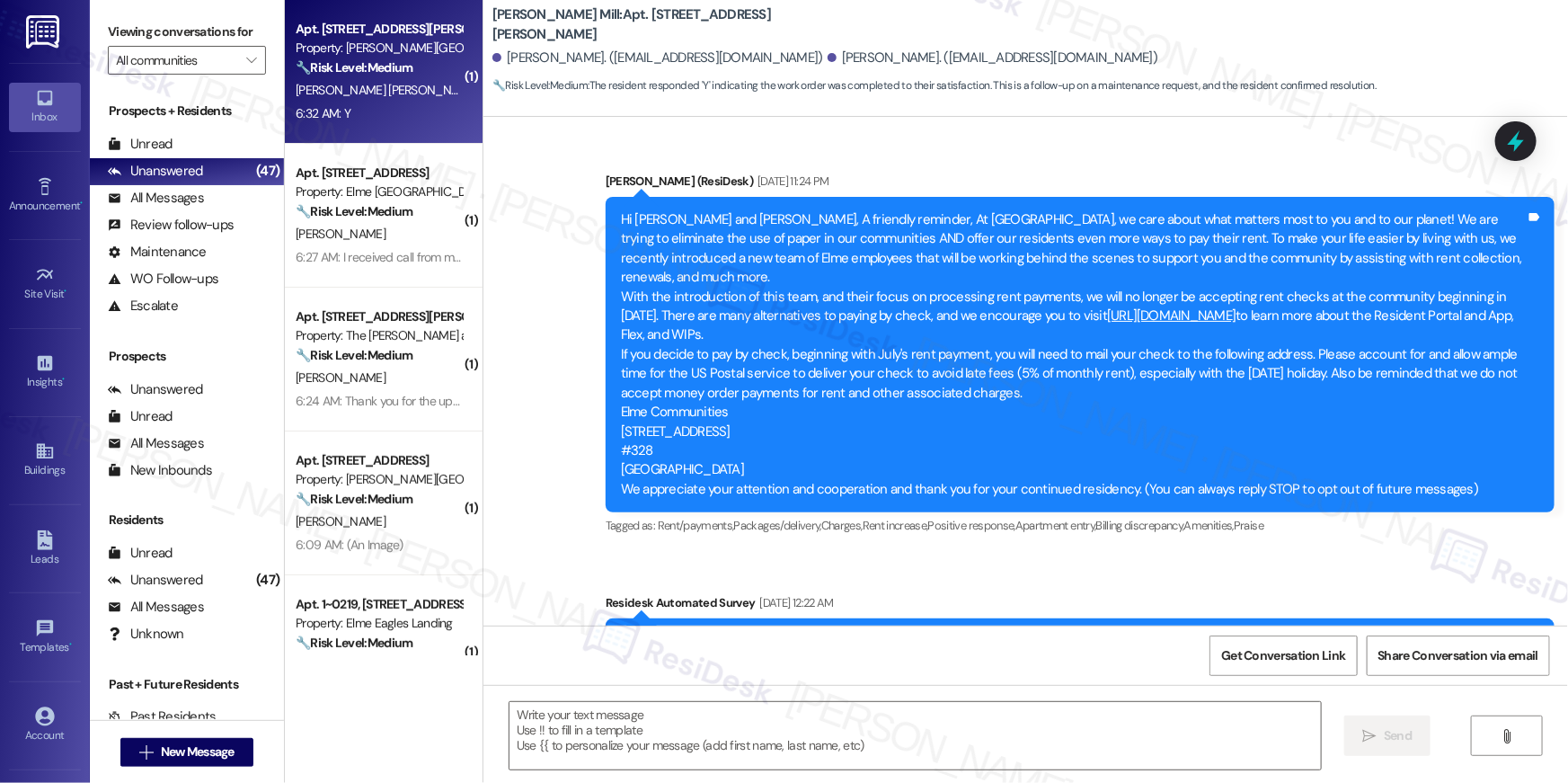
scroll to position [7900, 0]
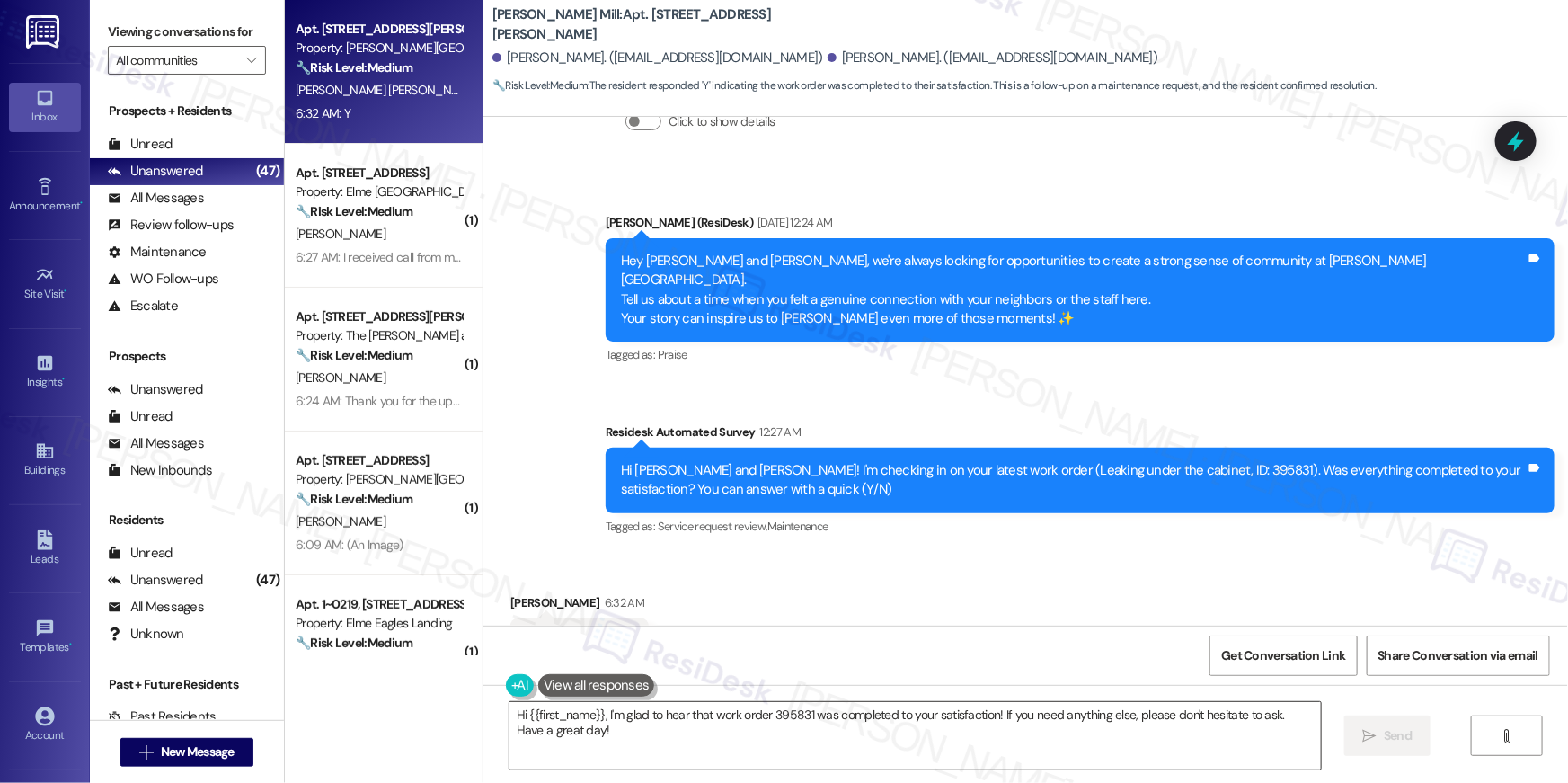
click at [1011, 751] on textarea "Hi {{first_name}}, I'm glad to hear that work order 395831 was completed to you…" at bounding box center [915, 735] width 811 height 67
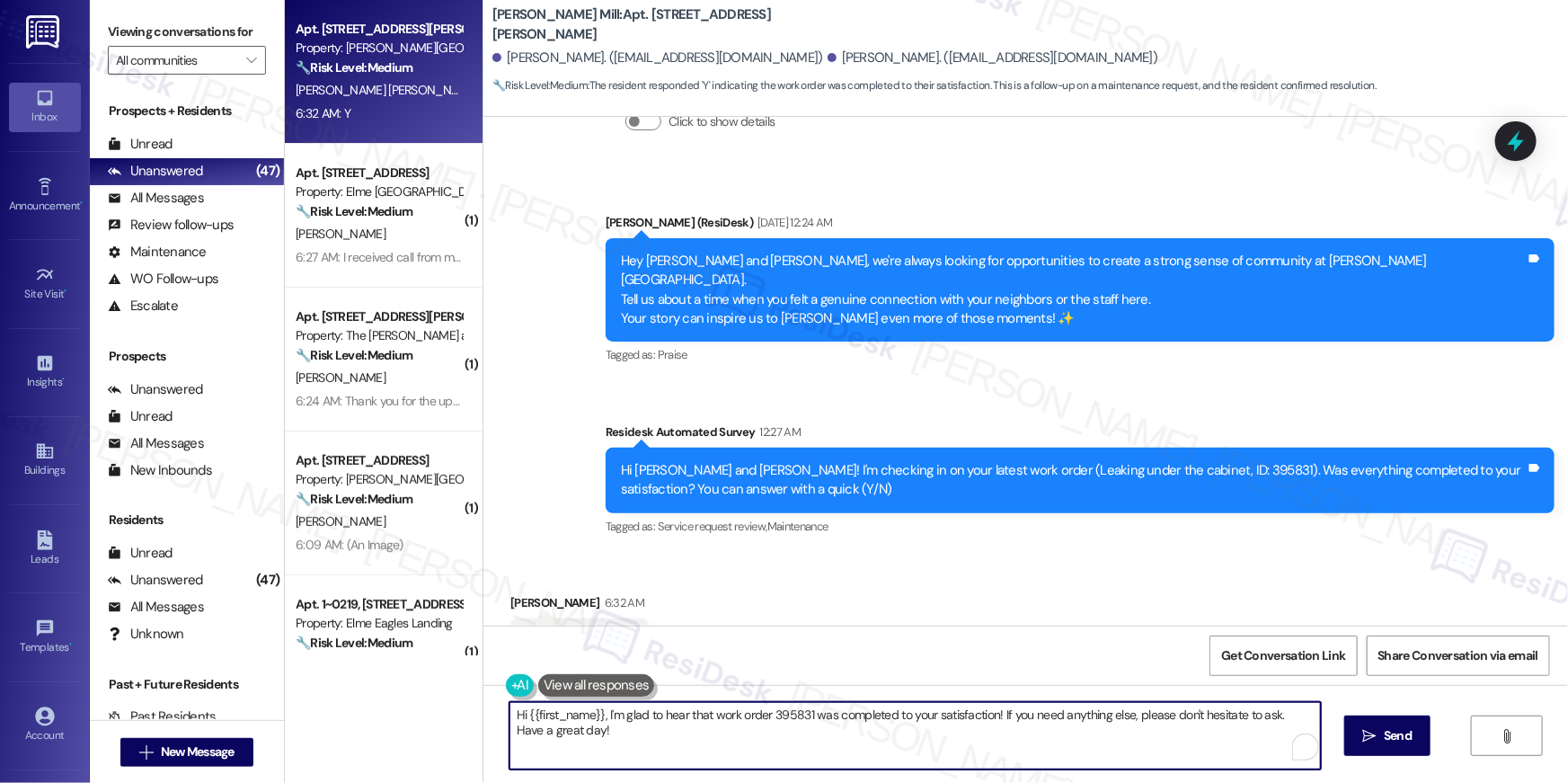
paste textarea "’m truly delighted to hear that your work order has been successfully completed…"
type textarea "Hi {{first_name}}, I’m truly delighted to hear that your work order has been su…"
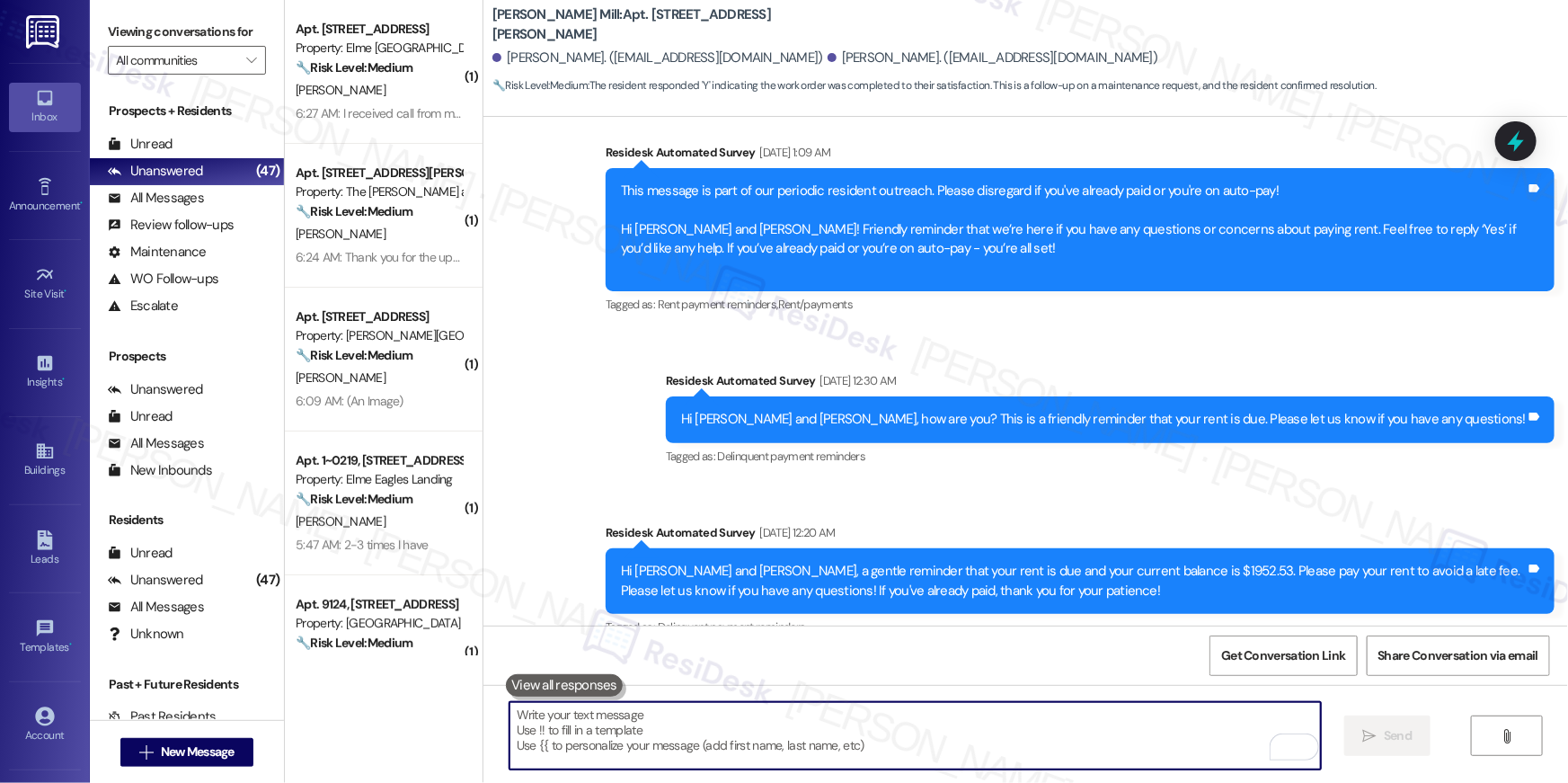
scroll to position [946, 0]
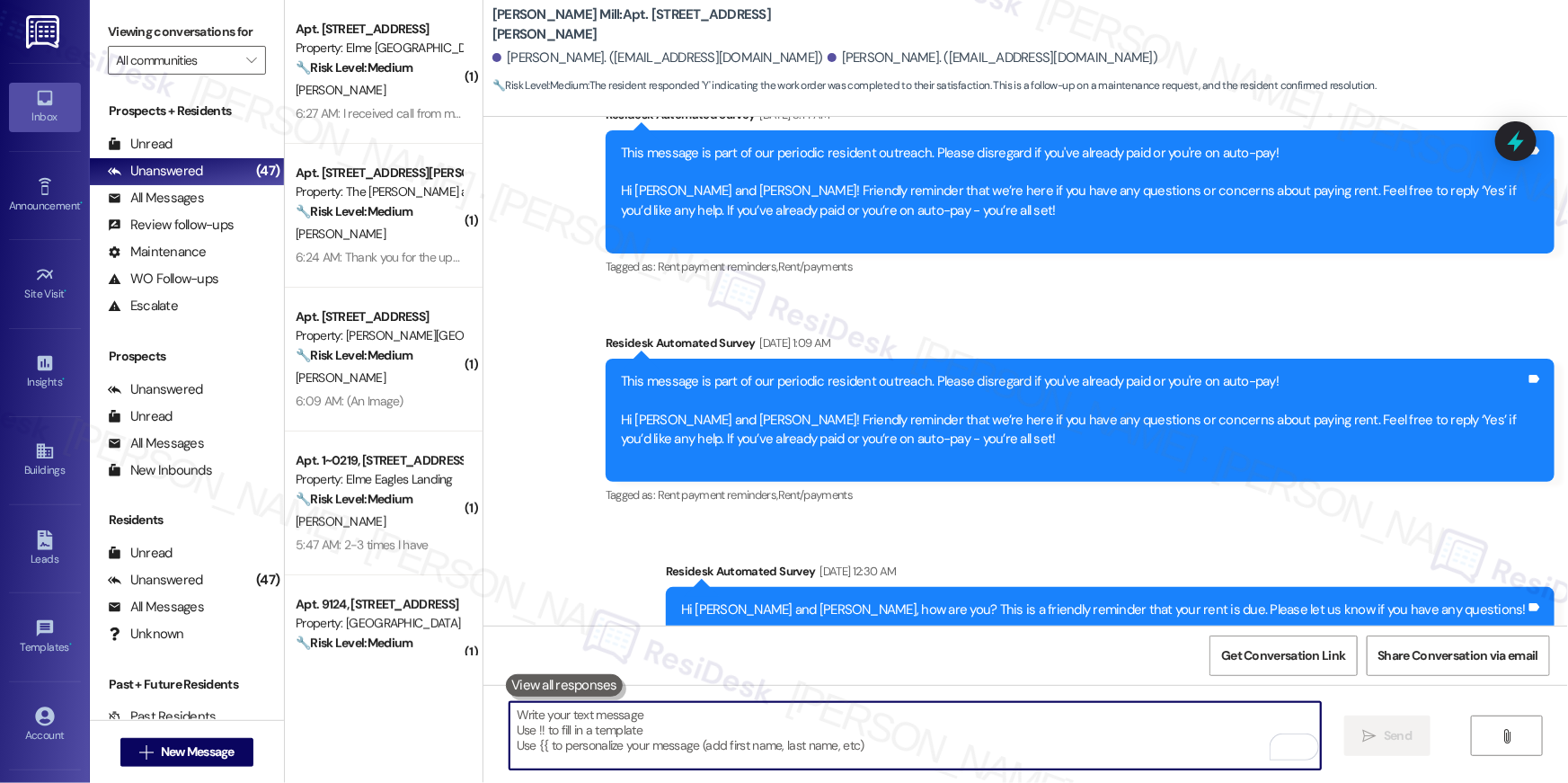
click at [1165, 753] on textarea "To enrich screen reader interactions, please activate Accessibility in Grammarl…" at bounding box center [915, 735] width 811 height 67
click at [1164, 753] on textarea "To enrich screen reader interactions, please activate Accessibility in Grammarl…" at bounding box center [915, 735] width 811 height 67
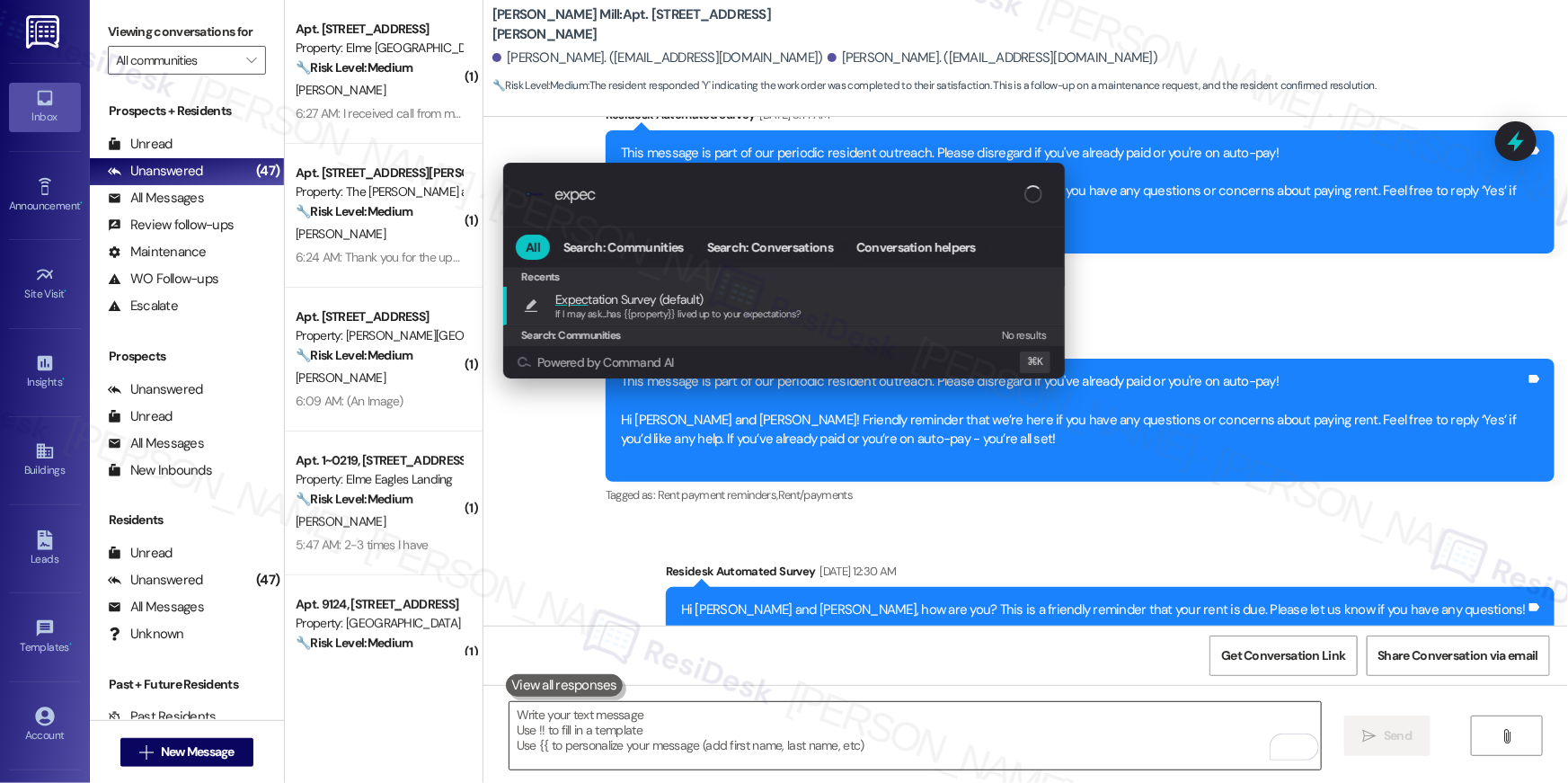
type input "expect"
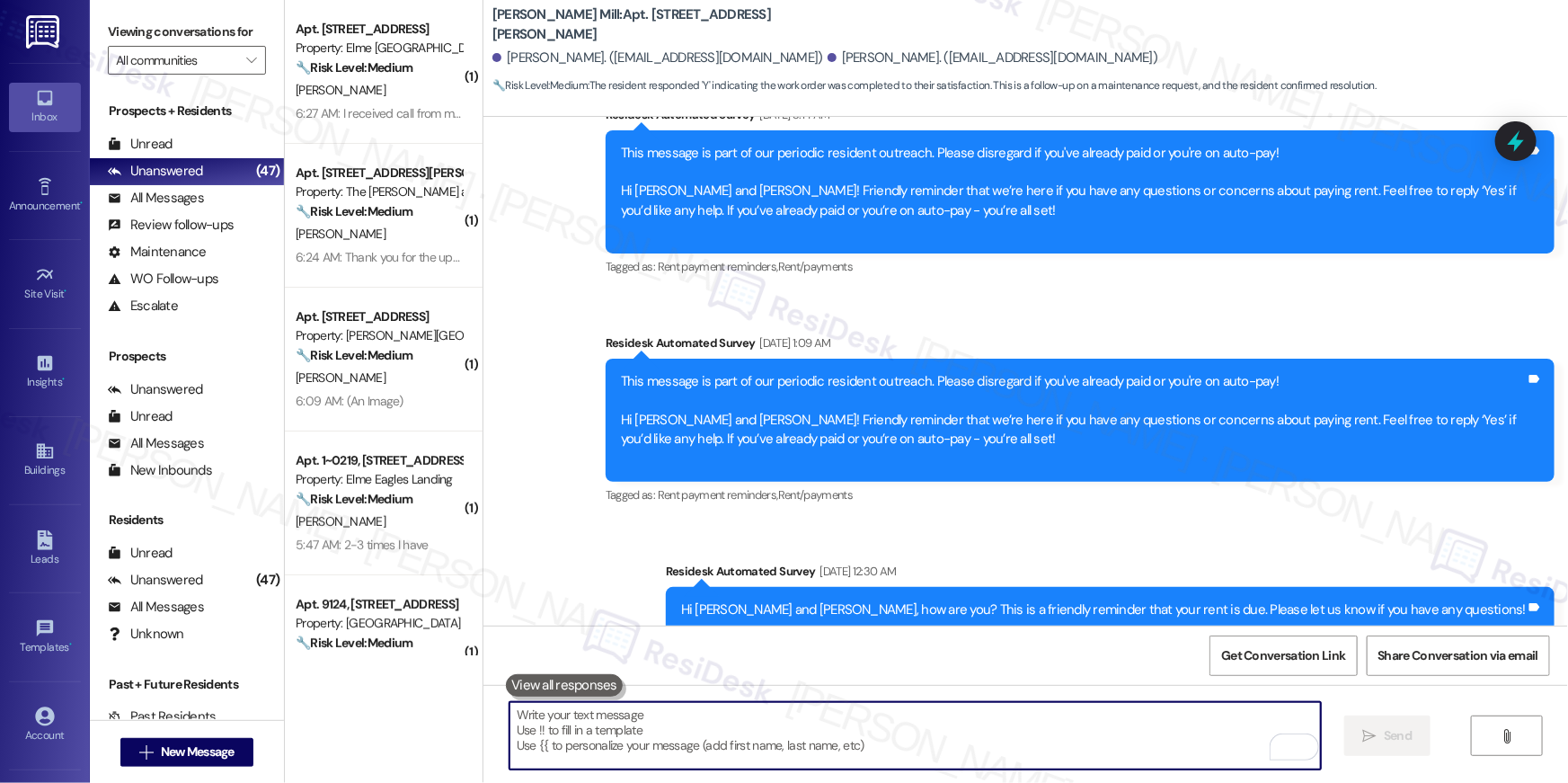
type textarea "If I may ask...has {{property}} lived up to your expectations?"
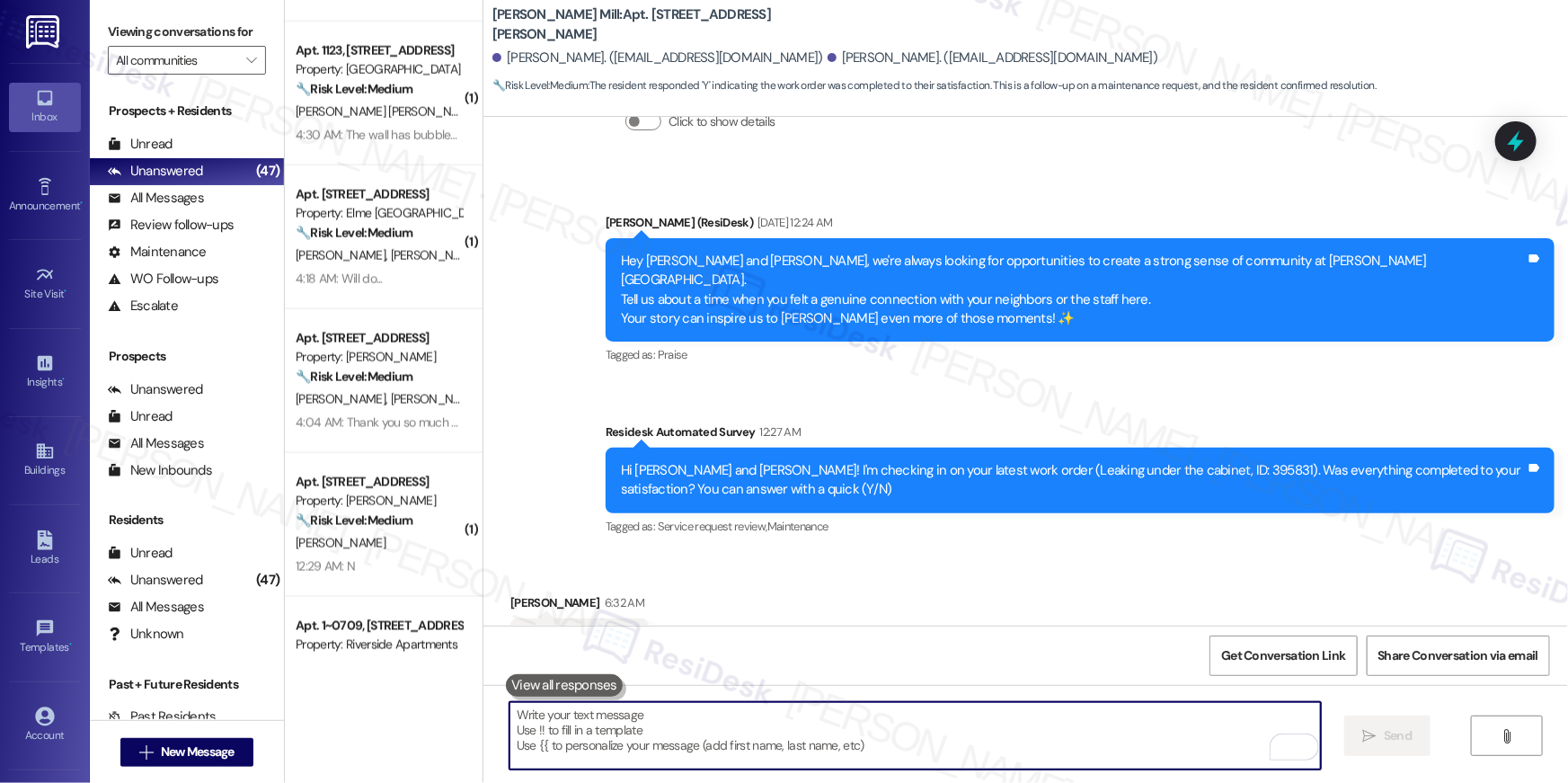
scroll to position [1163, 0]
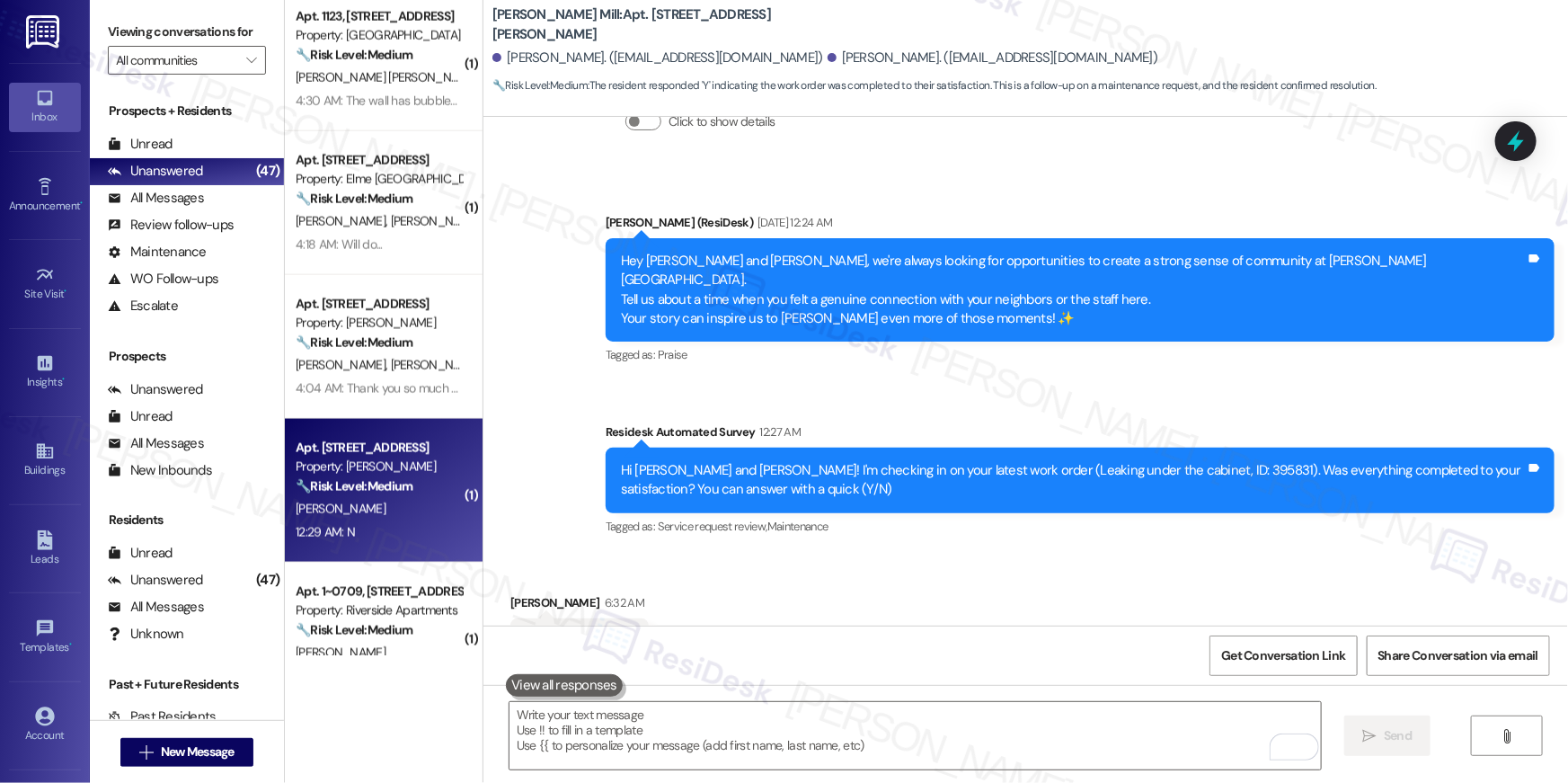
click at [398, 455] on div "Apt. 2103, 1113 Powers Ferry Place SE" at bounding box center [378, 448] width 166 height 18
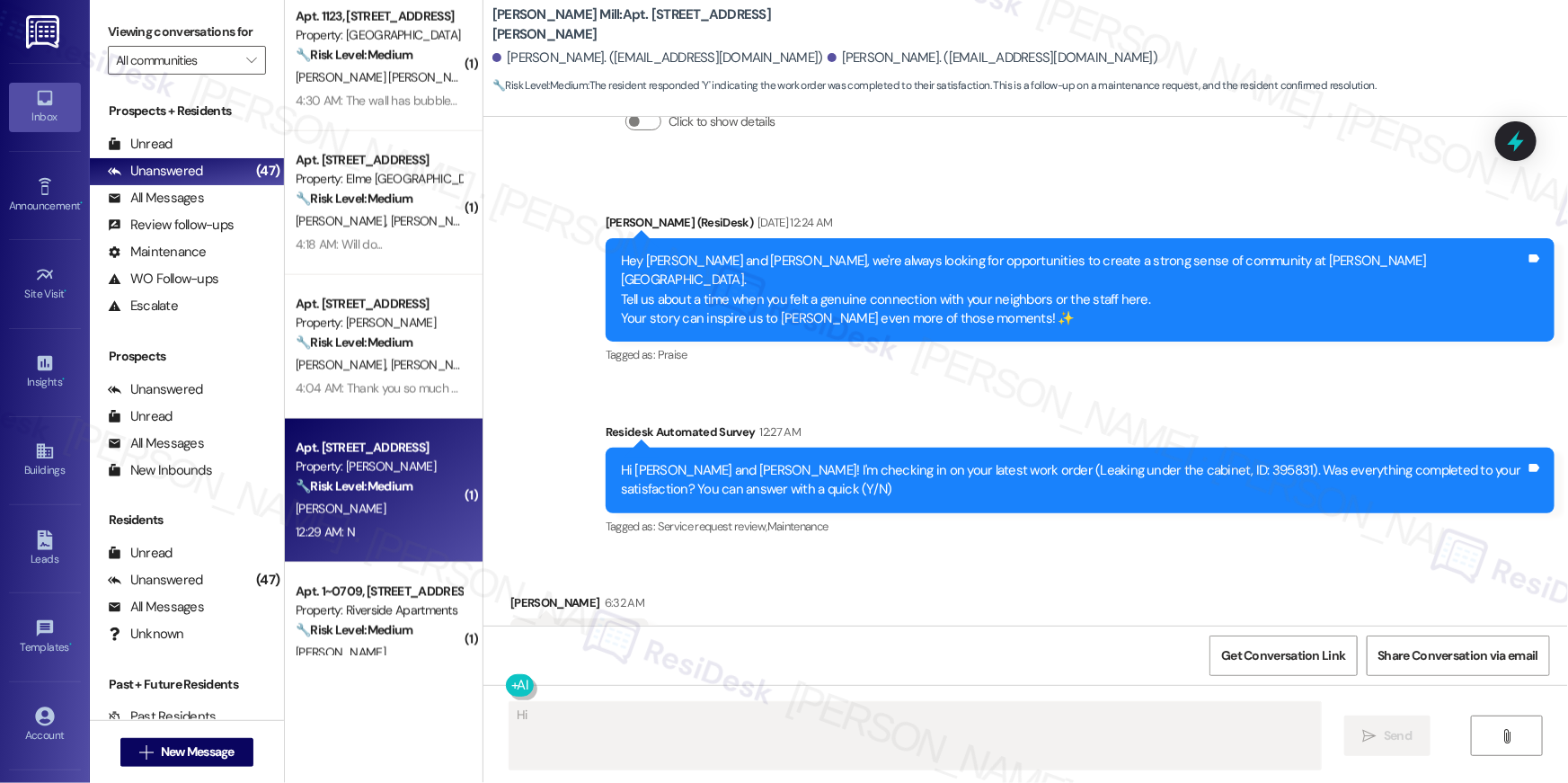
scroll to position [1384, 0]
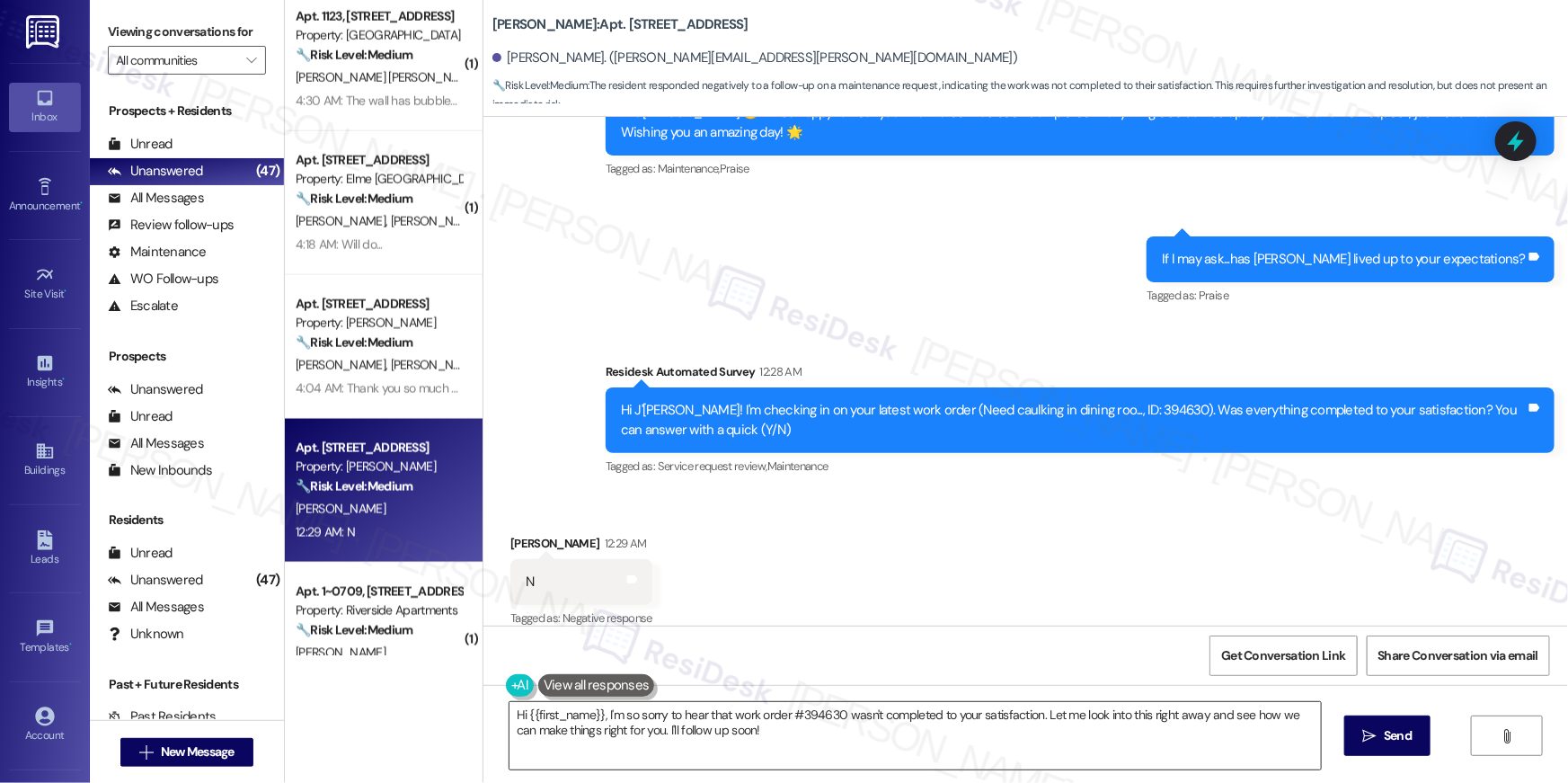
click at [1111, 729] on textarea "Hi {{first_name}}, I'm so sorry to hear that work order #394630 wasn't complete…" at bounding box center [915, 735] width 811 height 67
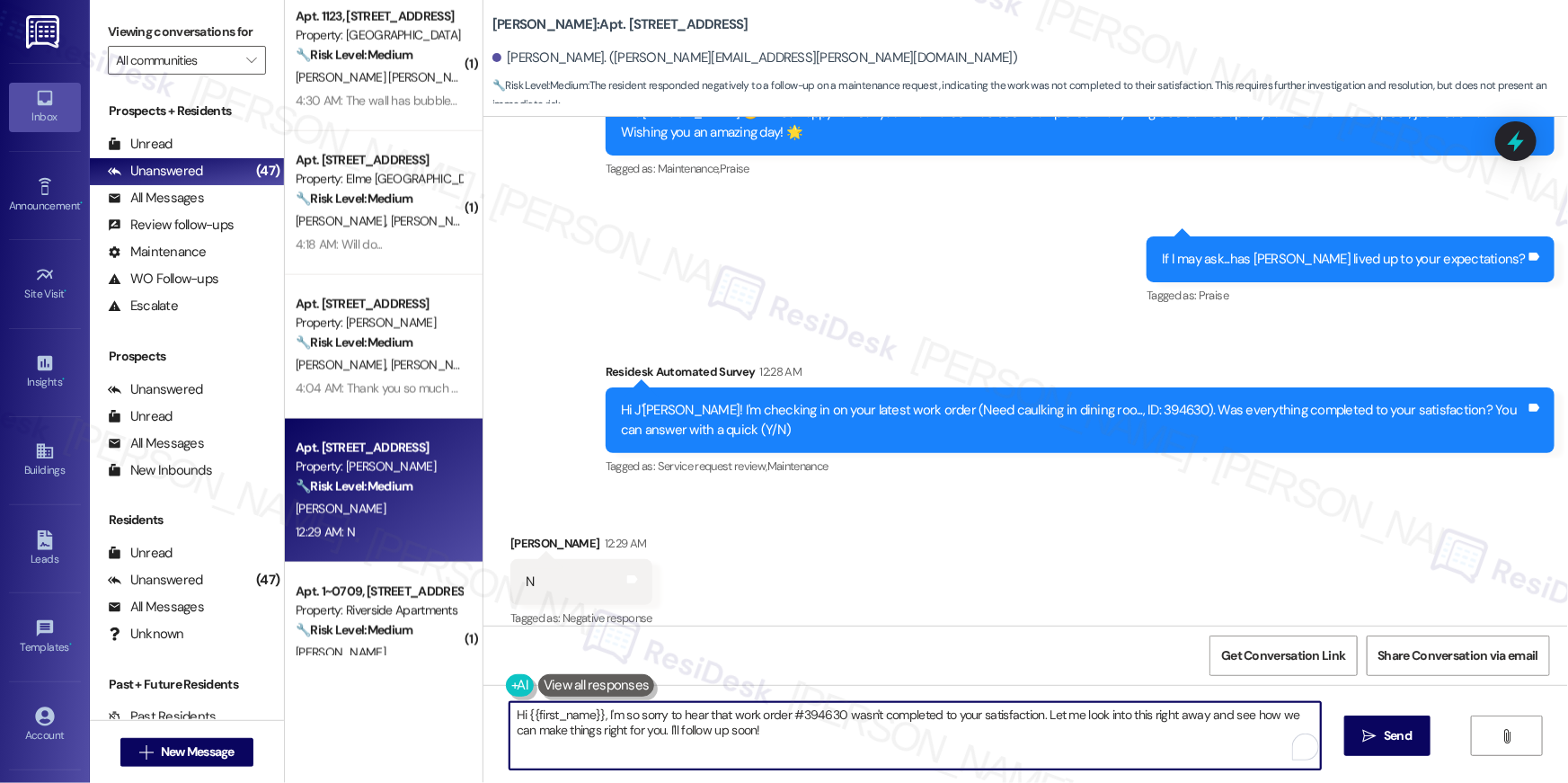
paste textarea "’m sorry to hear your work order is still not complete. Could you please share …"
type textarea "Hi {{first_name}}, I’m sorry to hear your work order is still not complete. Cou…"
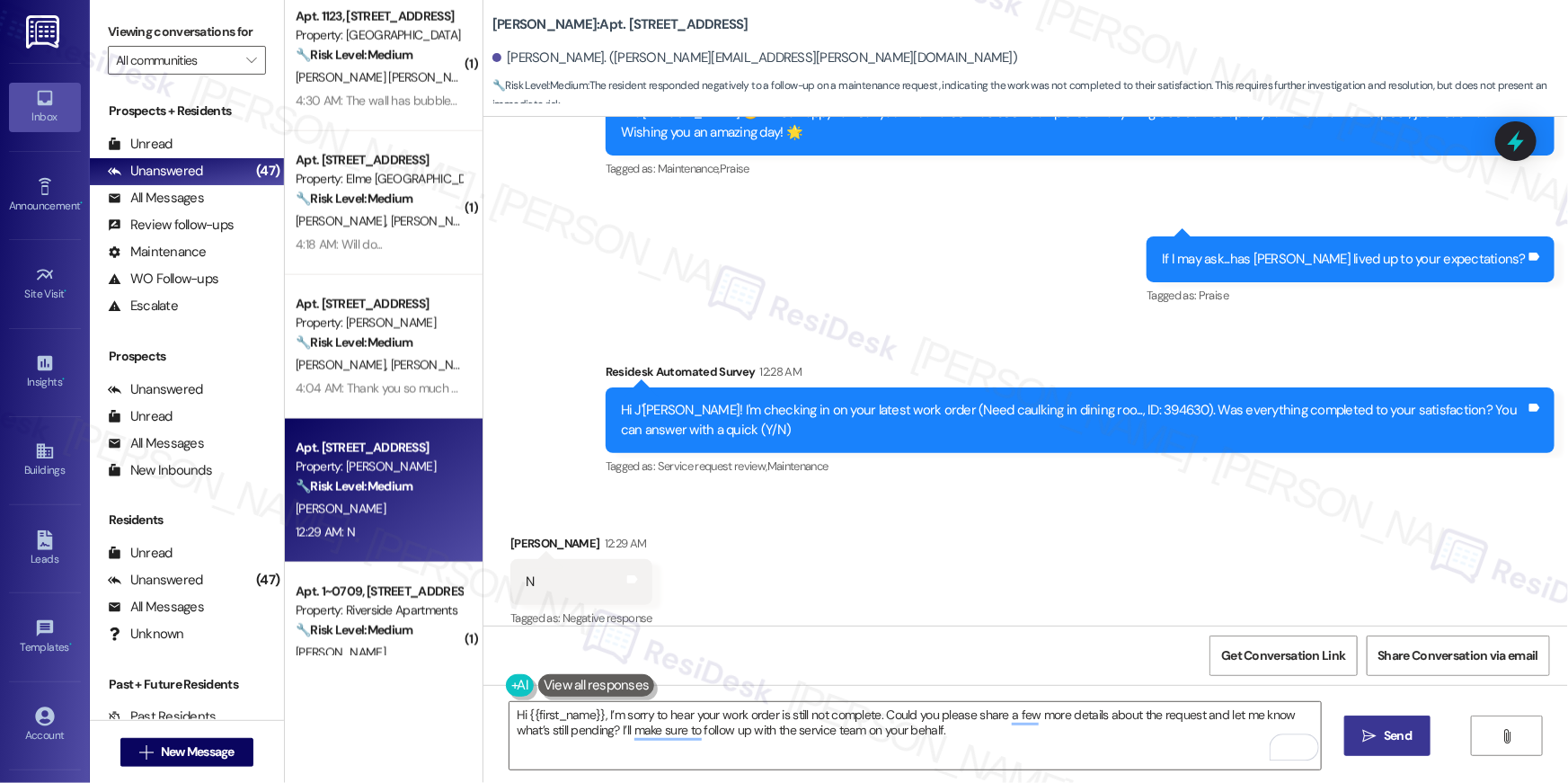
click at [1395, 740] on span "Send" at bounding box center [1397, 735] width 28 height 18
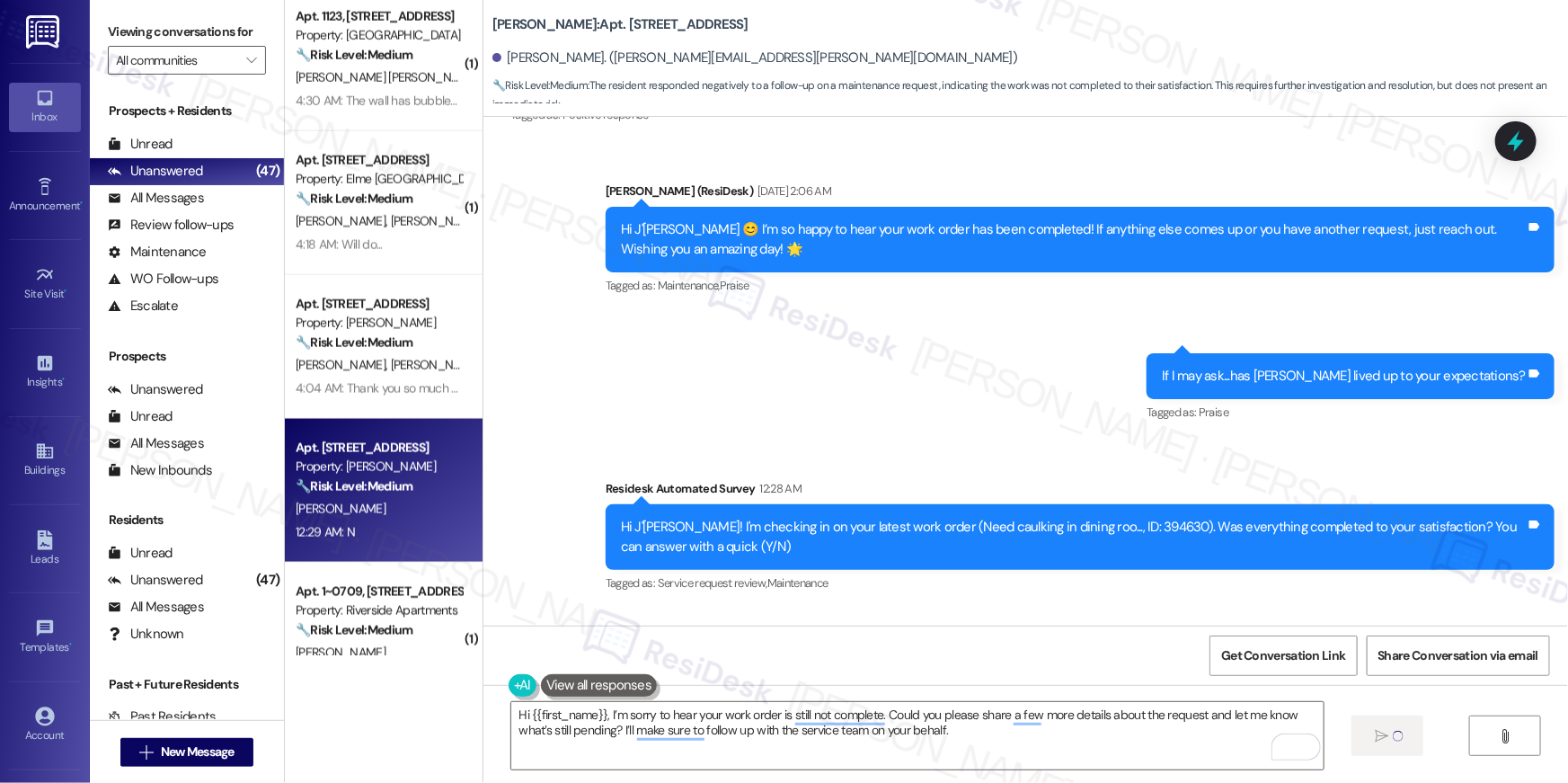
scroll to position [1235, 0]
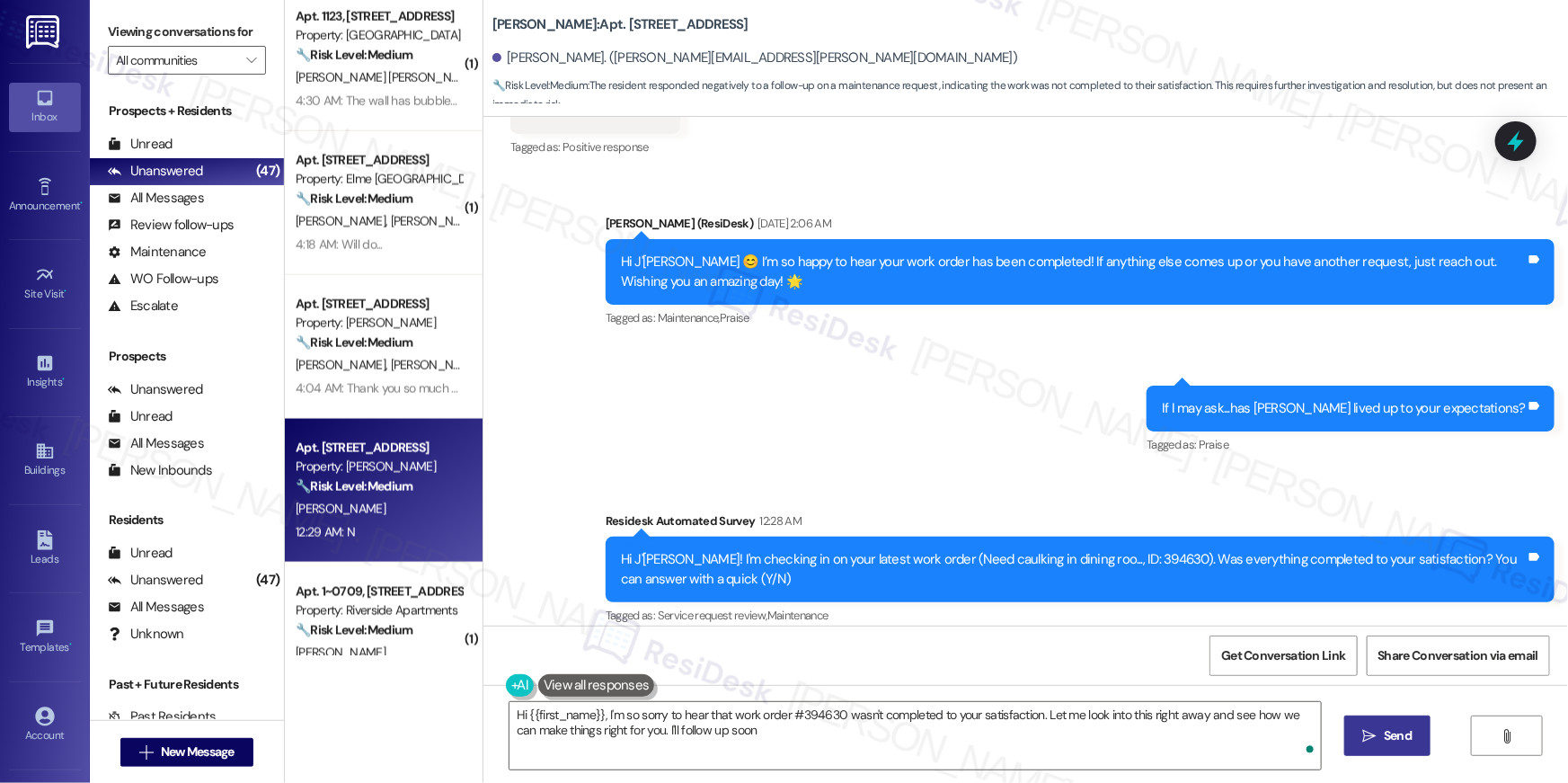
type textarea "Hi {{first_name}}, I'm so sorry to hear that work order #394630 wasn't complete…"
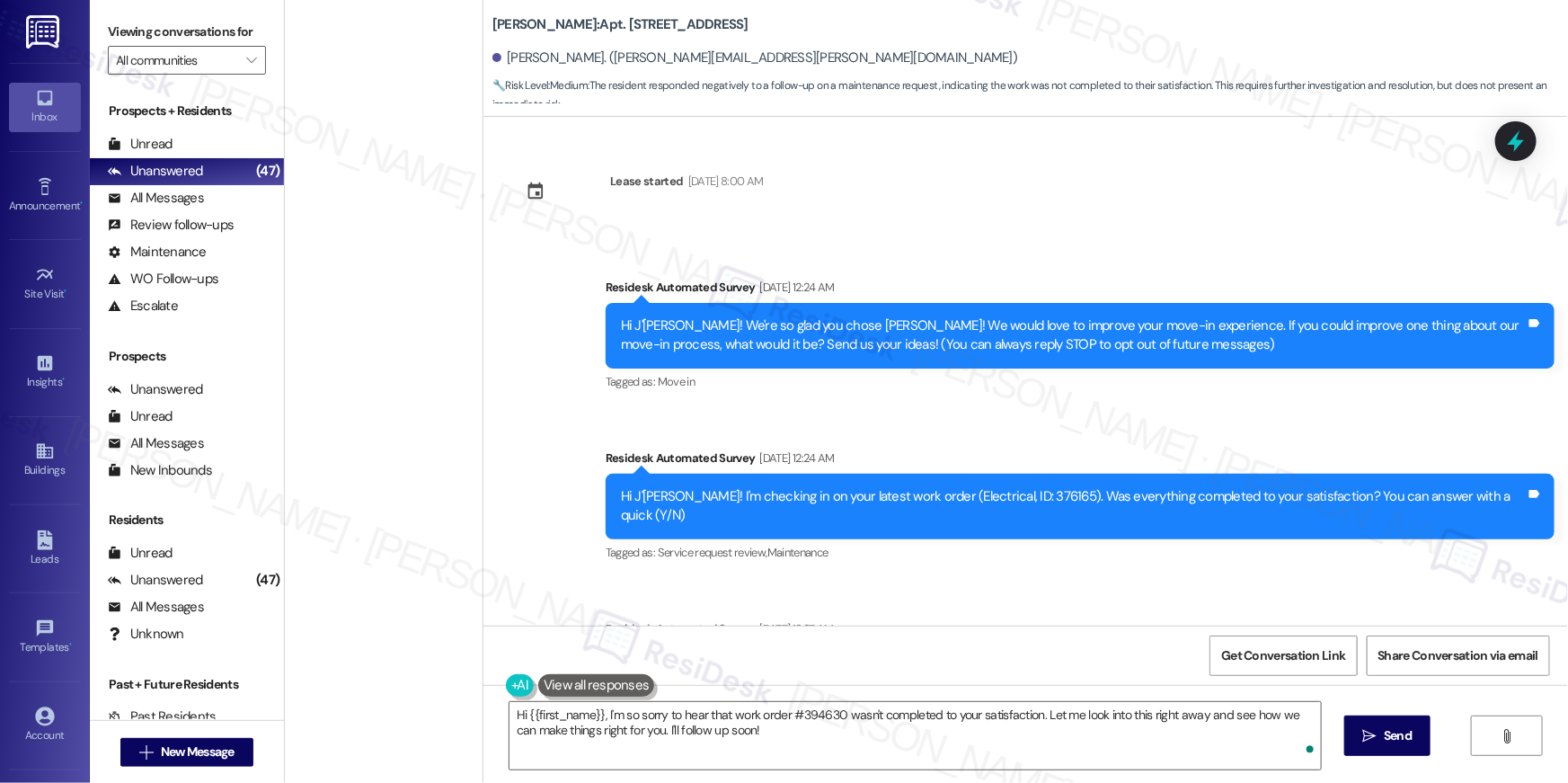
scroll to position [1235, 0]
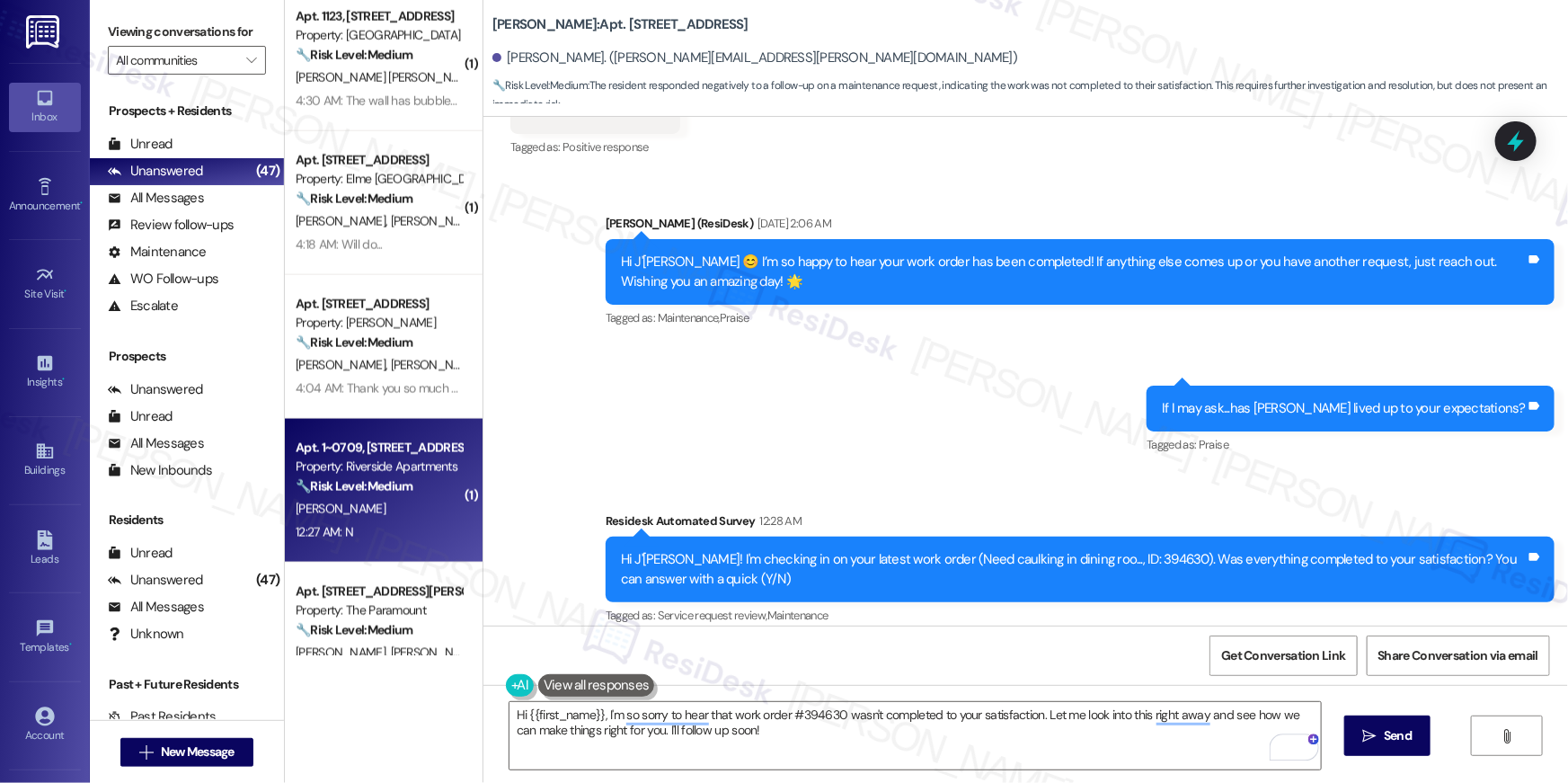
click at [403, 488] on strong "🔧 Risk Level: Medium" at bounding box center [353, 487] width 117 height 17
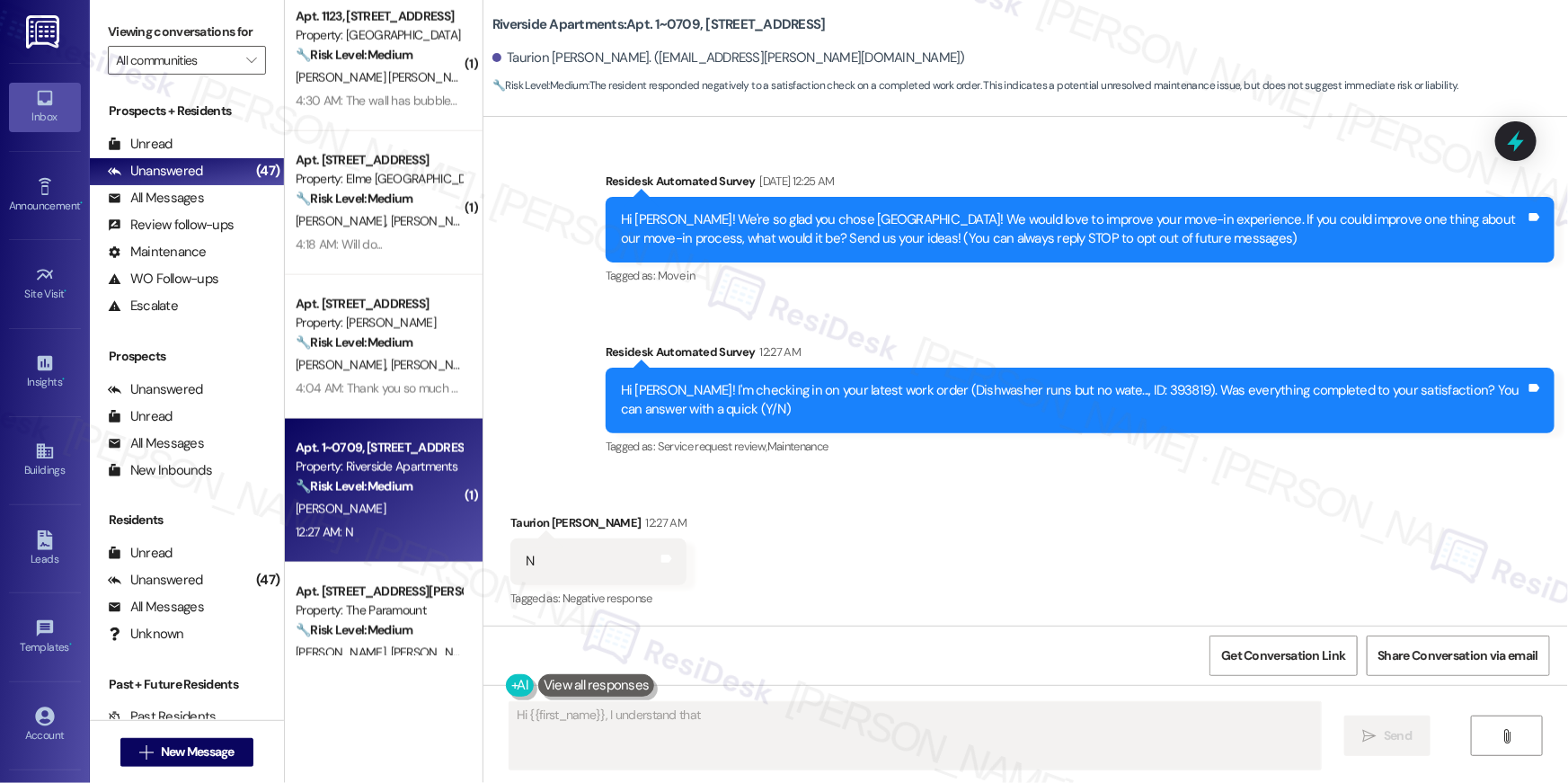
scroll to position [105, 0]
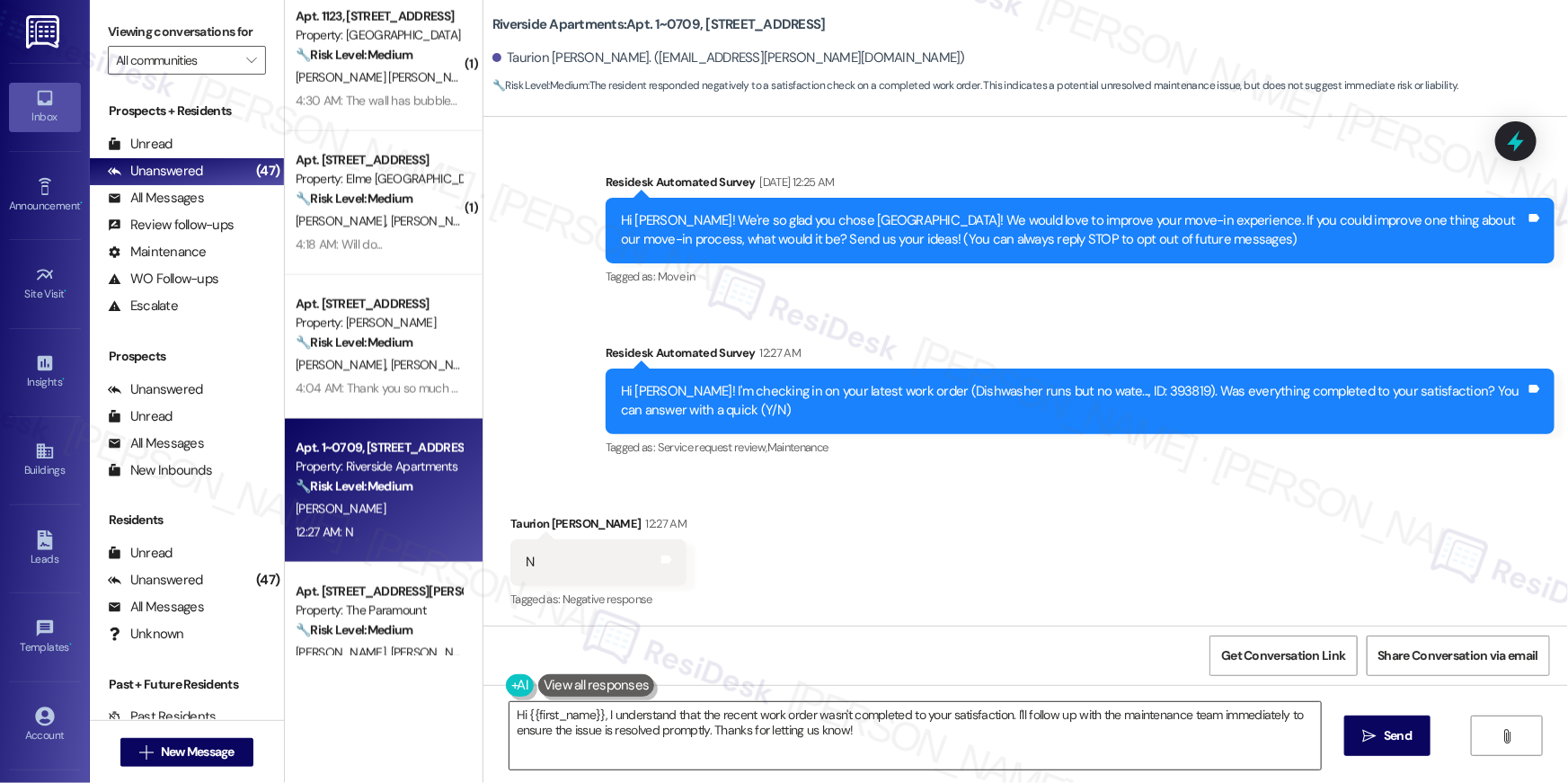
click at [935, 745] on textarea "Hi {{first_name}}, I understand that the recent work order wasn't completed to …" at bounding box center [915, 735] width 811 height 67
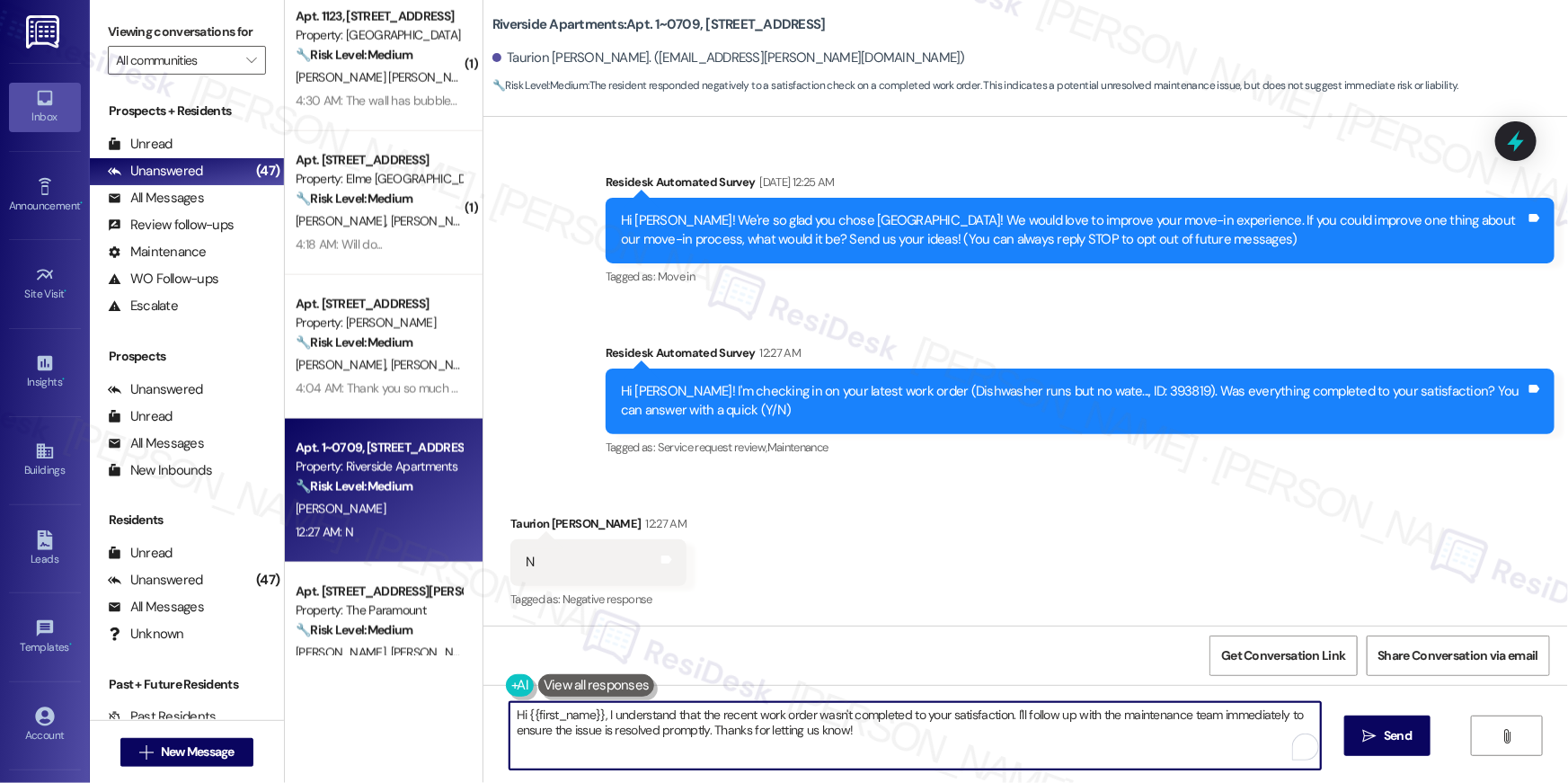
click at [935, 745] on textarea "Hi {{first_name}}, I understand that the recent work order wasn't completed to …" at bounding box center [915, 735] width 811 height 67
paste textarea "’m sorry to hear your work order is still not complete. Could you please share …"
type textarea "Hi {{first_name}}, I’m sorry to hear your work order is still not complete. Cou…"
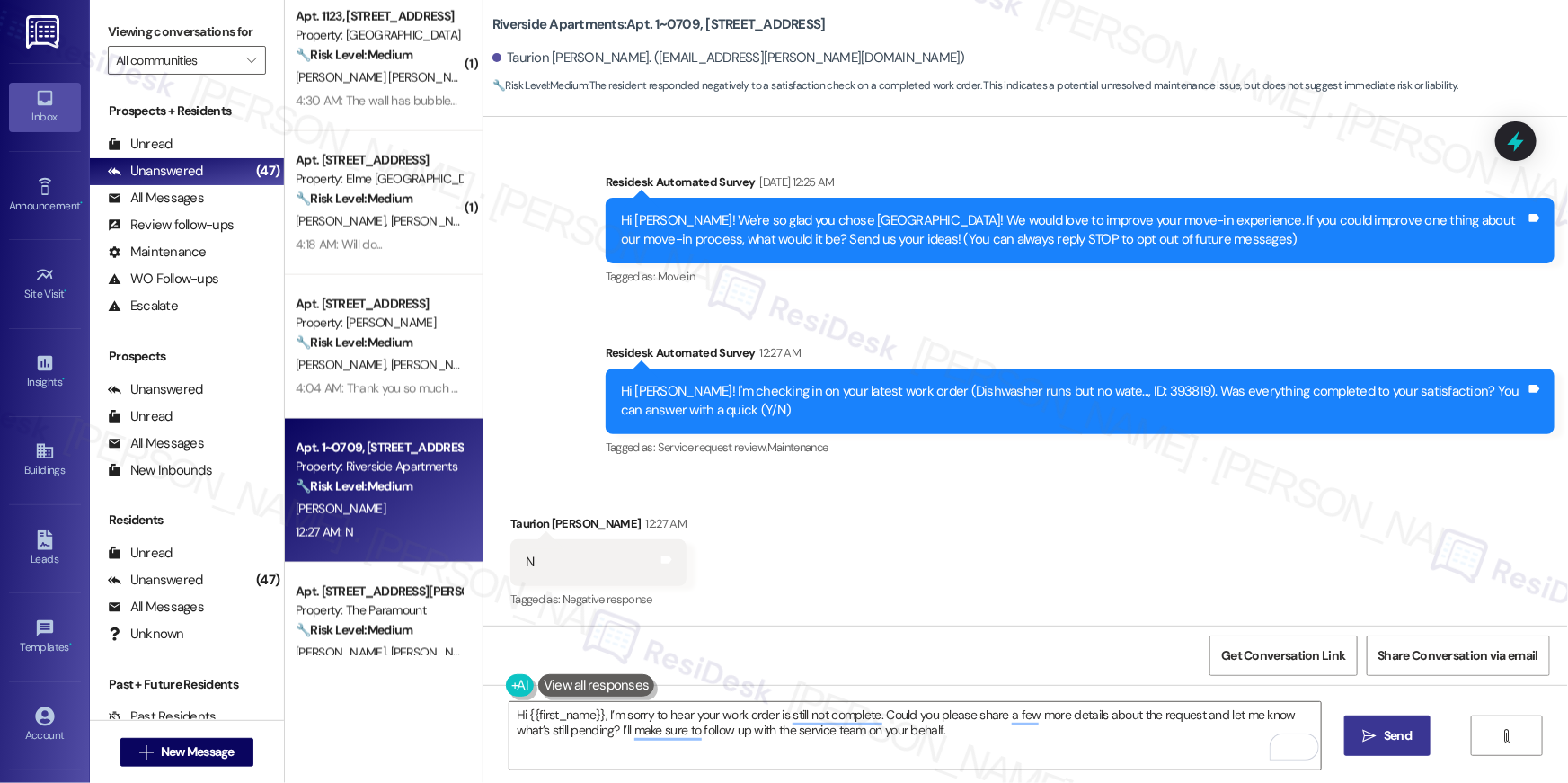
click at [1414, 746] on button " Send" at bounding box center [1387, 736] width 87 height 41
type textarea "Hi {{first_name}}, I understand that the recent work order wasn't completed to …"
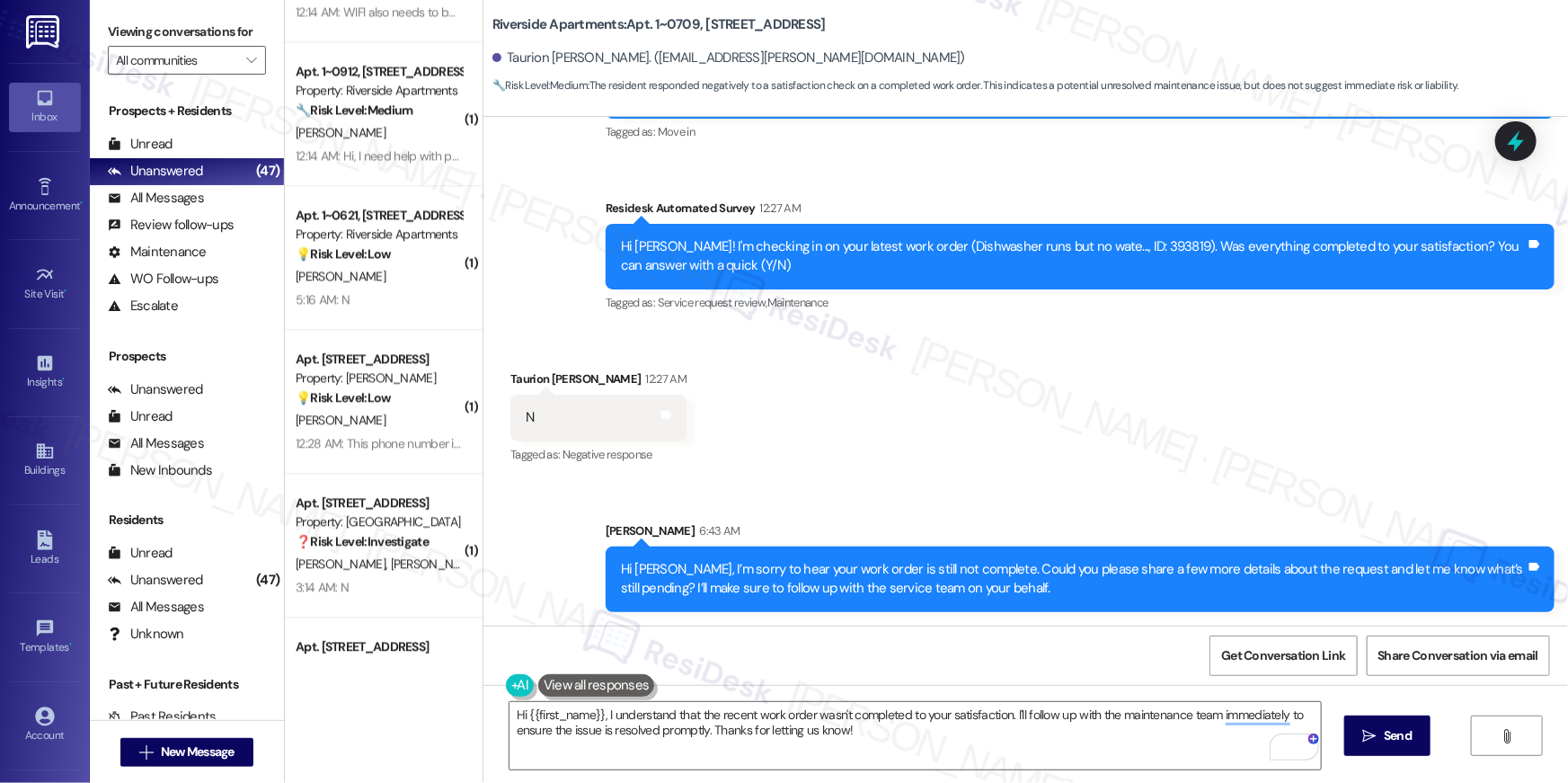
scroll to position [1960, 0]
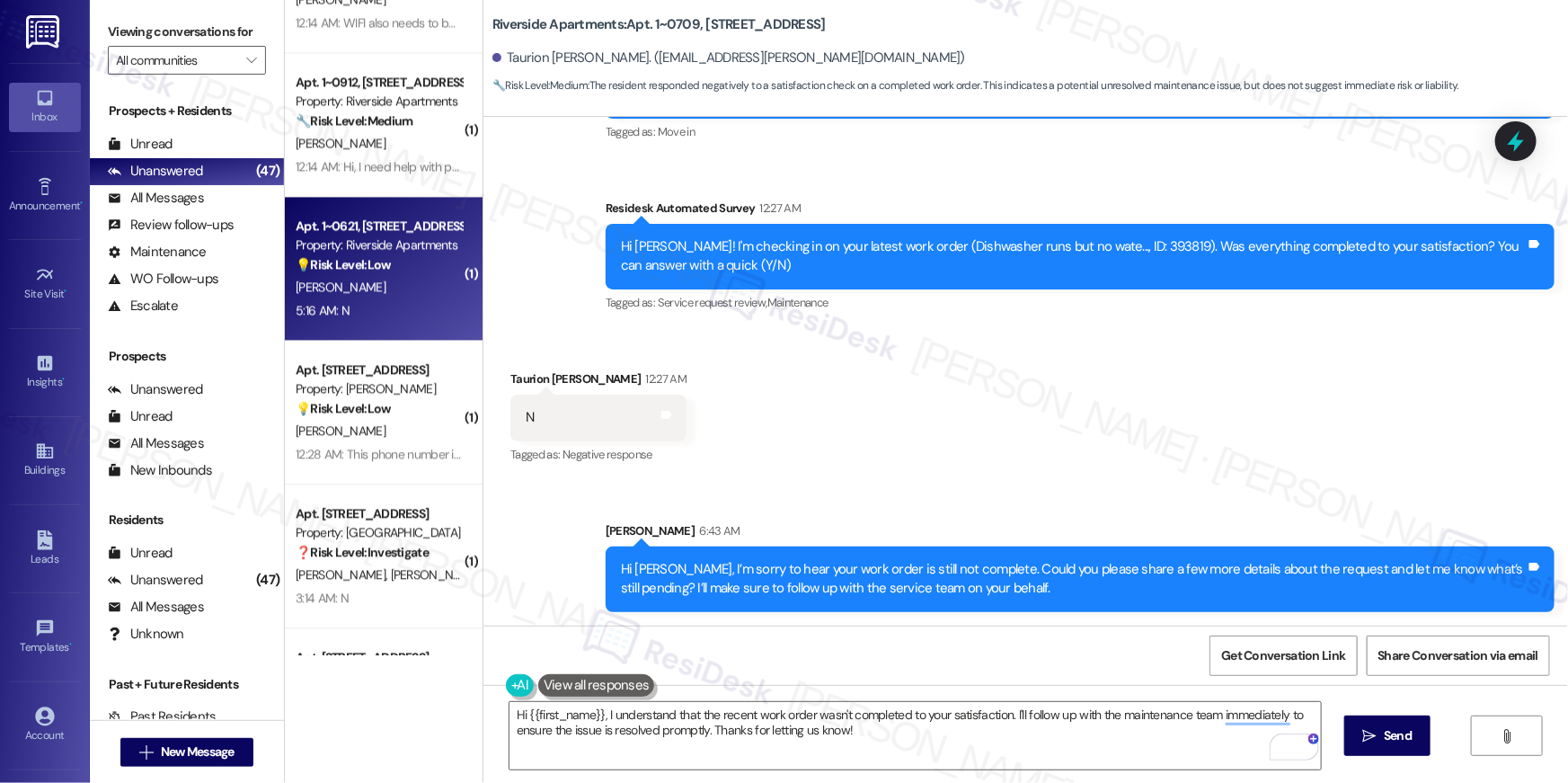
click at [326, 302] on div "5:16 AM: N 5:16 AM: N" at bounding box center [322, 310] width 54 height 17
type textarea "Fetching suggested responses. Please feel free to read through the conversation…"
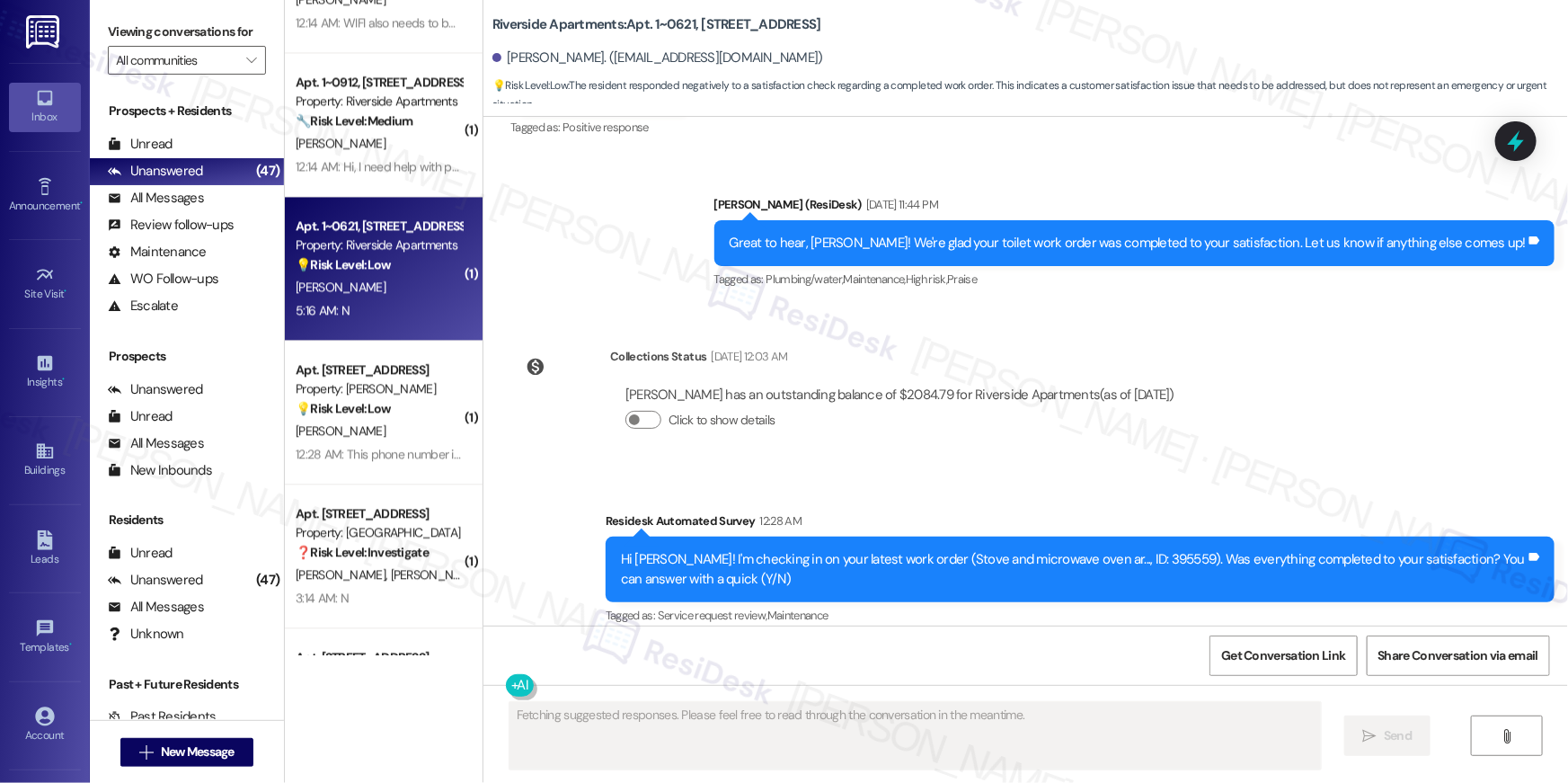
scroll to position [5210, 0]
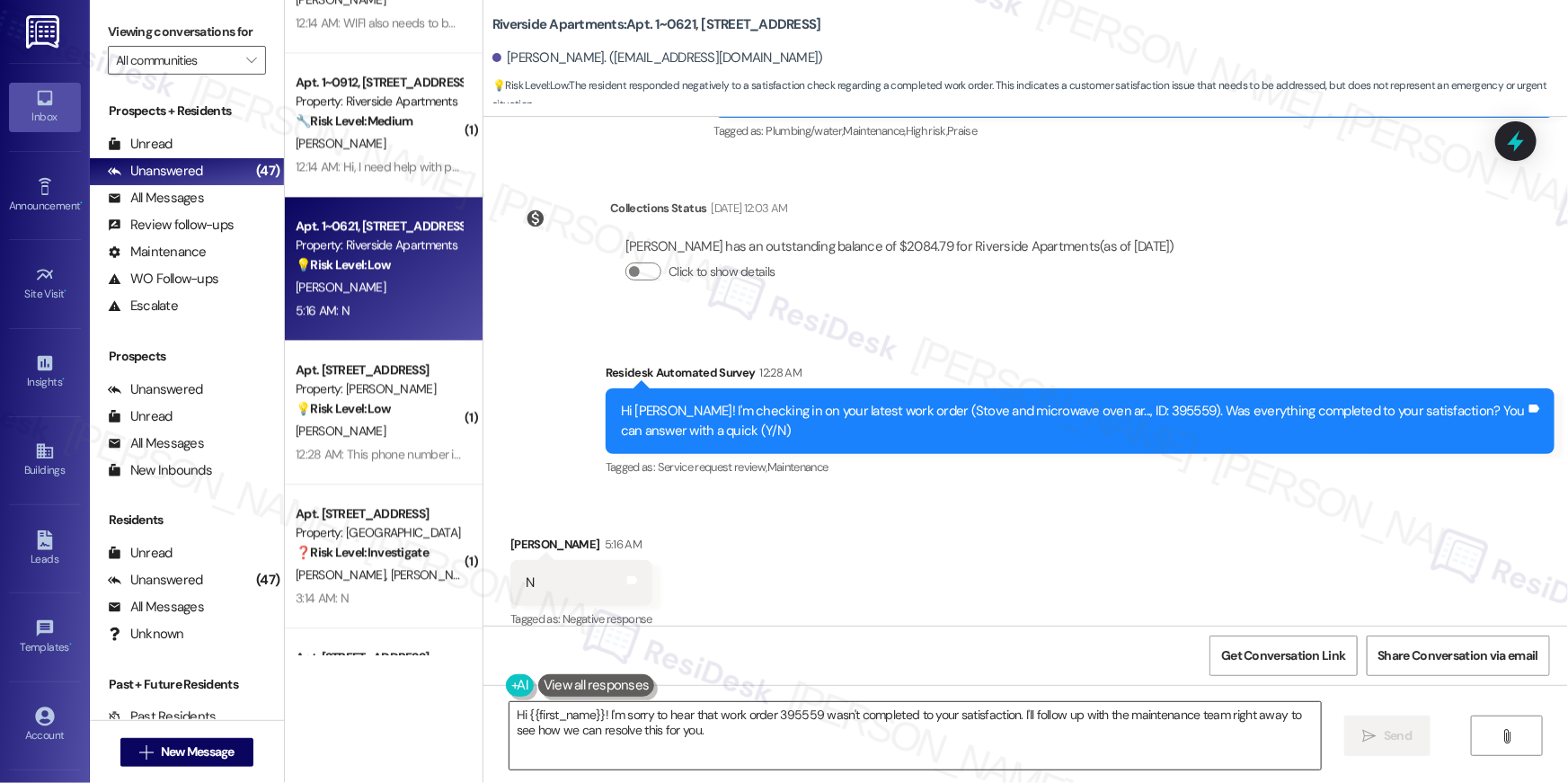
click at [882, 743] on textarea "Hi {{first_name}}! I'm sorry to hear that work order 395559 wasn't completed to…" at bounding box center [915, 735] width 811 height 67
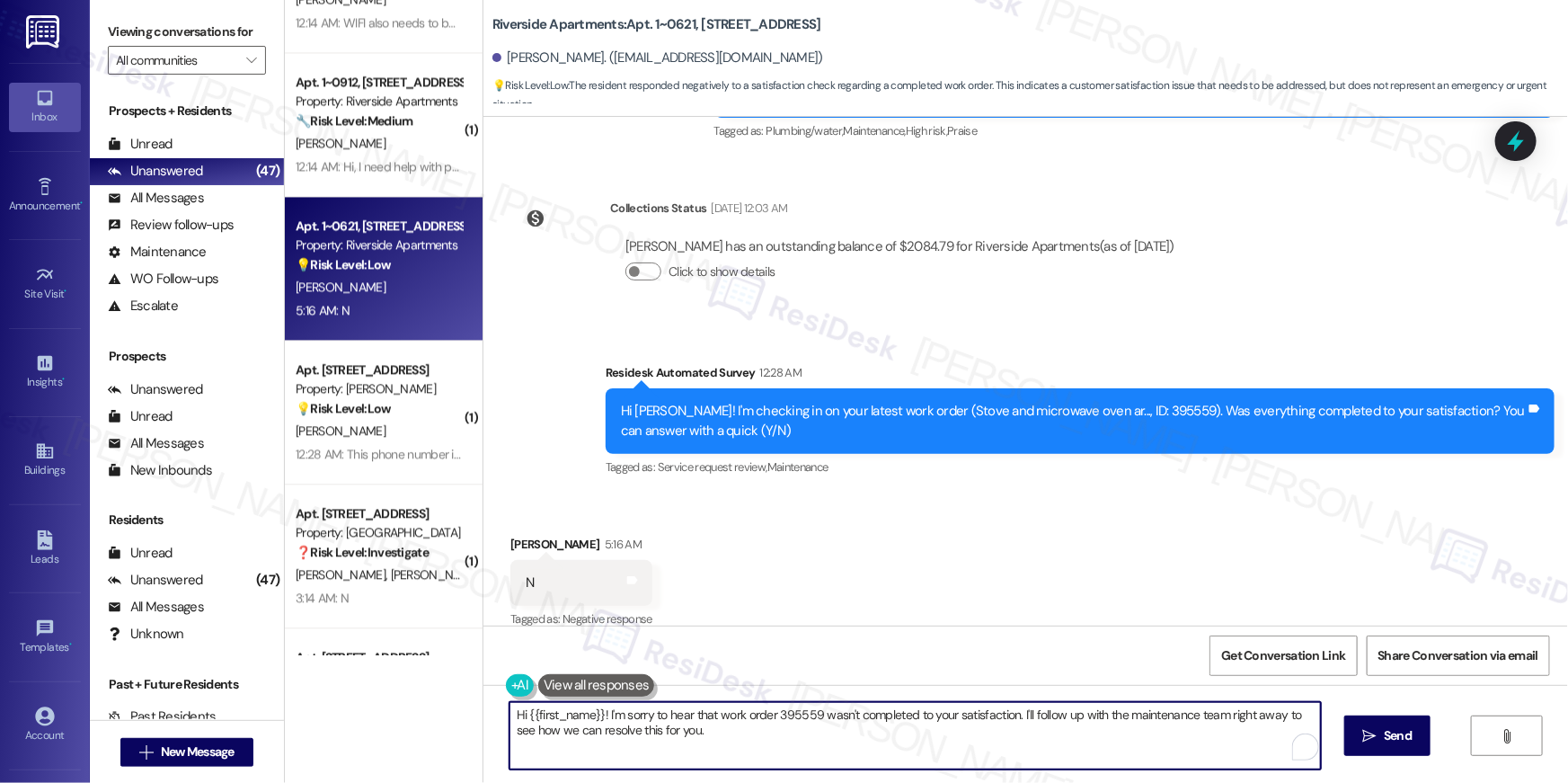
click at [882, 743] on textarea "Hi {{first_name}}! I'm sorry to hear that work order 395559 wasn't completed to…" at bounding box center [915, 735] width 811 height 67
paste textarea ", I’m sorry to hear your work order is still not complete. Could you please sha…"
type textarea "Hi {{first_name}}, I’m sorry to hear your work order is still not complete. Cou…"
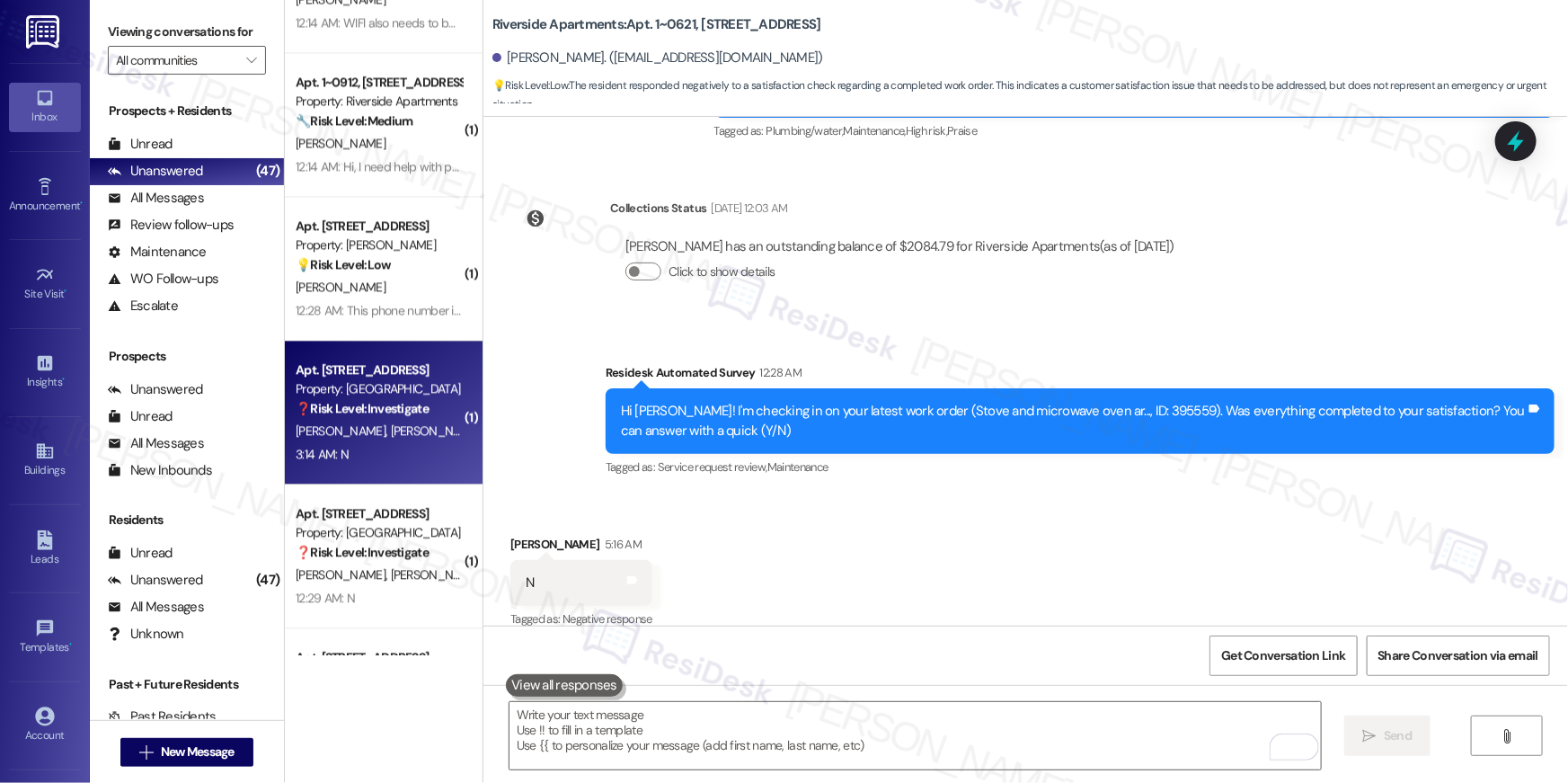
click at [390, 409] on strong "❓ Risk Level: Investigate" at bounding box center [362, 408] width 133 height 17
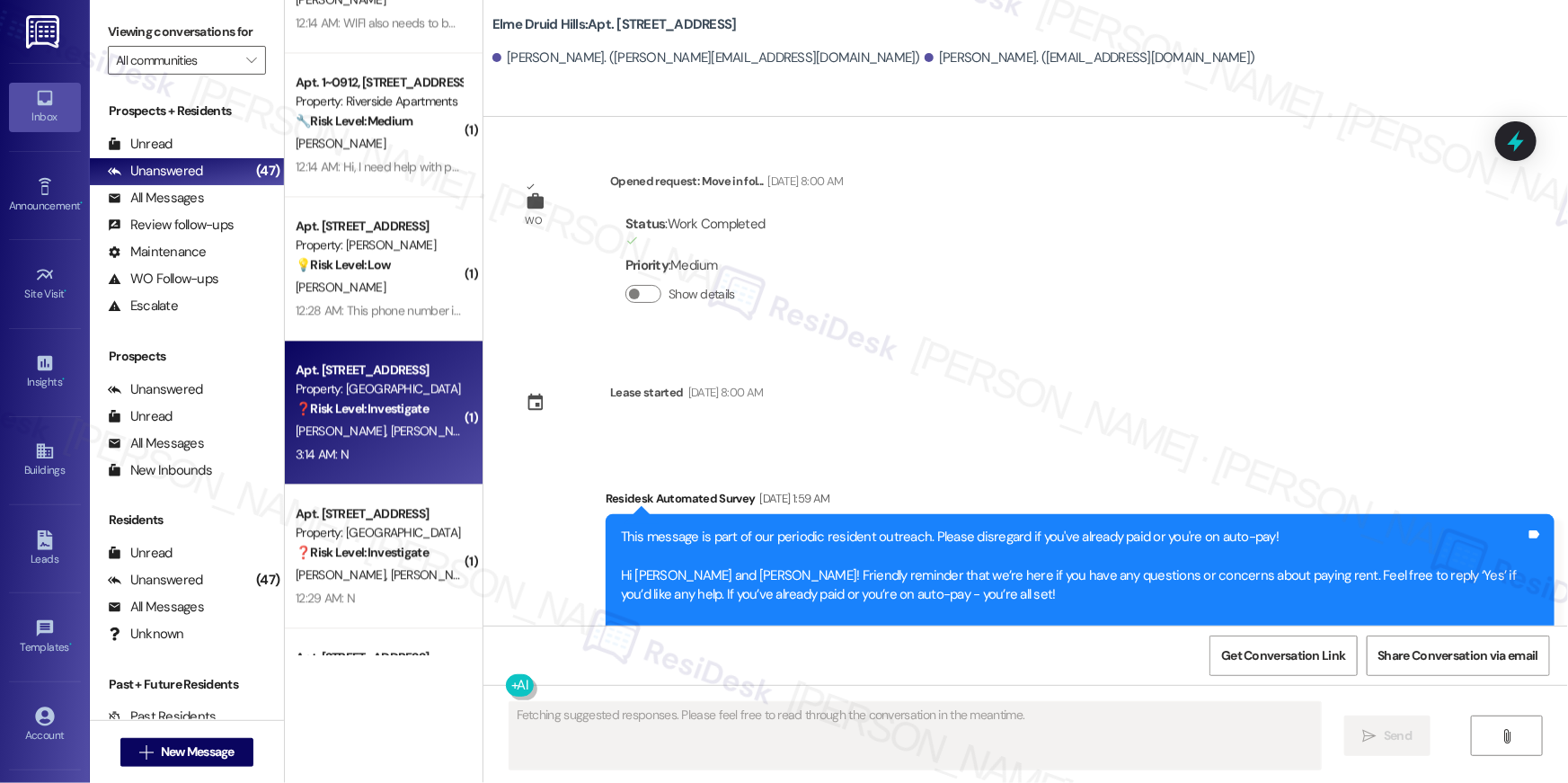
scroll to position [31631, 0]
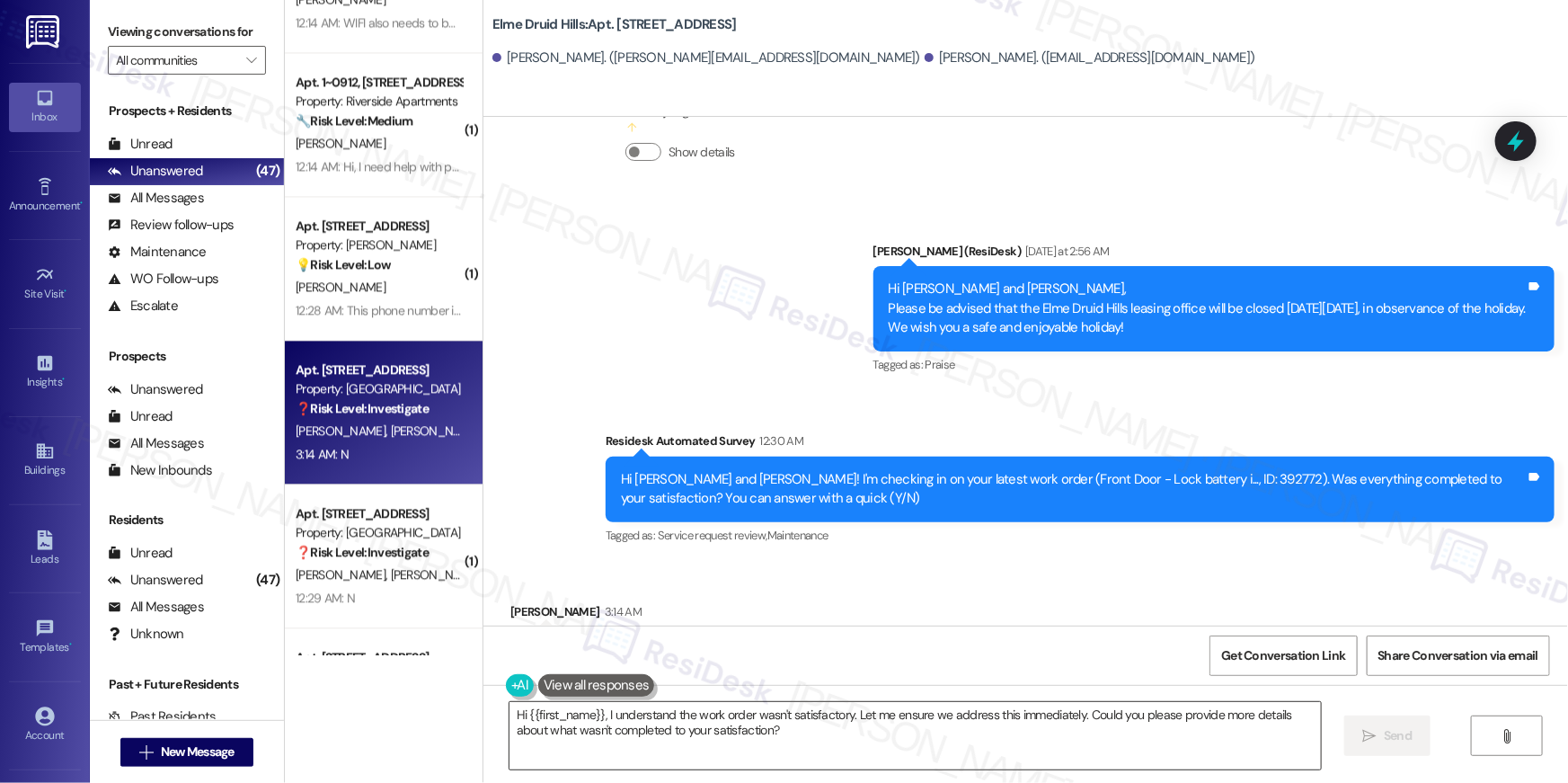
click at [990, 710] on textarea "Hi {{first_name}}, I understand the work order wasn't satisfactory. Let me ensu…" at bounding box center [915, 735] width 811 height 67
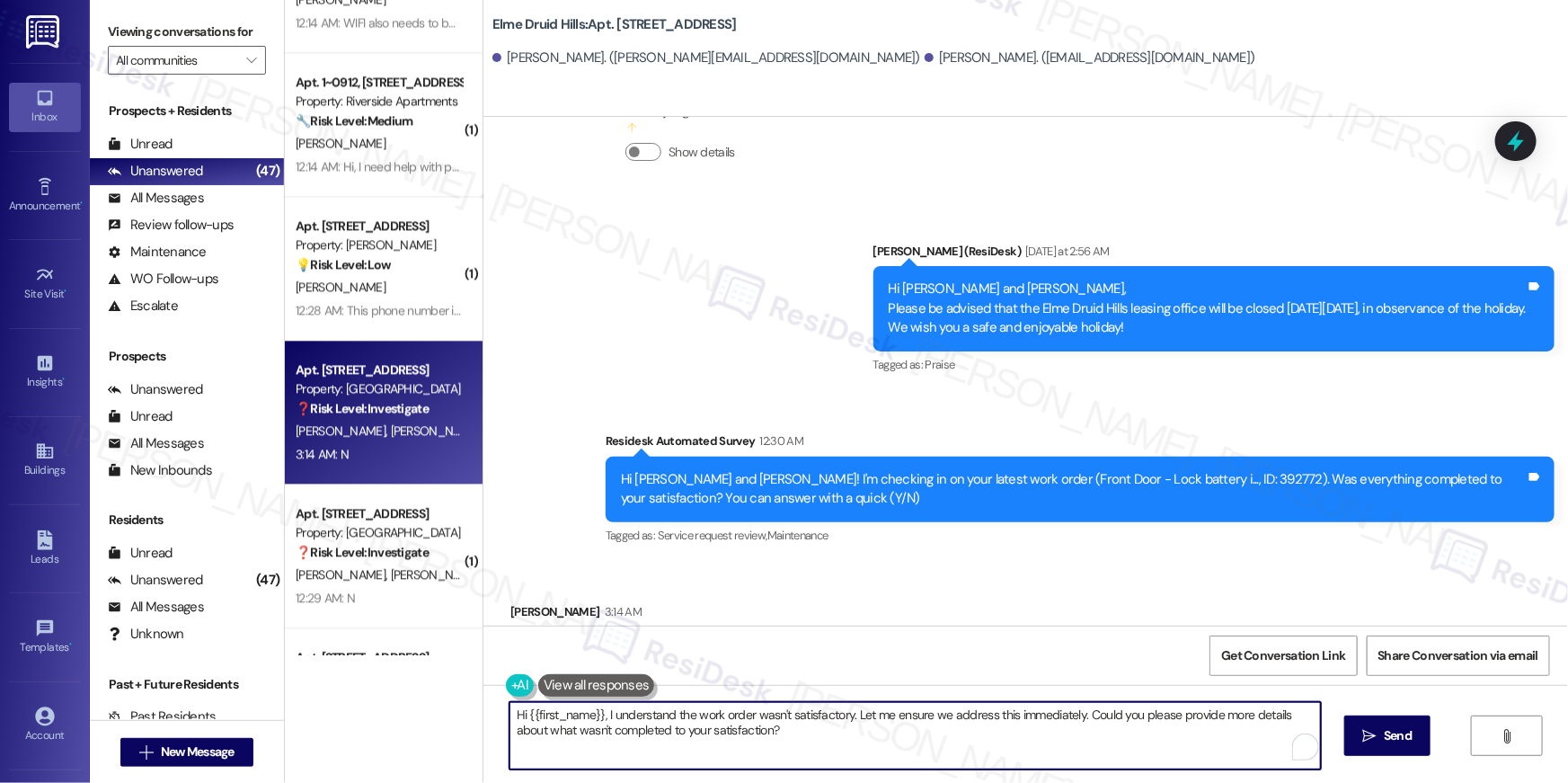
click at [990, 710] on textarea "Hi {{first_name}}, I understand the work order wasn't satisfactory. Let me ensu…" at bounding box center [915, 735] width 811 height 67
paste textarea "’m sorry to hear your work order is still not complete. Could you please share …"
type textarea "Hi {{first_name}}, I’m sorry to hear your work order is still not complete. Cou…"
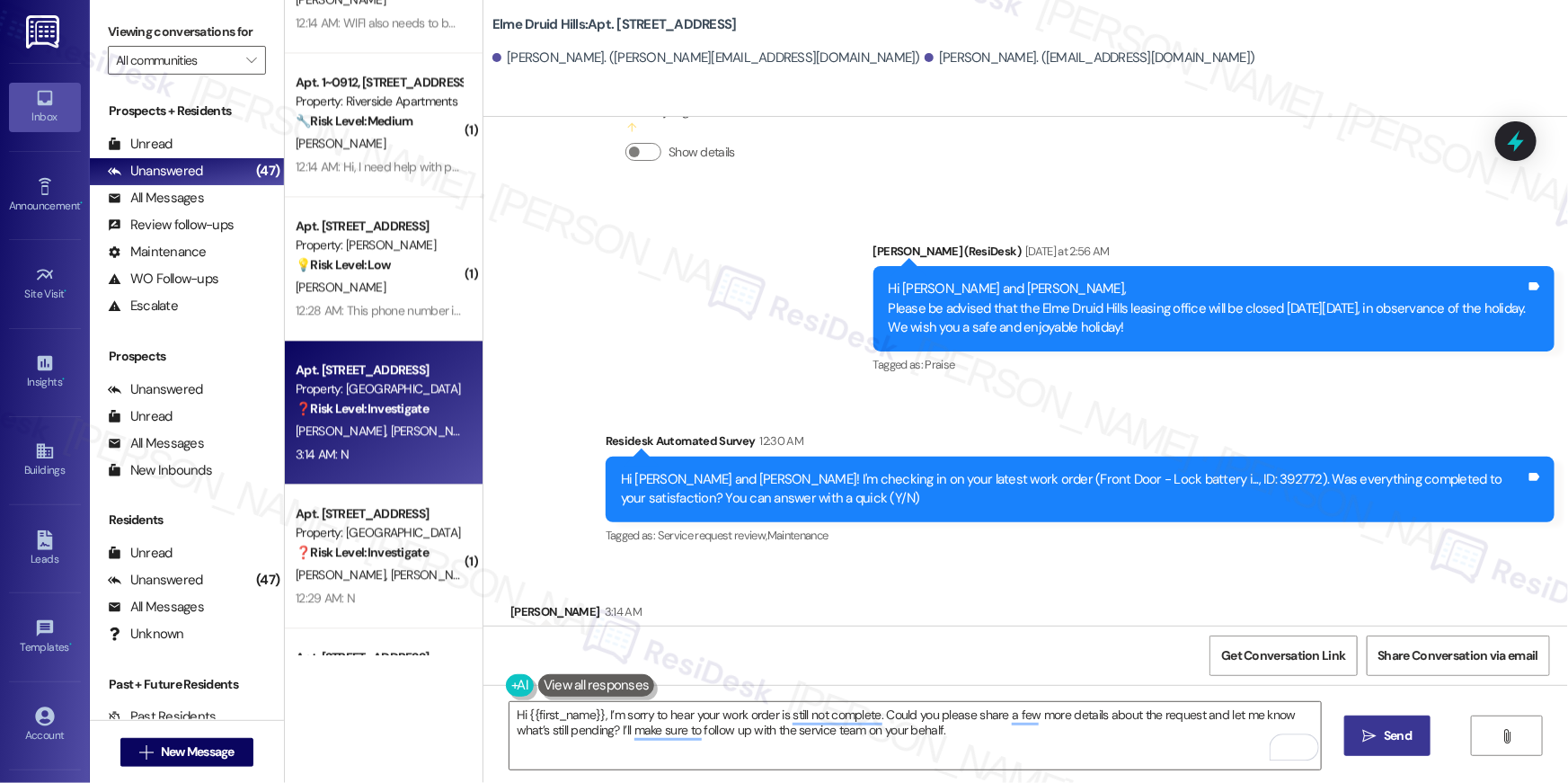
click at [1409, 747] on button " Send" at bounding box center [1387, 736] width 87 height 41
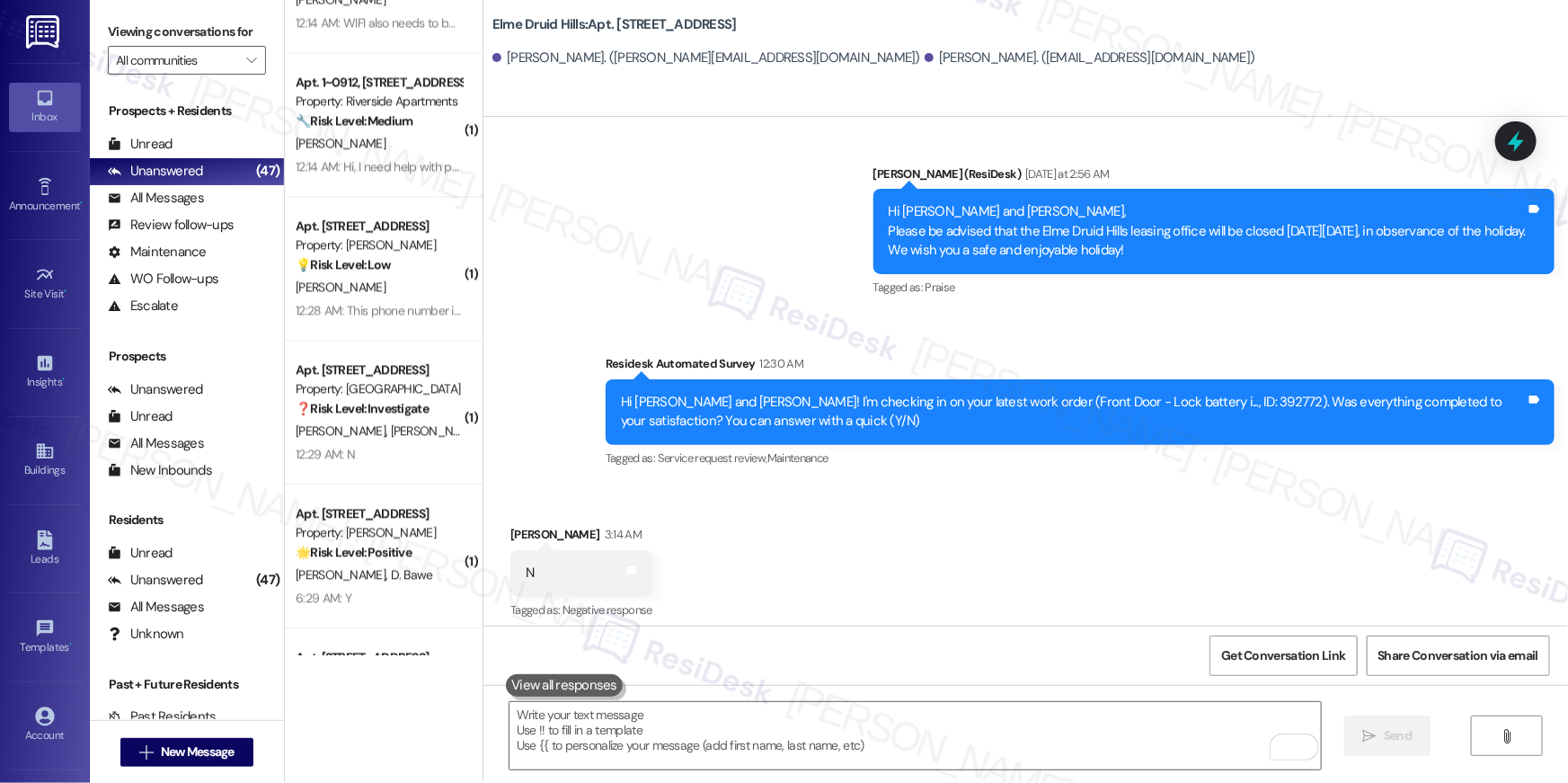
scroll to position [31775, 0]
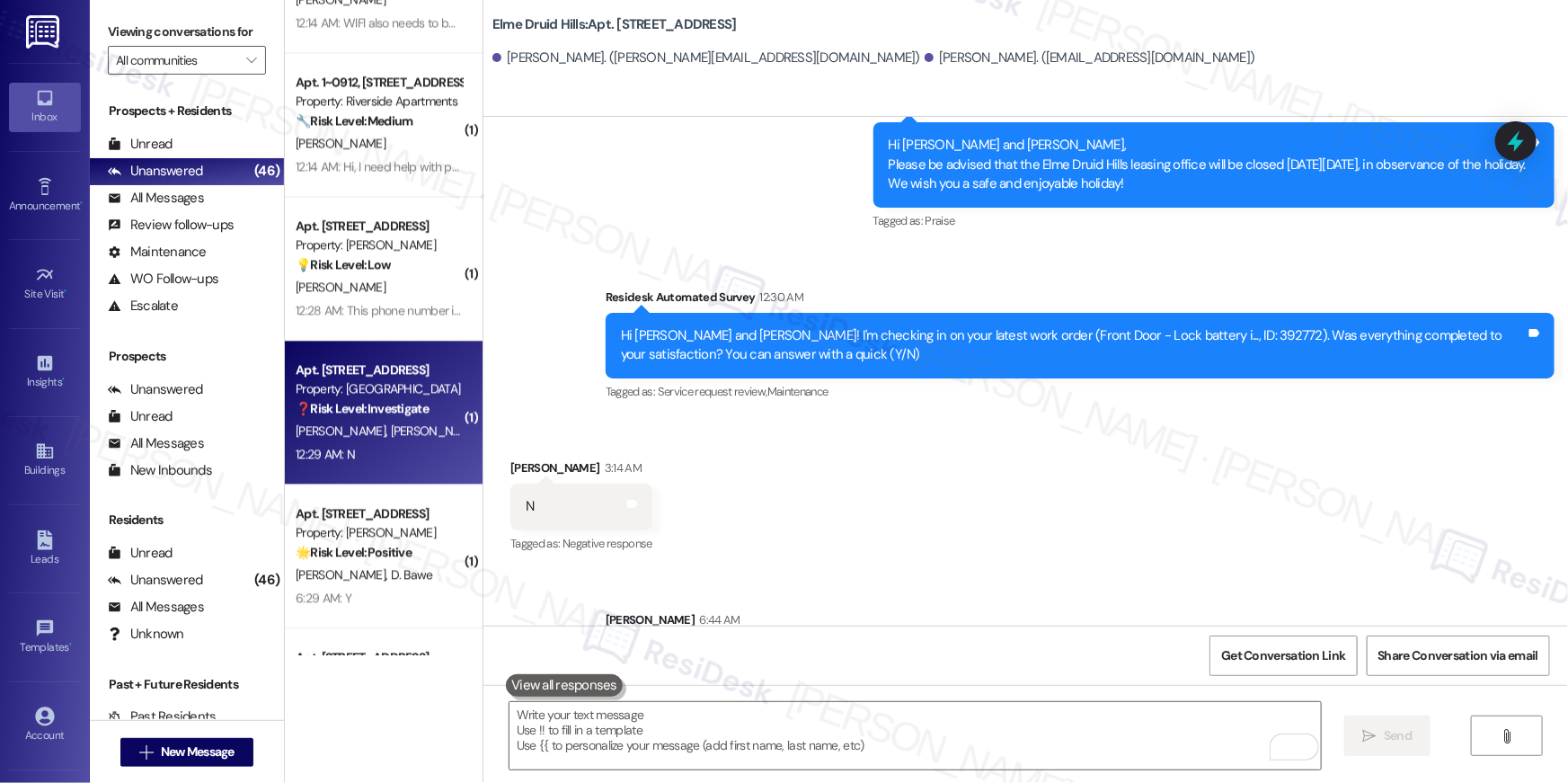
click at [411, 438] on div "N. Galvez A. Lopez" at bounding box center [378, 431] width 170 height 22
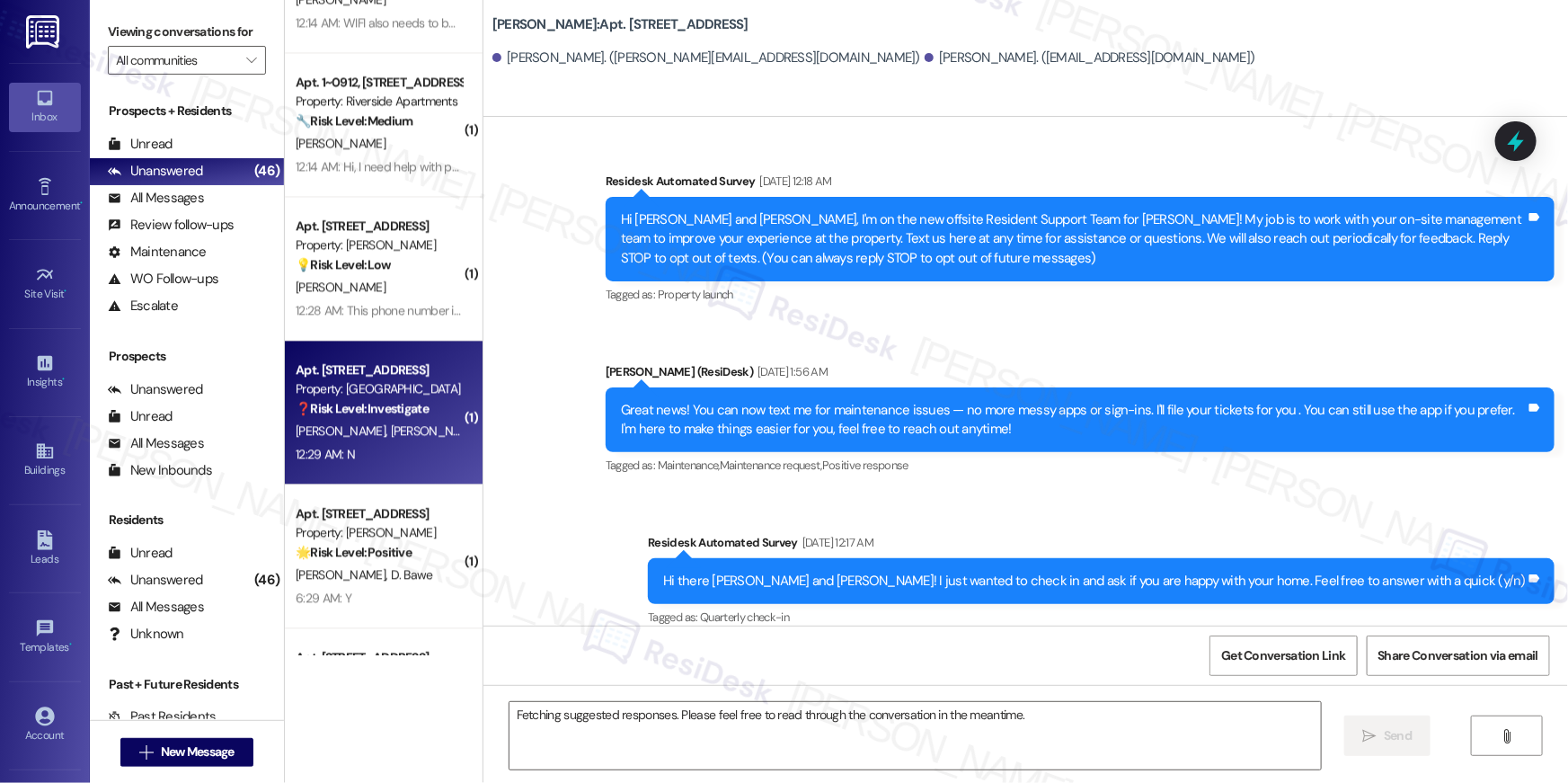
scroll to position [14931, 0]
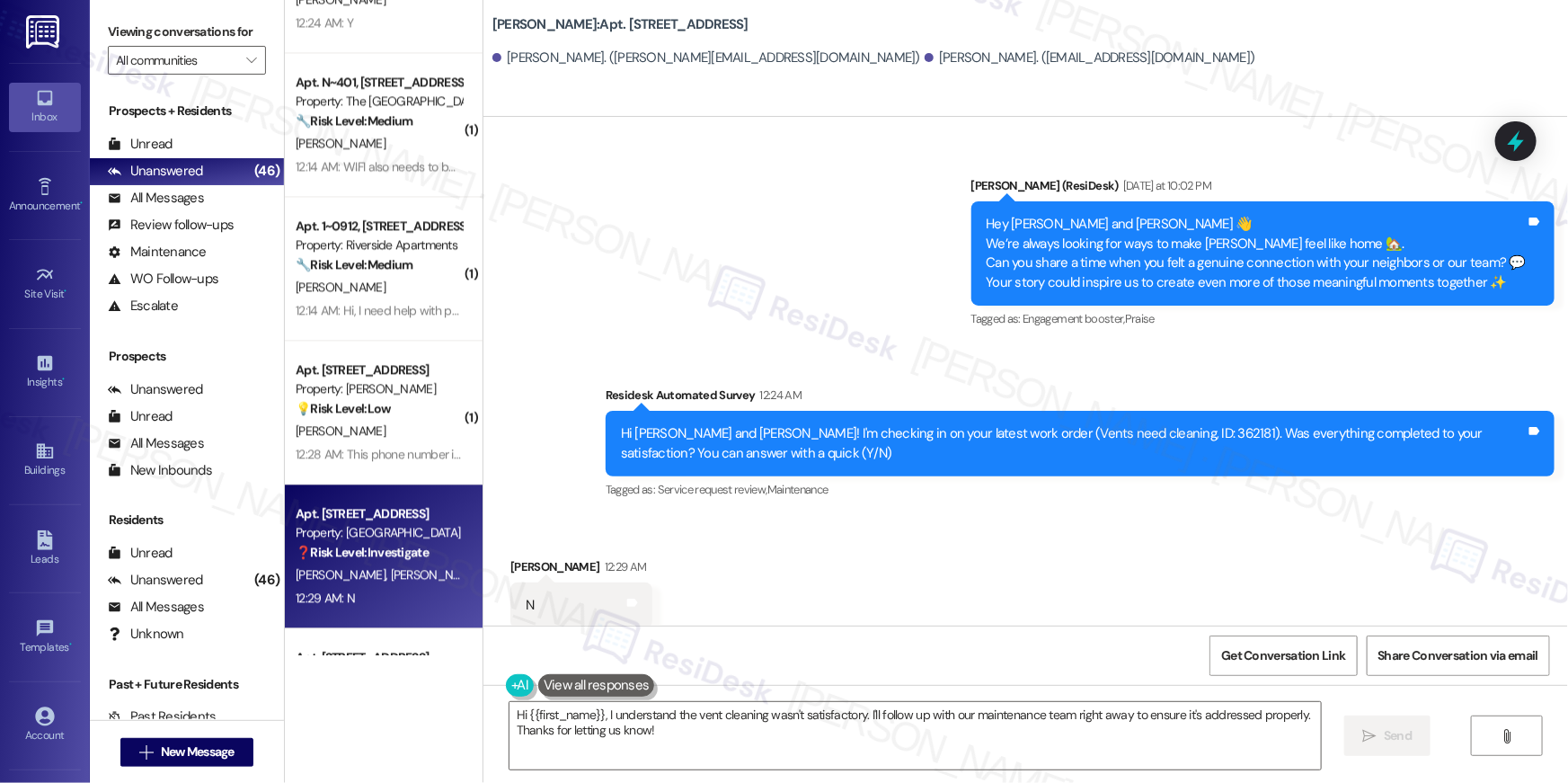
click at [949, 527] on div "Received via SMS Andres Lopez 12:29 AM N Tags and notes Tagged as: Negative res…" at bounding box center [1025, 593] width 1084 height 152
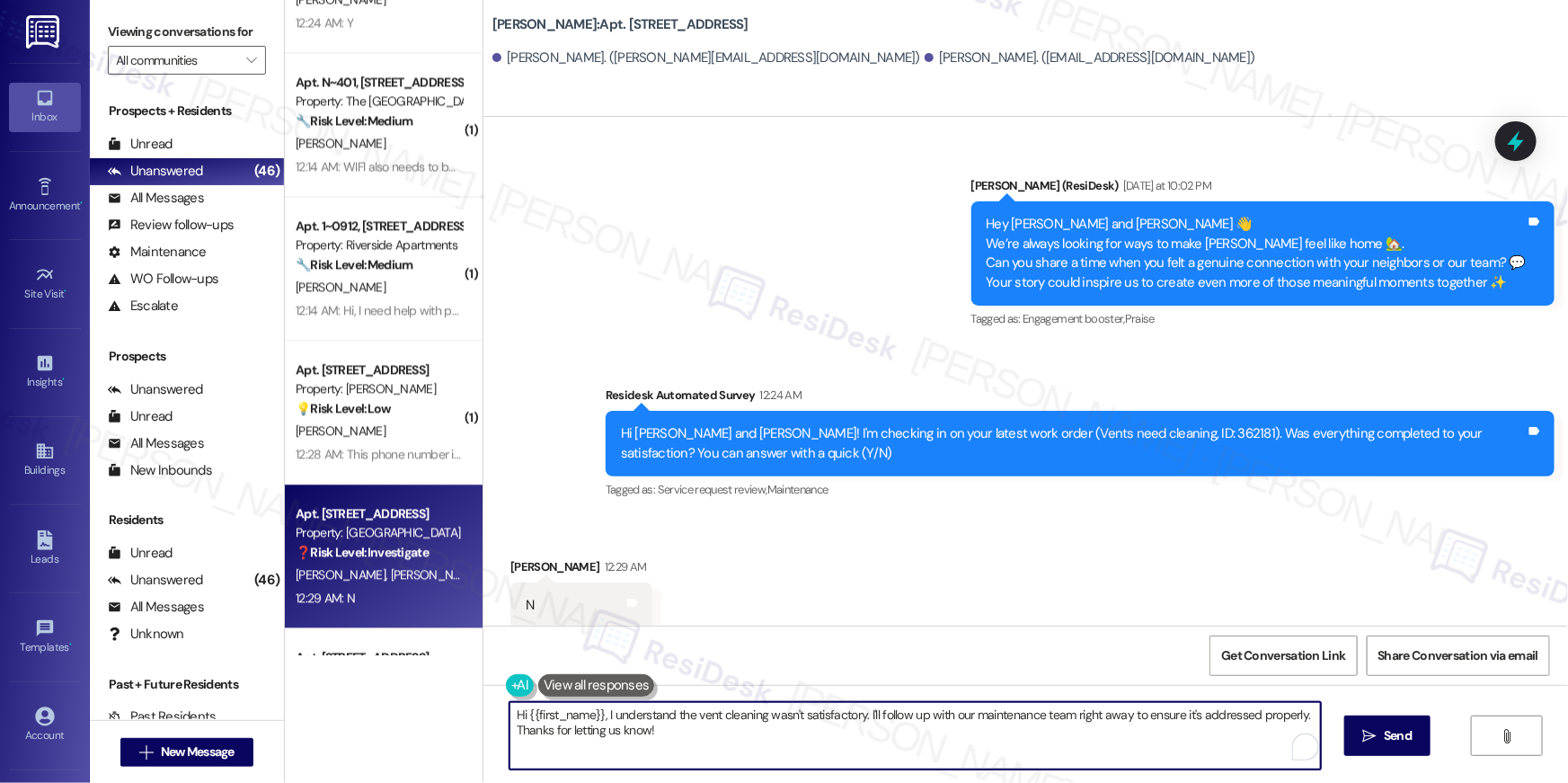
click at [834, 727] on textarea "Hi {{first_name}}, I understand the vent cleaning wasn't satisfactory. I'll fol…" at bounding box center [915, 735] width 811 height 67
click at [1045, 752] on textarea "Hi {{first_name}}, I understand the vent cleaning wasn't satisfactory. I'll fol…" at bounding box center [915, 735] width 811 height 67
paste textarea "’m sorry to hear your work order is still not complete. Could you please share …"
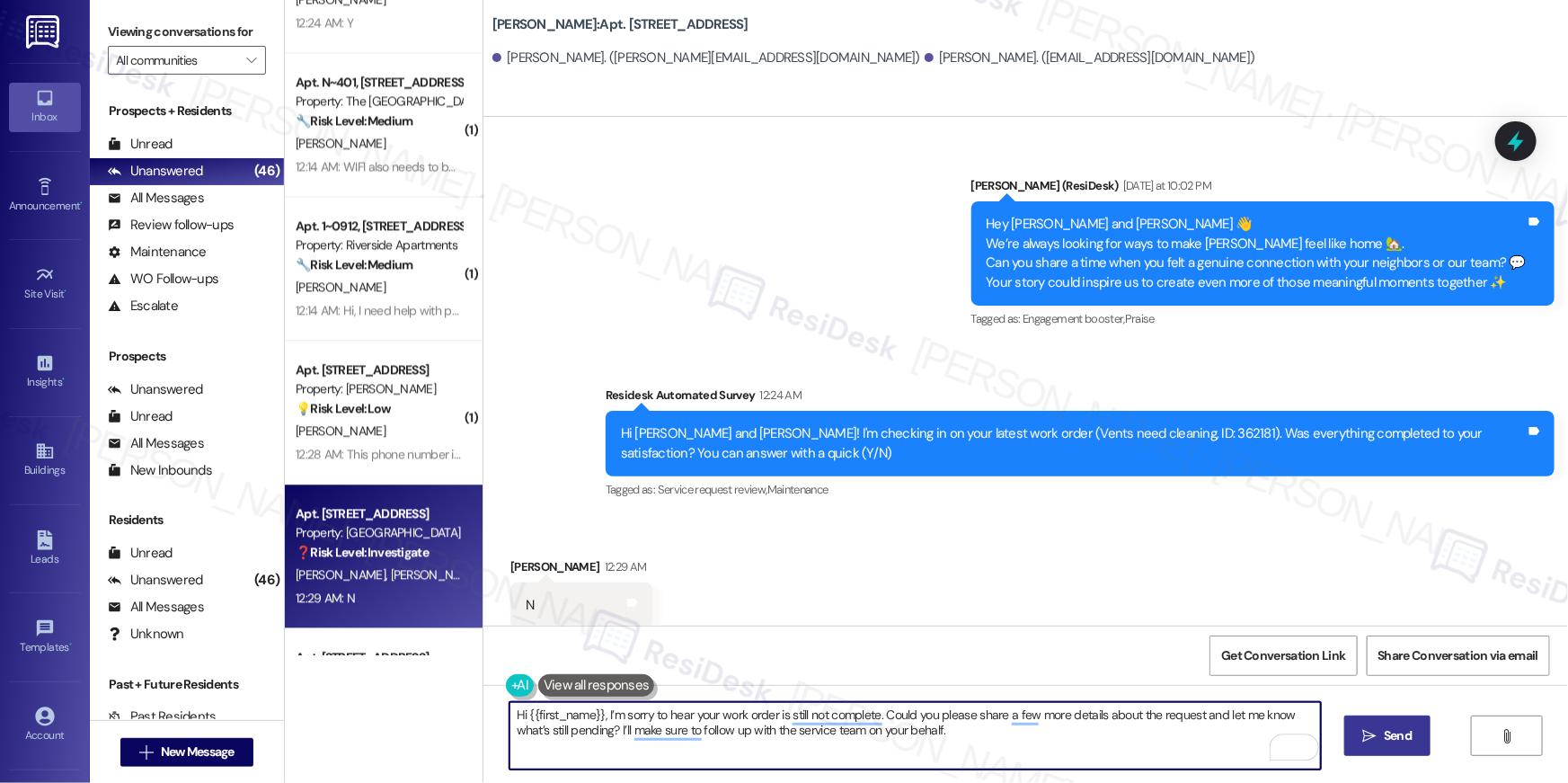
type textarea "Hi {{first_name}}, I’m sorry to hear your work order is still not complete. Cou…"
click at [1386, 737] on span "Send" at bounding box center [1397, 735] width 28 height 18
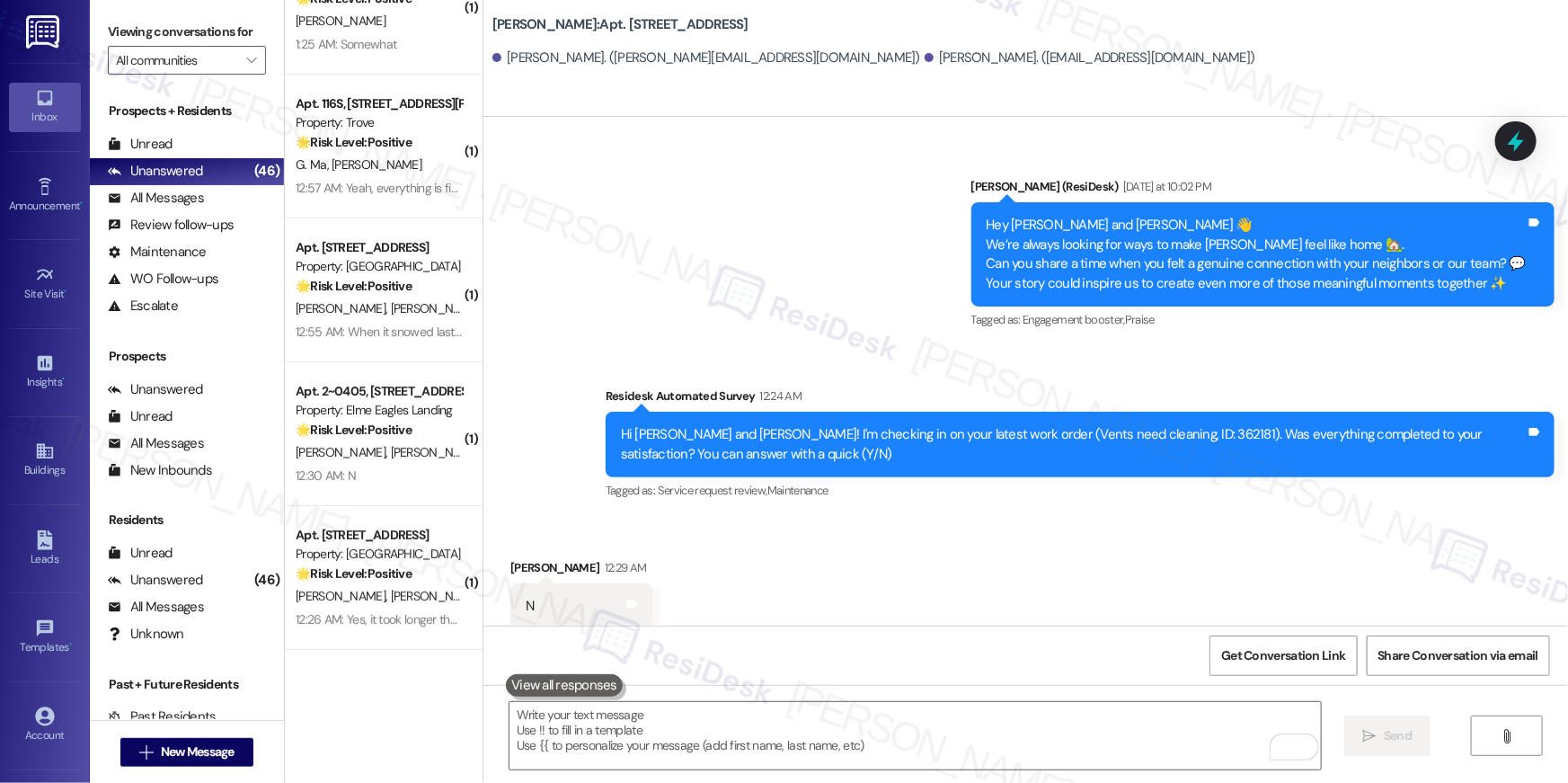
scroll to position [3379, 0]
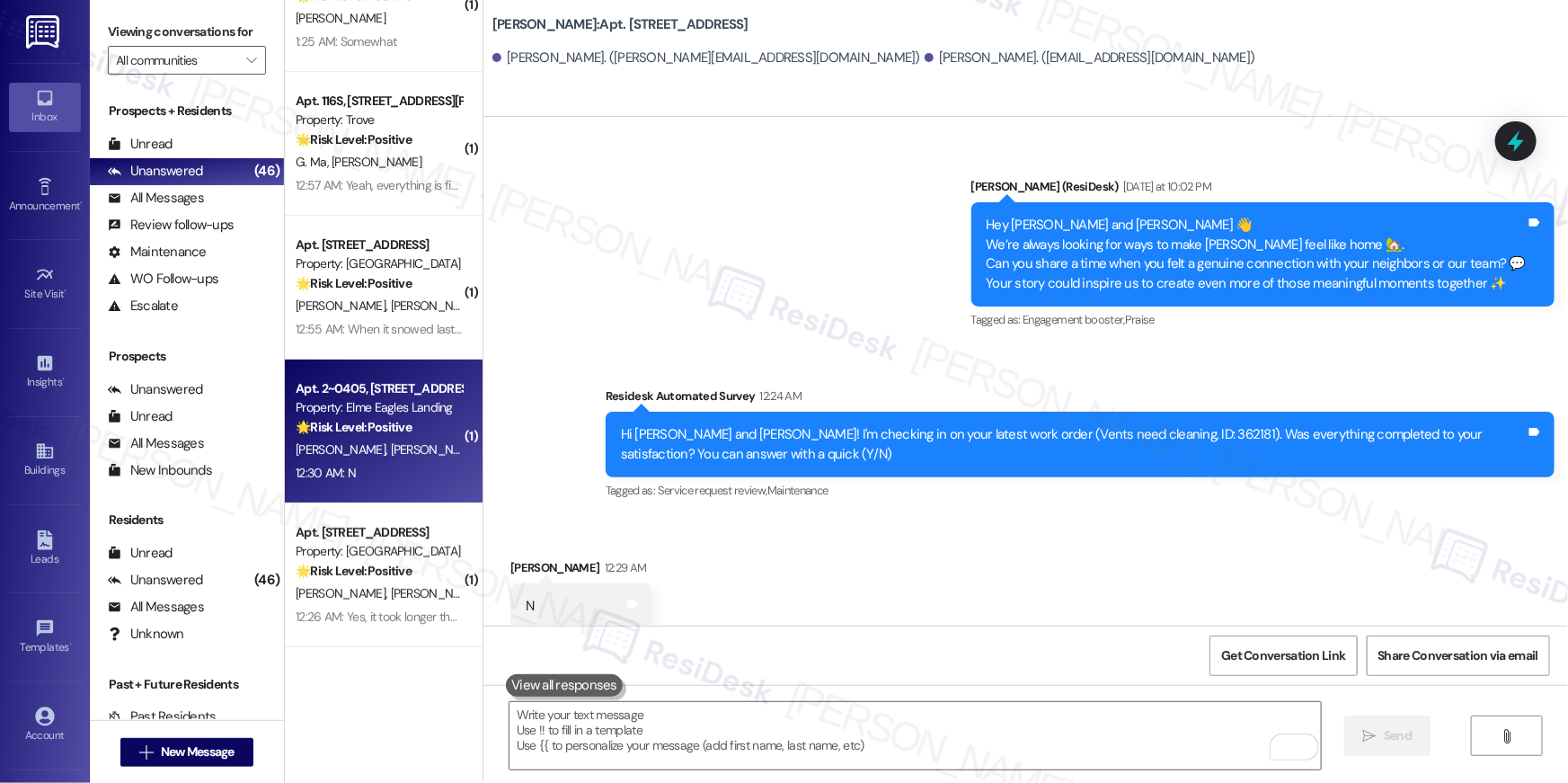
click at [342, 418] on div "🌟 Risk Level: Positive The resident responded negatively to a check-in about th…" at bounding box center [378, 428] width 166 height 18
type textarea "Fetching suggested responses. Please feel free to read through the conversation…"
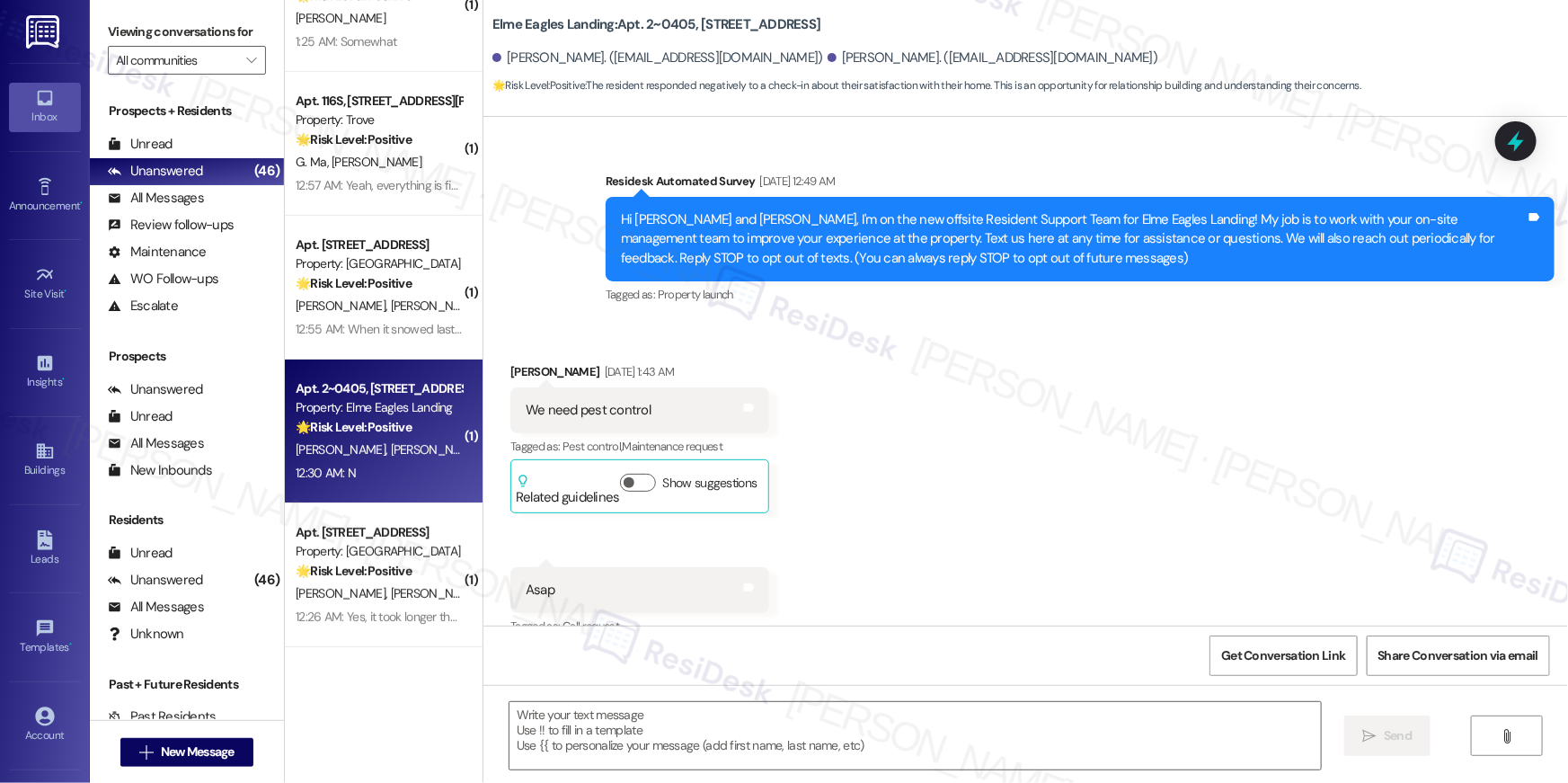
scroll to position [21121, 0]
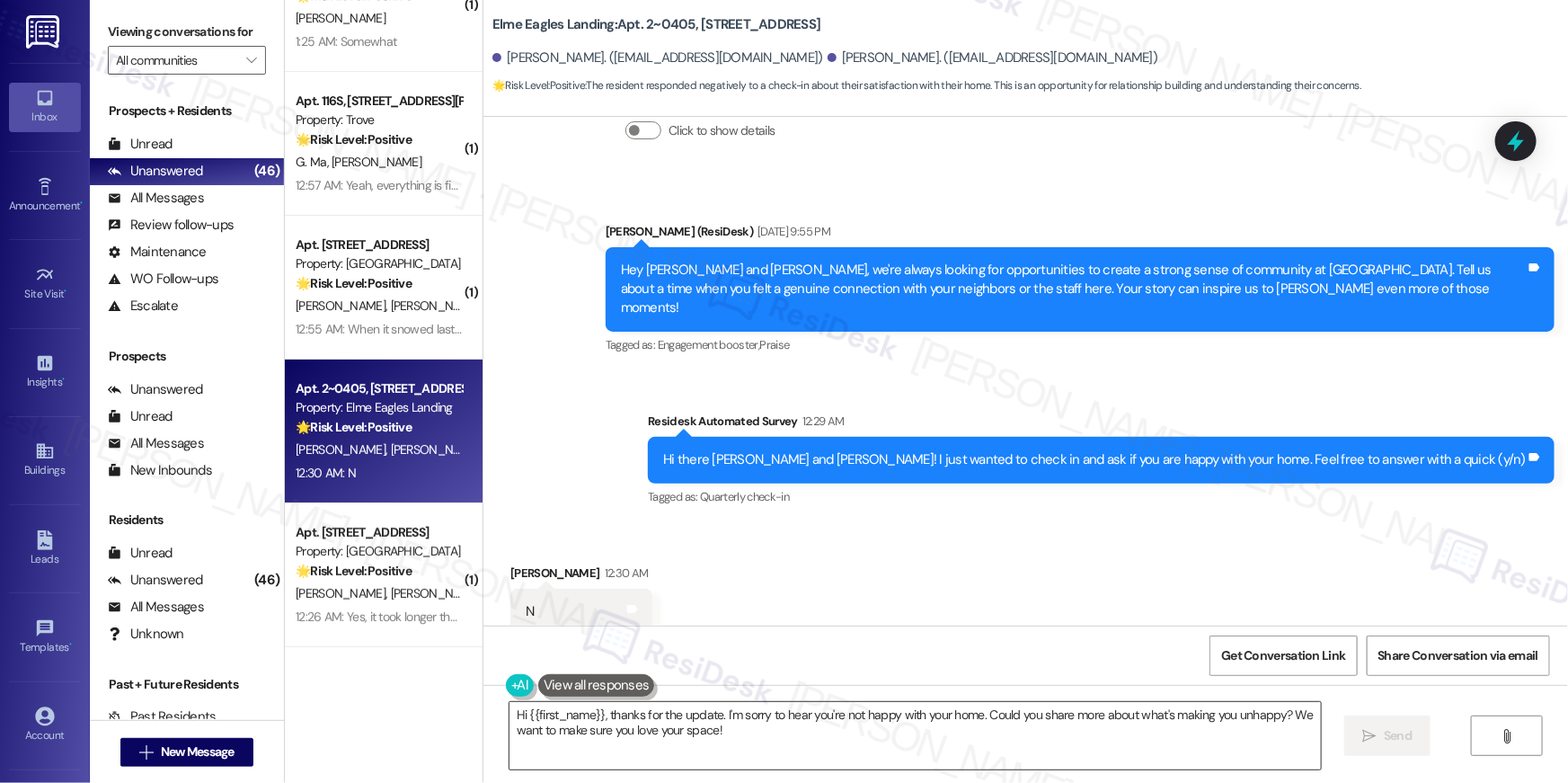
click at [792, 737] on textarea "Hi {{first_name}}, thanks for the update. I'm sorry to hear you're not happy wi…" at bounding box center [915, 735] width 811 height 67
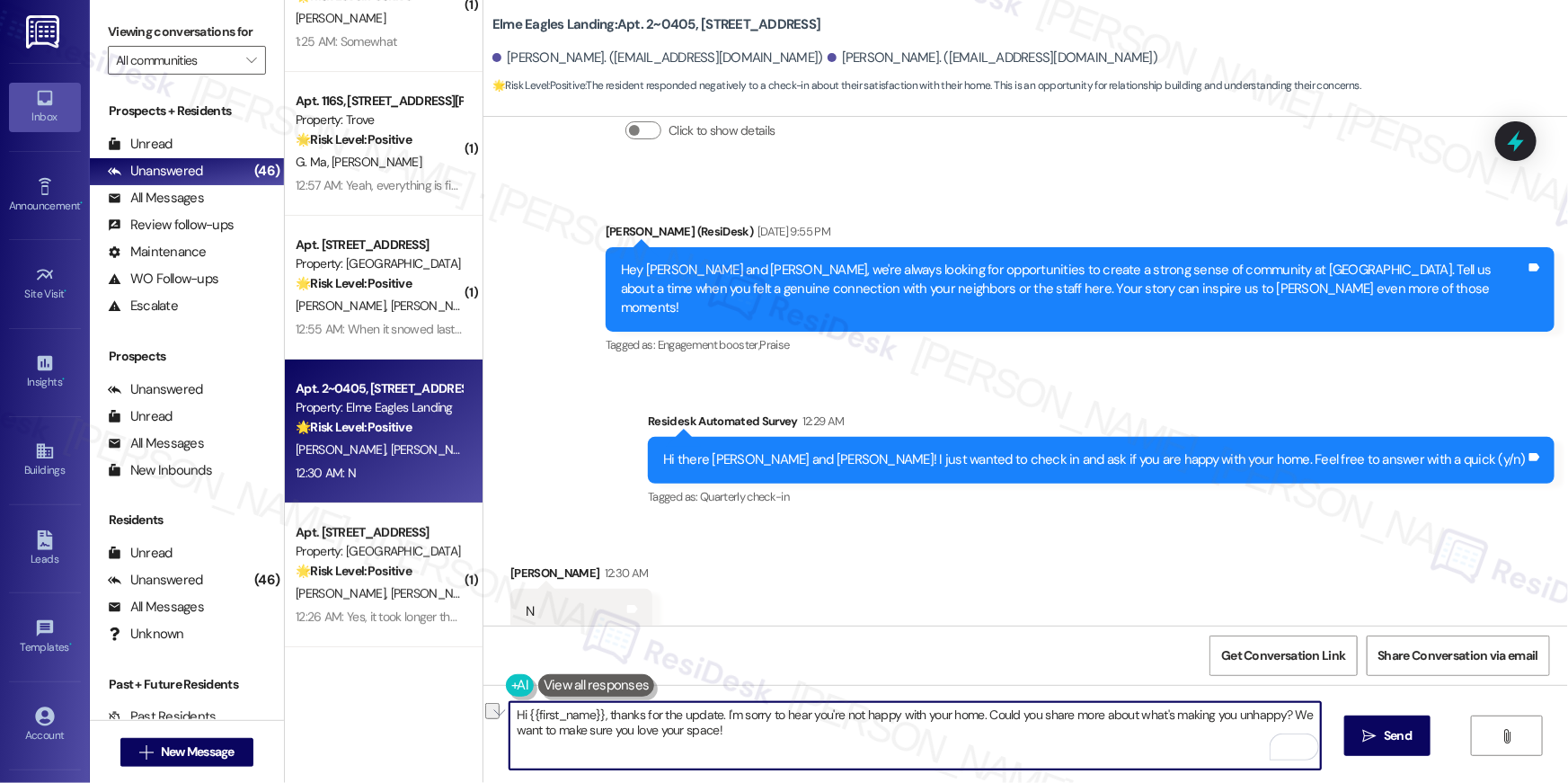
drag, startPoint x: 714, startPoint y: 717, endPoint x: 602, endPoint y: 717, distance: 112.0
click at [603, 718] on textarea "Hi {{first_name}}, thanks for the update. I'm sorry to hear you're not happy wi…" at bounding box center [915, 735] width 811 height 67
type textarea "Hi Kailan, I'm sorry to hear you're not happy with your home. Could you share m…"
click at [1356, 728] on button " Send" at bounding box center [1387, 736] width 87 height 41
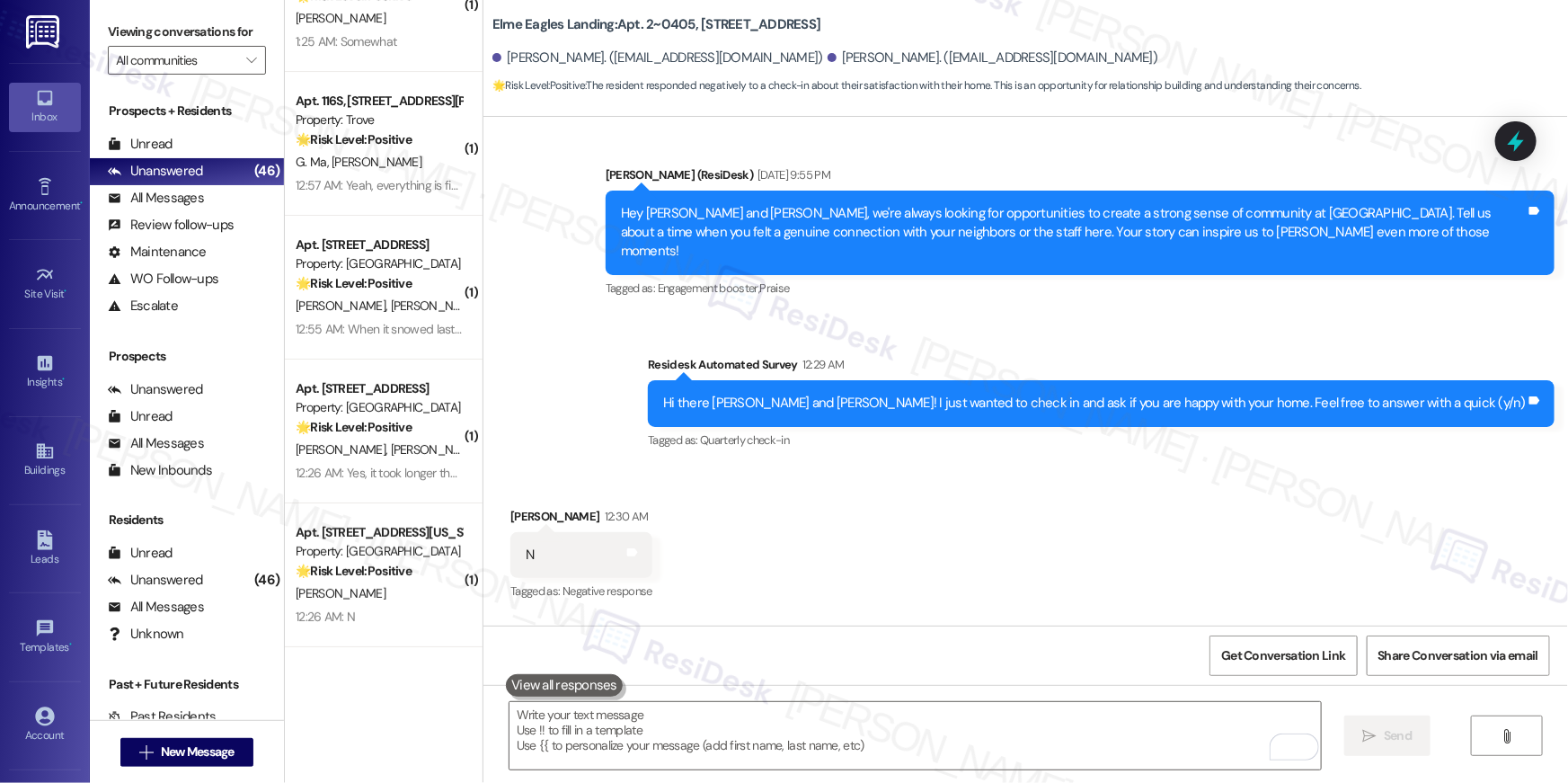
scroll to position [21245, 0]
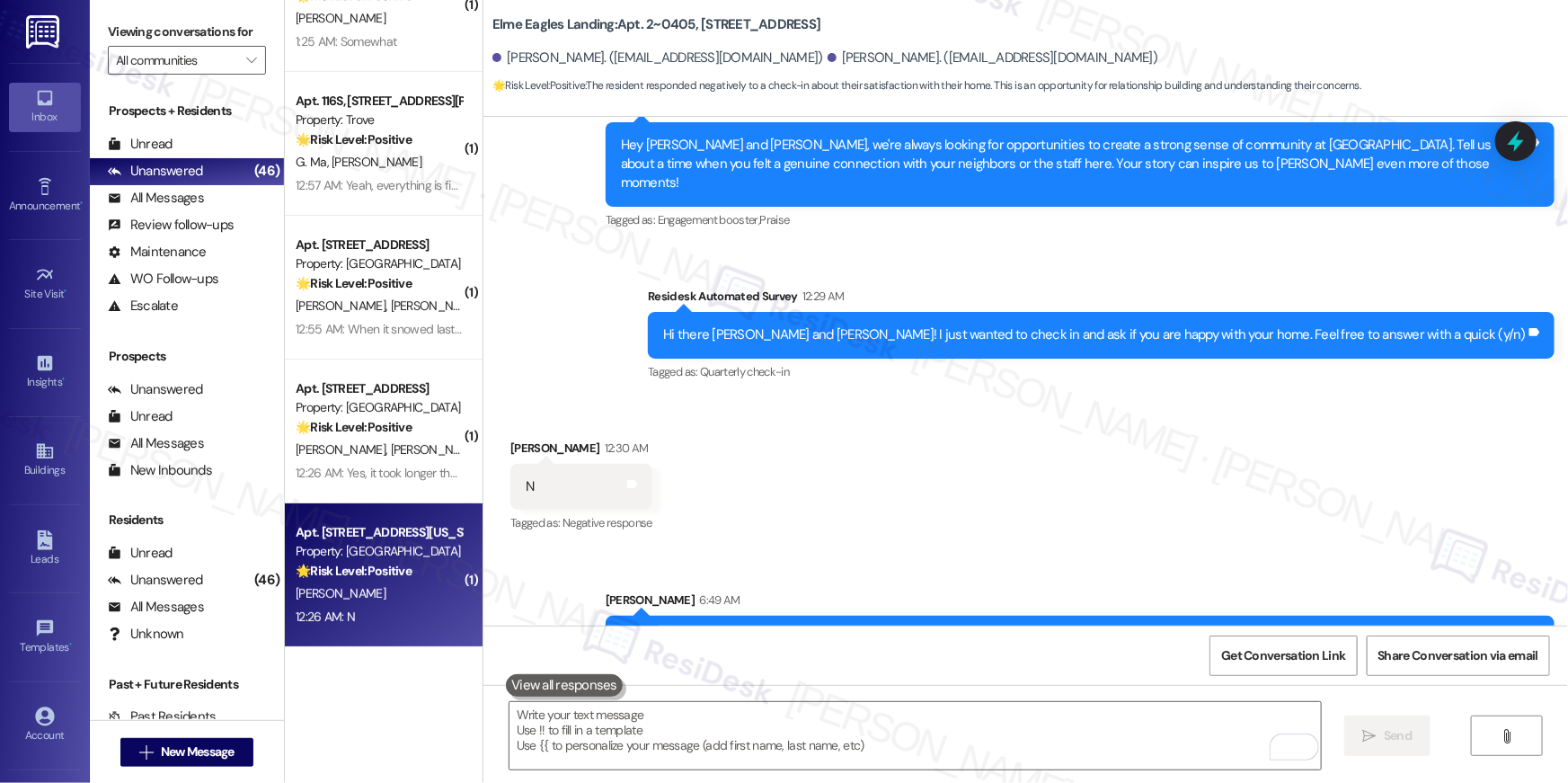
click at [377, 555] on div "Property: Yale West" at bounding box center [378, 551] width 166 height 18
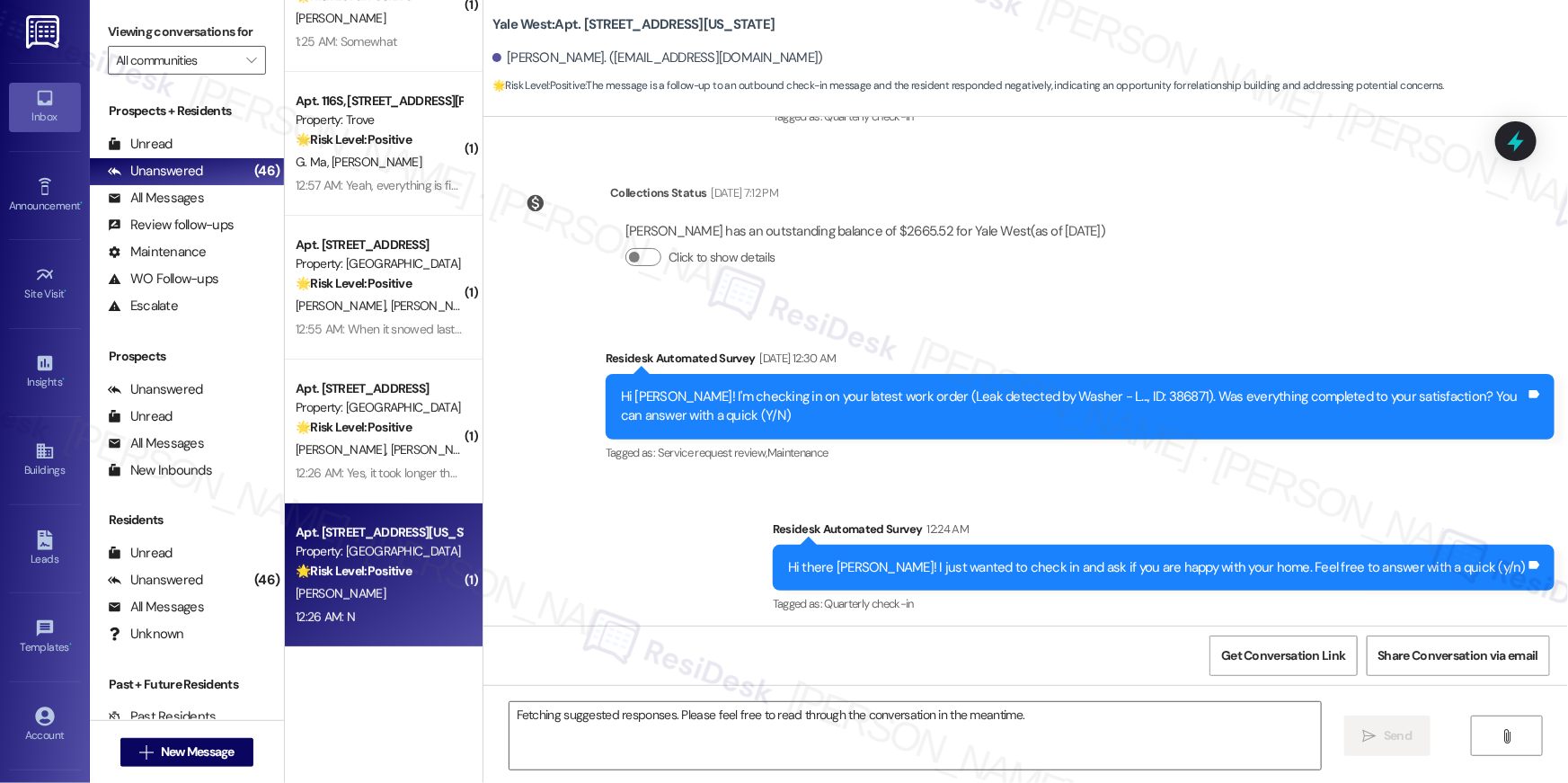
scroll to position [4310, 0]
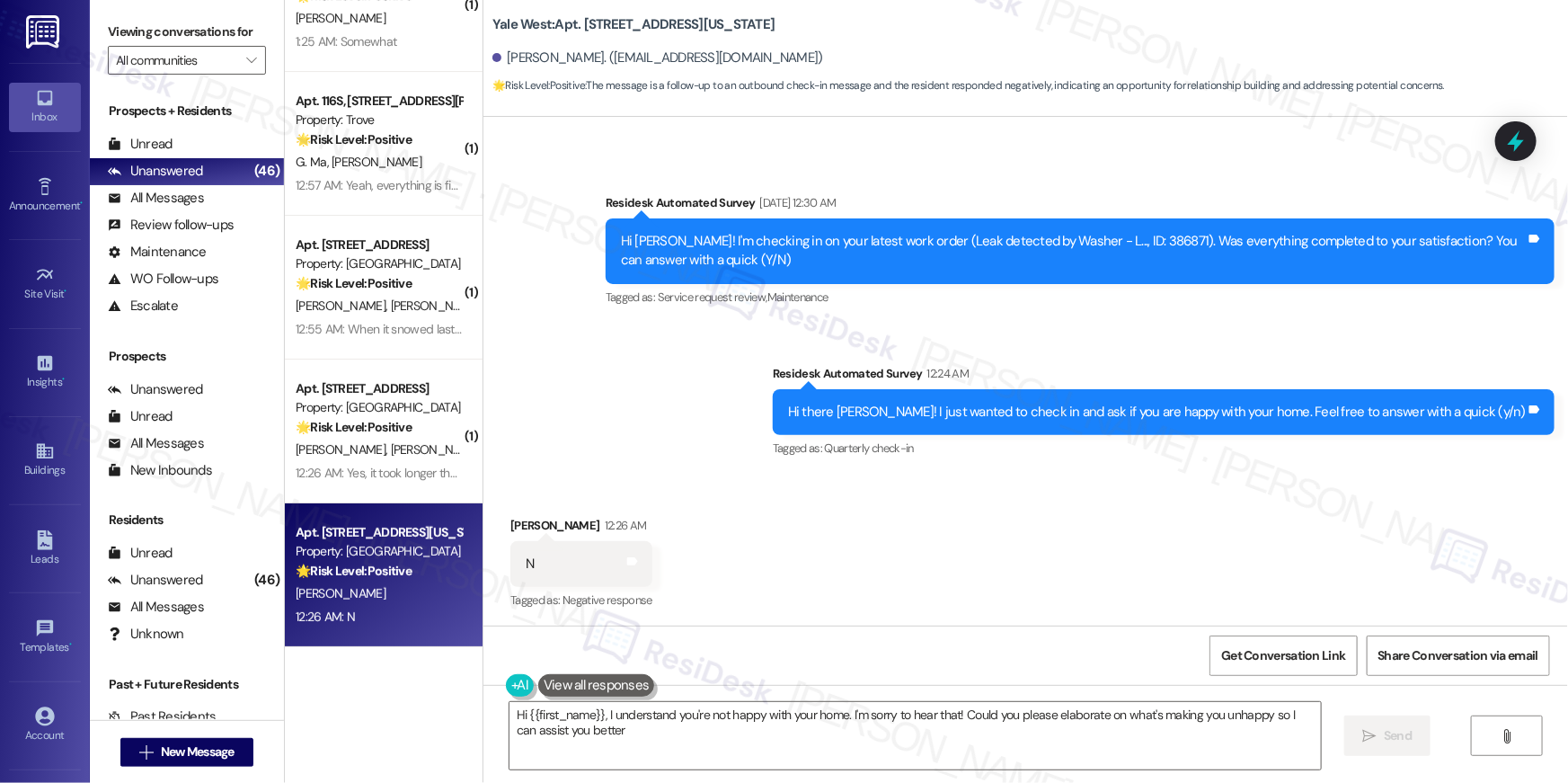
type textarea "Hi {{first_name}}, I understand you're not happy with your home. I'm sorry to h…"
click at [905, 745] on textarea "Hi {{first_name}}, I understand you're not happy with your home. I'm sorry to h…" at bounding box center [915, 735] width 811 height 67
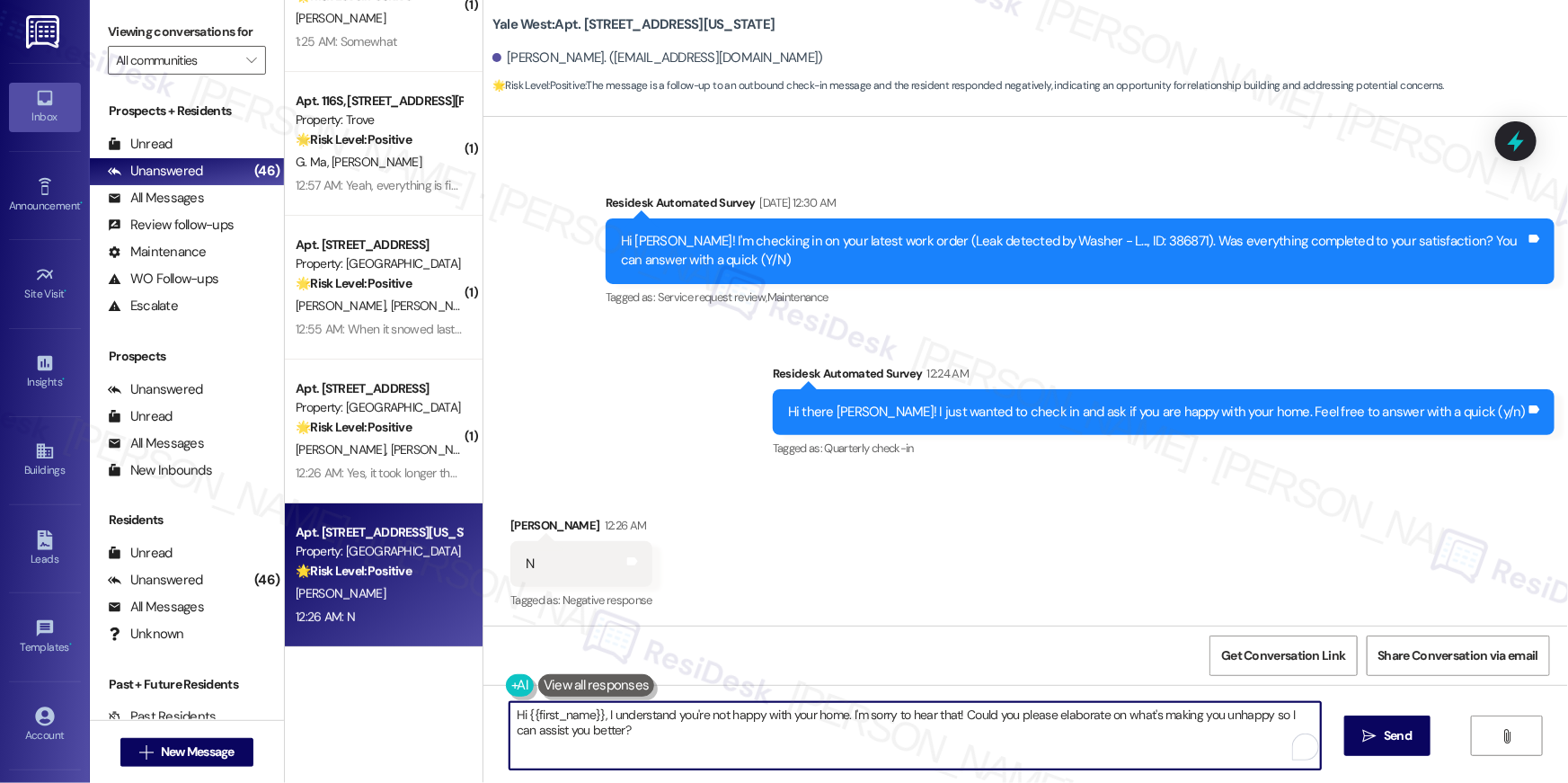
click at [916, 755] on textarea "Hi {{first_name}}, I understand you're not happy with your home. I'm sorry to h…" at bounding box center [915, 735] width 811 height 67
click at [1383, 741] on span "Send" at bounding box center [1397, 735] width 28 height 18
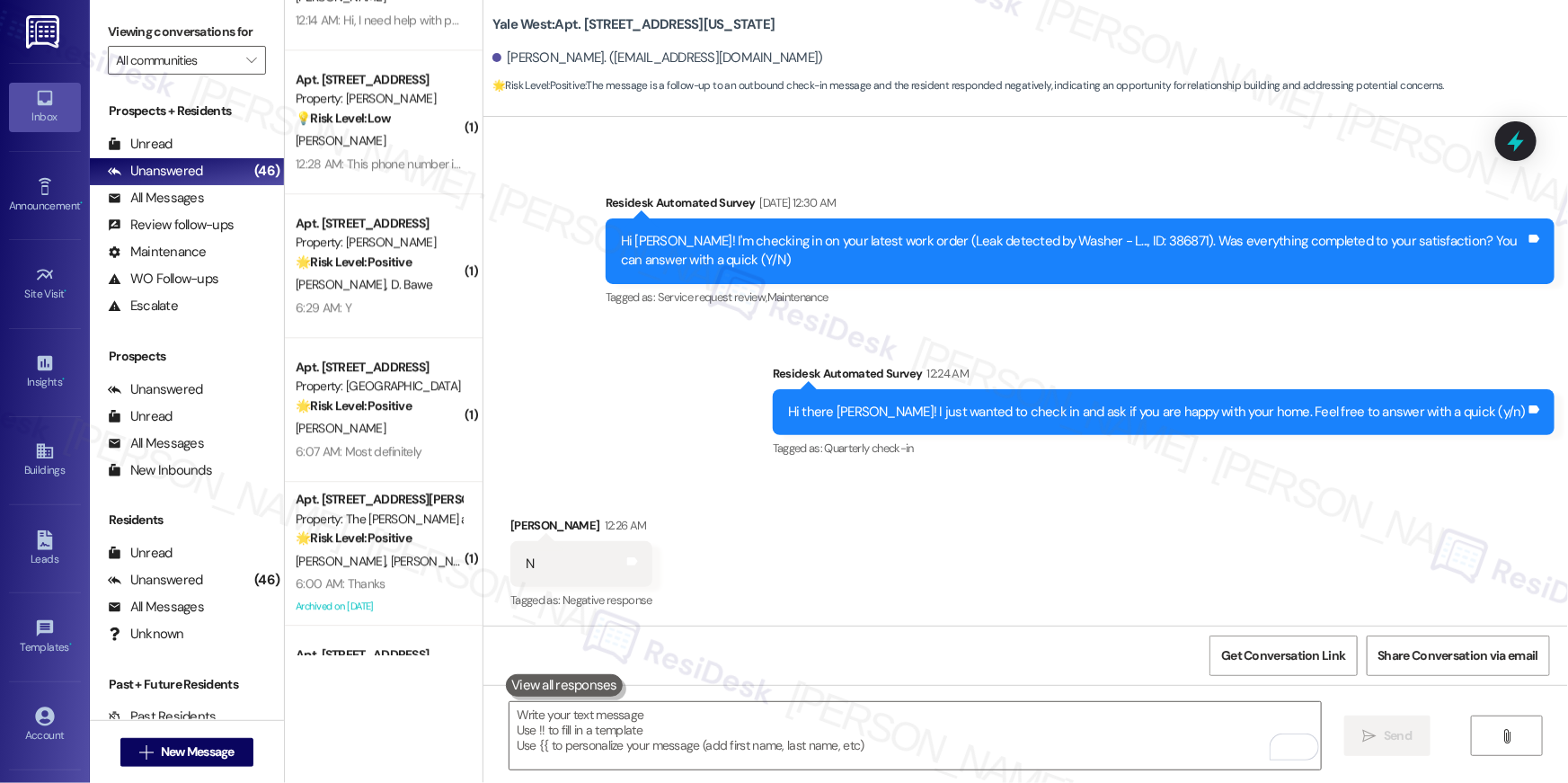
scroll to position [2247, 0]
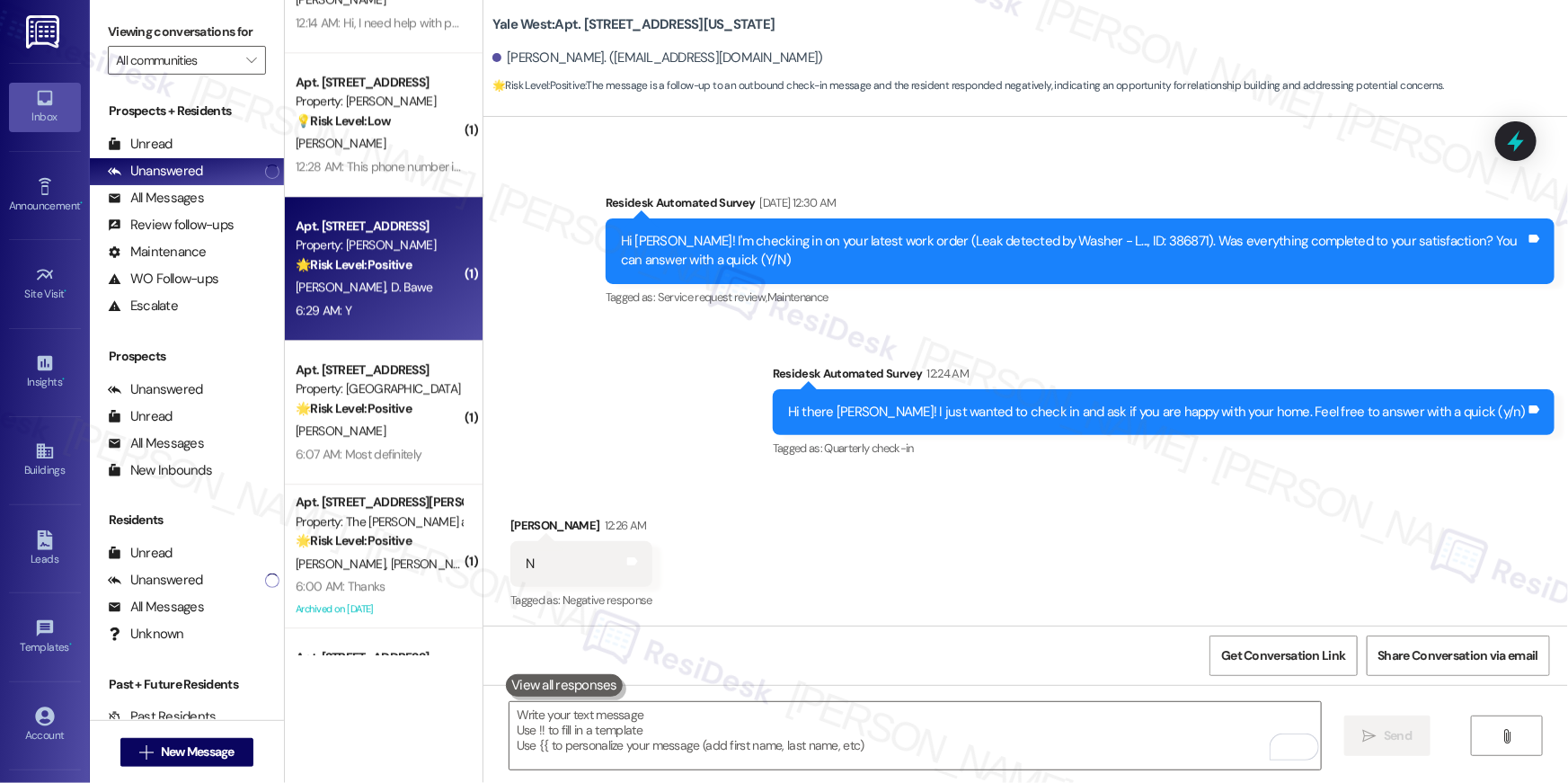
click at [368, 296] on div "M. Petros D. Bawe" at bounding box center [378, 287] width 170 height 22
type textarea "Fetching suggested responses. Please feel free to read through the conversation…"
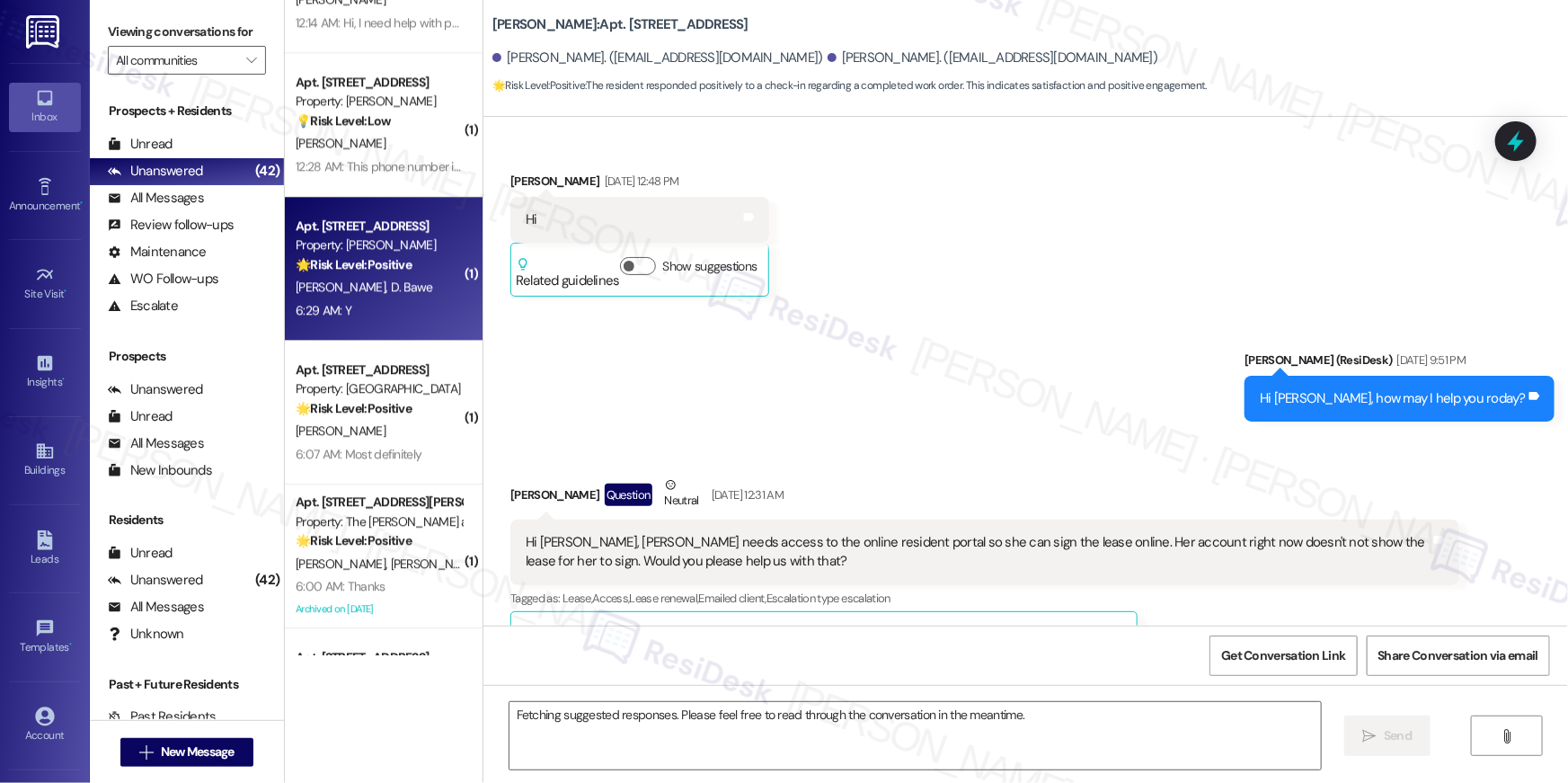
scroll to position [8398, 0]
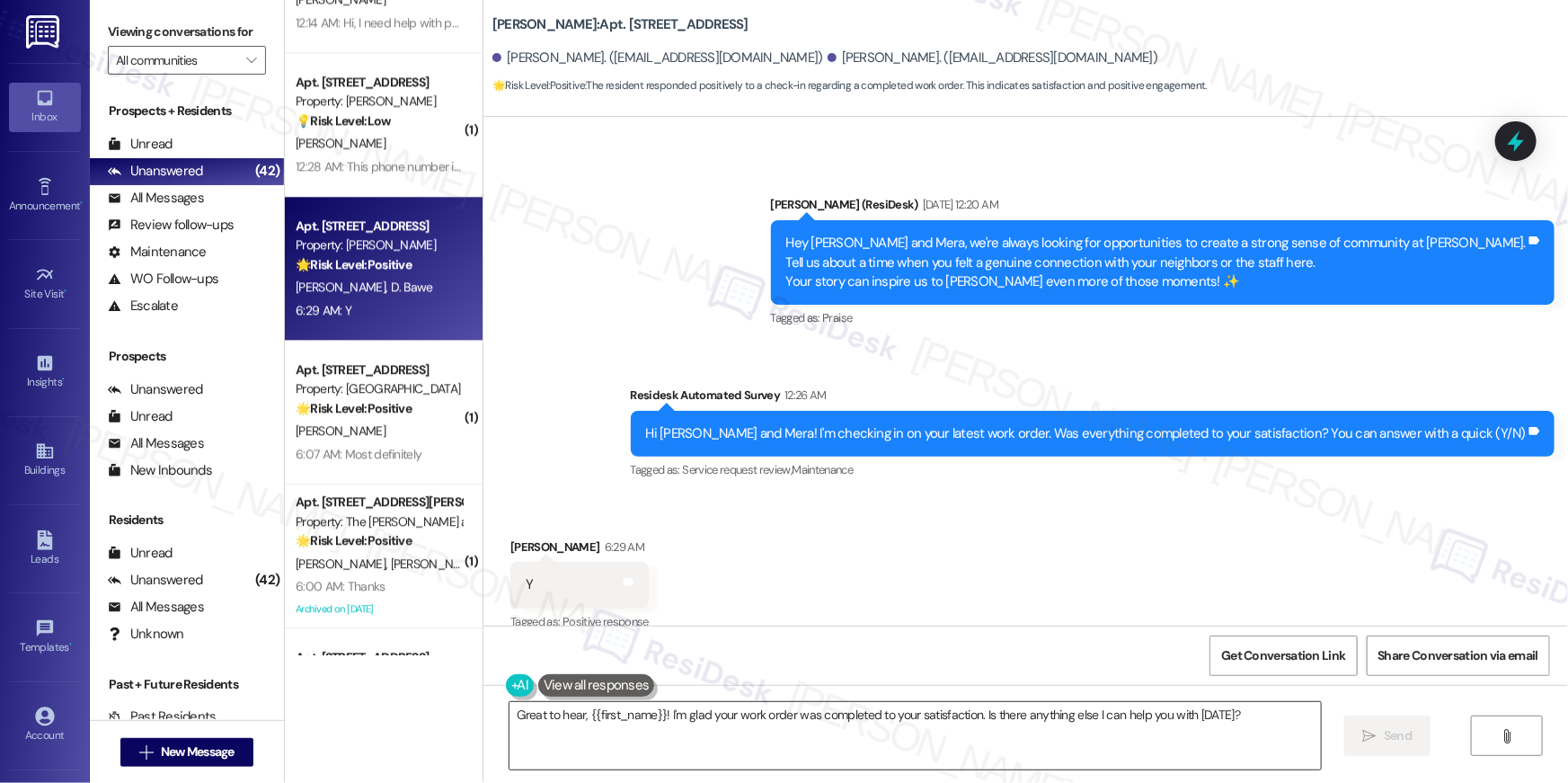
click at [785, 740] on textarea "Great to hear, {{first_name}}! I'm glad your work order was completed to your s…" at bounding box center [915, 735] width 811 height 67
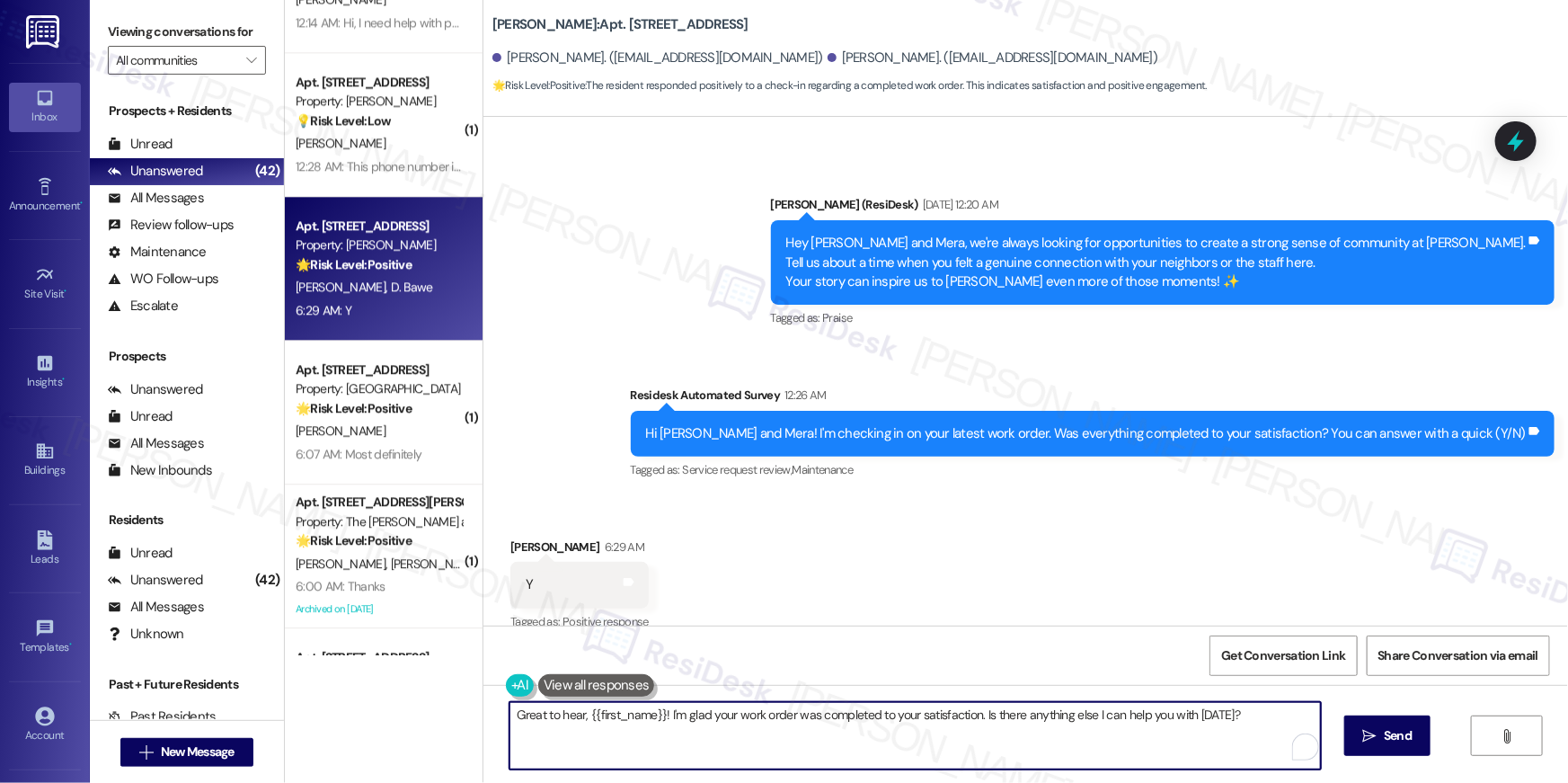
click at [785, 740] on textarea "Great to hear, {{first_name}}! I'm glad your work order was completed to your s…" at bounding box center [915, 735] width 811 height 67
paste textarea "Hi {{first_name}}, I’m truly delighted to hear that your work order has been su…"
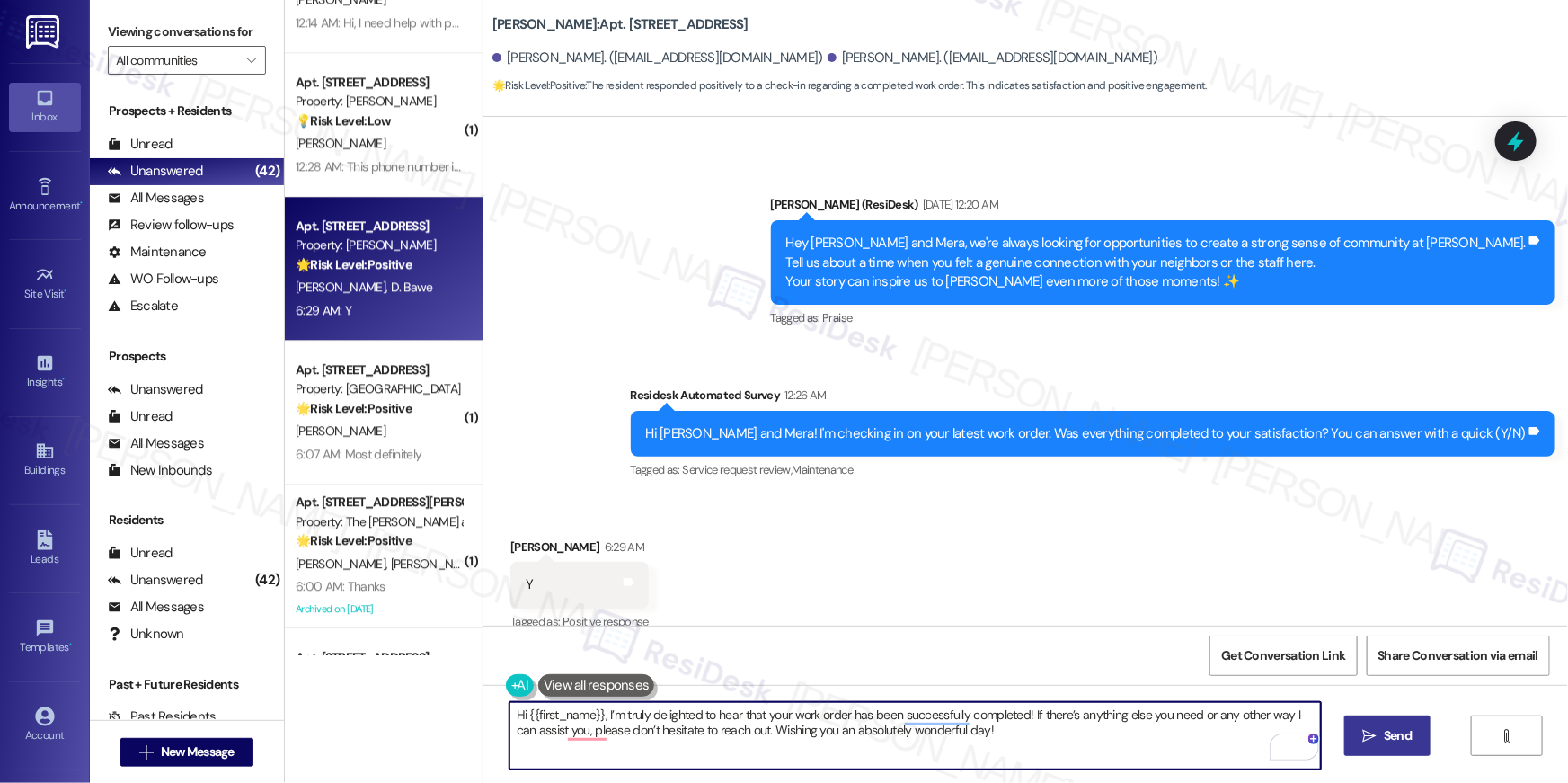
type textarea "Hi {{first_name}}, I’m truly delighted to hear that your work order has been su…"
click at [1380, 740] on span "Send" at bounding box center [1397, 735] width 35 height 18
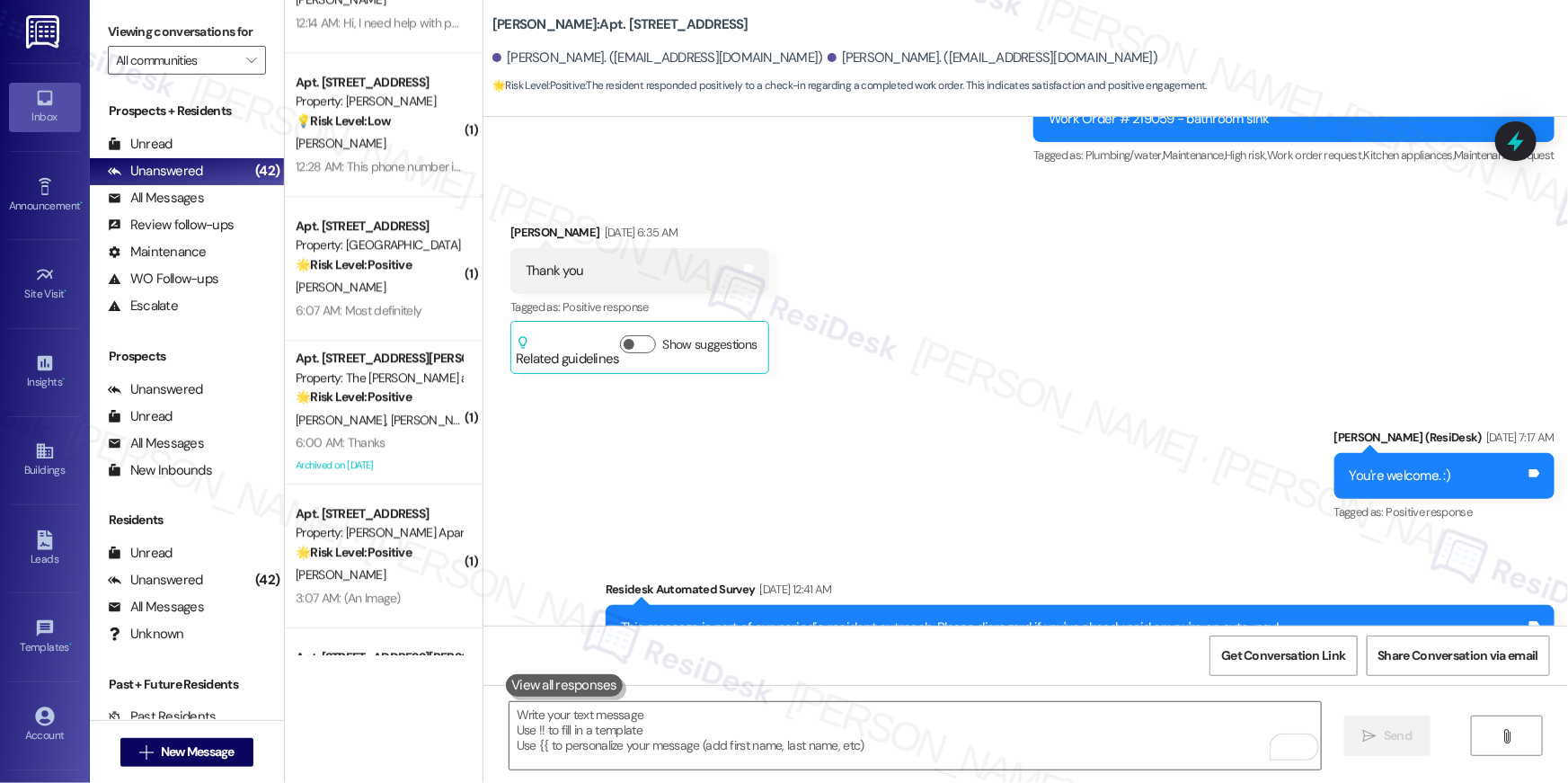
scroll to position [2106, 0]
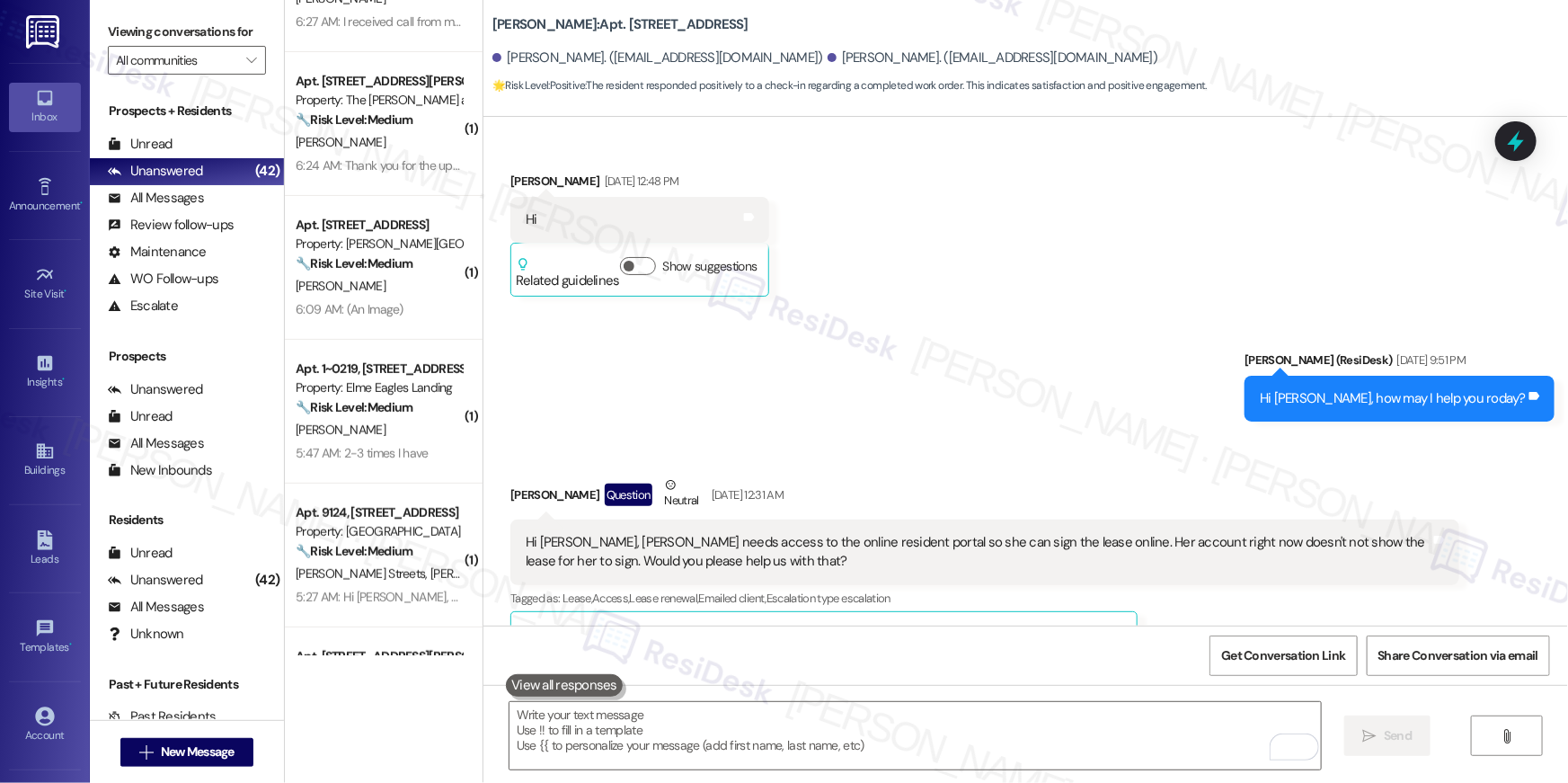
scroll to position [251, 0]
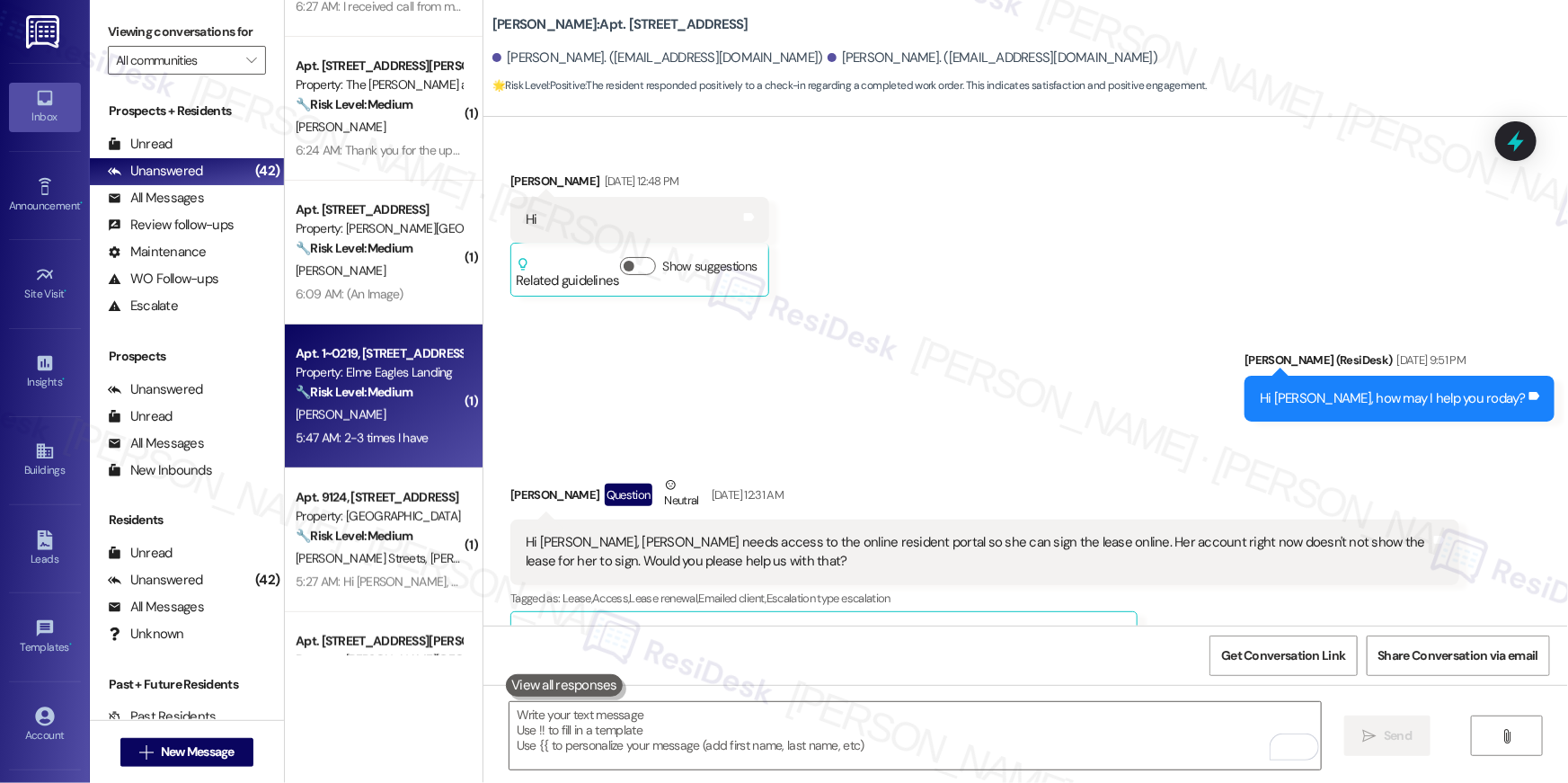
click at [359, 410] on div "[PERSON_NAME]" at bounding box center [378, 415] width 170 height 22
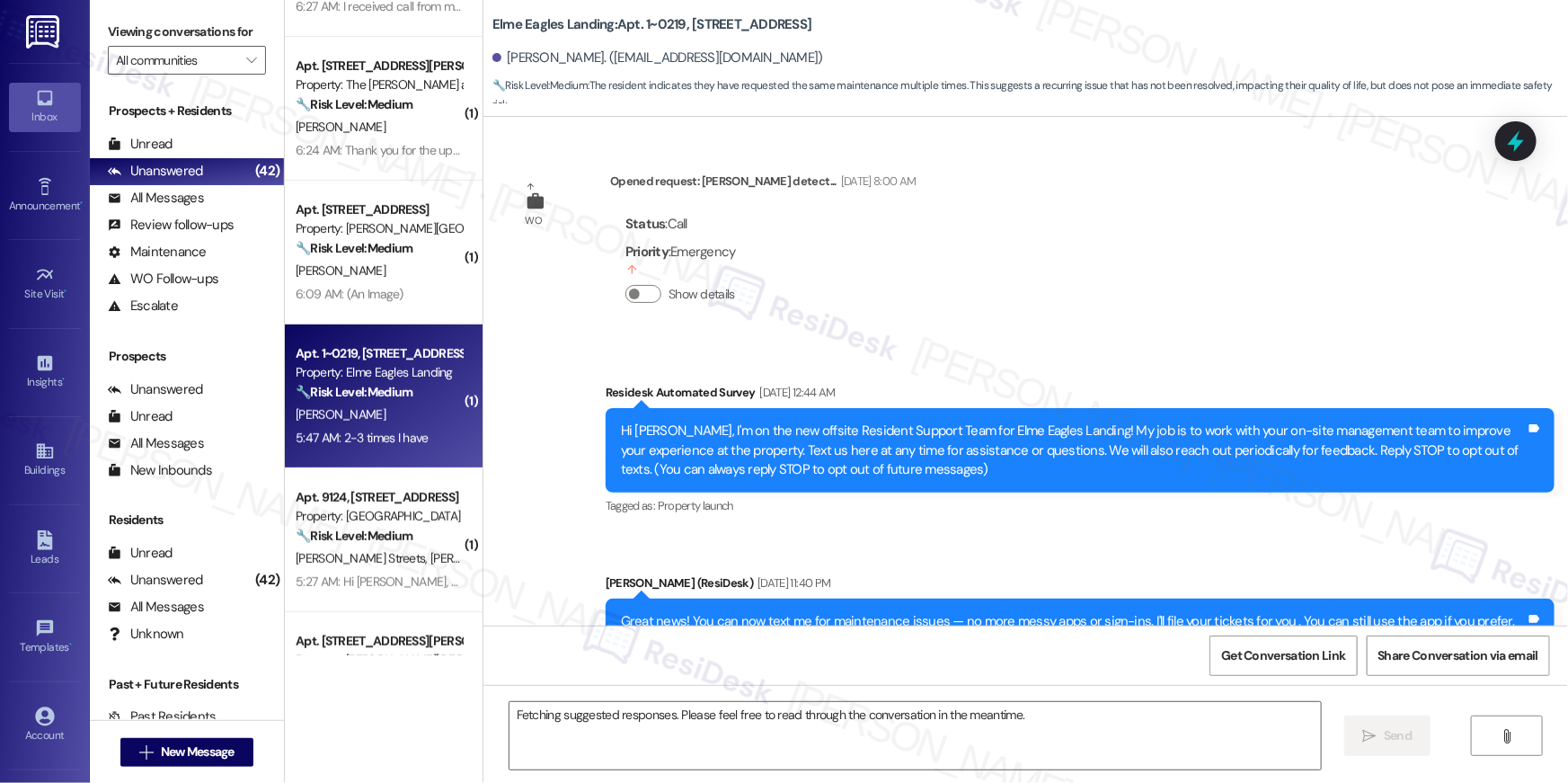
scroll to position [10059, 0]
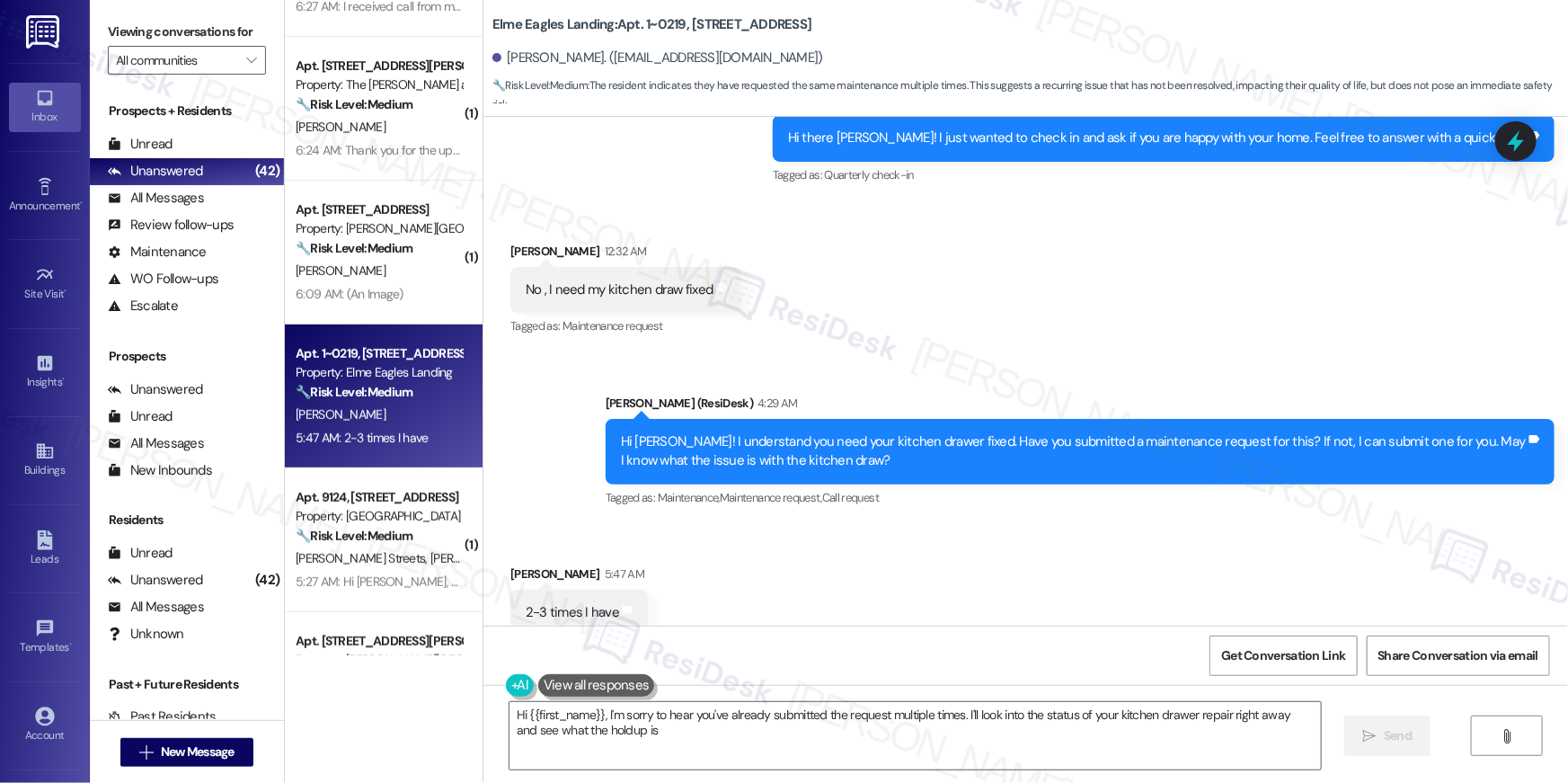
type textarea "Hi {{first_name}}, I'm sorry to hear you've already submitted the request multi…"
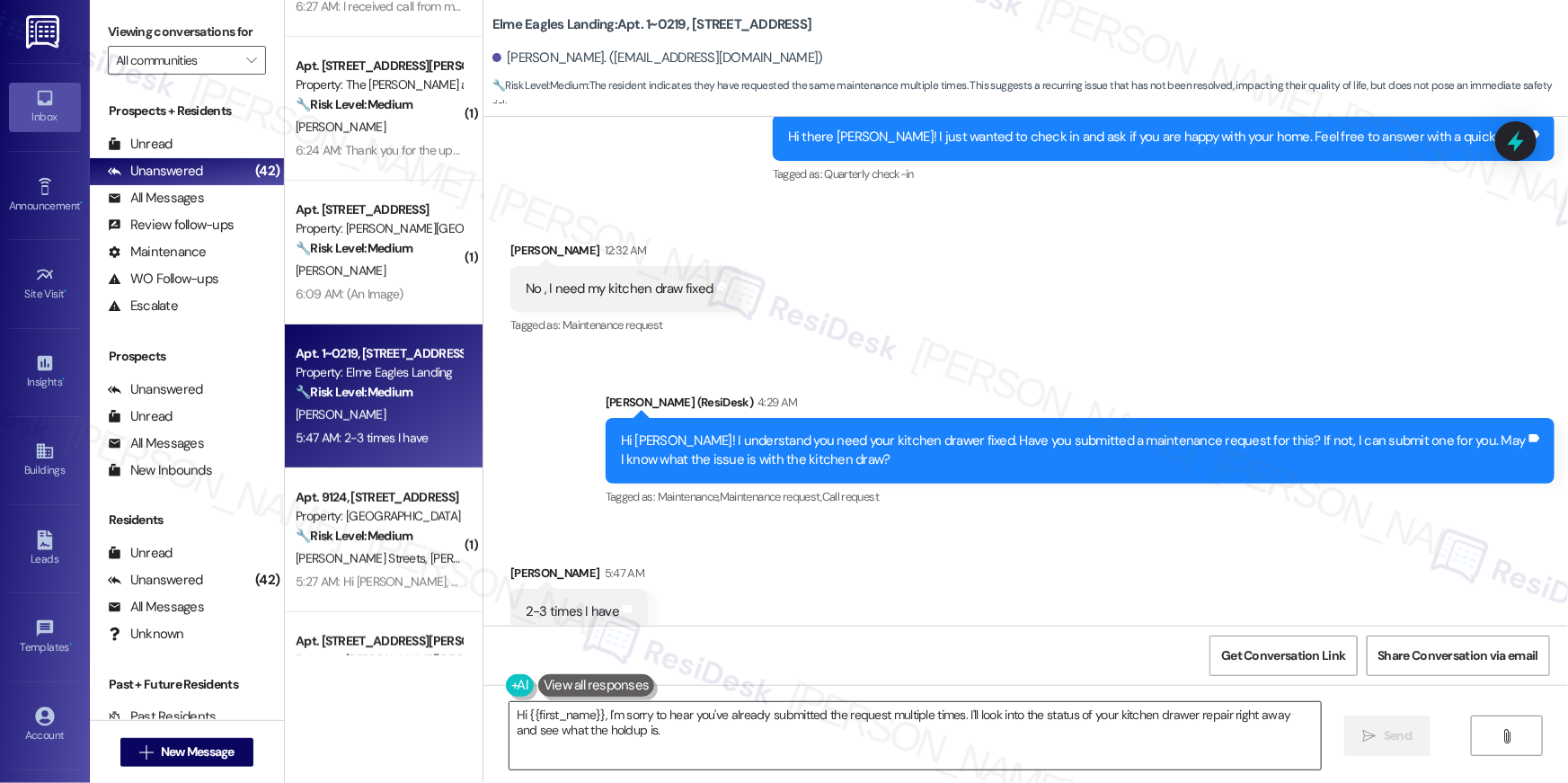
click at [873, 727] on textarea "Hi {{first_name}}, I'm sorry to hear you've already submitted the request multi…" at bounding box center [915, 735] width 811 height 67
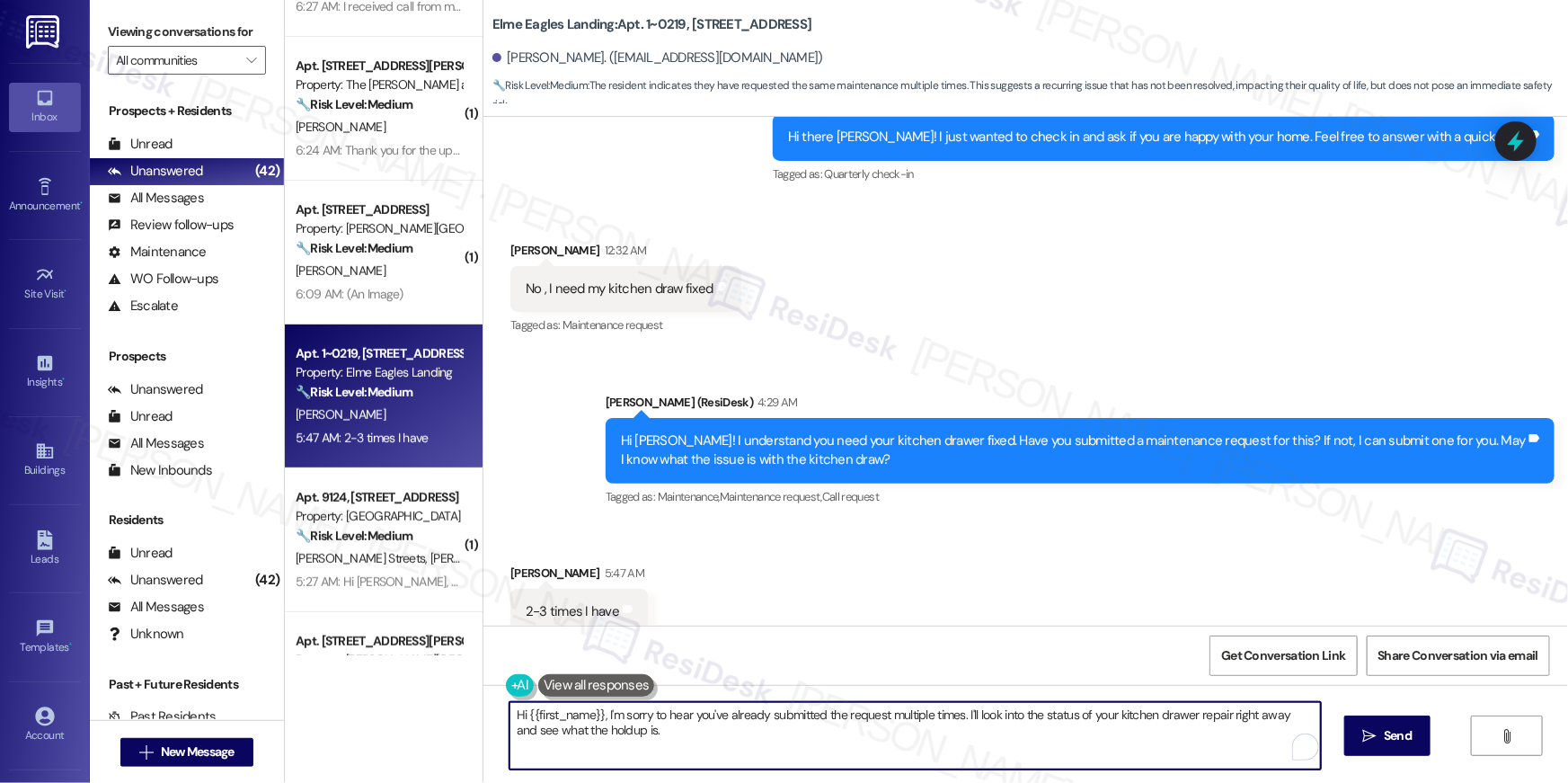
click at [1098, 744] on textarea "Hi {{first_name}}, I'm sorry to hear you've already submitted the request multi…" at bounding box center [915, 735] width 811 height 67
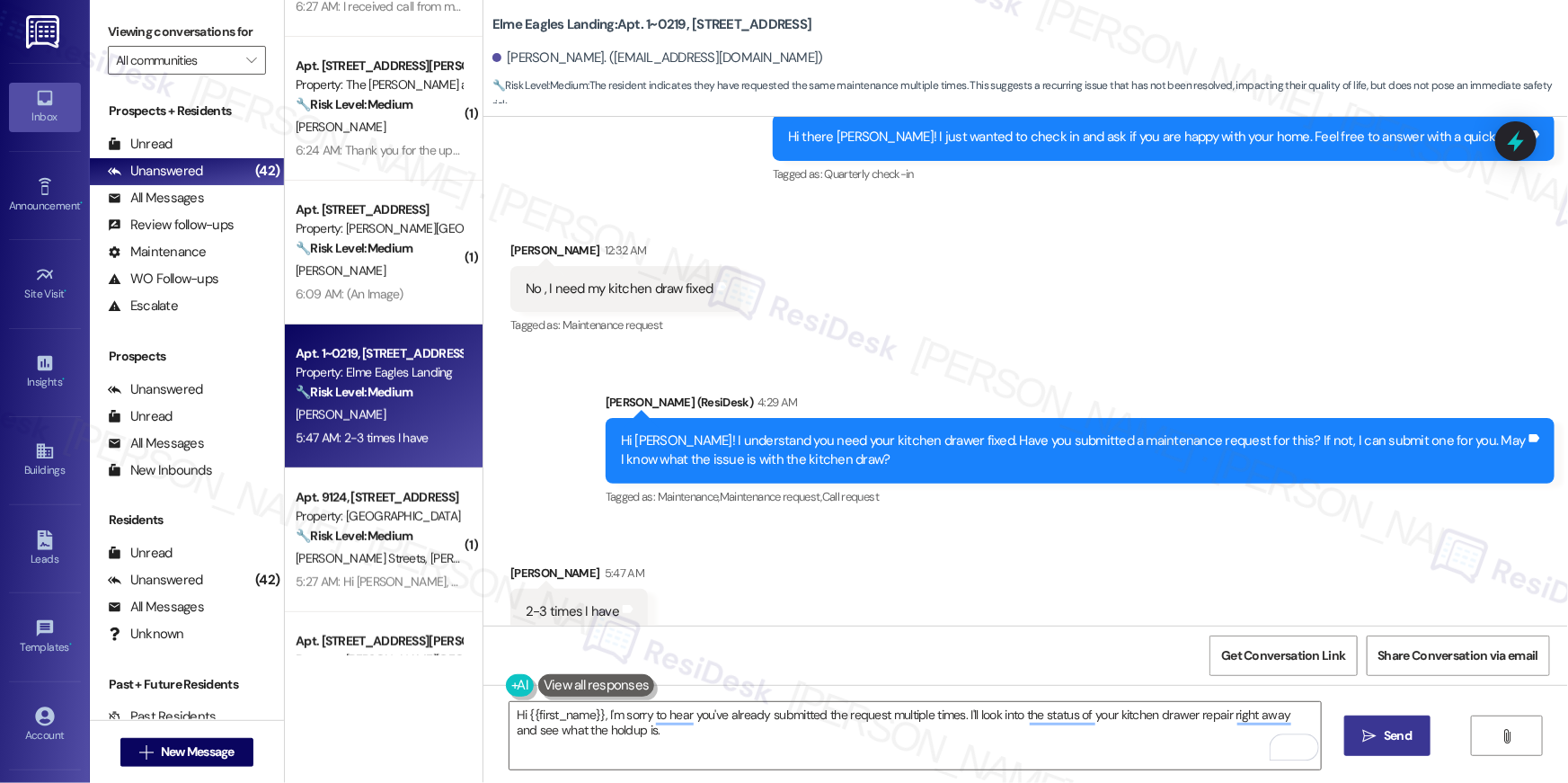
click at [1370, 724] on button " Send" at bounding box center [1387, 736] width 87 height 41
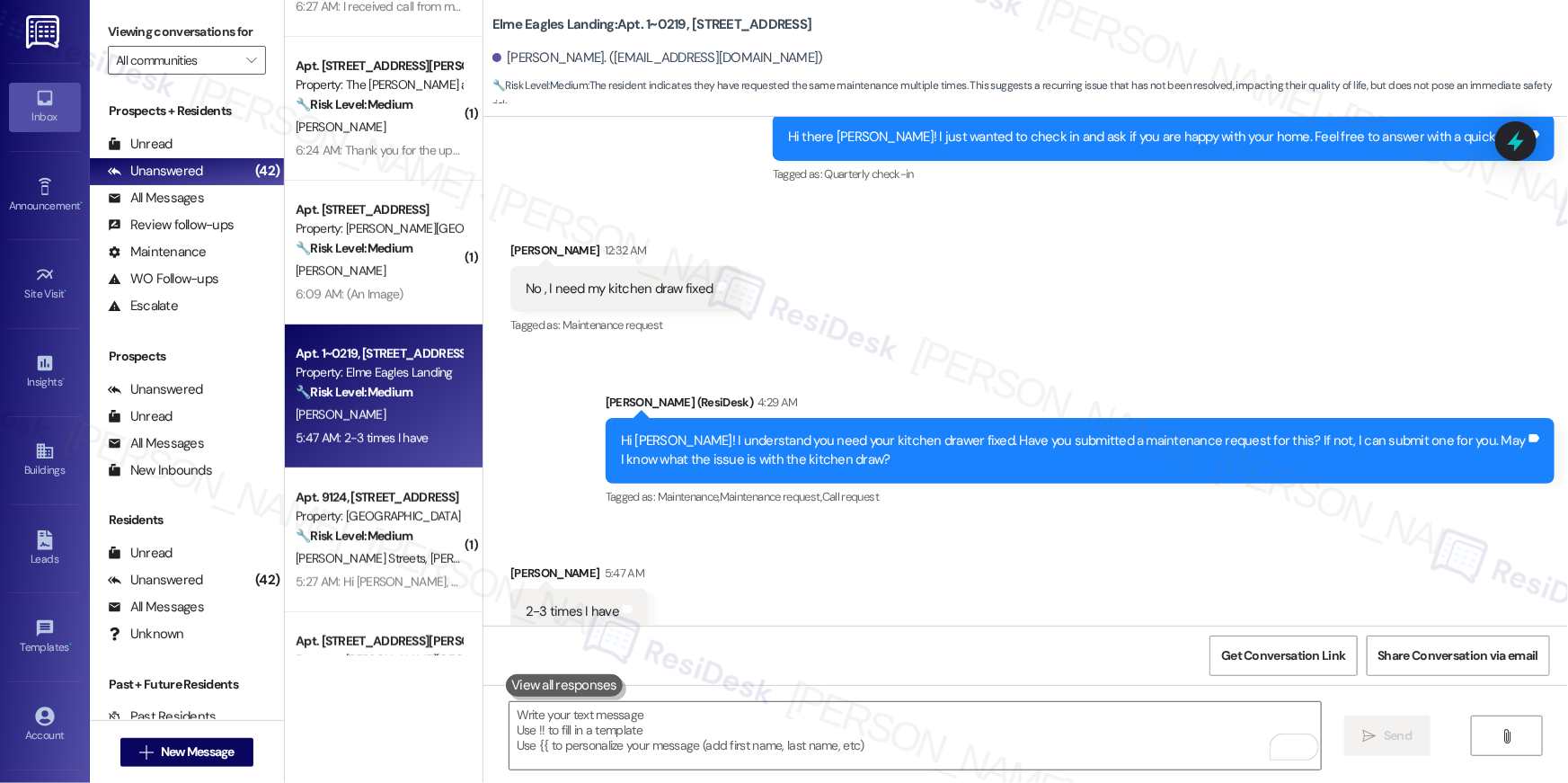
scroll to position [10059, 0]
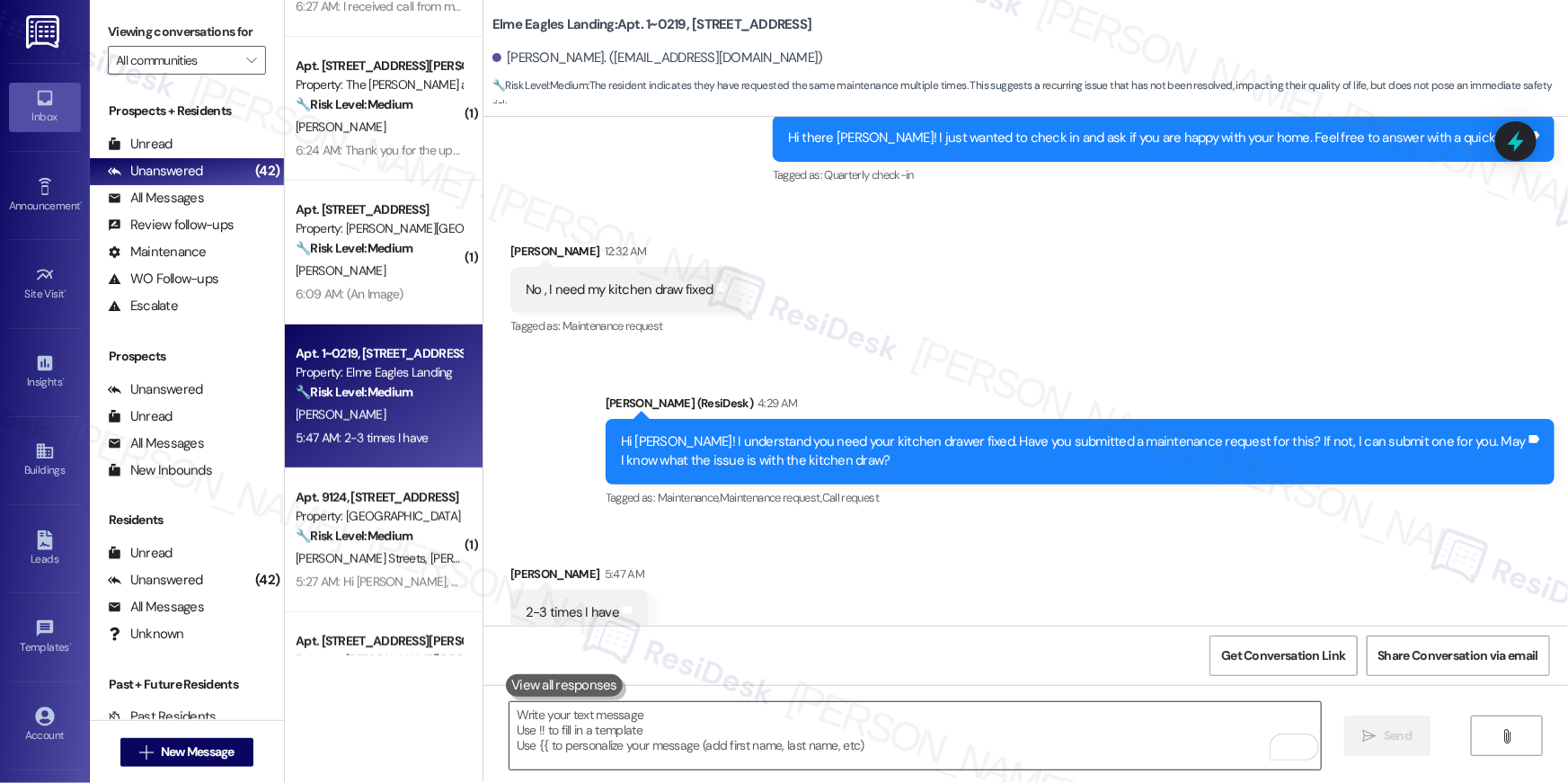
click at [928, 748] on textarea "To enrich screen reader interactions, please activate Accessibility in Grammarl…" at bounding box center [915, 735] width 811 height 67
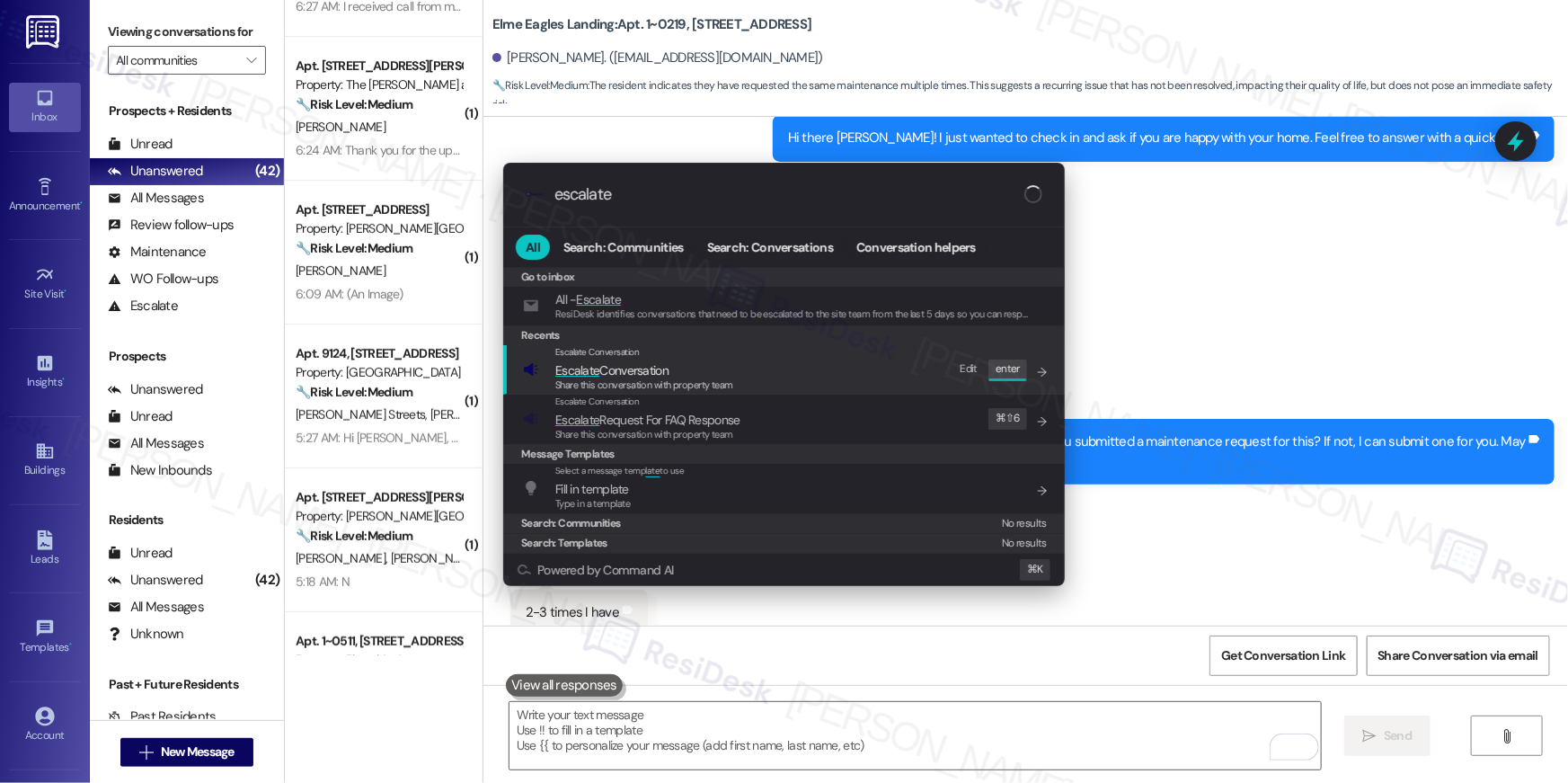
type input "escalate"
click at [775, 369] on div "Escalate Conversation Escalate Conversation Share this conversation with proper…" at bounding box center [785, 369] width 525 height 49
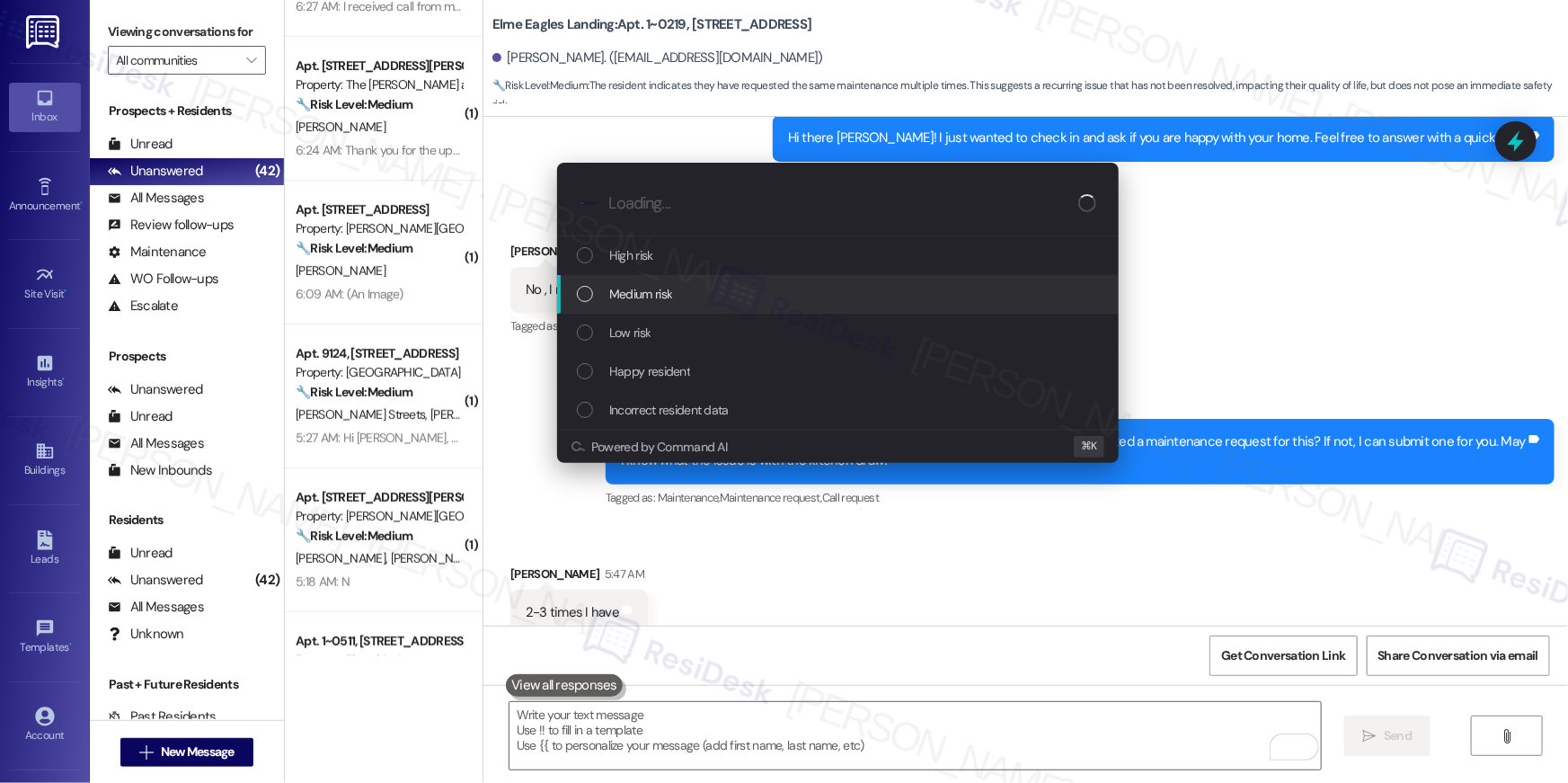
click at [659, 293] on span "Medium risk" at bounding box center [640, 294] width 63 height 19
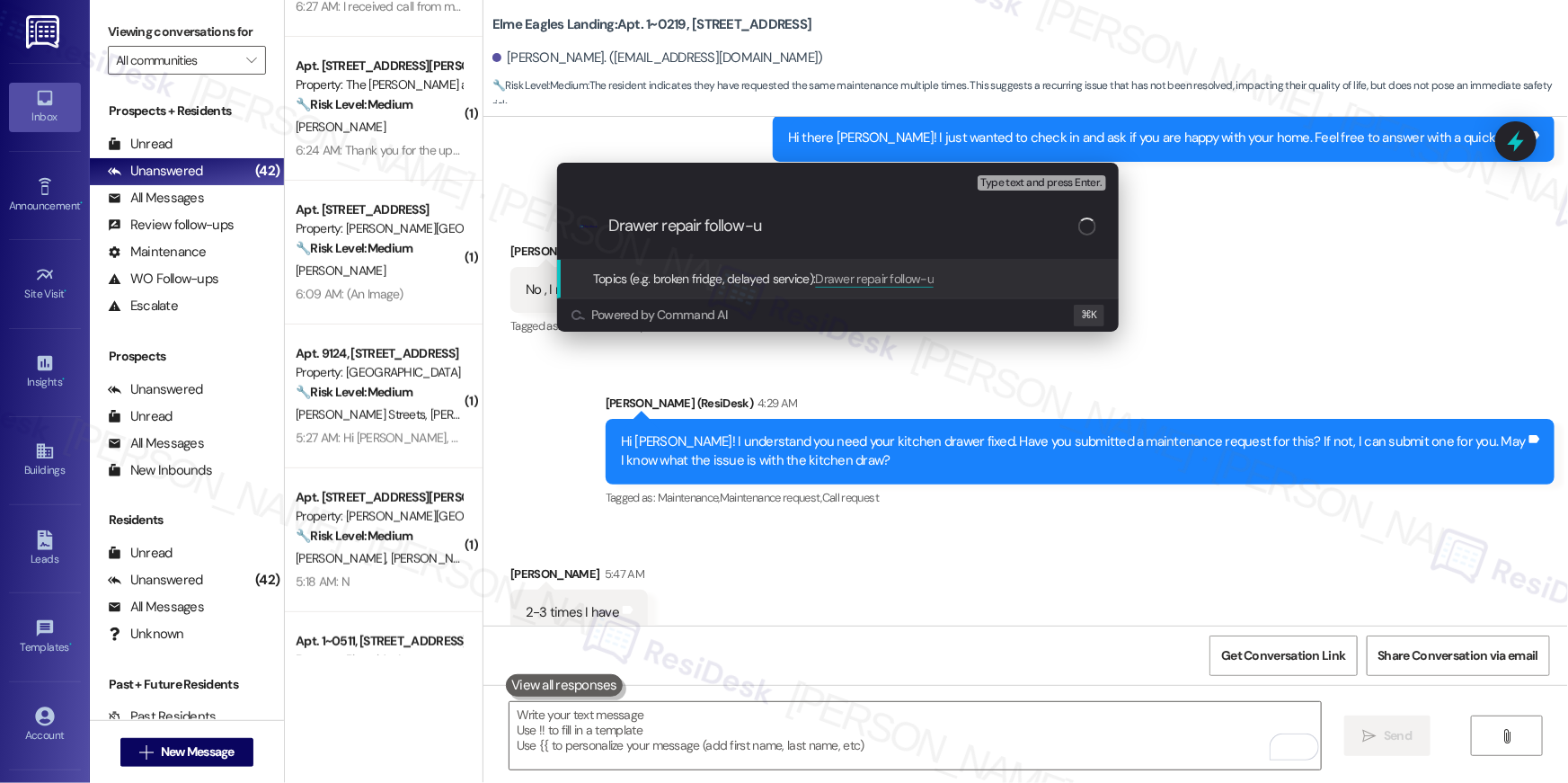
type input "Drawer repair follow-up"
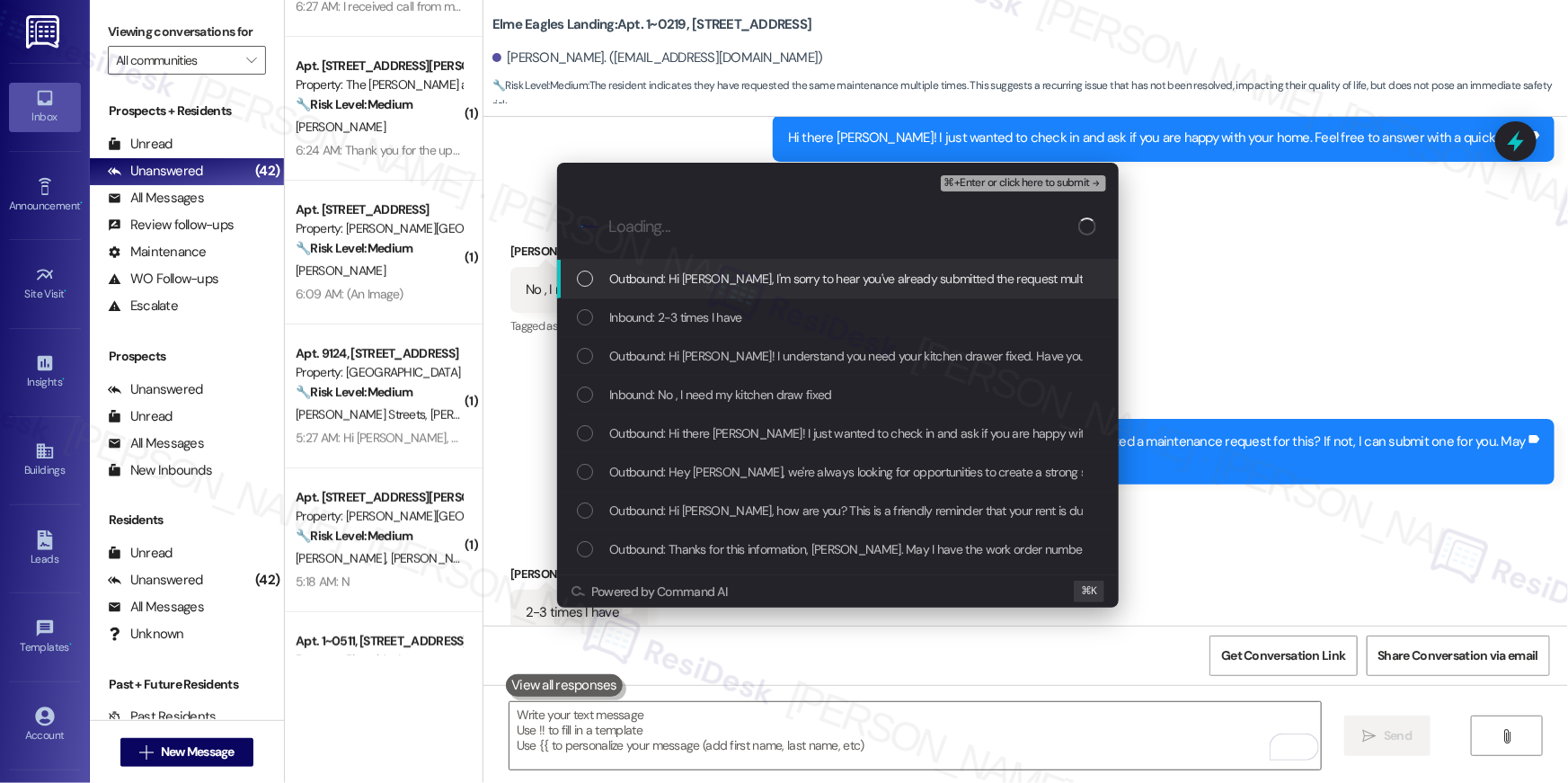
click at [622, 288] on div "Outbound: Hi [PERSON_NAME], I'm sorry to hear you've already submitted the requ…" at bounding box center [837, 279] width 561 height 39
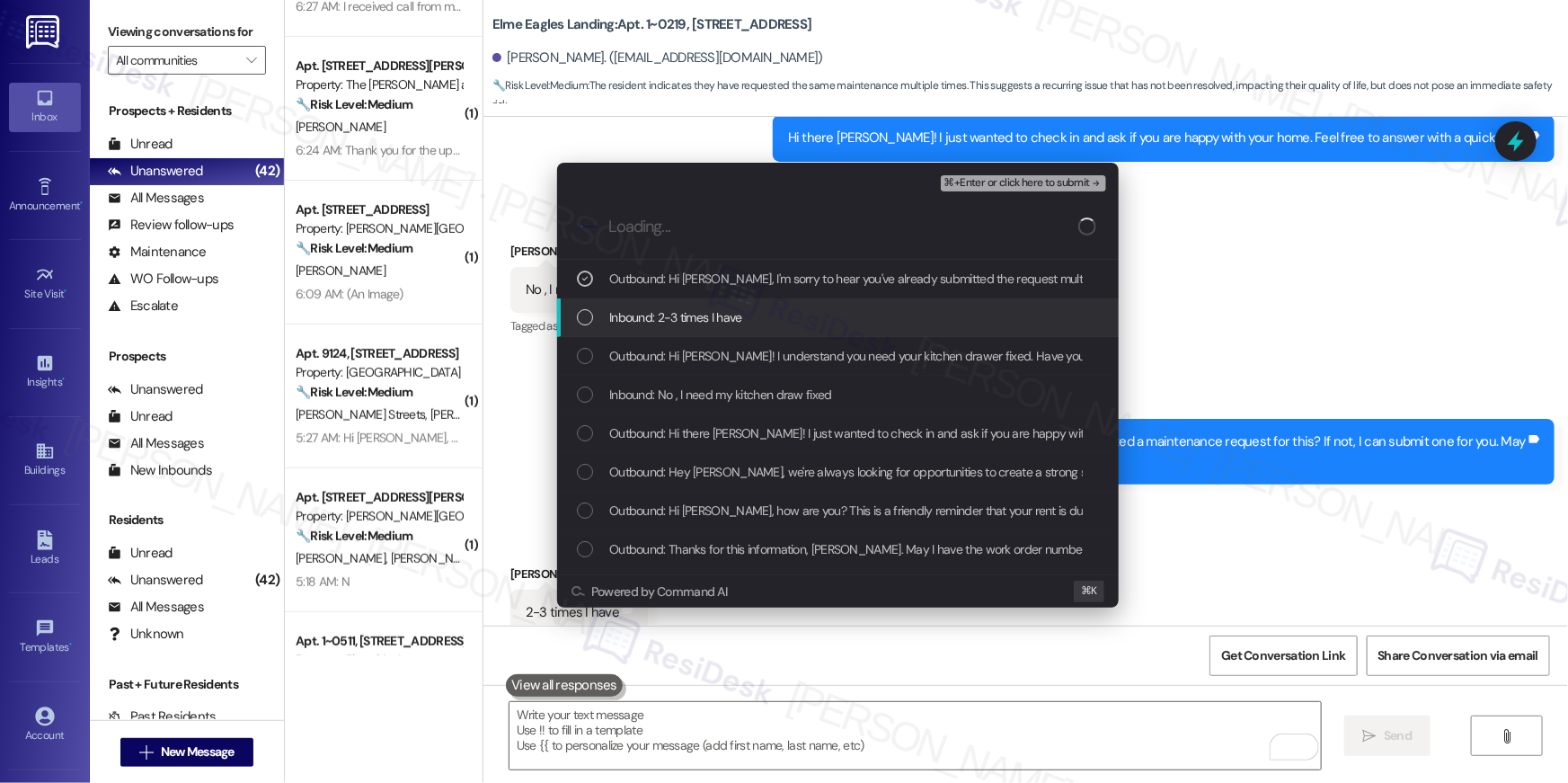
click at [628, 317] on span "Inbound: 2-3 times I have" at bounding box center [676, 317] width 133 height 19
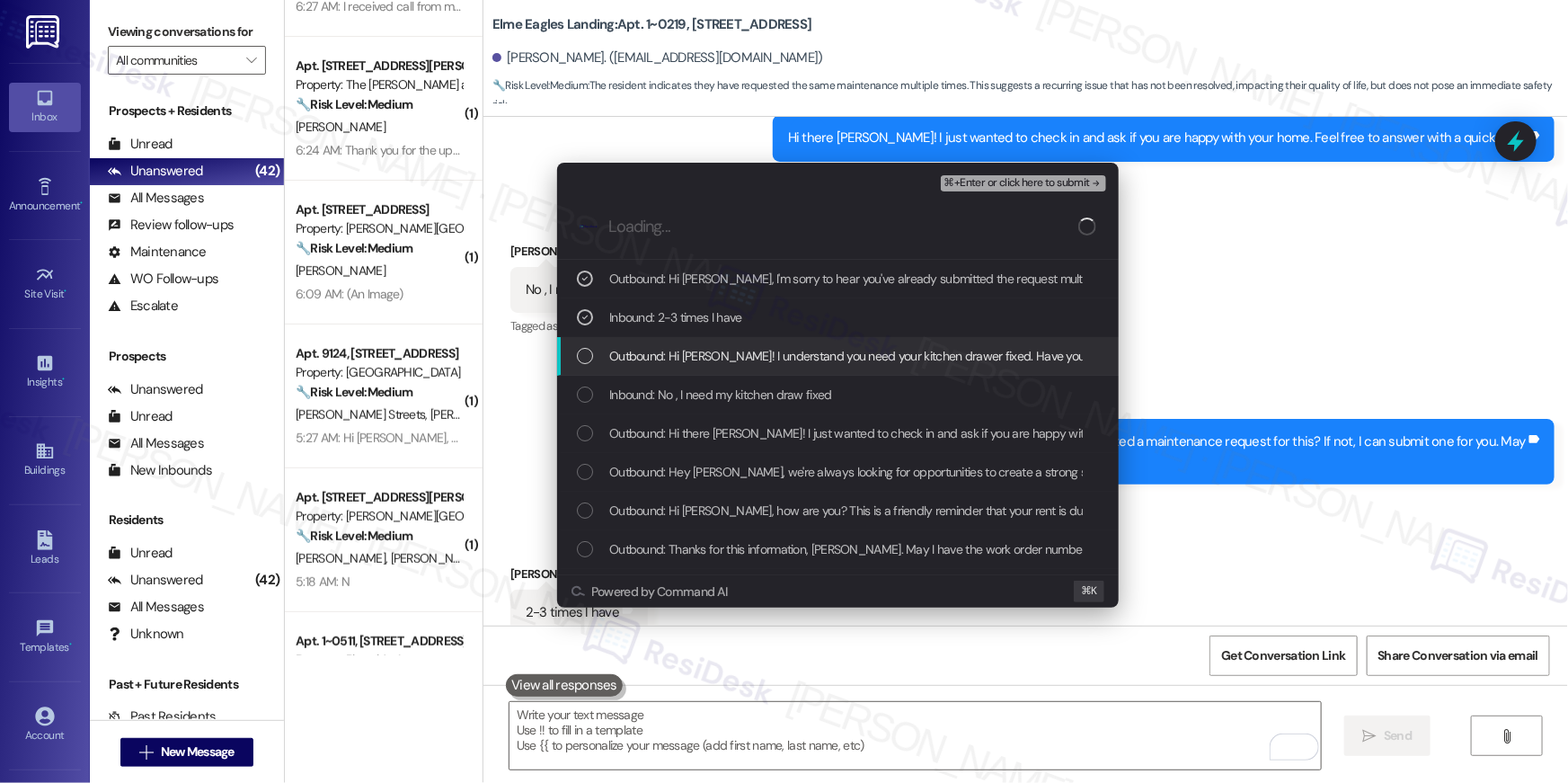
click at [642, 350] on span "Outbound: Hi [PERSON_NAME]! I understand you need your kitchen drawer fixed. Ha…" at bounding box center [1177, 355] width 1135 height 19
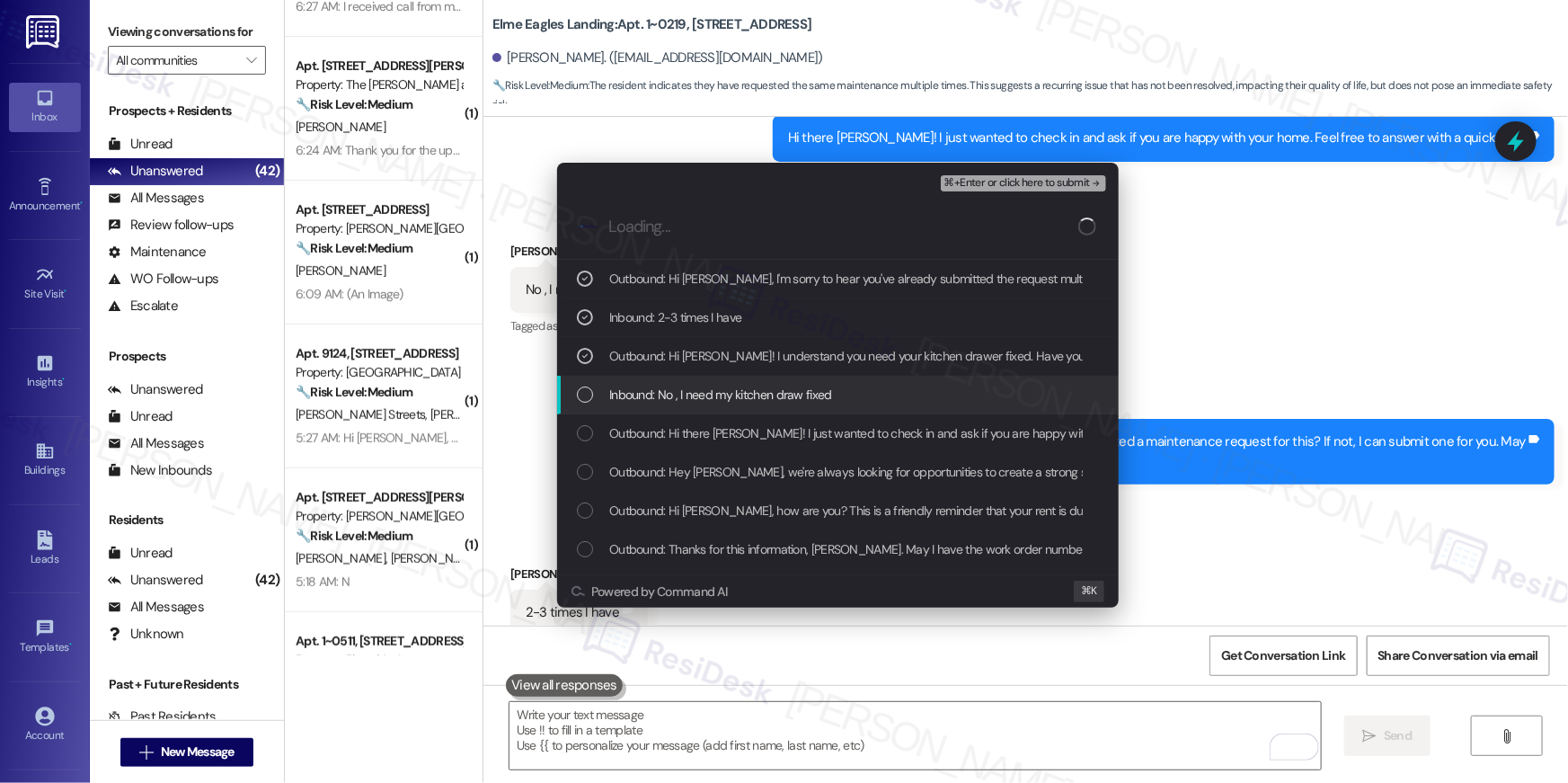
click at [796, 393] on span "Inbound: No , I need my kitchen draw fixed" at bounding box center [720, 394] width 222 height 19
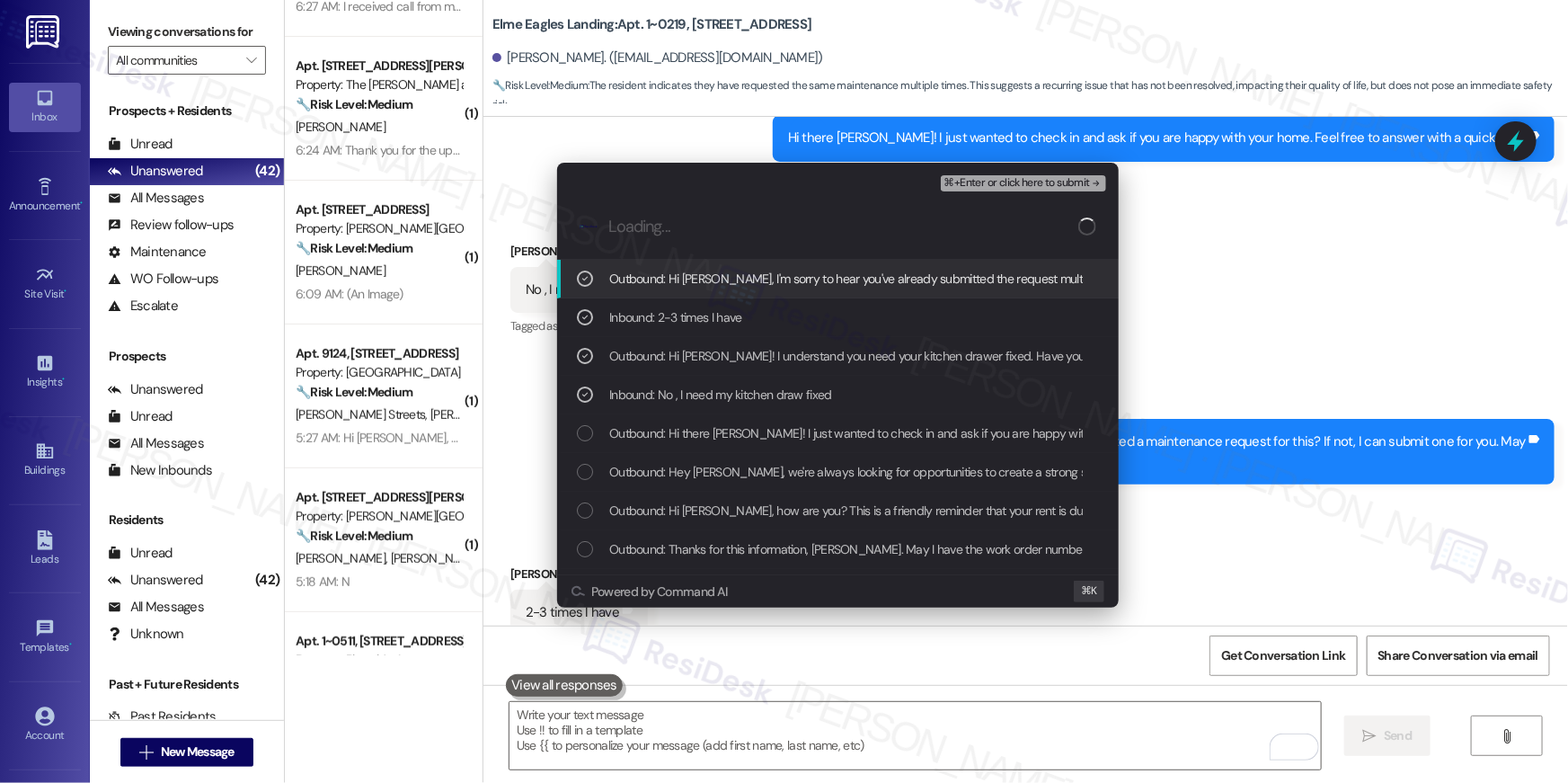
click at [999, 190] on div "⌘+Enter or click here to submit" at bounding box center [1024, 184] width 169 height 17
click at [1005, 186] on span "⌘+Enter or click here to submit" at bounding box center [1017, 184] width 146 height 13
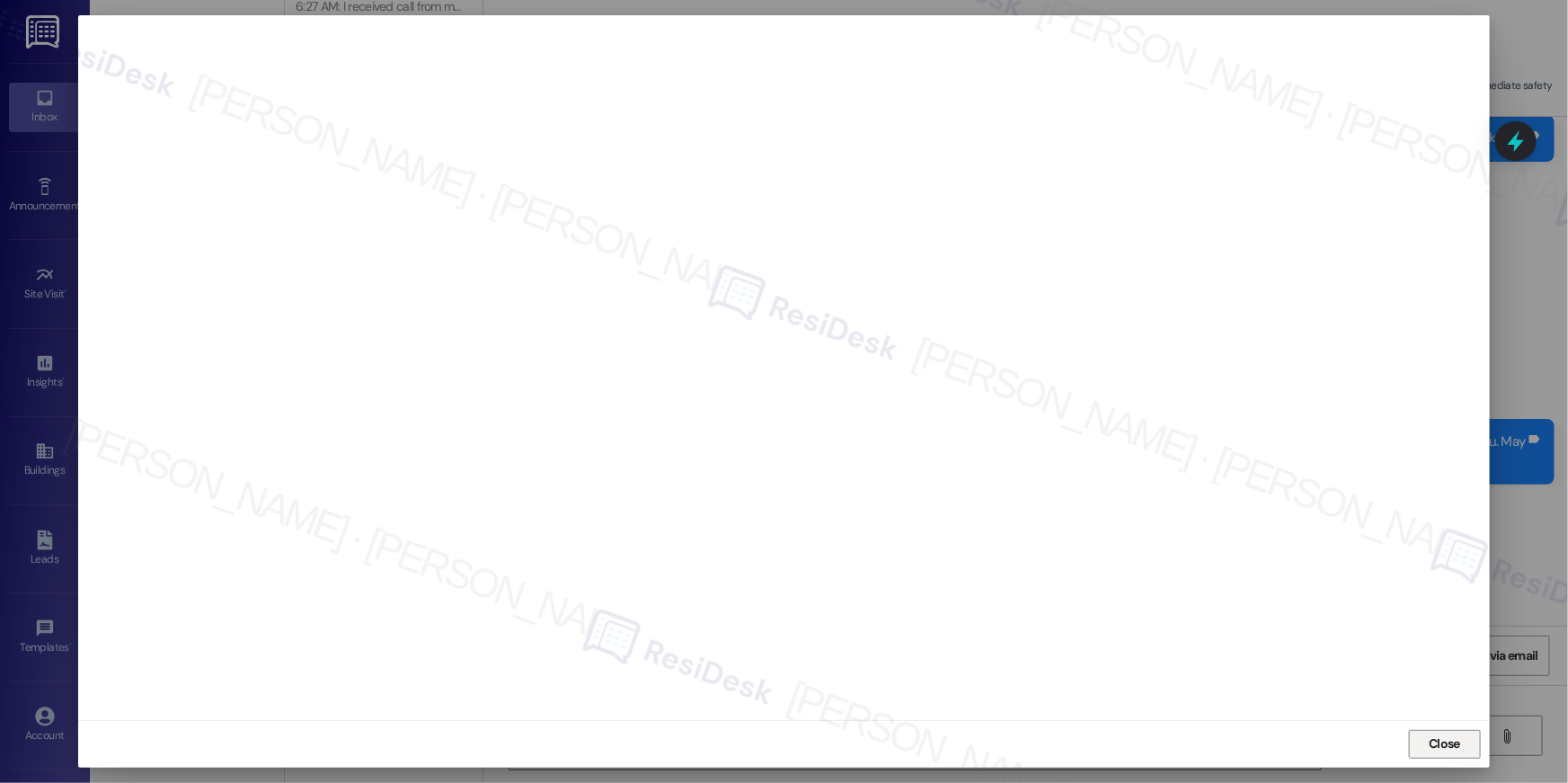
click at [1469, 750] on button "Close" at bounding box center [1444, 743] width 72 height 29
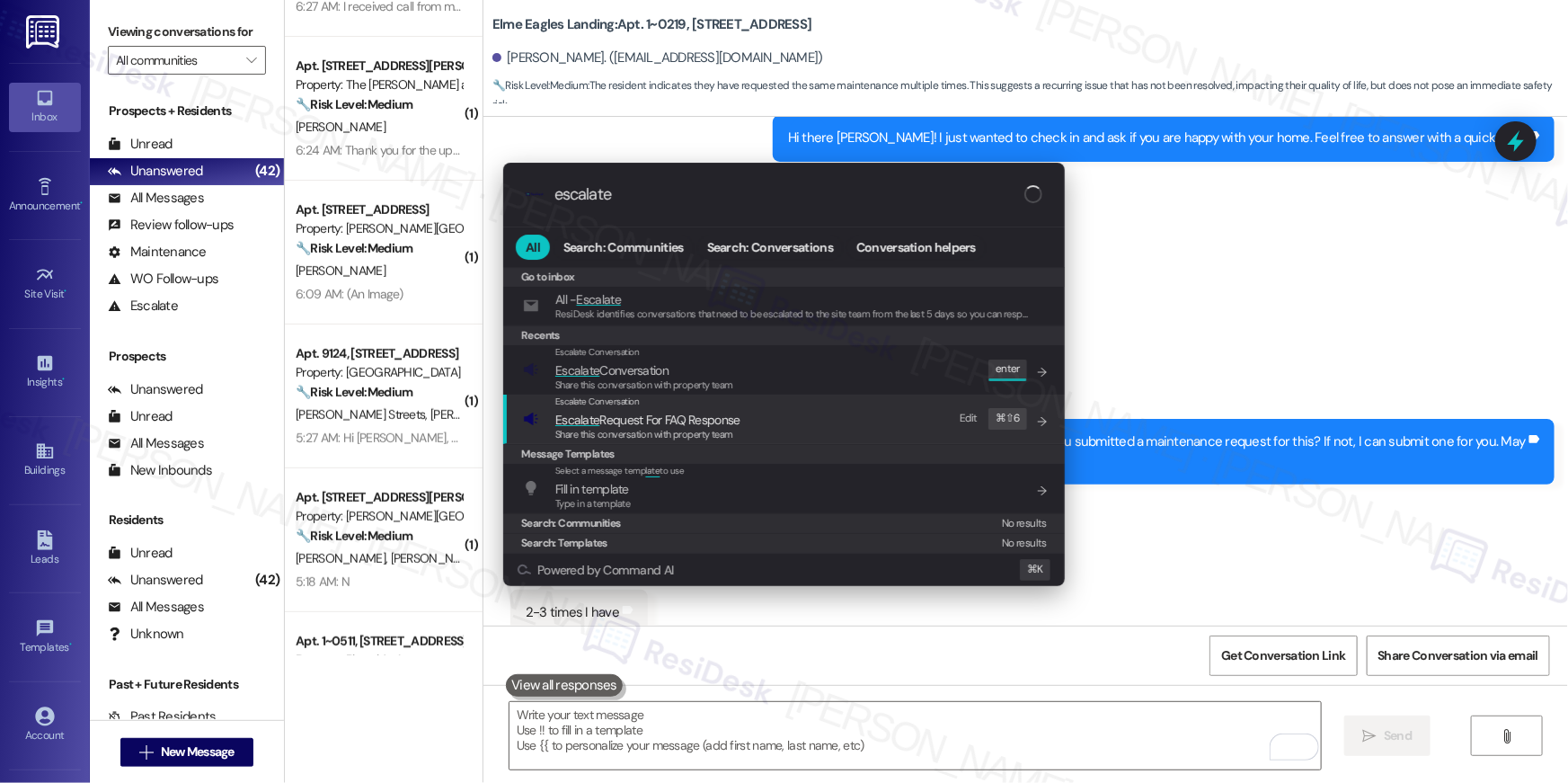
type input "escalate"
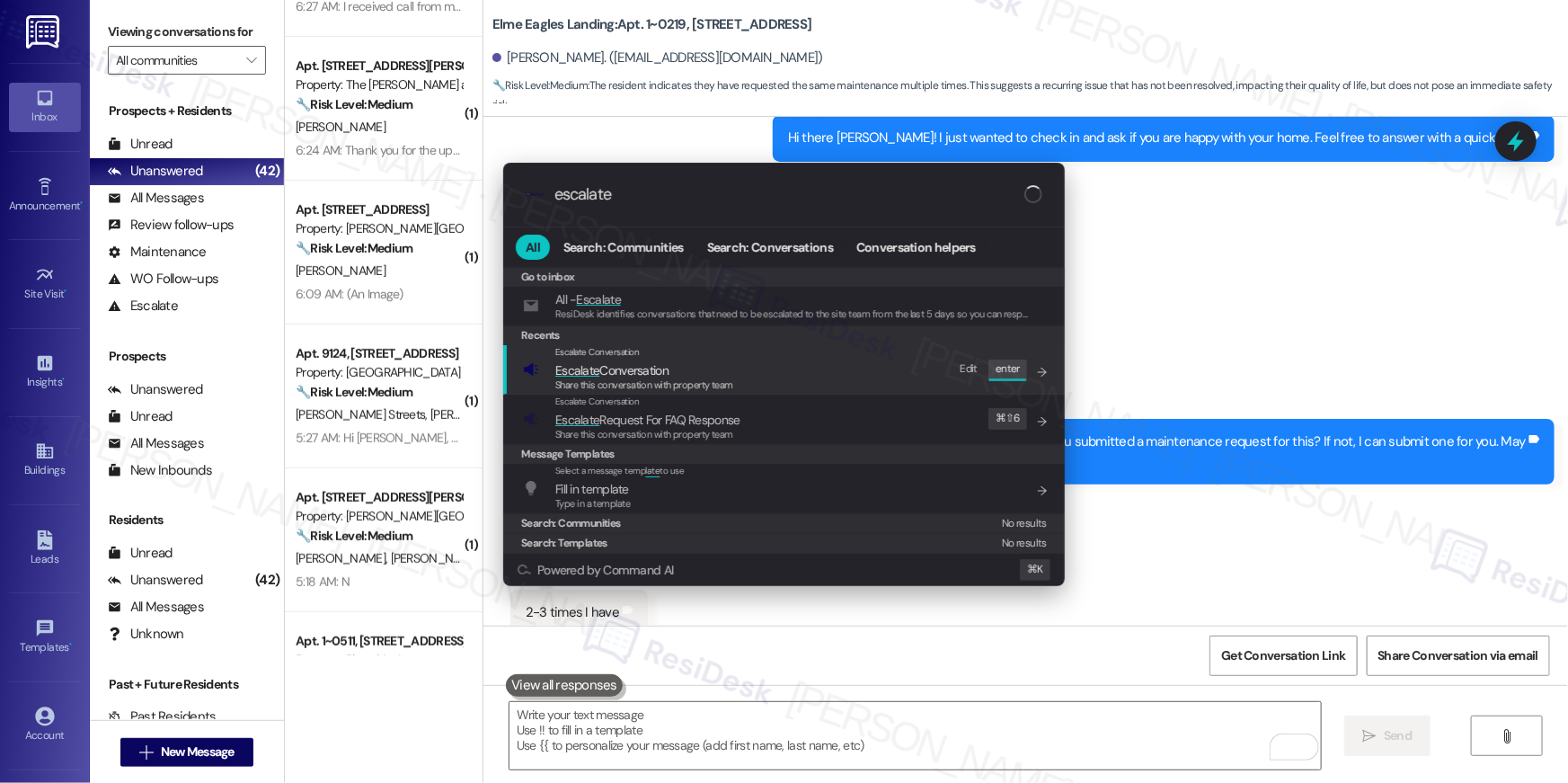
click at [827, 384] on div "Escalate Conversation Escalate Conversation Share this conversation with proper…" at bounding box center [785, 369] width 525 height 49
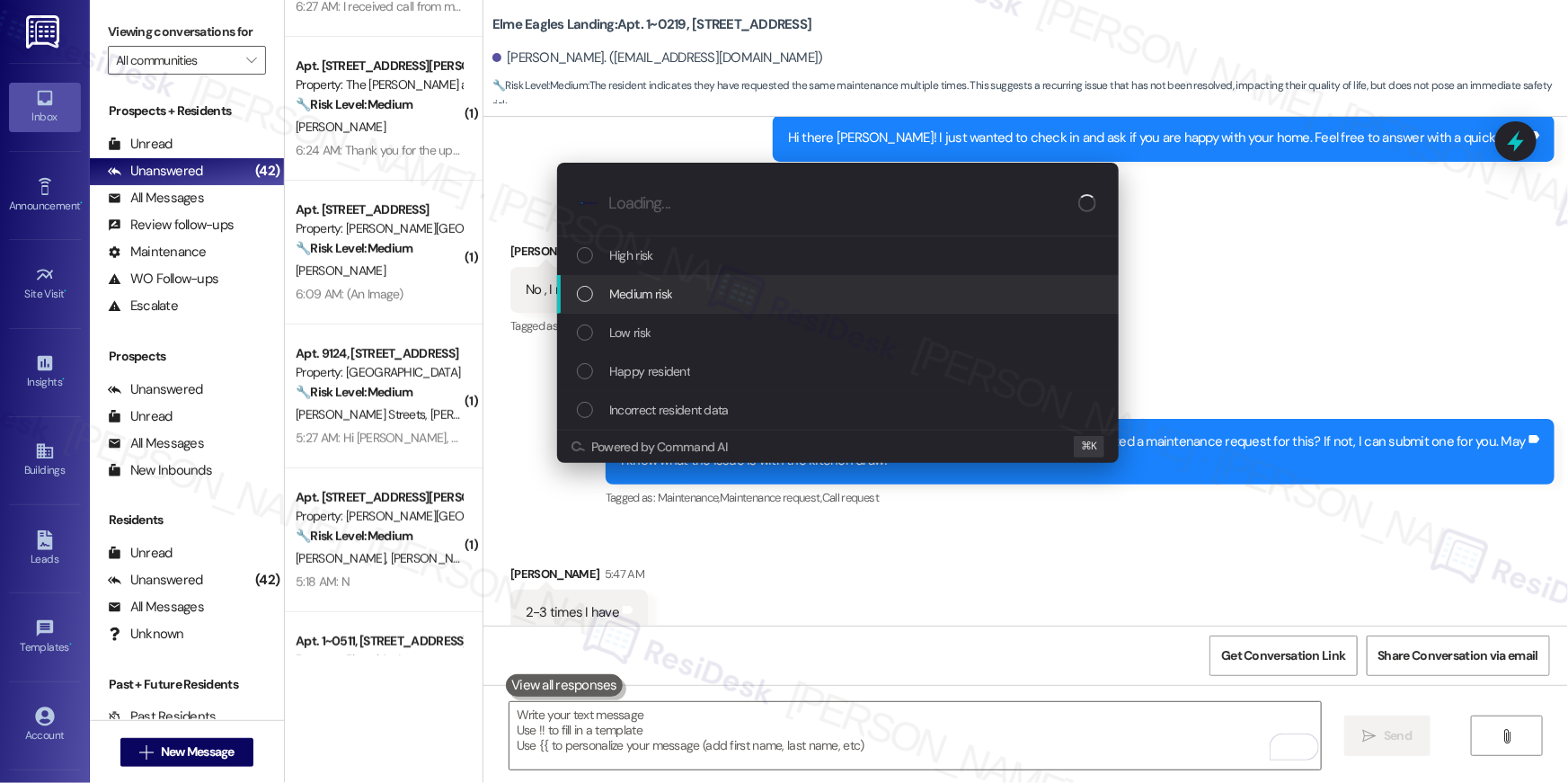
click at [669, 287] on span "Medium risk" at bounding box center [640, 294] width 63 height 19
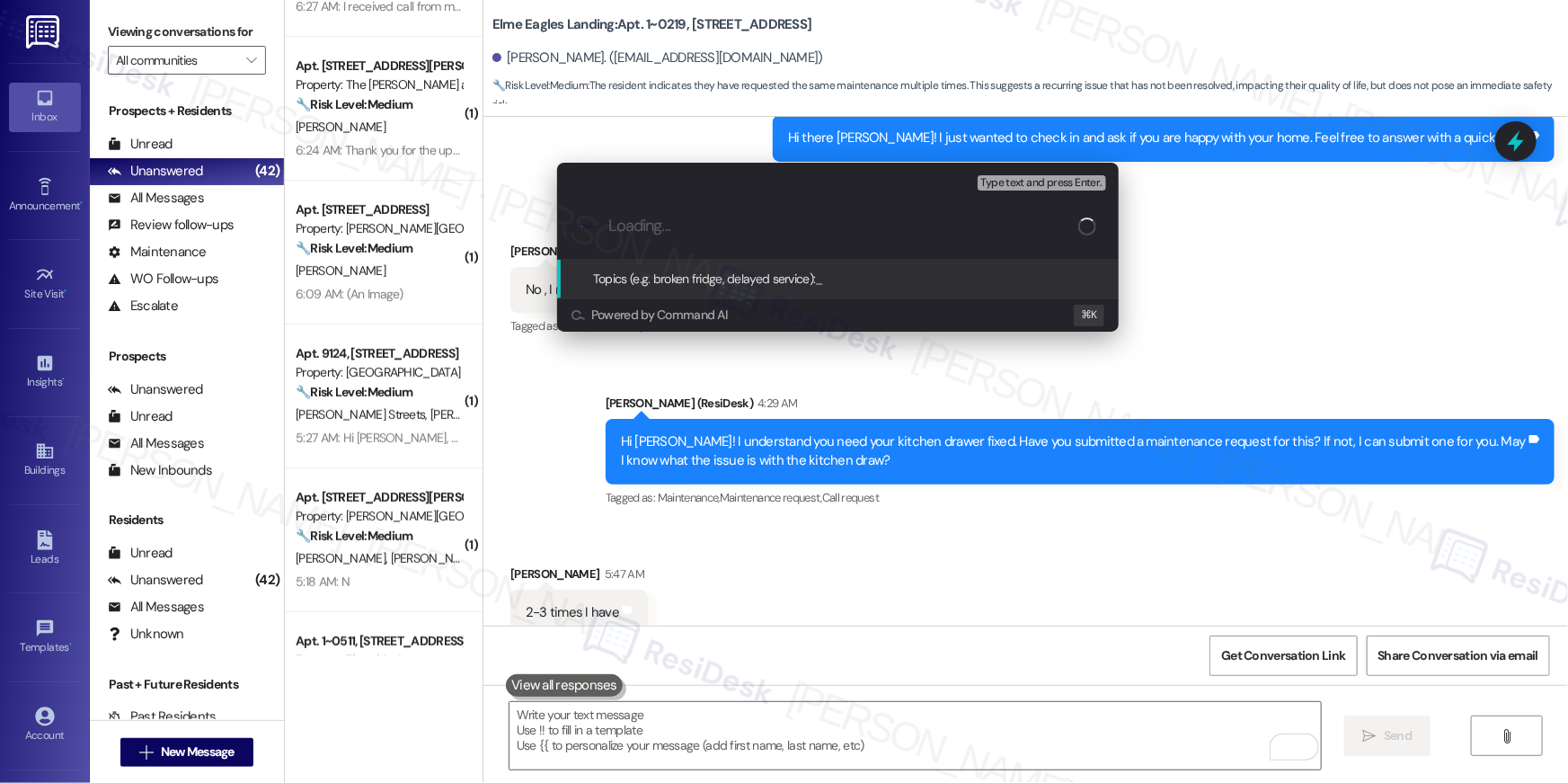
paste input "Drawer repair follow-up"
type input "Drawer repair follow-up"
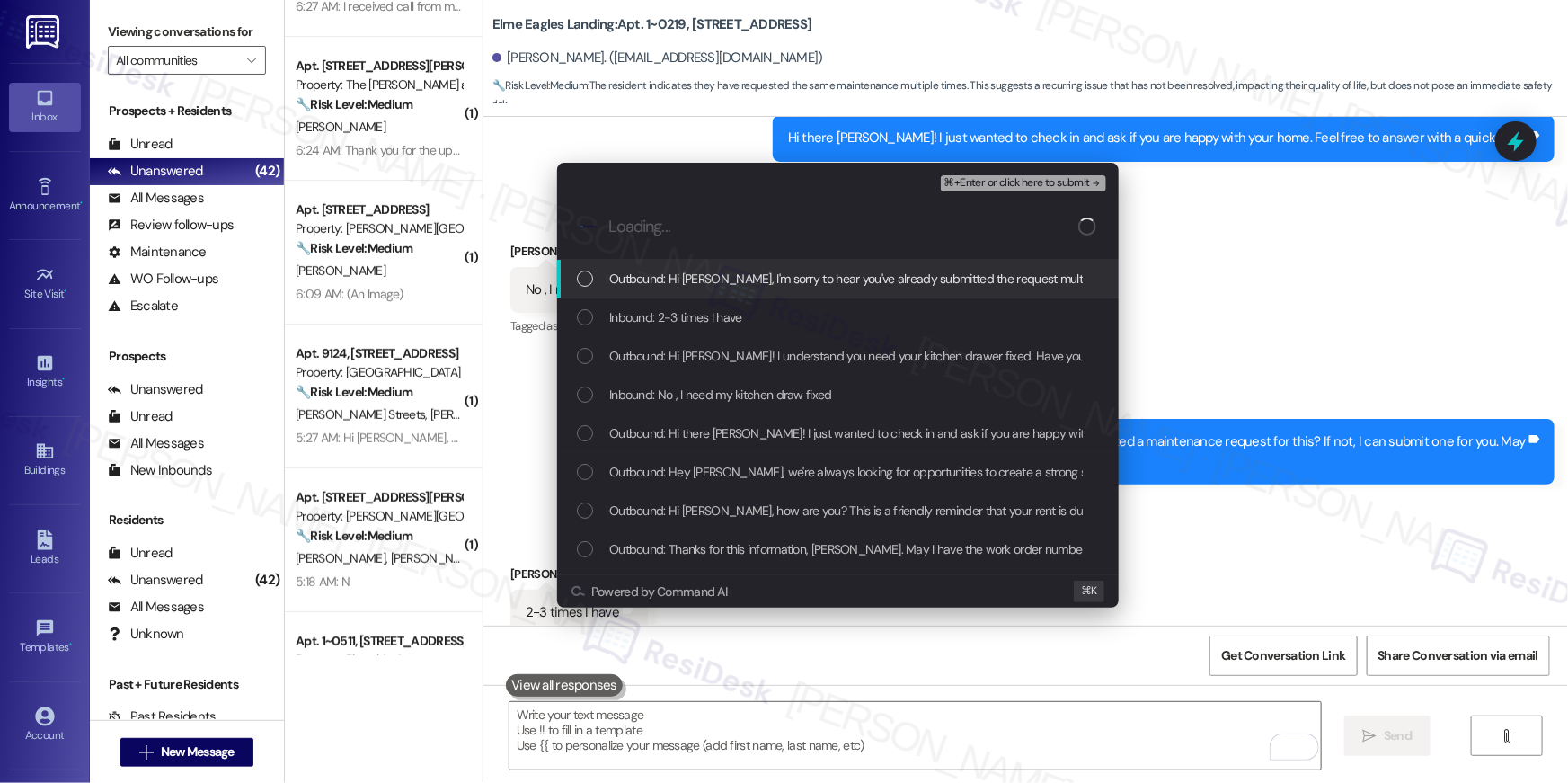
drag, startPoint x: 685, startPoint y: 283, endPoint x: 680, endPoint y: 312, distance: 29.4
click at [685, 288] on div "Outbound: Hi [PERSON_NAME], I'm sorry to hear you've already submitted the requ…" at bounding box center [837, 279] width 561 height 39
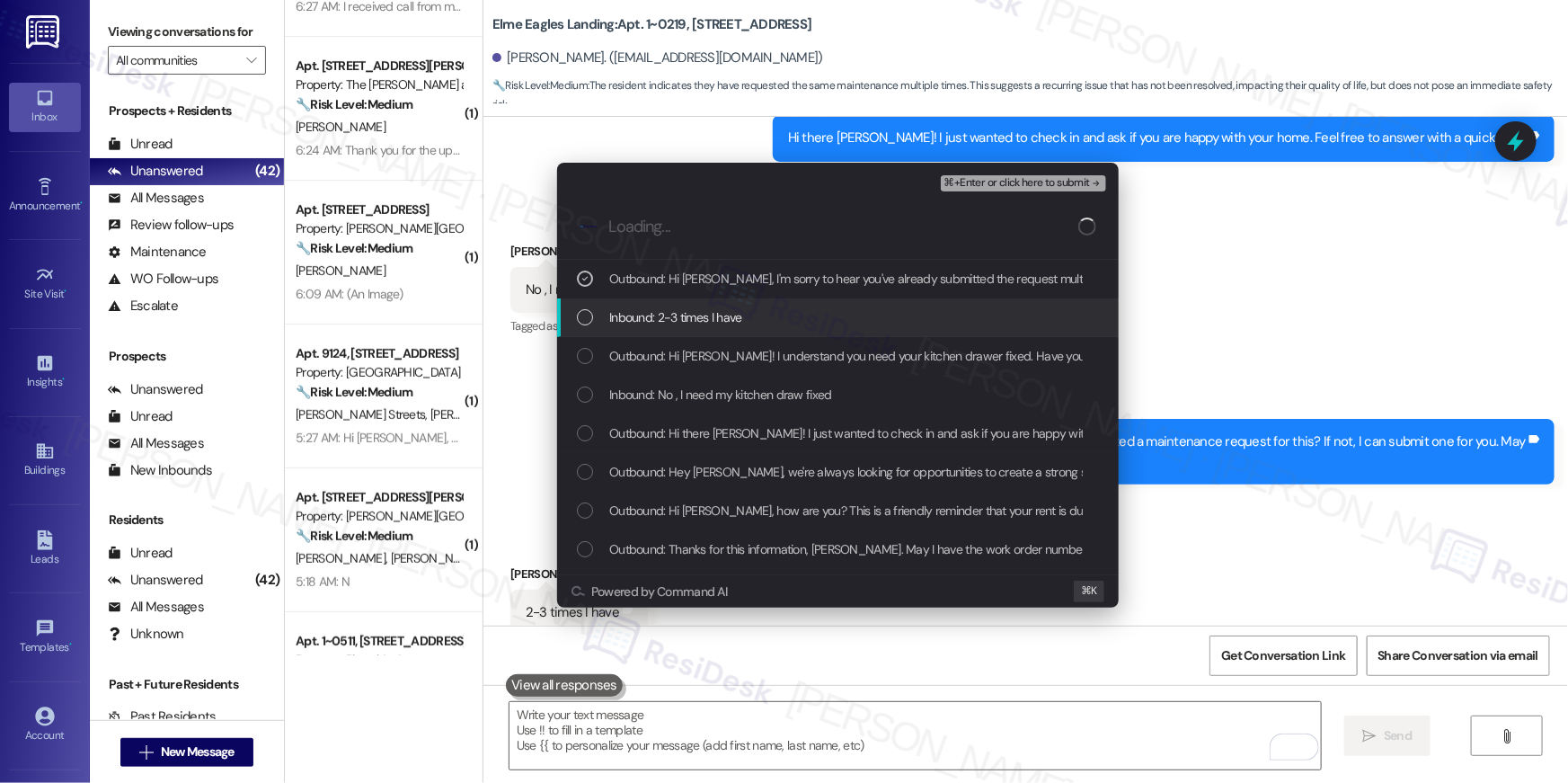
drag, startPoint x: 680, startPoint y: 312, endPoint x: 686, endPoint y: 364, distance: 52.3
click at [680, 318] on span "Inbound: 2-3 times I have" at bounding box center [676, 317] width 133 height 19
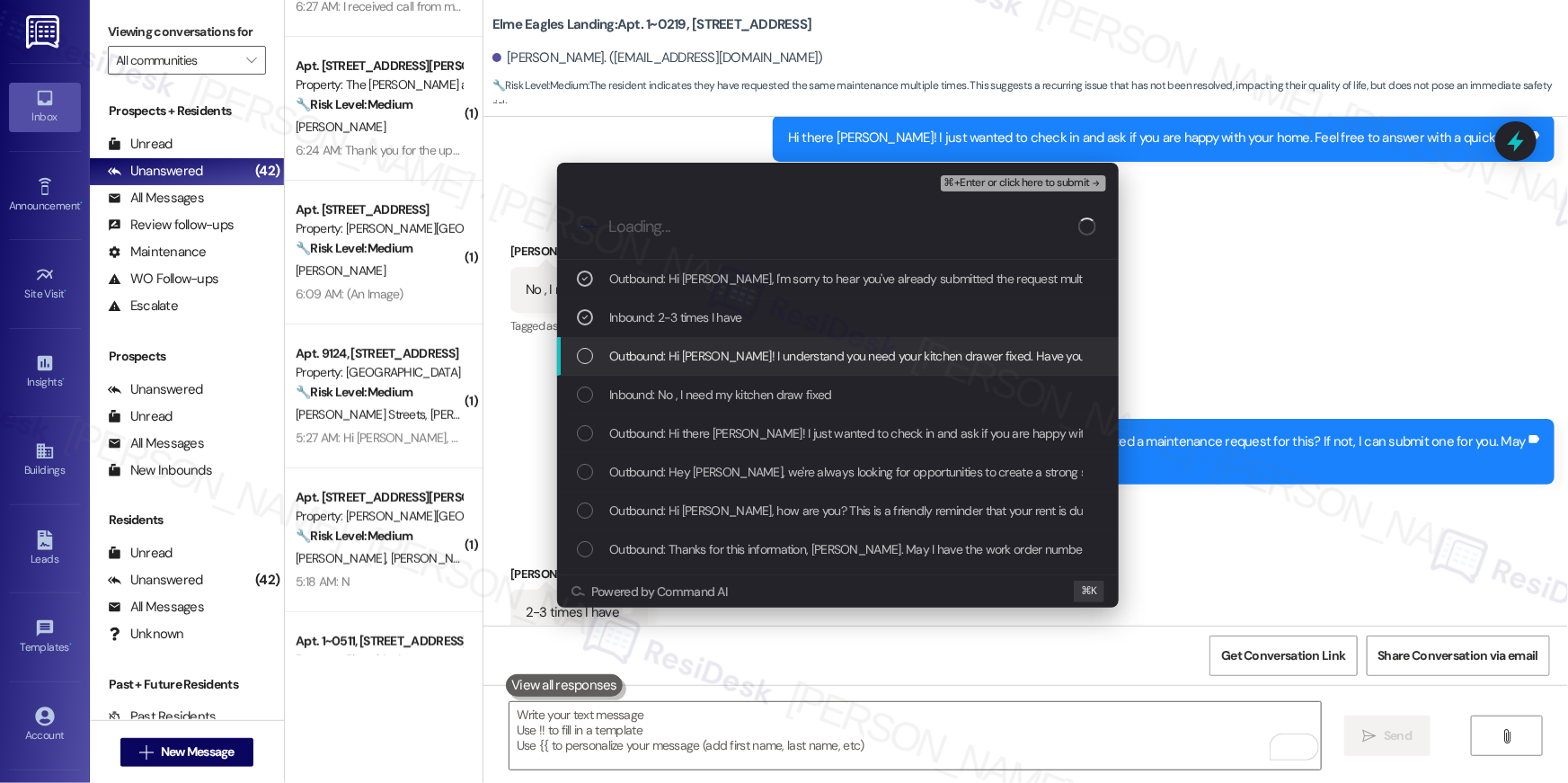
drag, startPoint x: 687, startPoint y: 365, endPoint x: 688, endPoint y: 393, distance: 28.0
click at [687, 365] on span "Outbound: Hi [PERSON_NAME]! I understand you need your kitchen drawer fixed. Ha…" at bounding box center [1177, 355] width 1135 height 19
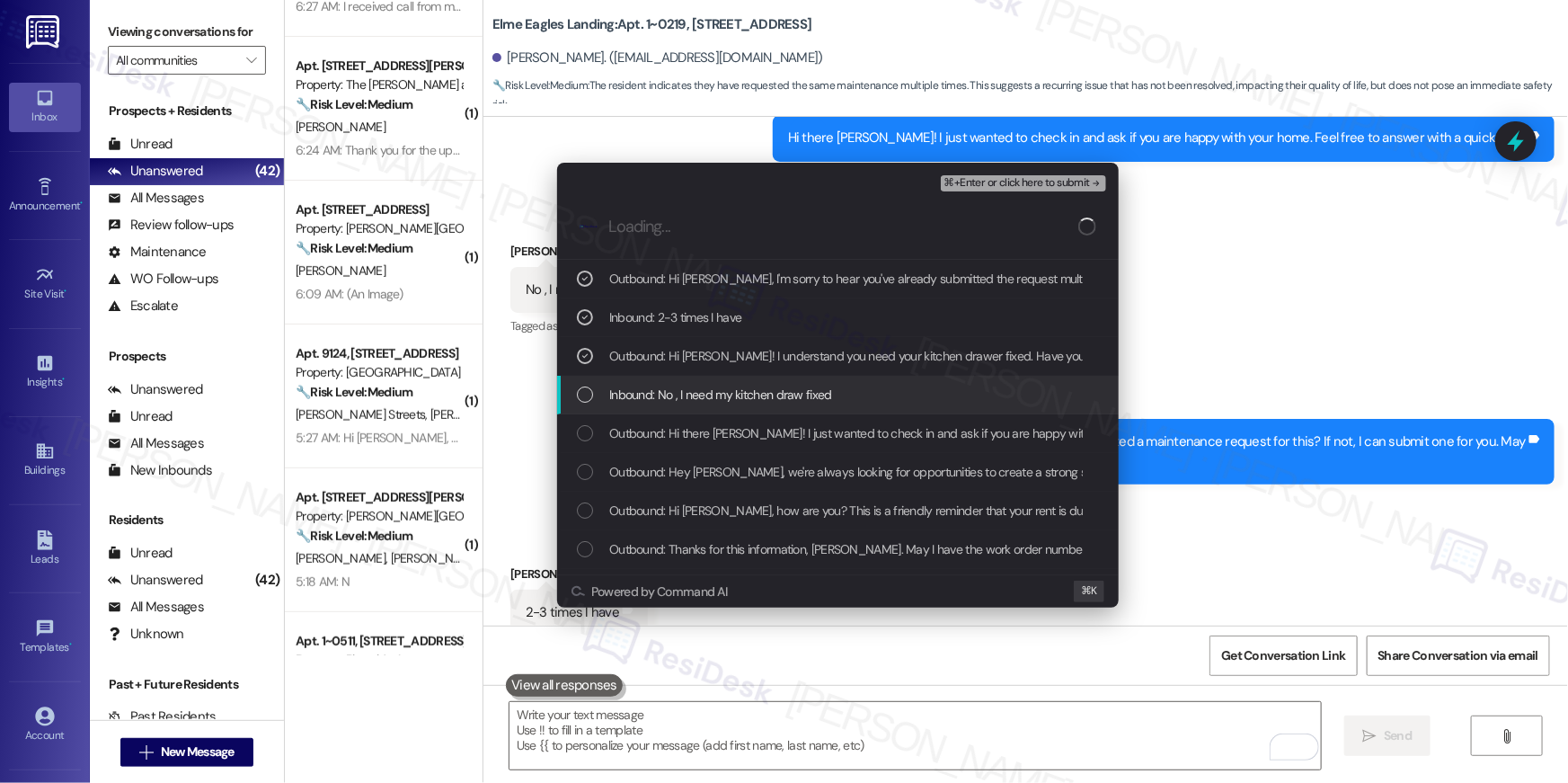
drag, startPoint x: 688, startPoint y: 393, endPoint x: 692, endPoint y: 404, distance: 11.7
click at [688, 395] on span "Inbound: No , I need my kitchen draw fixed" at bounding box center [720, 394] width 222 height 19
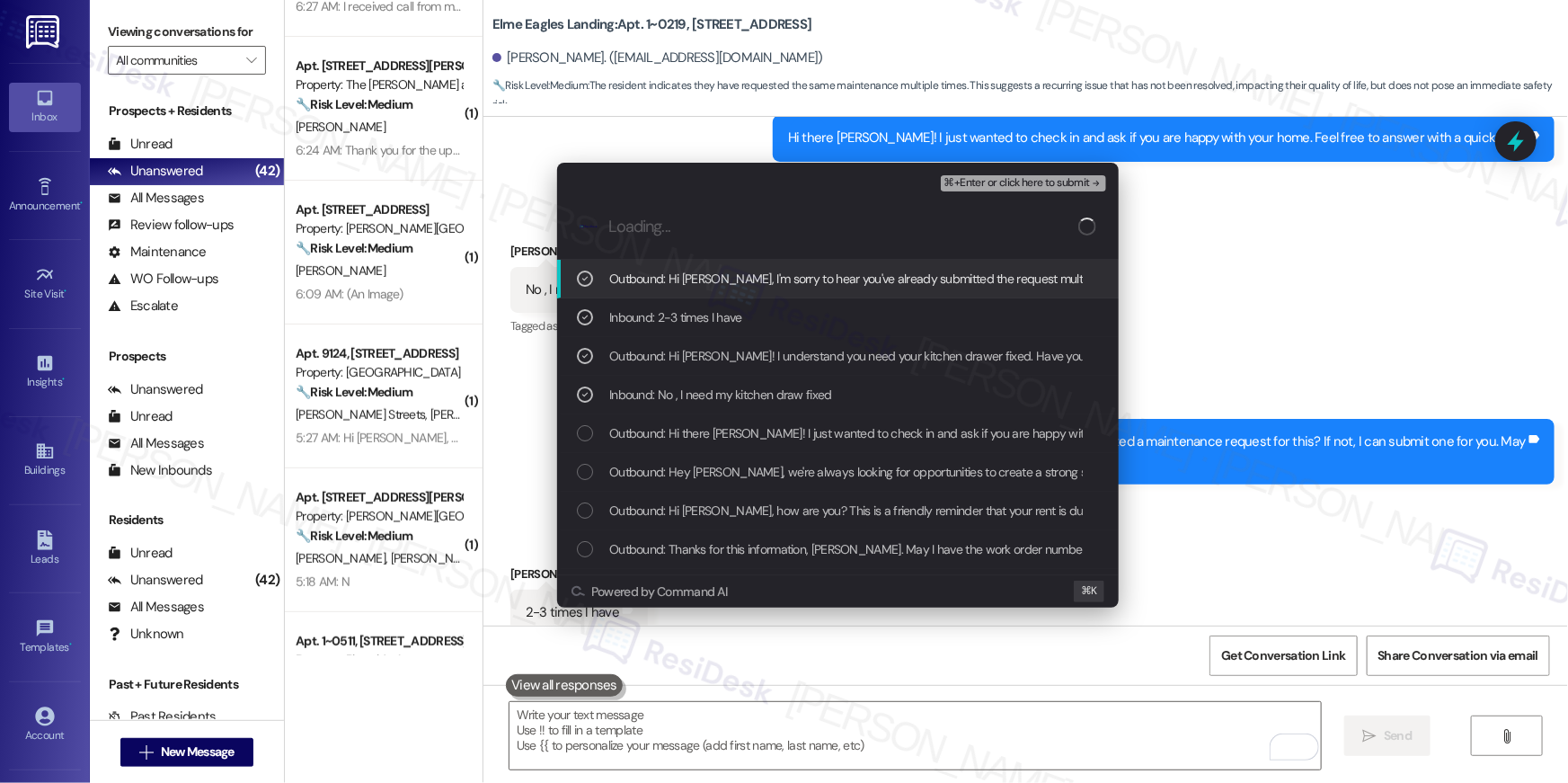
click at [1048, 187] on span "⌘+Enter or click here to submit" at bounding box center [1017, 184] width 146 height 13
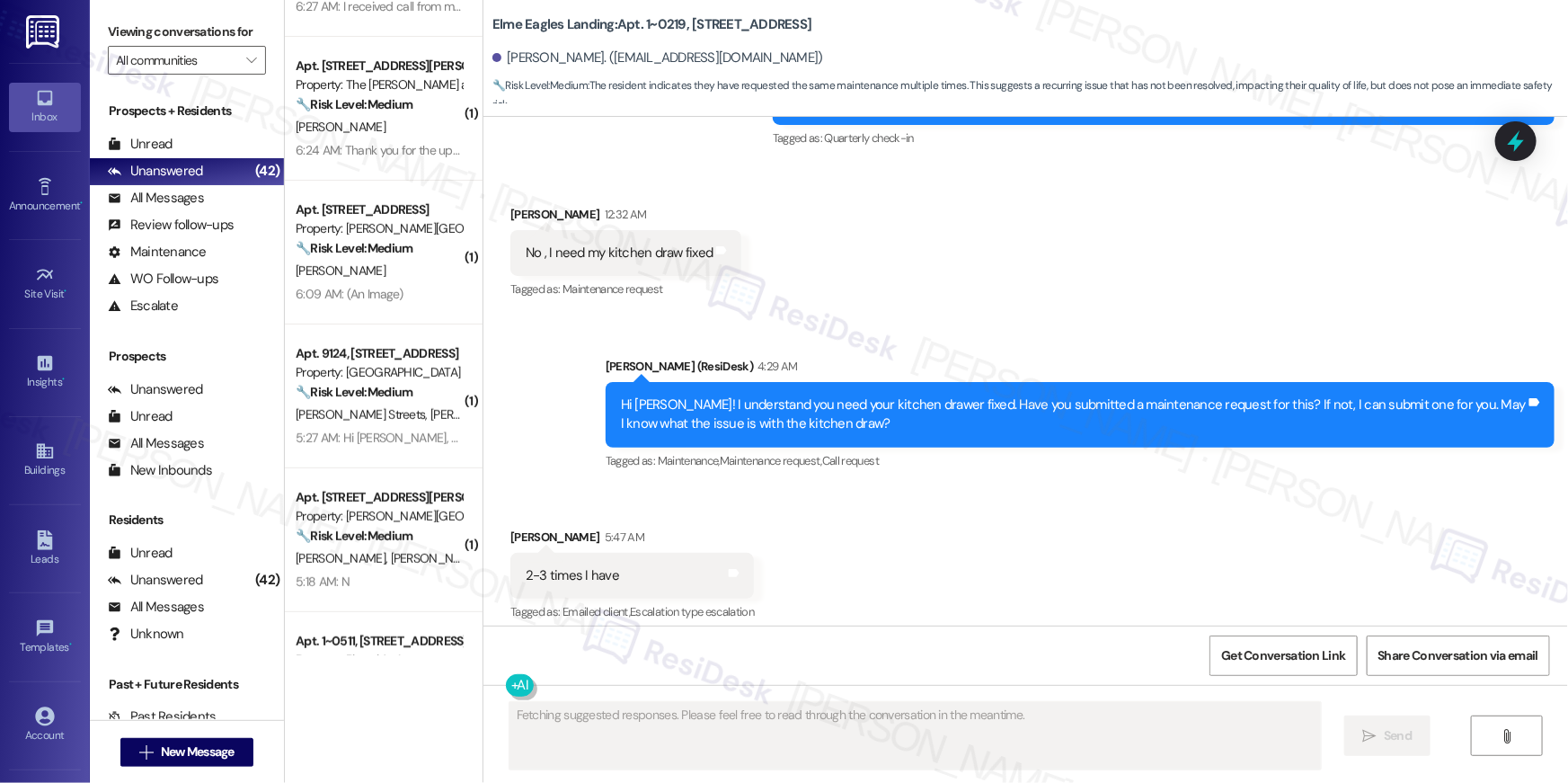
scroll to position [10086, 0]
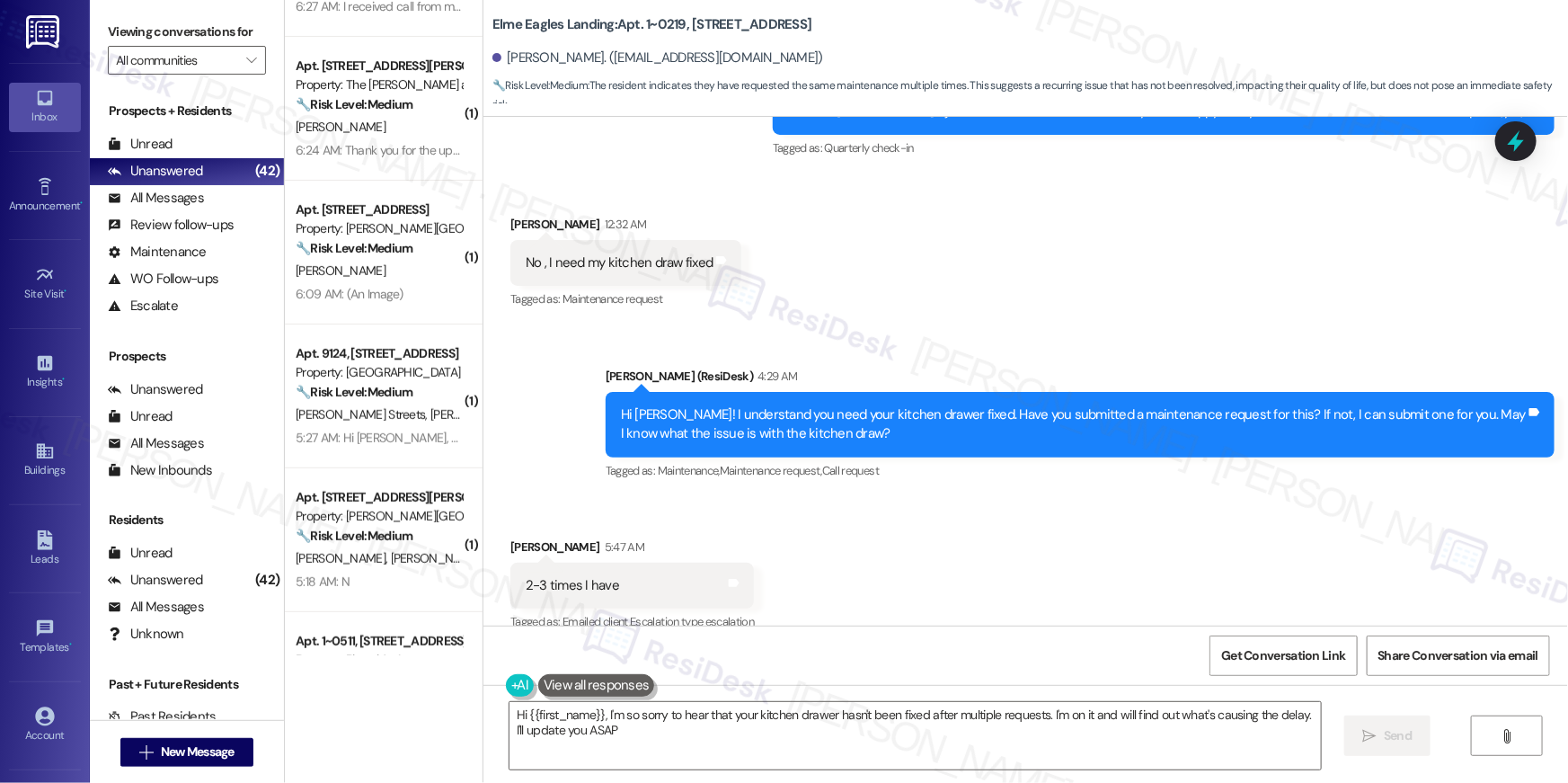
type textarea "Hi {{first_name}}, I'm so sorry to hear that your kitchen drawer hasn't been fi…"
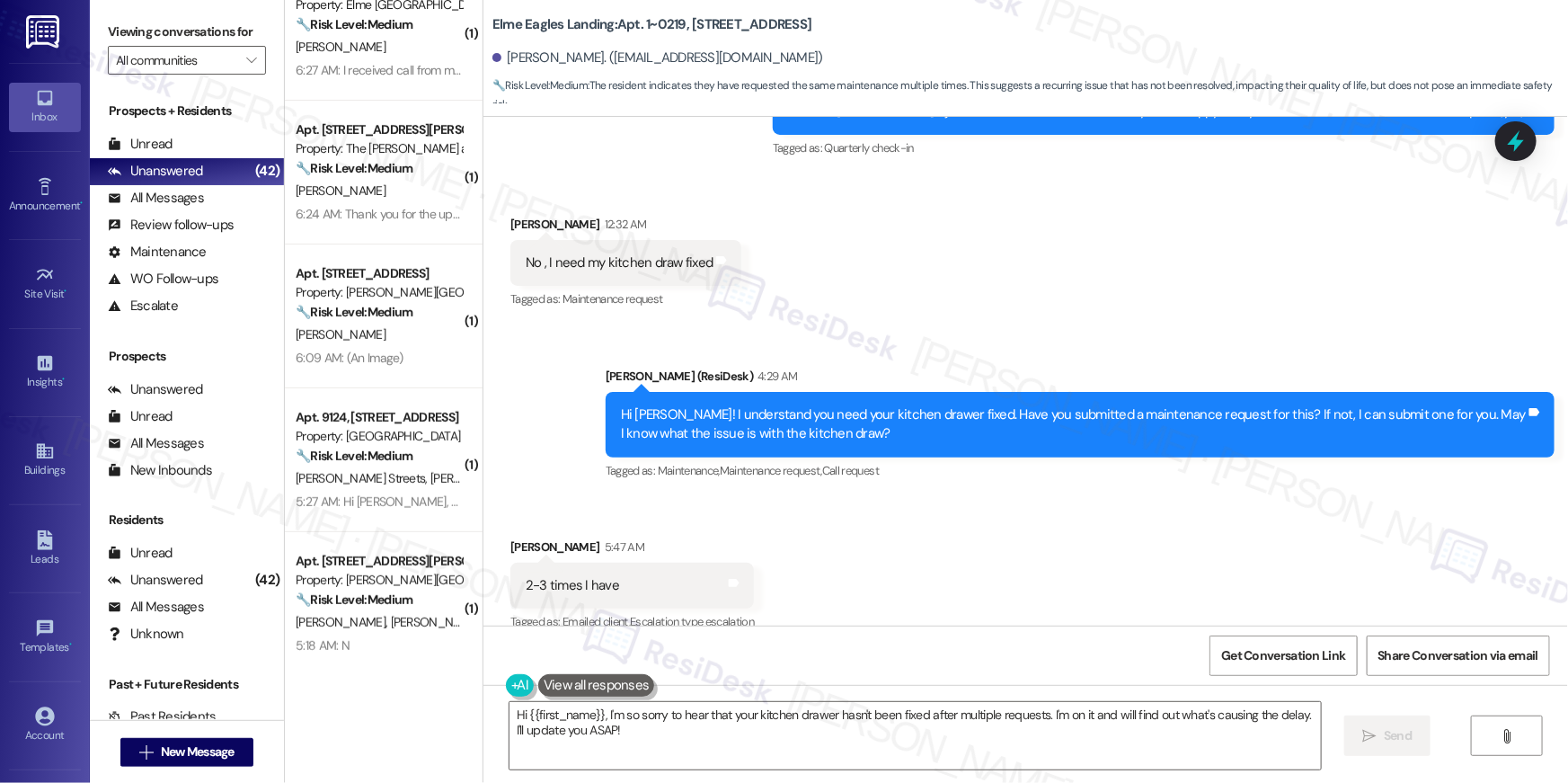
scroll to position [0, 0]
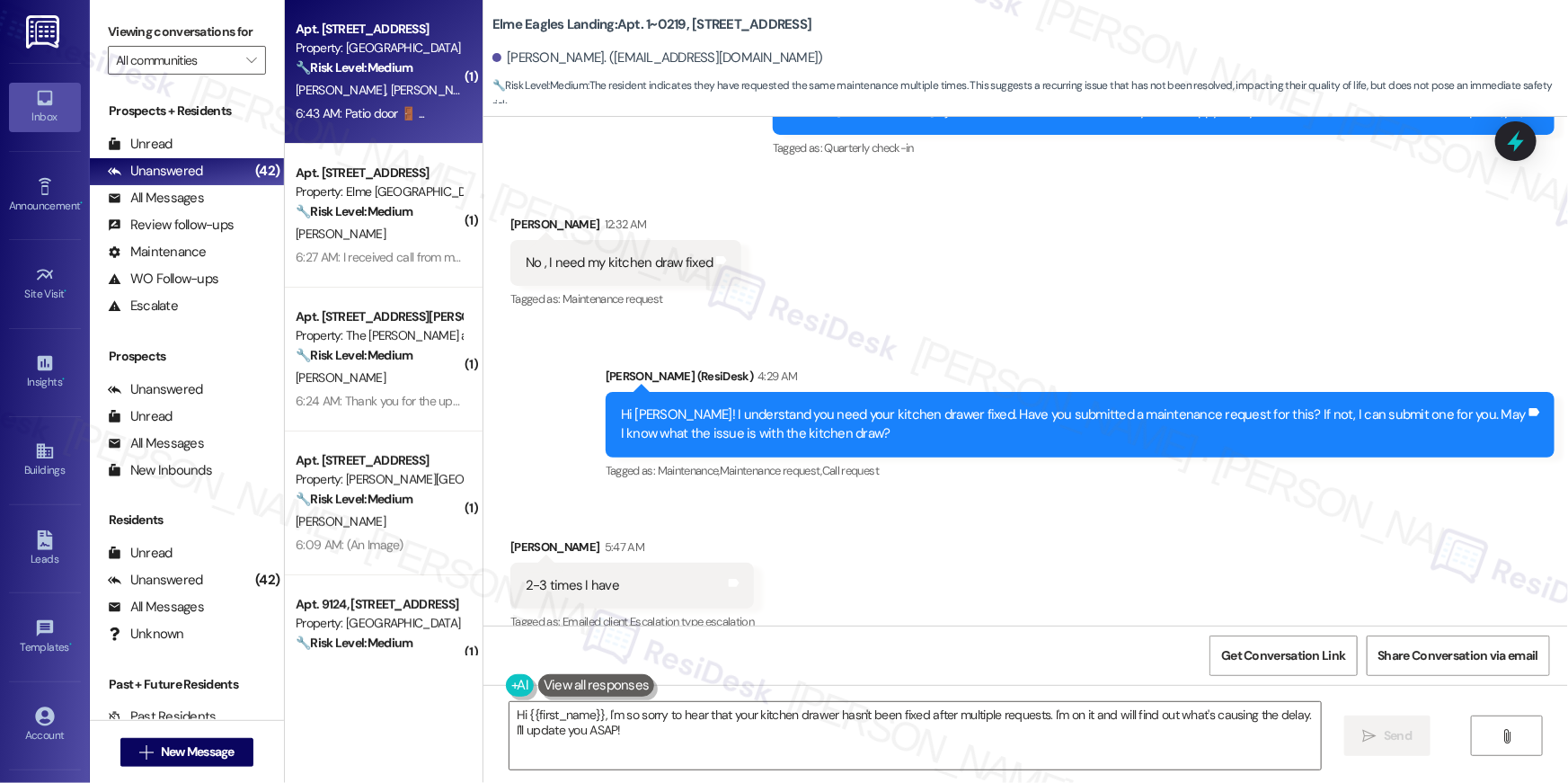
click at [390, 96] on span "[PERSON_NAME]" at bounding box center [437, 90] width 95 height 17
type textarea "Fetching suggested responses. Please feel free to read through the conversation…"
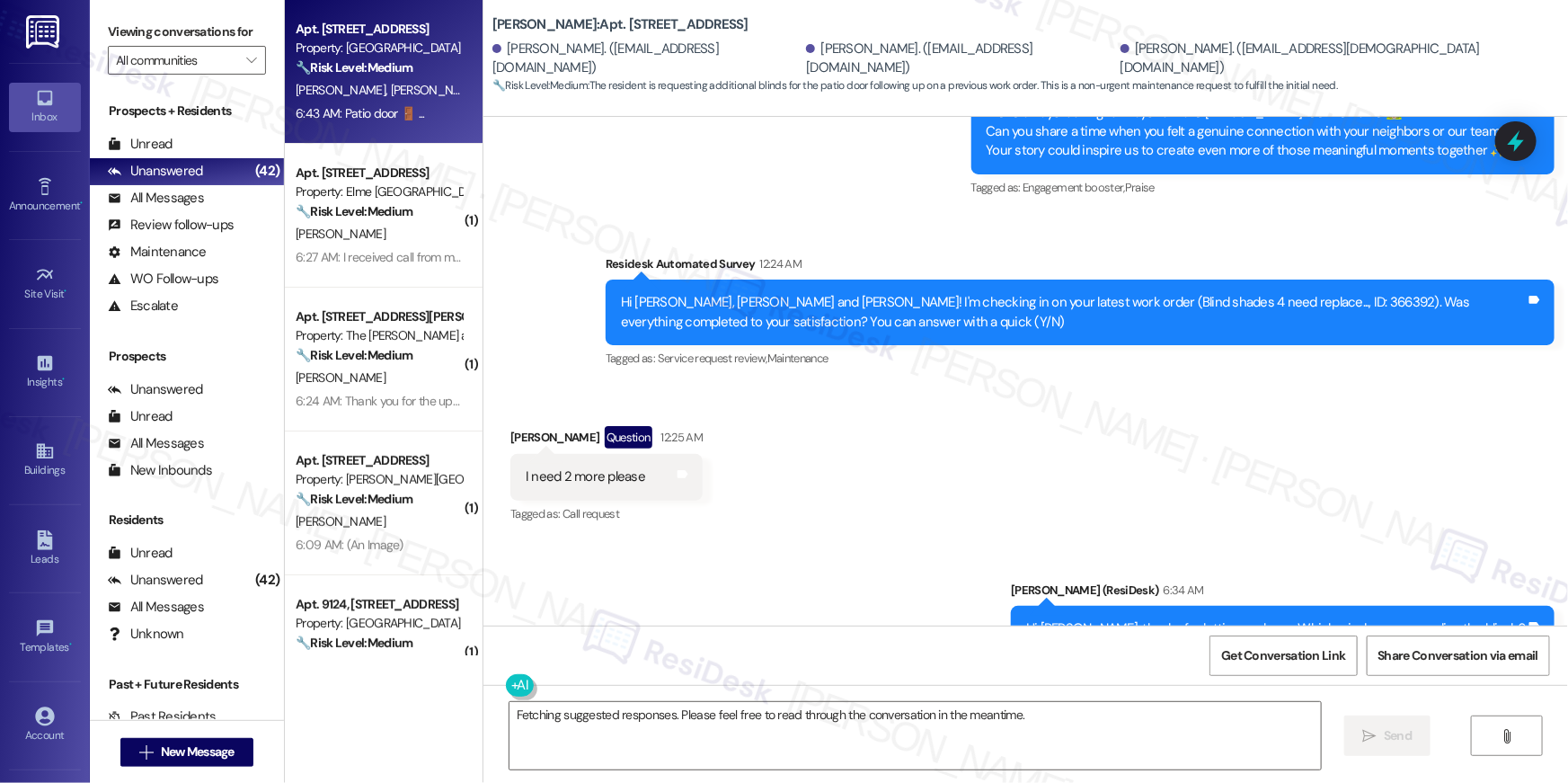
scroll to position [5740, 0]
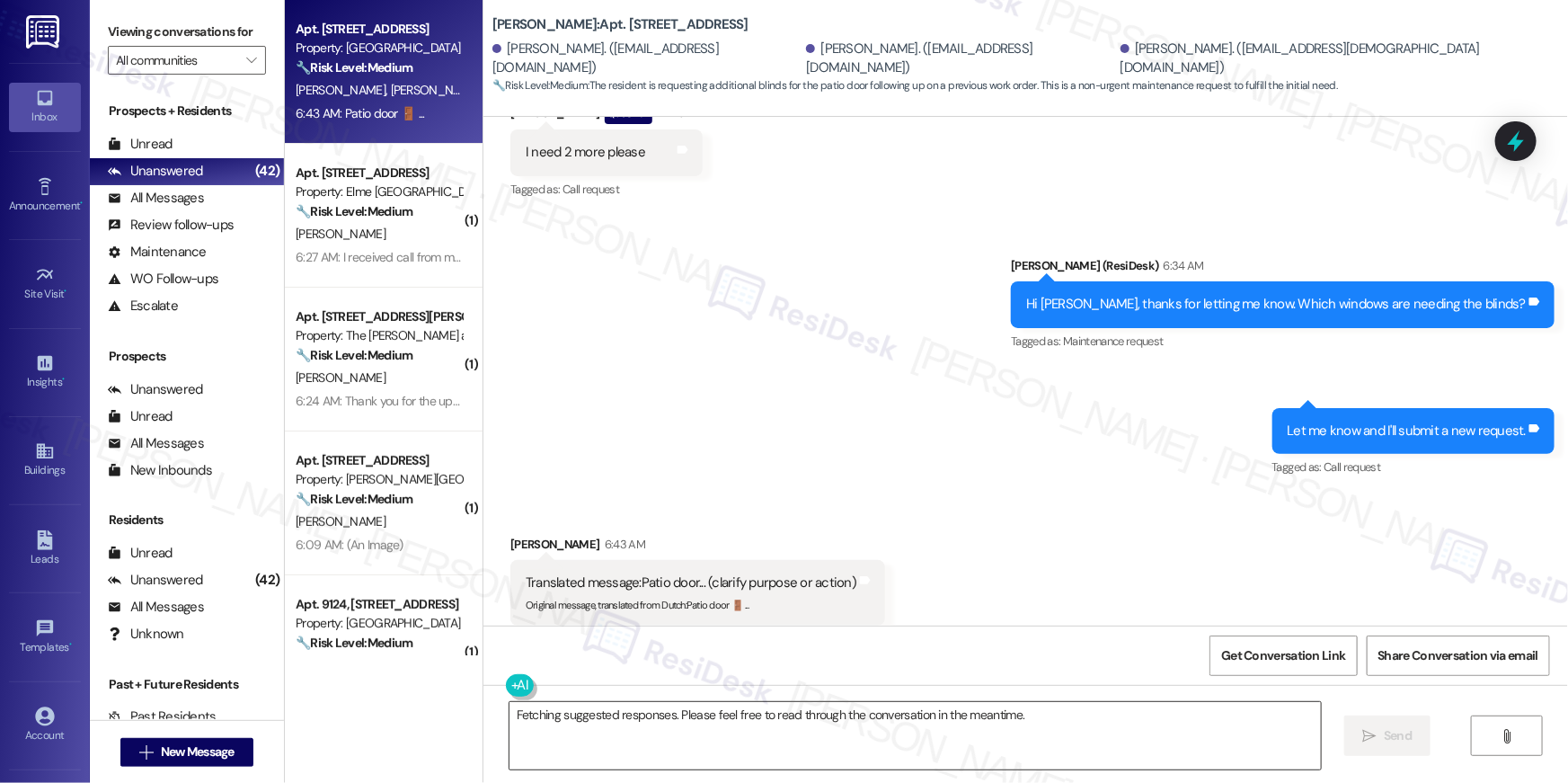
click at [847, 715] on textarea "Fetching suggested responses. Please feel free to read through the conversation…" at bounding box center [915, 735] width 811 height 67
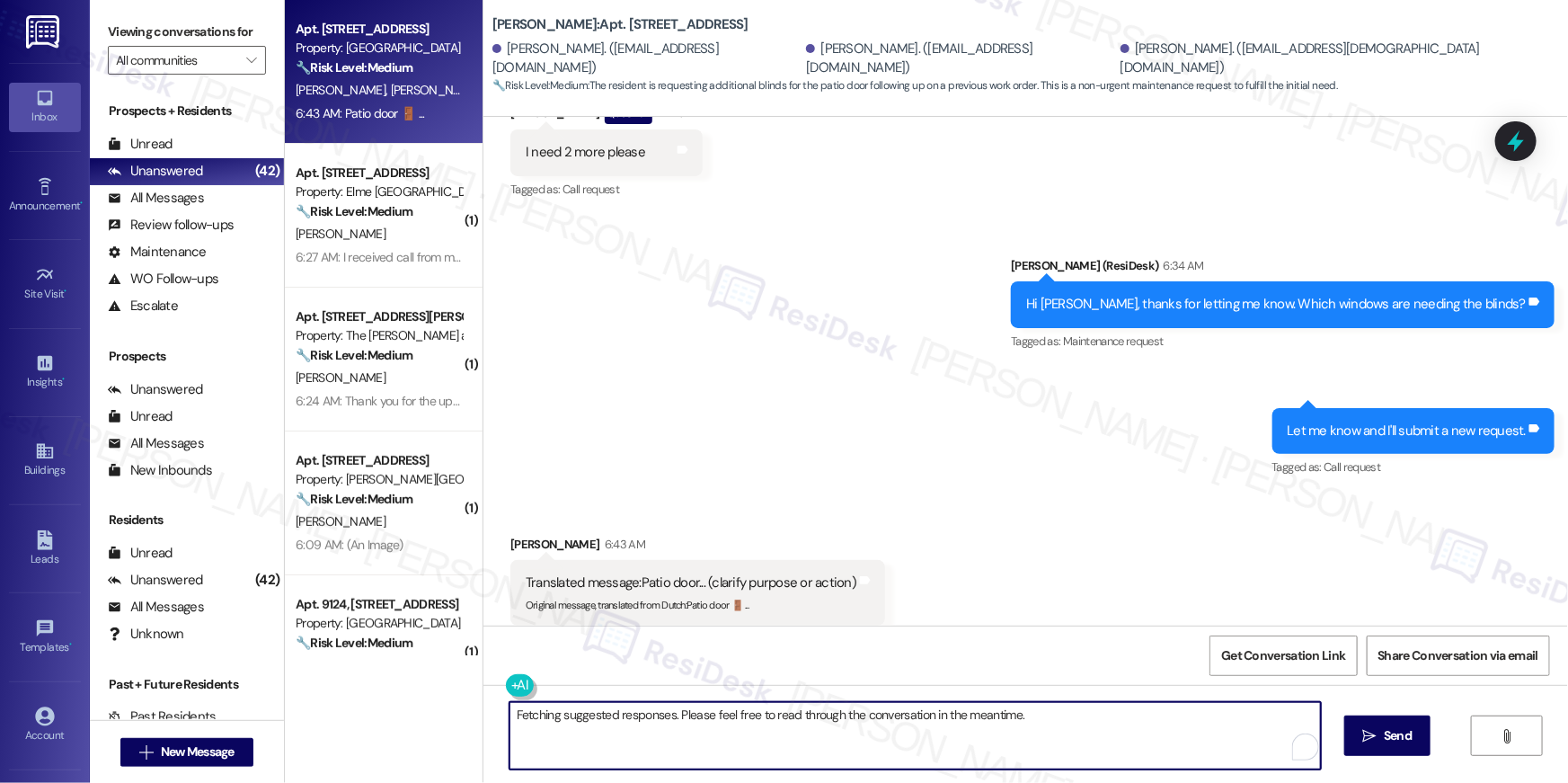
click at [847, 715] on textarea "Fetching suggested responses. Please feel free to read through the conversation…" at bounding box center [915, 735] width 811 height 67
type textarea "Just to confirm, [PERSON_NAME]. The patio door needs 2 more blinds, is that cor…"
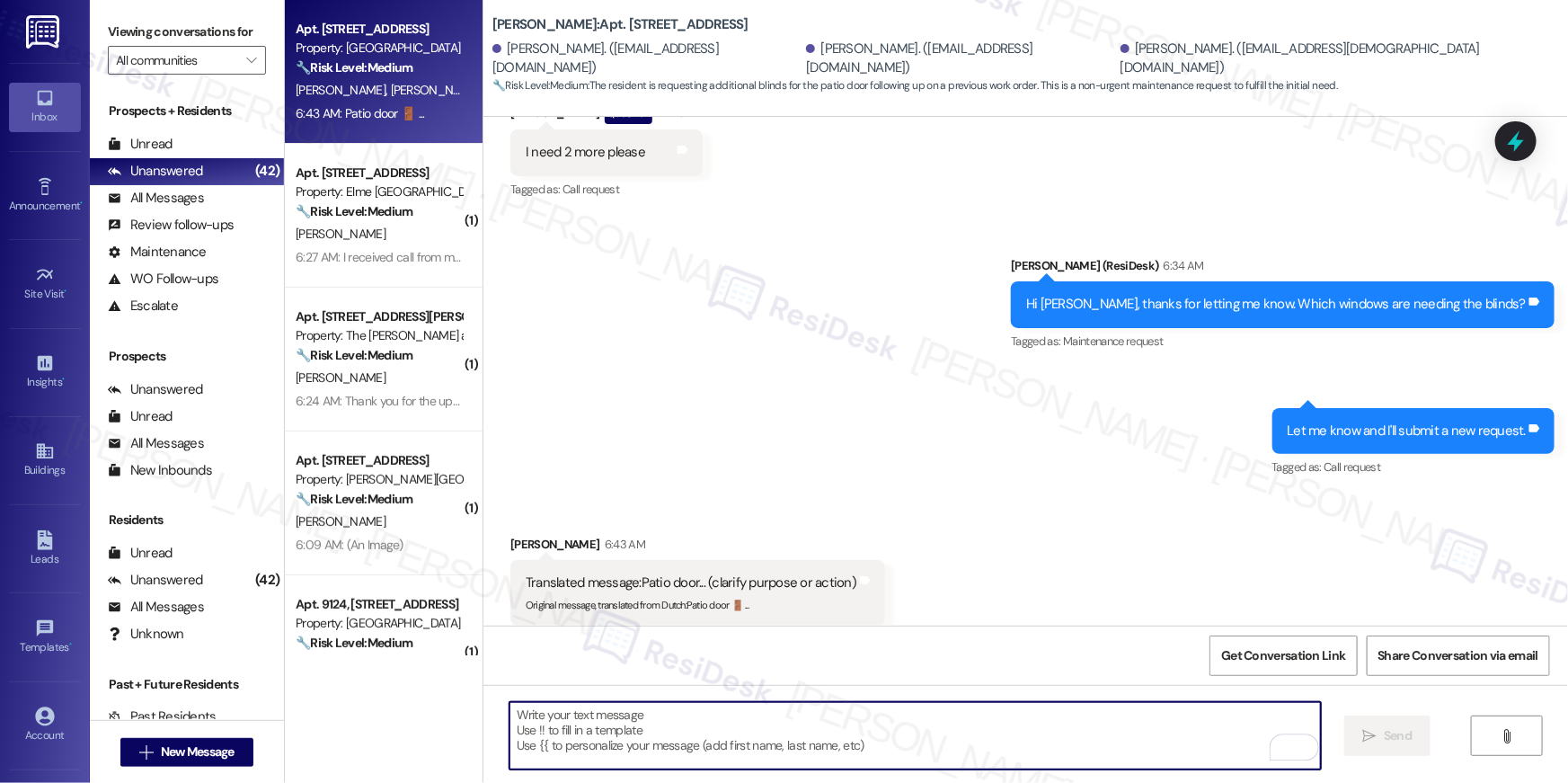
scroll to position [5739, 0]
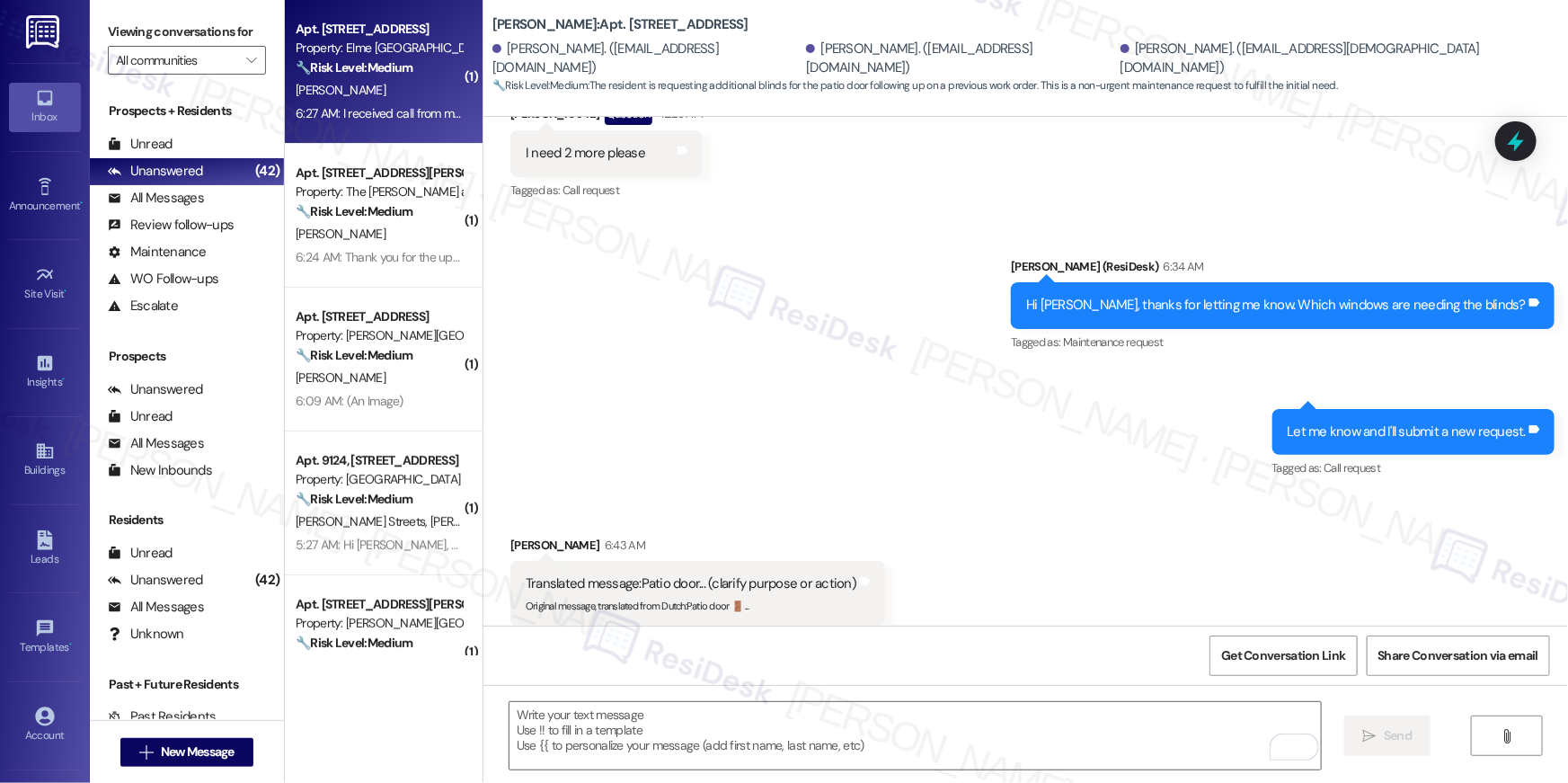
click at [405, 78] on div "Apt. 7117, 205 Century Place Property: Elme Alexandria 🔧 Risk Level: Medium The…" at bounding box center [378, 48] width 170 height 61
type textarea "Fetching suggested responses. Please feel free to read through the conversation…"
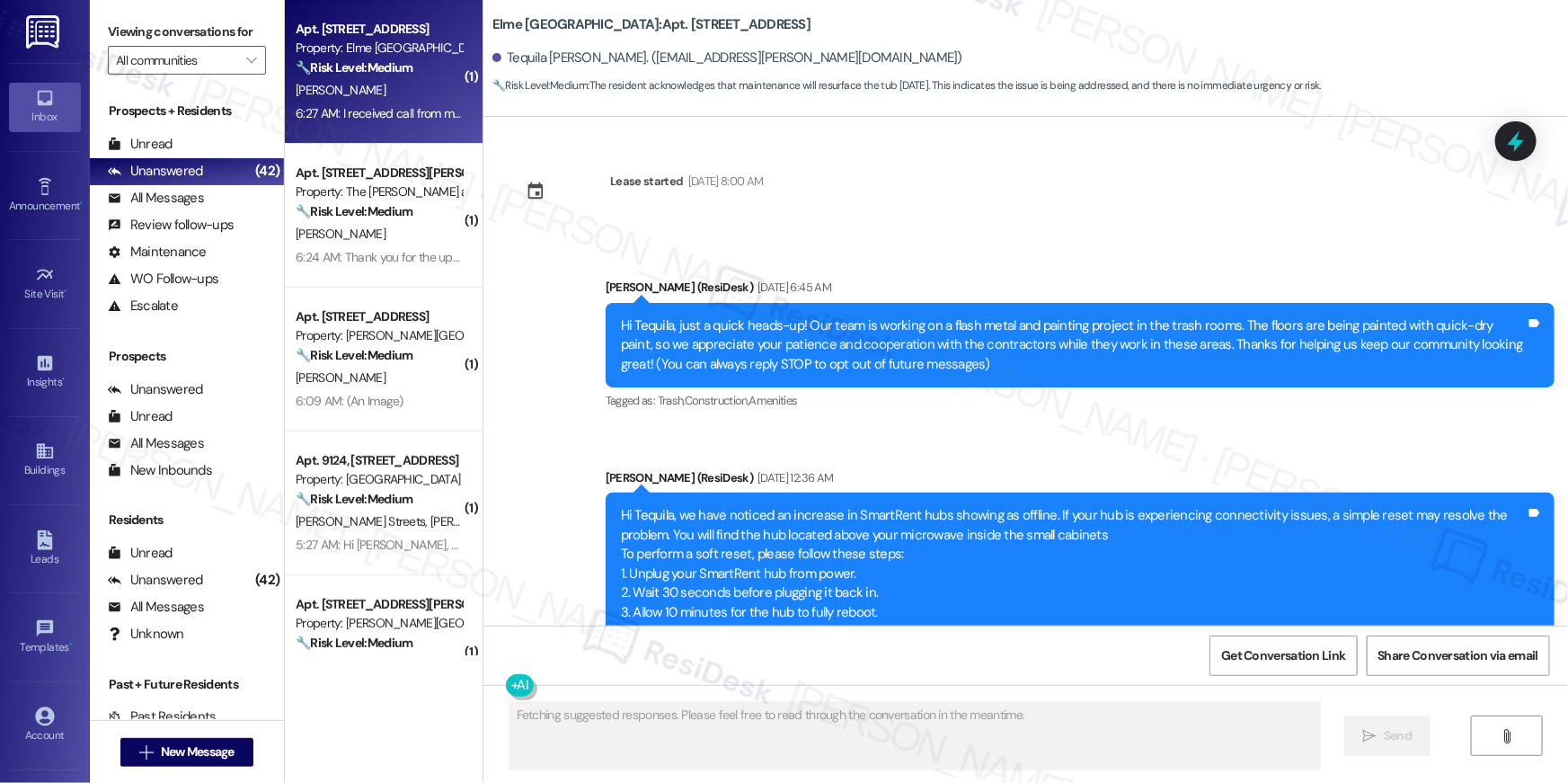
scroll to position [21619, 0]
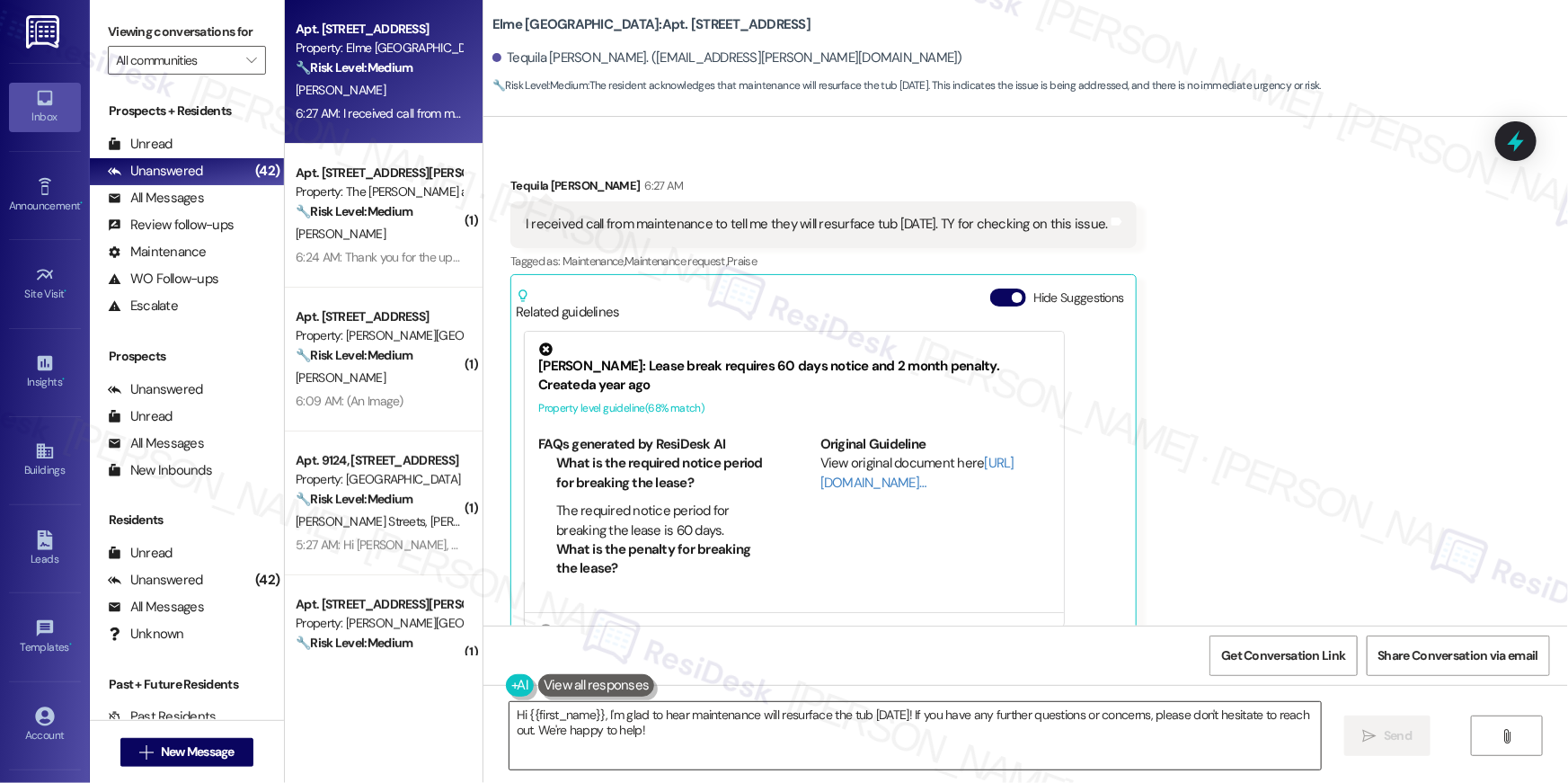
click at [772, 729] on textarea "Hi {{first_name}}, I'm glad to hear maintenance will resurface the tub Friday! …" at bounding box center [915, 735] width 811 height 67
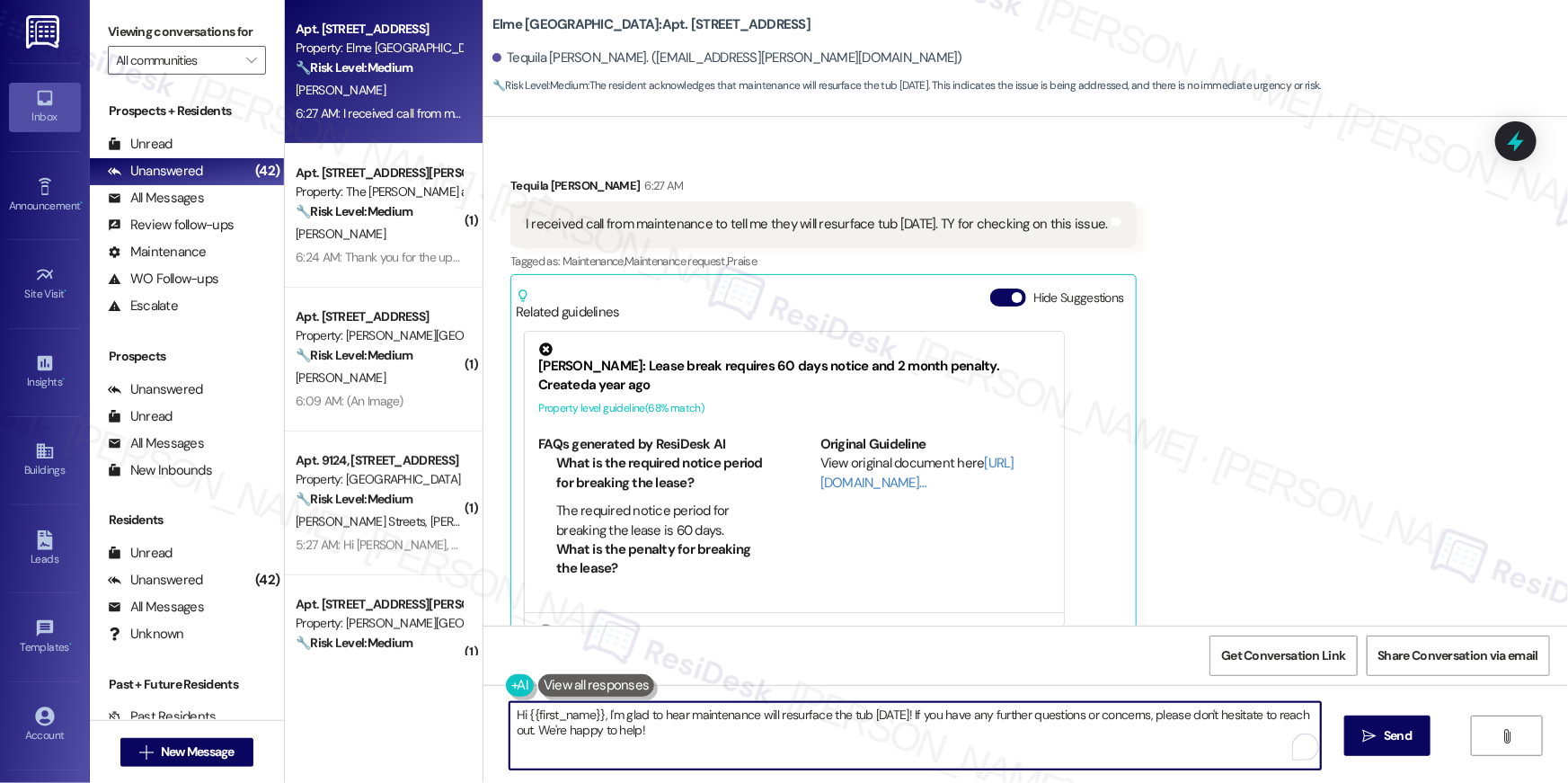
click at [772, 729] on textarea "Hi {{first_name}}, I'm glad to hear maintenance will resurface the tub Friday! …" at bounding box center [915, 735] width 811 height 67
type textarea "Sounds great, Tequila! If there's anything else I can assist you with, let me k…"
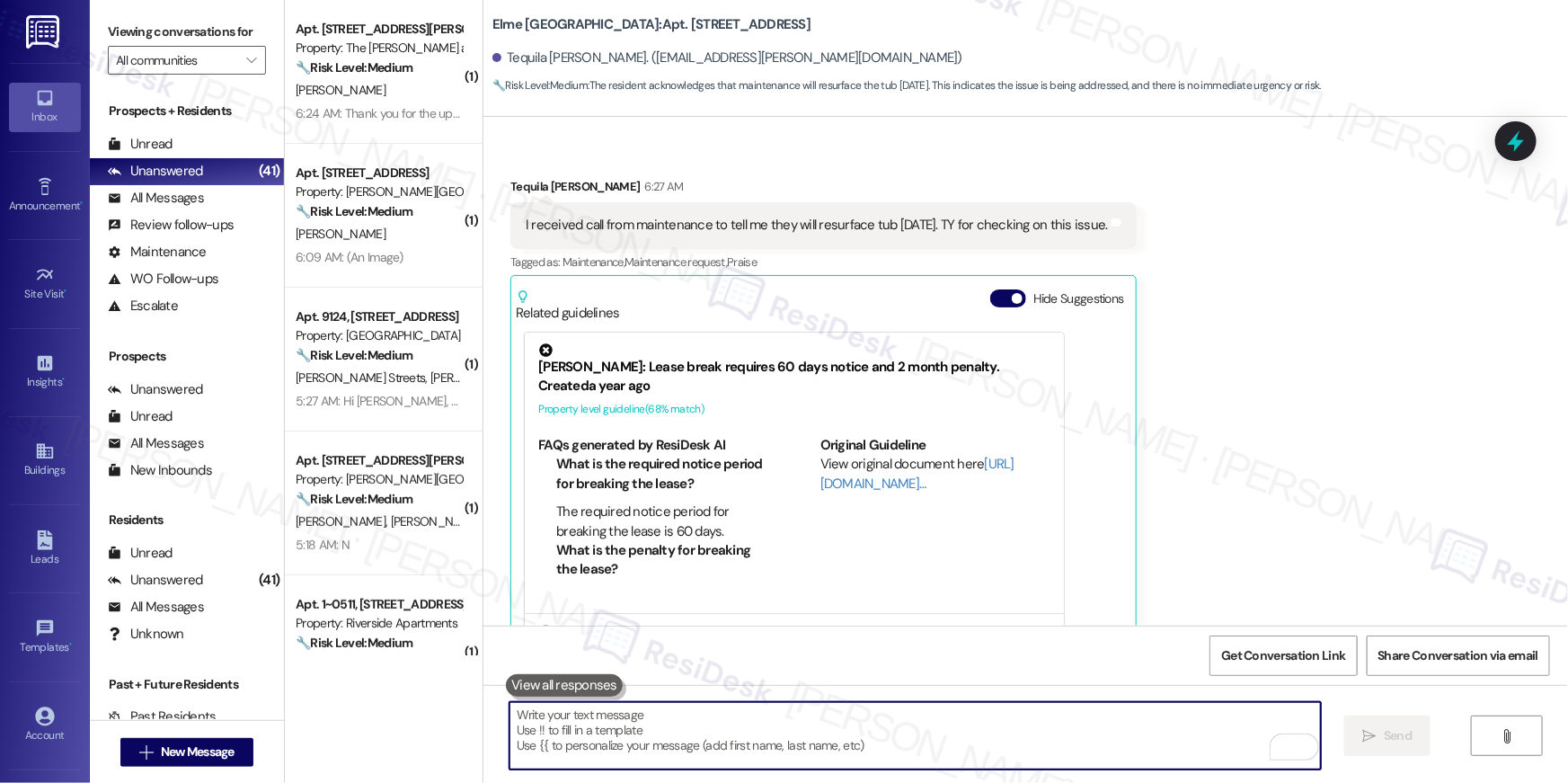
scroll to position [21744, 0]
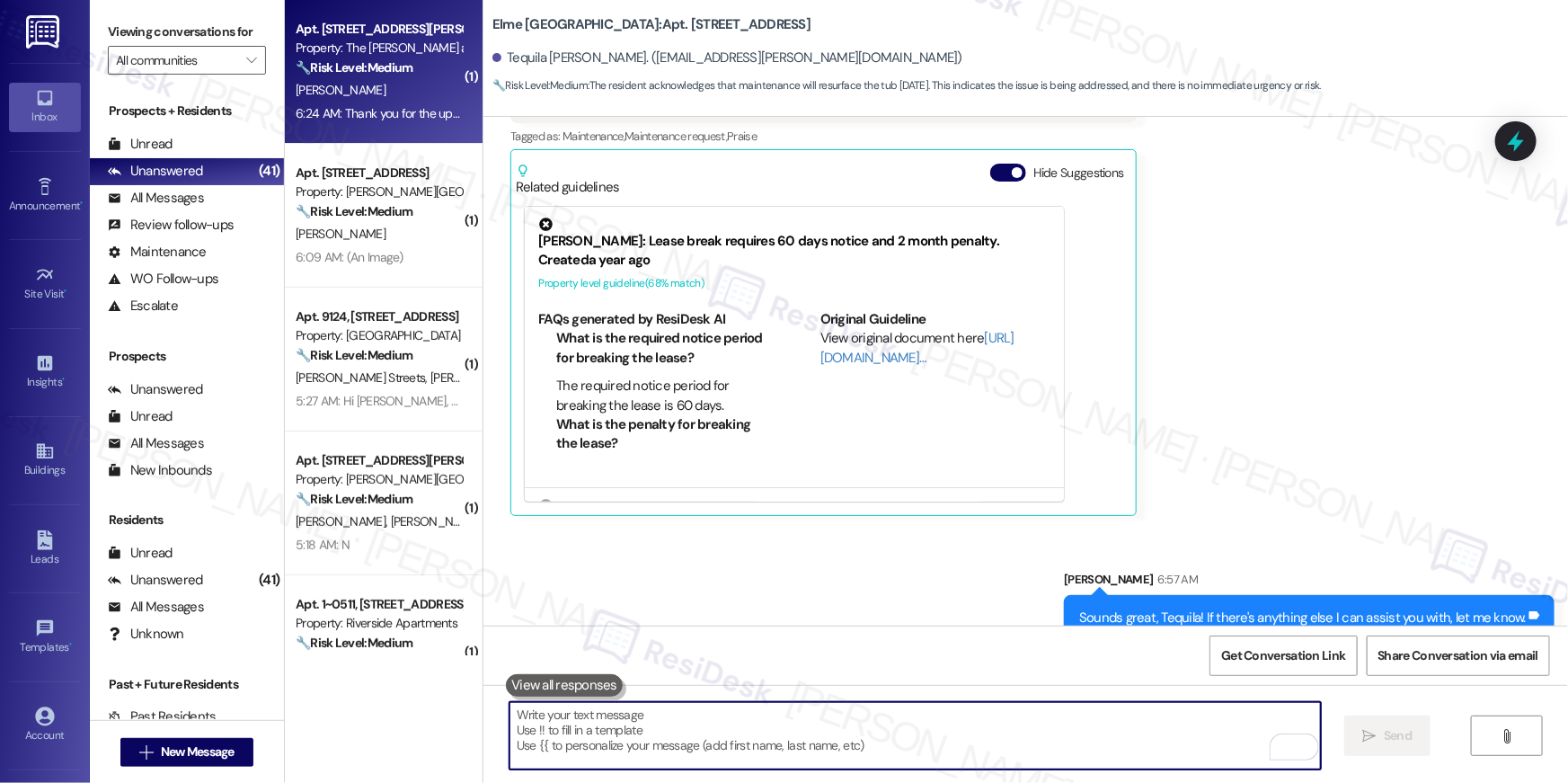
click at [397, 66] on strong "🔧 Risk Level: Medium" at bounding box center [353, 67] width 117 height 17
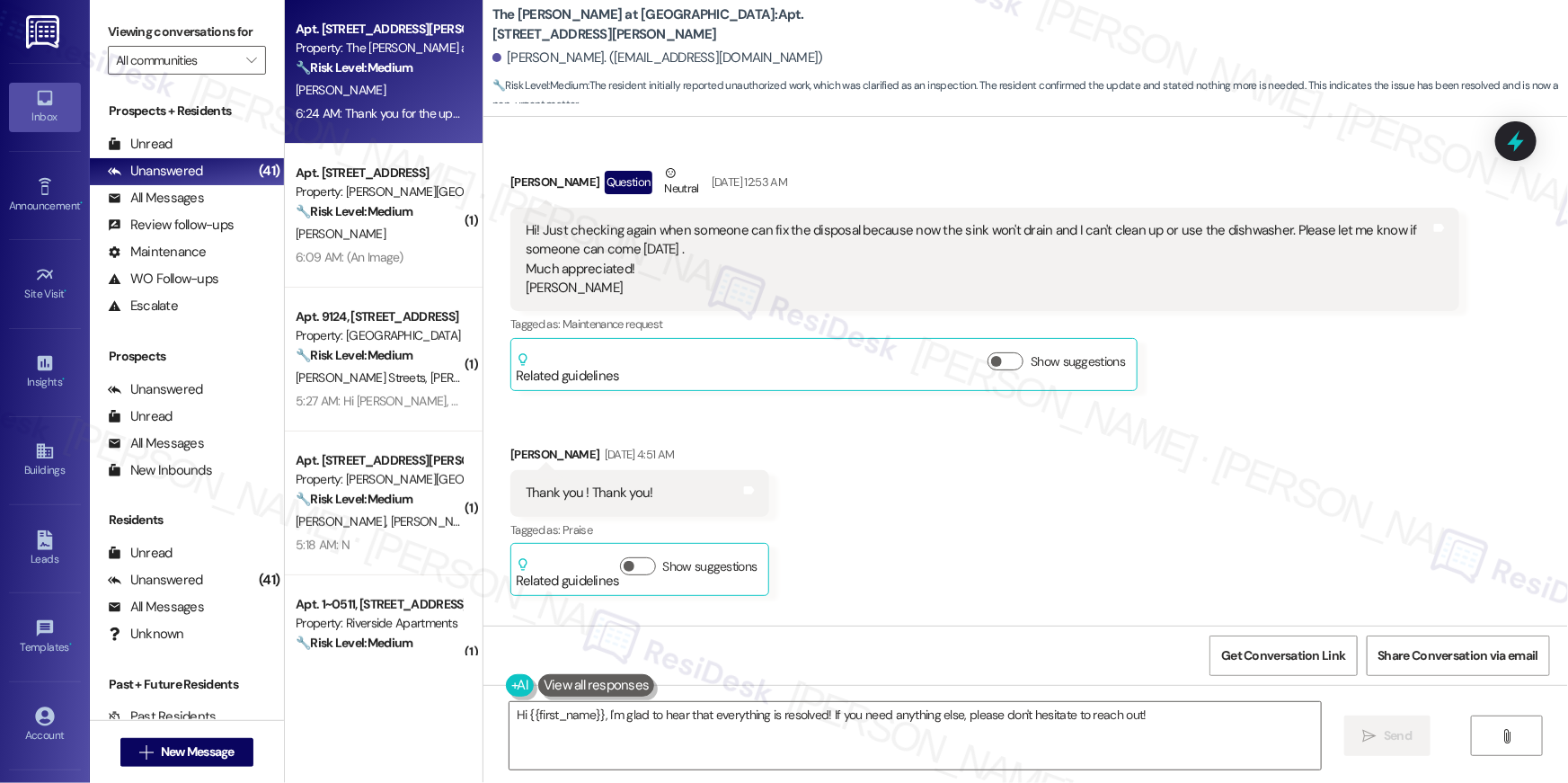
scroll to position [11775, 0]
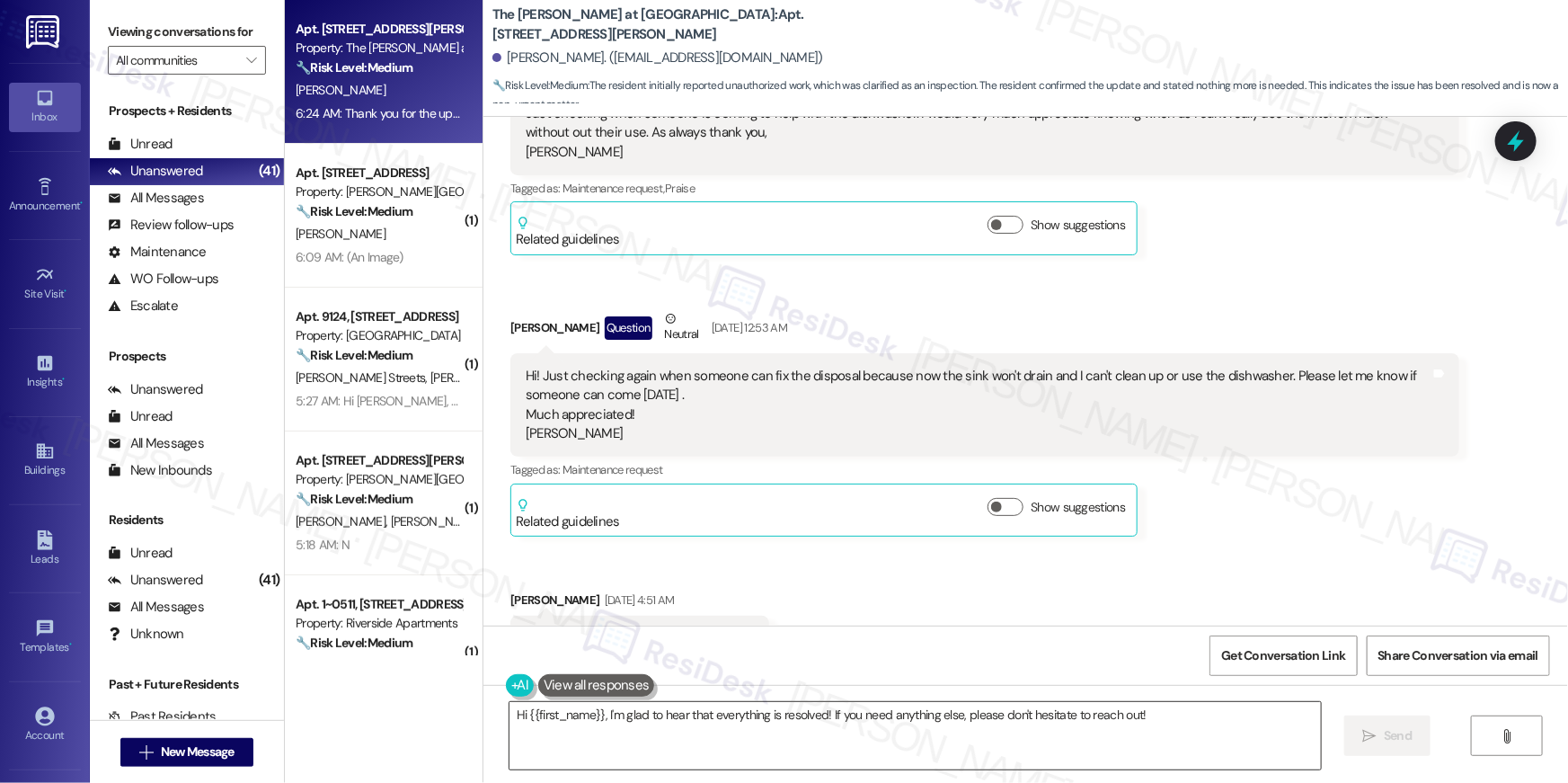
click at [855, 762] on textarea "Hi {{first_name}}, I'm glad to hear that everything is resolved! If you need an…" at bounding box center [915, 735] width 811 height 67
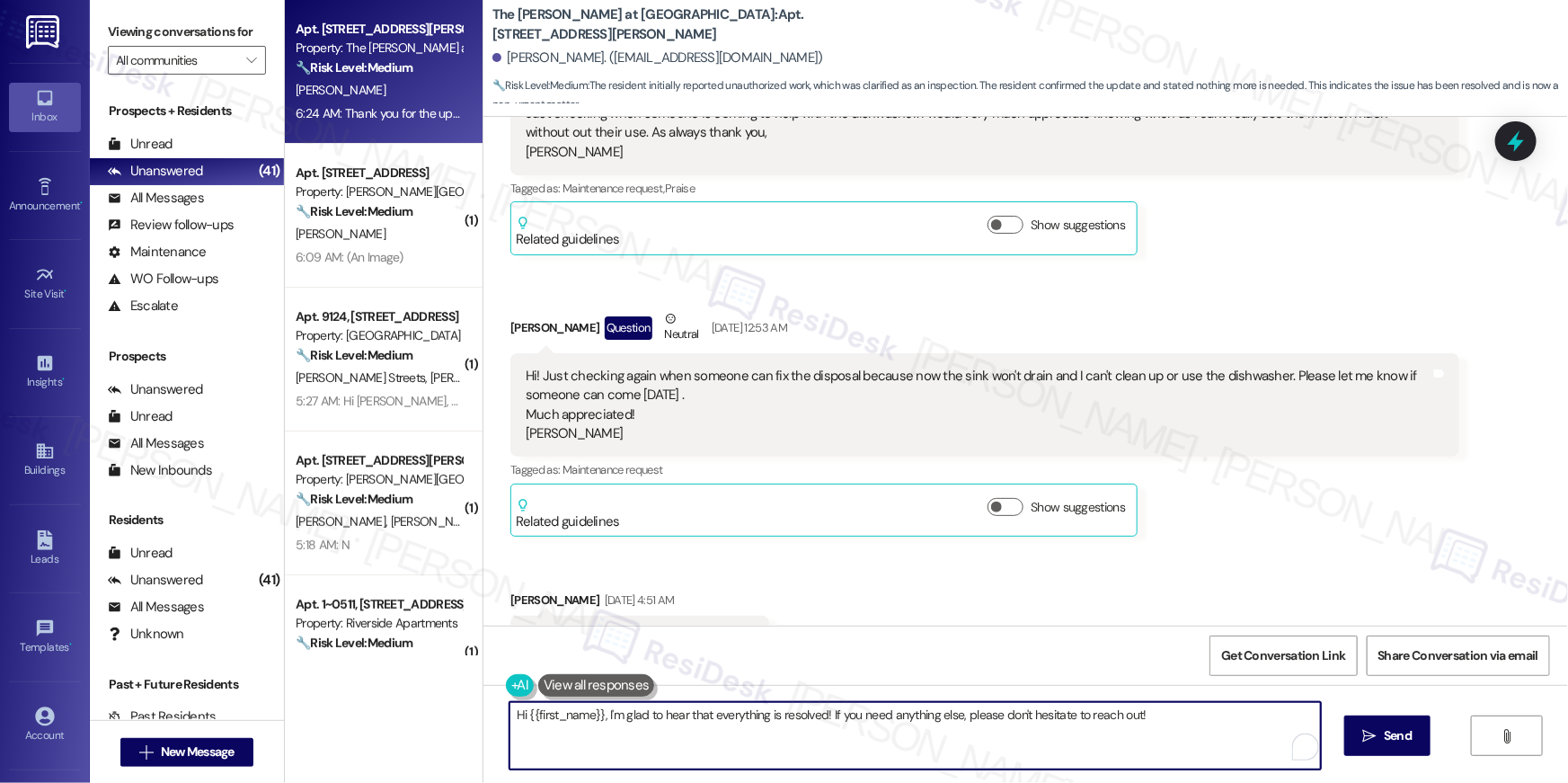
click at [855, 762] on textarea "Hi {{first_name}}, I'm glad to hear that everything is resolved! If you need an…" at bounding box center [915, 735] width 811 height 67
type textarea "You are very welcome, Carol! Let me know if there's anything else I can assist …"
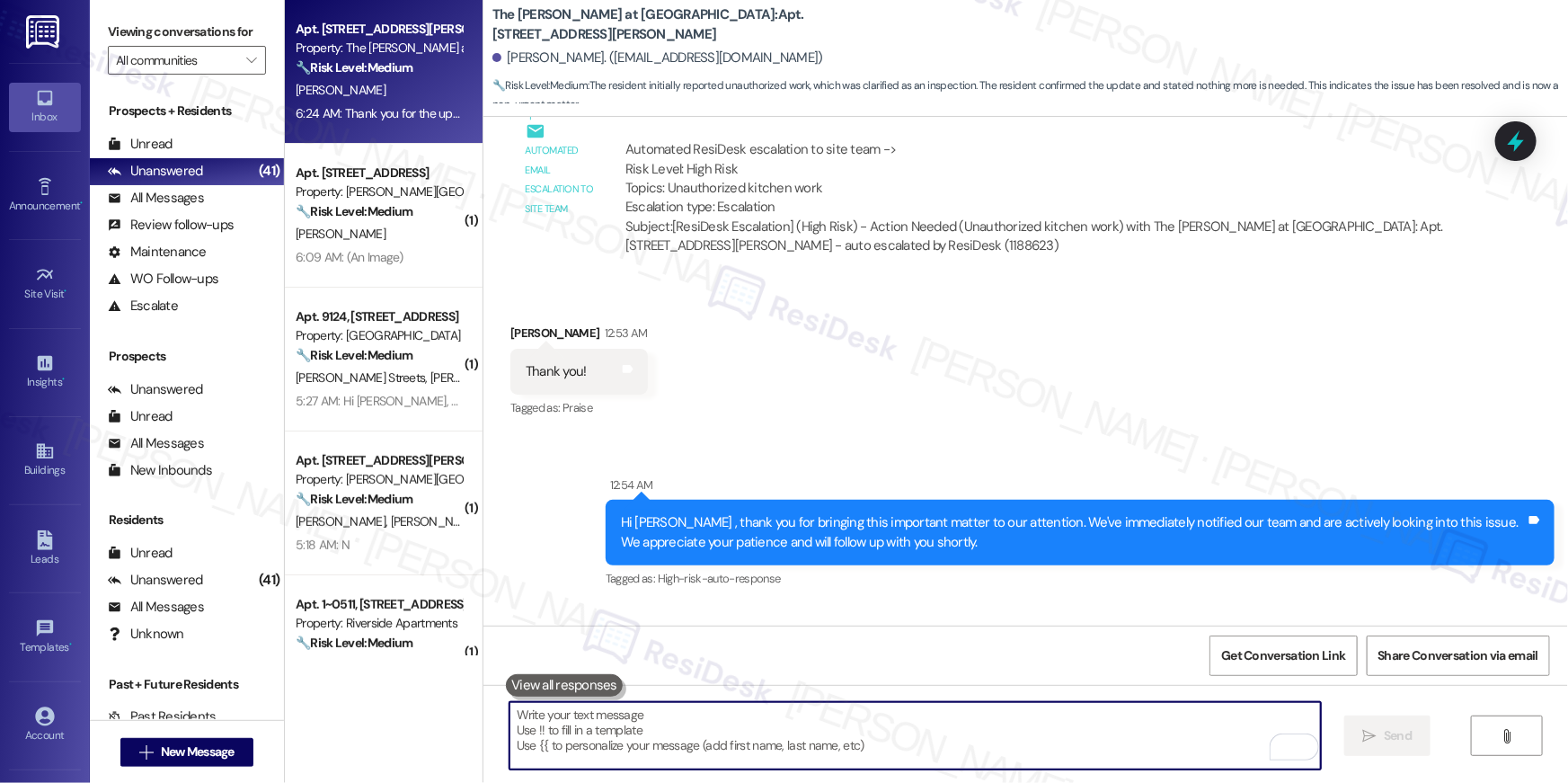
scroll to position [20284, 0]
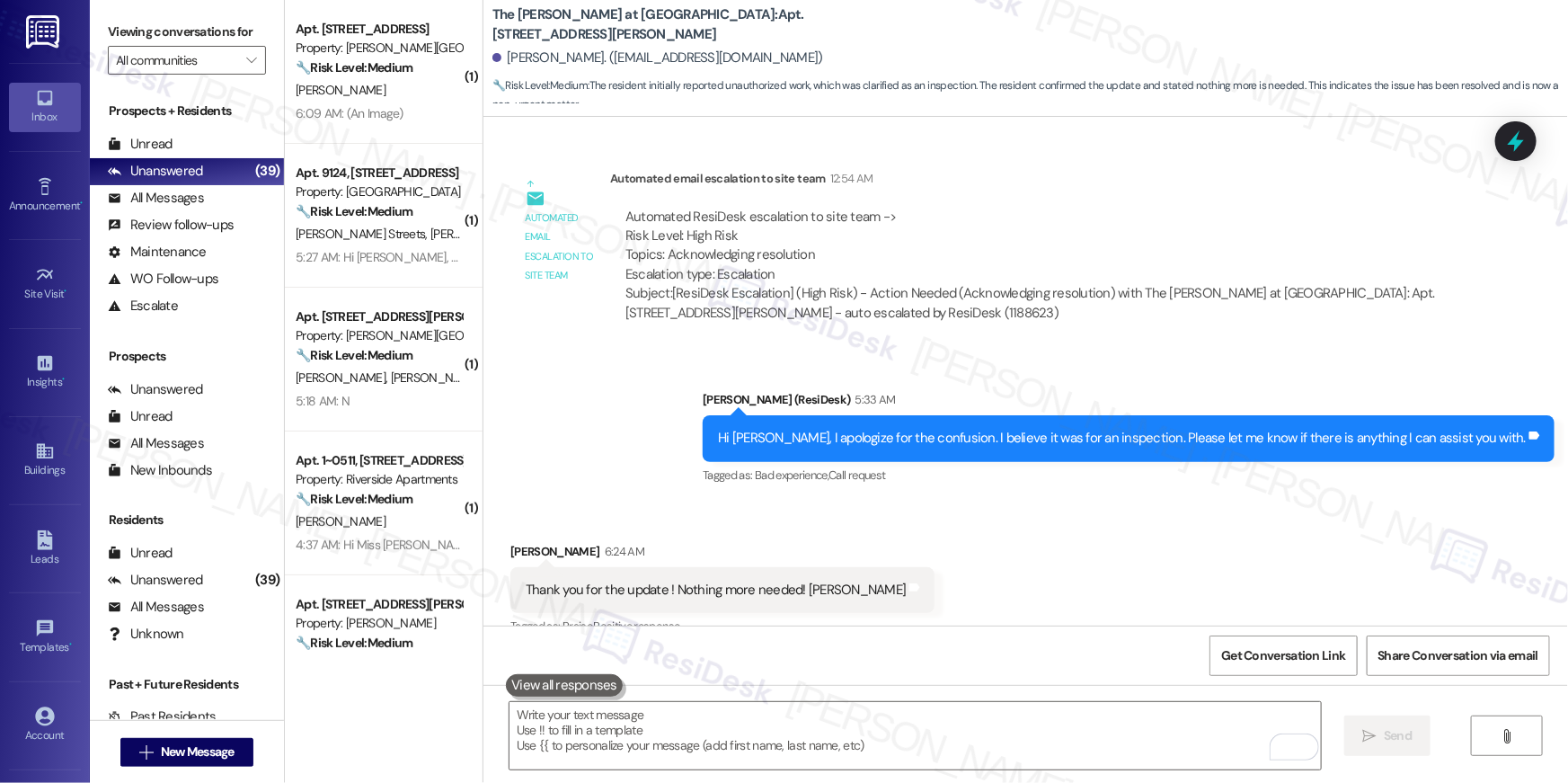
click at [772, 501] on div "Received via SMS Carol Jones 6:24 AM Thank you for the update ! Nothing more ne…" at bounding box center [1025, 577] width 1084 height 152
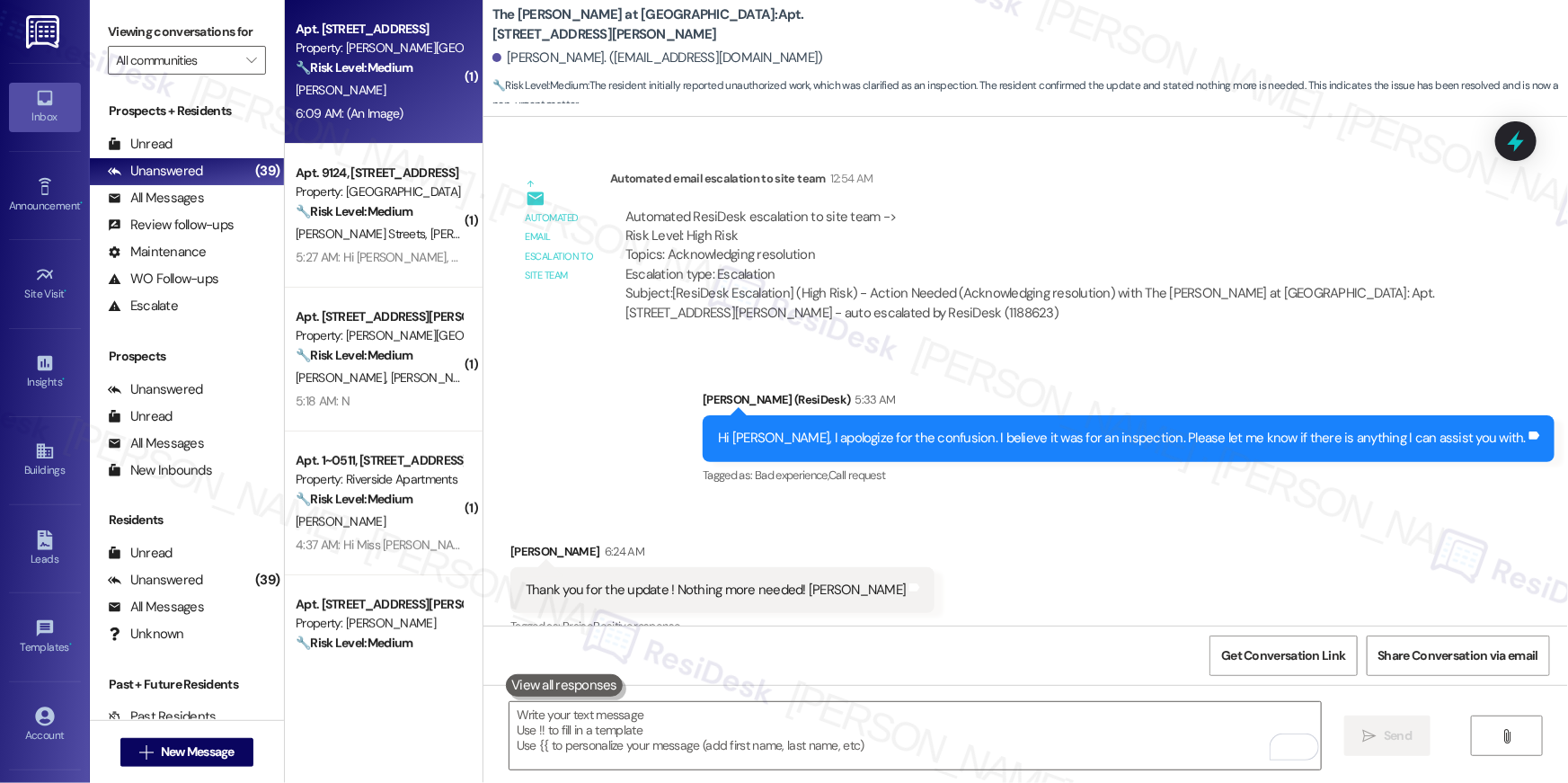
click at [335, 109] on div "6:09 AM: (An Image) 6:09 AM: (An Image)" at bounding box center [349, 114] width 108 height 17
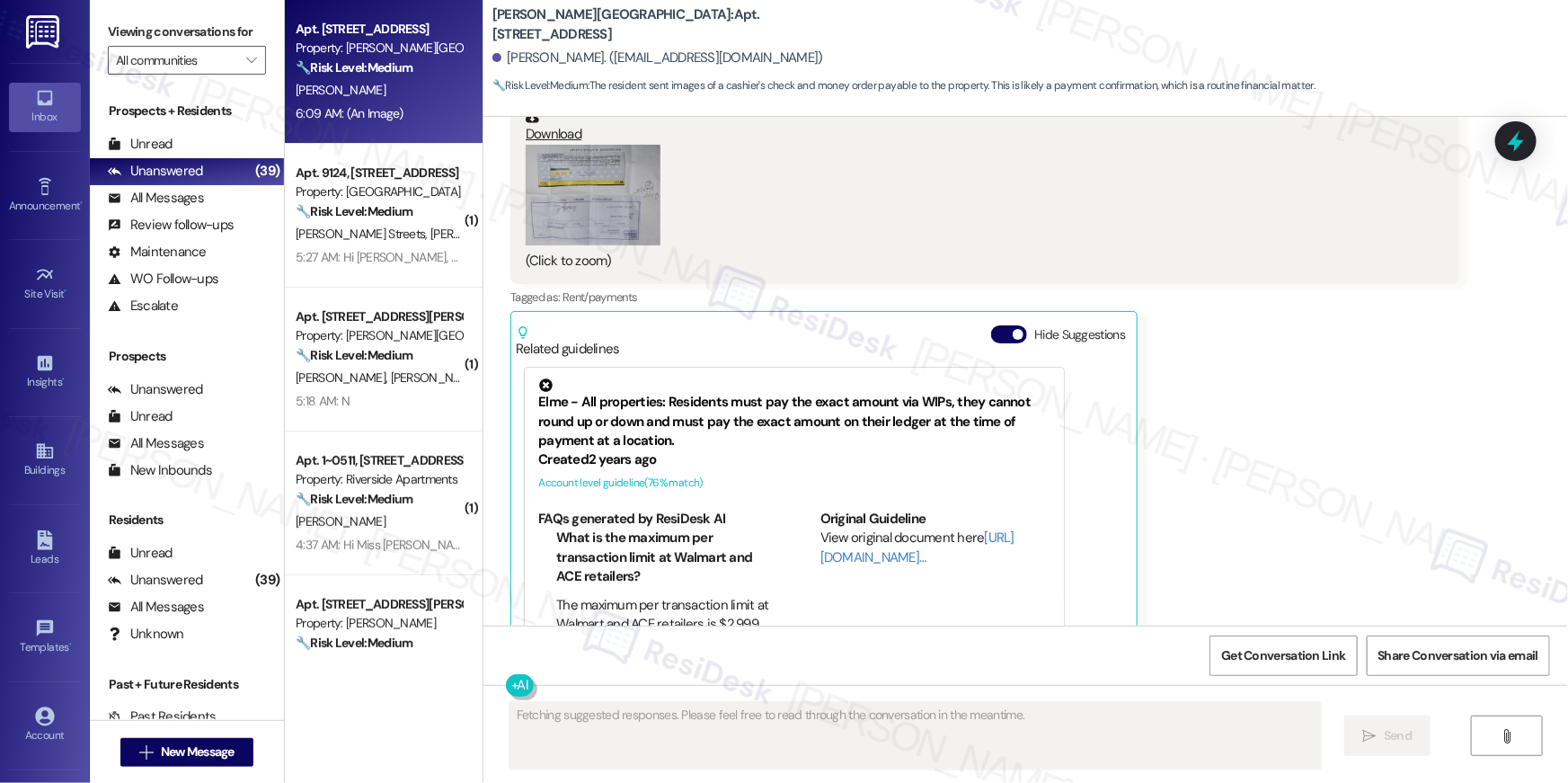
scroll to position [8844, 0]
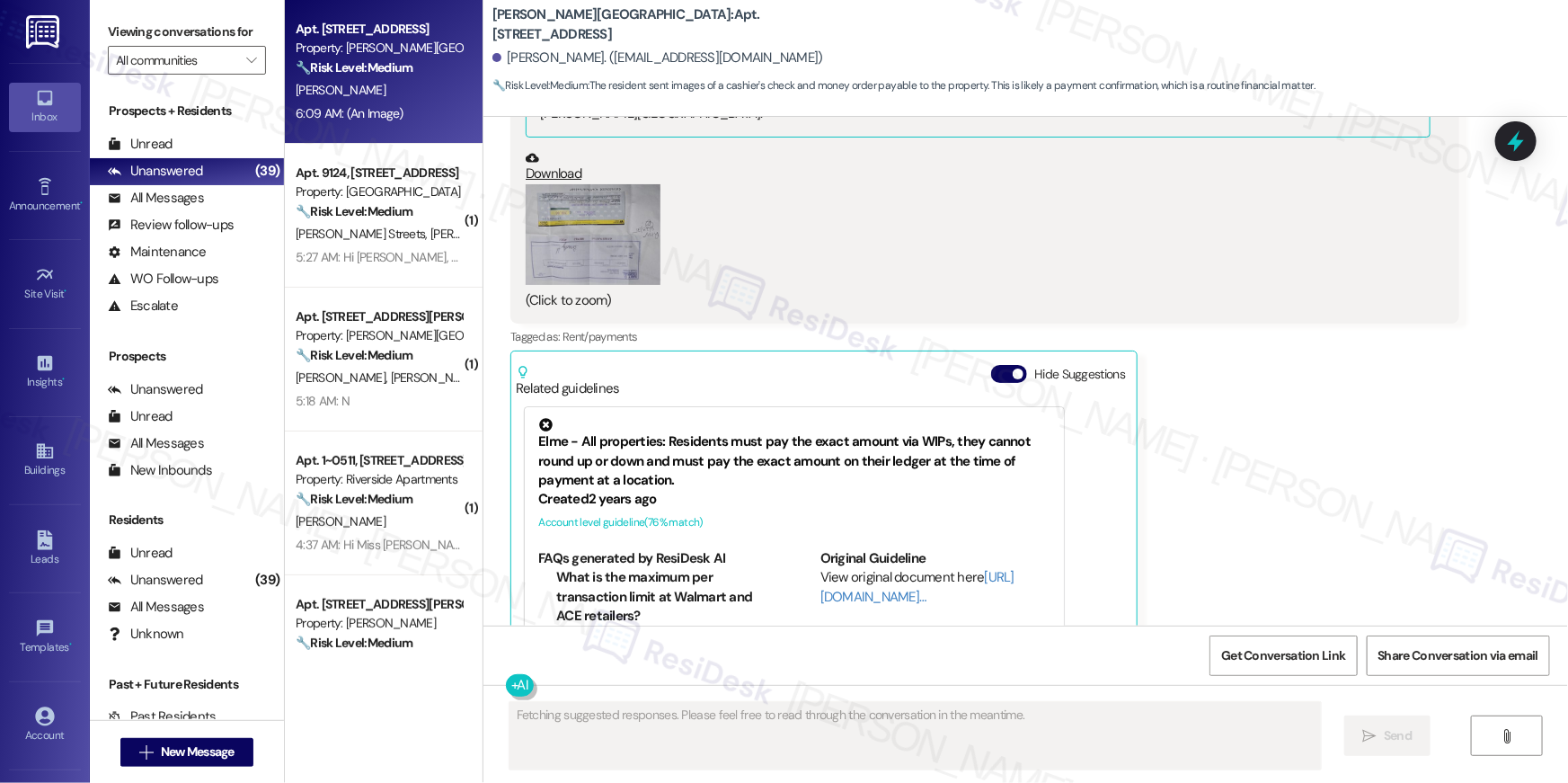
click at [596, 268] on button "Zoom image" at bounding box center [592, 235] width 135 height 102
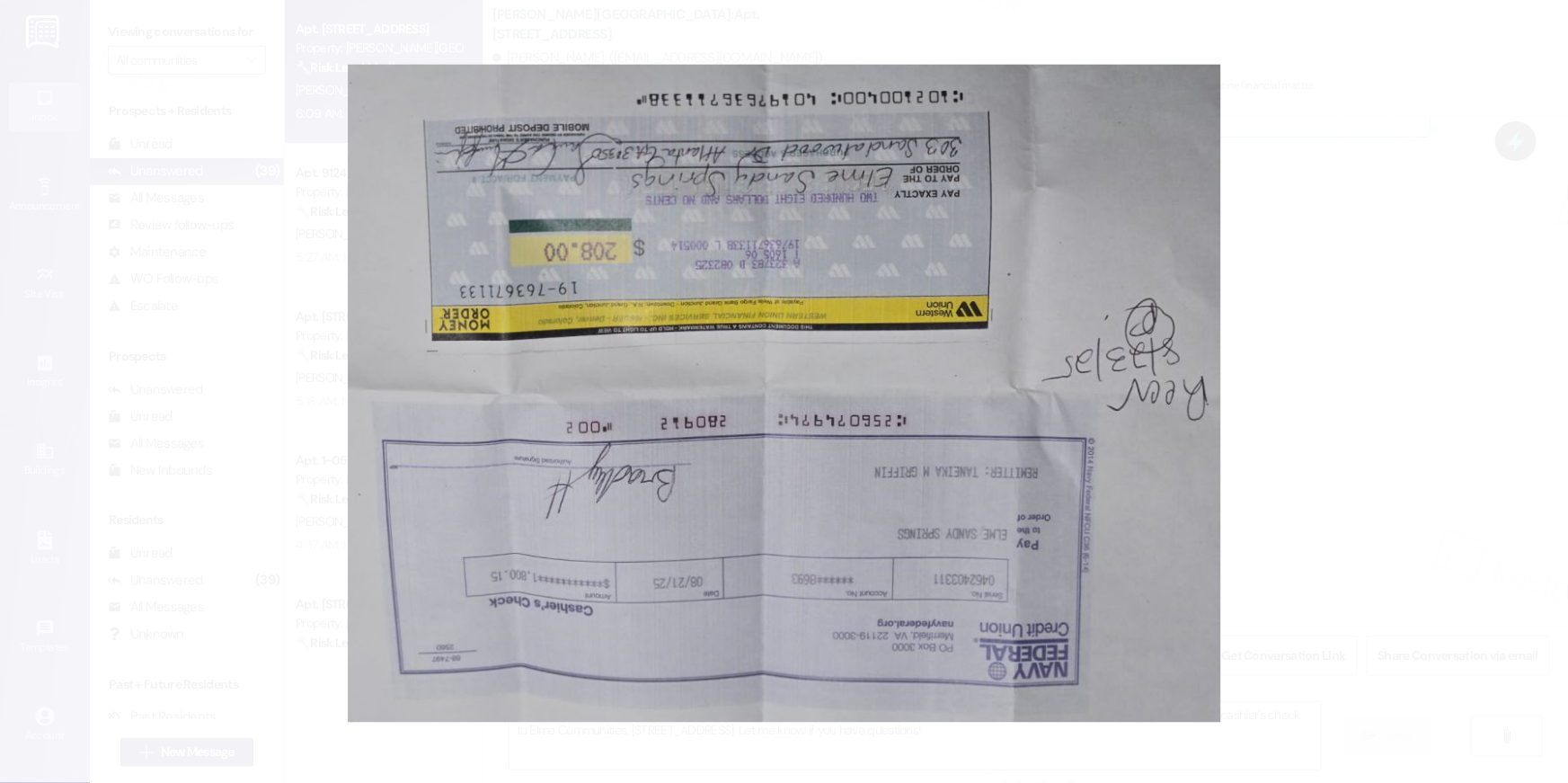
click at [1310, 337] on button "Unzoom image" at bounding box center [784, 392] width 1568 height 783
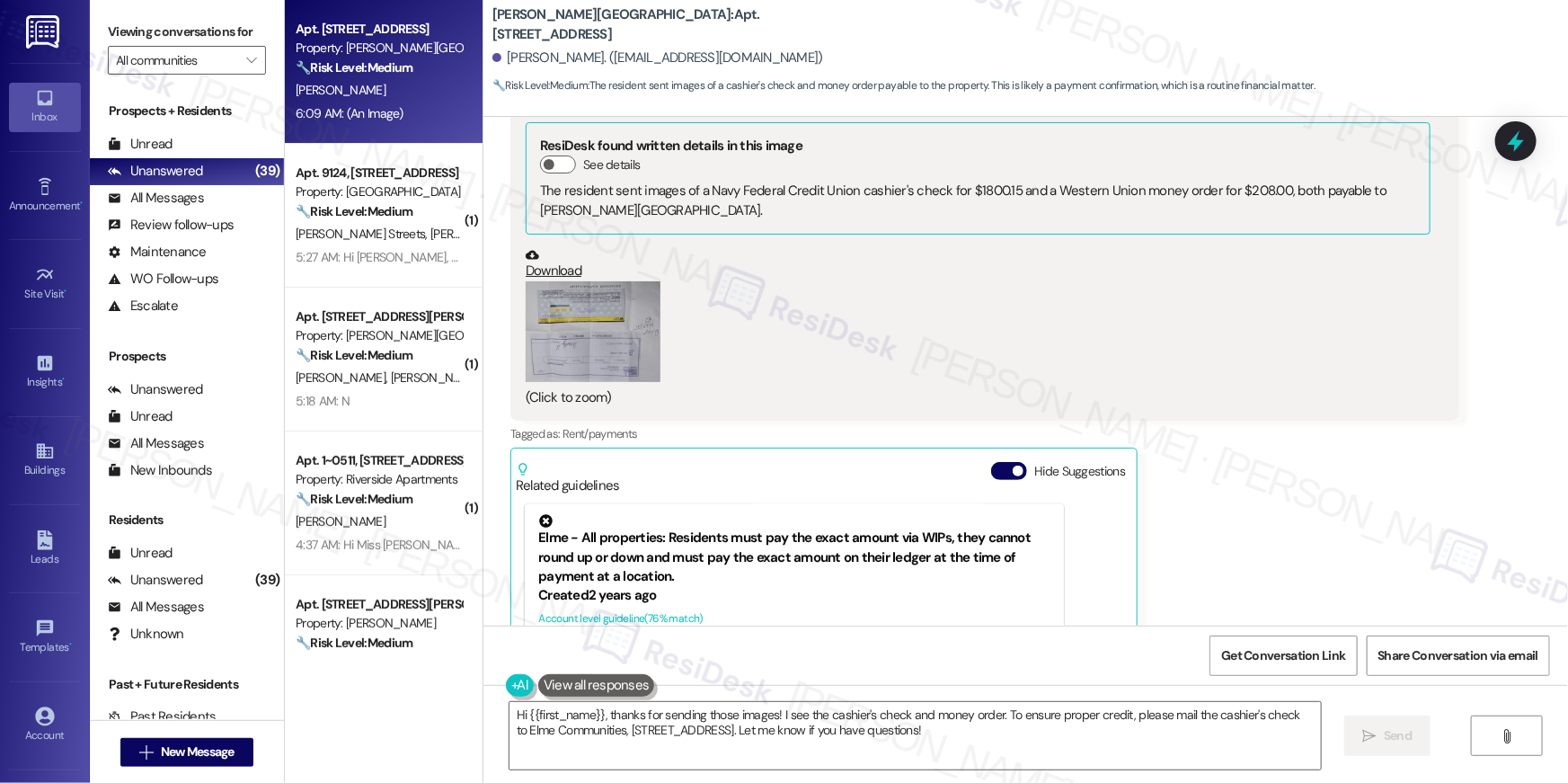
scroll to position [8559, 0]
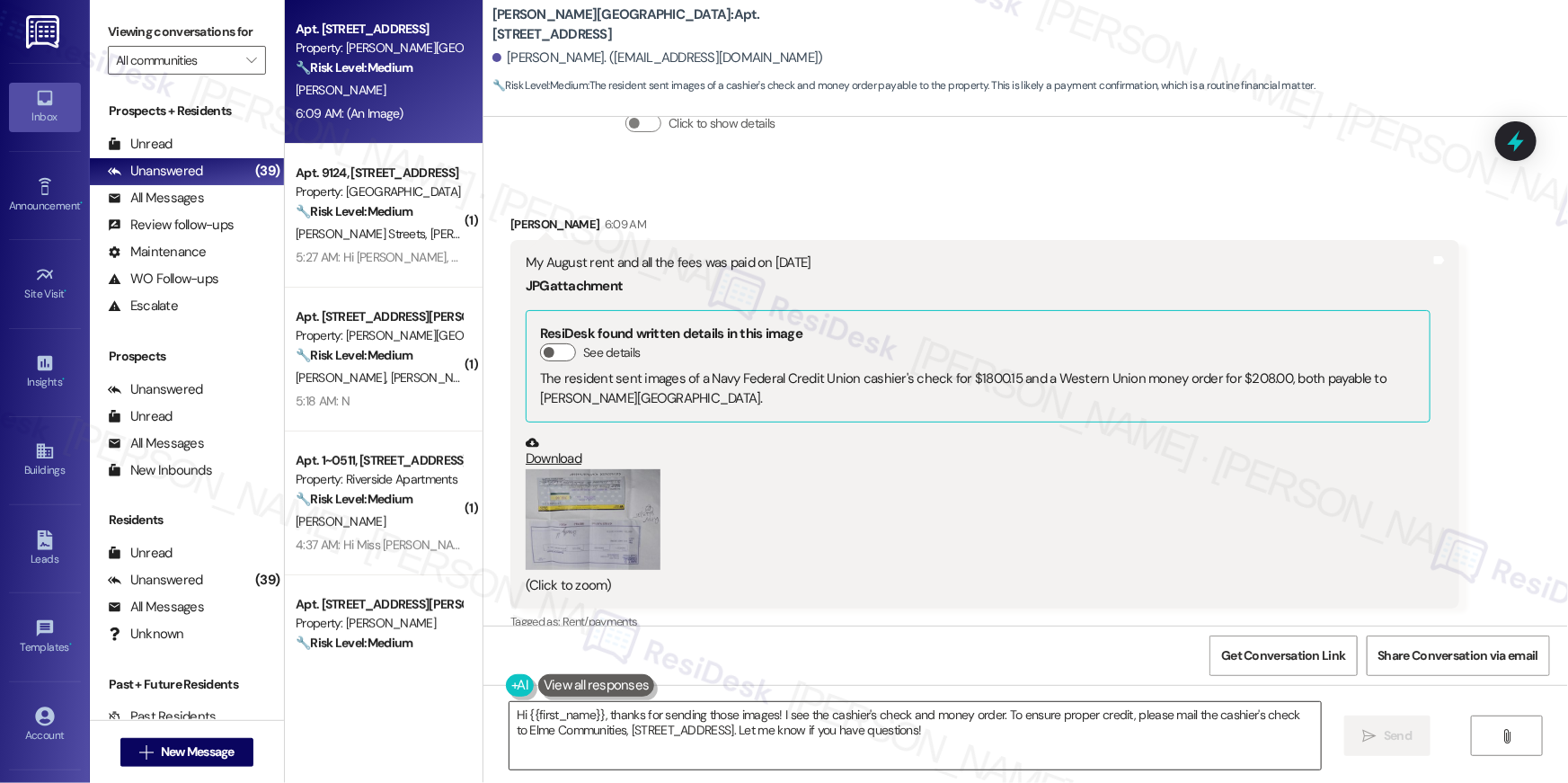
click at [626, 741] on textarea "Hi {{first_name}}, thanks for sending those images! I see the cashier's check a…" at bounding box center [915, 735] width 811 height 67
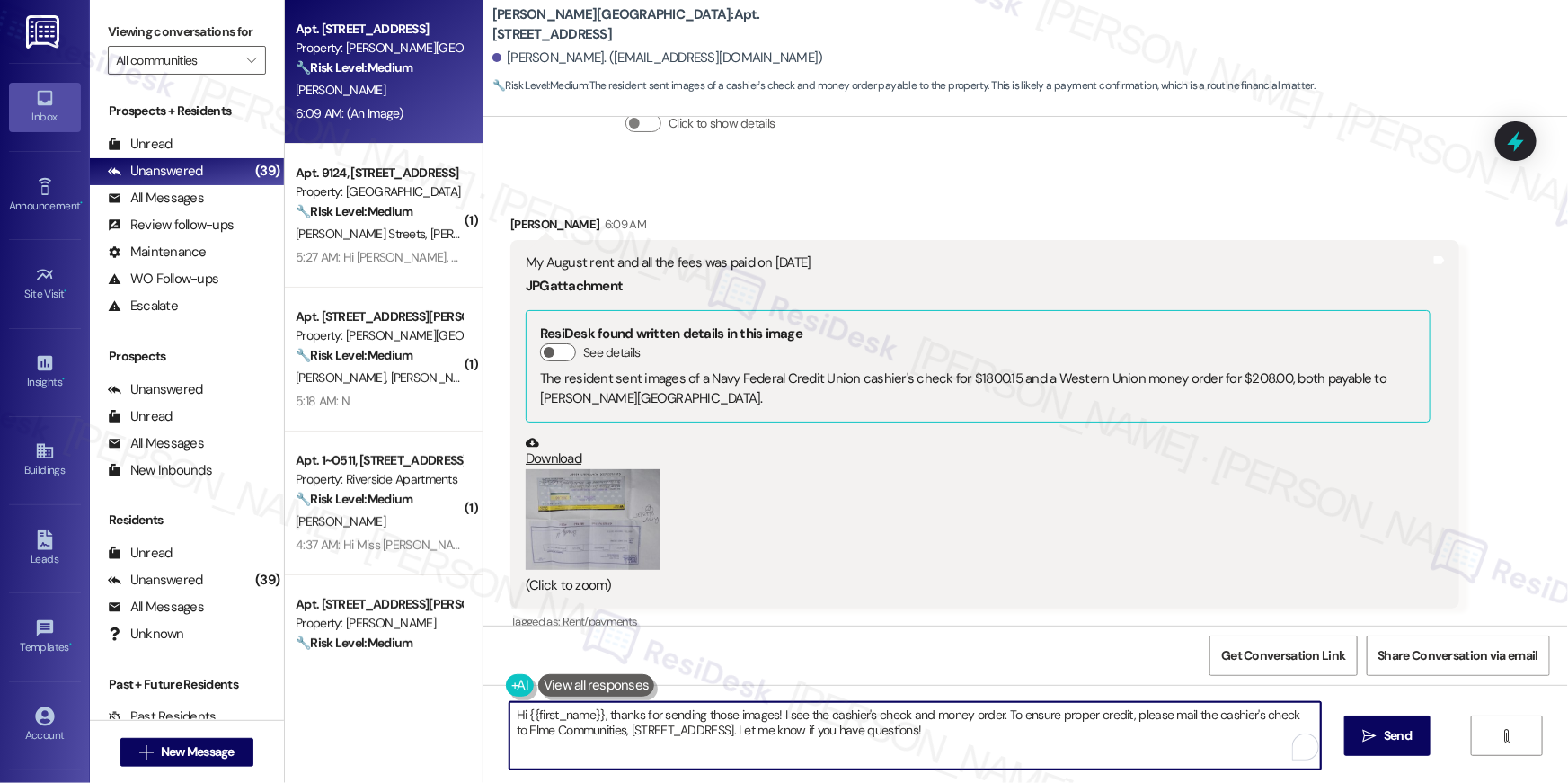
click at [692, 728] on textarea "Hi {{first_name}}, thanks for sending those images! I see the cashier's check a…" at bounding box center [915, 735] width 811 height 67
click at [791, 734] on textarea "Hi {{first_name}}, thanks for sending those images! I see the cashier's check a…" at bounding box center [915, 735] width 811 height 67
click at [1030, 726] on textarea "Hi {{first_name}}, thanks for sending those images! I see the cashier's check a…" at bounding box center [915, 735] width 811 height 67
drag, startPoint x: 997, startPoint y: 719, endPoint x: 1015, endPoint y: 756, distance: 41.1
click at [1015, 756] on textarea "Hi {{first_name}}, thanks for sending those images! I see the cashier's check a…" at bounding box center [915, 735] width 811 height 67
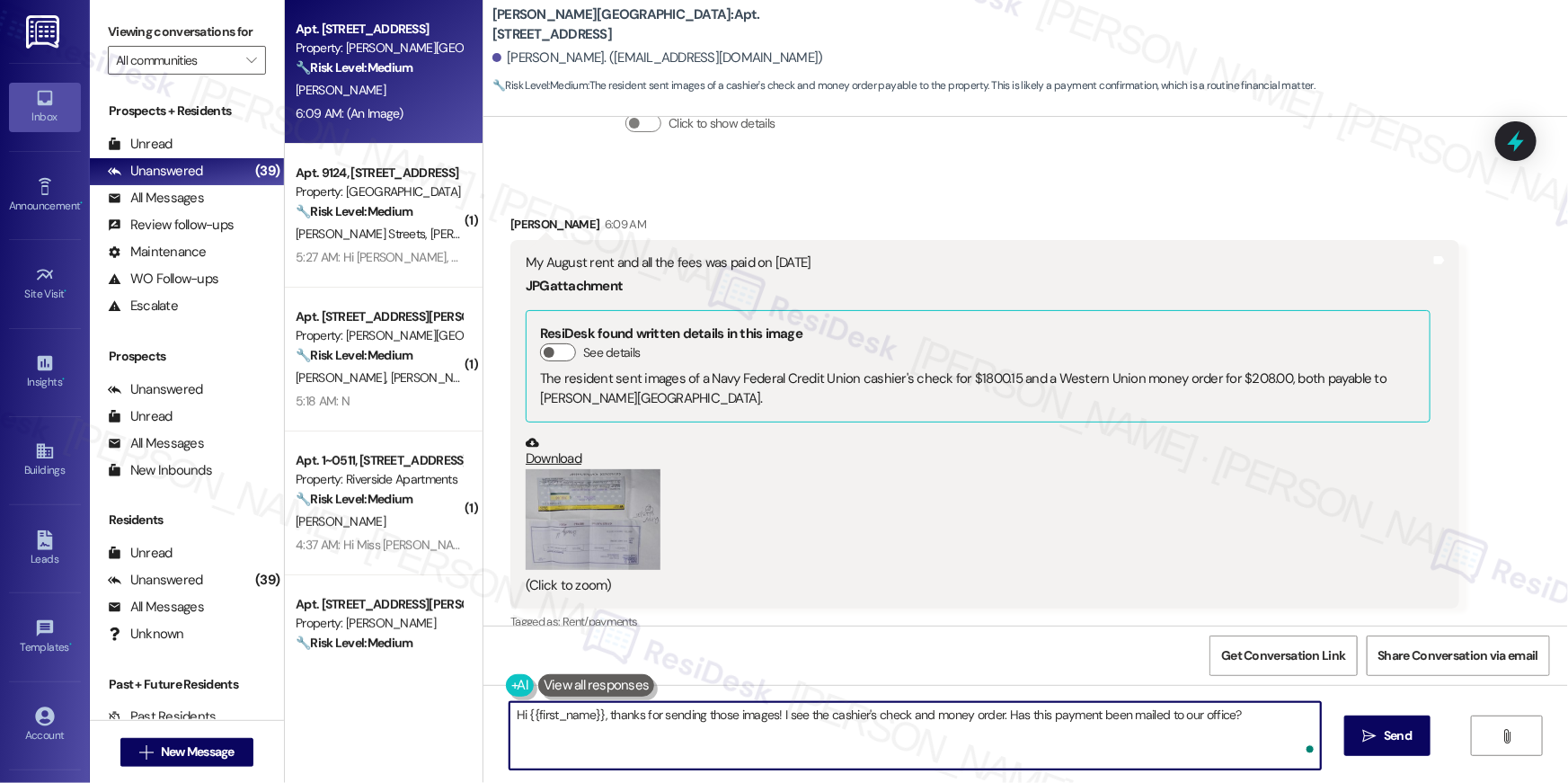
type textarea "Hi {{first_name}}, thanks for sending those images! I see the cashier's check a…"
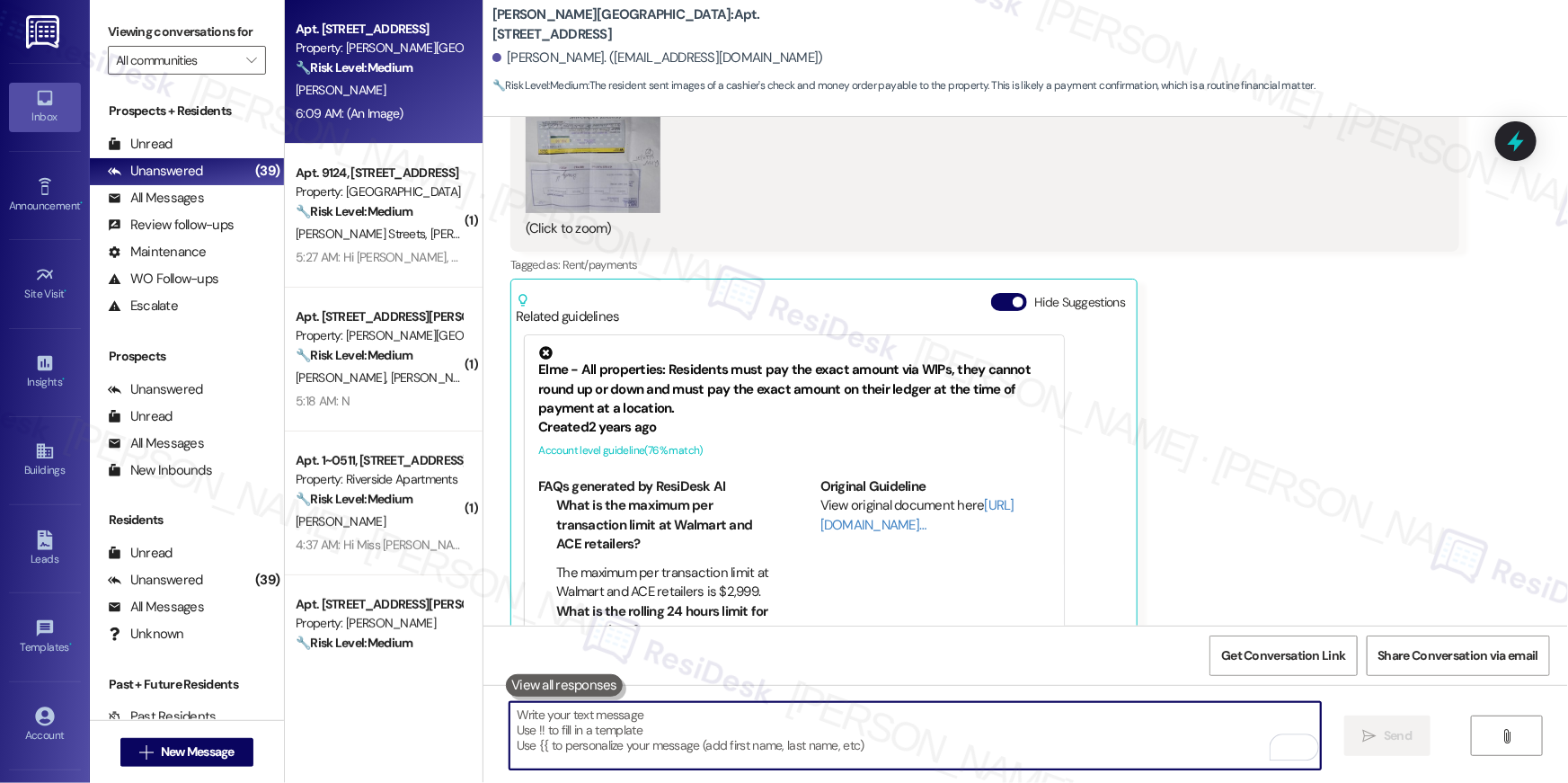
scroll to position [8964, 0]
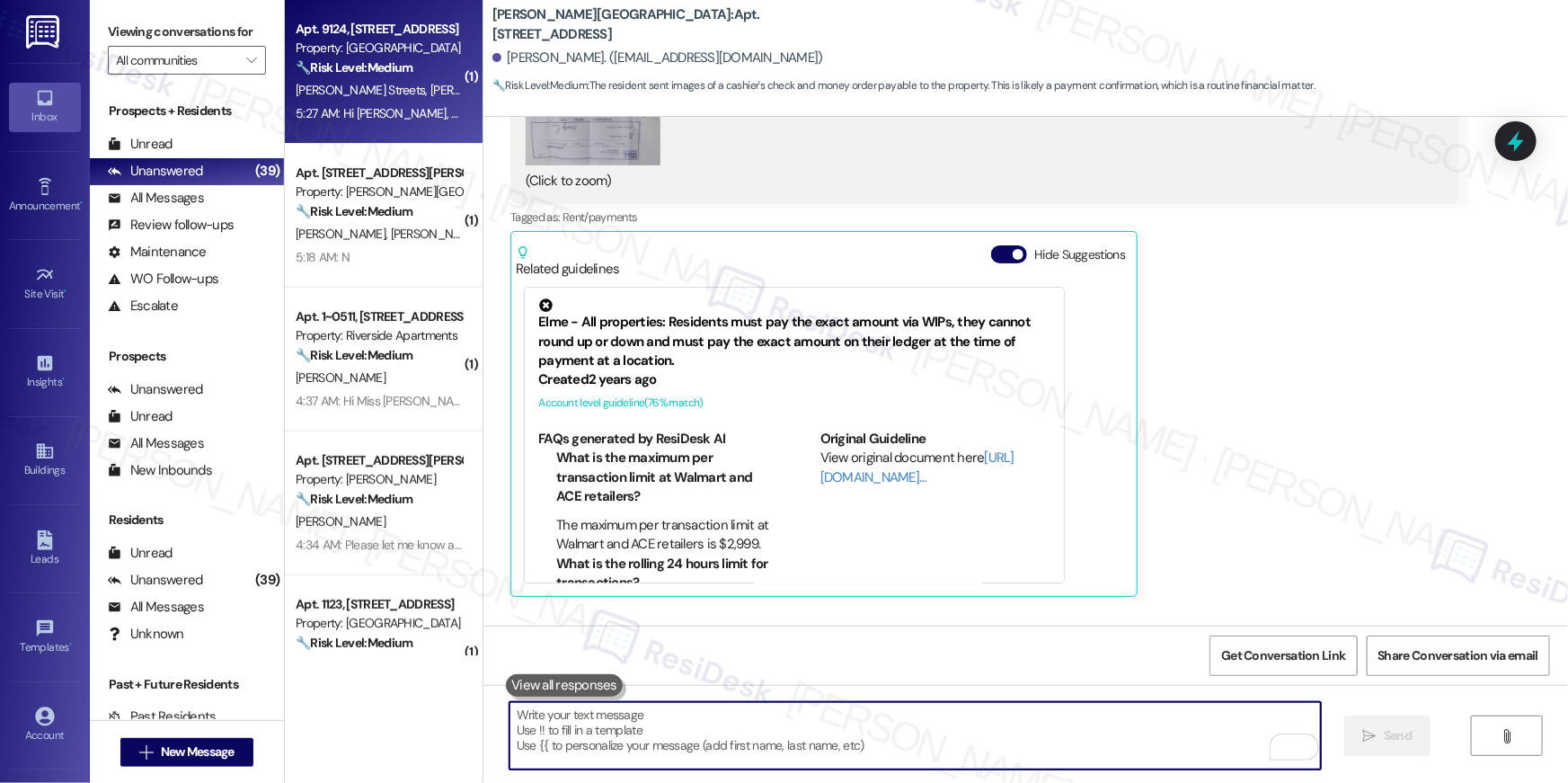
click at [430, 79] on div "J. Streets A. Morales" at bounding box center [378, 90] width 170 height 22
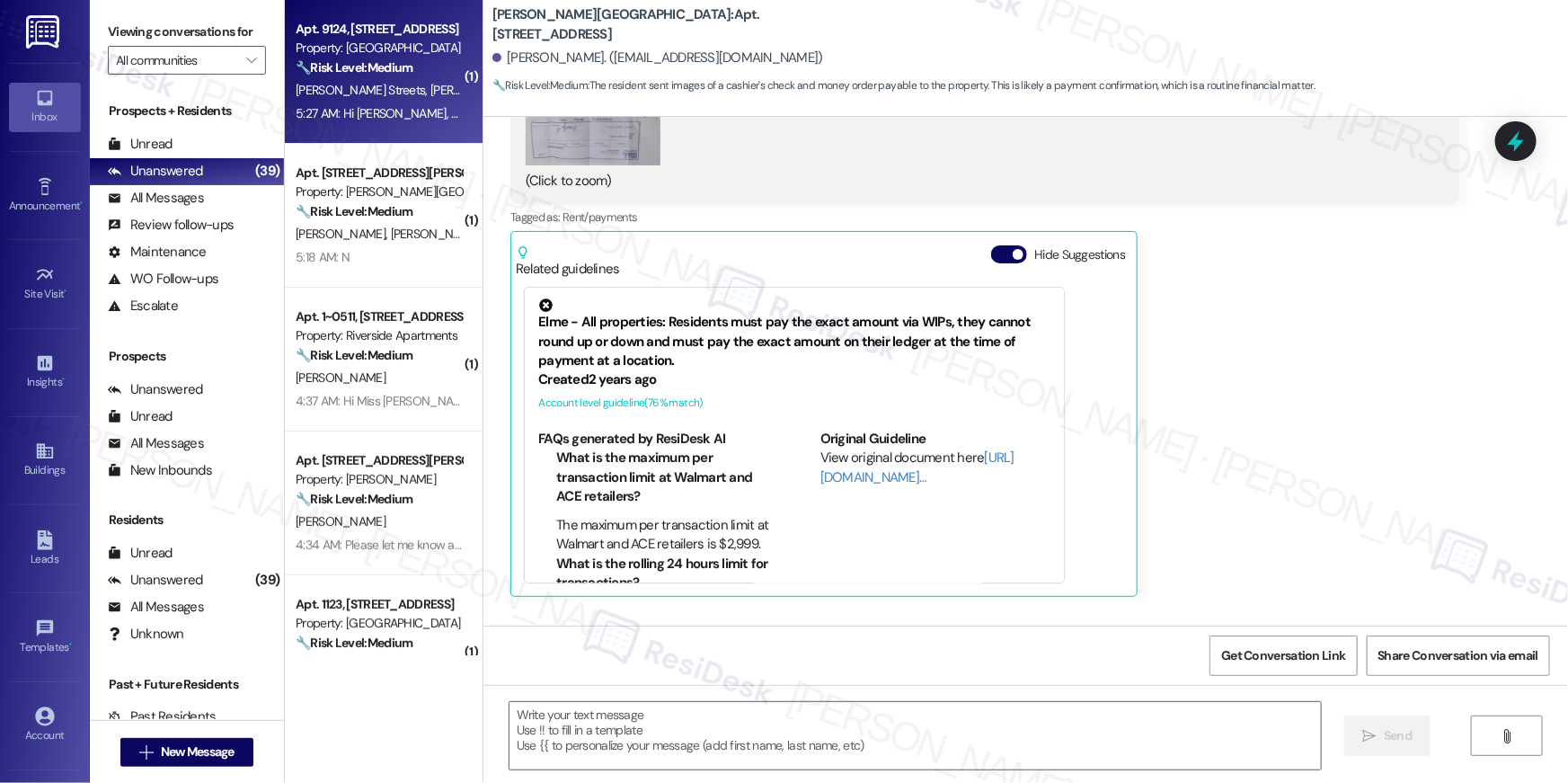
type textarea "Fetching suggested responses. Please feel free to read through the conversation…"
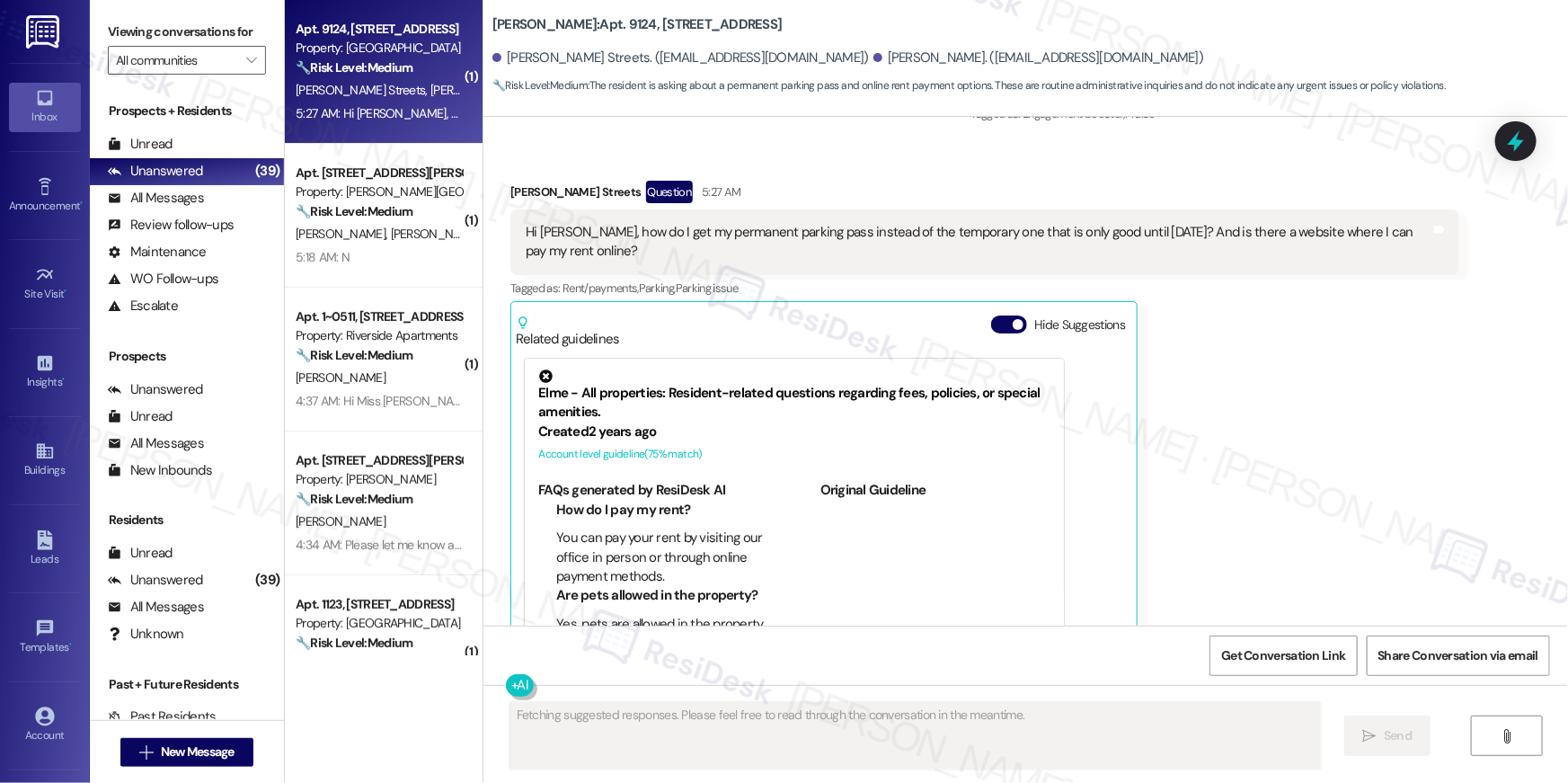
scroll to position [928, 0]
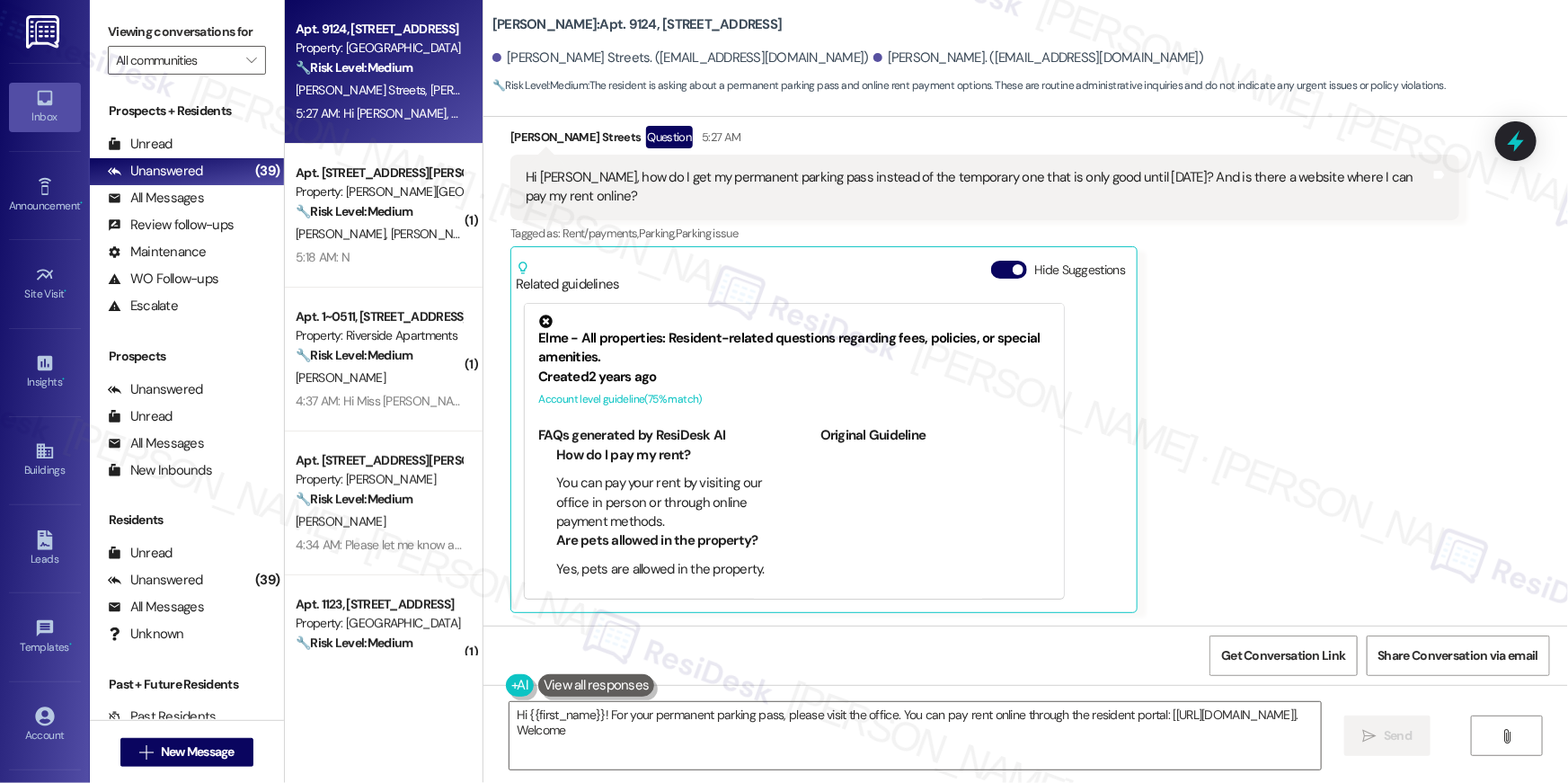
type textarea "Hi {{first_name}}! For your permanent parking pass, please visit the office. Yo…"
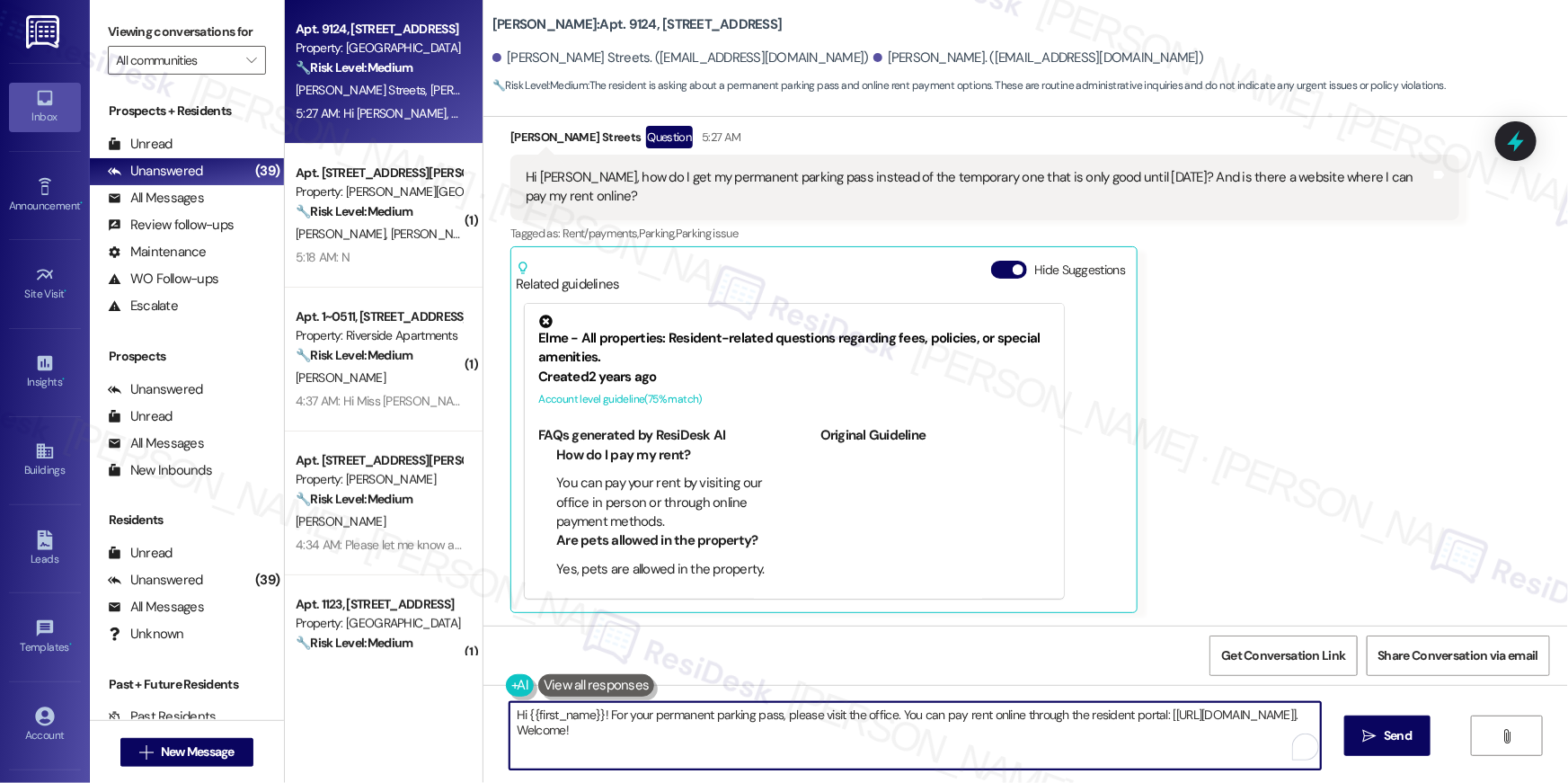
click at [881, 765] on textarea "Hi {{first_name}}! For your permanent parking pass, please visit the office. Yo…" at bounding box center [915, 735] width 811 height 67
drag, startPoint x: 1036, startPoint y: 741, endPoint x: 1021, endPoint y: 732, distance: 17.5
click at [1021, 732] on textarea "Hi {{first_name}}! For your permanent parking pass, please visit the office. Yo…" at bounding box center [915, 735] width 811 height 67
click at [988, 765] on textarea "Hi {{first_name}}! For your permanent parking pass, please visit the office. Yo…" at bounding box center [915, 735] width 811 height 67
drag, startPoint x: 1045, startPoint y: 736, endPoint x: 977, endPoint y: 734, distance: 68.0
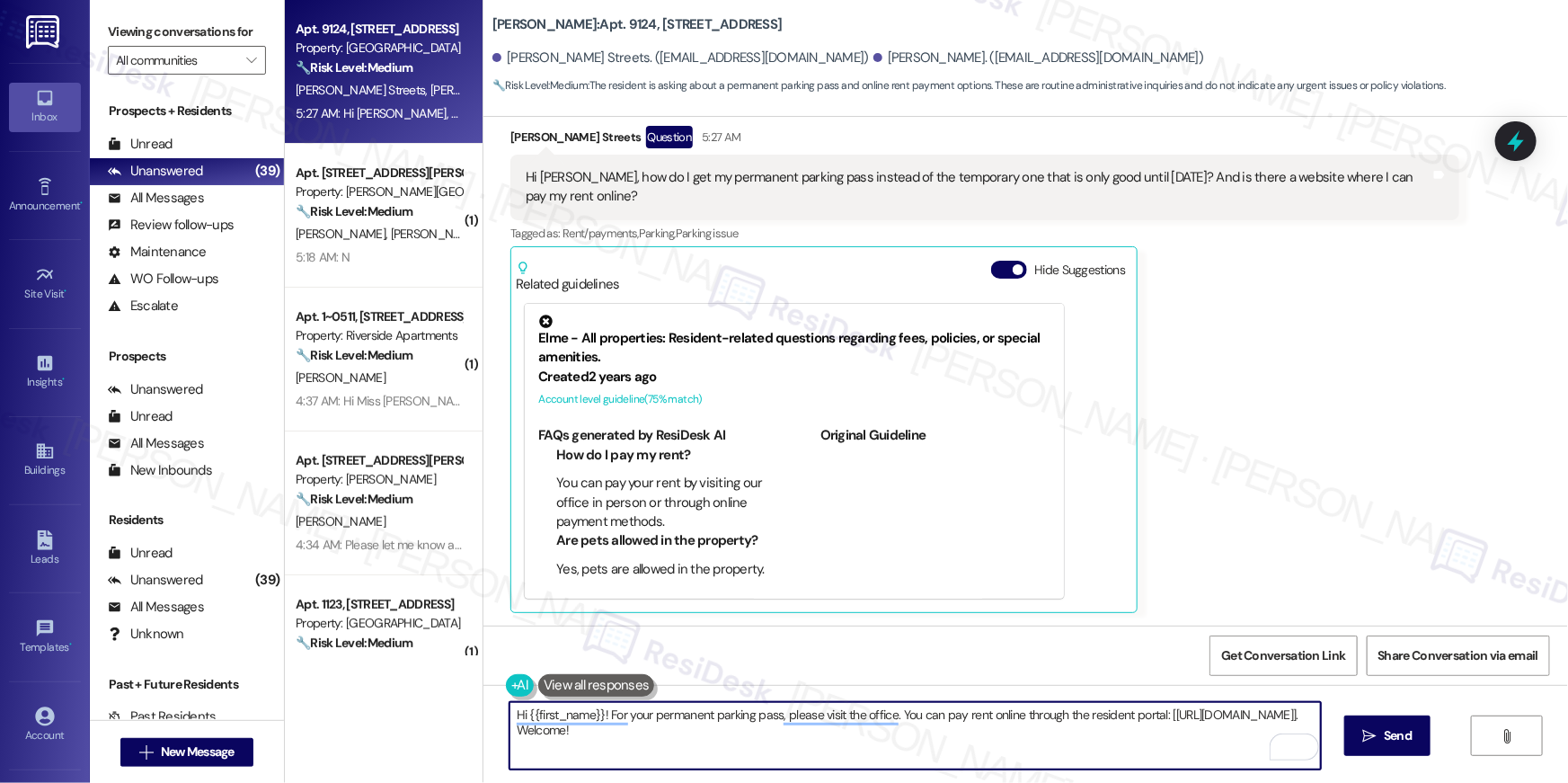
click at [977, 734] on textarea "Hi {{first_name}}! For your permanent parking pass, please visit the office. Yo…" at bounding box center [915, 735] width 811 height 67
drag, startPoint x: 967, startPoint y: 731, endPoint x: 510, endPoint y: 734, distance: 457.0
click at [510, 734] on textarea "Hi {{first_name}}! For your permanent parking pass, please visit the office. Yo…" at bounding box center [915, 735] width 811 height 67
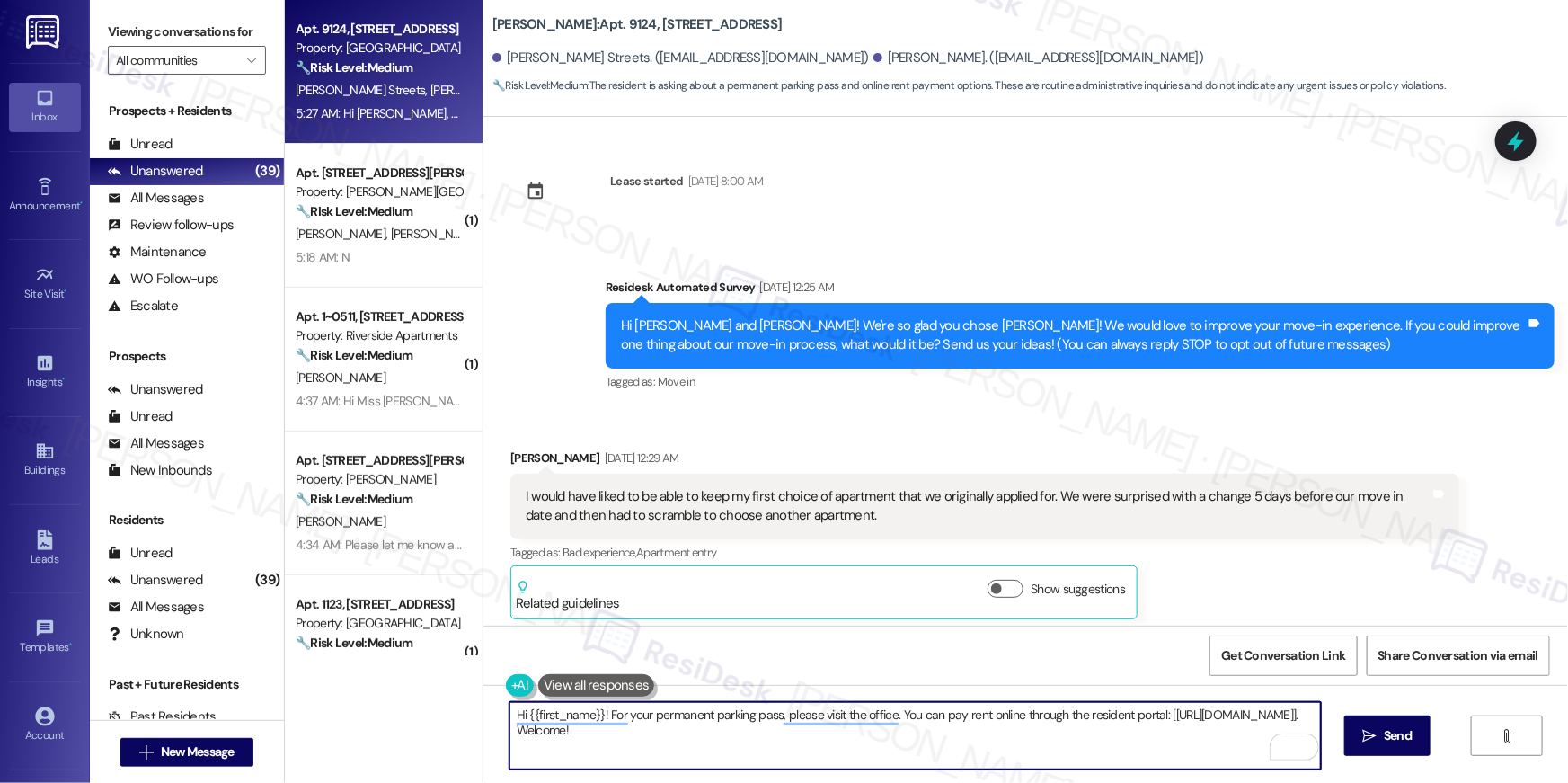
scroll to position [928, 0]
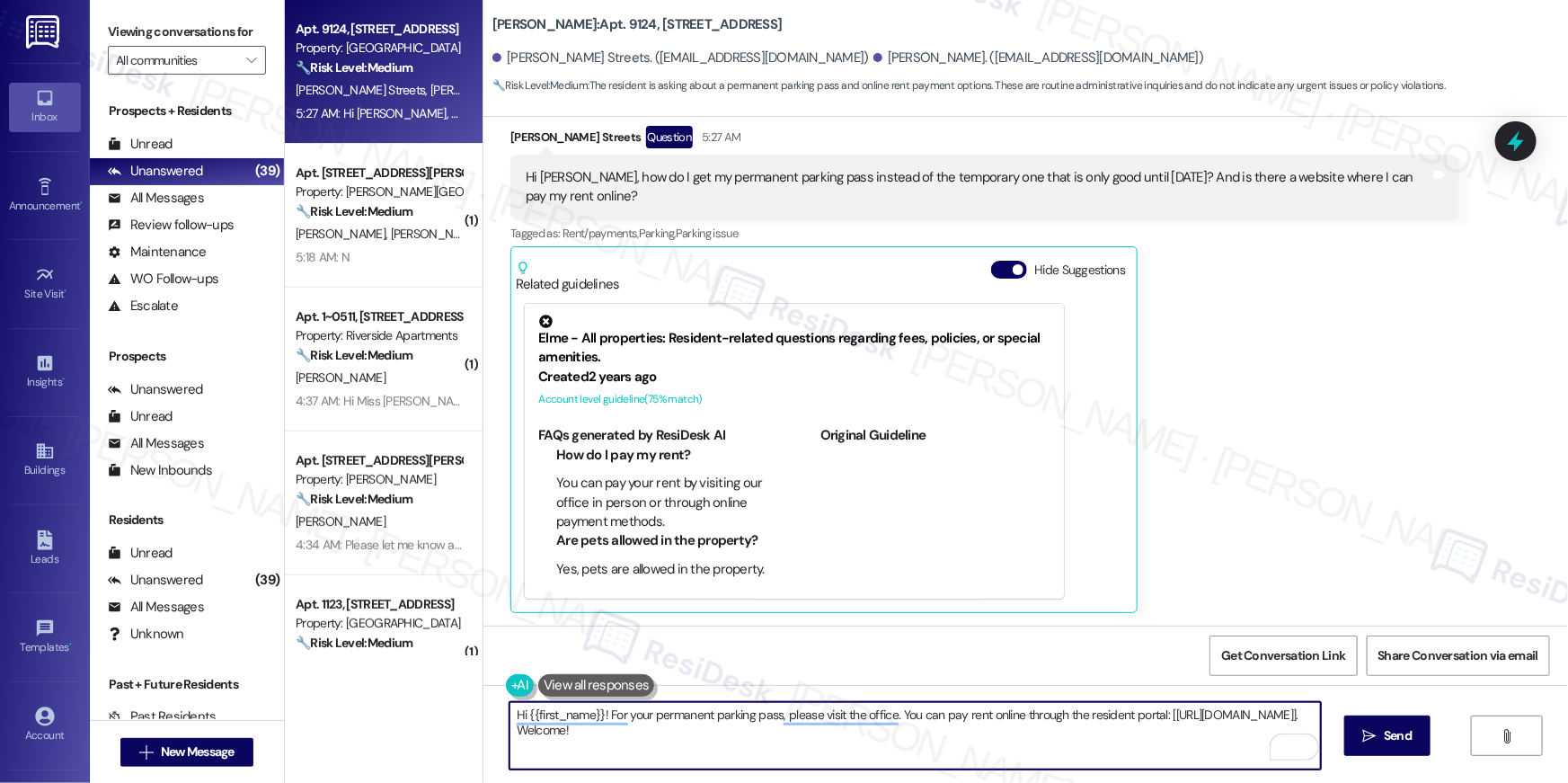
click at [1197, 709] on textarea "Hi {{first_name}}! For your permanent parking pass, please visit the office. Yo…" at bounding box center [915, 735] width 811 height 67
click at [1004, 733] on textarea "Hi {{first_name}}! For your permanent parking pass, please visit the office. Yo…" at bounding box center [915, 735] width 811 height 67
type textarea "Hi {{first_name}}! For your permanent parking pass, please visit the office. Yo…"
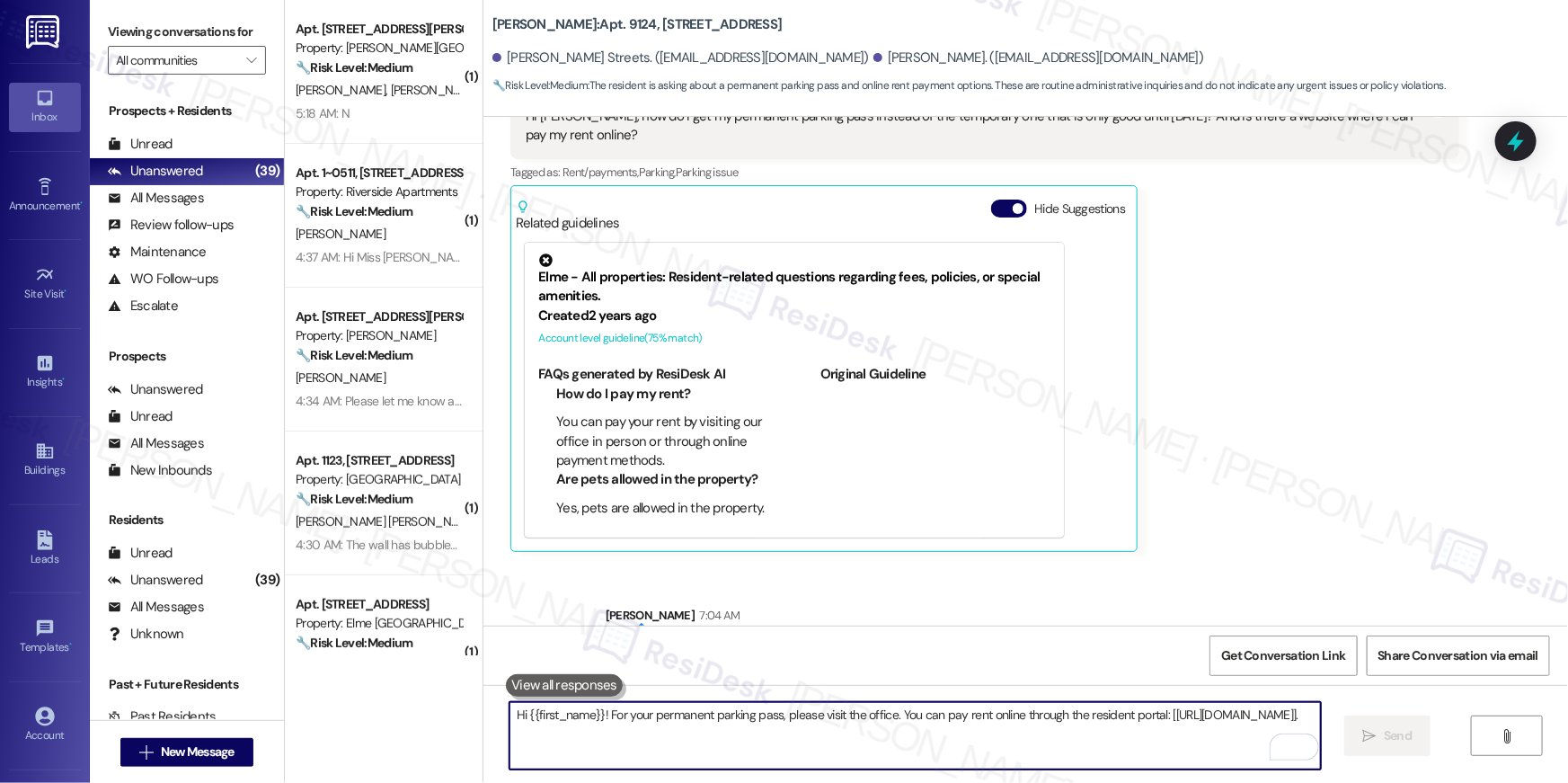
scroll to position [1072, 0]
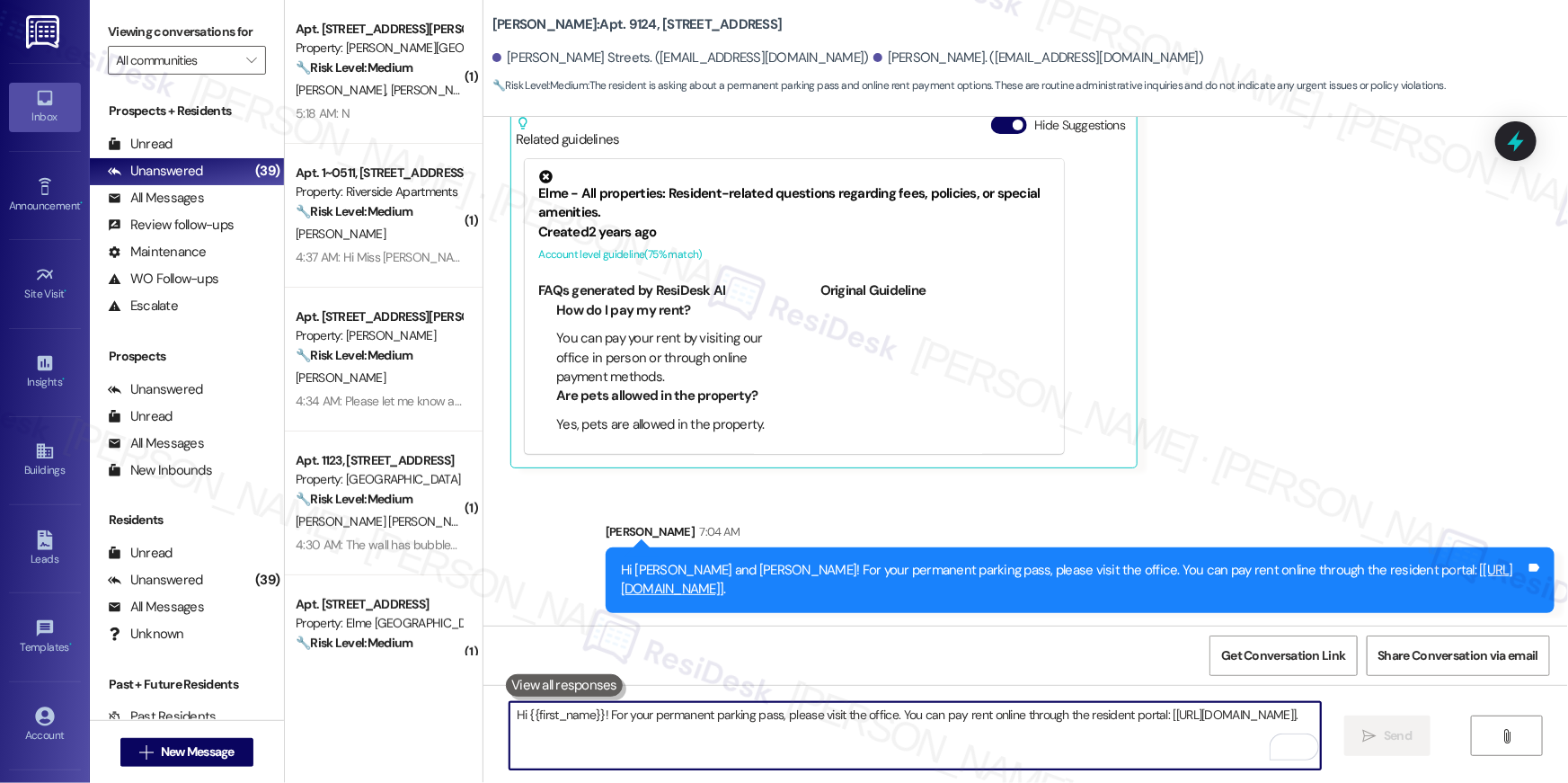
click at [1066, 731] on textarea "Hi {{first_name}}! For your permanent parking pass, please visit the office. Yo…" at bounding box center [915, 735] width 811 height 67
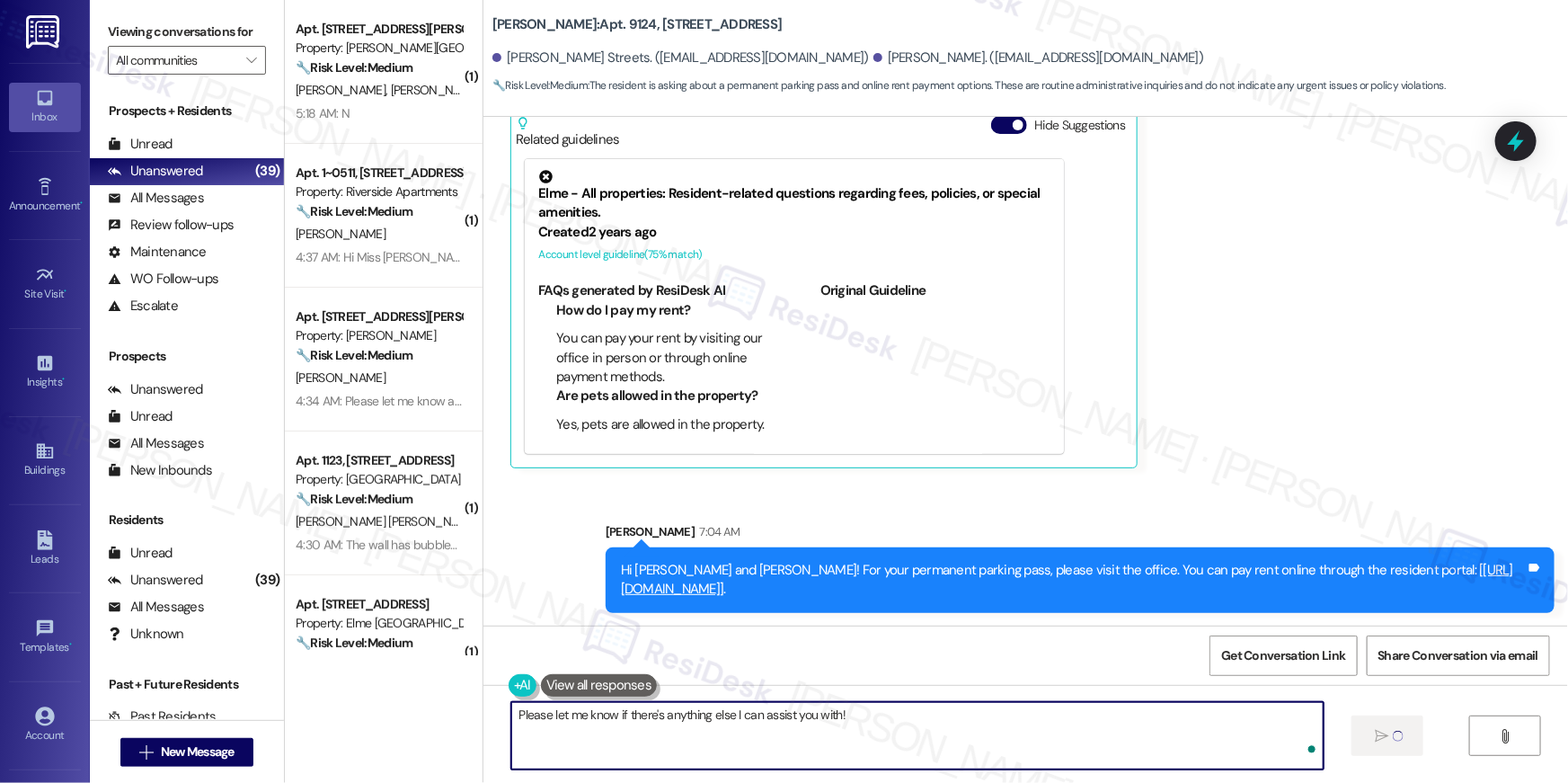
type textarea "Please let me know if there's anything else I can assist you with!"
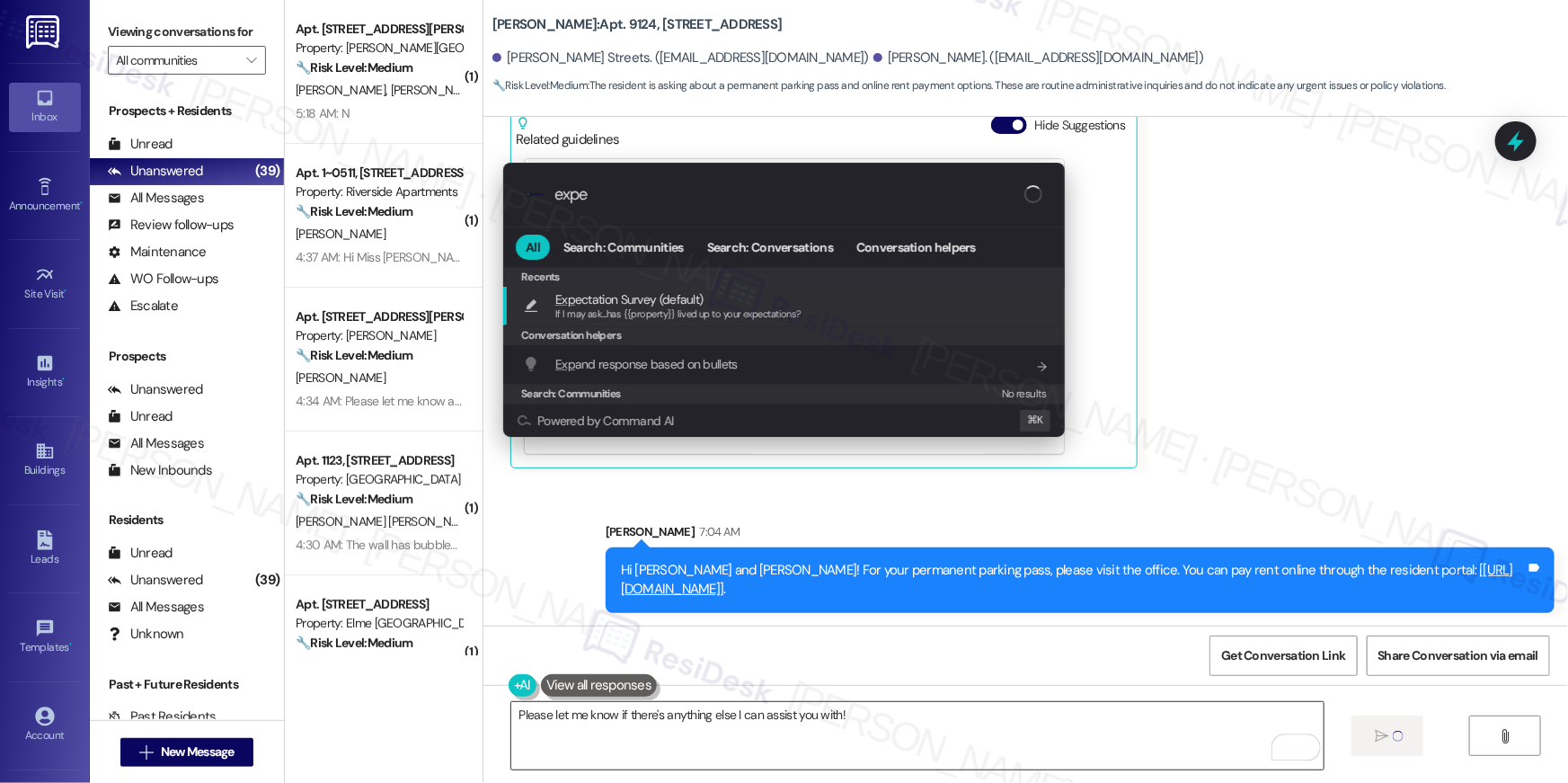
type input "expec"
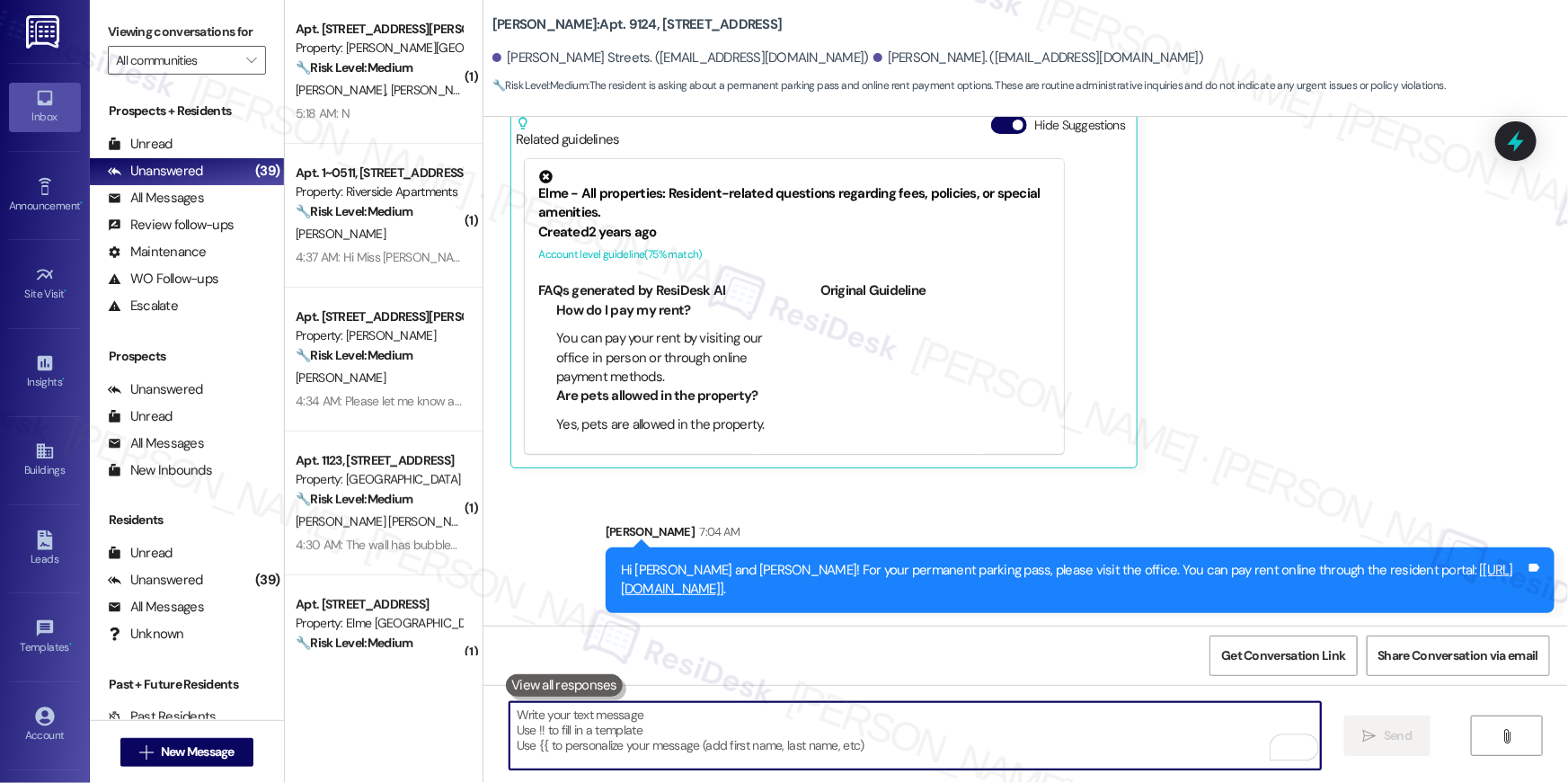
scroll to position [928, 0]
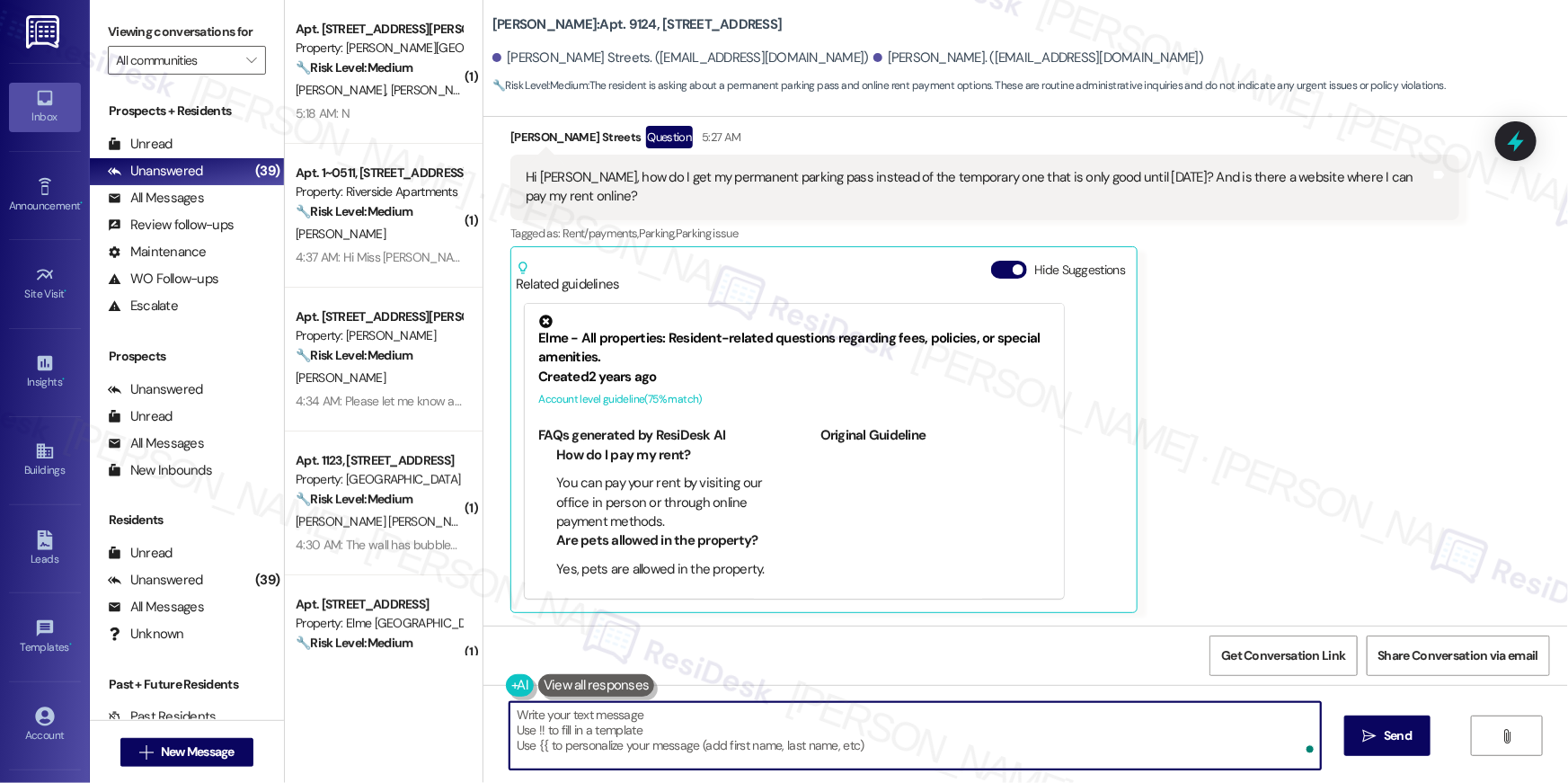
type textarea "If I may ask...has {{property}} lived up to your expectations?"
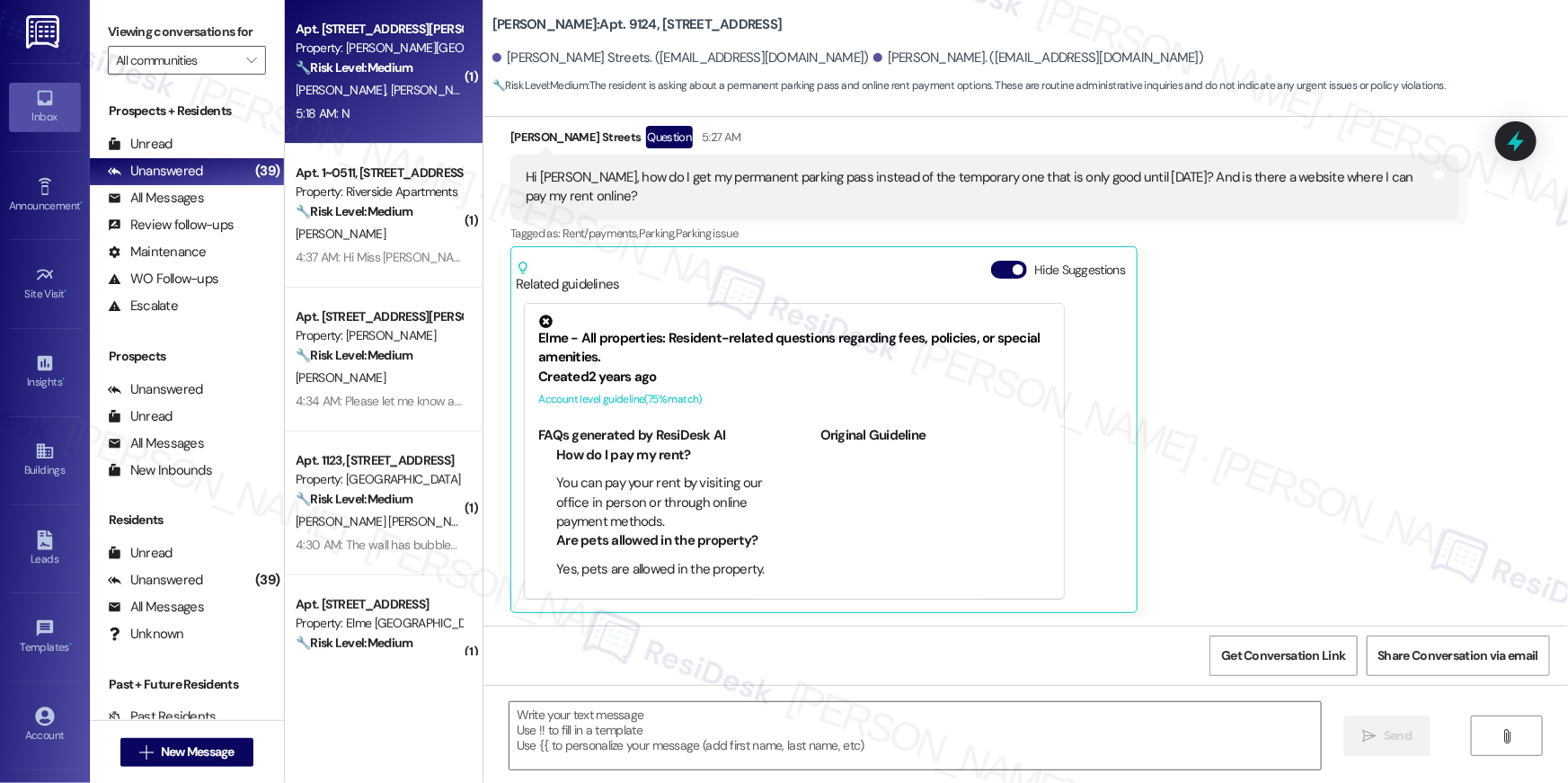
type textarea "Fetching suggested responses. Please feel free to read through the conversation…"
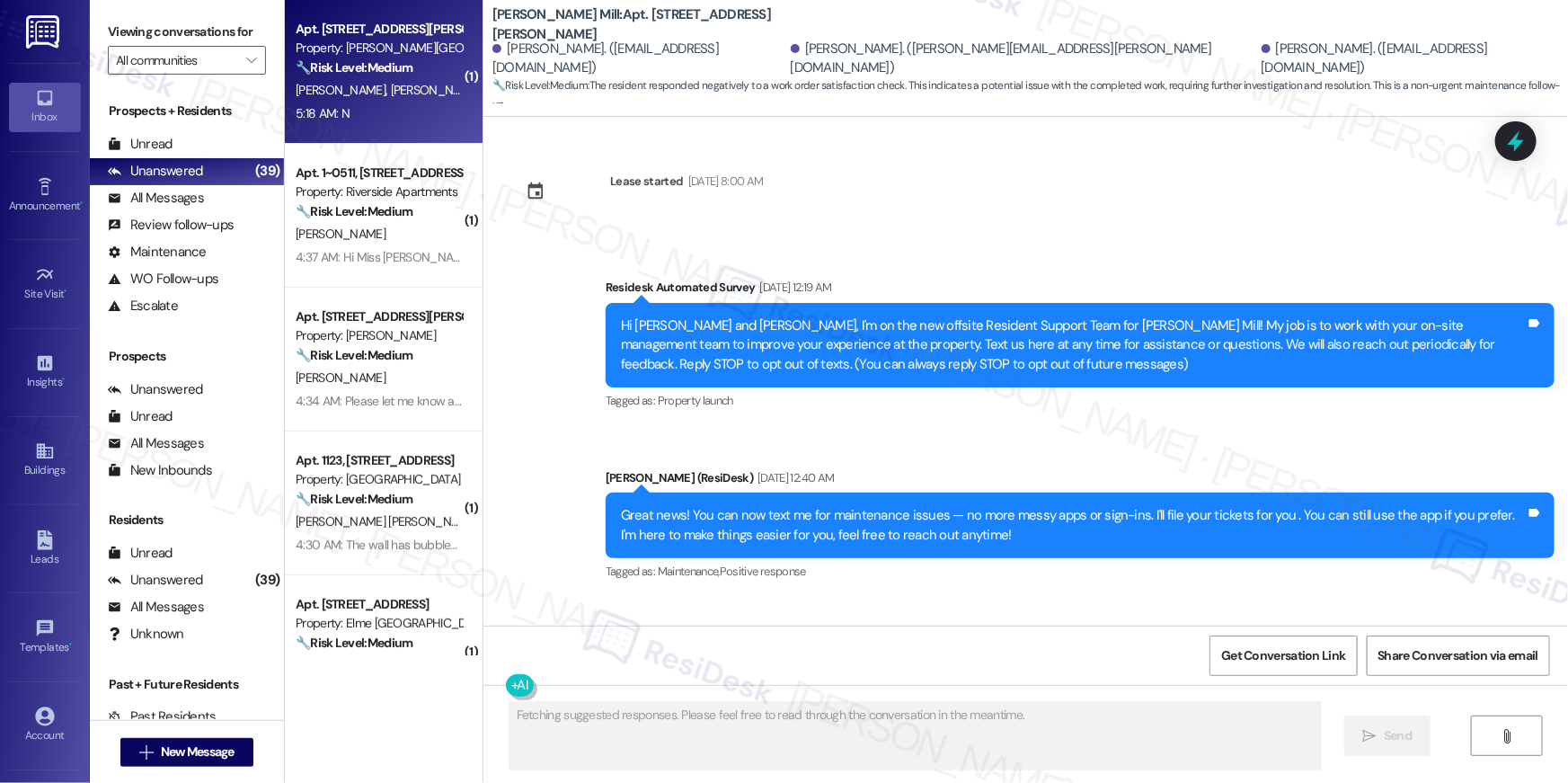
scroll to position [12172, 0]
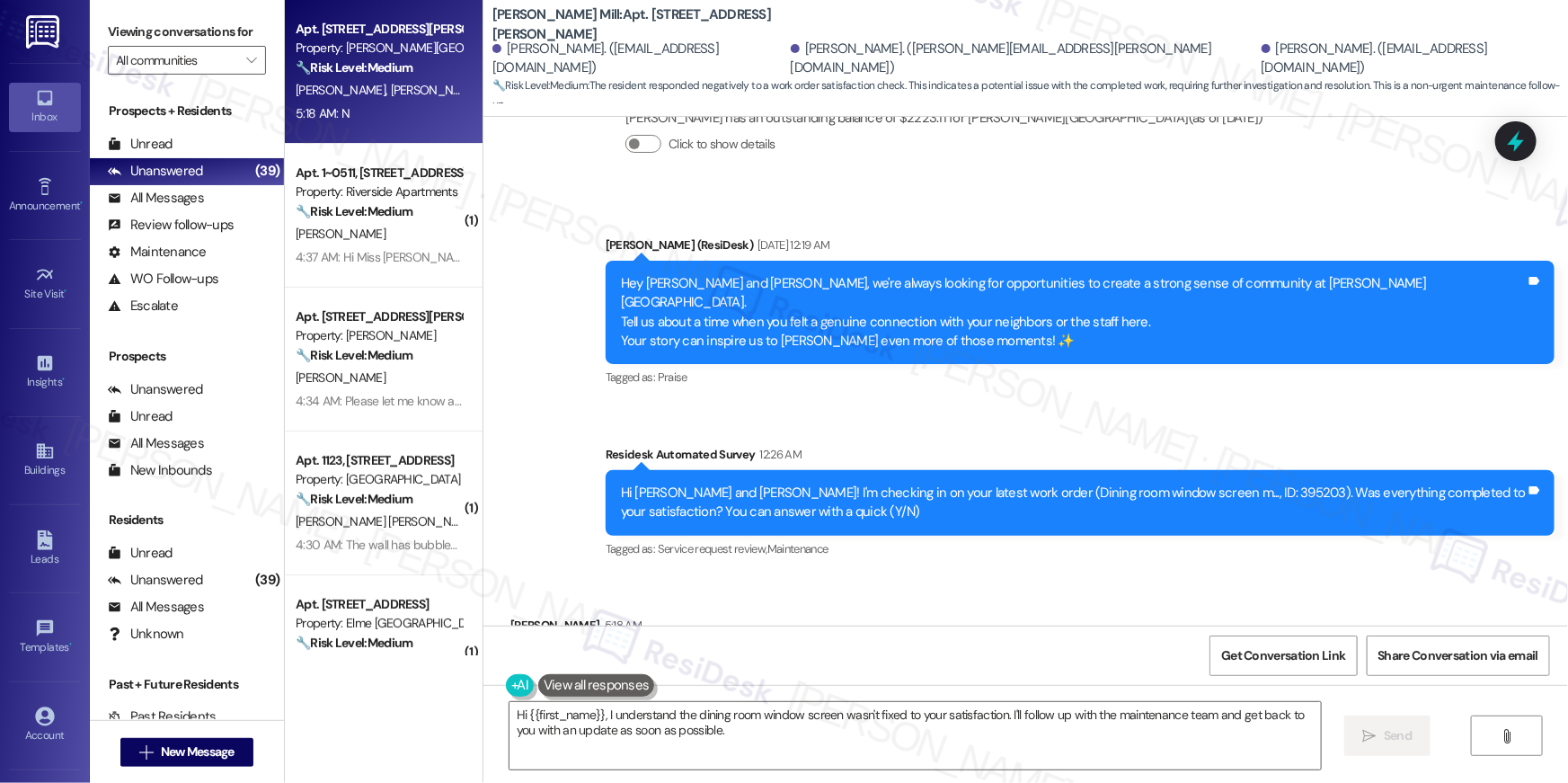
click at [1033, 575] on div "Received via SMS [PERSON_NAME] 5:18 AM N Tags and notes Tagged as: Negative res…" at bounding box center [1025, 651] width 1084 height 152
click at [748, 752] on textarea "Hi {{first_name}}, I understand the dining room window screen wasn't fixed to y…" at bounding box center [915, 735] width 811 height 67
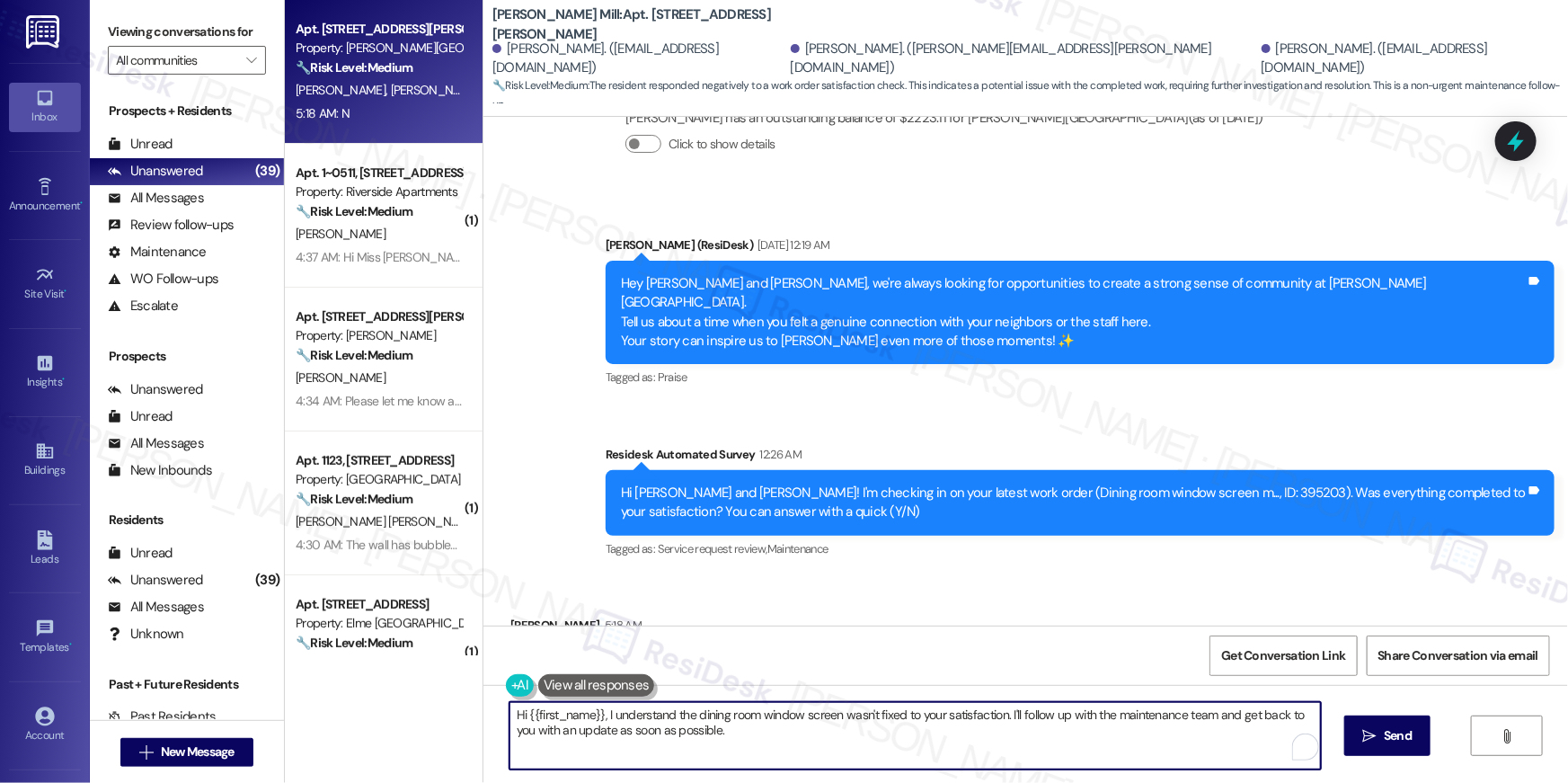
click at [748, 752] on textarea "Hi {{first_name}}, I understand the dining room window screen wasn't fixed to y…" at bounding box center [915, 735] width 811 height 67
paste textarea "’m sorry to hear your work order is still not complete. Could you please share …"
type textarea "Hi {{first_name}}, I’m sorry to hear your work order is still not complete. Cou…"
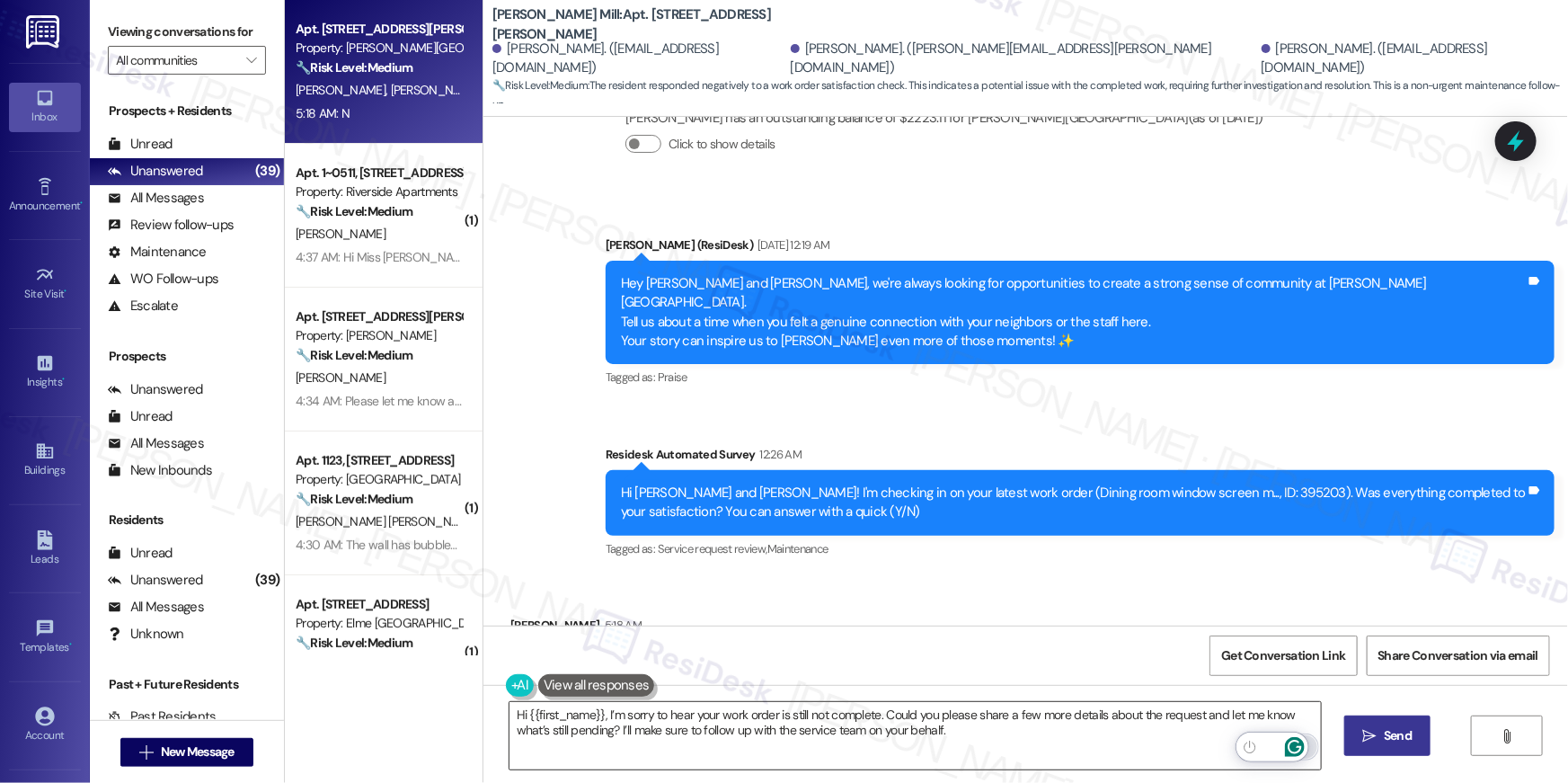
click at [1363, 739] on icon "" at bounding box center [1370, 736] width 14 height 15
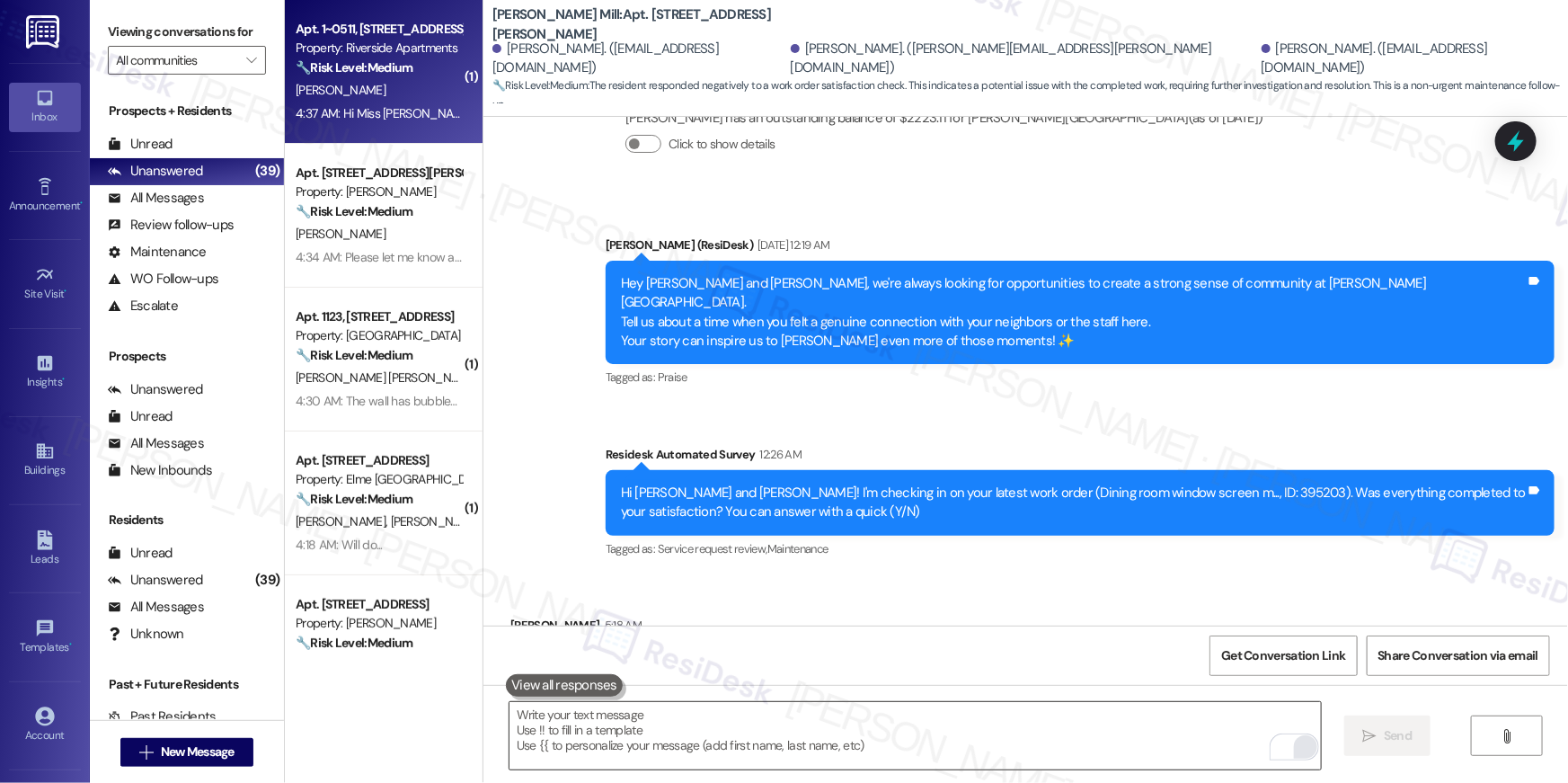
click at [406, 120] on div "4:37 AM: Hi Miss [PERSON_NAME] this is [PERSON_NAME] tower one 511 I wanted to …" at bounding box center [726, 114] width 863 height 17
type textarea "Fetching suggested responses. Please feel free to read through the conversation…"
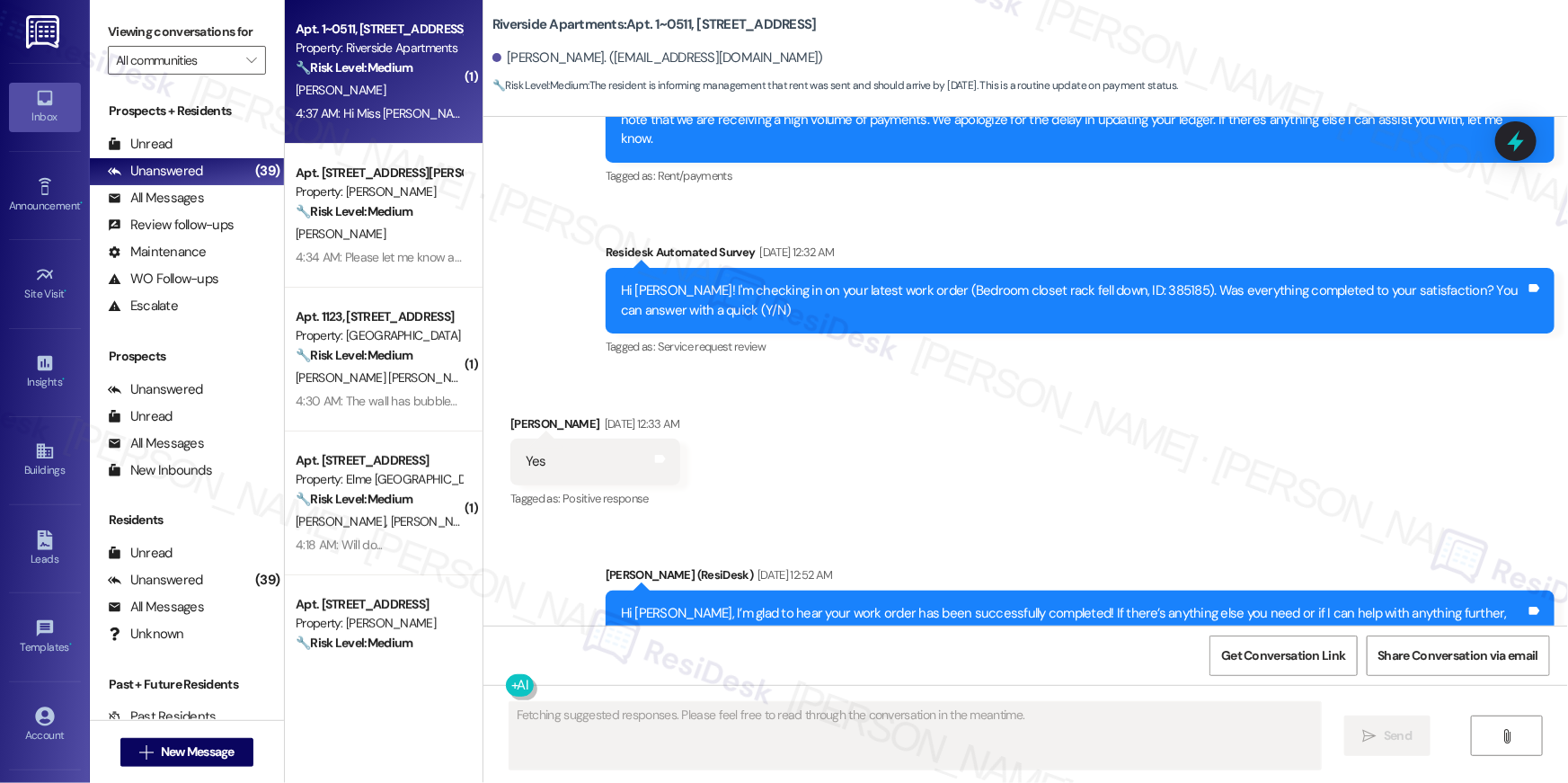
scroll to position [11757, 0]
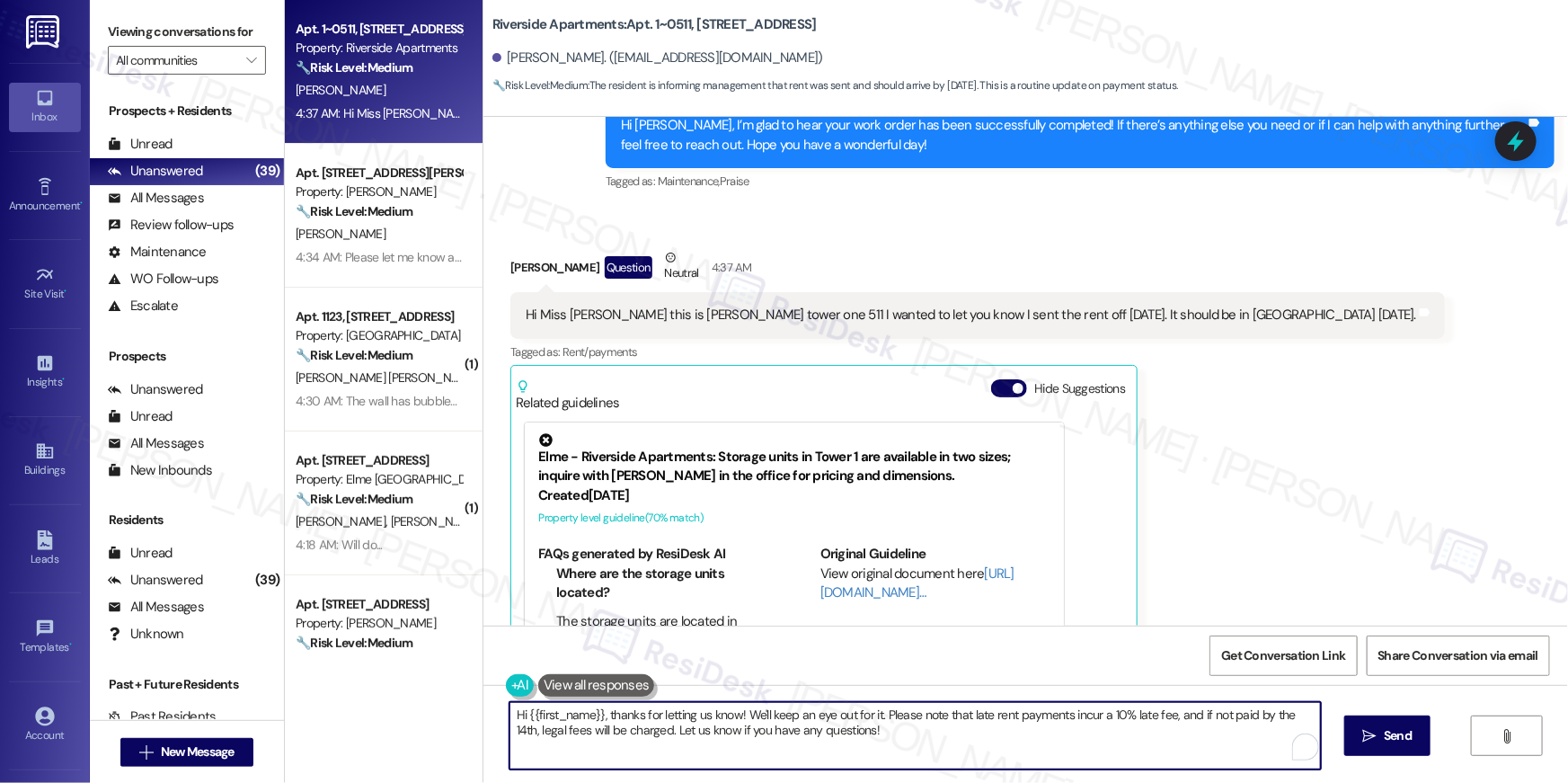
click at [869, 738] on textarea "Hi {{first_name}}, thanks for letting us know! We'll keep an eye out for it. Pl…" at bounding box center [915, 735] width 811 height 67
drag, startPoint x: 861, startPoint y: 728, endPoint x: 875, endPoint y: 714, distance: 19.8
click at [875, 714] on textarea "Hi {{first_name}}, thanks for letting us know! We'll keep an eye out for it. Pl…" at bounding box center [915, 735] width 811 height 67
click at [862, 726] on textarea "Hi {{first_name}}, thanks for letting us know! We'll keep an eye out for it. Pl…" at bounding box center [915, 735] width 811 height 67
drag, startPoint x: 636, startPoint y: 731, endPoint x: 699, endPoint y: 729, distance: 63.0
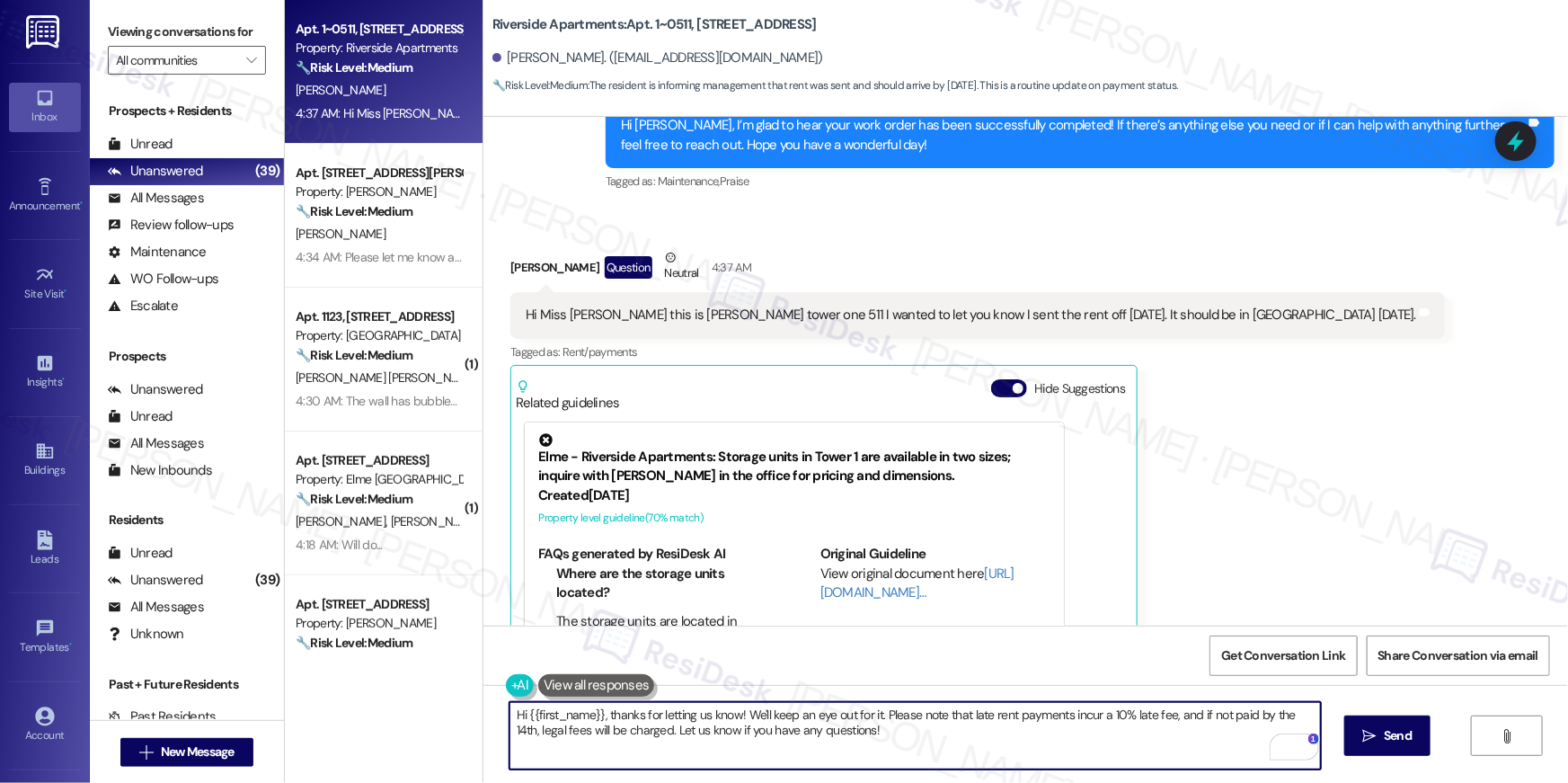
click at [636, 731] on textarea "Hi {{first_name}}, thanks for letting us know! We'll keep an eye out for it. Pl…" at bounding box center [915, 735] width 811 height 67
click at [875, 718] on textarea "Hi {{first_name}}, thanks for letting us know! We'll keep an eye out for it. Pl…" at bounding box center [915, 735] width 811 height 67
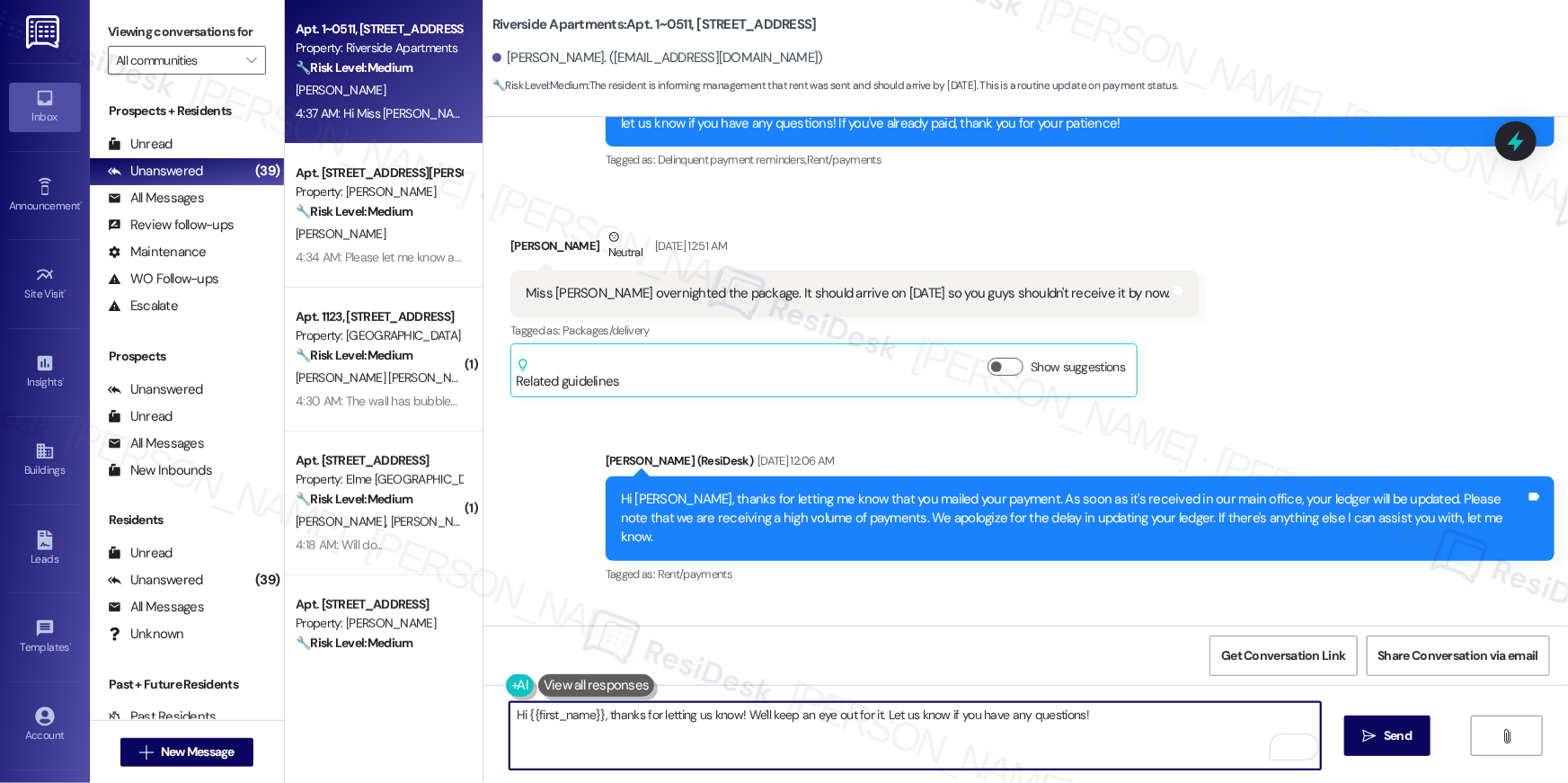
scroll to position [10743, 0]
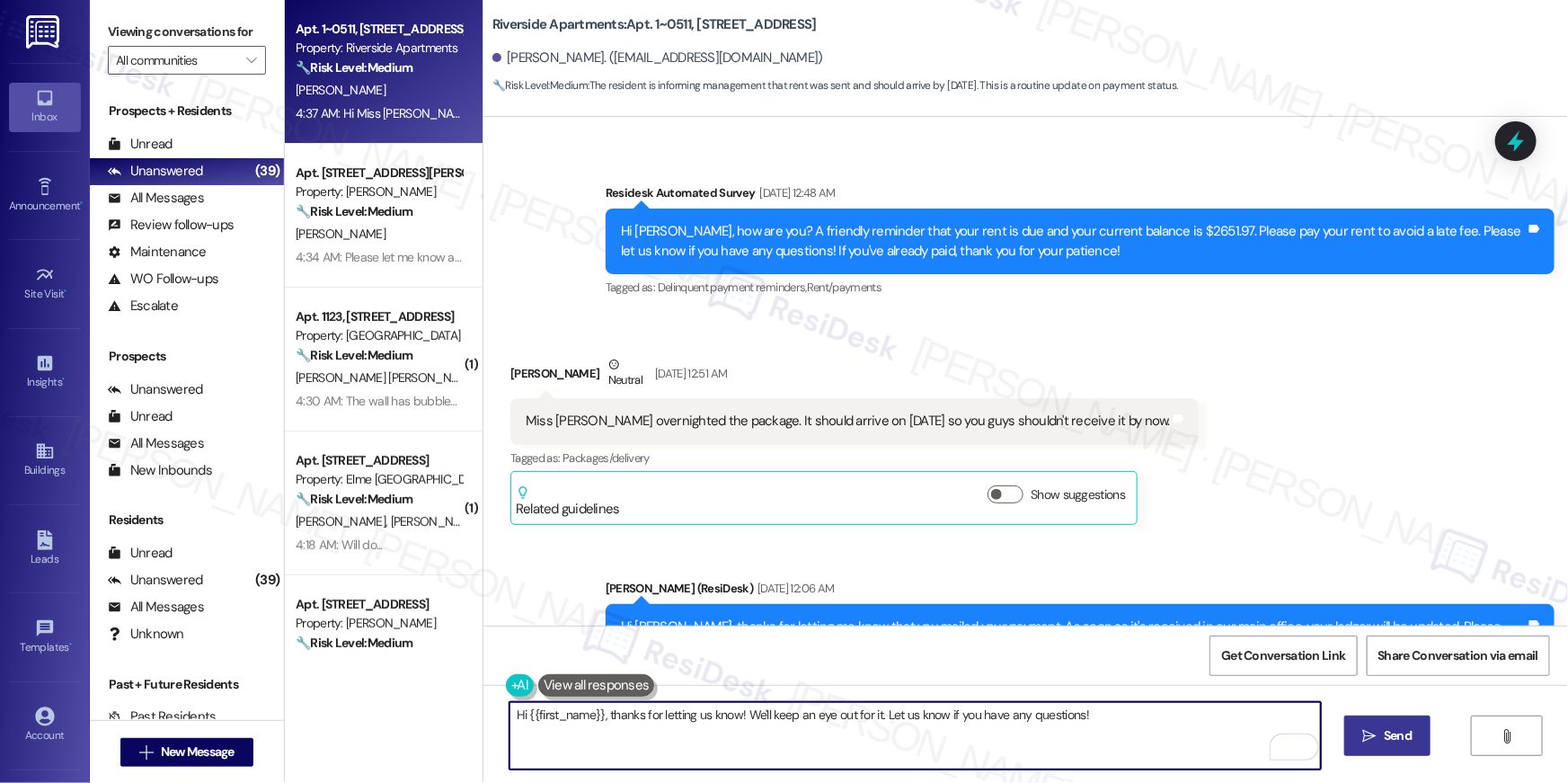
type textarea "Hi {{first_name}}, thanks for letting us know! We'll keep an eye out for it. Le…"
click at [1359, 743] on span " Send" at bounding box center [1387, 735] width 56 height 18
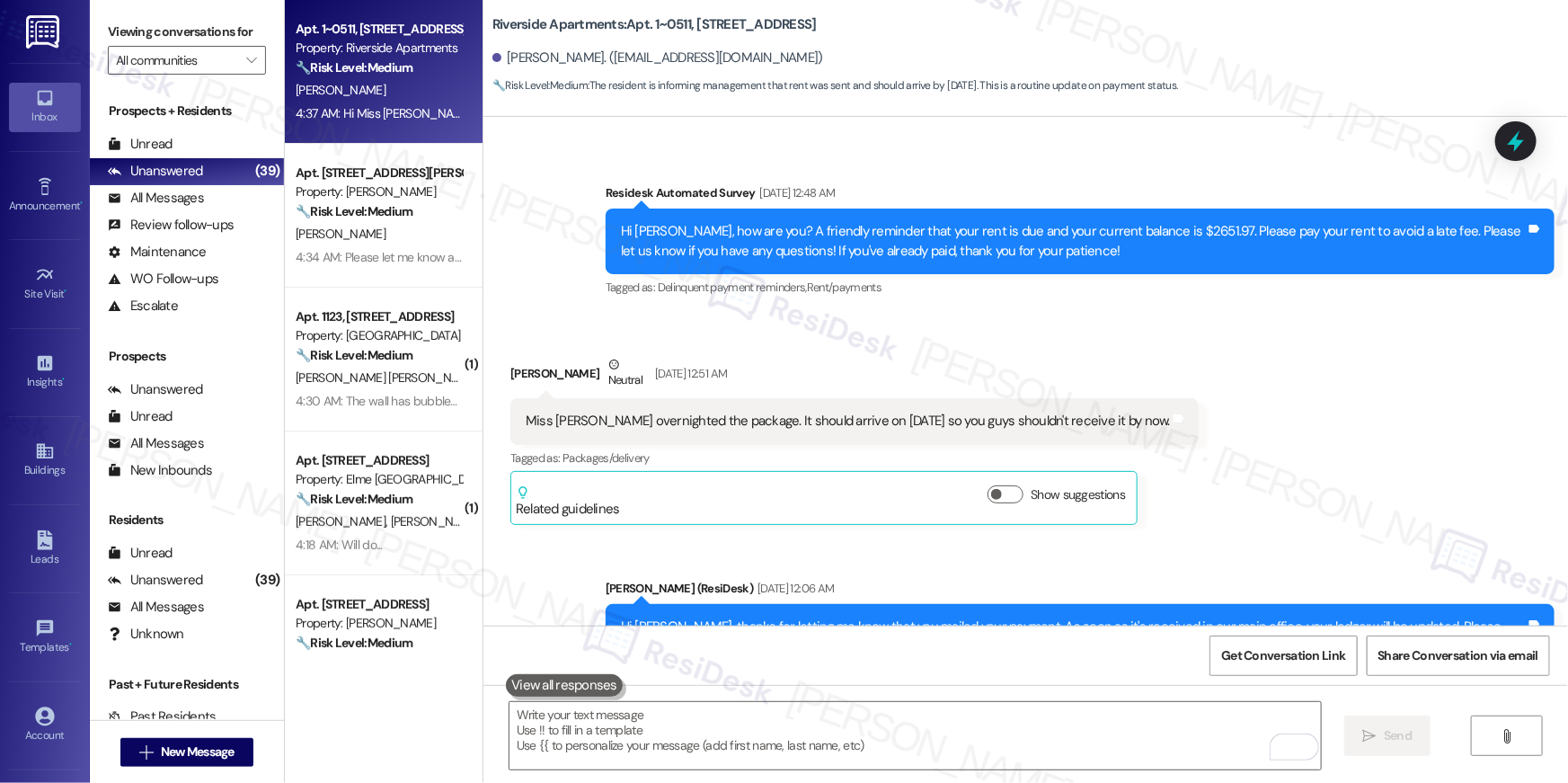
scroll to position [11757, 0]
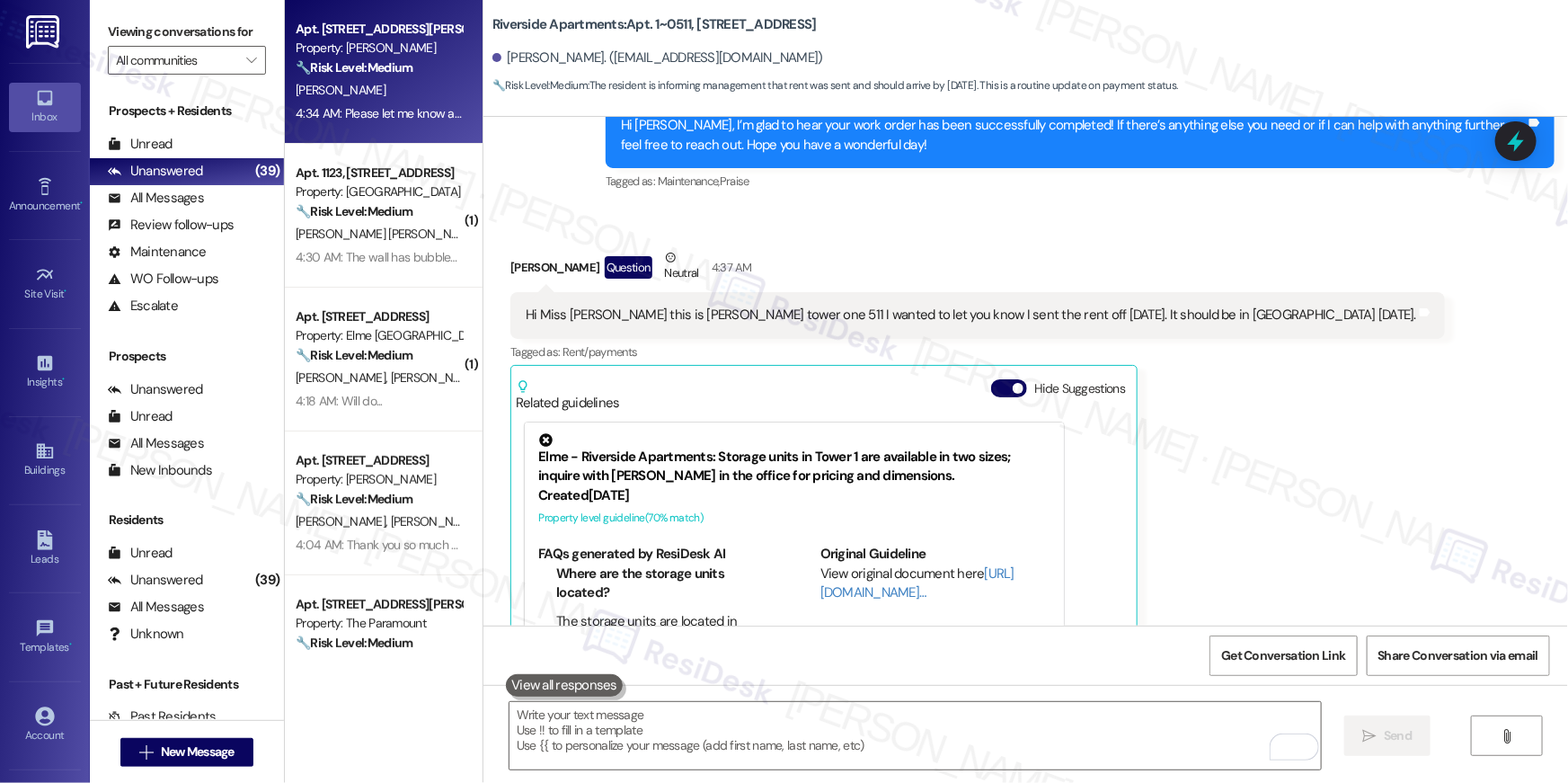
click at [414, 116] on div "4:34 AM: Please let me know about the Trash pick up 4:34 AM: Please let me know…" at bounding box center [433, 114] width 276 height 17
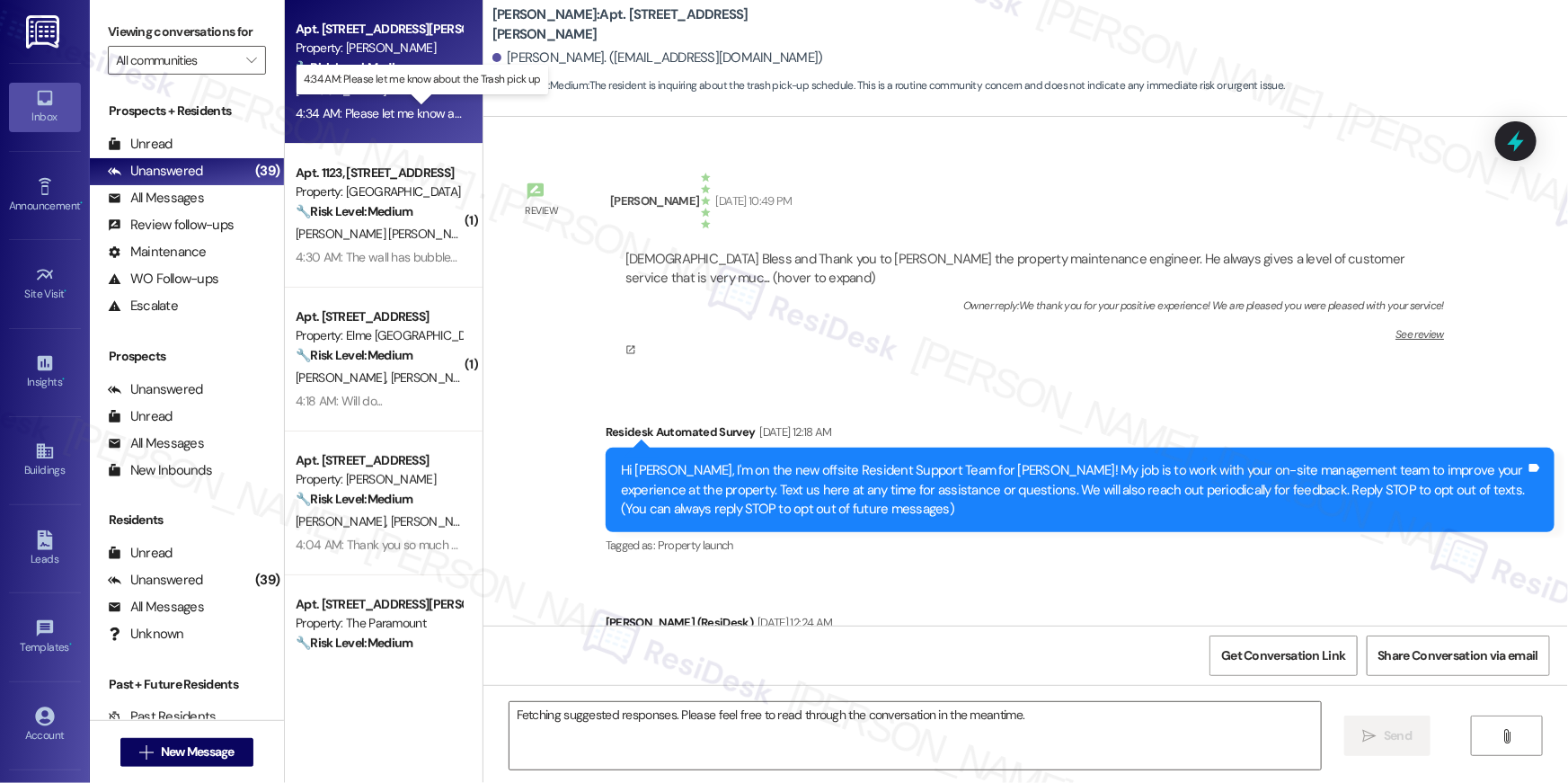
scroll to position [8649, 0]
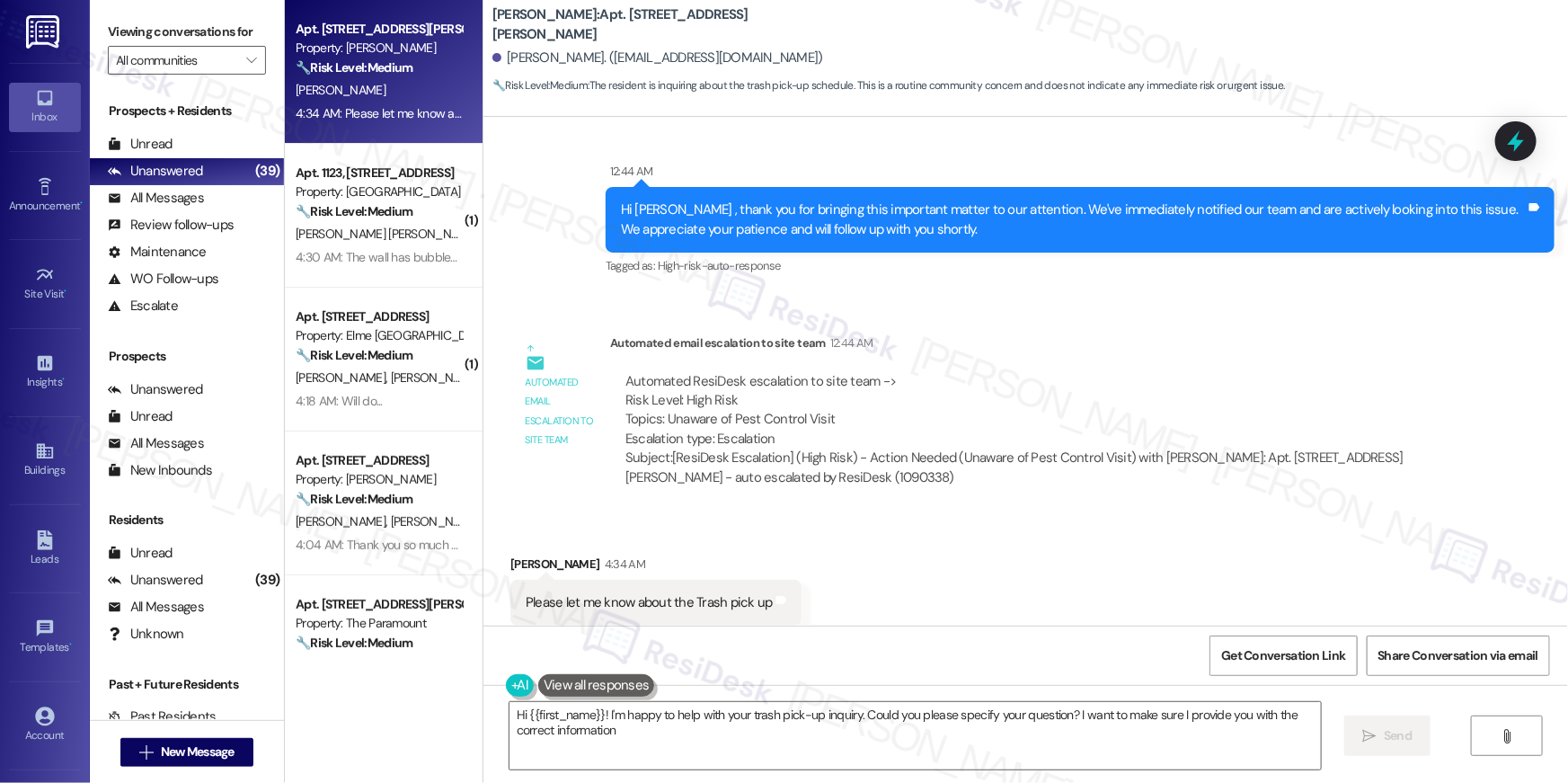
type textarea "Hi {{first_name}}! I'm happy to help with your trash pick-up inquiry. Could you…"
click at [793, 730] on textarea "Hi {{first_name}}! I'm happy to help with your trash pick-up inquiry. Could you…" at bounding box center [915, 735] width 811 height 67
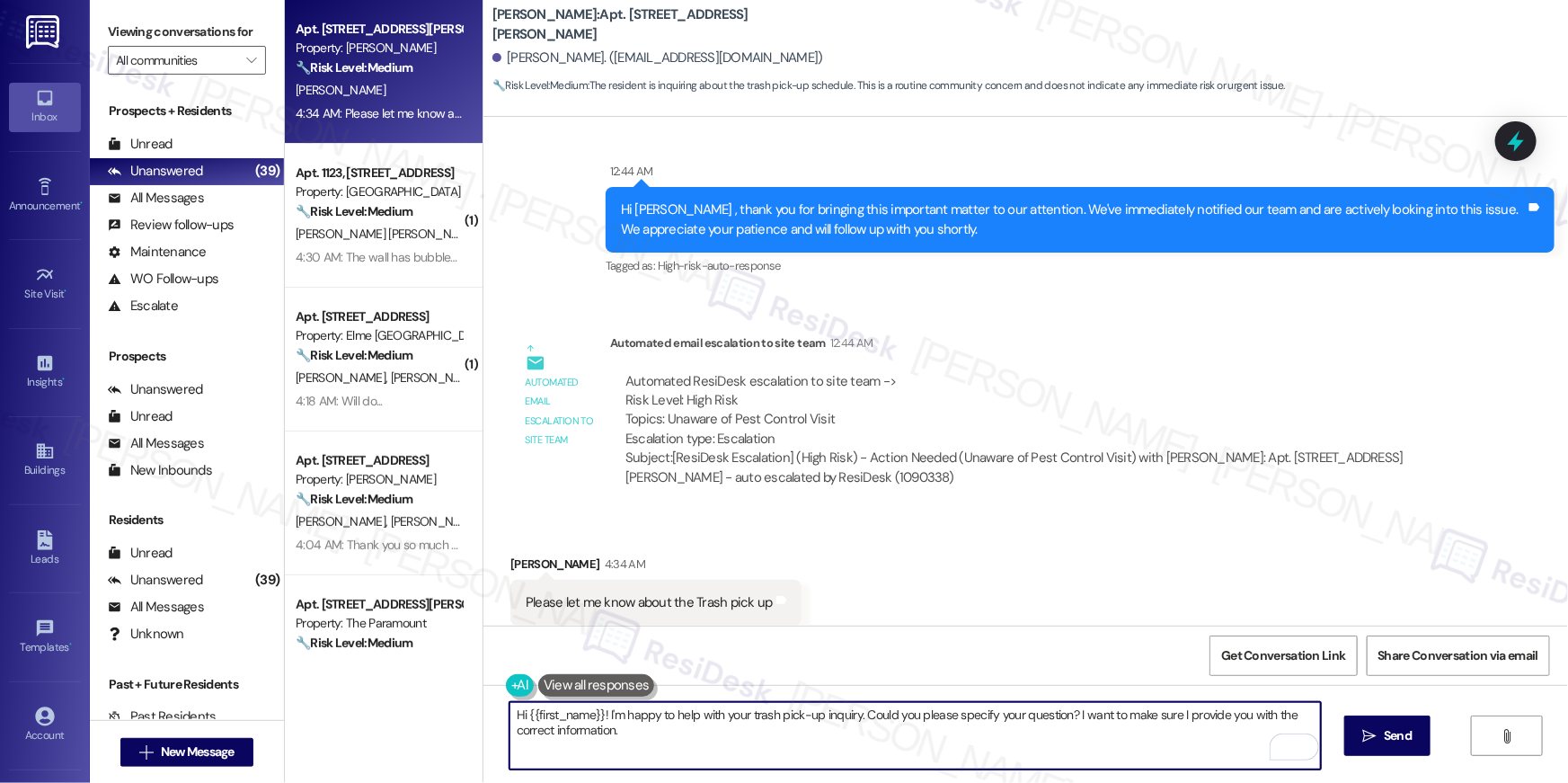
click at [712, 737] on textarea "Hi {{first_name}}! I'm happy to help with your trash pick-up inquiry. Could you…" at bounding box center [915, 735] width 811 height 67
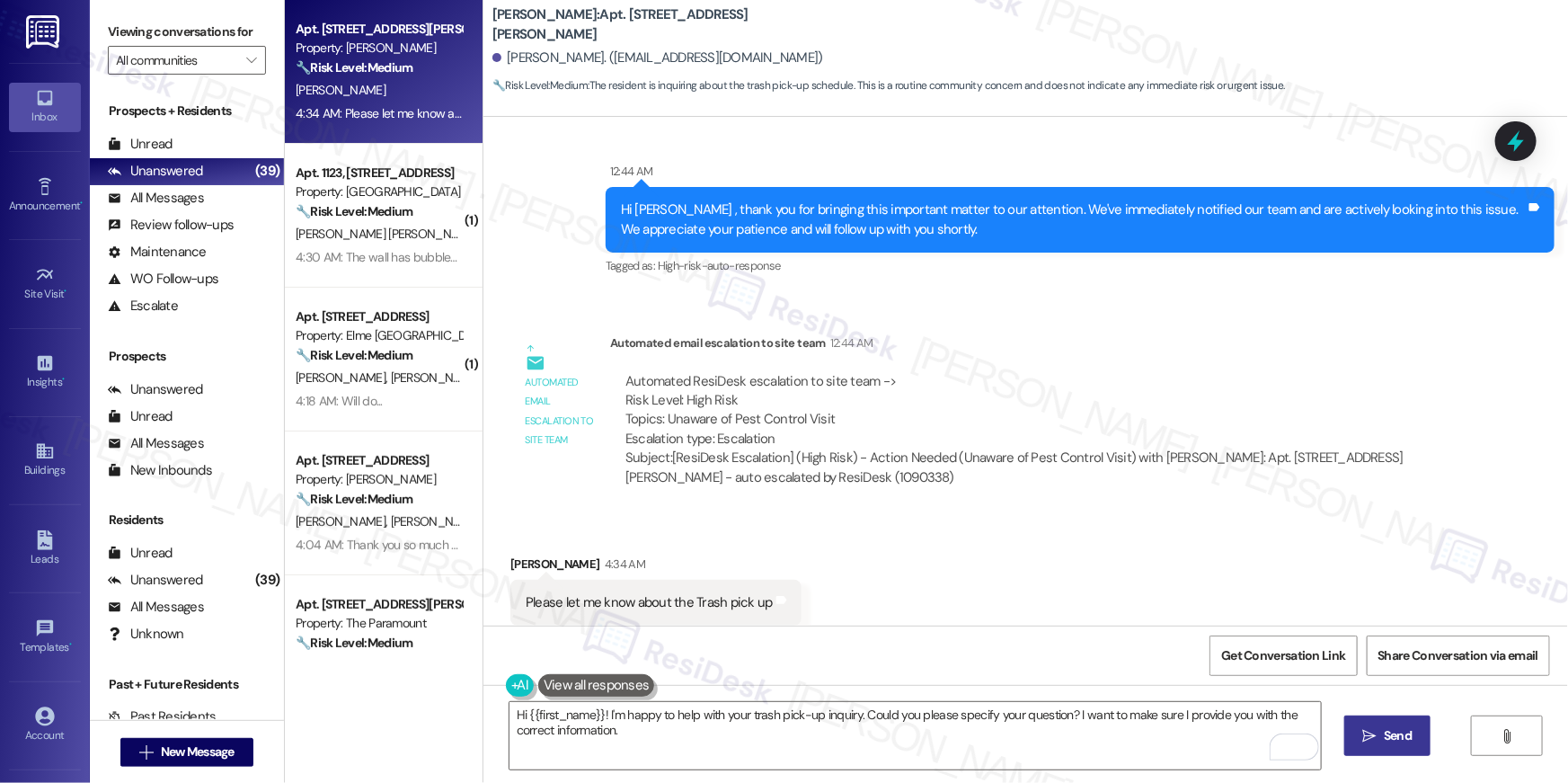
click at [1381, 726] on span "Send" at bounding box center [1397, 735] width 35 height 18
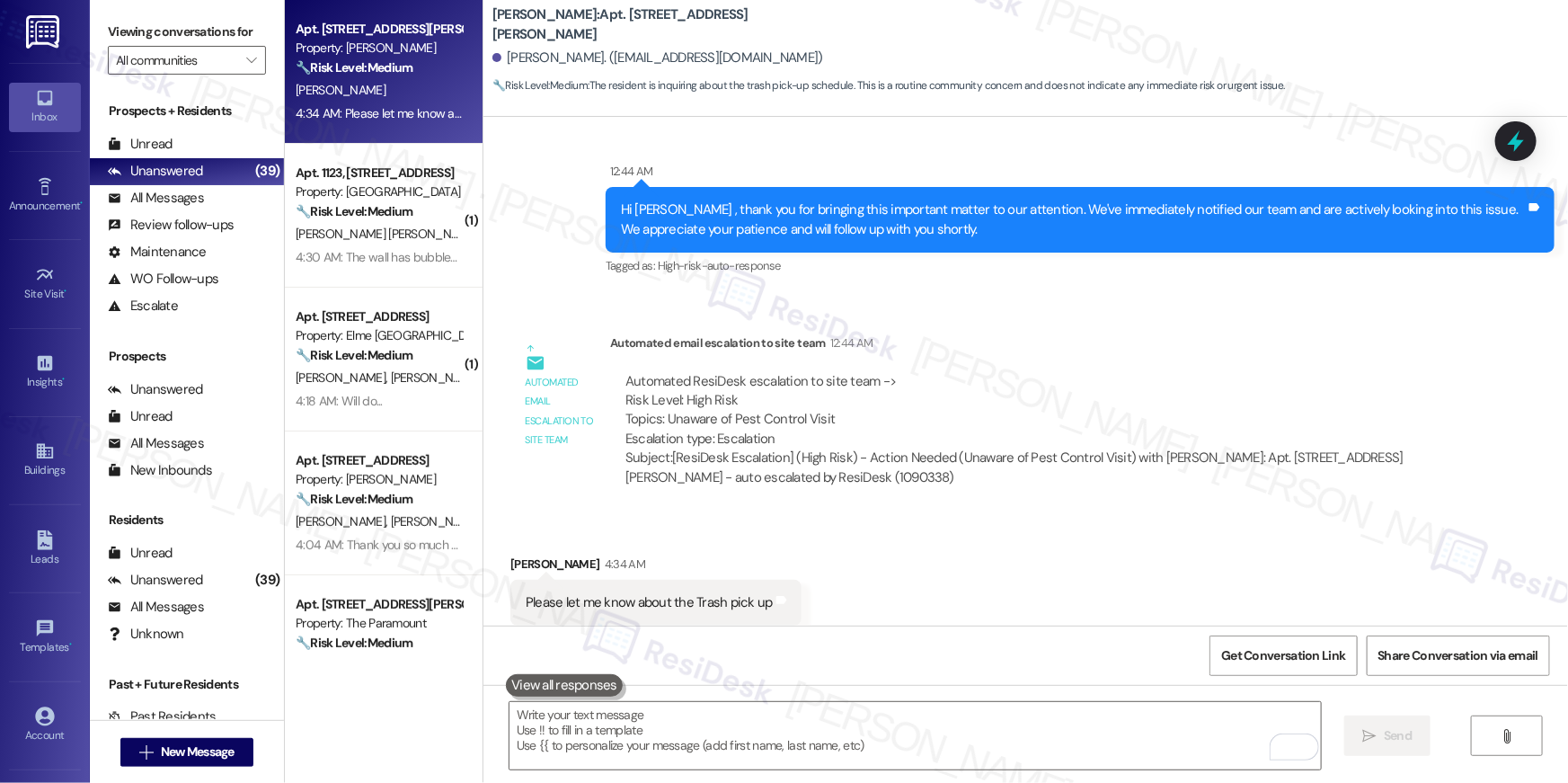
scroll to position [8648, 0]
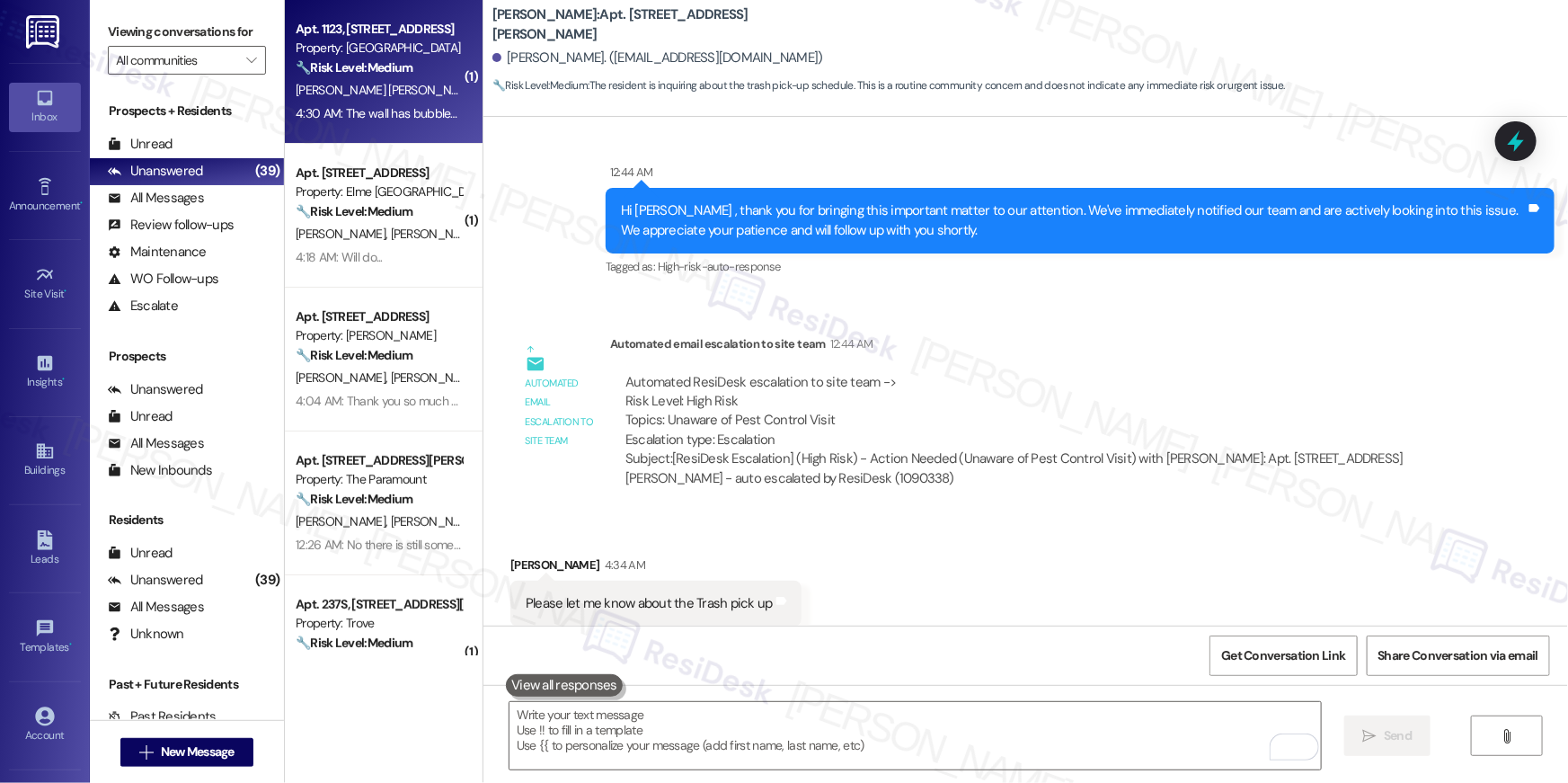
click at [401, 54] on div "Property: [GEOGRAPHIC_DATA]" at bounding box center [378, 48] width 166 height 18
type textarea "Fetching suggested responses. Please feel free to read through the conversation…"
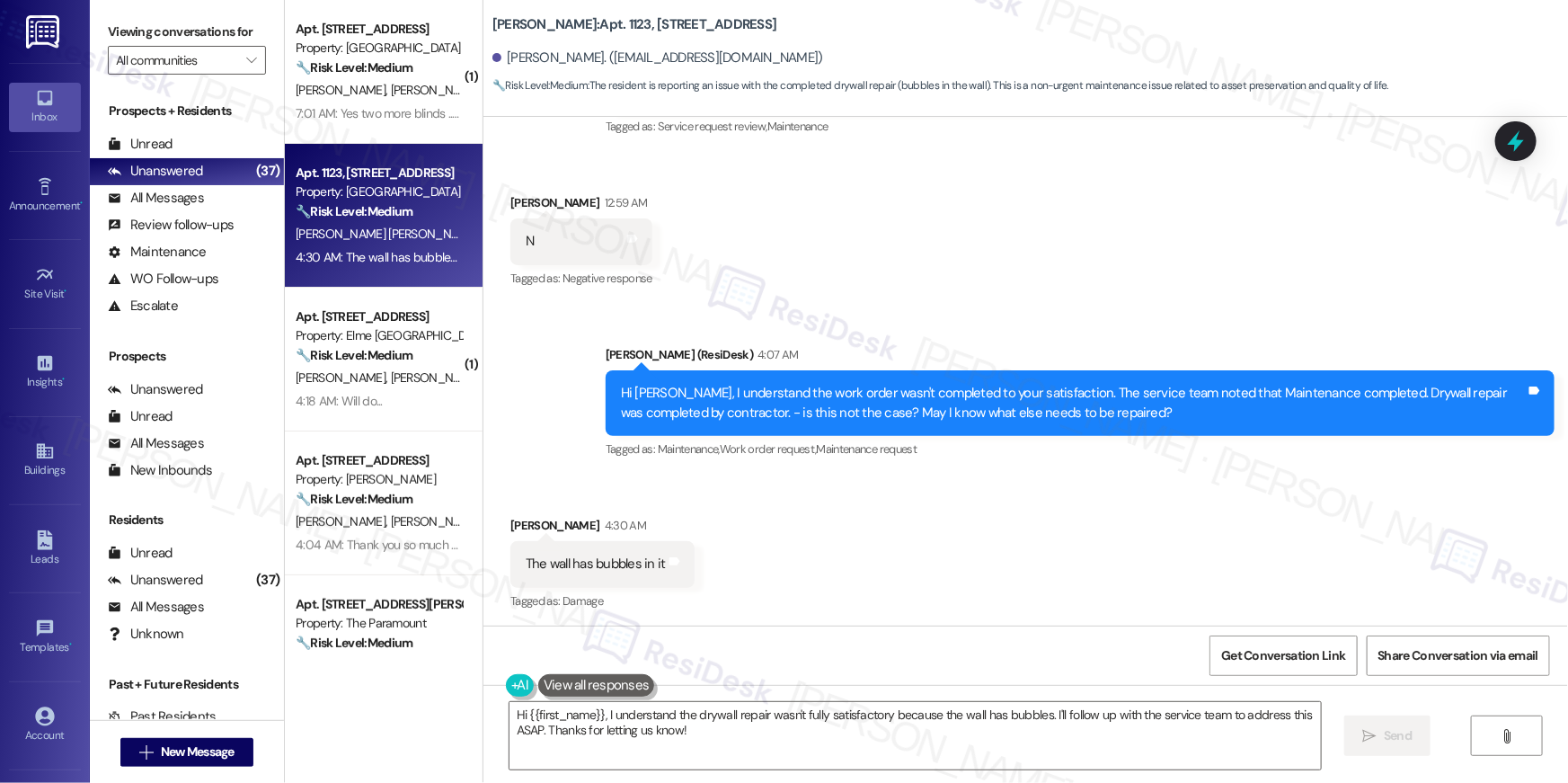
scroll to position [5353, 0]
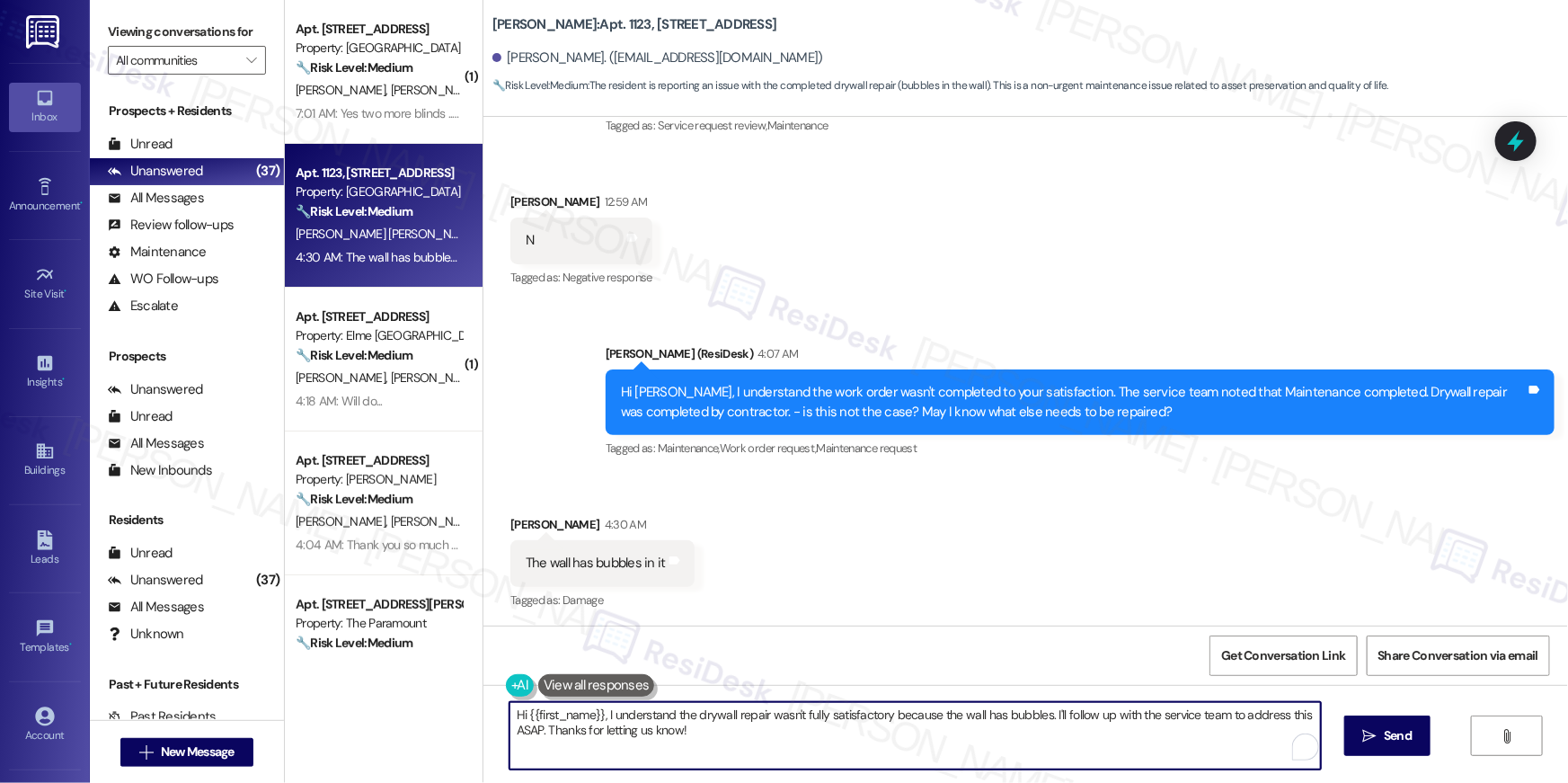
drag, startPoint x: 718, startPoint y: 719, endPoint x: 449, endPoint y: 701, distance: 269.6
click at [449, 701] on div "( 1 ) Apt. 8322, [STREET_ADDRESS] Property: [GEOGRAPHIC_DATA] 🔧 Risk Level: Med…" at bounding box center [927, 392] width 1283 height 783
click at [696, 714] on textarea "Hi {{first_name}}, I understand the drywall repair wasn't fully satisfactory be…" at bounding box center [915, 735] width 811 height 67
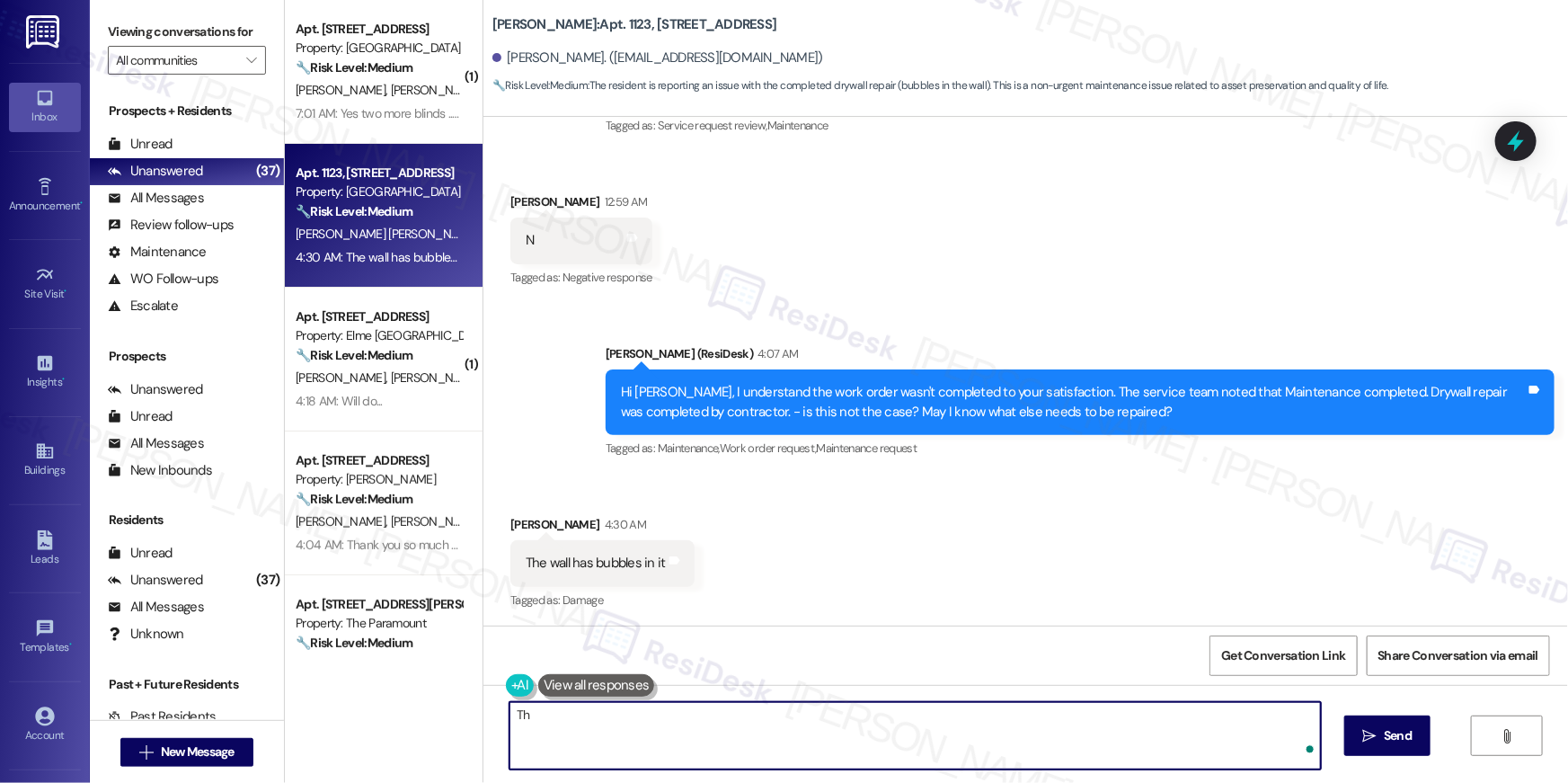
type textarea "T"
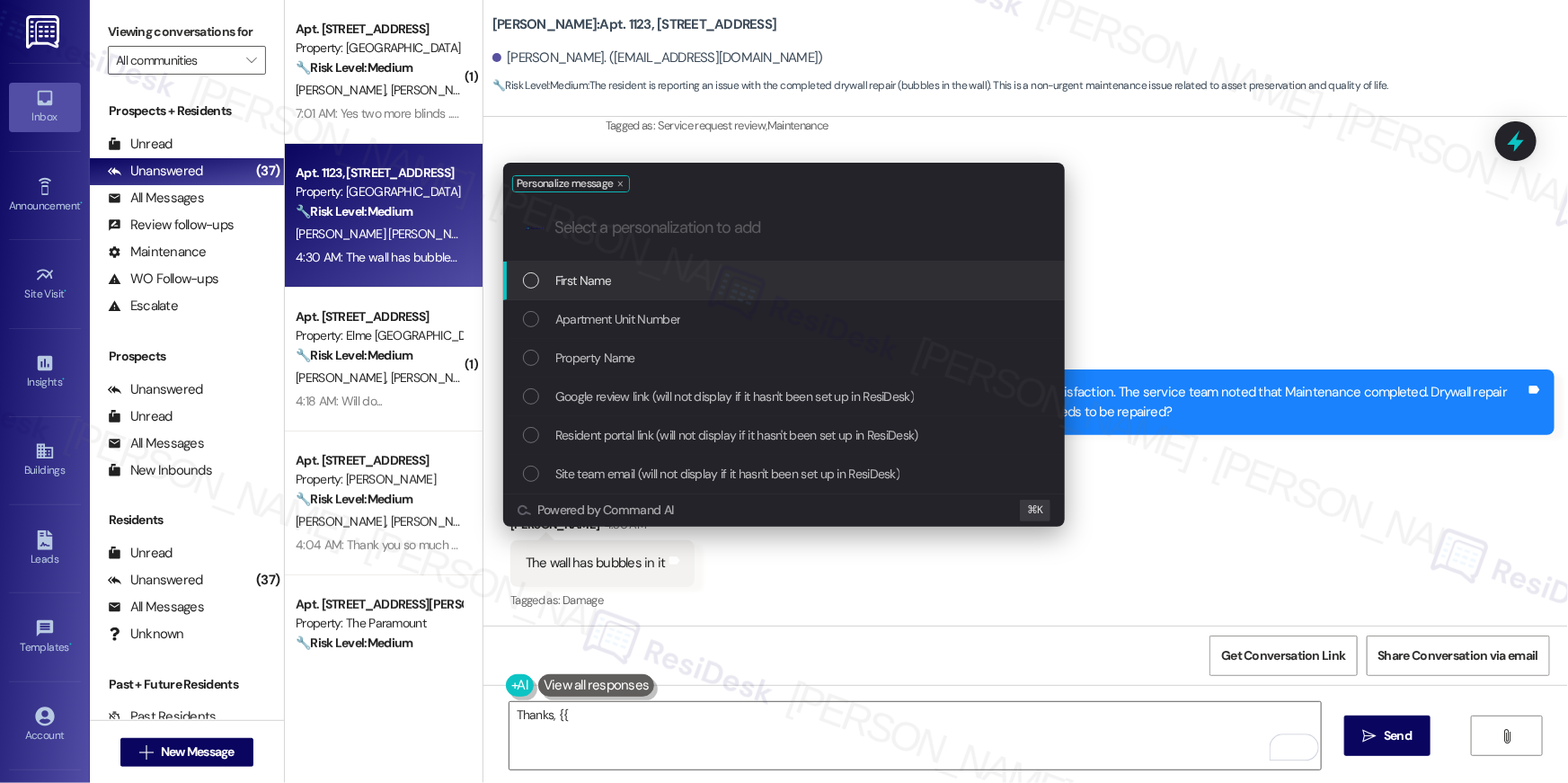
click at [719, 283] on div "First Name" at bounding box center [785, 280] width 525 height 19
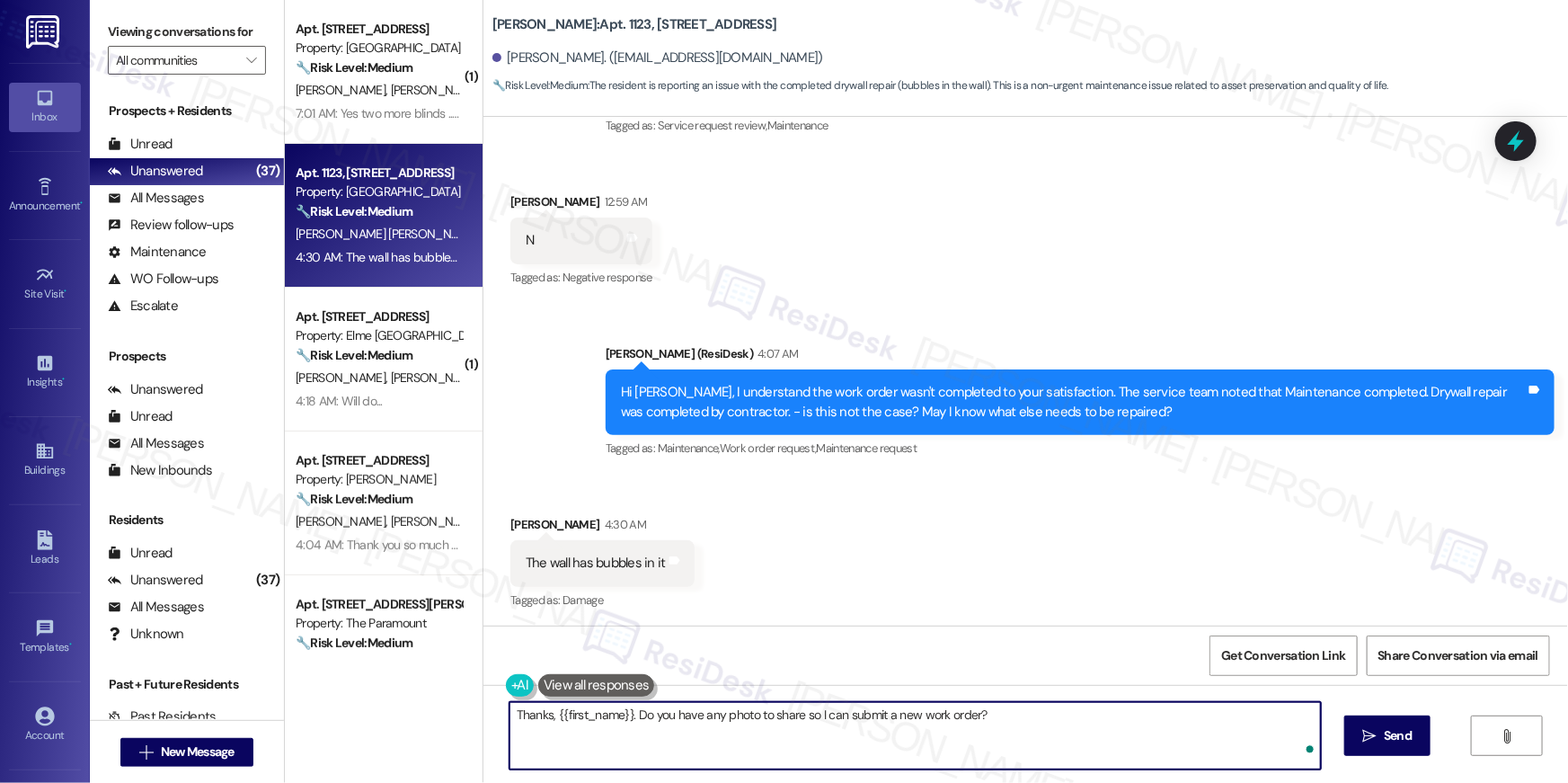
type textarea "Thanks, {{first_name}}. Do you have any photo to share so I can submit a new wo…"
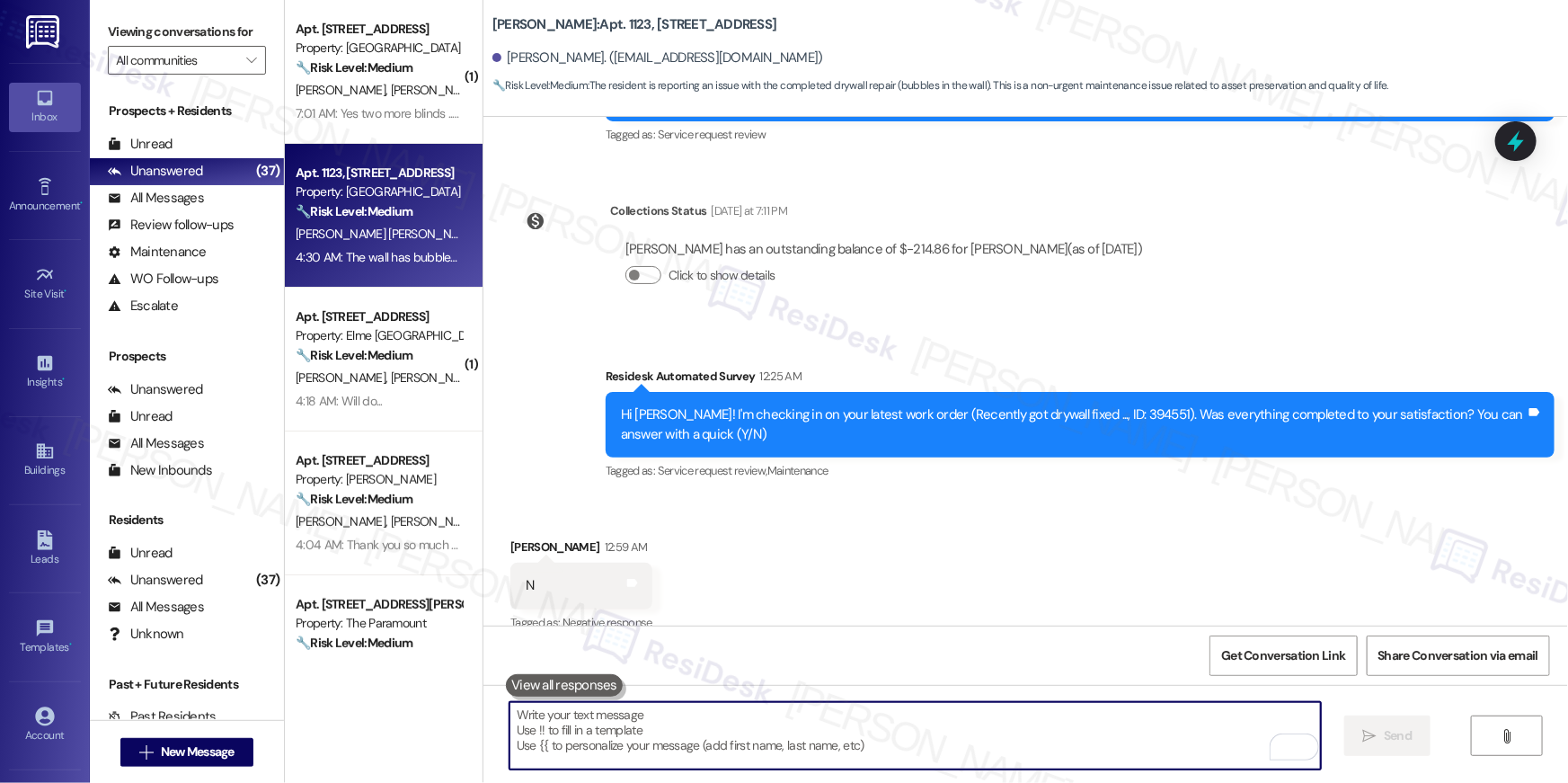
scroll to position [4657, 0]
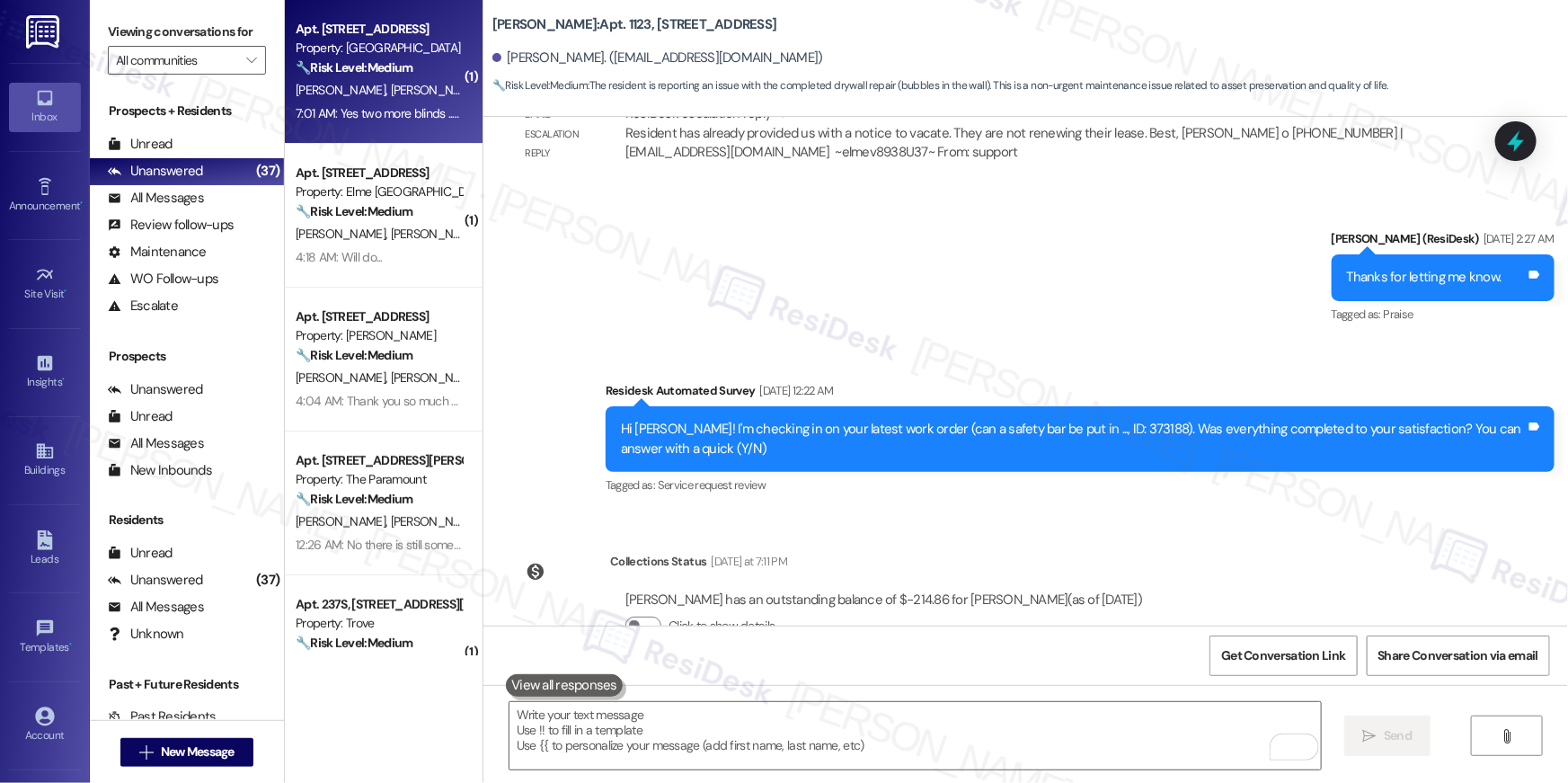
click at [390, 90] on span "[PERSON_NAME]" at bounding box center [437, 90] width 95 height 17
type textarea "Fetching suggested responses. Please feel free to read through the conversation…"
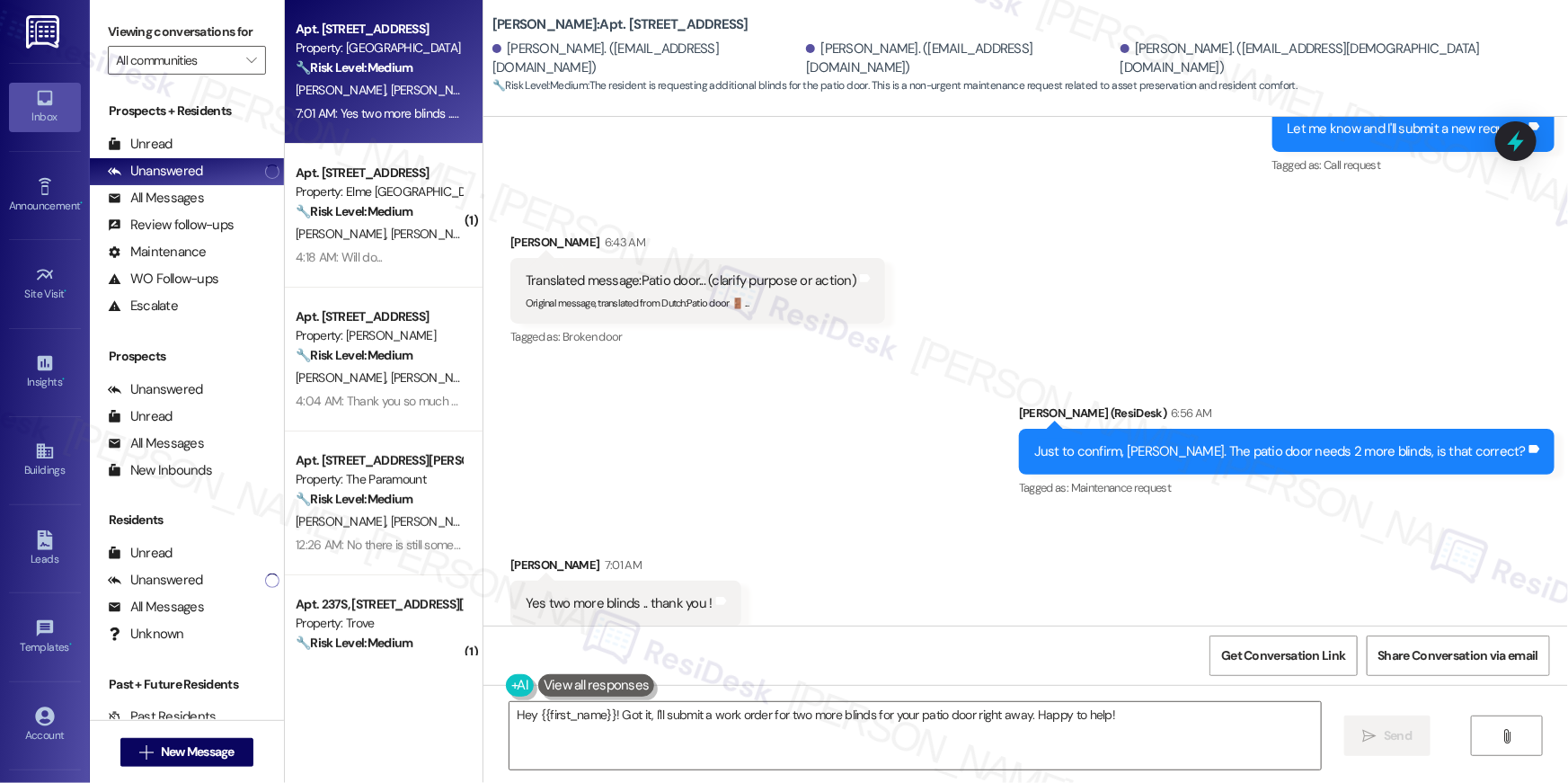
scroll to position [6042, 0]
click at [1024, 737] on textarea "Hey {{first_name}}! Got it, I'll submit a work order for two more blinds for yo…" at bounding box center [915, 735] width 811 height 67
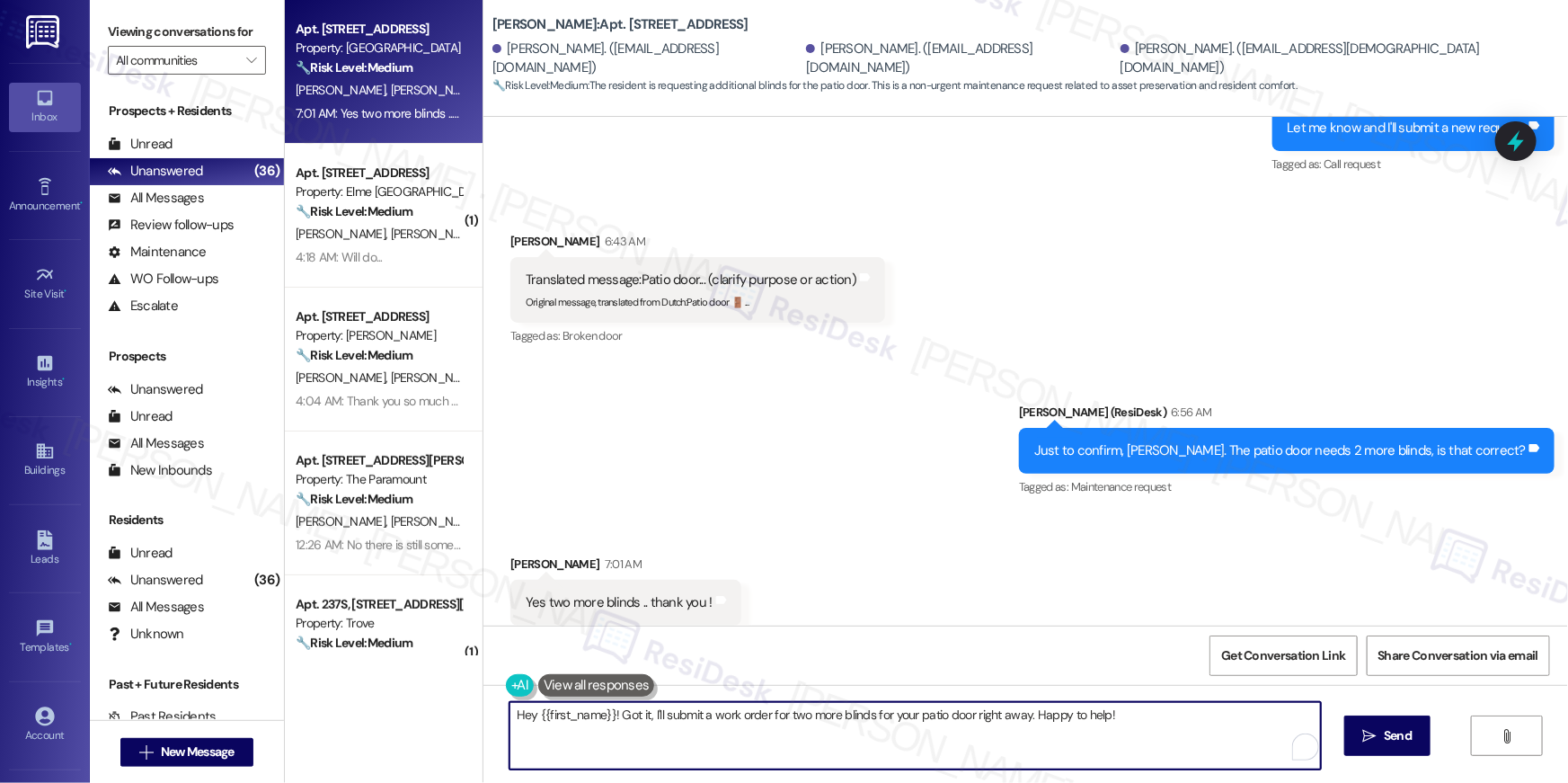
click at [1049, 731] on textarea "Hey {{first_name}}! Got it, I'll submit a work order for two more blinds for yo…" at bounding box center [915, 735] width 811 height 67
drag, startPoint x: 975, startPoint y: 717, endPoint x: 1033, endPoint y: 745, distance: 64.4
click at [1033, 745] on textarea "Hey {{first_name}}! Got it, I'll submit a work order for two more blinds for yo…" at bounding box center [915, 735] width 811 height 67
type textarea "Hey {{first_name}}! Got it, I'll submit a work order for two more blinds for yo…"
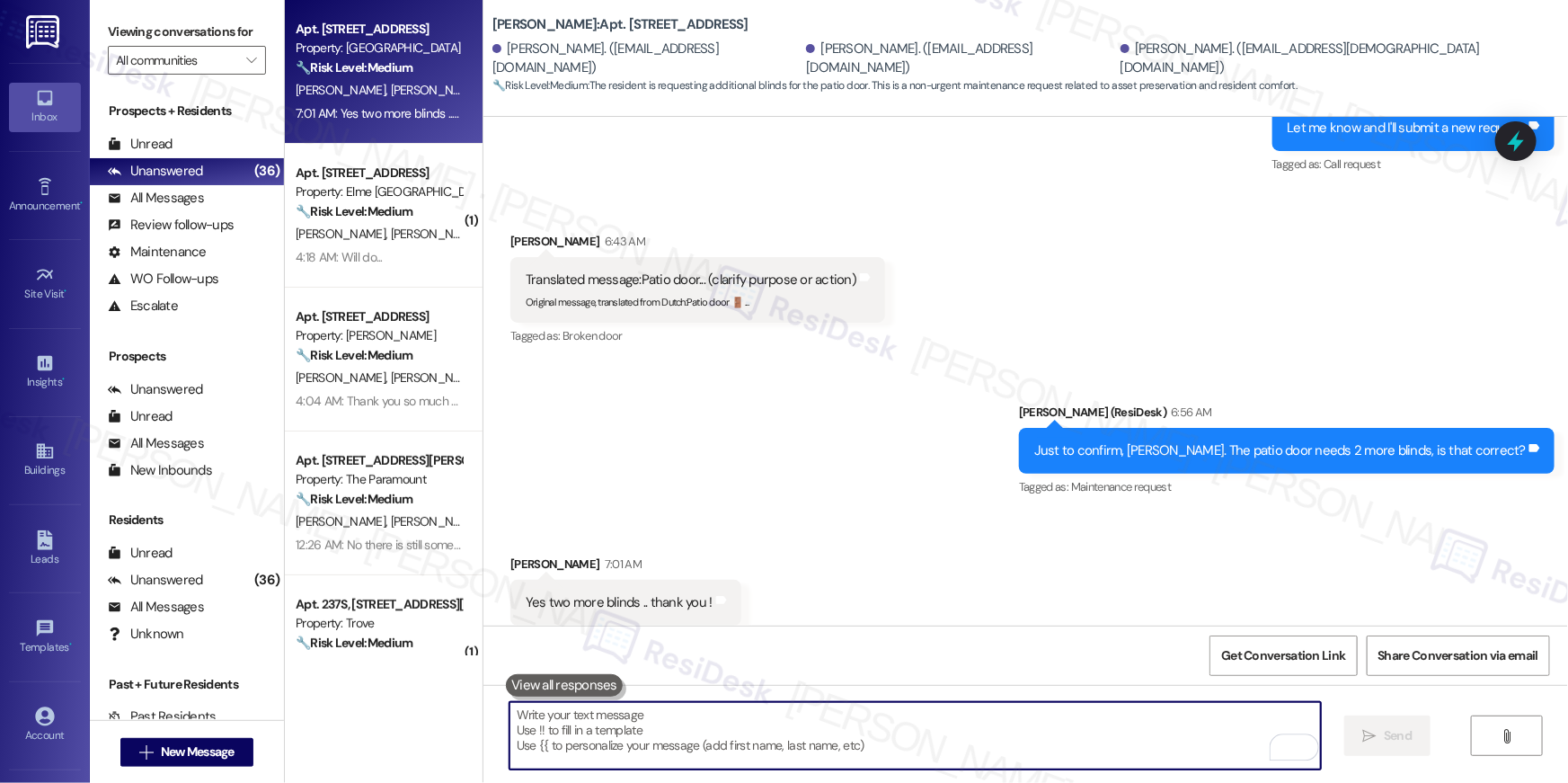
scroll to position [6041, 0]
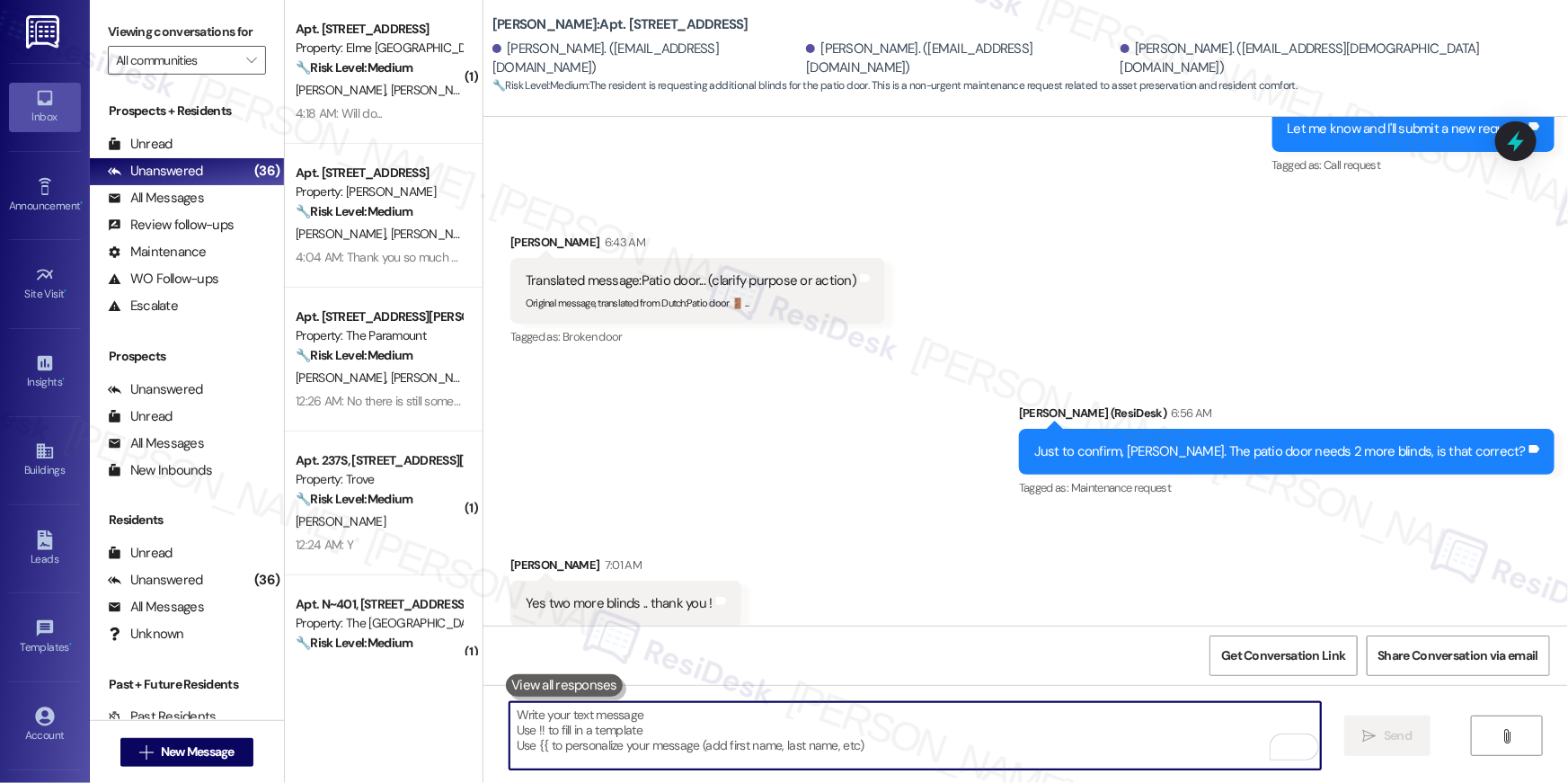
click at [1175, 724] on textarea "To enrich screen reader interactions, please activate Accessibility in Grammarl…" at bounding box center [915, 735] width 811 height 67
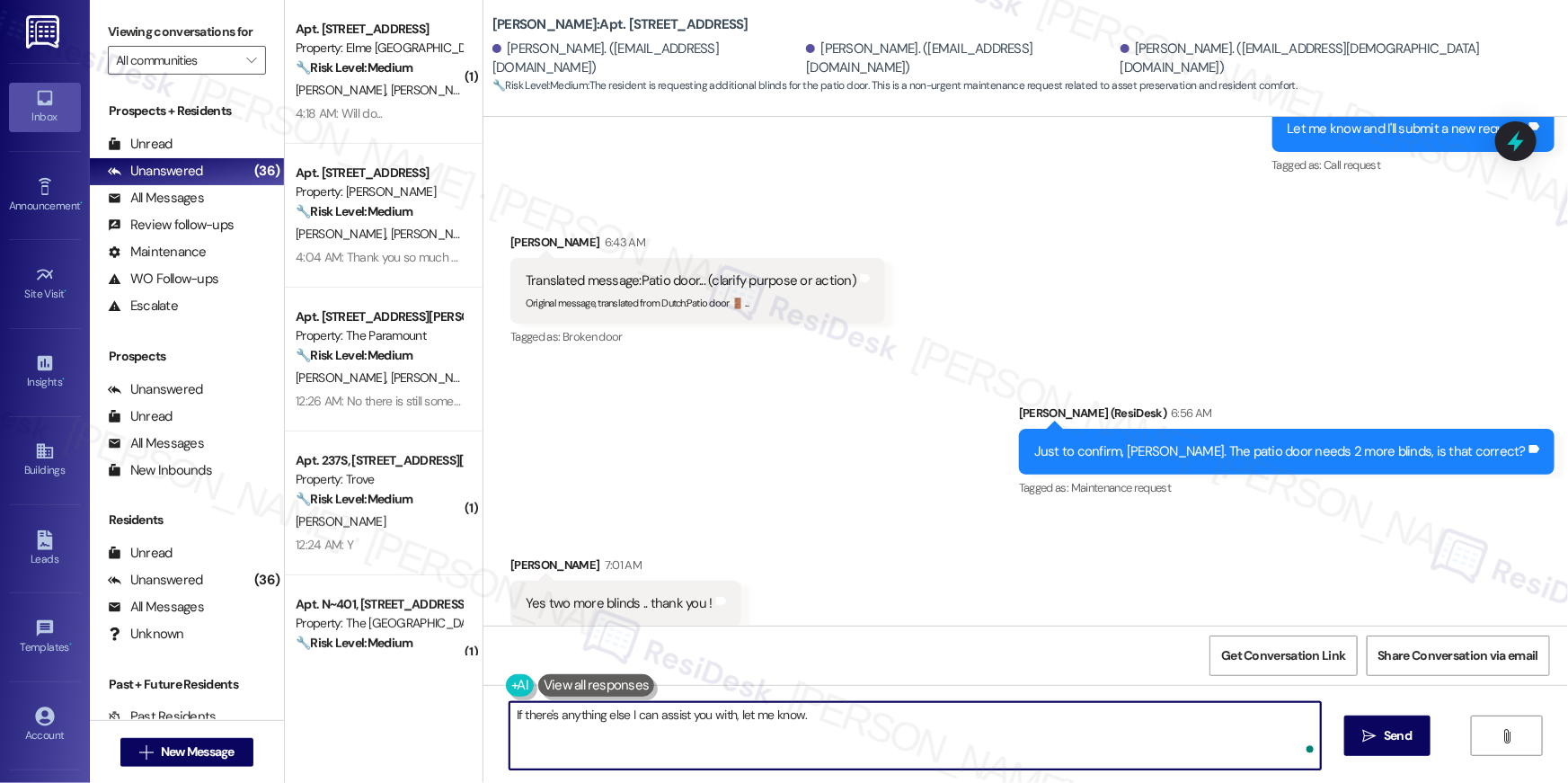
type textarea "If there's anything else I can assist you with, let me know."
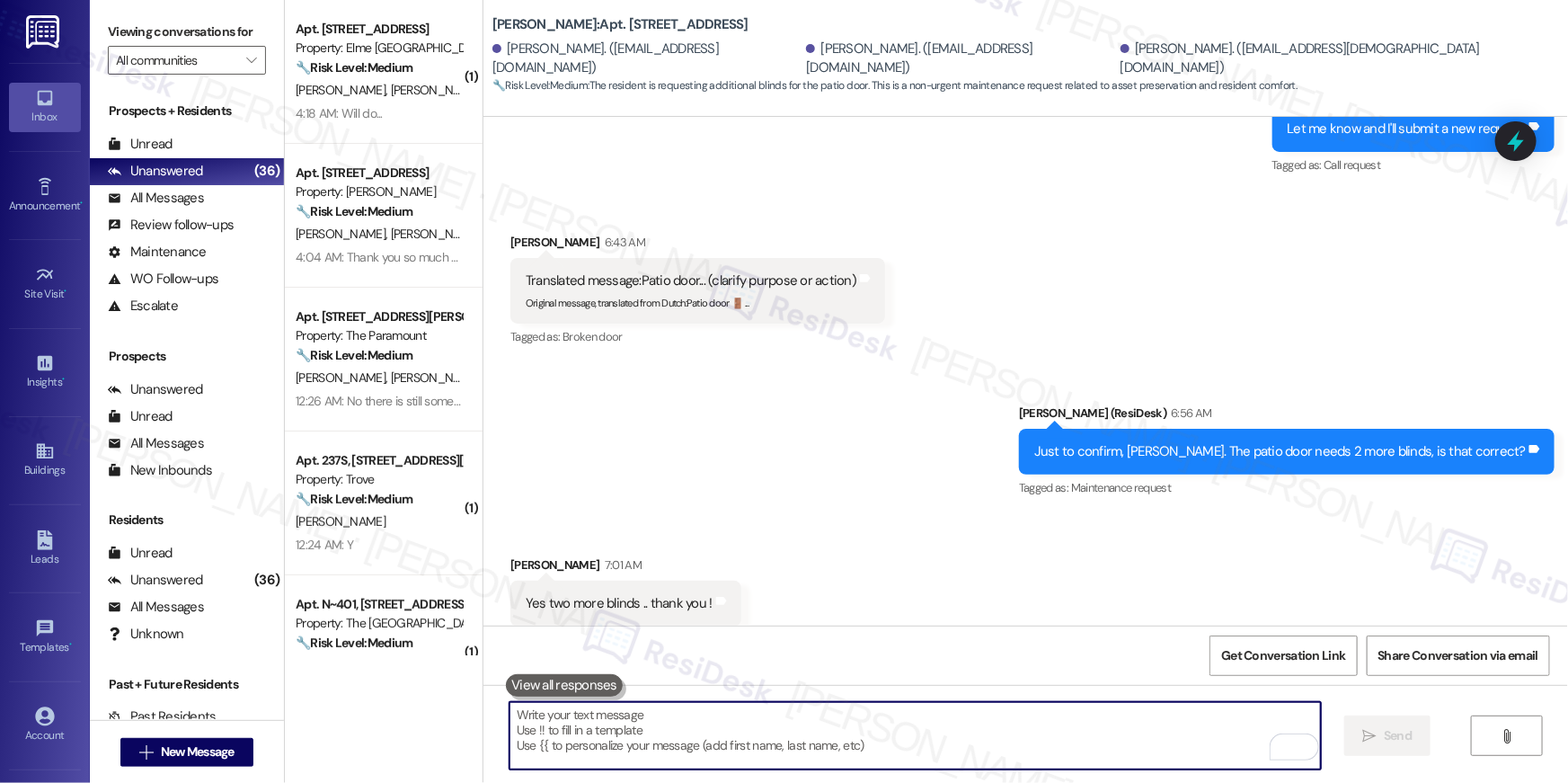
click at [853, 741] on textarea "To enrich screen reader interactions, please activate Accessibility in Grammarl…" at bounding box center [915, 735] width 811 height 67
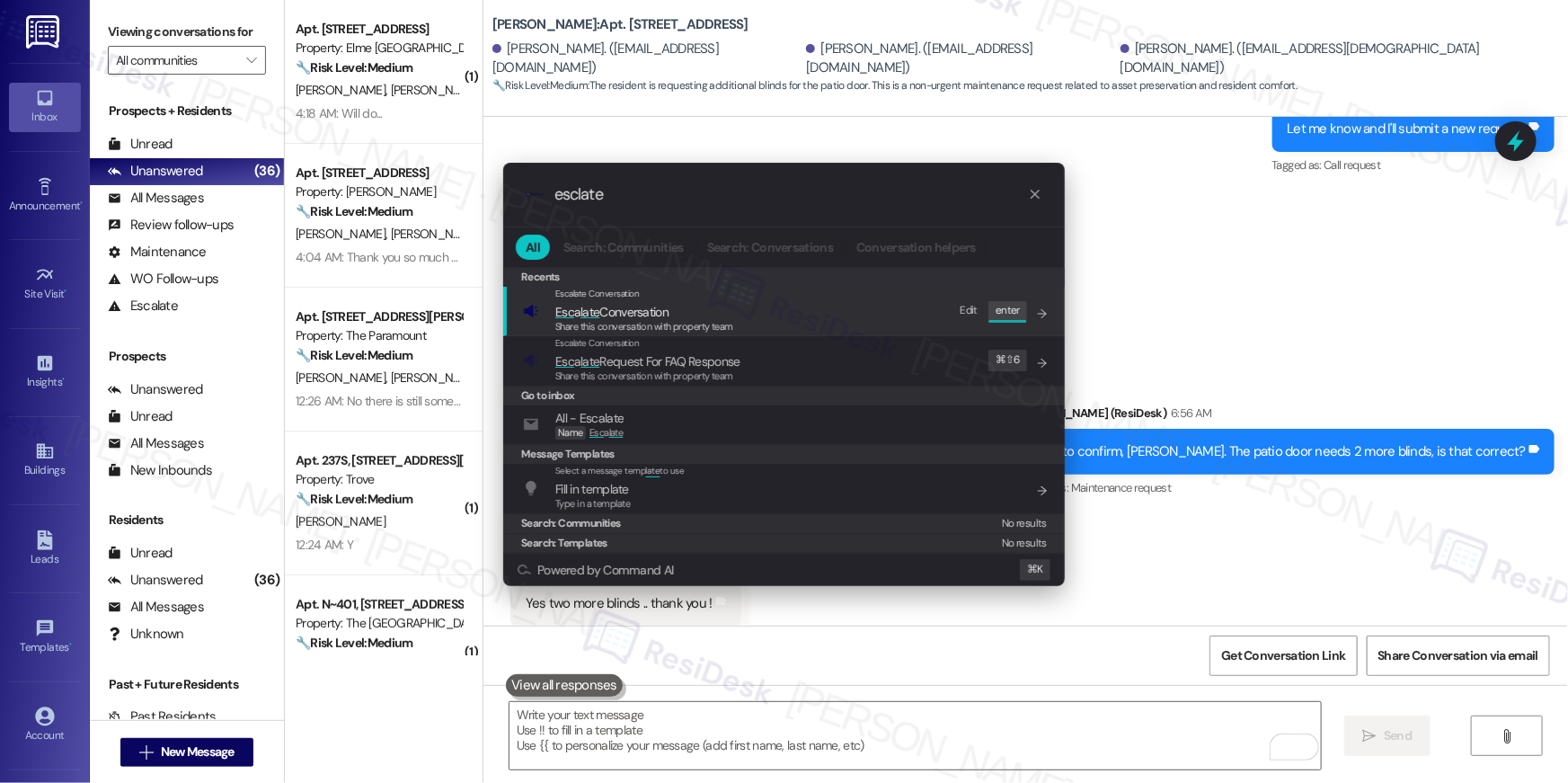
type input "esclate"
click at [650, 317] on span "Esc a late Conversation" at bounding box center [612, 312] width 114 height 17
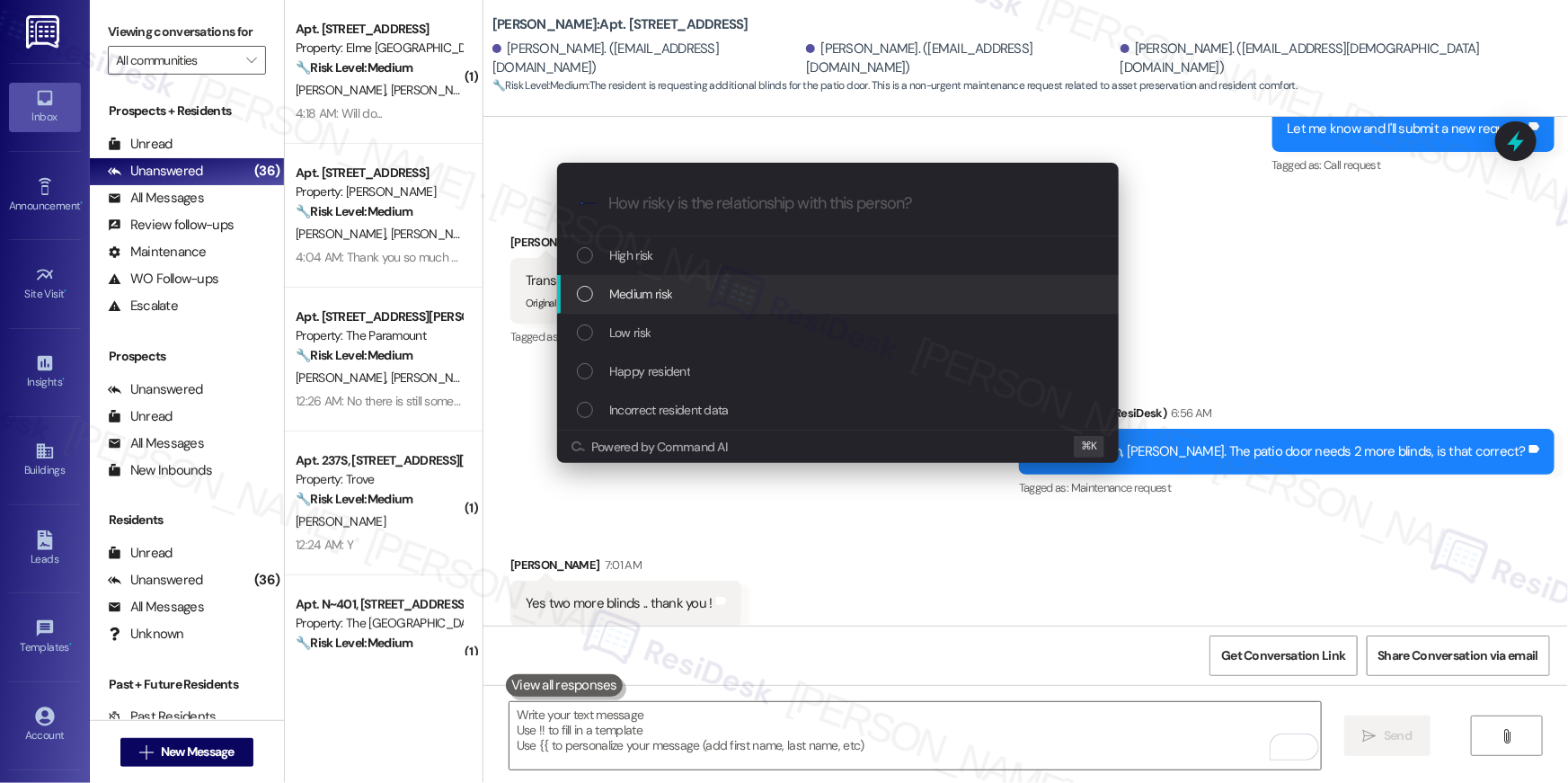
click at [657, 295] on span "Medium risk" at bounding box center [640, 294] width 63 height 19
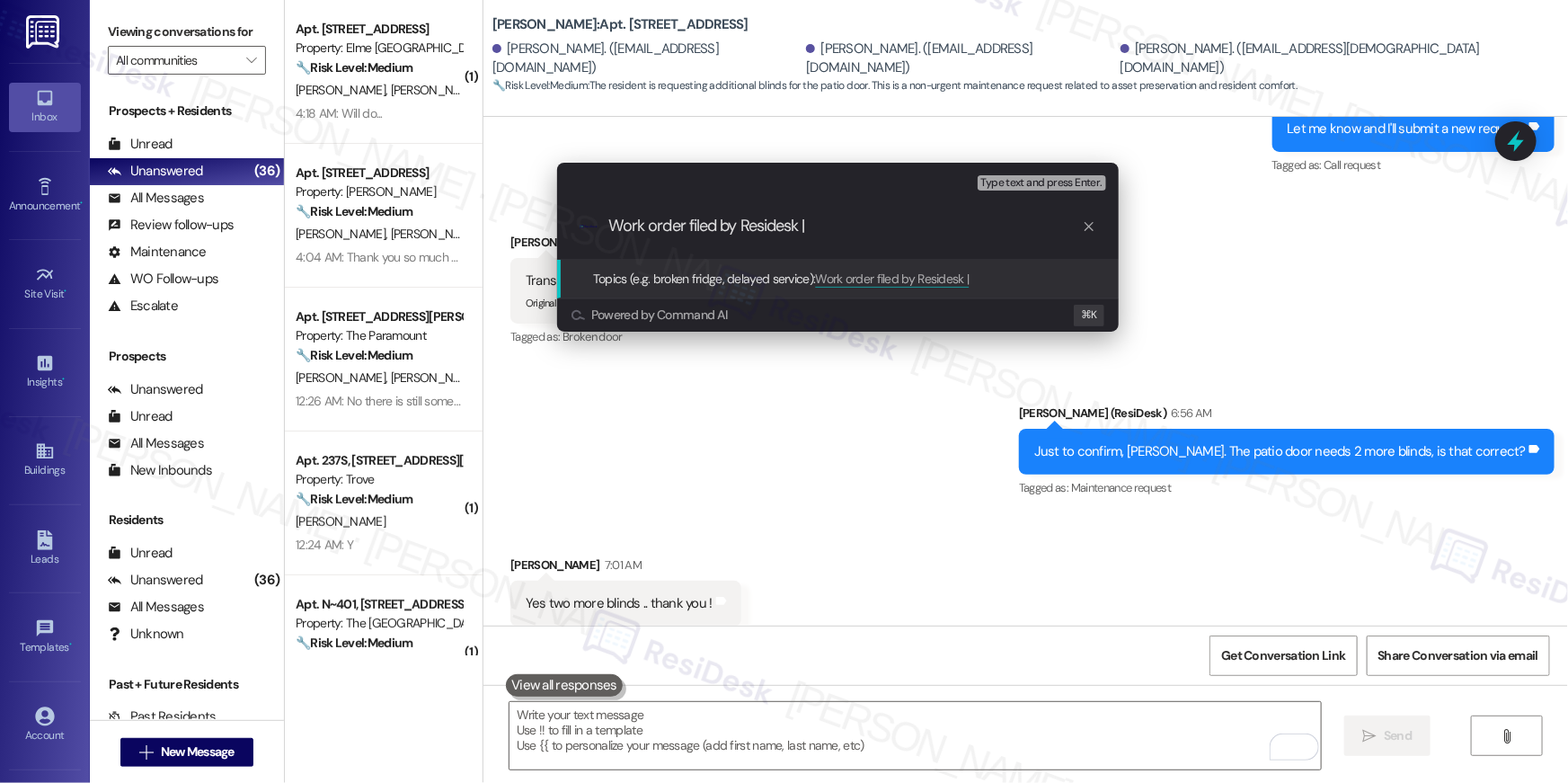
paste input "Work Order # 396759 Blinds needed"
type input "Work order filed by Residesk | Work Order # 396759 Blinds needed"
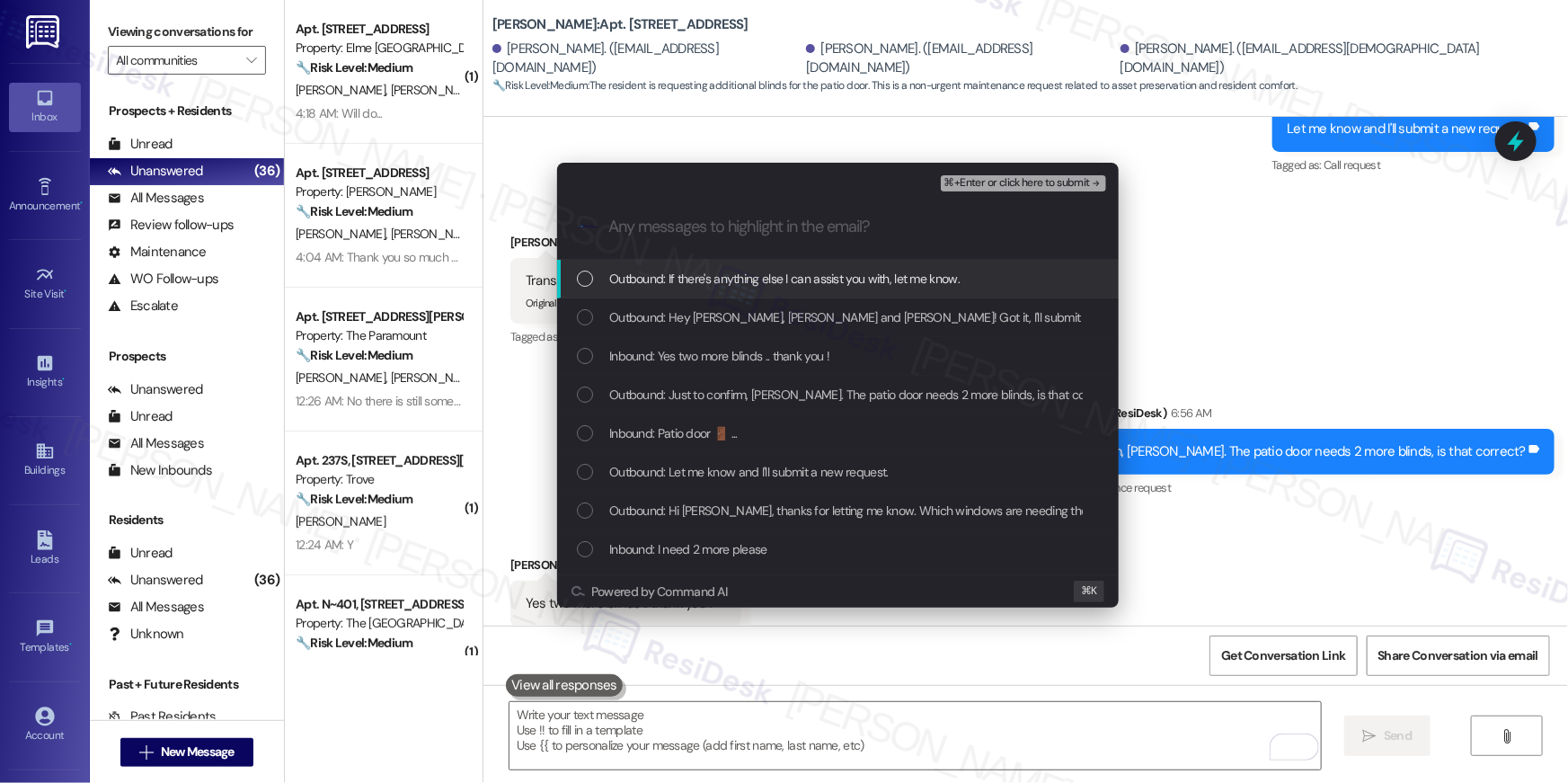
click at [763, 287] on span "Outbound: If there's anything else I can assist you with, let me know." at bounding box center [784, 278] width 351 height 19
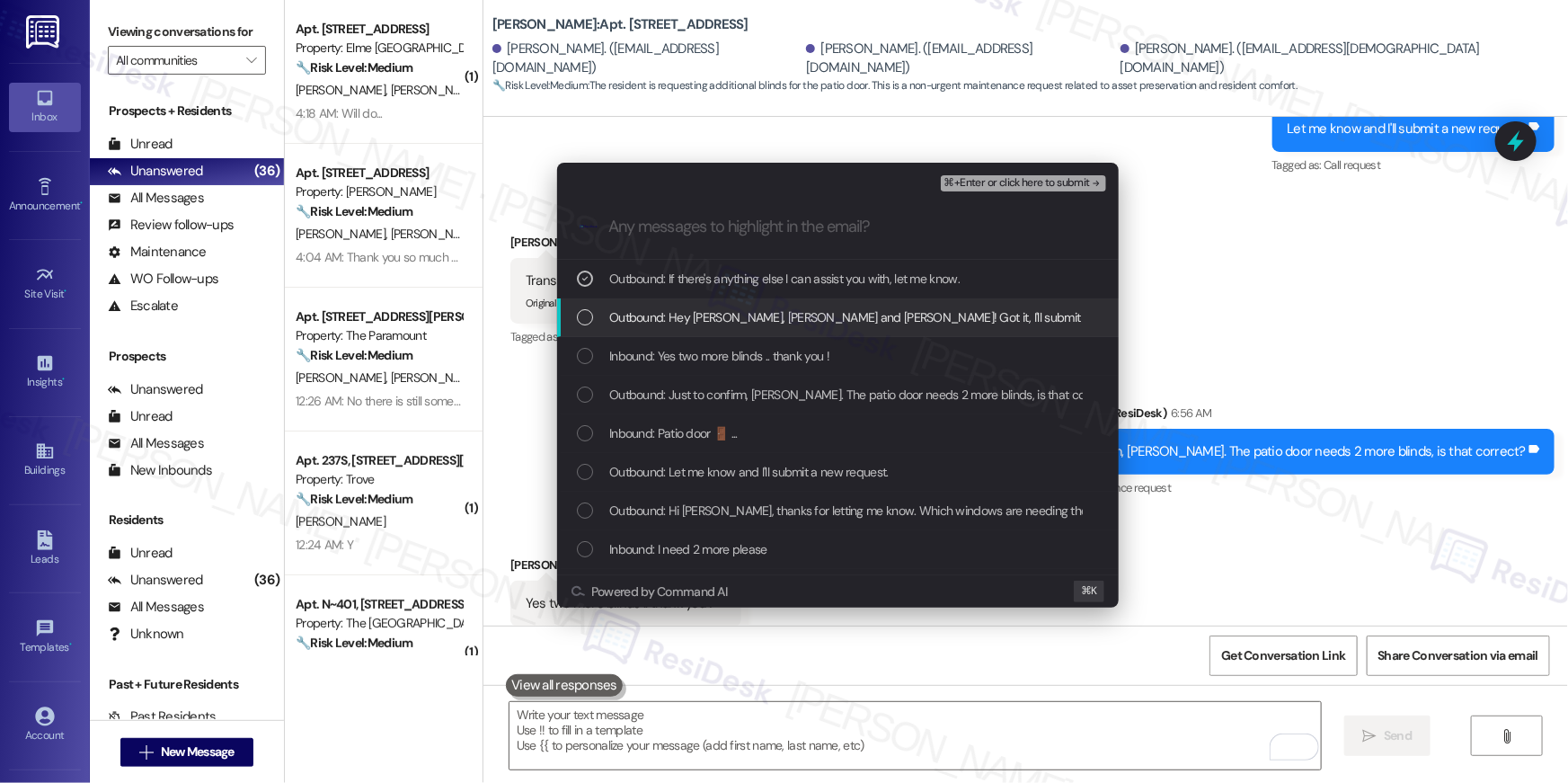
click at [756, 320] on span "Outbound: Hey Jerell, Gloria and Dwight! Got it, I'll submit a work order for t…" at bounding box center [982, 317] width 746 height 19
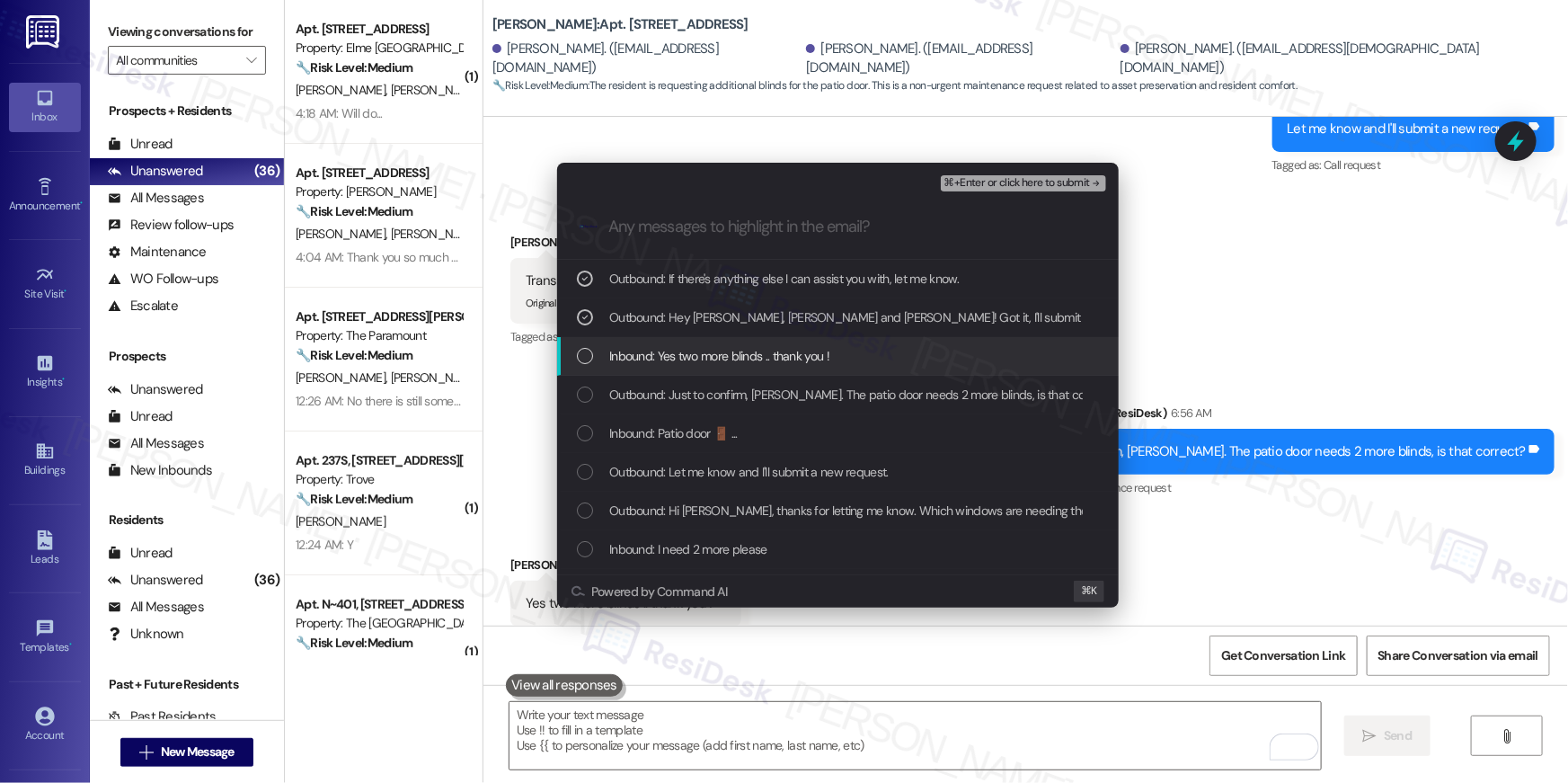
click at [757, 353] on span "Inbound: Yes two more blinds .. thank you !" at bounding box center [719, 355] width 220 height 19
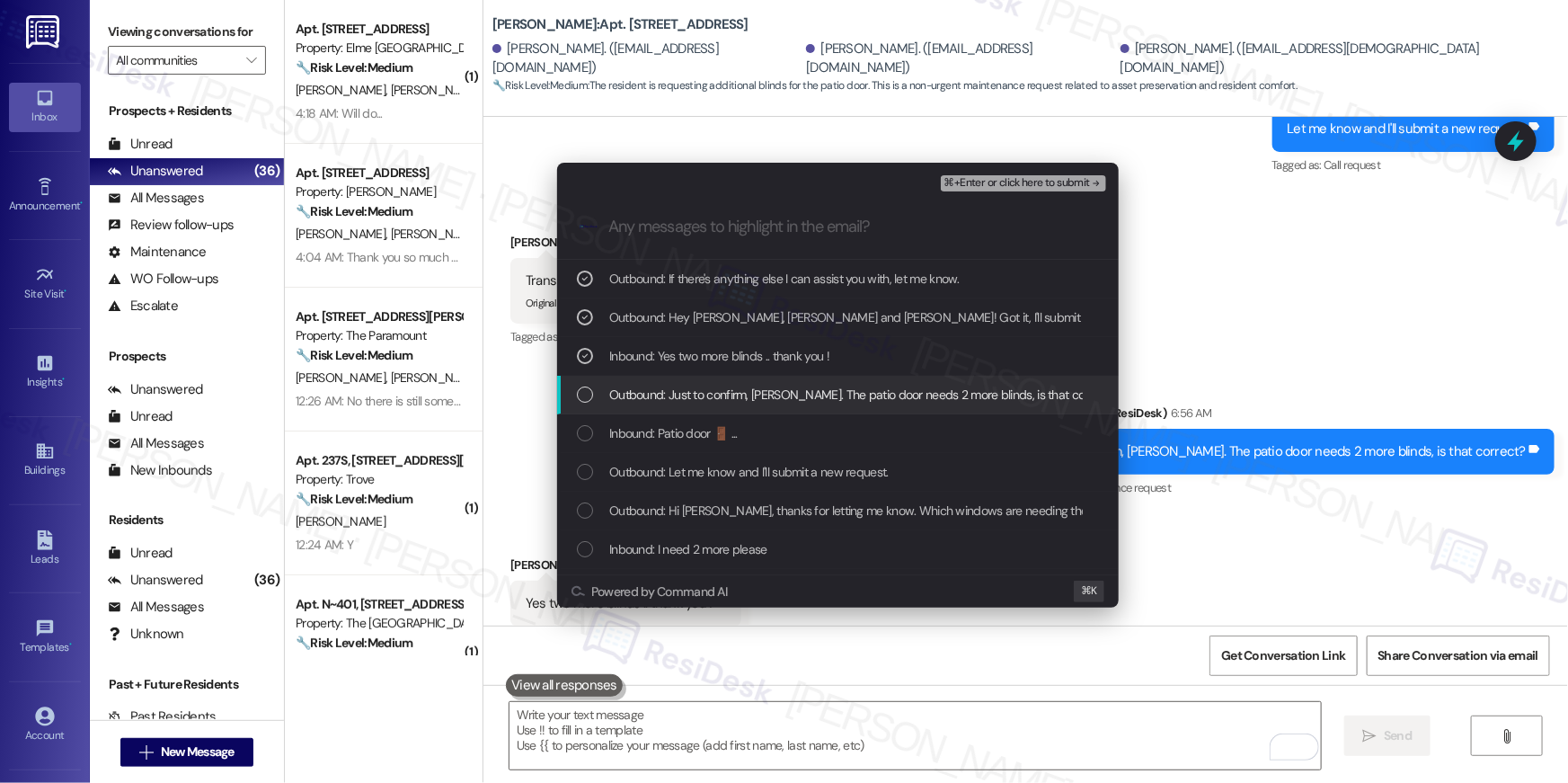
click at [752, 388] on span "Outbound: Just to confirm, Gloria. The patio door needs 2 more blinds, is that …" at bounding box center [862, 394] width 506 height 19
click at [746, 412] on div "Outbound: Just to confirm, Gloria. The patio door needs 2 more blinds, is that …" at bounding box center [837, 395] width 561 height 39
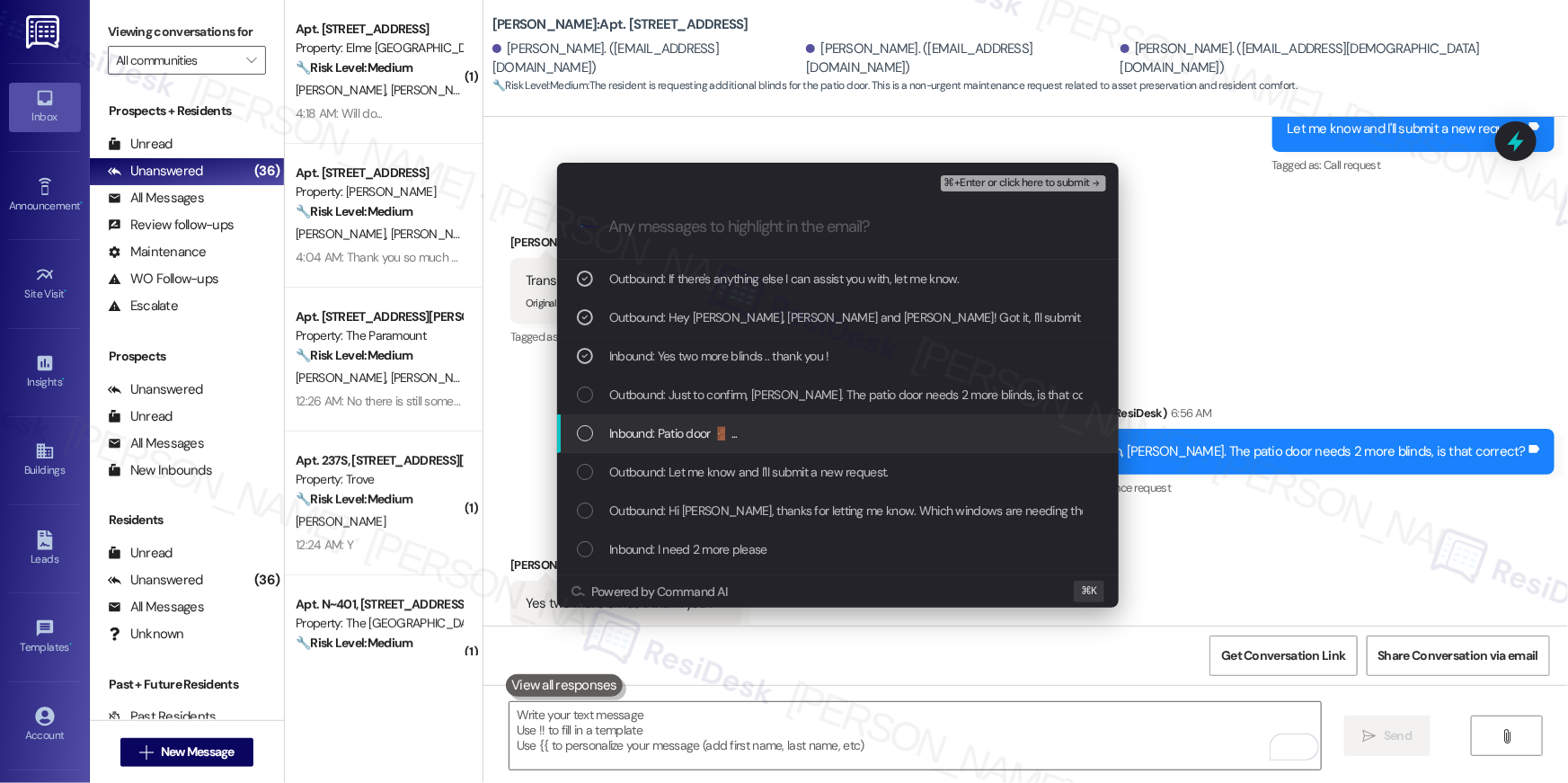
click at [750, 442] on div "Inbound: Patio door 🚪 ..." at bounding box center [839, 432] width 525 height 19
click at [763, 404] on div "Outbound: Just to confirm, Gloria. The patio door needs 2 more blinds, is that …" at bounding box center [837, 395] width 561 height 39
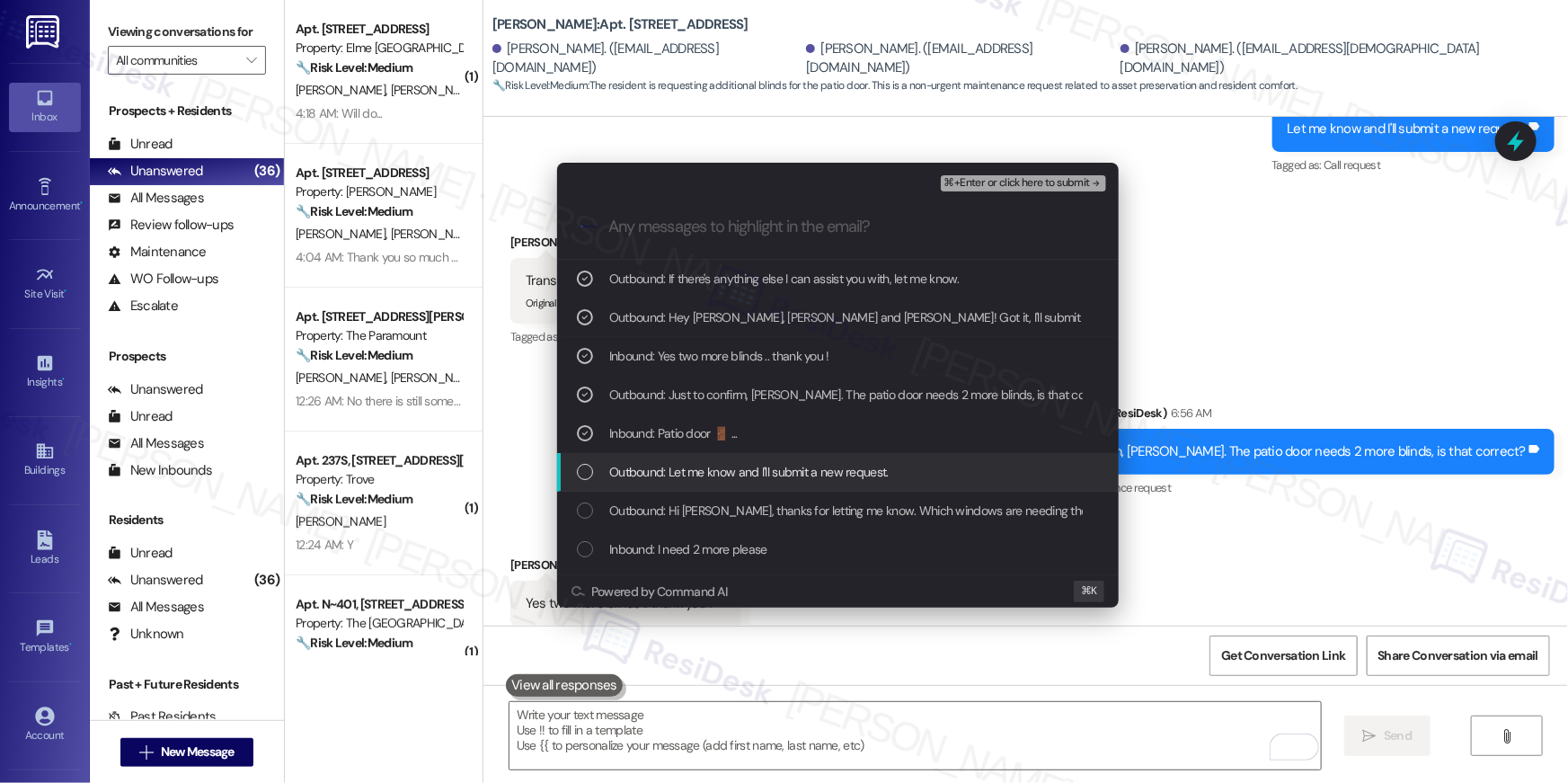
click at [778, 479] on span "Outbound: Let me know and I'll submit a new request." at bounding box center [748, 471] width 280 height 19
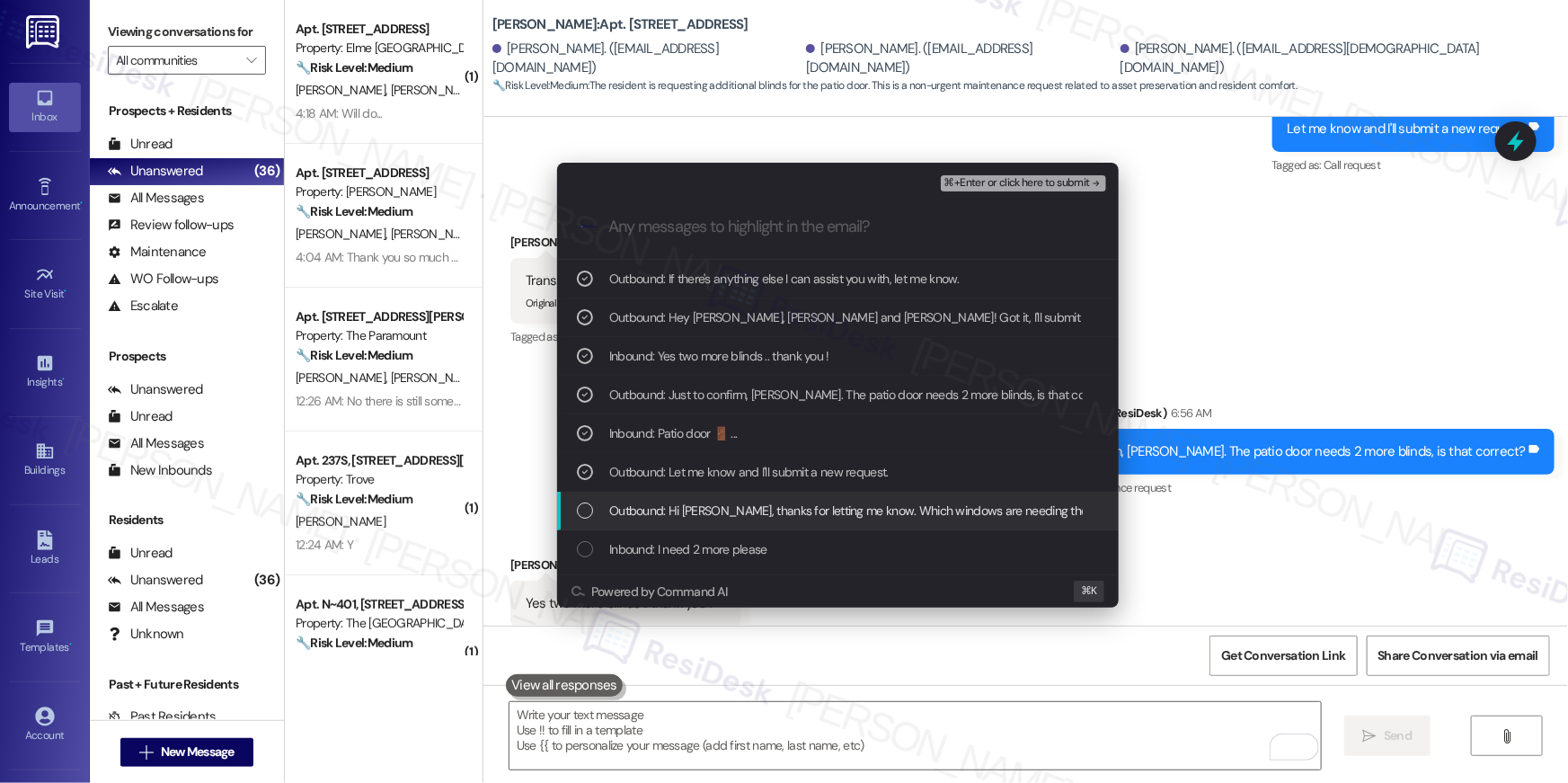
click at [816, 508] on span "Outbound: Hi Gloria, thanks for letting me know. Which windows are needing the …" at bounding box center [868, 510] width 519 height 19
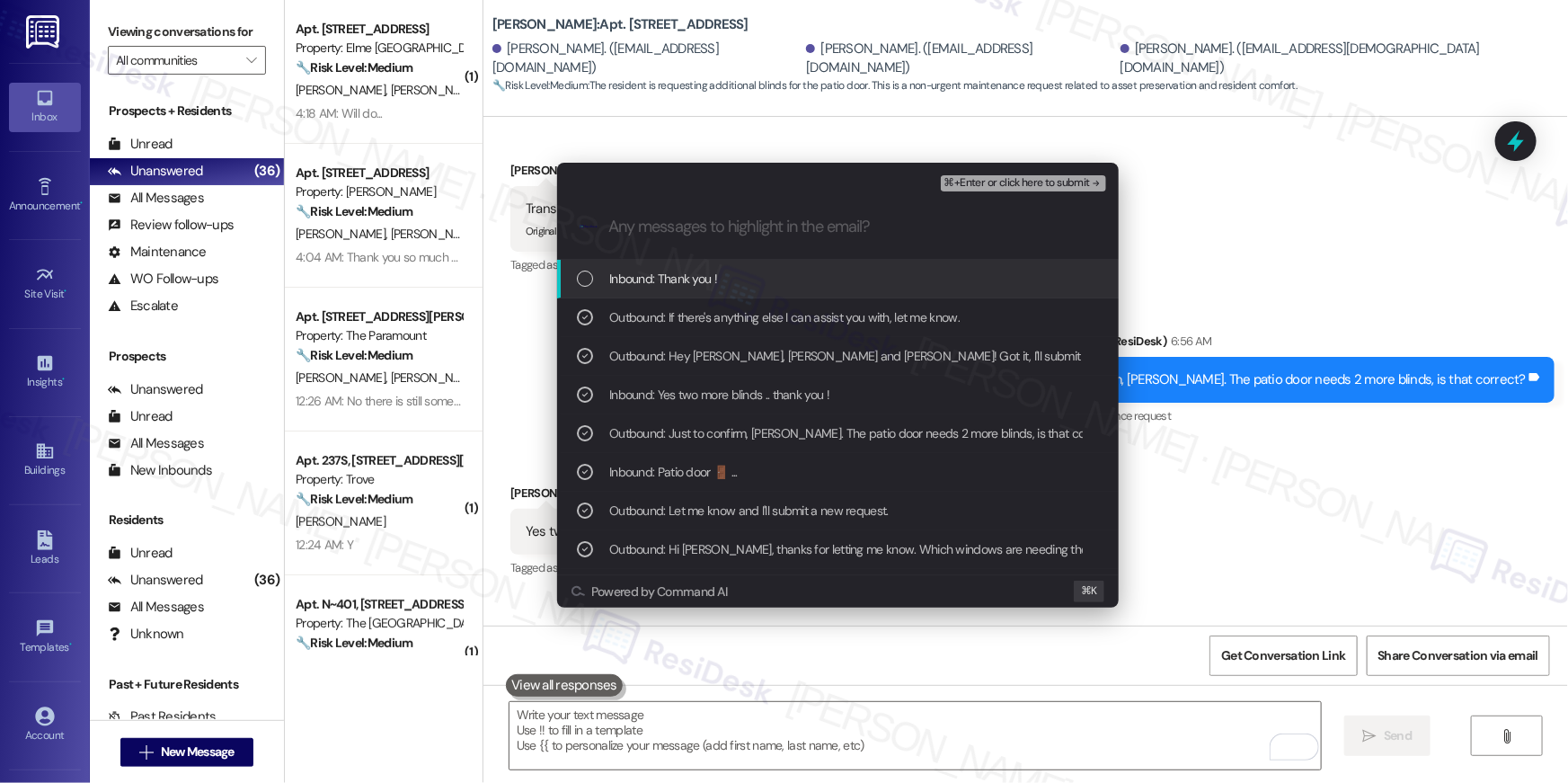
click at [784, 551] on span "Outbound: Hi Gloria, thanks for letting me know. Which windows are needing the …" at bounding box center [868, 548] width 519 height 19
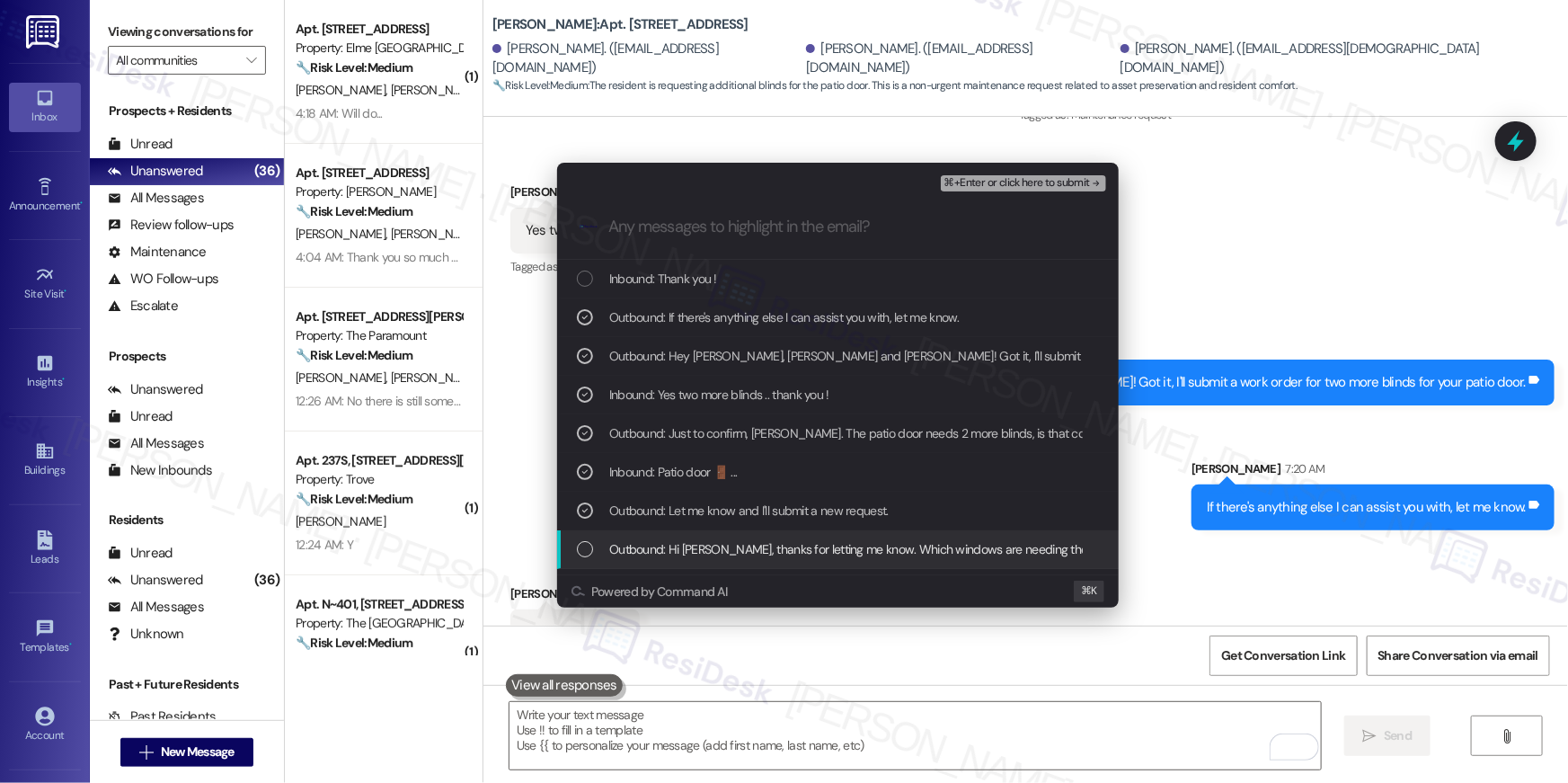
scroll to position [6417, 0]
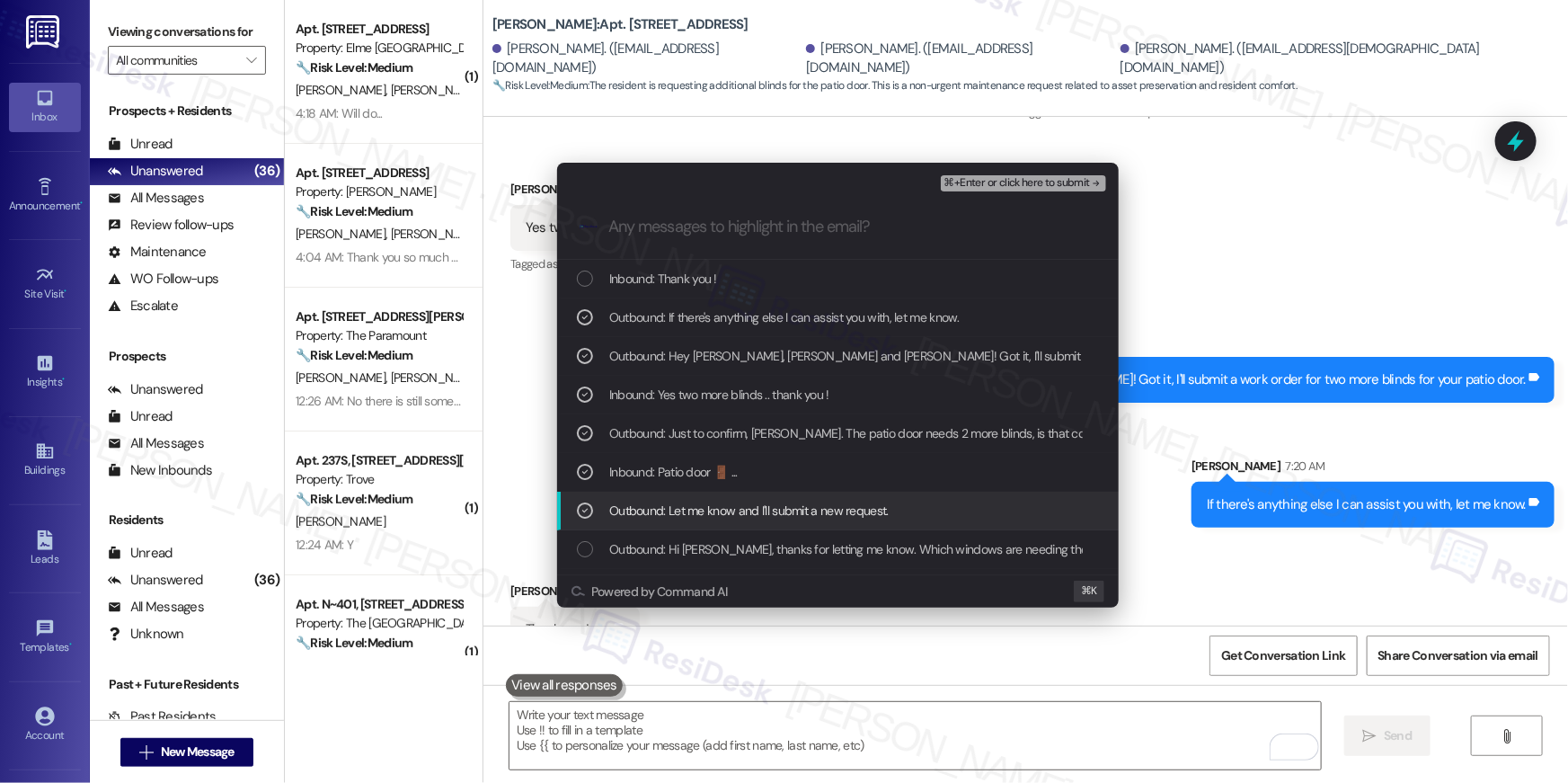
click at [782, 519] on span "Outbound: Let me know and I'll submit a new request." at bounding box center [748, 510] width 280 height 19
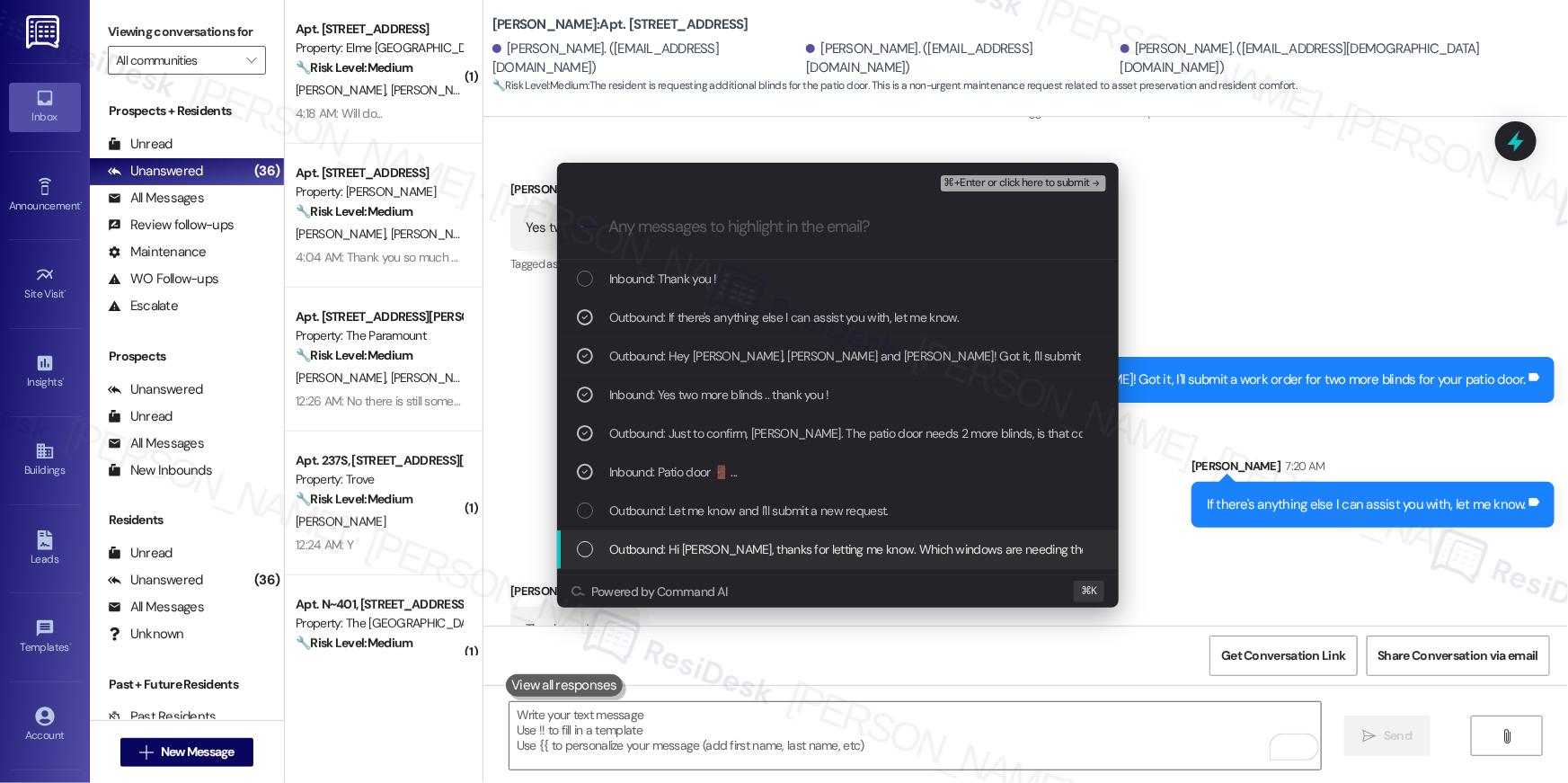
click at [797, 540] on span "Outbound: Hi Gloria, thanks for letting me know. Which windows are needing the …" at bounding box center [868, 548] width 519 height 19
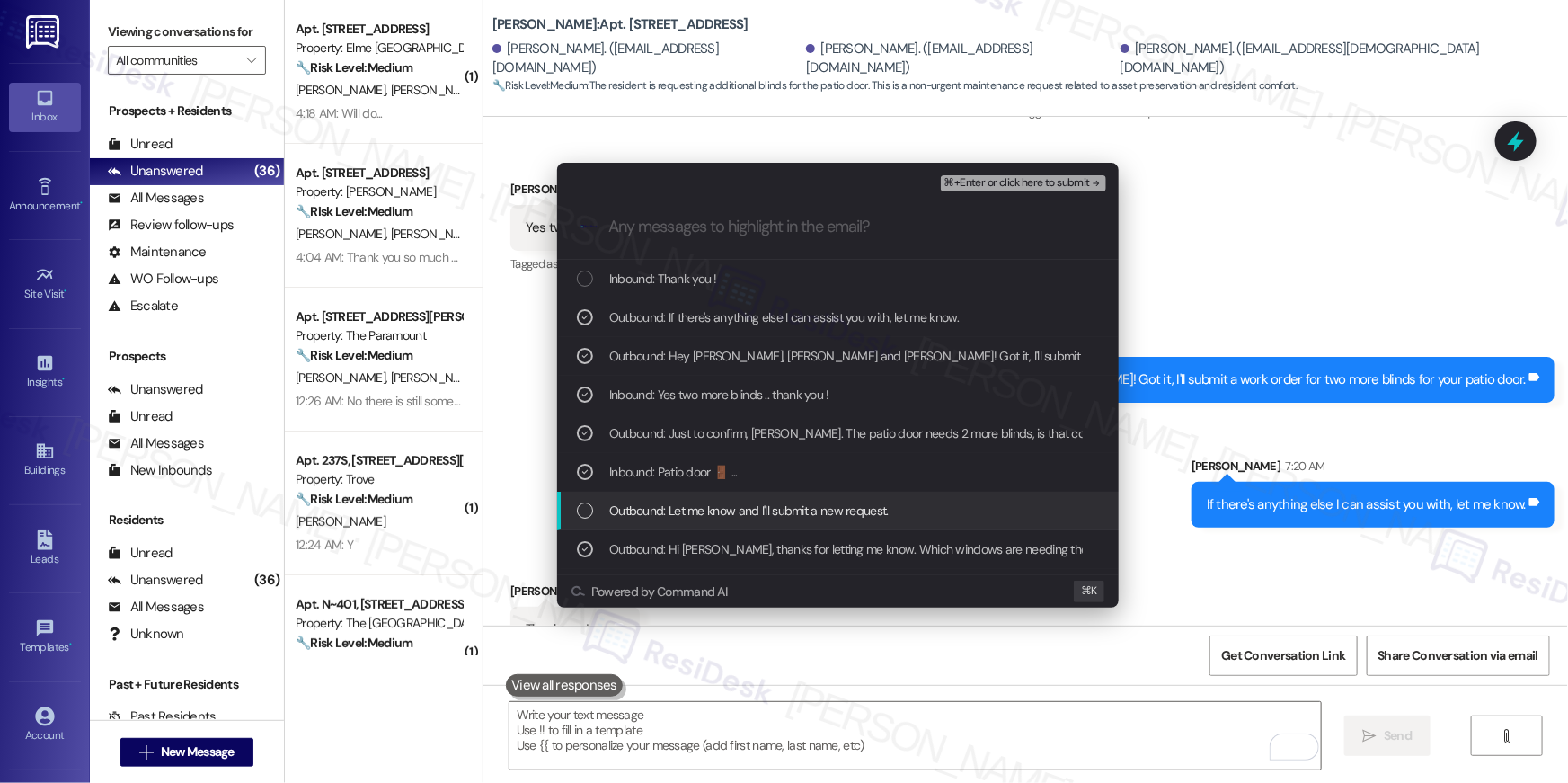
click at [798, 511] on span "Outbound: Let me know and I'll submit a new request." at bounding box center [748, 510] width 280 height 19
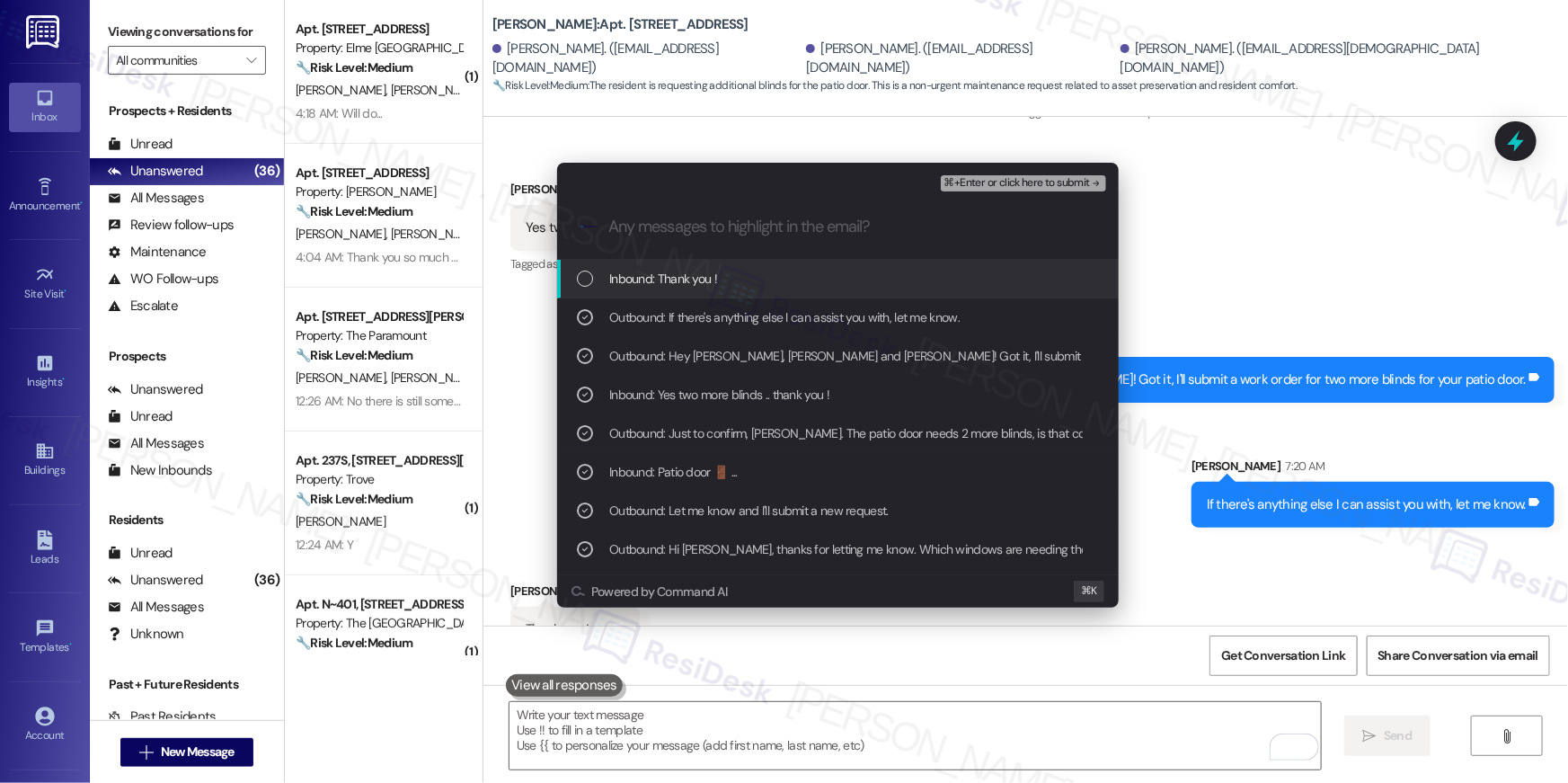
click at [983, 188] on span "⌘+Enter or click here to submit" at bounding box center [1017, 184] width 146 height 13
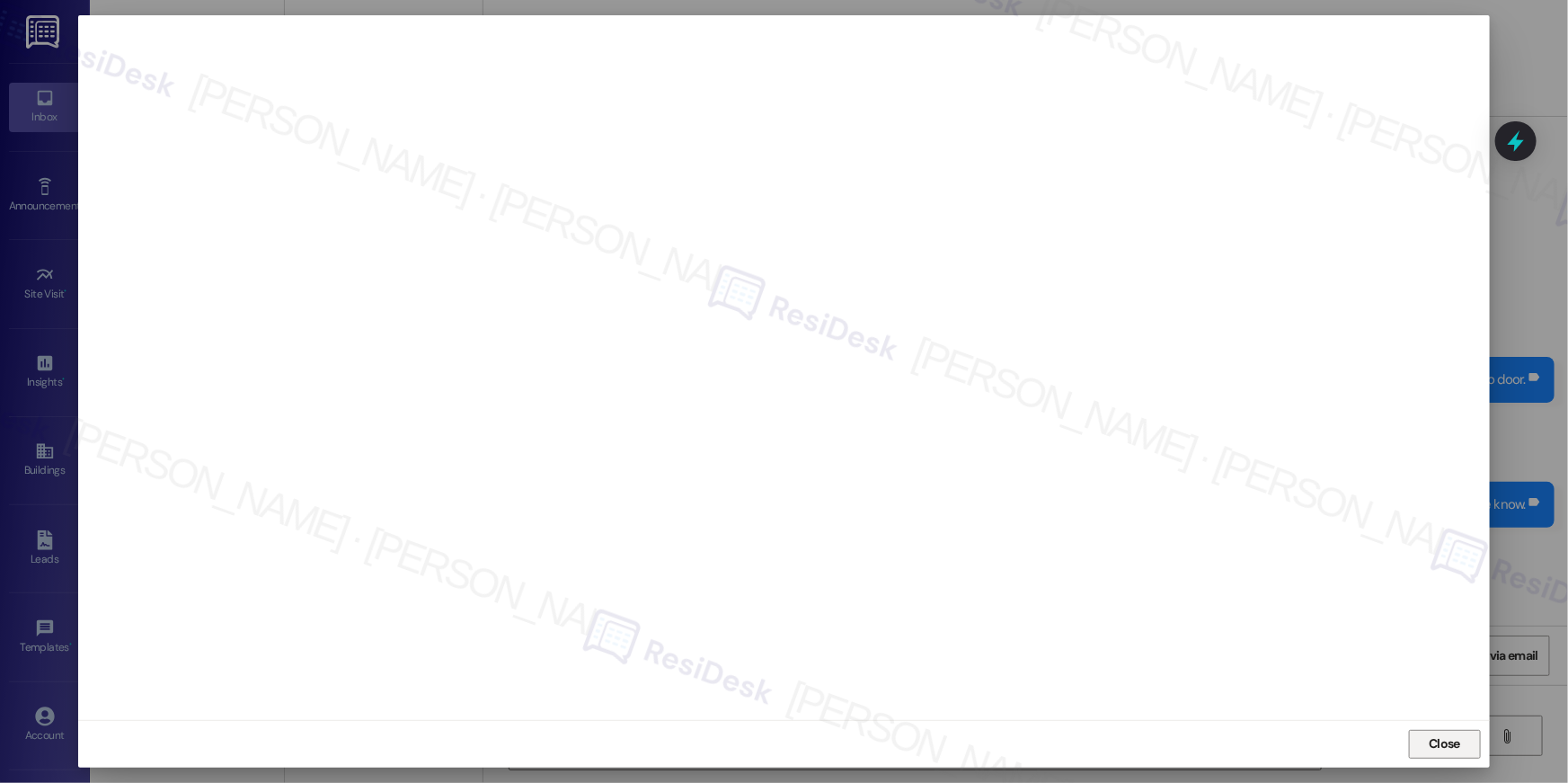
click at [1437, 752] on span "Close" at bounding box center [1444, 743] width 31 height 18
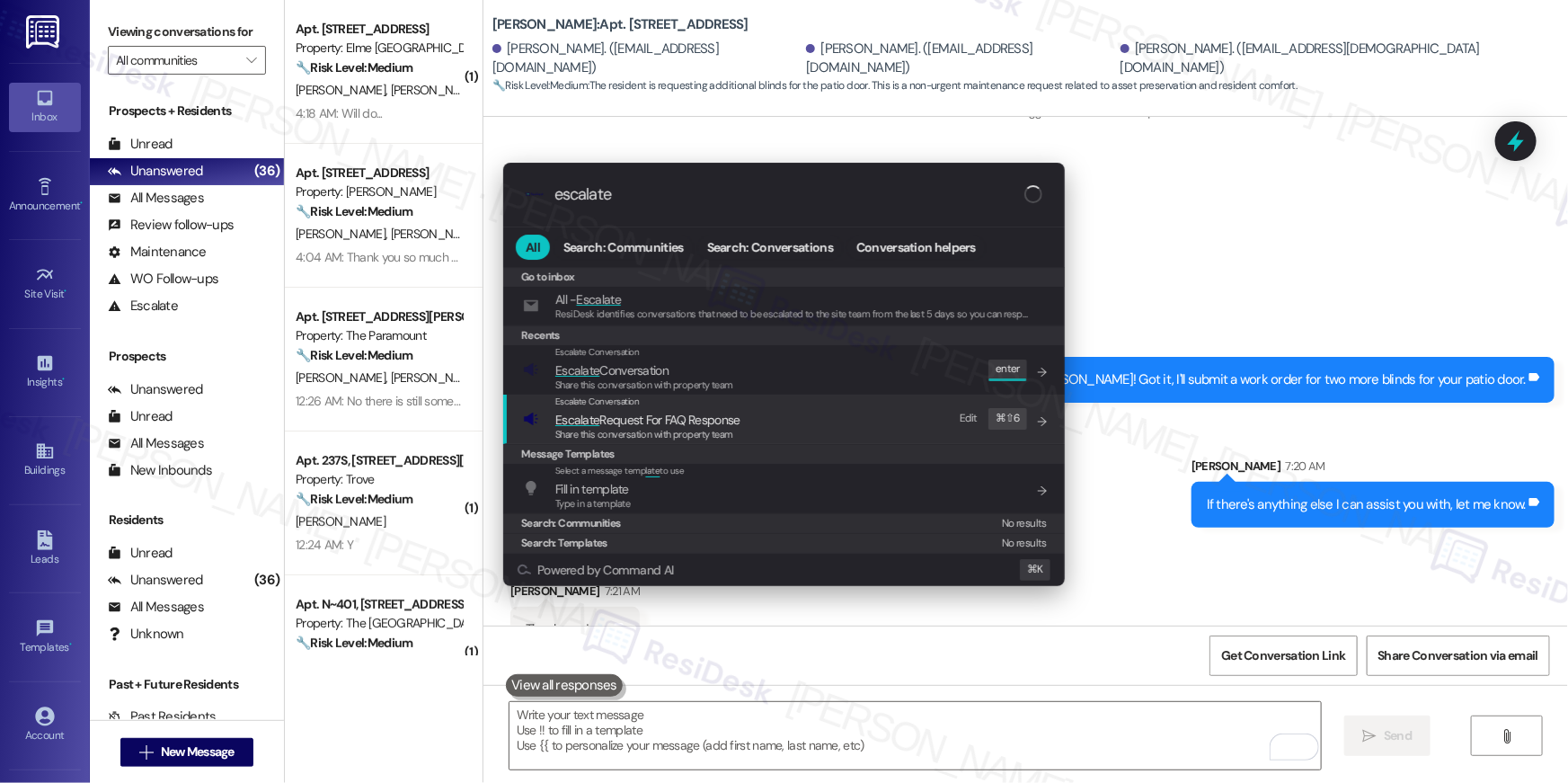
type input "escalate"
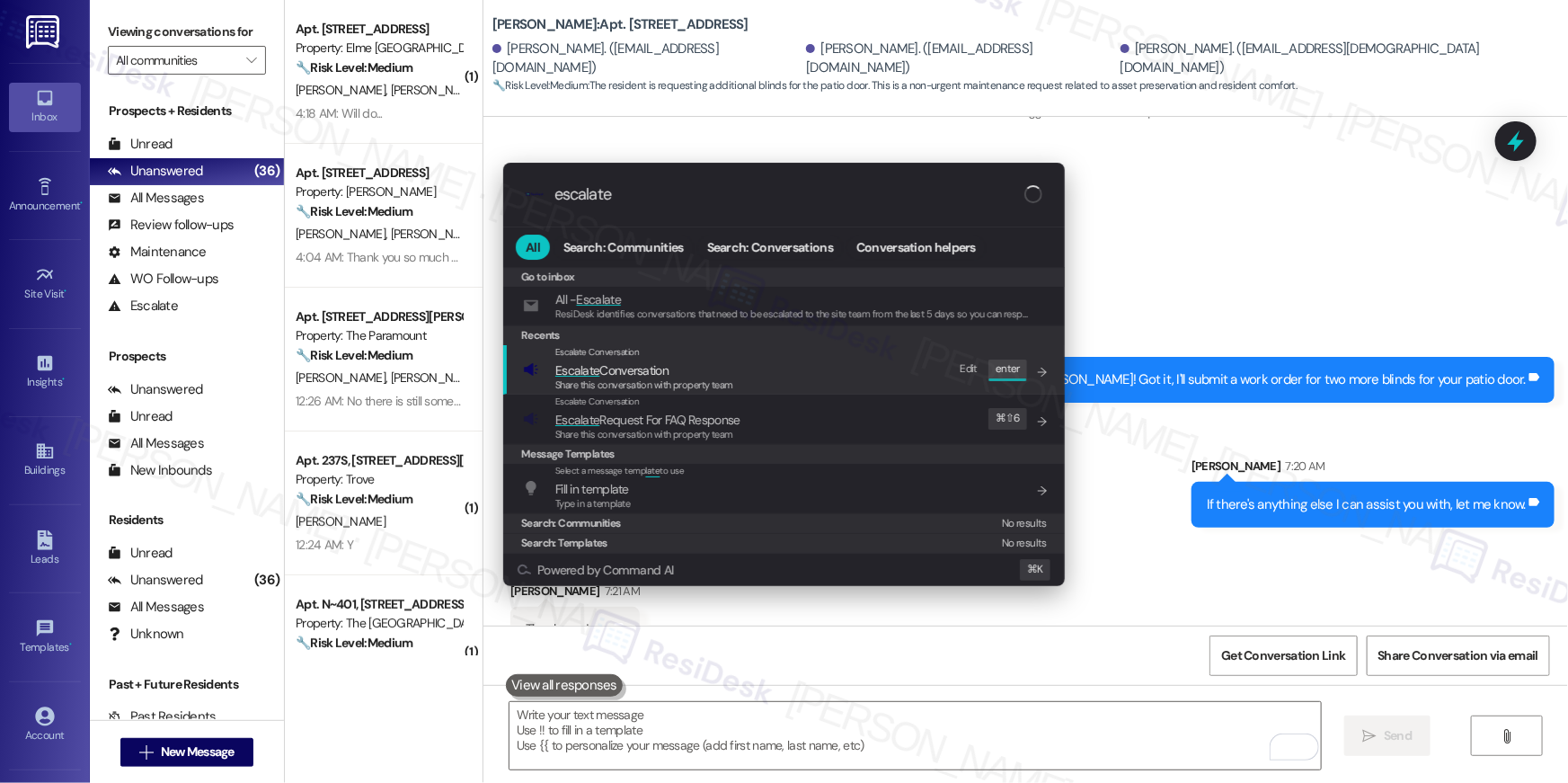
click at [672, 375] on span "Escalate Conversation" at bounding box center [644, 369] width 178 height 19
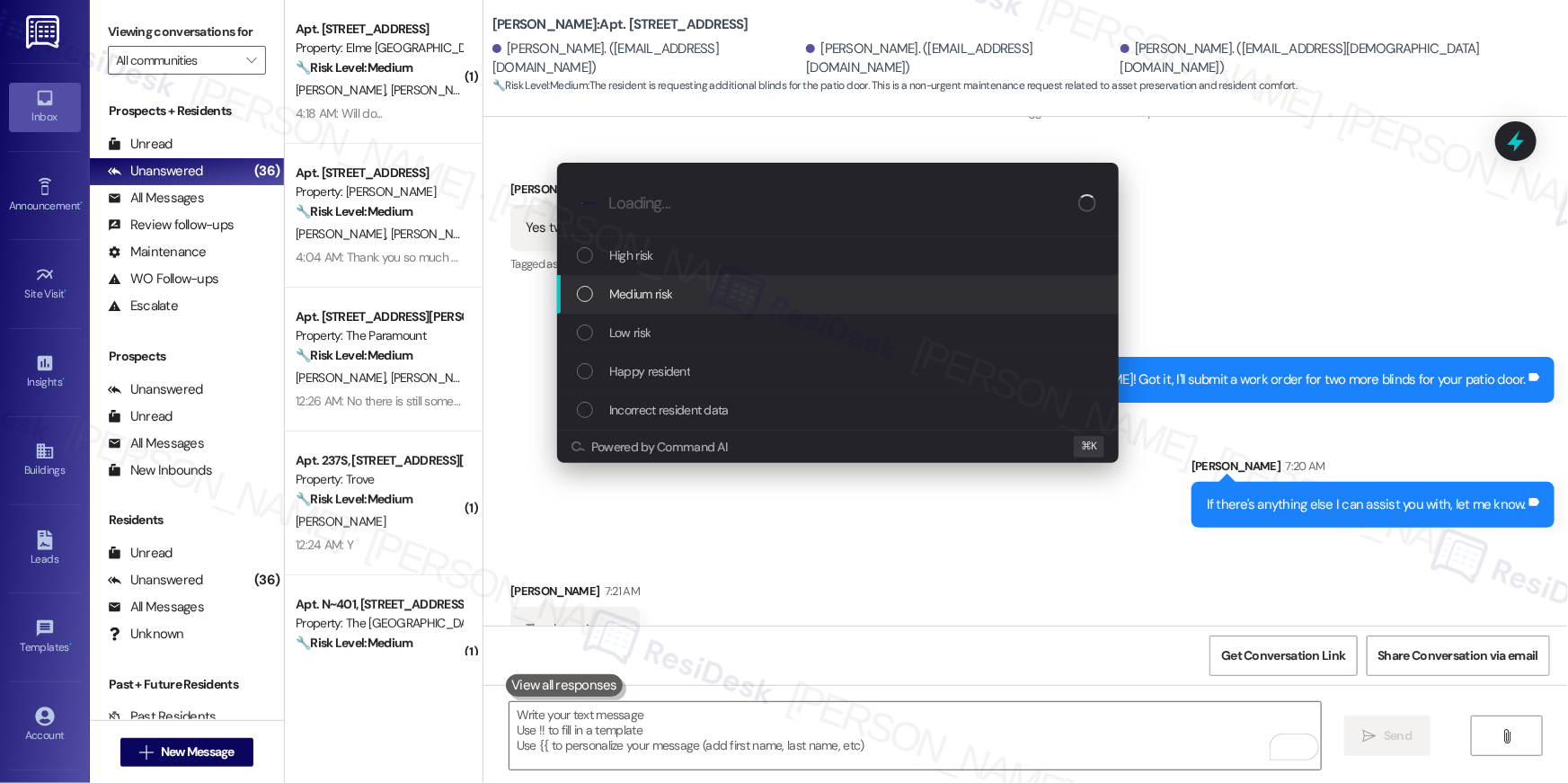
click at [644, 287] on span "Medium risk" at bounding box center [640, 294] width 63 height 19
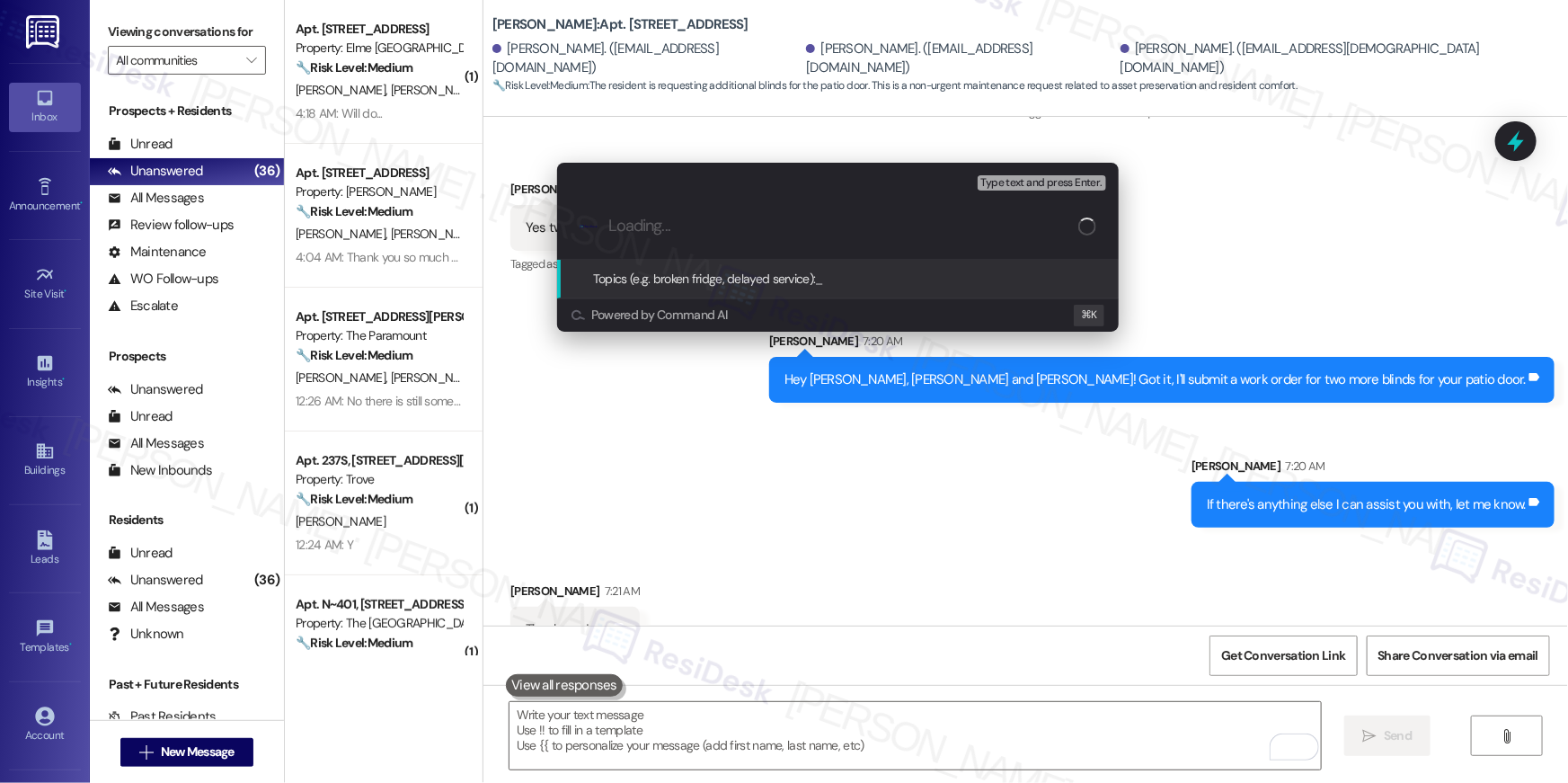
paste input "Work order filed by Residesk | Work Order # 396759 Blinds needed"
type input "Work order filed by Residesk | Work Order # 396759 Blinds needed"
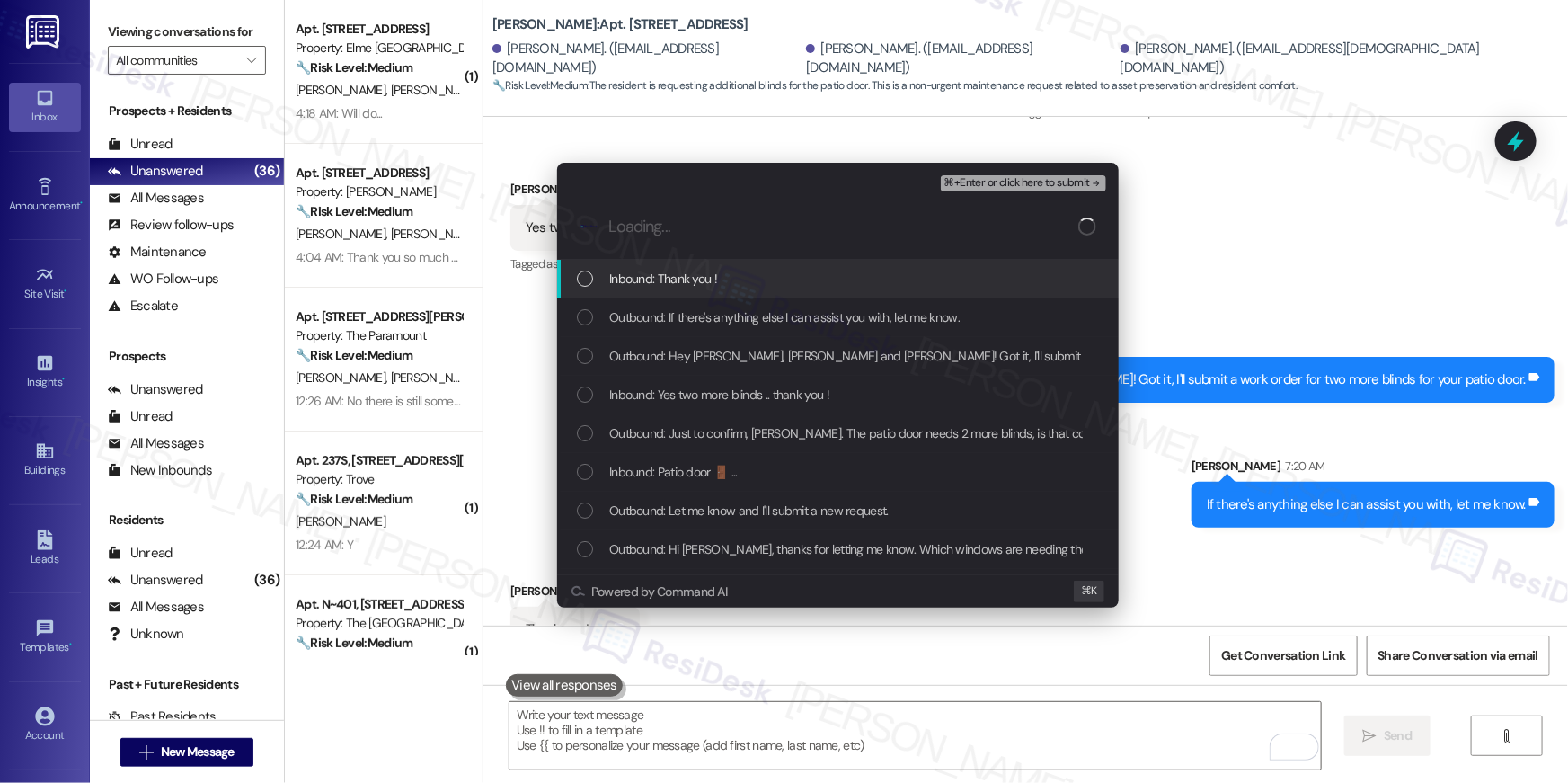
click at [675, 272] on span "Inbound: Thank you !" at bounding box center [663, 278] width 108 height 19
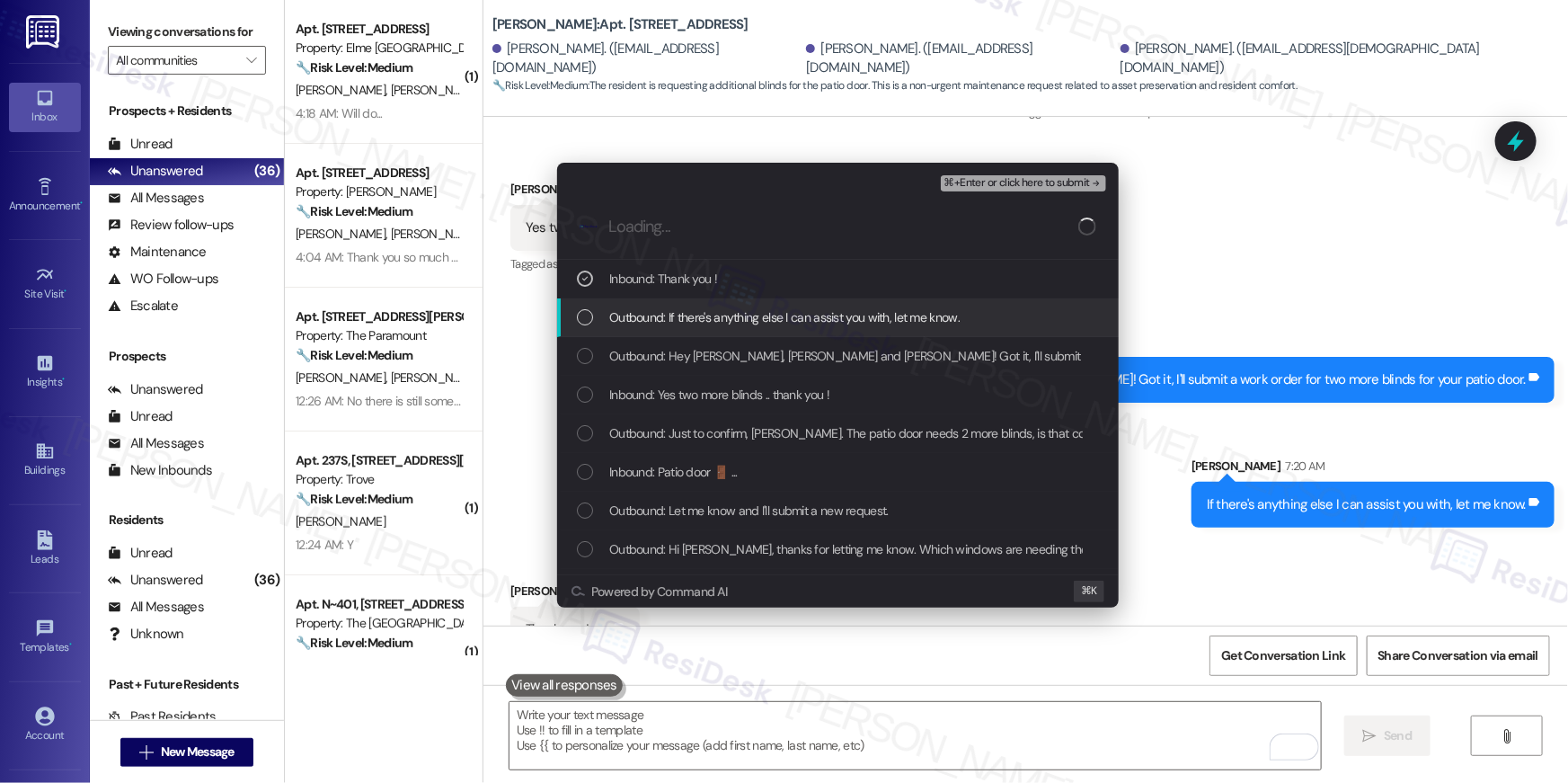
drag, startPoint x: 667, startPoint y: 313, endPoint x: 669, endPoint y: 352, distance: 39.1
click at [667, 313] on span "Outbound: If there's anything else I can assist you with, let me know." at bounding box center [784, 317] width 351 height 19
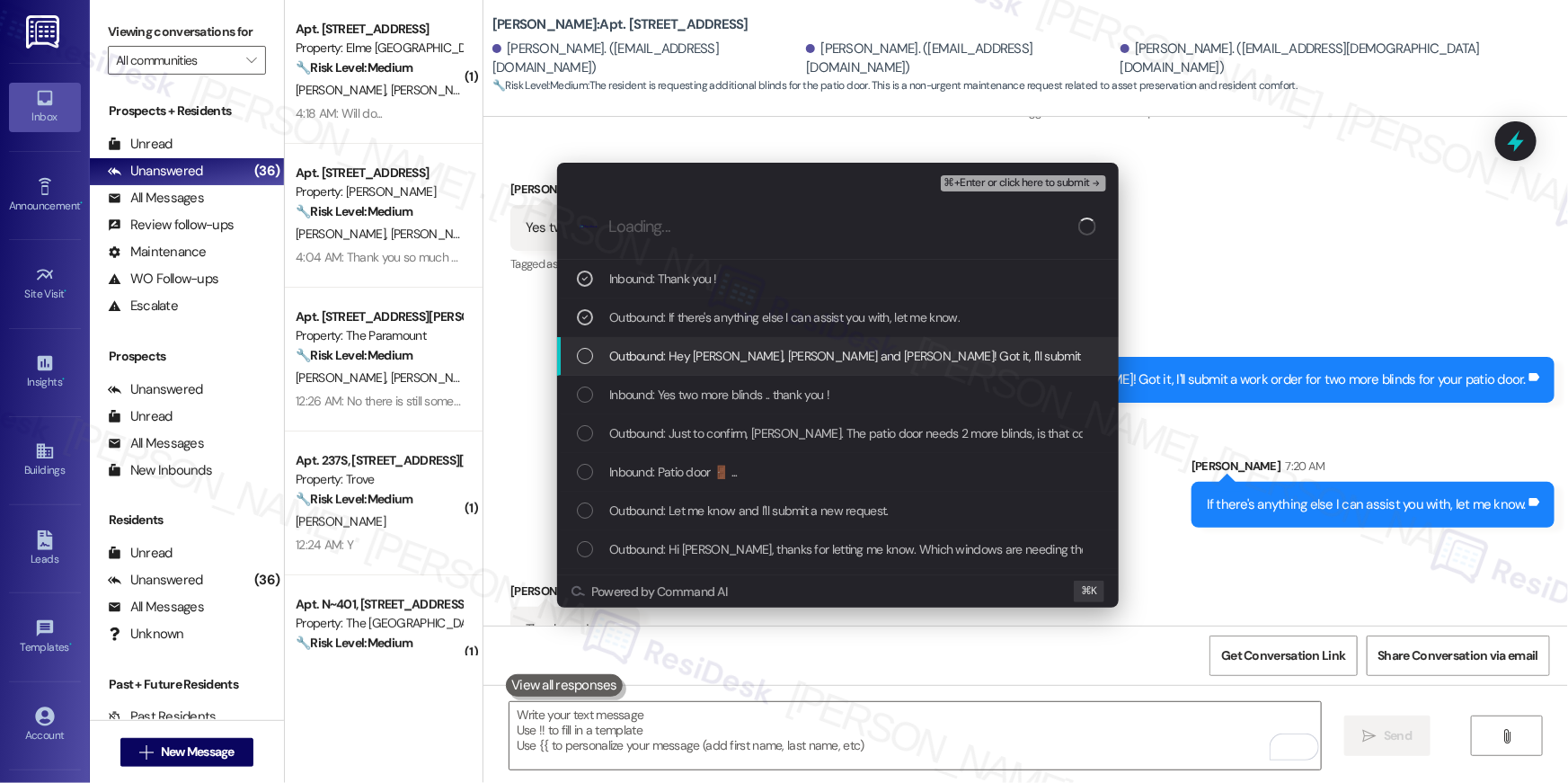
click at [669, 353] on span "Outbound: Hey Jerell, Gloria and Dwight! Got it, I'll submit a work order for t…" at bounding box center [982, 355] width 746 height 19
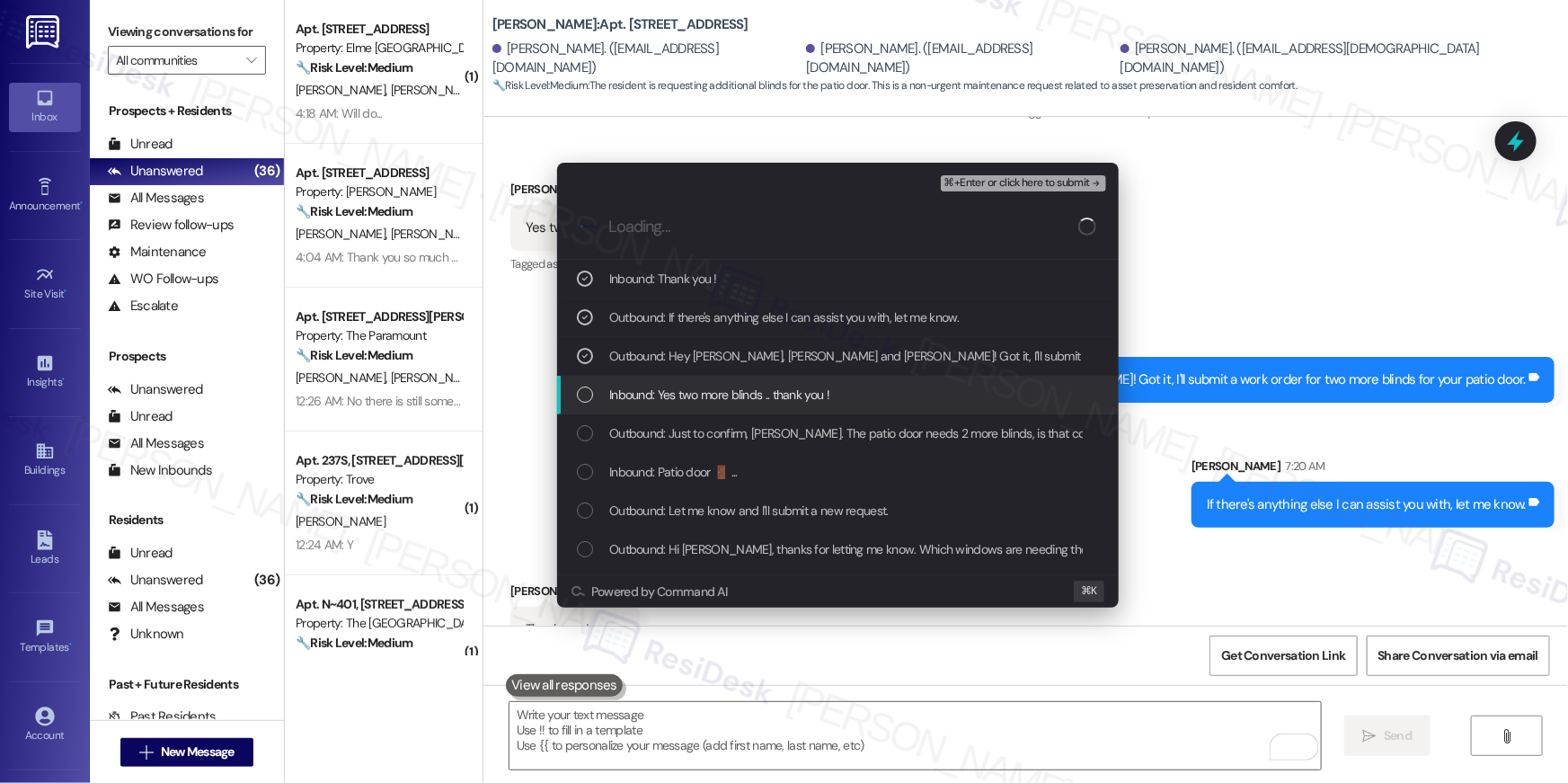
click at [669, 392] on span "Inbound: Yes two more blinds .. thank you !" at bounding box center [719, 394] width 220 height 19
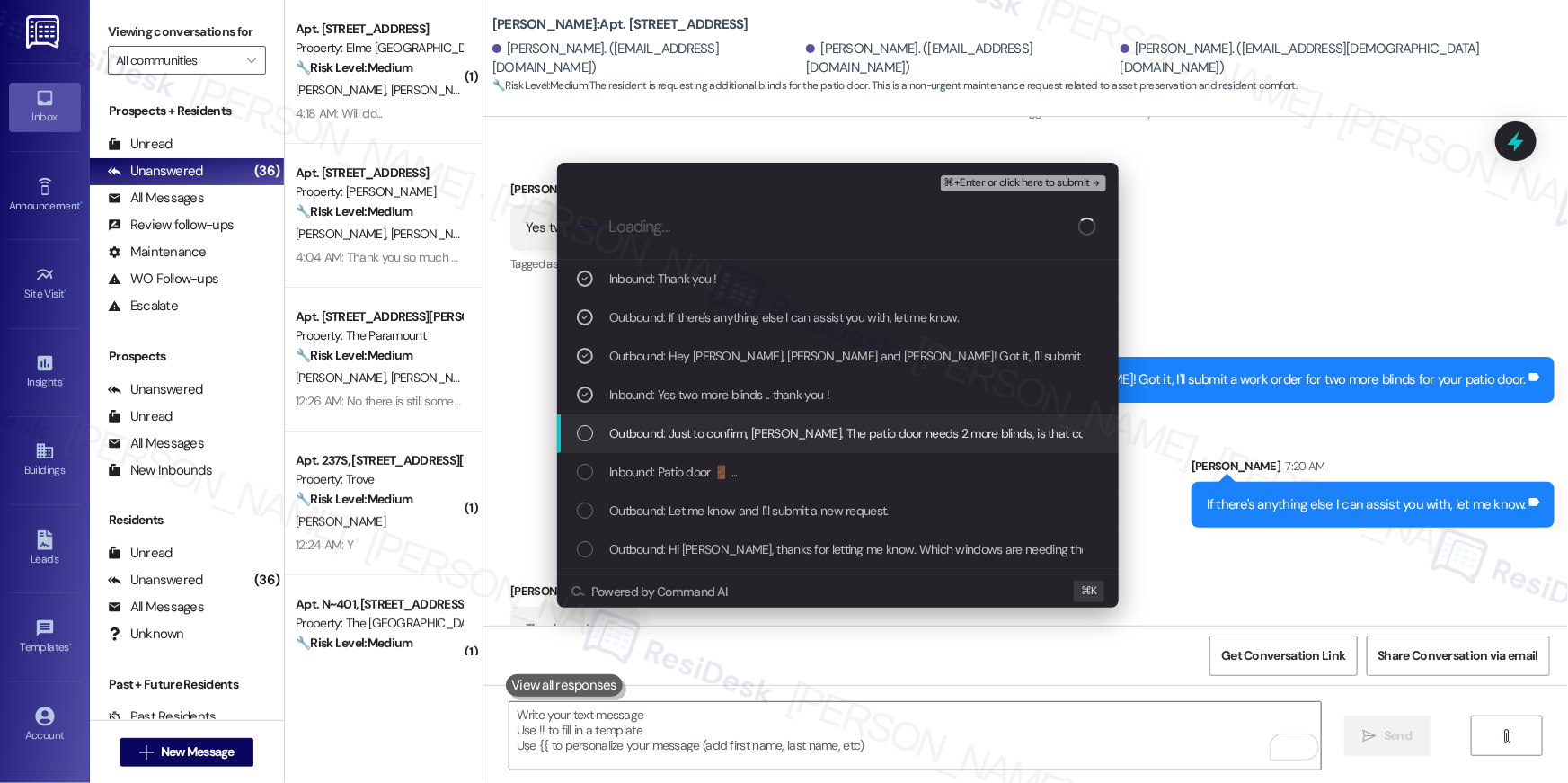
click at [738, 449] on div "Outbound: Just to confirm, Gloria. The patio door needs 2 more blinds, is that …" at bounding box center [837, 434] width 561 height 39
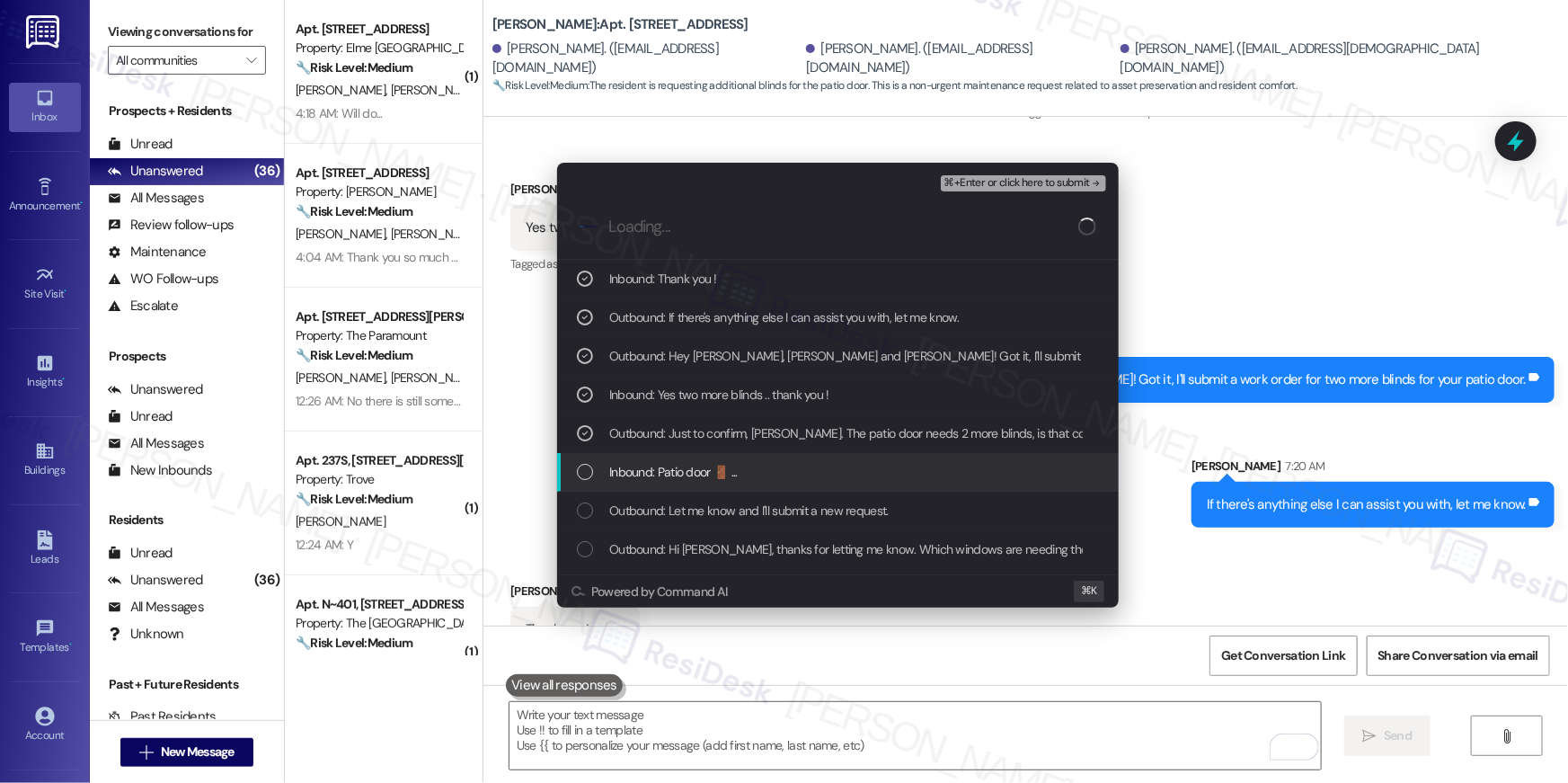
click at [723, 471] on span "Inbound: Patio door 🚪 ..." at bounding box center [673, 471] width 128 height 19
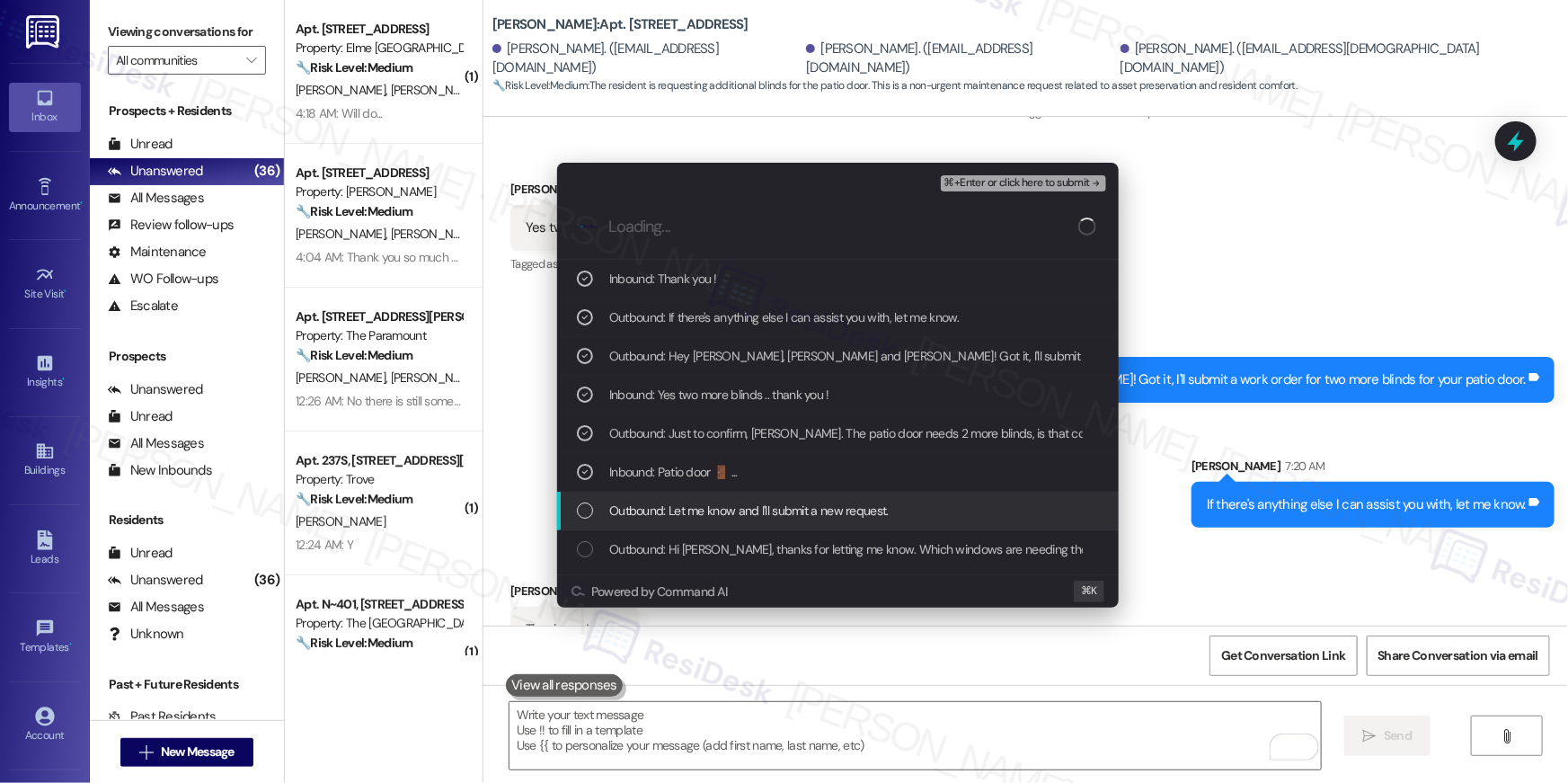
click at [717, 525] on div "Outbound: Let me know and I'll submit a new request." at bounding box center [837, 511] width 561 height 39
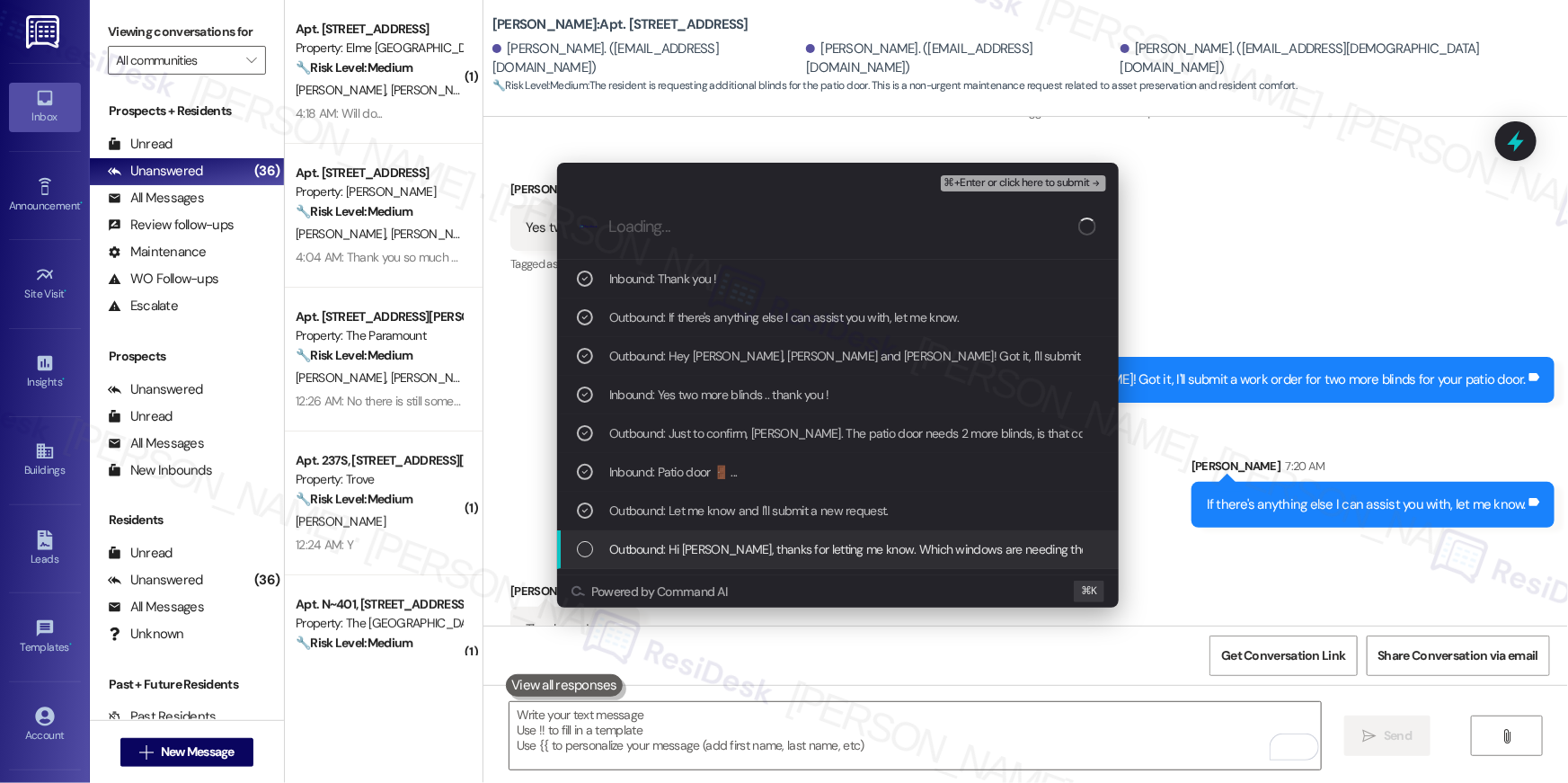
click at [713, 548] on span "Outbound: Hi Gloria, thanks for letting me know. Which windows are needing the …" at bounding box center [868, 548] width 519 height 19
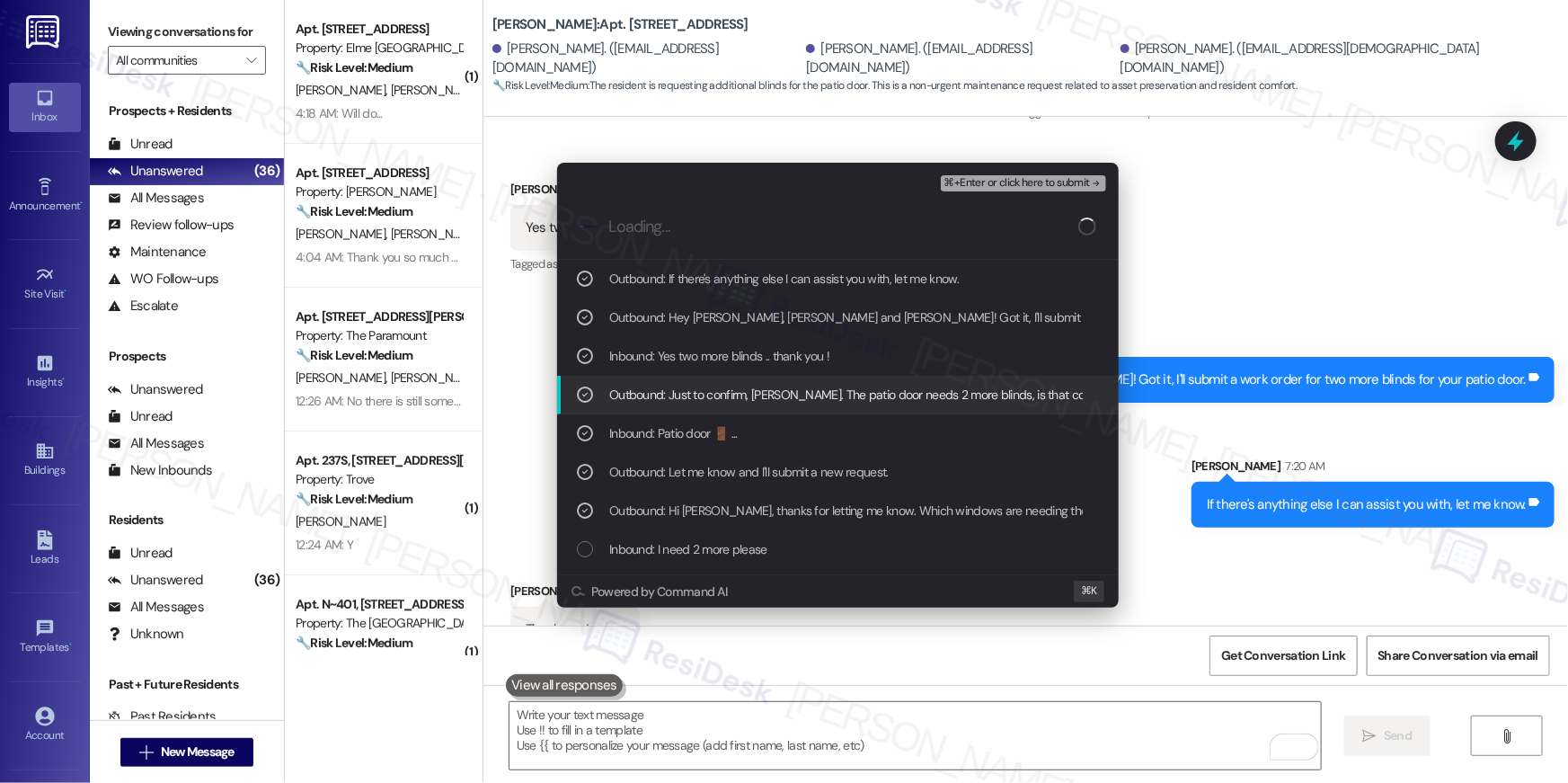
scroll to position [59, 0]
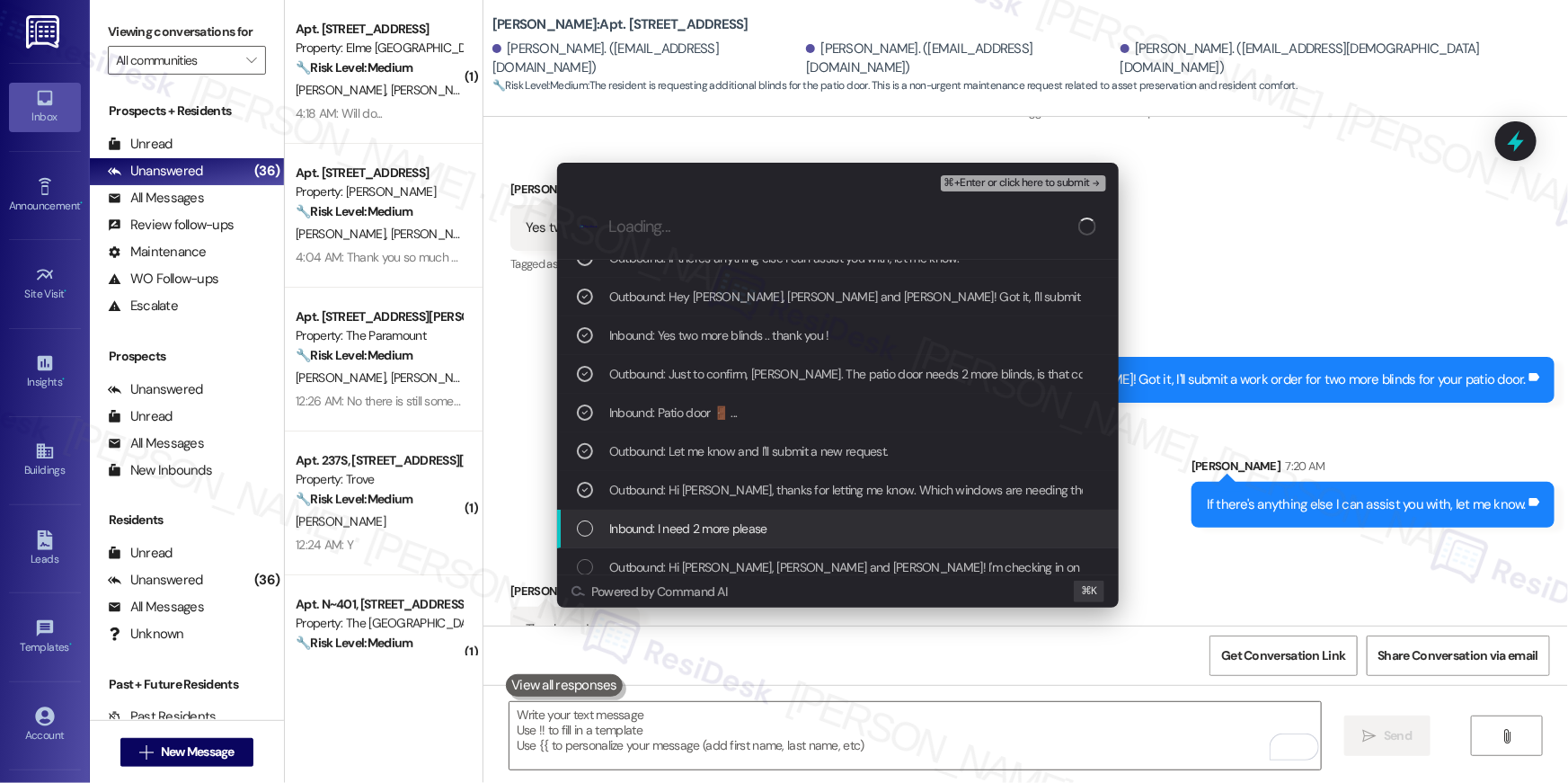
click at [732, 524] on span "Inbound: I need 2 more please" at bounding box center [688, 528] width 158 height 19
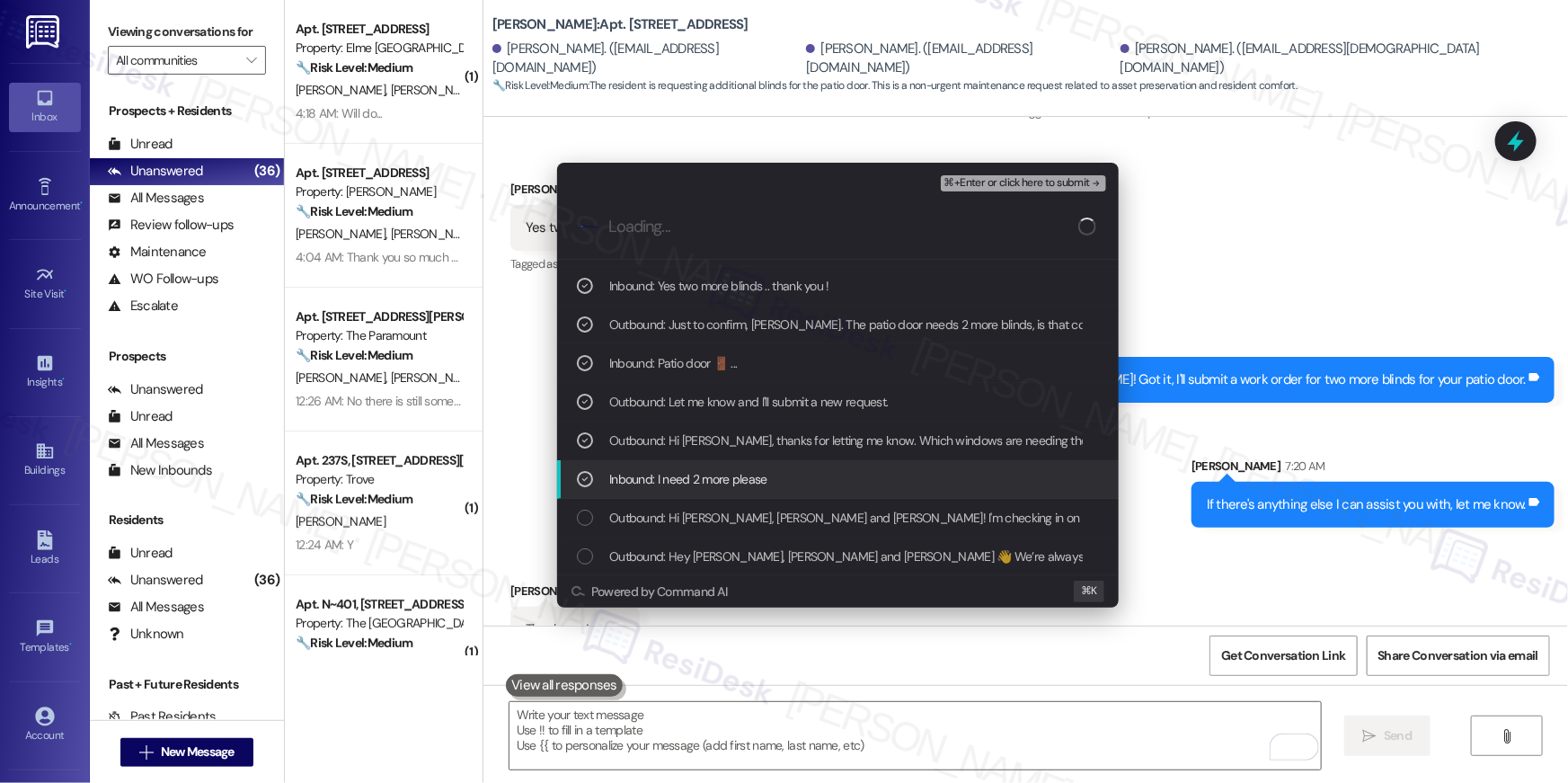
scroll to position [110, 0]
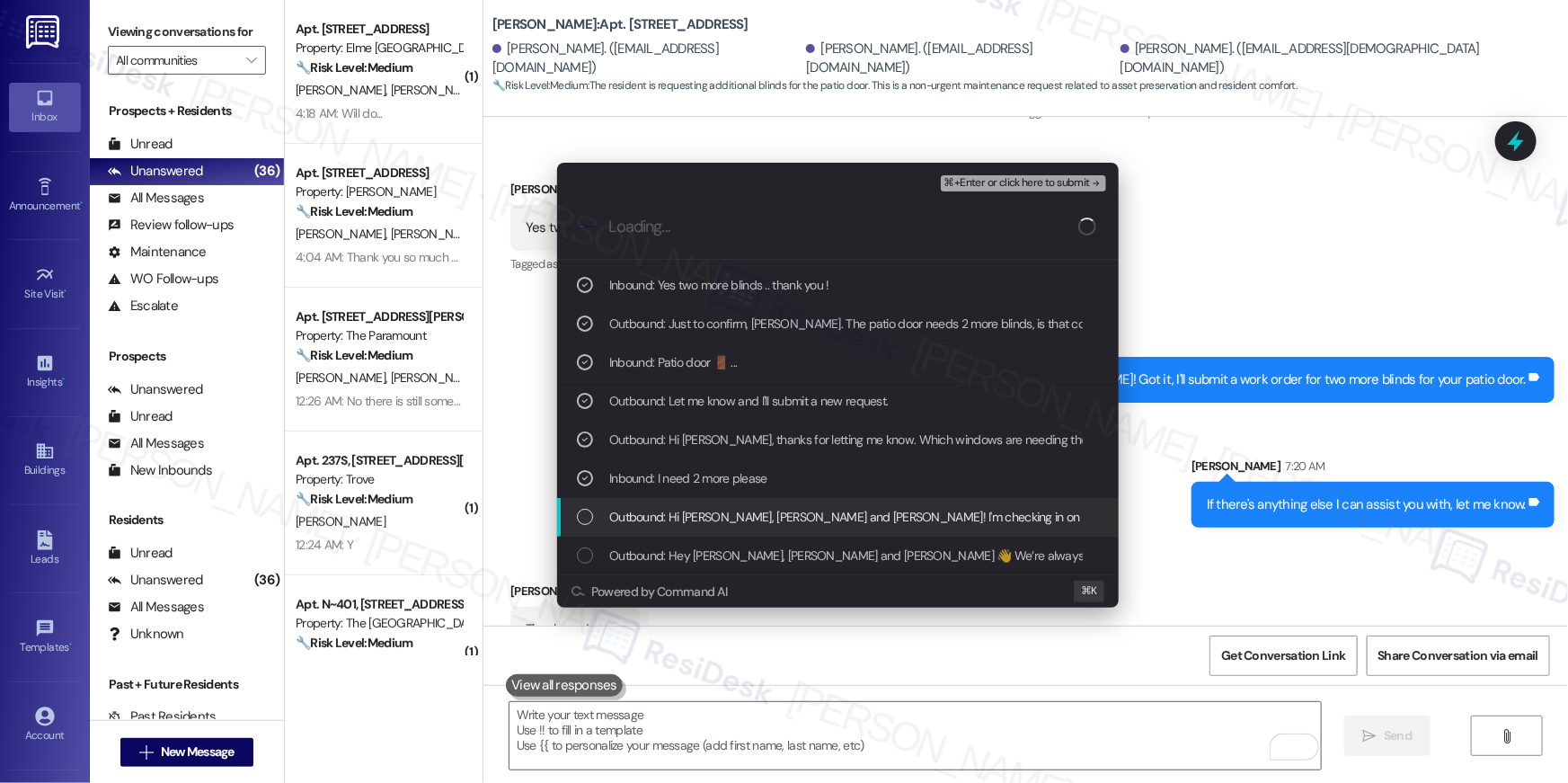
click at [751, 509] on span "Outbound: Hi Jerell, Gloria and Dwight! I'm checking in on your latest work ord…" at bounding box center [1234, 516] width 1251 height 19
click at [1019, 184] on span "⌘+Enter or click here to submit" at bounding box center [1017, 184] width 146 height 13
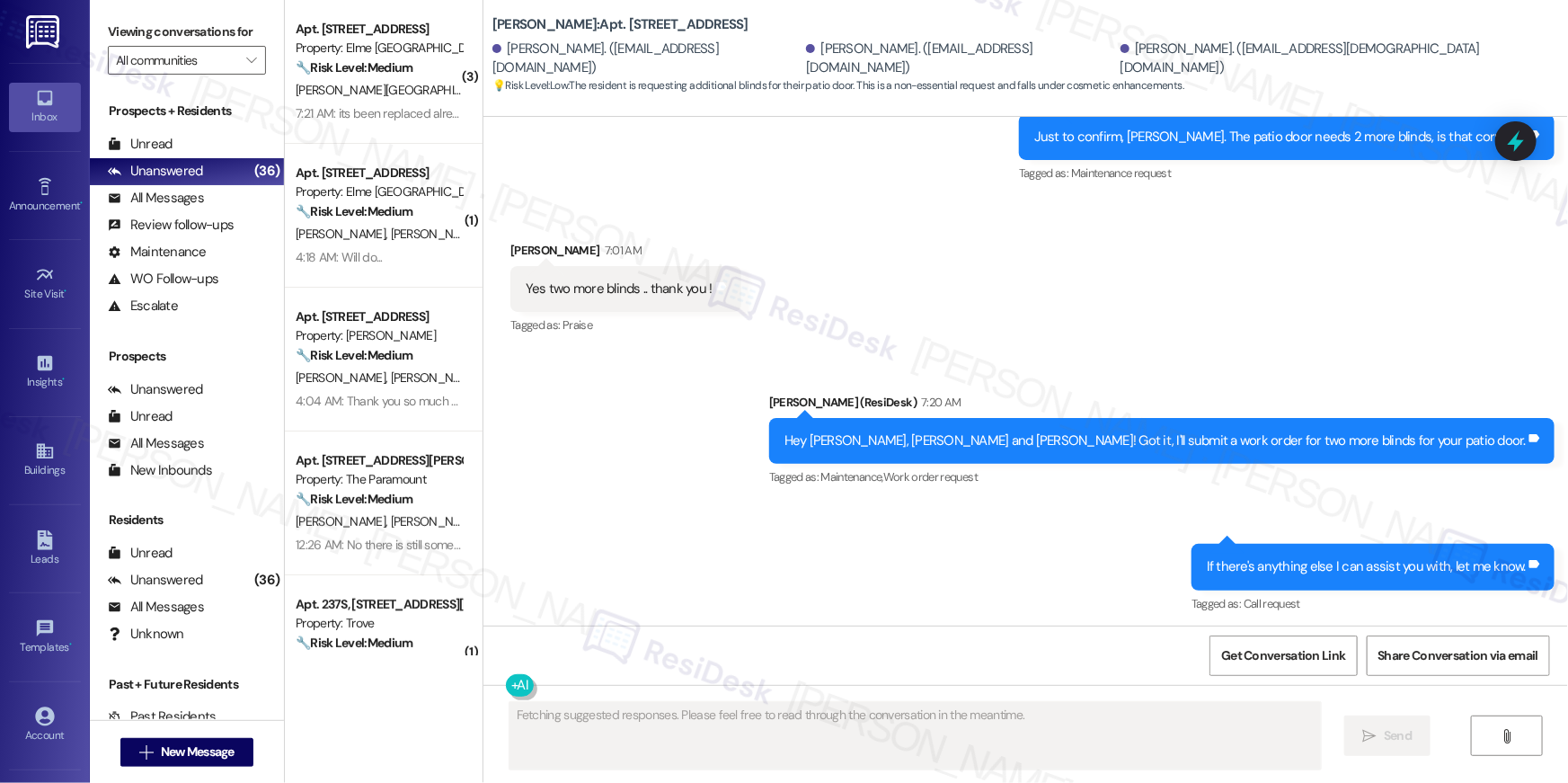
scroll to position [6471, 0]
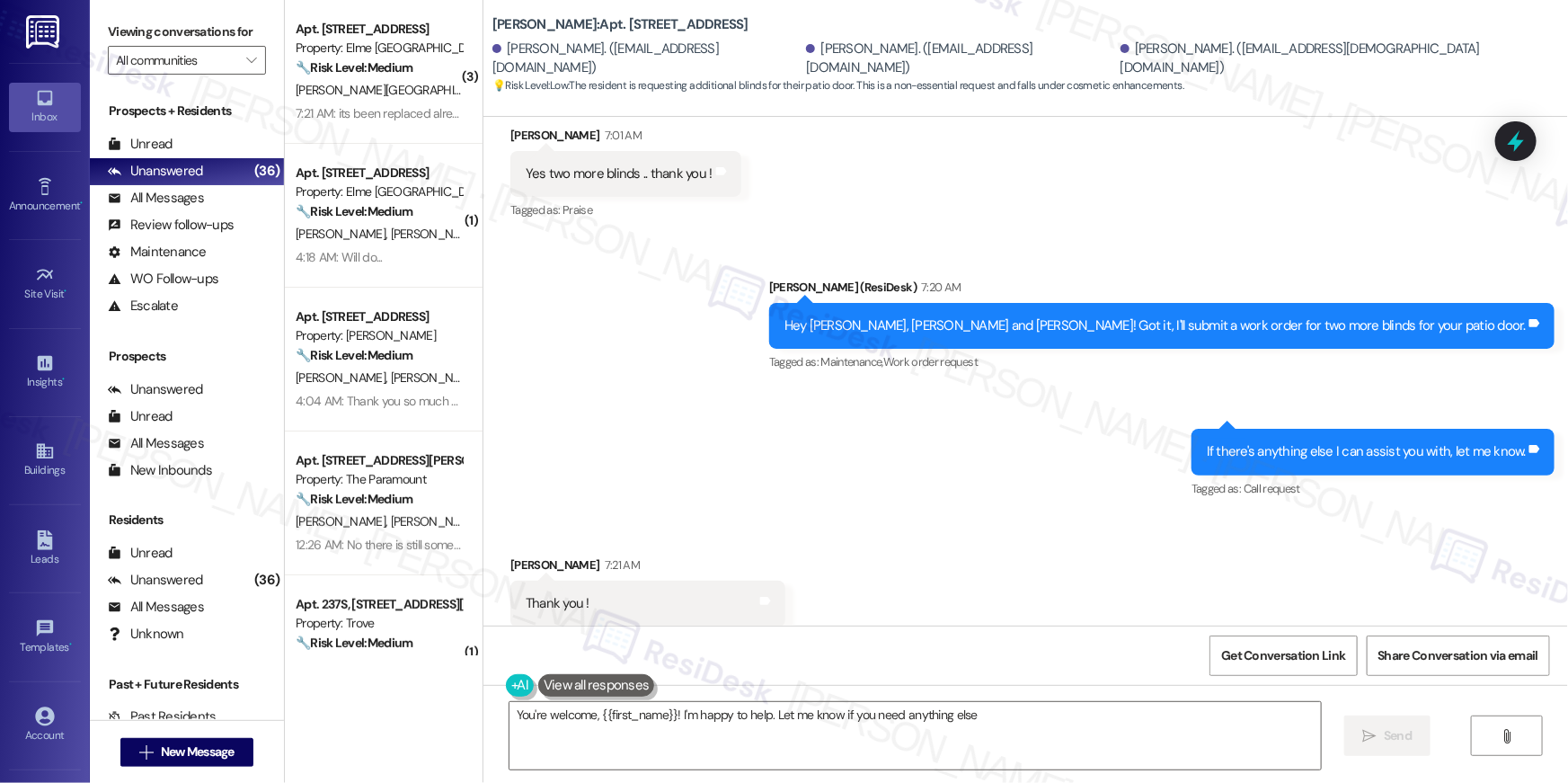
type textarea "You're welcome, {{first_name}}! I'm happy to help. Let me know if you need anyt…"
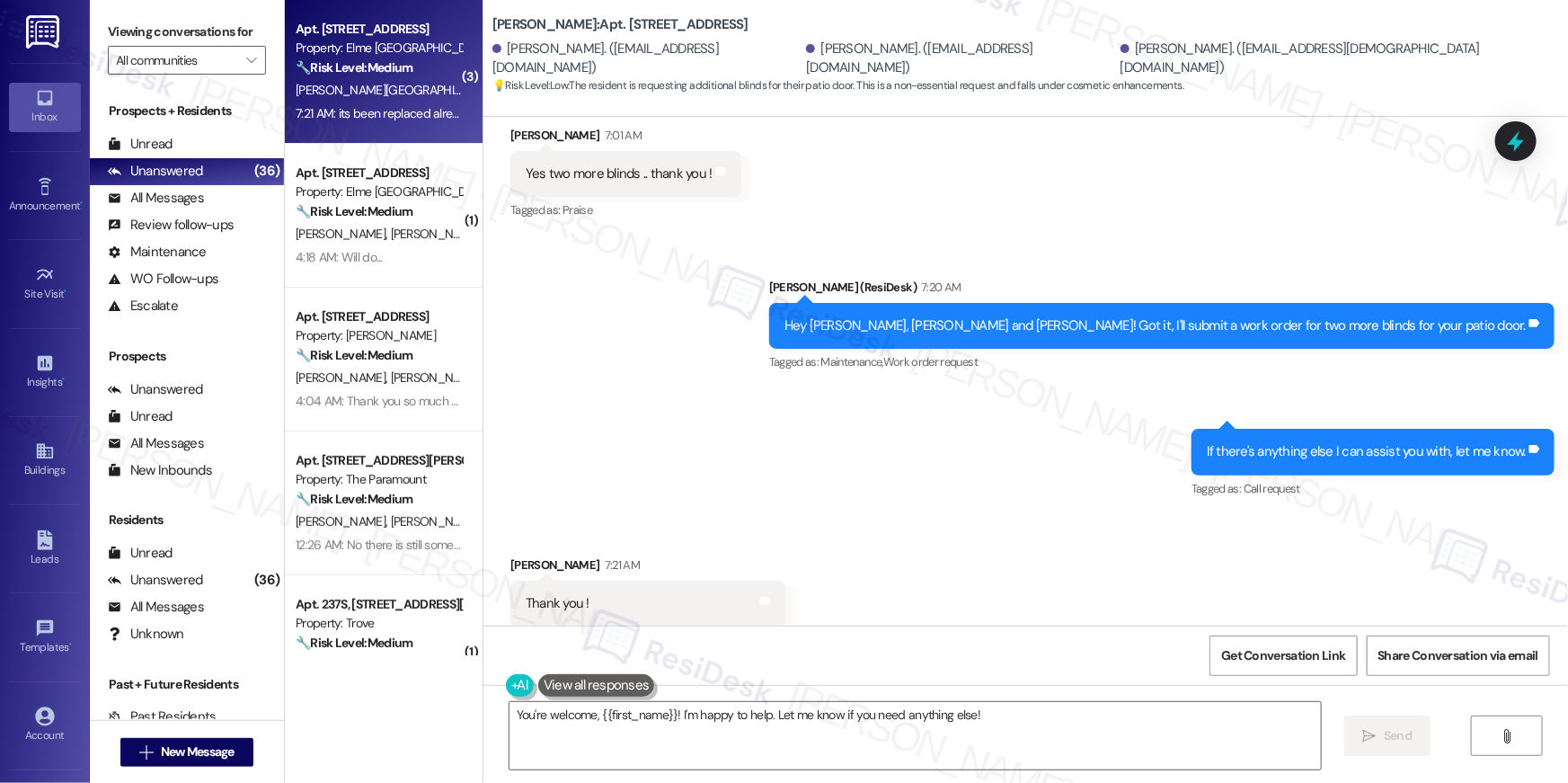
click at [360, 102] on div "7:21 AM: its been replaced already i called the emergency maintenance 7:21 AM: …" at bounding box center [378, 114] width 170 height 22
type textarea "Fetching suggested responses. Please feel free to read through the conversation…"
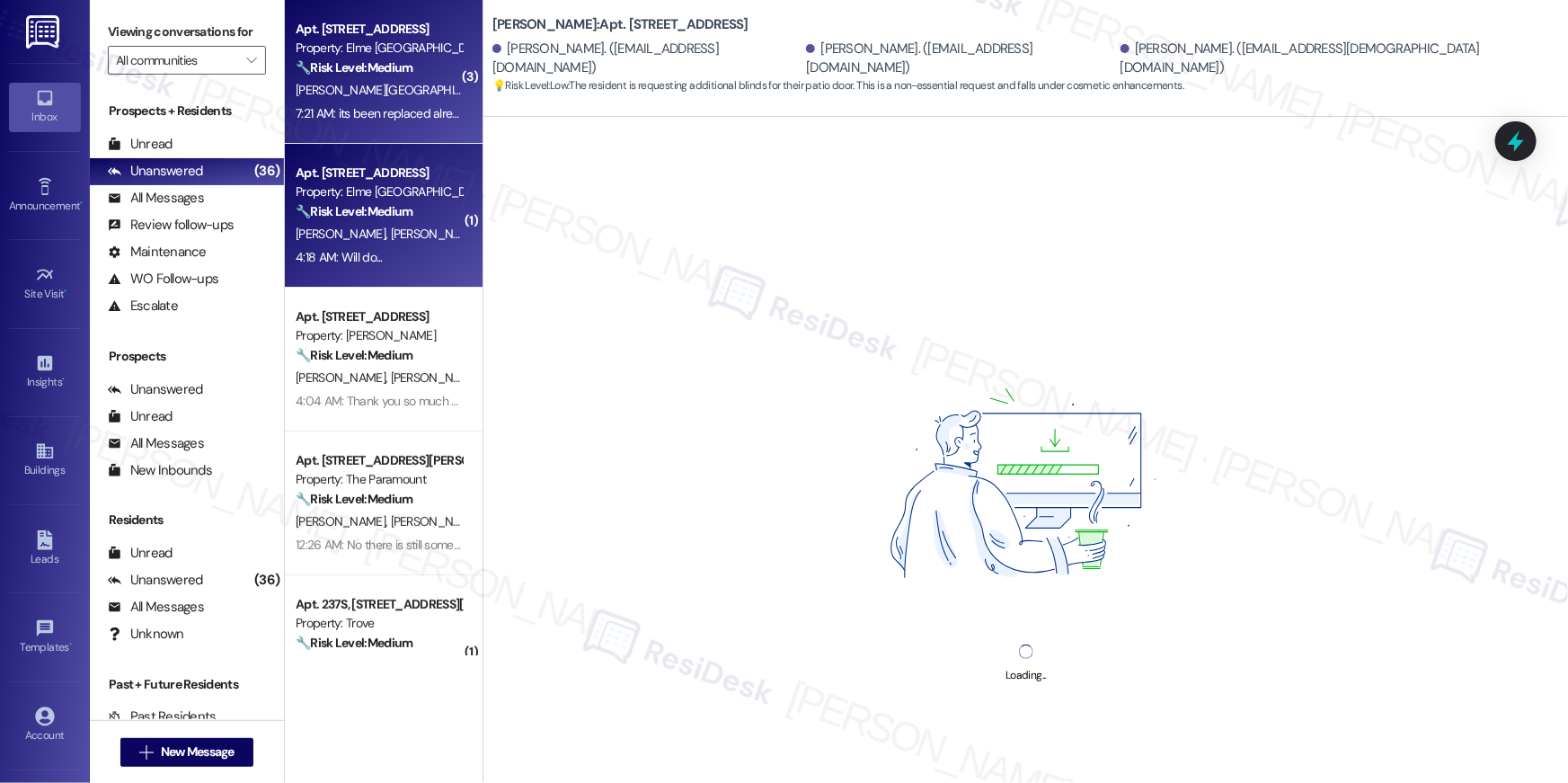
click at [360, 243] on div "T. Neal T. Otto" at bounding box center [378, 234] width 170 height 22
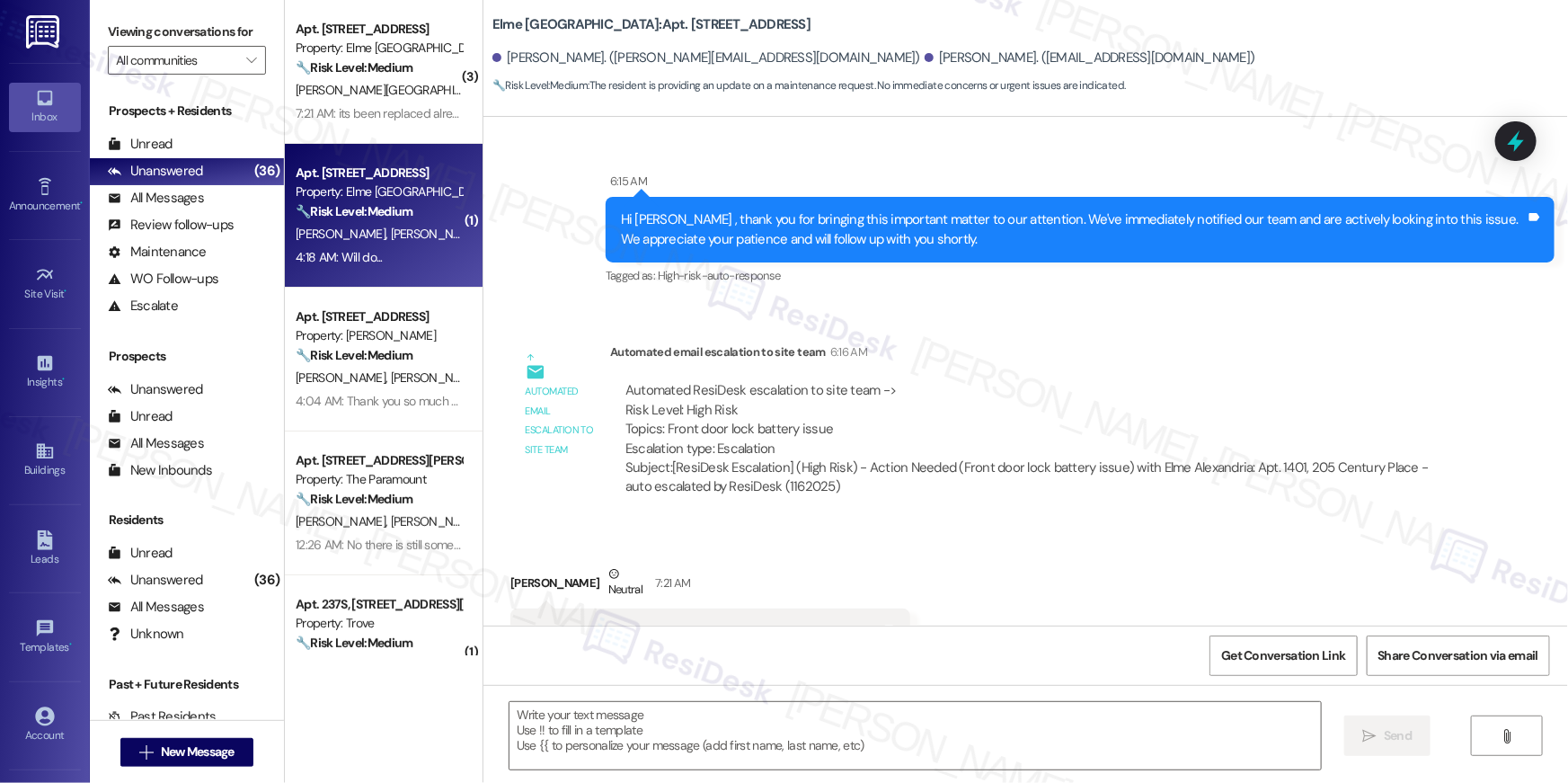
type textarea "Fetching suggested responses. Please feel free to read through the conversation…"
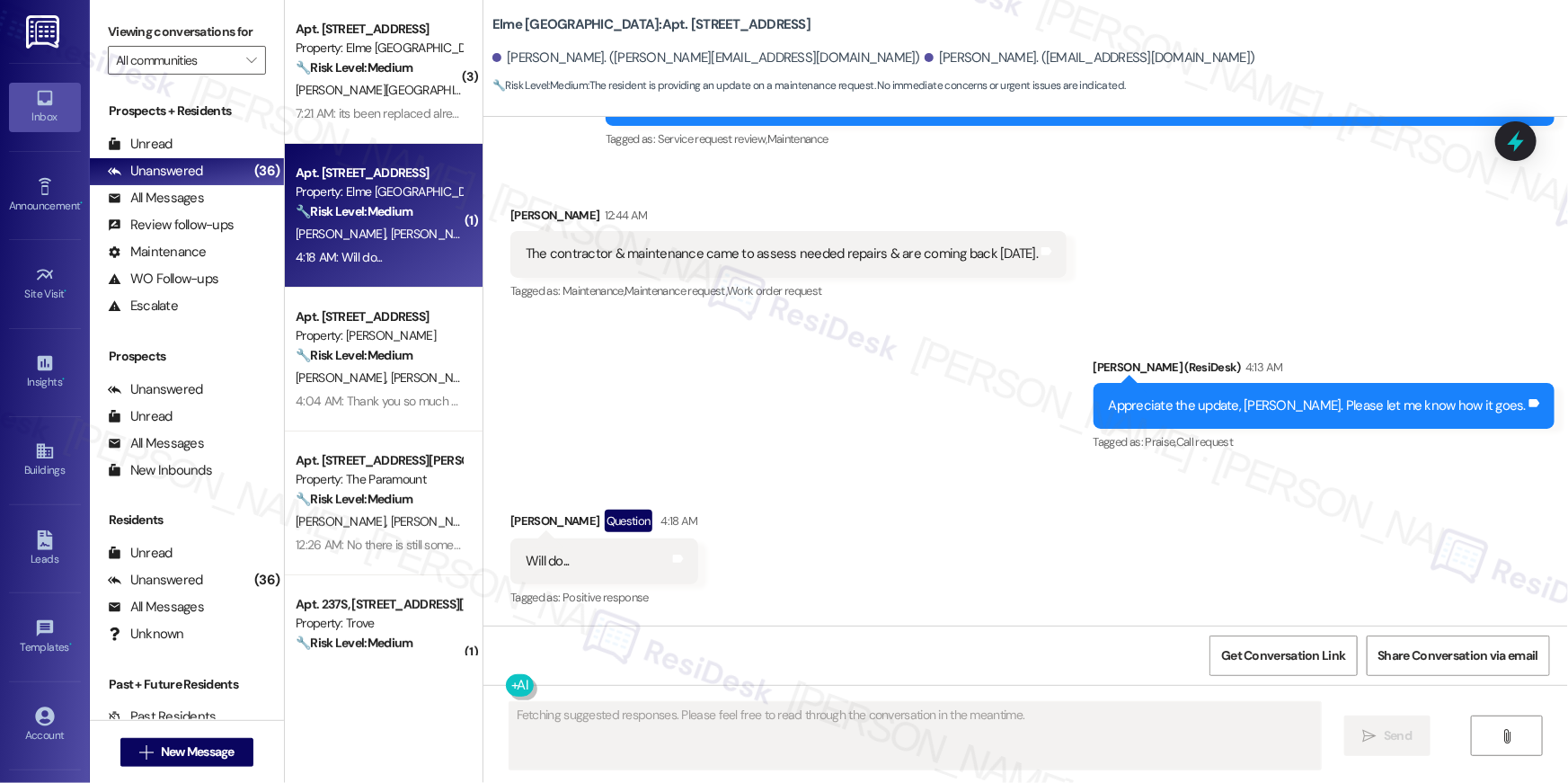
scroll to position [831, 0]
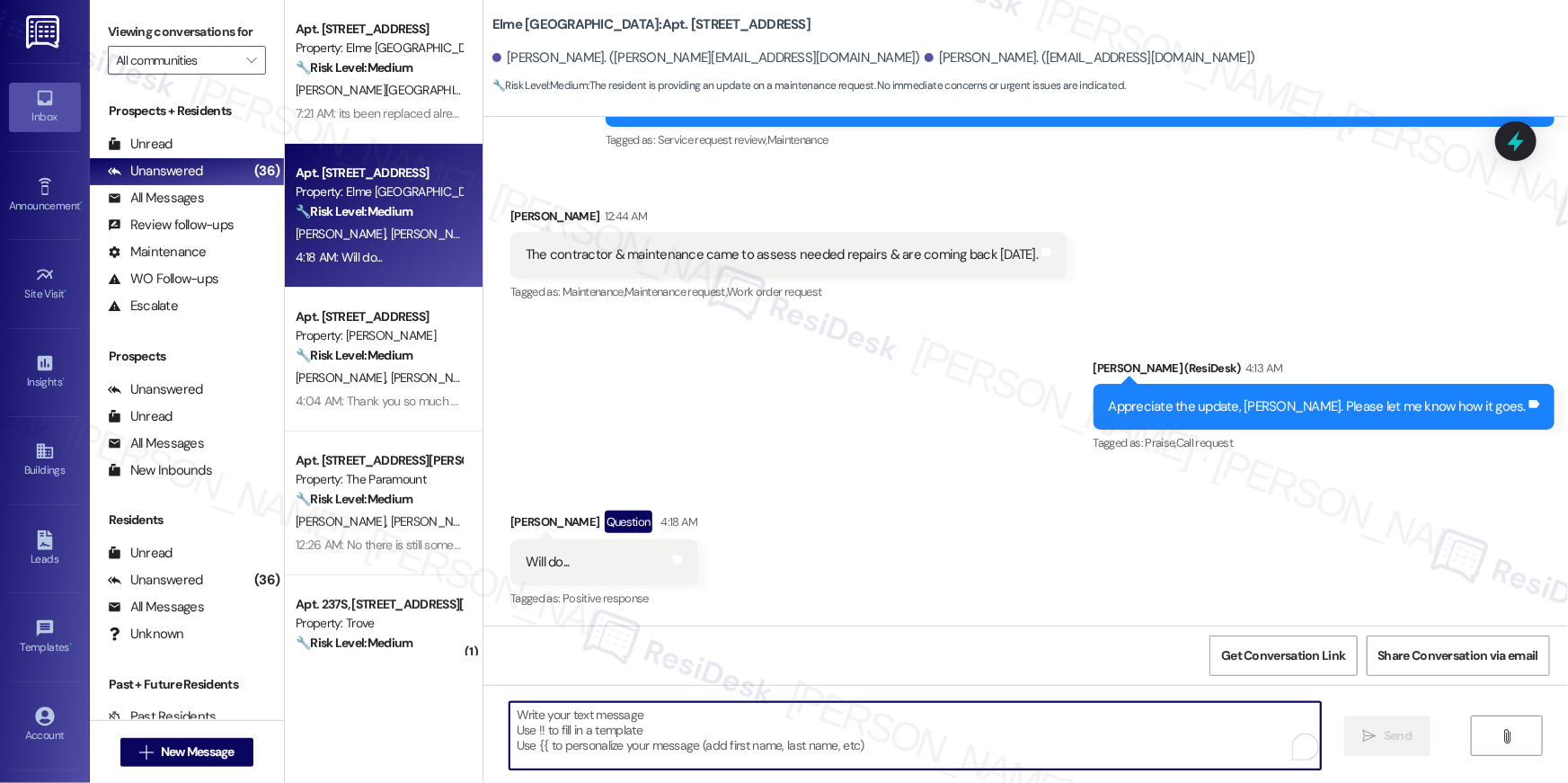
click at [673, 748] on textarea "To enrich screen reader interactions, please activate Accessibility in Grammarl…" at bounding box center [915, 735] width 811 height 67
click at [678, 739] on textarea "To enrich screen reader interactions, please activate Accessibility in Grammarl…" at bounding box center [915, 735] width 811 height 67
type textarea "Thank you."
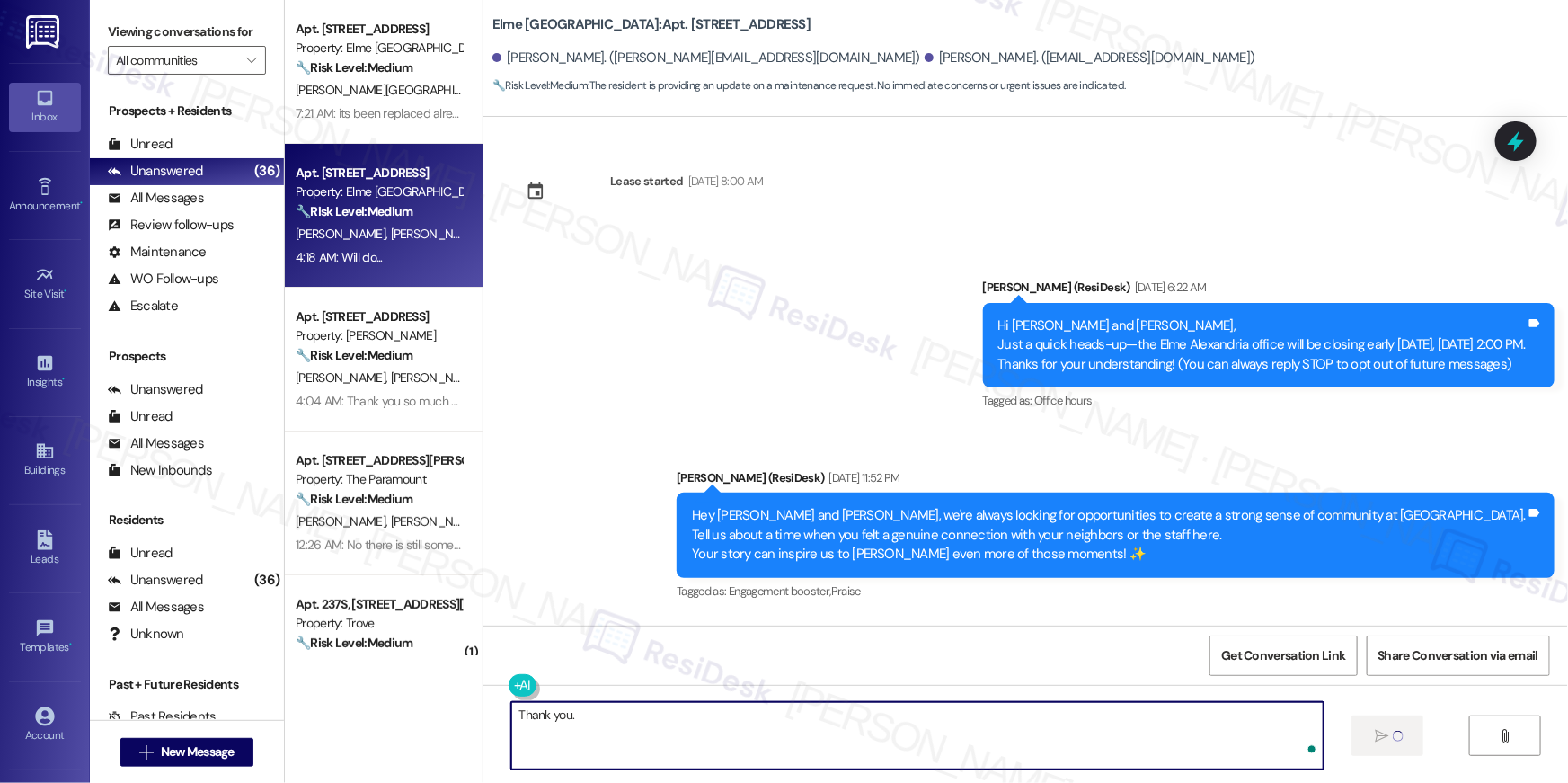
scroll to position [831, 0]
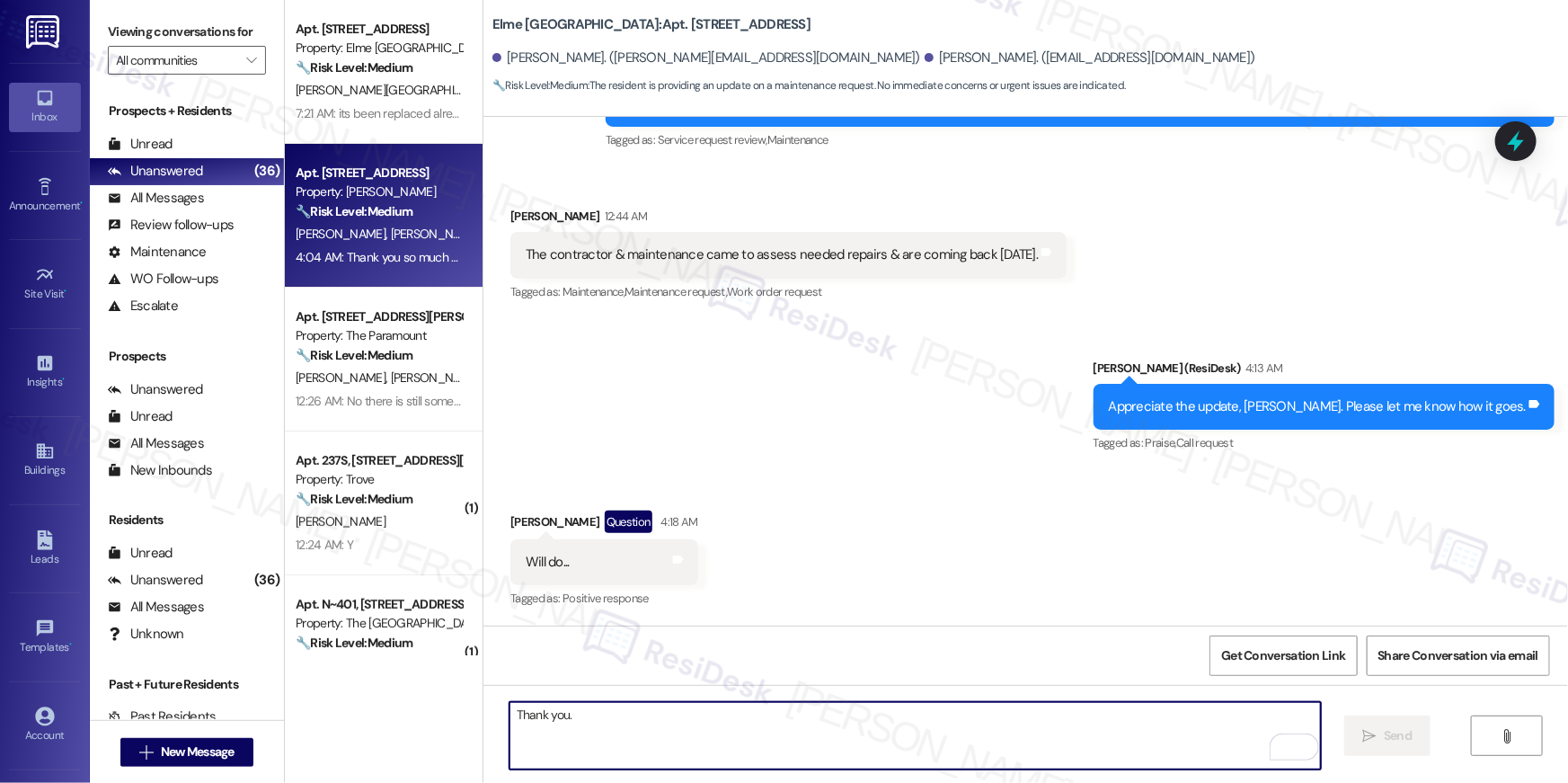
click at [432, 242] on div "[PERSON_NAME] [PERSON_NAME]" at bounding box center [378, 234] width 170 height 22
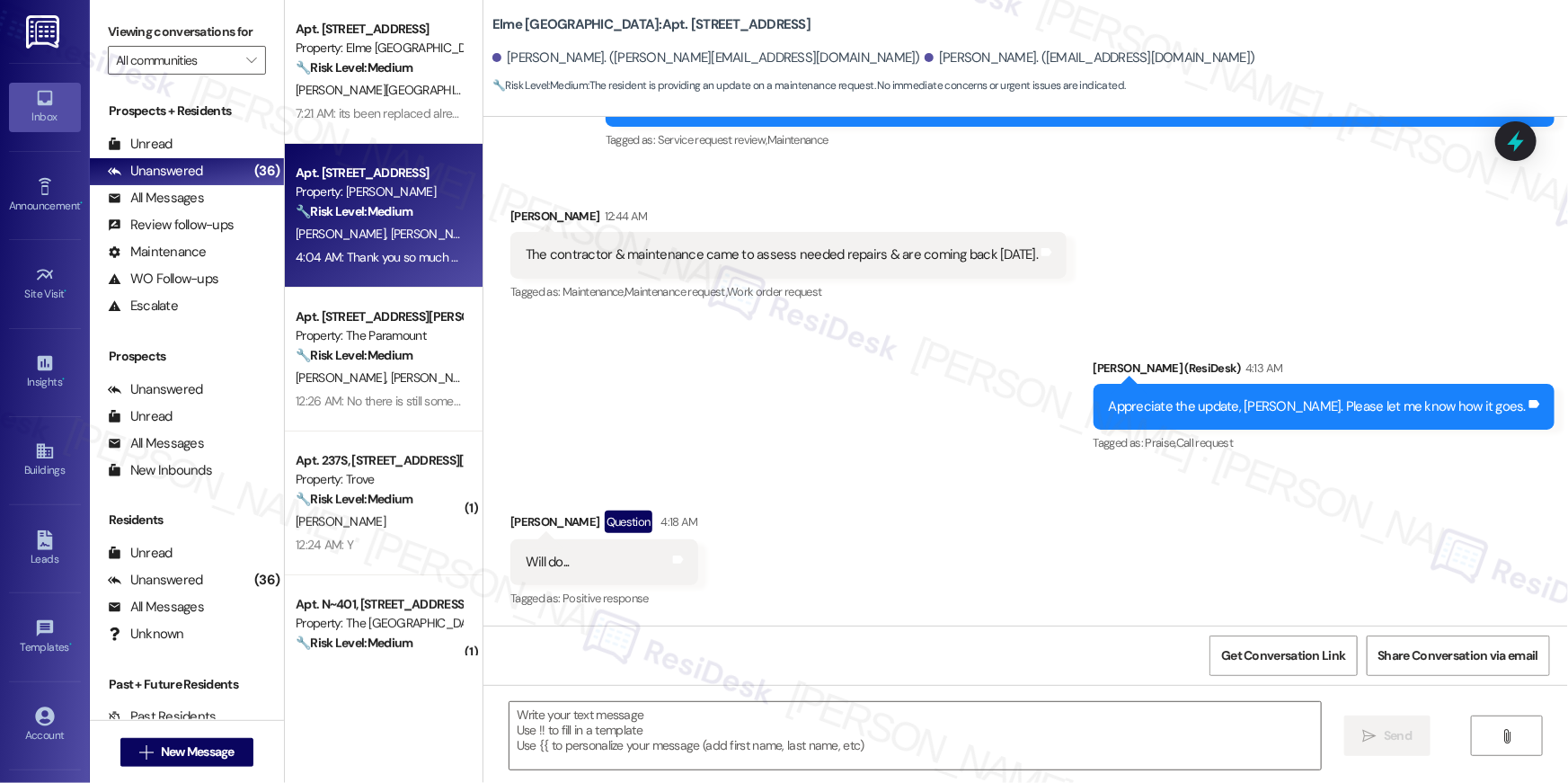
type textarea "Fetching suggested responses. Please feel free to read through the conversation…"
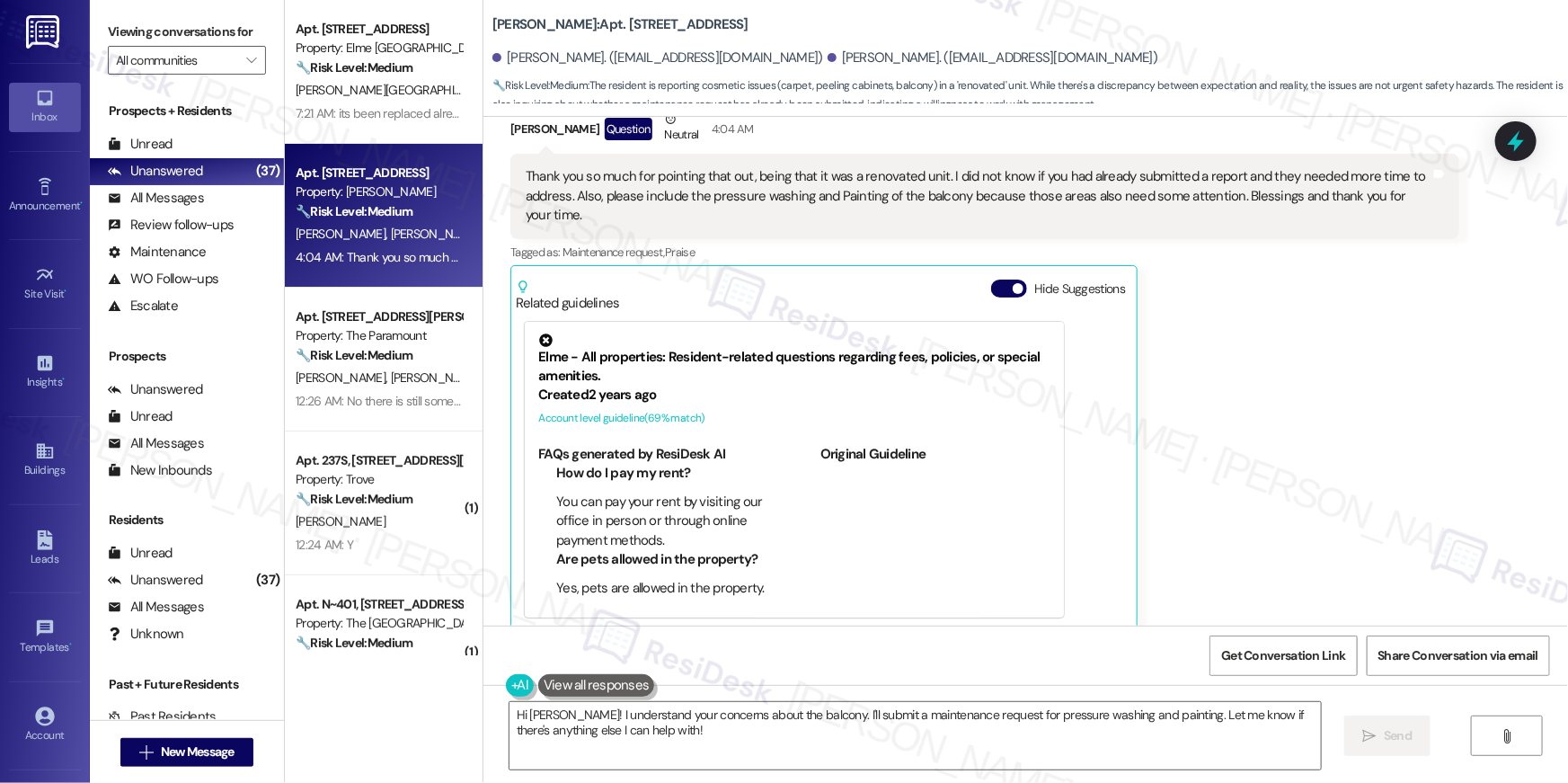
scroll to position [499, 0]
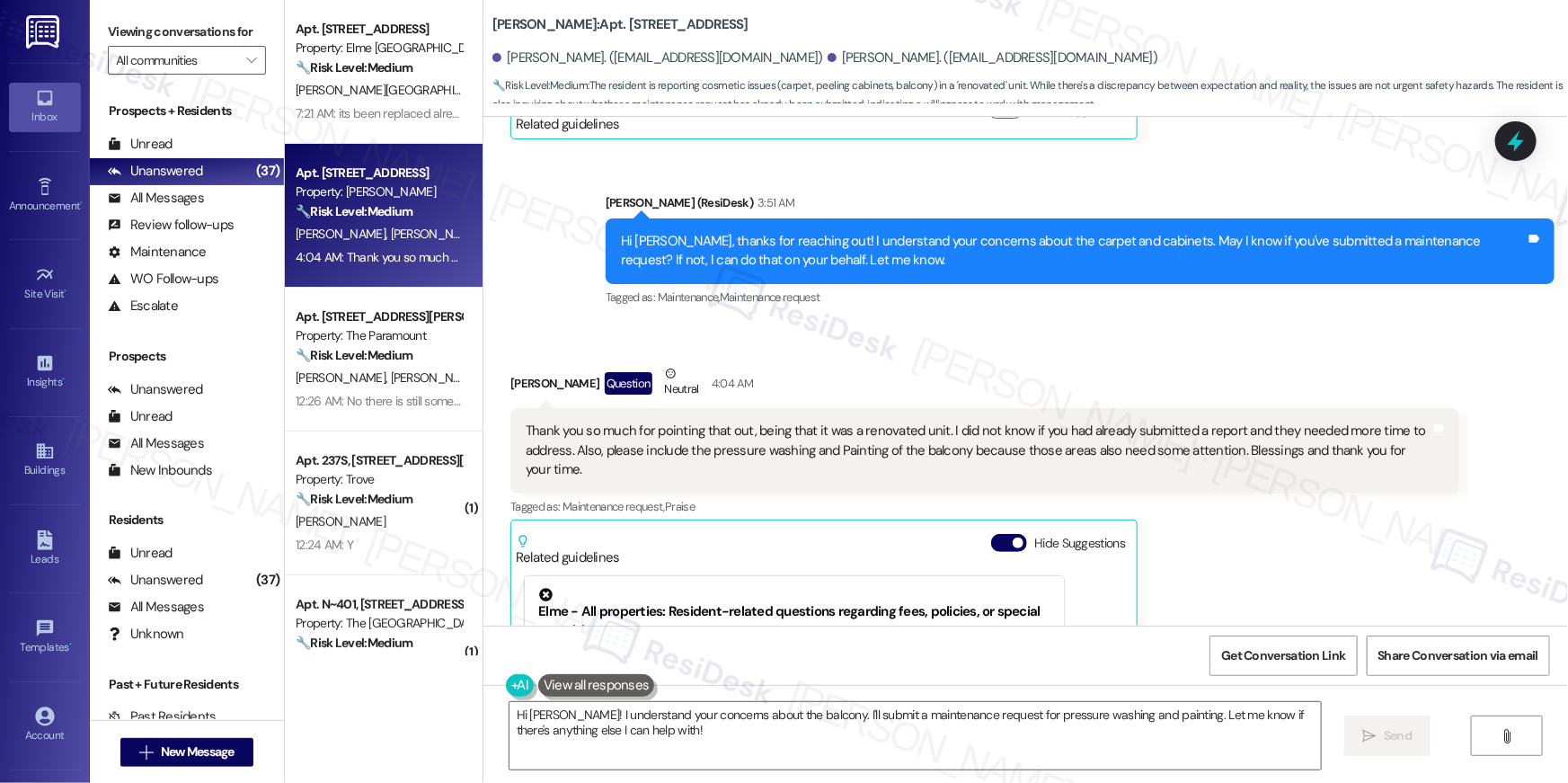
click at [987, 364] on div "[PERSON_NAME] Question Neutral 4:04 AM" at bounding box center [985, 386] width 949 height 44
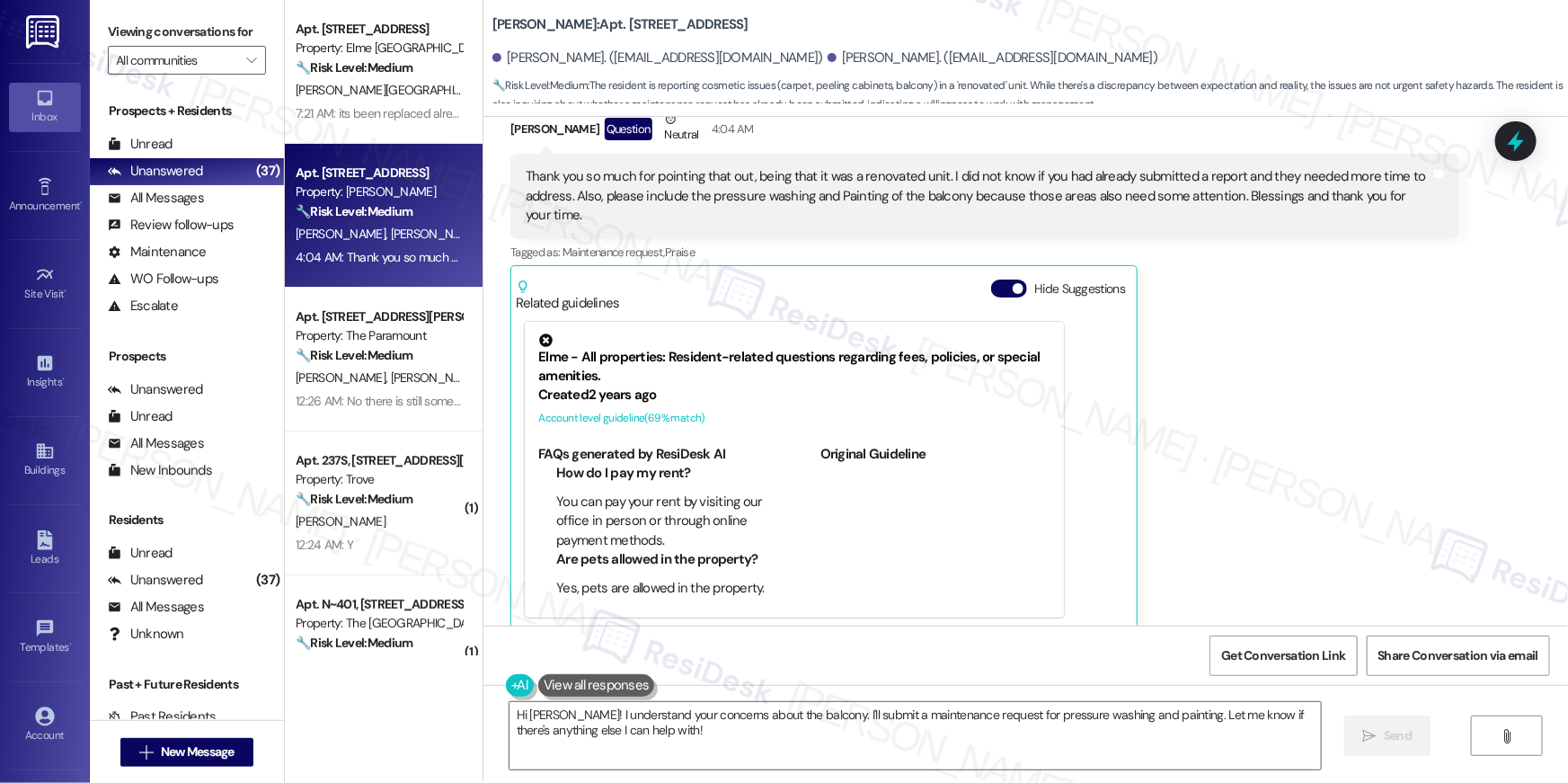
click at [1406, 394] on div "[PERSON_NAME] Question Neutral 4:04 AM Thank you so much for pointing that out,…" at bounding box center [985, 370] width 949 height 522
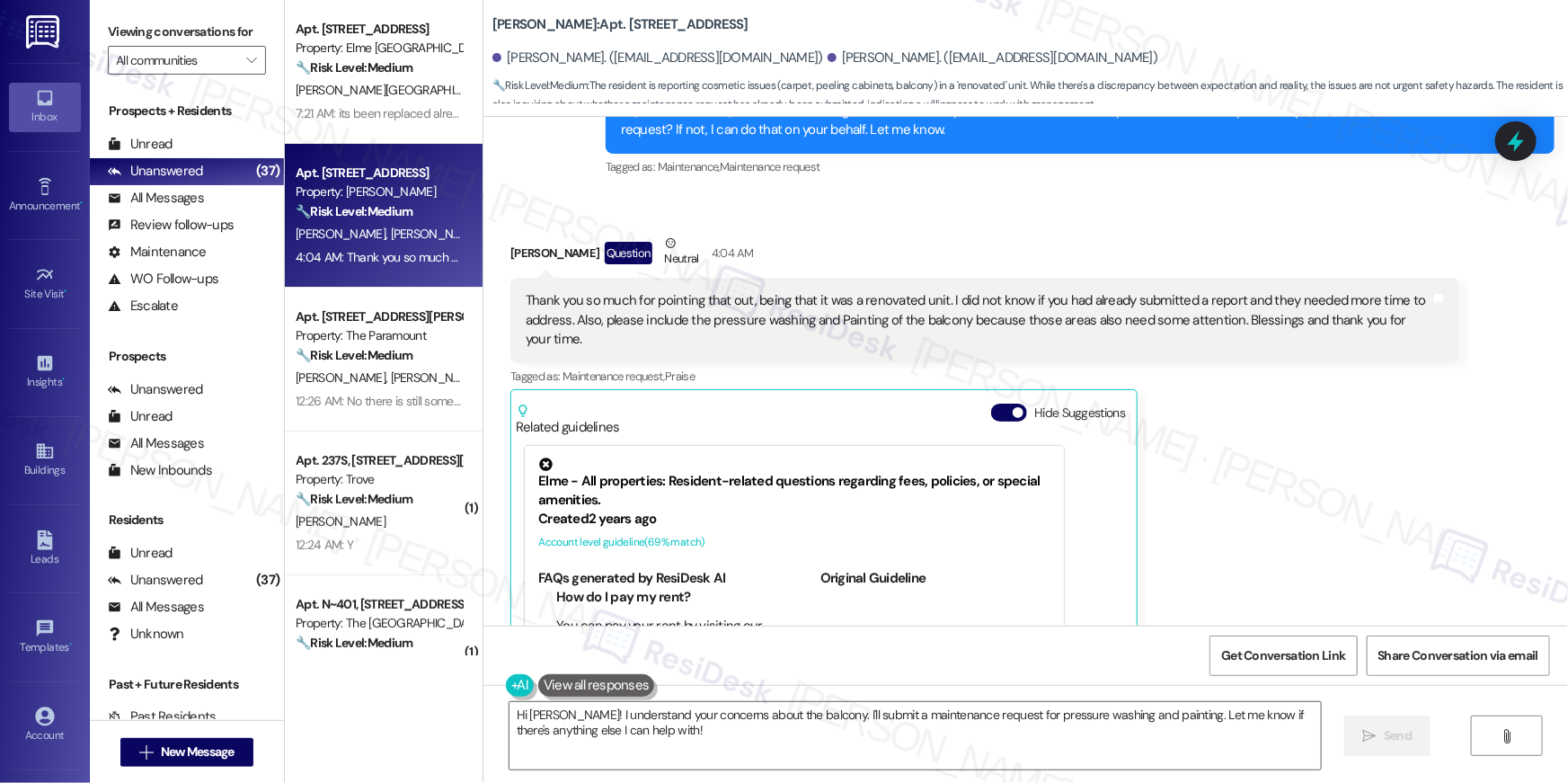
scroll to position [275, 0]
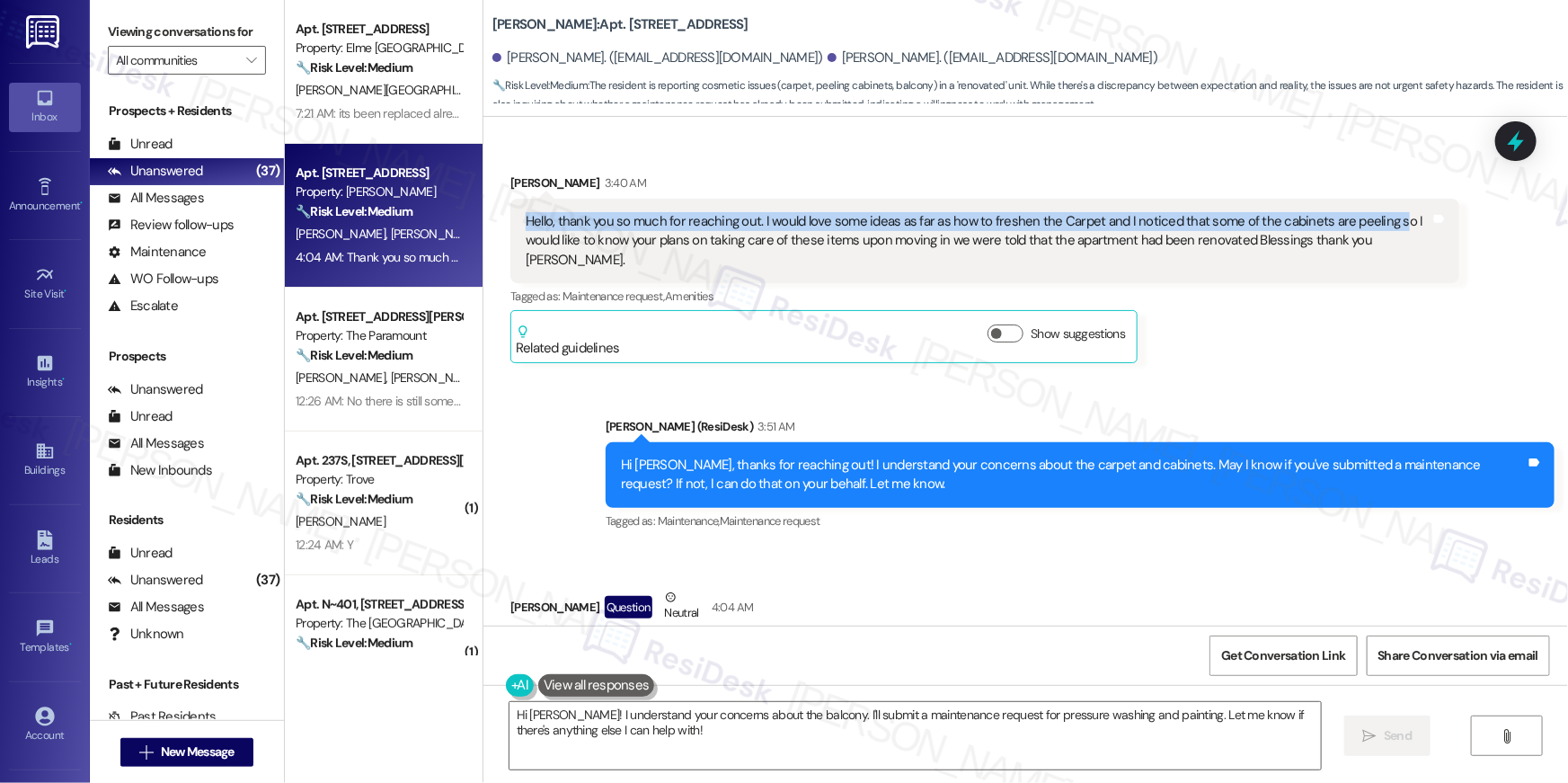
drag, startPoint x: 518, startPoint y: 220, endPoint x: 1374, endPoint y: 226, distance: 856.0
click at [1374, 226] on div "Hello, thank you so much for reaching out. I would love some ideas as far as ho…" at bounding box center [977, 241] width 904 height 57
copy div "Hello, thank you so much for reaching out. I would love some ideas as far as ho…"
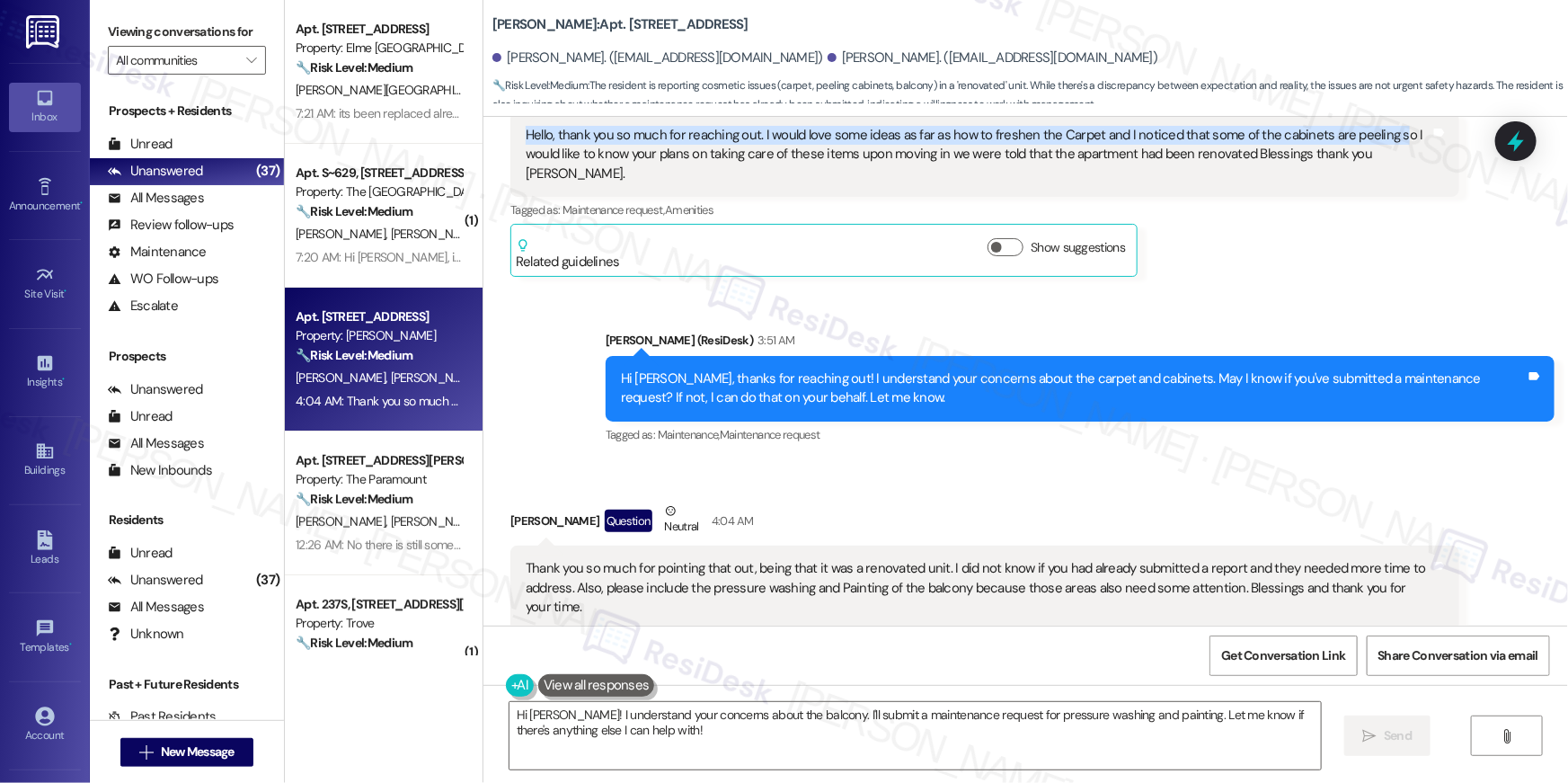
scroll to position [386, 0]
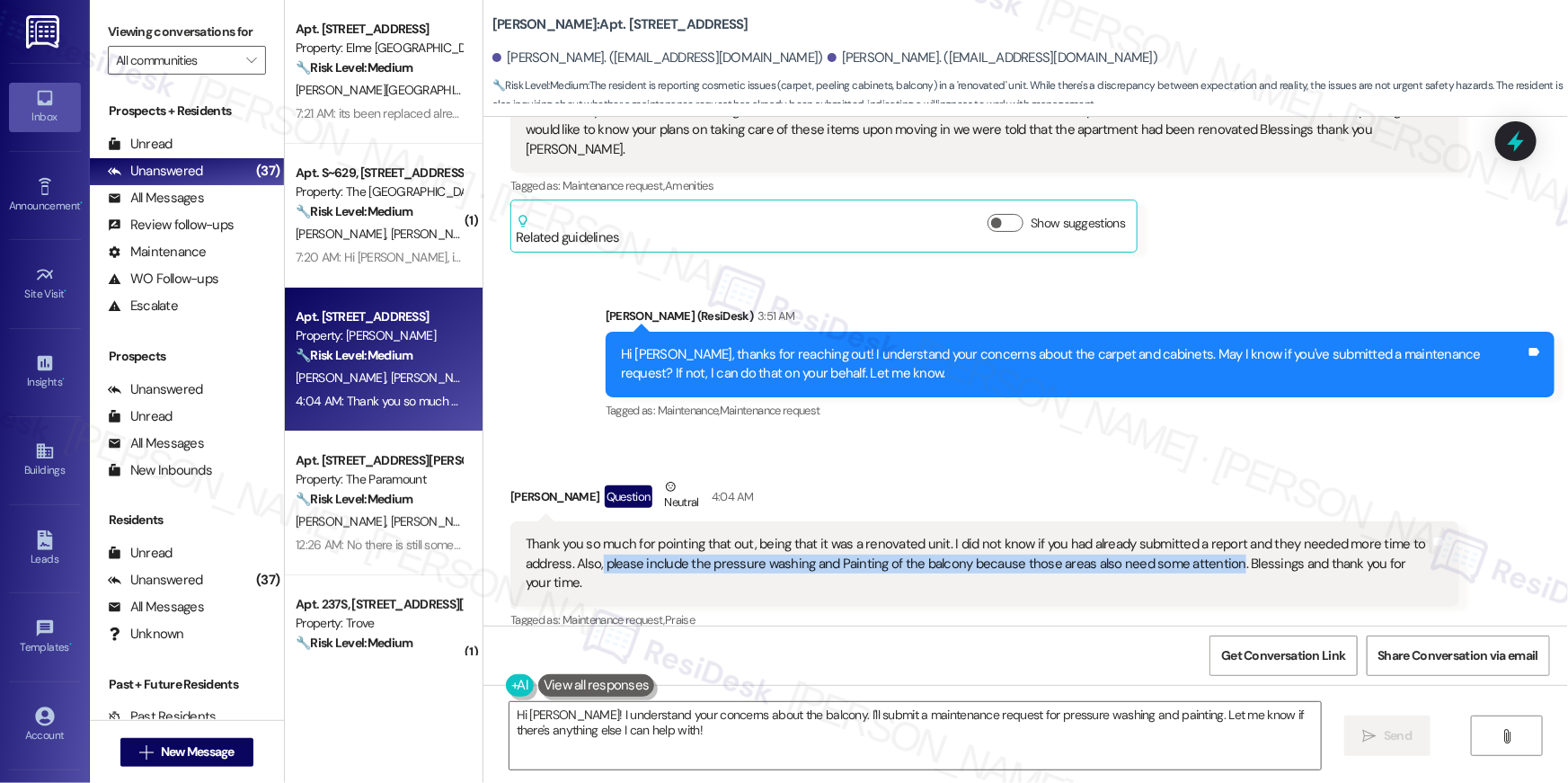
drag, startPoint x: 591, startPoint y: 549, endPoint x: 1215, endPoint y: 542, distance: 624.0
click at [1215, 542] on div "Thank you so much for pointing that out, being that it was a renovated unit. I …" at bounding box center [977, 563] width 904 height 57
copy div "please include the pressure washing and Painting of the balcony because those a…"
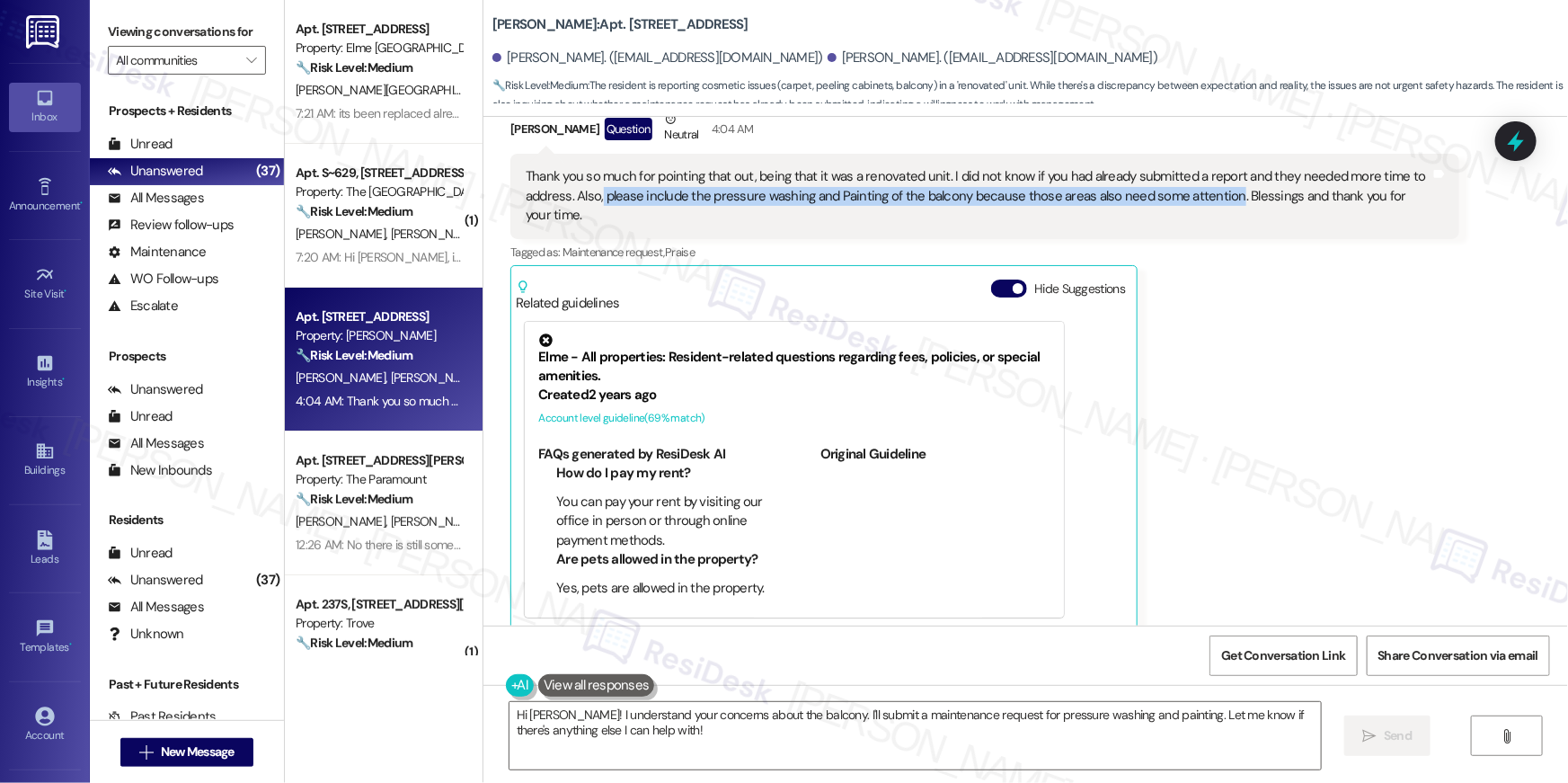
scroll to position [1258, 0]
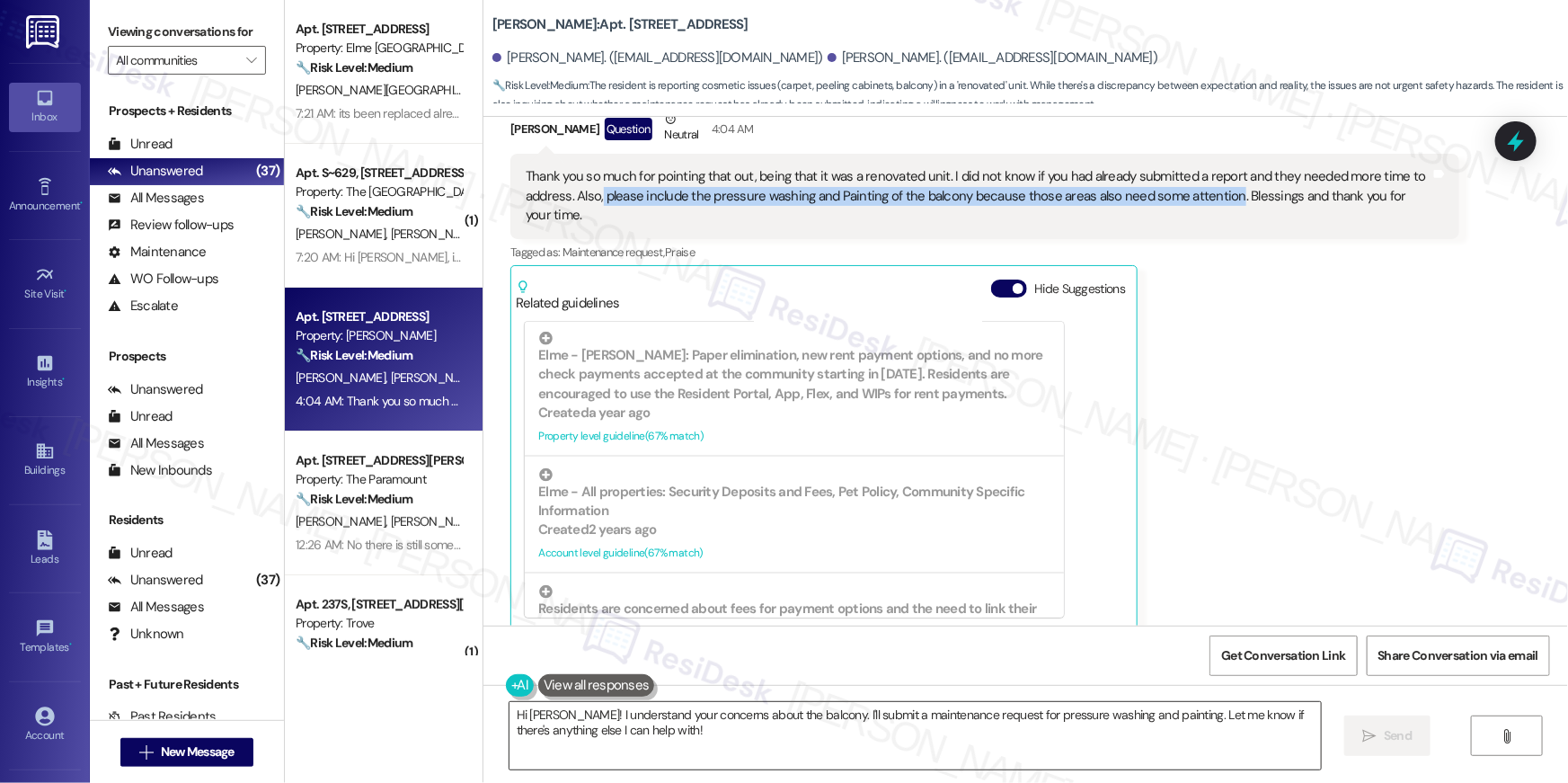
click at [667, 744] on textarea "Hi [PERSON_NAME]! I understand your concerns about the balcony. I'll submit a m…" at bounding box center [915, 735] width 811 height 67
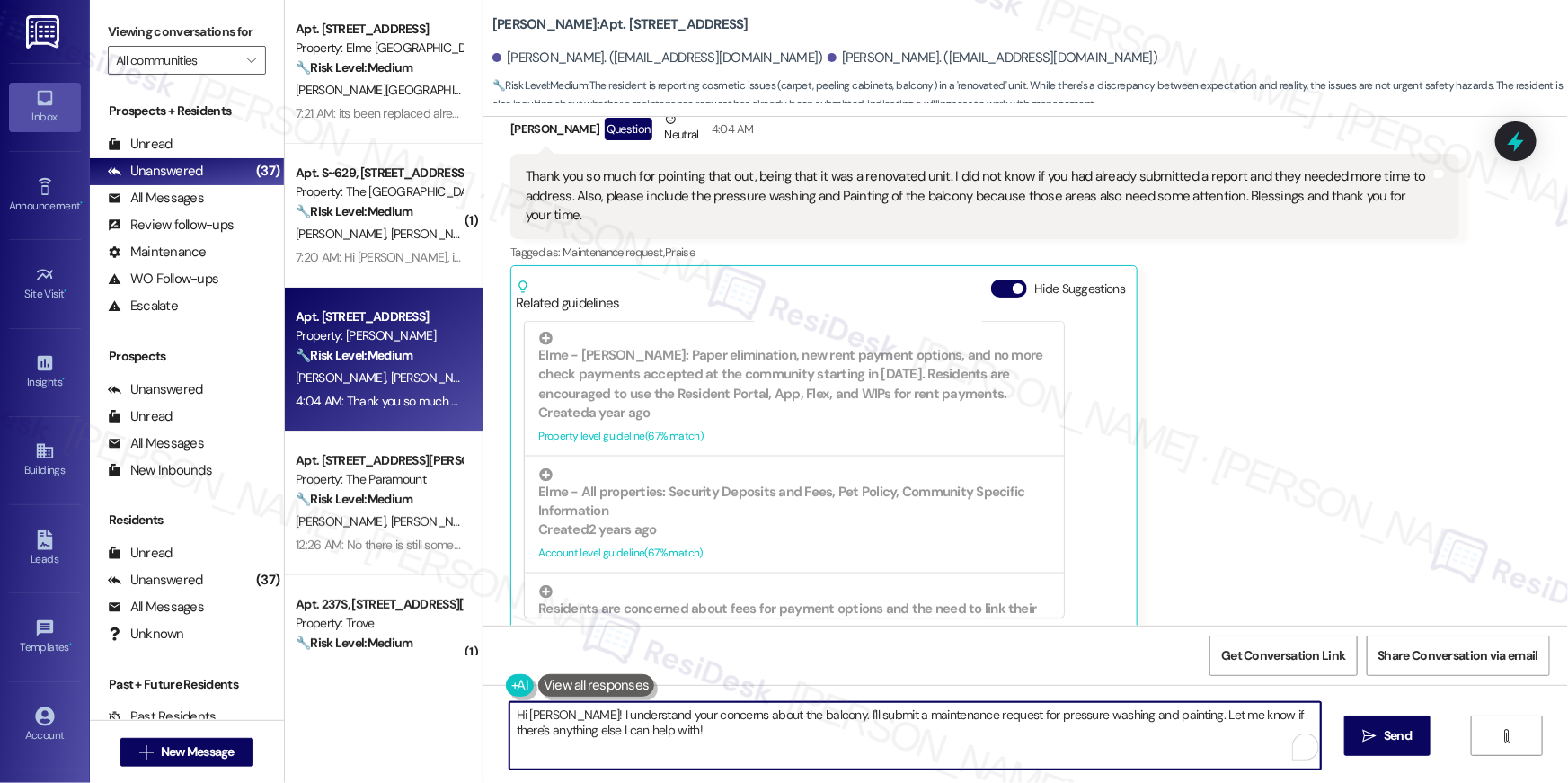
drag, startPoint x: 723, startPoint y: 731, endPoint x: 450, endPoint y: 718, distance: 273.3
click at [449, 718] on div "Apt. 1401, 205 Century Place Property: Elme Alexandria 🔧 Risk Level: Medium The…" at bounding box center [927, 392] width 1283 height 783
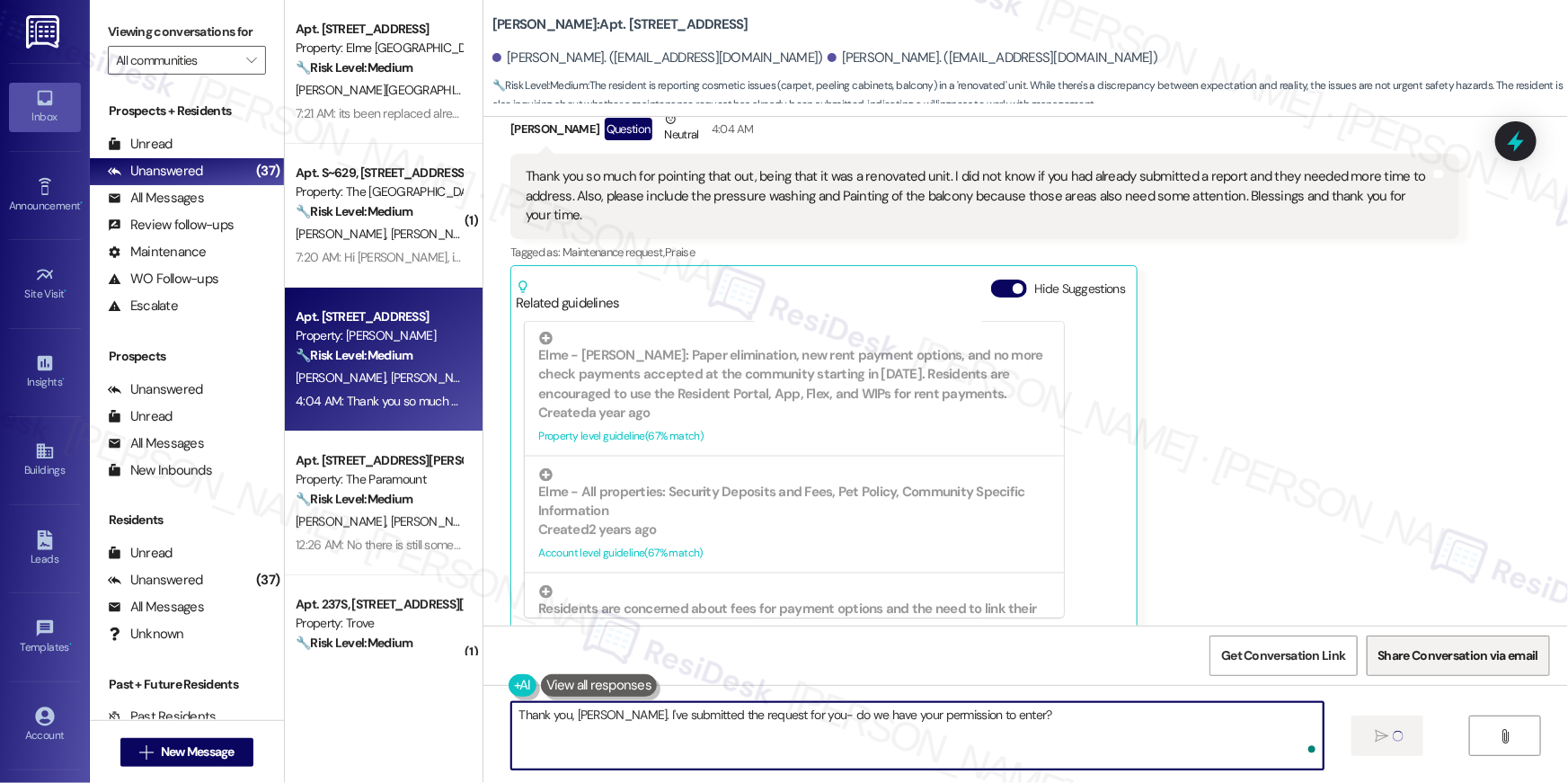
type textarea "Thank you, [PERSON_NAME]. I've submitted the request for you- do we have your p…"
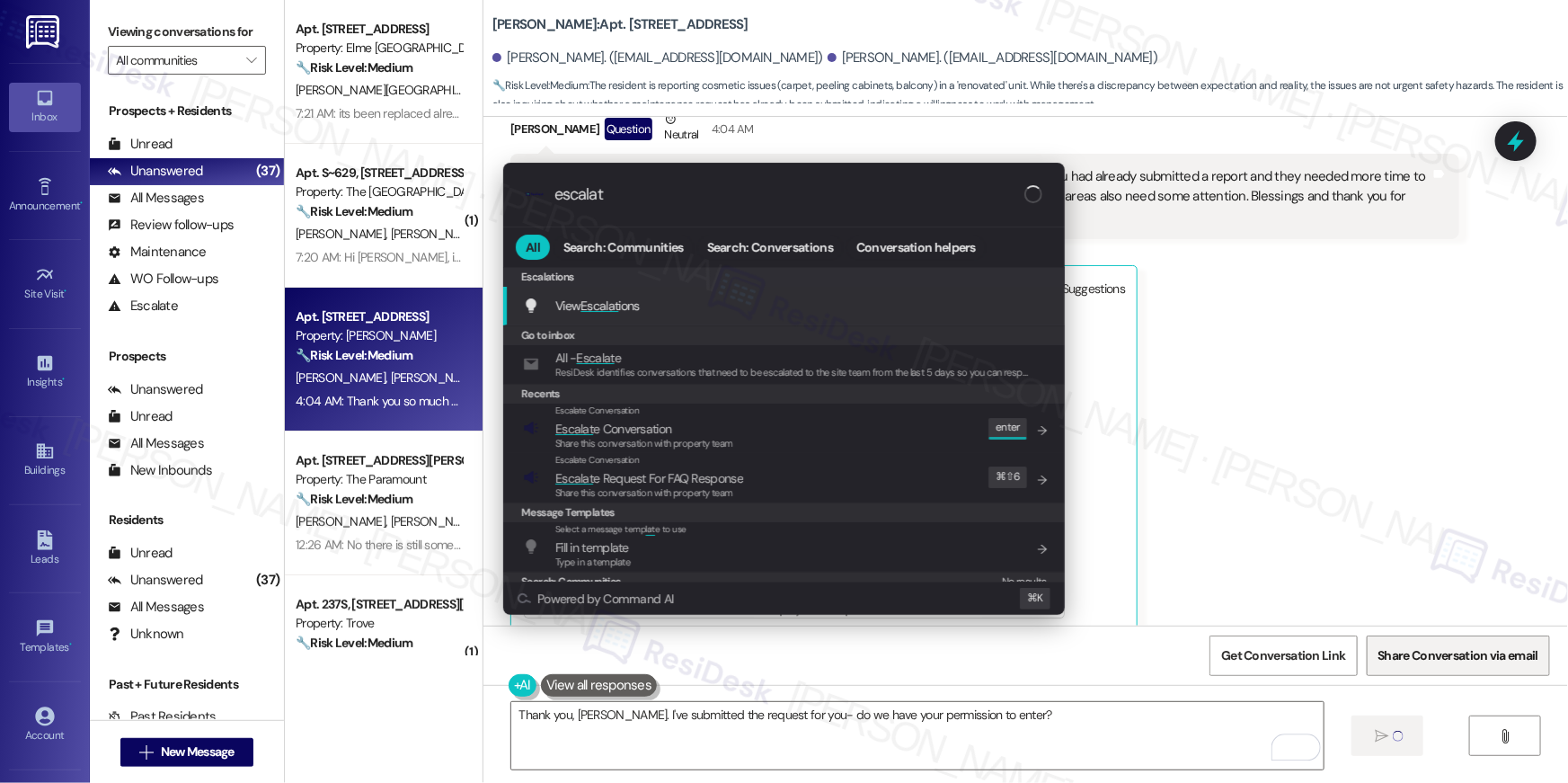
type input "escalate"
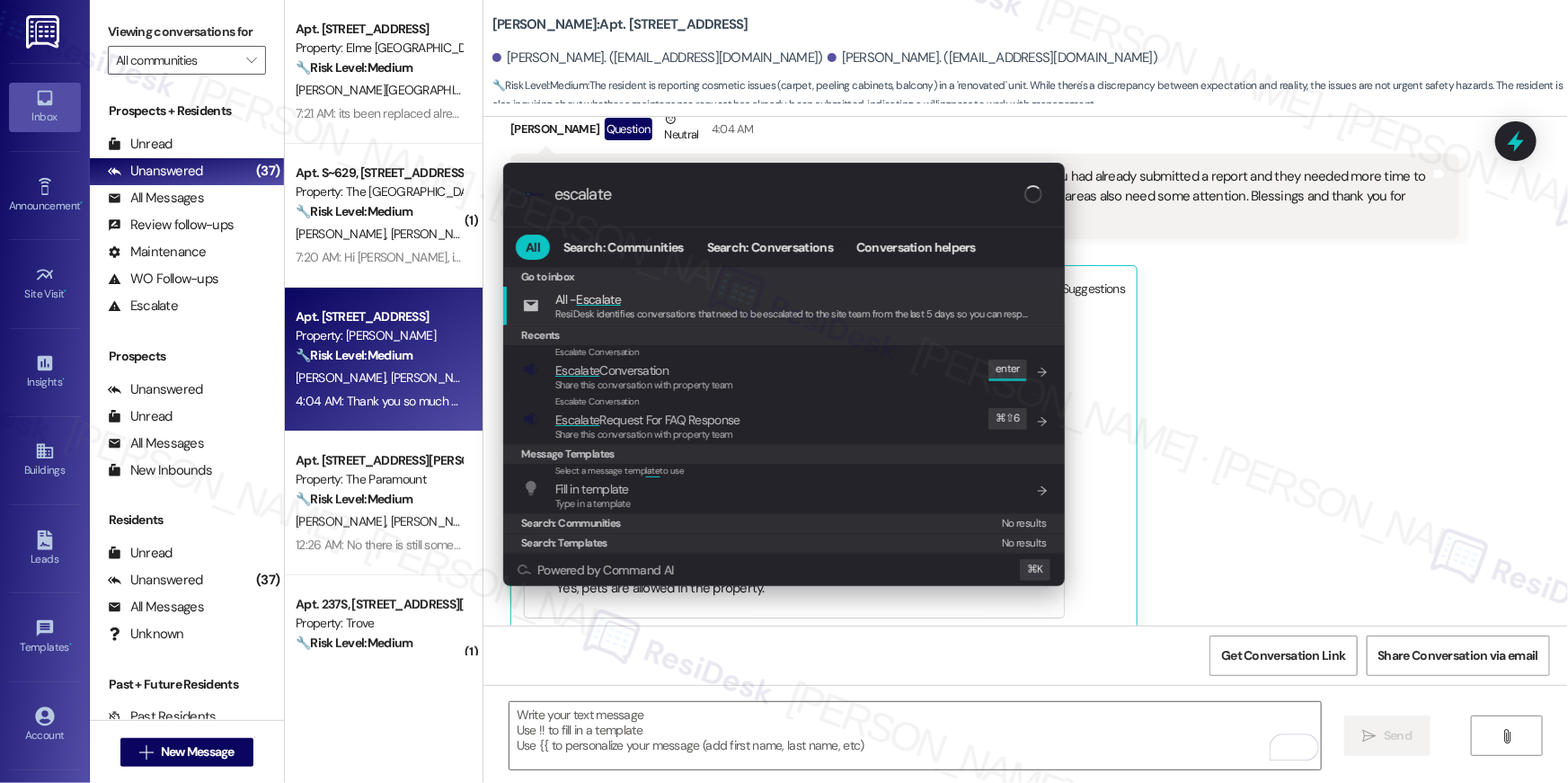
type textarea "Fetching suggested responses. Please feel free to read through the conversation…"
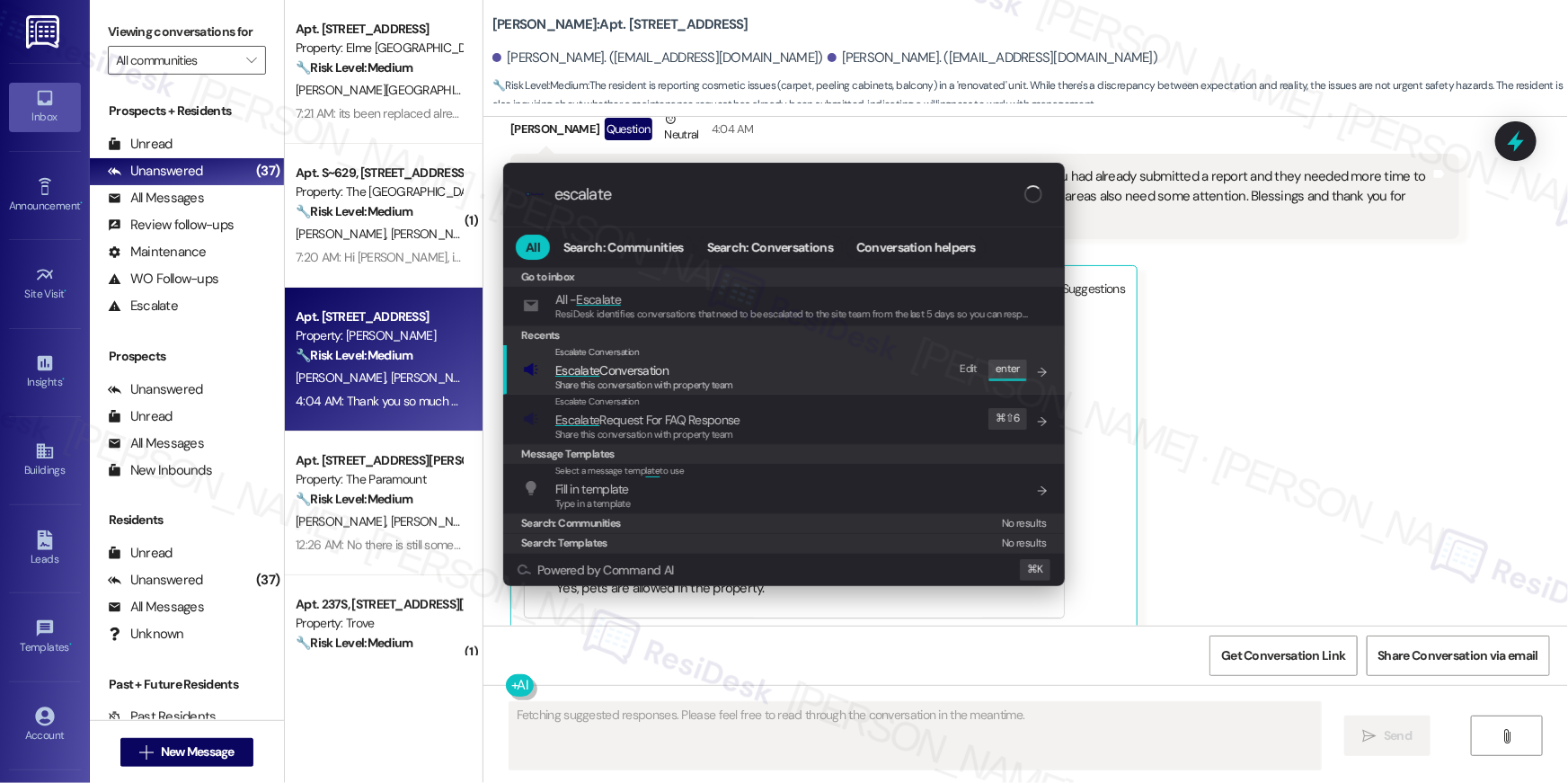
type input "escalate"
click at [774, 387] on div "Escalate Conversation Escalate Conversation Share this conversation with proper…" at bounding box center [785, 369] width 525 height 49
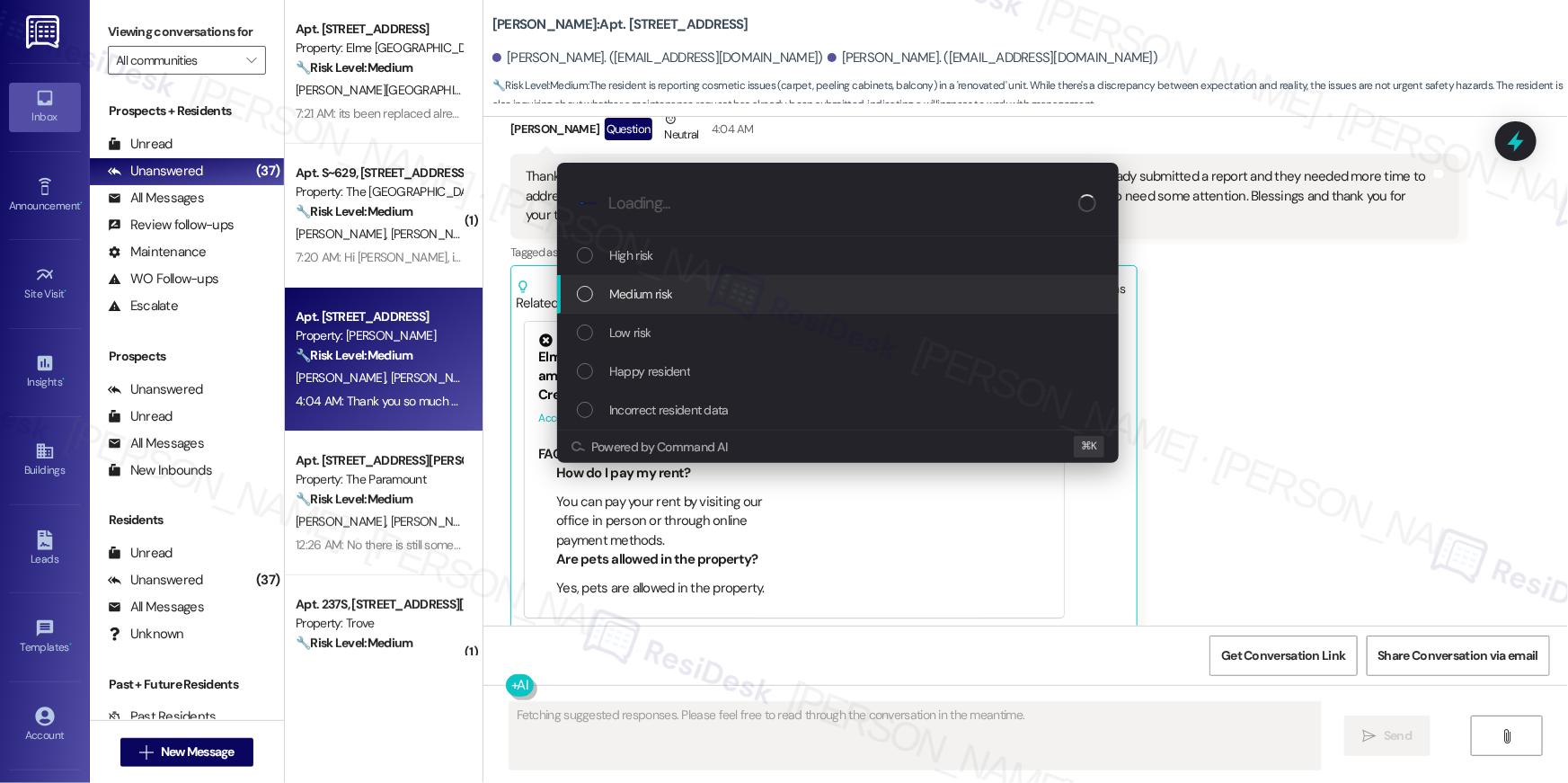
click at [692, 308] on div "Medium risk" at bounding box center [837, 295] width 561 height 39
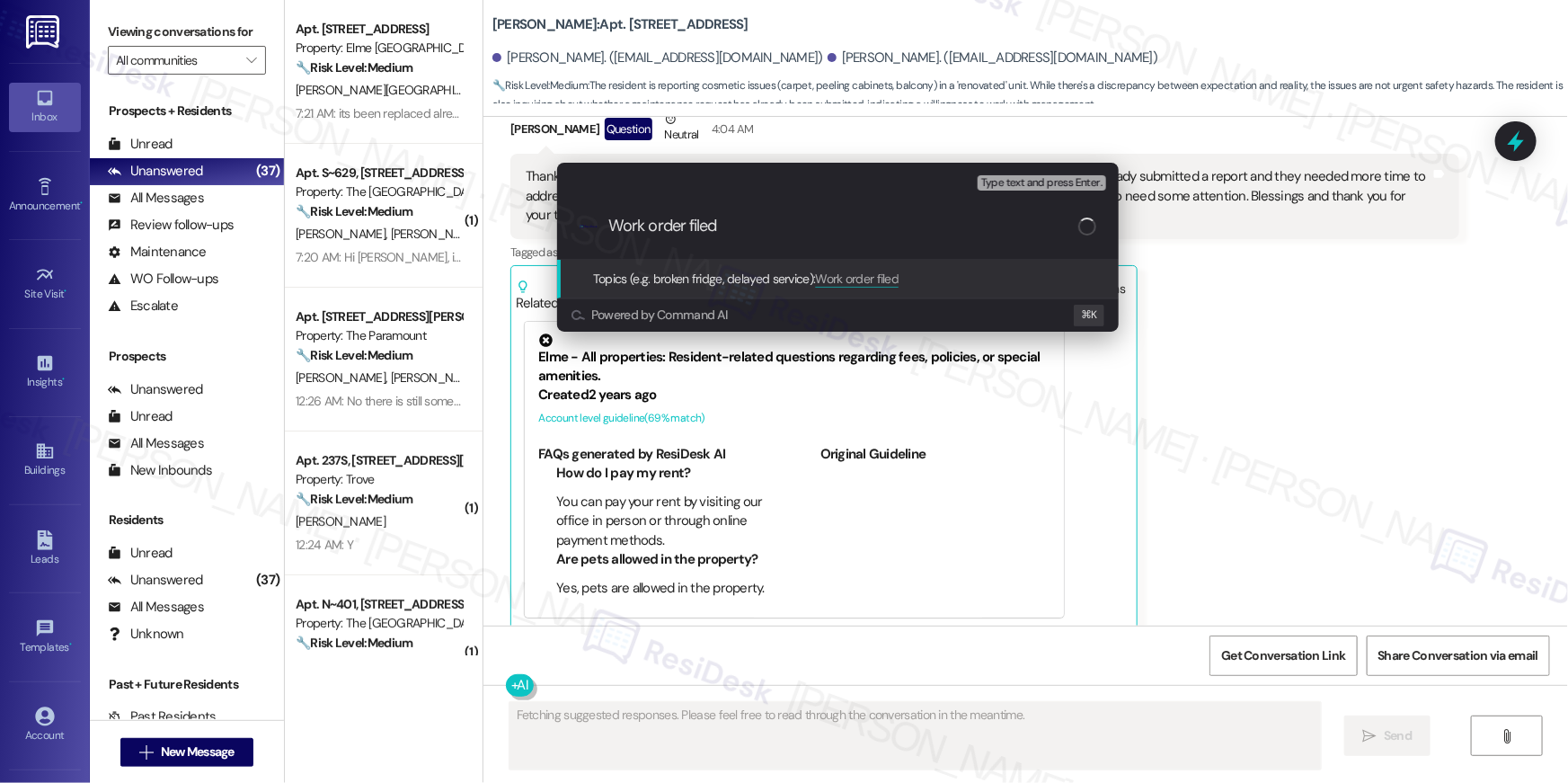
type input "Work order filed"
type textarea "Hi Mrs"
type input "Work order filed b"
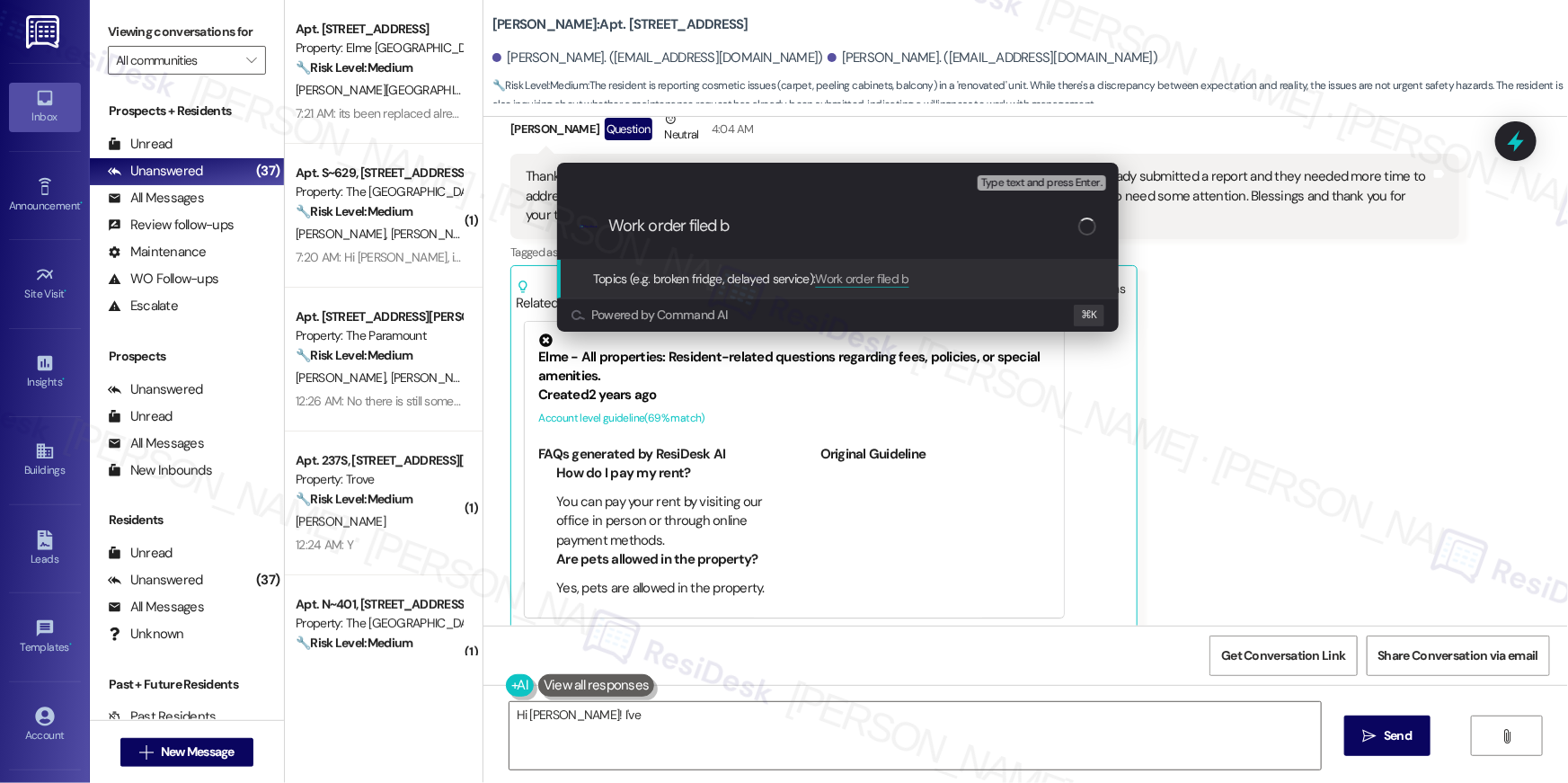
type textarea "Hi Mrs. Sterling! I've"
type input "Work order filed by"
type textarea "Hi Mrs. Sterling! I've noted your request for"
type input "Work order filed by"
type textarea "Hi Mrs. Sterling! I've noted your request for pressure"
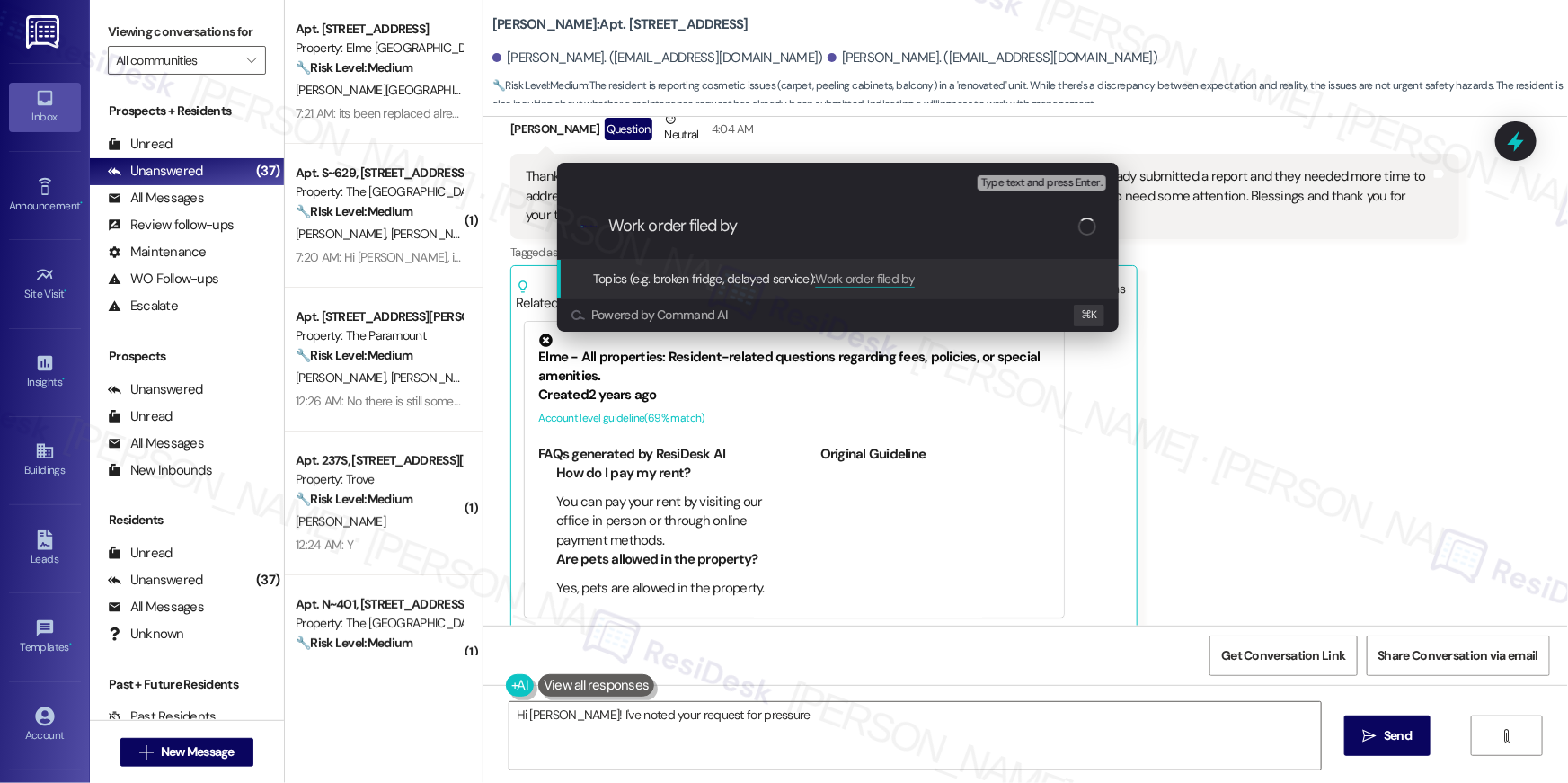
type input "Work order filed by R"
type textarea "Hi Mrs. Sterling! I've noted your request for pressure washing and painting"
type input "Work order filed by Re"
type textarea "Hi Mrs. Sterling! I've noted your request for pressure washing and painting of …"
type input "Work order filed by Res"
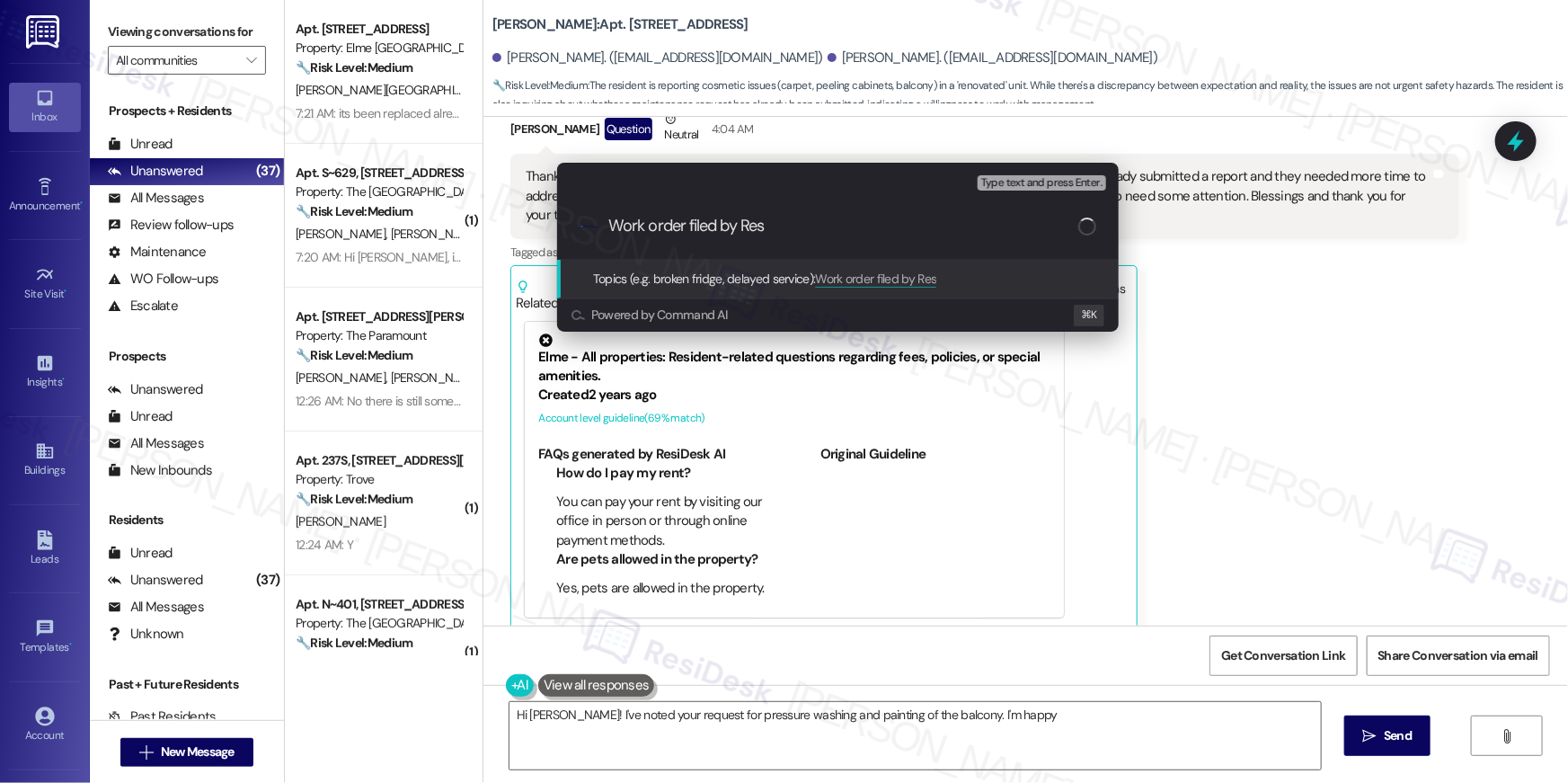
type textarea "Hi Mrs. Sterling! I've noted your request for pressure washing and painting of …"
type input "Work order filed by Resi"
type textarea "Hi Mrs. Sterling! I've noted your request for pressure washing and painting of …"
type input "Work order filed by Resid"
type textarea "Hi Mrs. Sterling! I've noted your request for pressure washing and painting of …"
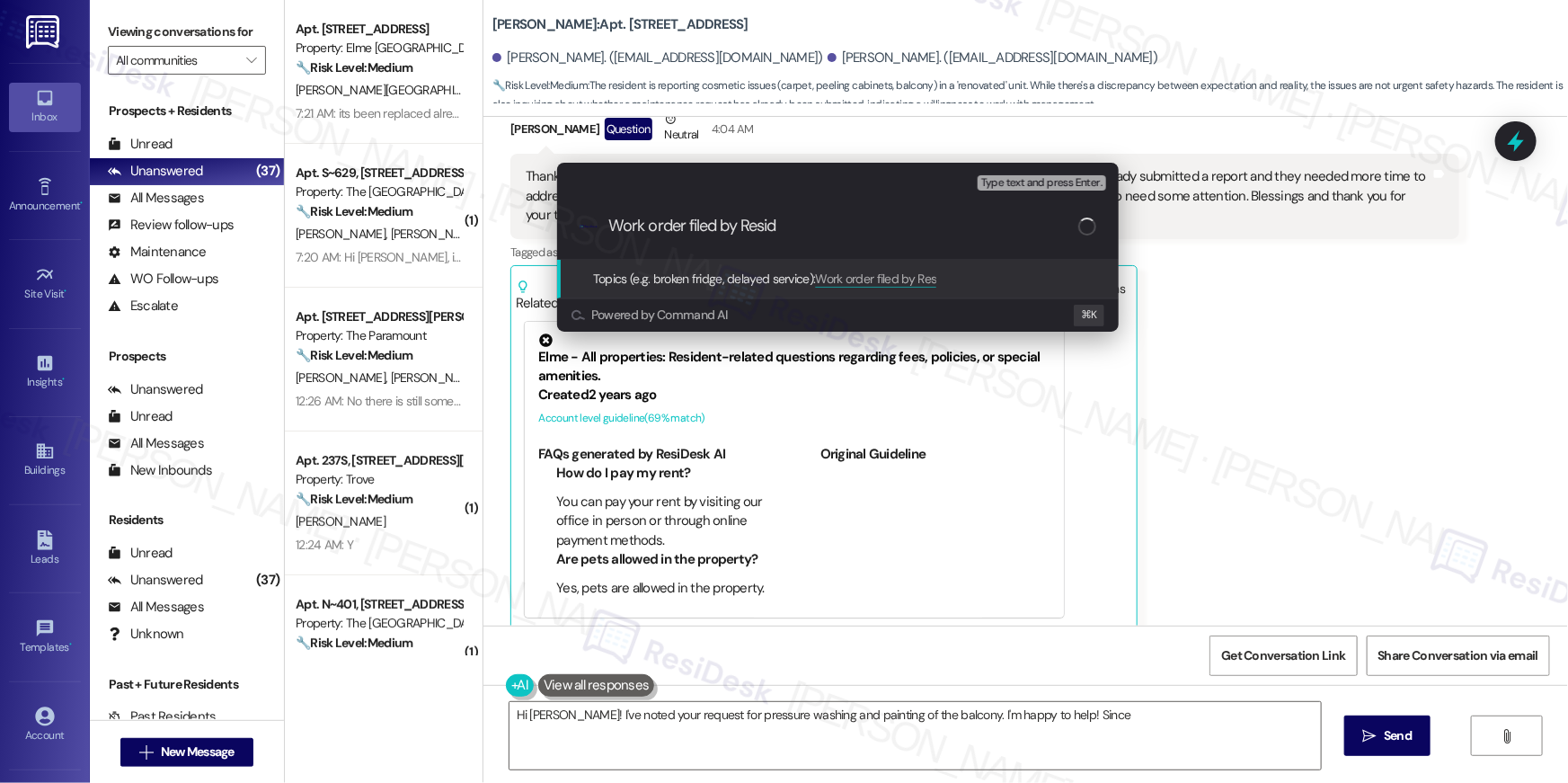
type input "Work order filed by Reside"
type textarea "Hi Mrs. Sterling! I've noted your request for pressure washing and painting of …"
type input "Work order filed by Resides"
type textarea "Hi Mrs. Sterling! I've noted your request for pressure washing and painting of …"
type input "Work order filed by Residesk"
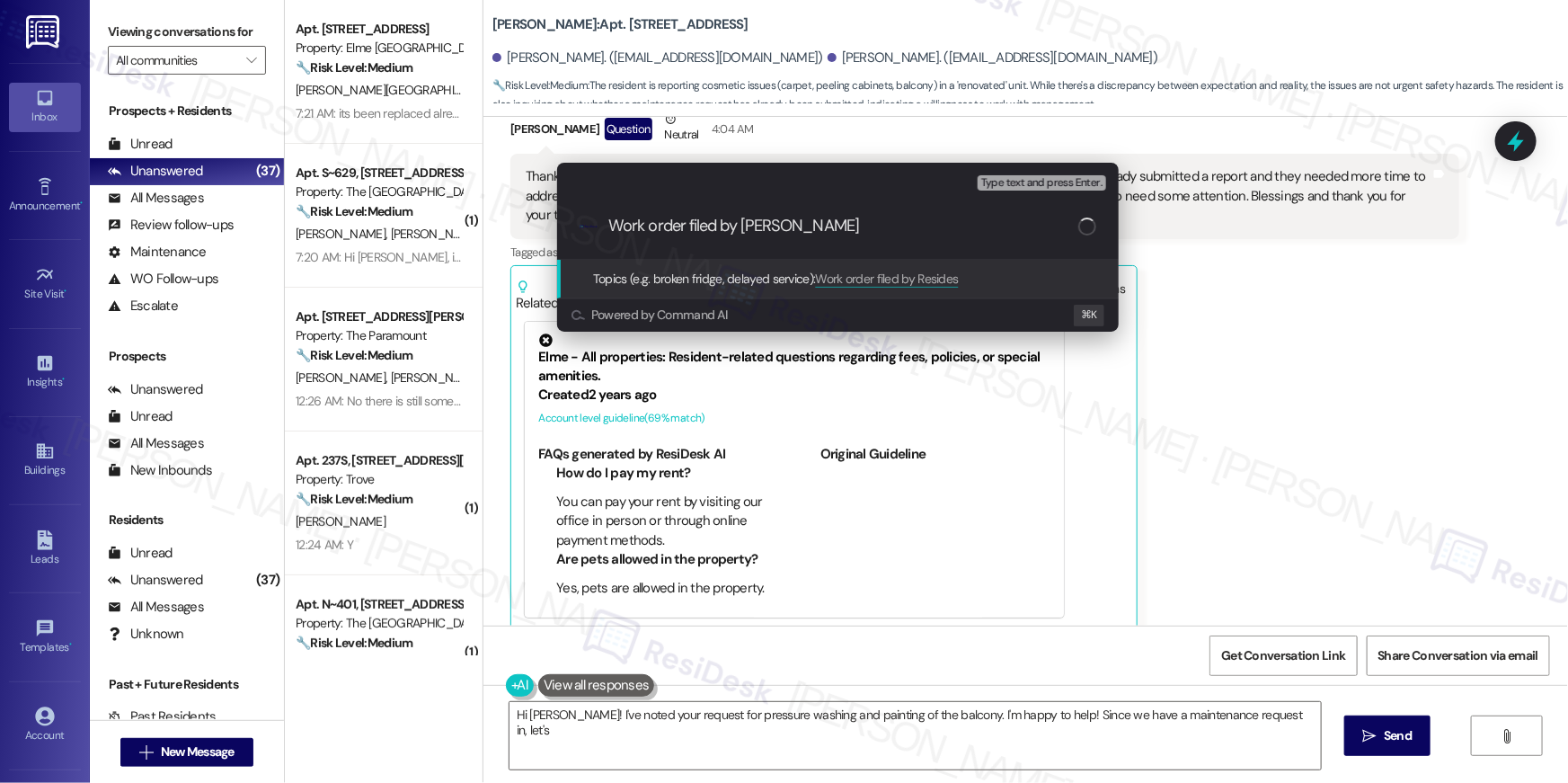
type textarea "Hi Mrs. Sterling! I've noted your request for pressure washing and painting of …"
type input "Work order filed by Residesk"
type textarea "Hi Mrs. Sterling! I've noted your request for pressure washing and painting of …"
type input "Work order filed by Residesk |"
type textarea "Hi Mrs. Sterling! I've noted your request for pressure washing and painting of …"
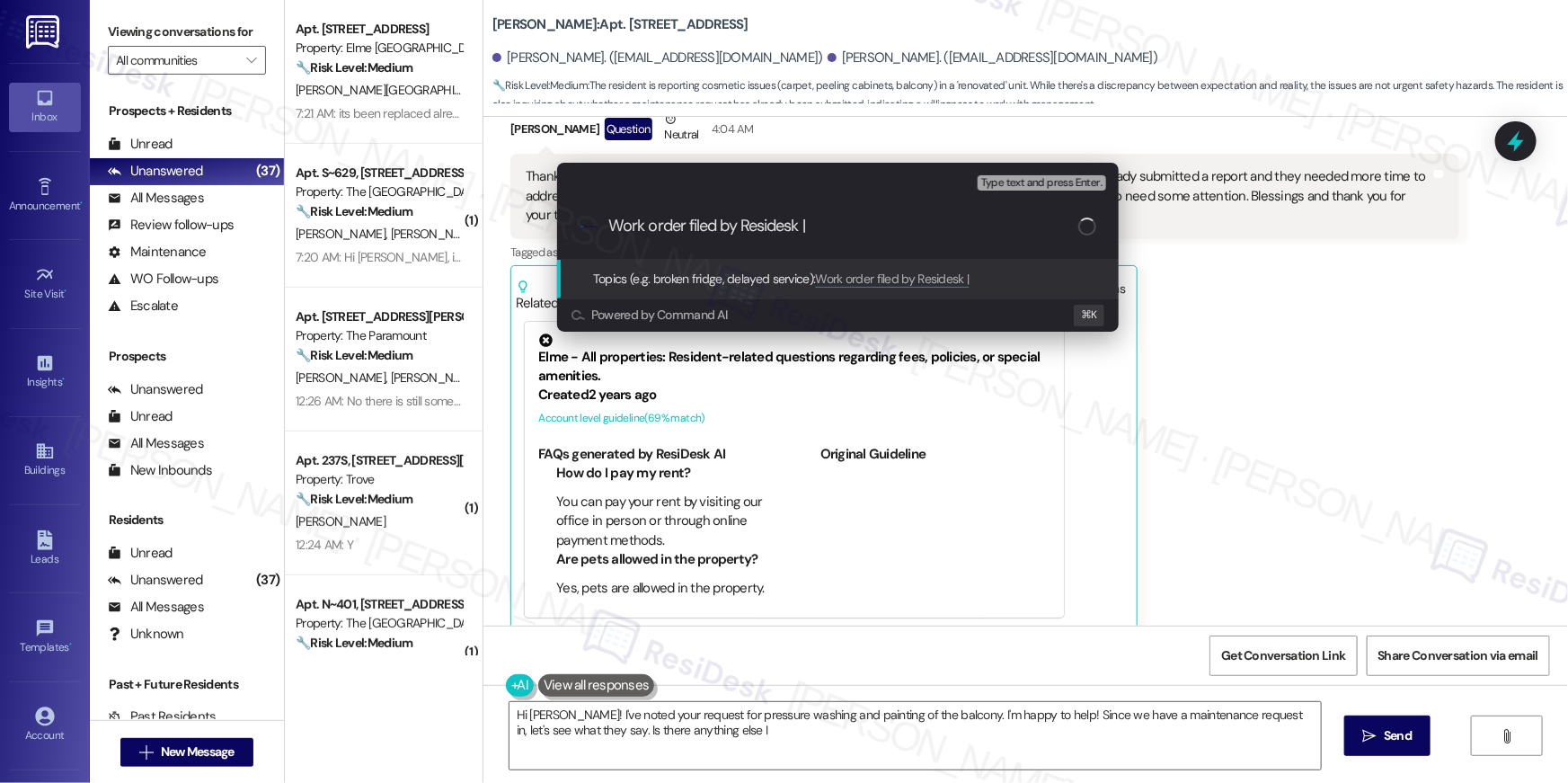
type input "Work order filed by Residesk |"
type textarea "Hi Mrs. Sterling! I've noted your request for pressure washing and painting of …"
paste input "Work Order # 396762 Move-in maintenance items"
type input "Work order filed by Residesk | Work Order # 396762 Move-in maintenance items"
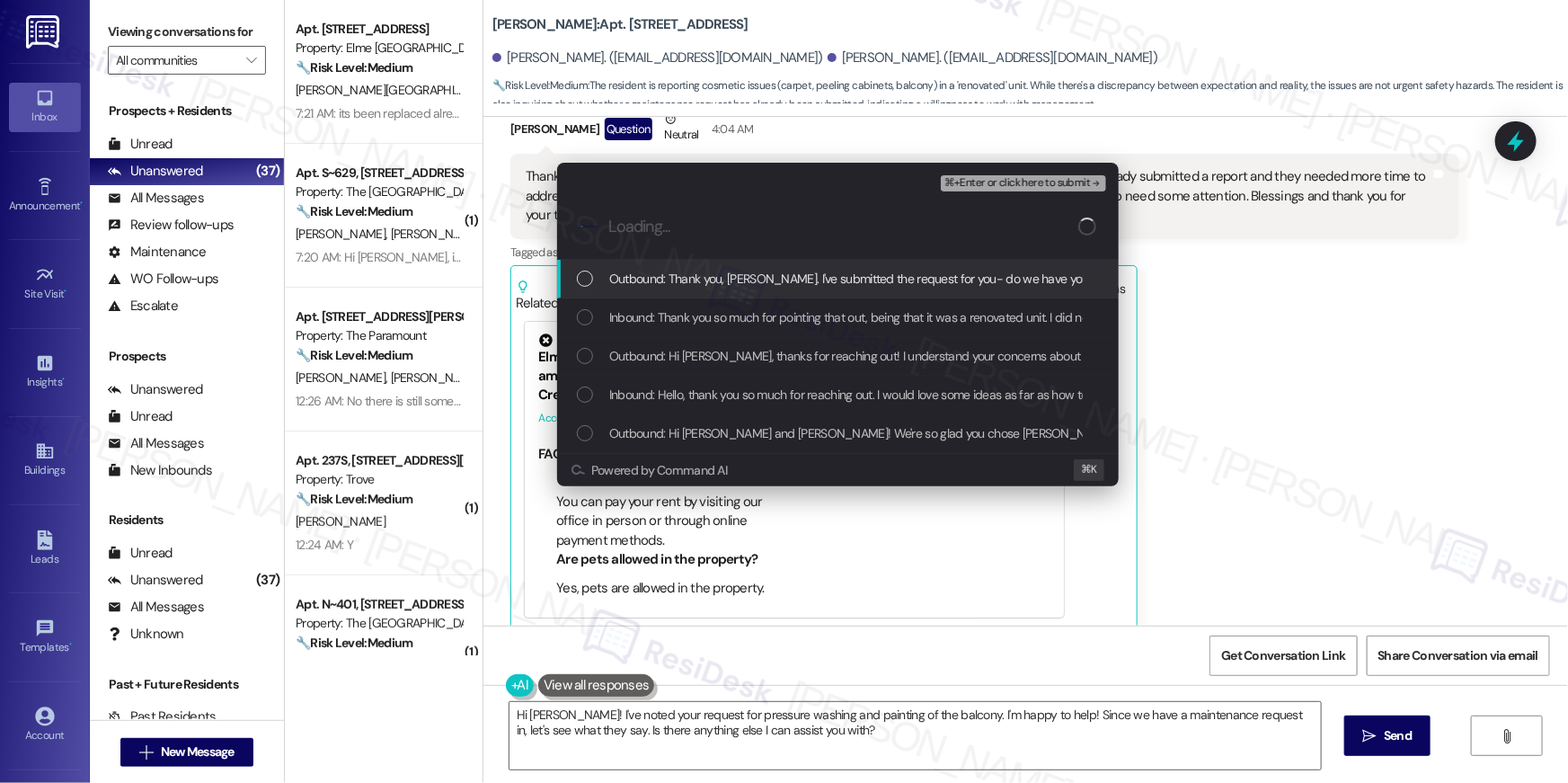
click at [797, 279] on span "Outbound: Thank you, Mrs Sterling. I've submitted the request for you- do we ha…" at bounding box center [904, 278] width 592 height 19
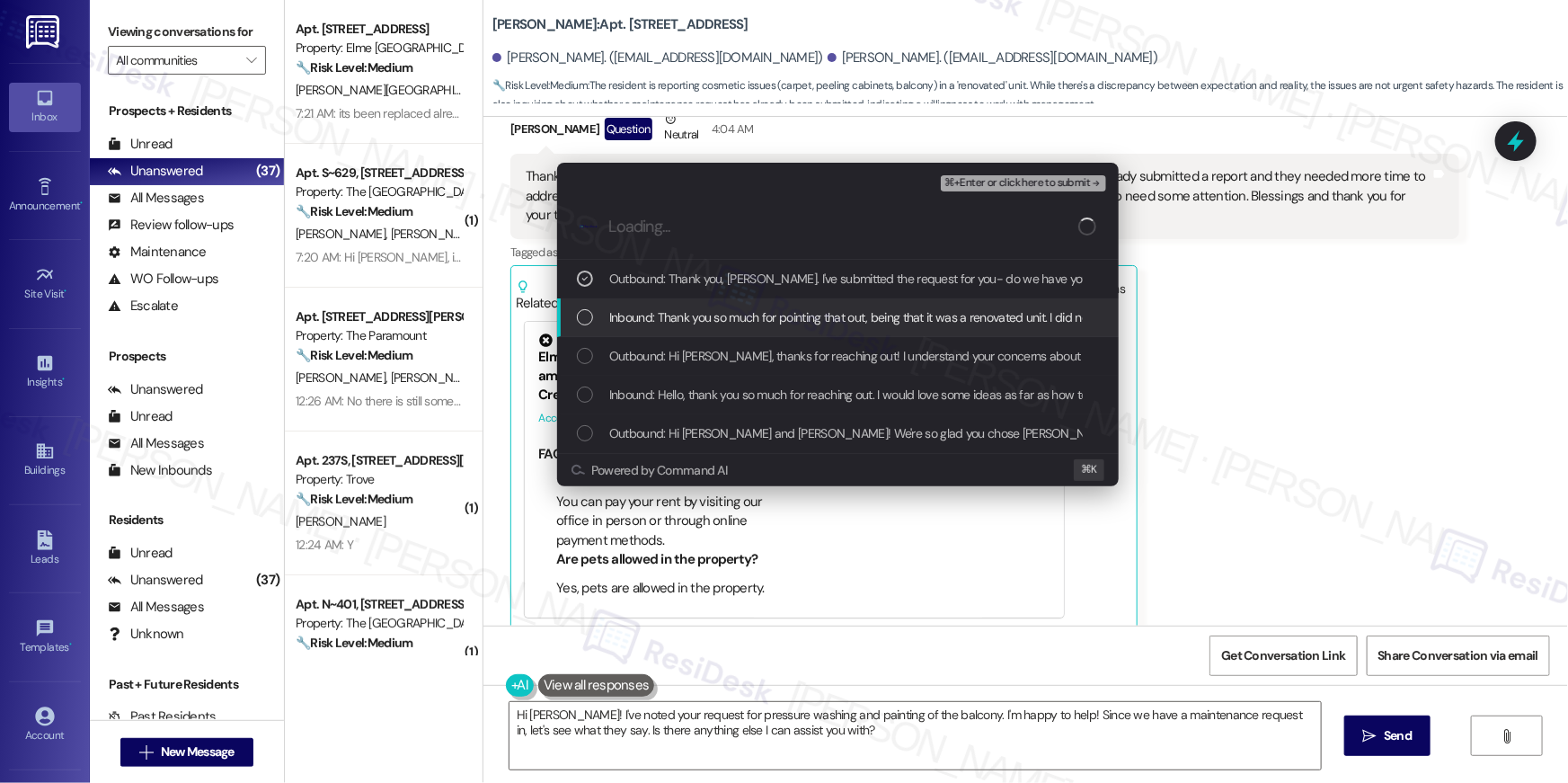
click at [785, 314] on span "Inbound: Thank you so much for pointing that out, being that it was a renovated…" at bounding box center [1478, 317] width 1738 height 19
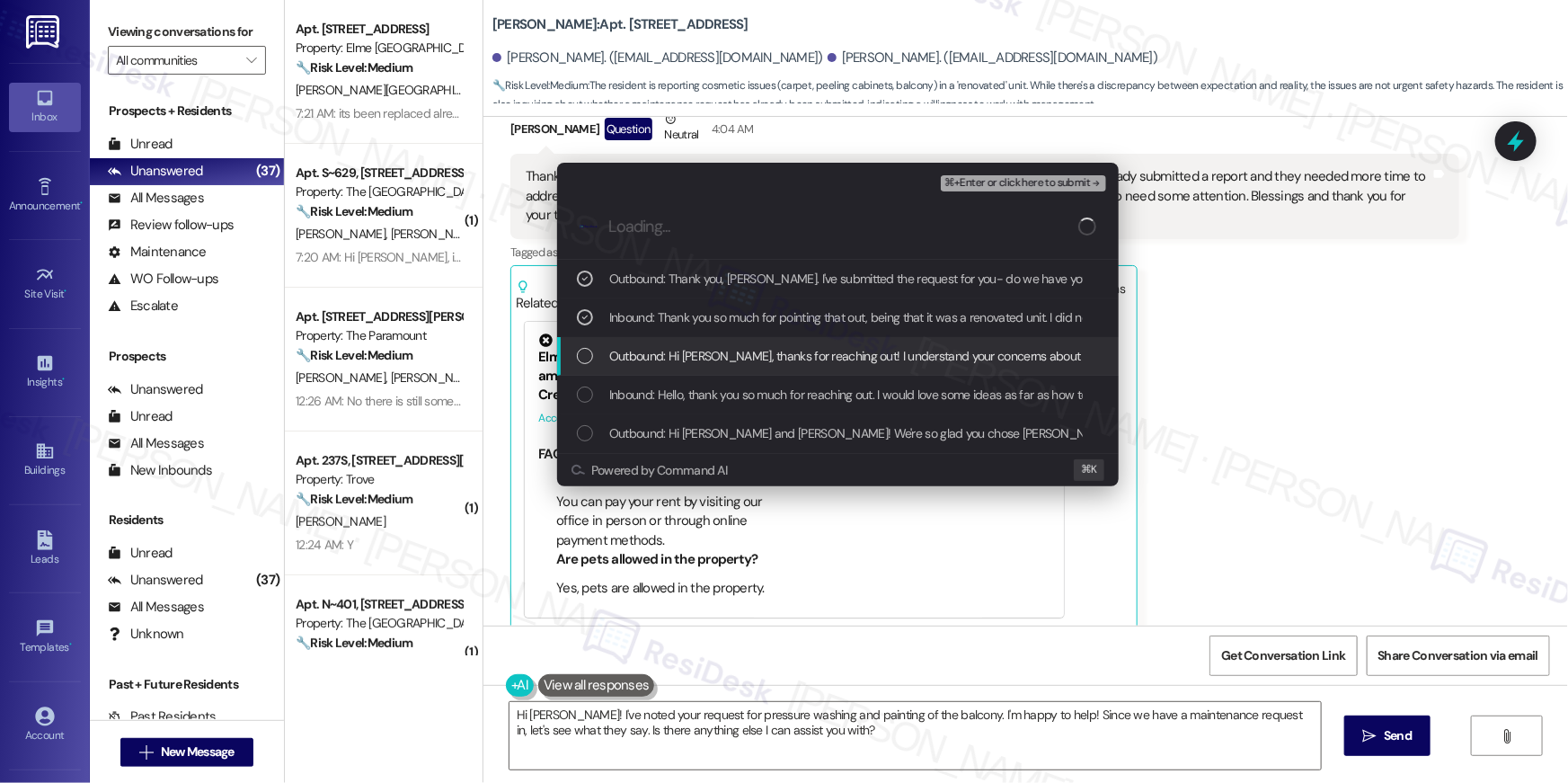
click at [773, 348] on span "Outbound: Hi Mrs. Sterling, thanks for reaching out! I understand your concerns…" at bounding box center [1183, 355] width 1148 height 19
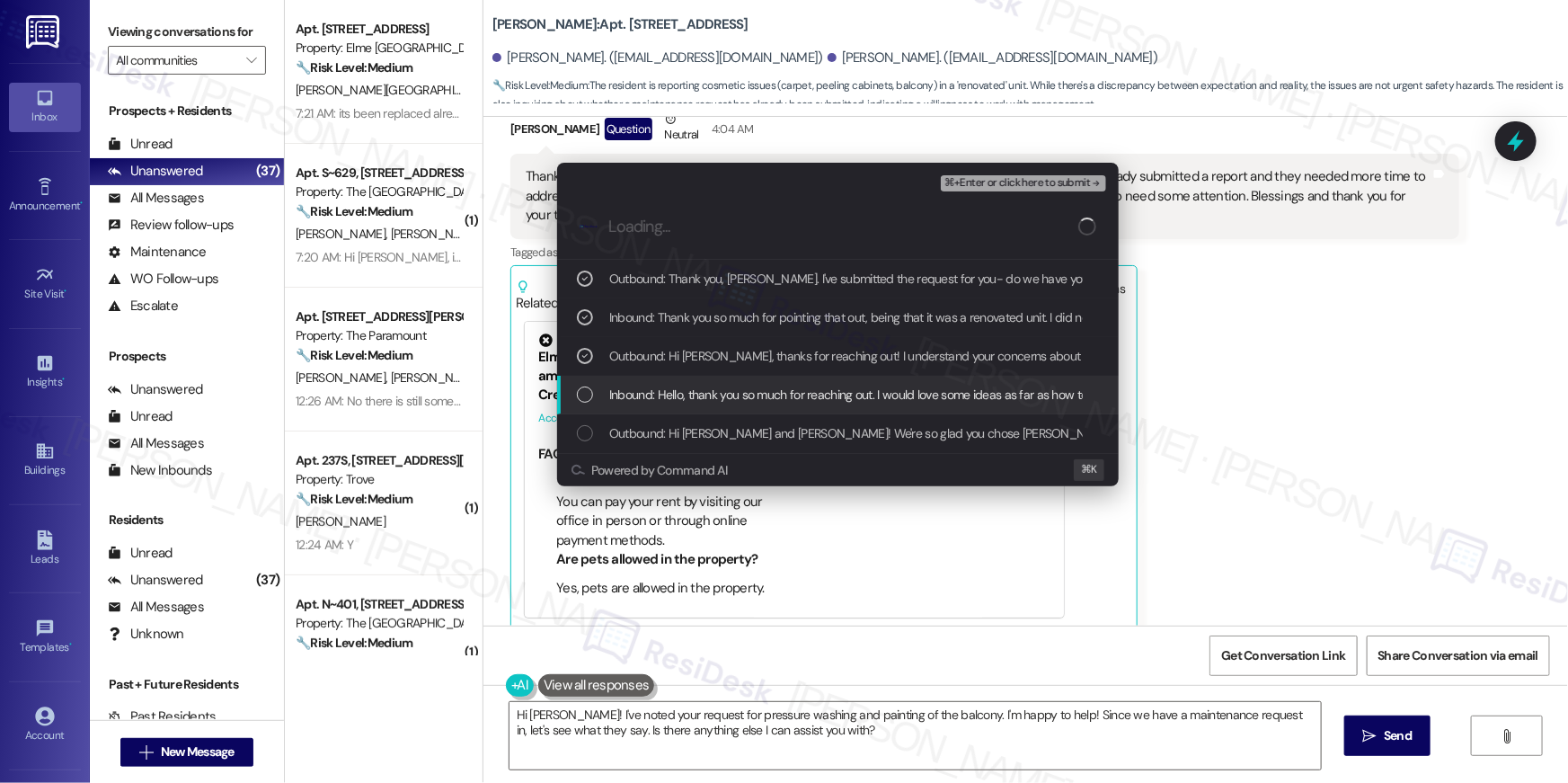
click at [765, 387] on span "Inbound: Hello, thank you so much for reaching out. I would love some ideas as …" at bounding box center [1480, 394] width 1742 height 19
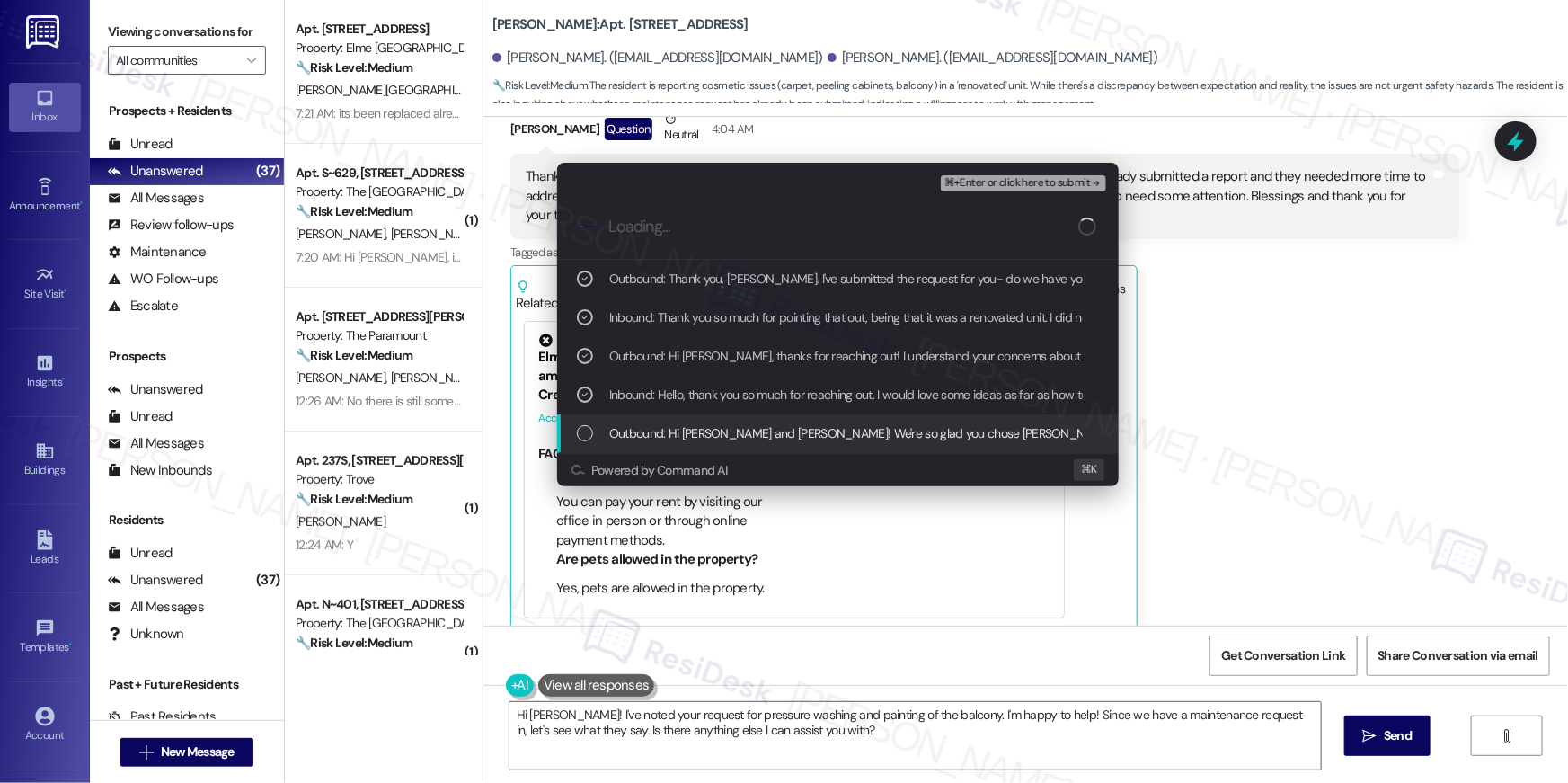
click at [762, 440] on span "Outbound: Hi Joycelyn and Madison! We're so glad you chose Elme Marietta! We wo…" at bounding box center [1408, 432] width 1598 height 19
click at [822, 423] on span "Outbound: Hi Joycelyn and Madison! We're so glad you chose Elme Marietta! We wo…" at bounding box center [1408, 432] width 1598 height 19
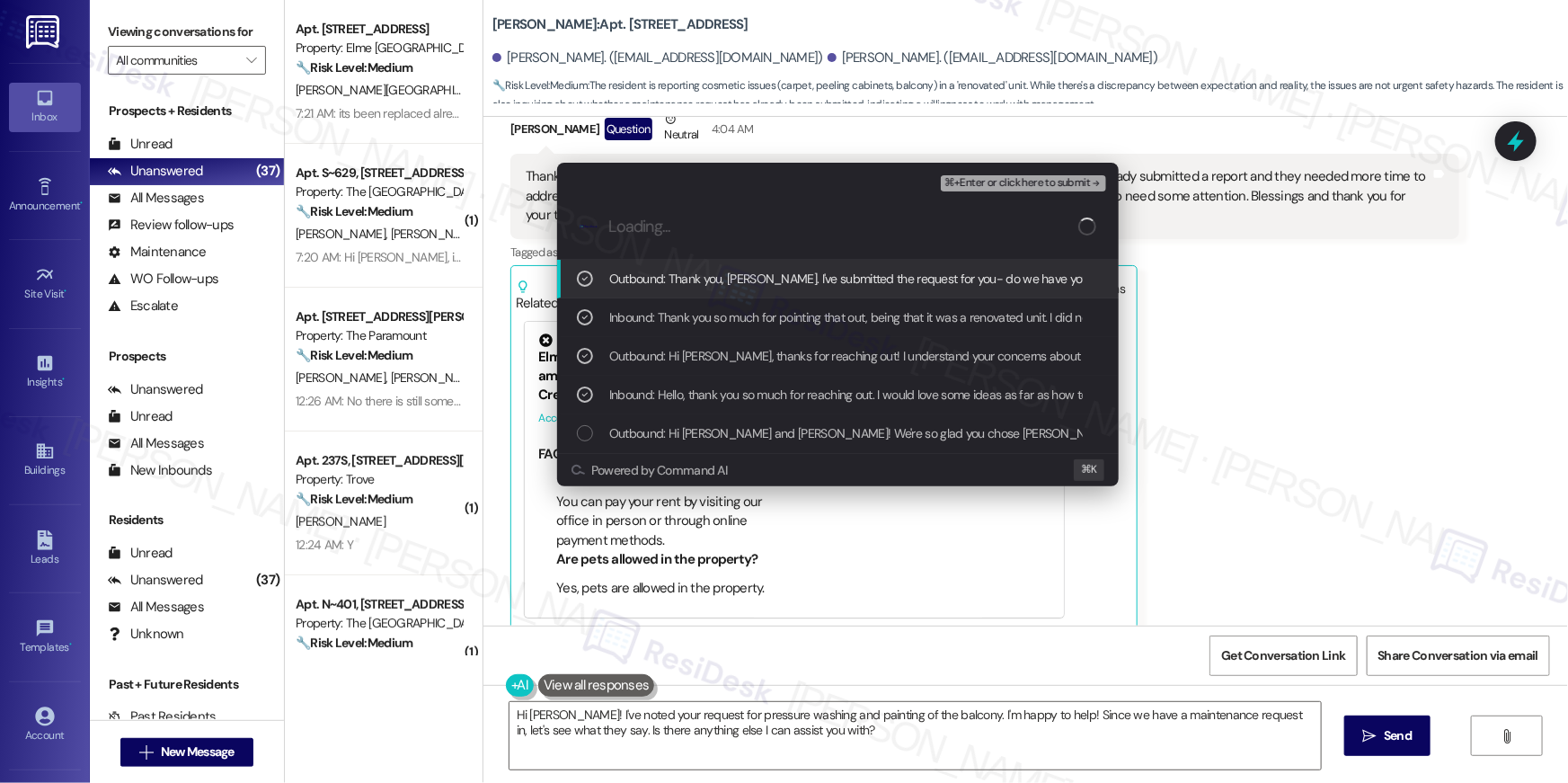
click at [1009, 184] on span "⌘+Enter or click here to submit" at bounding box center [1017, 184] width 146 height 13
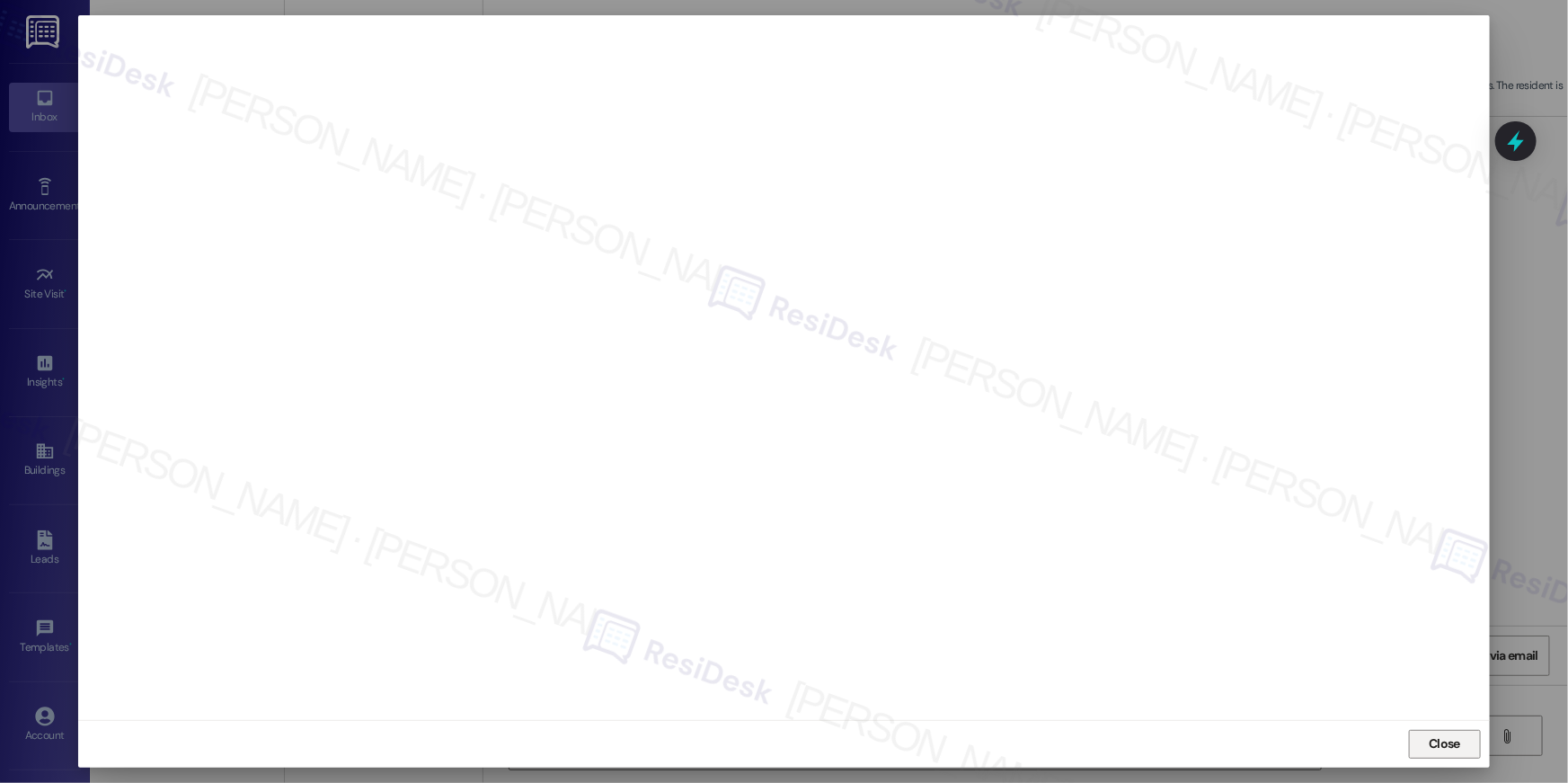
click at [1452, 742] on span "Close" at bounding box center [1444, 743] width 31 height 18
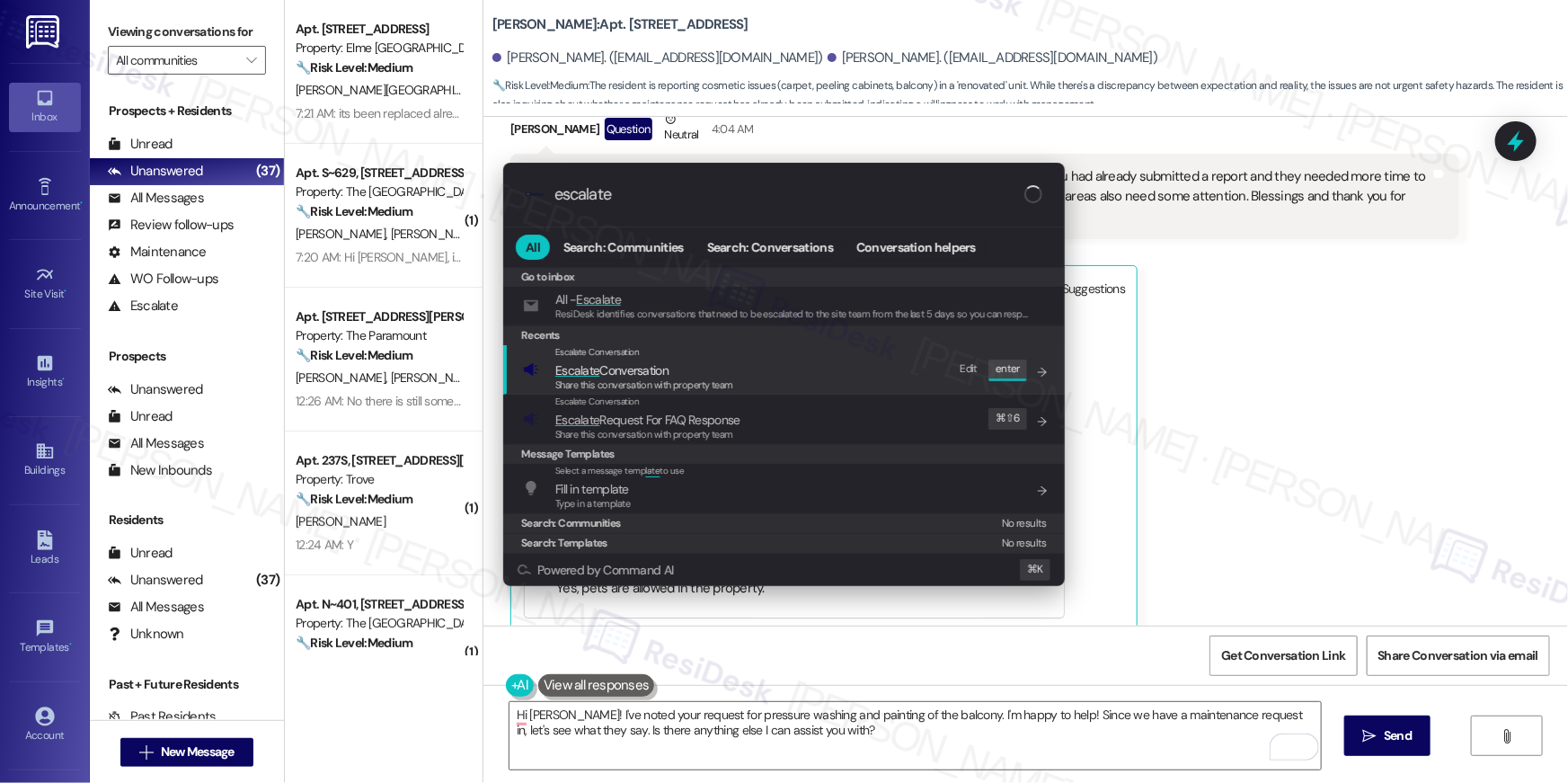
type input "escalate"
click at [799, 380] on div "Escalate Conversation Escalate Conversation Share this conversation with proper…" at bounding box center [785, 369] width 525 height 49
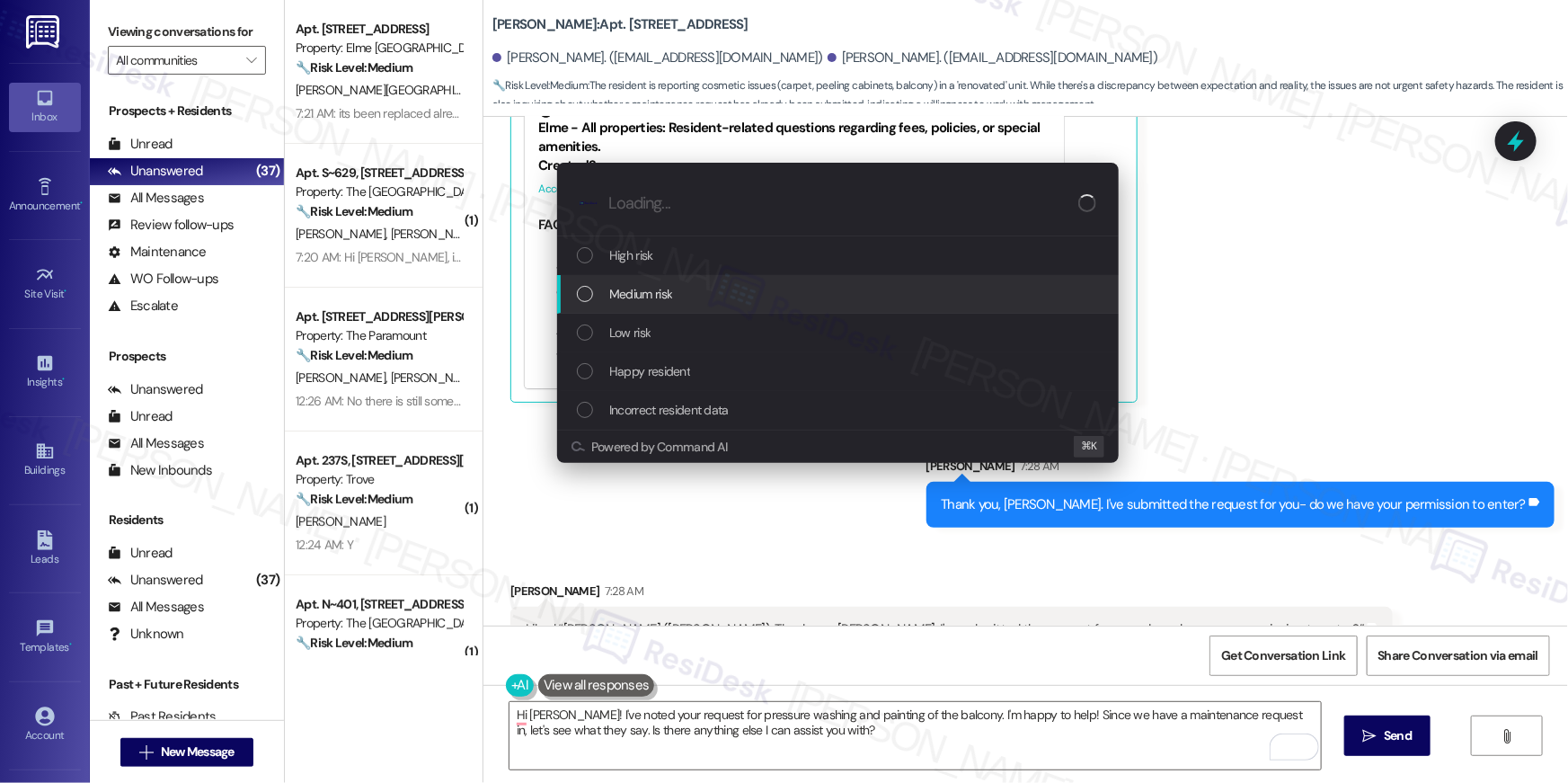
click at [764, 299] on div "Medium risk" at bounding box center [839, 294] width 525 height 19
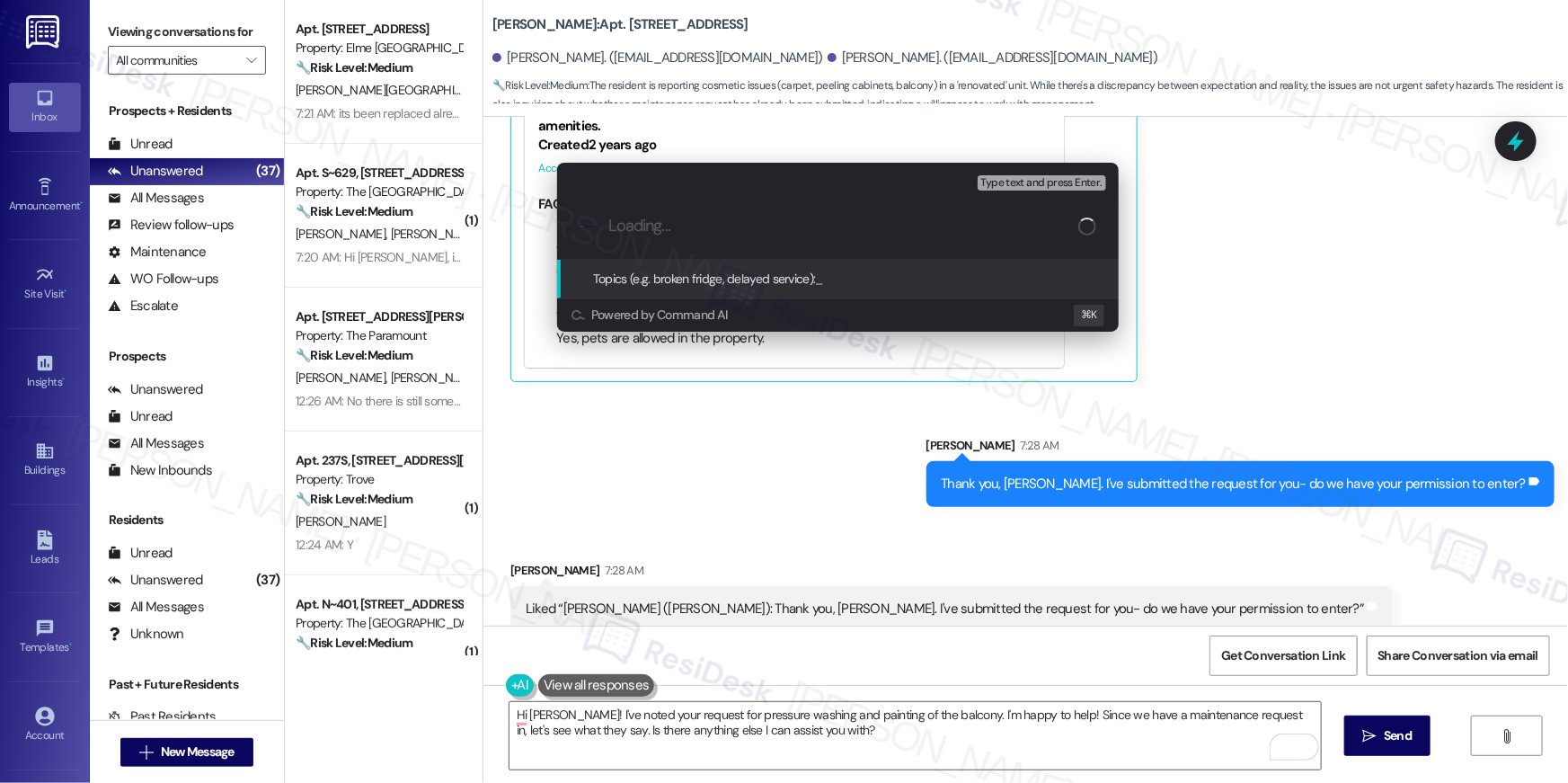
paste input "Work order filed by Residesk | Work Order # 396762 Move-in maintenance items"
type input "Work order filed by Residesk | Work Order # 396762 Move-in maintenance items"
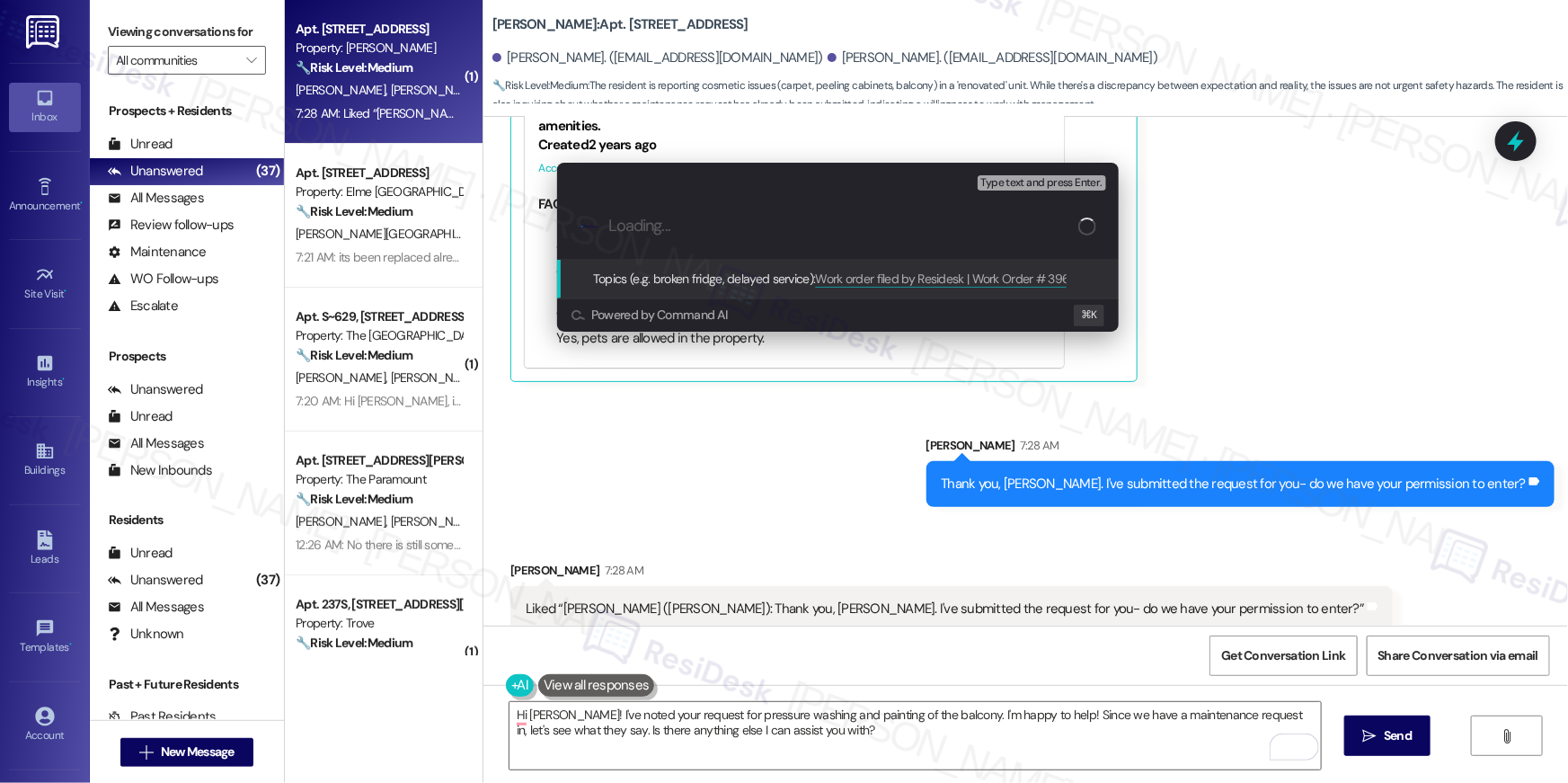
scroll to position [0, 0]
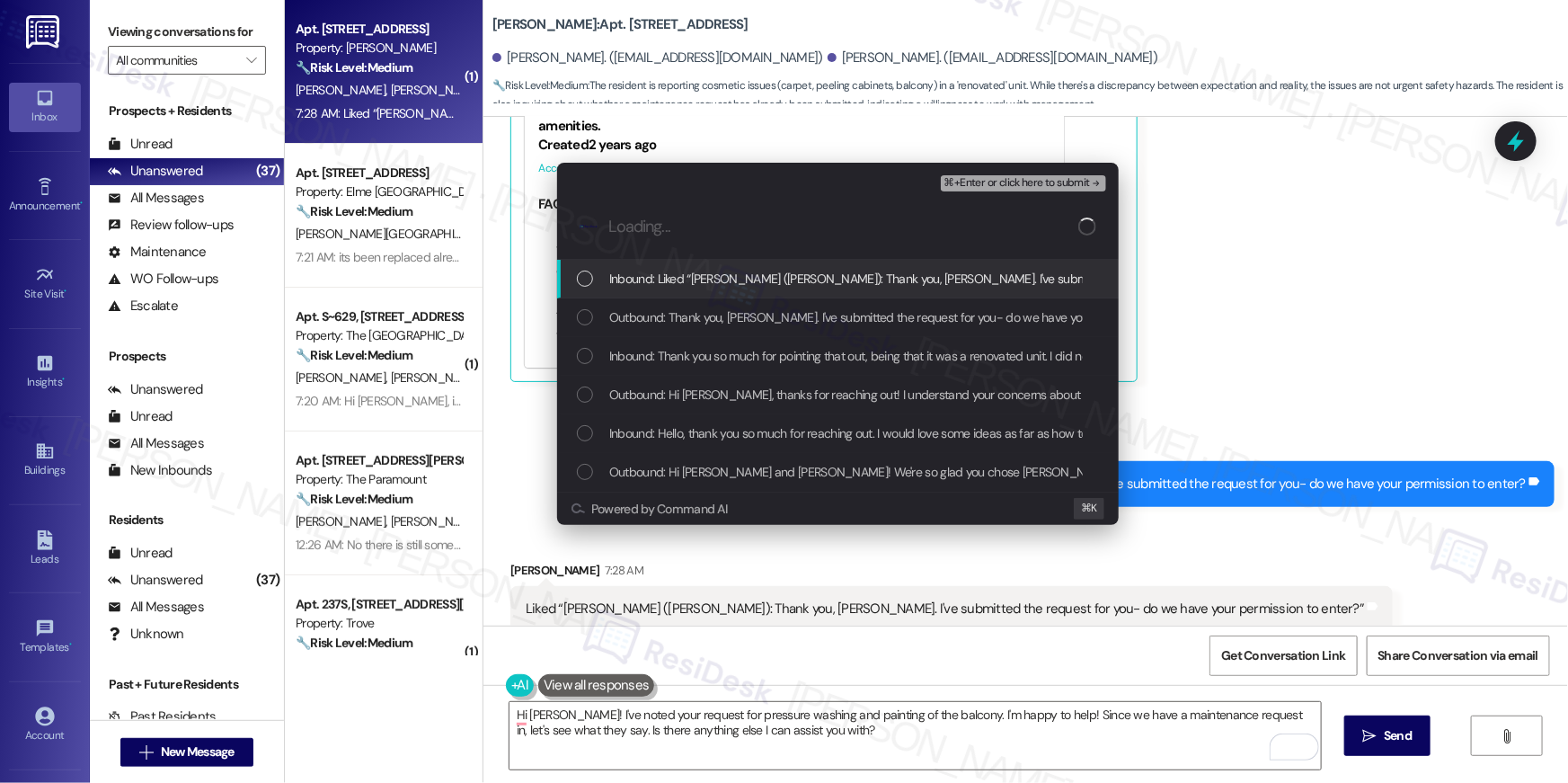
click at [771, 284] on span "Inbound: Liked “Ella (Elme Marietta): Thank you, Mrs Sterling. I've submitted t…" at bounding box center [1016, 278] width 814 height 19
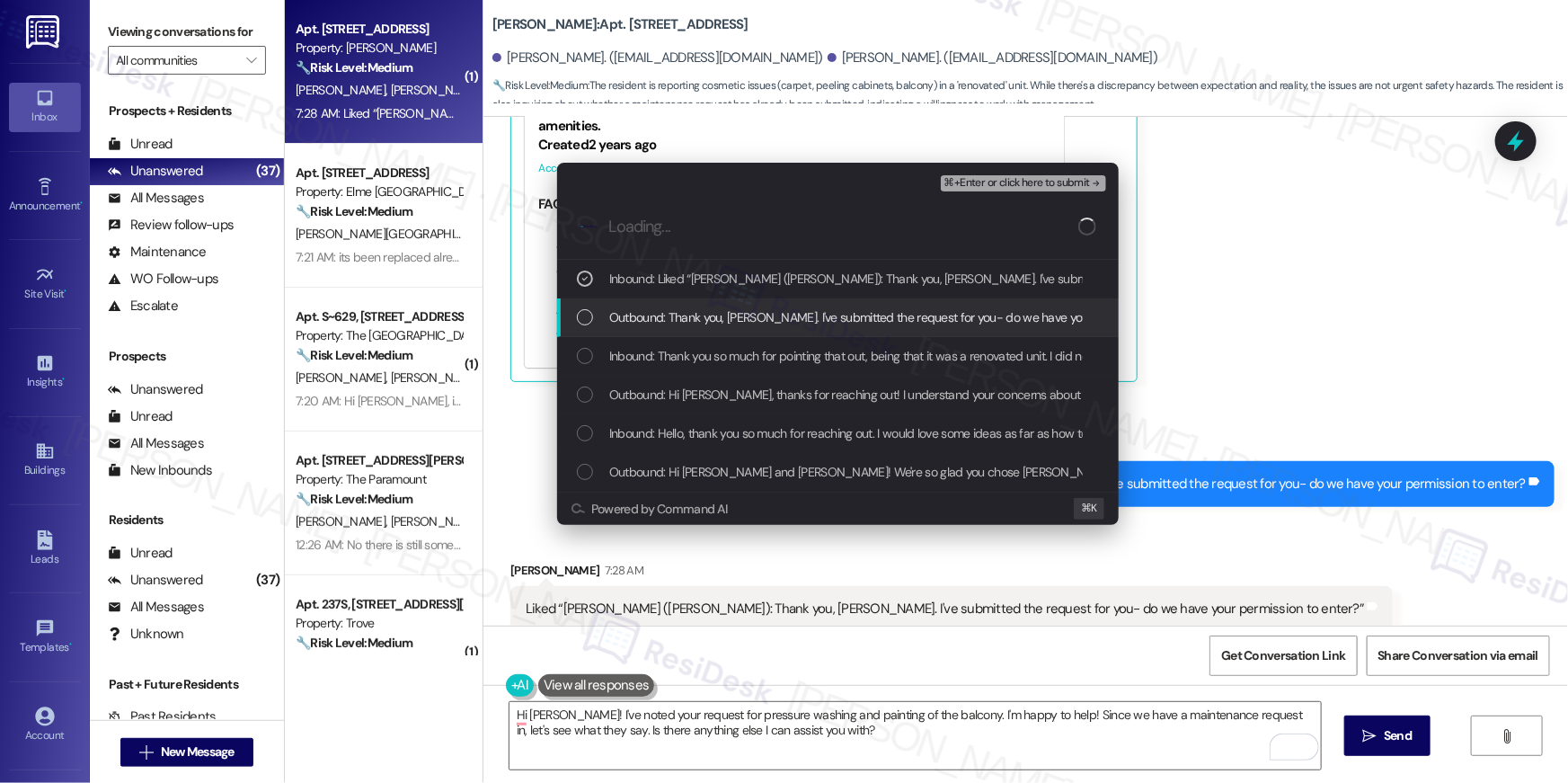
click at [763, 313] on span "Outbound: Thank you, Mrs Sterling. I've submitted the request for you- do we ha…" at bounding box center [904, 317] width 592 height 19
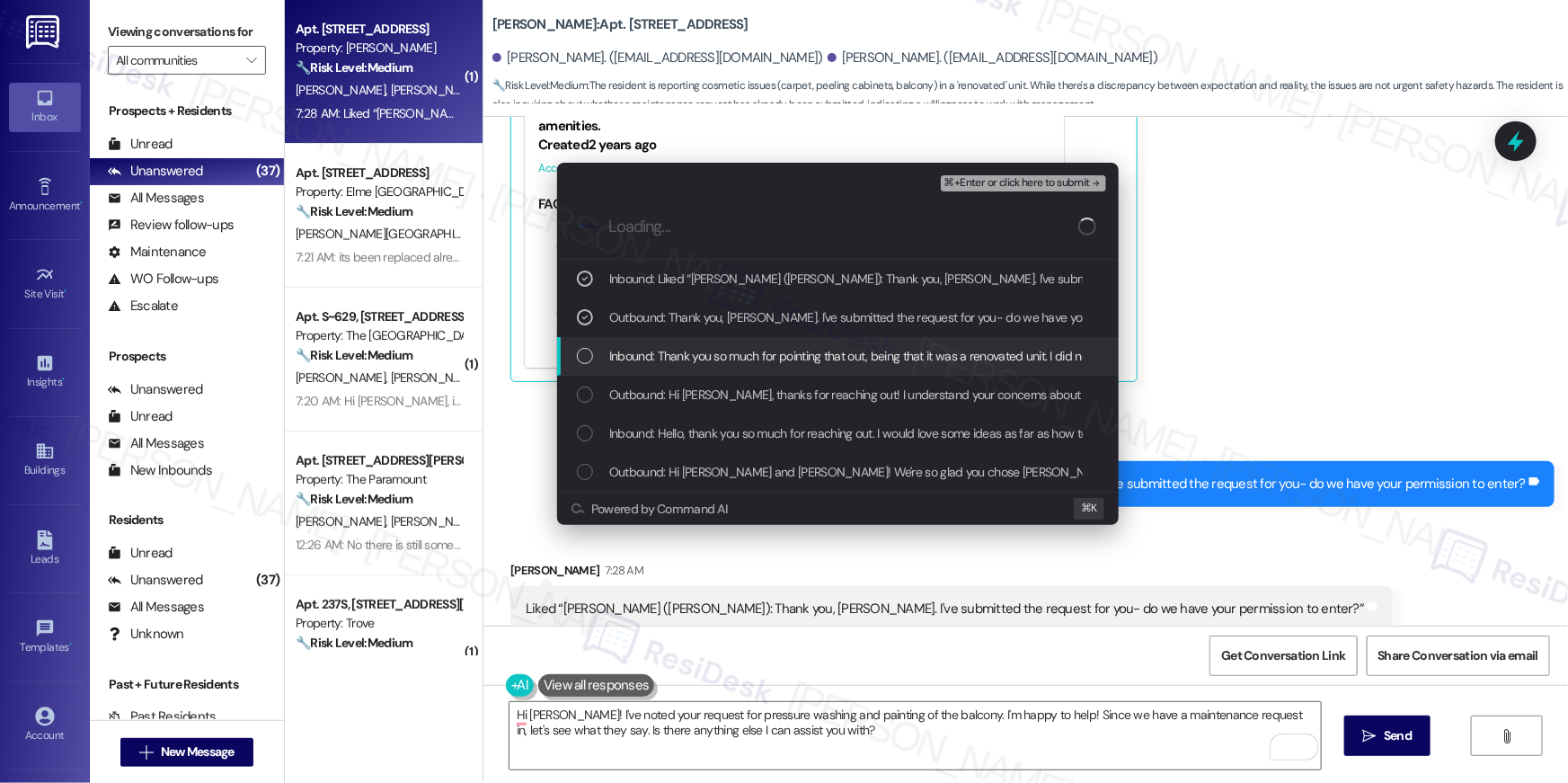
click at [761, 351] on span "Inbound: Thank you so much for pointing that out, being that it was a renovated…" at bounding box center [1478, 355] width 1738 height 19
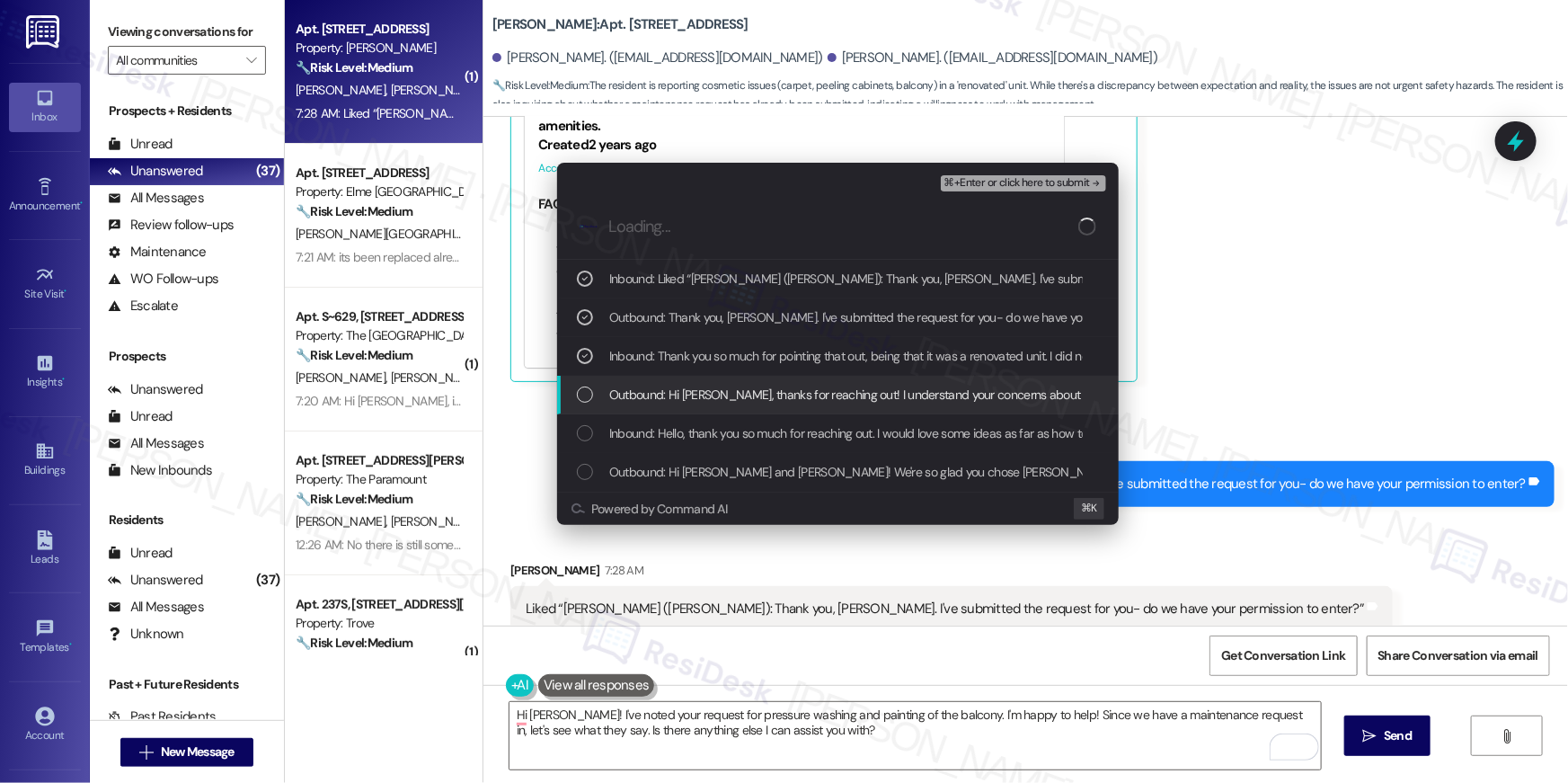
click at [758, 382] on div "Outbound: Hi Mrs. Sterling, thanks for reaching out! I understand your concerns…" at bounding box center [837, 395] width 561 height 39
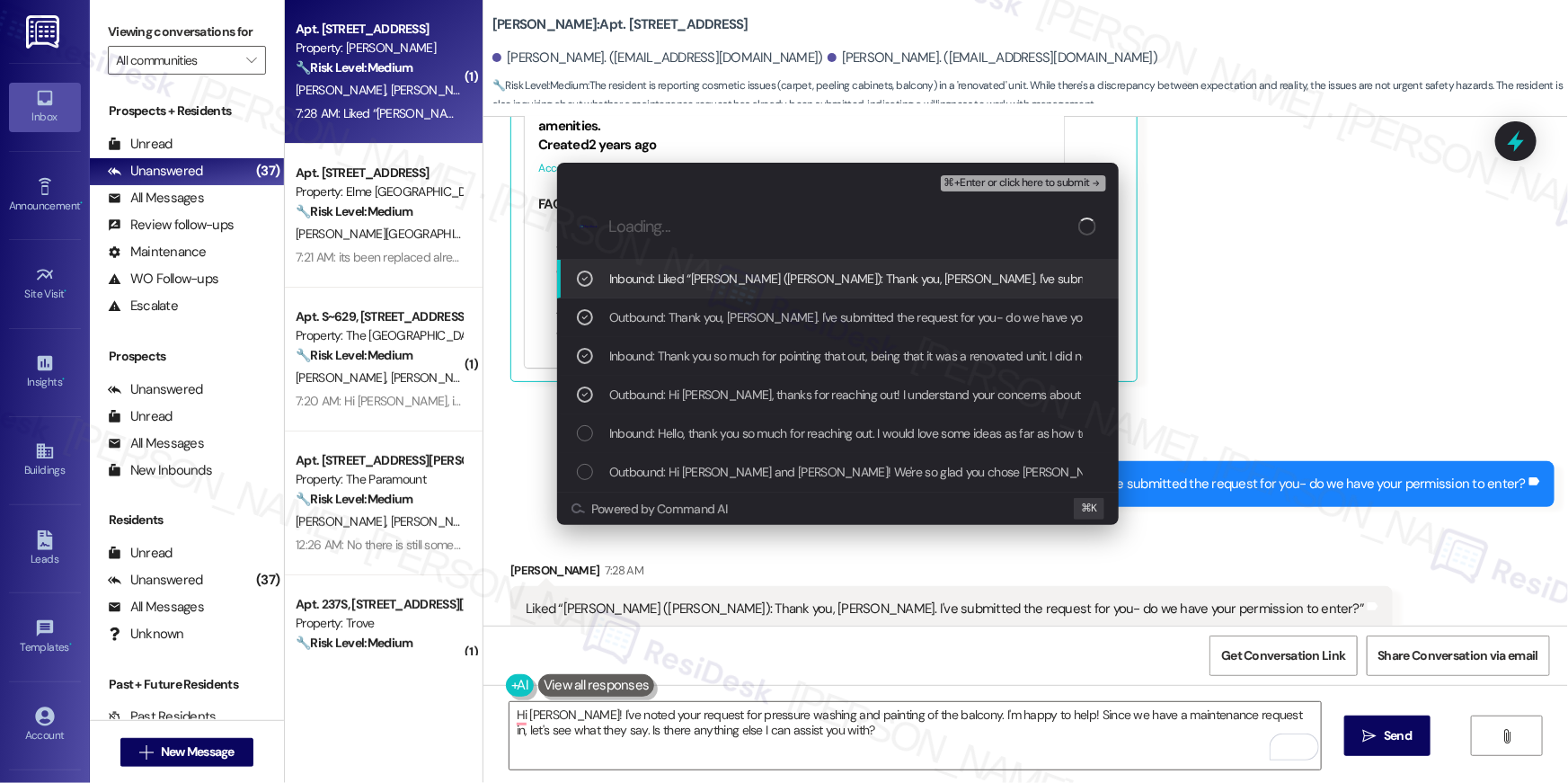
click at [1003, 183] on span "⌘+Enter or click here to submit" at bounding box center [1017, 184] width 146 height 13
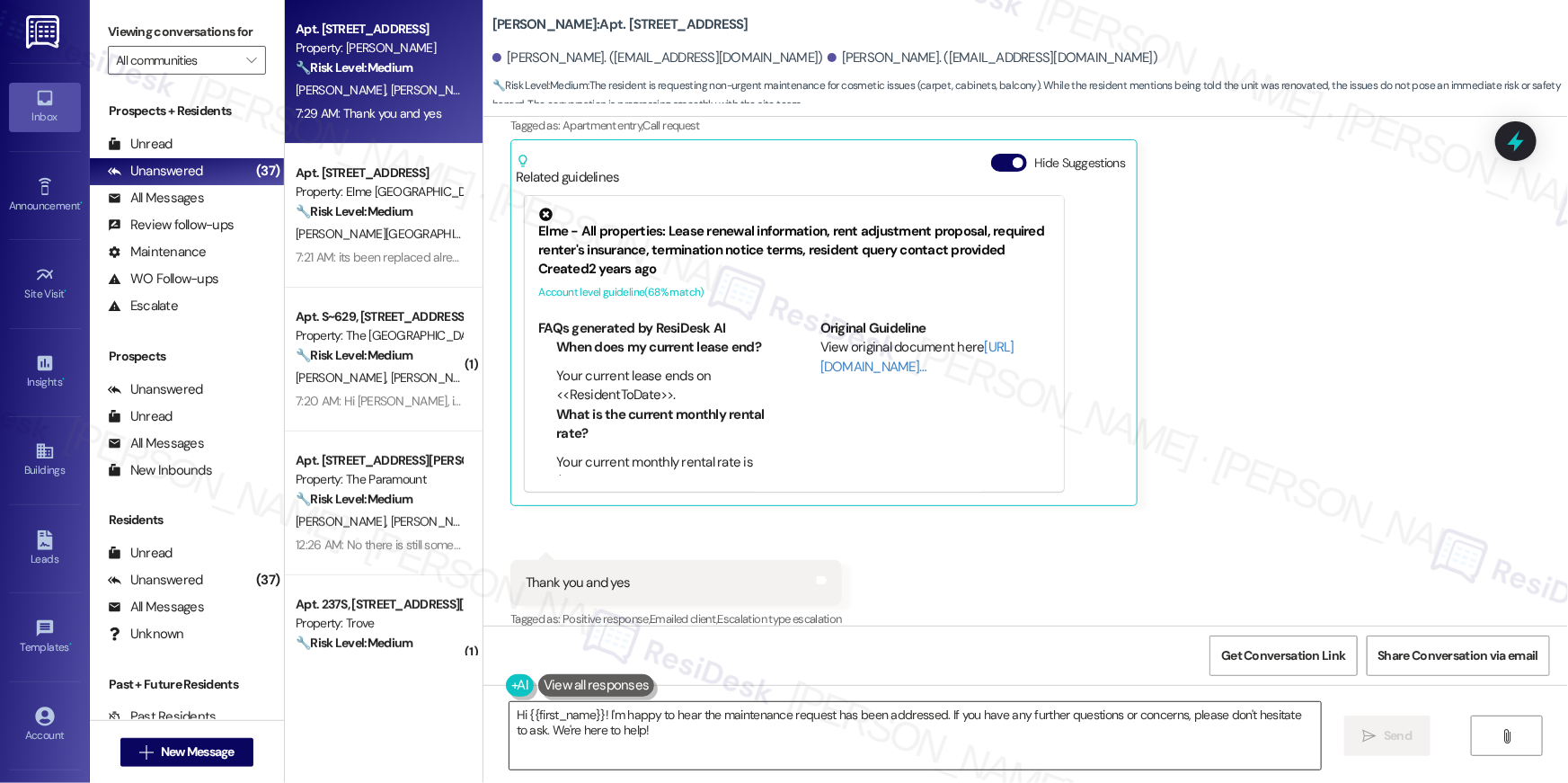
scroll to position [1236, 0]
click at [808, 734] on textarea "Hi {{first_name}}! I'm happy to hear the maintenance request has been addressed…" at bounding box center [915, 735] width 811 height 67
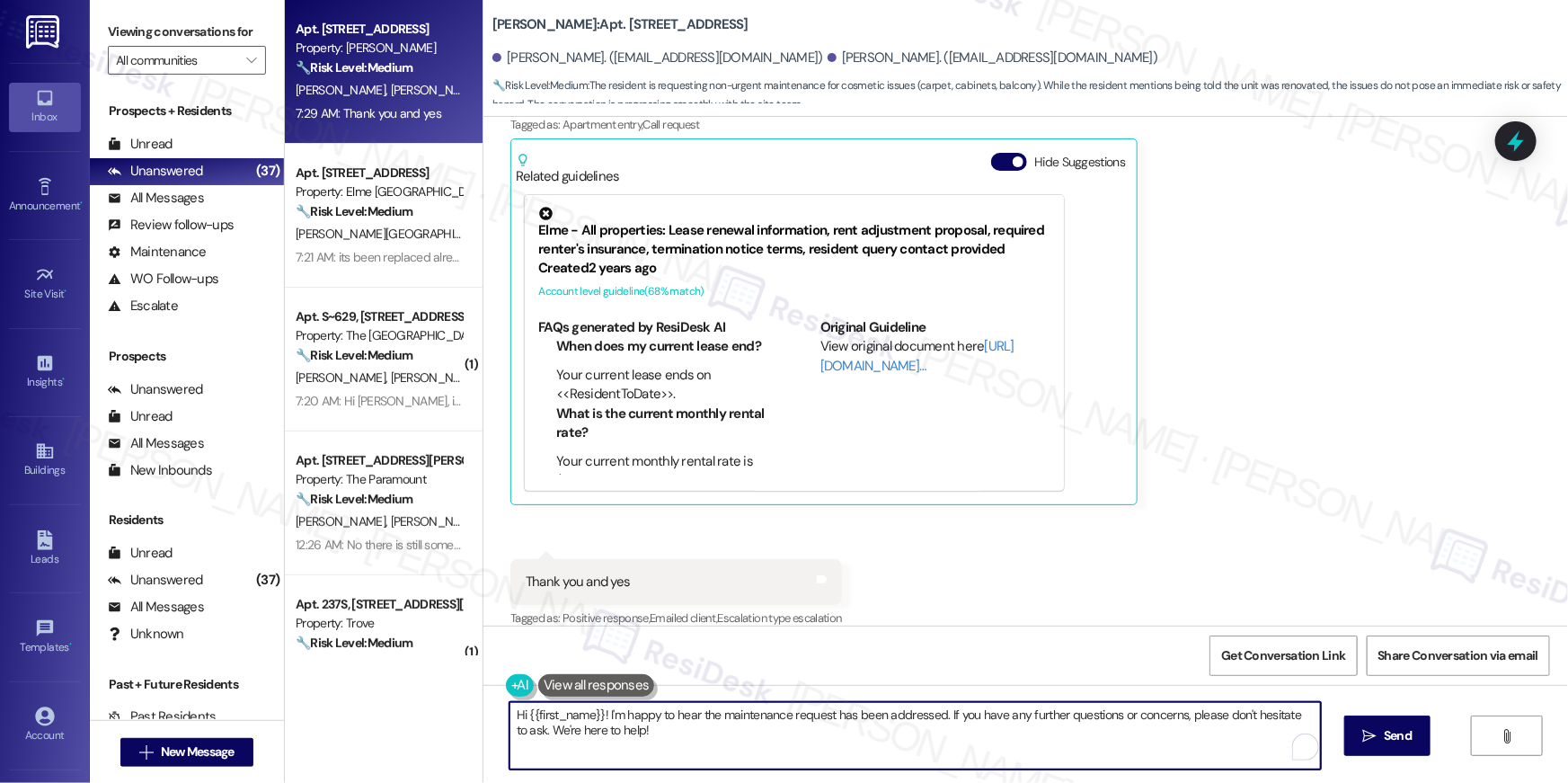
paste textarea "Thank you, {{first_name}}! I’ve submitted your request, and our maintenance tea…"
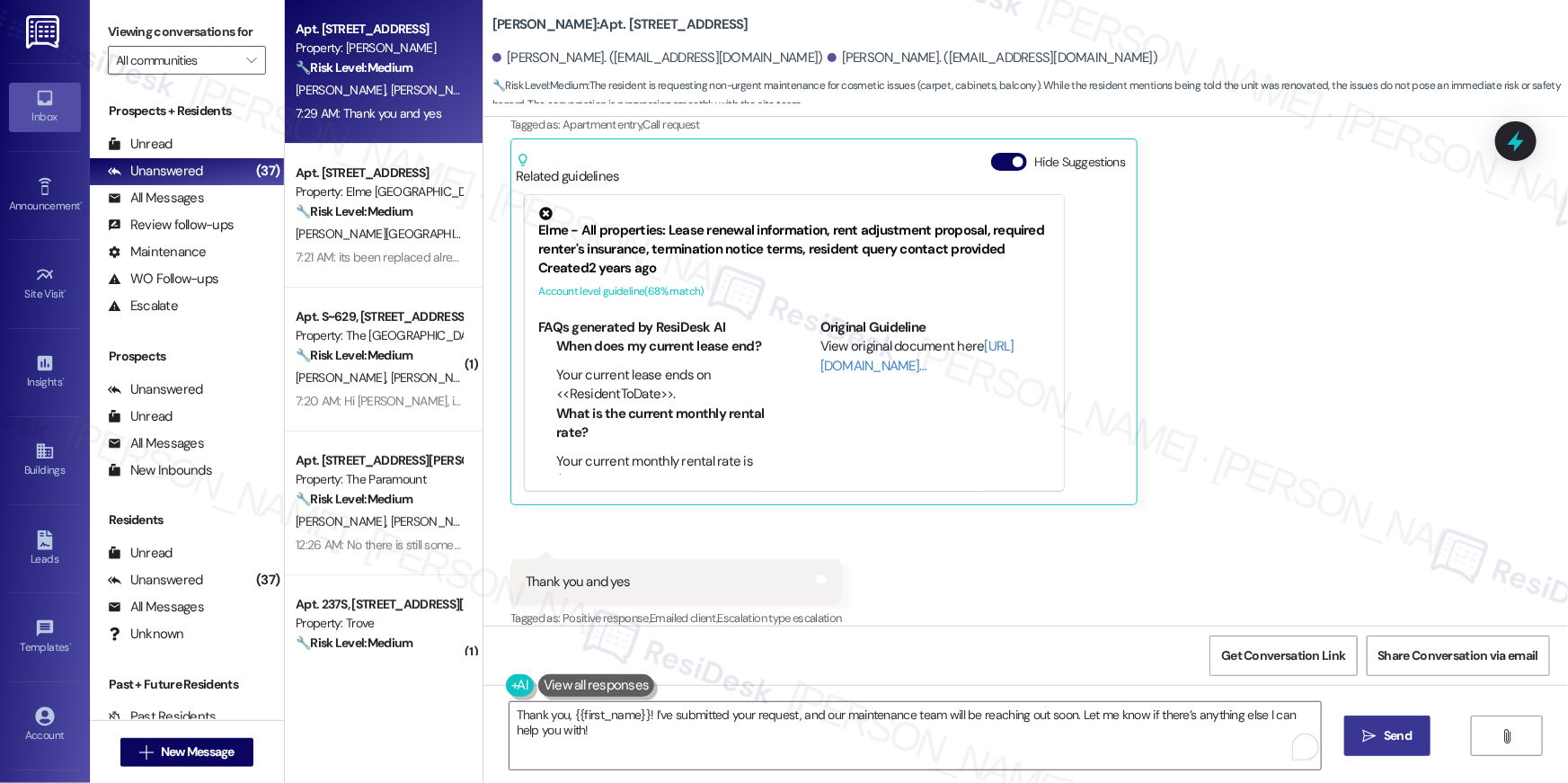
click at [1370, 732] on icon "" at bounding box center [1370, 736] width 14 height 15
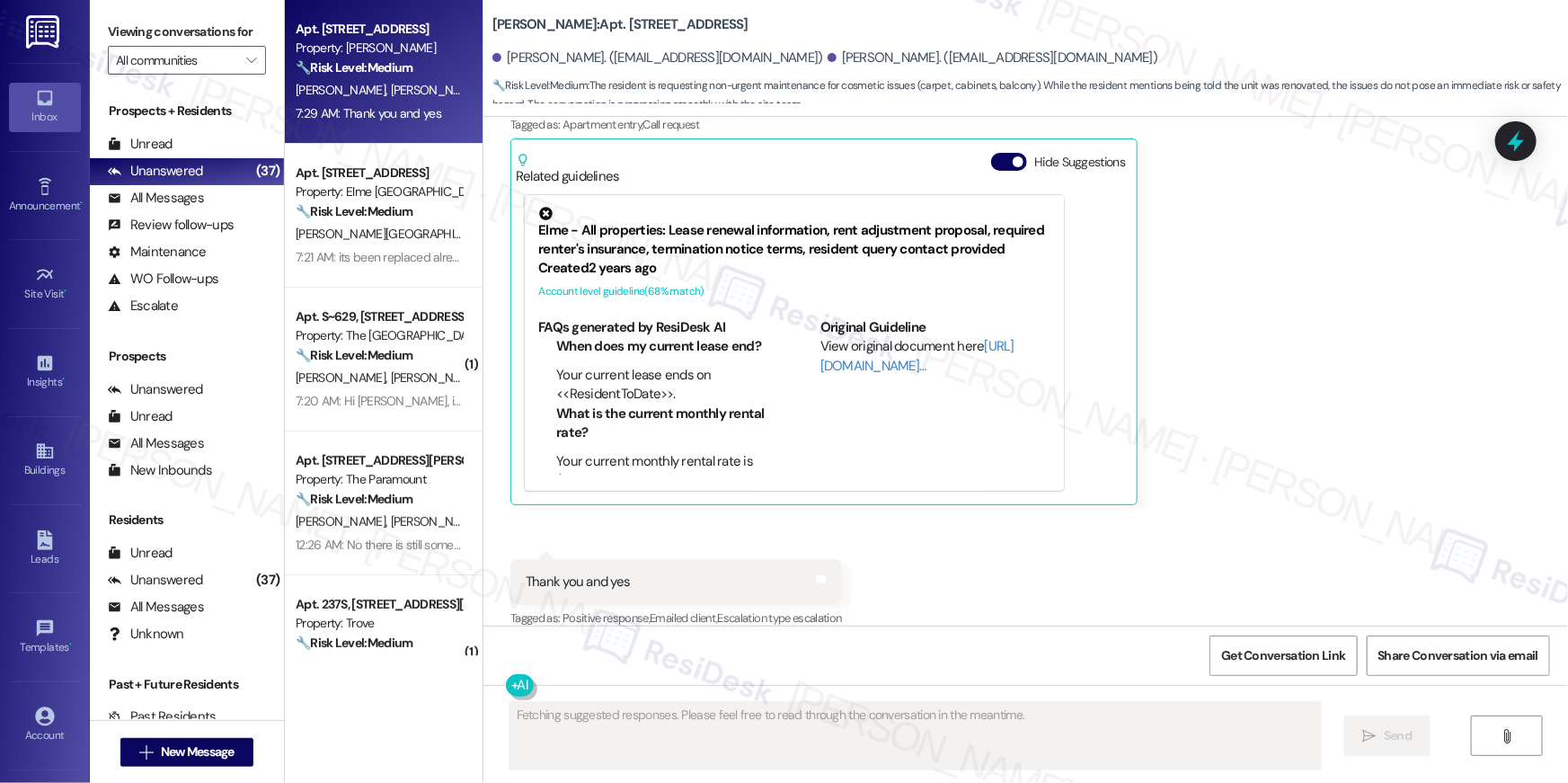
scroll to position [1235, 0]
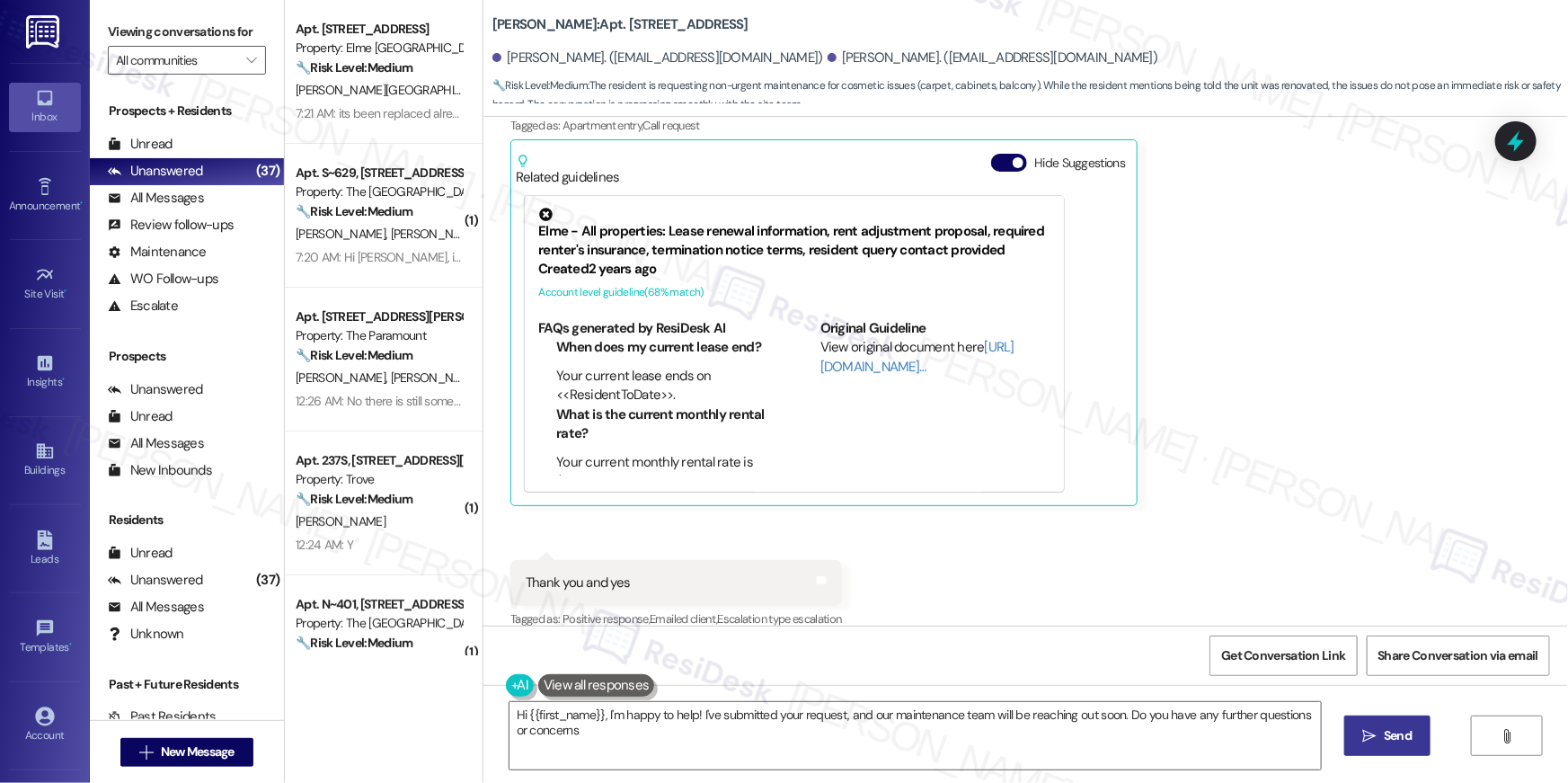
type textarea "Hi {{first_name}}, I'm happy to help! I've submitted your request, and our main…"
click at [1120, 572] on div "Received via SMS Joycelyn Sterling 7:28 AM Liked “Ella (Elme Marietta): Thank y…" at bounding box center [1025, 323] width 1084 height 644
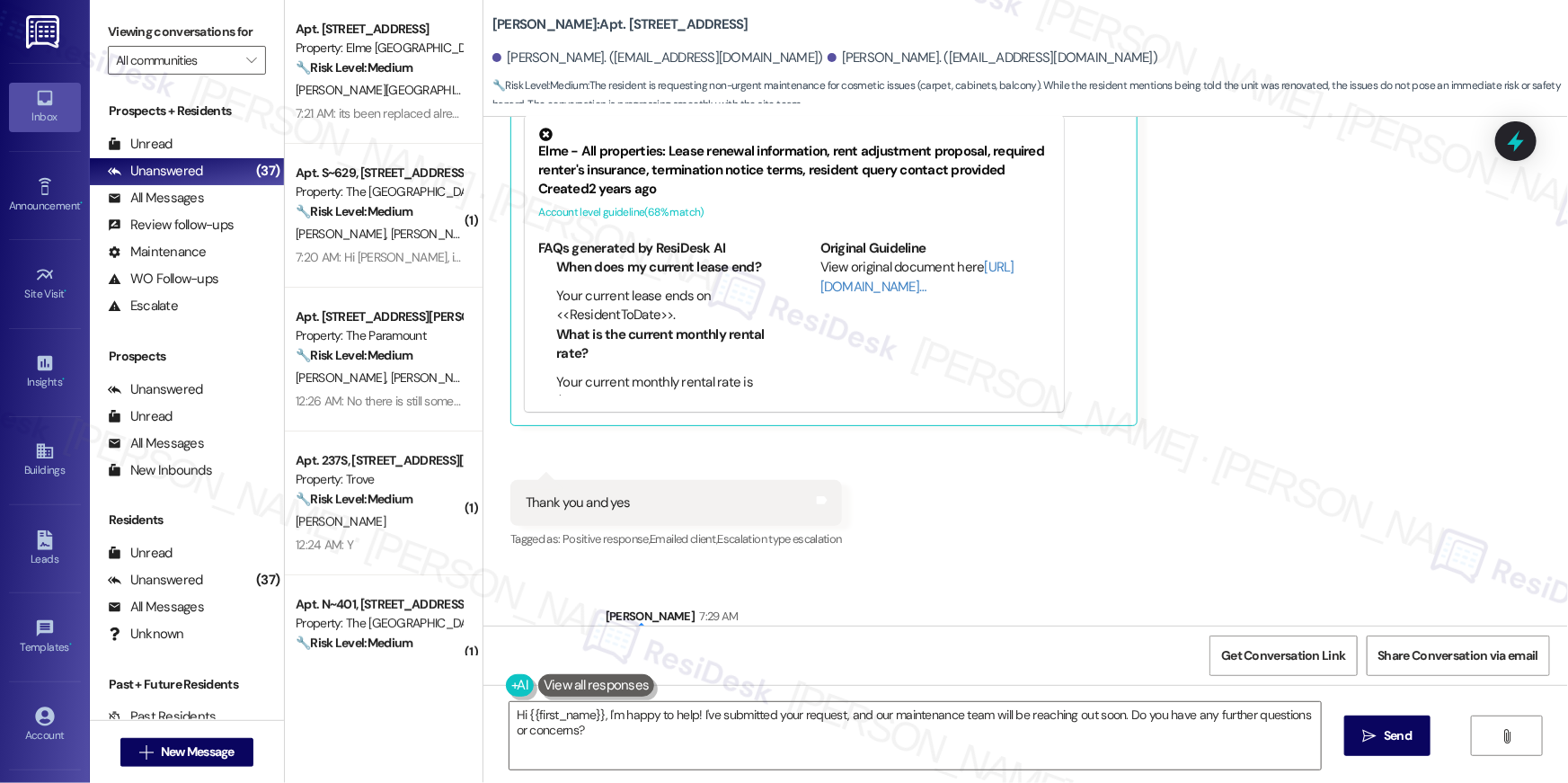
scroll to position [1380, 0]
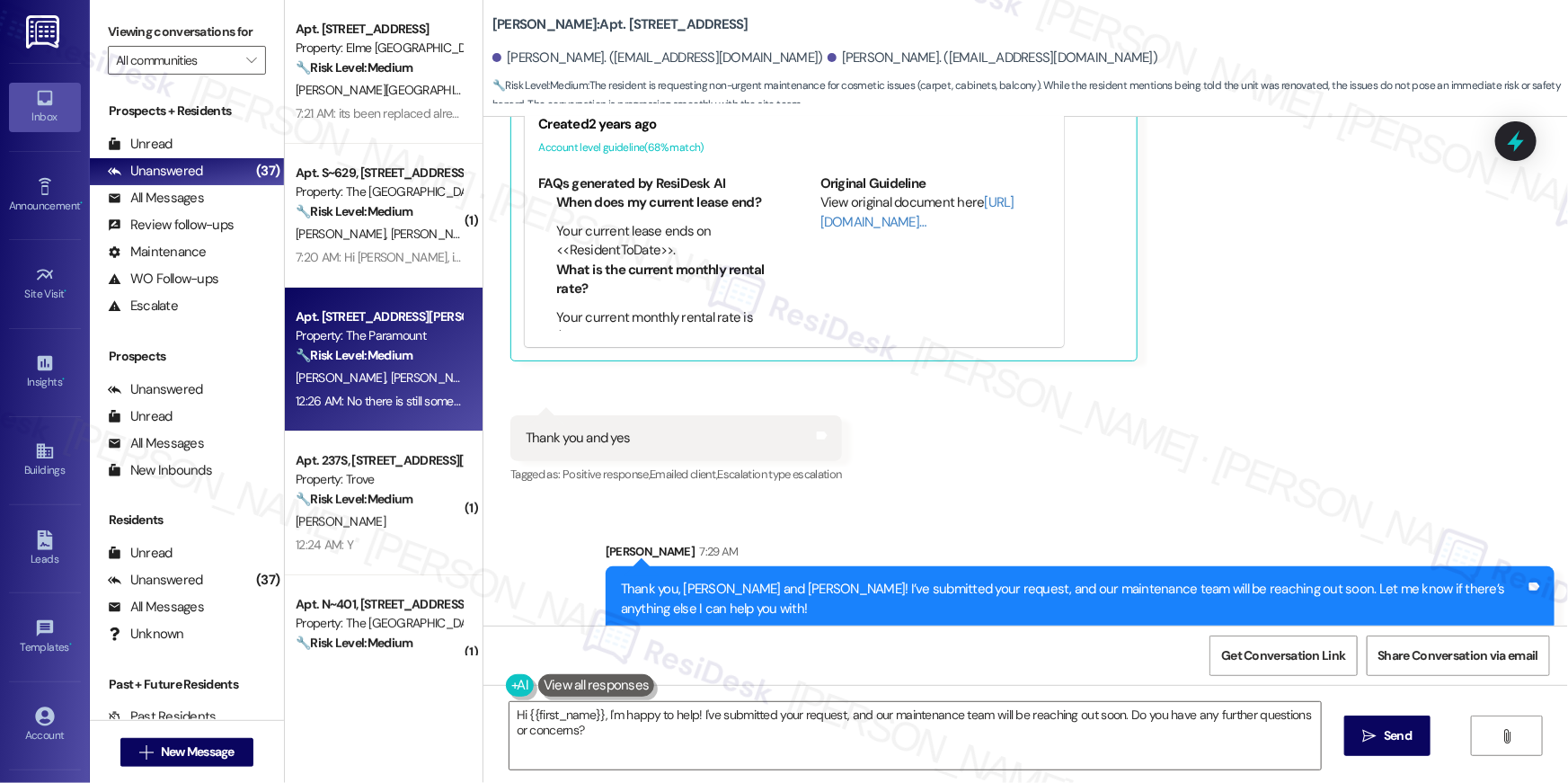
click at [399, 350] on strong "🔧 Risk Level: Medium" at bounding box center [353, 355] width 117 height 17
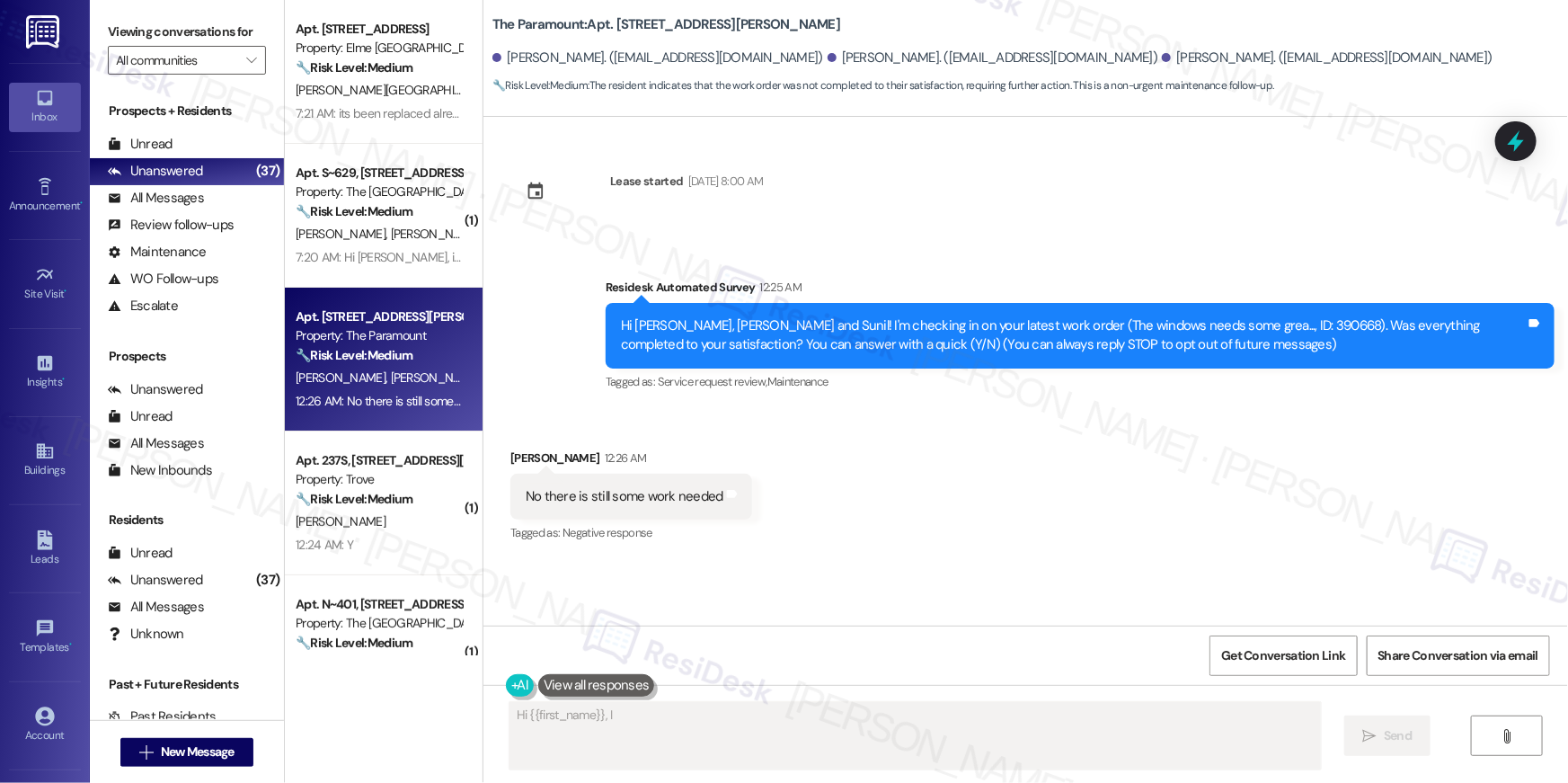
scroll to position [0, 0]
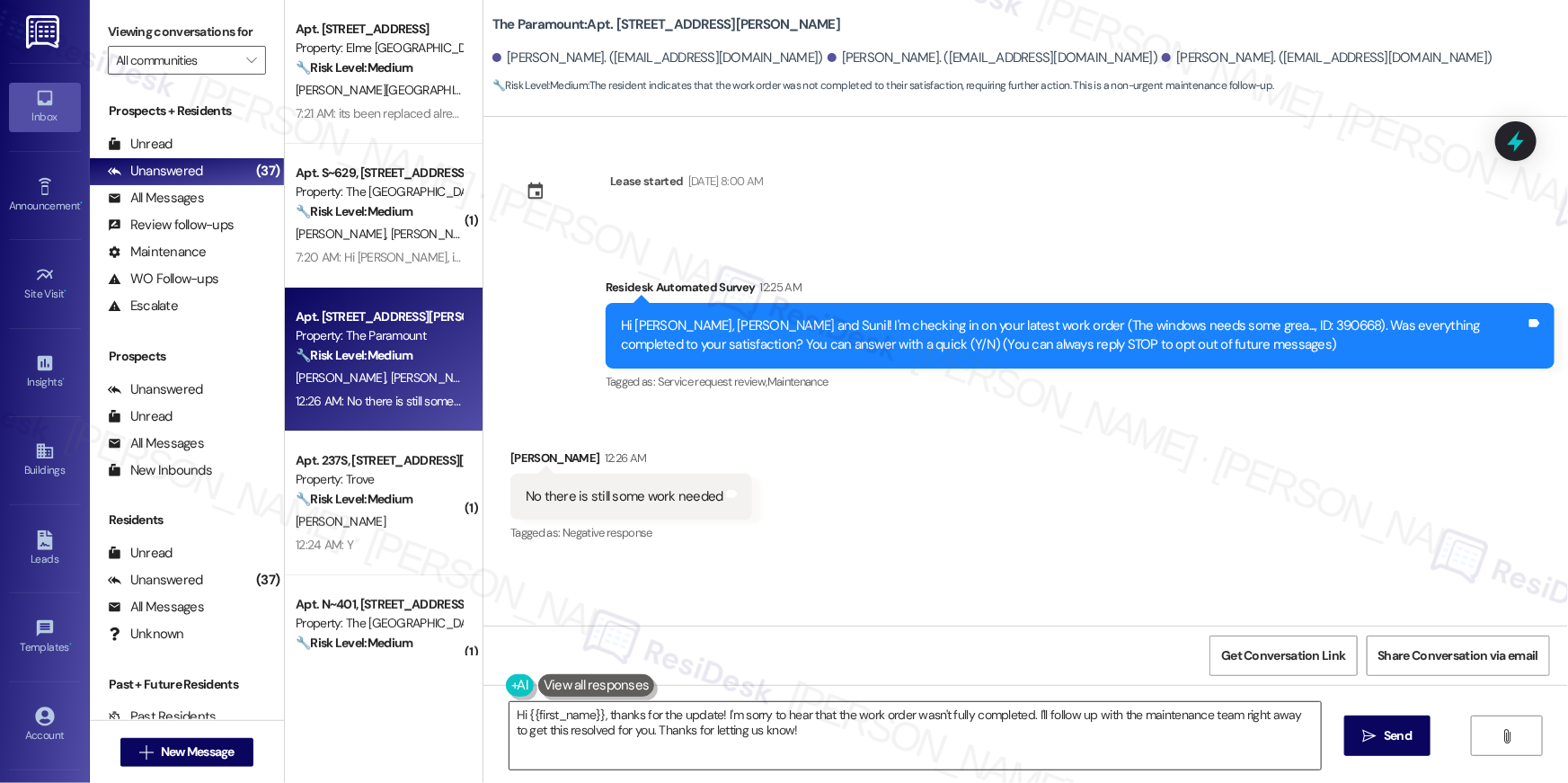
click at [1090, 753] on textarea "Hi {{first_name}}, thanks for the update! I'm sorry to hear that the work order…" at bounding box center [915, 735] width 811 height 67
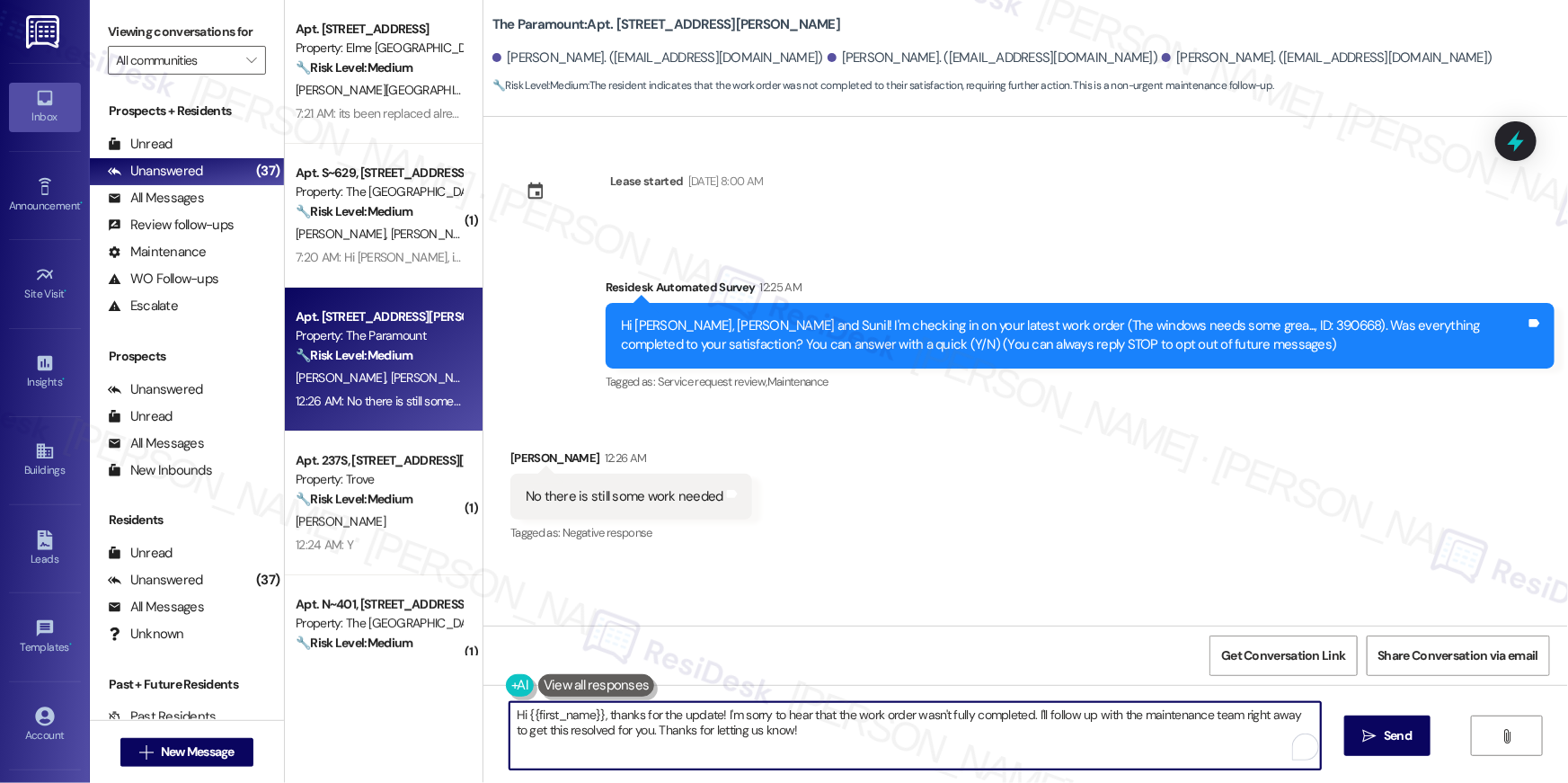
paste textarea "I’m sorry to hear your work order is still not complete. Could you please share…"
click at [1383, 731] on span "Send" at bounding box center [1397, 735] width 28 height 18
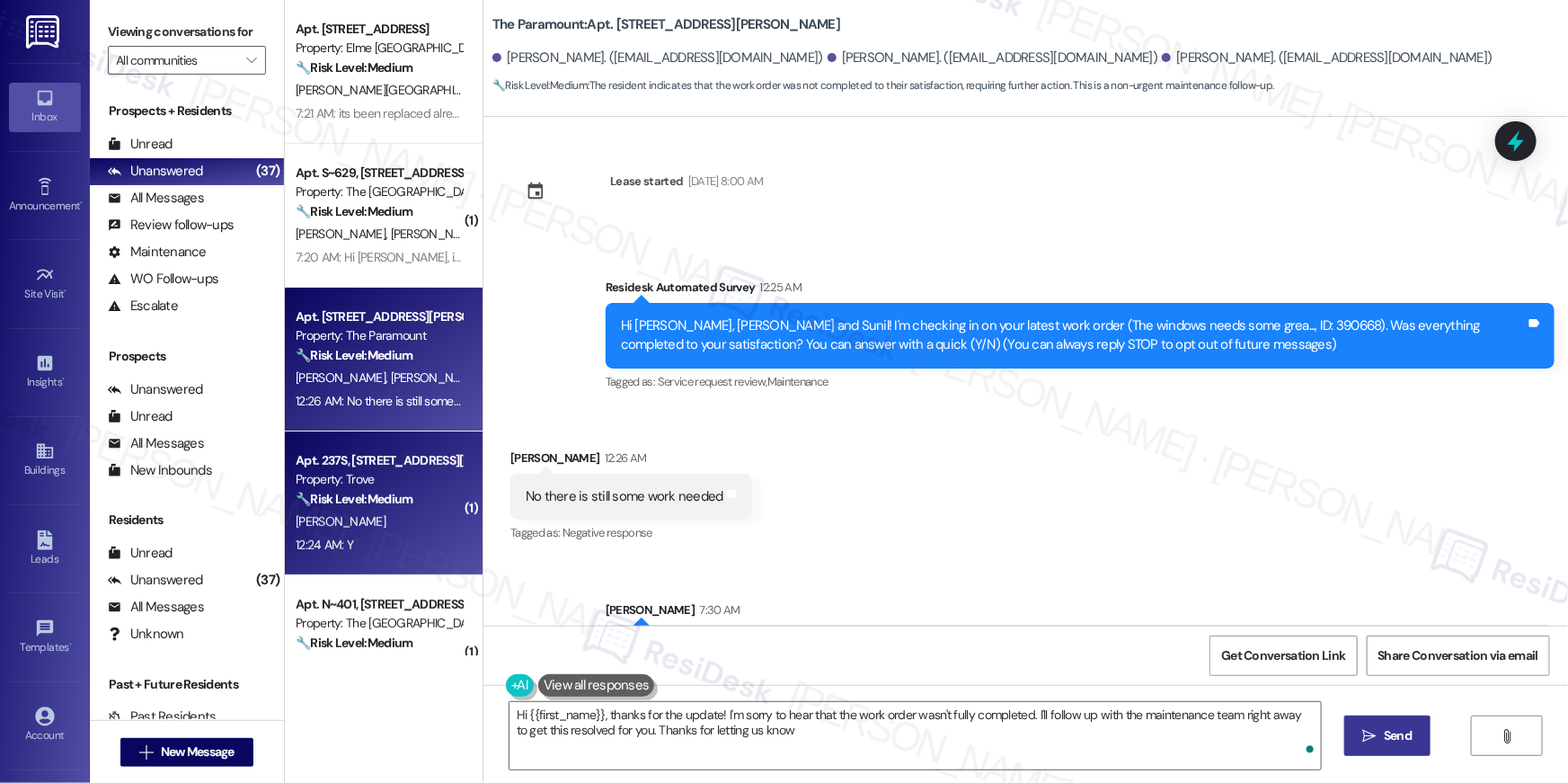
type textarea "Hi {{first_name}}, thanks for the update! I'm sorry to hear that the work order…"
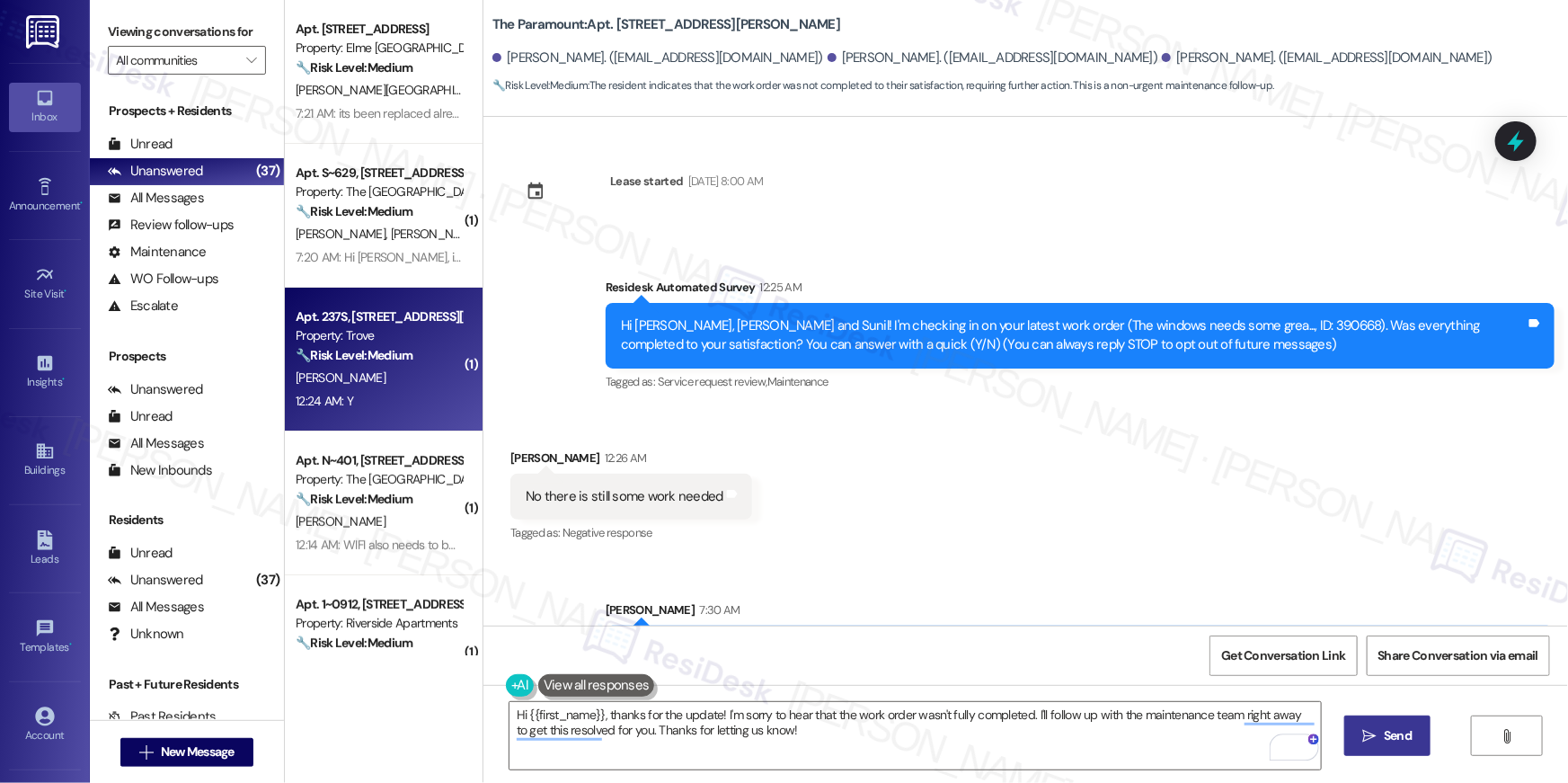
click at [409, 403] on div "12:24 AM: Y 12:24 AM: Y" at bounding box center [378, 401] width 170 height 22
type textarea "Fetching suggested responses. Please feel free to read through the conversation…"
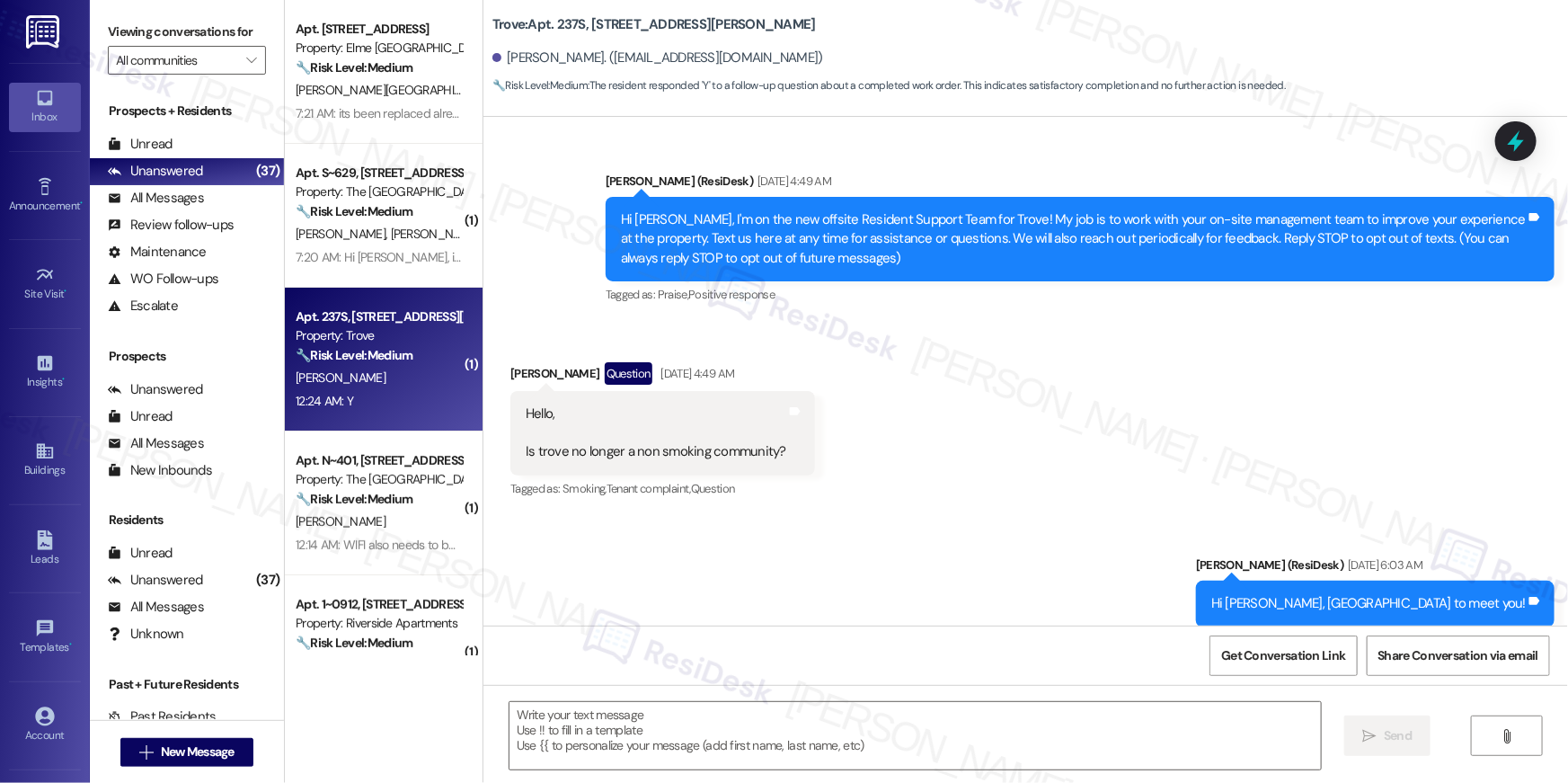
scroll to position [10679, 0]
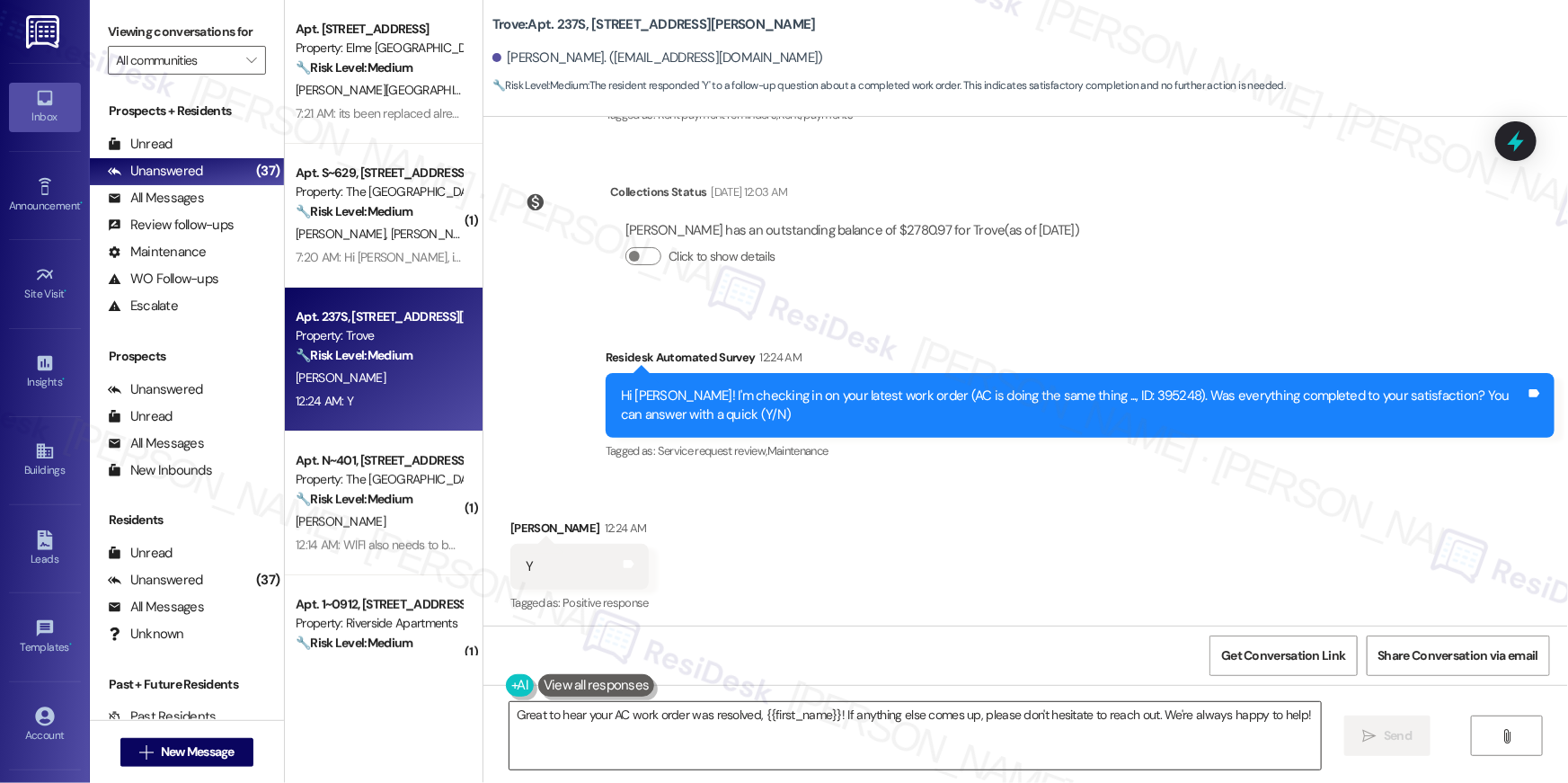
click at [954, 719] on textarea "Great to hear your AC work order was resolved, {{first_name}}! If anything else…" at bounding box center [915, 735] width 811 height 67
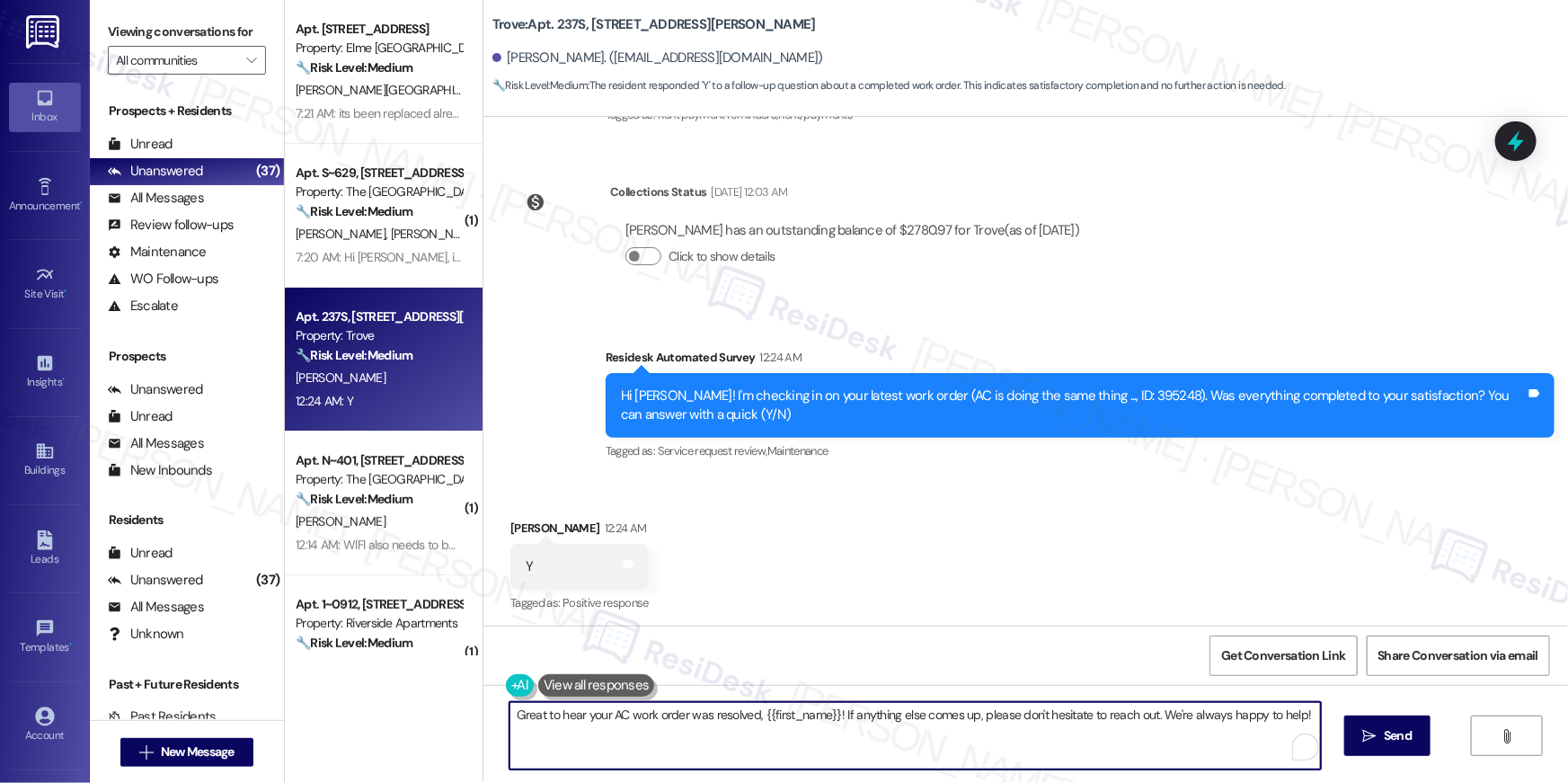
click at [954, 719] on textarea "Great to hear your AC work order was resolved, {{first_name}}! If anything else…" at bounding box center [915, 735] width 811 height 67
paste textarea "Hi {{first_name}}, I’m truly delighted to hear that your work order has been su…"
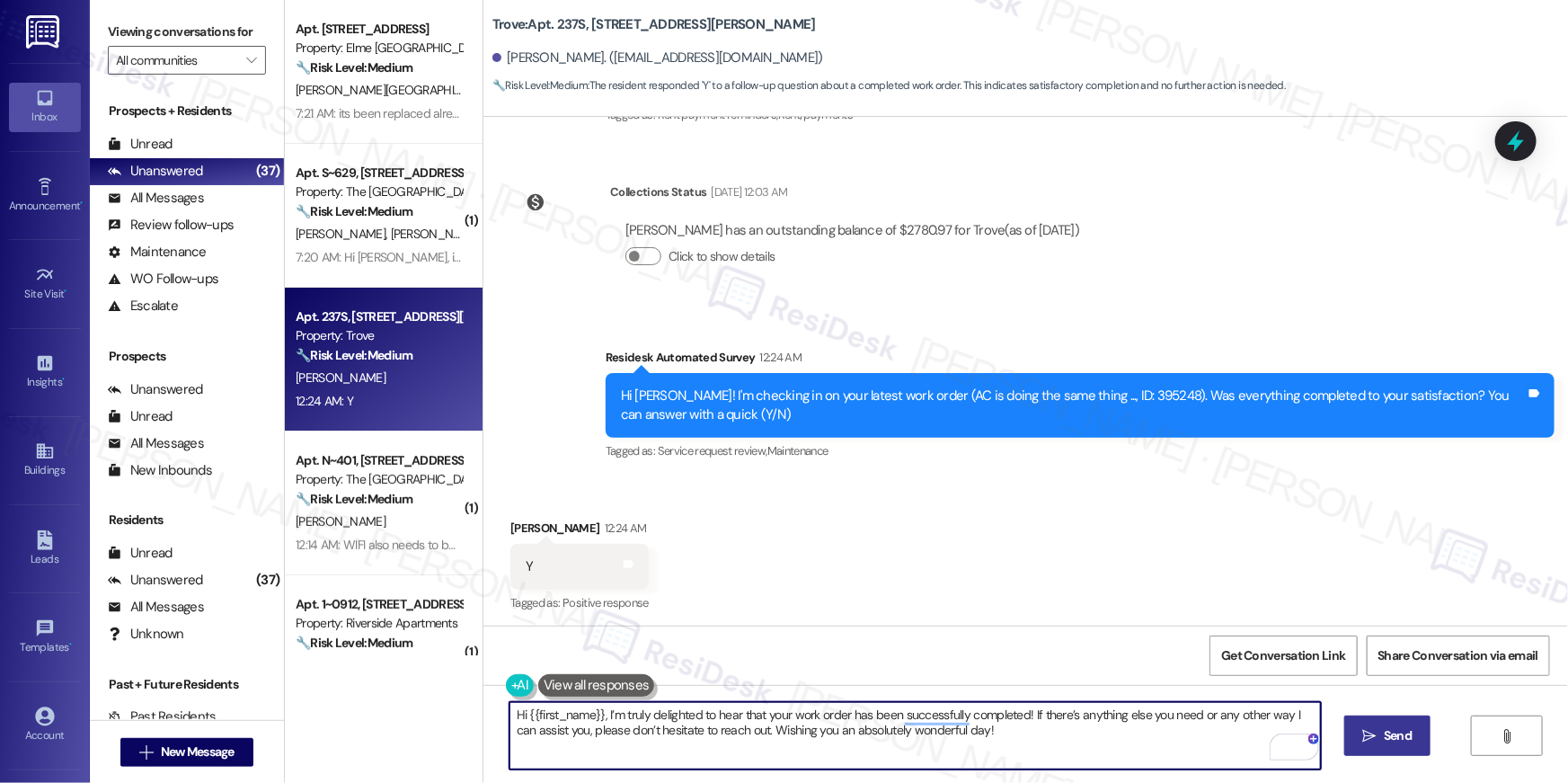
type textarea "Hi {{first_name}}, I’m truly delighted to hear that your work order has been su…"
click at [1363, 730] on icon "" at bounding box center [1370, 736] width 14 height 15
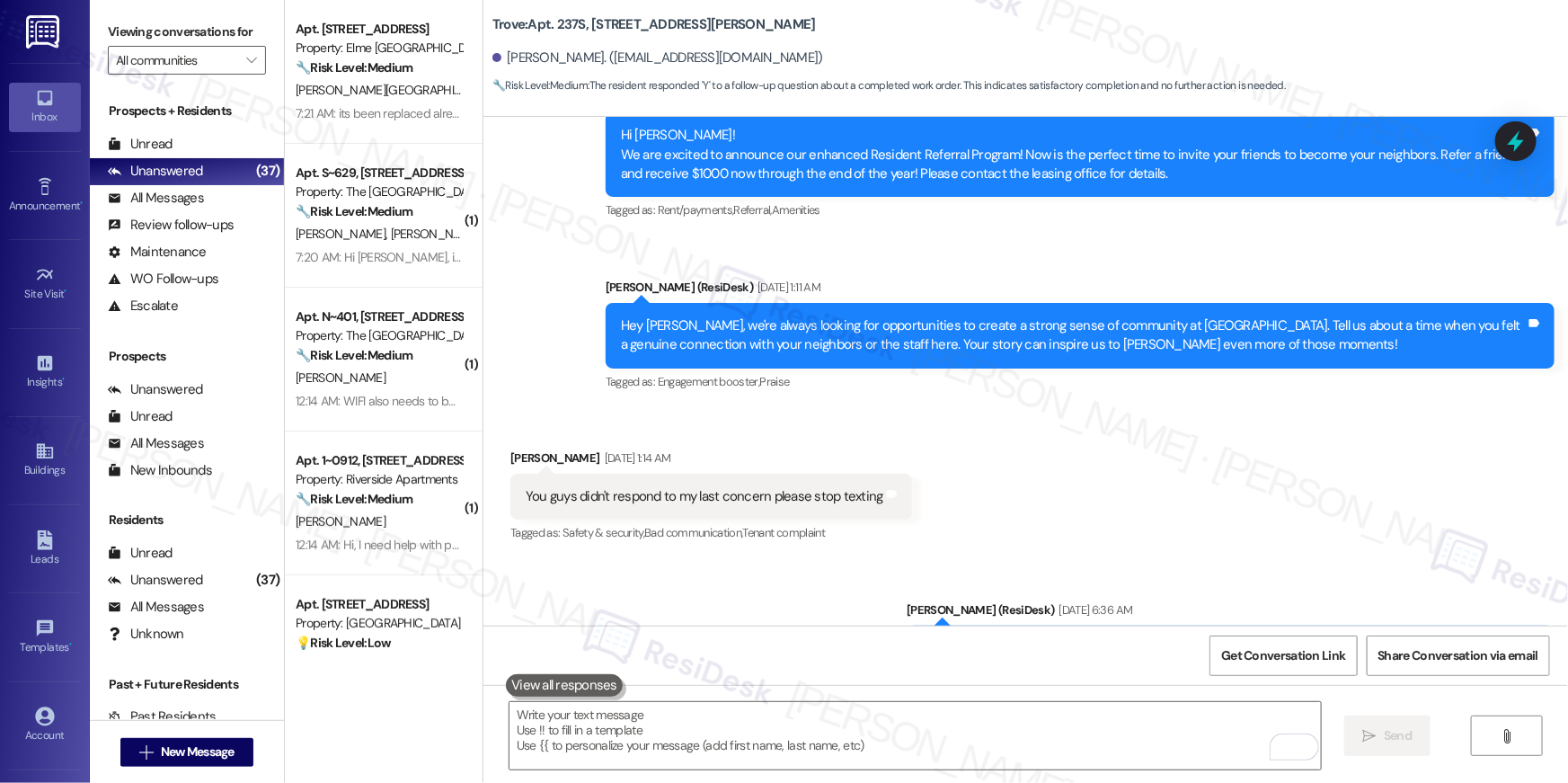
scroll to position [8006, 0]
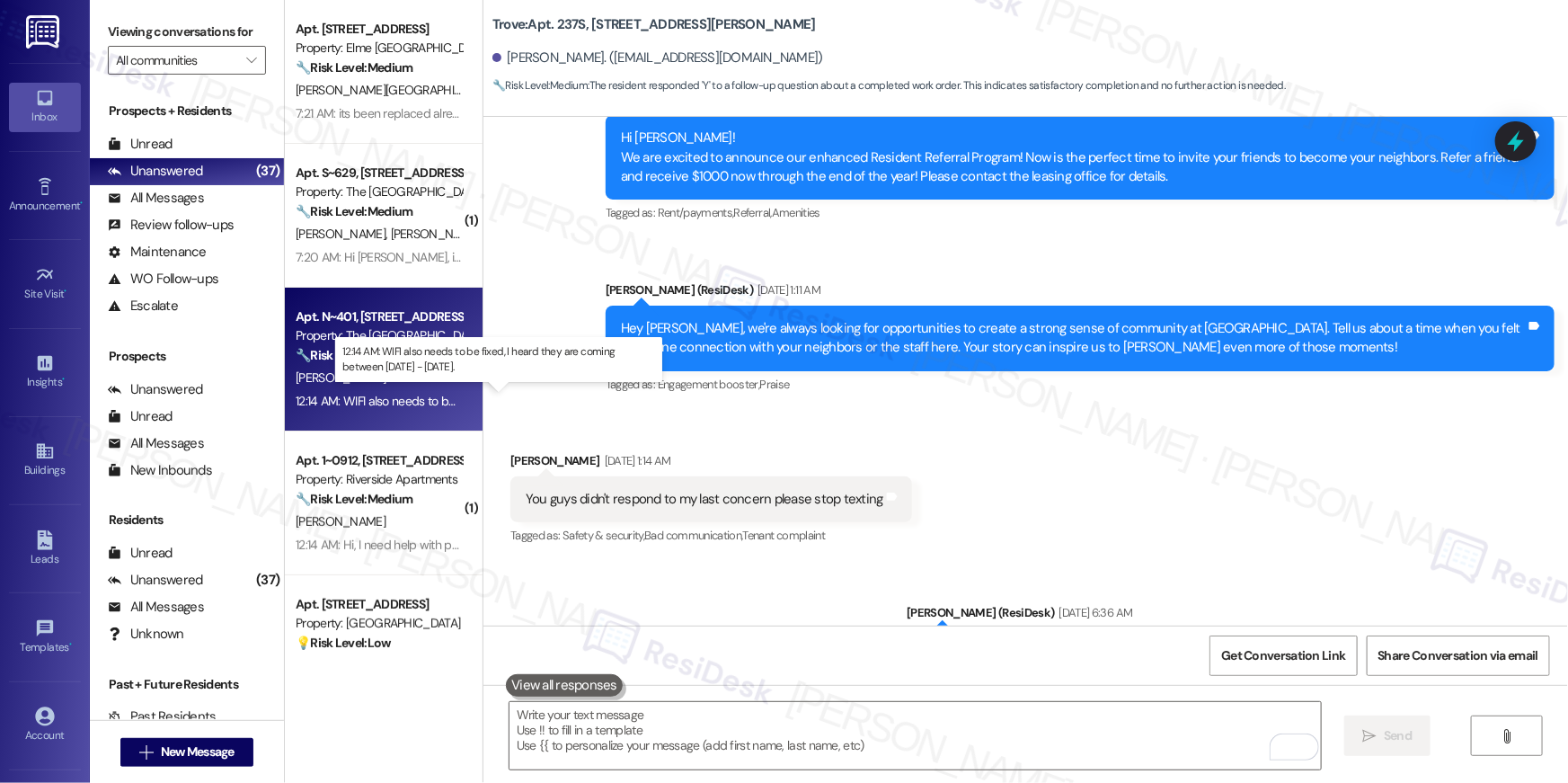
click at [388, 401] on div "12:14 AM: WIFI also needs to be fixed, I heard they are coming between Aug 27 -…" at bounding box center [521, 401] width 450 height 17
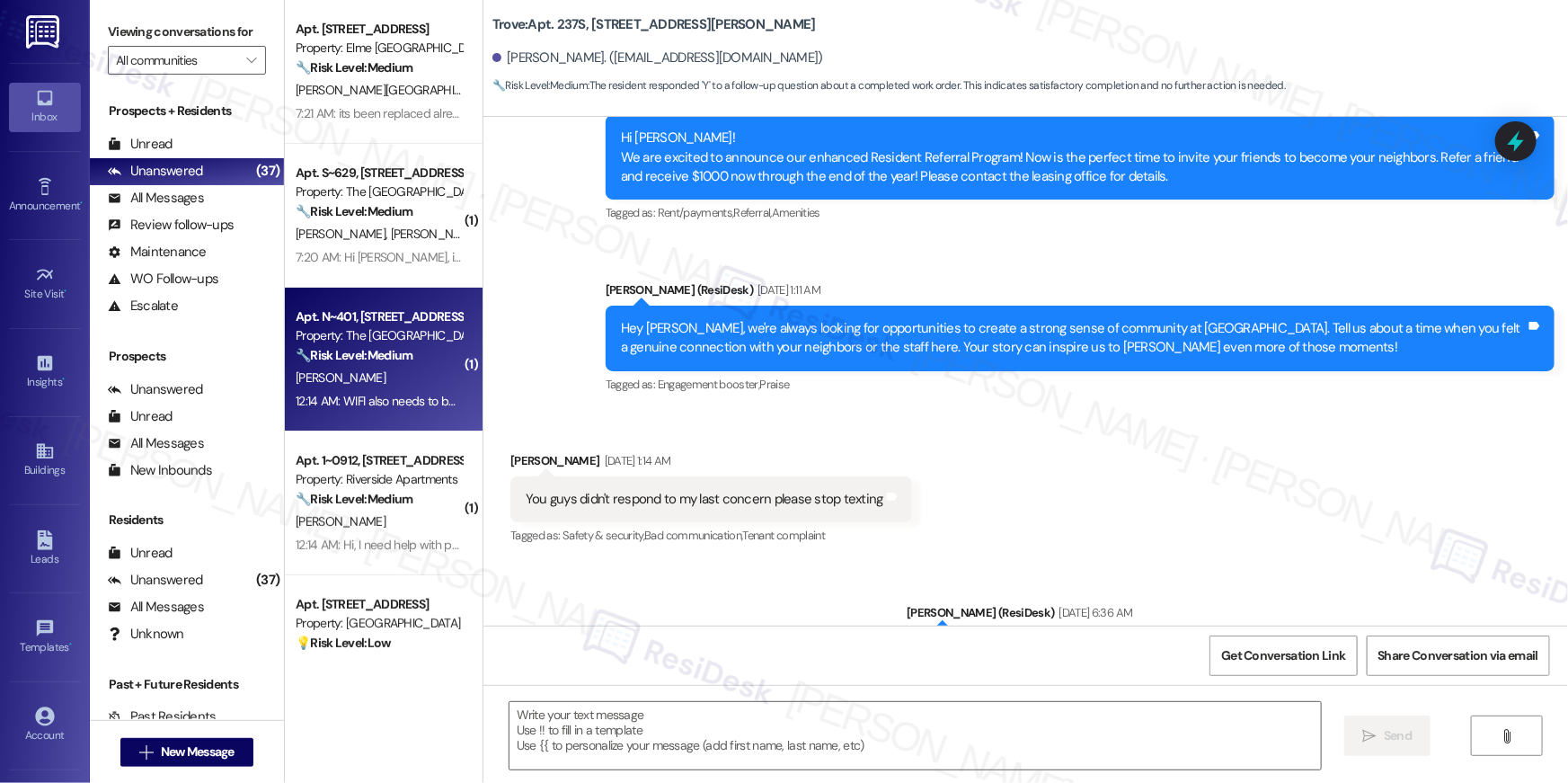
type textarea "Fetching suggested responses. Please feel free to read through the conversation…"
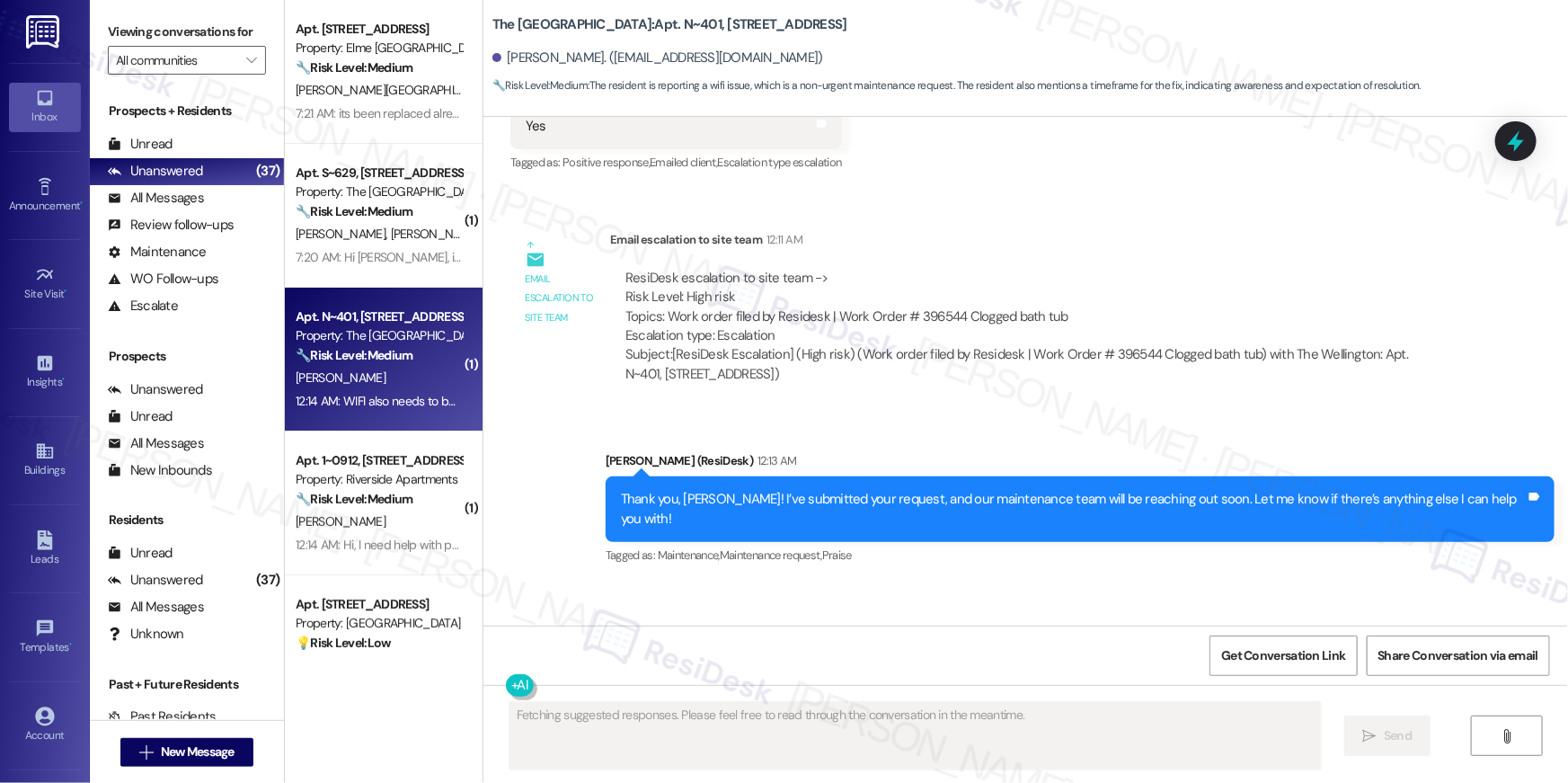
scroll to position [8613, 0]
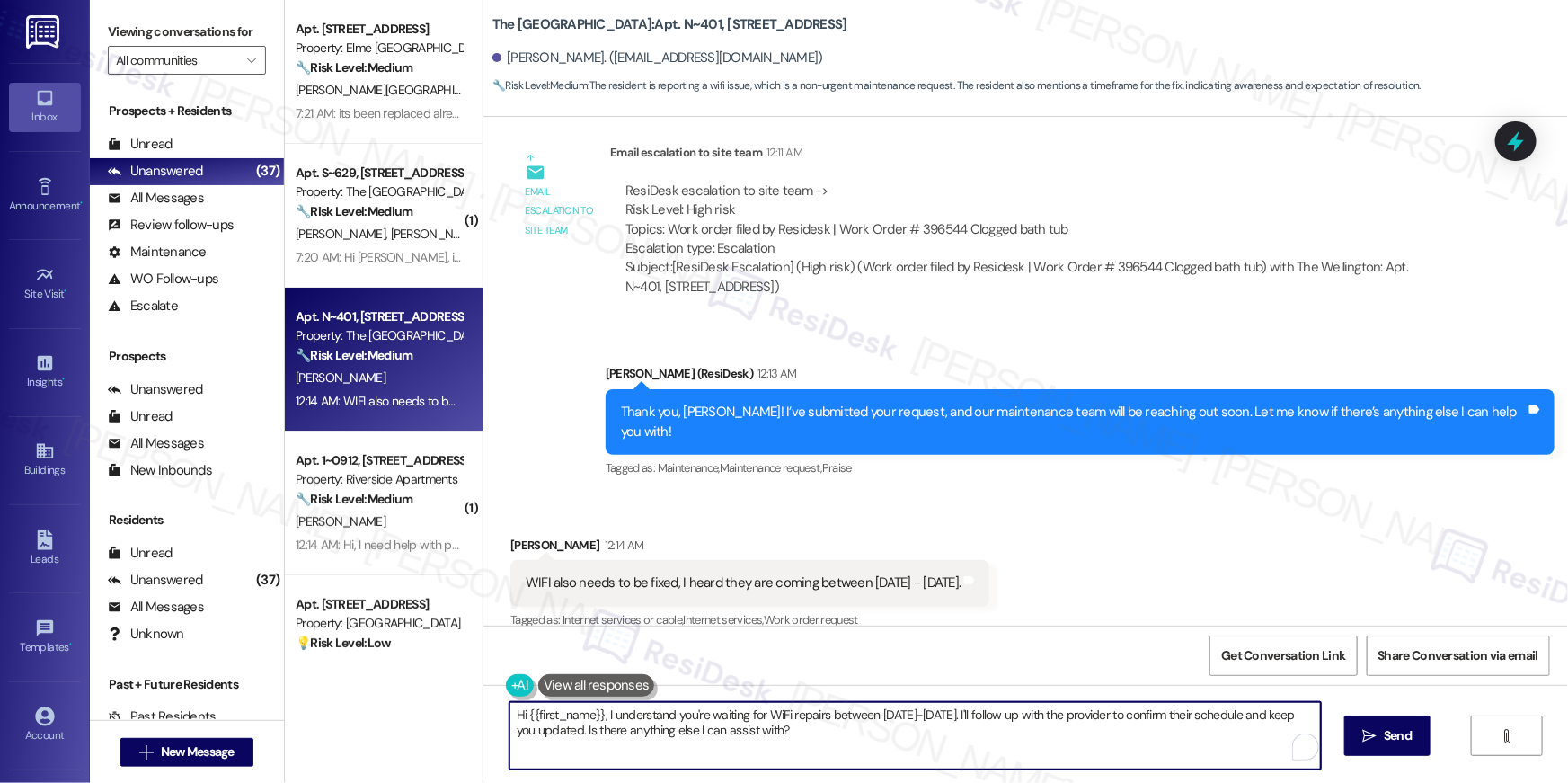
drag, startPoint x: 776, startPoint y: 734, endPoint x: 328, endPoint y: 672, distance: 452.3
click at [324, 670] on div "Apt. 1401, 205 Century Place Property: Elme Alexandria 🔧 Risk Level: Medium The…" at bounding box center [927, 392] width 1283 height 783
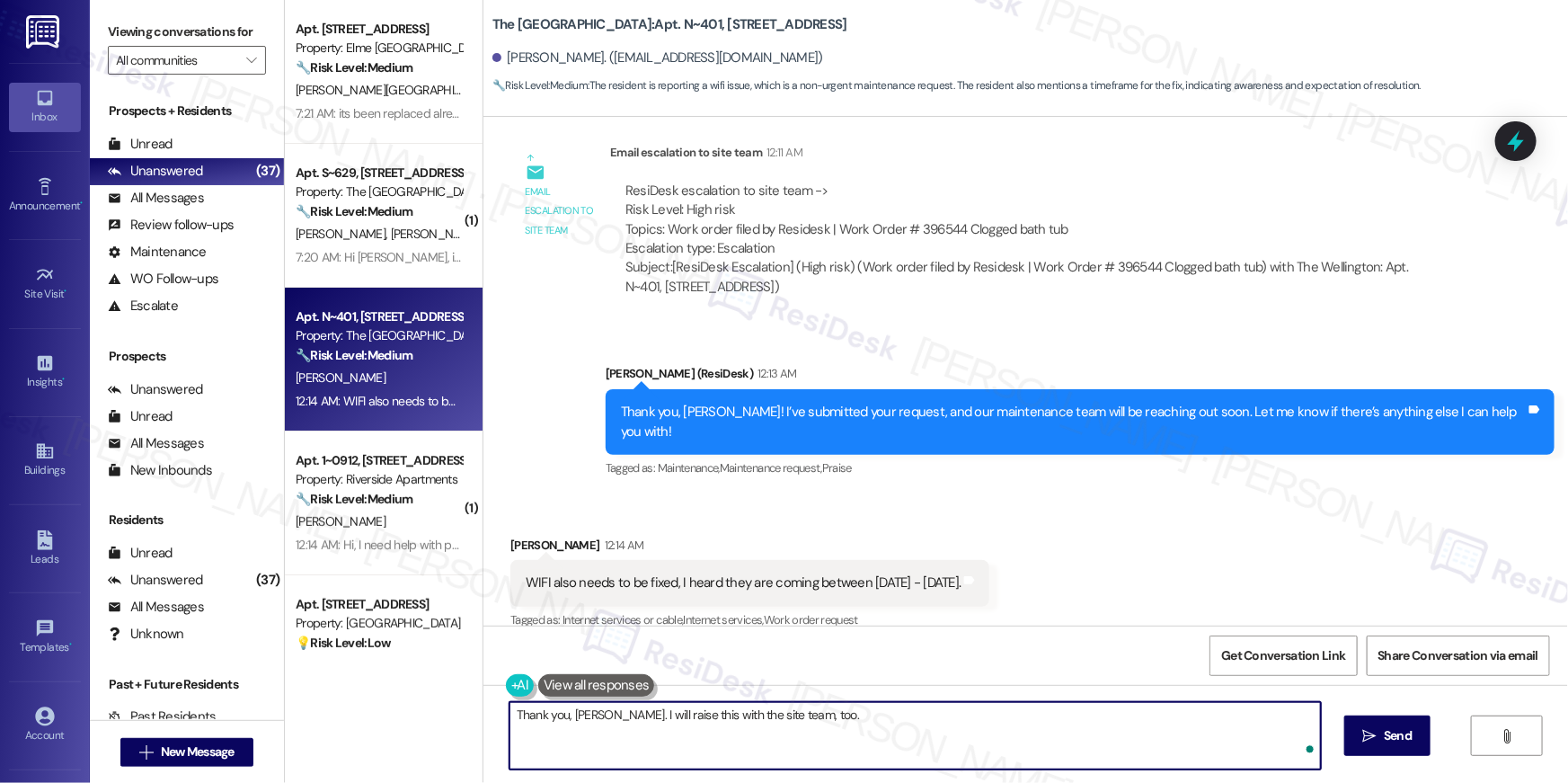
type textarea "Thank you, Chaka. I will raise this with the site team, too."
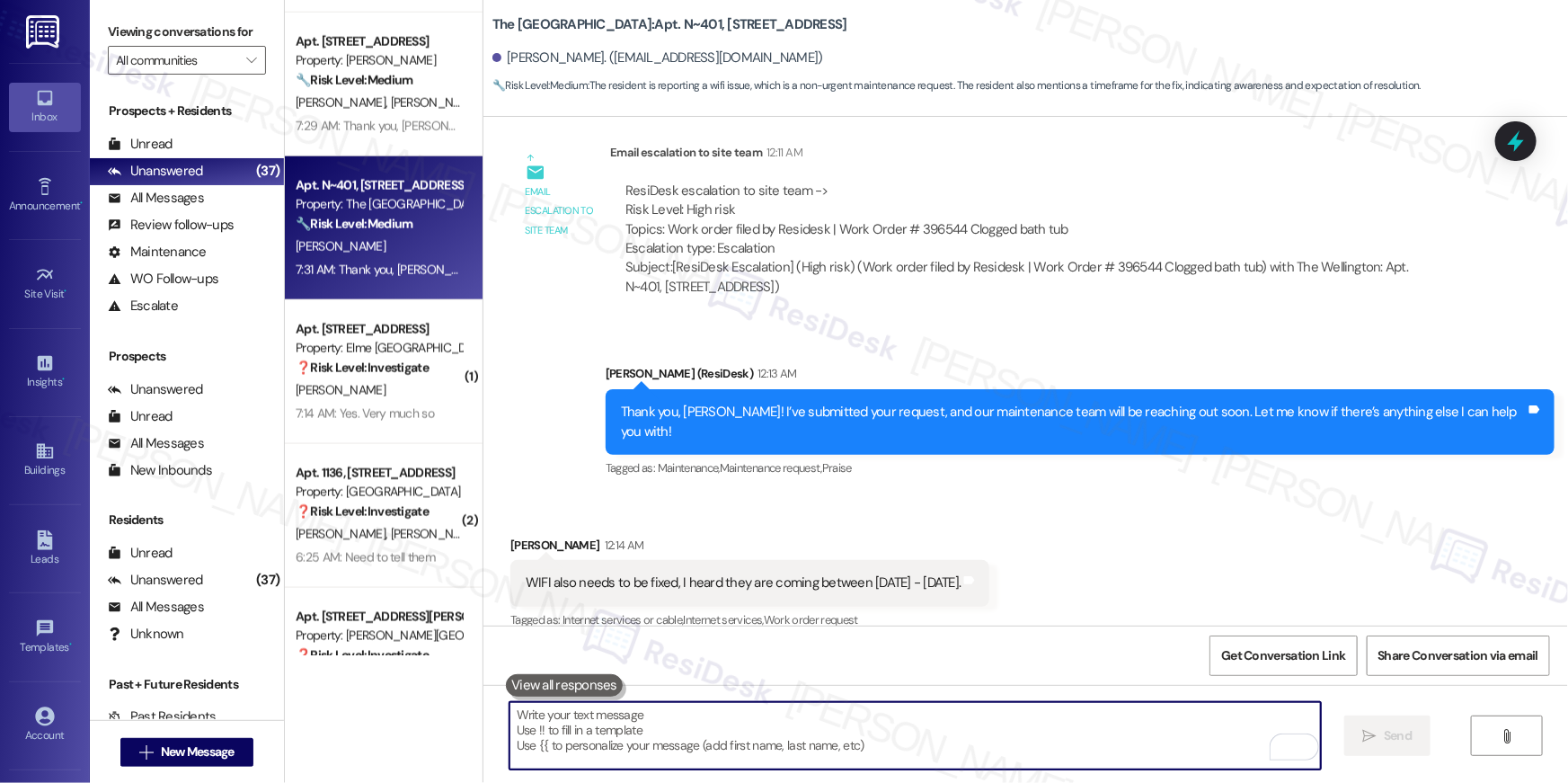
scroll to position [4665, 0]
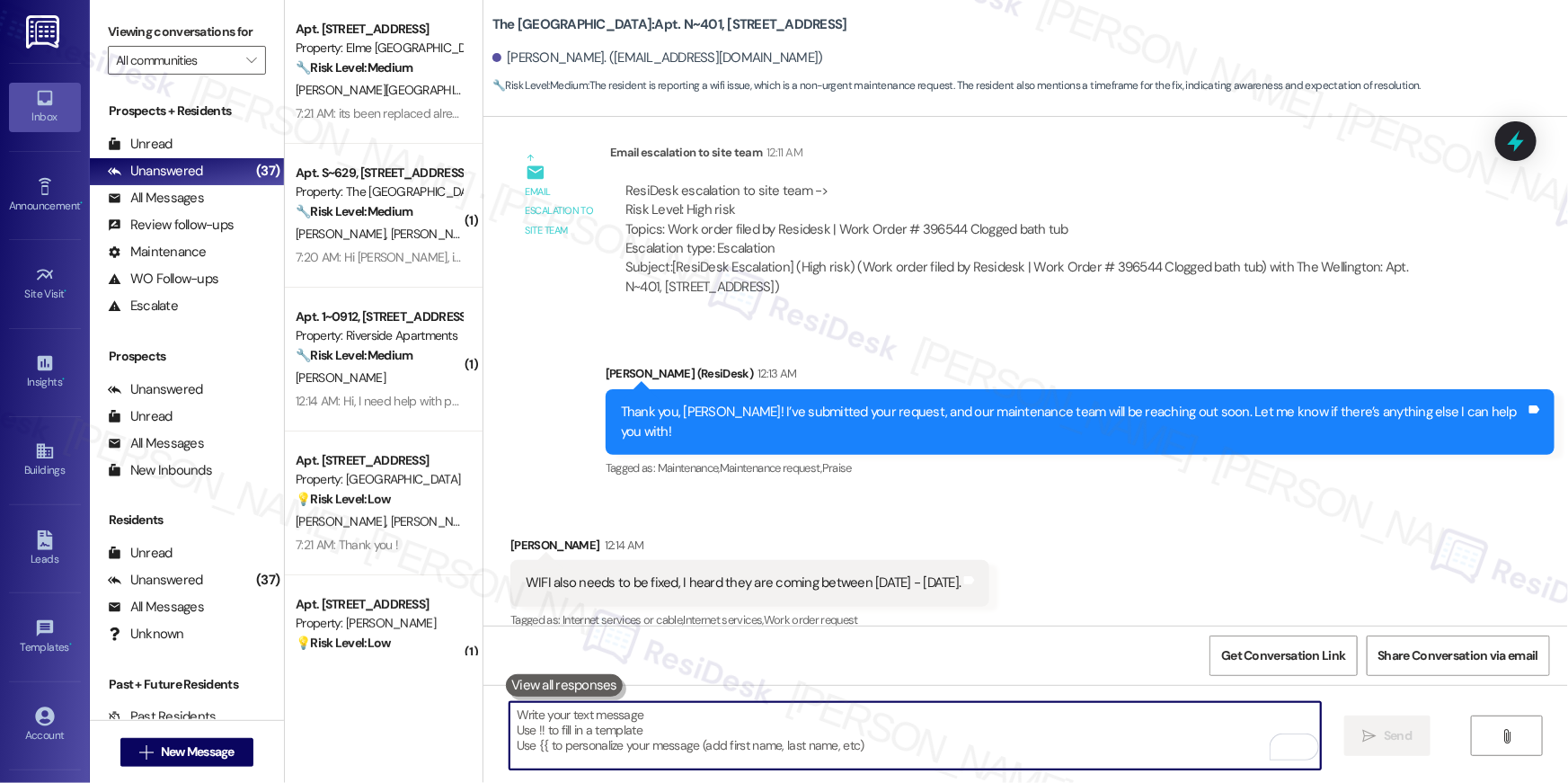
scroll to position [8739, 0]
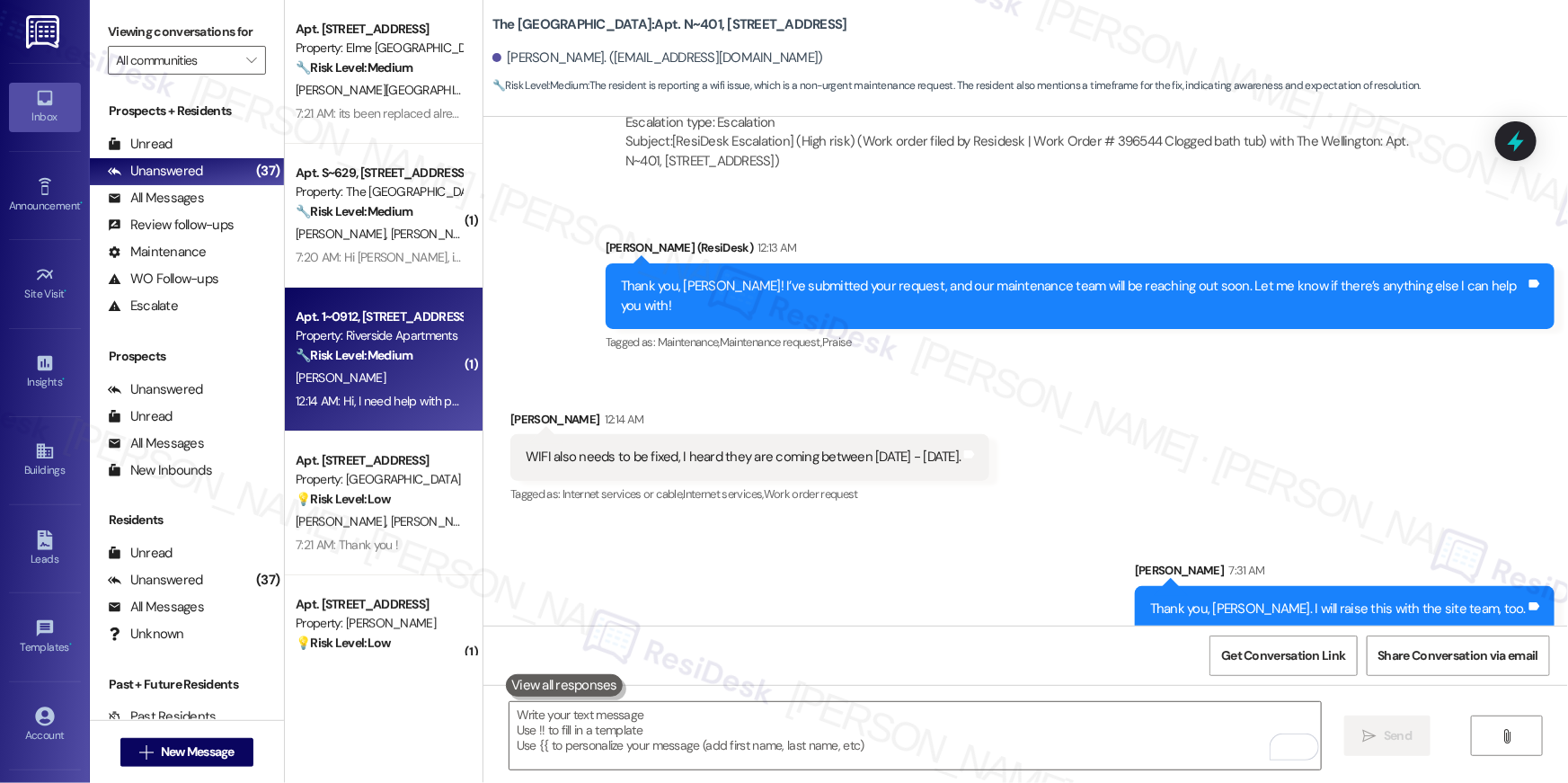
click at [391, 365] on div "Apt. 1~0912, [STREET_ADDRESS] Property: Riverside Apartments 🔧 Risk Level: Medi…" at bounding box center [378, 336] width 170 height 61
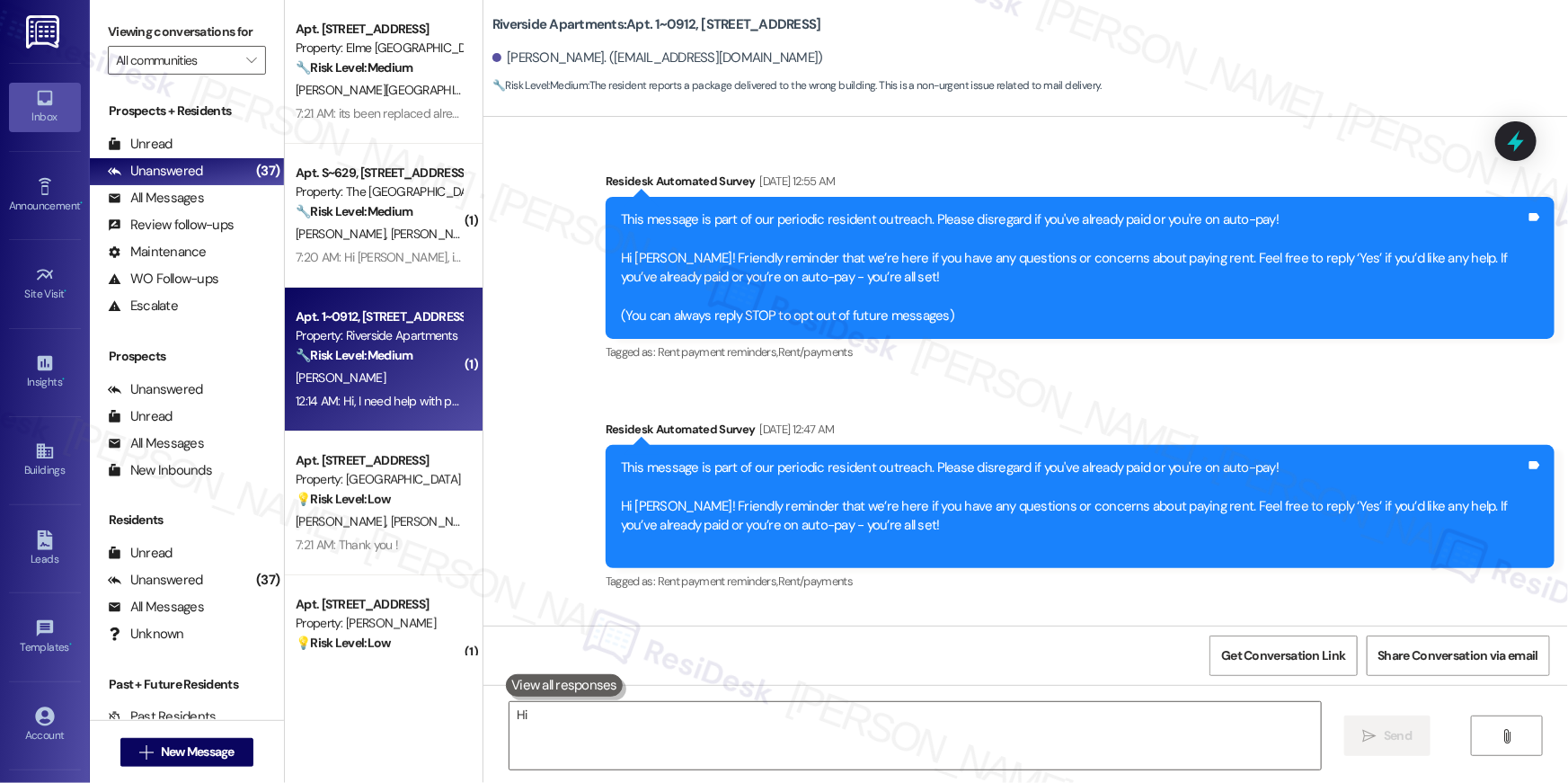
click at [391, 365] on div "Apt. 1~0912, [STREET_ADDRESS] Property: Riverside Apartments 🔧 Risk Level: Medi…" at bounding box center [378, 336] width 170 height 61
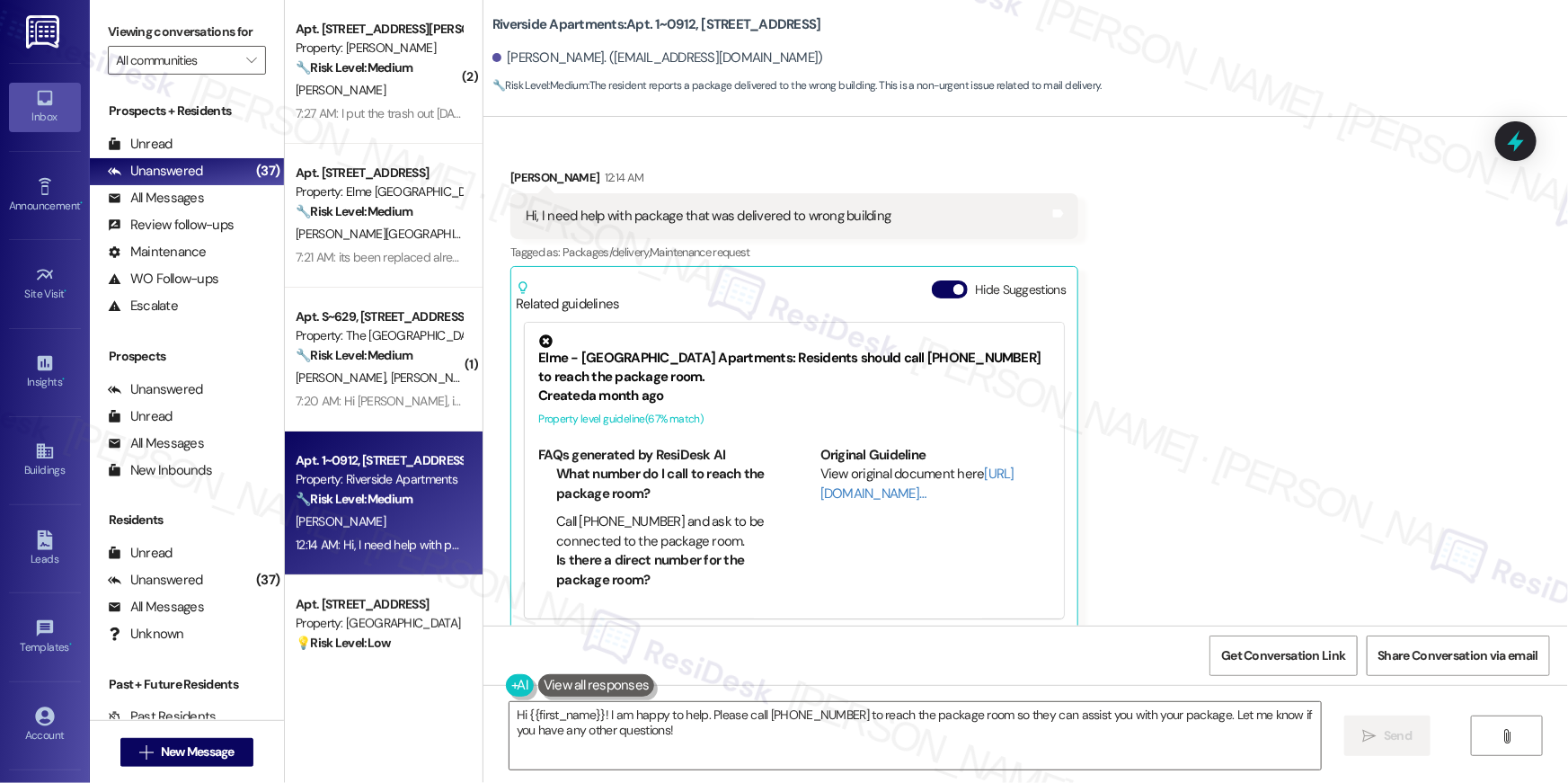
click at [1190, 346] on div "Received via SMS [PERSON_NAME] 12:14 AM Hi, I need help with package that was d…" at bounding box center [1025, 387] width 1084 height 519
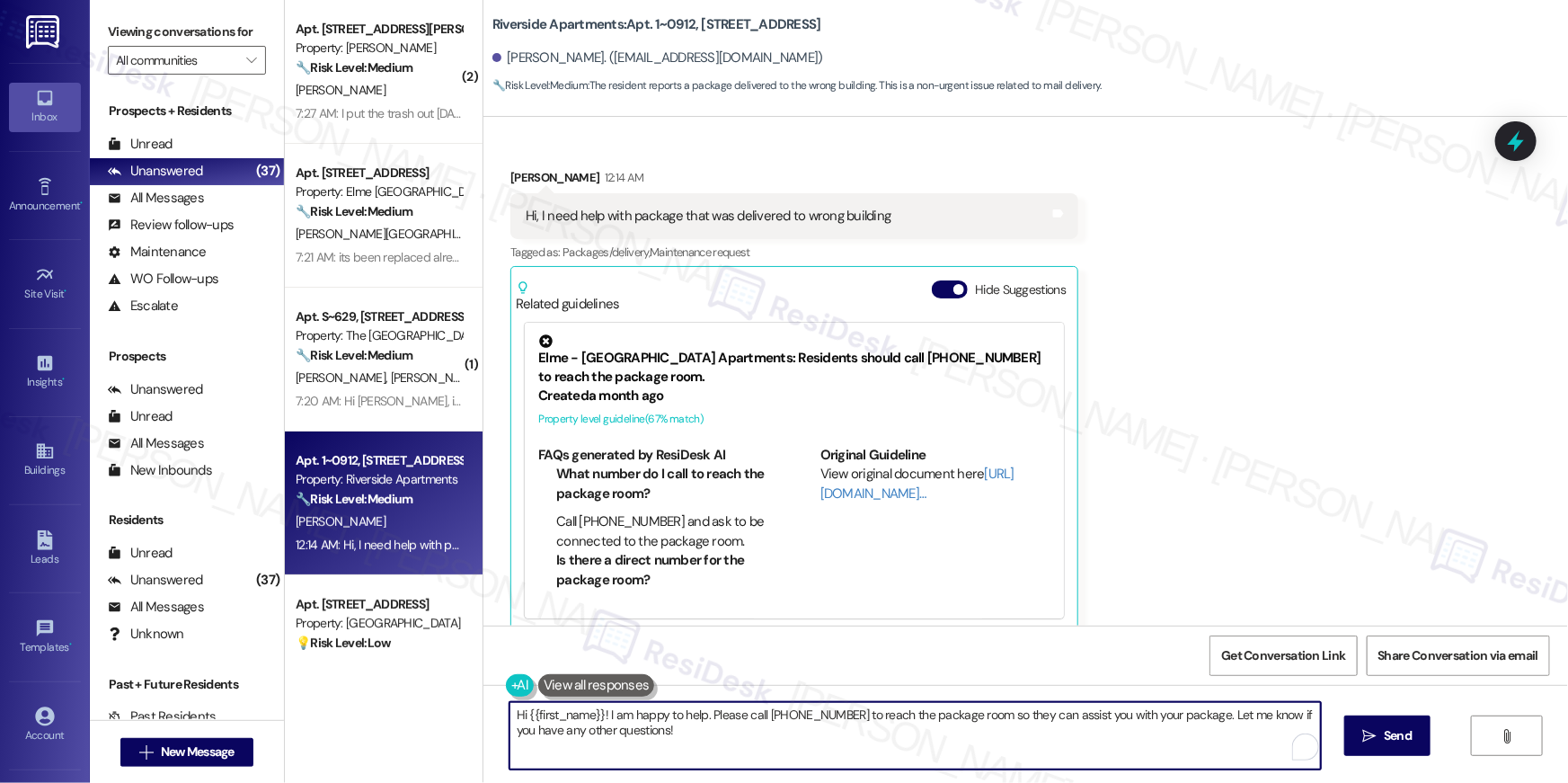
click at [724, 726] on textarea "Hi {{first_name}}! I am happy to help. Please call [PHONE_NUMBER] to reach the …" at bounding box center [915, 735] width 811 height 67
click at [653, 726] on textarea "Hi {{first_name}}! I am happy to help. Please call [PHONE_NUMBER] to reach the …" at bounding box center [915, 735] width 811 height 67
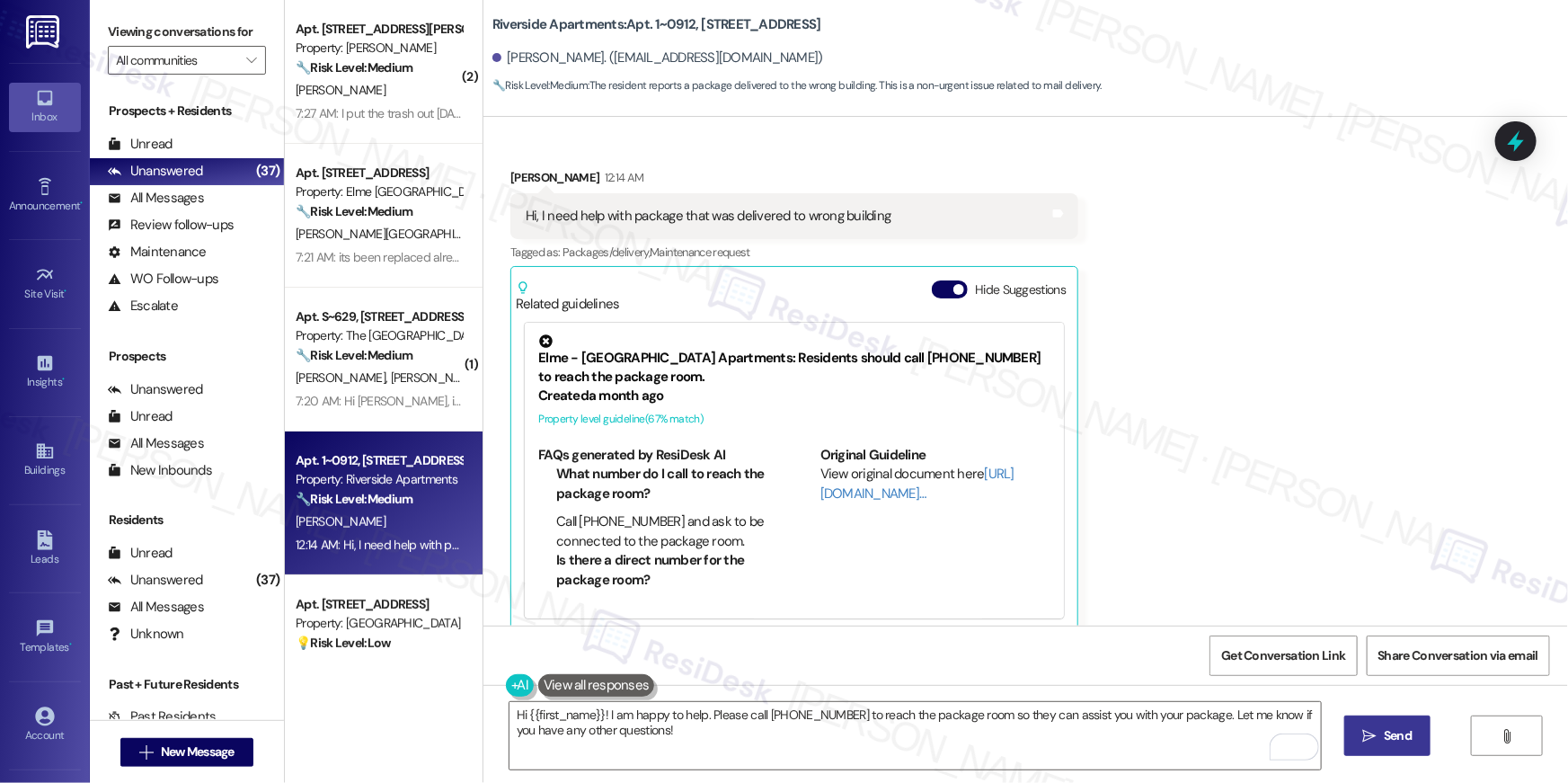
click at [1371, 724] on button " Send" at bounding box center [1387, 736] width 87 height 41
type textarea "Fetching suggested responses. Please feel free to read through the conversation…"
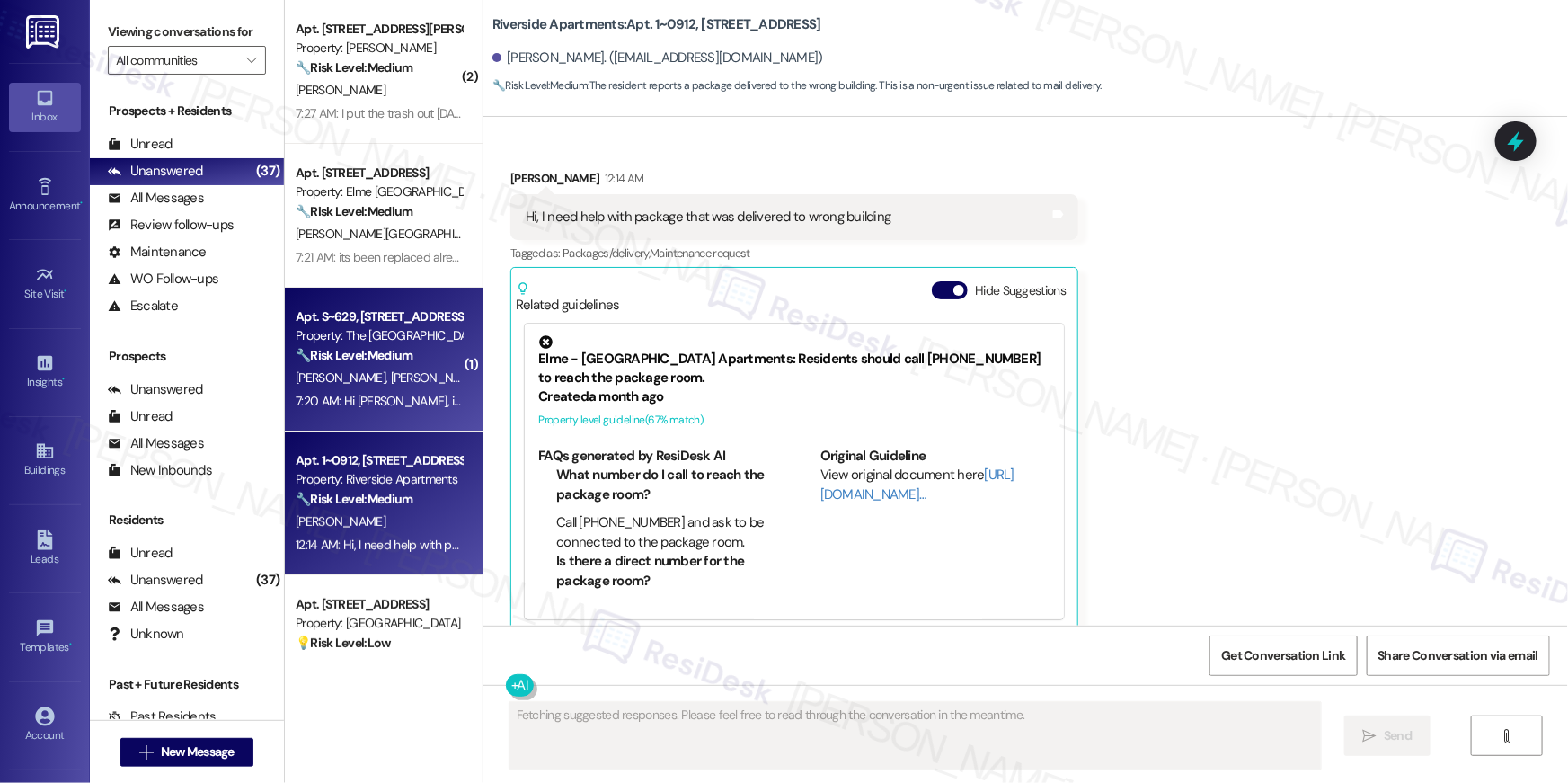
scroll to position [319, 0]
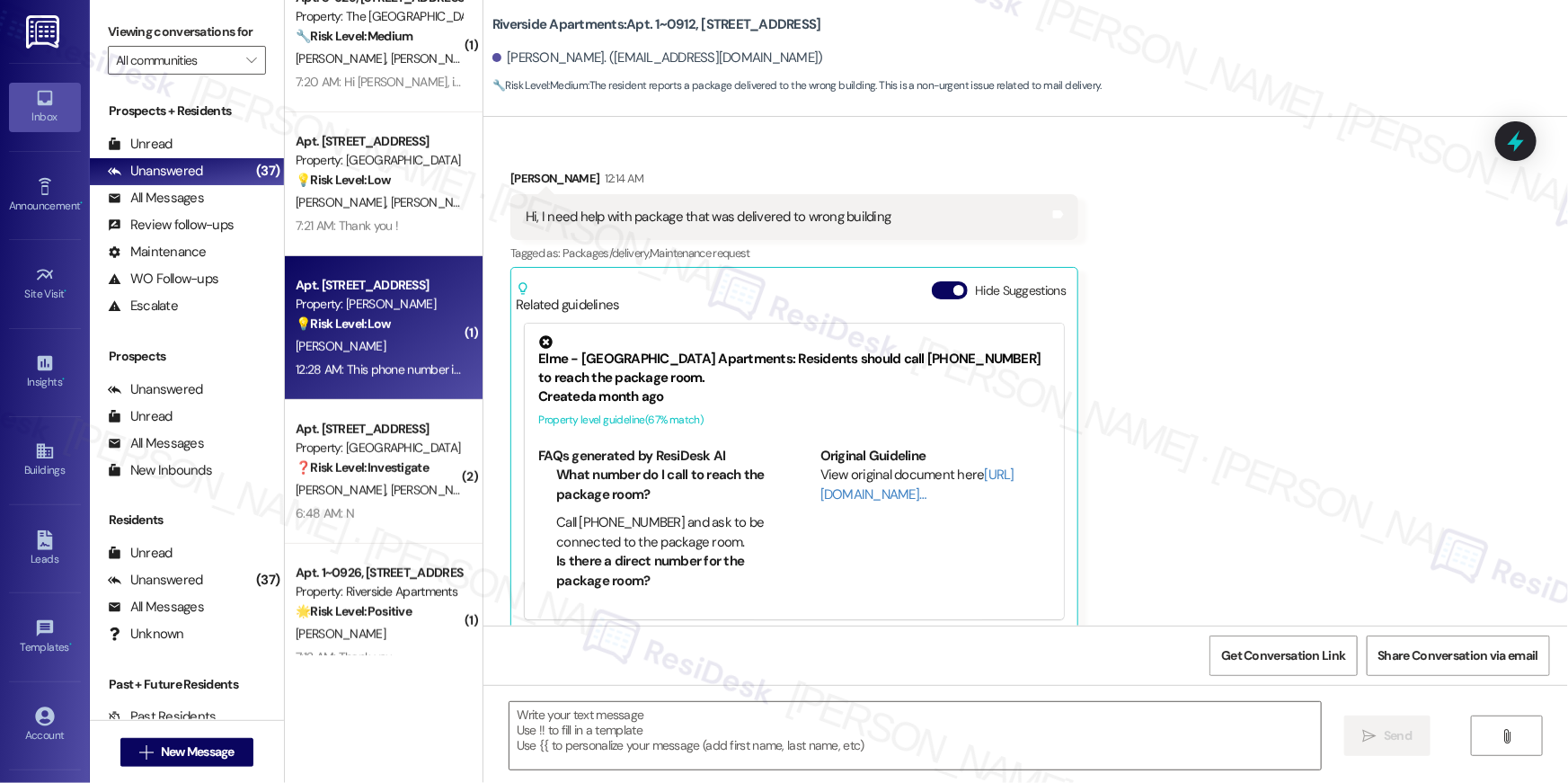
click at [353, 352] on div "[PERSON_NAME]" at bounding box center [378, 346] width 170 height 22
type textarea "Fetching suggested responses. Please feel free to read through the conversation…"
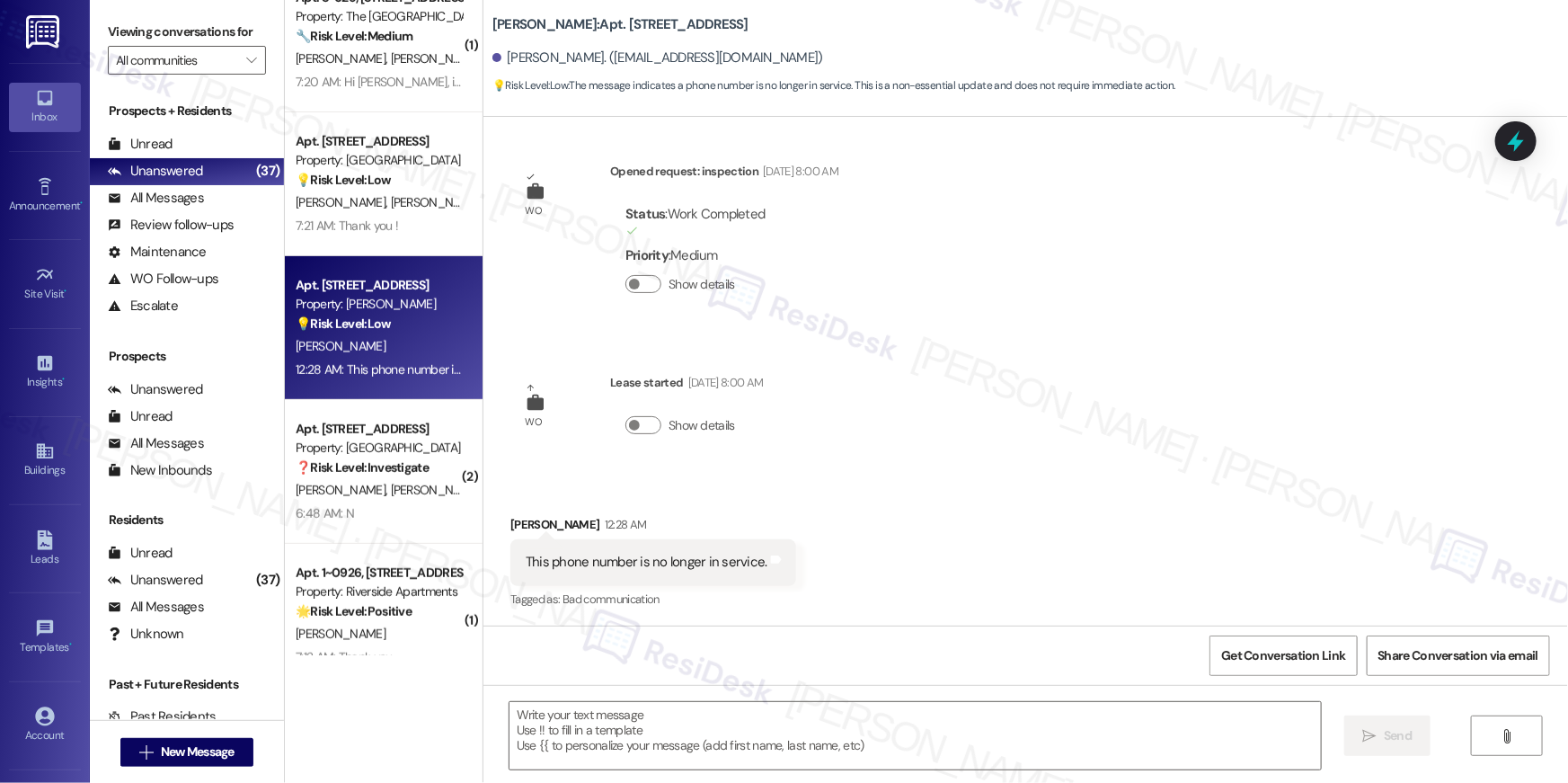
scroll to position [0, 0]
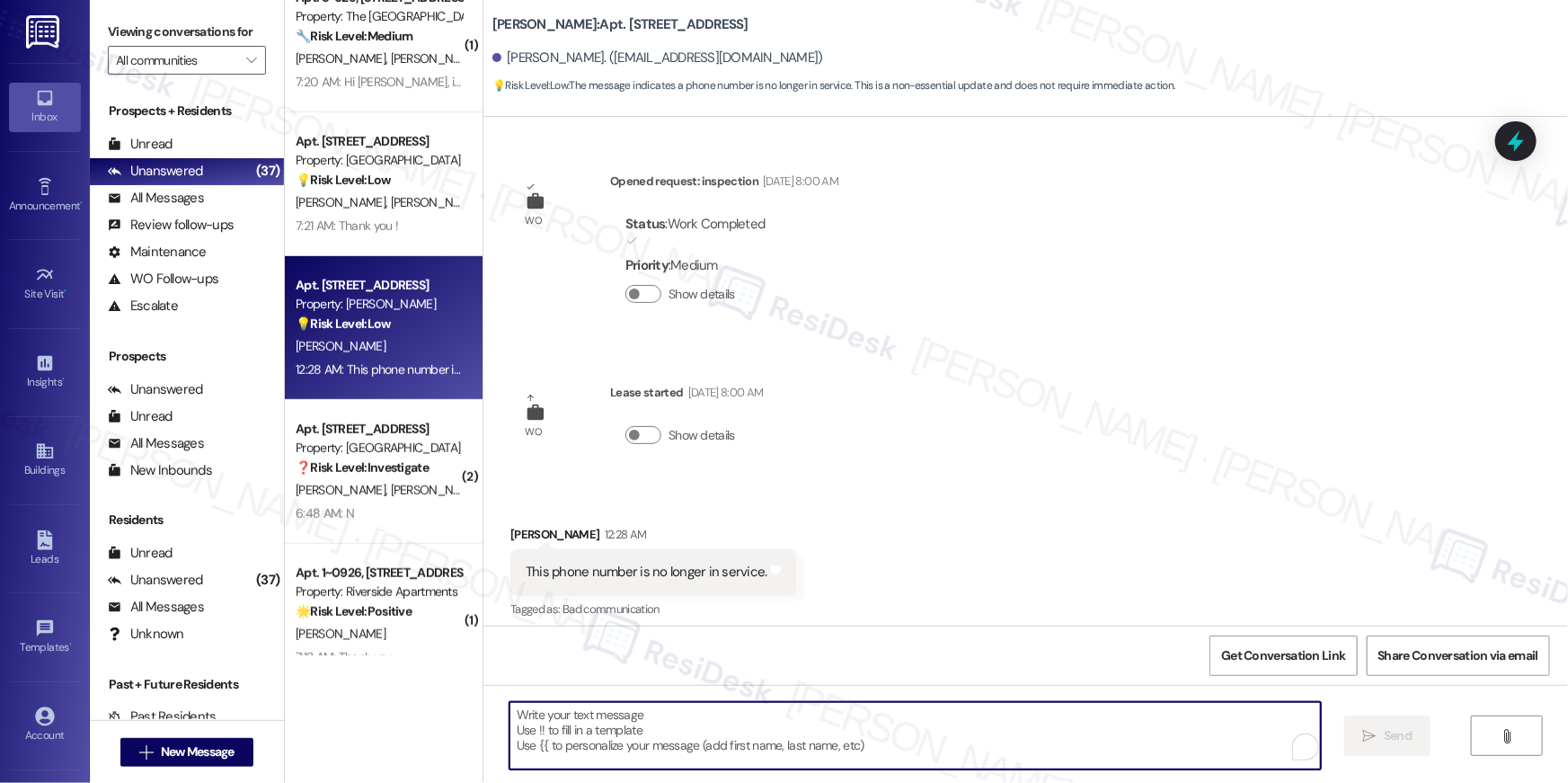
click at [880, 719] on textarea "To enrich screen reader interactions, please activate Accessibility in Grammarl…" at bounding box center [915, 735] width 811 height 67
paste textarea "If you no longer want to receive these messages, please reply STOP (all in capi…"
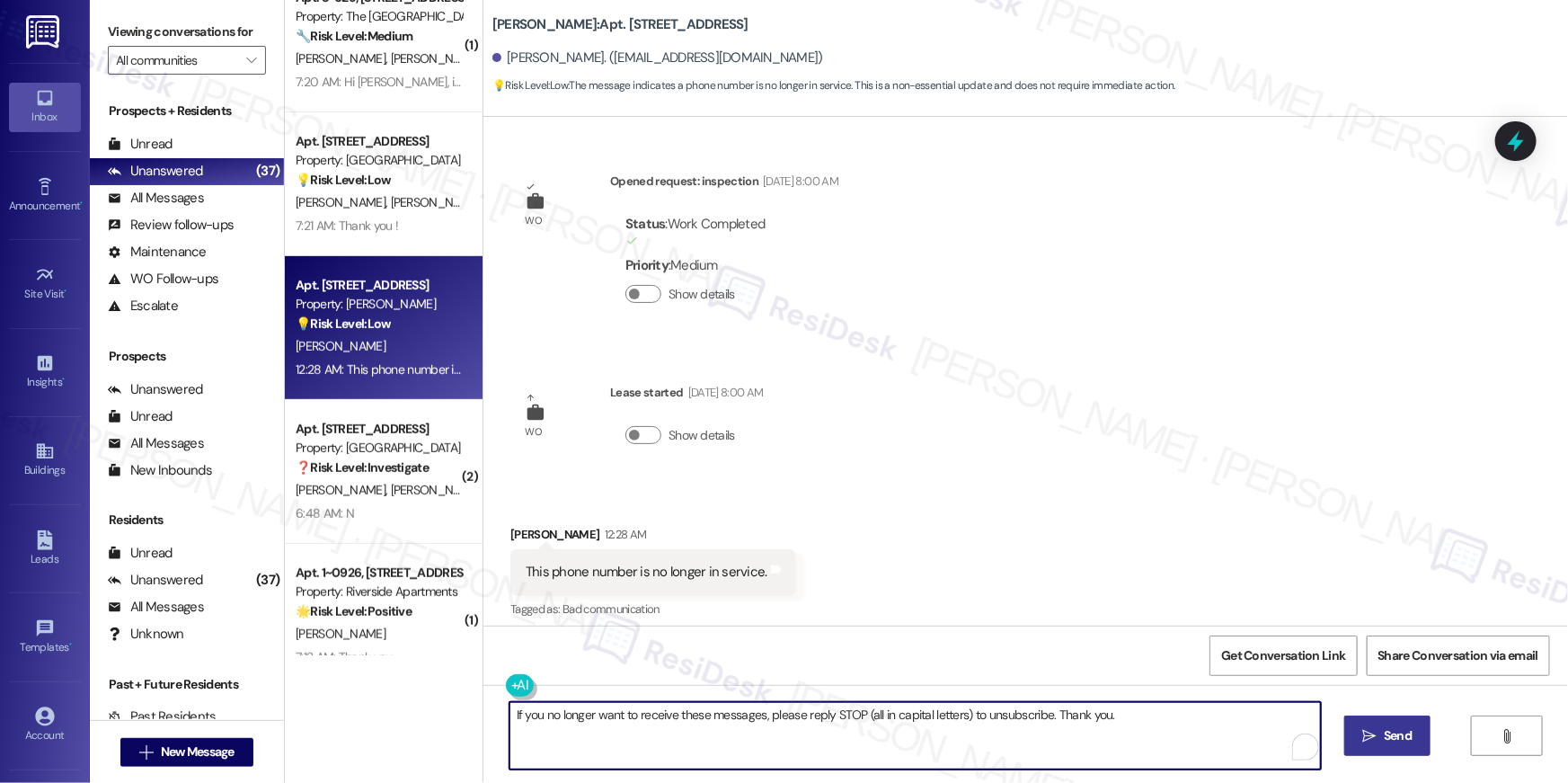
type textarea "If you no longer want to receive these messages, please reply STOP (all in capi…"
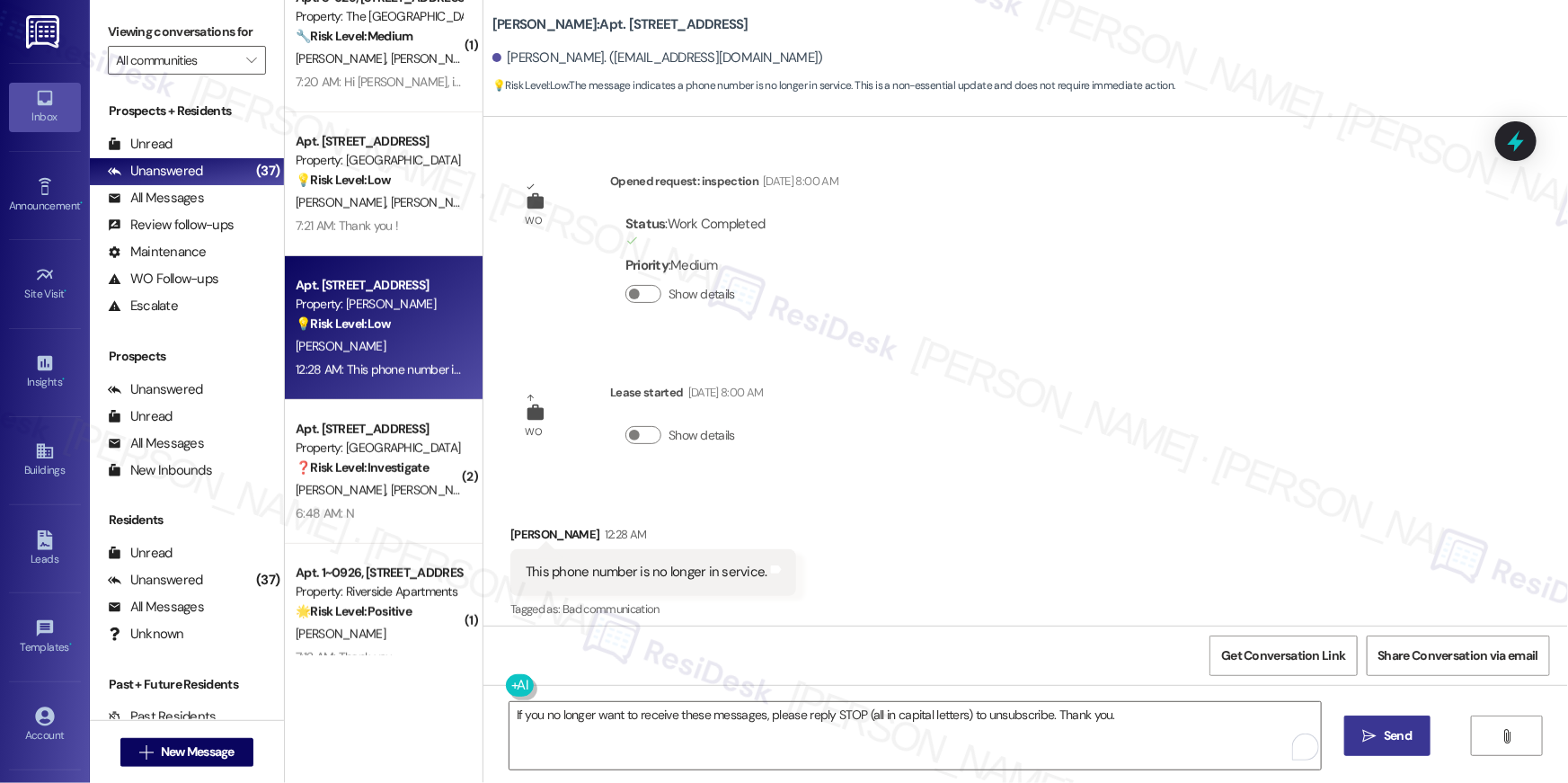
drag, startPoint x: 1388, startPoint y: 745, endPoint x: 1368, endPoint y: 741, distance: 20.4
click at [1388, 745] on button " Send" at bounding box center [1387, 736] width 87 height 41
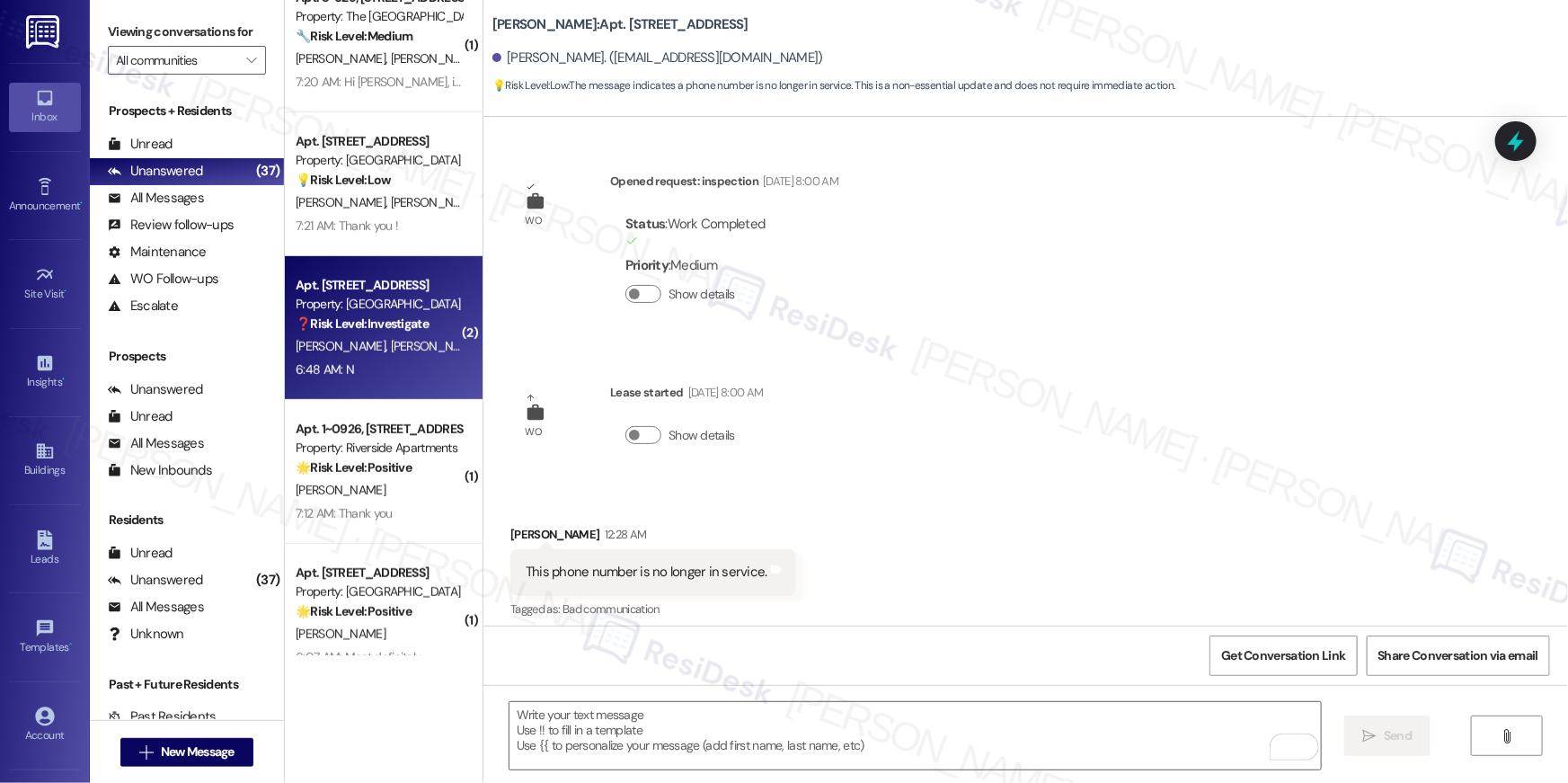
click at [323, 338] on span "[PERSON_NAME]" at bounding box center [342, 346] width 95 height 17
type textarea "Fetching suggested responses. Please feel free to read through the conversation…"
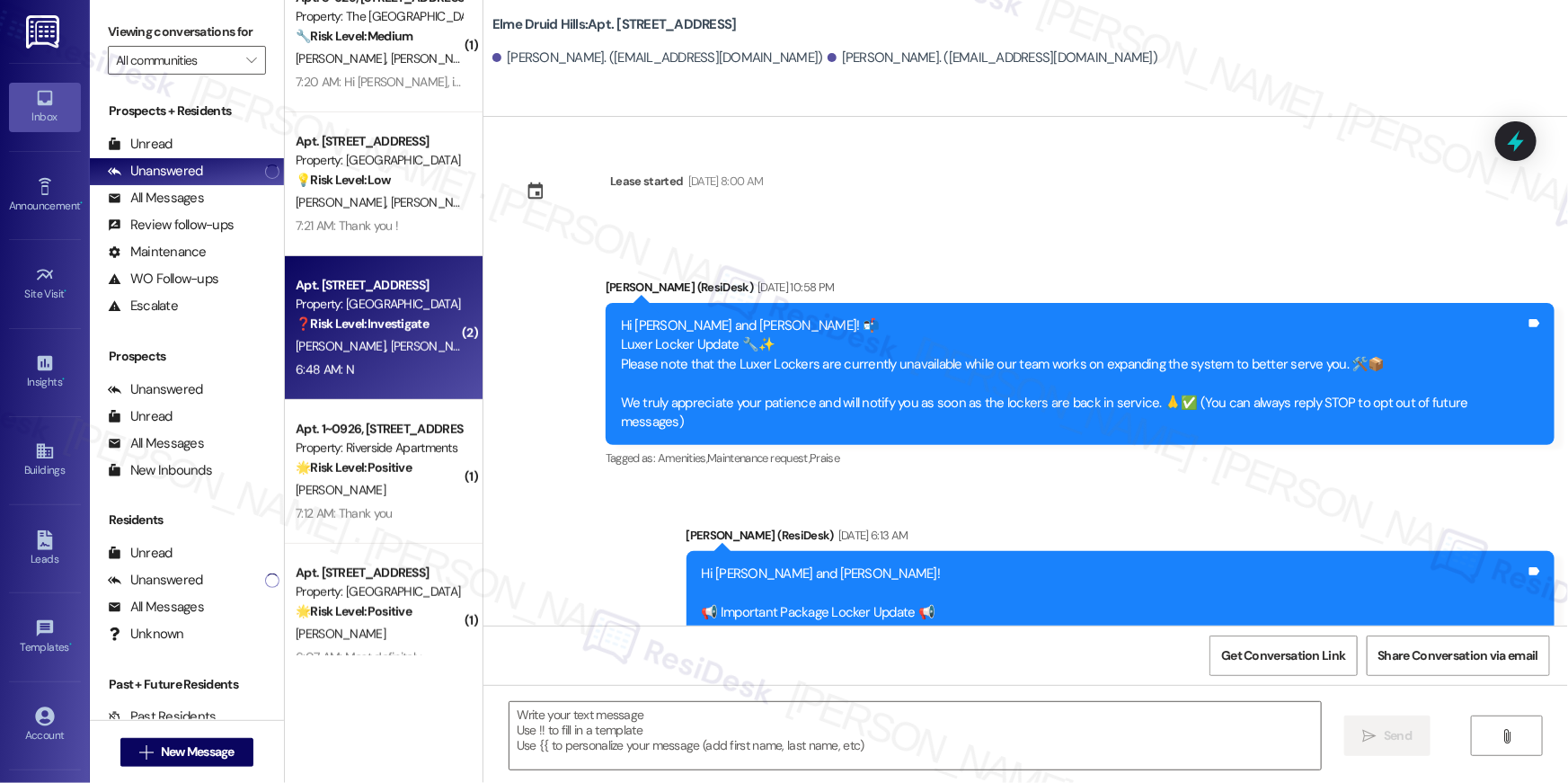
scroll to position [11854, 0]
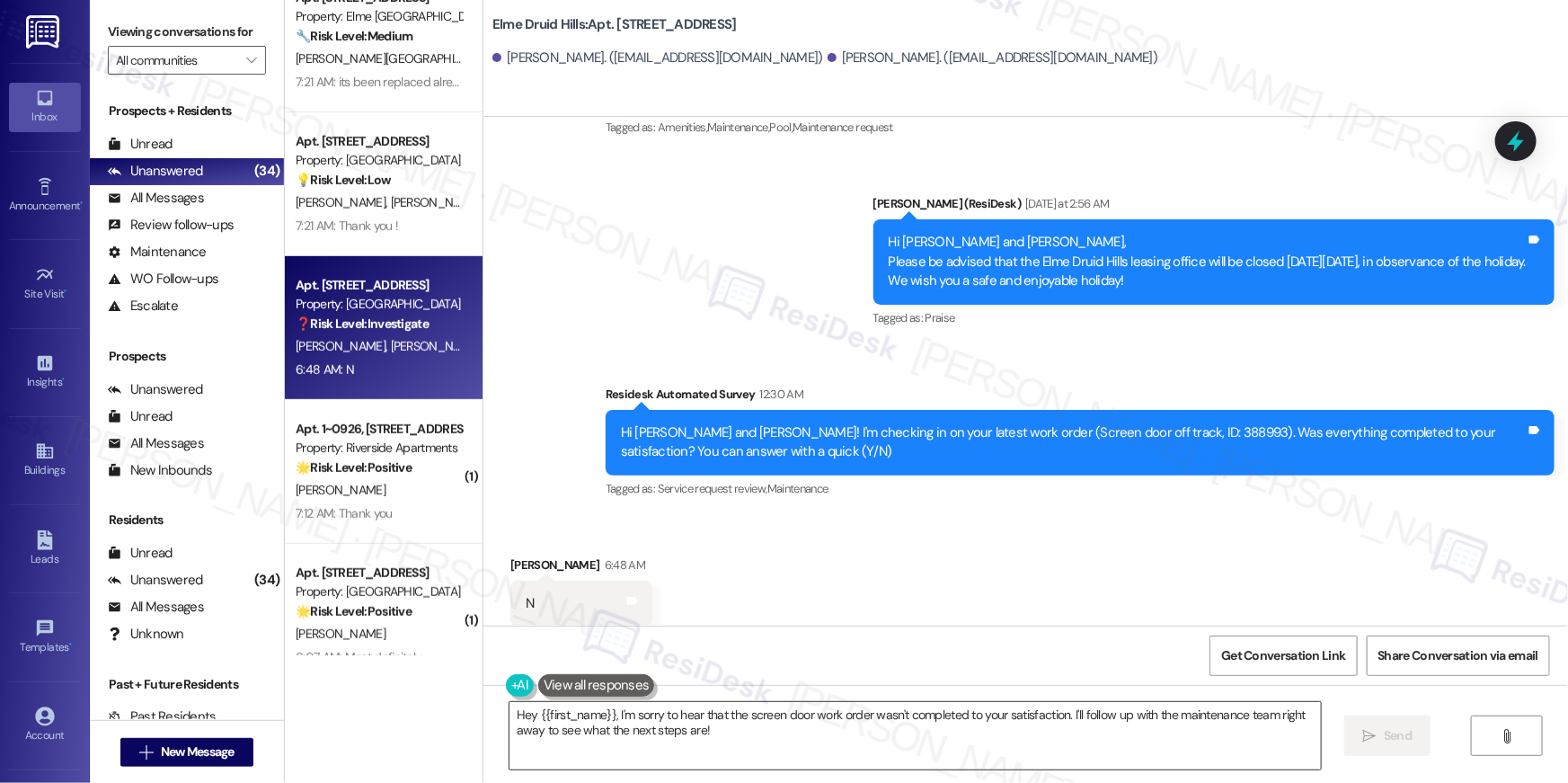
click at [1000, 738] on textarea "Hey {{first_name}}, I'm sorry to hear that the screen door work order wasn't co…" at bounding box center [915, 735] width 811 height 67
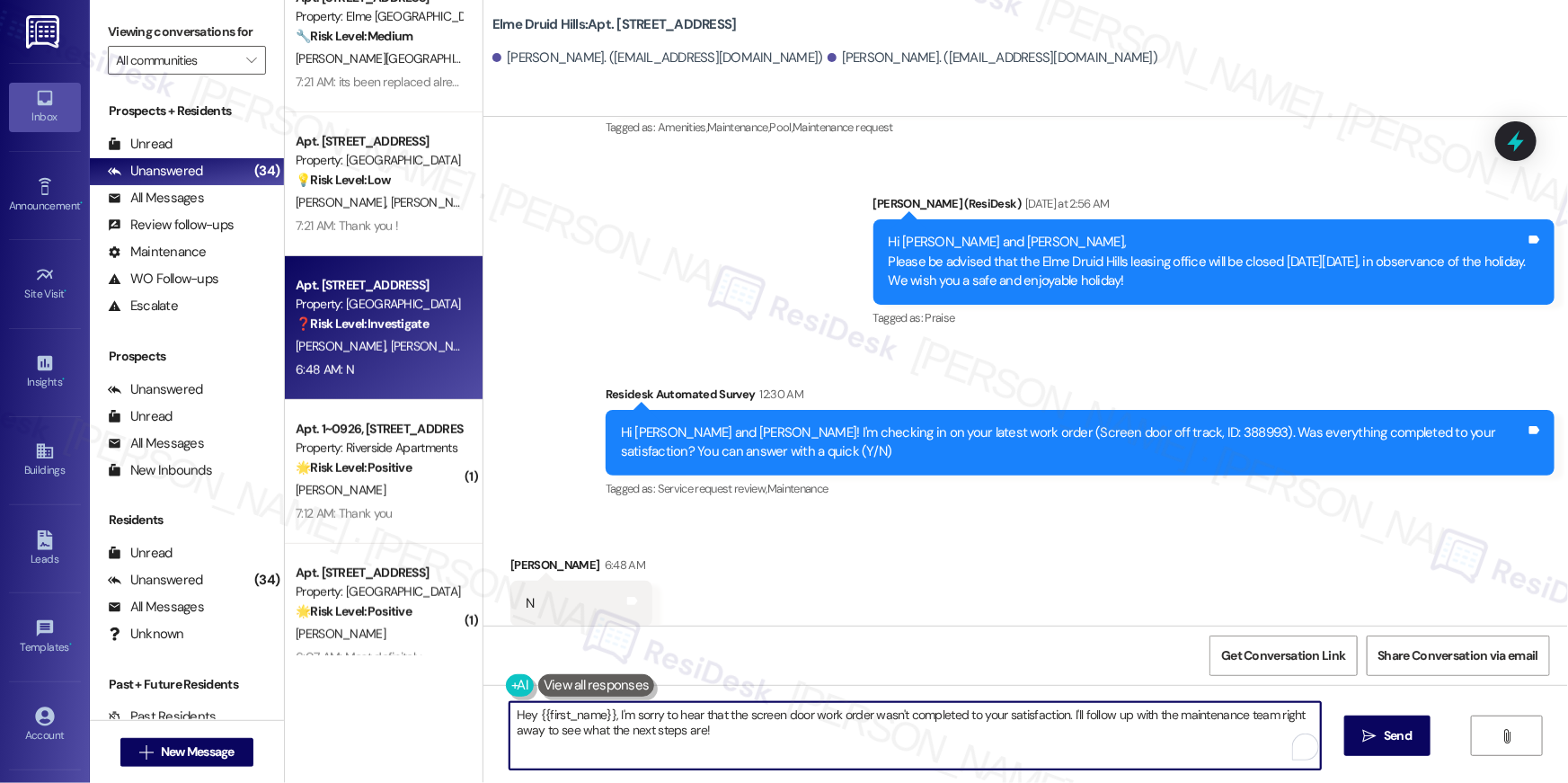
click at [1000, 738] on textarea "Hey {{first_name}}, I'm sorry to hear that the screen door work order wasn't co…" at bounding box center [915, 735] width 811 height 67
paste textarea "i {{first_name}}, I’m sorry to hear your work order is still not complete. Coul…"
type textarea "Hi {{first_name}}, I’m sorry to hear your work order is still not complete. Cou…"
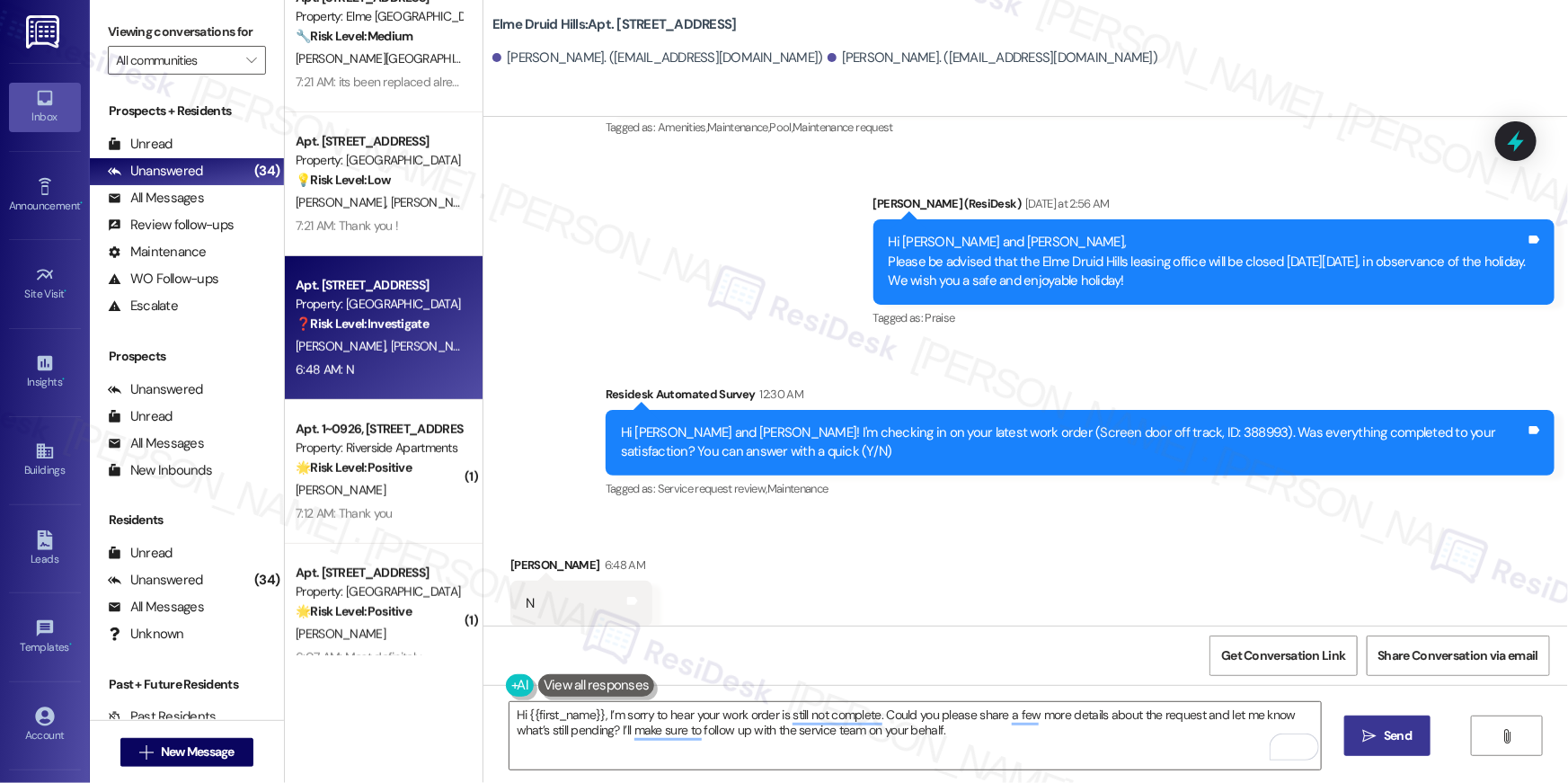
click at [1383, 737] on span "Send" at bounding box center [1397, 735] width 28 height 18
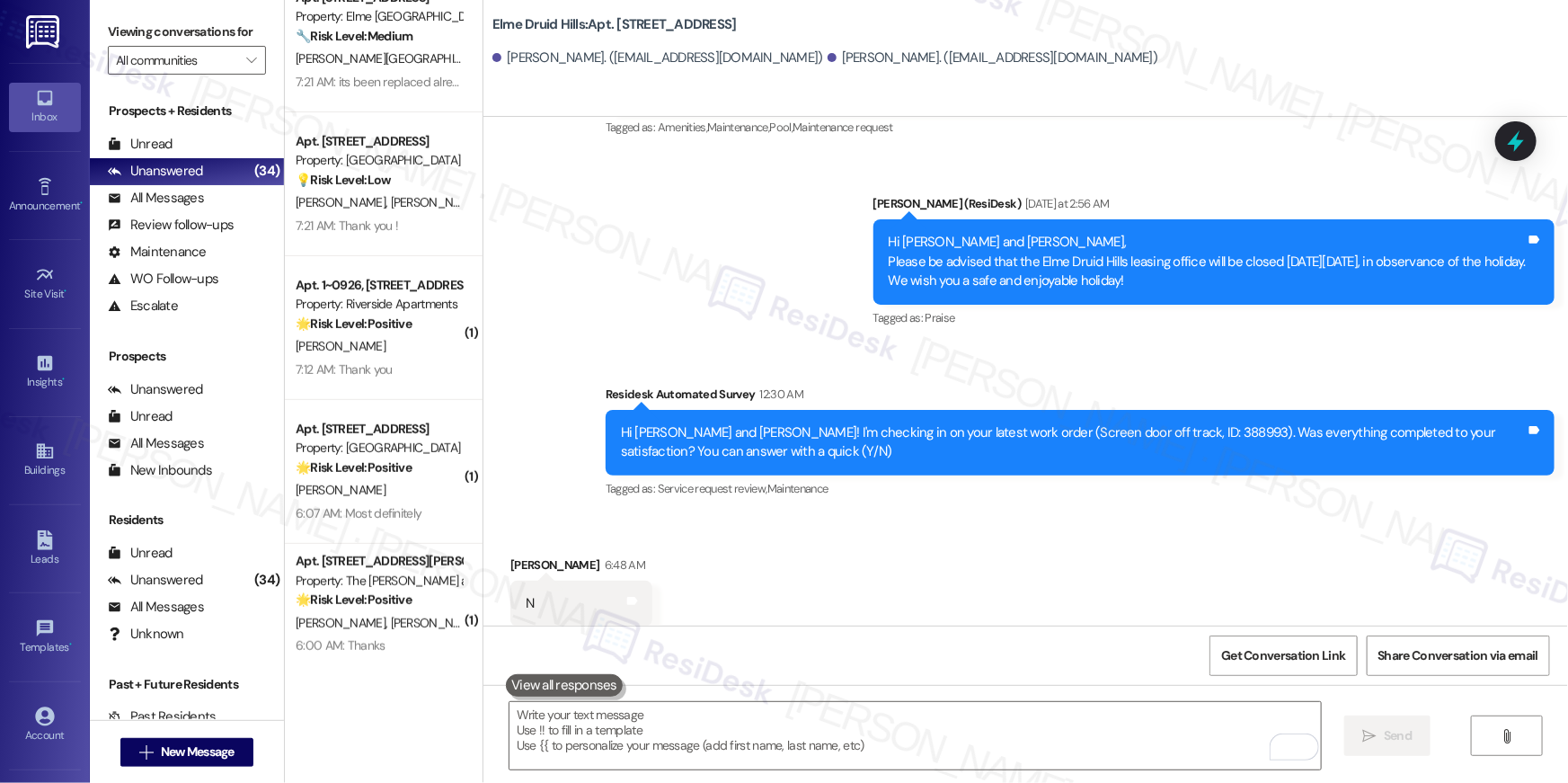
scroll to position [11999, 0]
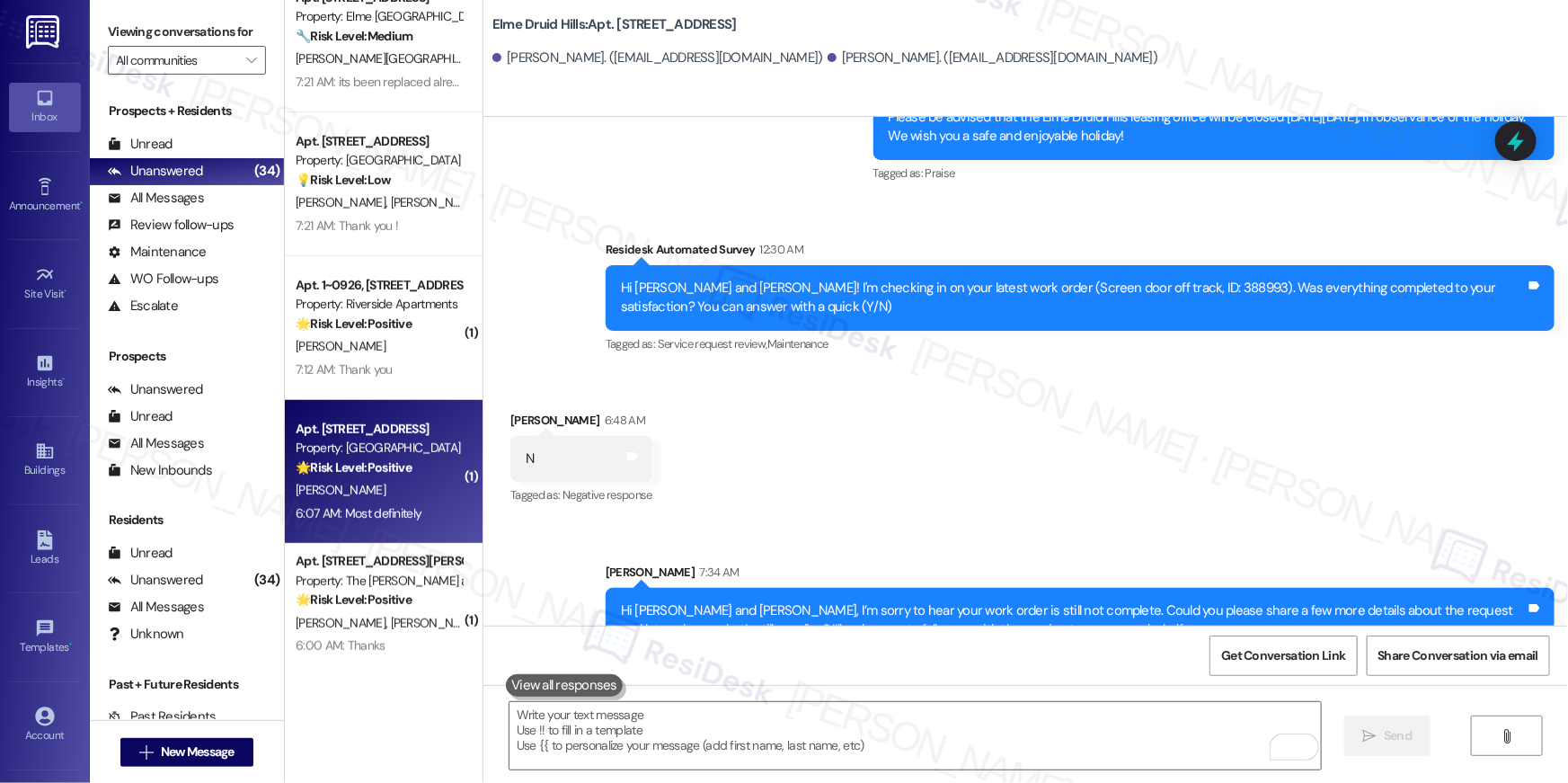
click at [378, 452] on div "Property: [GEOGRAPHIC_DATA]" at bounding box center [378, 448] width 166 height 18
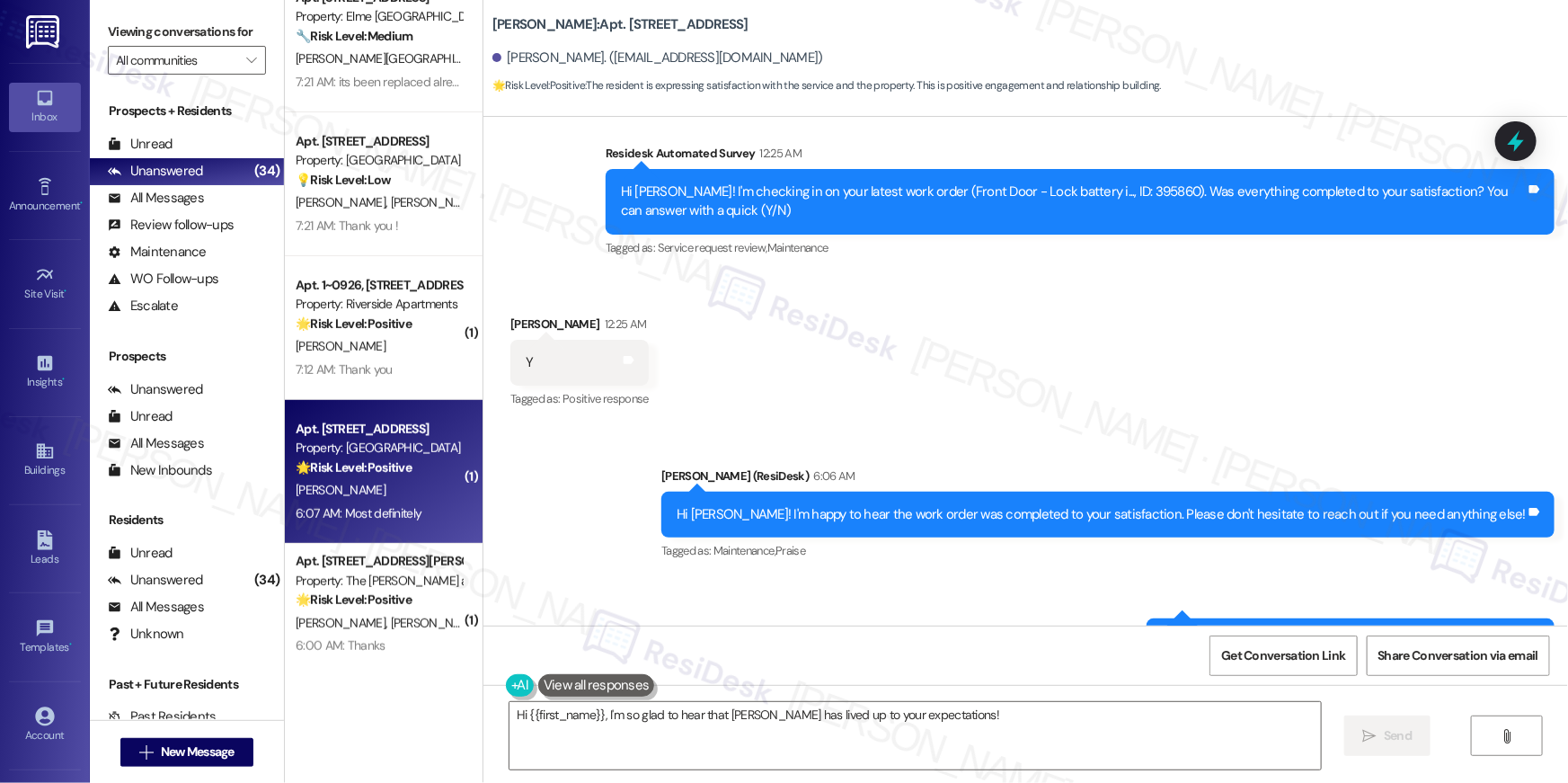
scroll to position [2453, 0]
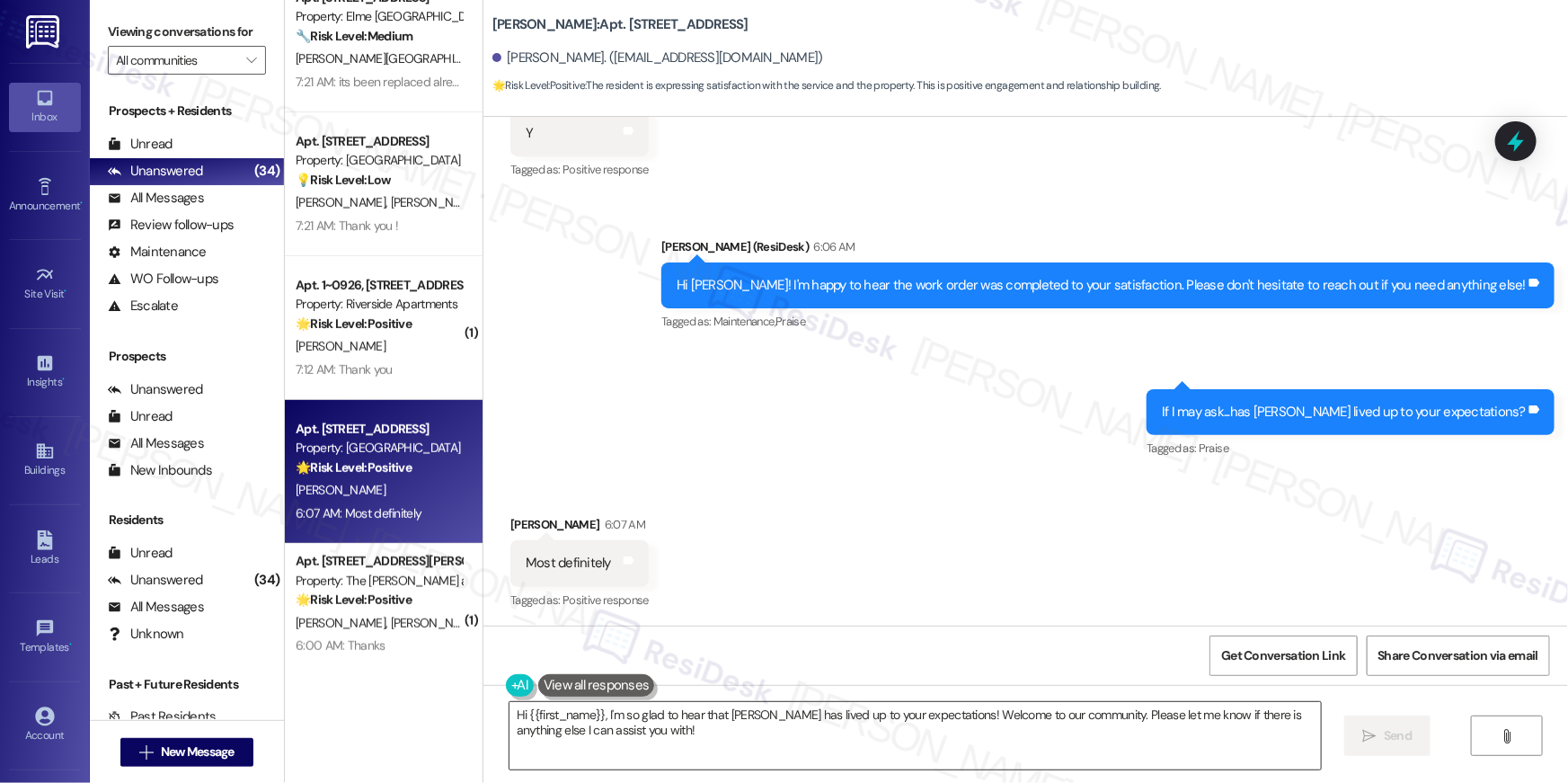
click at [893, 749] on textarea "Hi {{first_name}}, I'm so glad to hear that [PERSON_NAME] has lived up to your …" at bounding box center [915, 735] width 811 height 67
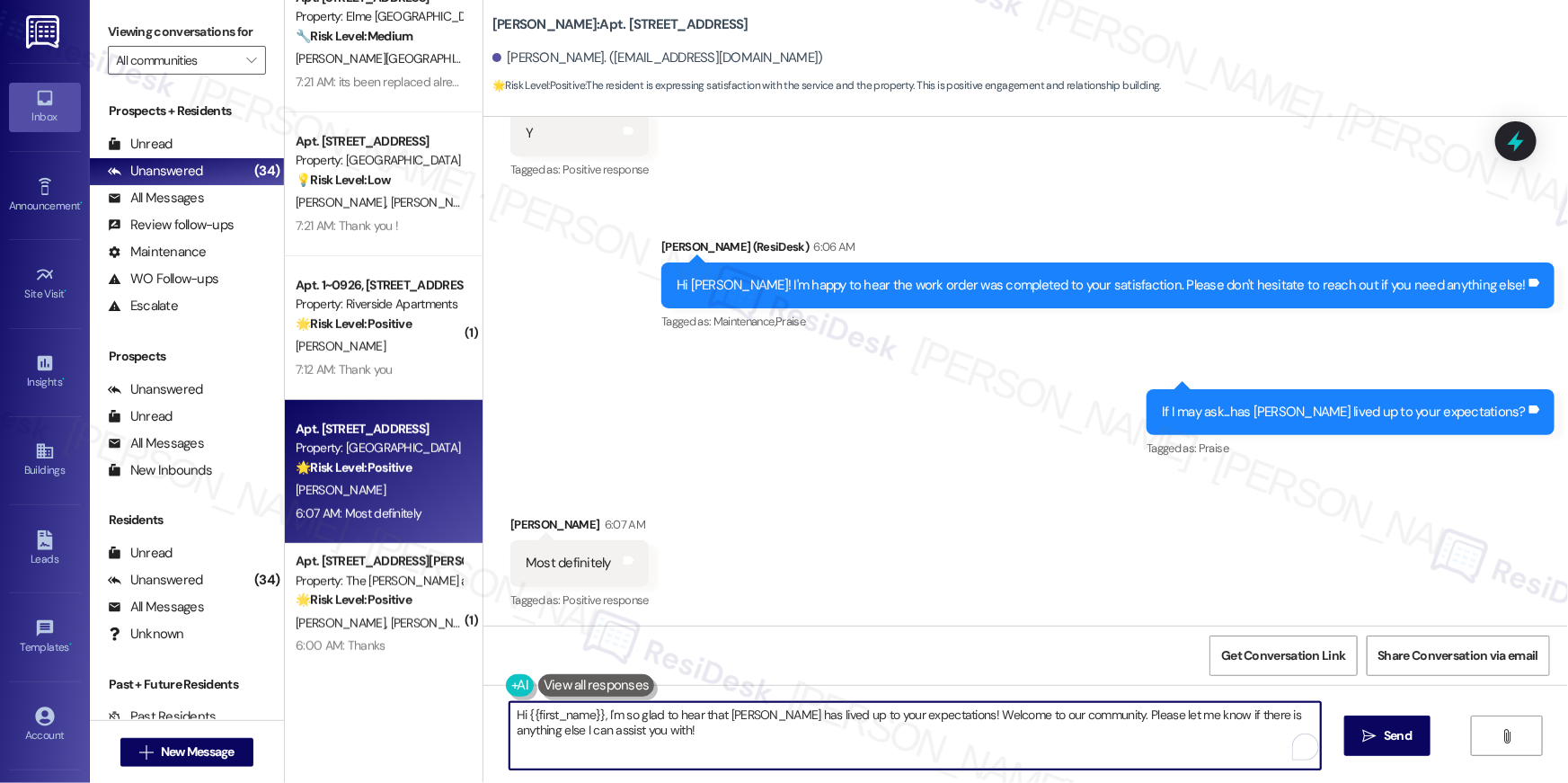
paste textarea "Thank you, {{first_name}}! I'm so glad to hear that the property has lived up t…"
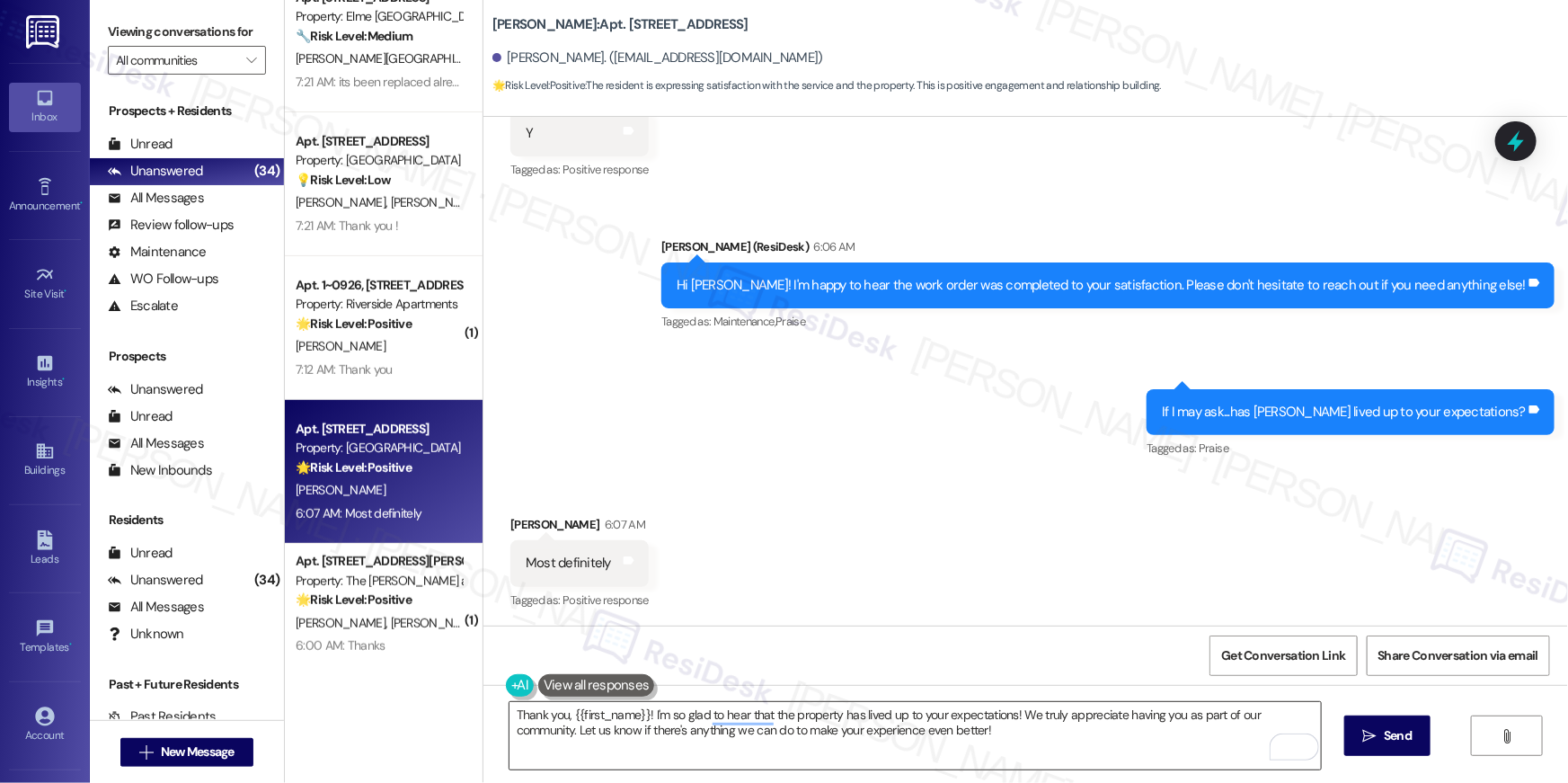
click at [1403, 729] on span "Send" at bounding box center [1397, 735] width 28 height 18
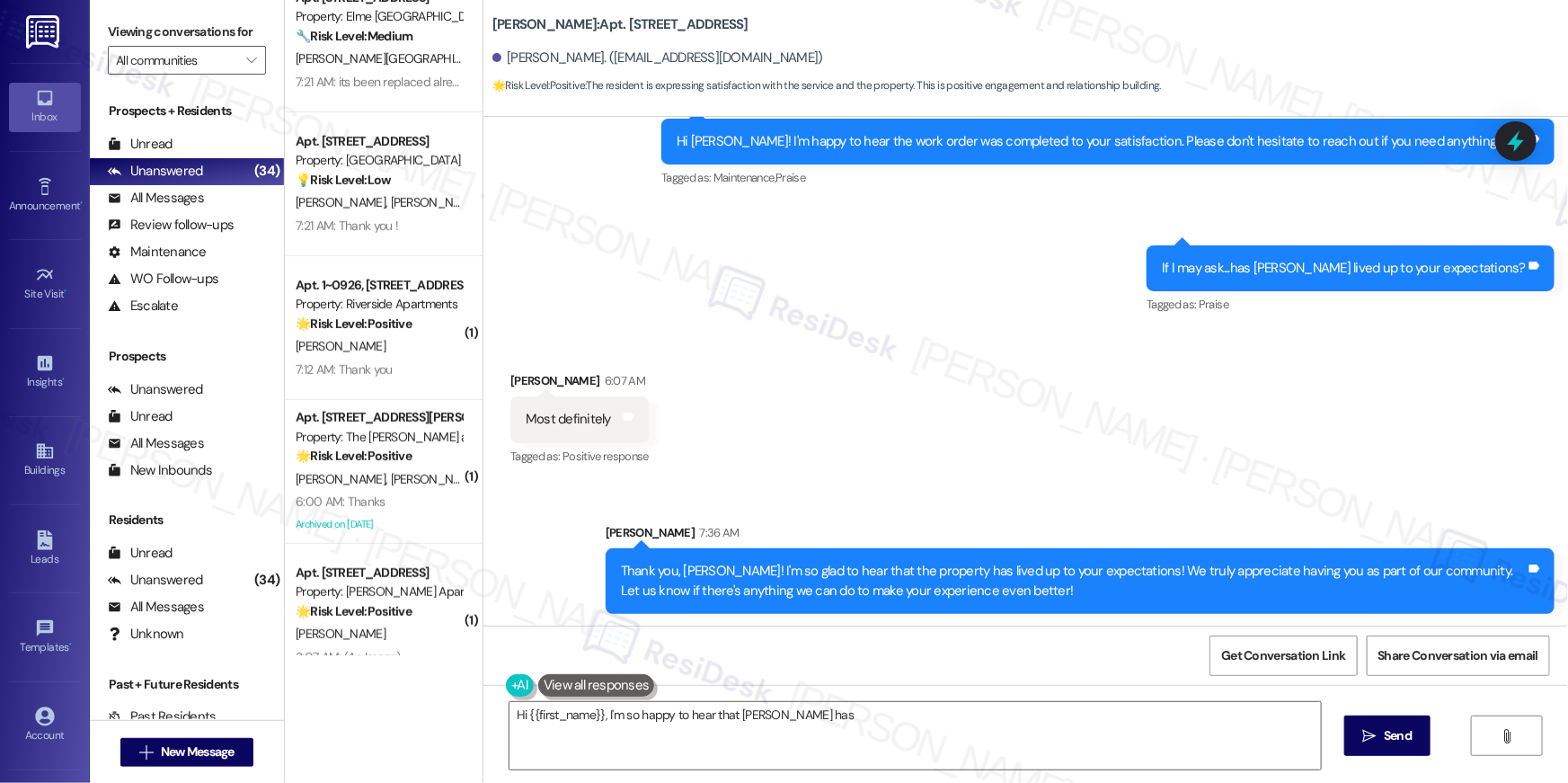
scroll to position [2598, 0]
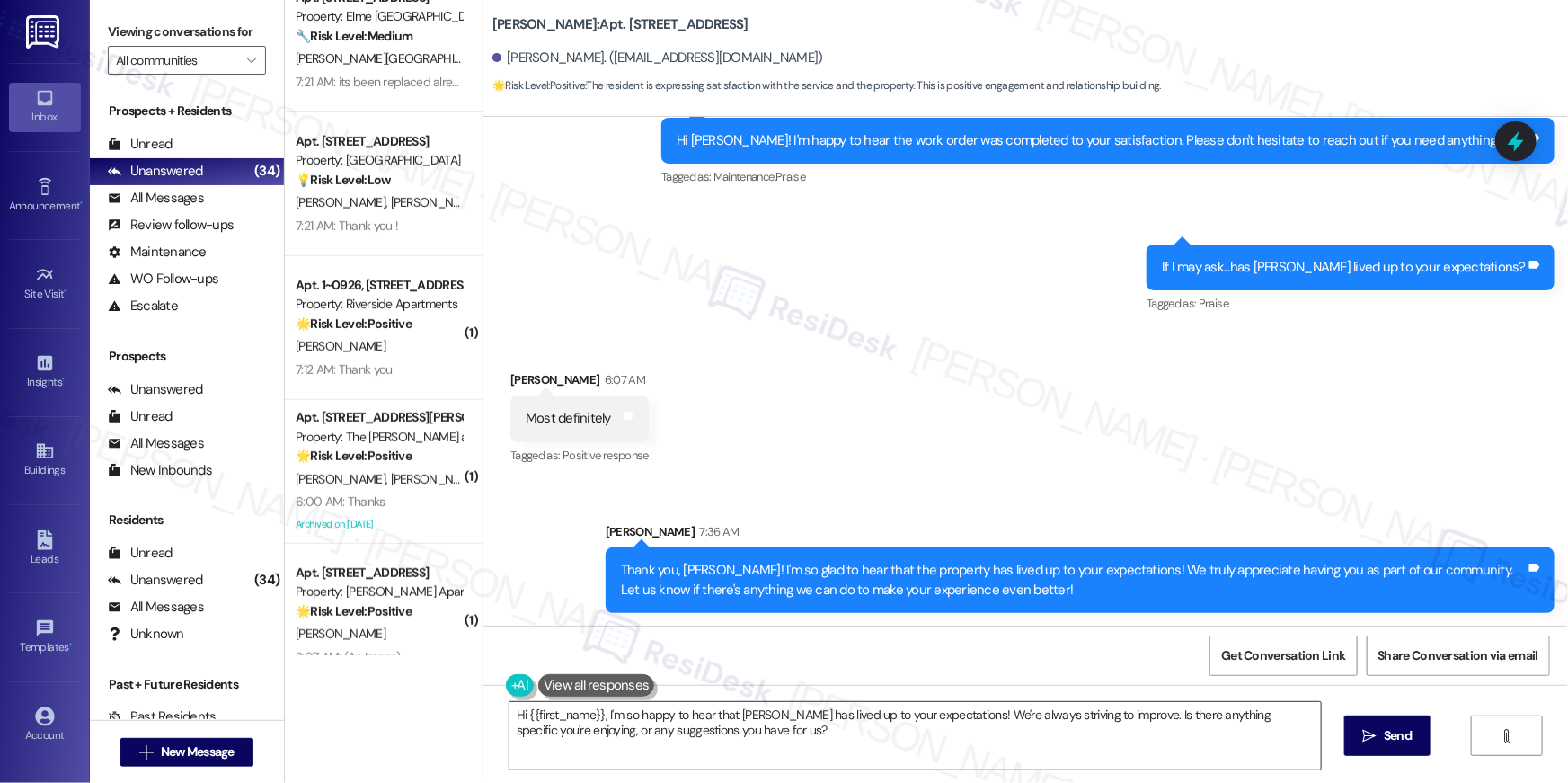
click at [973, 753] on textarea "Hi {{first_name}}, I'm so happy to hear that [PERSON_NAME] has lived up to your…" at bounding box center [915, 735] width 811 height 67
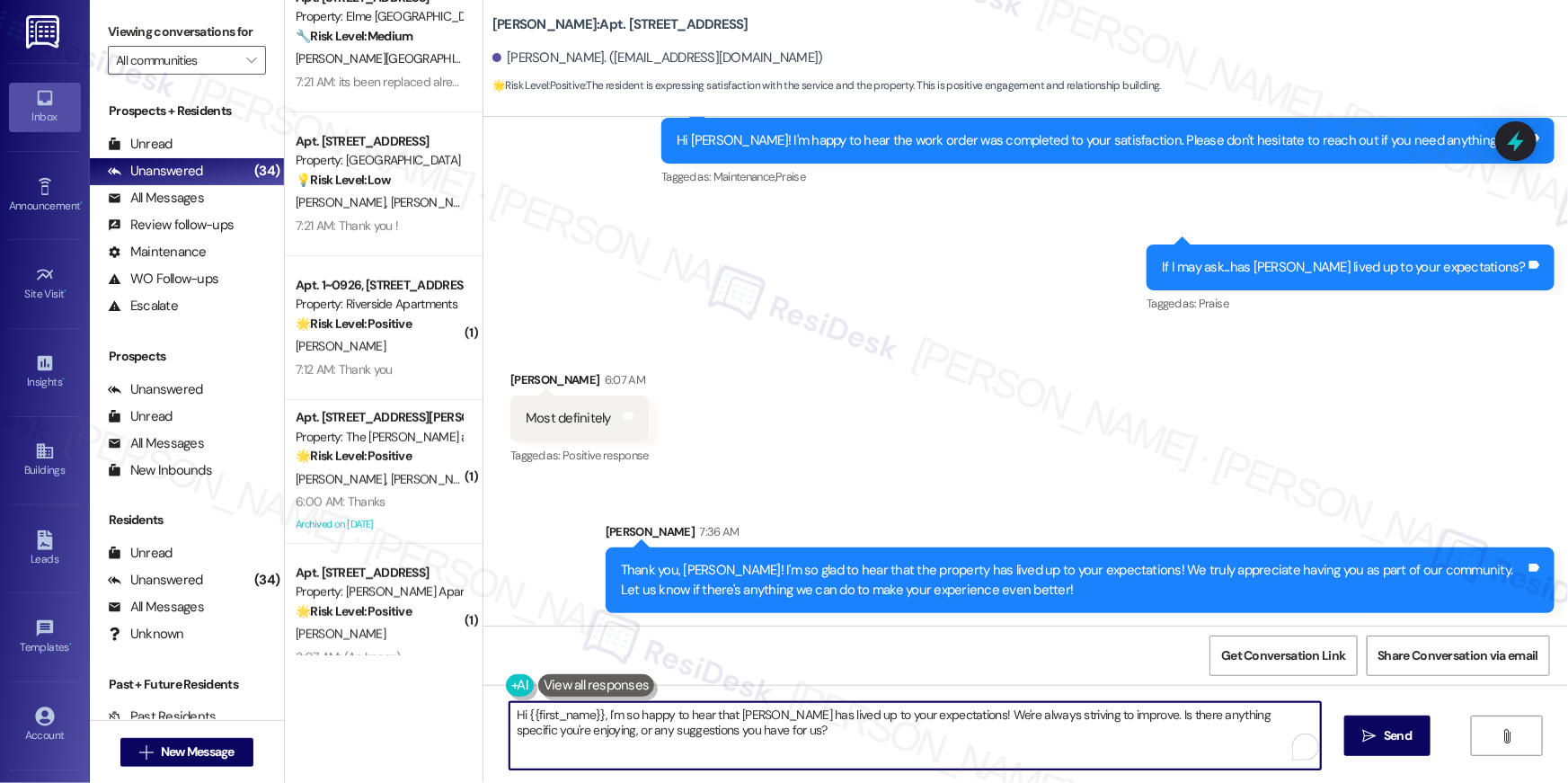
click at [973, 753] on textarea "Hi {{first_name}}, I'm so happy to hear that [PERSON_NAME] has lived up to your…" at bounding box center [915, 735] width 811 height 67
paste textarea "I hope you don’t mind me asking a quick favor—would you be willing to leave us …"
type textarea "I hope you don’t mind me asking a quick favor—would you be willing to leave us …"
click at [1390, 720] on button " Send" at bounding box center [1387, 736] width 87 height 41
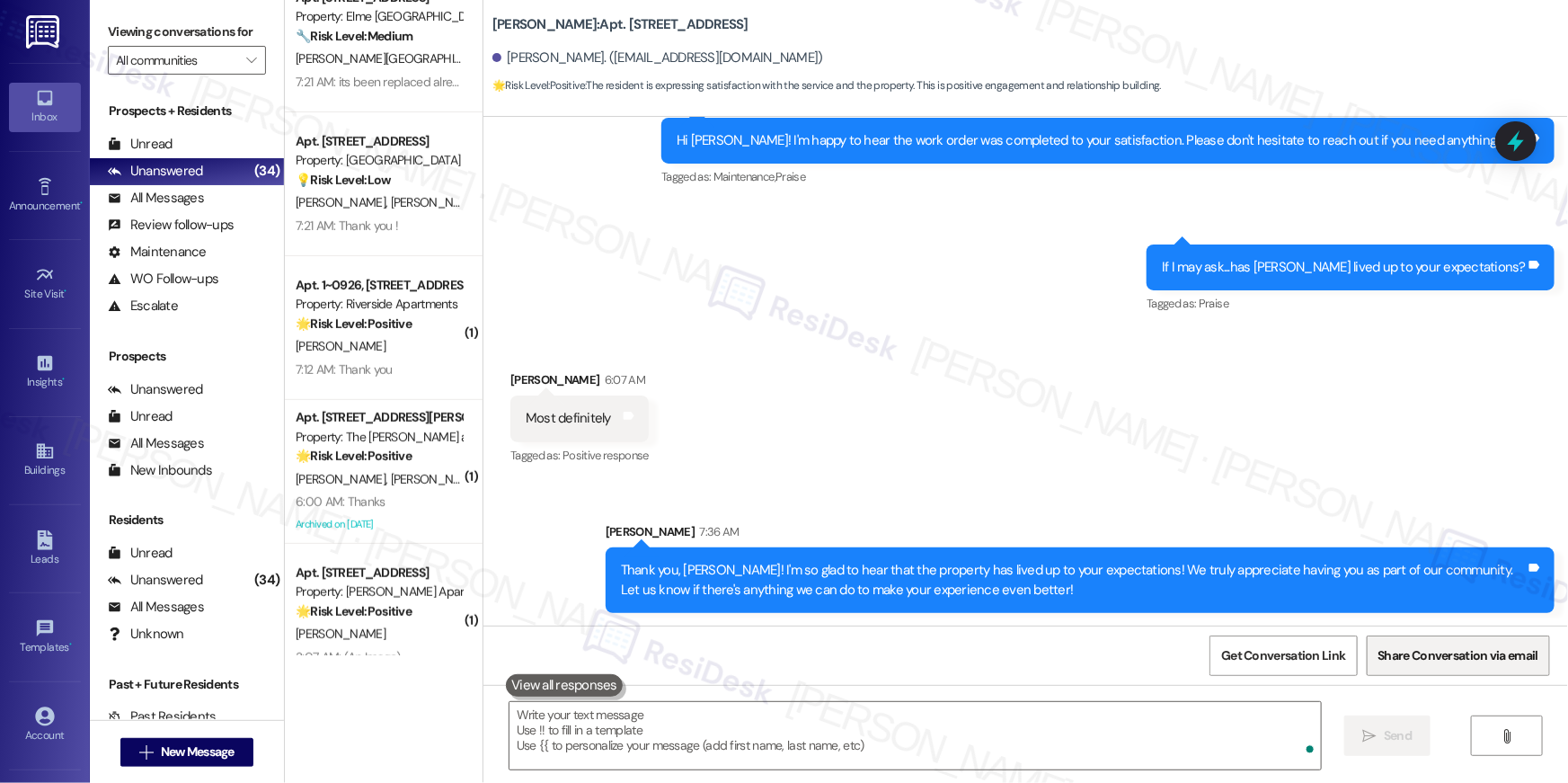
scroll to position [2453, 0]
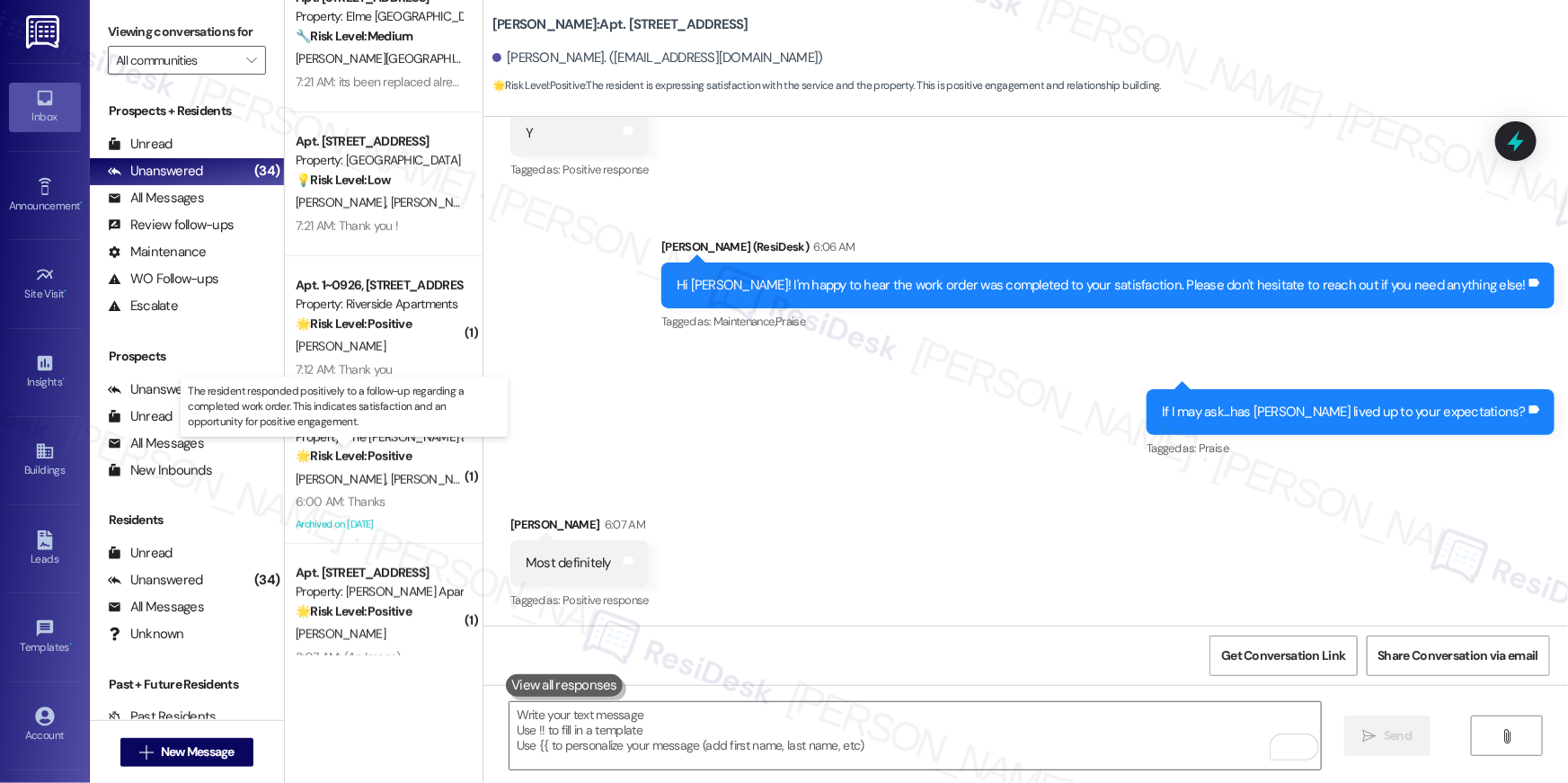
click at [401, 453] on strong "🌟 Risk Level: Positive" at bounding box center [353, 456] width 116 height 17
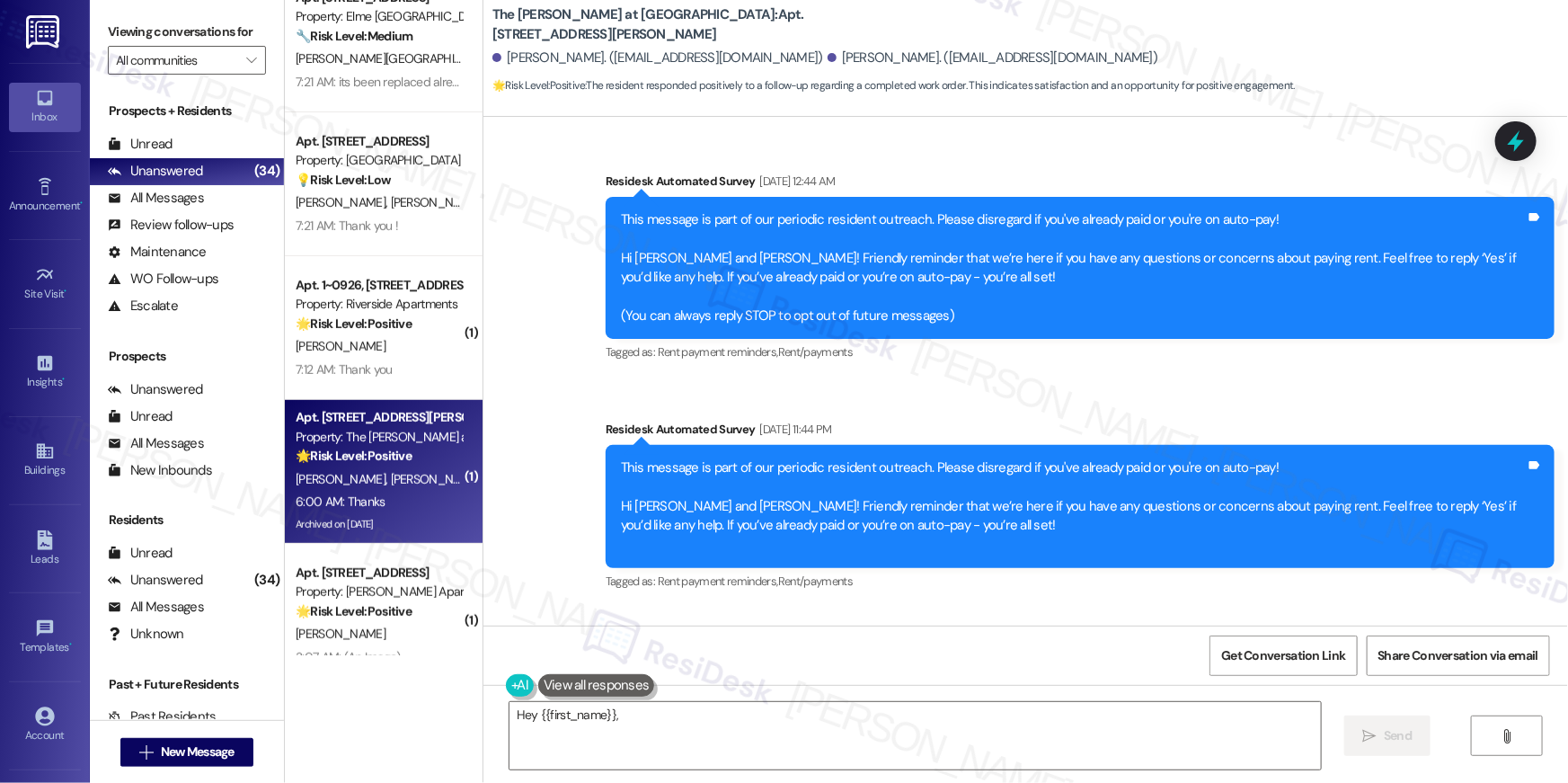
scroll to position [24422, 0]
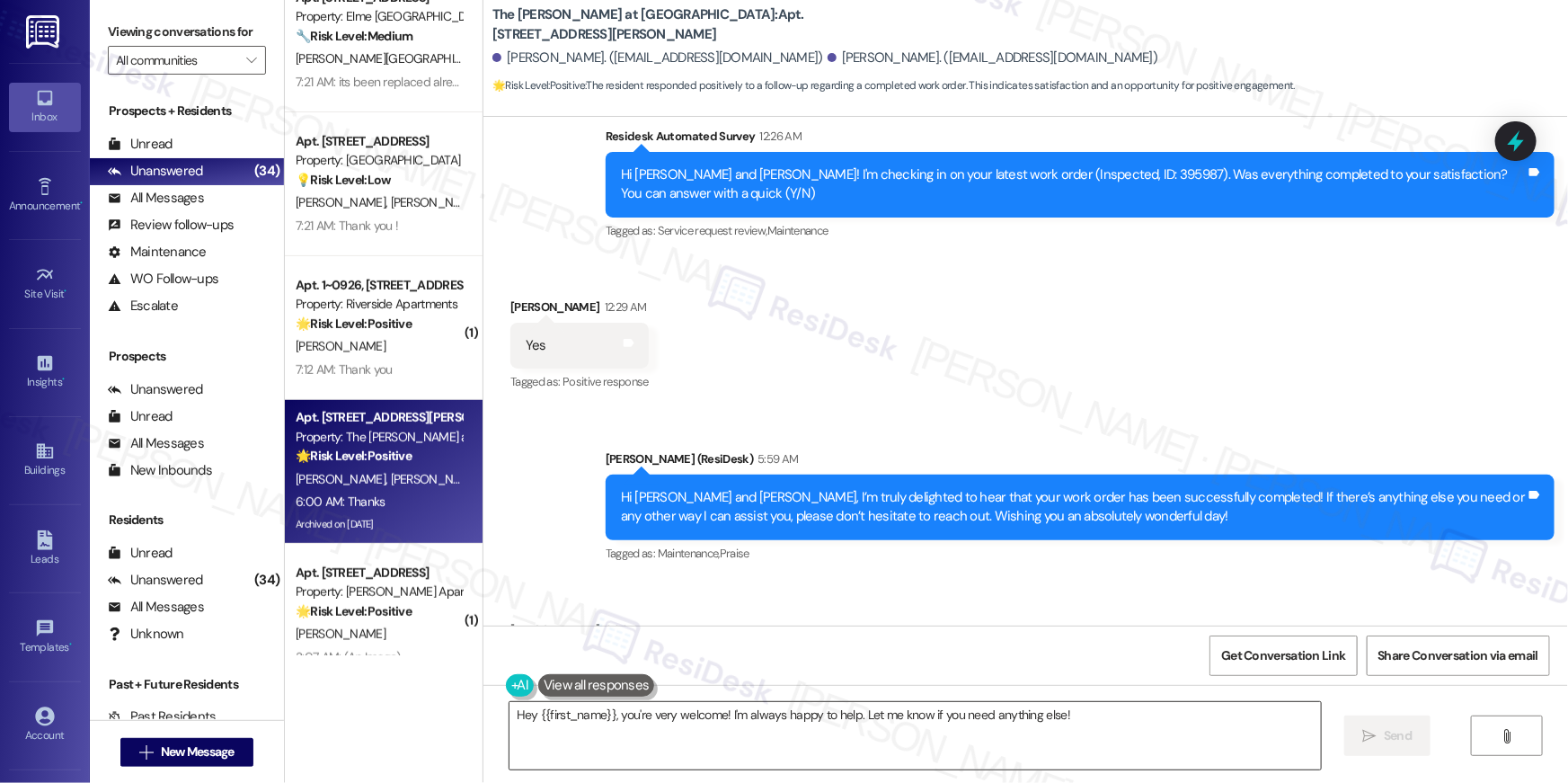
click at [772, 758] on textarea "Hey {{first_name}}, you're very welcome! I'm always happy to help. Let me know …" at bounding box center [915, 735] width 811 height 67
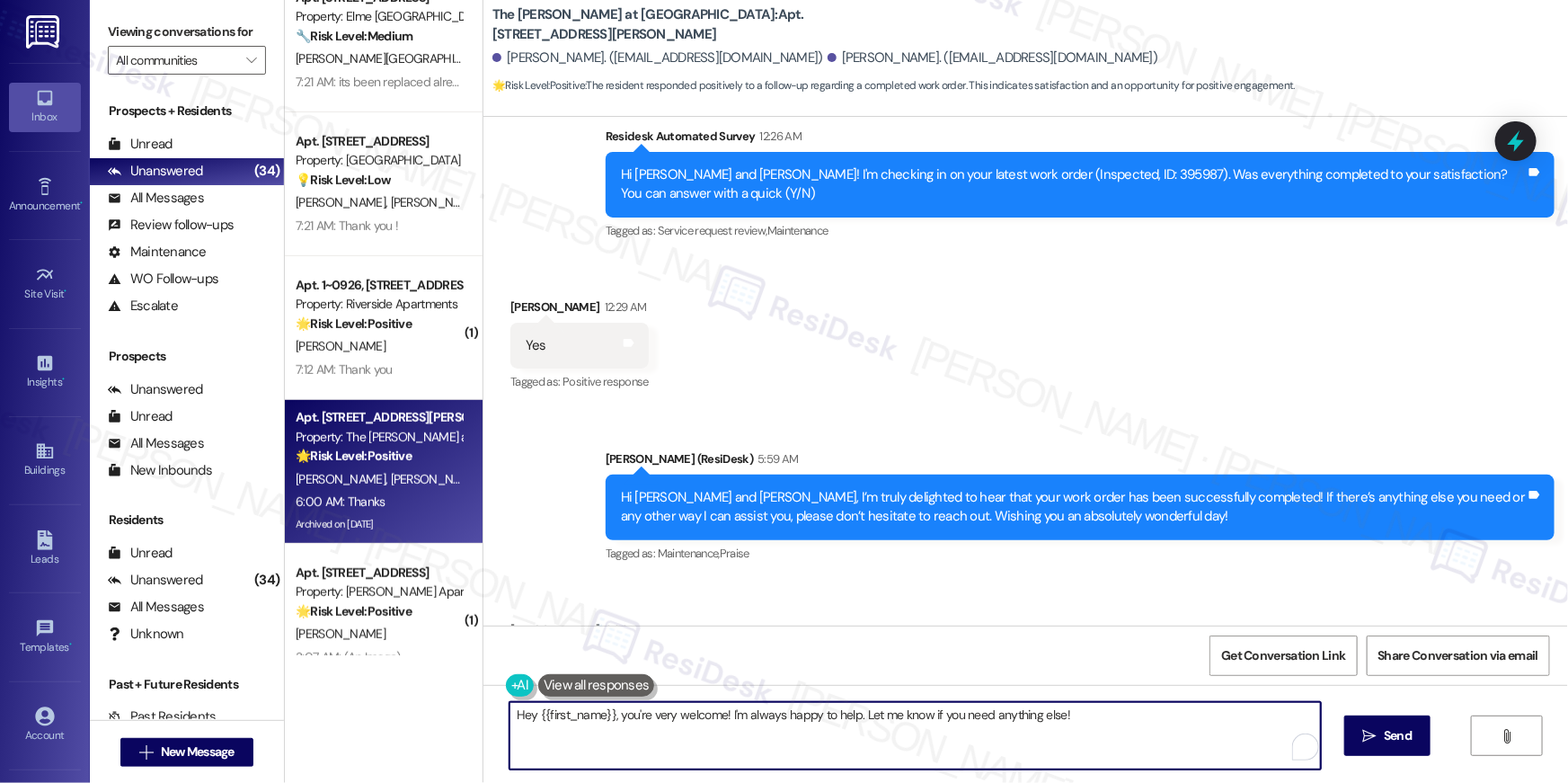
click at [772, 758] on textarea "Hey {{first_name}}, you're very welcome! I'm always happy to help. Let me know …" at bounding box center [915, 735] width 811 height 67
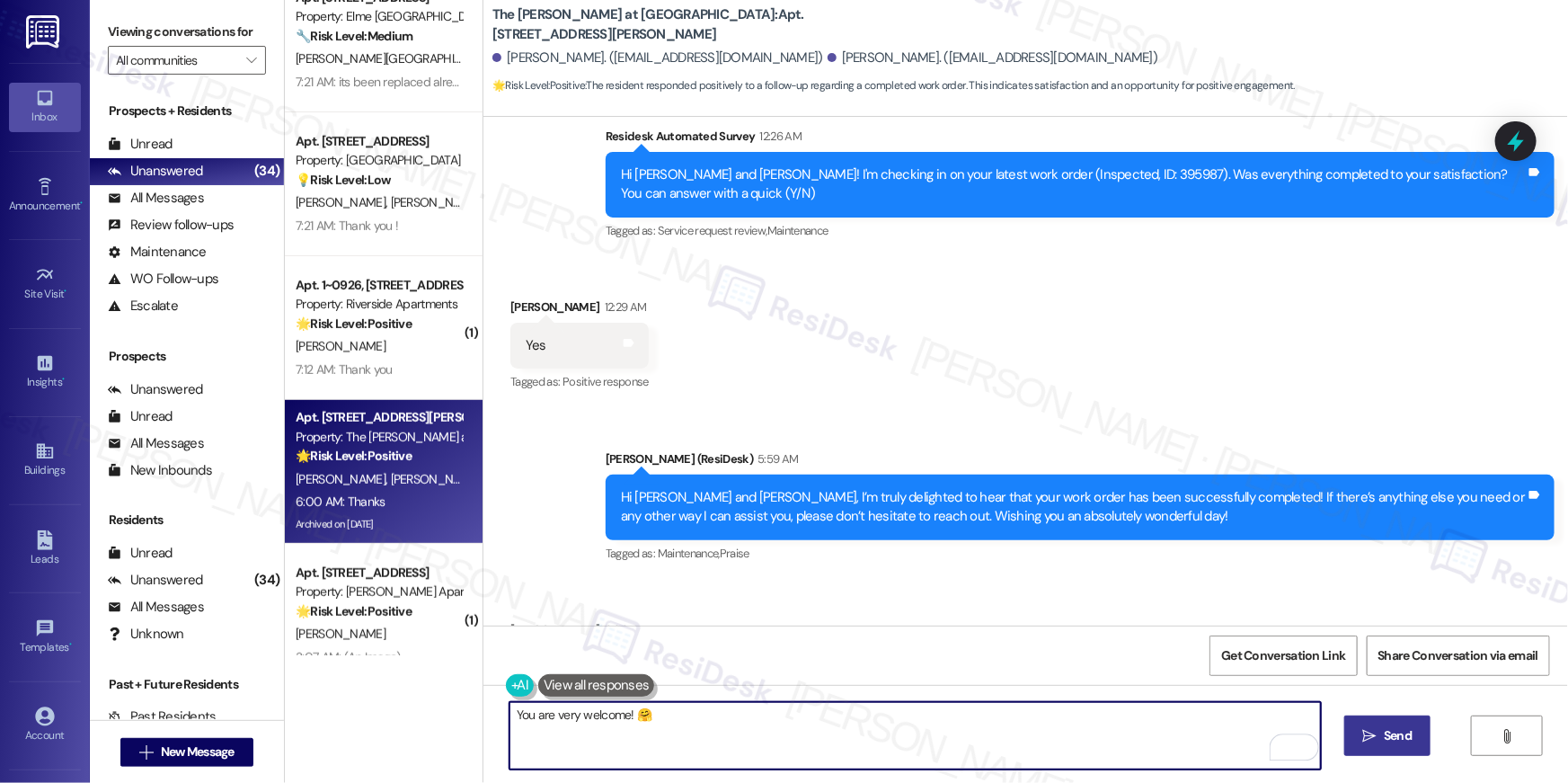
type textarea "You are very welcome! 🤗"
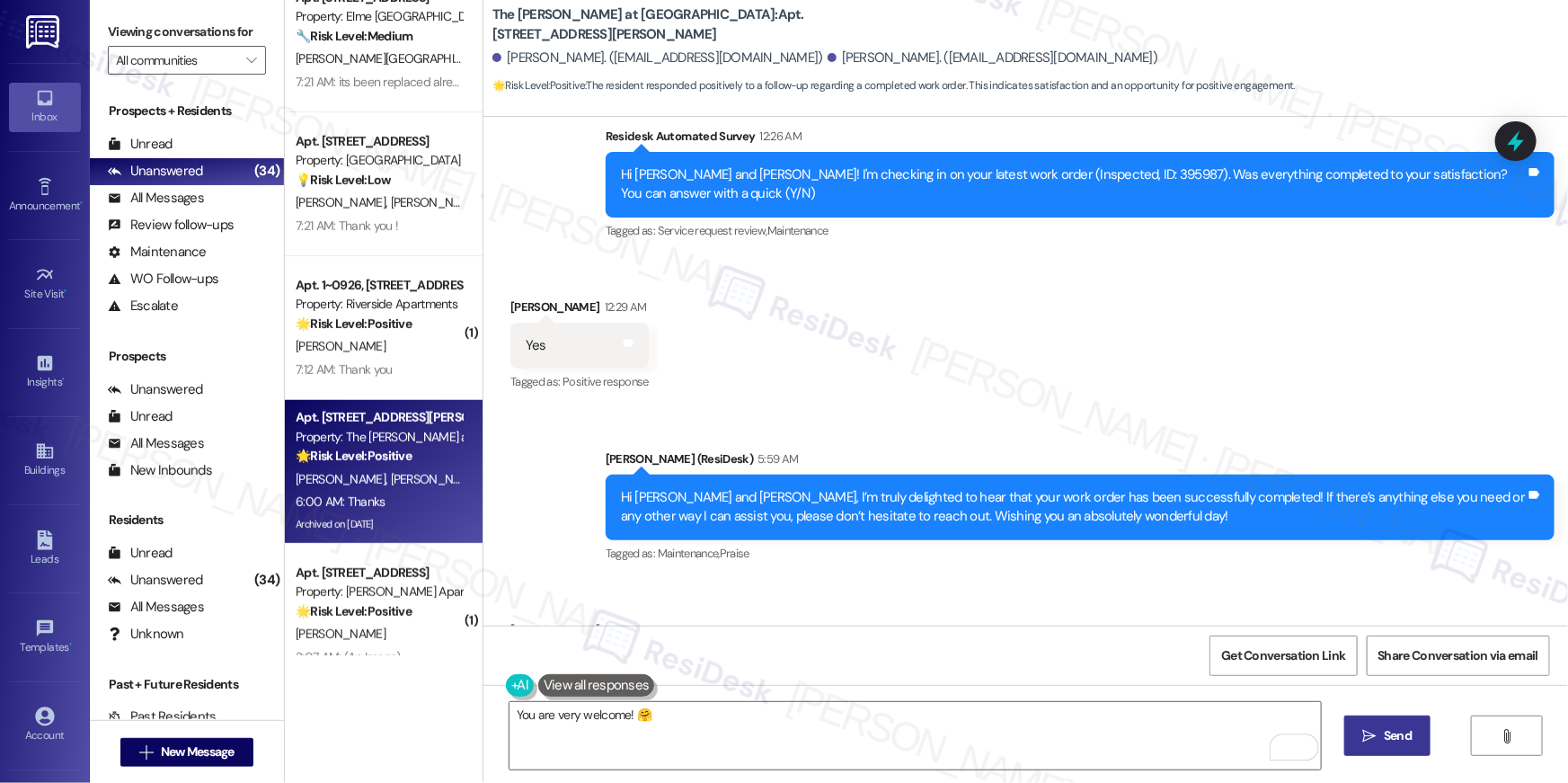
click at [1395, 729] on span "Send" at bounding box center [1397, 735] width 28 height 18
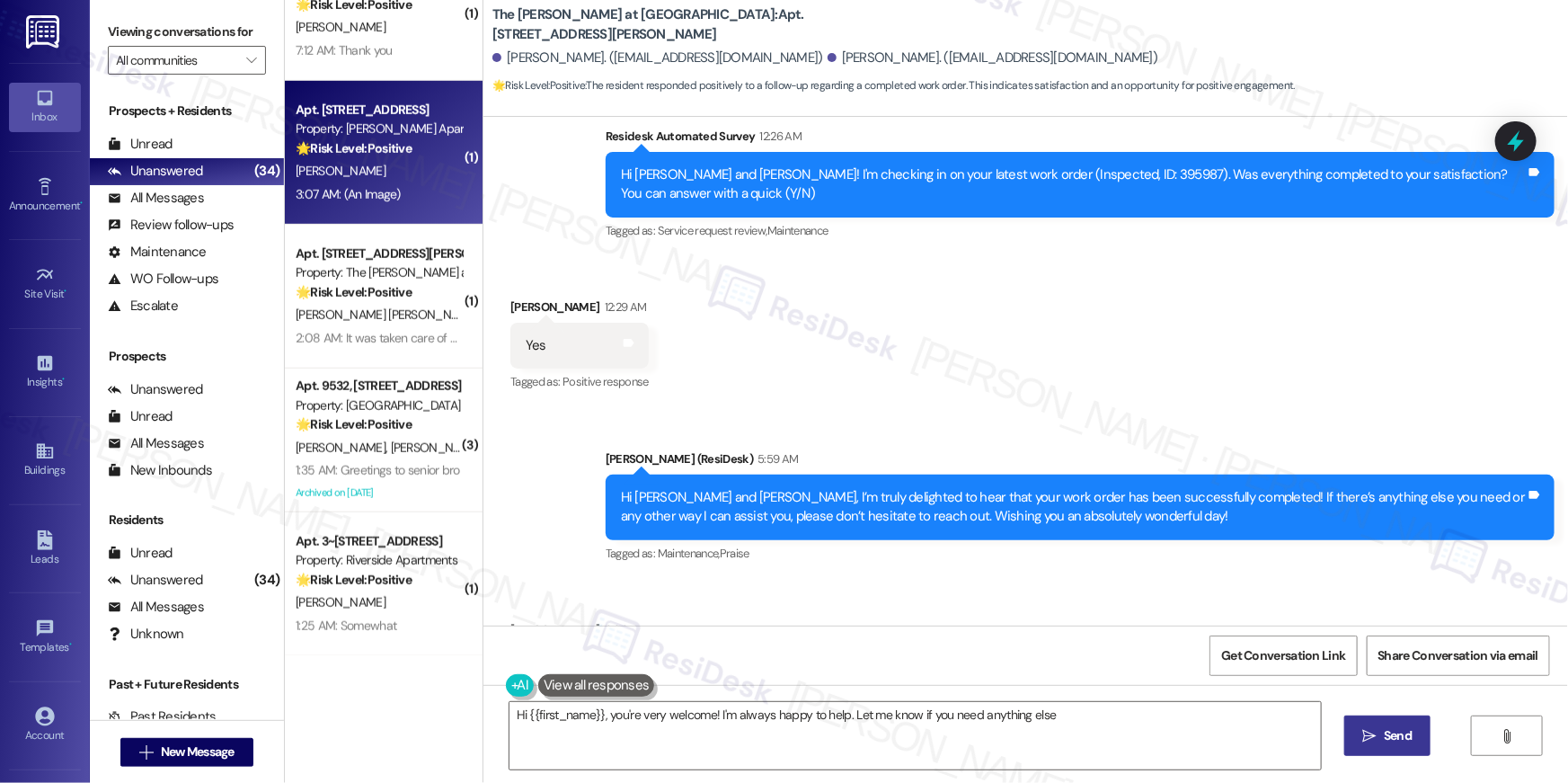
type textarea "Hi {{first_name}}, you're very welcome! I'm always happy to help. Let me know i…"
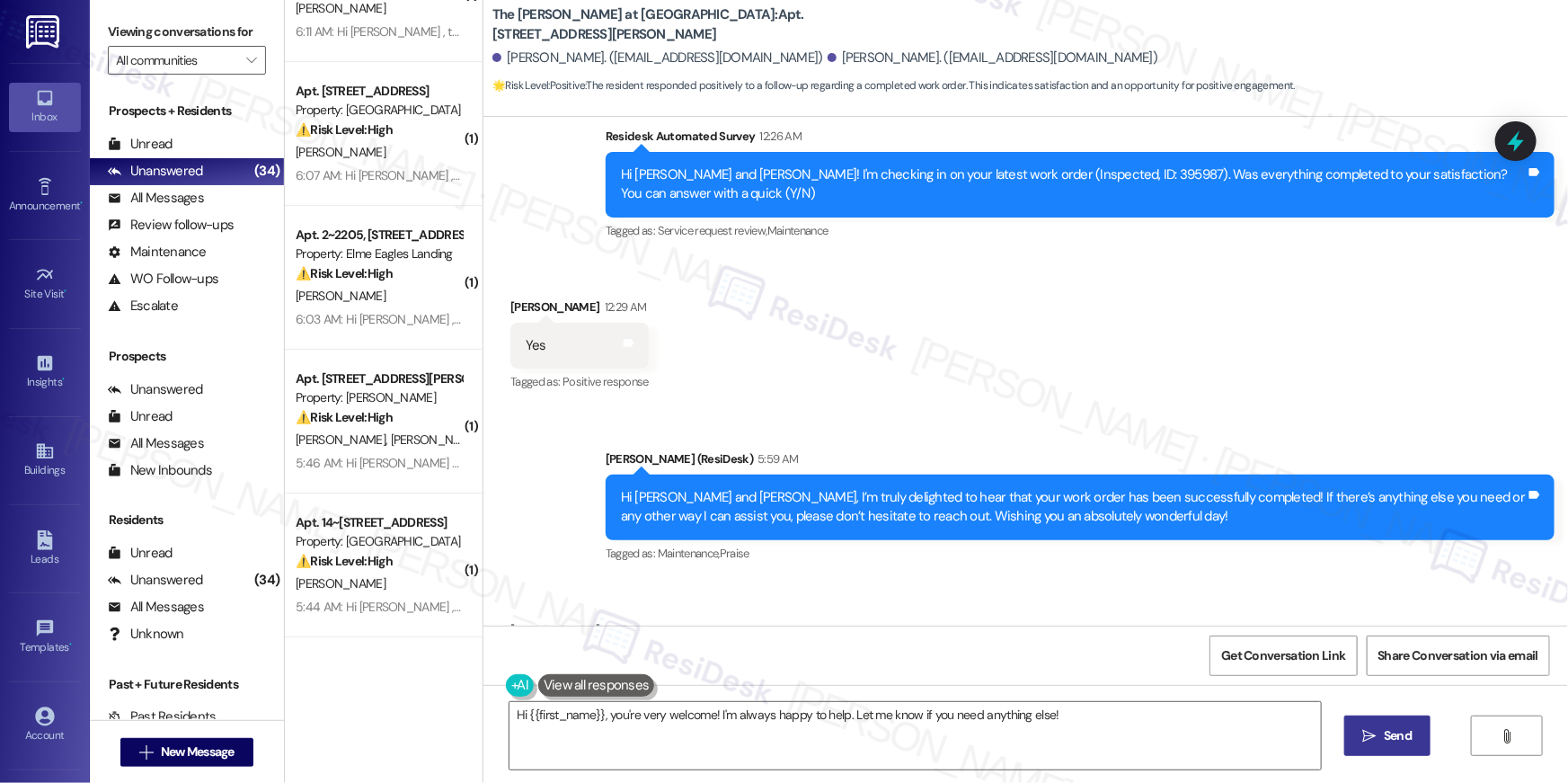
scroll to position [4234, 0]
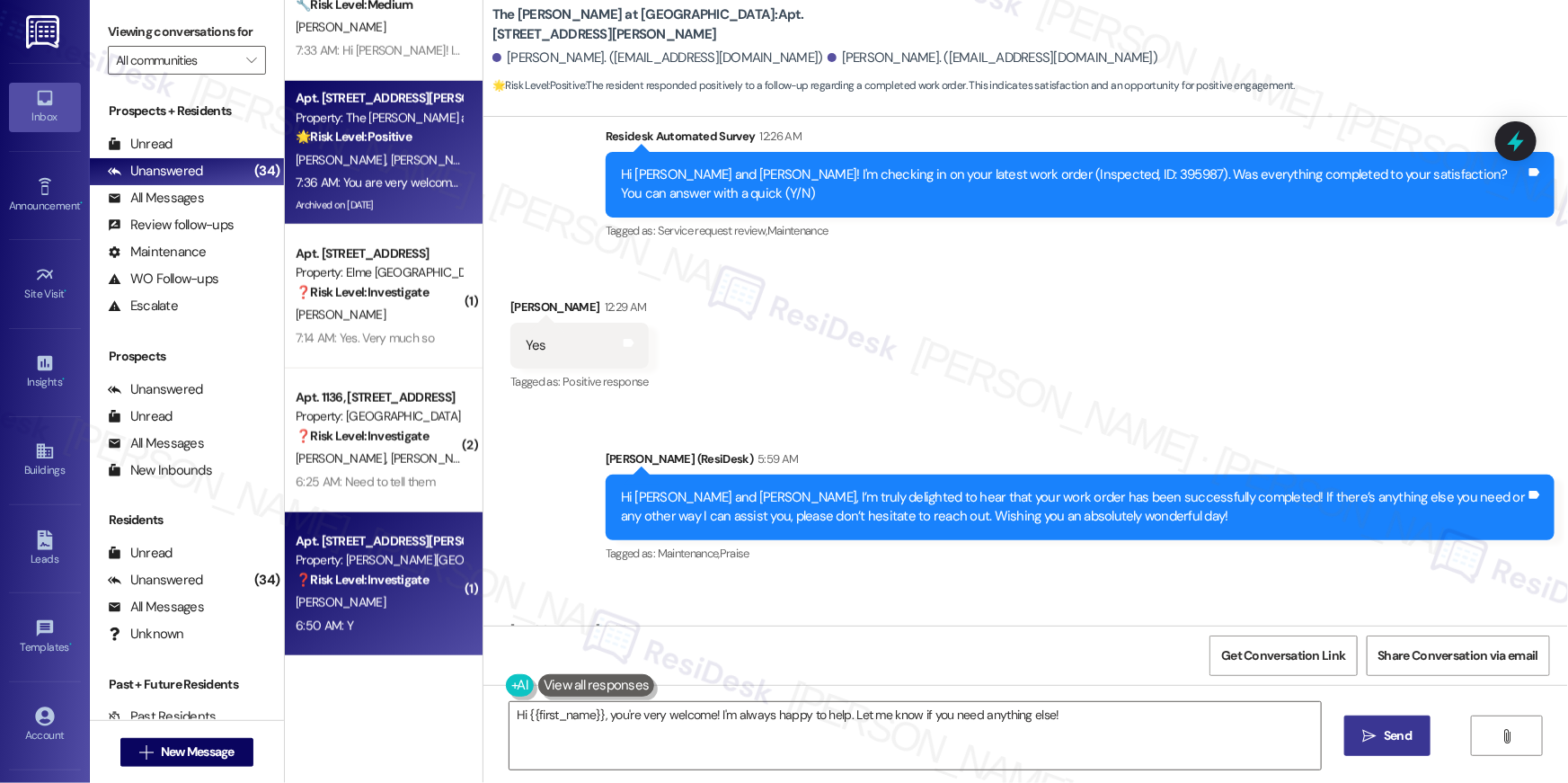
click at [347, 624] on div "6:50 AM: Y 6:50 AM: Y" at bounding box center [378, 626] width 170 height 22
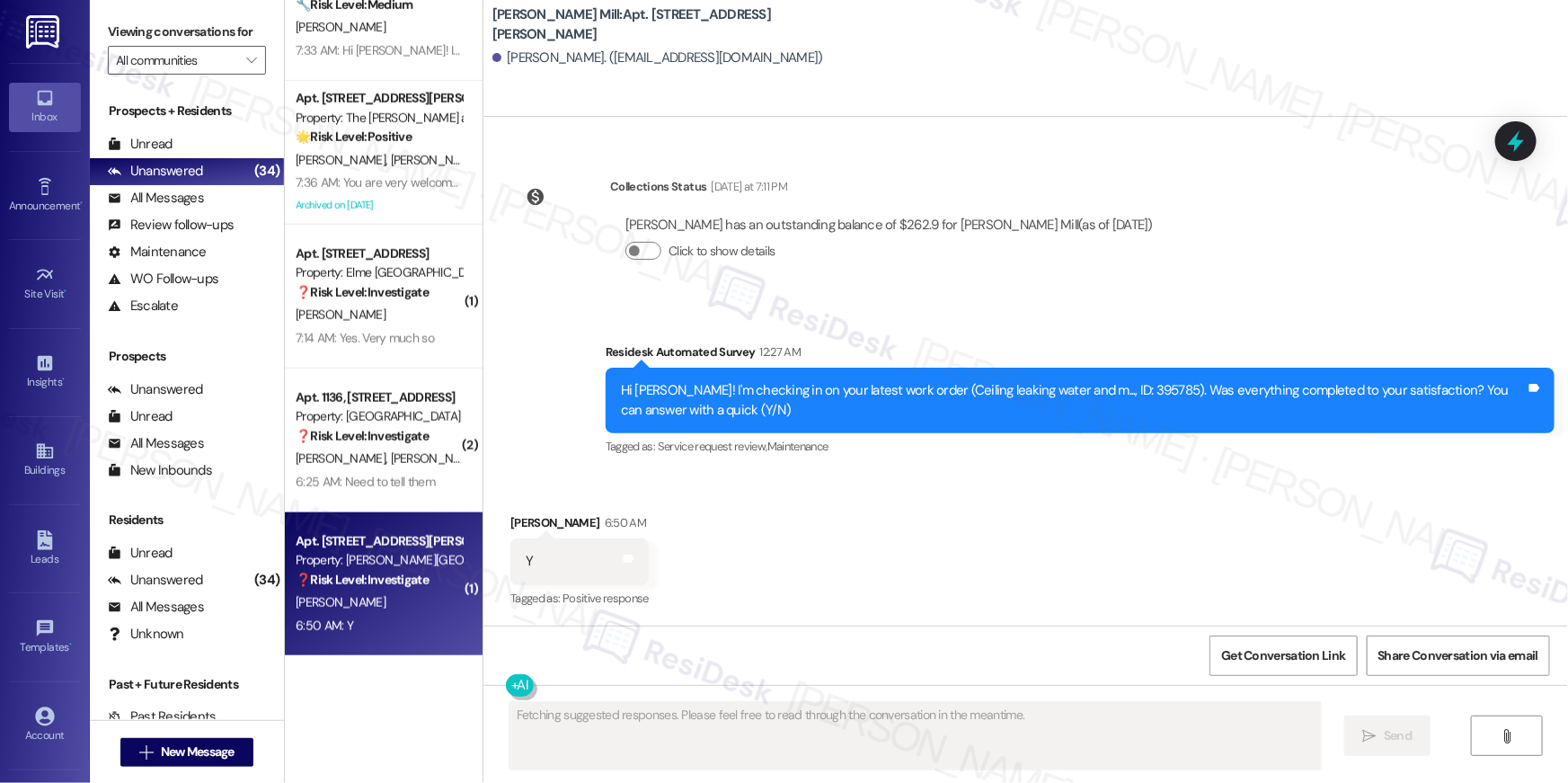
scroll to position [6818, 0]
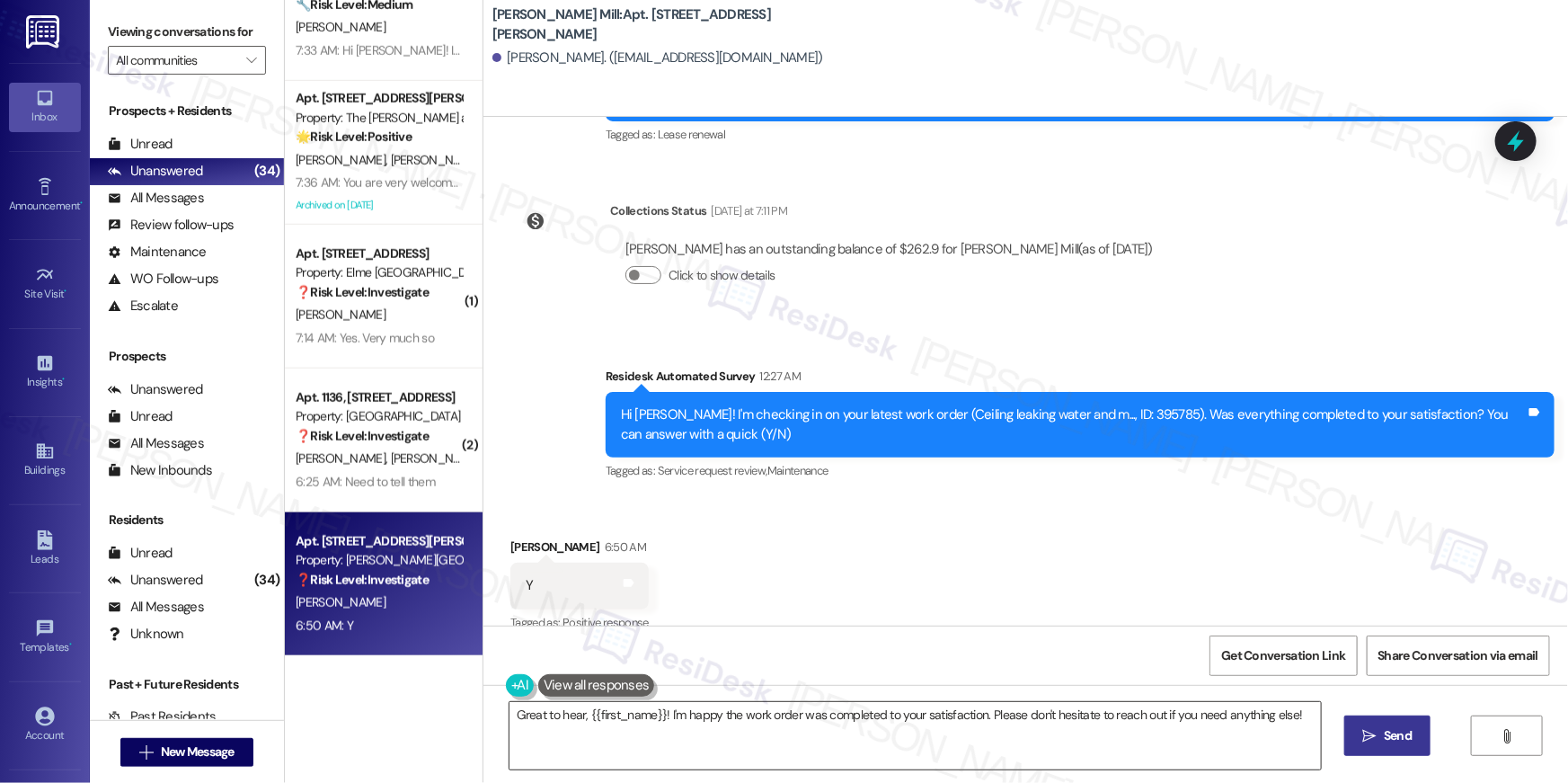
click at [717, 731] on textarea "Great to hear, {{first_name}}! I'm happy the work order was completed to your s…" at bounding box center [915, 735] width 811 height 67
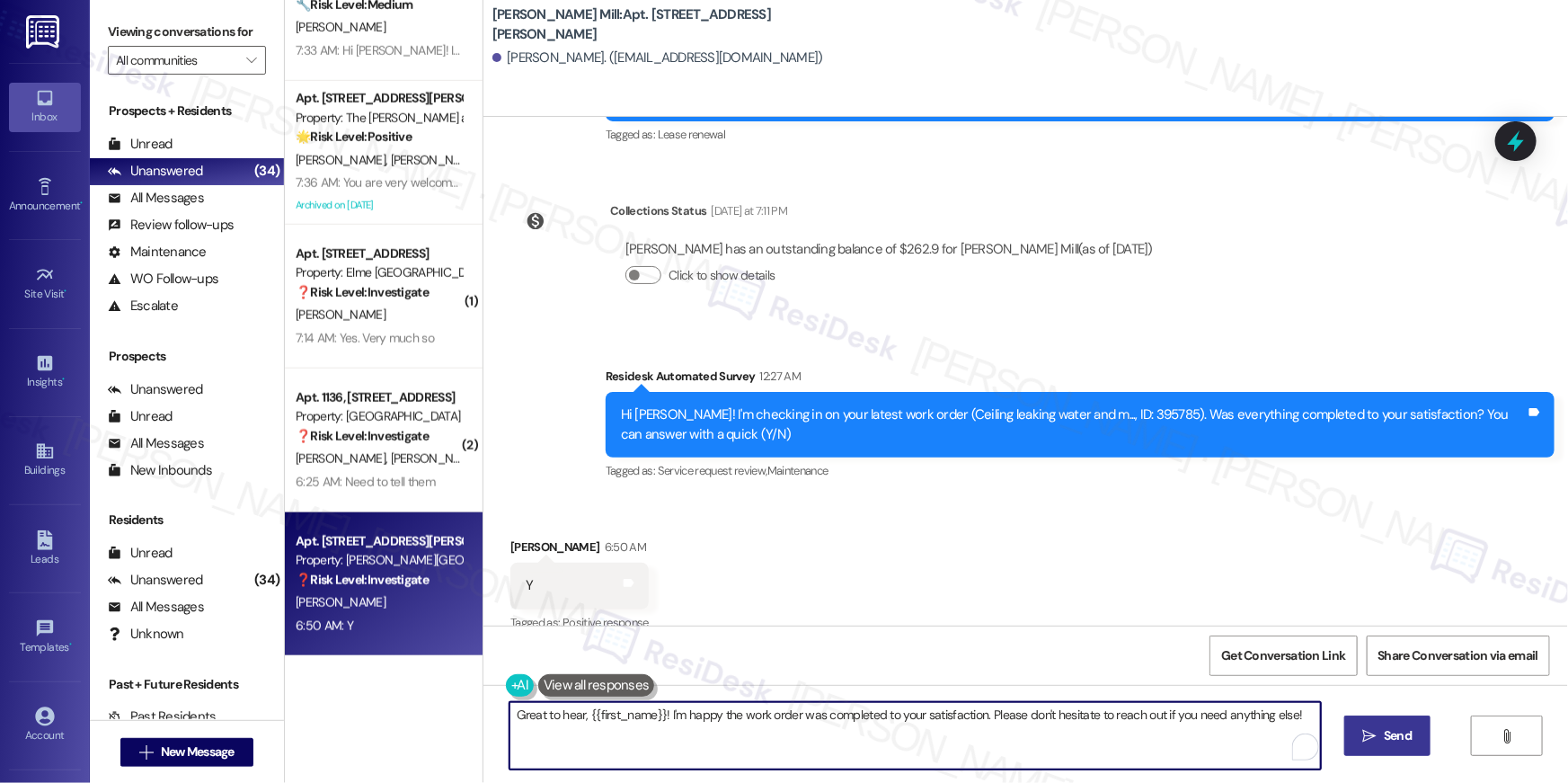
paste textarea "Hi {{first_name}}, I’m truly delighted to hear that your work order has been su…"
type textarea "Hi {{first_name}}, I’m truly delighted to hear that your work order has been su…"
click at [1369, 729] on icon "" at bounding box center [1370, 736] width 14 height 15
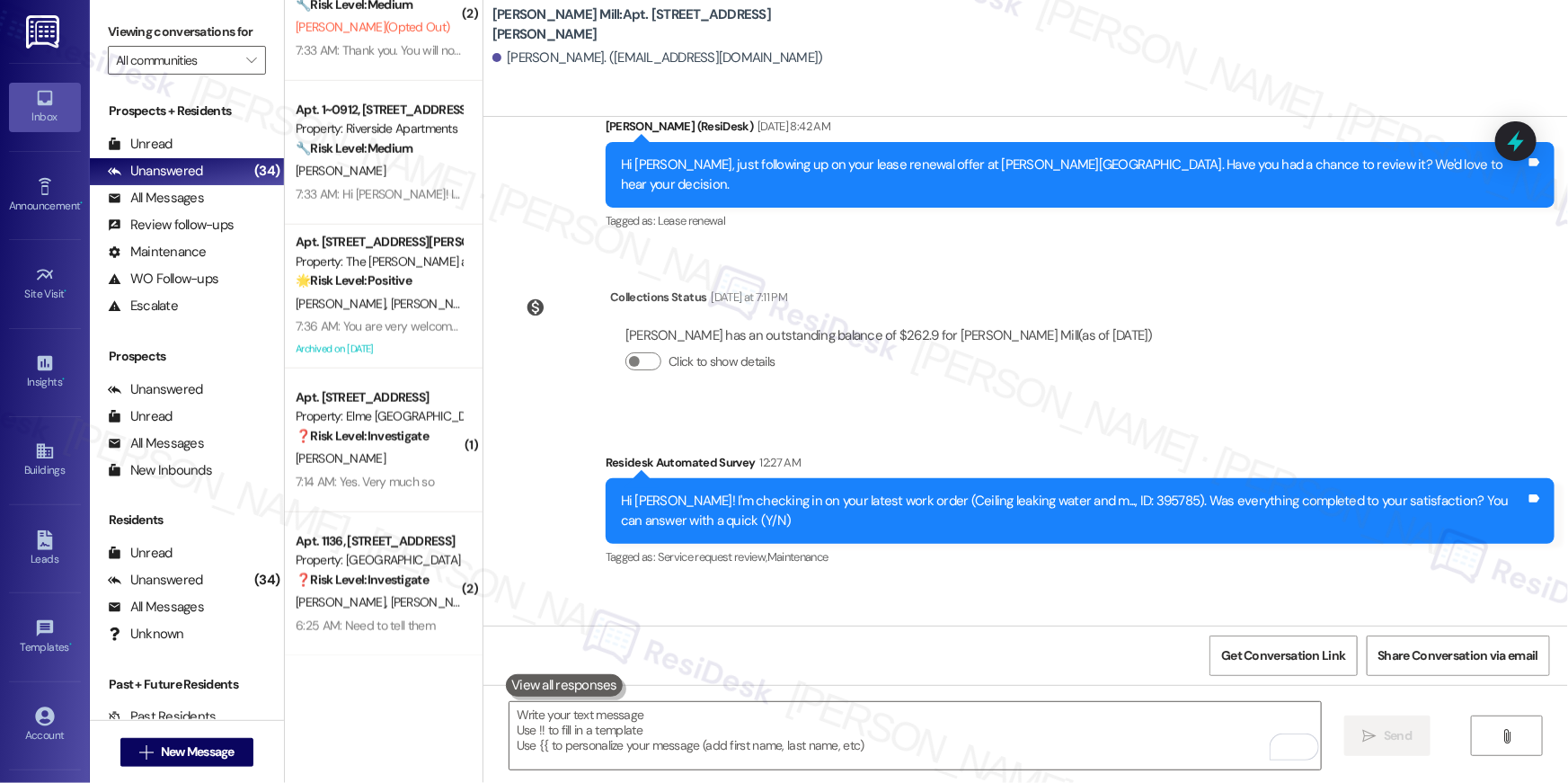
scroll to position [6966, 0]
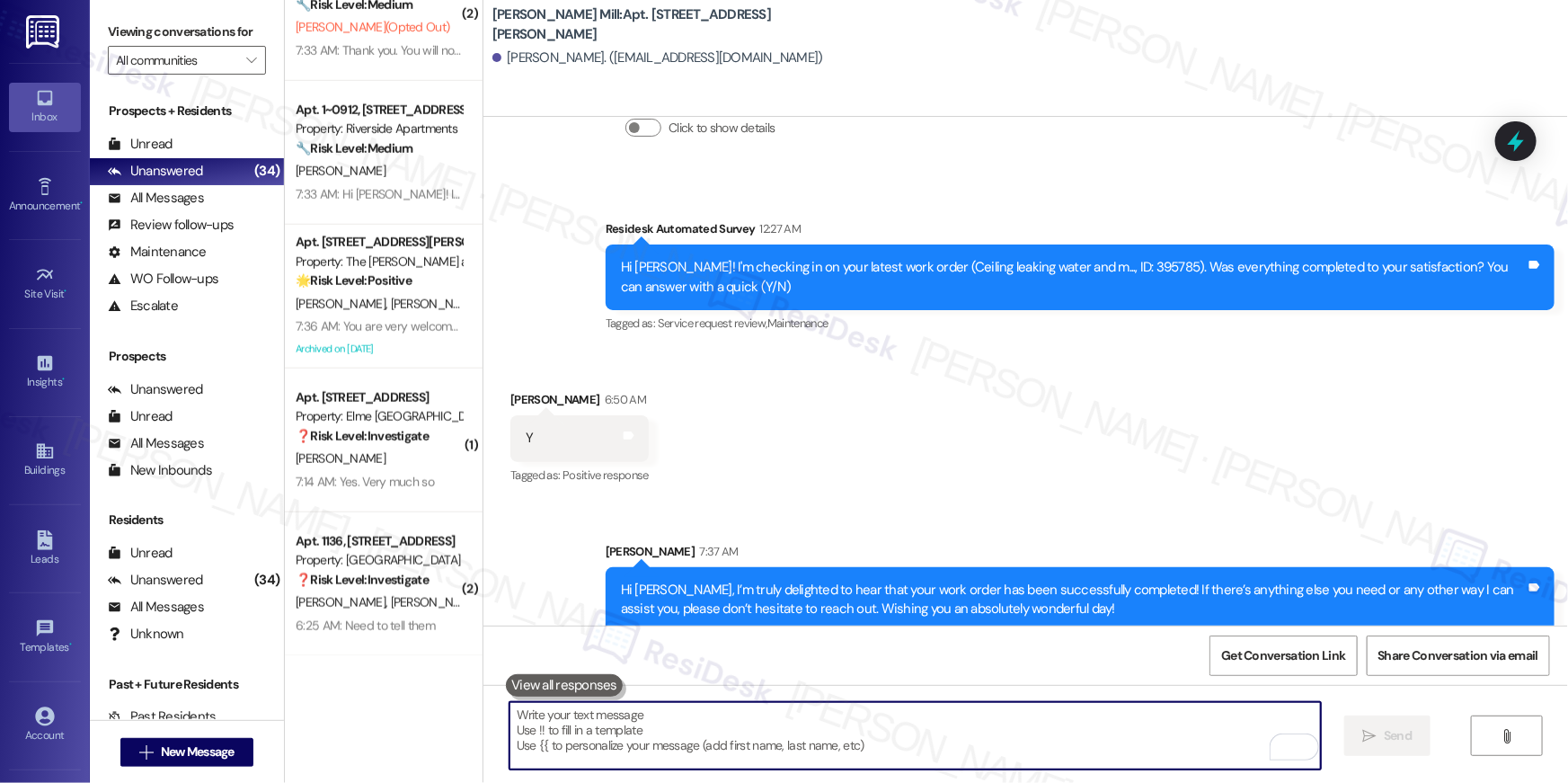
click at [956, 731] on textarea "To enrich screen reader interactions, please activate Accessibility in Grammarl…" at bounding box center [915, 735] width 811 height 67
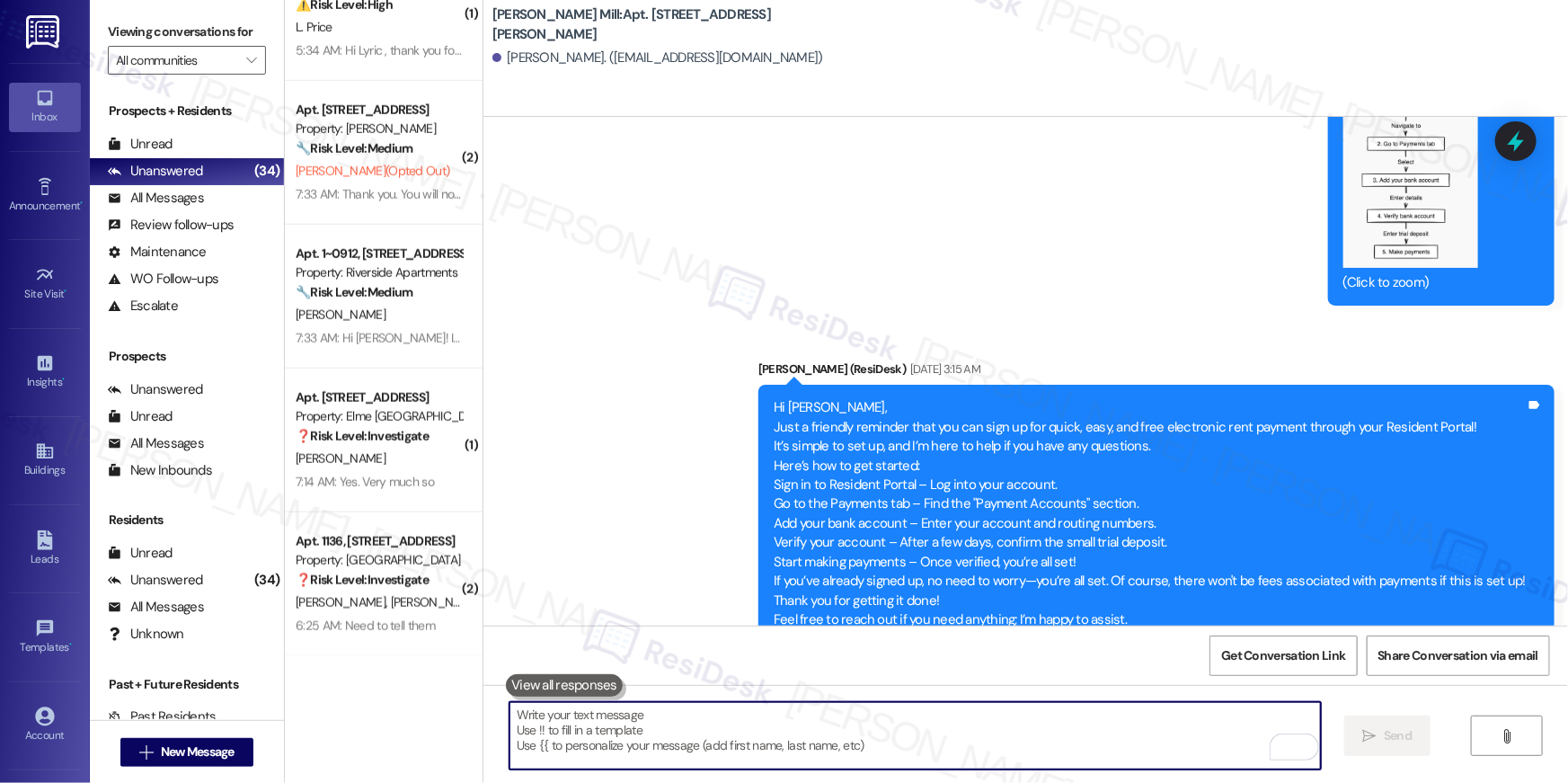
scroll to position [0, 0]
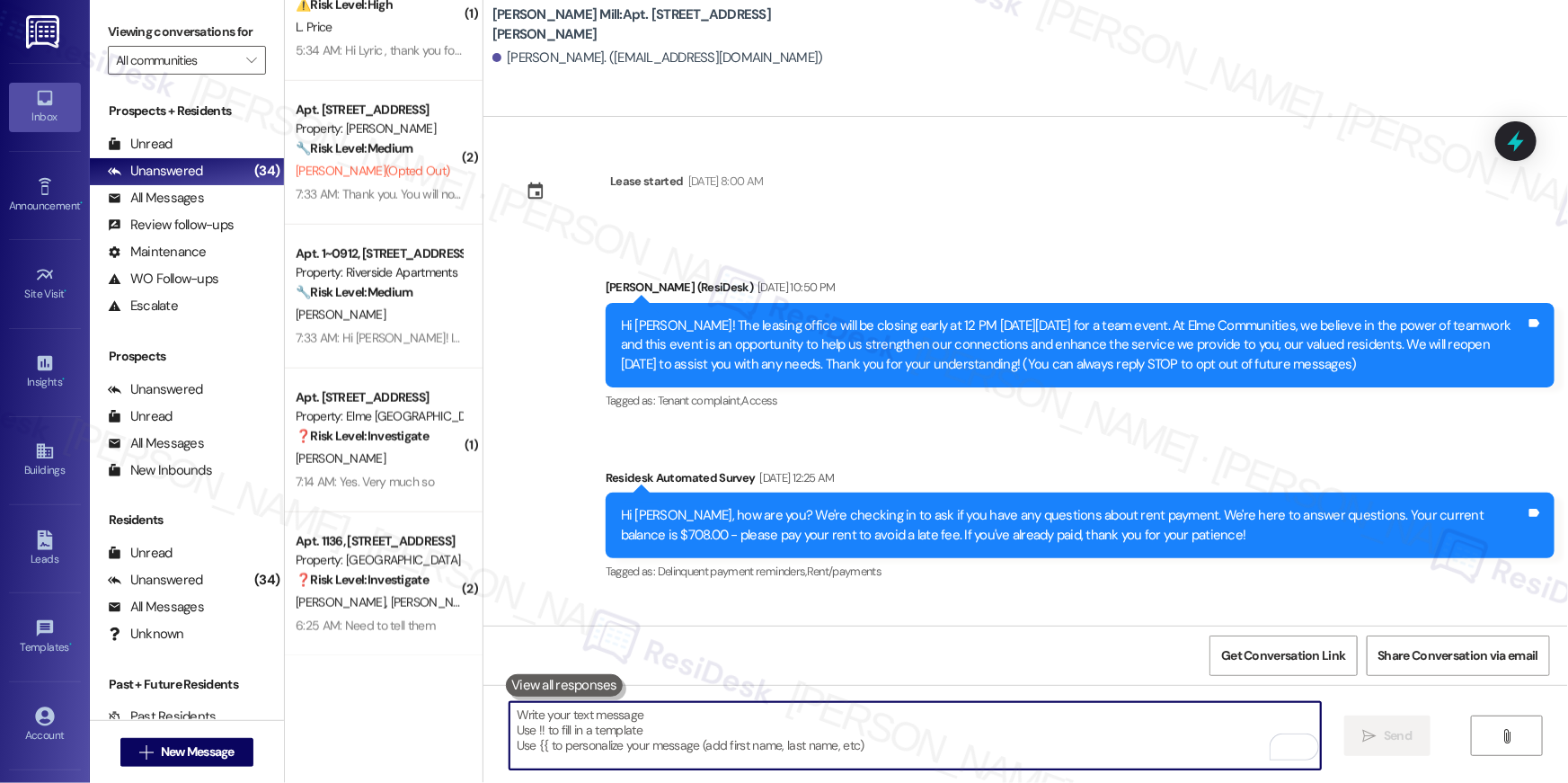
click at [980, 761] on textarea "To enrich screen reader interactions, please activate Accessibility in Grammarl…" at bounding box center [915, 735] width 811 height 67
click at [984, 757] on textarea "To enrich screen reader interactions, please activate Accessibility in Grammarl…" at bounding box center [915, 735] width 811 height 67
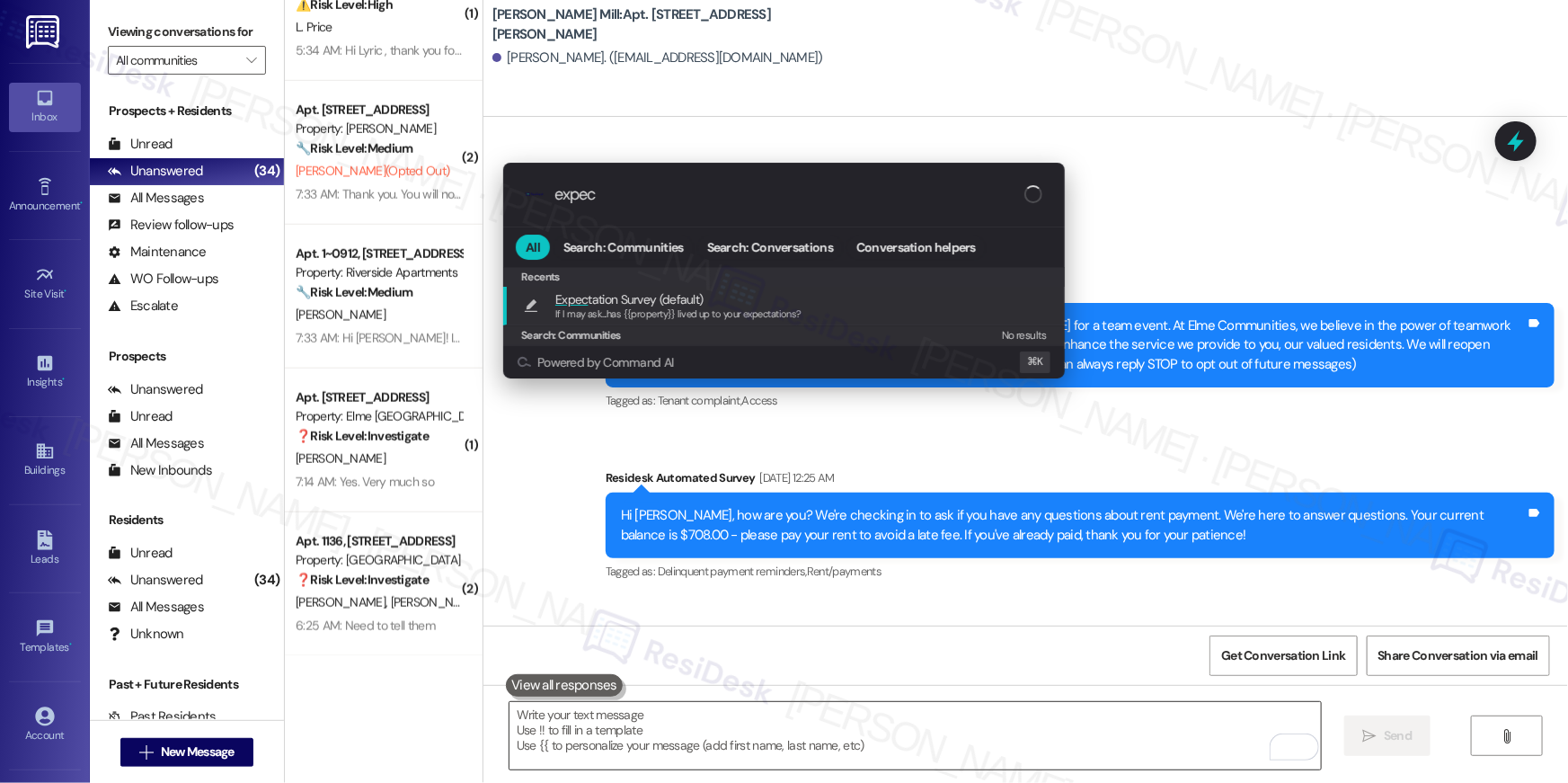
type input "expect"
type textarea "If I may ask...has {{property}} lived up to your expectations?"
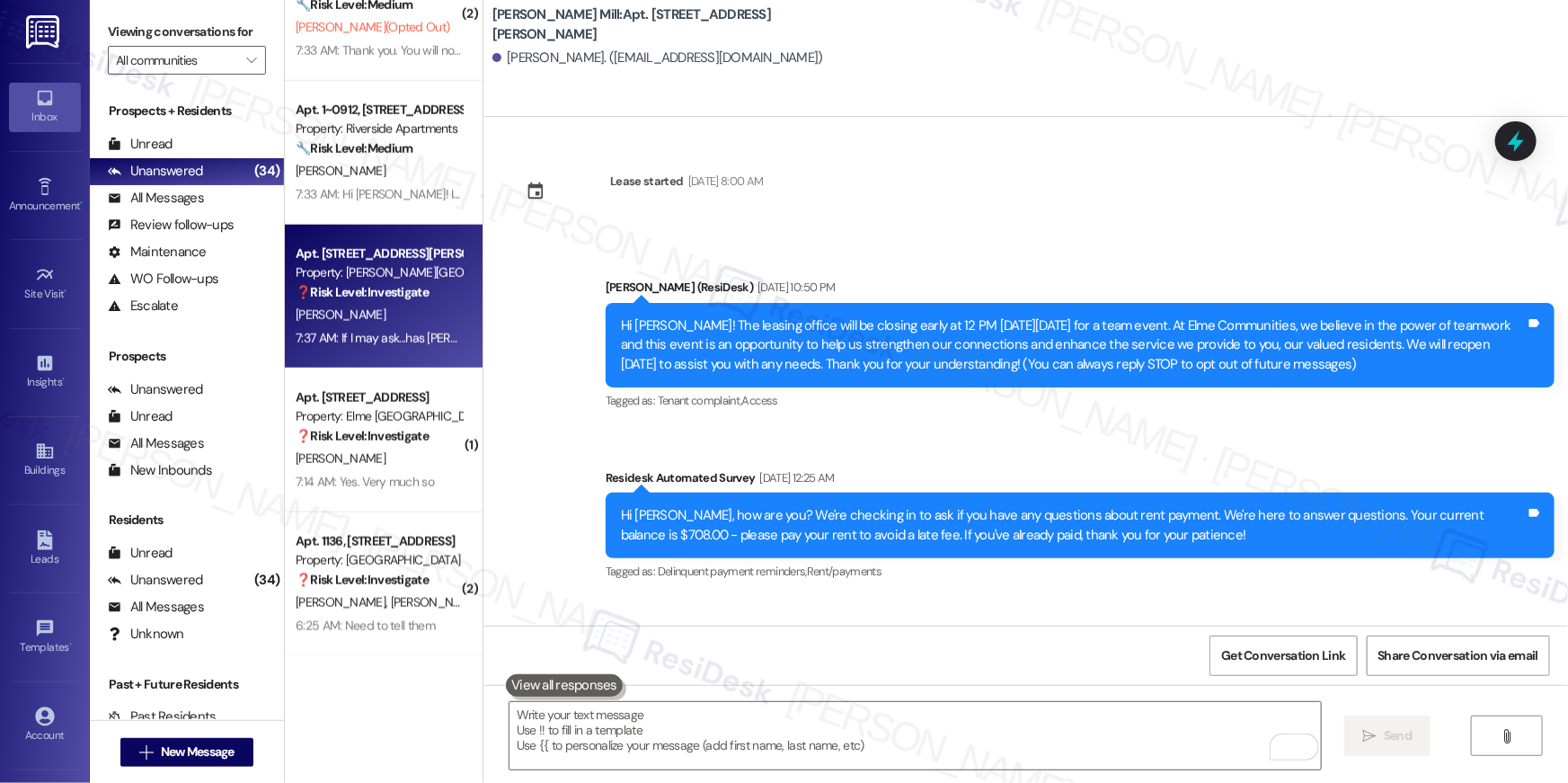
click at [405, 179] on div "[PERSON_NAME]" at bounding box center [378, 171] width 170 height 22
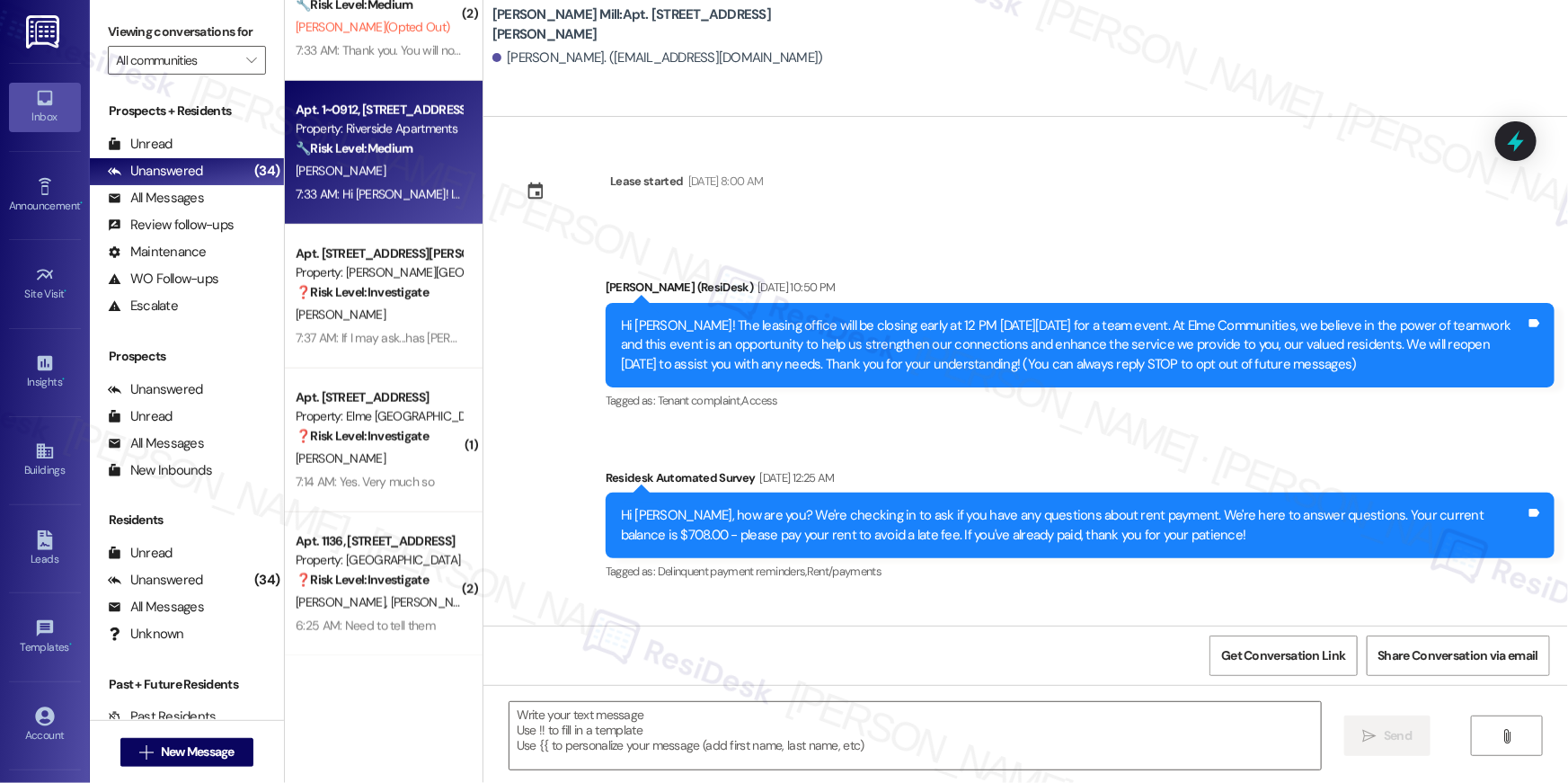
type textarea "Fetching suggested responses. Please feel free to read through the conversation…"
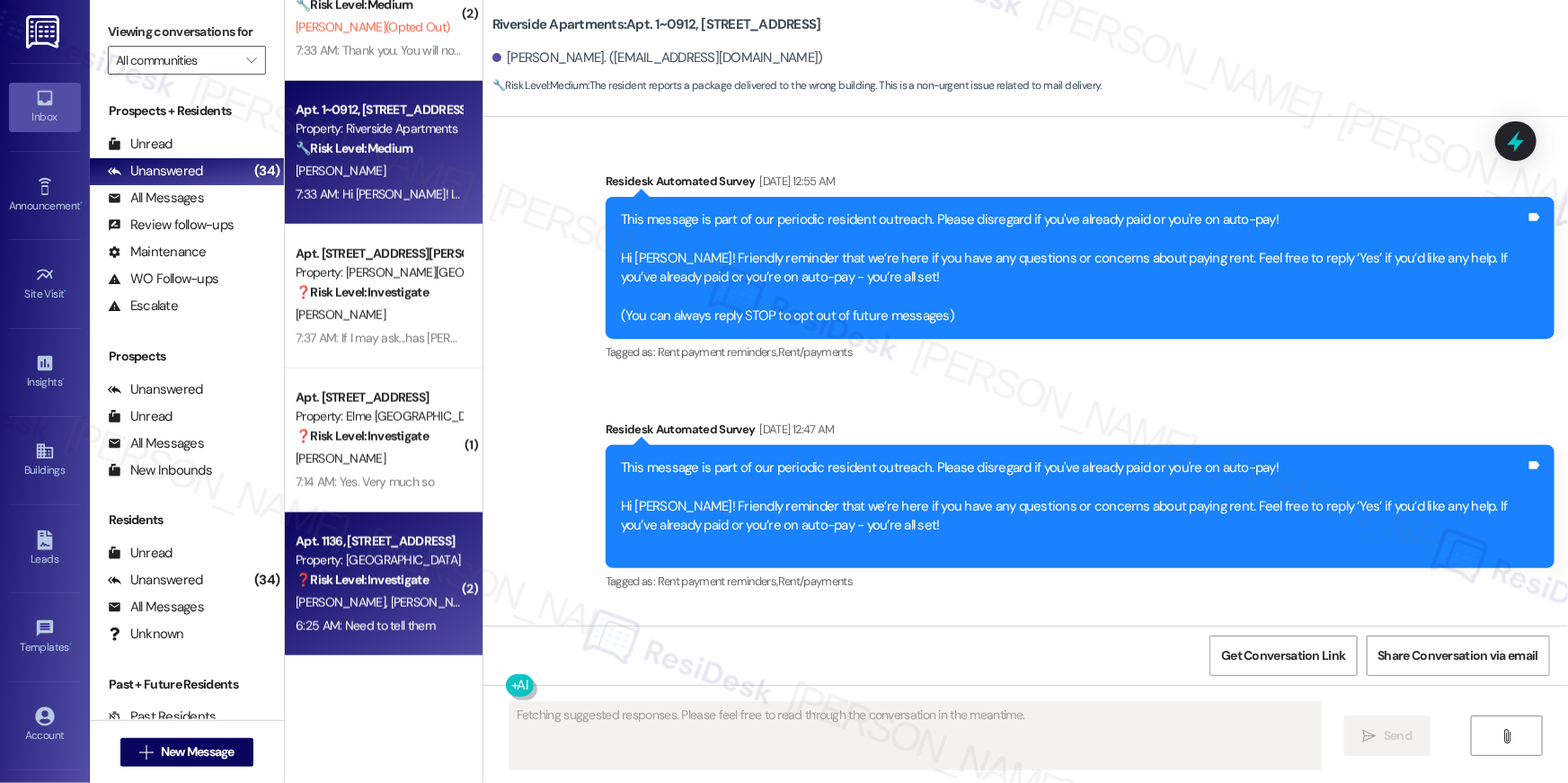
scroll to position [4327, 0]
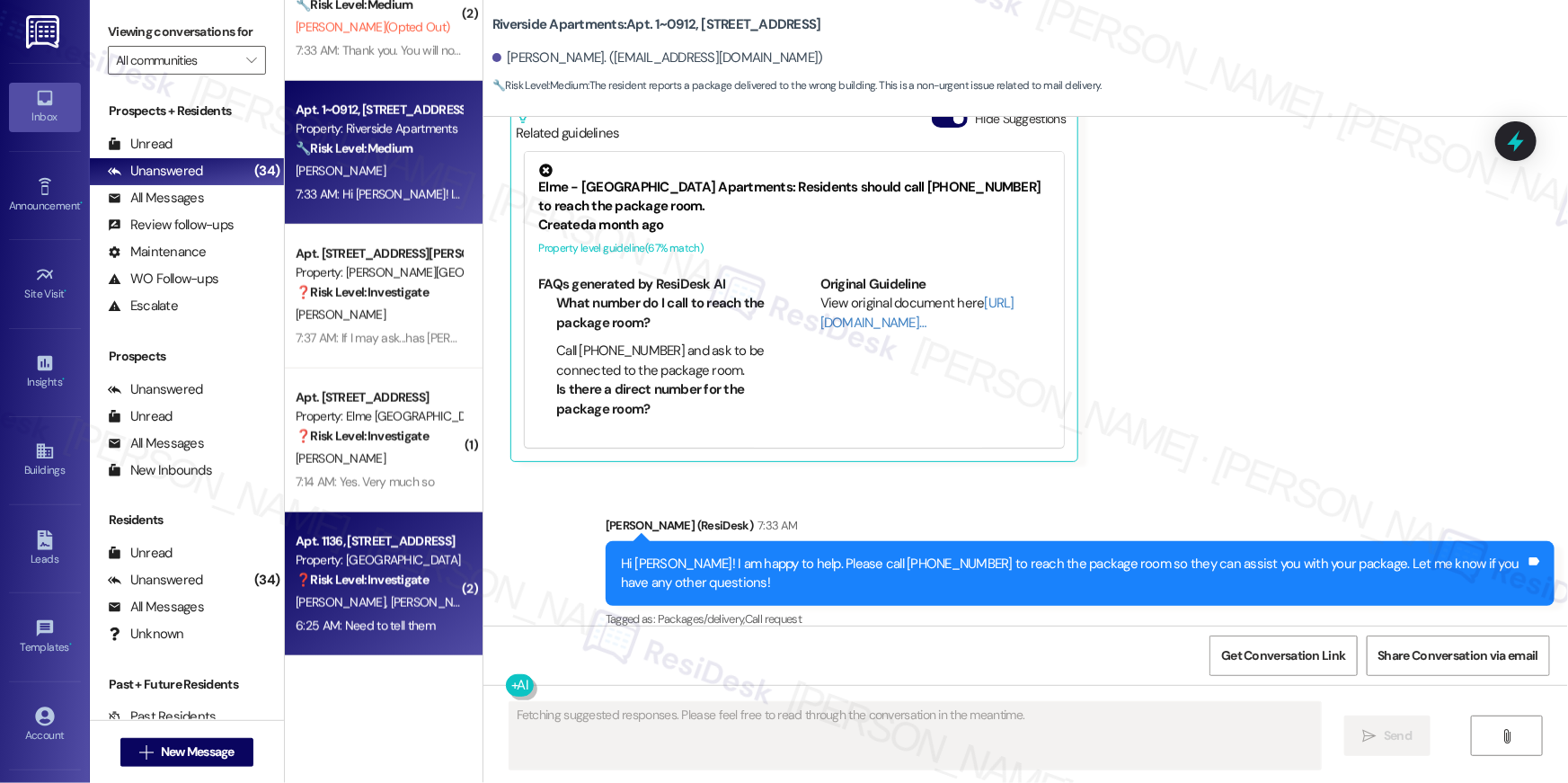
click at [390, 596] on span "[PERSON_NAME]" at bounding box center [435, 602] width 90 height 17
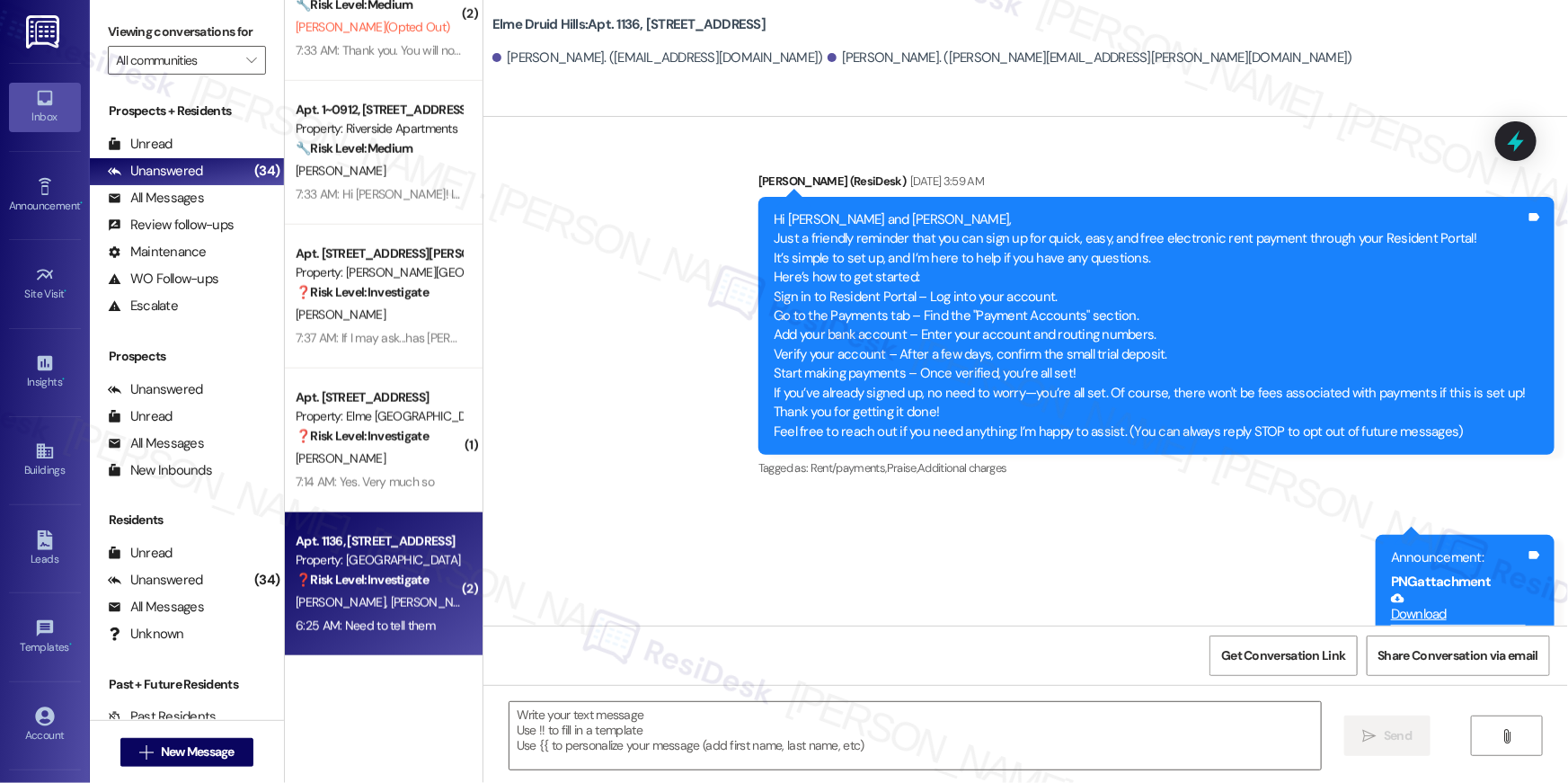
scroll to position [33512, 0]
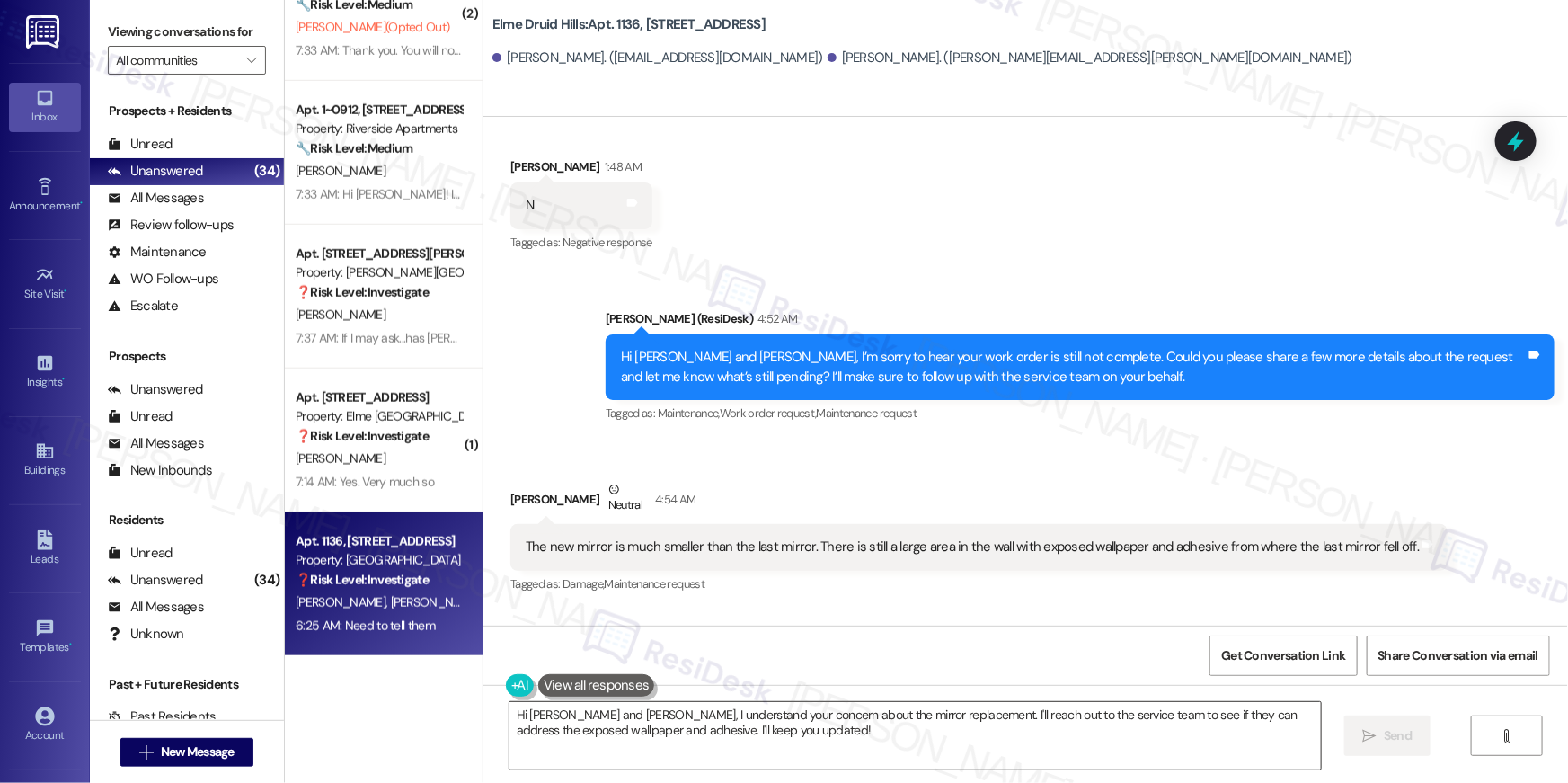
click at [786, 734] on textarea "Hi [PERSON_NAME] and [PERSON_NAME], I understand your concern about the mirror …" at bounding box center [915, 735] width 811 height 67
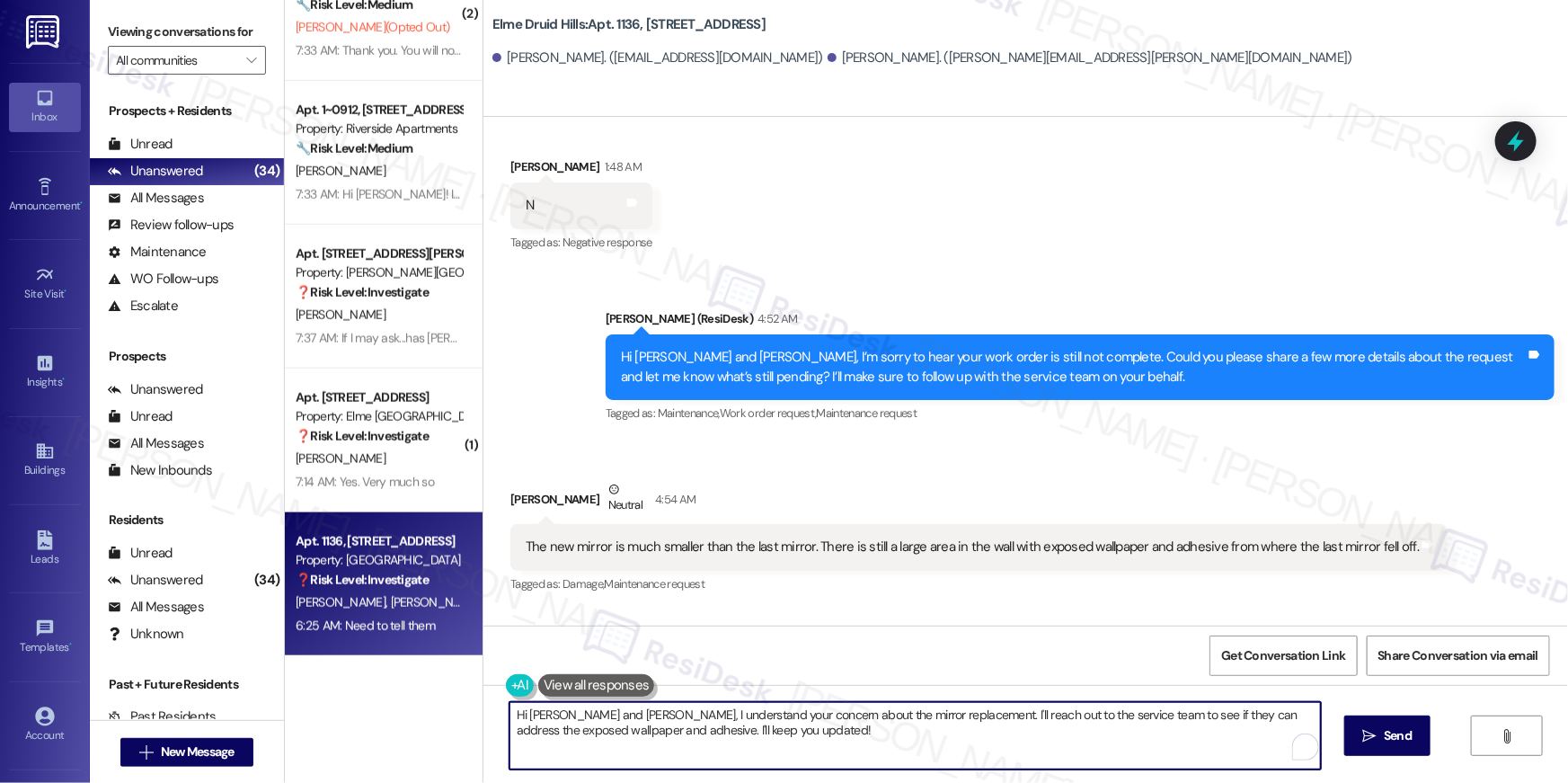
click at [786, 734] on textarea "Hi [PERSON_NAME] and [PERSON_NAME], I understand your concern about the mirror …" at bounding box center [915, 735] width 811 height 67
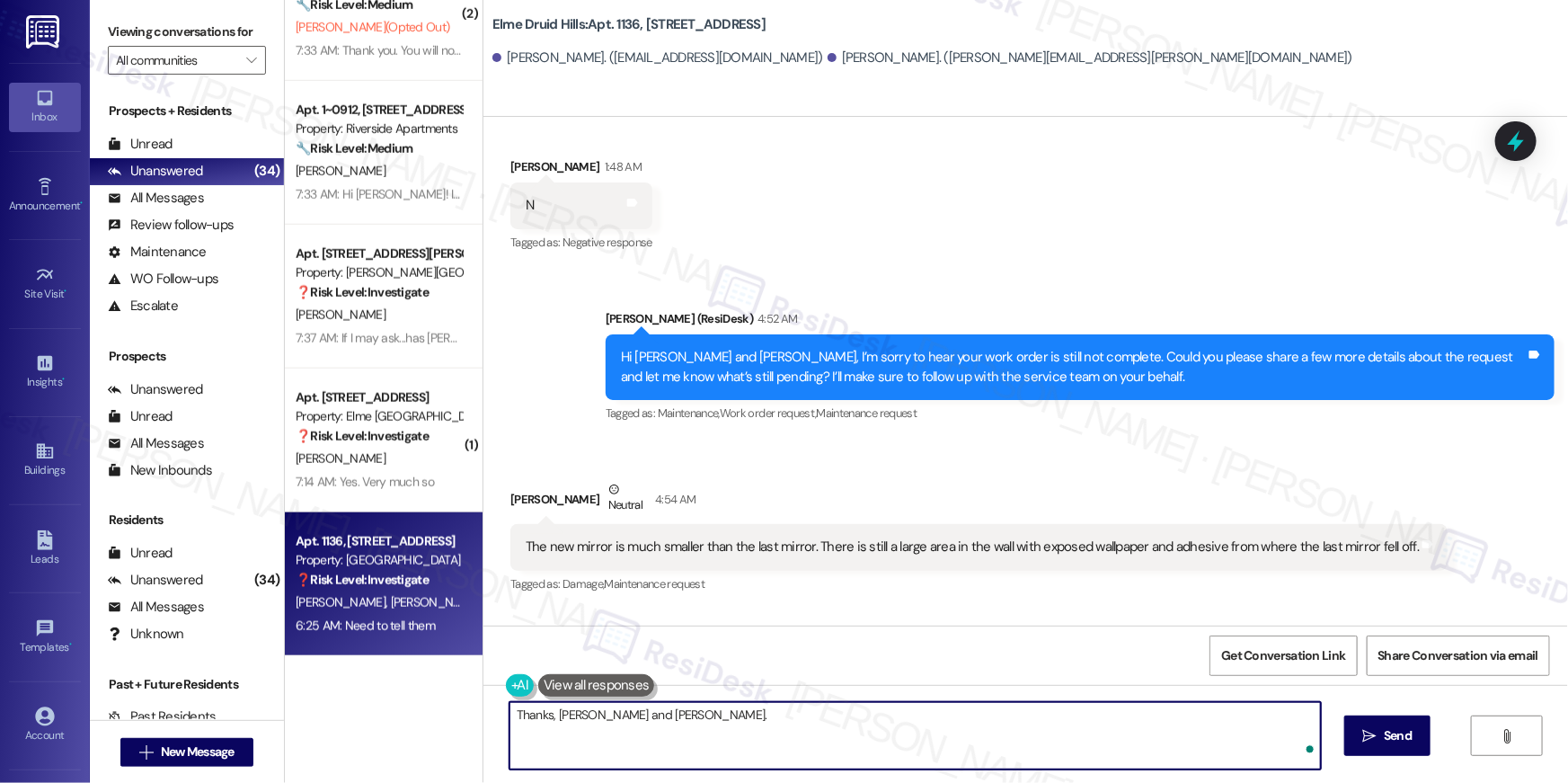
type textarea "Thanks, [PERSON_NAME] and [PERSON_NAME]."
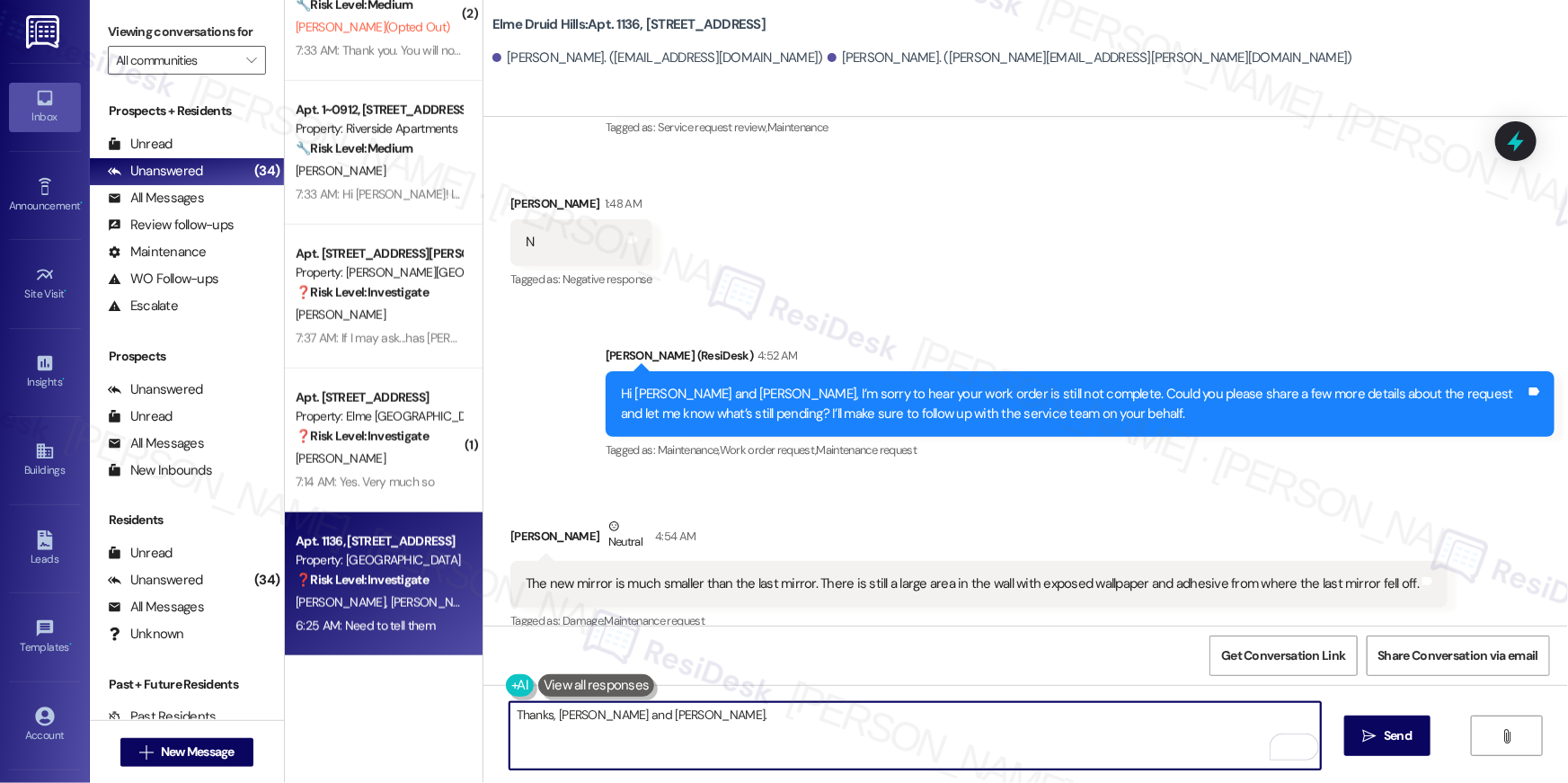
scroll to position [33252, 0]
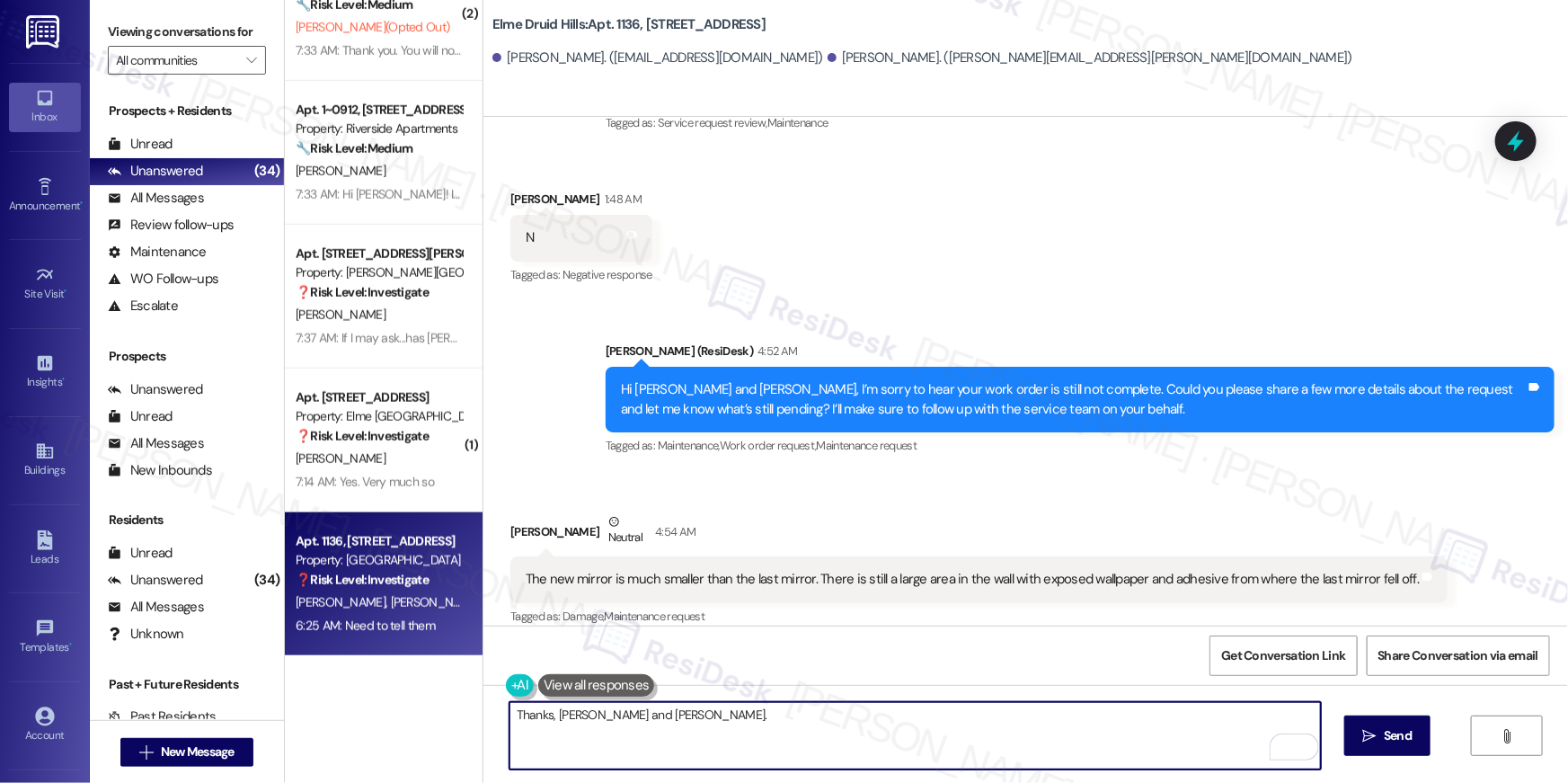
scroll to position [33513, 0]
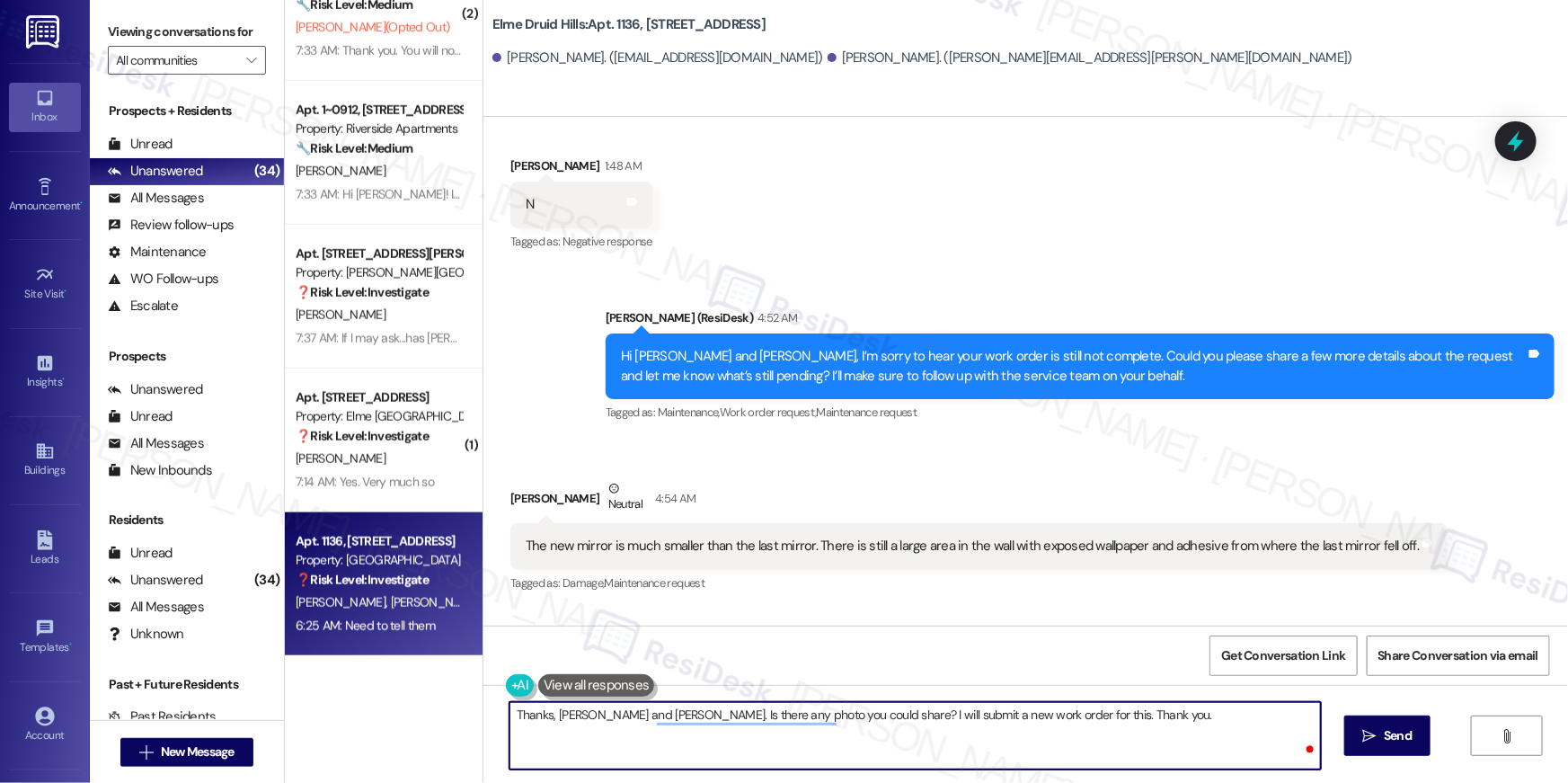
type textarea "Thanks, [PERSON_NAME] and [PERSON_NAME]. Is there any photo you could share? I …"
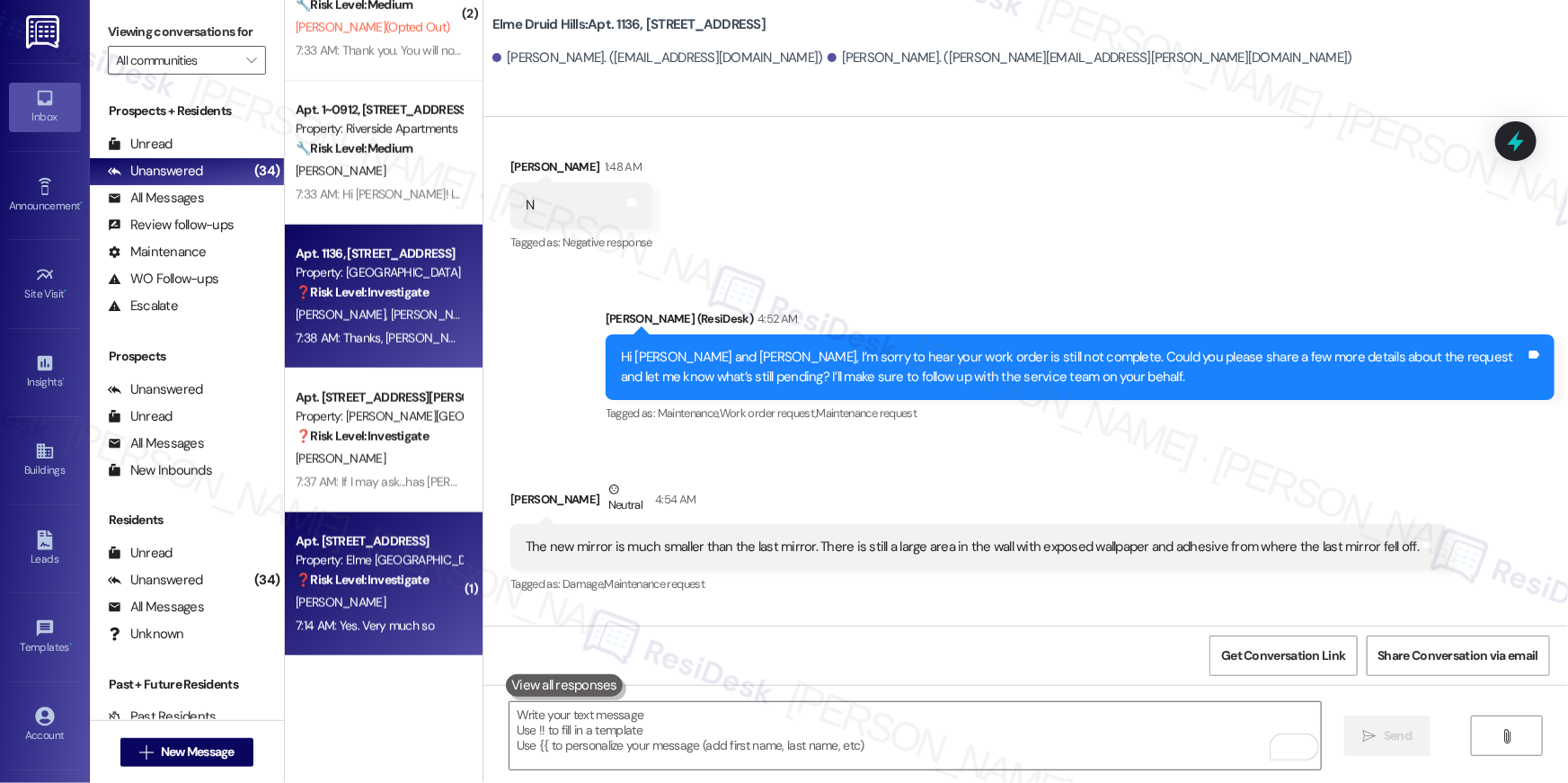
click at [355, 560] on div "Property: Elme [GEOGRAPHIC_DATA]" at bounding box center [378, 560] width 166 height 18
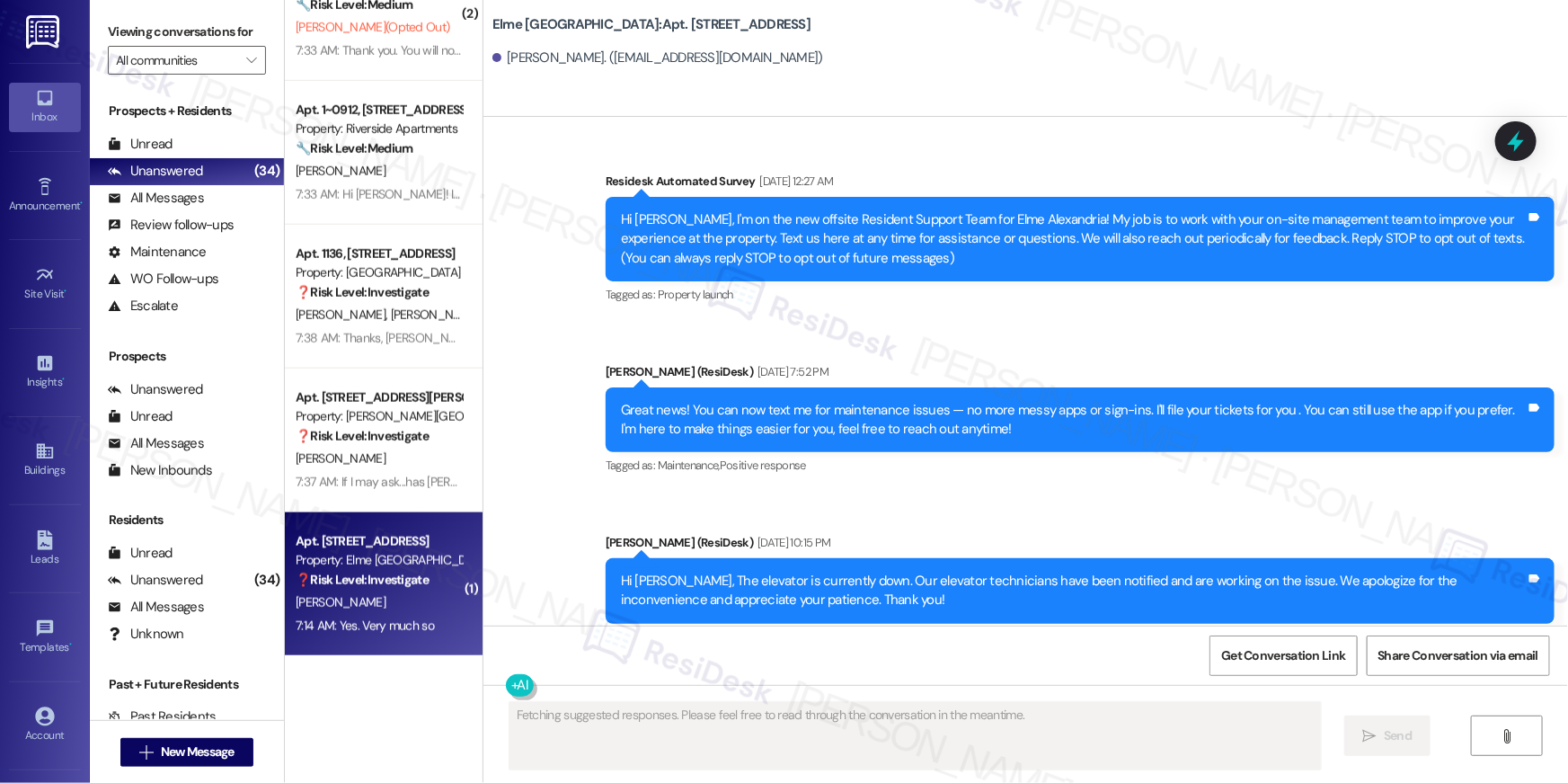
scroll to position [18392, 0]
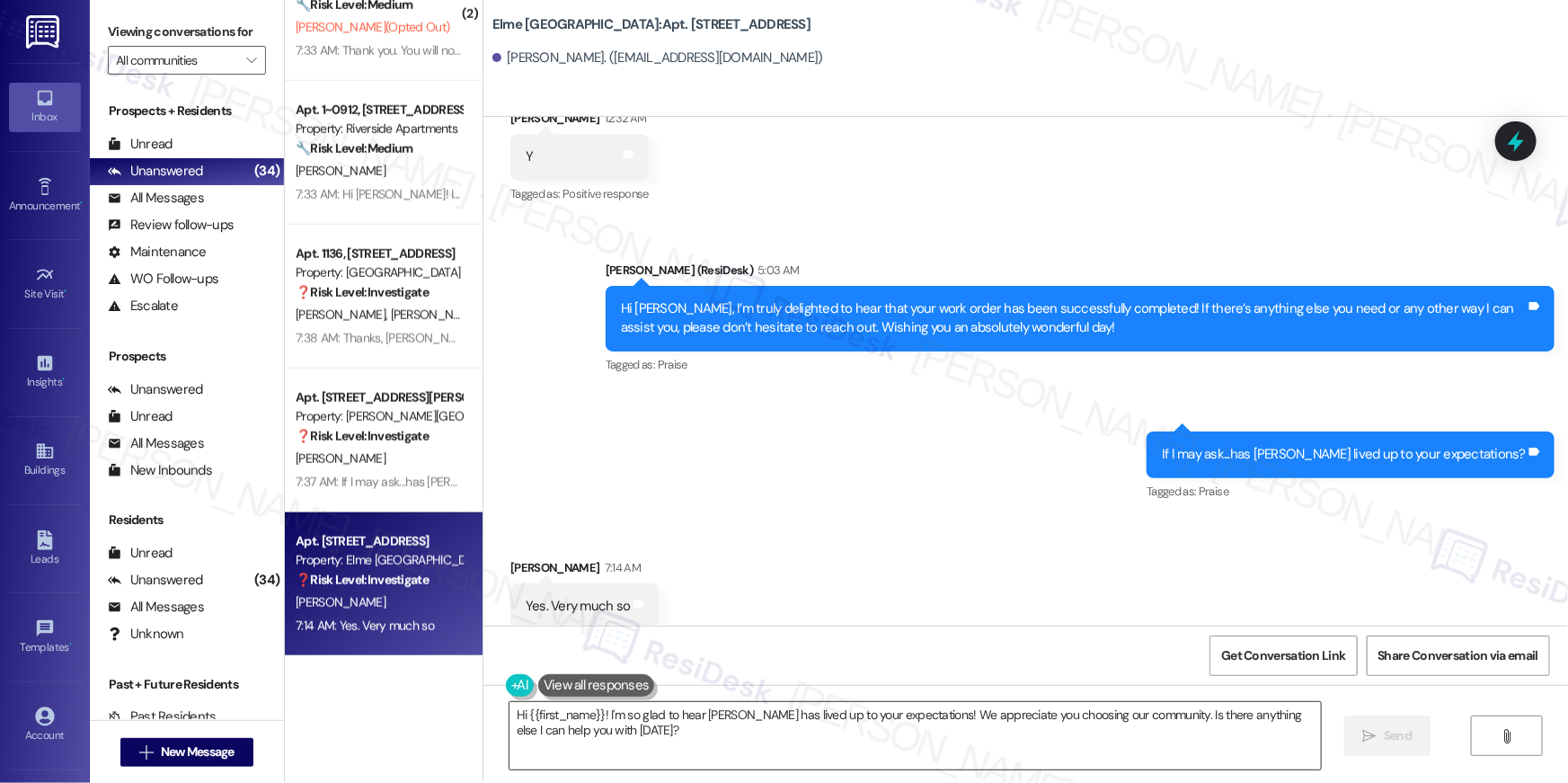
click at [996, 746] on textarea "Hi {{first_name}}! I'm so glad to hear Elme Alexandria has lived up to your exp…" at bounding box center [915, 735] width 811 height 67
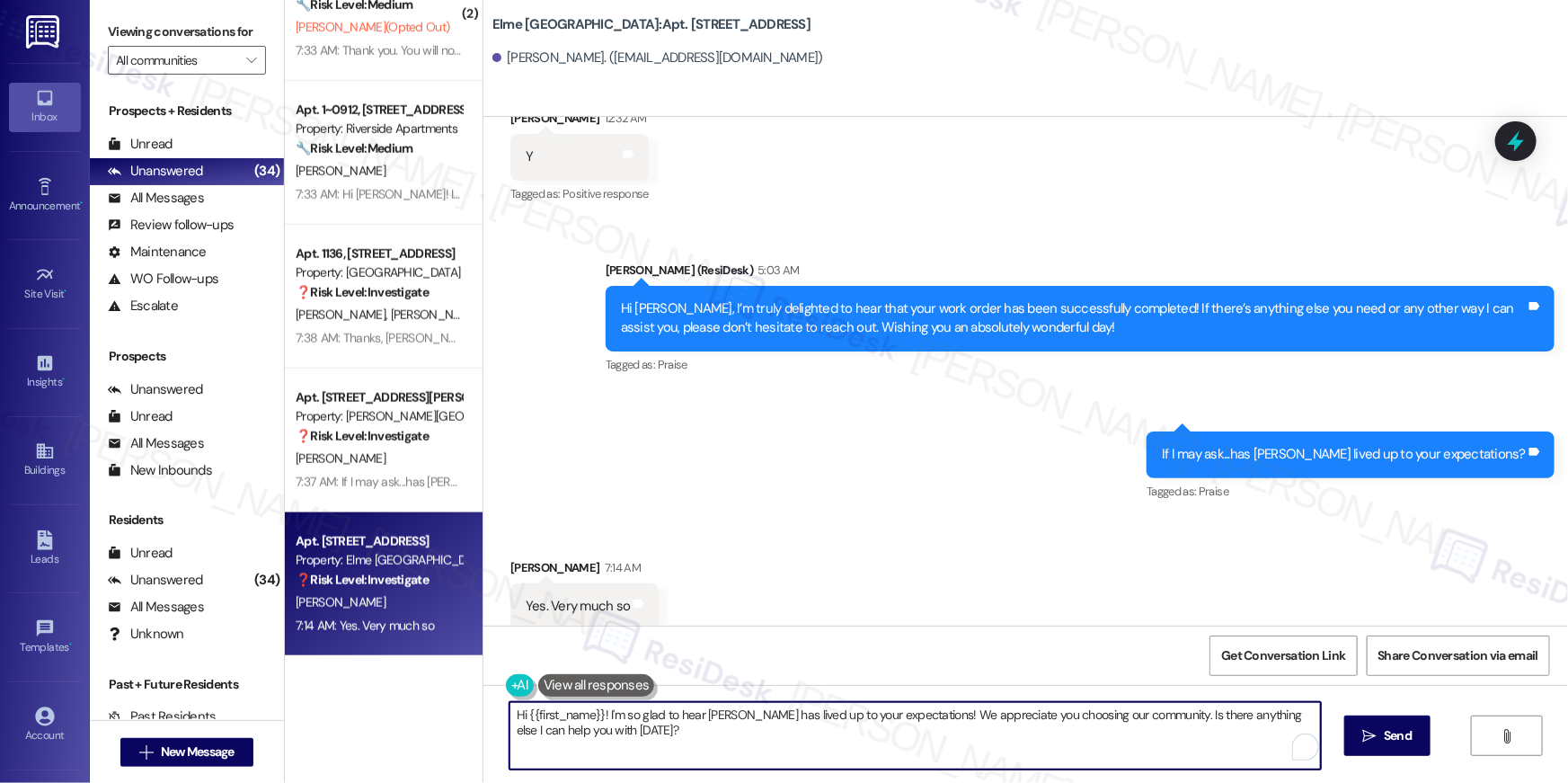
click at [996, 746] on textarea "Hi {{first_name}}! I'm so glad to hear Elme Alexandria has lived up to your exp…" at bounding box center [915, 735] width 811 height 67
paste textarea "Thank you, {{first_name}}! I'm so glad to hear that the property has lived up t…"
type textarea "Thank you, {{first_name}}! I'm so glad to hear that the property has lived up t…"
click at [1367, 735] on icon "" at bounding box center [1370, 736] width 14 height 15
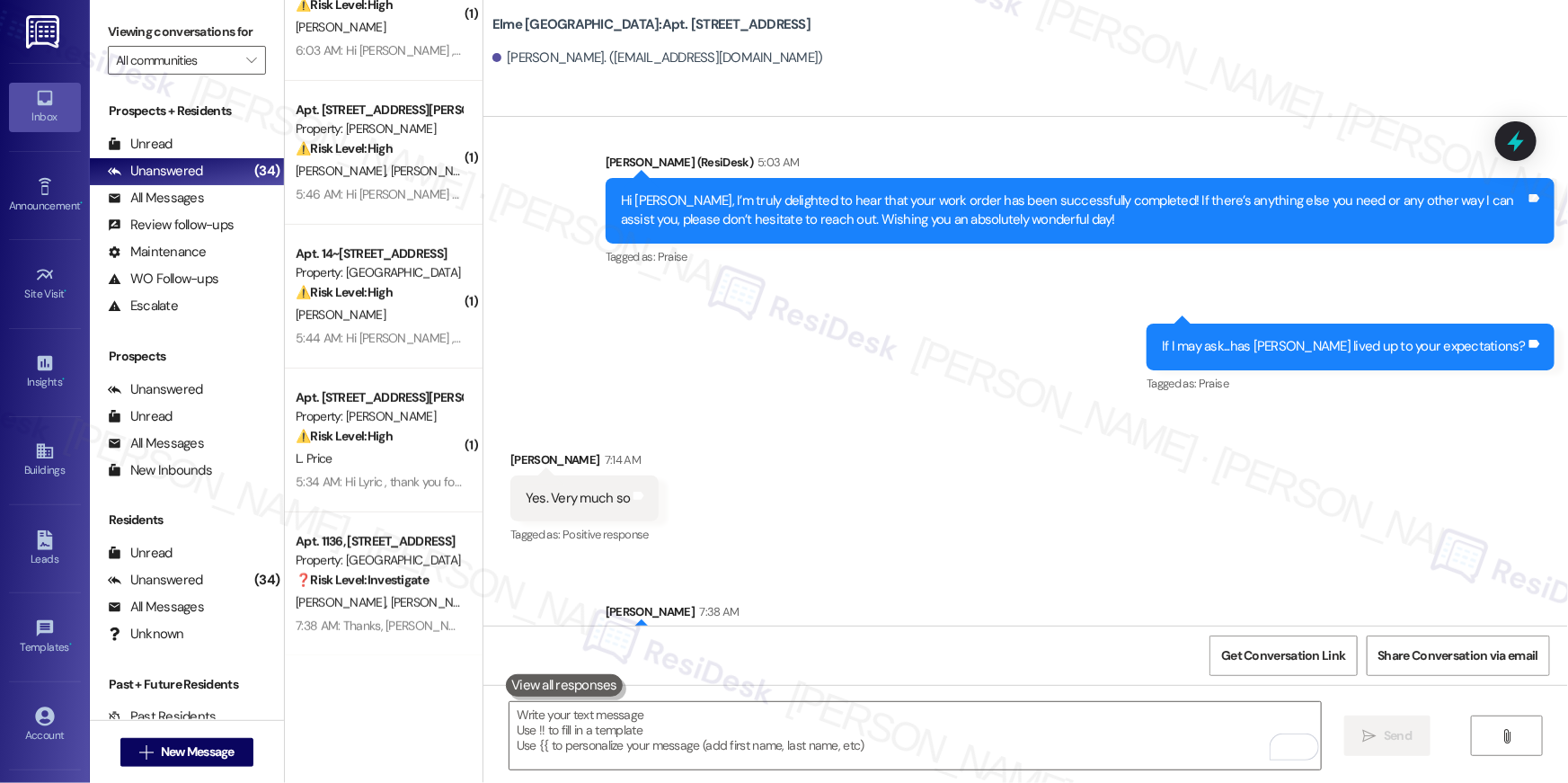
scroll to position [18537, 0]
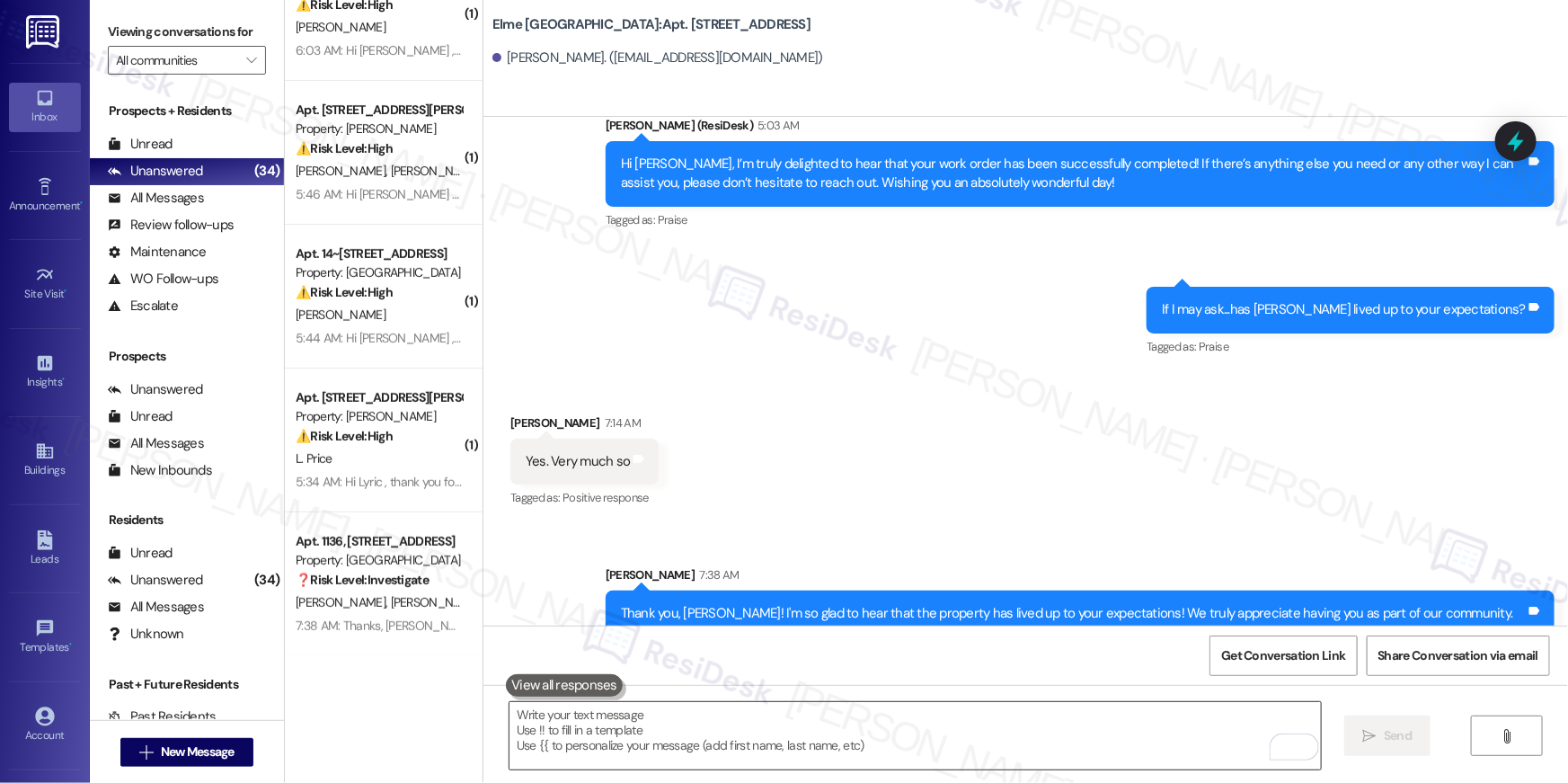
click at [1005, 720] on textarea "To enrich screen reader interactions, please activate Accessibility in Grammarl…" at bounding box center [915, 735] width 811 height 67
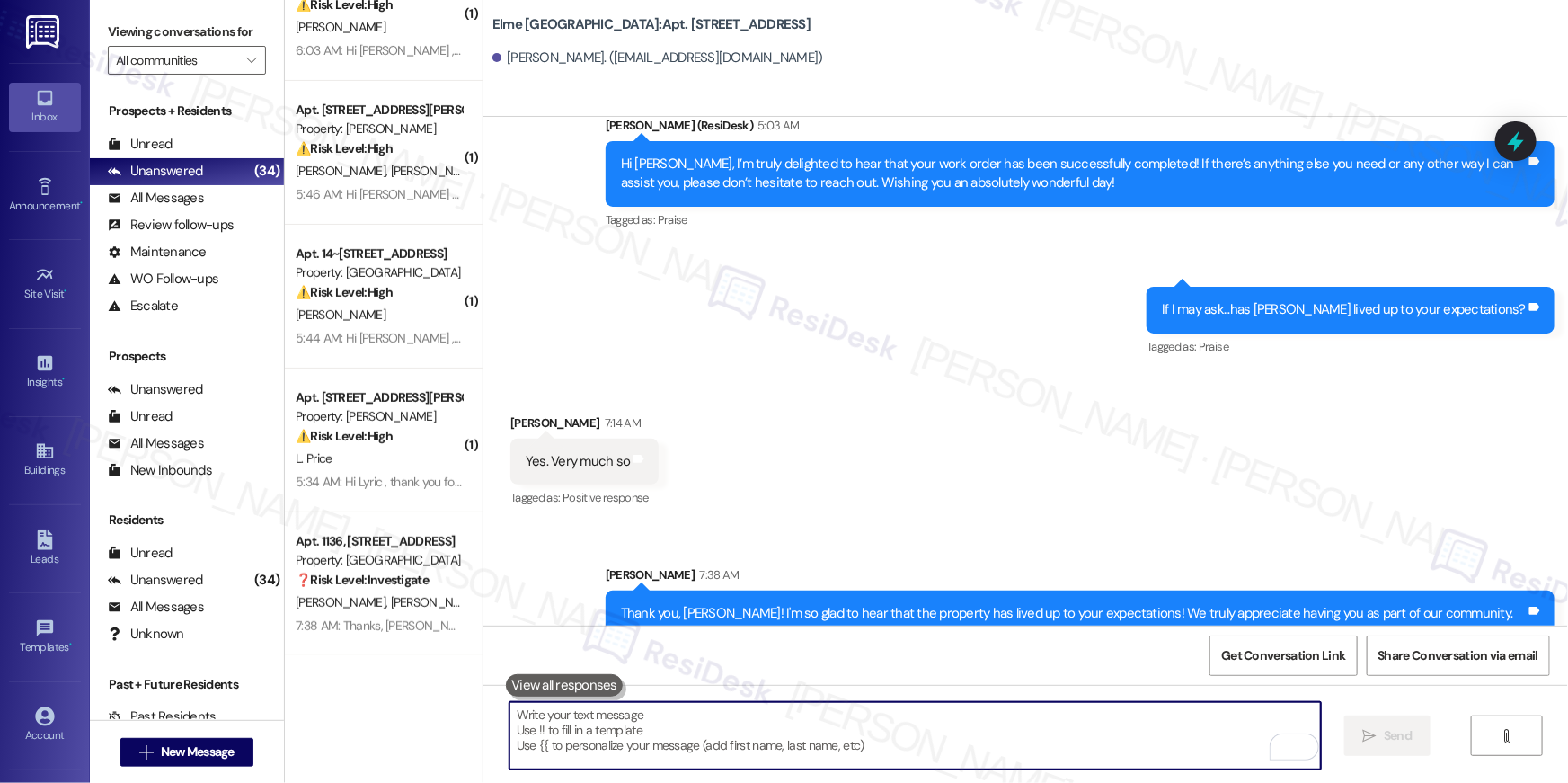
click at [1005, 720] on textarea "To enrich screen reader interactions, please activate Accessibility in Grammarl…" at bounding box center [915, 735] width 811 height 67
click at [721, 729] on textarea "To enrich screen reader interactions, please activate Accessibility in Grammarl…" at bounding box center [915, 735] width 811 height 67
click at [1161, 731] on textarea "To enrich screen reader interactions, please activate Accessibility in Grammarl…" at bounding box center [915, 735] width 811 height 67
paste textarea "I hope you don’t mind me asking a quick favor—would you be willing to leave us …"
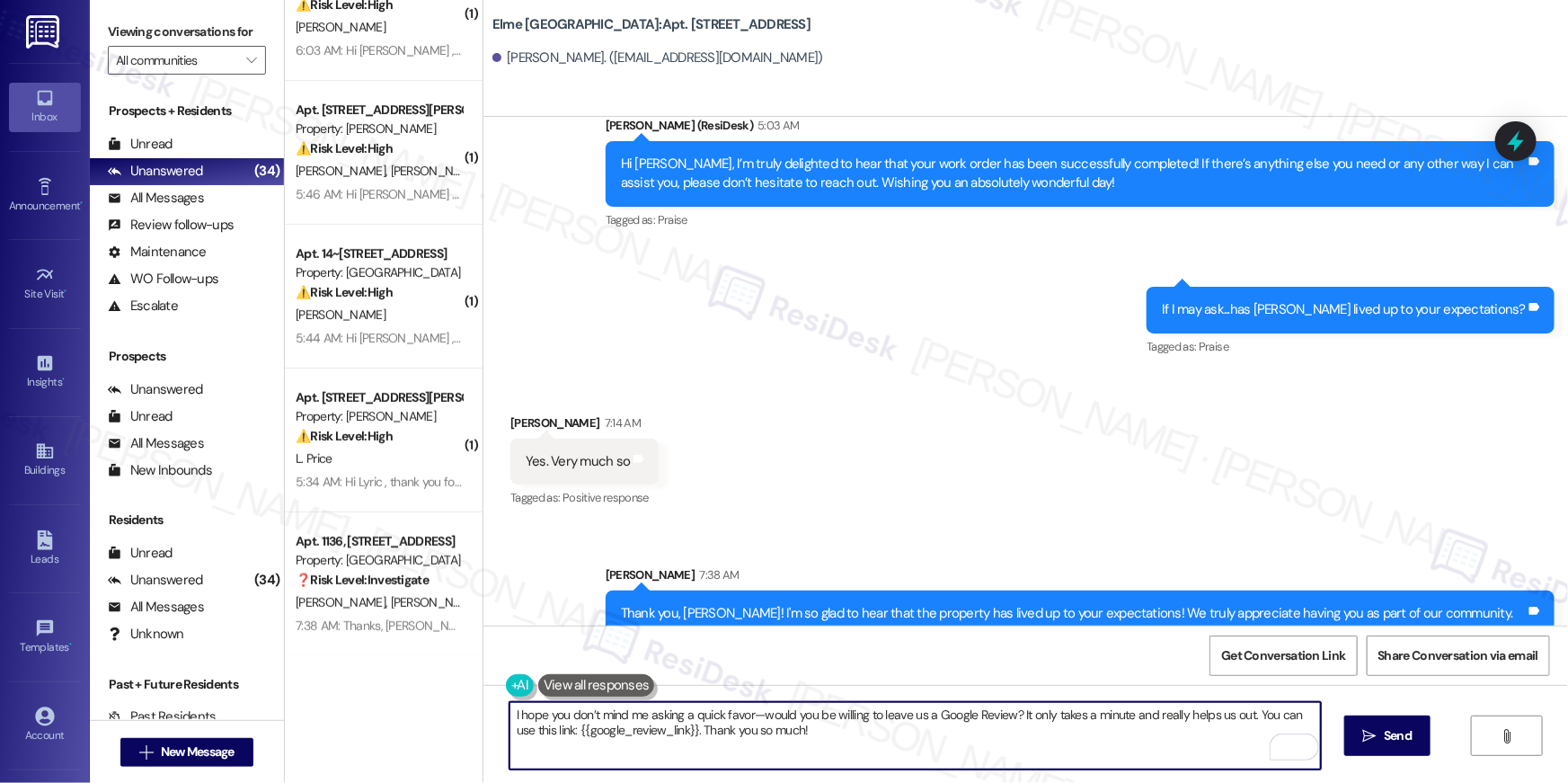
click at [1157, 729] on textarea "I hope you don’t mind me asking a quick favor—would you be willing to leave us …" at bounding box center [915, 735] width 811 height 67
type textarea "I hope you don’t mind me asking a quick favor—would you be willing to leave us …"
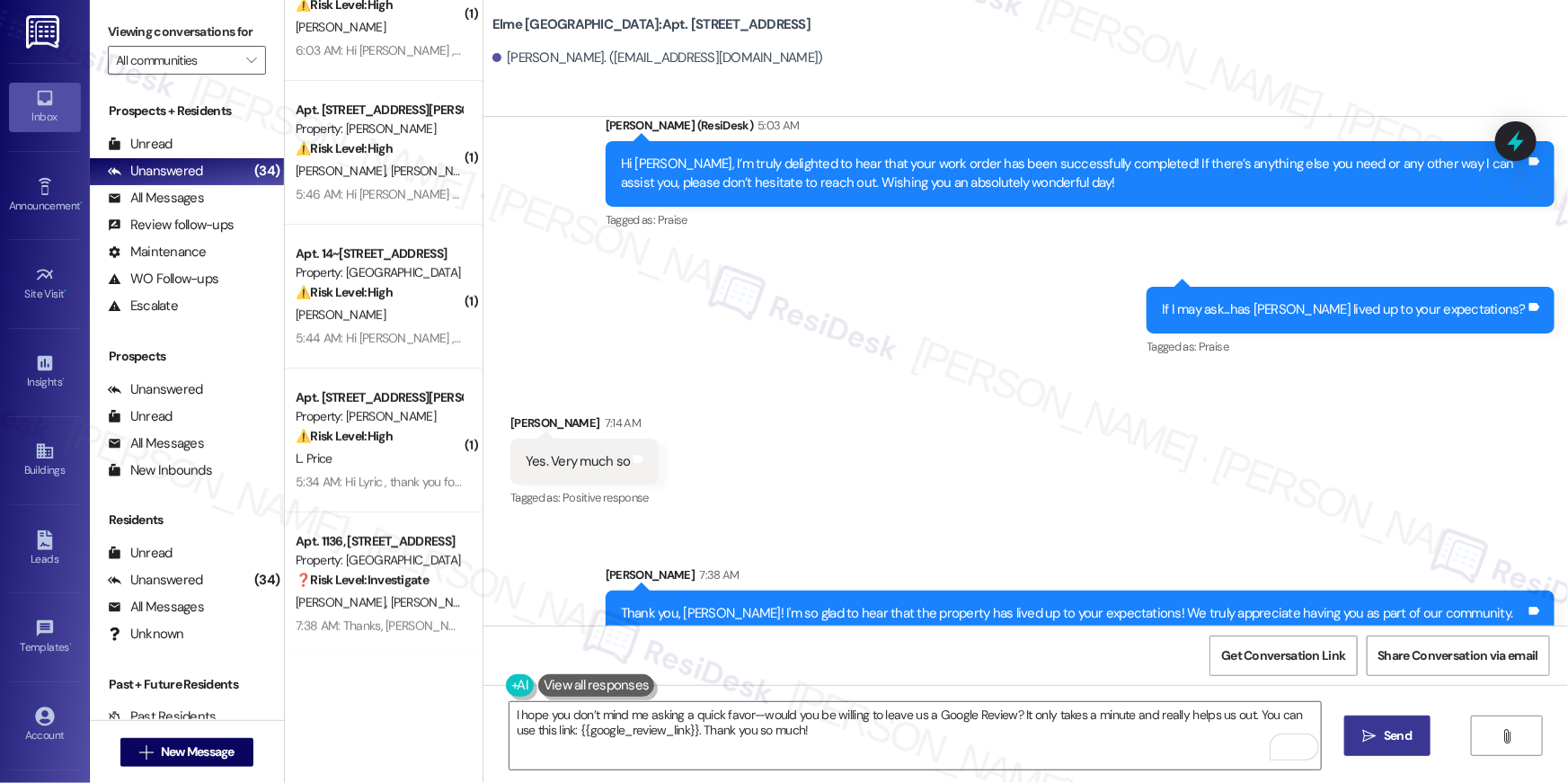
click at [1387, 734] on span "Send" at bounding box center [1397, 735] width 28 height 18
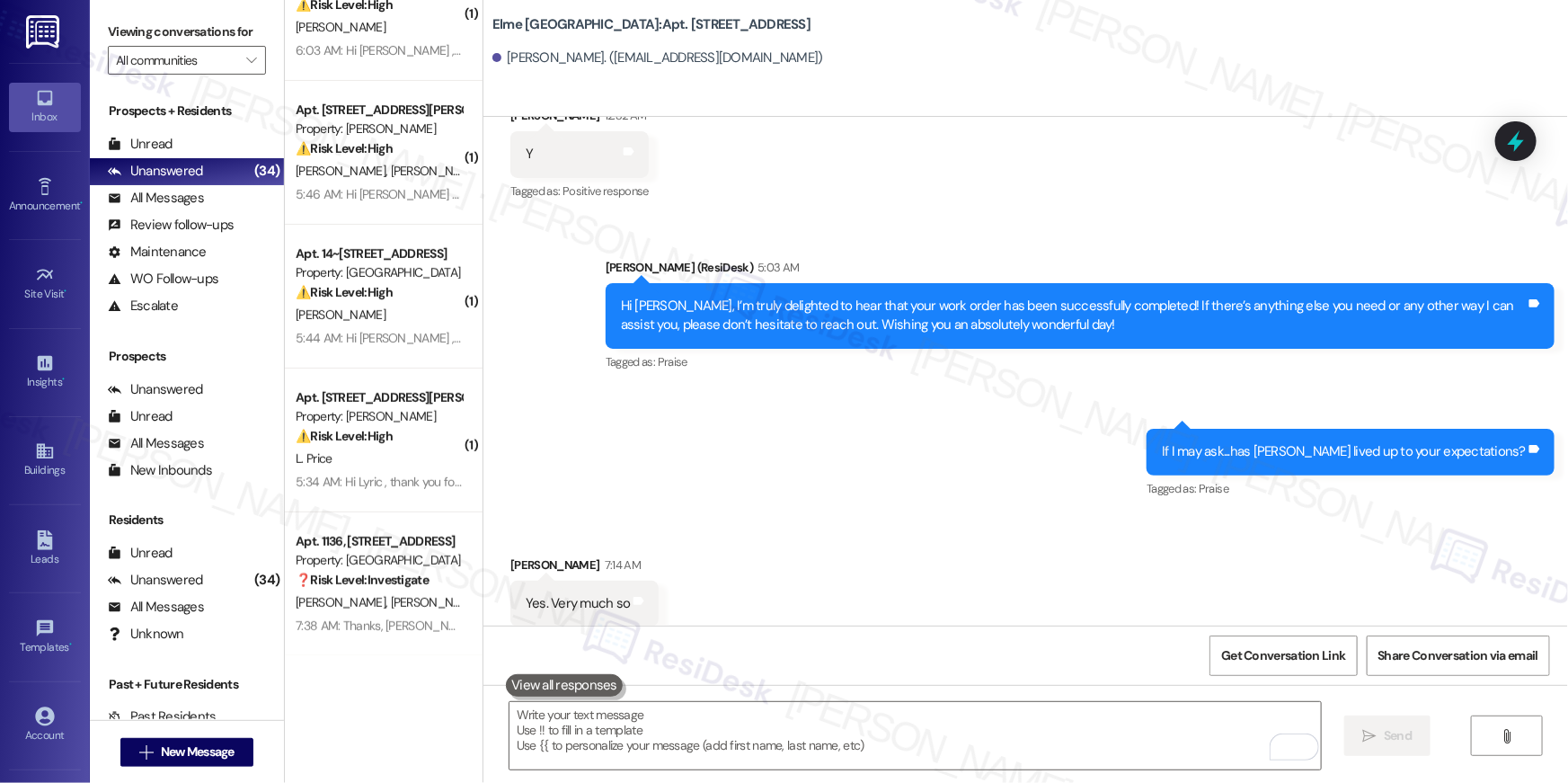
scroll to position [18392, 0]
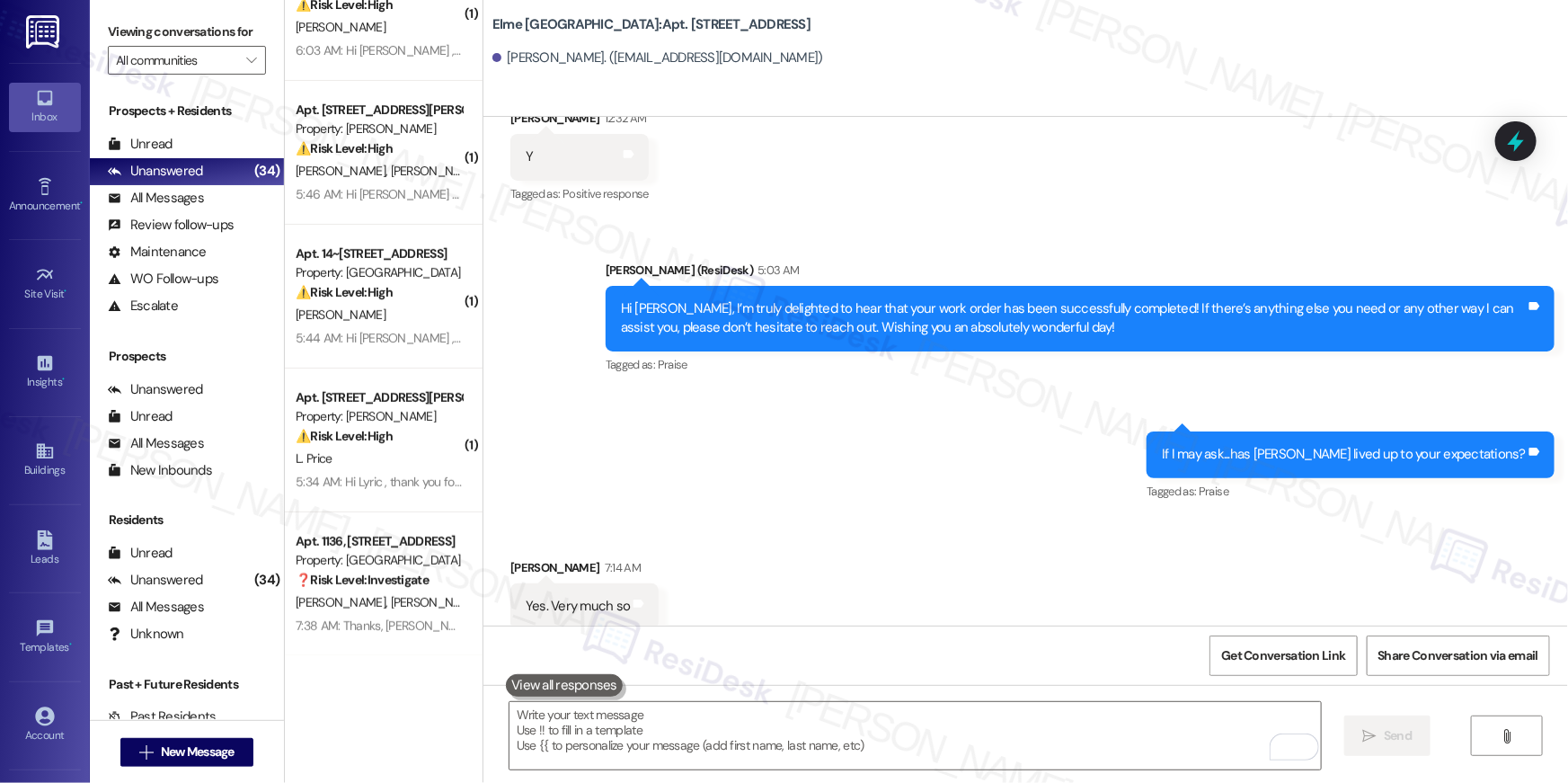
click at [377, 484] on div "5:34 AM: Hi Lyric , thank you for bringing this important matter to our attenti…" at bounding box center [860, 482] width 1131 height 17
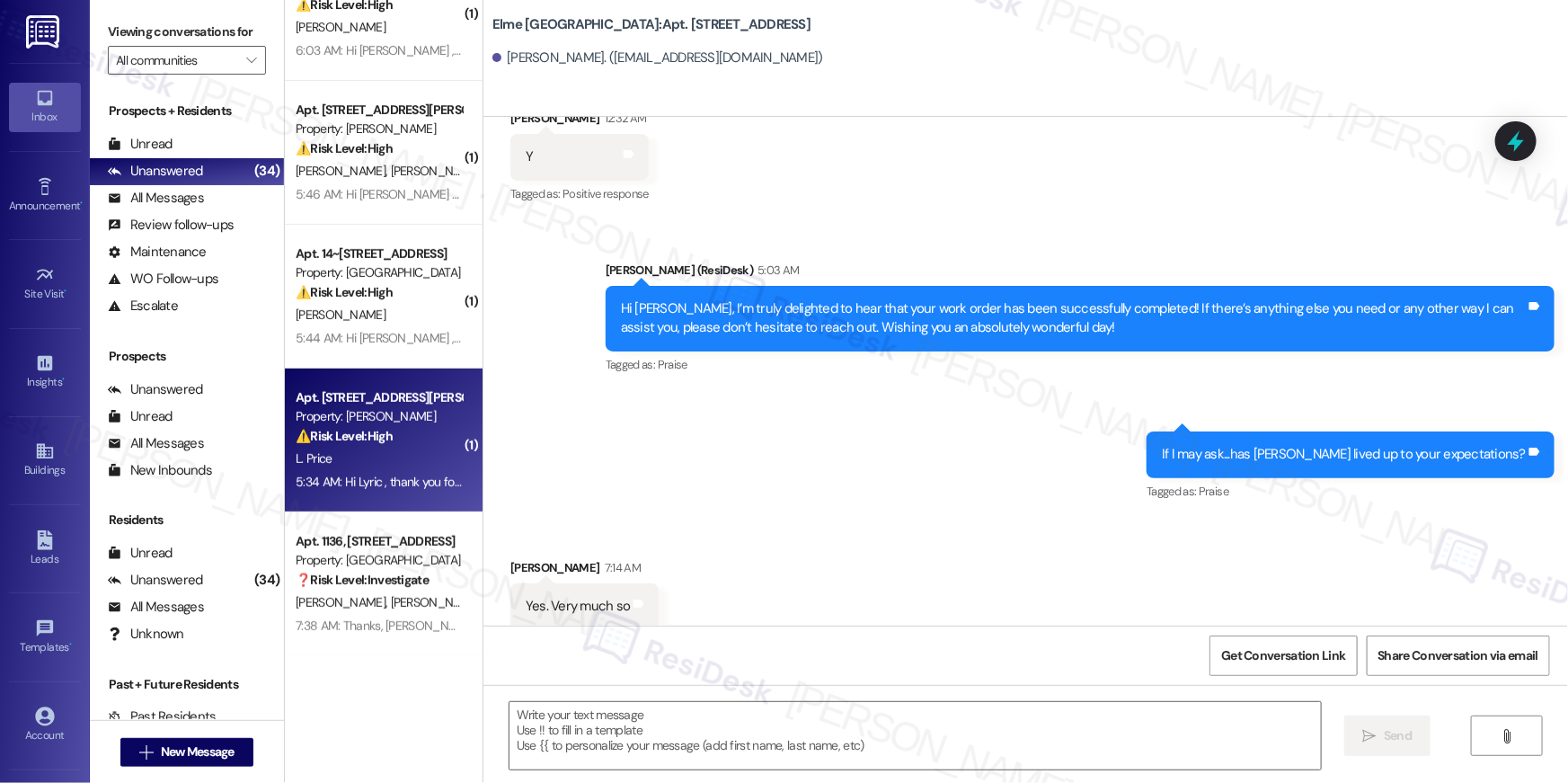
type textarea "Fetching suggested responses. Please feel free to read through the conversation…"
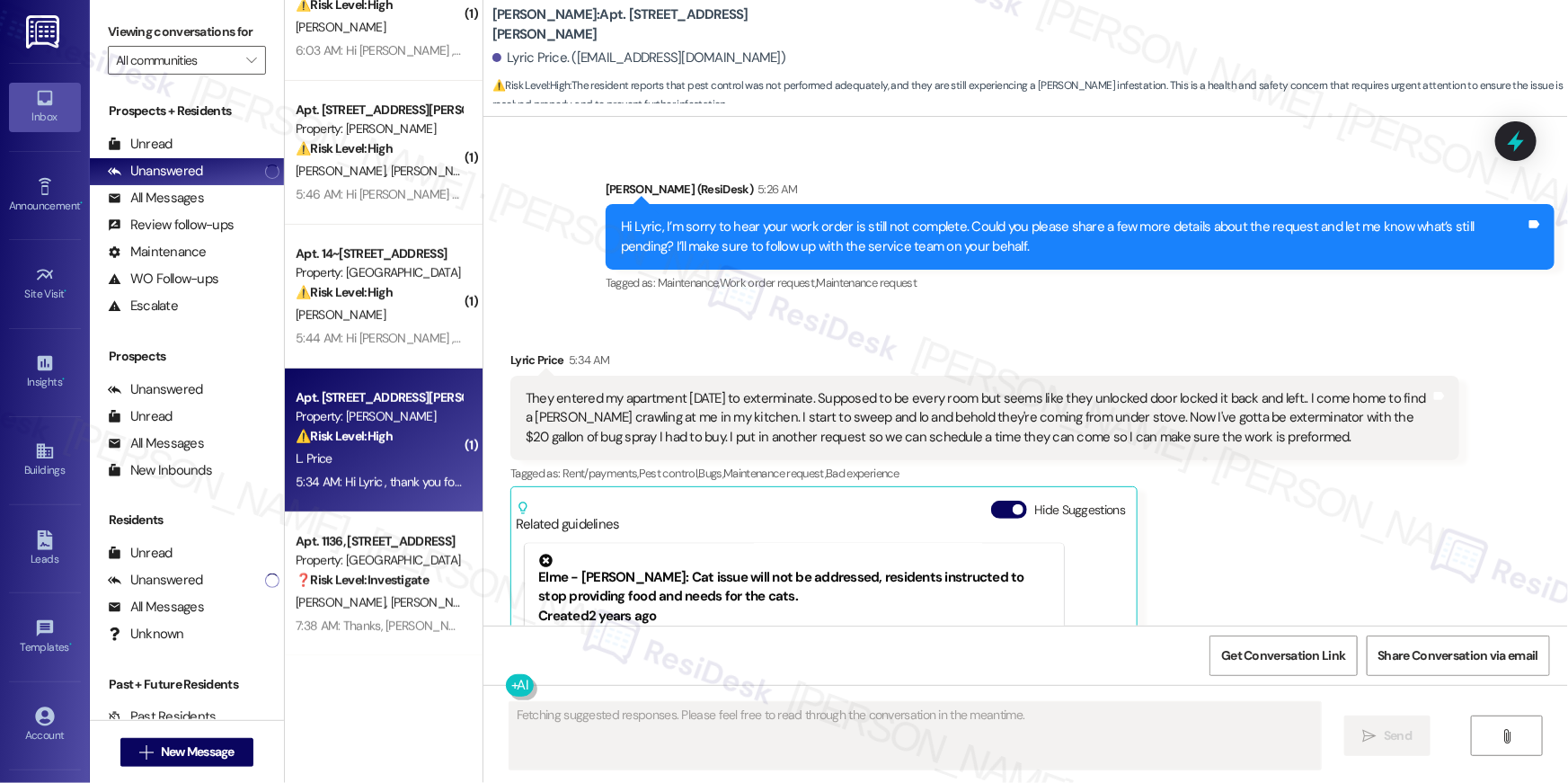
scroll to position [5436, 0]
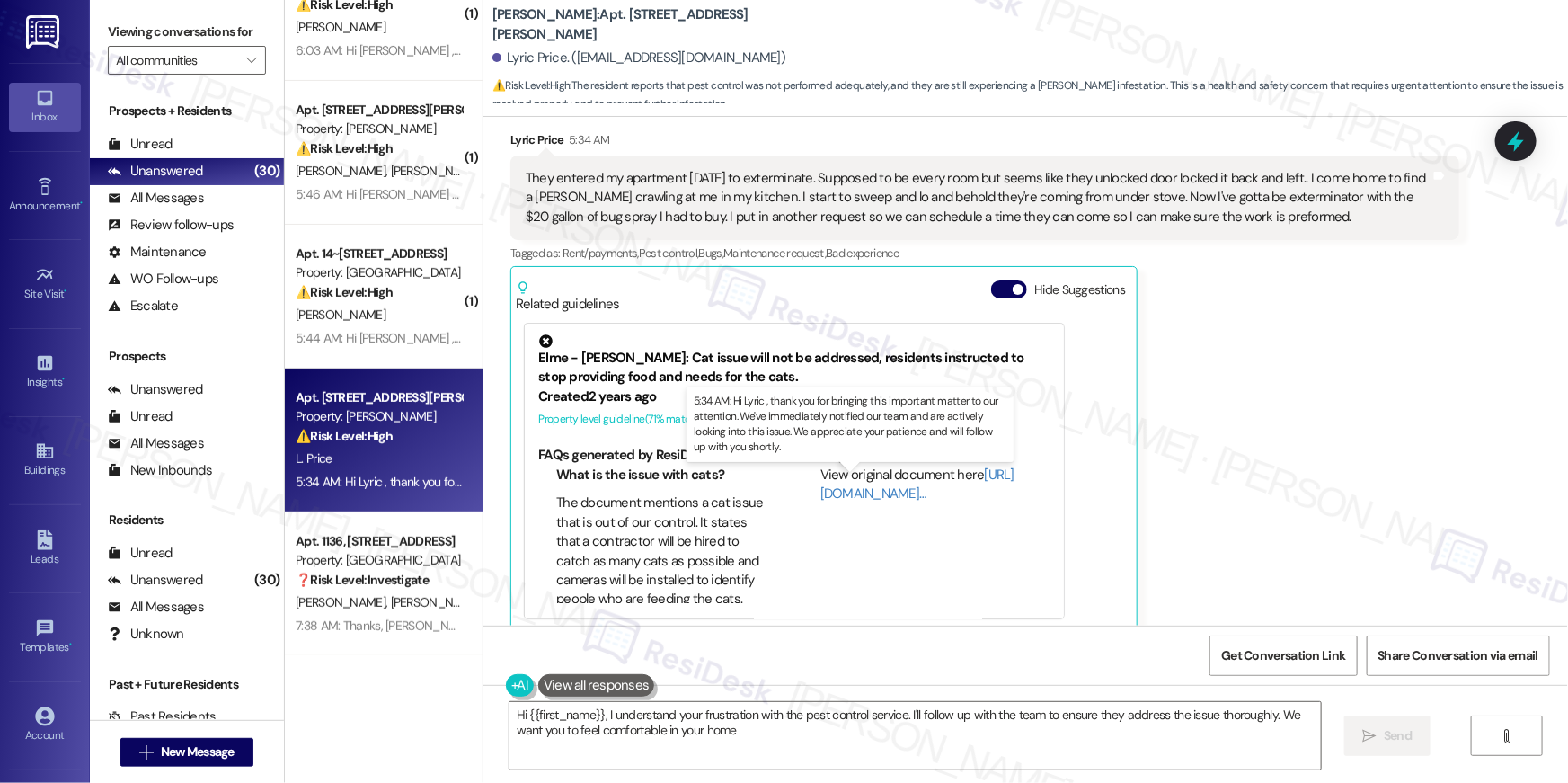
type textarea "Hi {{first_name}}, I understand your frustration with the pest control service.…"
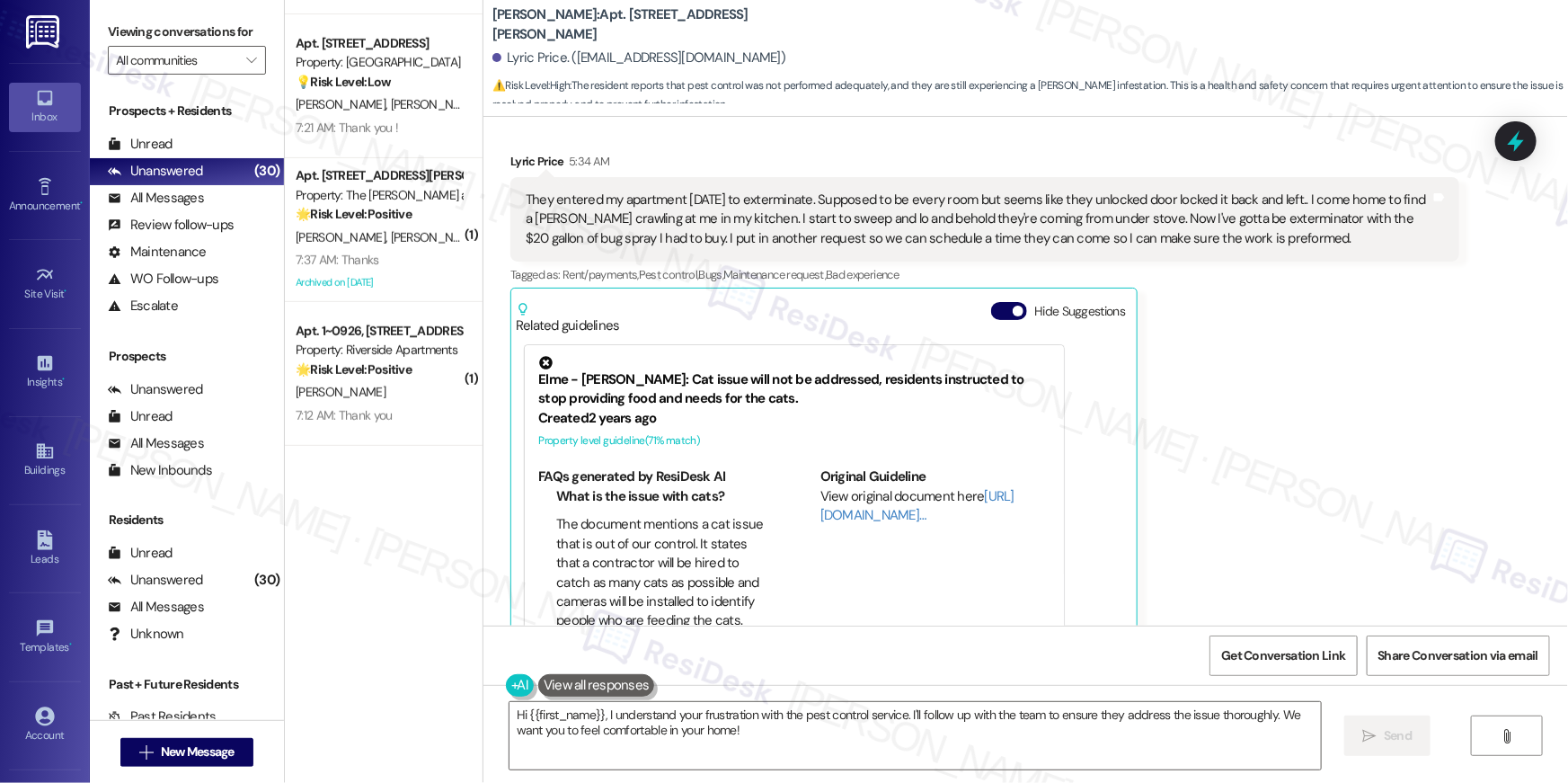
scroll to position [0, 0]
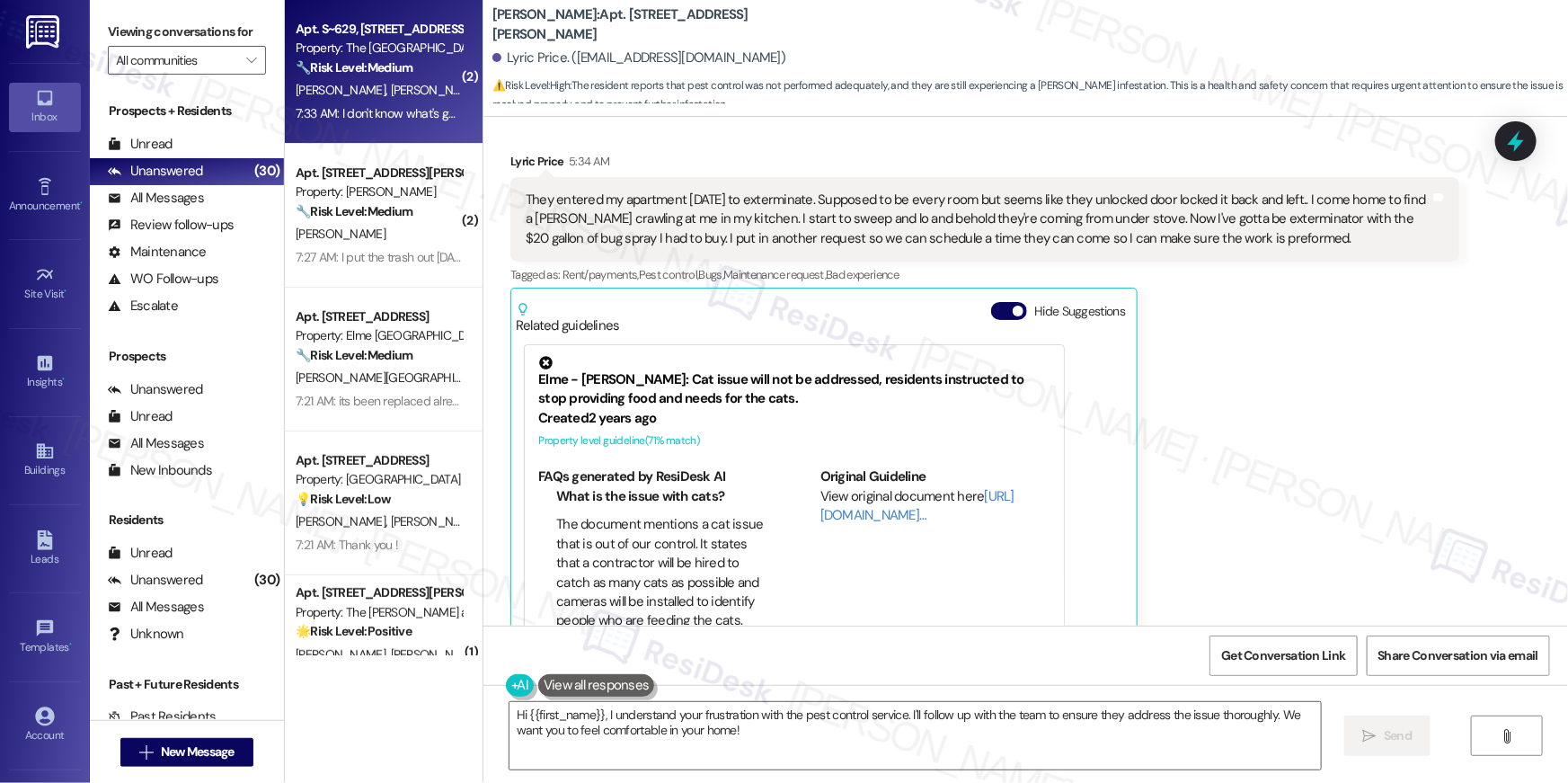
click at [422, 92] on div "N. Adcock E. Alvarado" at bounding box center [378, 90] width 170 height 22
type textarea "Fetching suggested responses. Please feel free to read through the conversation…"
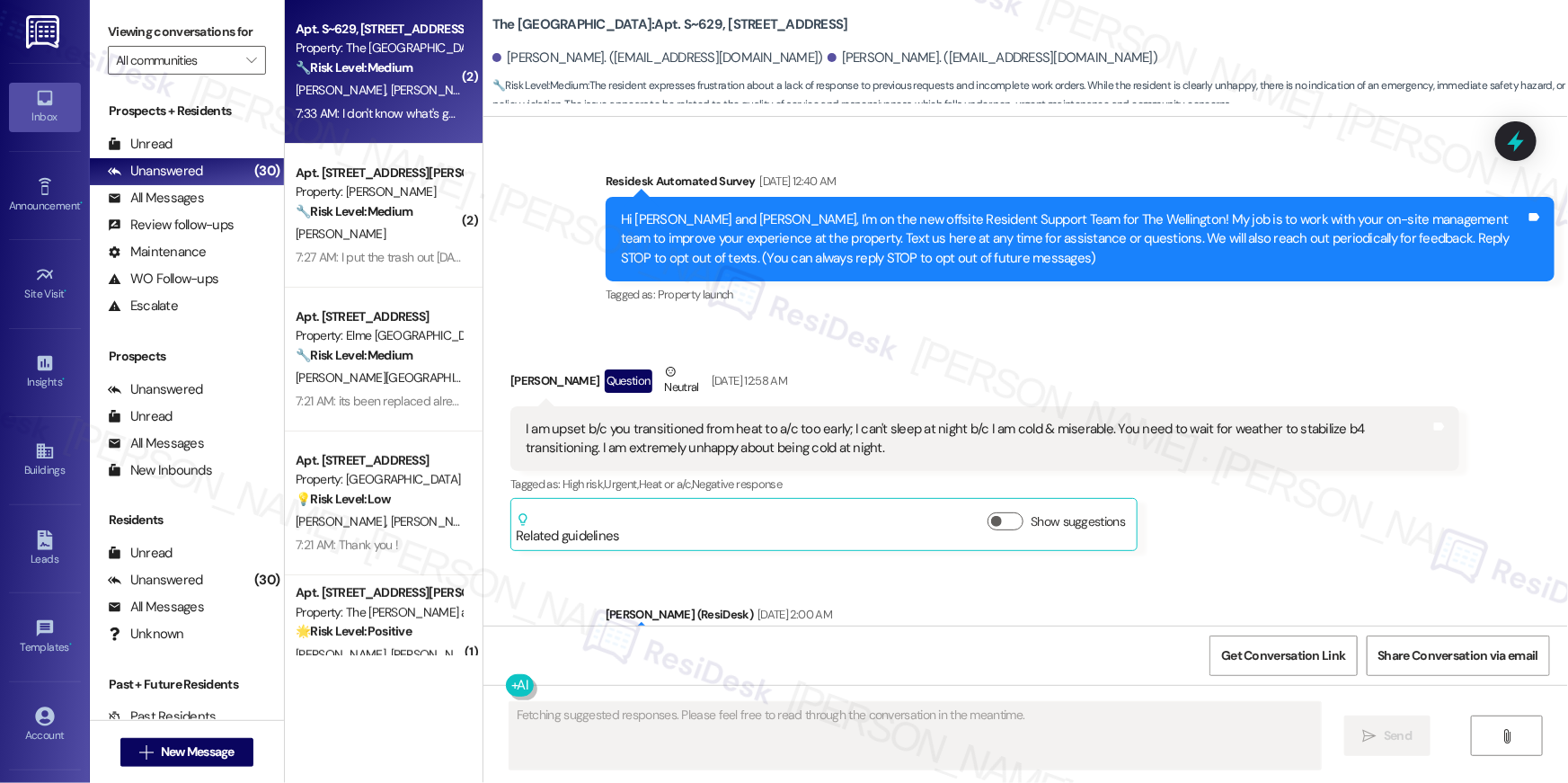
scroll to position [40019, 0]
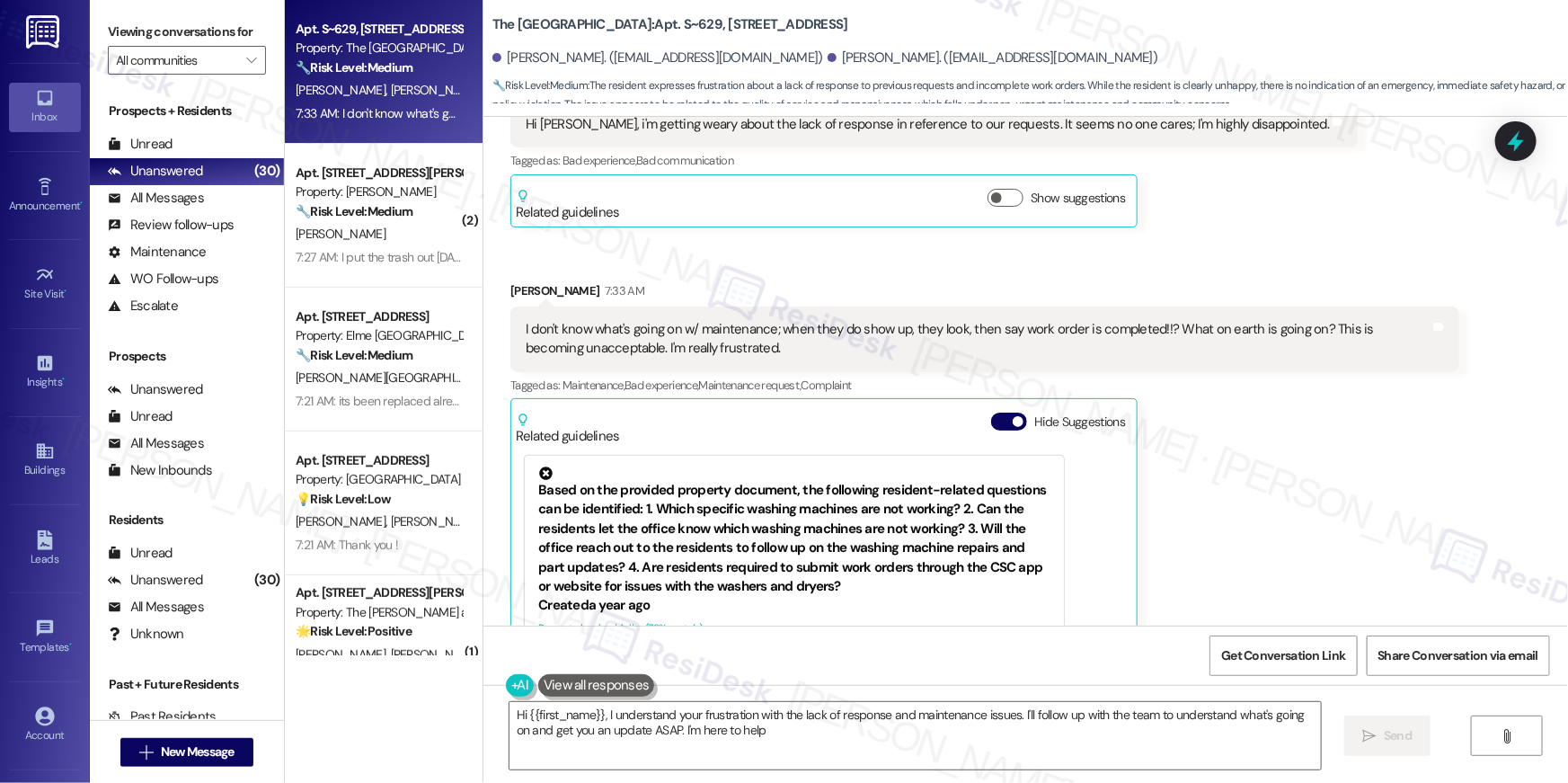
type textarea "Hi {{first_name}}, I understand your frustration with the lack of response and …"
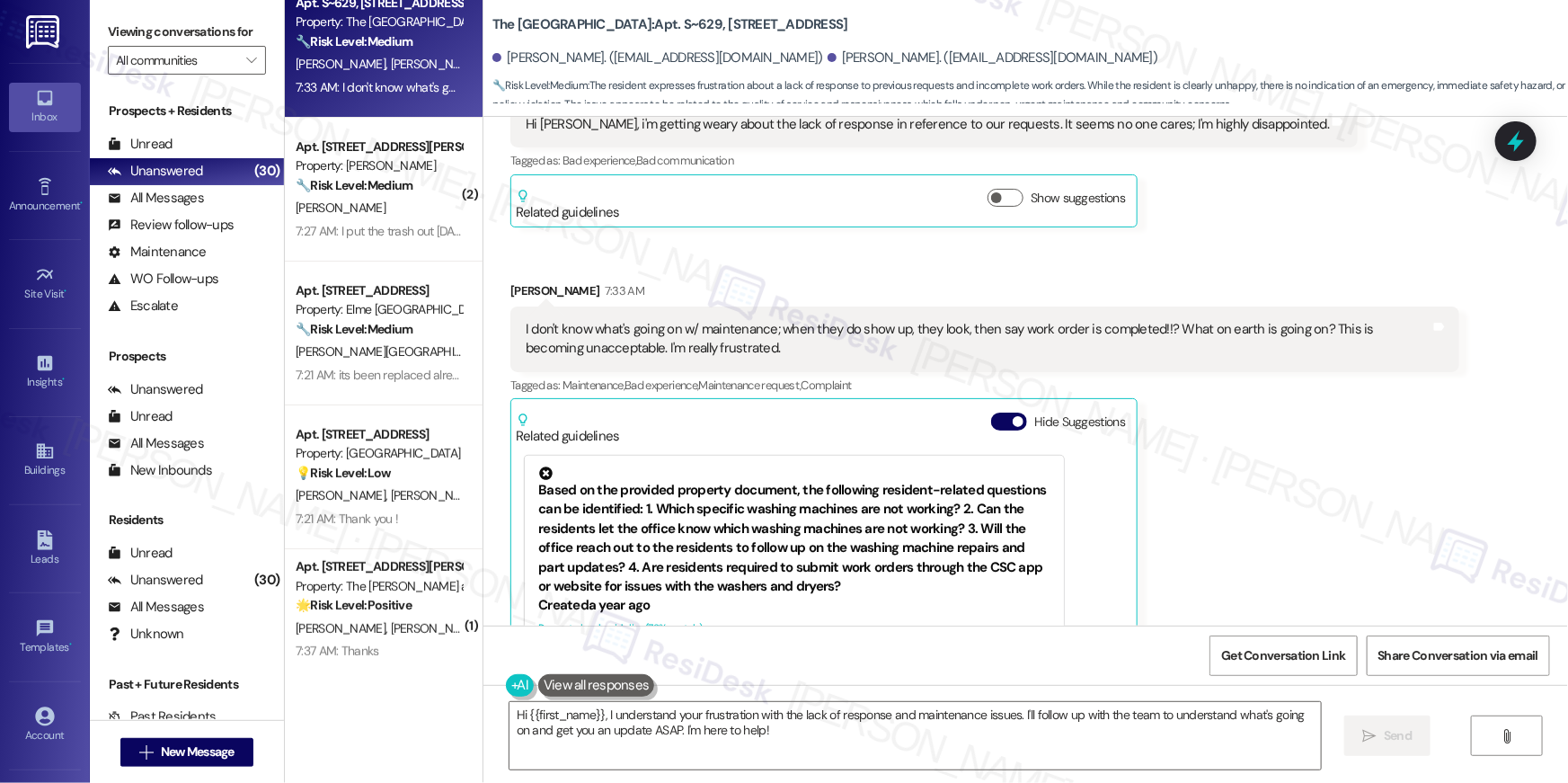
scroll to position [54, 0]
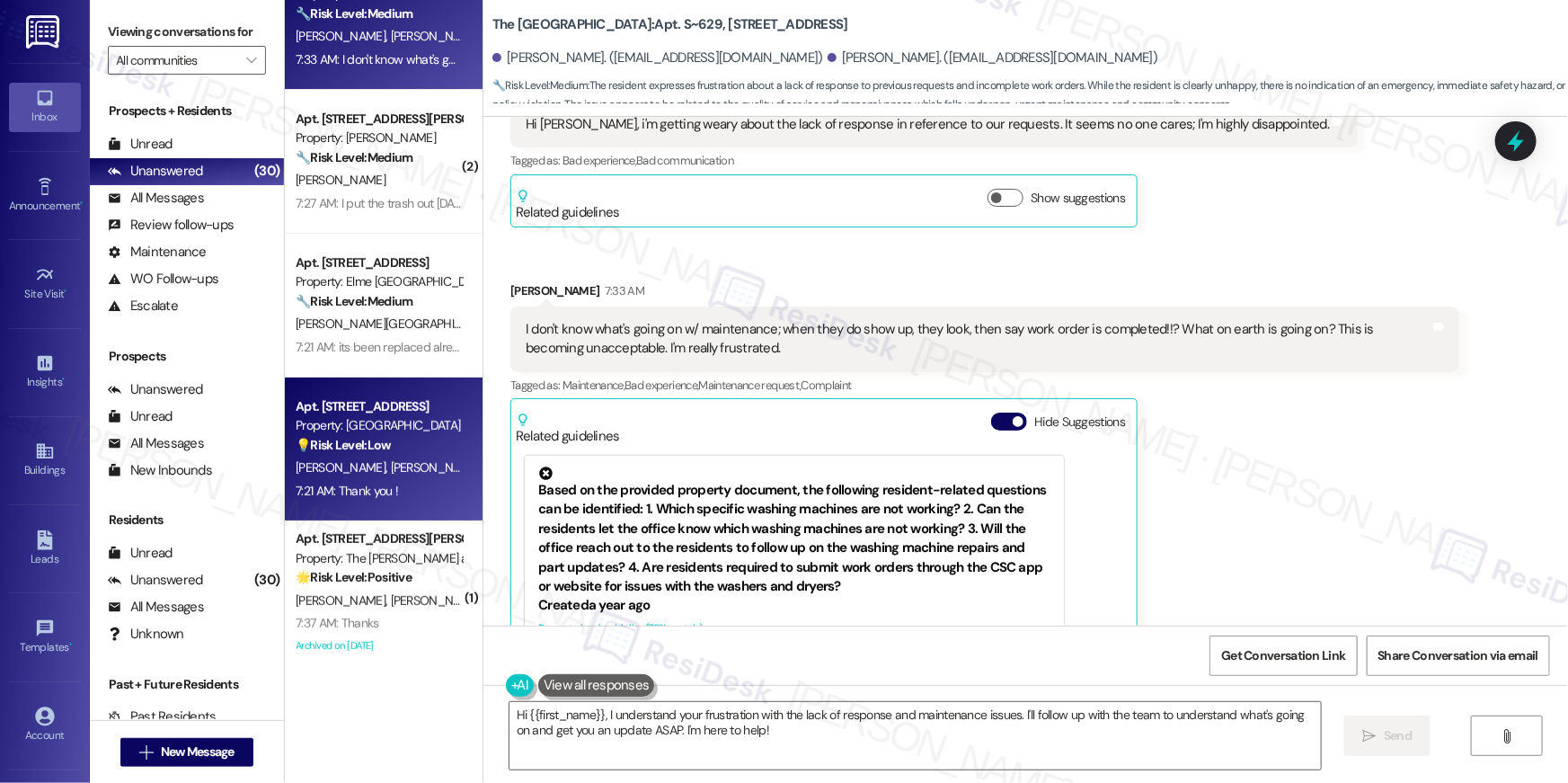
click at [415, 472] on span "[PERSON_NAME]" at bounding box center [437, 467] width 95 height 17
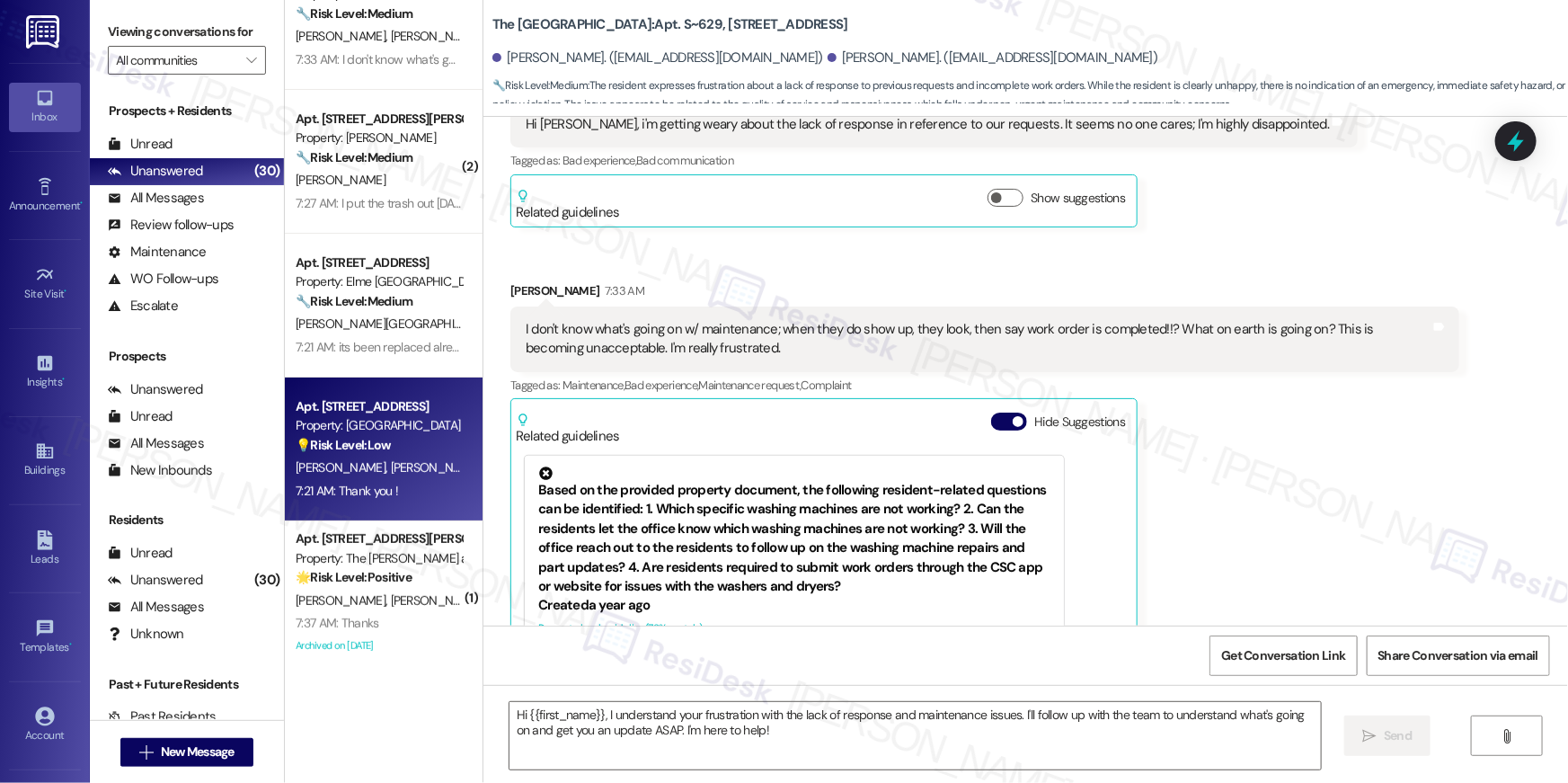
type textarea "Fetching suggested responses. Please feel free to read through the conversation…"
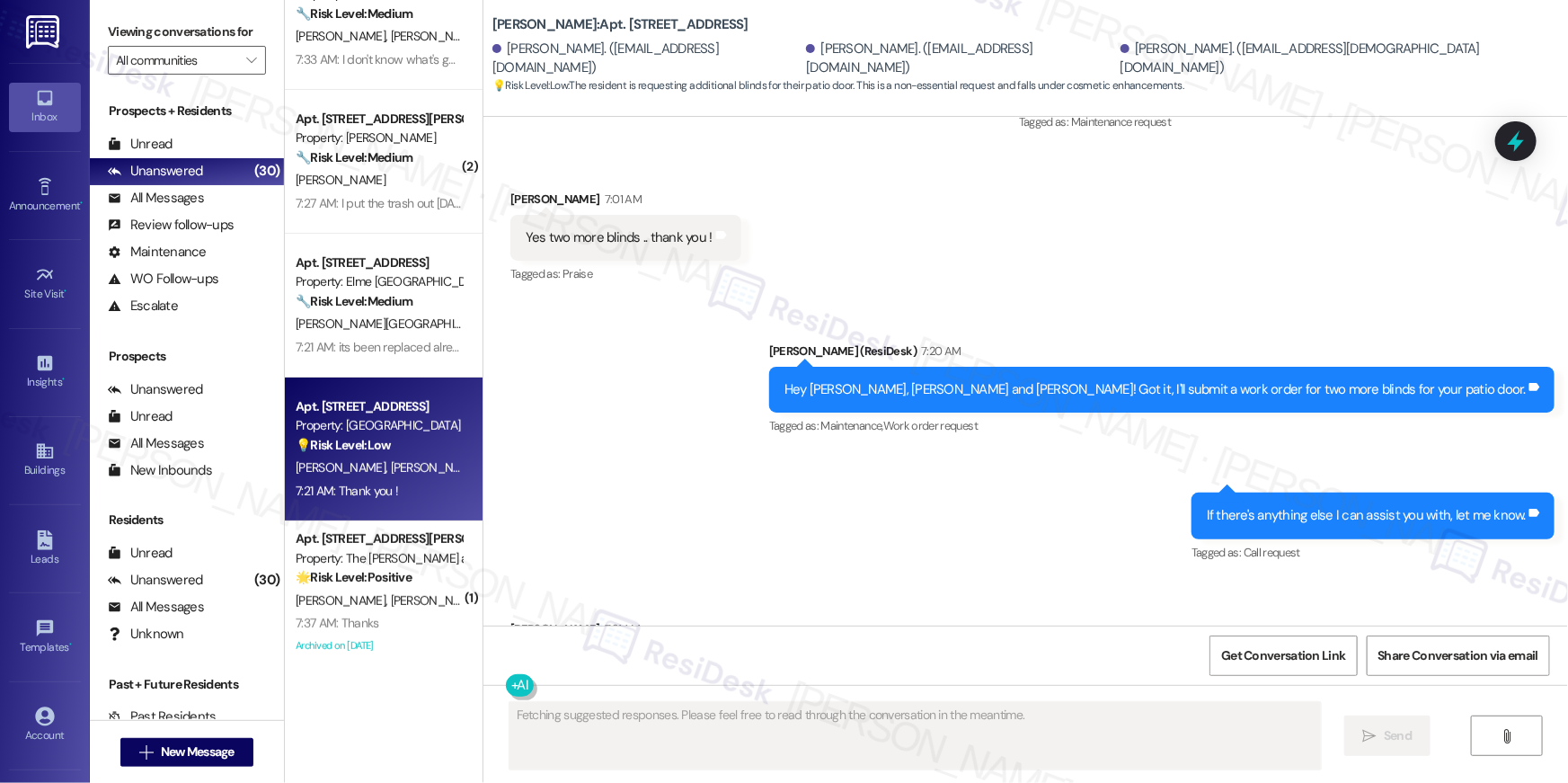
scroll to position [6471, 0]
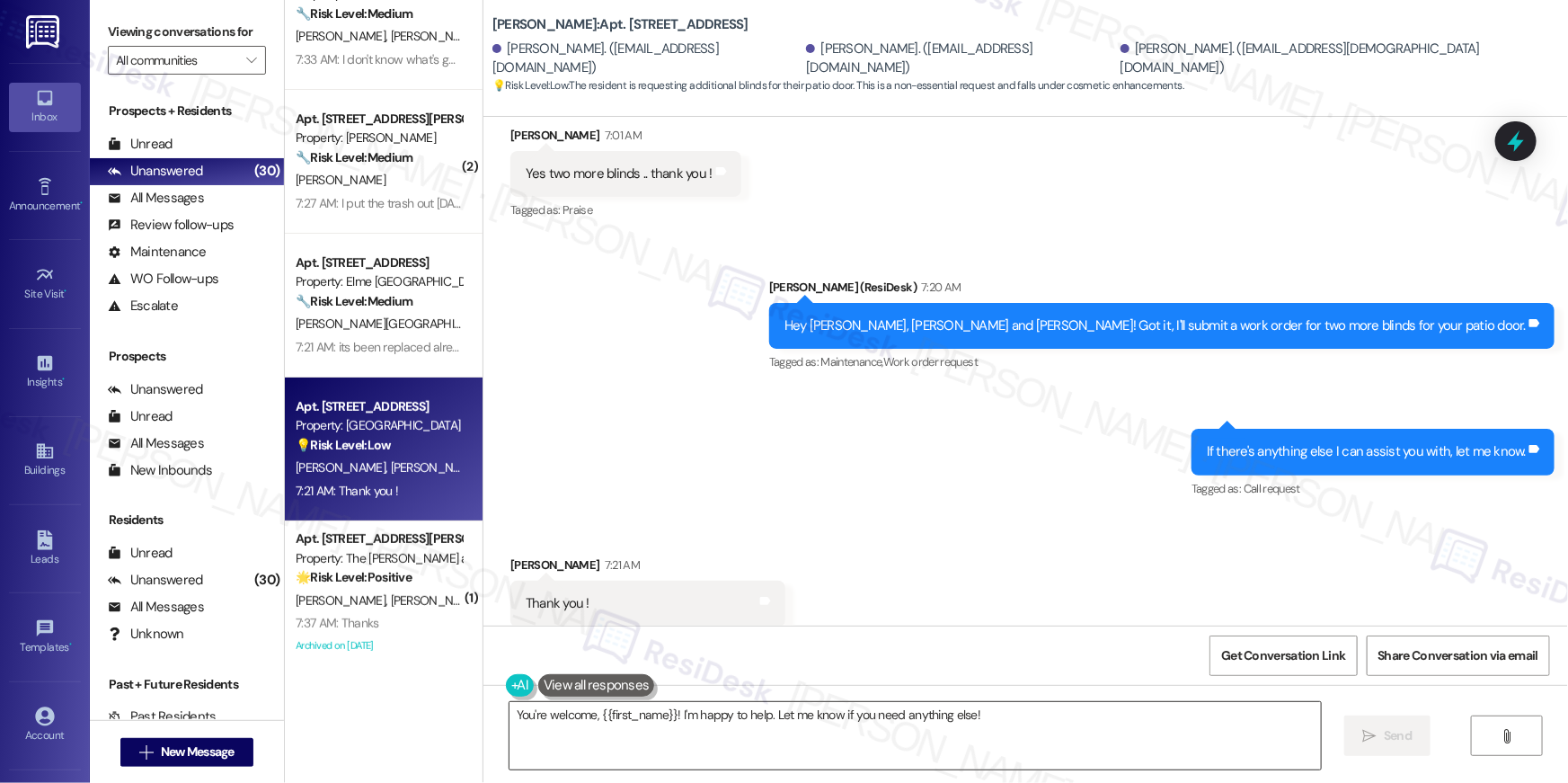
click at [970, 739] on textarea "You're welcome, {{first_name}}! I'm happy to help. Let me know if you" at bounding box center [915, 735] width 811 height 67
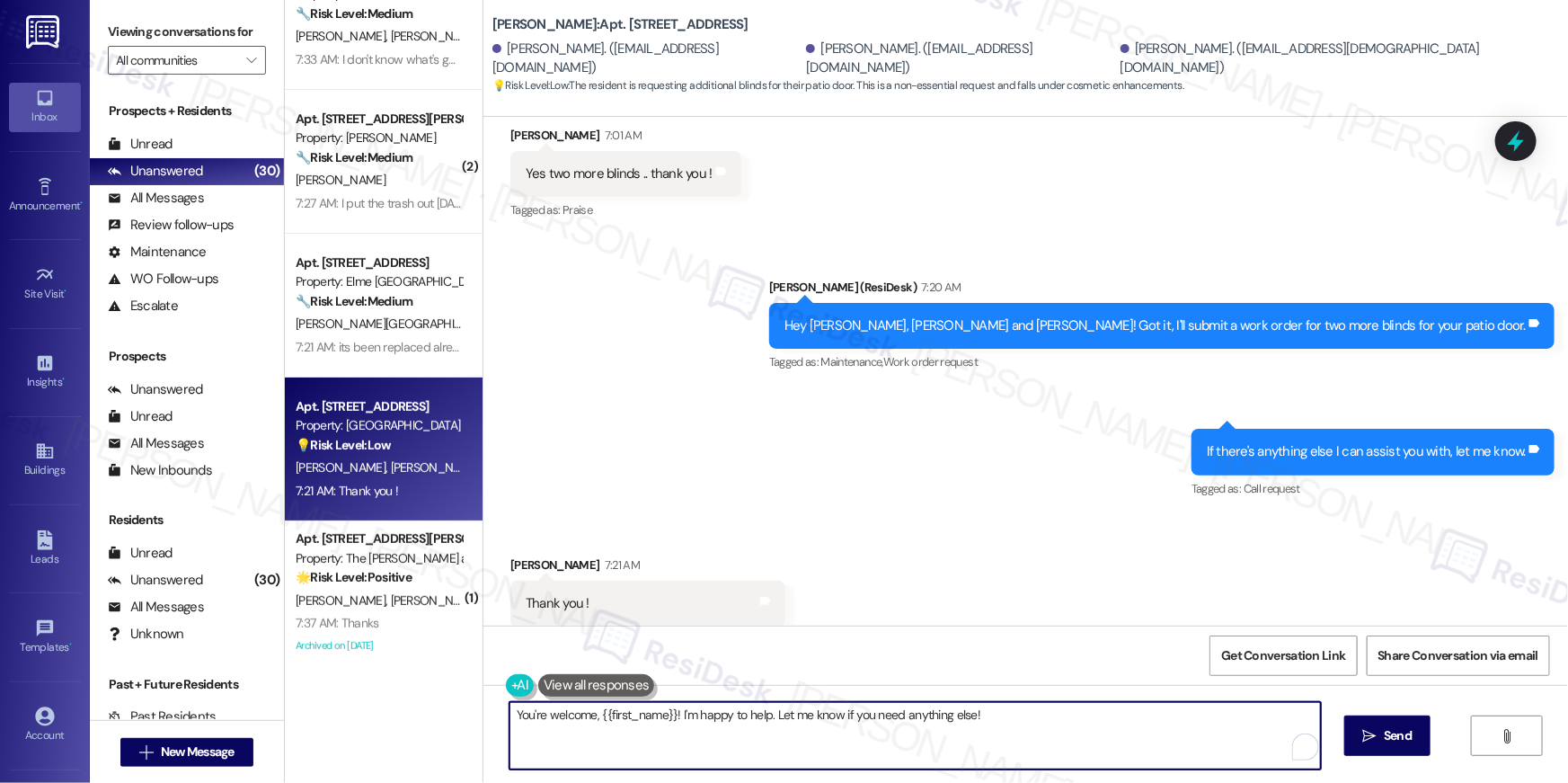
click at [970, 739] on textarea "You're welcome, {{first_name}}! I'm happy to help. Let me know if you need anyt…" at bounding box center [915, 735] width 811 height 67
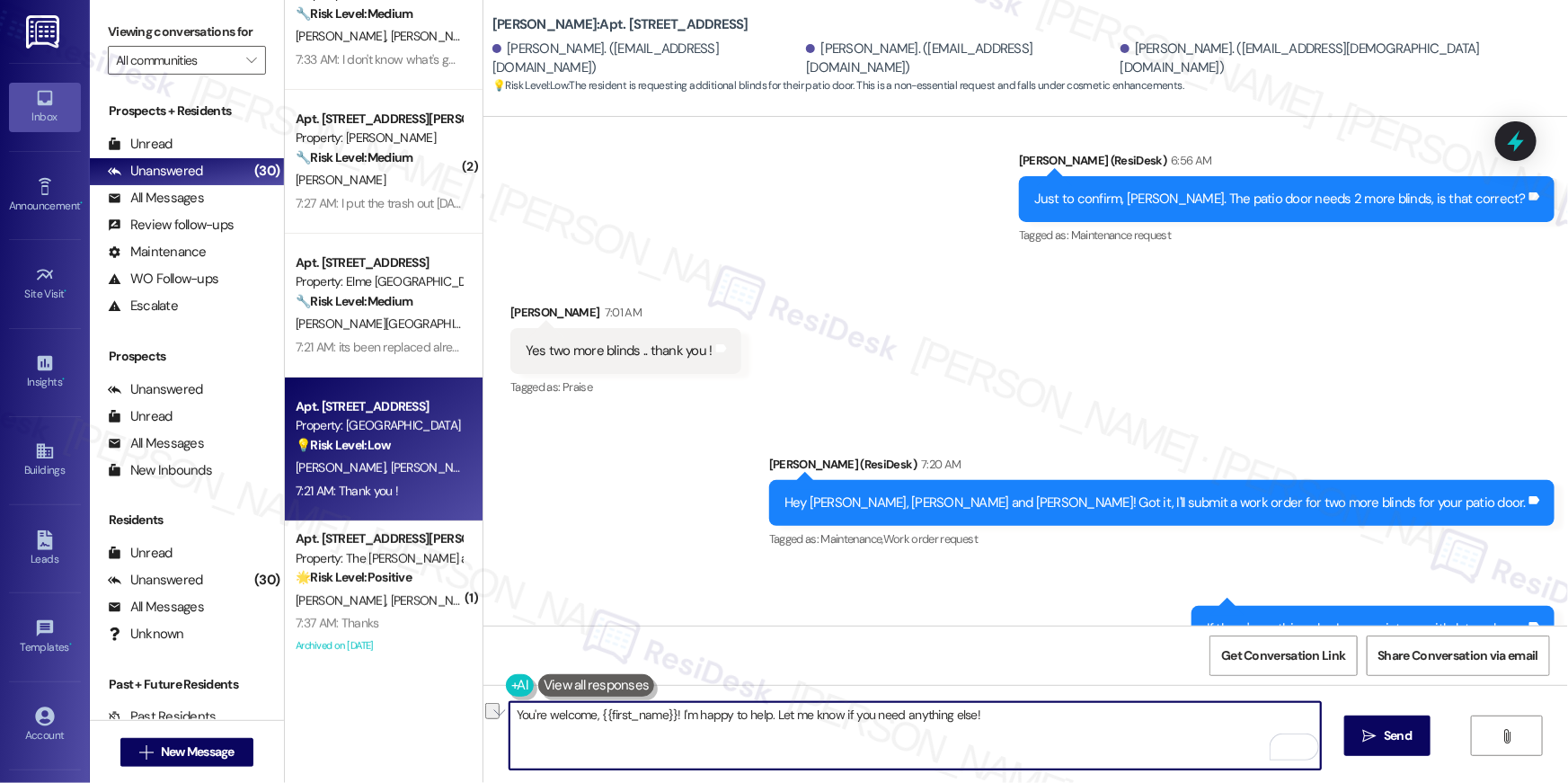
scroll to position [6694, 0]
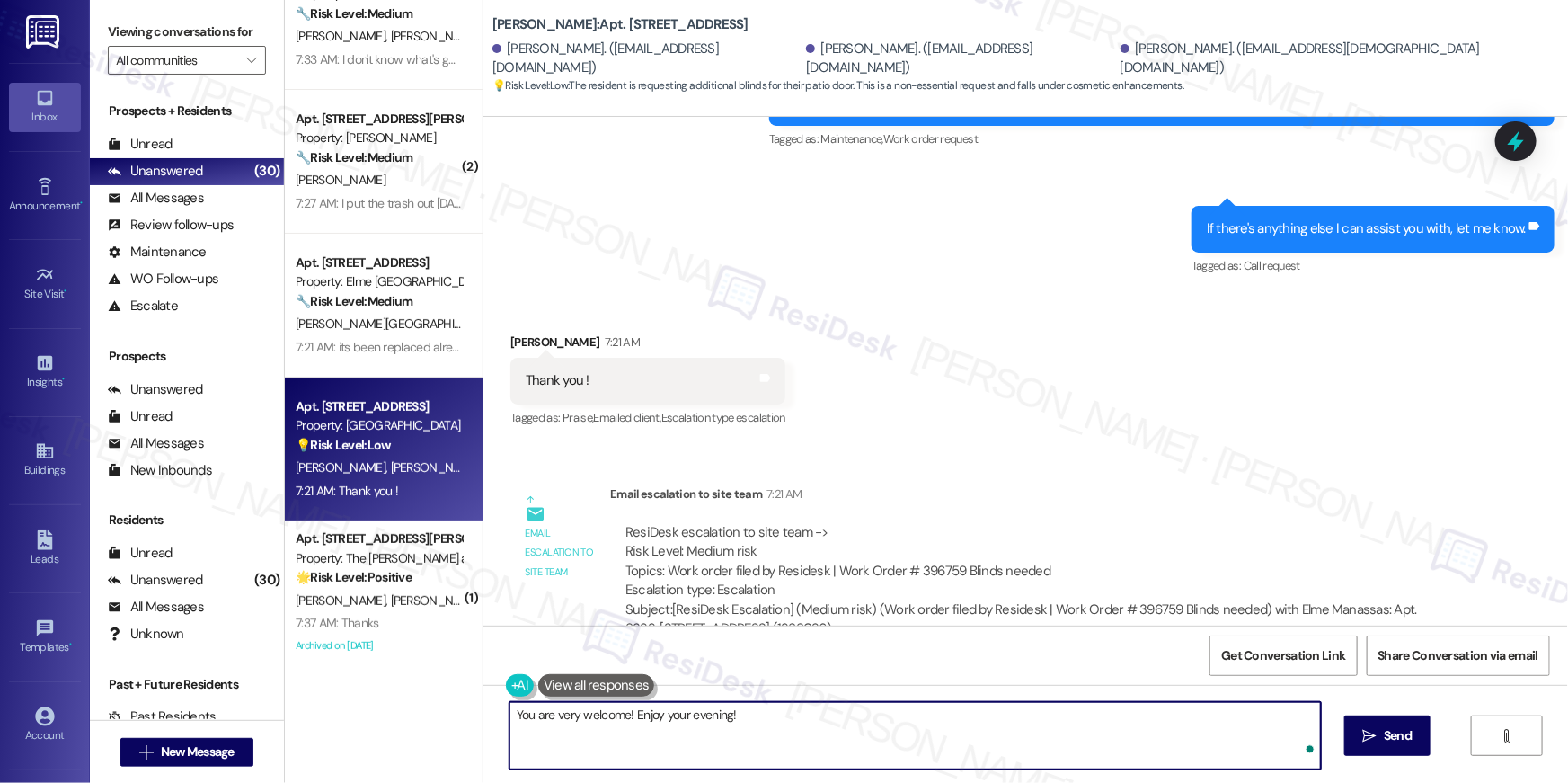
type textarea "You are very welcome! Enjoy your evening!"
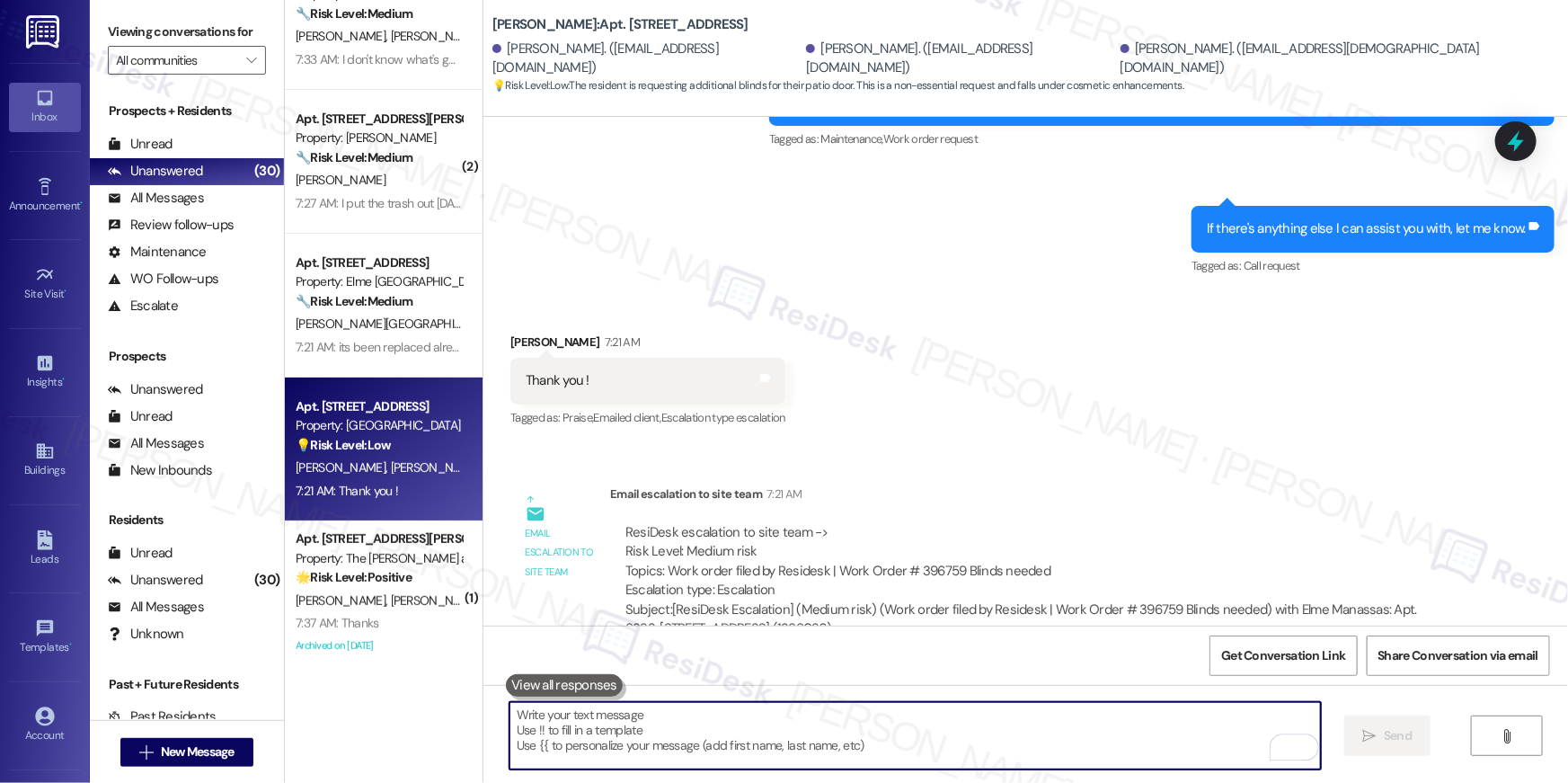
scroll to position [6471, 0]
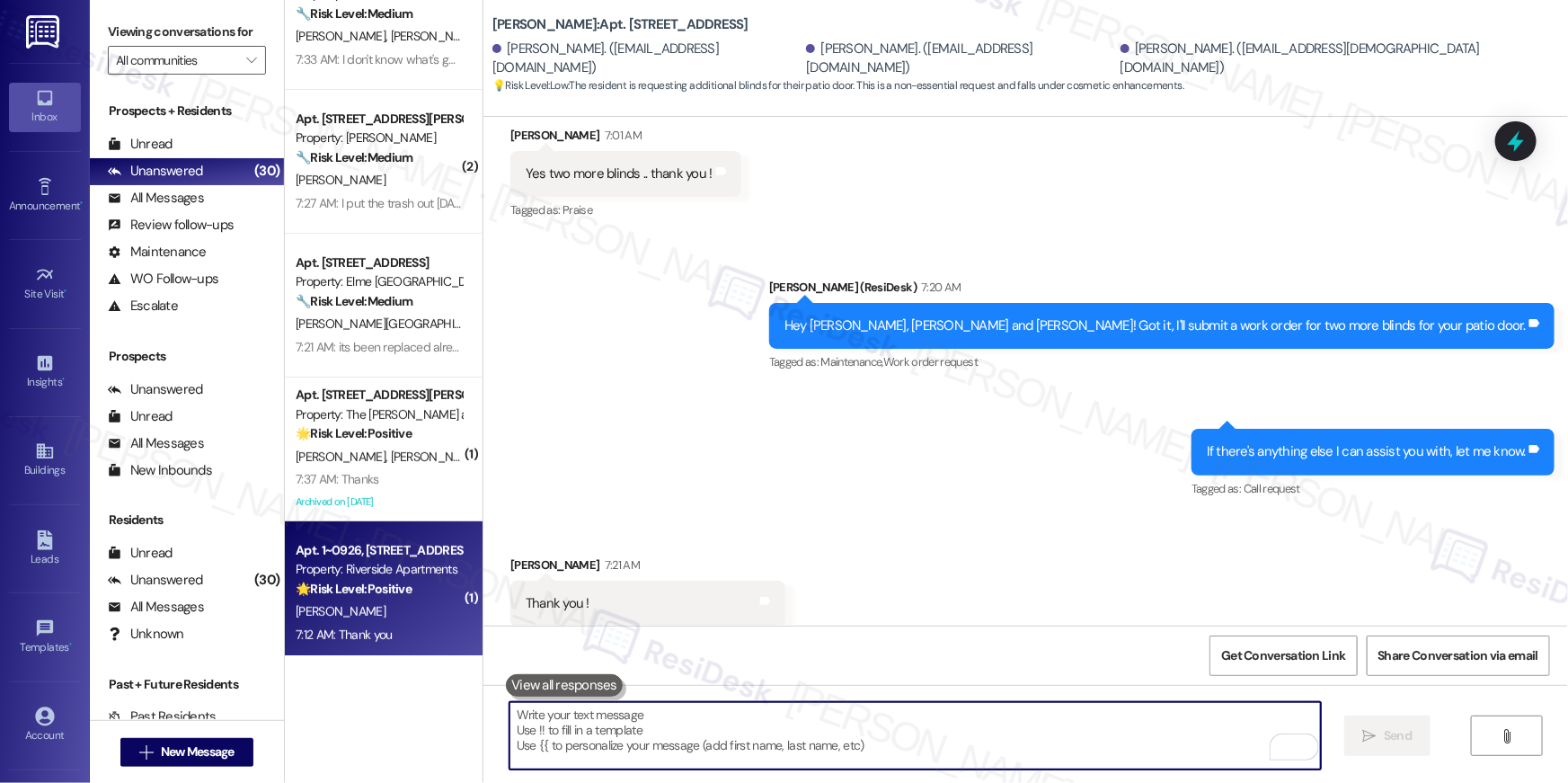
click at [365, 577] on div "Property: Riverside Apartments" at bounding box center [378, 569] width 166 height 18
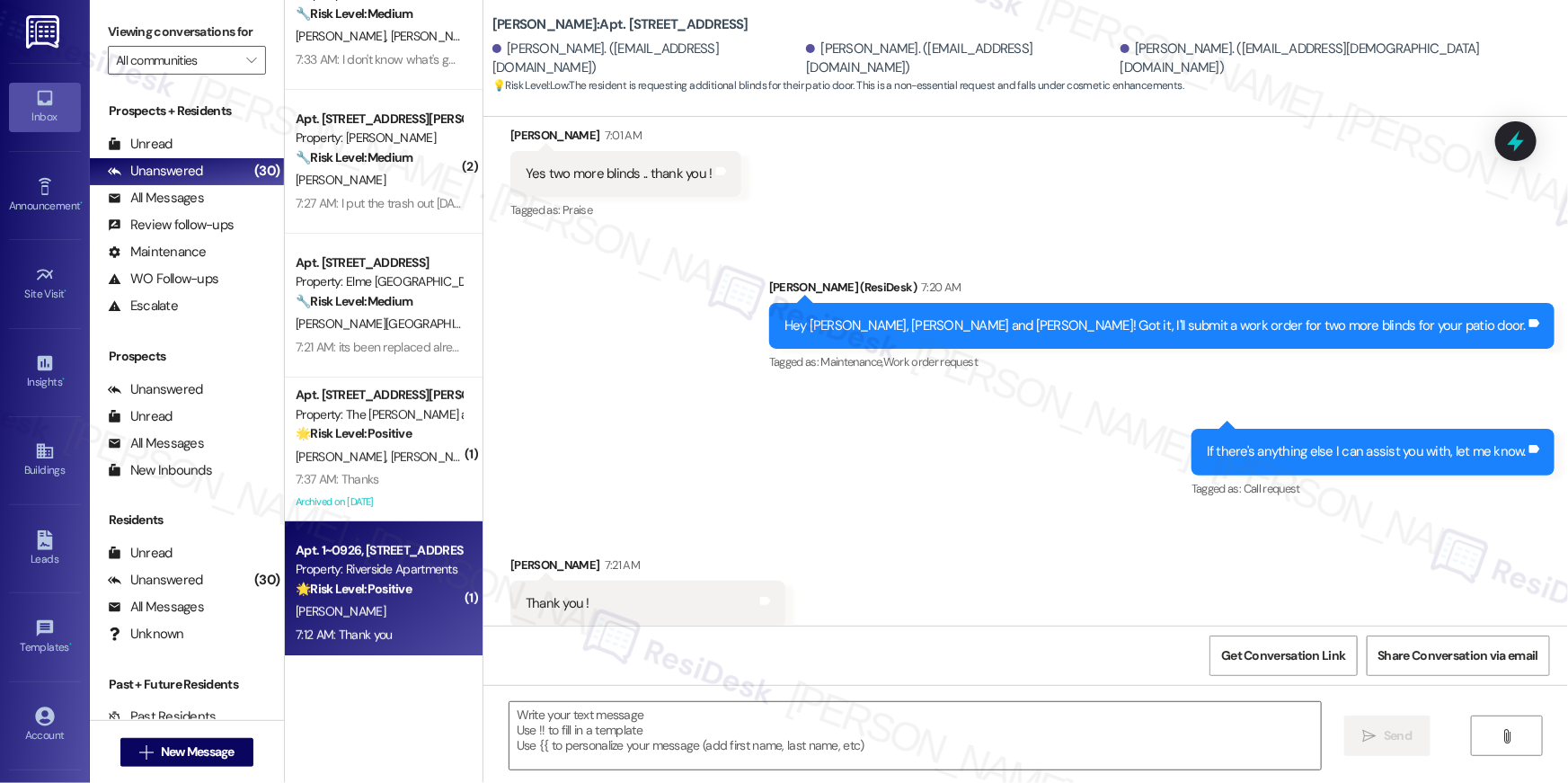
type textarea "Fetching suggested responses. Please feel free to read through the conversation…"
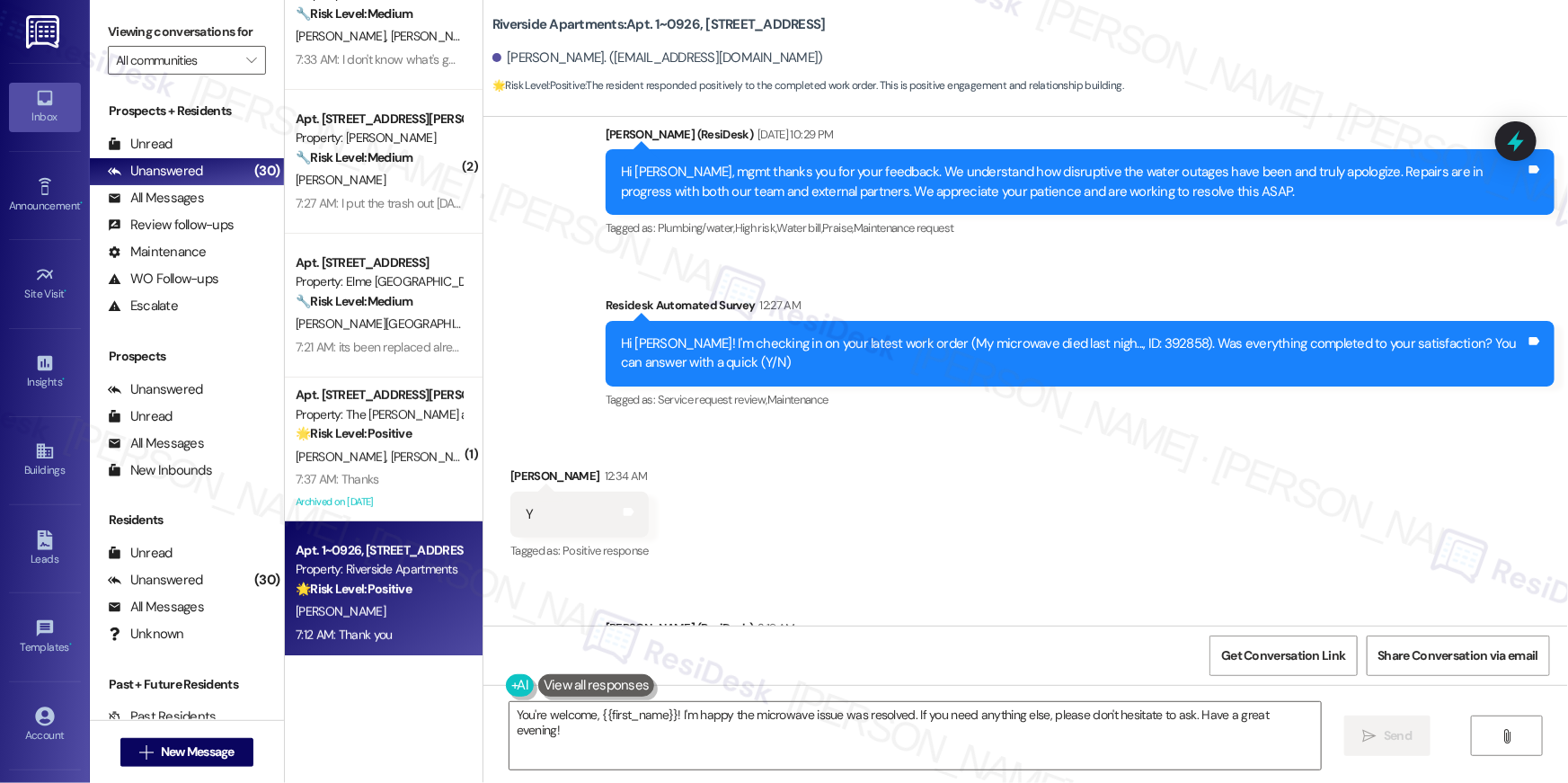
scroll to position [10820, 0]
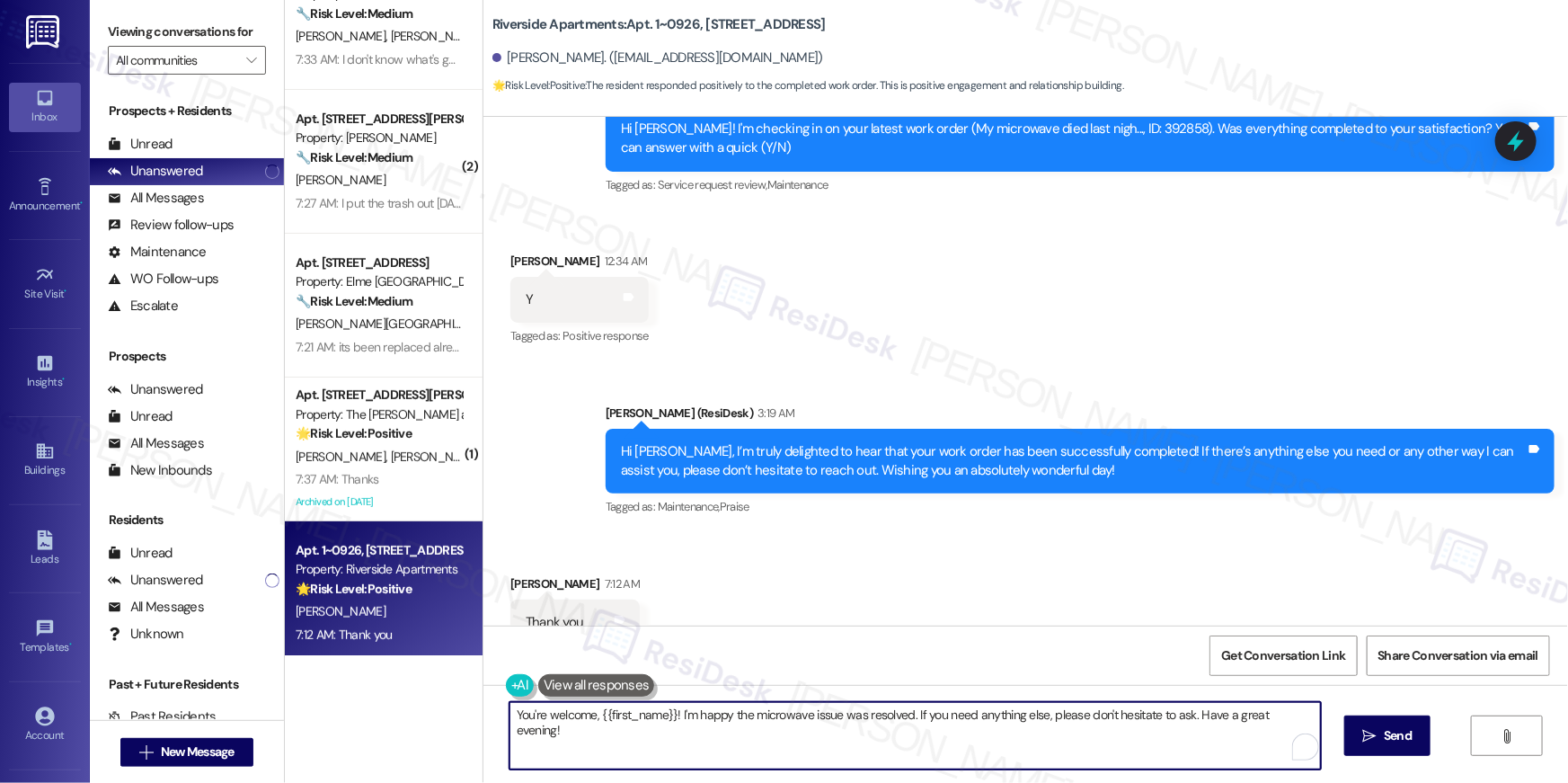
click at [741, 736] on textarea "You're welcome, {{first_name}}! I'm happy the microwave issue was resolved. If …" at bounding box center [915, 735] width 811 height 67
click at [740, 736] on textarea "You're welcome, {{first_name}}! I'm happy the microwave issue was resolved. If …" at bounding box center [915, 735] width 811 height 67
click at [739, 736] on textarea "You're welcome, {{first_name}}! I'm happy the microwave issue was resolved. If …" at bounding box center [915, 735] width 811 height 67
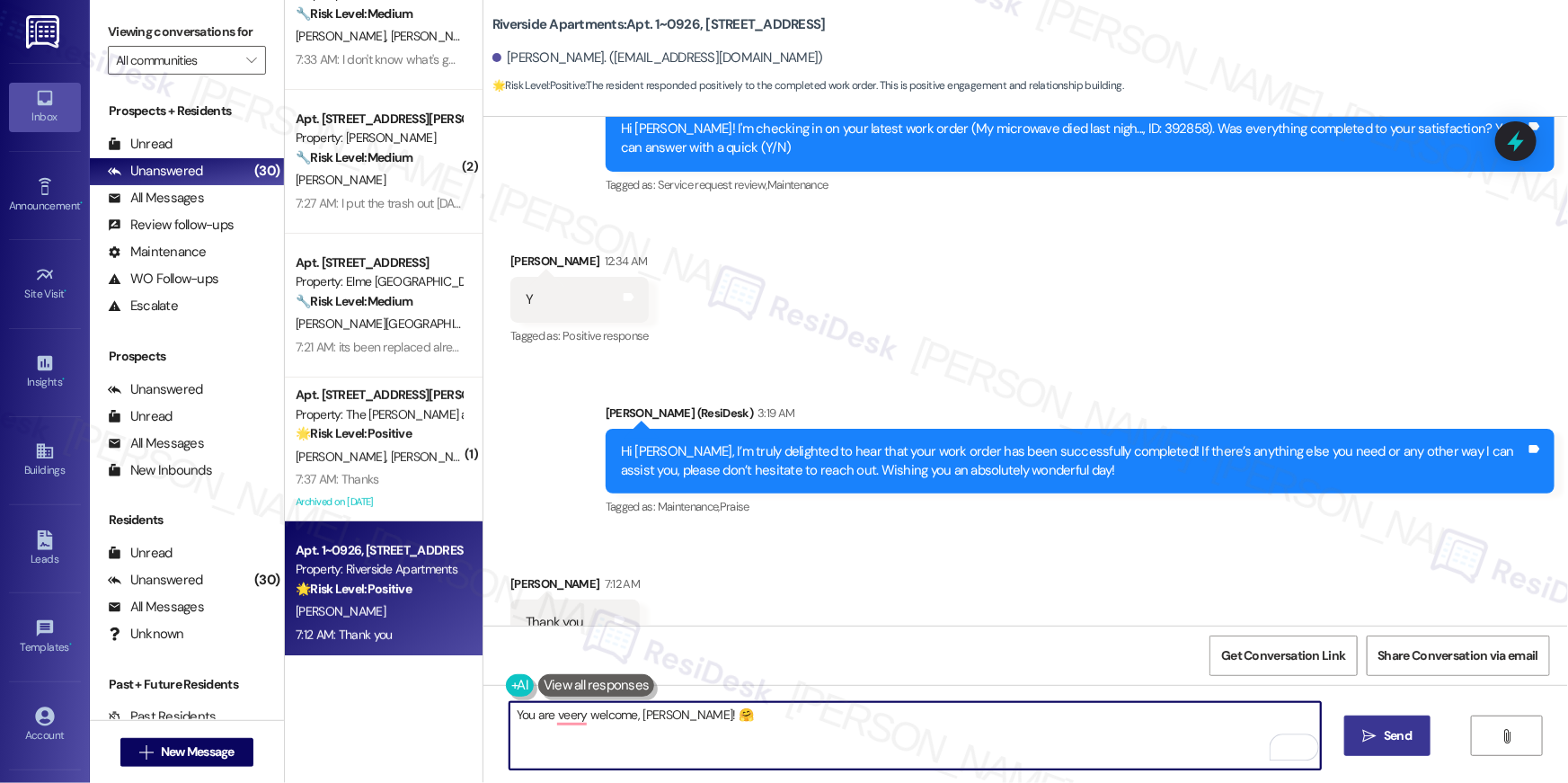
type textarea "You are veery welcome, Gary! 🤗"
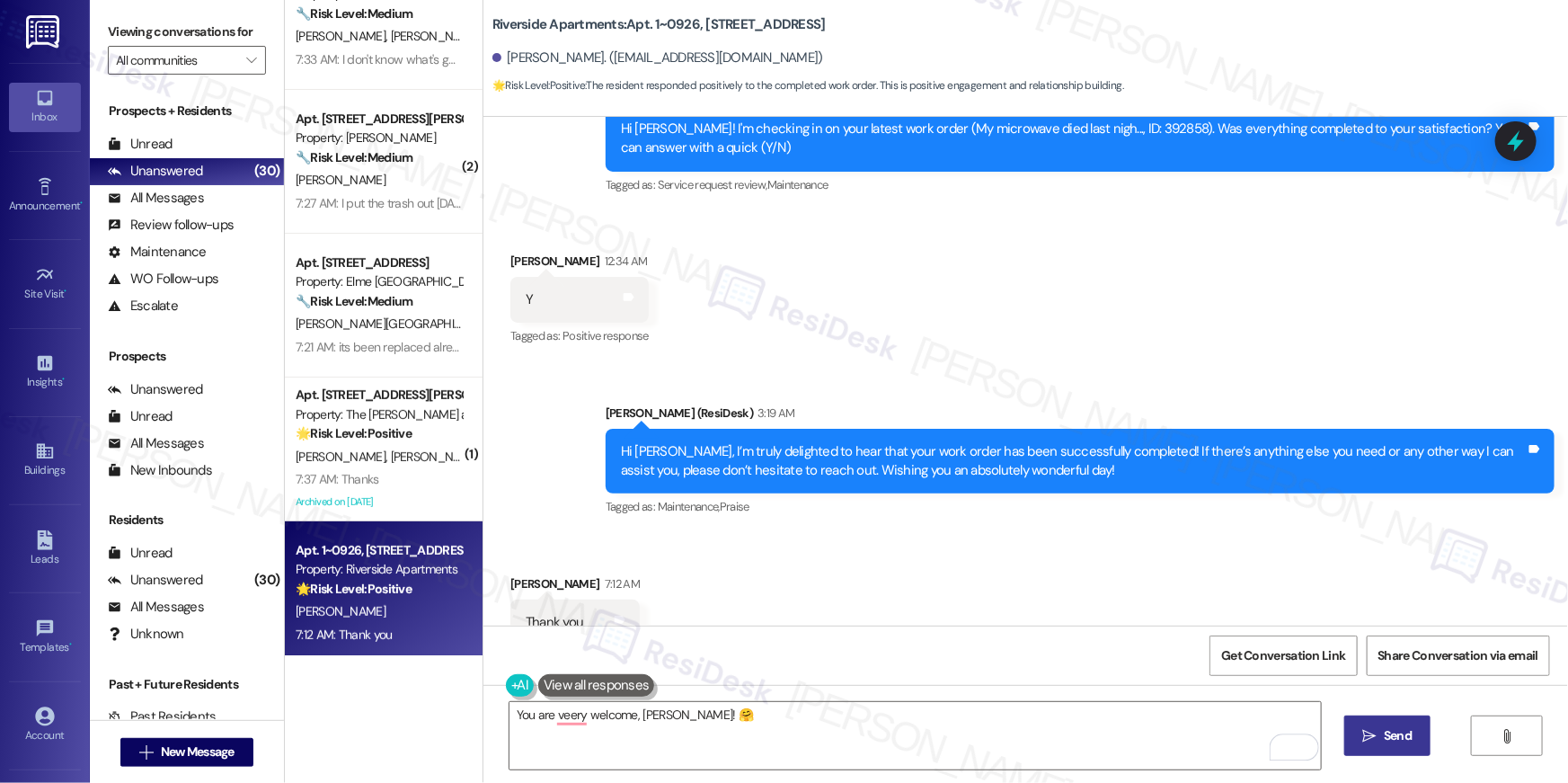
click at [1373, 725] on button " Send" at bounding box center [1387, 736] width 87 height 41
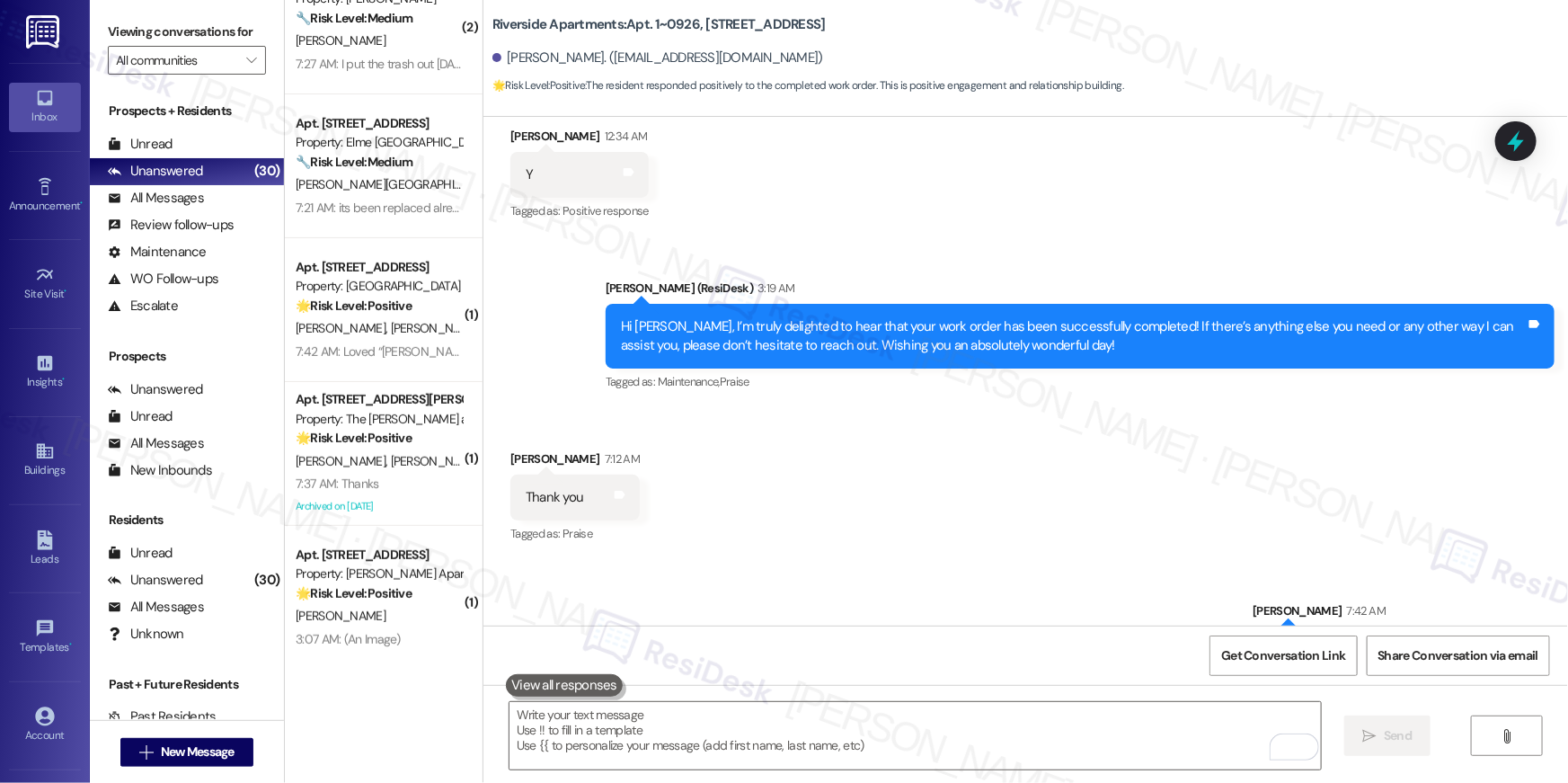
scroll to position [0, 0]
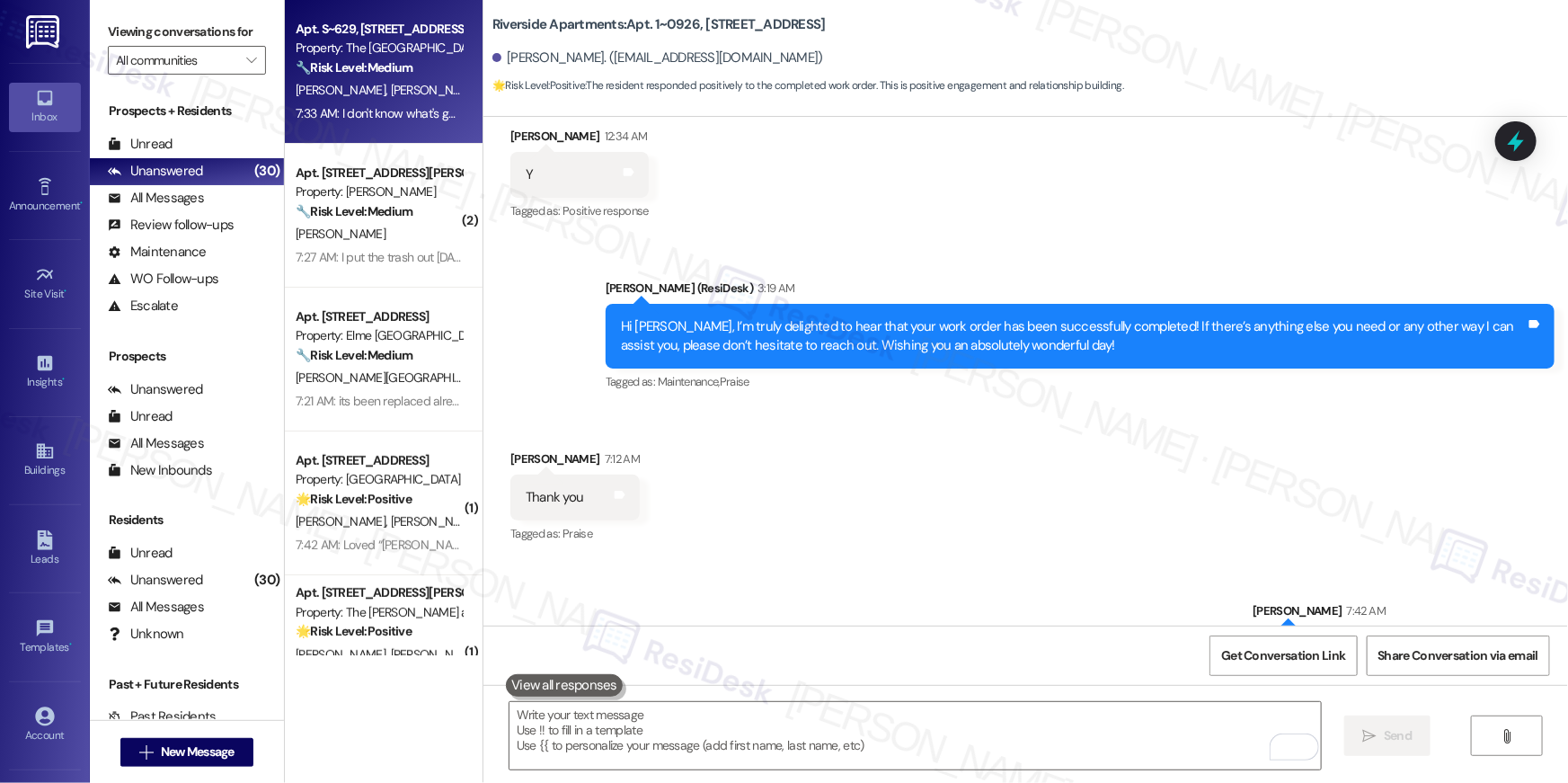
click at [390, 89] on span "[PERSON_NAME]" at bounding box center [435, 90] width 90 height 17
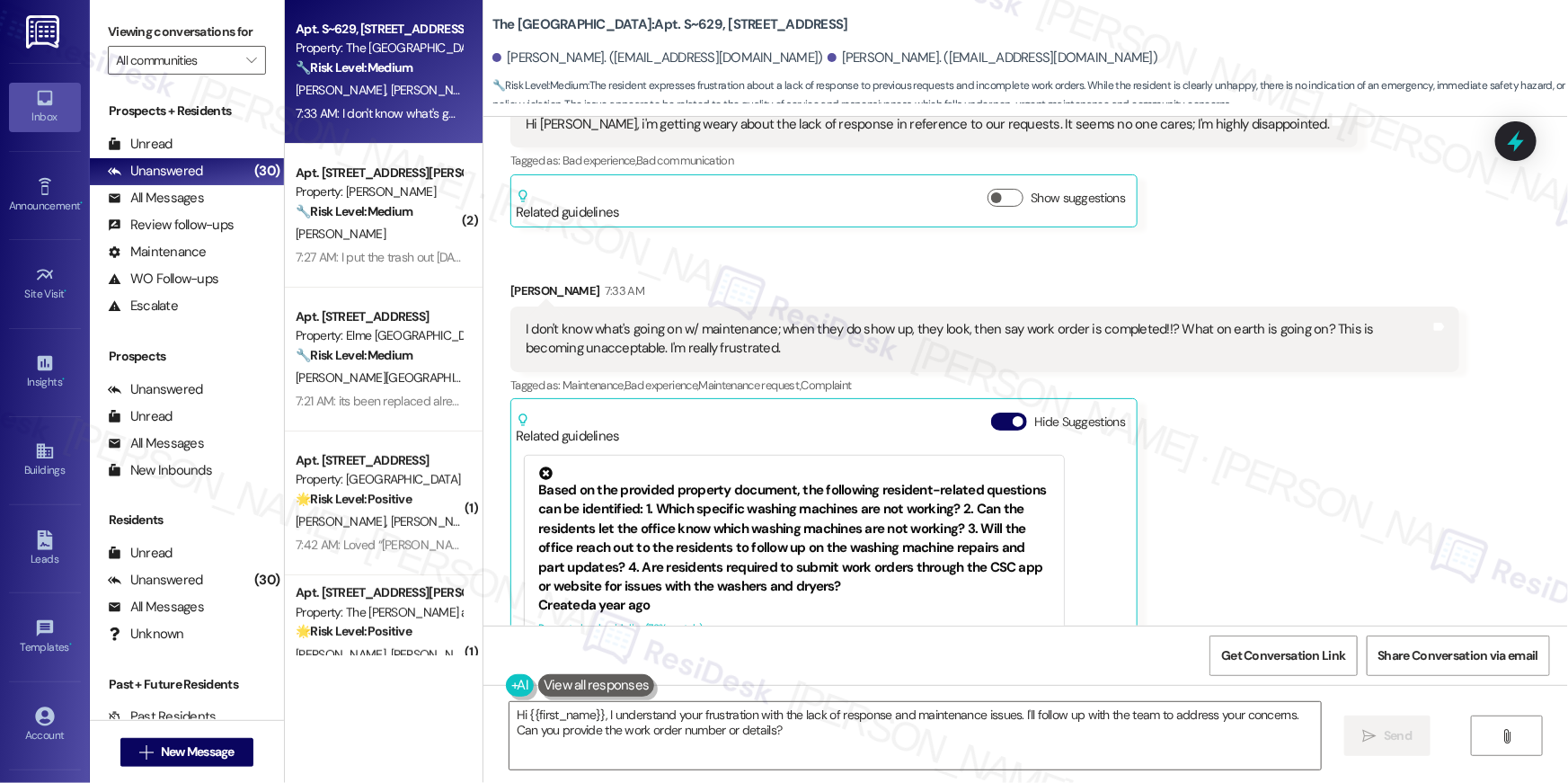
scroll to position [3, 0]
click at [731, 737] on textarea "Hi {{first_name}}, I understand your frustration with the lack of response and …" at bounding box center [915, 735] width 811 height 67
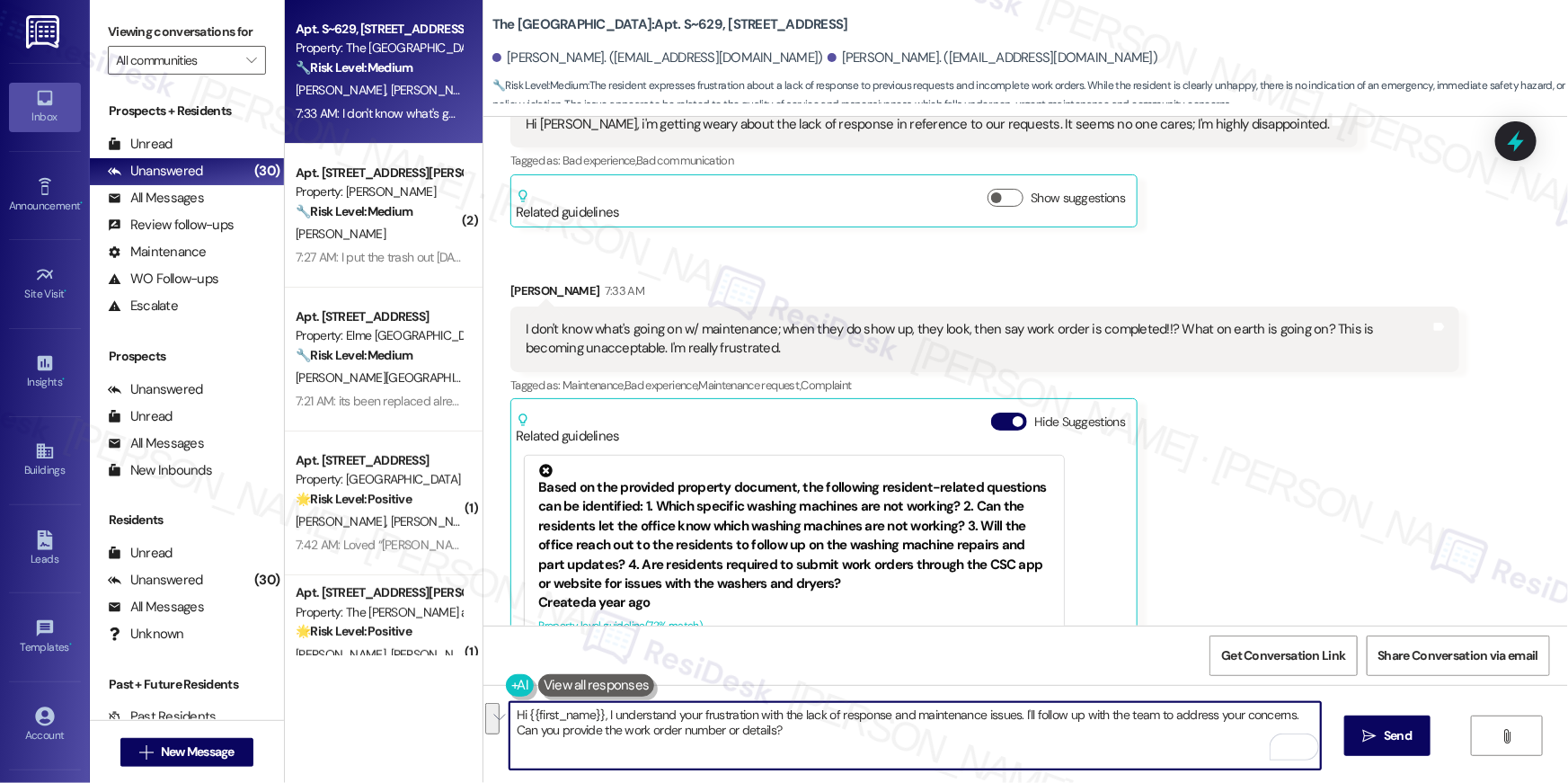
drag, startPoint x: 782, startPoint y: 734, endPoint x: 748, endPoint y: 718, distance: 37.6
click at [748, 718] on textarea "Hi {{first_name}}, I understand your frustration with the lack of response and …" at bounding box center [915, 735] width 811 height 67
type textarea "Hi {{first_name}}, I understand your frustration. May I know which work order/r…"
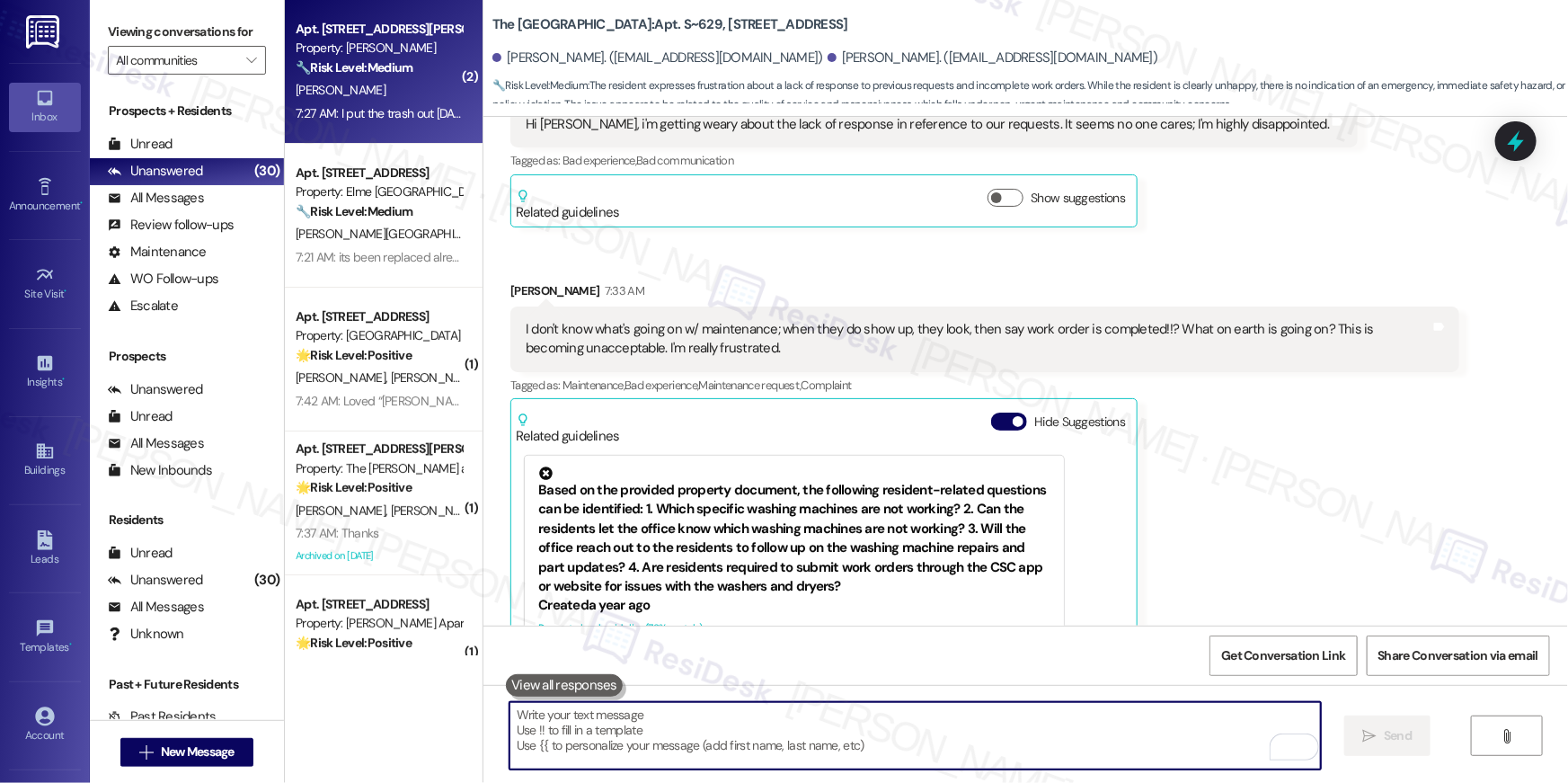
click at [354, 70] on strong "🔧 Risk Level: Medium" at bounding box center [353, 67] width 117 height 17
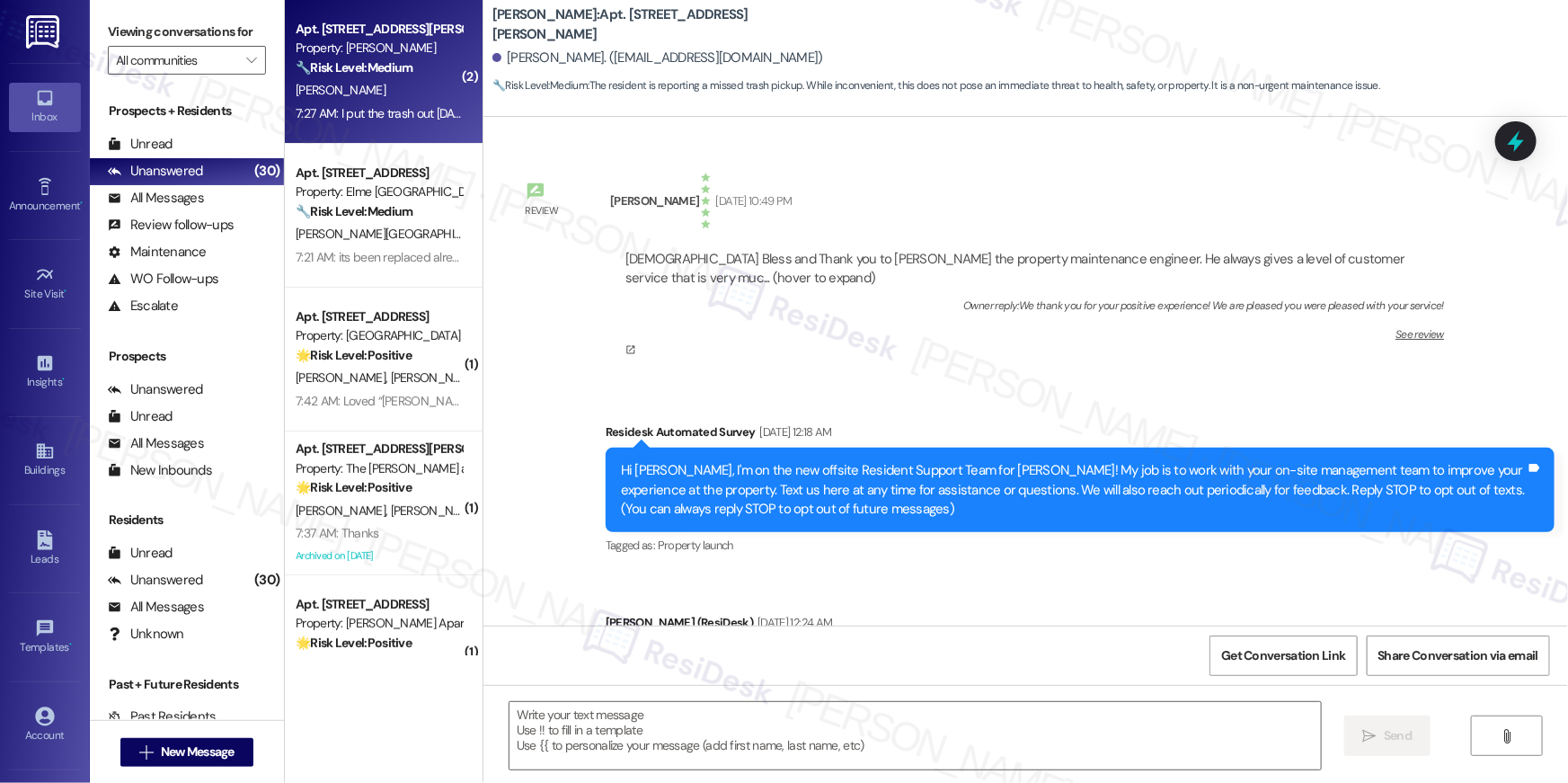
scroll to position [9150, 0]
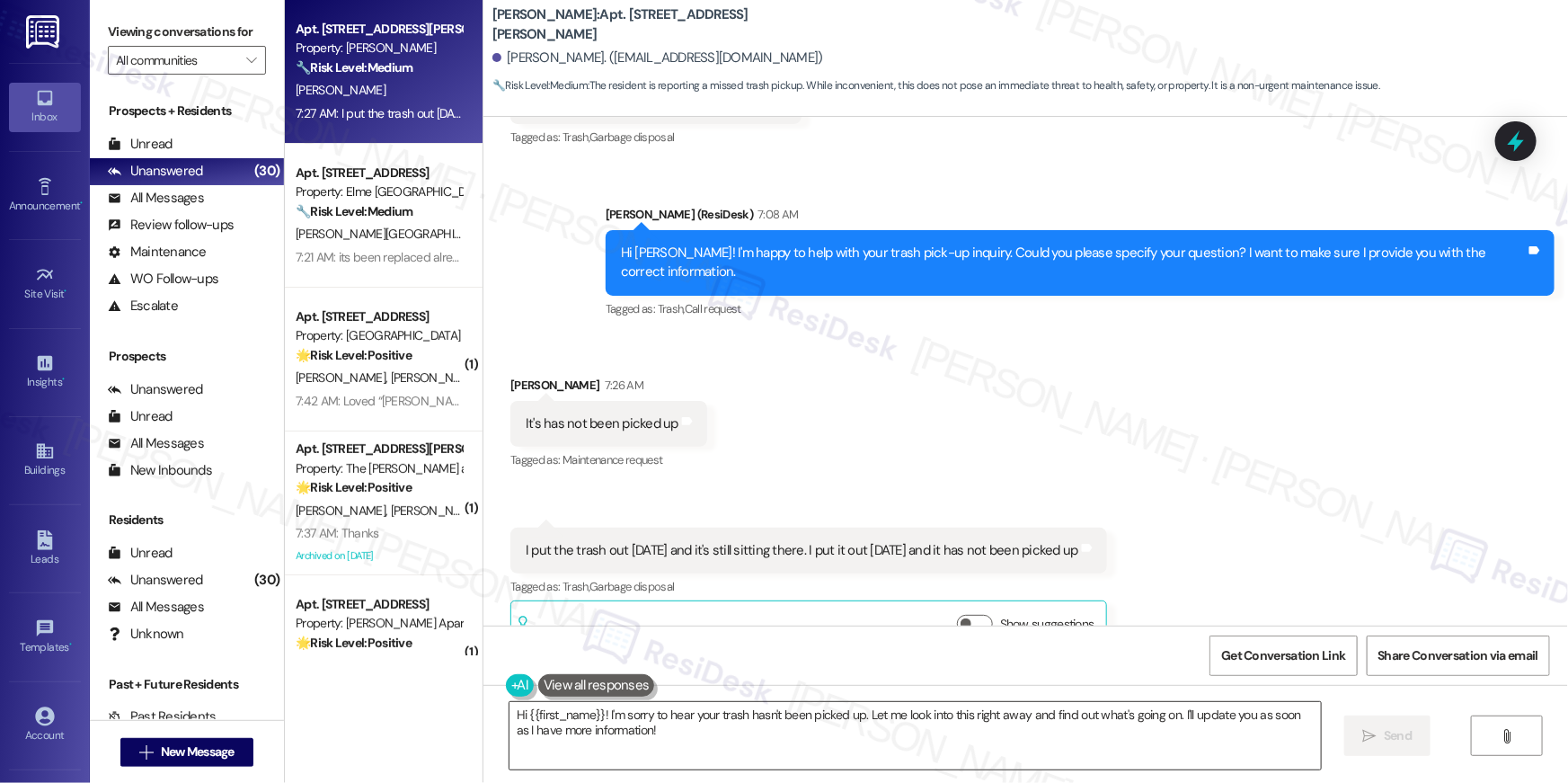
click at [739, 756] on textarea "Hi {{first_name}}! I'm sorry to hear your trash hasn't been picked up. Let me l…" at bounding box center [915, 735] width 811 height 67
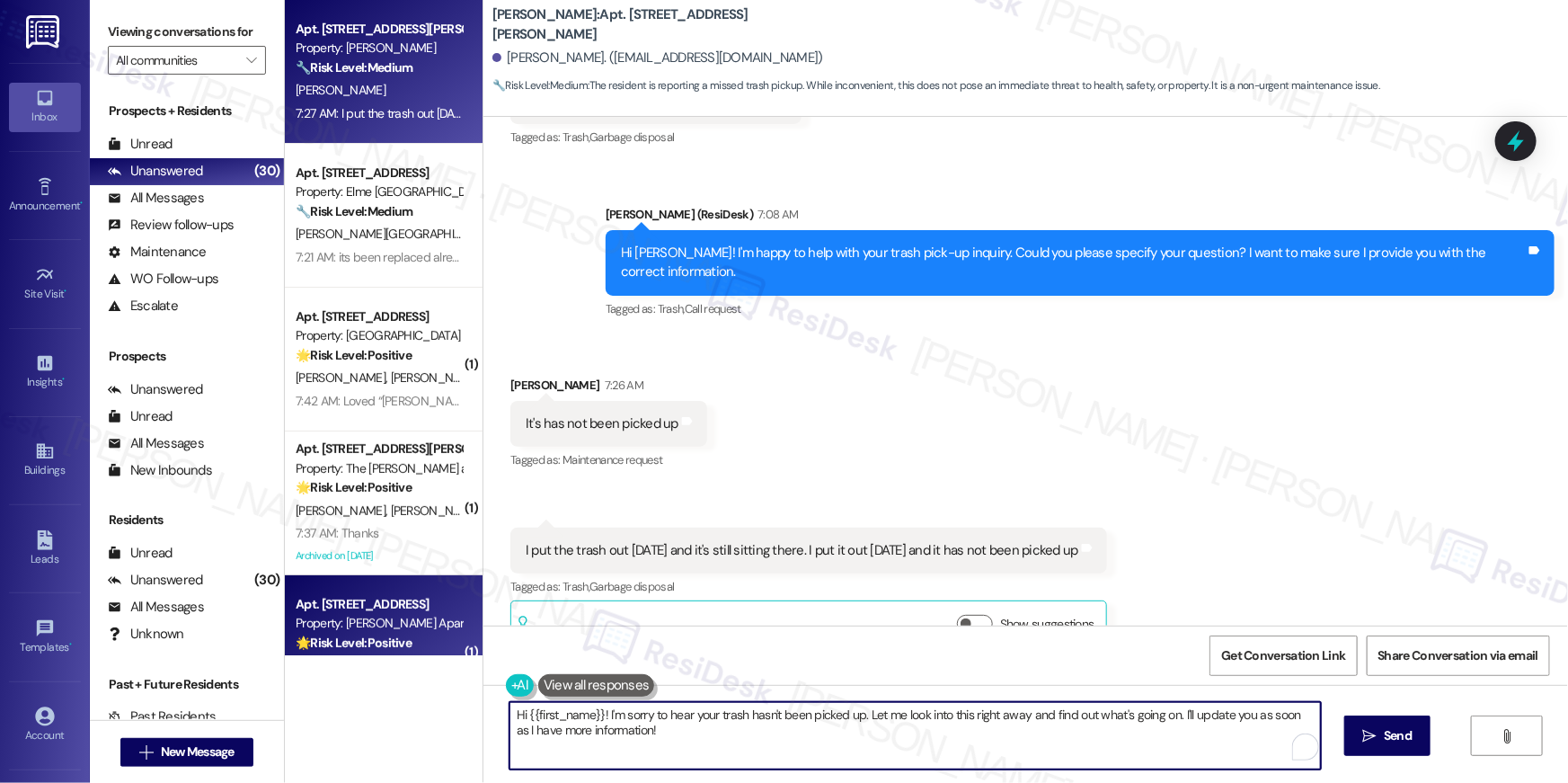
drag, startPoint x: 741, startPoint y: 743, endPoint x: 295, endPoint y: 623, distance: 461.9
click at [295, 623] on div "Apt. 936, 50 Greenleaf Road Property: Elme Conyers 🔧 Risk Level: Medium The res…" at bounding box center [927, 392] width 1283 height 783
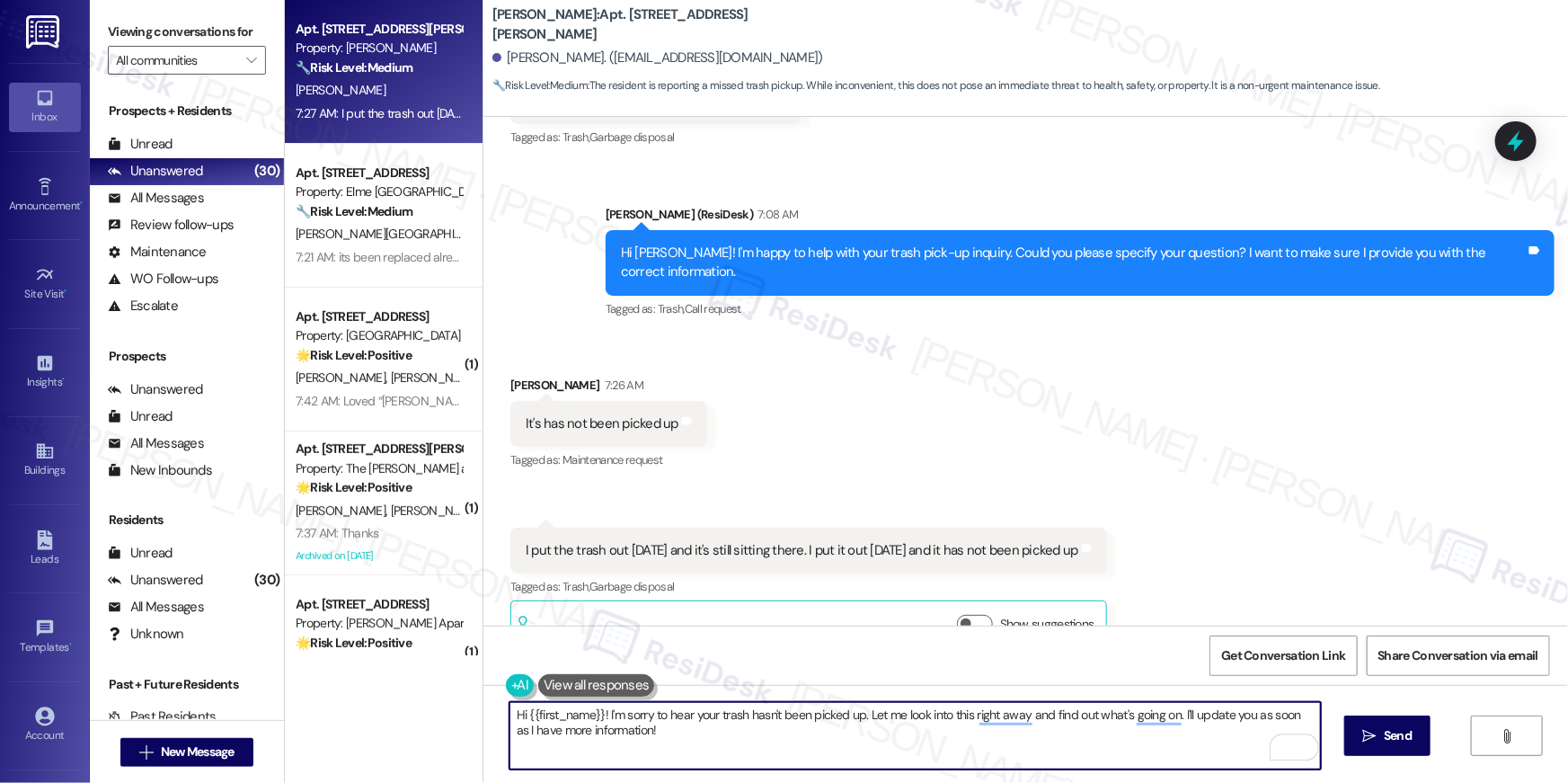
click at [736, 717] on textarea "Hi {{first_name}}! I'm sorry to hear your trash hasn't been picked up. Let me l…" at bounding box center [915, 735] width 811 height 67
drag, startPoint x: 596, startPoint y: 717, endPoint x: 518, endPoint y: 708, distance: 78.5
click at [518, 709] on textarea "Hi {{first_name}}! I'm sorry to hear your trash hasn't been picked up. Let me l…" at bounding box center [915, 735] width 811 height 67
click at [706, 730] on textarea "I'm sorry to hear your trash hasn't been picked up. Let me look into this right…" at bounding box center [915, 735] width 811 height 67
drag, startPoint x: 764, startPoint y: 718, endPoint x: 780, endPoint y: 751, distance: 36.7
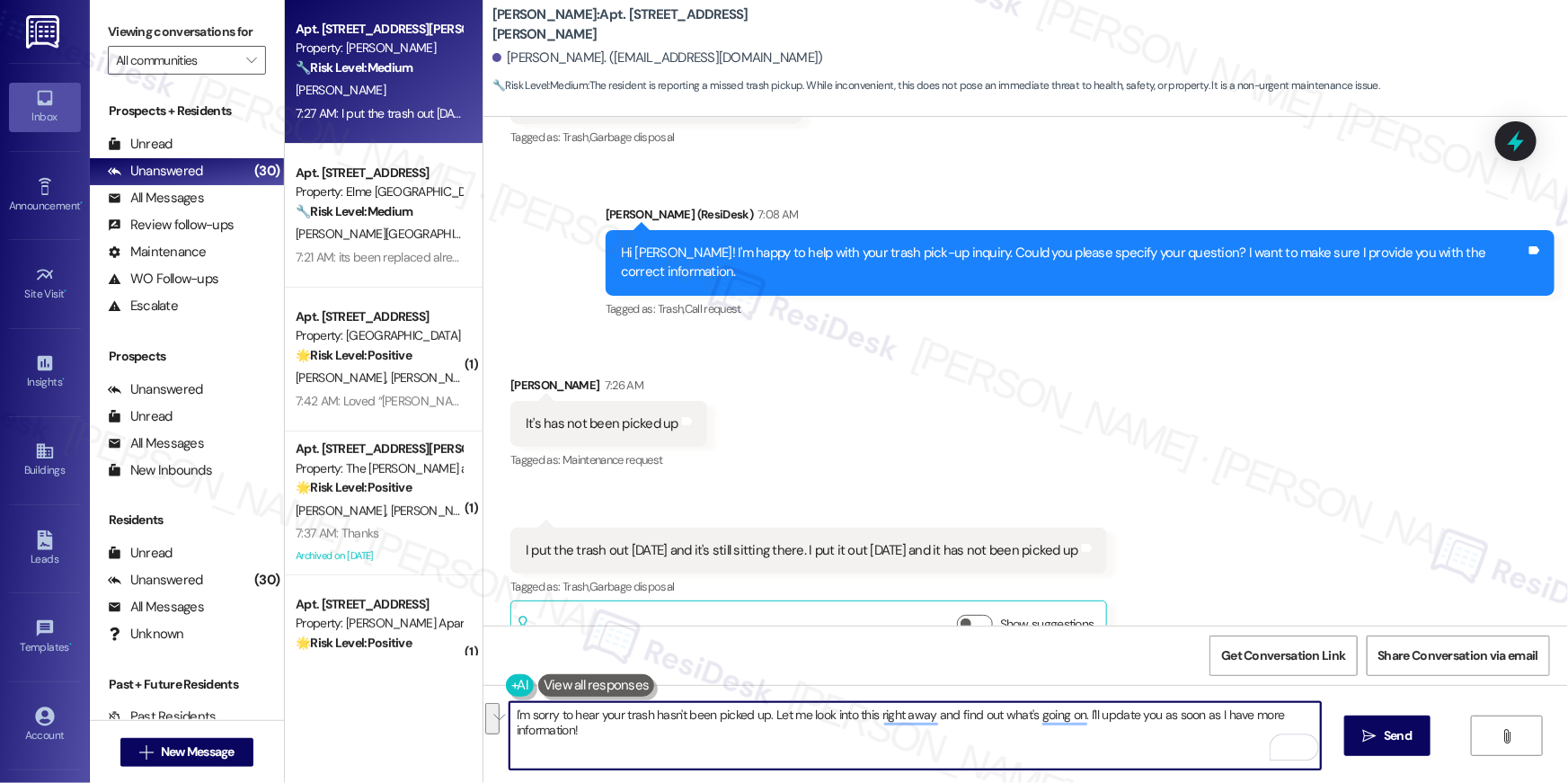
click at [780, 751] on textarea "I'm sorry to hear your trash hasn't been picked up. Let me look into this right…" at bounding box center [915, 735] width 811 height 67
click at [760, 722] on textarea "I'm sorry to hear your trash hasn't been picked up. I'll escalate this matter t…" at bounding box center [915, 735] width 811 height 67
type textarea "I'm sorry to hear your trash hasn't been picked up, Langley. I'll escalate this…"
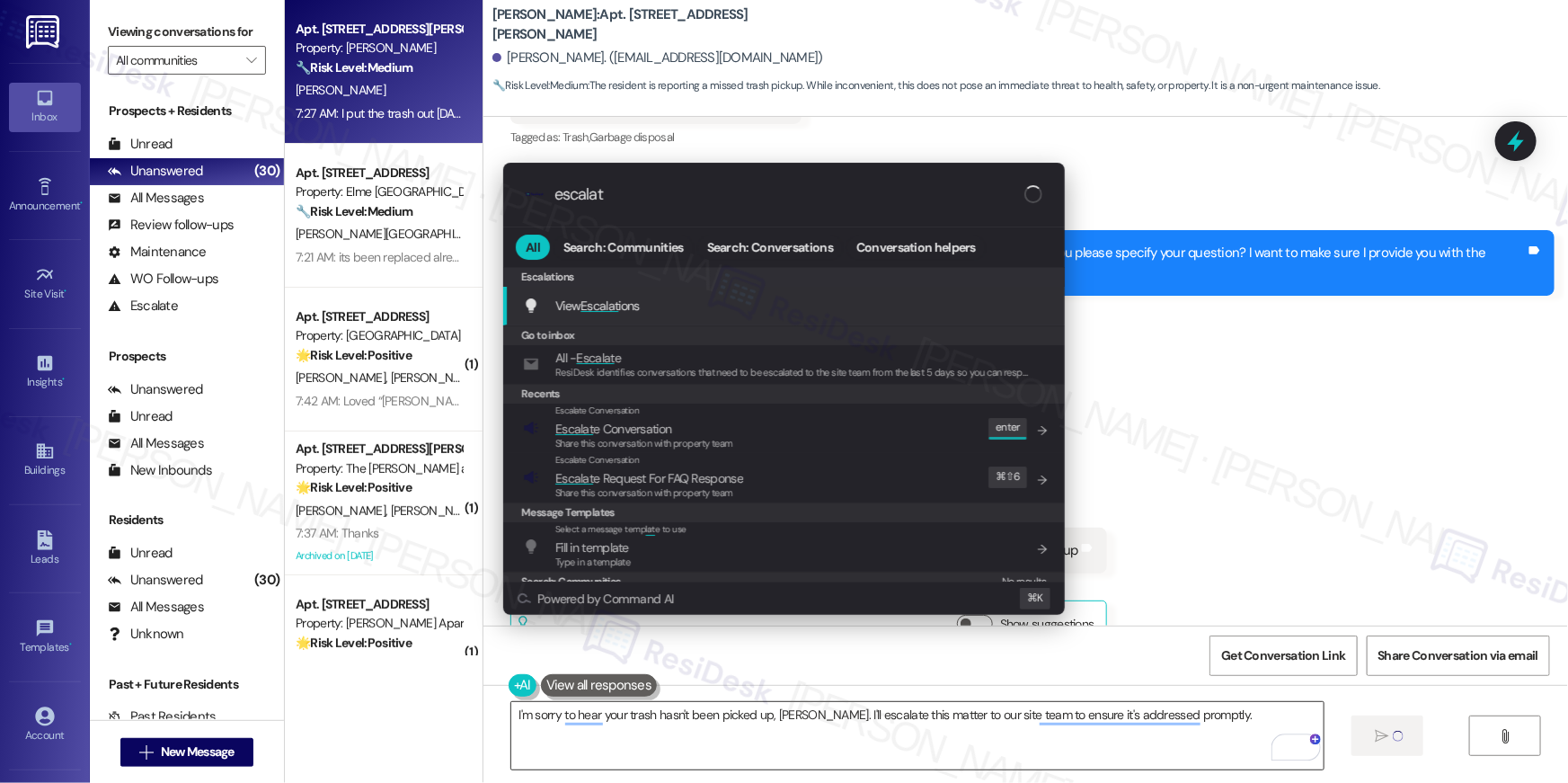
type input "escalate"
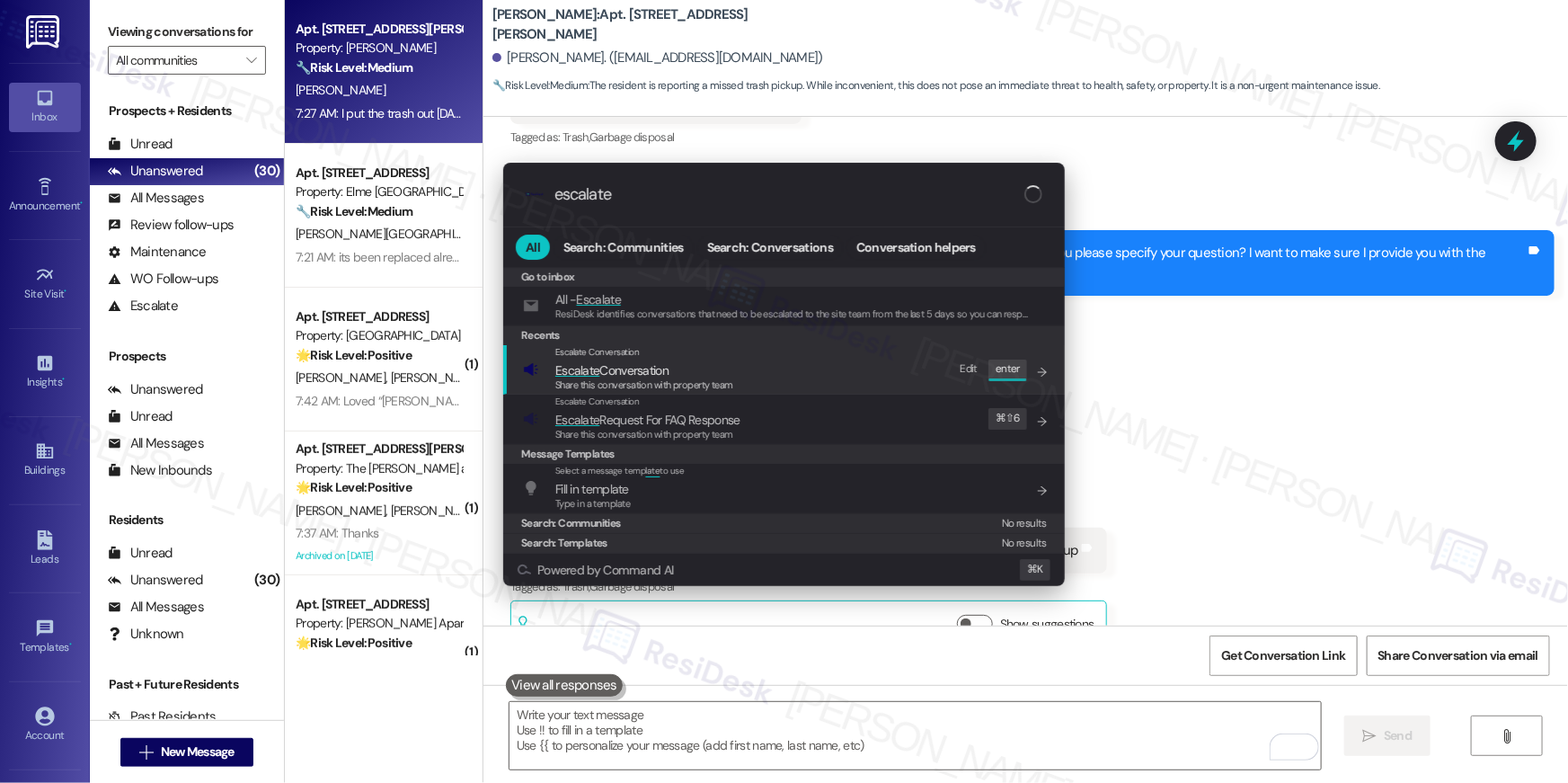
type input "escalate"
click at [674, 376] on span "Escalate Conversation" at bounding box center [644, 369] width 178 height 19
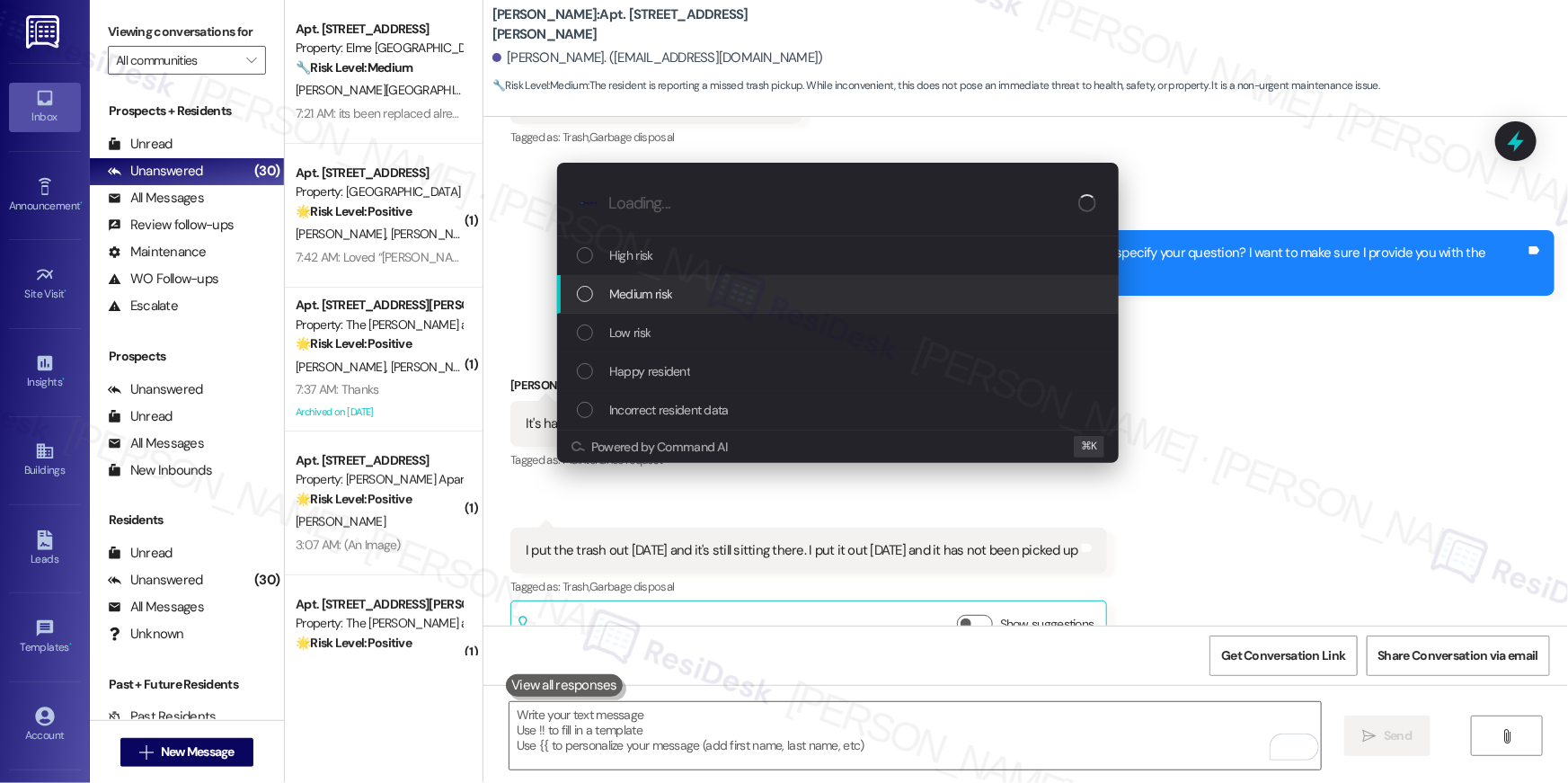
click at [660, 296] on span "Medium risk" at bounding box center [640, 294] width 63 height 19
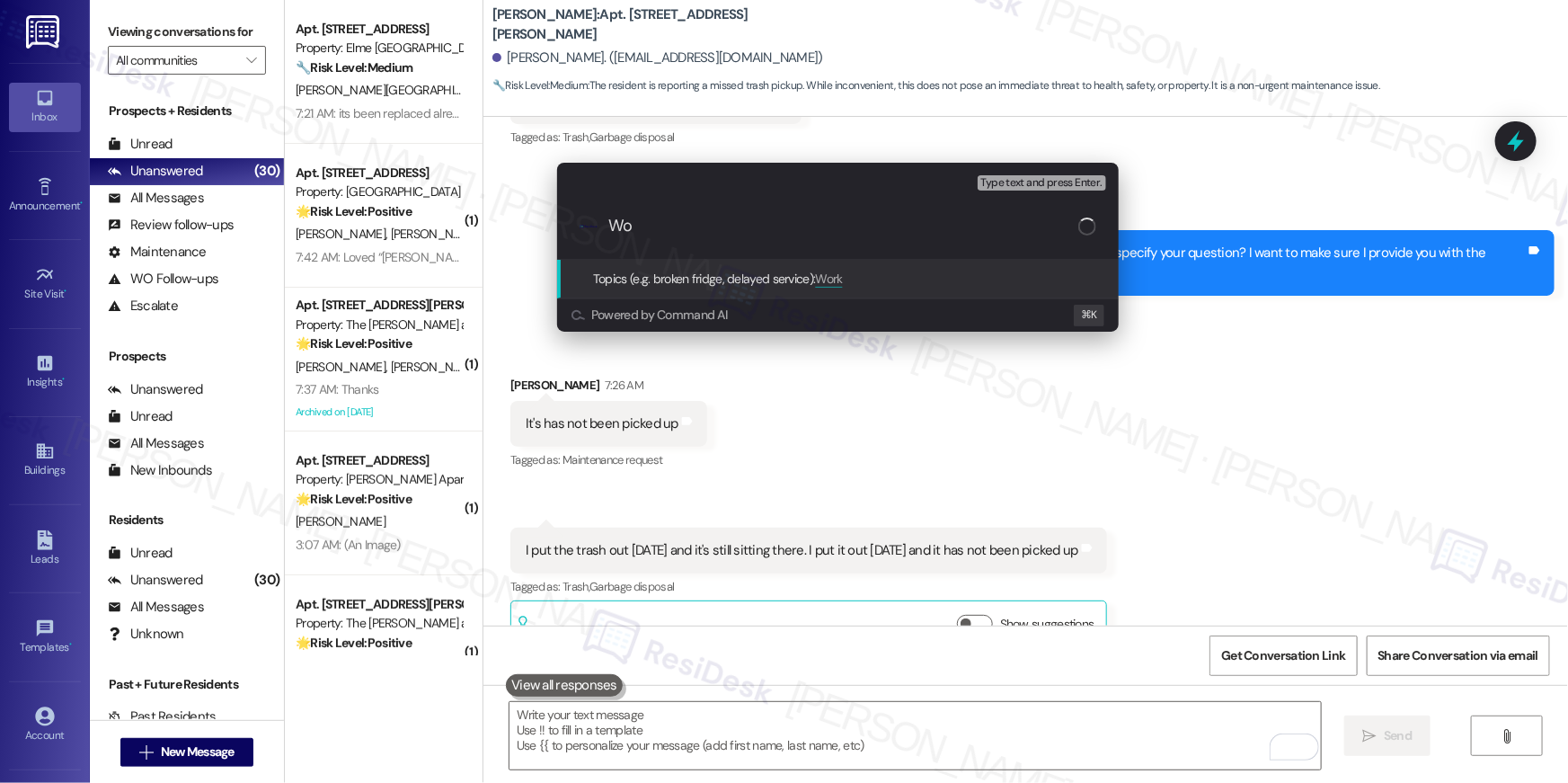
type input "W"
type input "'"
paste input "Trash not picked up"
type input "Trash not picked up"
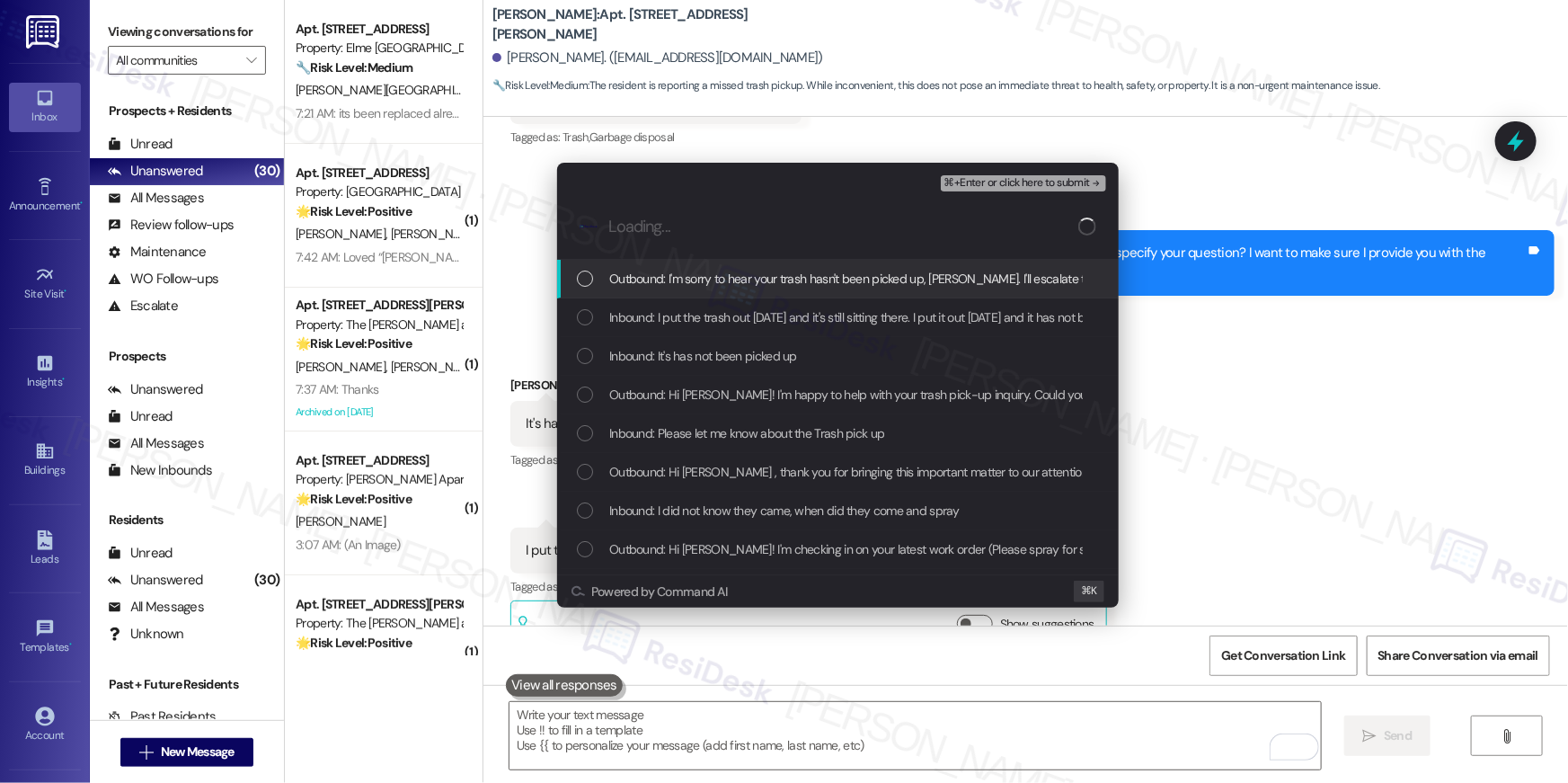
click at [715, 271] on span "Outbound: I'm sorry to hear your trash hasn't been picked up, Langley. I'll esc…" at bounding box center [1005, 278] width 793 height 19
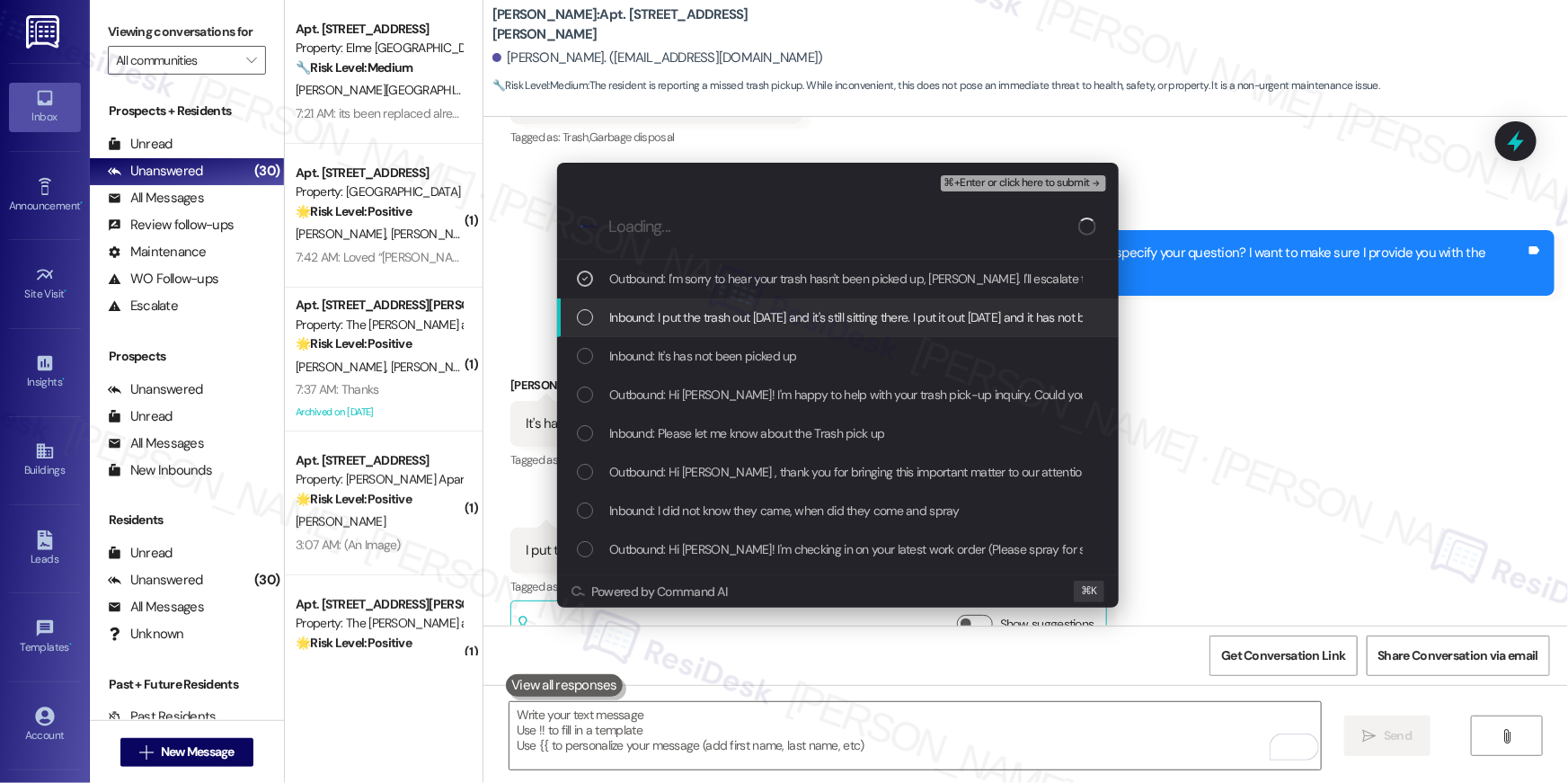
click at [703, 317] on span "Inbound: I put the trash out on Sunday and it's still sitting there. I put it o…" at bounding box center [884, 317] width 551 height 19
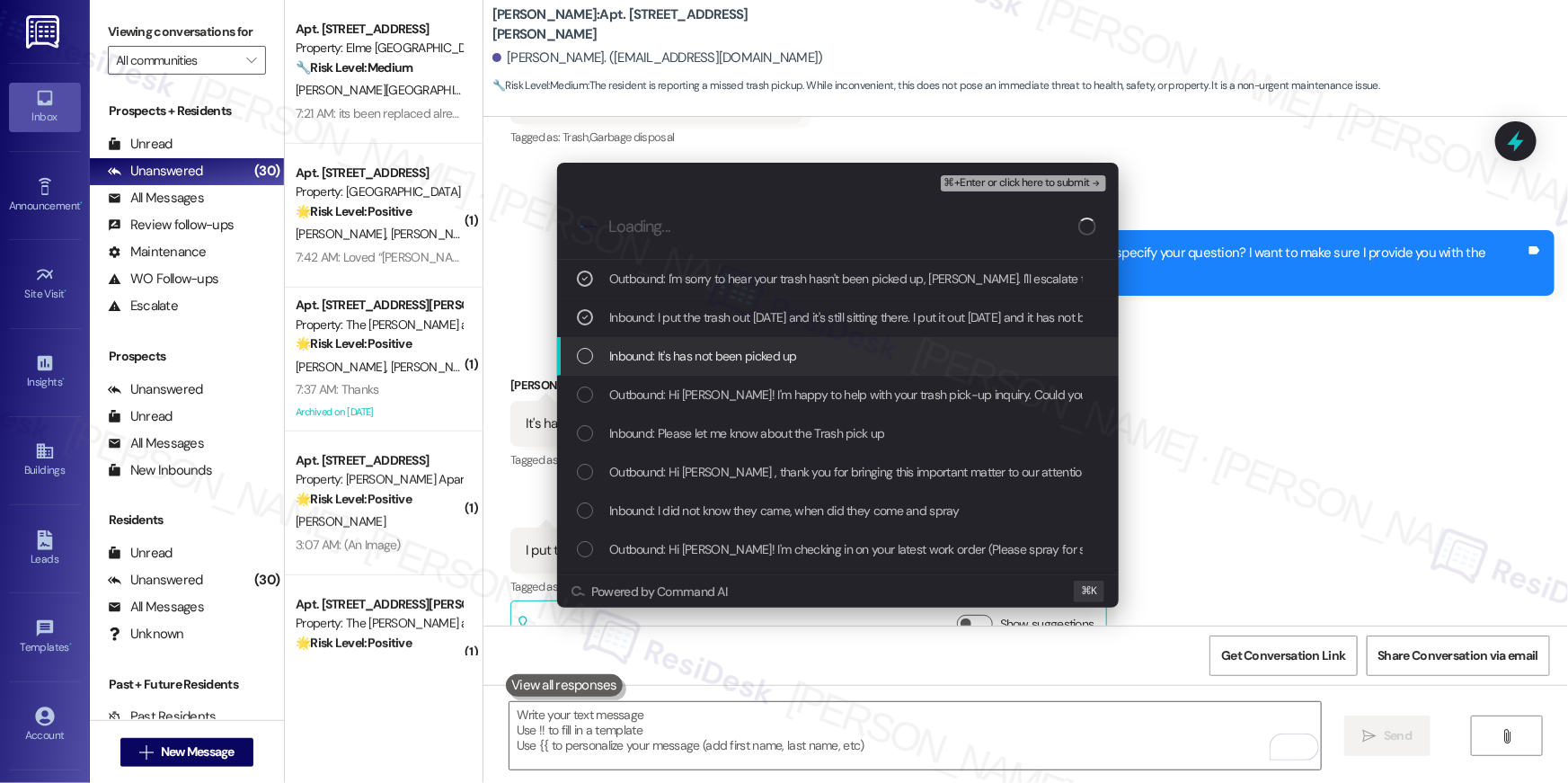
click at [702, 361] on span "Inbound: It's has not been picked up" at bounding box center [702, 355] width 187 height 19
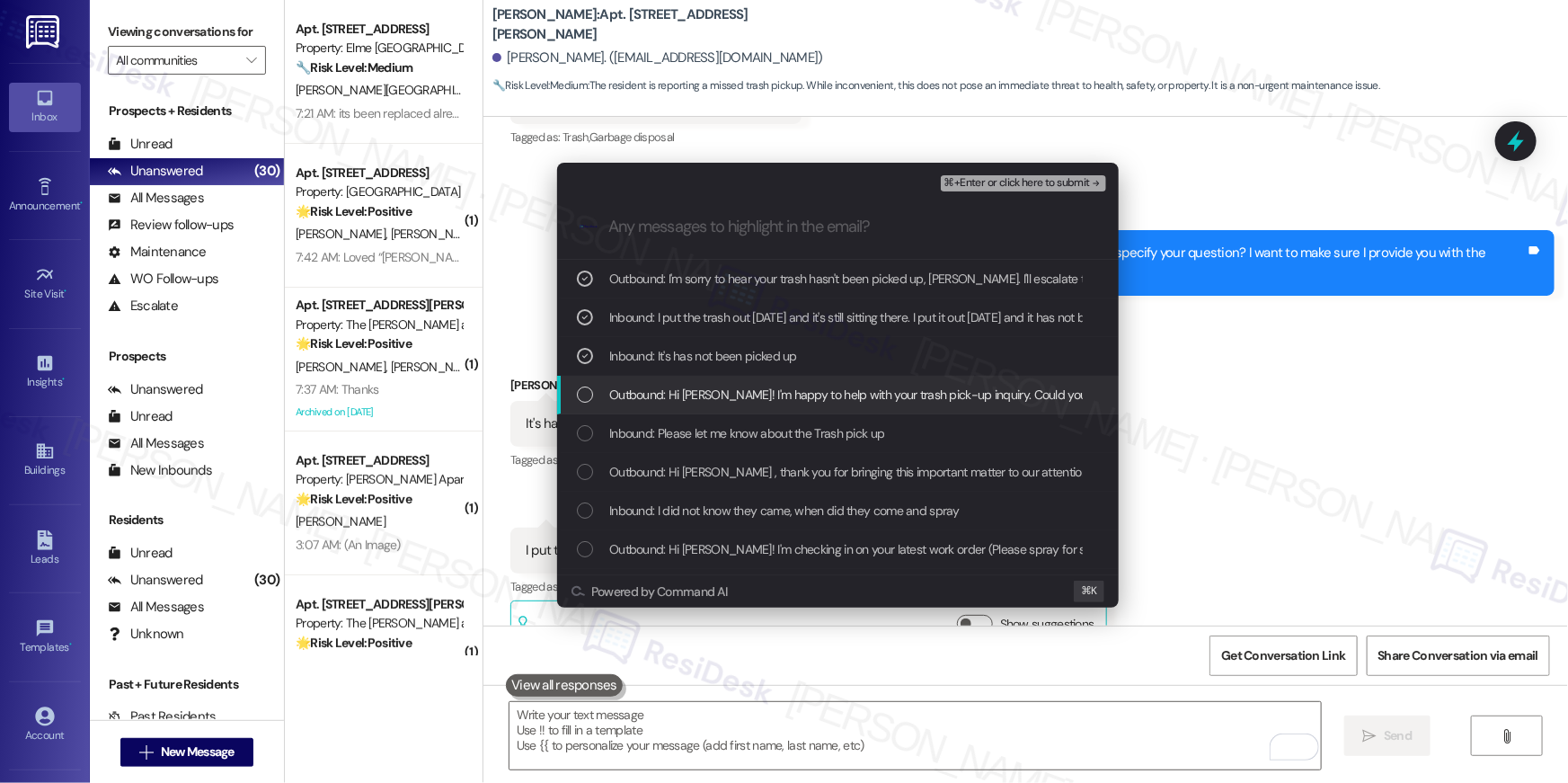
click at [776, 398] on span "Outbound: Hi Langley! I'm happy to help with your trash pick-up inquiry. Could …" at bounding box center [1089, 394] width 960 height 19
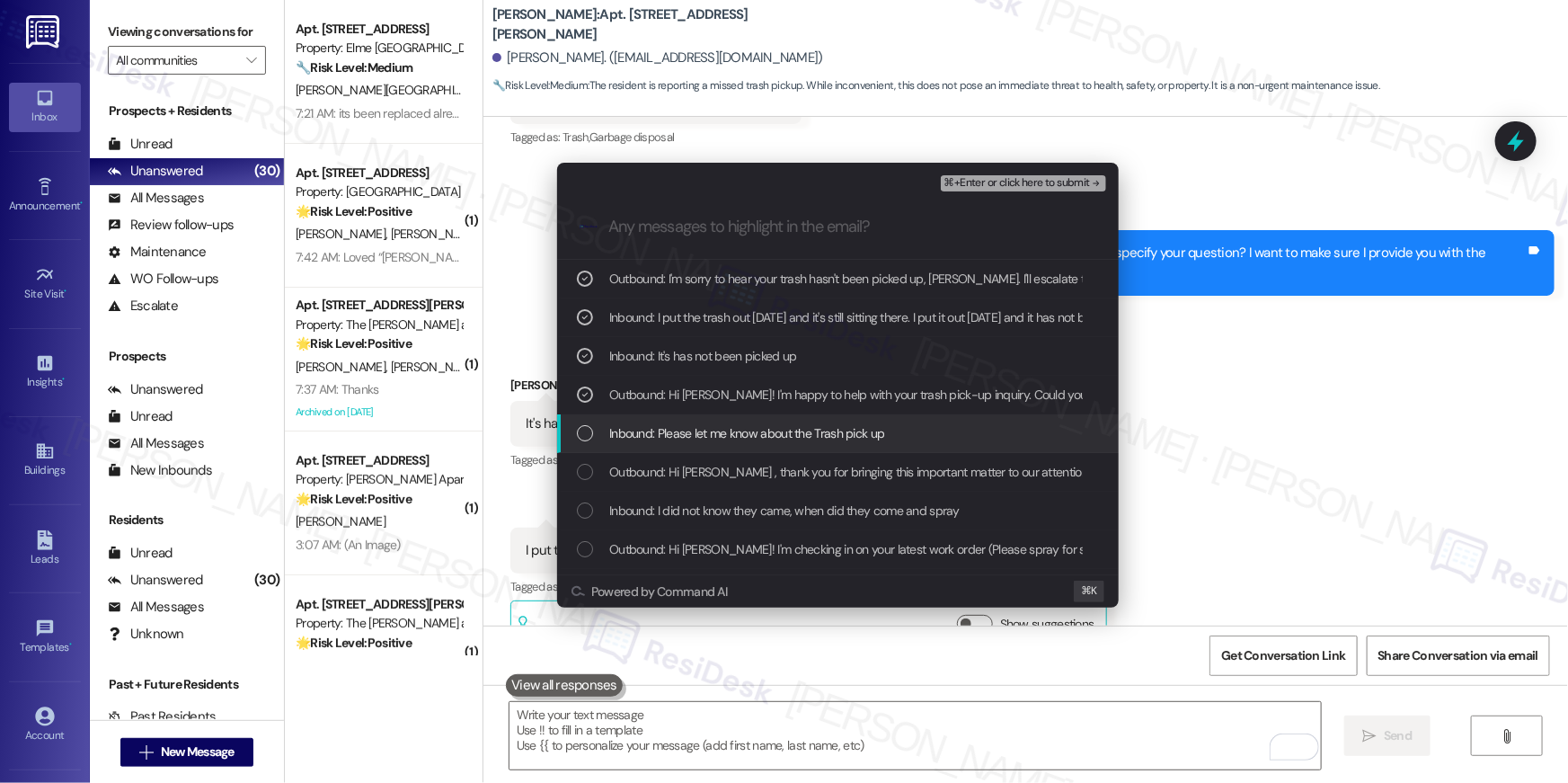
click at [768, 431] on span "Inbound: Please let me know about the Trash pick up" at bounding box center [747, 432] width 275 height 19
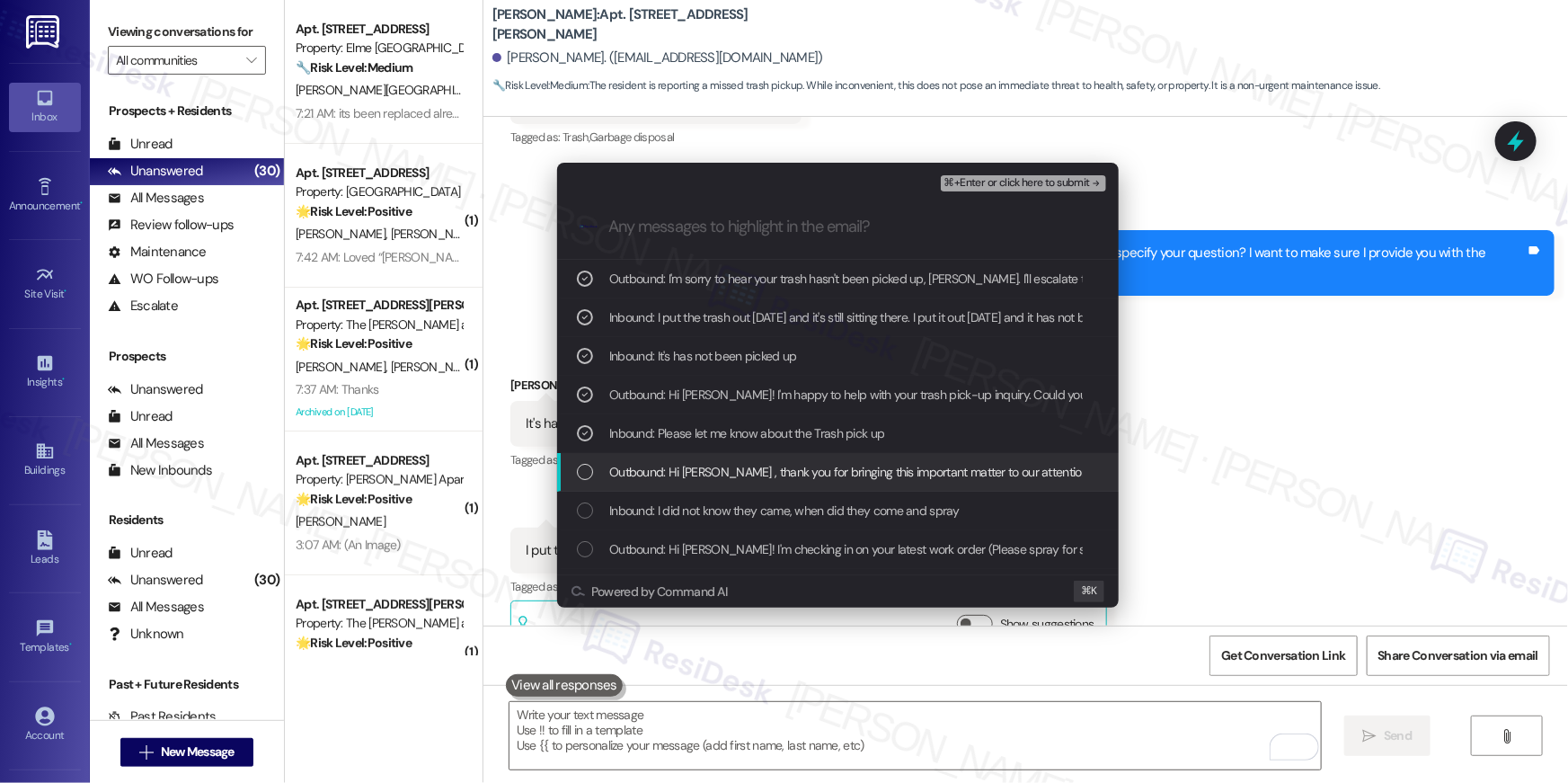
click at [925, 484] on div "Outbound: Hi Langley , thank you for bringing this important matter to our atte…" at bounding box center [837, 473] width 561 height 39
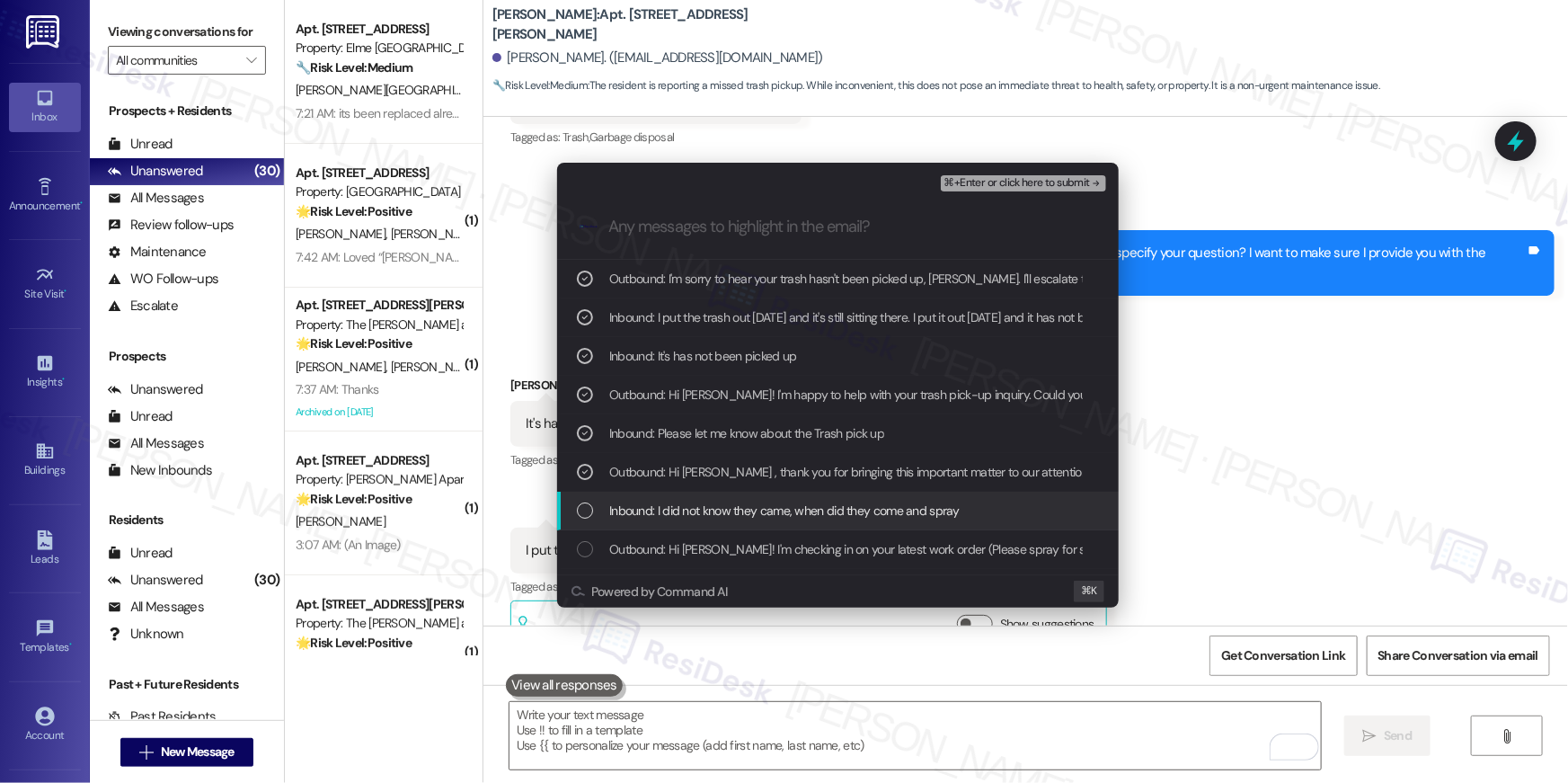
click at [903, 524] on div "Inbound: I did not know they came, when did they come and spray" at bounding box center [837, 511] width 561 height 39
click at [824, 523] on div "Inbound: I did not know they came, when did they come and spray" at bounding box center [837, 511] width 561 height 39
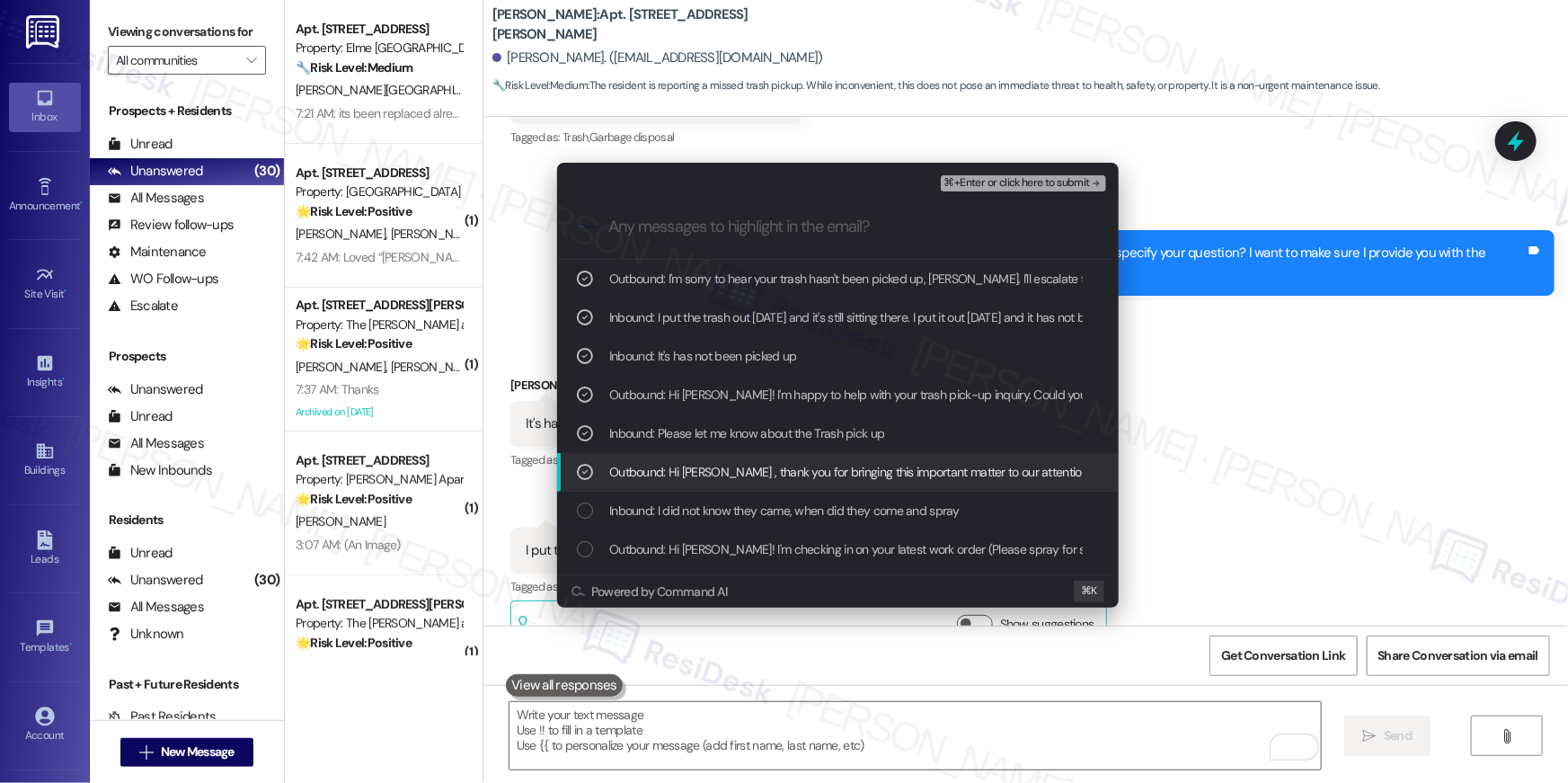
click at [880, 460] on div "Outbound: Hi Langley , thank you for bringing this important matter to our atte…" at bounding box center [837, 473] width 561 height 39
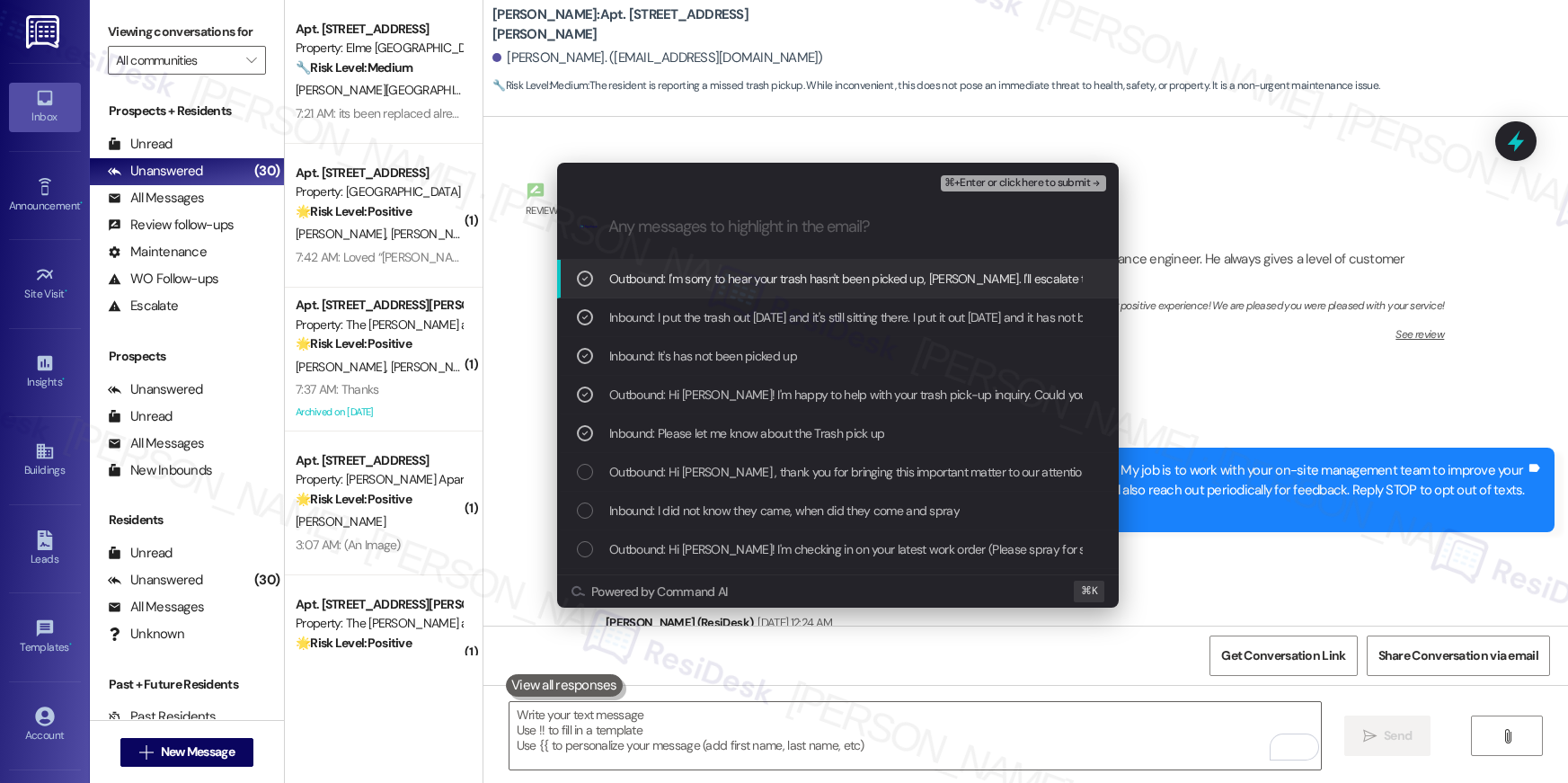
click at [1030, 184] on span "⌘+Enter or click here to submit" at bounding box center [1017, 184] width 146 height 13
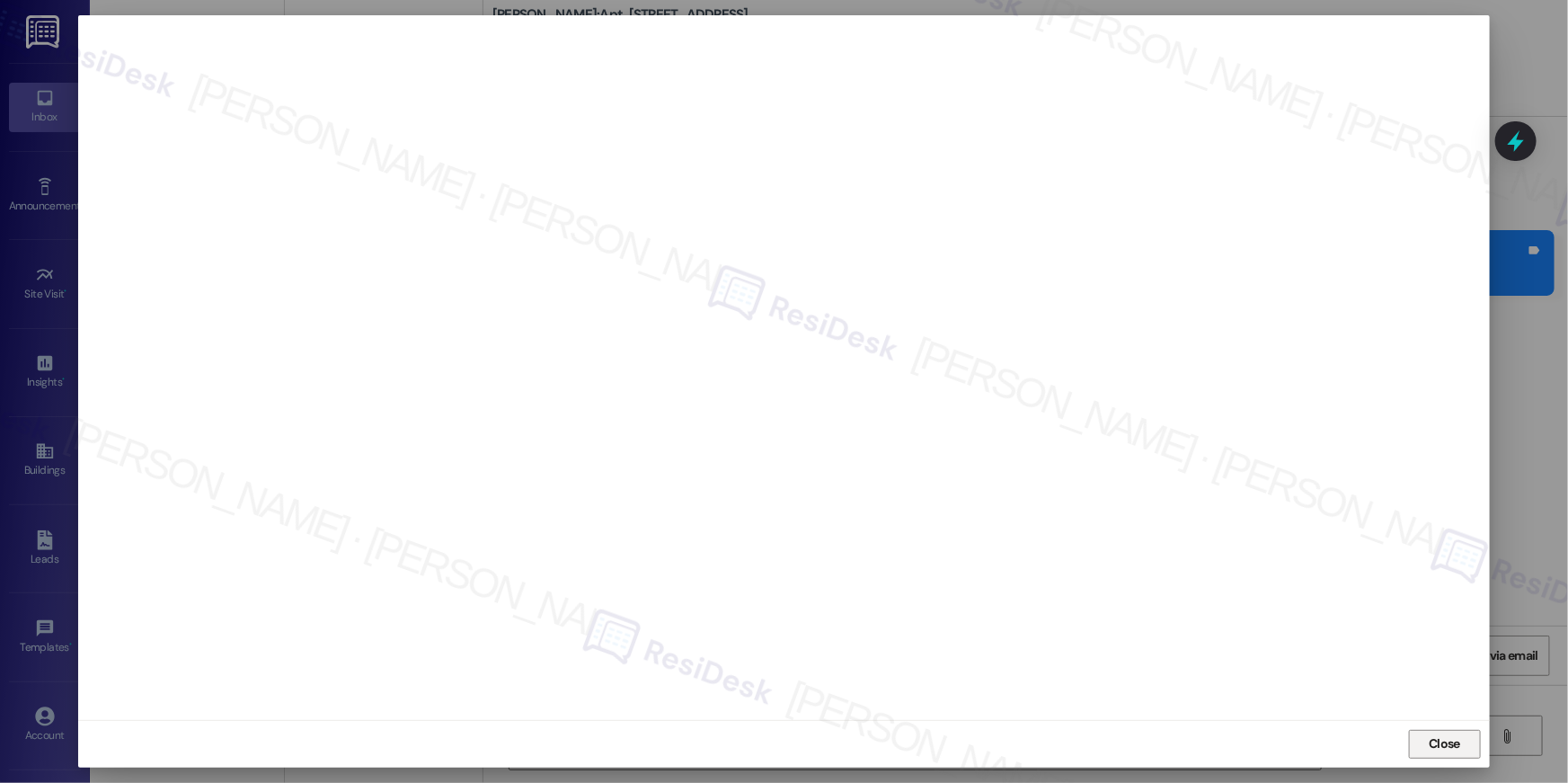
click at [1449, 751] on span "Close" at bounding box center [1444, 743] width 31 height 18
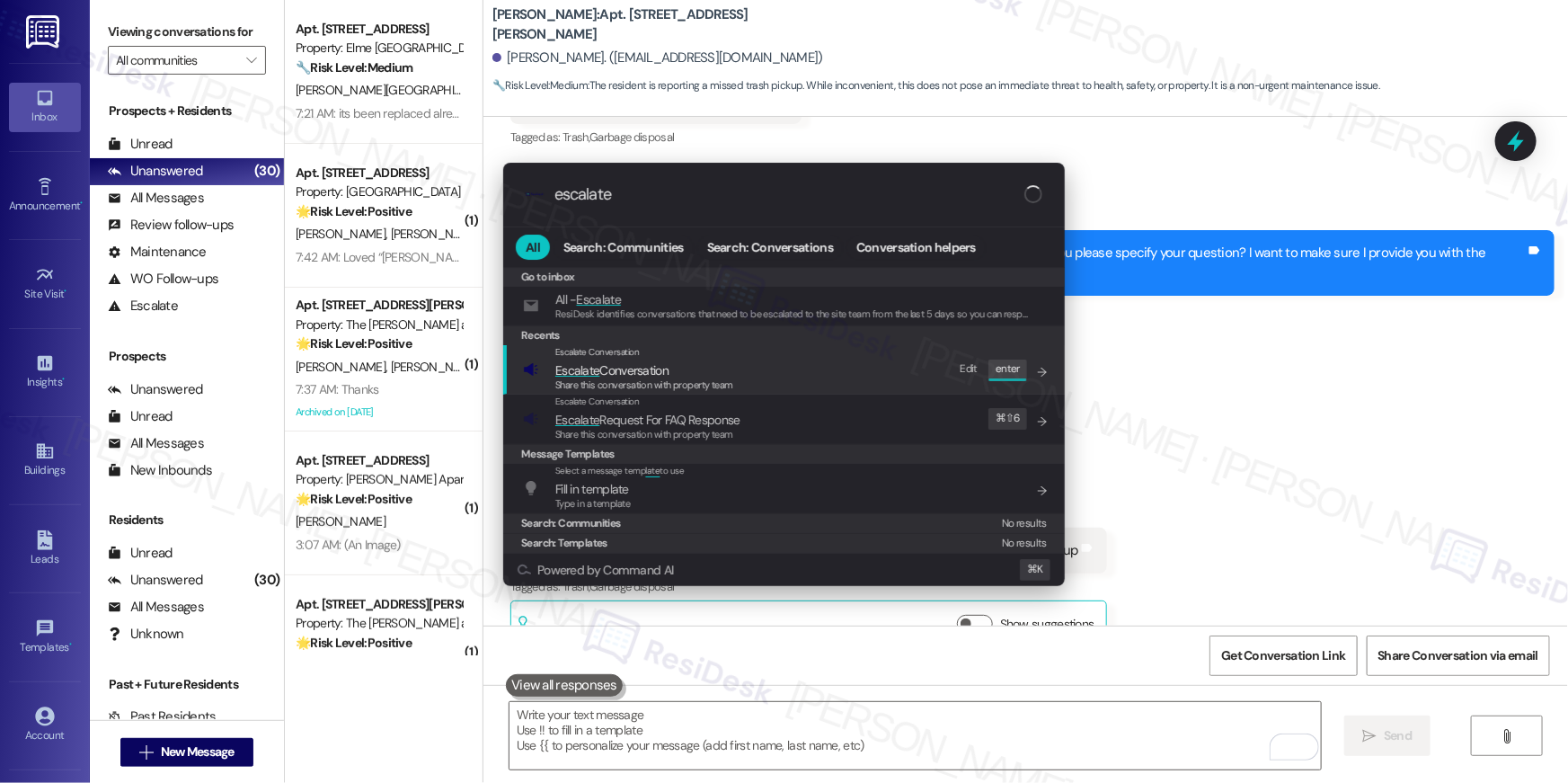
type input "escalate"
click at [630, 355] on span "Escalate Conversation" at bounding box center [597, 352] width 84 height 12
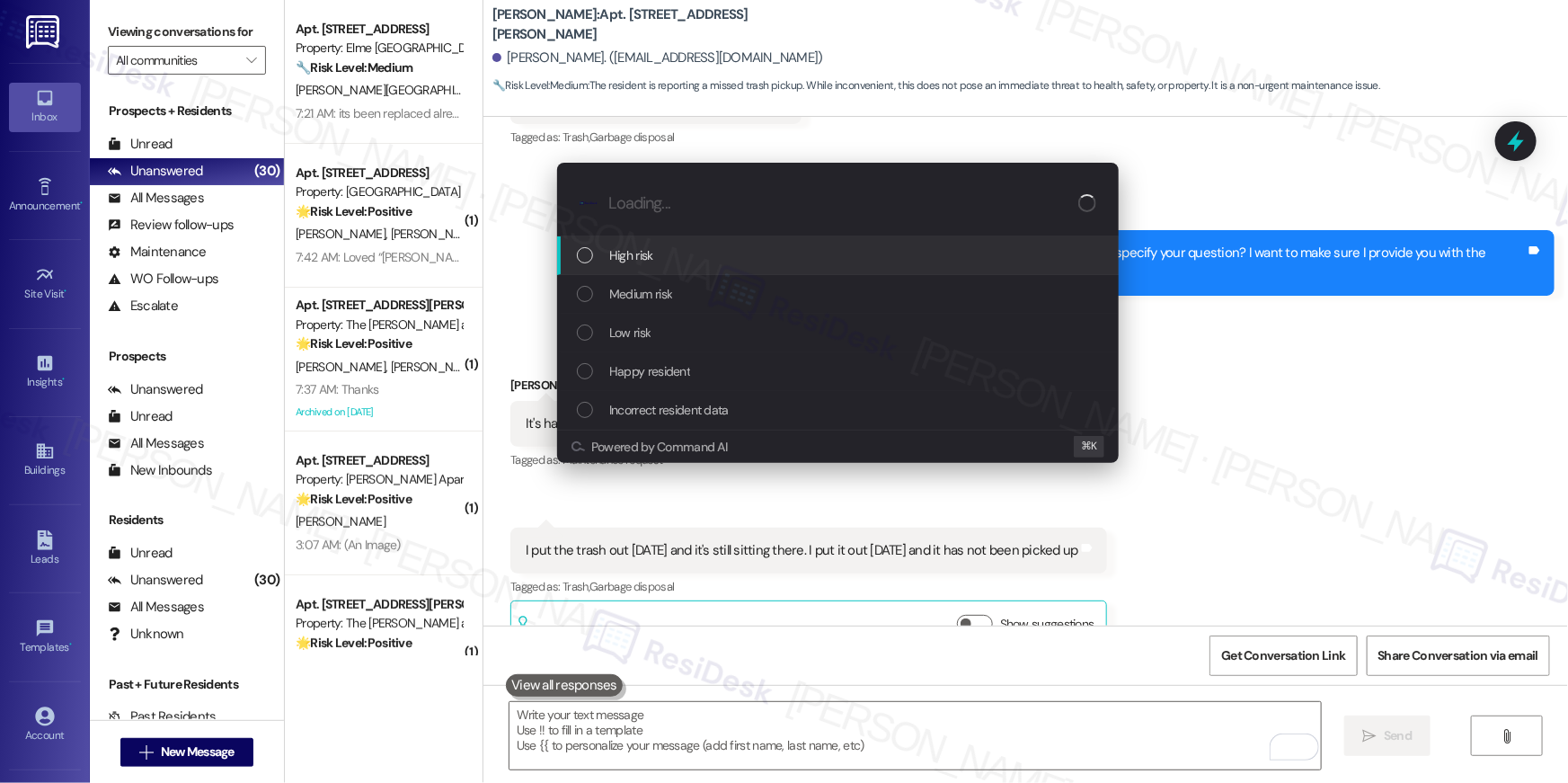
click at [618, 259] on span "High risk" at bounding box center [631, 255] width 44 height 19
click at [629, 257] on span "High risk" at bounding box center [631, 255] width 44 height 19
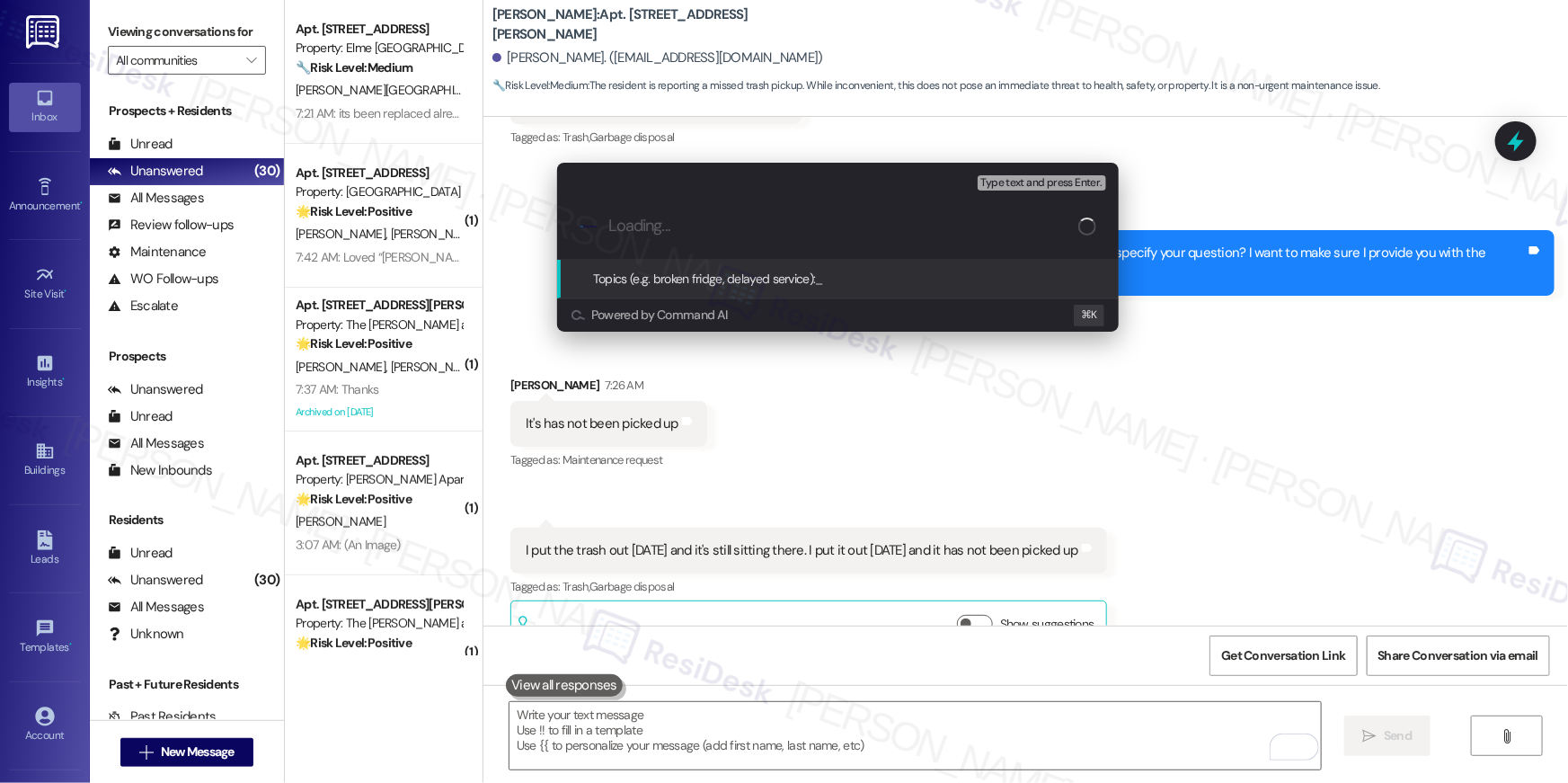
paste input "Trash not picked up"
type input "Trash not picked up"
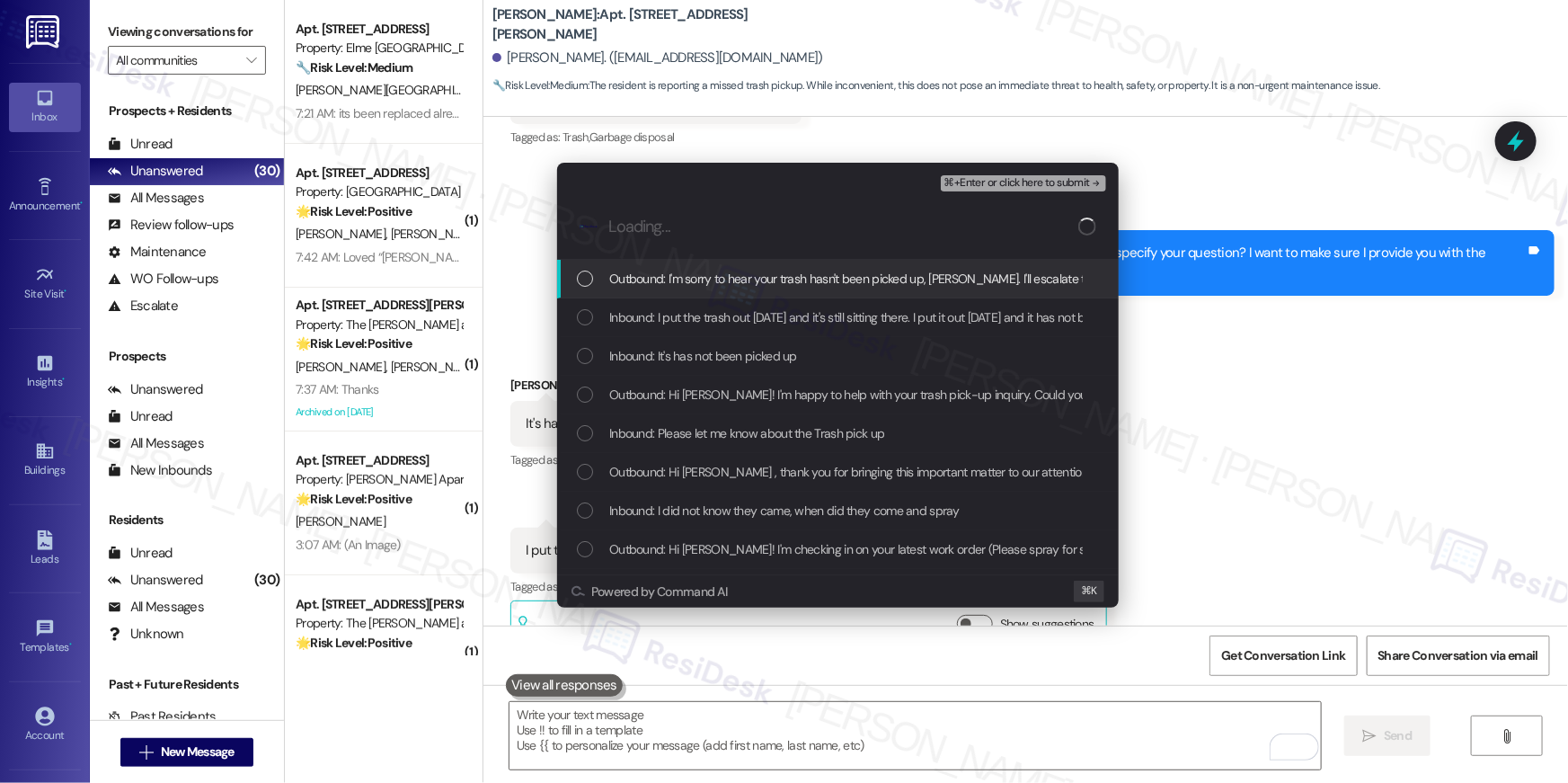
drag, startPoint x: 673, startPoint y: 280, endPoint x: 676, endPoint y: 312, distance: 32.1
click at [673, 280] on span "Outbound: I'm sorry to hear your trash hasn't been picked up, [PERSON_NAME]. I'…" at bounding box center [1005, 278] width 793 height 19
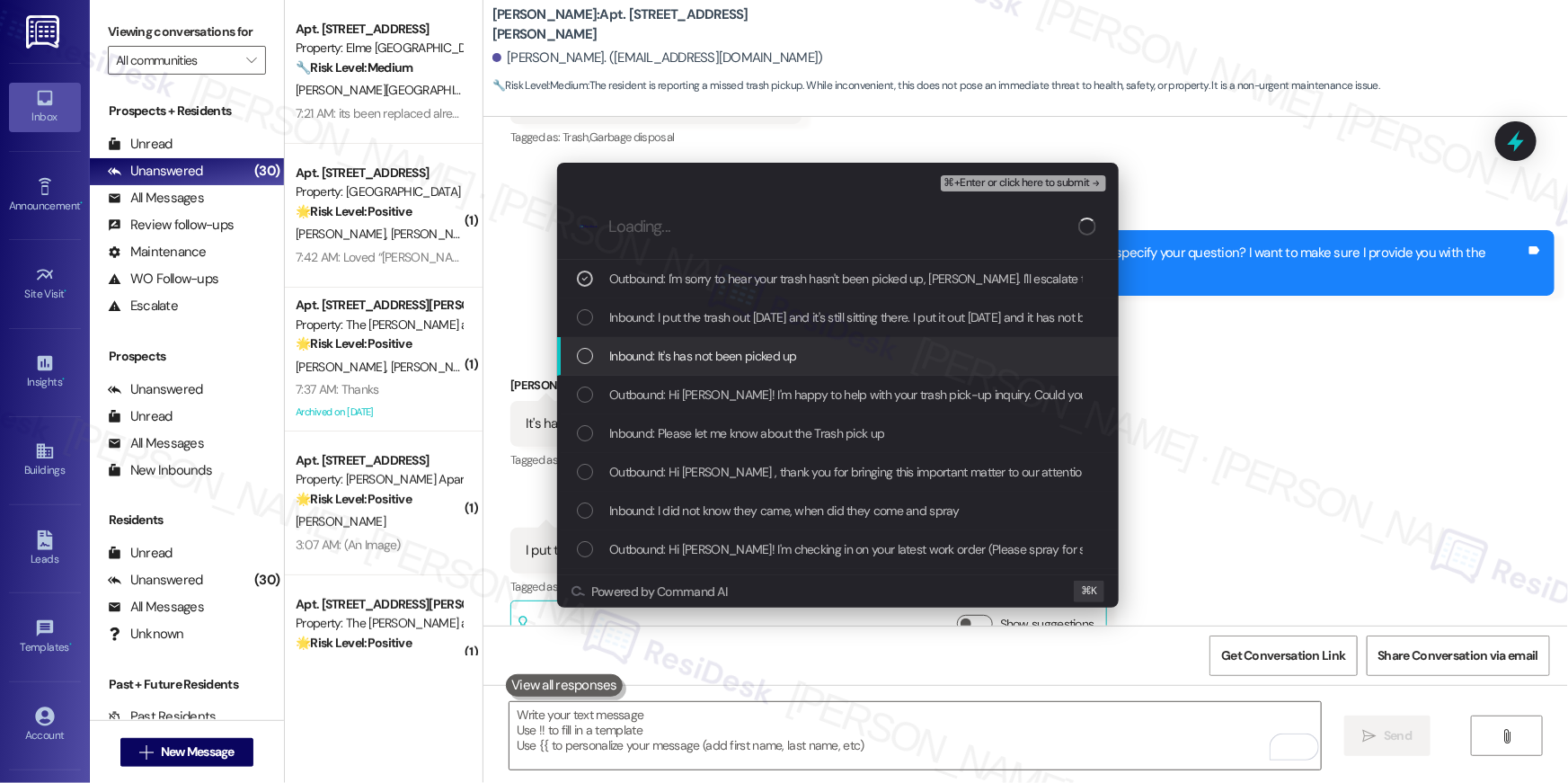
drag, startPoint x: 682, startPoint y: 331, endPoint x: 683, endPoint y: 360, distance: 29.0
click at [682, 331] on div "Inbound: I put the trash out [DATE] and it's still sitting there. I put it out …" at bounding box center [837, 318] width 561 height 39
click at [684, 367] on div "Inbound: It's has not been picked up" at bounding box center [837, 356] width 561 height 39
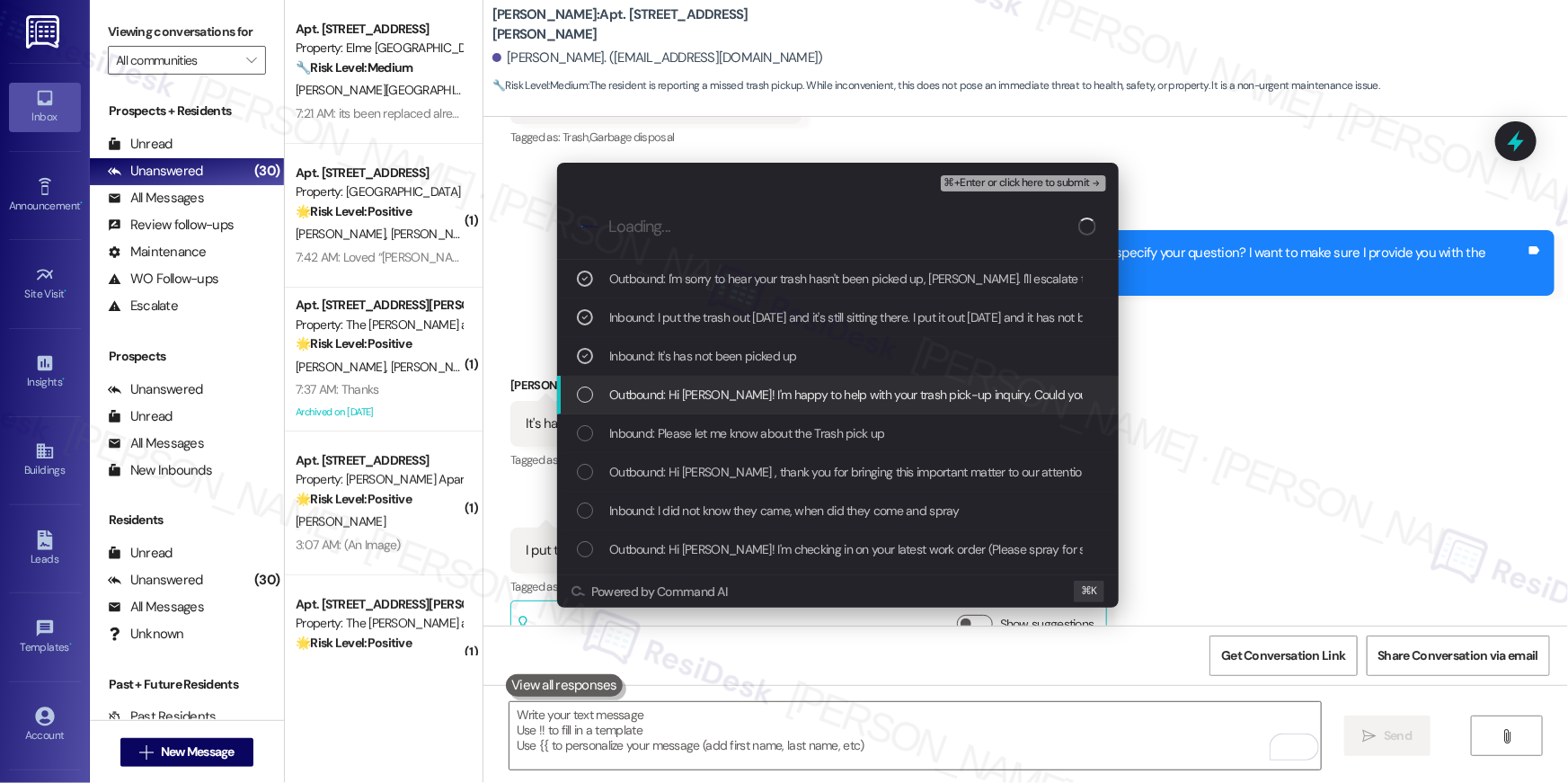
click at [685, 394] on span "Outbound: Hi [PERSON_NAME]! I'm happy to help with your trash pick-up inquiry. …" at bounding box center [1089, 394] width 960 height 19
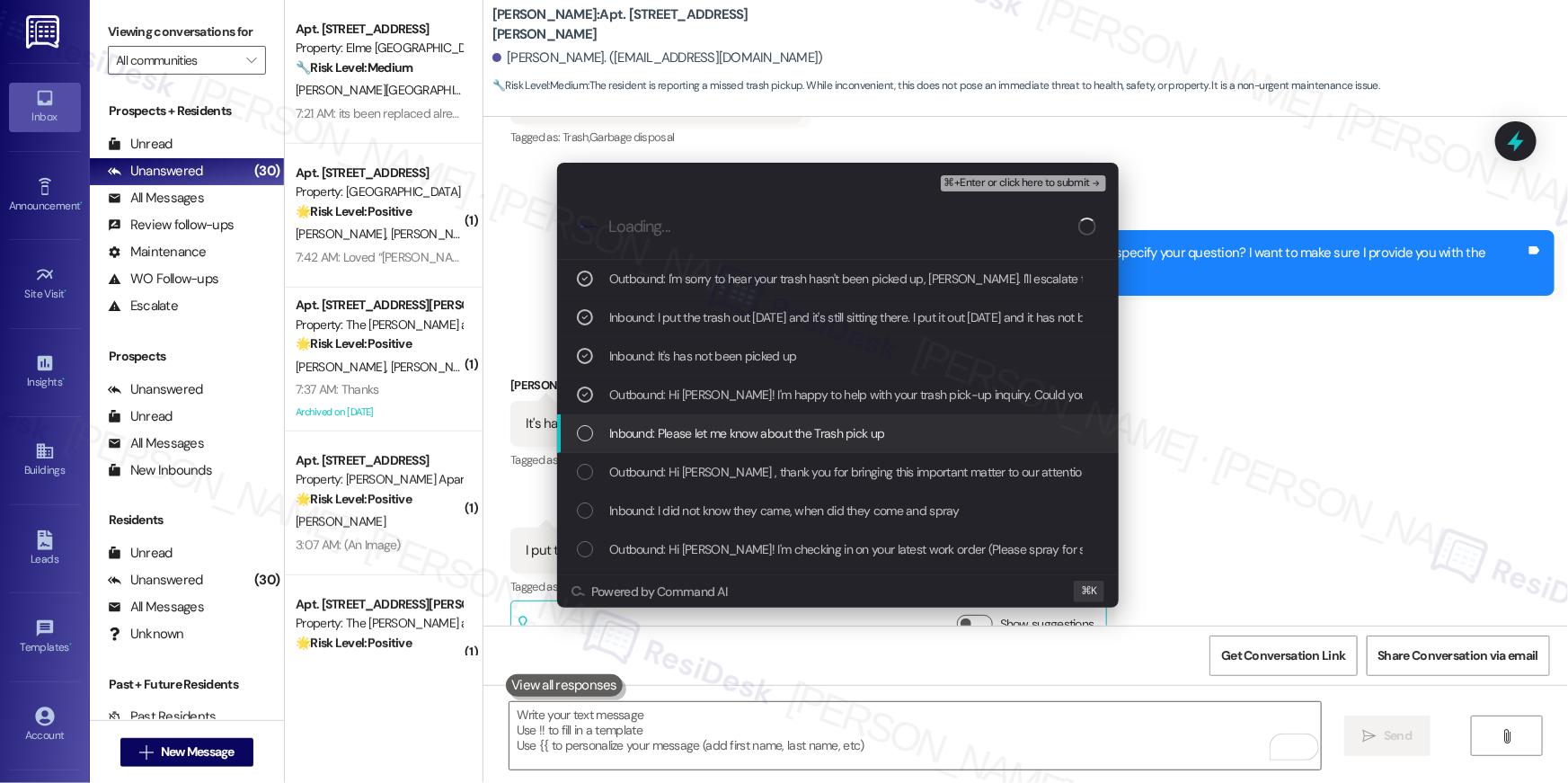
click at [688, 427] on span "Inbound: Please let me know about the Trash pick up" at bounding box center [747, 432] width 275 height 19
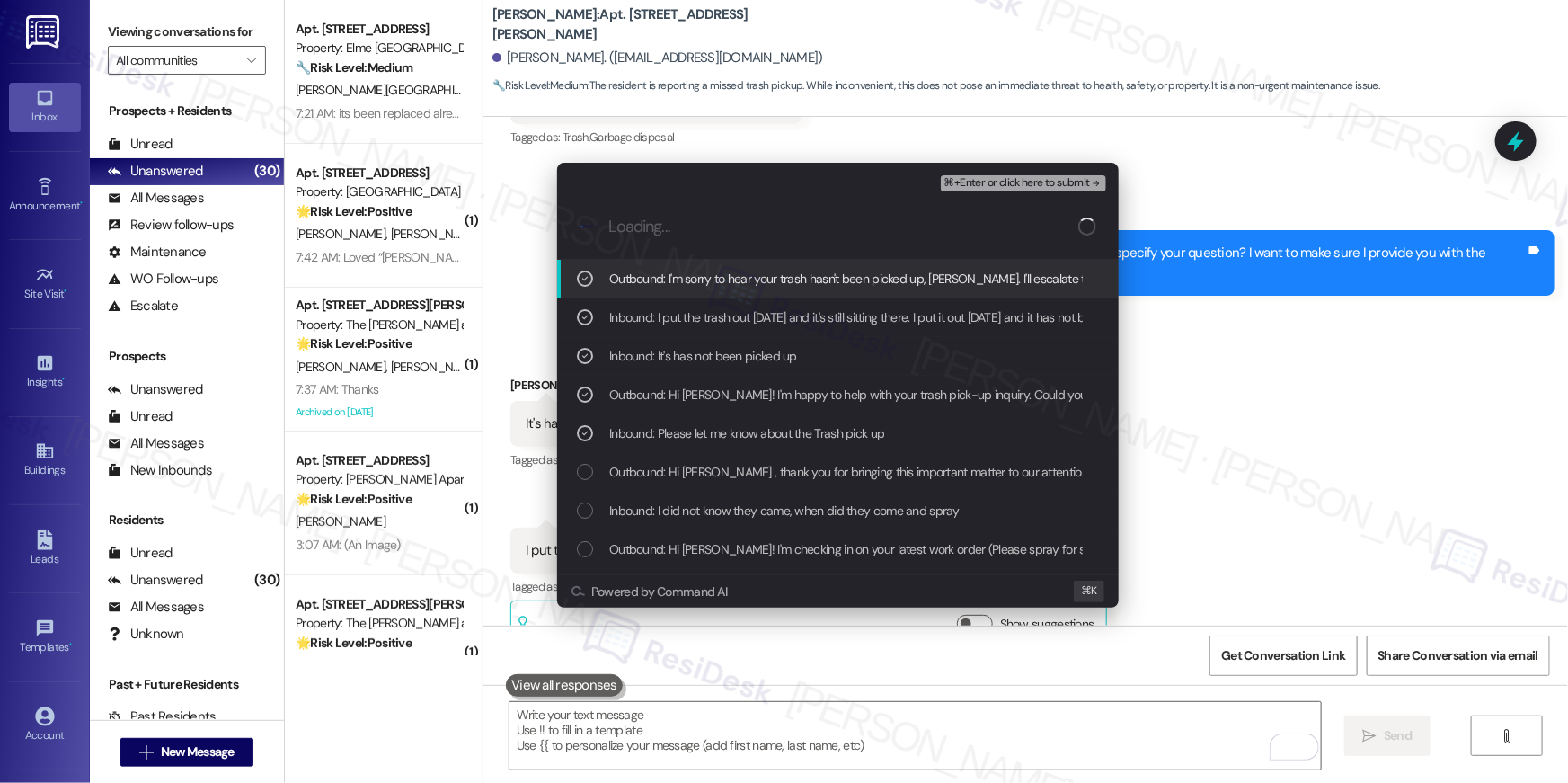
click at [1067, 186] on span "⌘+Enter or click here to submit" at bounding box center [1017, 184] width 146 height 13
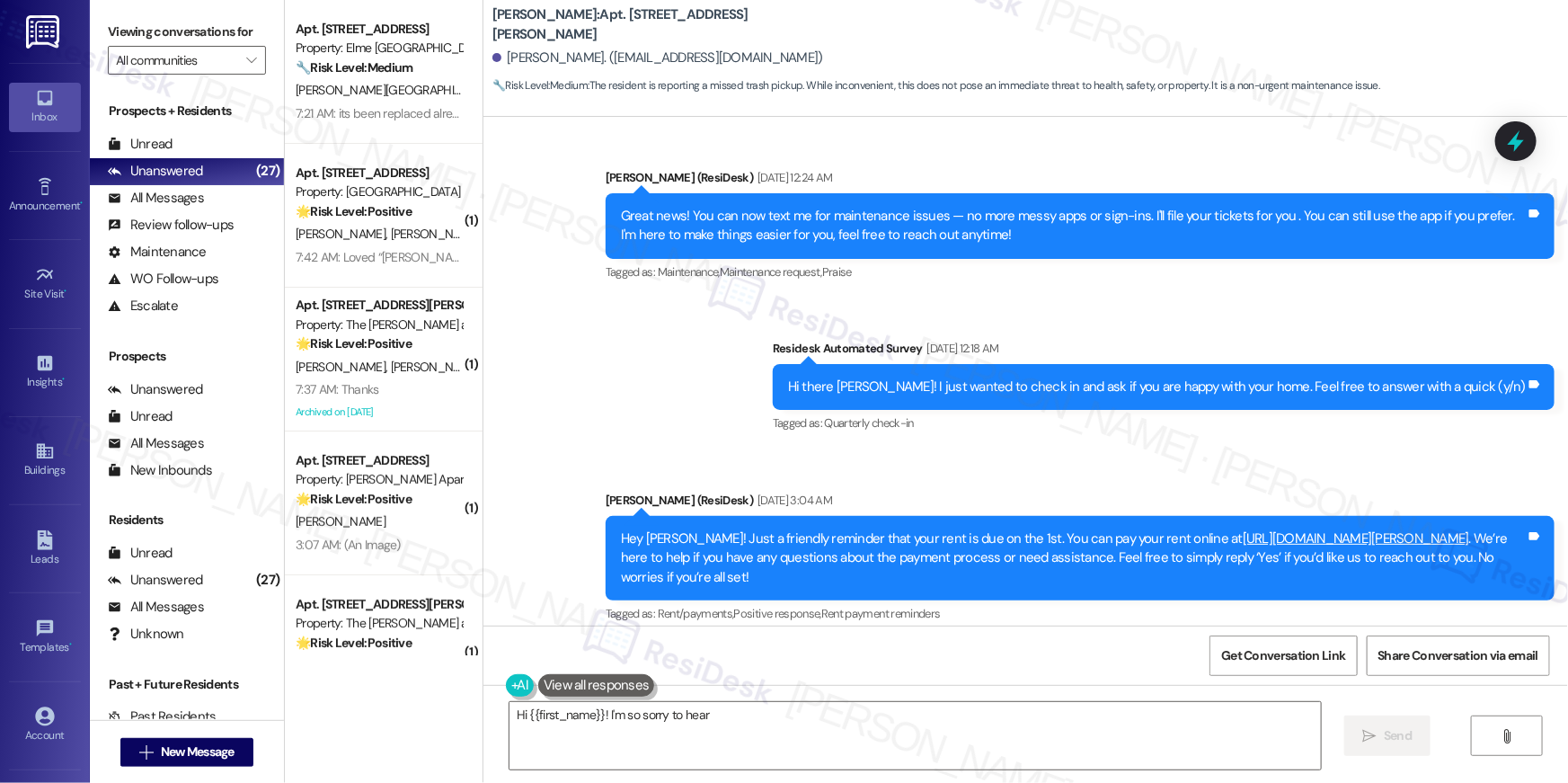
scroll to position [0, 0]
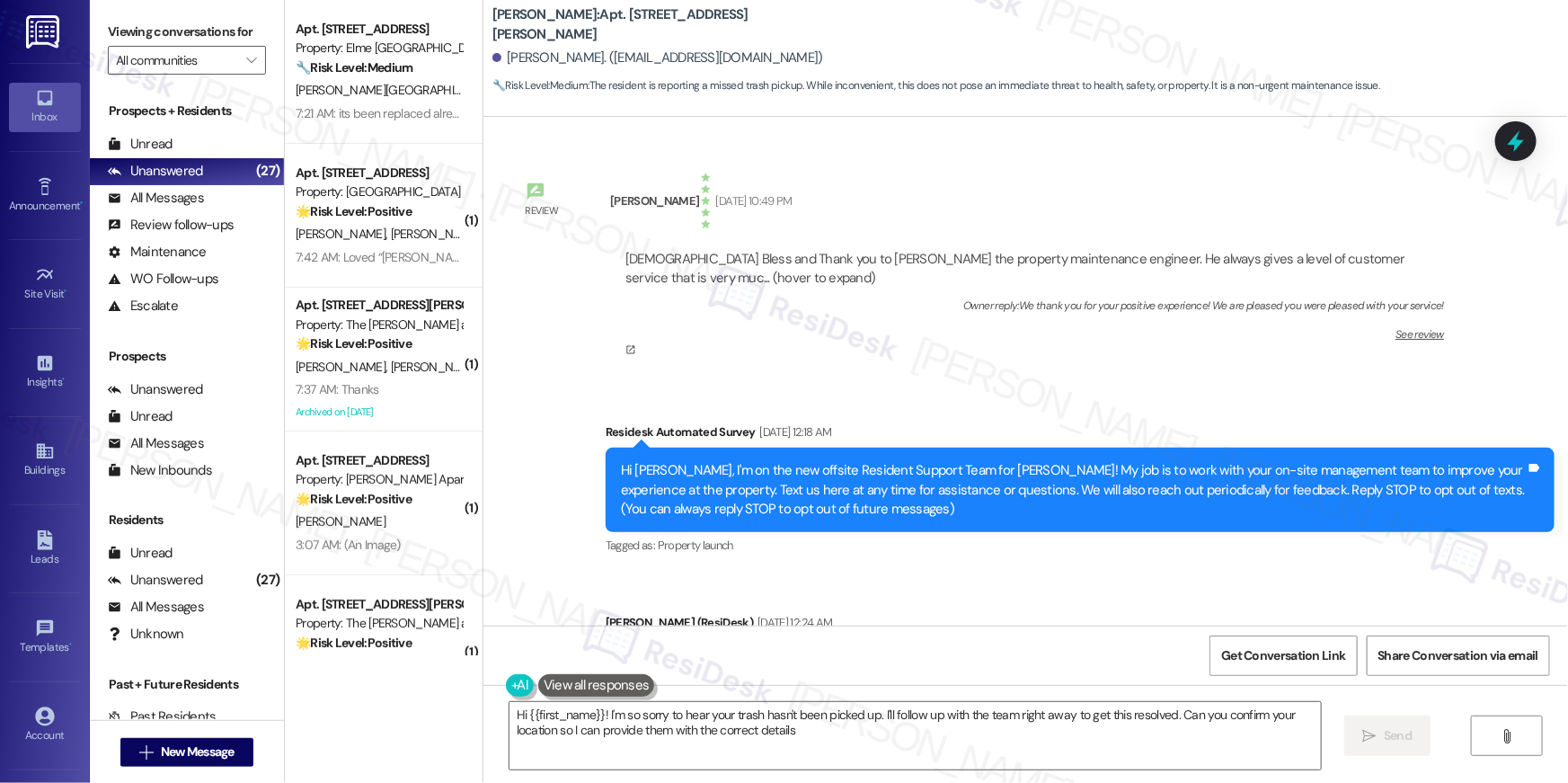
type textarea "Hi {{first_name}}! I'm so sorry to hear your trash hasn't been picked up. I'll …"
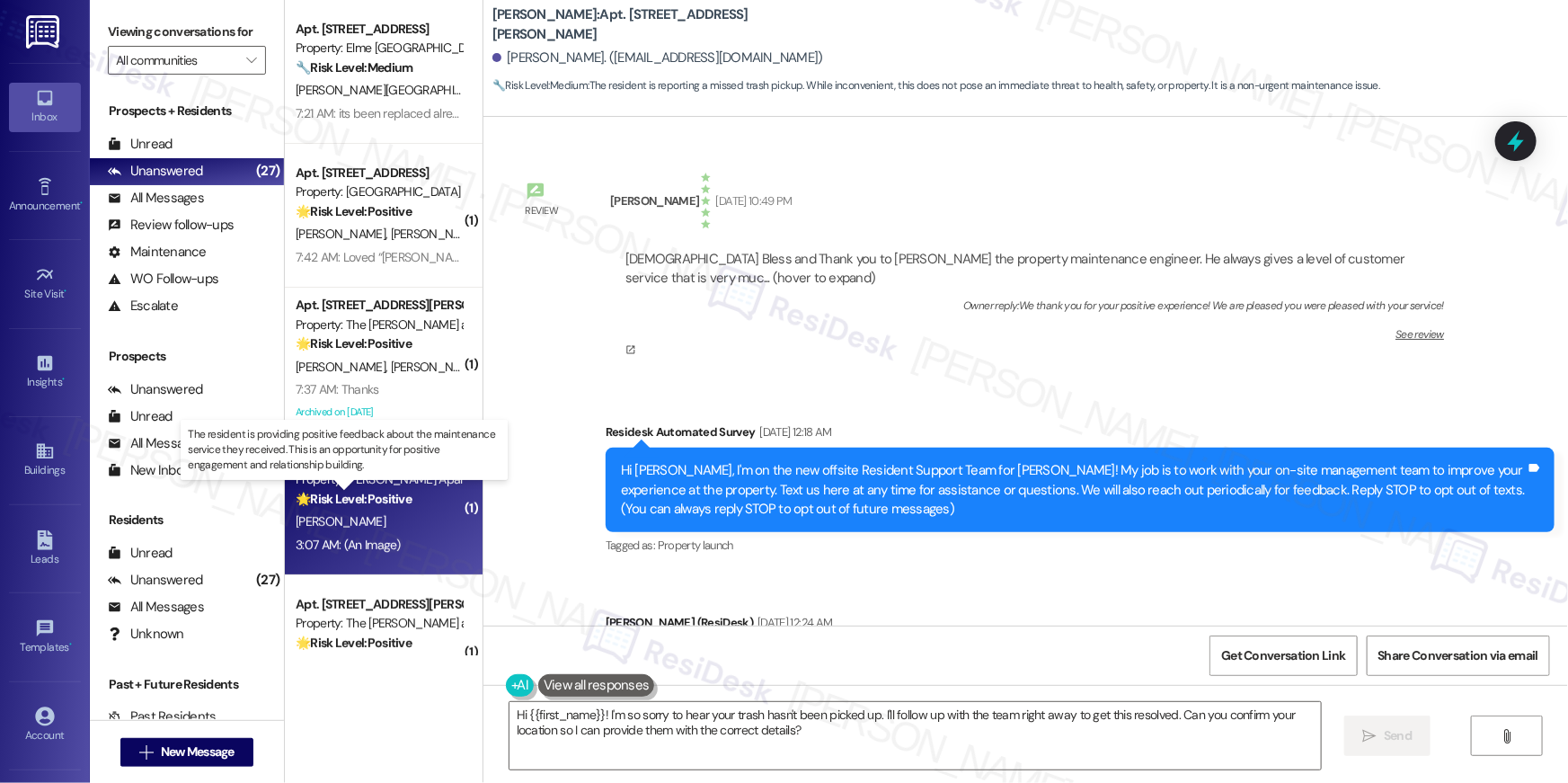
click at [376, 498] on strong "🌟 Risk Level: Positive" at bounding box center [353, 499] width 116 height 17
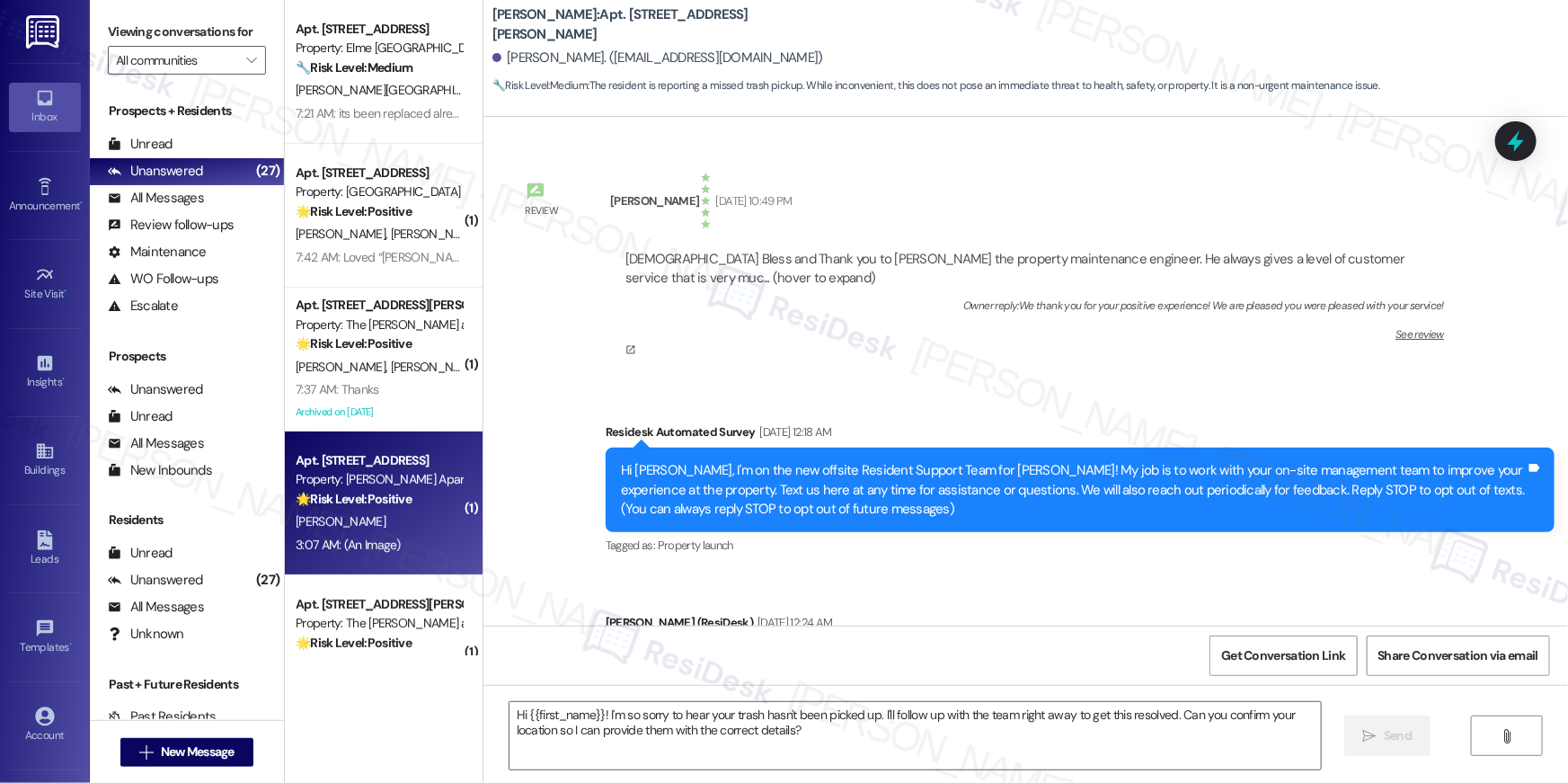
type textarea "Fetching suggested responses. Please feel free to read through the conversation…"
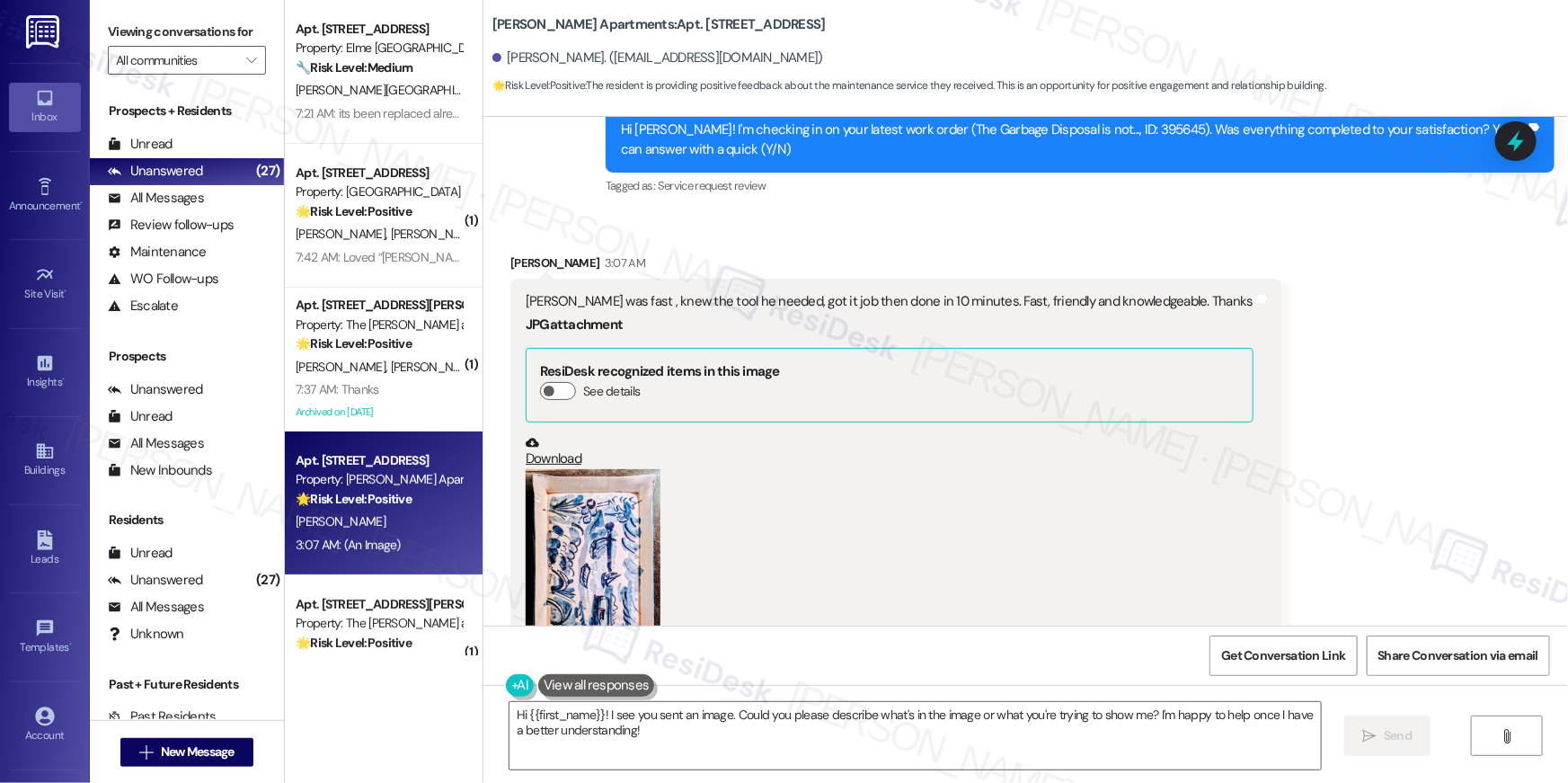
scroll to position [9291, 0]
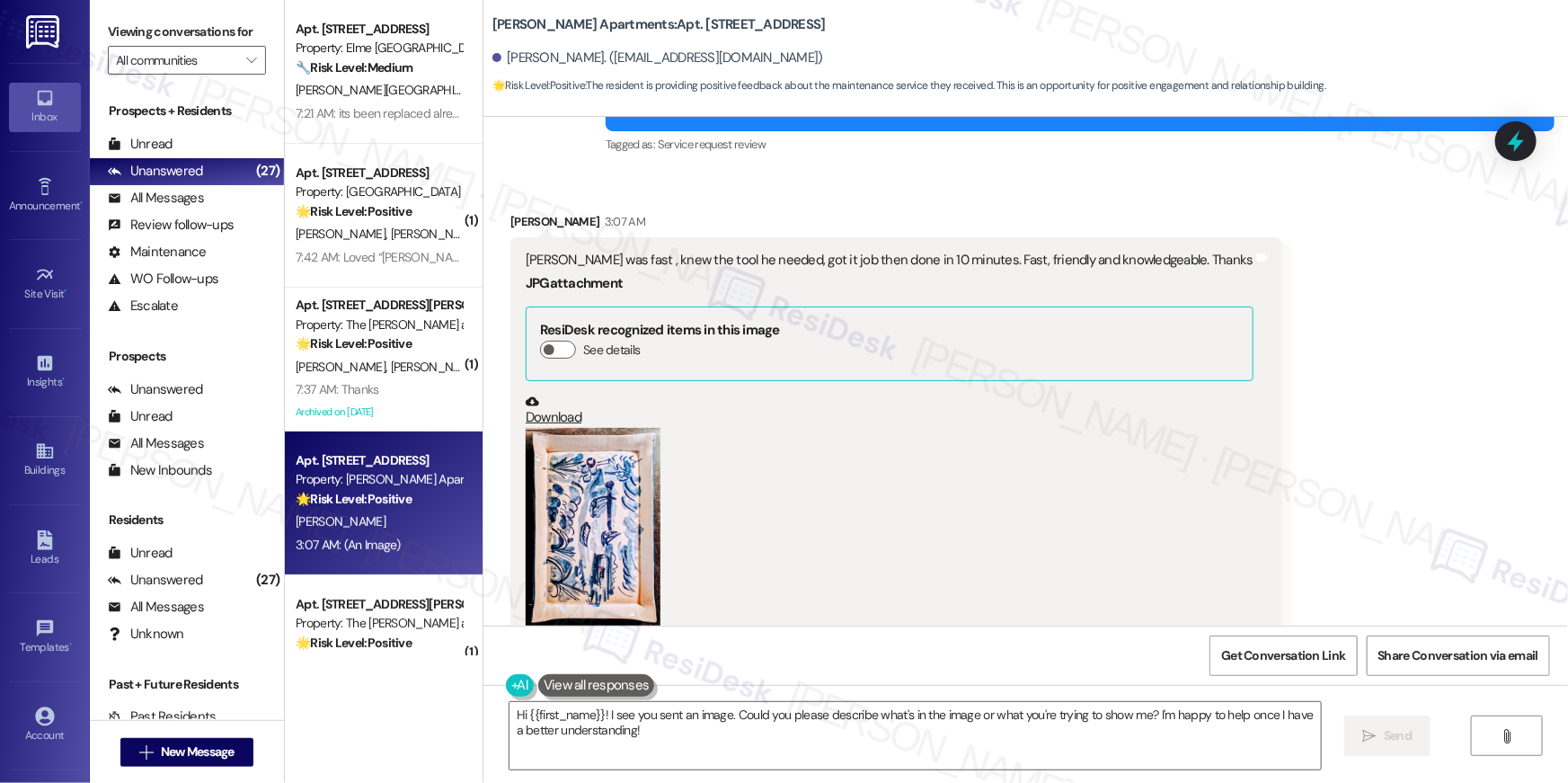
click at [592, 456] on button "Zoom image" at bounding box center [592, 528] width 135 height 201
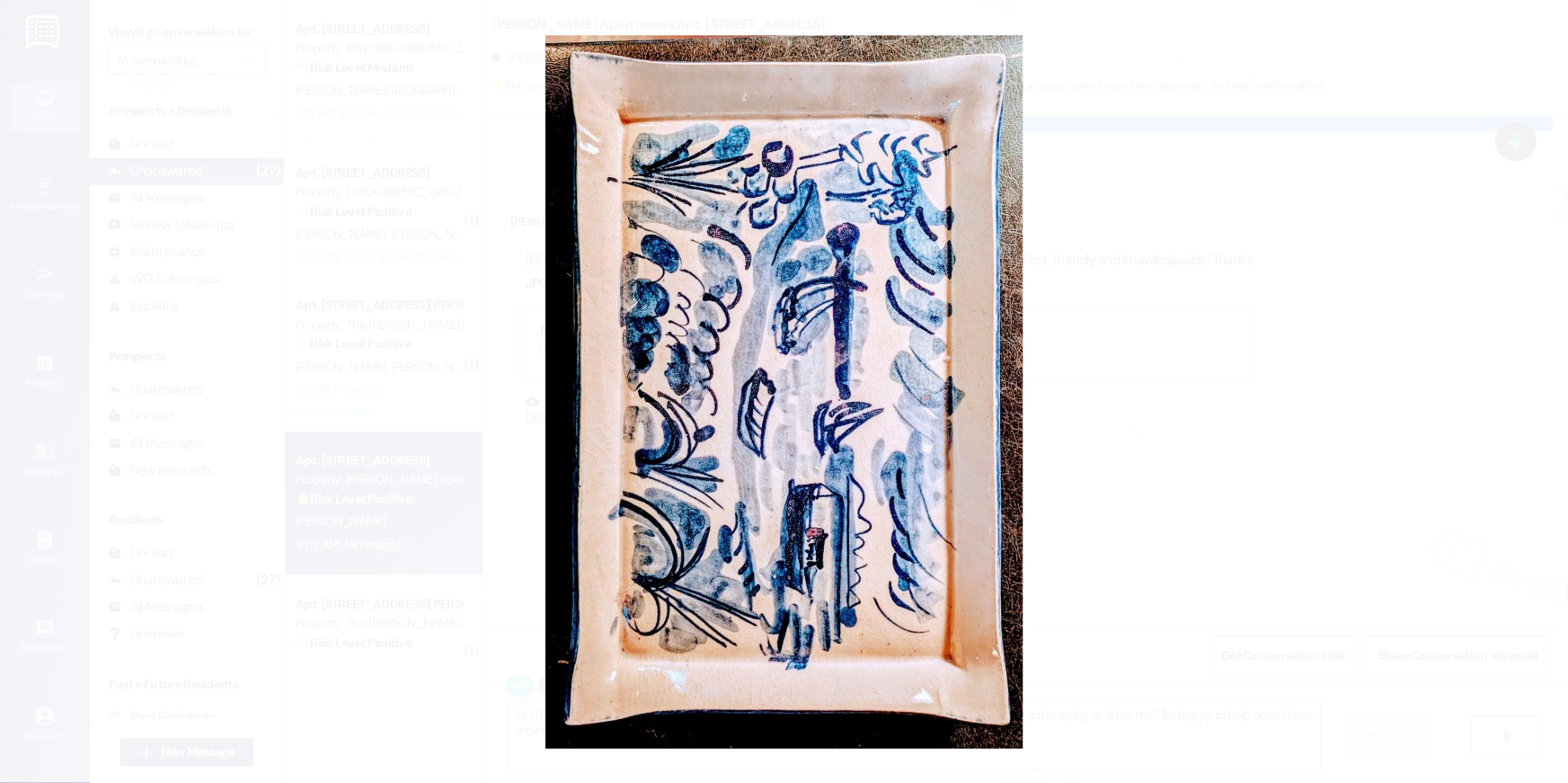
click at [1091, 452] on button "Unzoom image" at bounding box center [784, 392] width 1568 height 783
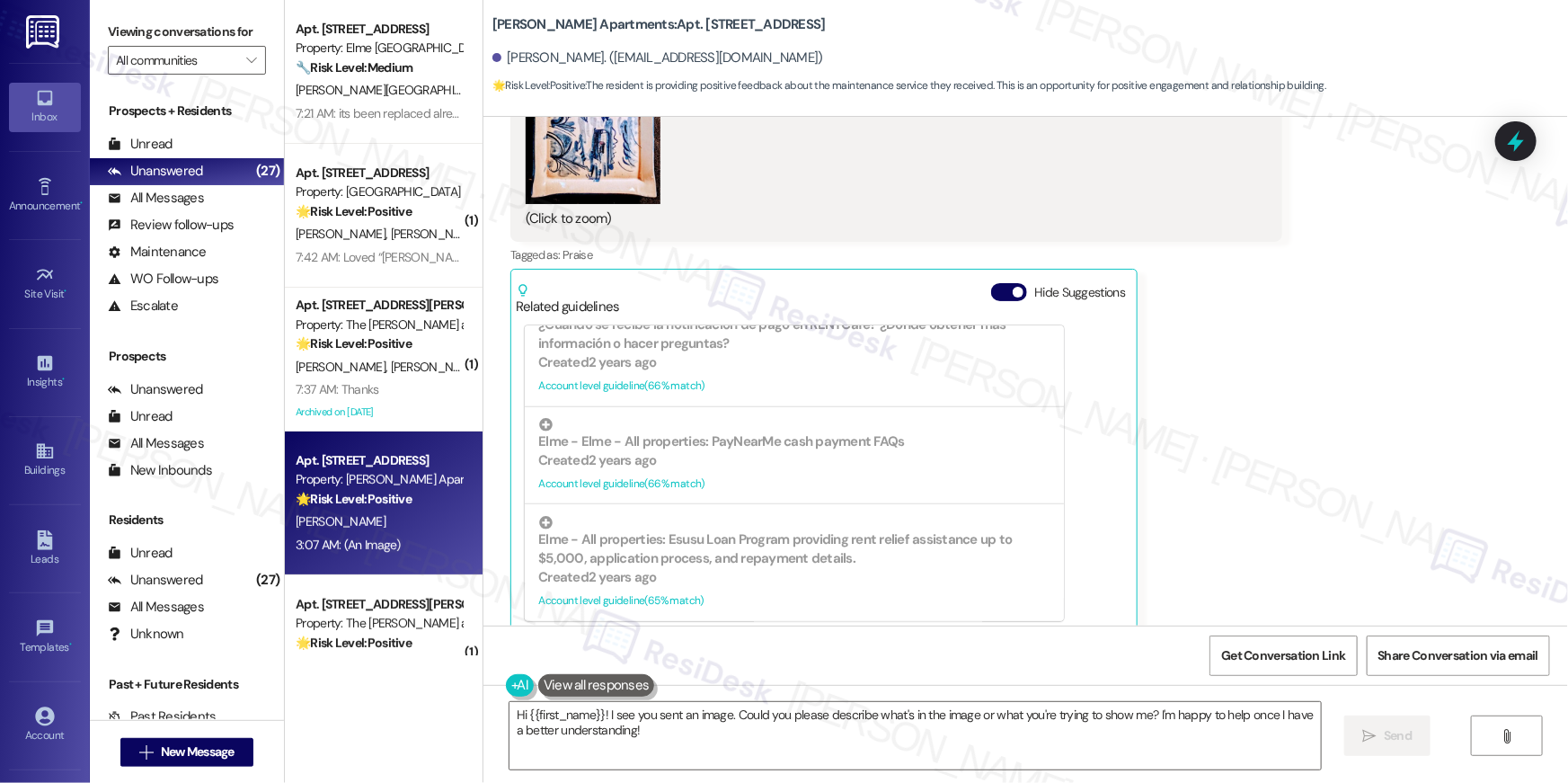
scroll to position [681, 0]
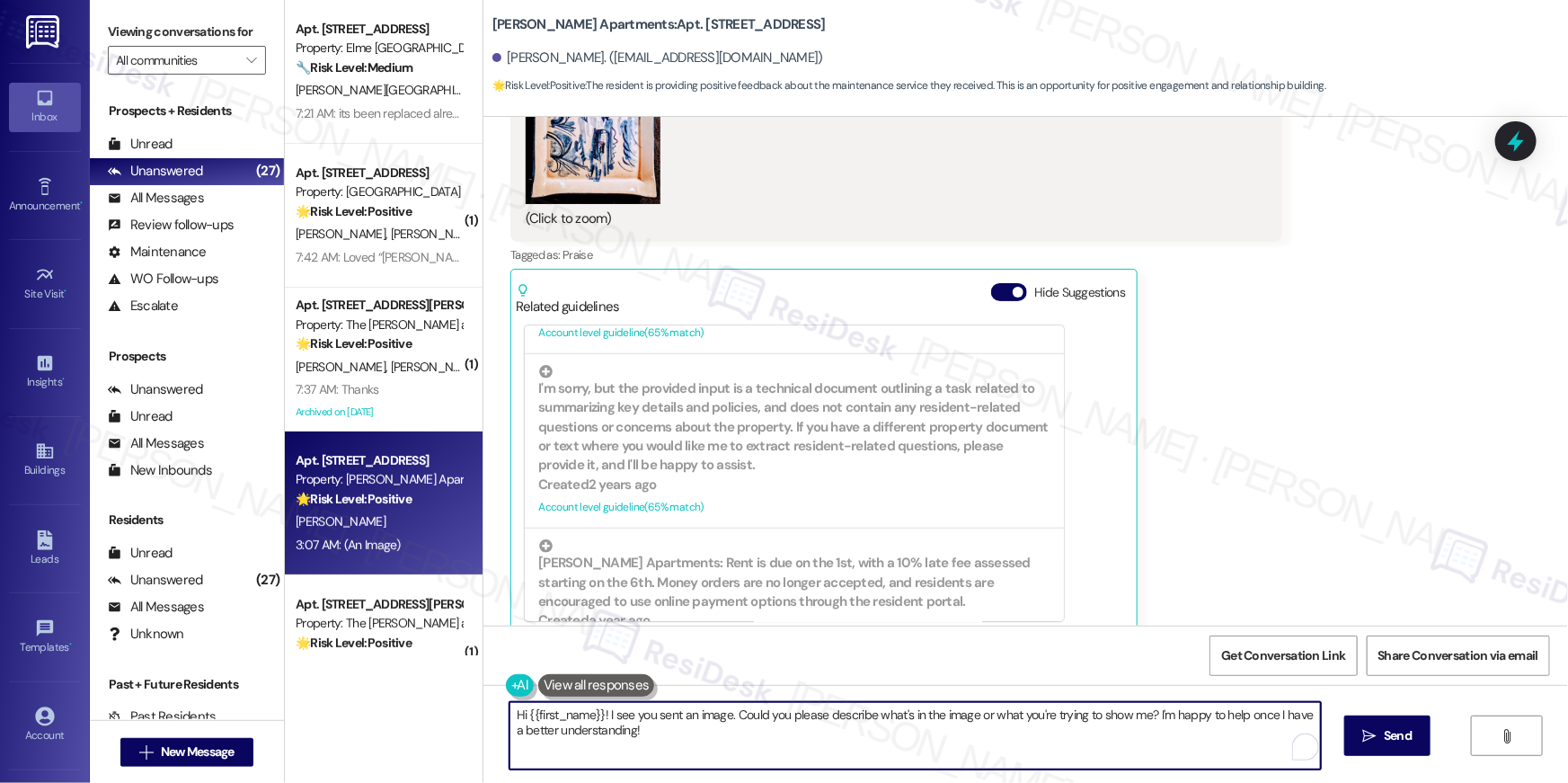
click at [707, 744] on textarea "Hi {{first_name}}! I see you sent an image. Could you please describe what's in…" at bounding box center [915, 735] width 811 height 67
drag, startPoint x: 663, startPoint y: 729, endPoint x: 600, endPoint y: 716, distance: 64.3
click at [600, 716] on textarea "Hi {{first_name}}! I see you sent an image. Could you please describe what's in…" at bounding box center [915, 735] width 811 height 67
type textarea "Thank you for your kind words, Paul. I will make sure to pass this along to our…"
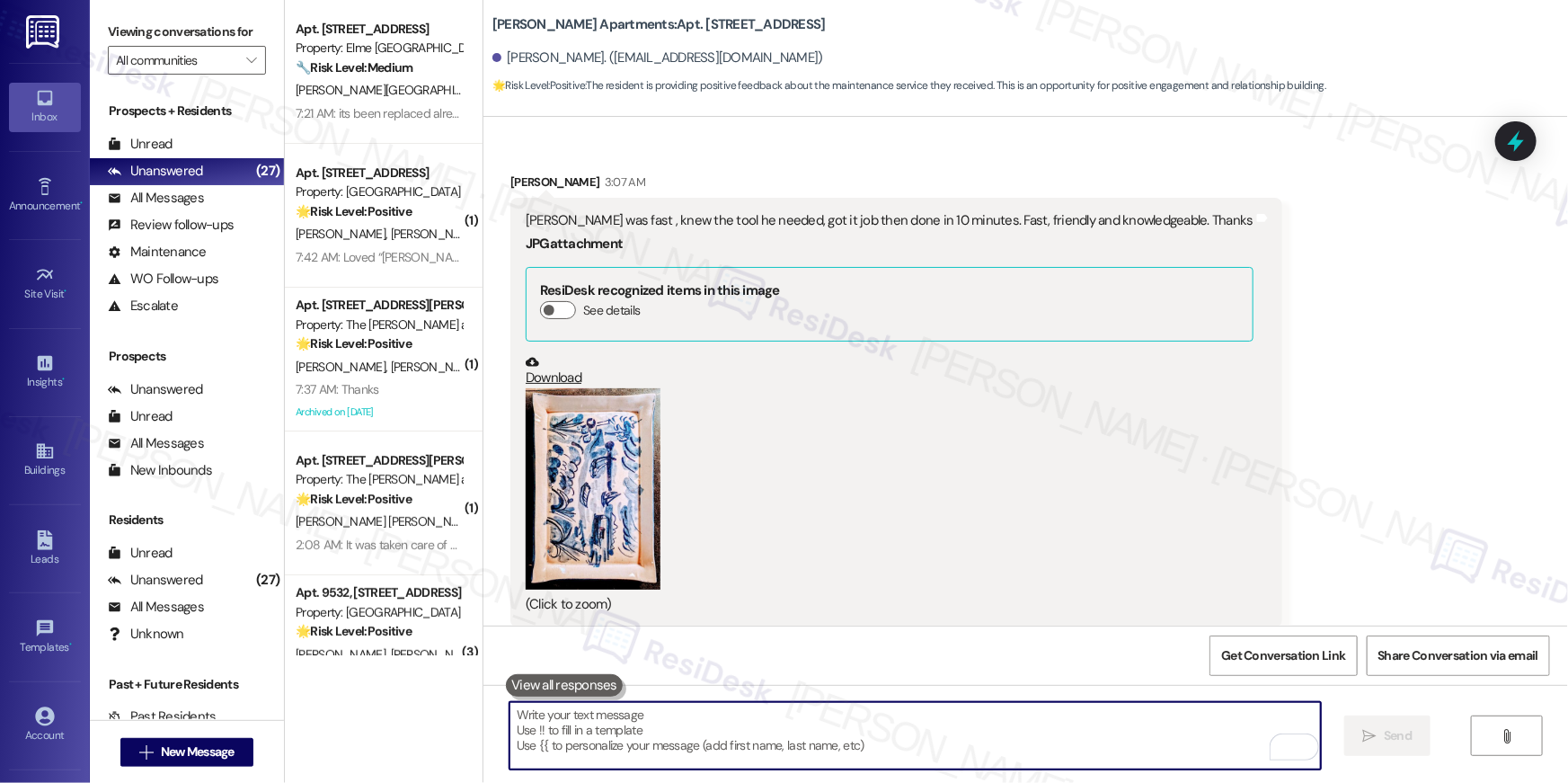
scroll to position [9137, 0]
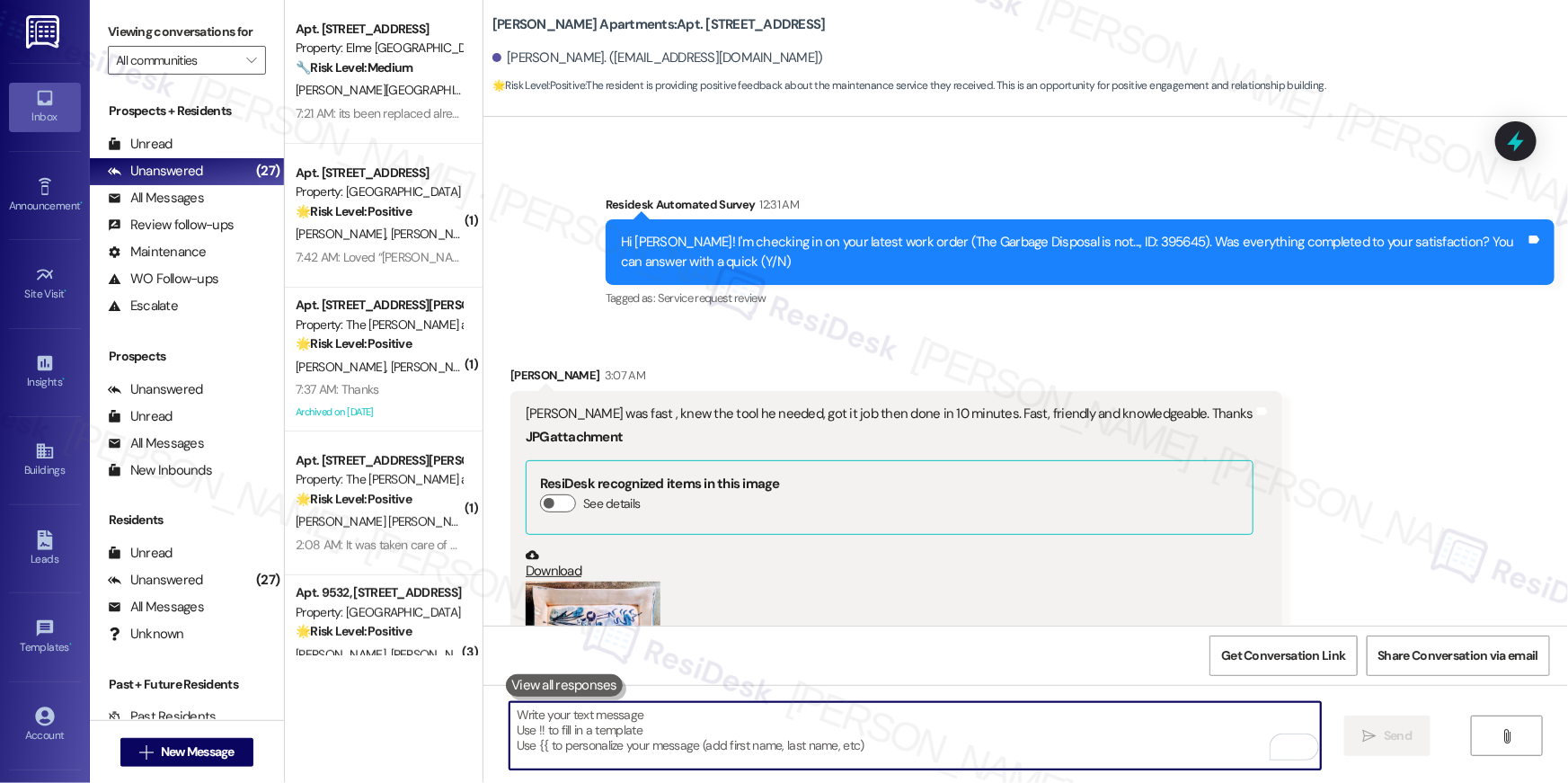
click at [831, 731] on textarea "To enrich screen reader interactions, please activate Accessibility in Grammarl…" at bounding box center [915, 735] width 811 height 67
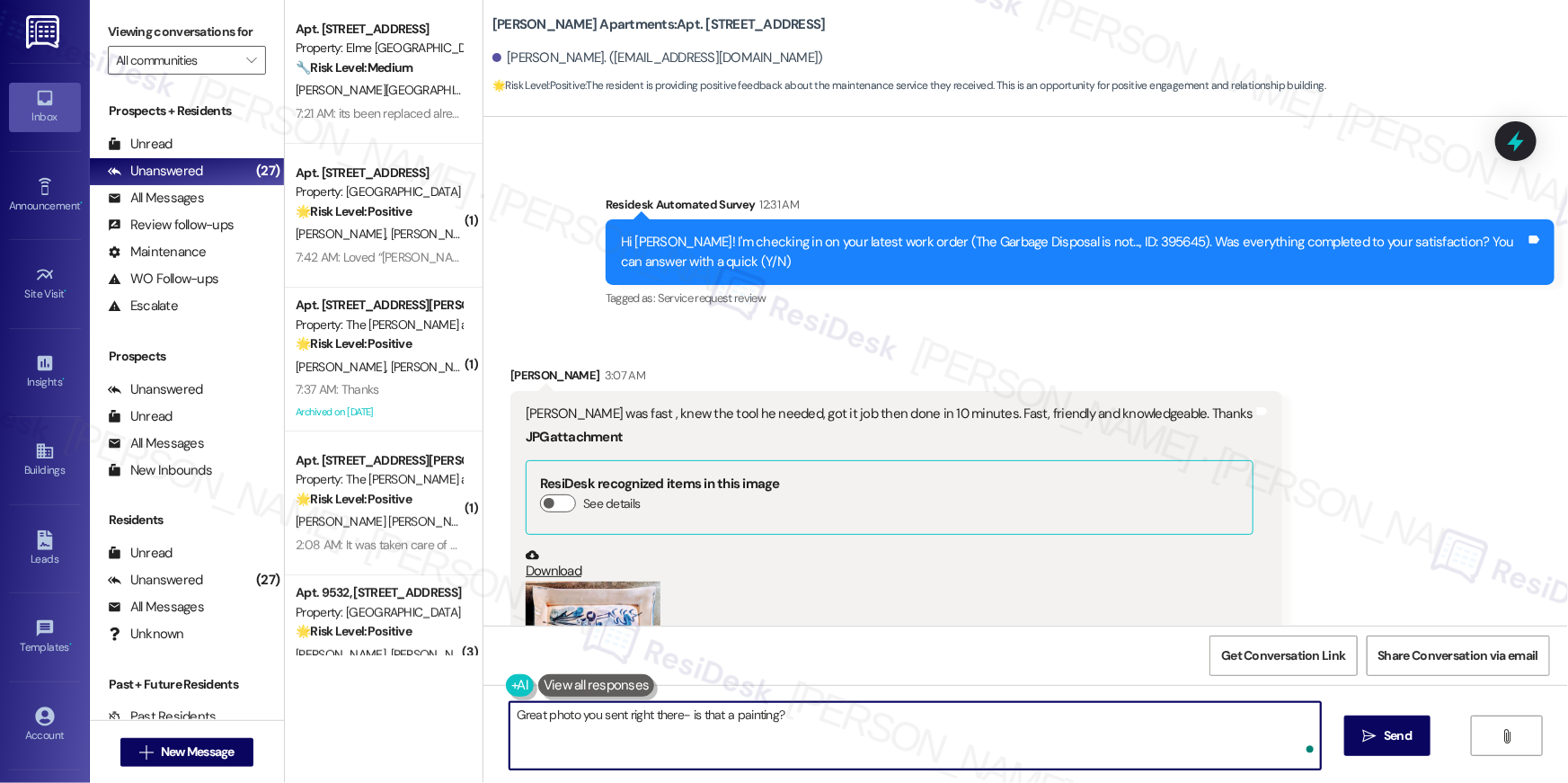
type textarea "Great photo you sent right there- is that a painting?"
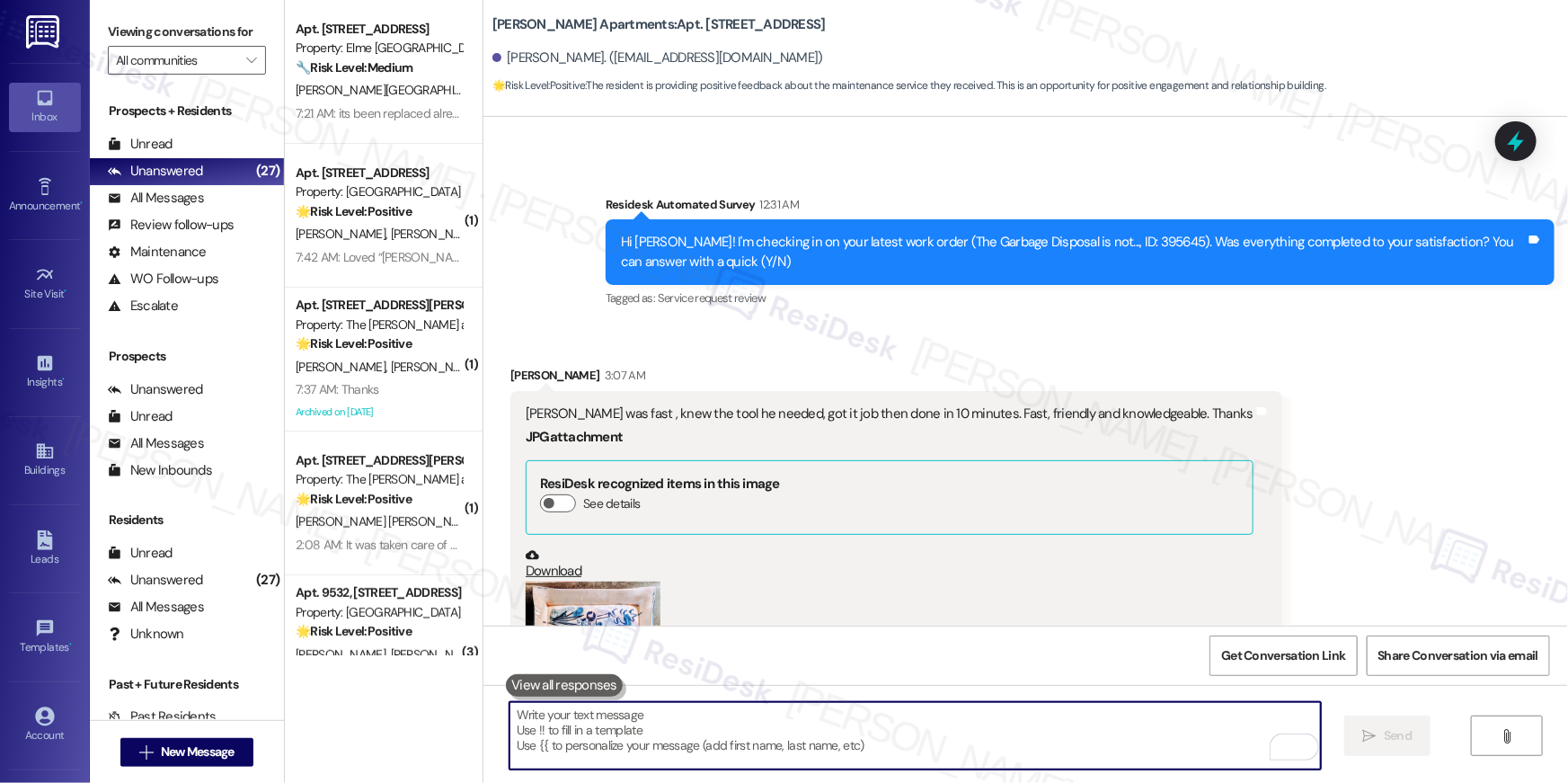
scroll to position [9715, 0]
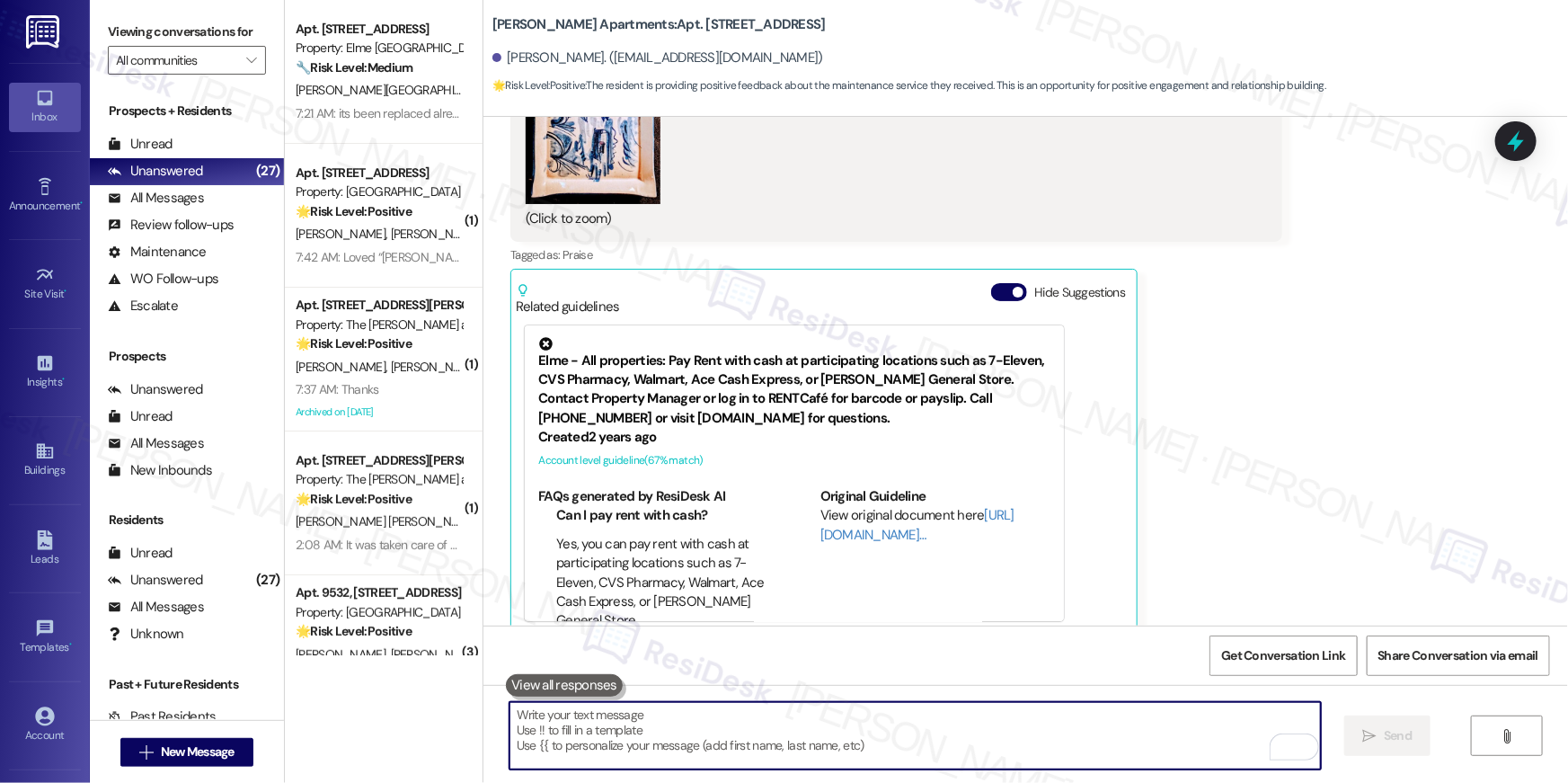
click at [989, 719] on textarea "To enrich screen reader interactions, please activate Accessibility in Grammarl…" at bounding box center [915, 735] width 811 height 67
paste textarea "I hope you don’t mind me asking a quick favor—would you be willing to leave us …"
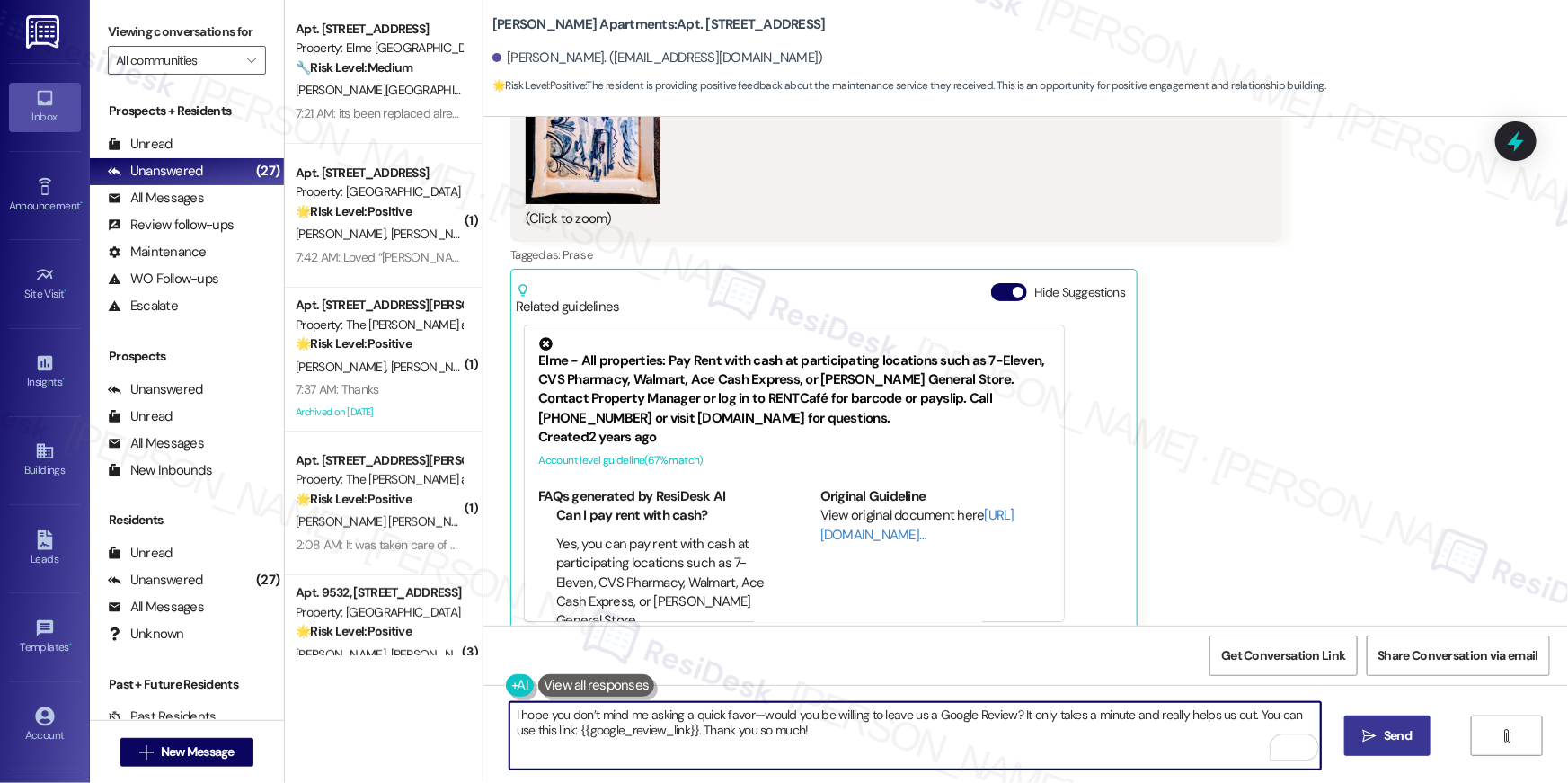
type textarea "I hope you don’t mind me asking a quick favor—would you be willing to leave us …"
click at [1397, 731] on span "Send" at bounding box center [1397, 735] width 28 height 18
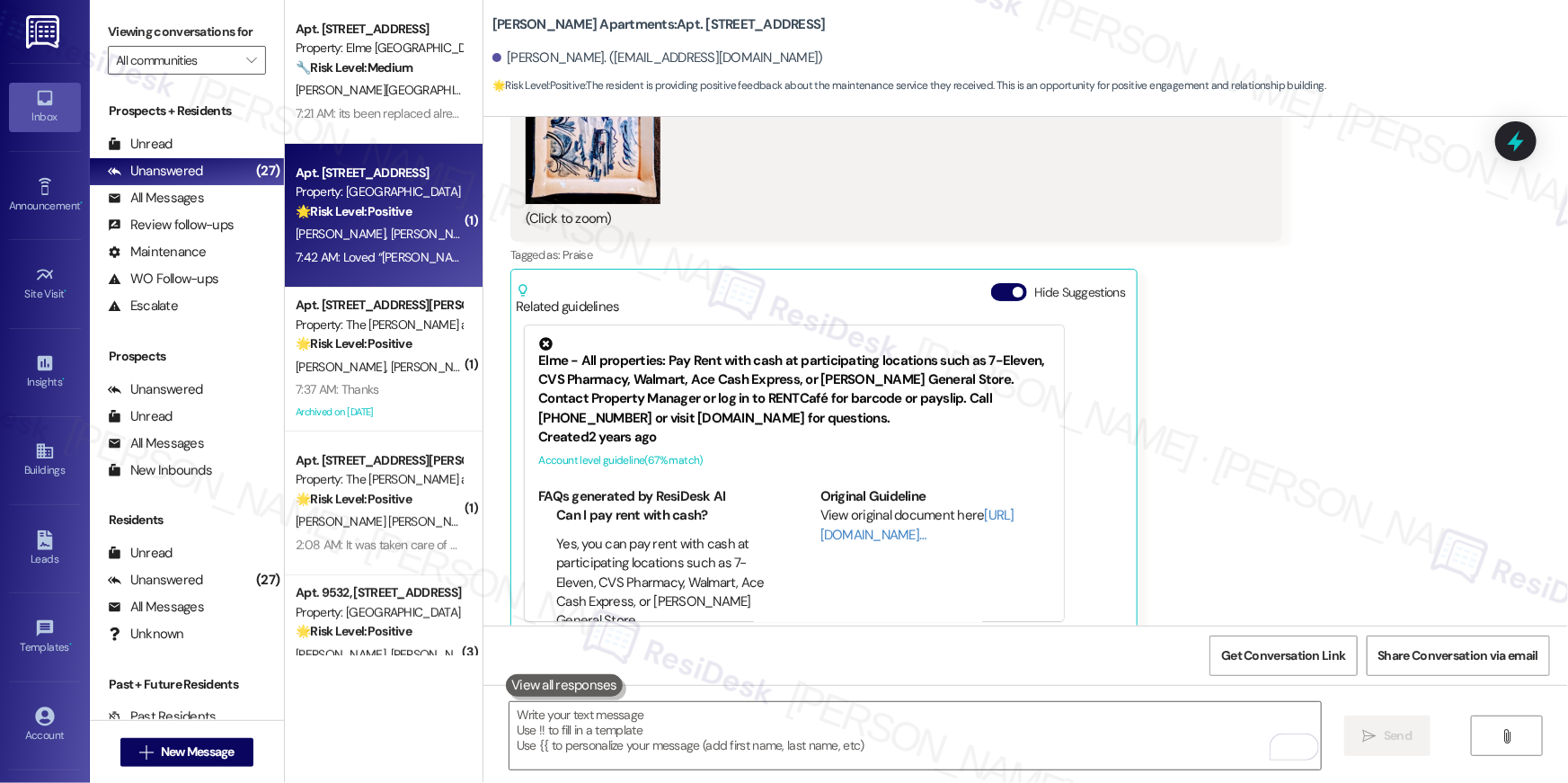
click at [345, 244] on div "D. Mcfadden J. Mcfadden G. Kaylor" at bounding box center [378, 234] width 170 height 22
type textarea "Fetching suggested responses. Please feel free to read through the conversation…"
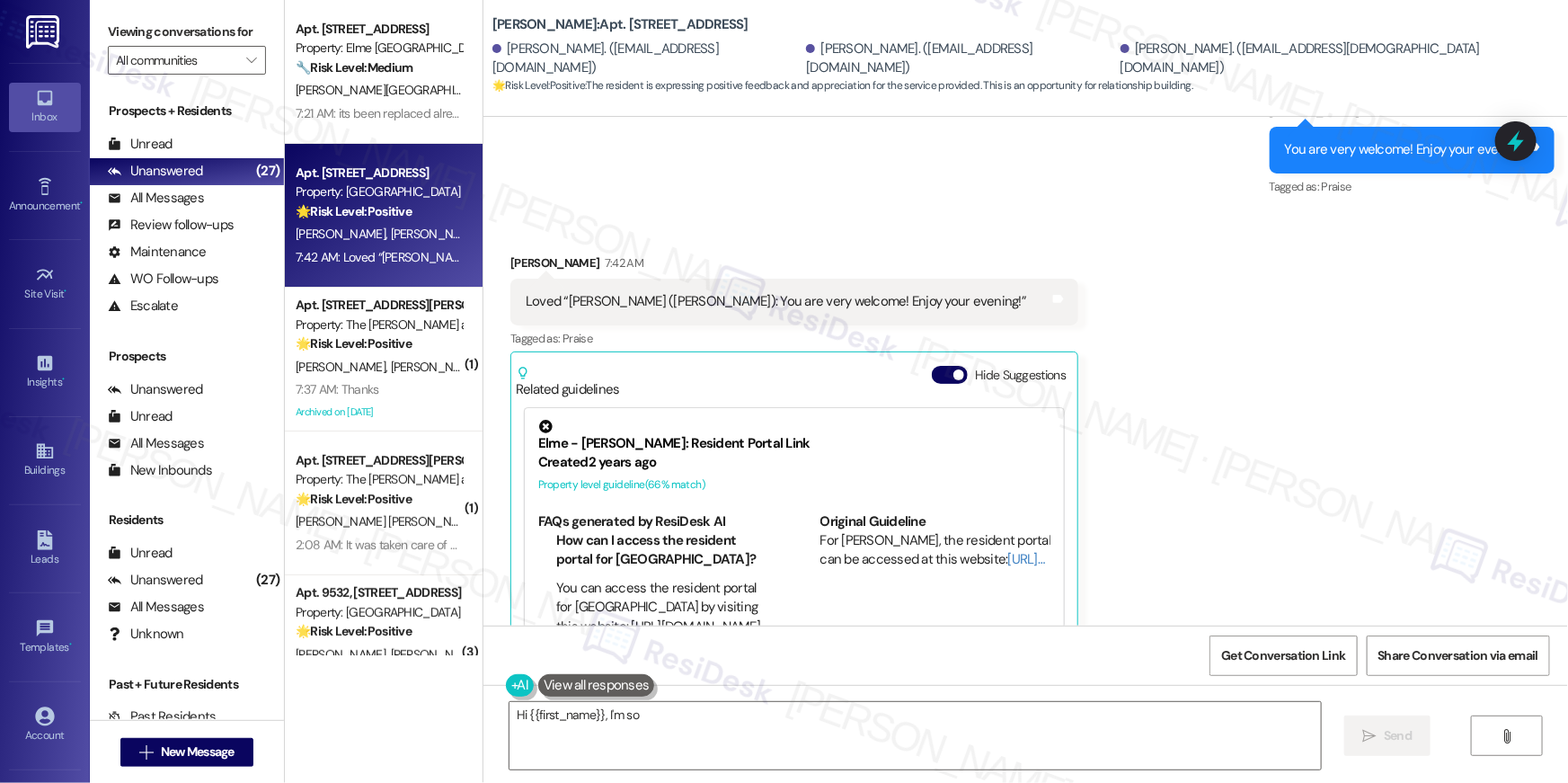
scroll to position [7349, 0]
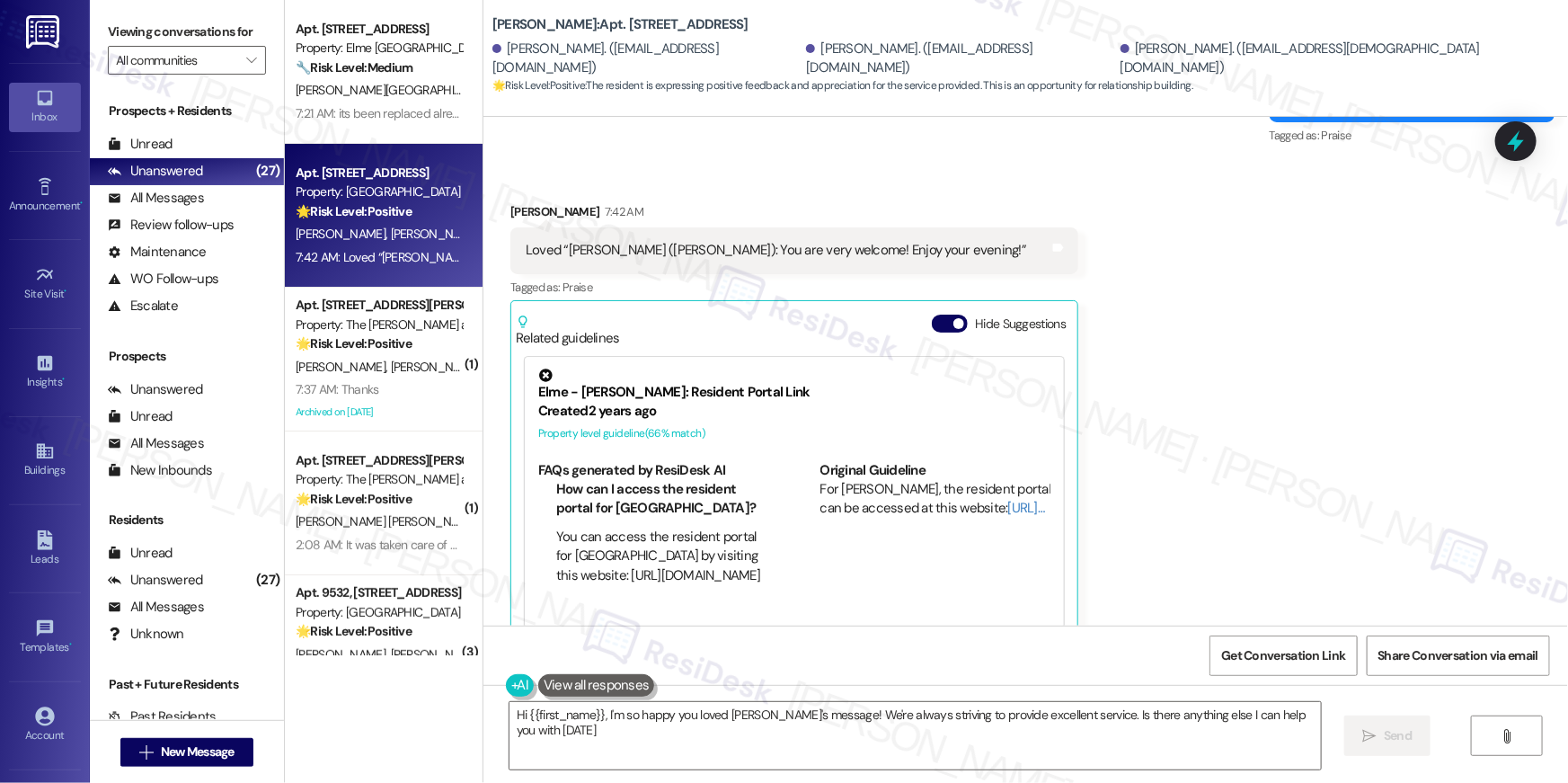
type textarea "Hi {{first_name}}, I'm so happy you loved Ella's message! We're always striving…"
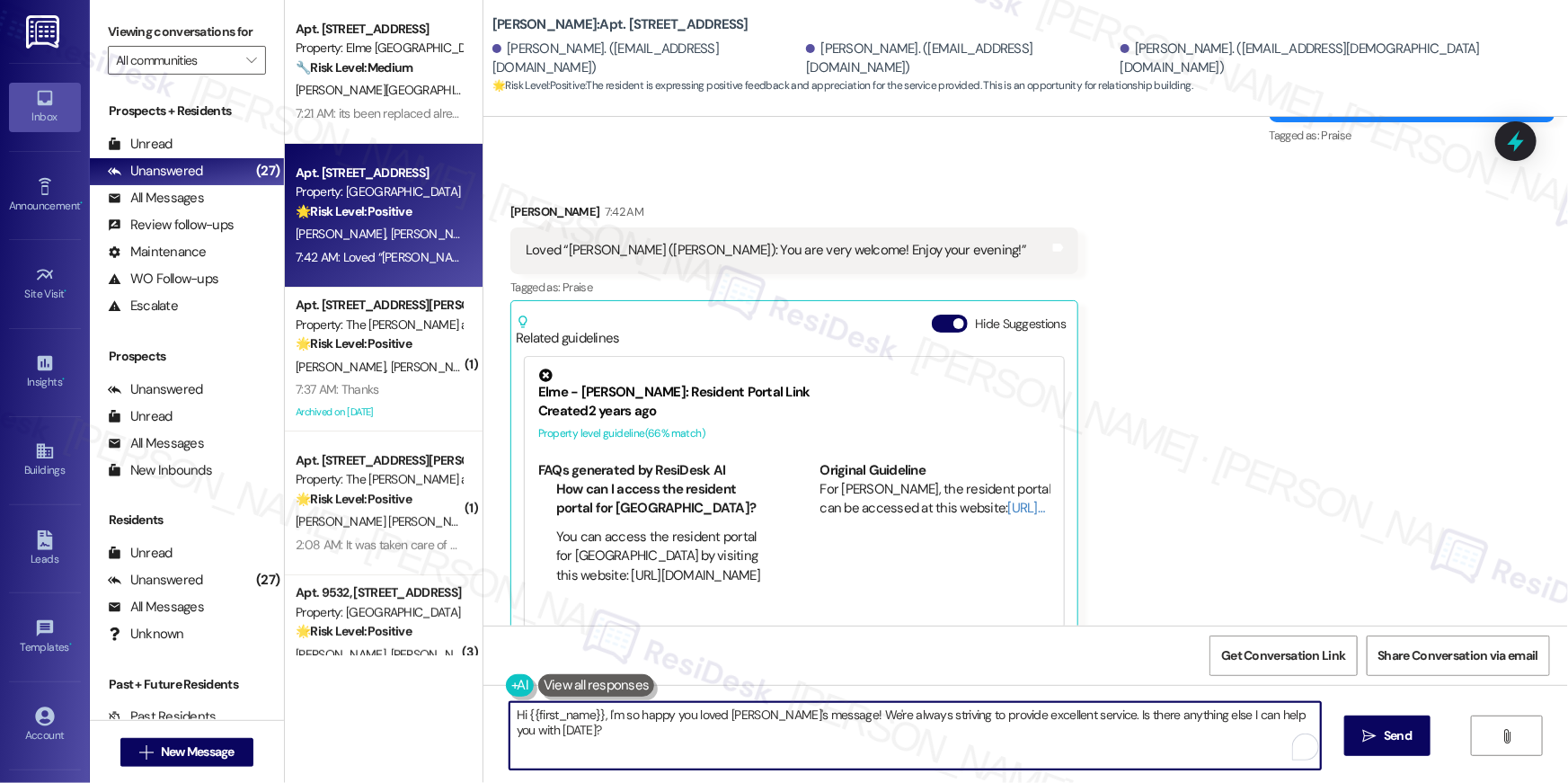
click at [928, 745] on textarea "Hi {{first_name}}, I'm so happy you loved Ella's message! We're always striving…" at bounding box center [915, 735] width 811 height 67
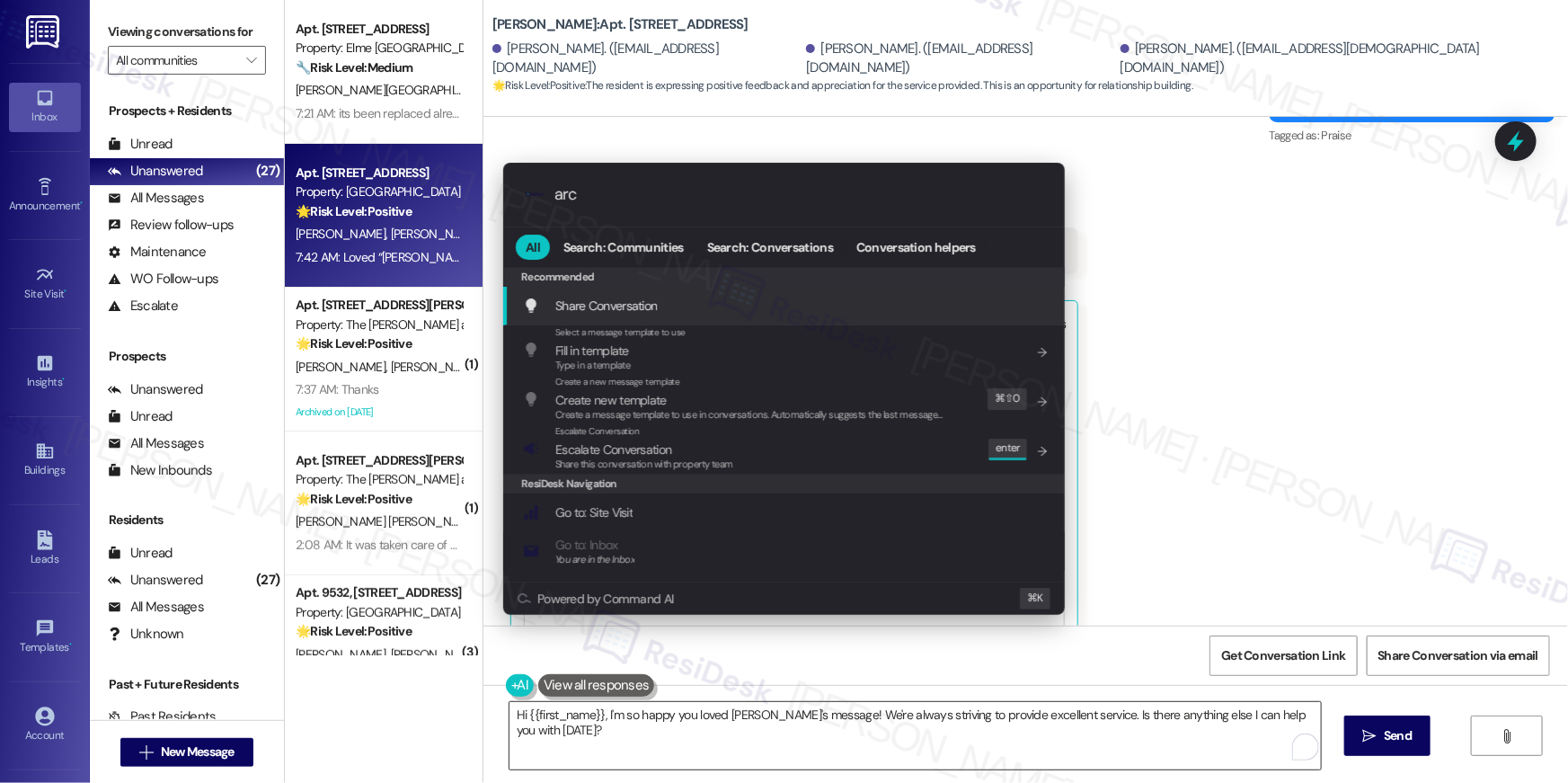
type input "arch"
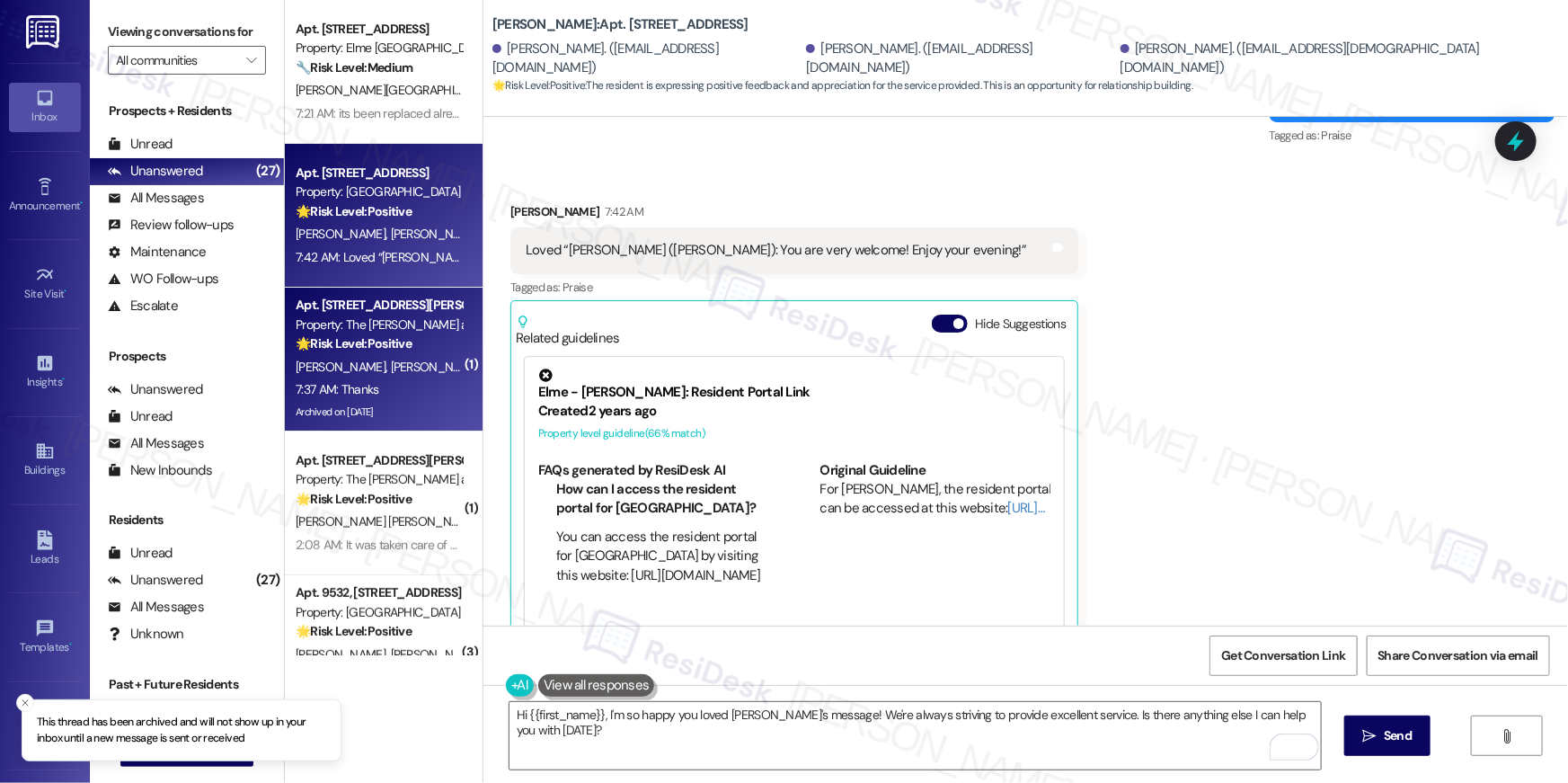
click at [354, 316] on div "Property: The [PERSON_NAME] at [GEOGRAPHIC_DATA]" at bounding box center [378, 325] width 166 height 18
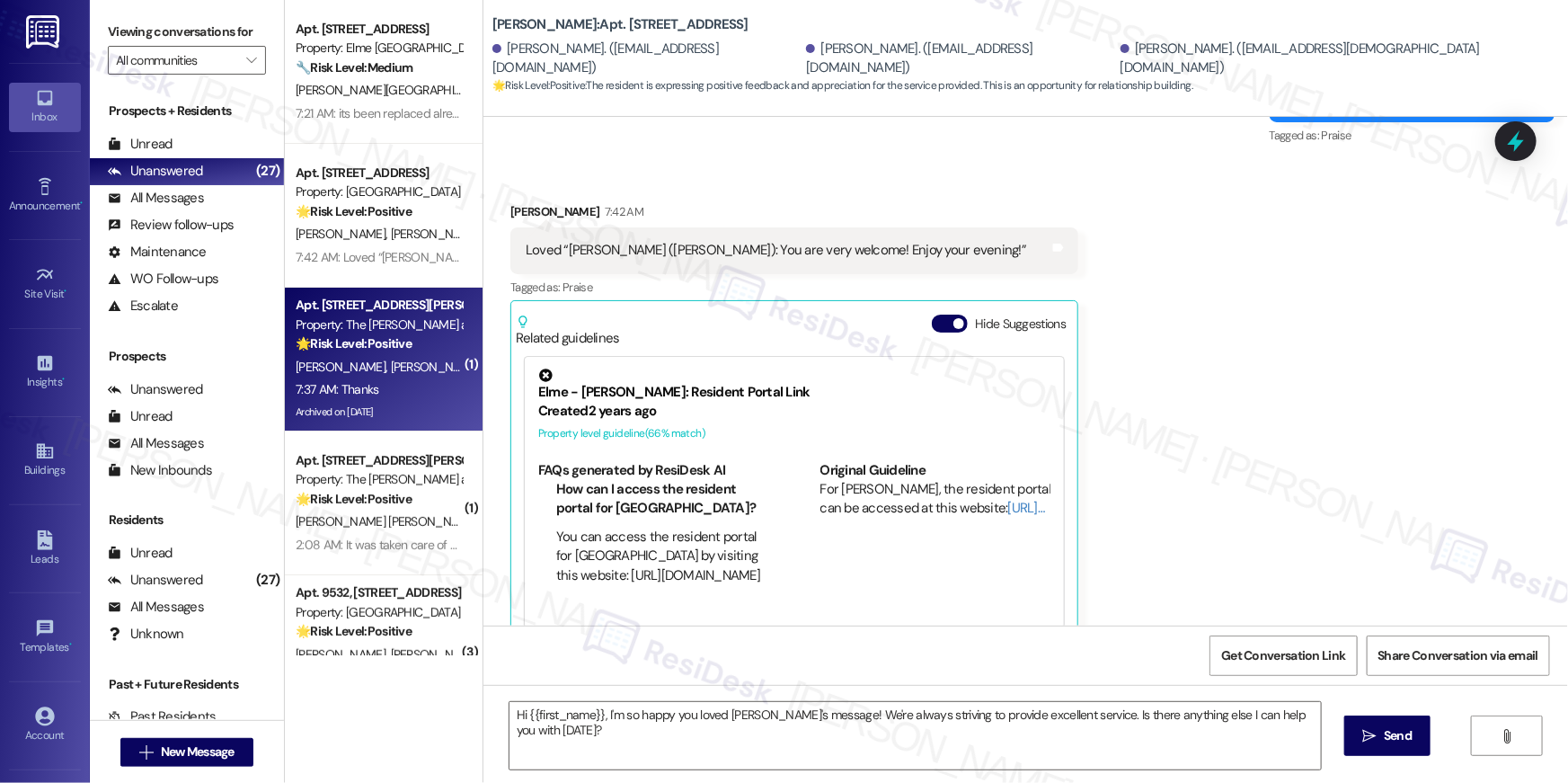
type textarea "Fetching suggested responses. Please feel free to read through the conversation…"
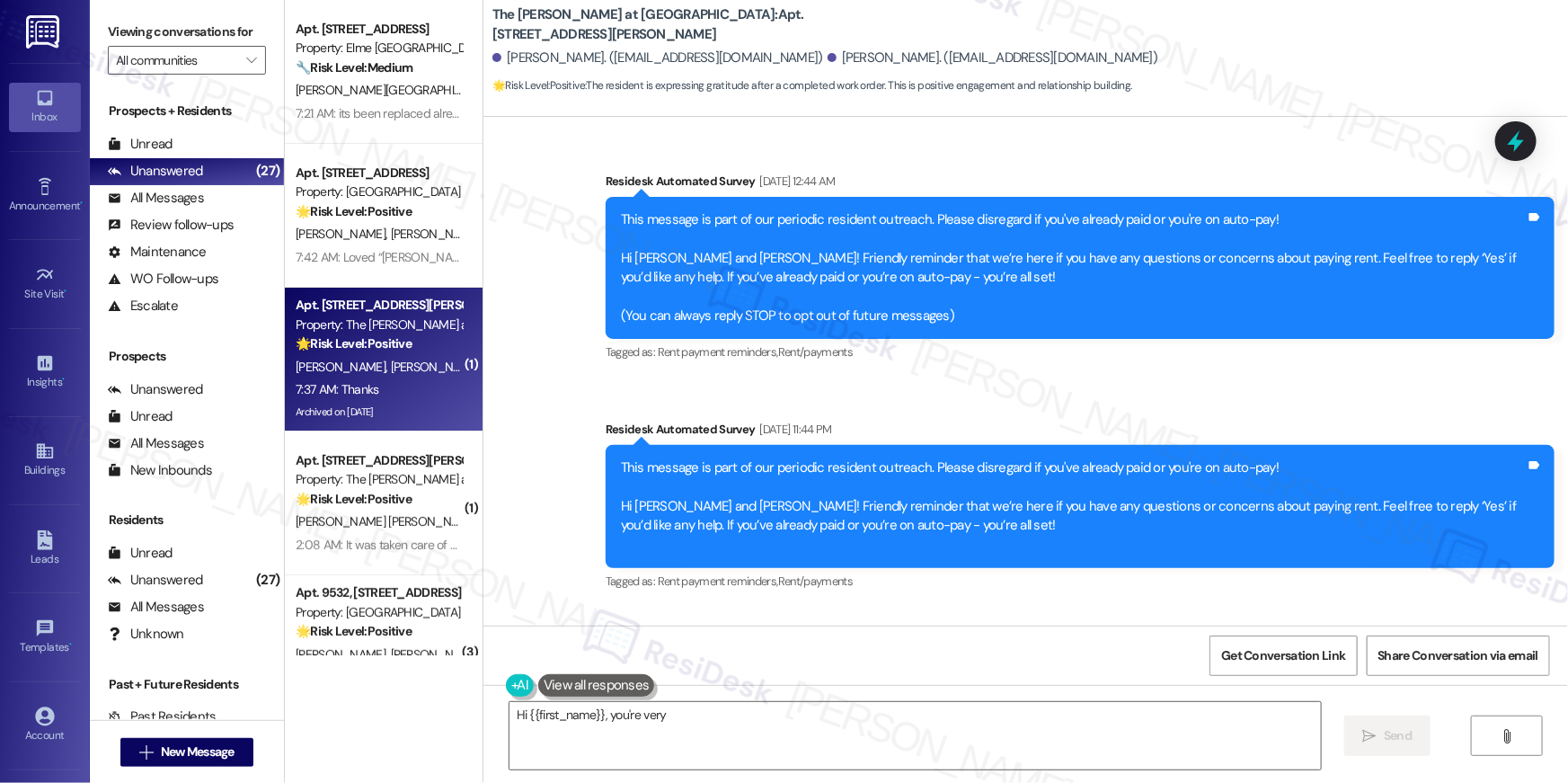
scroll to position [24725, 0]
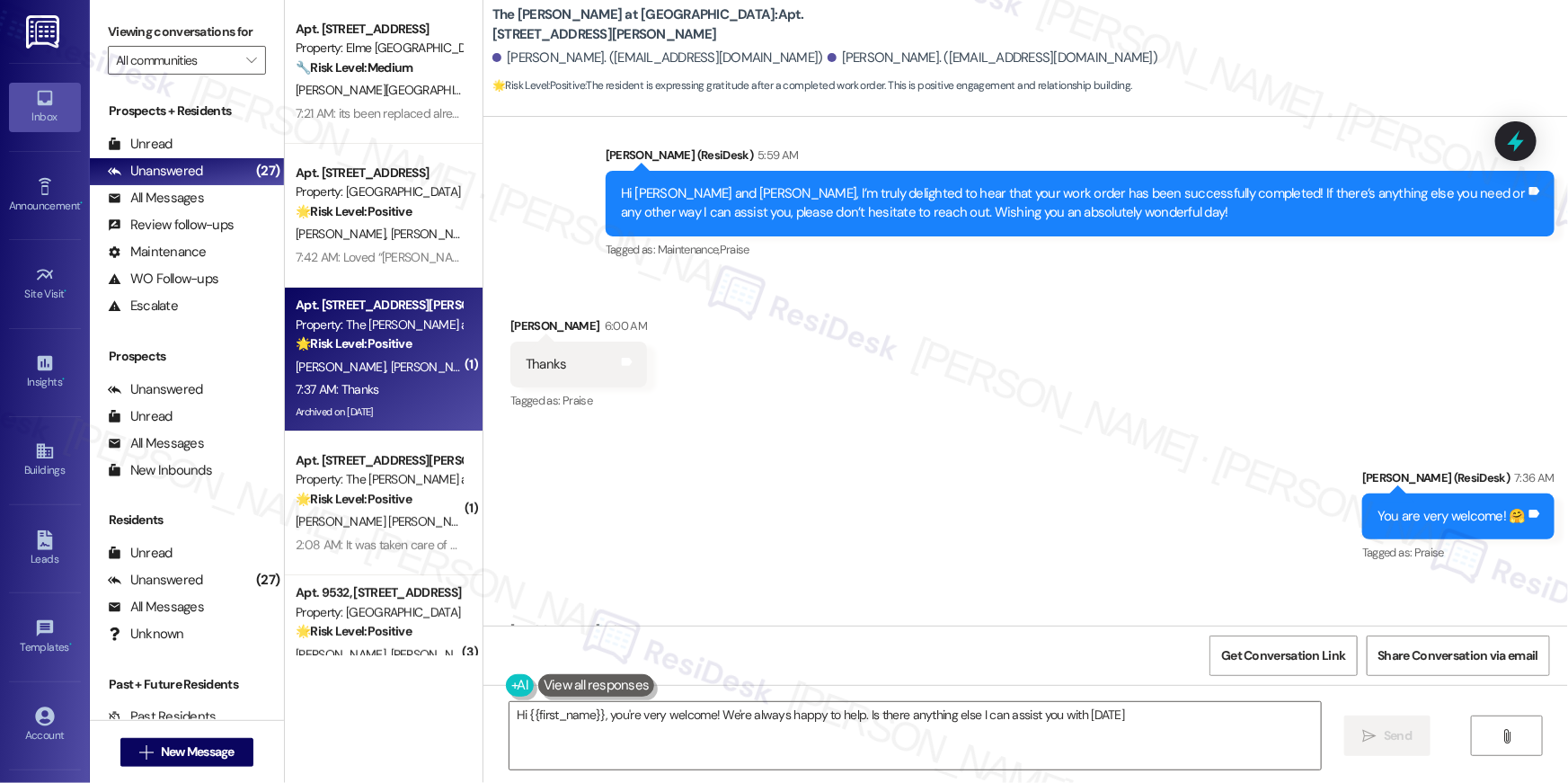
type textarea "Hi {{first_name}}, you're very welcome! We're always happy to help. Is there an…"
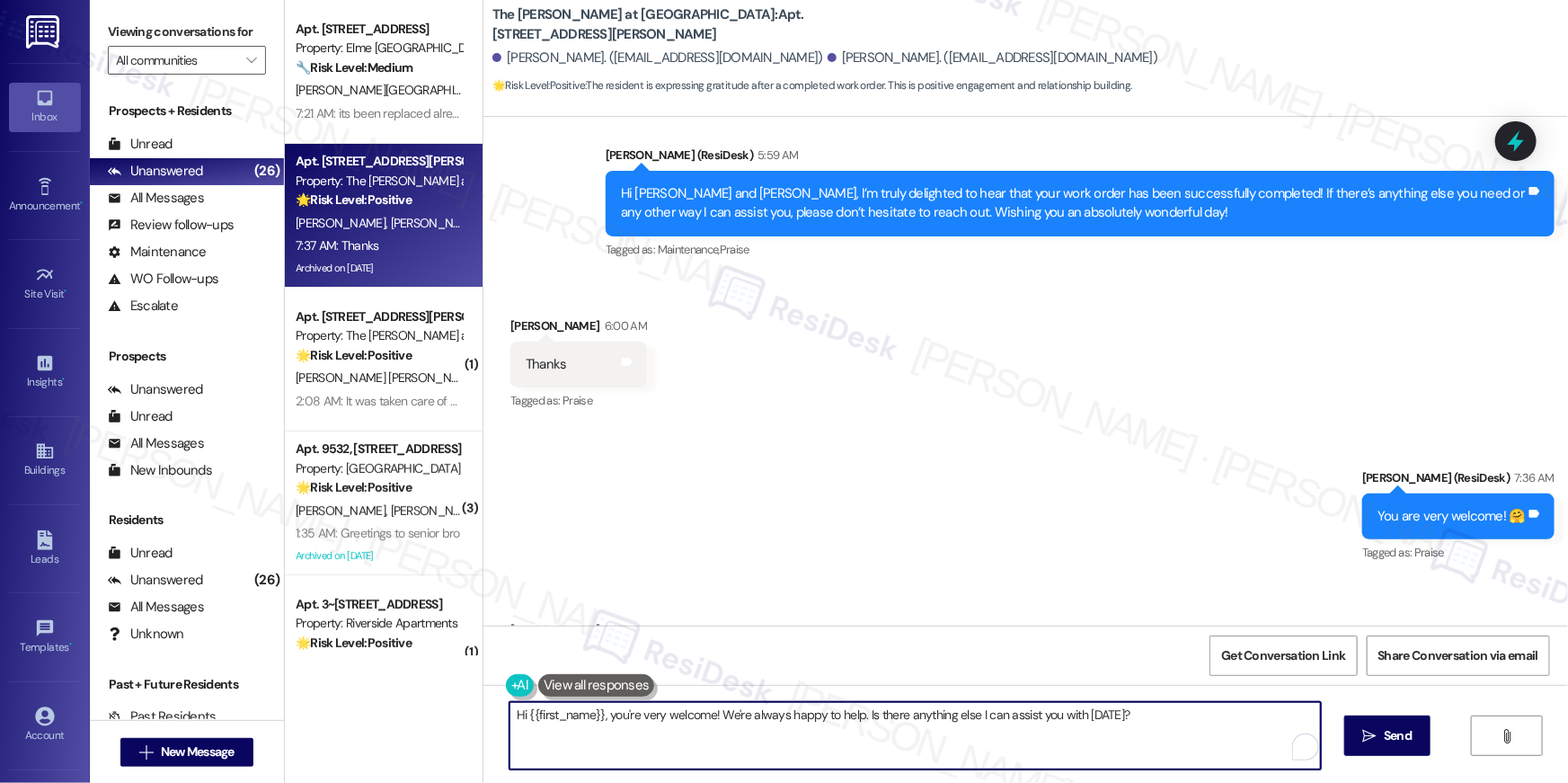
click at [698, 743] on textarea "Hi {{first_name}}, you're very welcome! We're always happy to help. Is there an…" at bounding box center [915, 735] width 811 height 67
click at [771, 727] on textarea "Hi {{first_name}}, you're very welcome! We're always happy to help. Is there an…" at bounding box center [915, 735] width 811 height 67
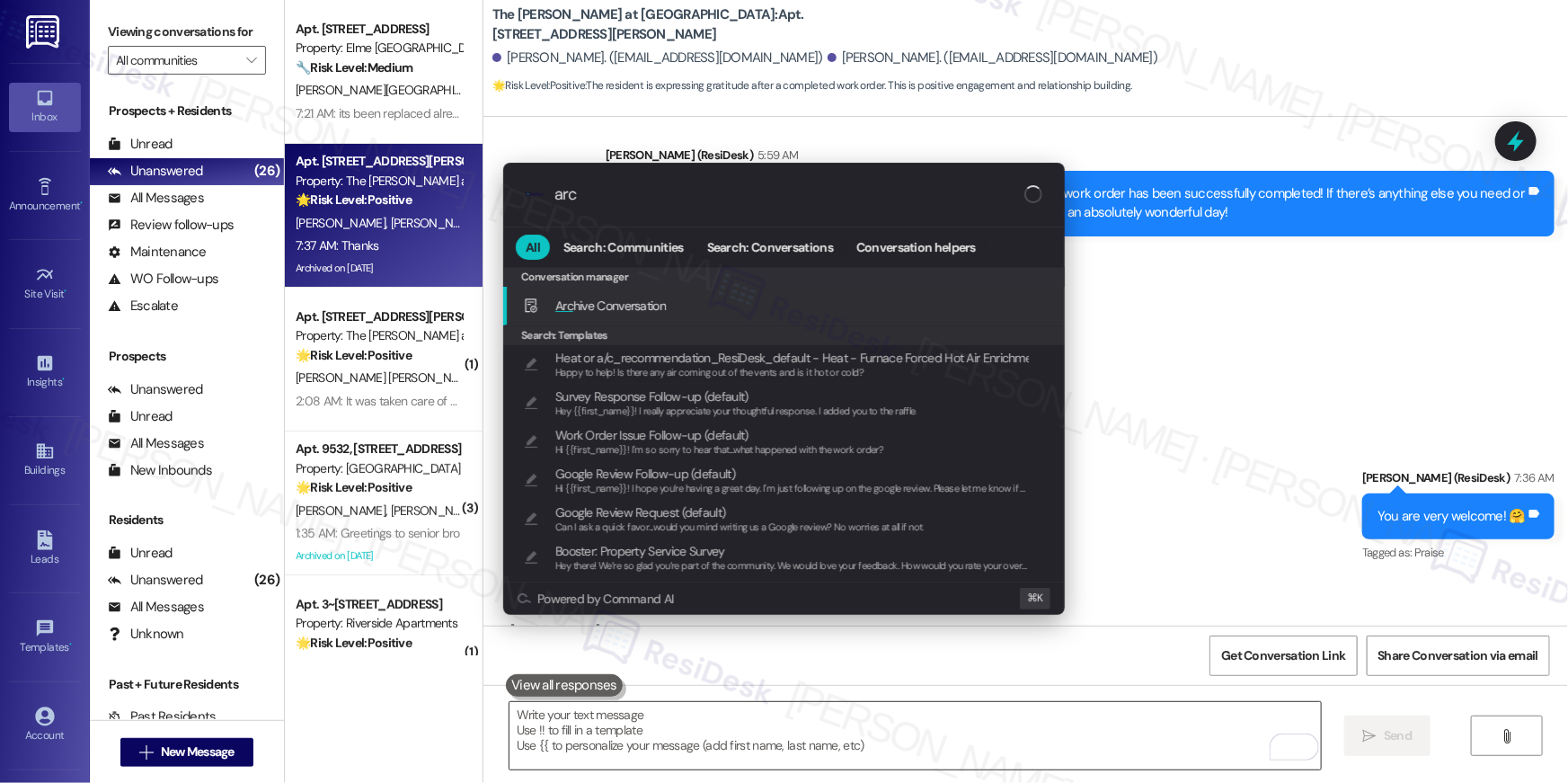
type input "arch"
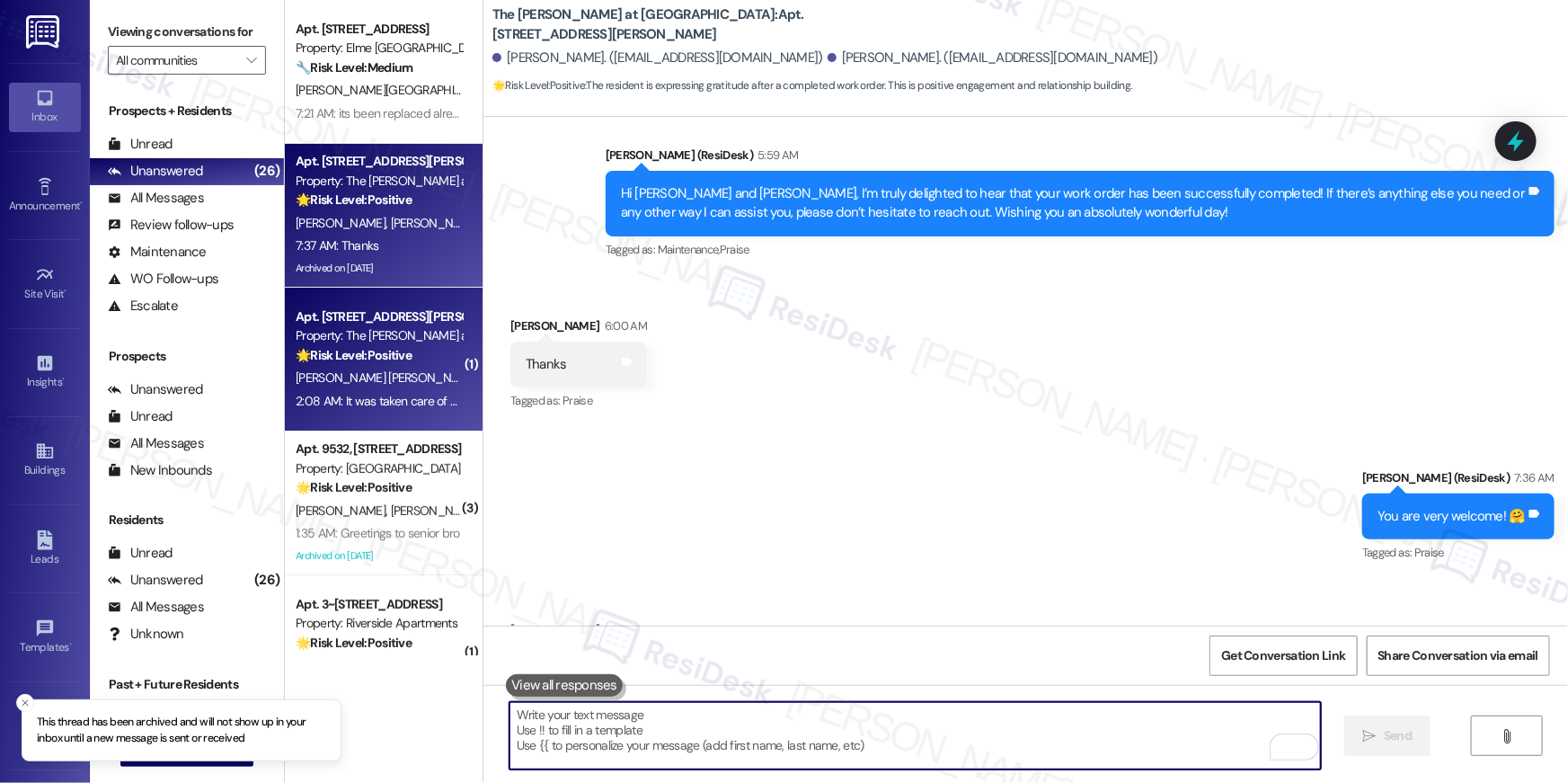
click at [373, 385] on div "J. Louise Brown" at bounding box center [378, 378] width 170 height 22
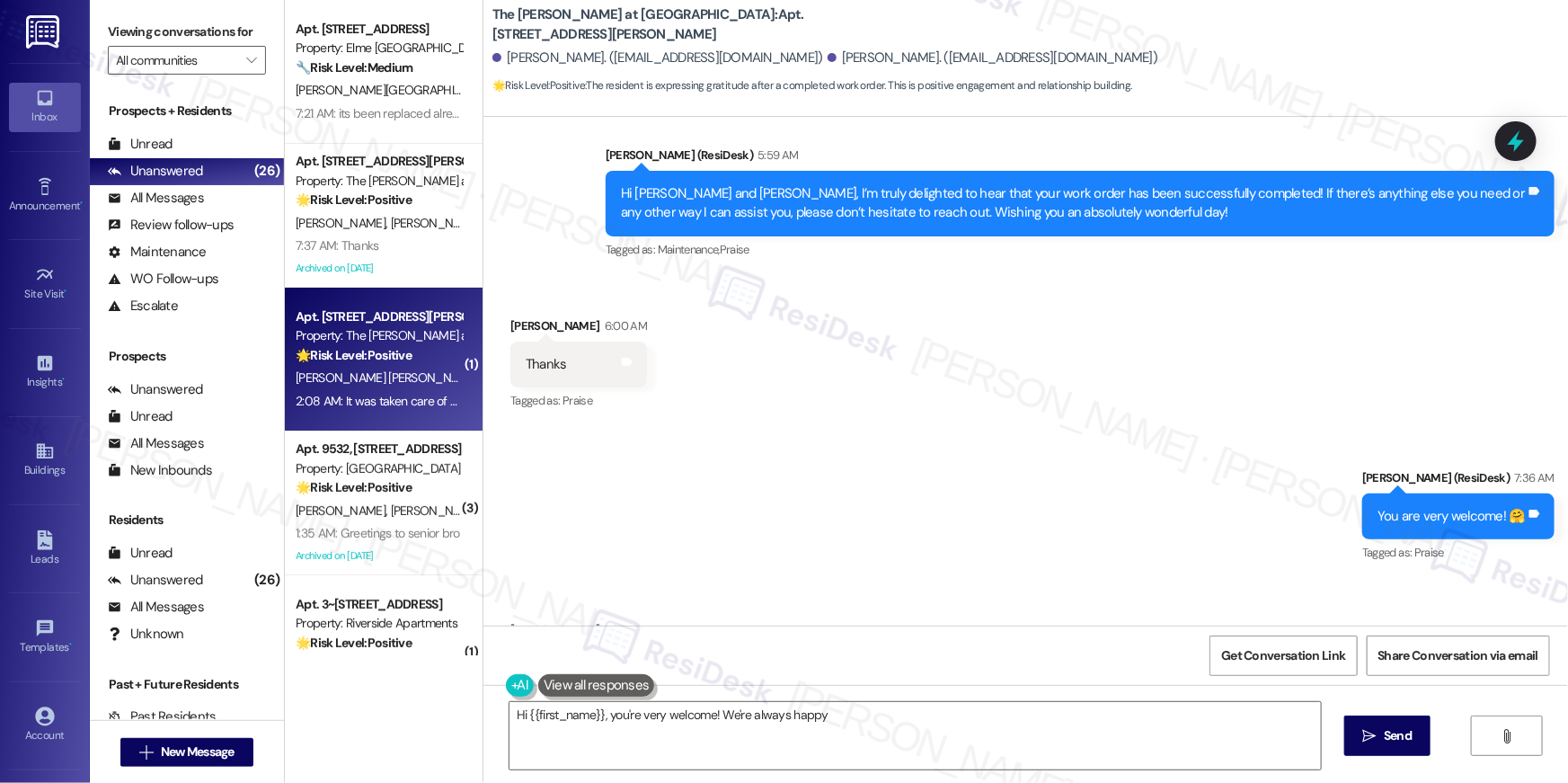
type textarea "Hi {{first_name}}, you're very welcome! We're always happy to"
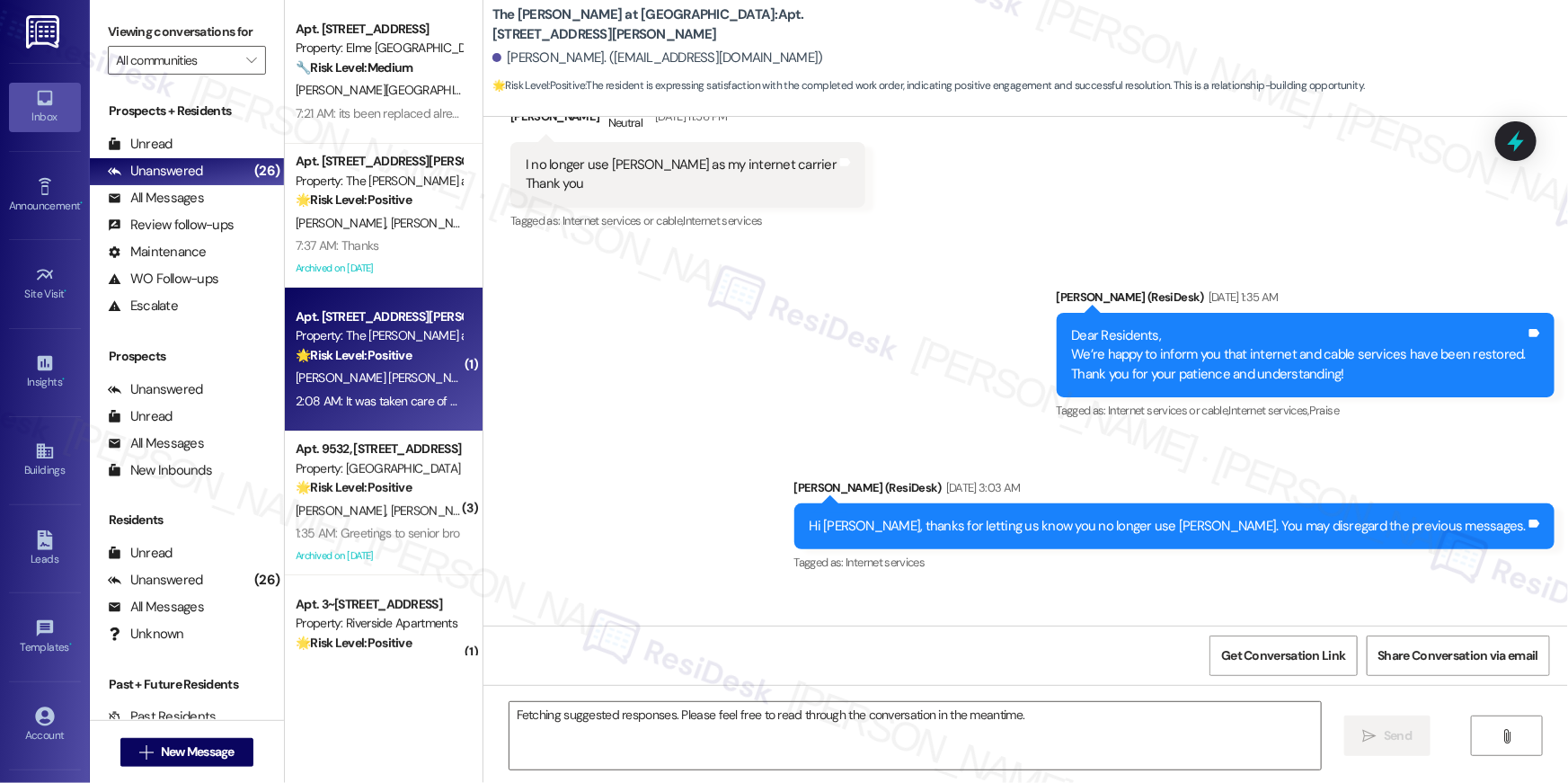
scroll to position [7259, 0]
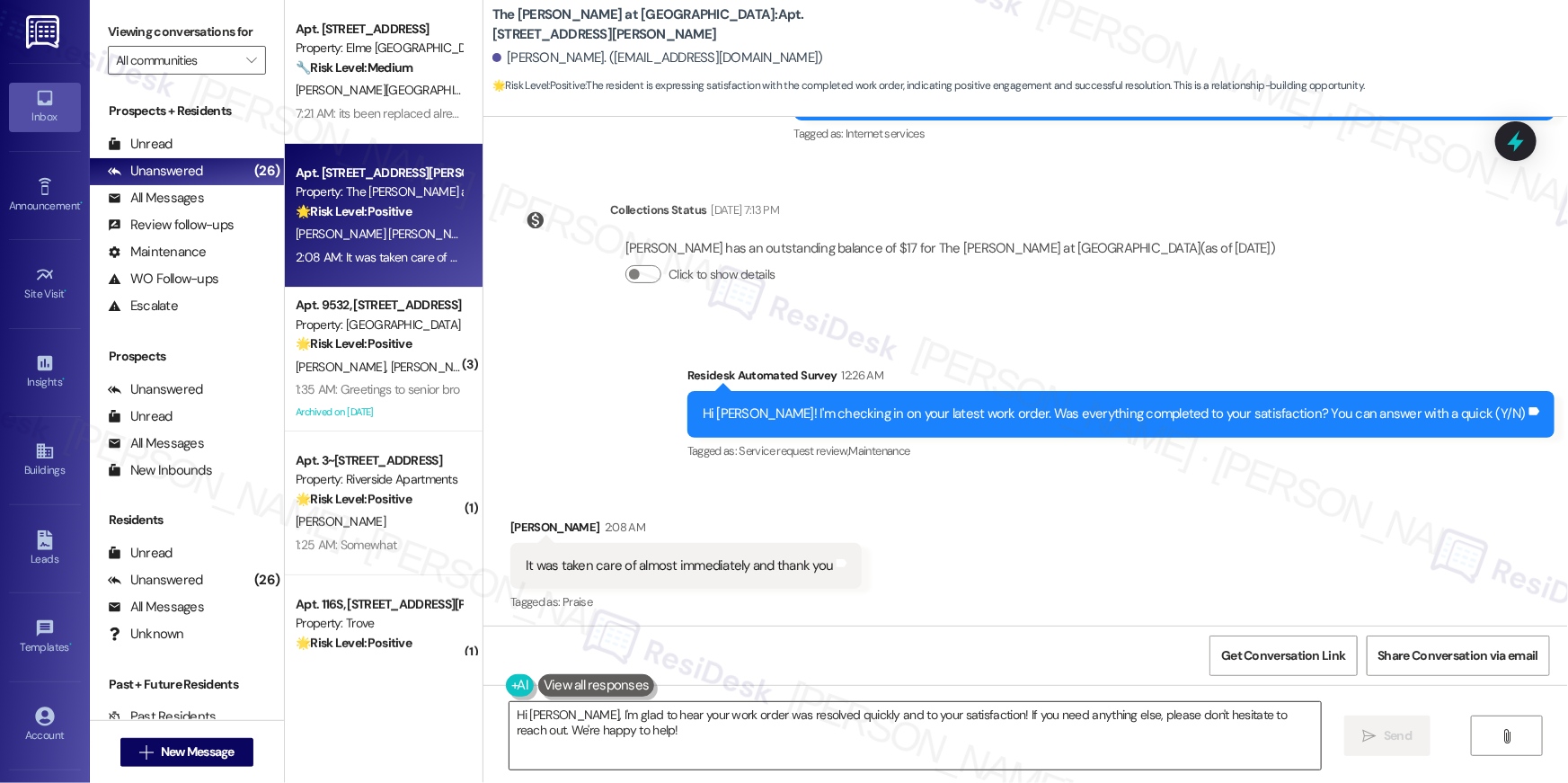
click at [966, 737] on textarea "Hi Janet, I'm glad to hear your work order was resolved quickly and to your sat…" at bounding box center [915, 735] width 811 height 67
click at [966, 738] on textarea "Hi Janet, I'm glad to hear your work order was resolved quickly and to your sat…" at bounding box center [915, 735] width 811 height 67
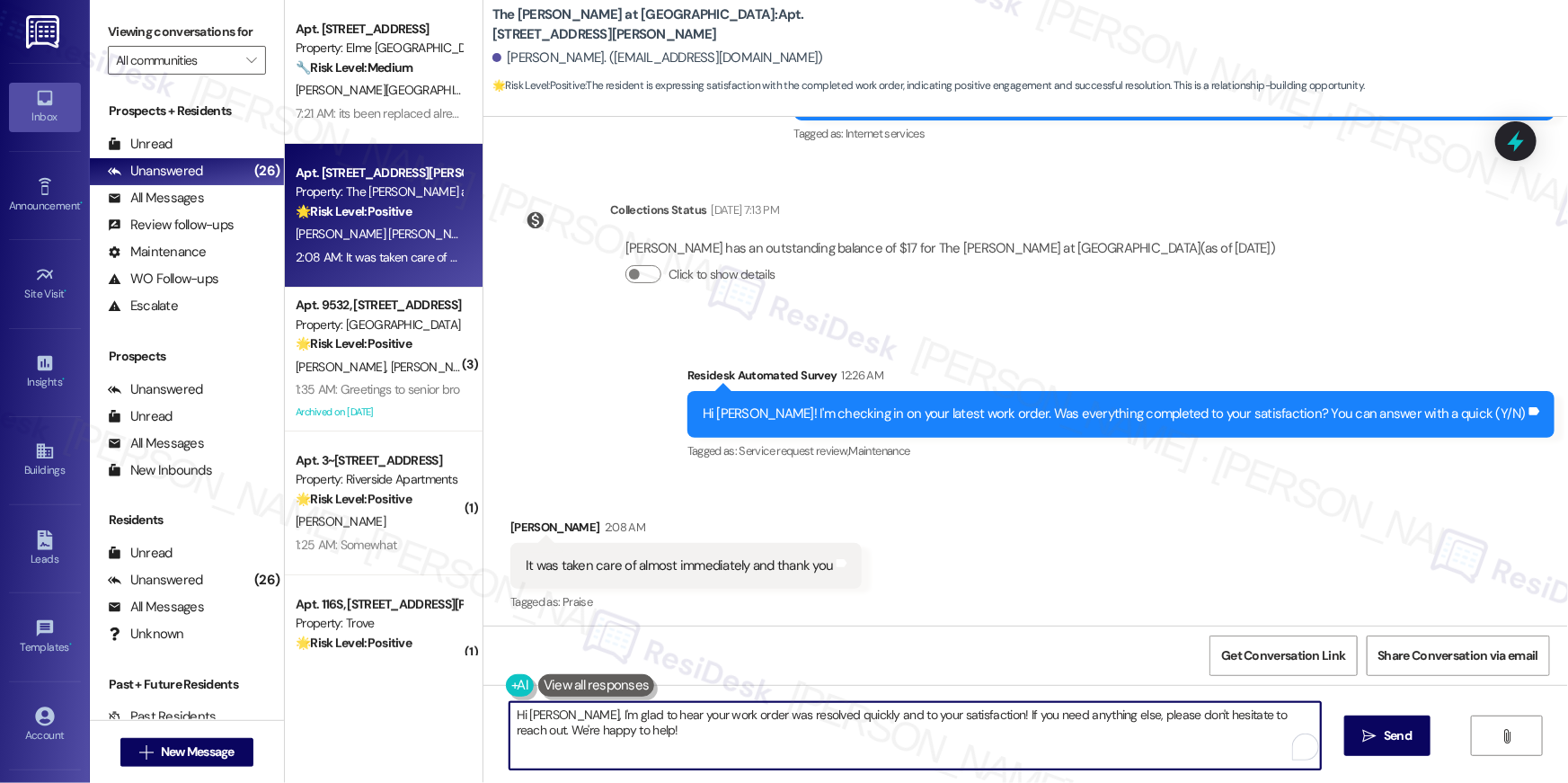
paste textarea "{{first_name}}, I’m truly delighted to hear that your work order has been succe…"
type textarea "Hi {{first_name}}, I’m truly delighted to hear that your work order has been su…"
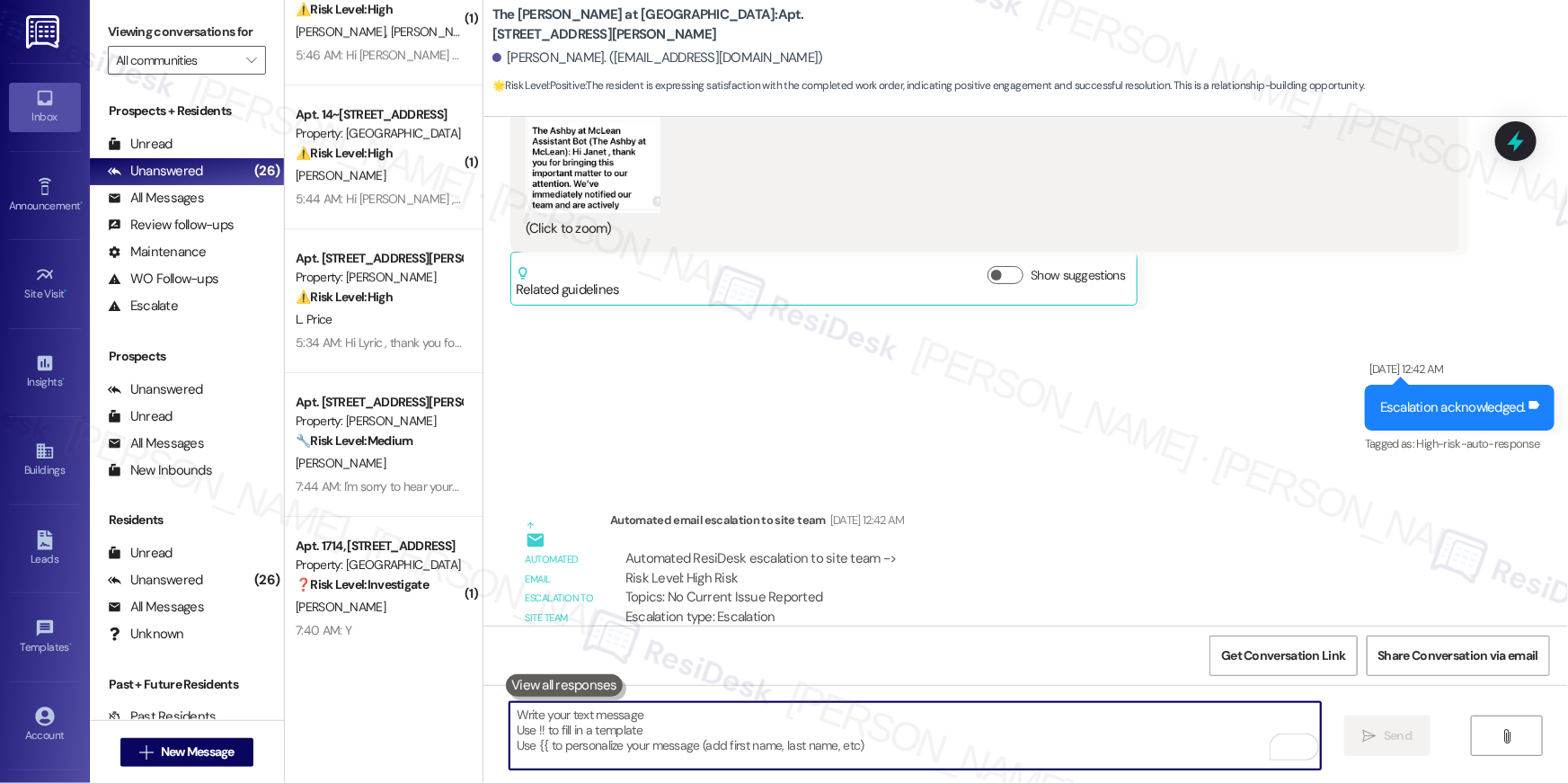
scroll to position [2939, 0]
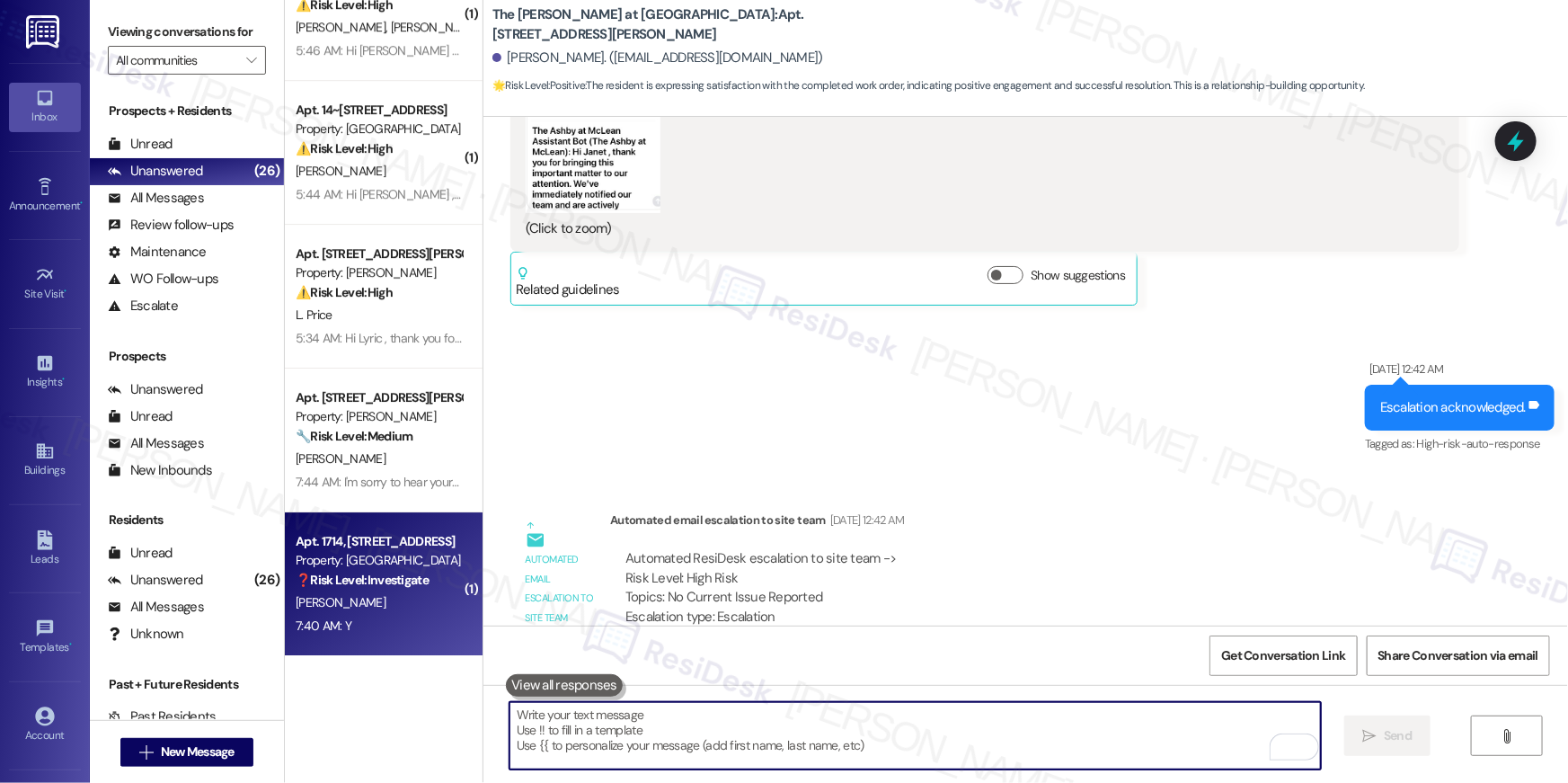
click at [391, 616] on div "7:40 AM: Y 7:40 AM: Y" at bounding box center [378, 626] width 170 height 22
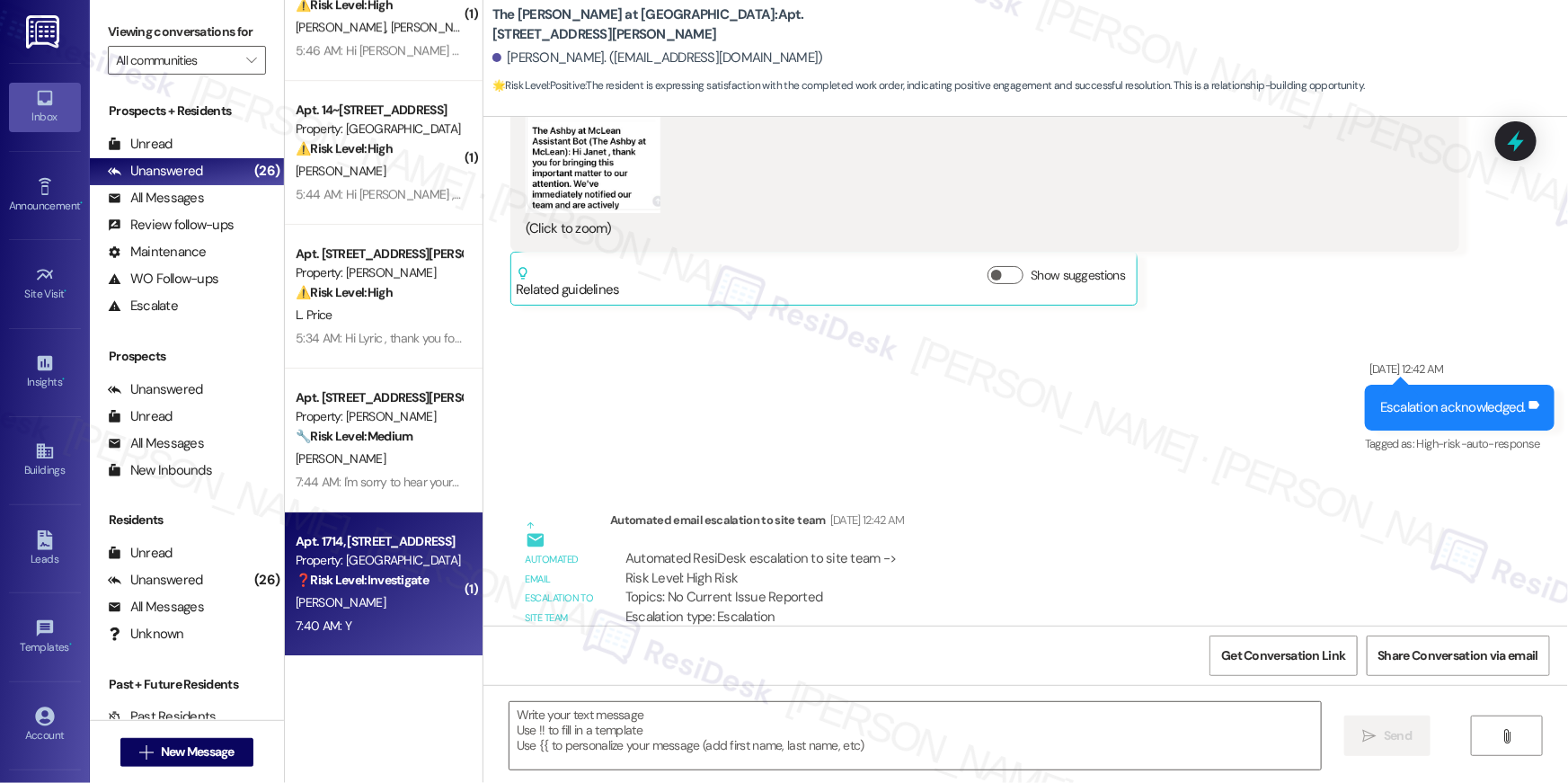
type textarea "Fetching suggested responses. Please feel free to read through the conversation…"
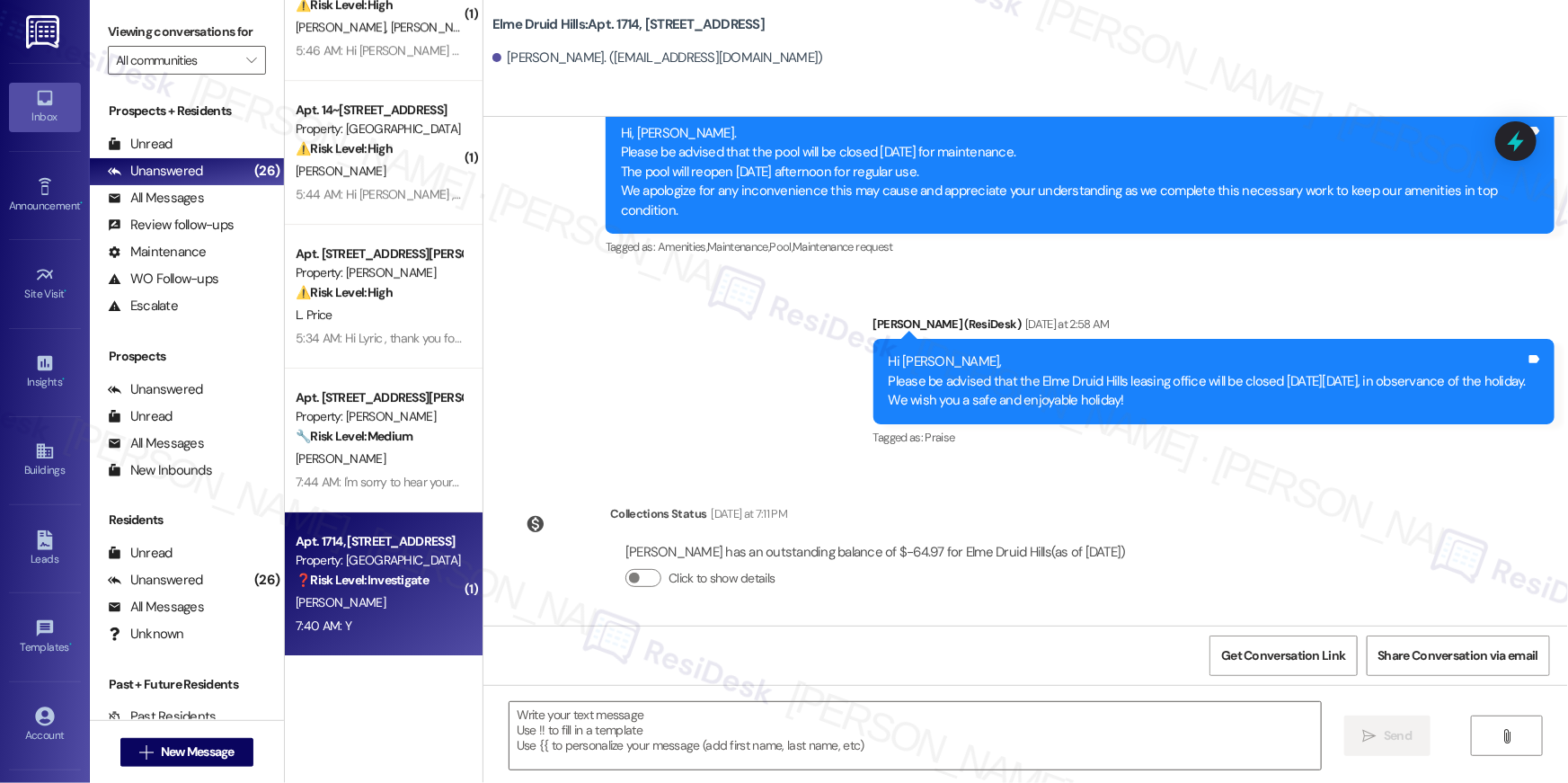
type textarea "Fetching suggested responses. Please feel free to read through the conversation…"
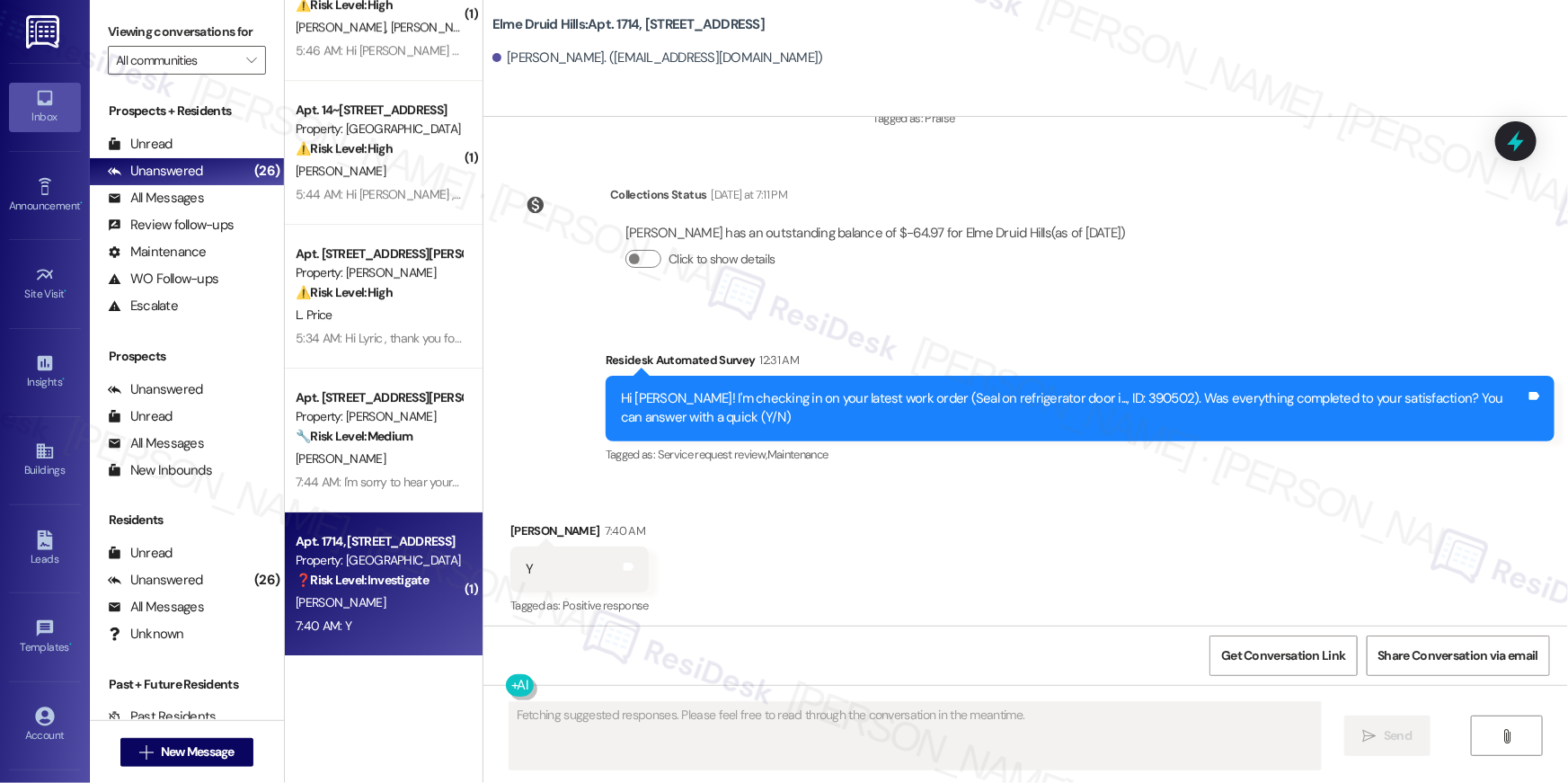
scroll to position [689, 0]
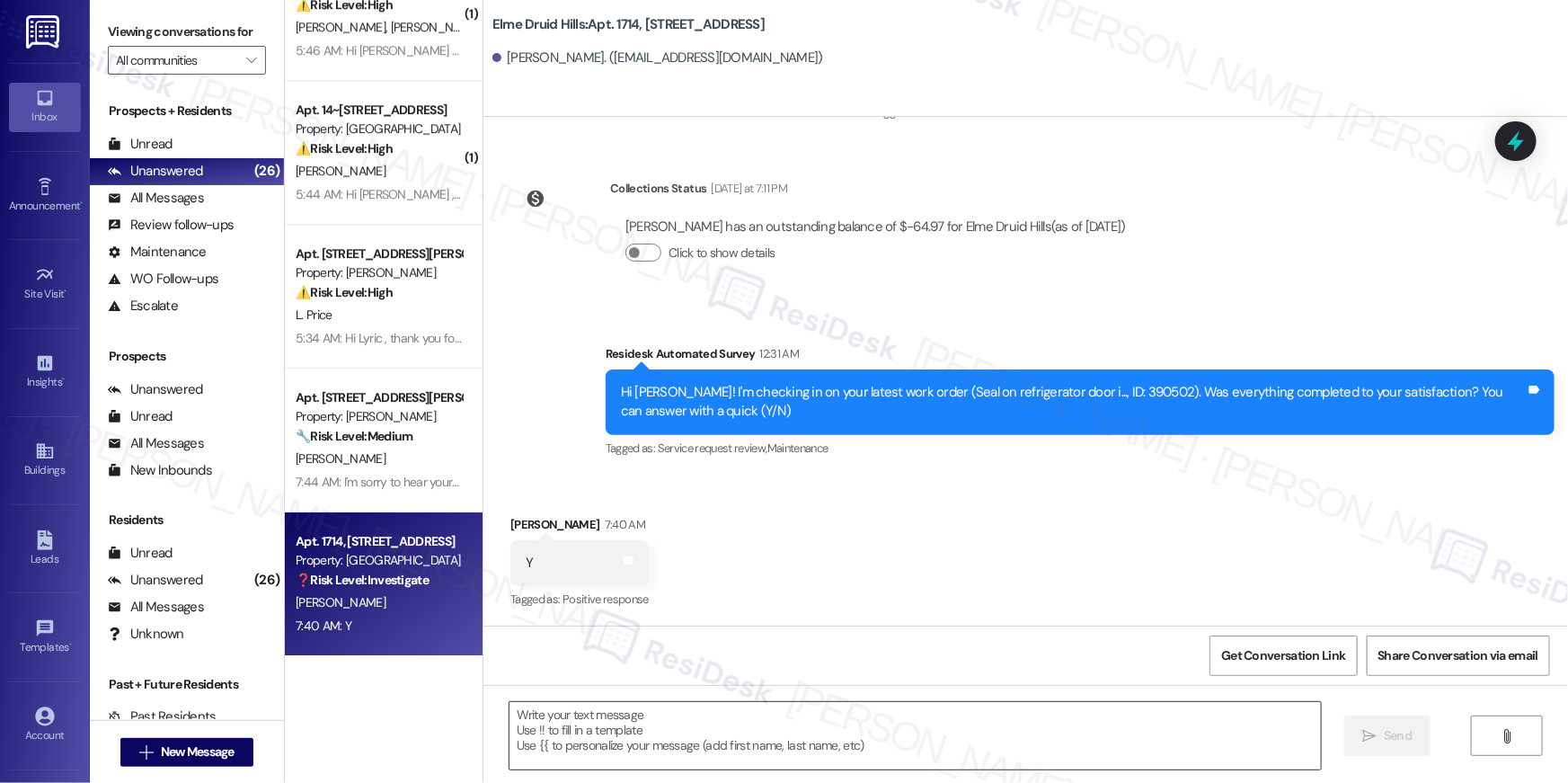
click at [1020, 737] on textarea at bounding box center [915, 735] width 811 height 67
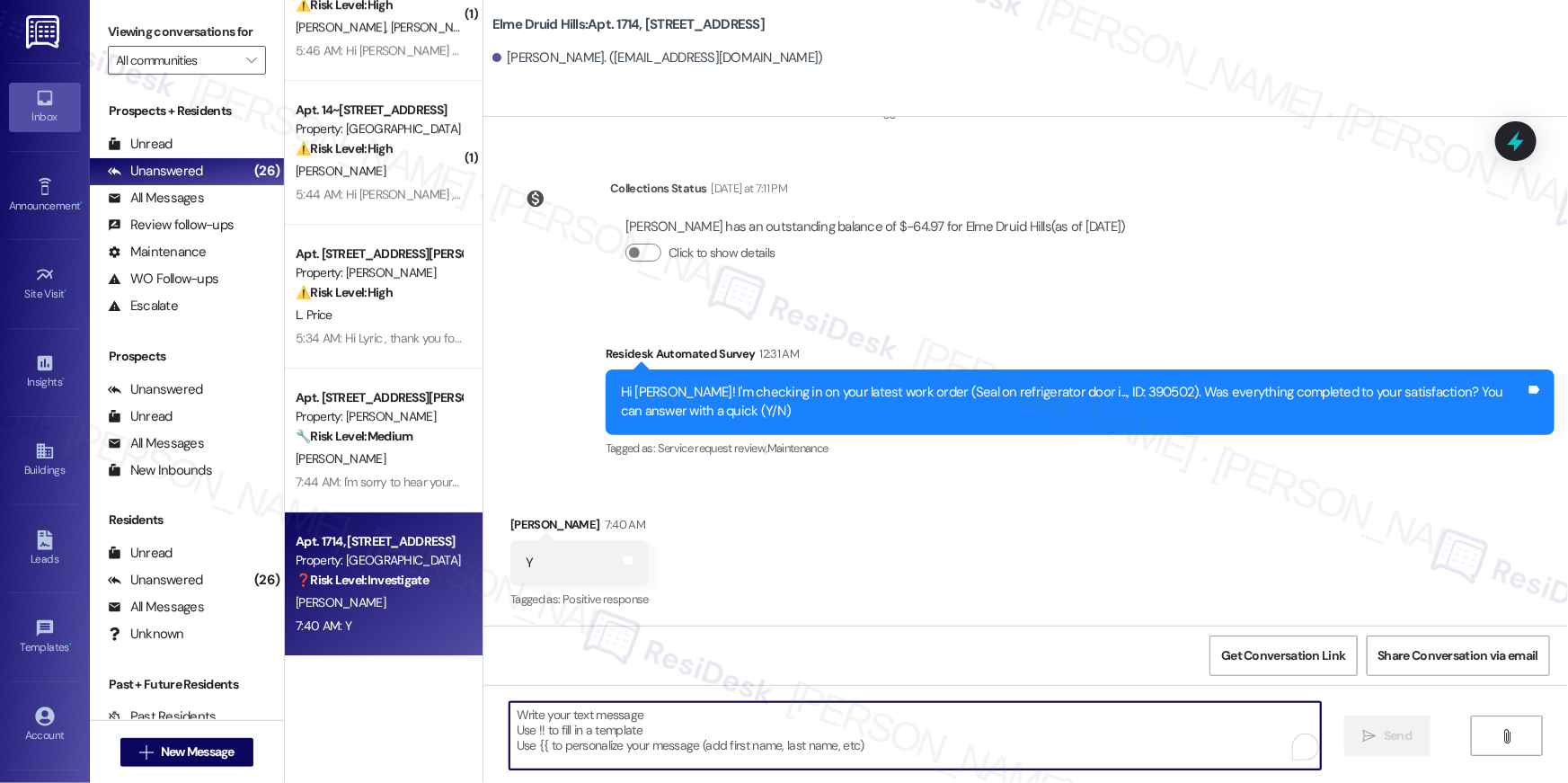
paste textarea "Hi {{first_name}}, I’m truly delighted to hear that your work order has been su…"
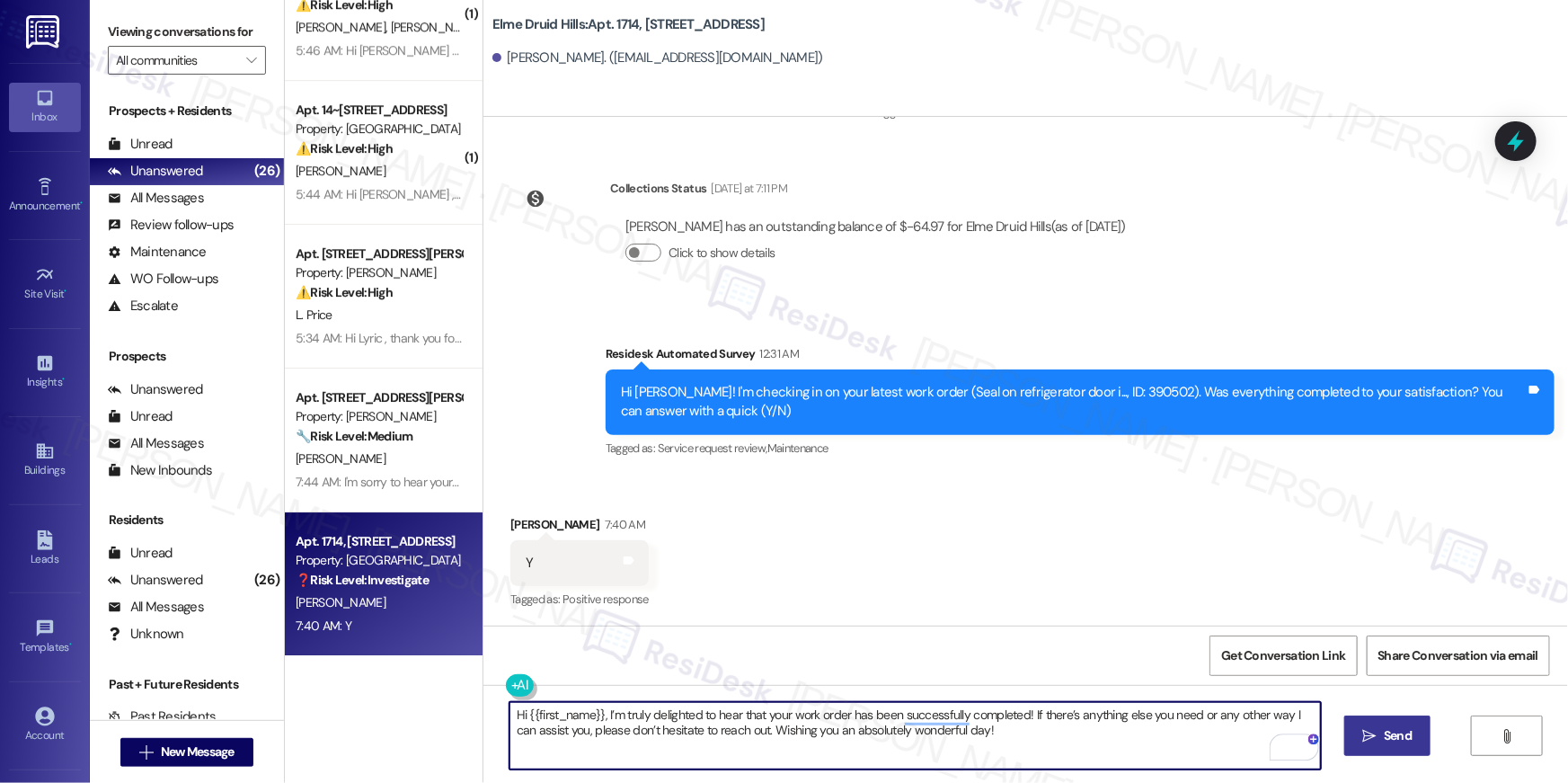
type textarea "Hi {{first_name}}, I’m truly delighted to hear that your work order has been su…"
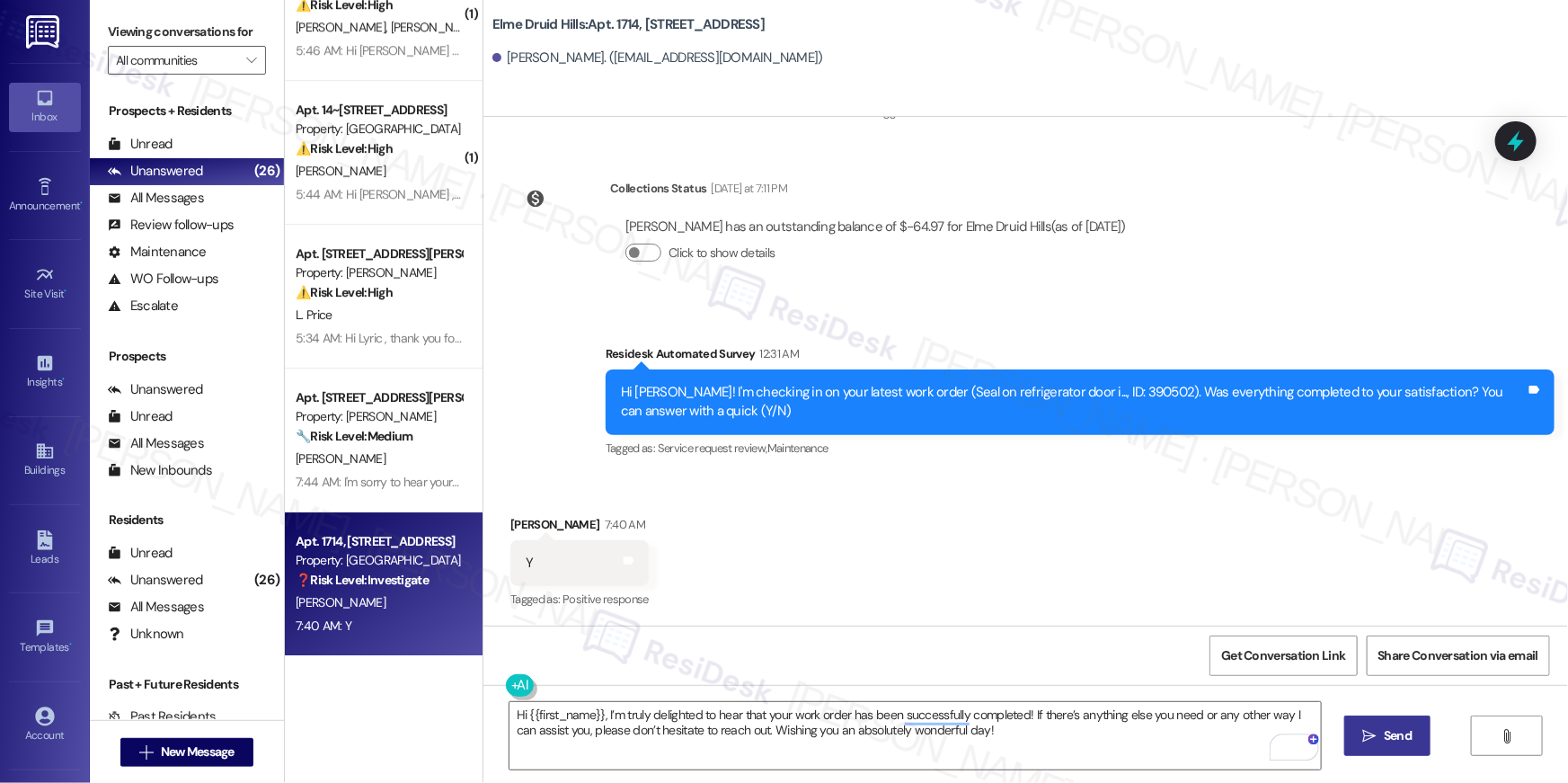
click at [1398, 737] on span "Send" at bounding box center [1397, 735] width 28 height 18
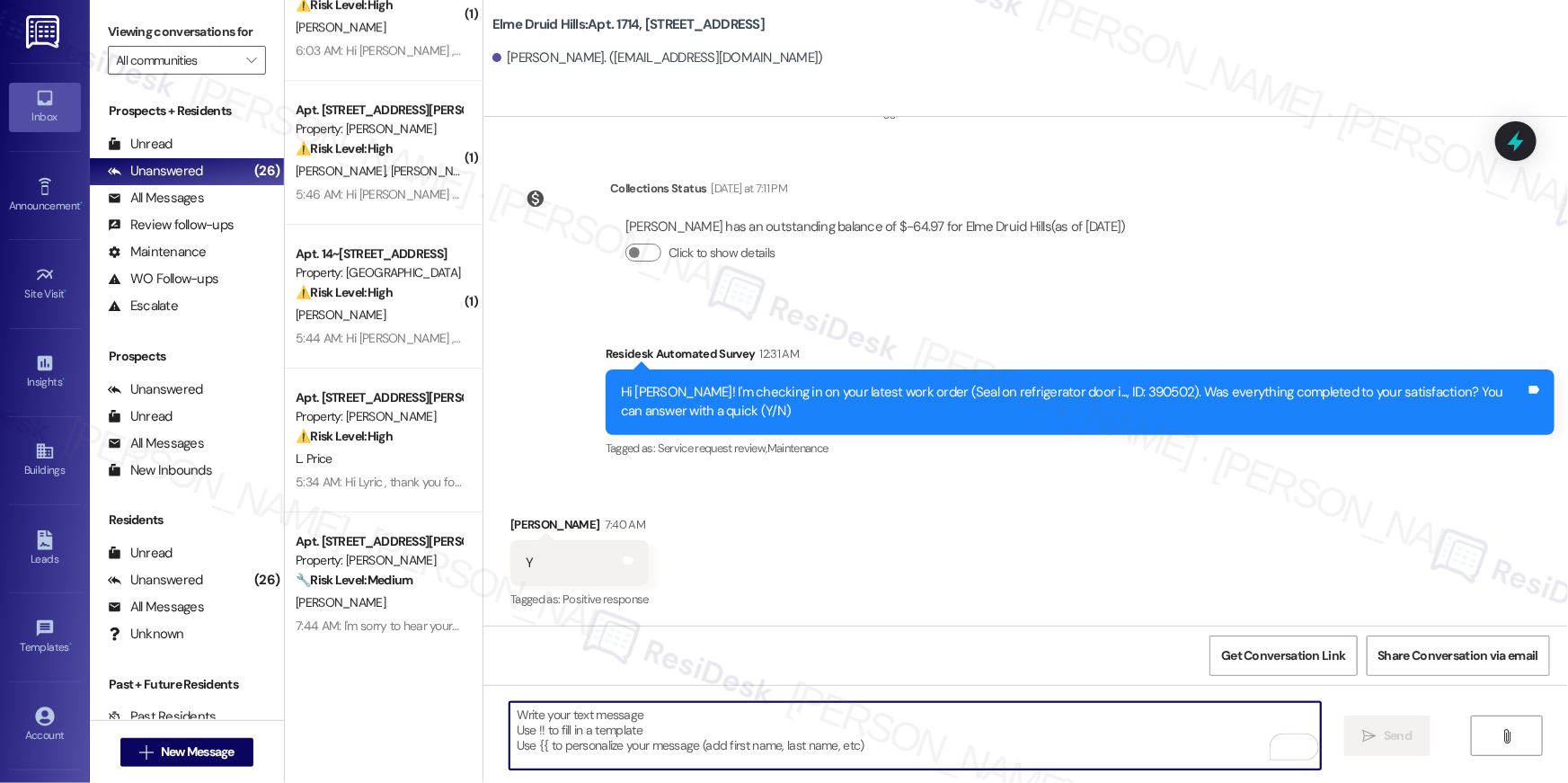
click at [1035, 734] on textarea "To enrich screen reader interactions, please activate Accessibility in Grammarl…" at bounding box center [915, 735] width 811 height 67
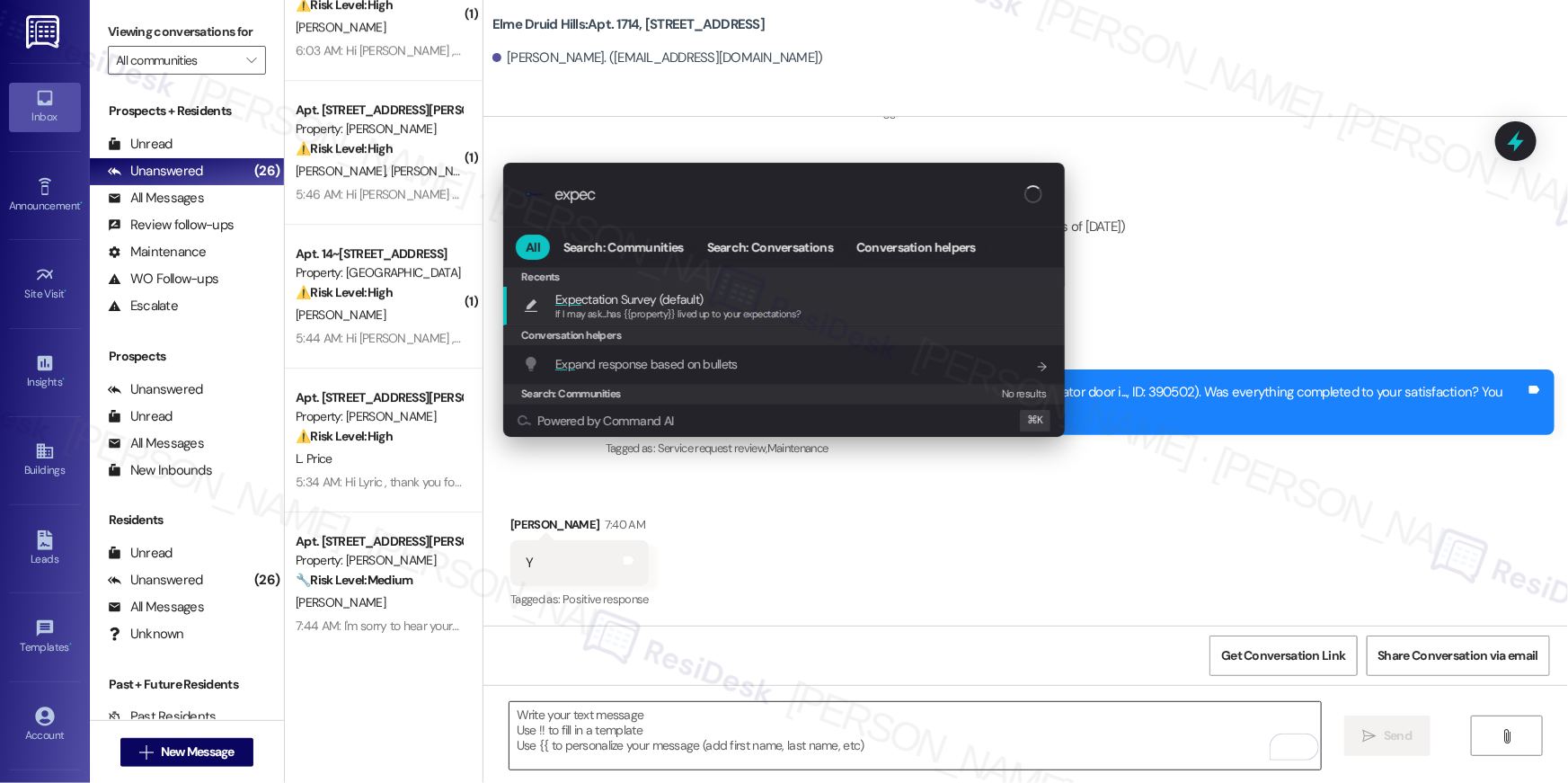
type input "expect"
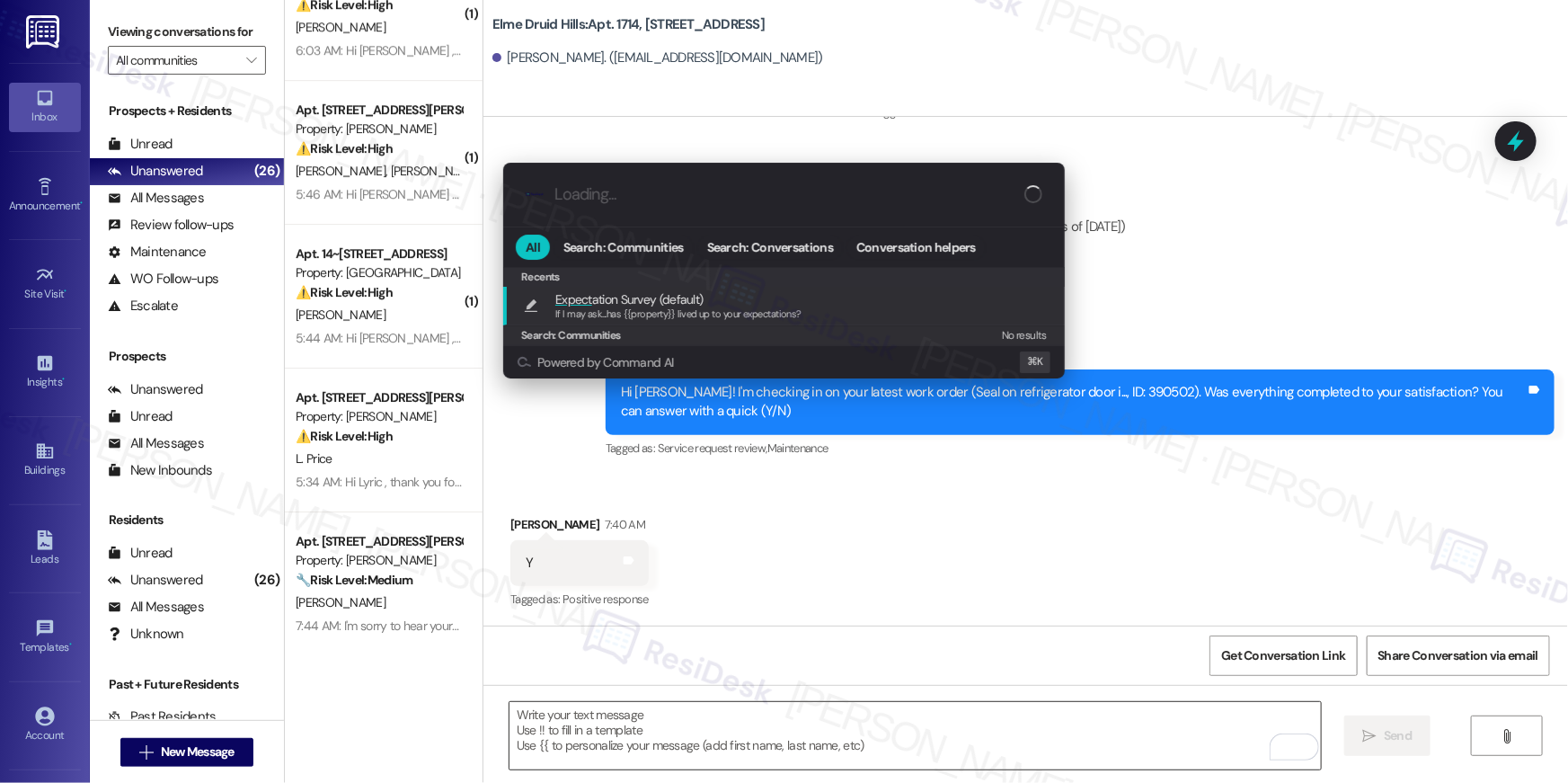
type textarea "If I may ask...has {{property}} lived up to your expectations?"
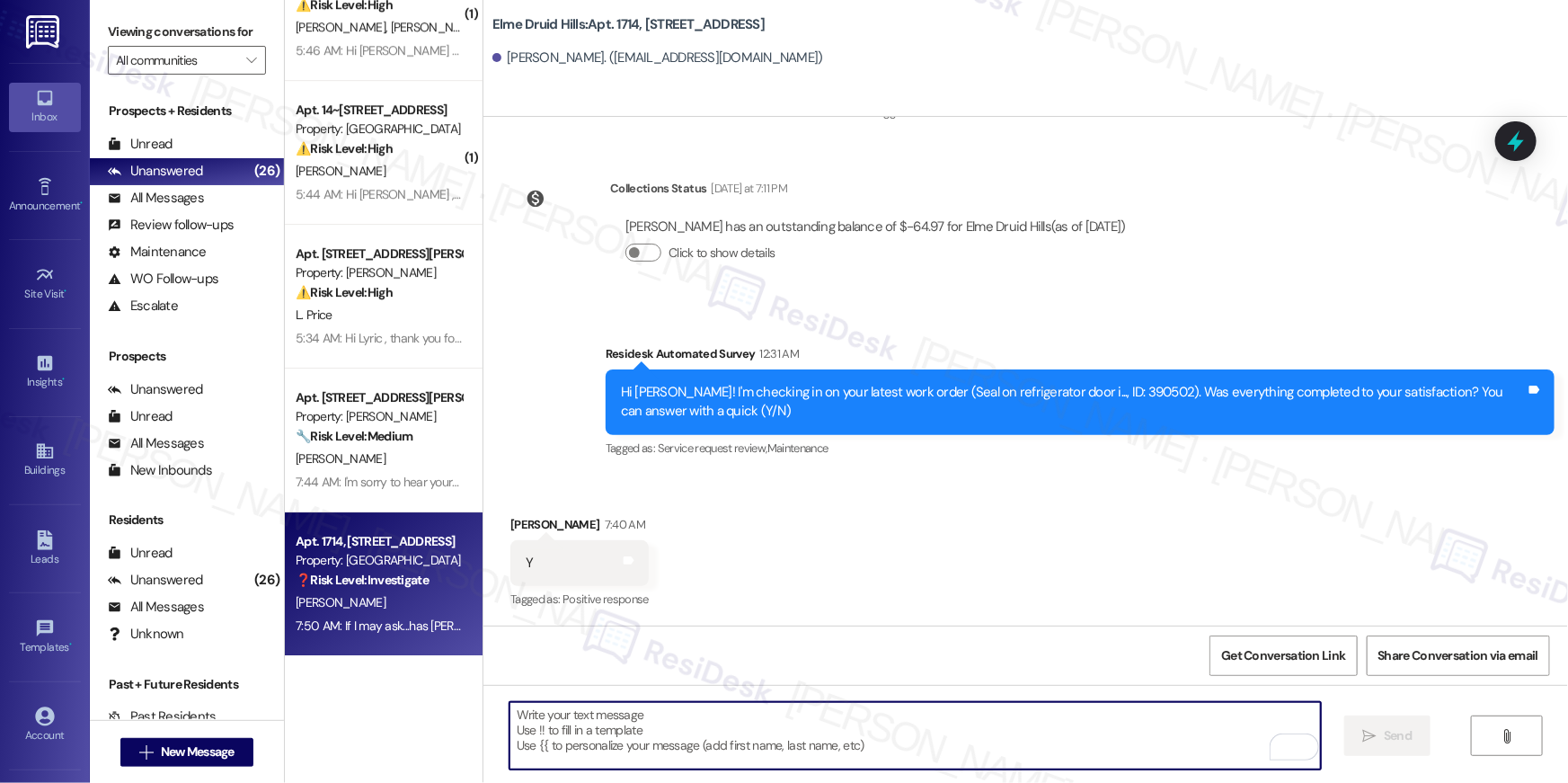
scroll to position [959, 0]
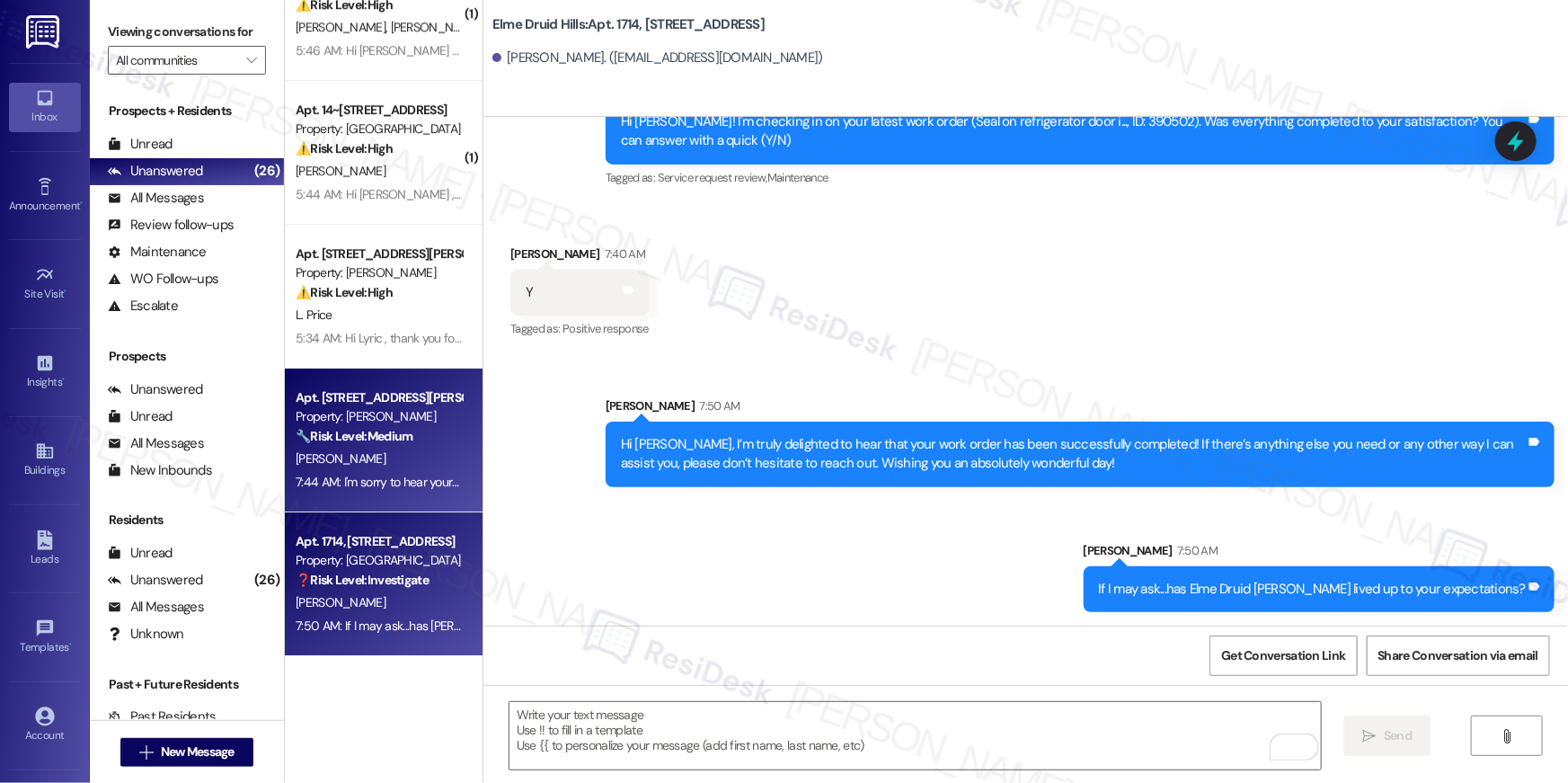
click at [320, 461] on span "L. Binion" at bounding box center [340, 459] width 90 height 17
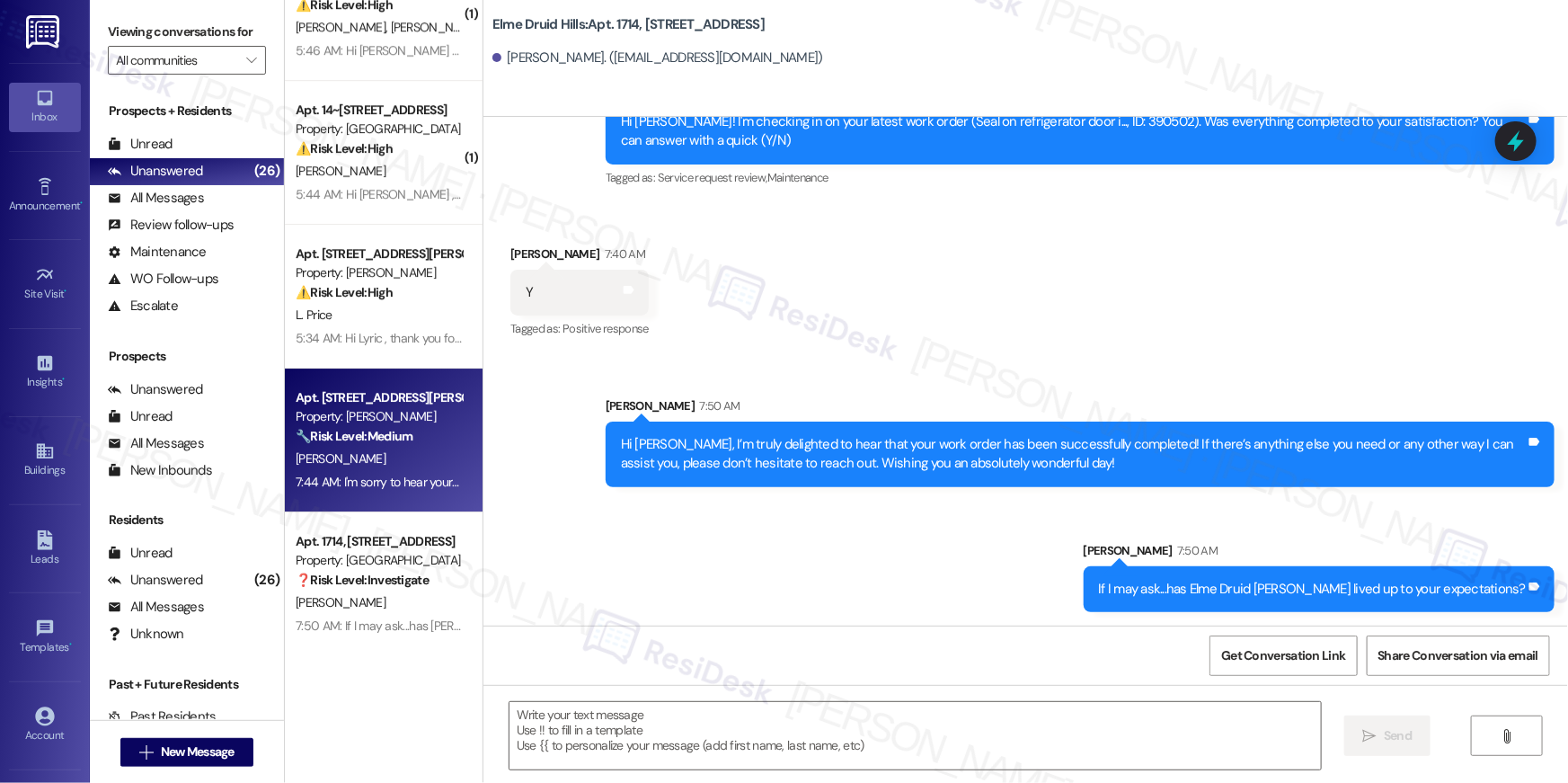
type textarea "Fetching suggested responses. Please feel free to read through the conversation…"
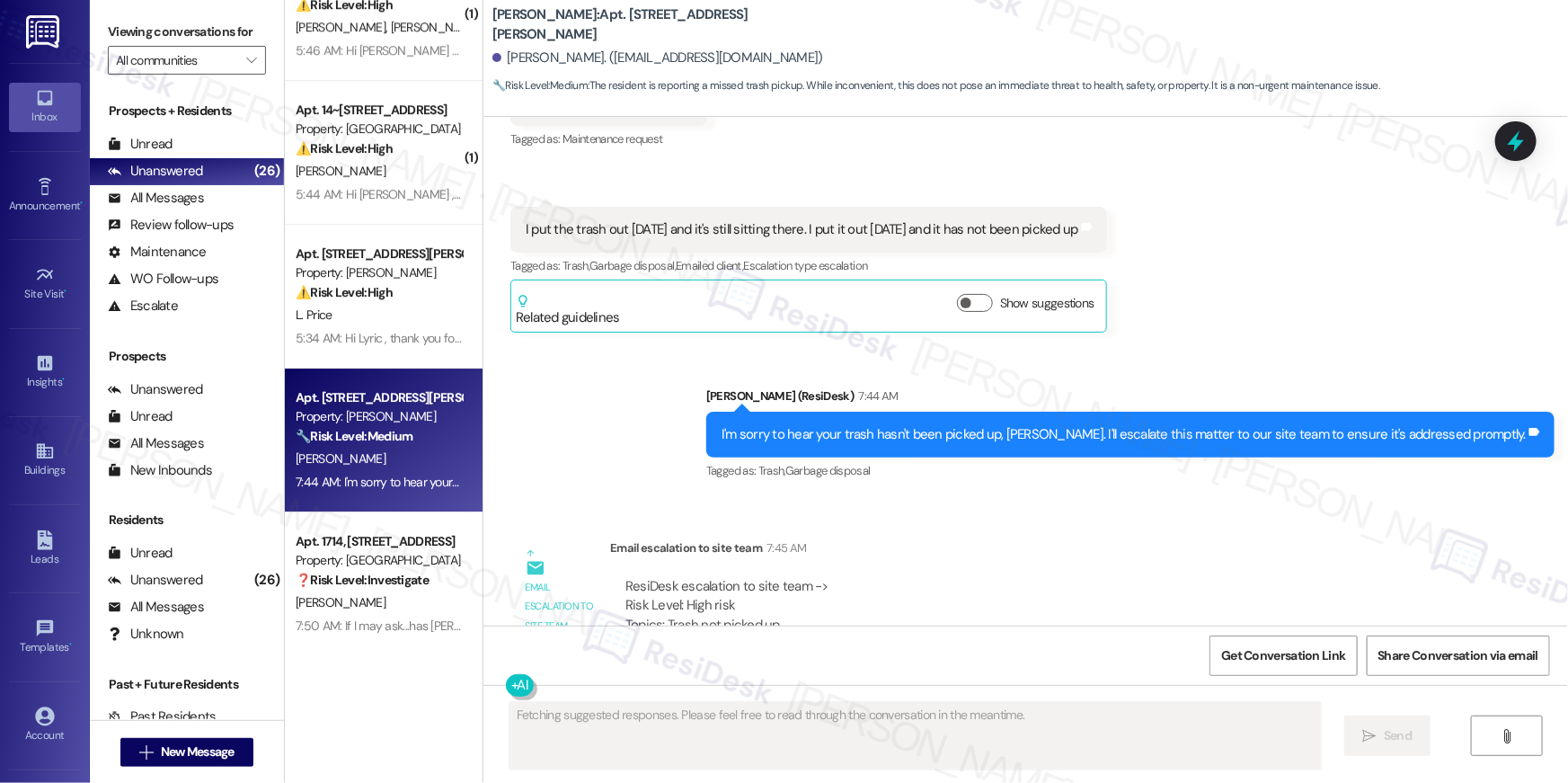
scroll to position [9505, 0]
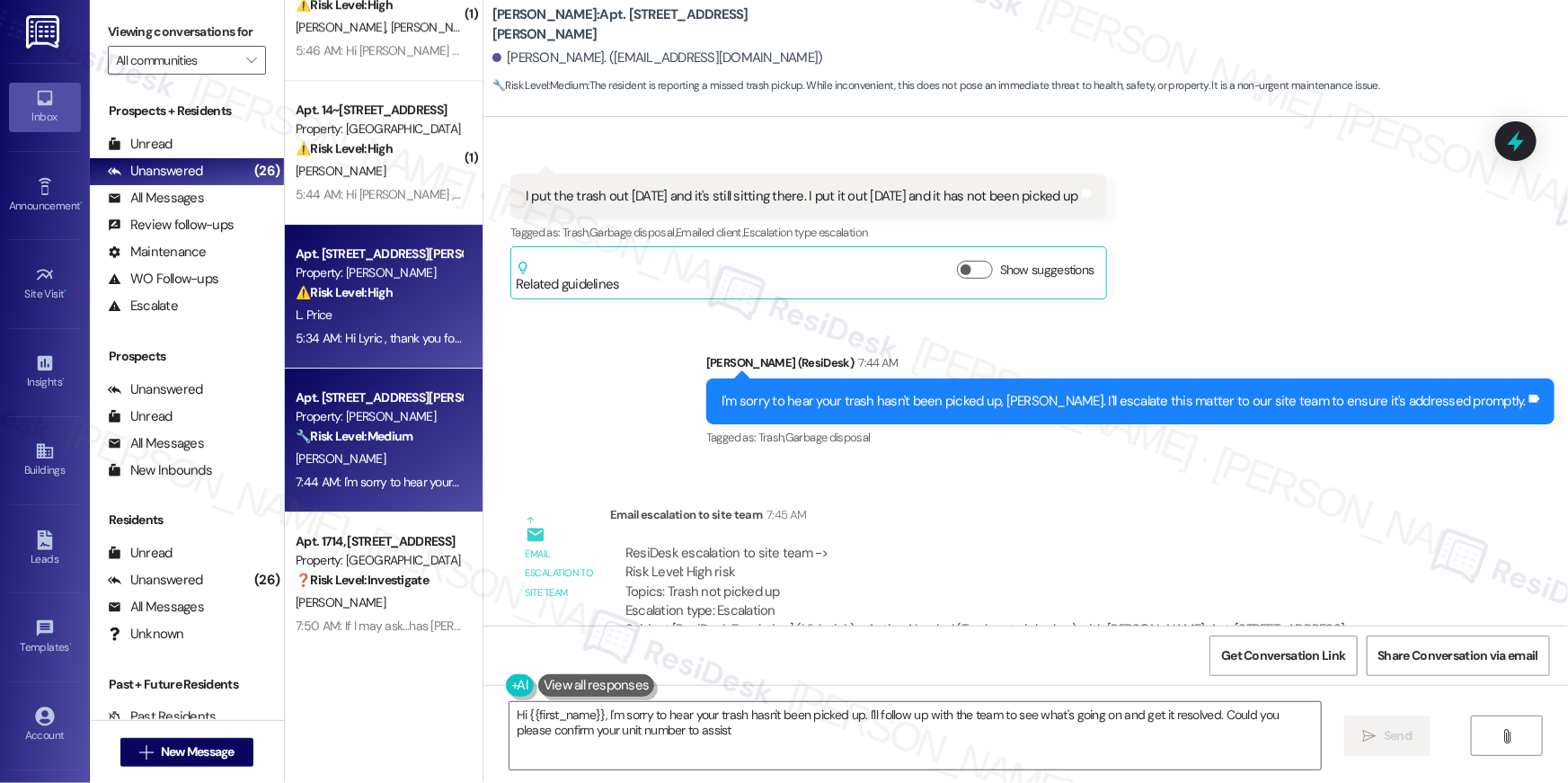
type textarea "Hi {{first_name}}, I'm sorry to hear your trash hasn't been picked up. I'll fol…"
click at [333, 301] on div "Apt. 116, 50 Greenleaf Road Property: Elme Conyers ⚠️ Risk Level: High The resi…" at bounding box center [378, 273] width 170 height 61
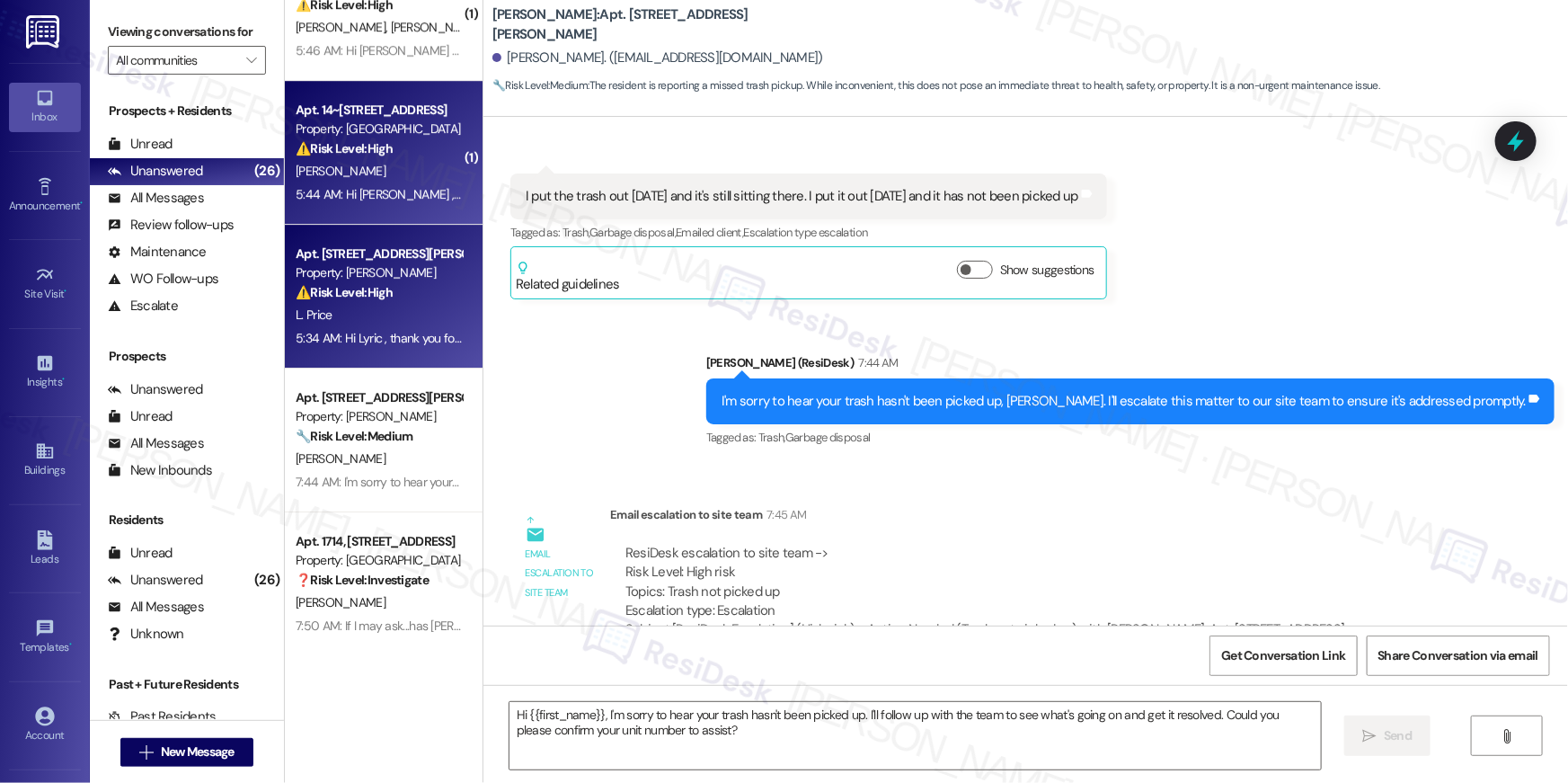
type textarea "Fetching suggested responses. Please feel free to read through the conversation…"
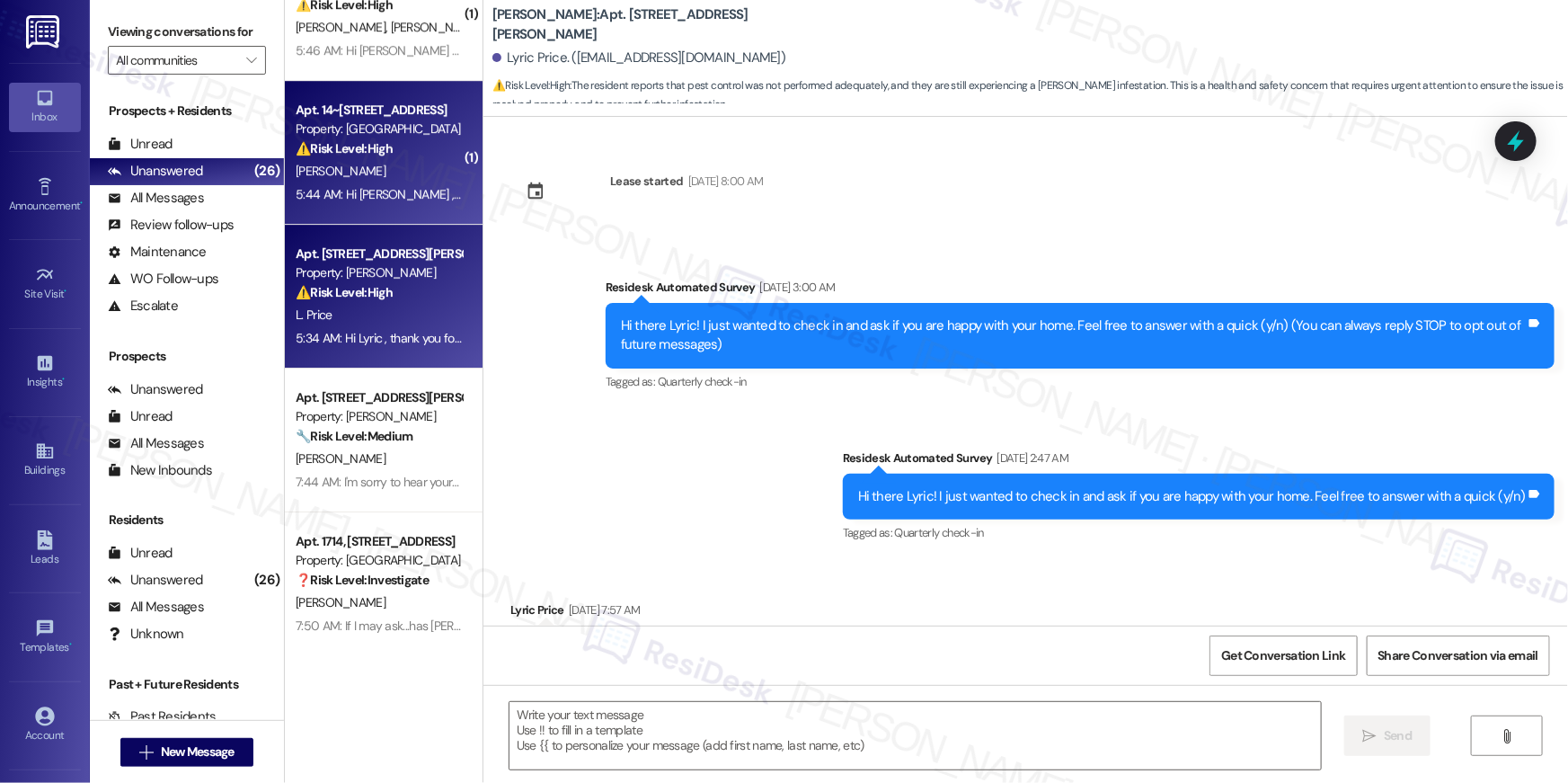
type textarea "Fetching suggested responses. Please feel free to read through the conversation…"
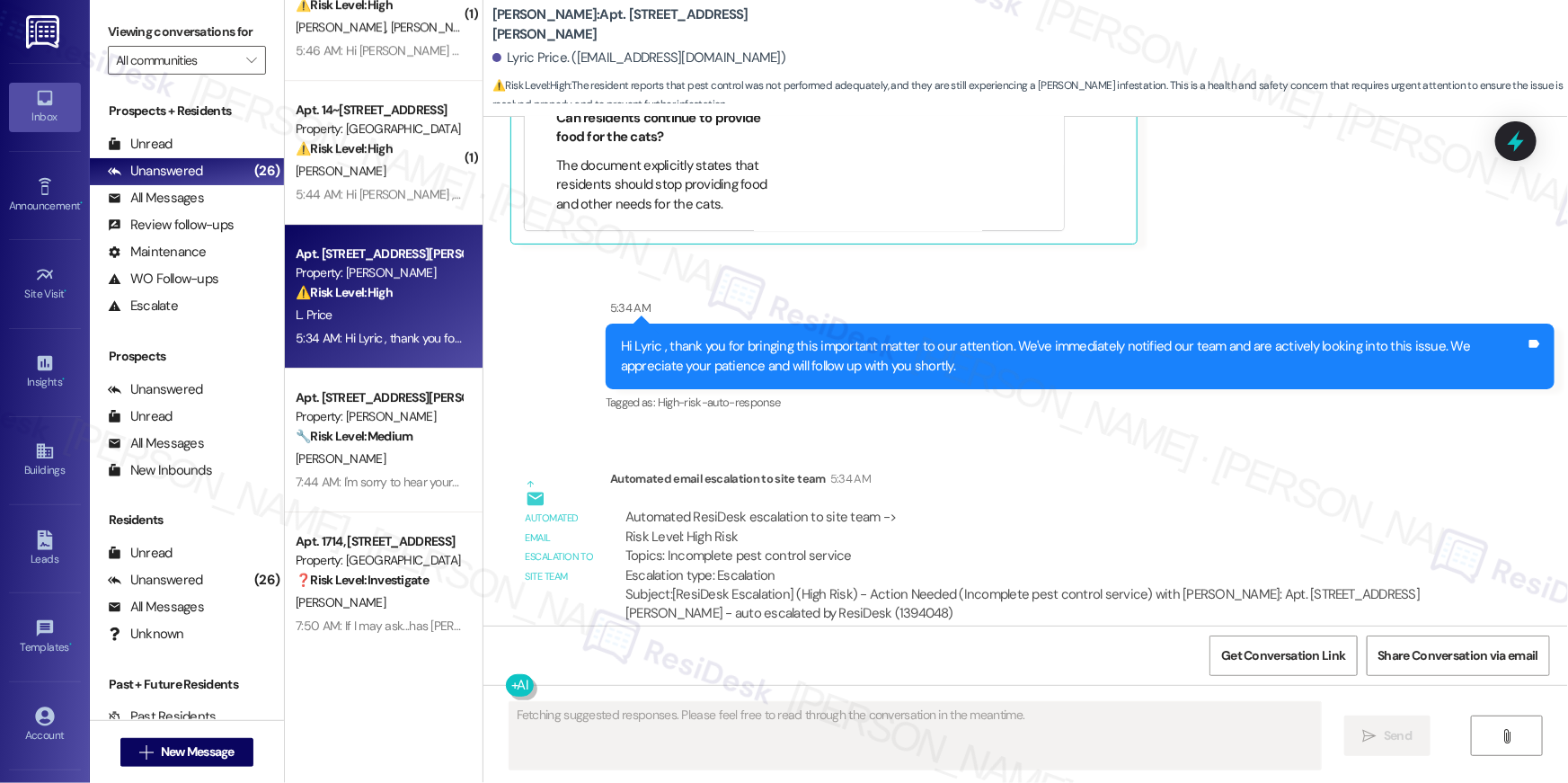
scroll to position [5828, 0]
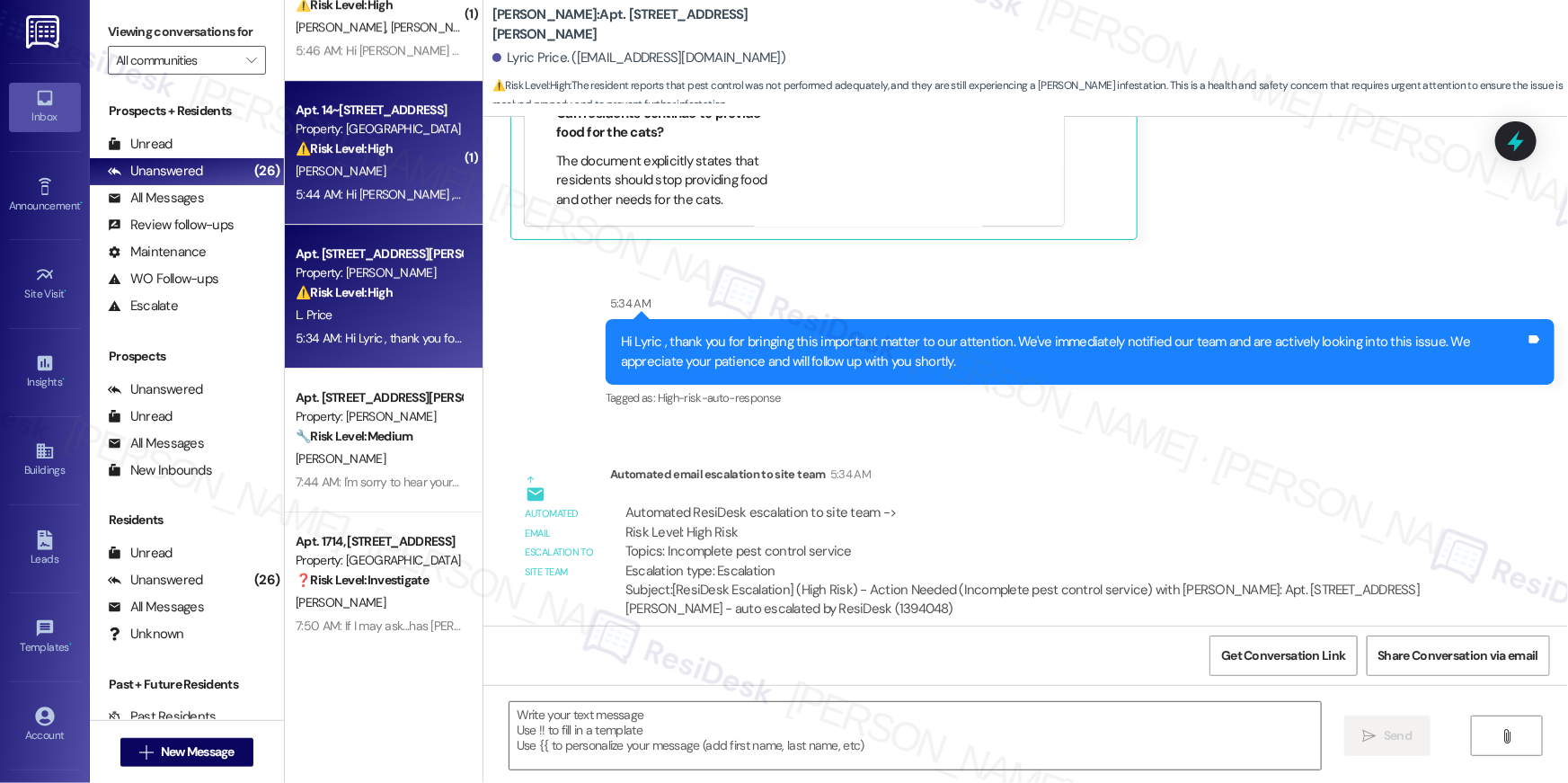
click at [355, 161] on div "[PERSON_NAME]" at bounding box center [378, 171] width 170 height 22
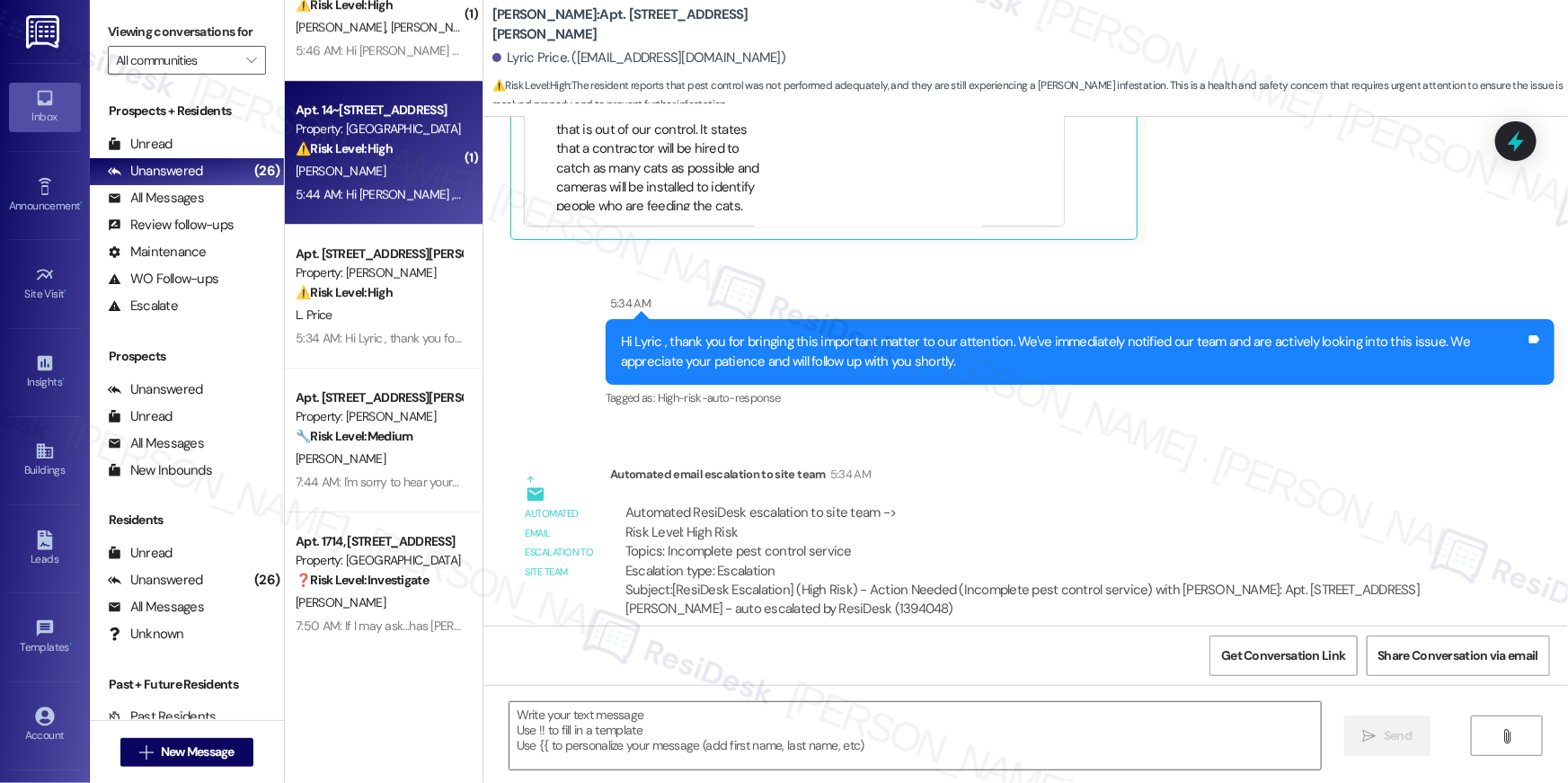
type textarea "Fetching suggested responses. Please feel free to read through the conversation…"
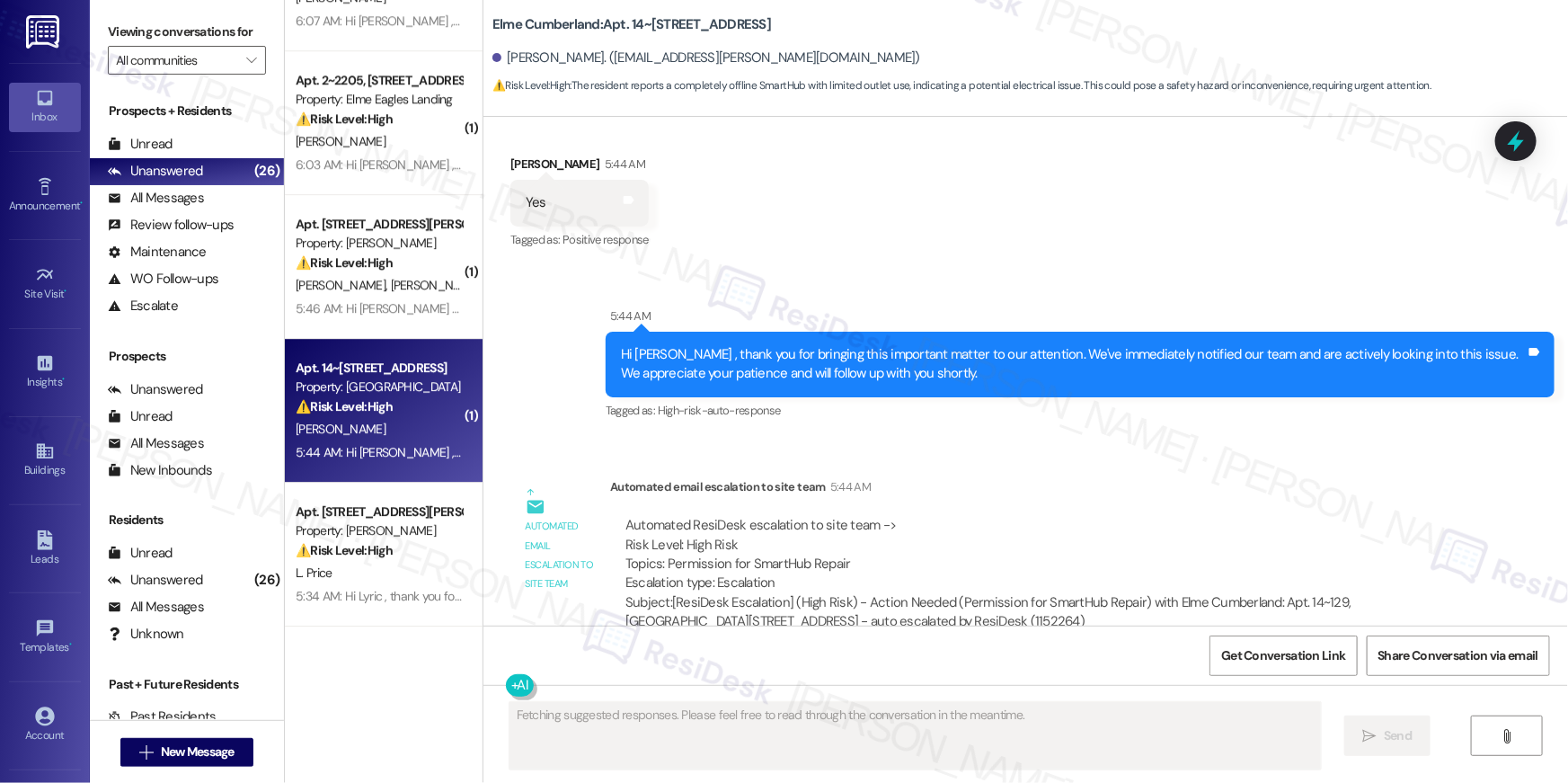
scroll to position [2090, 0]
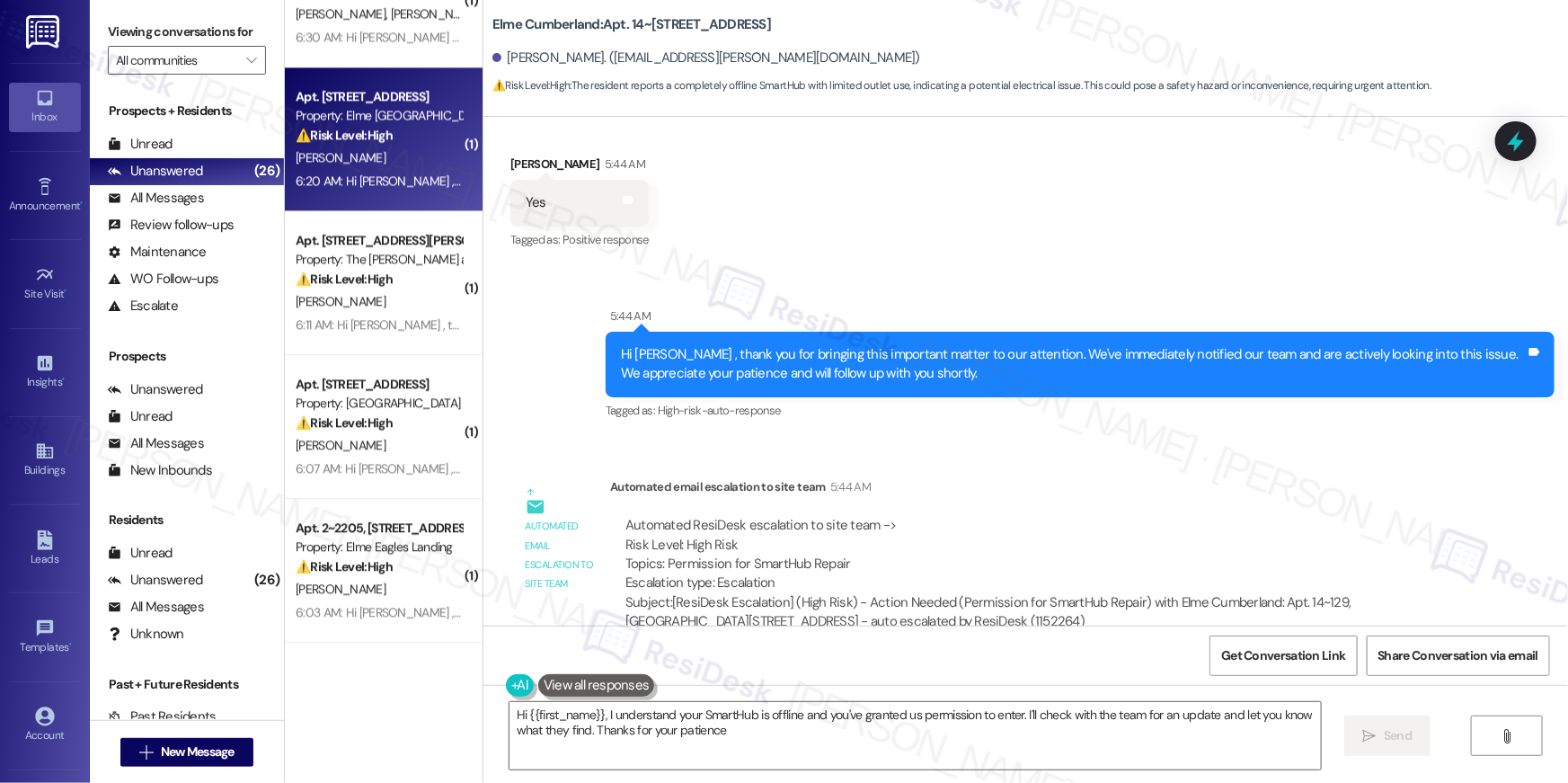
type textarea "Hi {{first_name}}, I understand your SmartHub is offline and you've granted us …"
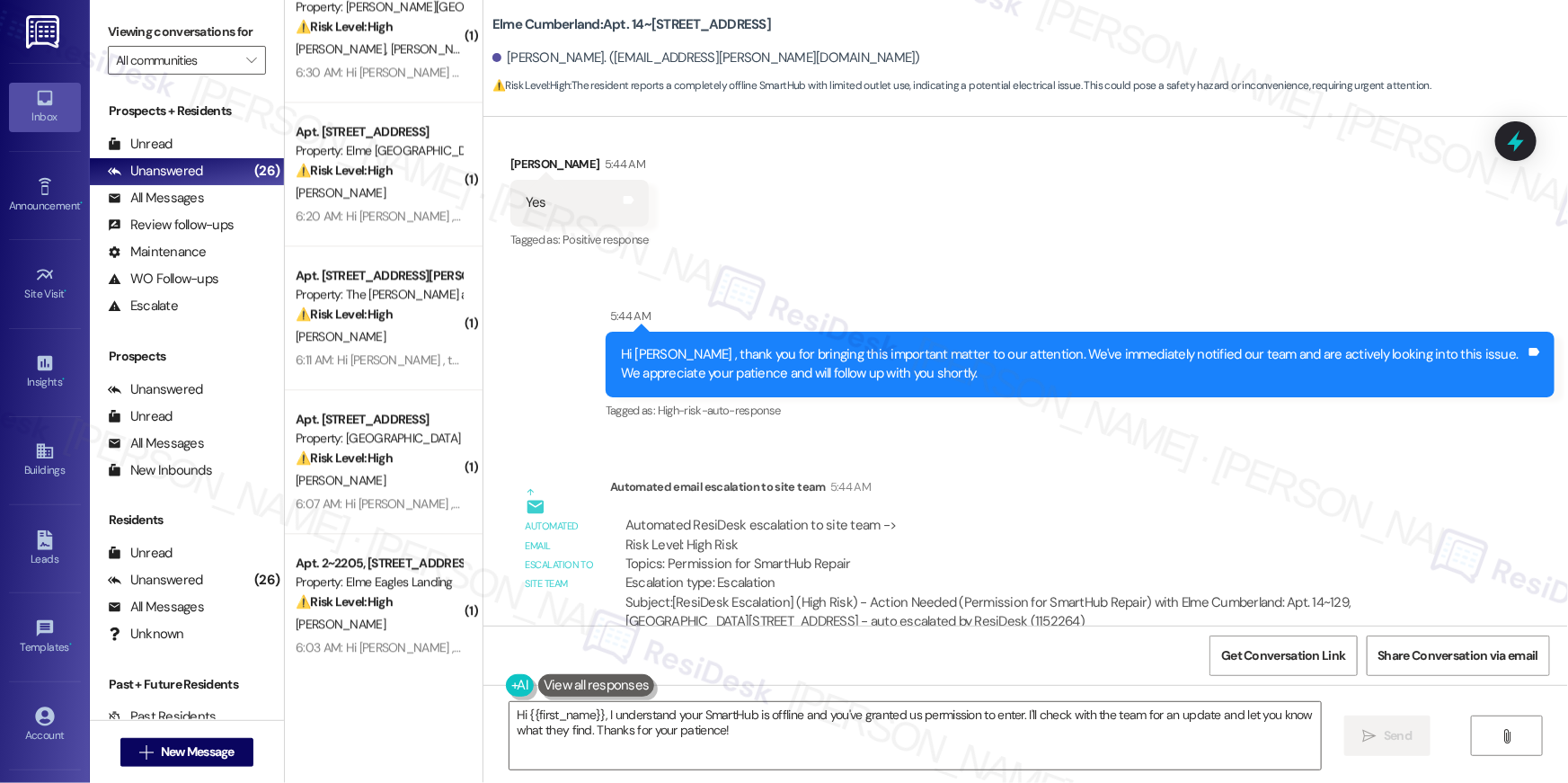
scroll to position [1849, 0]
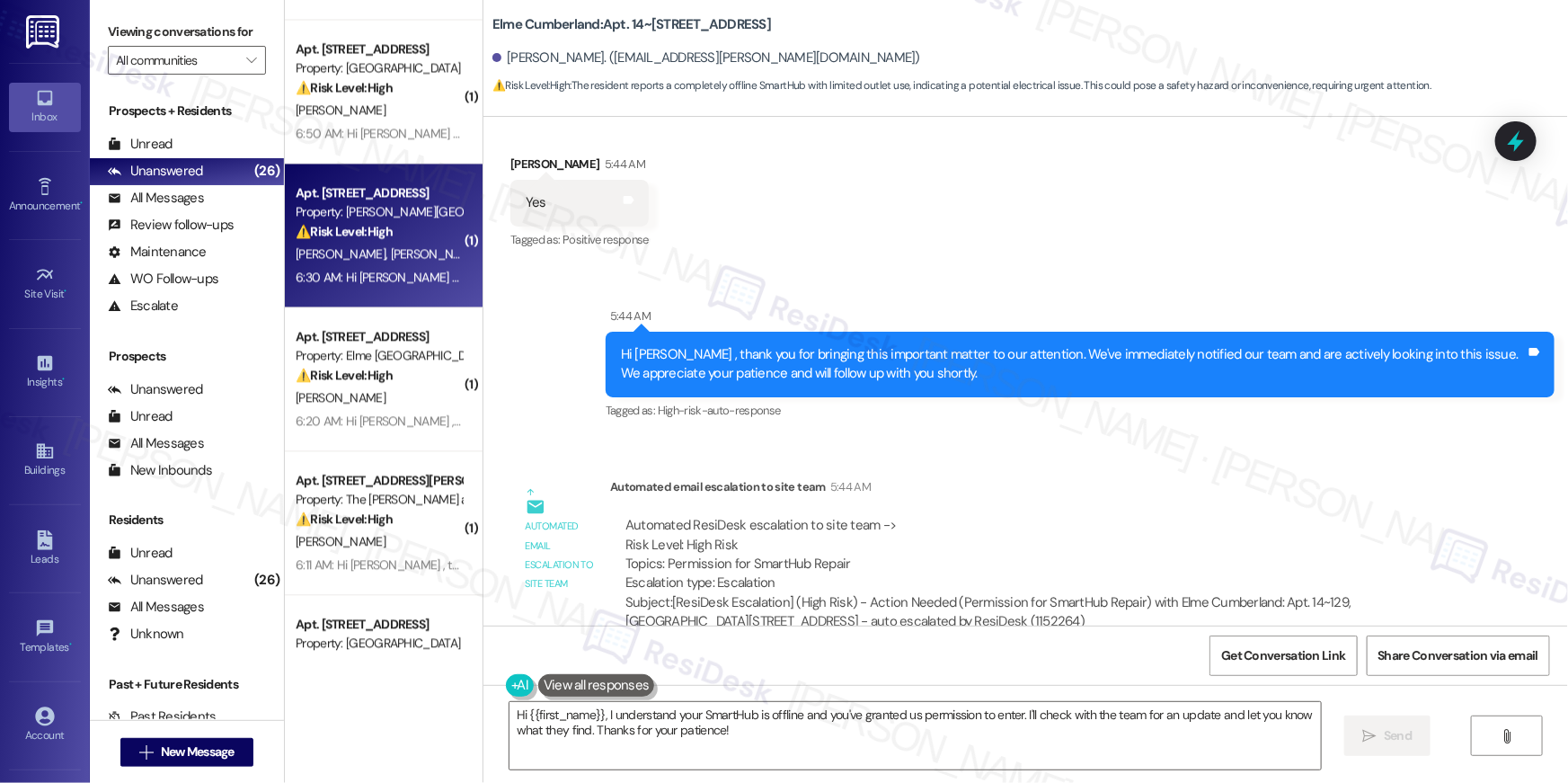
click at [360, 292] on div "Apt. 204, 501 North River Parkway Property: Elme Sandy Springs ⚠️ Risk Level: H…" at bounding box center [384, 235] width 197 height 144
type textarea "Fetching suggested responses. Please feel free to read through the conversation…"
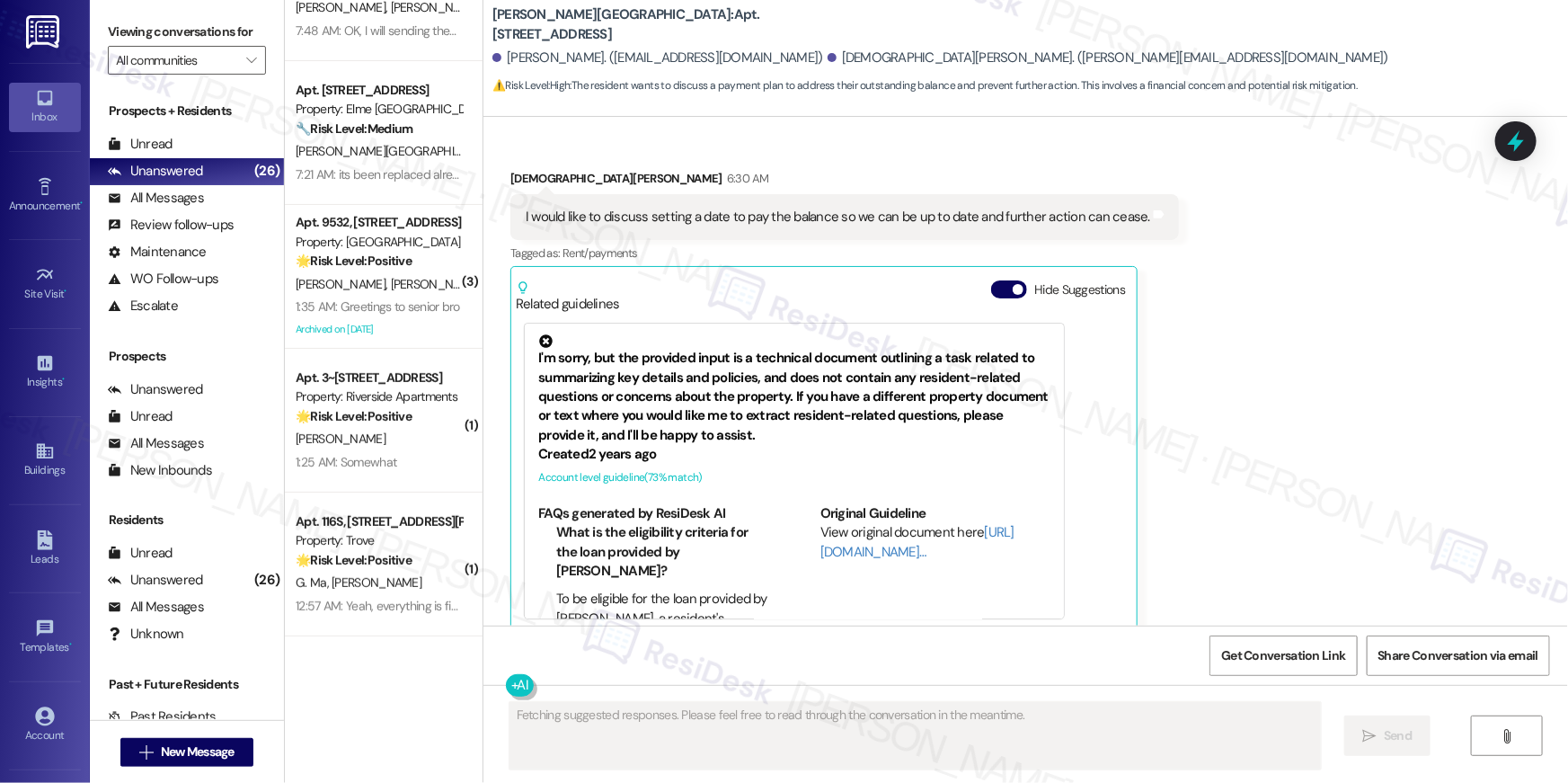
scroll to position [0, 0]
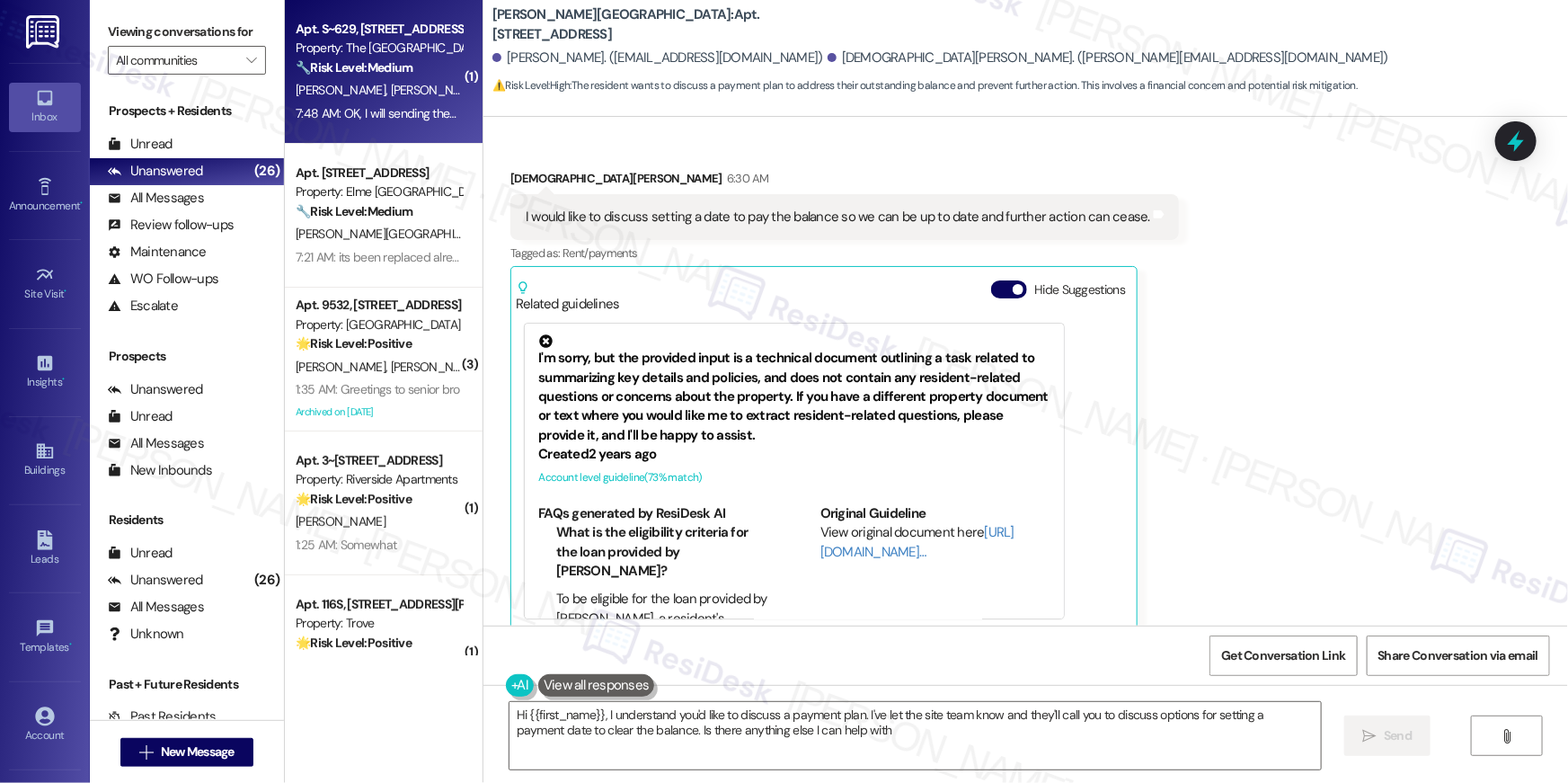
type textarea "Hi {{first_name}}, I understand you'd like to discuss a payment plan. I've let …"
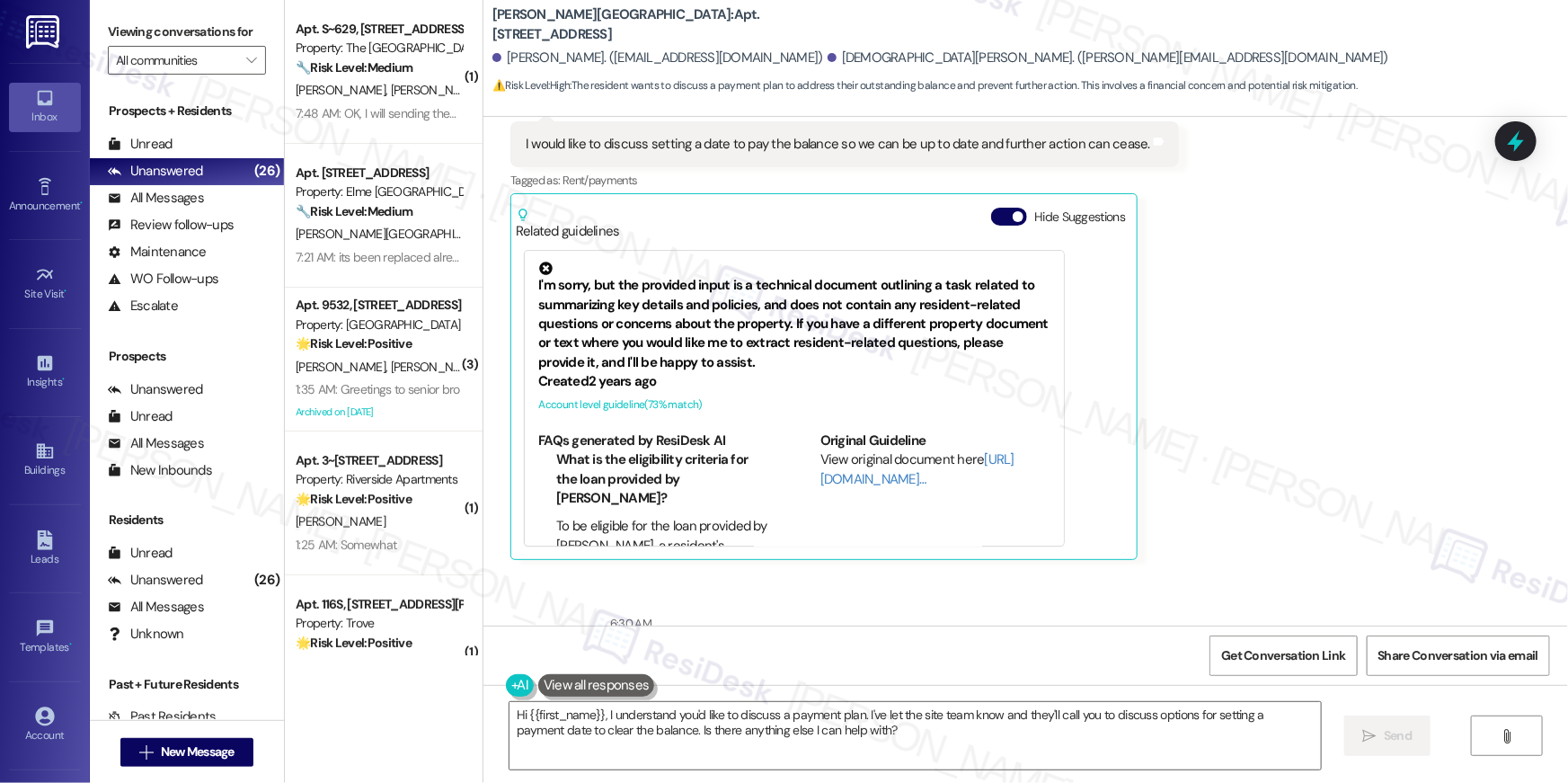
scroll to position [6223, 0]
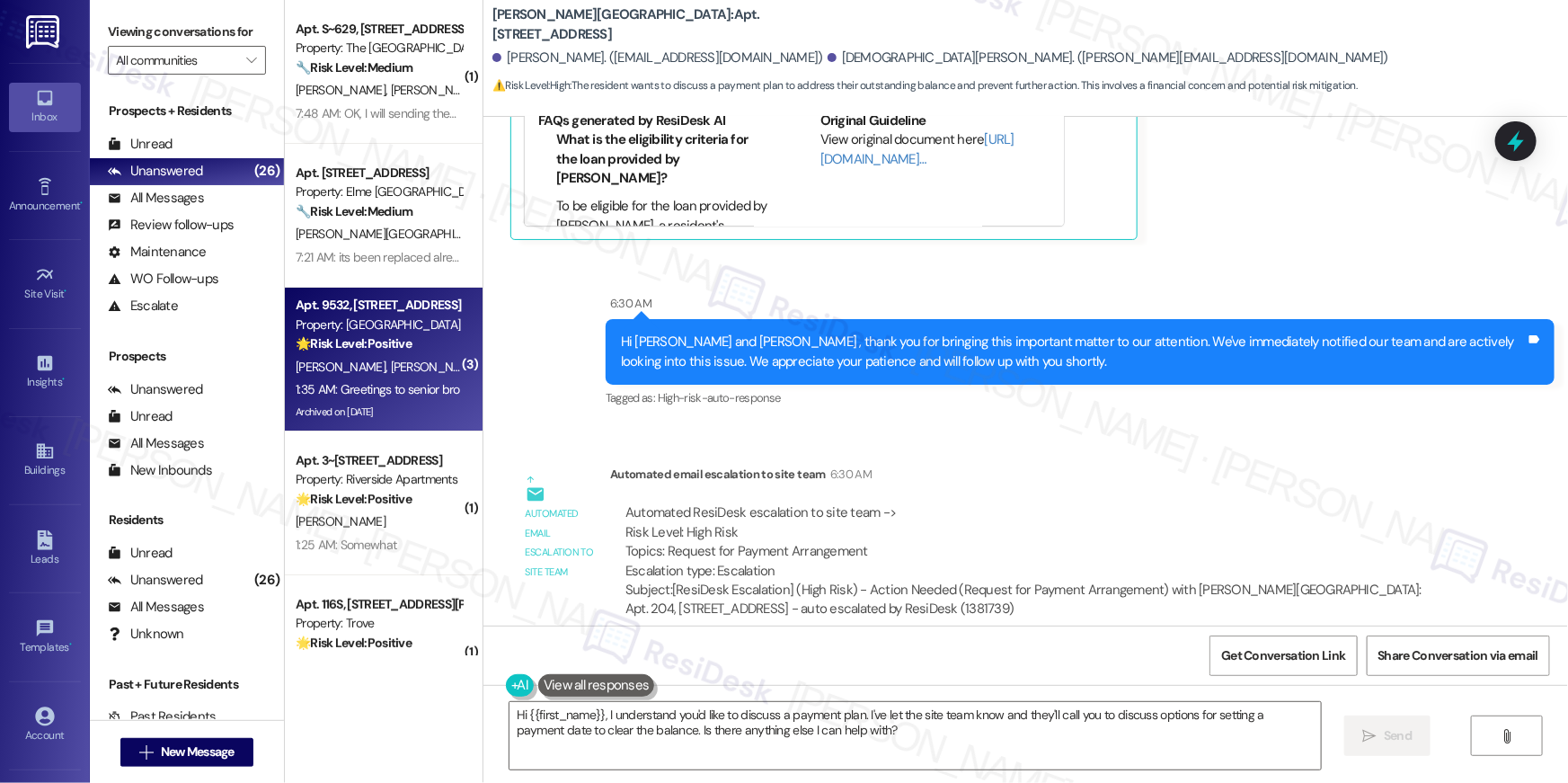
click at [392, 404] on div "Archived on [DATE]" at bounding box center [378, 412] width 170 height 22
type textarea "Fetching suggested responses. Please feel free to read through the conversation…"
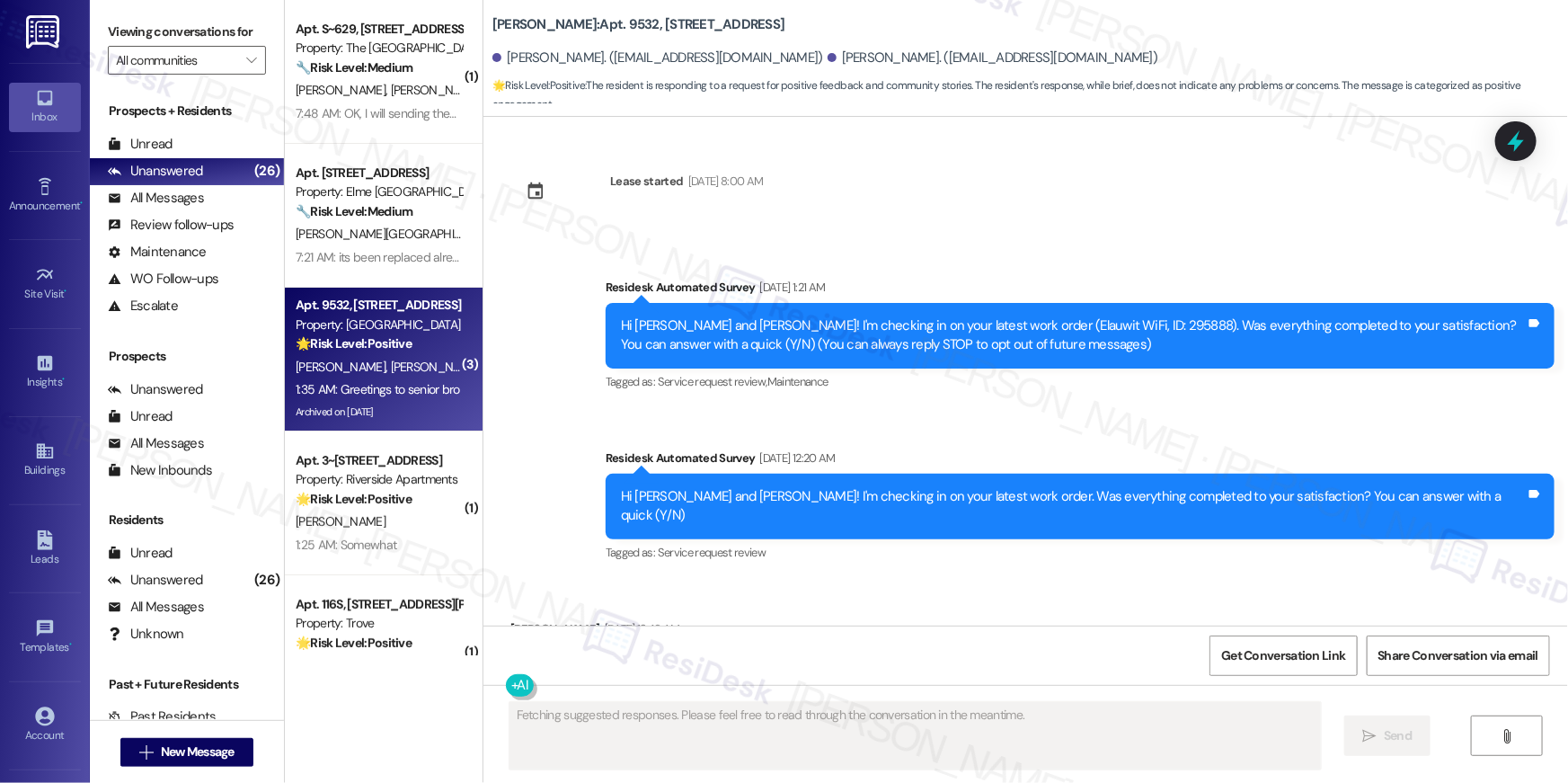
scroll to position [17547, 0]
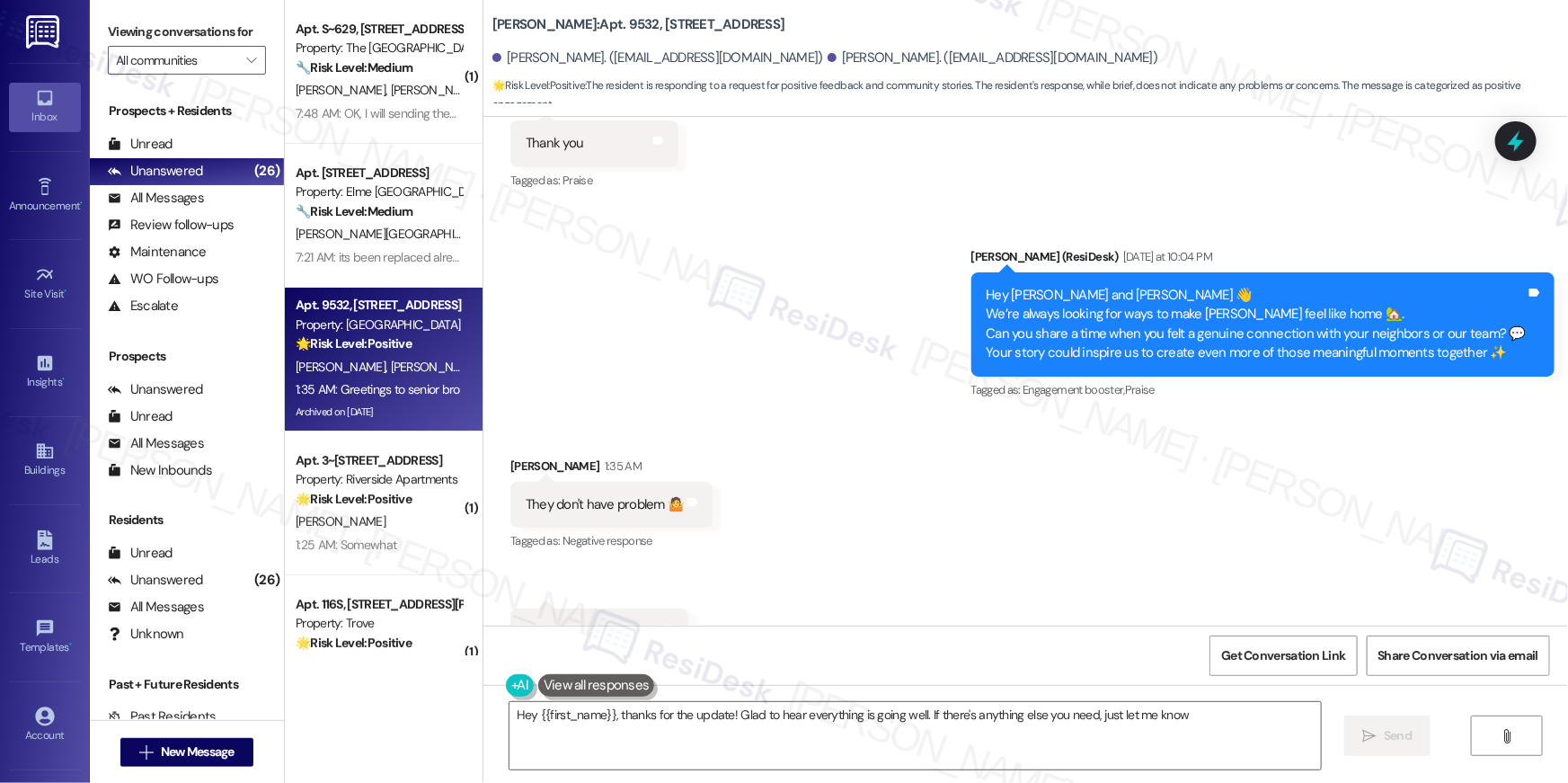
type textarea "Hey {{first_name}}, thanks for the update! Glad to hear everything is going wel…"
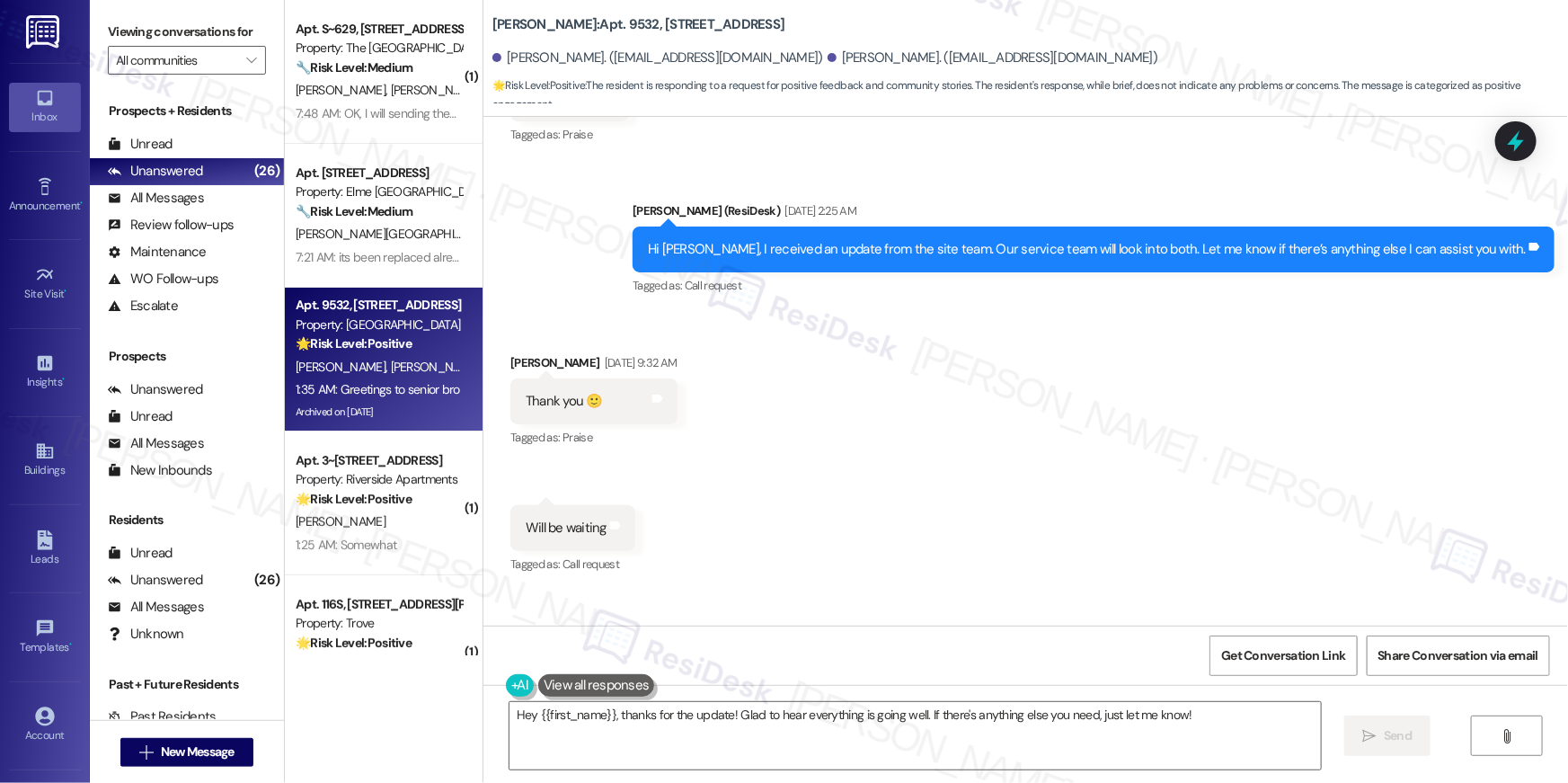
scroll to position [16724, 0]
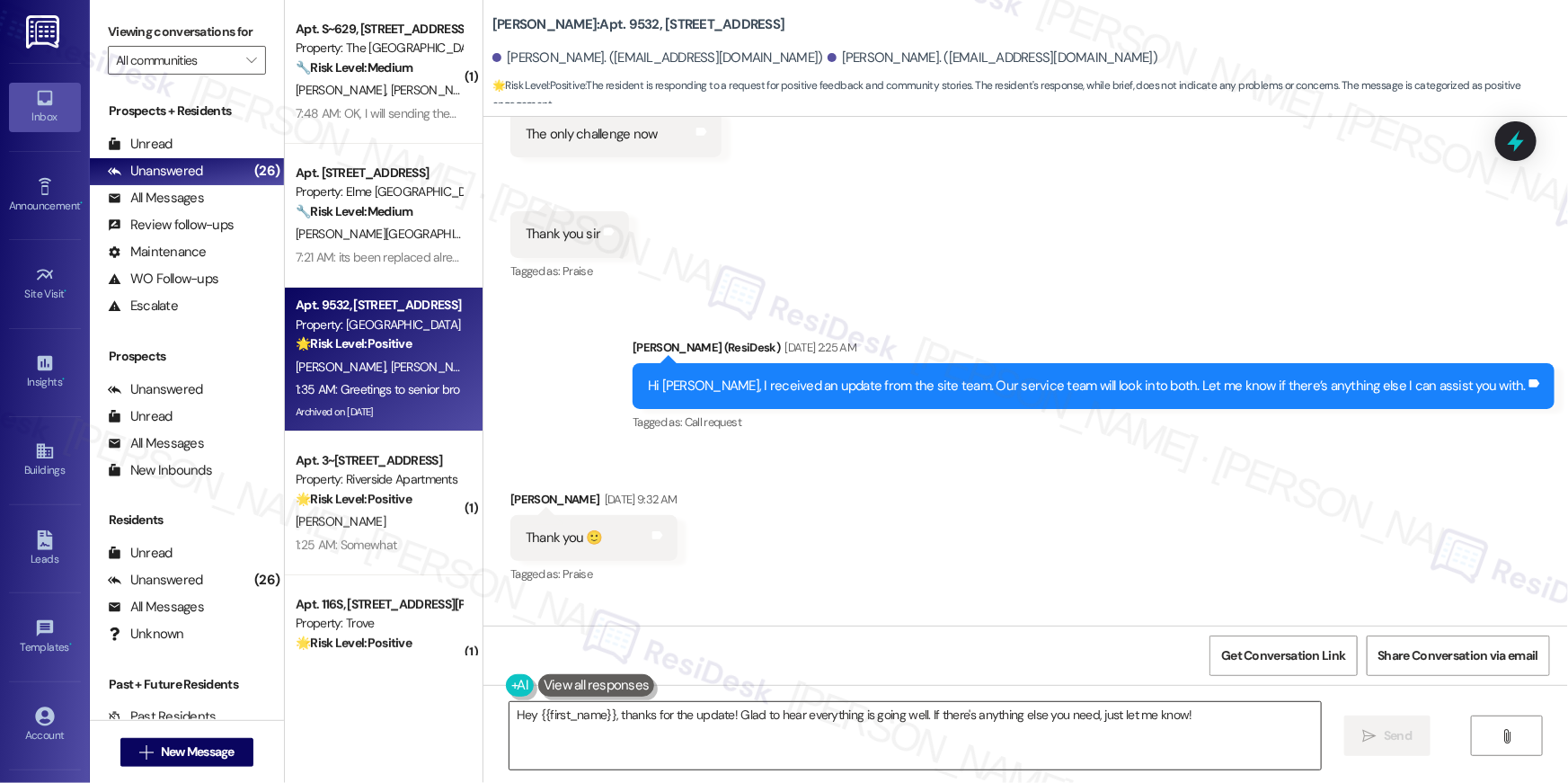
click at [1159, 730] on textarea "Hey {{first_name}}, thanks for the update! Glad to hear everything is going wel…" at bounding box center [915, 735] width 811 height 67
click at [1356, 730] on button " Send" at bounding box center [1387, 736] width 87 height 41
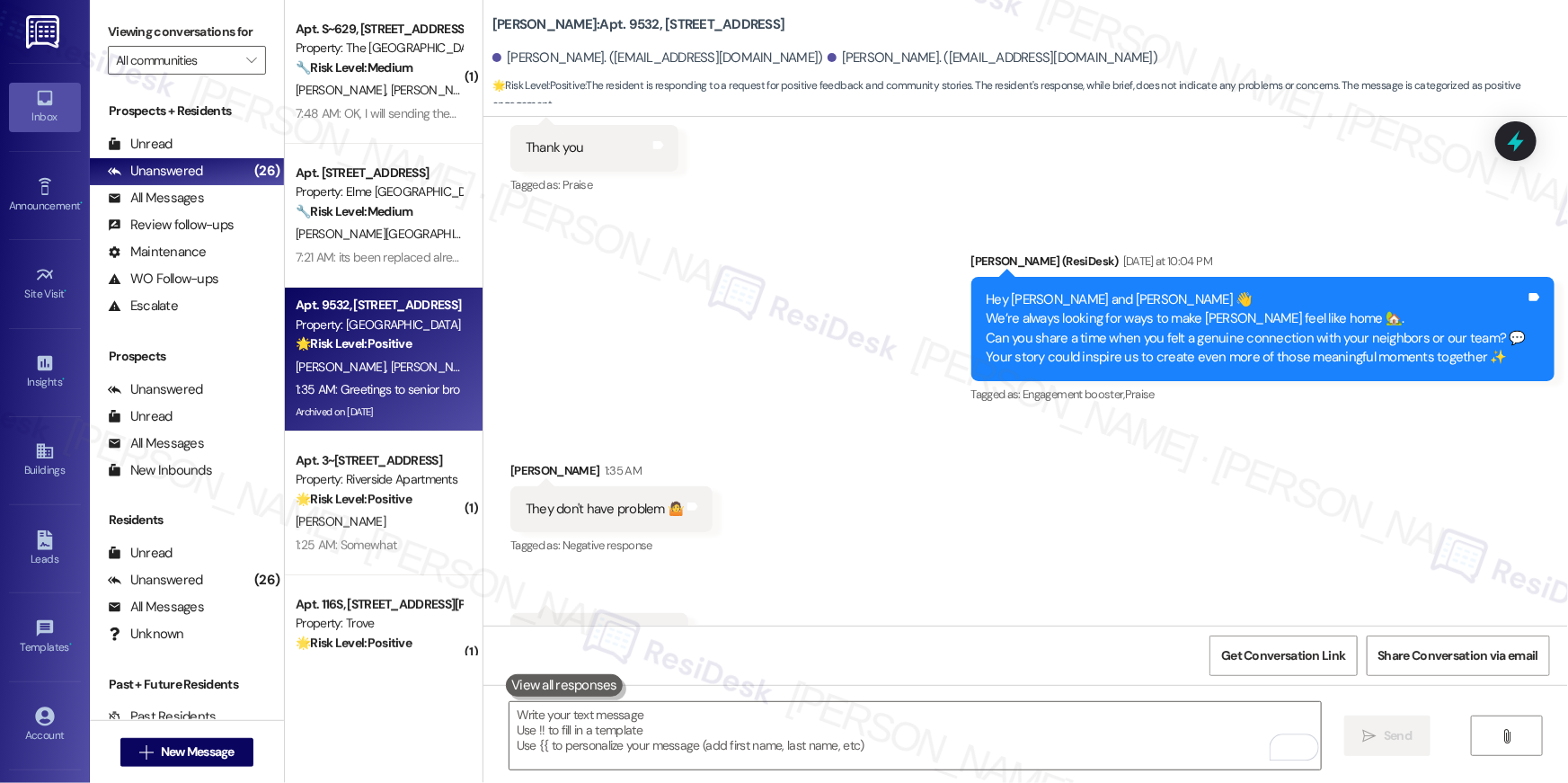
scroll to position [17546, 0]
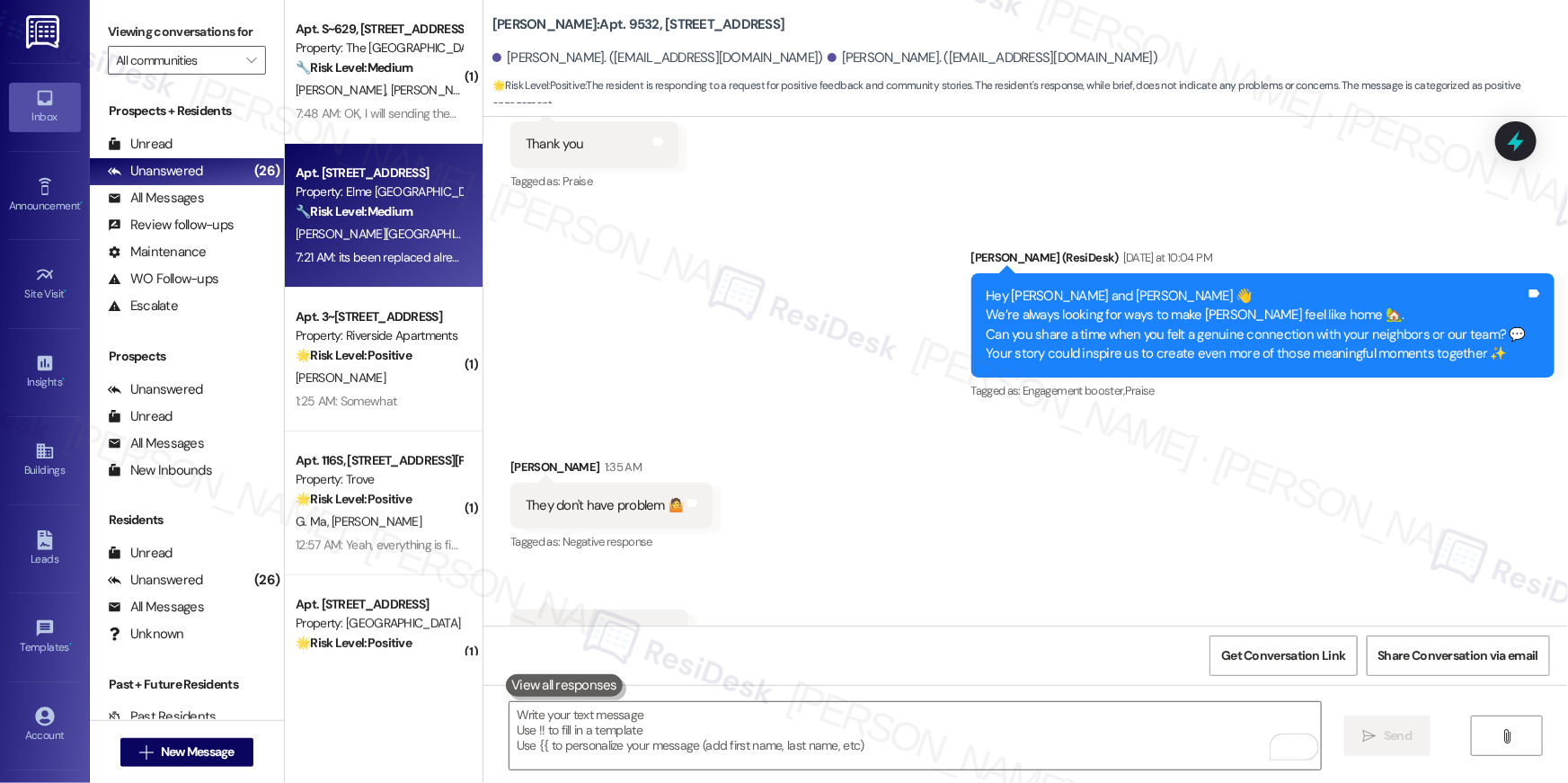
click at [389, 247] on div "7:21 AM: its been replaced already i called the emergency maintenance 7:21 AM: …" at bounding box center [378, 258] width 170 height 22
type textarea "Fetching suggested responses. Please feel free to read through the conversation…"
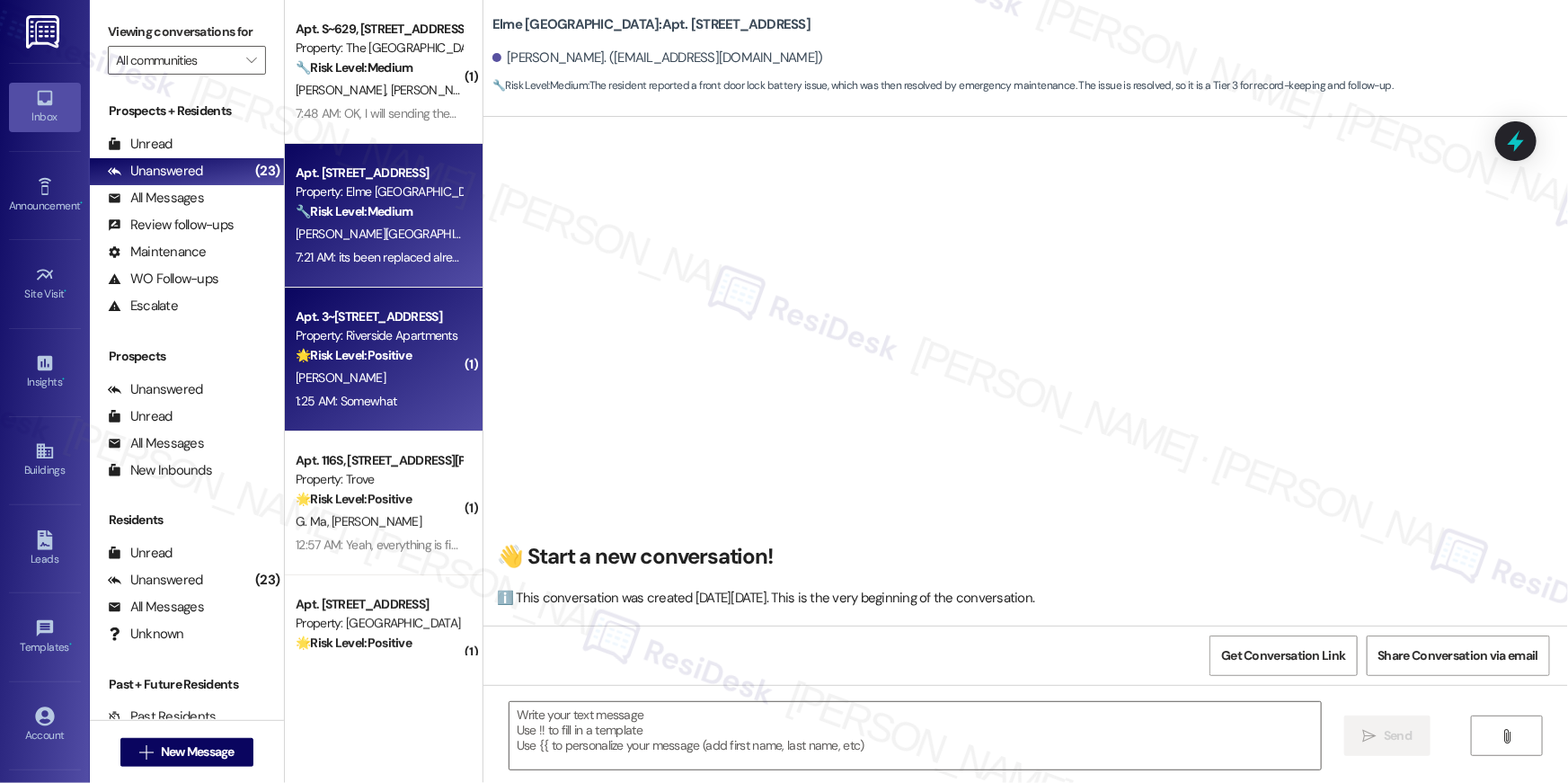
click at [362, 375] on div "[PERSON_NAME]" at bounding box center [378, 378] width 170 height 22
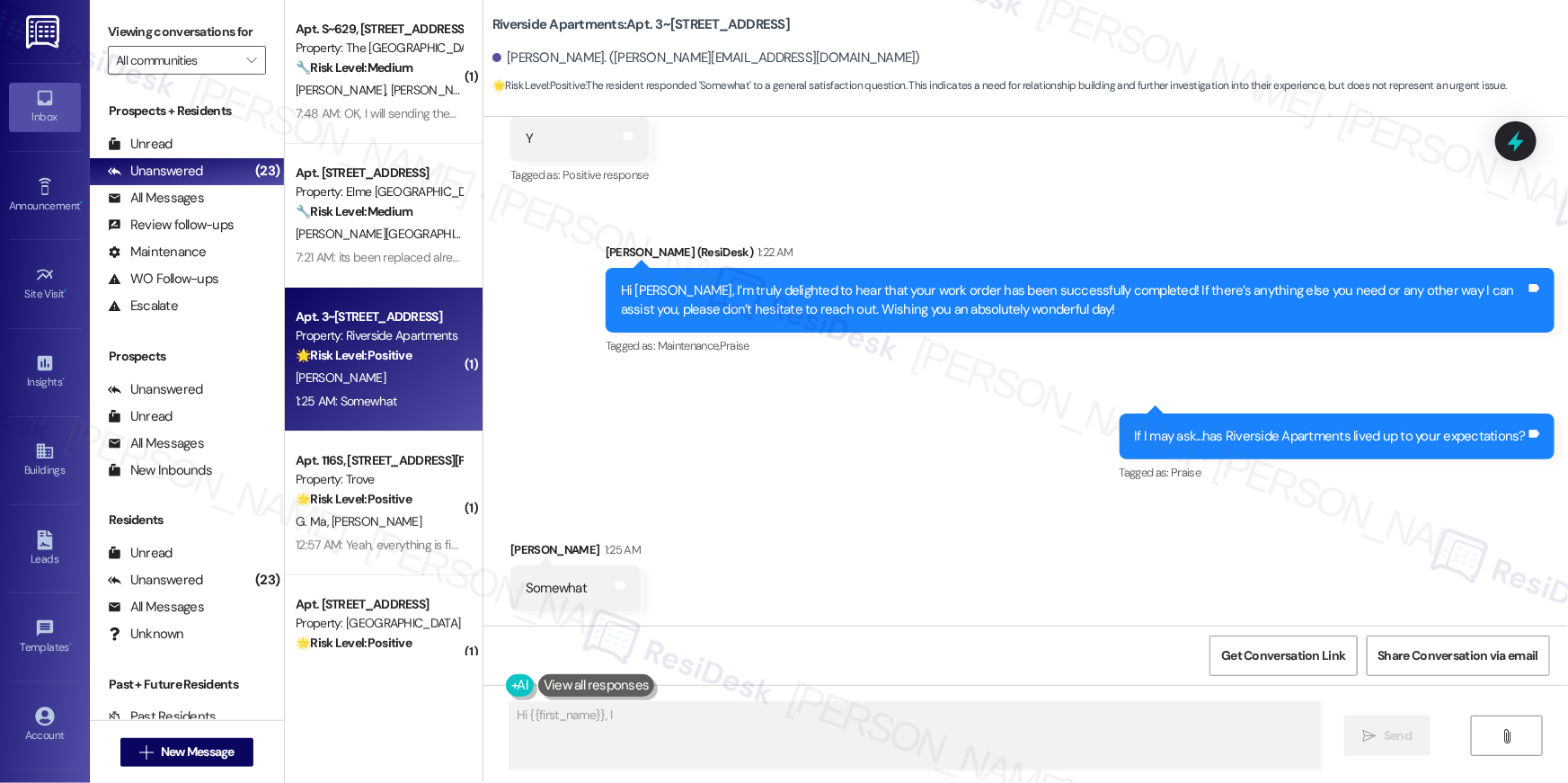
scroll to position [825, 0]
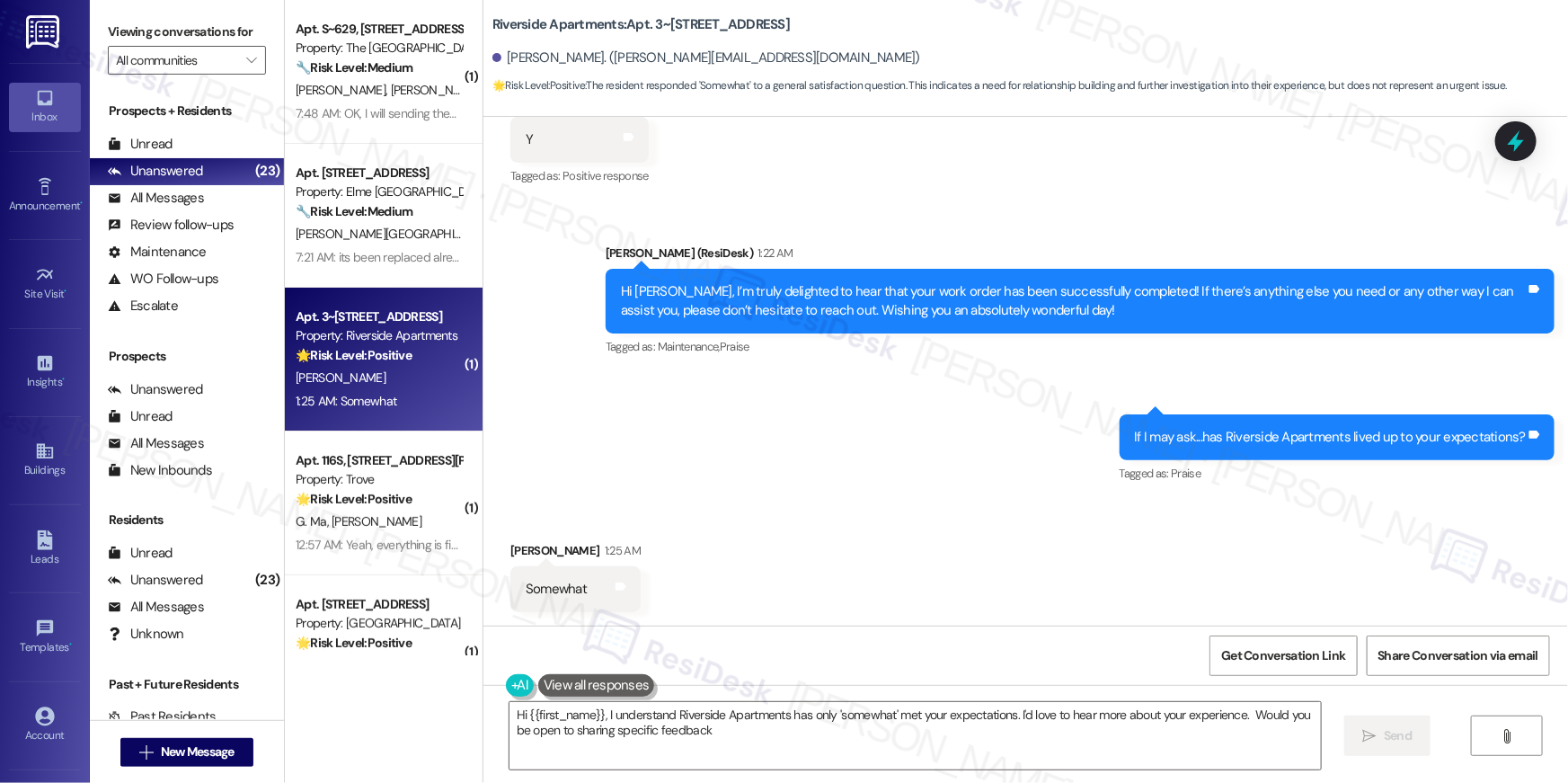
type textarea "Hi {{first_name}}, I understand Riverside Apartments has only 'somewhat' met yo…"
click at [914, 743] on textarea "Hi {{first_name}}, I understand Riverside Apartments has only 'somewhat' met yo…" at bounding box center [915, 735] width 811 height 67
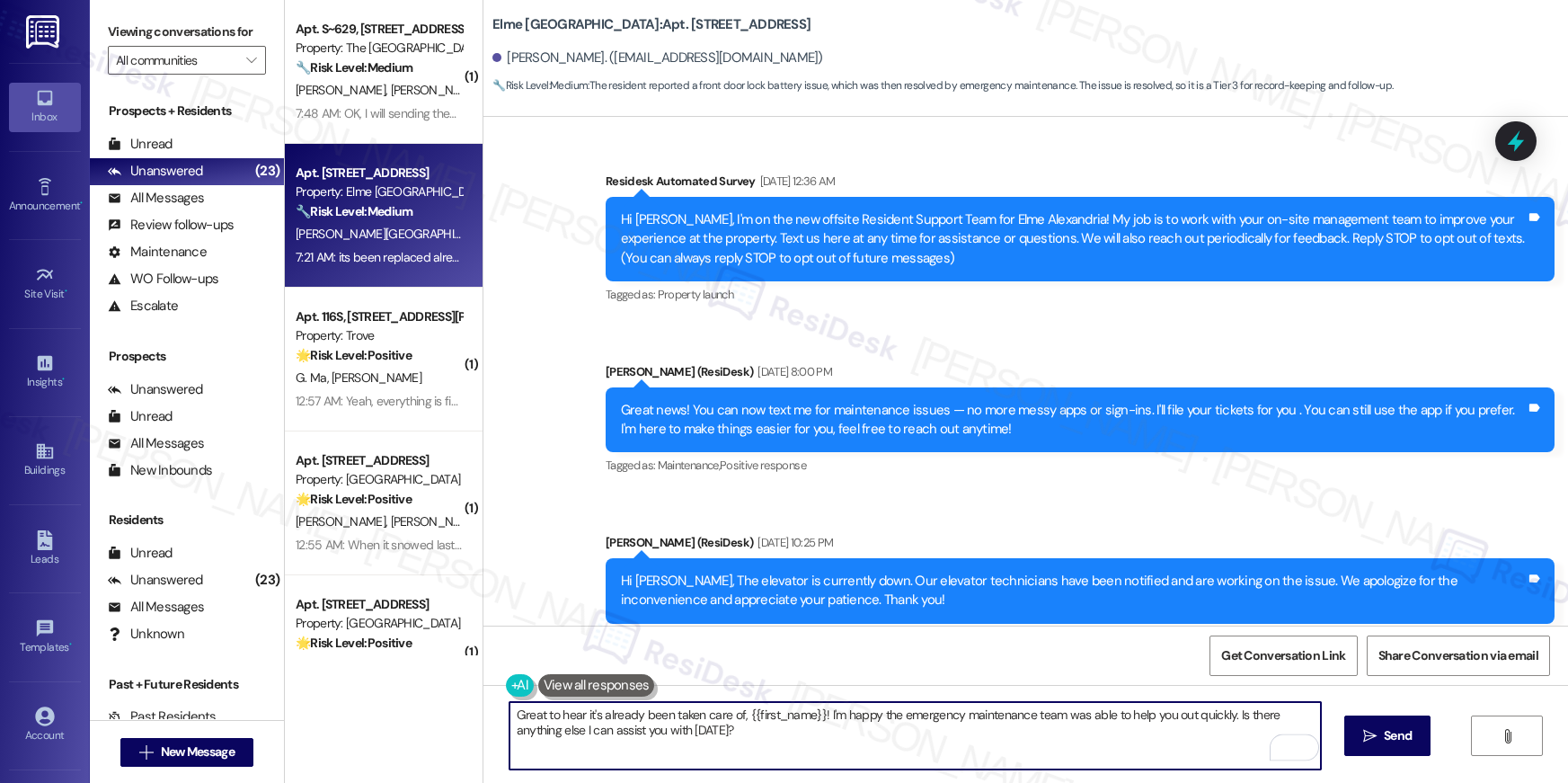
click at [1349, 731] on button " Send" at bounding box center [1387, 736] width 87 height 41
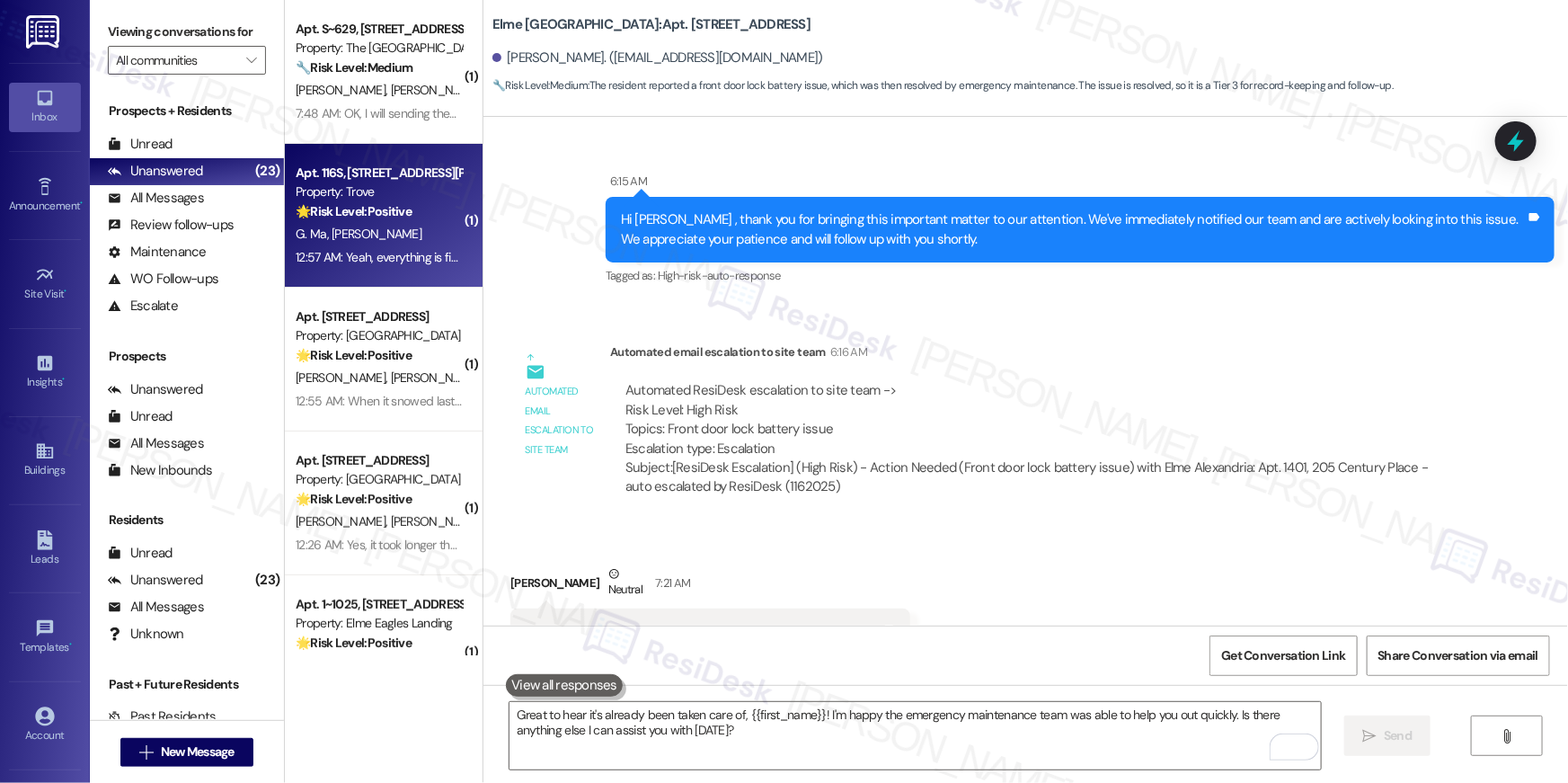
click at [379, 253] on div "12:57 AM: Yeah, everything is fine now 12:57 AM: Yeah, everything is fine now" at bounding box center [391, 258] width 193 height 17
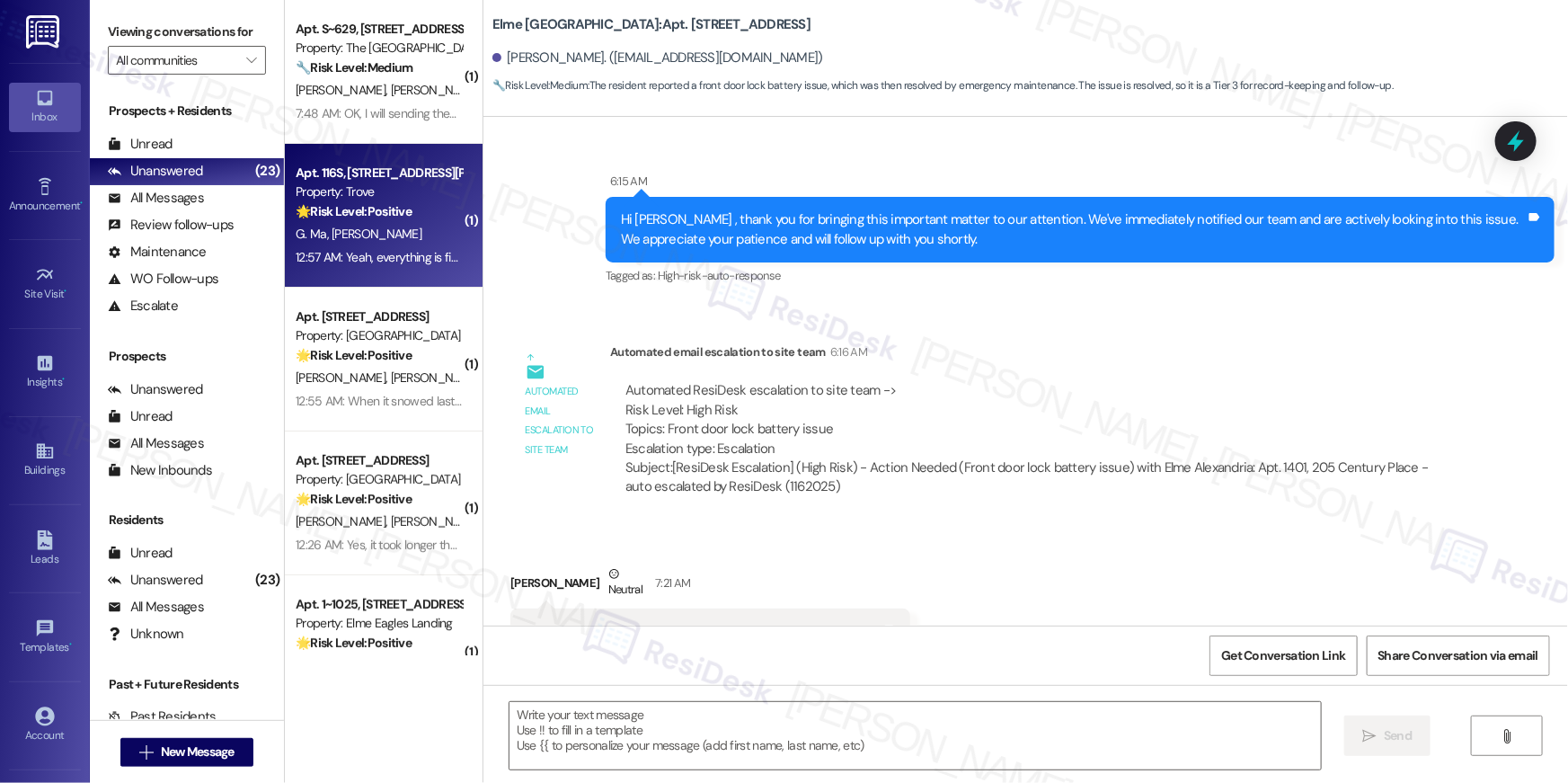
type textarea "Fetching suggested responses. Please feel free to read through the conversation…"
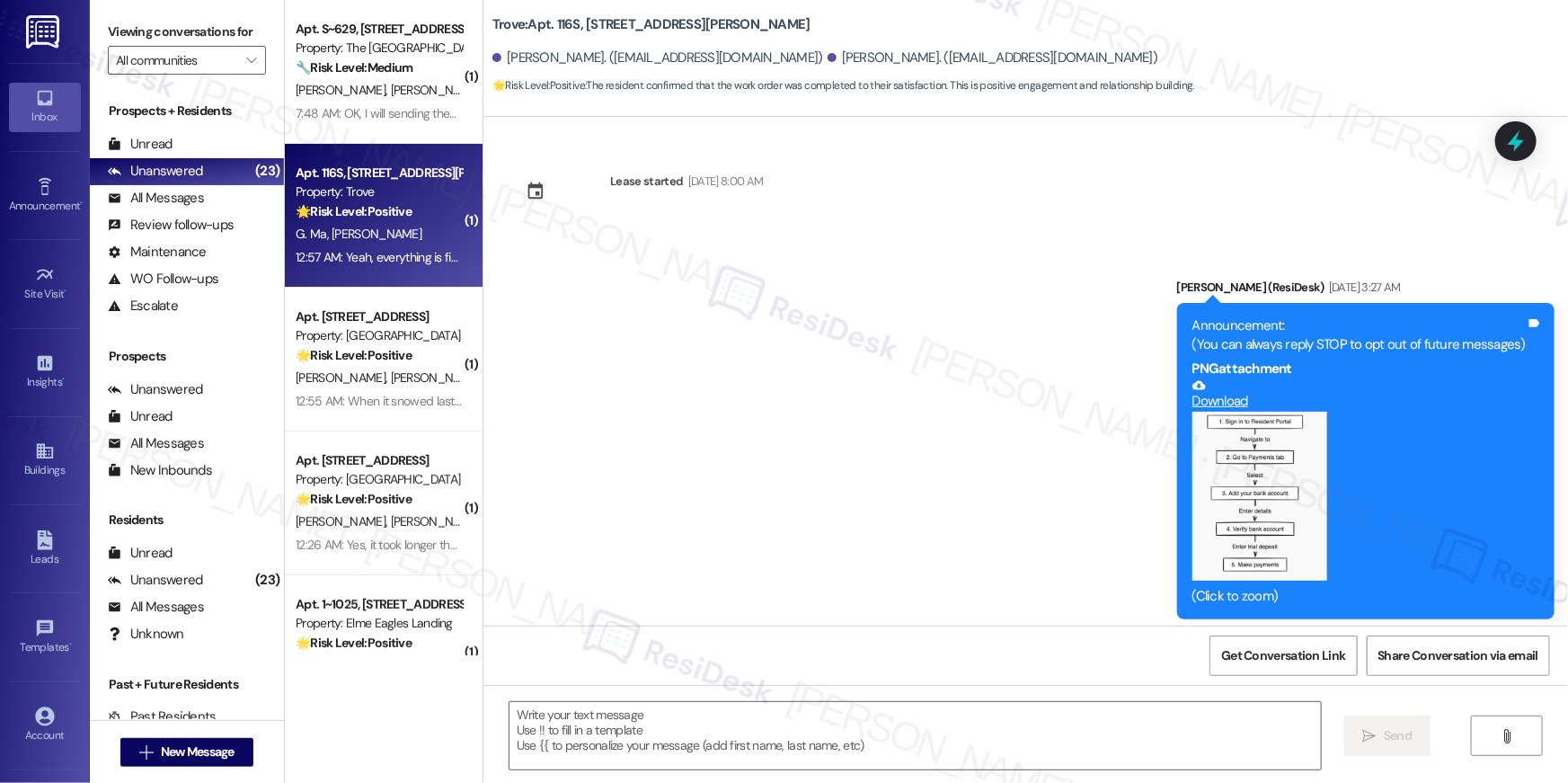
scroll to position [8547, 0]
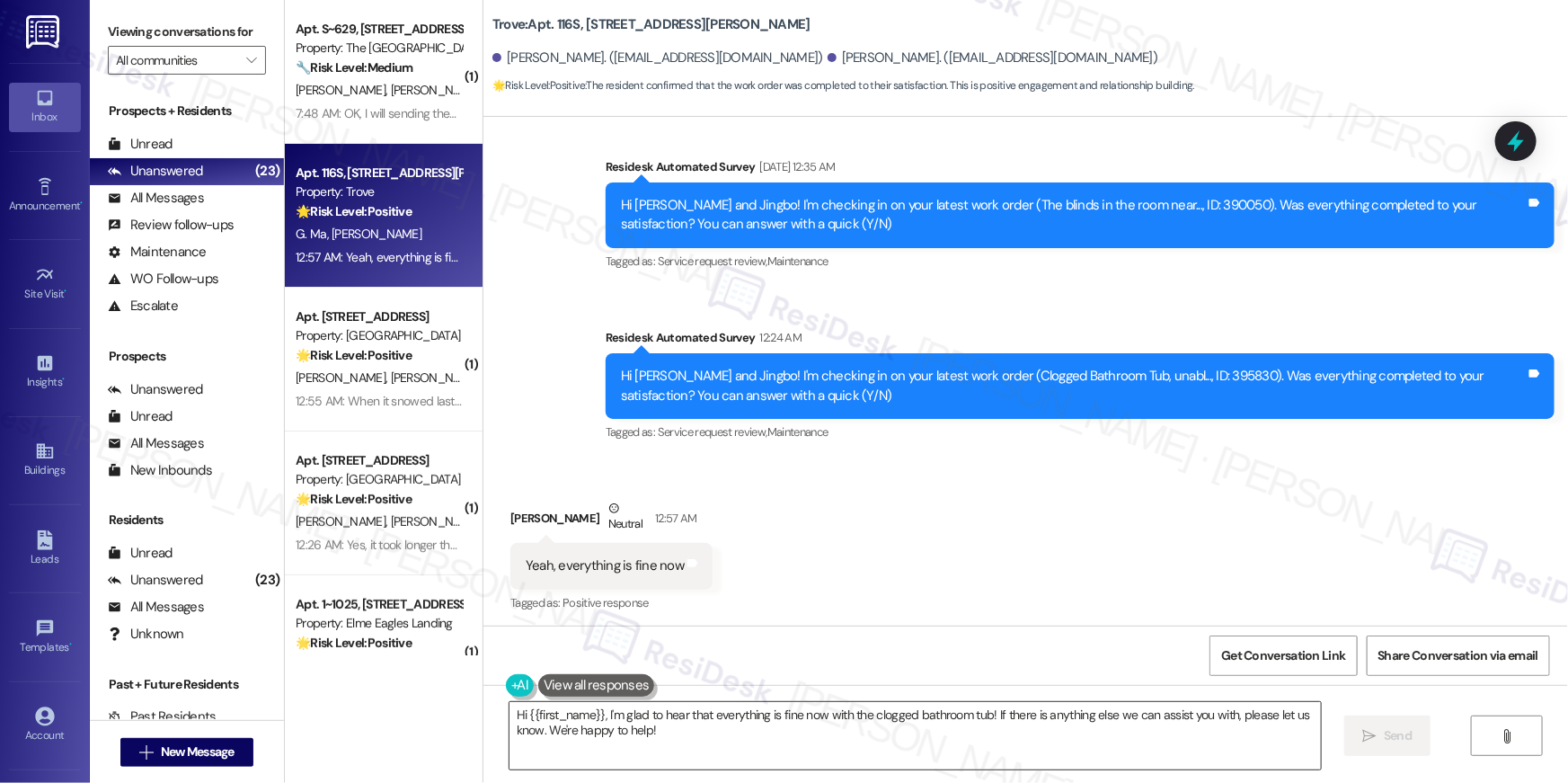
click at [1061, 728] on textarea "Hi {{first_name}}, I'm glad to hear that everything is fine now with the clogge…" at bounding box center [915, 735] width 811 height 67
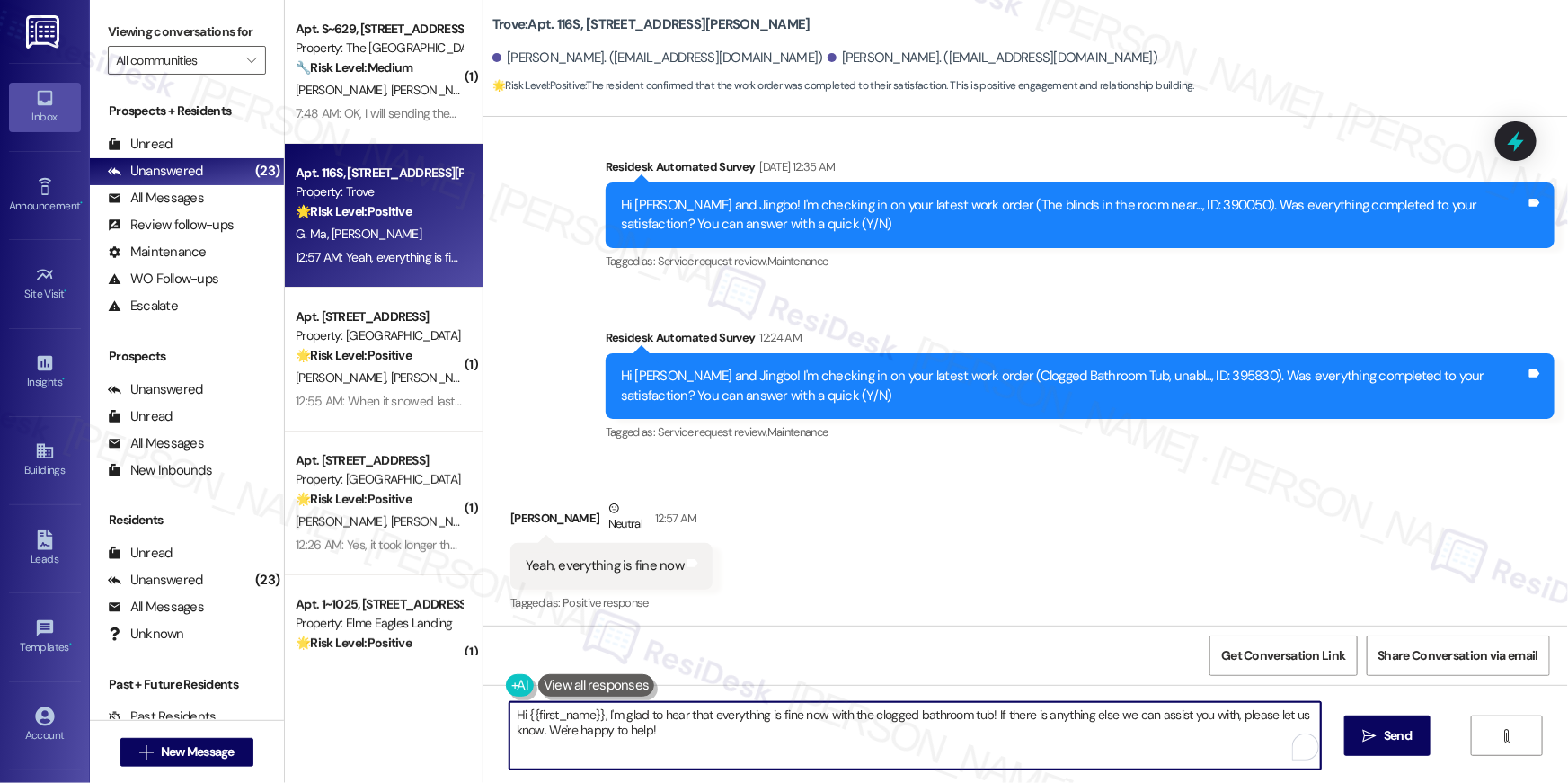
click at [1061, 728] on textarea "Hi {{first_name}}, I'm glad to hear that everything is fine now with the clogge…" at bounding box center [915, 735] width 811 height 67
paste textarea "’m truly delighted to hear that your work order has been successfully completed…"
type textarea "Hi {{first_name}}, I’m truly delighted to hear that your work order has been su…"
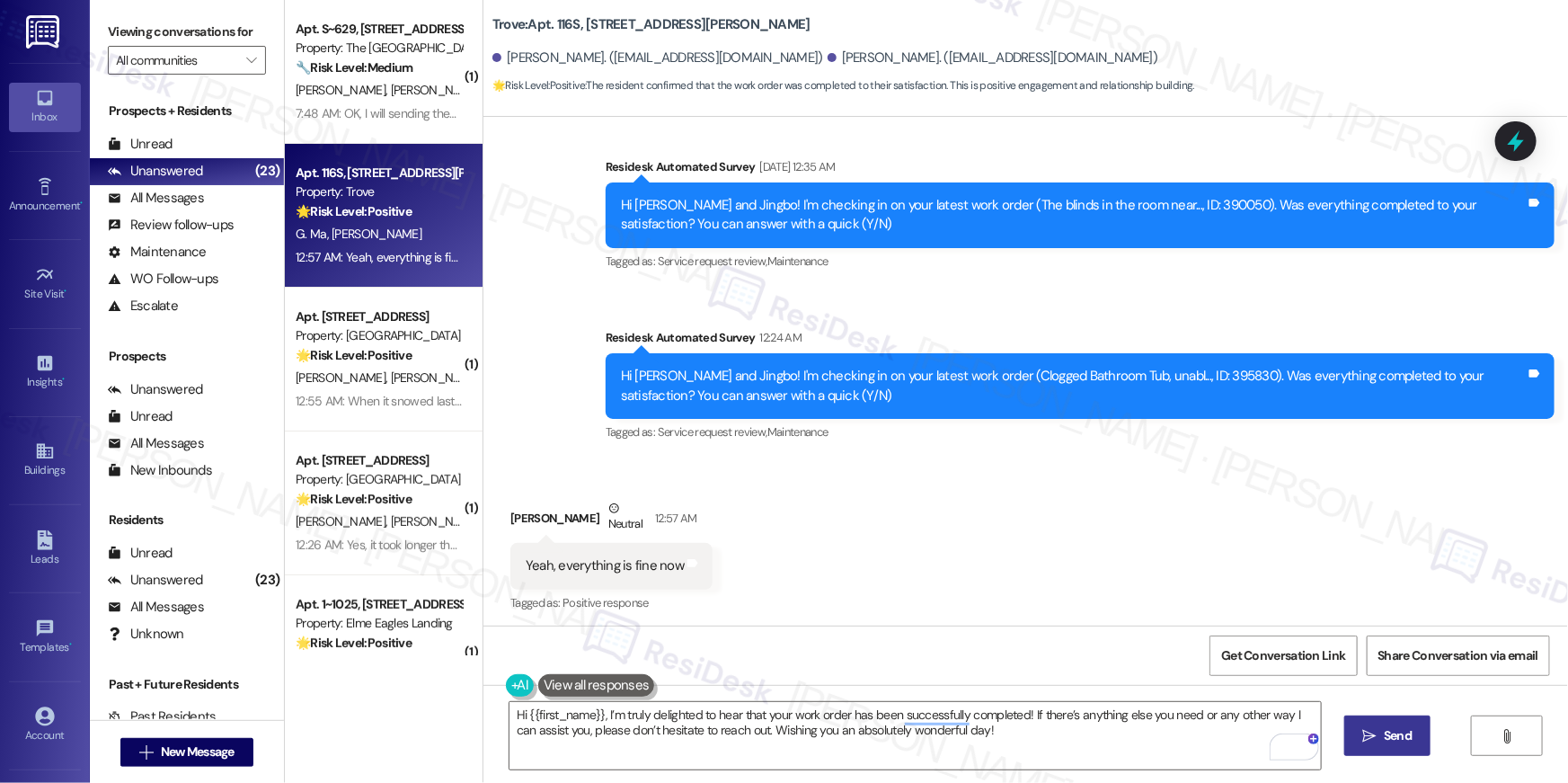
click at [1406, 729] on span "Send" at bounding box center [1397, 735] width 28 height 18
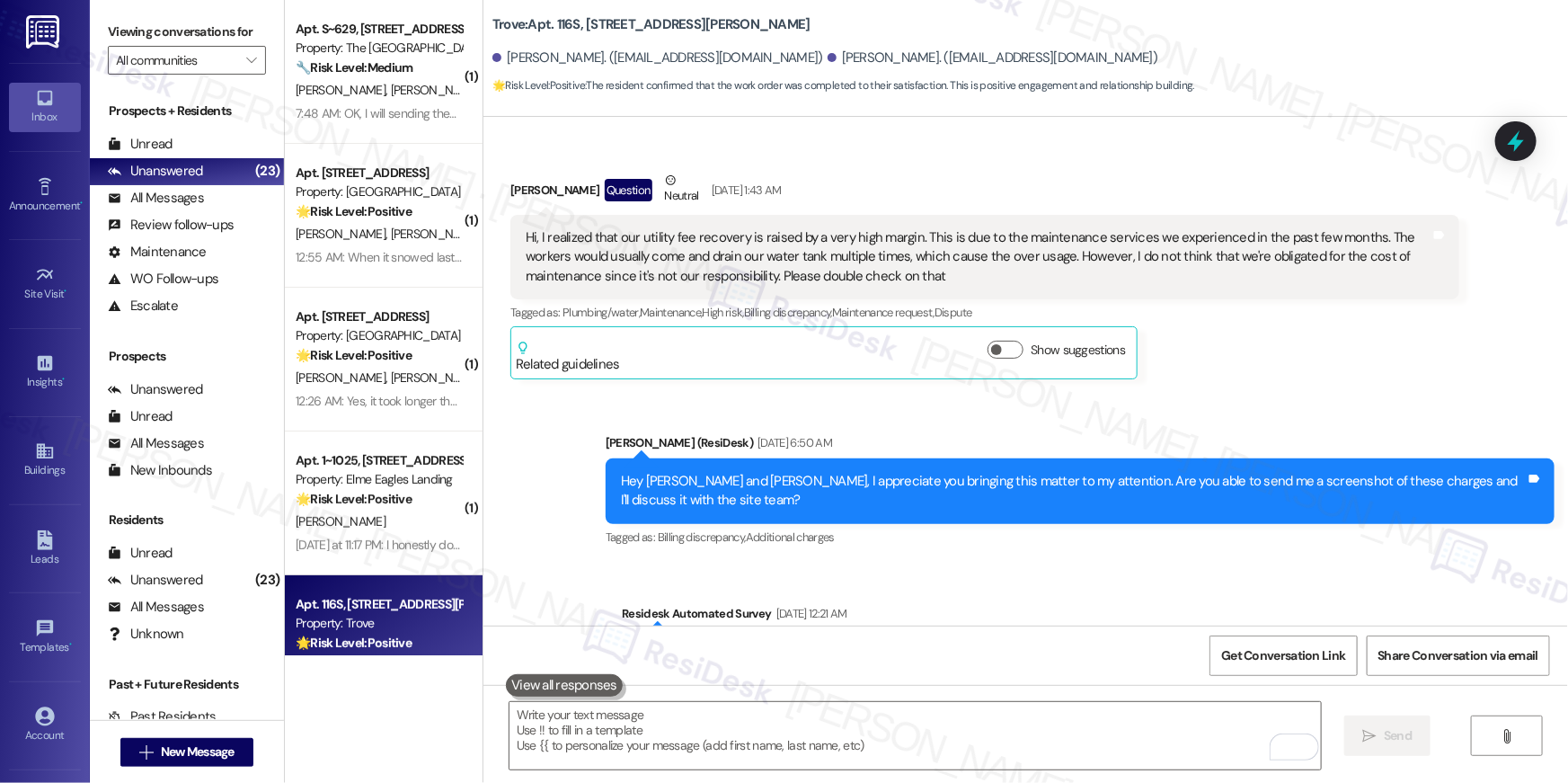
scroll to position [3618, 0]
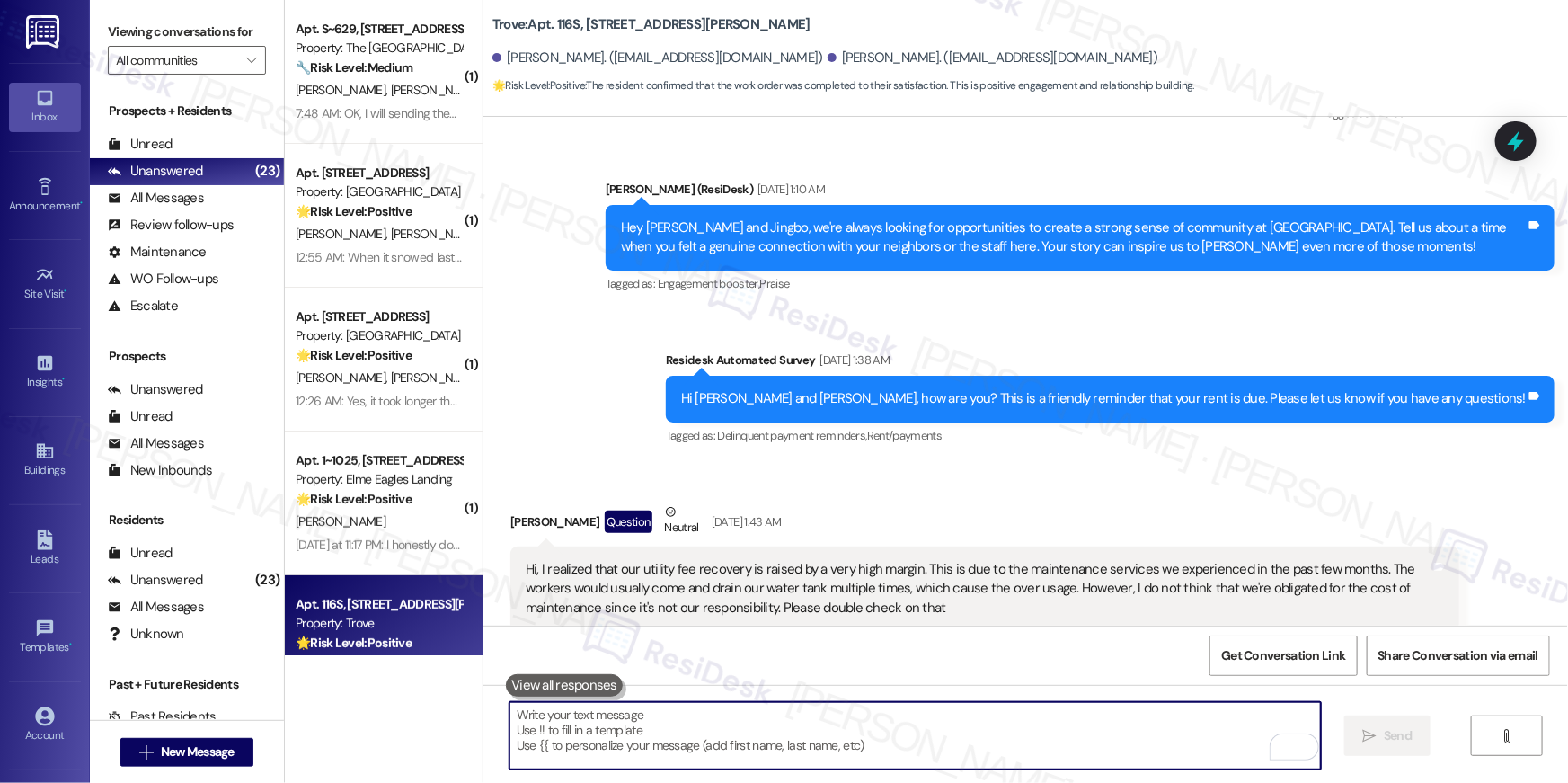
click at [1165, 723] on textarea "To enrich screen reader interactions, please activate Accessibility in Grammarl…" at bounding box center [915, 735] width 811 height 67
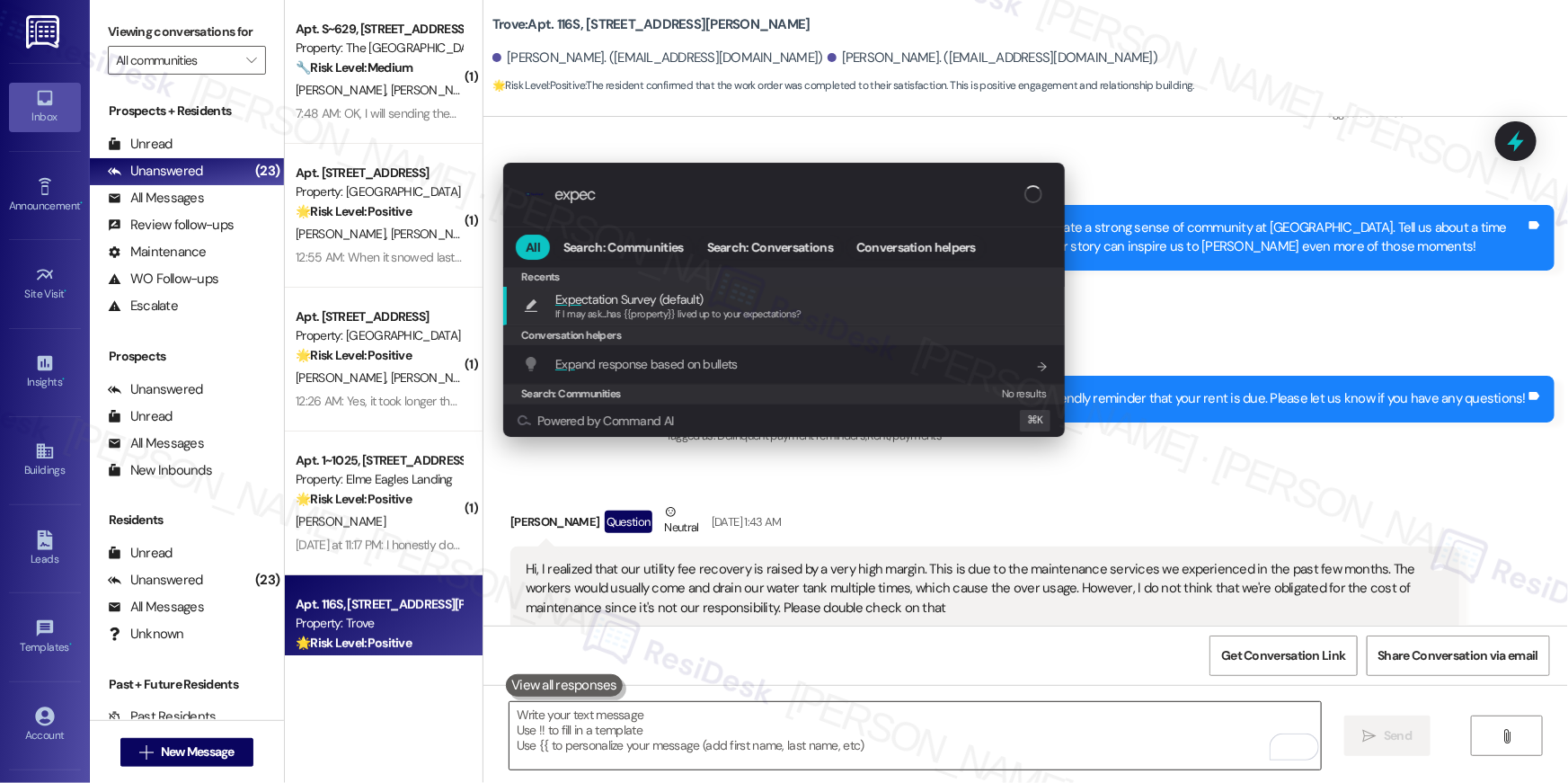
type input "expect"
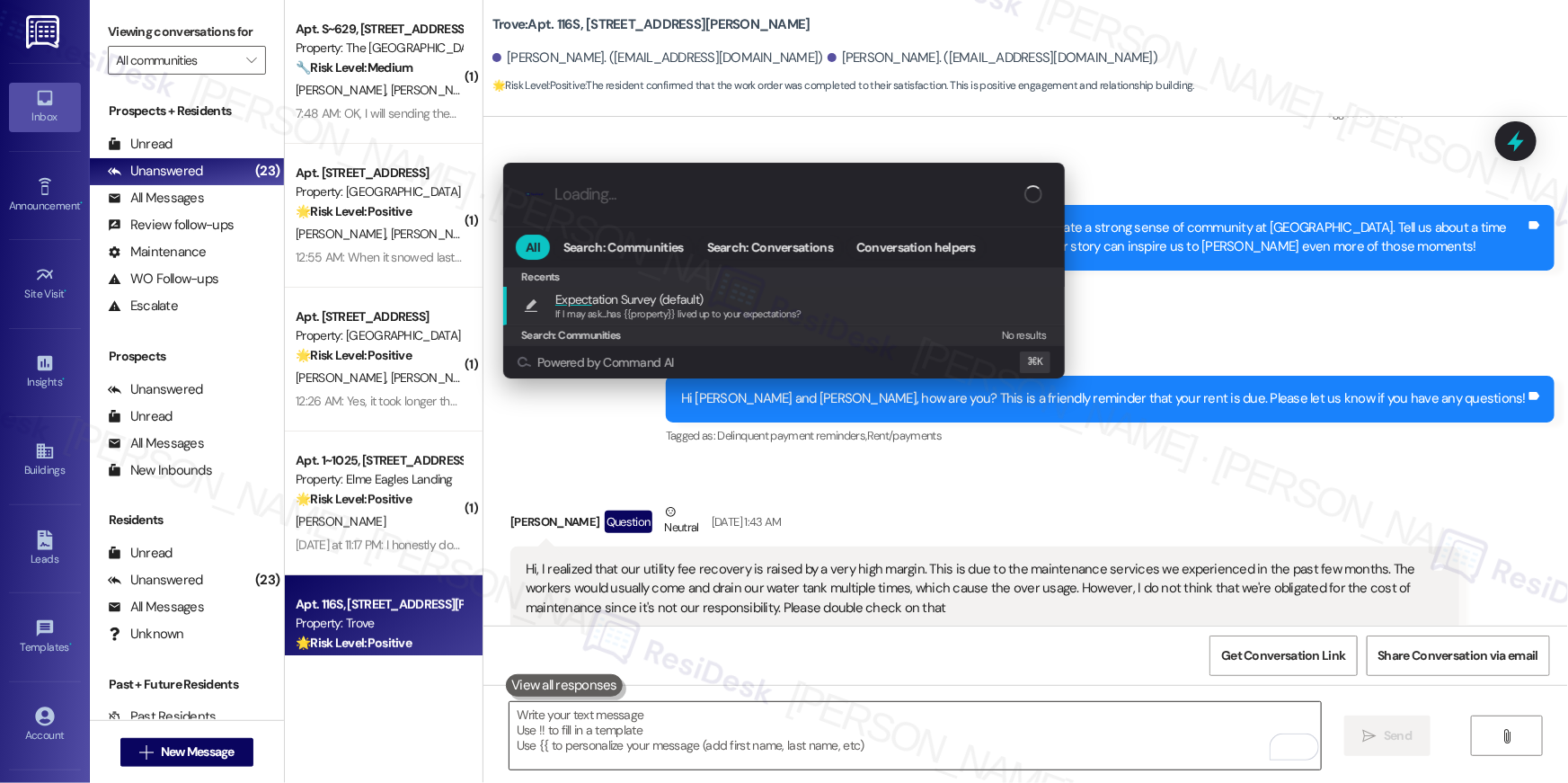
type textarea "If I may ask...has {{property}} lived up to your expectations?"
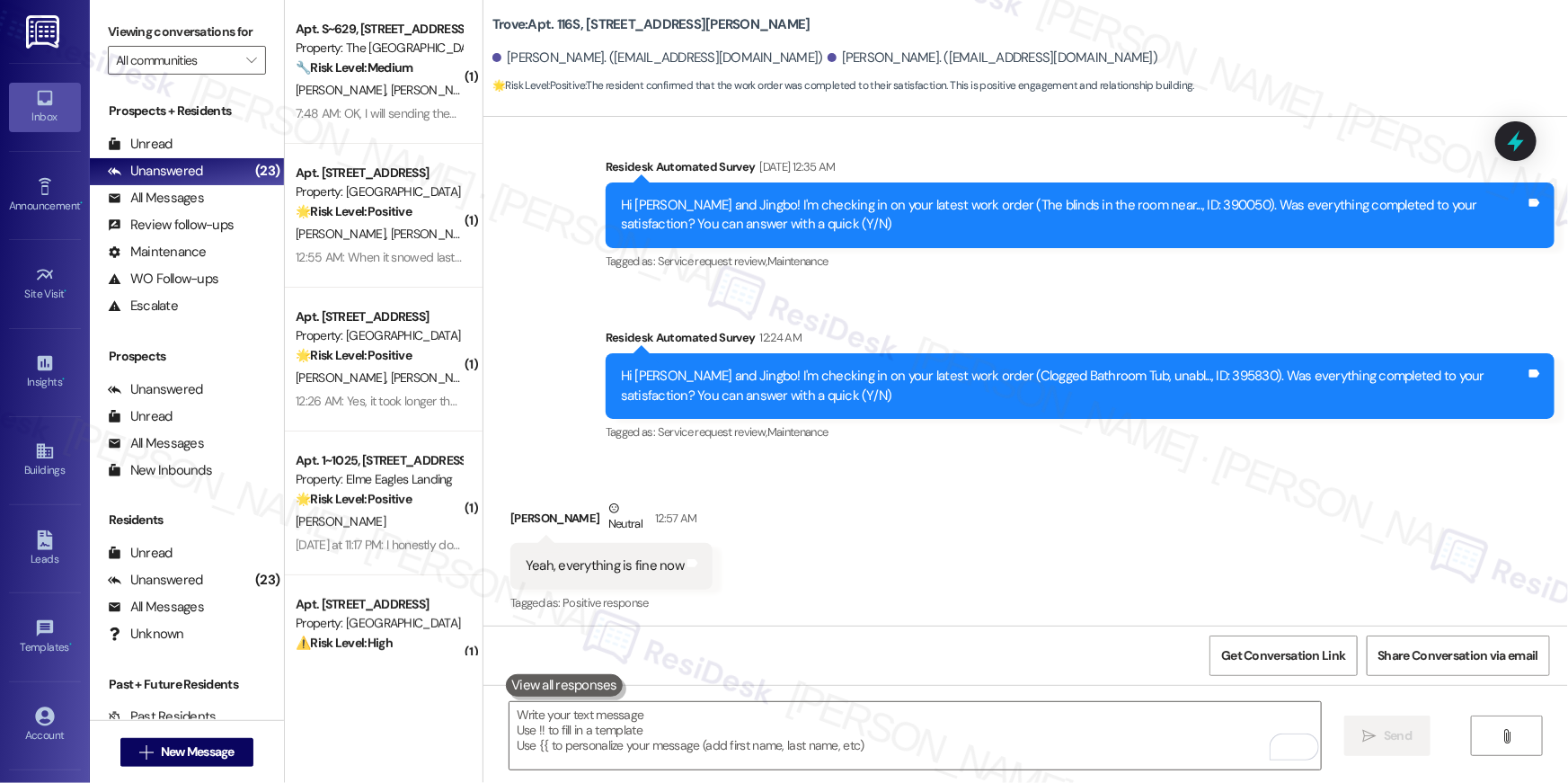
scroll to position [8817, 0]
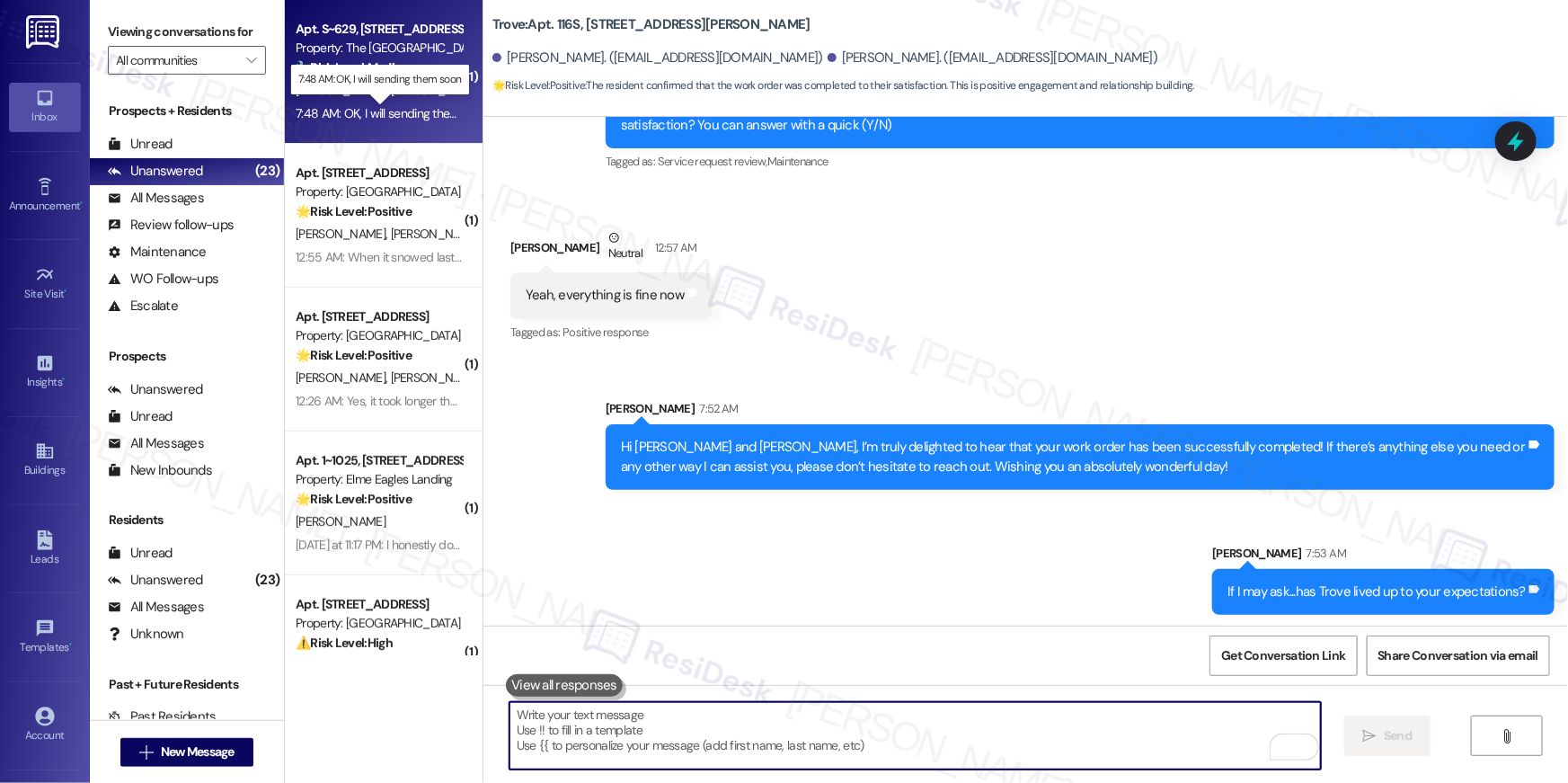
click at [349, 112] on div "7:48 AM: OK, I will sending them soon 7:48 AM: OK, I will sending them soon" at bounding box center [391, 114] width 192 height 17
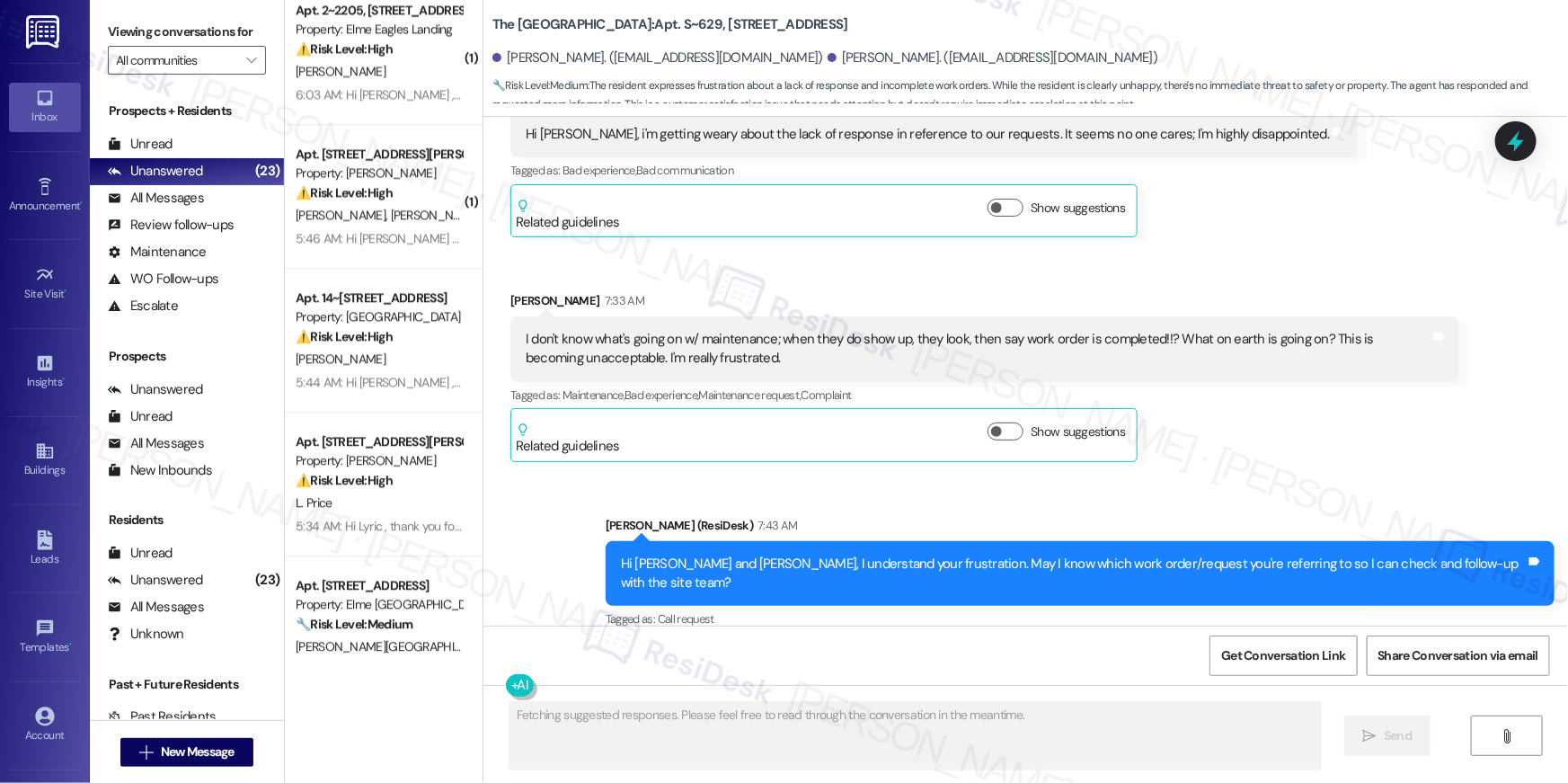
scroll to position [2651, 0]
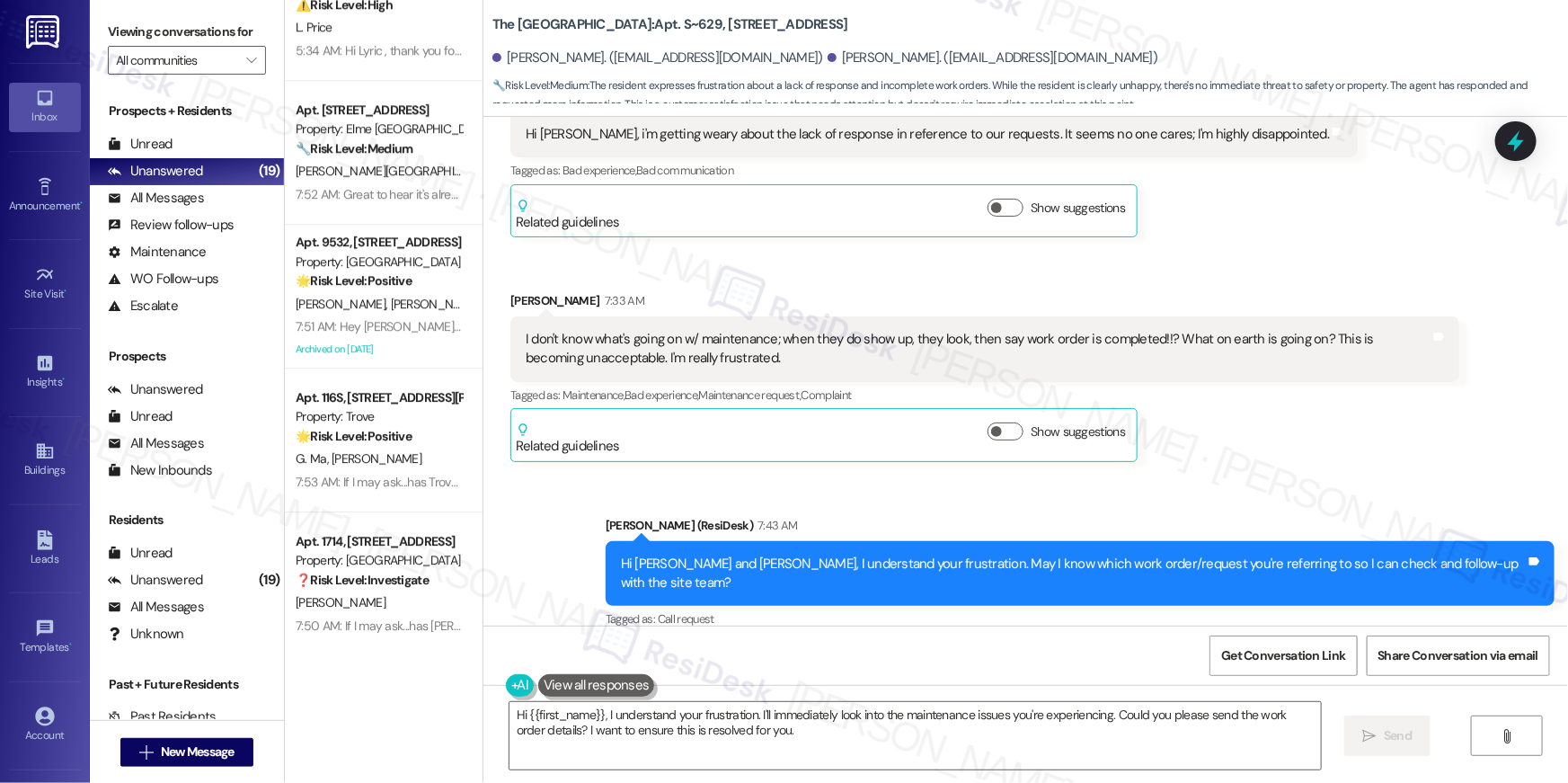
click at [1019, 656] on div "Get Conversation Link Share Conversation via email" at bounding box center [1025, 655] width 1084 height 59
click at [772, 742] on textarea "Hi {{first_name}}, I understand your frustration. I'll immediately look into th…" at bounding box center [915, 735] width 811 height 67
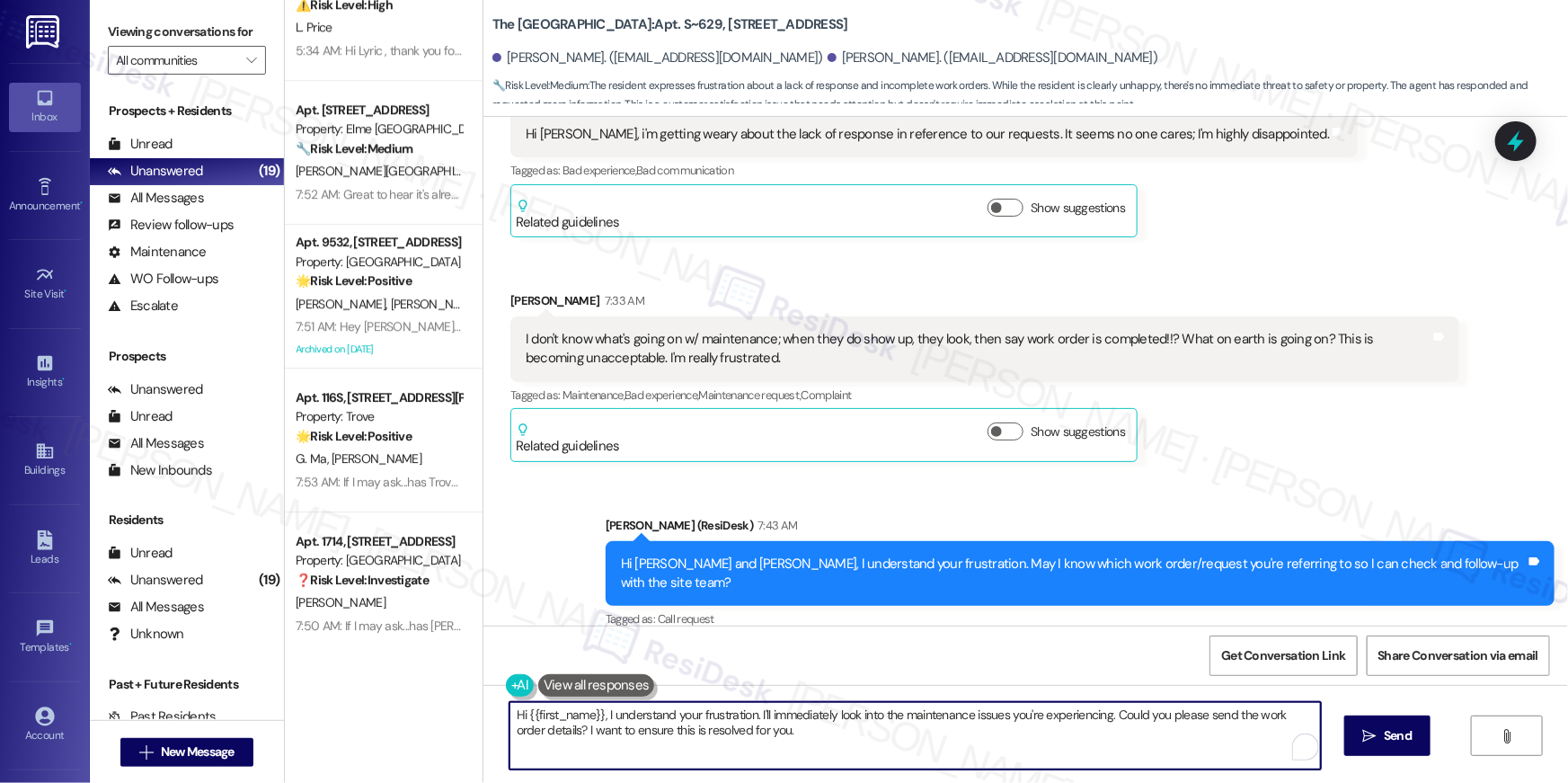
click at [772, 742] on textarea "Hi {{first_name}}, I understand your frustration. I'll immediately look into th…" at bounding box center [915, 735] width 811 height 67
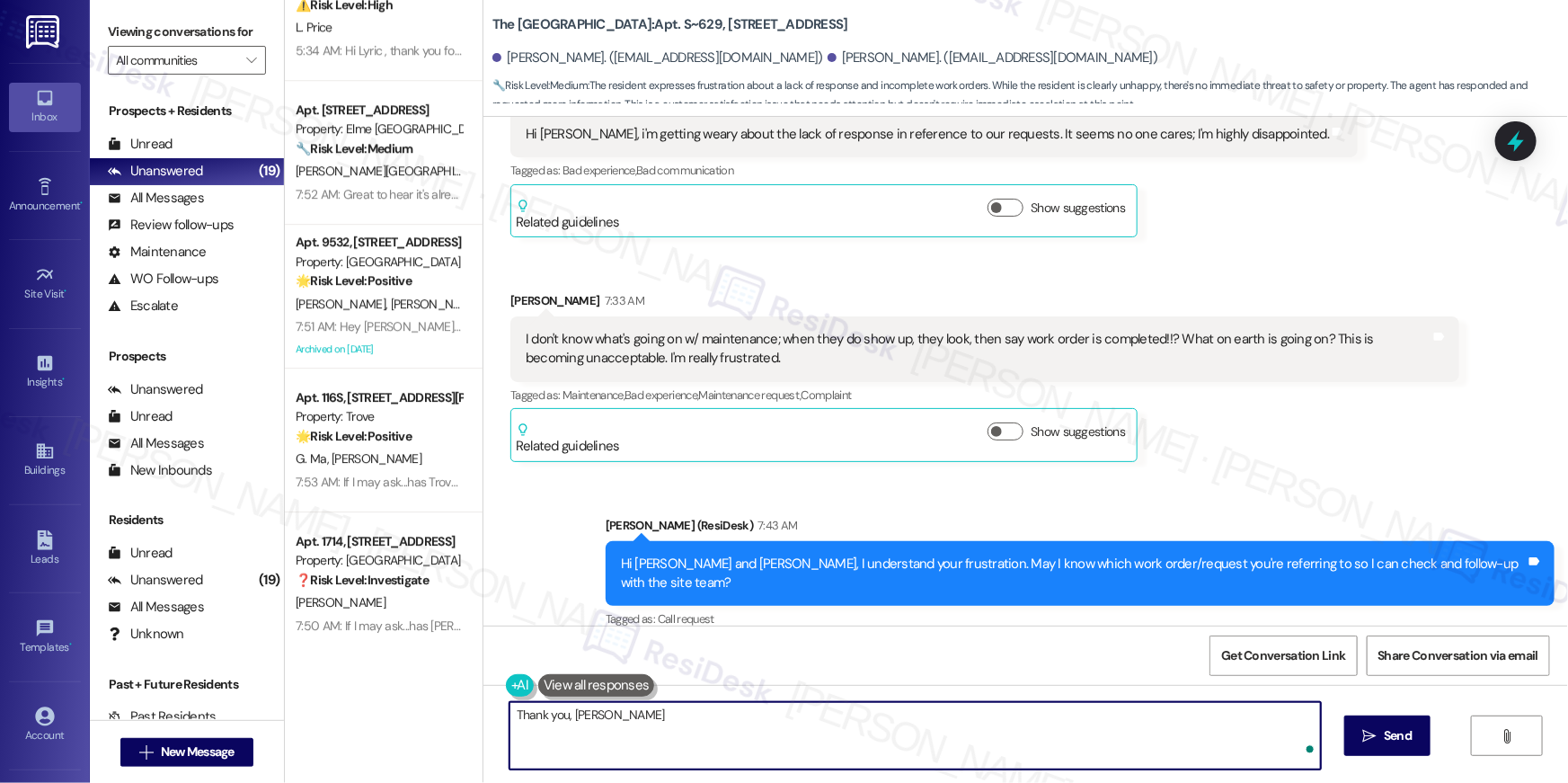
type textarea "Thank you, [PERSON_NAME]!"
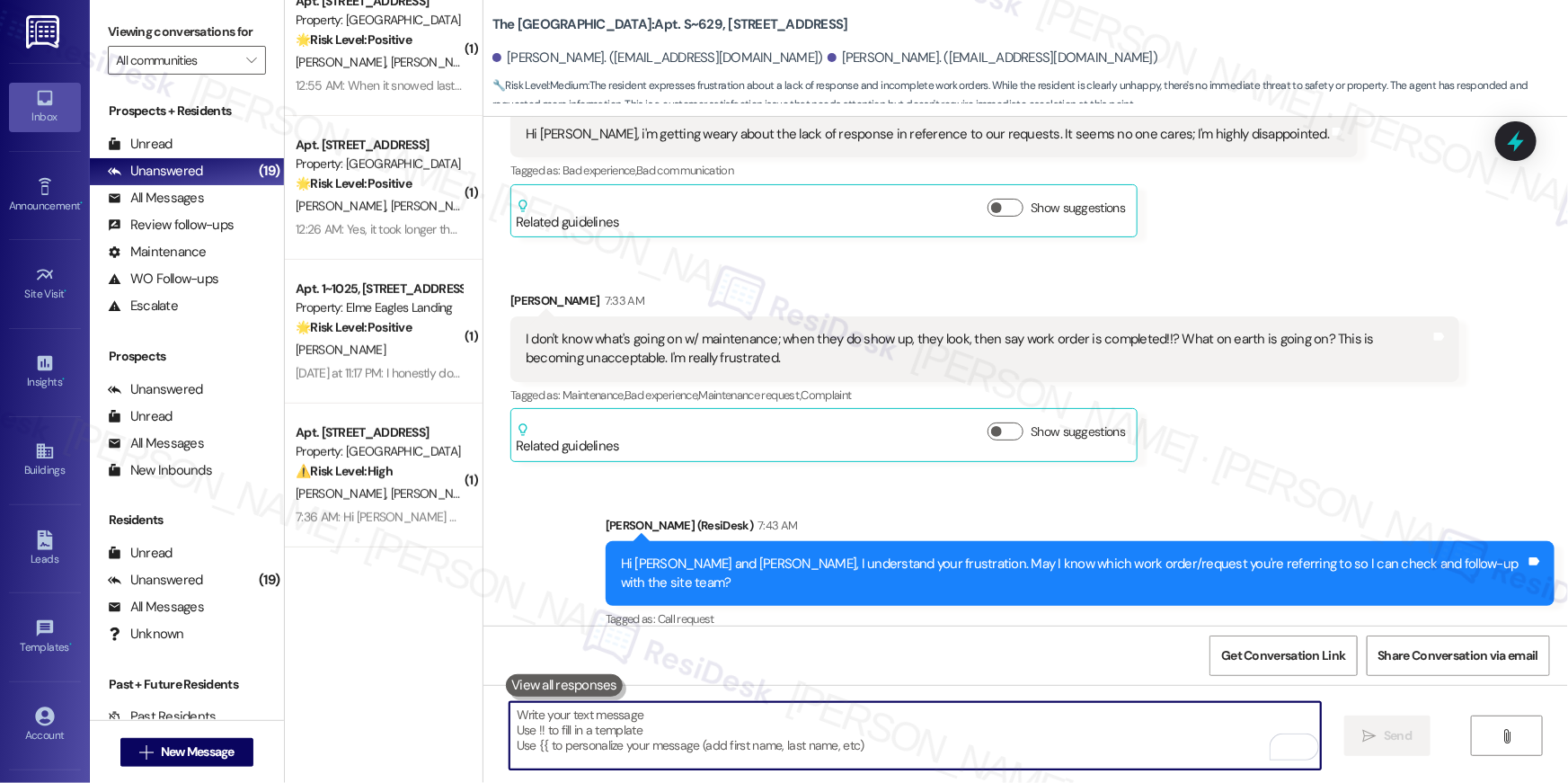
scroll to position [0, 0]
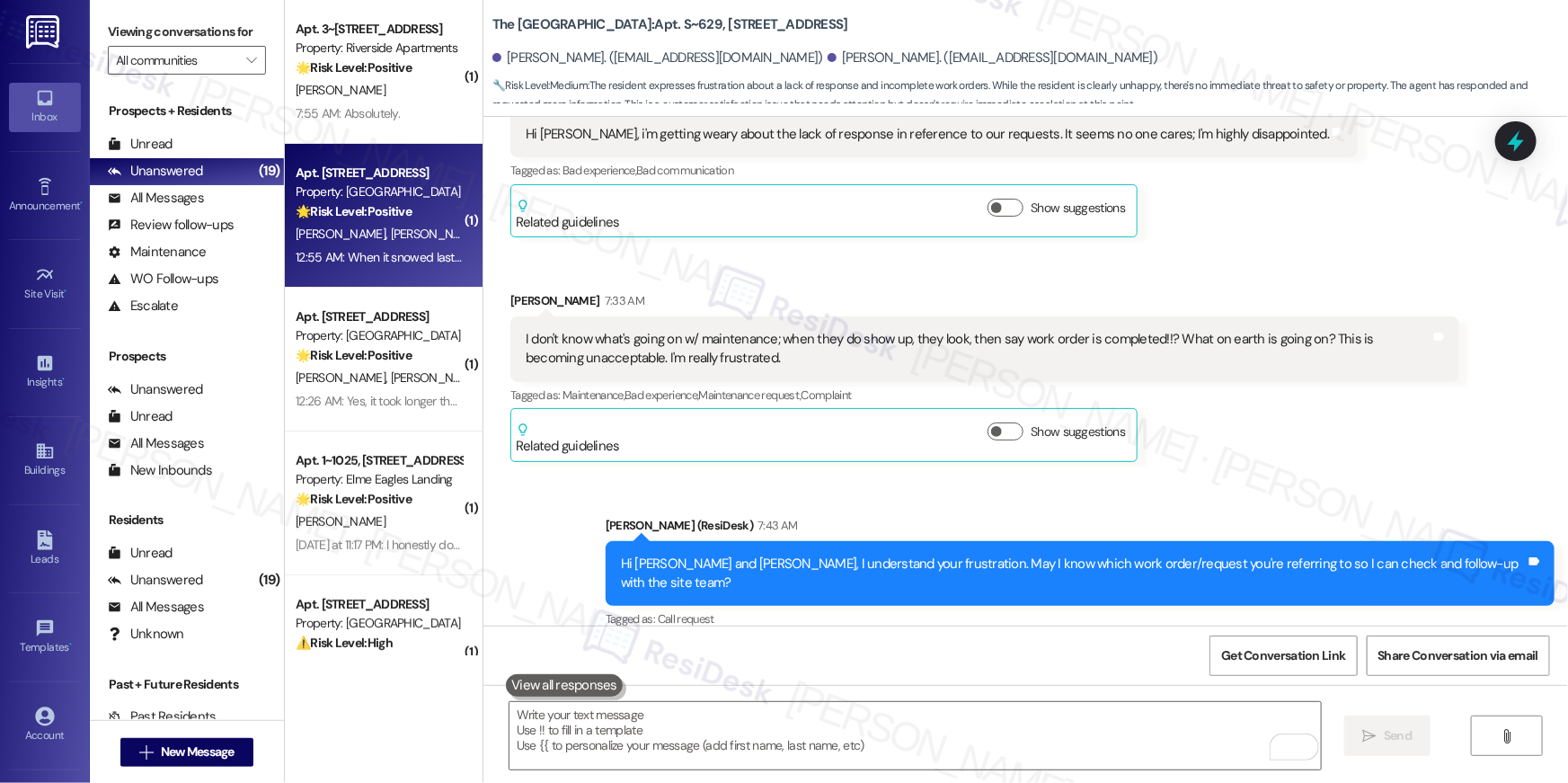
click at [388, 269] on div "Apt. 9324, [STREET_ADDRESS] Property: [GEOGRAPHIC_DATA] 🌟 Risk Level: Positive …" at bounding box center [384, 216] width 197 height 144
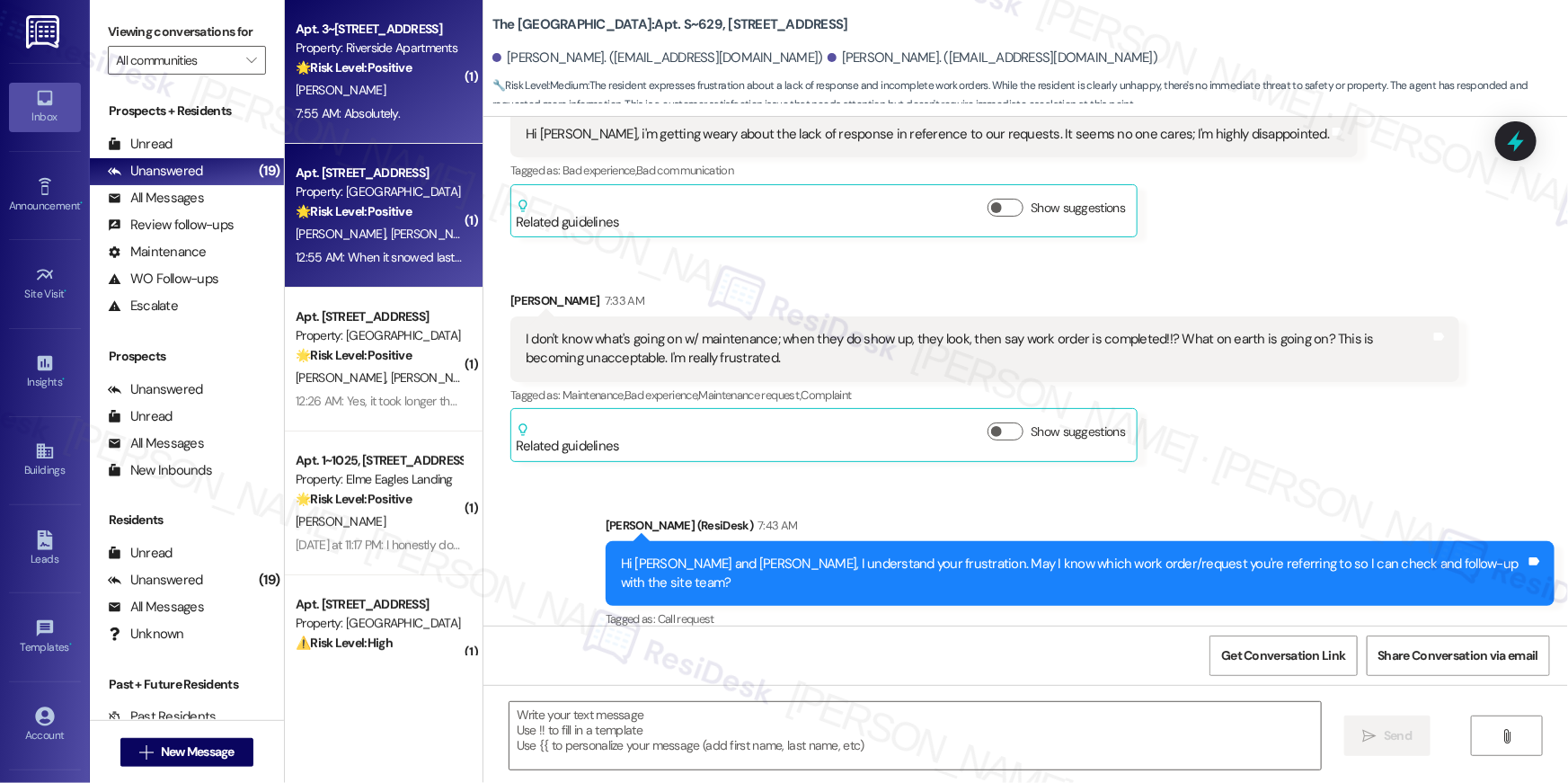
click at [389, 66] on strong "🌟 Risk Level: Positive" at bounding box center [353, 67] width 116 height 17
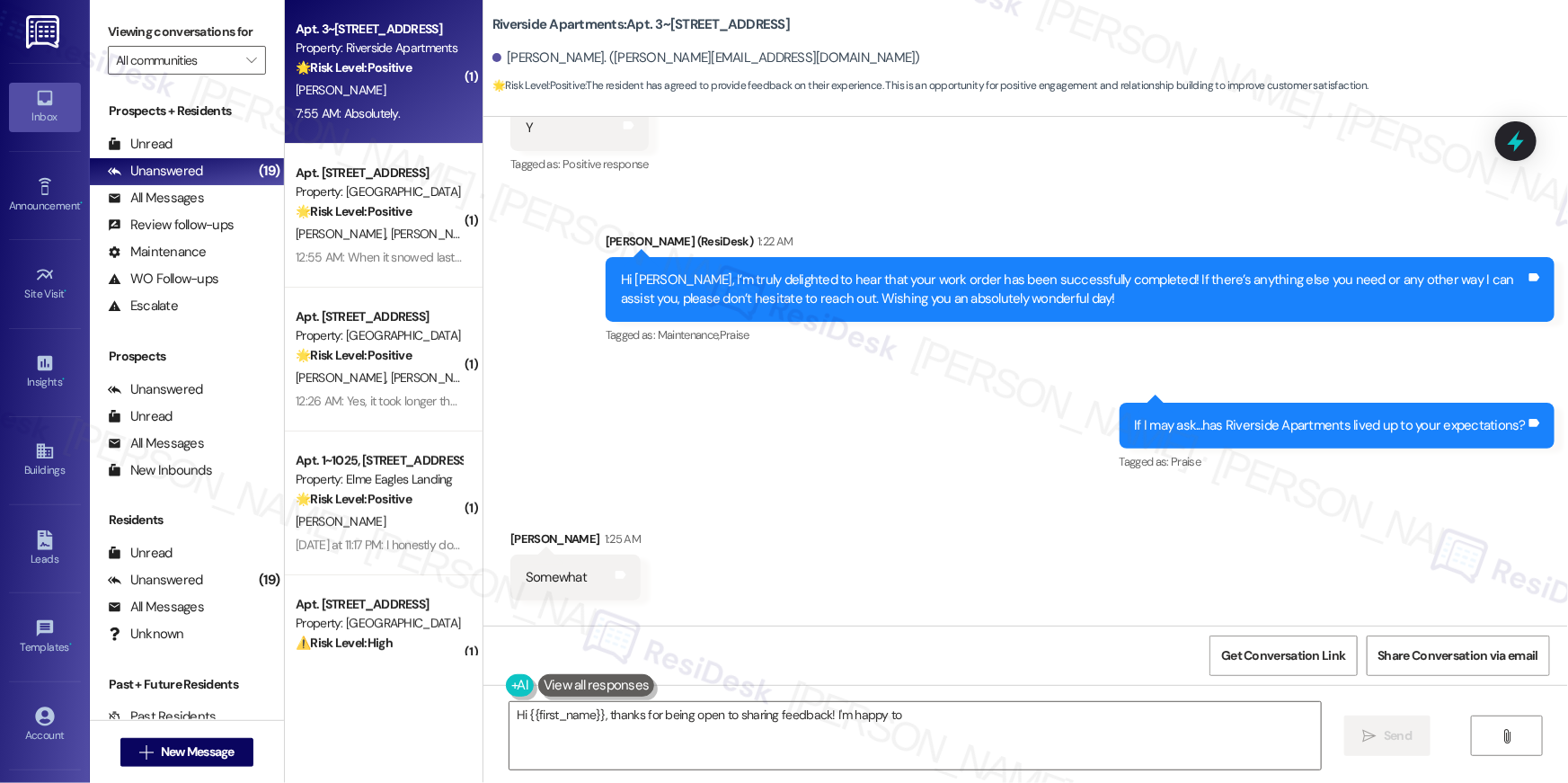
scroll to position [1146, 0]
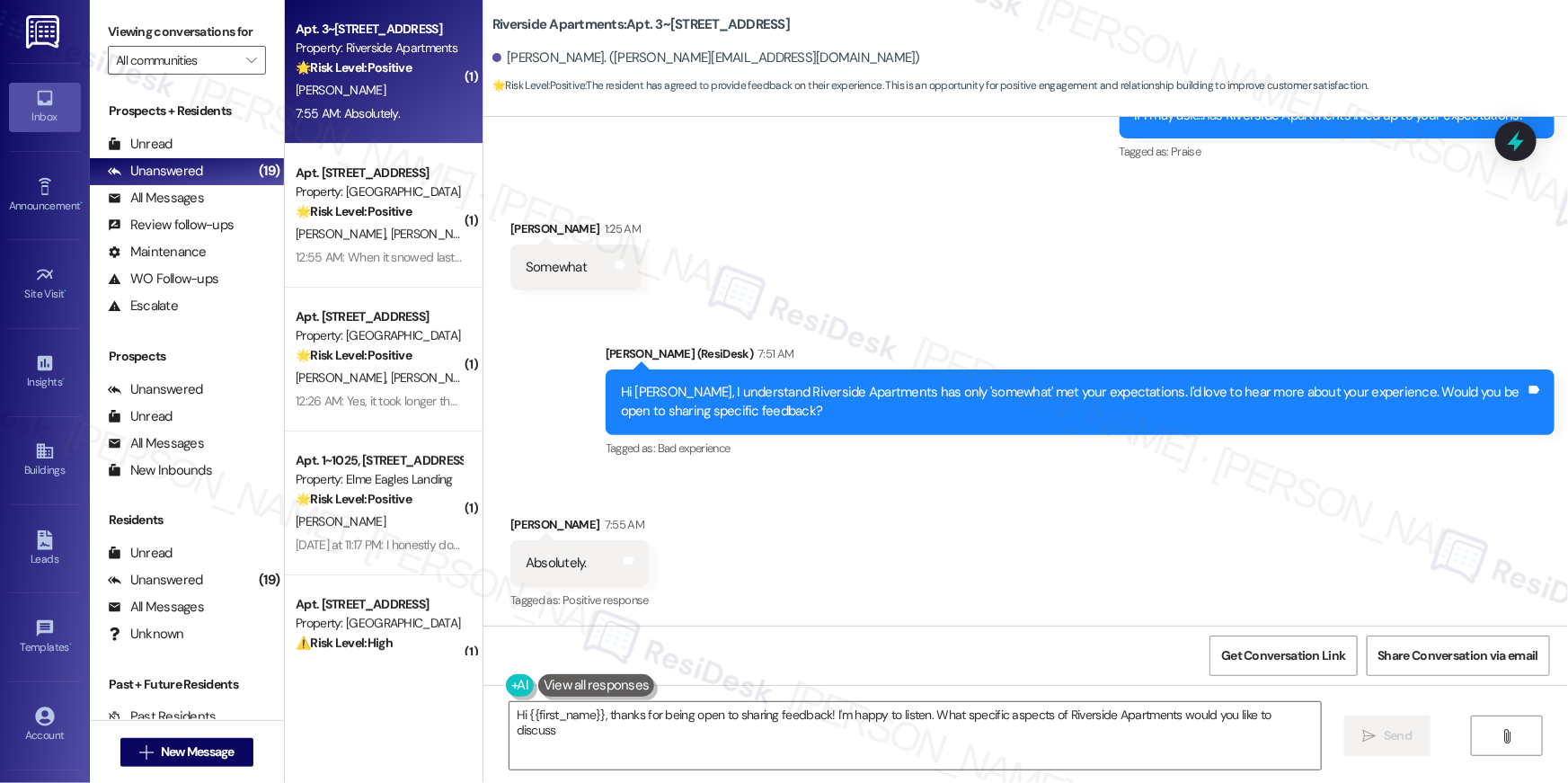
type textarea "Hi {{first_name}}, thanks for being open to sharing feedback! I'm happy to list…"
